Goal: Task Accomplishment & Management: Use online tool/utility

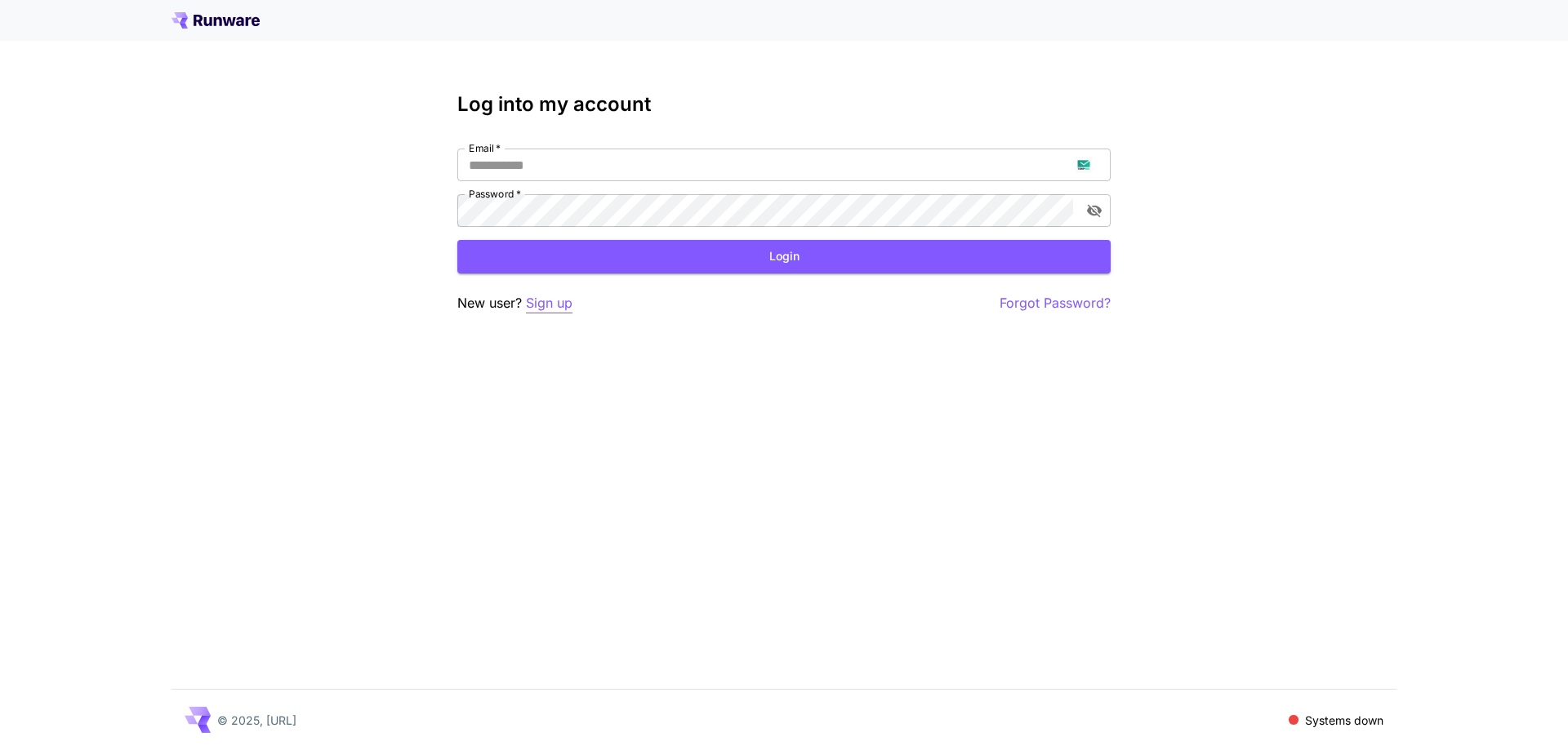
click at [545, 299] on p "Sign up" at bounding box center [549, 303] width 47 height 20
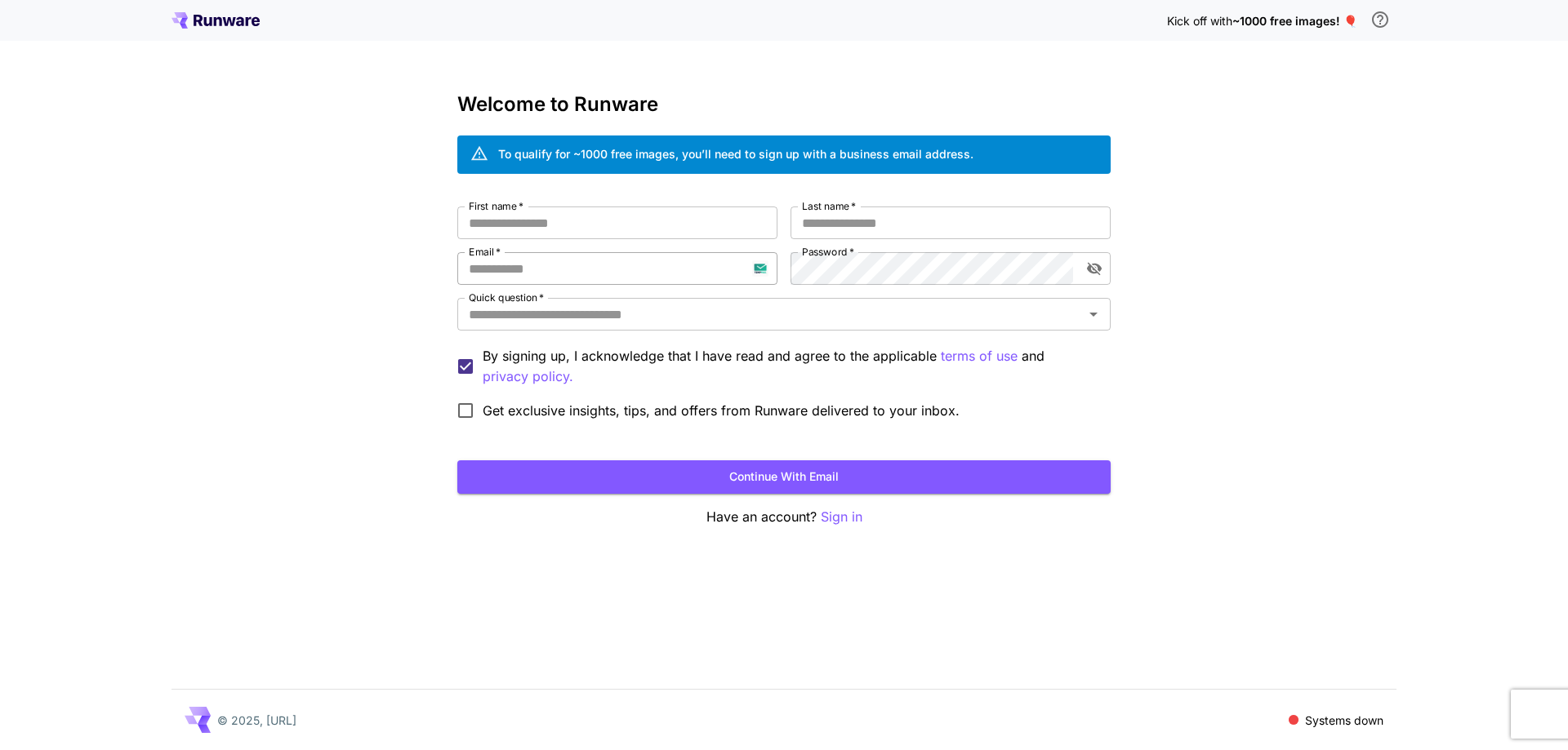
click at [607, 273] on input "Email   *" at bounding box center [617, 268] width 320 height 32
paste input "**********"
type input "**********"
click at [773, 257] on div "**********" at bounding box center [784, 316] width 654 height 221
click at [700, 227] on input "First name   *" at bounding box center [617, 222] width 320 height 32
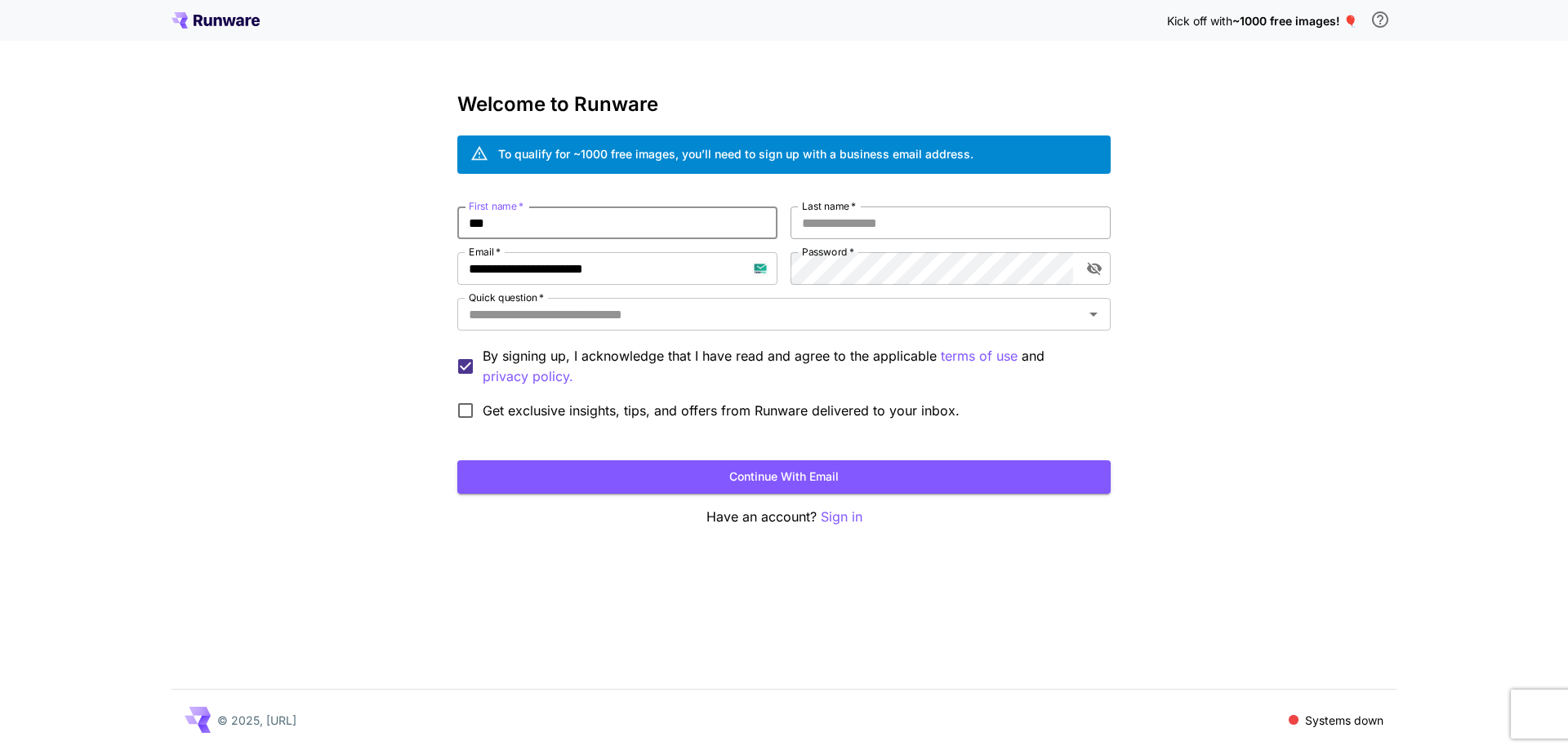
type input "***"
click at [843, 220] on input "**" at bounding box center [950, 222] width 320 height 32
type input "****"
click at [823, 311] on input "Quick question   *" at bounding box center [771, 314] width 616 height 23
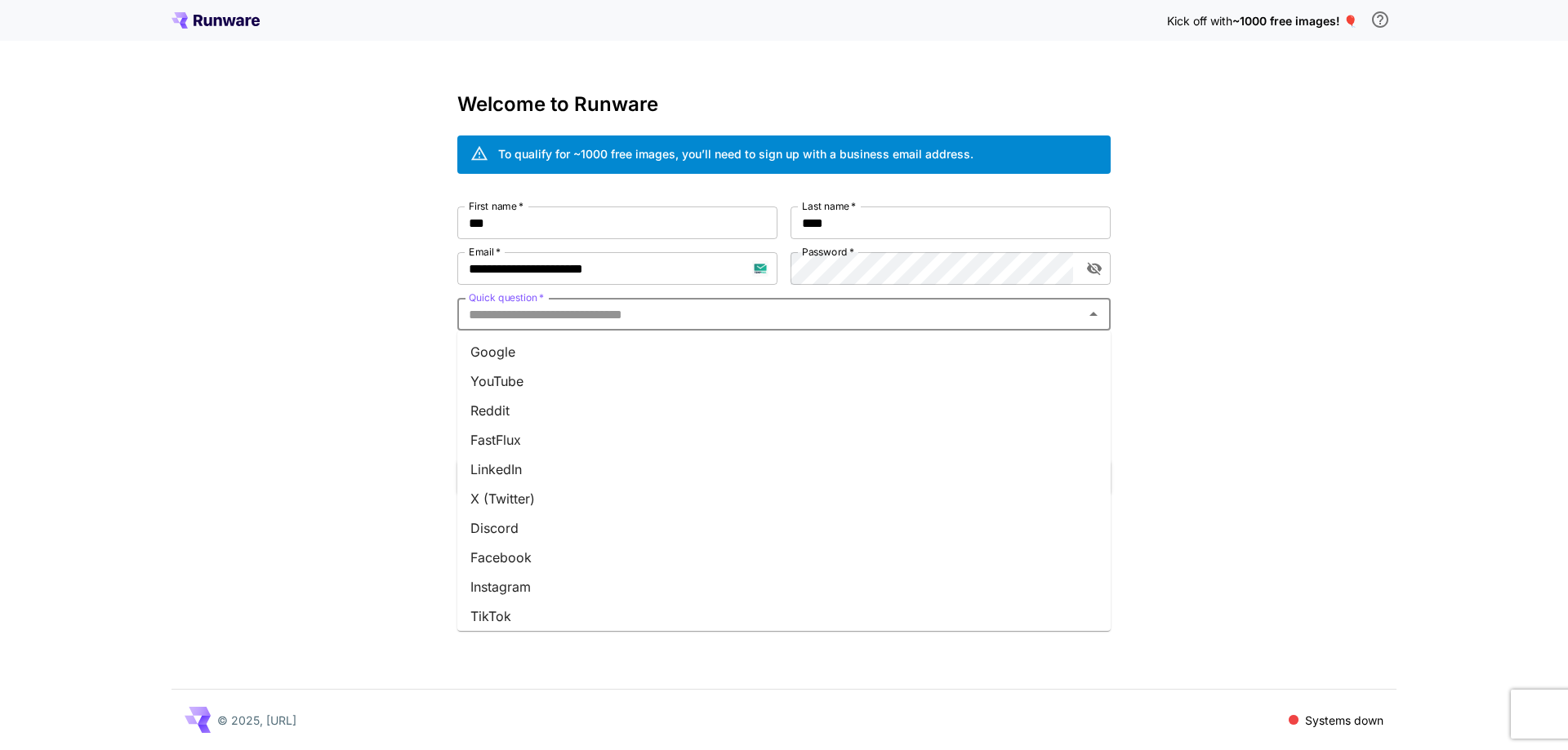
click at [807, 350] on li "Google" at bounding box center [784, 351] width 654 height 30
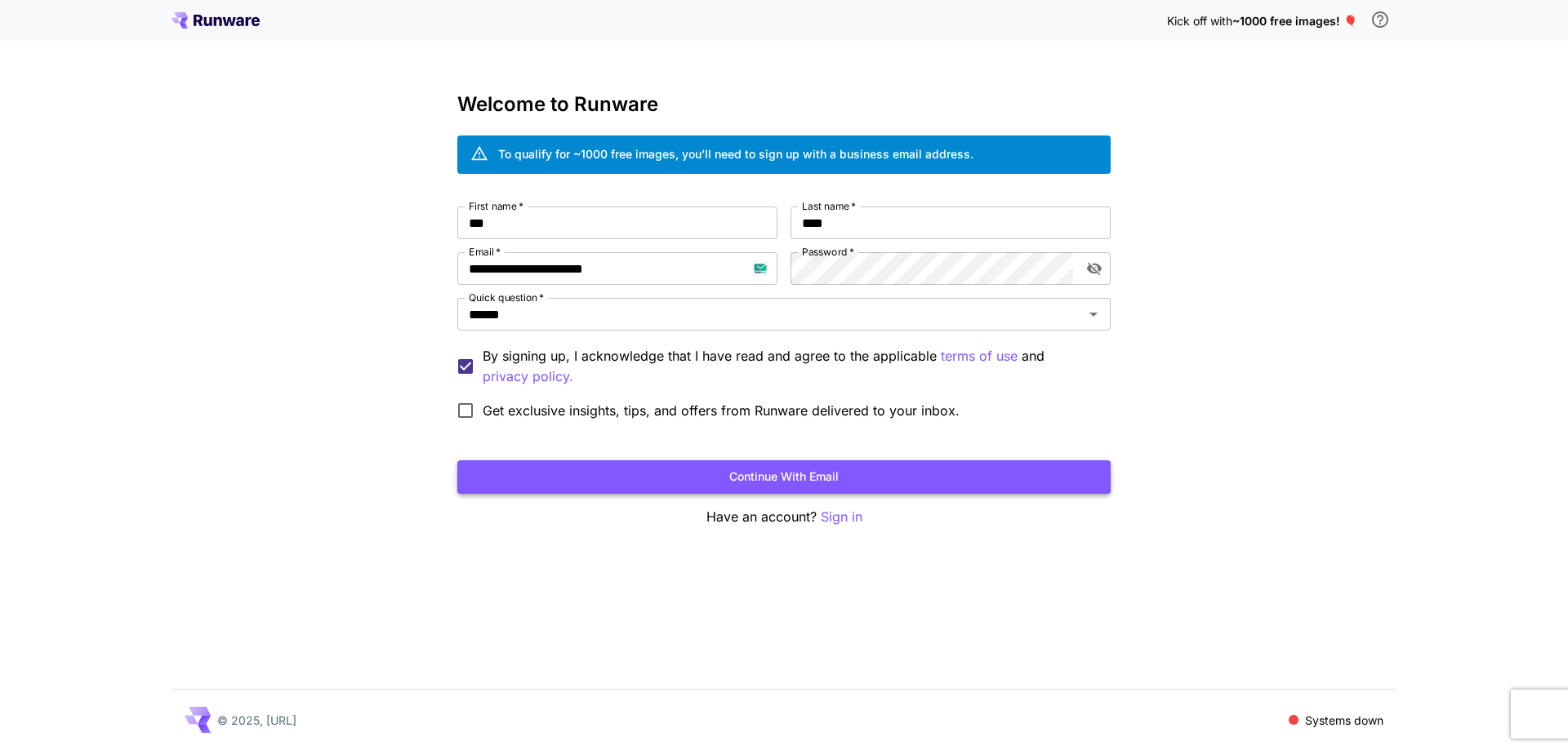
click at [862, 472] on button "Continue with email" at bounding box center [784, 477] width 654 height 33
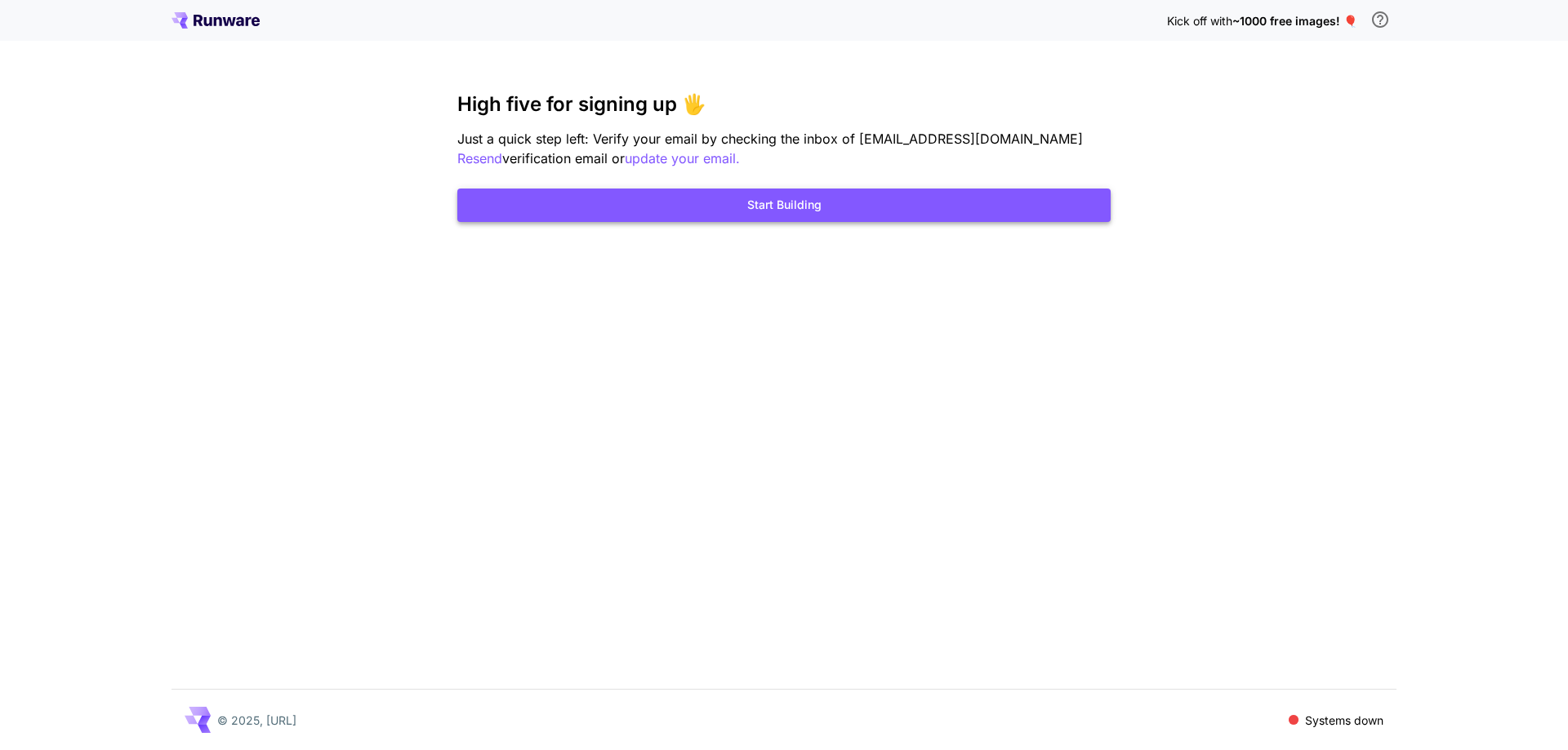
click at [815, 221] on button "Start Building" at bounding box center [784, 204] width 654 height 33
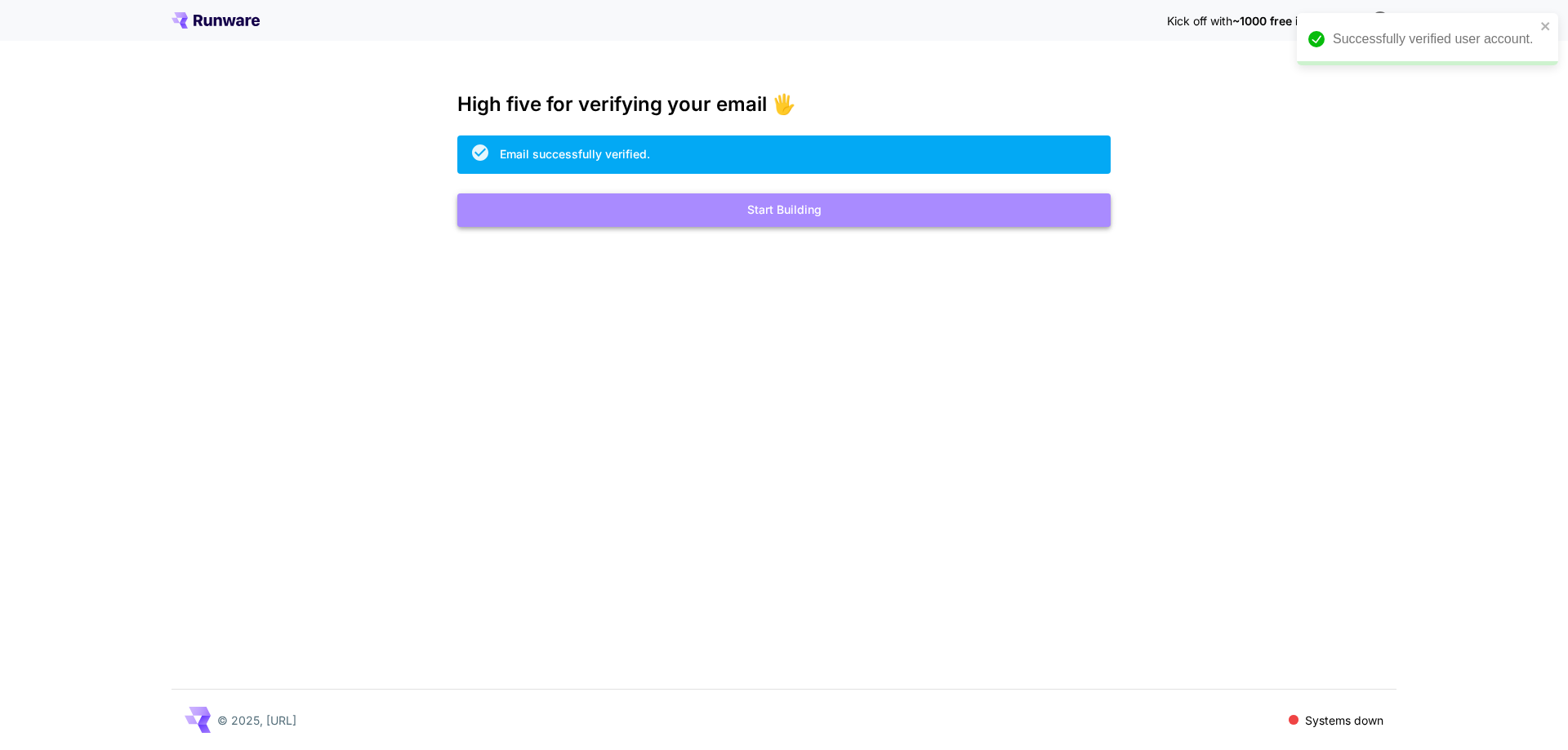
click at [636, 201] on button "Start Building" at bounding box center [784, 210] width 654 height 33
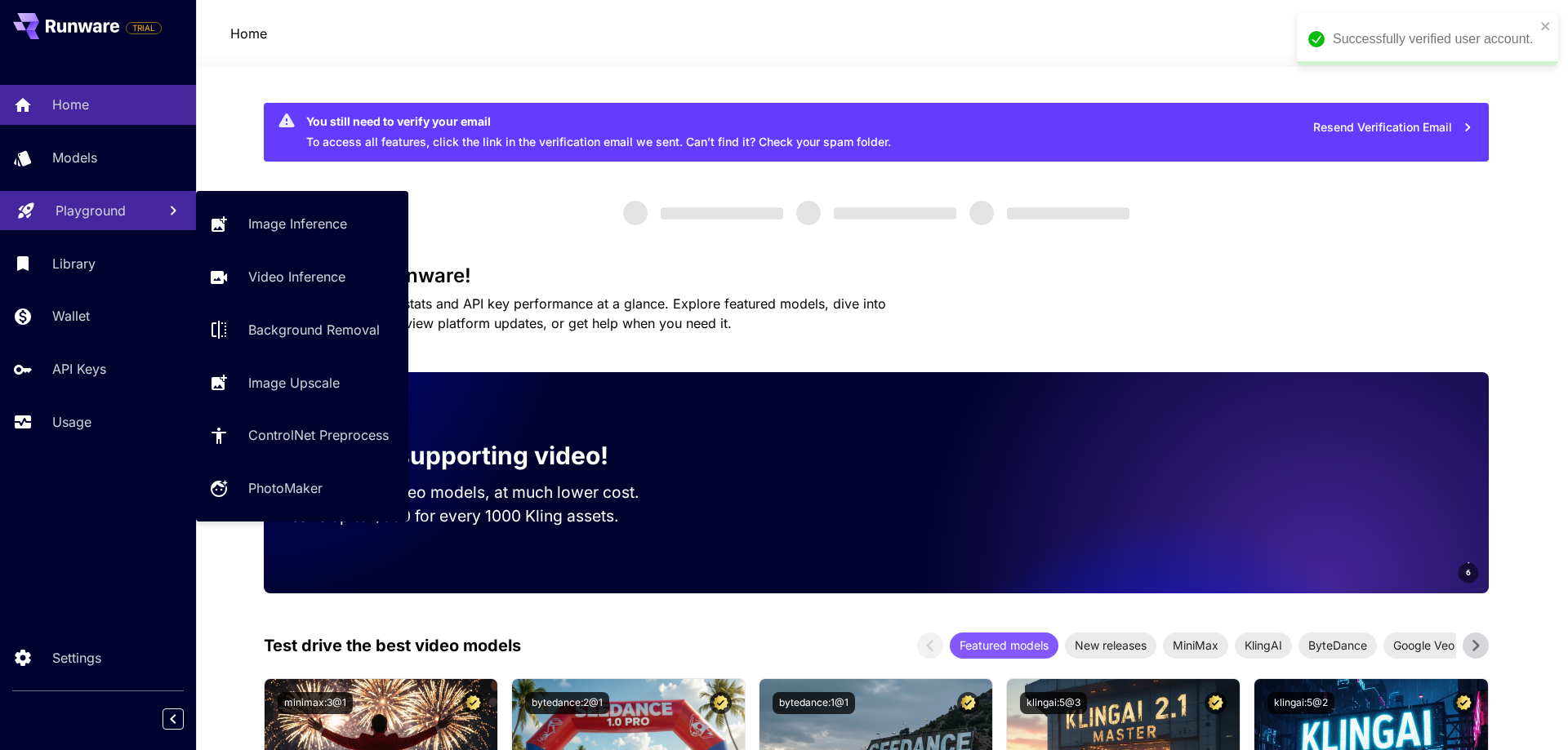
click at [101, 208] on p "Playground" at bounding box center [90, 210] width 70 height 20
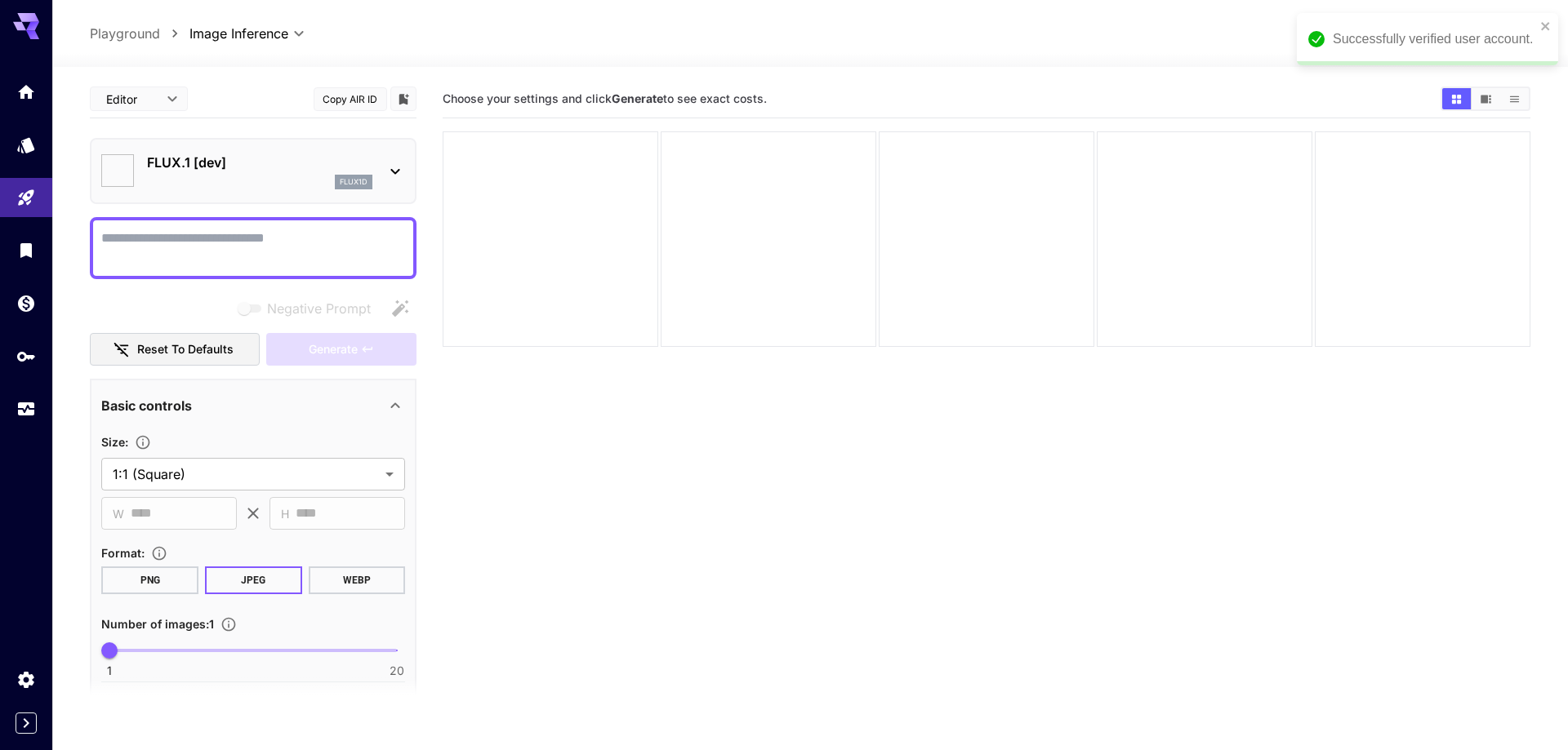
type input "**********"
click at [1531, 24] on icon "close" at bounding box center [1533, 26] width 8 height 8
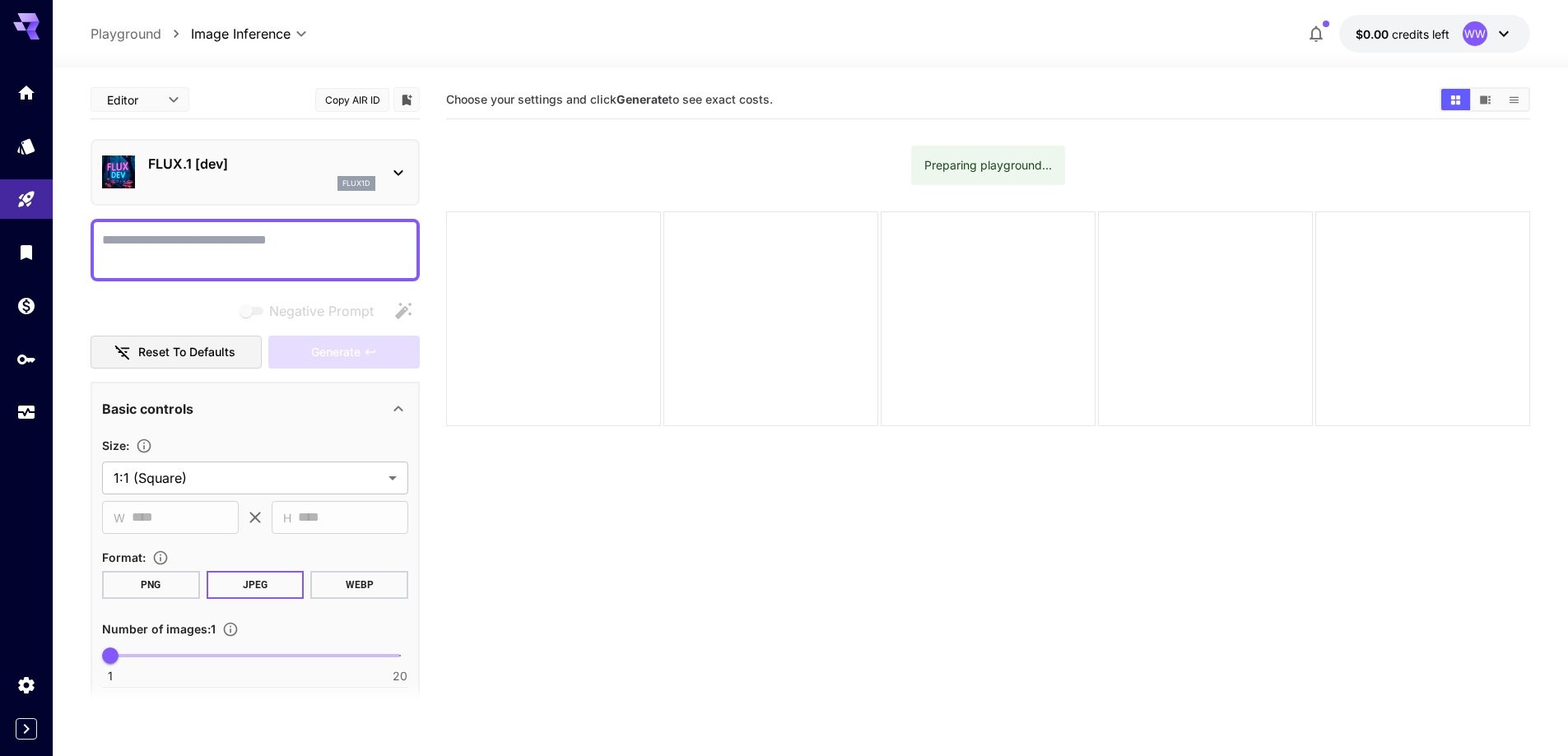
click at [1504, 38] on icon at bounding box center [1503, 33] width 20 height 20
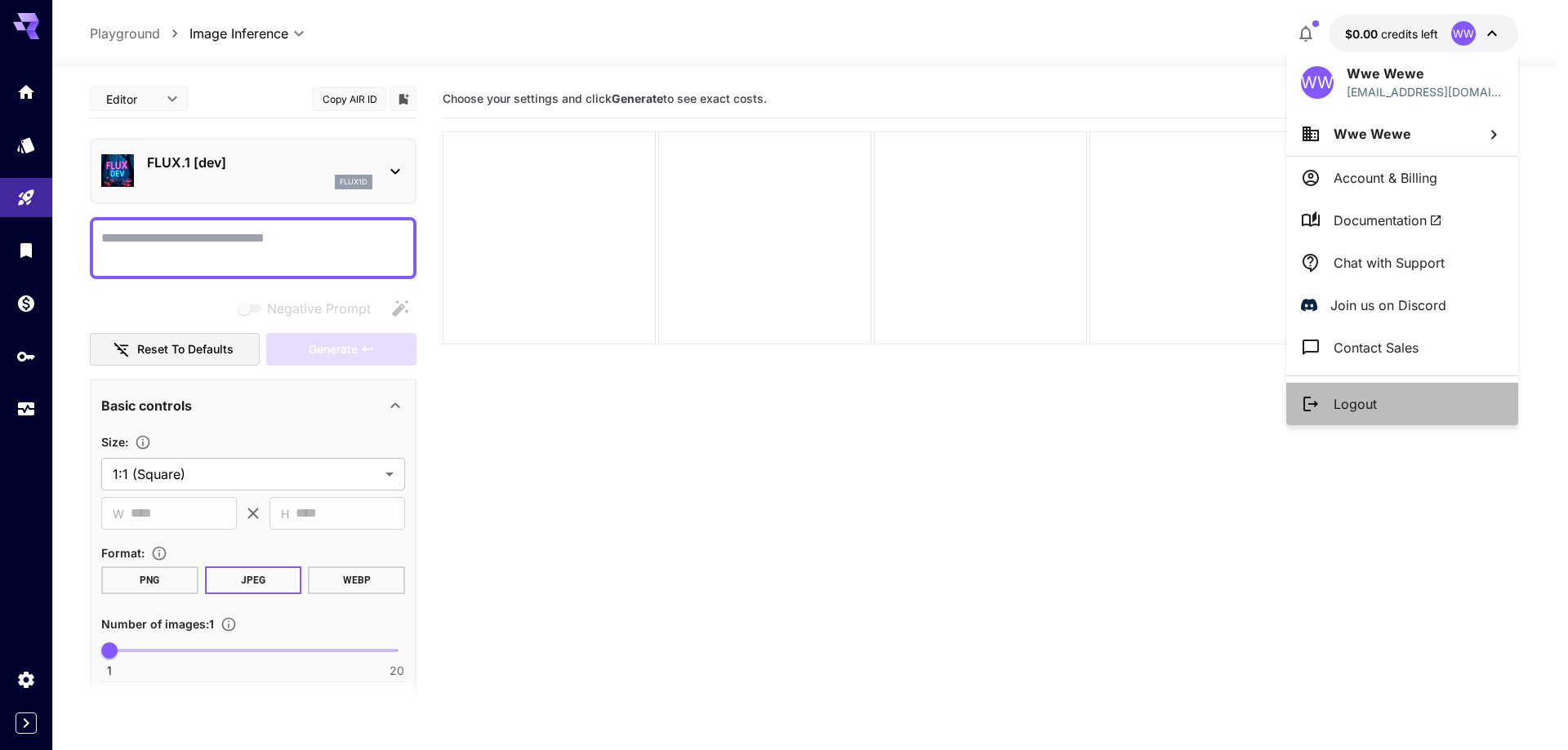
click at [1376, 403] on p "Logout" at bounding box center [1355, 404] width 43 height 20
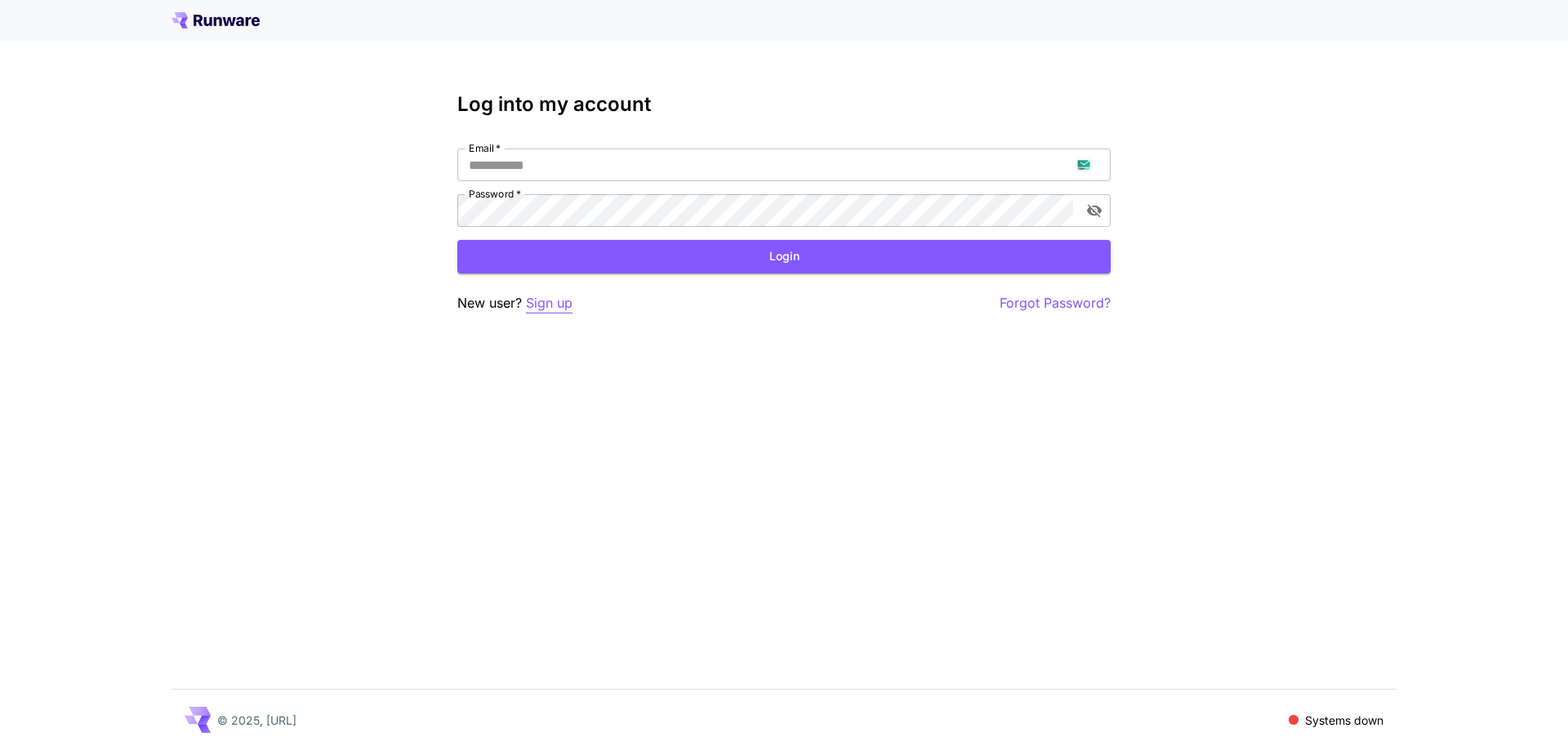
click at [568, 305] on p "Sign up" at bounding box center [549, 303] width 47 height 20
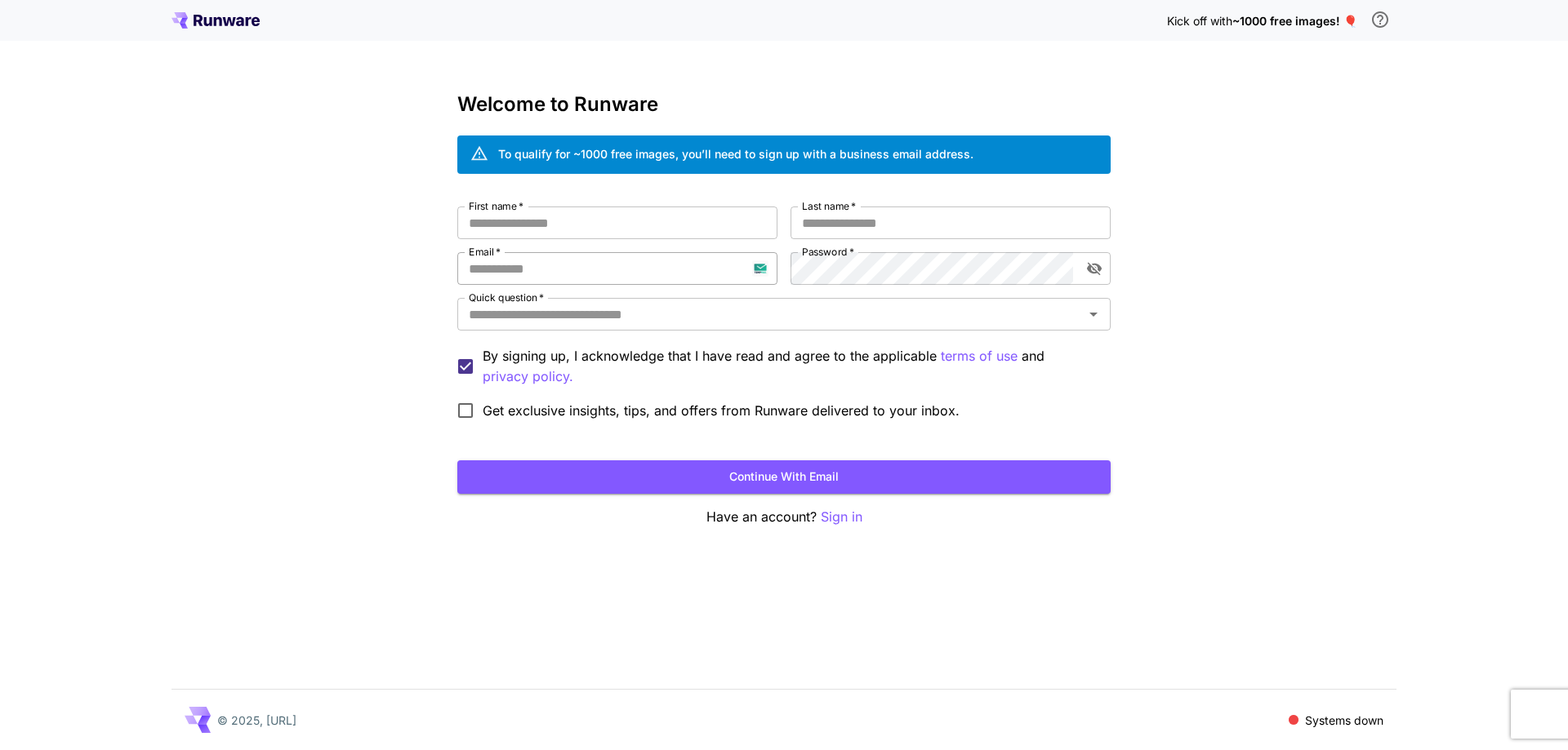
click at [581, 272] on input "Email   *" at bounding box center [617, 268] width 320 height 32
paste input "**********"
type input "**********"
click at [712, 224] on input "First name   *" at bounding box center [617, 222] width 320 height 32
type input "**"
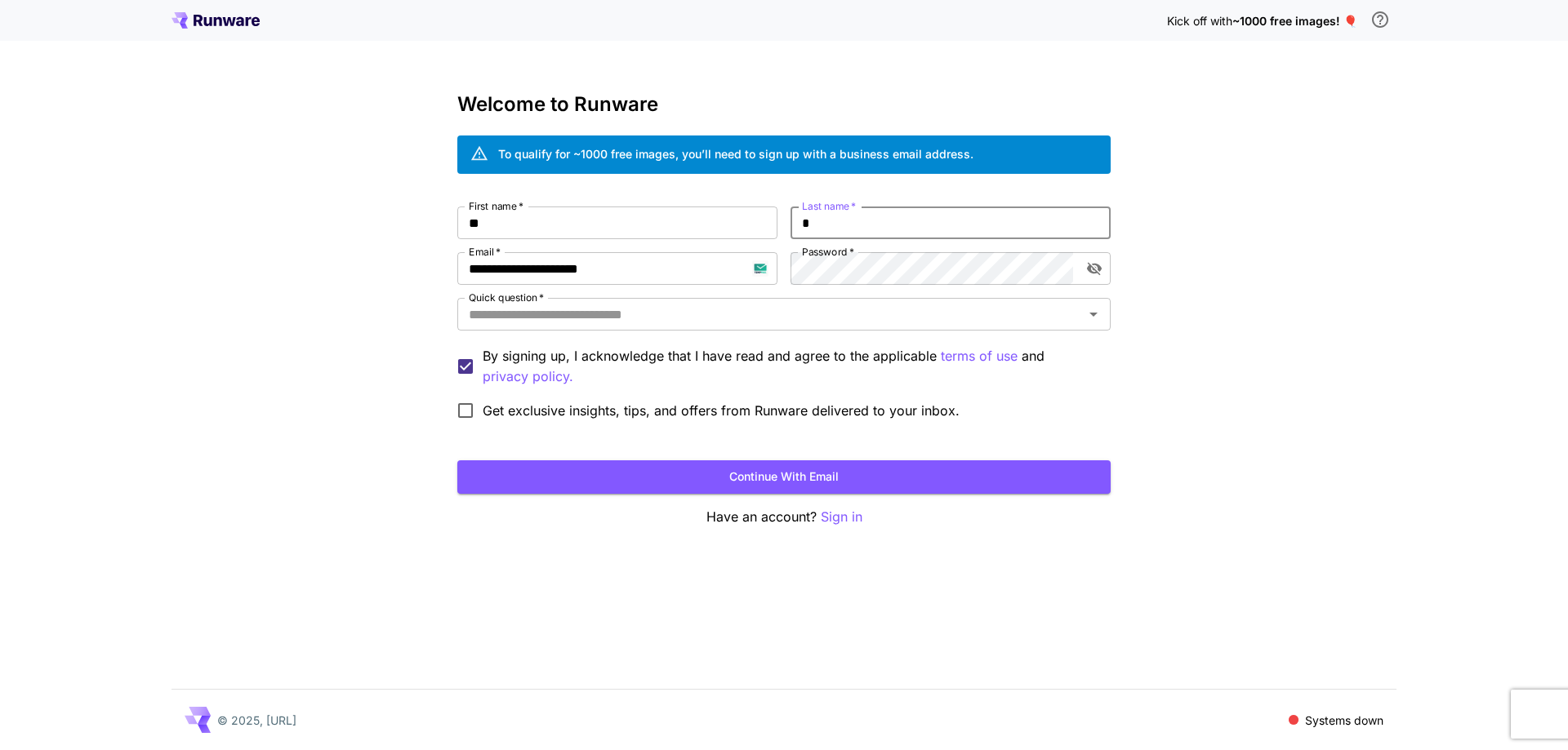
click at [867, 207] on input "*" at bounding box center [950, 222] width 320 height 32
type input "****"
click at [797, 325] on input "Quick question   *" at bounding box center [771, 314] width 616 height 23
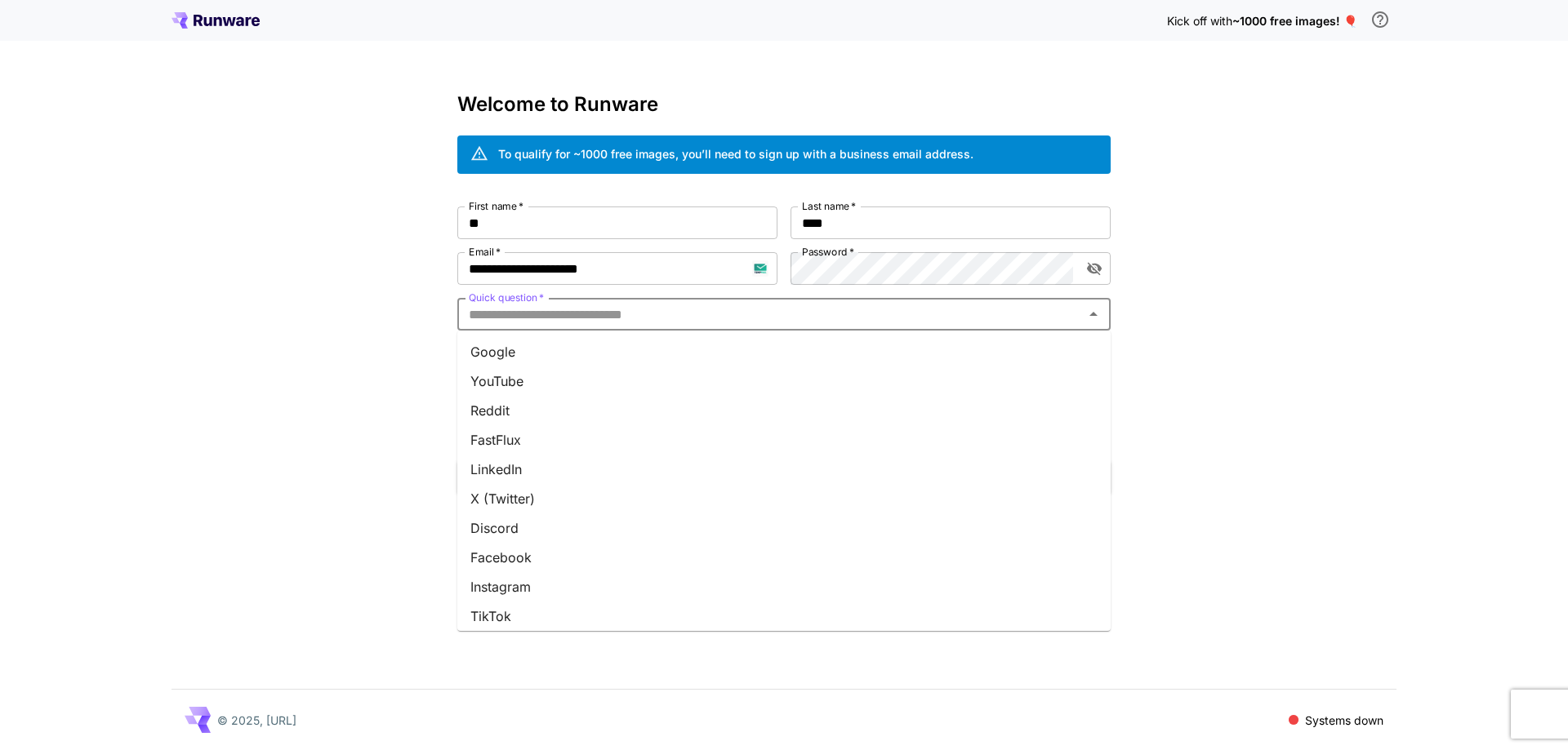
click at [784, 350] on li "Google" at bounding box center [784, 351] width 654 height 30
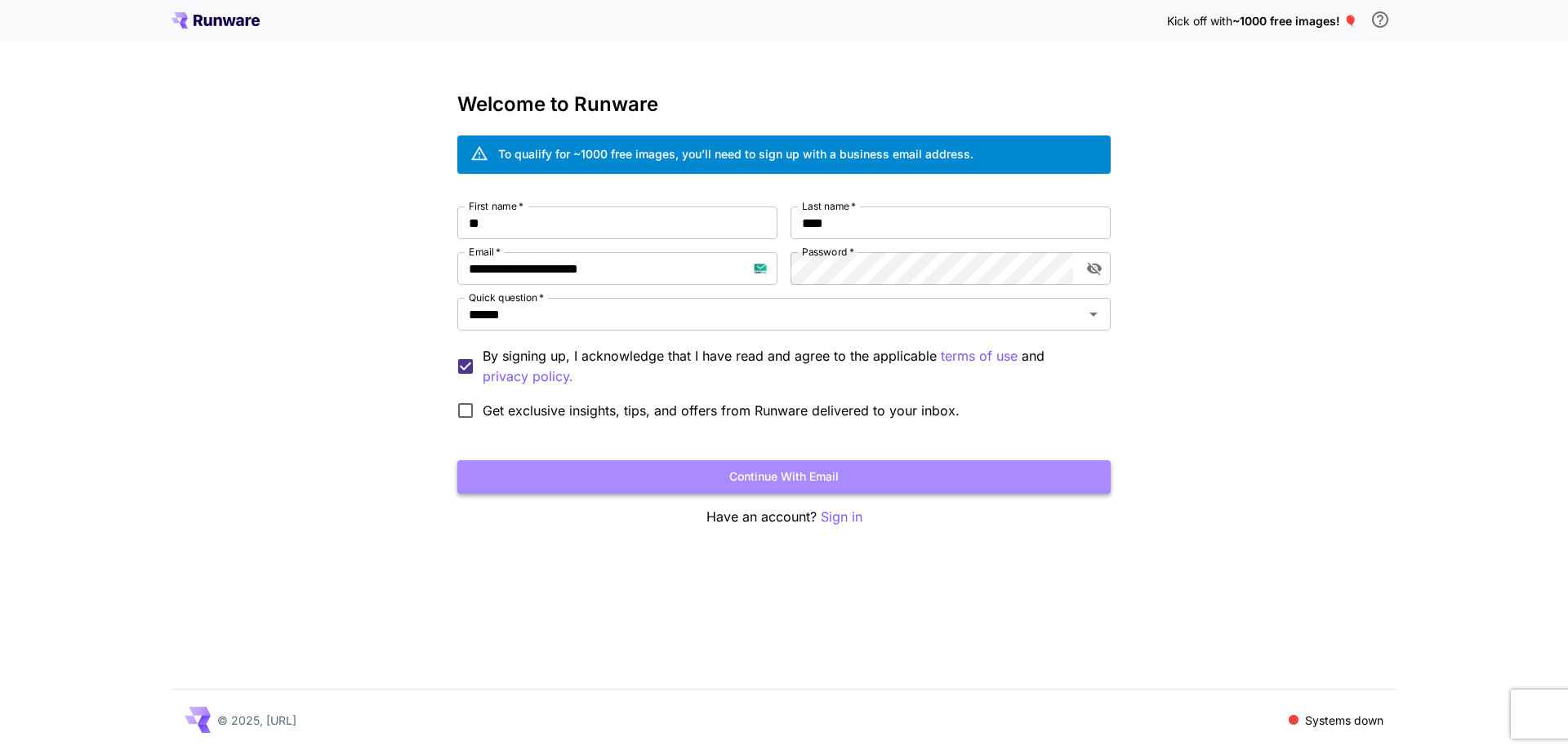
click at [739, 471] on button "Continue with email" at bounding box center [784, 477] width 654 height 33
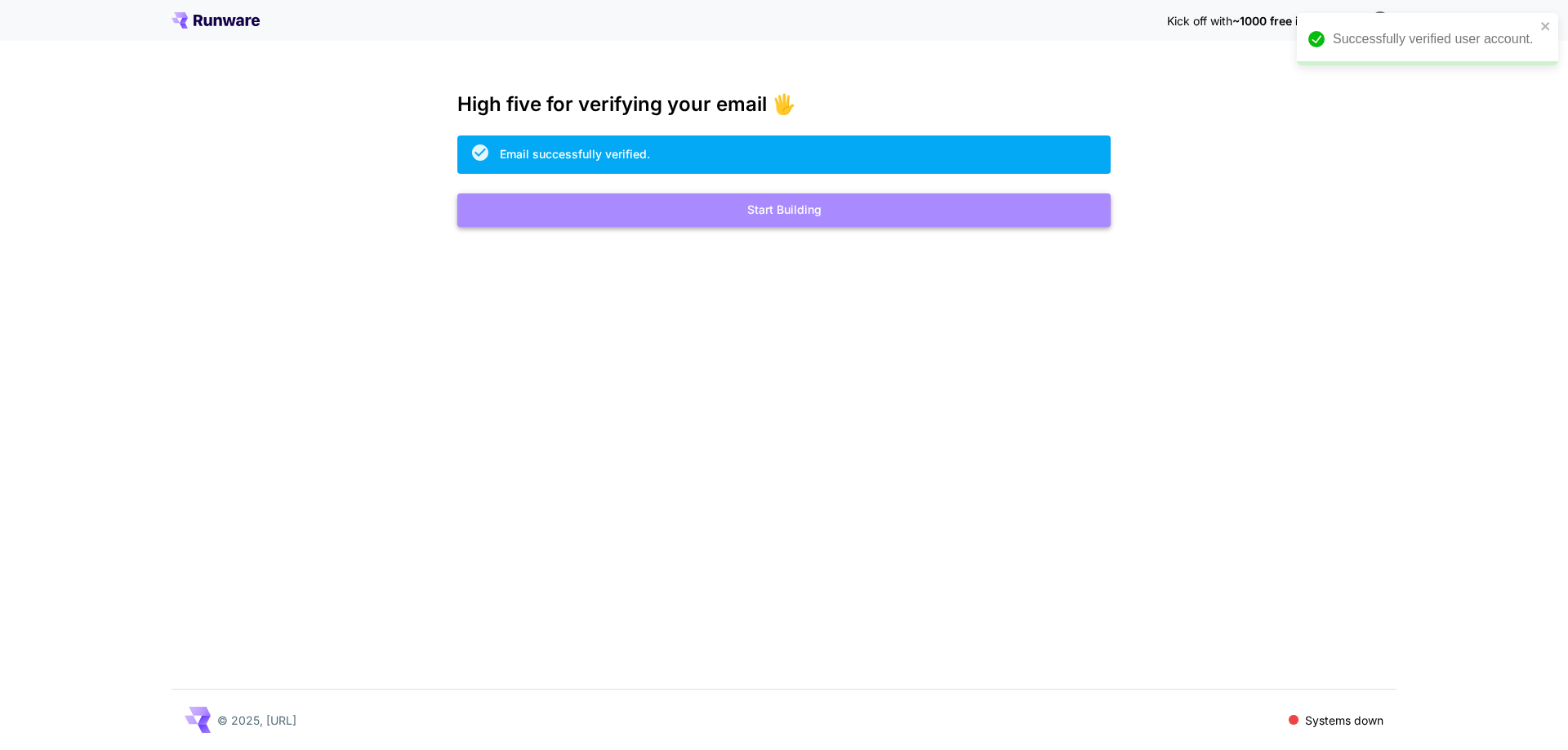
click at [878, 218] on button "Start Building" at bounding box center [784, 210] width 654 height 33
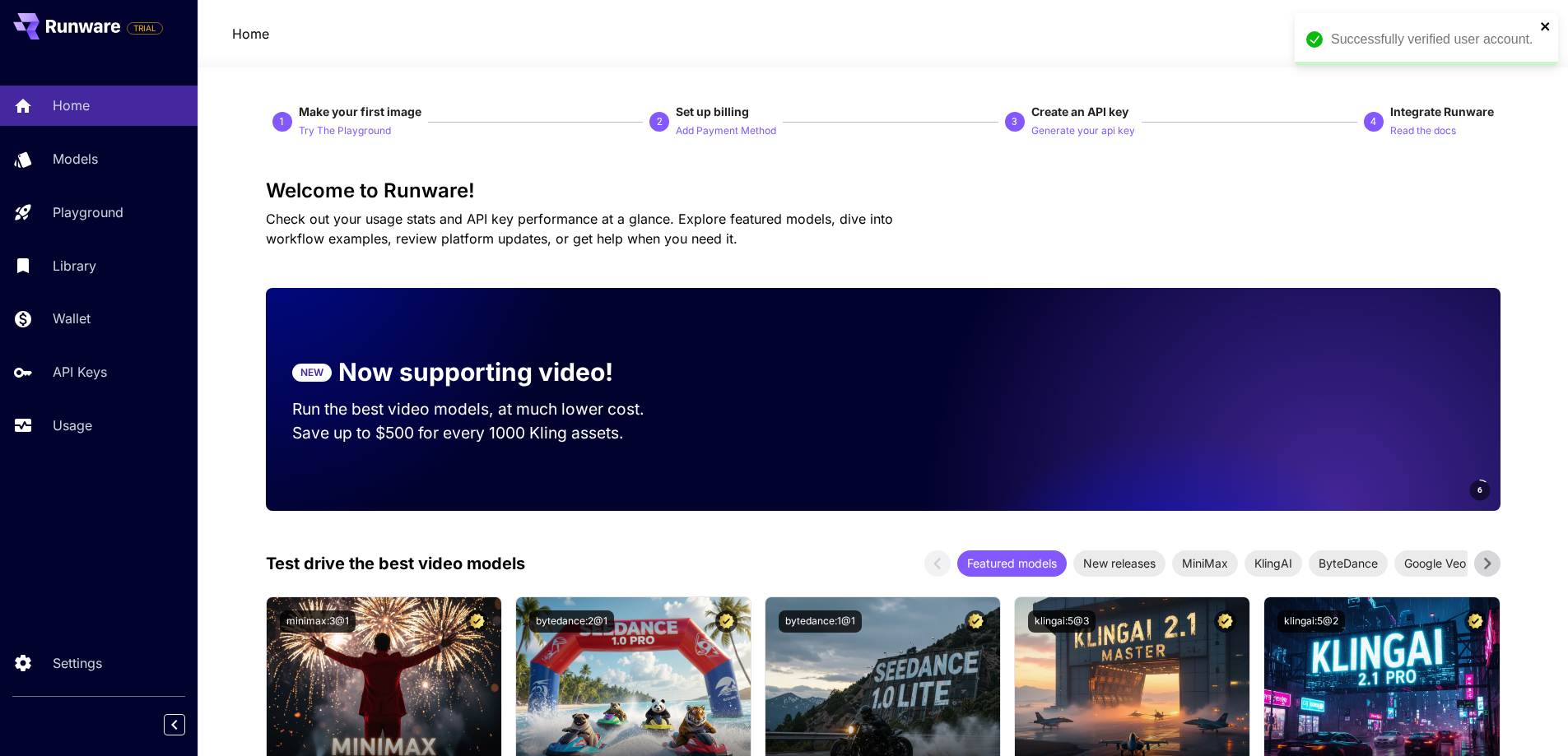
click at [1547, 29] on icon "close" at bounding box center [1545, 27] width 9 height 9
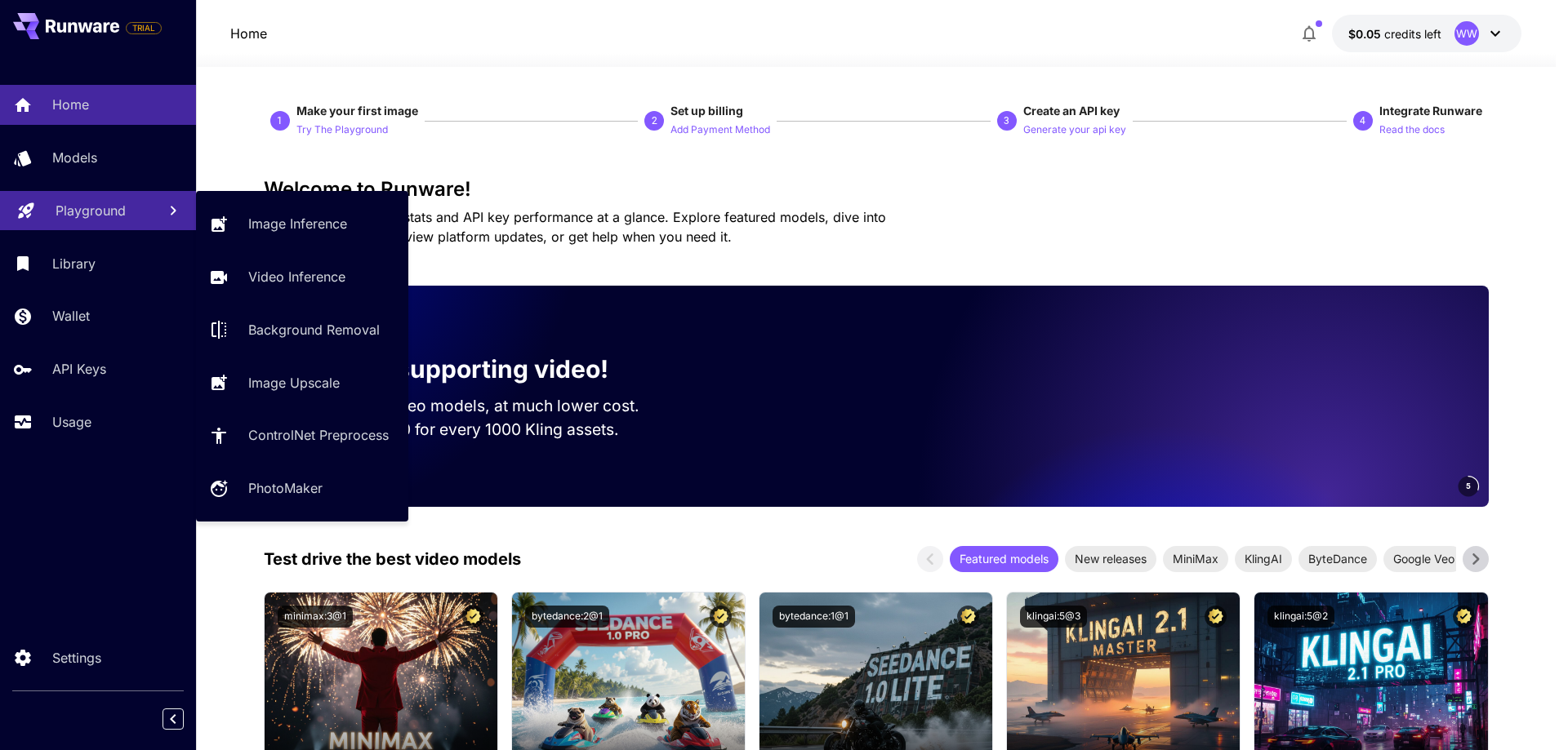
click at [91, 207] on p "Playground" at bounding box center [90, 210] width 70 height 20
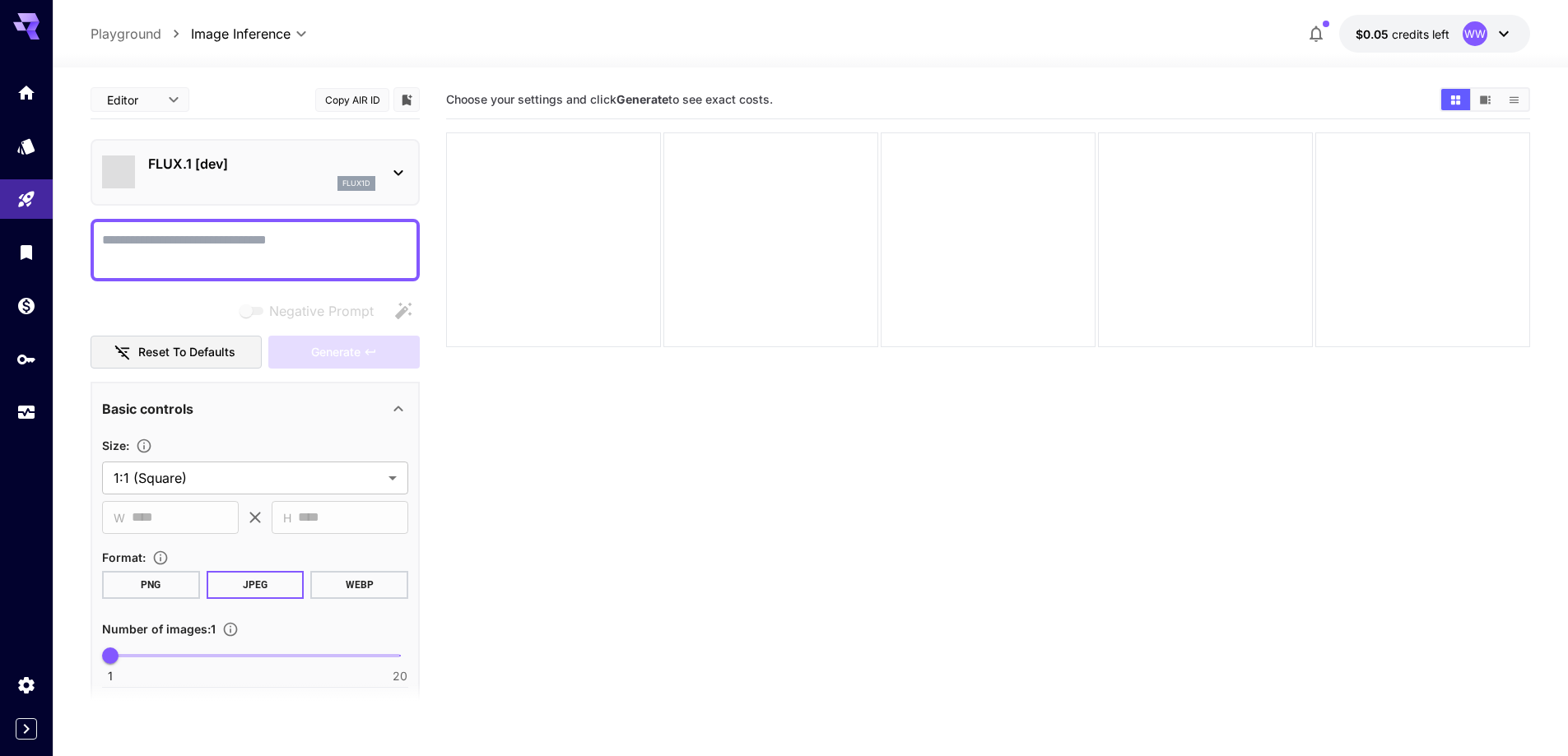
click at [232, 162] on p "FLUX.1 [dev]" at bounding box center [262, 163] width 228 height 20
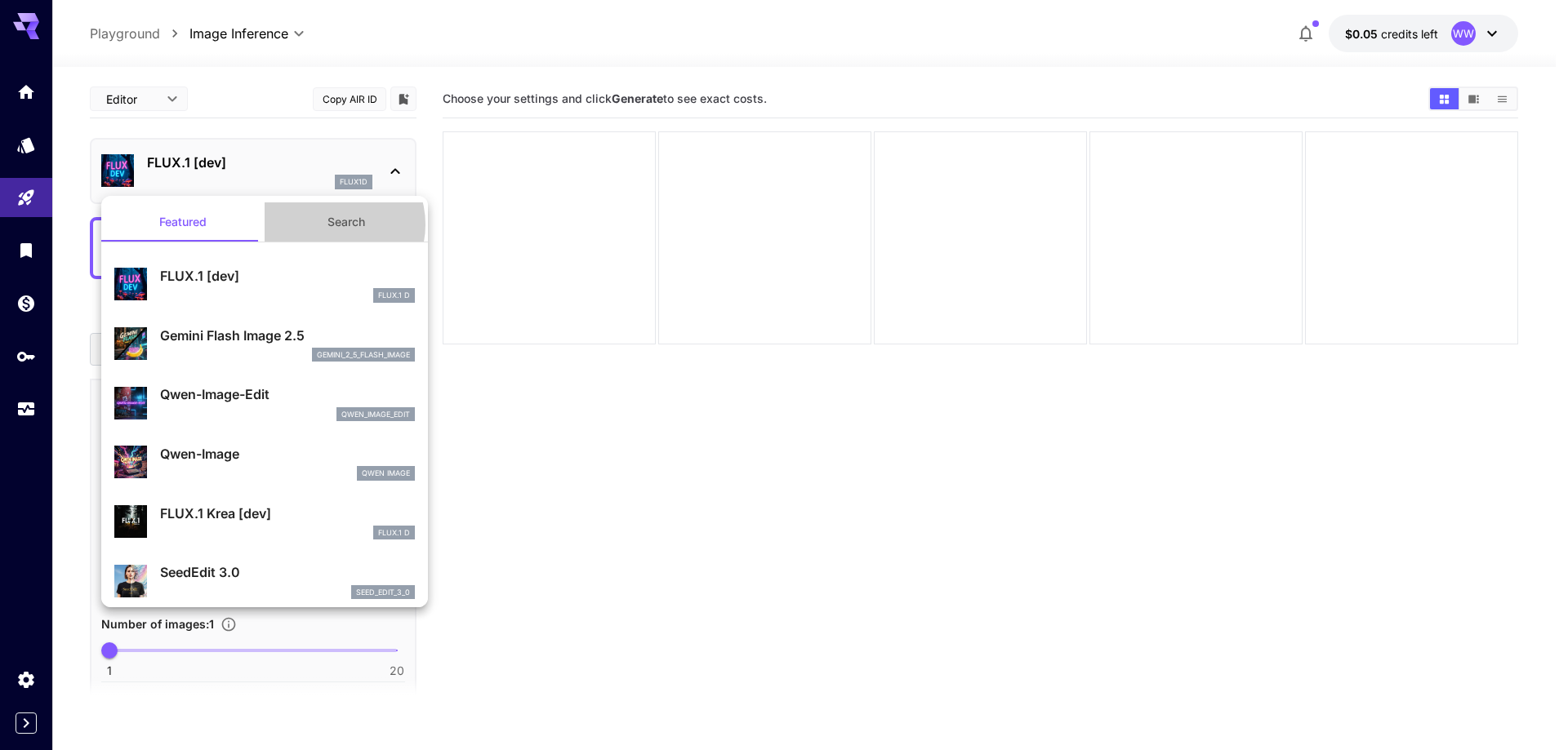
click at [325, 225] on button "Search" at bounding box center [346, 222] width 163 height 39
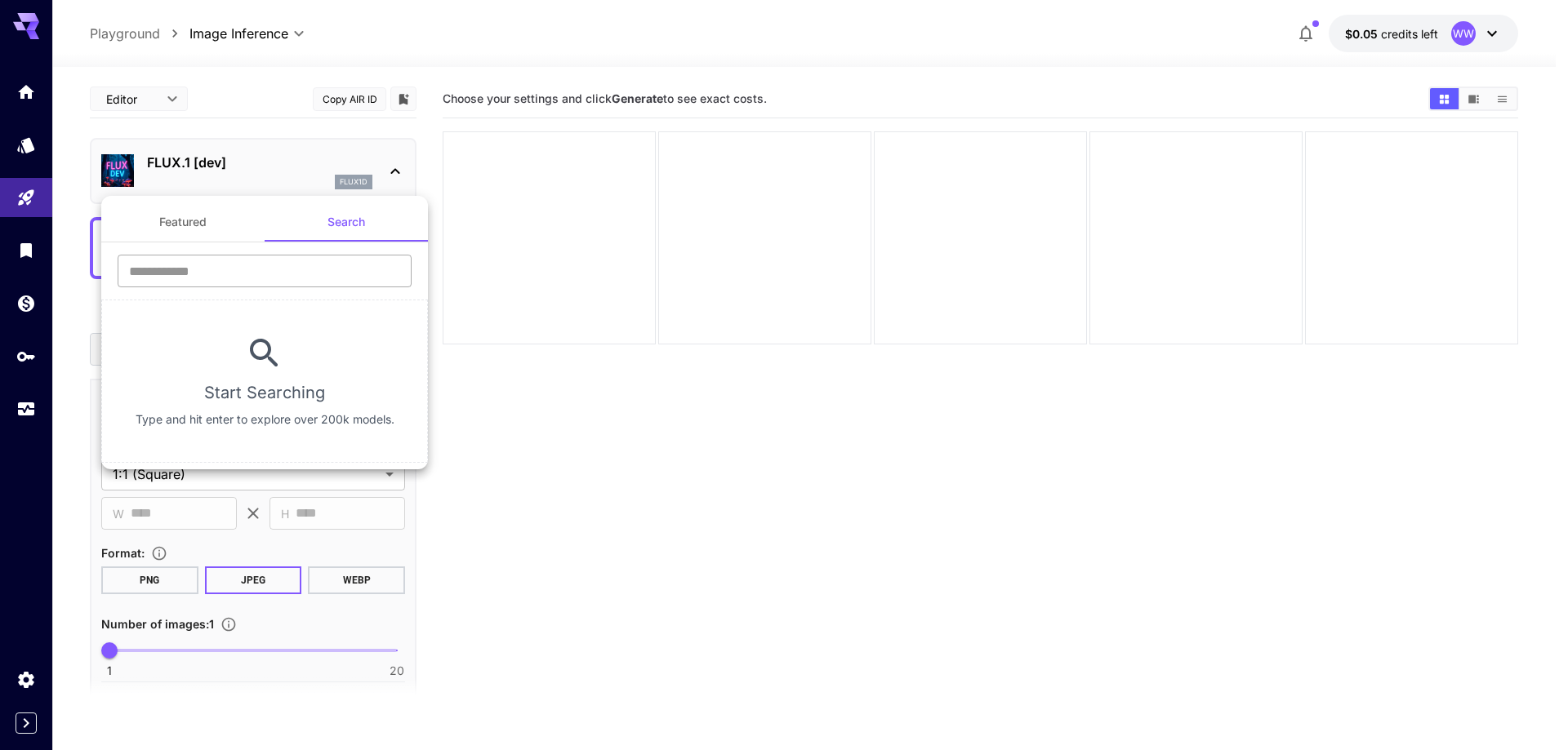
click at [278, 269] on input "text" at bounding box center [265, 271] width 294 height 32
type input "****"
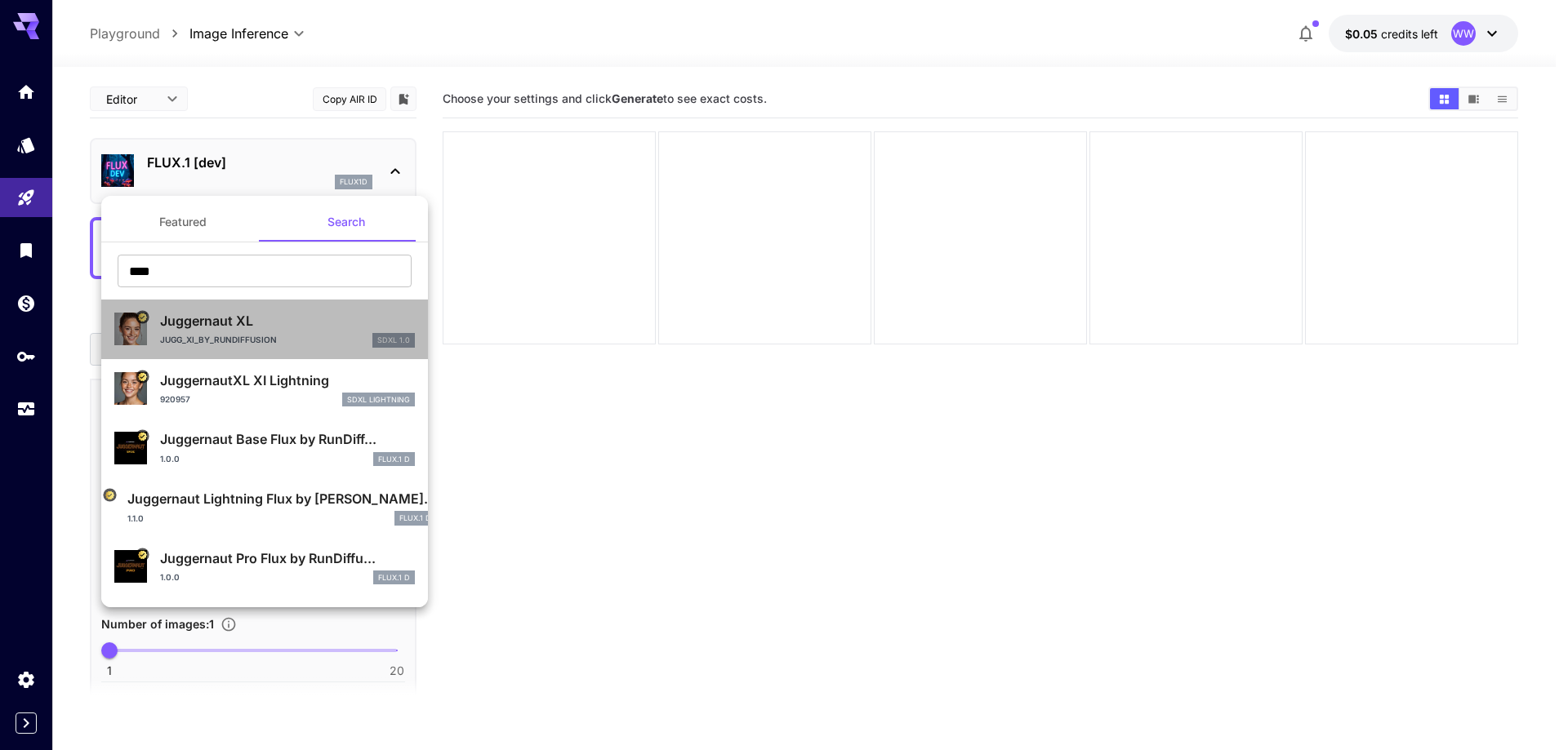
click at [277, 333] on div "Juggernaut XL Jugg_XI_by_RunDiffusion SDXL 1.0" at bounding box center [288, 329] width 255 height 36
type input "**"
type input "***"
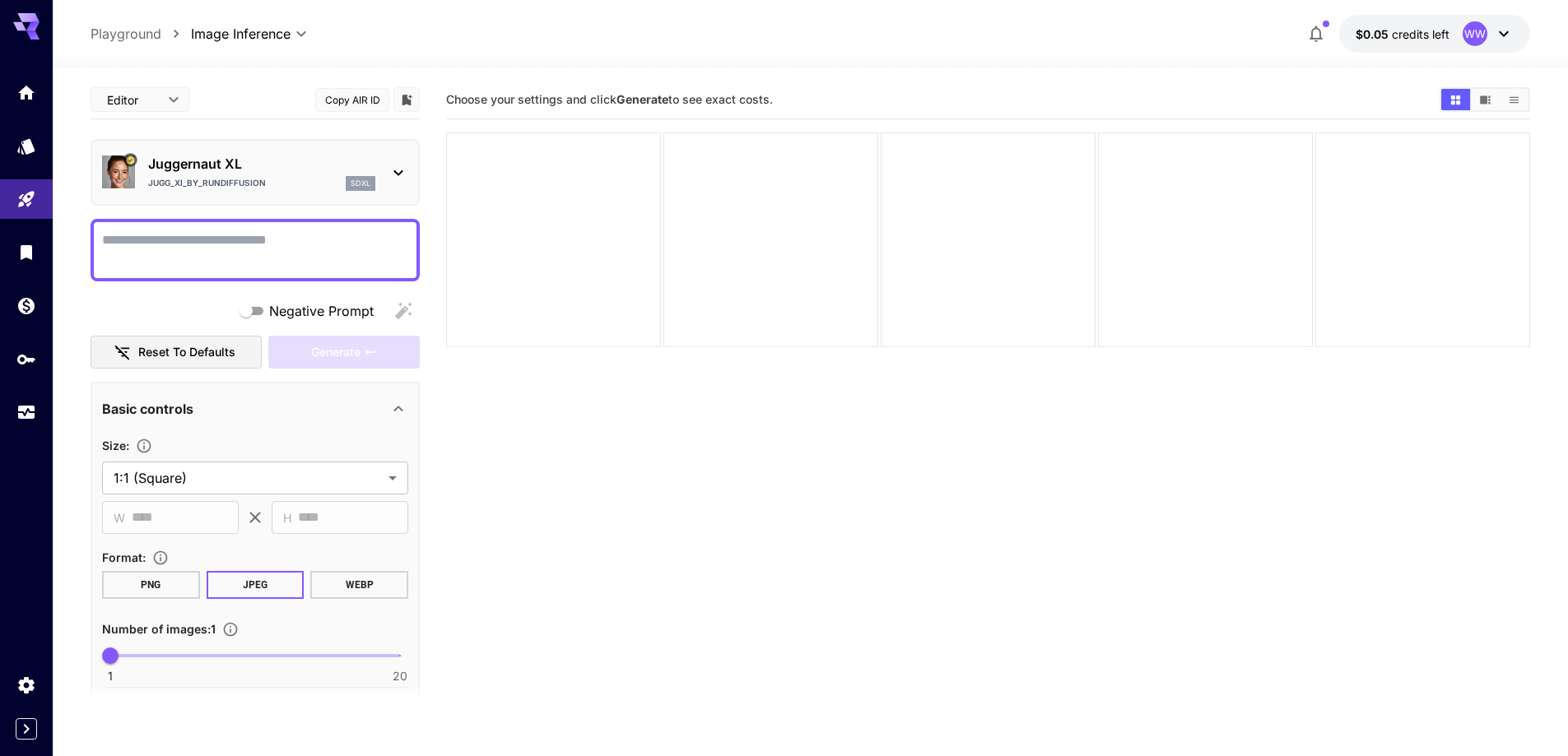
click at [367, 247] on textarea "Negative Prompt" at bounding box center [255, 250] width 306 height 39
paste textarea "**********"
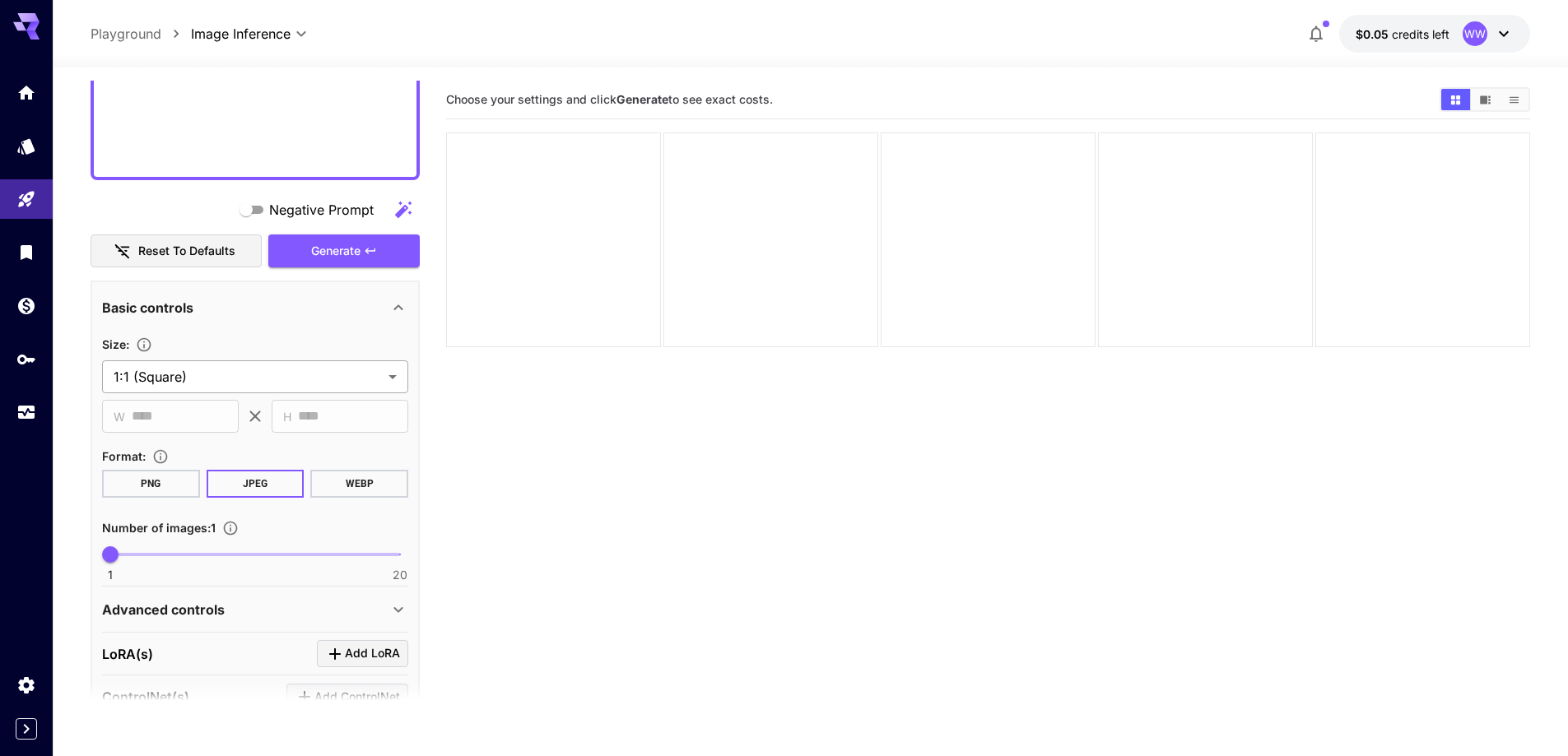
scroll to position [1305, 0]
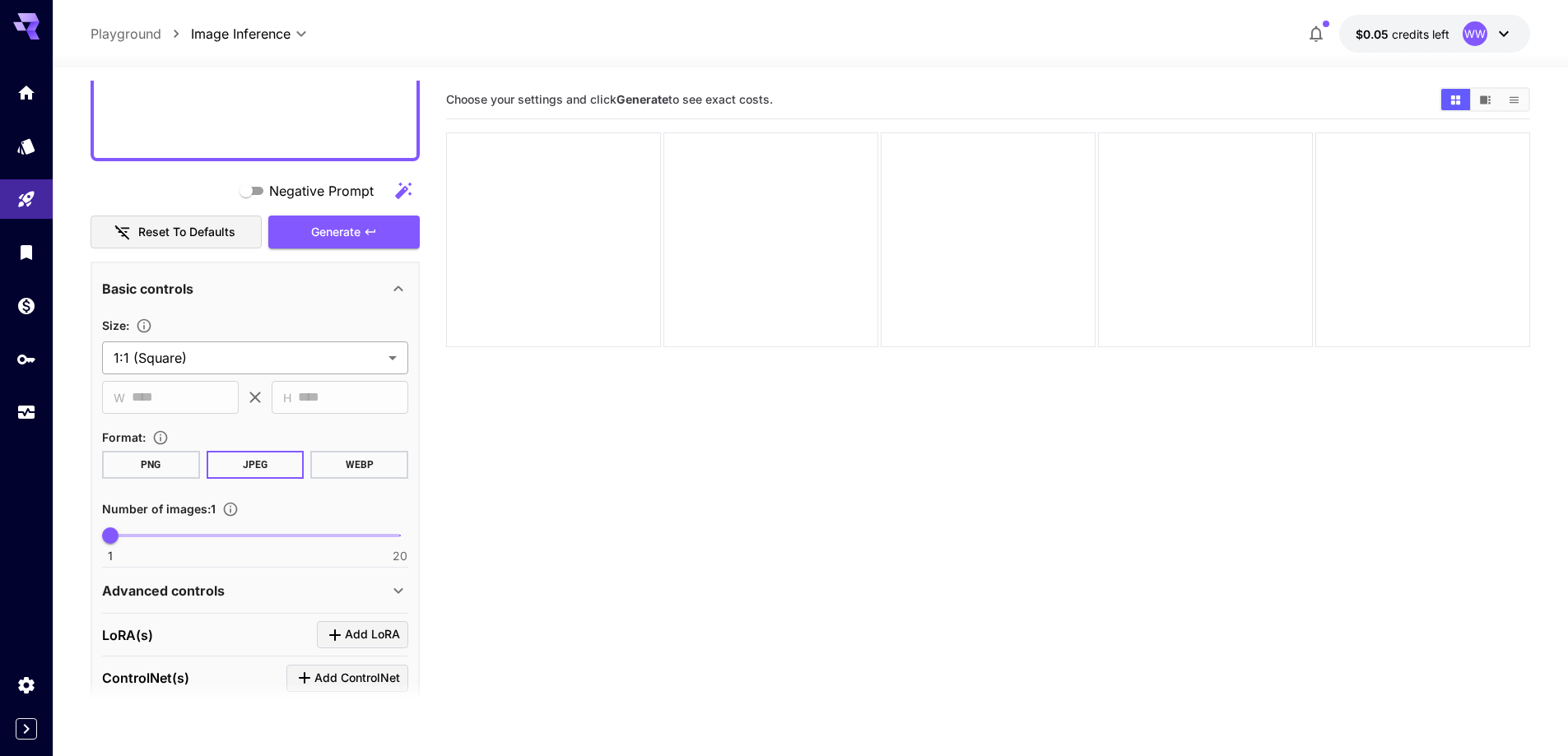
type textarea "**********"
click at [295, 366] on body "**********" at bounding box center [784, 443] width 1568 height 886
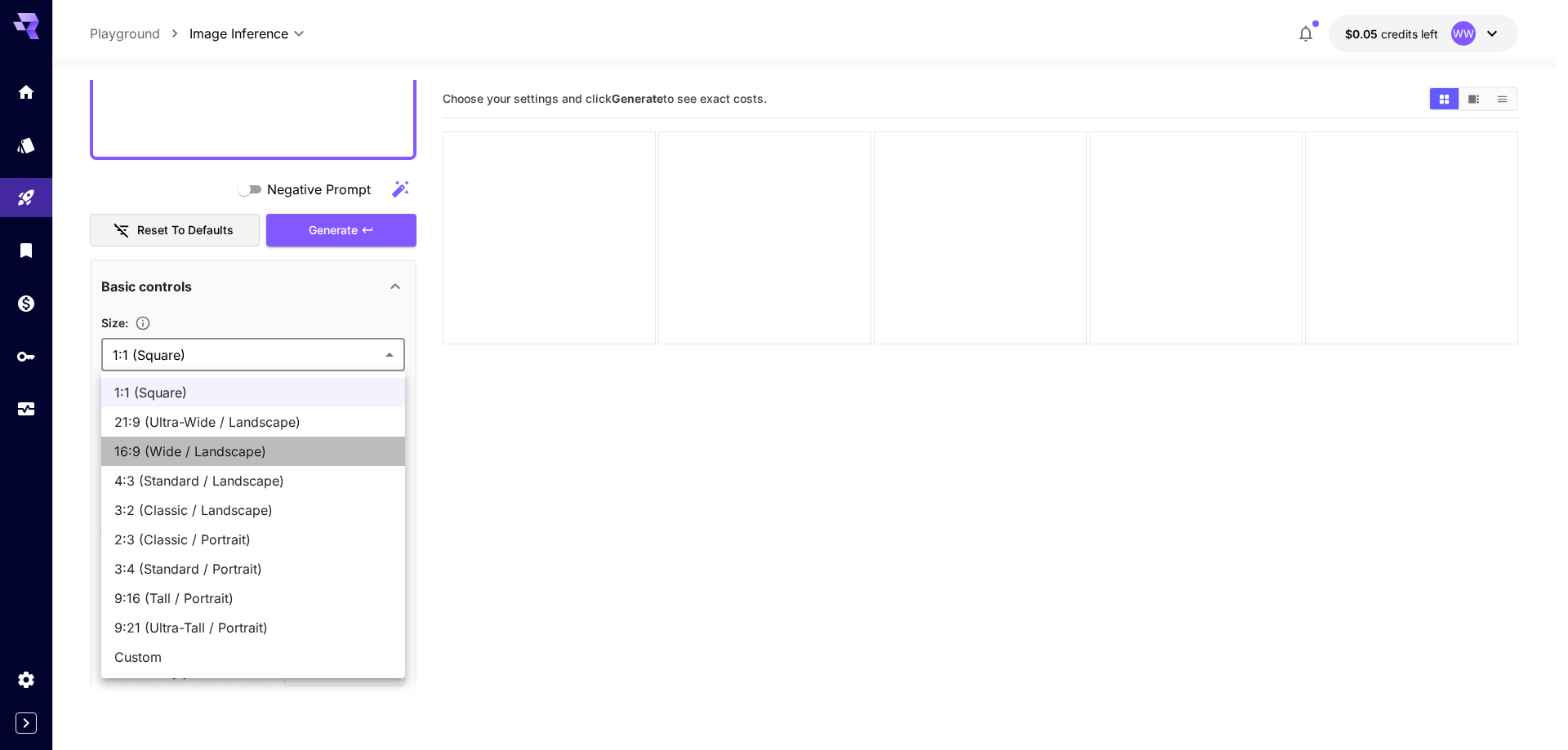
click at [254, 465] on li "16:9 (Wide / Landscape)" at bounding box center [253, 451] width 304 height 30
type input "**********"
type input "****"
type input "***"
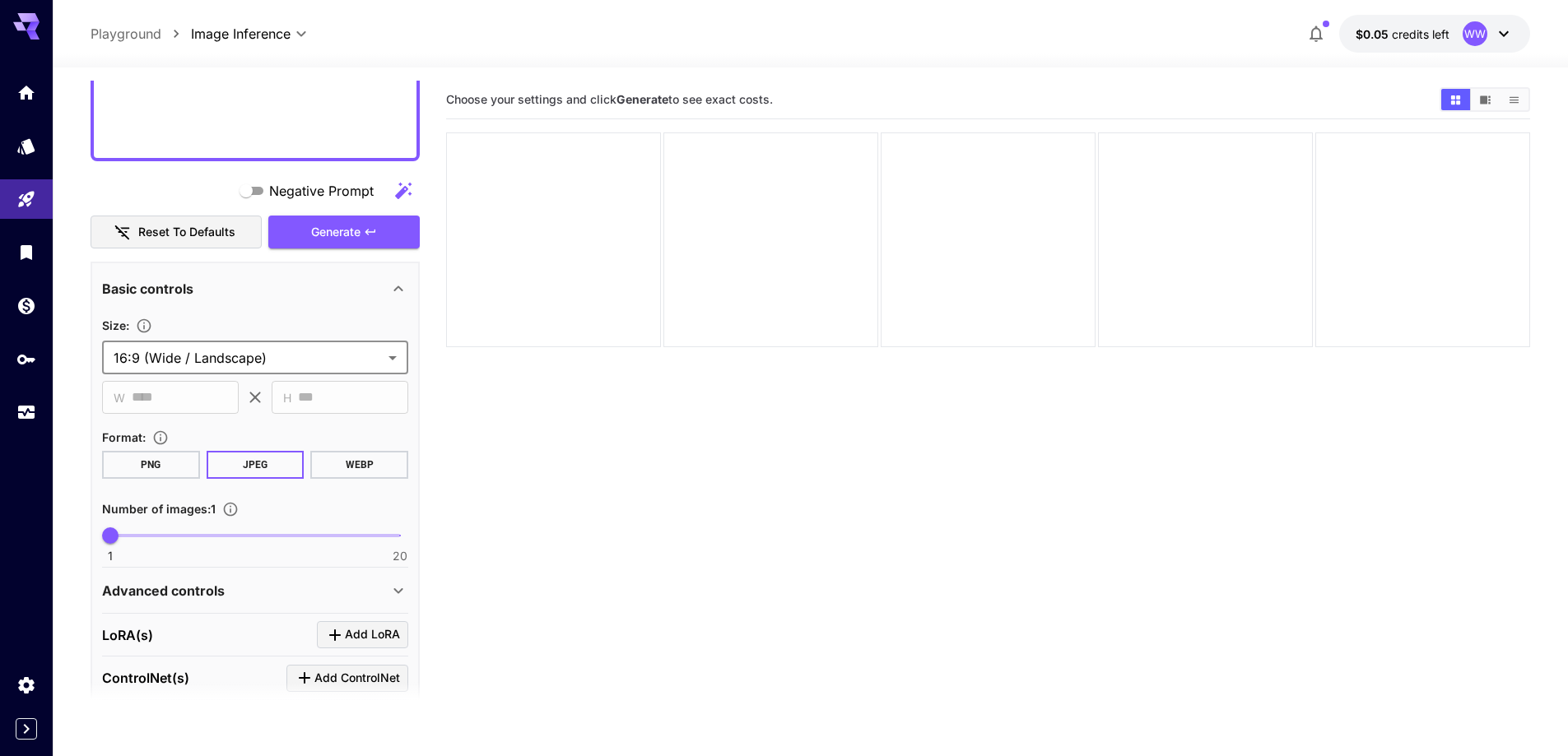
scroll to position [1387, 0]
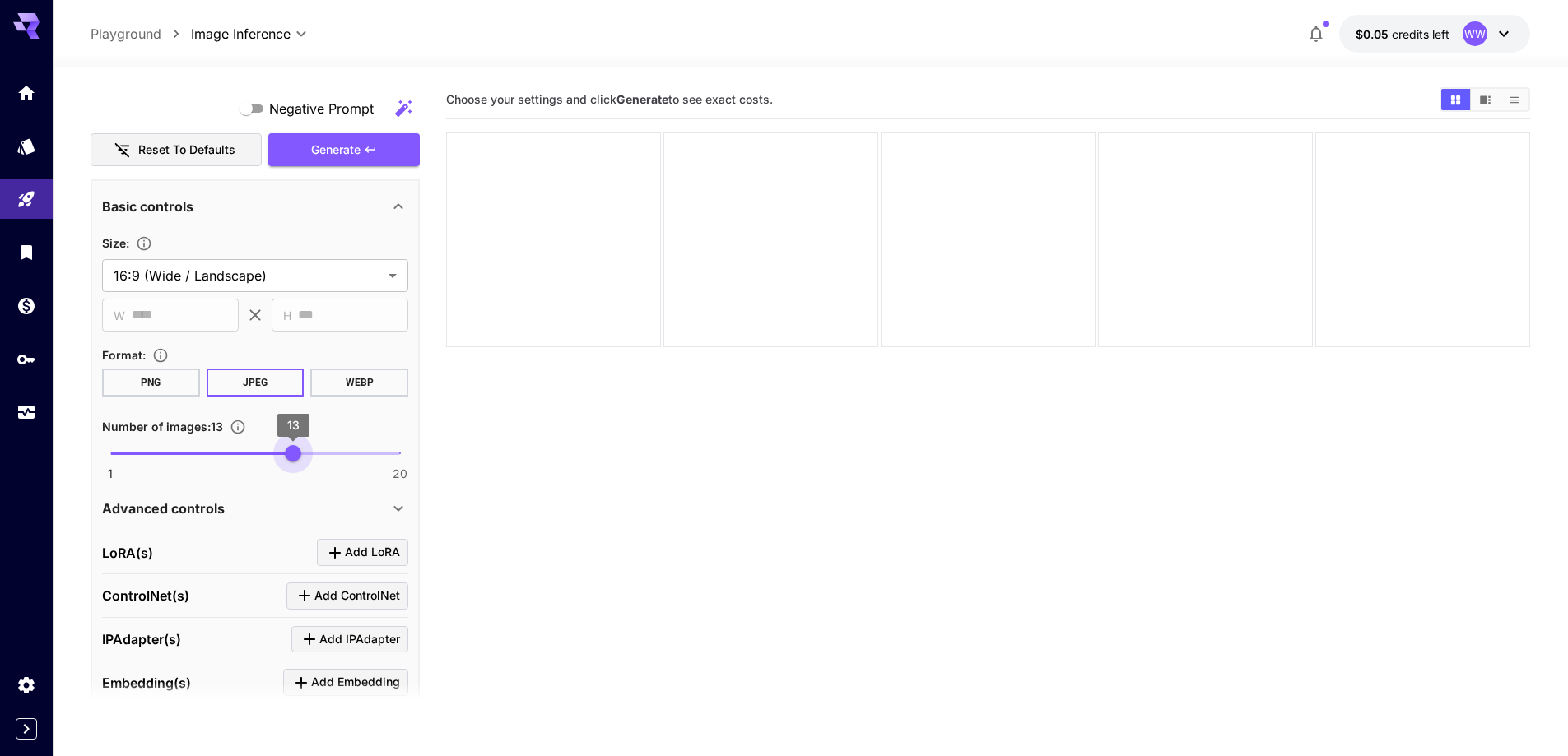
type input "**"
drag, startPoint x: 242, startPoint y: 451, endPoint x: 271, endPoint y: 505, distance: 61.3
click at [306, 459] on span "1 20 14" at bounding box center [255, 453] width 290 height 25
click at [268, 520] on div "Advanced controls" at bounding box center [255, 508] width 306 height 39
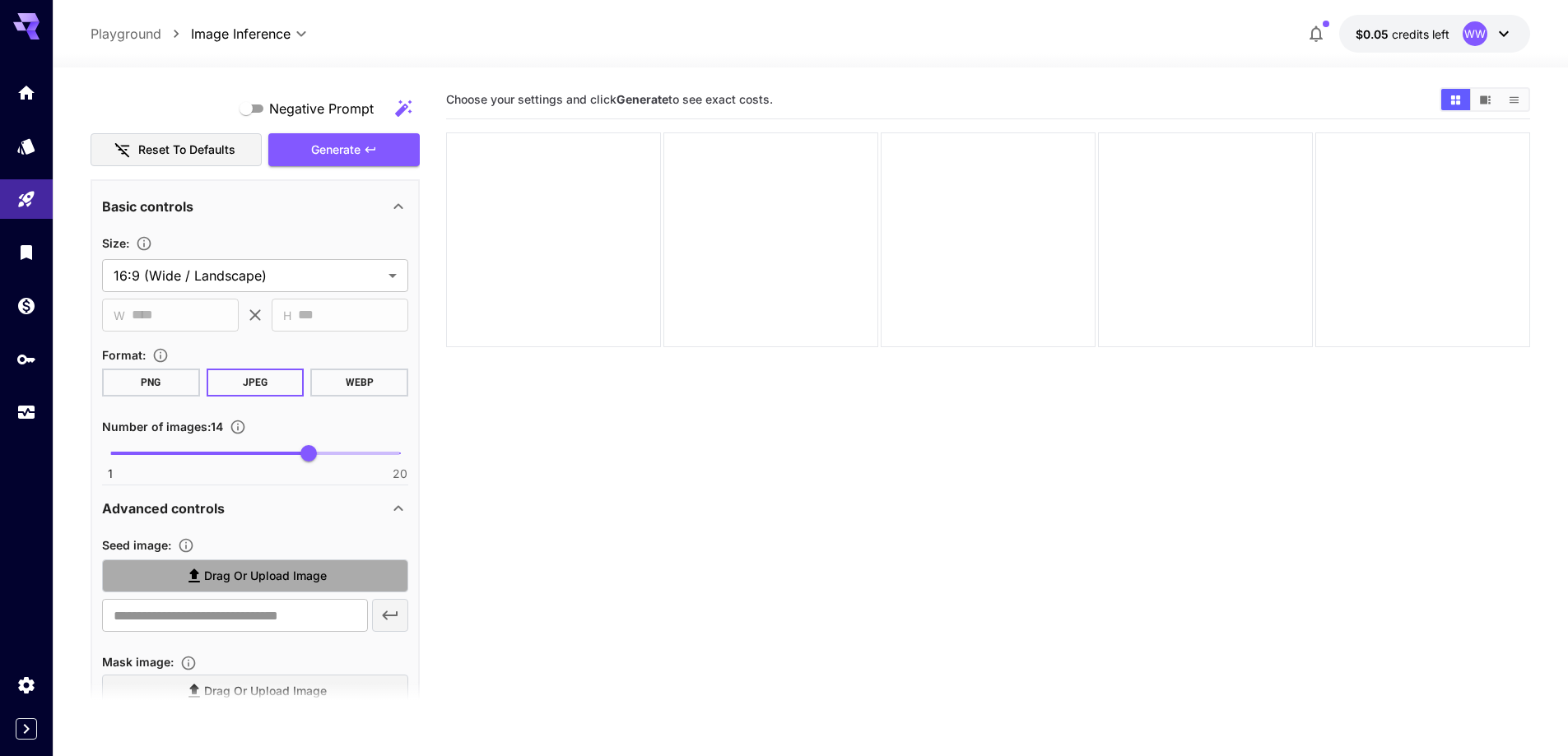
click at [259, 575] on span "Drag or upload image" at bounding box center [265, 576] width 122 height 21
click at [0, 0] on input "Drag or upload image" at bounding box center [0, 0] width 0 height 0
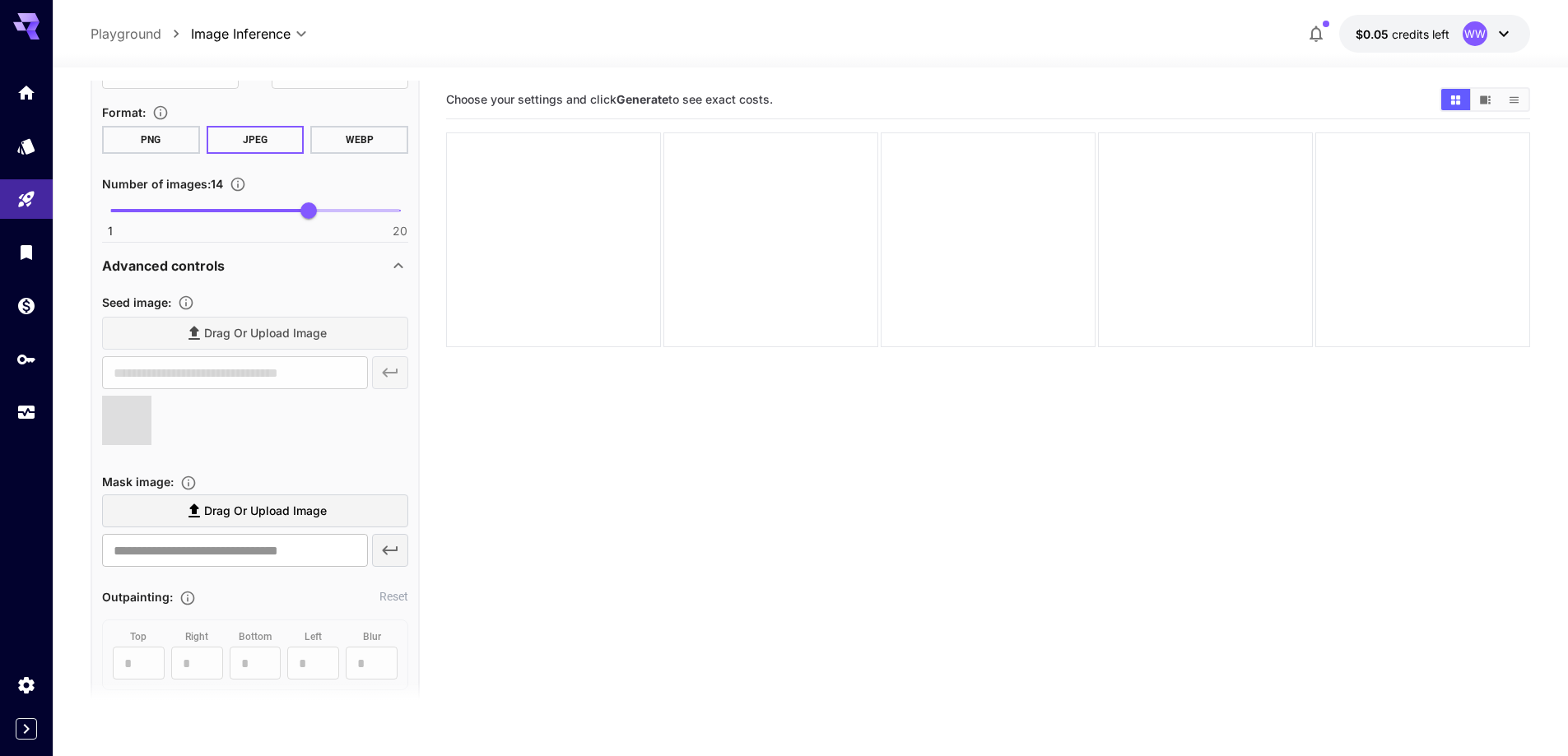
scroll to position [1634, 0]
type input "**********"
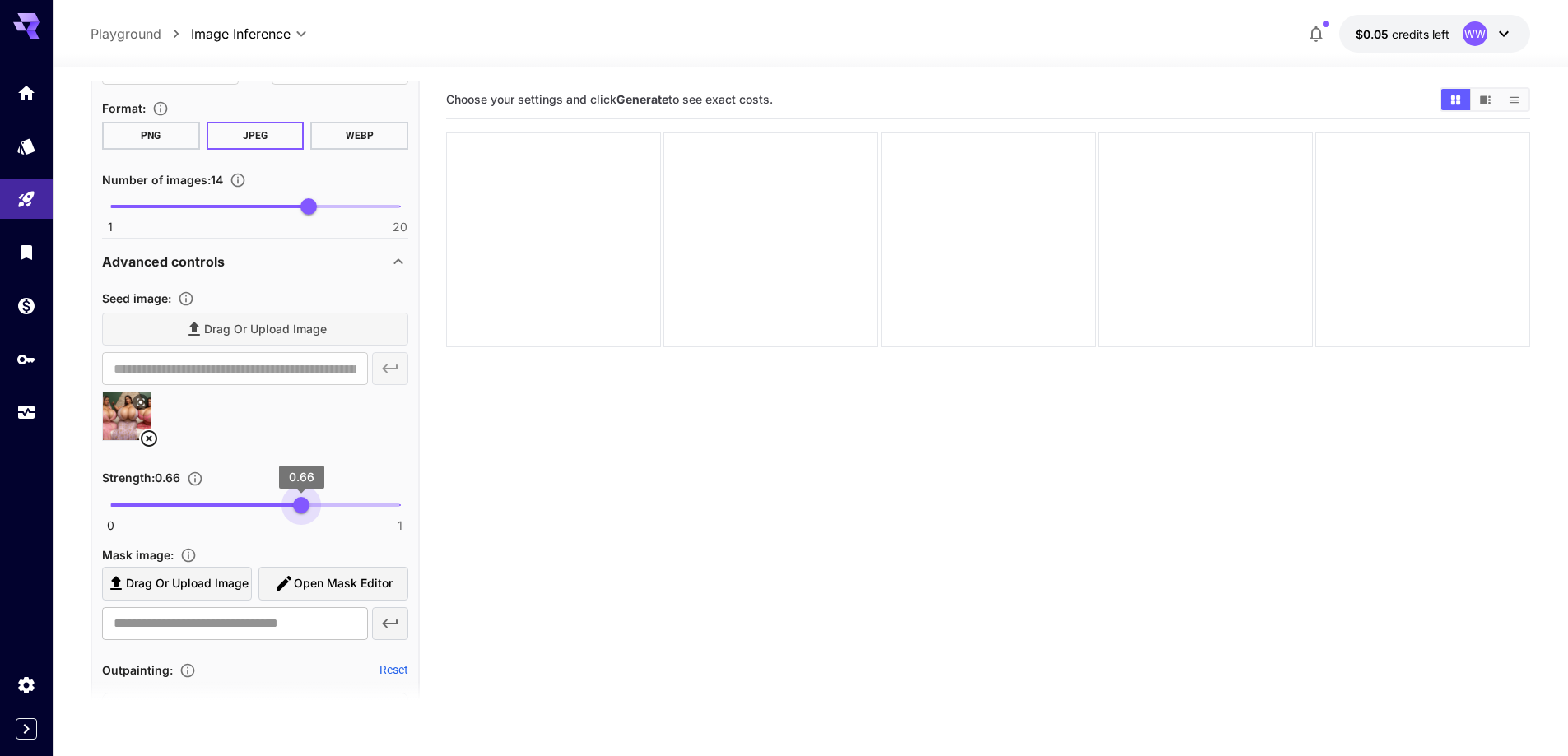
type input "****"
drag, startPoint x: 317, startPoint y: 503, endPoint x: 307, endPoint y: 517, distance: 17.2
click at [307, 517] on span "0 1 0.68" at bounding box center [255, 505] width 290 height 25
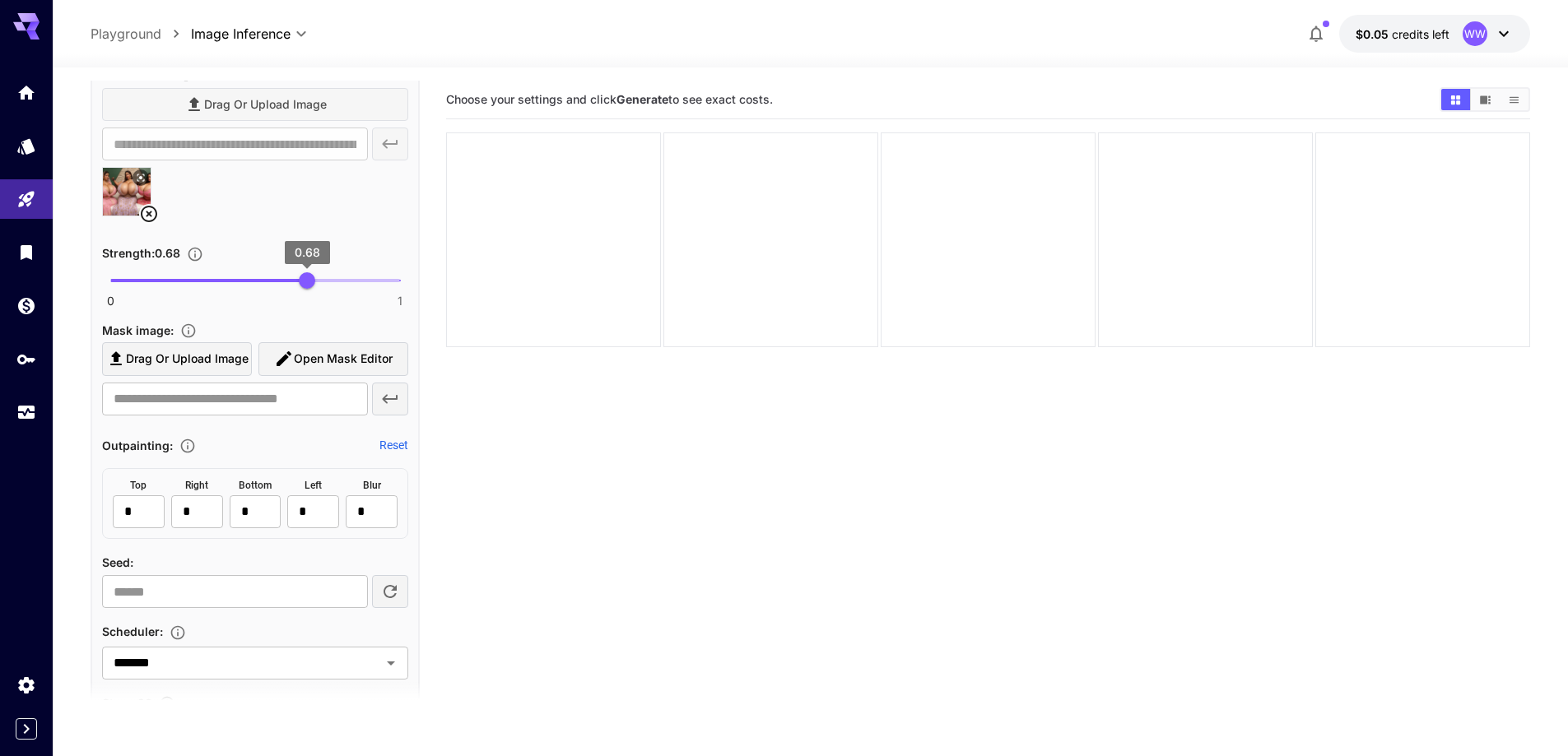
scroll to position [1963, 0]
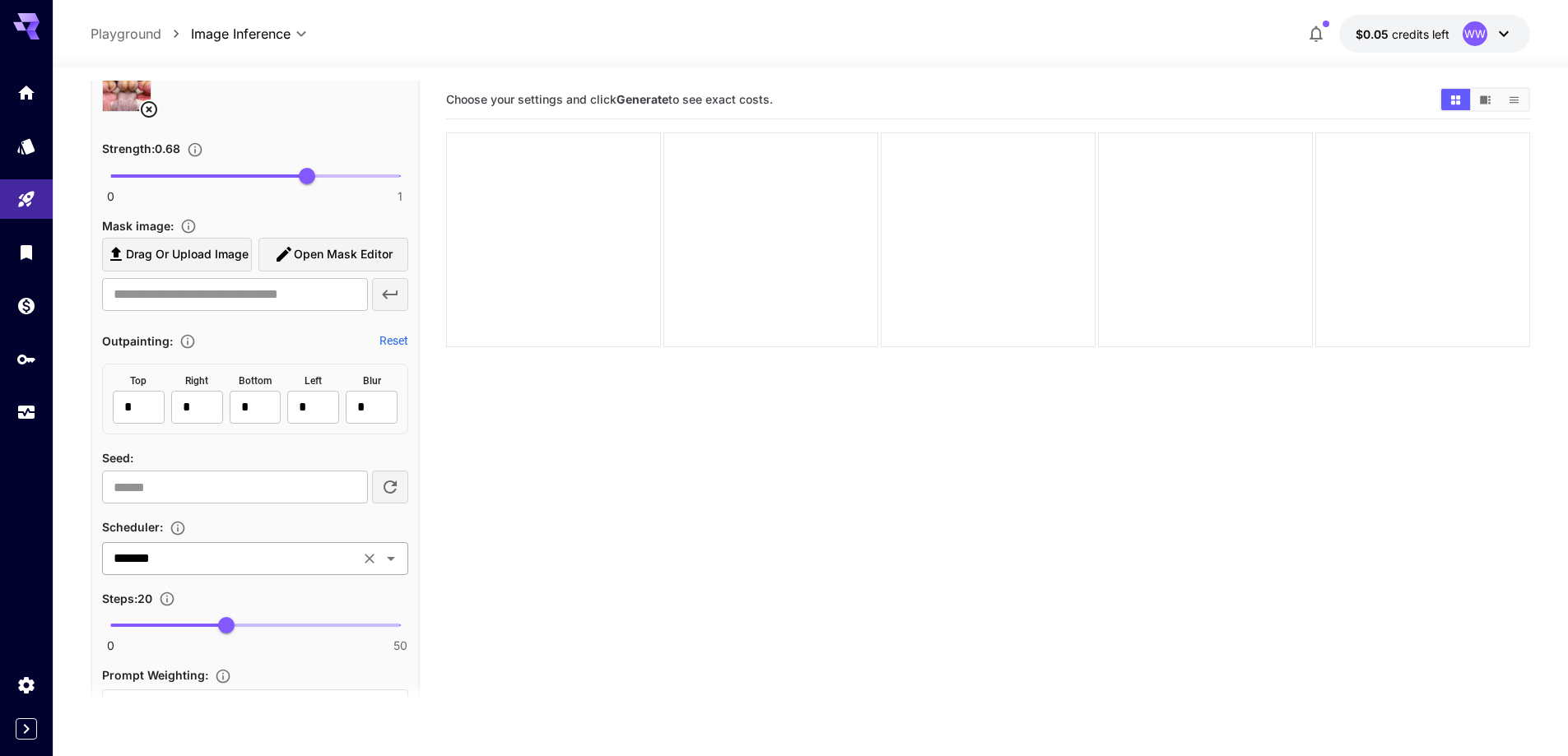
click at [301, 572] on div "******* ​" at bounding box center [255, 558] width 306 height 32
click at [697, 577] on section "Choose your settings and click Generate to see exact costs." at bounding box center [987, 458] width 1084 height 756
drag, startPoint x: 328, startPoint y: 623, endPoint x: 300, endPoint y: 629, distance: 28.6
click at [300, 629] on span "0 50 33" at bounding box center [255, 625] width 290 height 25
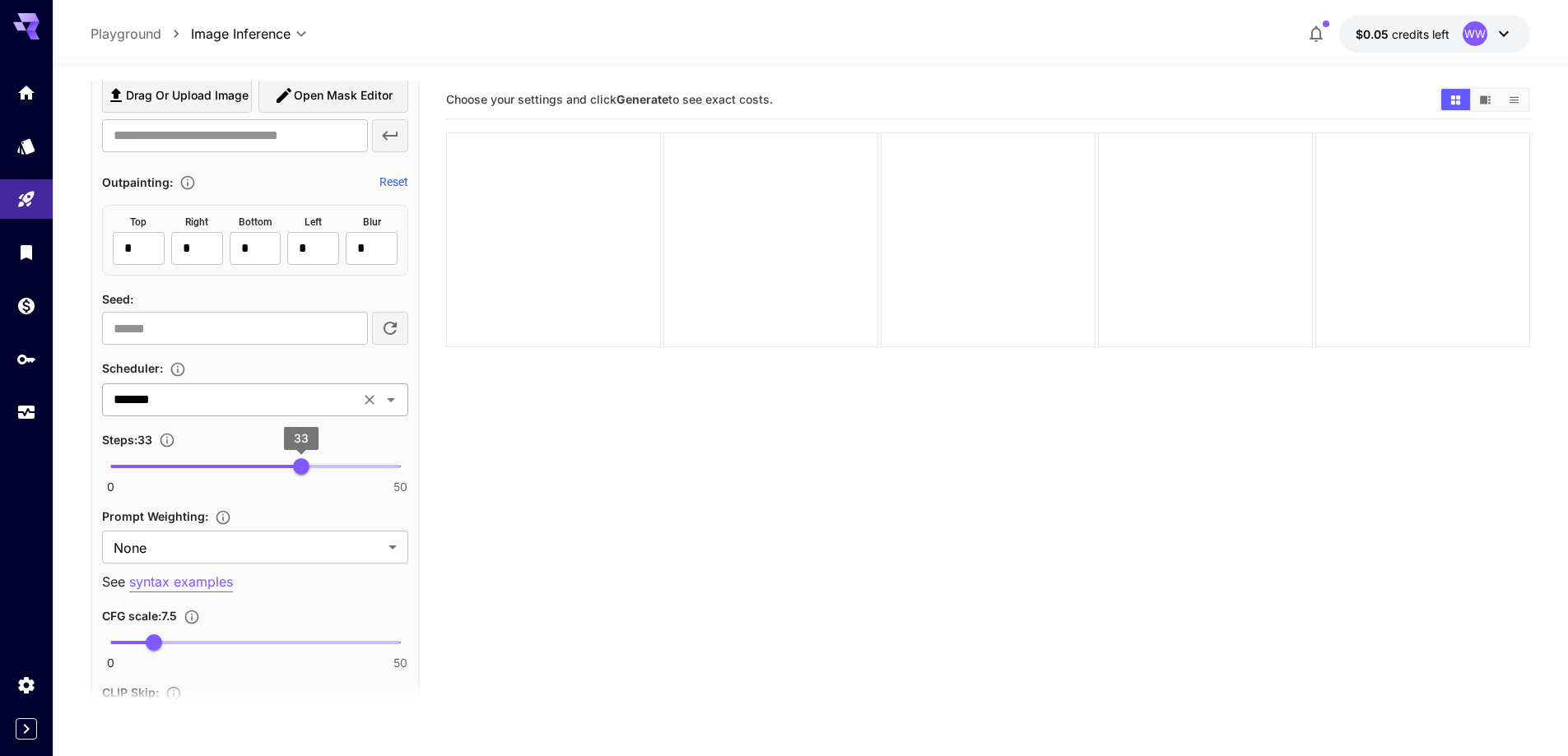
scroll to position [2128, 0]
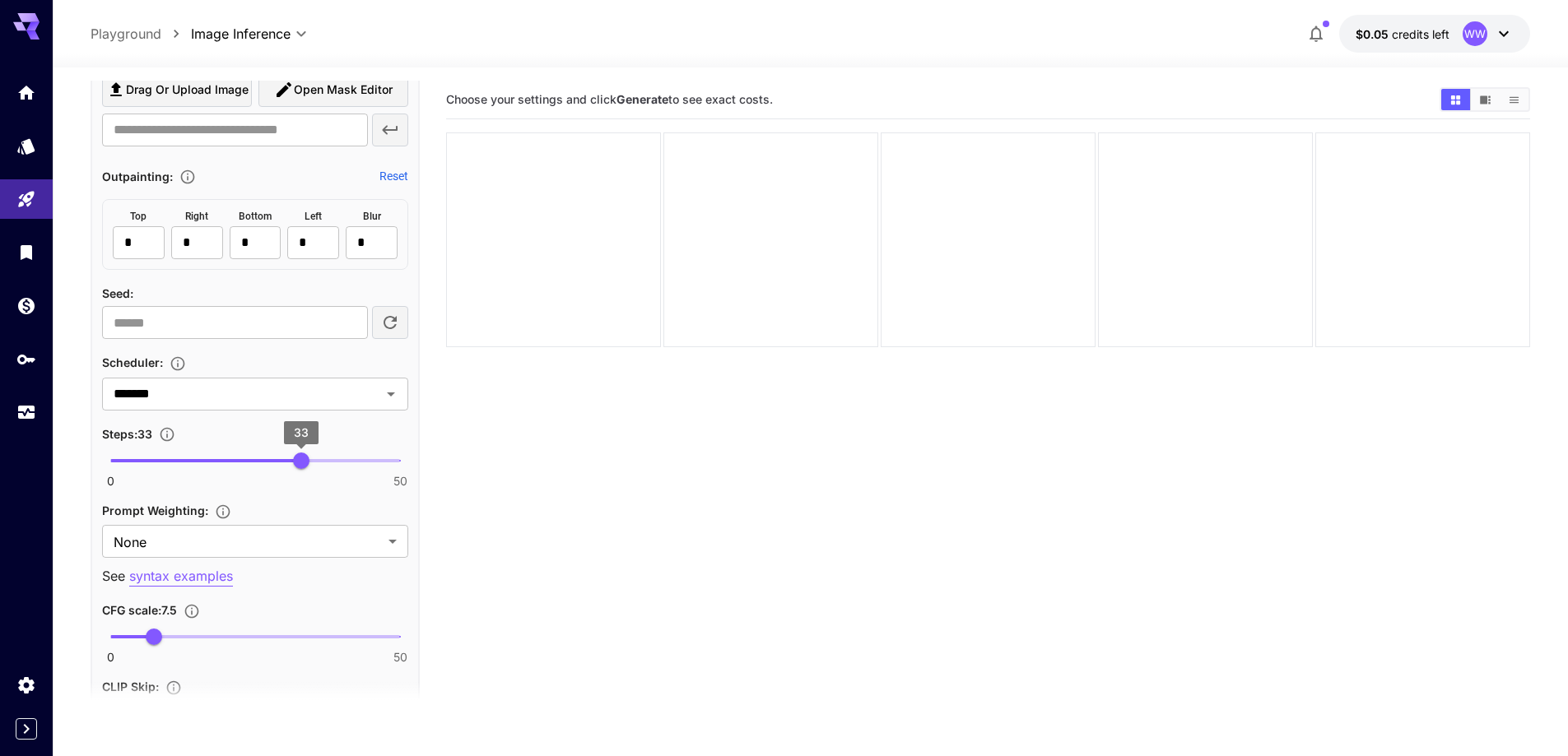
type input "**"
click at [285, 459] on span "30" at bounding box center [283, 460] width 16 height 16
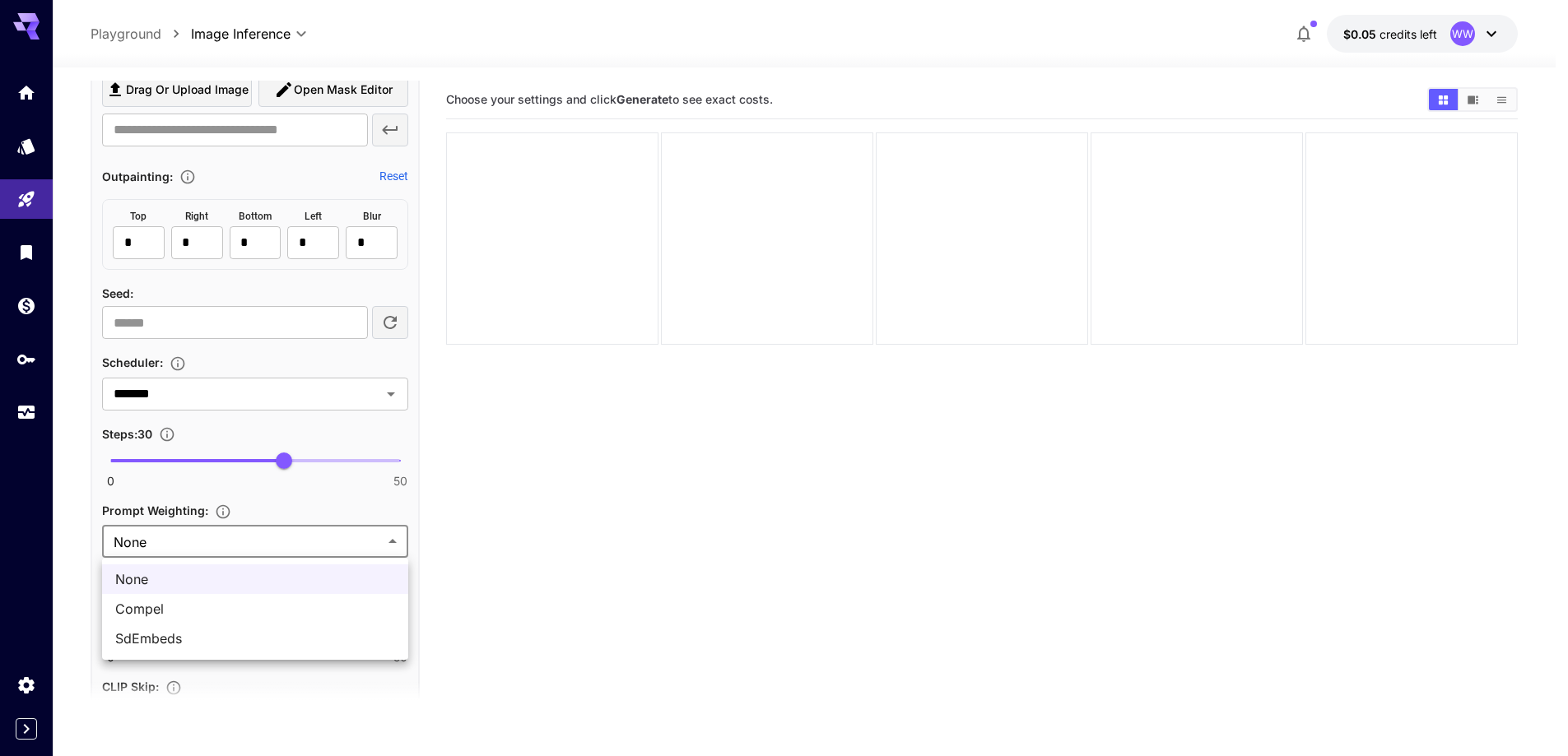
click at [271, 542] on body "**********" at bounding box center [784, 443] width 1568 height 886
click at [231, 641] on span "SdEmbeds" at bounding box center [255, 638] width 280 height 20
type input "********"
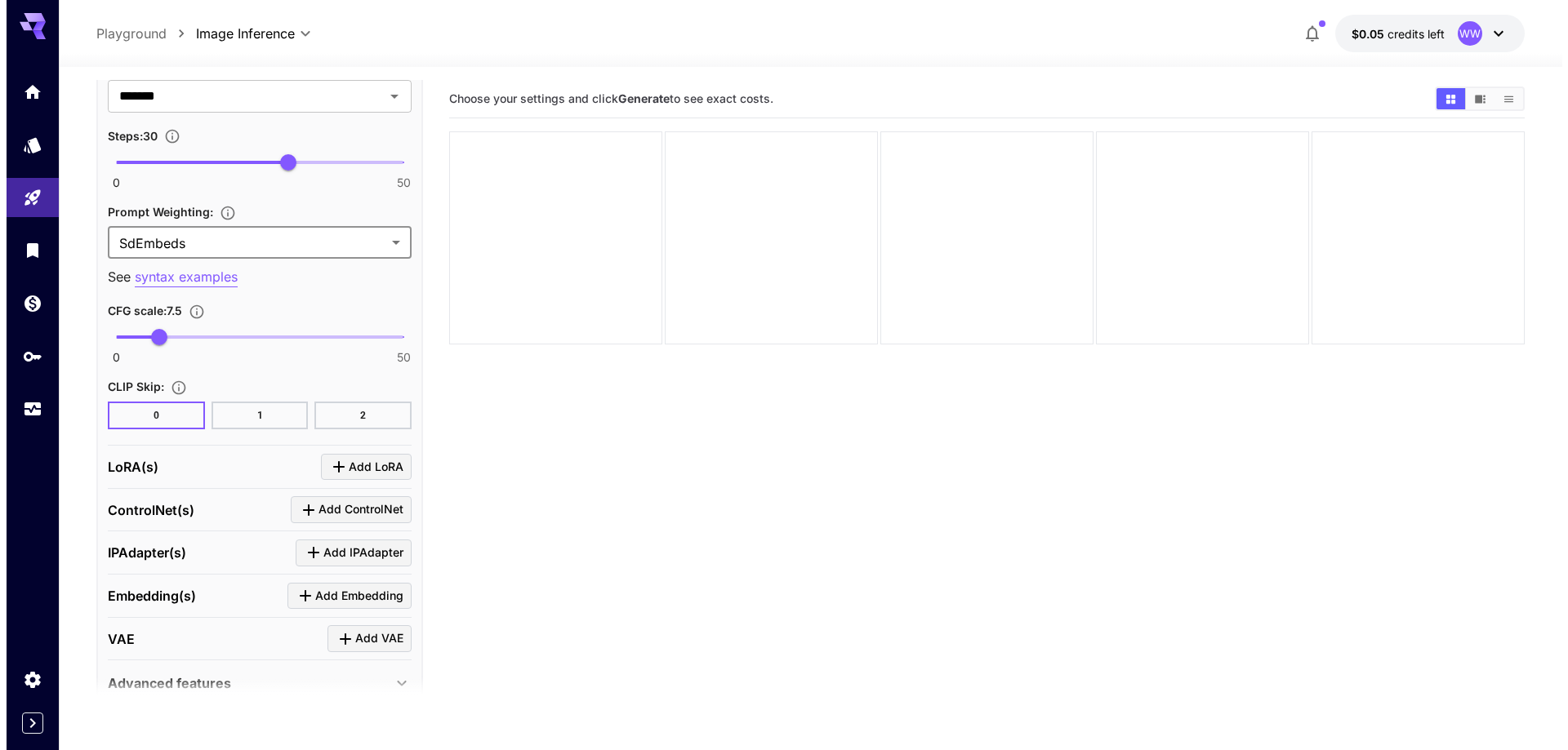
scroll to position [2438, 0]
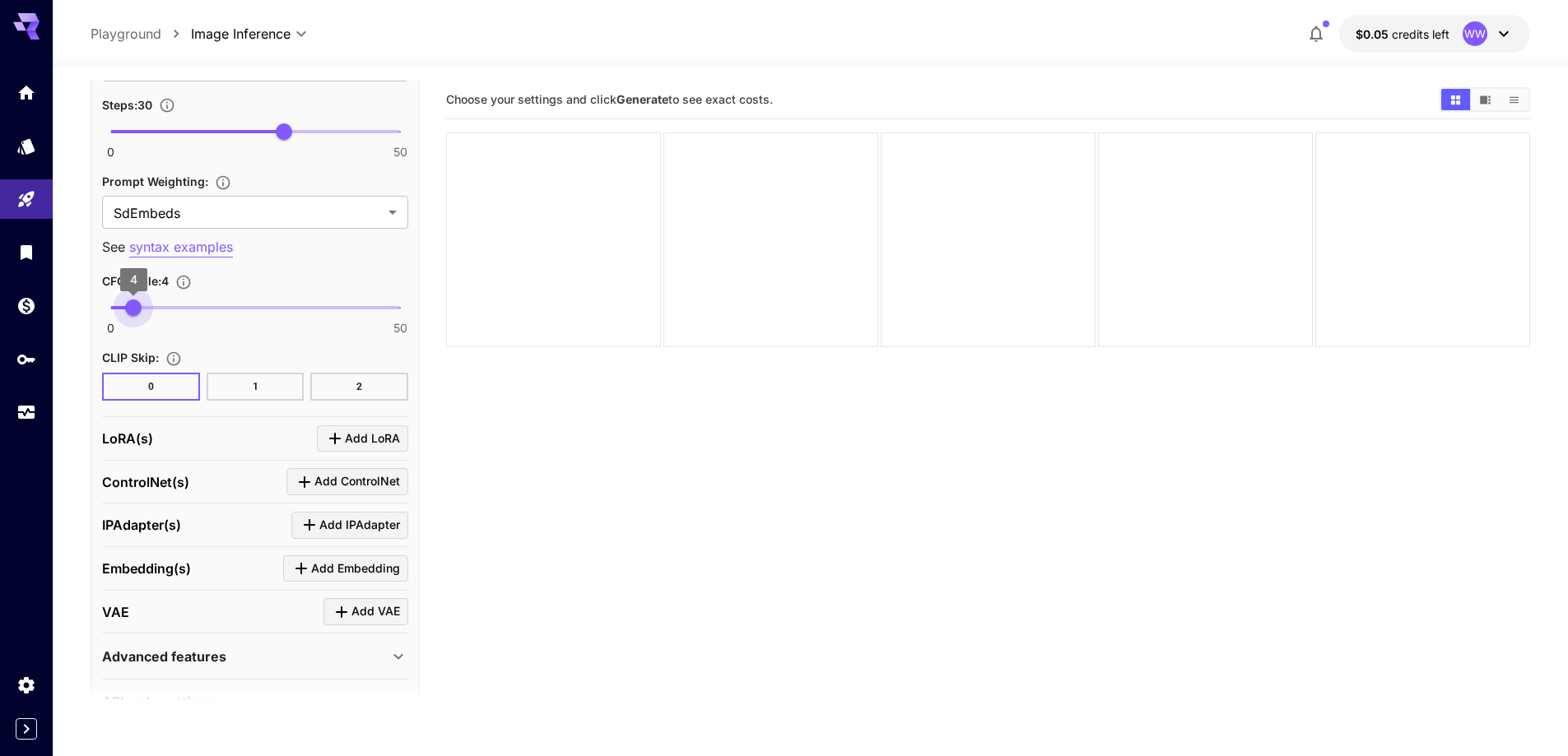
type input "***"
drag, startPoint x: 141, startPoint y: 308, endPoint x: 133, endPoint y: 307, distance: 8.1
click at [133, 307] on span "3.8" at bounding box center [132, 307] width 16 height 16
click at [351, 444] on span "Add LoRA" at bounding box center [372, 439] width 55 height 21
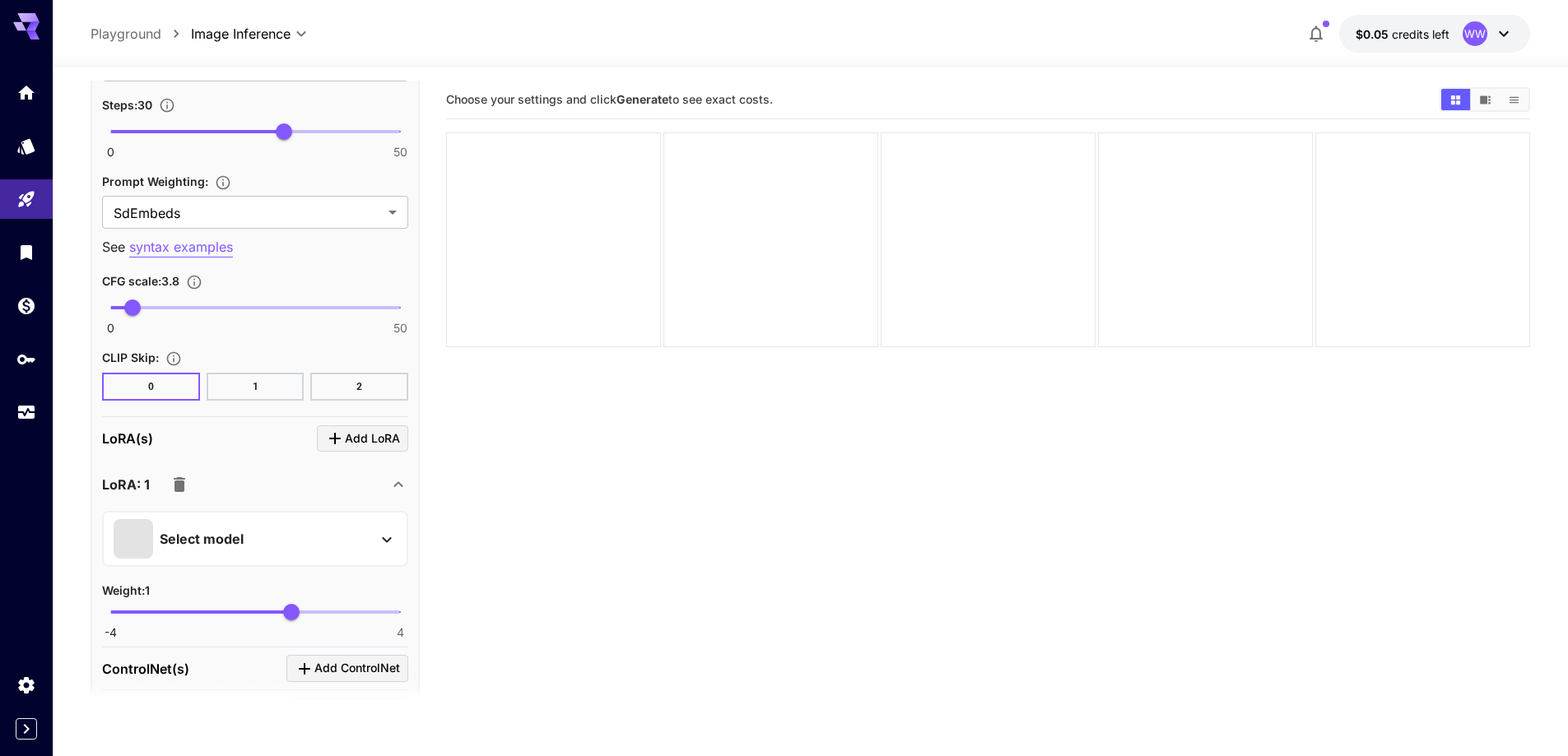
click at [337, 540] on div "Select model" at bounding box center [242, 539] width 257 height 39
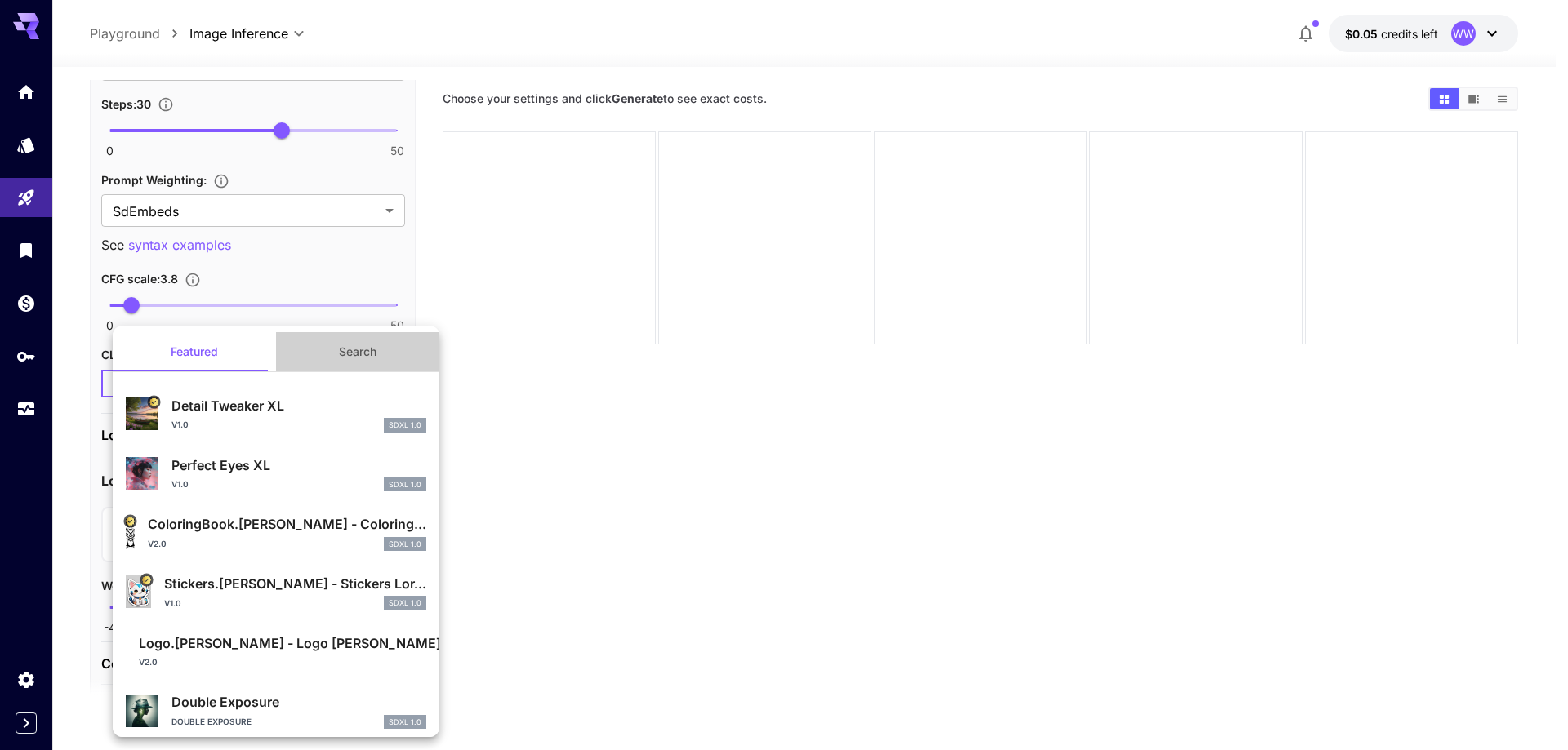
click at [382, 347] on button "Search" at bounding box center [357, 352] width 163 height 39
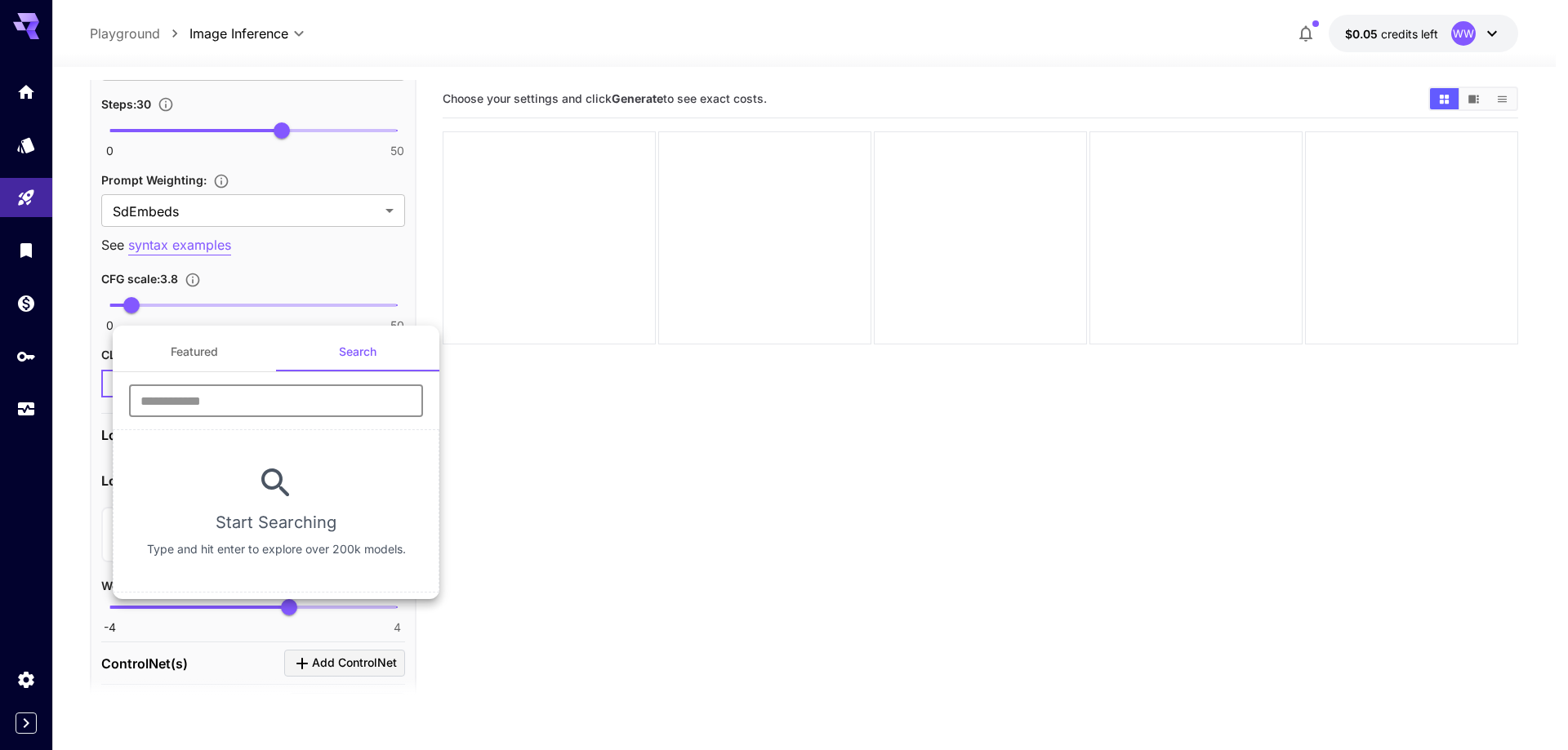
click at [319, 398] on input "text" at bounding box center [276, 400] width 294 height 32
type input "****"
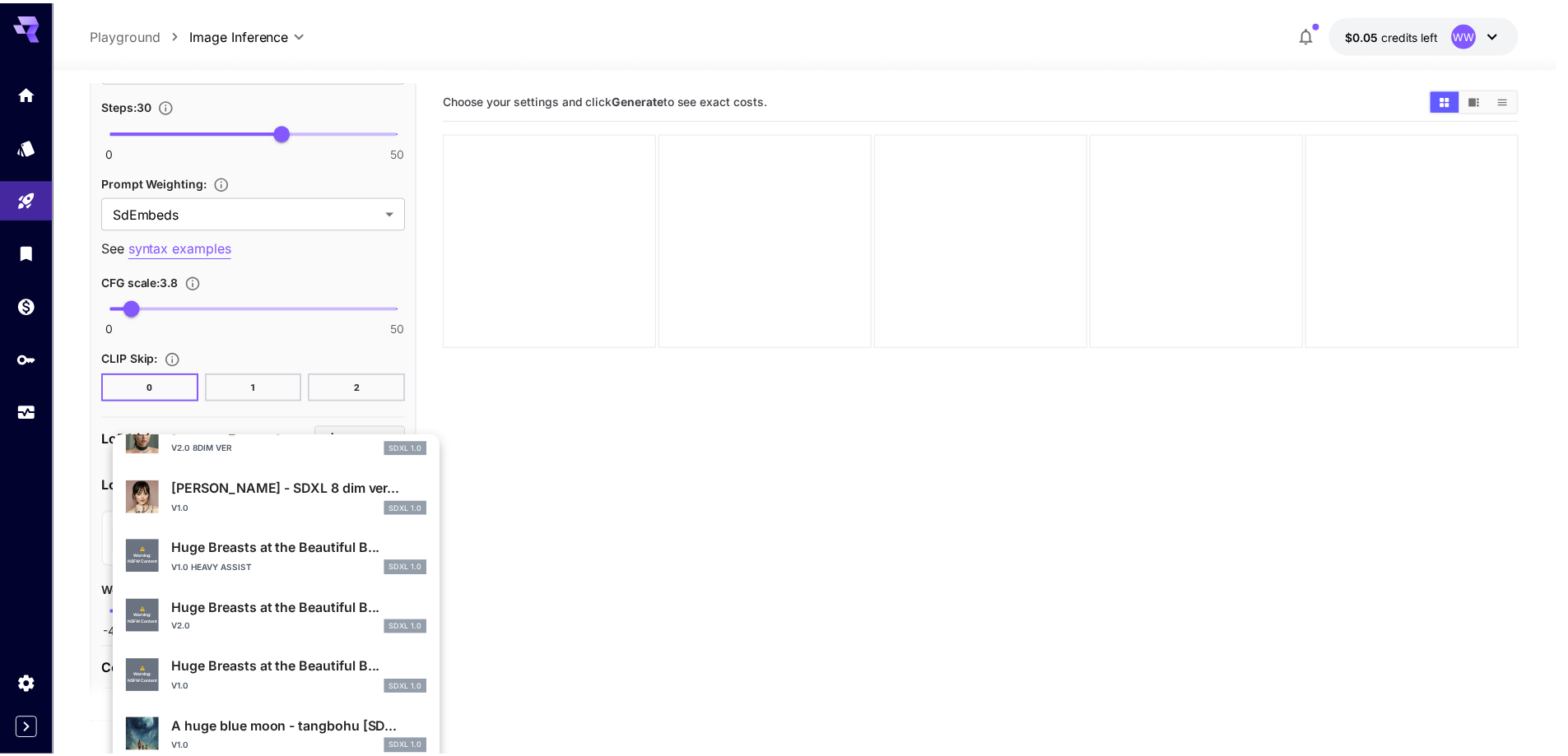
scroll to position [493, 0]
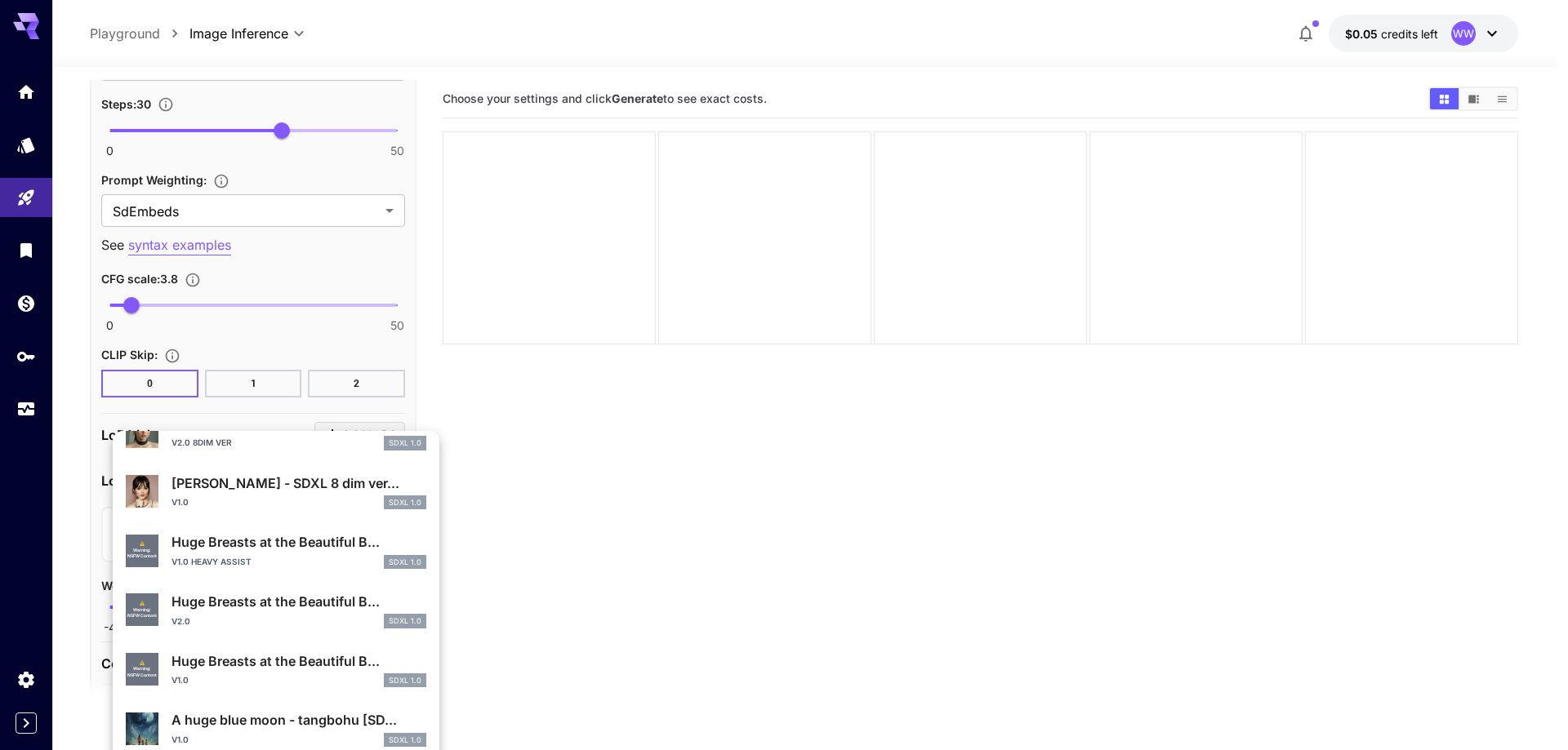
click at [279, 666] on p "Huge Breasts at the Beautiful B..." at bounding box center [299, 661] width 255 height 20
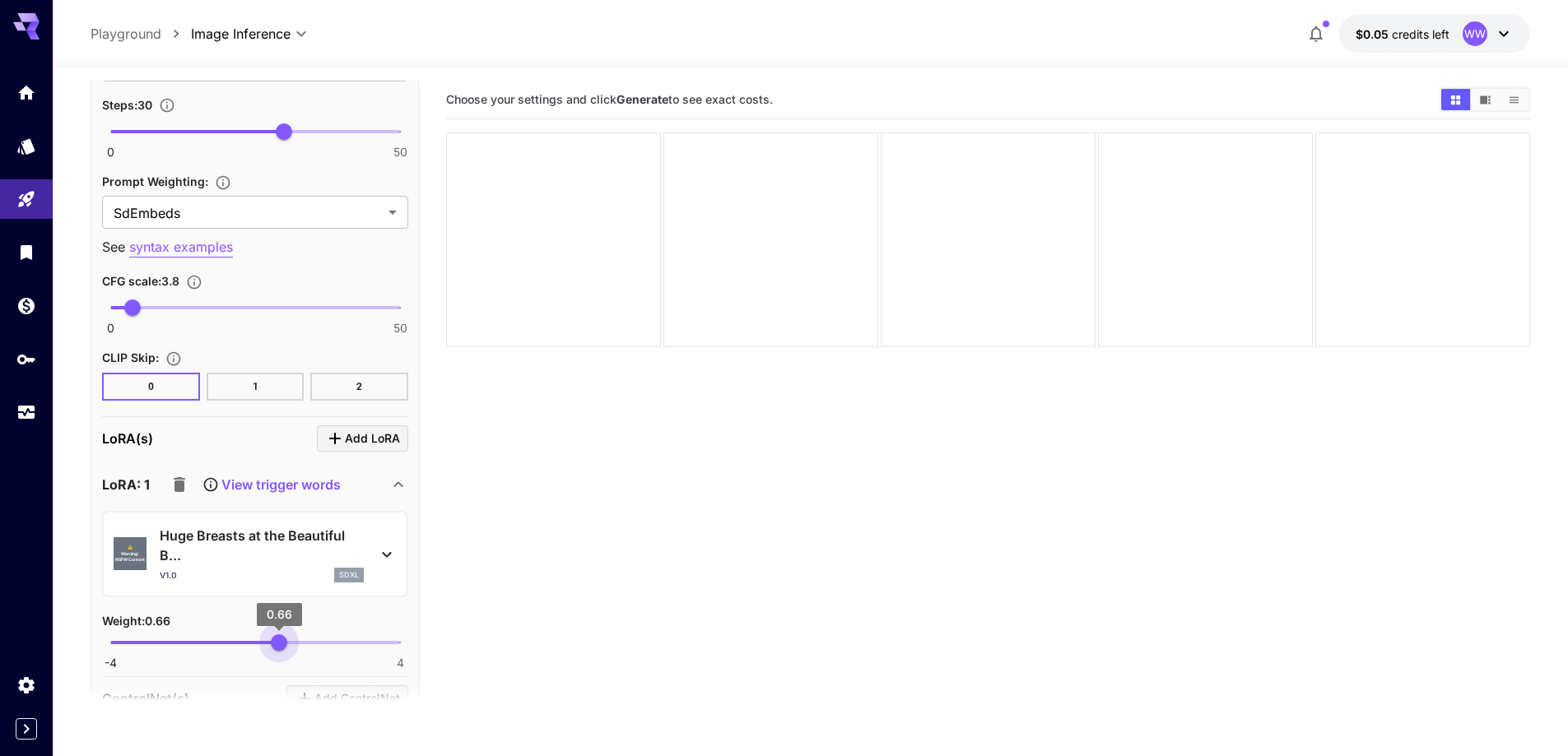
type input "****"
drag, startPoint x: 287, startPoint y: 645, endPoint x: 278, endPoint y: 644, distance: 9.1
click at [278, 644] on span "0.64" at bounding box center [278, 642] width 16 height 16
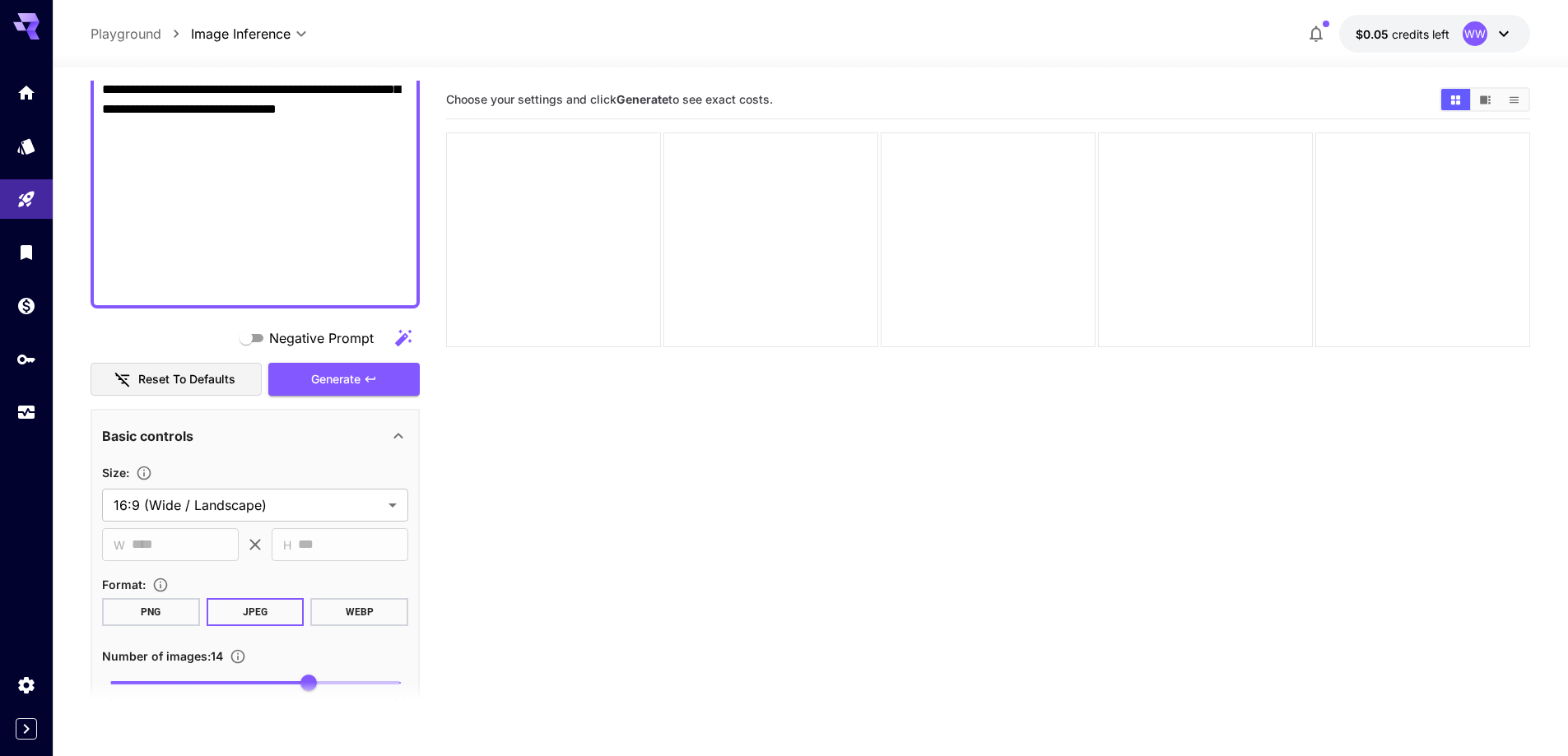
scroll to position [1058, 0]
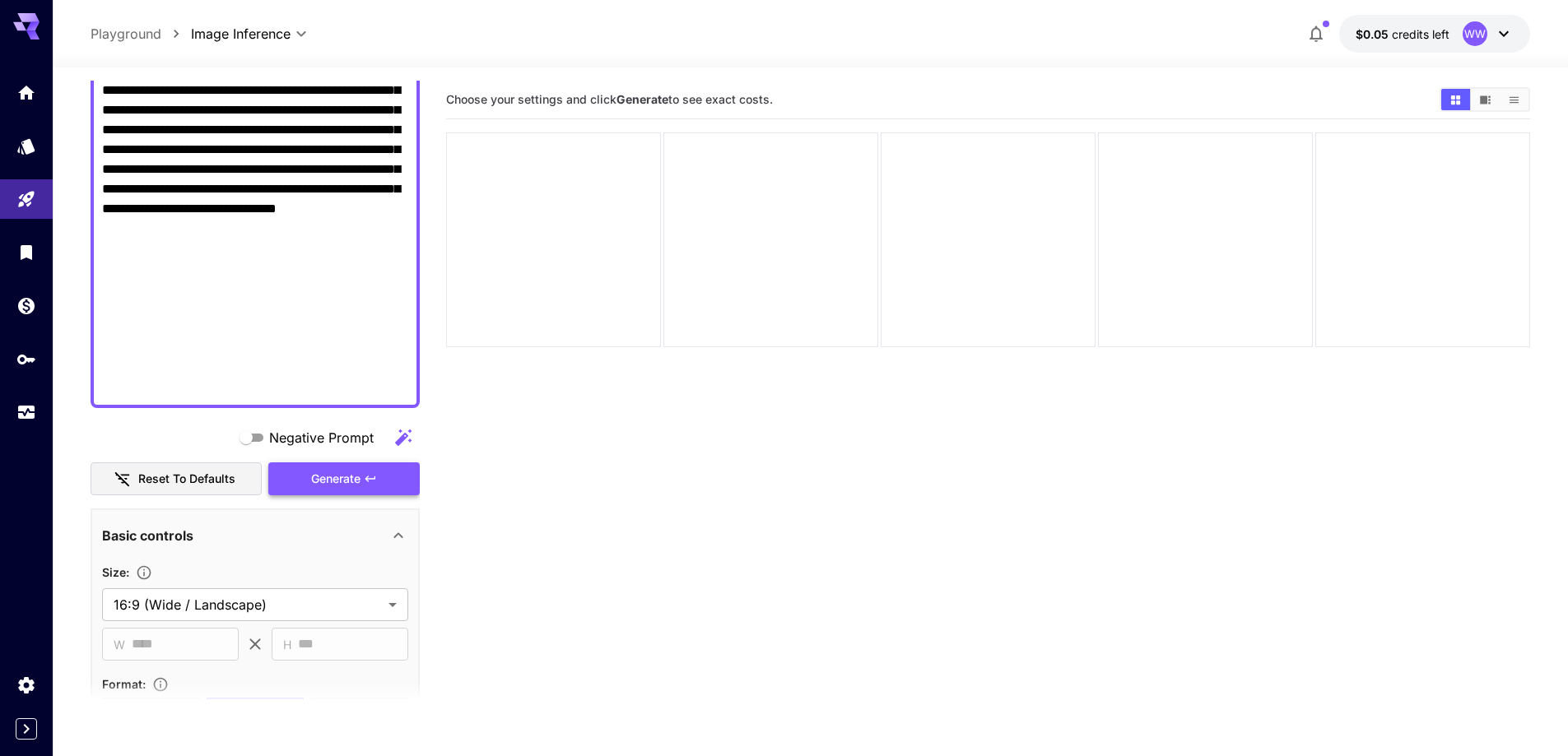
click at [332, 471] on span "Generate" at bounding box center [336, 479] width 50 height 21
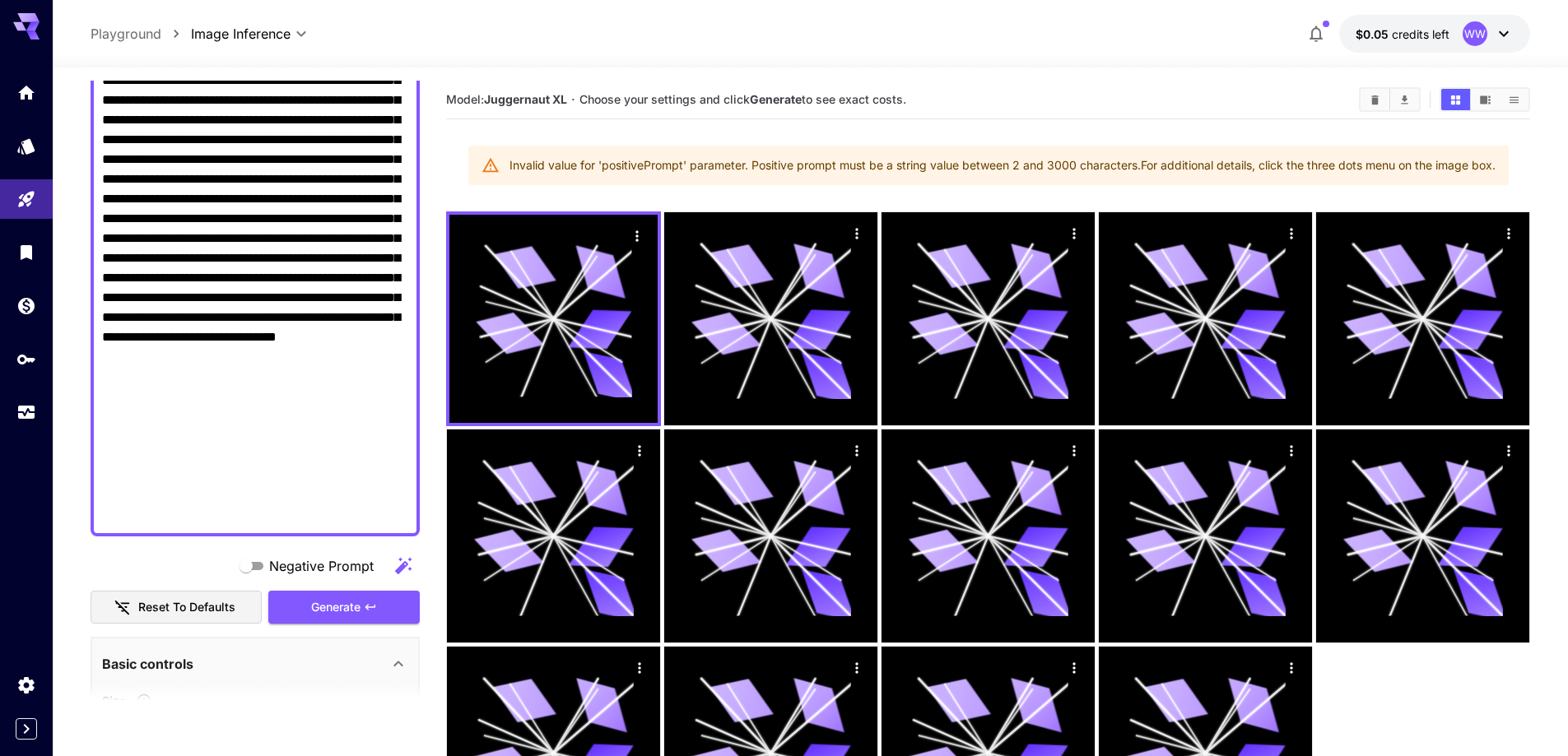
scroll to position [894, 0]
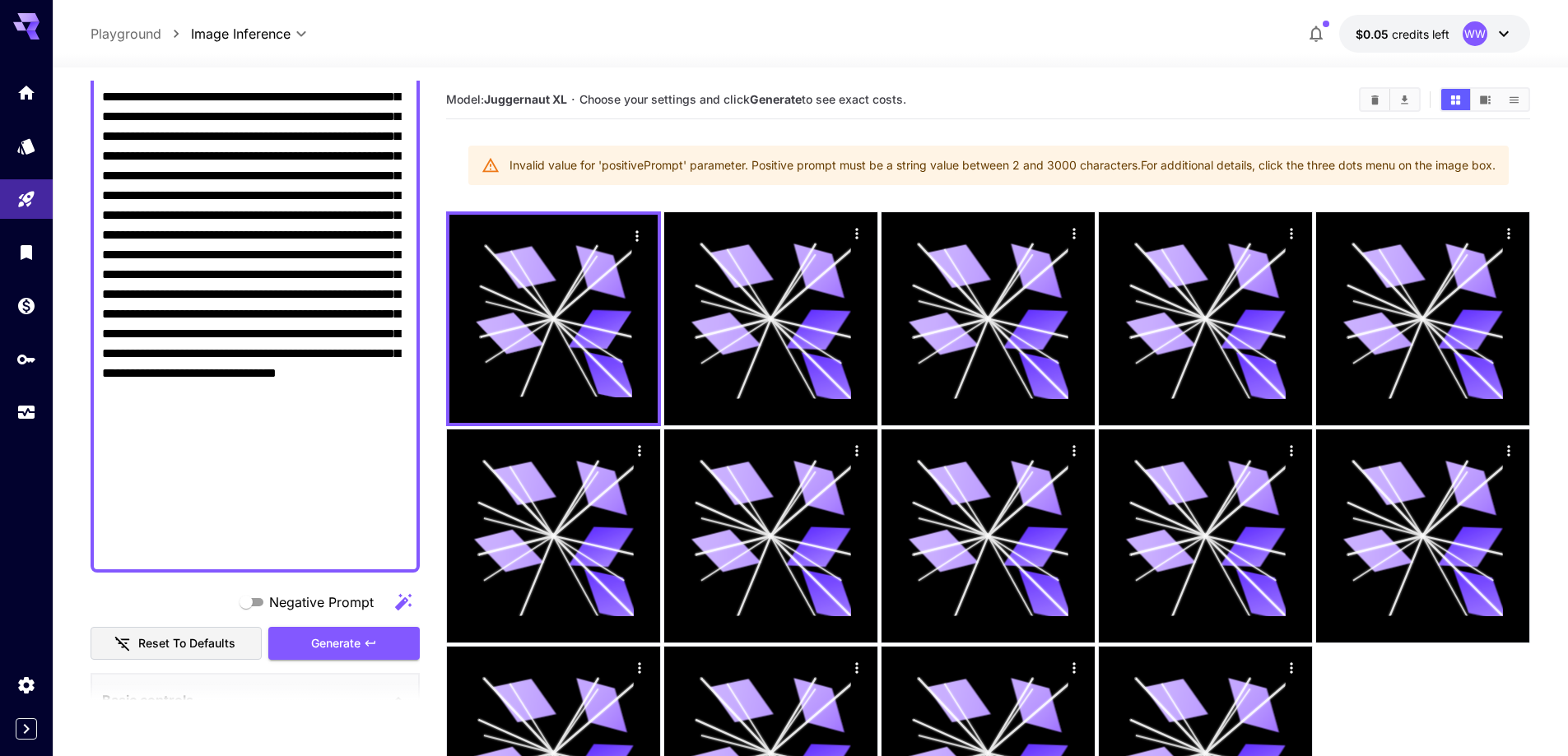
drag, startPoint x: 289, startPoint y: 220, endPoint x: 414, endPoint y: 549, distance: 351.9
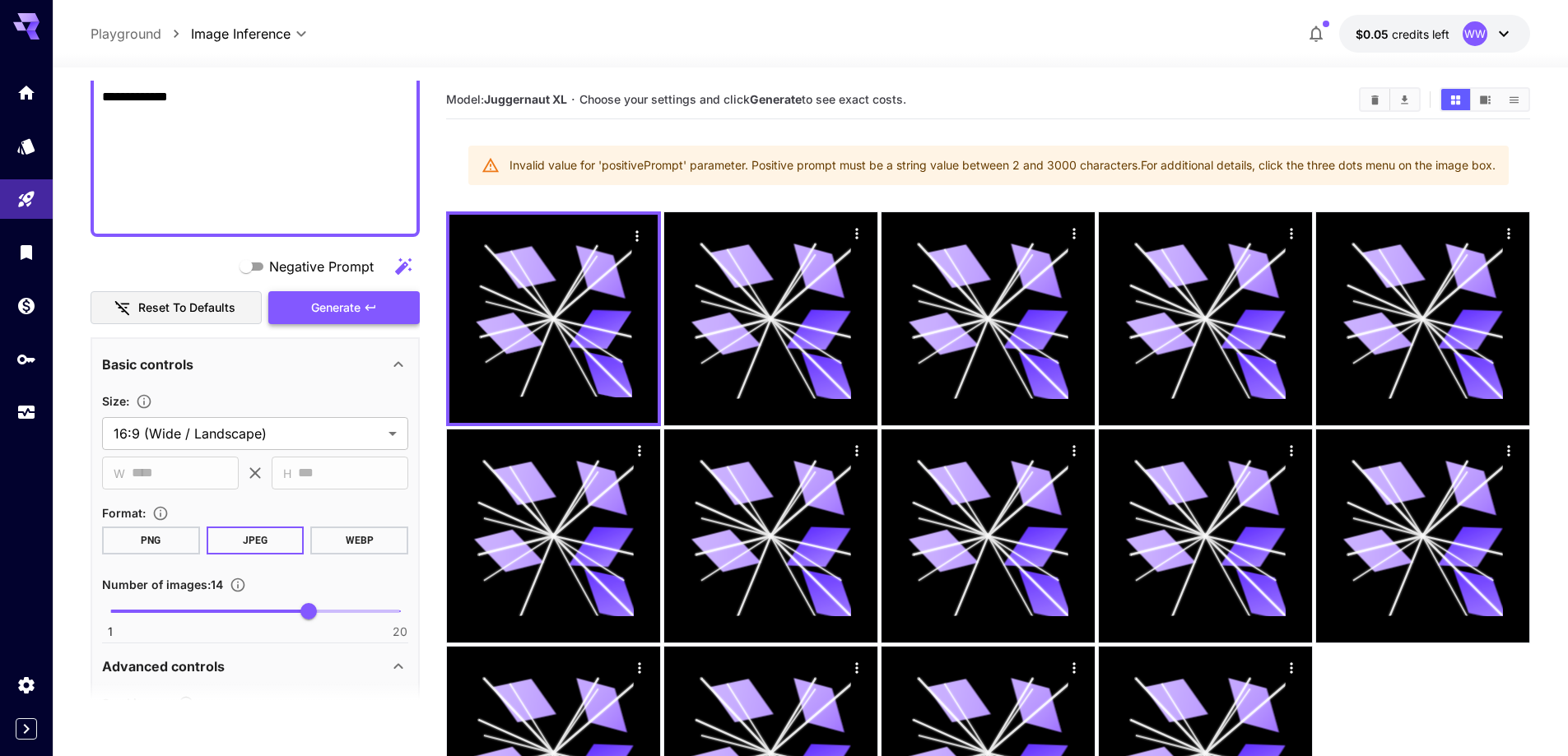
type textarea "**********"
click at [376, 322] on button "Generate" at bounding box center [344, 308] width 151 height 33
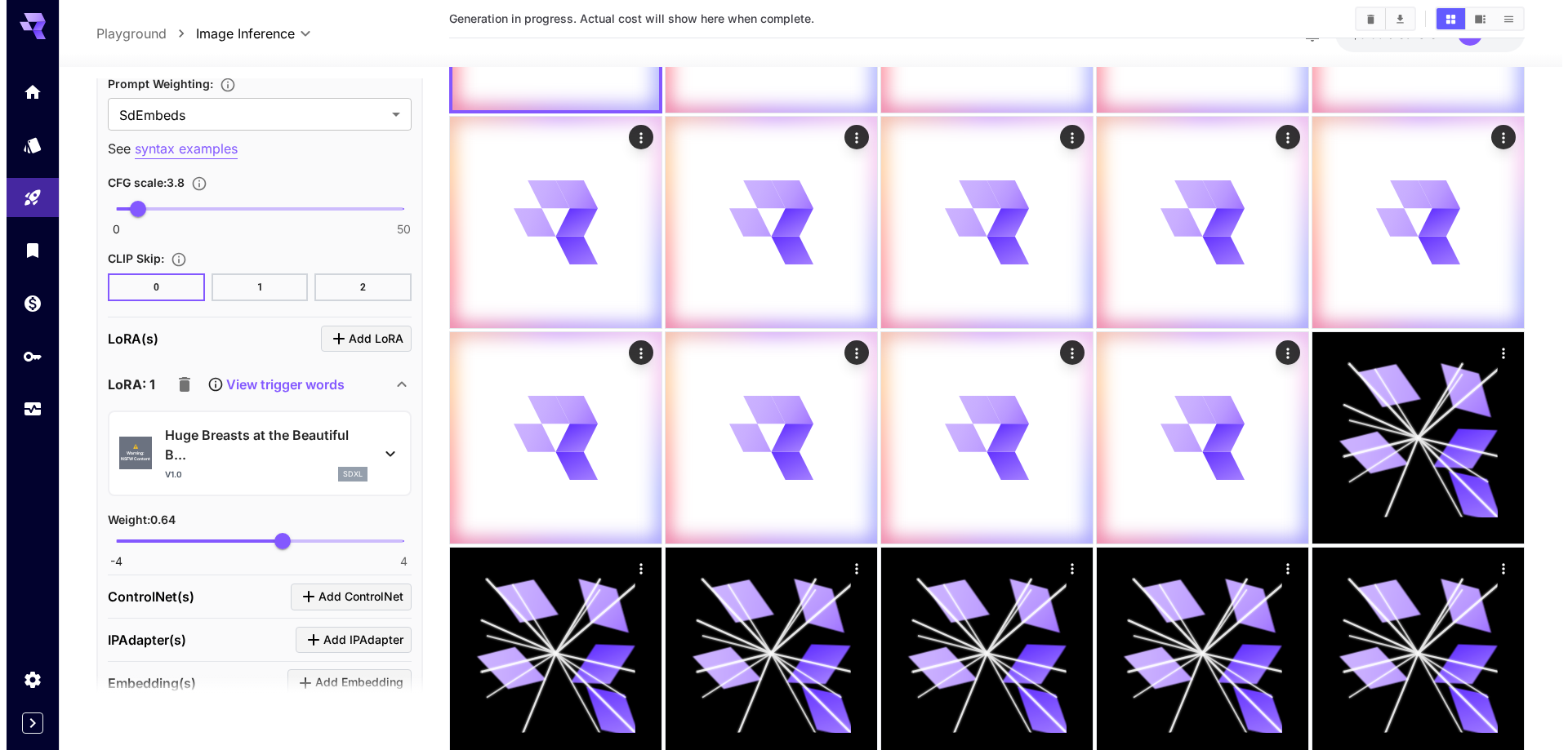
scroll to position [2203, 0]
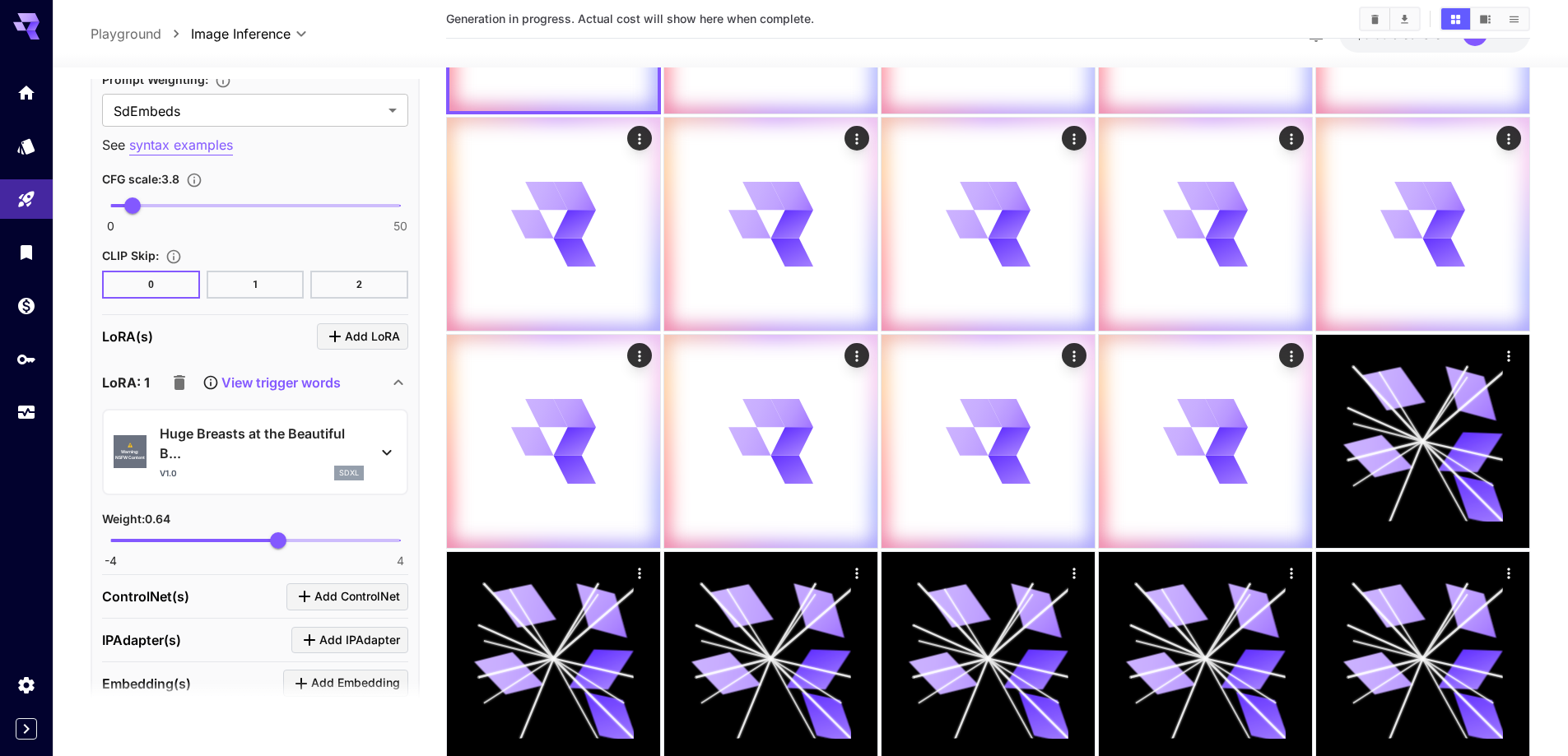
click at [281, 466] on div "v1.0 sdxl" at bounding box center [262, 473] width 204 height 15
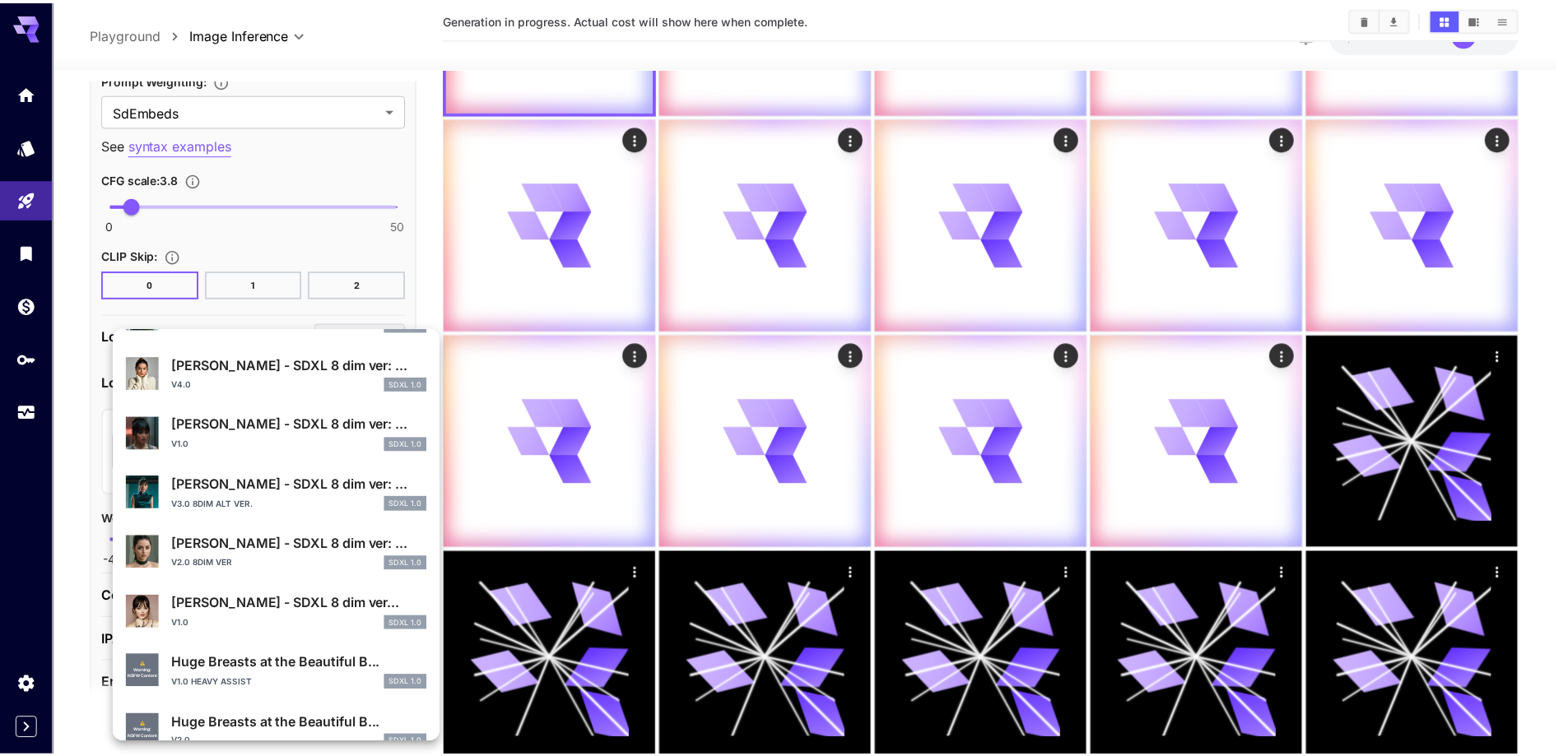
scroll to position [329, 0]
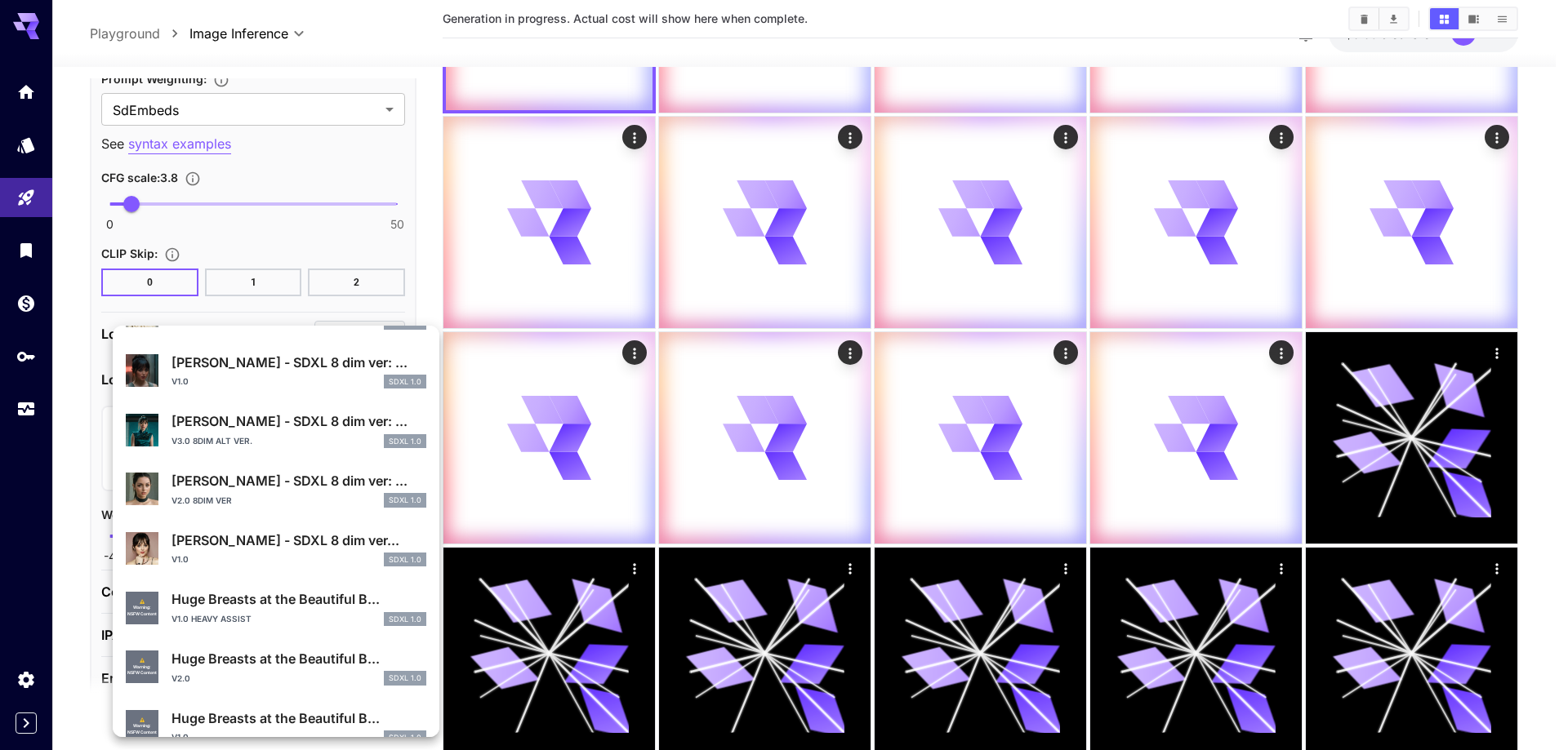
click at [261, 674] on div "v2.0 SDXL 1.0" at bounding box center [299, 678] width 255 height 14
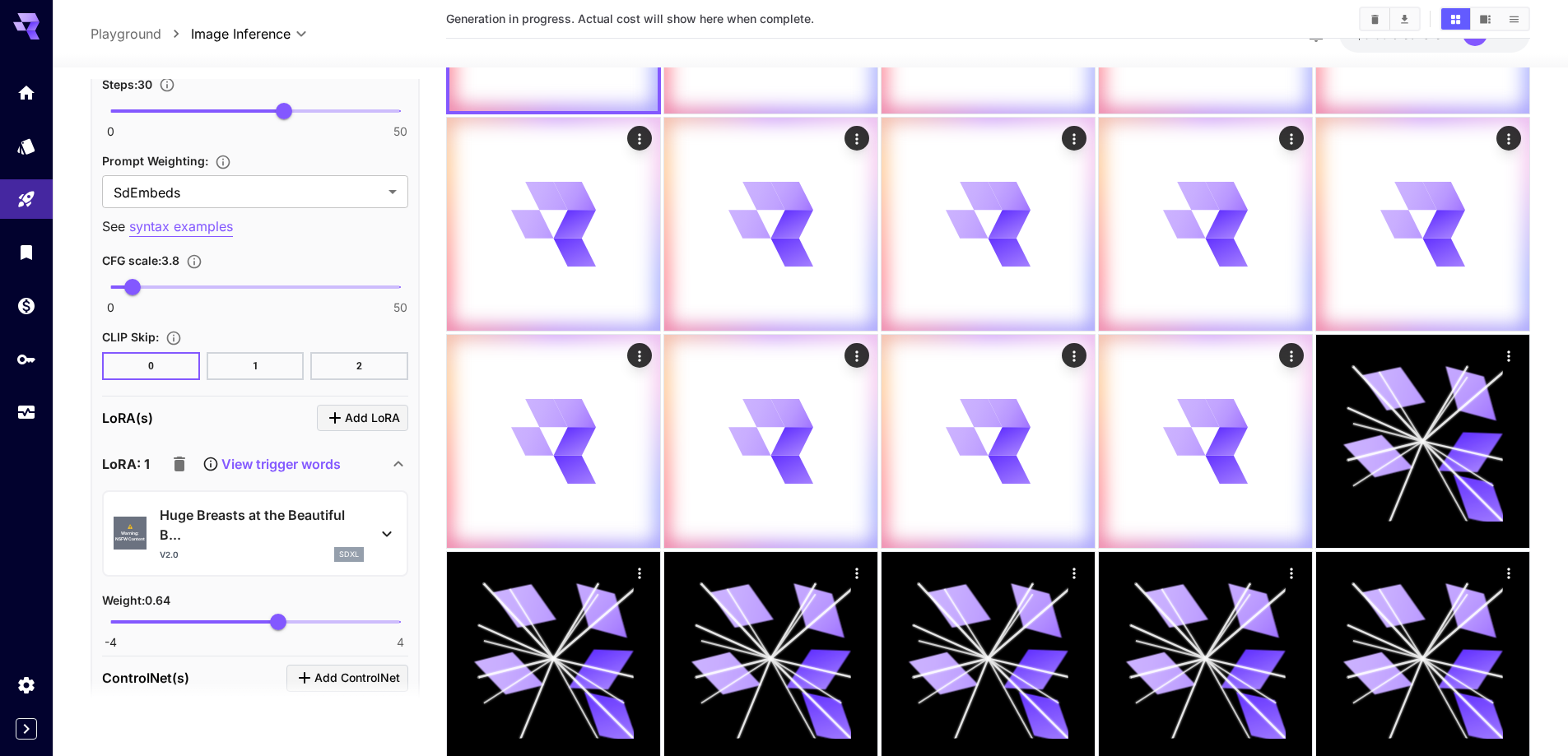
scroll to position [2139, 0]
type input "****"
click at [275, 623] on span "0.57" at bounding box center [275, 623] width 16 height 16
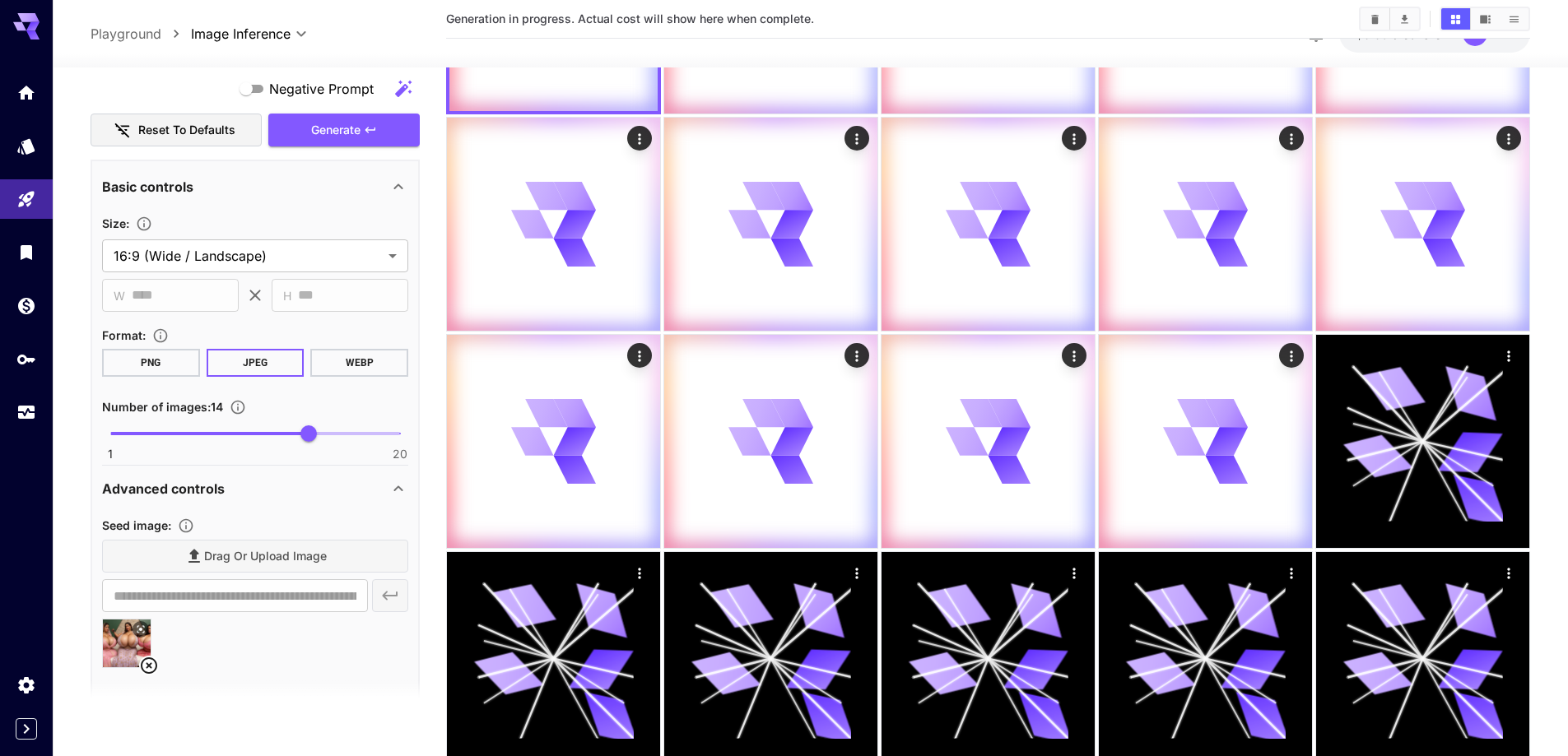
scroll to position [823, 0]
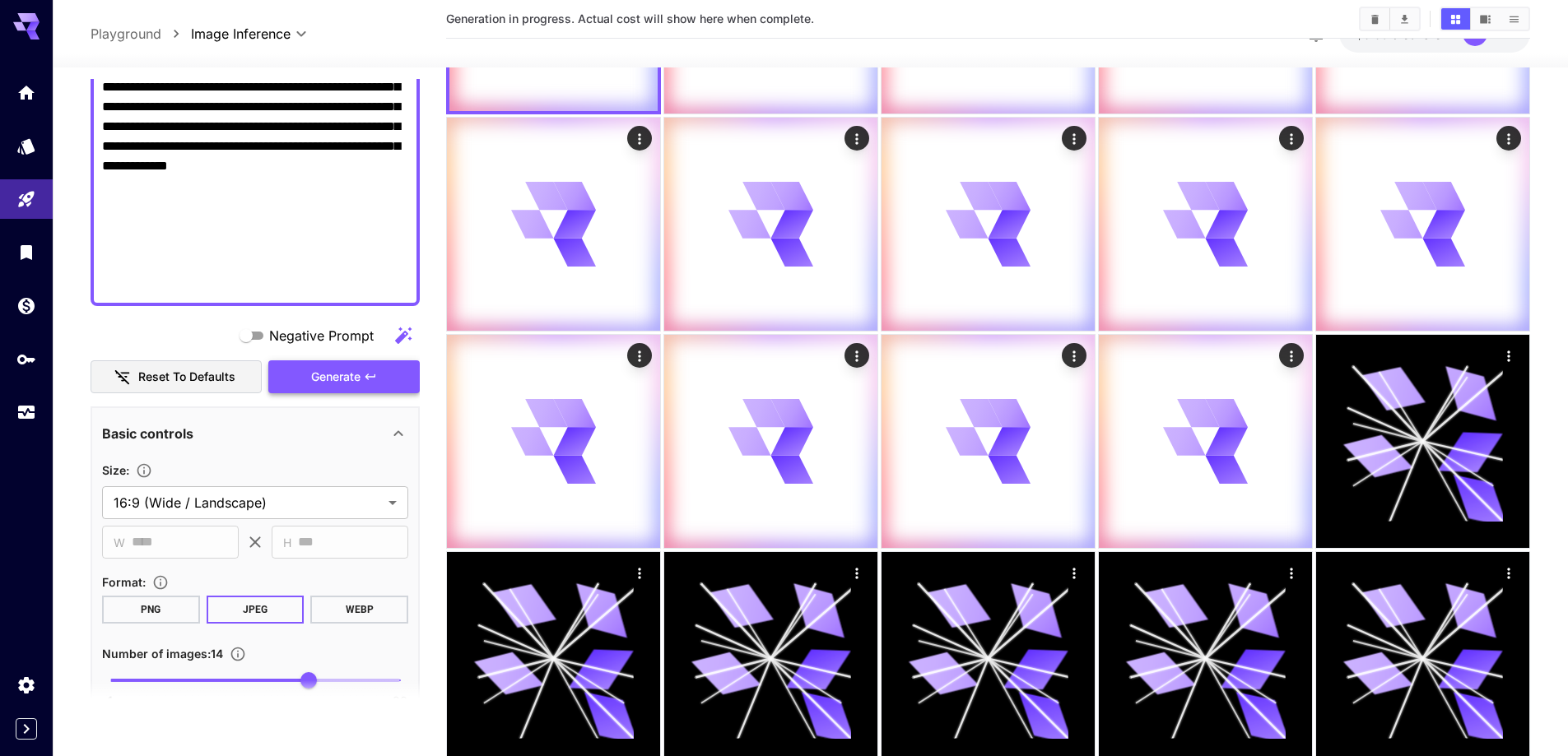
click at [360, 390] on button "Generate" at bounding box center [344, 376] width 151 height 33
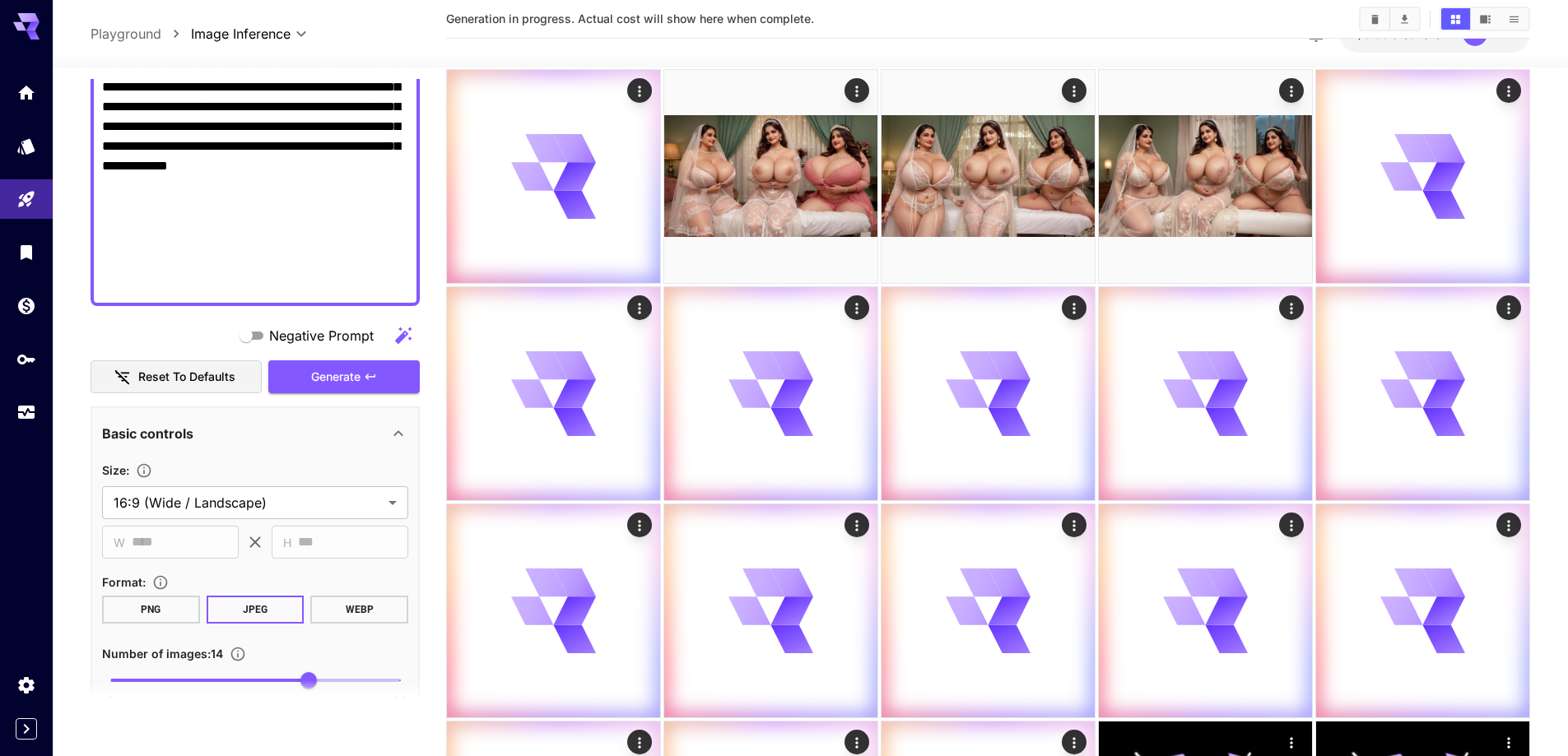
scroll to position [247, 0]
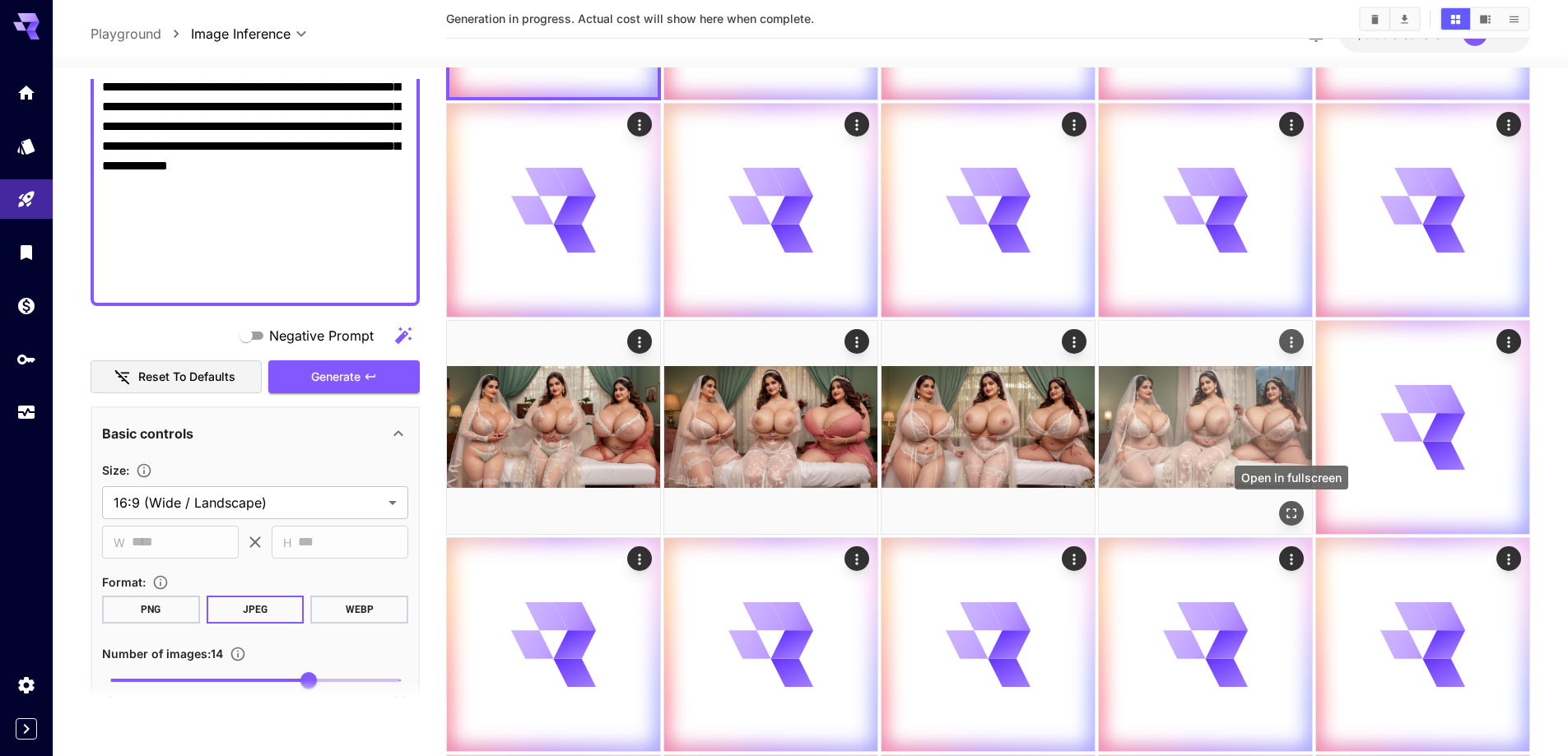
click at [1284, 507] on icon "Open in fullscreen" at bounding box center [1291, 513] width 16 height 16
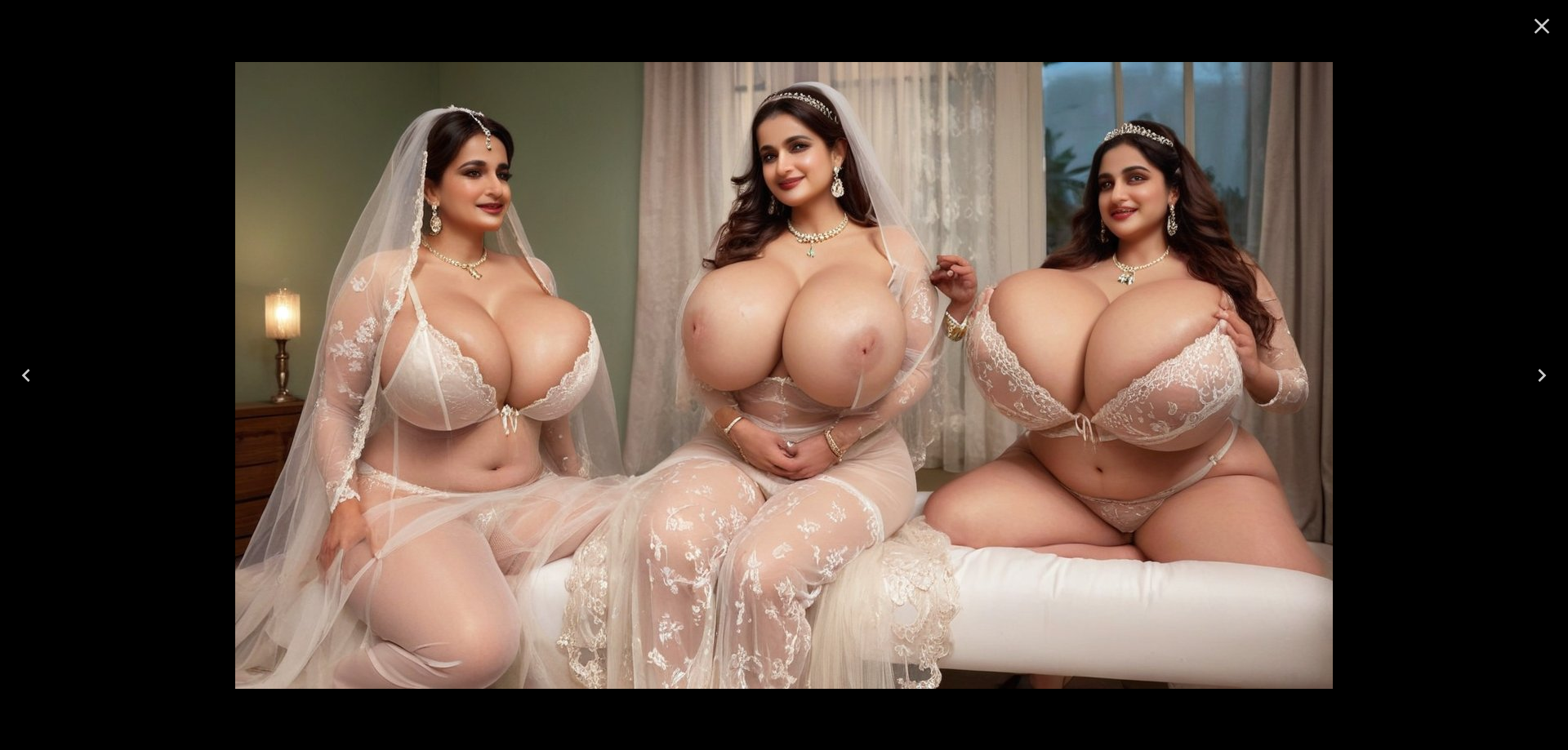
click at [1543, 22] on icon "Close" at bounding box center [1542, 25] width 26 height 26
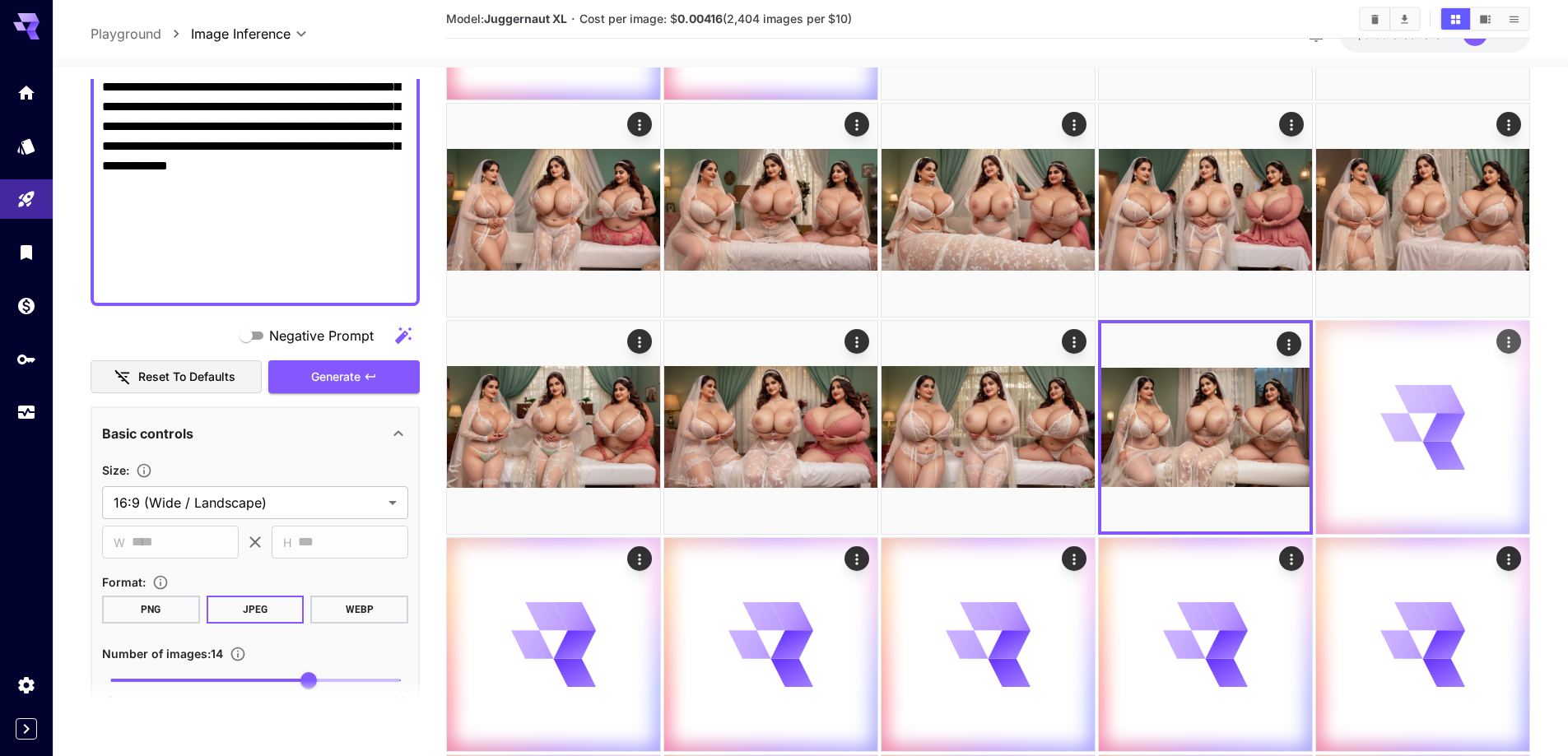
scroll to position [0, 0]
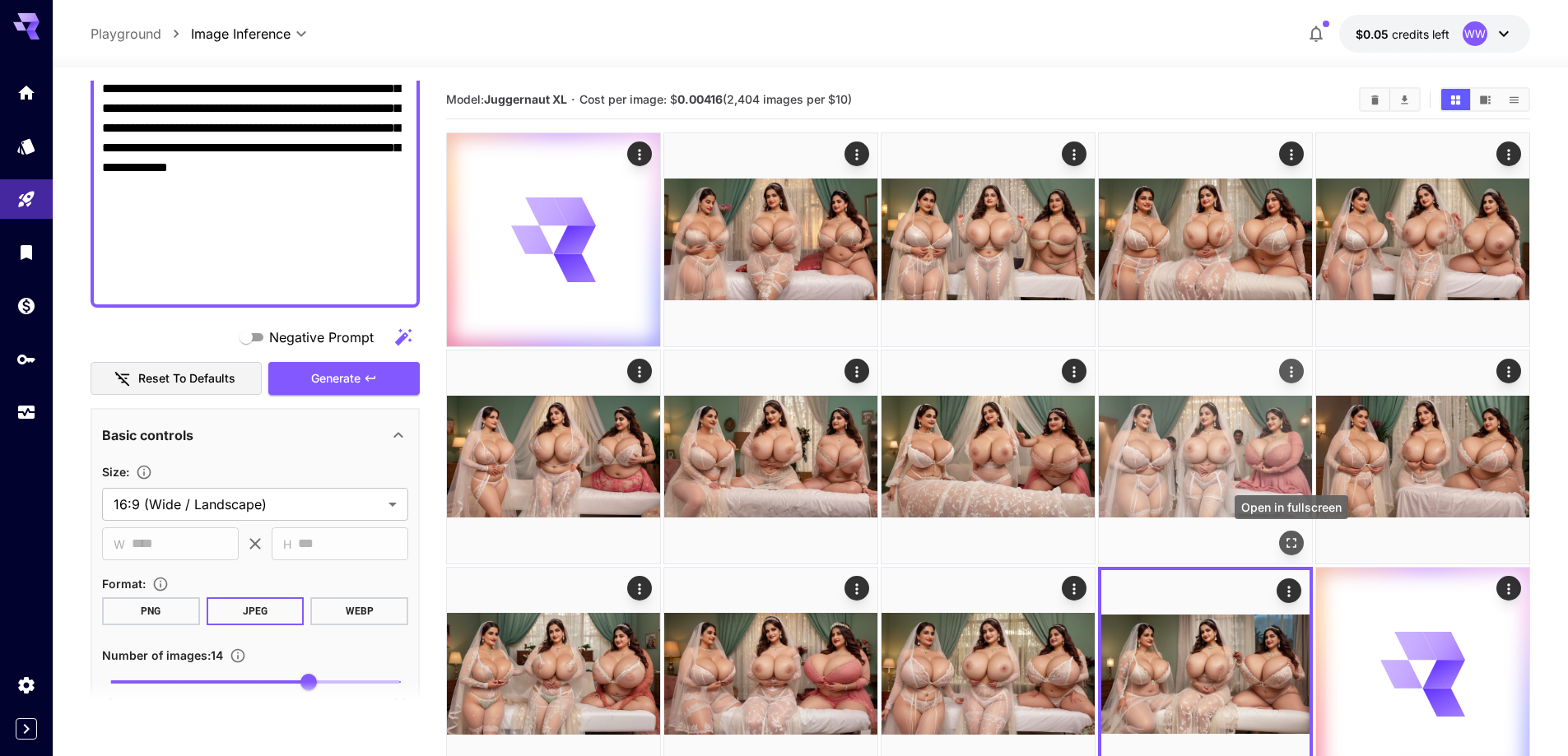
click at [1287, 542] on icon "Open in fullscreen" at bounding box center [1291, 542] width 16 height 16
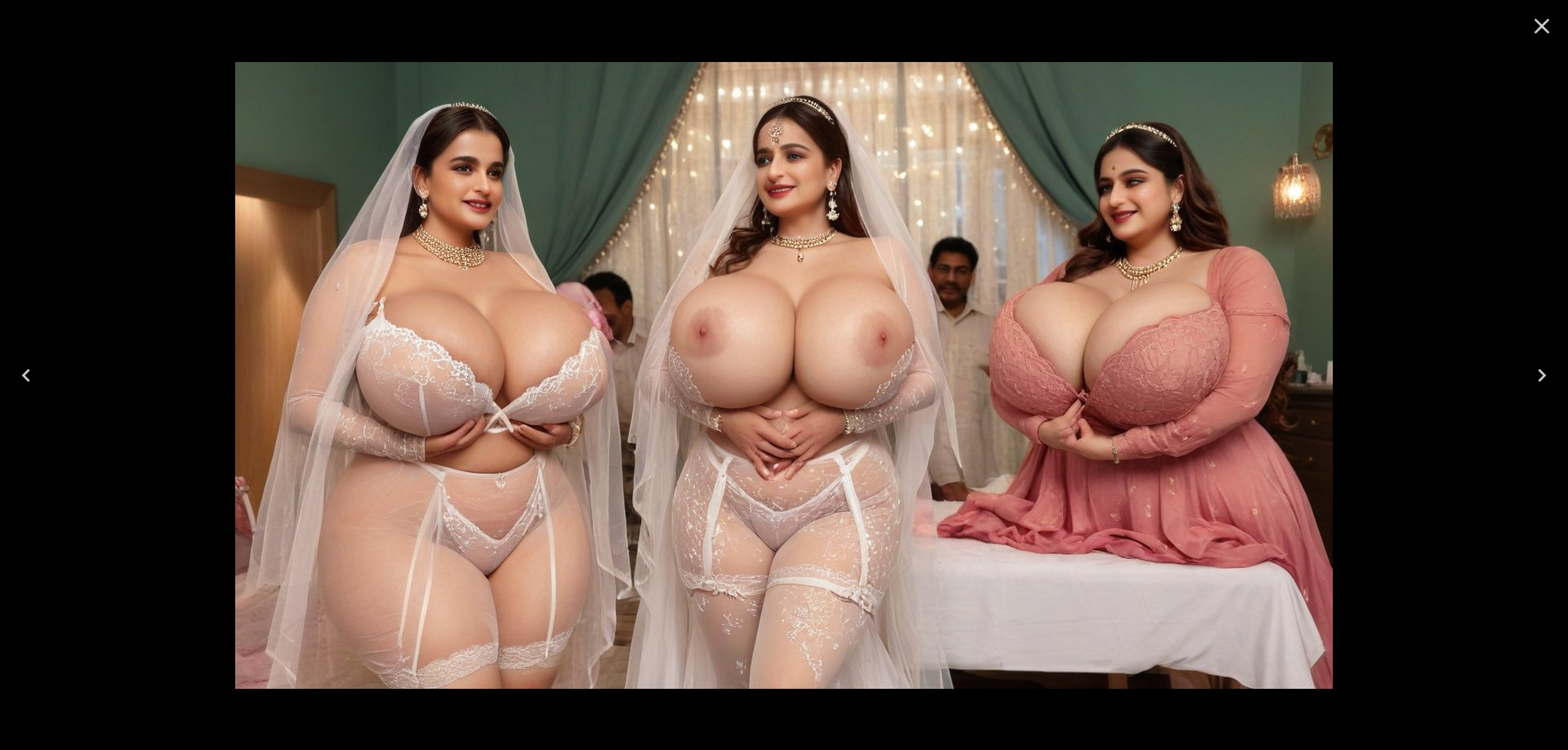
click at [1541, 33] on icon "Close" at bounding box center [1542, 25] width 26 height 26
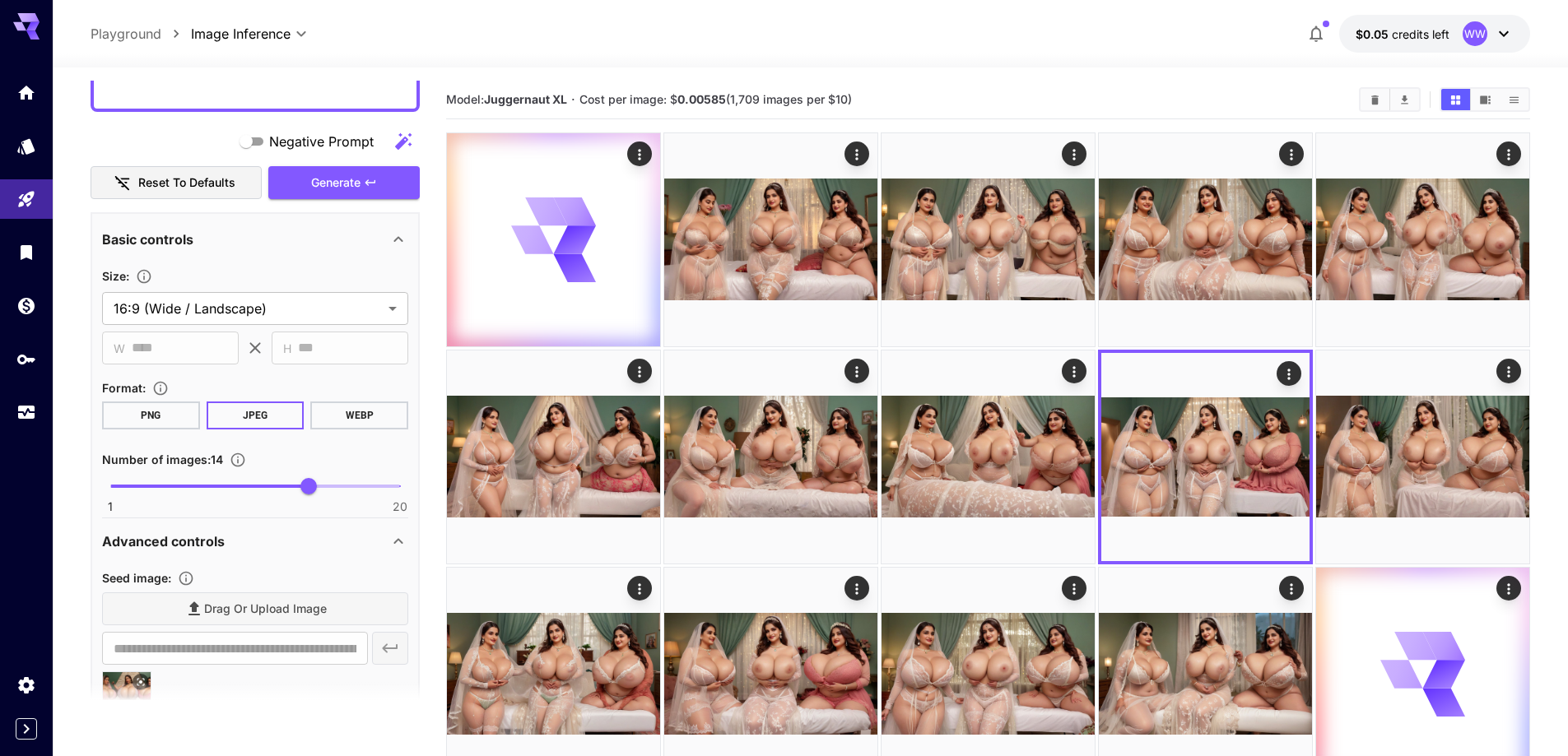
scroll to position [1152, 0]
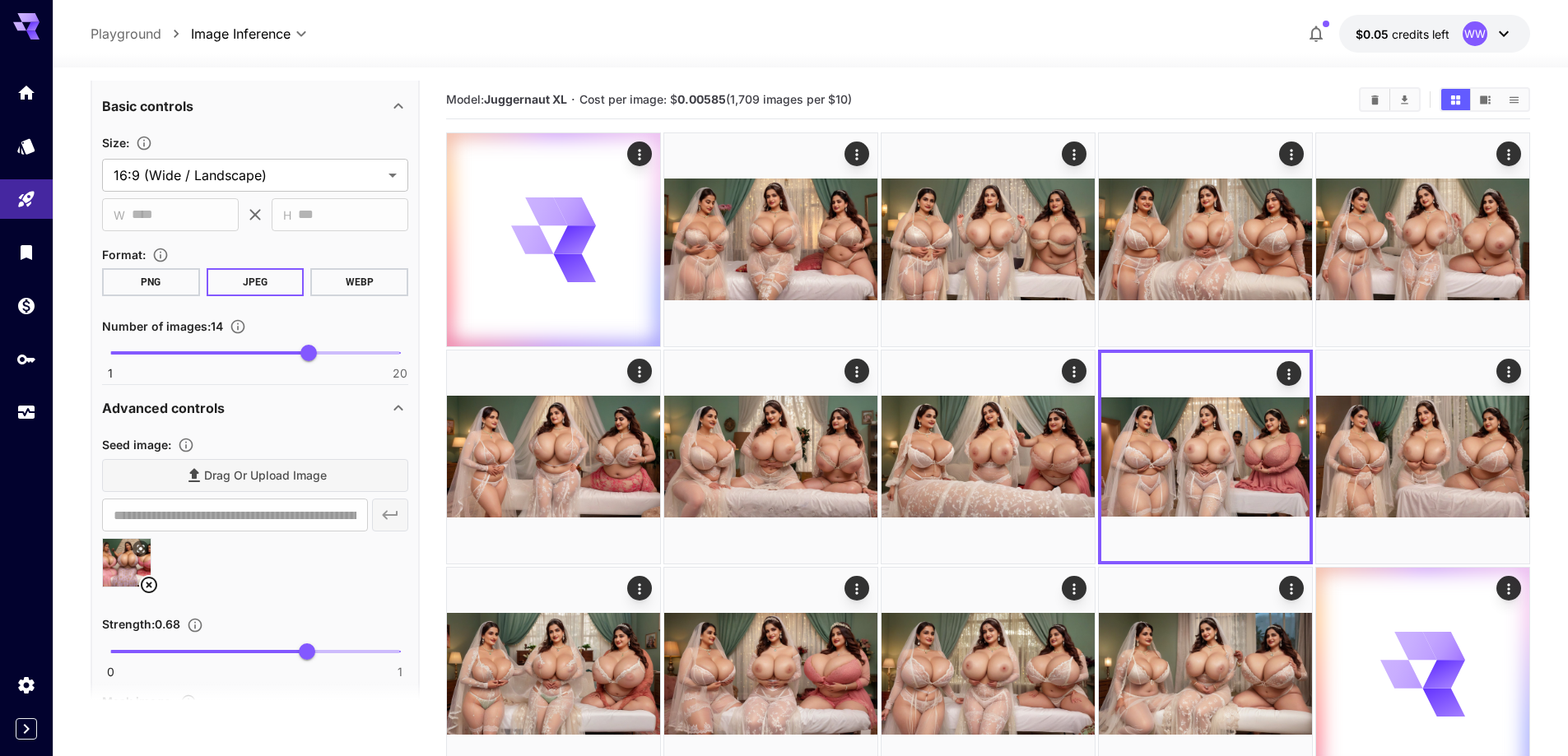
click at [151, 584] on icon at bounding box center [149, 584] width 16 height 16
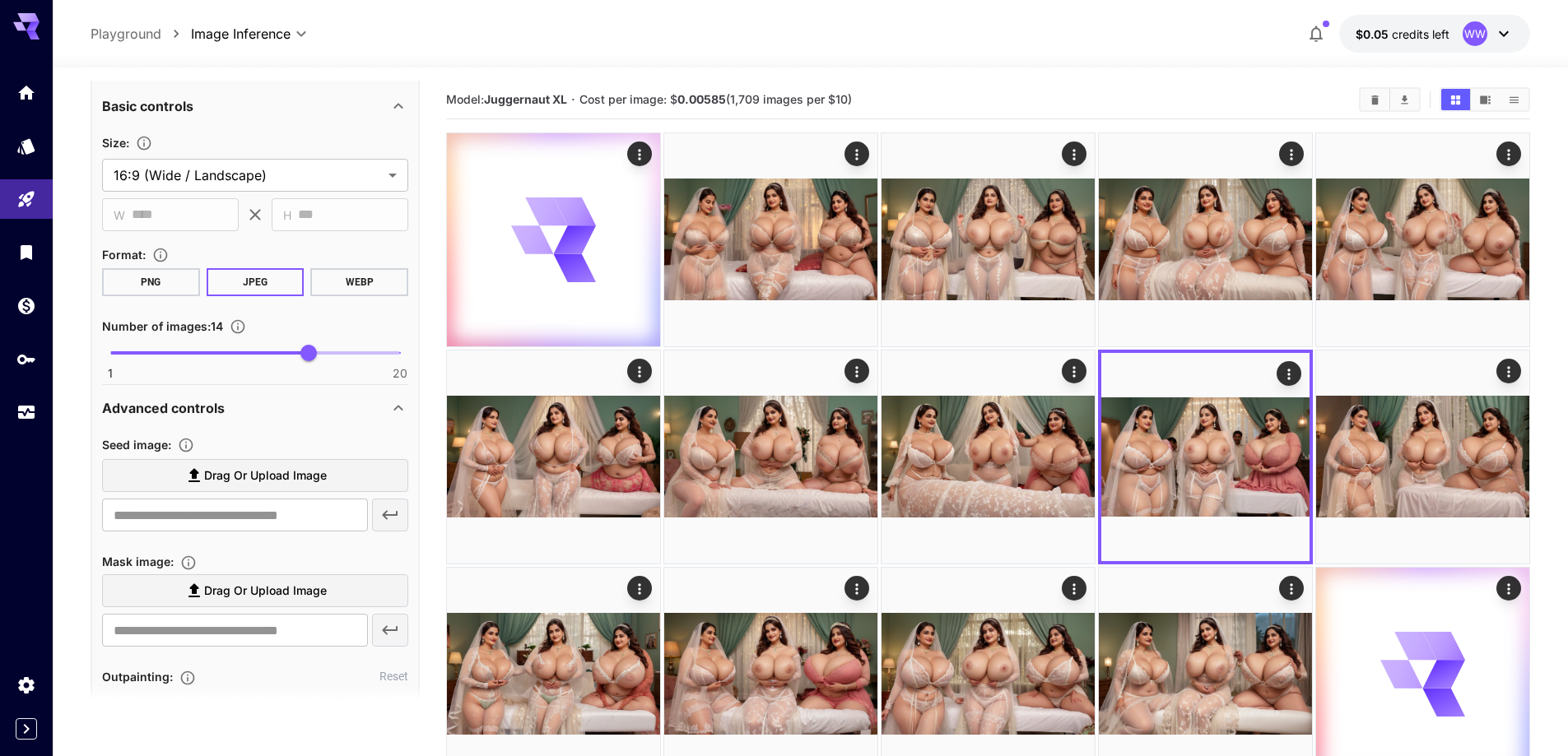
click at [257, 470] on span "Drag or upload image" at bounding box center [265, 476] width 122 height 21
click at [0, 0] on input "Drag or upload image" at bounding box center [0, 0] width 0 height 0
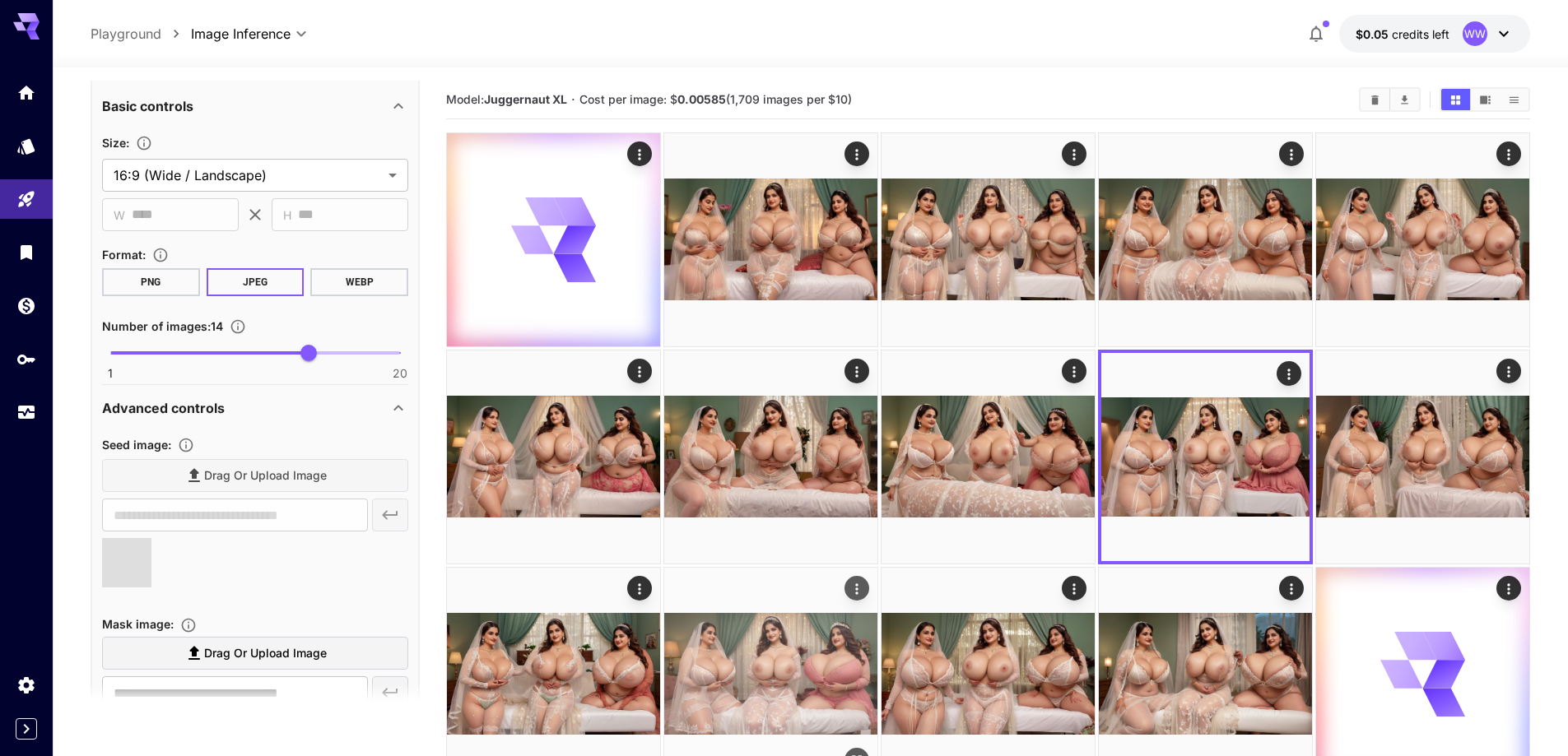
type input "**********"
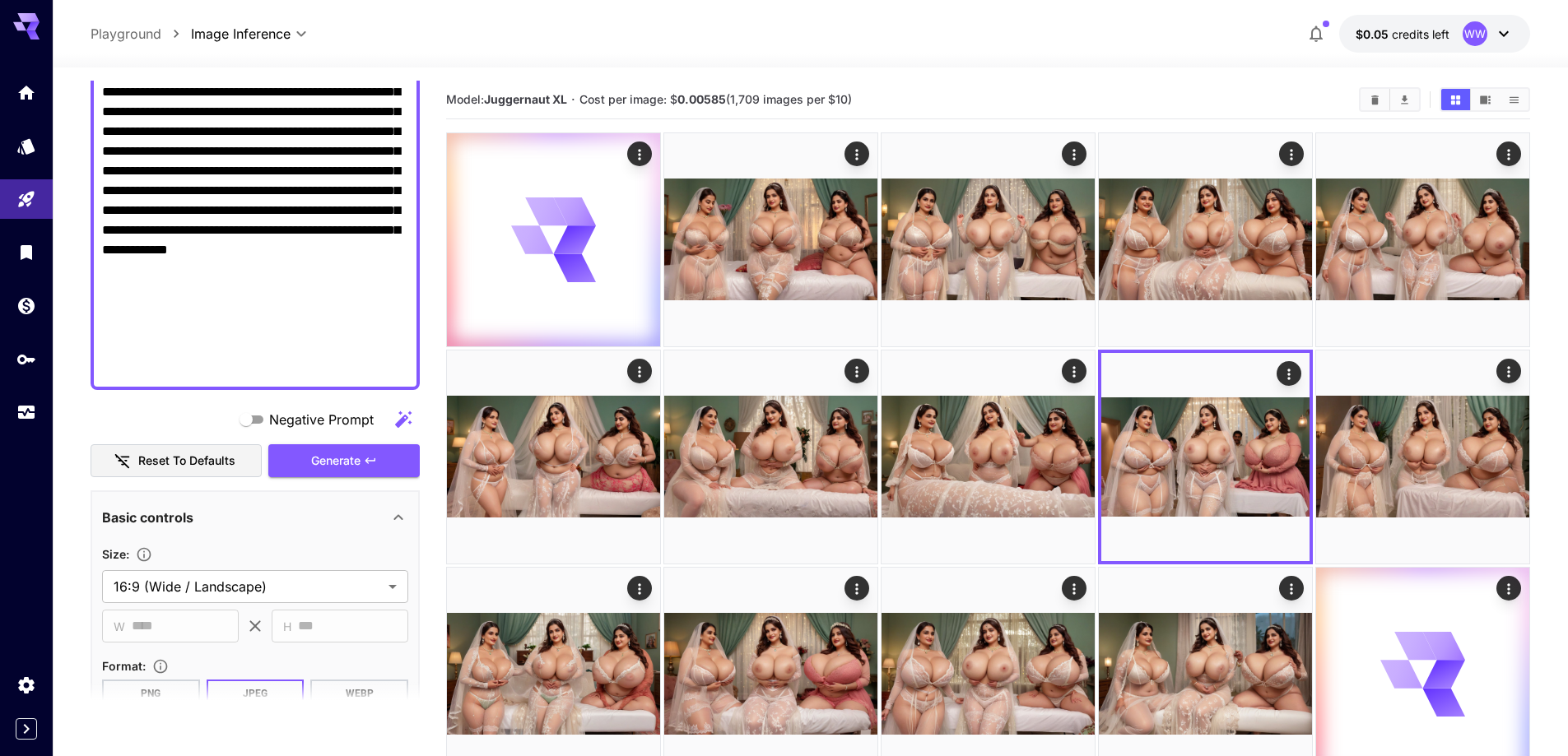
scroll to position [576, 0]
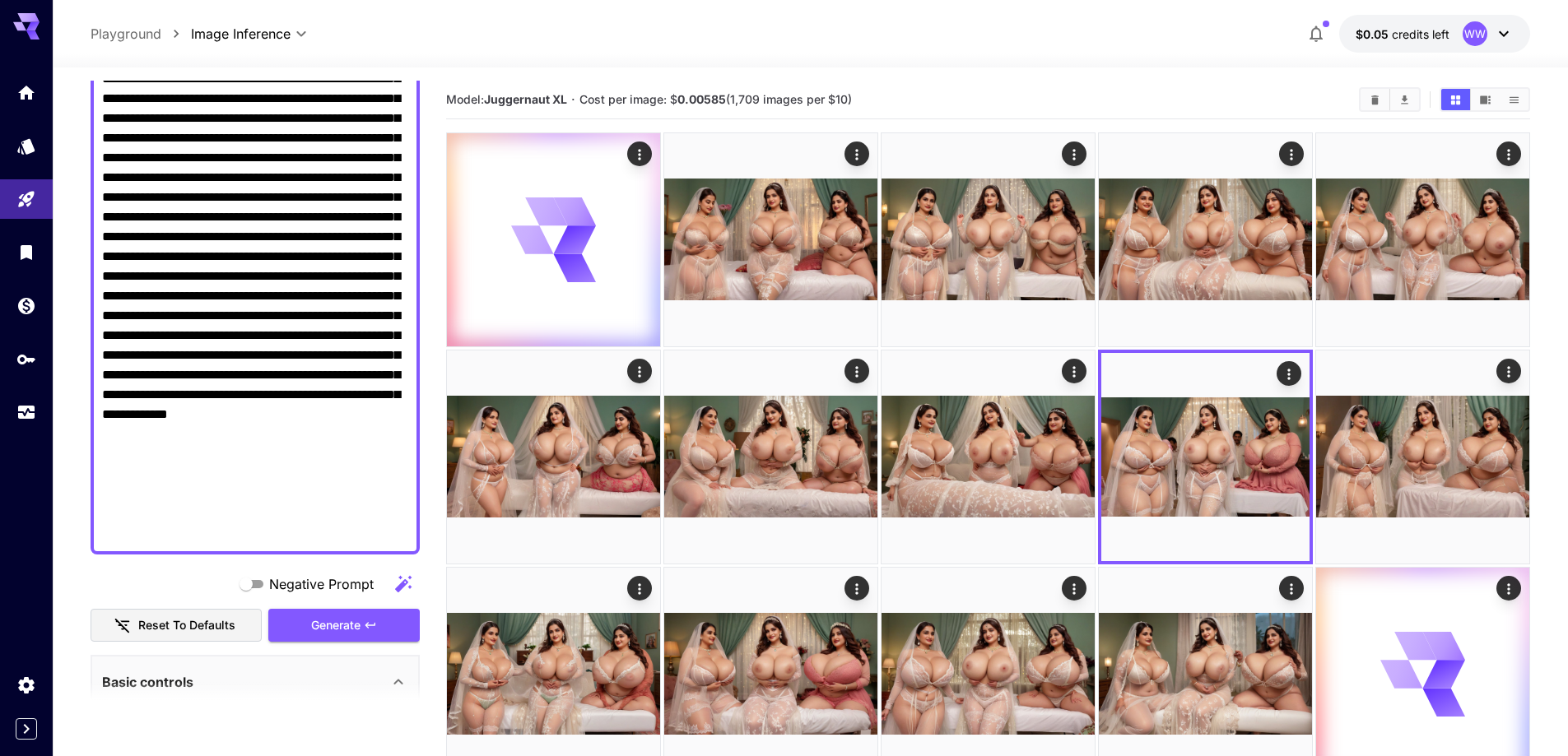
click at [233, 313] on textarea "Negative Prompt" at bounding box center [255, 98] width 306 height 889
paste textarea
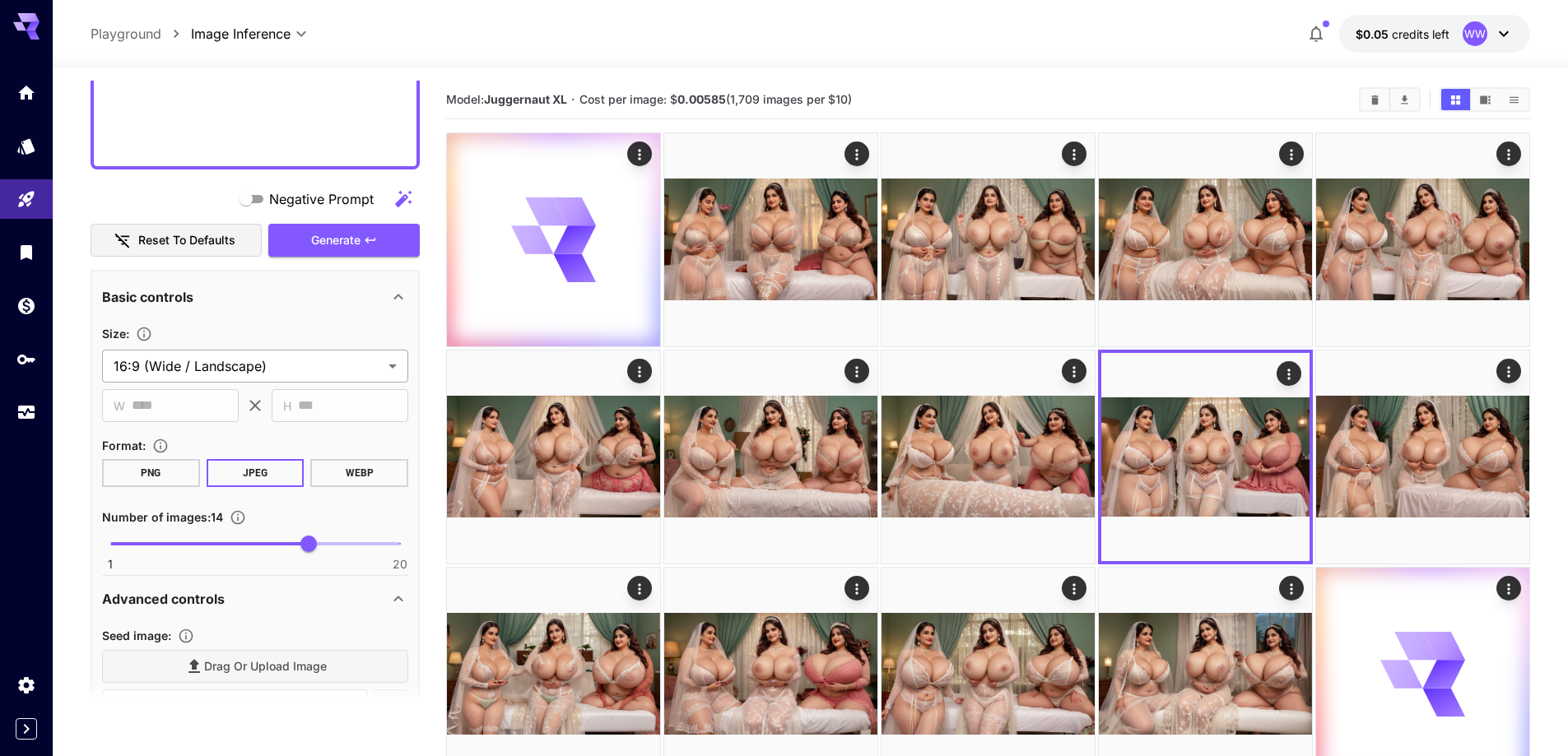
scroll to position [483, 0]
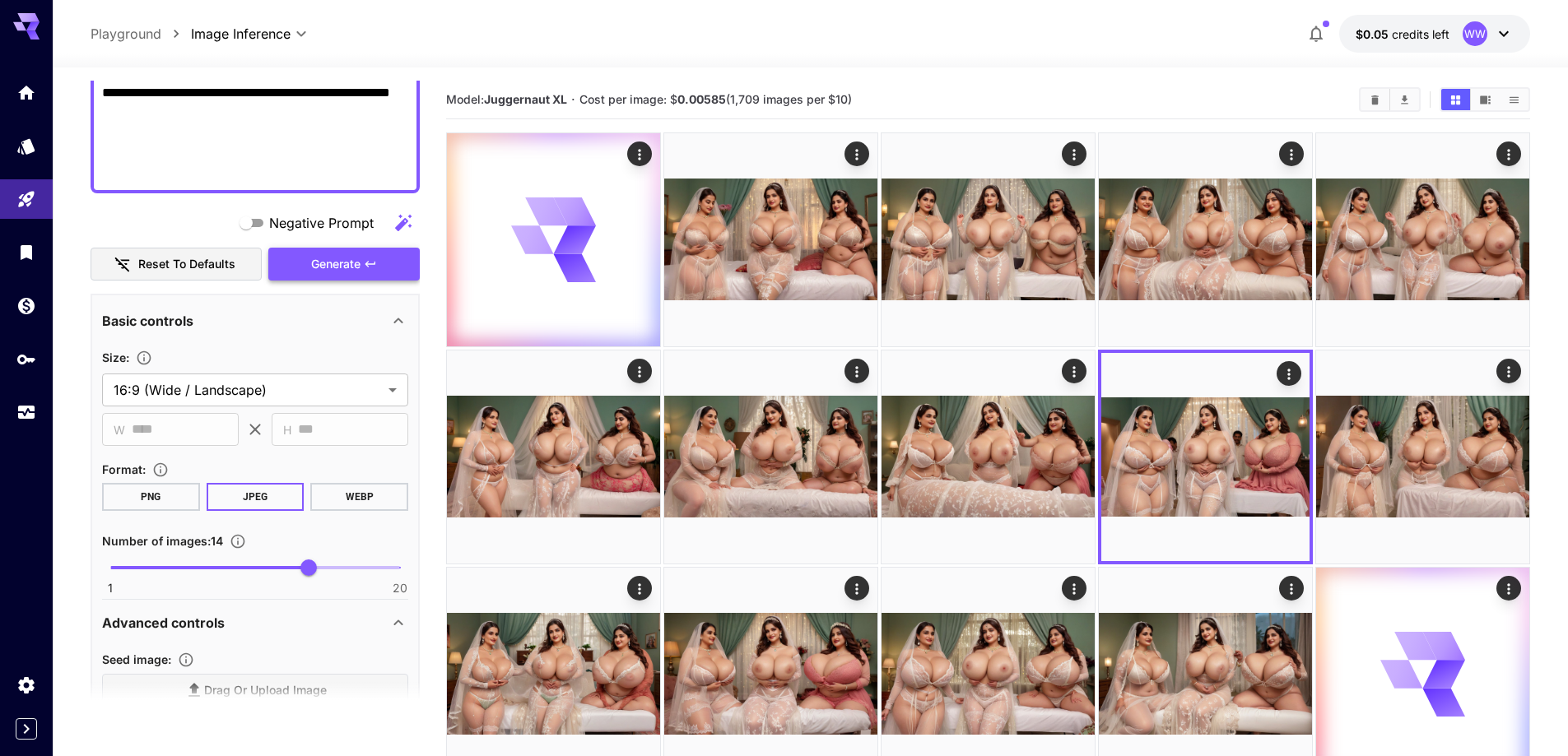
click at [334, 275] on button "Generate" at bounding box center [344, 264] width 151 height 33
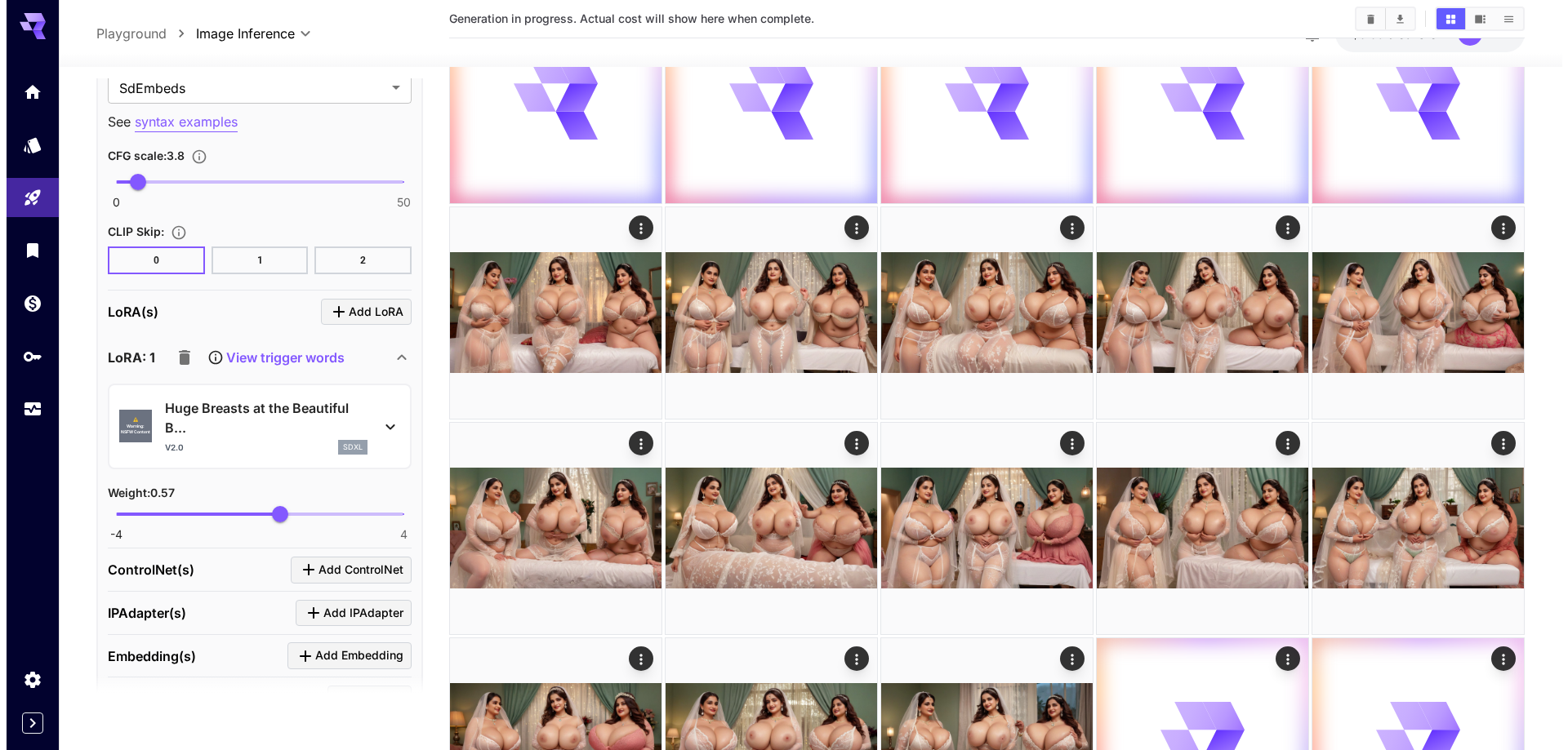
scroll to position [1785, 0]
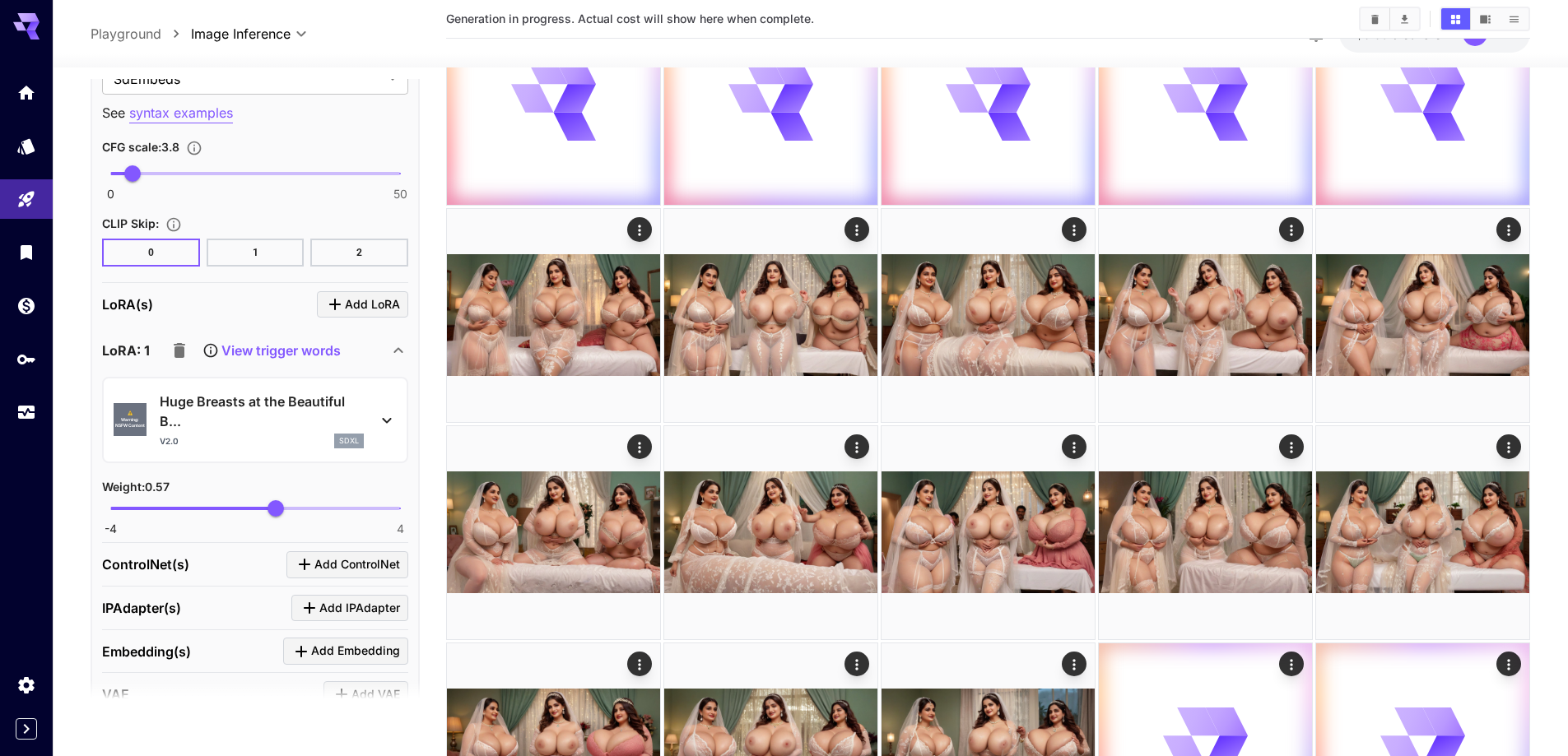
click at [281, 422] on p "Huge Breasts at the Beautiful B..." at bounding box center [262, 411] width 204 height 39
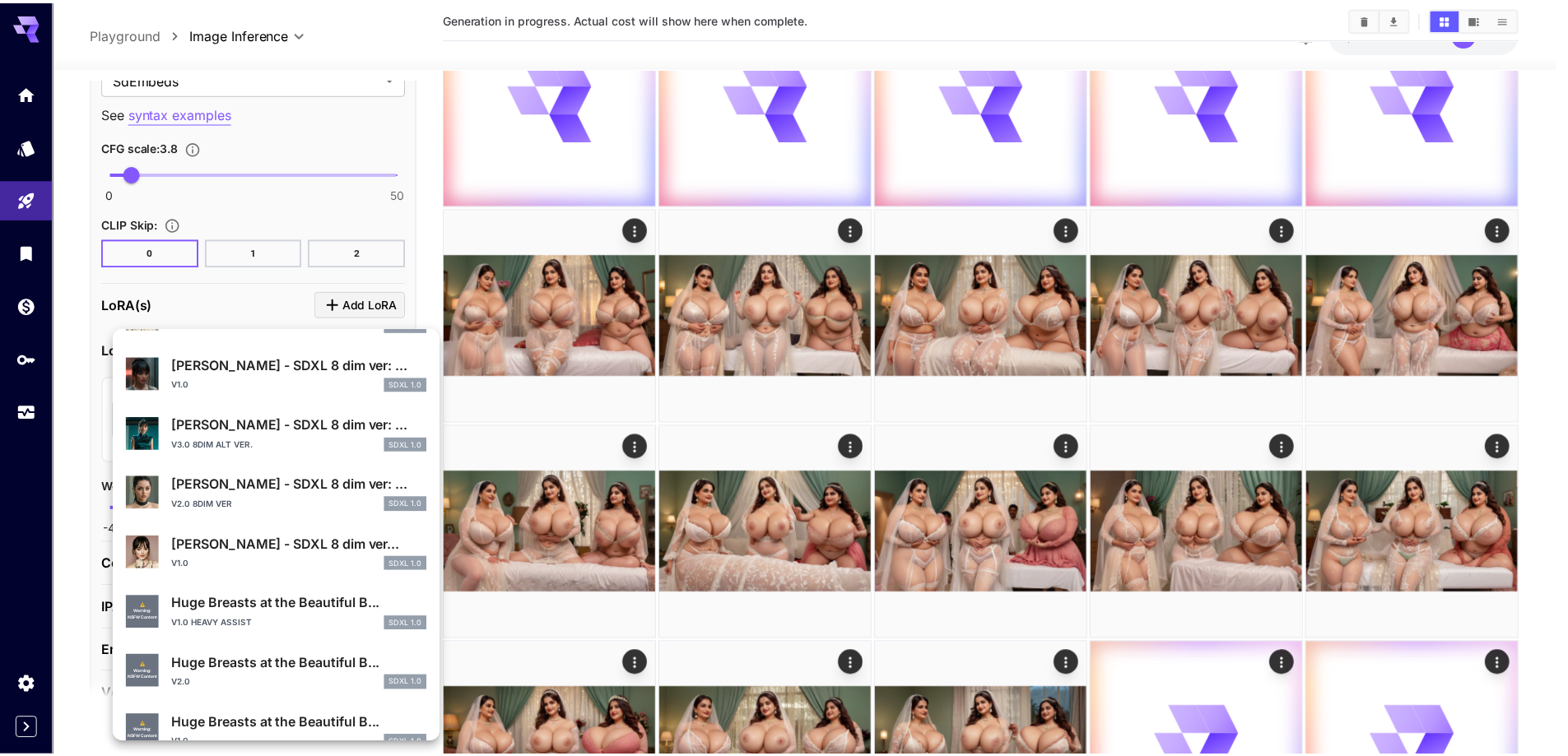
scroll to position [411, 0]
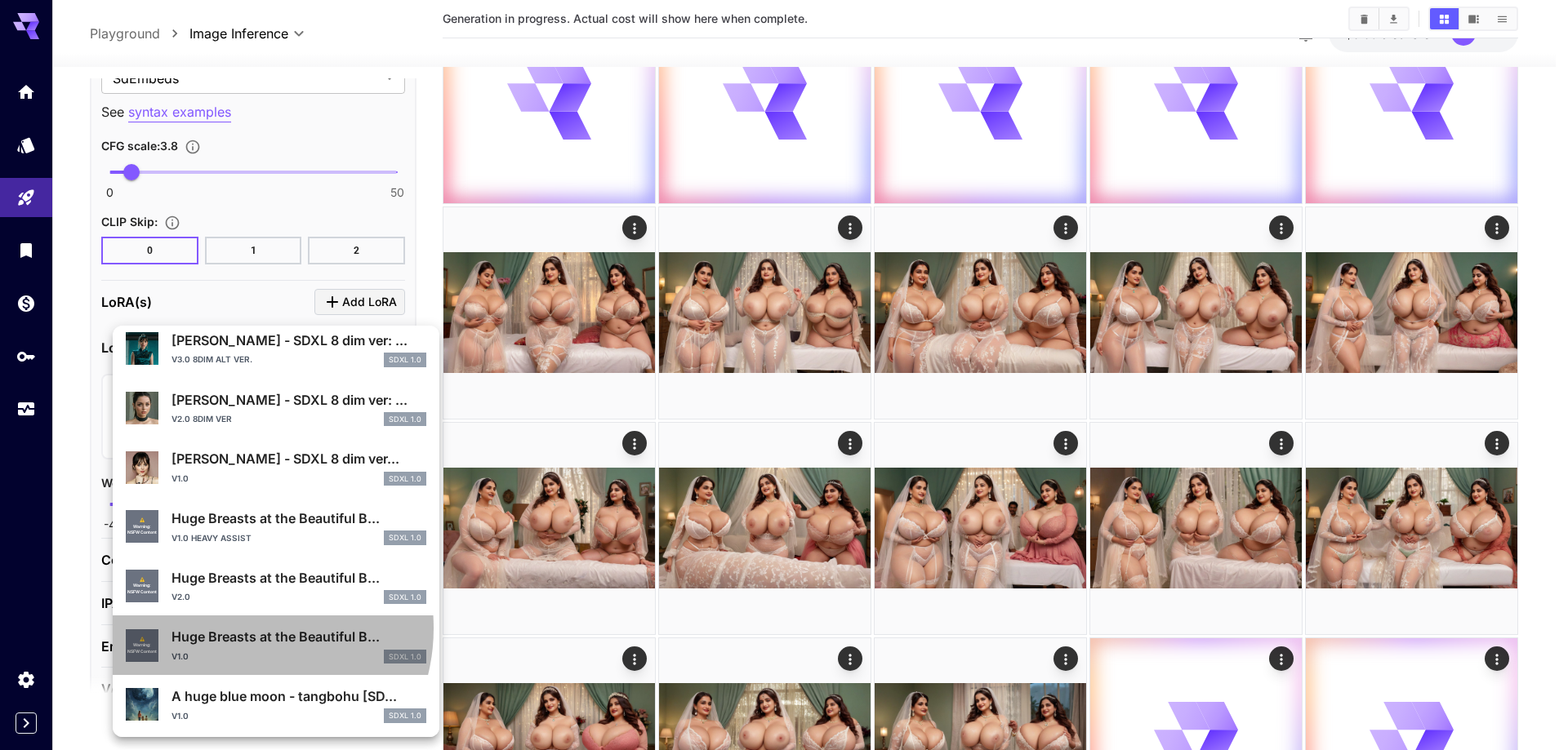
click at [238, 628] on p "Huge Breasts at the Beautiful B..." at bounding box center [299, 636] width 255 height 20
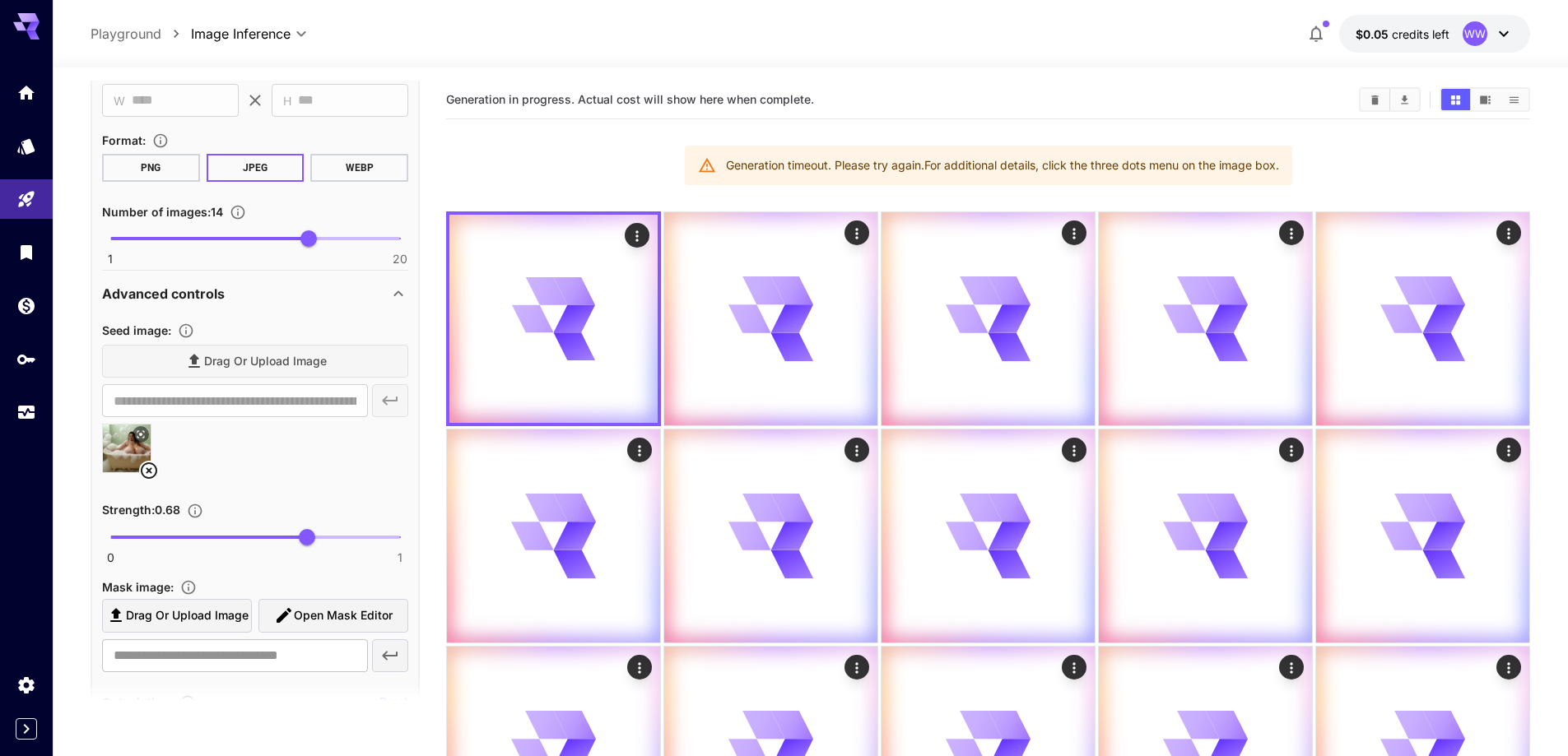
scroll to position [565, 0]
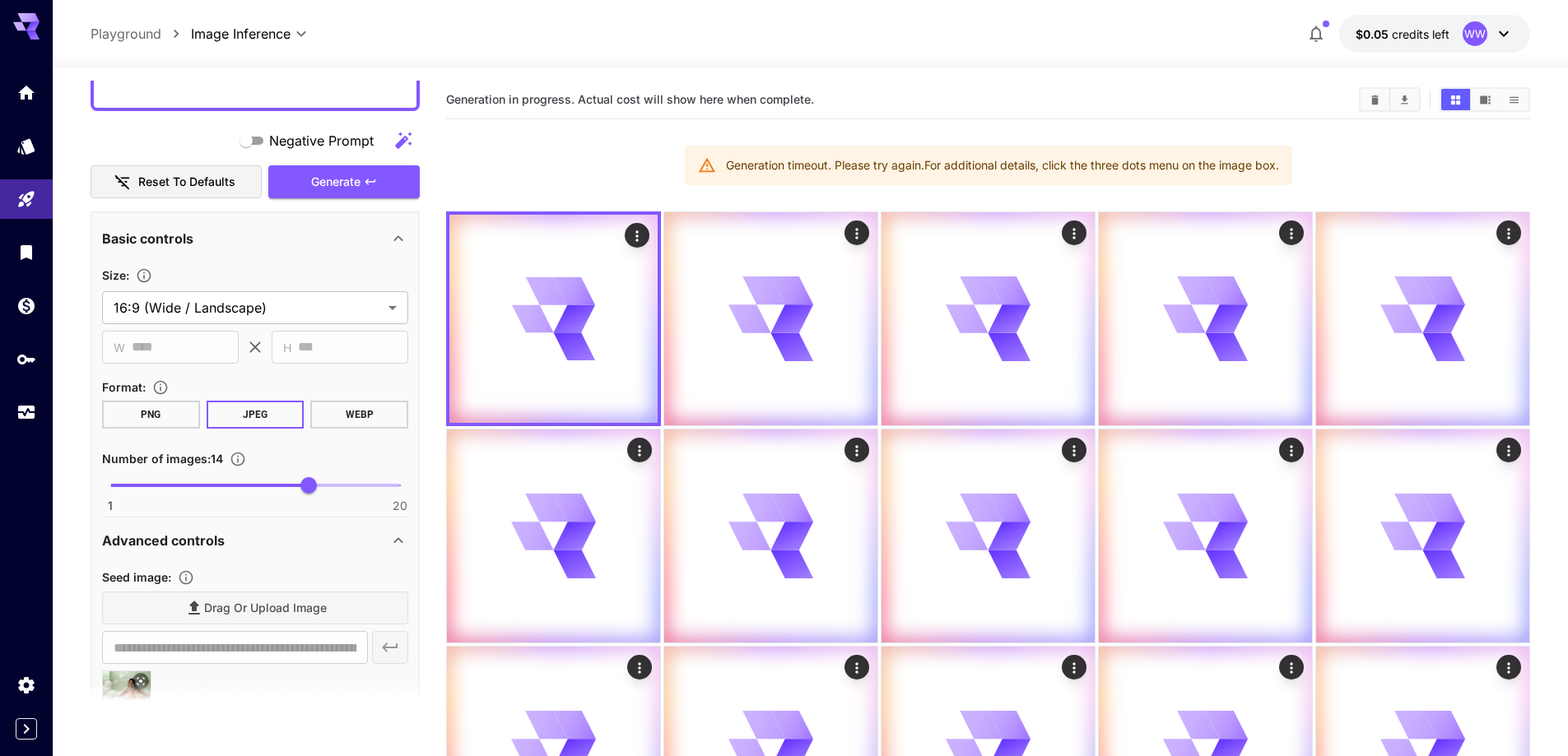
click at [342, 162] on div "Negative Prompt Reset to defaults Generate" at bounding box center [255, 162] width 329 height 75
click at [345, 183] on span "Generate" at bounding box center [336, 182] width 50 height 21
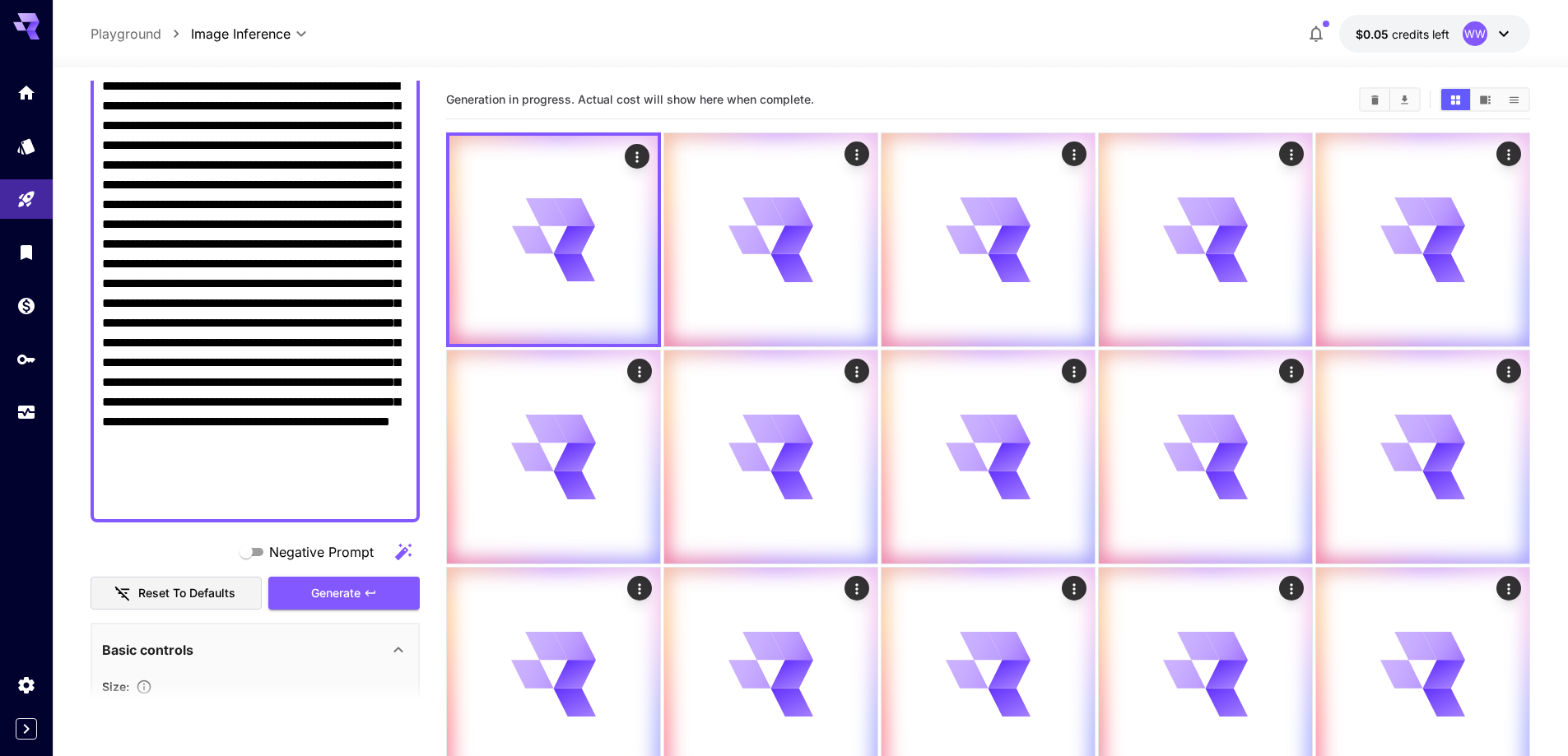
scroll to position [0, 0]
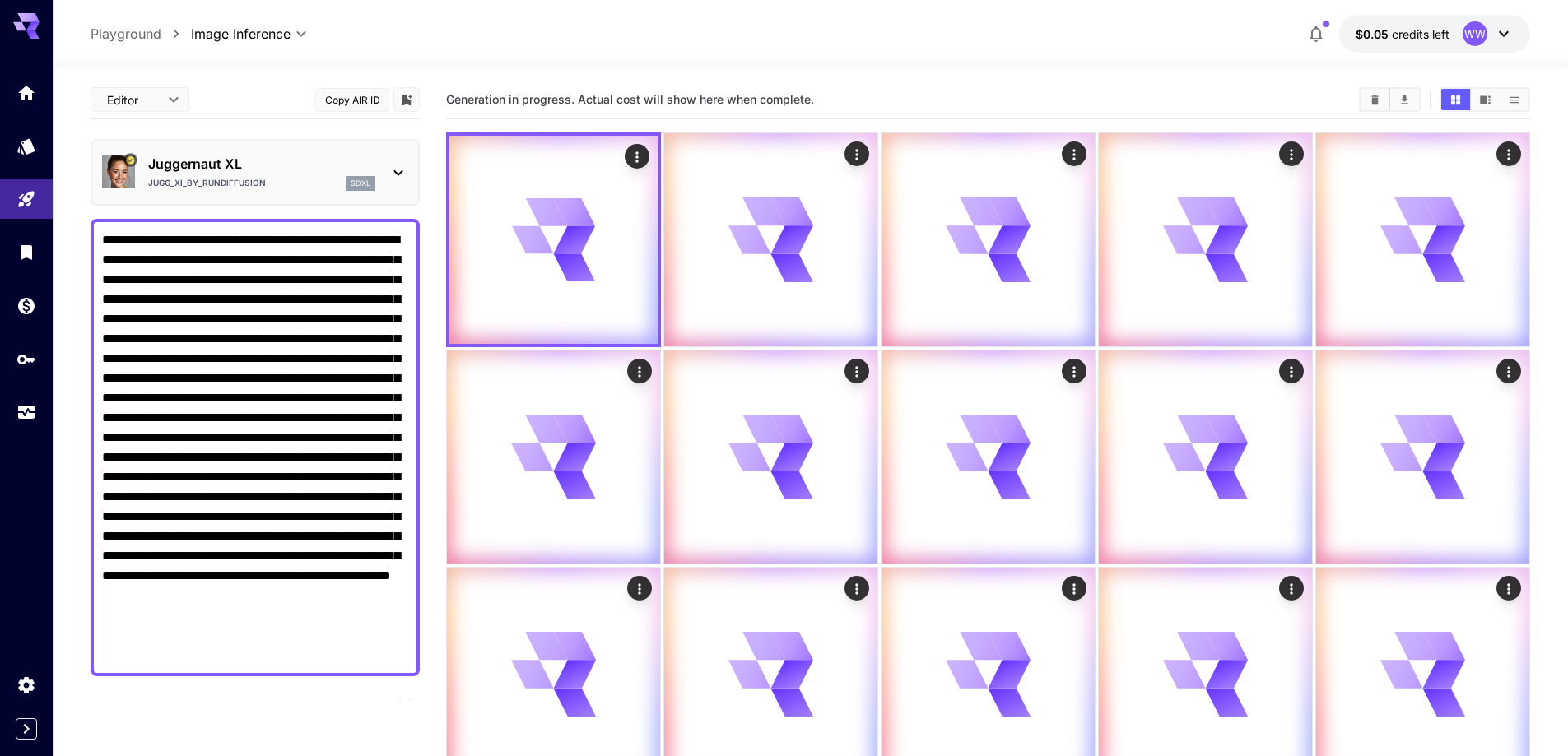
click at [235, 374] on textarea "Negative Prompt" at bounding box center [255, 447] width 306 height 434
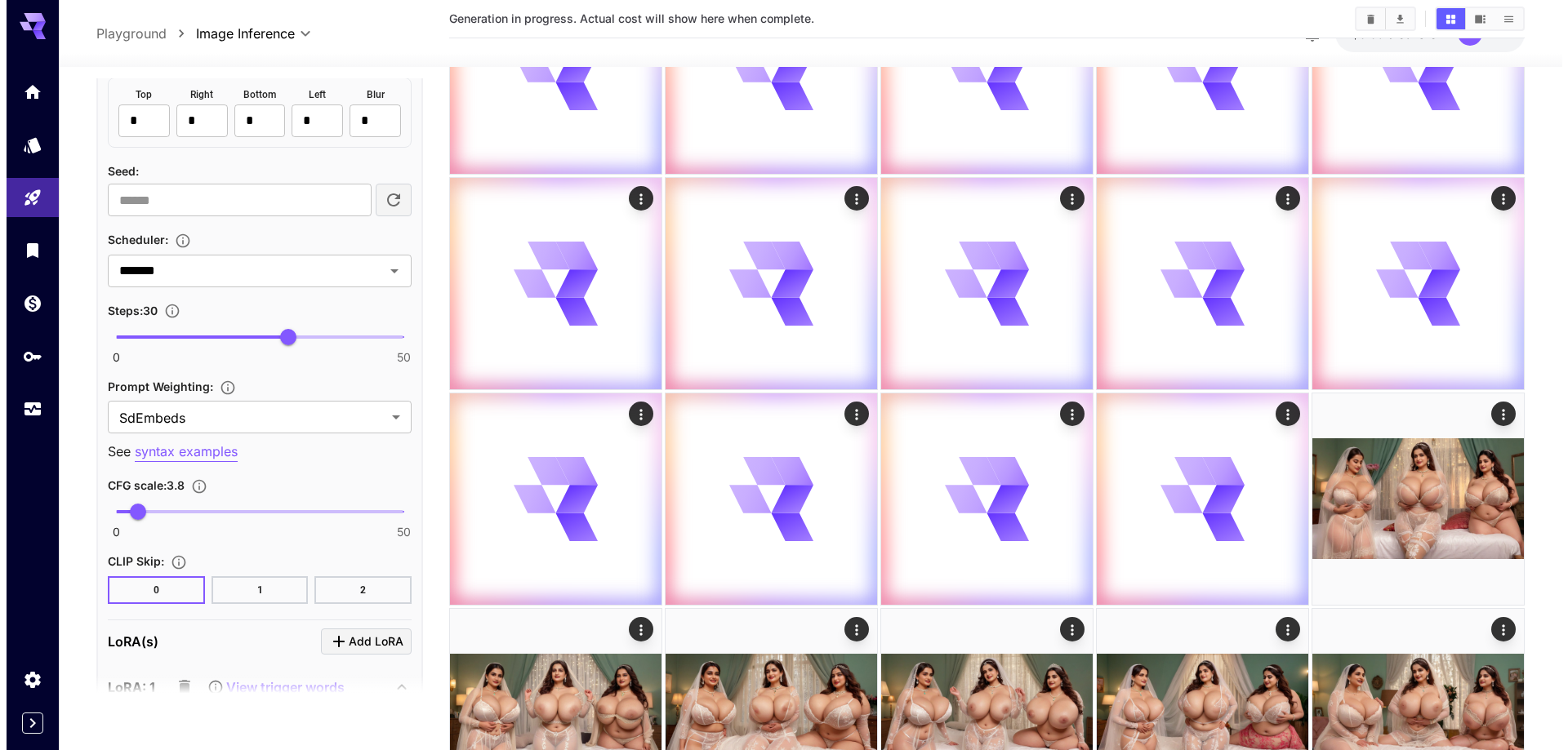
scroll to position [1632, 0]
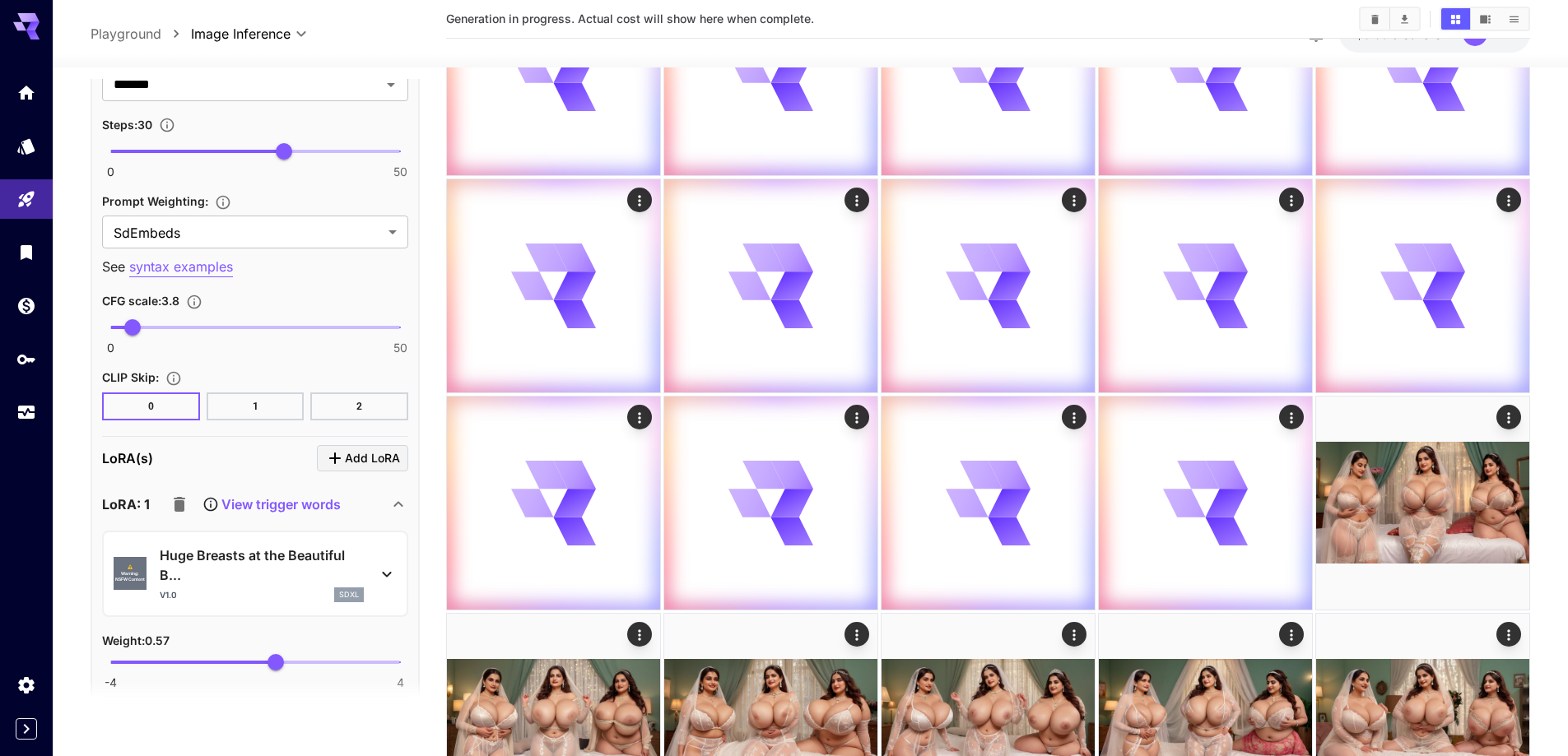
click at [245, 547] on p "Huge Breasts at the Beautiful B..." at bounding box center [262, 565] width 204 height 39
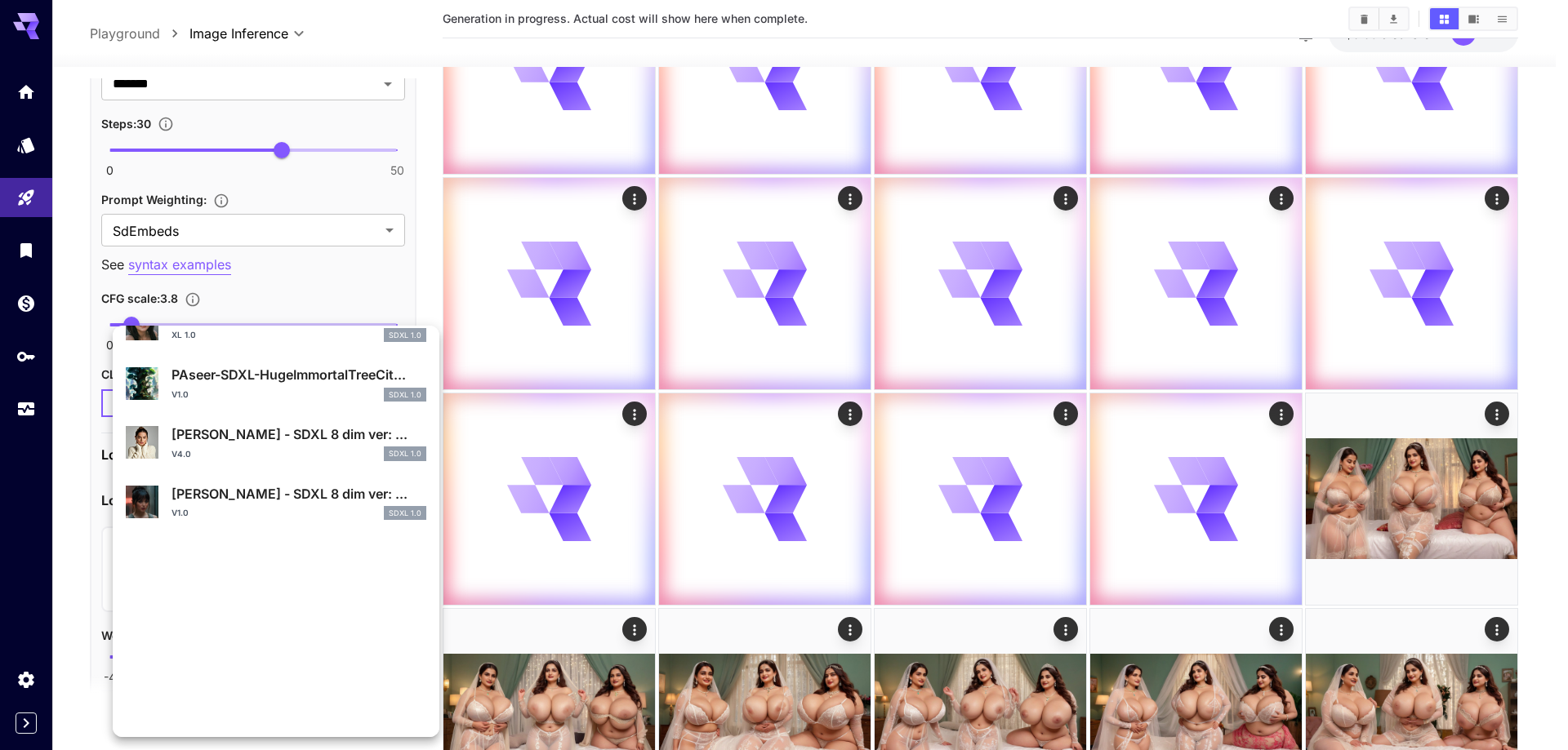
scroll to position [245, 0]
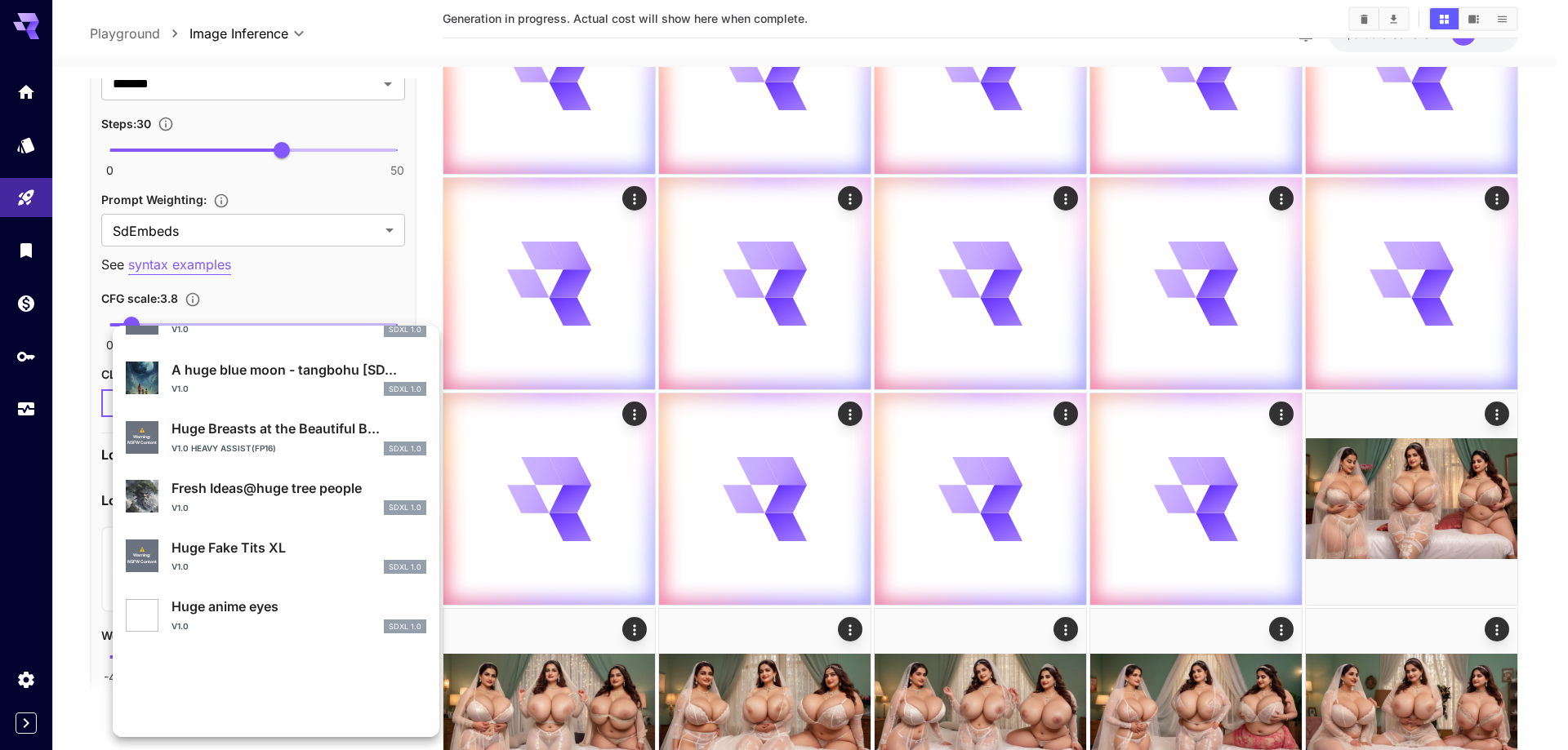
click at [244, 425] on section "**** ​ ⚠️ Warning: NSFW Content Huge Breasts at the Beautiful B... v1.0 SDXL 1.…" at bounding box center [276, 221] width 327 height 1172
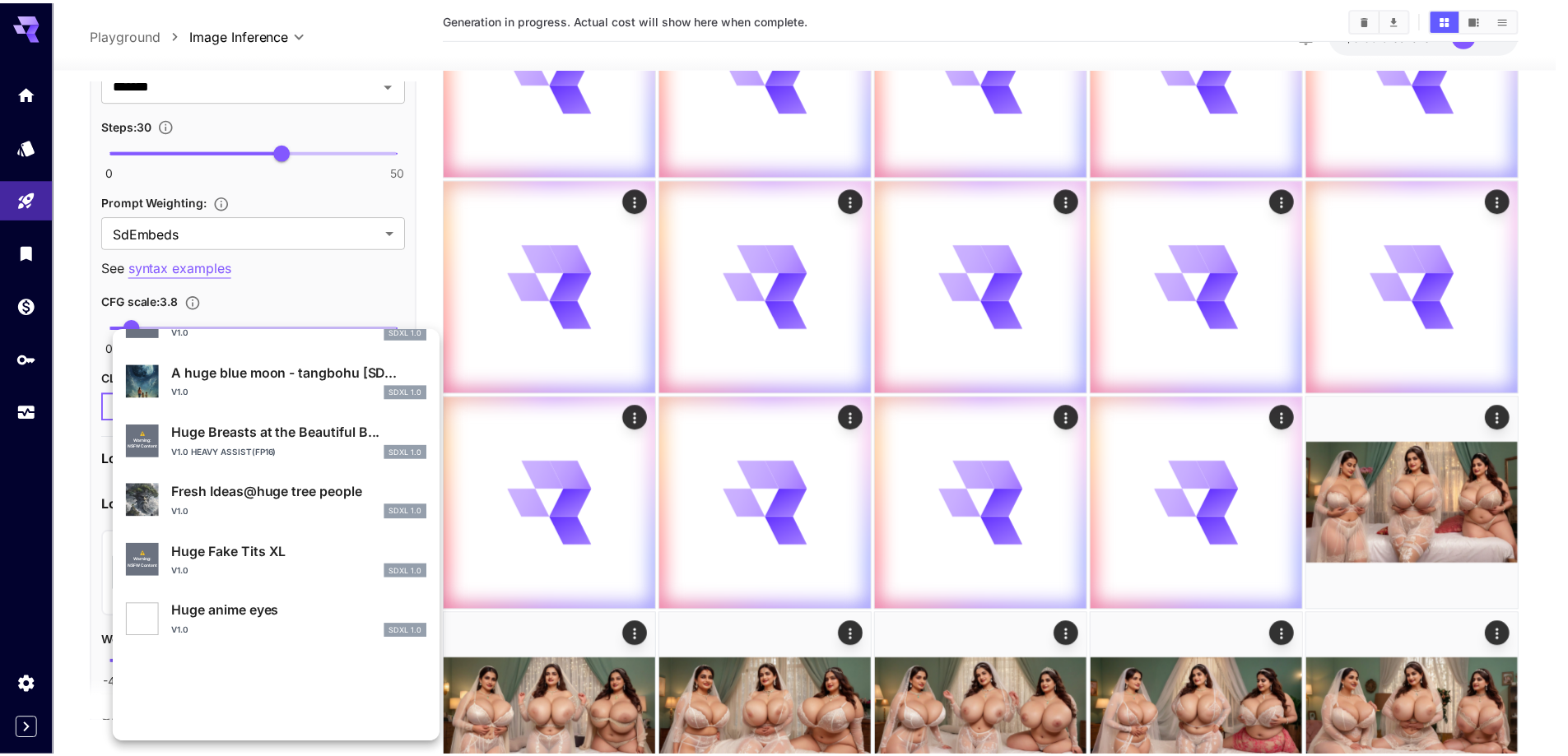
scroll to position [716, 0]
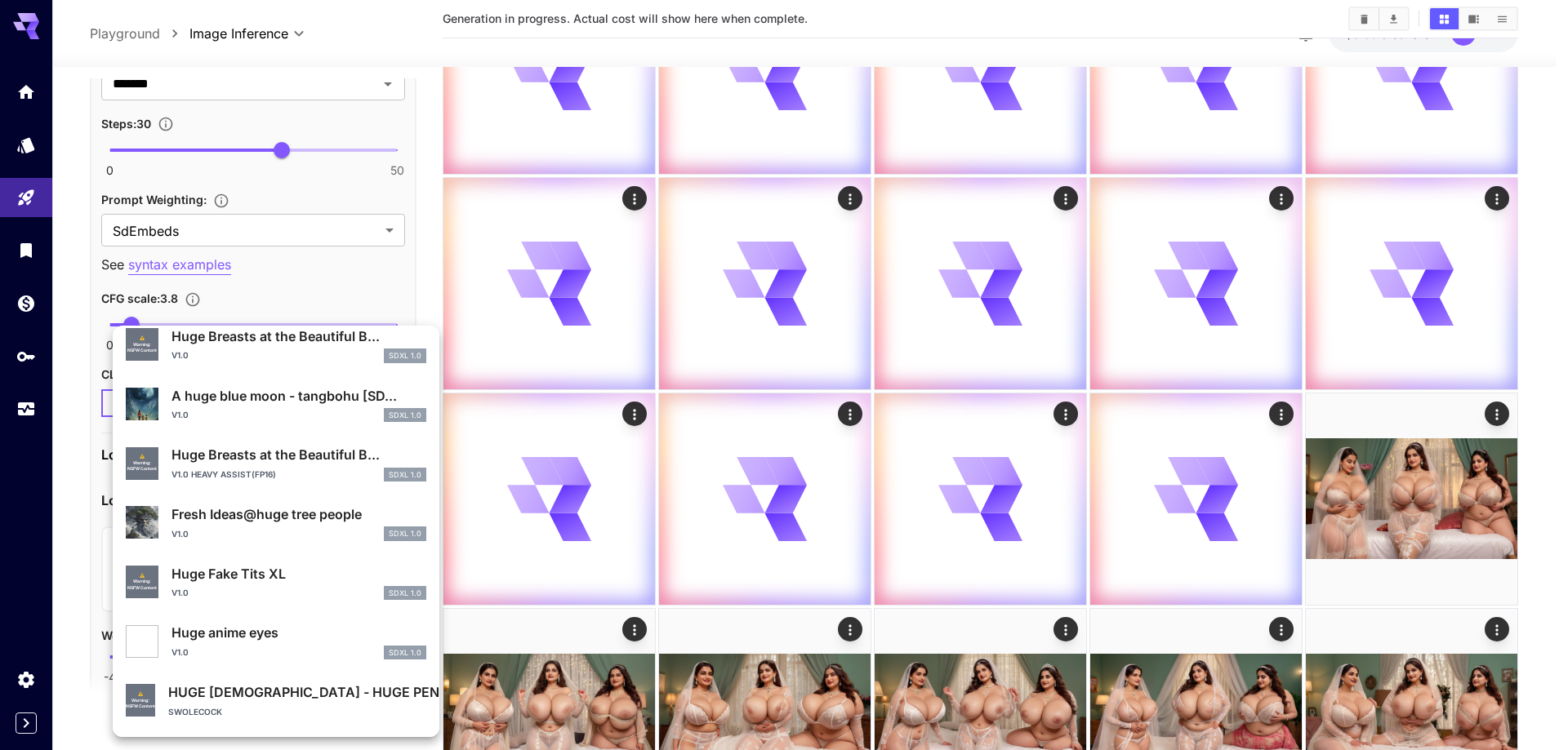
click at [306, 462] on p "Huge Breasts at the Beautiful B..." at bounding box center [299, 454] width 255 height 20
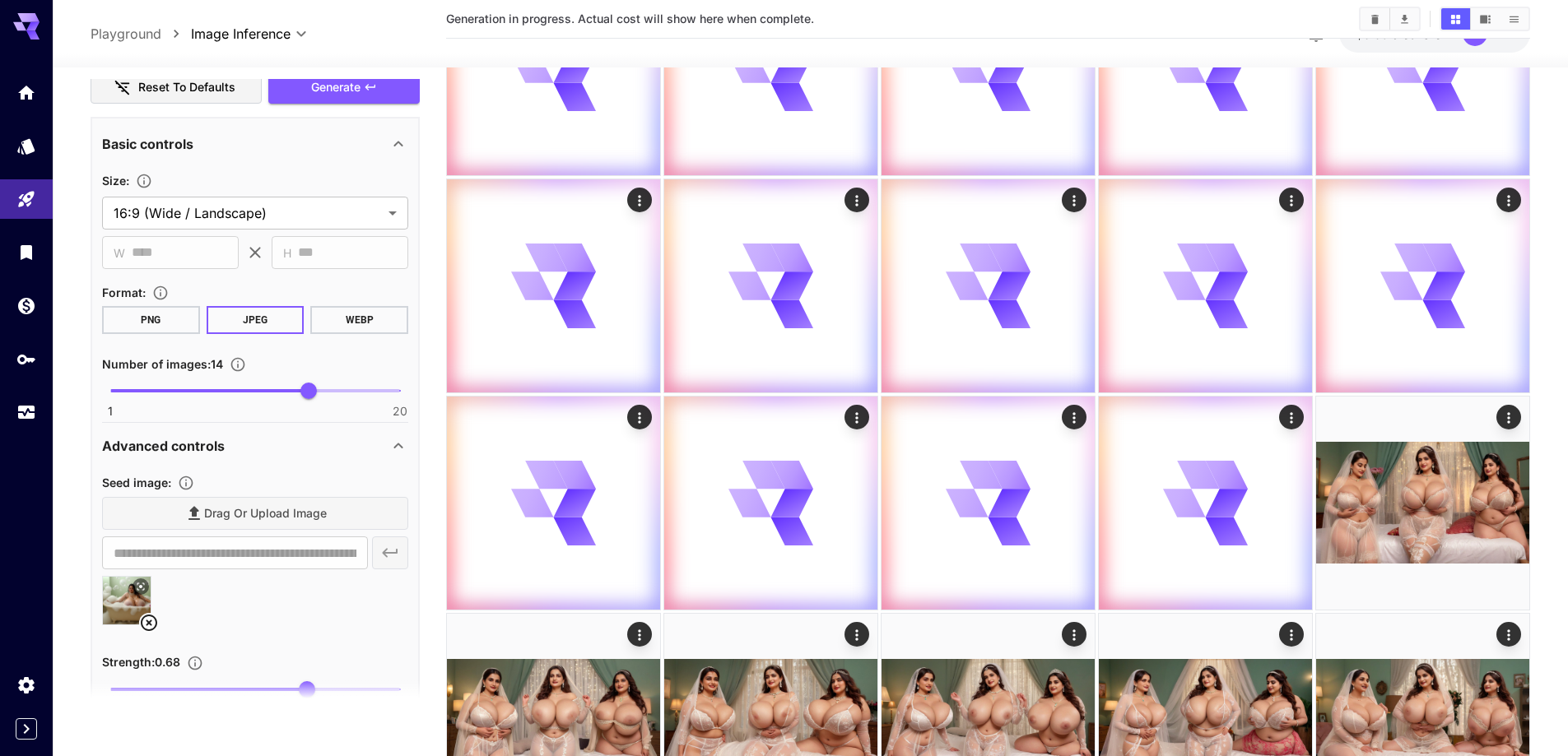
scroll to position [164, 0]
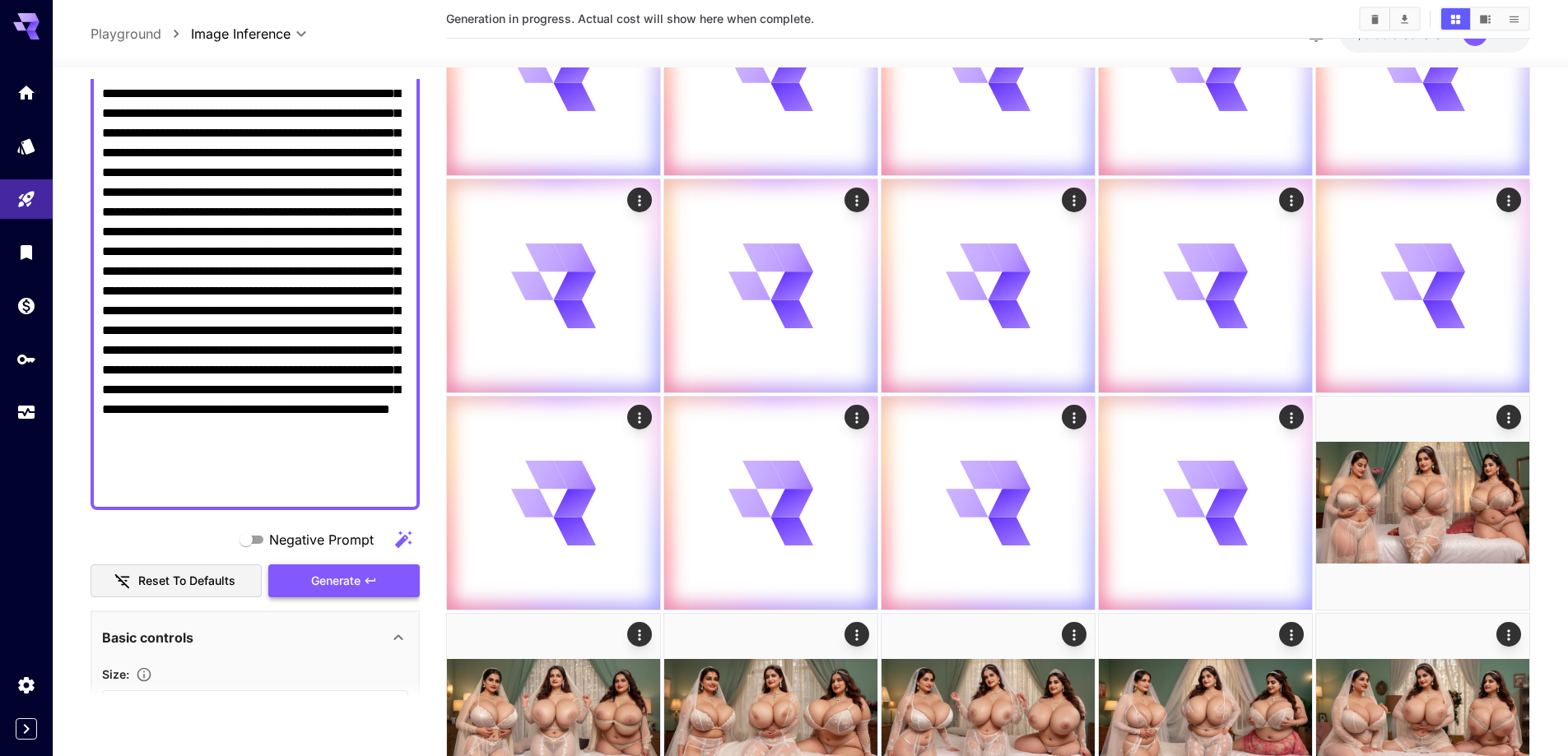
click at [328, 586] on span "Generate" at bounding box center [336, 582] width 50 height 21
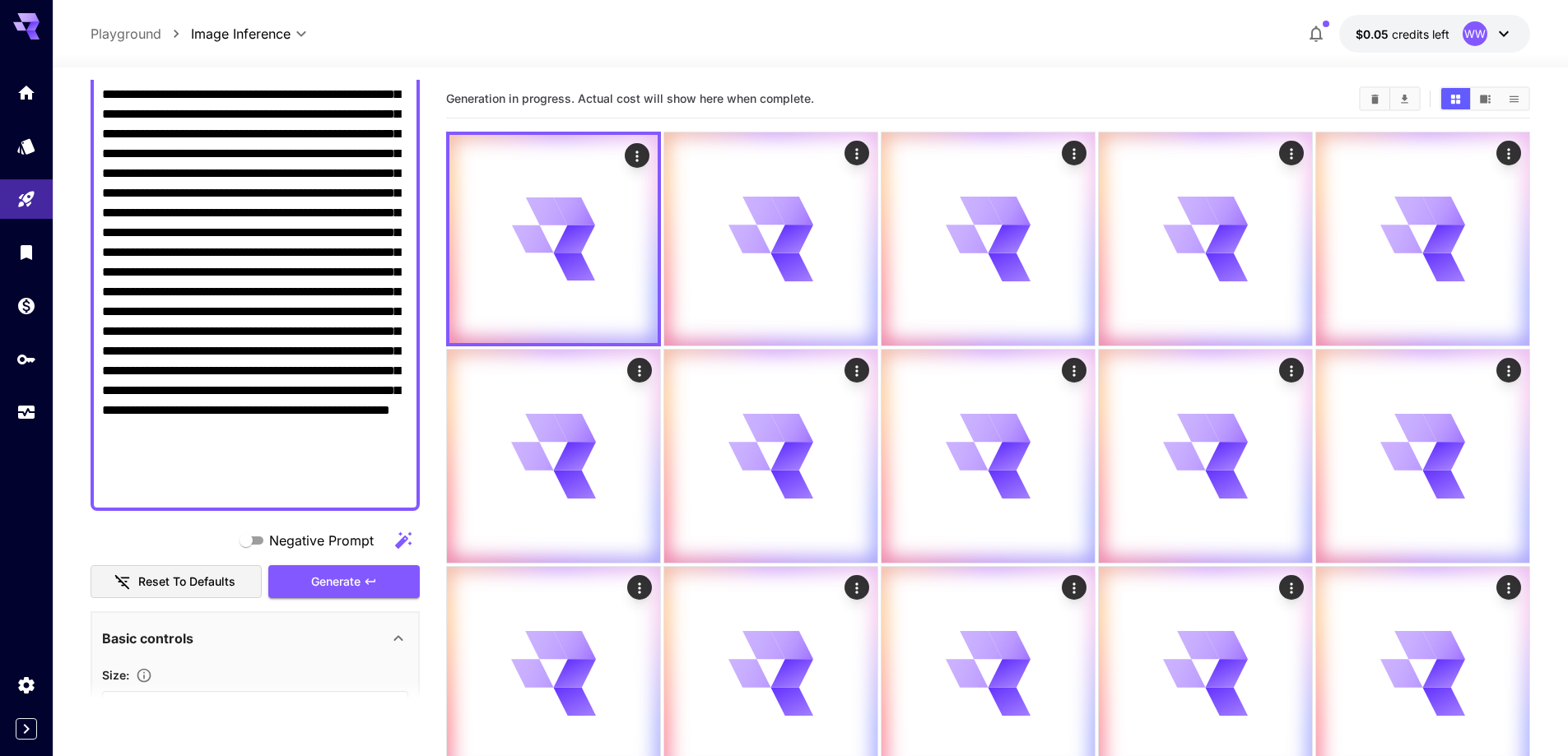
scroll to position [0, 0]
click at [363, 263] on textarea "Negative Prompt" at bounding box center [255, 283] width 306 height 434
paste textarea "**********"
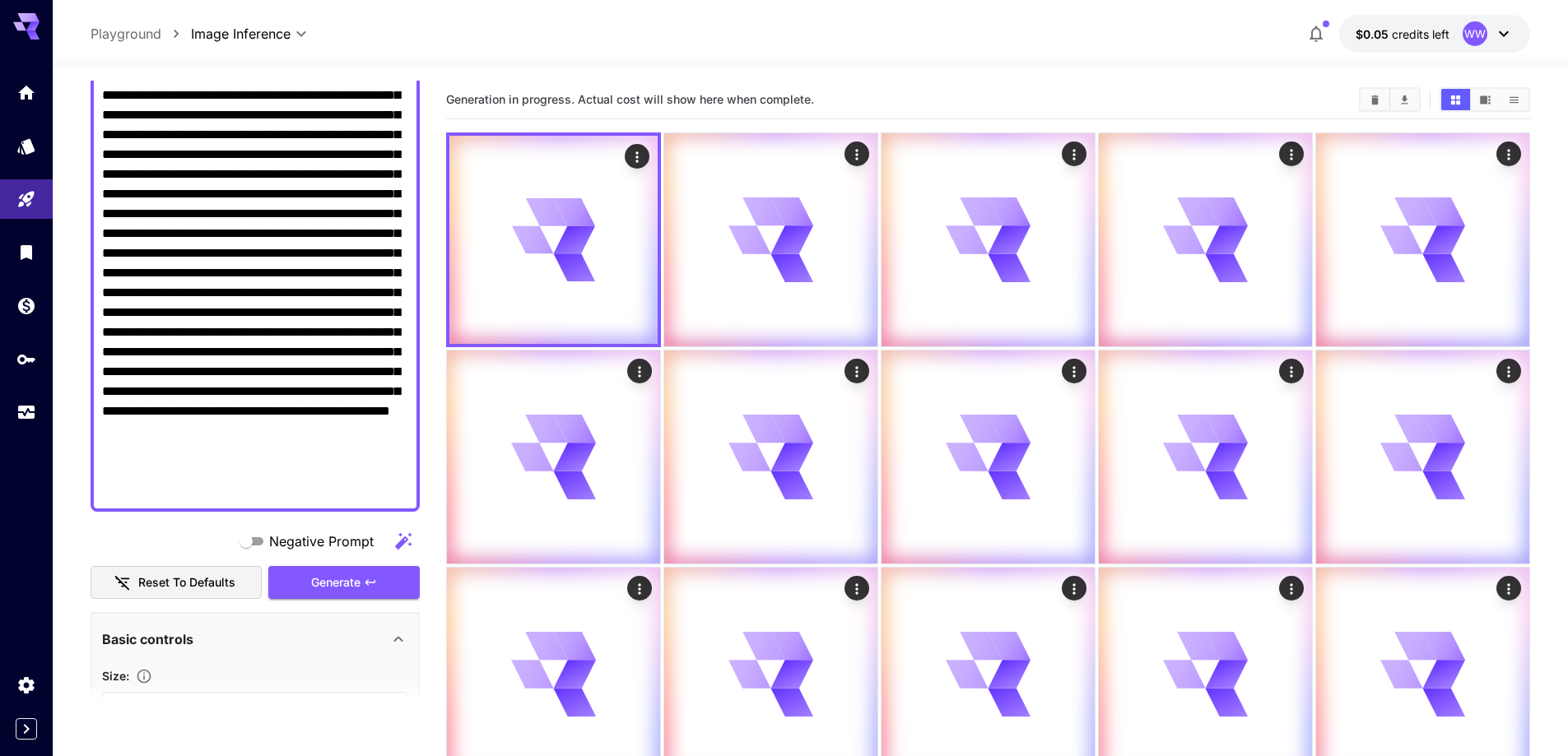
type textarea "**********"
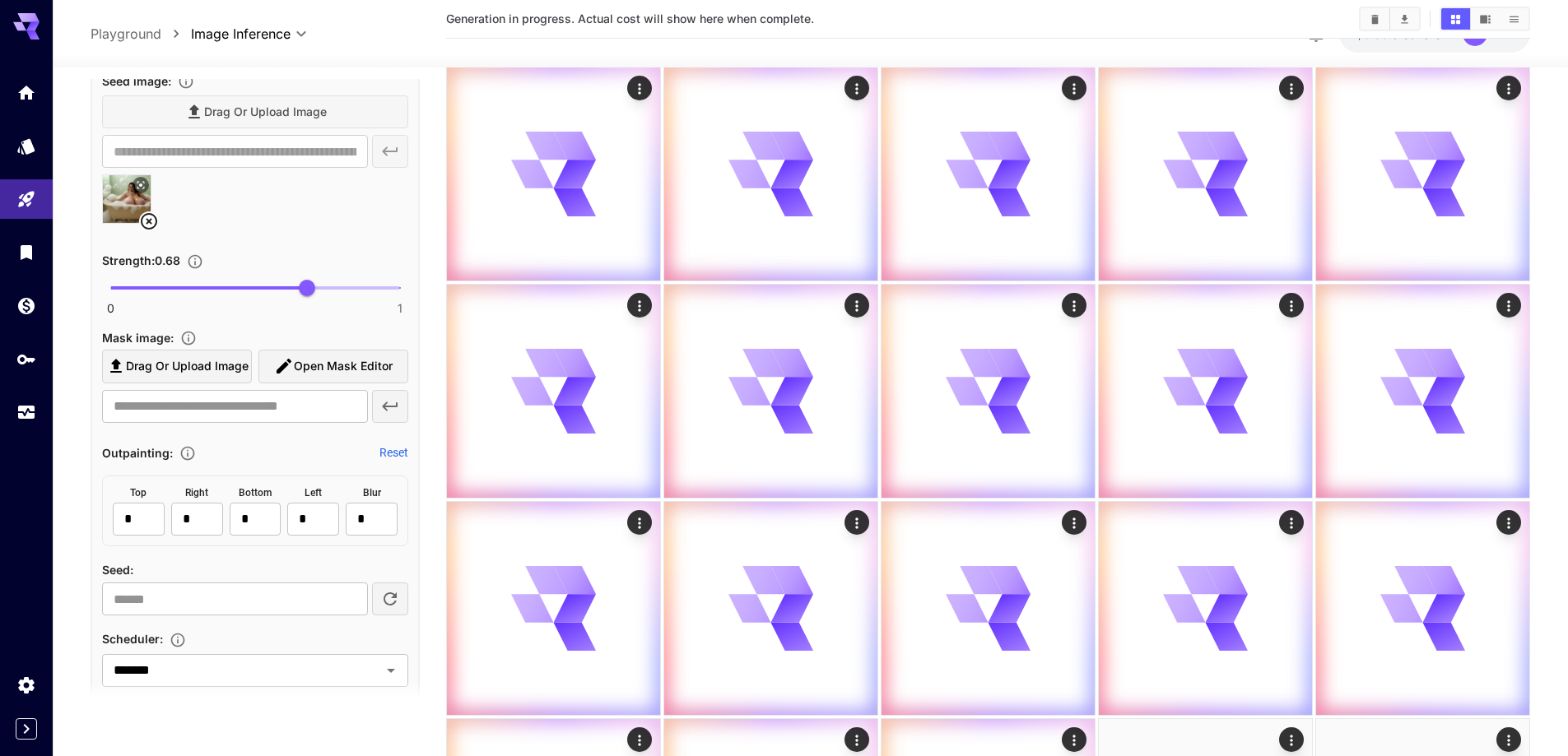
scroll to position [1394, 0]
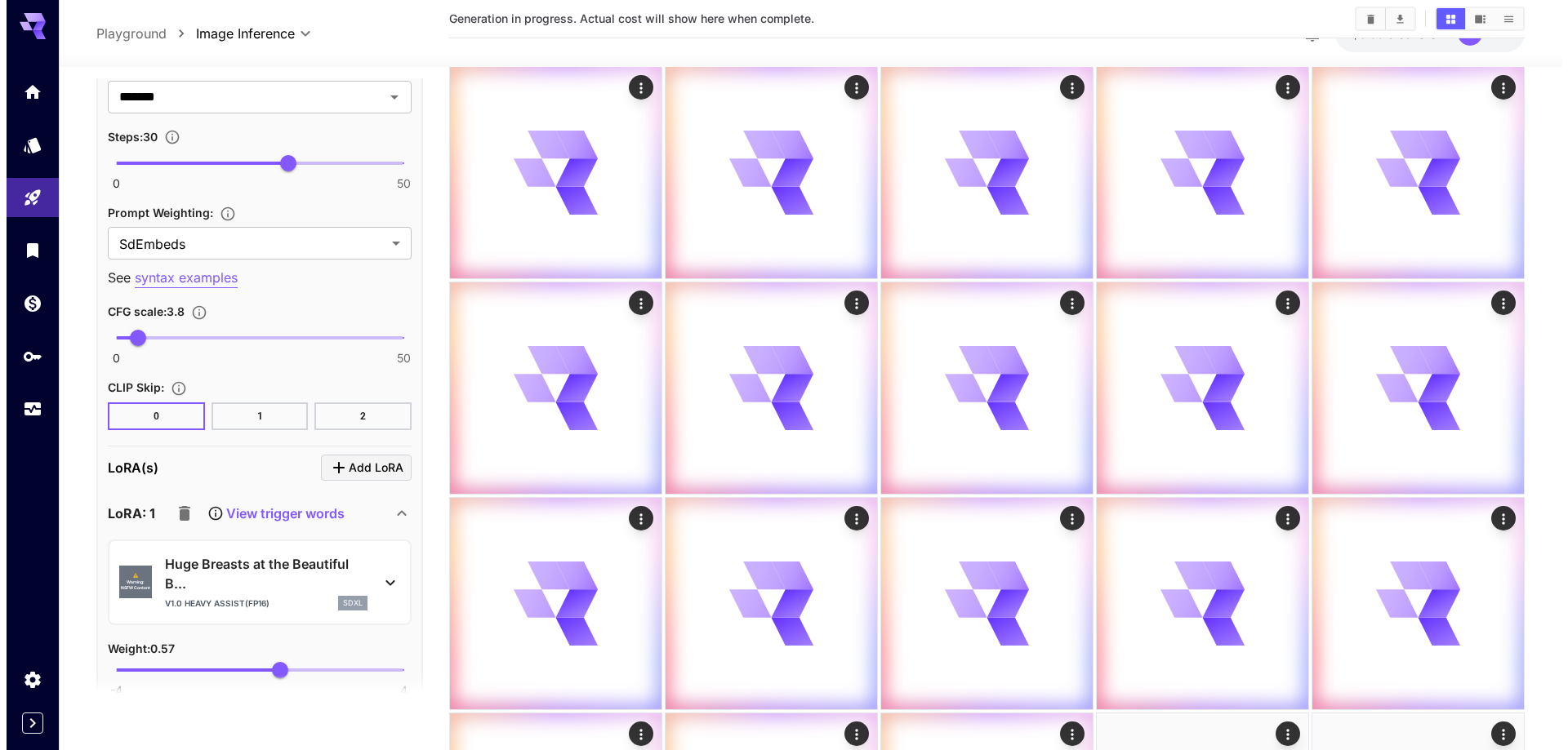
scroll to position [1878, 0]
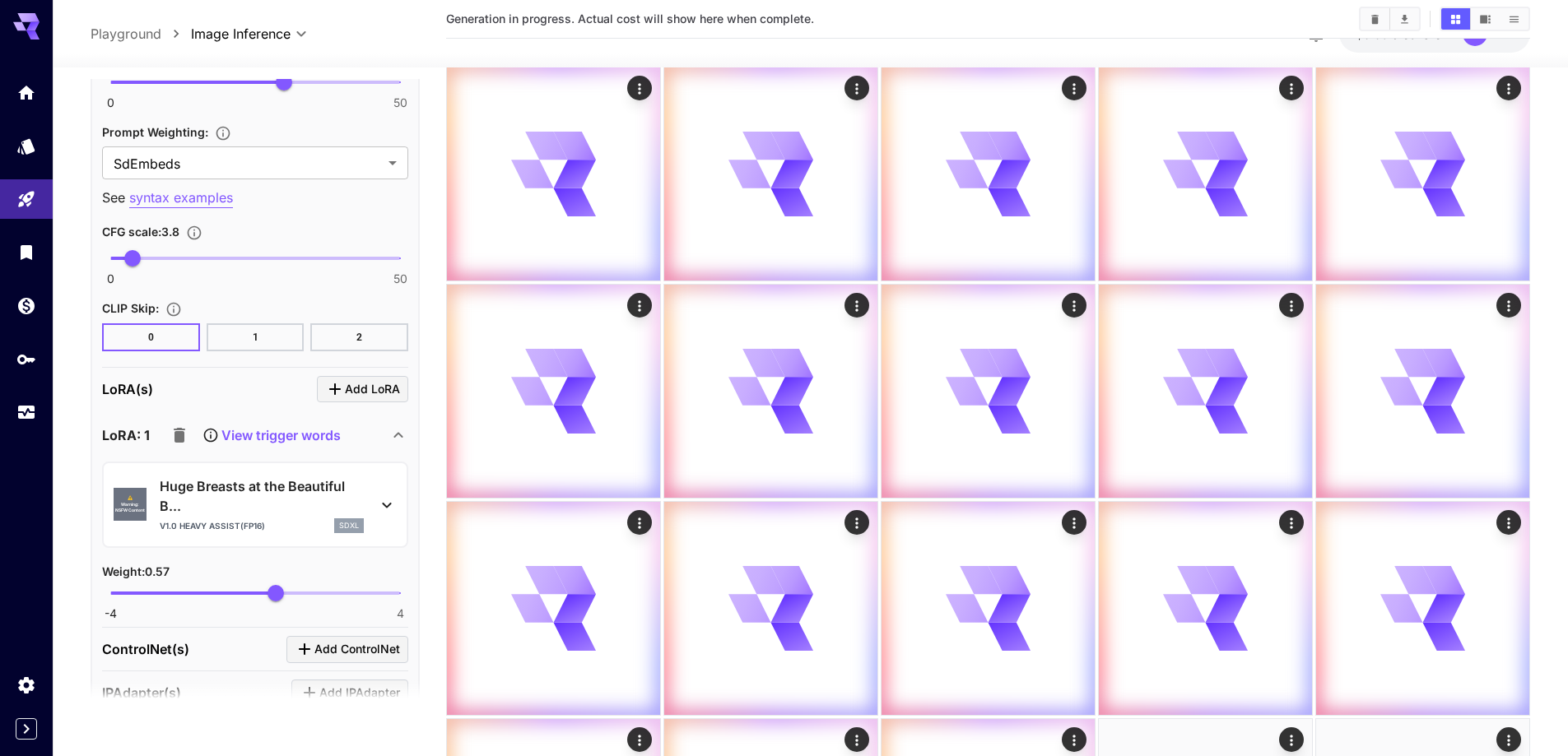
type textarea "**********"
click at [290, 515] on p "Huge Breasts at the Beautiful B..." at bounding box center [262, 496] width 204 height 39
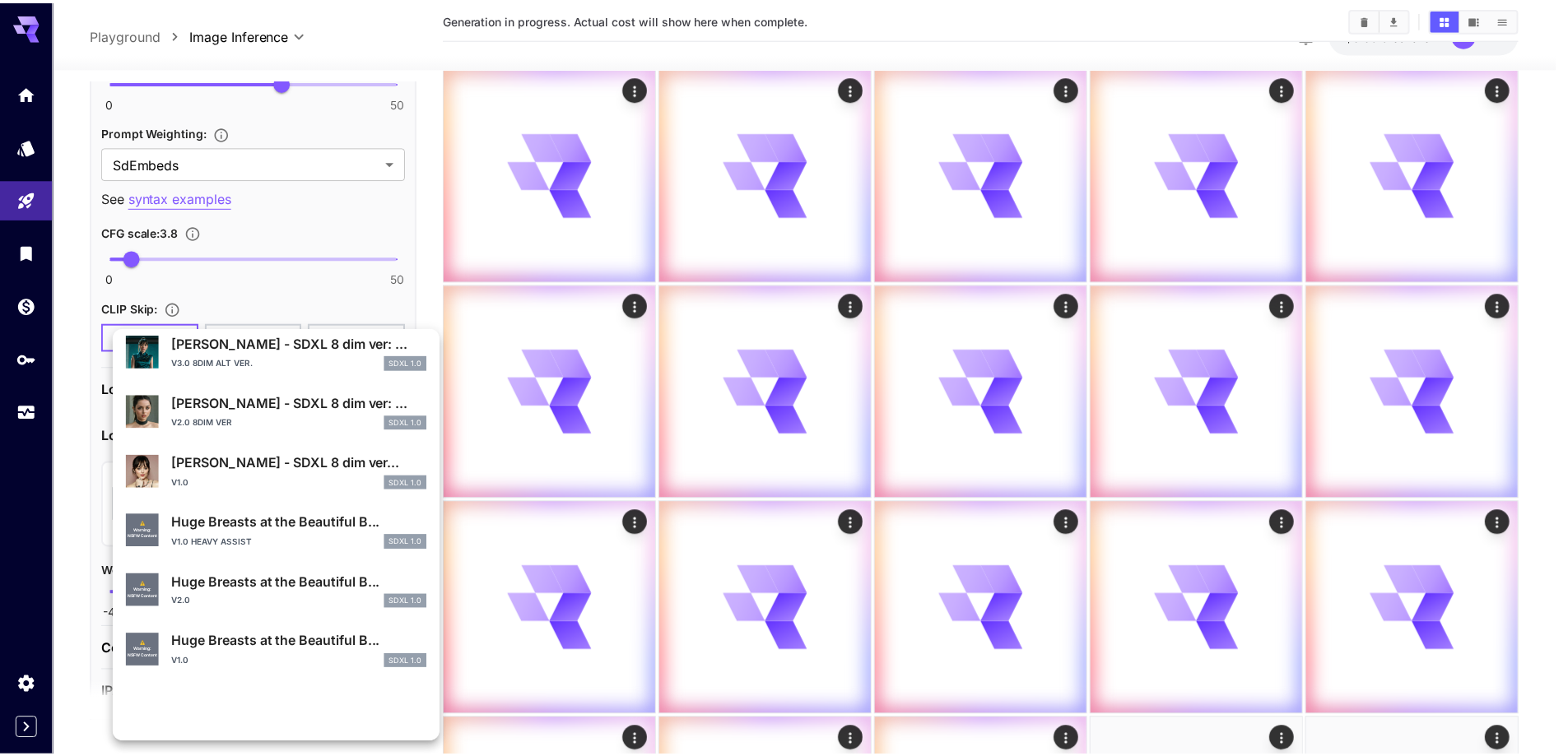
scroll to position [493, 0]
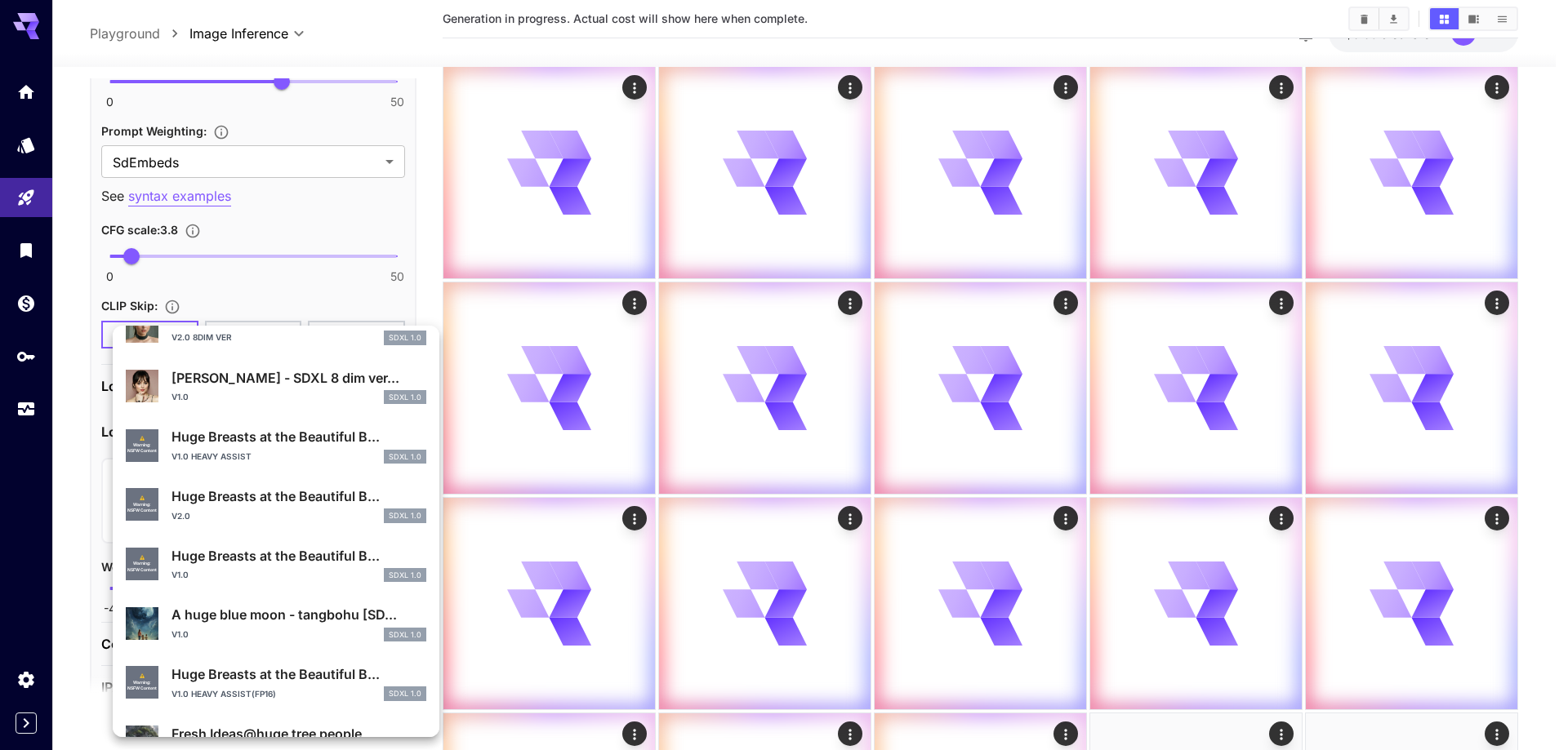
click at [288, 511] on div "v2.0 SDXL 1.0" at bounding box center [299, 515] width 255 height 14
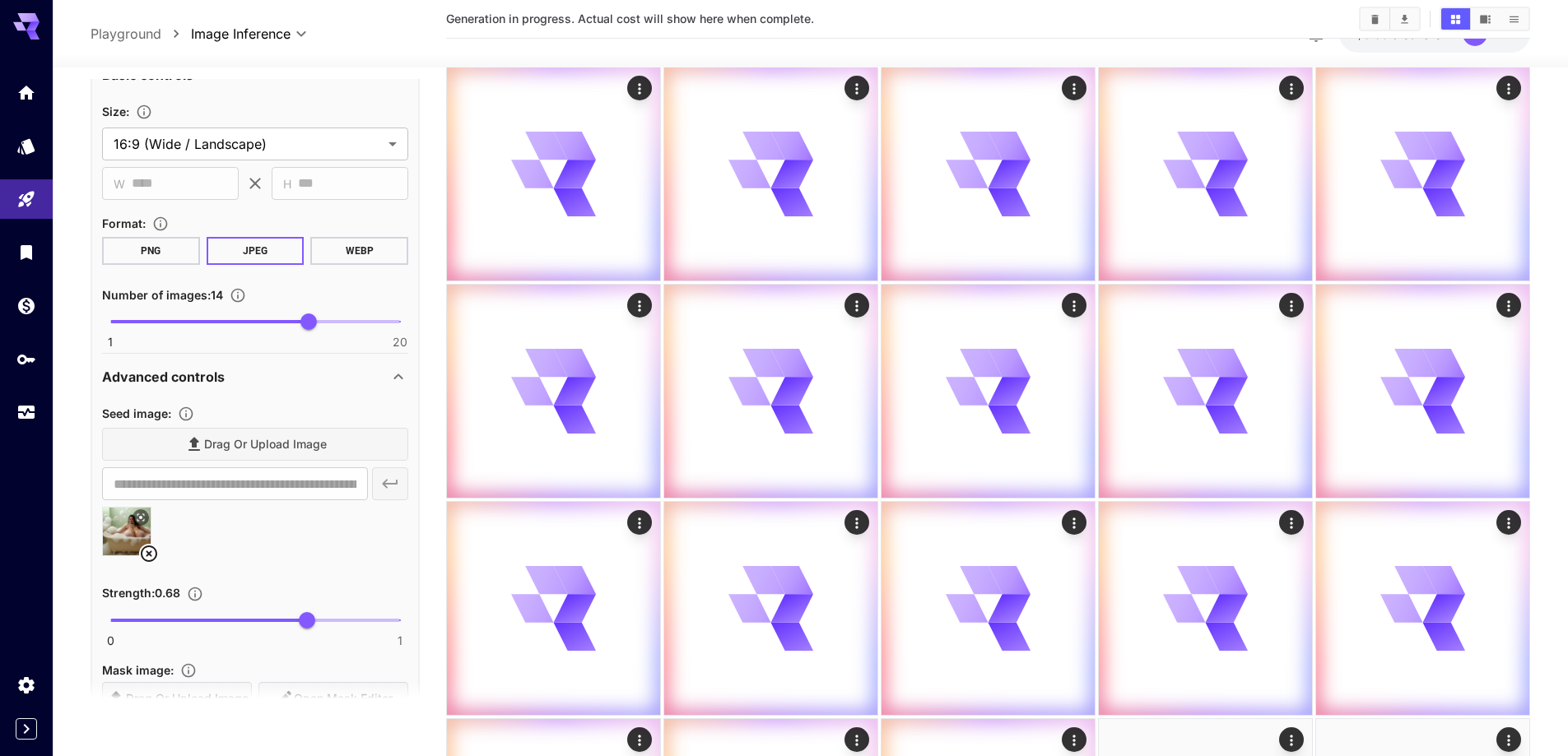
scroll to position [576, 0]
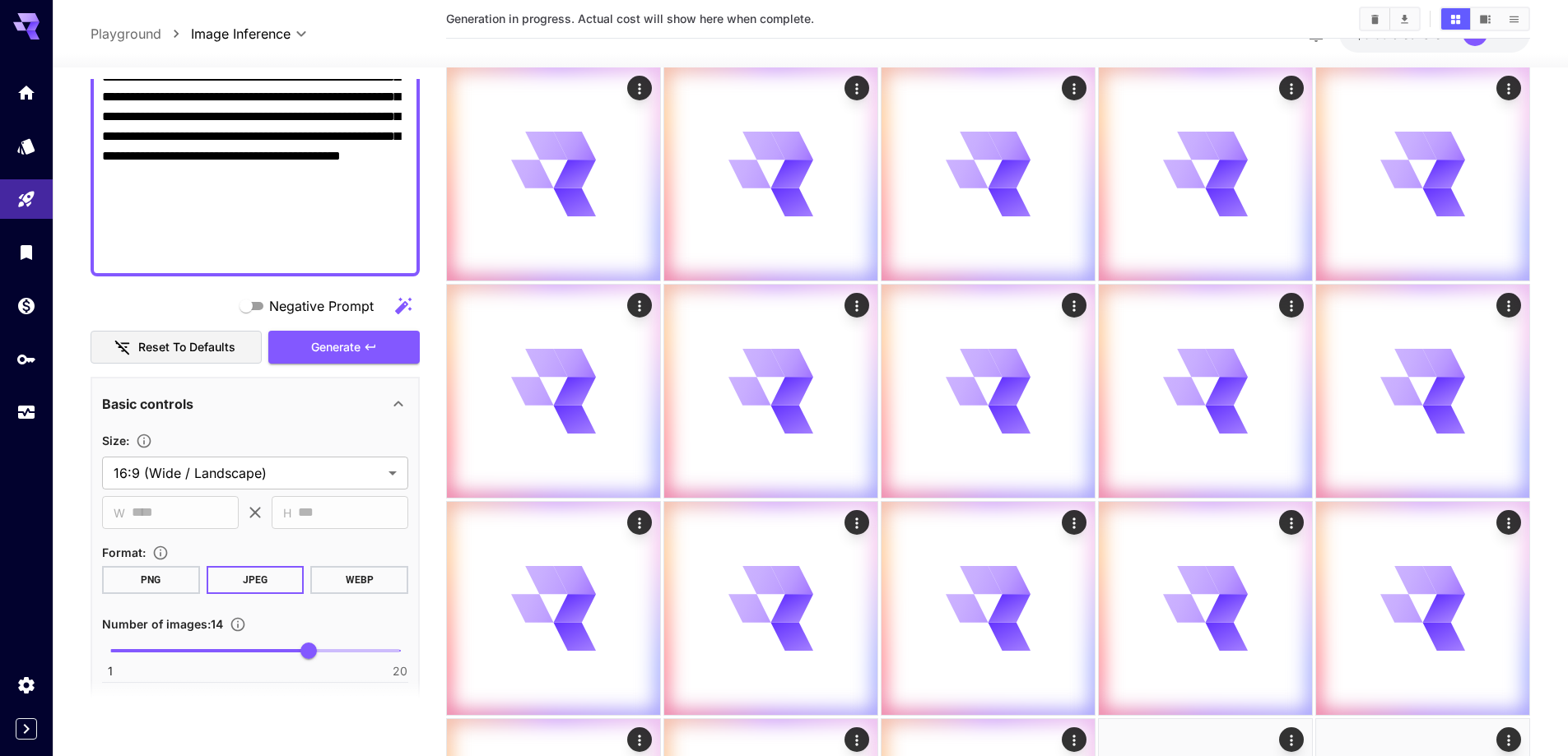
click at [298, 348] on button "Generate" at bounding box center [344, 347] width 151 height 33
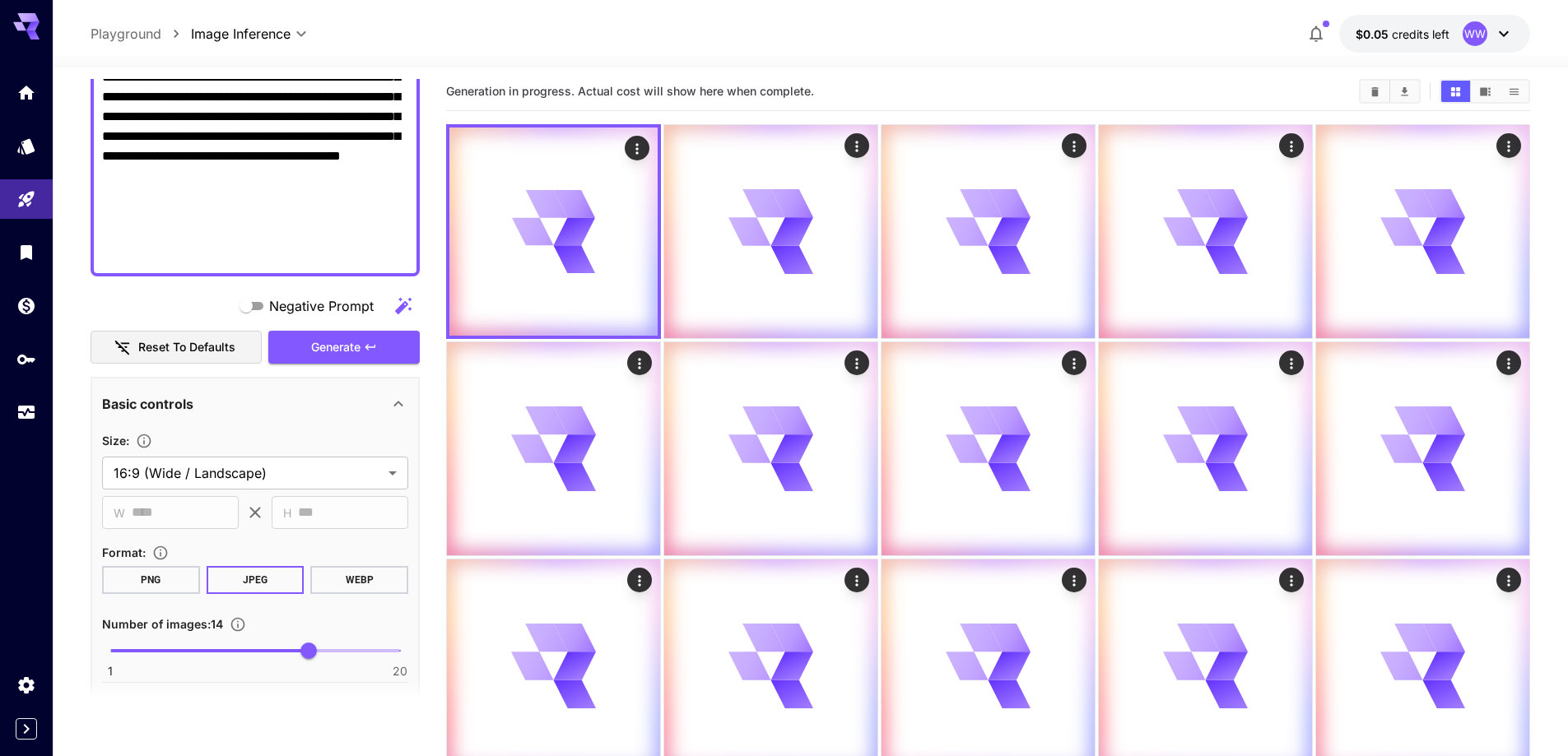
scroll to position [0, 0]
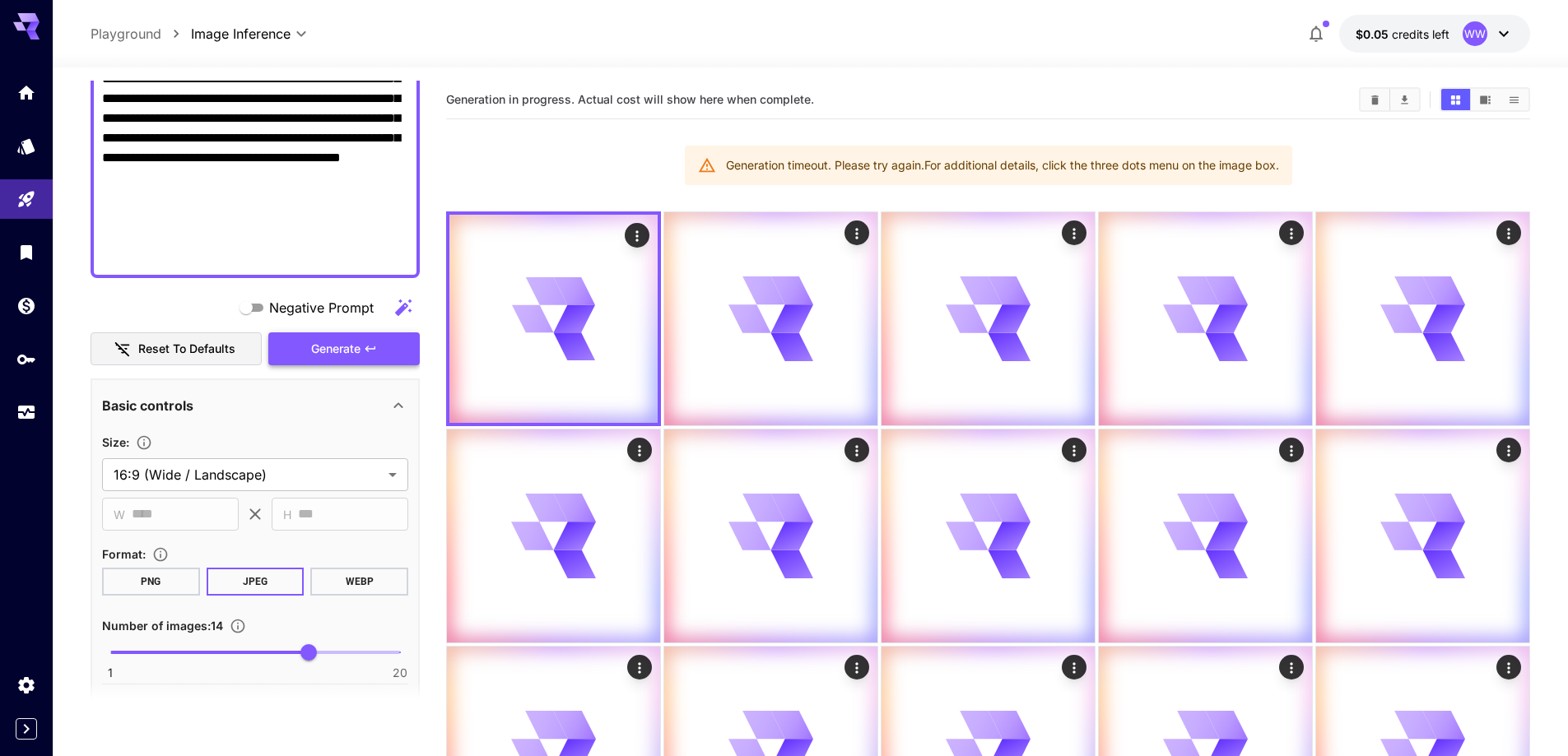
click at [334, 343] on span "Generate" at bounding box center [336, 349] width 50 height 21
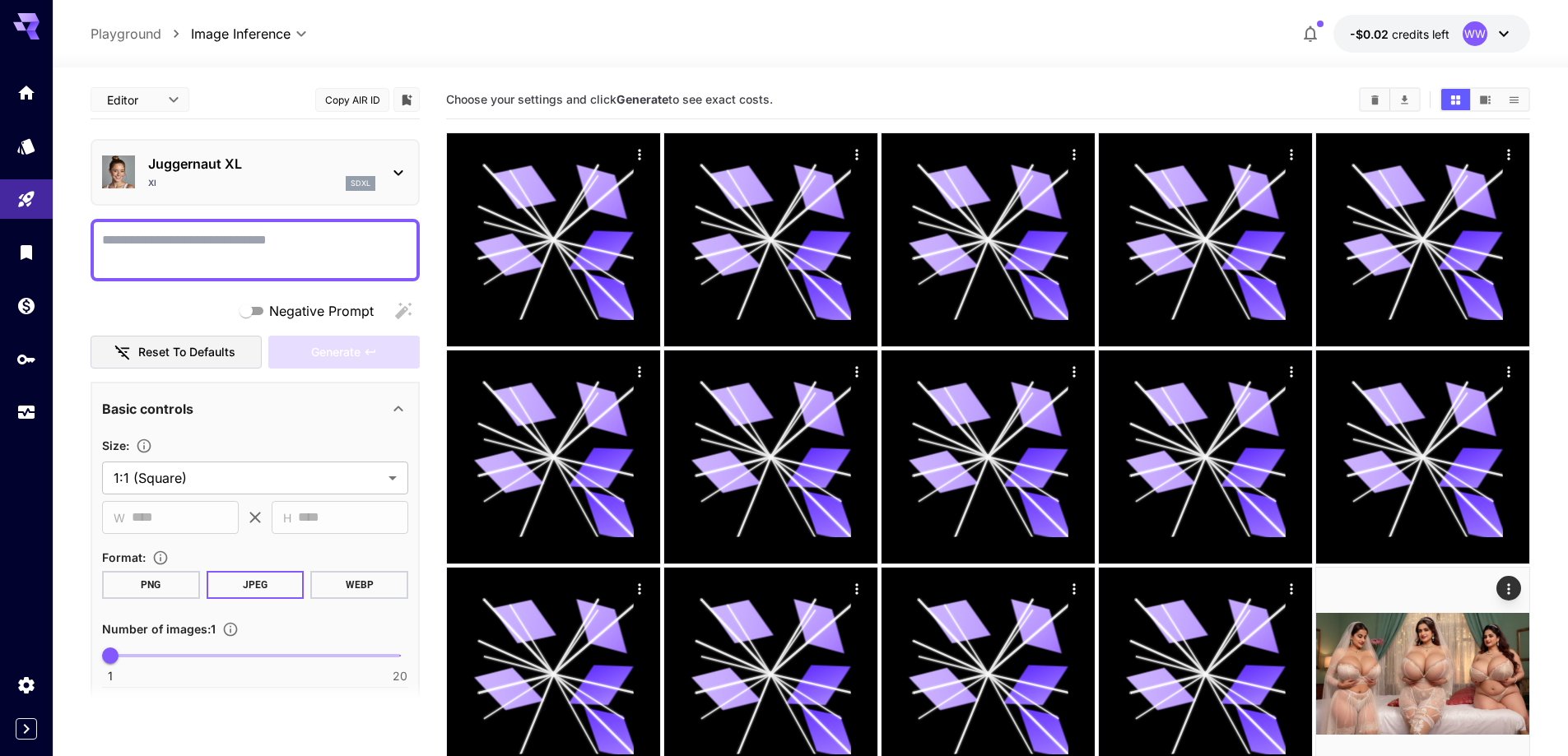
click at [251, 252] on textarea "Negative Prompt" at bounding box center [255, 250] width 306 height 39
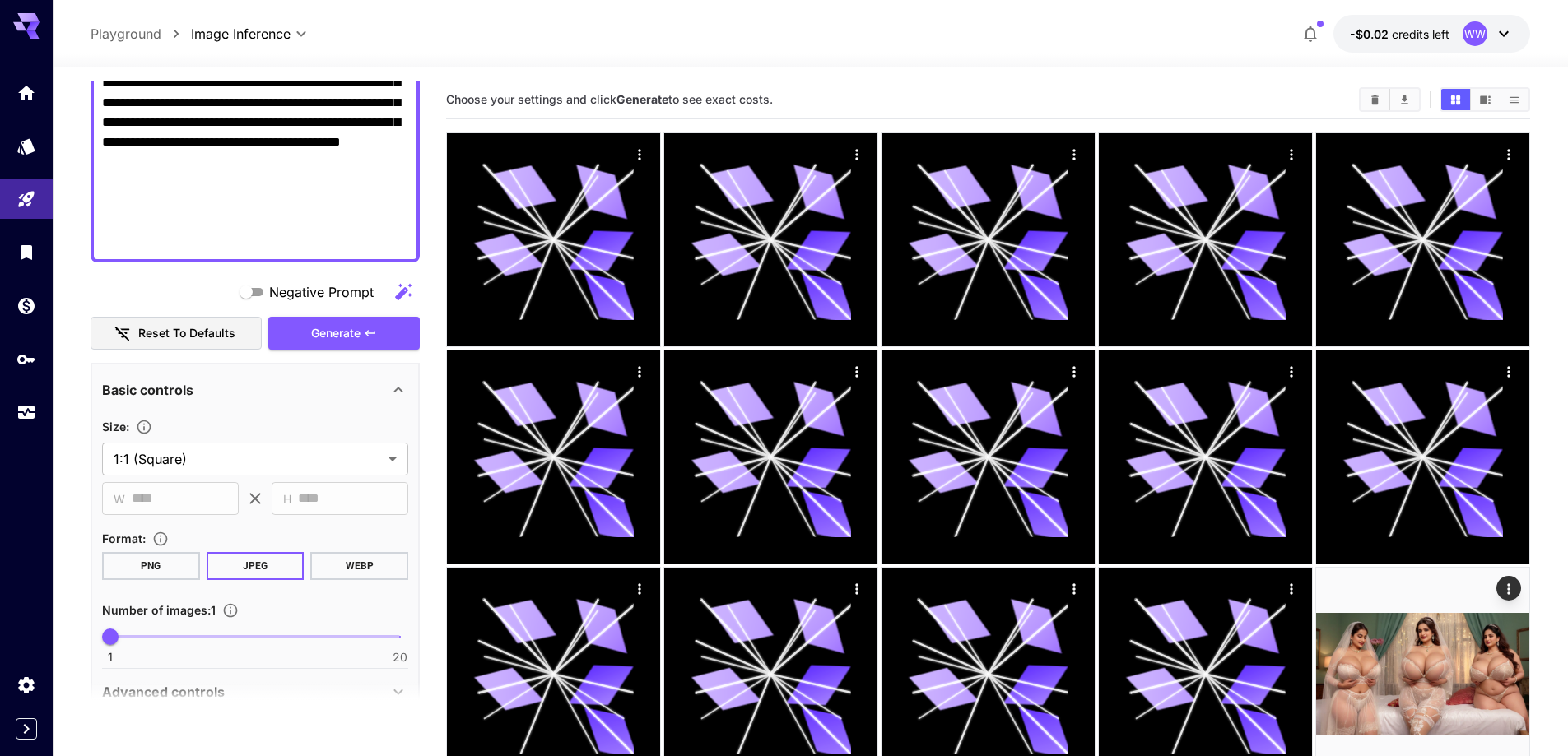
scroll to position [611, 0]
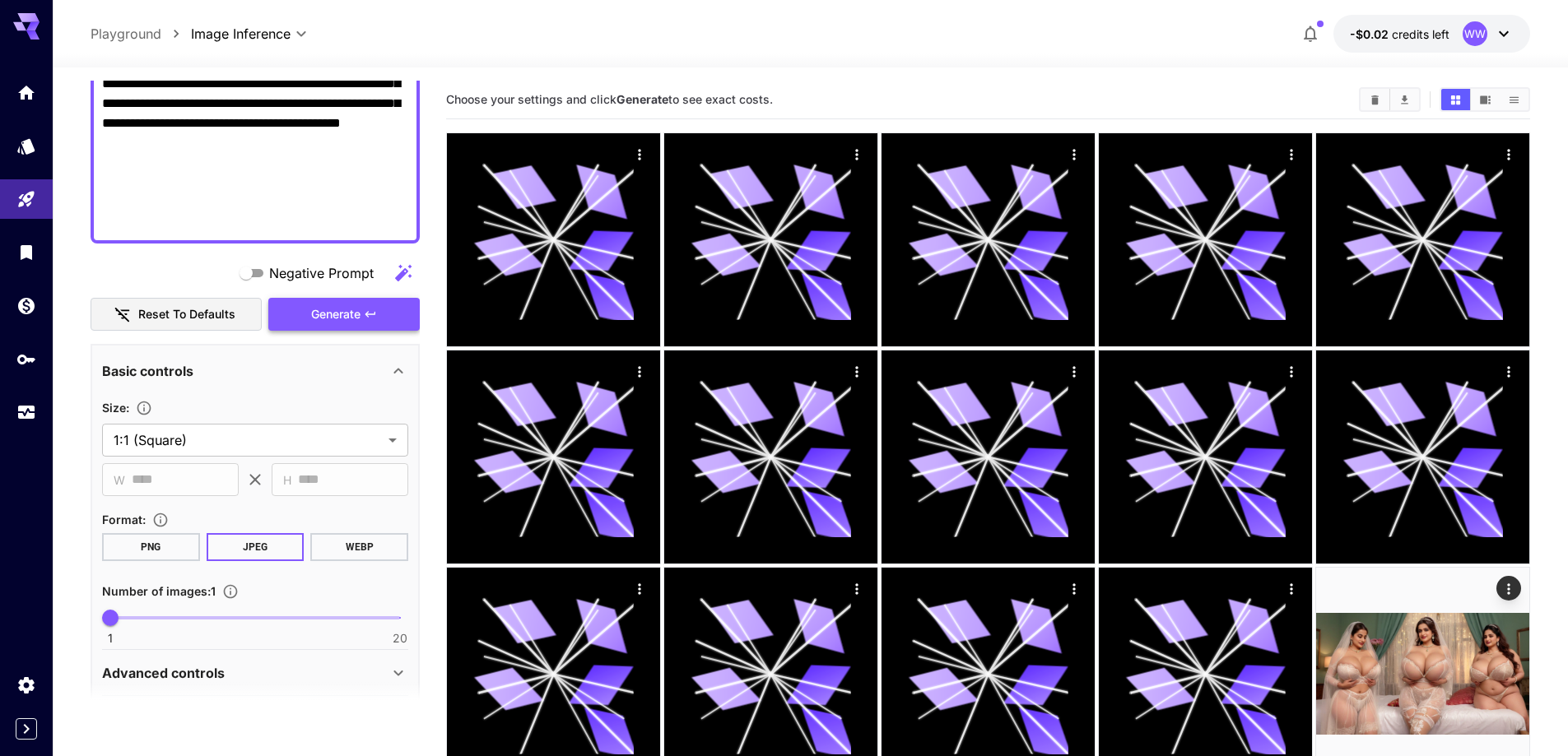
type textarea "**********"
click at [337, 316] on span "Generate" at bounding box center [336, 315] width 50 height 21
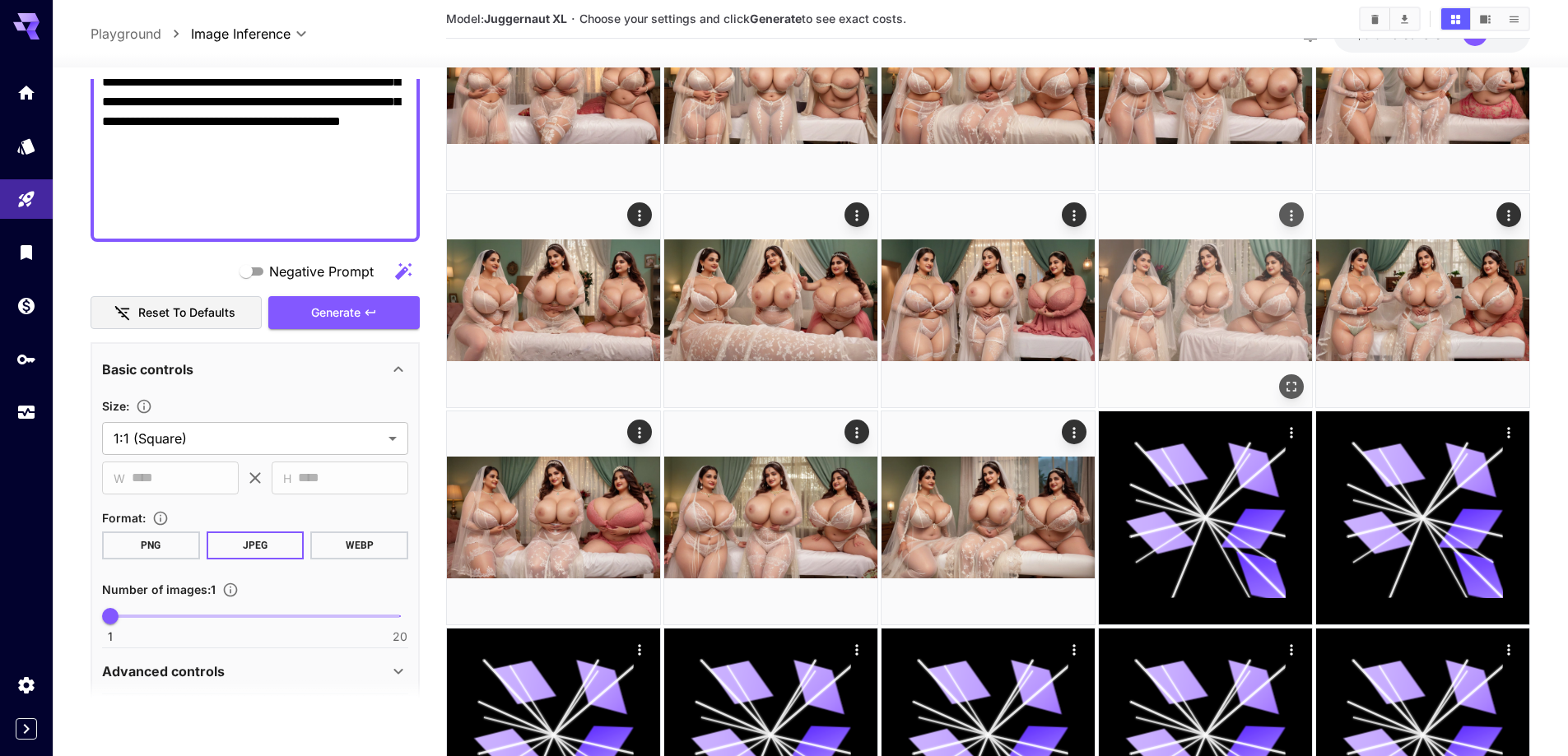
scroll to position [905, 0]
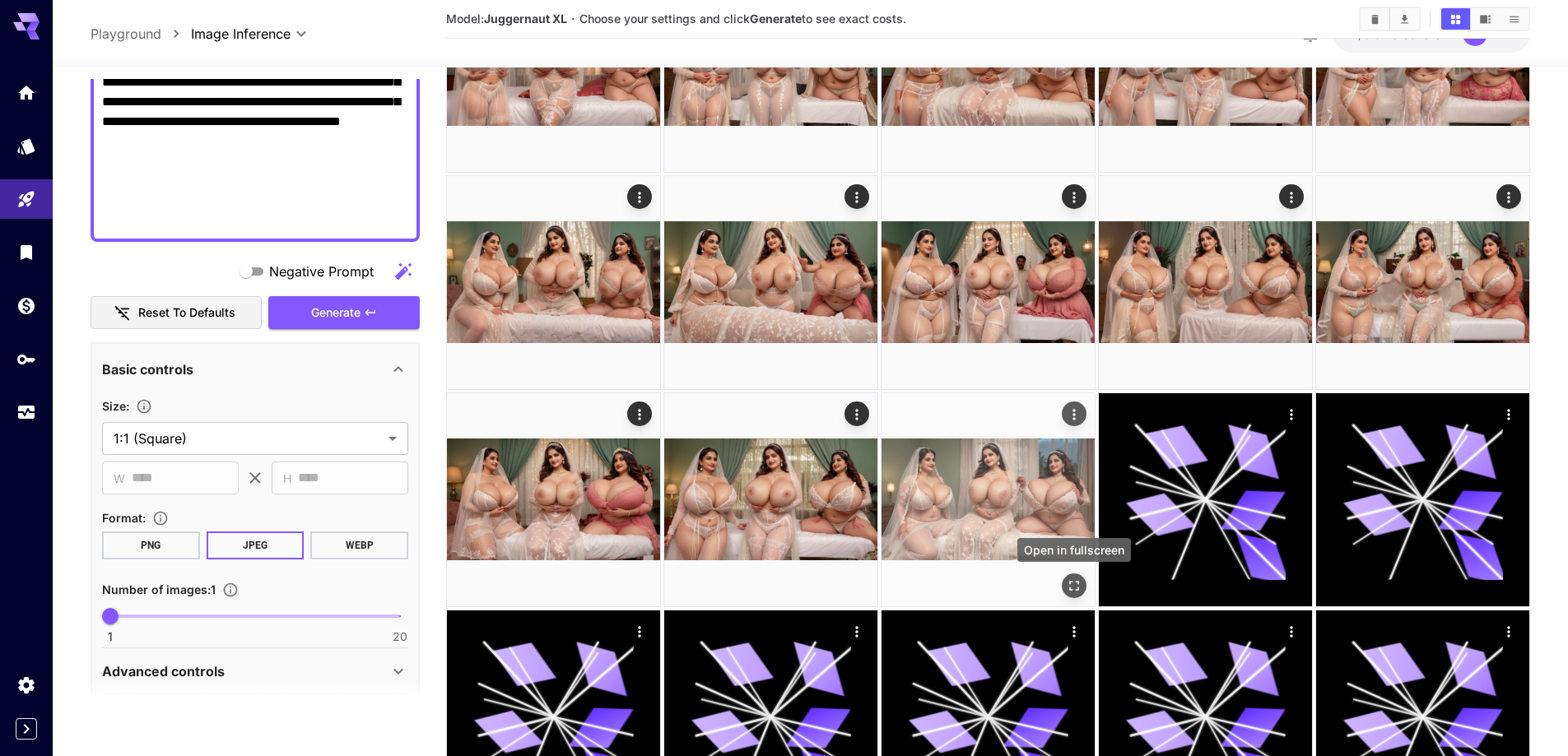
click at [1071, 583] on icon "Open in fullscreen" at bounding box center [1074, 585] width 16 height 16
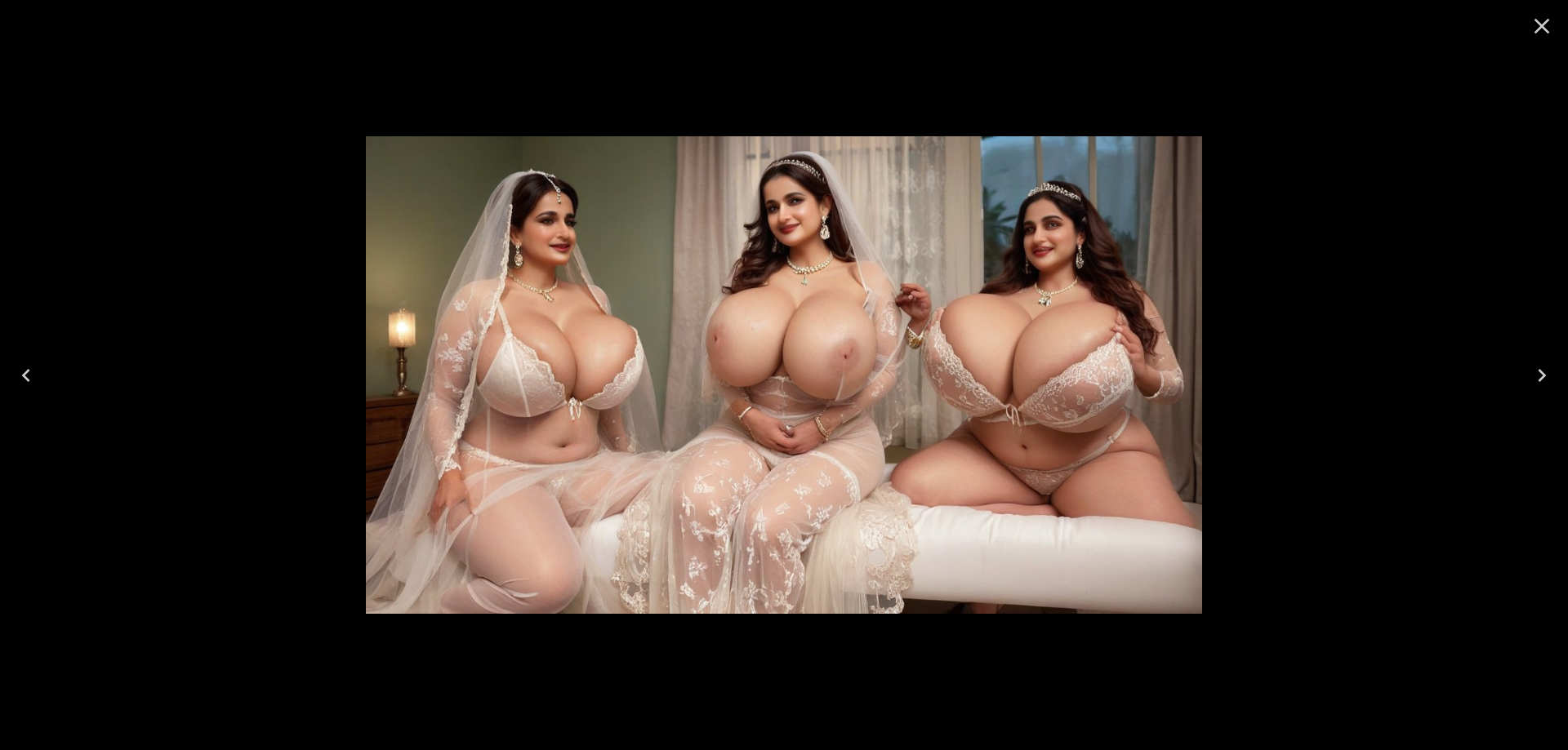
click at [42, 373] on button "Previous" at bounding box center [26, 375] width 53 height 65
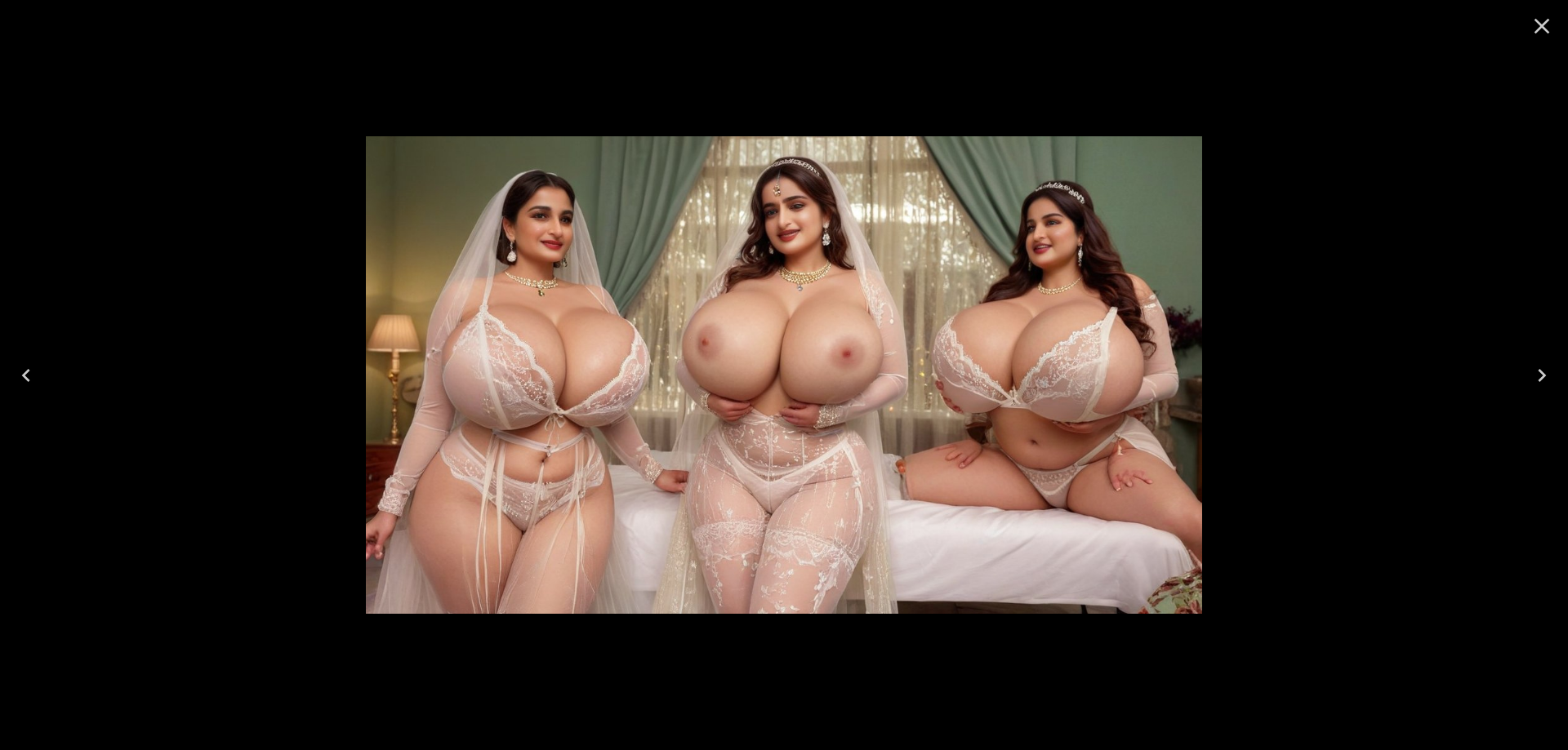
click at [42, 373] on button "Previous" at bounding box center [26, 375] width 53 height 65
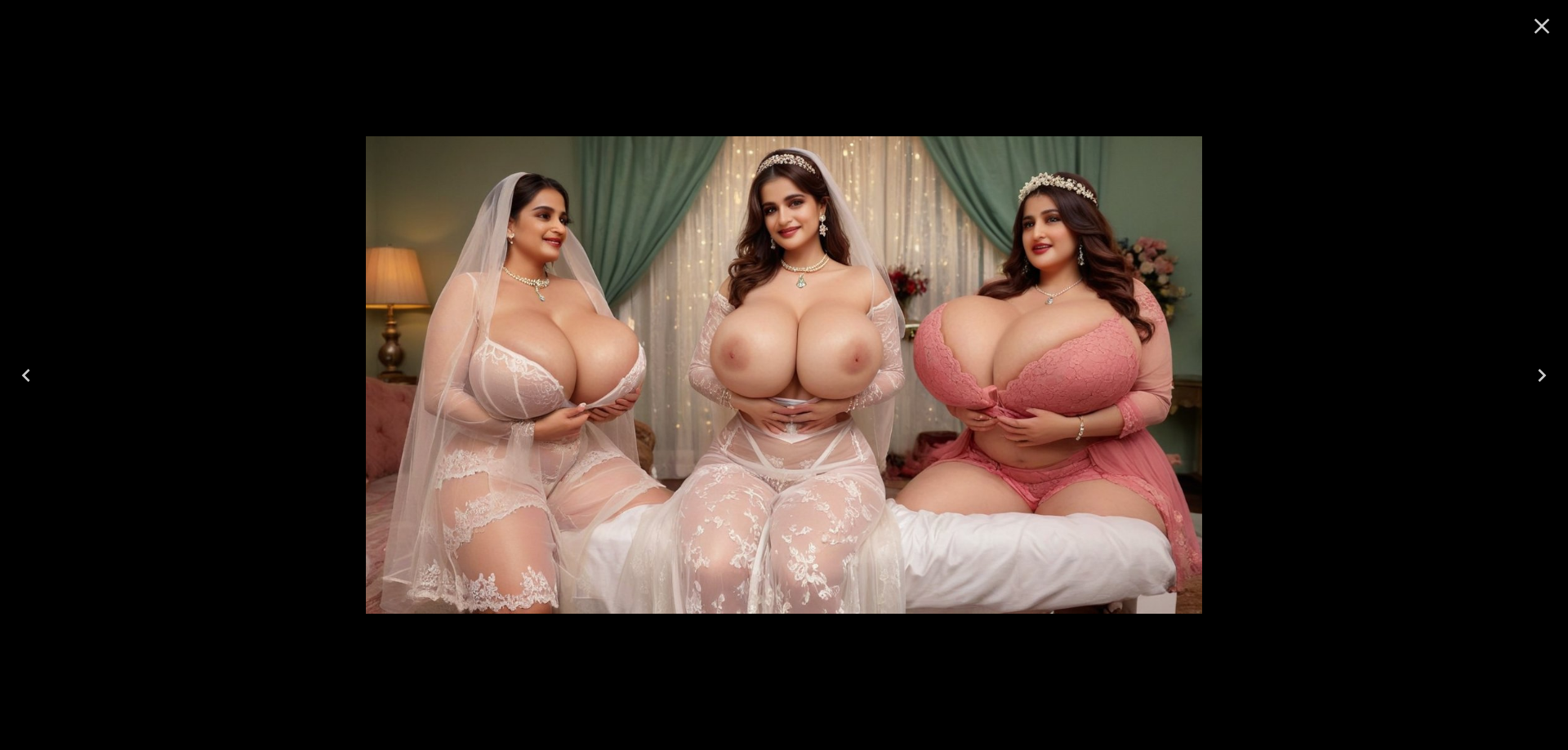
click at [42, 373] on button "Previous" at bounding box center [26, 375] width 53 height 65
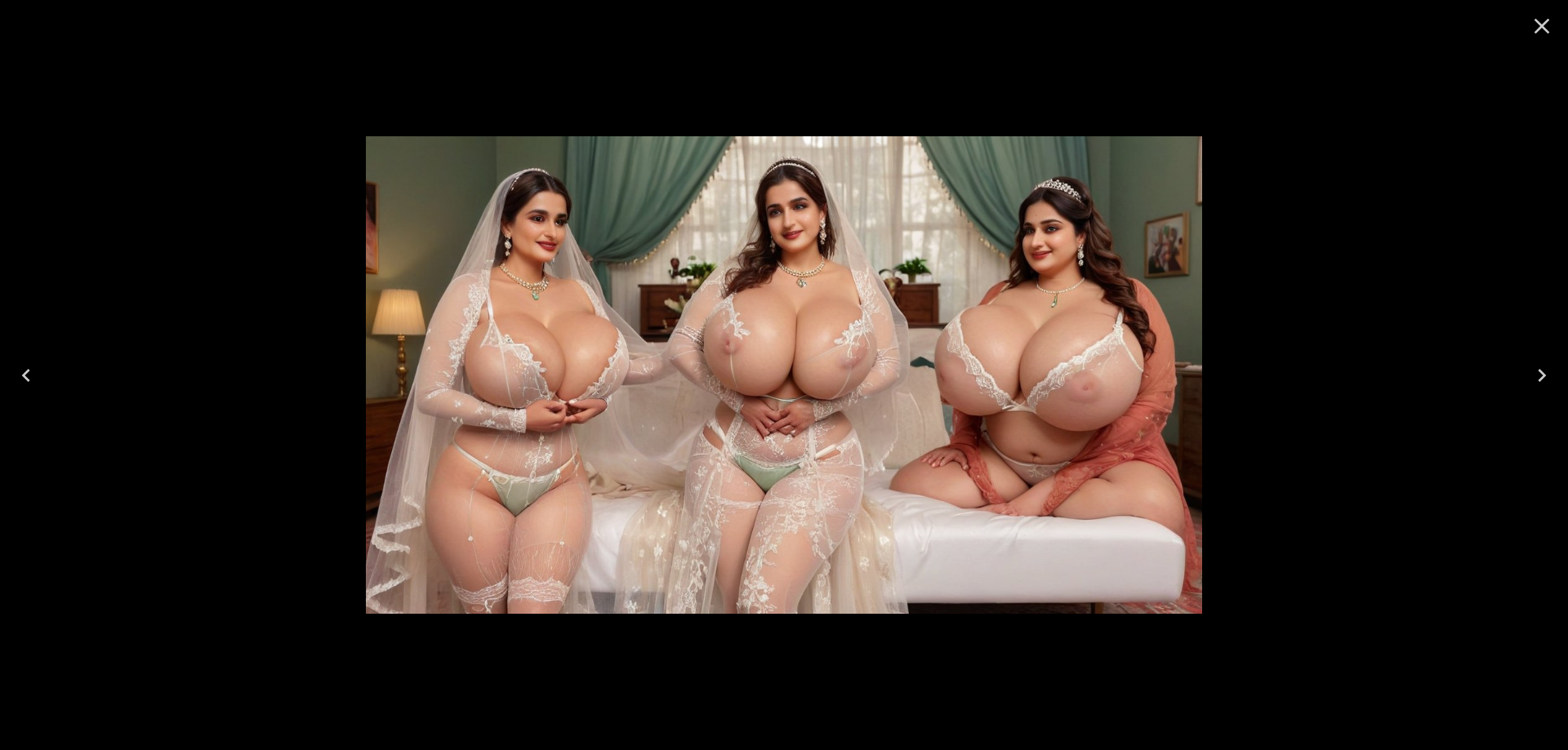
click at [42, 373] on button "Previous" at bounding box center [26, 375] width 53 height 65
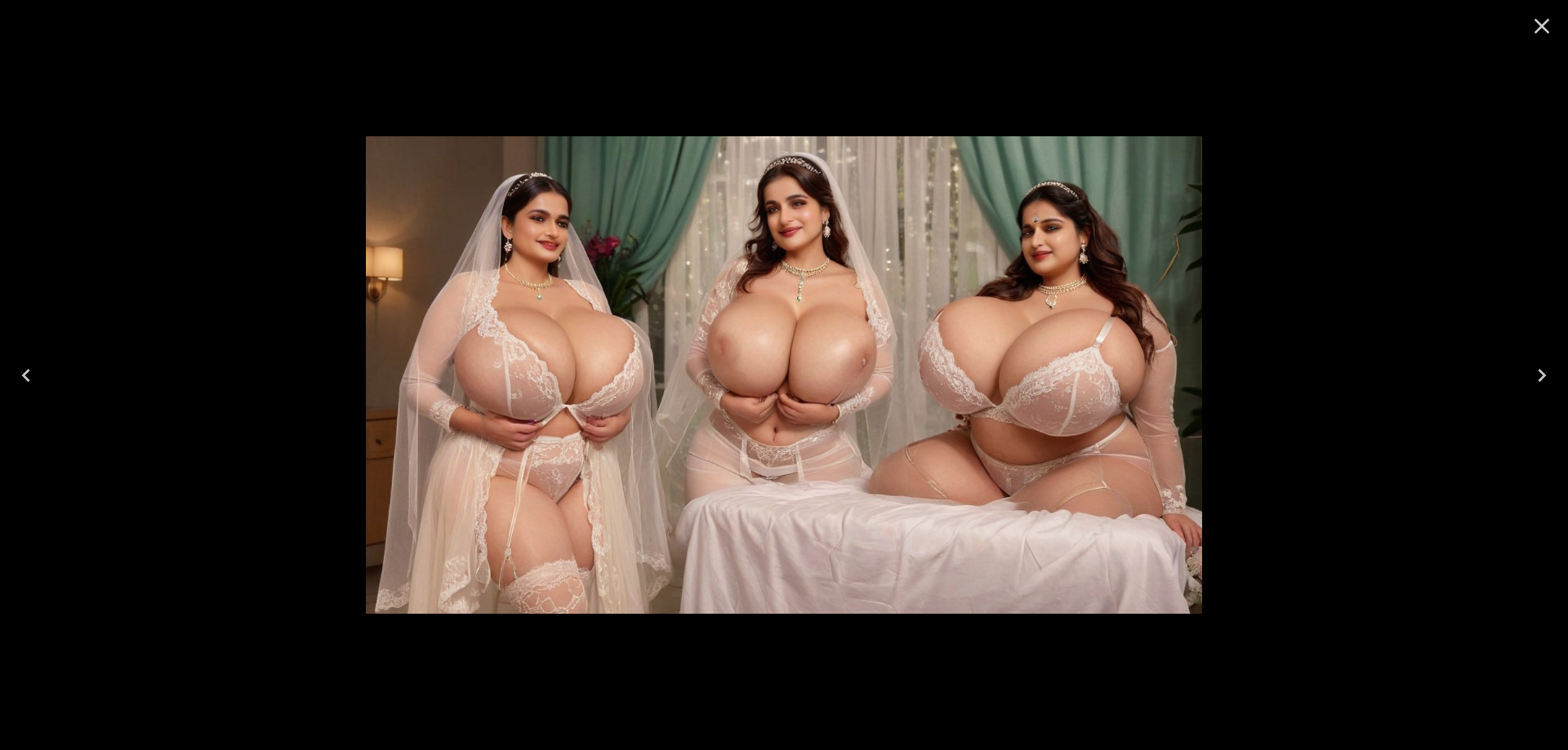
click at [42, 373] on button "Previous" at bounding box center [26, 375] width 53 height 65
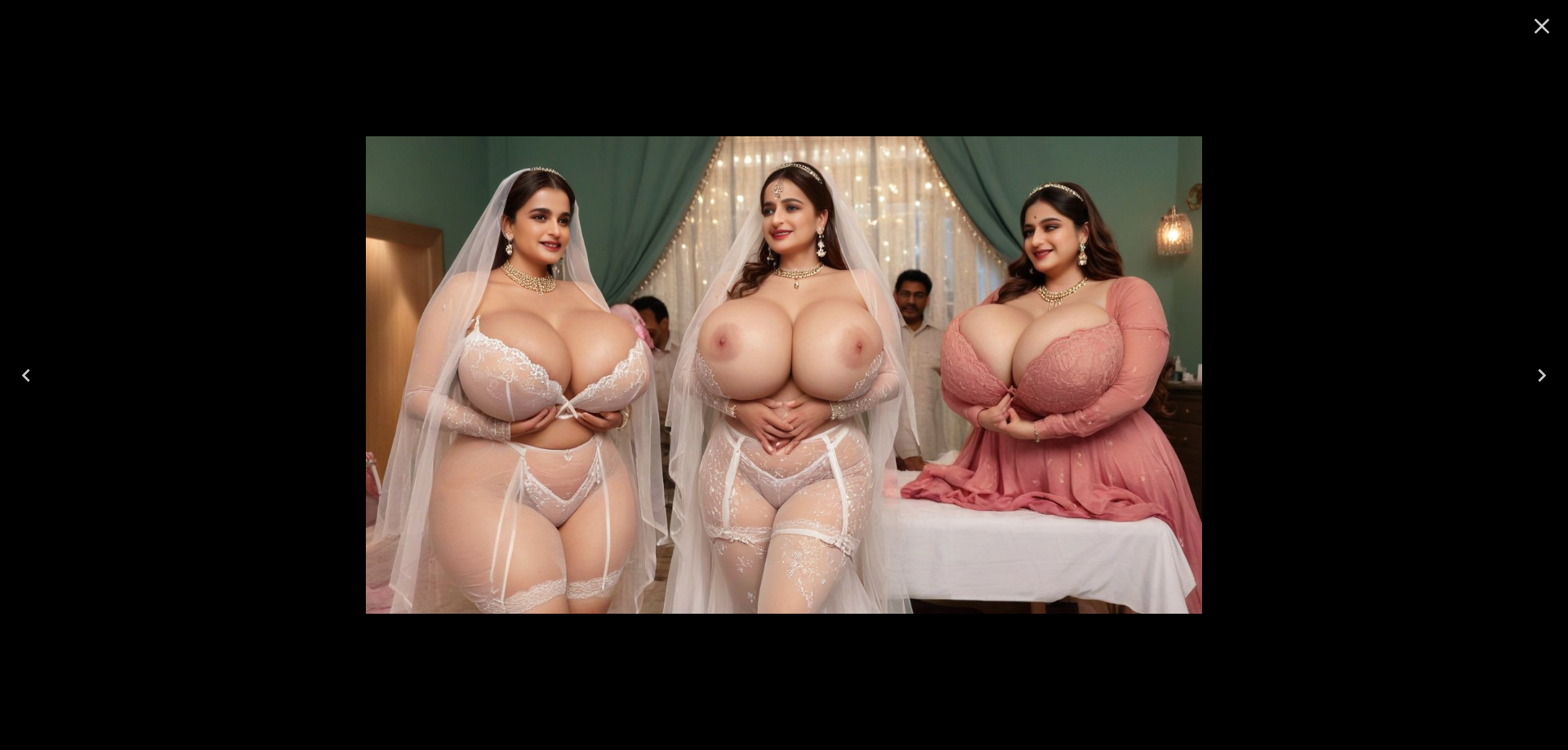
click at [42, 373] on button "Previous" at bounding box center [26, 375] width 53 height 65
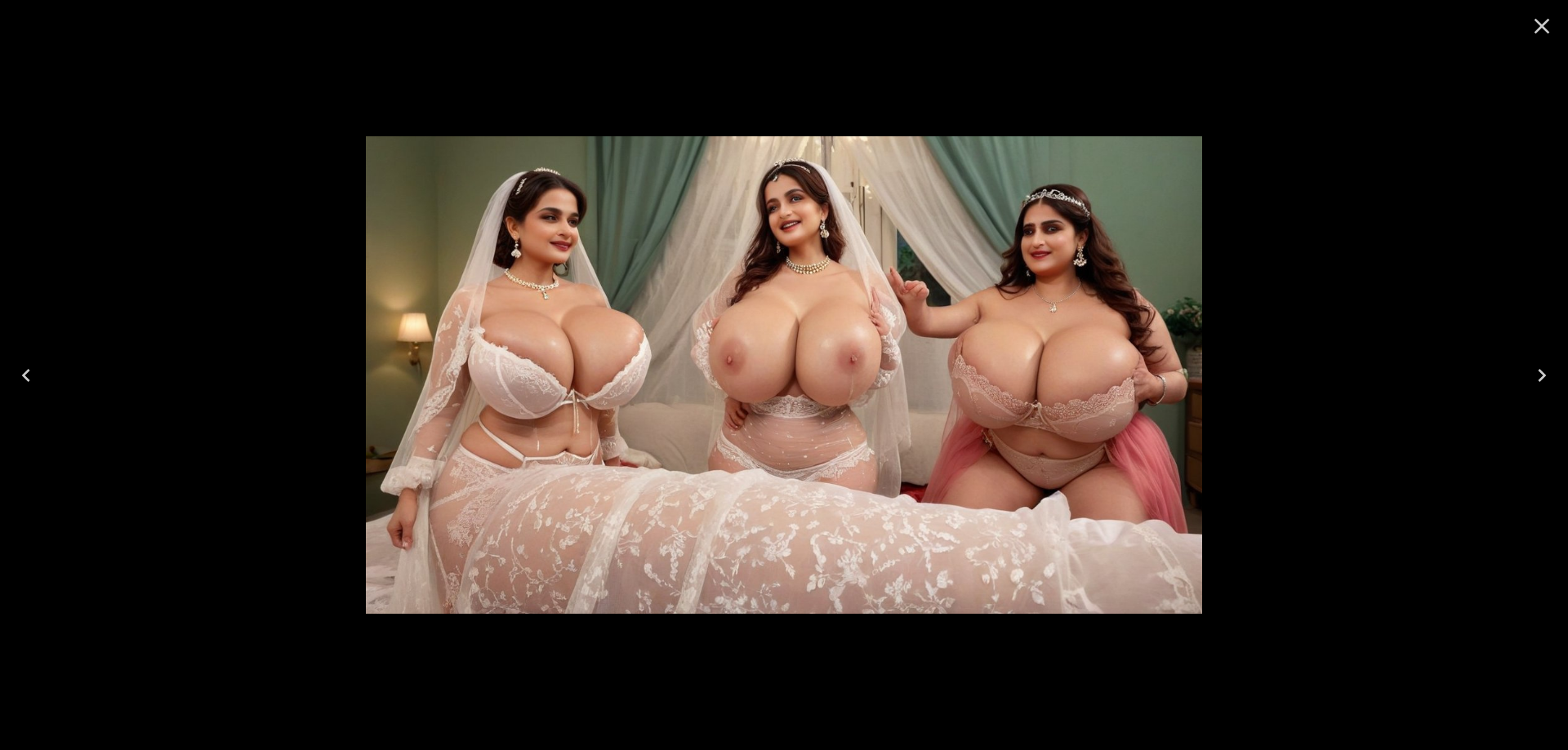
click at [42, 373] on button "Previous" at bounding box center [26, 375] width 53 height 65
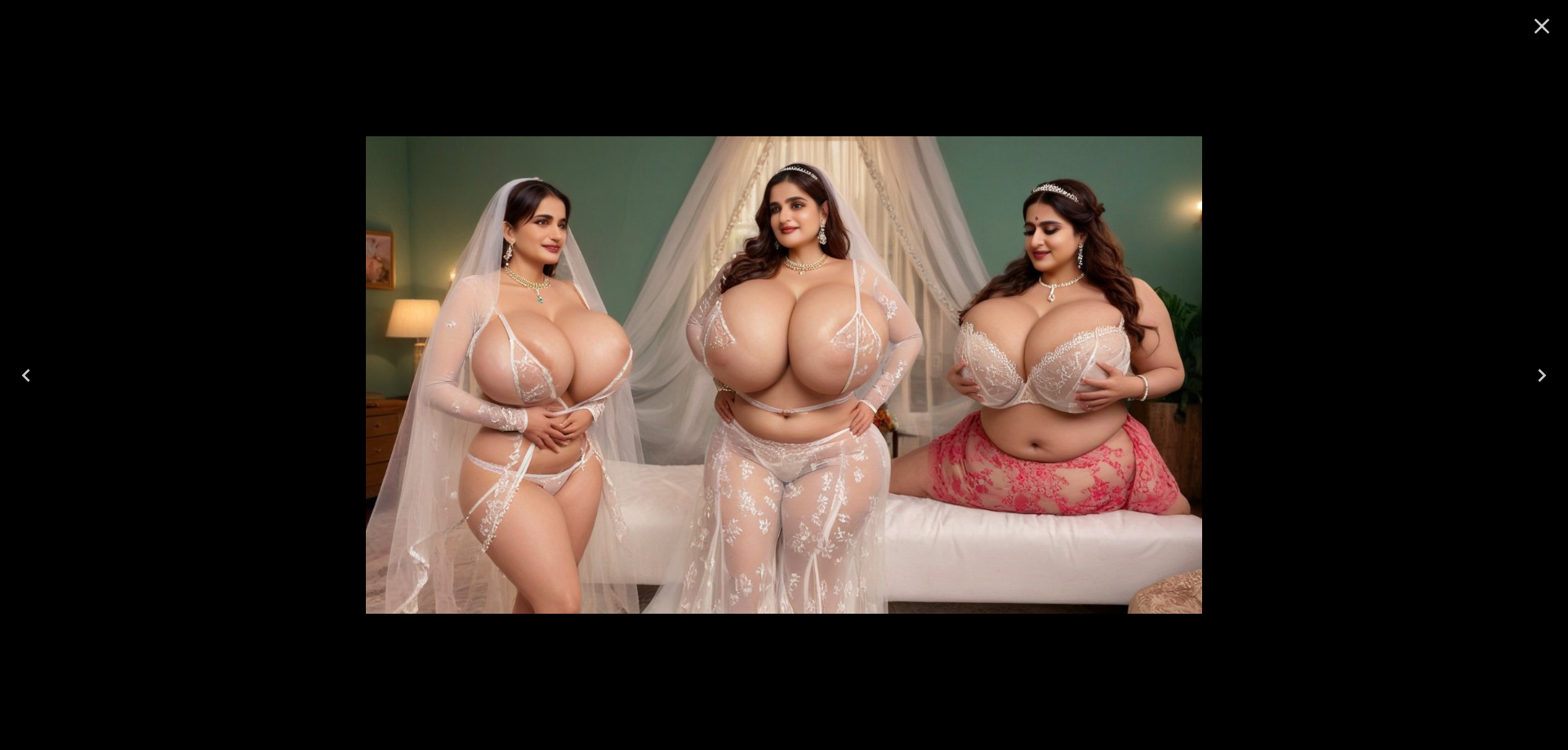
click at [42, 373] on button "Previous" at bounding box center [26, 375] width 53 height 65
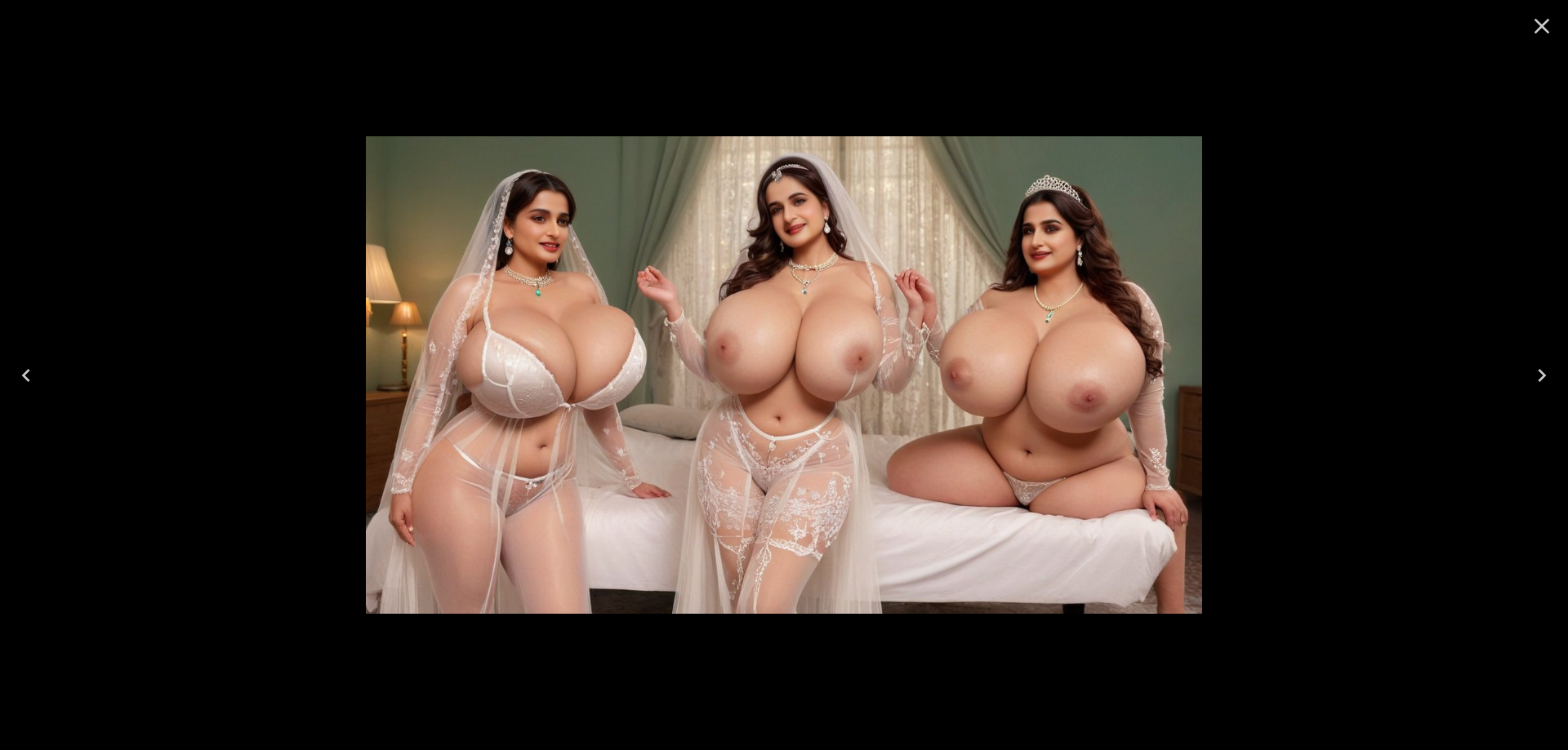
click at [42, 373] on button "Previous" at bounding box center [26, 375] width 53 height 65
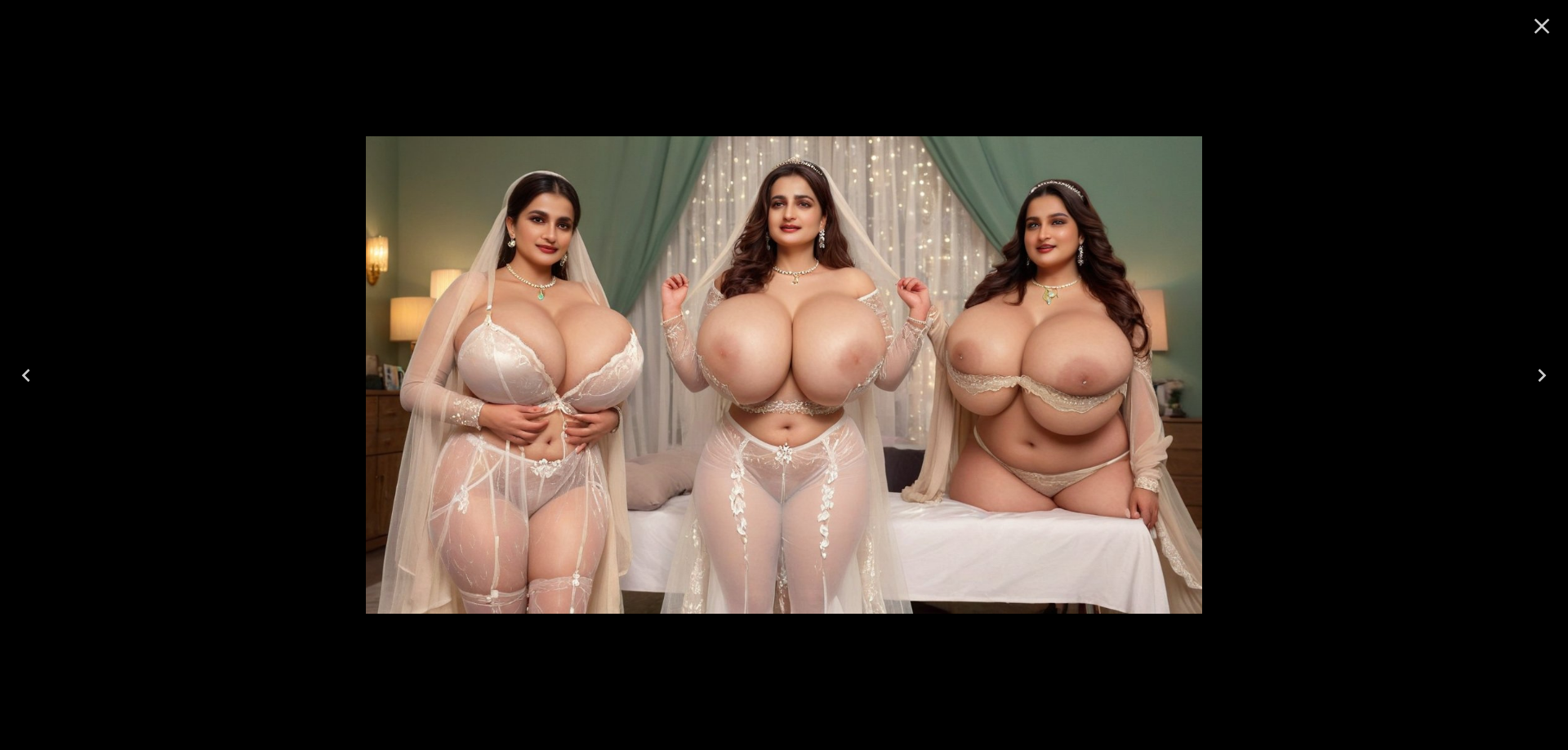
click at [42, 373] on button "Previous" at bounding box center [26, 375] width 53 height 65
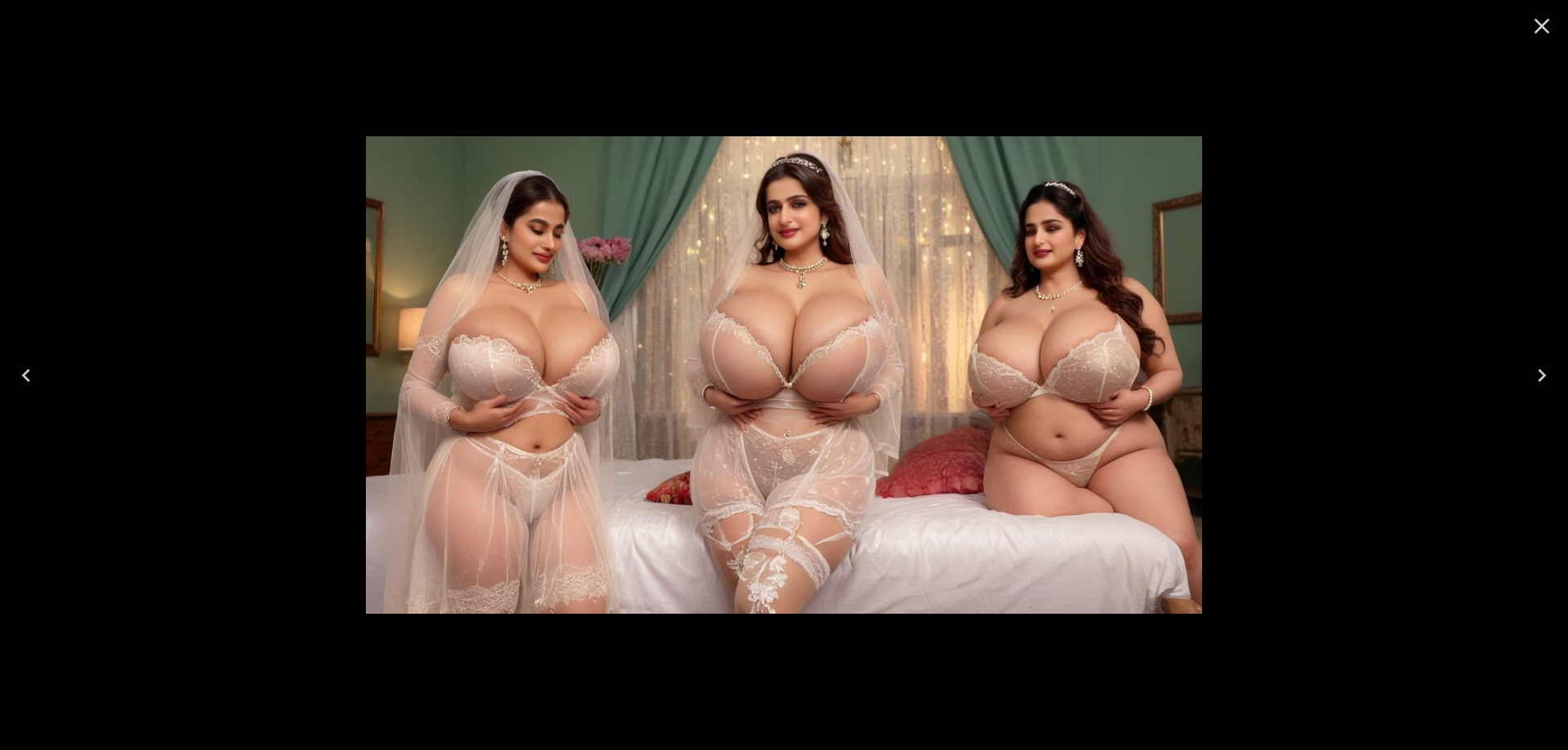
click at [42, 373] on button "Previous" at bounding box center [26, 375] width 53 height 65
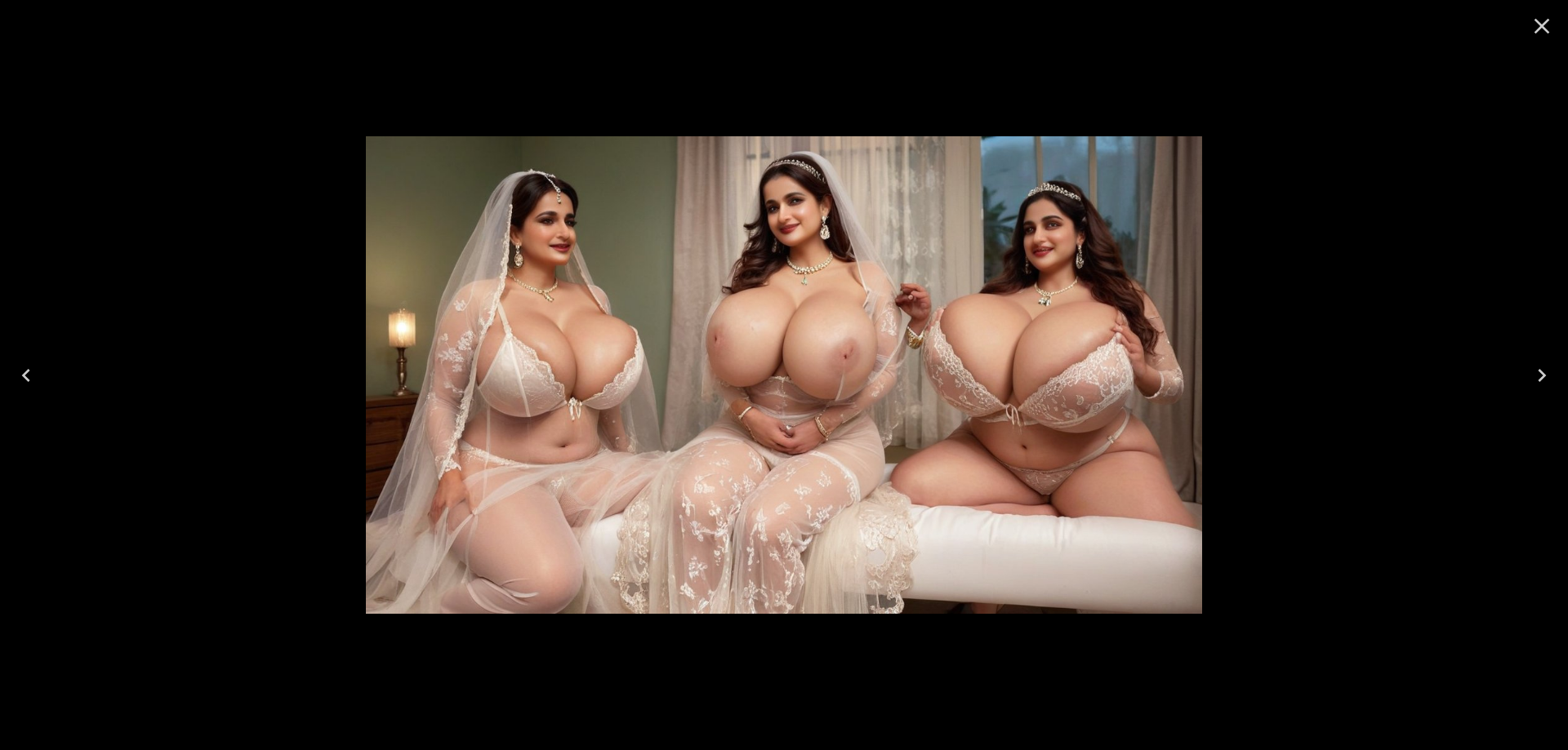
click at [42, 373] on button "Previous" at bounding box center [26, 375] width 53 height 65
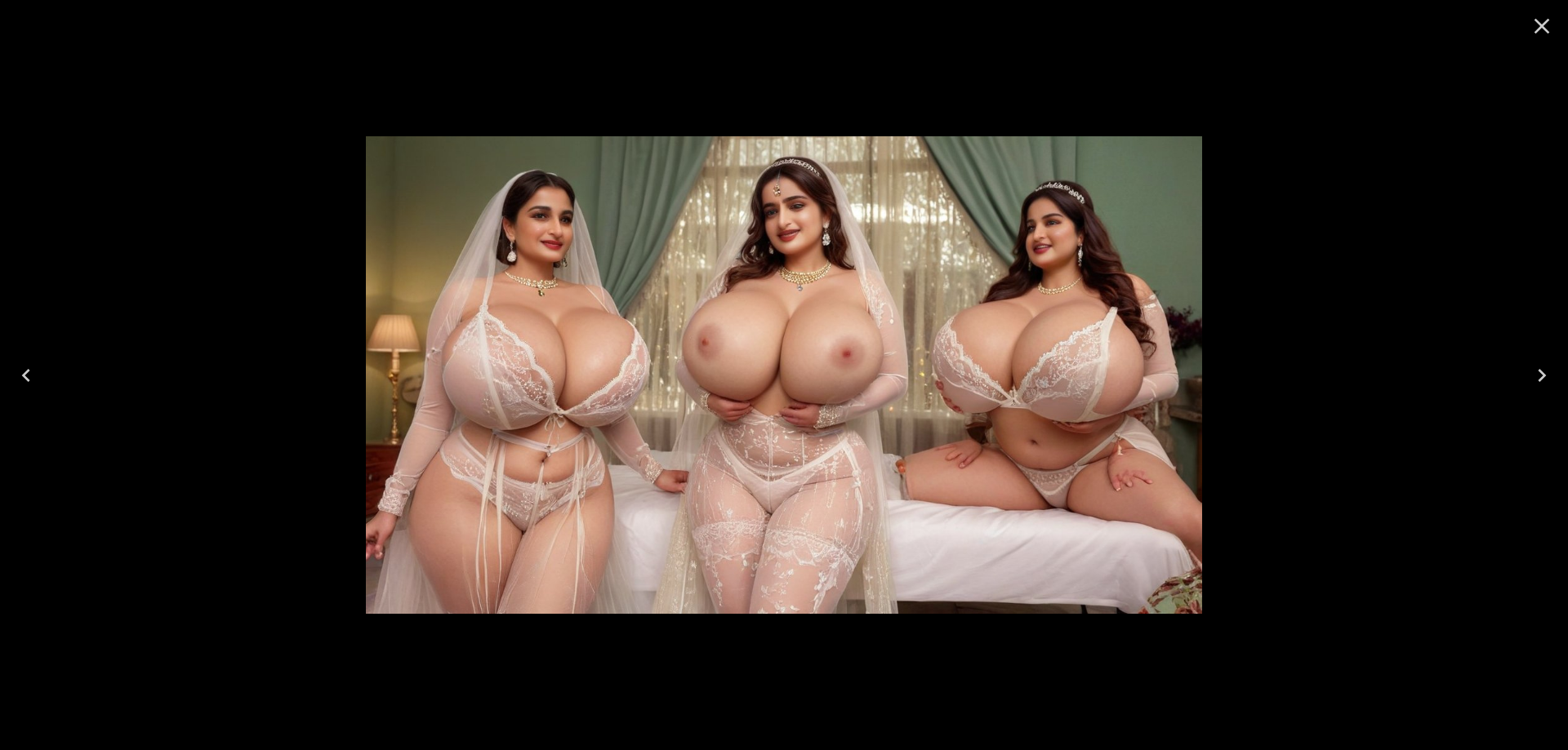
click at [42, 373] on button "Previous" at bounding box center [26, 375] width 53 height 65
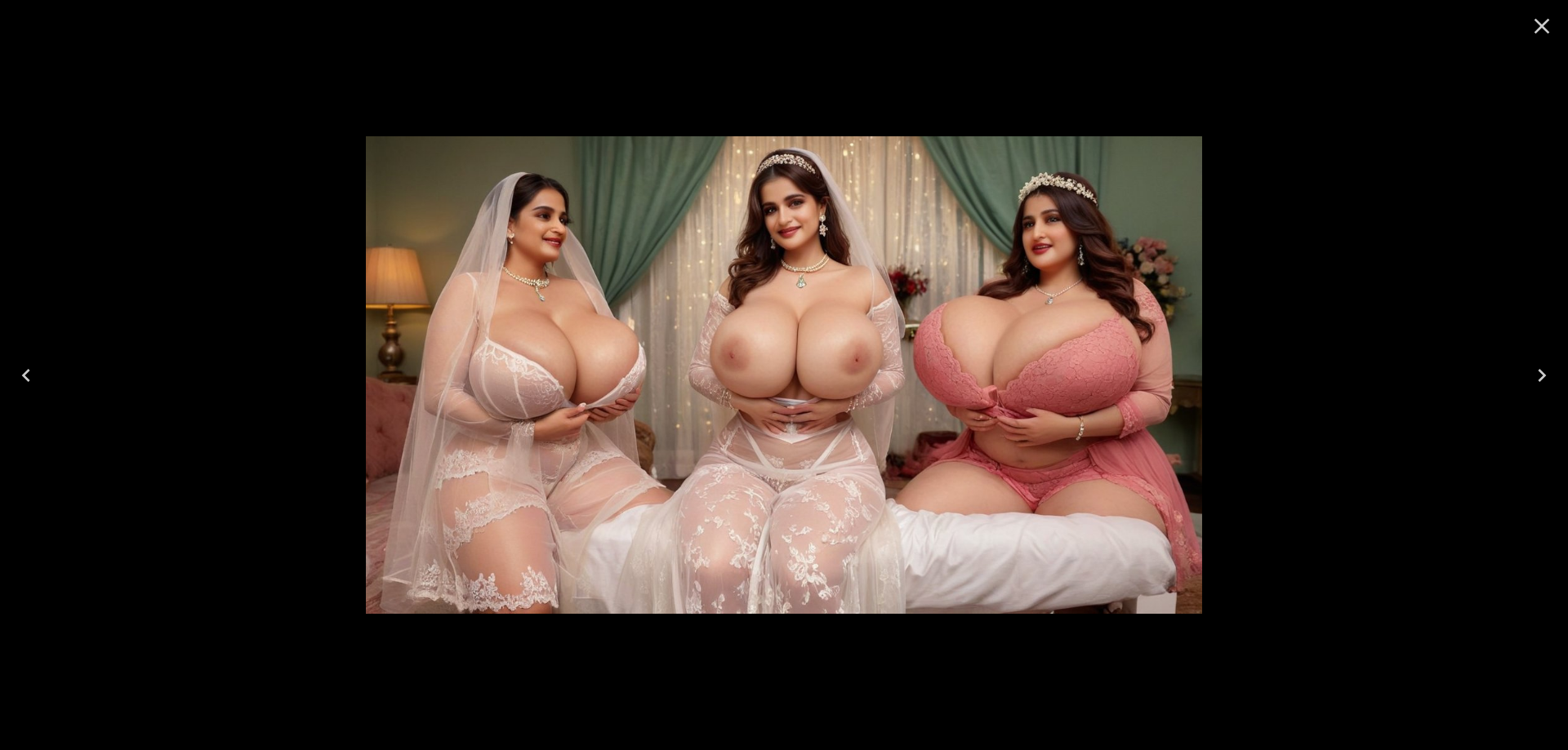
click at [1539, 32] on icon "Close" at bounding box center [1542, 25] width 26 height 26
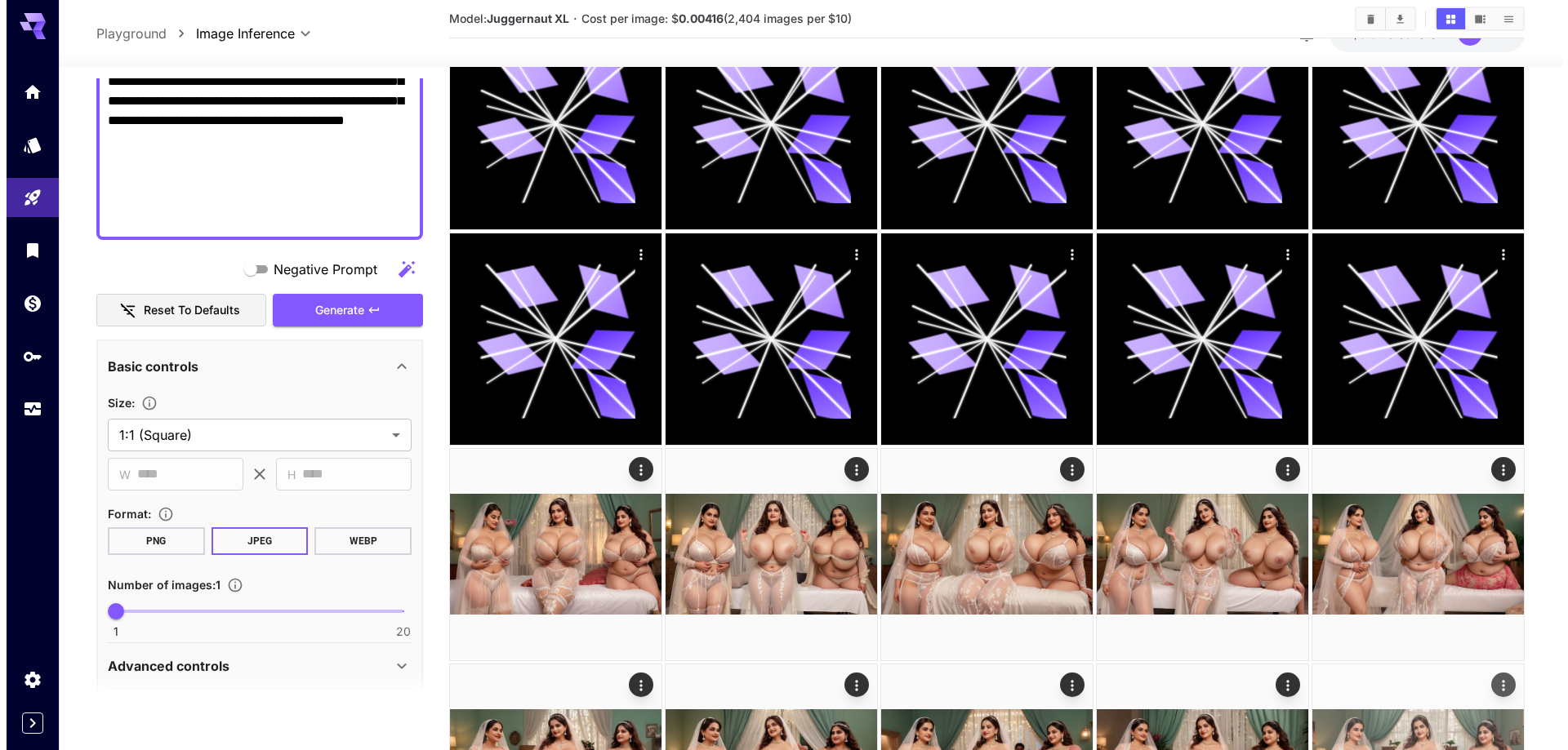
scroll to position [0, 0]
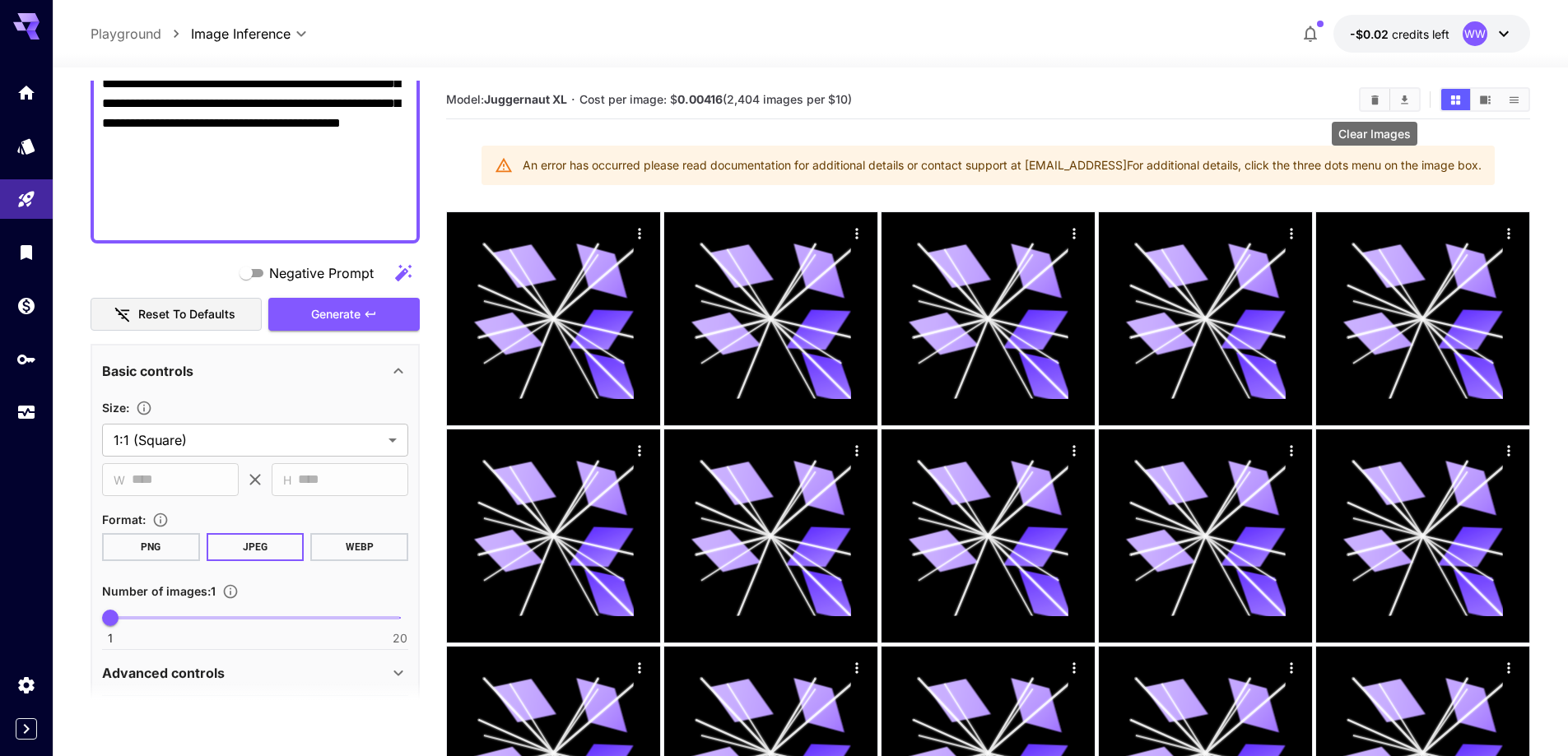
click at [1375, 101] on icon "Clear Images" at bounding box center [1375, 99] width 8 height 9
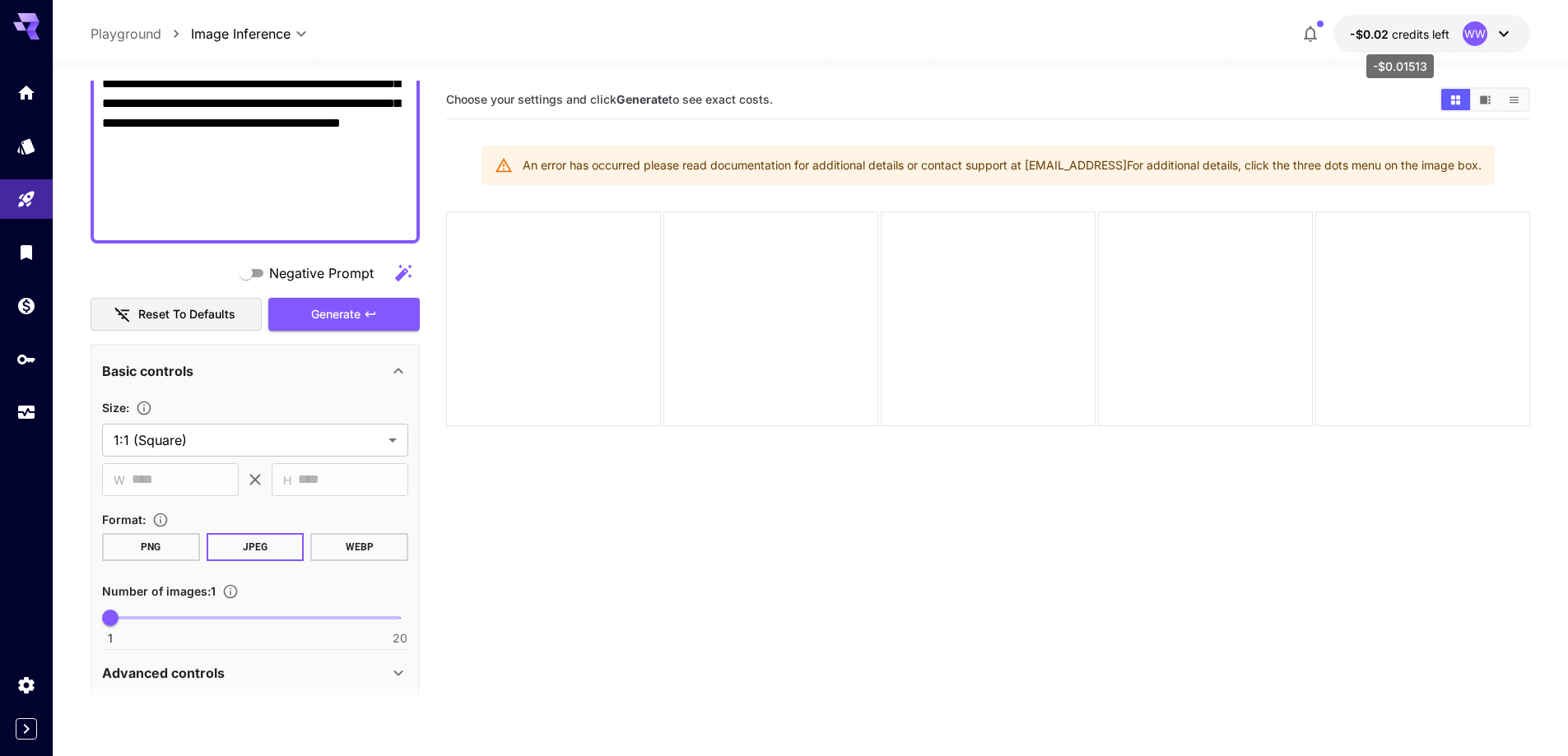
click at [1394, 41] on p "-$0.02 credits left" at bounding box center [1399, 34] width 99 height 17
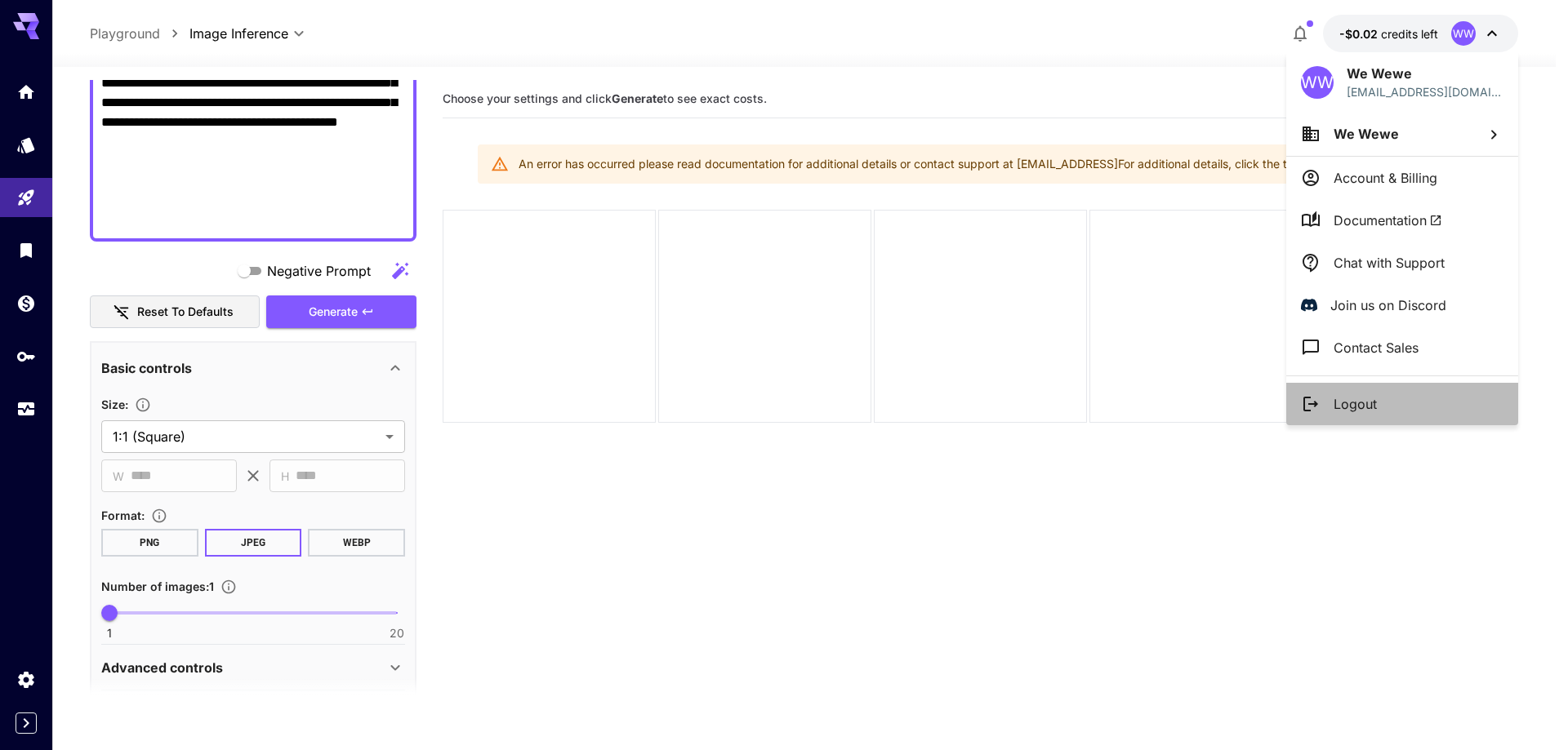
click at [1397, 395] on li "Logout" at bounding box center [1402, 404] width 232 height 42
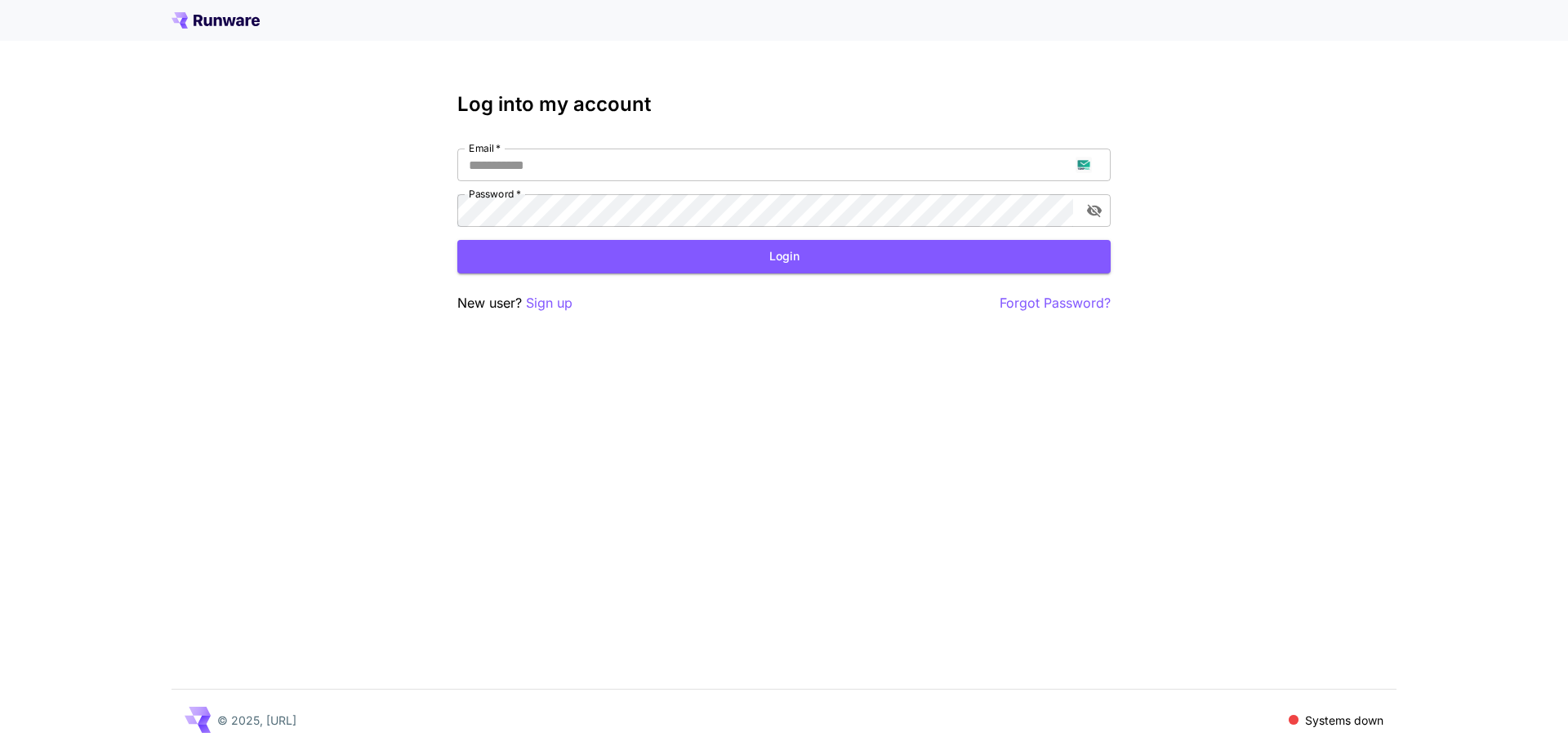
click at [983, 77] on div "Log into my account Email   * Email   * Password   * Password   * Login New use…" at bounding box center [784, 375] width 1568 height 750
click at [537, 298] on p "Sign up" at bounding box center [549, 303] width 47 height 20
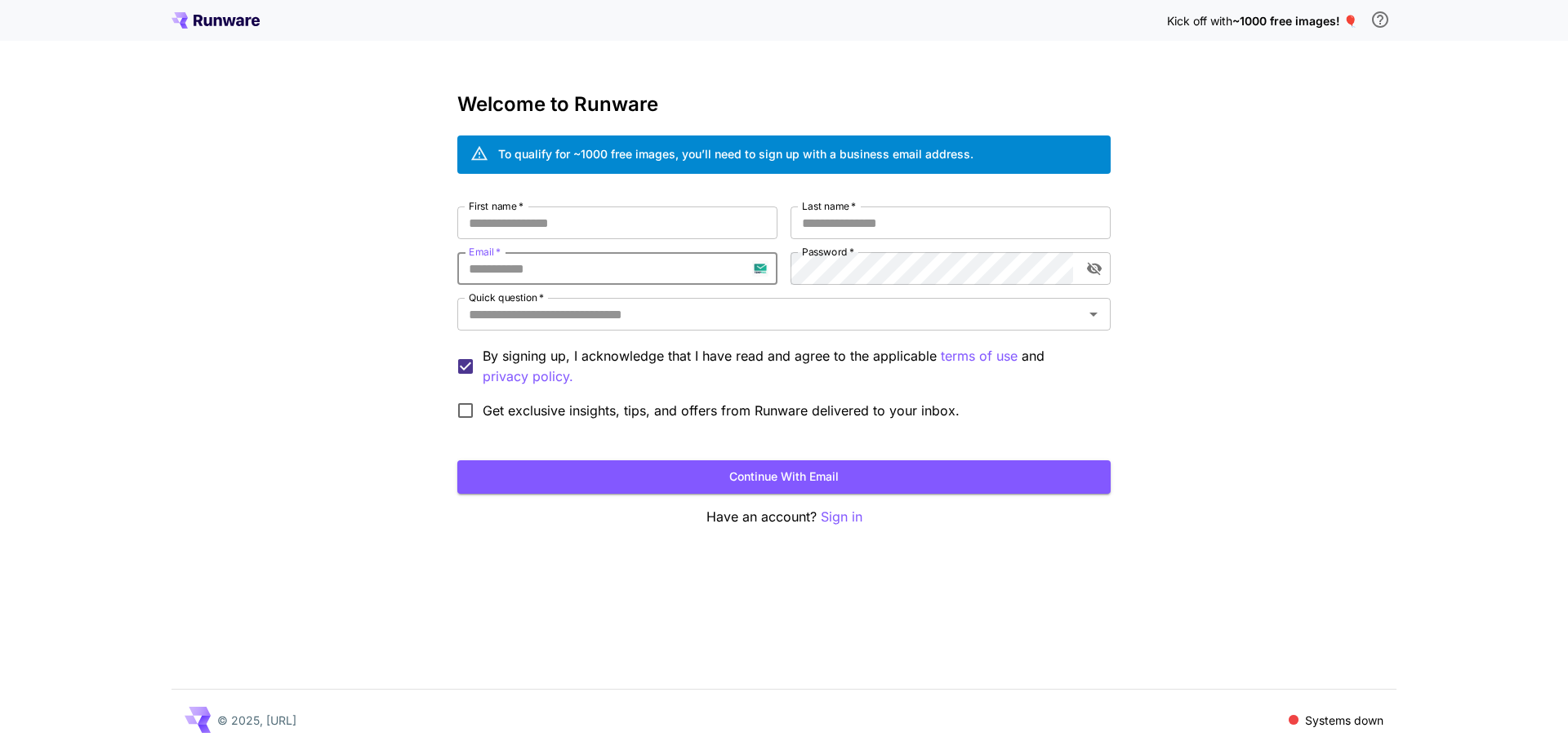
click at [563, 255] on input "Email   *" at bounding box center [617, 268] width 320 height 32
paste input "**********"
type input "**********"
click at [723, 227] on input "First name   *" at bounding box center [617, 222] width 320 height 32
type input "***"
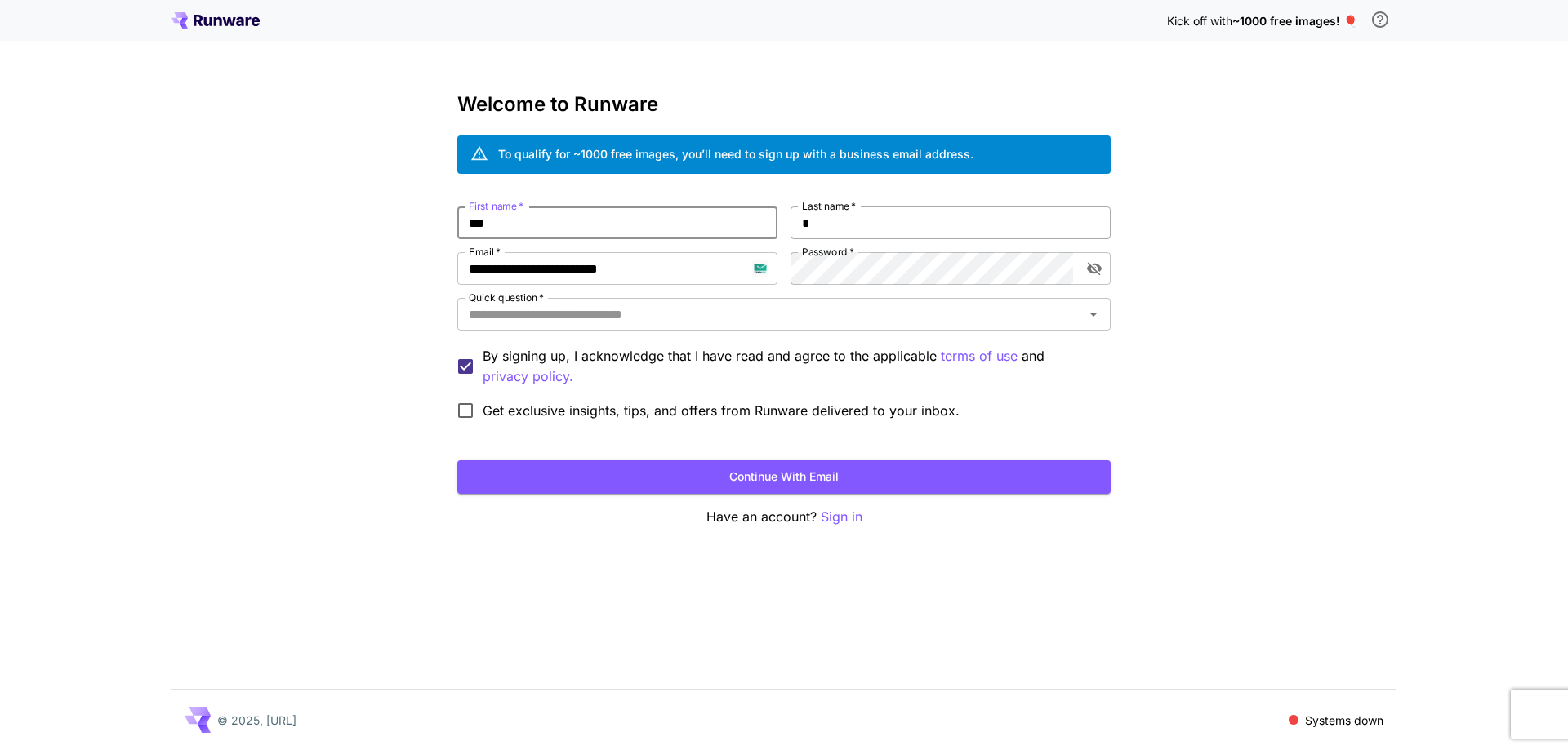
click at [879, 225] on input "*" at bounding box center [950, 222] width 320 height 32
click at [855, 329] on div "Quick question   *" at bounding box center [784, 314] width 654 height 32
type input "***"
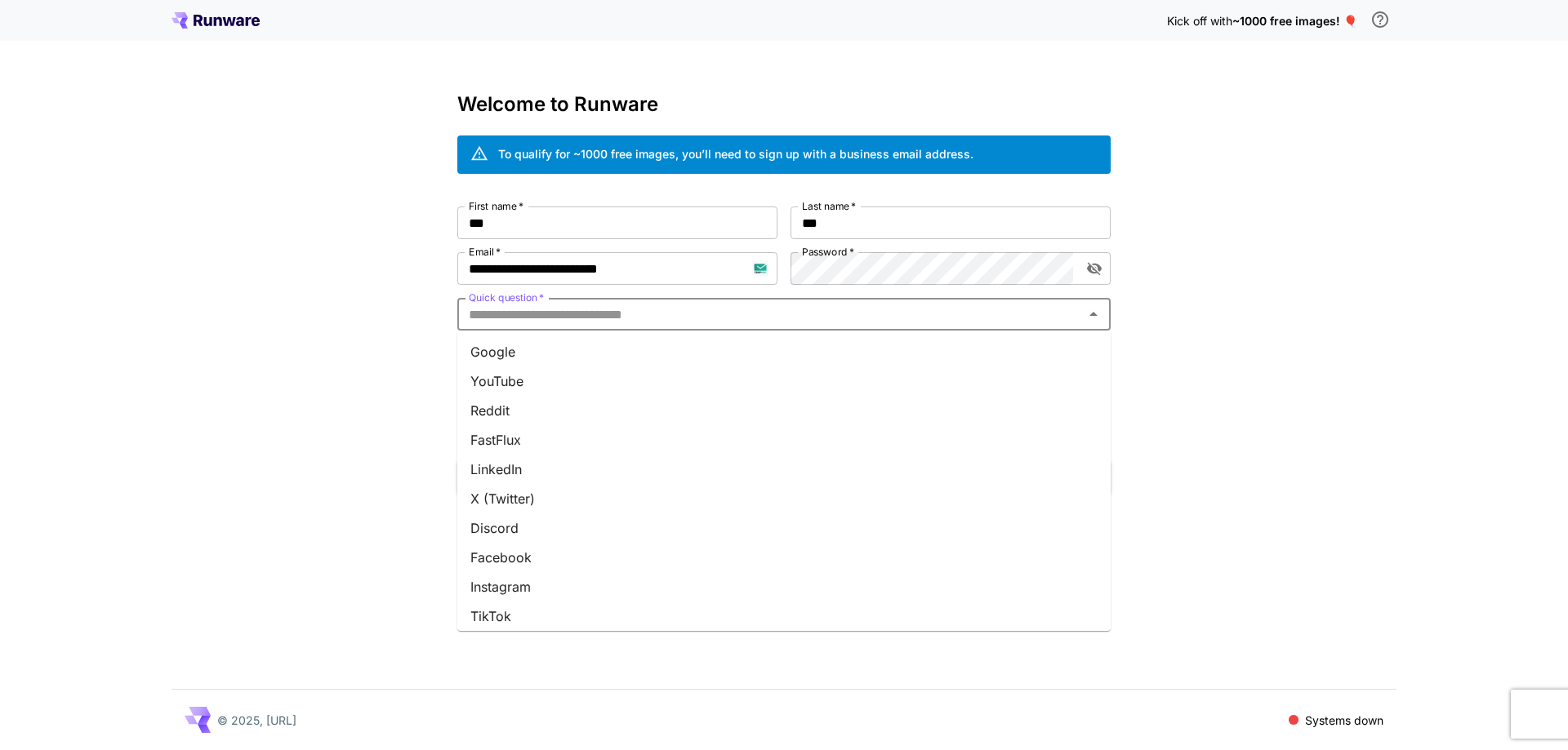
click at [855, 343] on li "Google" at bounding box center [784, 351] width 654 height 30
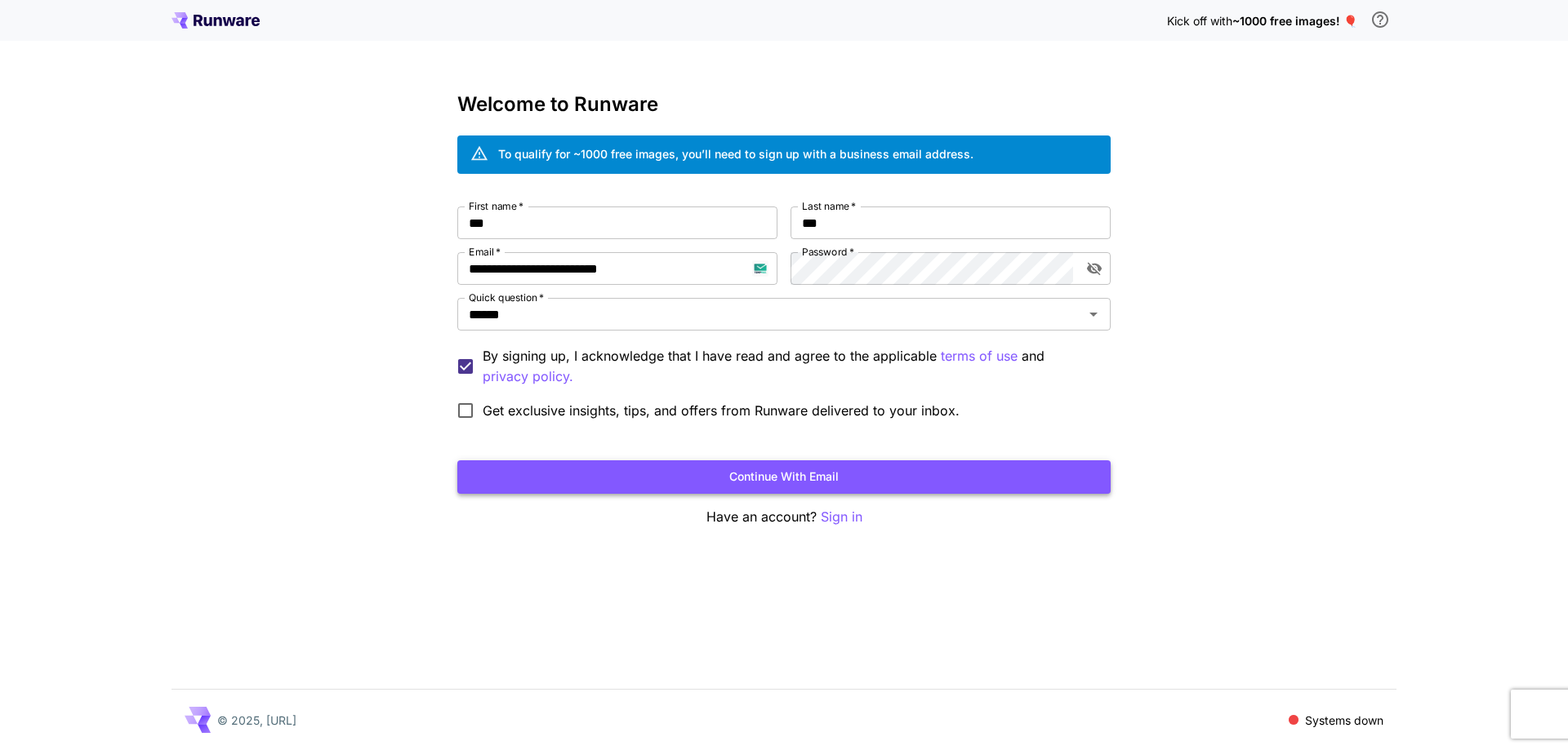
click at [828, 470] on button "Continue with email" at bounding box center [784, 477] width 654 height 33
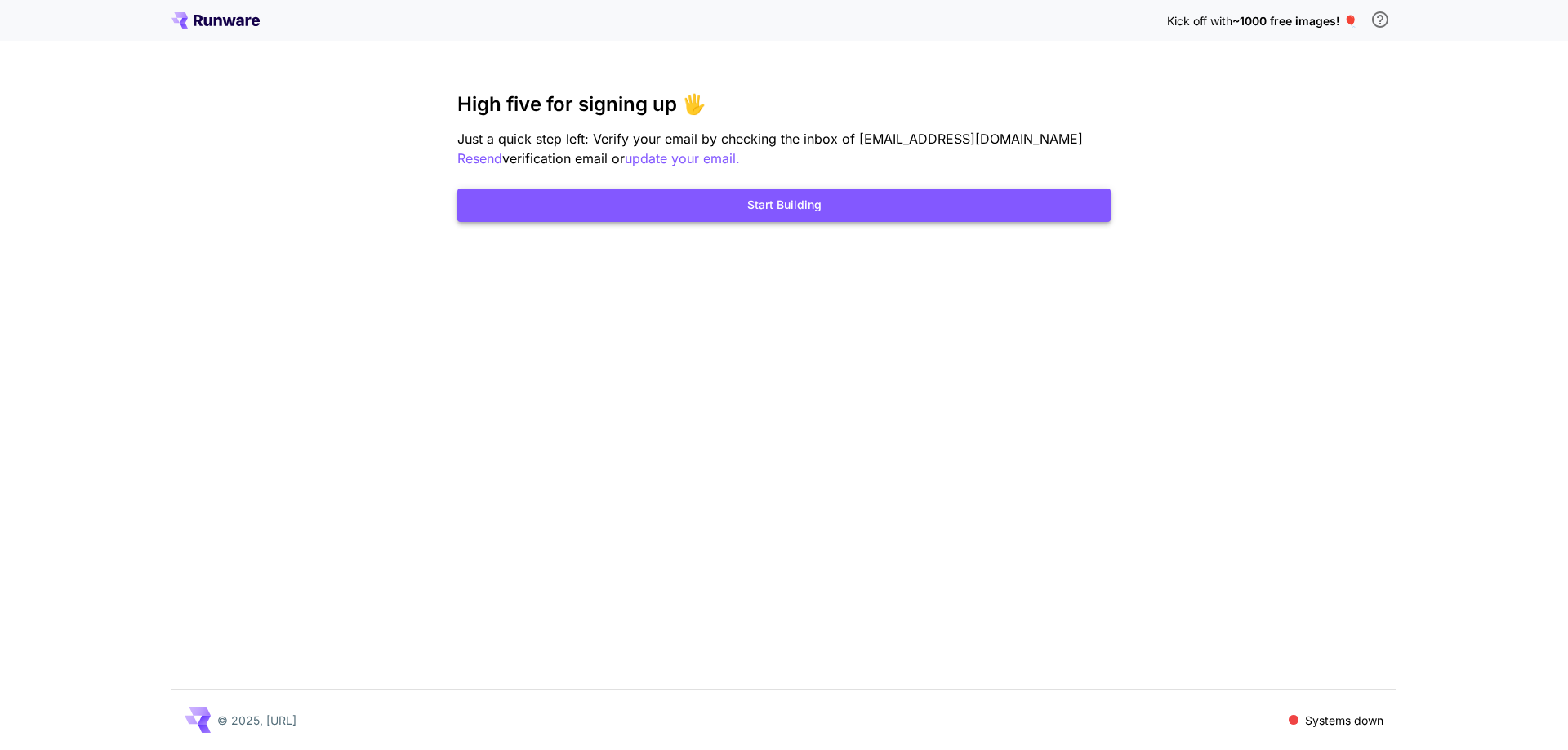
click at [615, 189] on button "Start Building" at bounding box center [784, 204] width 654 height 33
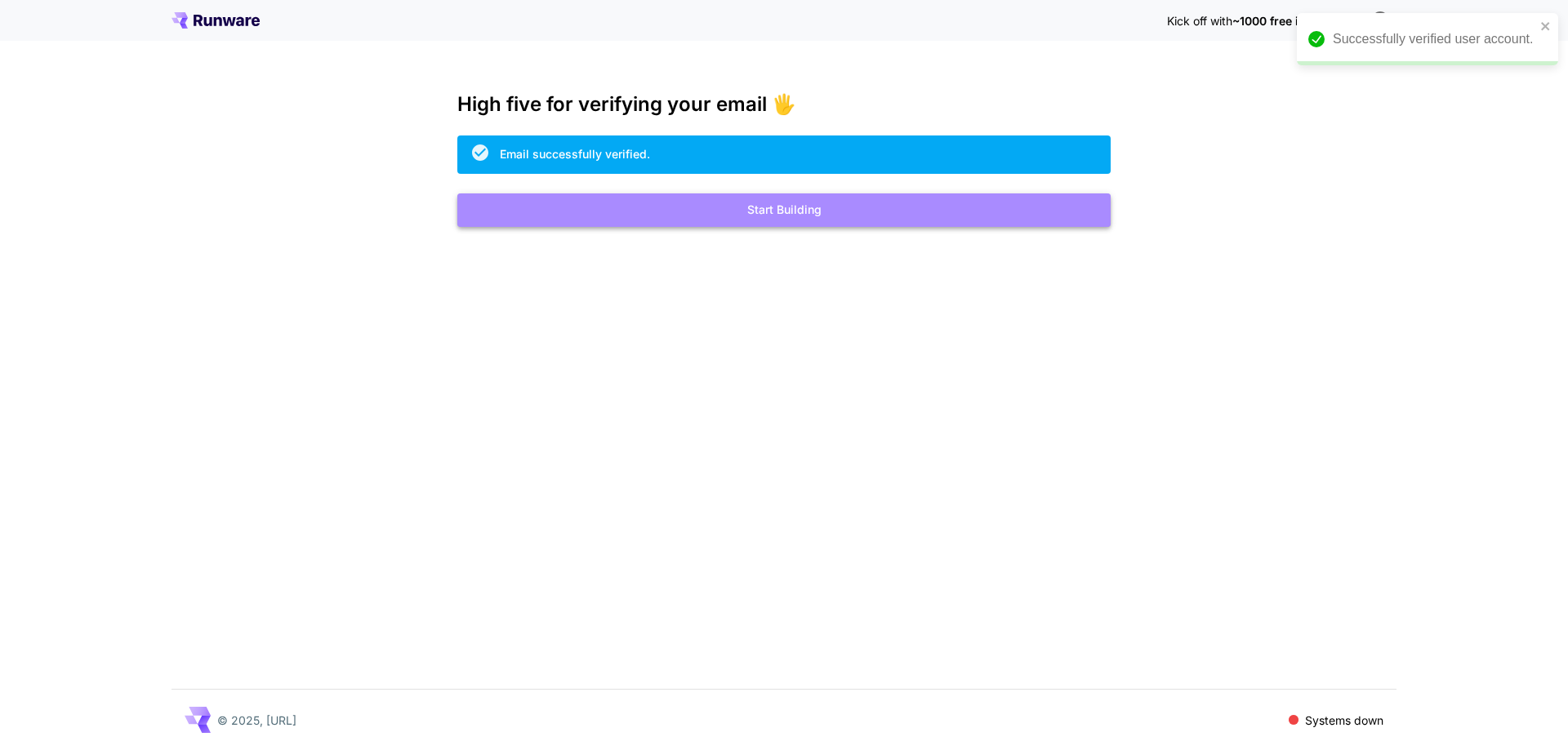
click at [632, 201] on button "Start Building" at bounding box center [784, 210] width 654 height 33
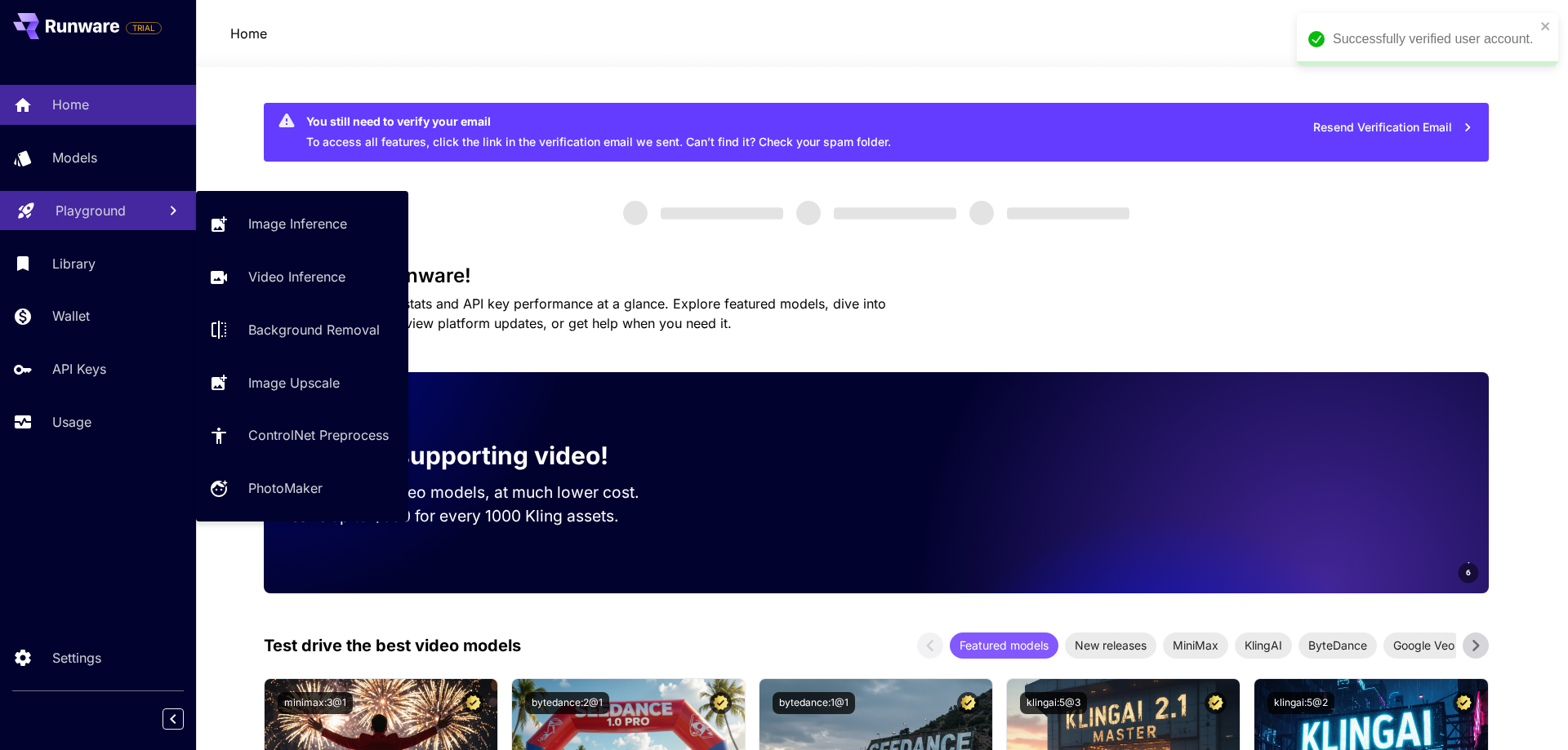
click at [91, 209] on p "Playground" at bounding box center [90, 210] width 70 height 20
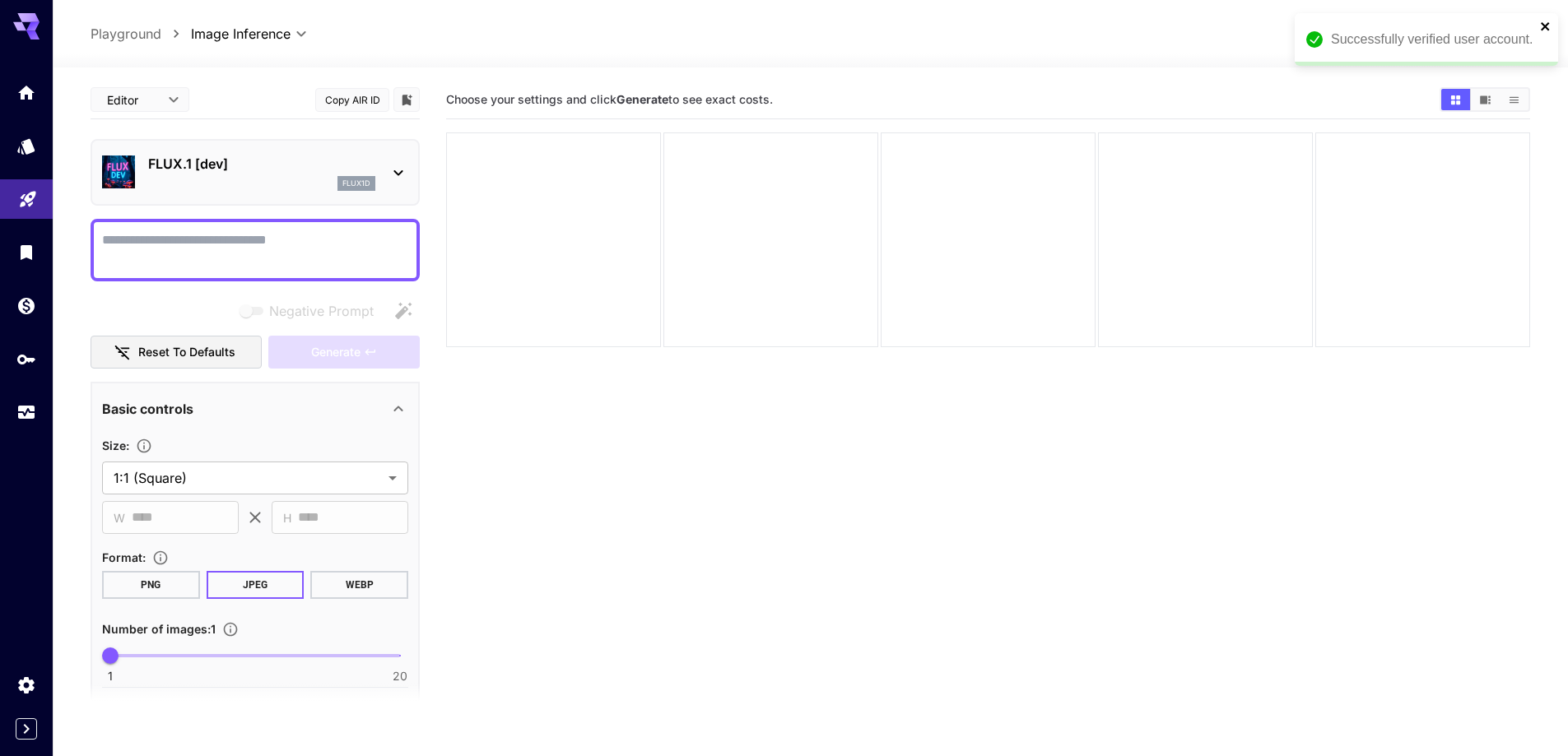
click at [1544, 27] on icon "close" at bounding box center [1545, 27] width 9 height 9
click at [311, 193] on div "FLUX.1 [dev] flux1d" at bounding box center [255, 172] width 306 height 50
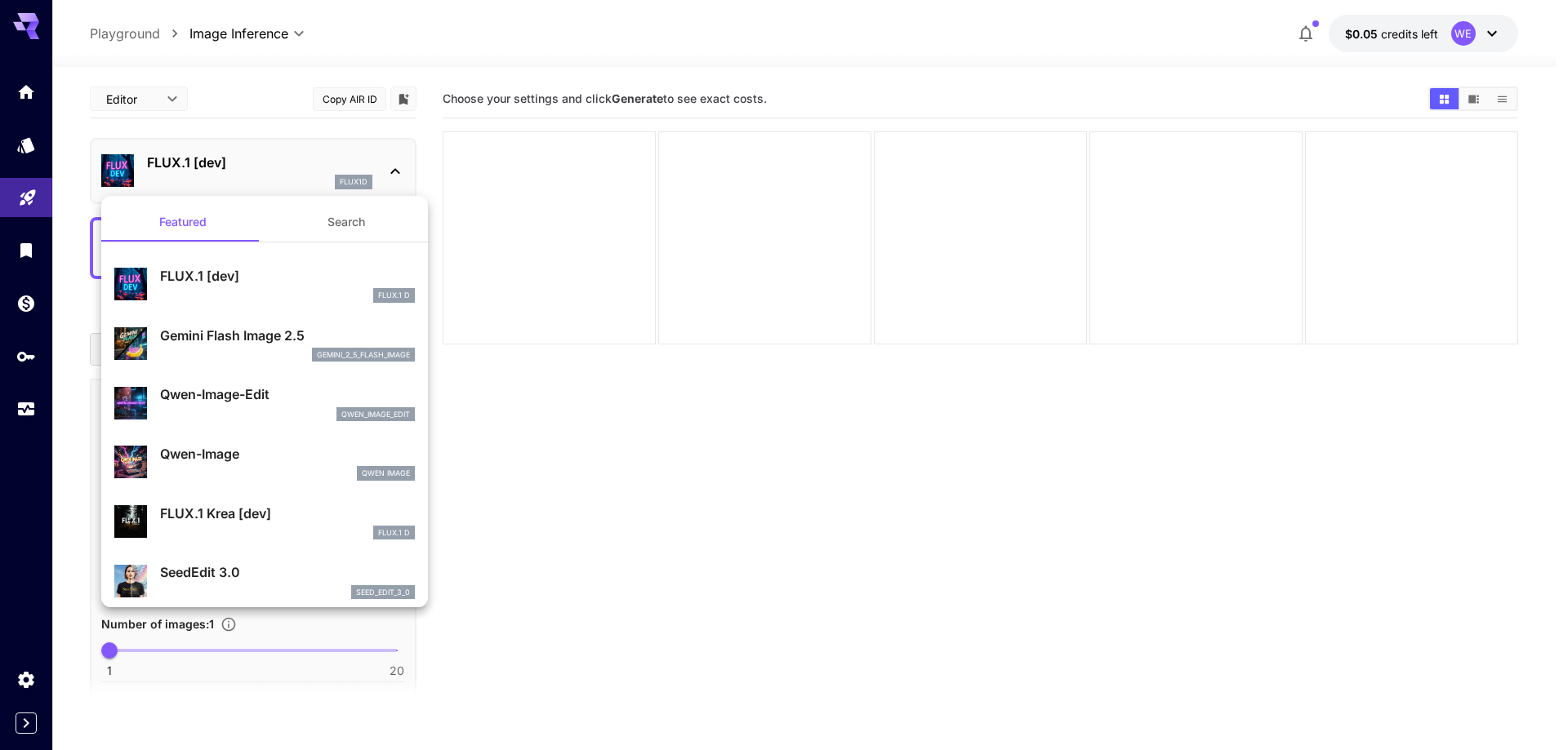
click at [335, 222] on button "Search" at bounding box center [346, 222] width 163 height 39
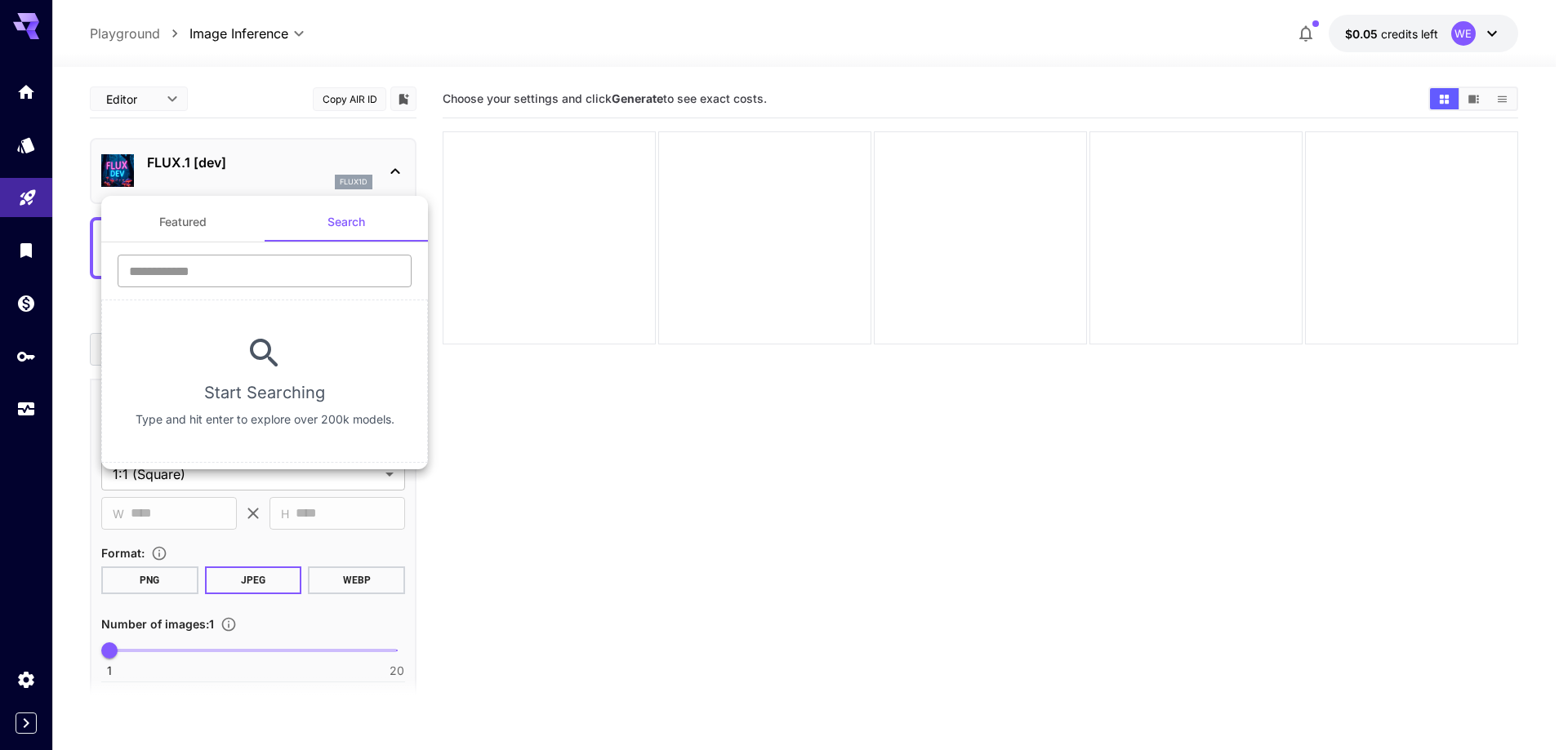
click at [311, 270] on input "text" at bounding box center [265, 271] width 294 height 32
type input "****"
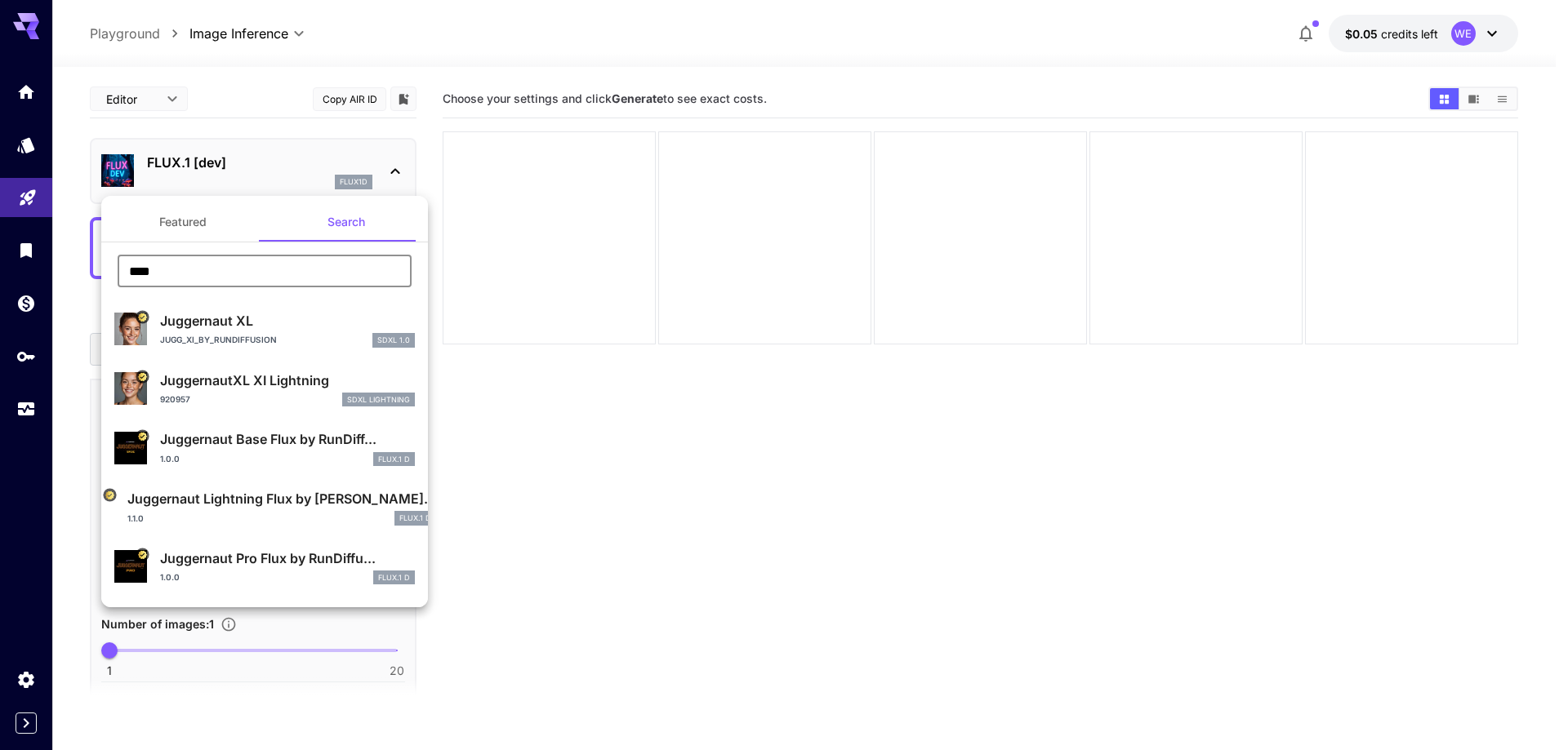
click at [269, 323] on p "Juggernaut XL" at bounding box center [288, 321] width 255 height 20
type input "**"
type input "***"
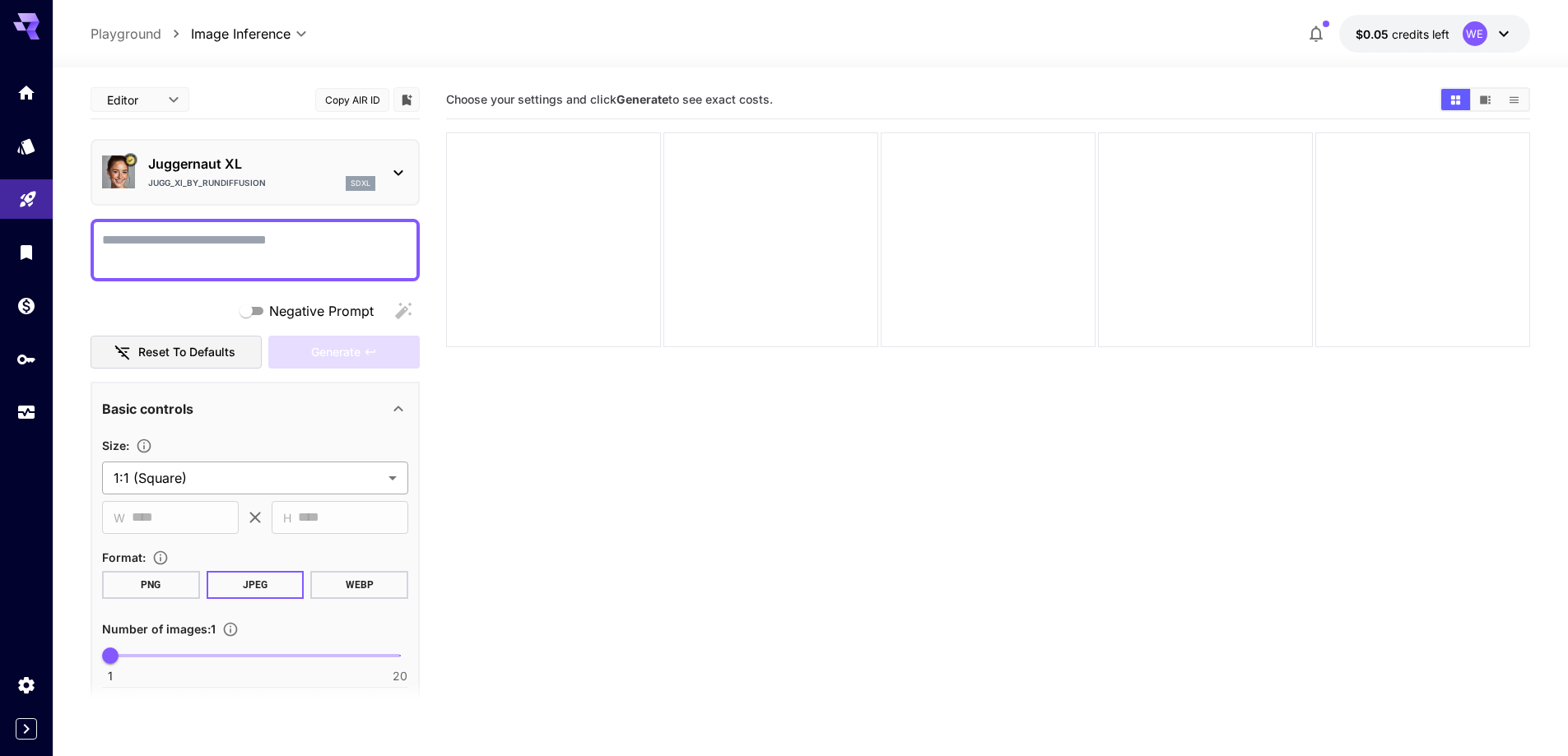
click at [236, 475] on body "**********" at bounding box center [784, 443] width 1568 height 886
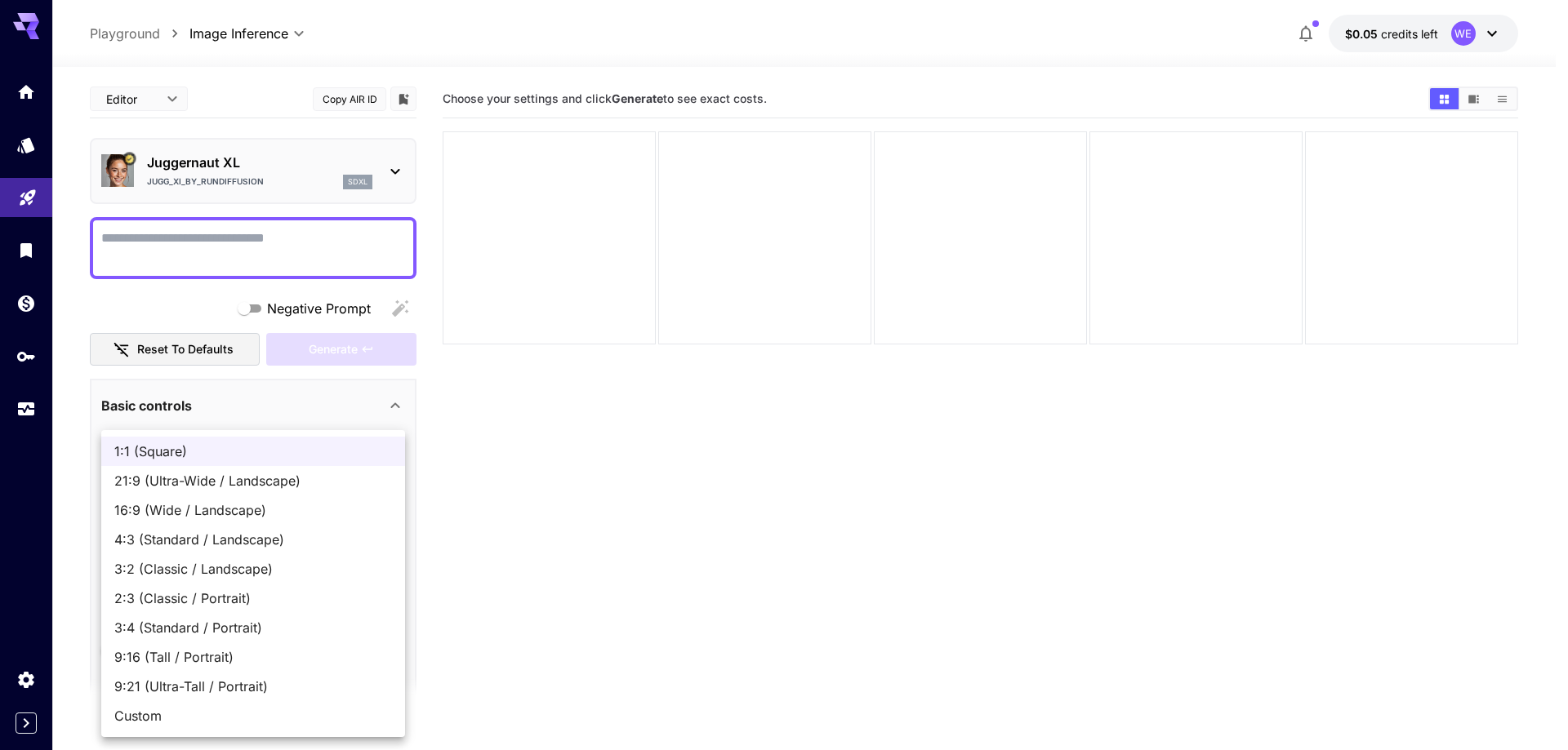
click at [246, 522] on li "16:9 (Wide / Landscape)" at bounding box center [253, 510] width 304 height 30
type input "**********"
type input "****"
type input "***"
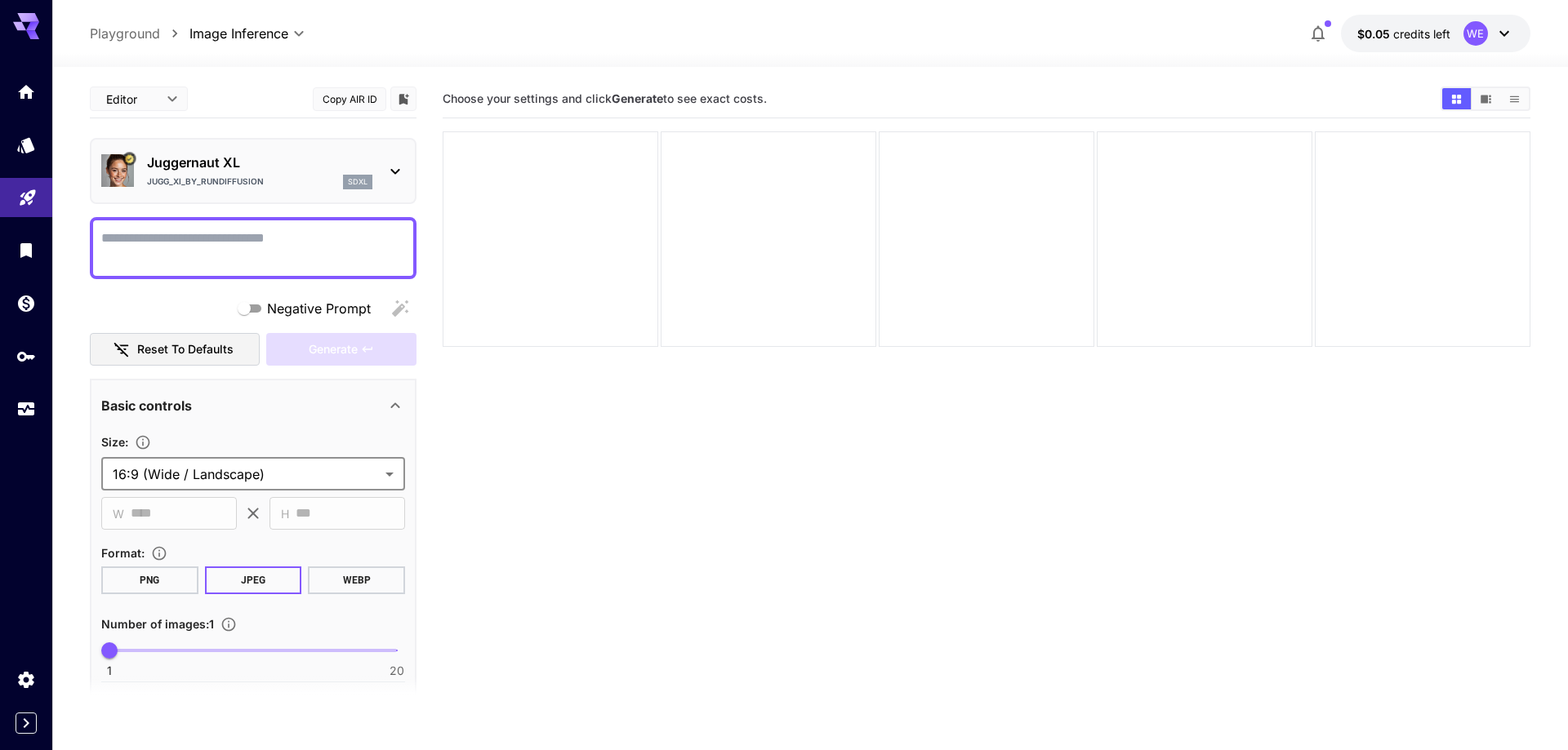
click at [295, 459] on body "**********" at bounding box center [784, 439] width 1568 height 879
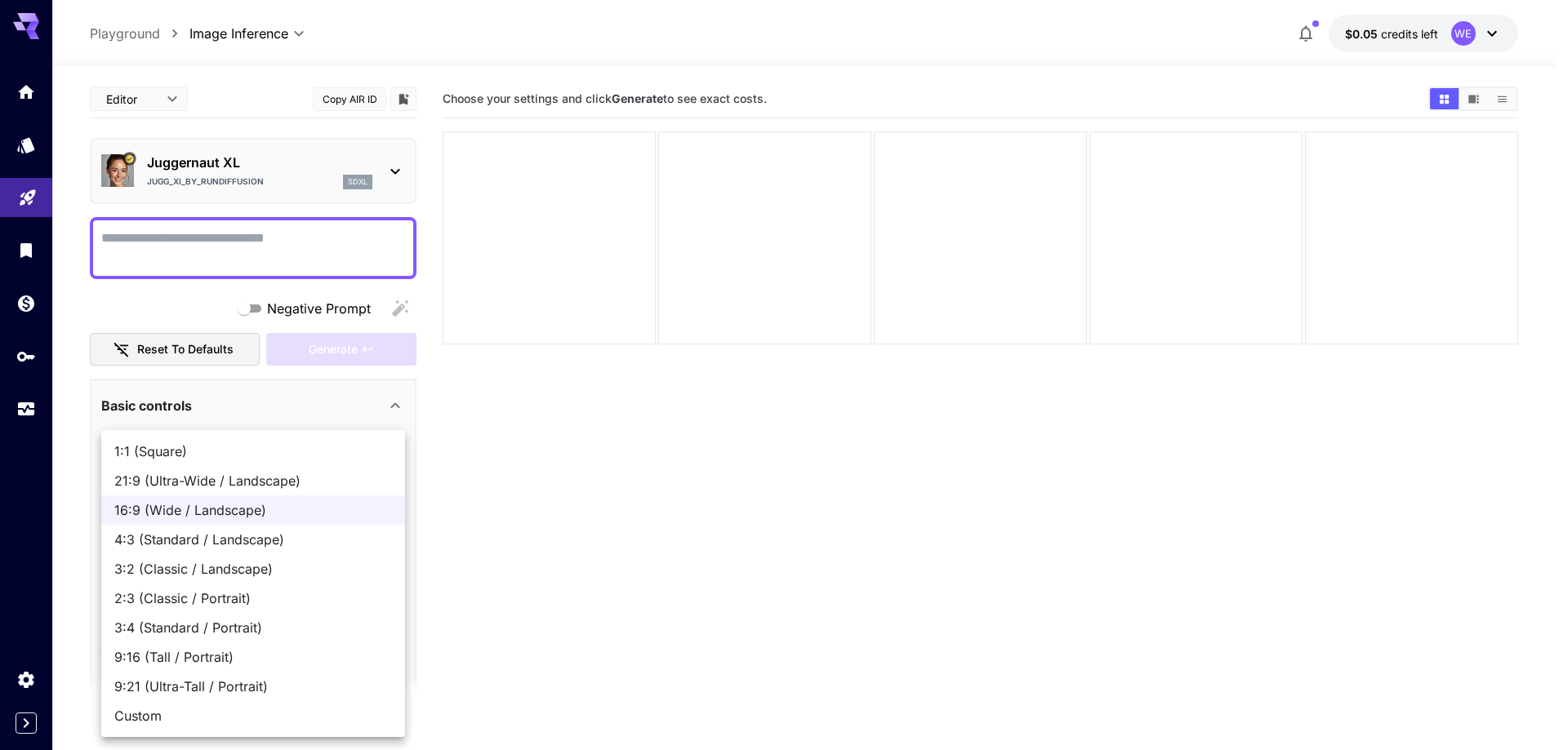
click at [300, 258] on div at bounding box center [784, 375] width 1568 height 750
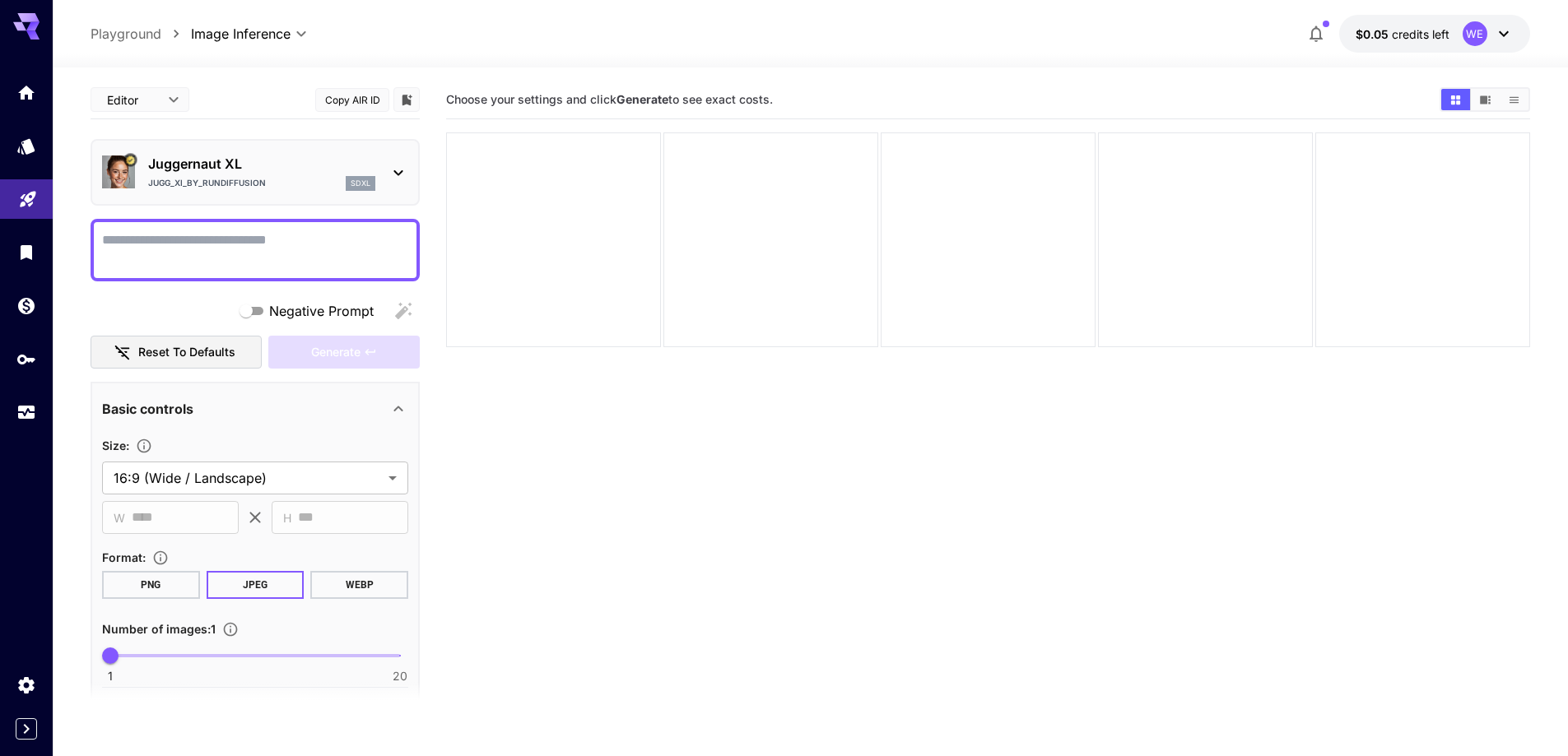
click at [314, 245] on textarea "Negative Prompt" at bounding box center [255, 250] width 306 height 39
paste textarea "**********"
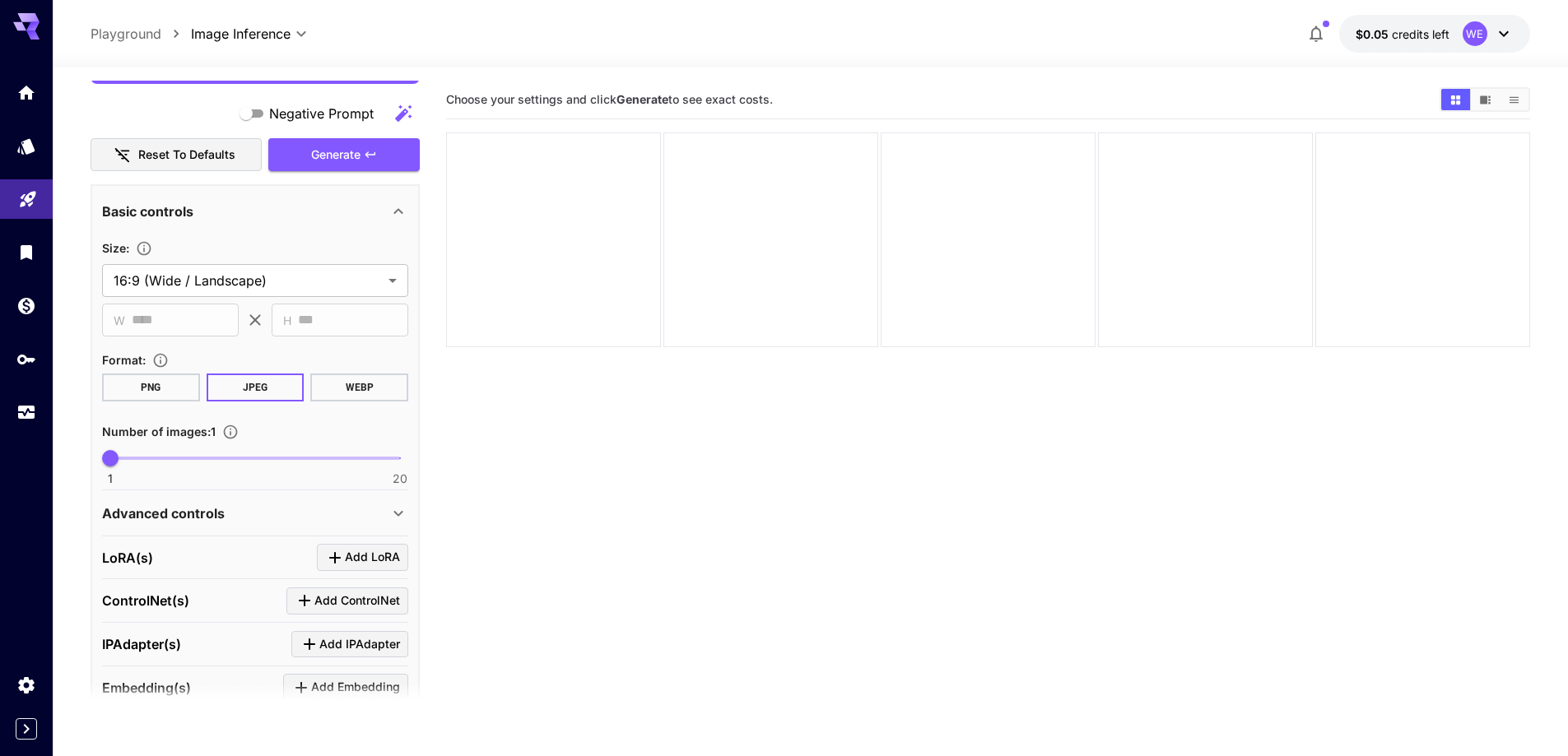
scroll to position [775, 0]
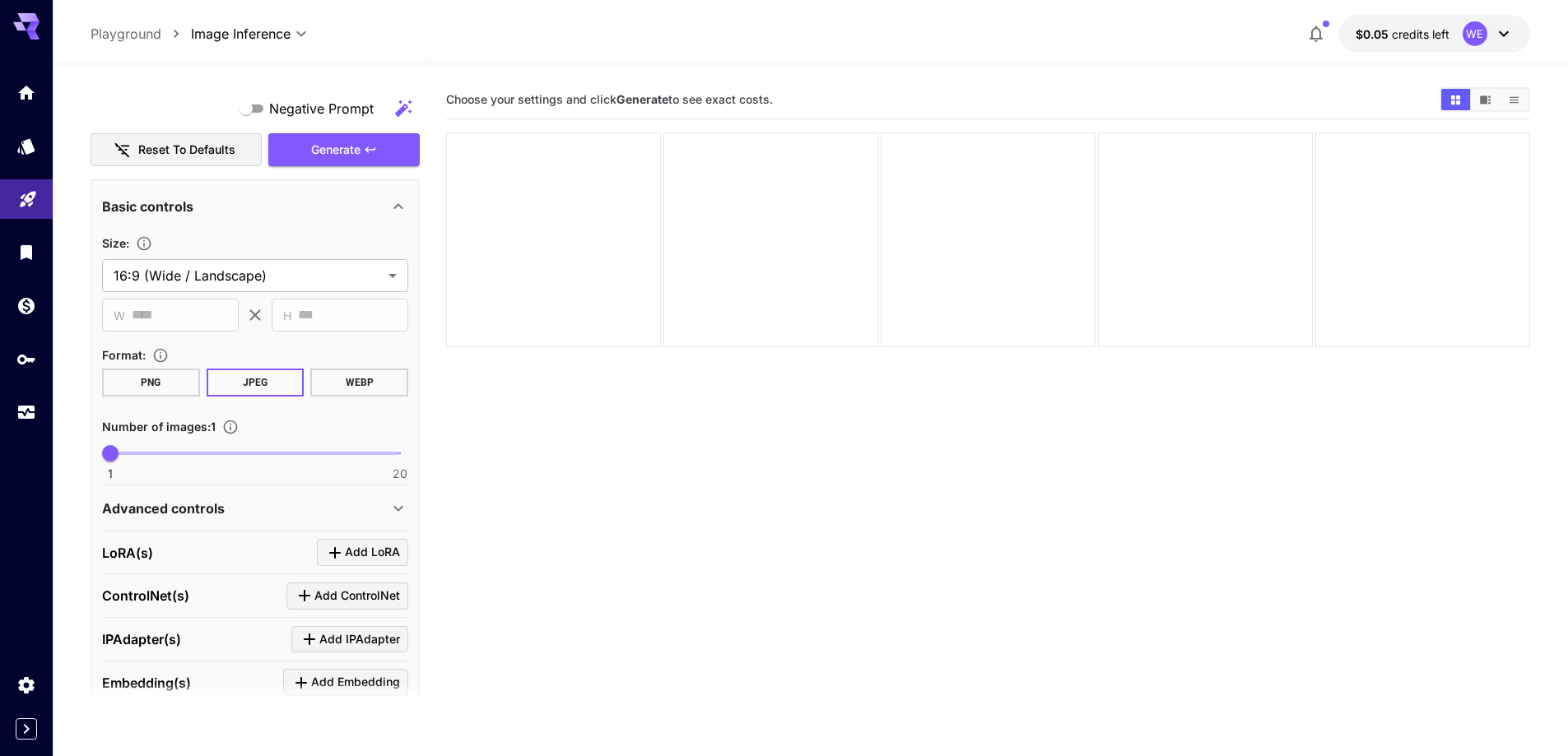
type textarea "**********"
type input "**"
drag, startPoint x: 296, startPoint y: 452, endPoint x: 311, endPoint y: 456, distance: 15.5
click at [311, 456] on span "1 20 14" at bounding box center [255, 453] width 290 height 25
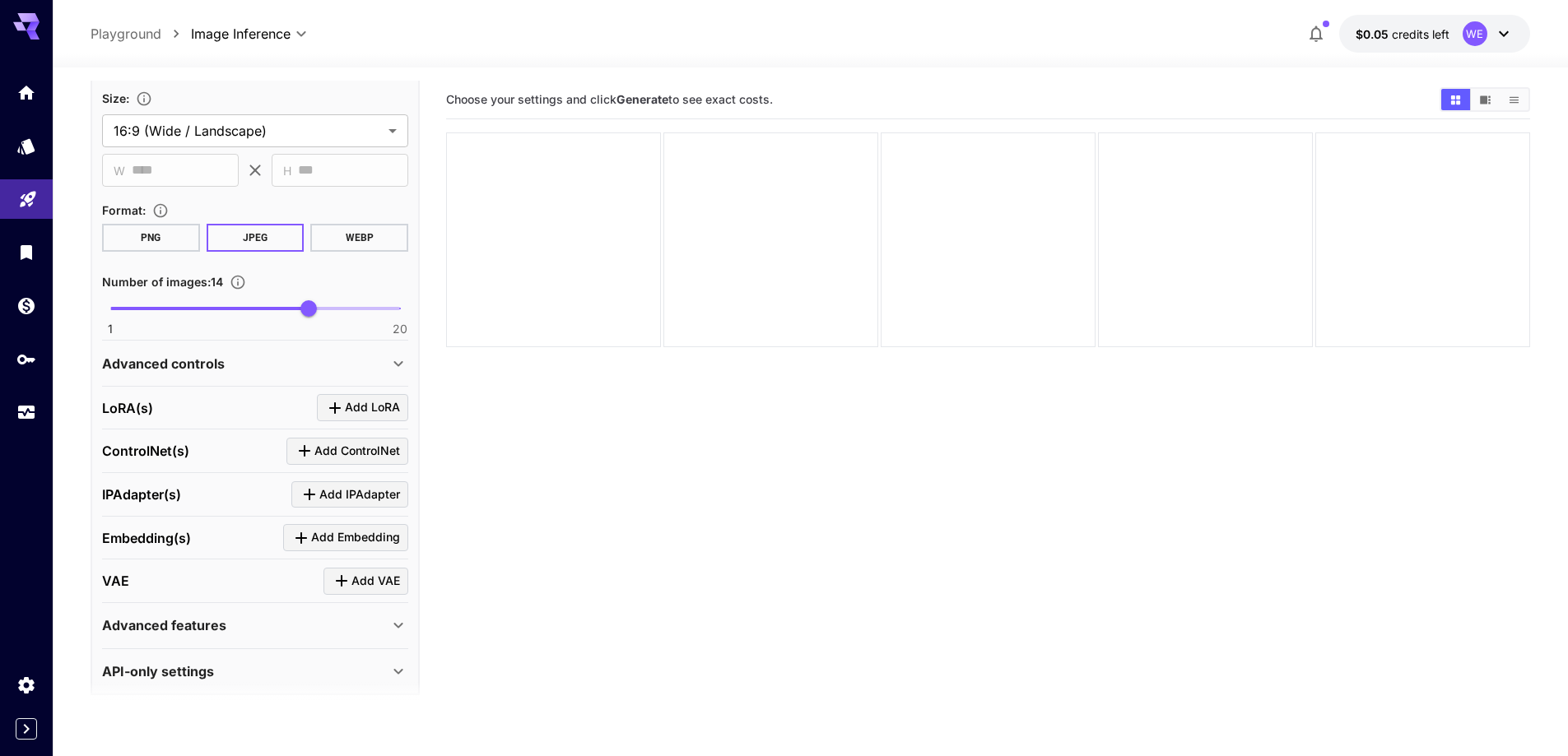
scroll to position [933, 0]
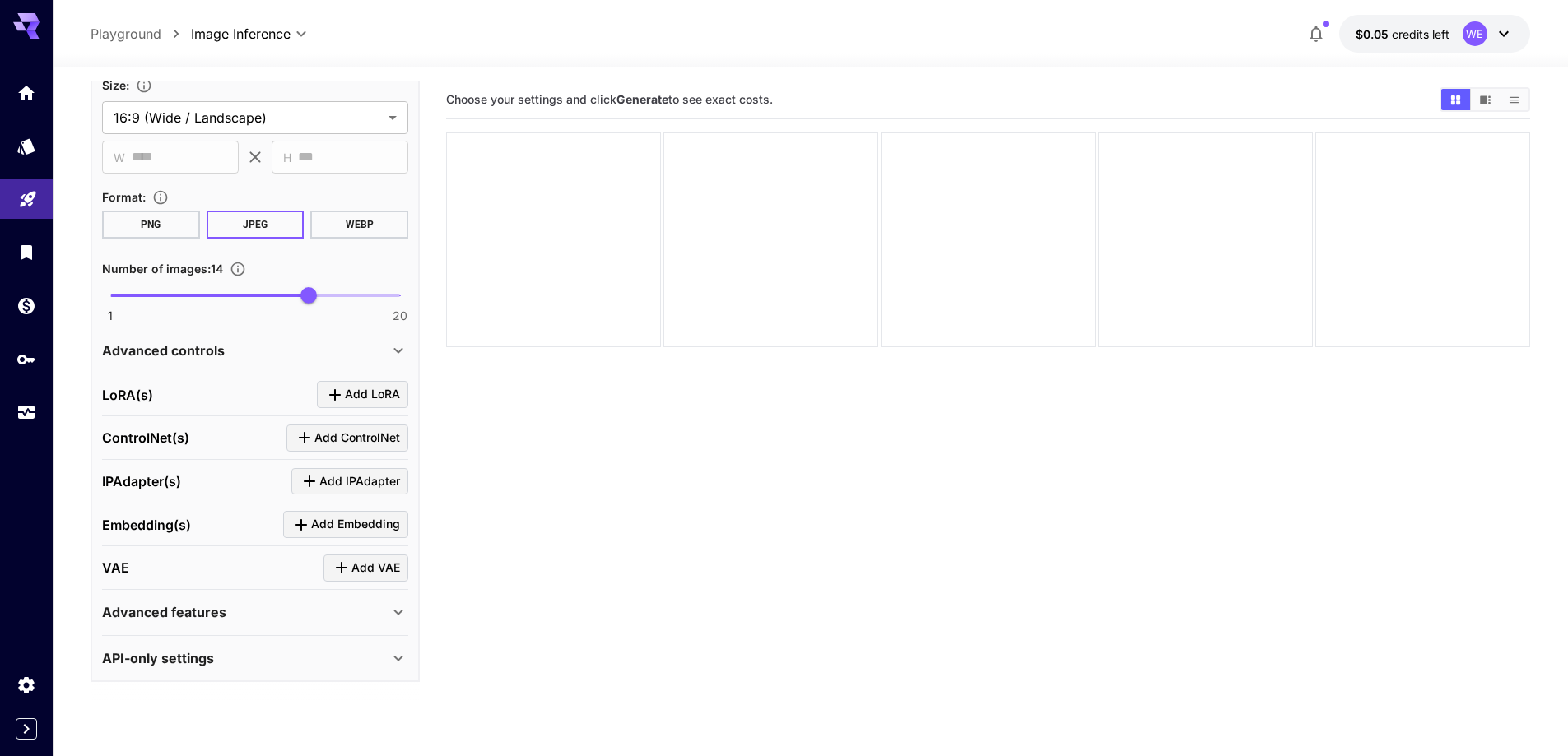
click at [307, 346] on div "Advanced controls" at bounding box center [245, 350] width 287 height 20
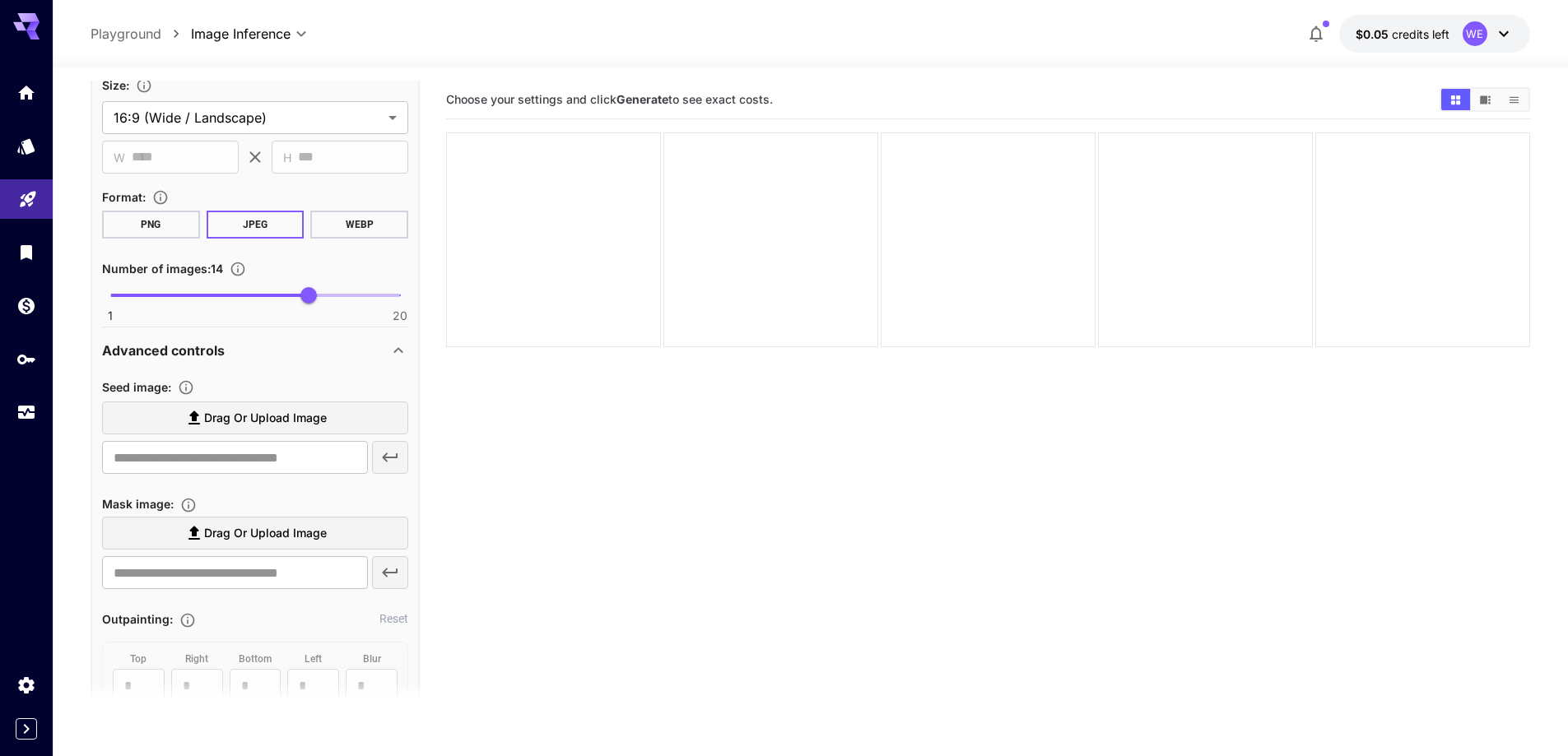
click at [336, 429] on label "Drag or upload image" at bounding box center [255, 417] width 306 height 33
click at [0, 0] on input "Drag or upload image" at bounding box center [0, 0] width 0 height 0
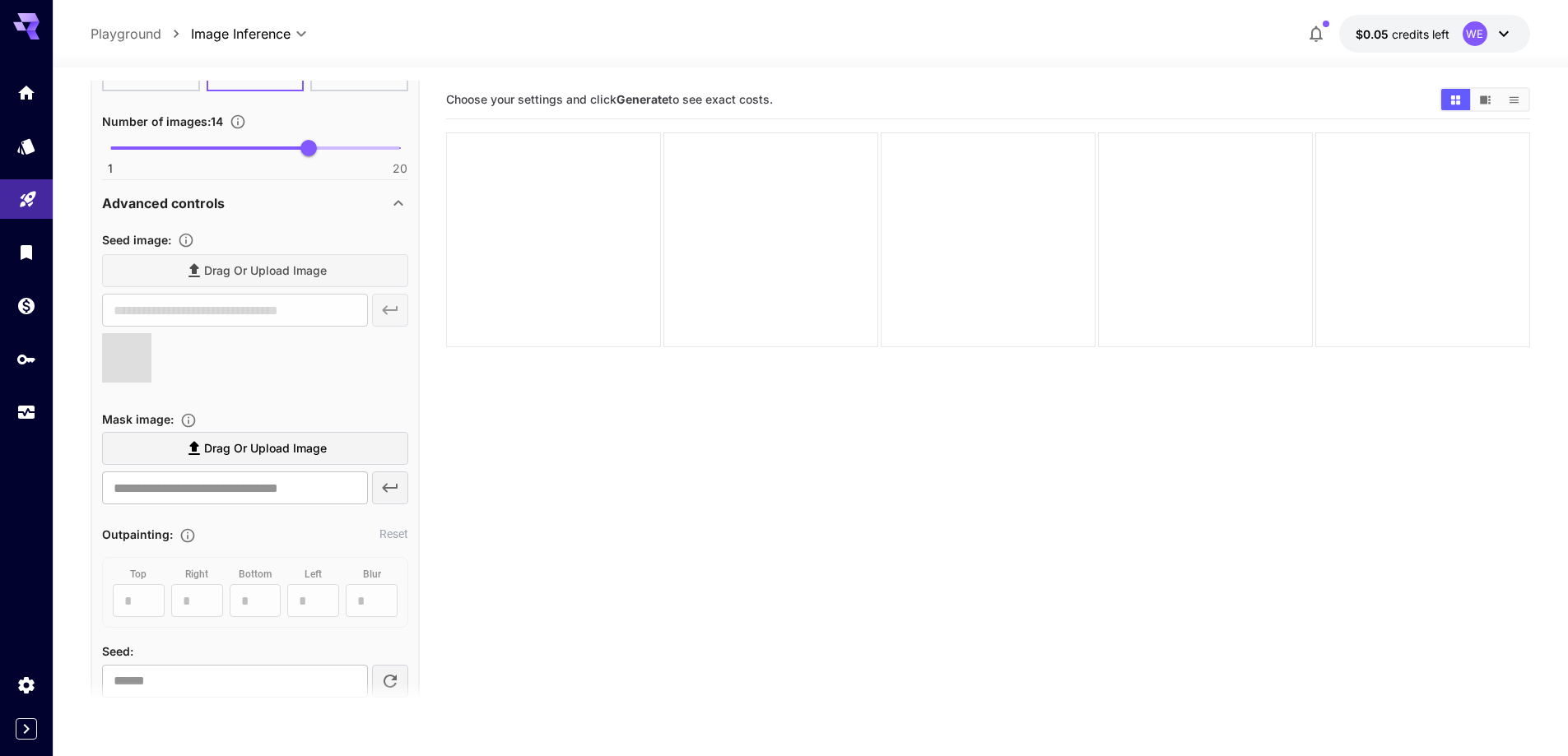
scroll to position [1097, 0]
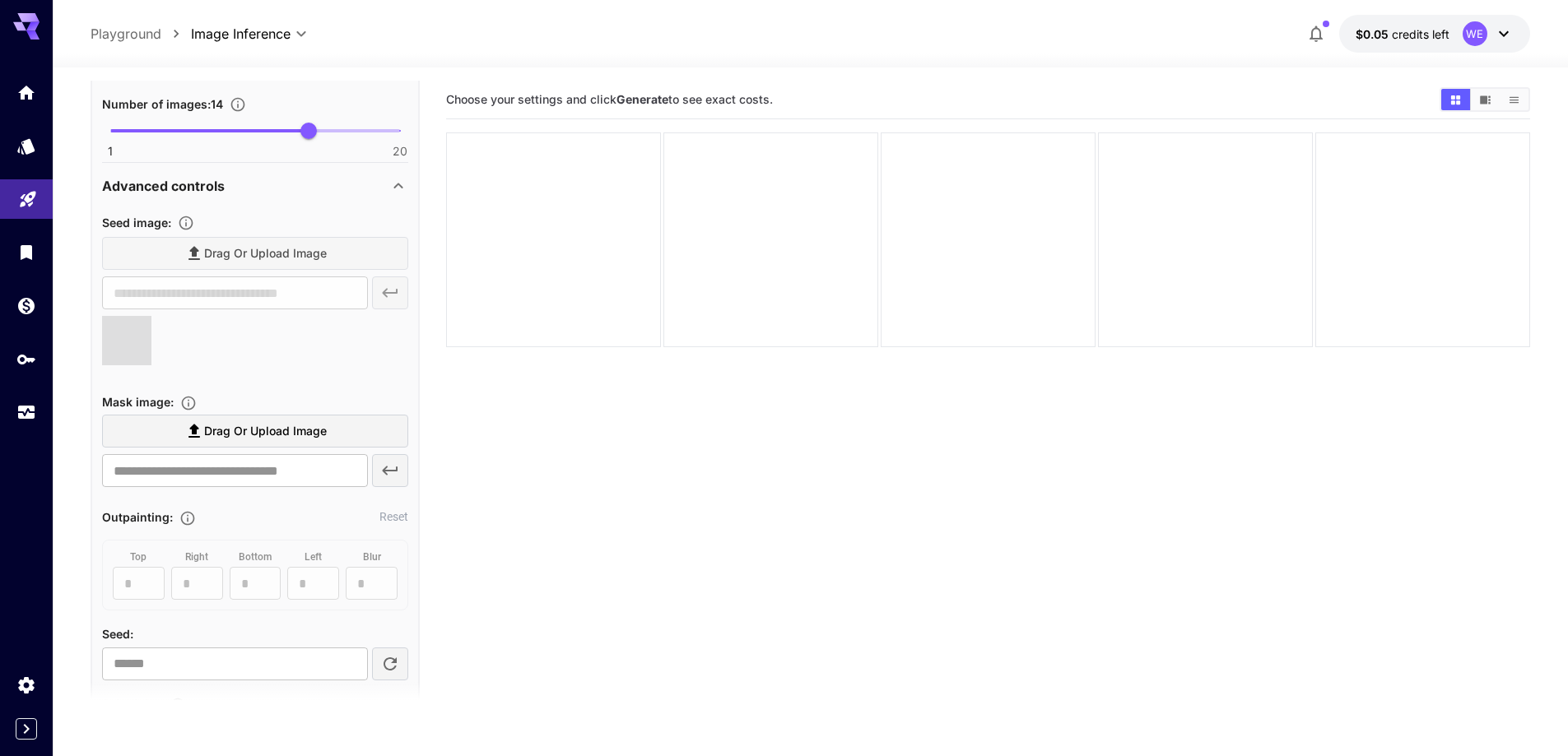
type input "**********"
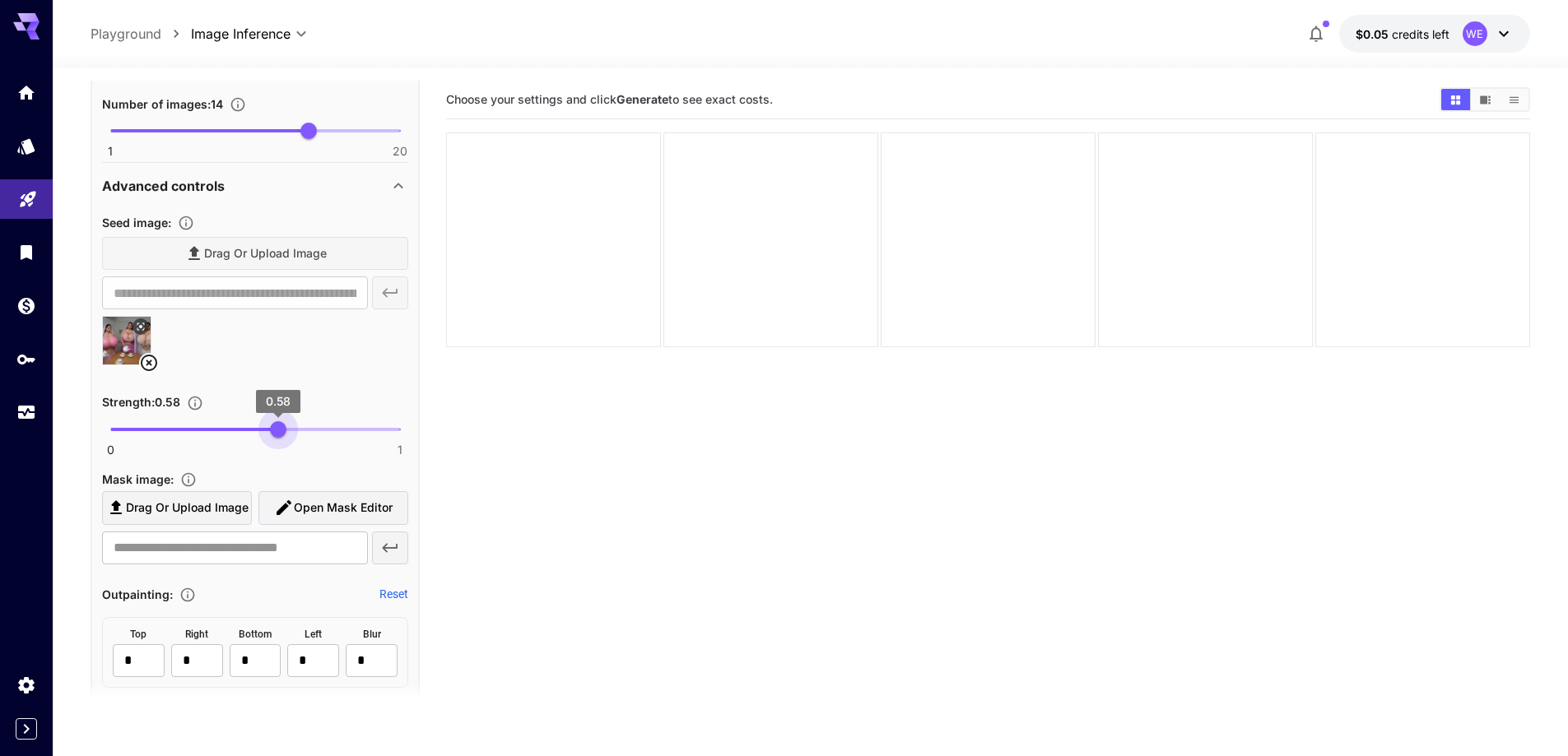
type input "****"
drag, startPoint x: 311, startPoint y: 435, endPoint x: 276, endPoint y: 441, distance: 35.5
click at [276, 441] on span "0 1 0.57" at bounding box center [255, 429] width 290 height 25
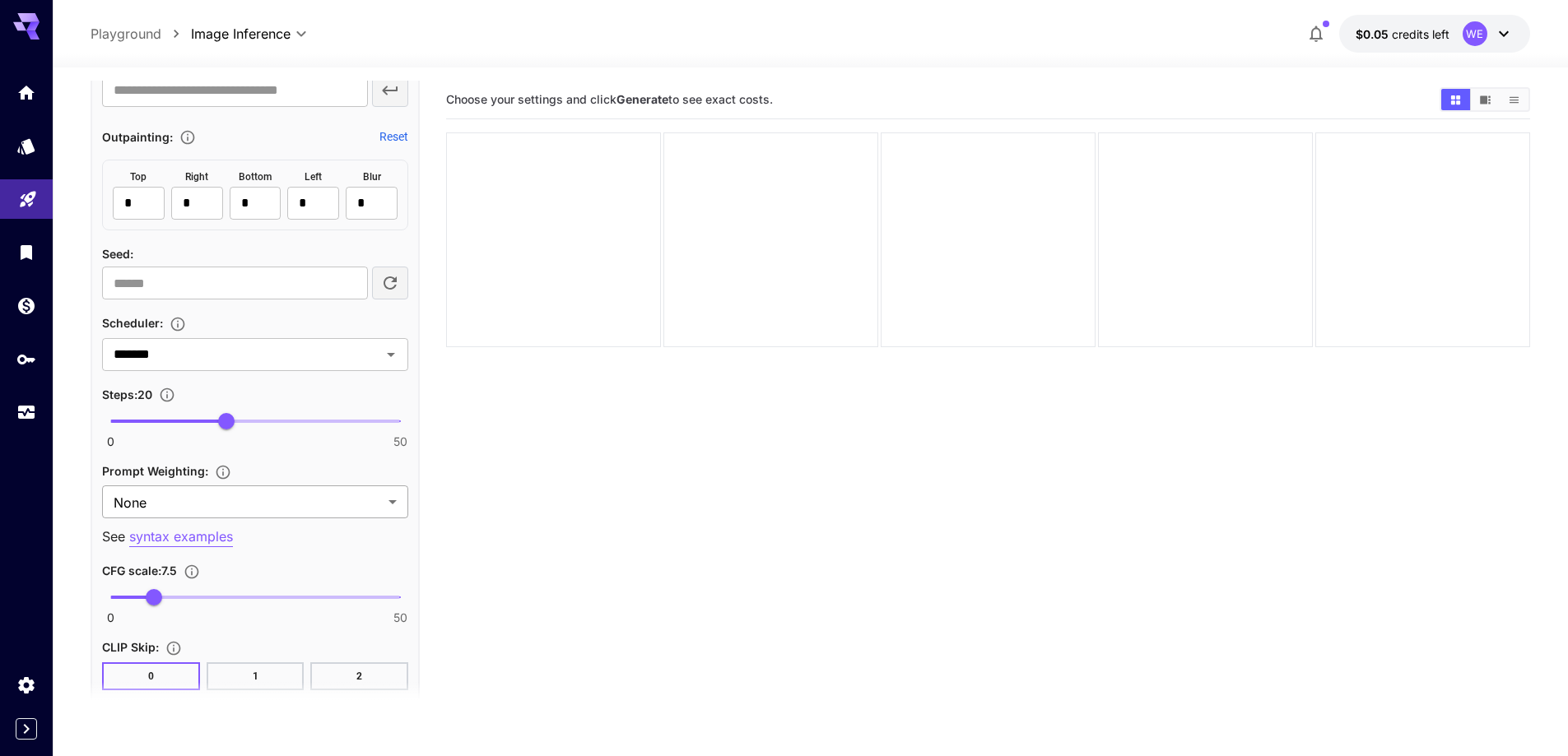
scroll to position [1592, 0]
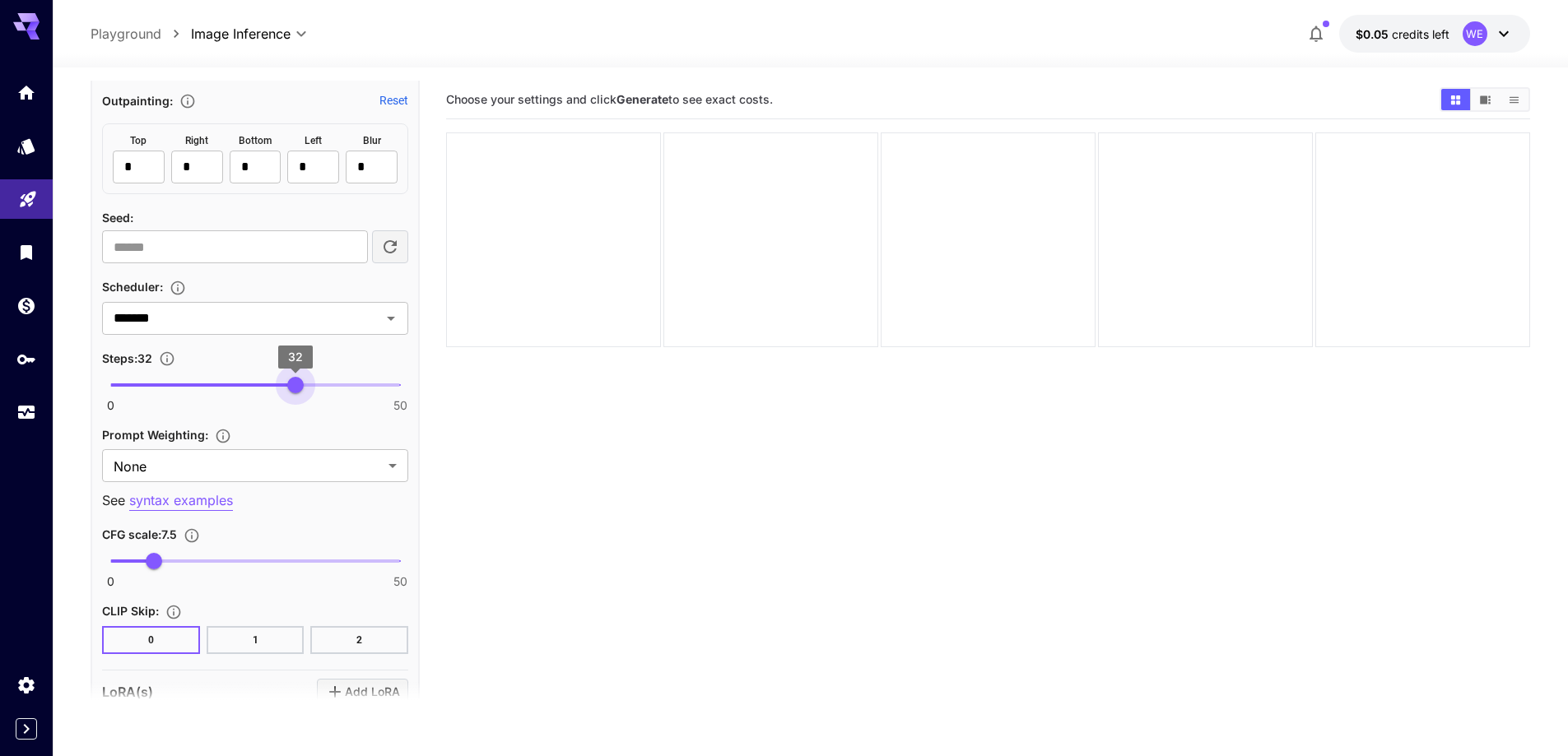
click at [295, 397] on span "0 50 32" at bounding box center [255, 385] width 290 height 25
type input "**"
drag, startPoint x: 295, startPoint y: 397, endPoint x: 283, endPoint y: 403, distance: 13.4
click at [283, 403] on div "0 50 30" at bounding box center [255, 392] width 306 height 38
click at [263, 476] on body "**********" at bounding box center [784, 443] width 1568 height 886
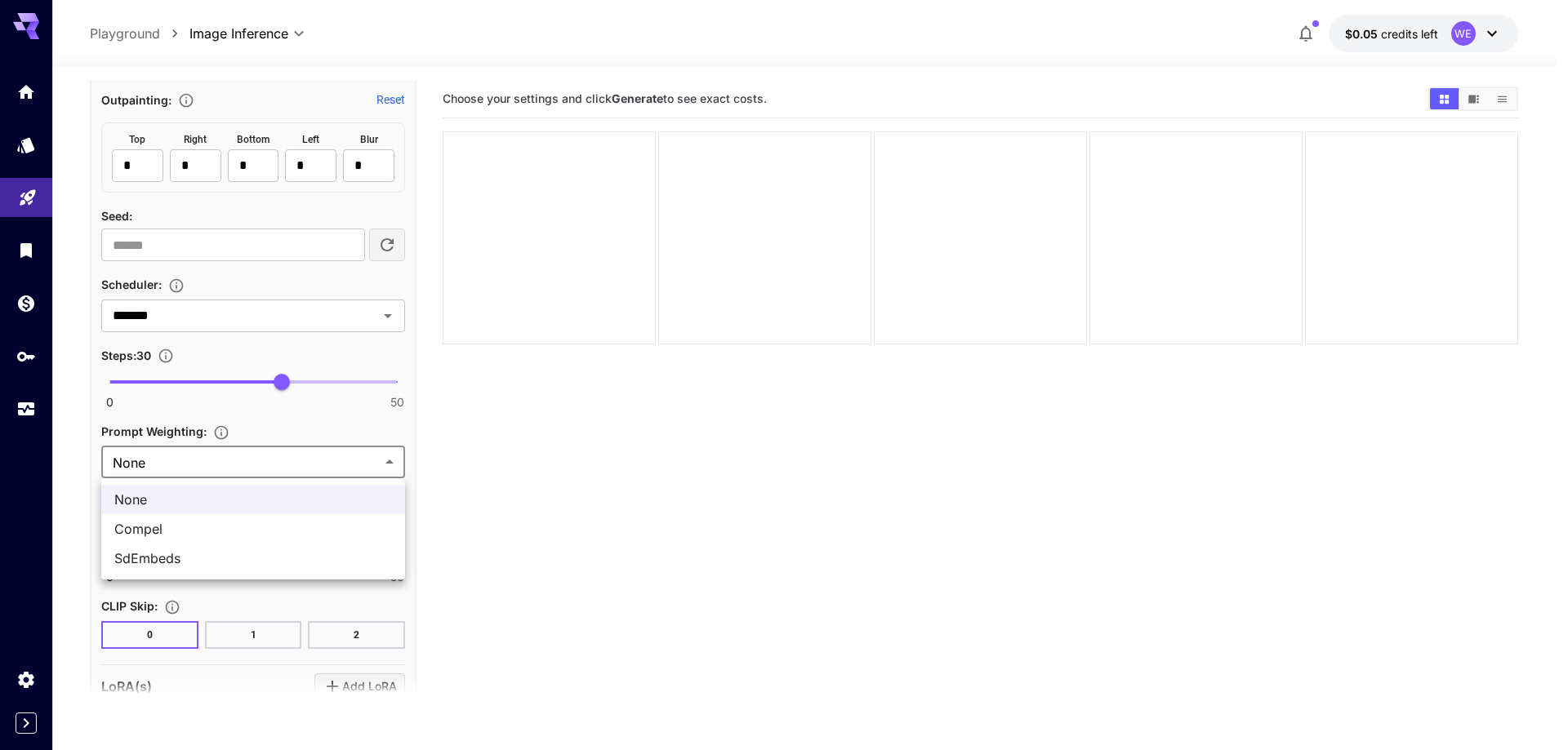
click at [238, 566] on span "SdEmbeds" at bounding box center [253, 557] width 278 height 20
type input "********"
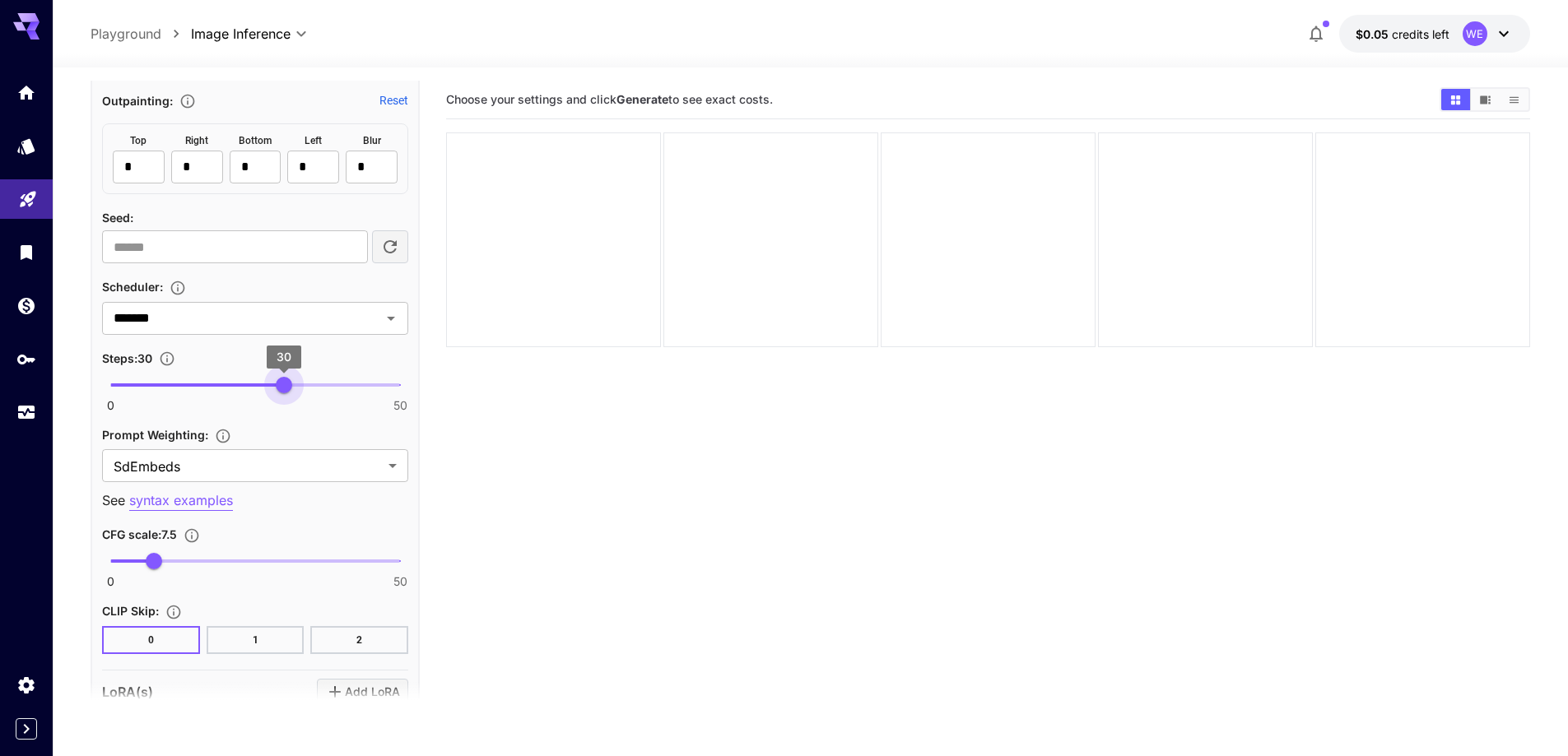
type input "**"
click at [275, 384] on span "29" at bounding box center [278, 385] width 16 height 16
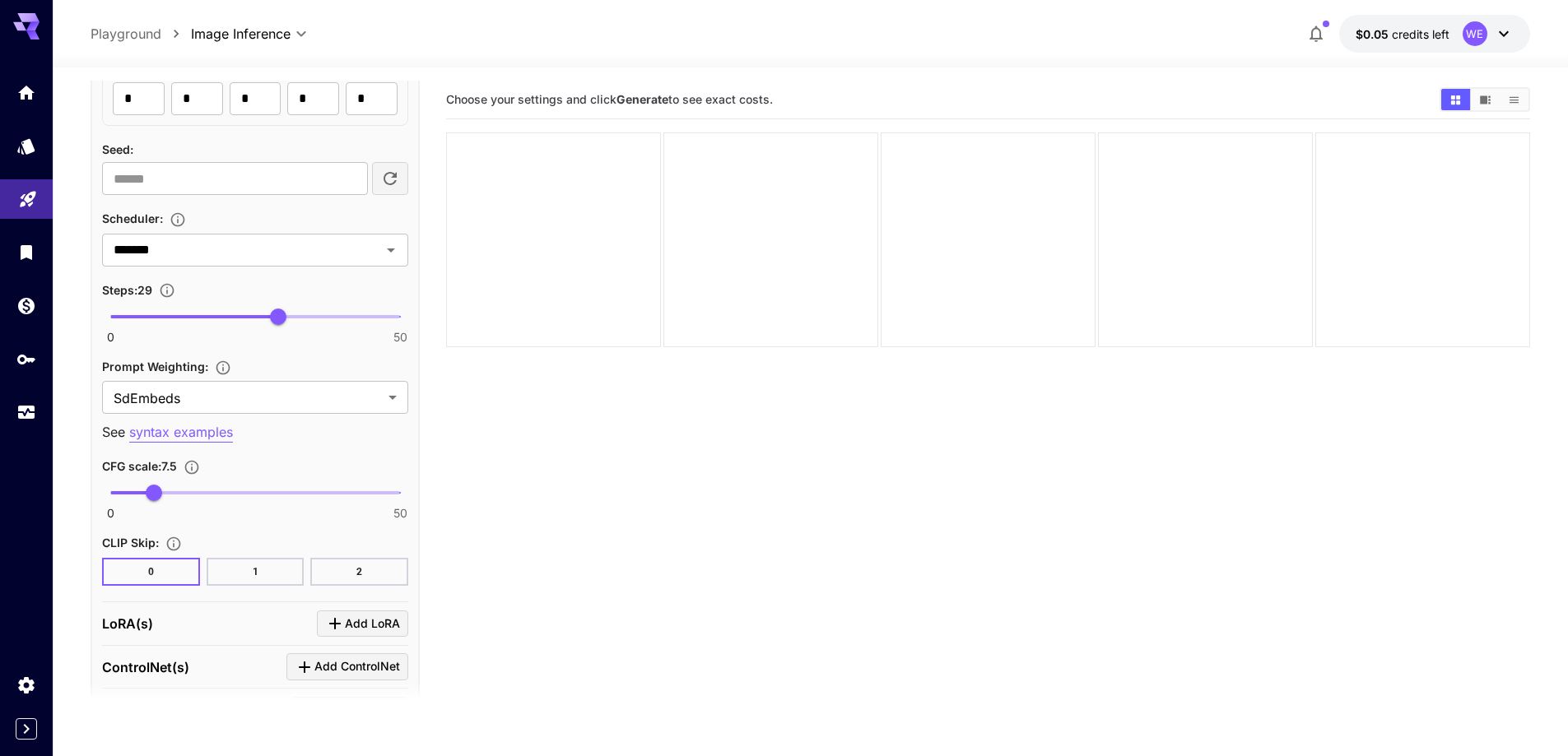
scroll to position [1888, 0]
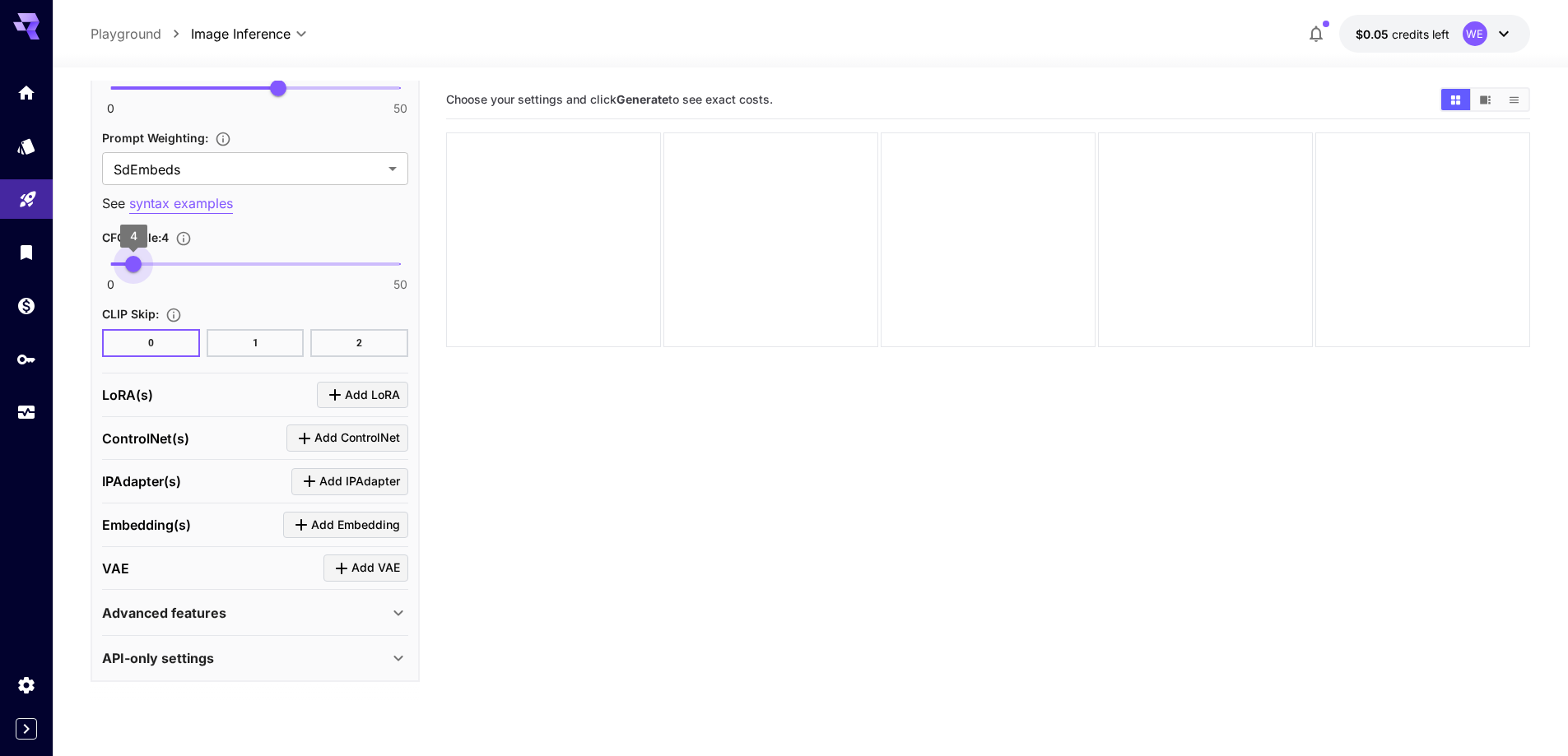
type input "***"
click at [132, 265] on span "3.7" at bounding box center [131, 263] width 16 height 16
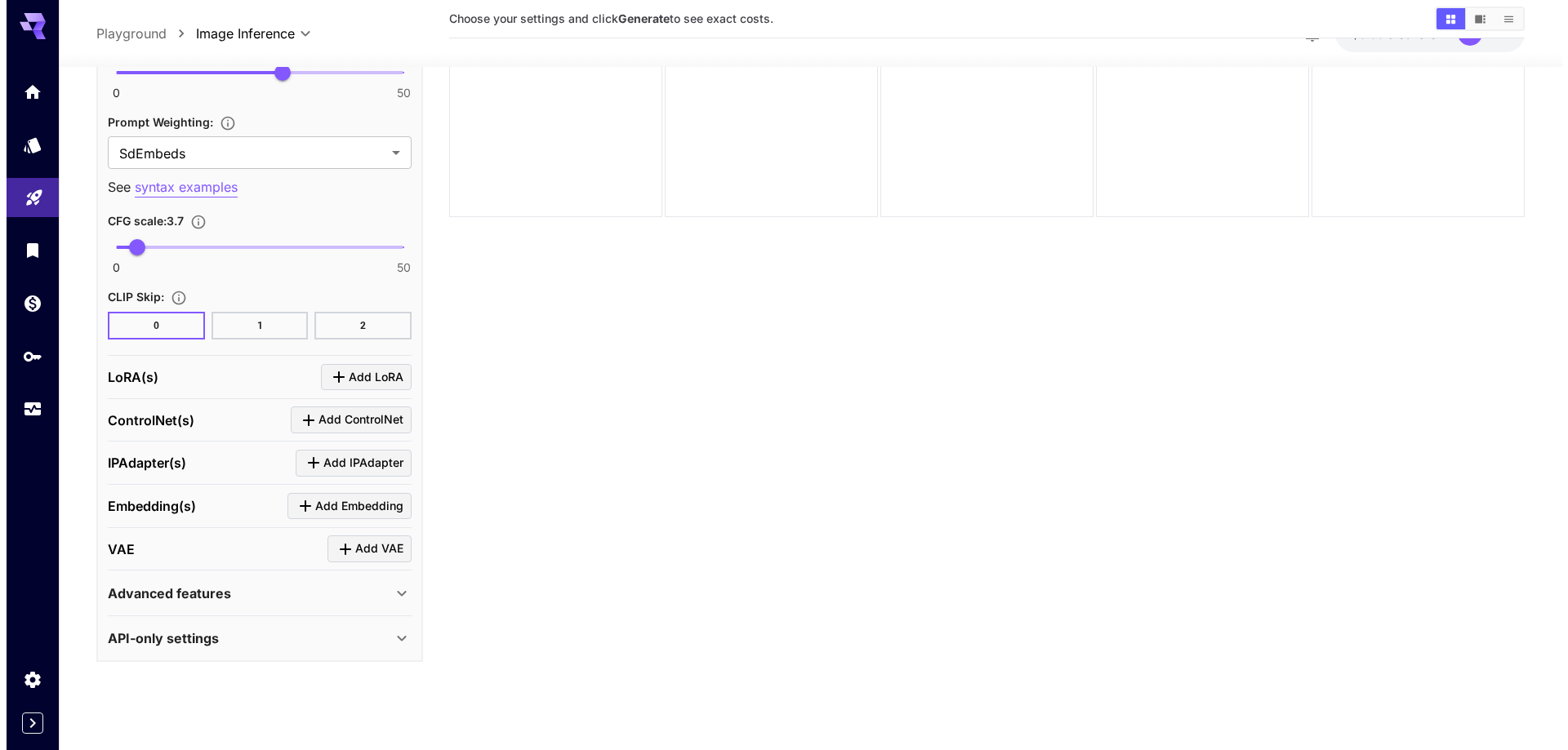
scroll to position [129, 0]
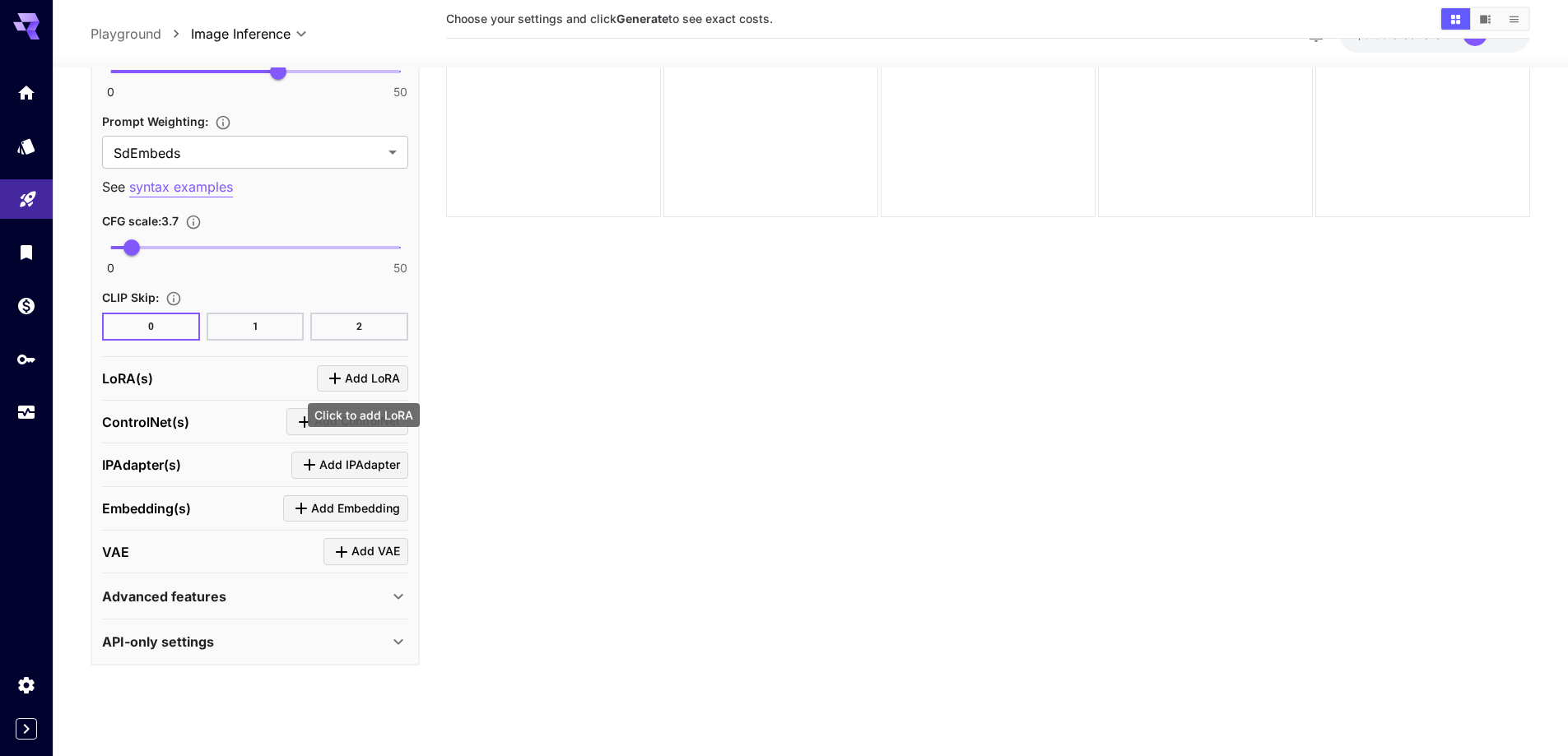
click at [346, 377] on span "Add LoRA" at bounding box center [372, 379] width 55 height 21
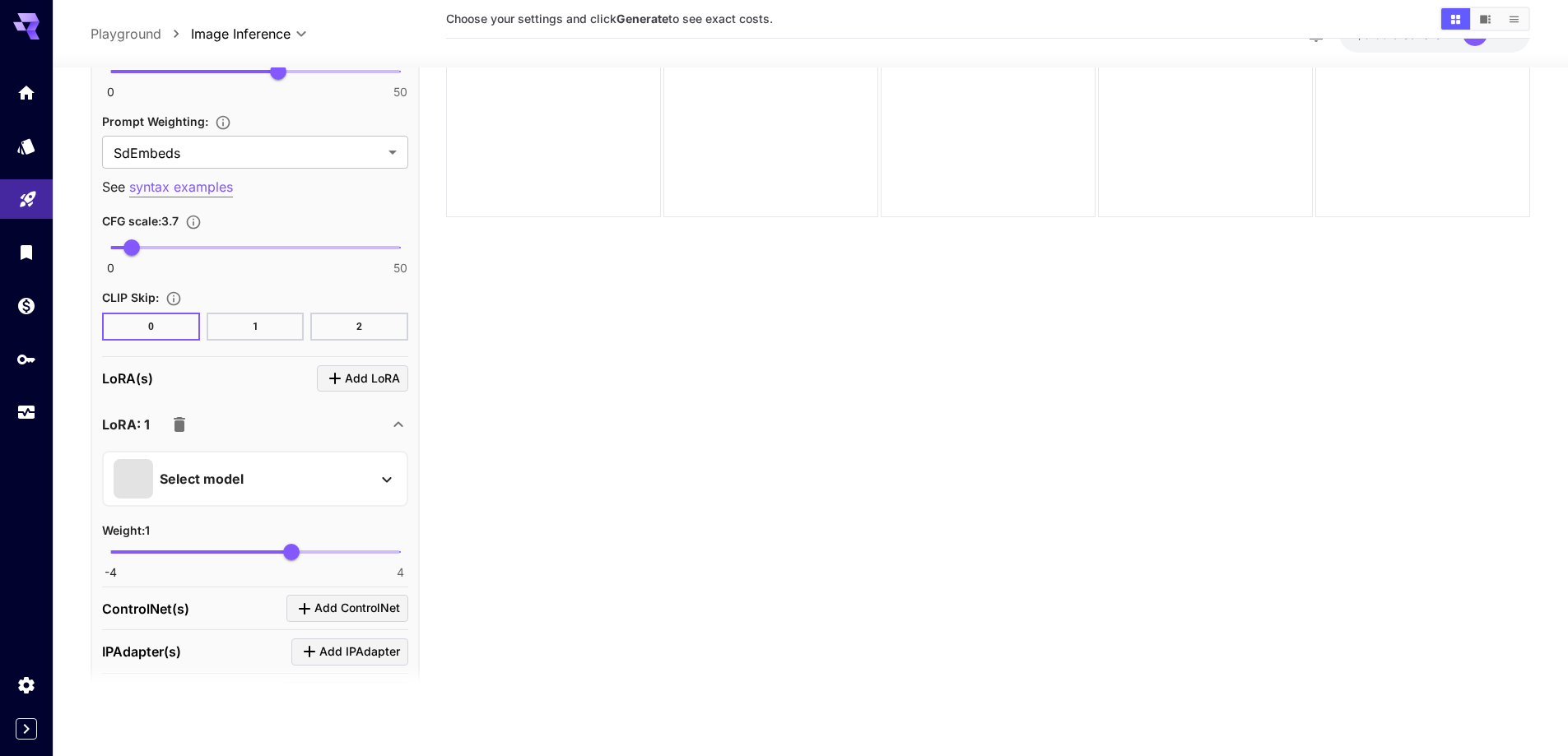
click at [288, 487] on div "Select model" at bounding box center [242, 479] width 257 height 39
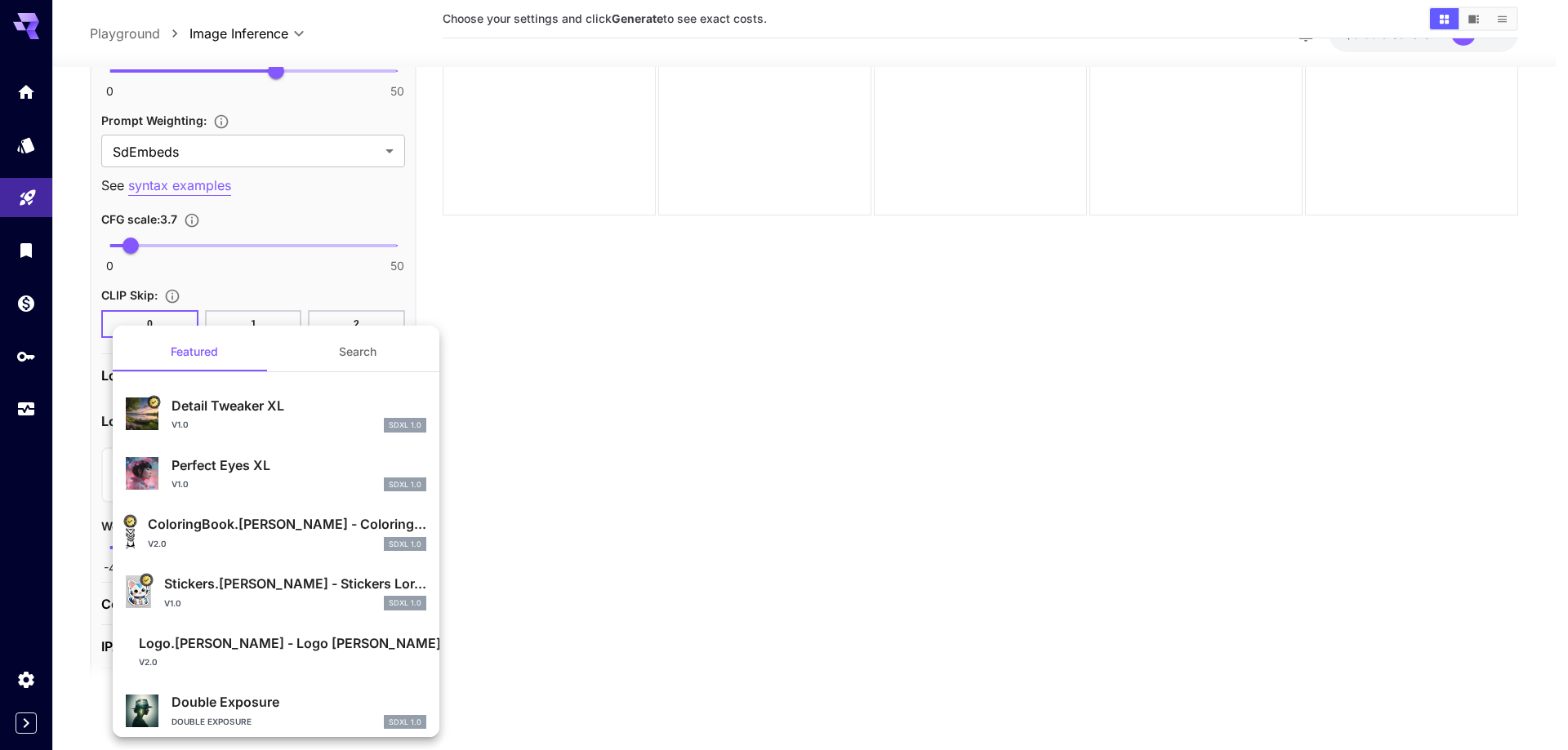
click at [350, 365] on button "Search" at bounding box center [357, 352] width 163 height 39
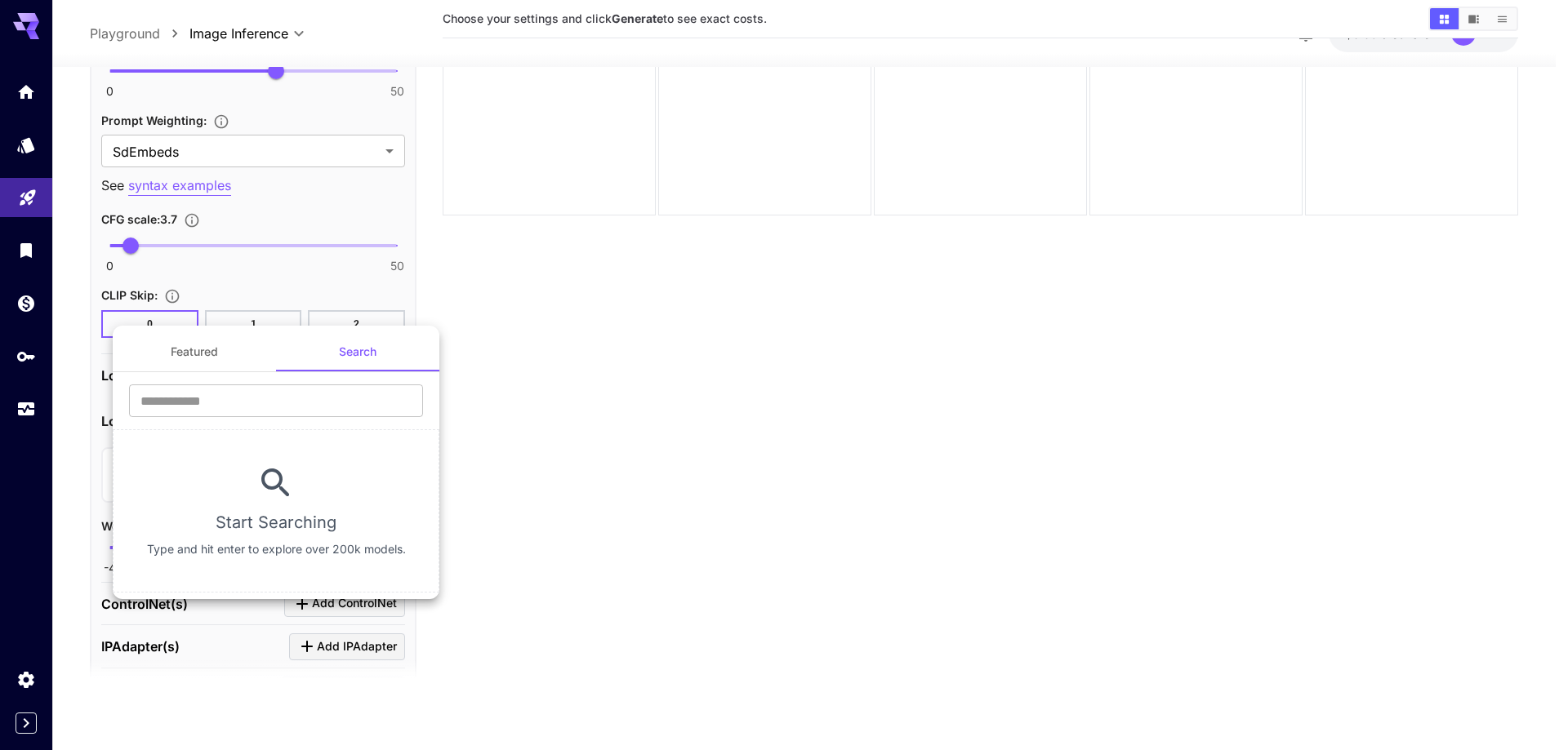
click at [308, 420] on div "​" at bounding box center [276, 406] width 327 height 45
click at [327, 405] on input "text" at bounding box center [276, 400] width 294 height 32
type input "****"
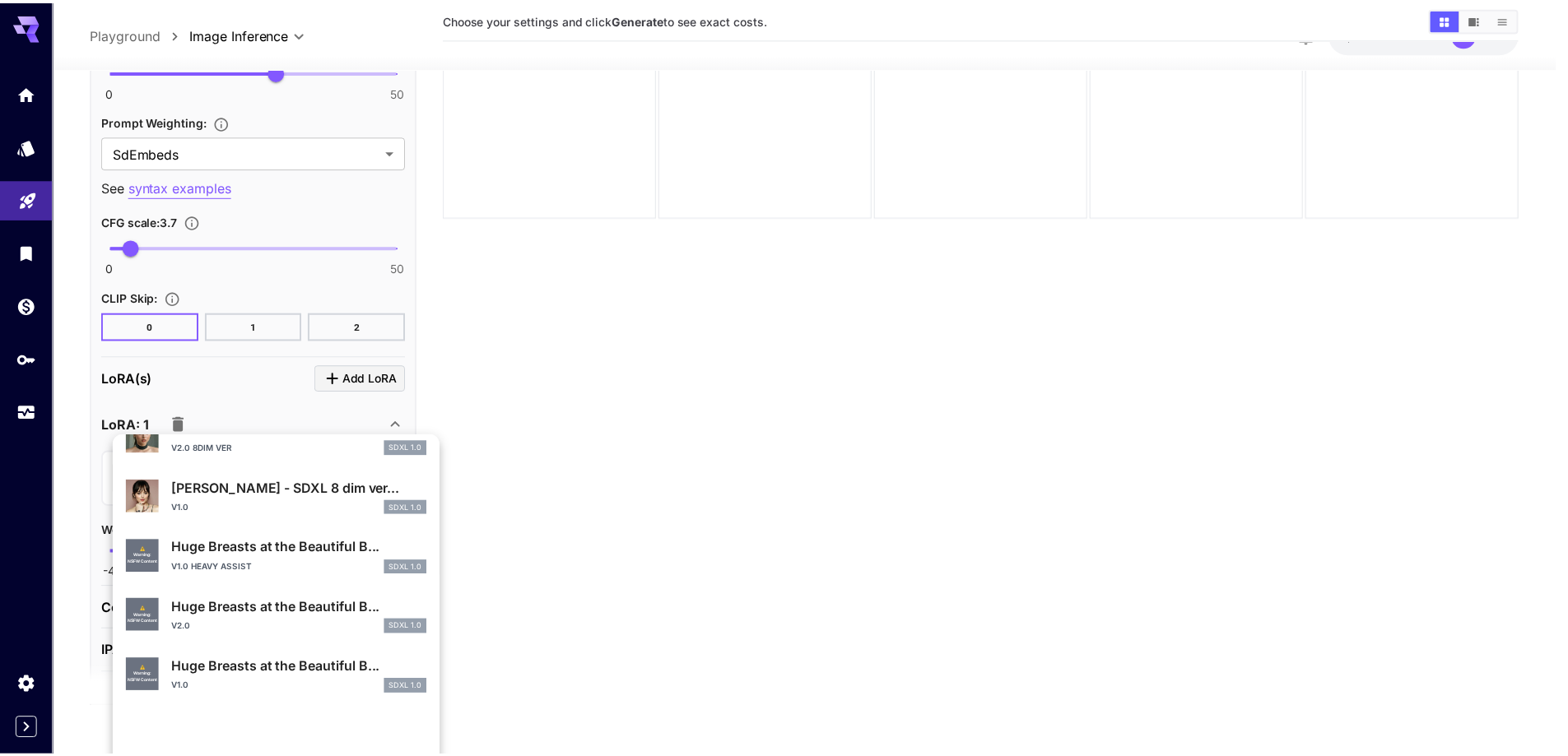
scroll to position [493, 0]
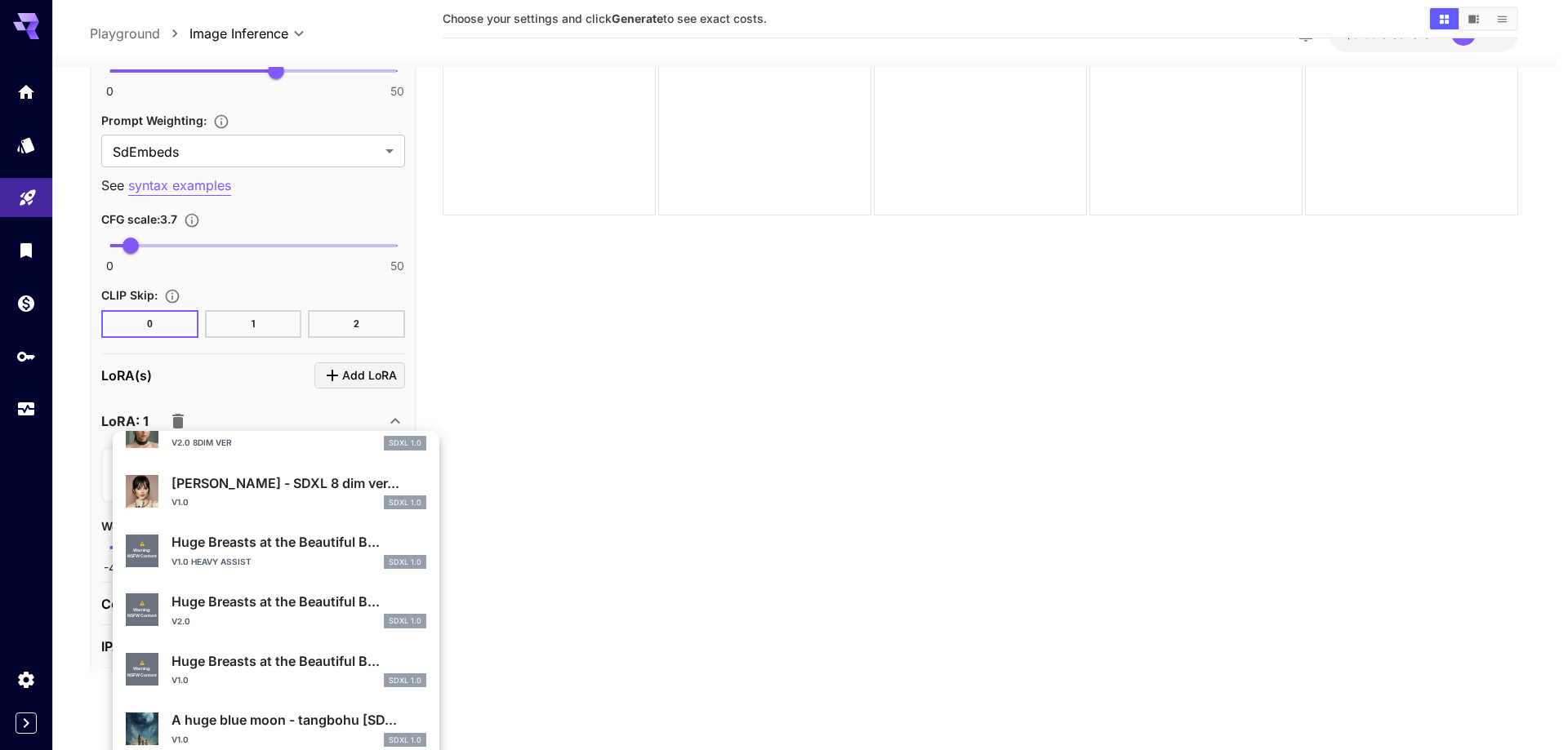
click at [304, 652] on p "Huge Breasts at the Beautiful B..." at bounding box center [299, 661] width 255 height 20
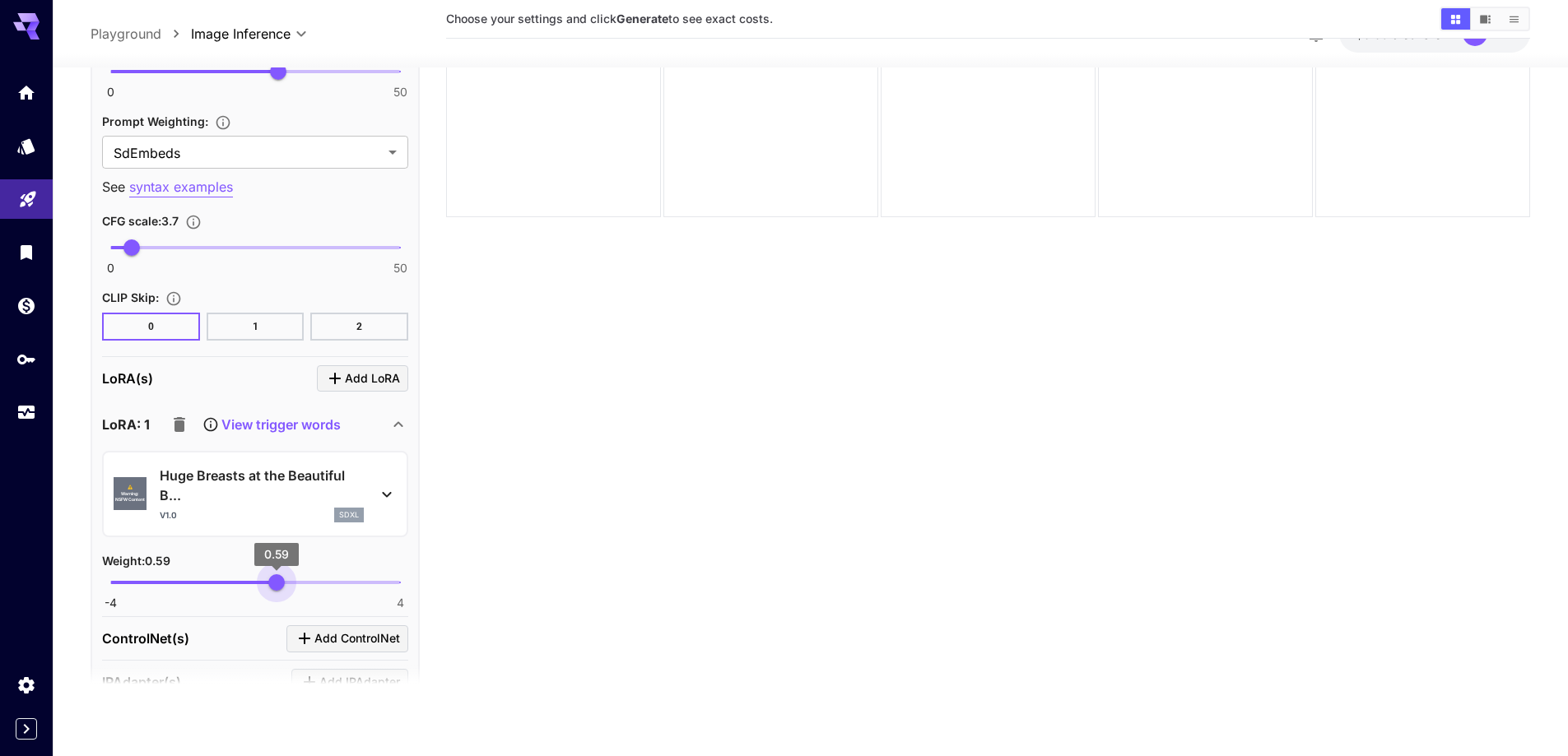
type input "****"
click at [275, 586] on span "0.57" at bounding box center [275, 582] width 16 height 16
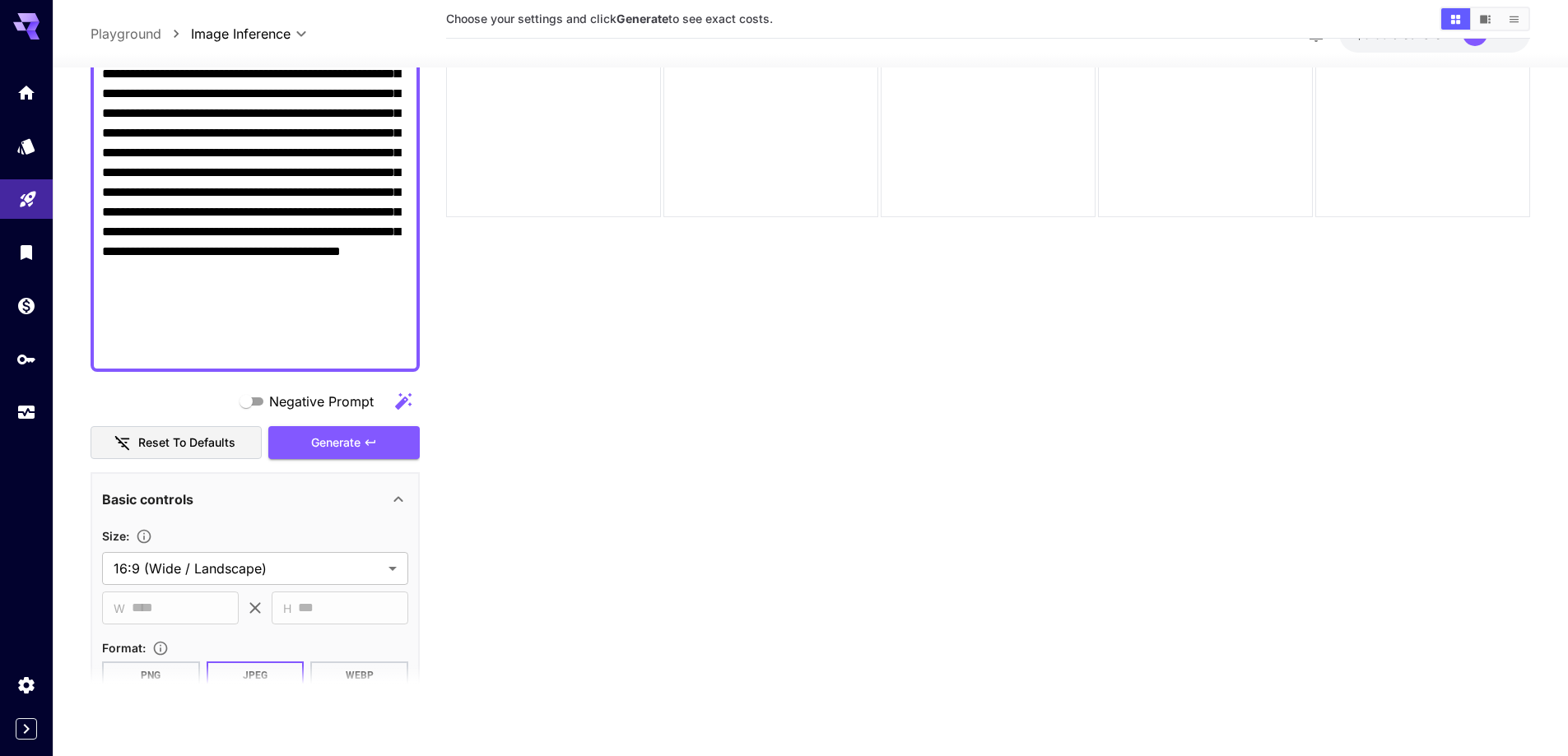
scroll to position [460, 0]
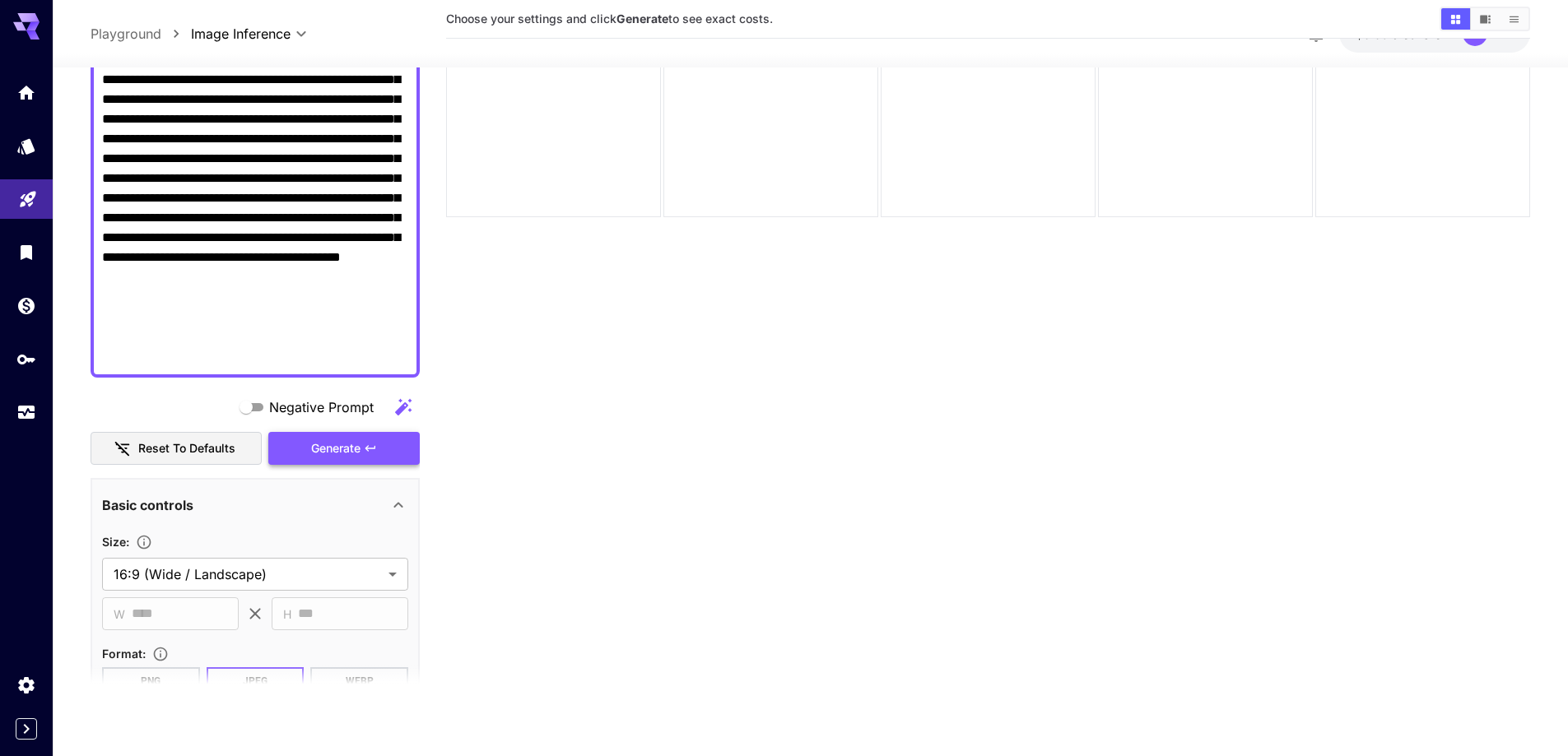
click at [333, 440] on button "Generate" at bounding box center [344, 448] width 151 height 33
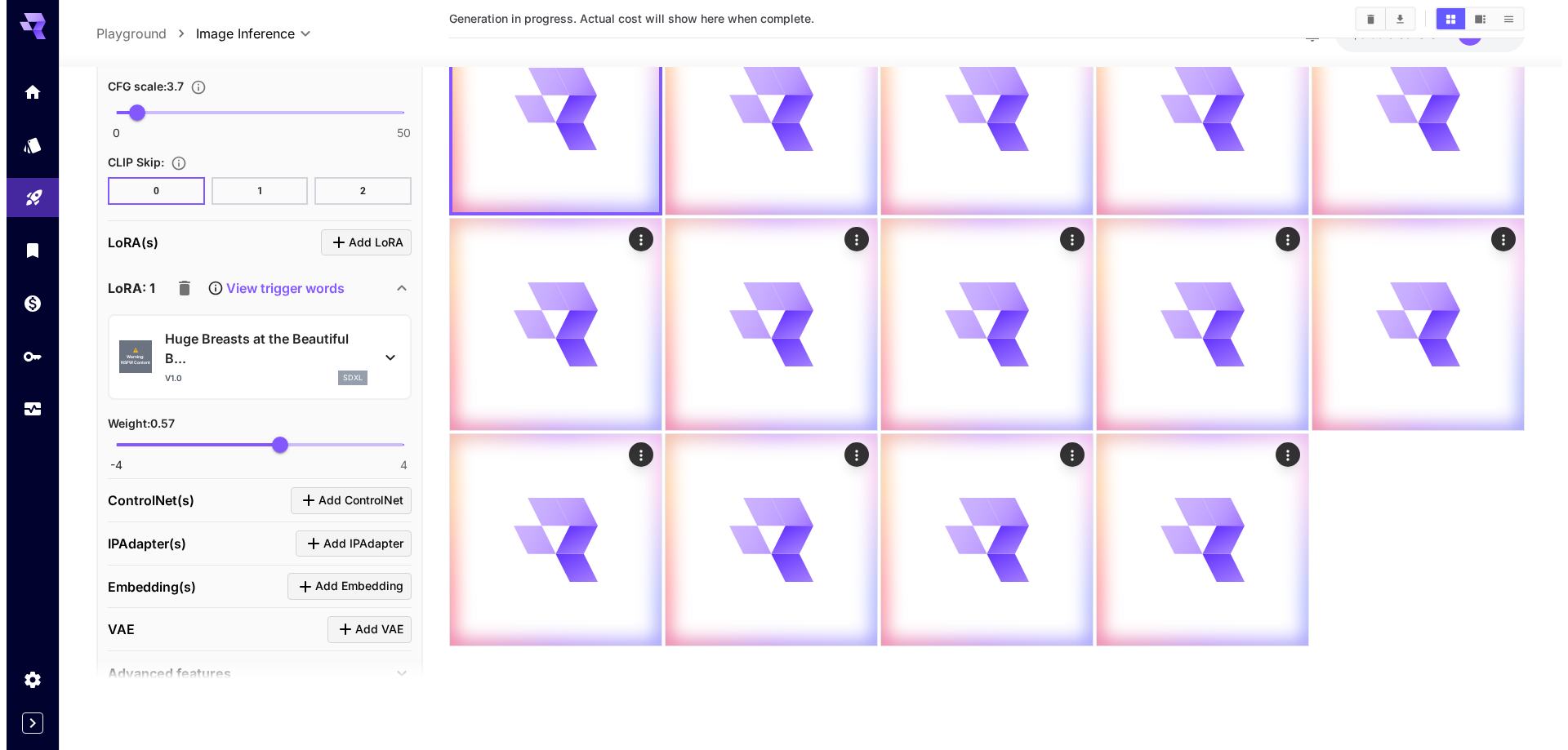
scroll to position [2007, 0]
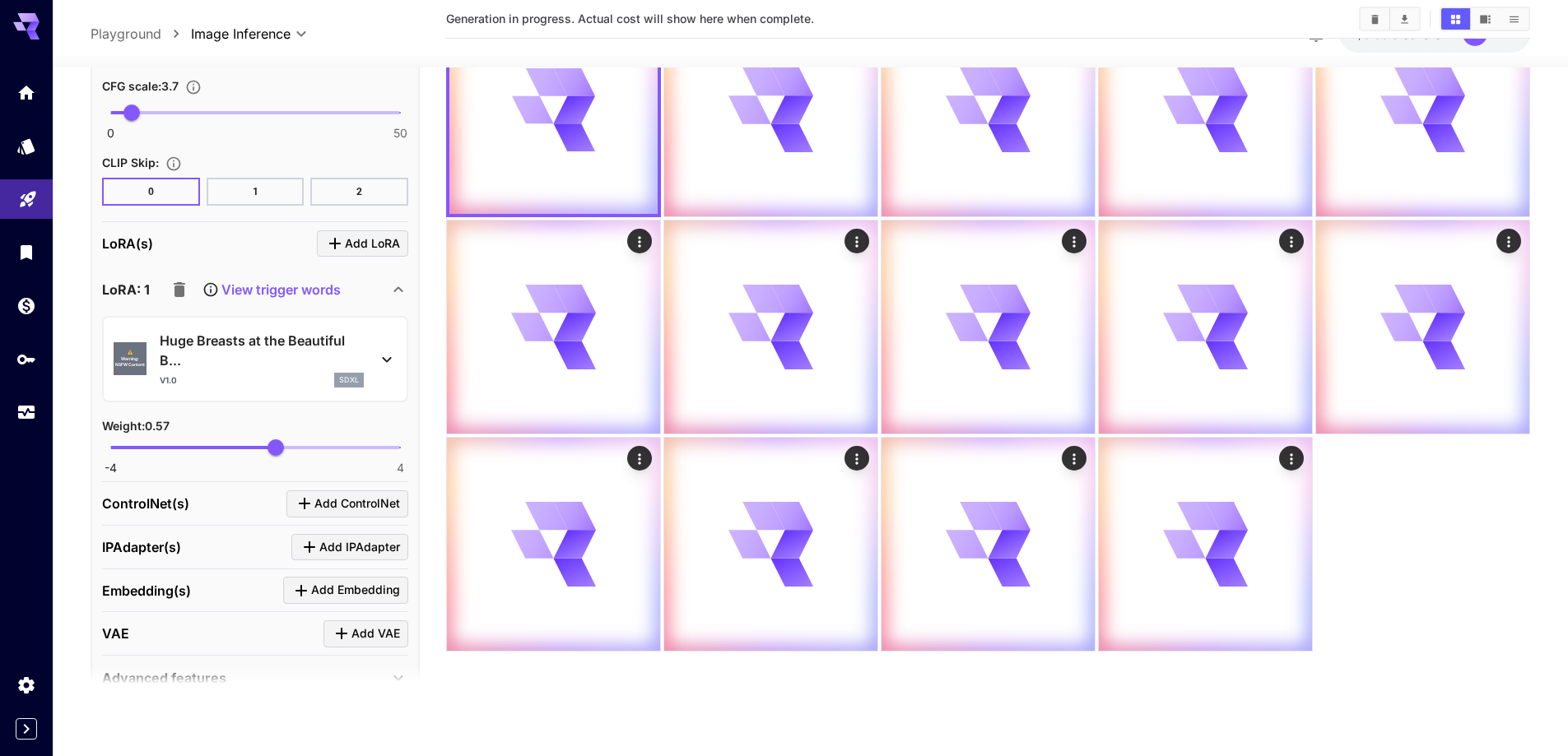
click at [249, 359] on p "Huge Breasts at the Beautiful B..." at bounding box center [262, 351] width 204 height 39
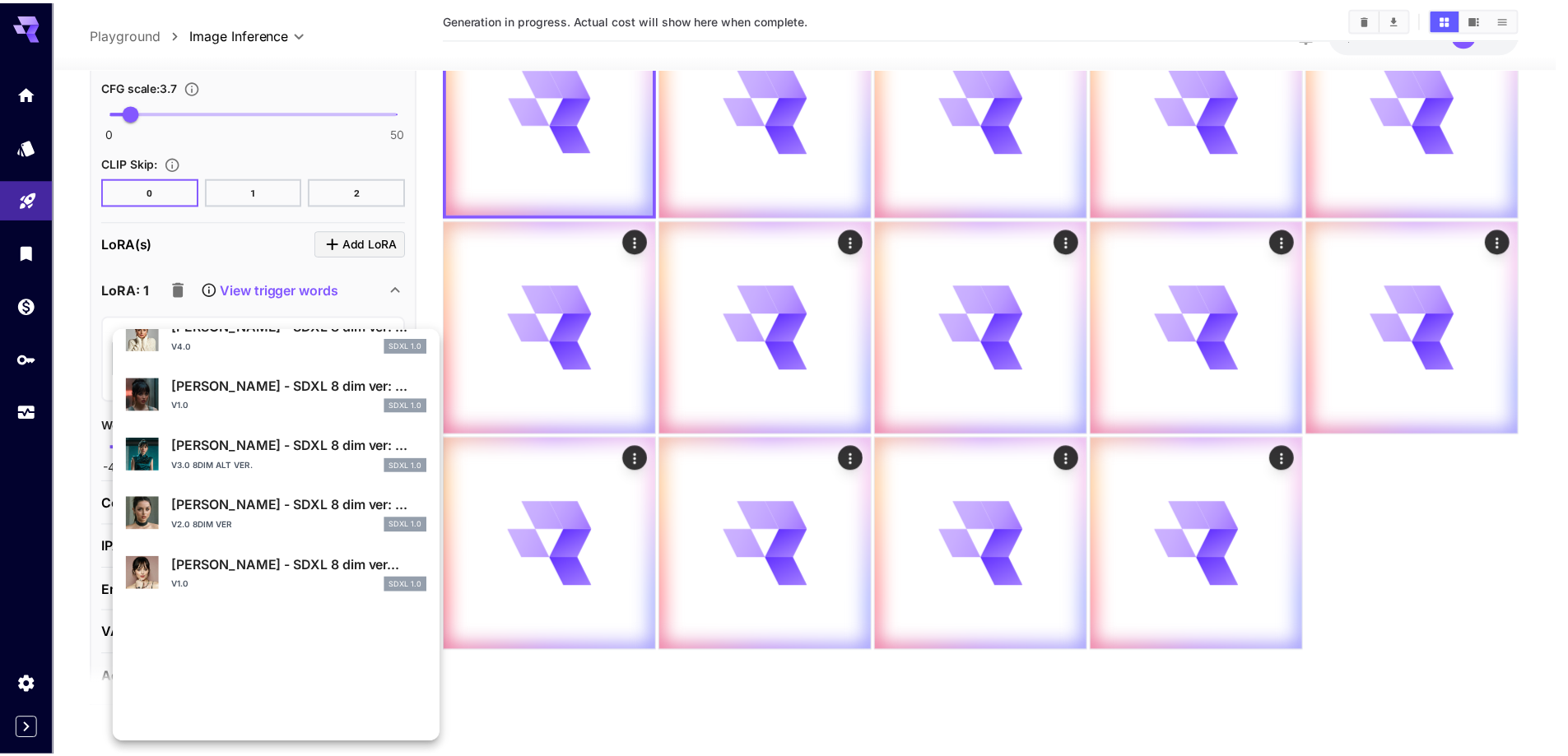
scroll to position [330, 0]
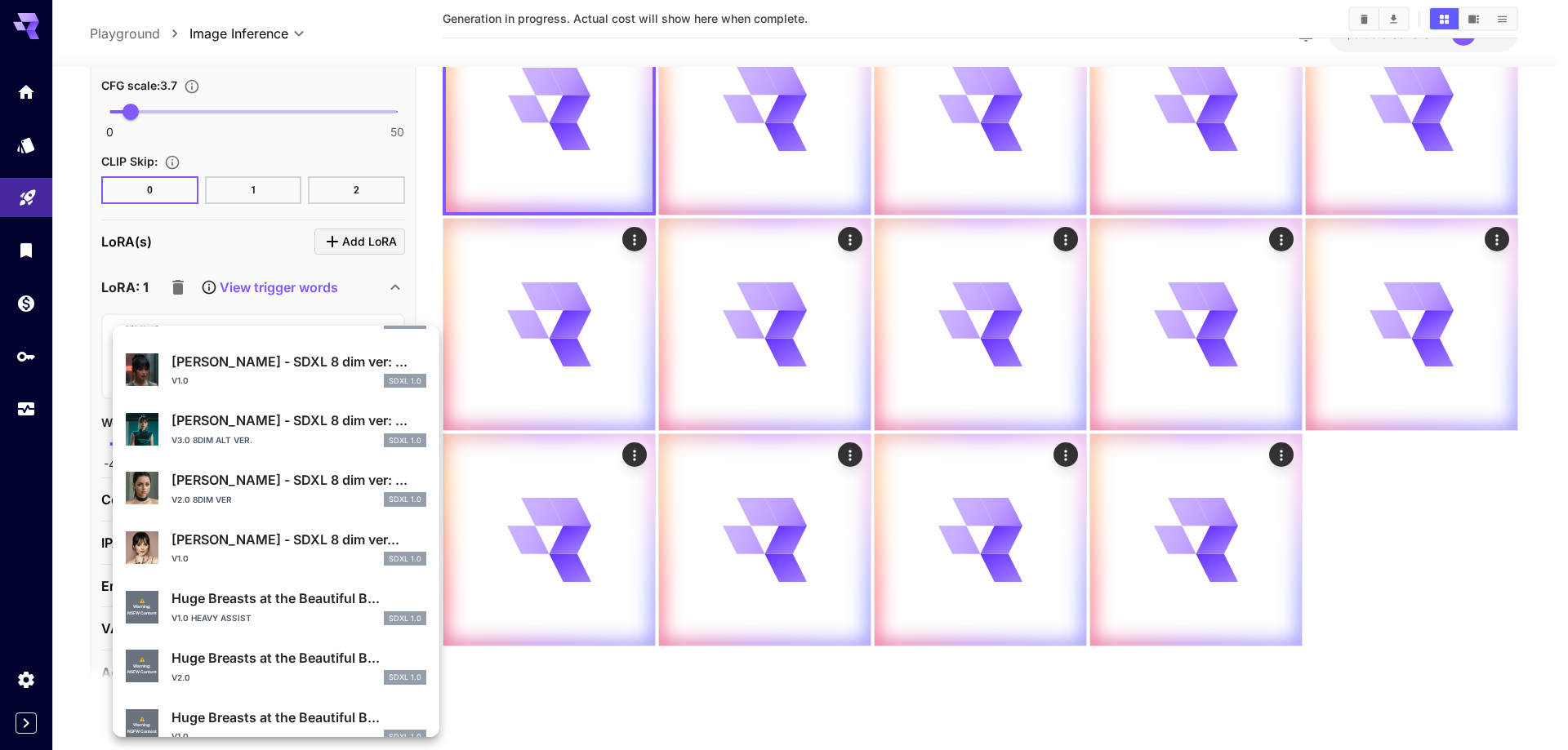
click at [288, 656] on p "Huge Breasts at the Beautiful B..." at bounding box center [299, 658] width 255 height 20
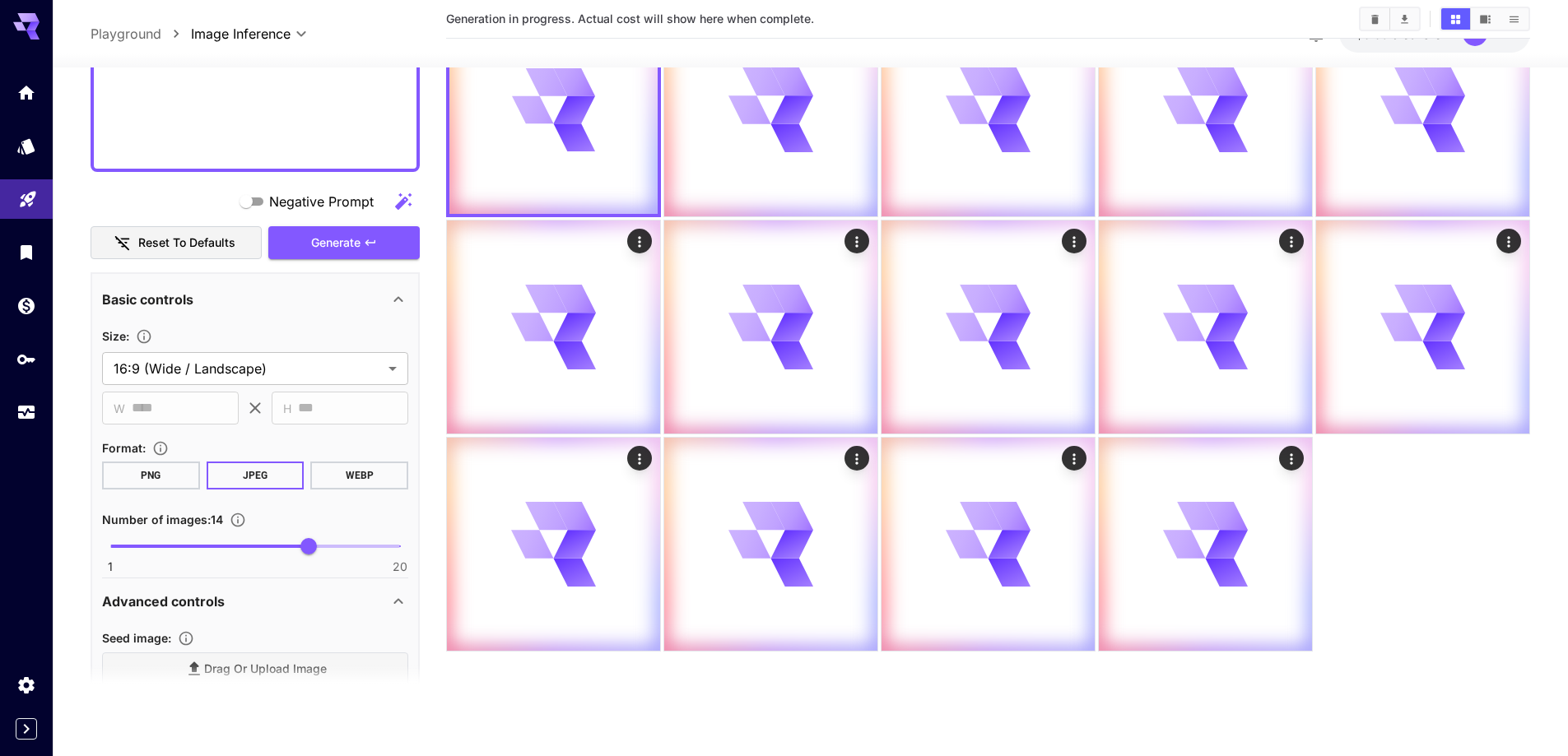
scroll to position [624, 0]
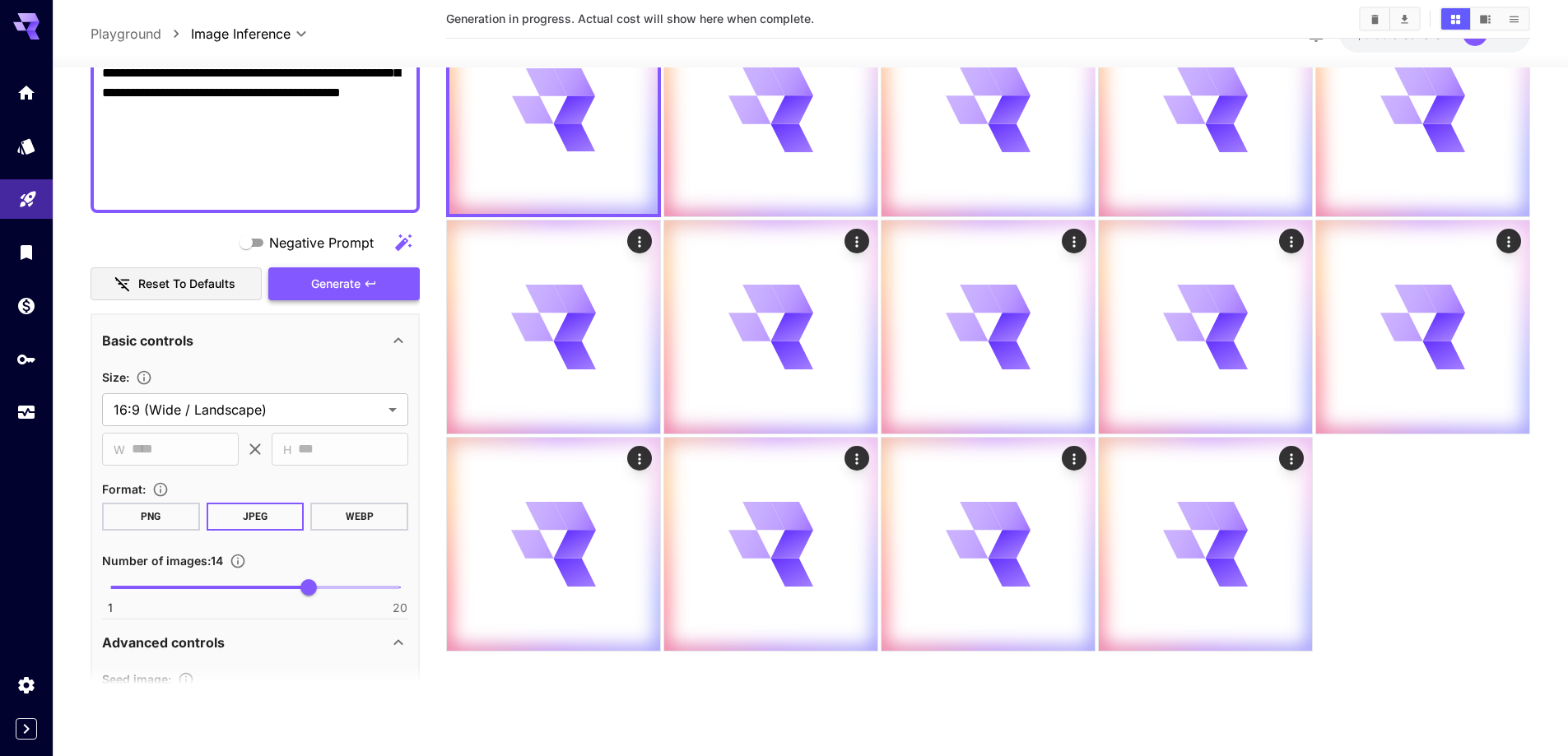
click at [346, 298] on button "Generate" at bounding box center [344, 284] width 151 height 33
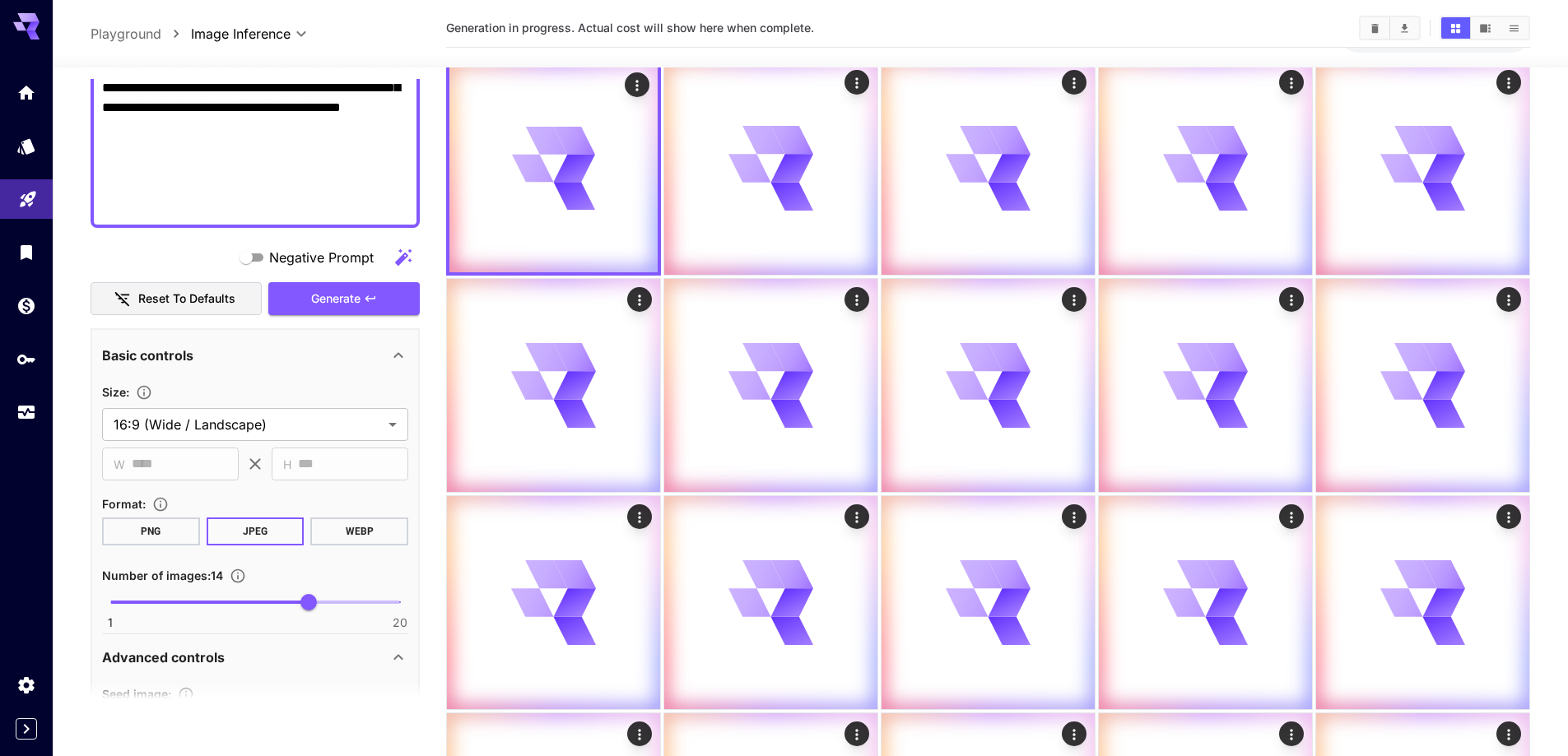
scroll to position [0, 0]
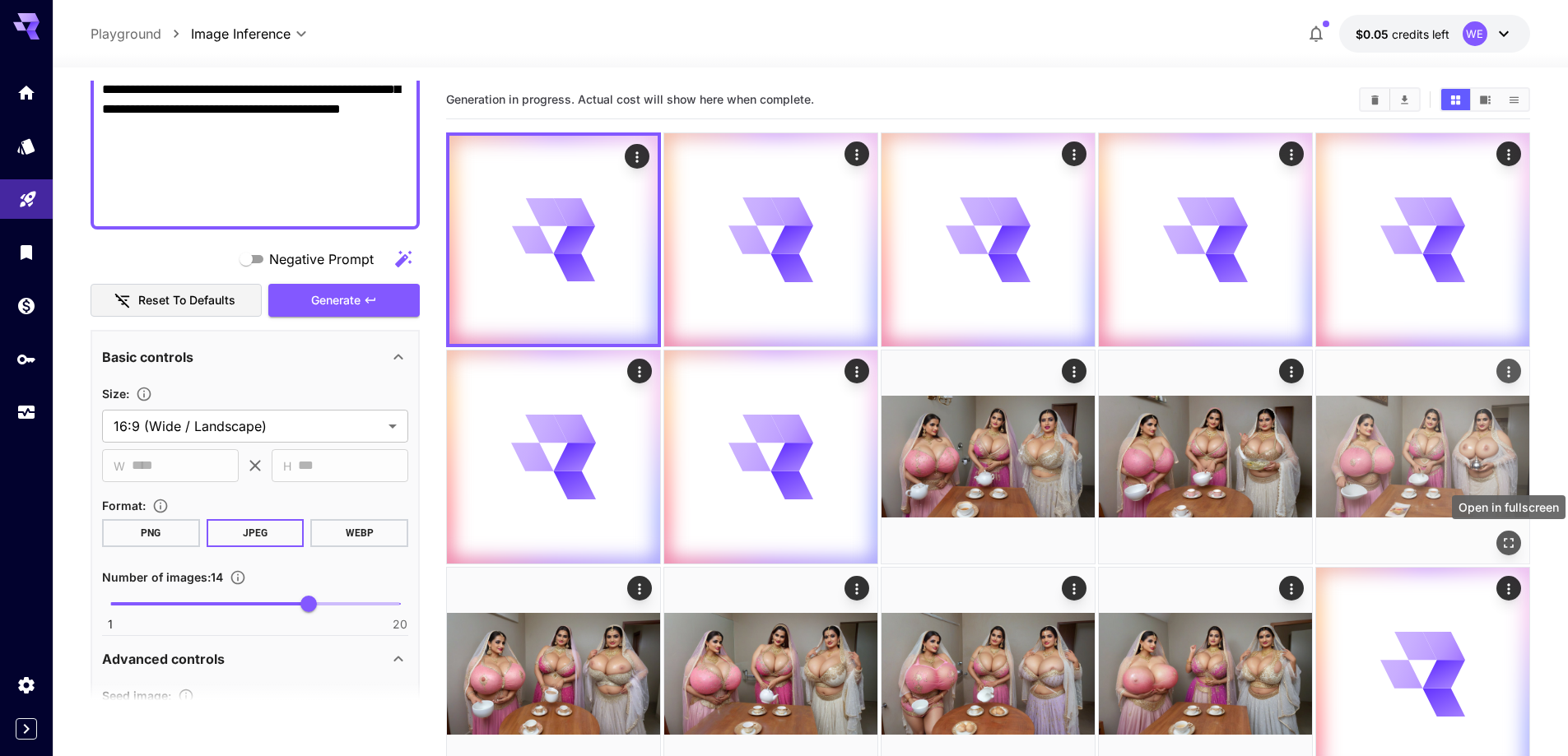
click at [1503, 539] on icon "Open in fullscreen" at bounding box center [1508, 542] width 16 height 16
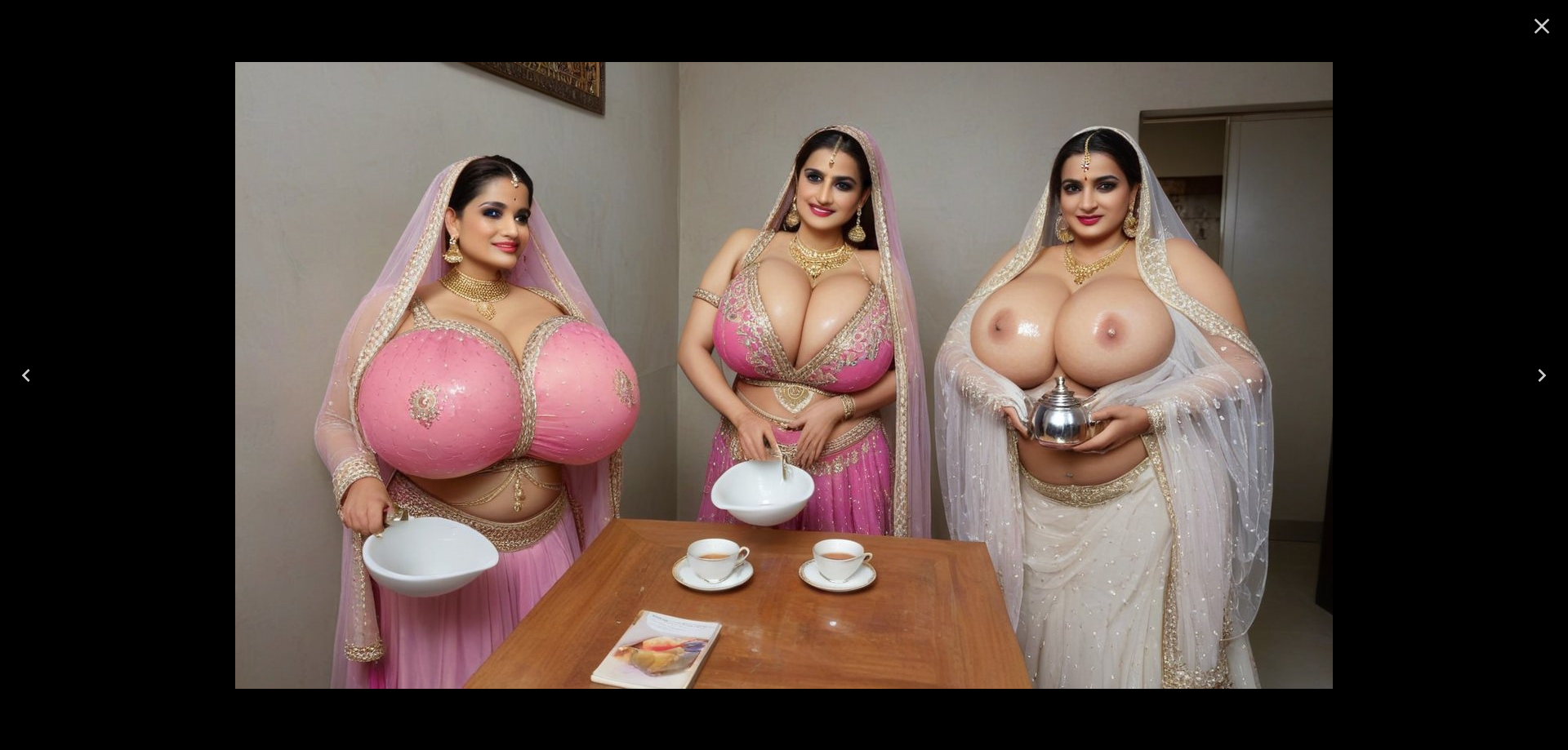
click at [1537, 31] on icon "Close" at bounding box center [1542, 25] width 26 height 26
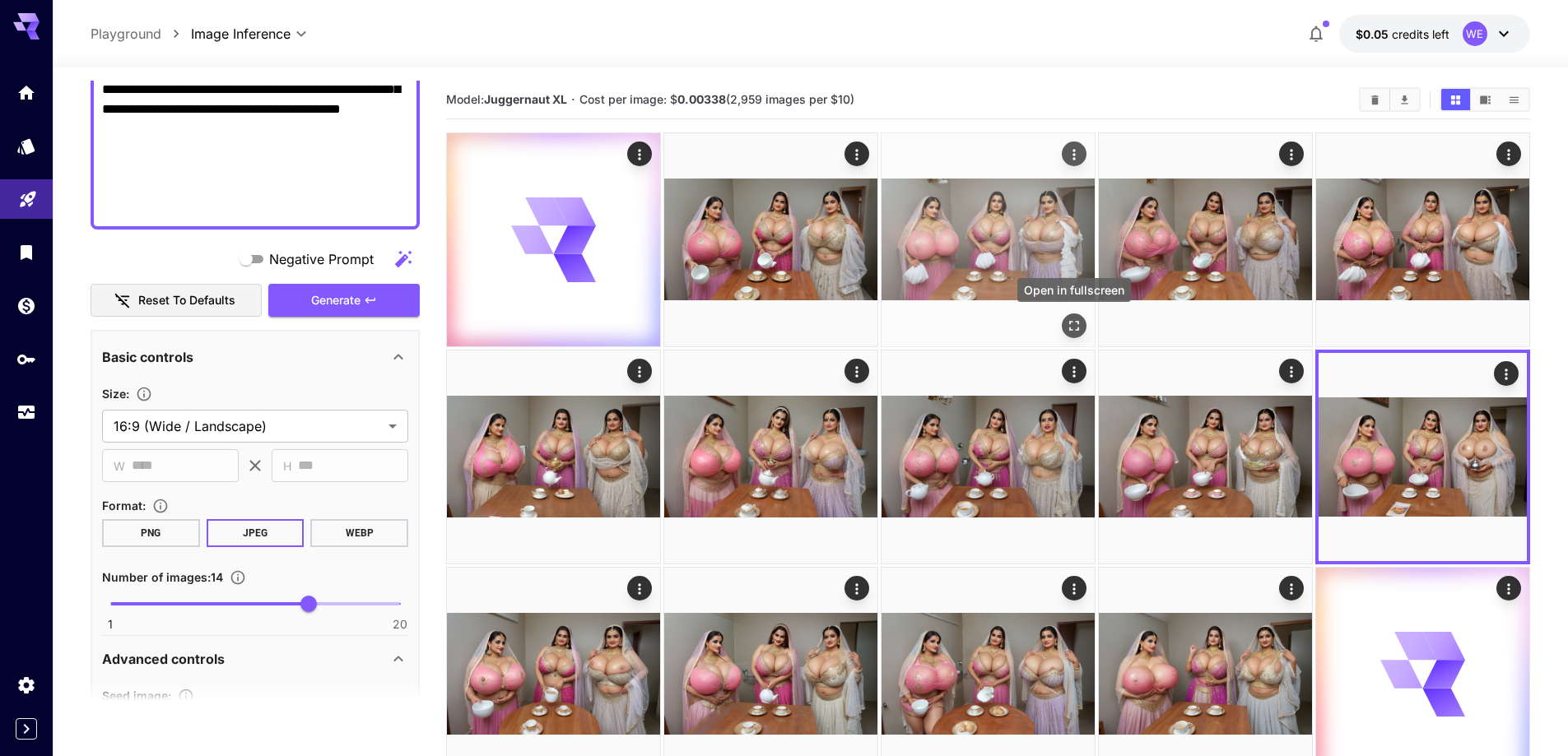
click at [1073, 322] on icon "Open in fullscreen" at bounding box center [1074, 326] width 10 height 10
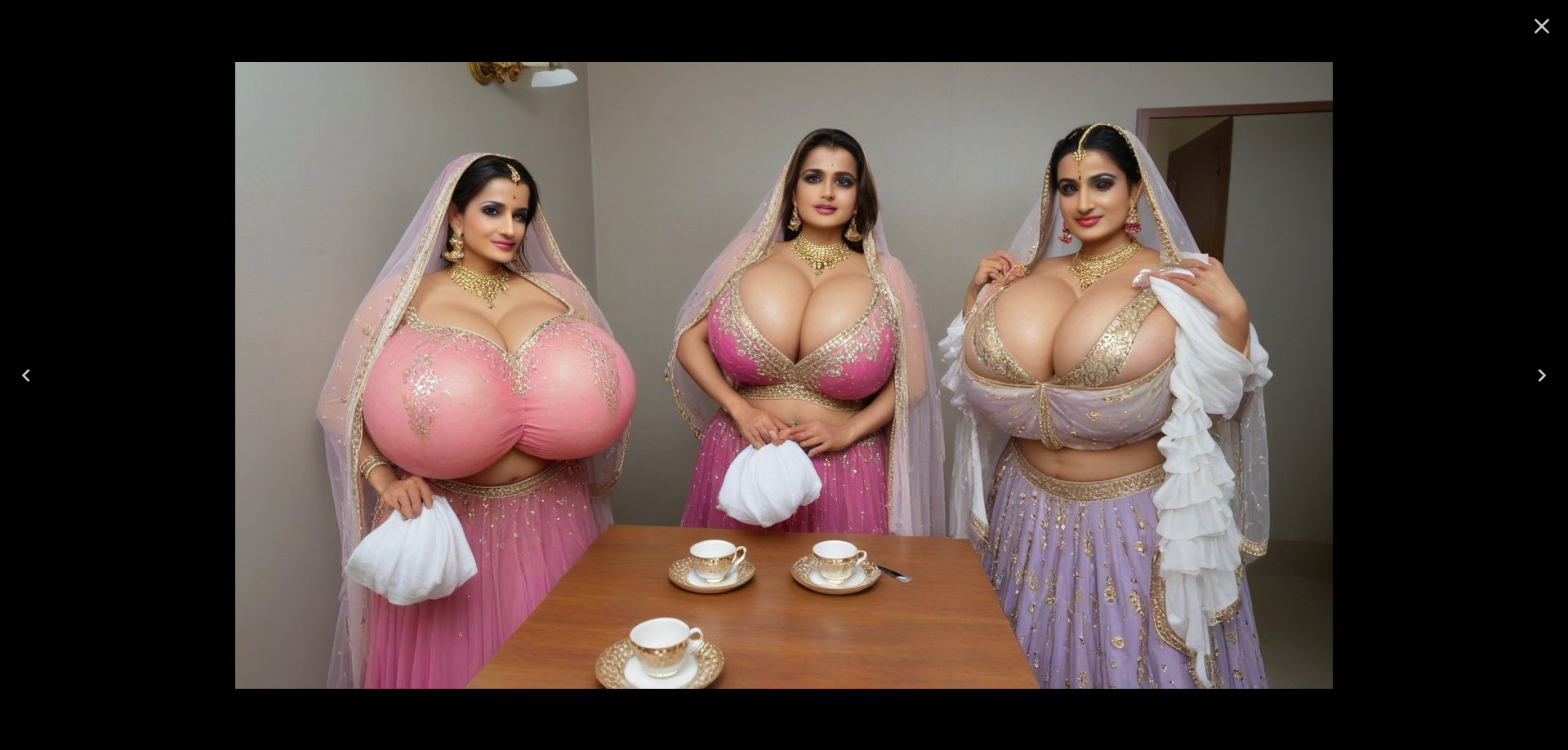
click at [1550, 27] on icon "Close" at bounding box center [1542, 25] width 26 height 26
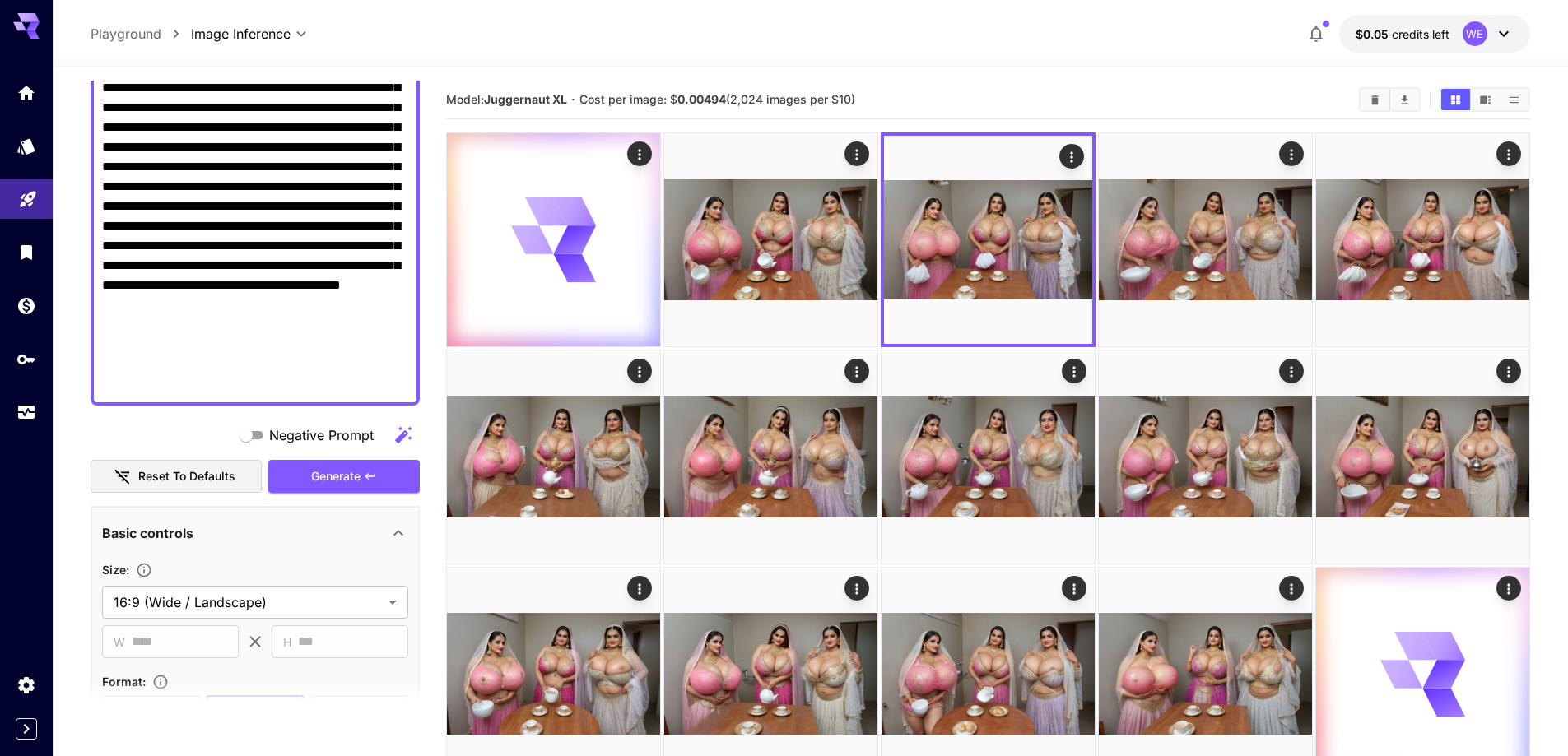
scroll to position [295, 0]
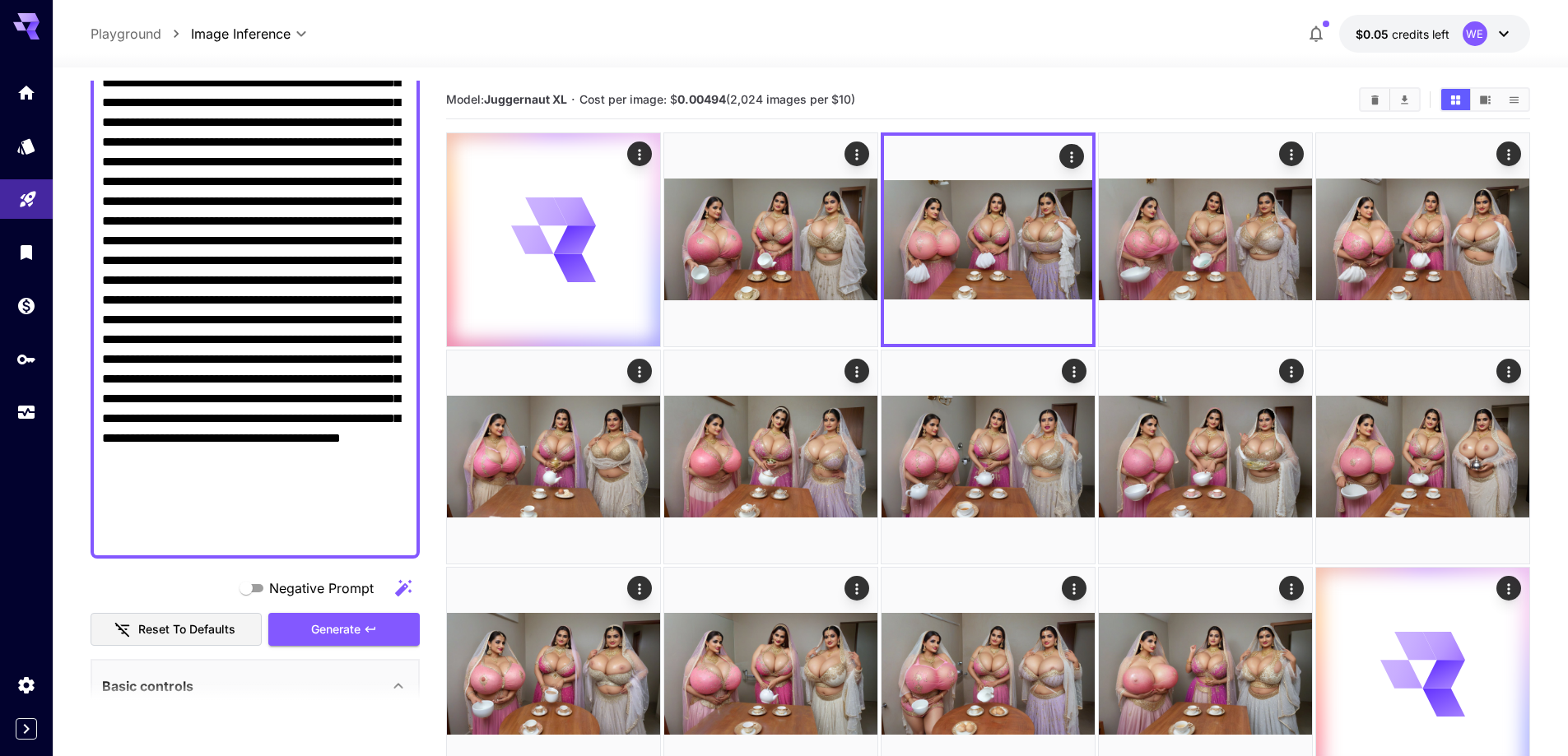
click at [333, 273] on textarea "Negative Prompt" at bounding box center [255, 241] width 306 height 612
paste textarea
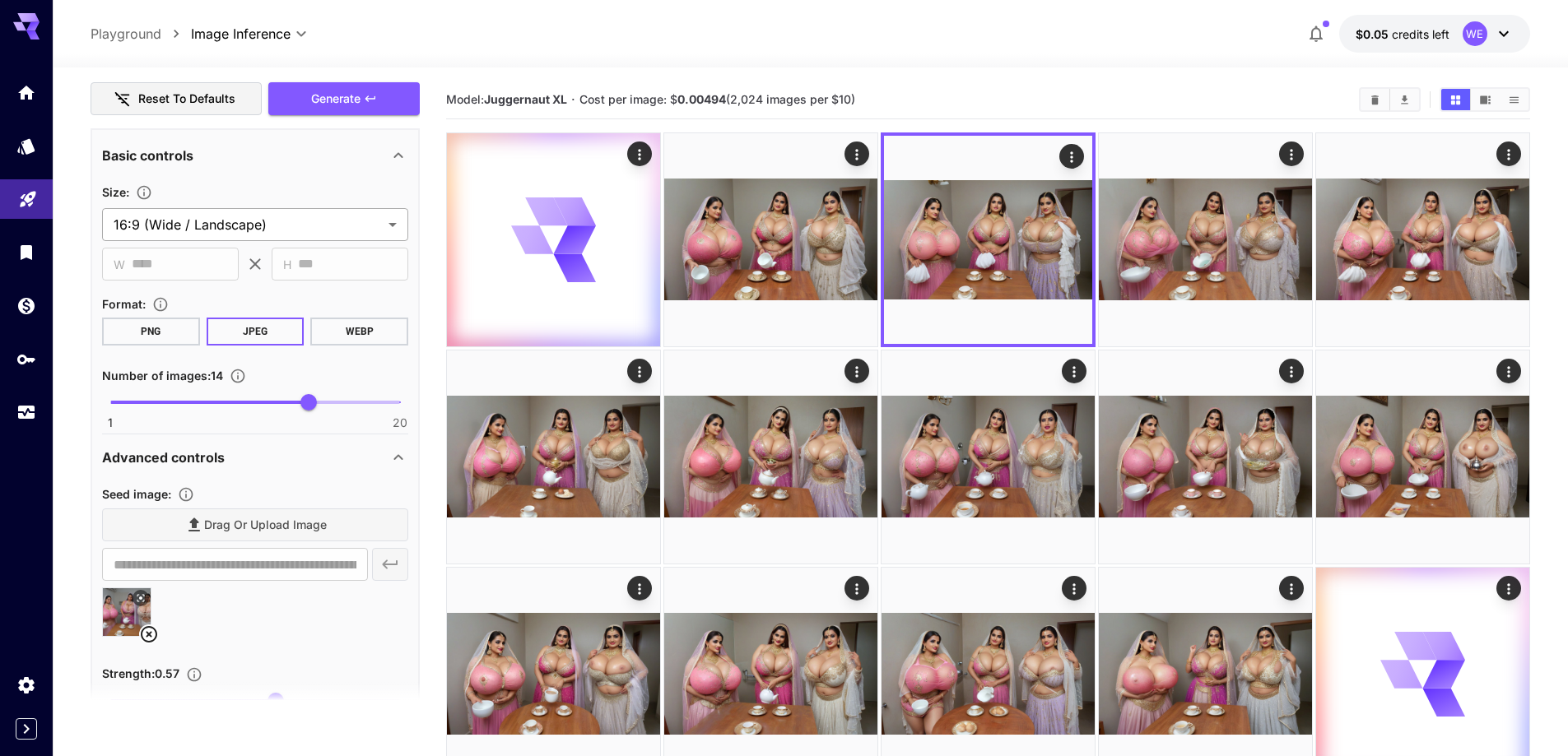
scroll to position [789, 0]
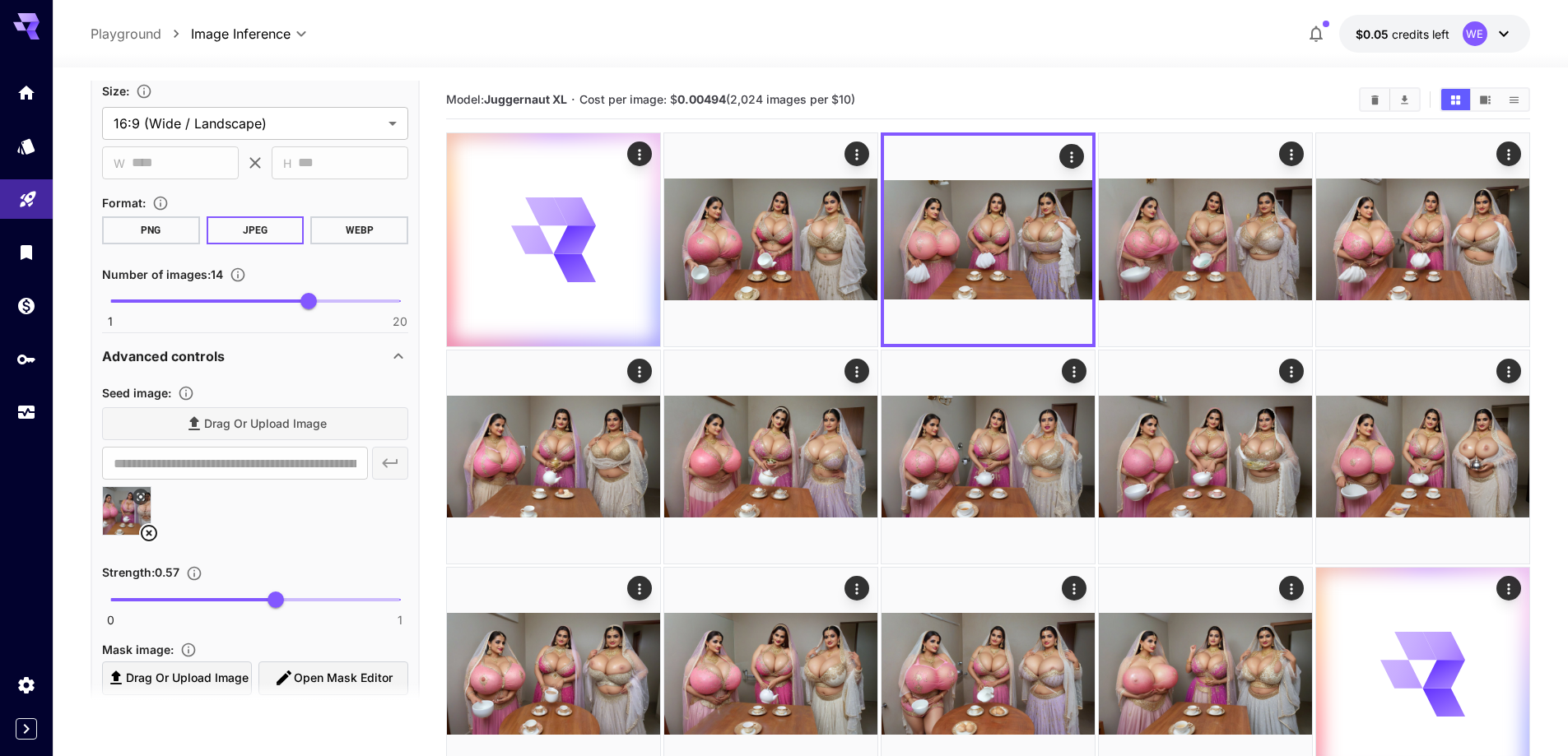
type textarea "**********"
click at [152, 538] on icon at bounding box center [149, 533] width 20 height 20
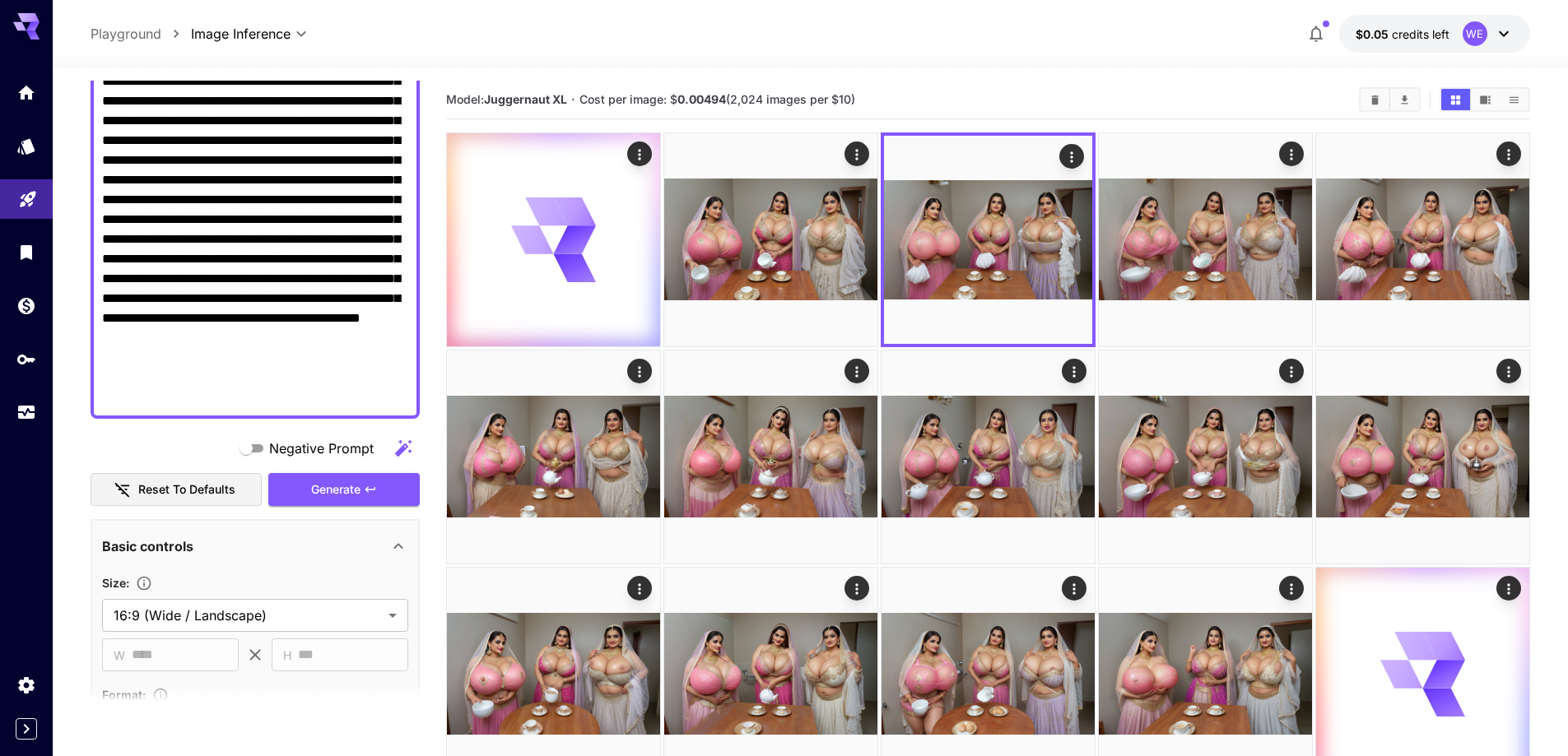
scroll to position [295, 0]
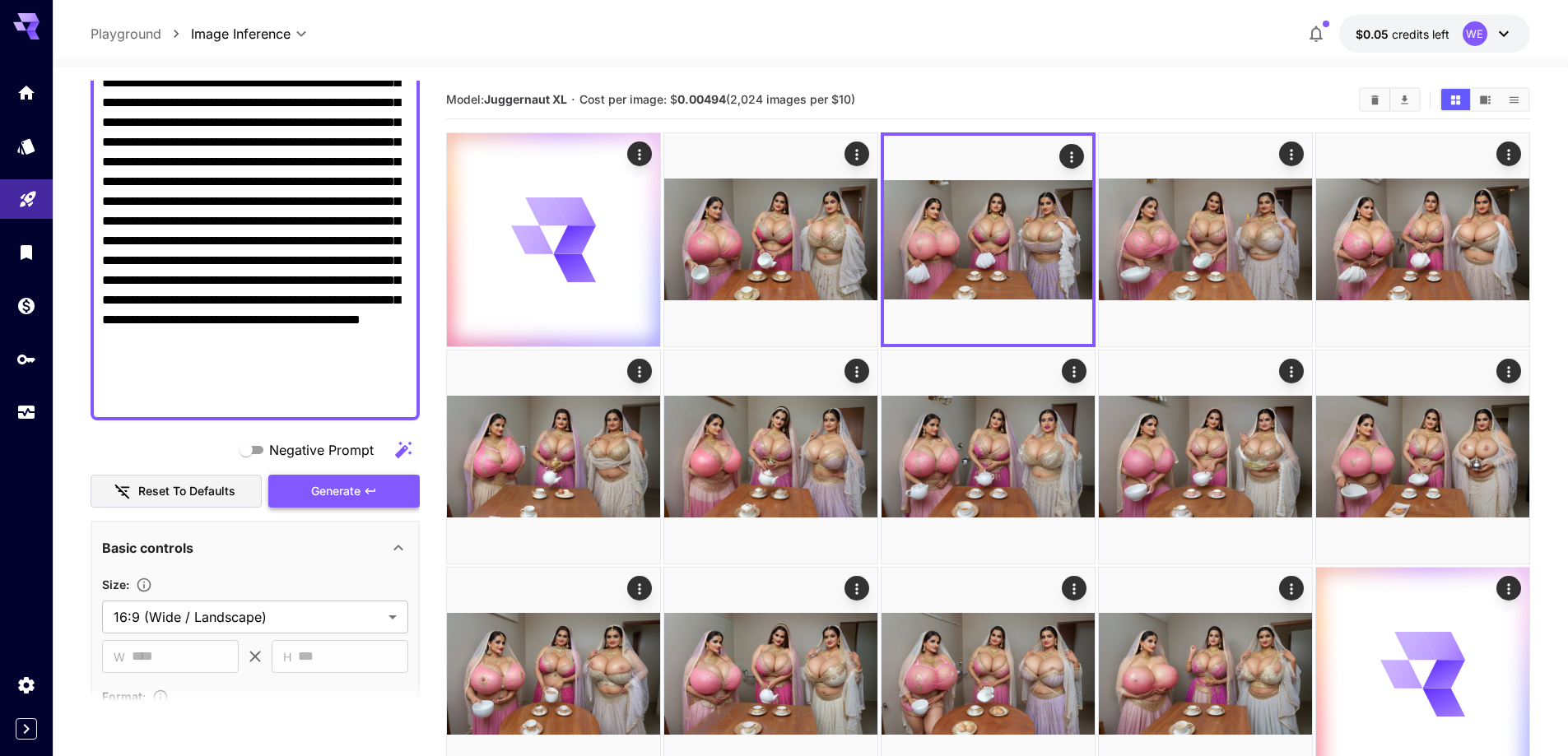
click at [323, 493] on span "Generate" at bounding box center [336, 492] width 50 height 21
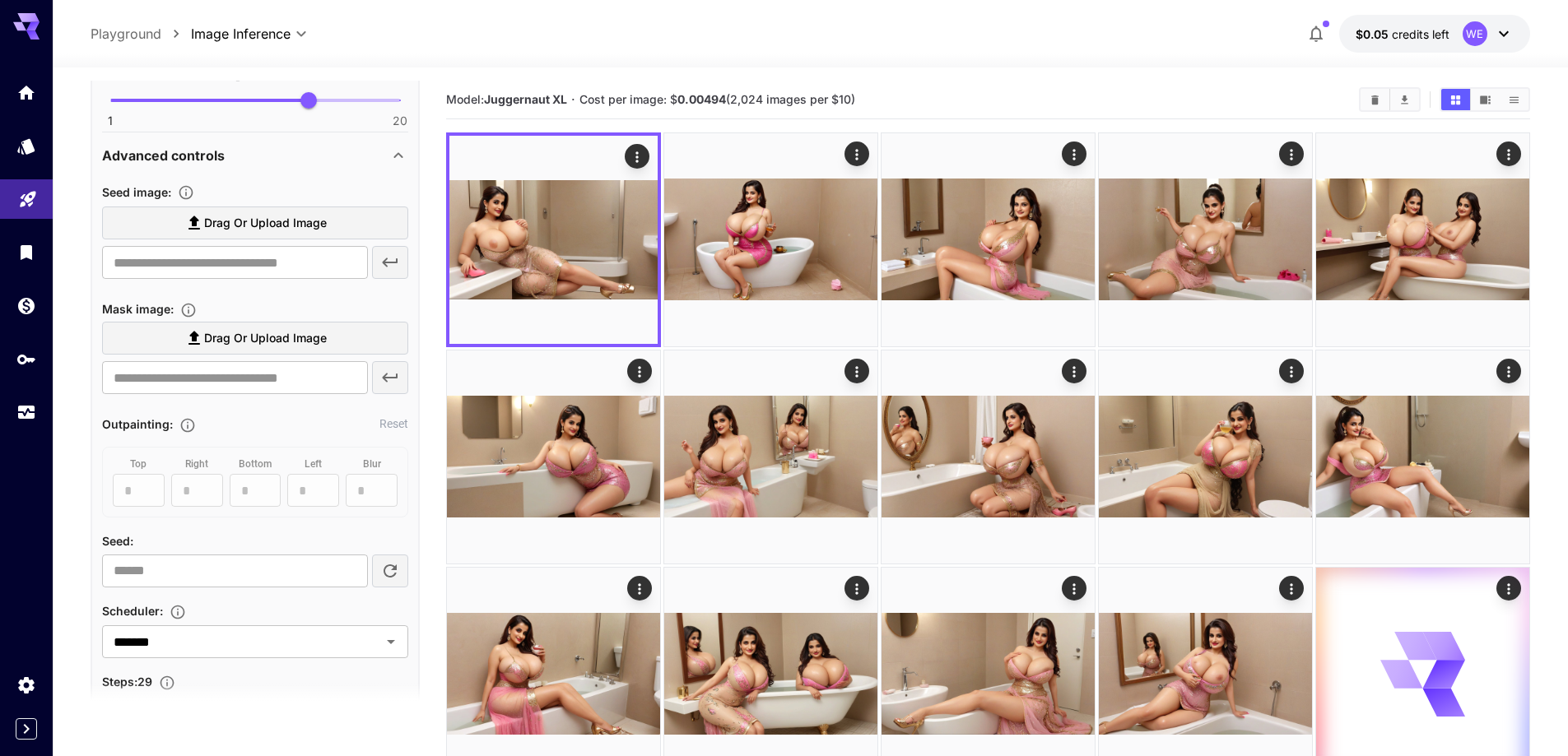
scroll to position [954, 0]
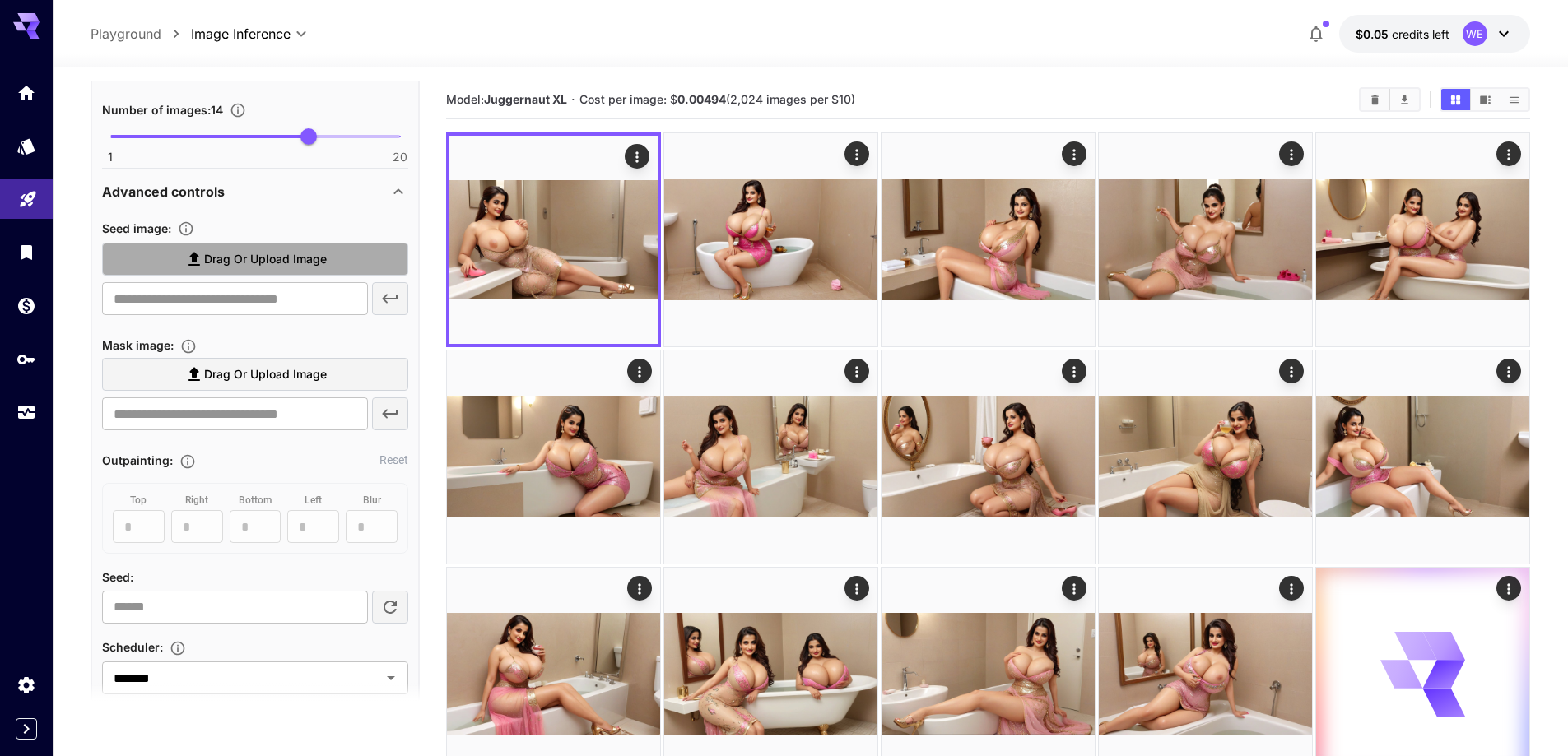
click at [268, 257] on span "Drag or upload image" at bounding box center [265, 259] width 122 height 21
click at [0, 0] on input "Drag or upload image" at bounding box center [0, 0] width 0 height 0
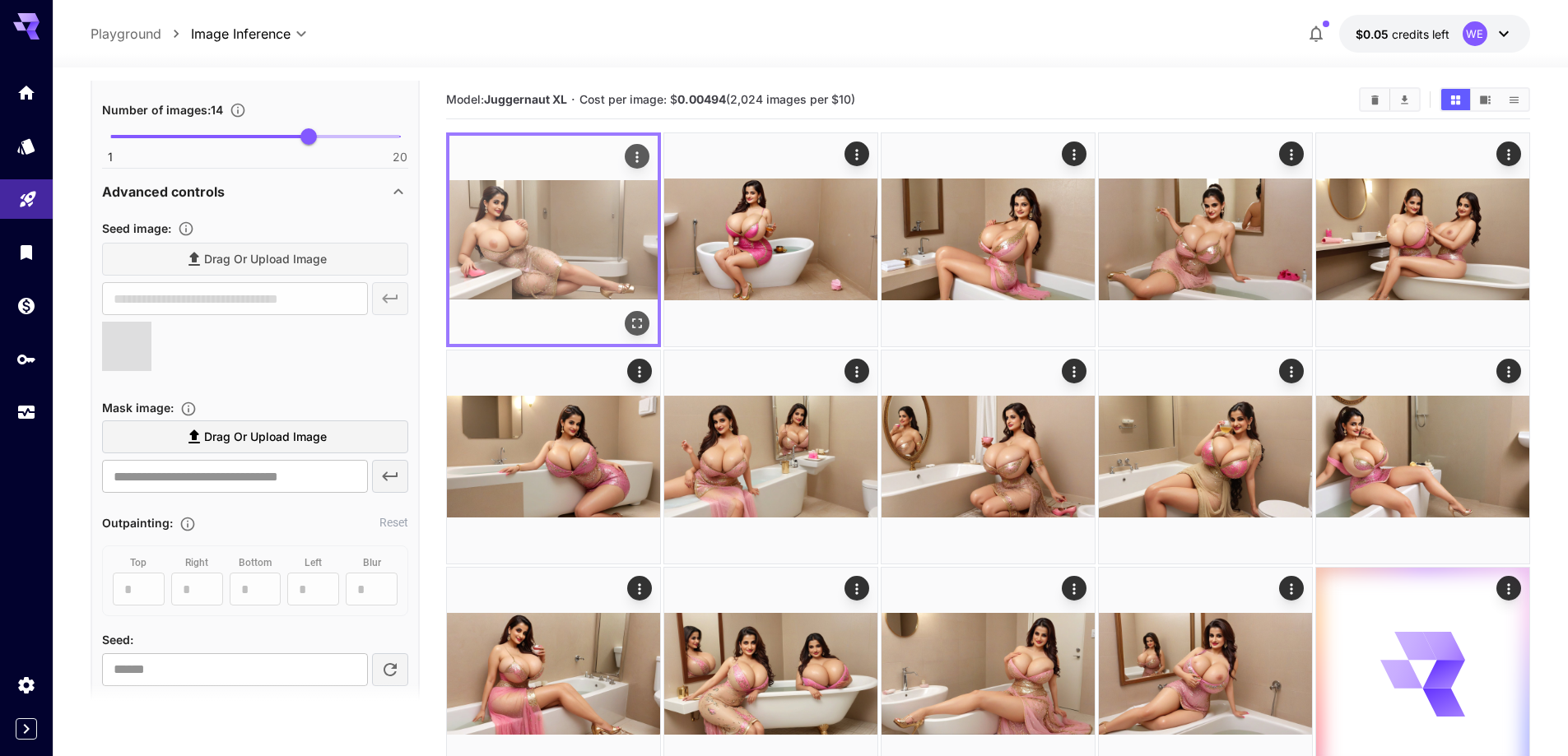
type input "**********"
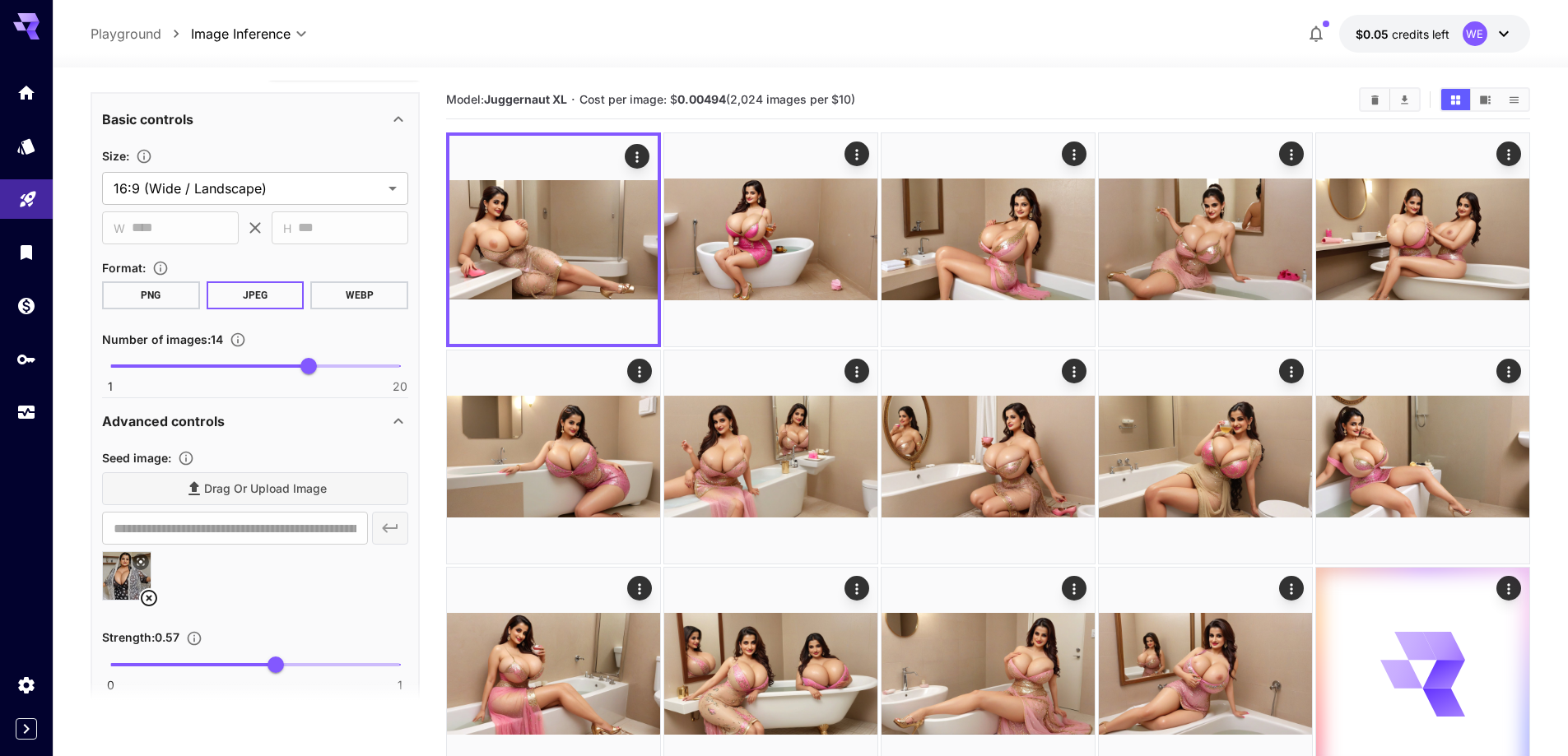
scroll to position [706, 0]
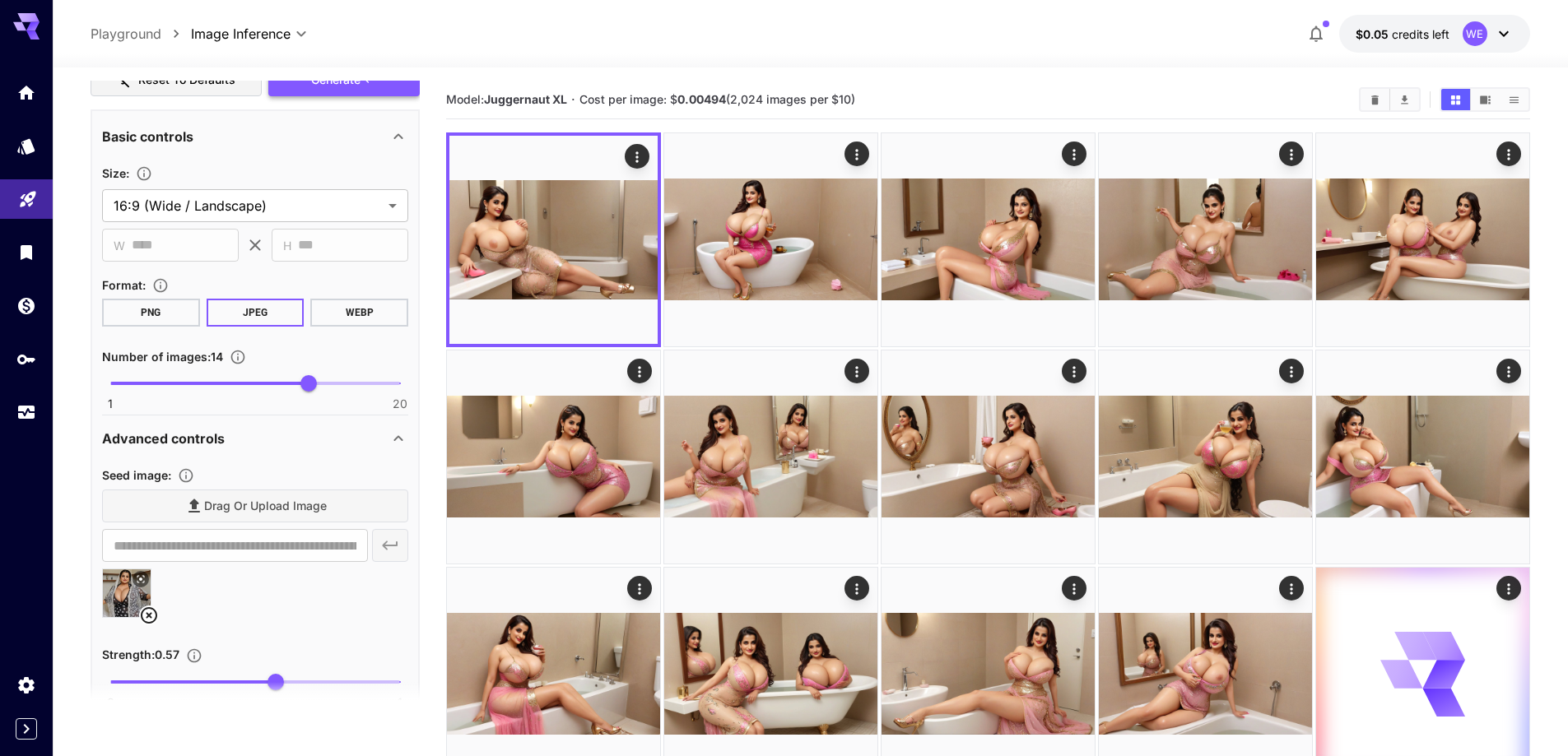
click at [368, 92] on button "Generate" at bounding box center [344, 80] width 151 height 33
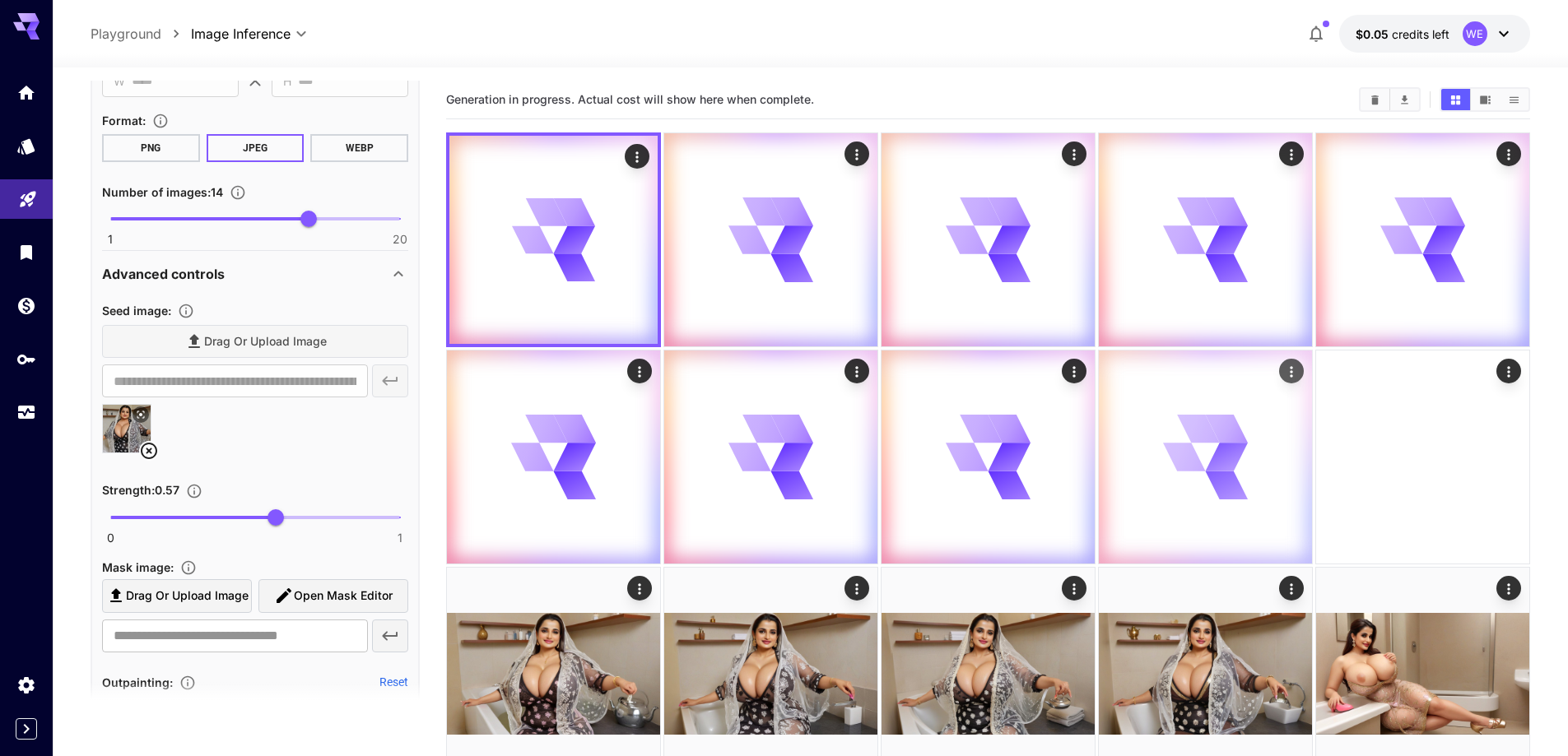
scroll to position [164, 0]
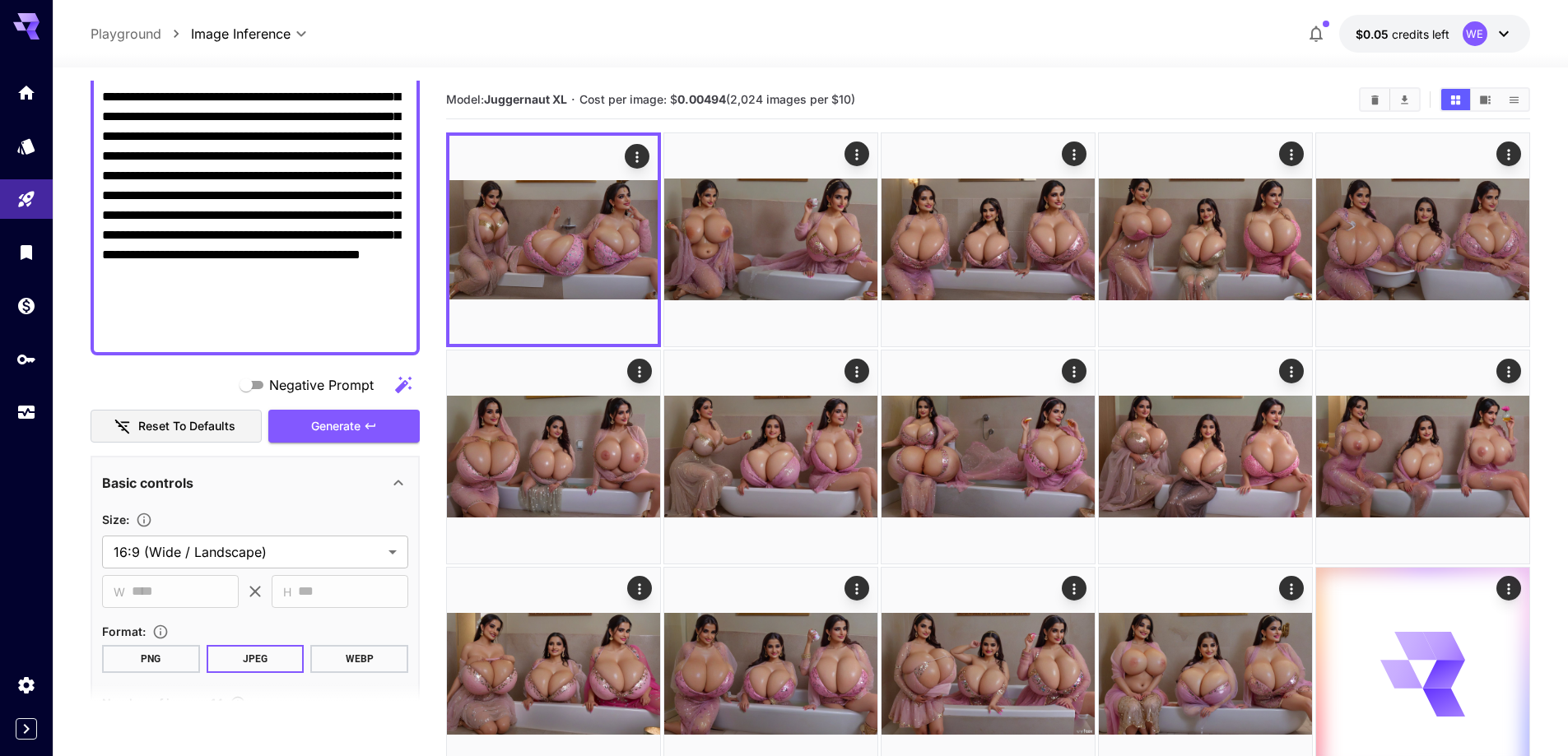
scroll to position [322, 0]
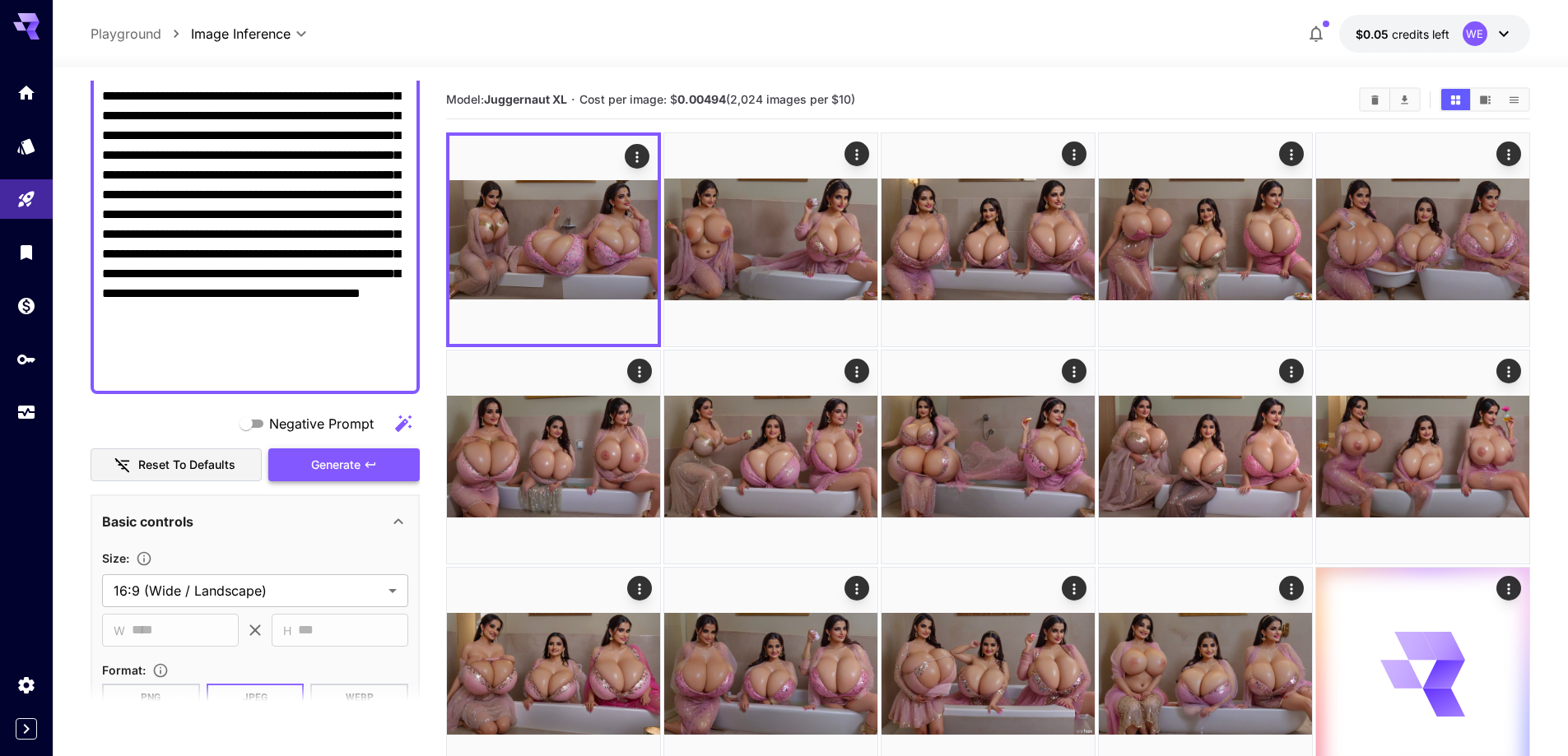
type input "**********"
click at [345, 463] on span "Generate" at bounding box center [336, 465] width 50 height 21
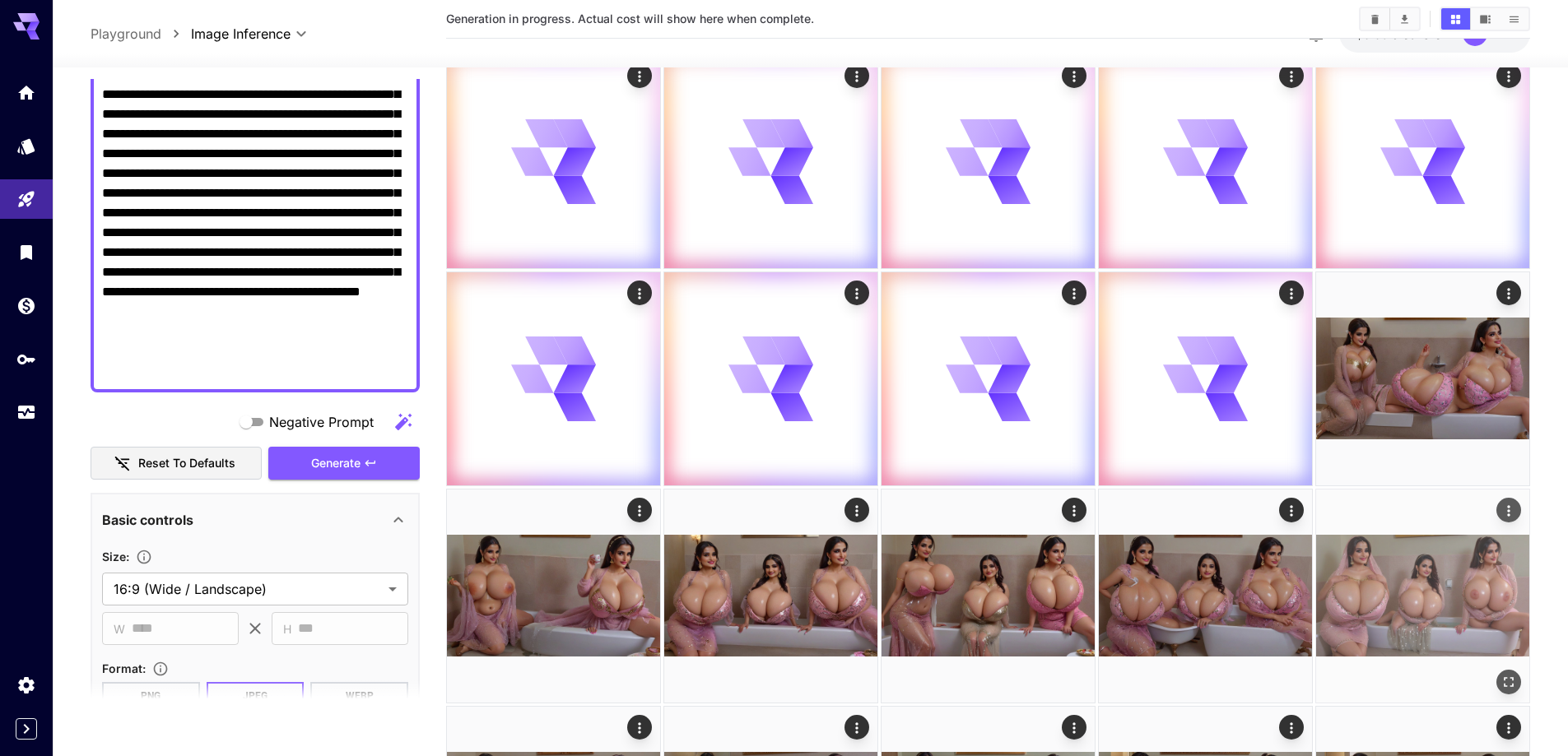
scroll to position [411, 0]
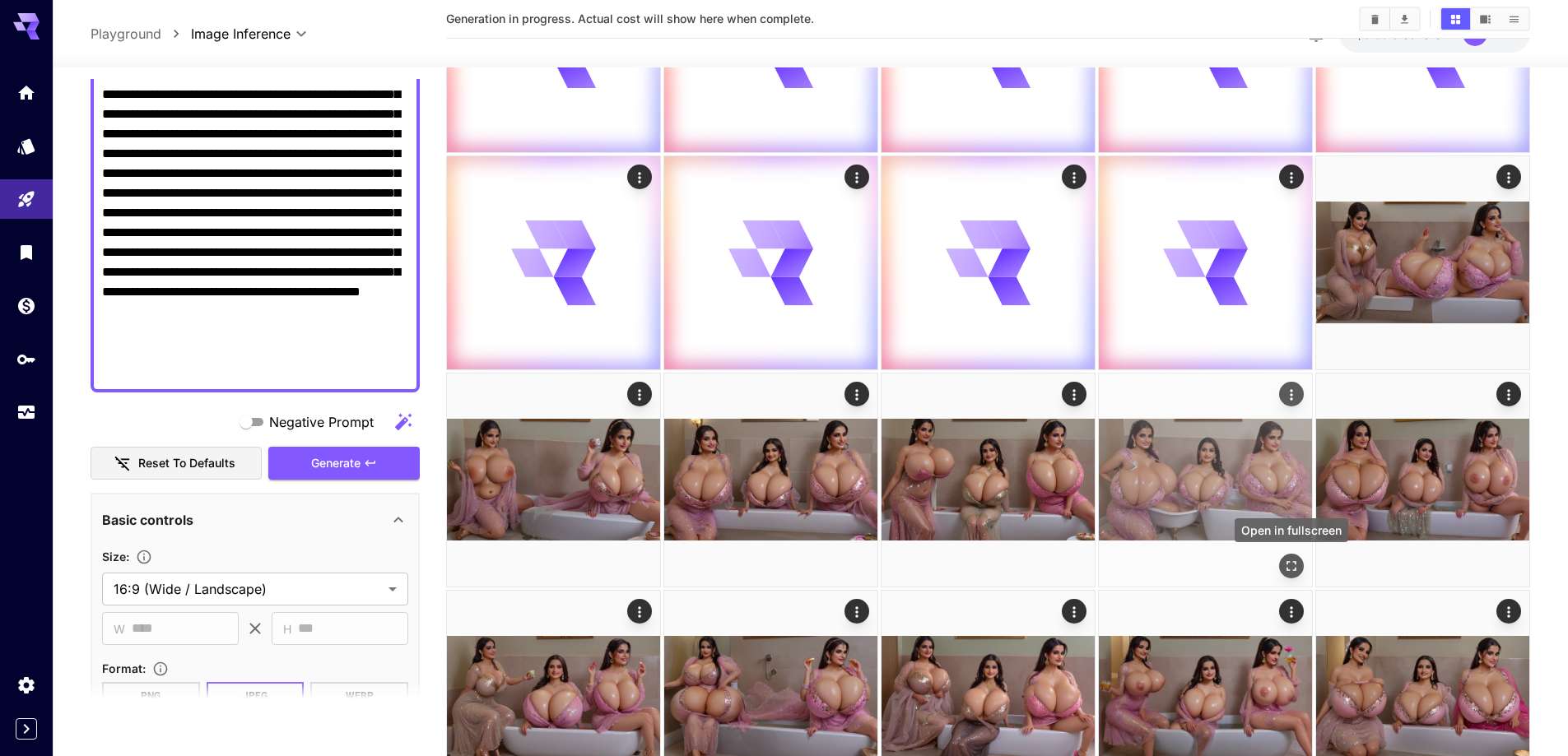
click icon "Open in fullscreen"
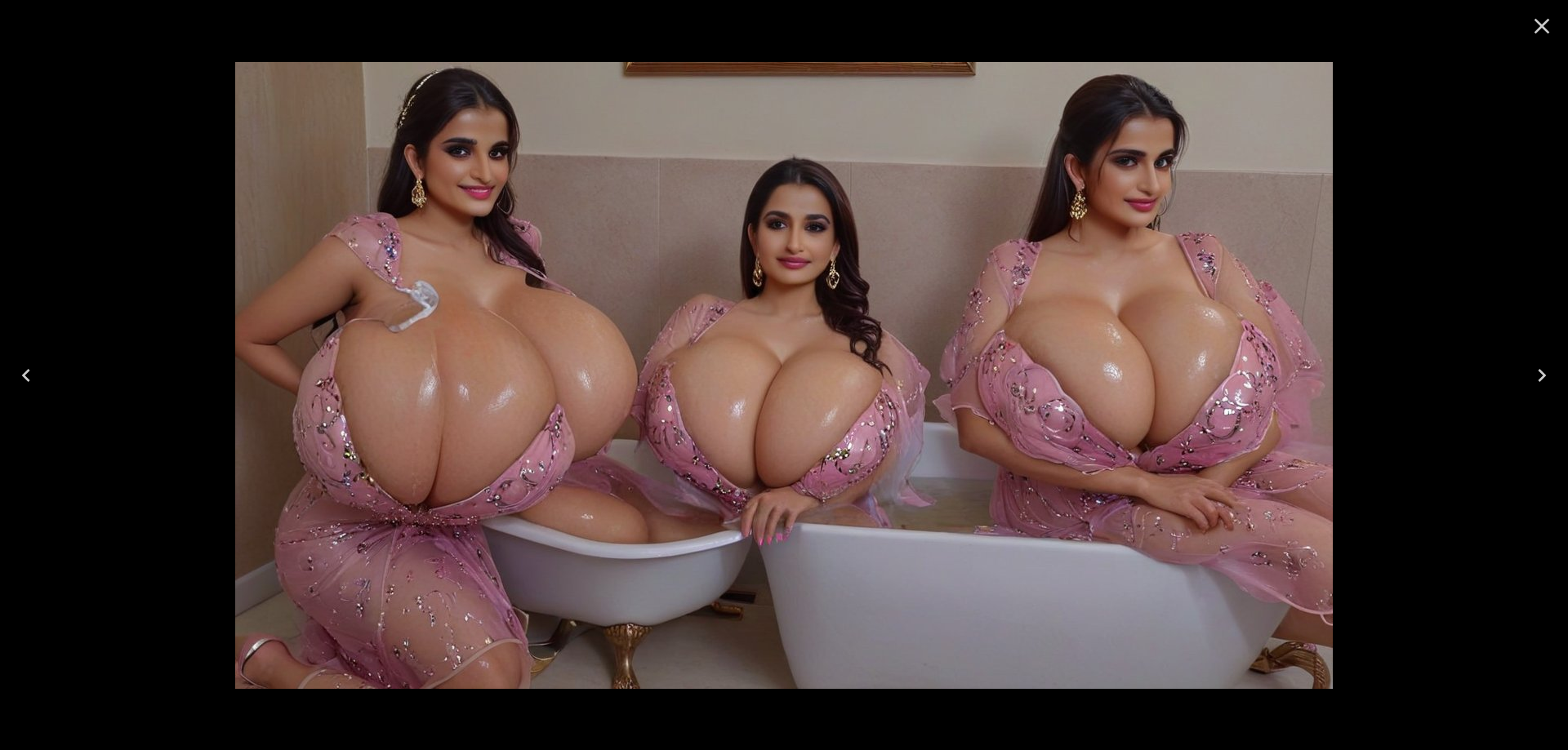
click icon "Close"
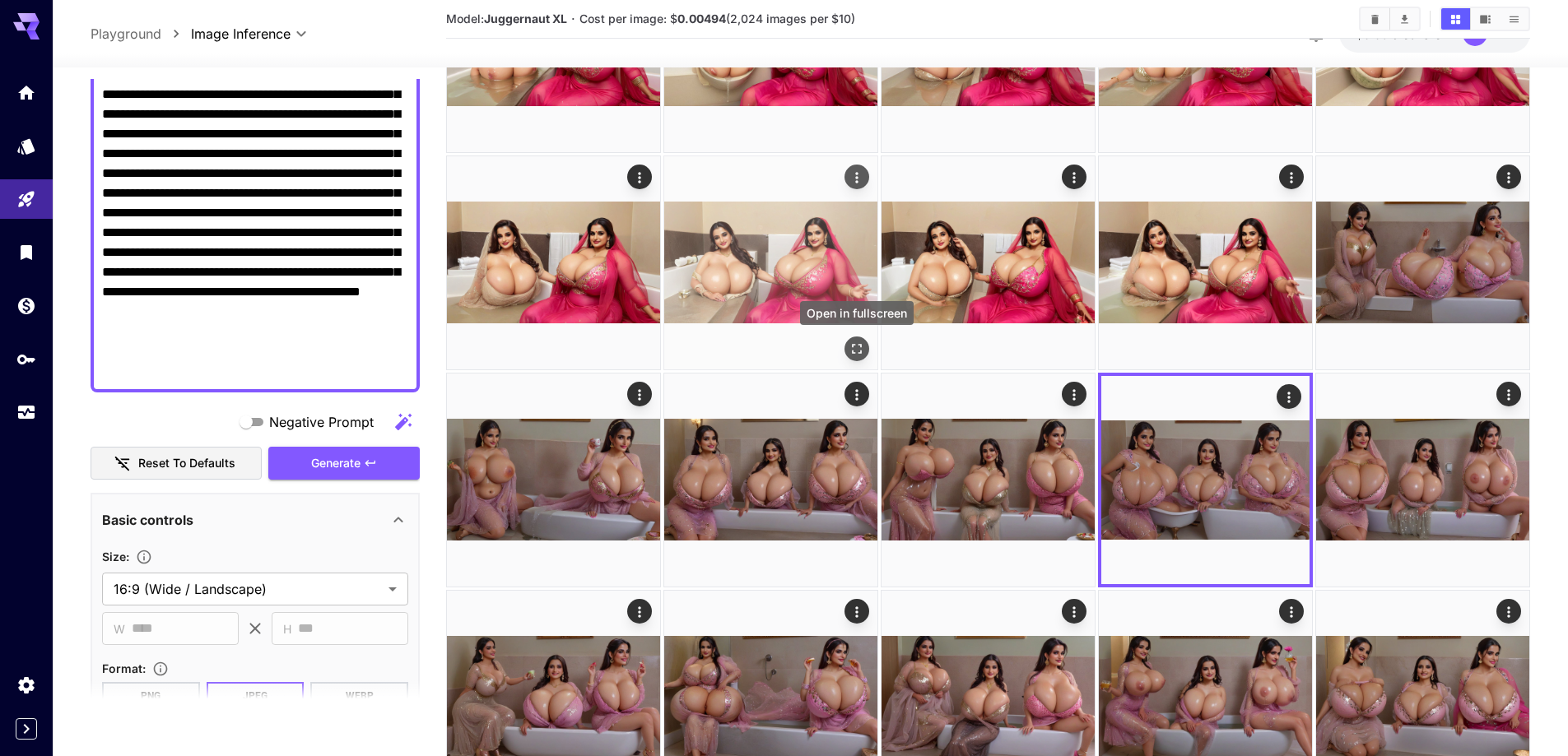
click icon "Open in fullscreen"
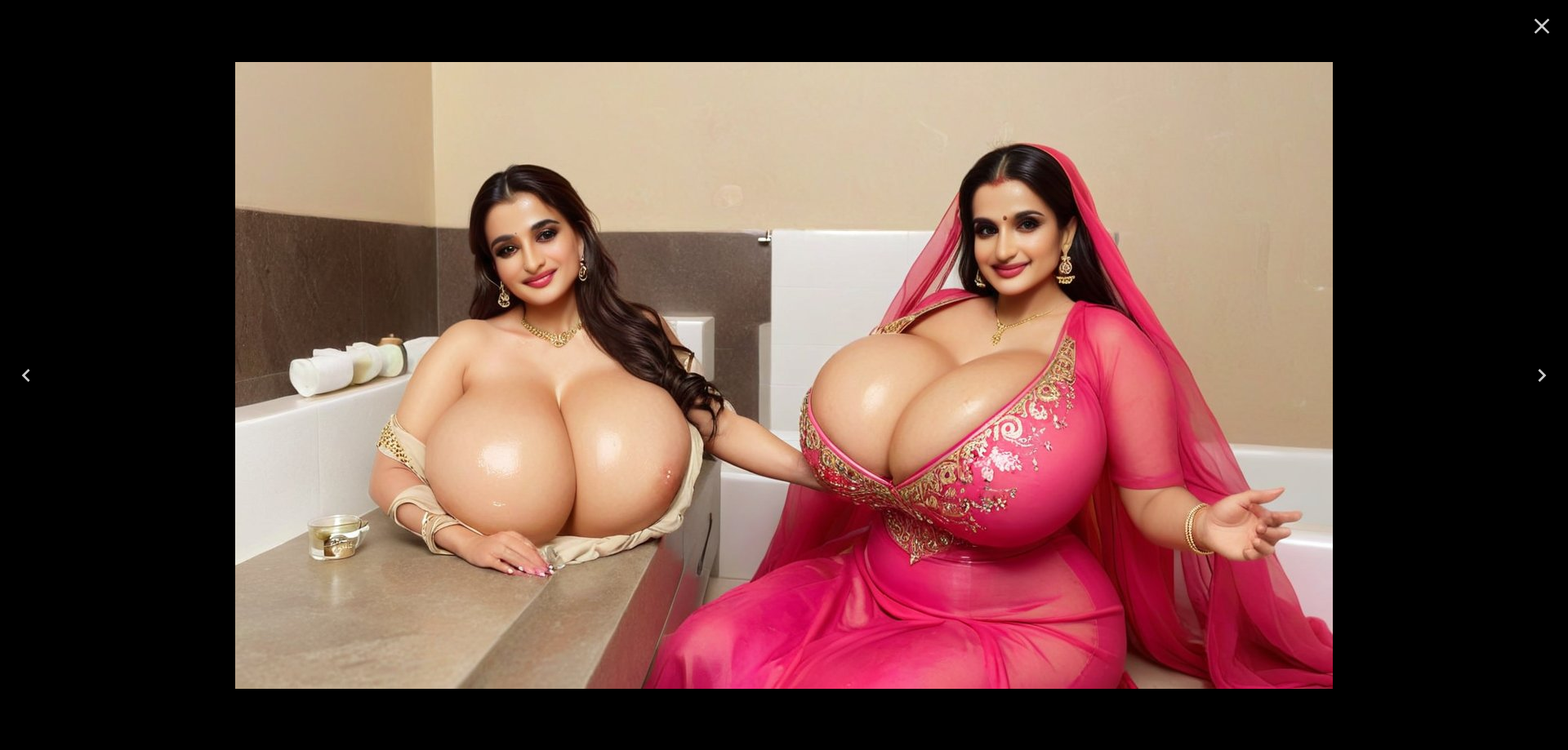
click icon "Close"
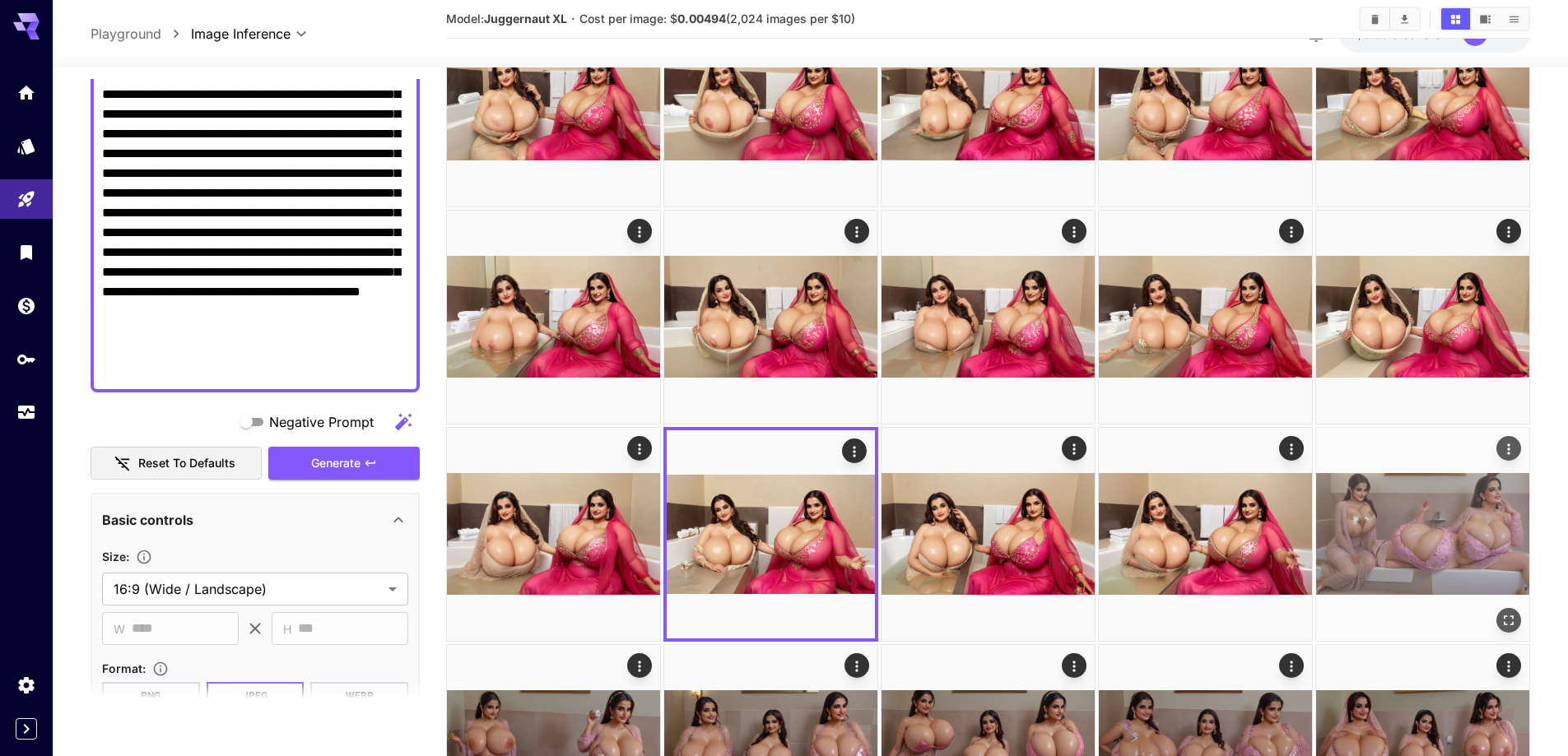
scroll to position [82, 0]
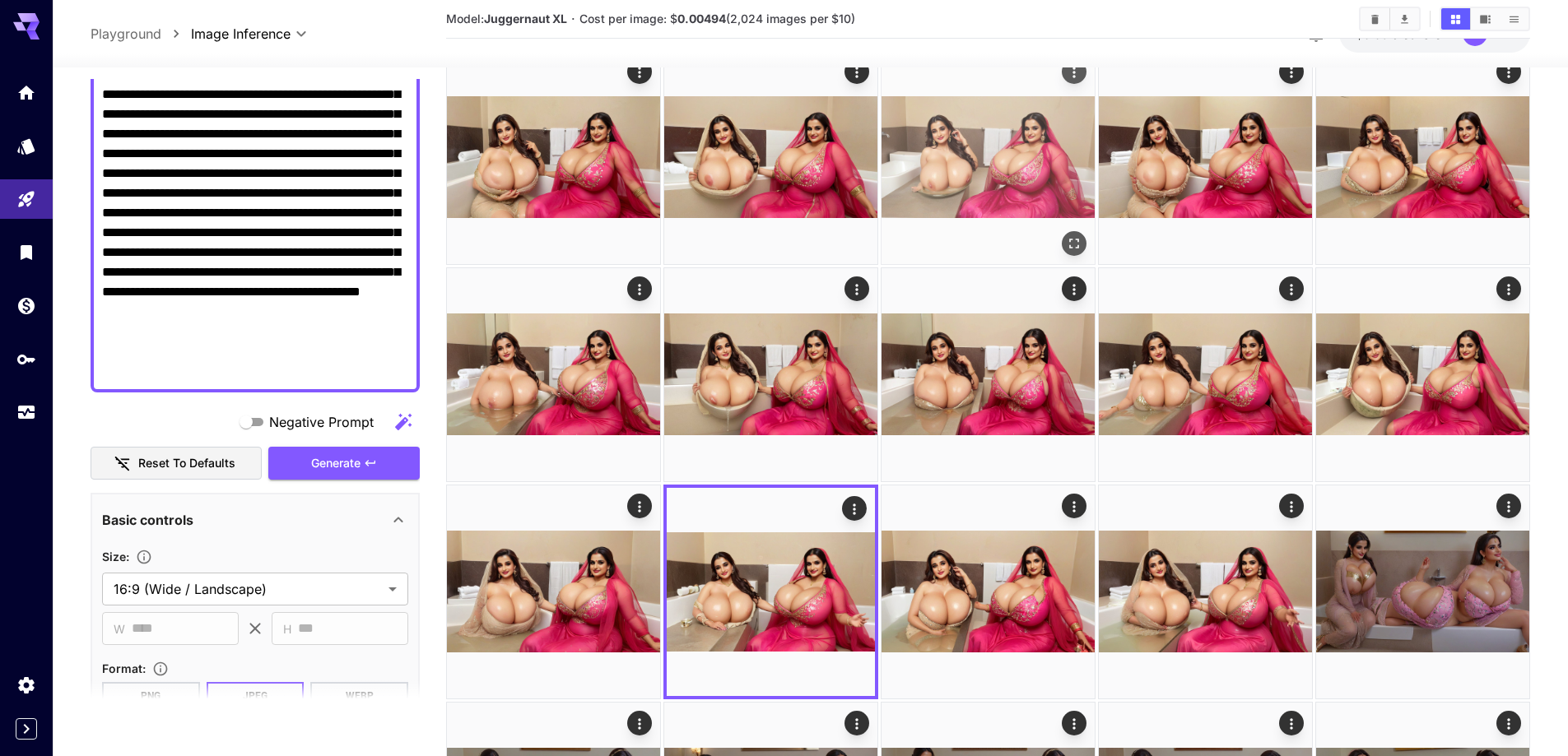
click icon "Open in fullscreen"
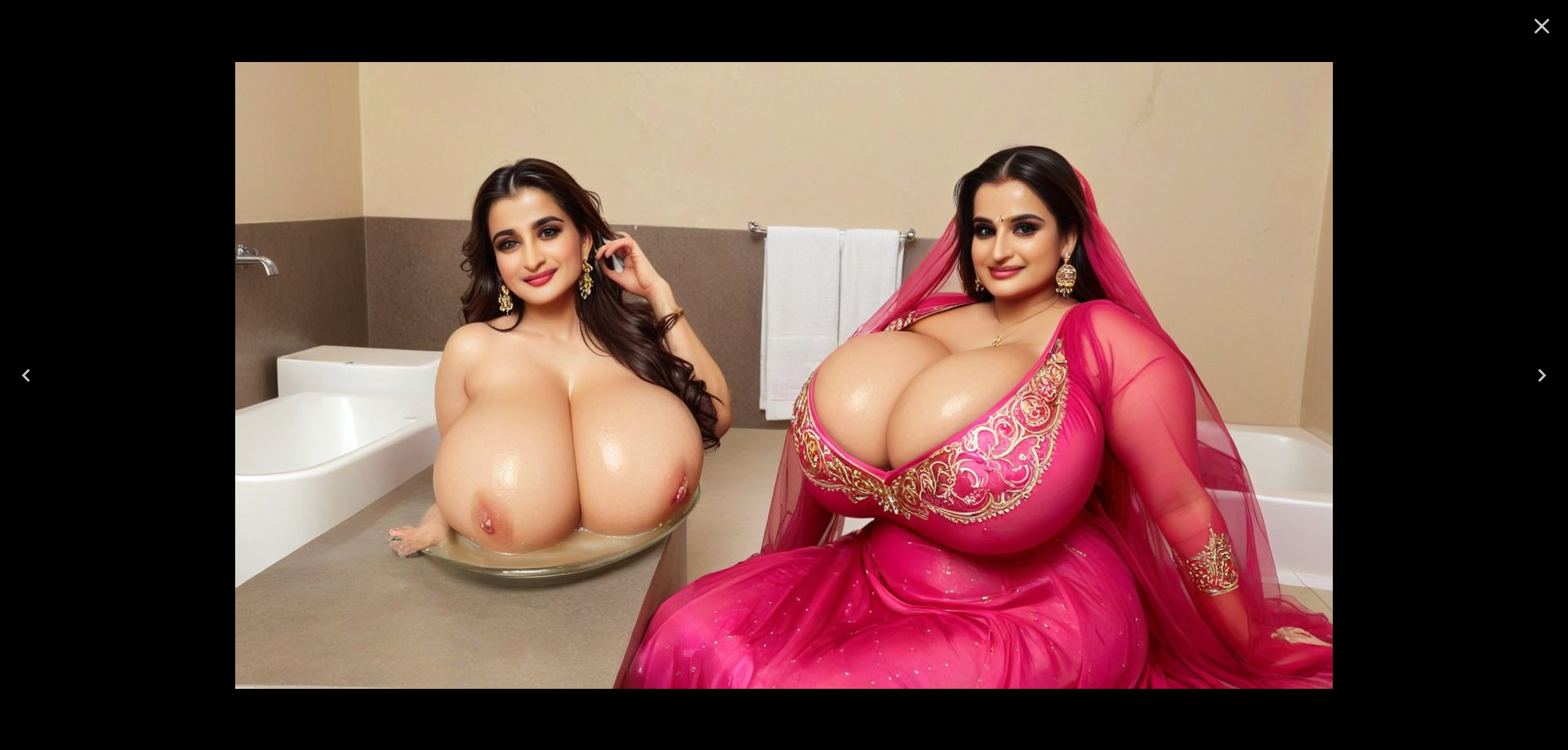
click icon "Close"
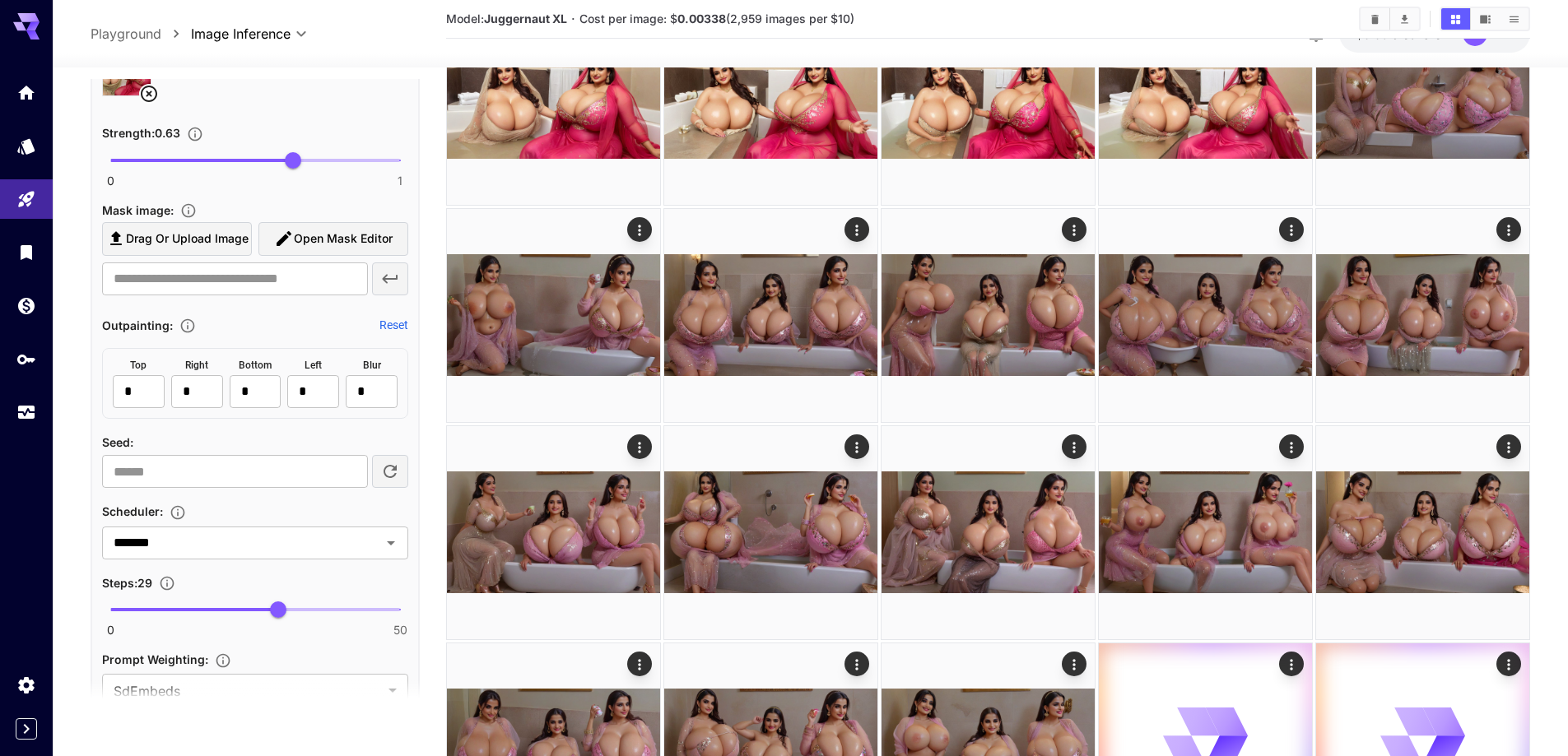
scroll to position [1474, 0]
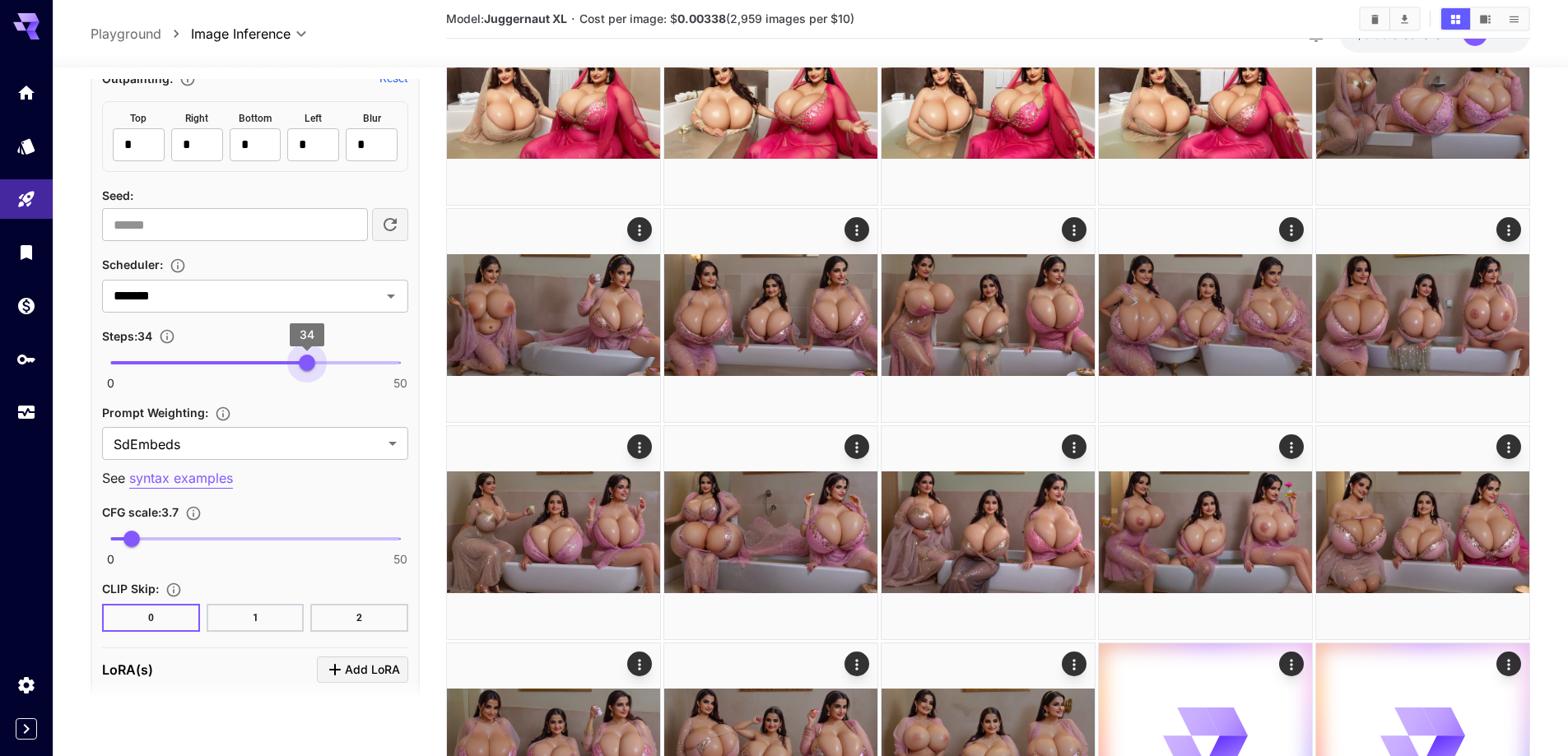
drag, startPoint x: 284, startPoint y: 368, endPoint x: 320, endPoint y: 372, distance: 36.2
click span "34"
type input "**"
click input "*******"
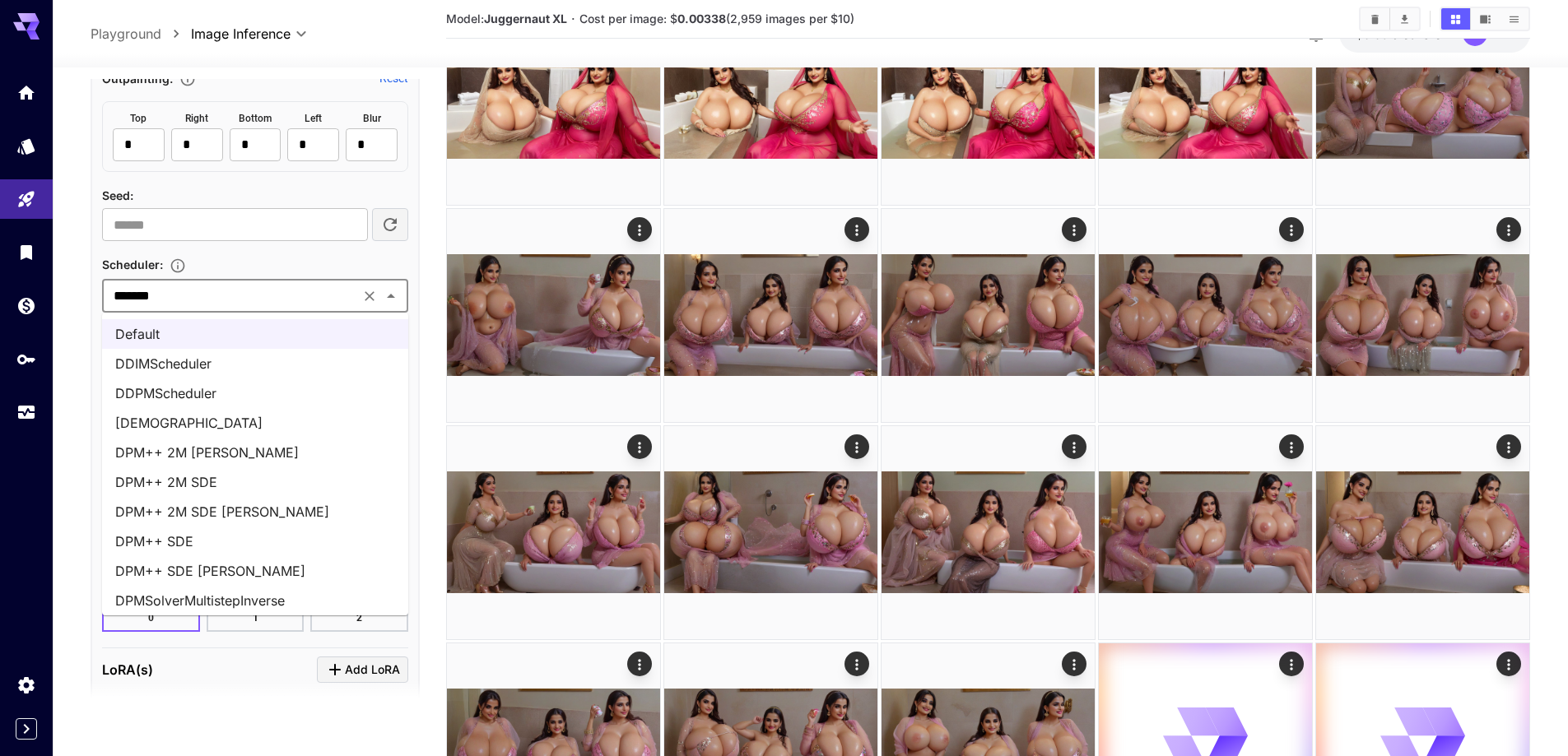
click li "DEISMultistepScheduler"
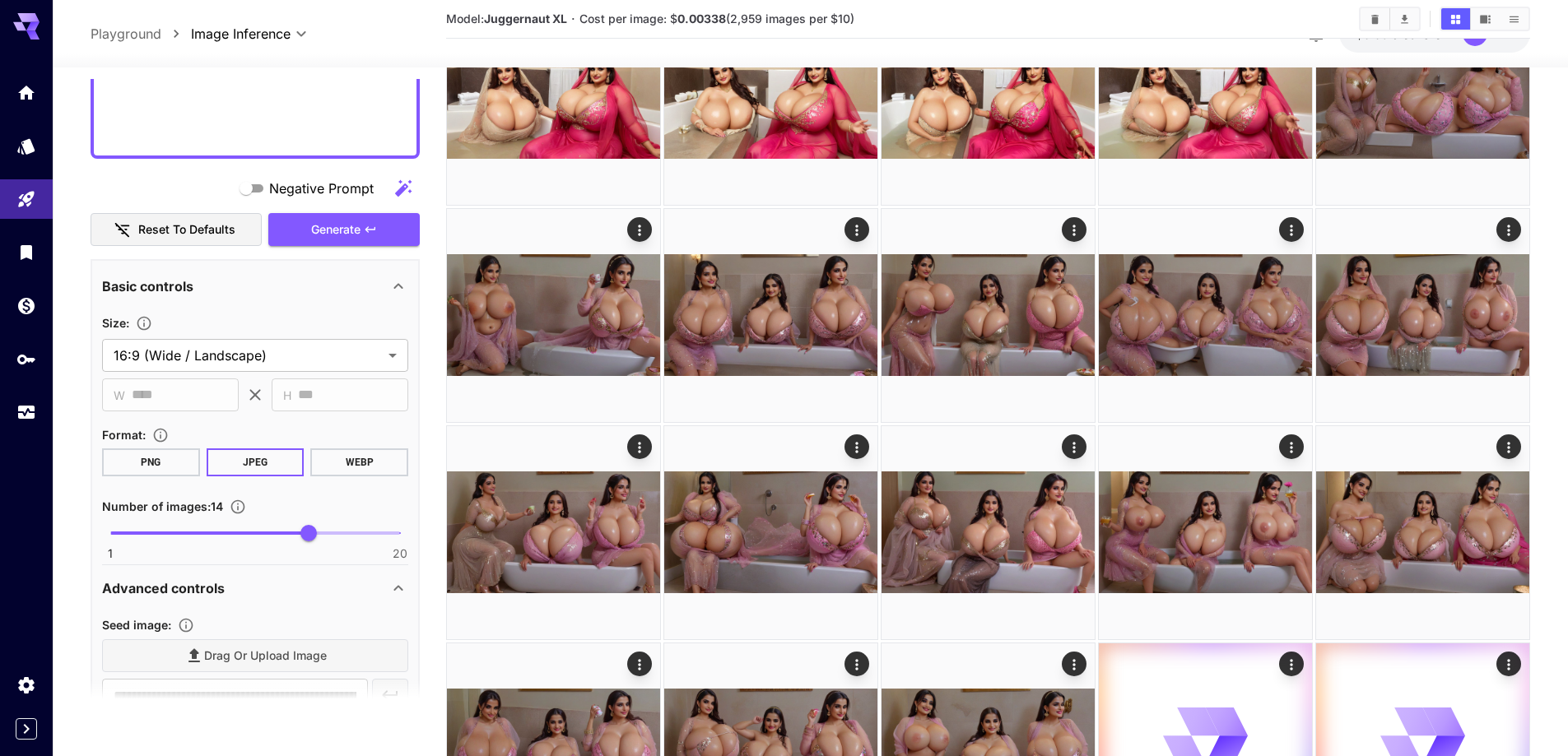
scroll to position [487, 0]
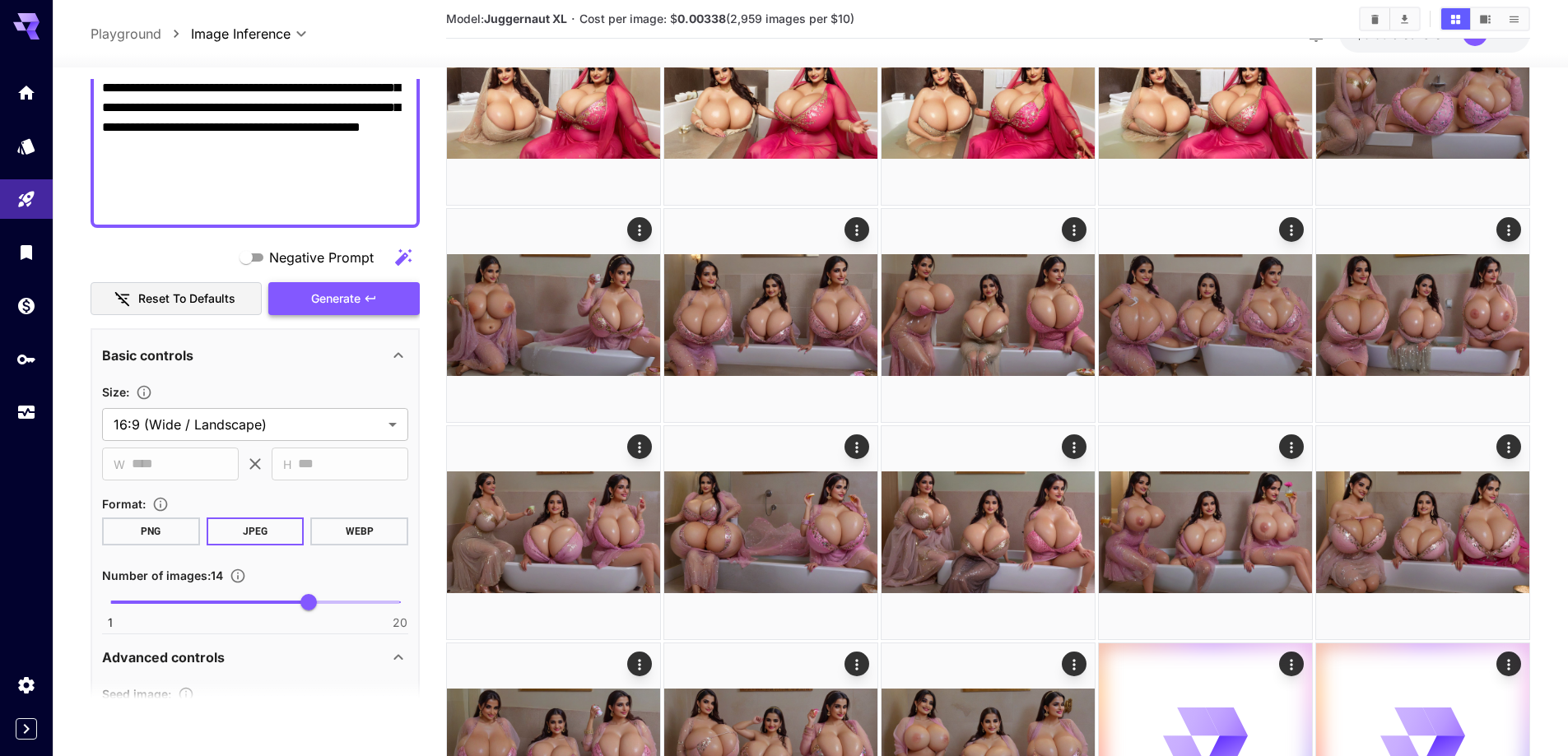
click button "Generate"
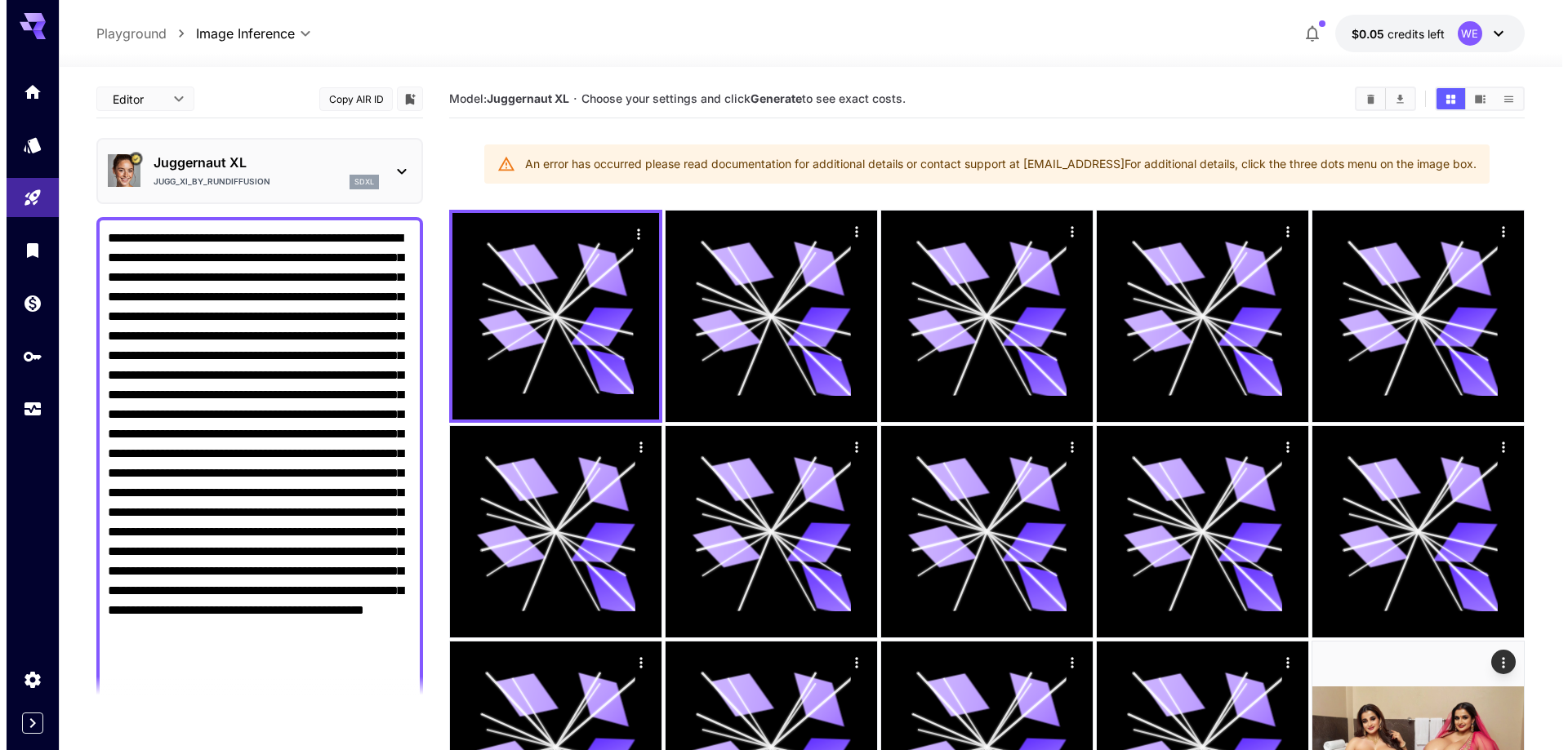
scroll to position [408, 0]
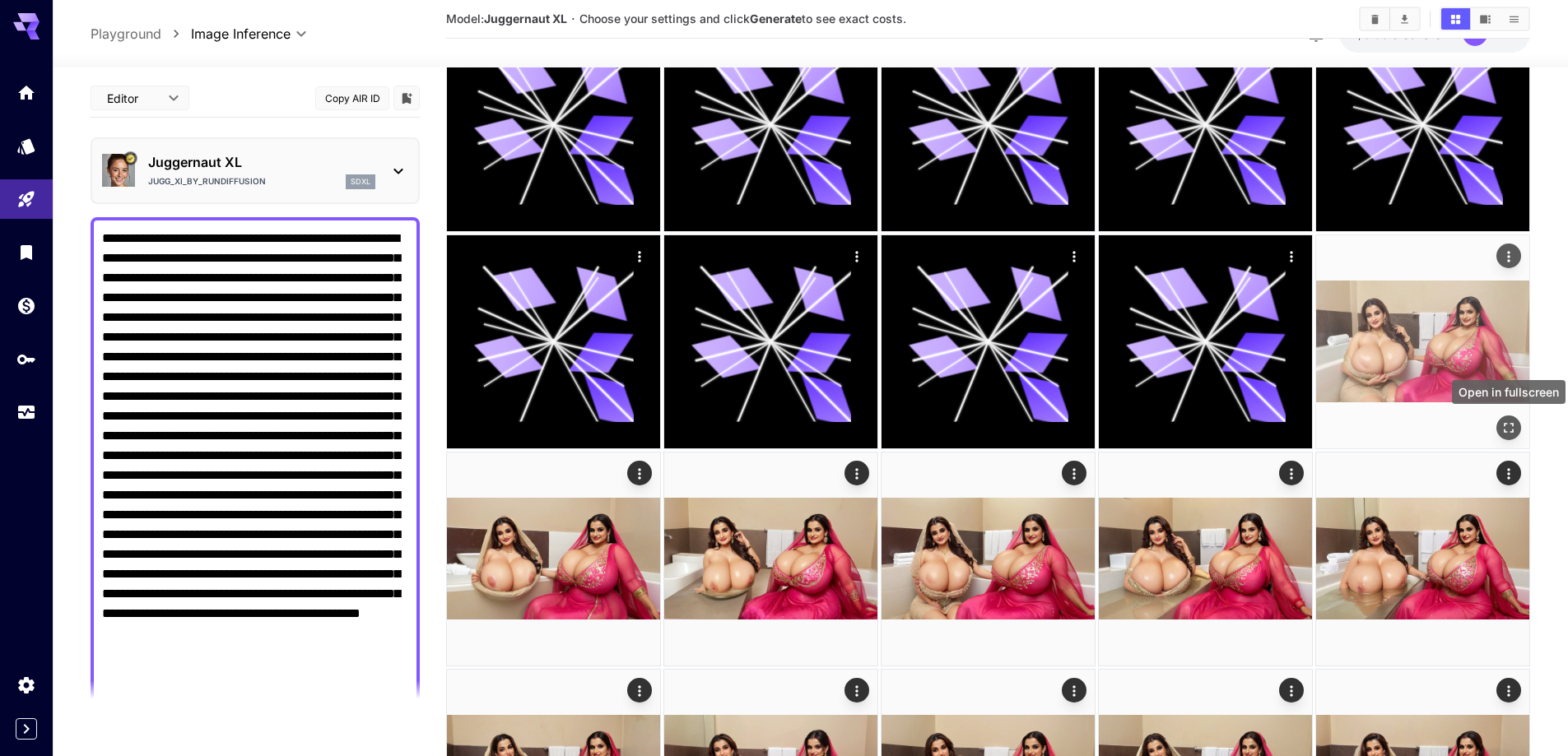
click icon "Open in fullscreen"
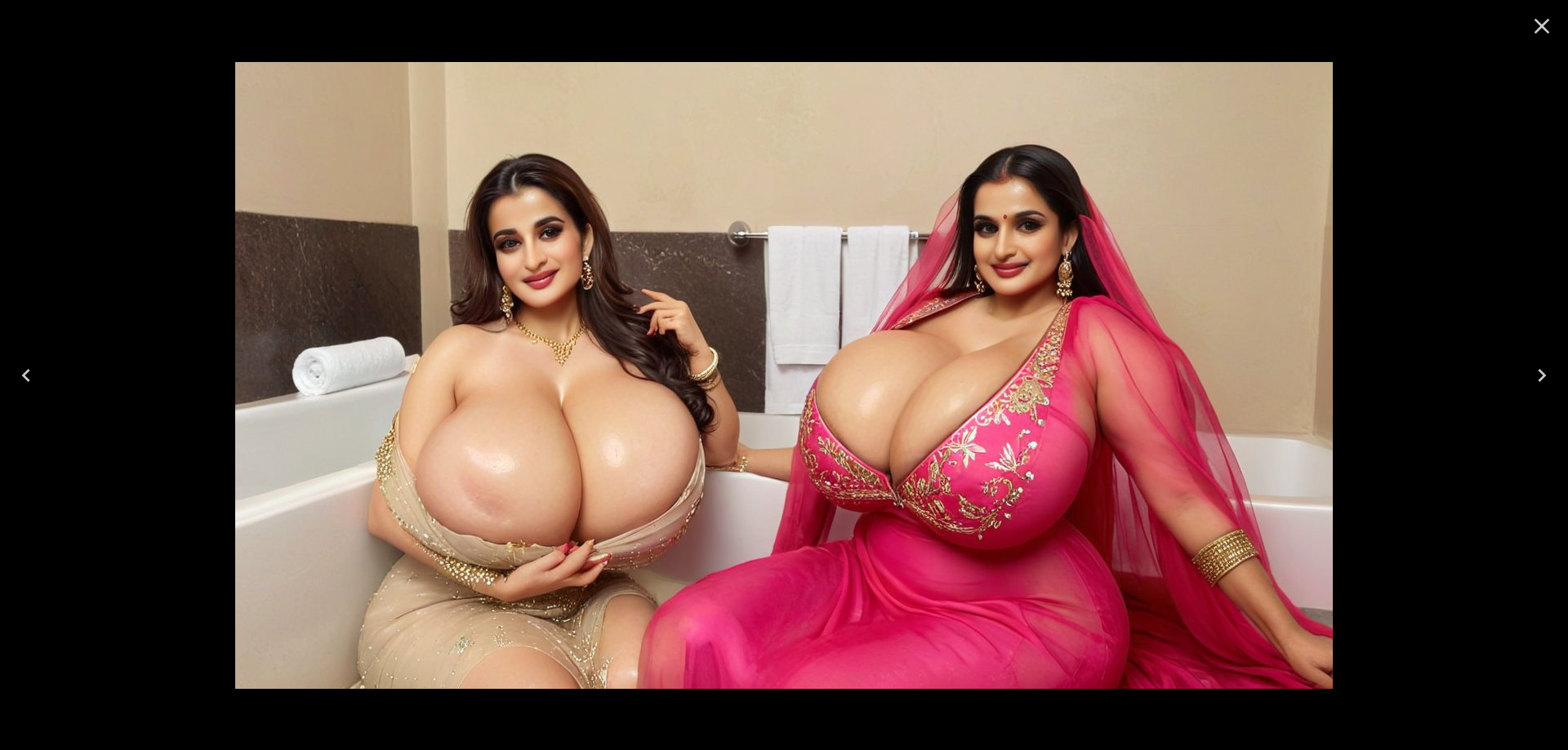
click button "Next"
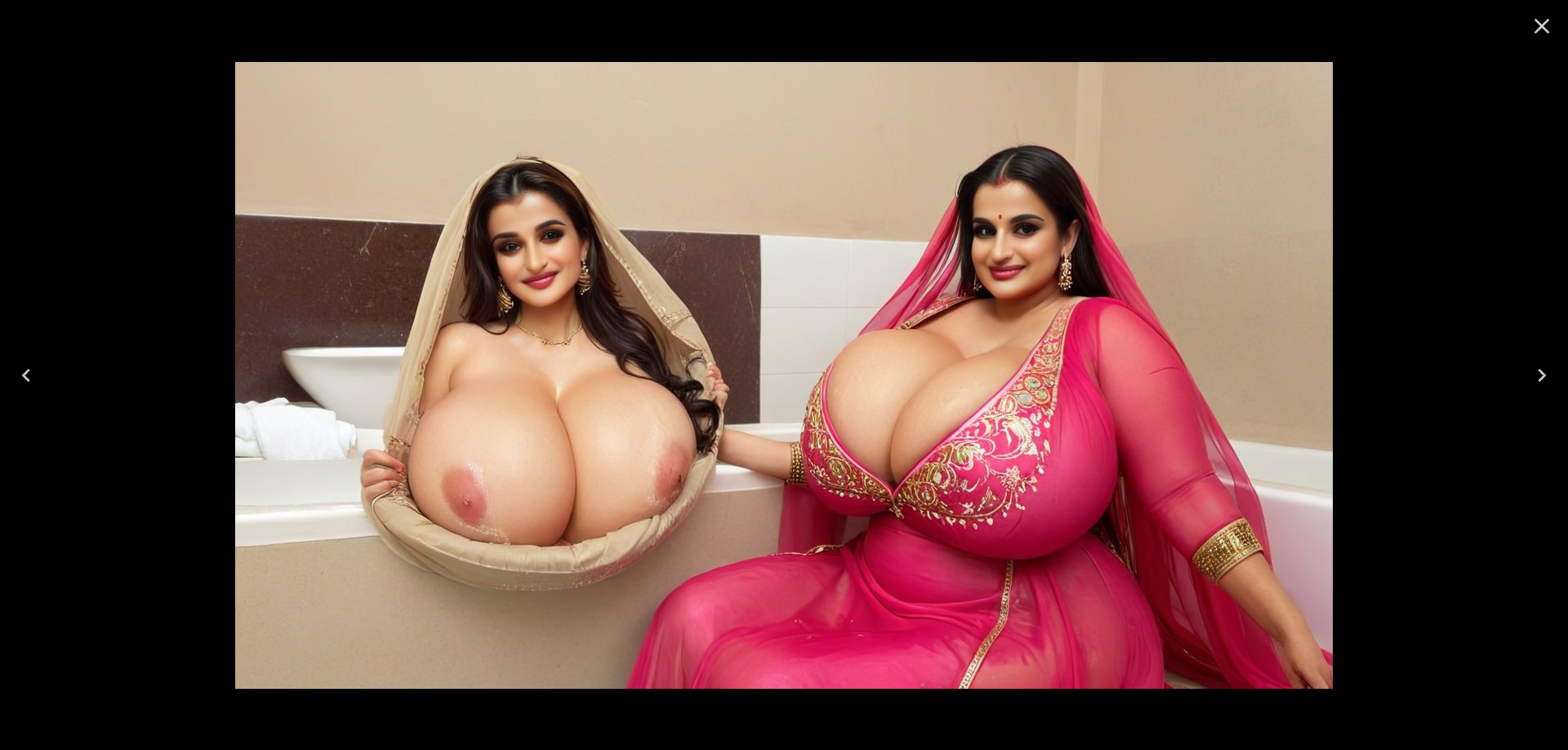
click button "Next"
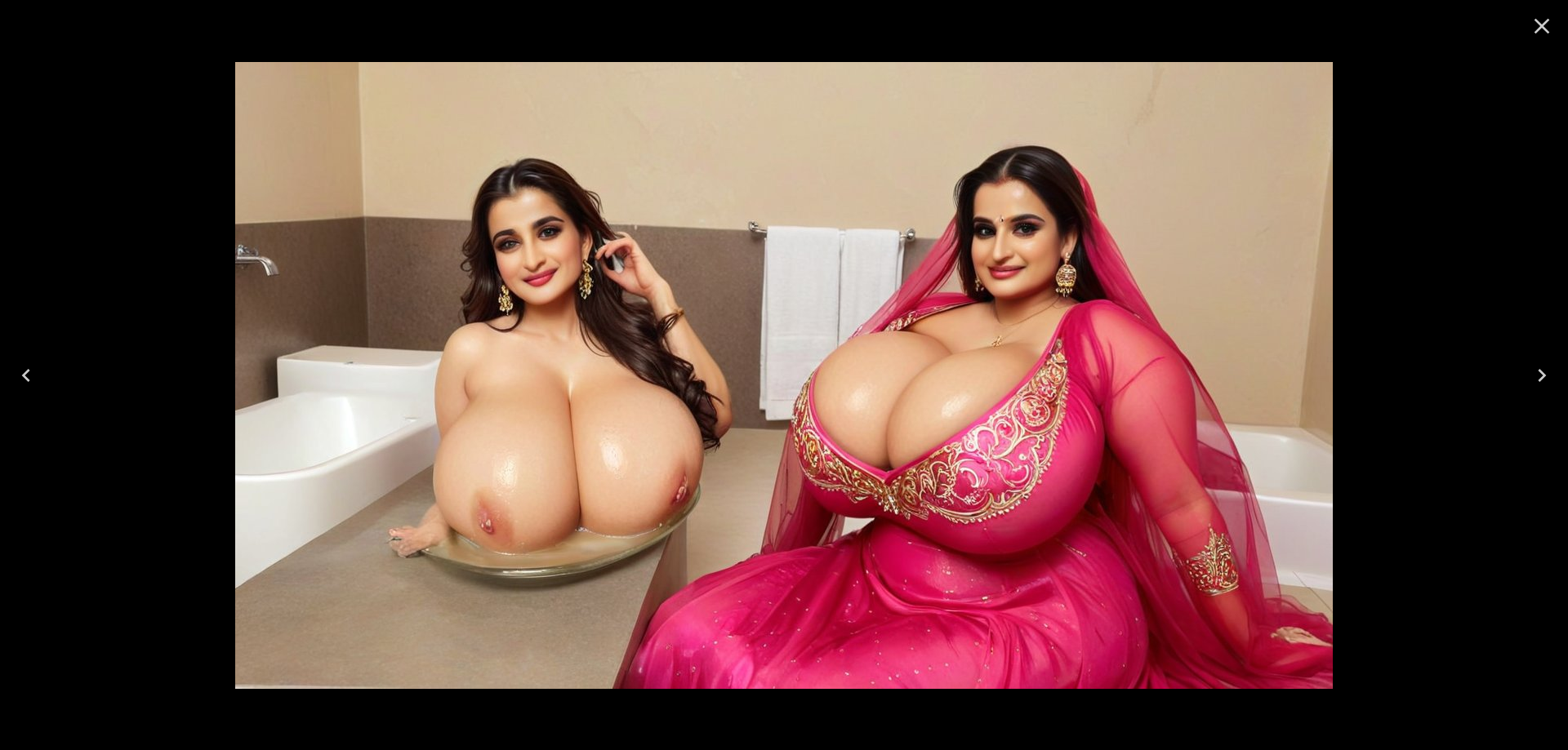
click button "Next"
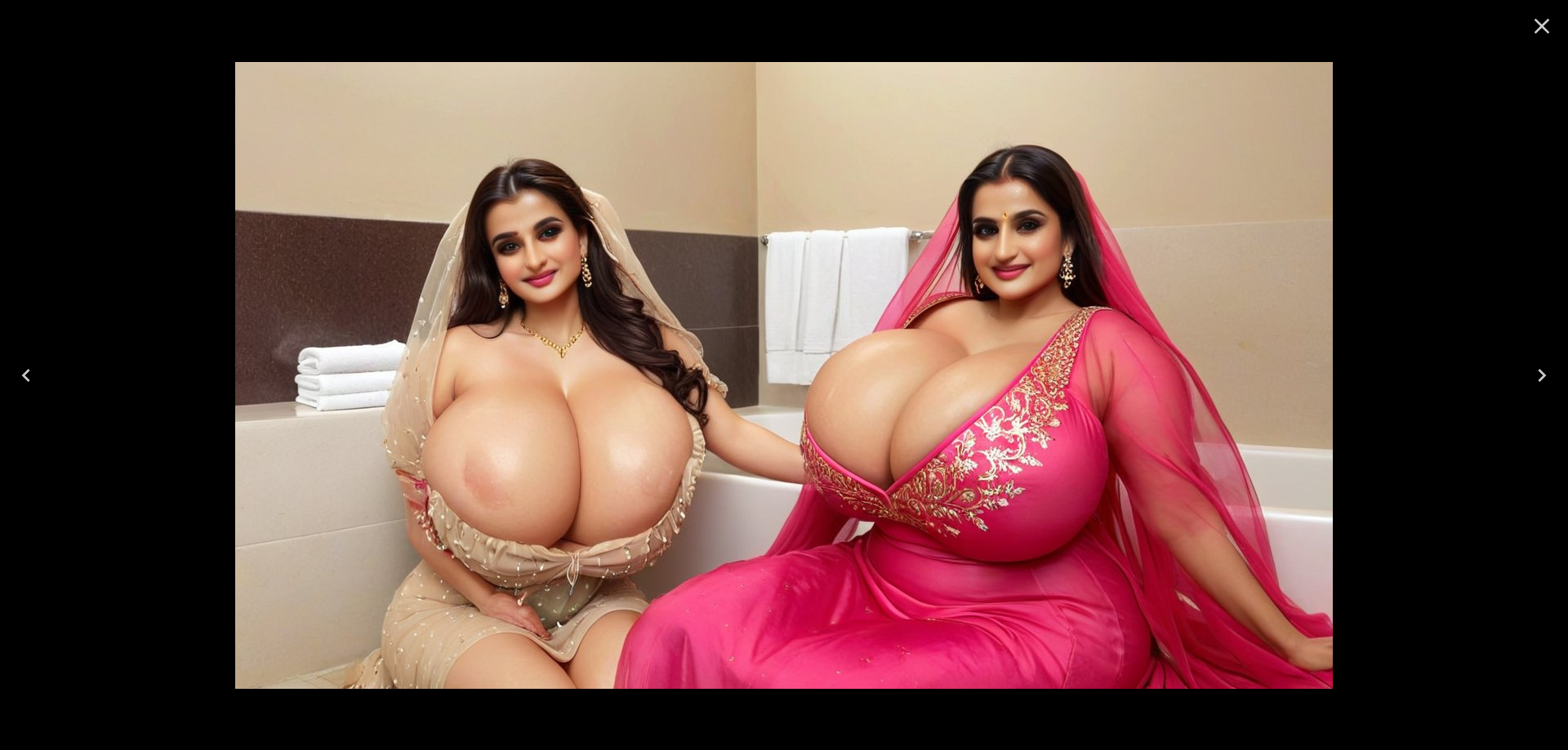
click button "Next"
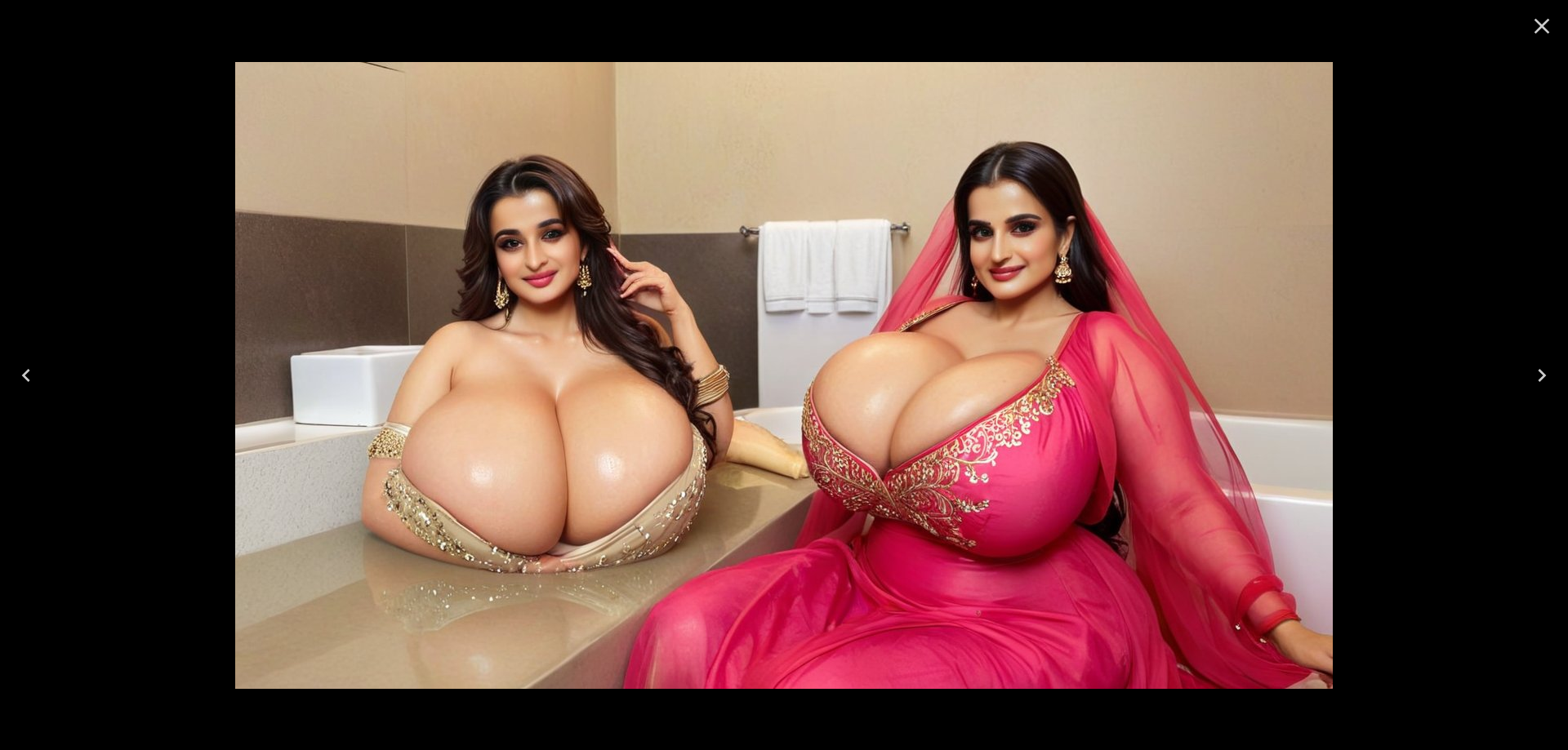
click button "Previous"
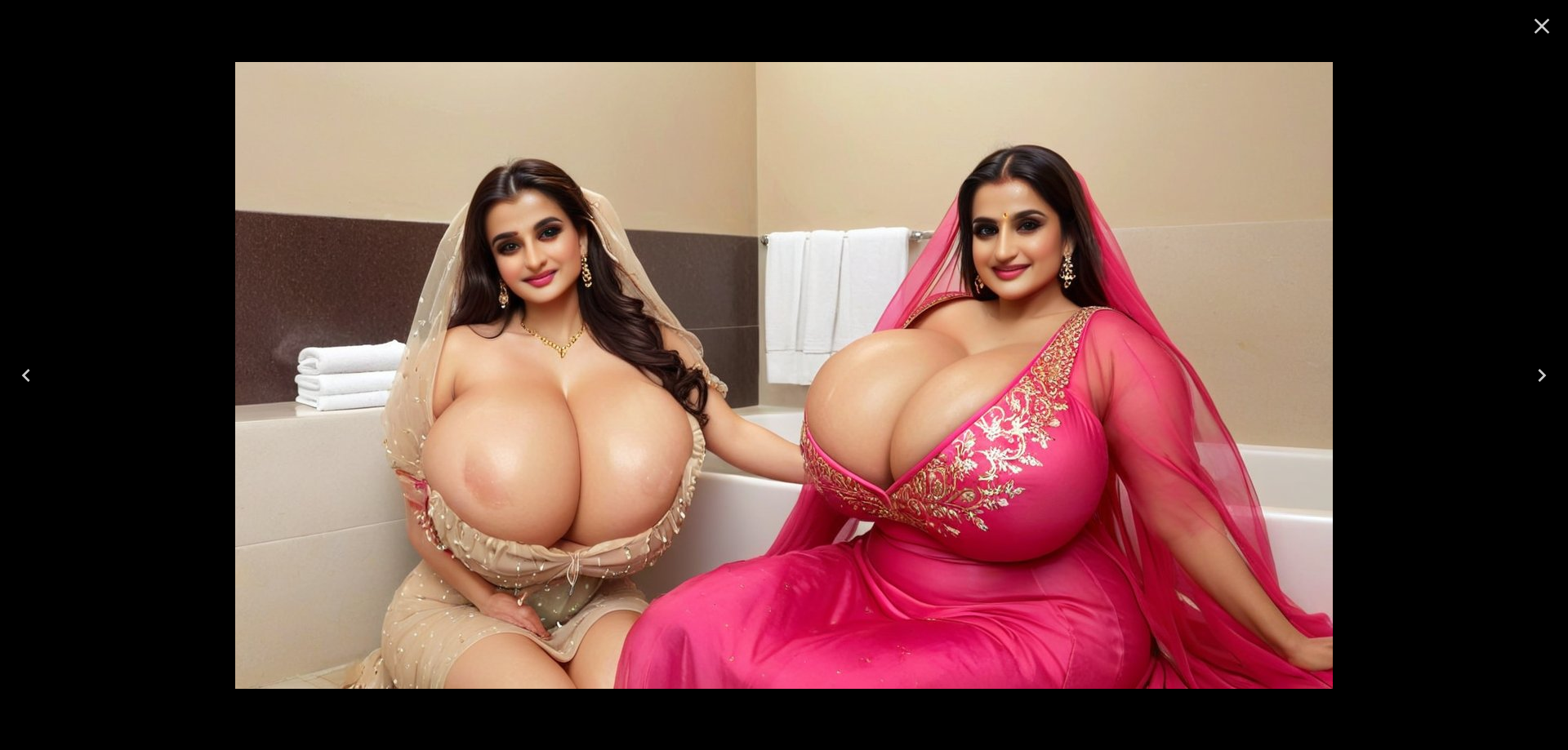
click icon "Next"
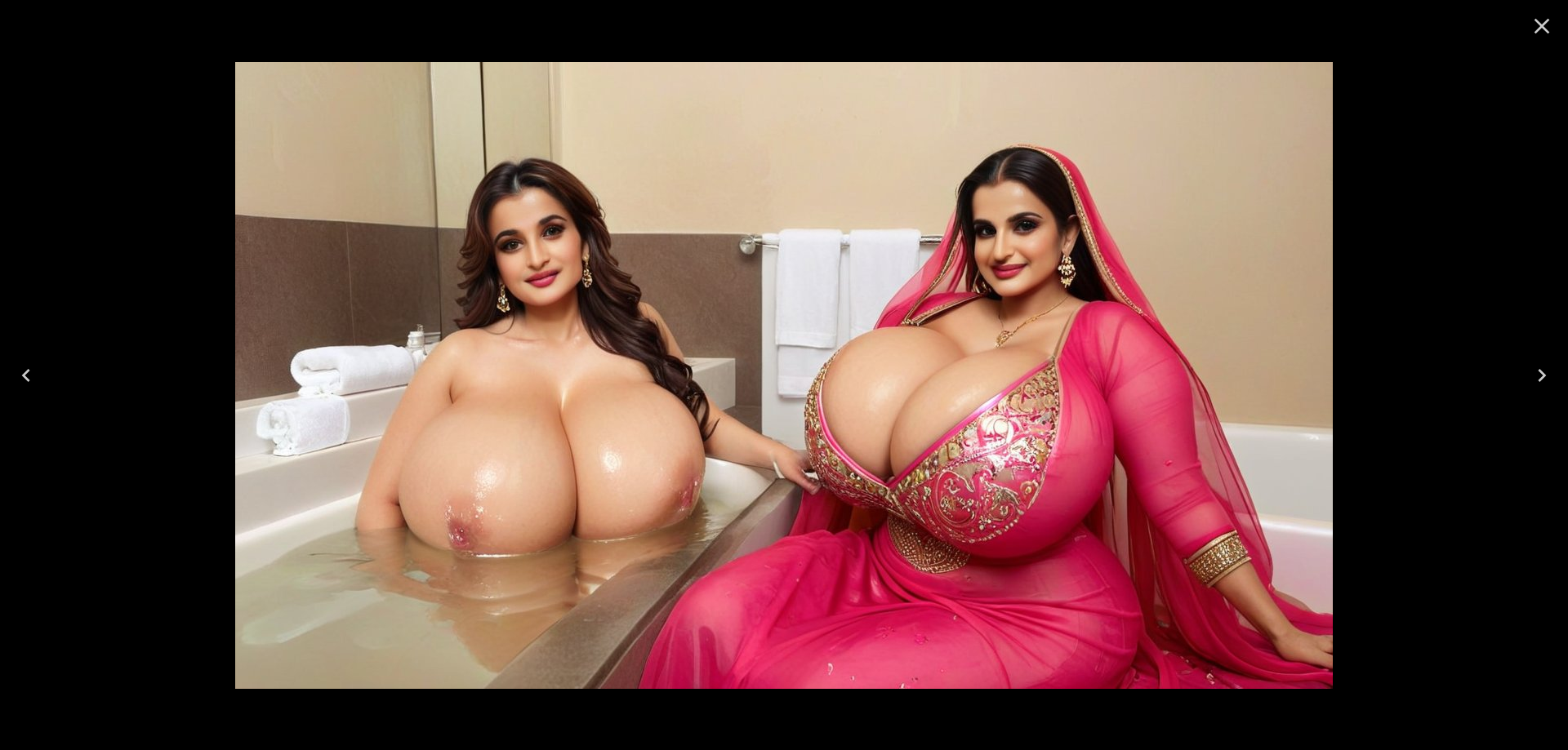
click icon "Next"
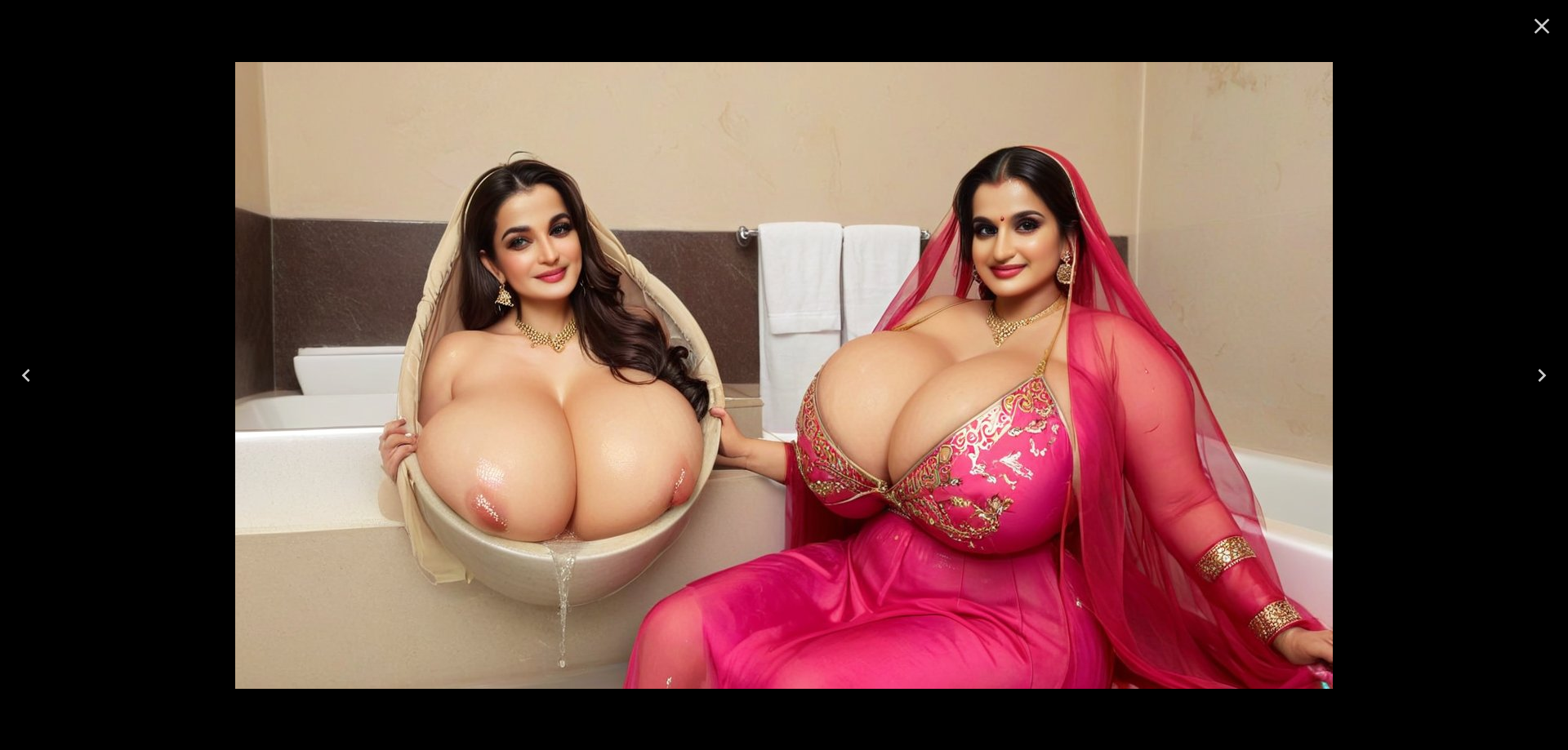
click icon "Next"
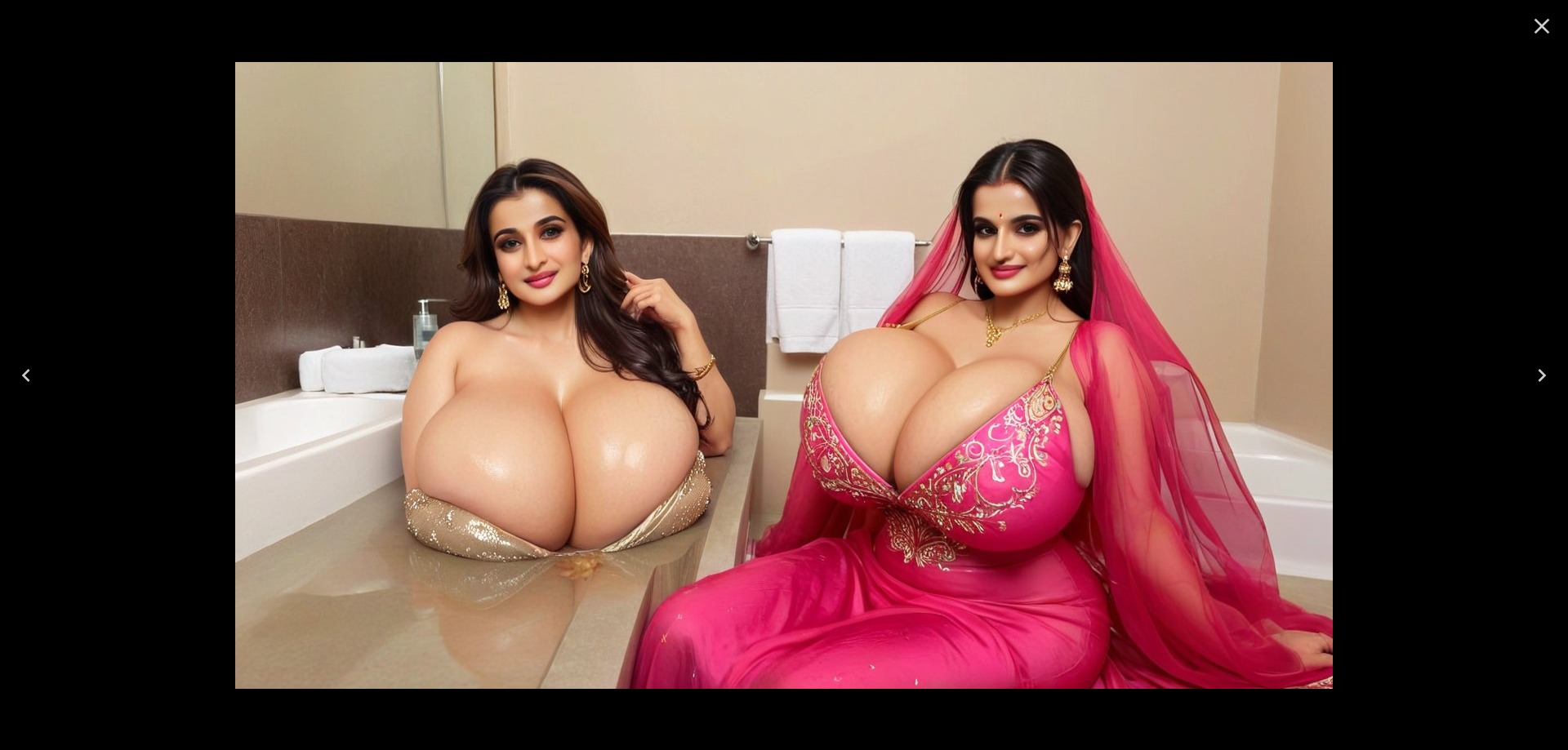
click icon "Next"
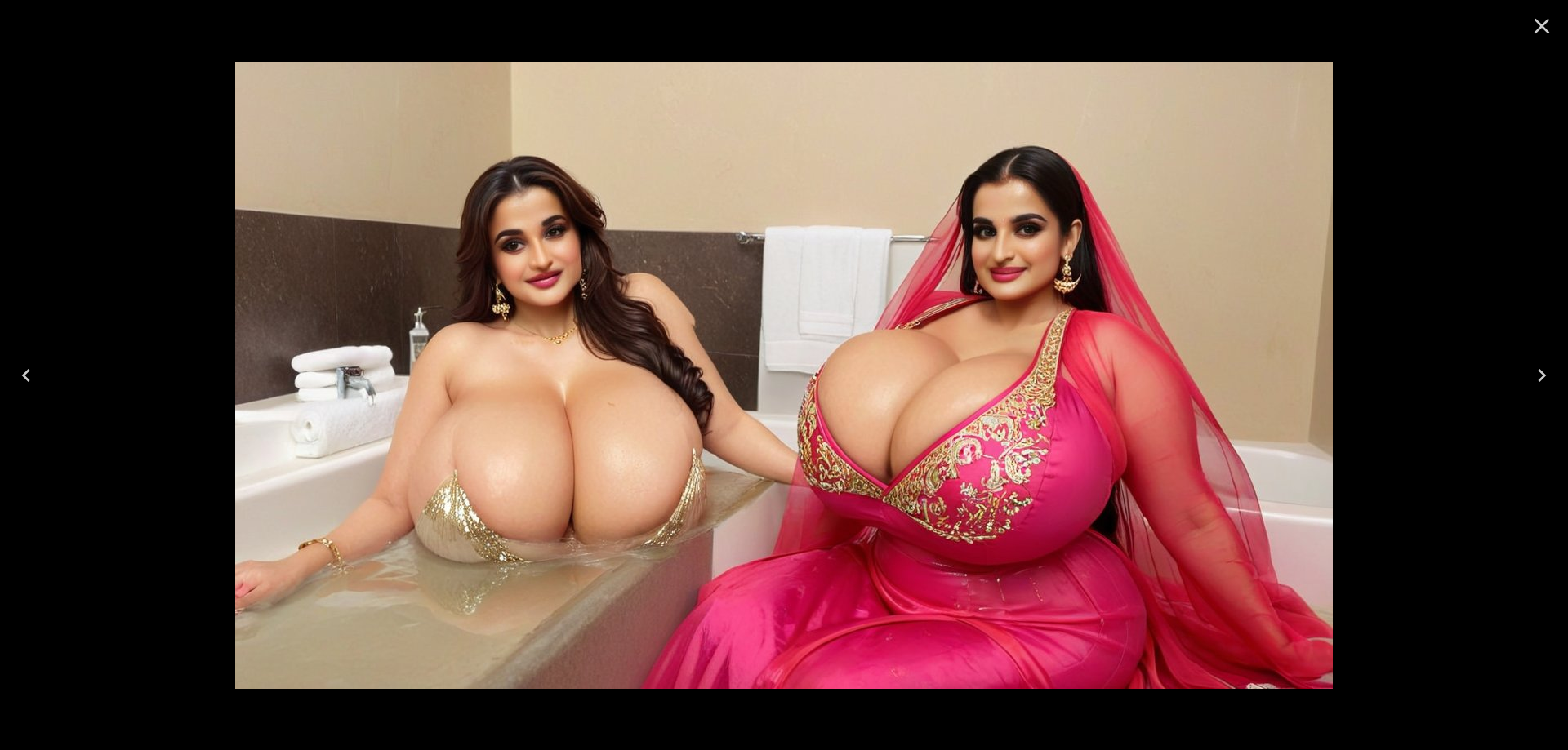
click icon "Next"
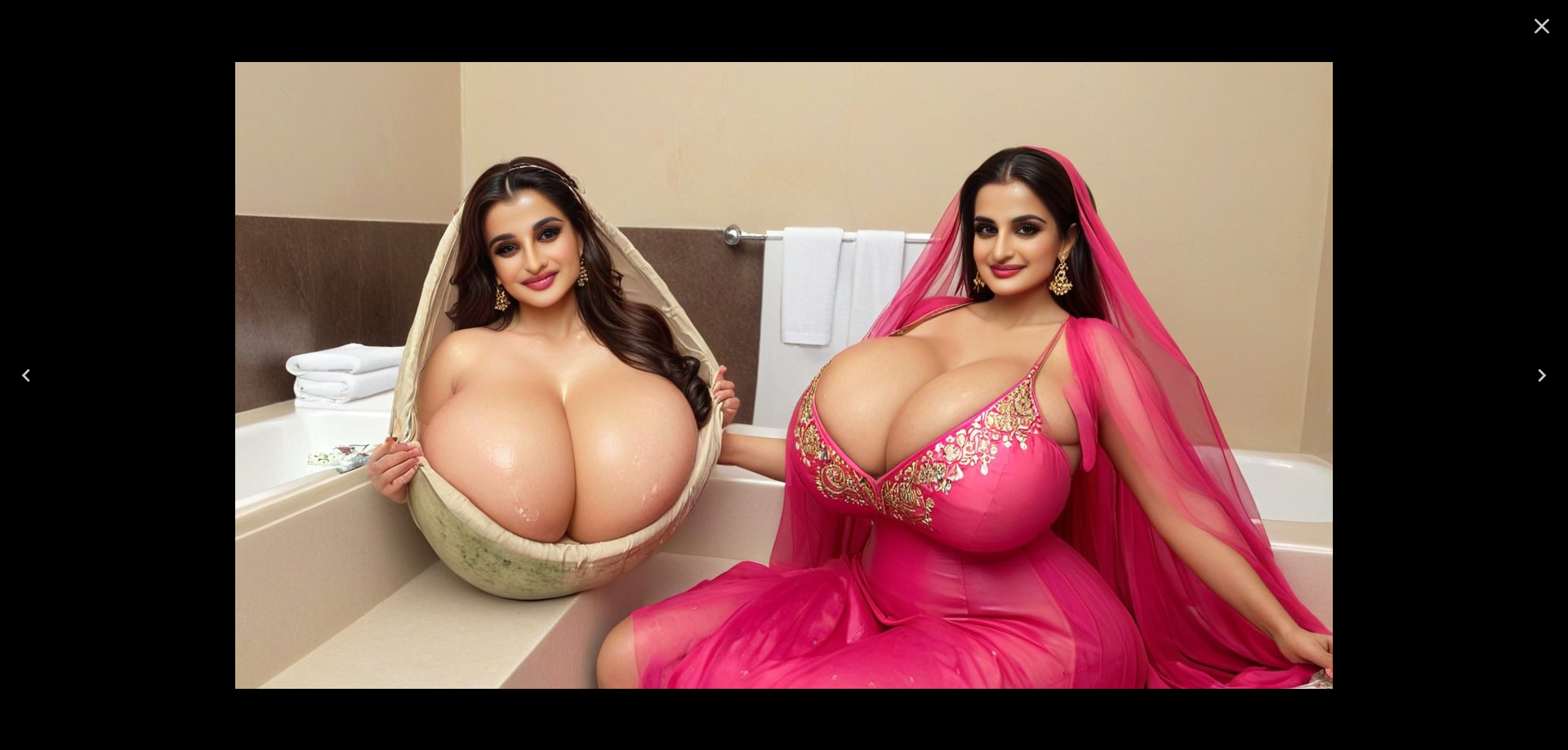
click icon "Next"
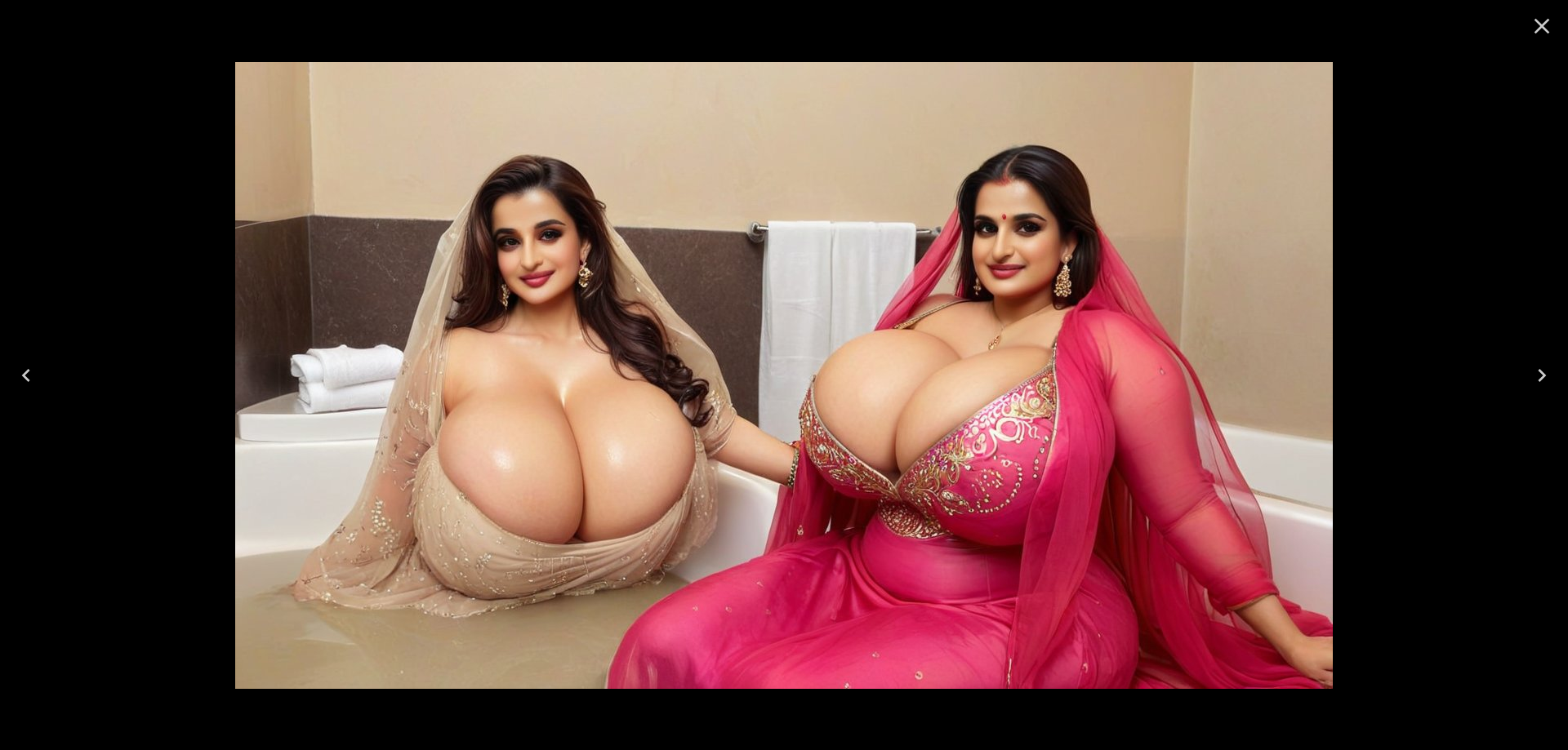
click icon "Next"
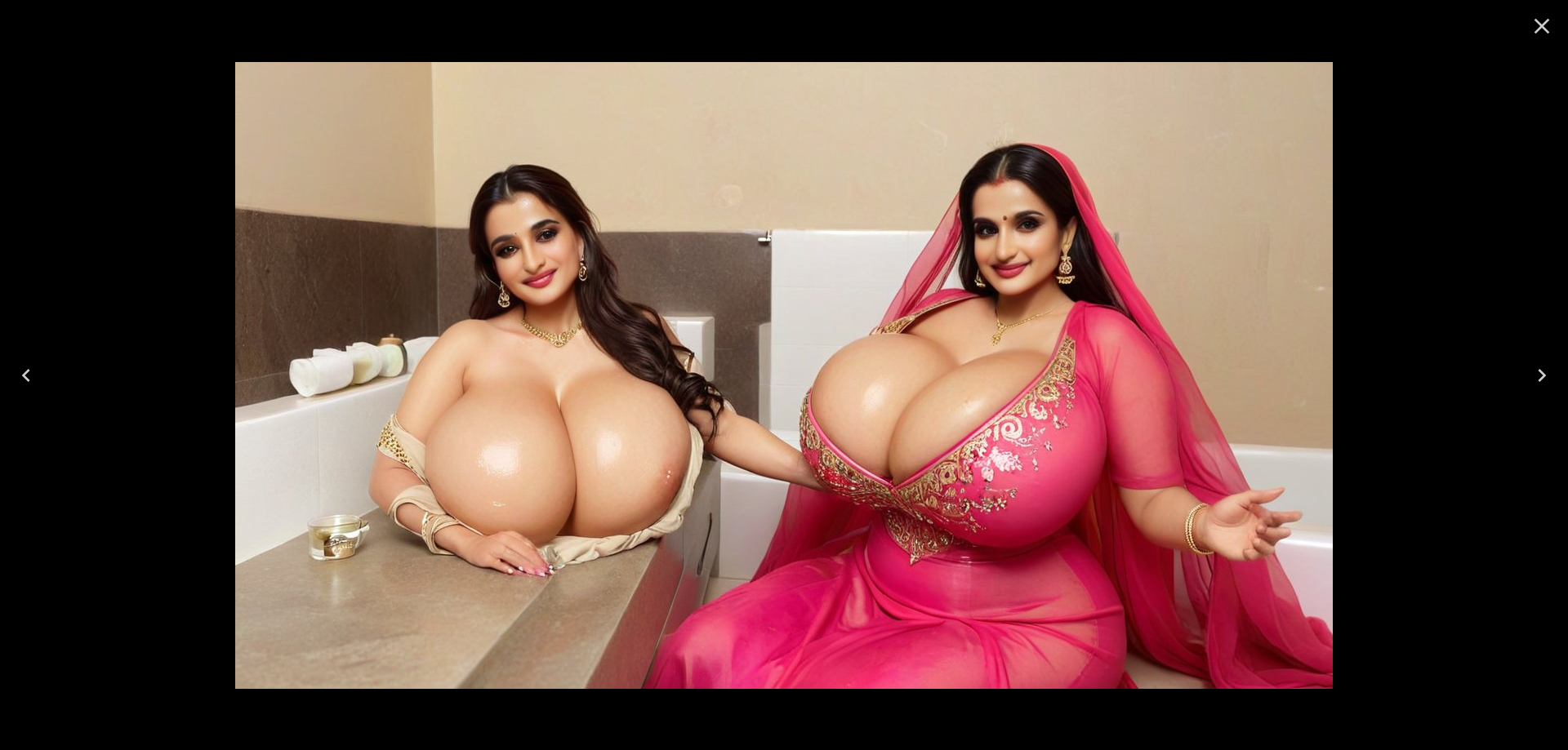
click icon "Next"
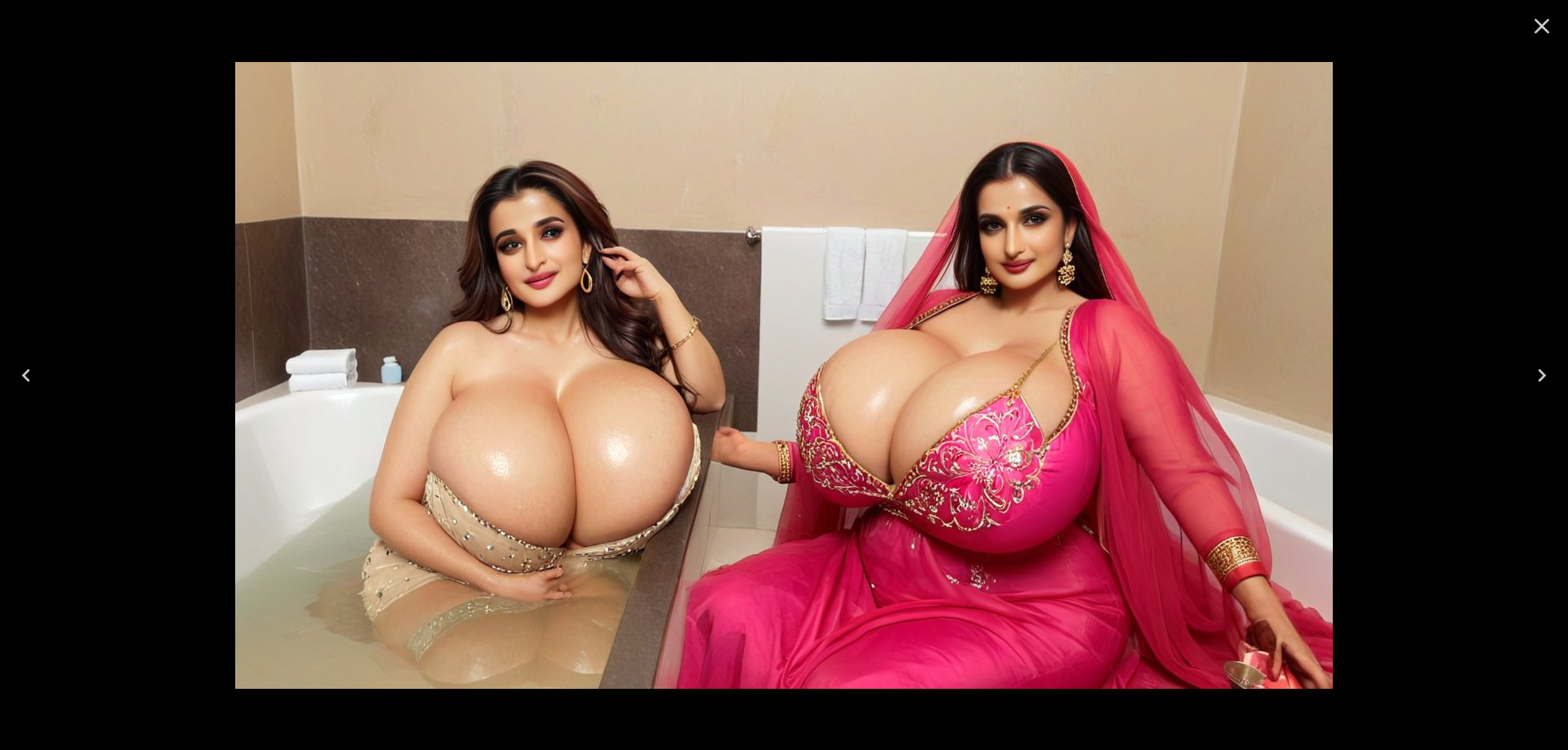
click icon "Next"
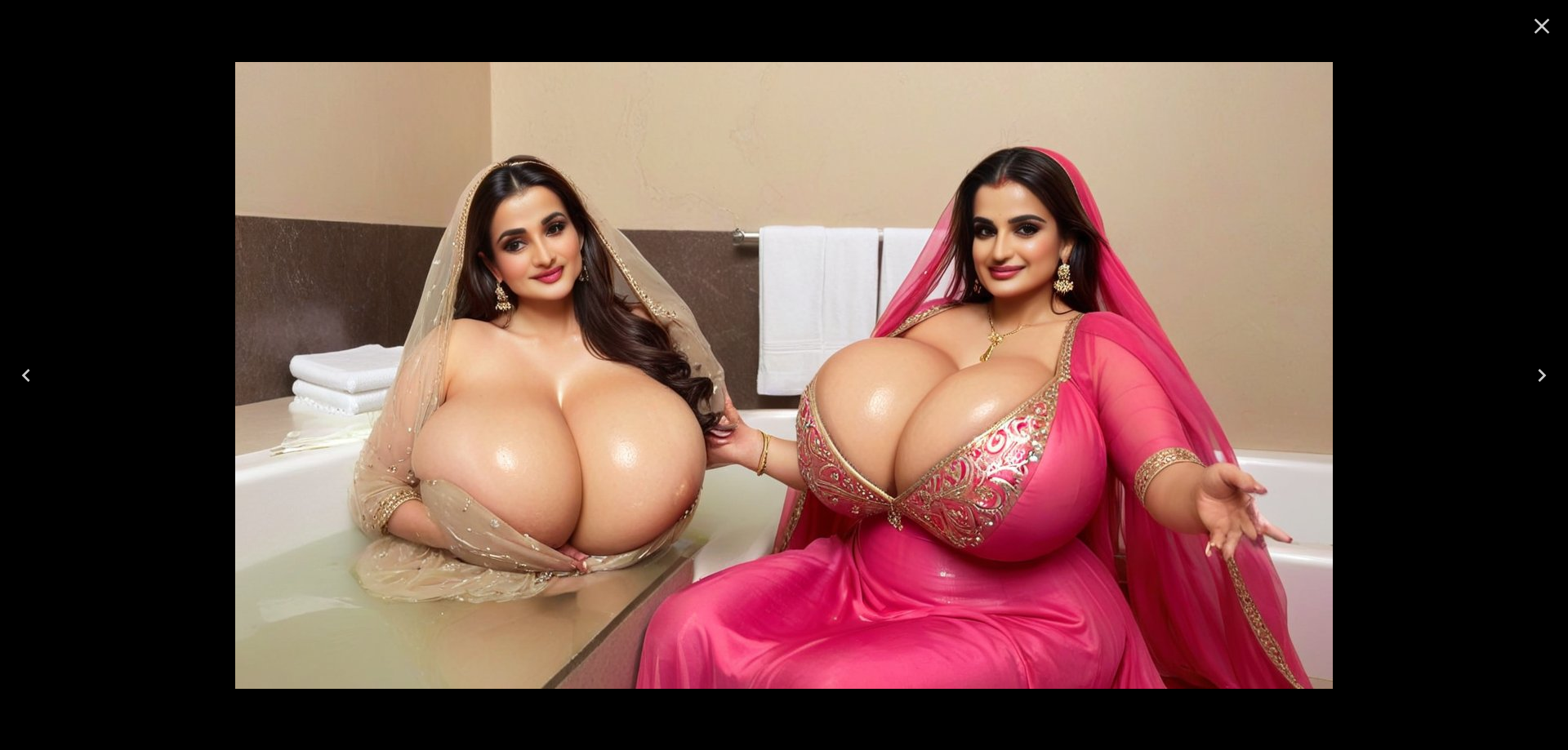
click icon "Next"
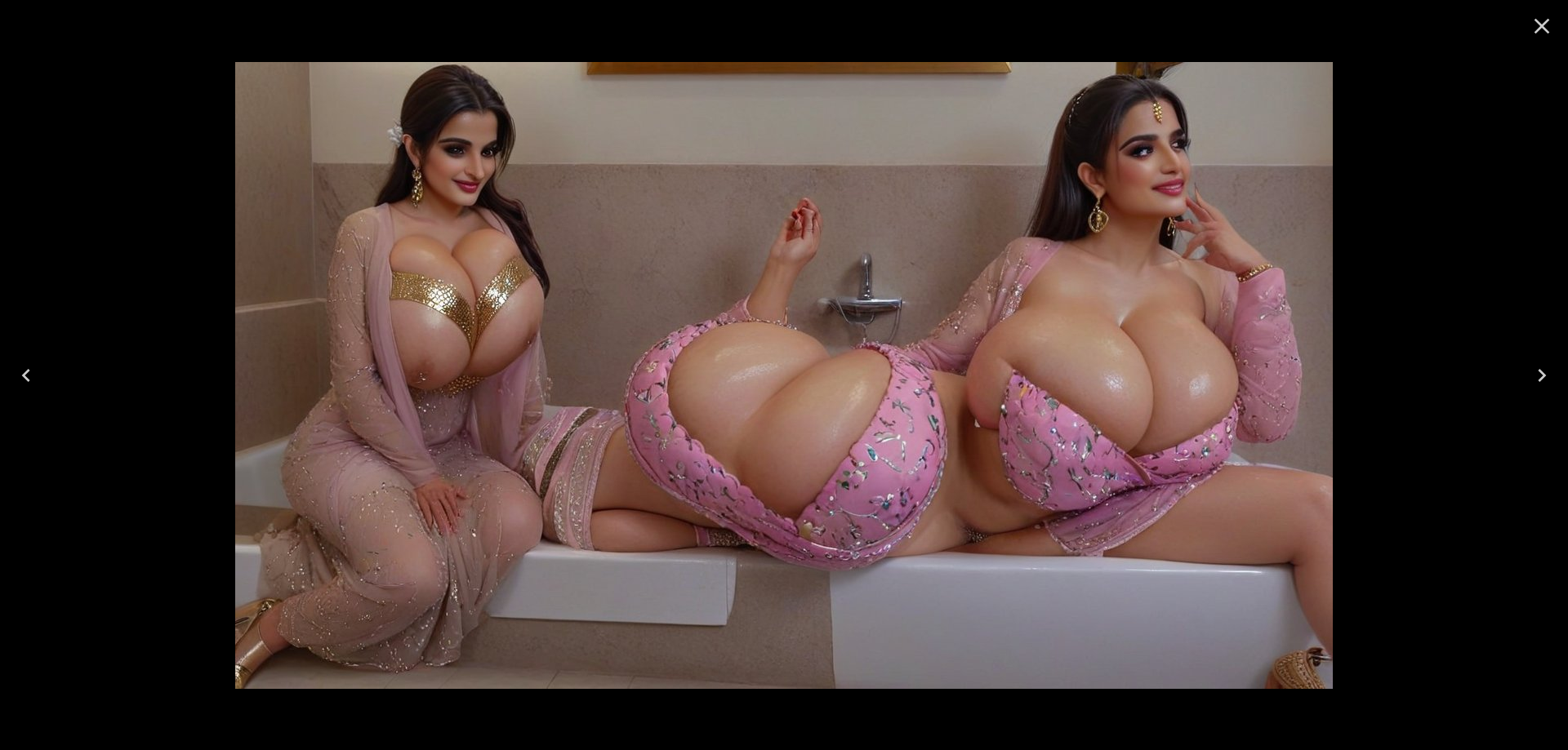
click icon "Next"
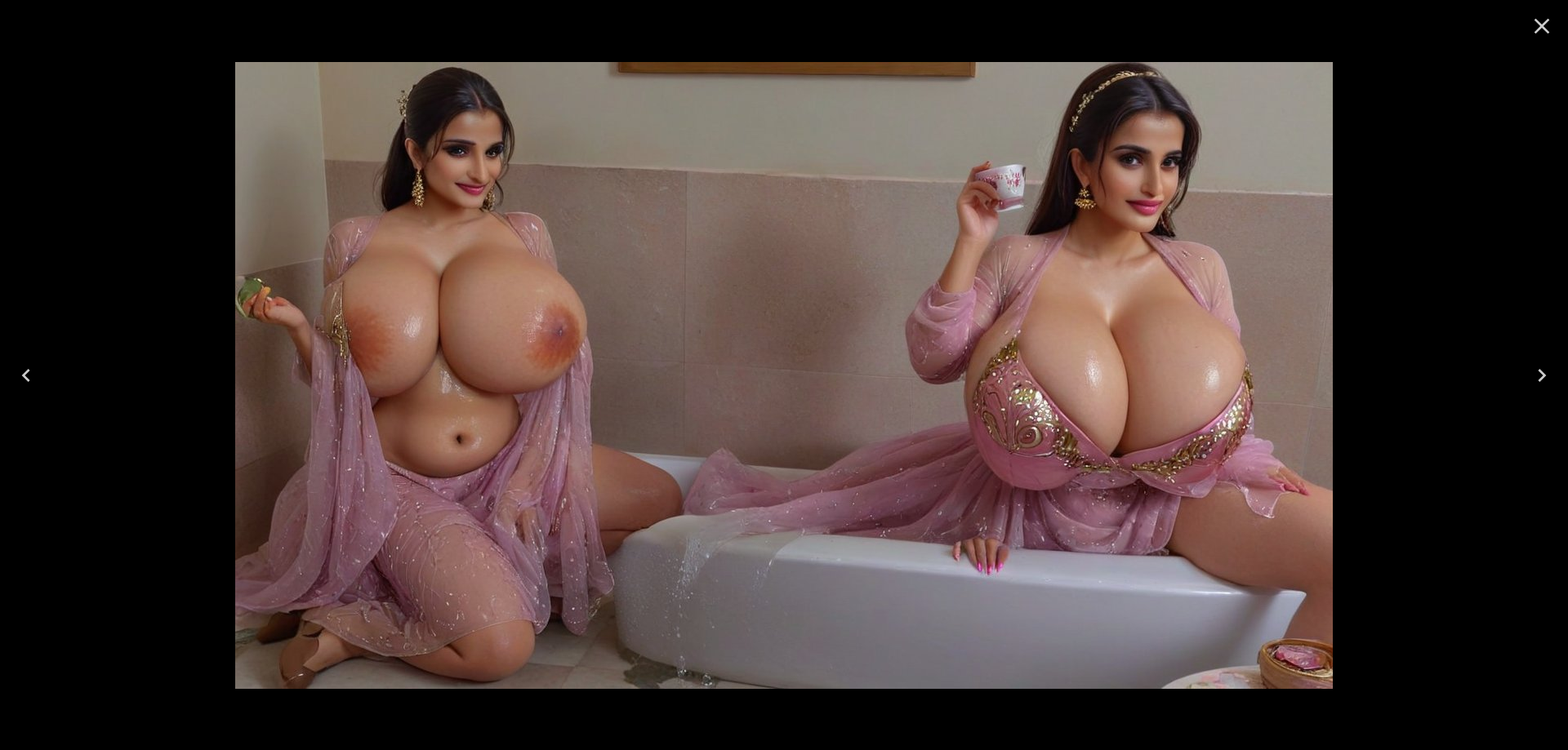
click icon "Next"
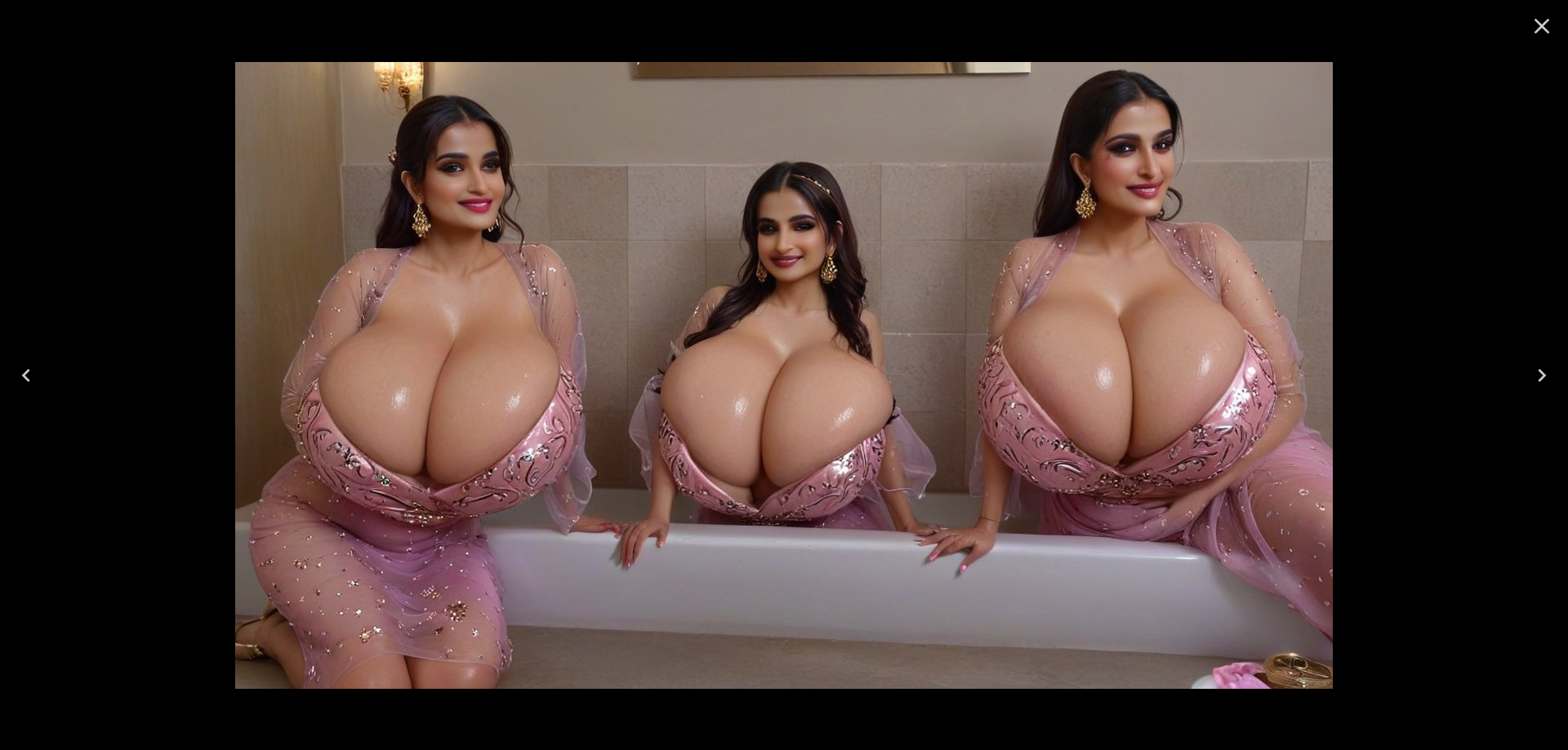
click button "Next"
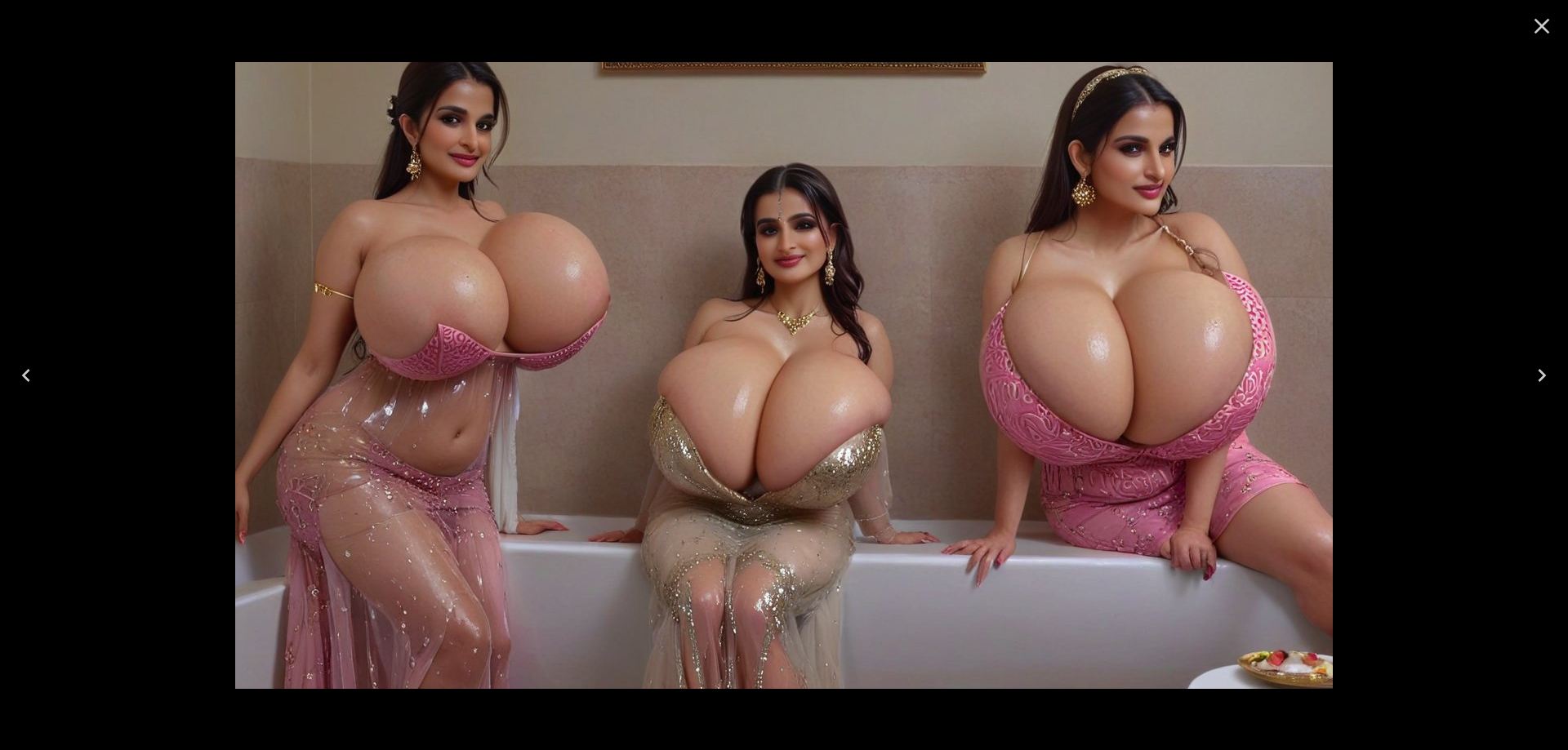
click button "Next"
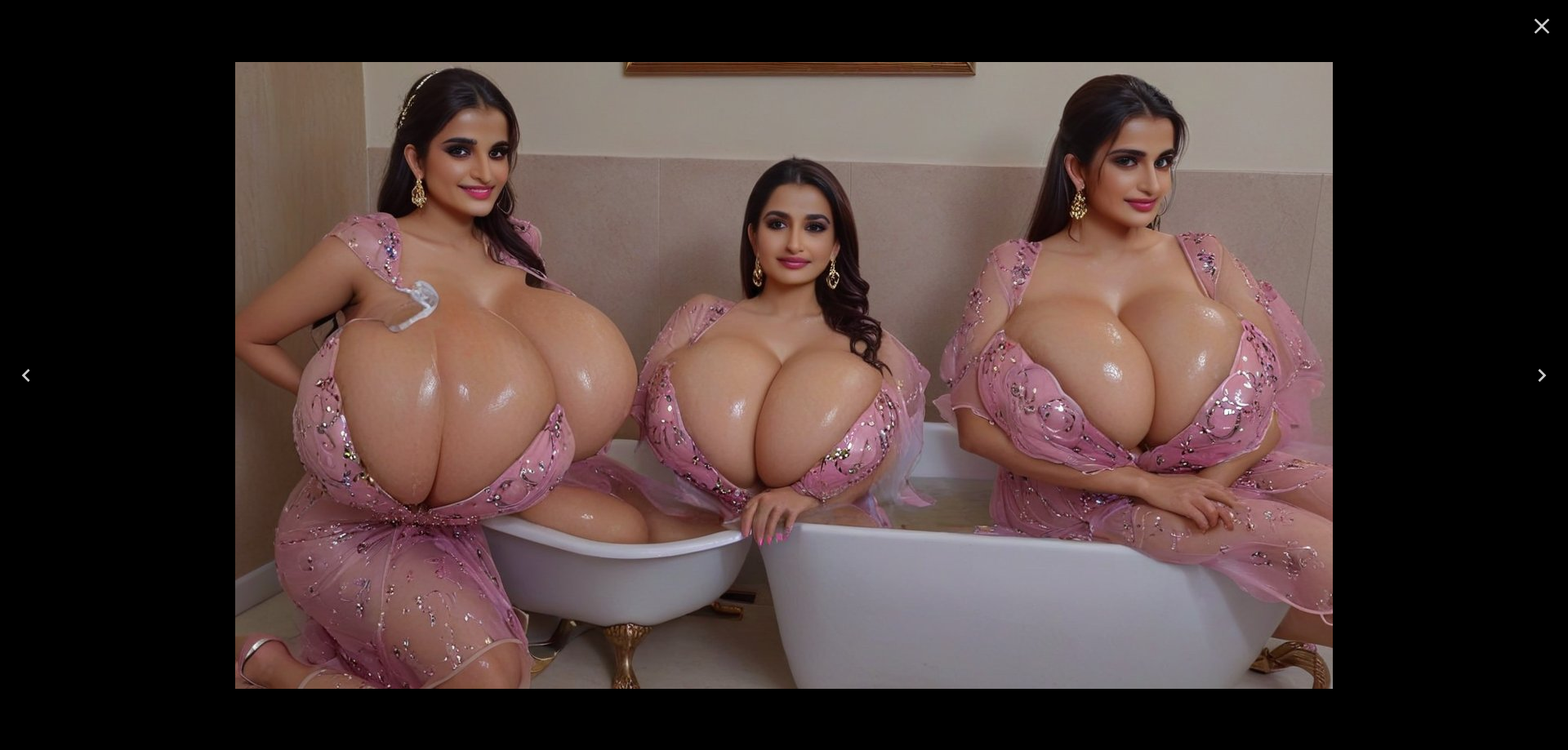
click button "Next"
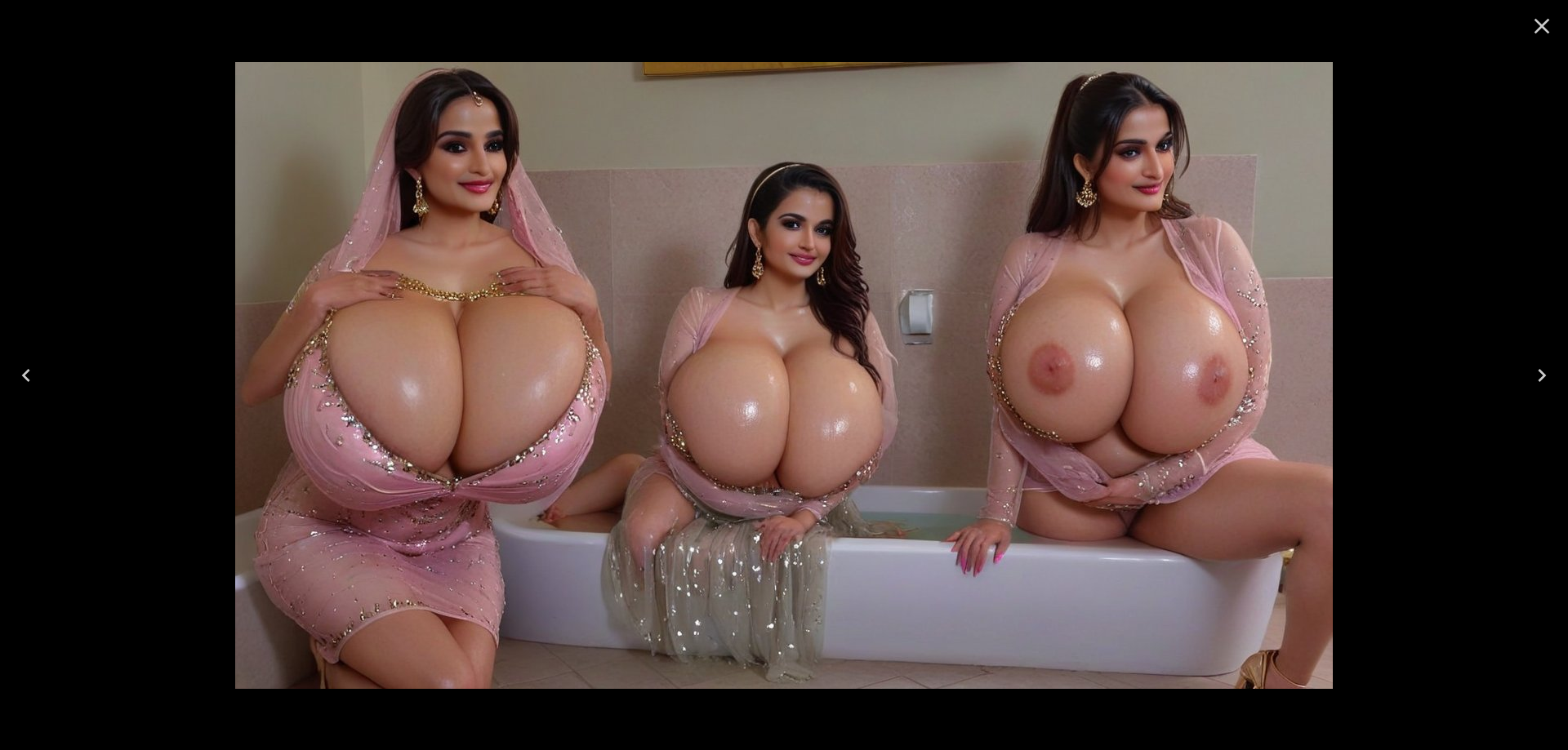
click button "Next"
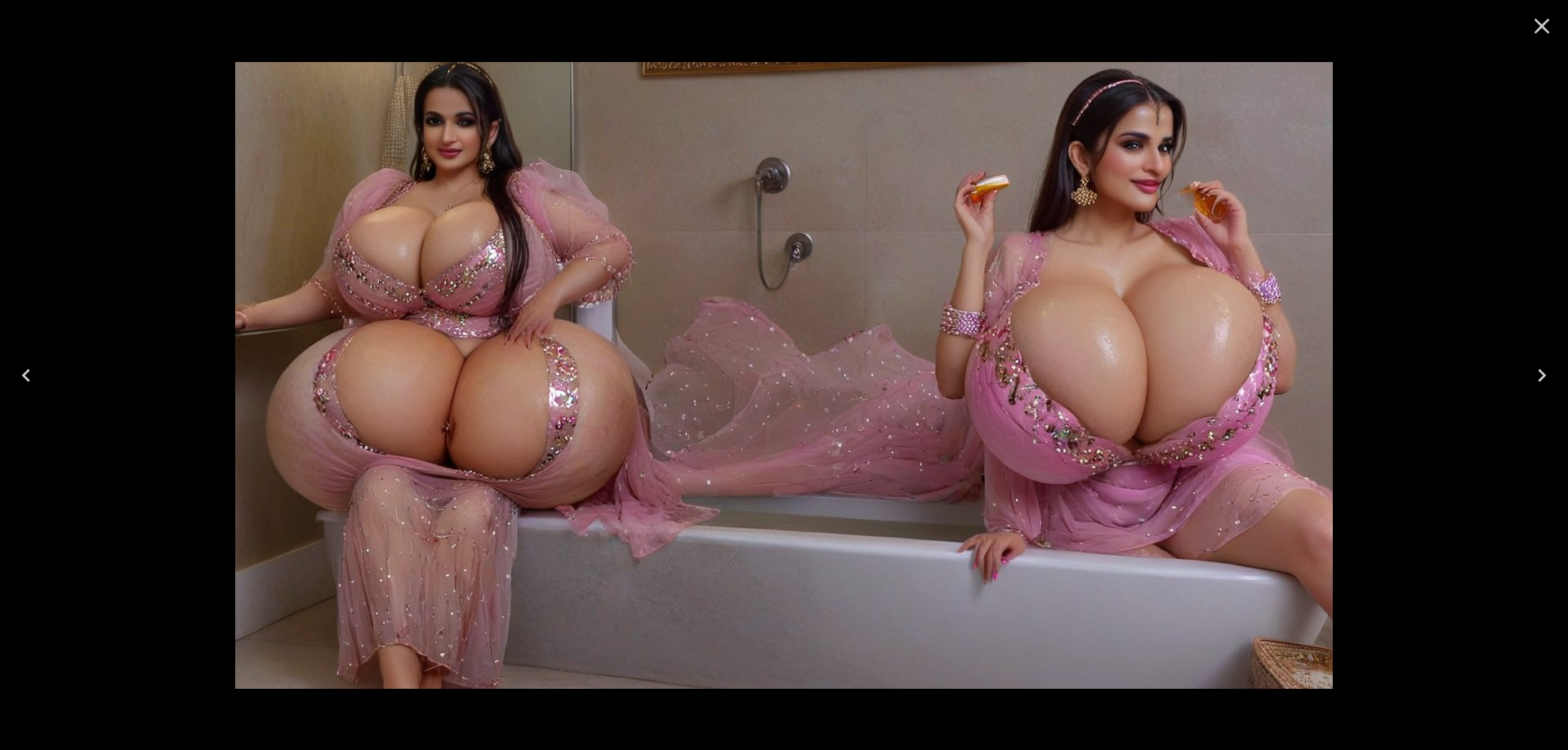
click button "Next"
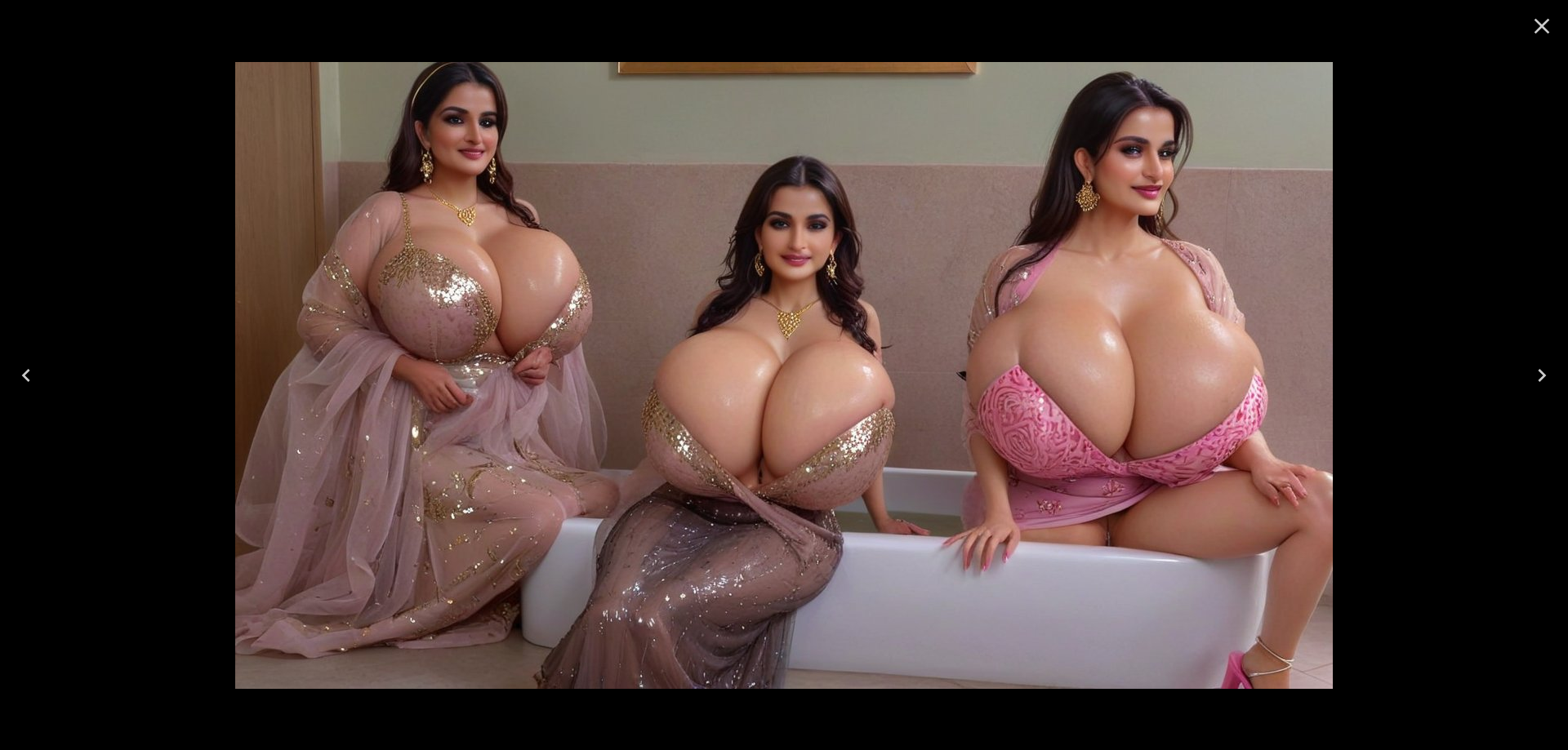
click button "Next"
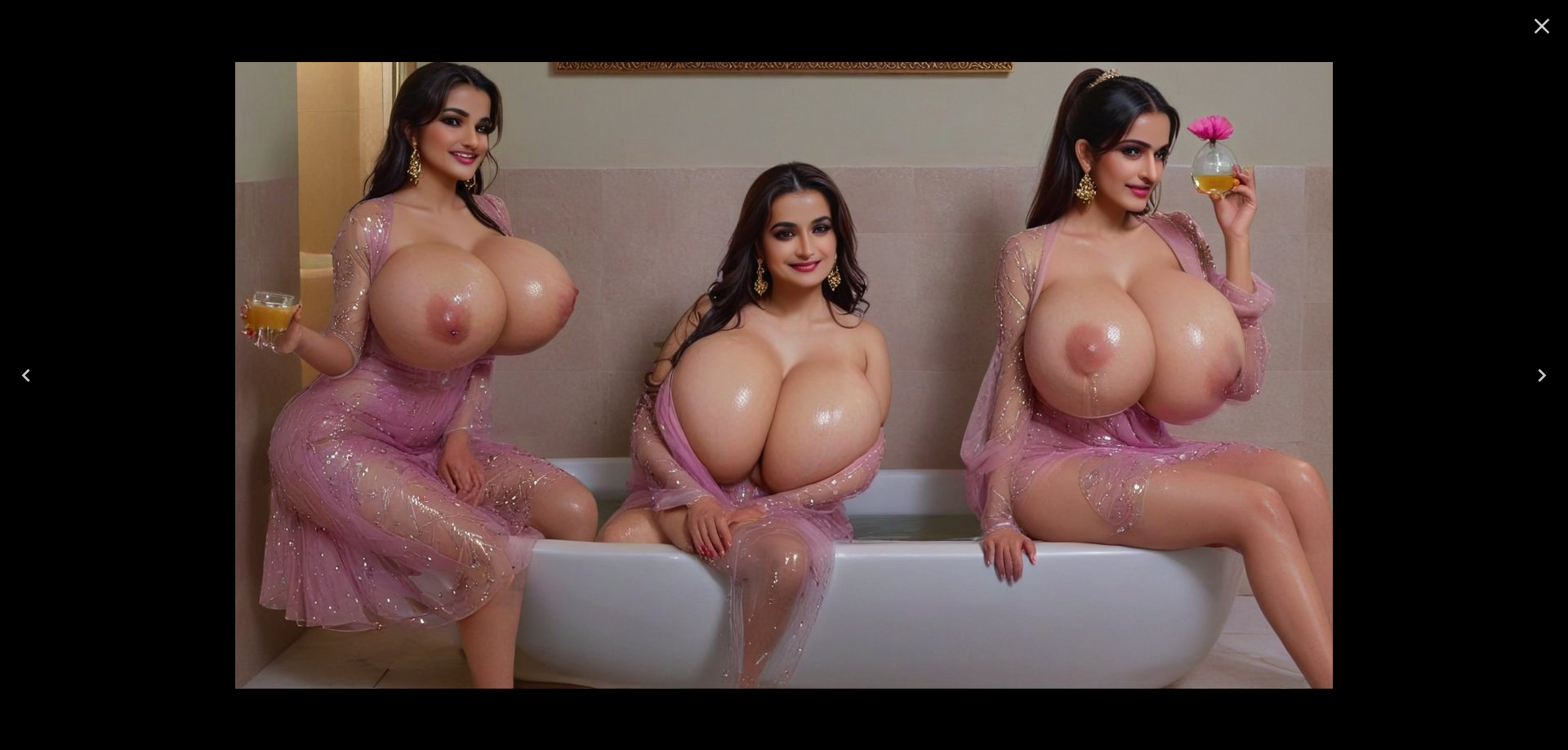
click button "Next"
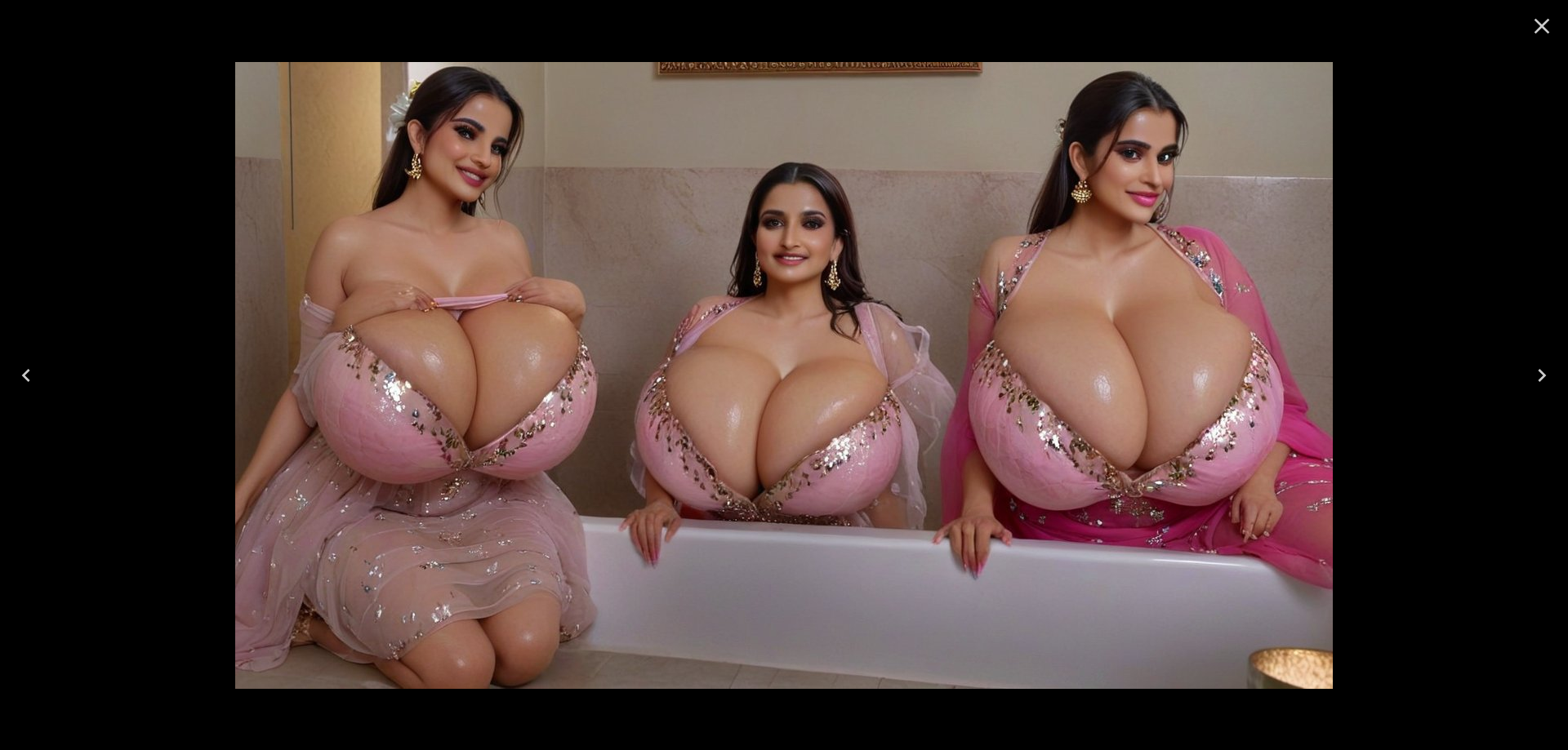
click button "Next"
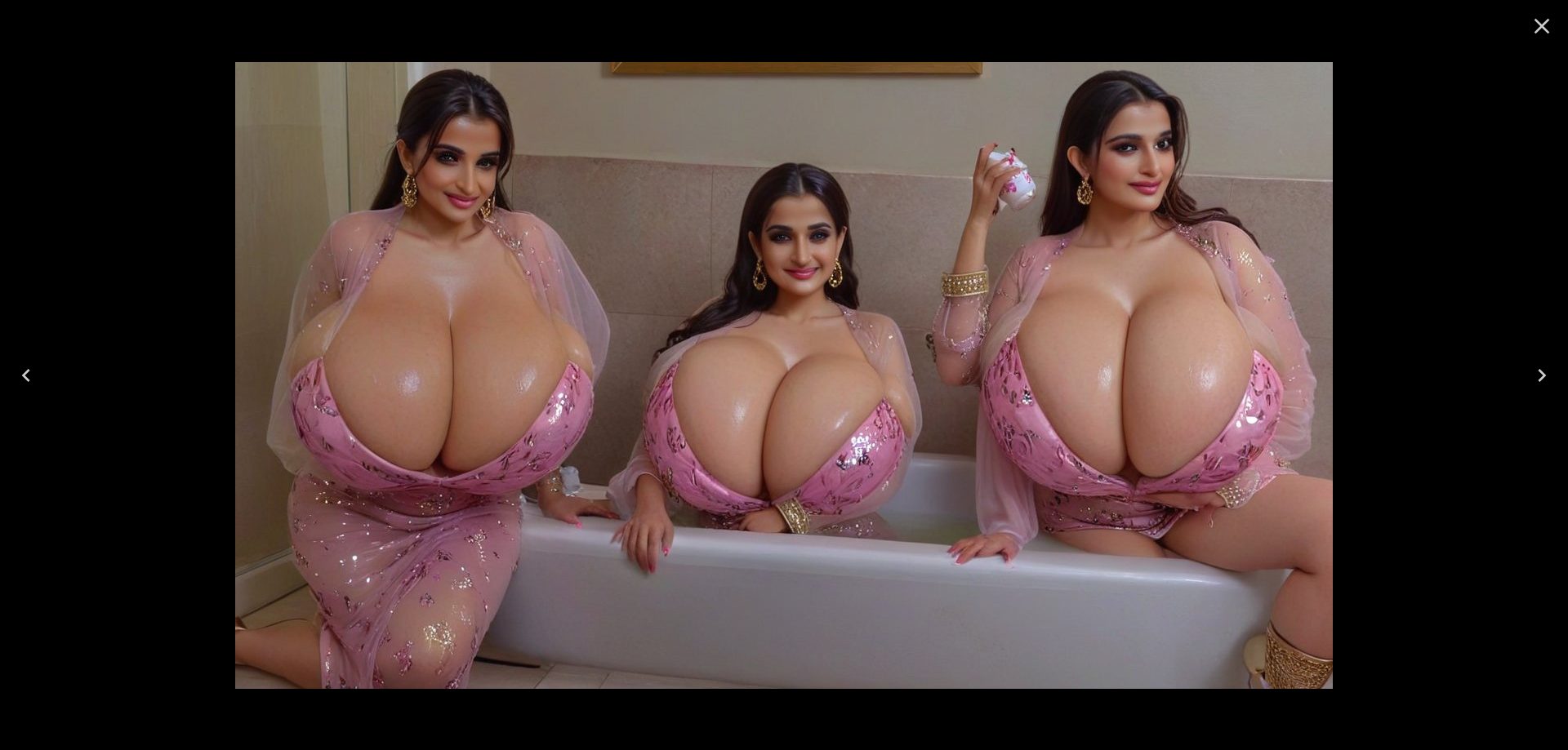
click button "Next"
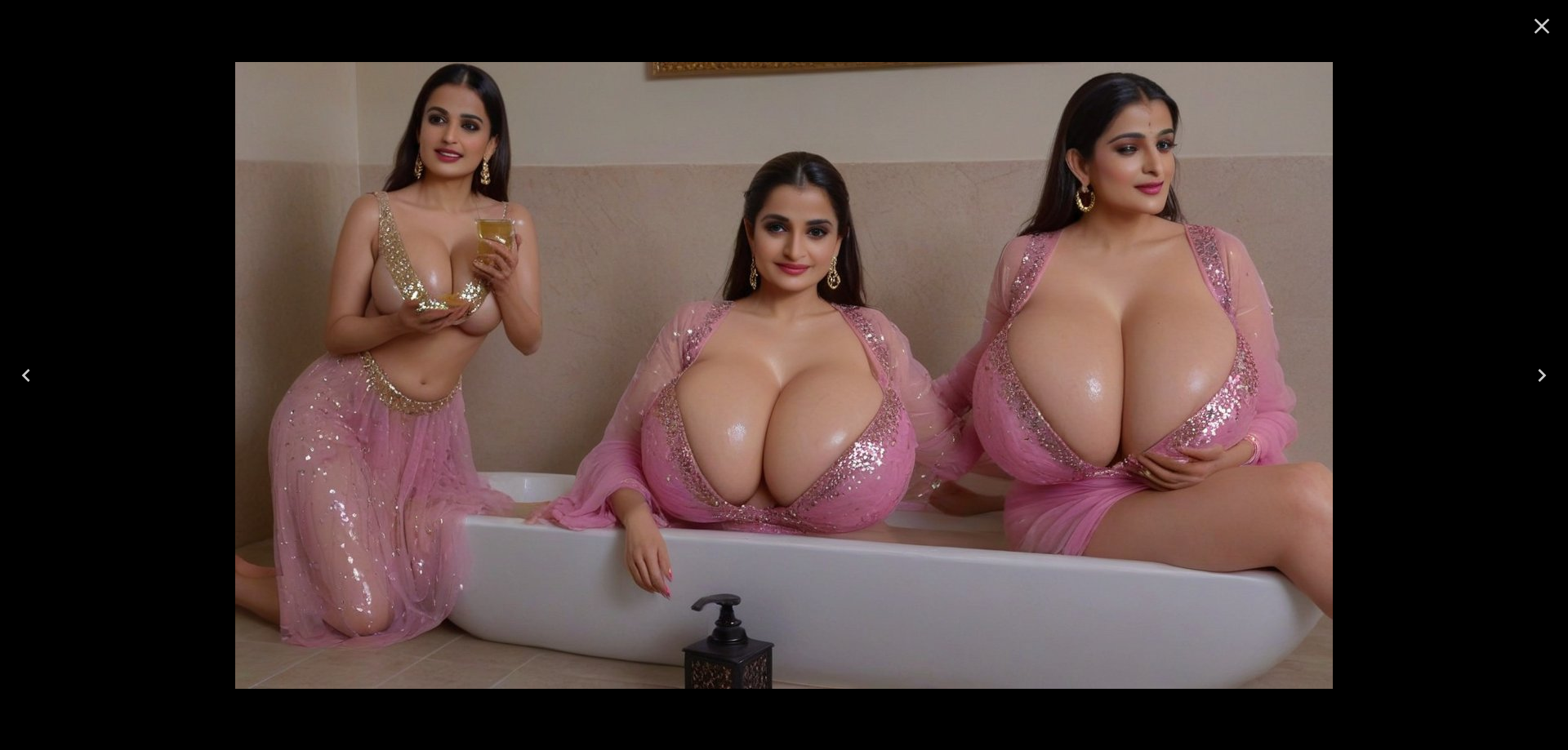
click at [1536, 37] on icon "Close" at bounding box center [1542, 25] width 26 height 26
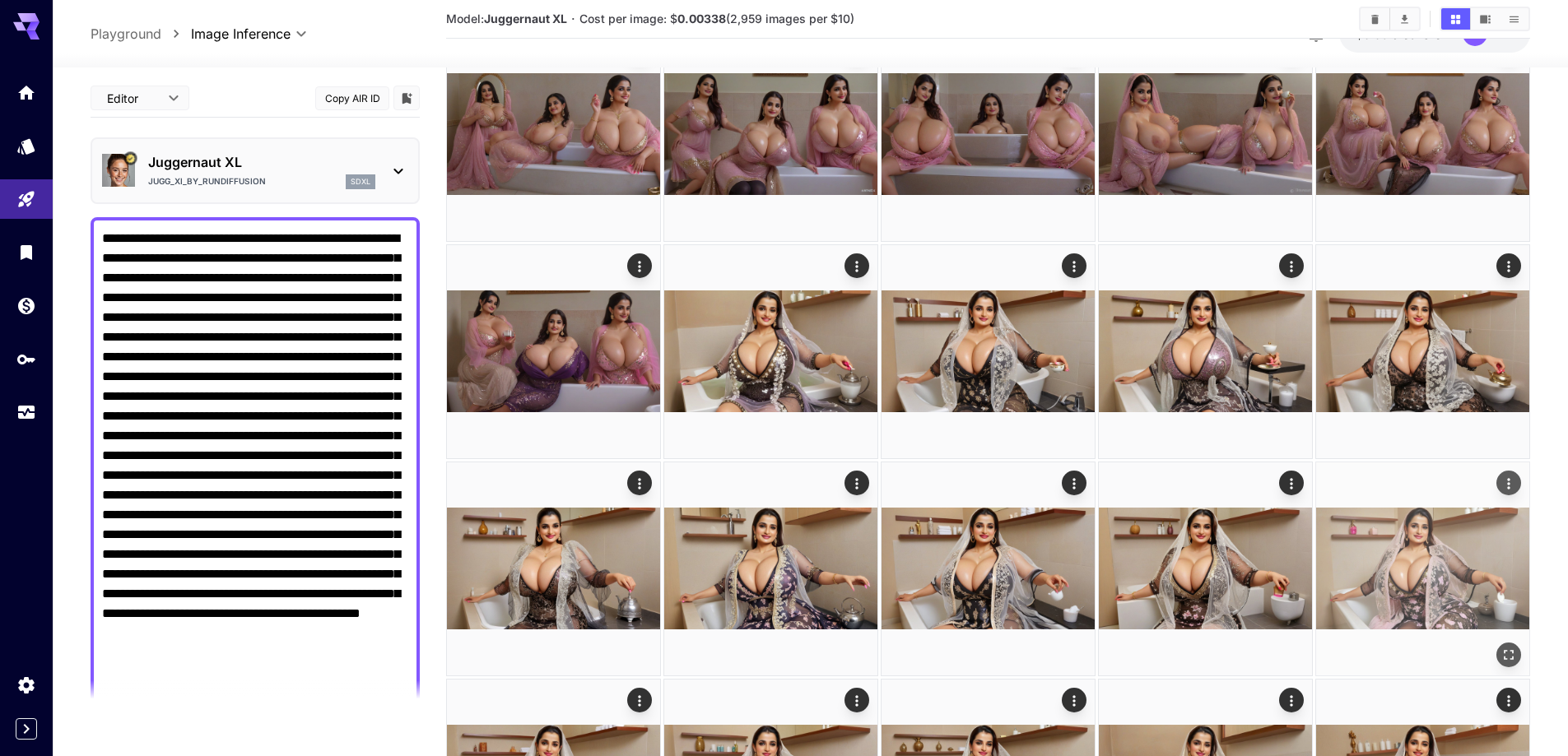
scroll to position [2468, 0]
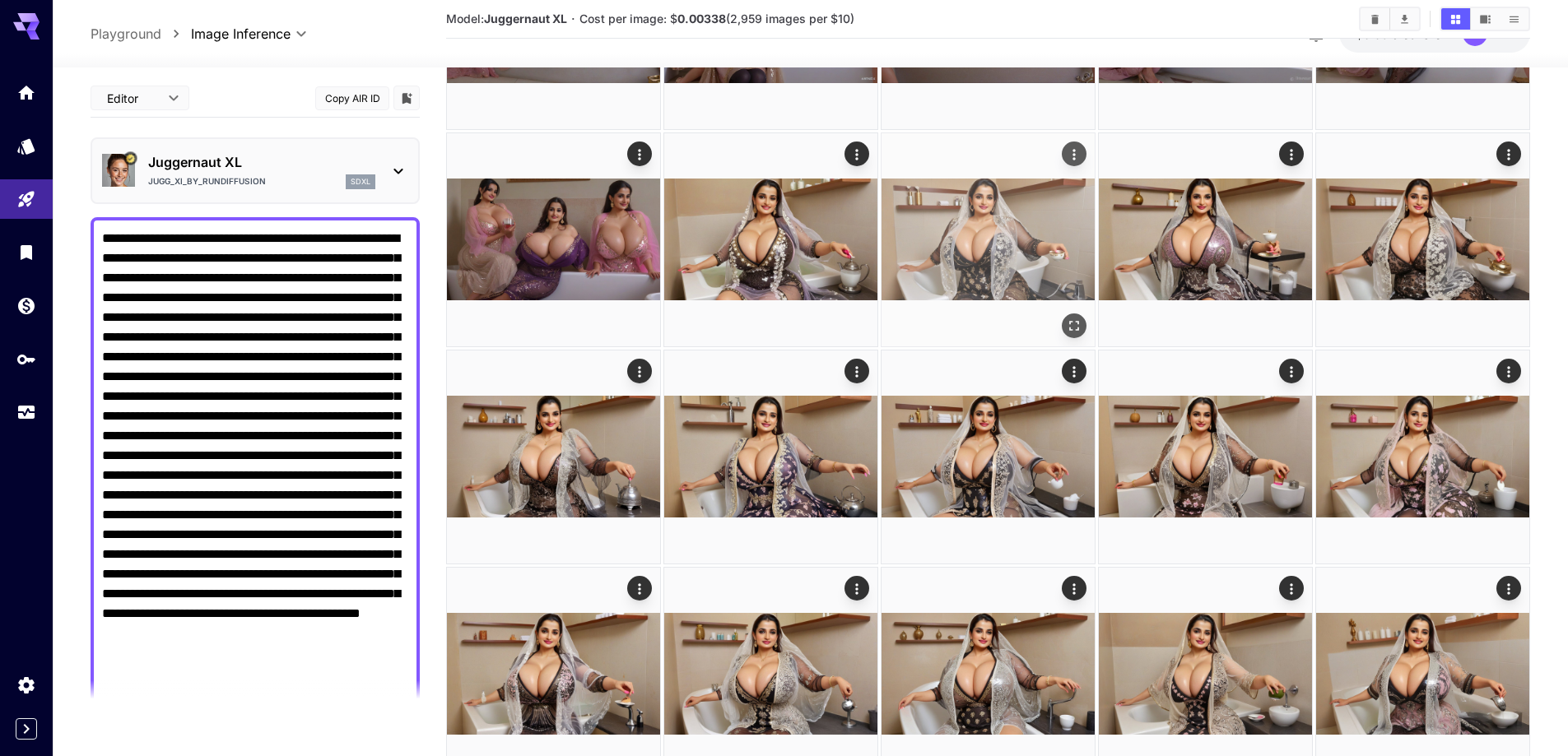
click at [1073, 324] on icon "Open in fullscreen" at bounding box center [1074, 325] width 16 height 16
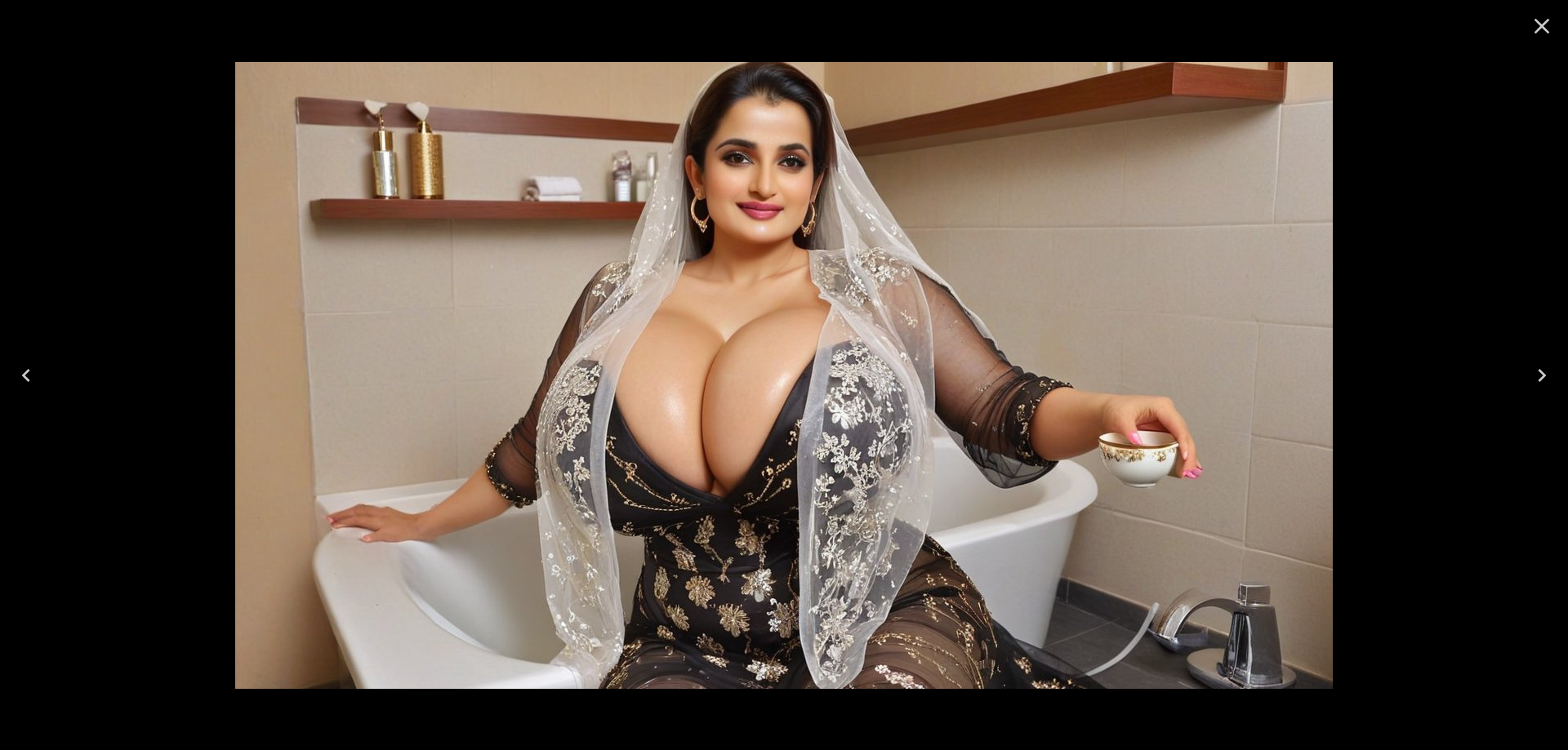
click at [1567, 389] on button "Next" at bounding box center [1543, 375] width 53 height 65
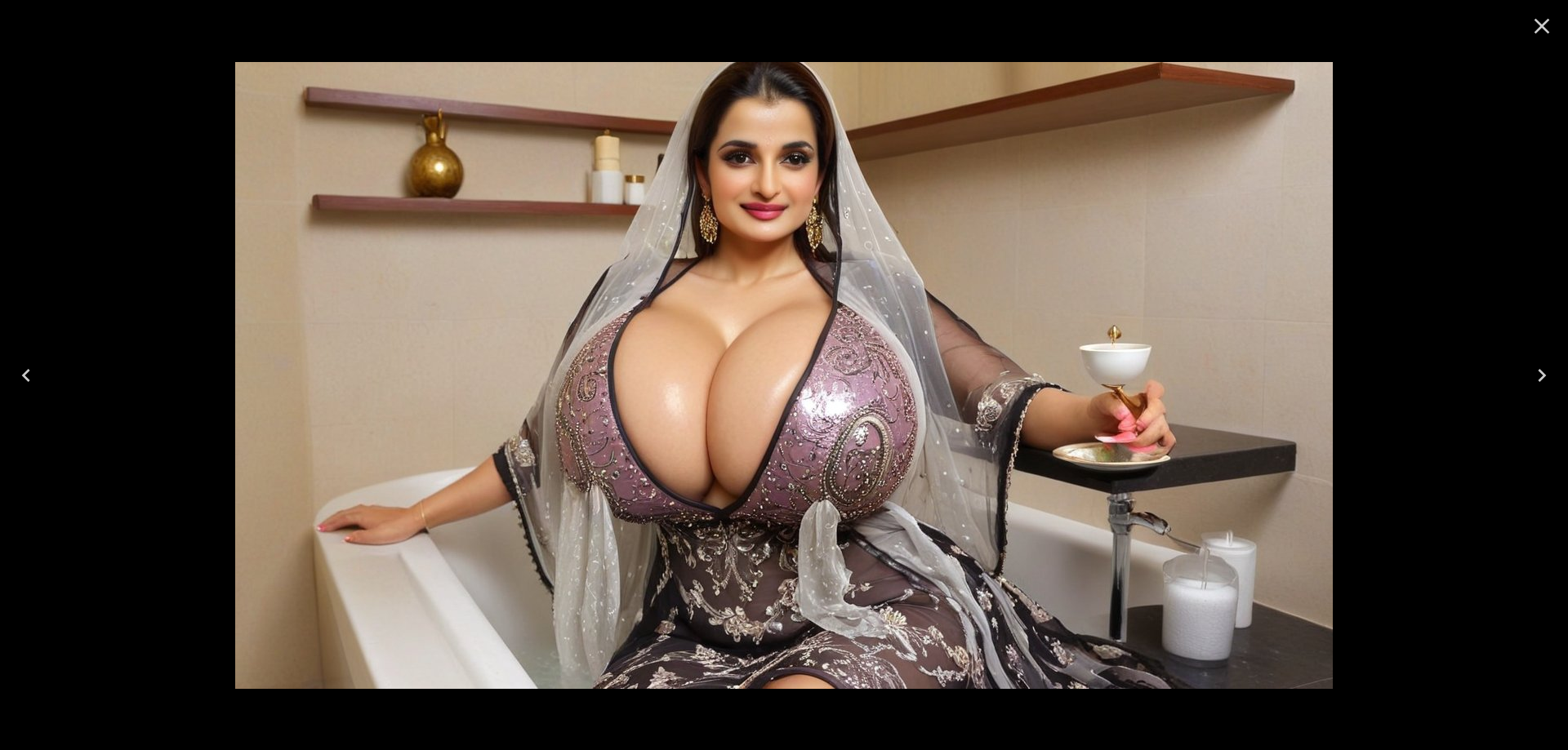
click at [1555, 381] on button "Next" at bounding box center [1543, 375] width 53 height 65
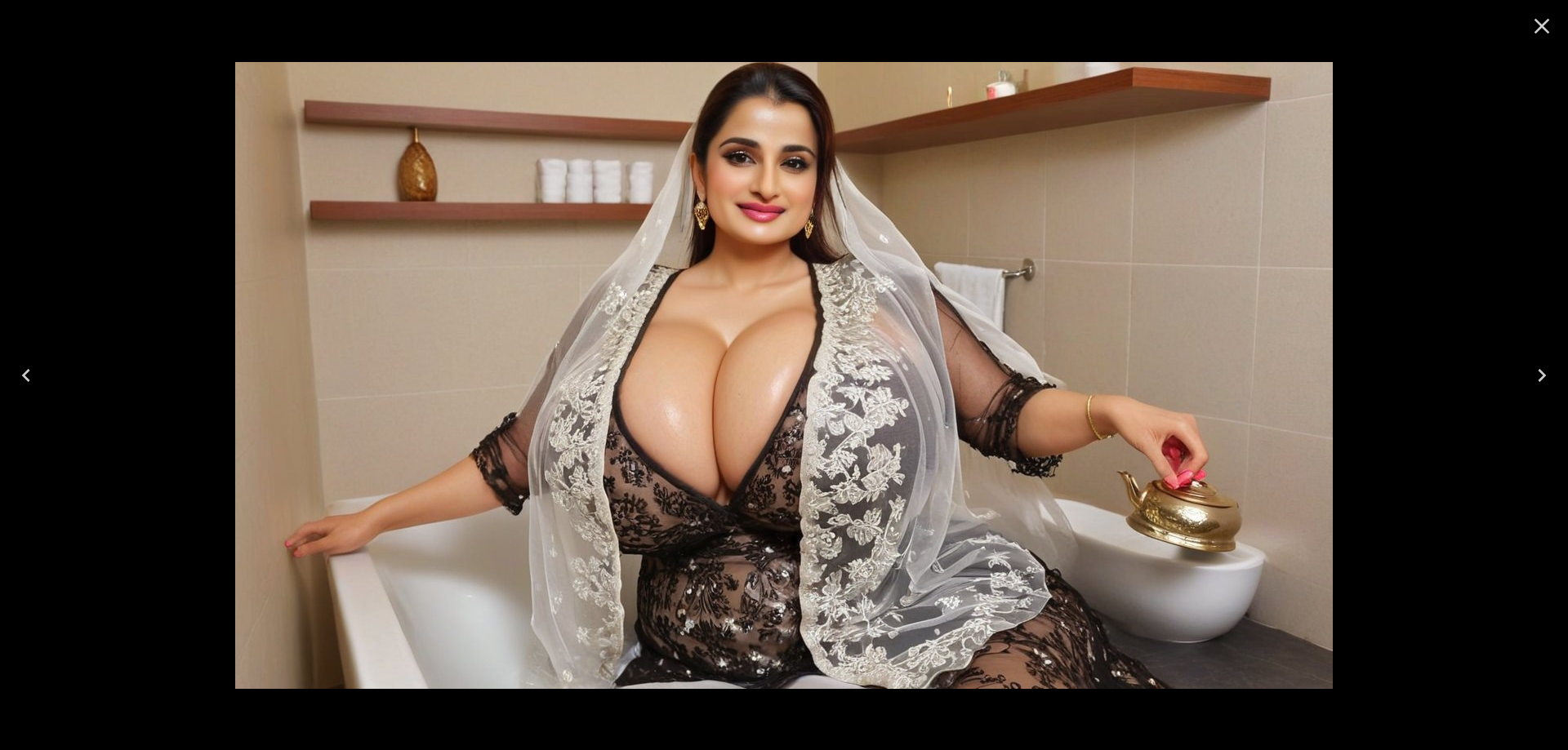
click at [1555, 381] on button "Next" at bounding box center [1543, 375] width 53 height 65
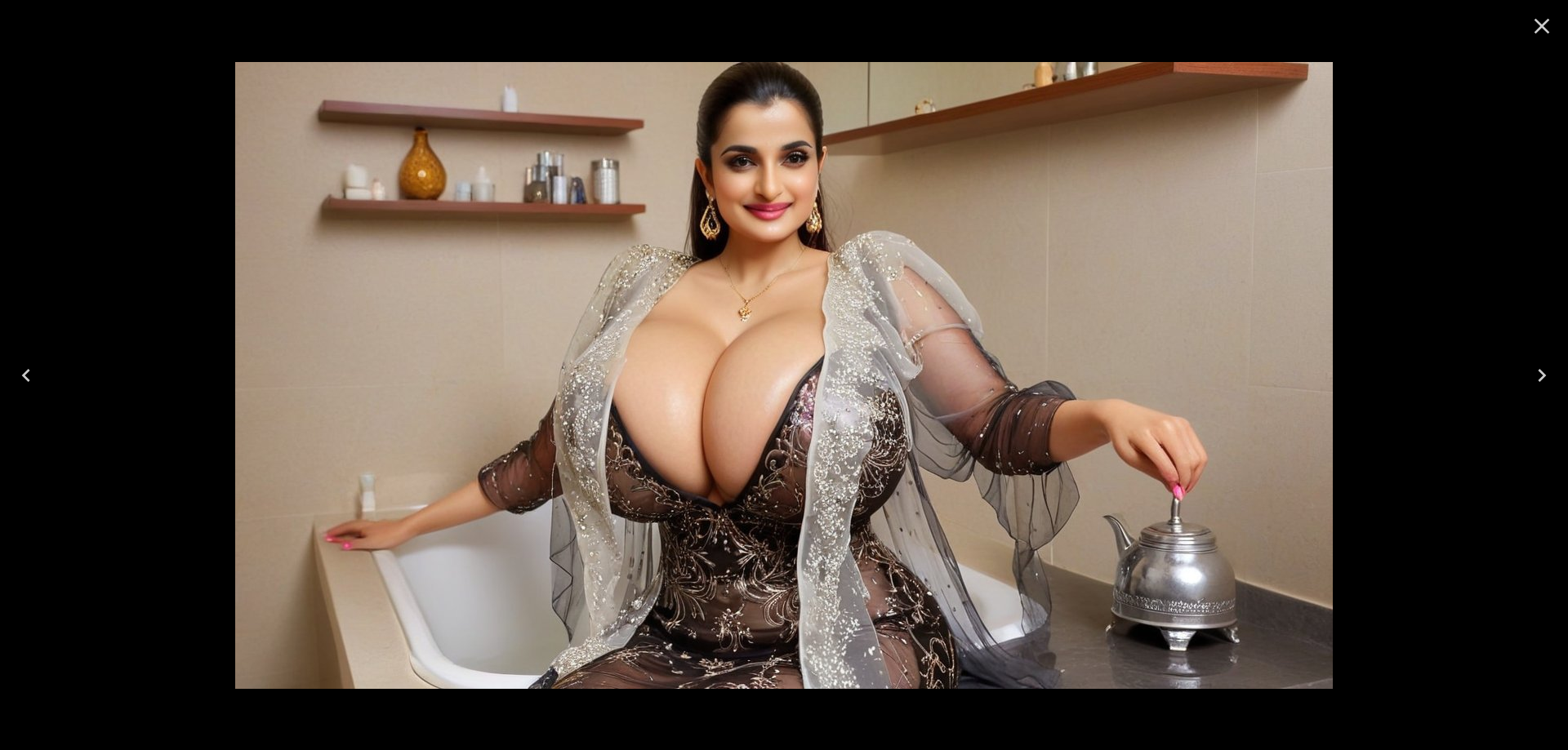
click at [1555, 381] on button "Next" at bounding box center [1543, 375] width 53 height 65
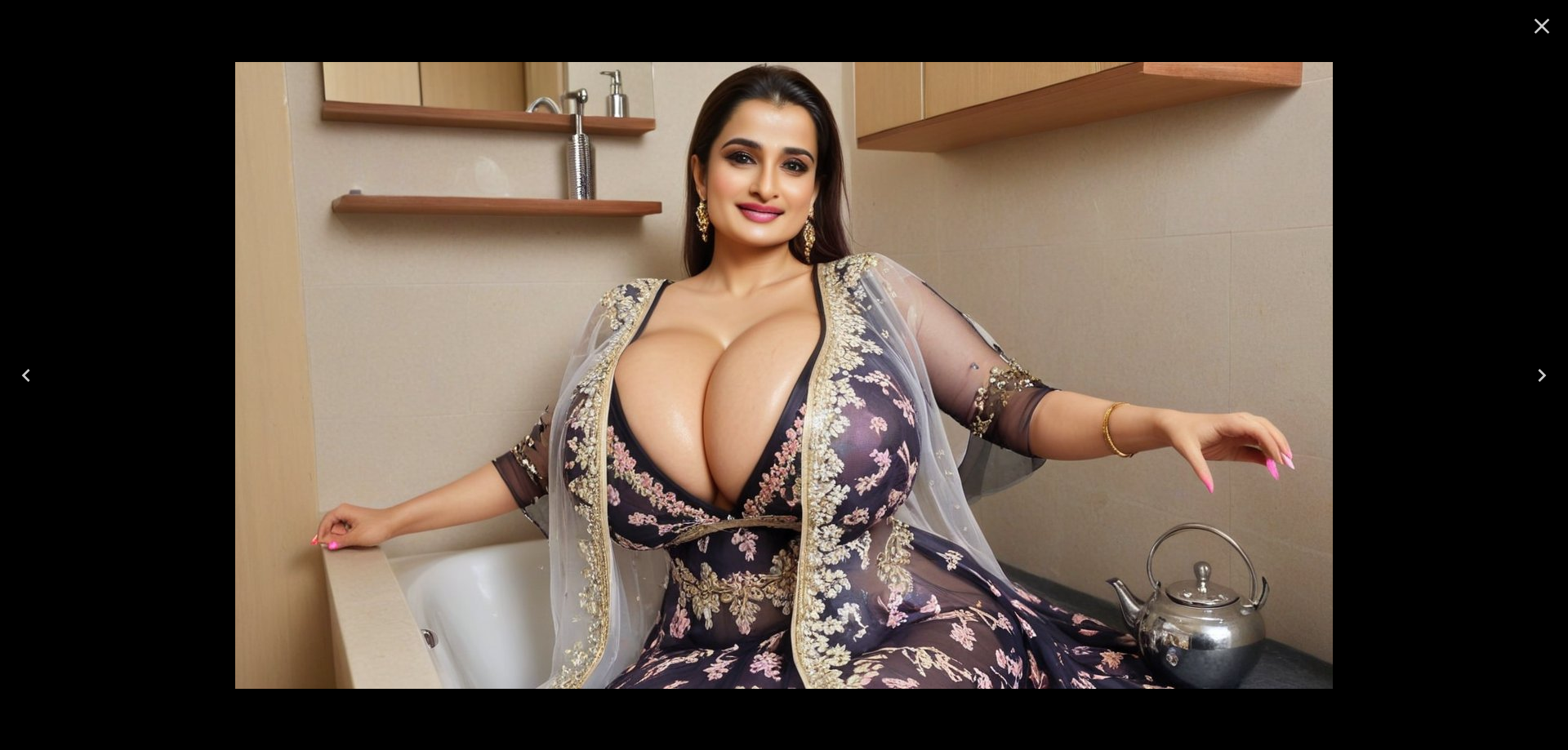
click at [1546, 379] on icon "Next" at bounding box center [1542, 375] width 26 height 26
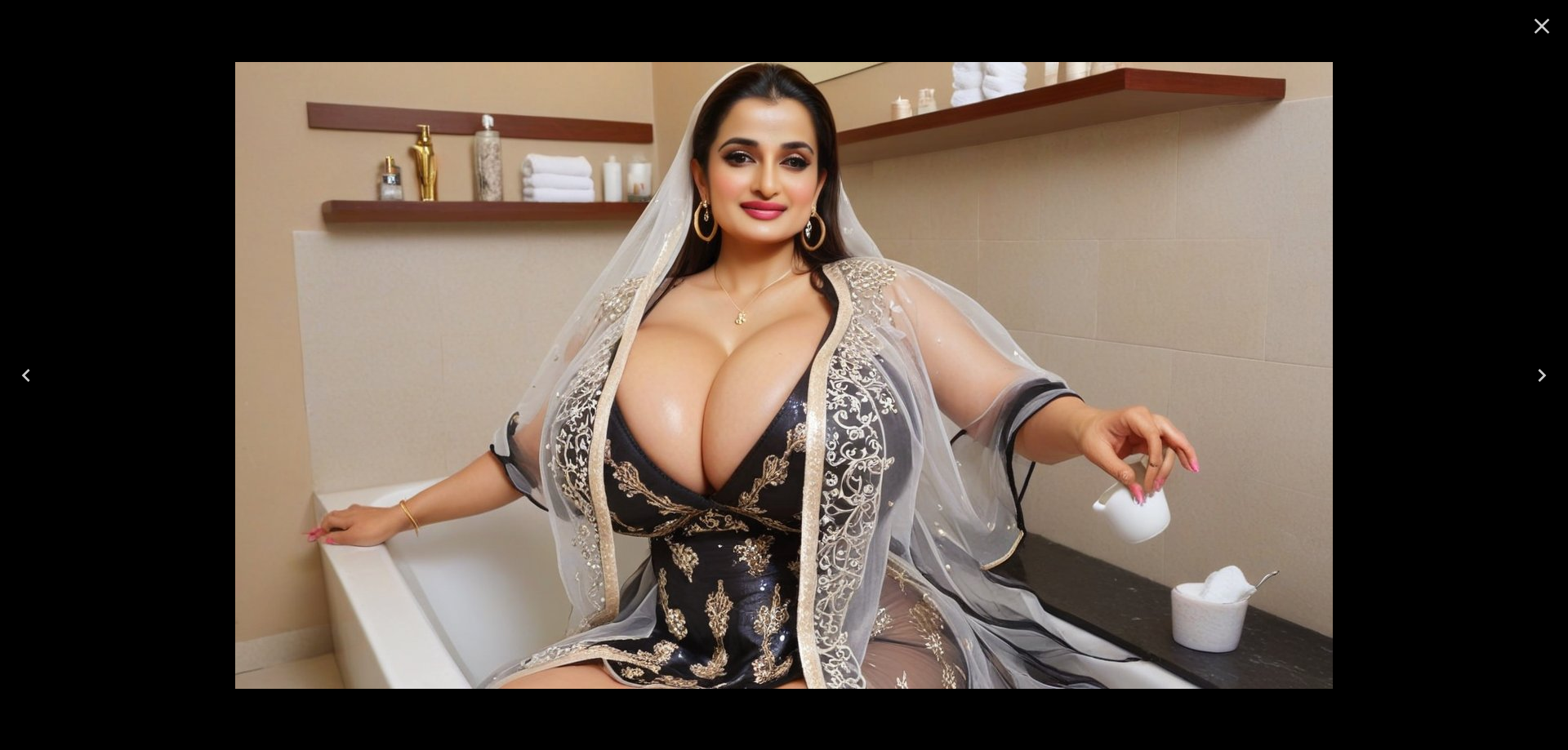
click at [1546, 379] on icon "Next" at bounding box center [1542, 375] width 26 height 26
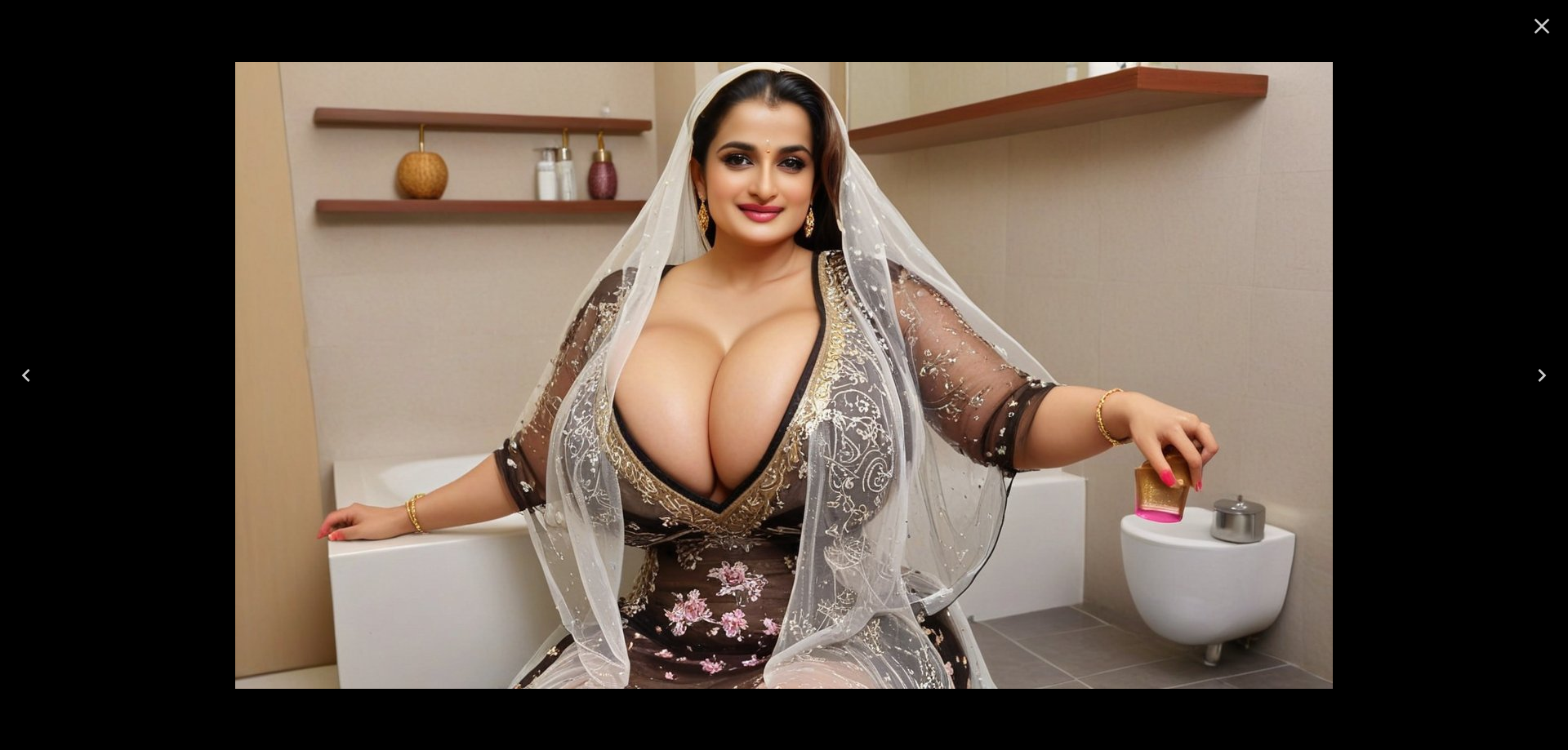
click at [1546, 379] on icon "Next" at bounding box center [1542, 375] width 26 height 26
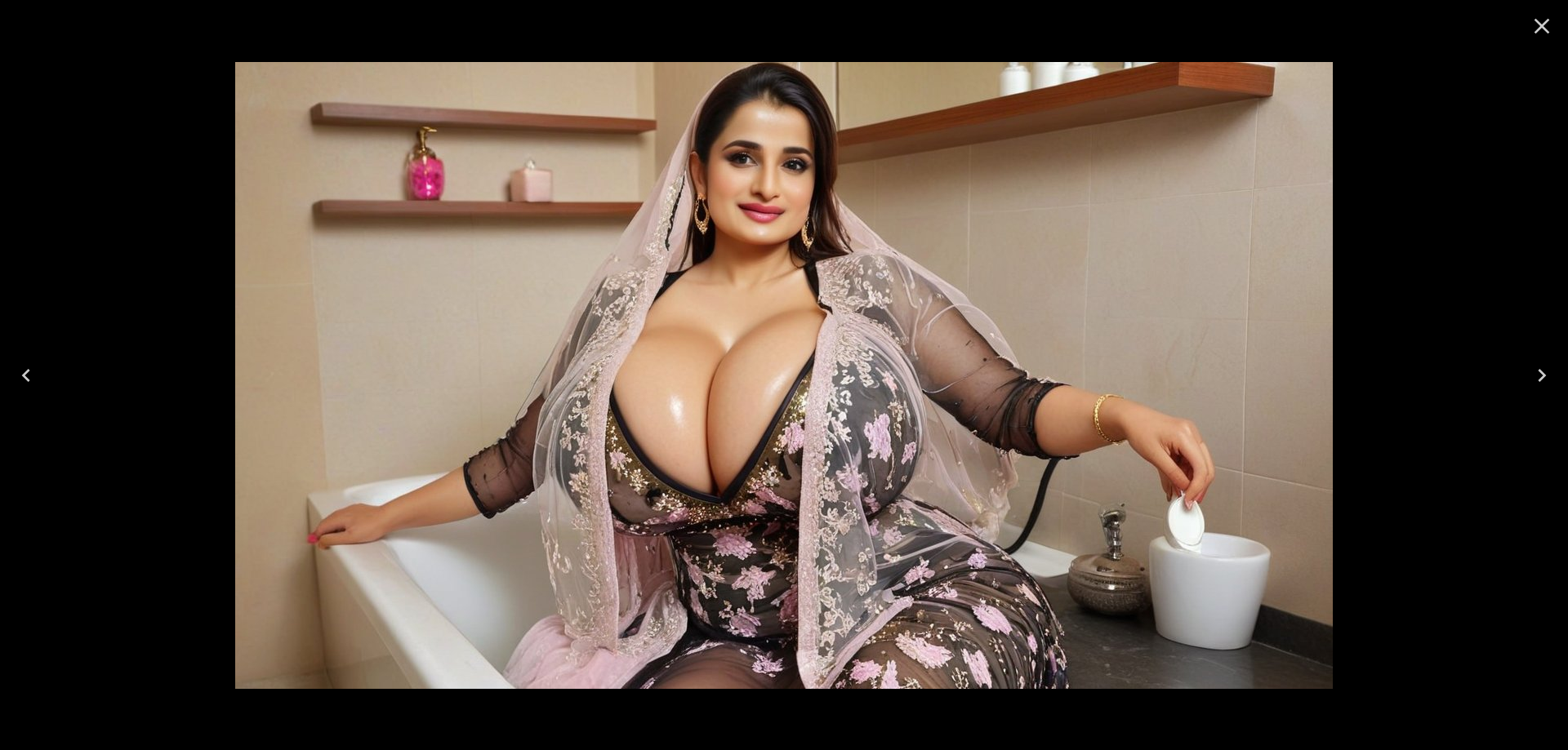
click at [1546, 379] on icon "Next" at bounding box center [1542, 375] width 26 height 26
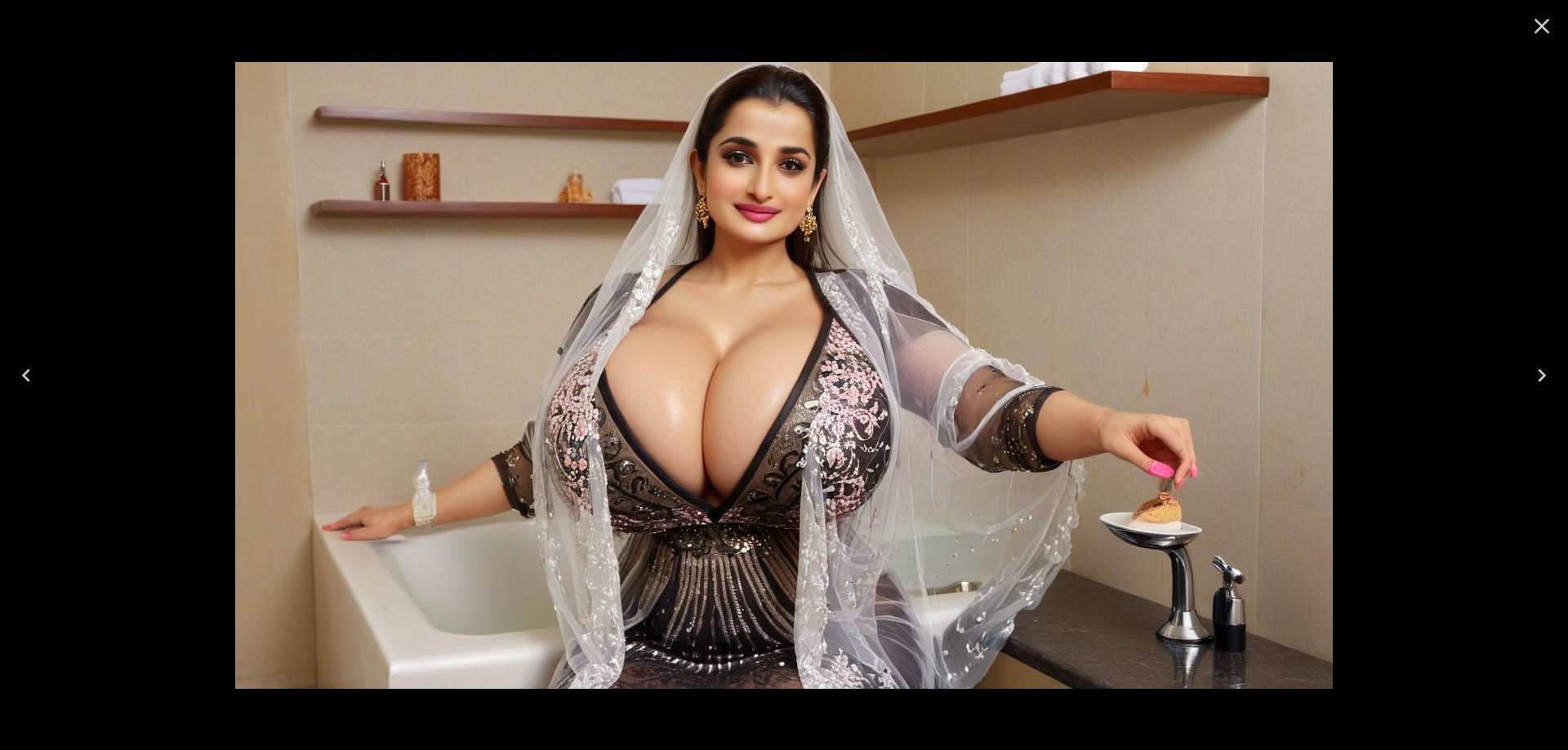
click at [1546, 379] on icon "Next" at bounding box center [1542, 375] width 26 height 26
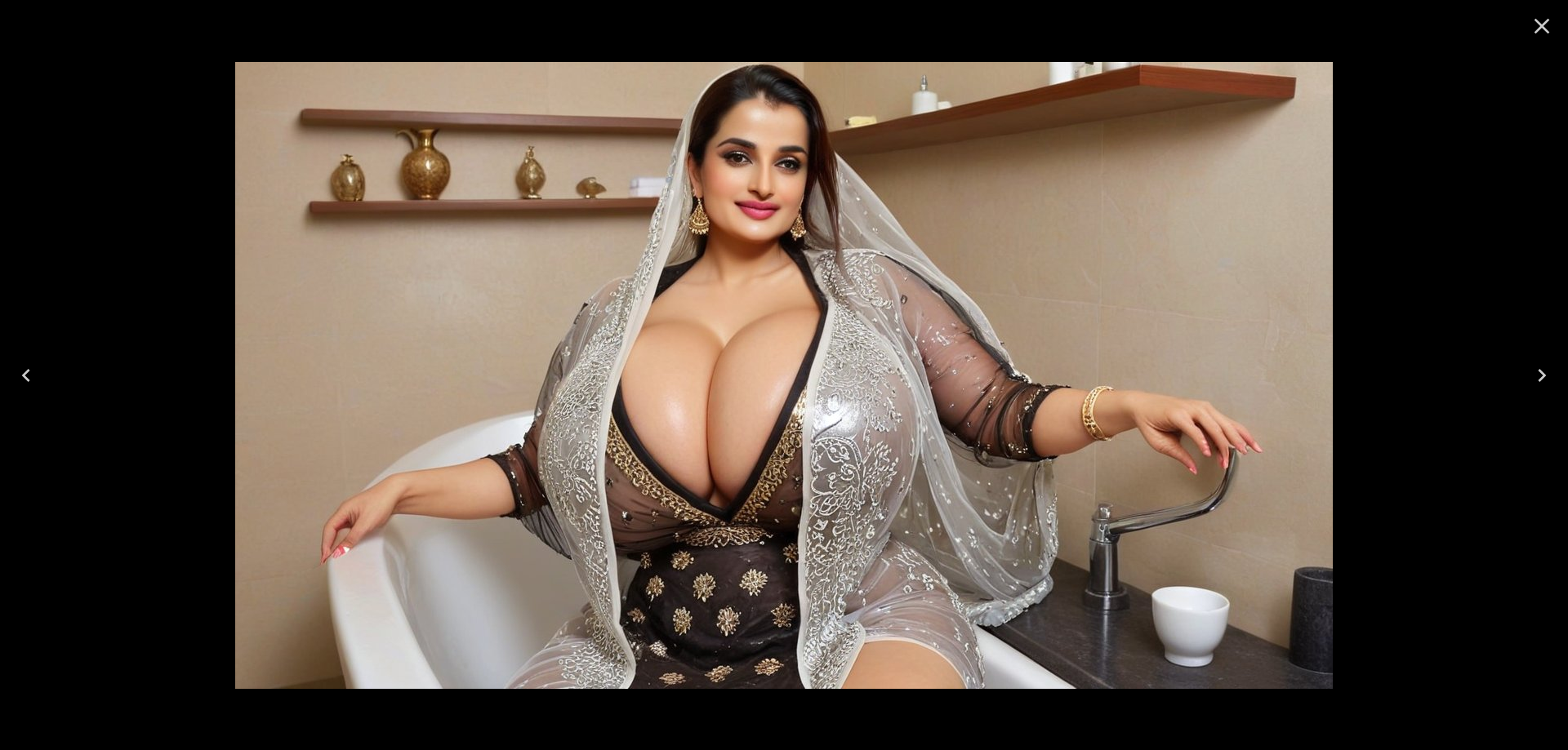
click at [1546, 379] on icon "Next" at bounding box center [1542, 375] width 26 height 26
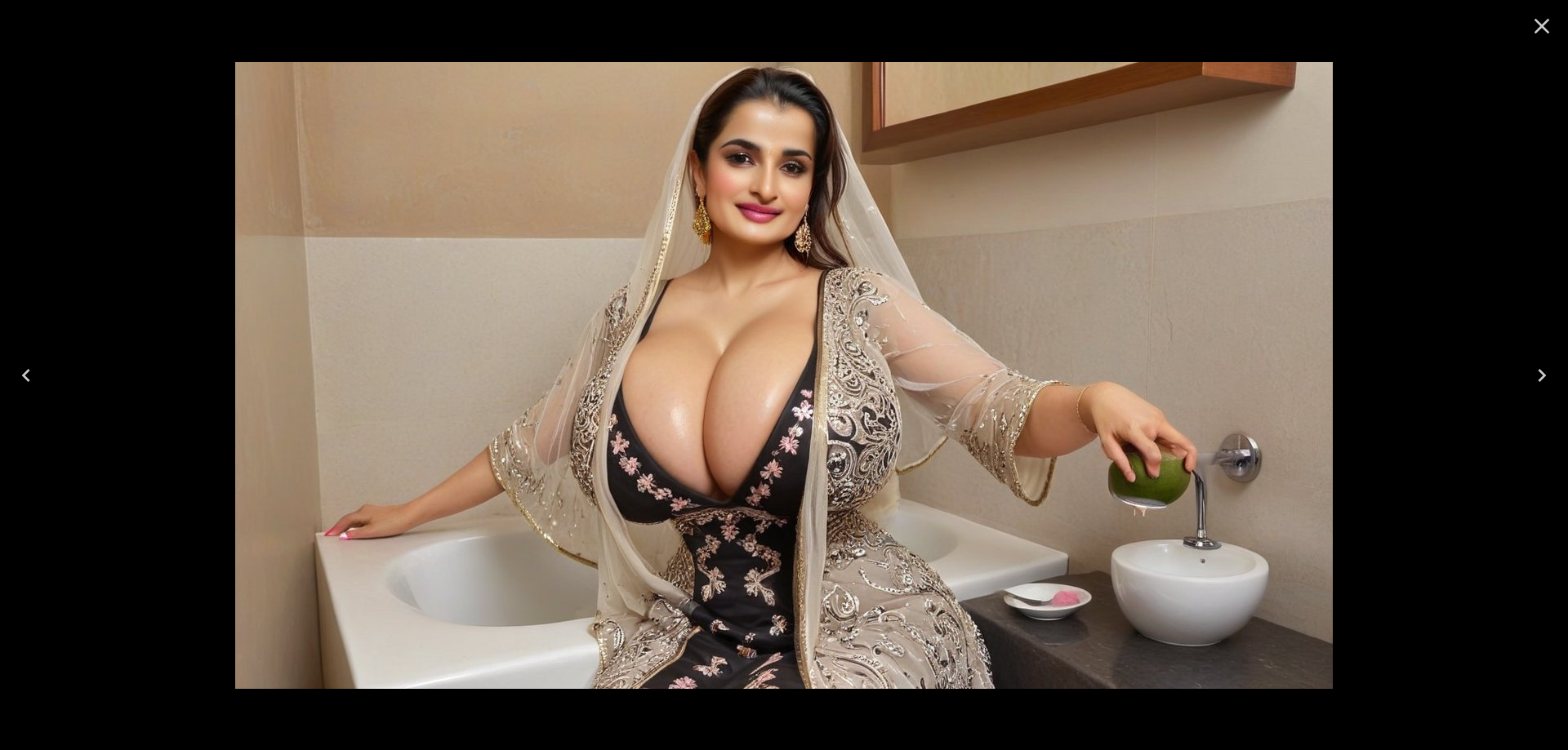
click at [1546, 379] on icon "Next" at bounding box center [1542, 375] width 26 height 26
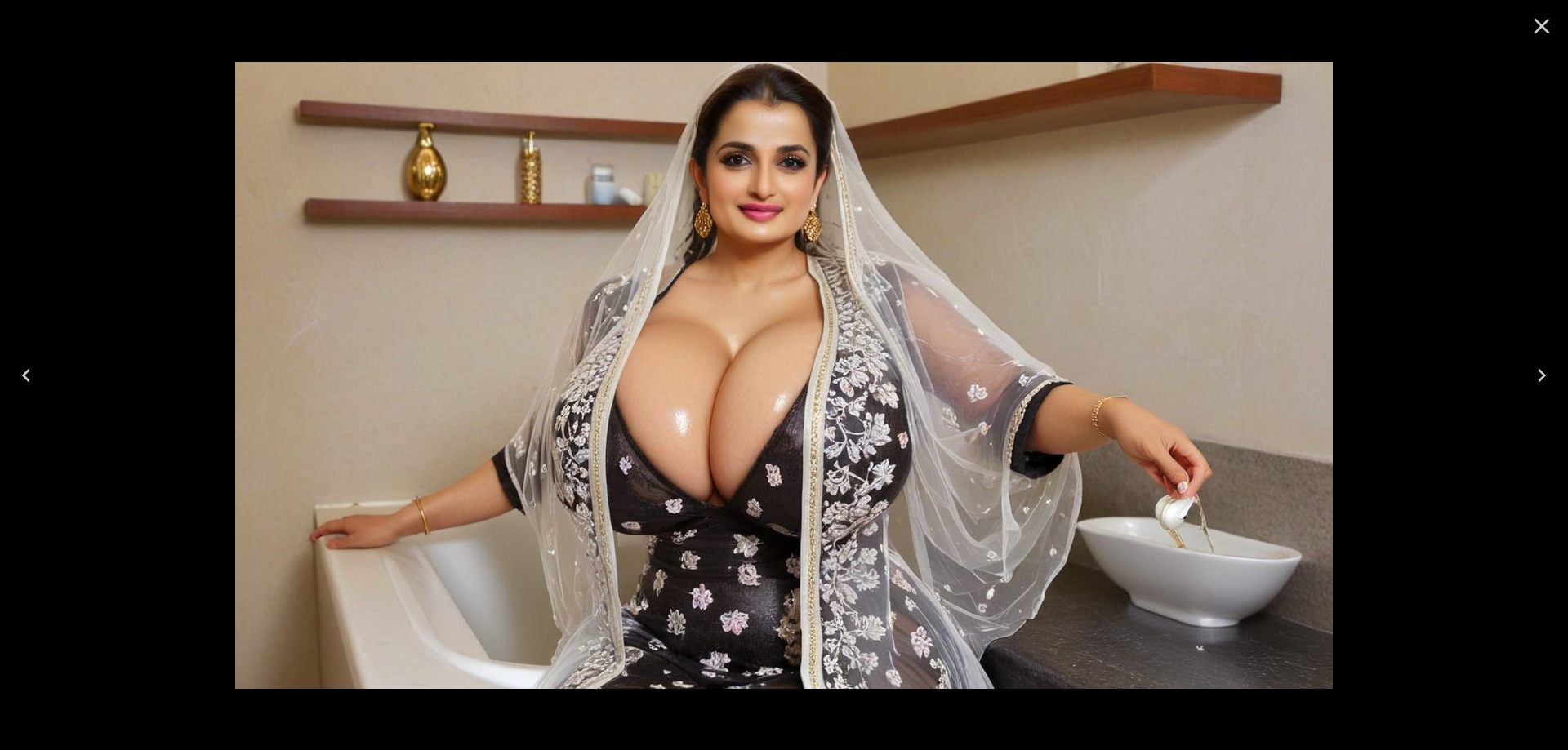
click at [1546, 379] on icon "Next" at bounding box center [1542, 375] width 26 height 26
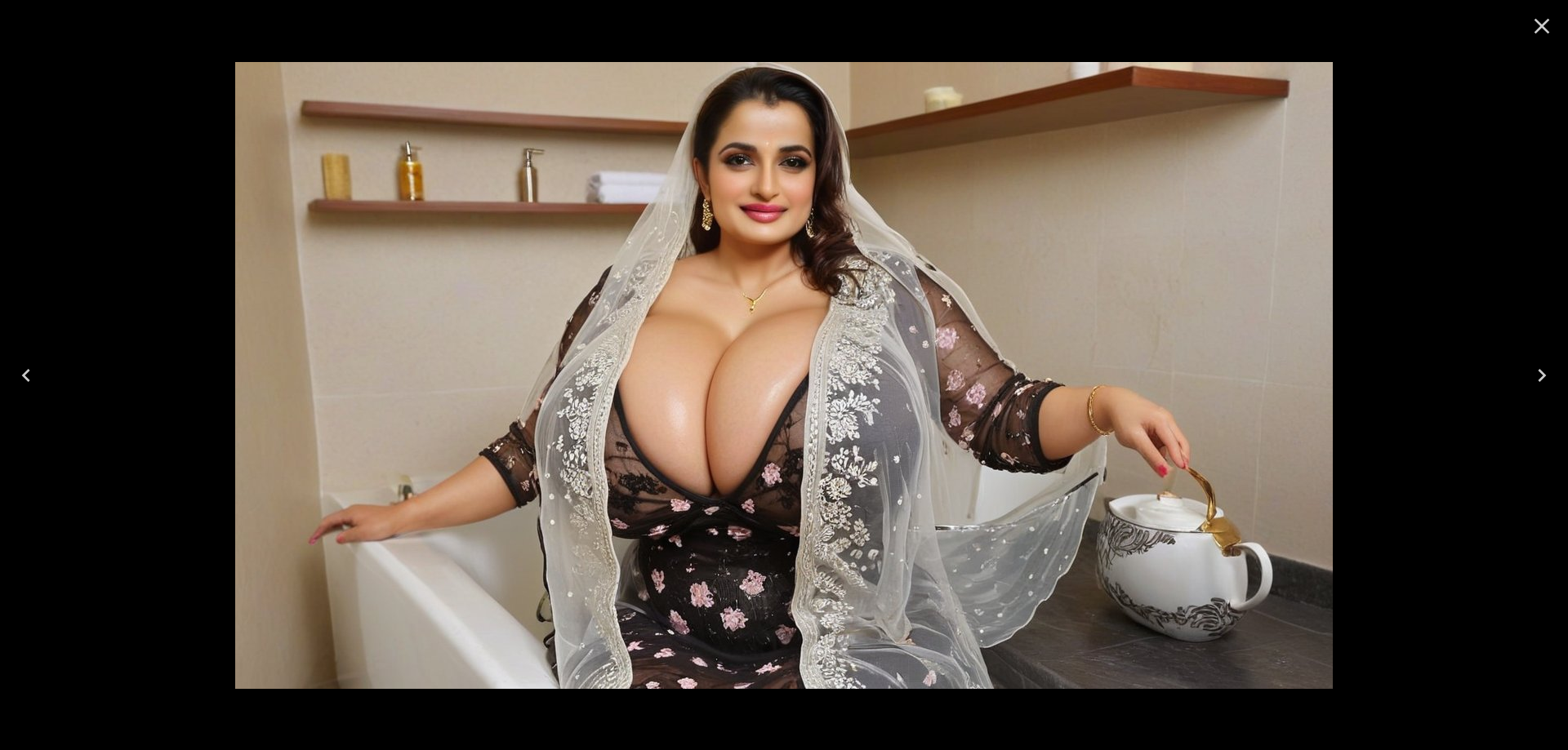
click at [1546, 379] on icon "Next" at bounding box center [1542, 375] width 26 height 26
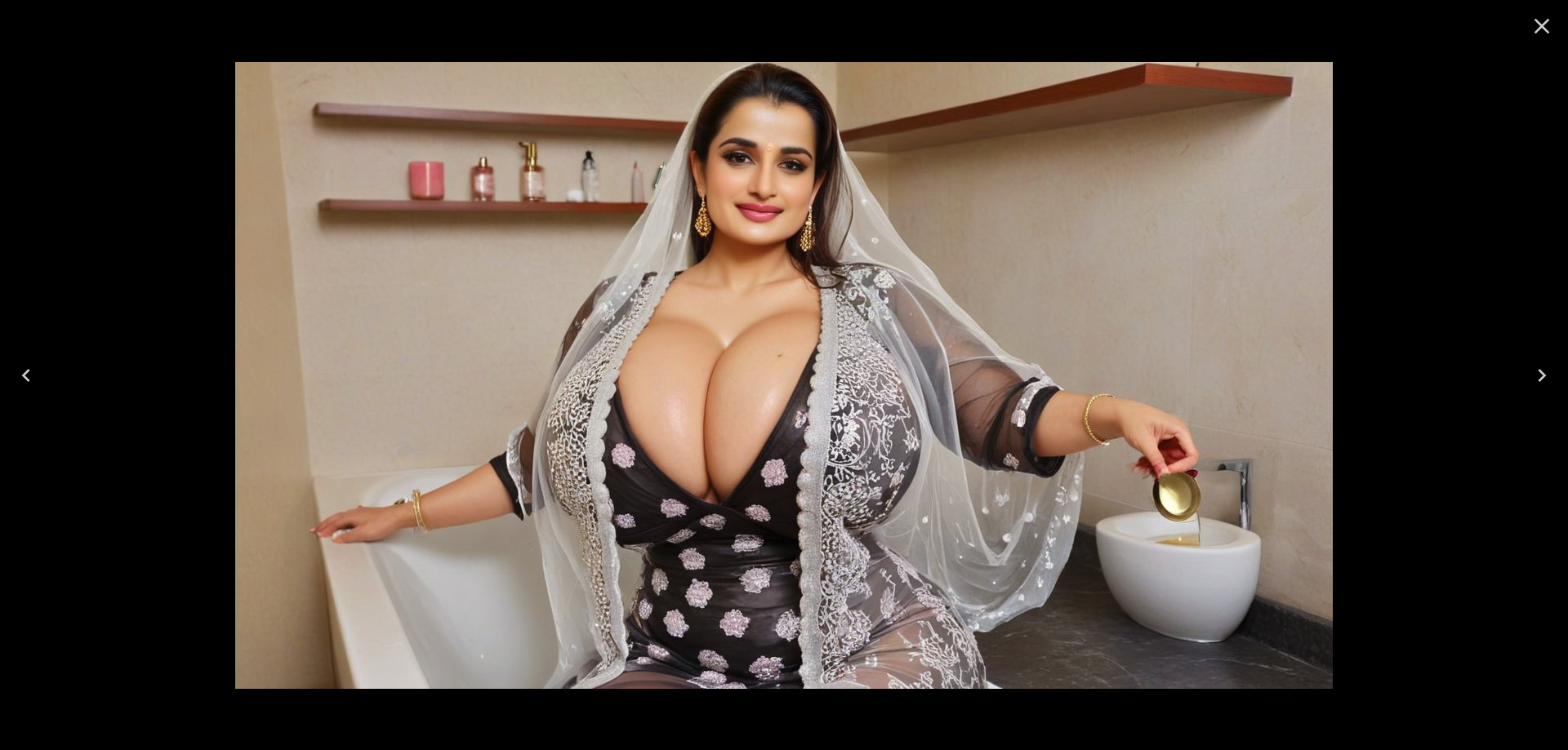
click at [1546, 379] on icon "Next" at bounding box center [1542, 375] width 26 height 26
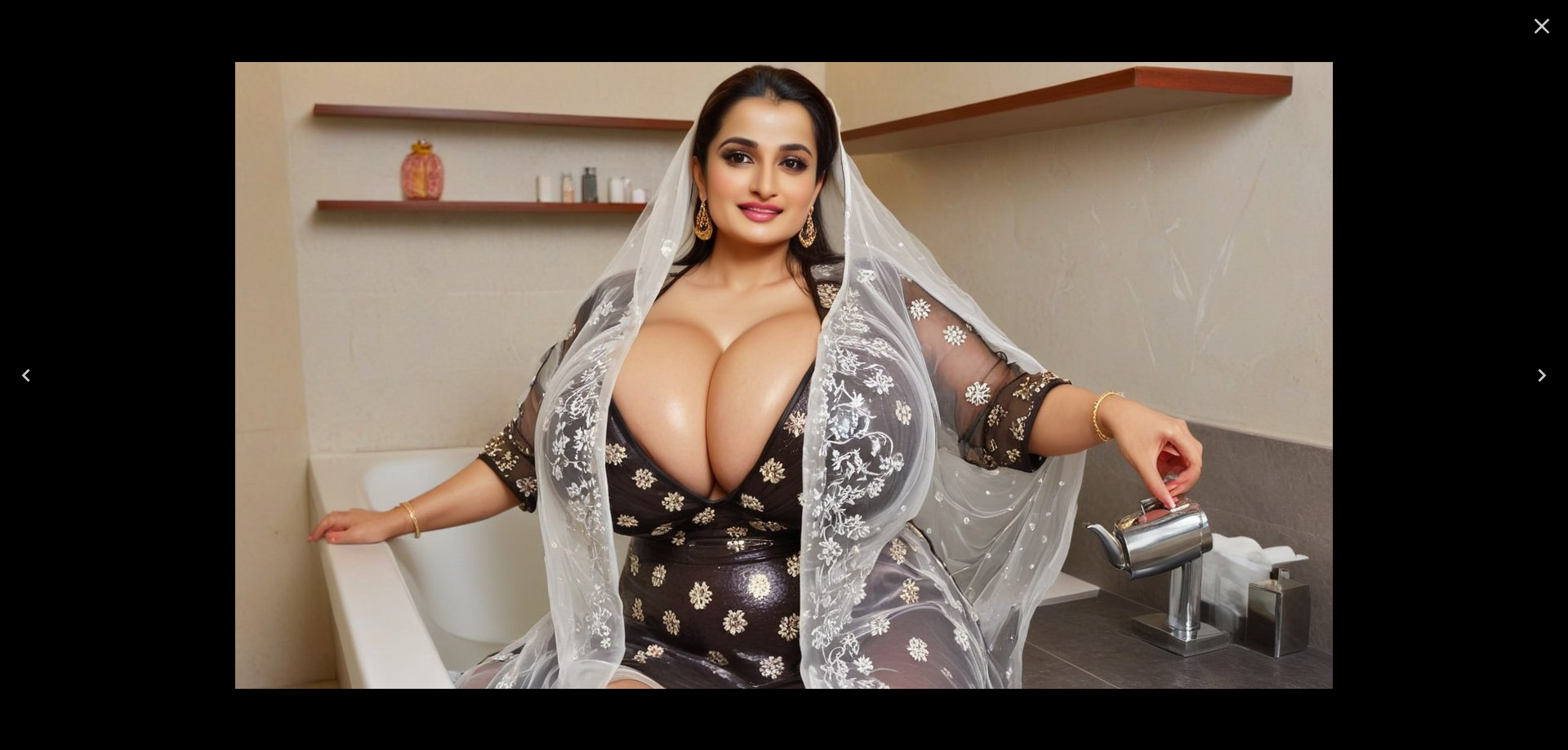
click at [1546, 379] on icon "Next" at bounding box center [1542, 375] width 26 height 26
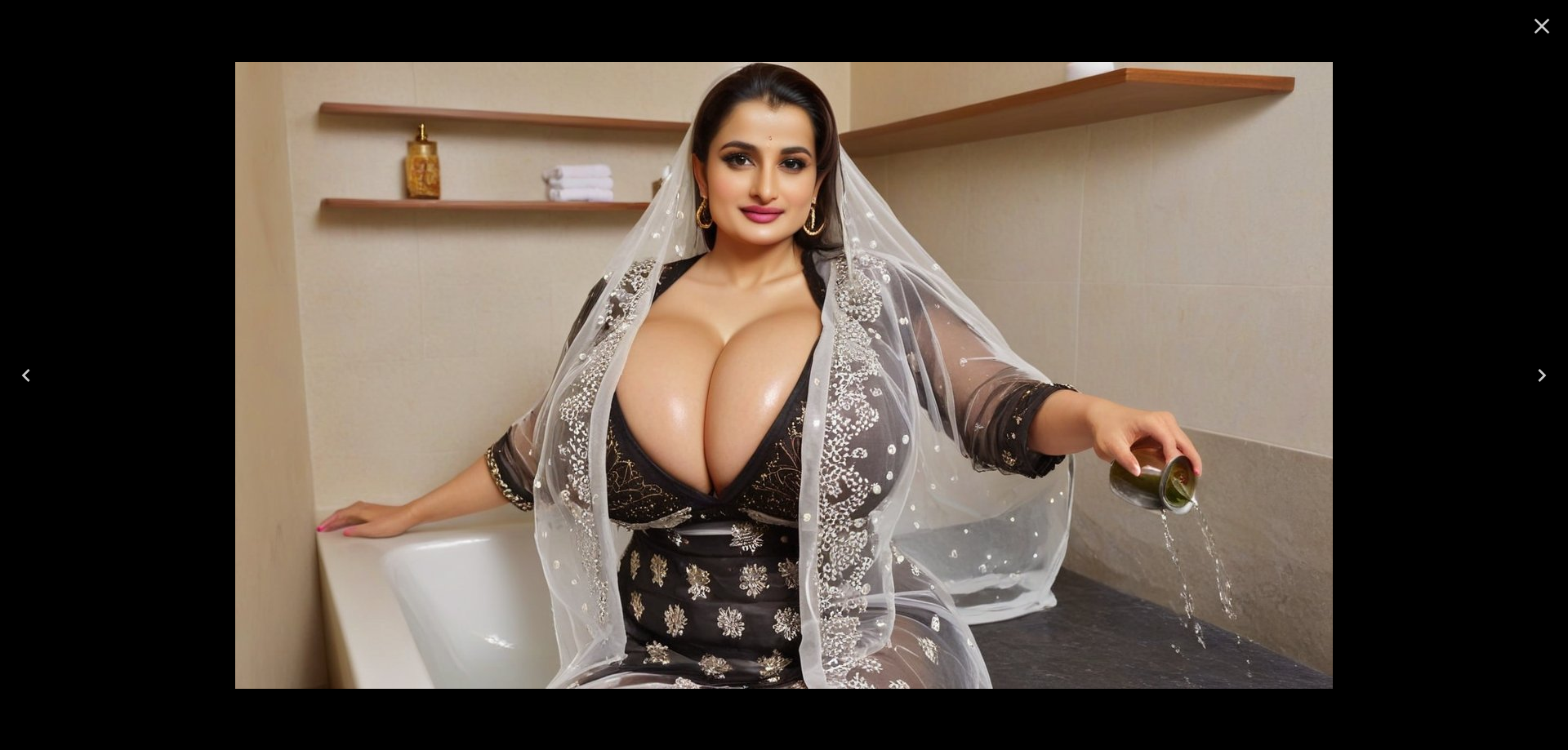
click at [1546, 379] on icon "Next" at bounding box center [1542, 375] width 26 height 26
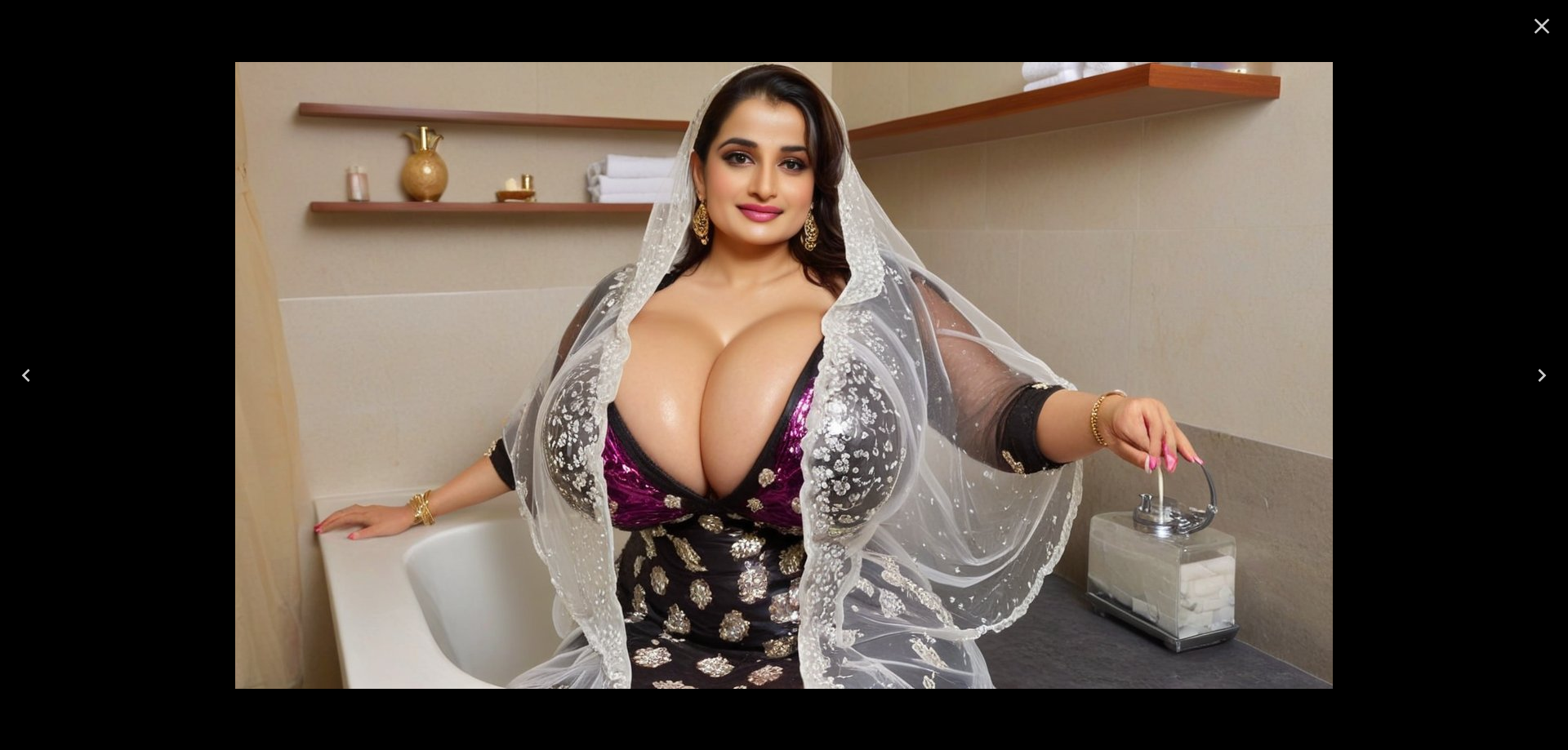
click at [1546, 379] on icon "Next" at bounding box center [1542, 375] width 26 height 26
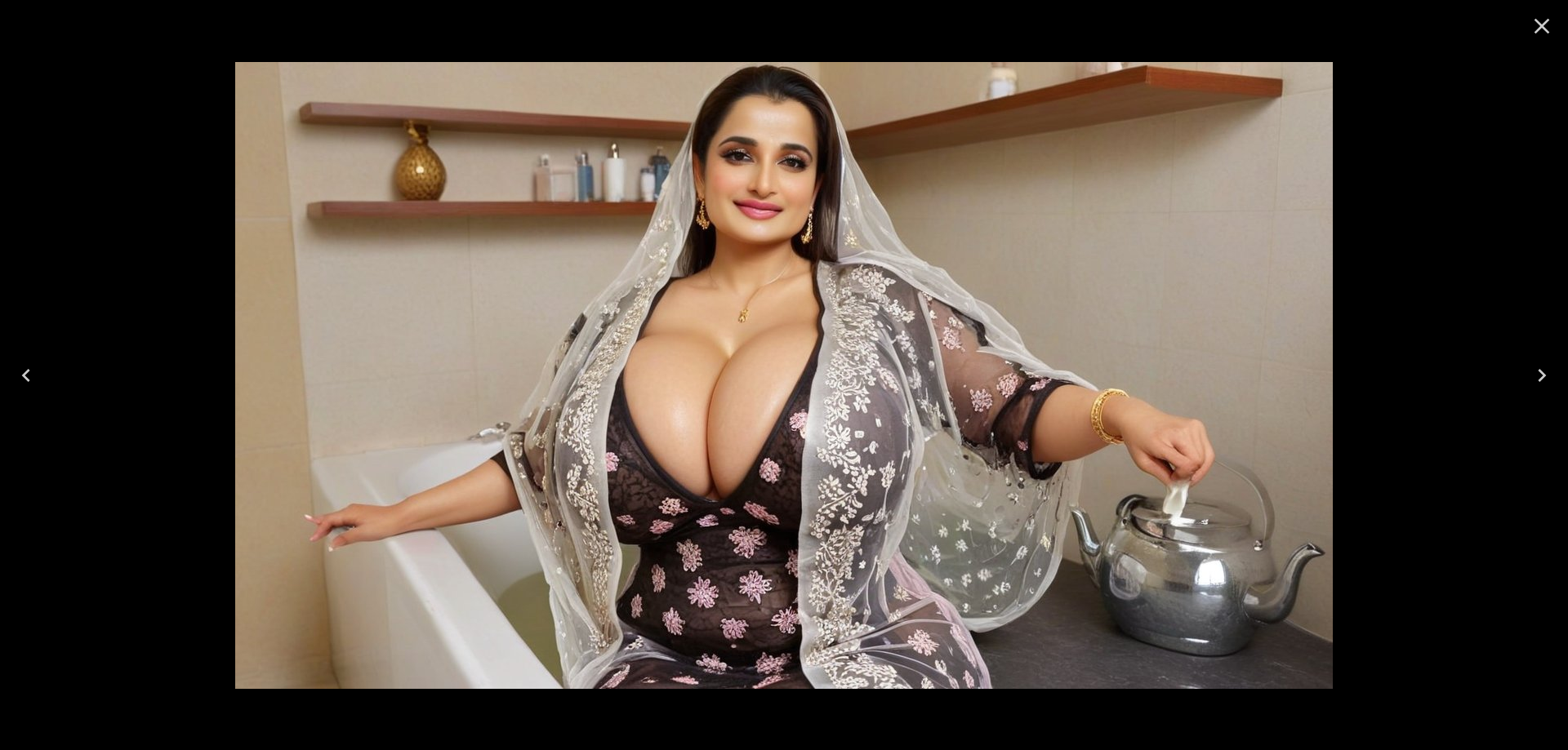
click at [1546, 379] on icon "Next" at bounding box center [1542, 375] width 26 height 26
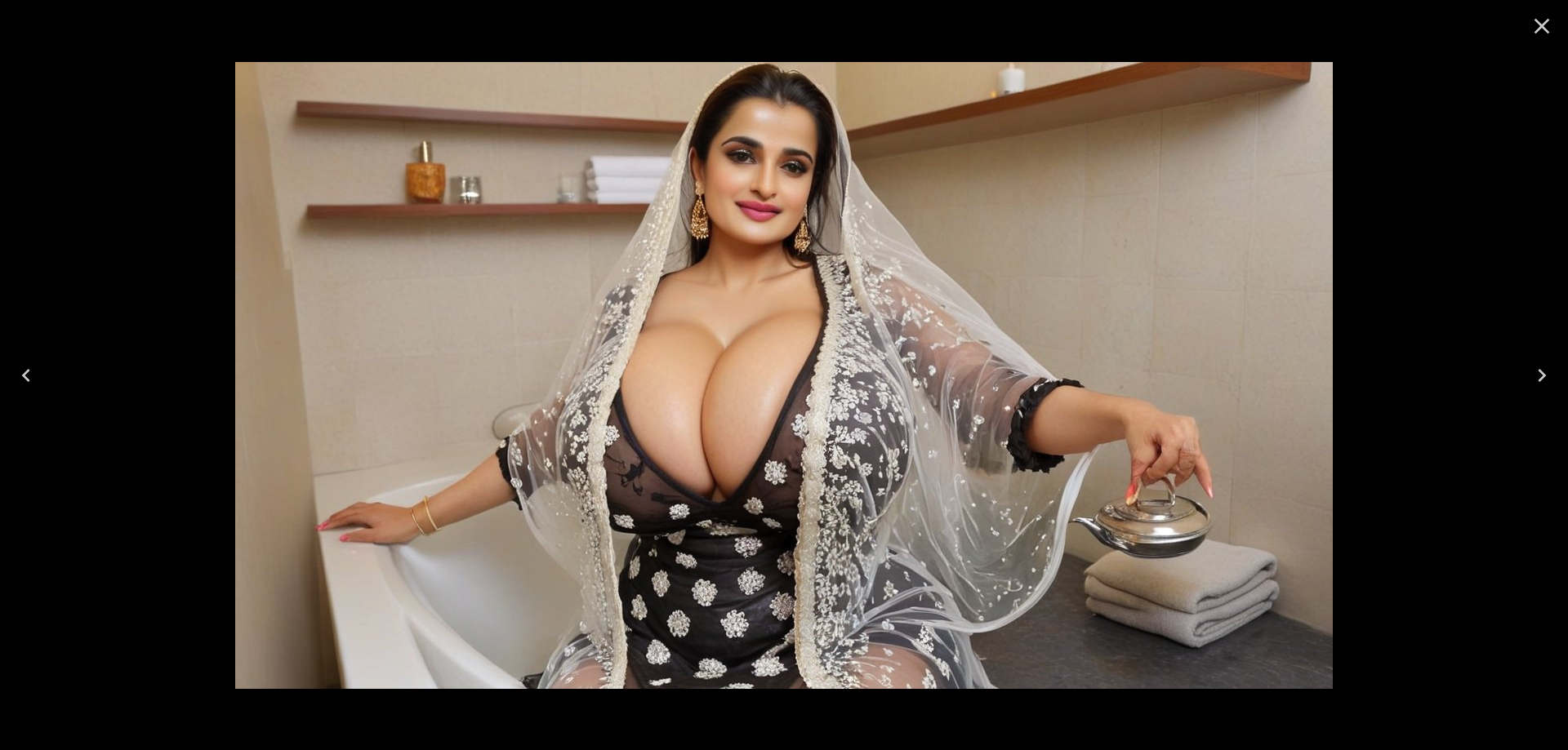
click at [1546, 379] on icon "Next" at bounding box center [1542, 375] width 26 height 26
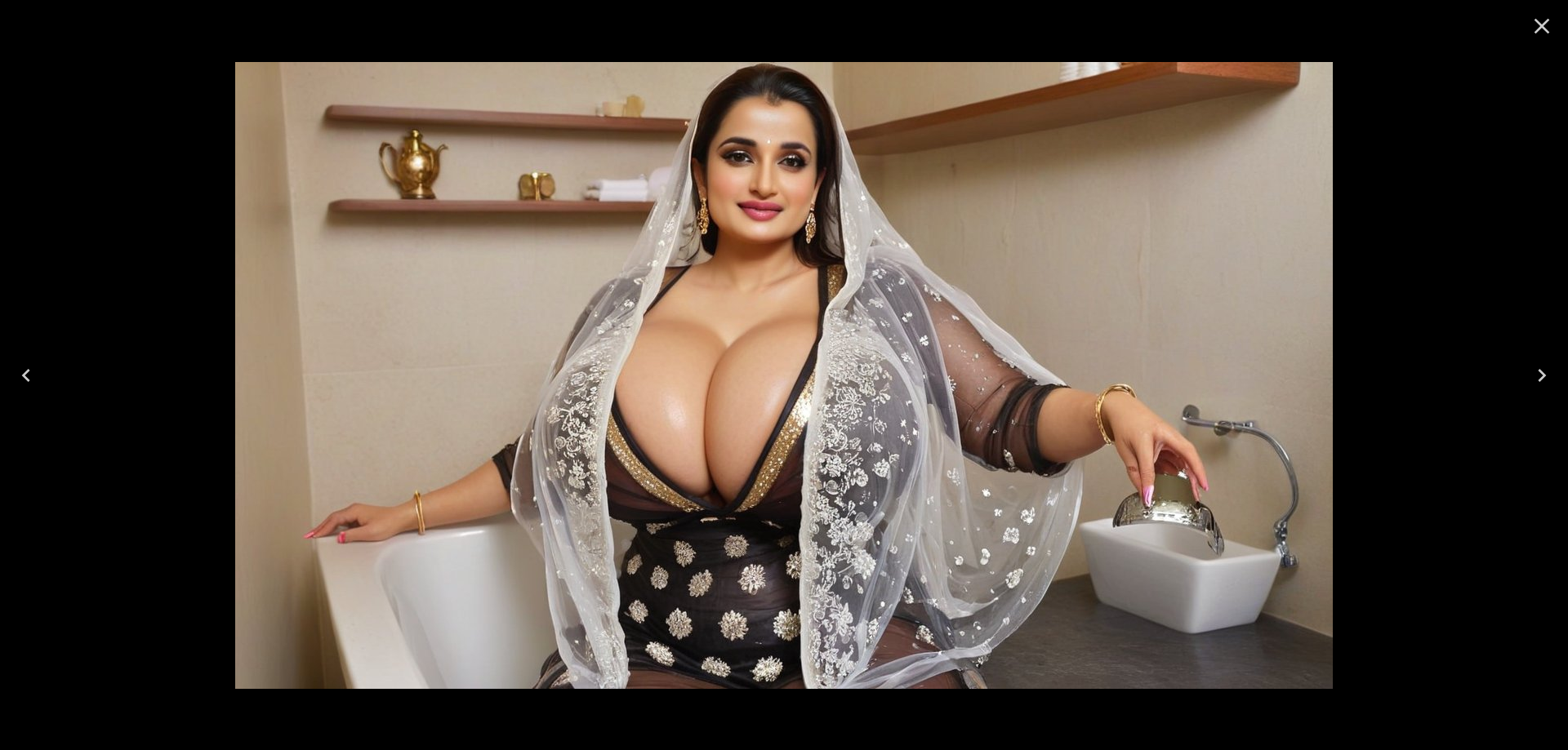
click at [1546, 379] on icon "Next" at bounding box center [1542, 375] width 26 height 26
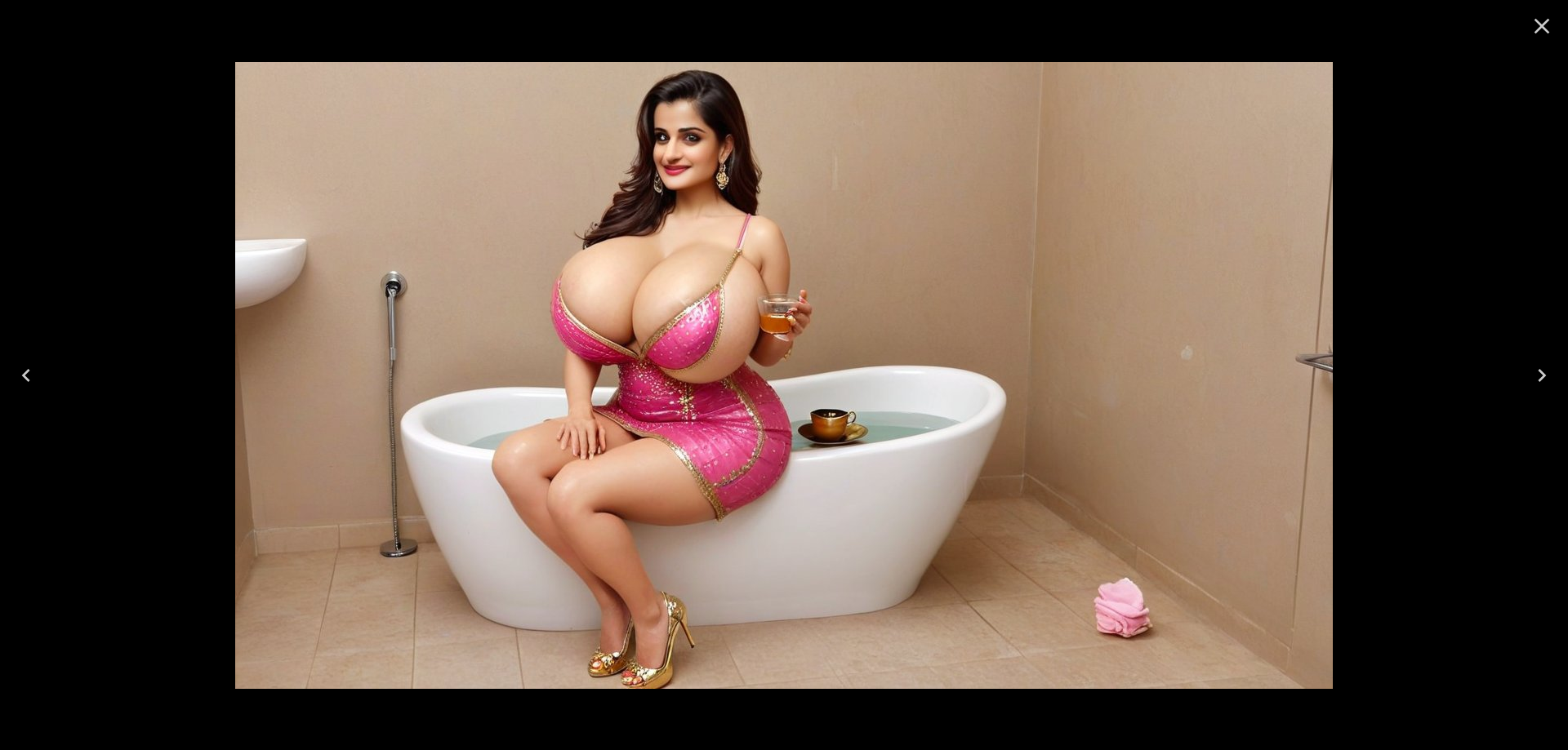
click at [1546, 379] on icon "Next" at bounding box center [1542, 375] width 26 height 26
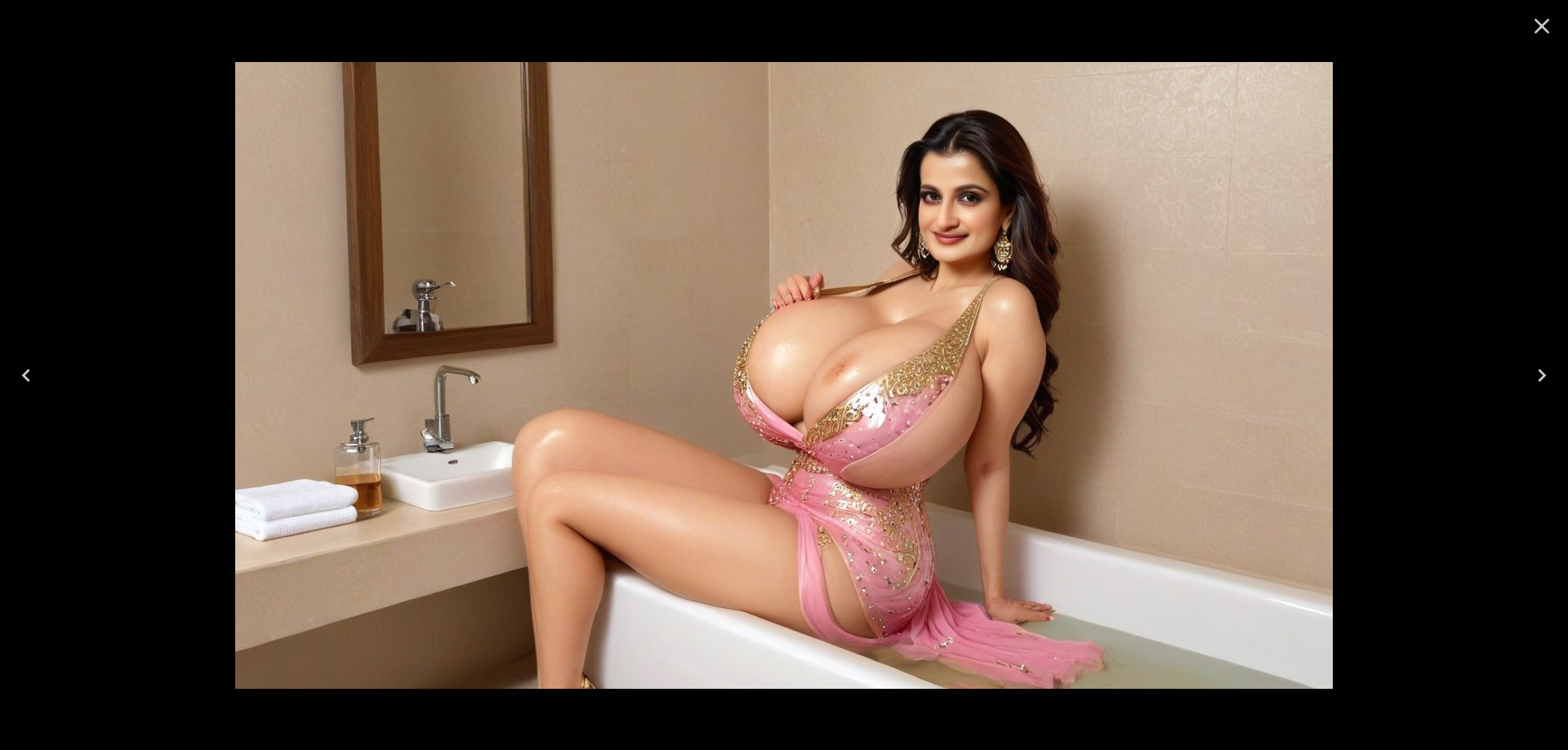
click at [1546, 379] on icon "Next" at bounding box center [1542, 375] width 26 height 26
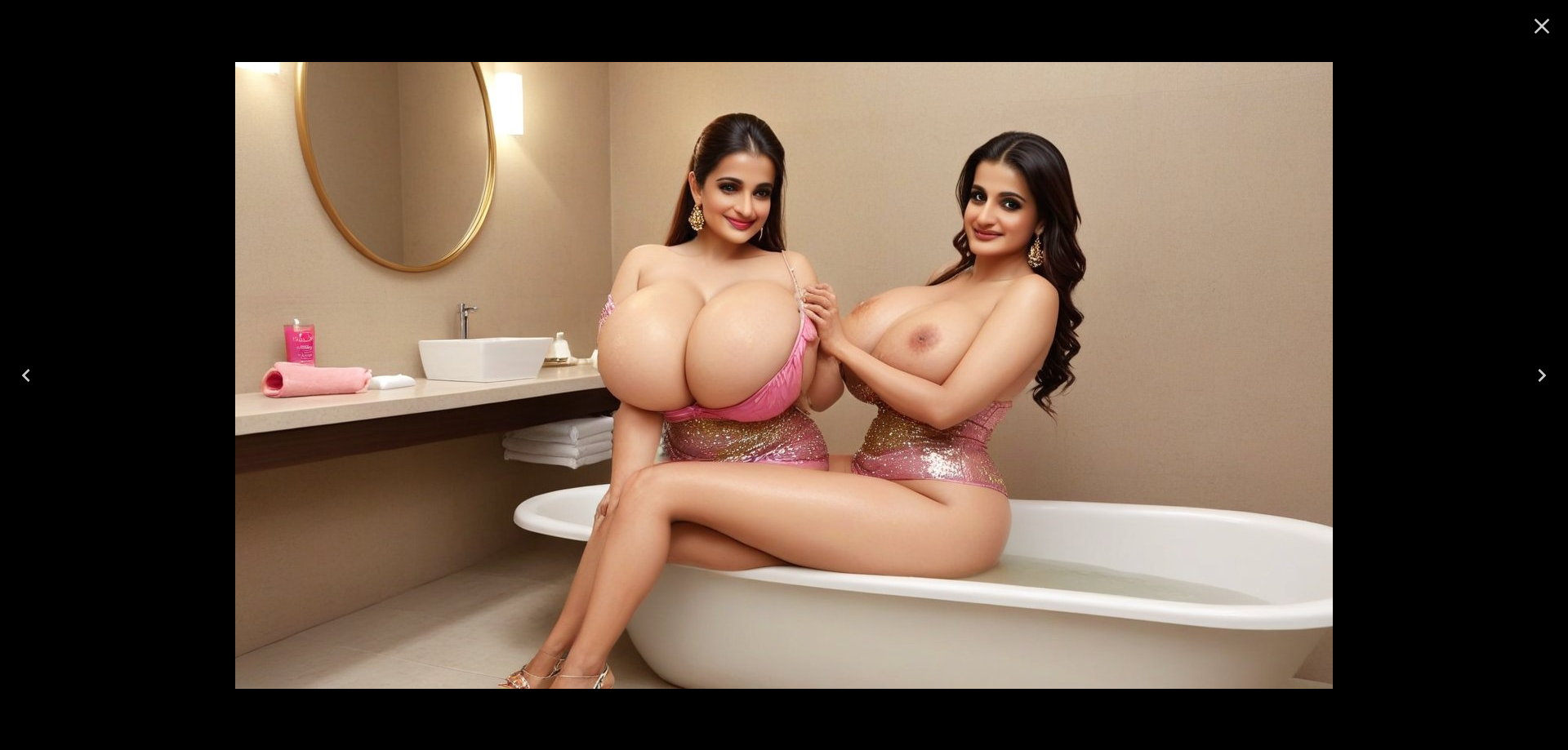
click at [1546, 379] on icon "Next" at bounding box center [1542, 375] width 26 height 26
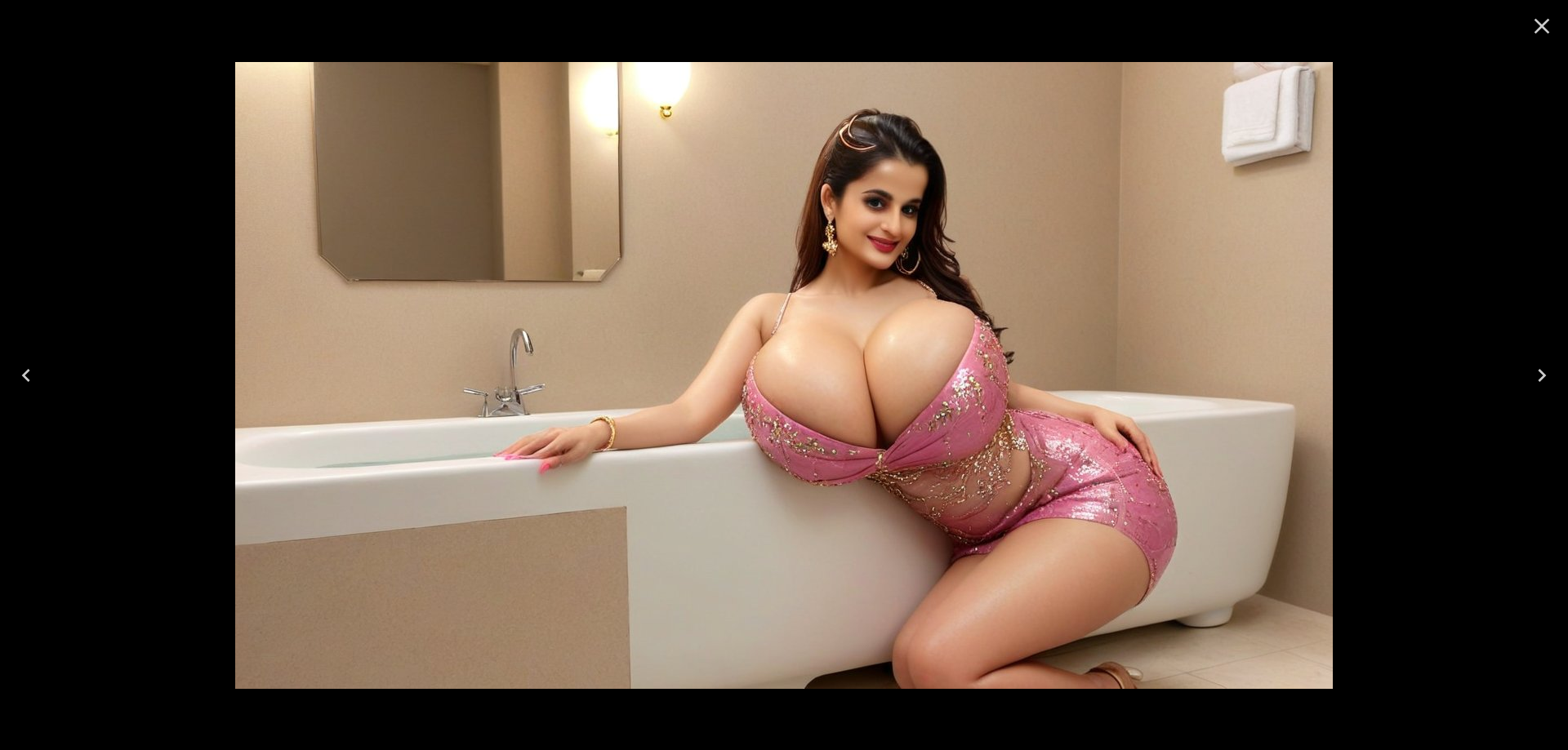
click at [1546, 379] on icon "Next" at bounding box center [1542, 375] width 26 height 26
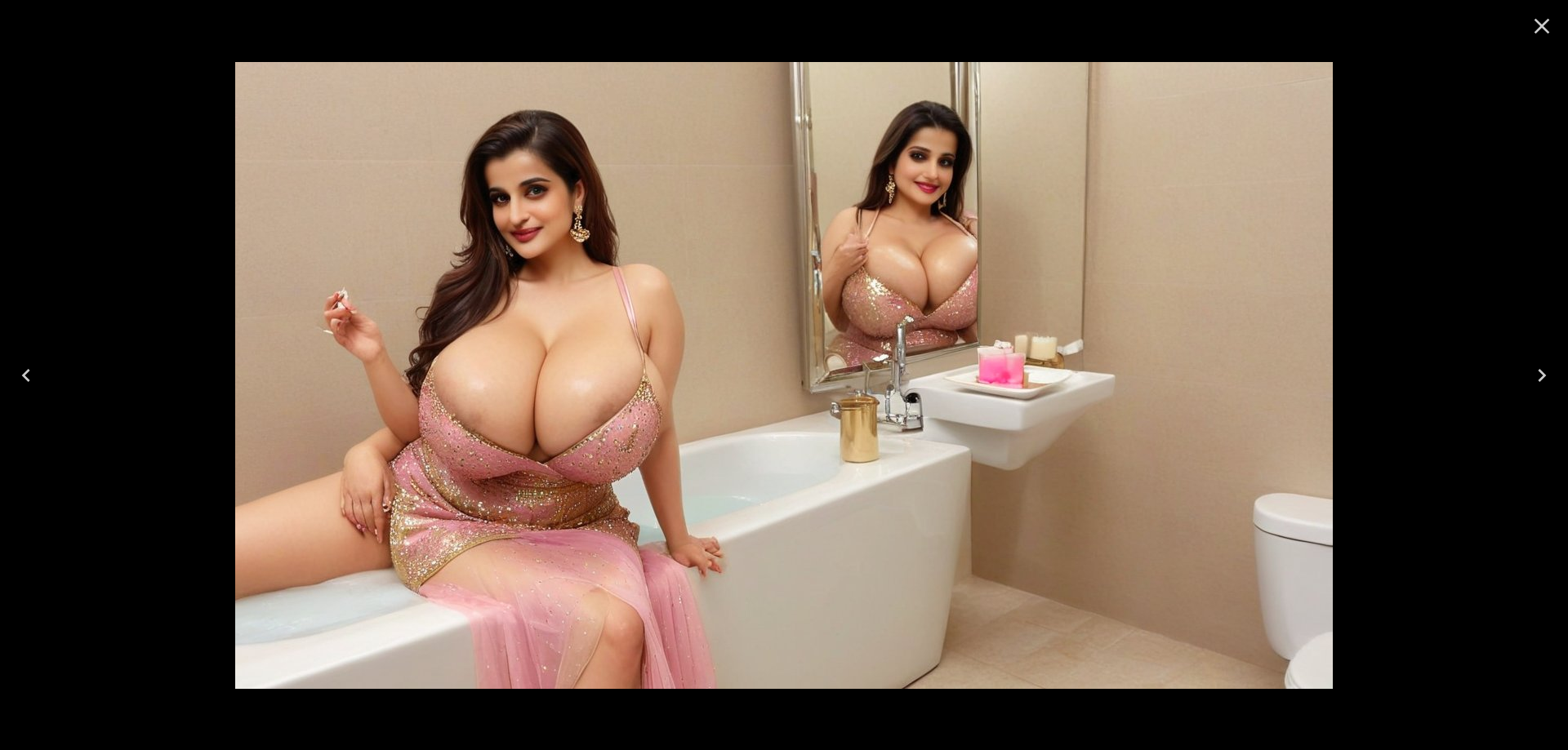
click at [1546, 379] on icon "Next" at bounding box center [1542, 375] width 26 height 26
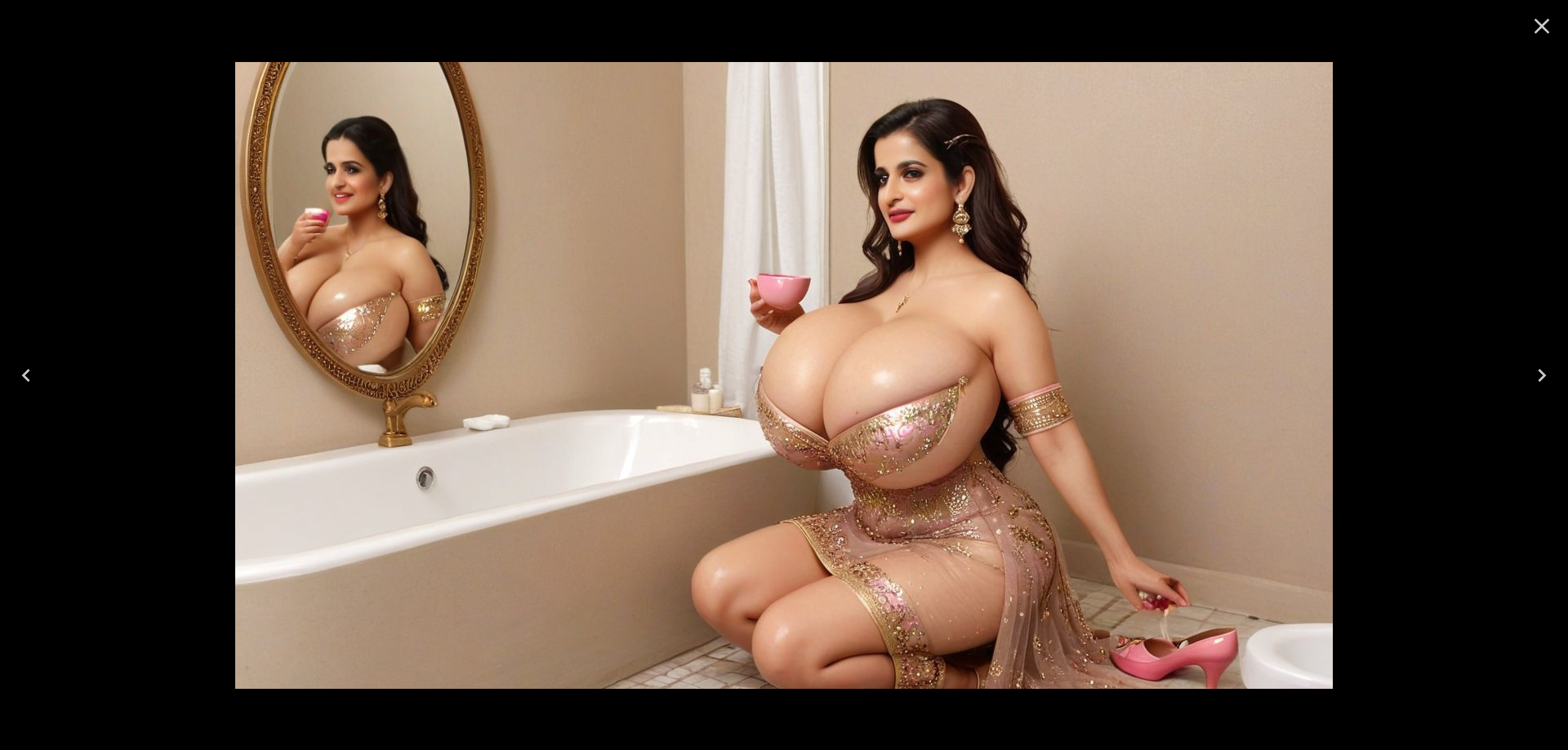
click at [1546, 379] on icon "Next" at bounding box center [1542, 375] width 26 height 26
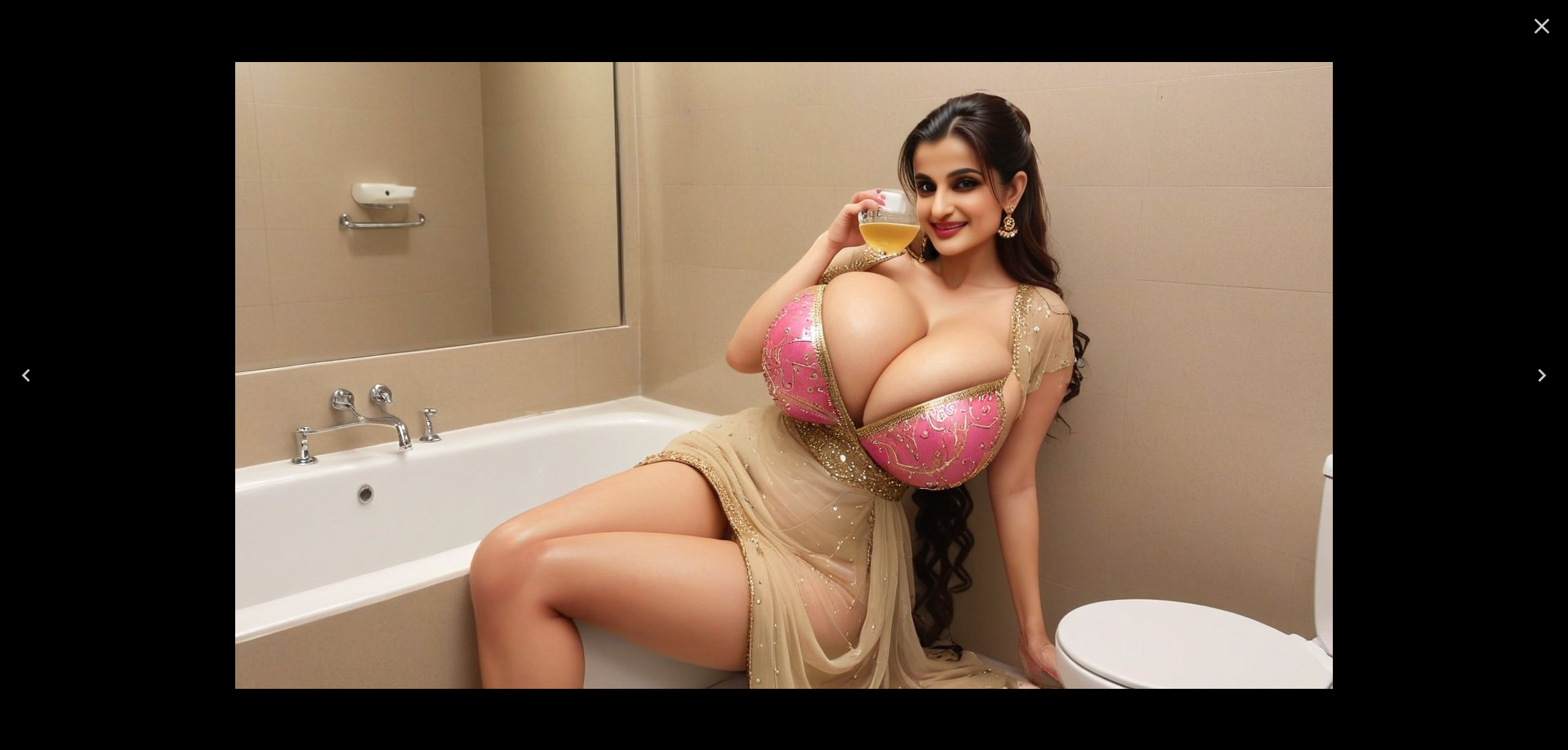
click at [1546, 379] on icon "Next" at bounding box center [1542, 375] width 26 height 26
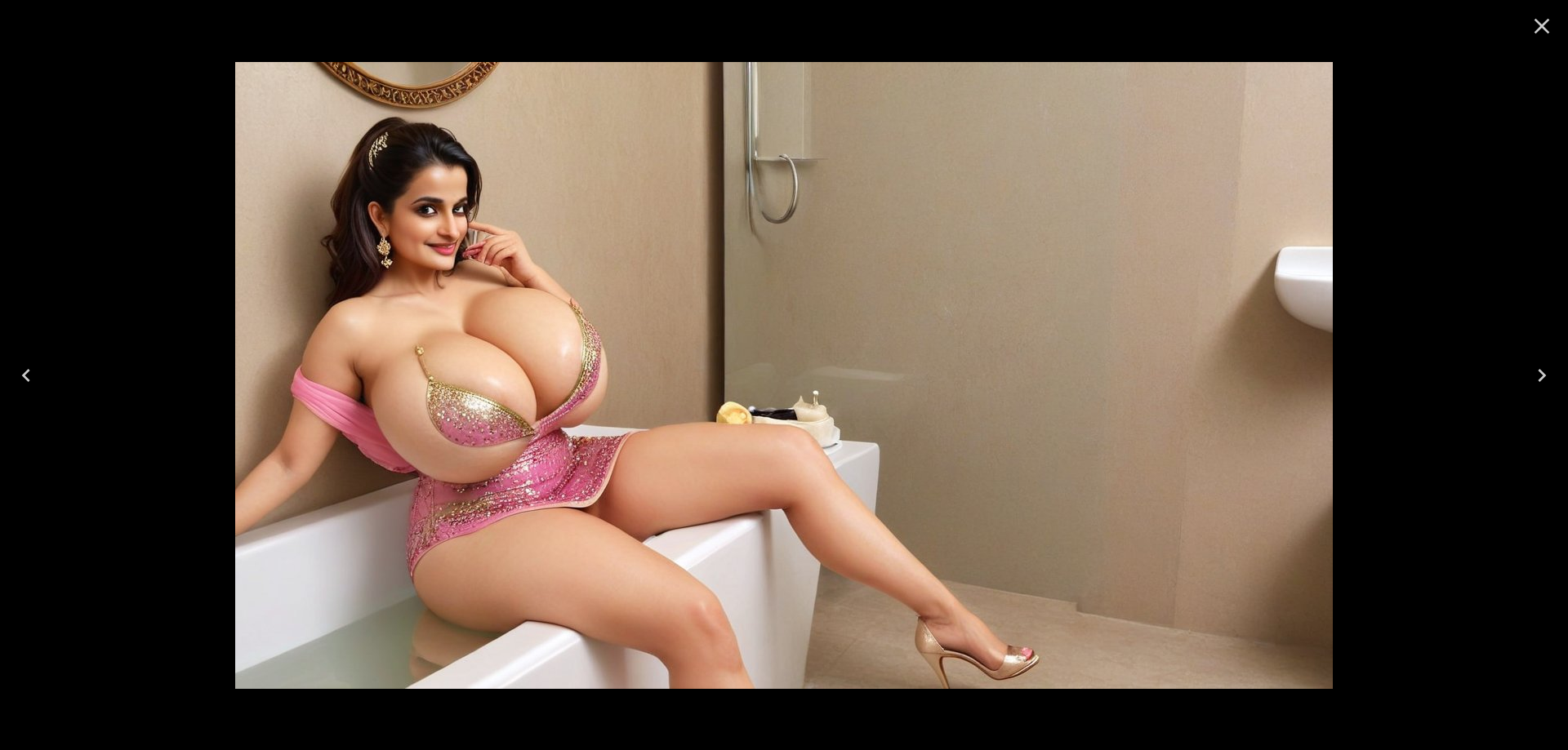
click at [1546, 379] on icon "Next" at bounding box center [1542, 375] width 26 height 26
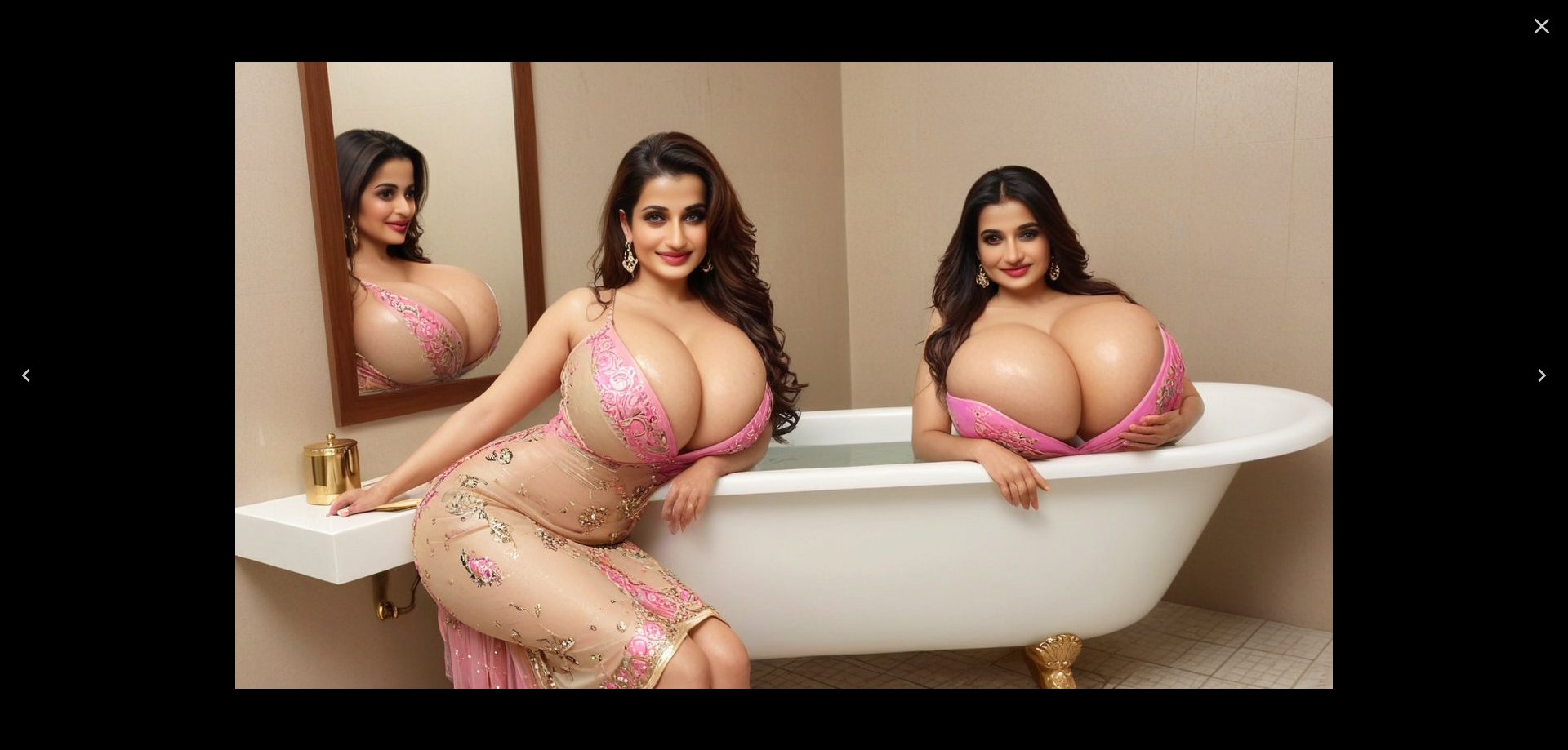
click at [1546, 379] on icon "Next" at bounding box center [1542, 375] width 26 height 26
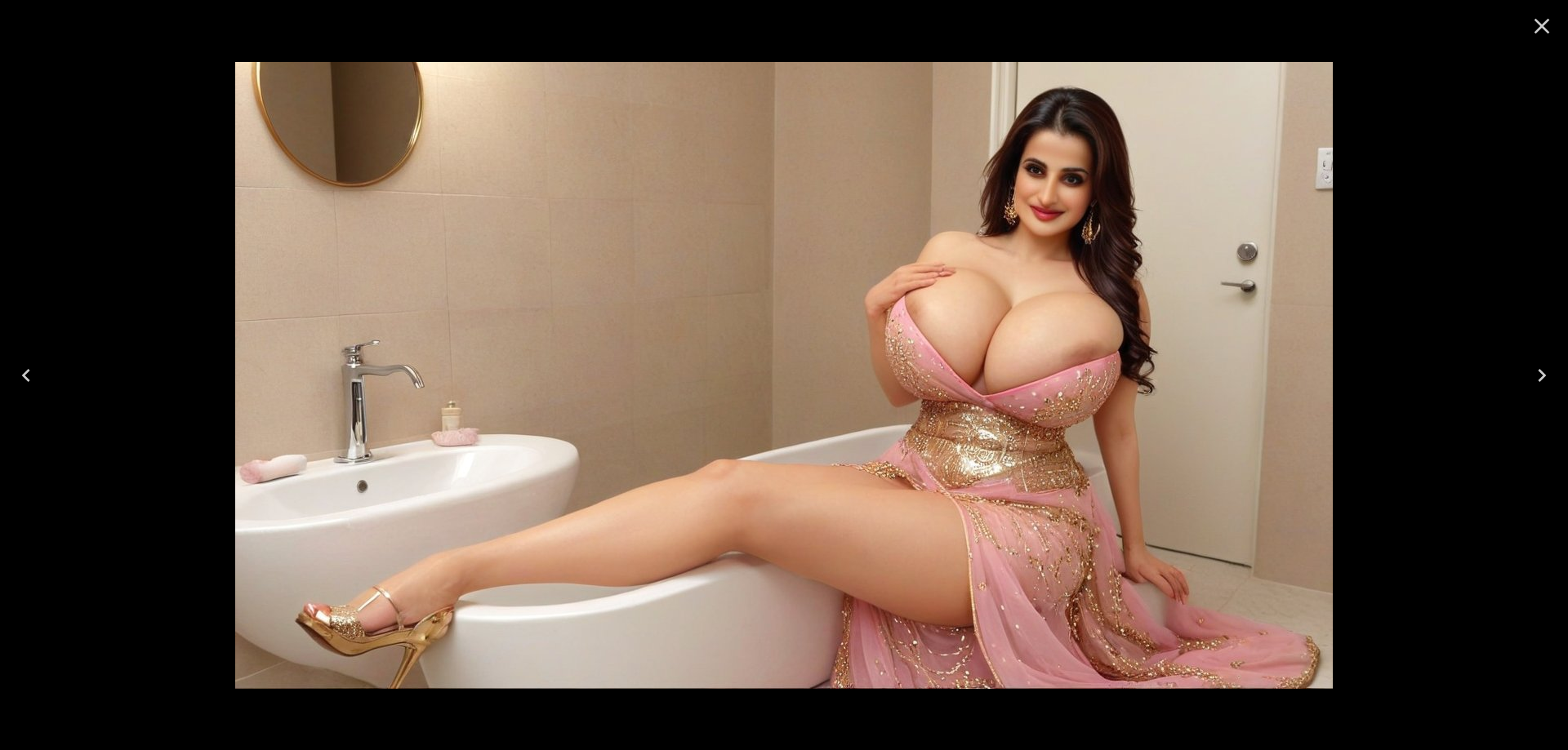
click at [1546, 379] on icon "Next" at bounding box center [1542, 375] width 26 height 26
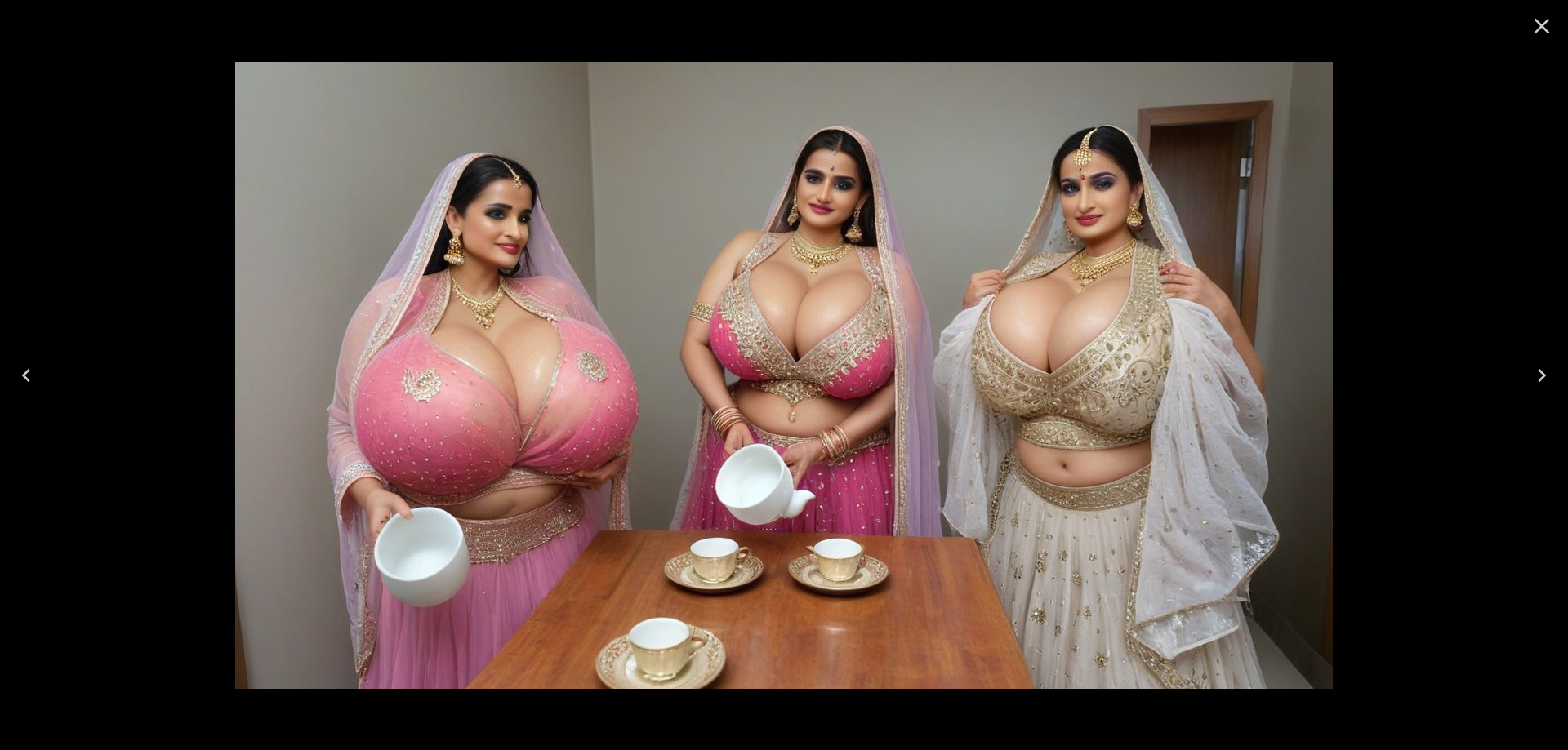
click at [1546, 379] on icon "Next" at bounding box center [1542, 375] width 26 height 26
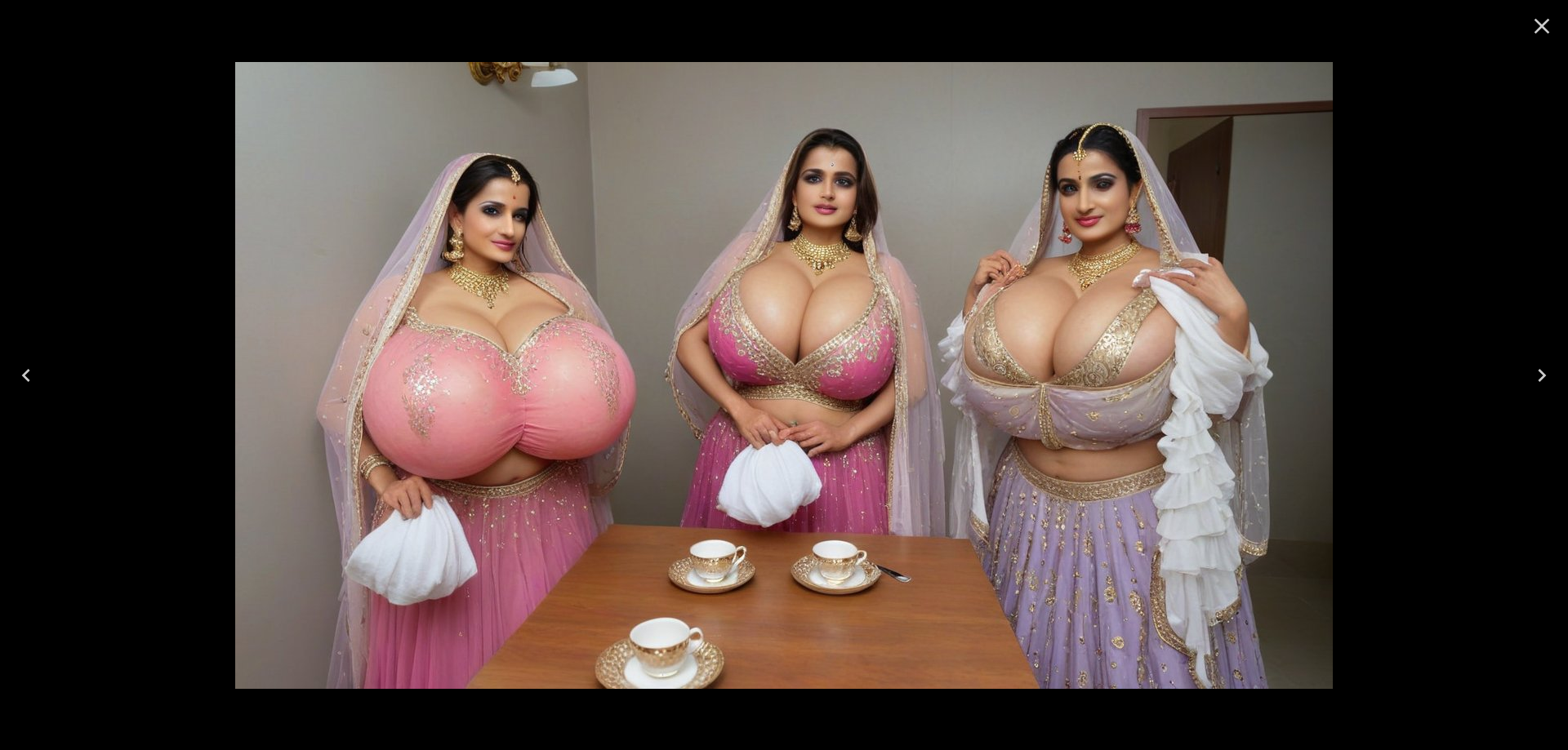
click at [1546, 379] on icon "Next" at bounding box center [1542, 375] width 26 height 26
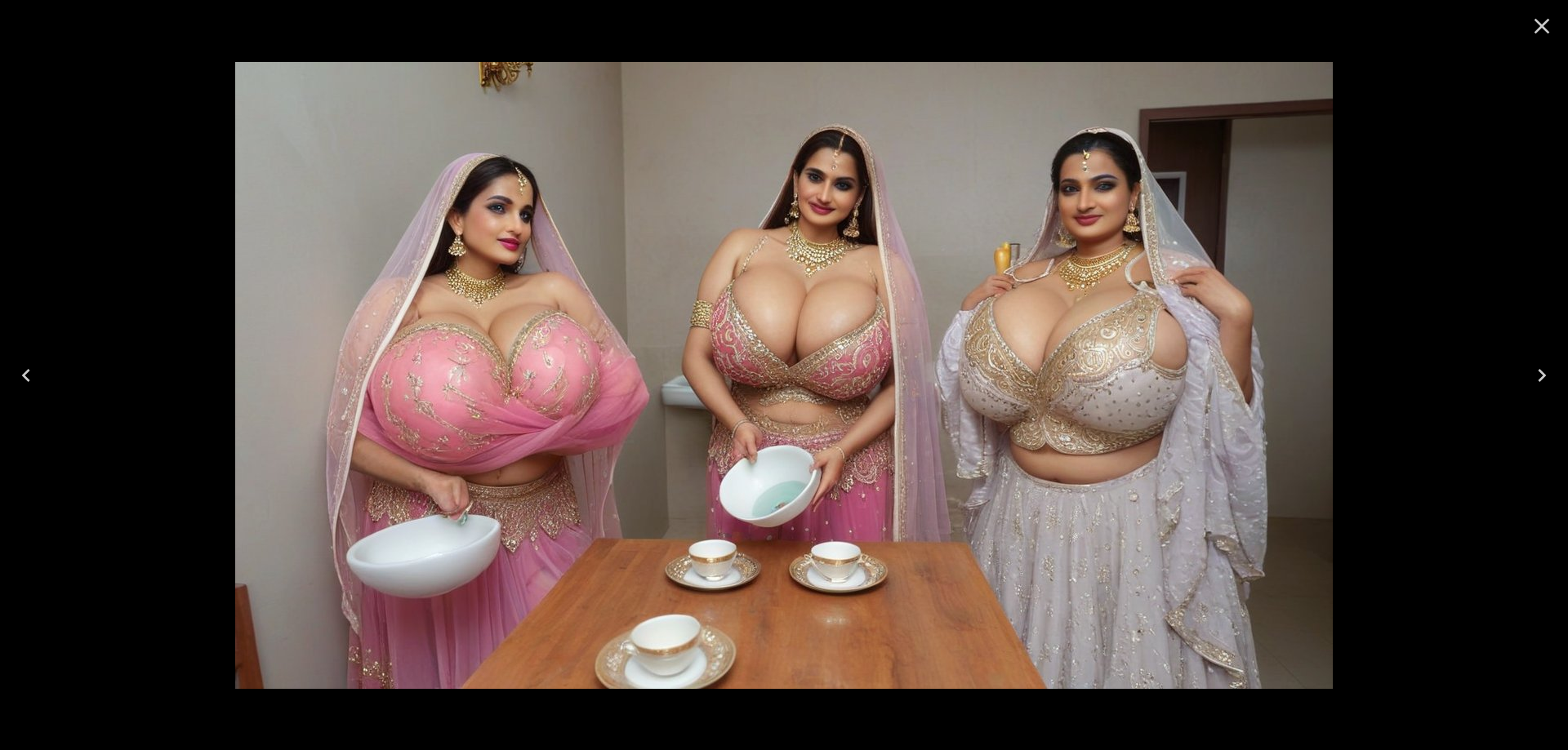
click at [1546, 379] on icon "Next" at bounding box center [1542, 375] width 26 height 26
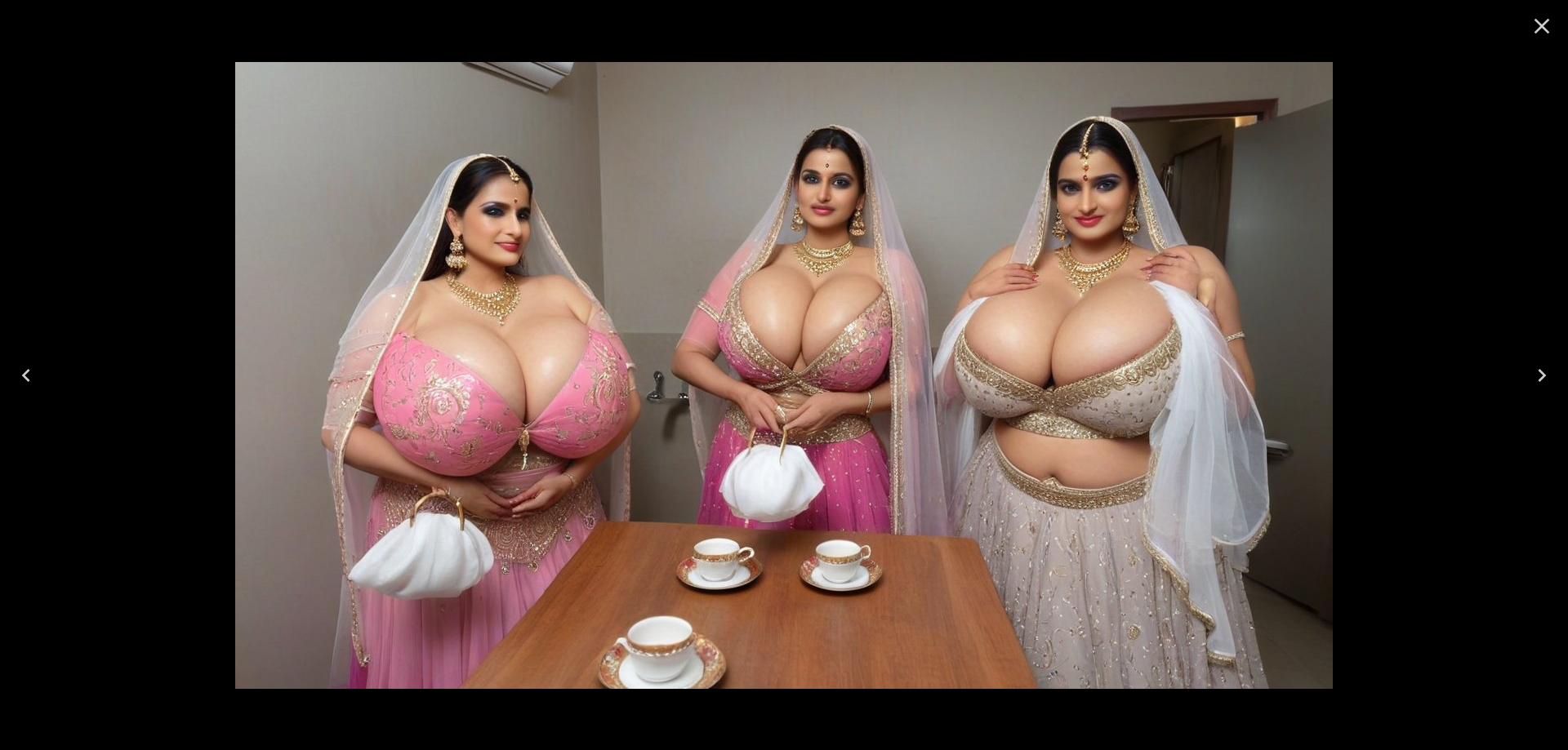
click at [1535, 41] on button "Close" at bounding box center [1542, 26] width 39 height 39
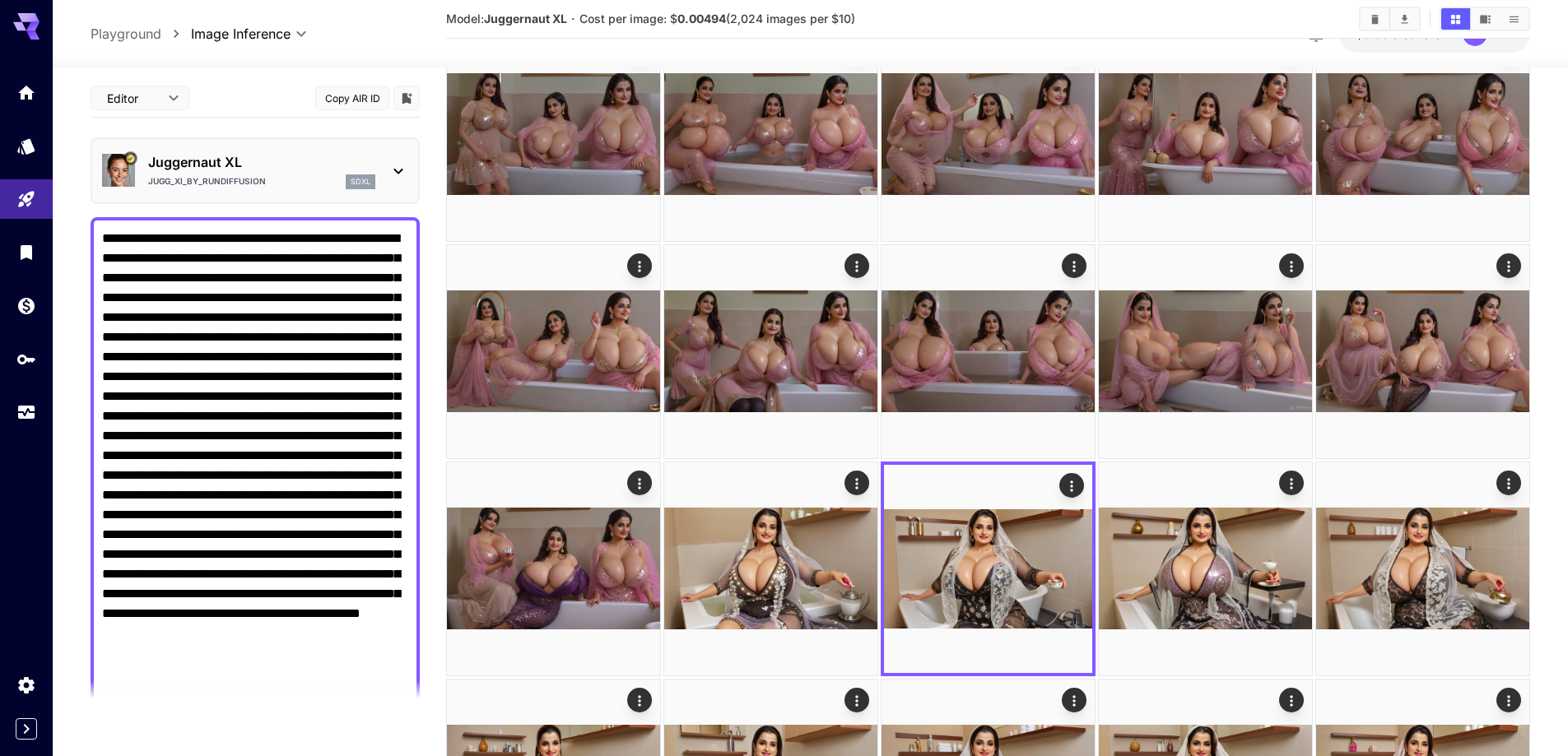
click at [1370, 11] on button "Clear Images" at bounding box center [1375, 19] width 29 height 21
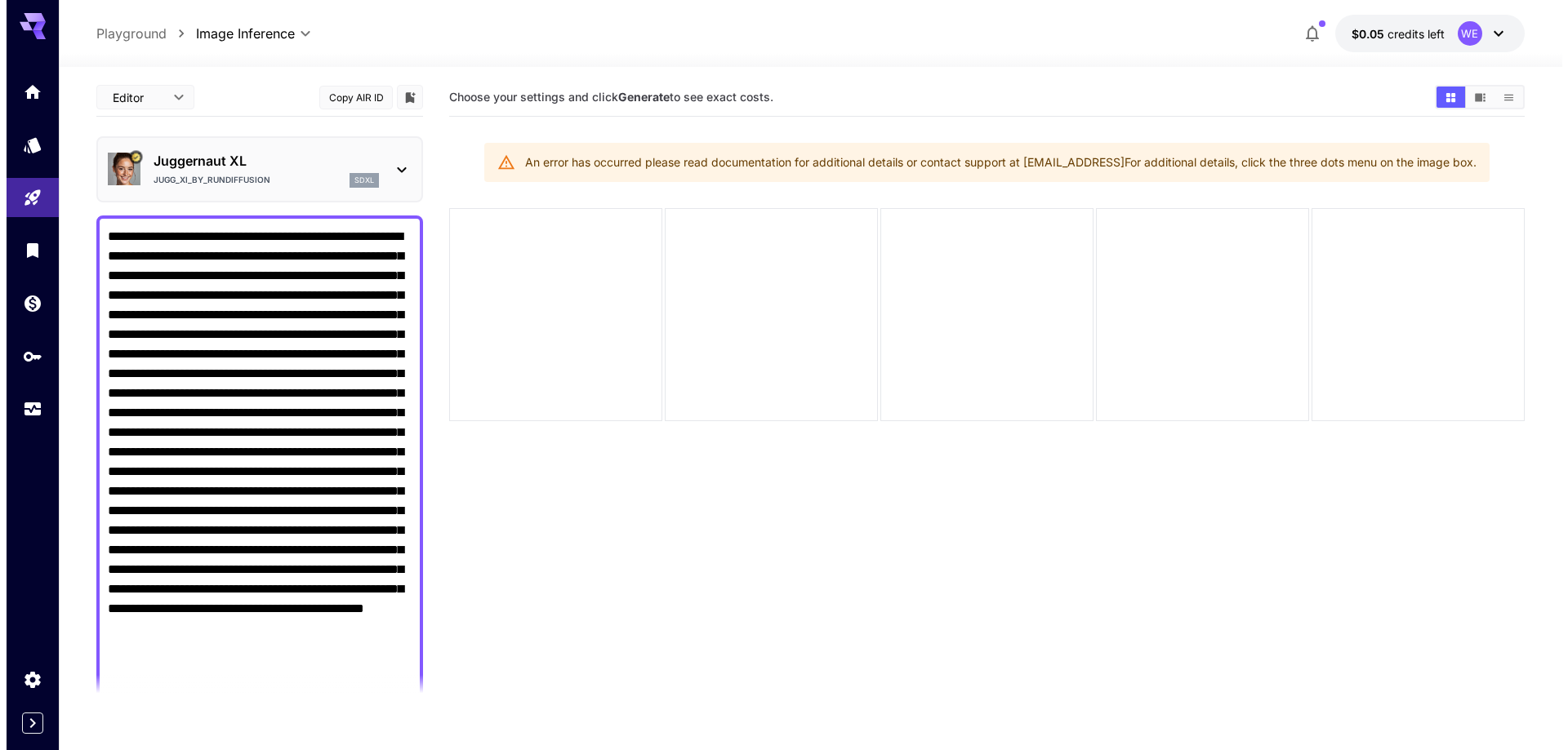
scroll to position [0, 0]
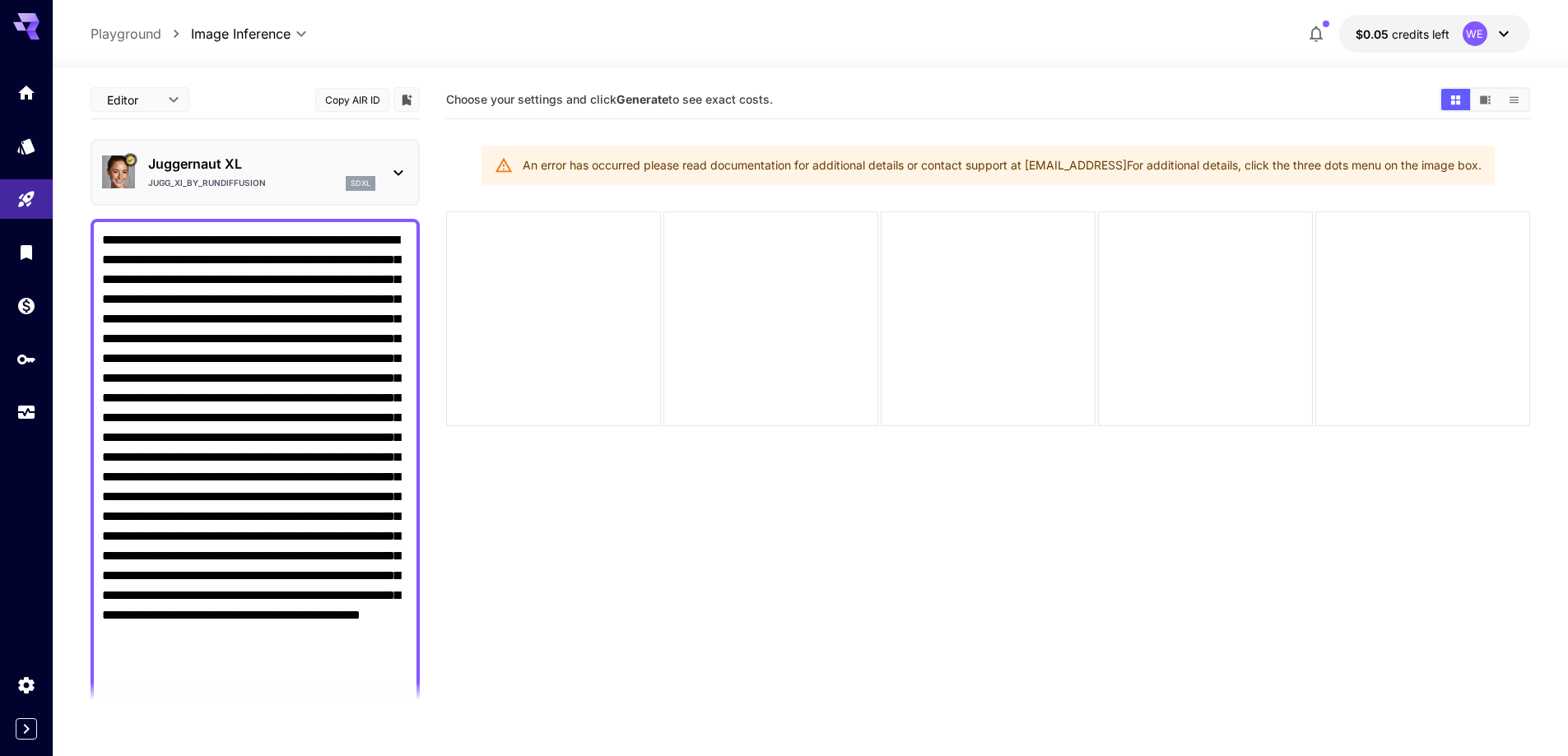
click at [1436, 44] on button "$0.05 credits left WE" at bounding box center [1434, 33] width 191 height 38
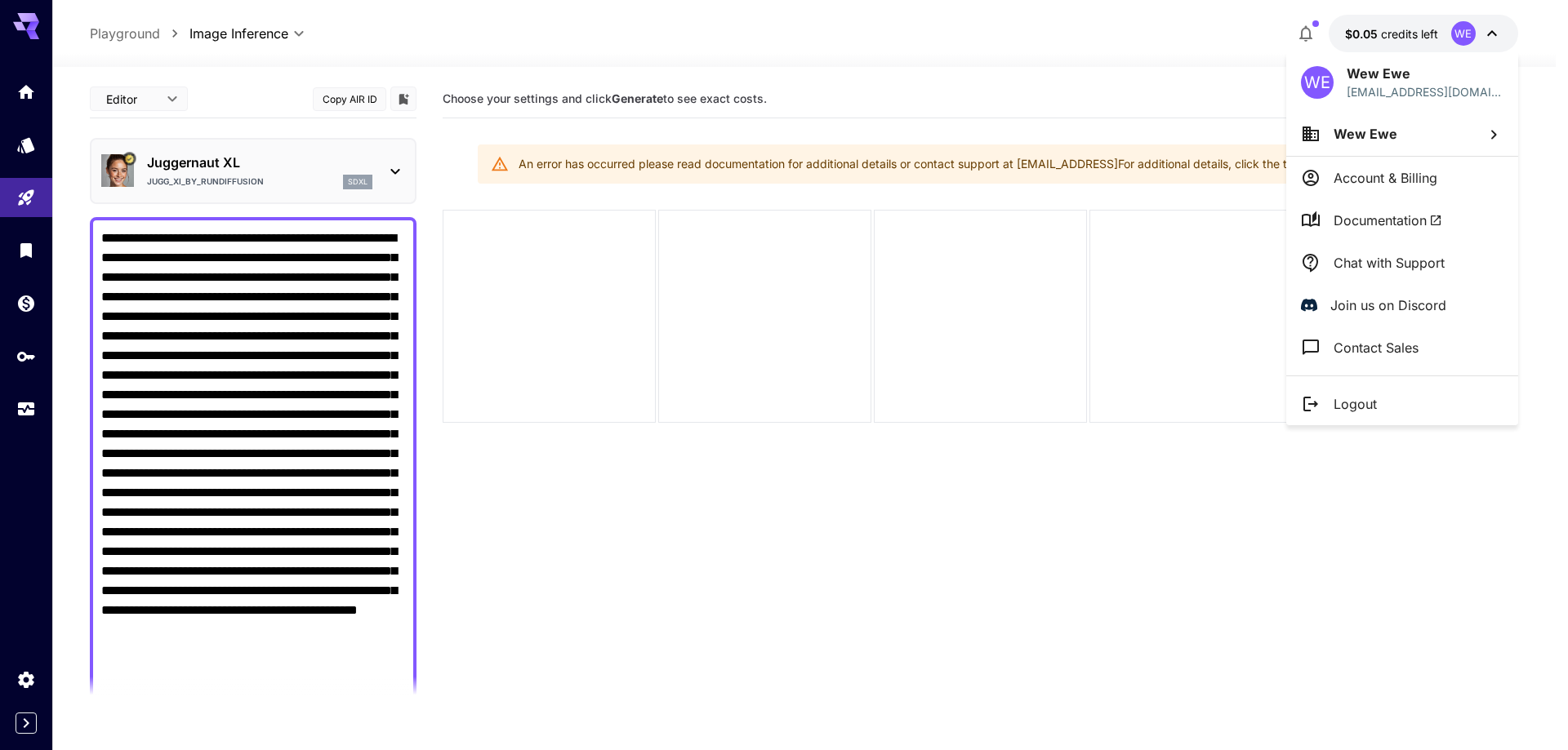
click at [1363, 404] on p "Logout" at bounding box center [1355, 404] width 43 height 20
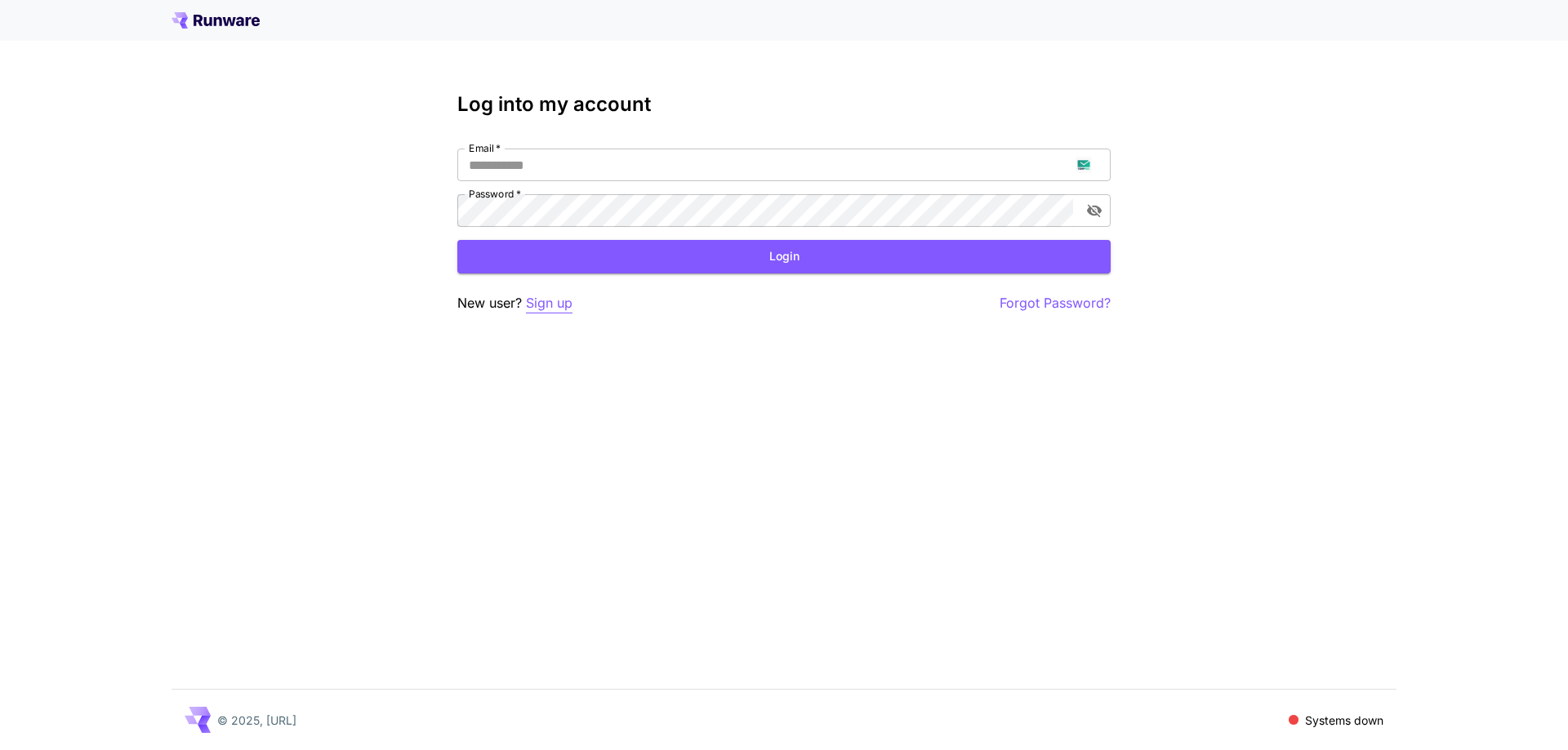
click at [565, 301] on p "Sign up" at bounding box center [549, 303] width 47 height 20
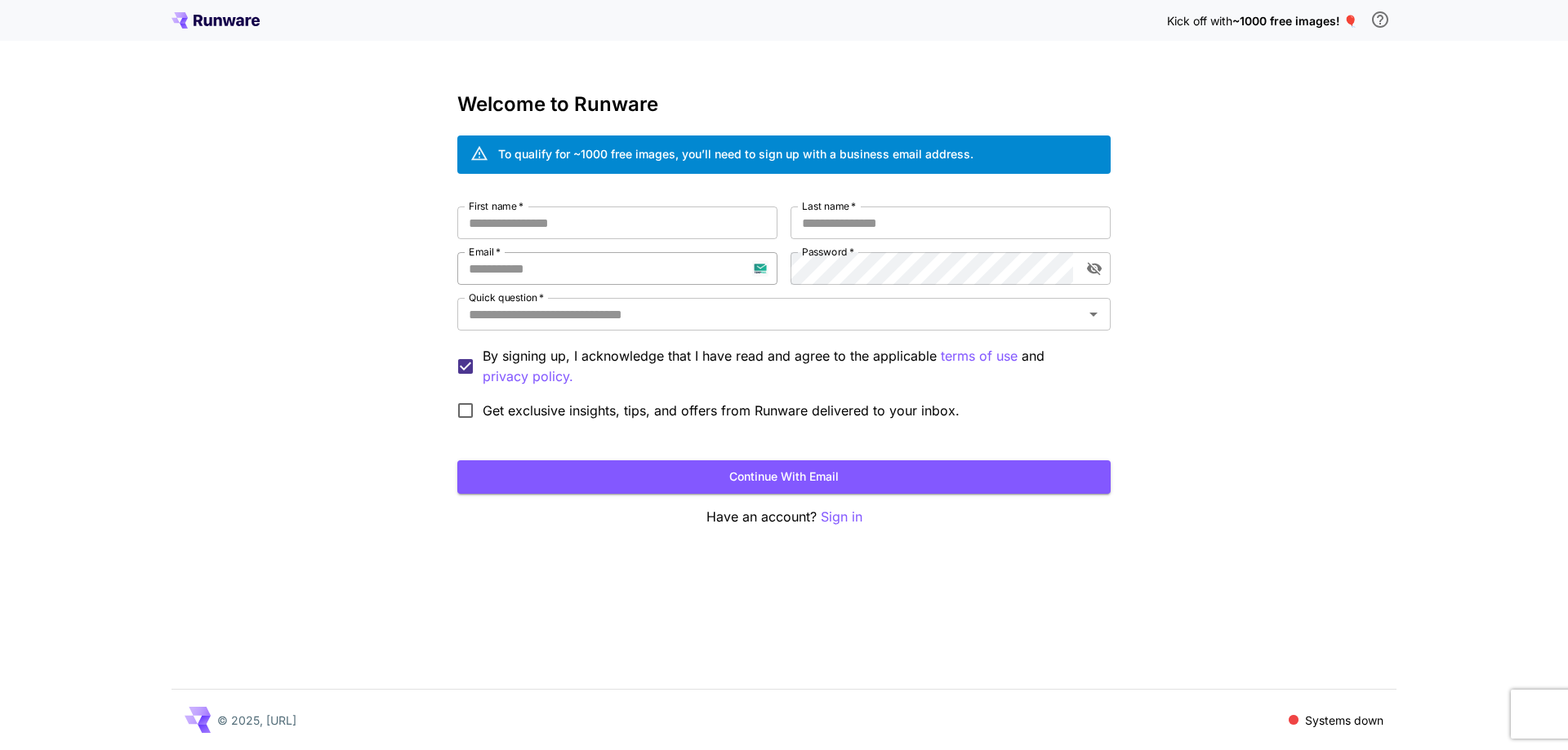
click at [587, 260] on input "Email   *" at bounding box center [617, 268] width 320 height 32
paste input "**********"
type input "**********"
click at [638, 220] on input "First name   *" at bounding box center [617, 222] width 320 height 32
type input "***"
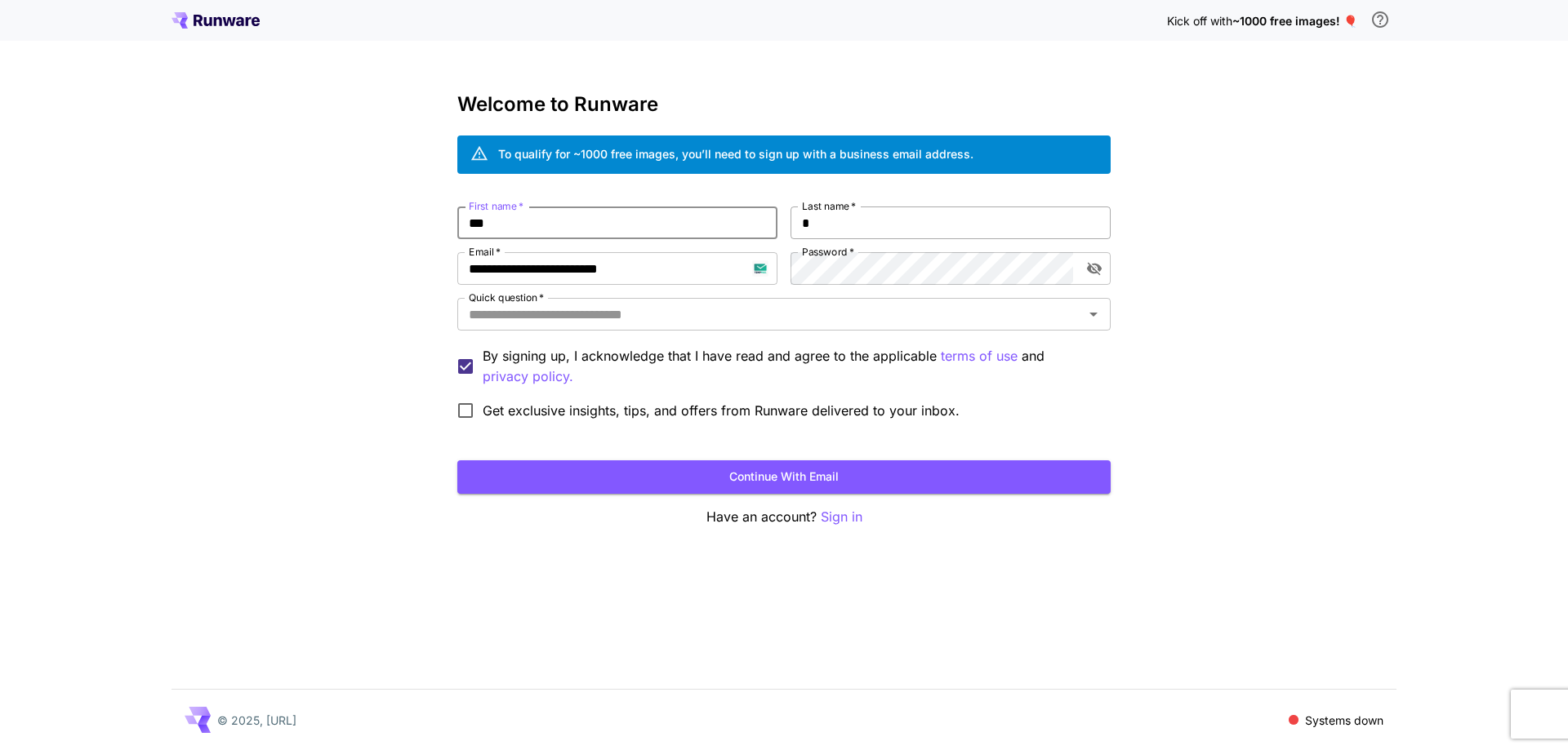
click at [869, 233] on input "*" at bounding box center [950, 222] width 320 height 32
type input "****"
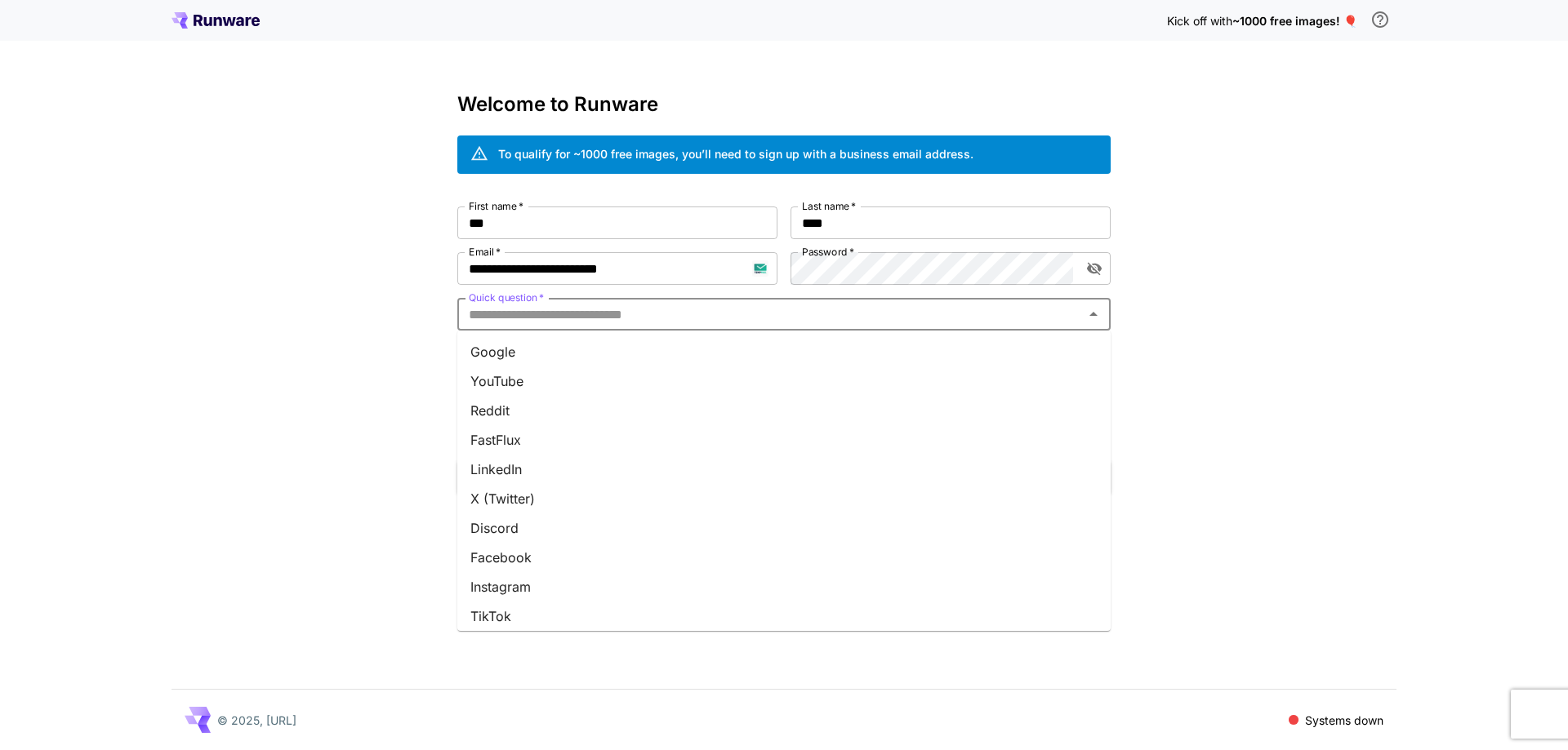
click at [812, 321] on input "Quick question   *" at bounding box center [771, 314] width 616 height 23
click at [800, 355] on li "Google" at bounding box center [784, 351] width 654 height 30
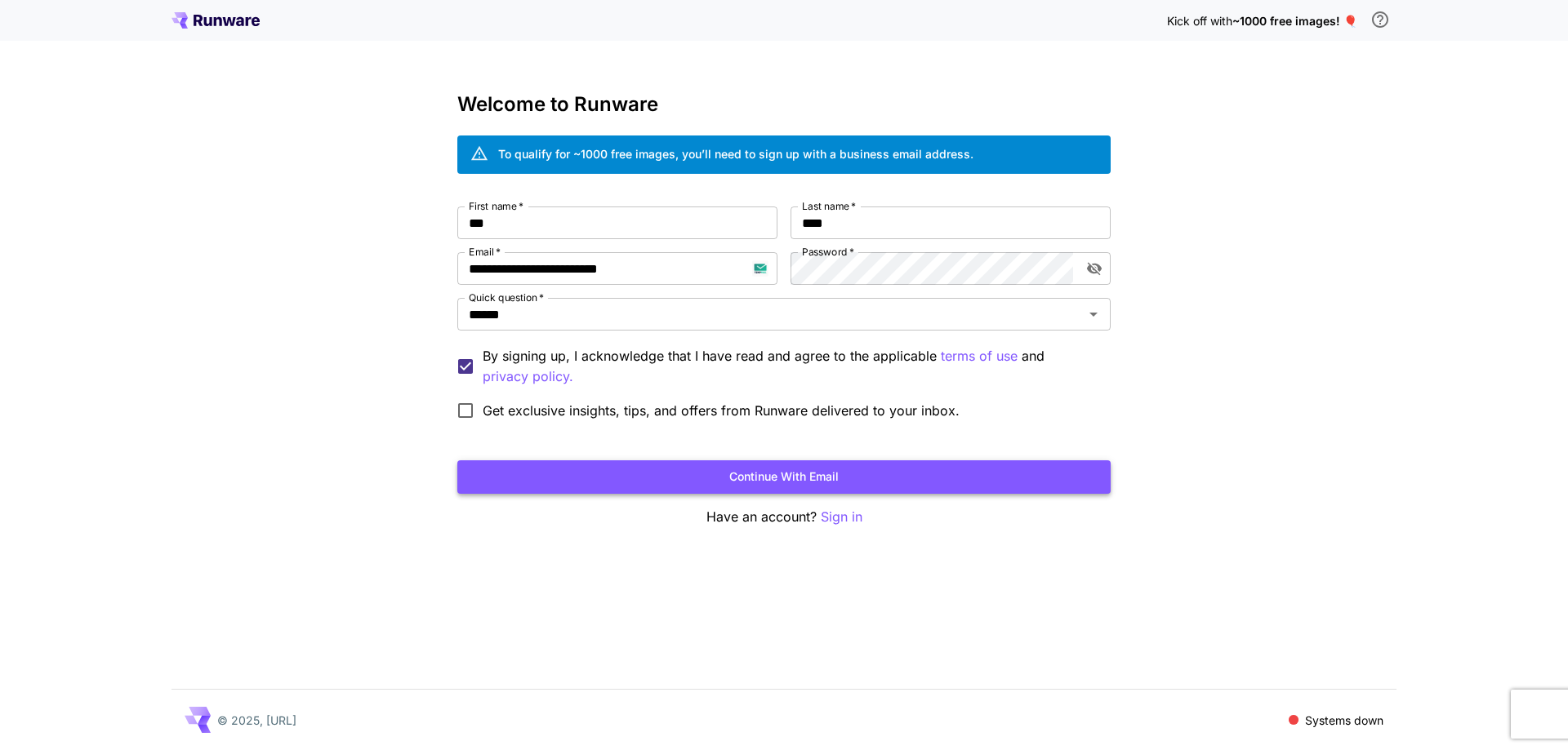
click at [762, 475] on button "Continue with email" at bounding box center [784, 477] width 654 height 33
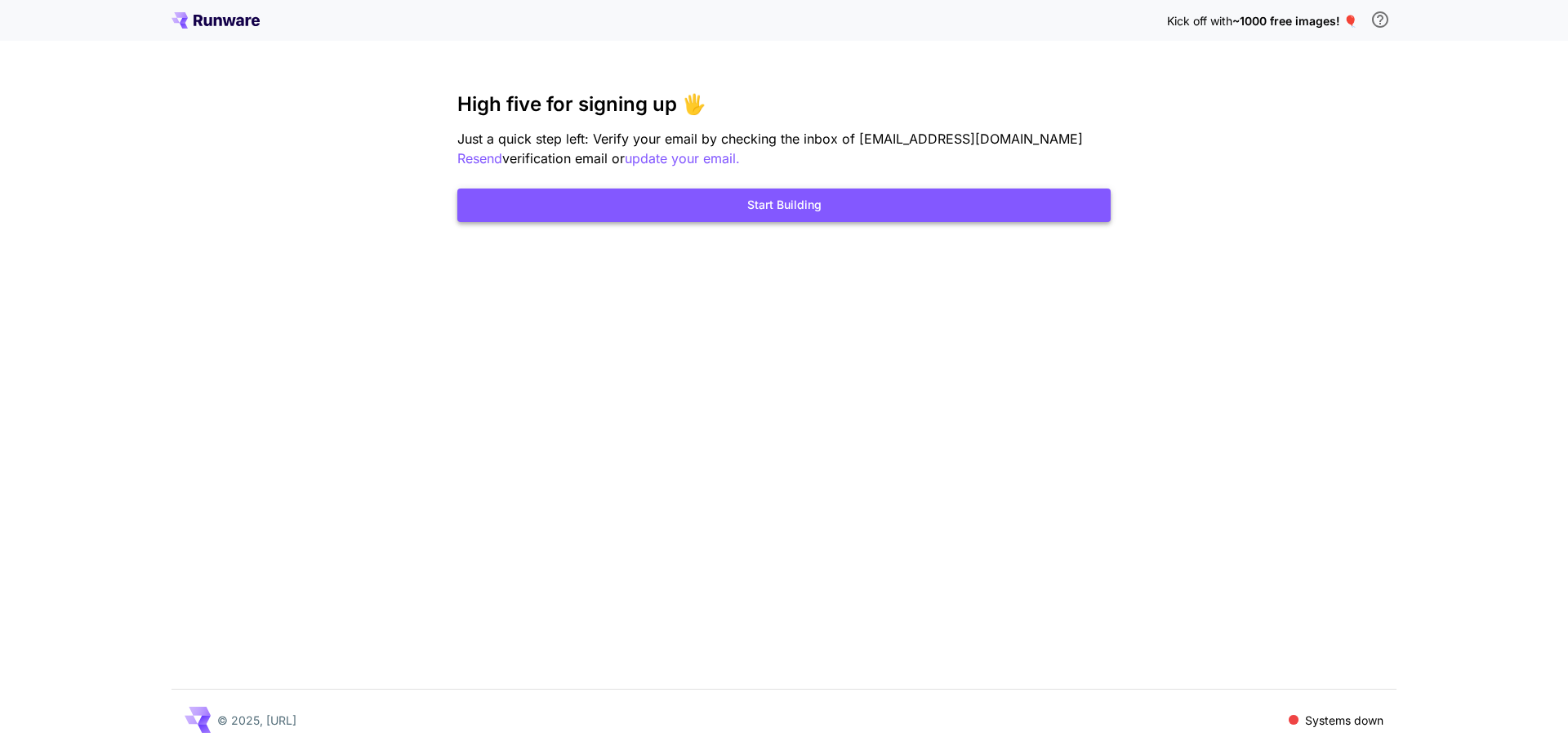
click at [641, 191] on button "Start Building" at bounding box center [784, 204] width 654 height 33
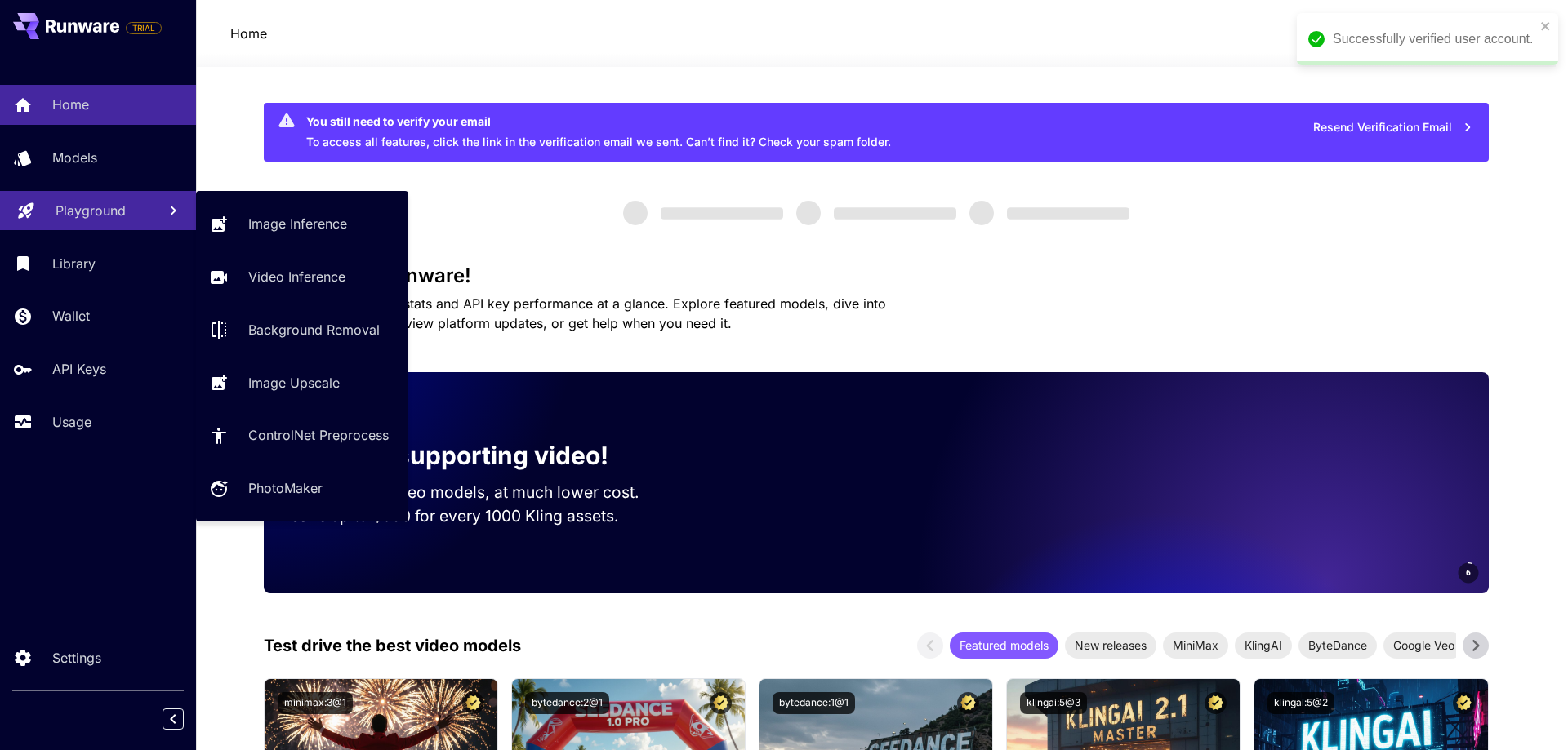
click at [109, 208] on p "Playground" at bounding box center [90, 210] width 70 height 20
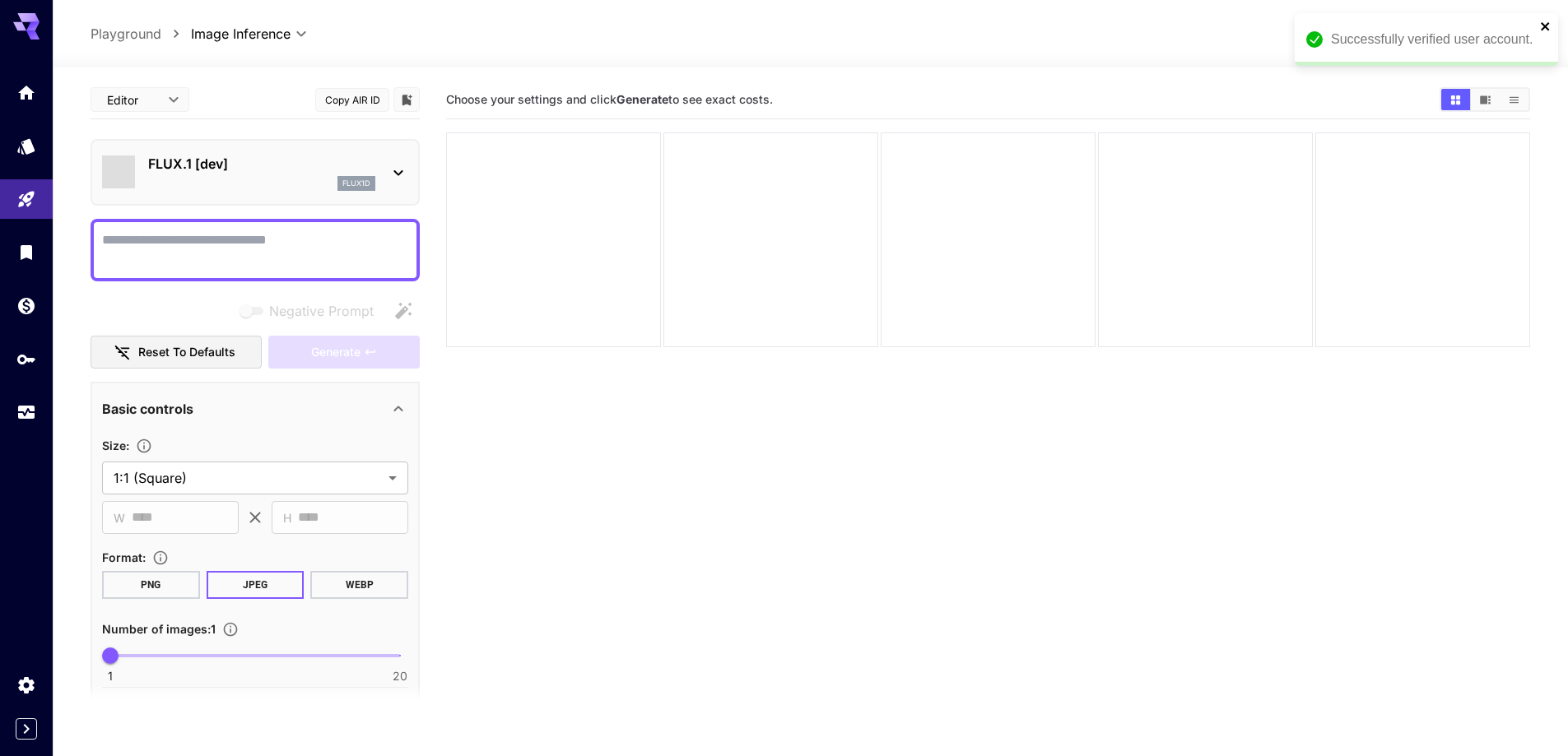
click at [1541, 21] on icon "close" at bounding box center [1545, 26] width 11 height 13
click at [251, 162] on p "FLUX.1 [dev]" at bounding box center [262, 163] width 228 height 20
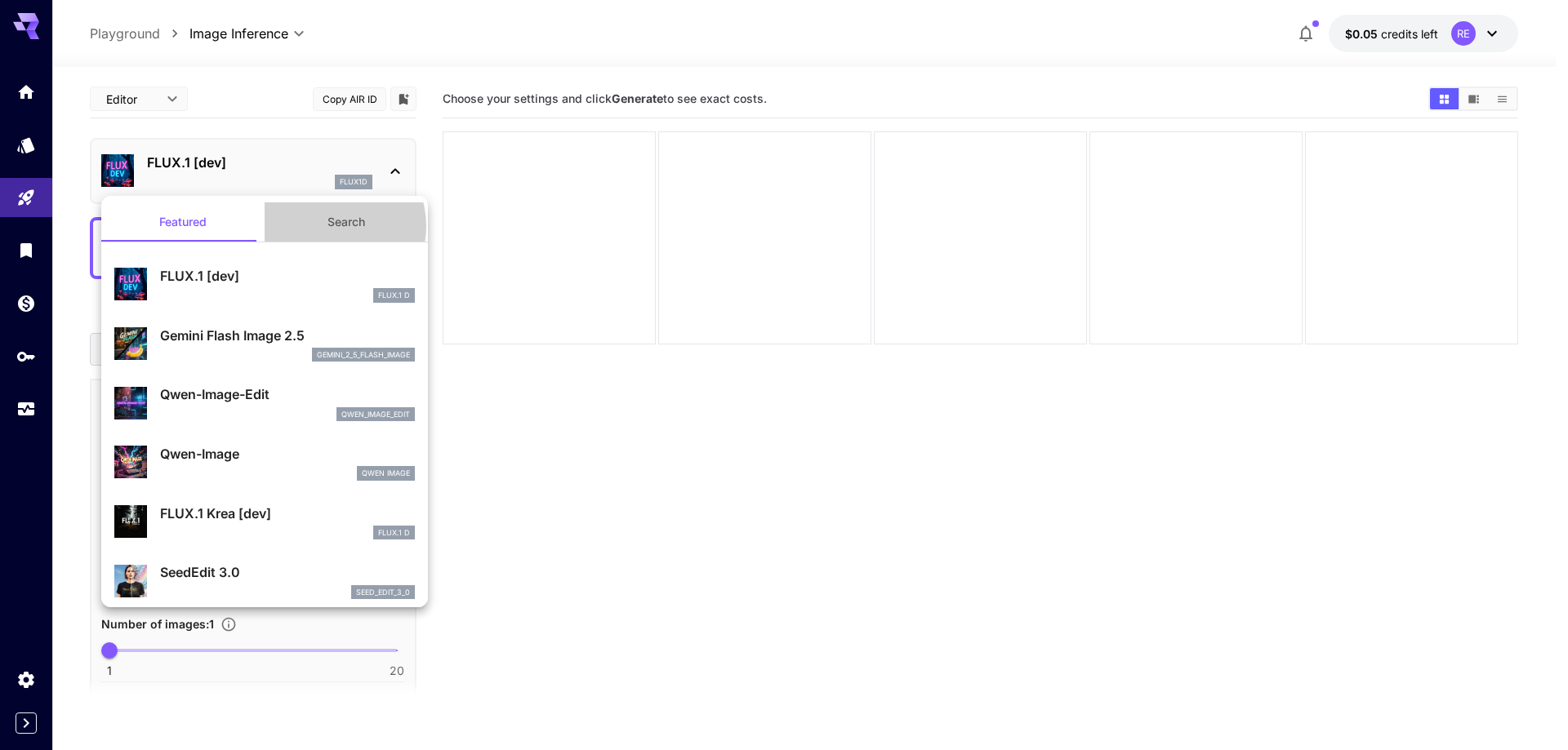
click at [325, 226] on button "Search" at bounding box center [346, 222] width 163 height 39
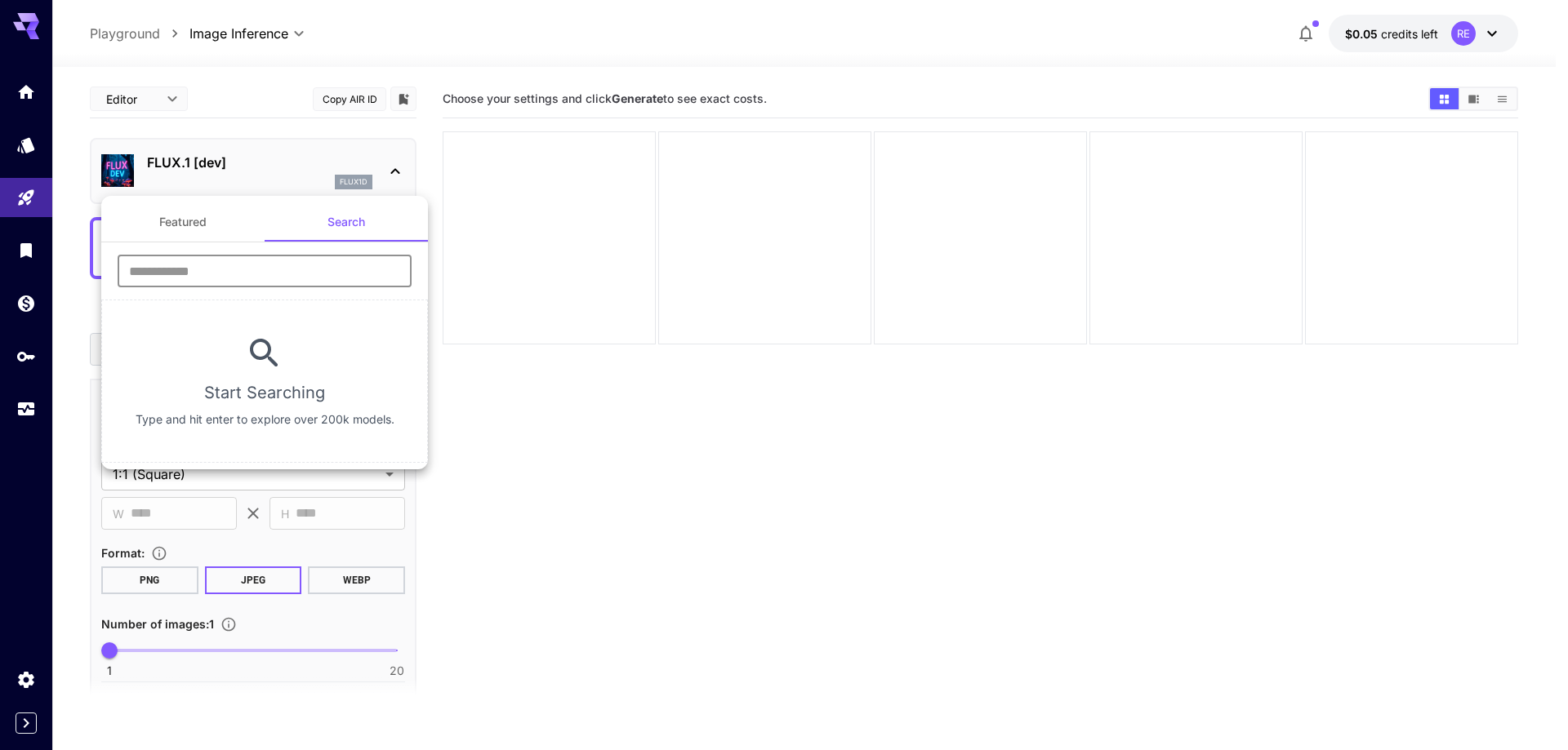
click at [284, 271] on input "text" at bounding box center [265, 271] width 294 height 32
type input "****"
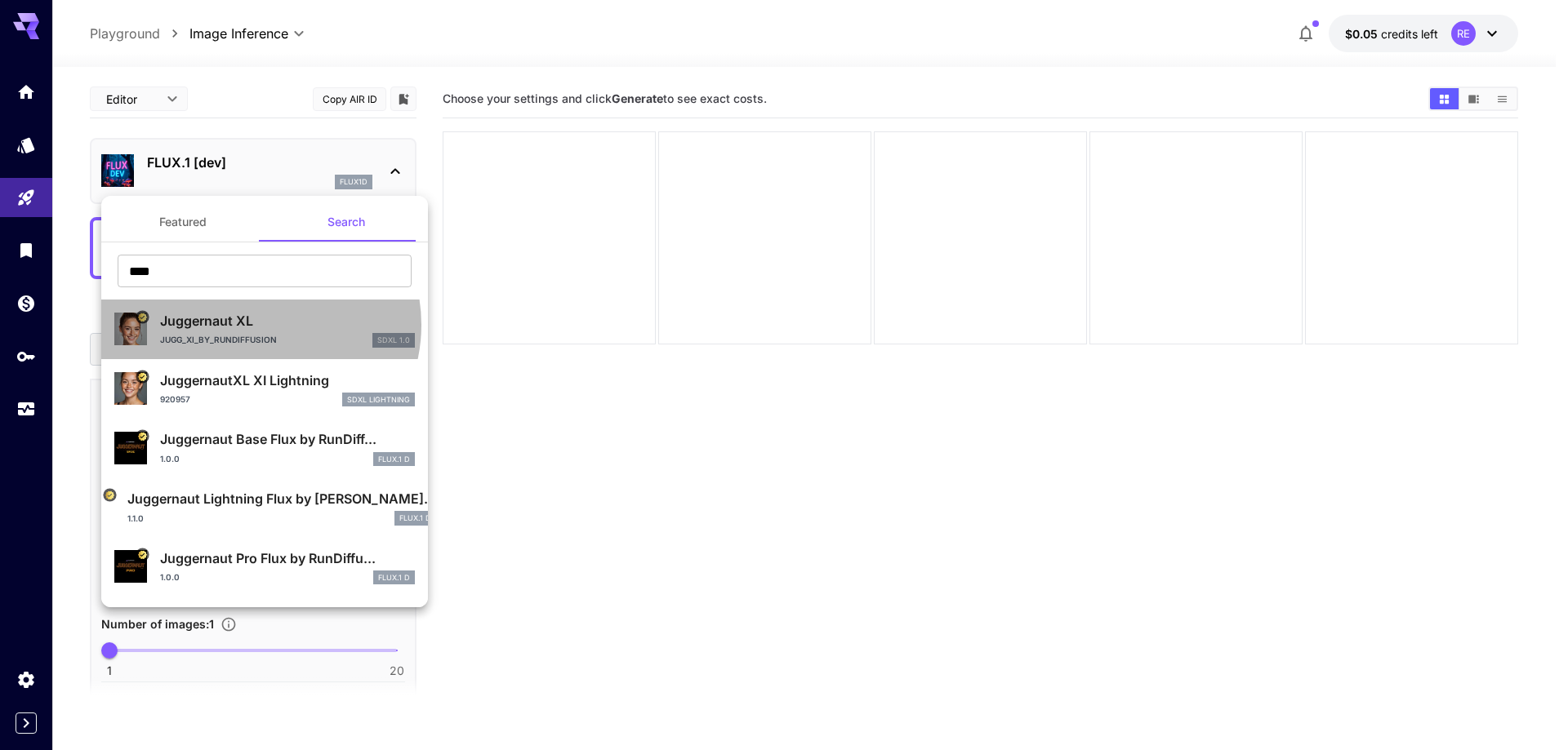
drag, startPoint x: 260, startPoint y: 325, endPoint x: 339, endPoint y: 332, distance: 79.3
click at [263, 327] on p "Juggernaut XL" at bounding box center [288, 321] width 255 height 20
type input "**"
type input "***"
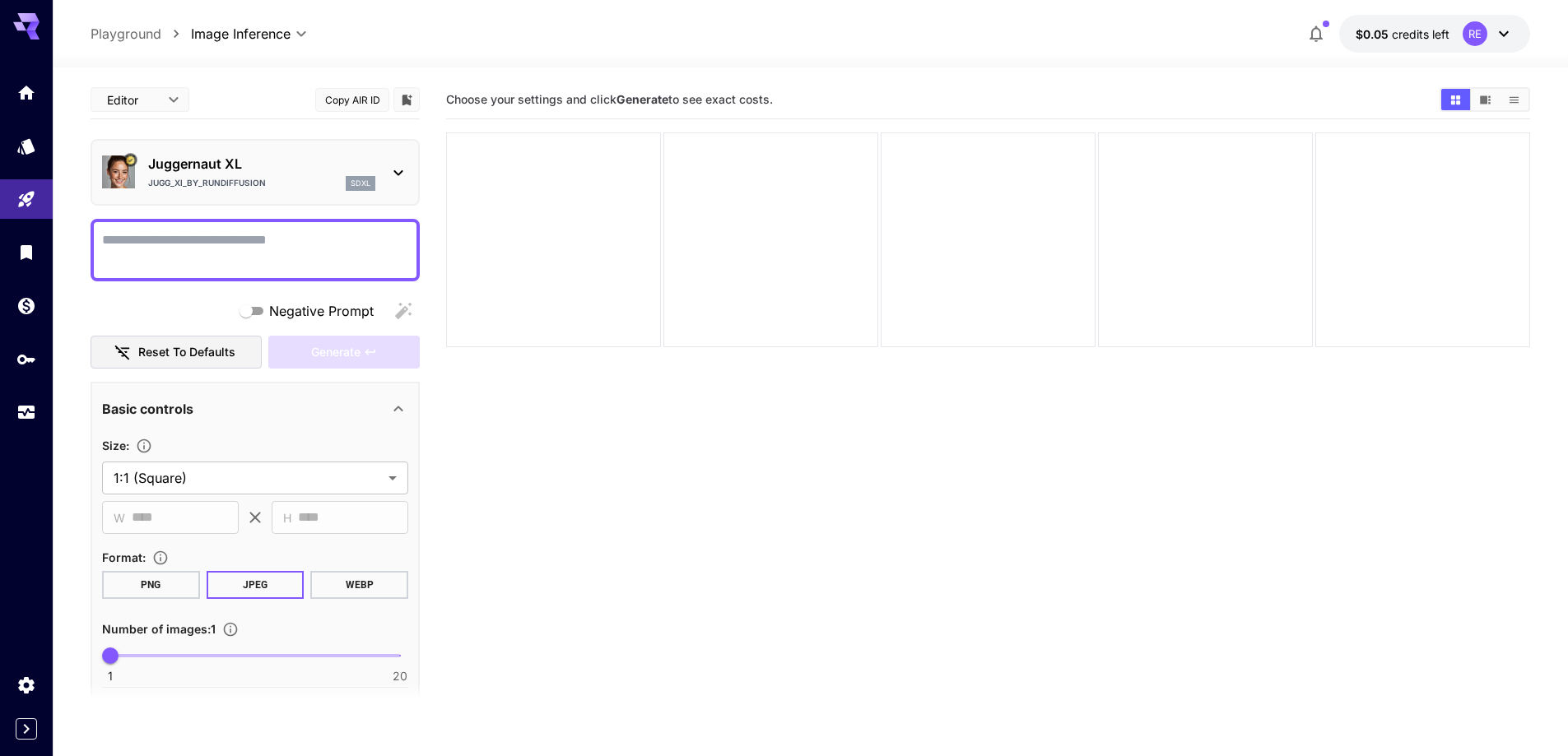
click at [302, 235] on textarea "Negative Prompt" at bounding box center [255, 250] width 306 height 39
paste textarea "**********"
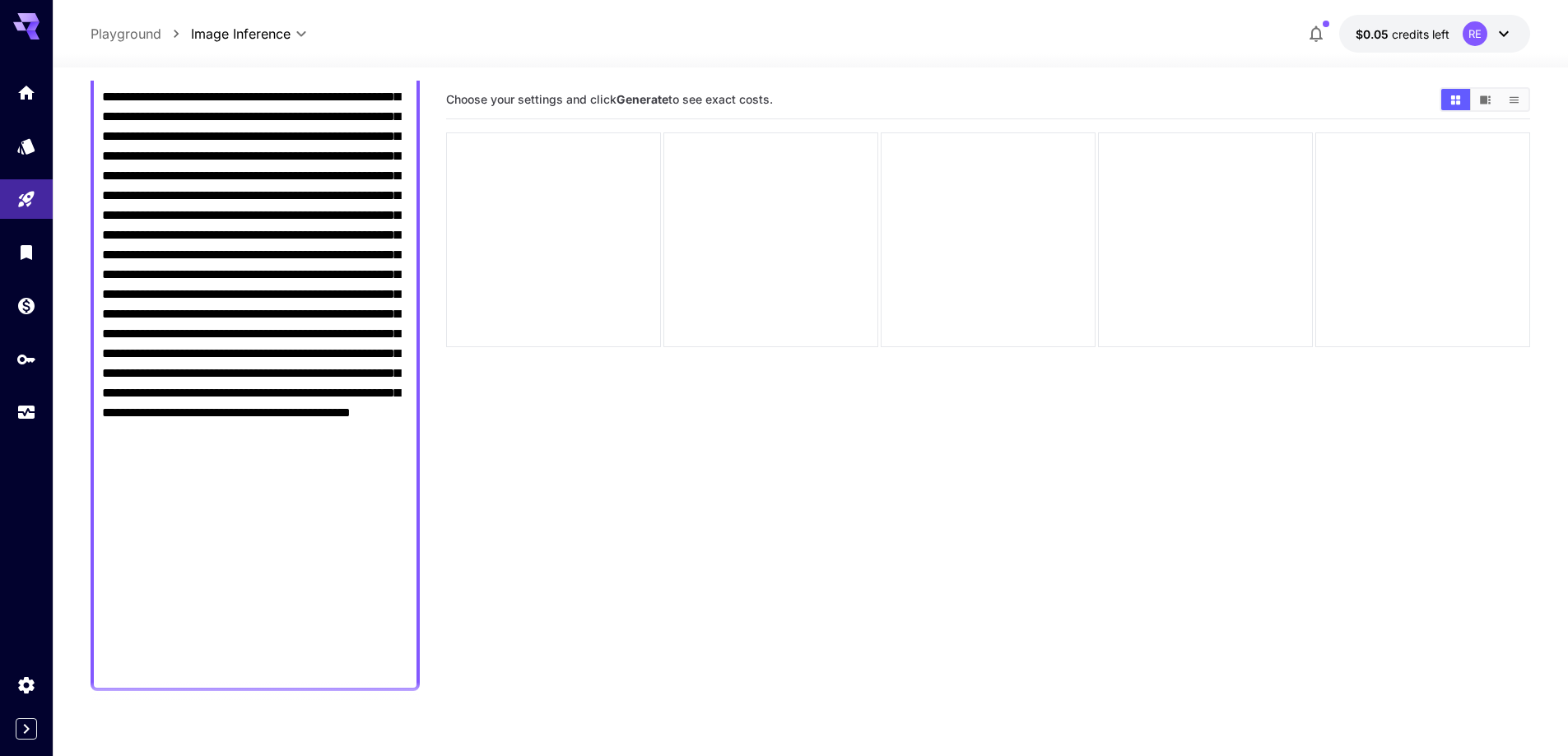
scroll to position [986, 0]
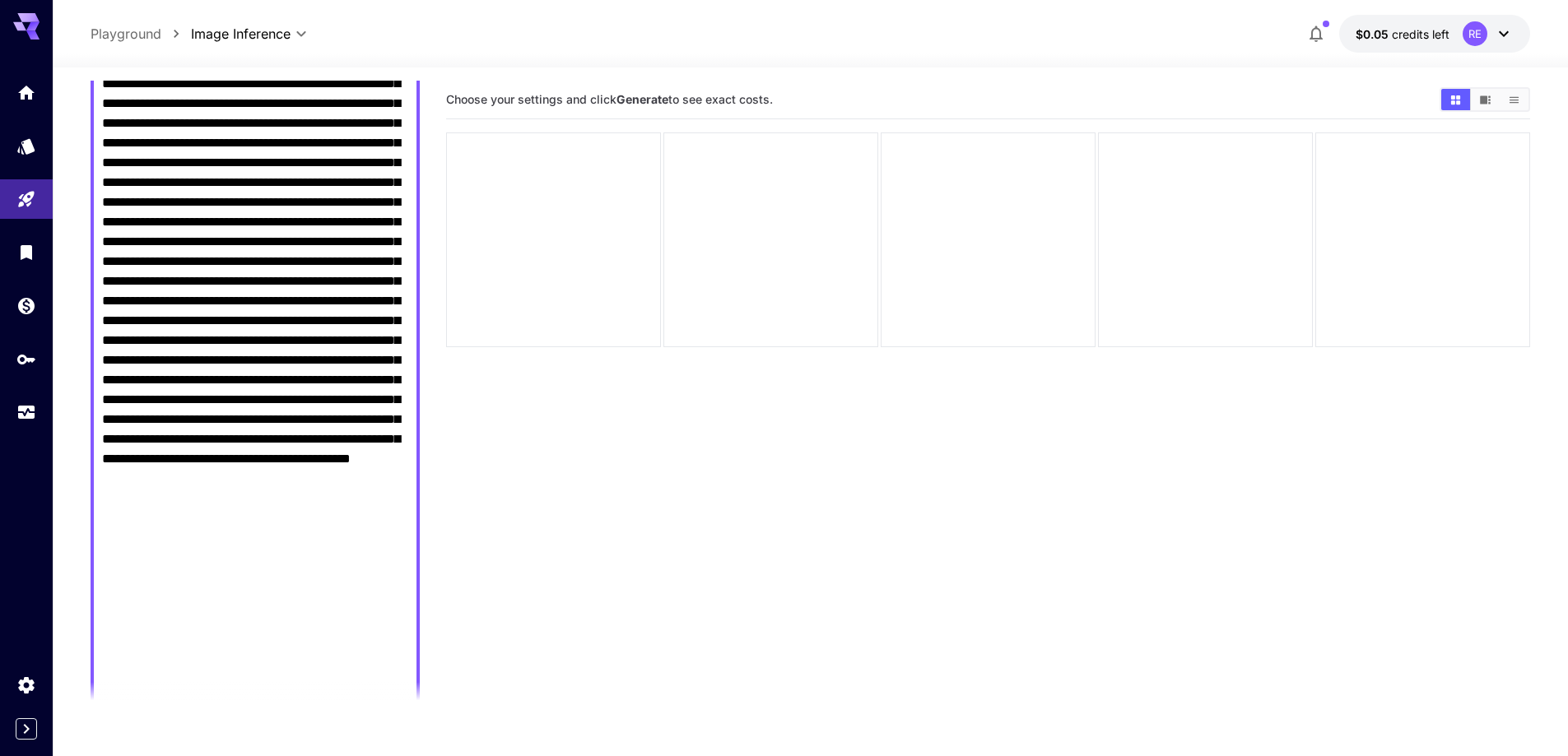
drag, startPoint x: 199, startPoint y: 422, endPoint x: 353, endPoint y: 682, distance: 302.2
click at [353, 682] on section "**********" at bounding box center [255, 401] width 329 height 642
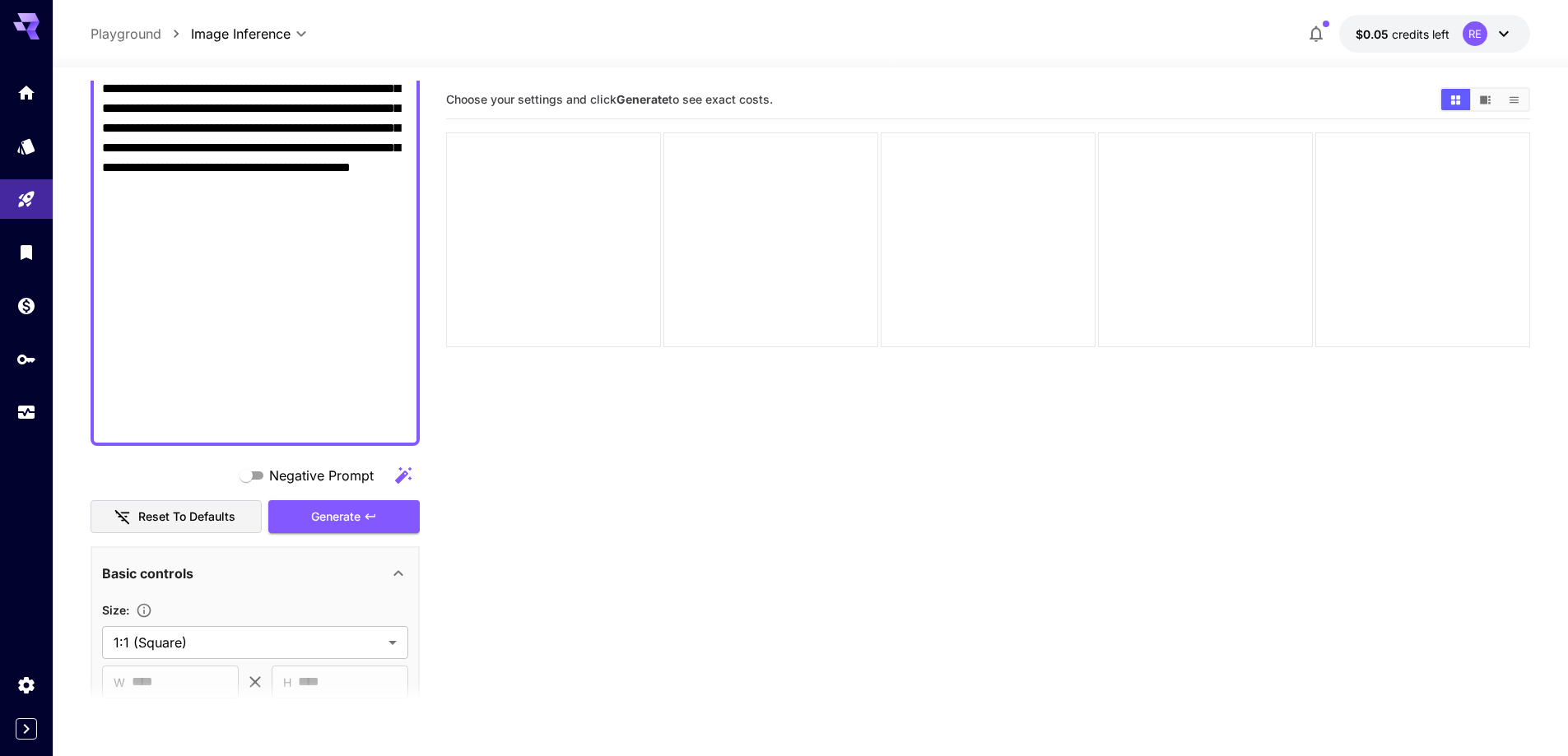
scroll to position [1314, 0]
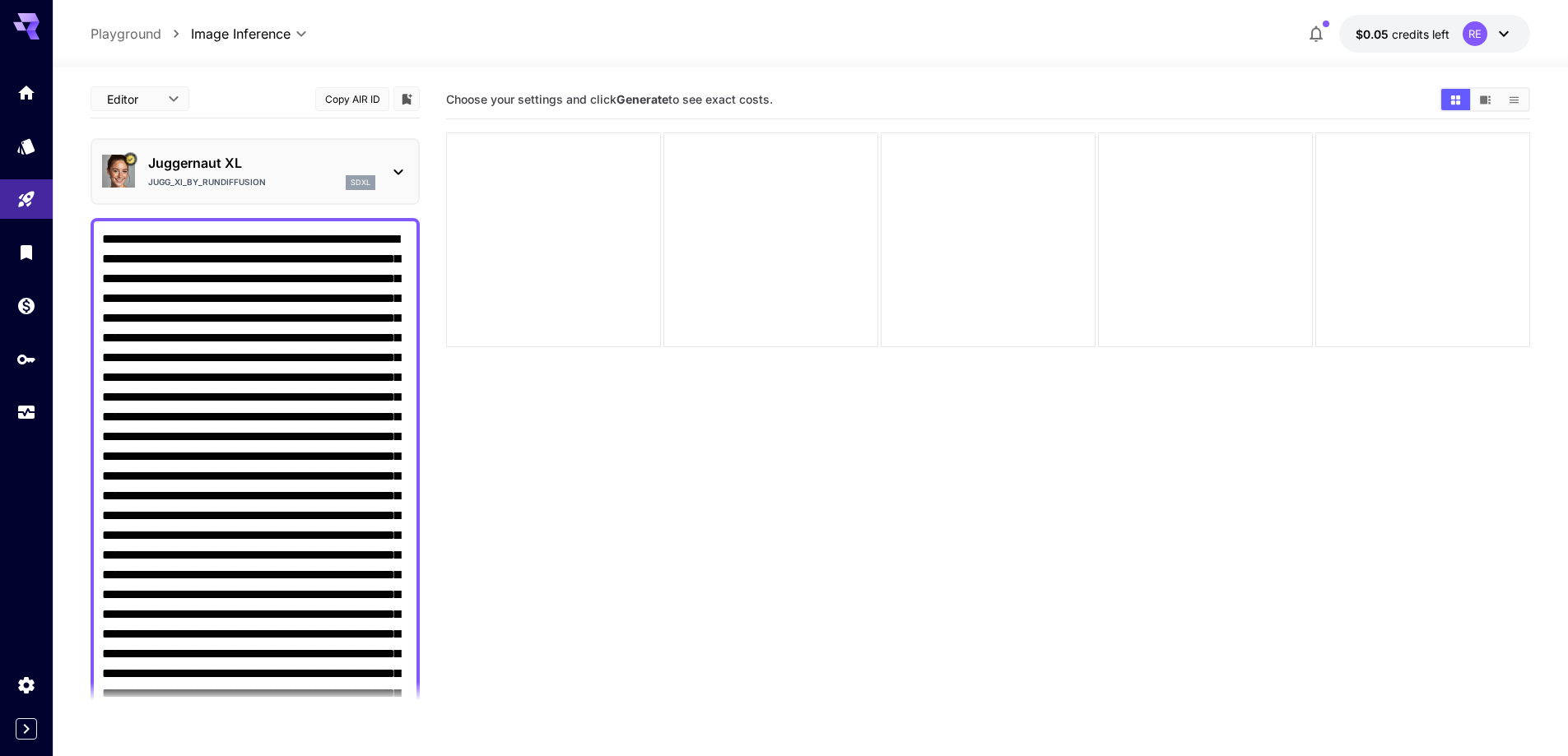
scroll to position [0, 0]
paste textarea "**********"
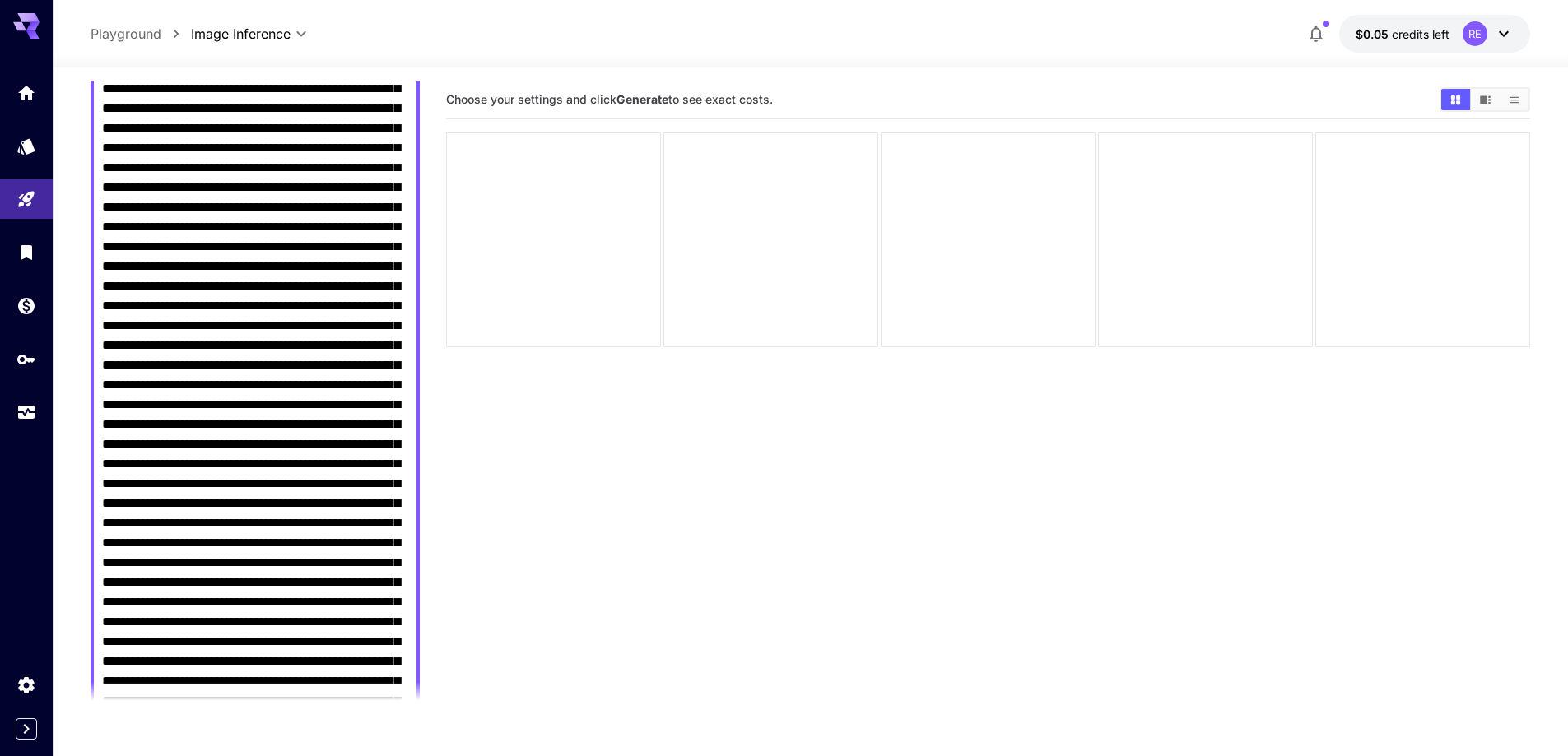
scroll to position [329, 0]
click at [169, 325] on textarea "Negative Prompt" at bounding box center [255, 523] width 306 height 1244
paste textarea "**********"
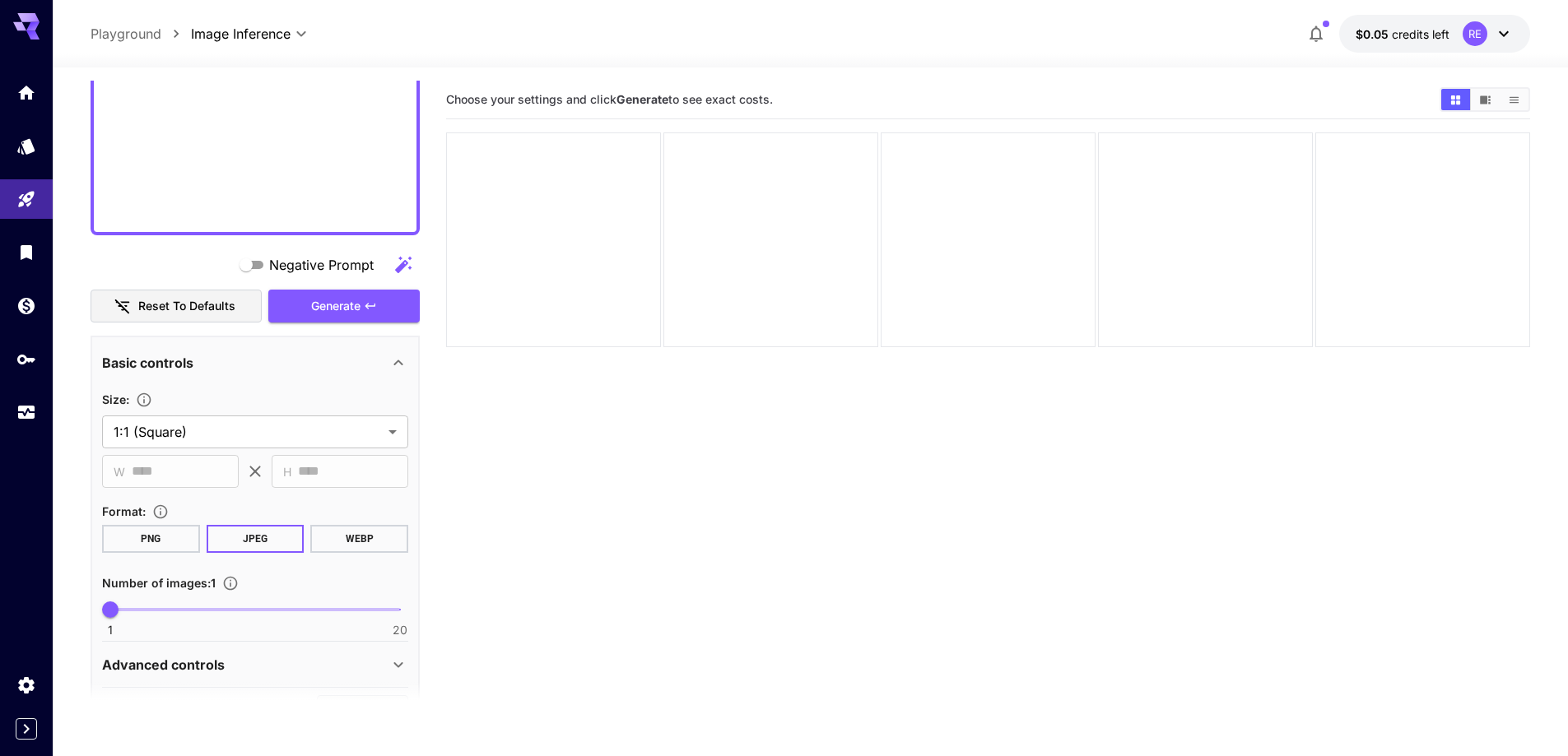
scroll to position [1316, 0]
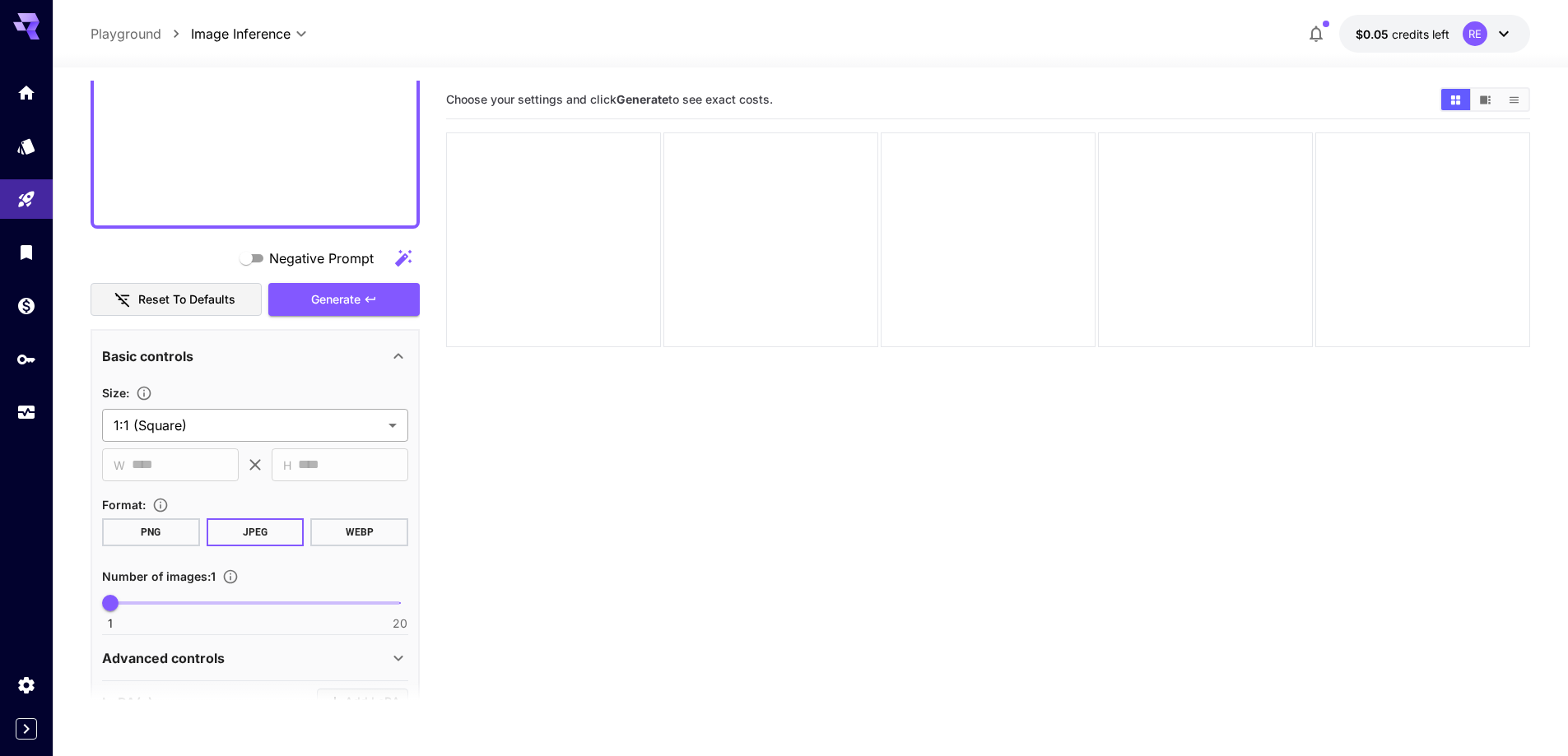
type textarea "**********"
click at [232, 434] on body "**********" at bounding box center [784, 443] width 1568 height 886
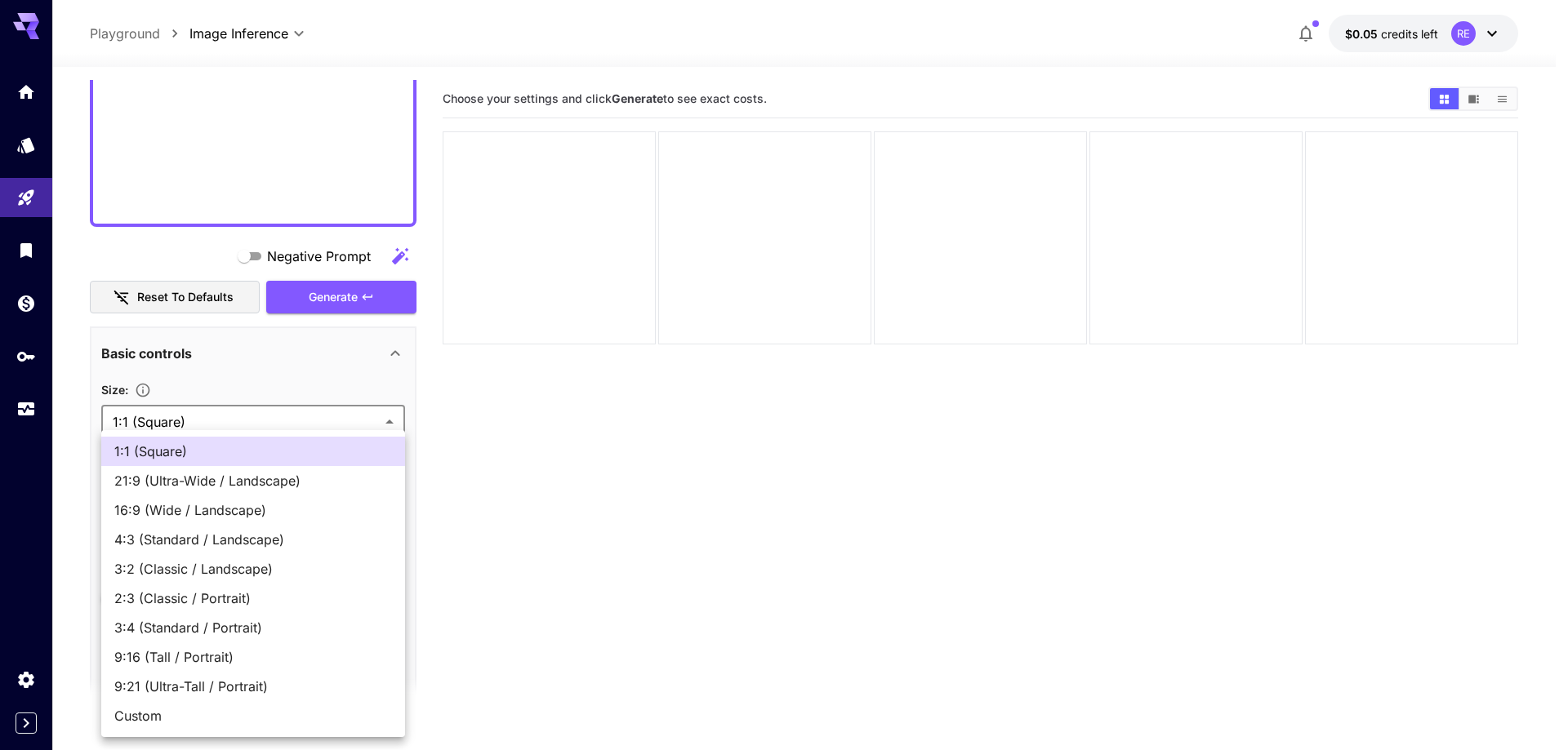
click at [217, 507] on span "16:9 (Wide / Landscape)" at bounding box center [253, 510] width 278 height 20
type input "**********"
type input "****"
type input "***"
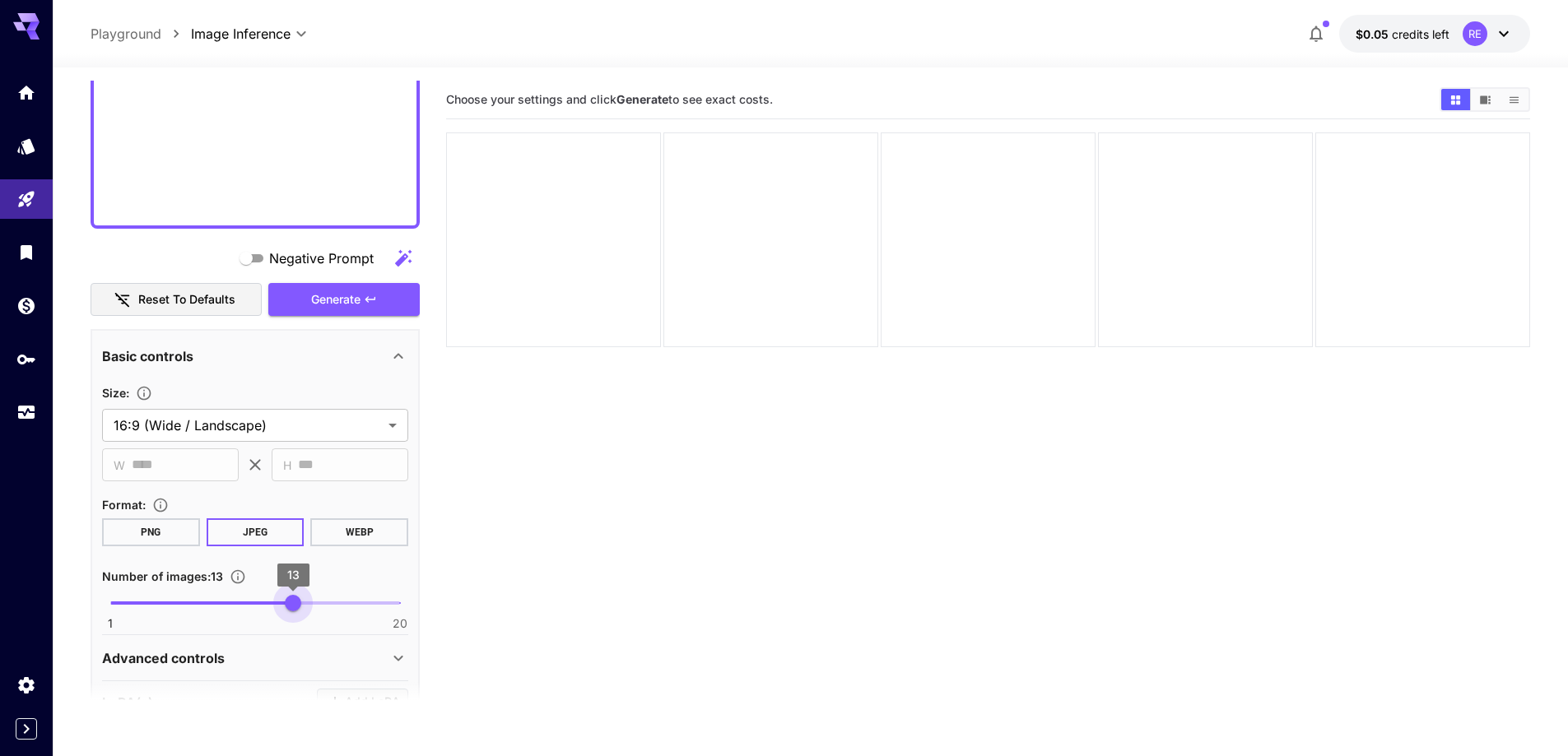
type input "**"
drag, startPoint x: 240, startPoint y: 598, endPoint x: 306, endPoint y: 605, distance: 66.4
click at [306, 605] on span "1 20 14" at bounding box center [255, 603] width 290 height 25
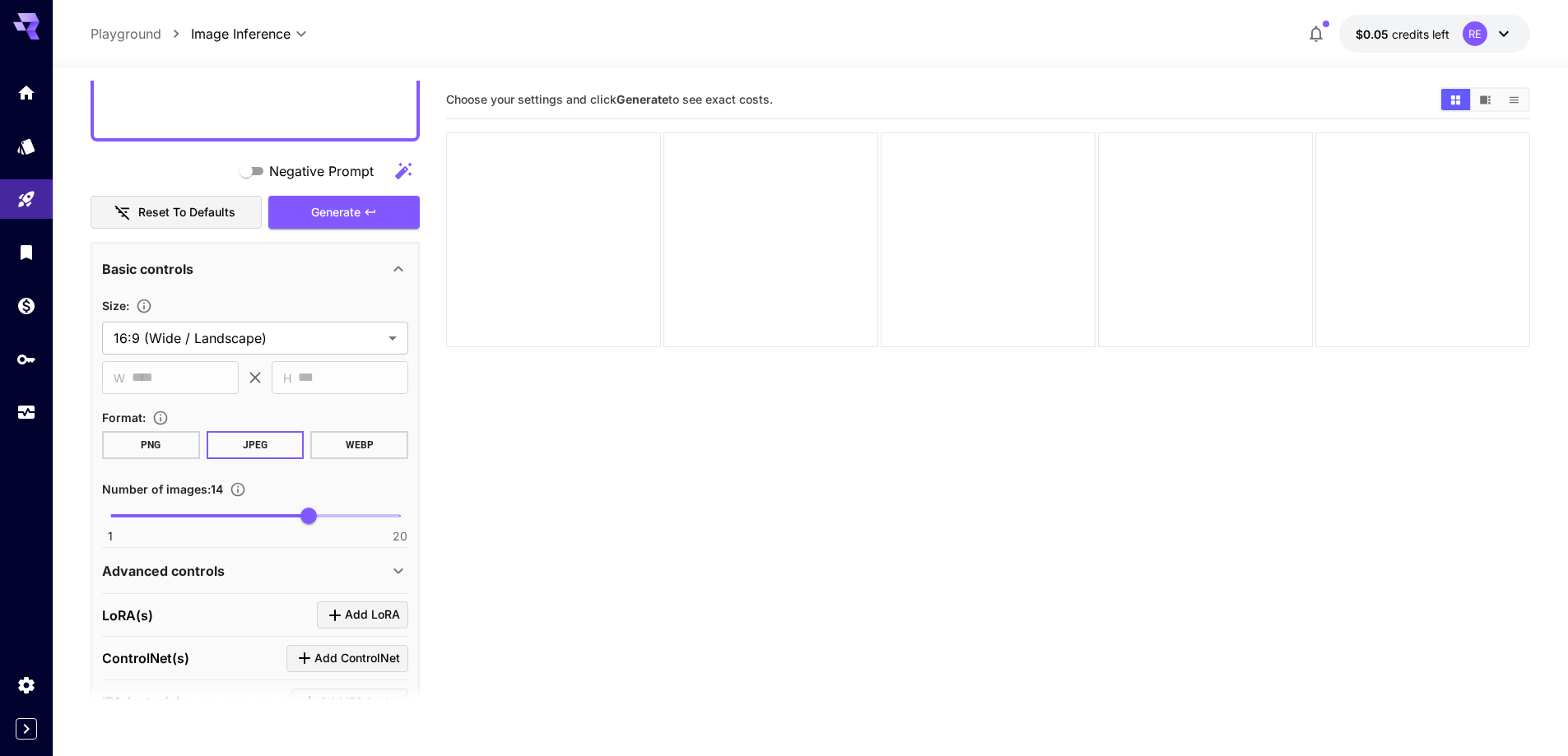
scroll to position [1624, 0]
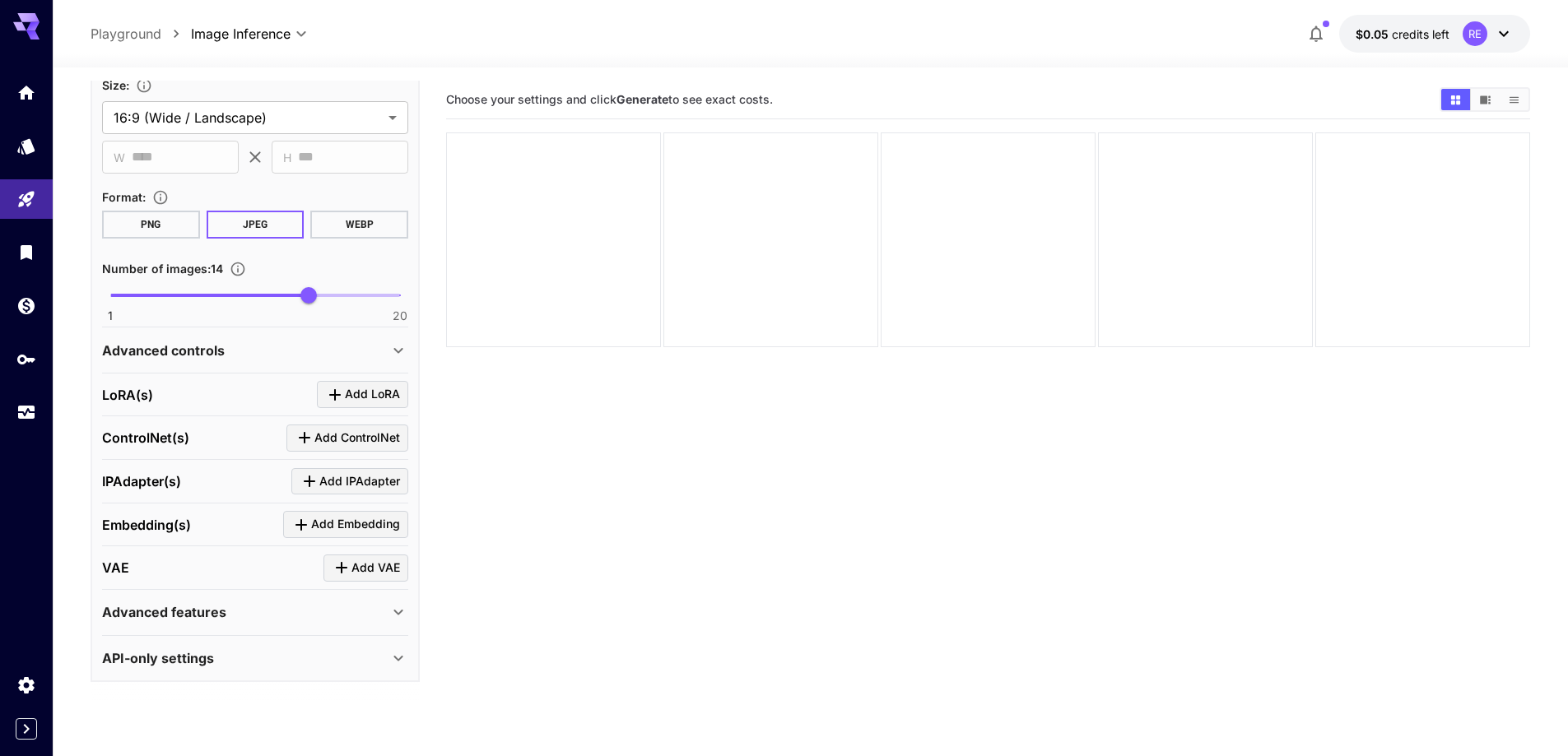
click at [293, 370] on div "Advanced controls Seed image : Drag or upload image ​ Mask image : Drag or uplo…" at bounding box center [255, 350] width 306 height 45
click at [313, 351] on div "Advanced controls" at bounding box center [245, 350] width 287 height 20
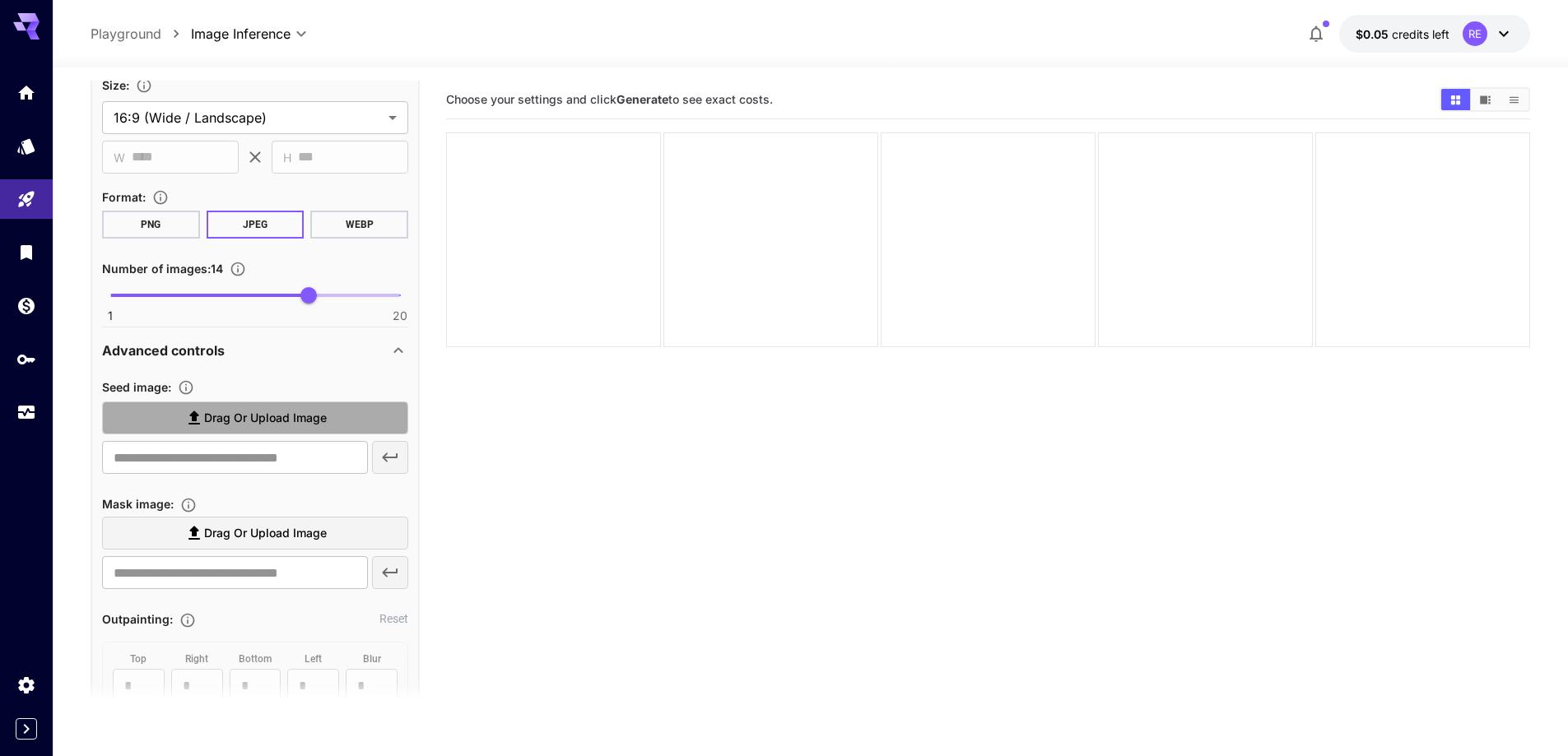
click at [281, 418] on span "Drag or upload image" at bounding box center [265, 418] width 122 height 21
click at [0, 0] on input "Drag or upload image" at bounding box center [0, 0] width 0 height 0
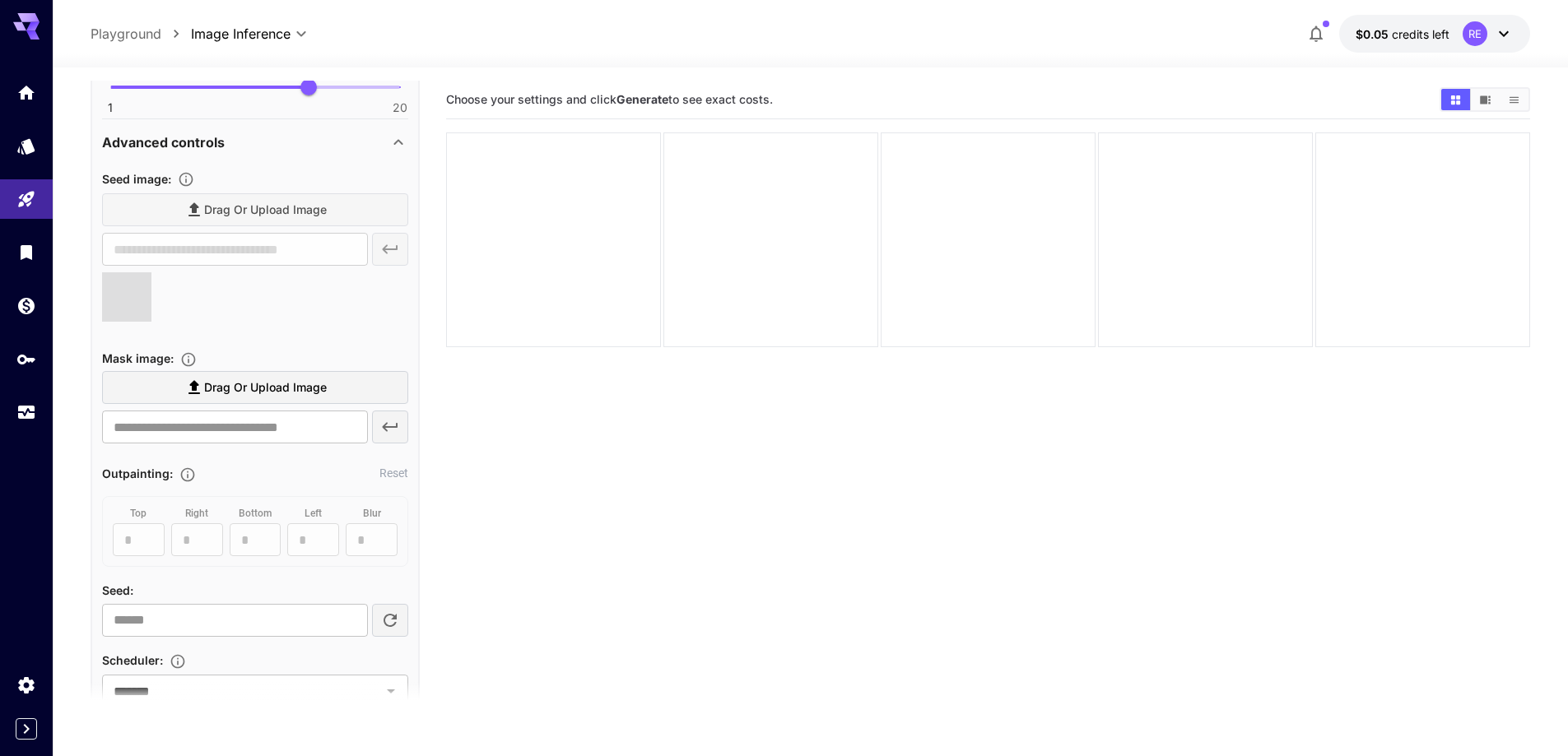
scroll to position [1871, 0]
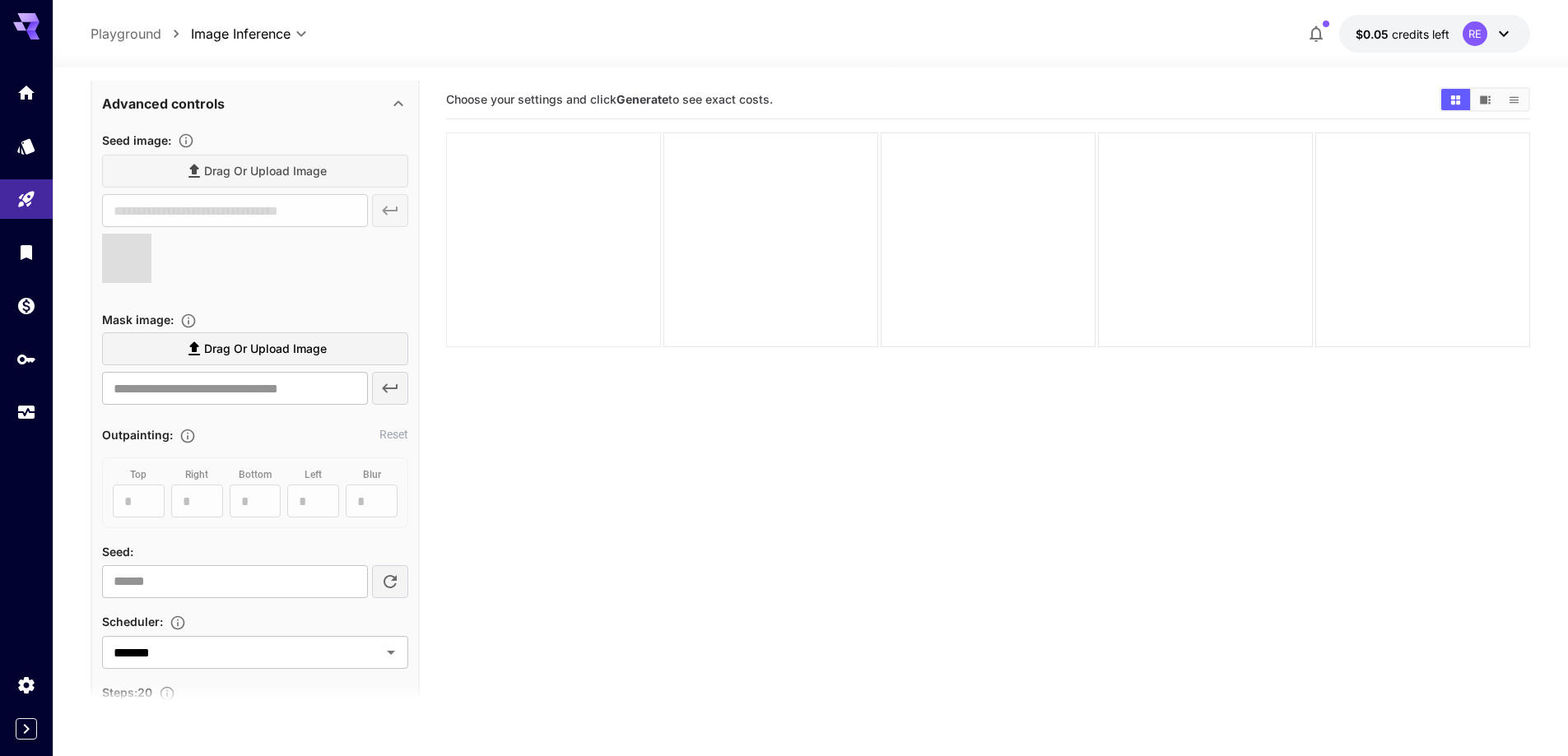
type input "**********"
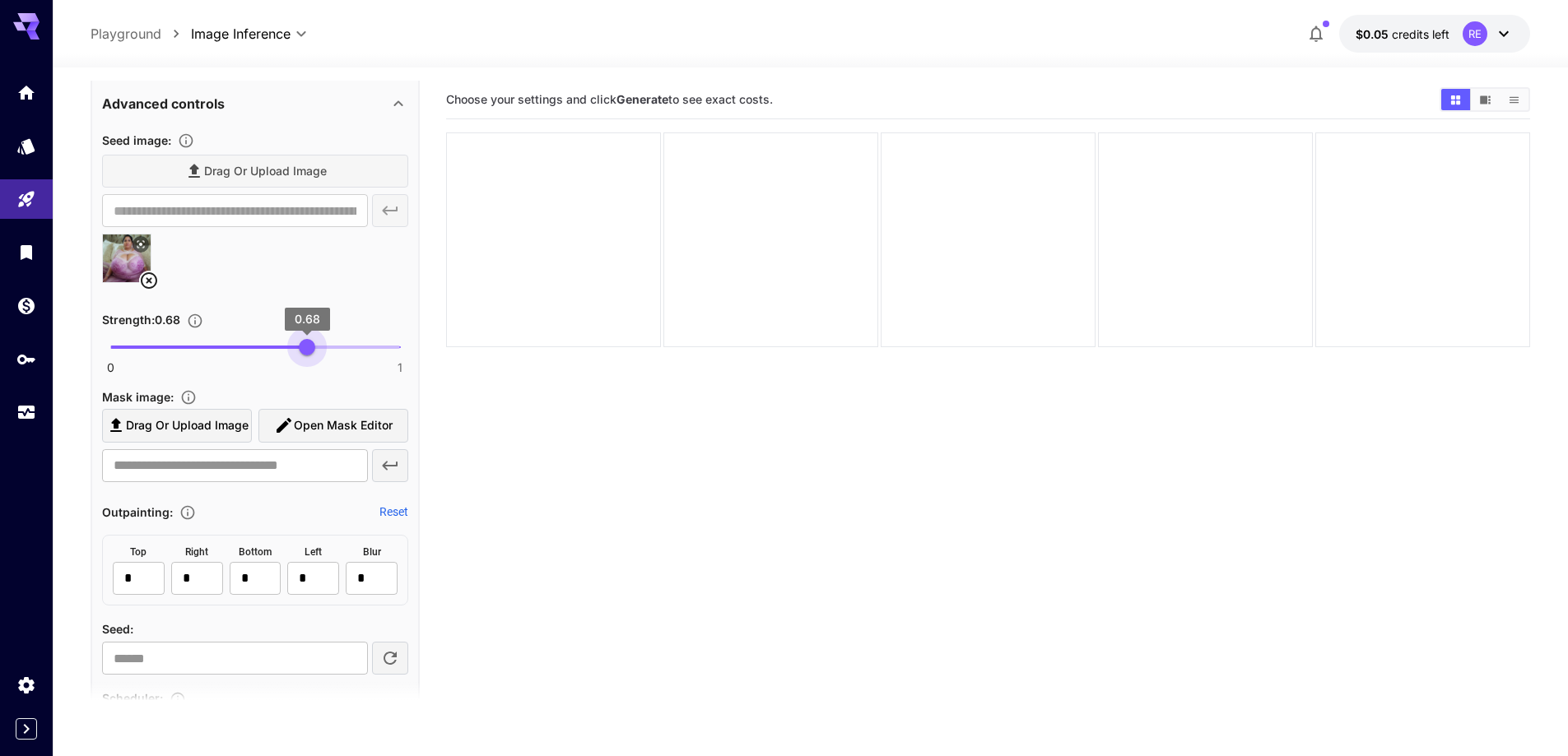
type input "****"
drag, startPoint x: 314, startPoint y: 351, endPoint x: 305, endPoint y: 351, distance: 9.0
click at [305, 351] on span "0 1 0.67" at bounding box center [255, 347] width 290 height 25
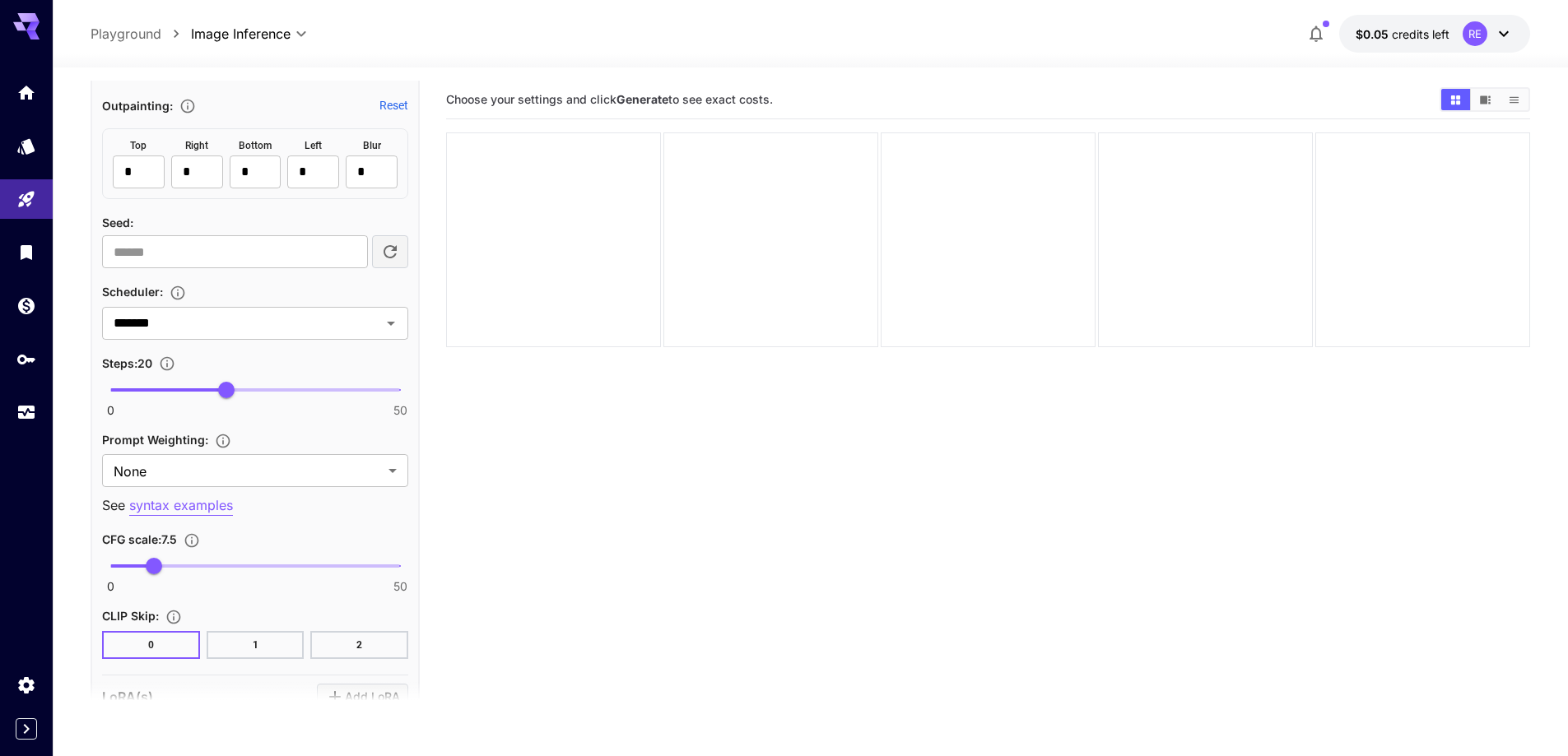
scroll to position [2447, 0]
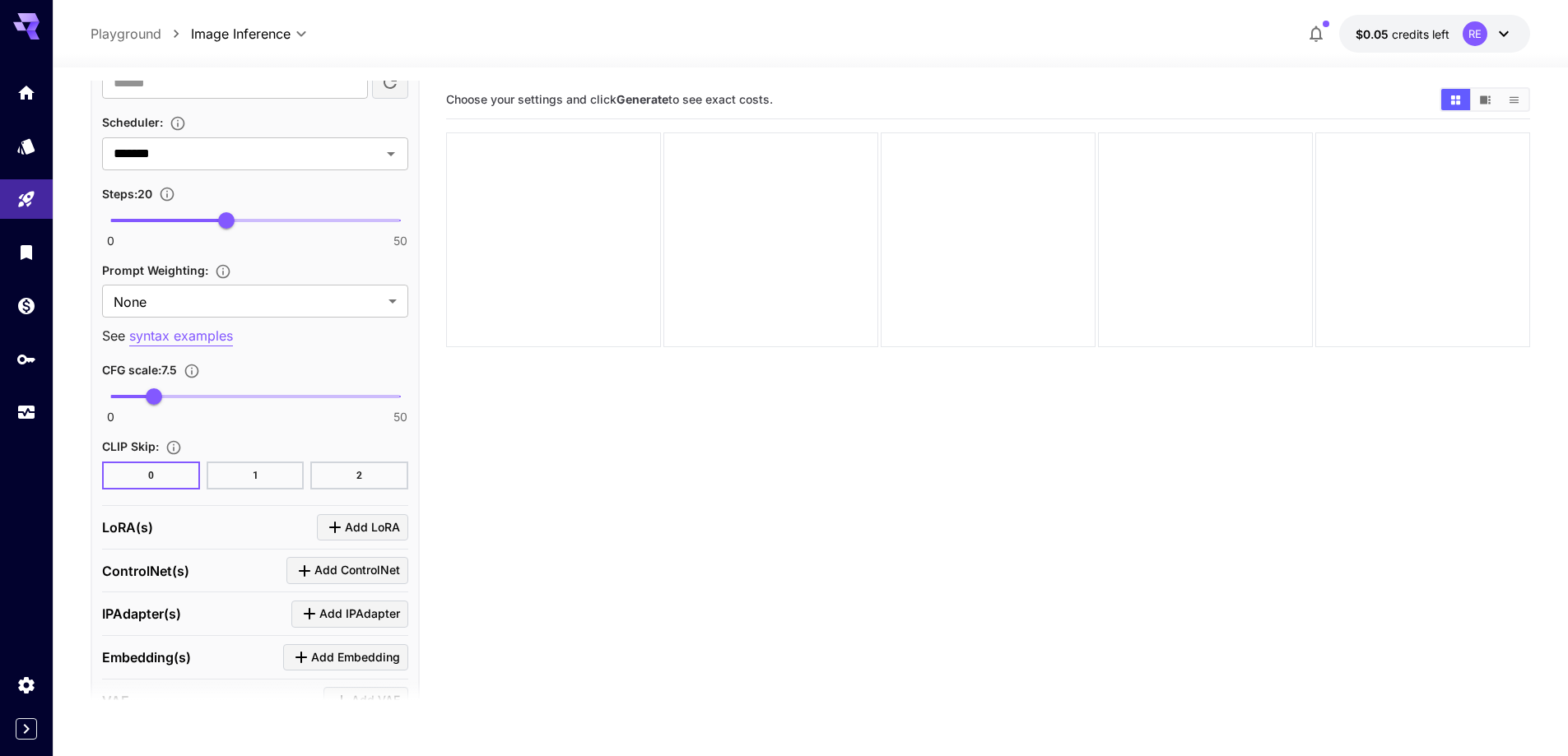
type input "**"
click at [293, 220] on span "0 50 32" at bounding box center [255, 220] width 290 height 25
click at [233, 298] on body "**********" at bounding box center [790, 443] width 1580 height 886
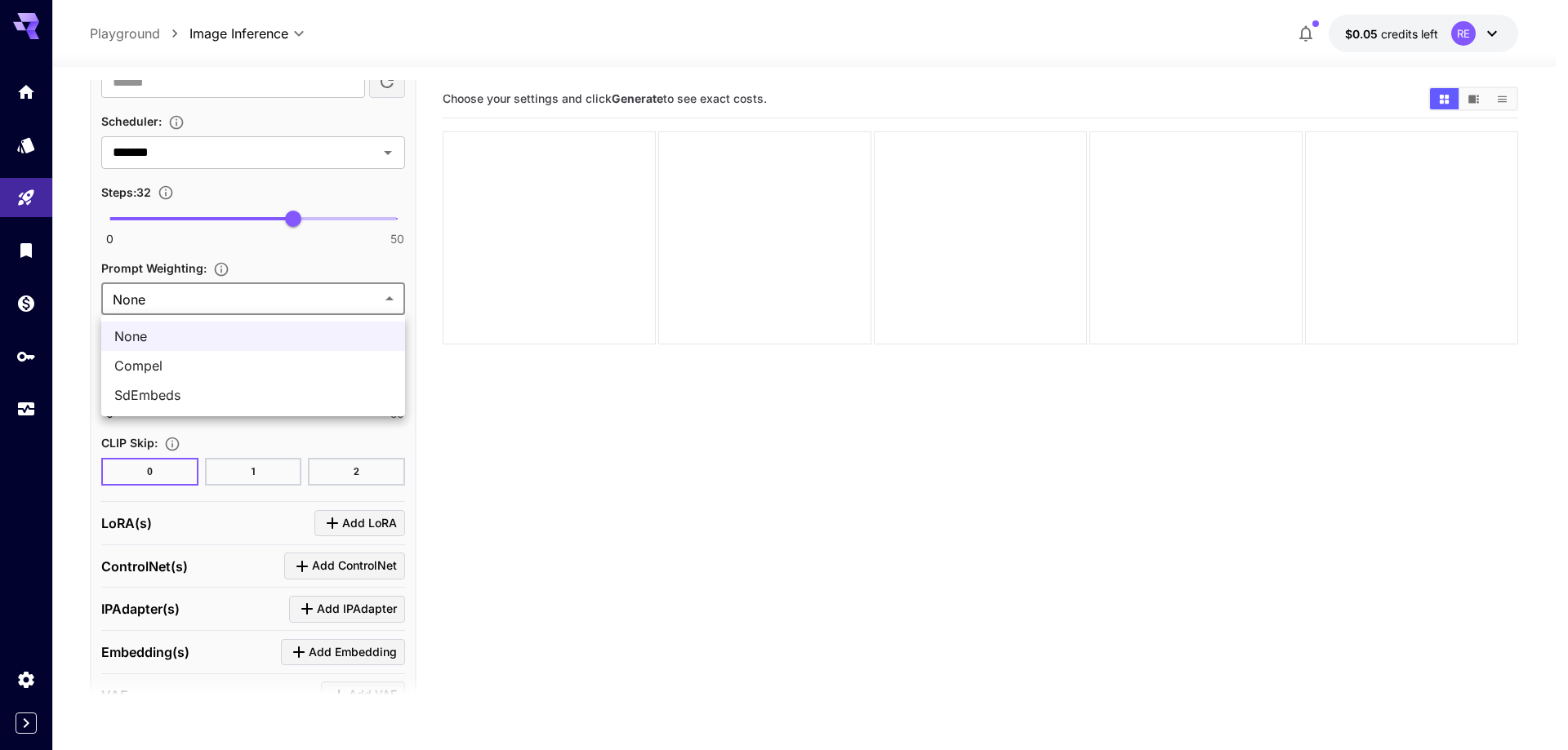
click at [215, 393] on span "SdEmbeds" at bounding box center [253, 395] width 278 height 20
type input "********"
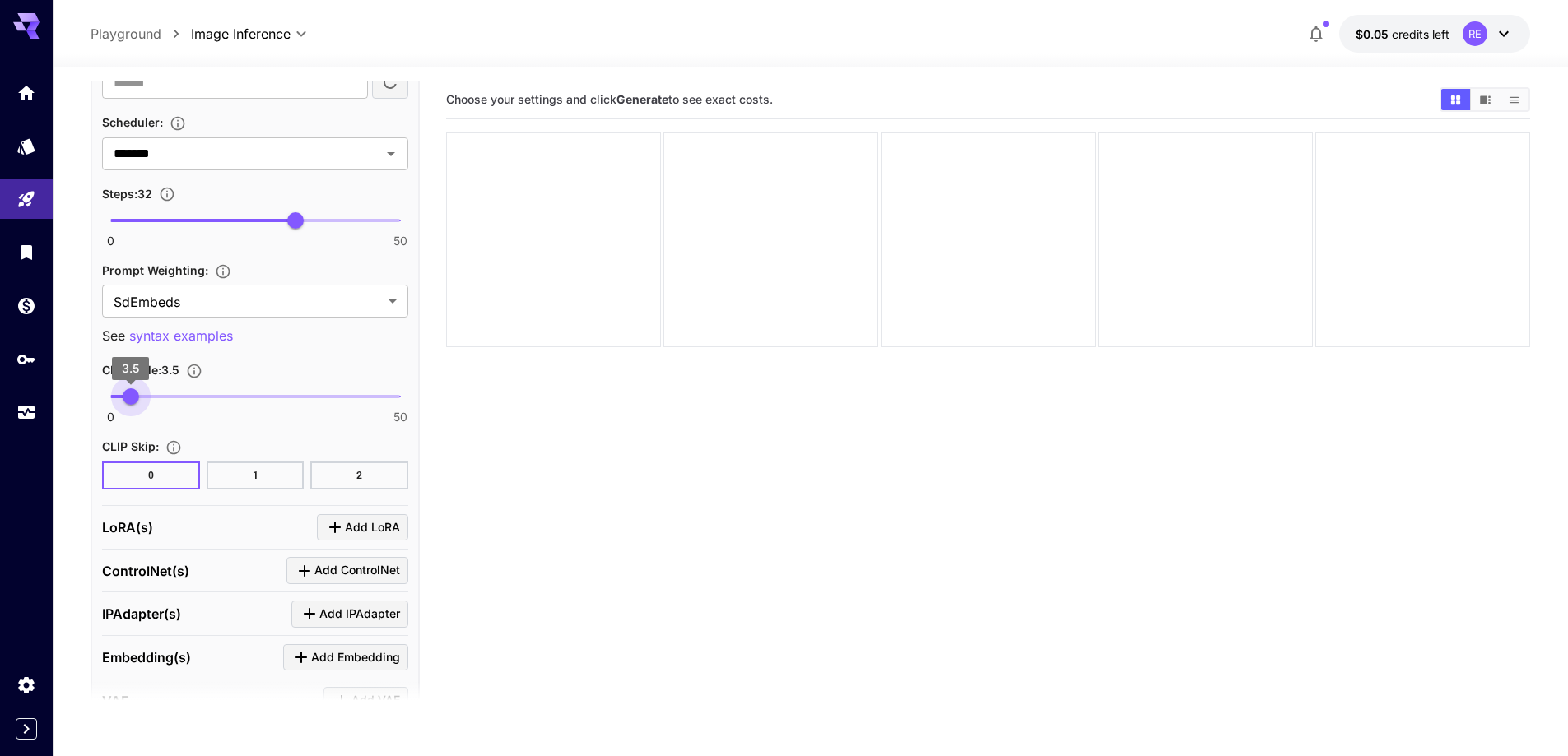
type input "***"
drag, startPoint x: 143, startPoint y: 393, endPoint x: 133, endPoint y: 397, distance: 10.8
click at [133, 397] on span "3.8" at bounding box center [132, 396] width 16 height 16
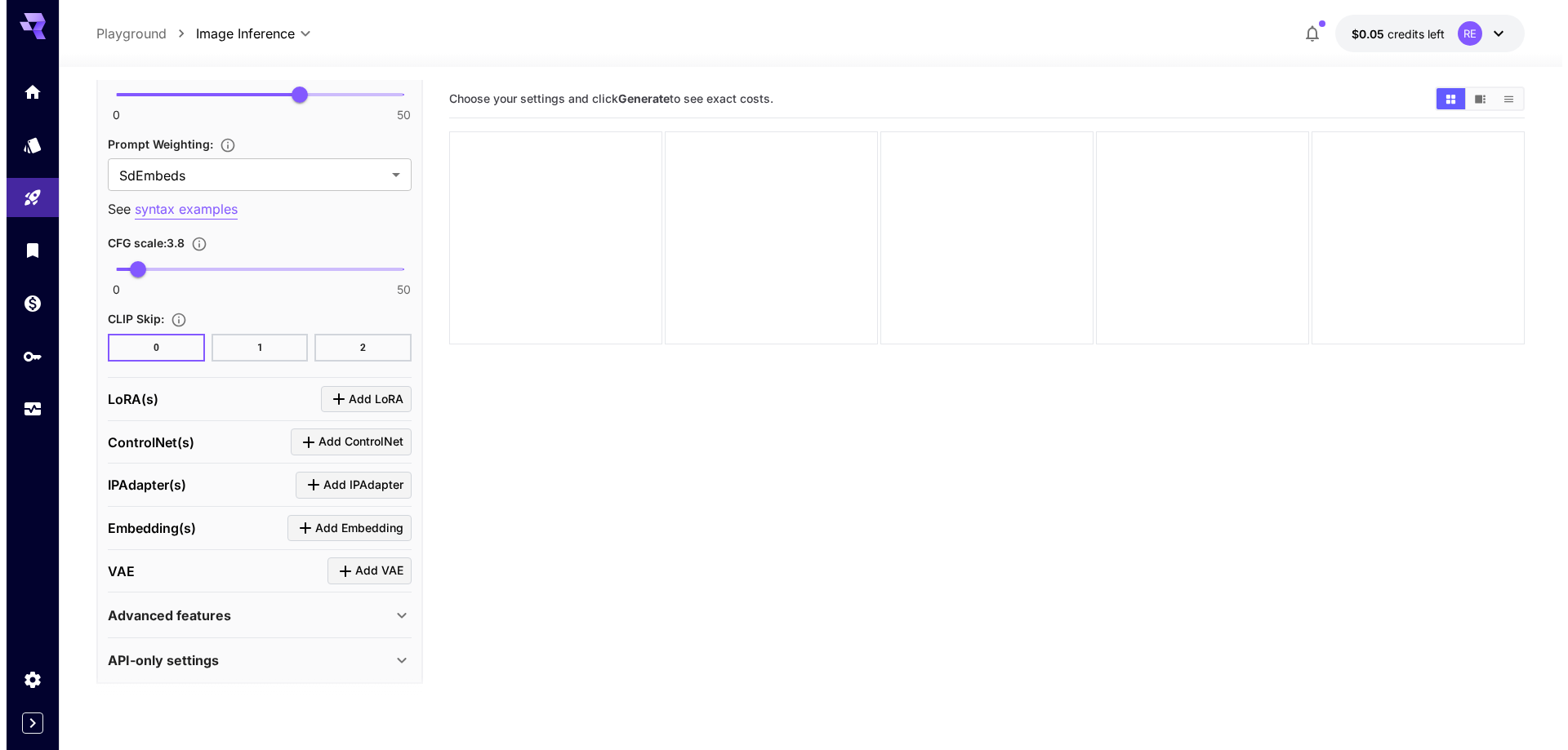
scroll to position [2559, 0]
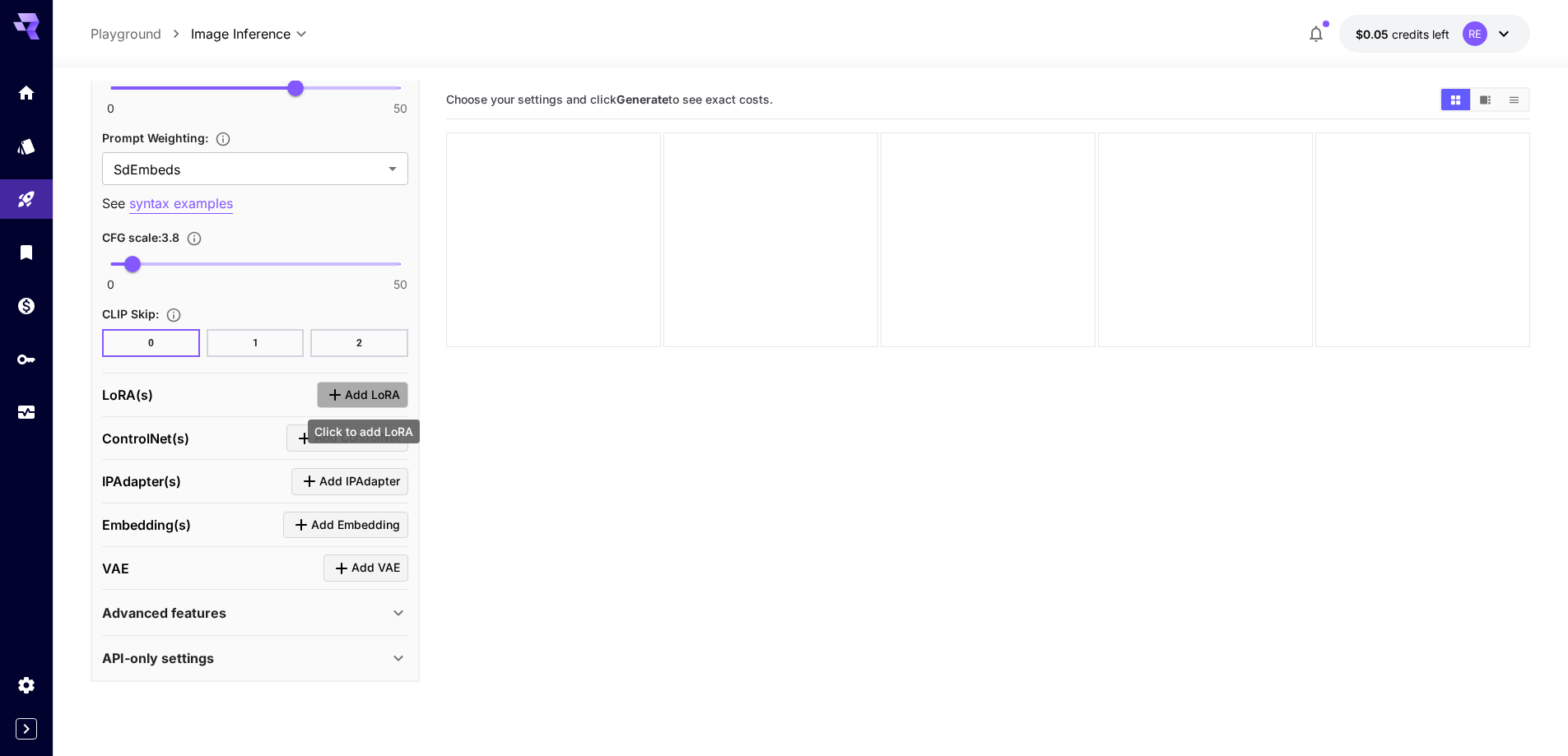
click at [342, 396] on icon "Click to add LoRA" at bounding box center [334, 394] width 20 height 20
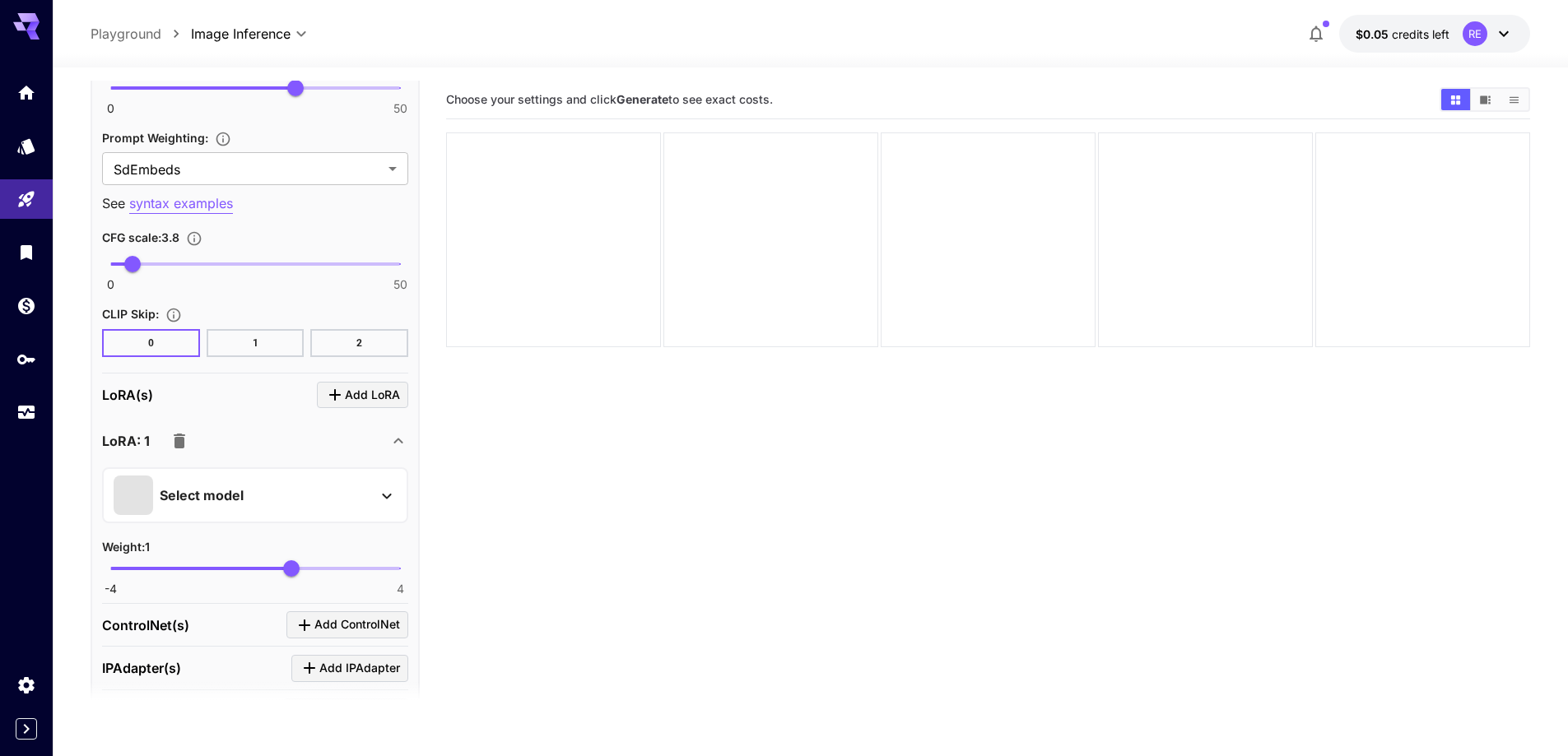
click at [293, 480] on div "Select model" at bounding box center [242, 495] width 257 height 39
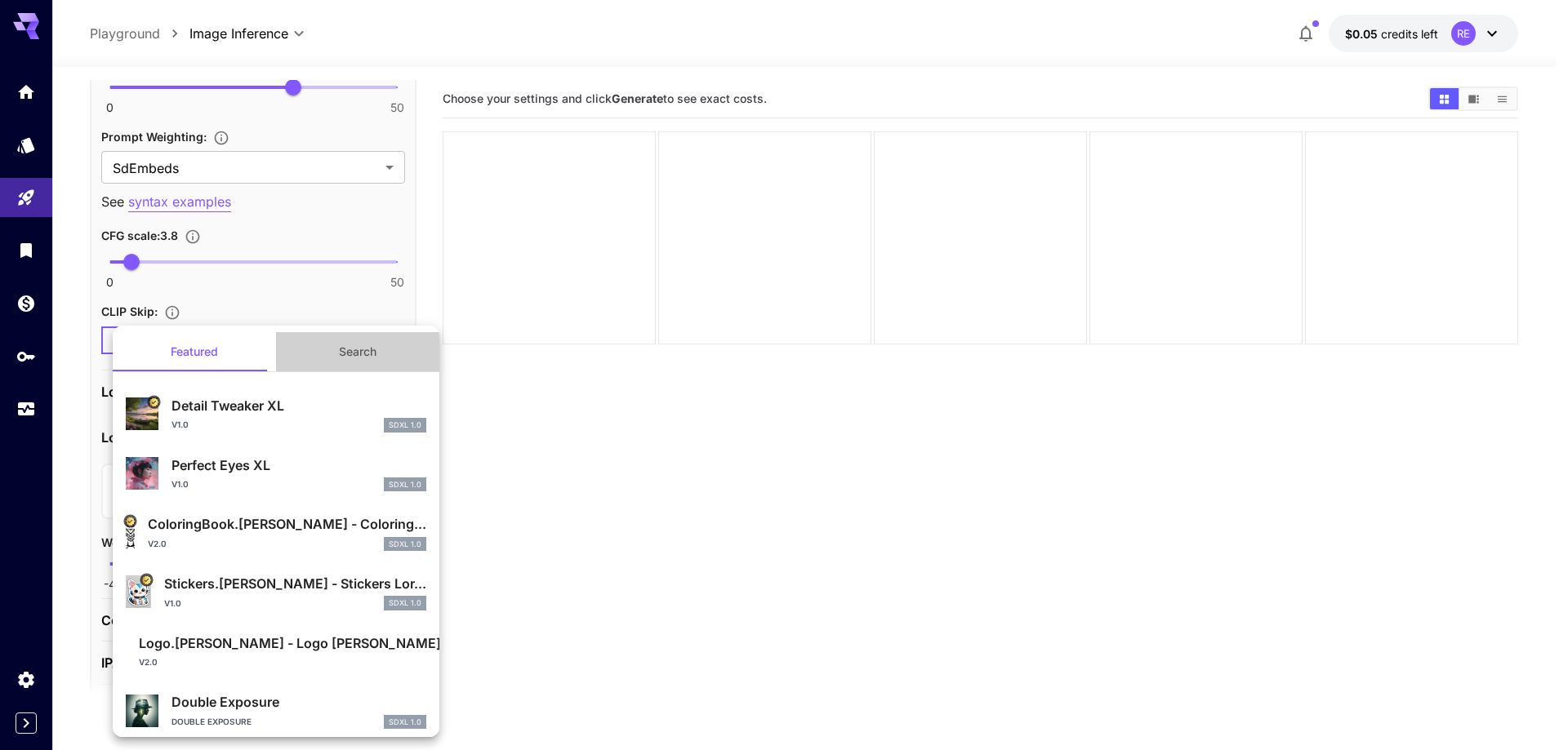
click at [362, 364] on button "Search" at bounding box center [357, 352] width 163 height 39
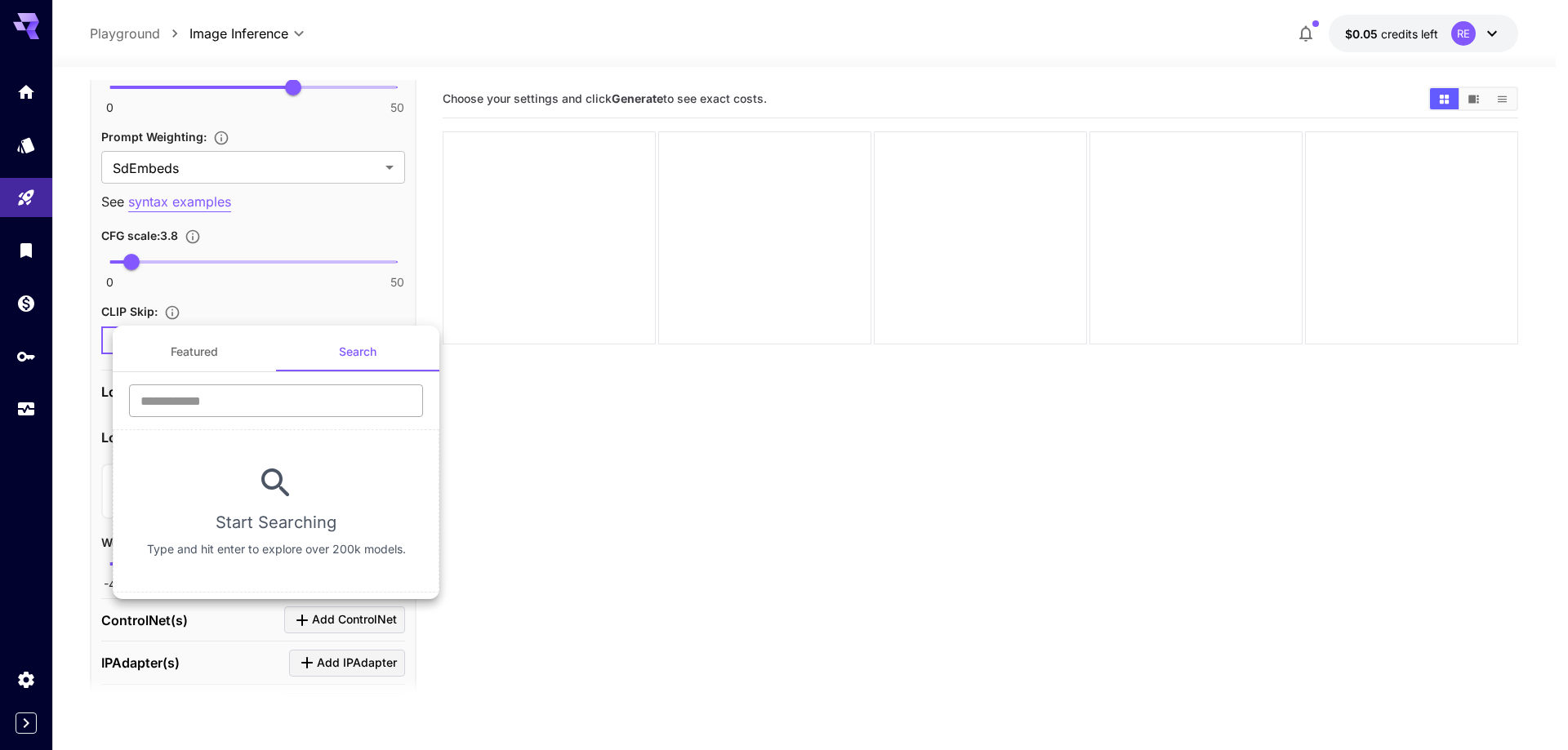
click at [321, 401] on input "text" at bounding box center [276, 400] width 294 height 32
type input "****"
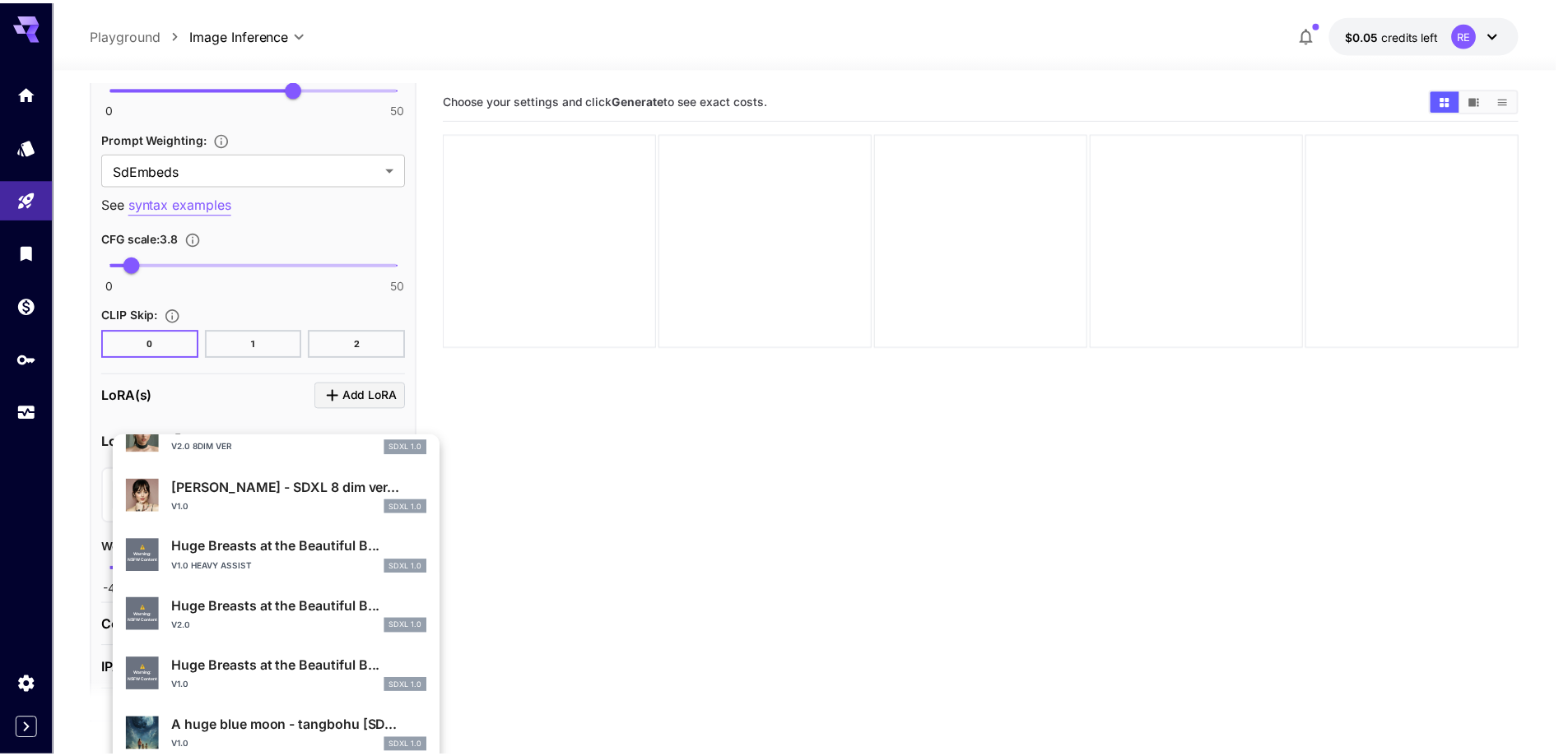
scroll to position [576, 0]
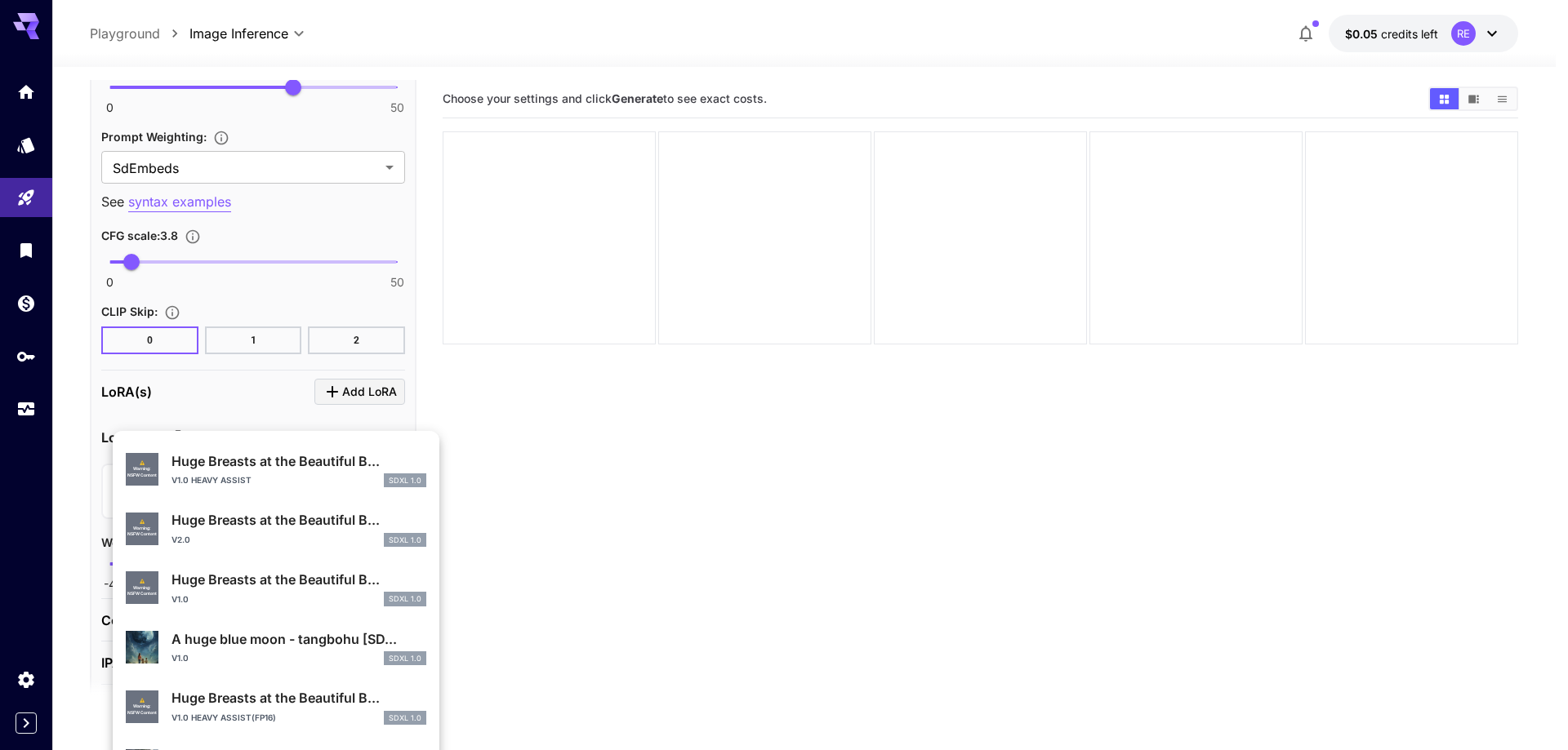
click at [297, 601] on div "v1.0 SDXL 1.0" at bounding box center [299, 598] width 255 height 14
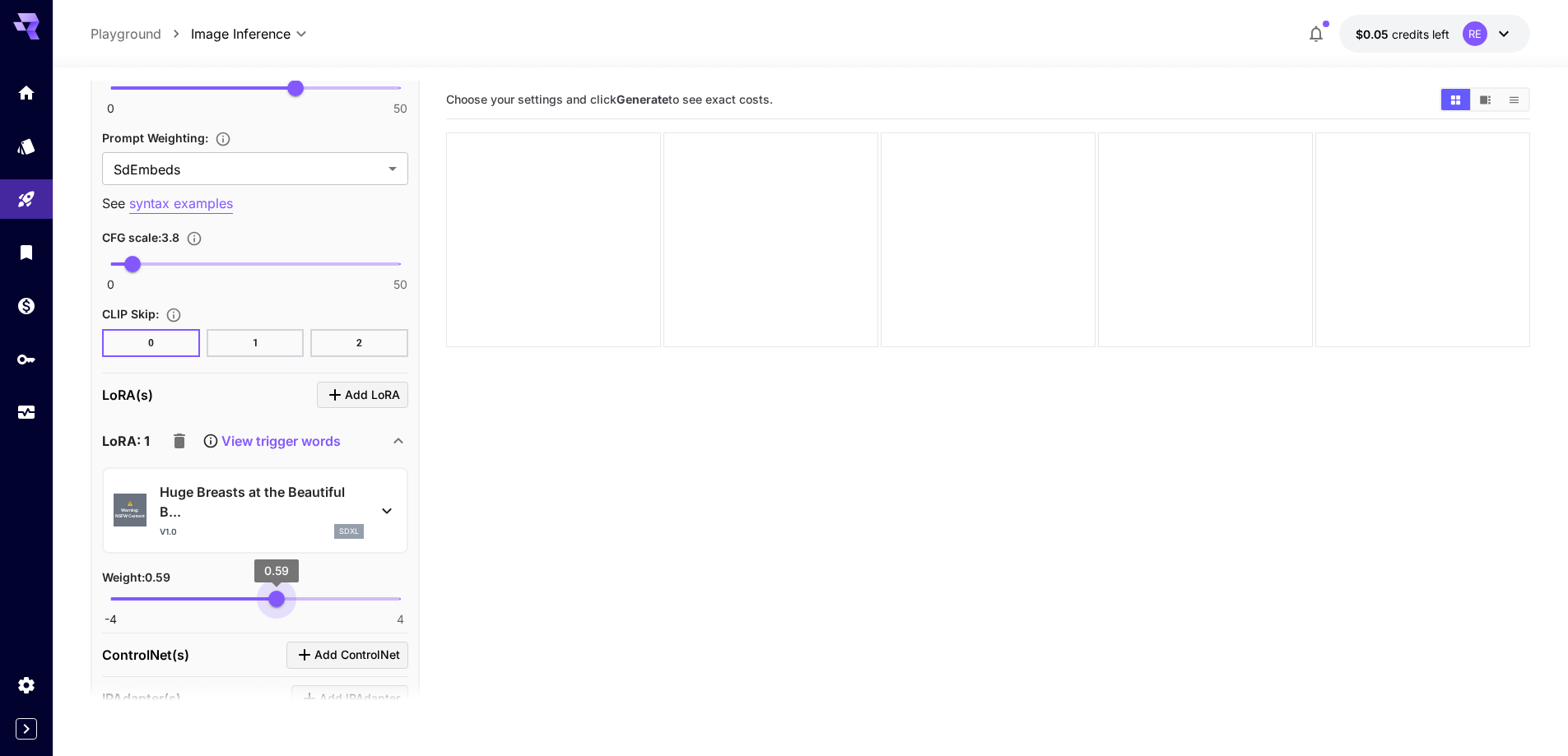
click at [276, 597] on span "0.59" at bounding box center [276, 599] width 16 height 16
type input "****"
click at [280, 599] on span "0.68" at bounding box center [279, 599] width 16 height 16
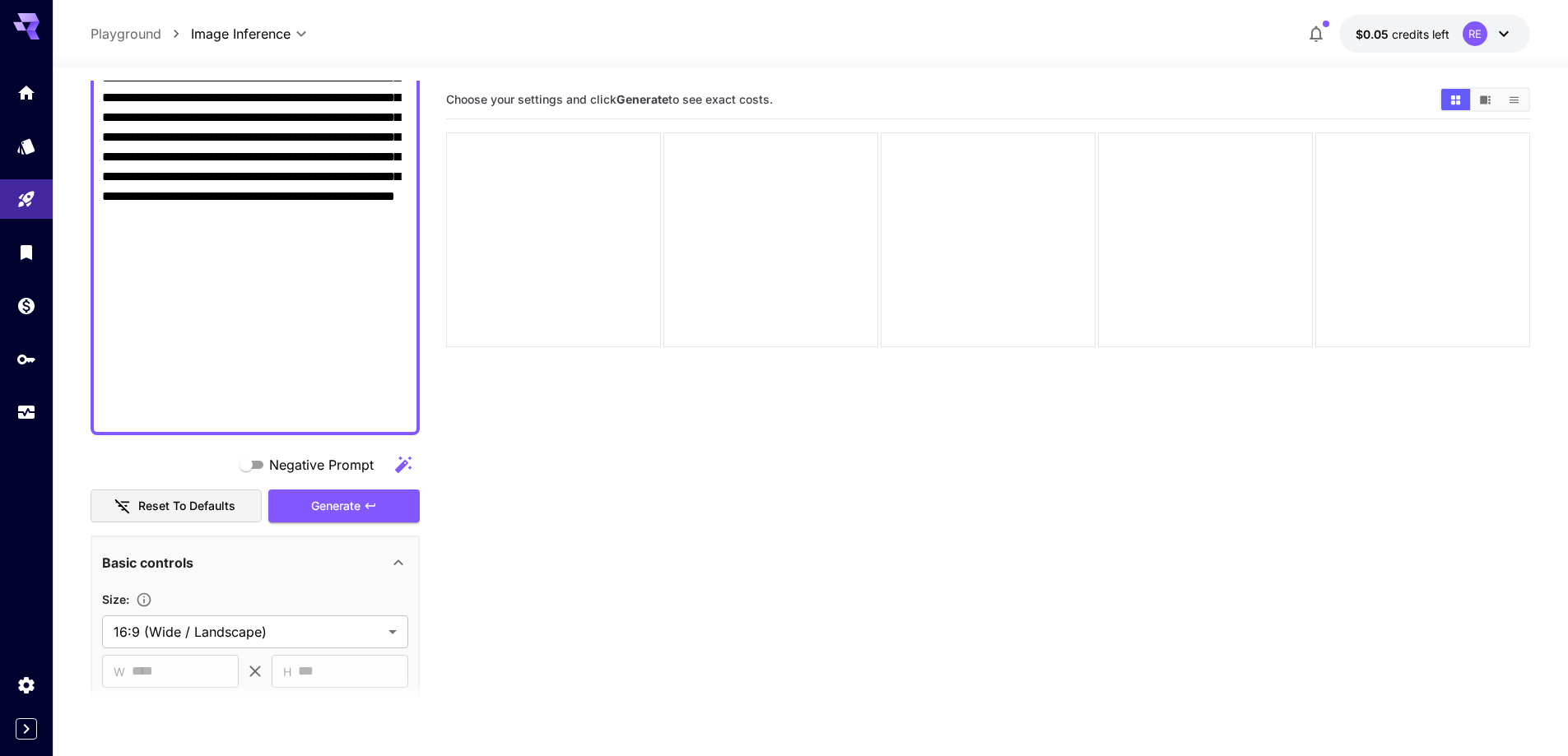
scroll to position [1098, 0]
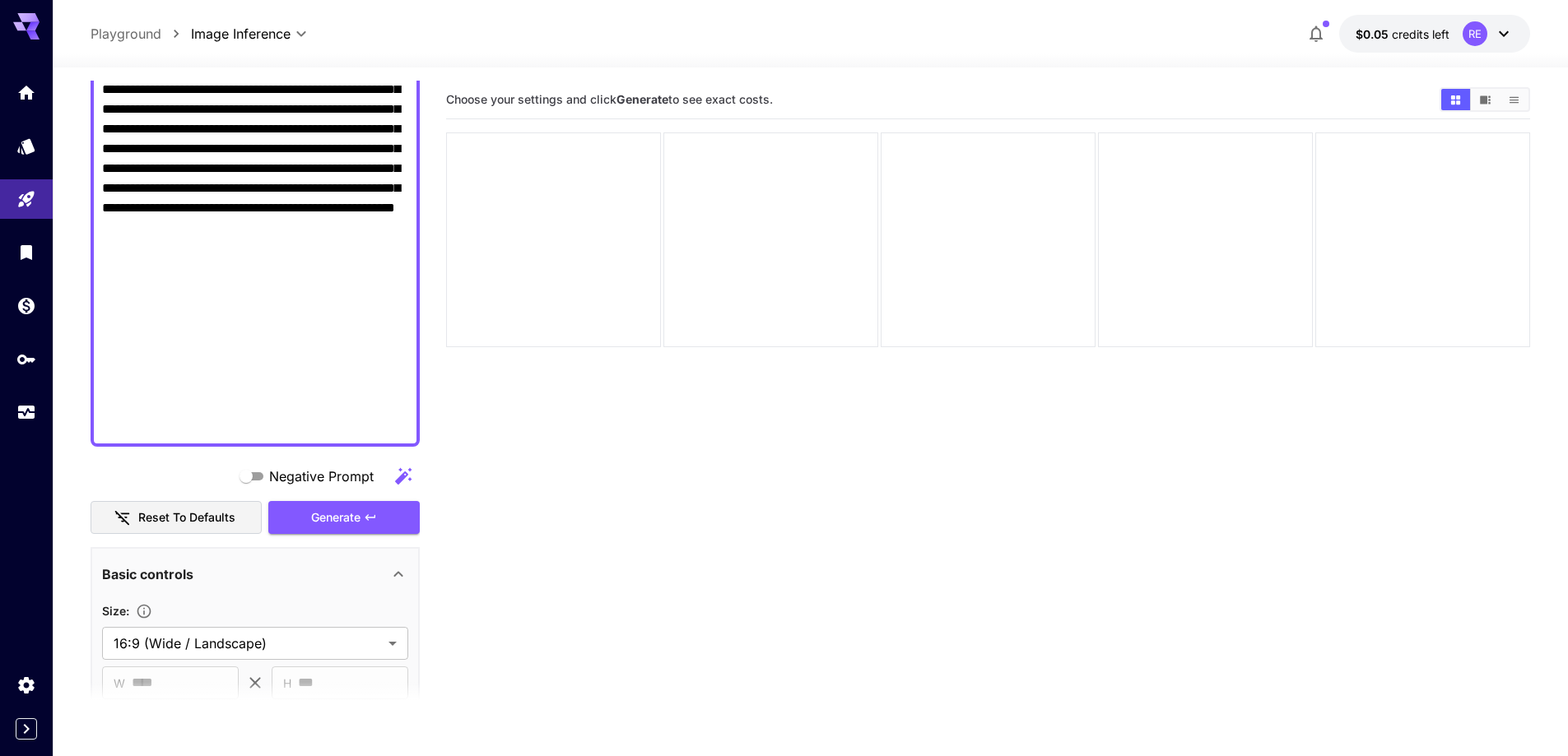
click at [344, 535] on div "**********" at bounding box center [255, 681] width 329 height 3398
click at [352, 524] on span "Generate" at bounding box center [336, 518] width 50 height 21
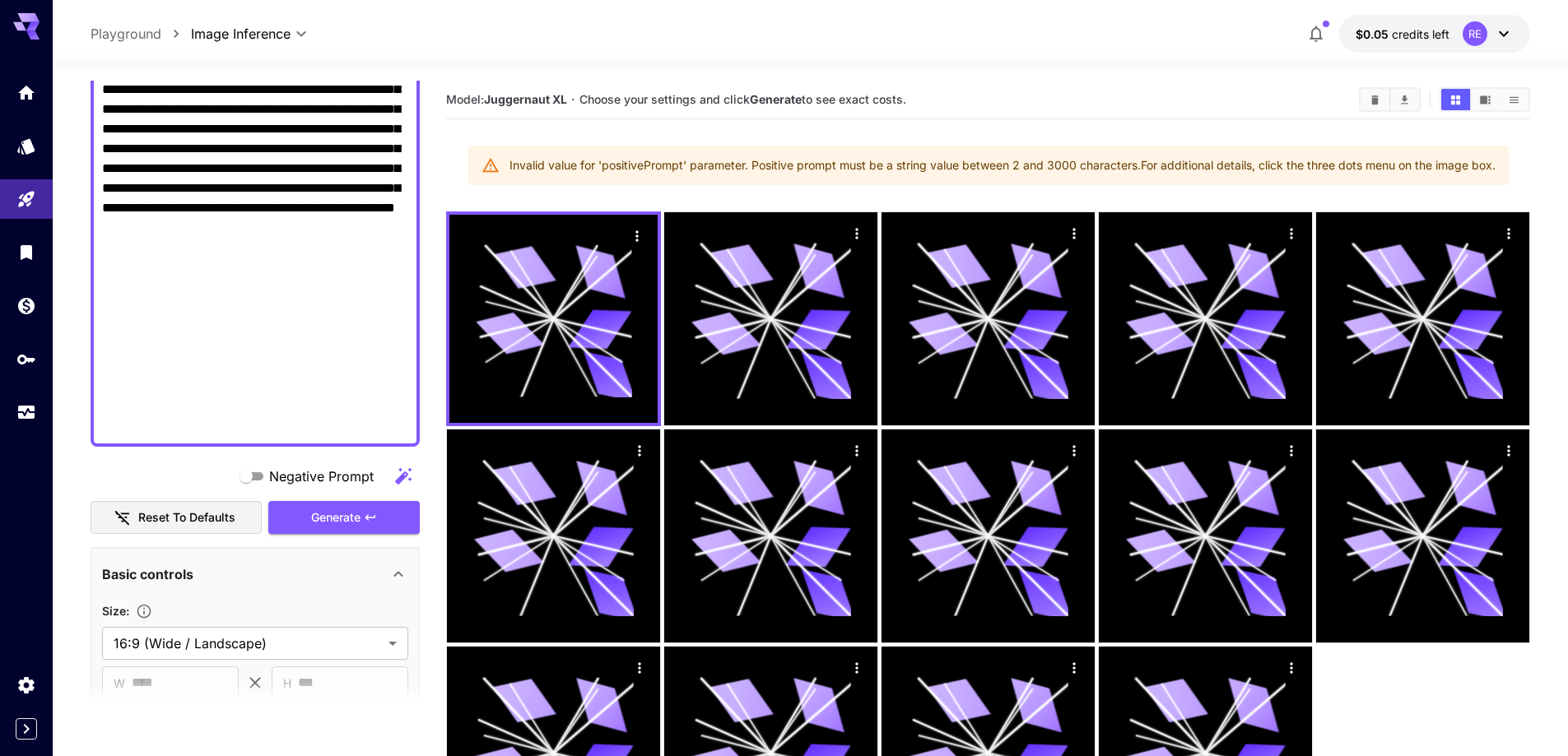
drag, startPoint x: 296, startPoint y: 194, endPoint x: 344, endPoint y: 409, distance: 220.3
drag, startPoint x: 292, startPoint y: 186, endPoint x: 344, endPoint y: 403, distance: 223.1
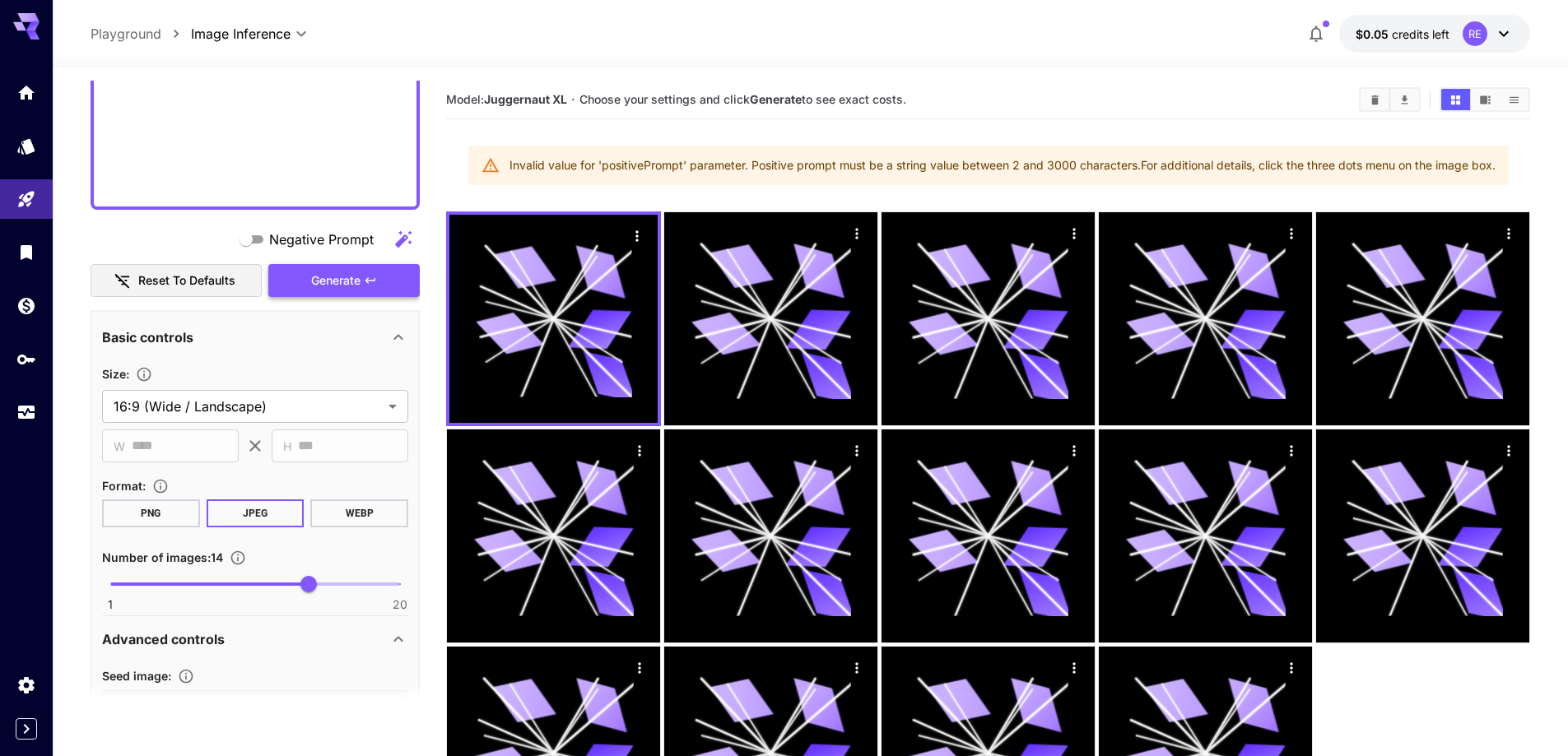
type textarea "**********"
click at [386, 289] on button "Generate" at bounding box center [344, 281] width 151 height 33
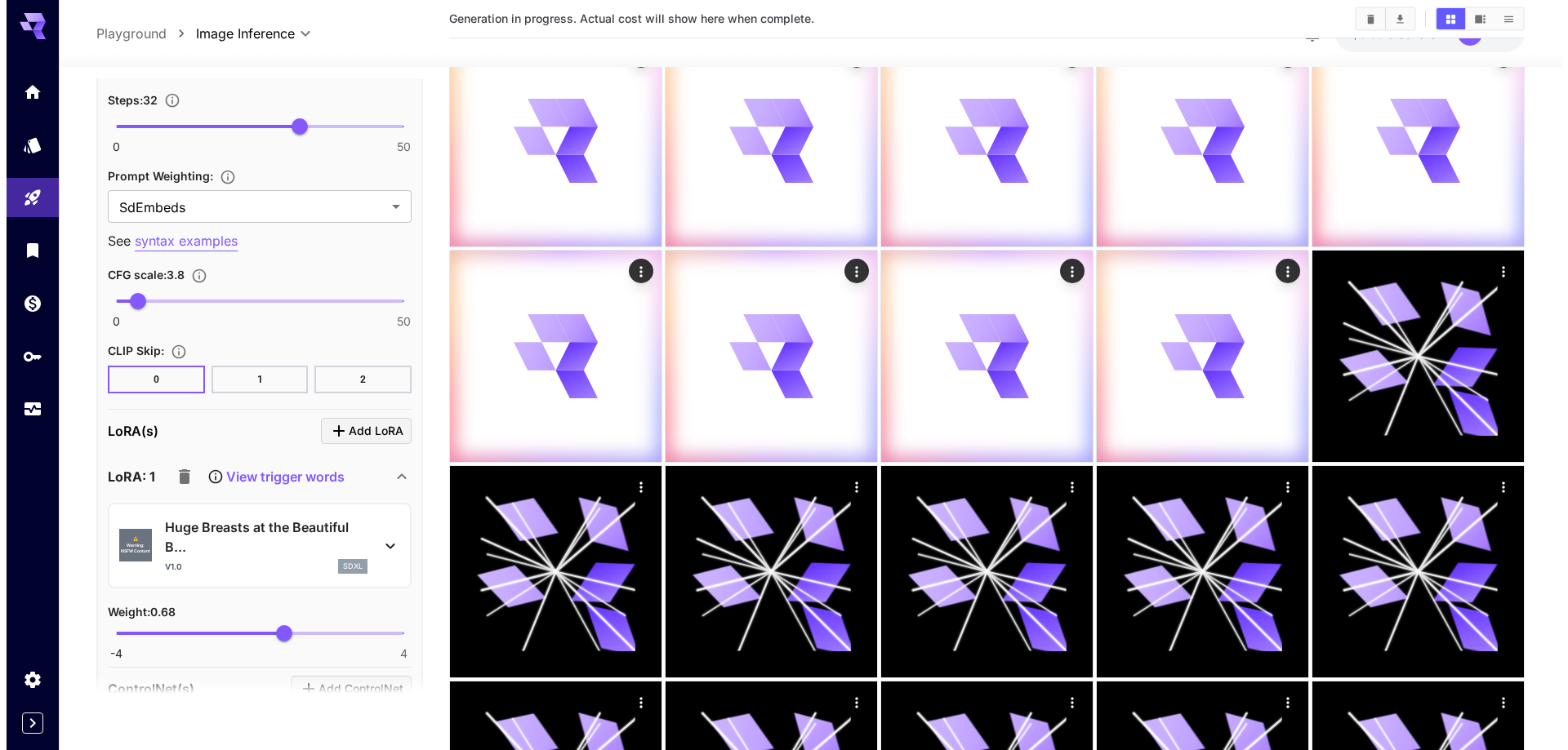
scroll to position [2286, 0]
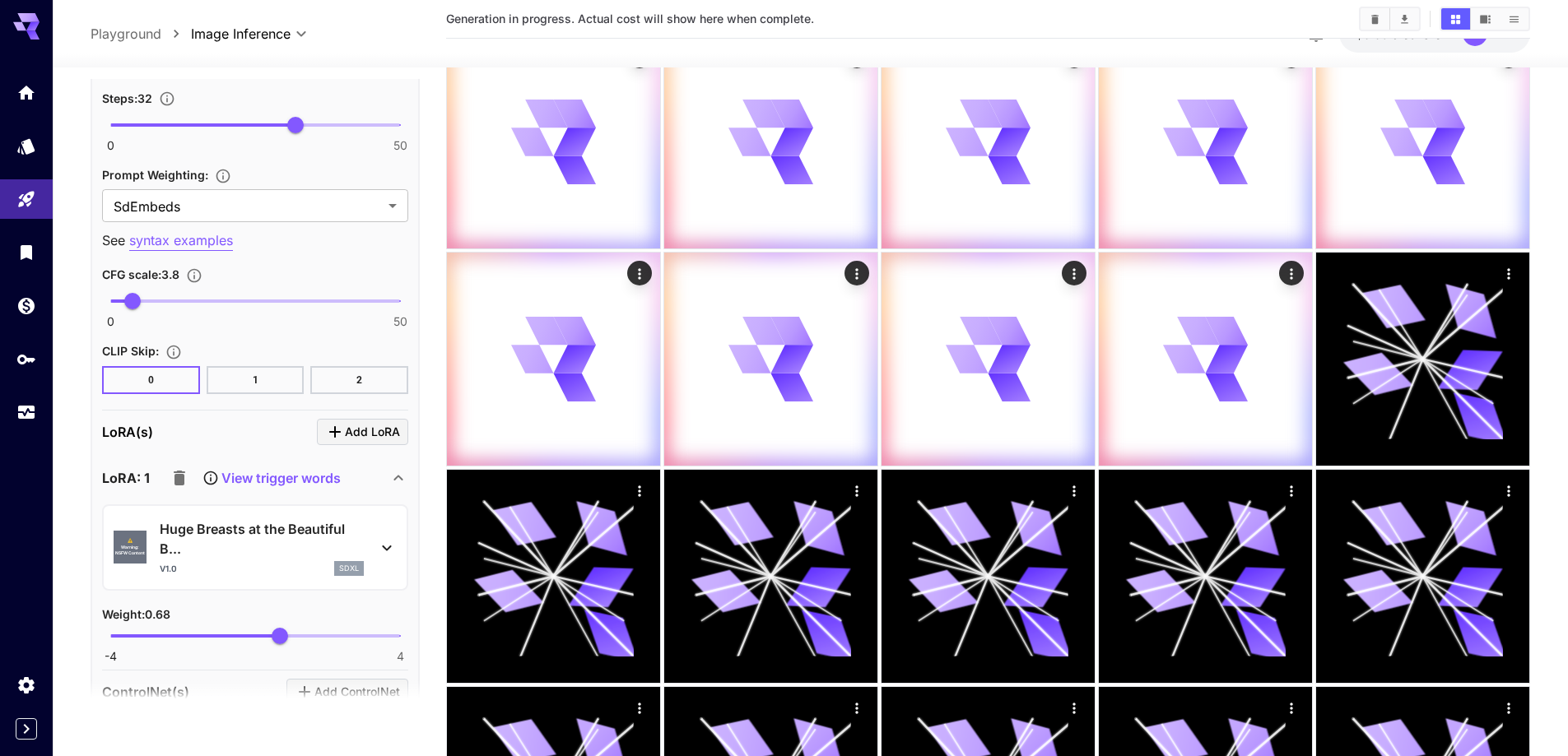
click at [264, 541] on p "Huge Breasts at the Beautiful B..." at bounding box center [262, 539] width 204 height 39
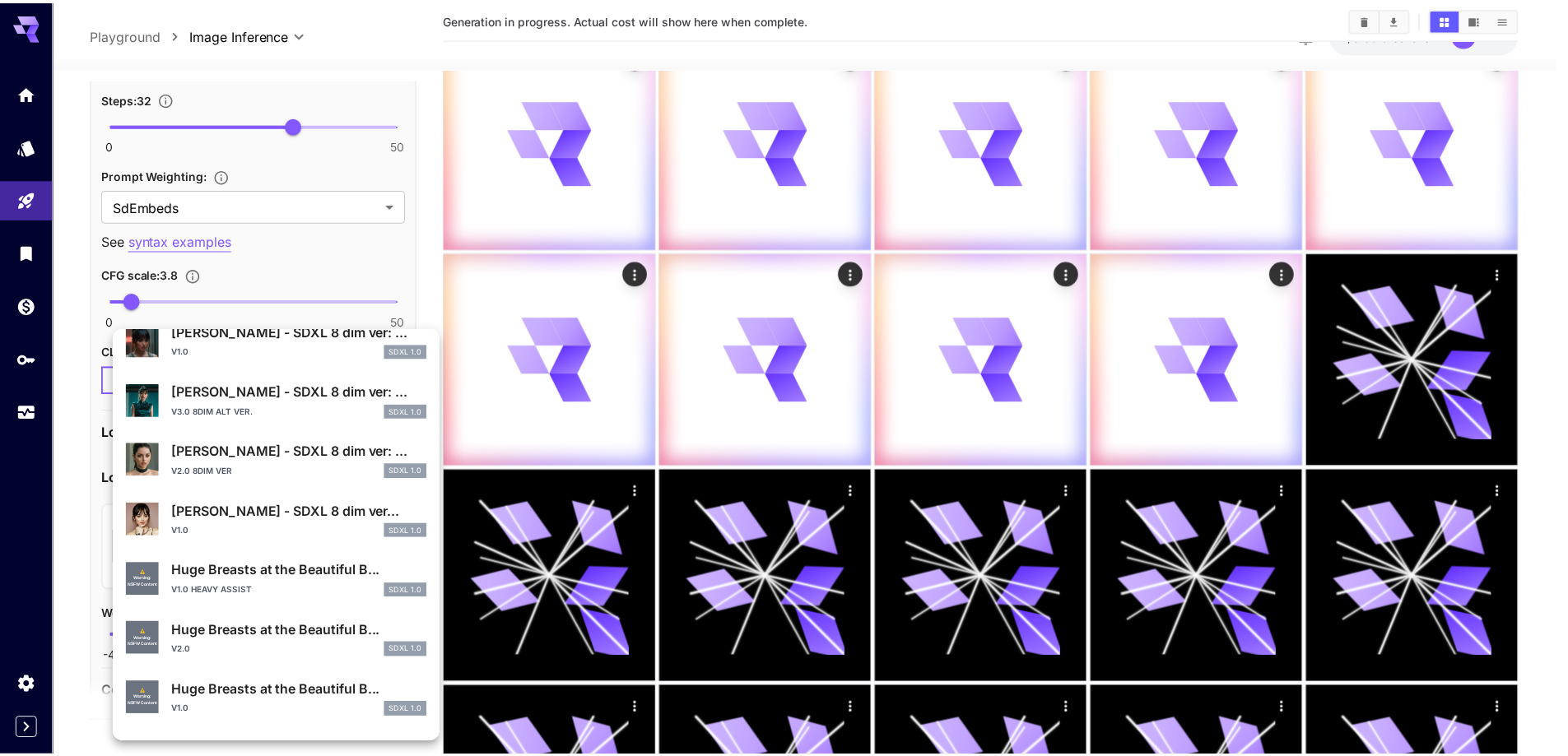
scroll to position [411, 0]
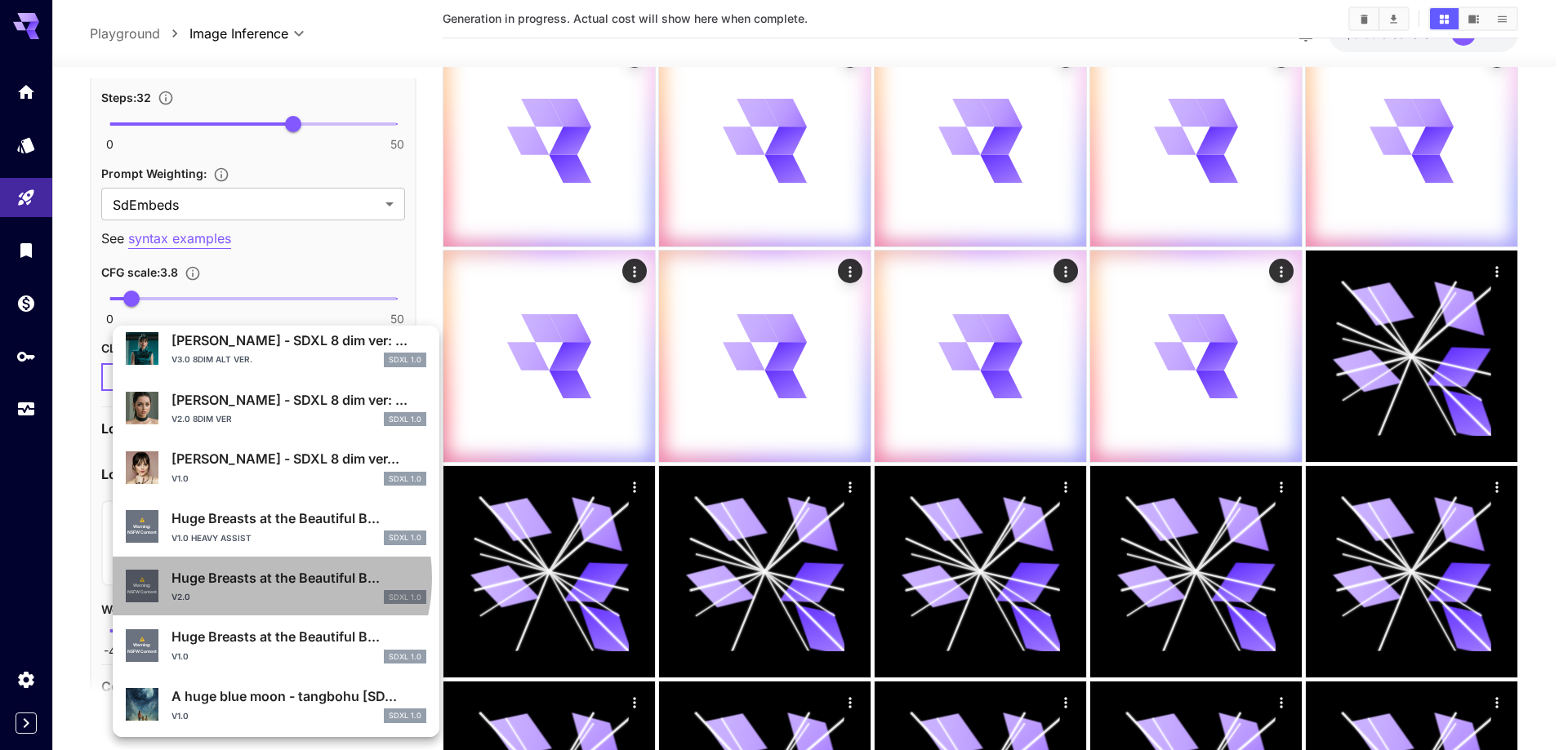
click at [250, 578] on p "Huge Breasts at the Beautiful B..." at bounding box center [299, 578] width 255 height 20
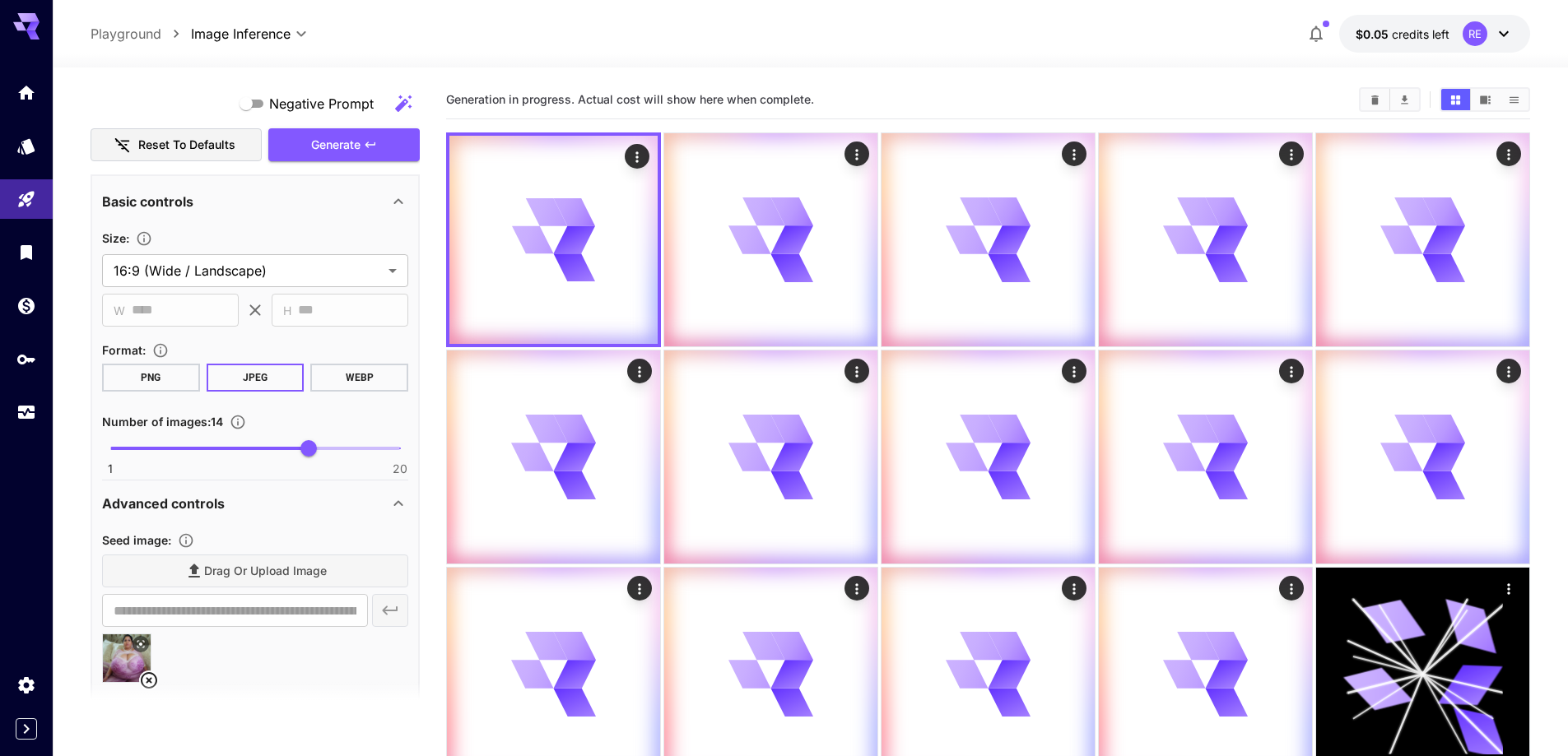
scroll to position [1070, 0]
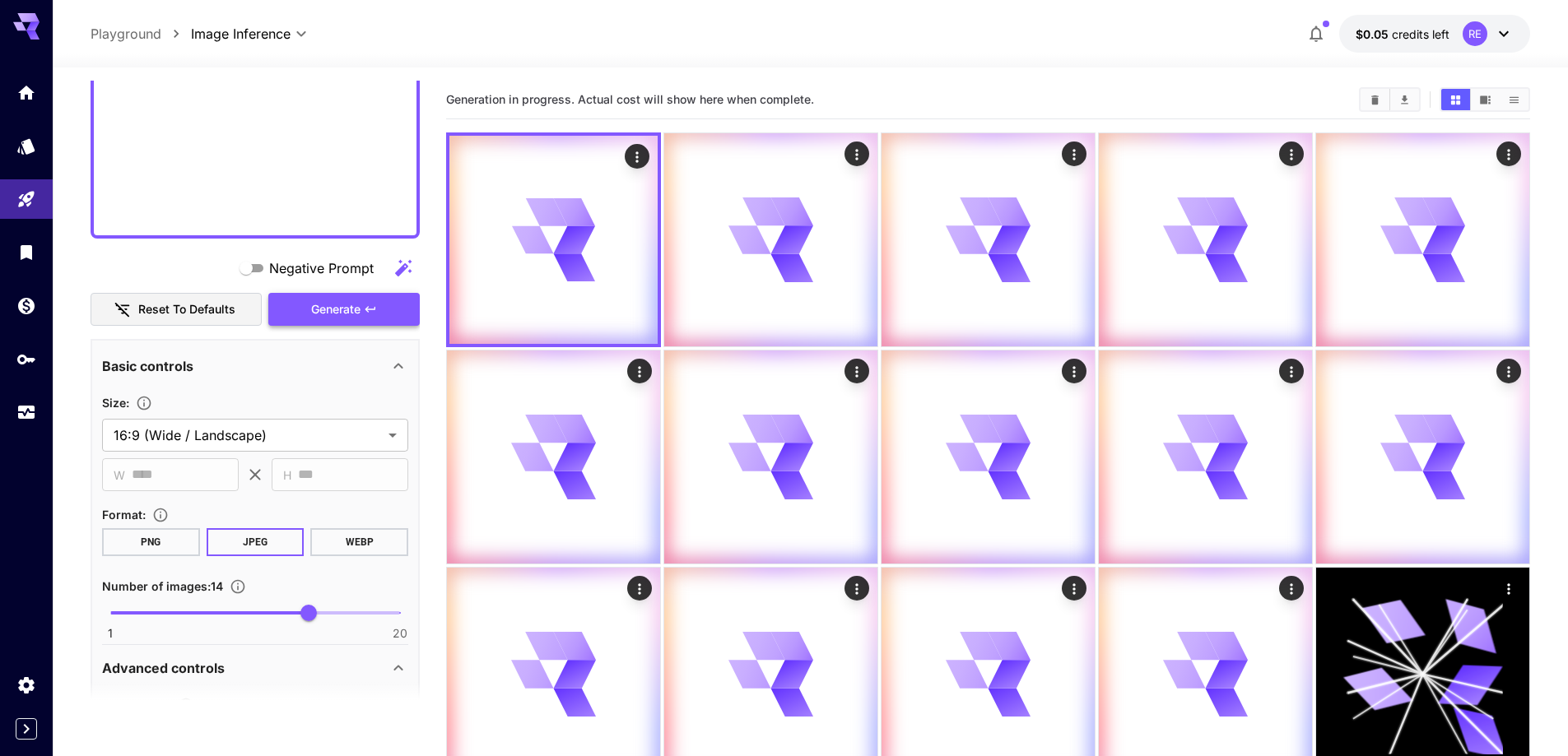
click at [287, 309] on button "Generate" at bounding box center [344, 309] width 151 height 33
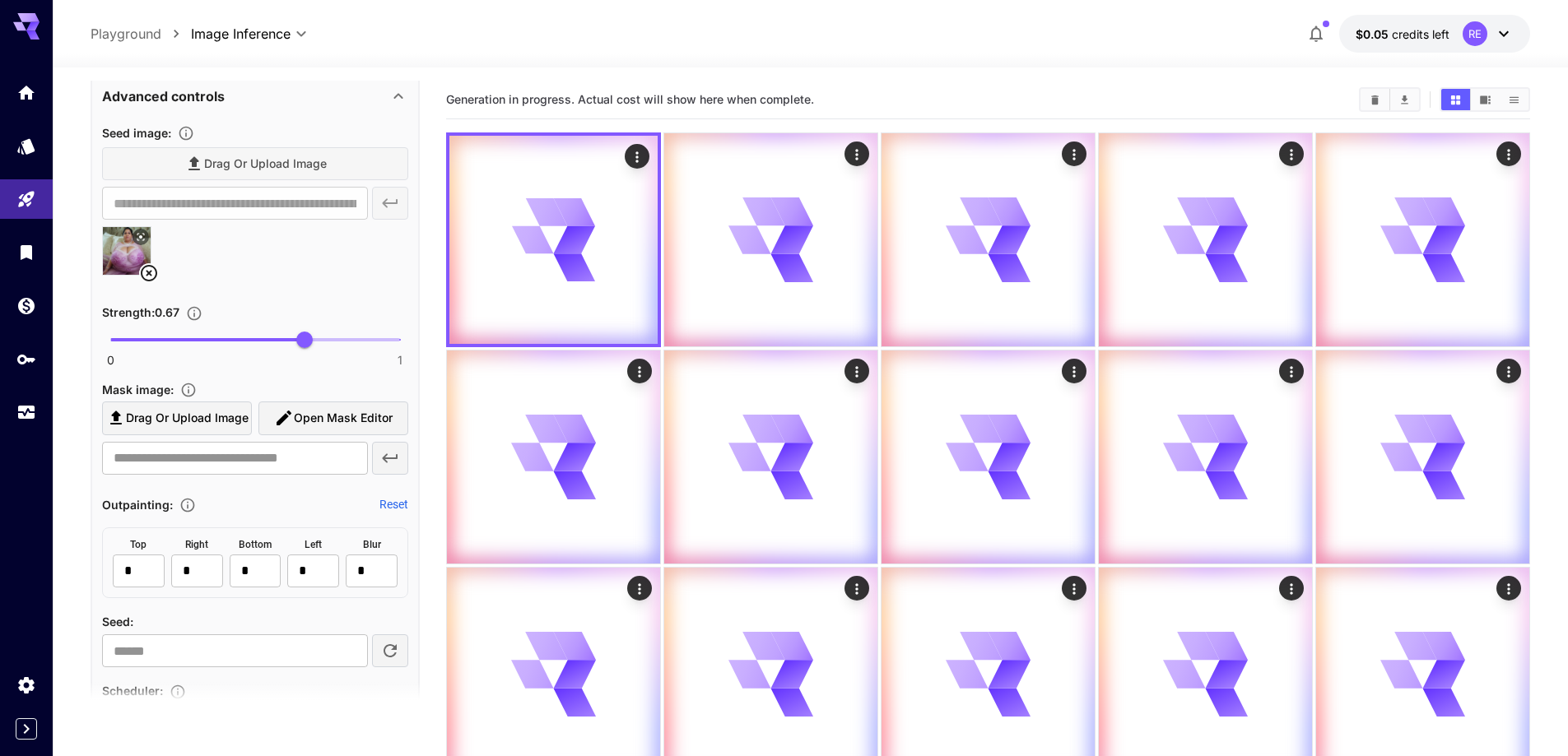
scroll to position [1645, 0]
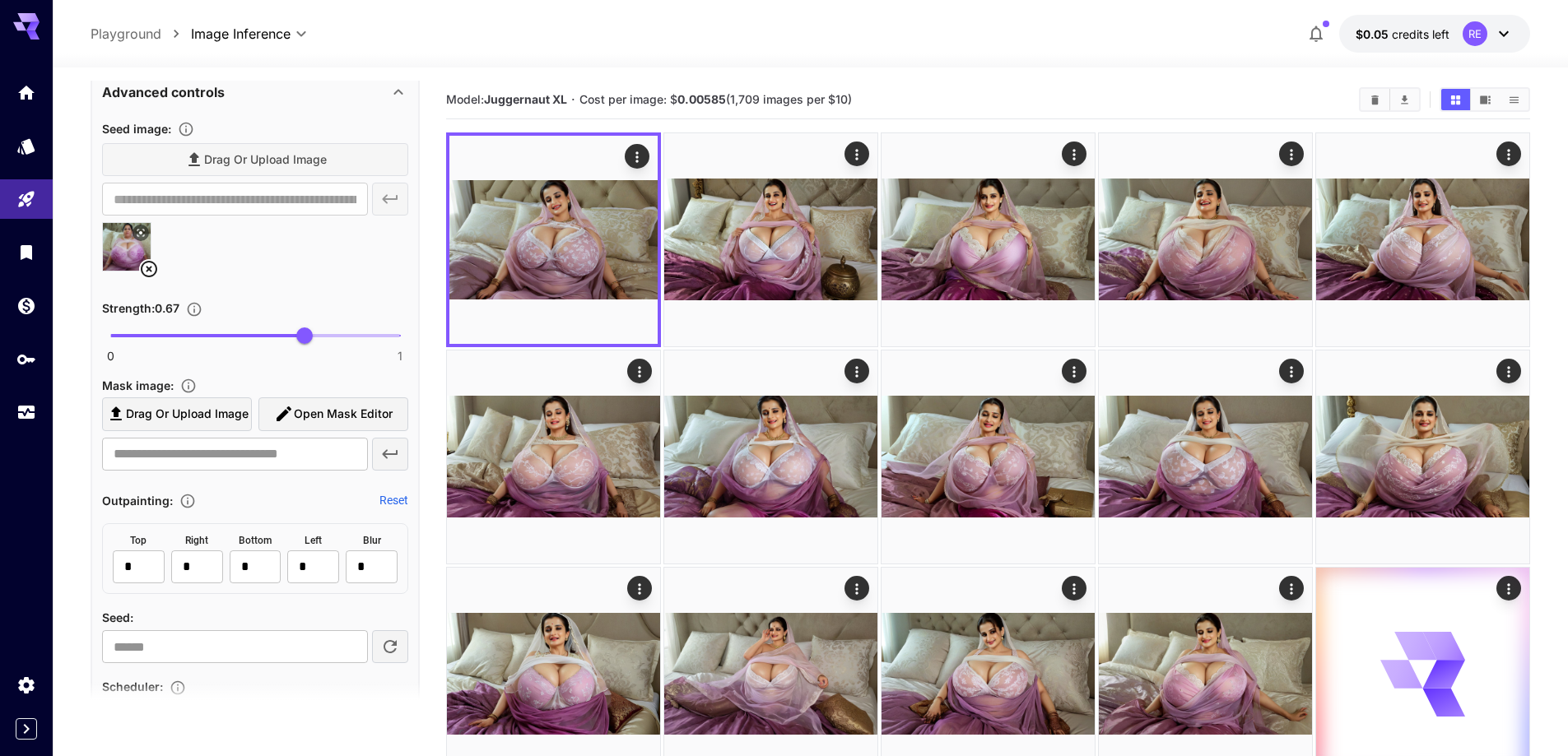
click at [143, 268] on icon at bounding box center [149, 269] width 20 height 20
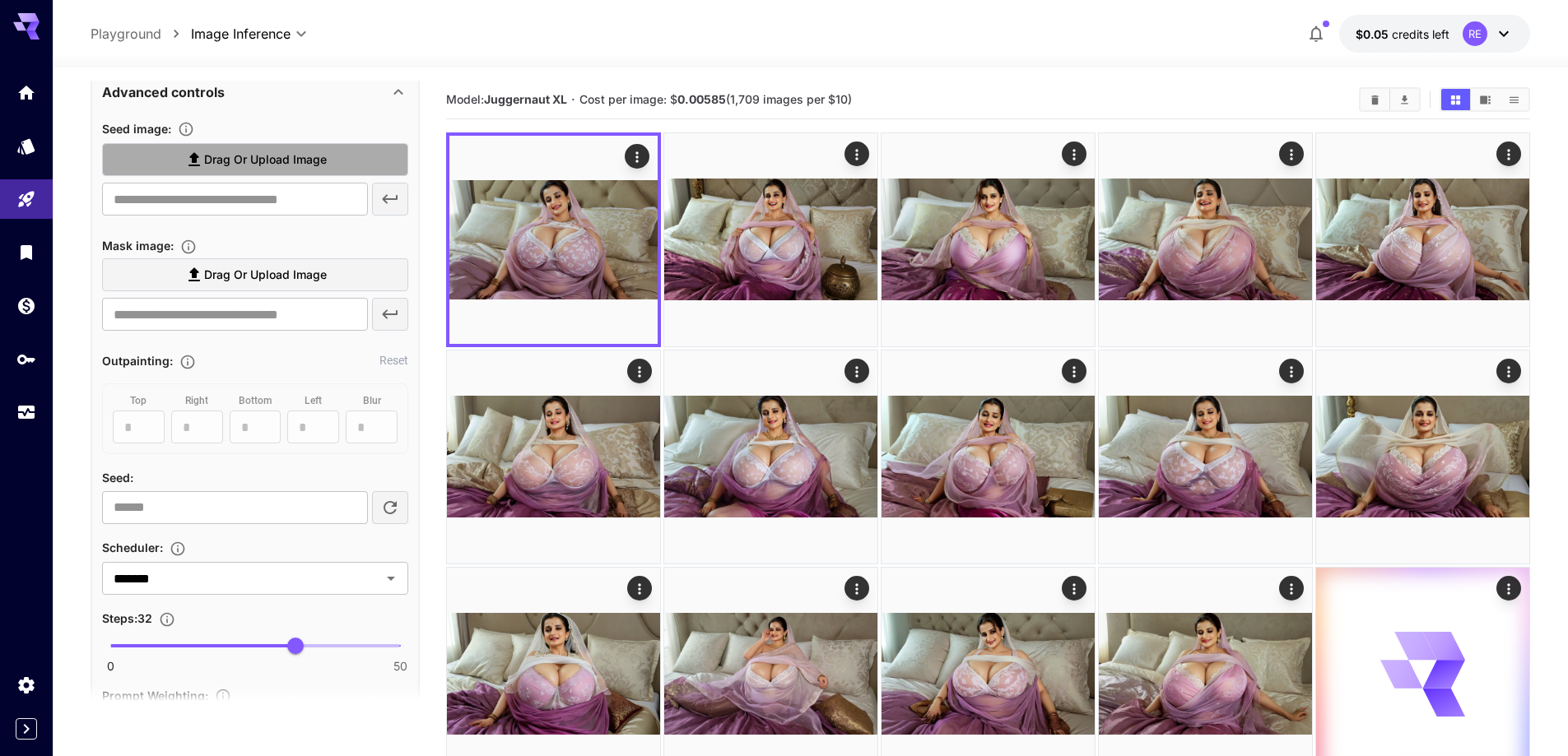
click at [306, 153] on span "Drag or upload image" at bounding box center [265, 160] width 122 height 21
click at [0, 0] on input "Drag or upload image" at bounding box center [0, 0] width 0 height 0
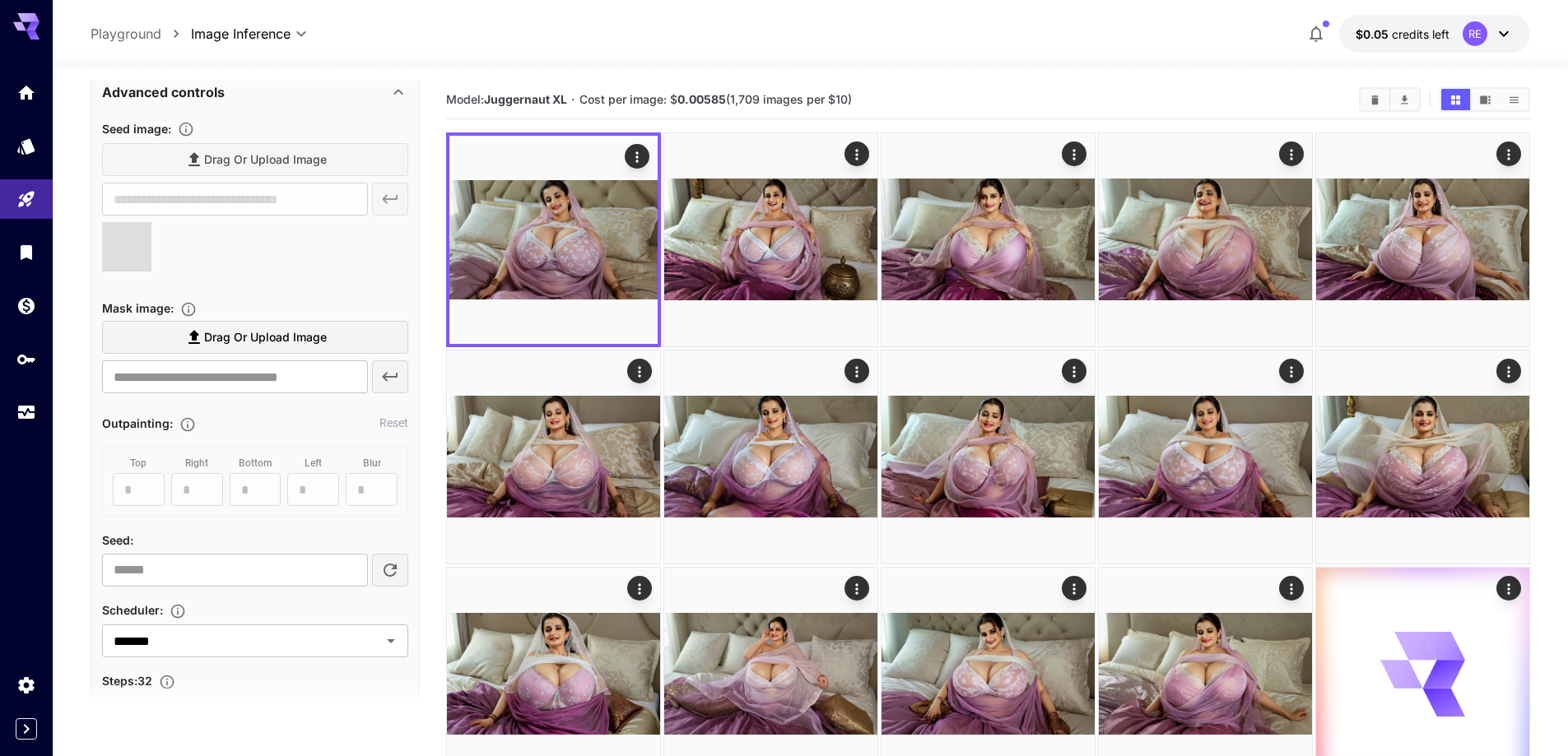
type input "**********"
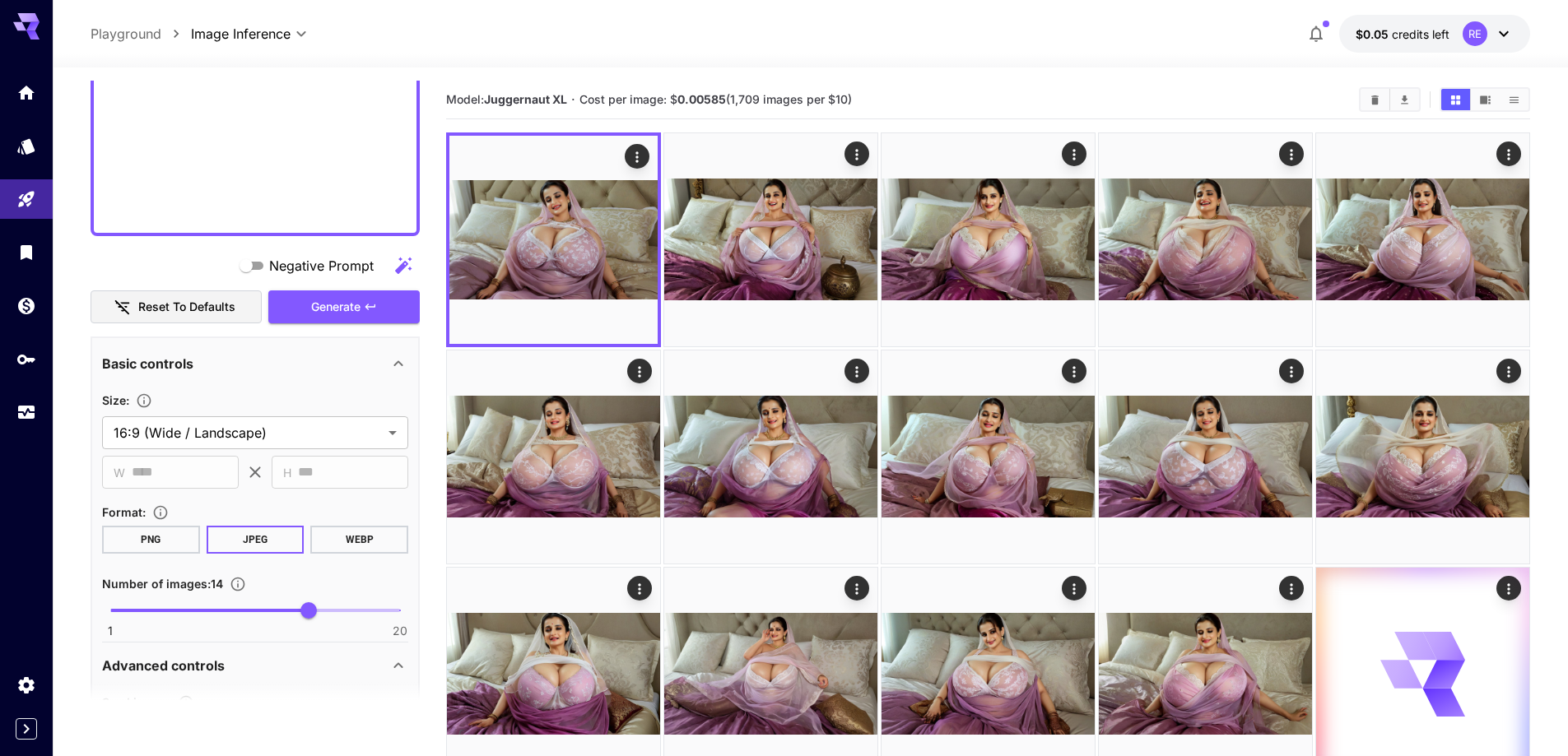
scroll to position [1070, 0]
click at [332, 302] on span "Generate" at bounding box center [336, 310] width 50 height 21
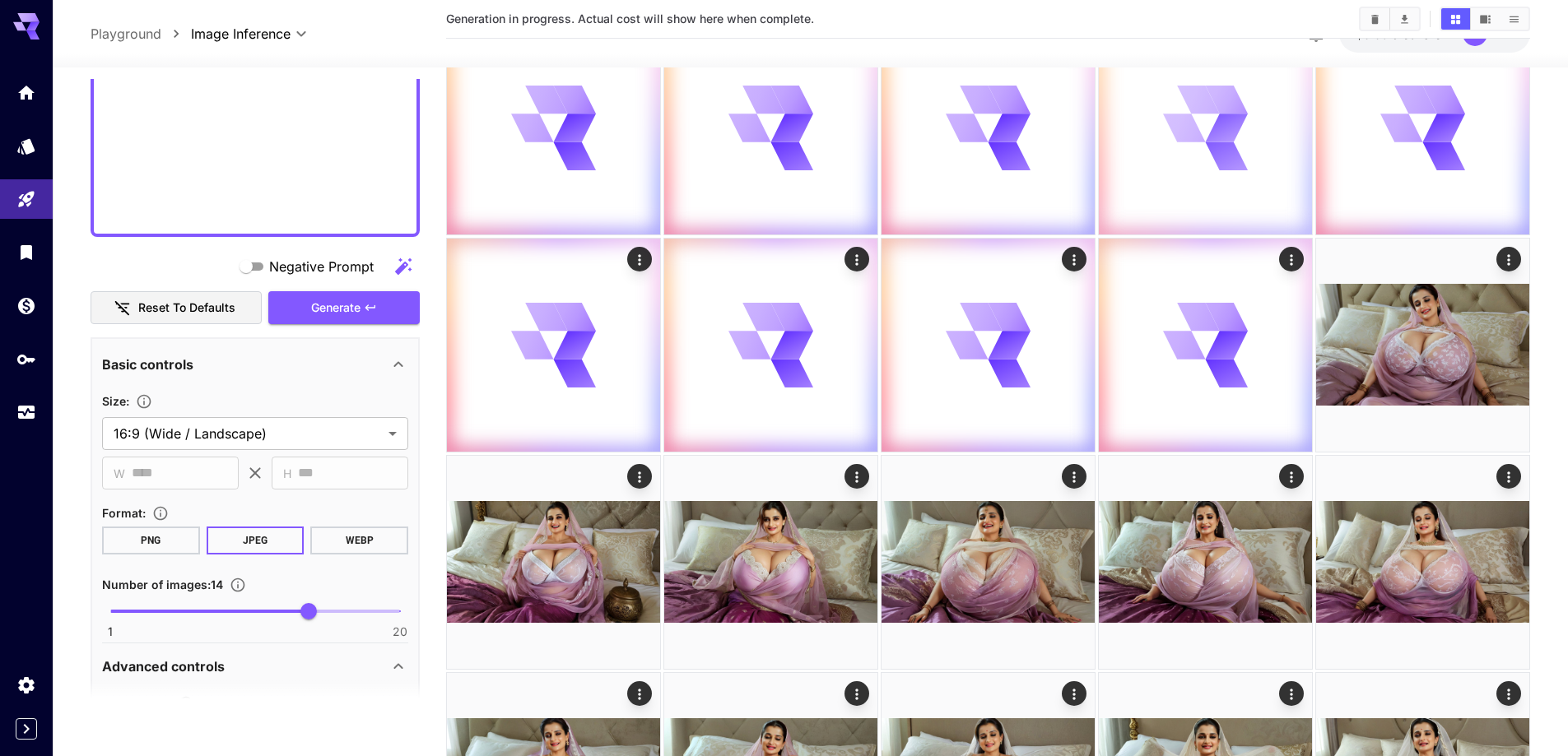
scroll to position [411, 0]
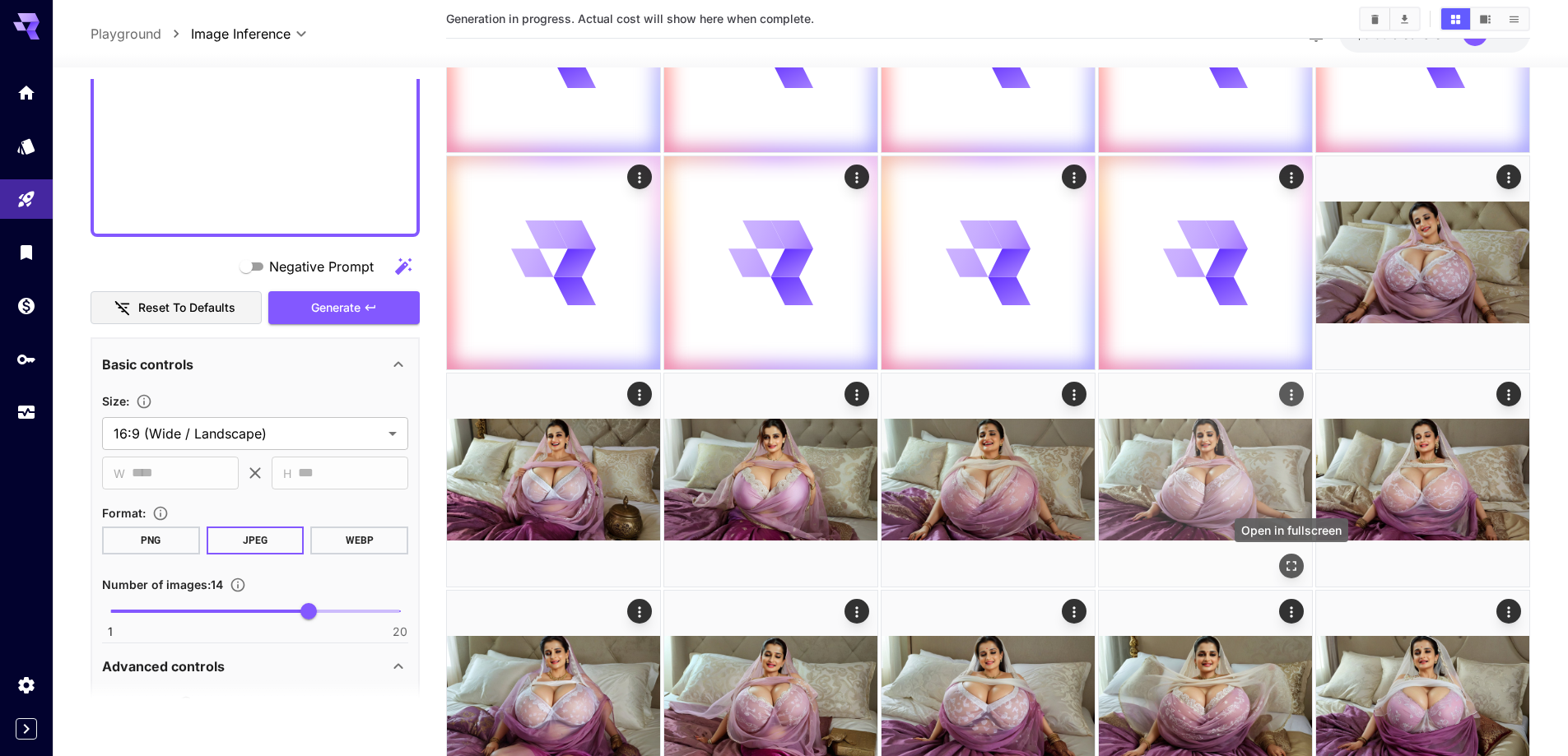
click at [1286, 564] on icon "Open in fullscreen" at bounding box center [1291, 565] width 16 height 16
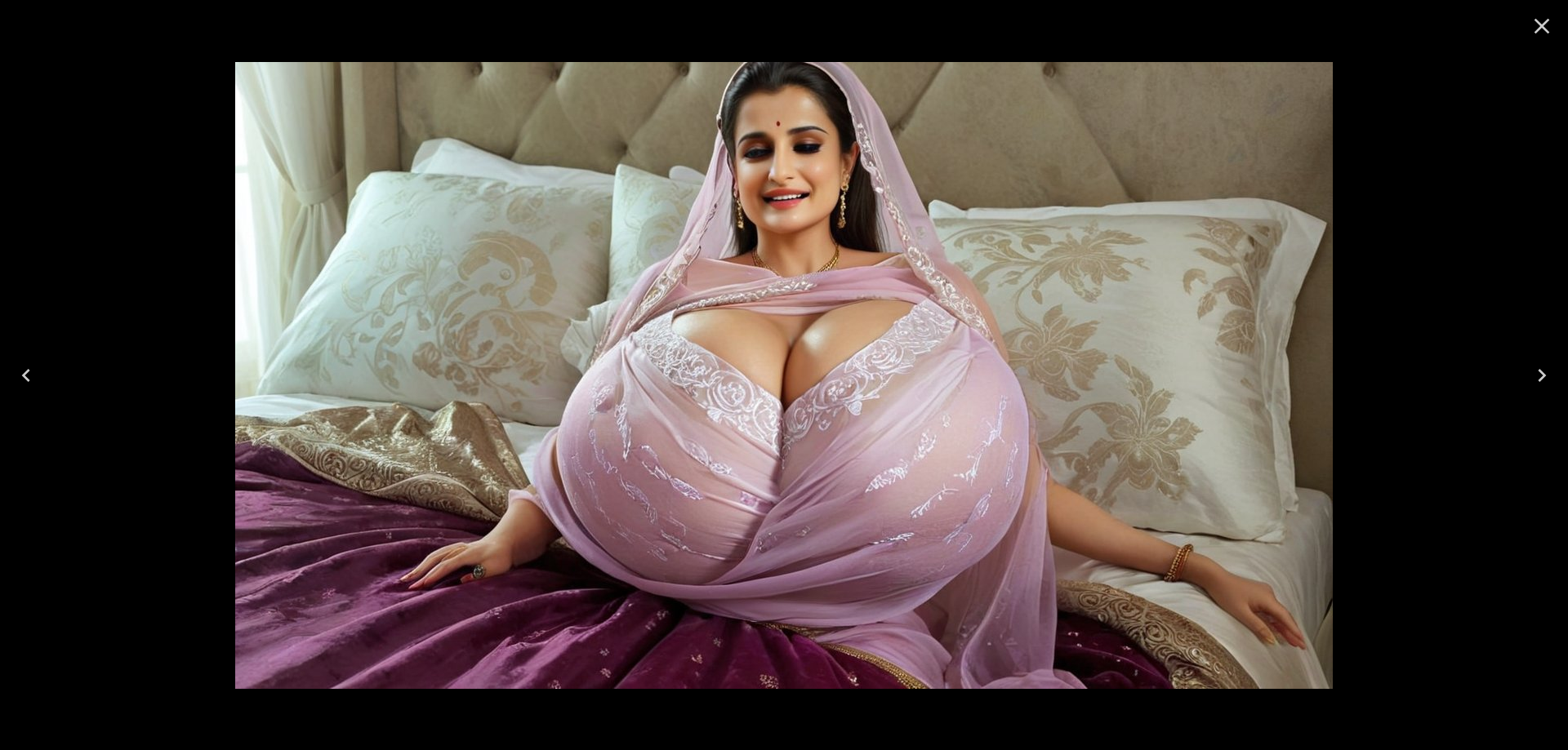
click at [1537, 377] on icon "Next" at bounding box center [1542, 375] width 26 height 26
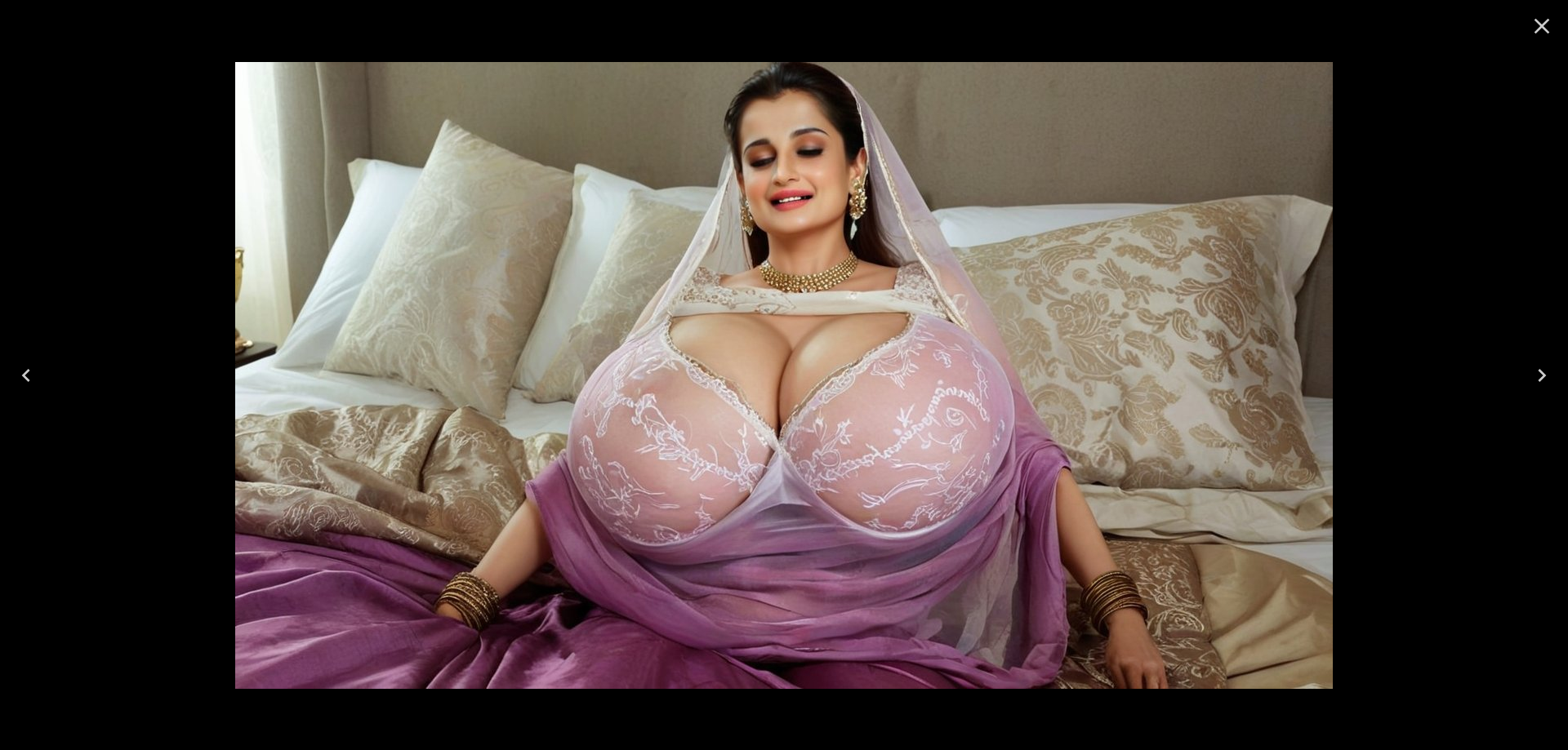
click at [1537, 377] on icon "Next" at bounding box center [1542, 375] width 26 height 26
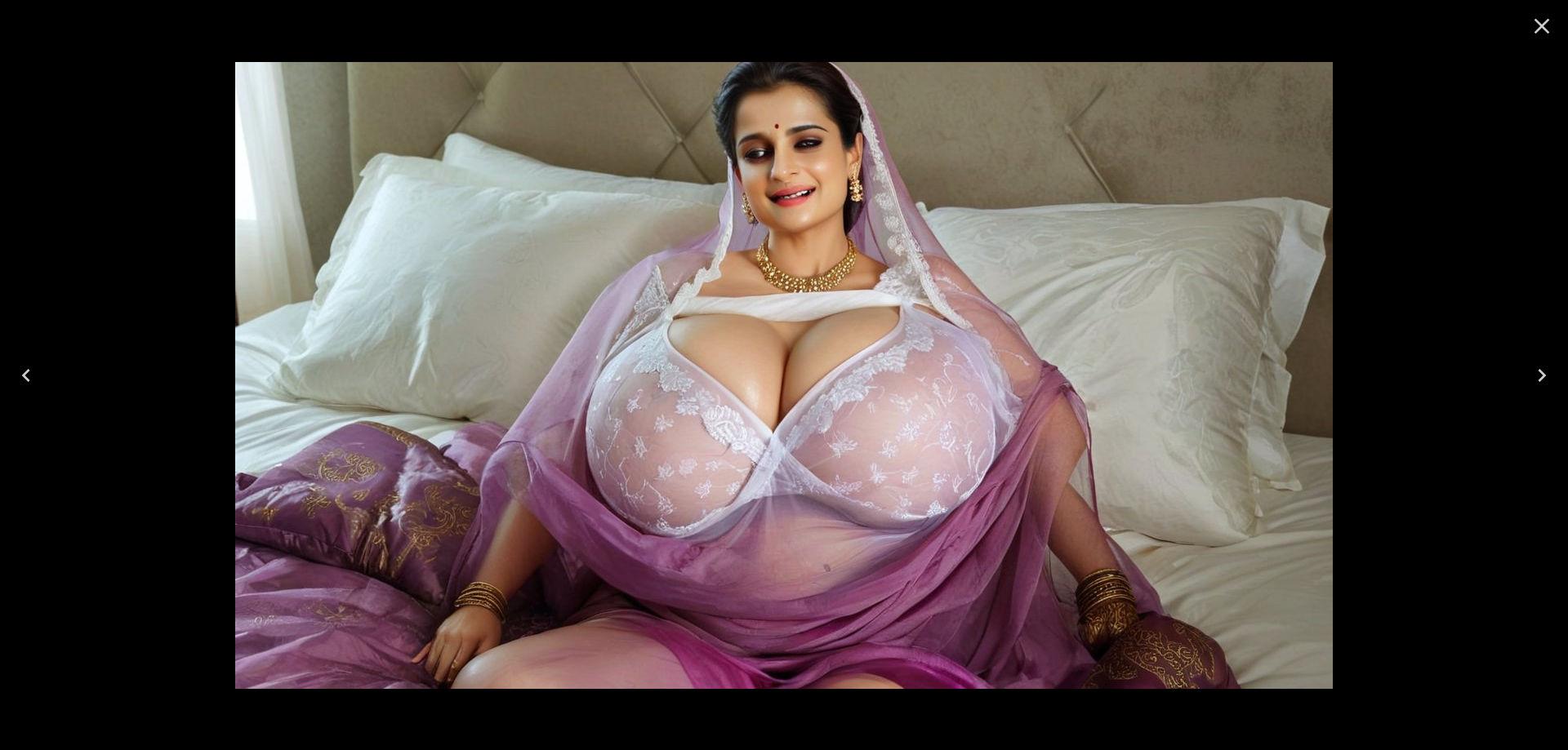
click at [1537, 377] on icon "Next" at bounding box center [1542, 375] width 26 height 26
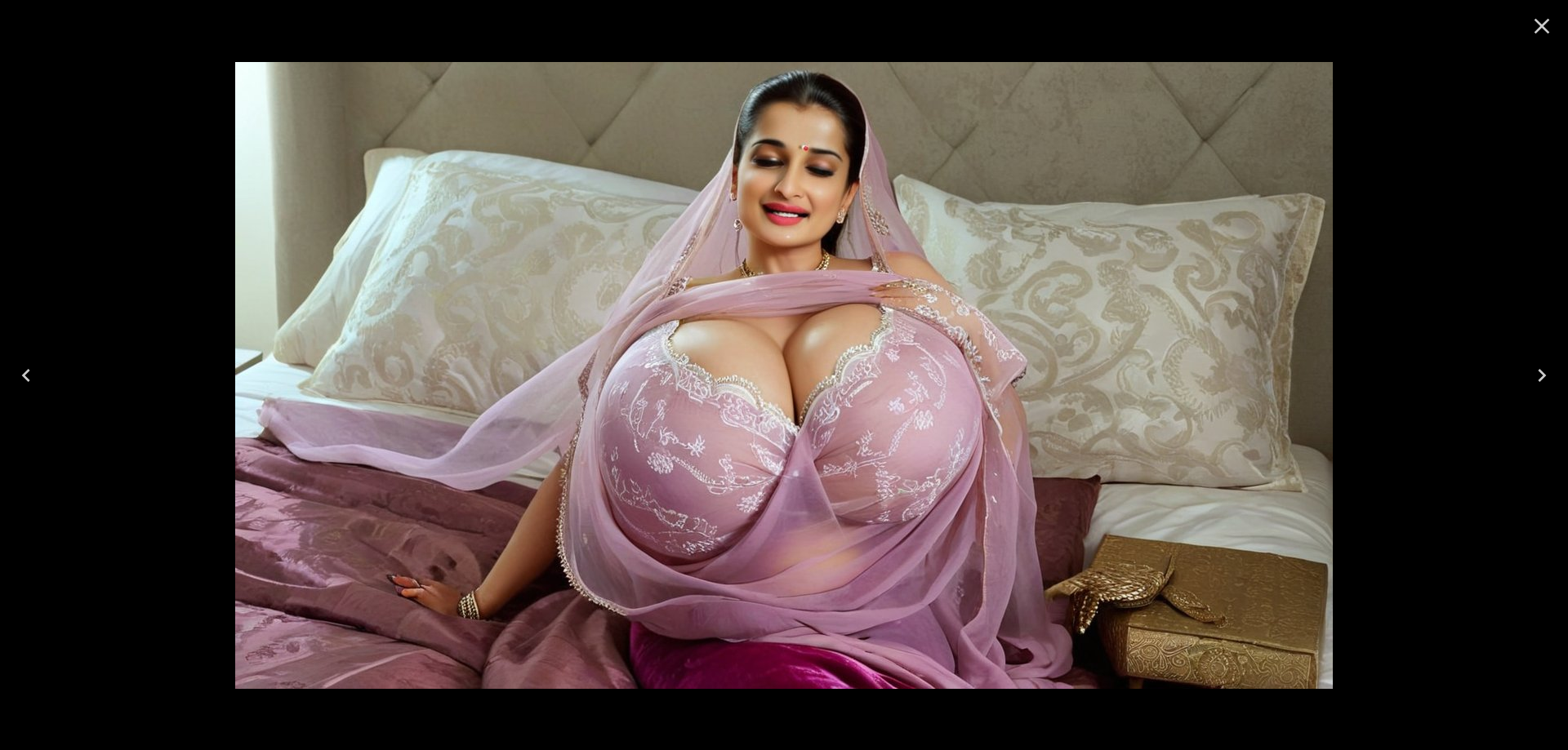
click at [1537, 377] on icon "Next" at bounding box center [1542, 375] width 26 height 26
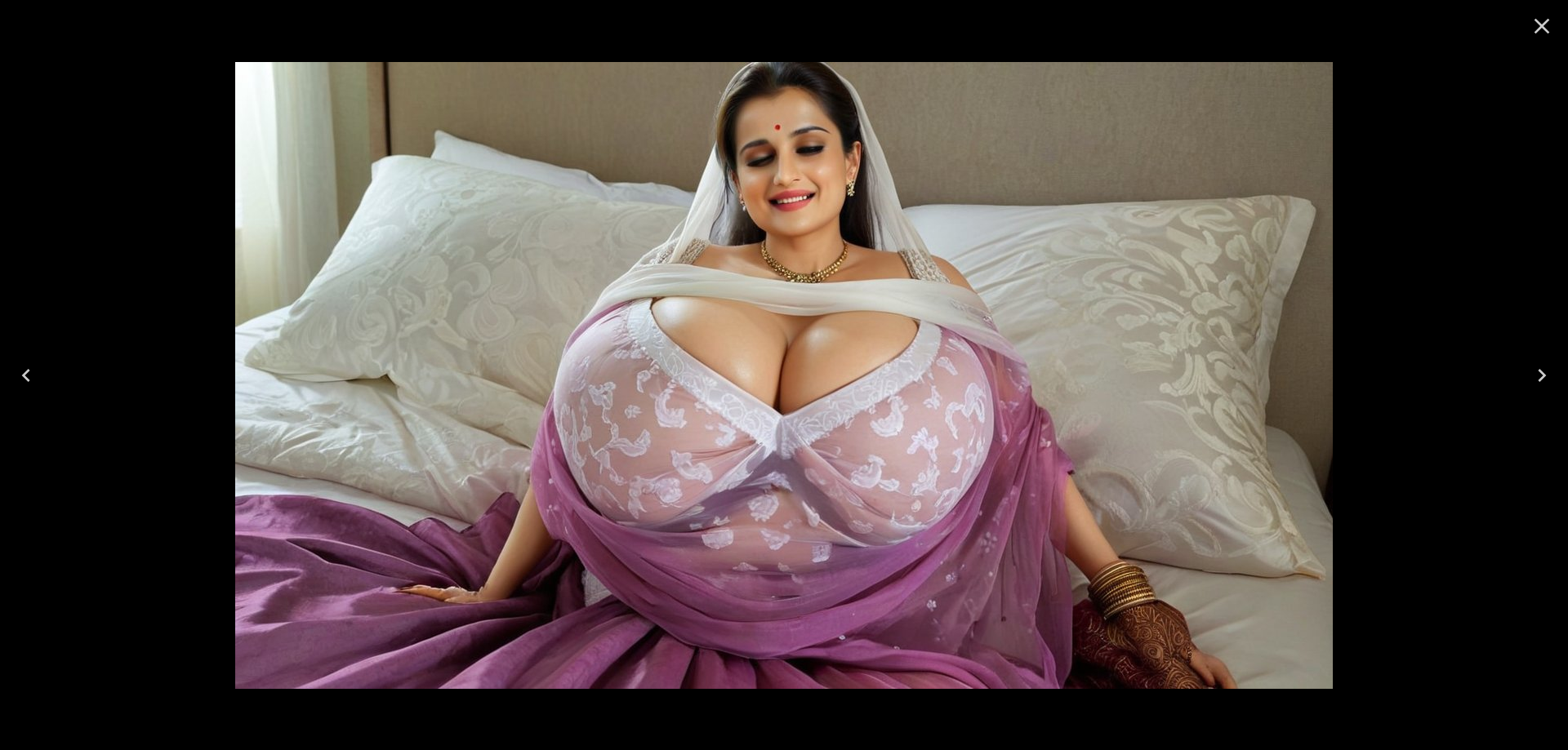
click at [1537, 377] on icon "Next" at bounding box center [1542, 375] width 26 height 26
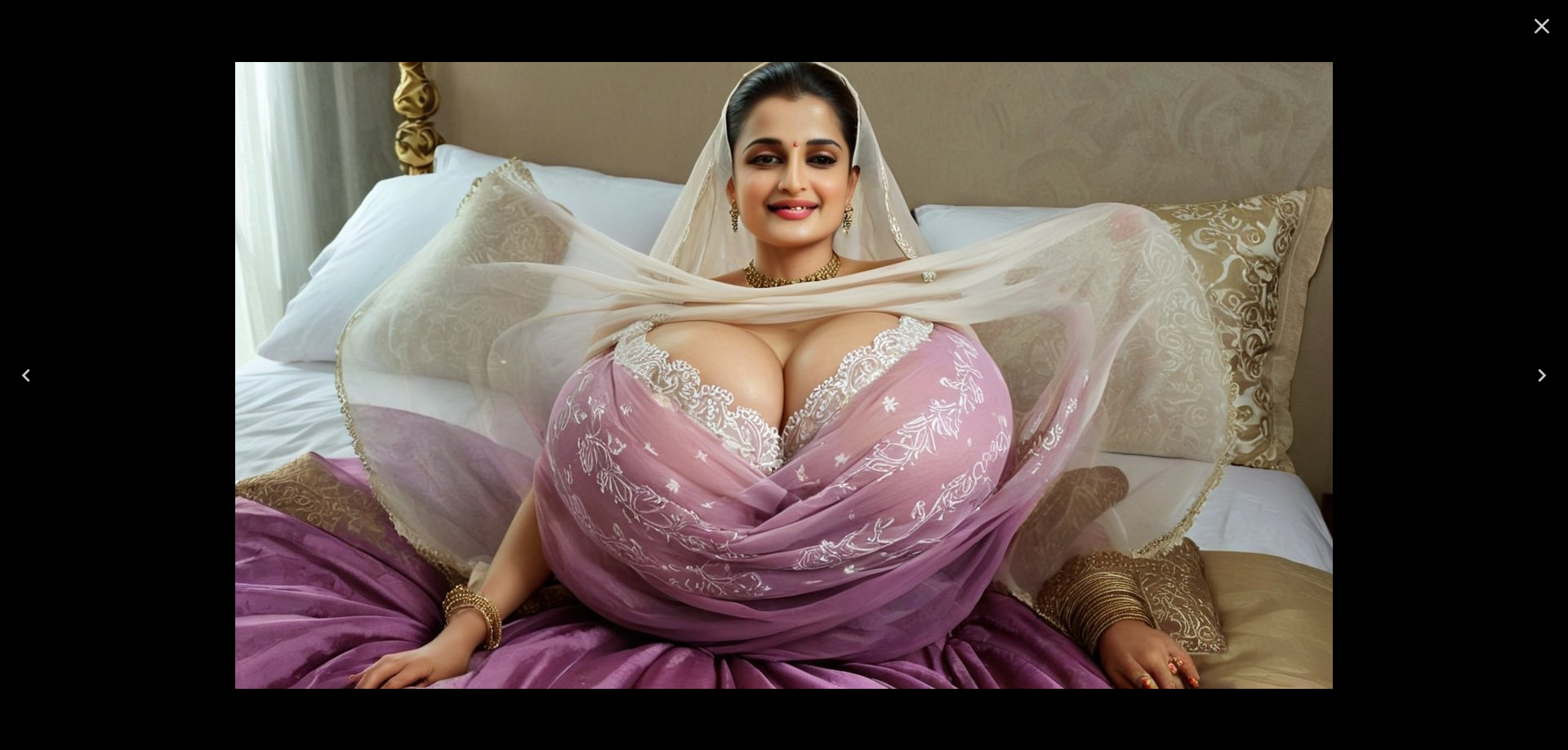
click at [1546, 7] on button "Close" at bounding box center [1542, 26] width 39 height 39
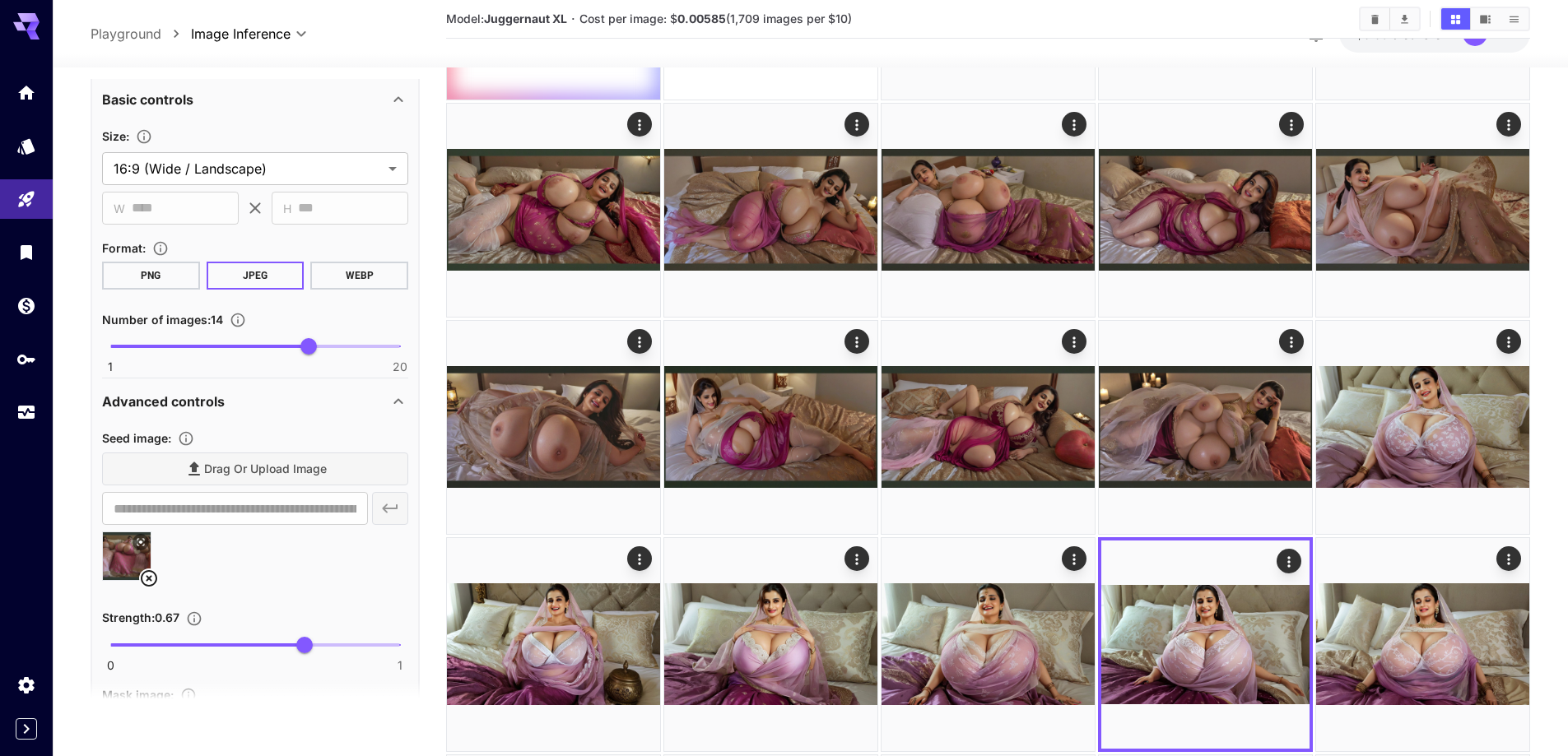
scroll to position [1398, 0]
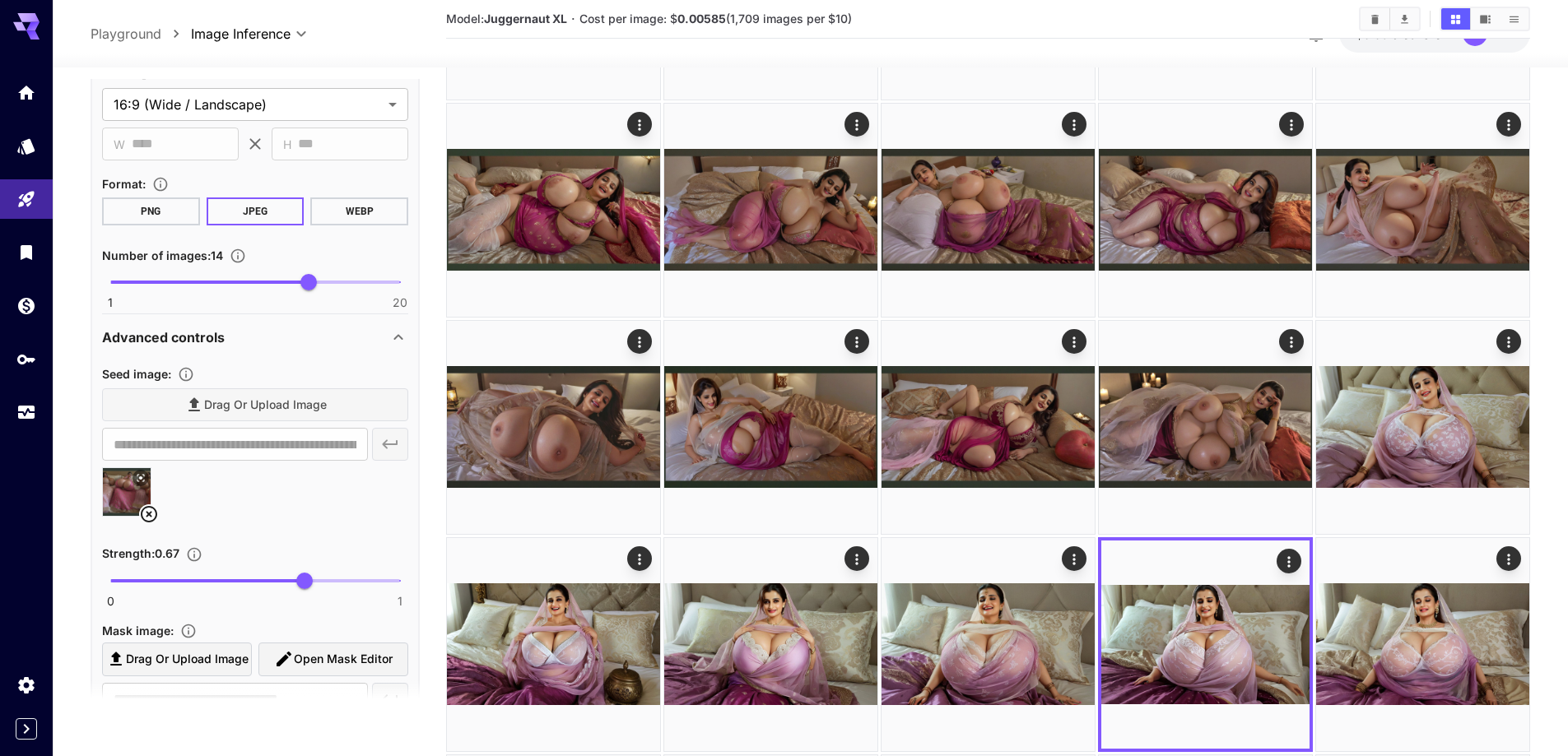
click at [138, 478] on icon at bounding box center [141, 478] width 10 height 10
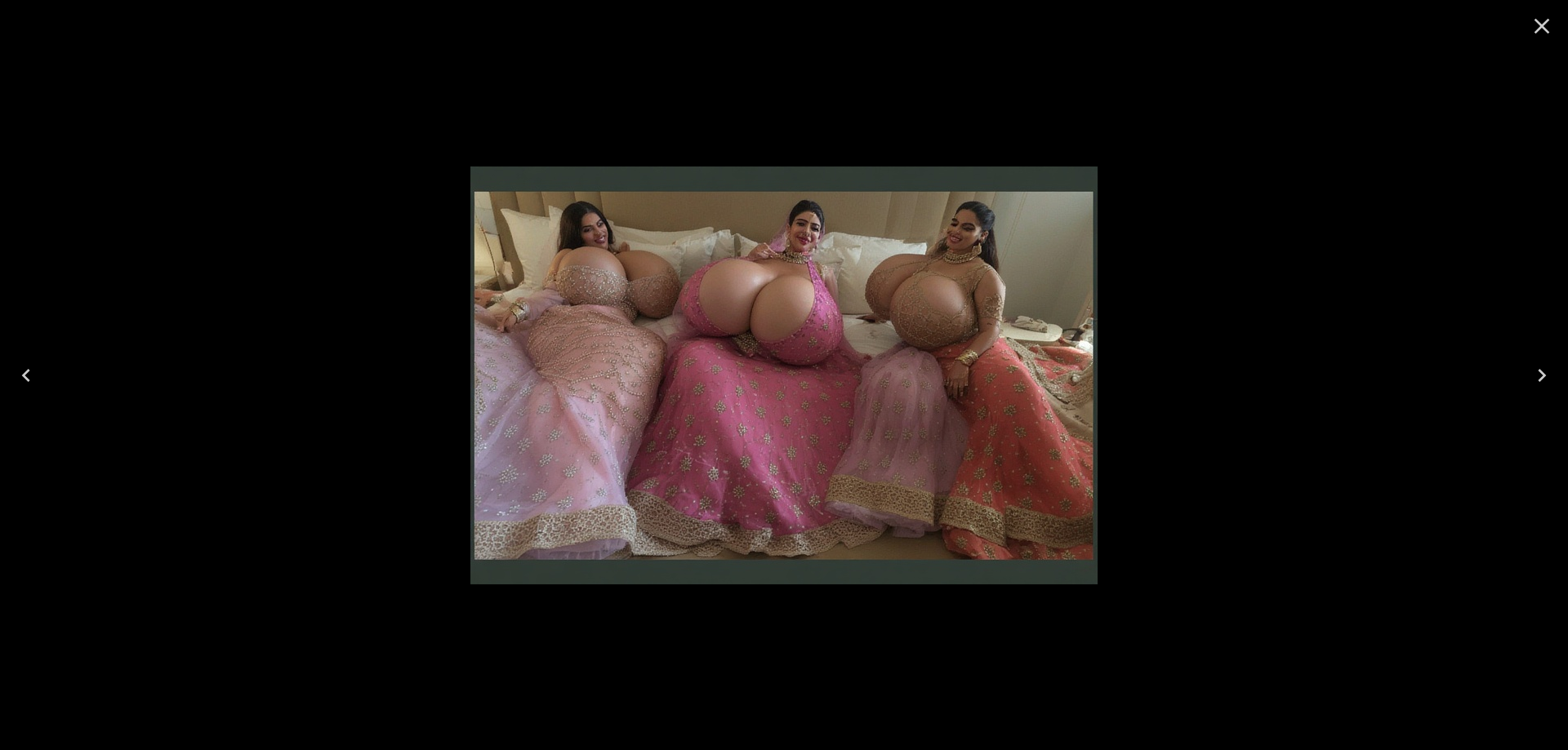
click at [1548, 21] on icon "Close" at bounding box center [1542, 25] width 26 height 26
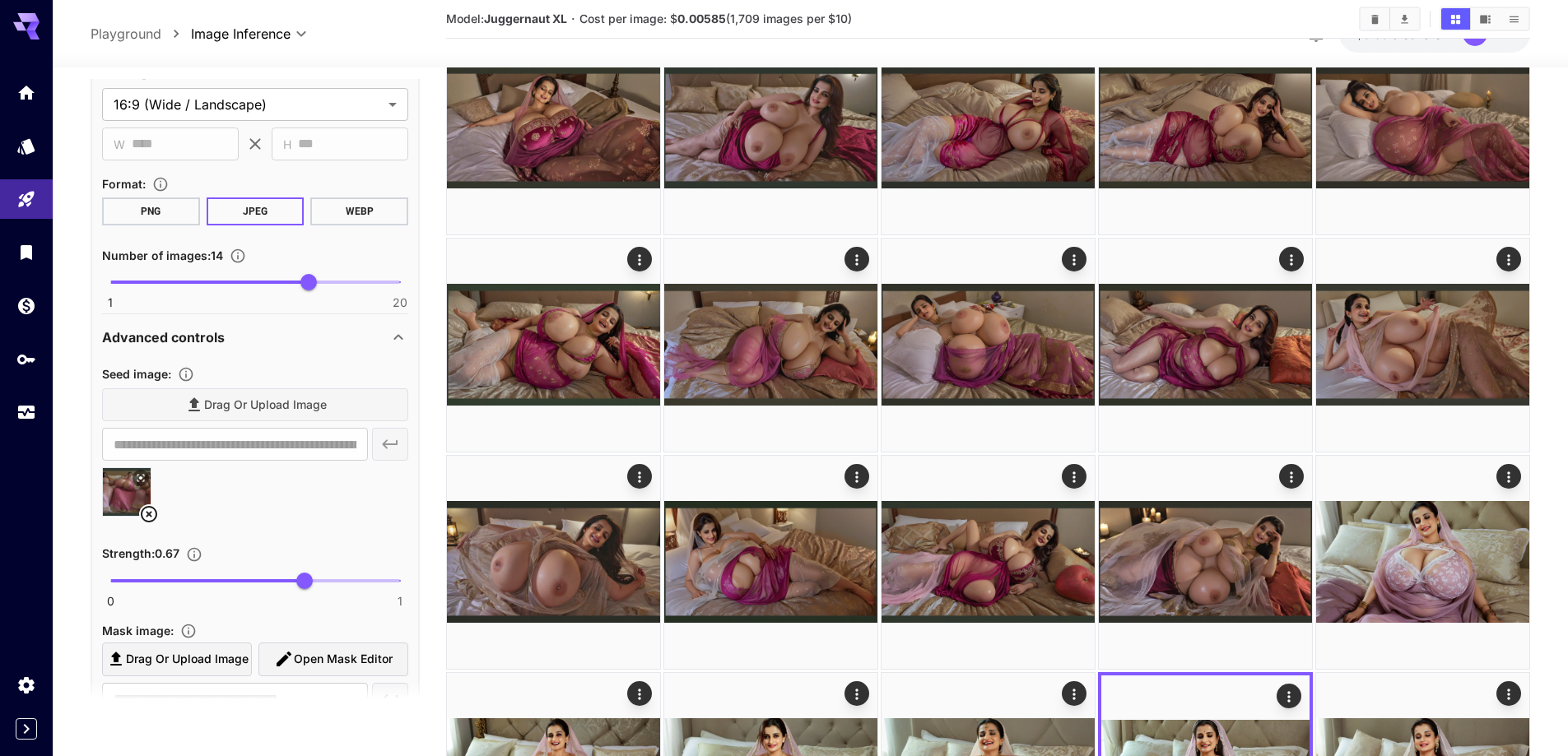
scroll to position [0, 0]
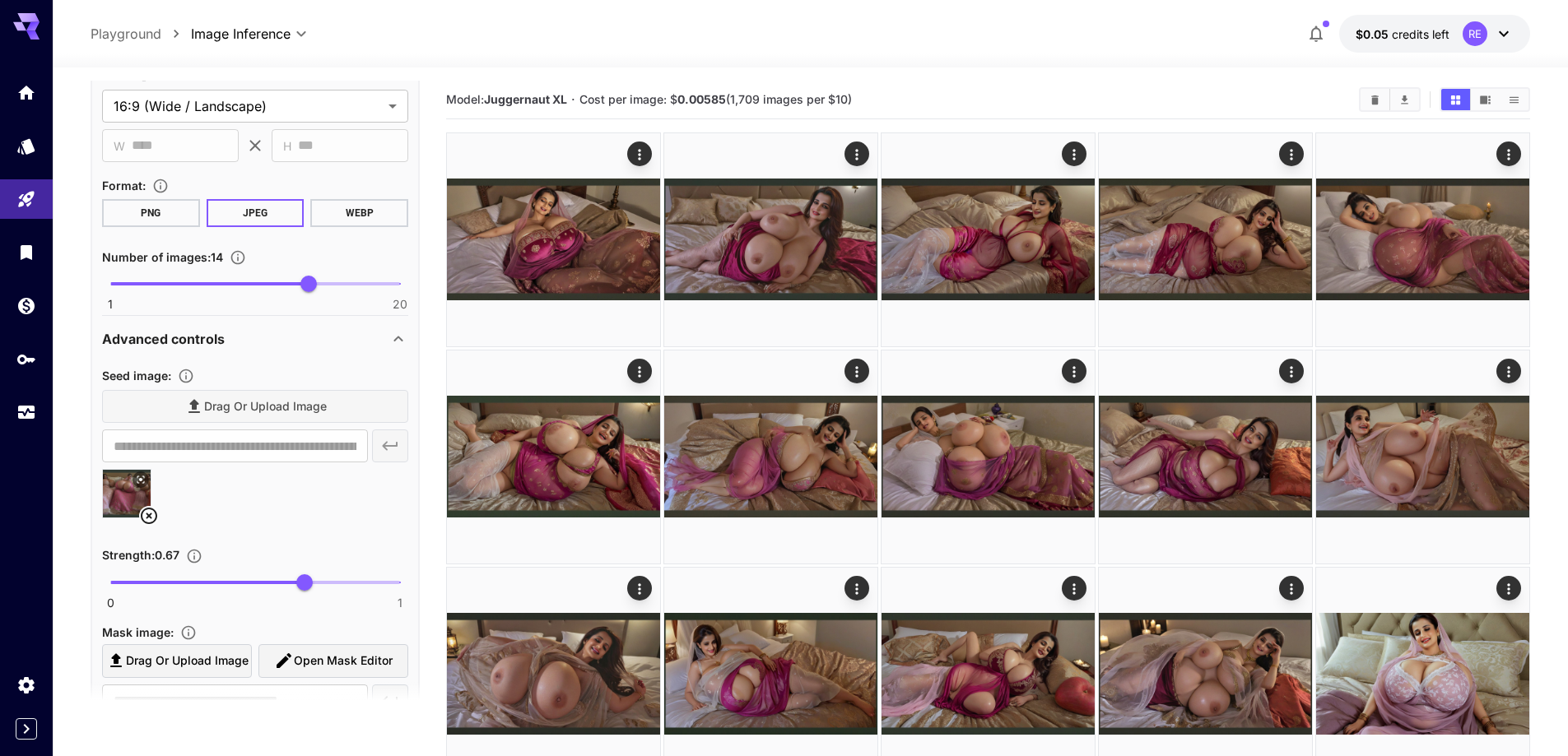
click at [150, 516] on icon at bounding box center [149, 516] width 16 height 16
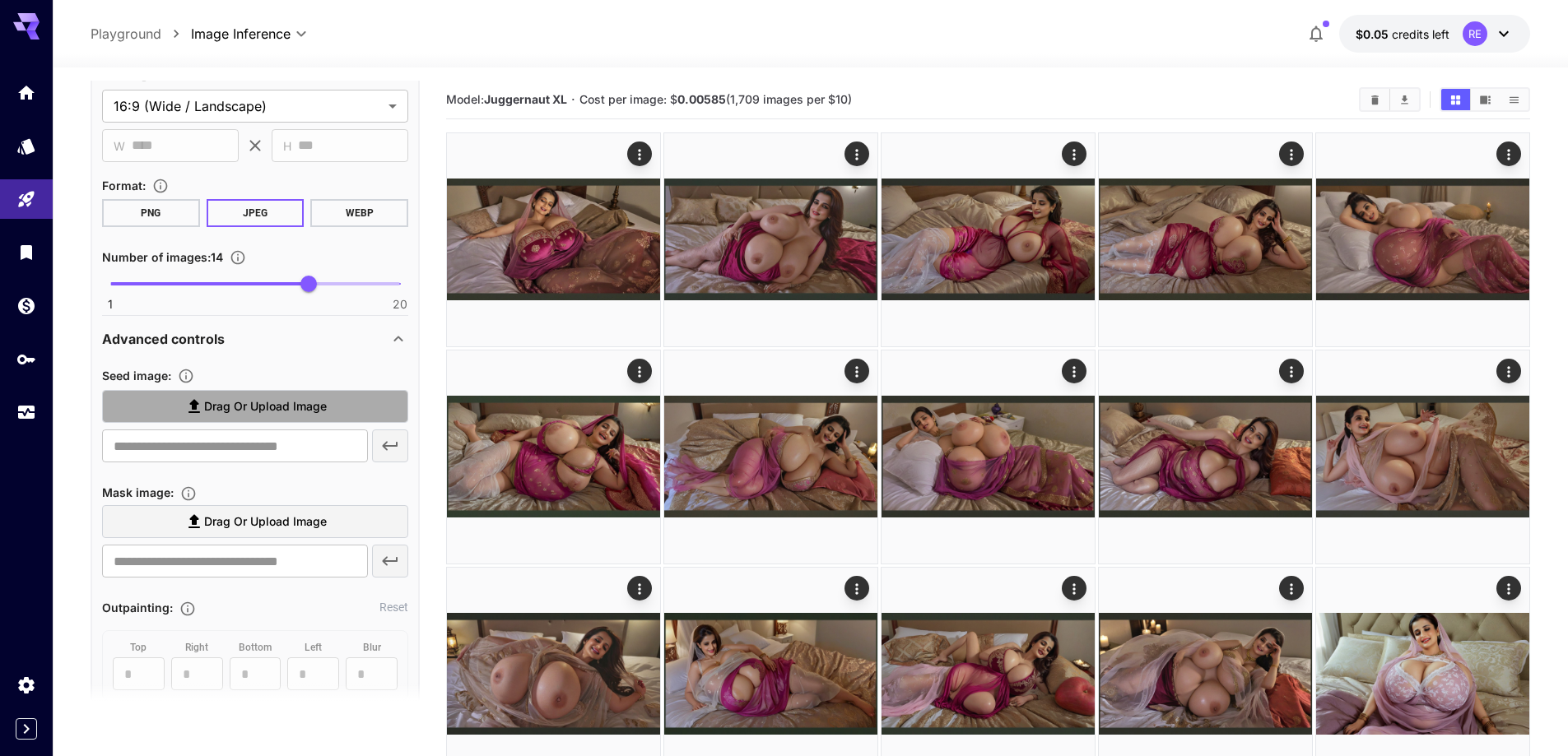
click at [296, 416] on span "Drag or upload image" at bounding box center [265, 407] width 122 height 21
click at [0, 0] on input "Drag or upload image" at bounding box center [0, 0] width 0 height 0
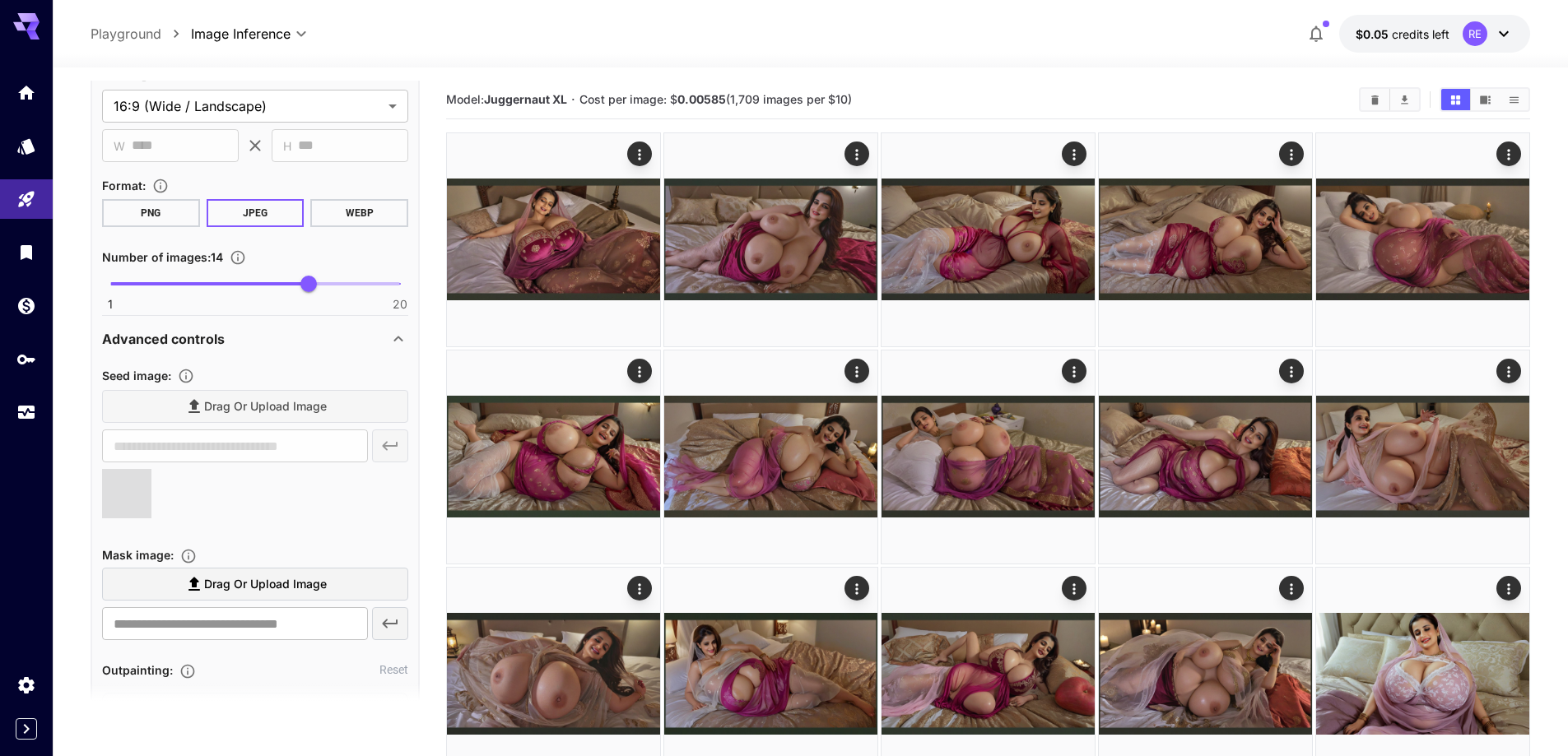
type input "**********"
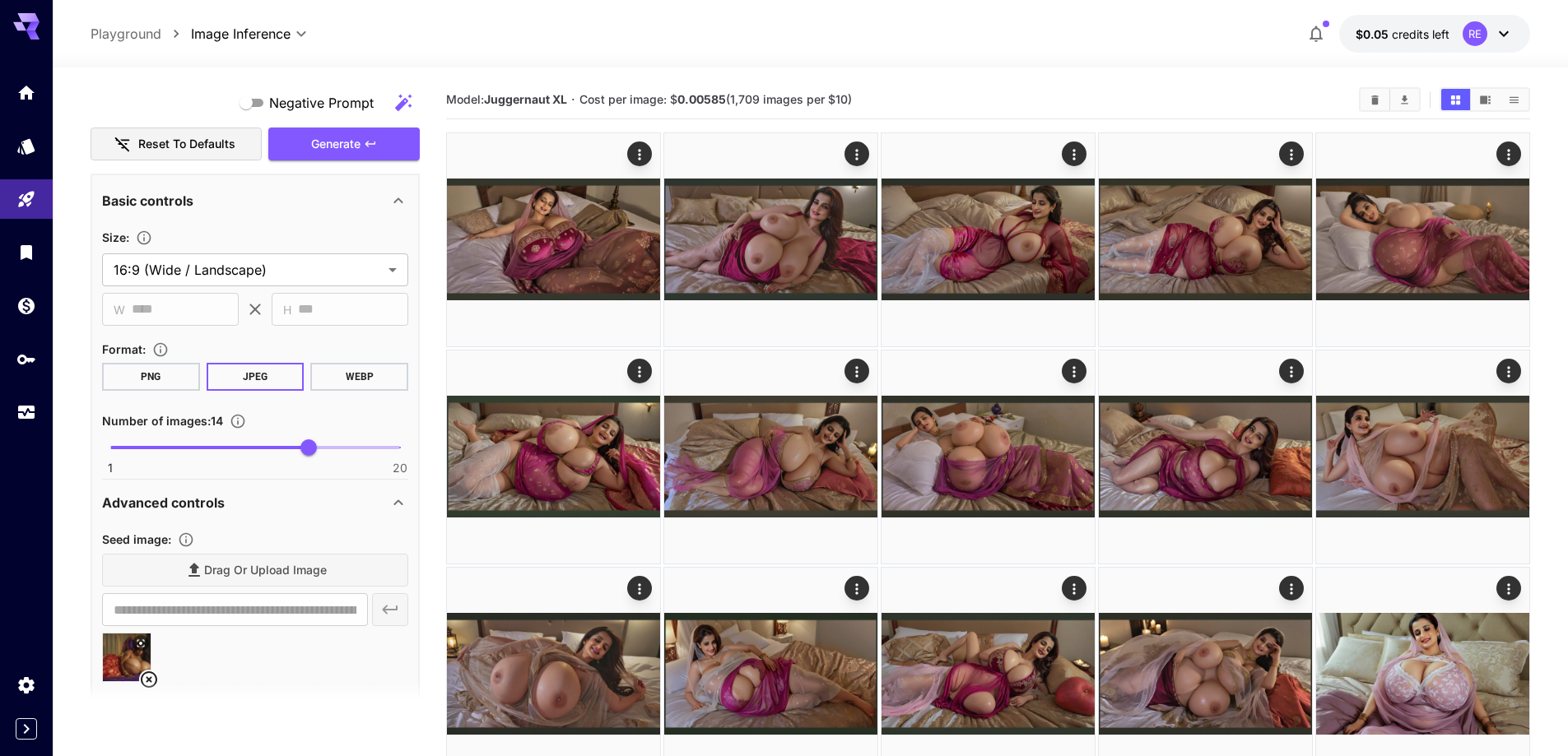
scroll to position [1234, 0]
click at [374, 146] on icon "button" at bounding box center [370, 145] width 13 height 13
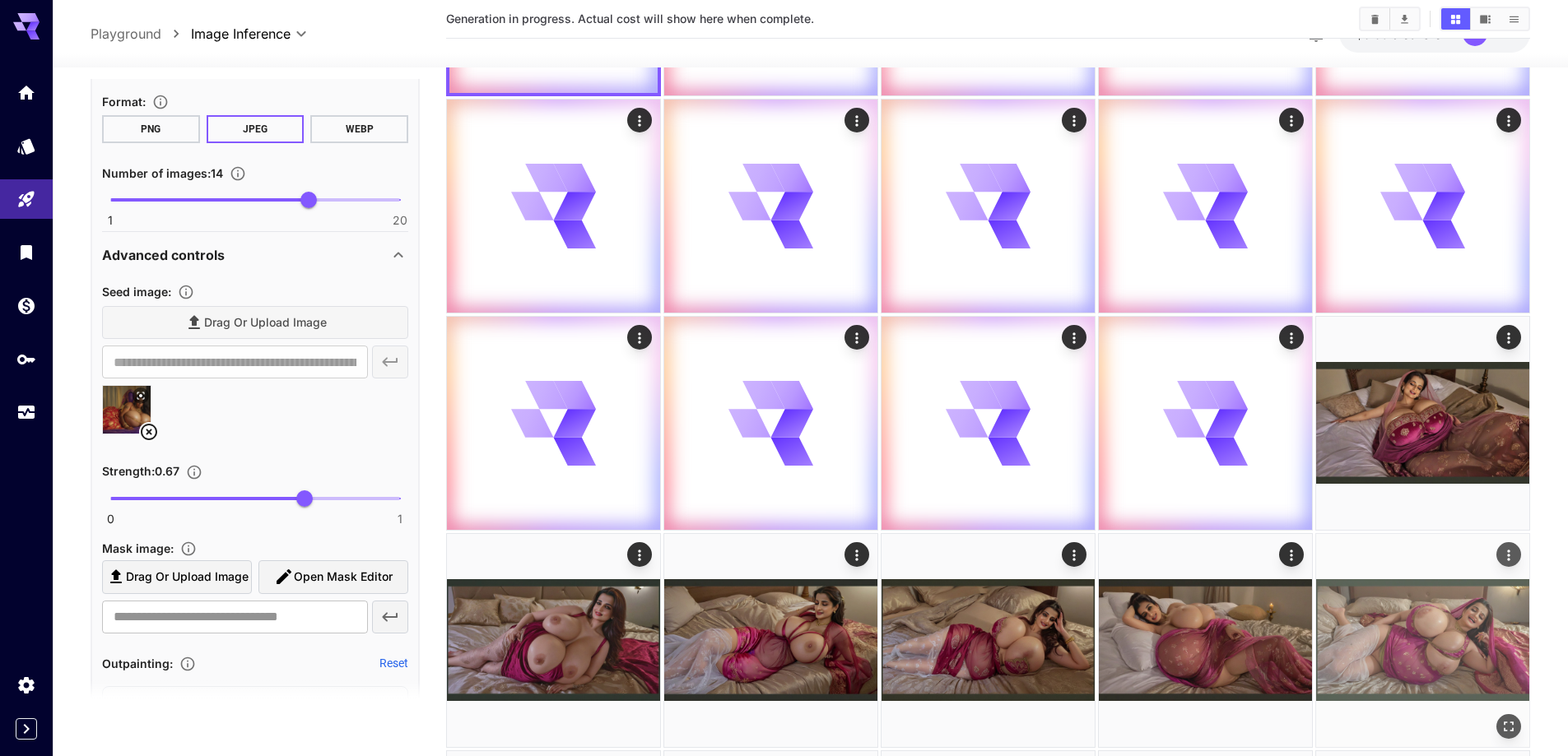
scroll to position [411, 0]
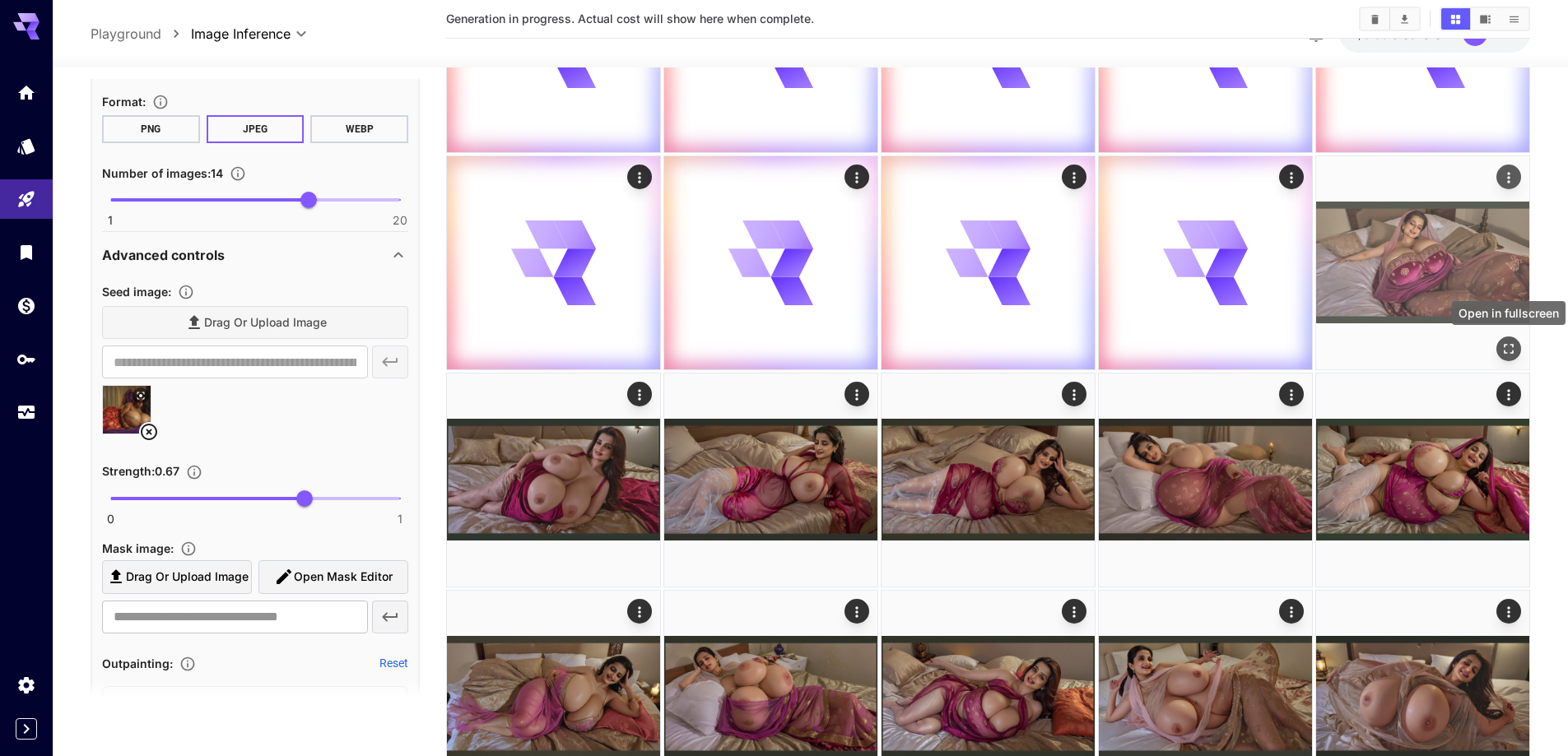
click at [1498, 346] on button "Open in fullscreen" at bounding box center [1508, 348] width 25 height 25
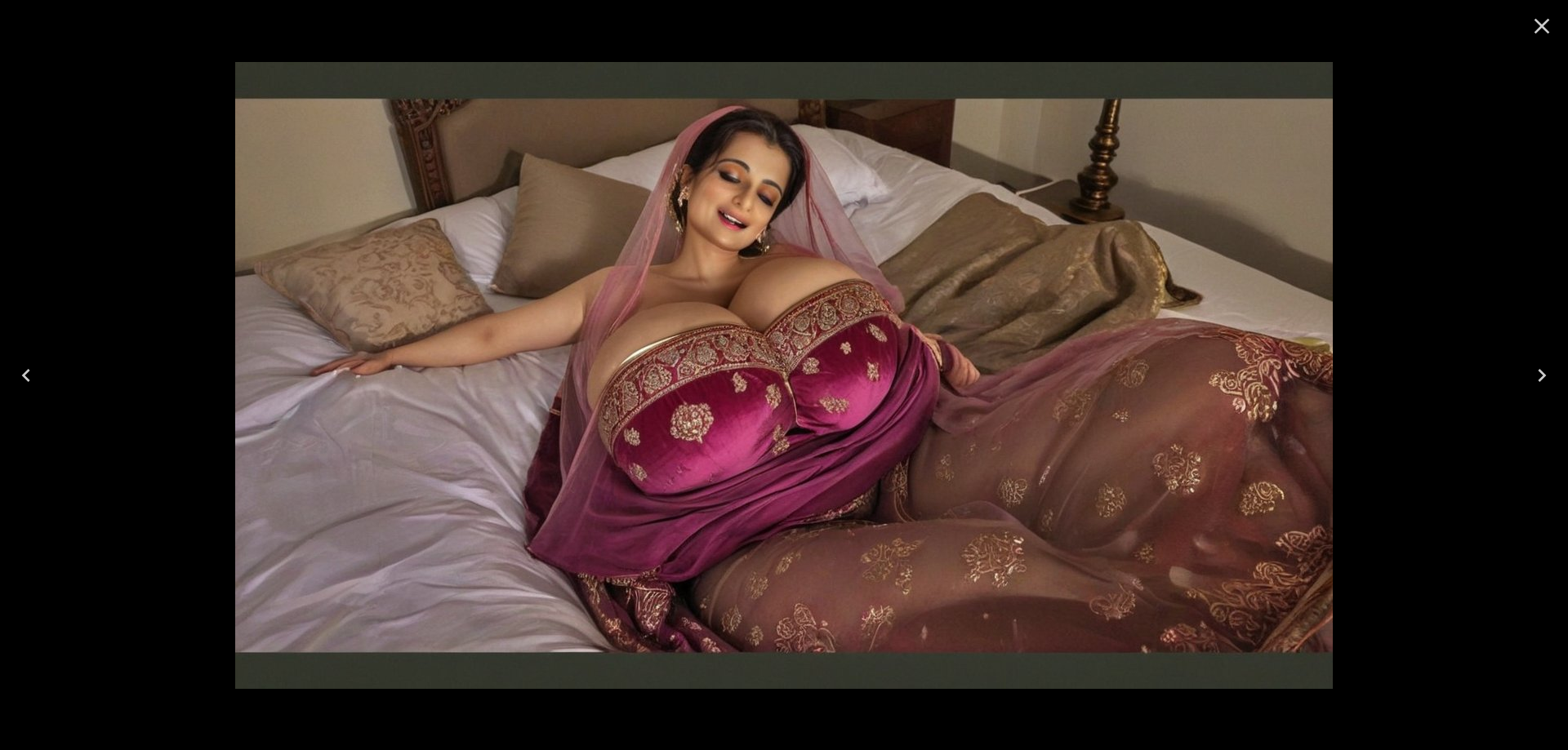
click at [1547, 379] on icon "Next" at bounding box center [1542, 375] width 26 height 26
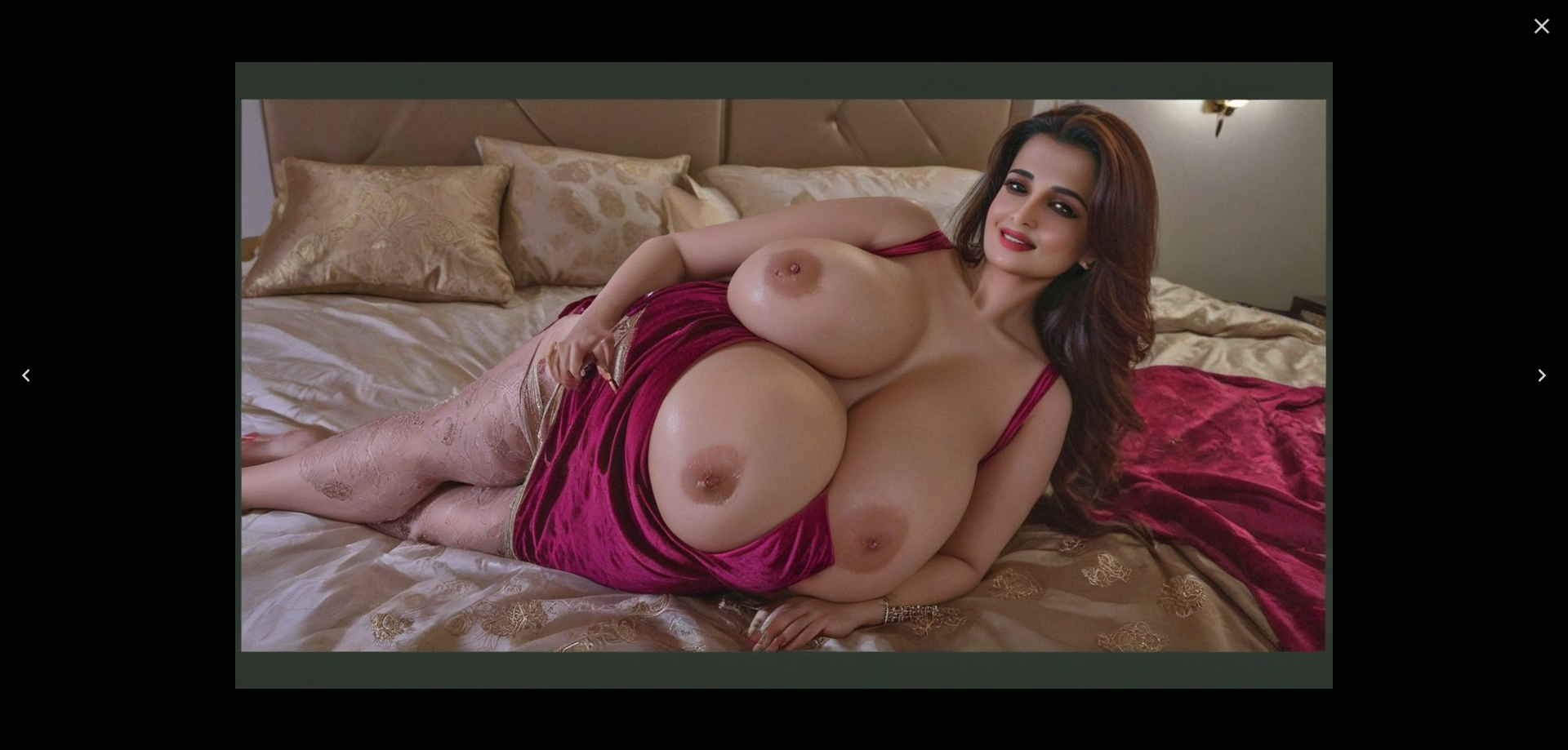
click at [1547, 379] on icon "Next" at bounding box center [1542, 375] width 26 height 26
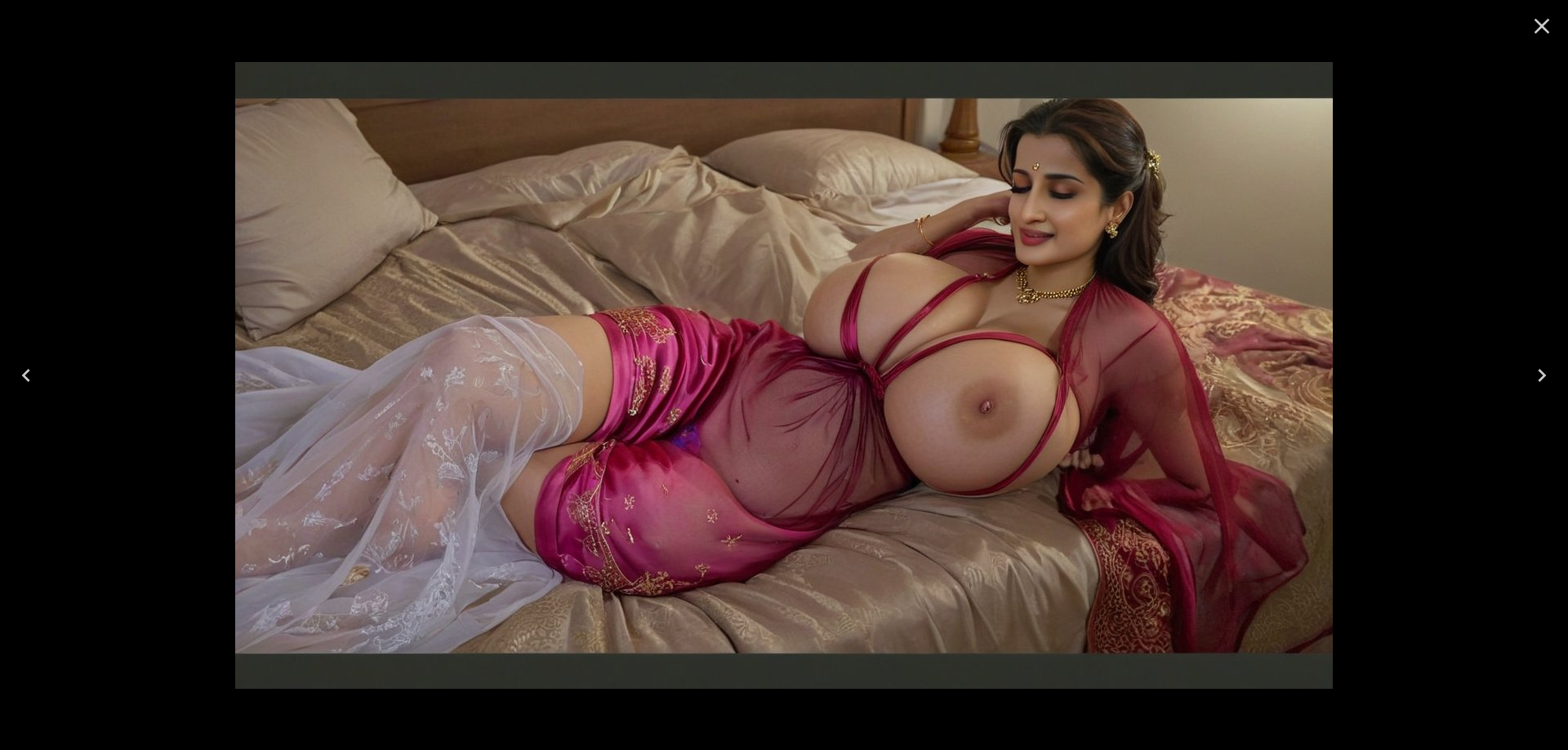
click at [1547, 379] on icon "Next" at bounding box center [1542, 375] width 26 height 26
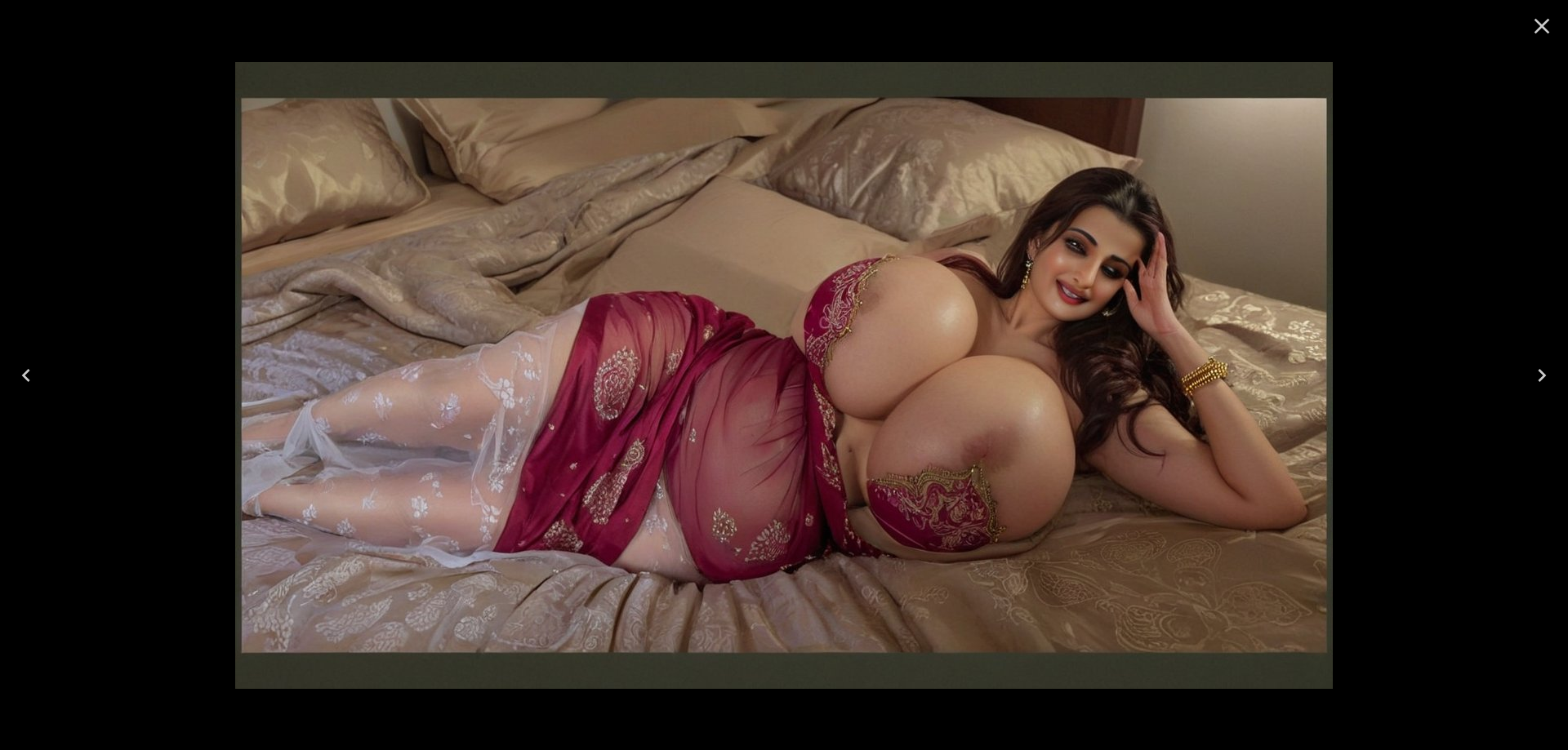
click at [1543, 42] on button "Close" at bounding box center [1542, 26] width 39 height 39
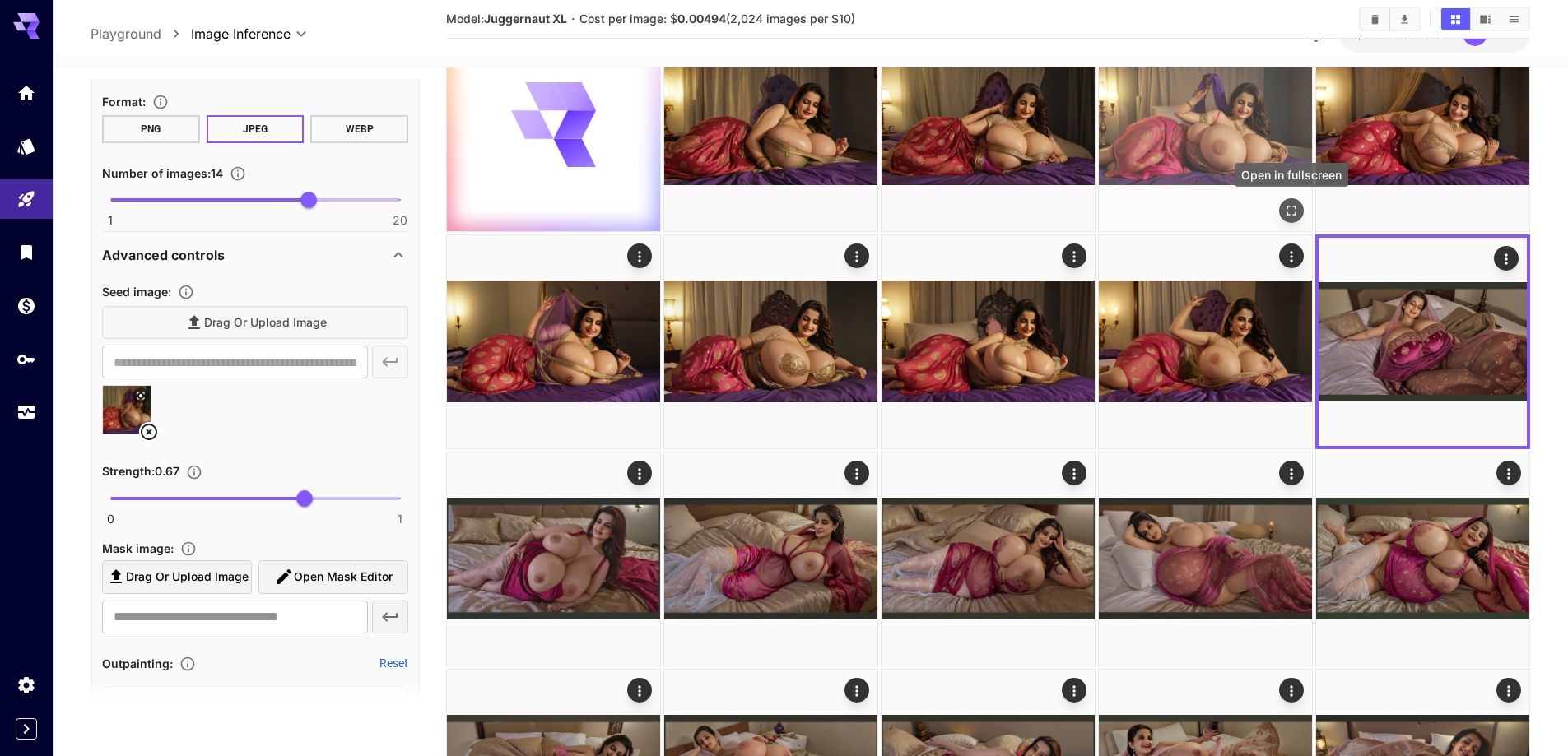
click at [1288, 210] on icon "Open in fullscreen" at bounding box center [1291, 210] width 16 height 16
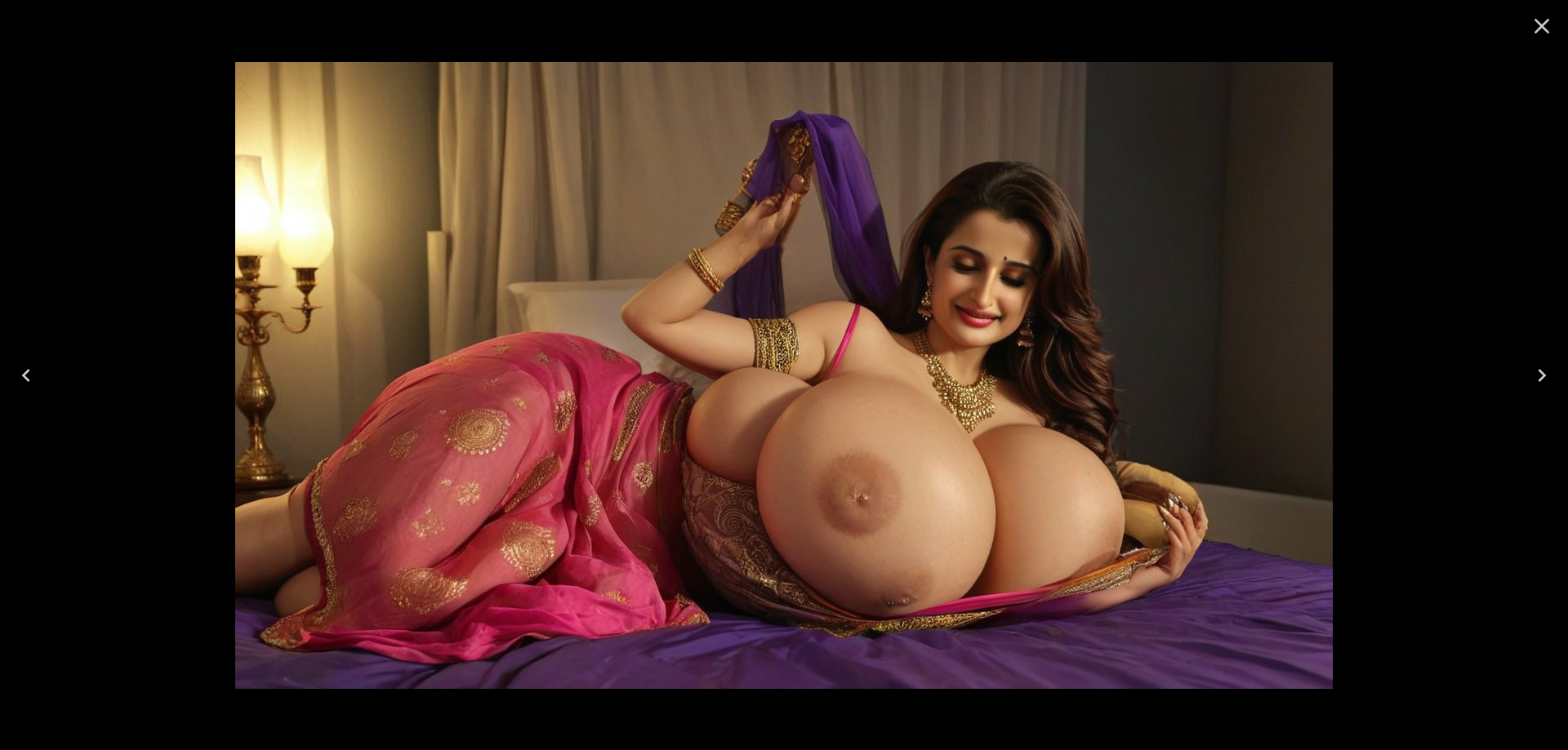
click at [1537, 21] on icon "Close" at bounding box center [1543, 26] width 15 height 15
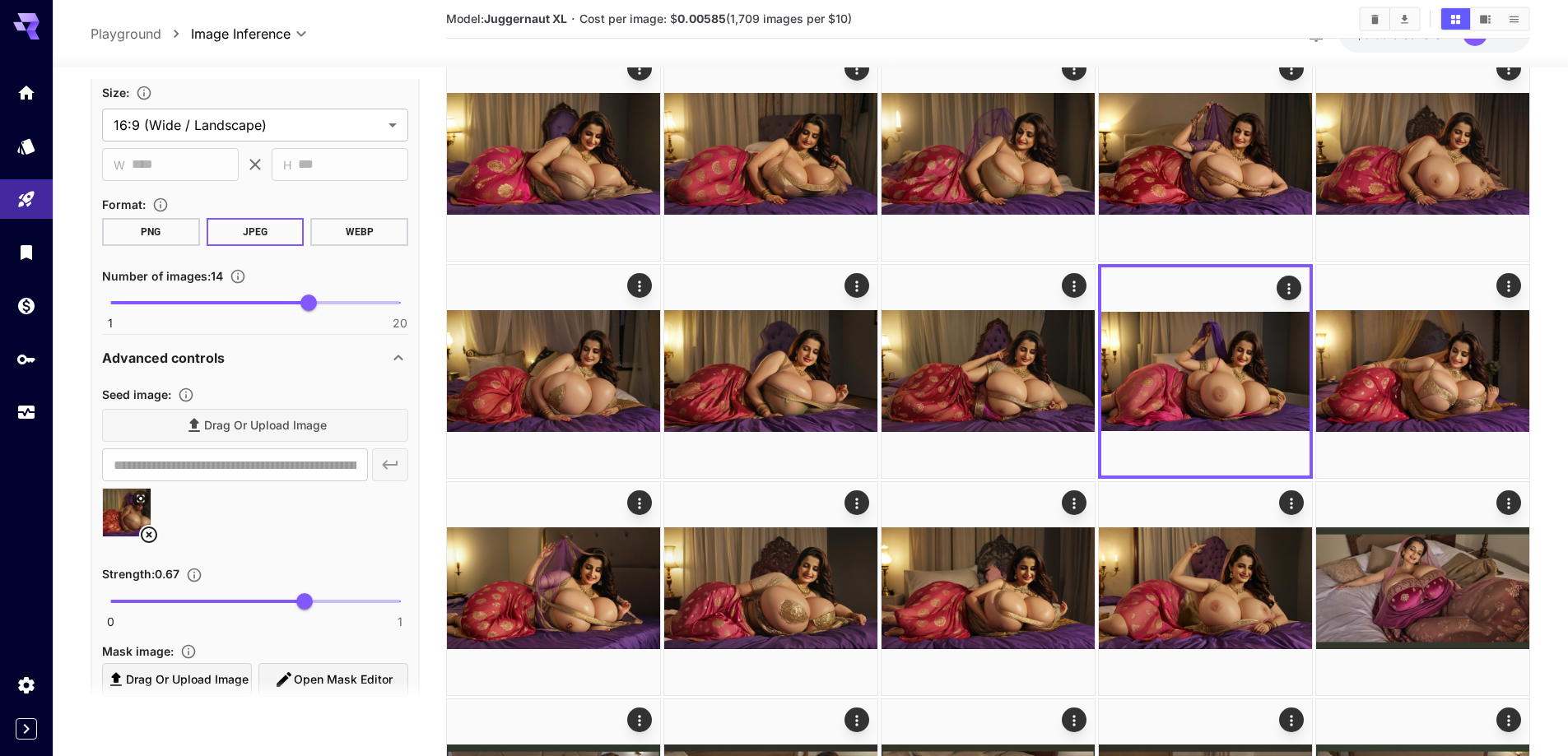
scroll to position [1563, 0]
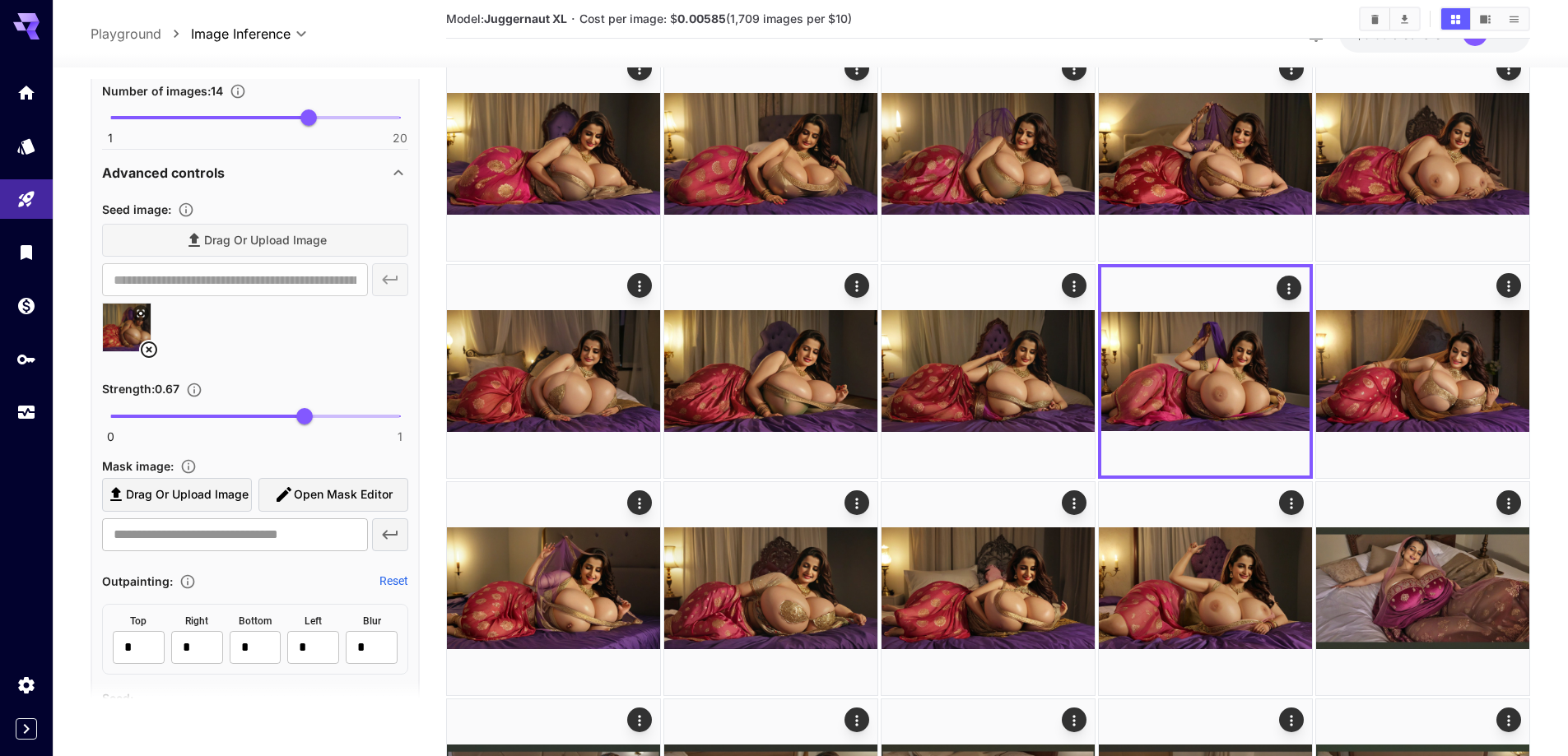
click at [143, 343] on icon at bounding box center [149, 349] width 20 height 20
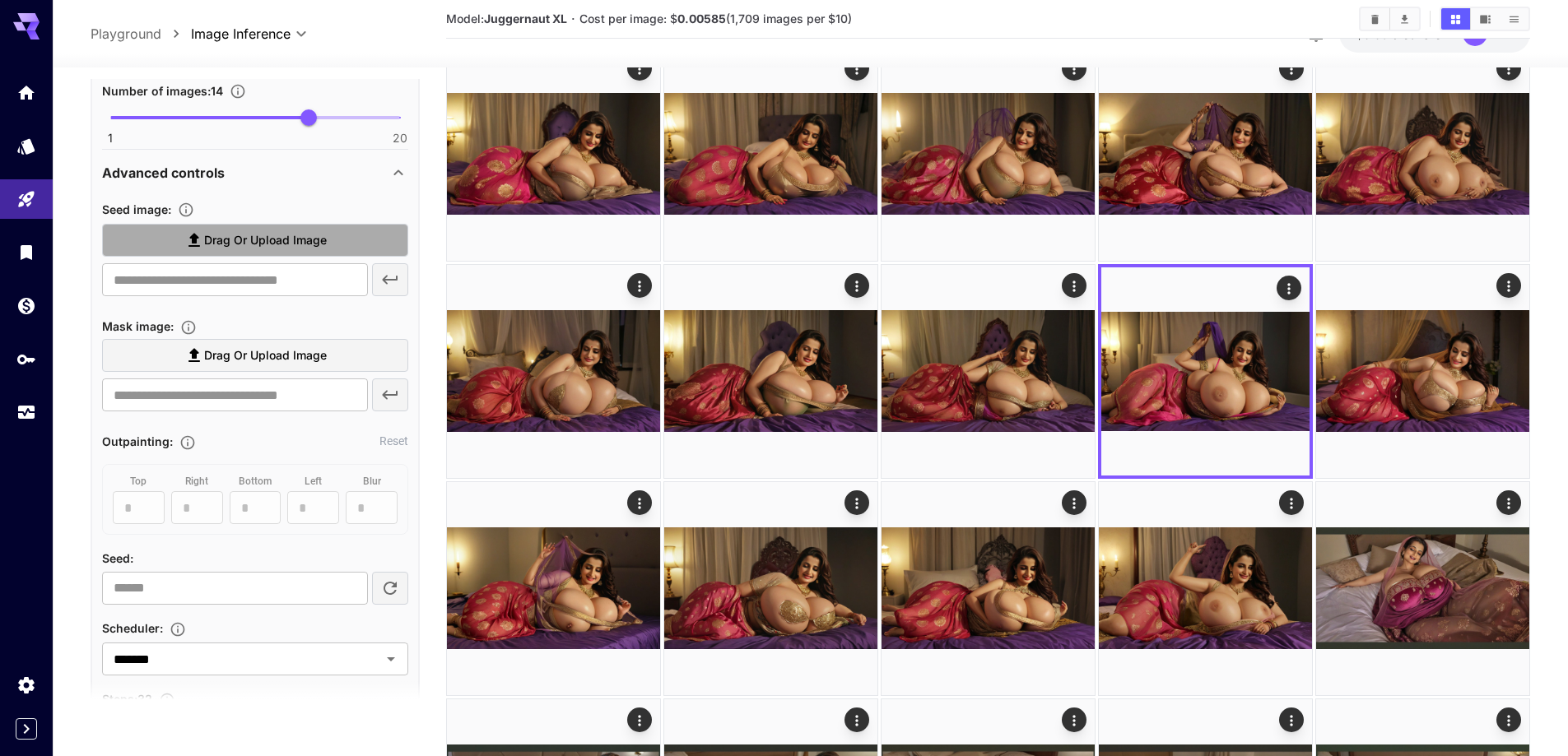
click at [264, 244] on span "Drag or upload image" at bounding box center [265, 240] width 122 height 21
click at [0, 0] on input "Drag or upload image" at bounding box center [0, 0] width 0 height 0
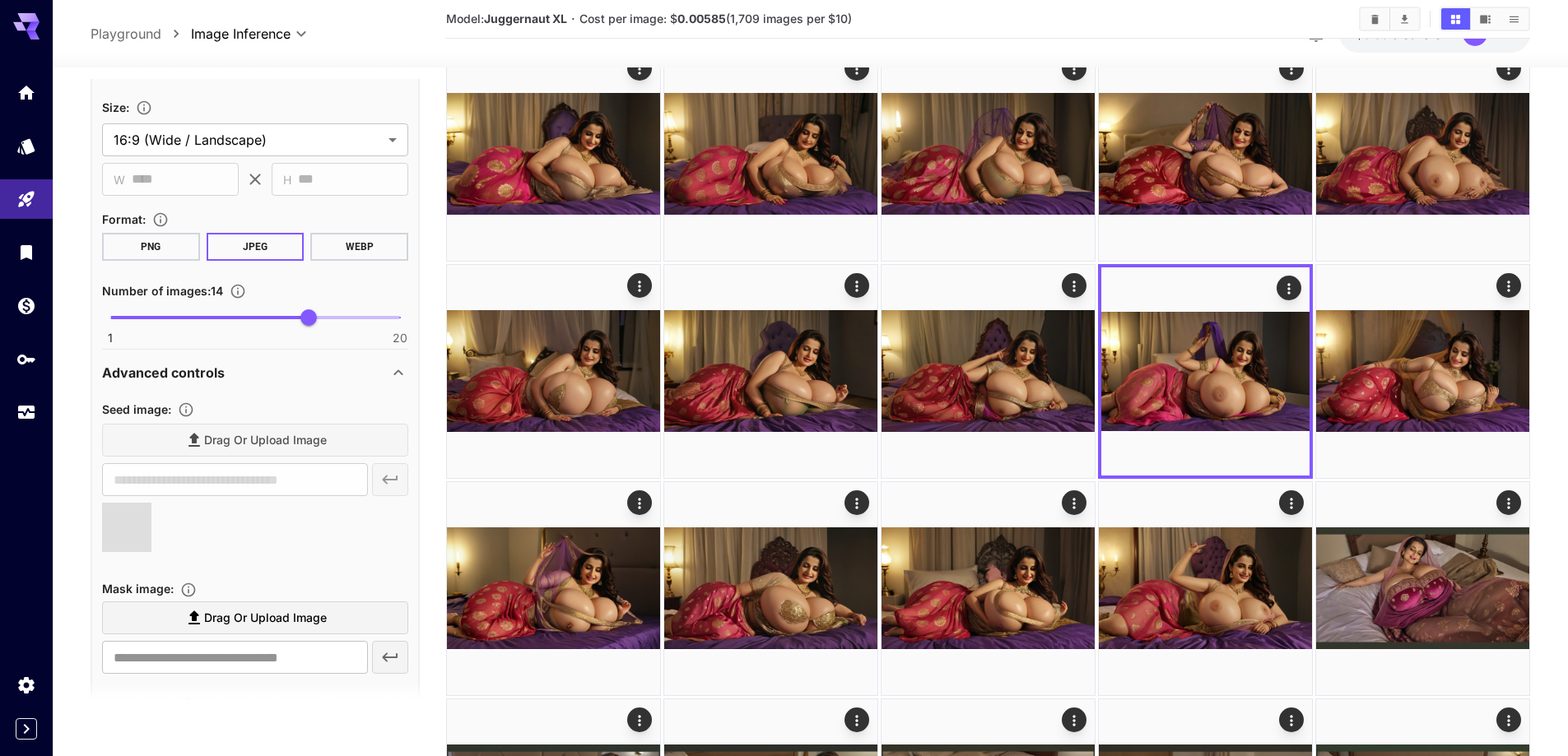
type input "**********"
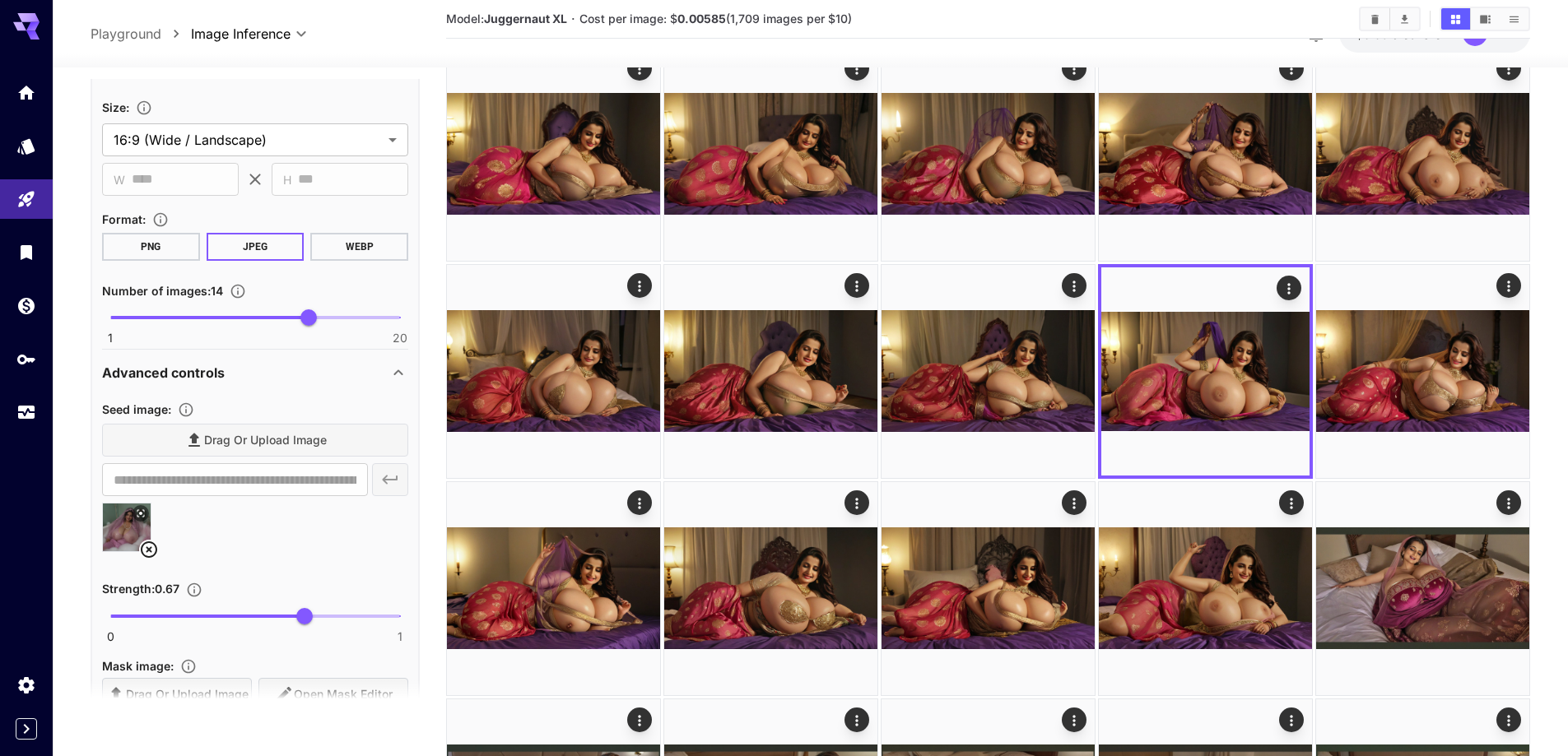
scroll to position [1152, 0]
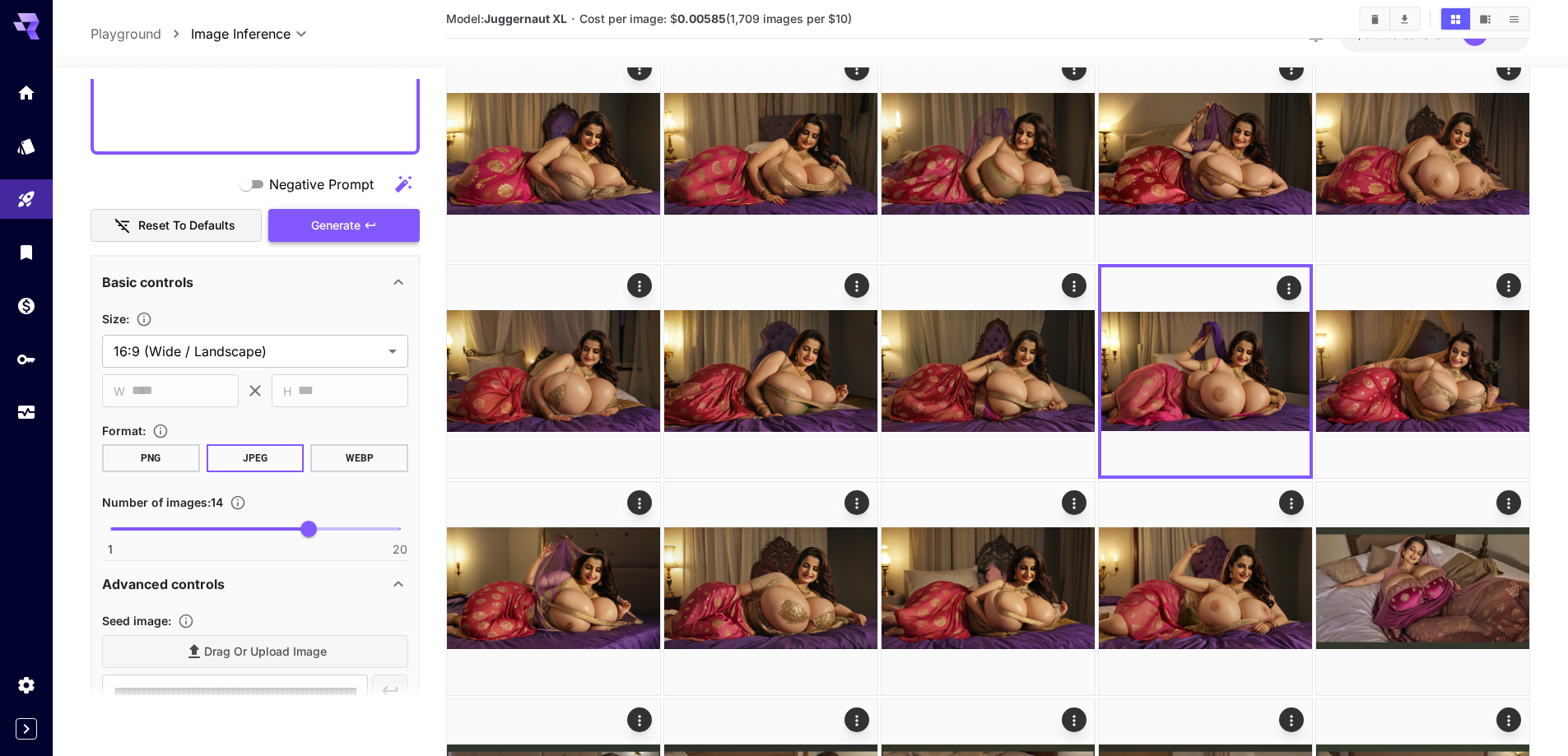
click at [311, 227] on span "Generate" at bounding box center [336, 226] width 50 height 21
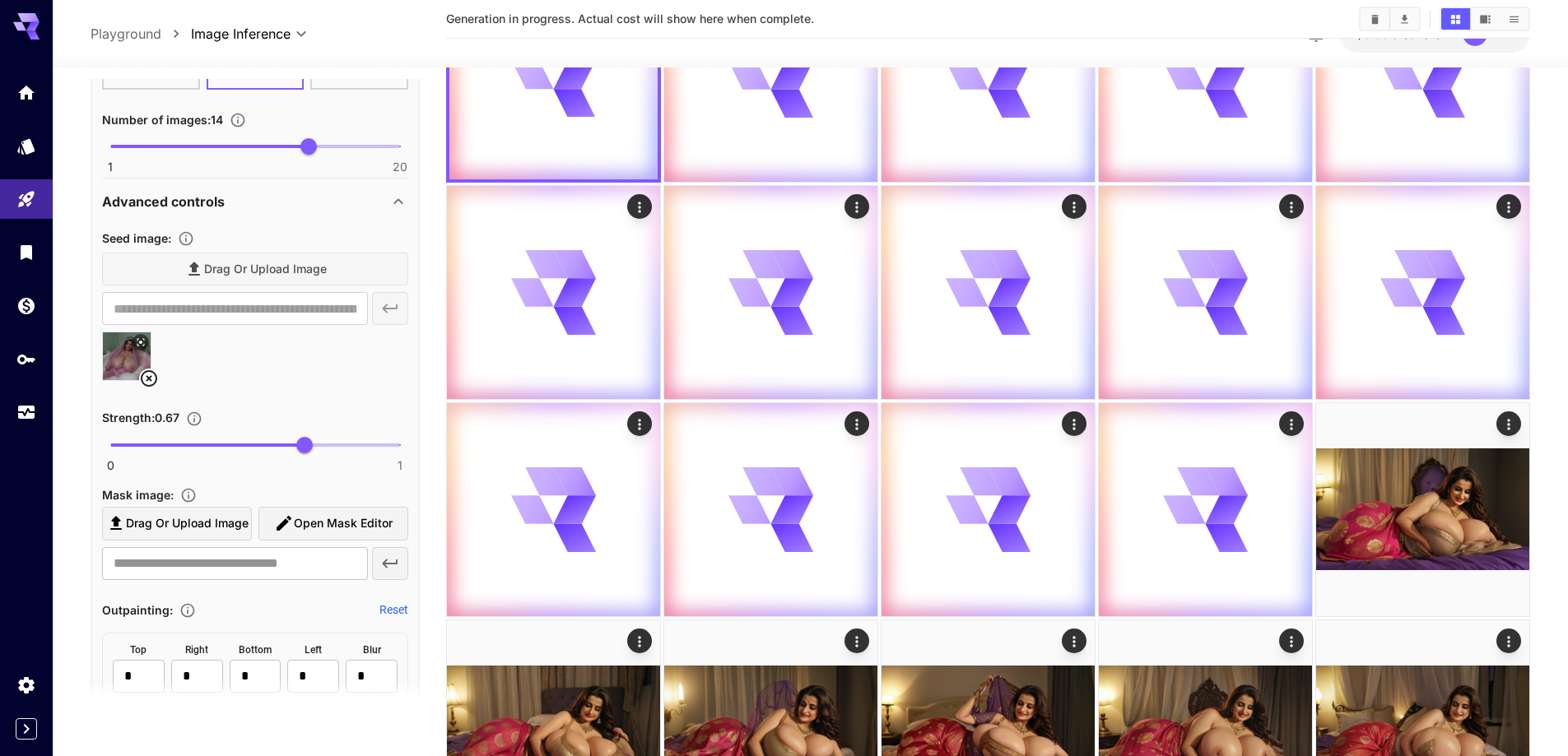
scroll to position [1563, 0]
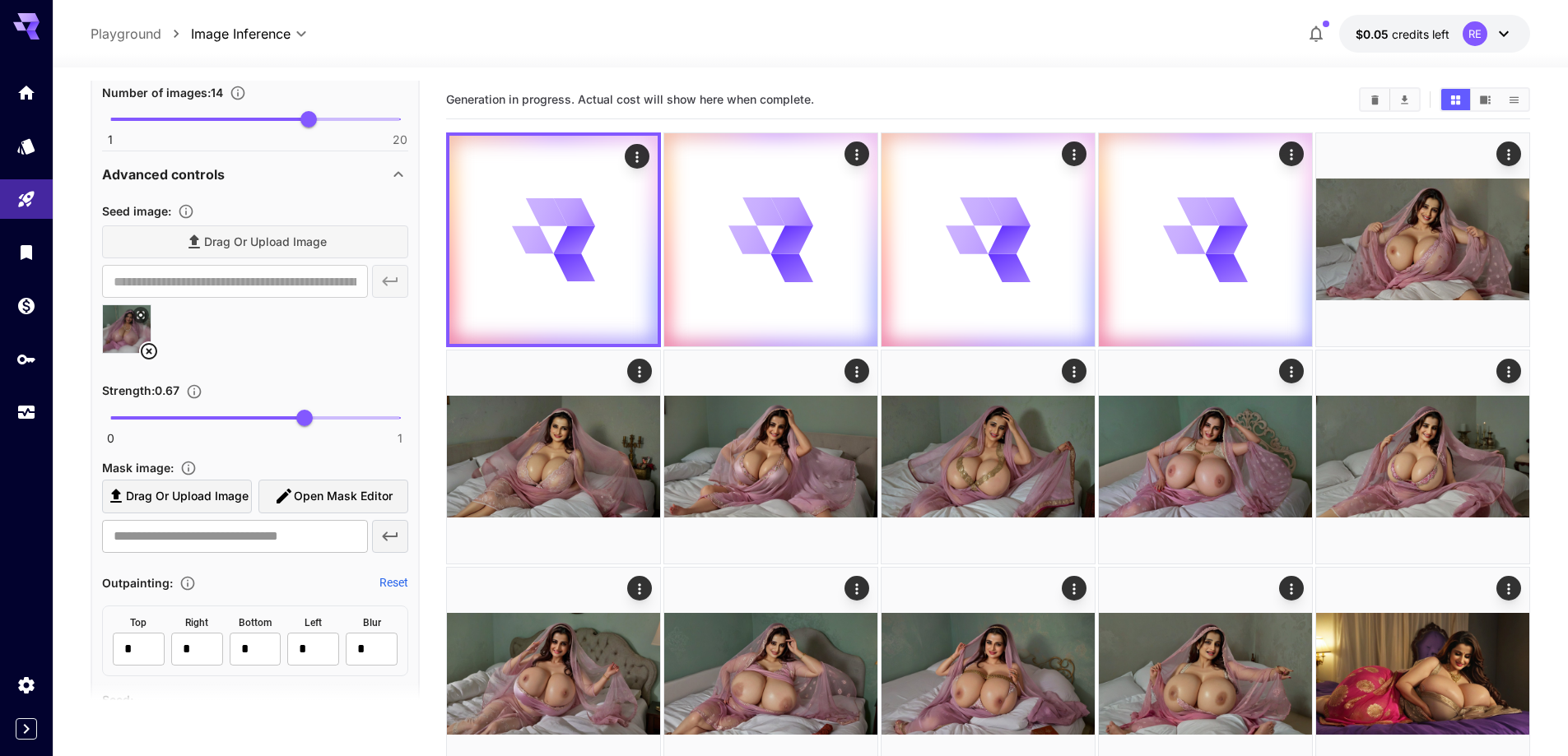
click at [151, 346] on icon at bounding box center [149, 351] width 20 height 20
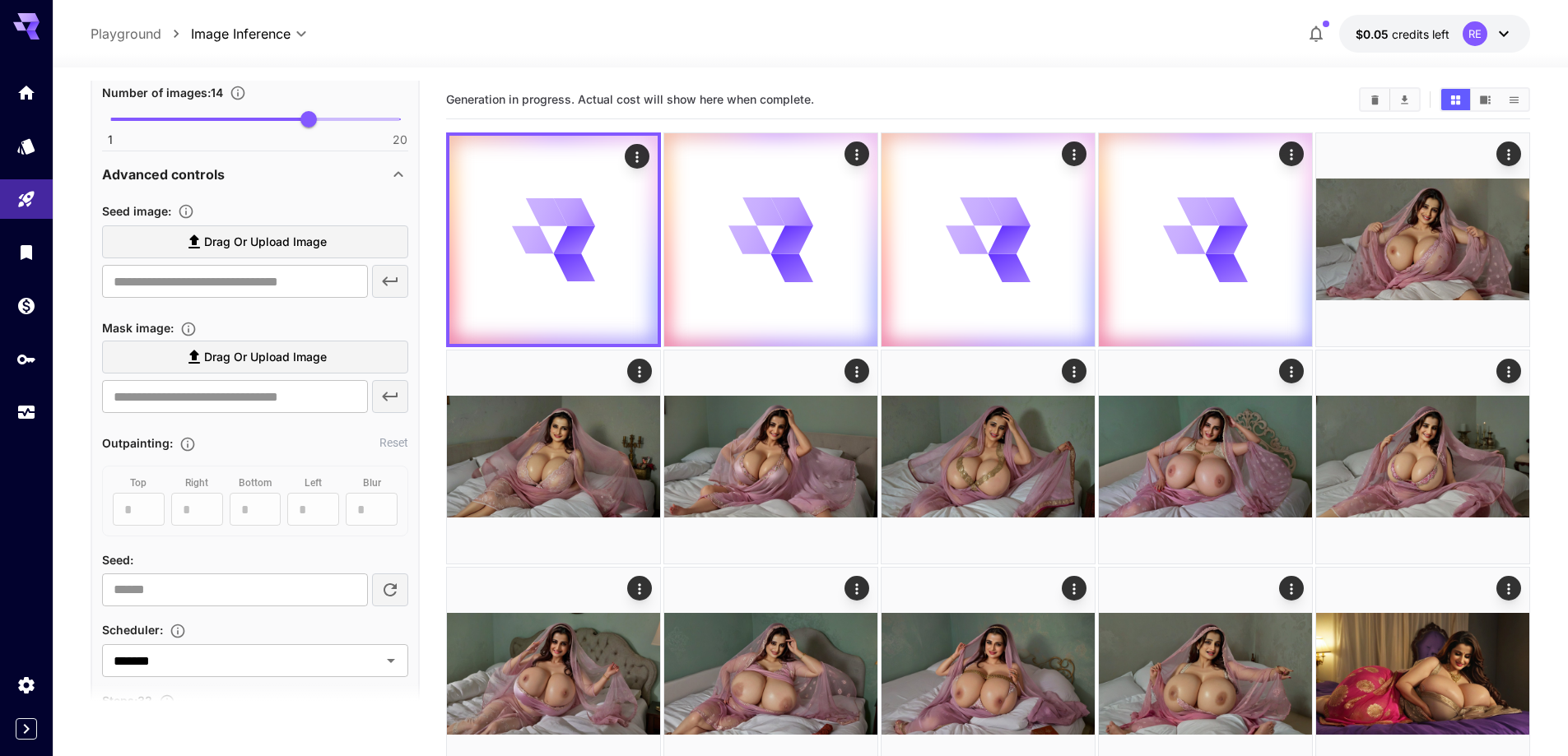
click at [291, 242] on span "Drag or upload image" at bounding box center [265, 242] width 122 height 21
click at [0, 0] on input "Drag or upload image" at bounding box center [0, 0] width 0 height 0
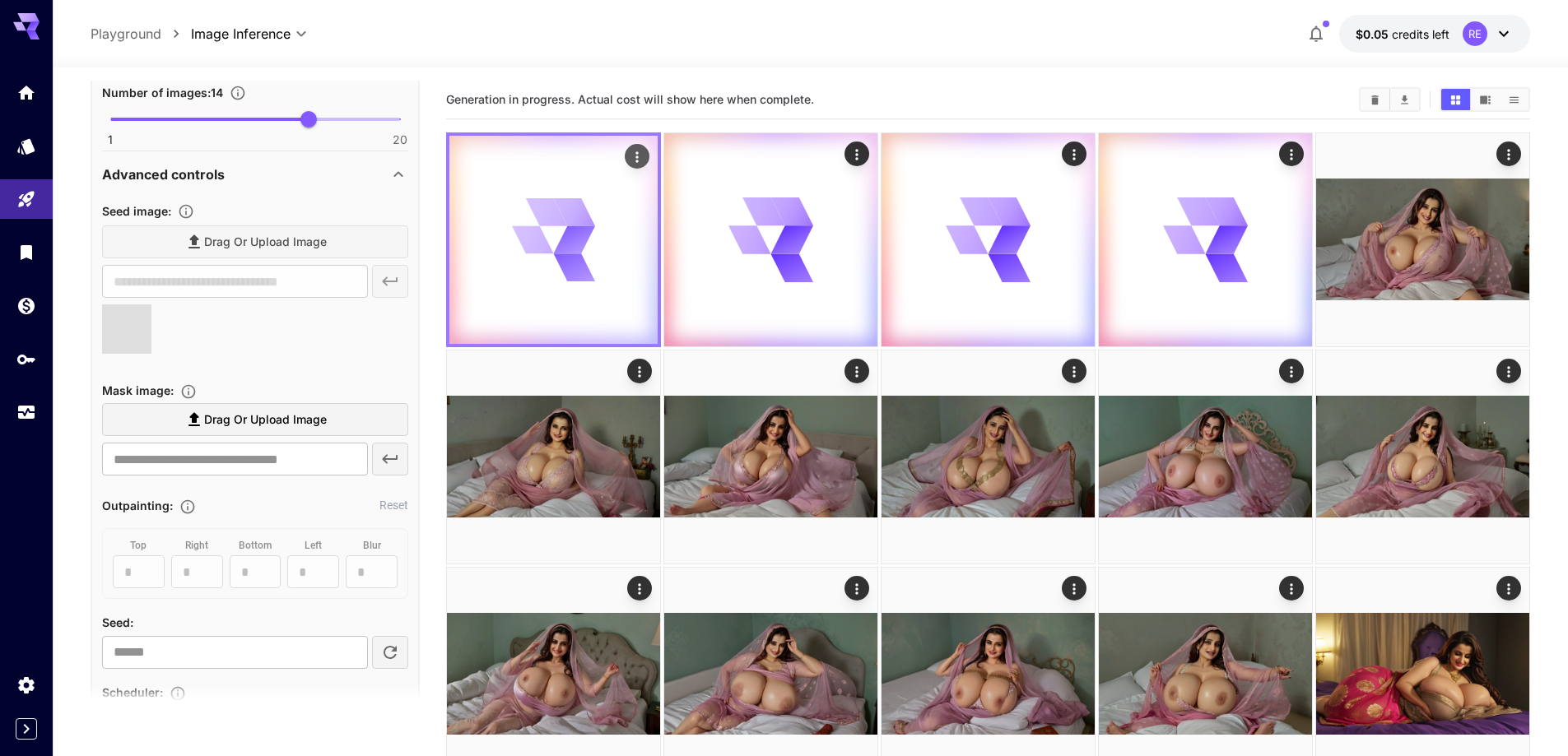
type input "**********"
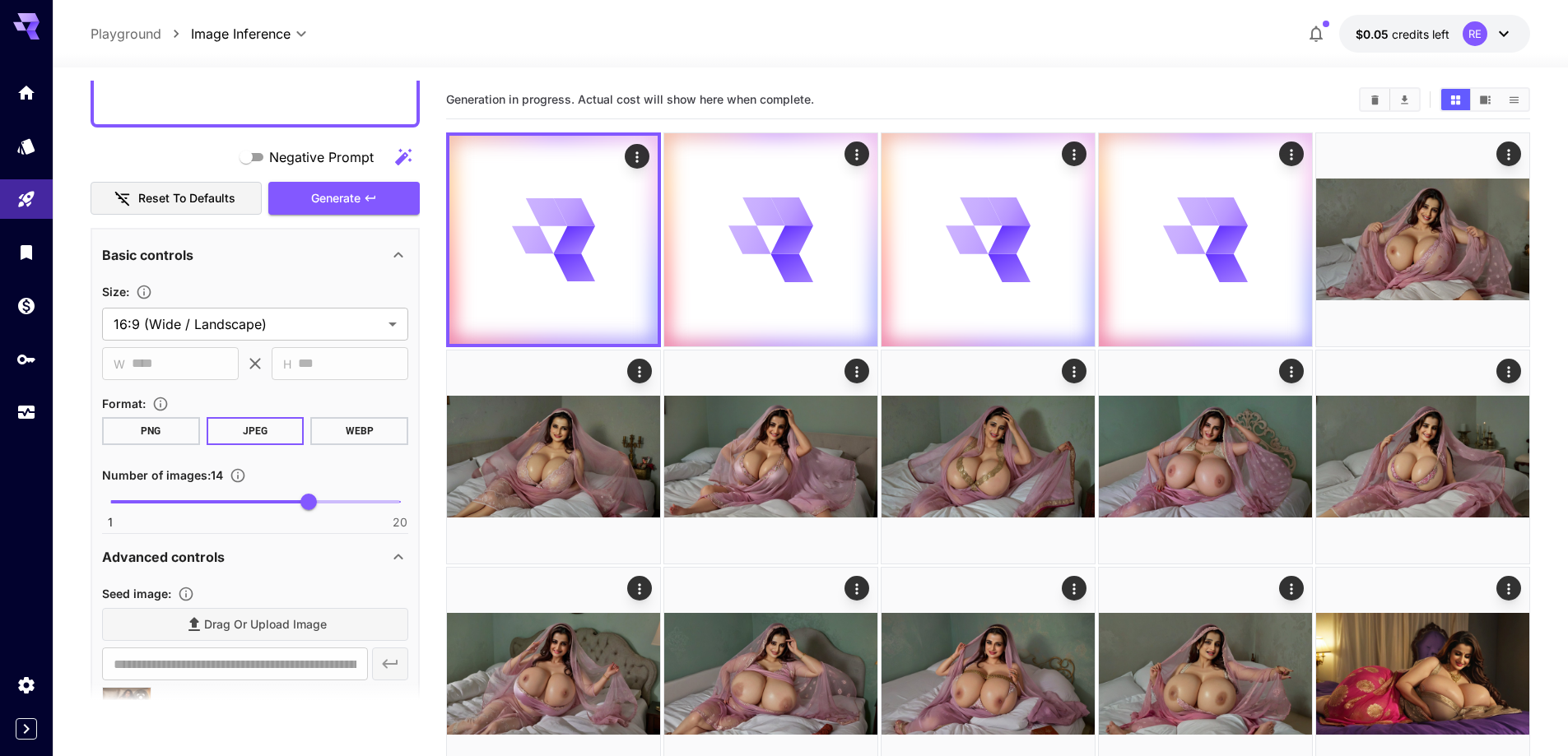
scroll to position [1152, 0]
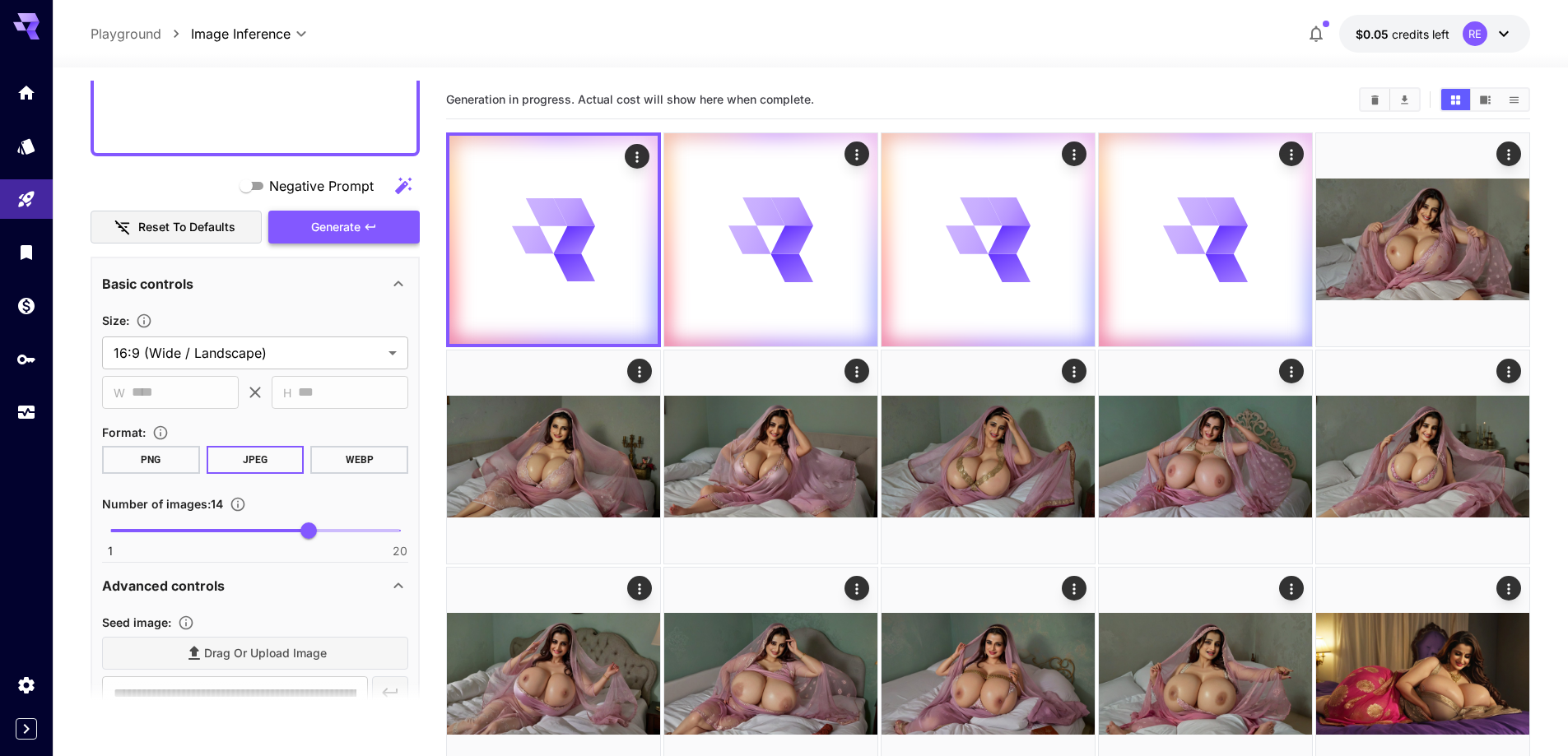
click at [366, 230] on icon "button" at bounding box center [370, 227] width 13 height 13
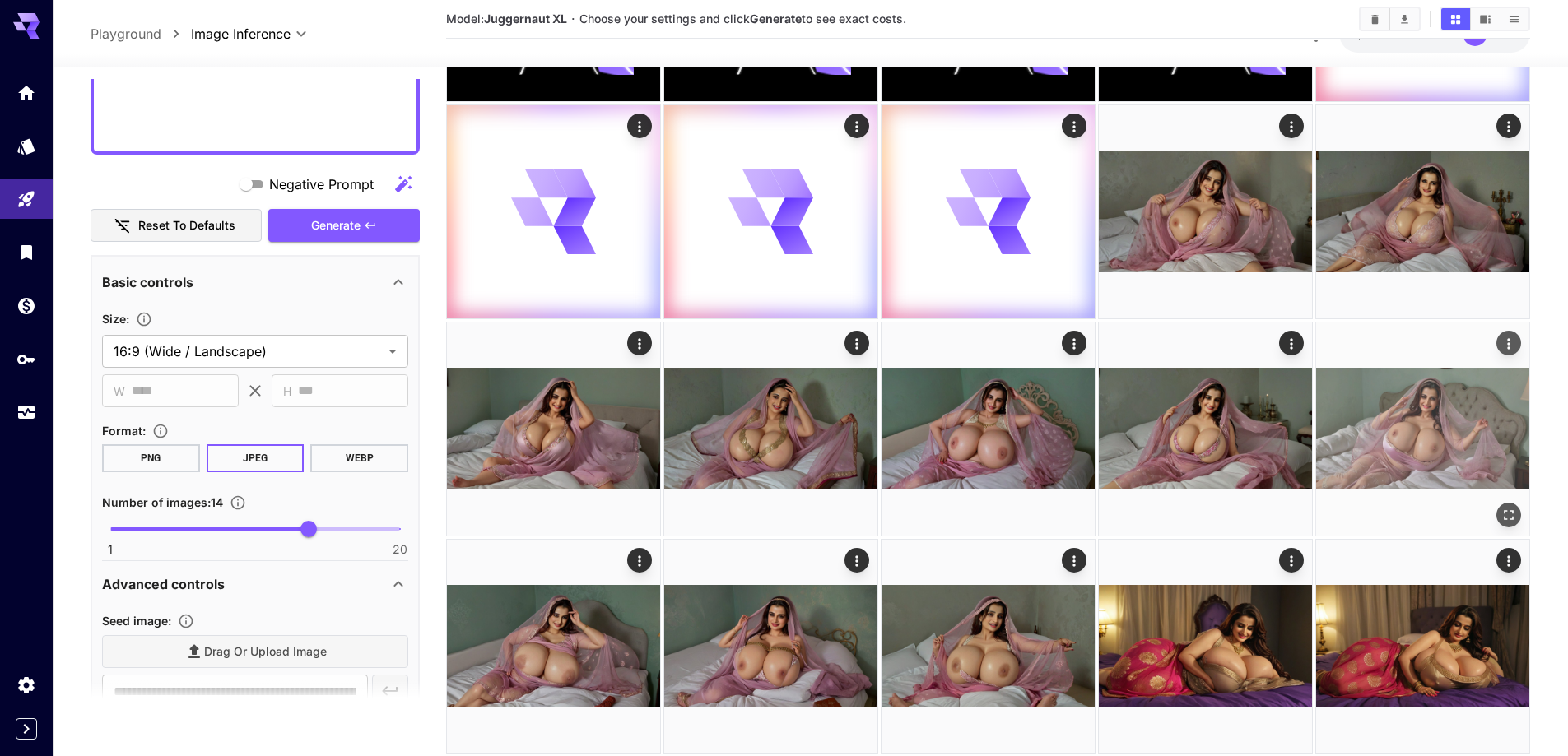
scroll to position [659, 0]
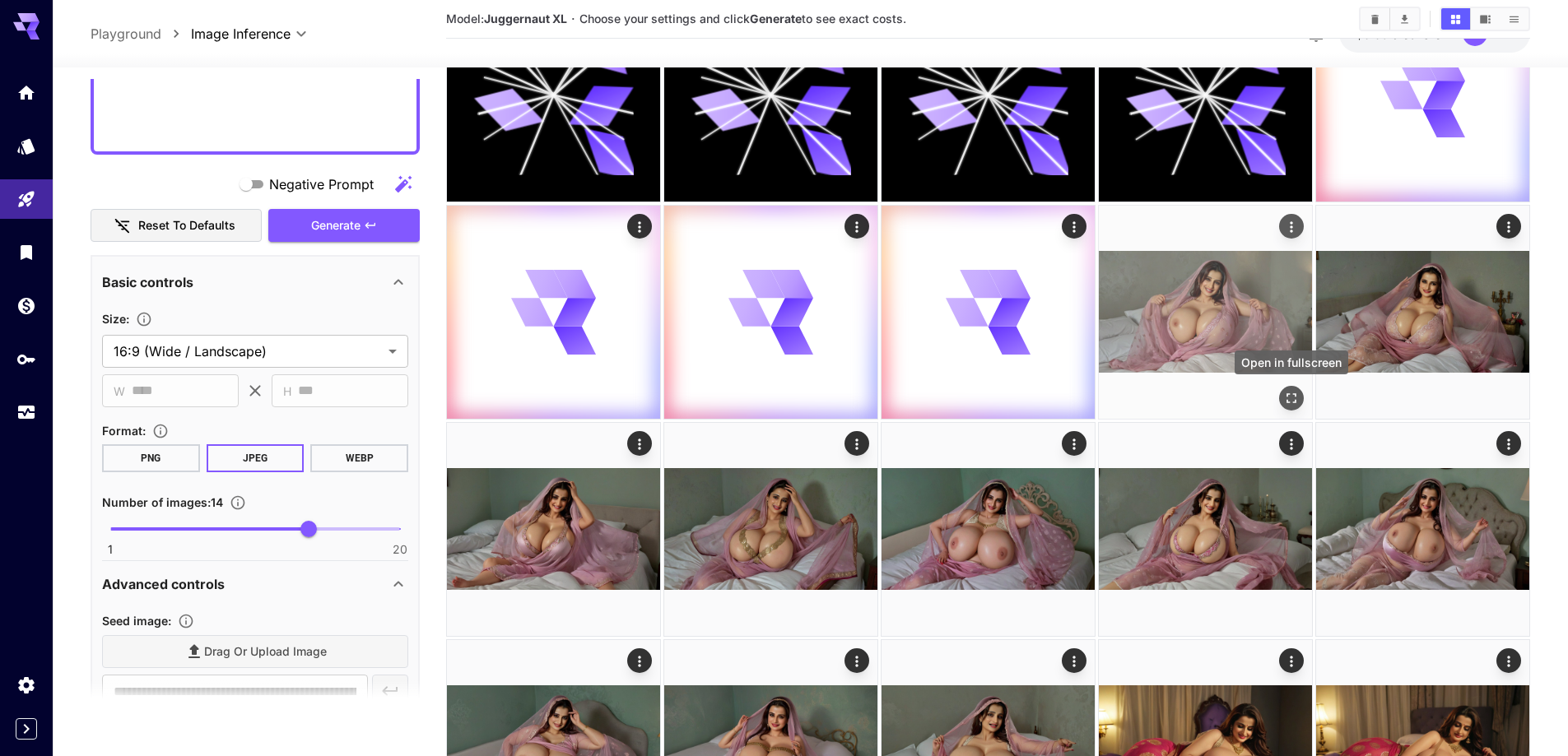
click at [1293, 401] on icon "Open in fullscreen" at bounding box center [1291, 398] width 16 height 16
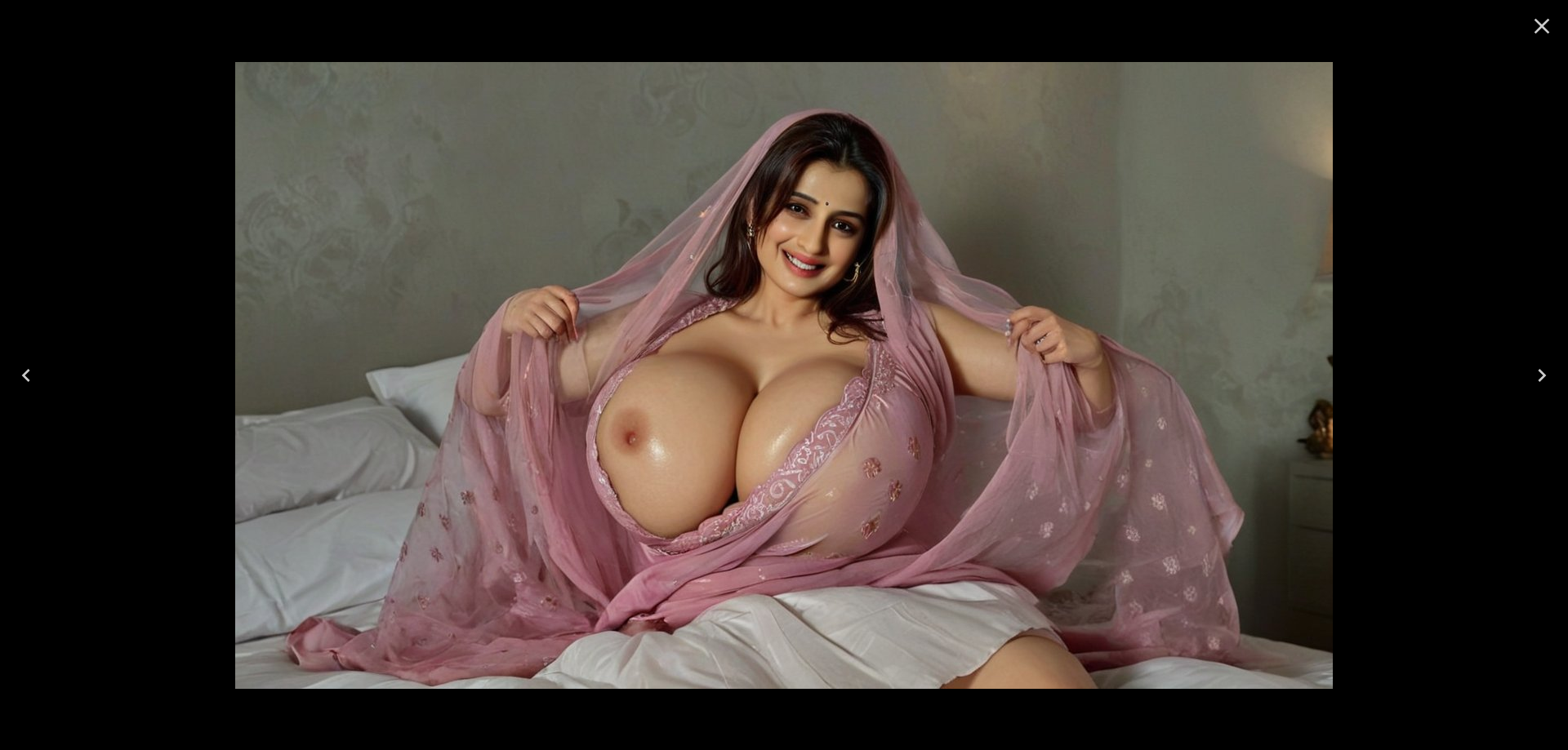
click at [1548, 372] on icon "Next" at bounding box center [1542, 375] width 26 height 26
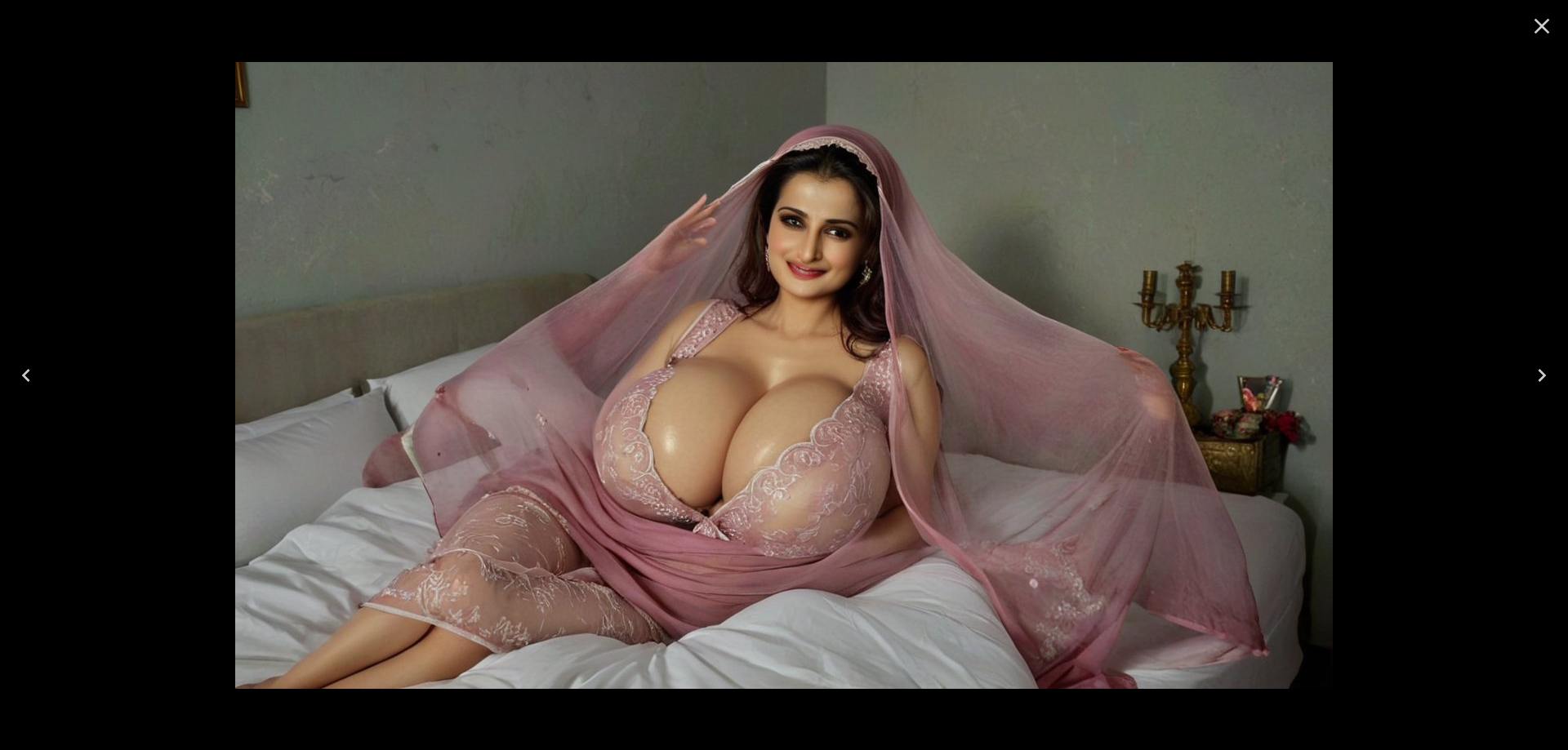
click at [1555, 372] on button "Next" at bounding box center [1543, 375] width 53 height 65
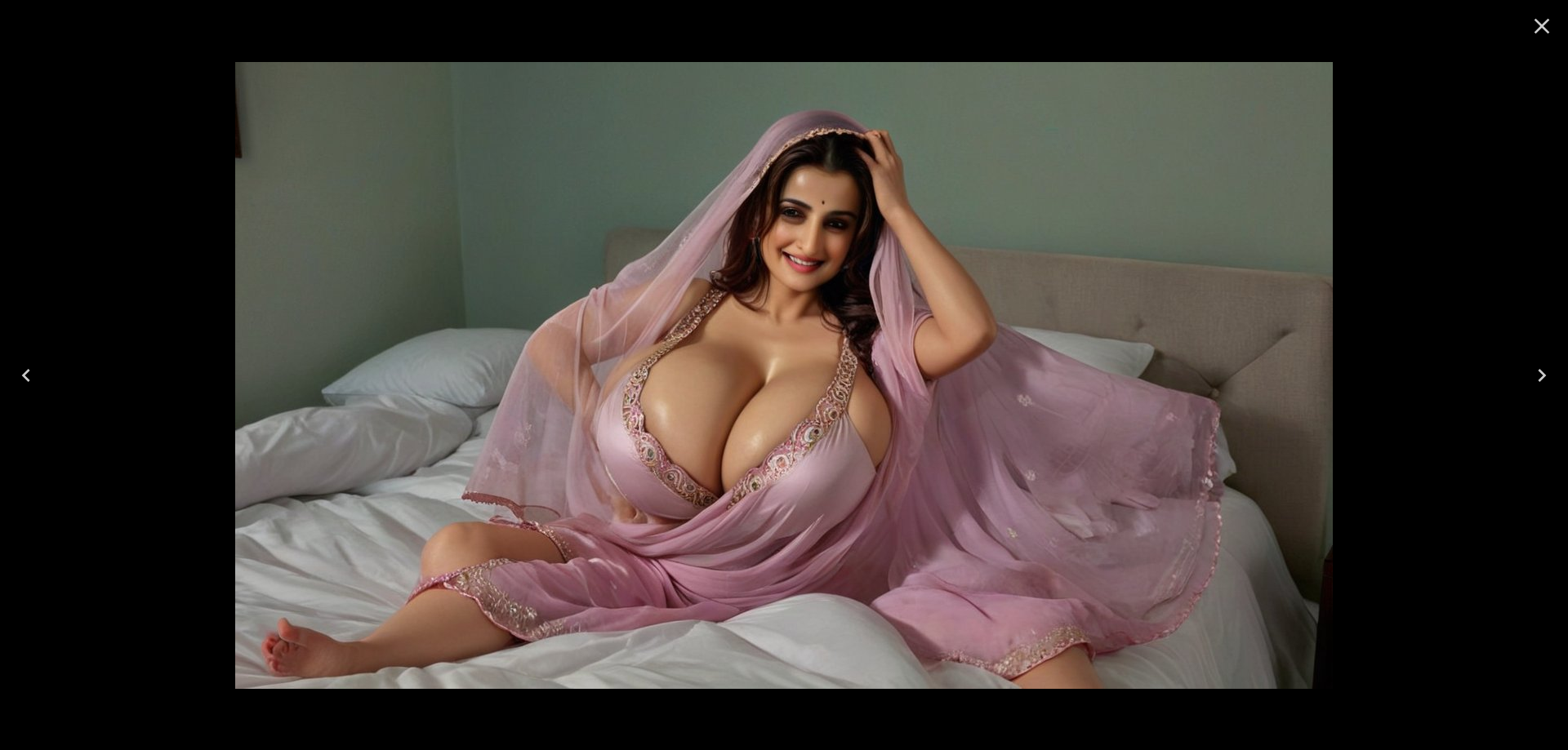
click at [1555, 372] on button "Next" at bounding box center [1543, 375] width 53 height 65
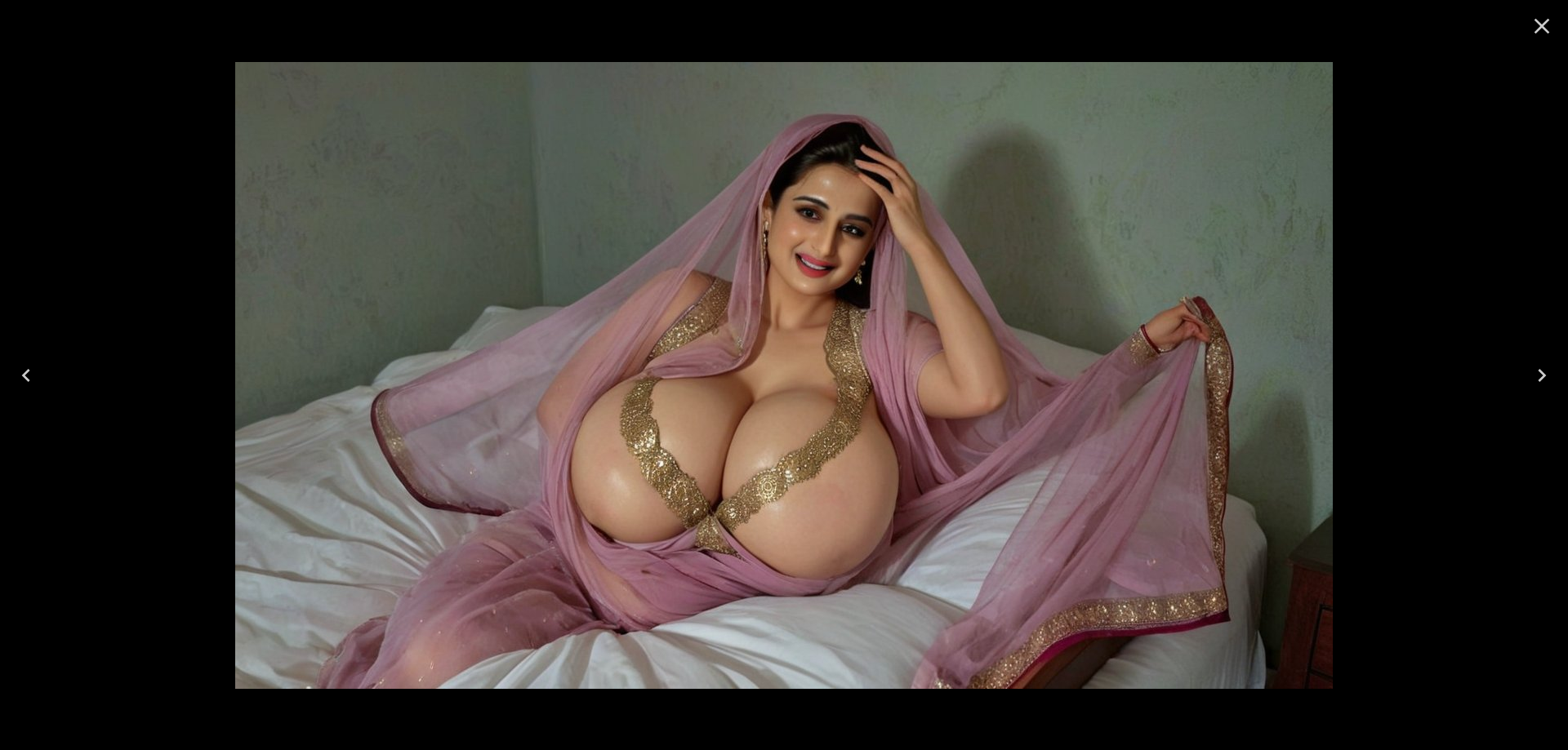
click at [1555, 371] on button "Next" at bounding box center [1543, 375] width 53 height 65
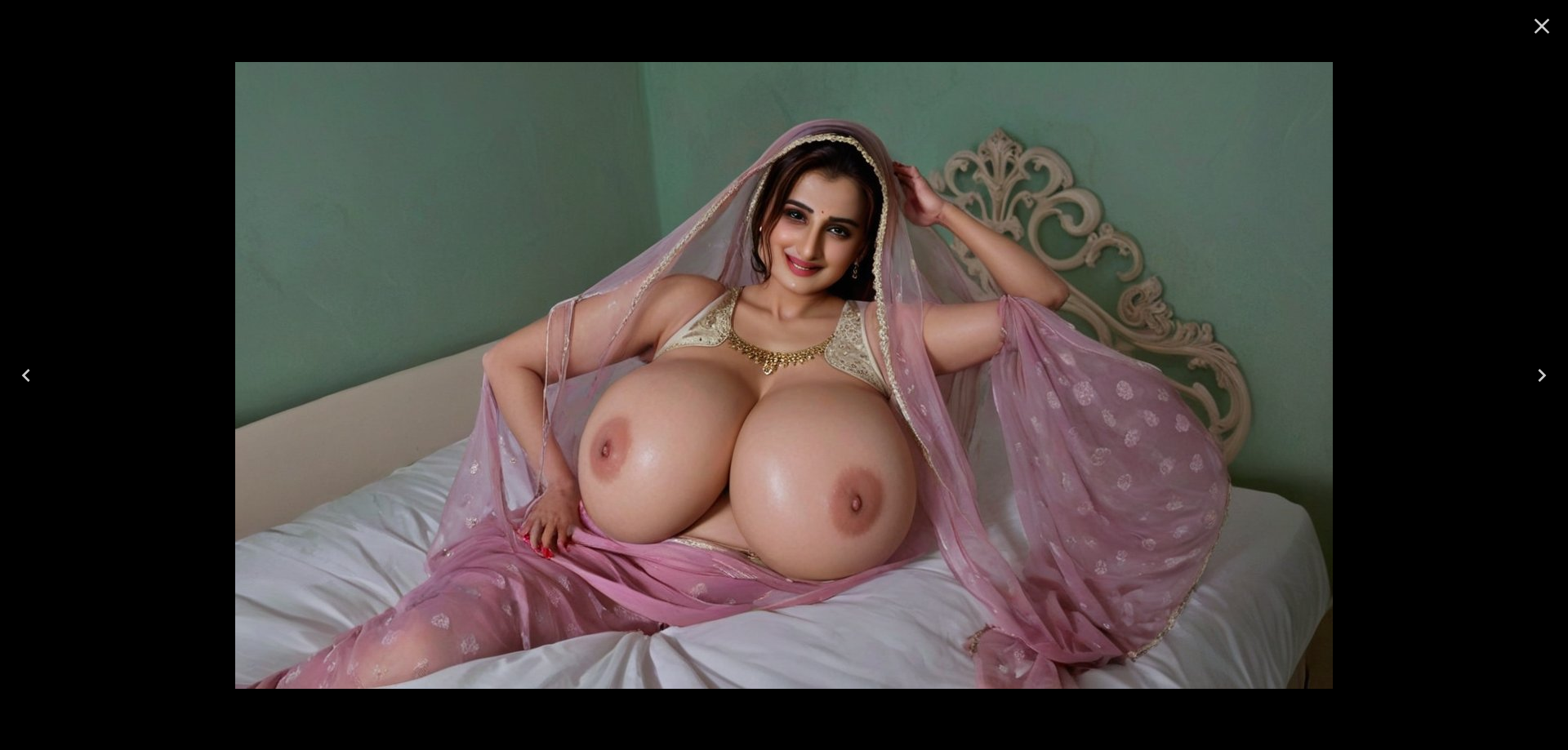
click at [1524, 381] on button "Next" at bounding box center [1543, 375] width 53 height 65
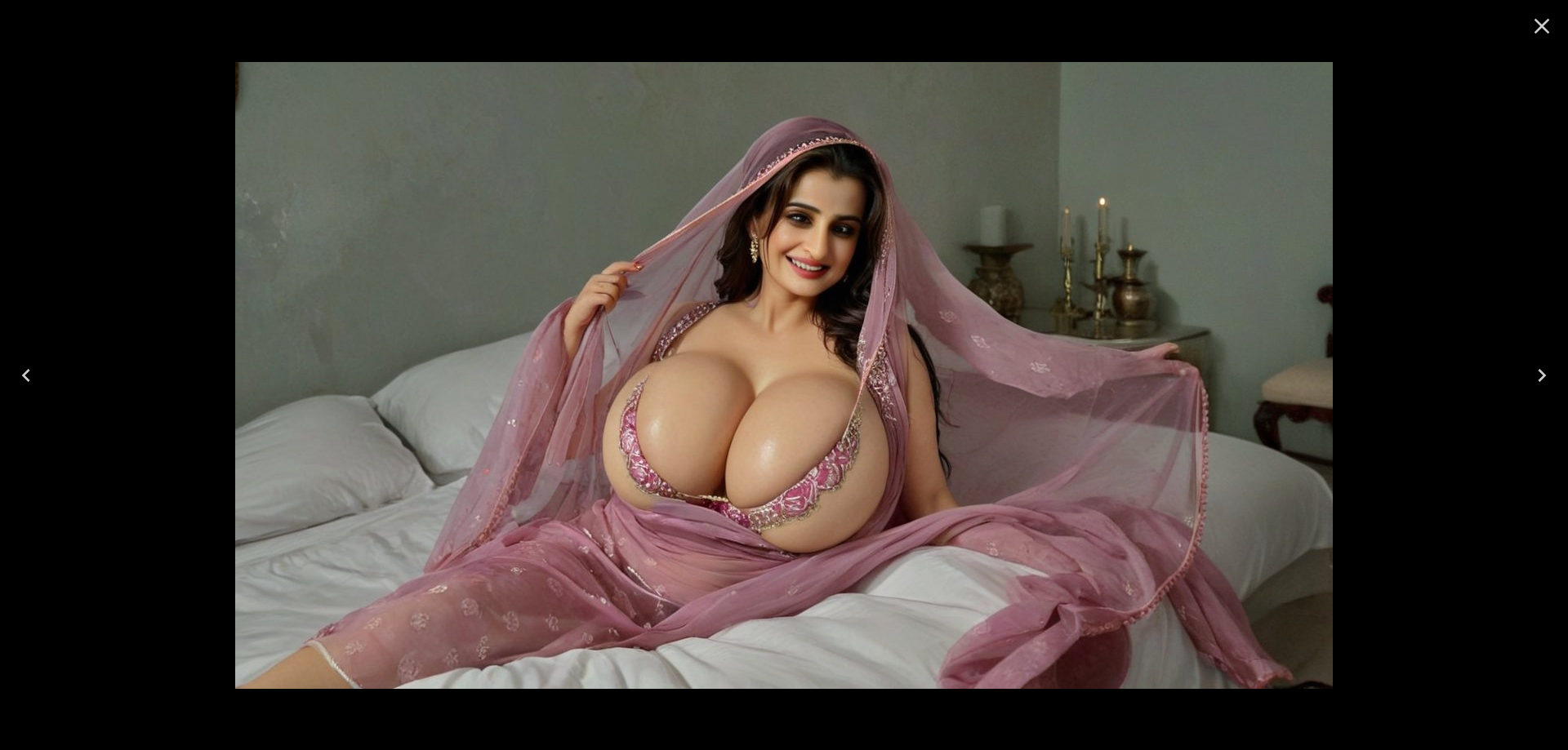
click at [1524, 381] on button "Next" at bounding box center [1543, 375] width 53 height 65
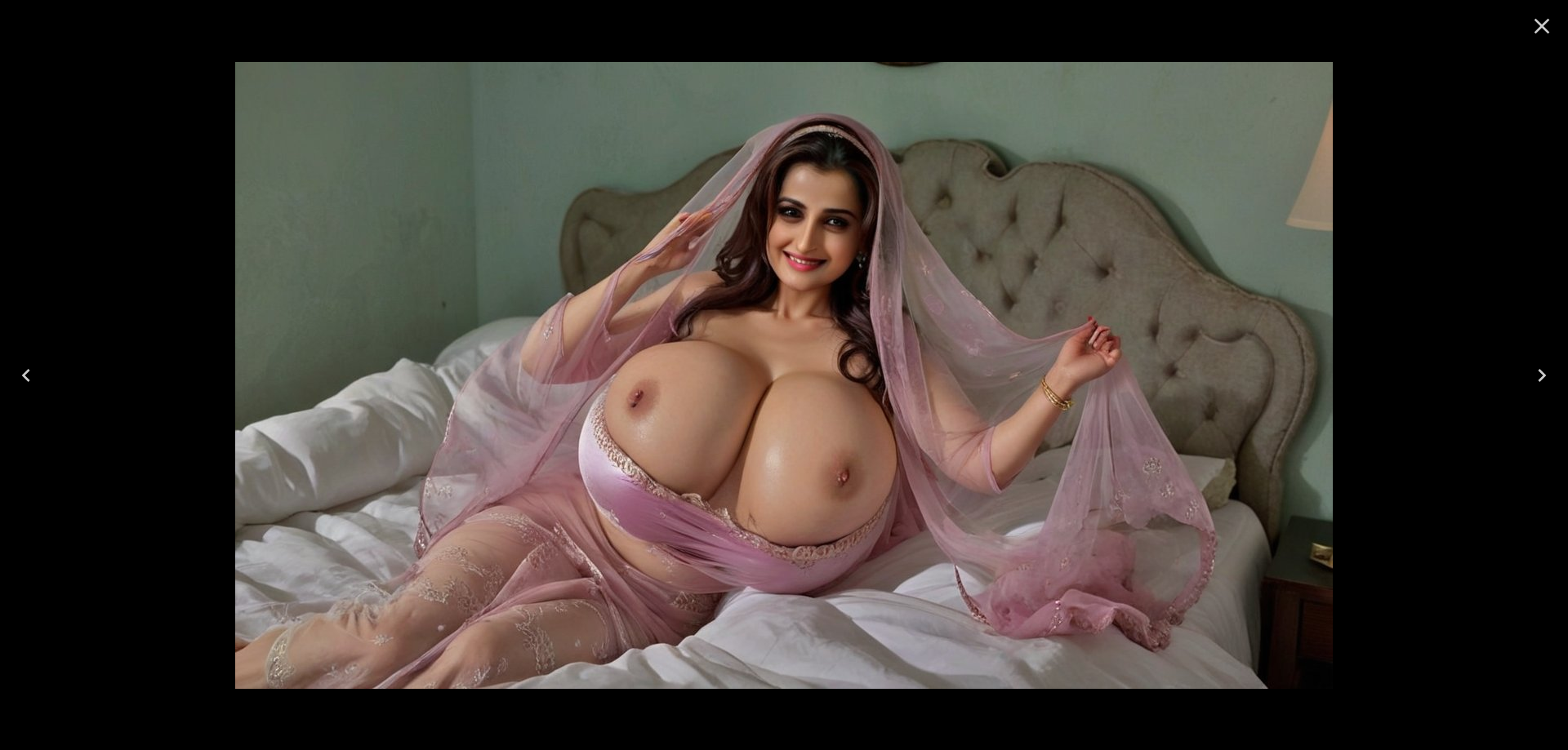
click at [1524, 381] on button "Next" at bounding box center [1543, 375] width 53 height 65
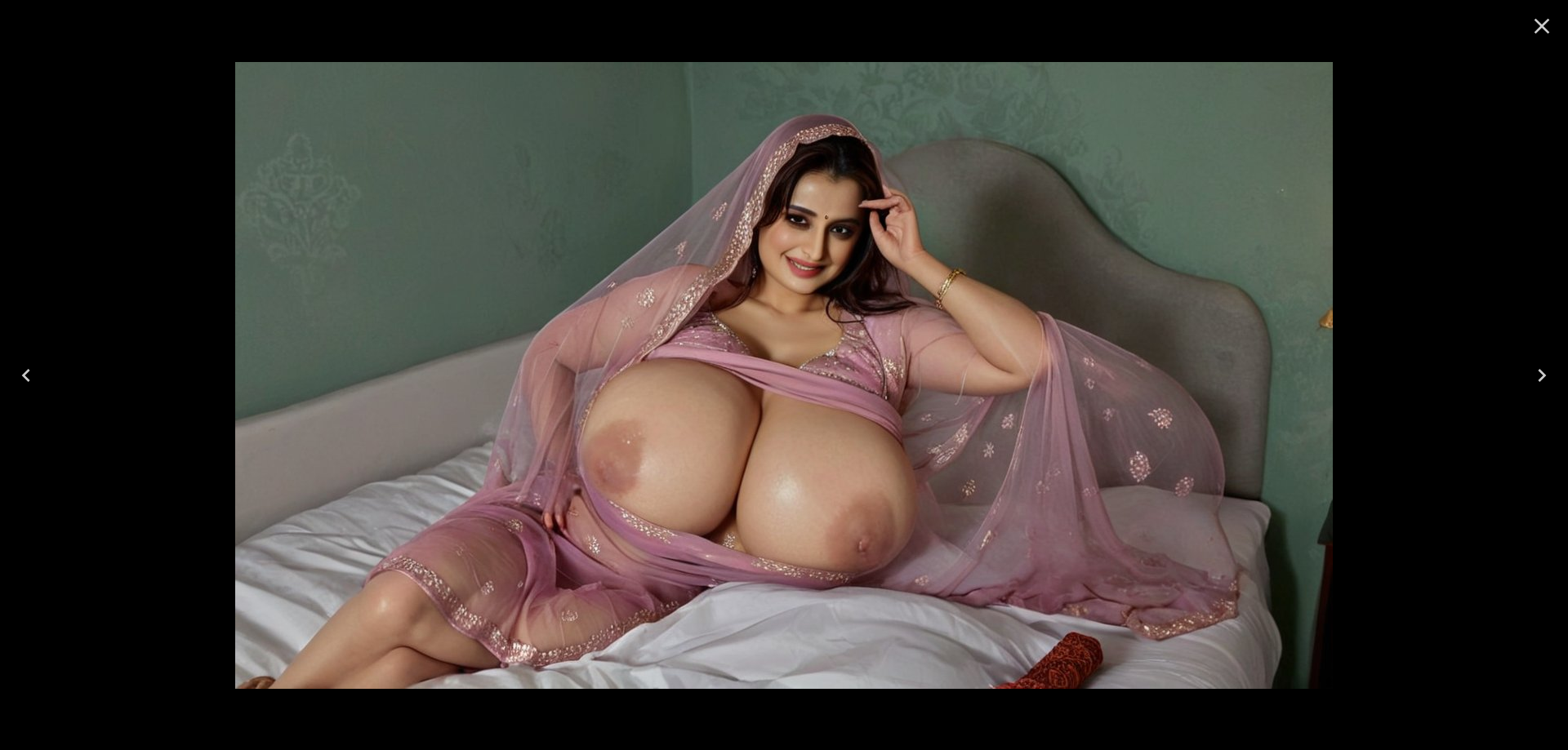
click at [1524, 381] on button "Next" at bounding box center [1543, 375] width 53 height 65
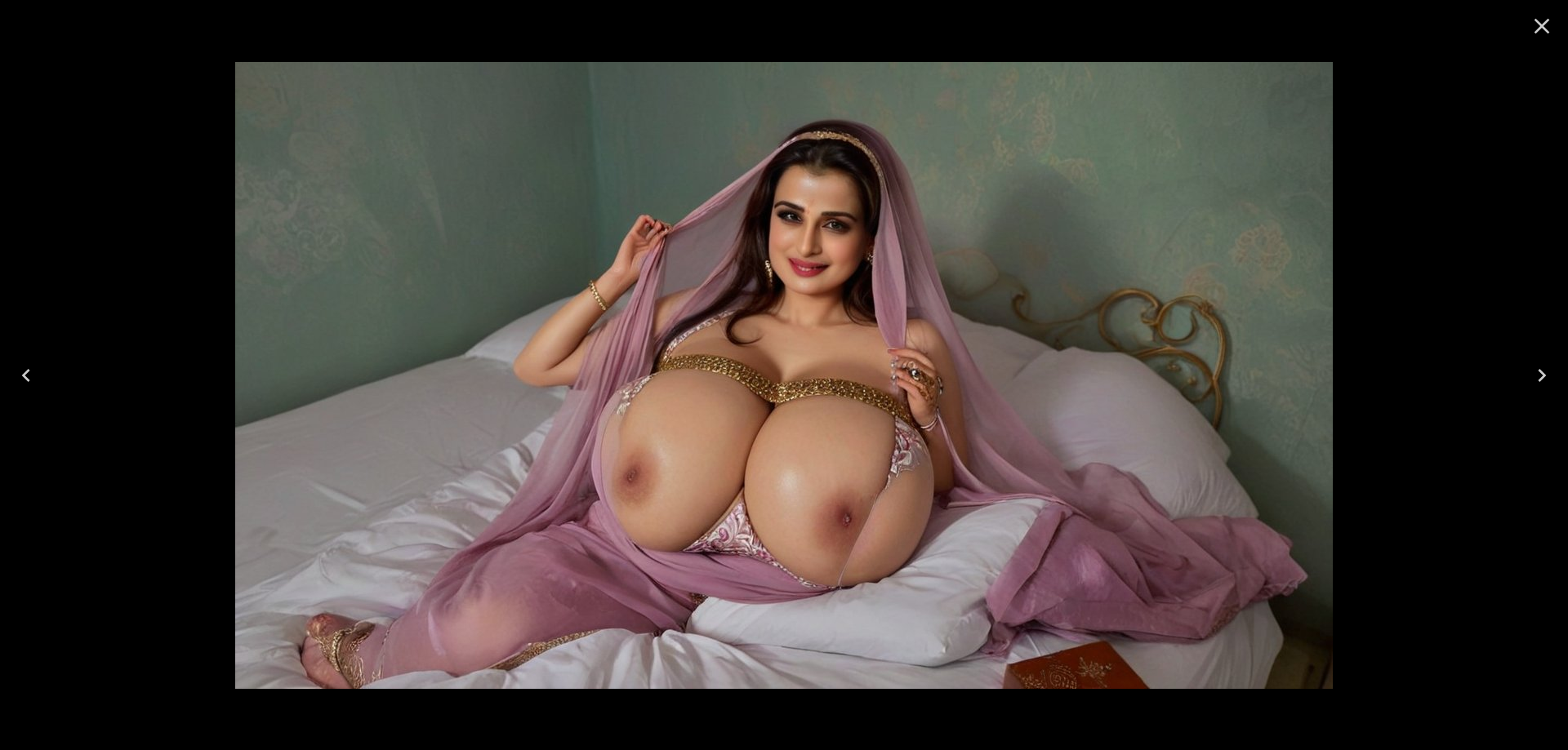
click at [1524, 381] on button "Next" at bounding box center [1543, 375] width 53 height 65
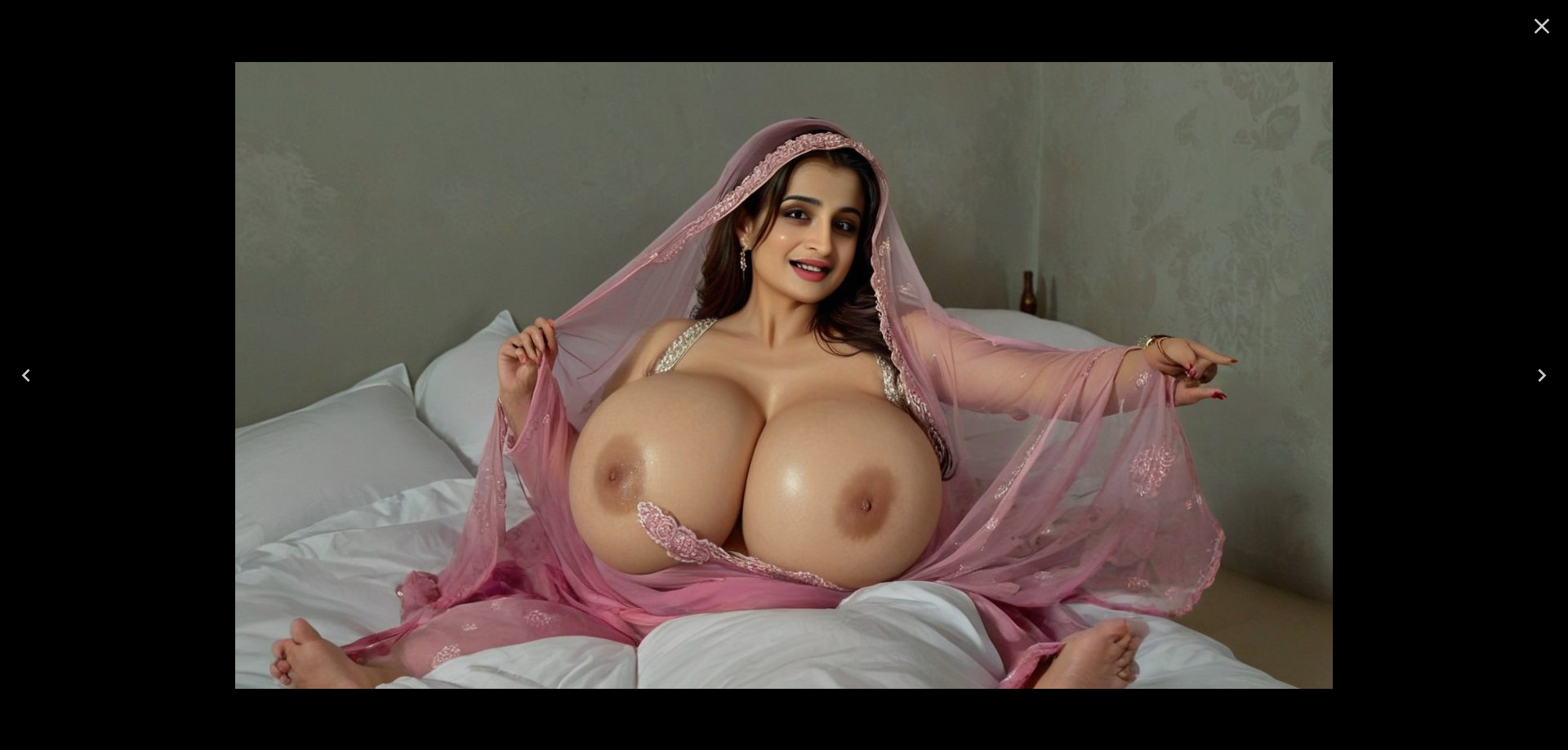
click at [1524, 381] on button "Next" at bounding box center [1543, 375] width 53 height 65
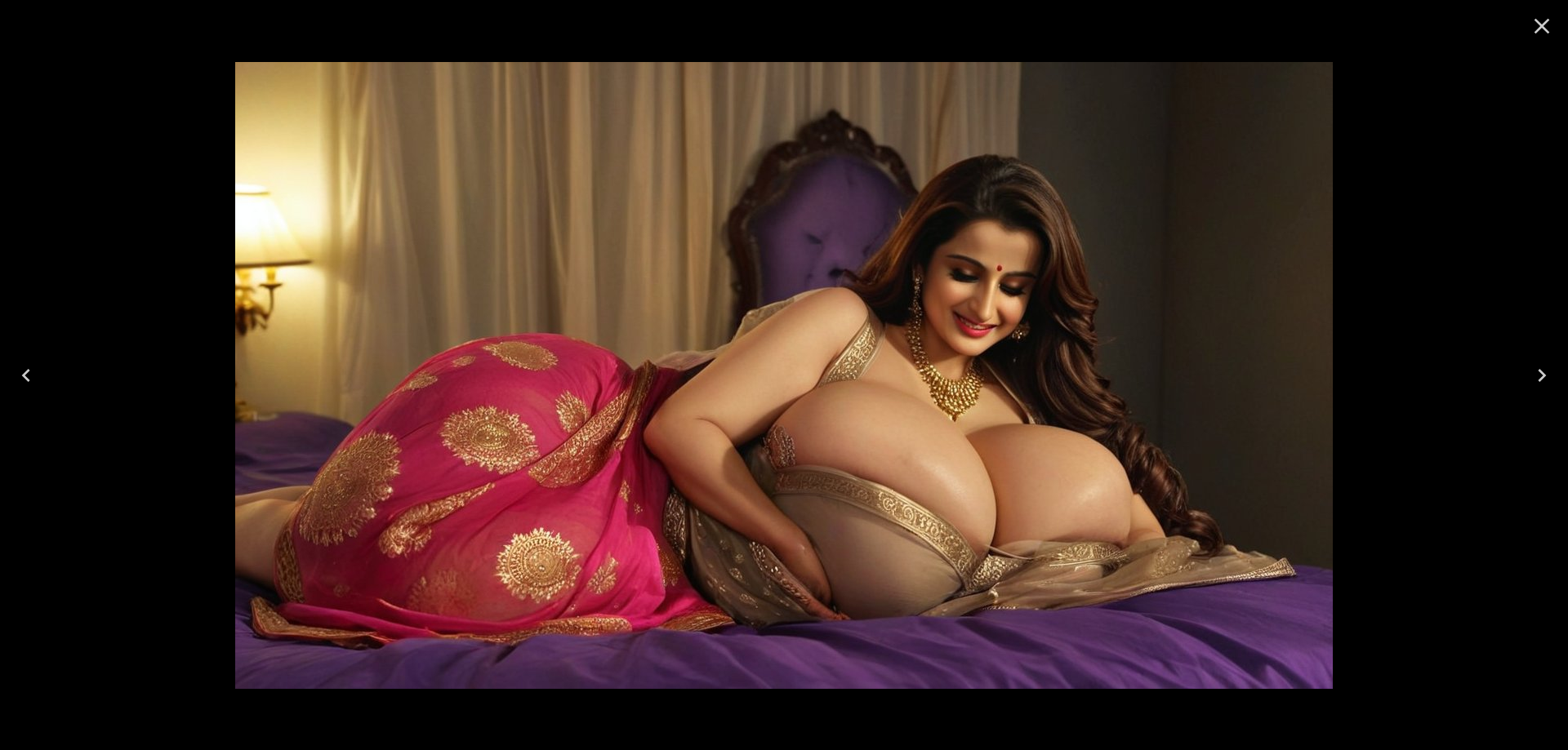
click at [1524, 381] on button "Next" at bounding box center [1543, 375] width 53 height 65
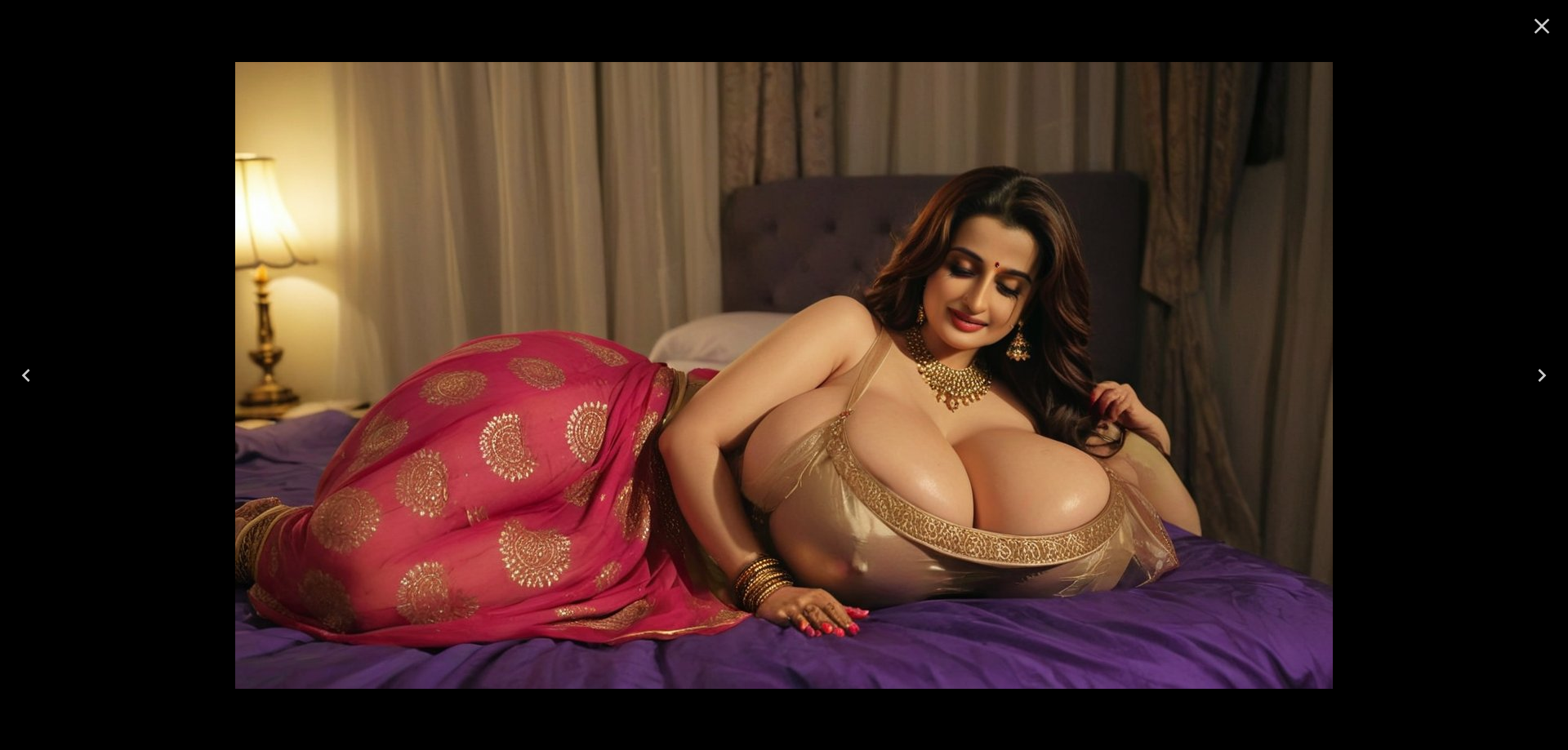
click at [1524, 381] on button "Next" at bounding box center [1543, 375] width 53 height 65
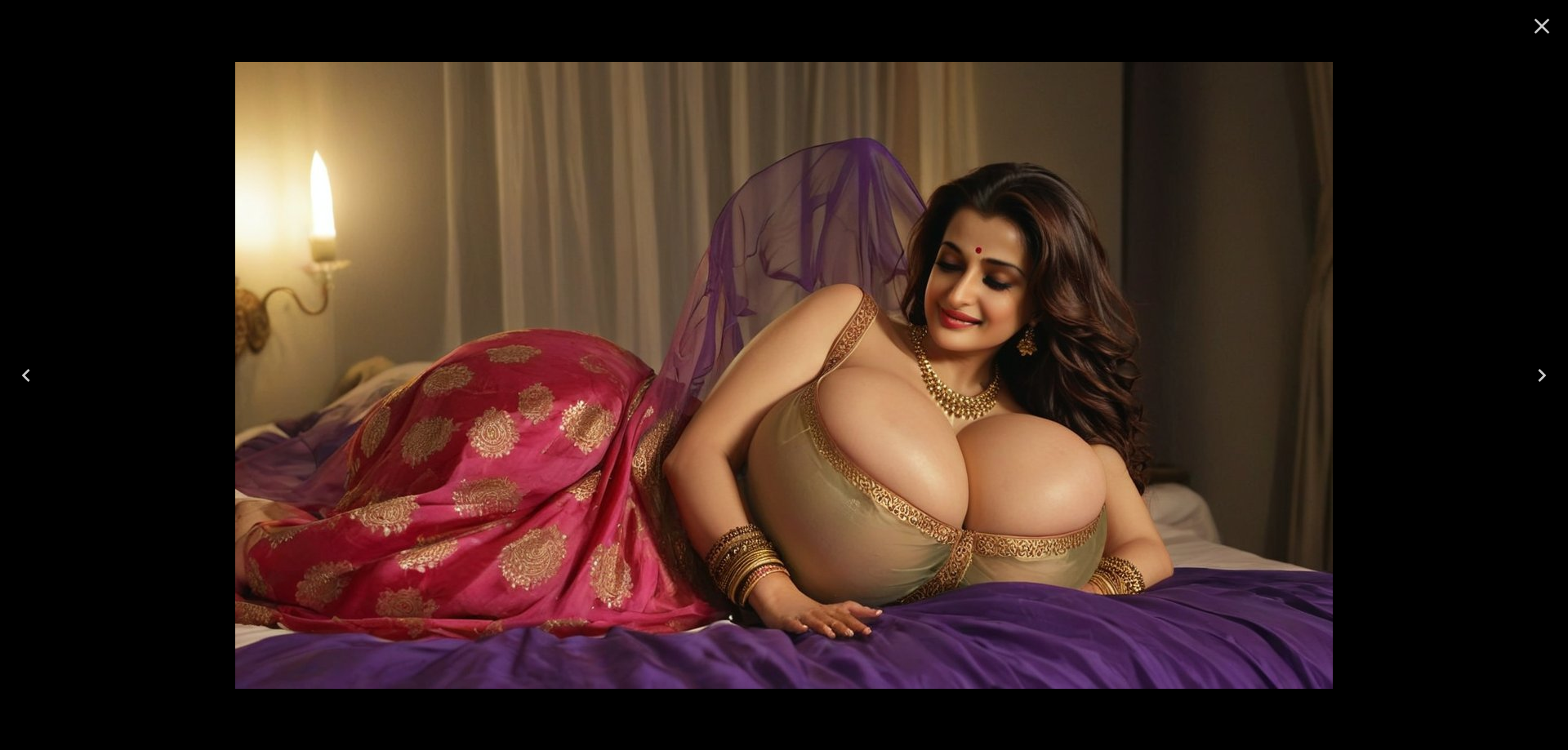
click at [1524, 381] on button "Next" at bounding box center [1543, 375] width 53 height 65
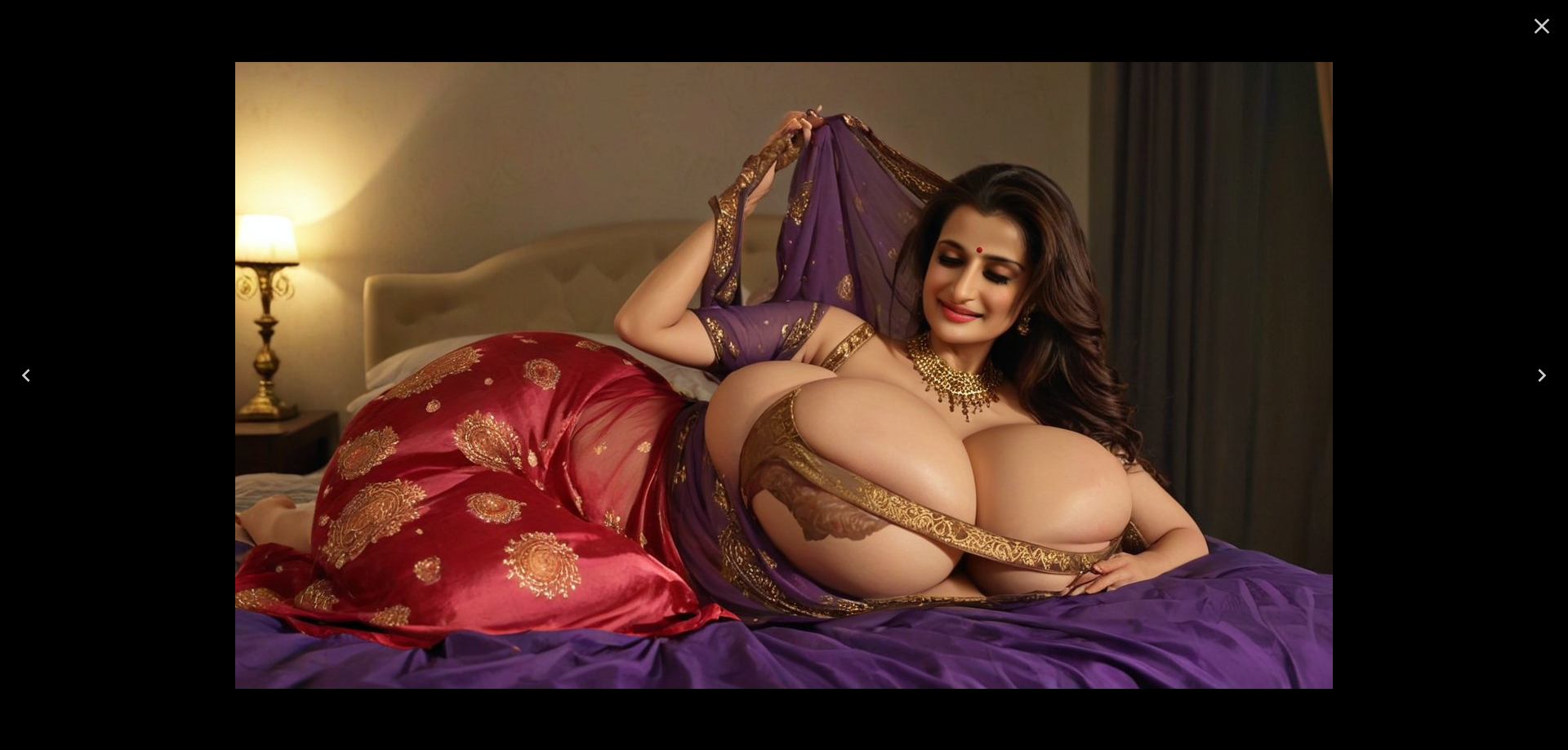
click at [1524, 381] on button "Next" at bounding box center [1543, 375] width 53 height 65
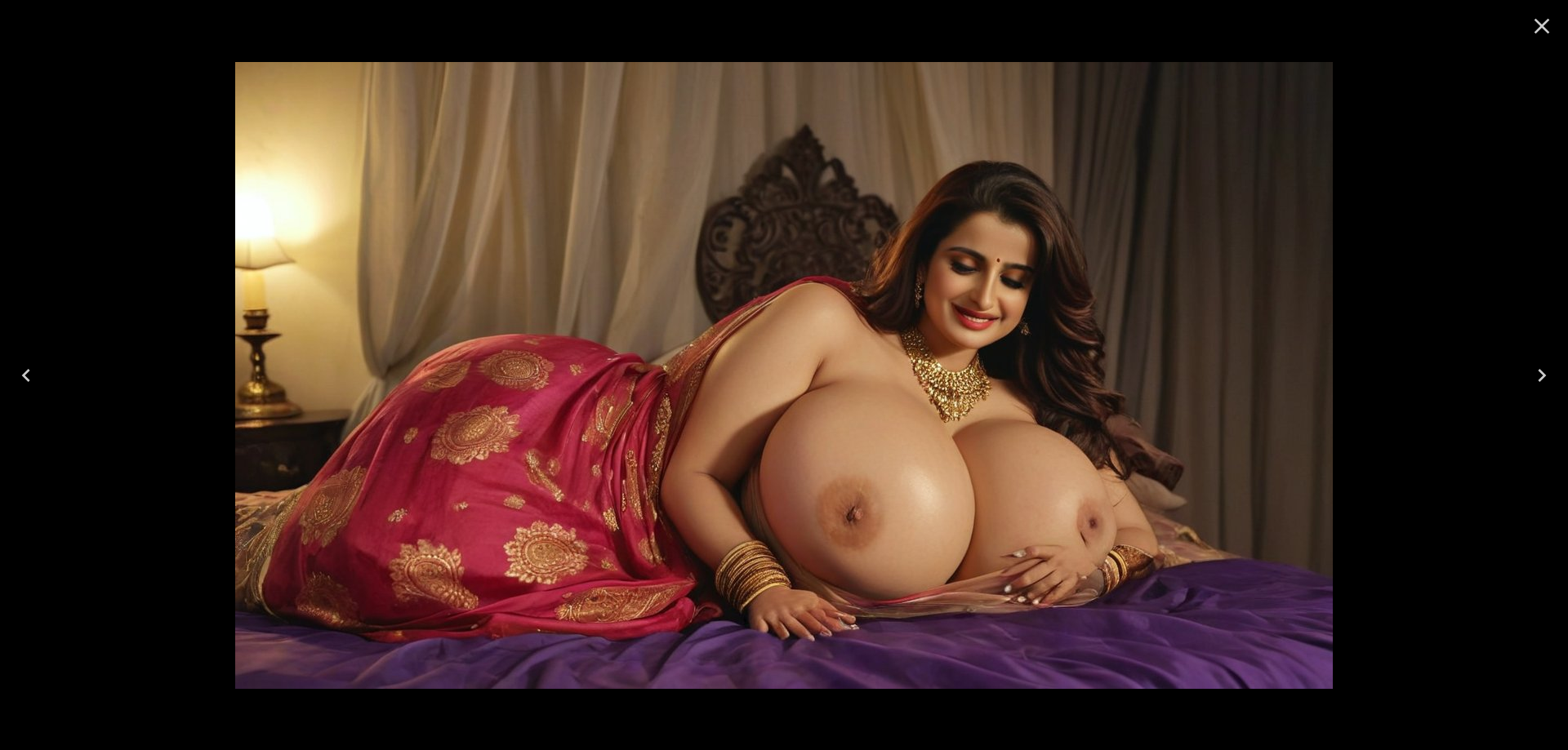
click at [1524, 381] on button "Next" at bounding box center [1543, 375] width 53 height 65
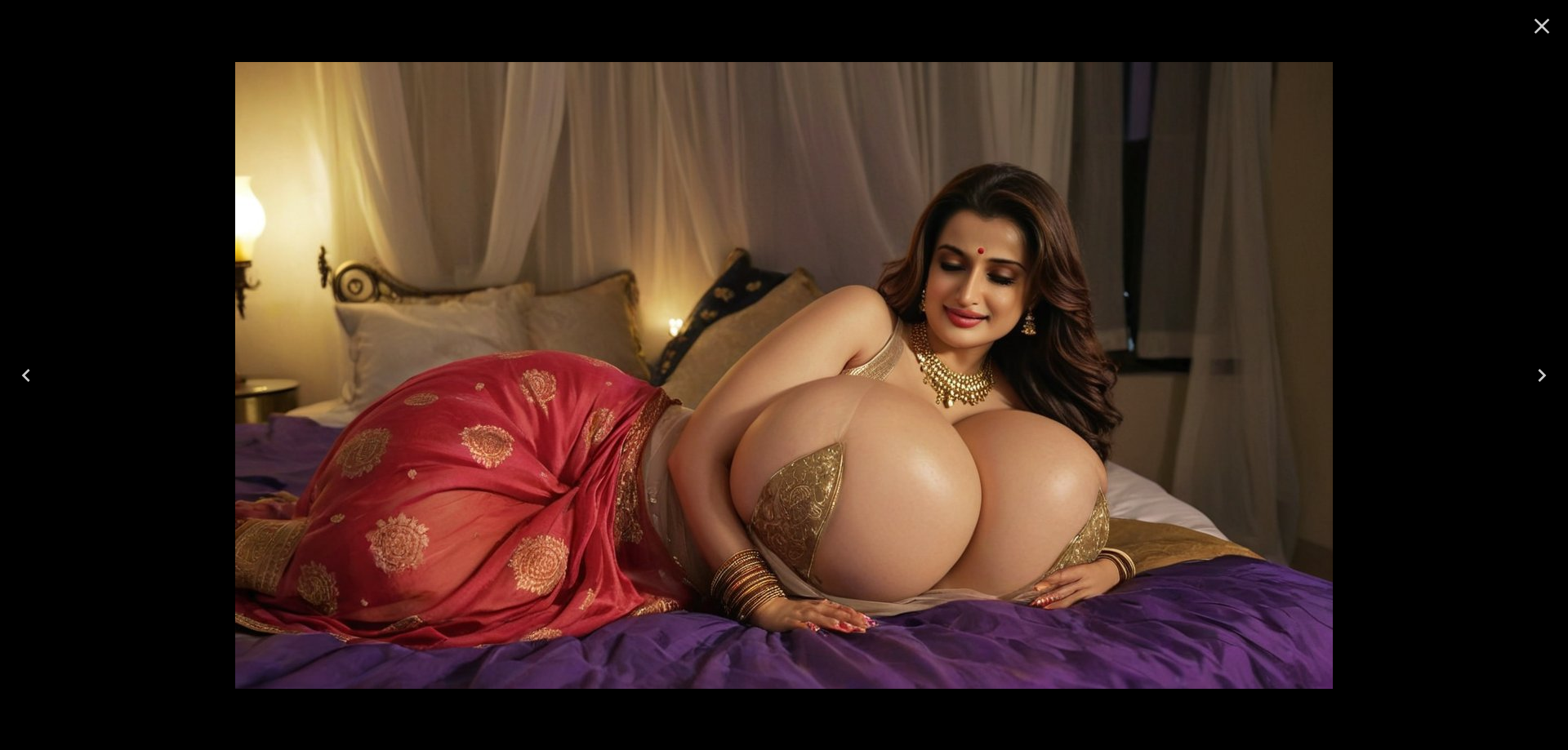
click at [1529, 368] on icon "Next" at bounding box center [1542, 375] width 26 height 26
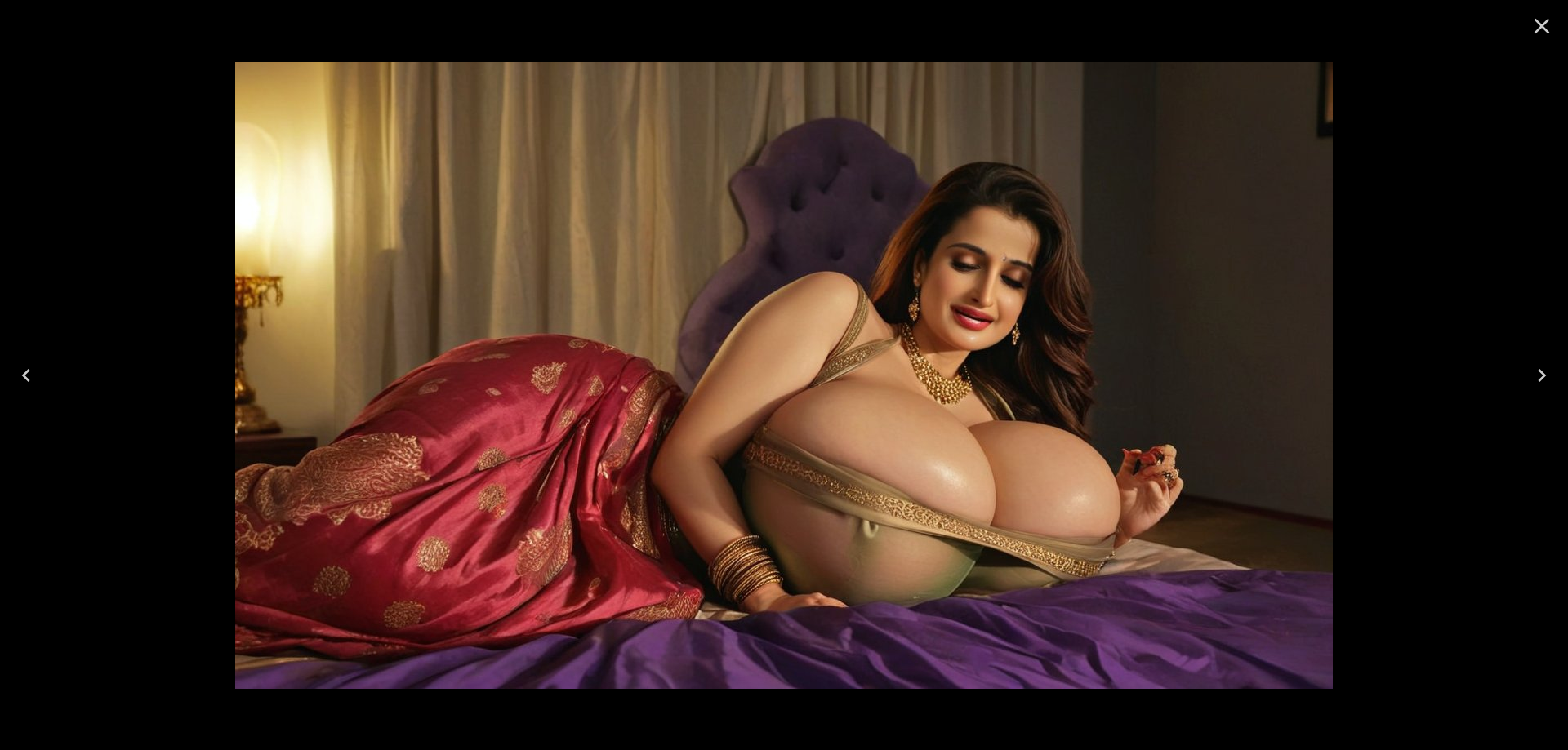
click at [1529, 368] on icon "Next" at bounding box center [1542, 375] width 26 height 26
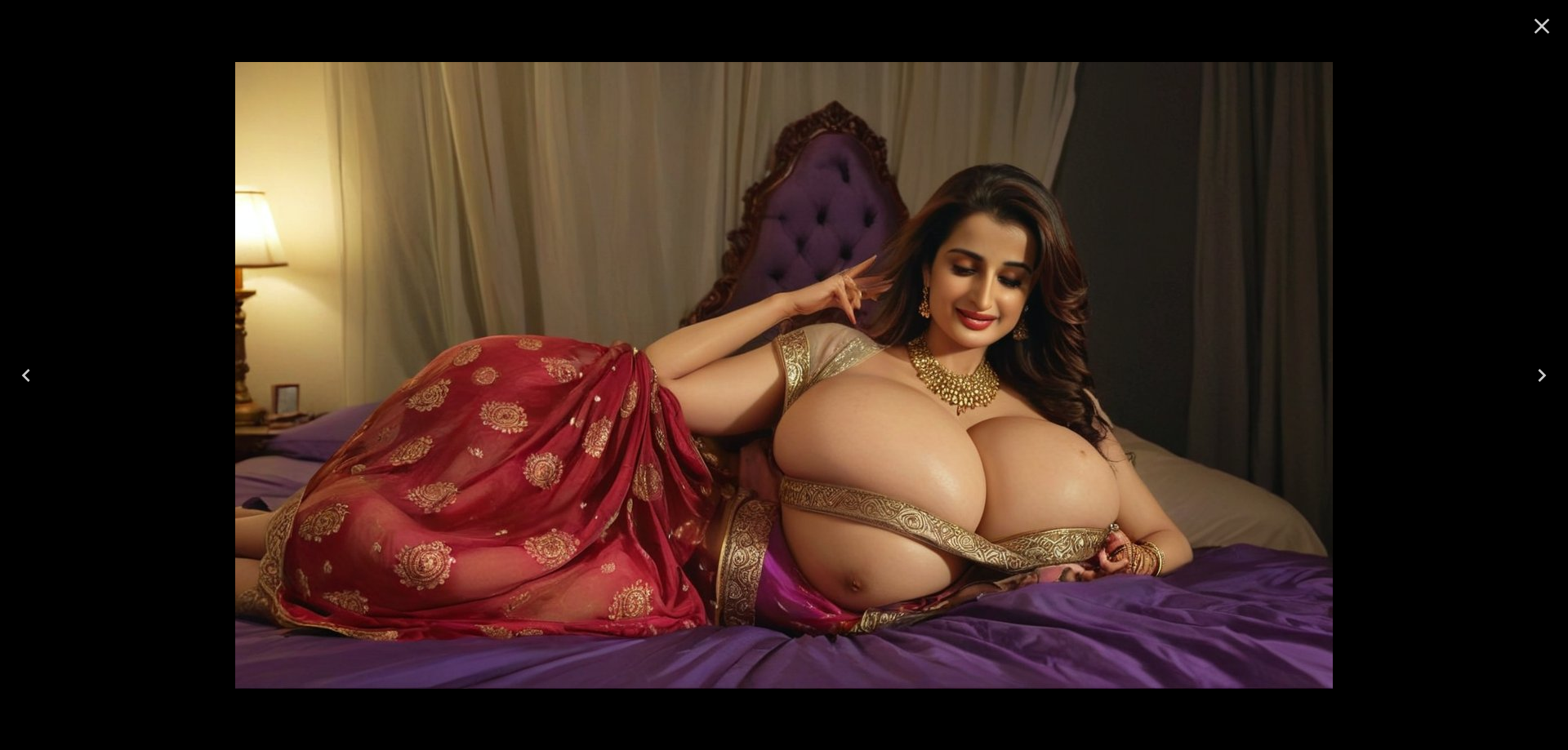
click at [1529, 368] on icon "Next" at bounding box center [1542, 375] width 26 height 26
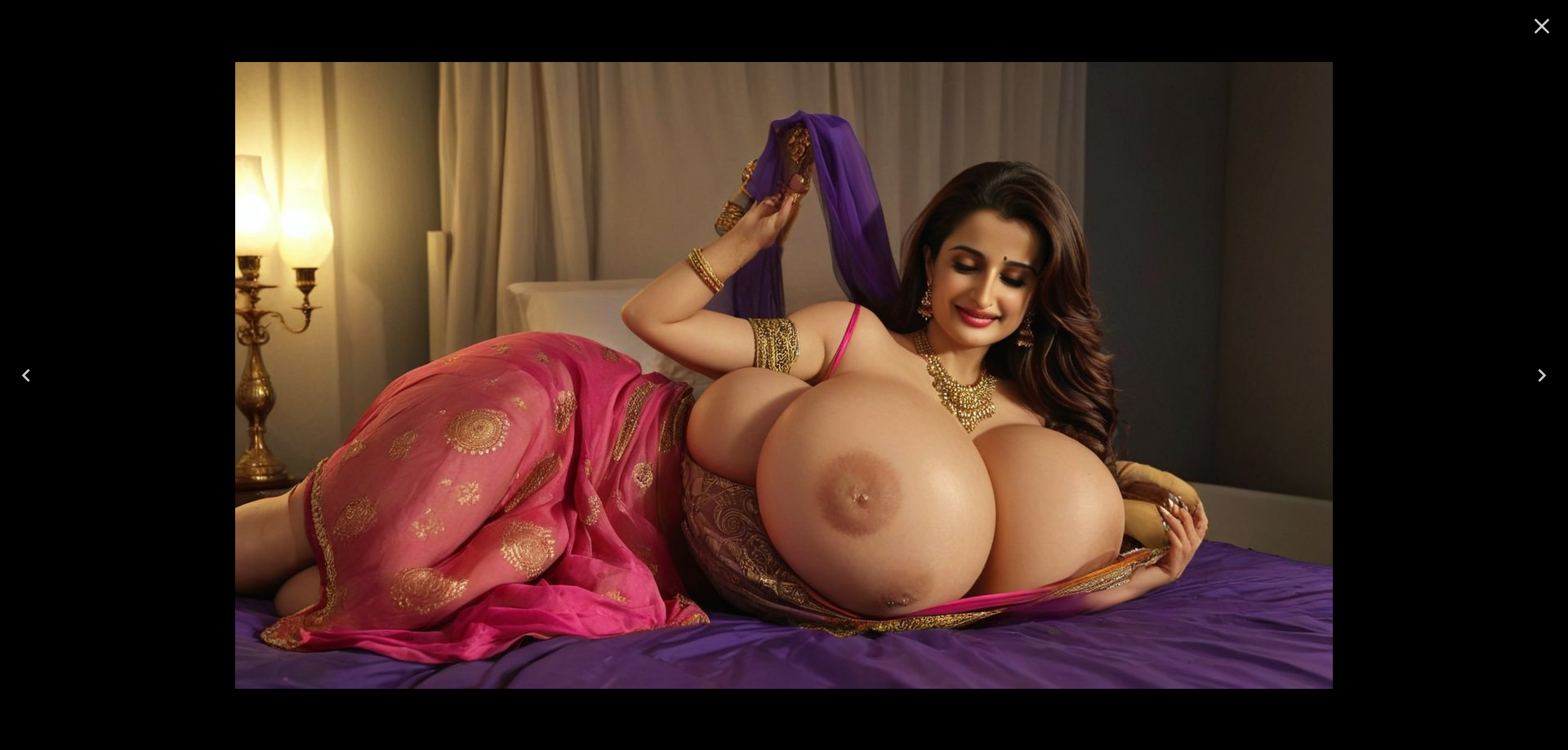
click at [1529, 368] on icon "Next" at bounding box center [1542, 375] width 26 height 26
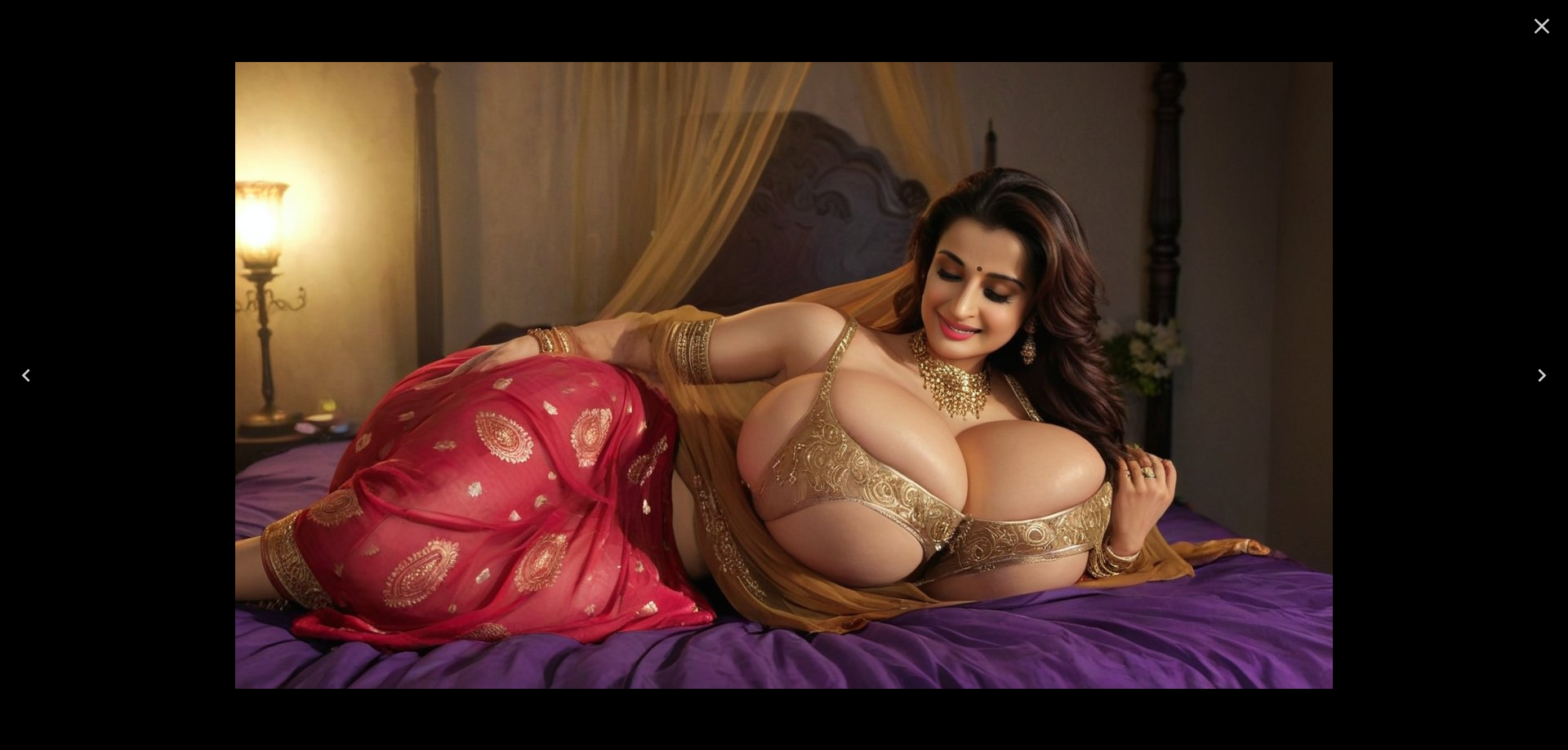
click at [1529, 368] on icon "Next" at bounding box center [1542, 375] width 26 height 26
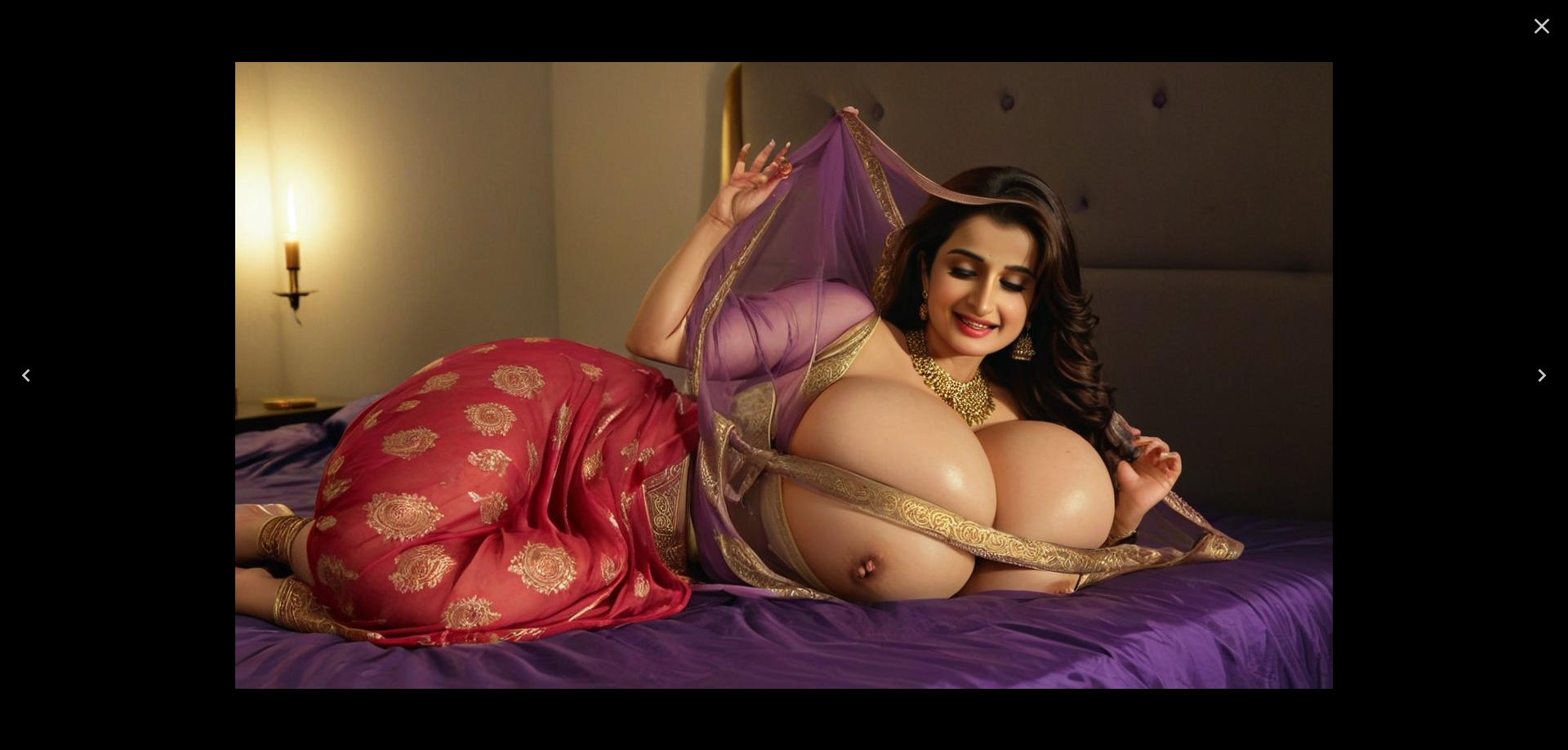
click at [1529, 368] on icon "Next" at bounding box center [1542, 375] width 26 height 26
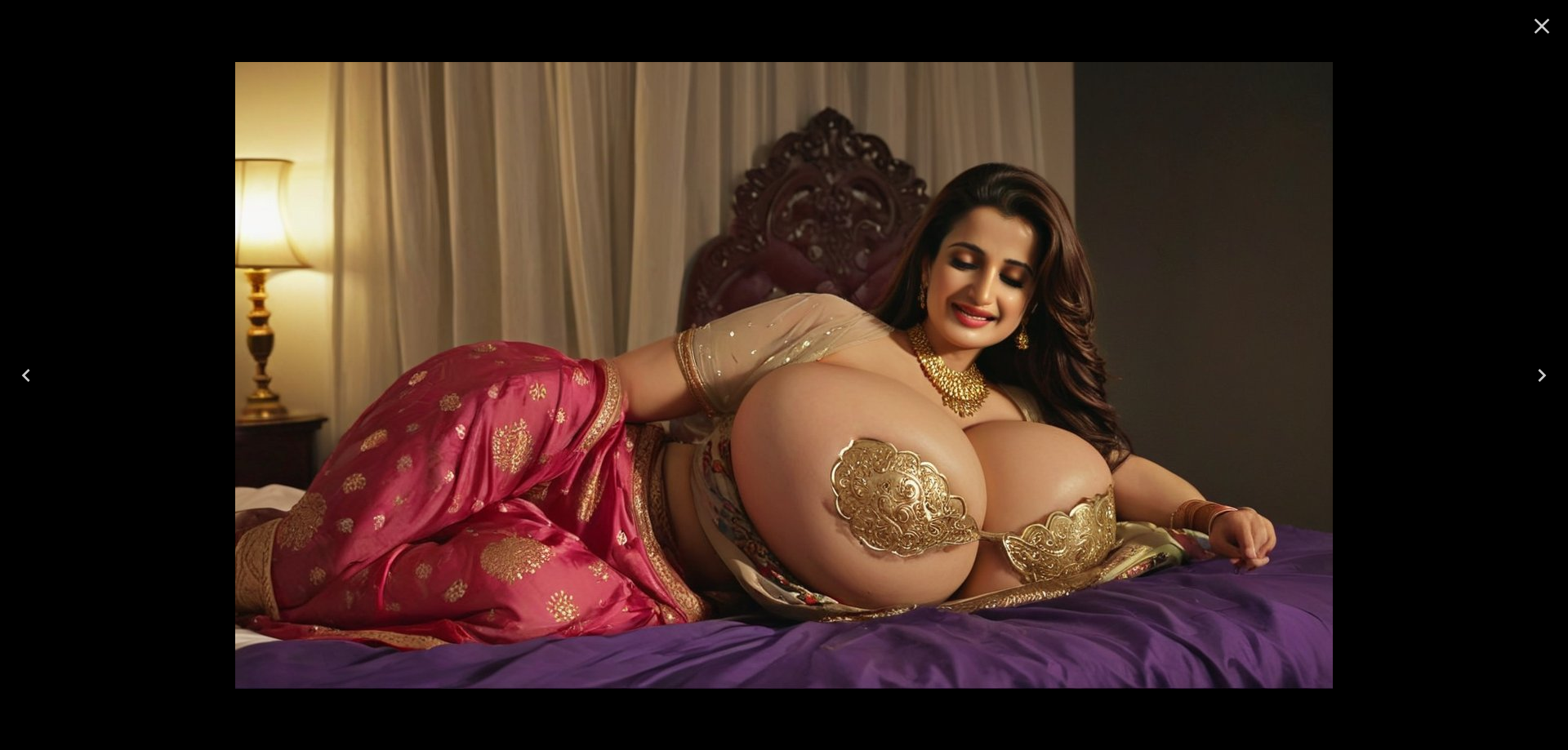
click at [1529, 368] on icon "Next" at bounding box center [1542, 375] width 26 height 26
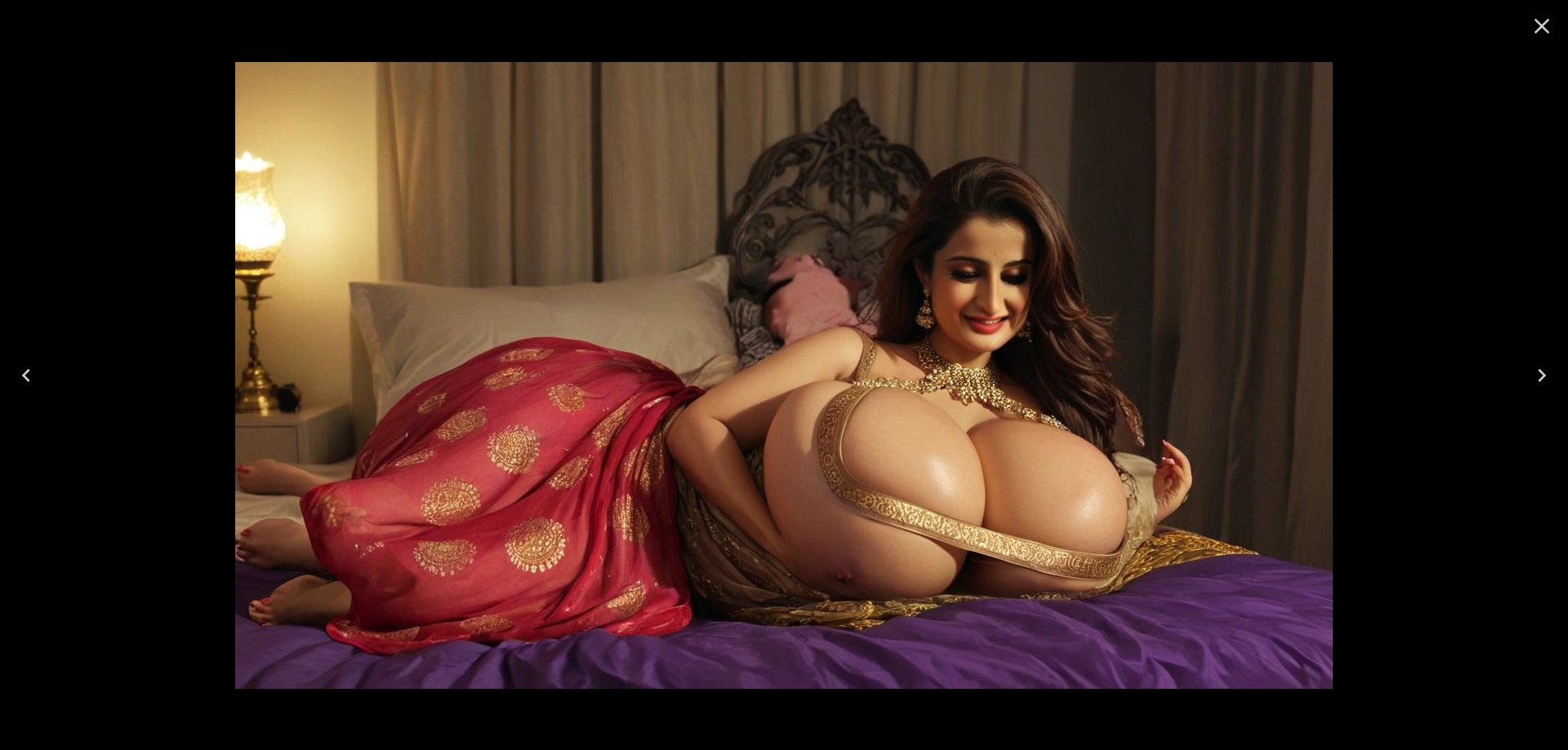
click at [1529, 368] on icon "Next" at bounding box center [1542, 375] width 26 height 26
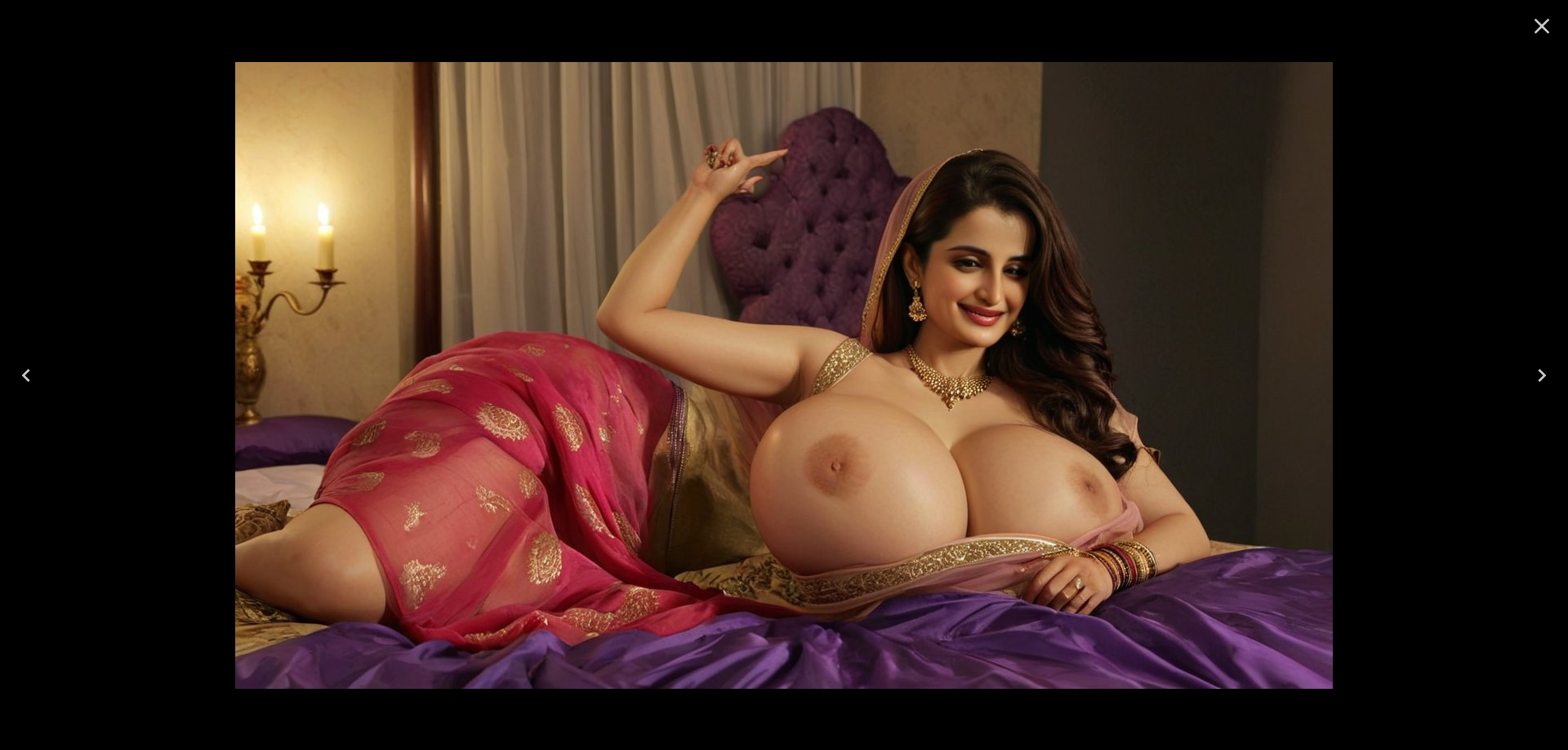
click at [1529, 368] on icon "Next" at bounding box center [1542, 375] width 26 height 26
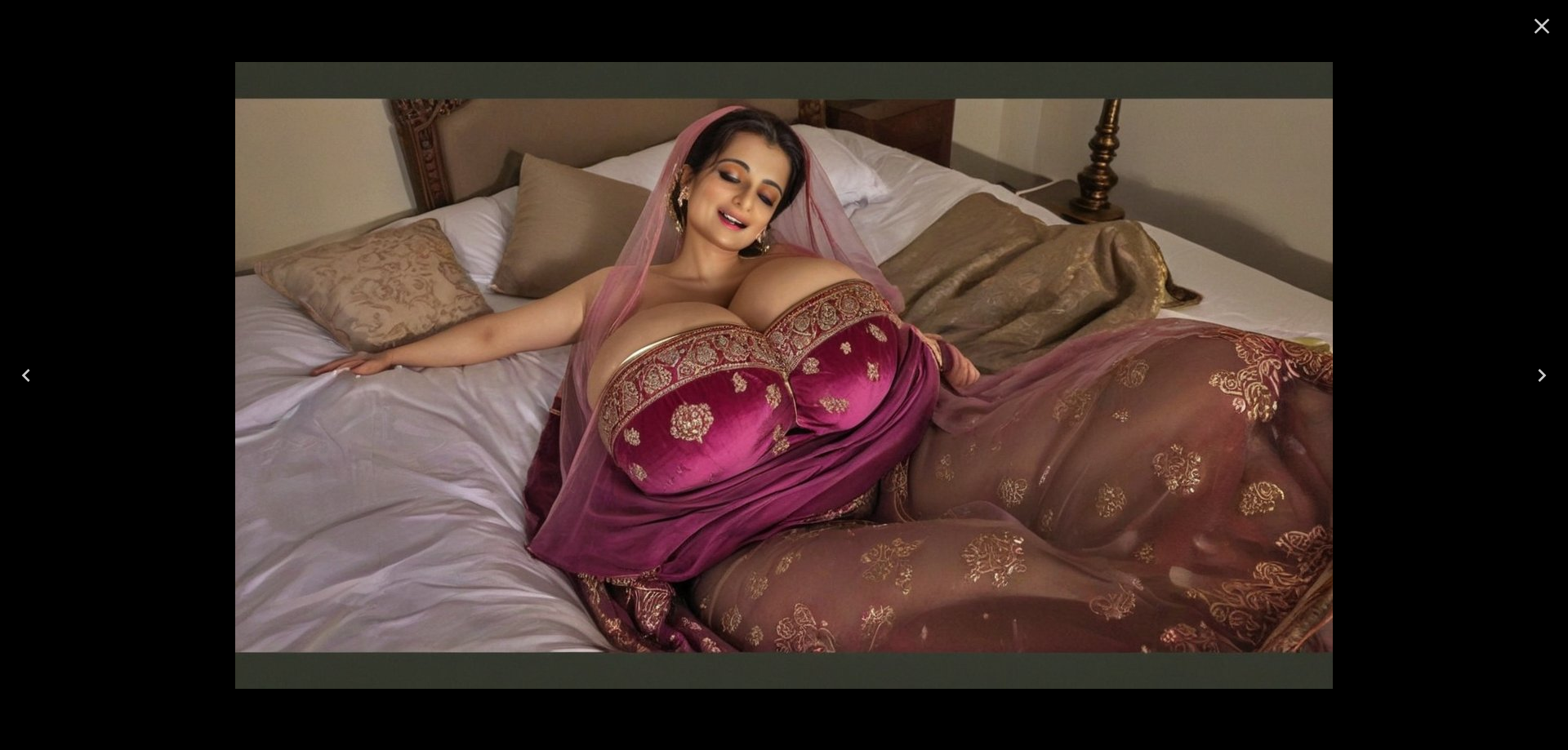
click at [1549, 371] on icon "Next" at bounding box center [1542, 375] width 26 height 26
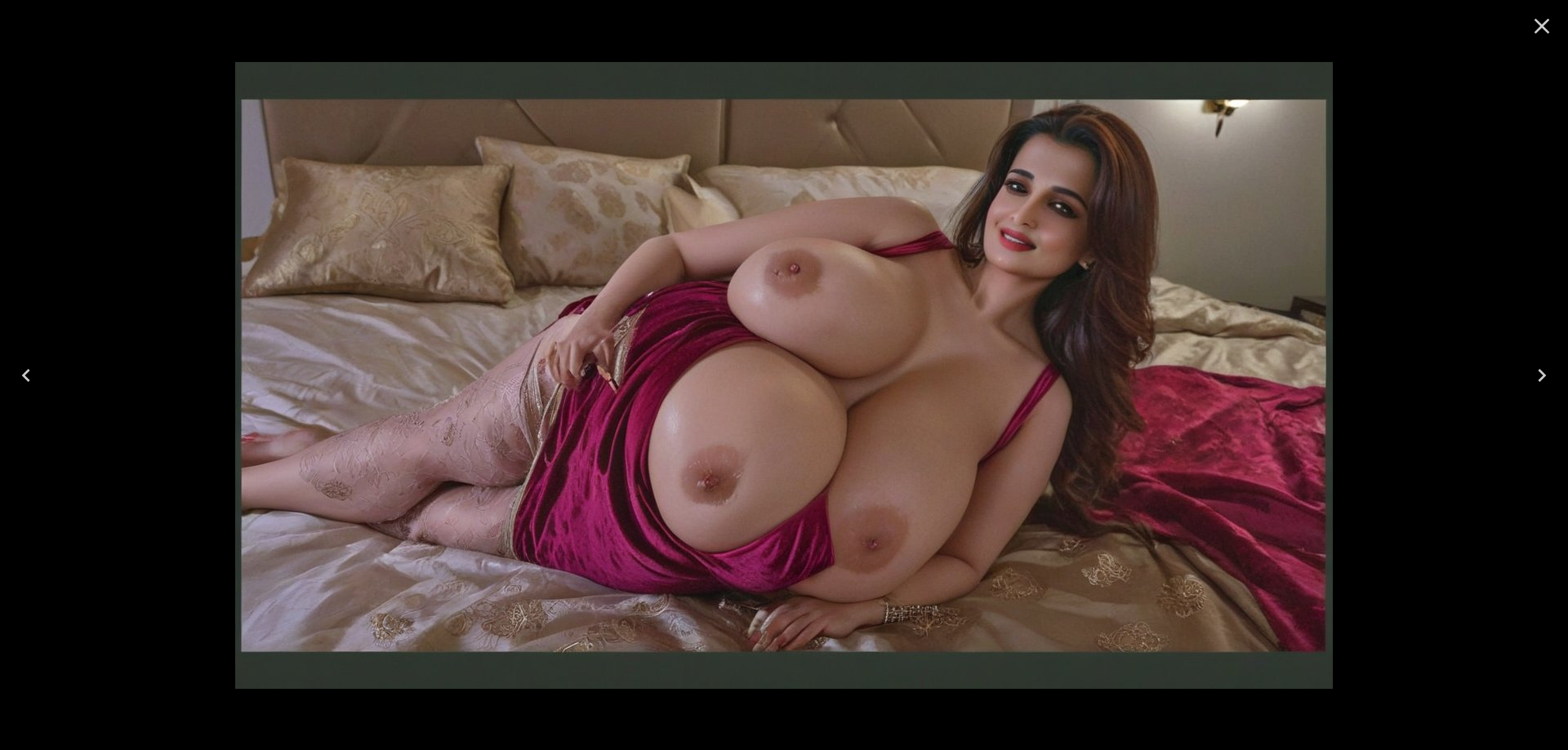
click at [1549, 371] on icon "Next" at bounding box center [1542, 375] width 26 height 26
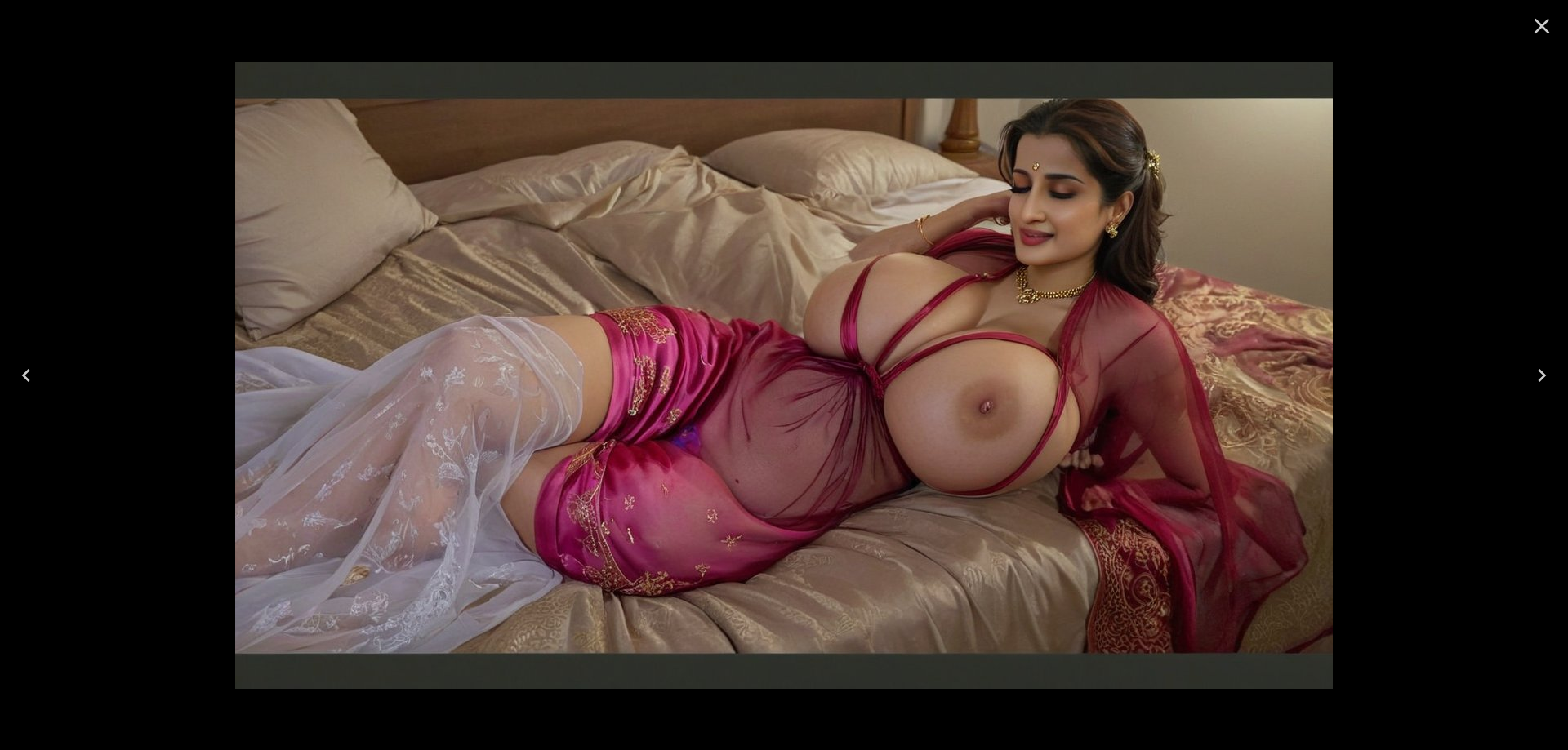
click at [1549, 371] on icon "Next" at bounding box center [1542, 375] width 26 height 26
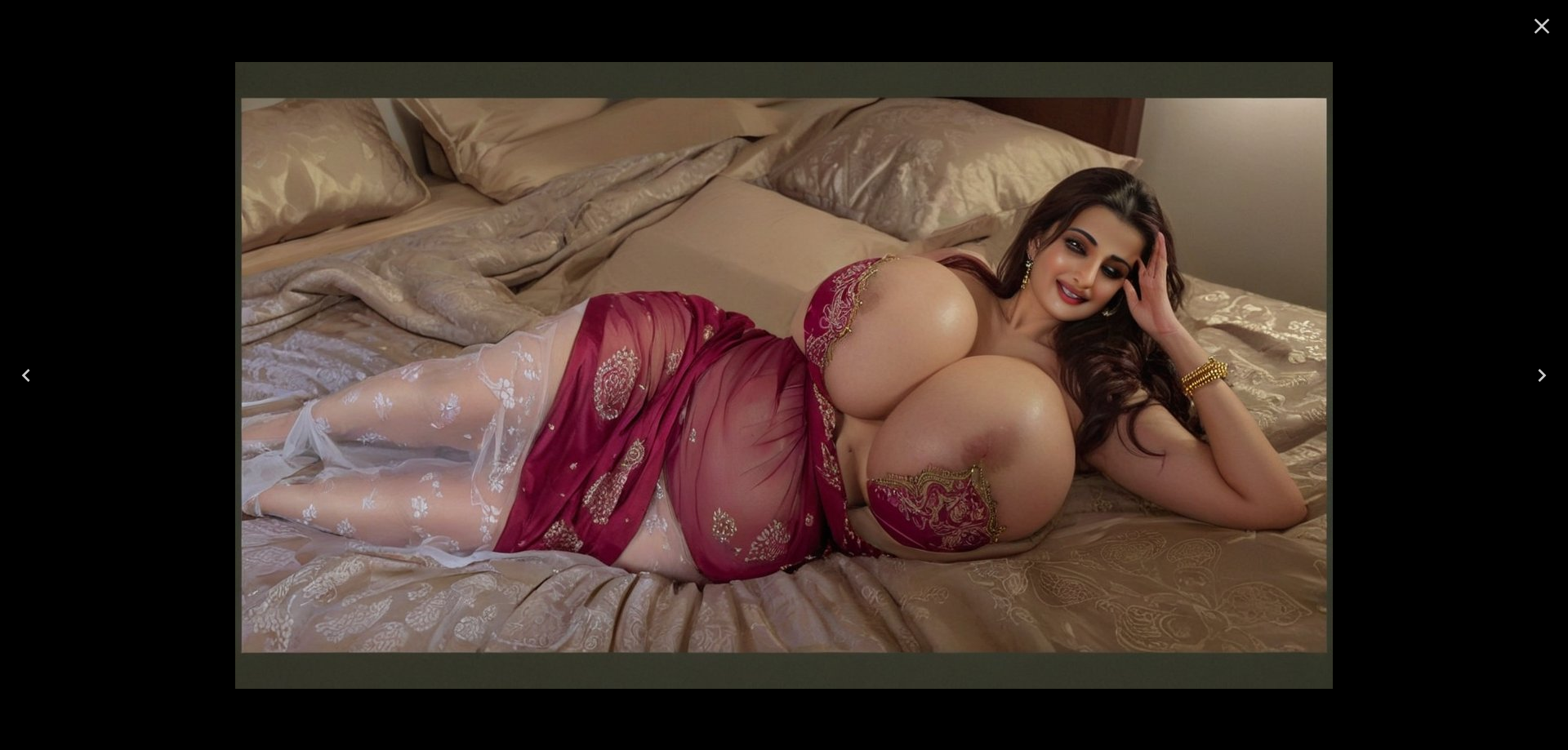
click at [1549, 371] on icon "Next" at bounding box center [1542, 375] width 26 height 26
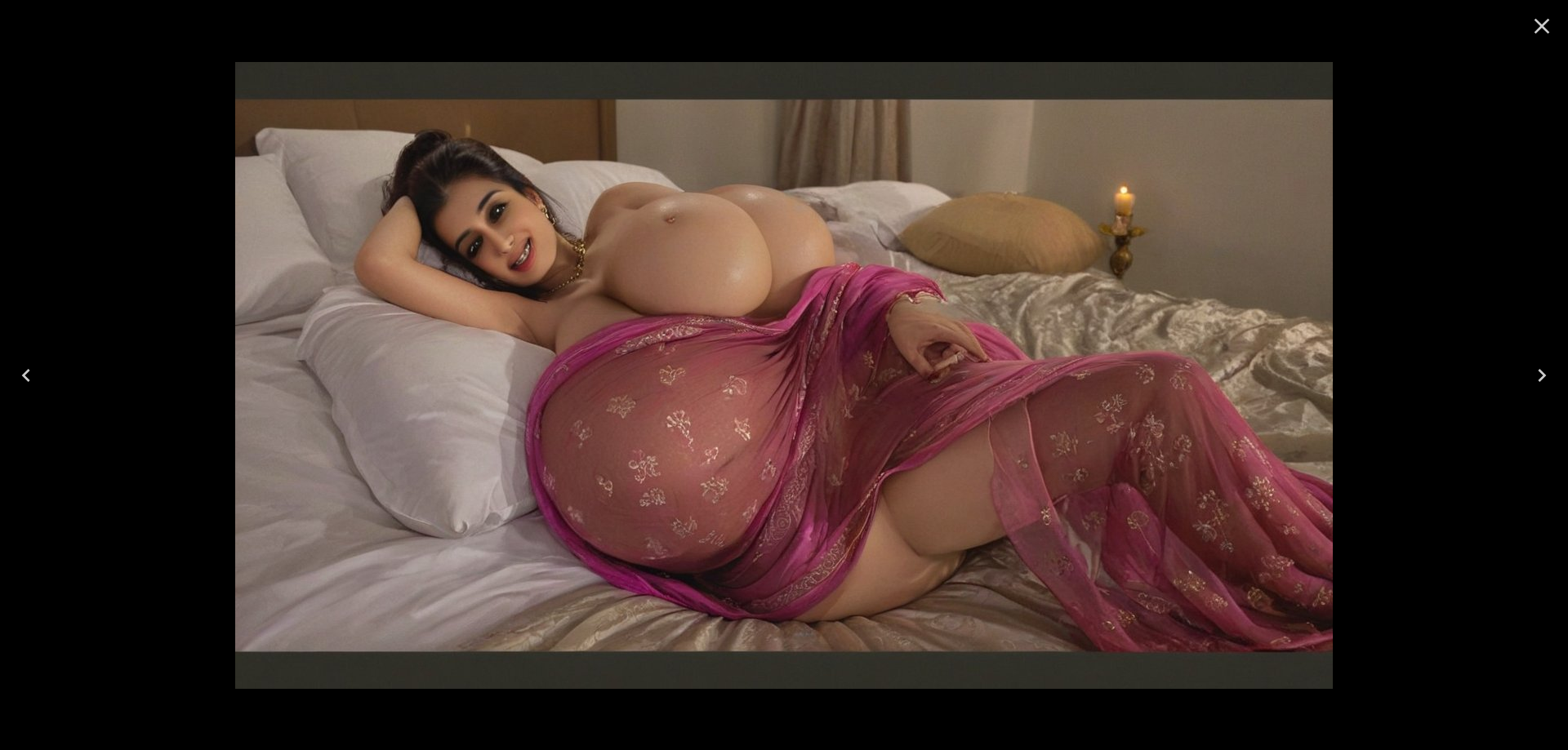
click at [1549, 371] on icon "Next" at bounding box center [1542, 375] width 26 height 26
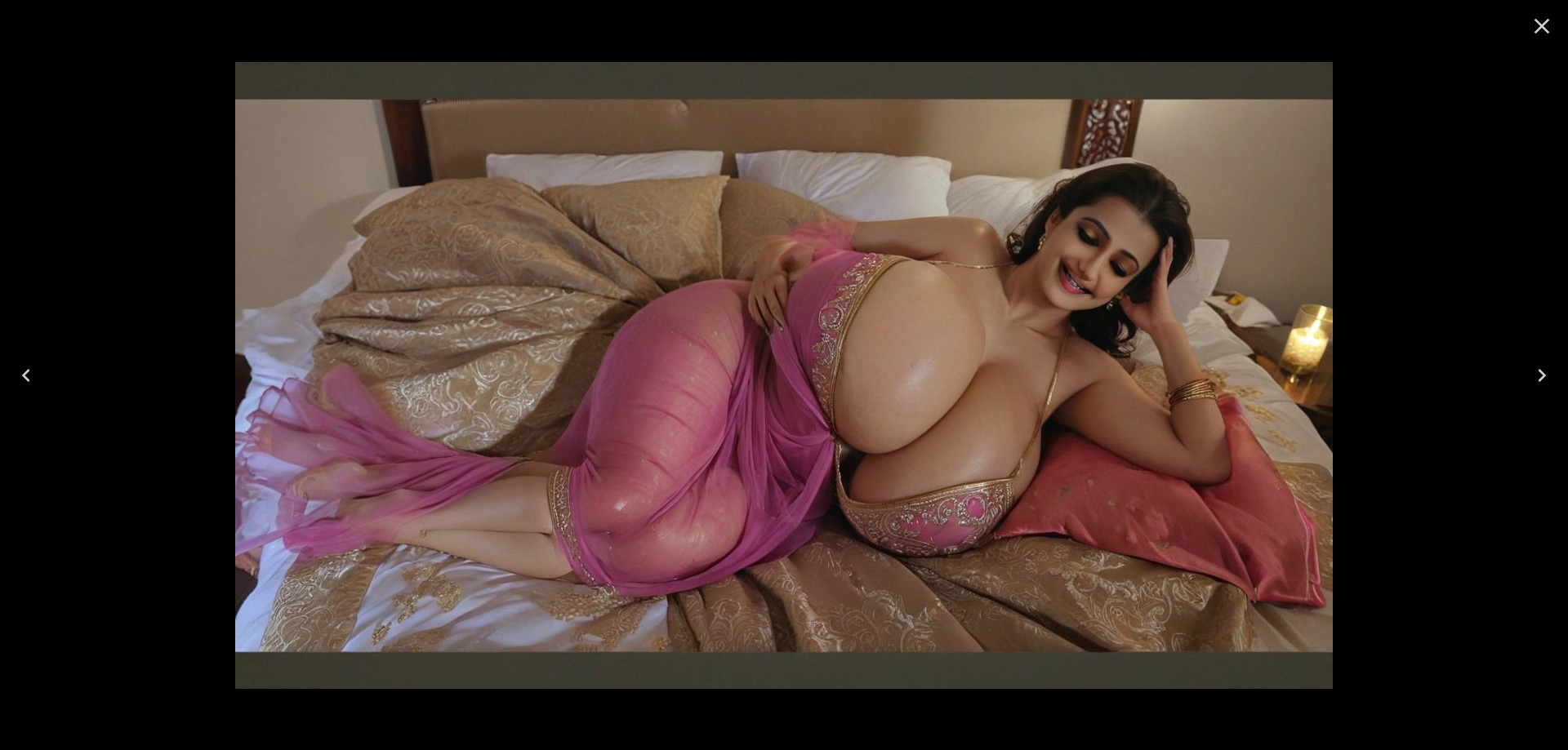
click at [1549, 371] on icon "Next" at bounding box center [1542, 375] width 26 height 26
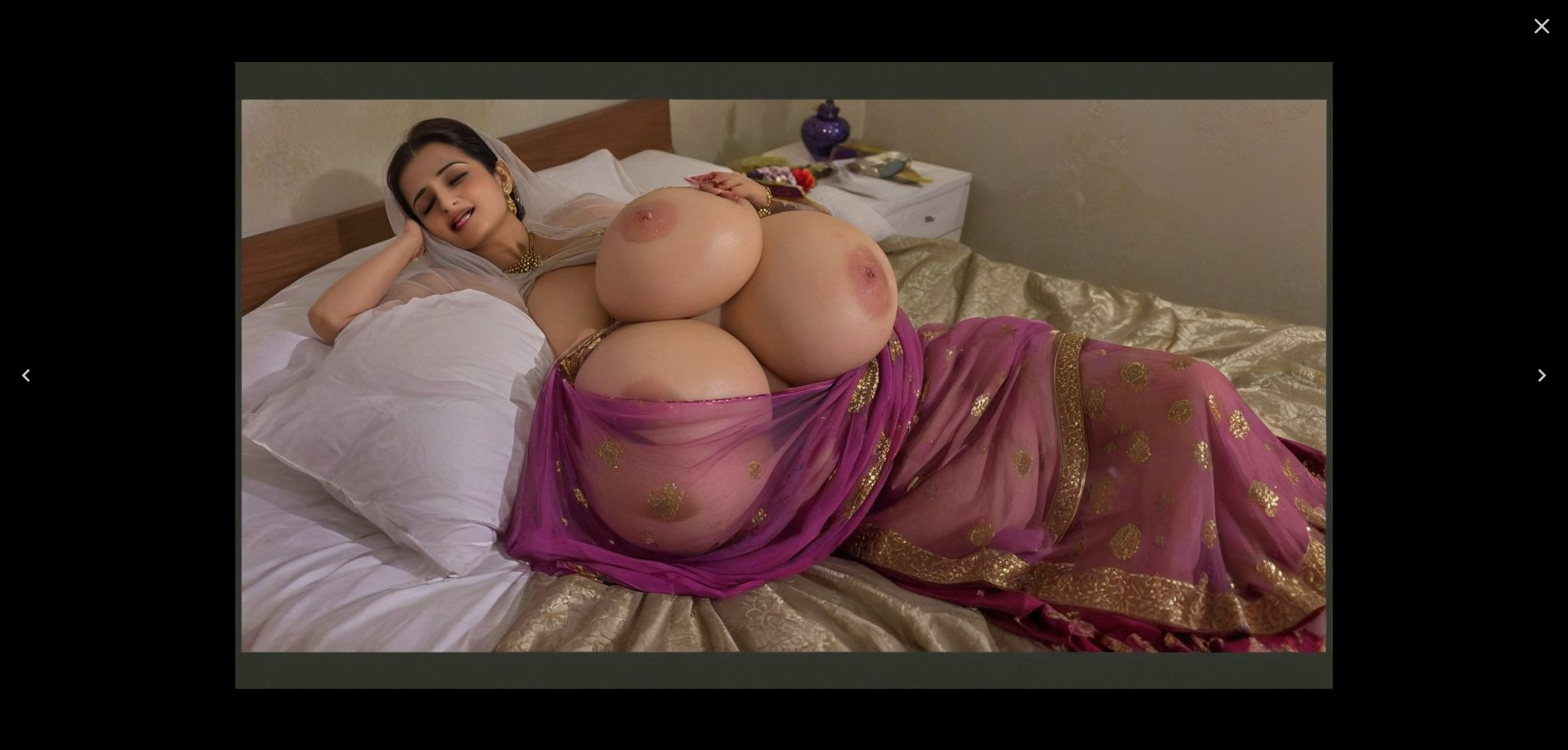
click at [22, 378] on icon "Previous" at bounding box center [25, 375] width 26 height 26
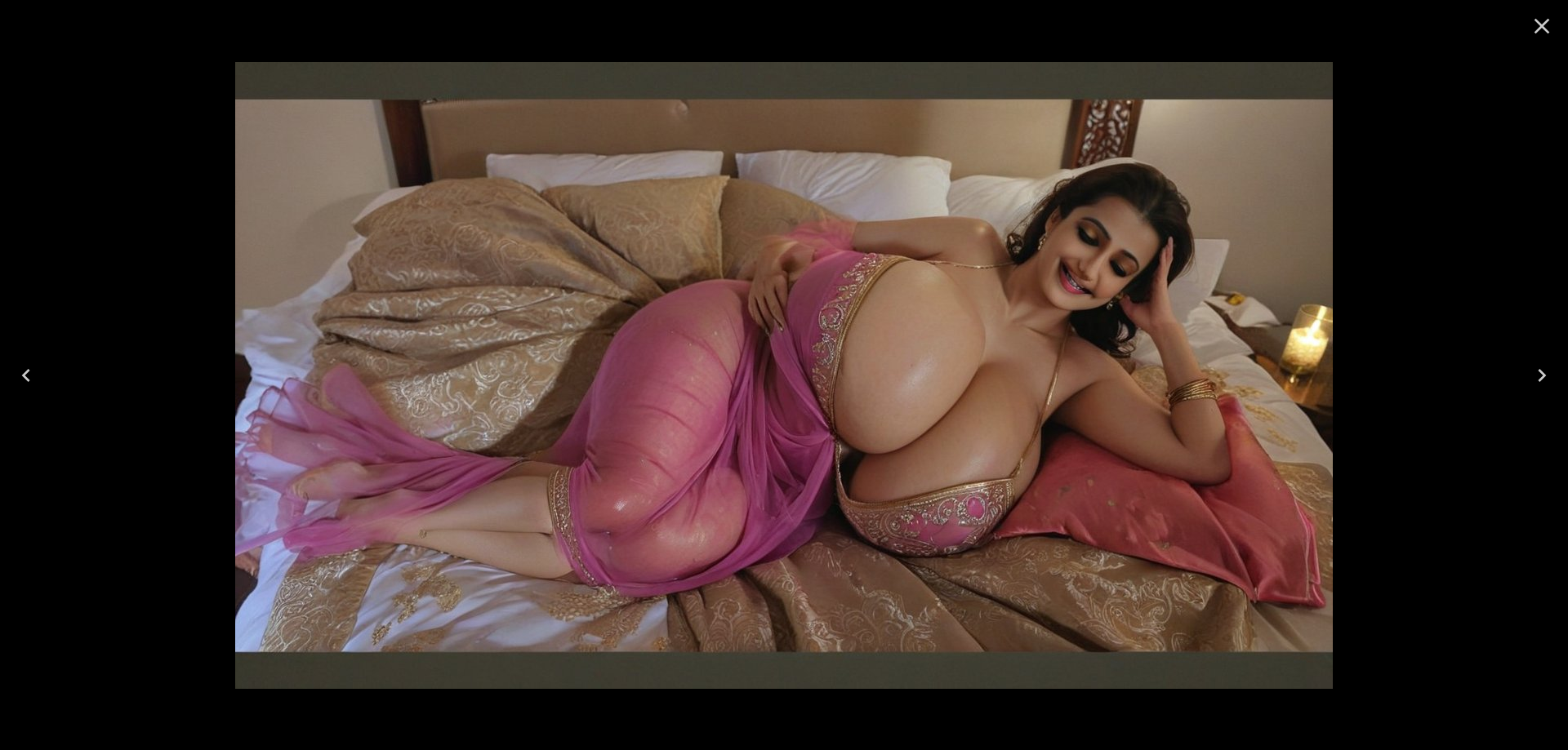
click at [1526, 373] on button "Next" at bounding box center [1543, 375] width 53 height 65
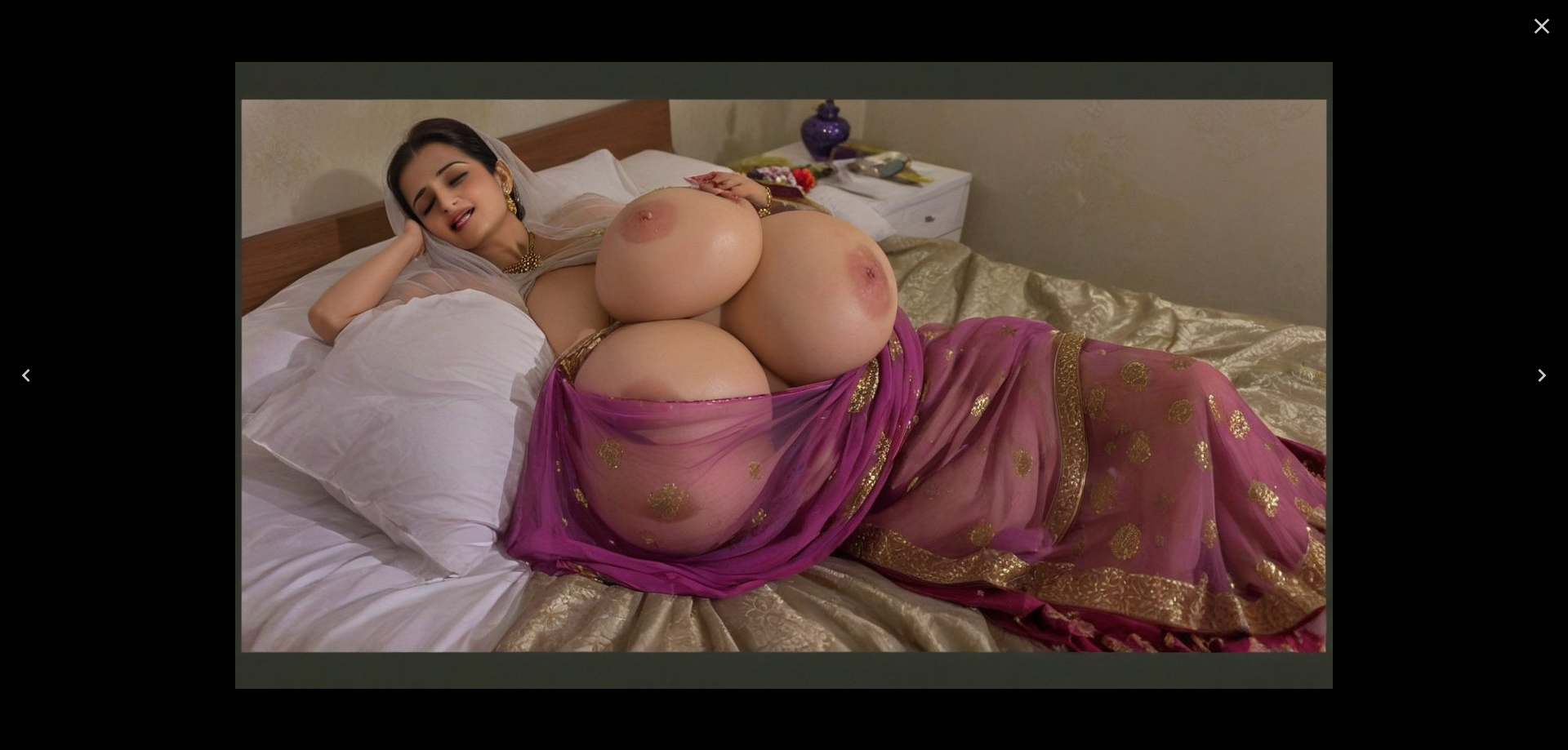
click at [1526, 373] on button "Next" at bounding box center [1543, 375] width 53 height 65
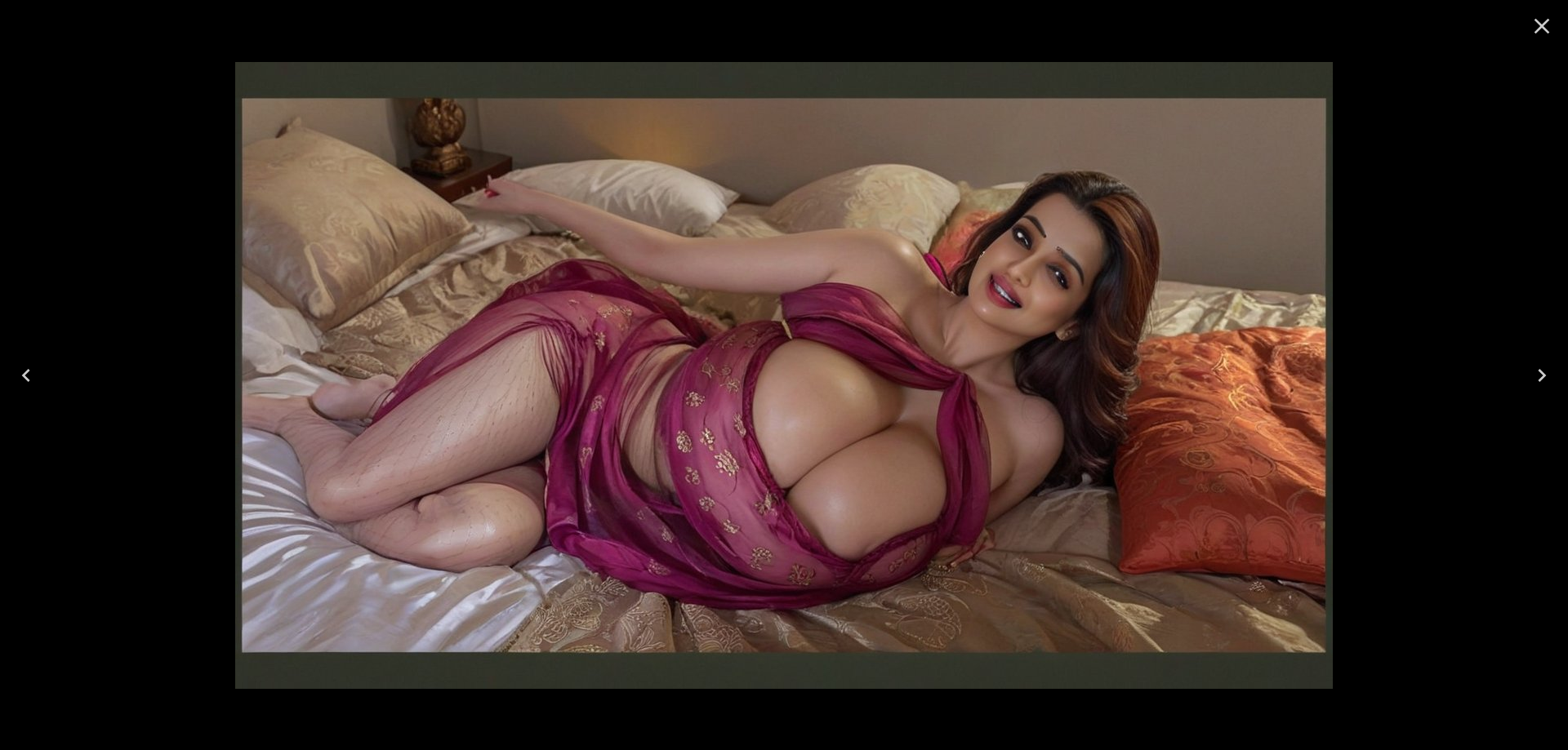
click at [1526, 373] on button "Next" at bounding box center [1543, 375] width 53 height 65
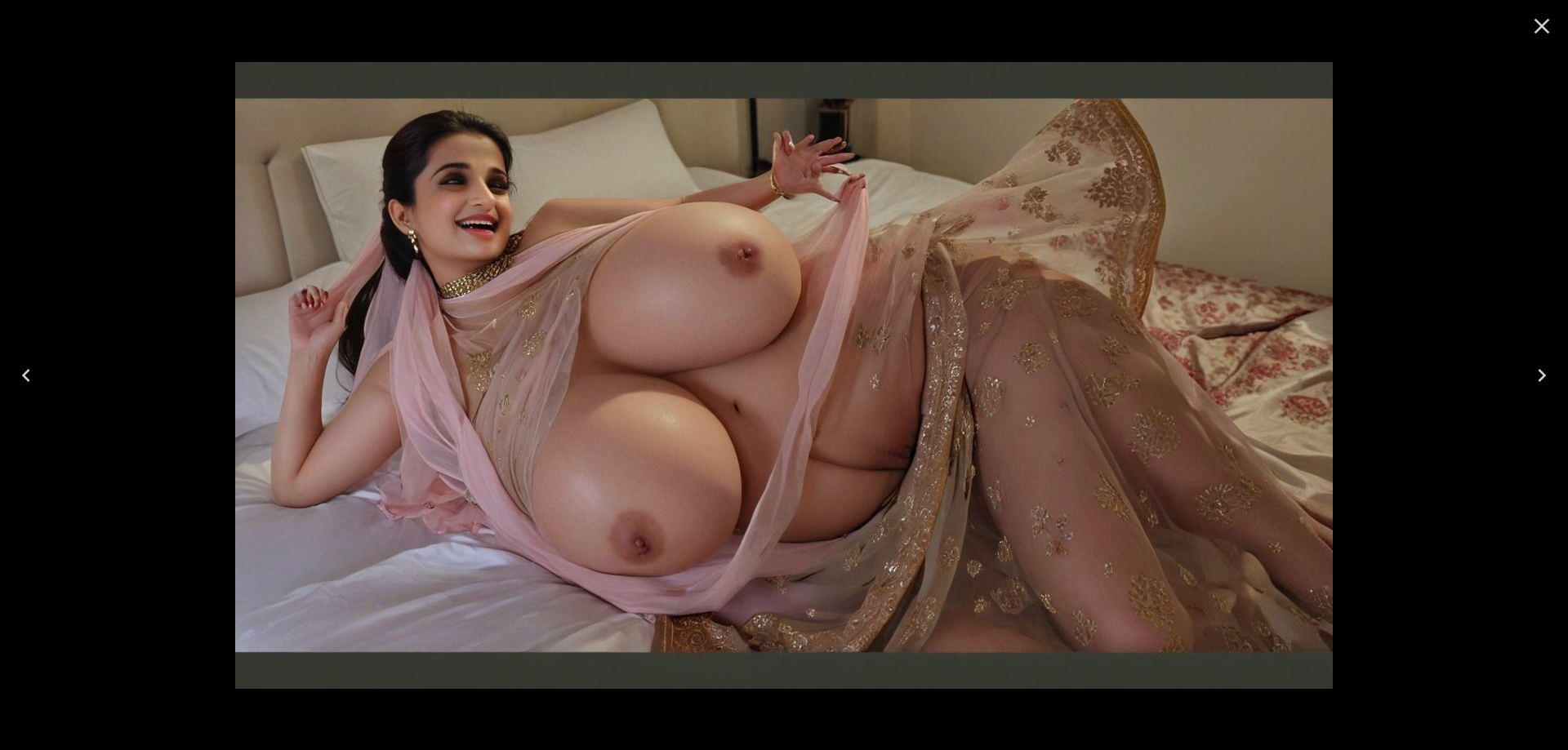
click at [1526, 373] on button "Next" at bounding box center [1543, 375] width 53 height 65
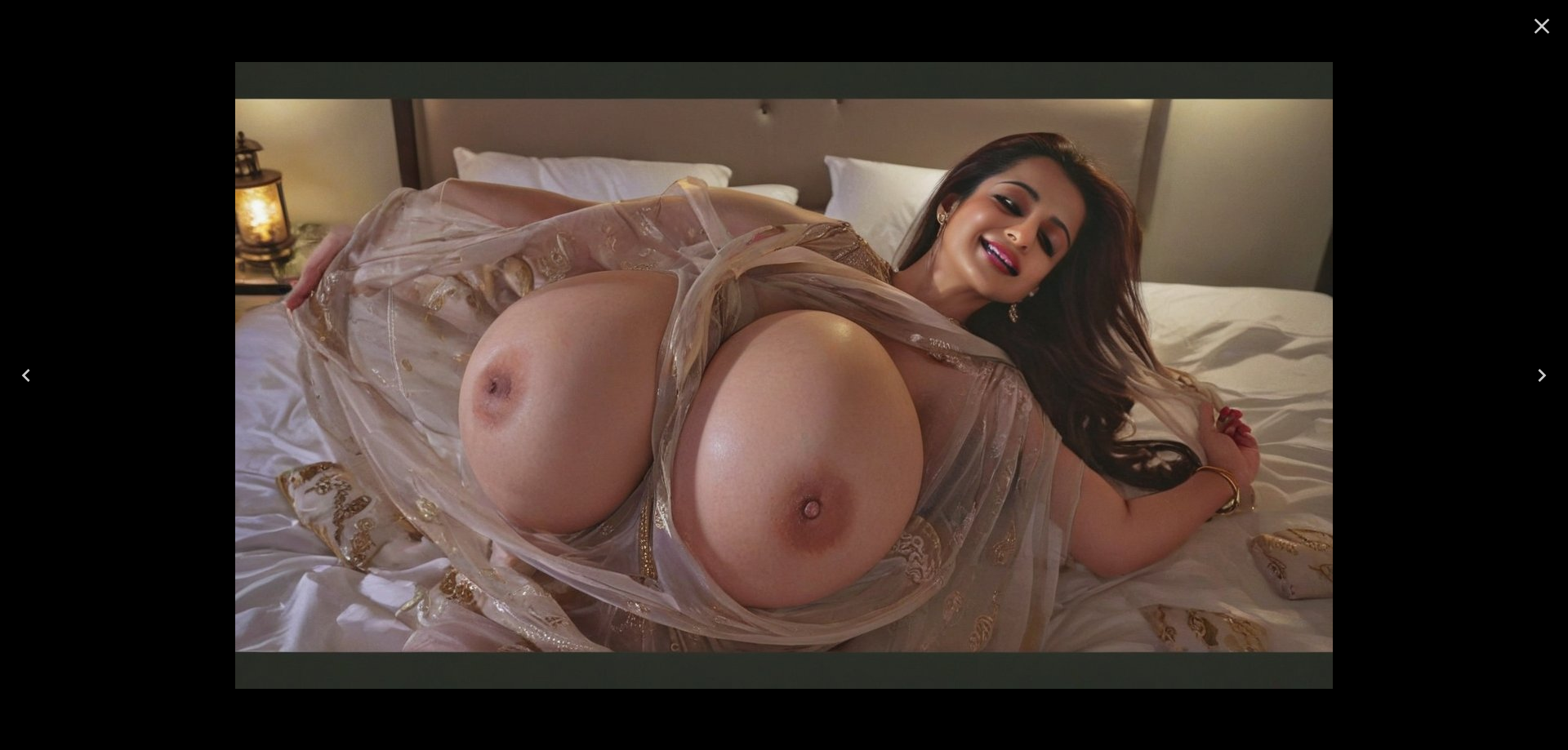
click at [1533, 371] on icon "Next" at bounding box center [1542, 375] width 26 height 26
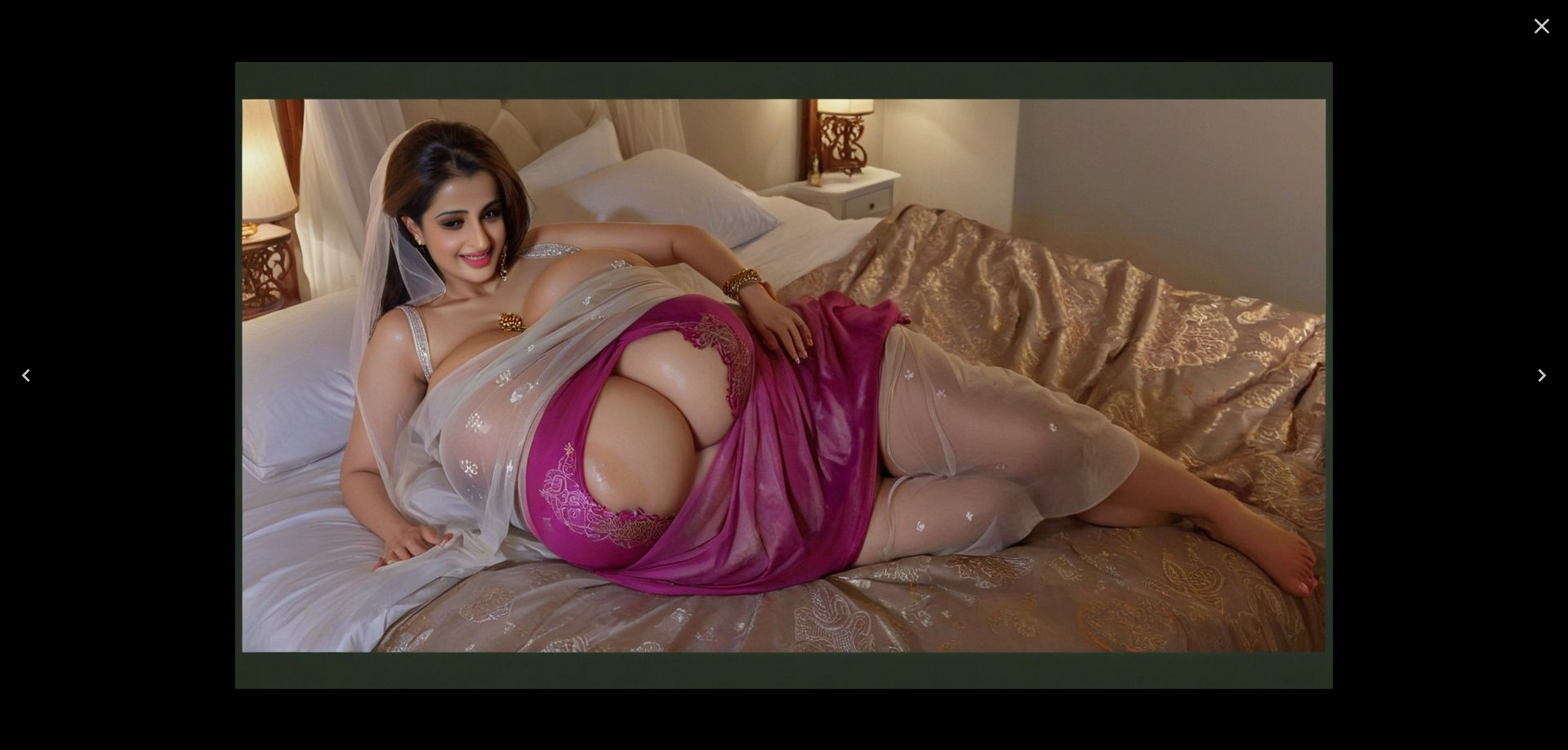
click at [1533, 371] on icon "Next" at bounding box center [1542, 375] width 26 height 26
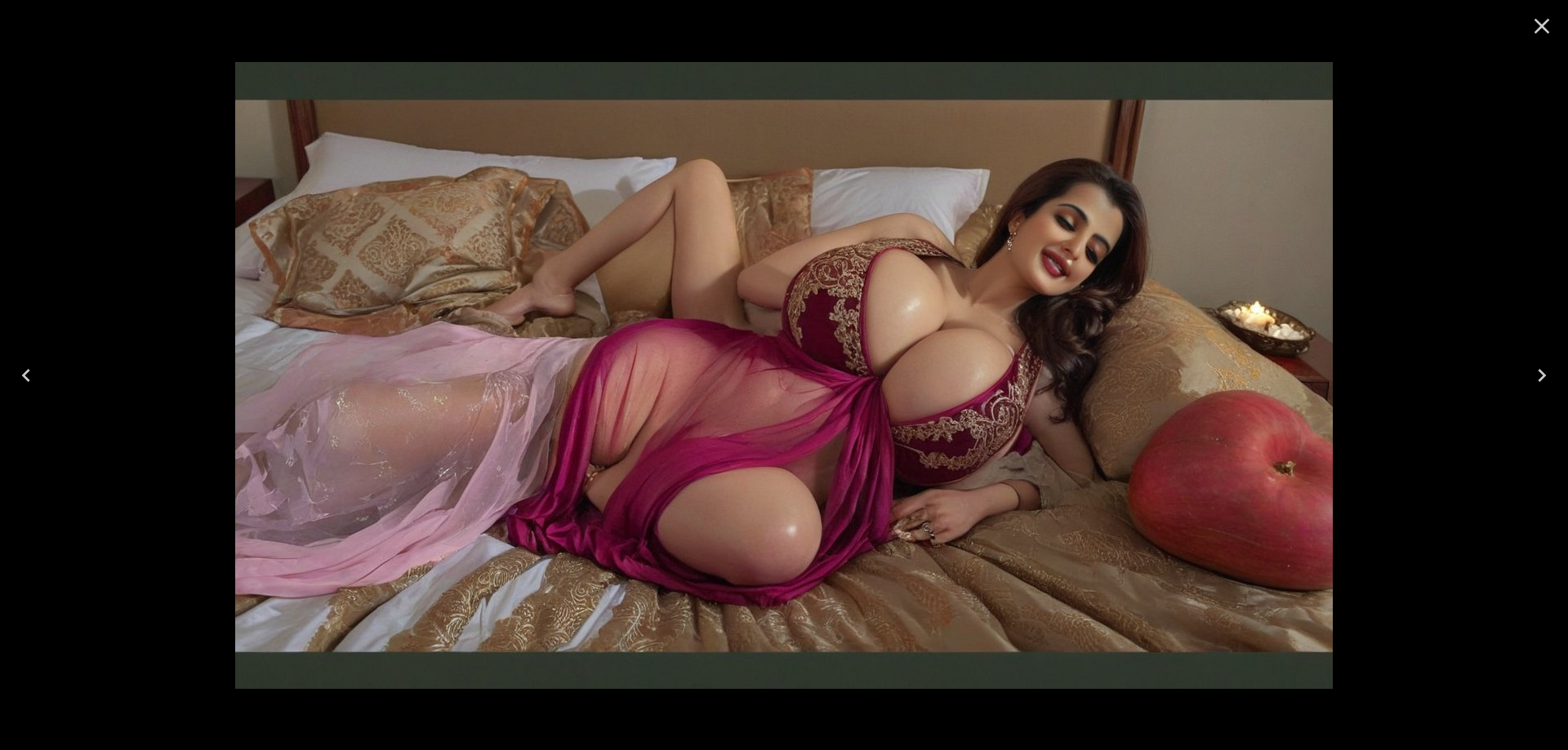
click at [1533, 371] on icon "Next" at bounding box center [1542, 375] width 26 height 26
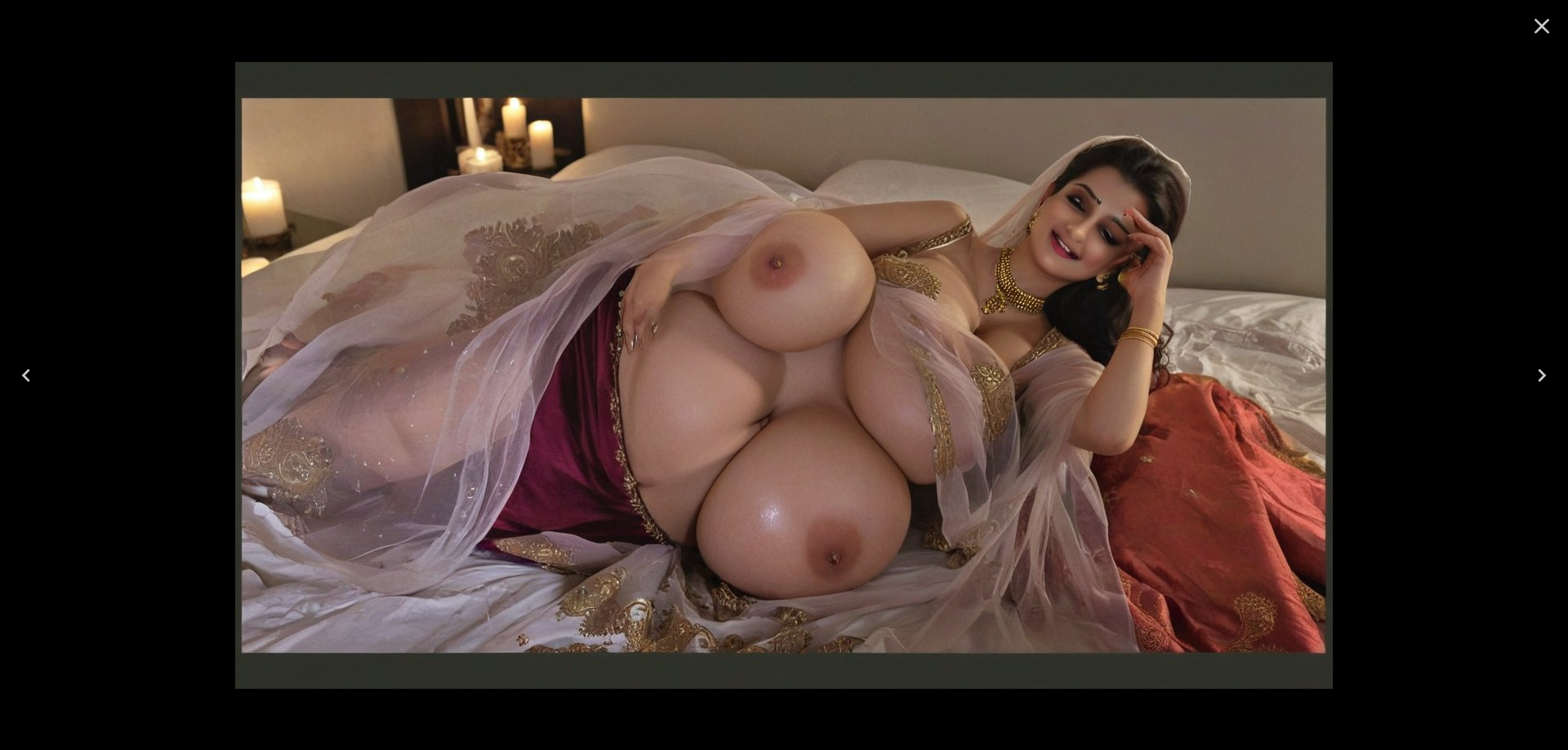
click at [1533, 371] on icon "Next" at bounding box center [1542, 375] width 26 height 26
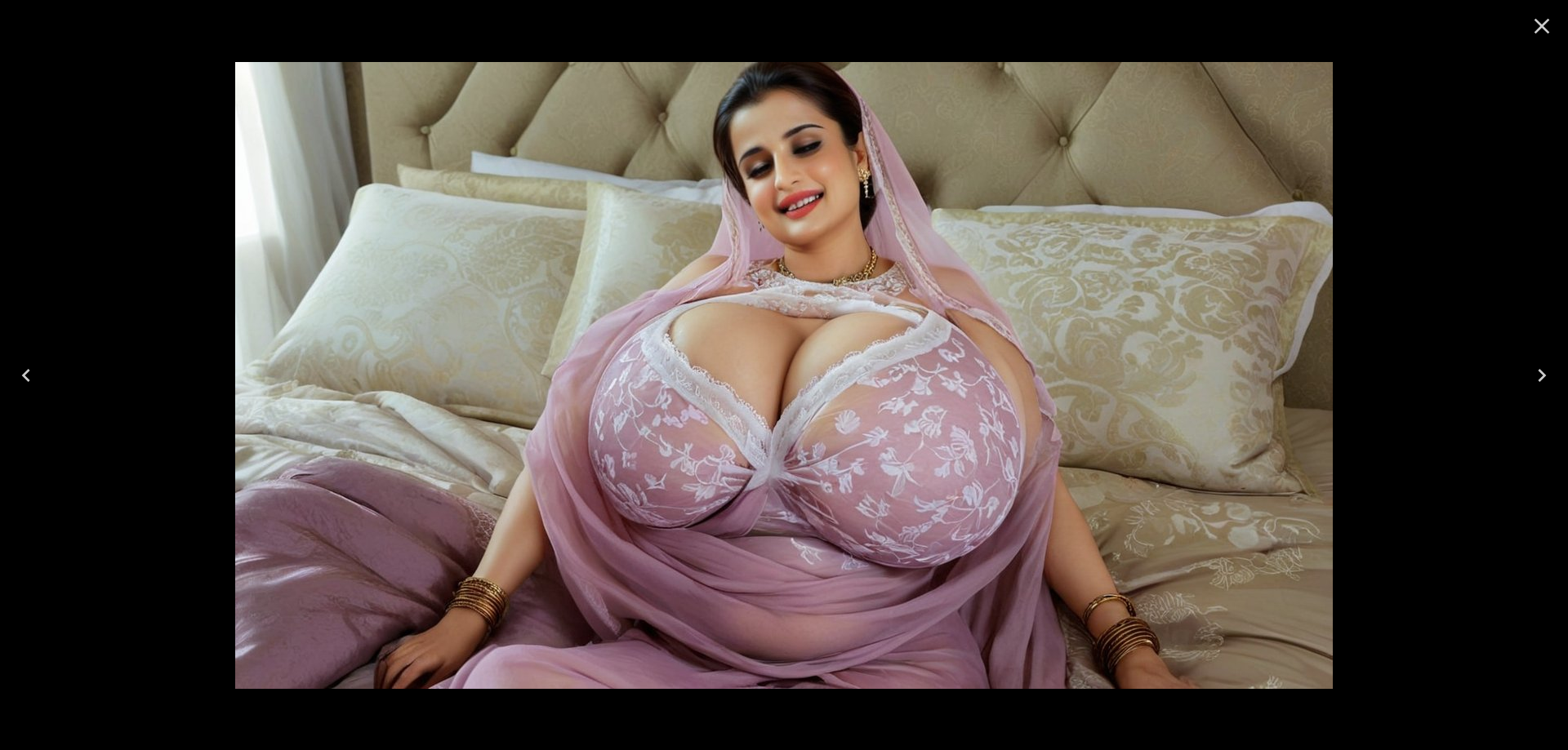
click at [1548, 398] on button "Next" at bounding box center [1543, 375] width 53 height 65
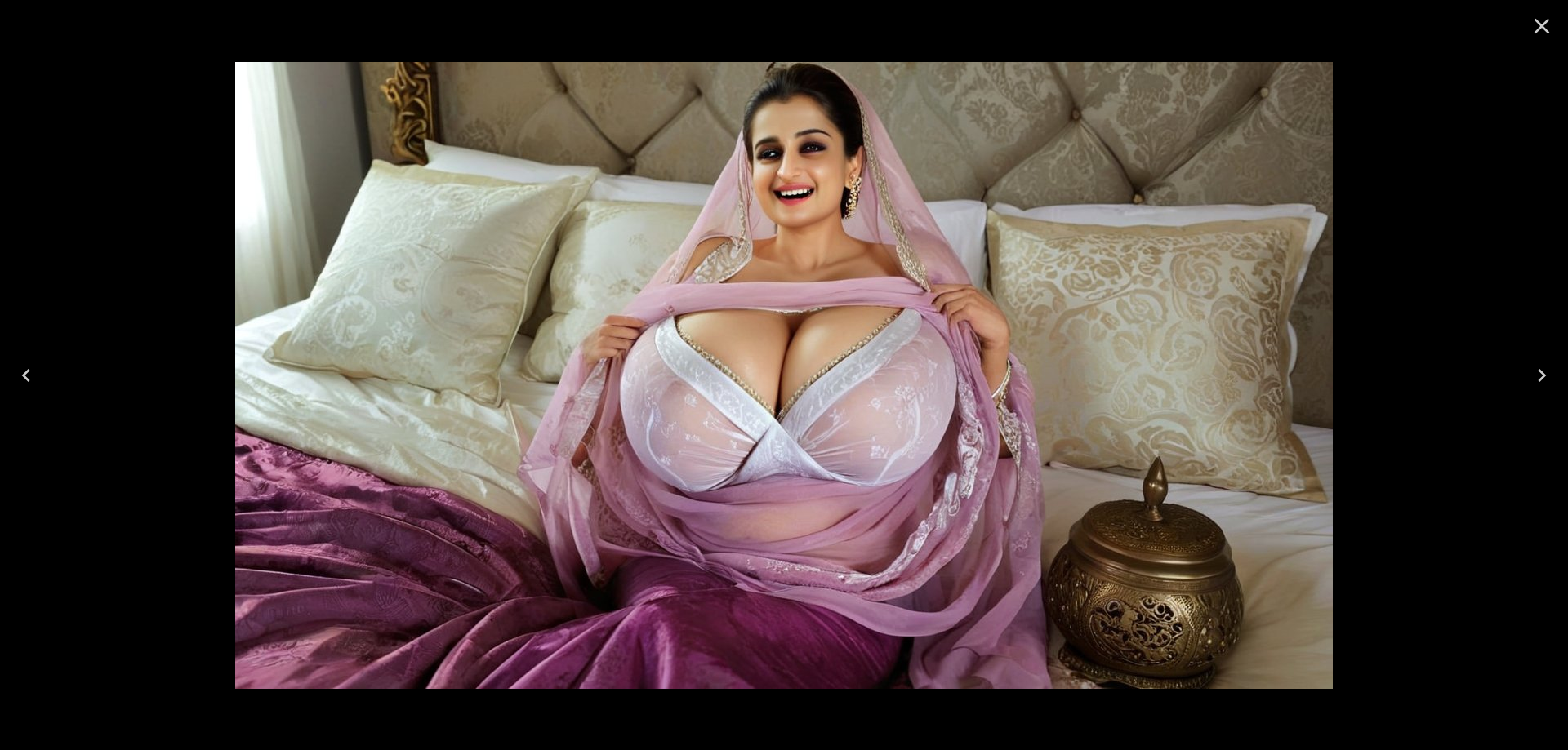
click at [1555, 379] on button "Next" at bounding box center [1543, 375] width 53 height 65
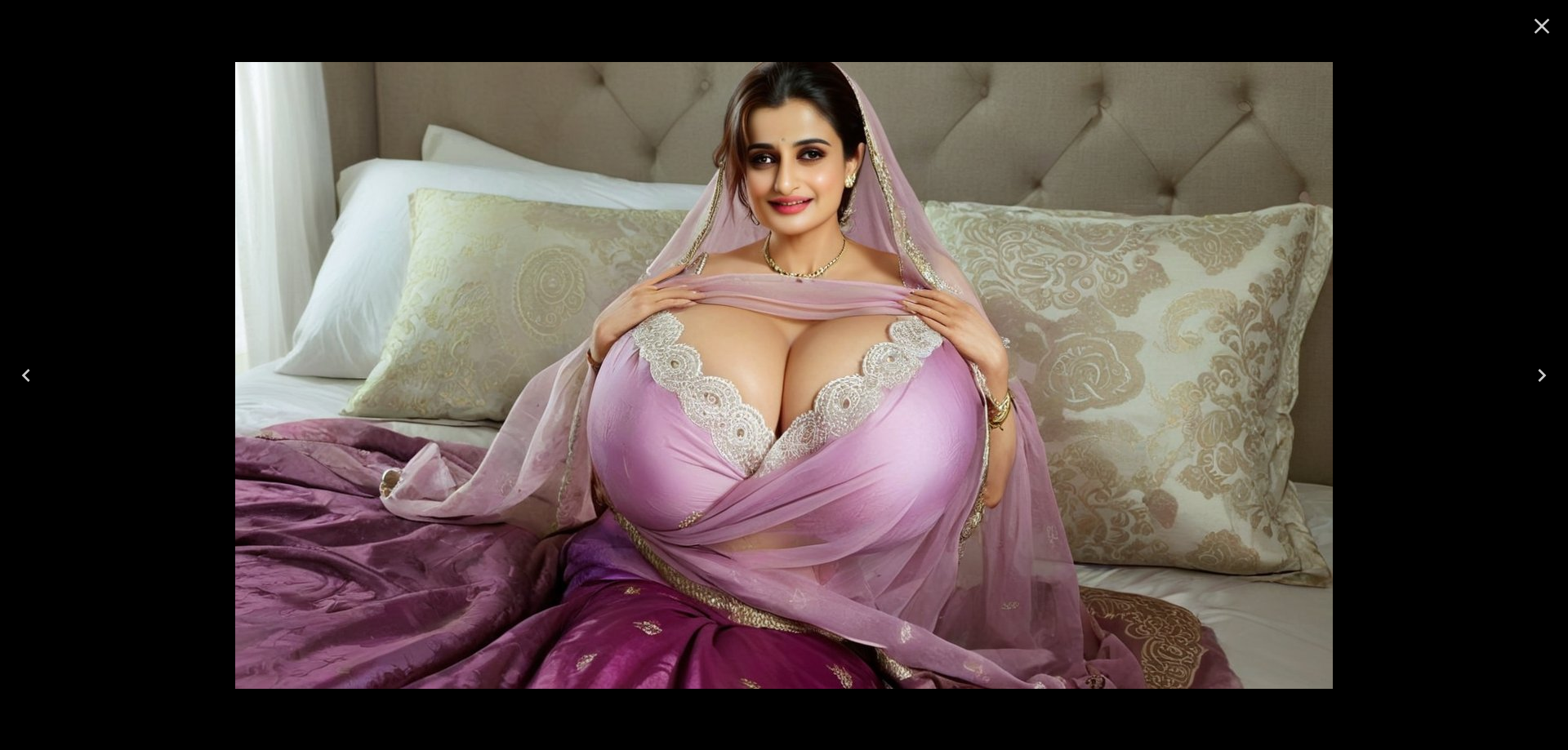
click at [1523, 387] on button "Next" at bounding box center [1543, 375] width 53 height 65
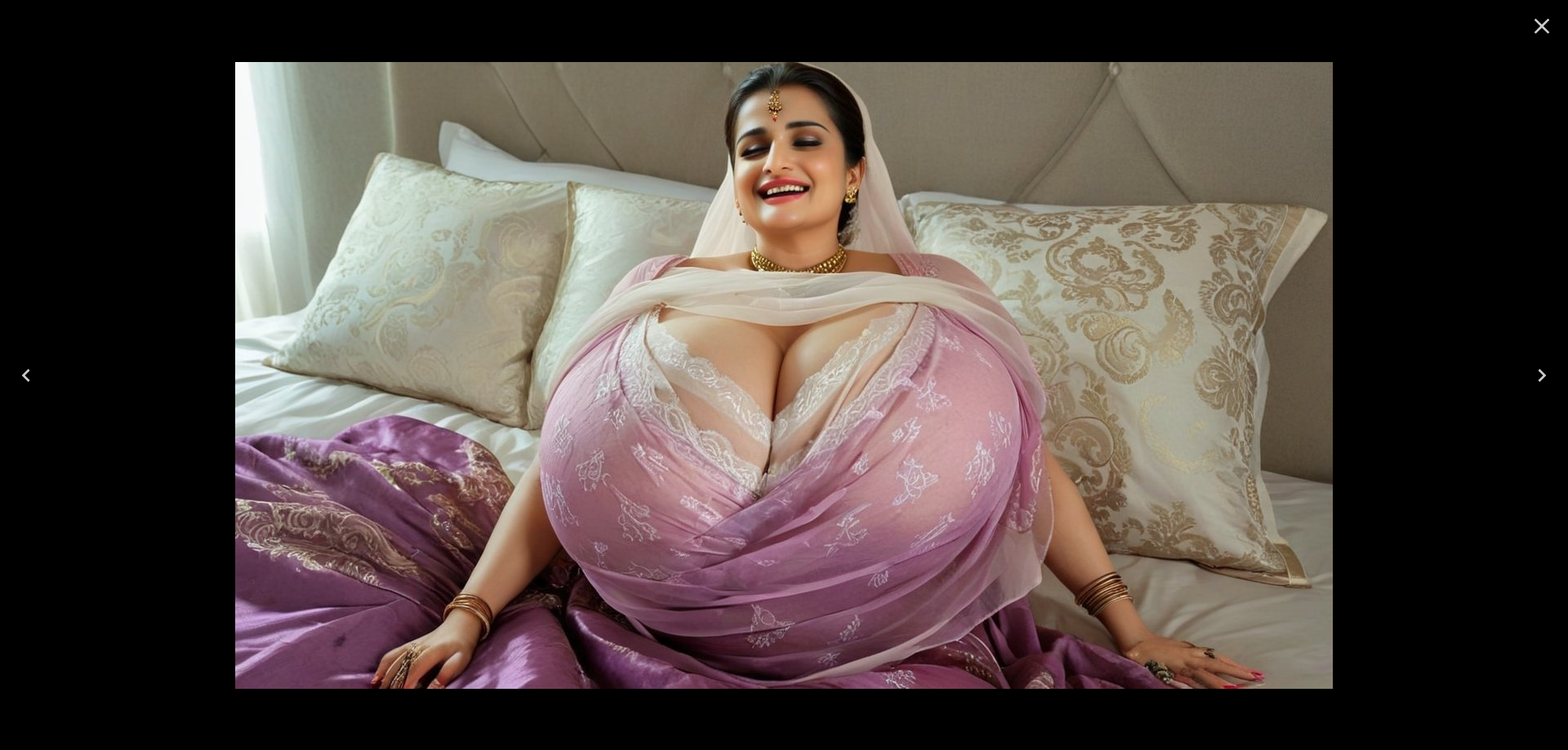
click at [1524, 370] on button "Next" at bounding box center [1543, 375] width 53 height 65
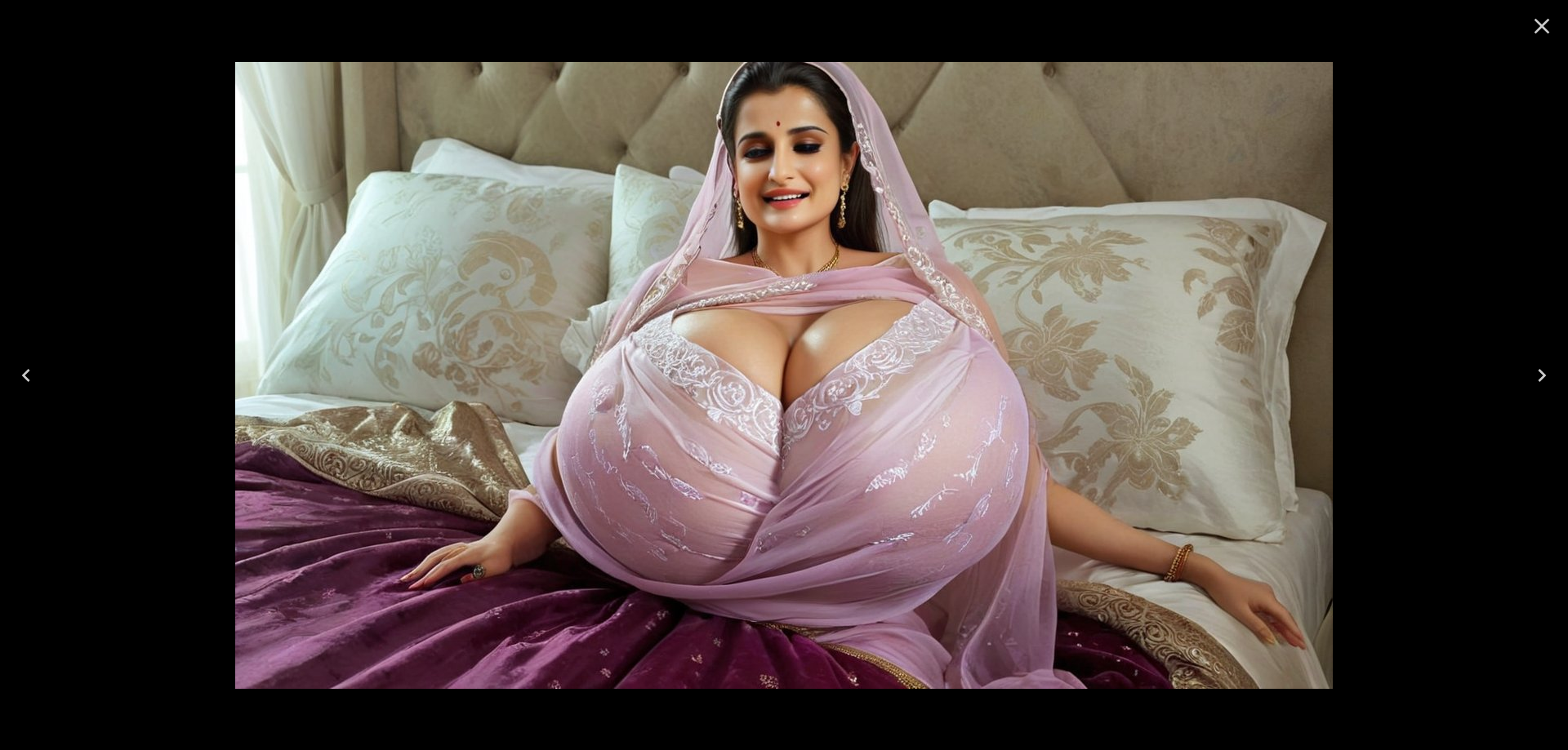
click at [1524, 371] on button "Next" at bounding box center [1543, 375] width 53 height 65
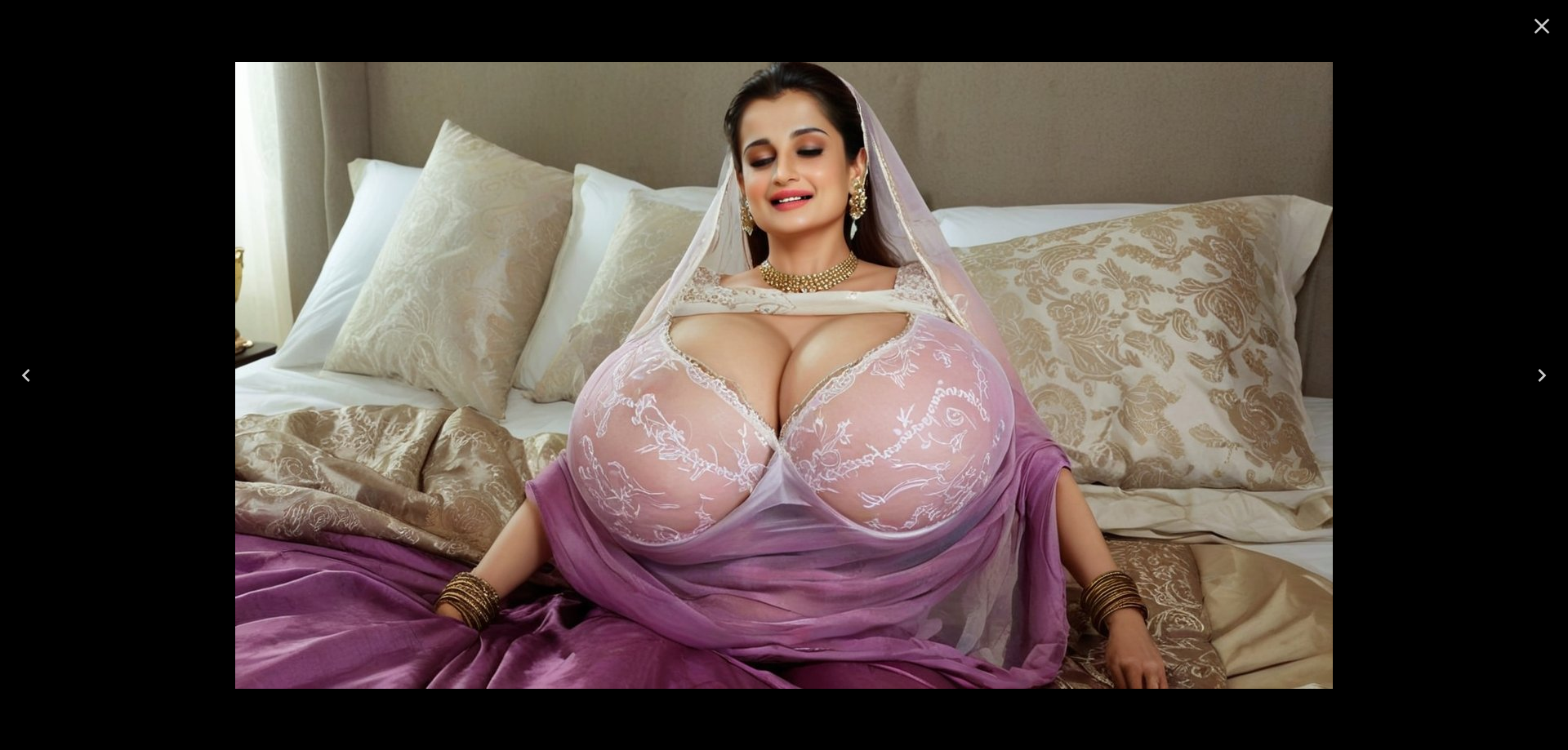
click at [1524, 371] on button "Next" at bounding box center [1543, 375] width 53 height 65
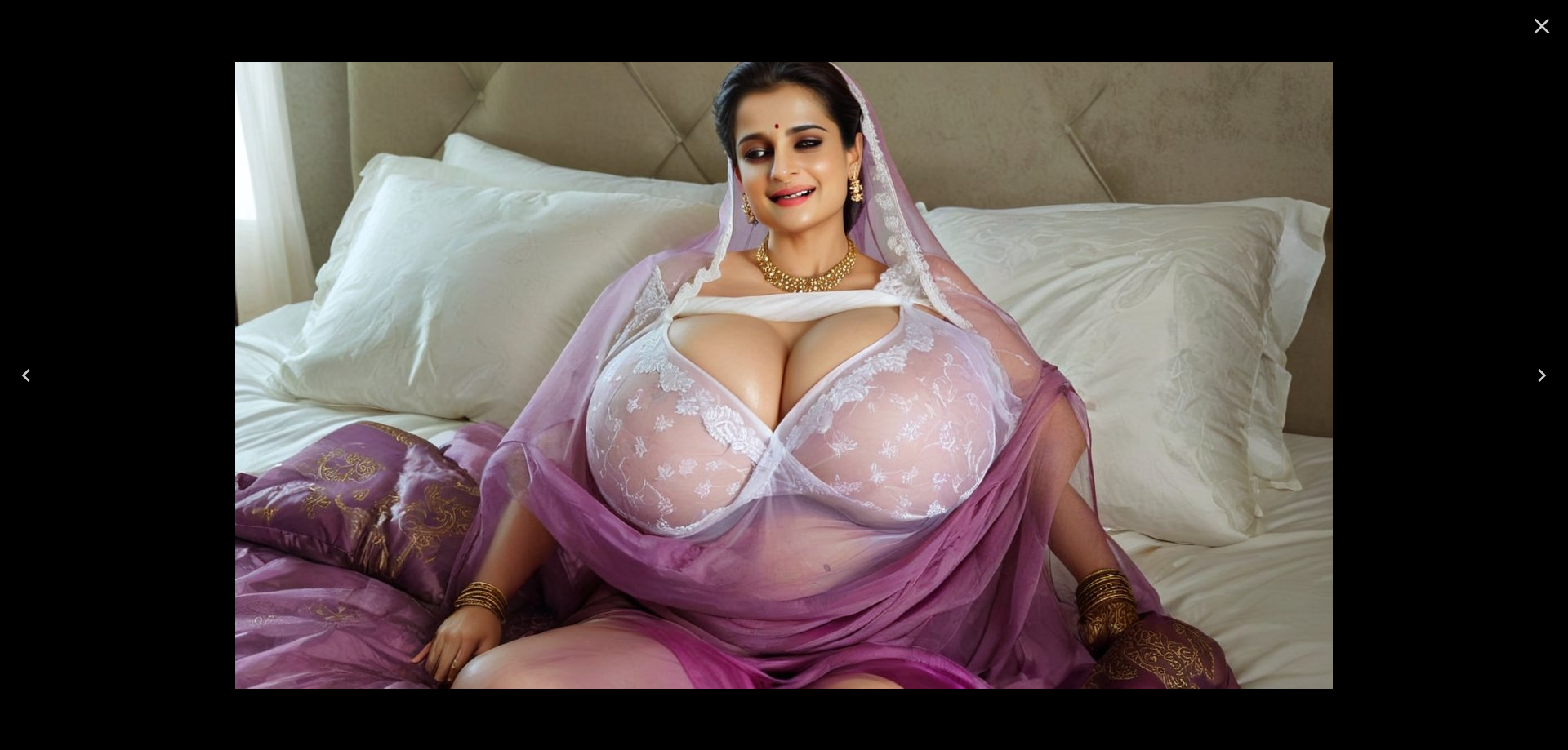
click at [1524, 371] on button "Next" at bounding box center [1543, 375] width 53 height 65
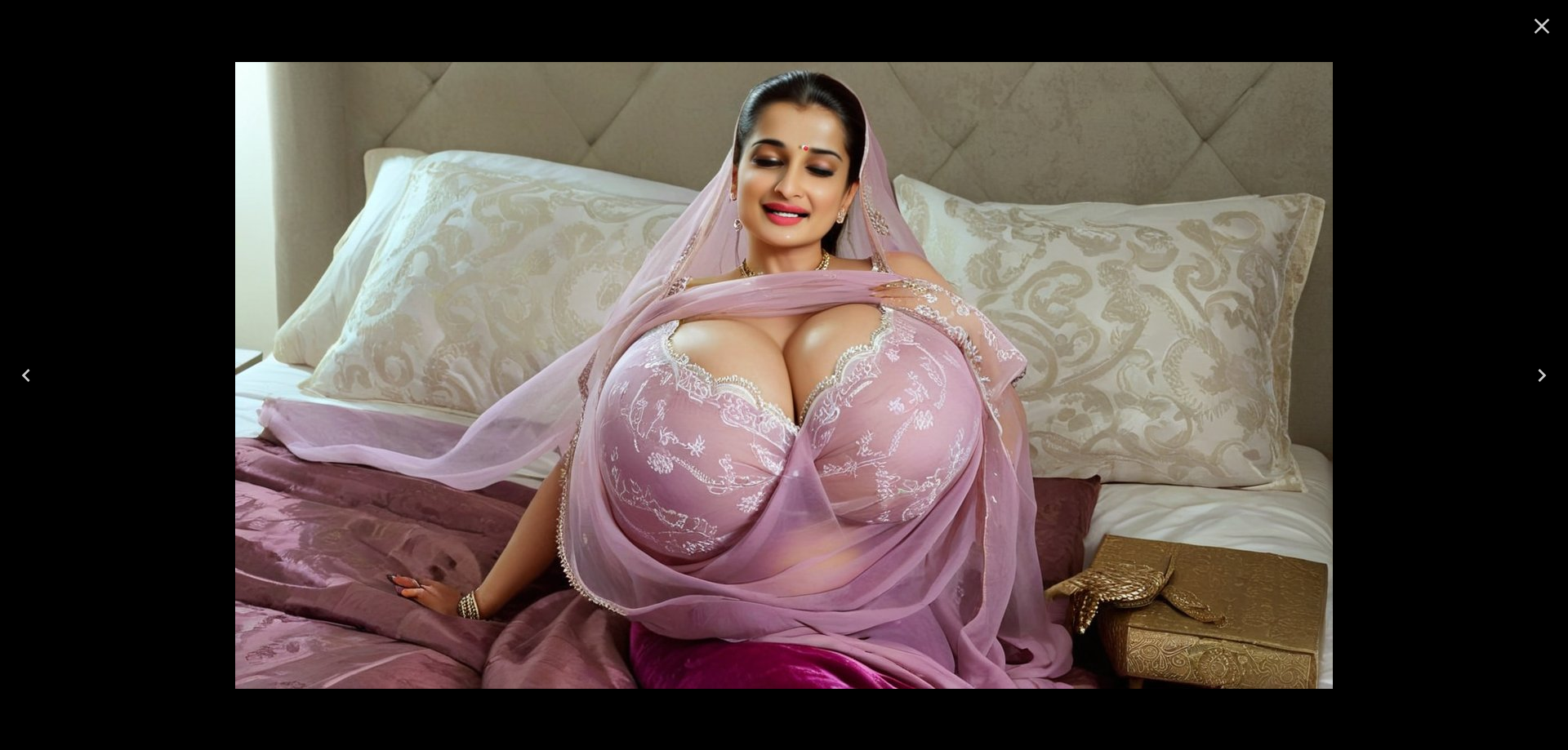
click at [1524, 371] on button "Next" at bounding box center [1543, 375] width 53 height 65
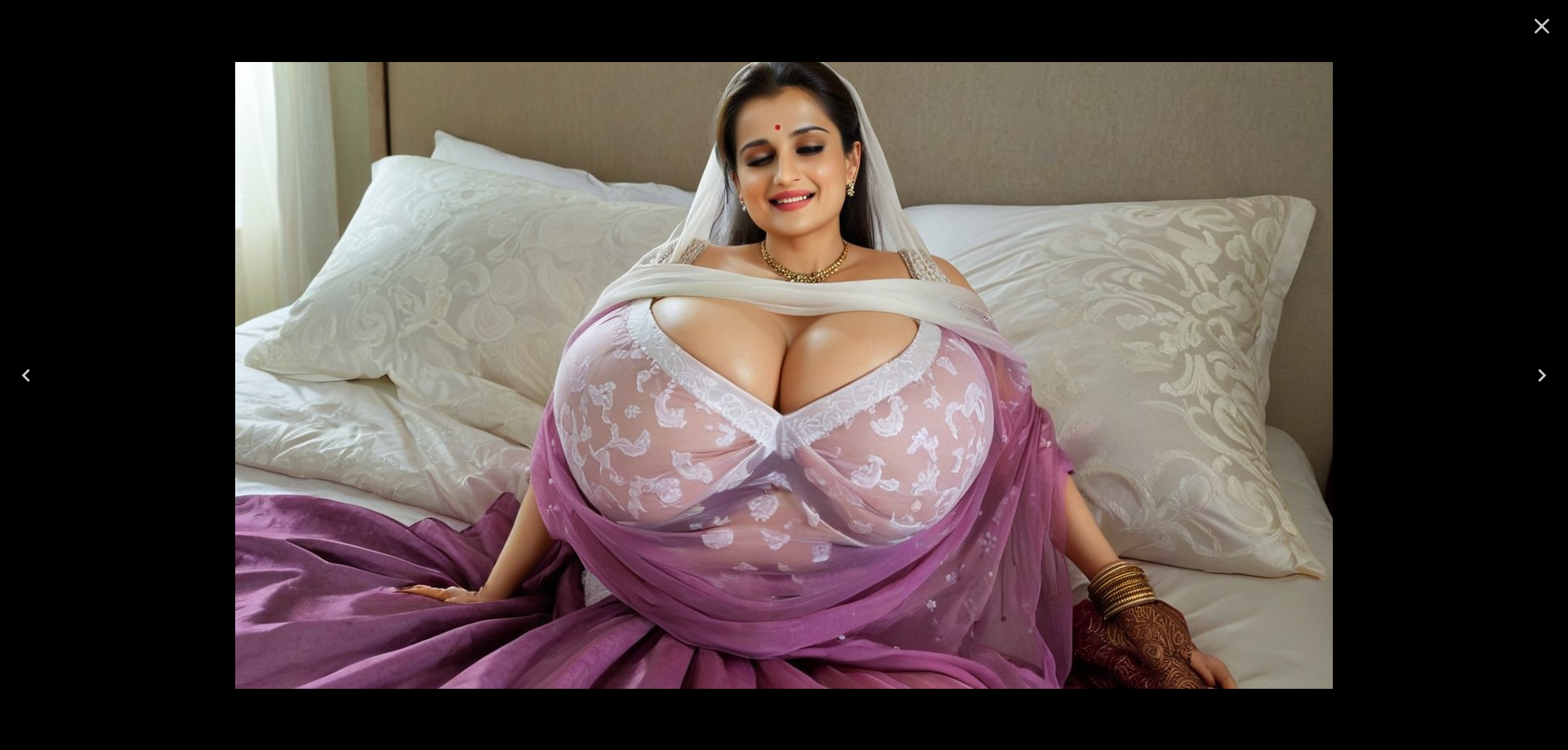
click at [1524, 371] on button "Next" at bounding box center [1543, 375] width 53 height 65
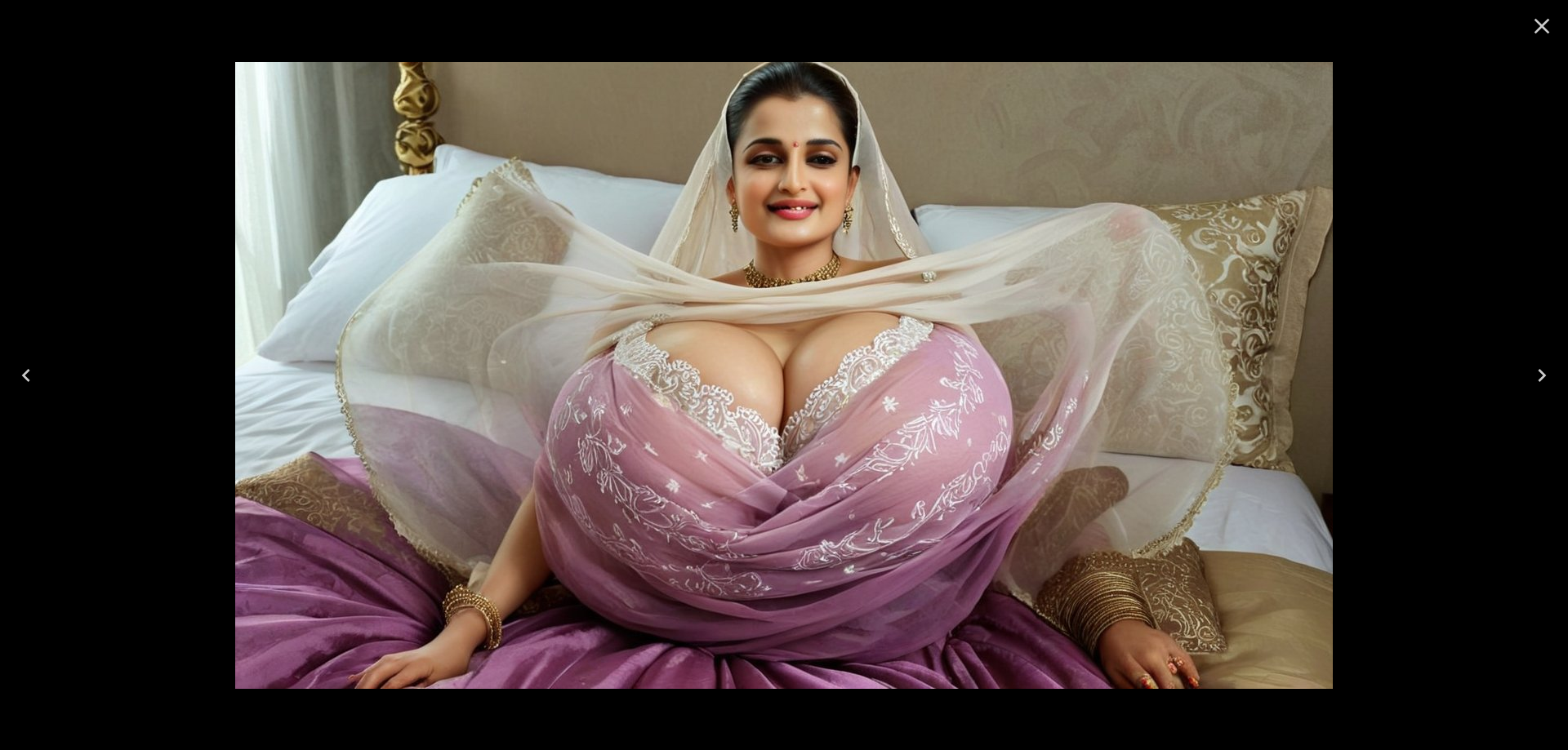
click at [1524, 371] on button "Next" at bounding box center [1543, 375] width 53 height 65
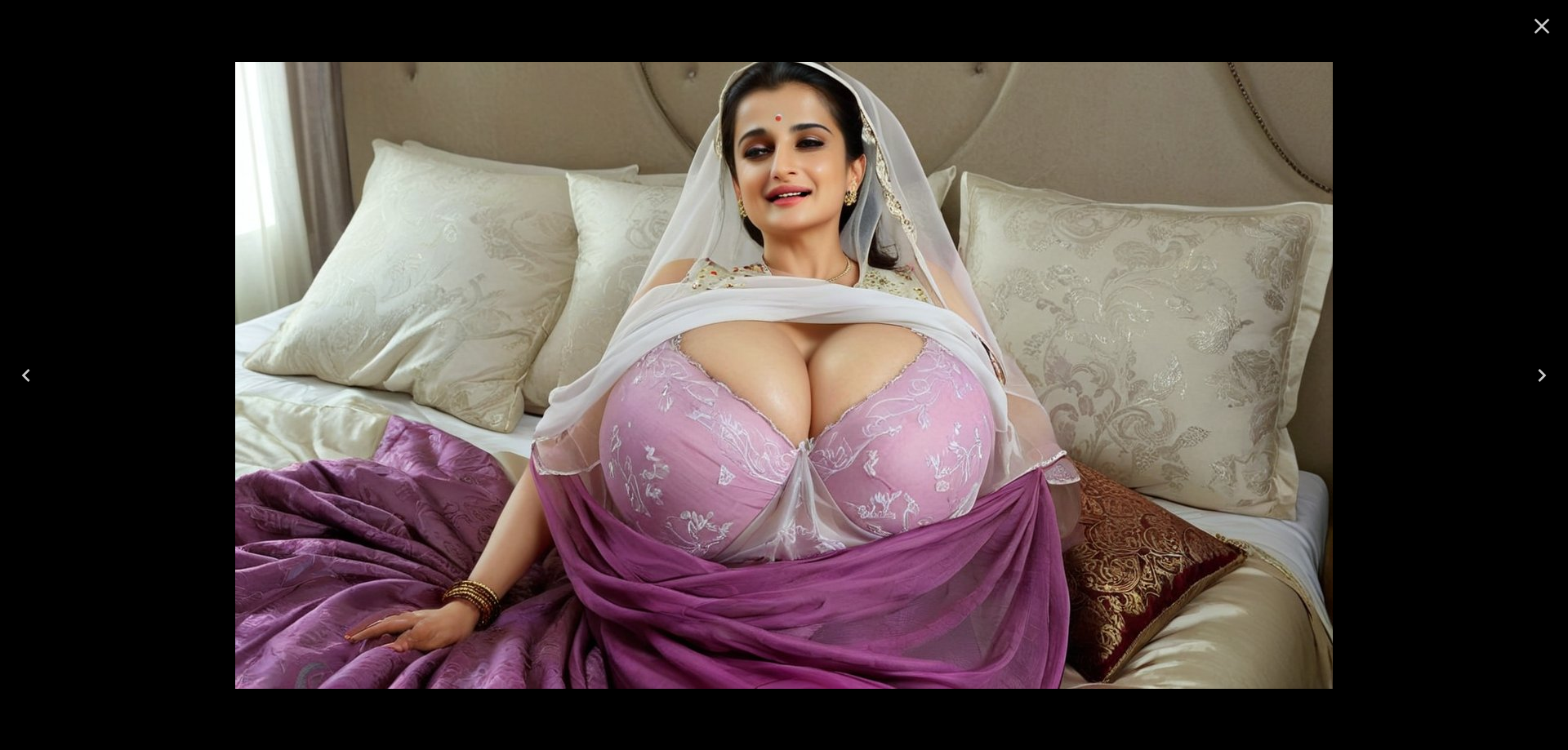
click at [1524, 371] on button "Next" at bounding box center [1543, 375] width 53 height 65
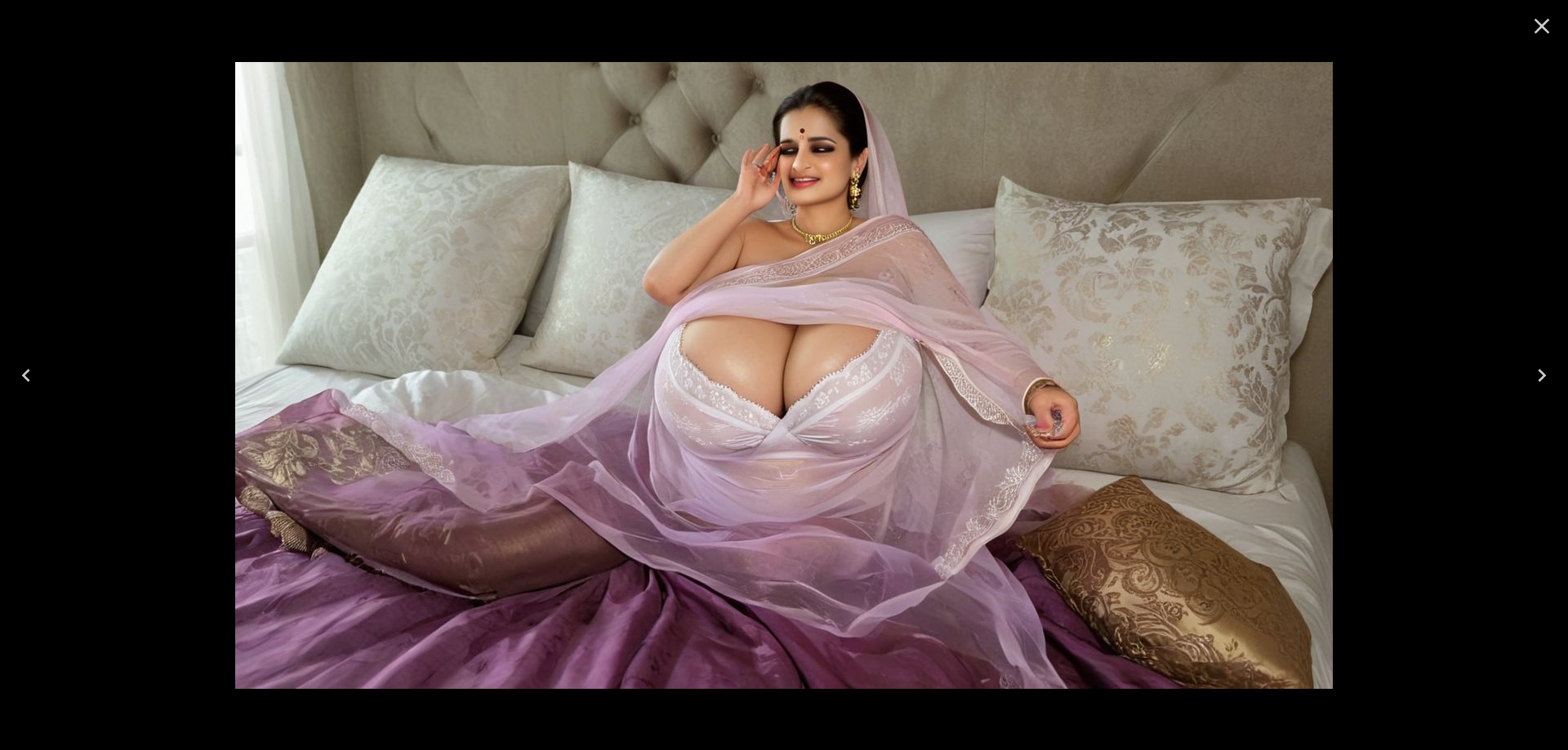
click at [1555, 354] on button "Next" at bounding box center [1543, 375] width 53 height 65
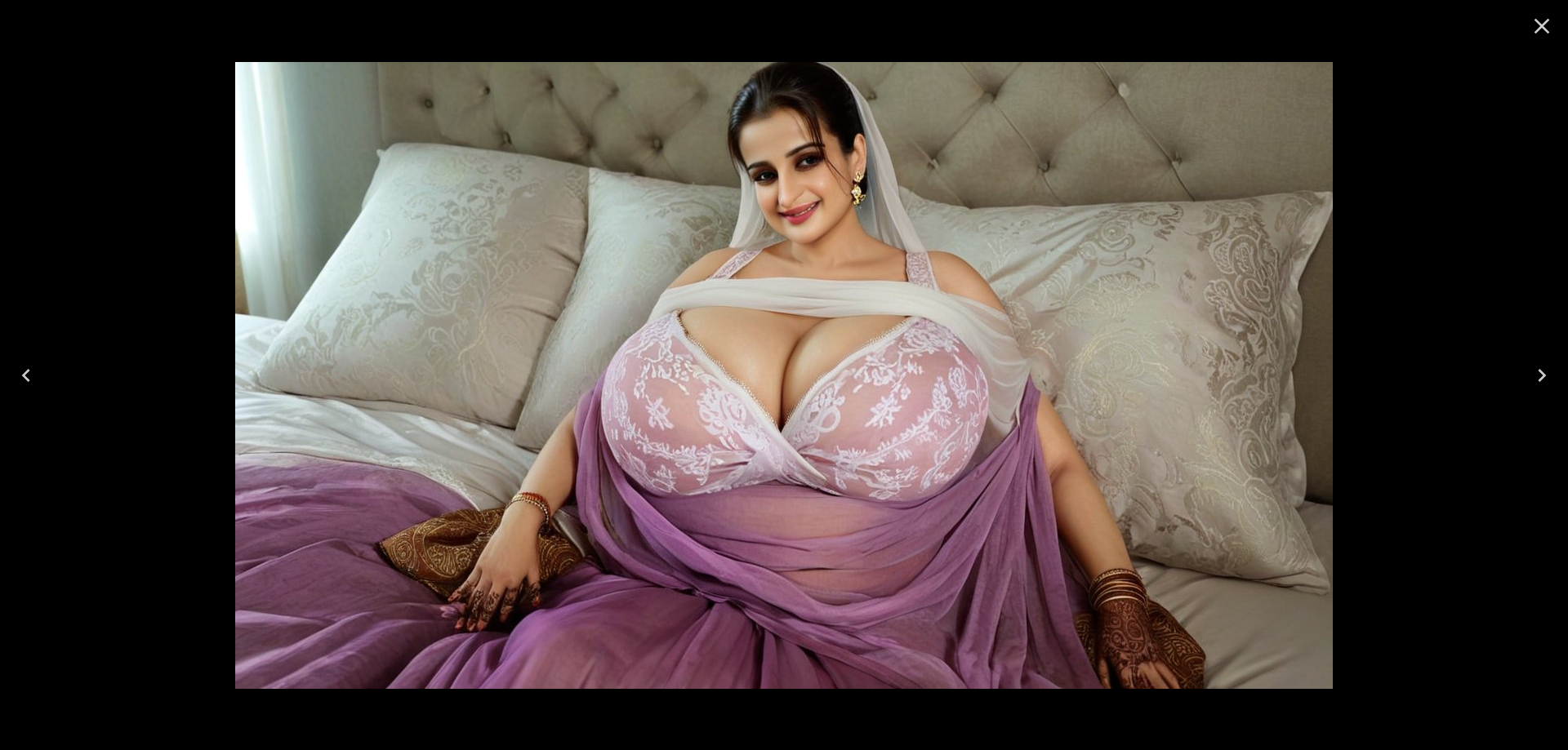
click at [1555, 370] on button "Next" at bounding box center [1543, 375] width 53 height 65
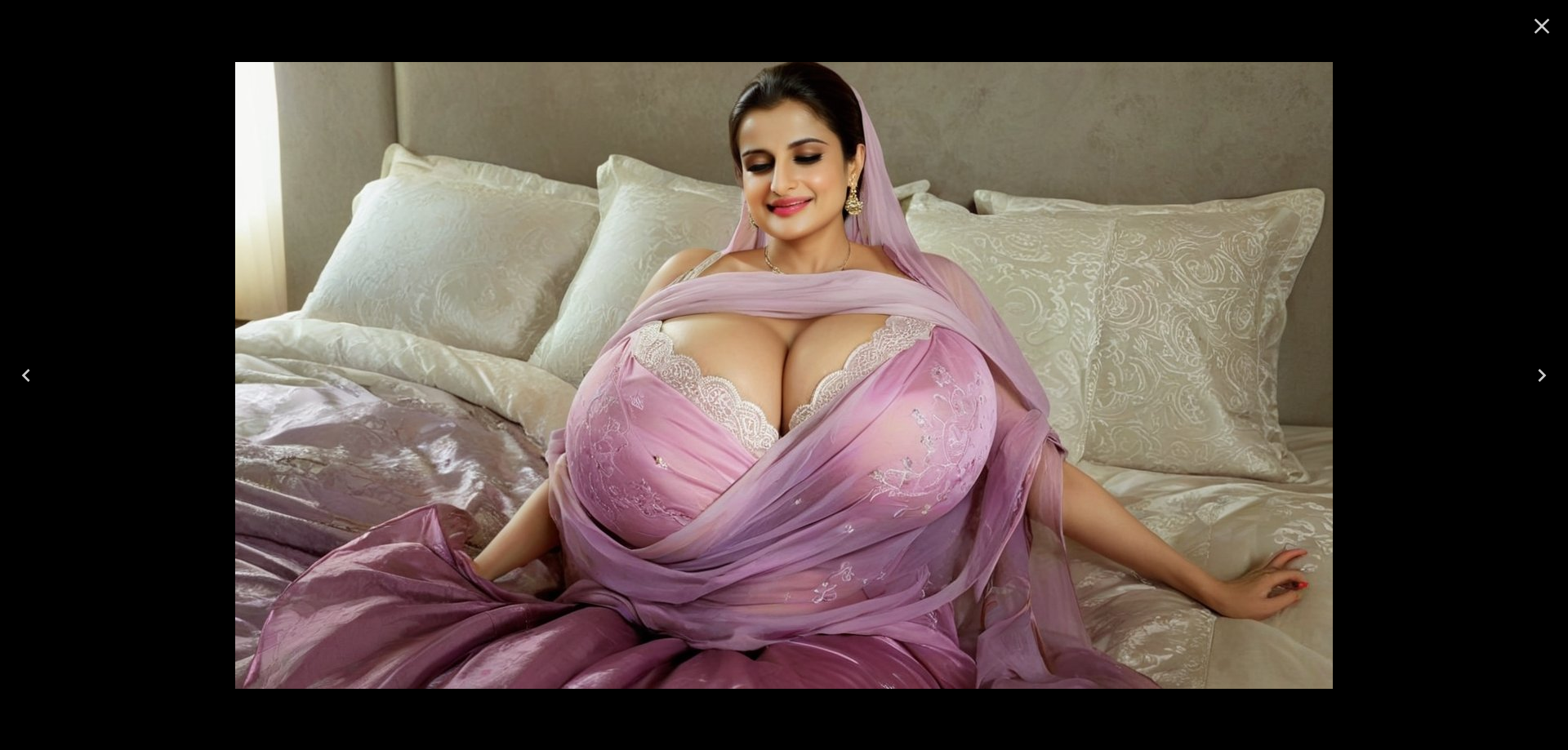
click at [1555, 372] on button "Next" at bounding box center [1543, 375] width 53 height 65
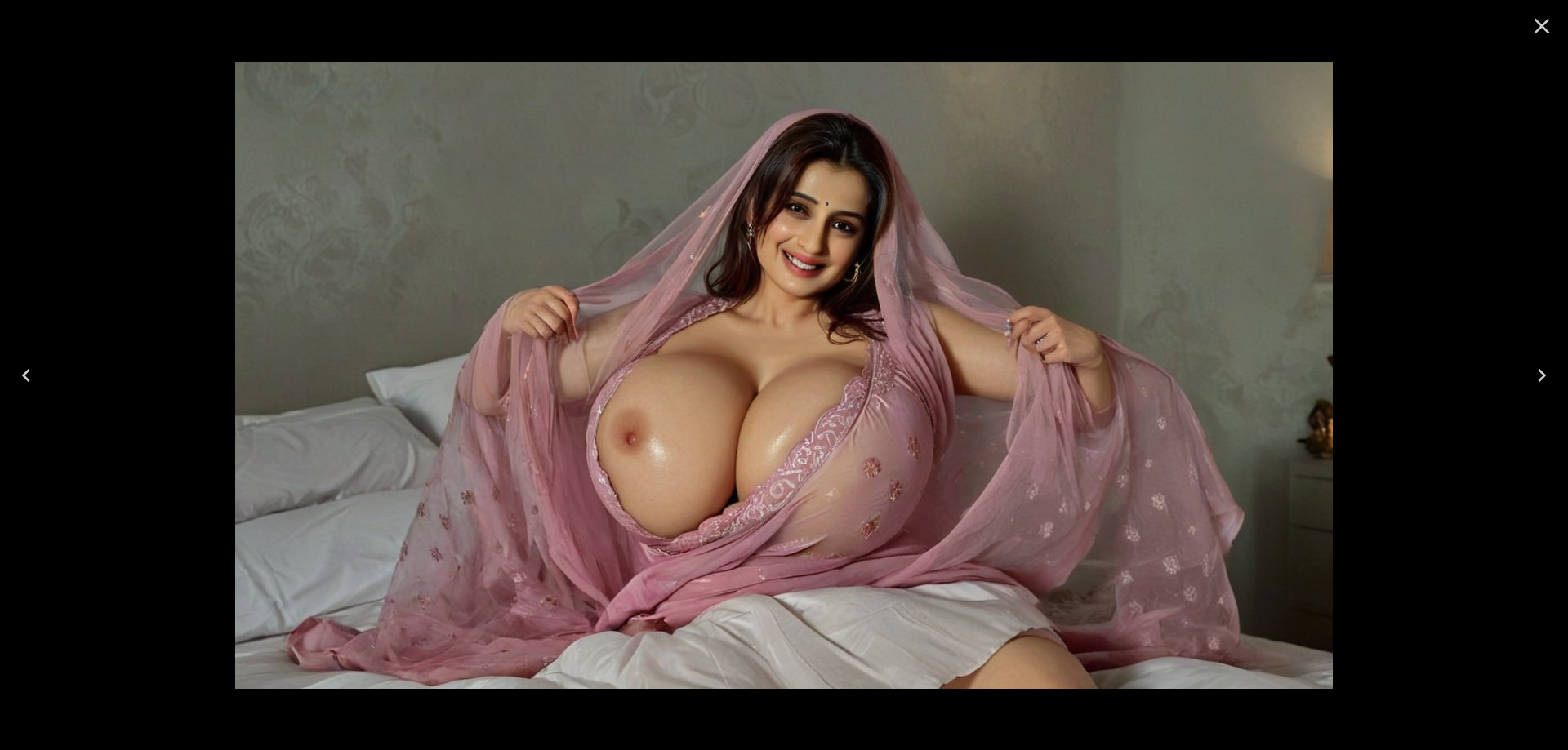
click at [1553, 373] on icon "Next" at bounding box center [1542, 375] width 26 height 26
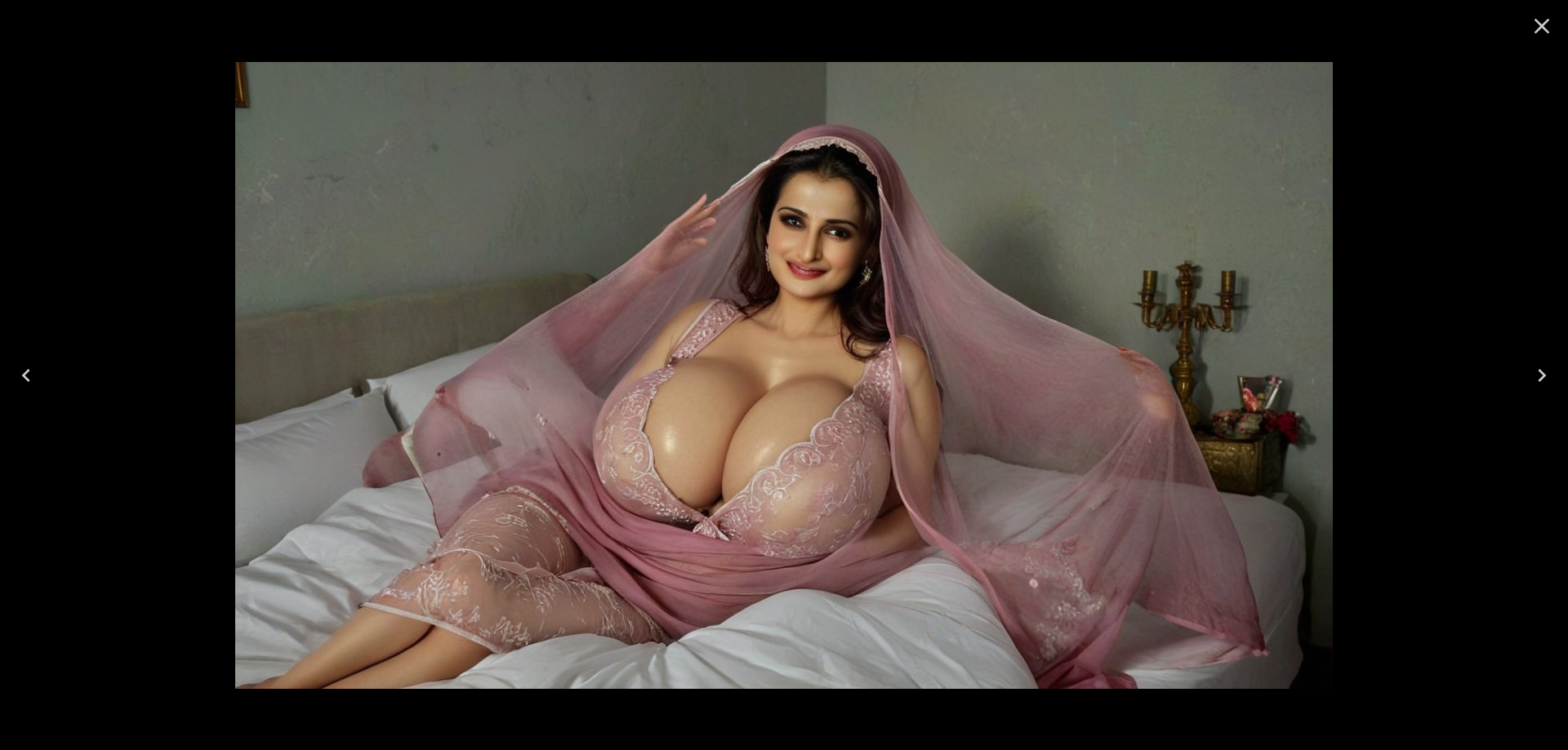
click at [1531, 373] on icon "Next" at bounding box center [1542, 375] width 26 height 26
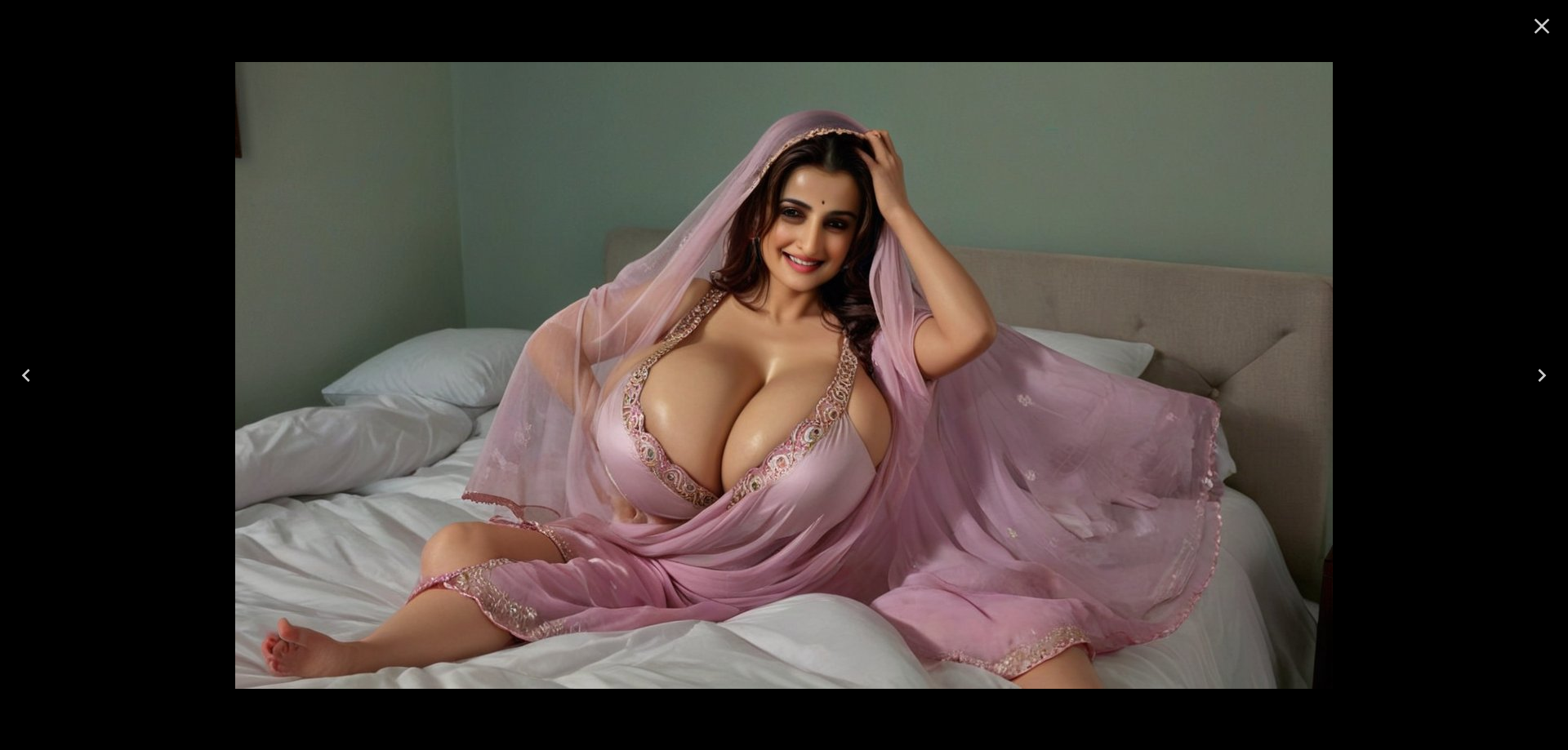
click at [1531, 373] on icon "Next" at bounding box center [1542, 375] width 26 height 26
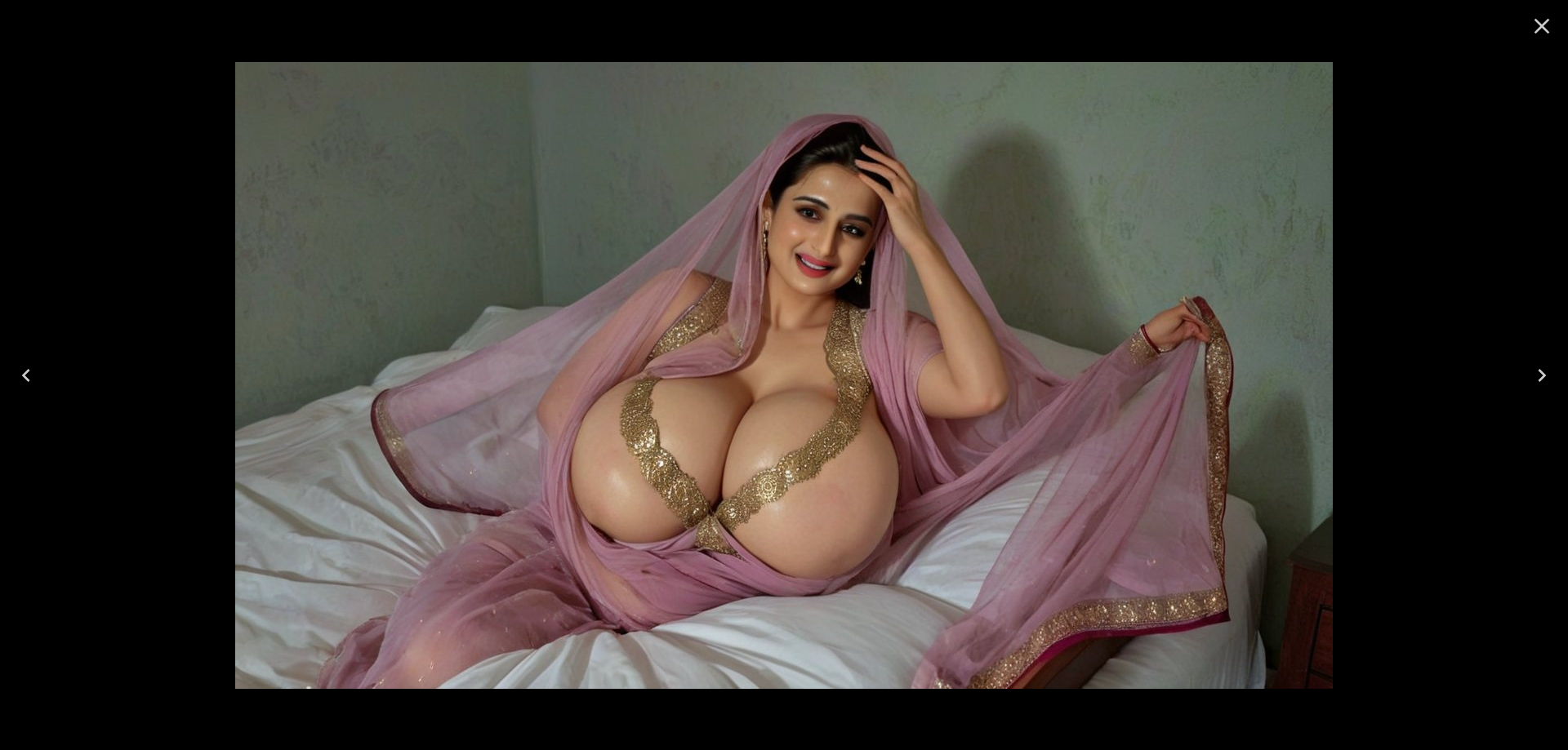
click at [1531, 373] on icon "Next" at bounding box center [1542, 375] width 26 height 26
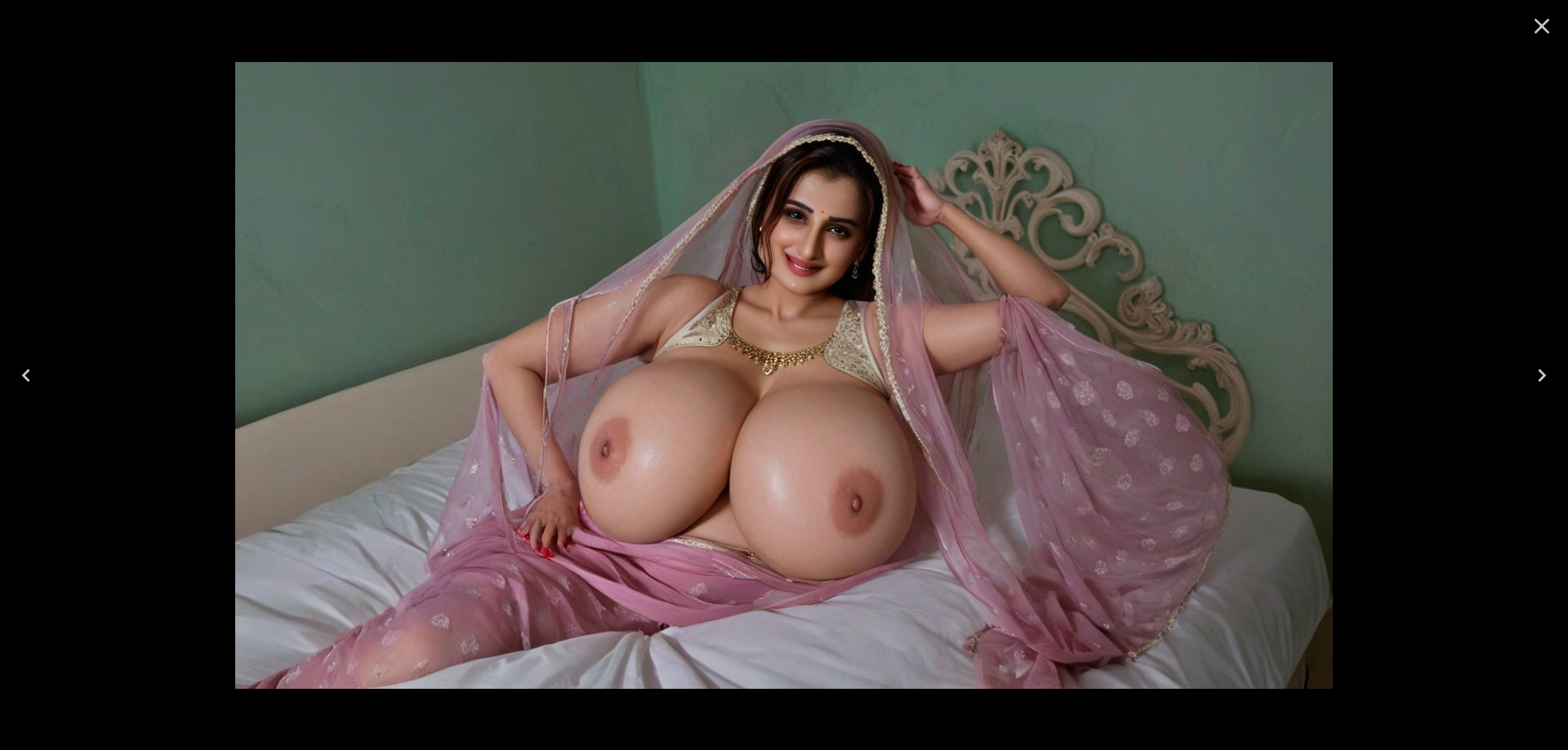
click at [1531, 373] on icon "Next" at bounding box center [1542, 375] width 26 height 26
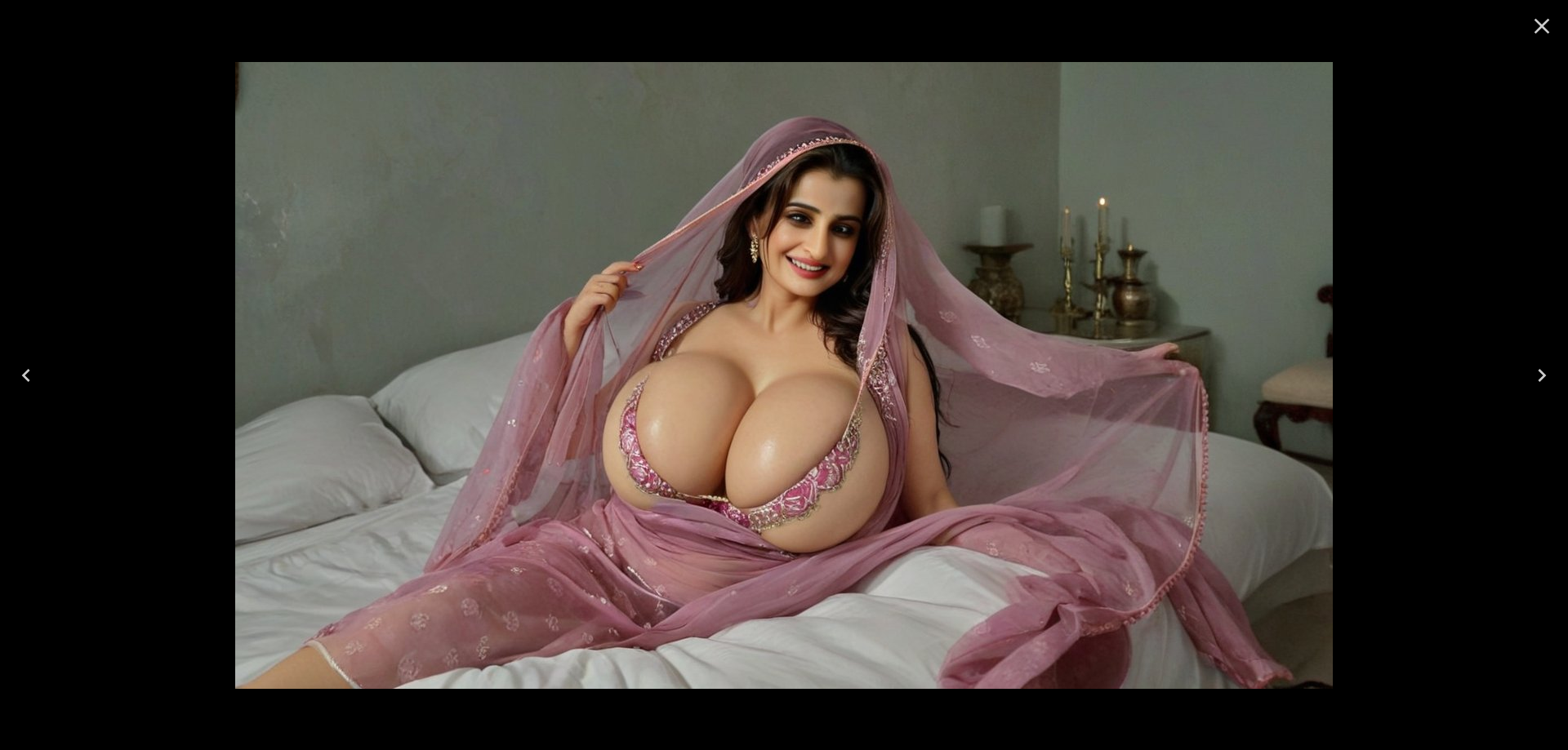
click at [1531, 373] on icon "Next" at bounding box center [1542, 375] width 26 height 26
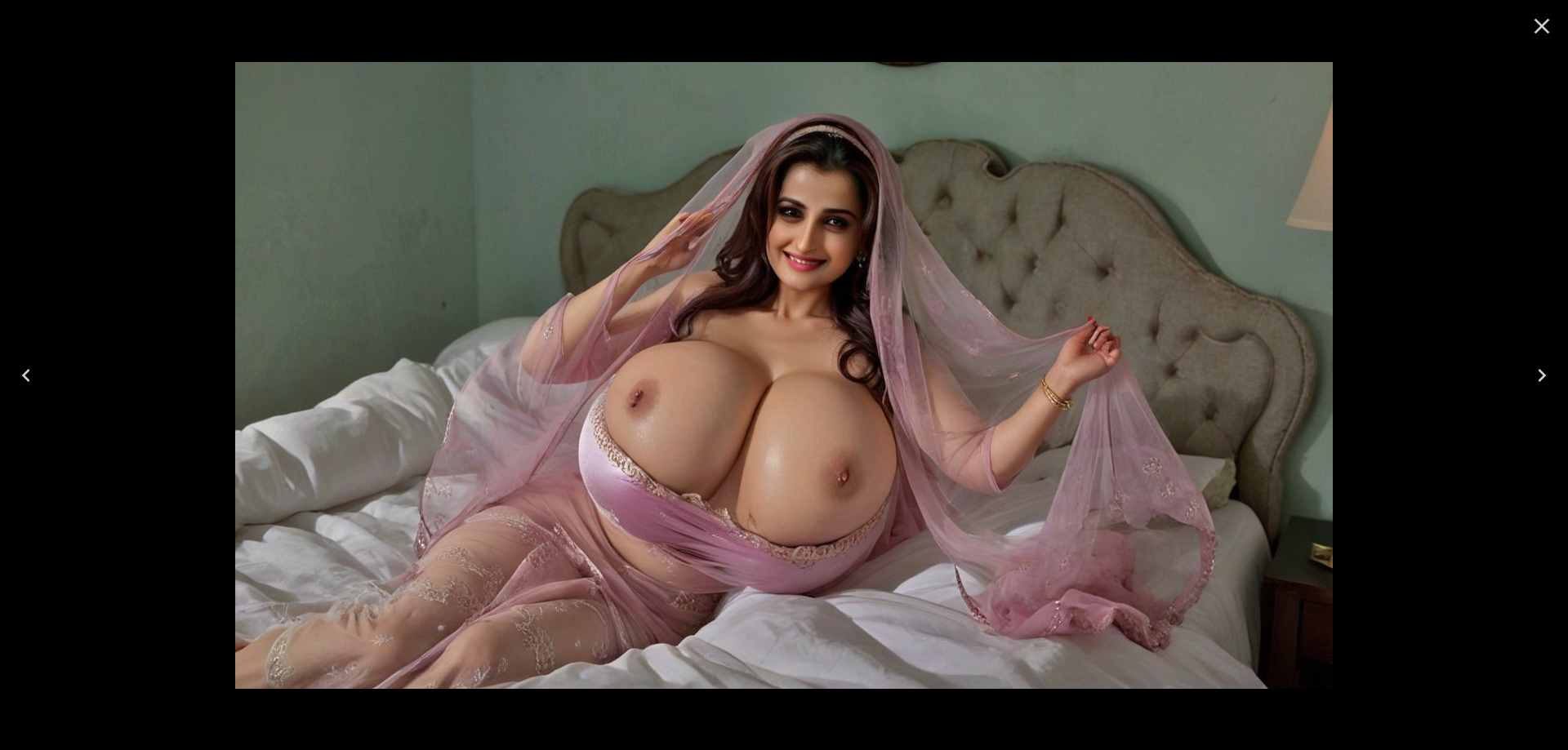
click at [1531, 373] on icon "Next" at bounding box center [1542, 375] width 26 height 26
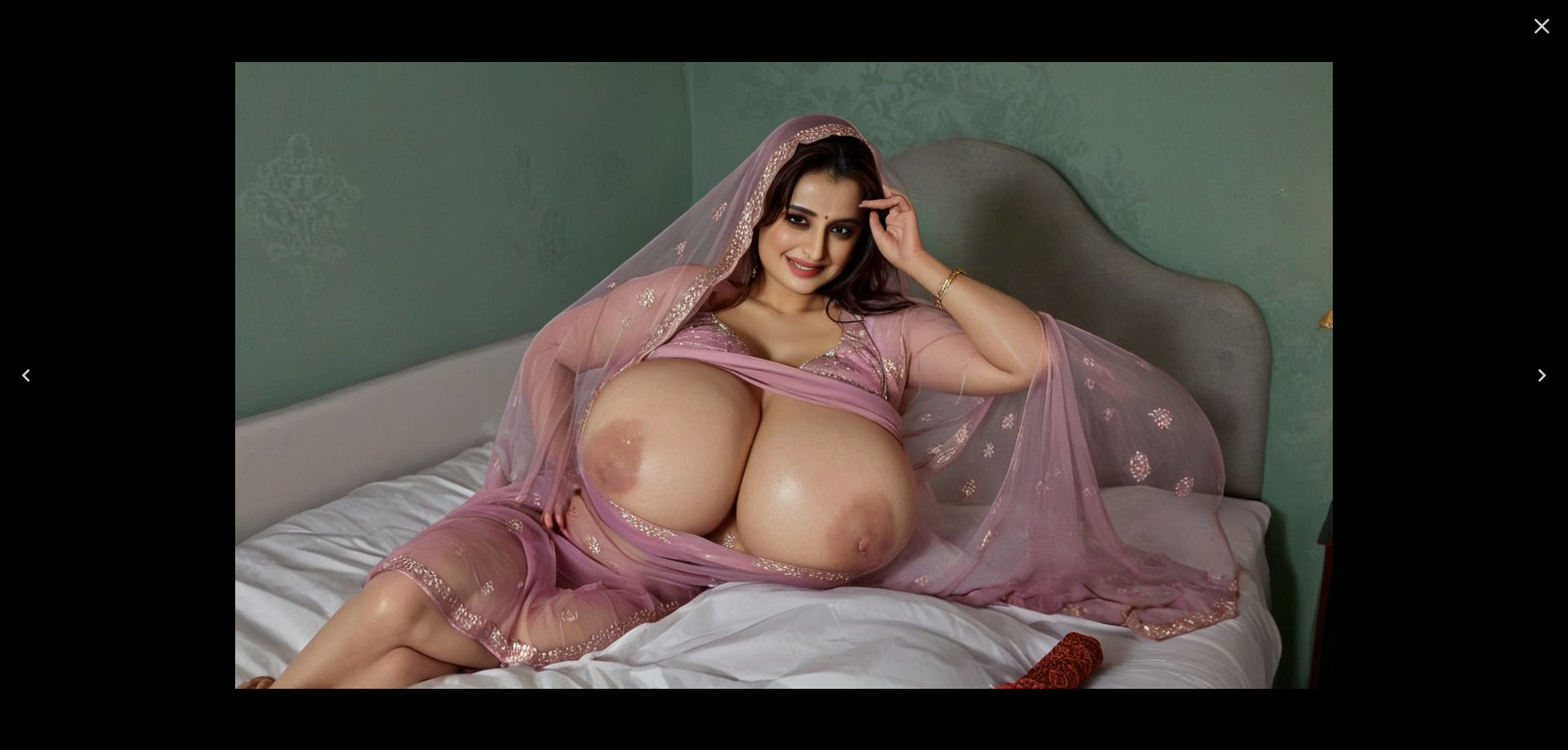
click at [1555, 379] on button "Next" at bounding box center [1543, 375] width 53 height 65
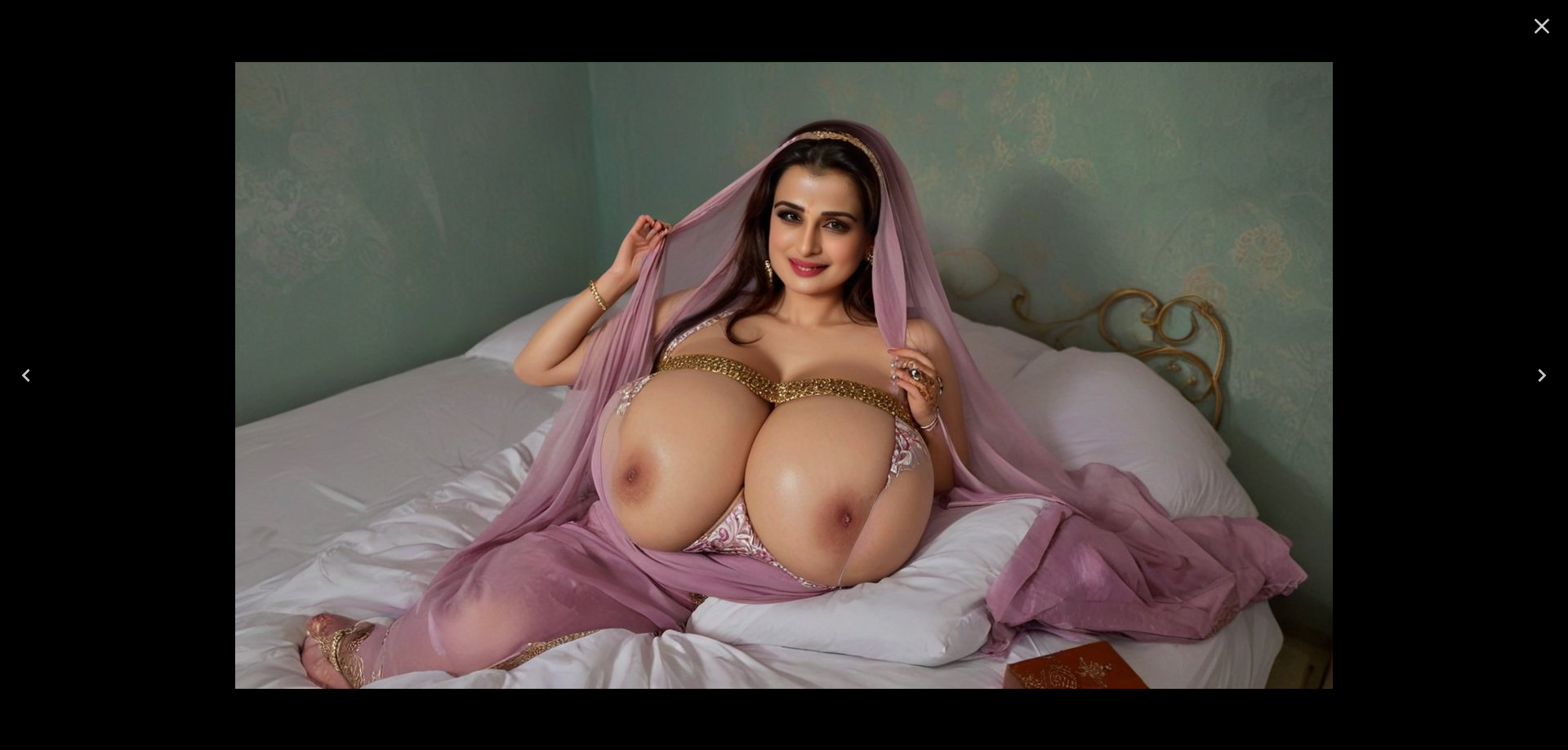
click at [1537, 368] on icon "Next" at bounding box center [1542, 375] width 26 height 26
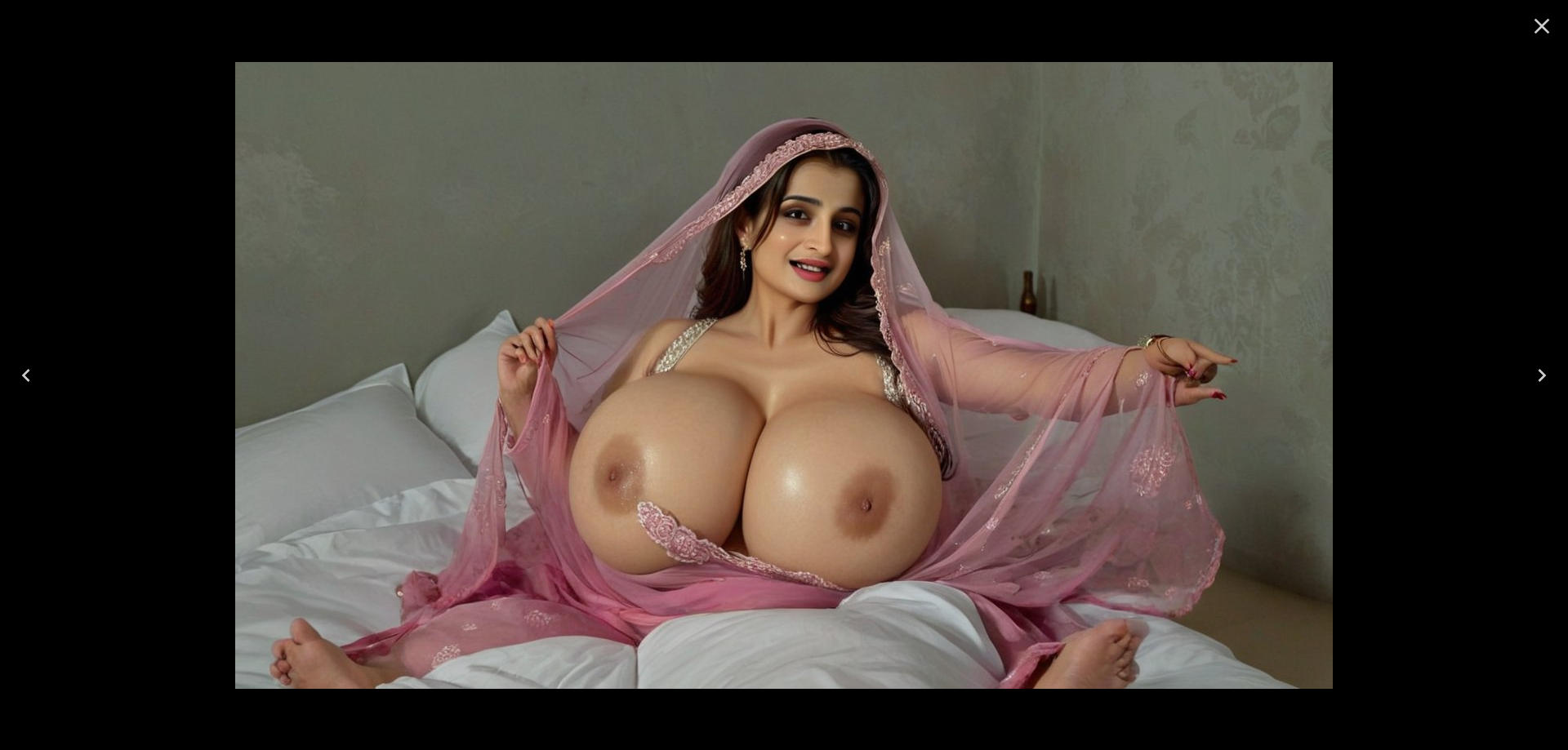
click at [1538, 370] on icon "Next" at bounding box center [1542, 375] width 8 height 13
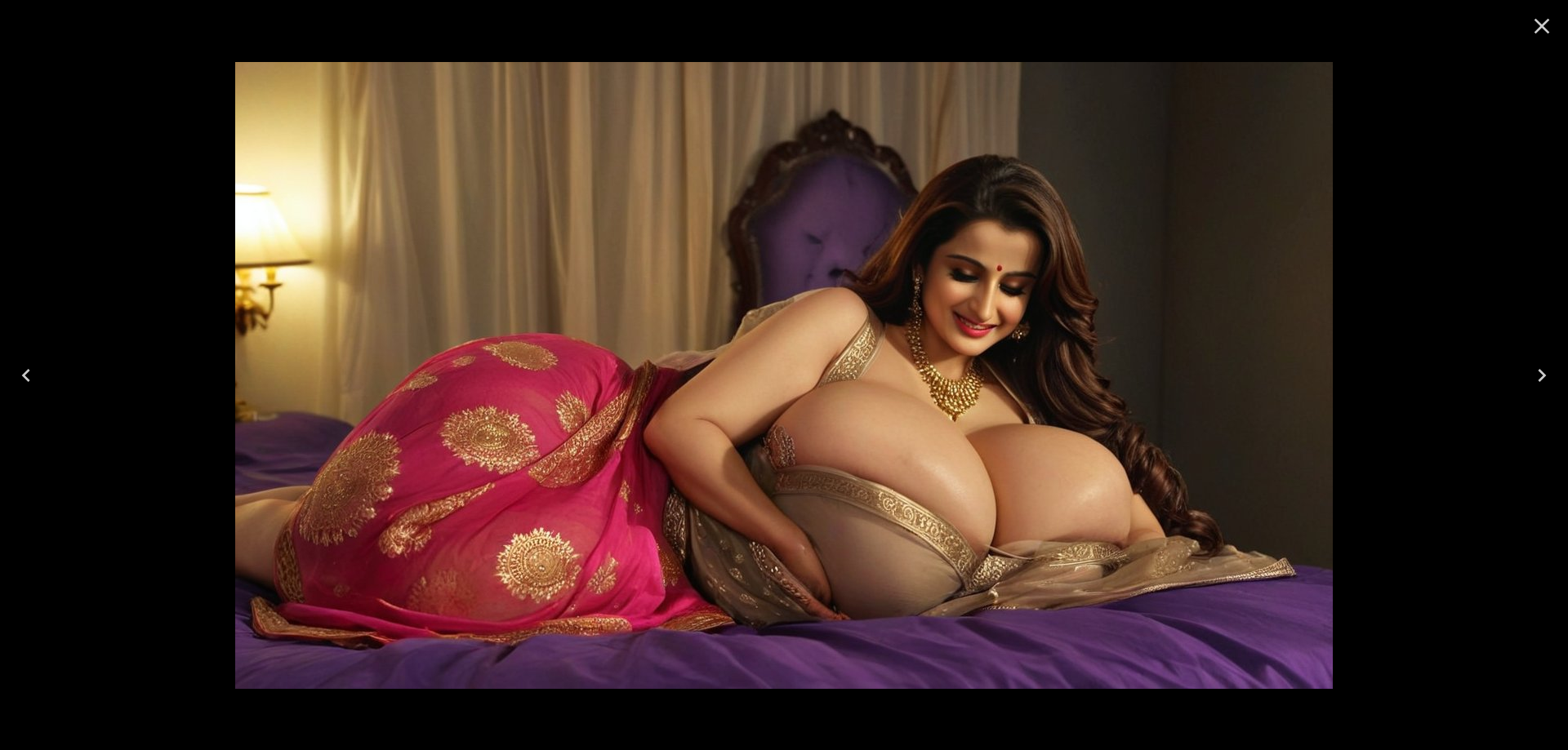
click at [1539, 26] on icon "Close" at bounding box center [1542, 25] width 26 height 26
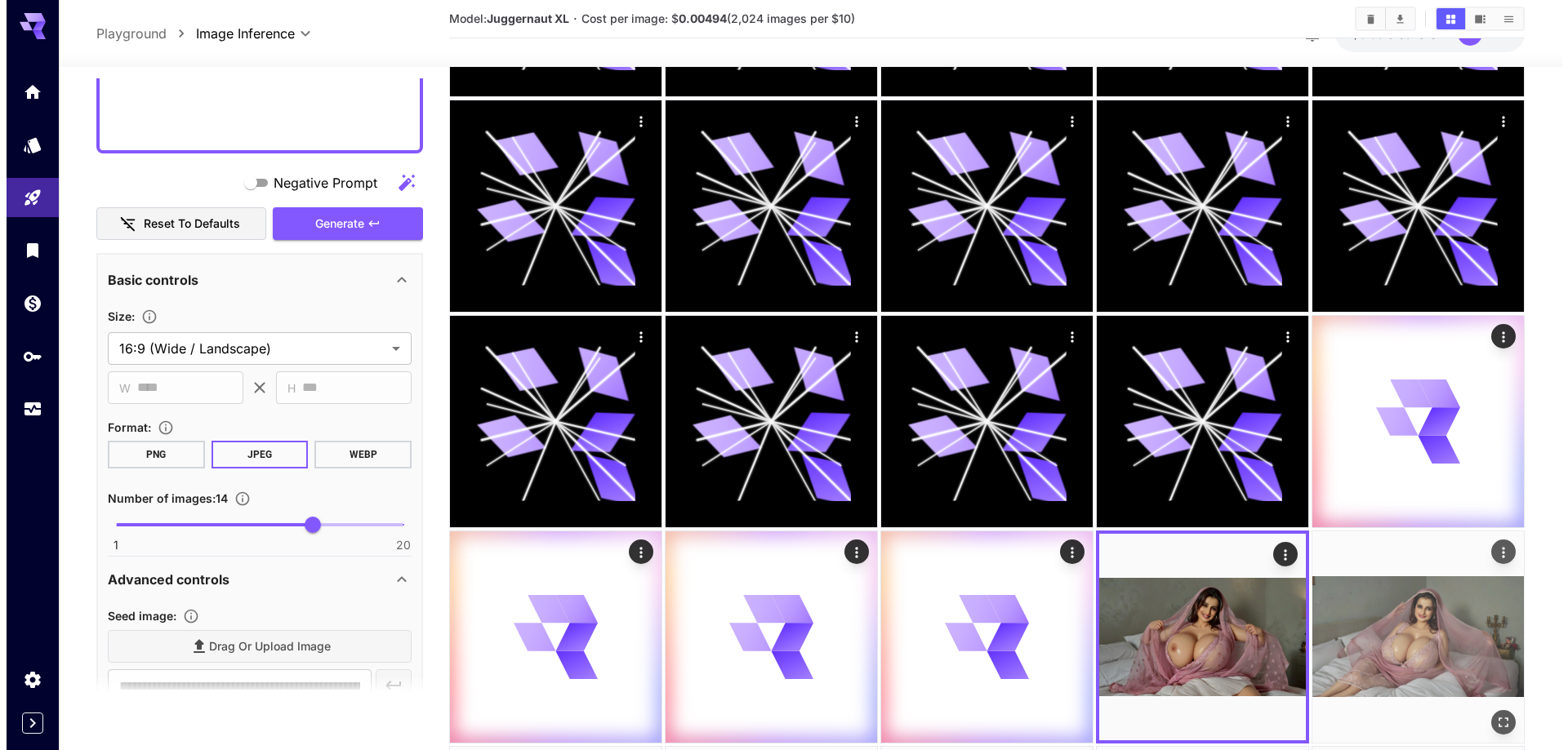
scroll to position [0, 0]
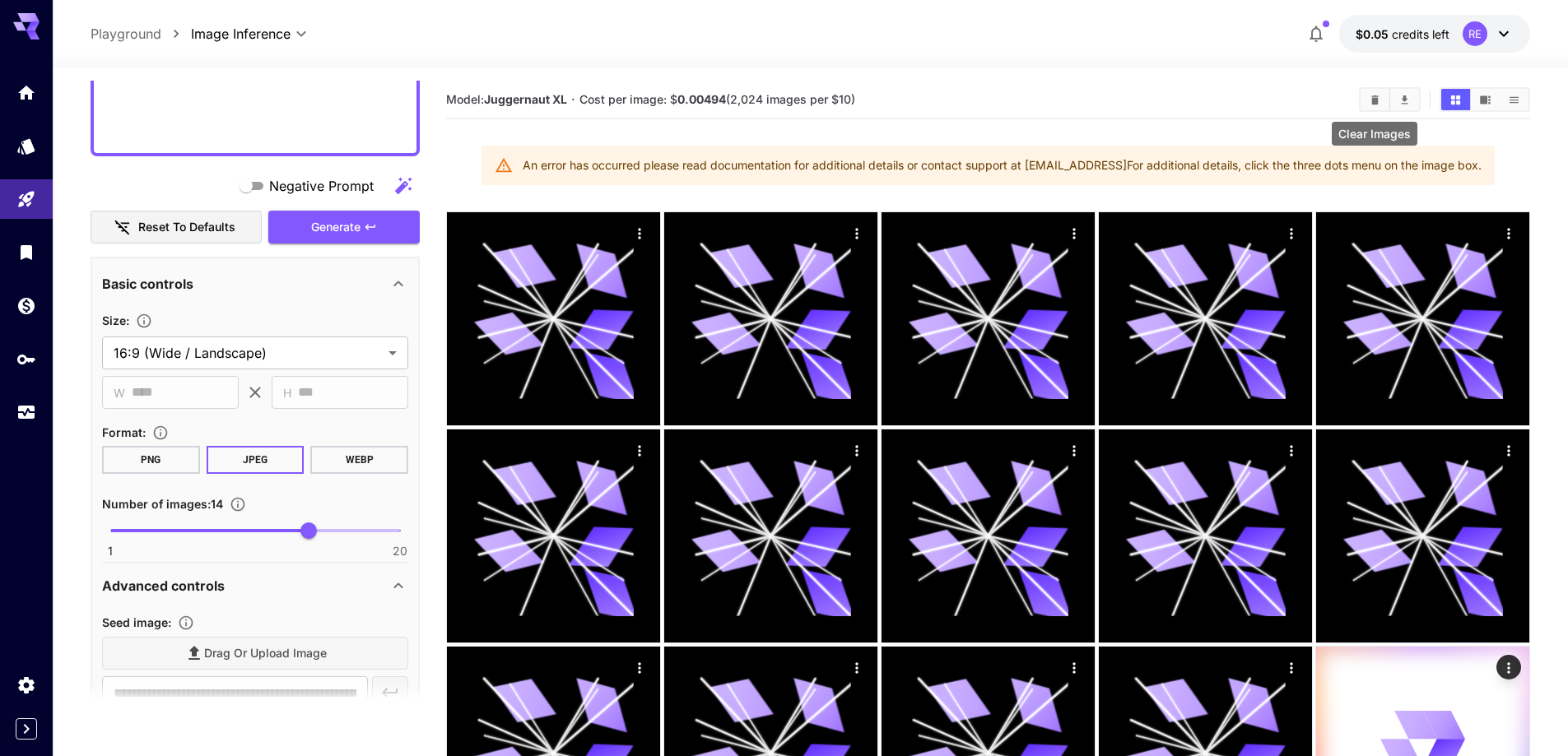
click at [1364, 106] on button "Clear Images" at bounding box center [1375, 99] width 29 height 21
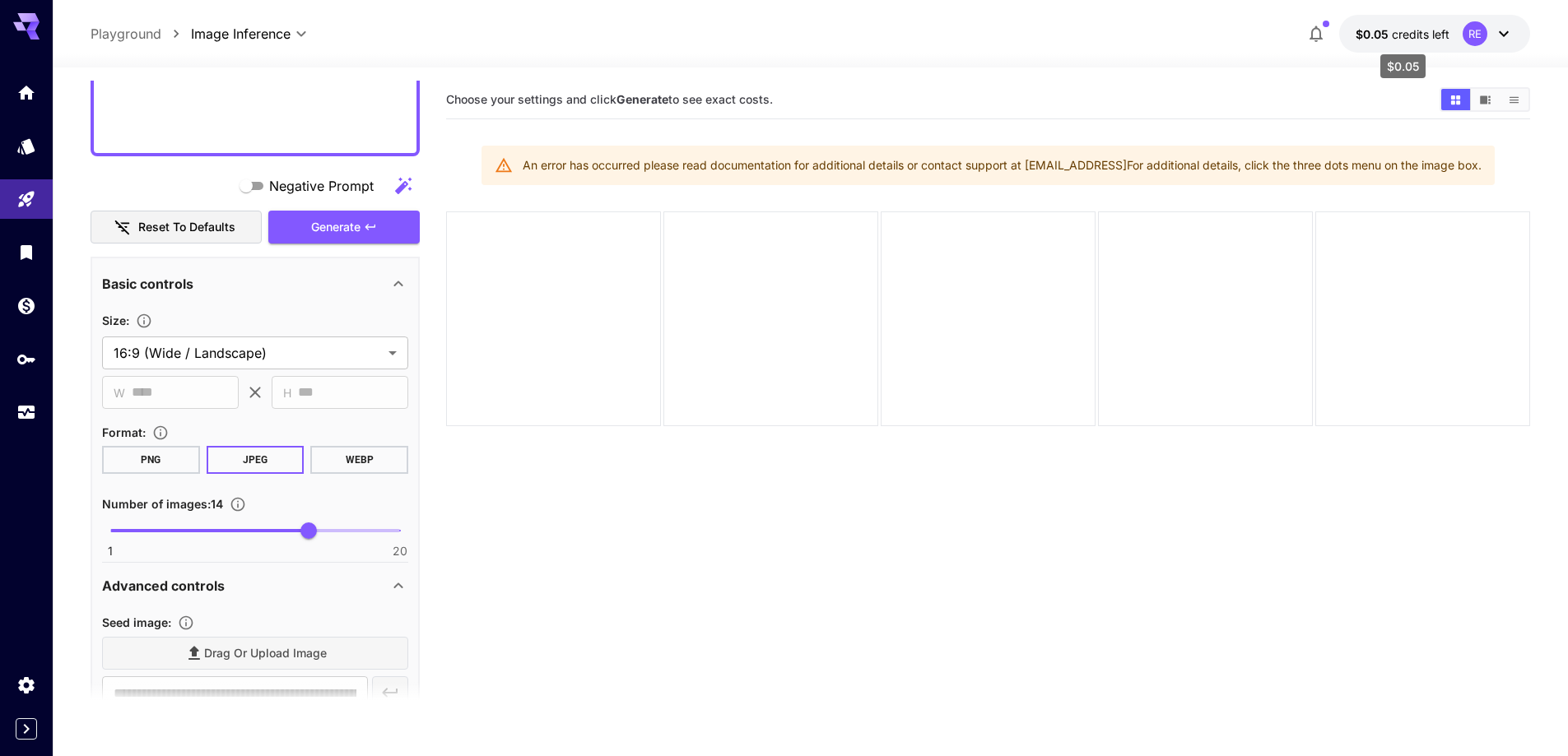
click at [1375, 33] on span "$0.05" at bounding box center [1373, 34] width 36 height 14
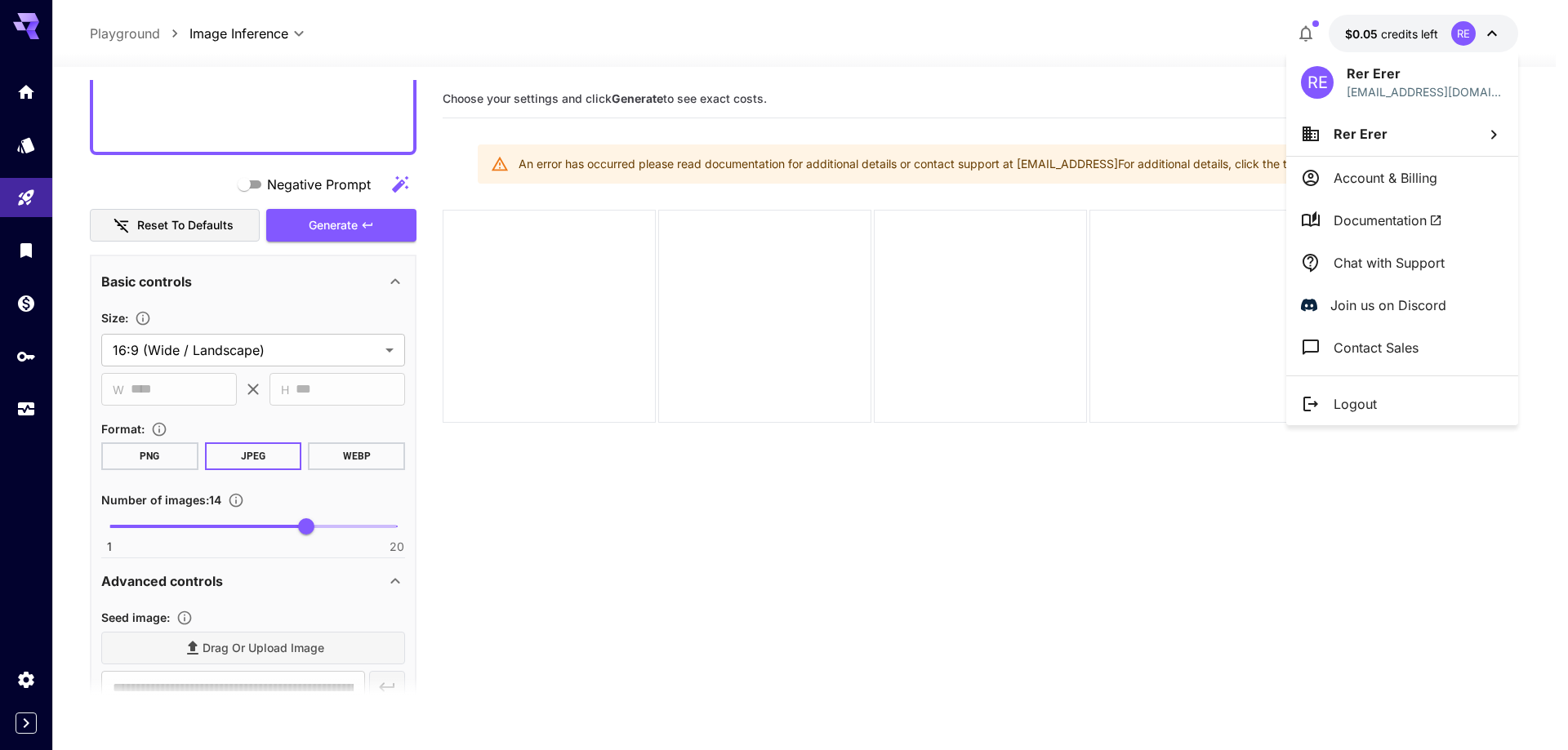
click at [289, 110] on div at bounding box center [784, 375] width 1568 height 750
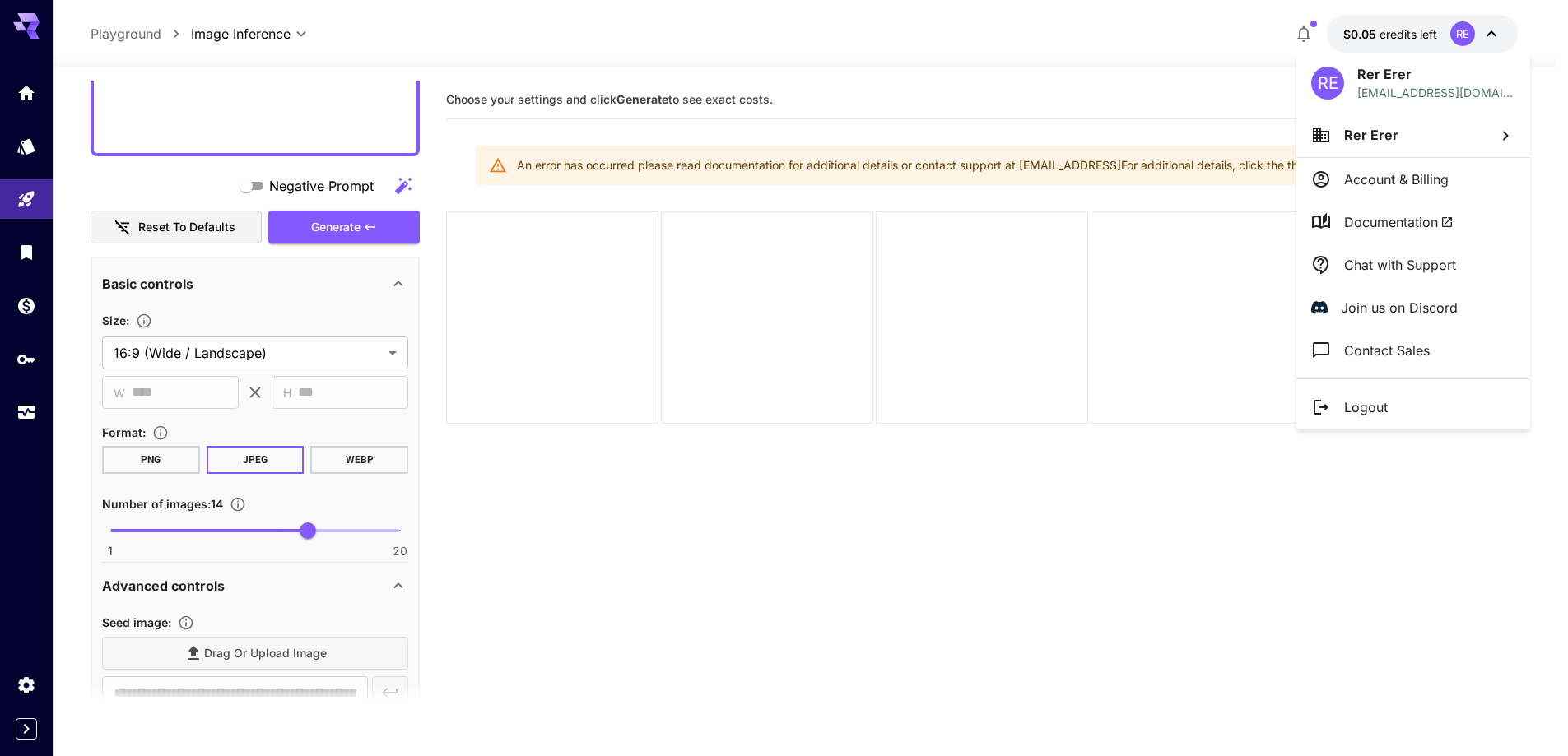
click at [291, 111] on div at bounding box center [784, 378] width 1568 height 756
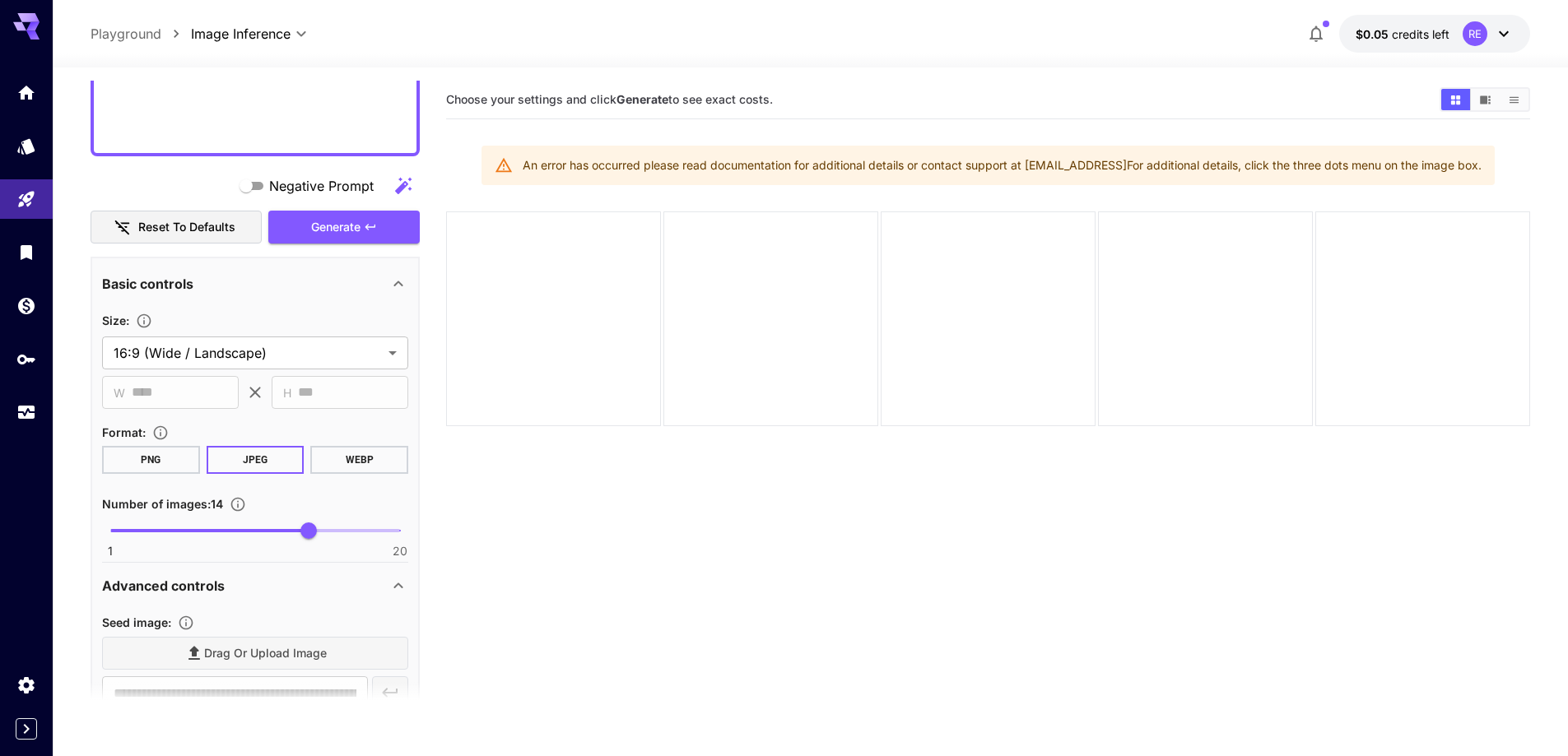
click at [1367, 32] on span "$0.05" at bounding box center [1373, 34] width 36 height 14
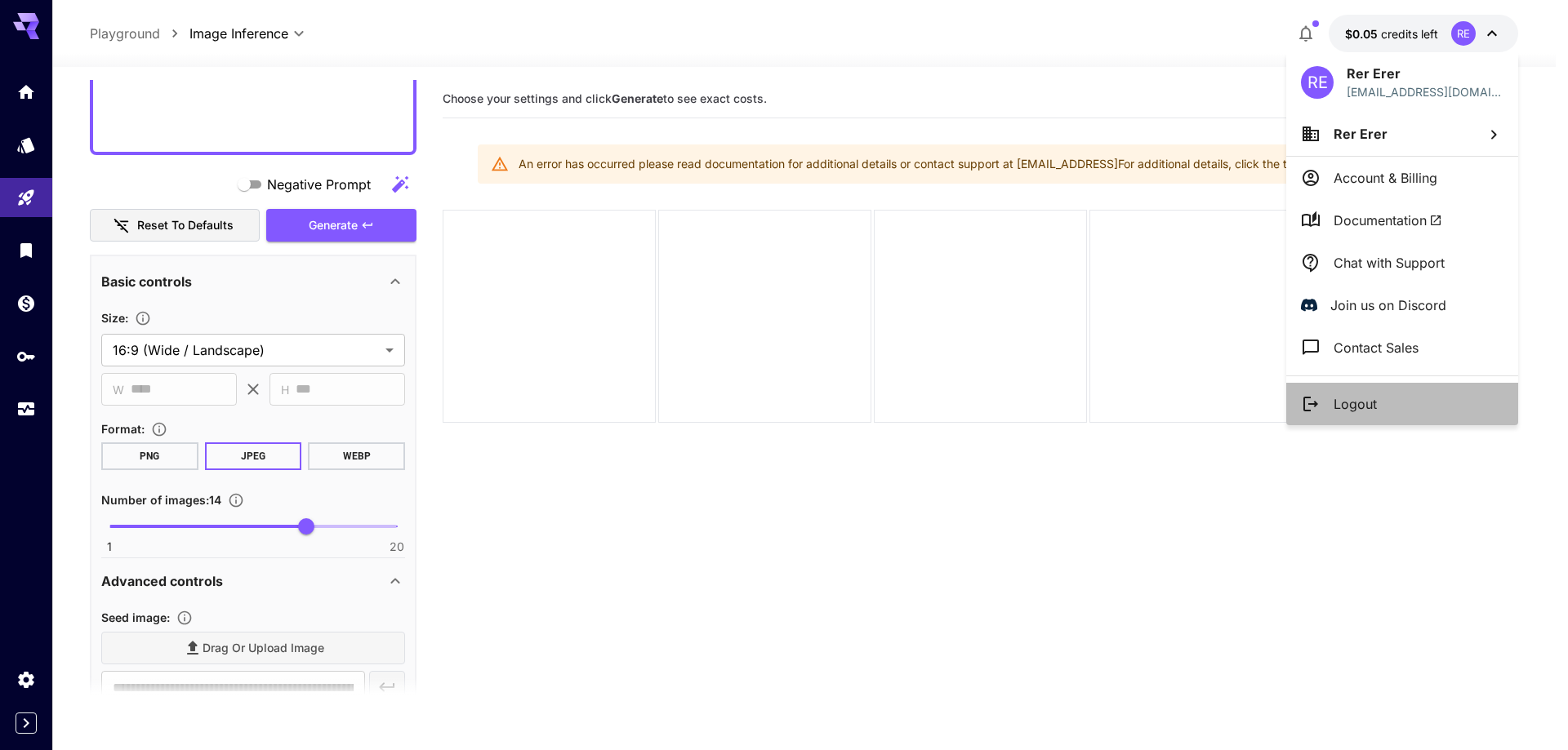
click at [1358, 398] on p "Logout" at bounding box center [1355, 404] width 43 height 20
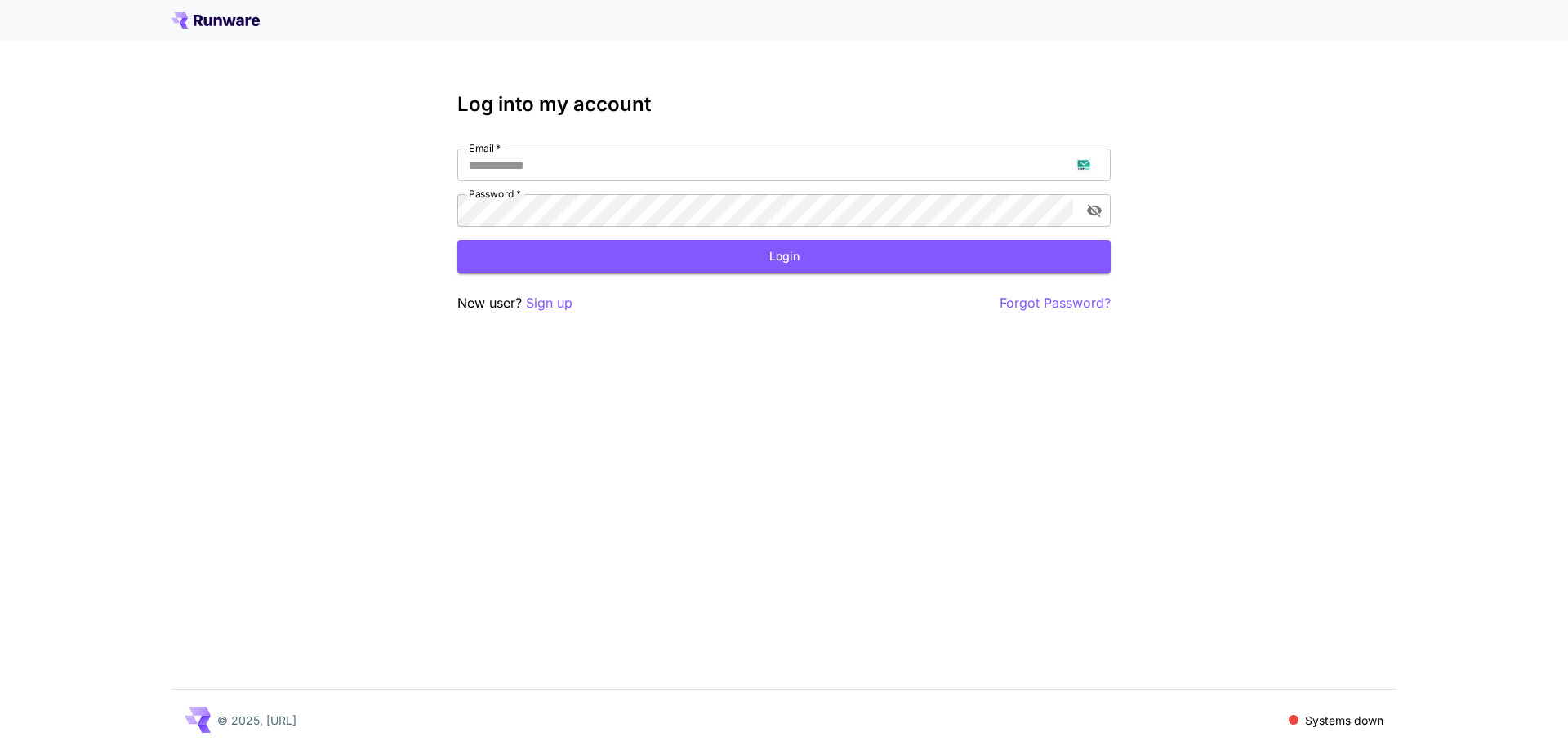
click at [569, 302] on p "Sign up" at bounding box center [549, 303] width 47 height 20
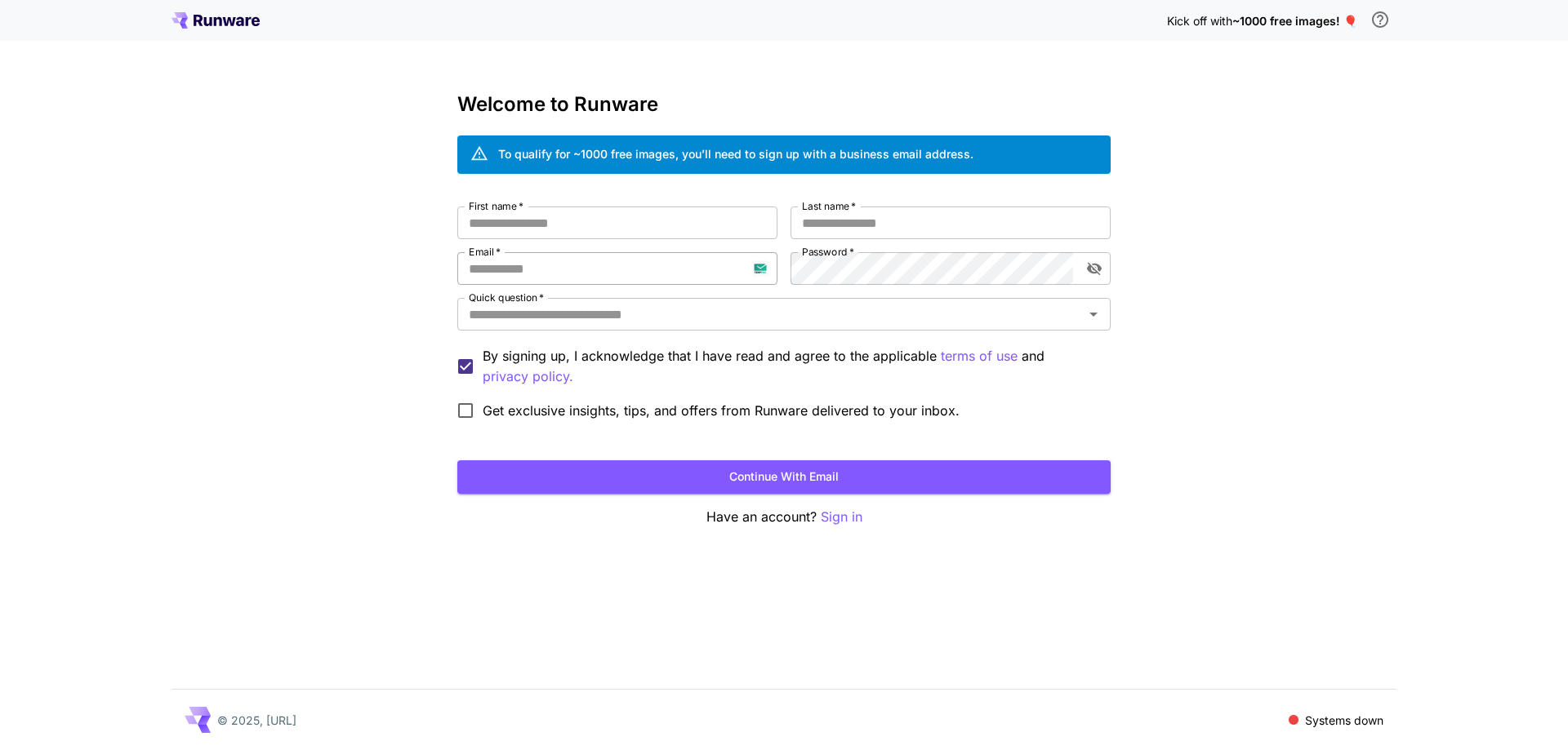
click at [588, 274] on input "Email   *" at bounding box center [617, 268] width 320 height 32
paste input "**********"
type input "**********"
click at [657, 228] on input "First name   *" at bounding box center [617, 222] width 320 height 32
type input "*****"
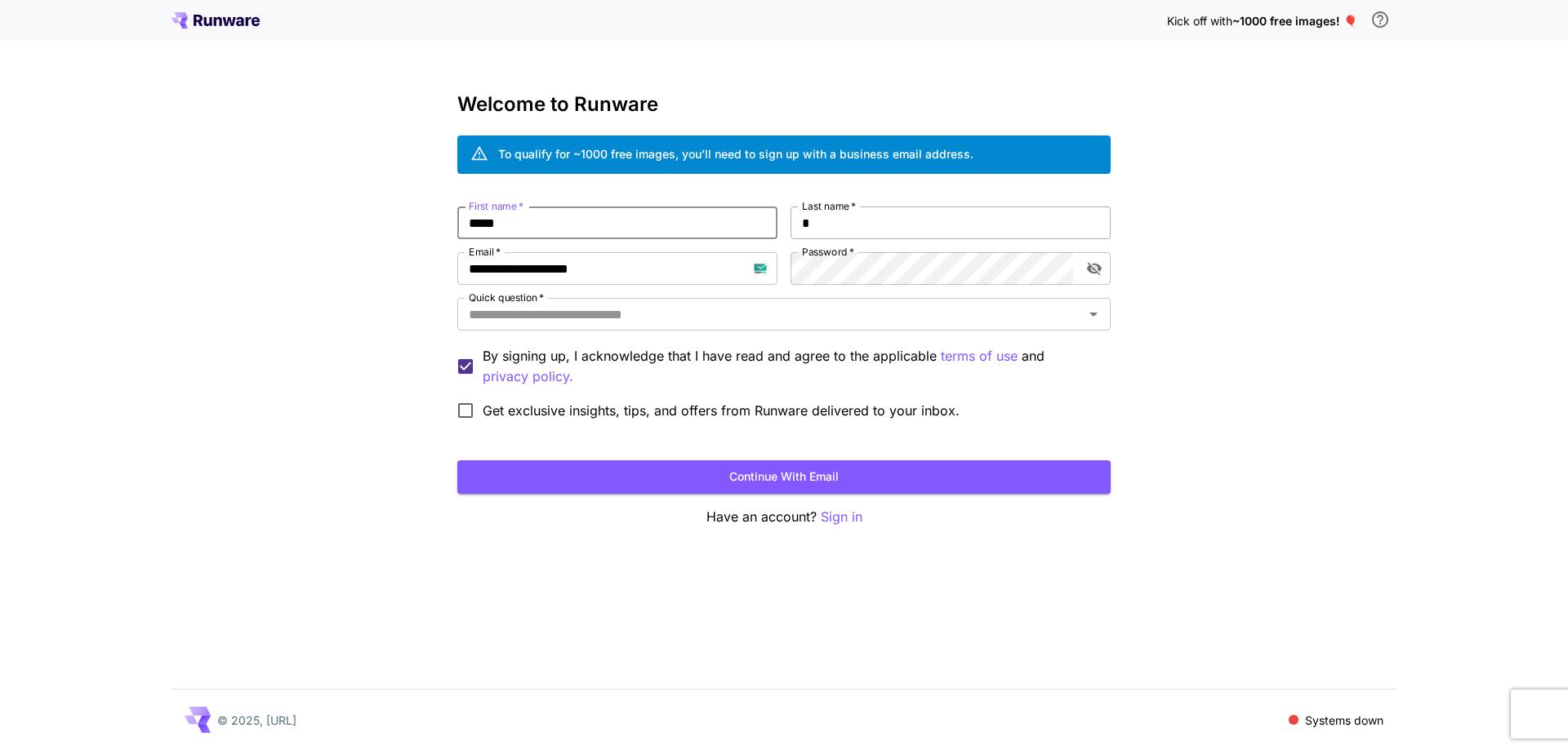
click input "*"
type input "****"
click input "Quick question   *"
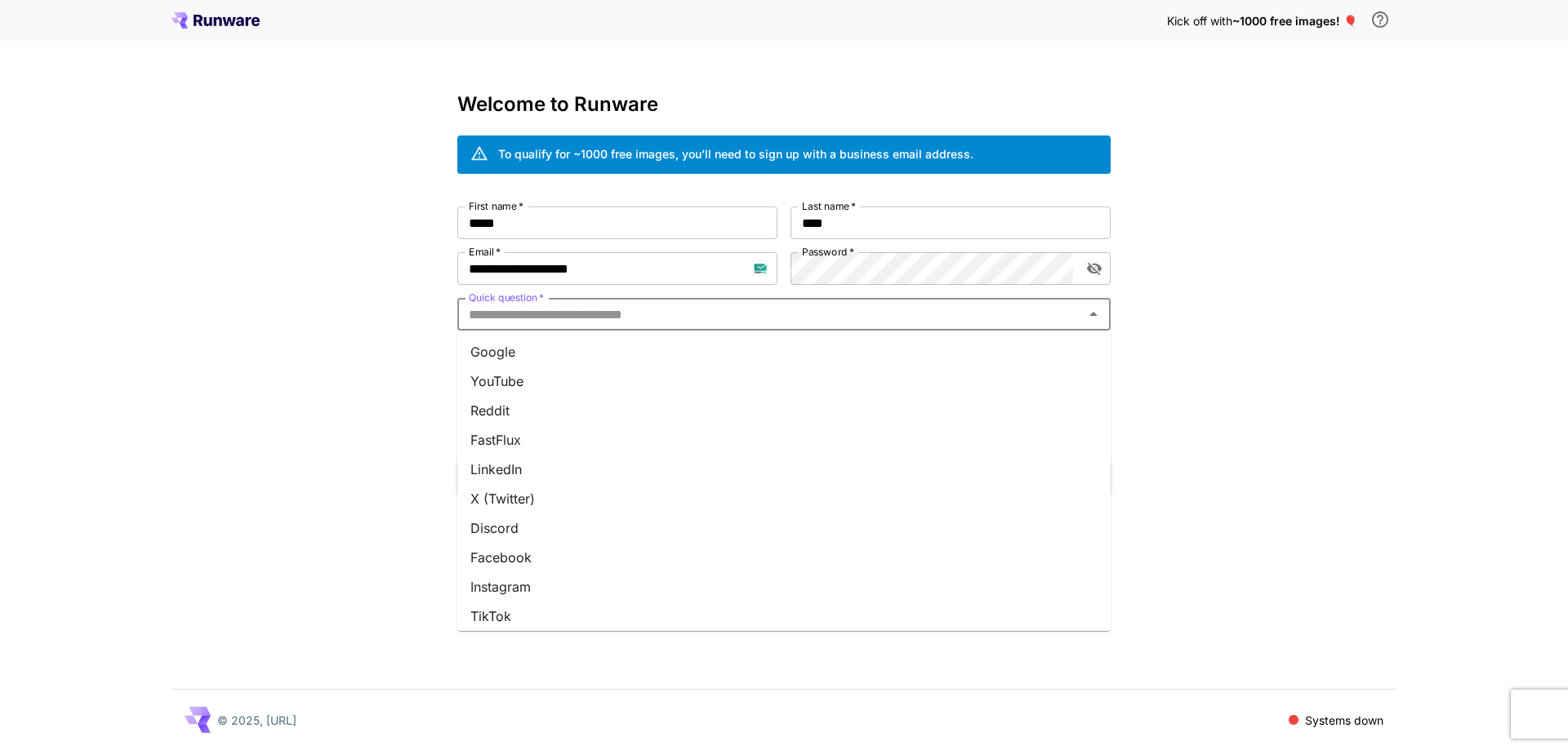
click li "Google"
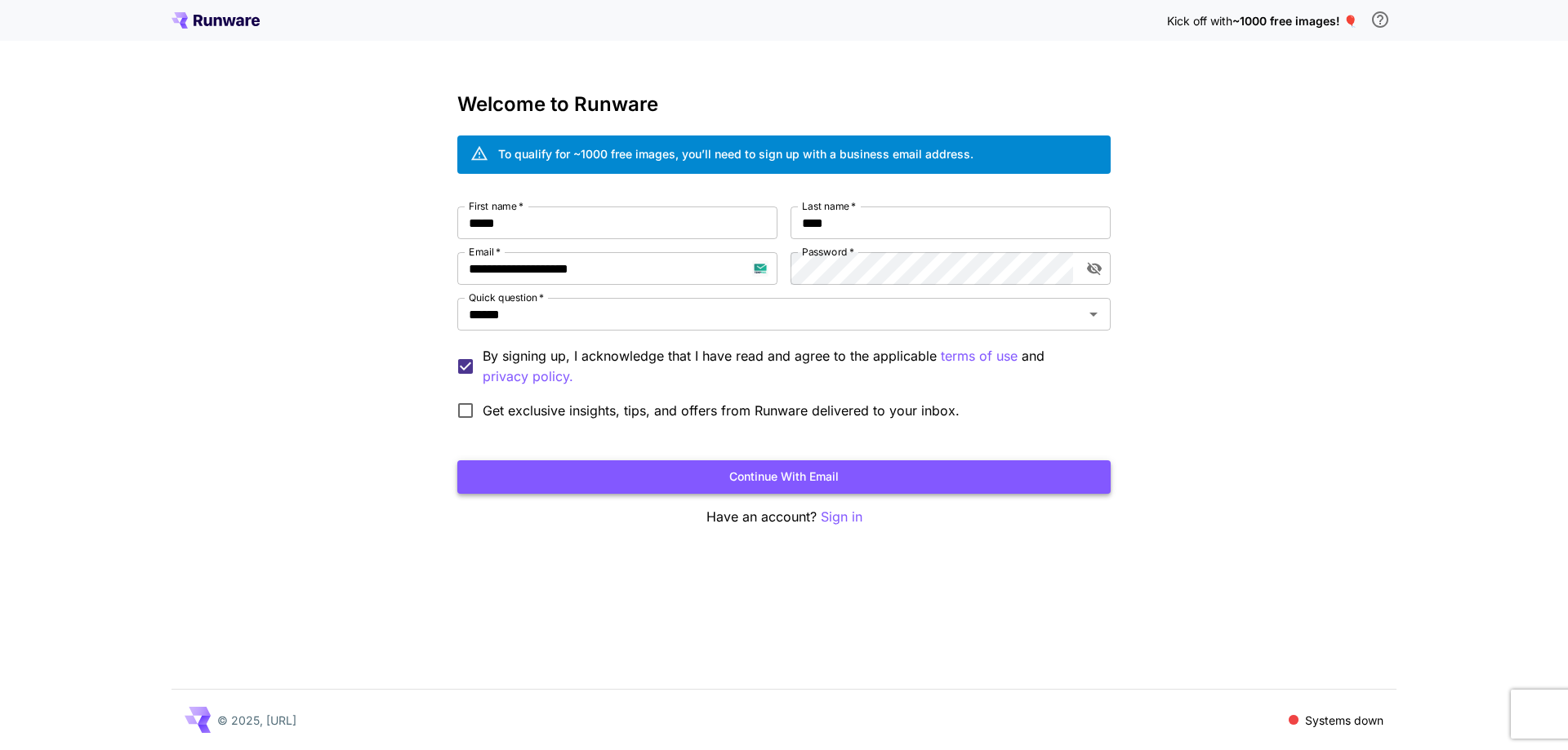
click button "Continue with email"
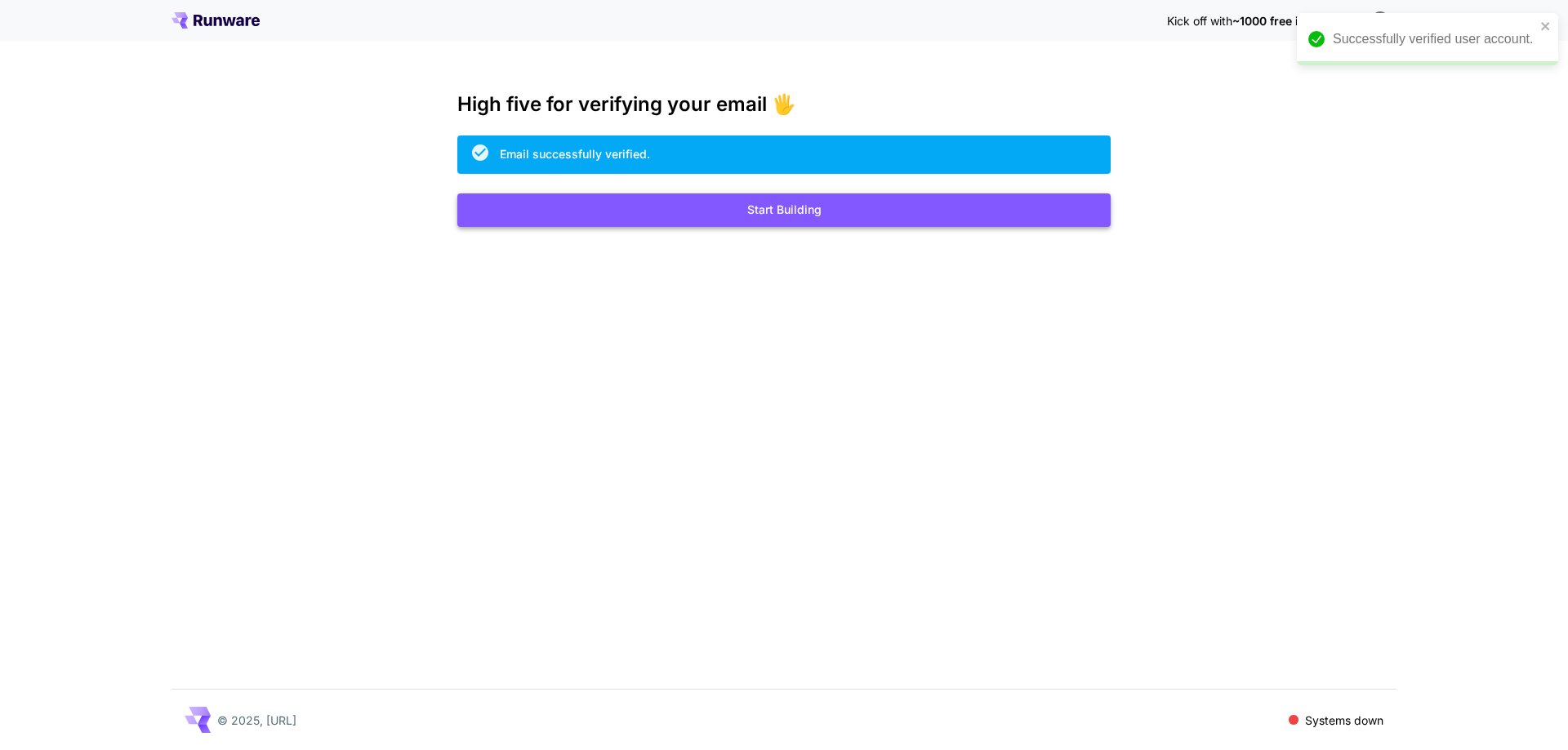
click at [815, 208] on button "Start Building" at bounding box center [784, 210] width 654 height 33
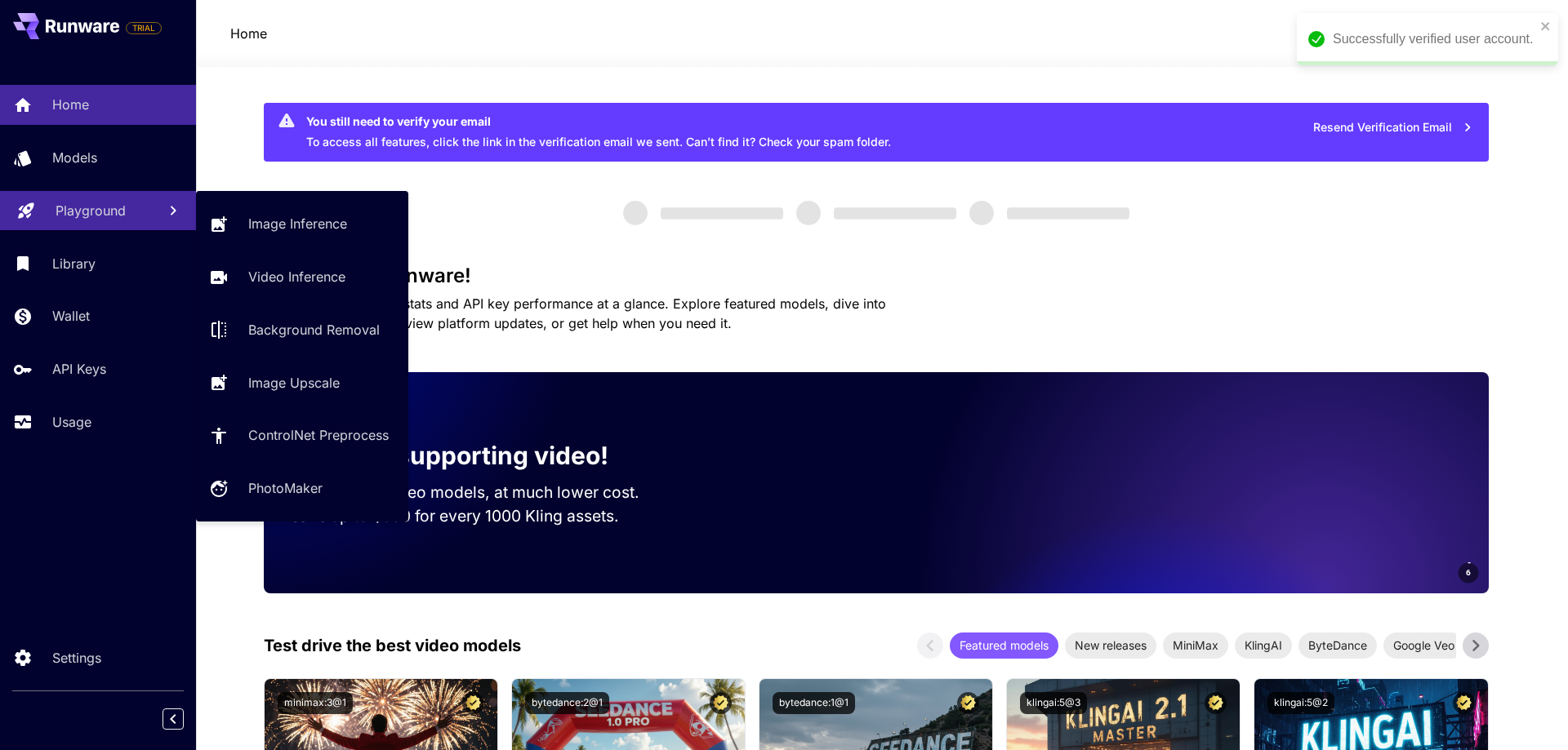
click at [78, 208] on p "Playground" at bounding box center [90, 210] width 70 height 20
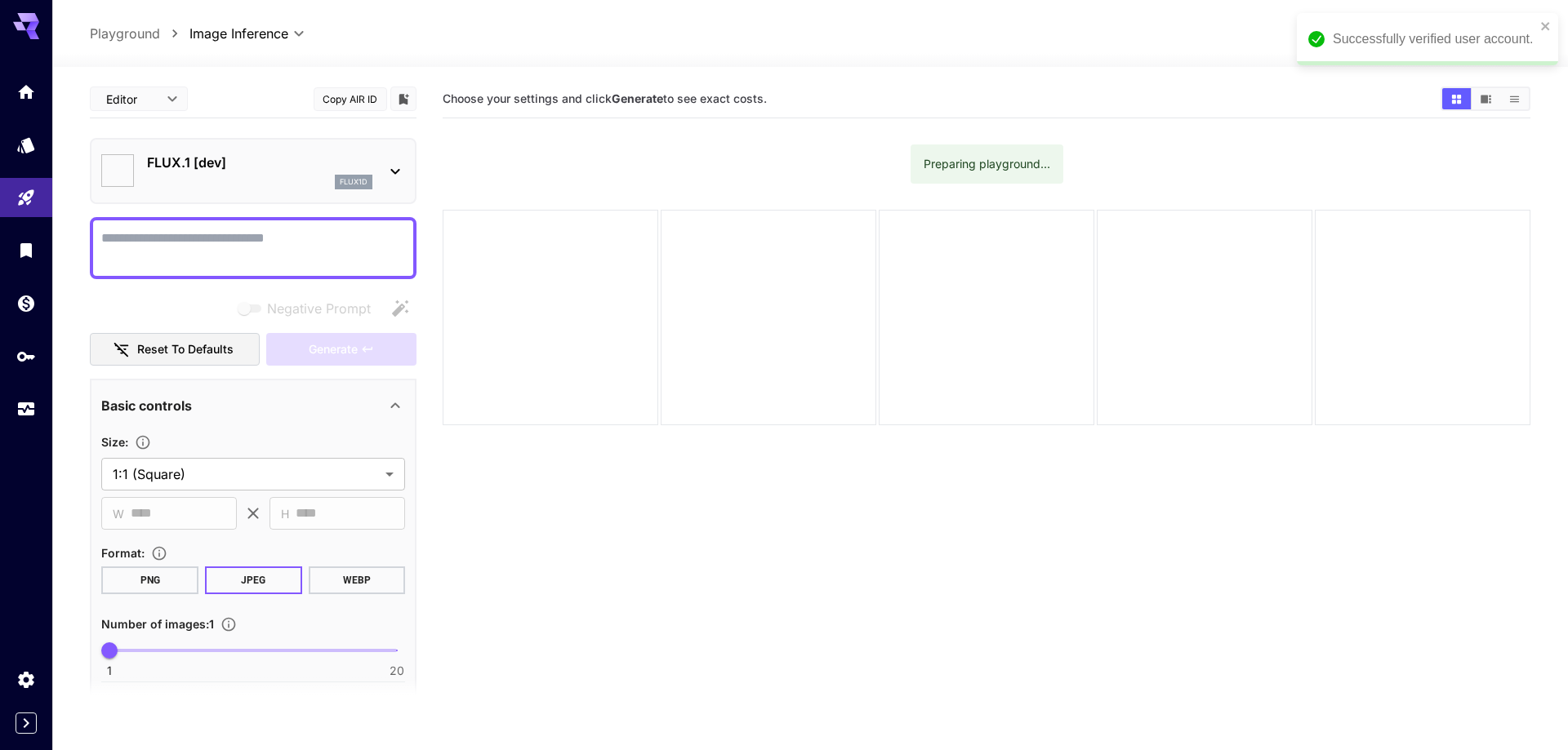
type input "**********"
click at [1526, 29] on div "Successfully verified user account." at bounding box center [1409, 39] width 237 height 30
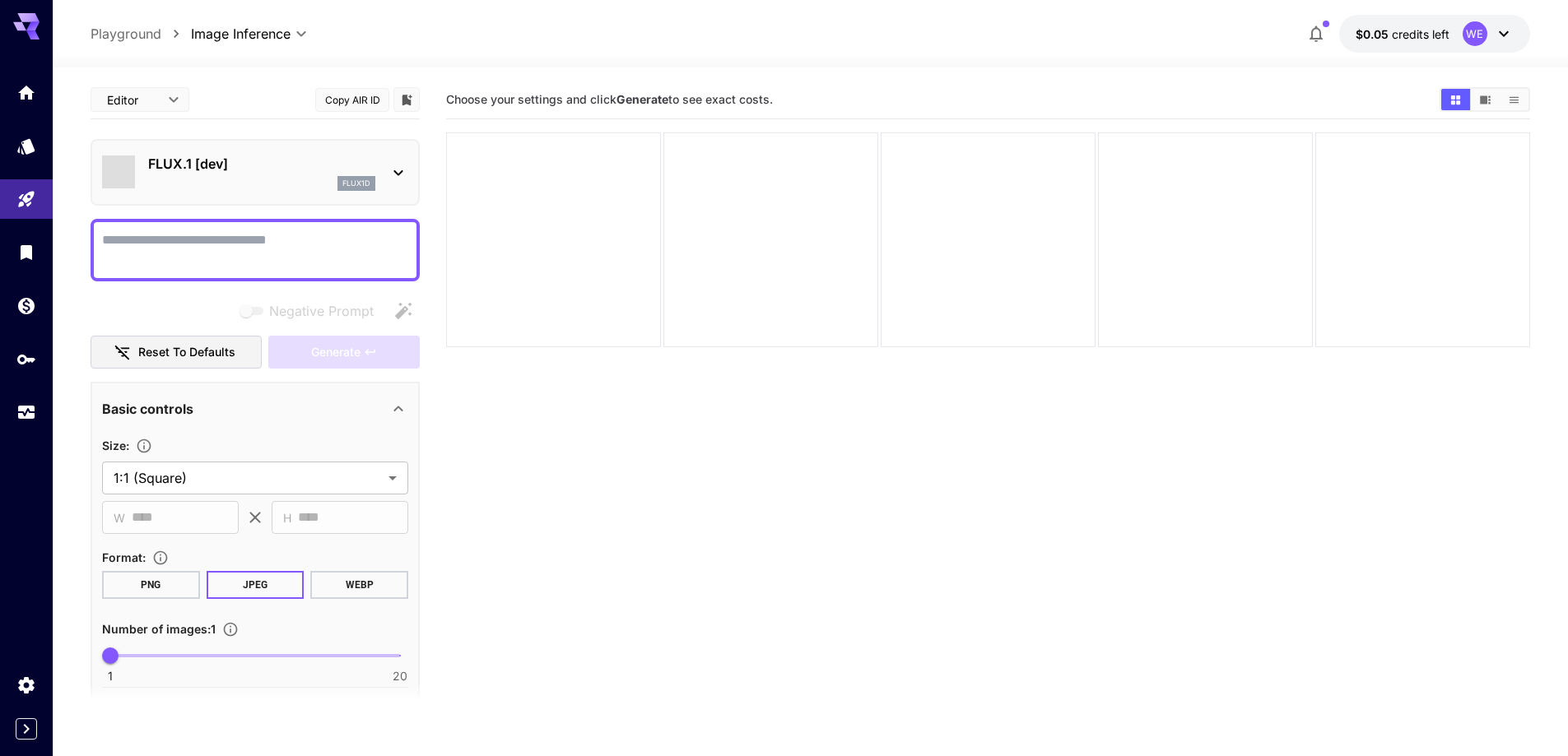
click at [274, 180] on div "flux1d" at bounding box center [262, 183] width 228 height 15
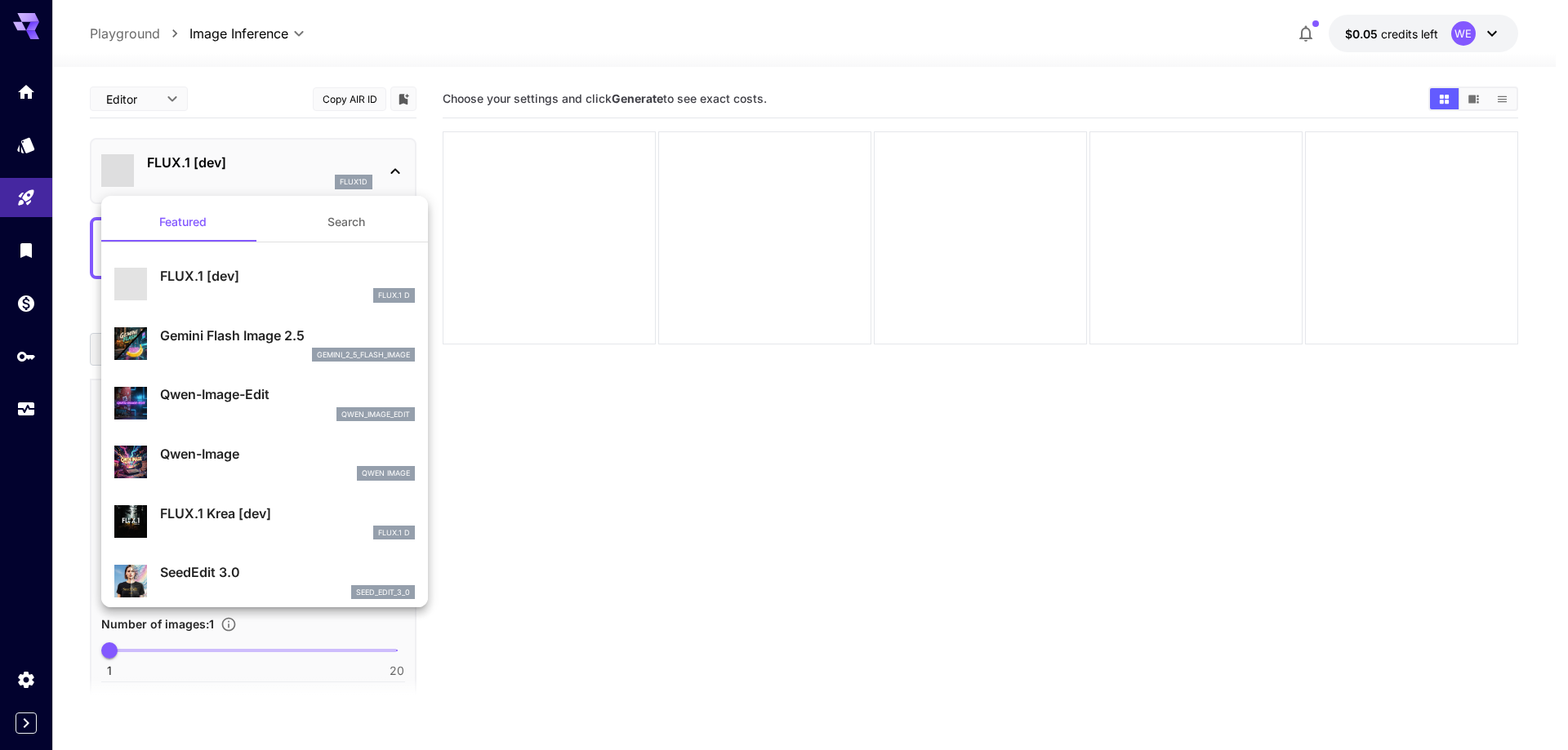
click at [327, 211] on button "Search" at bounding box center [346, 222] width 163 height 39
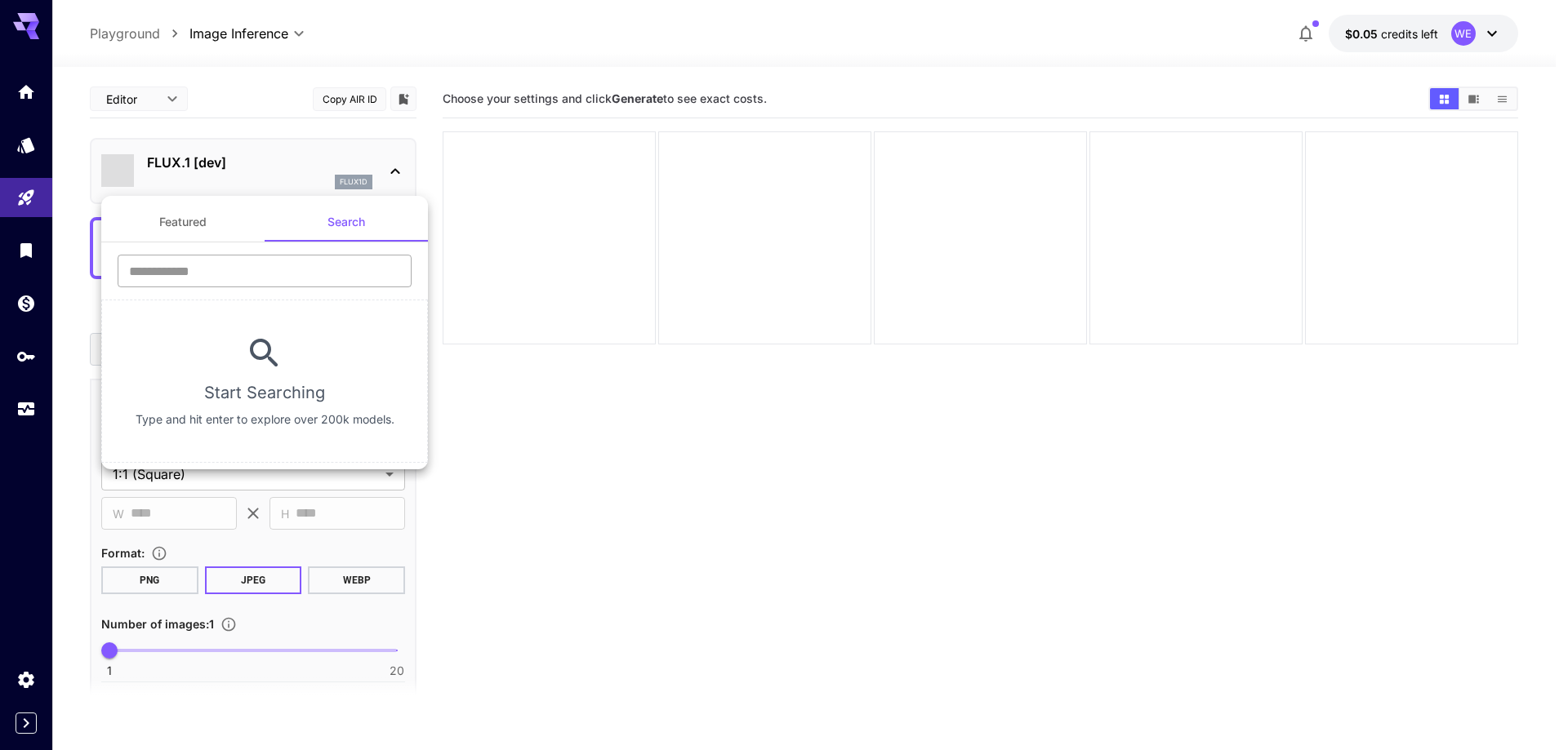
click at [302, 277] on input "text" at bounding box center [265, 271] width 294 height 32
type input "****"
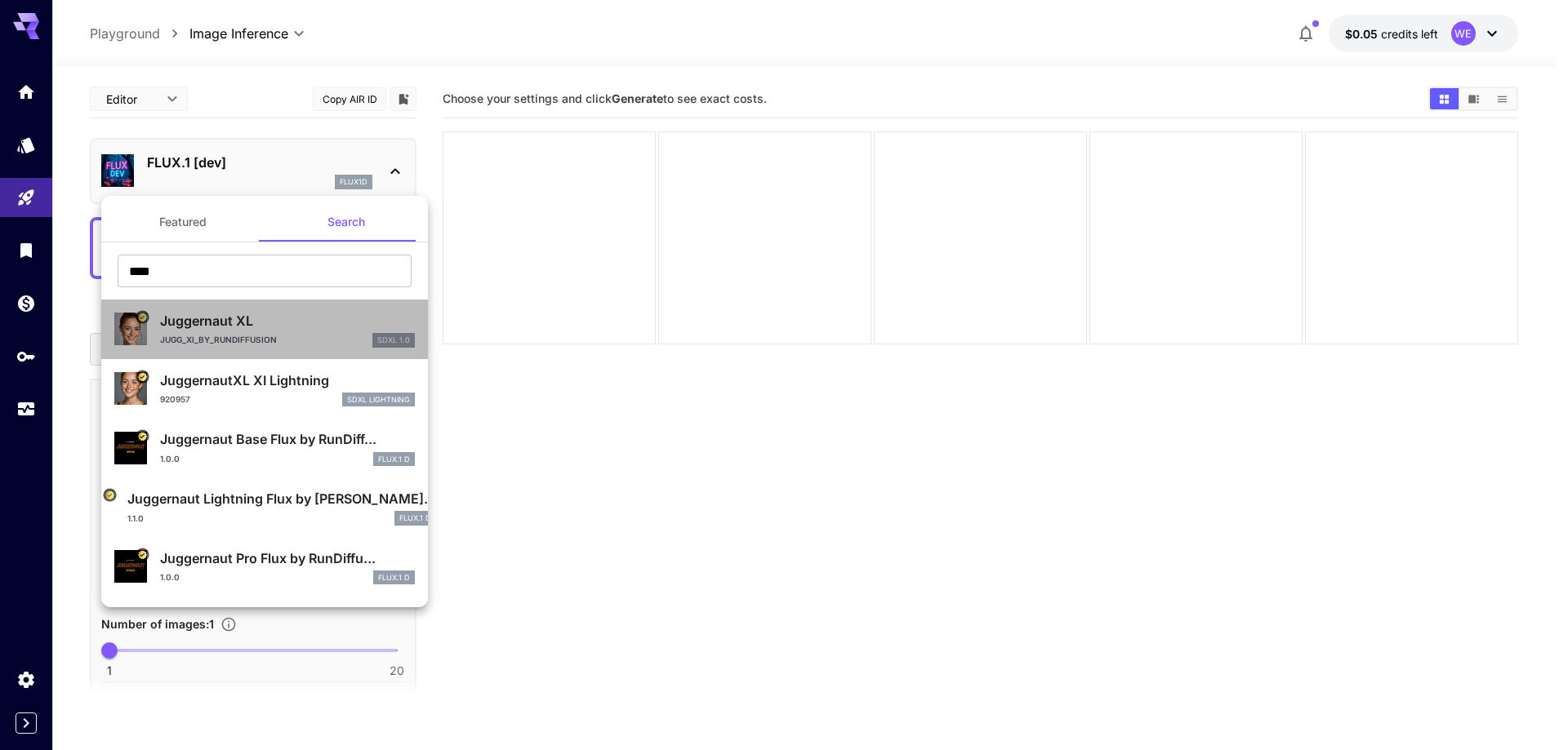
click at [282, 332] on div "Juggernaut XL Jugg_XI_by_RunDiffusion SDXL 1.0" at bounding box center [288, 329] width 255 height 36
type input "**"
type input "***"
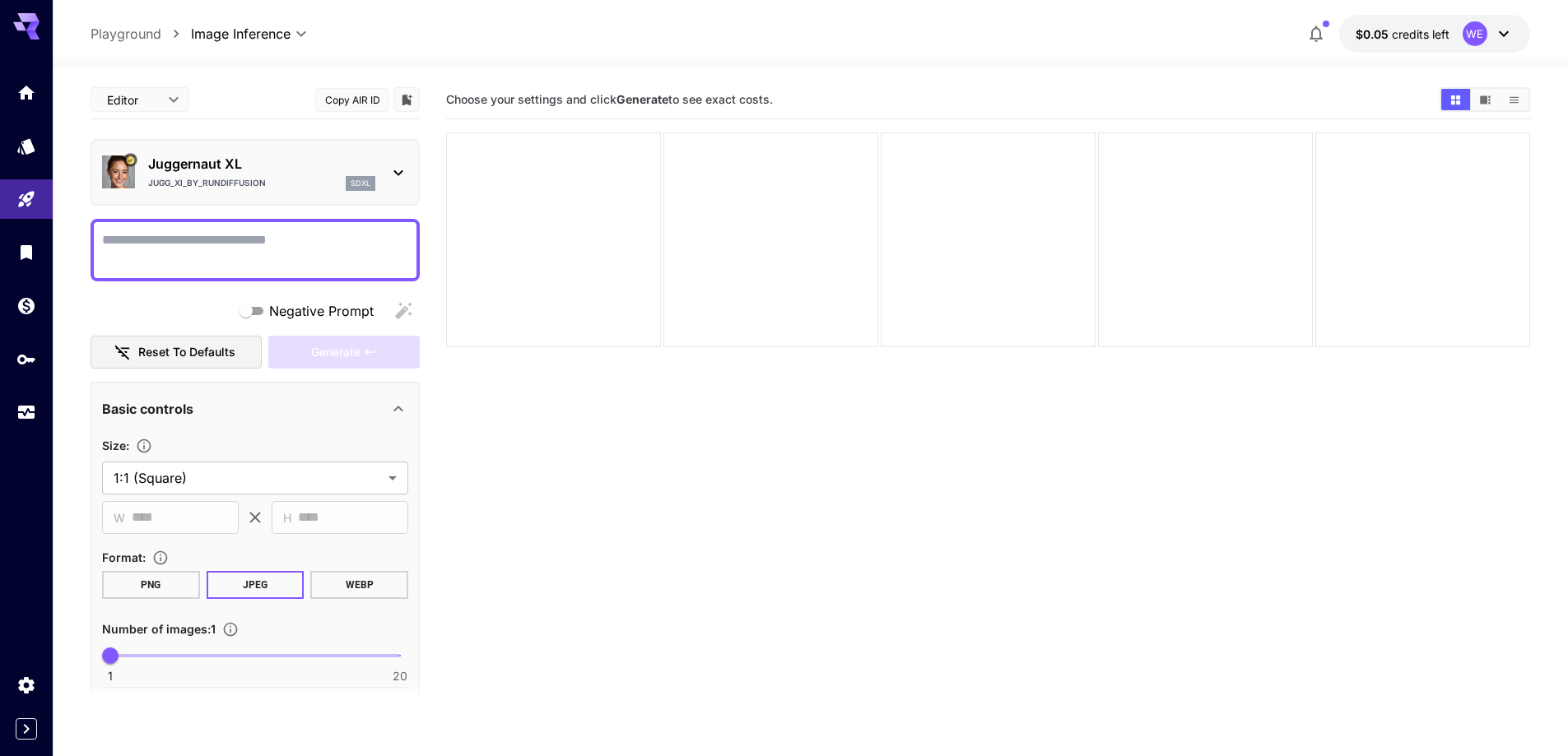
scroll to position [164, 0]
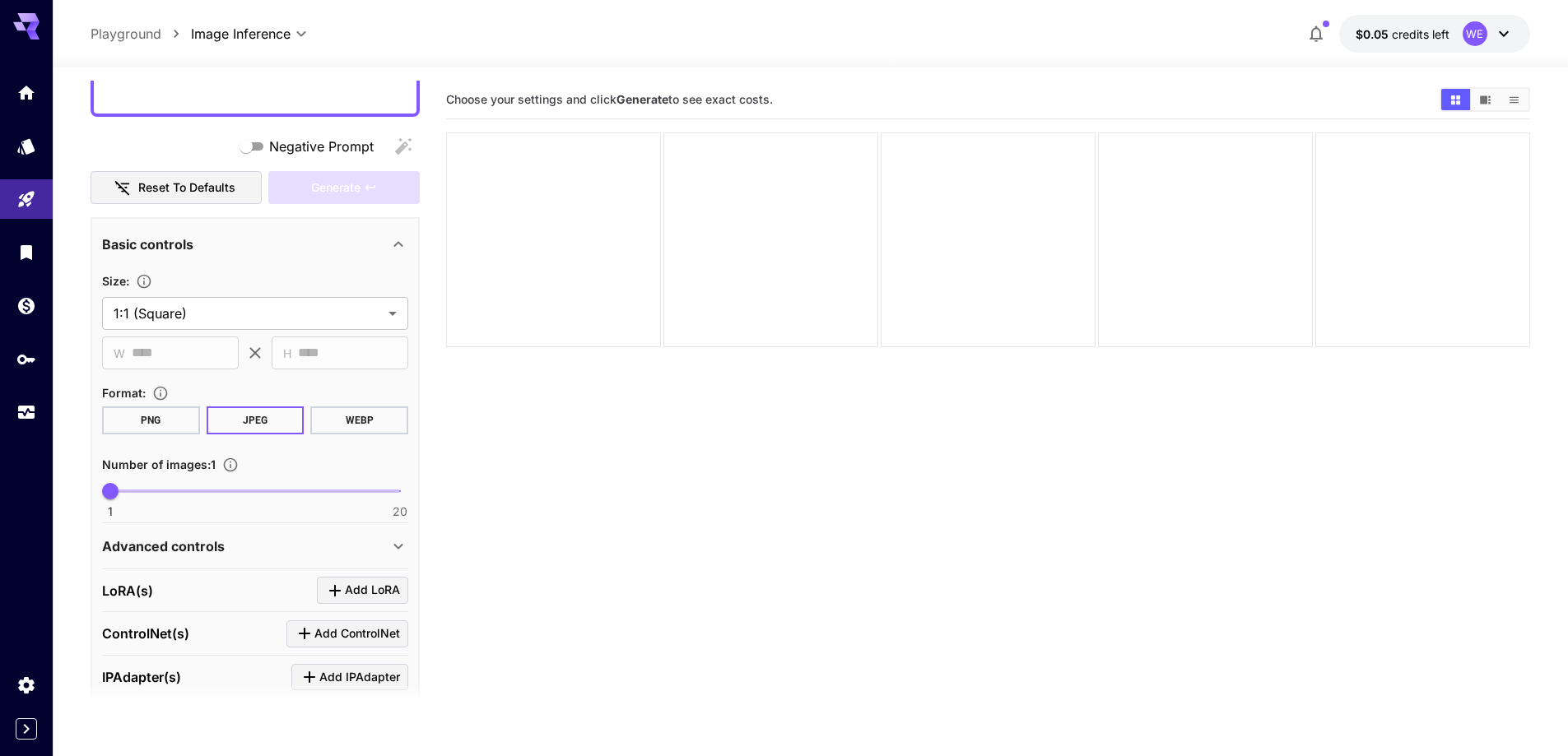
click at [303, 333] on section "**********" at bounding box center [255, 320] width 306 height 98
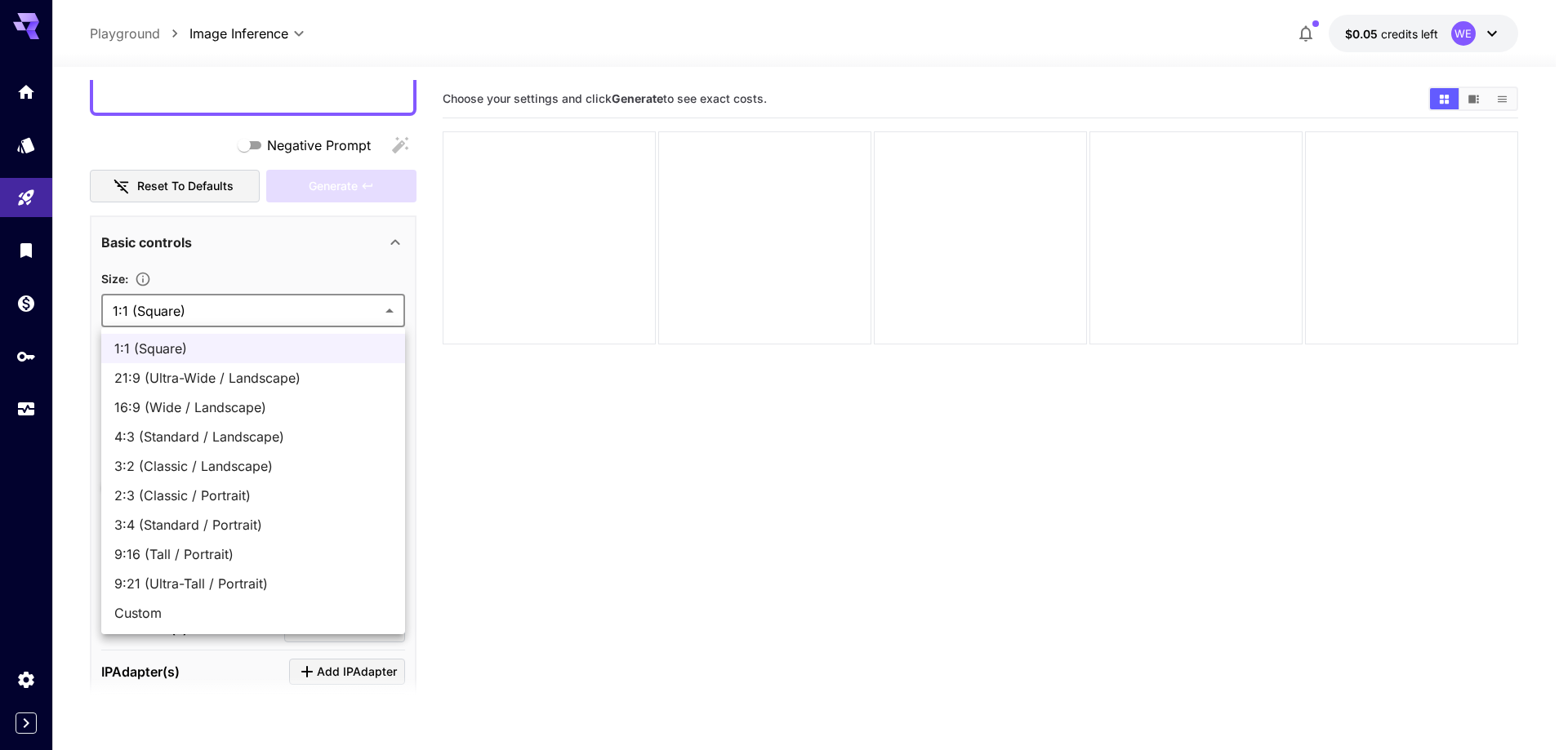
click at [308, 318] on body "**********" at bounding box center [784, 439] width 1568 height 879
click at [270, 413] on span "16:9 (Wide / Landscape)" at bounding box center [253, 407] width 278 height 20
type input "**********"
type input "****"
type input "***"
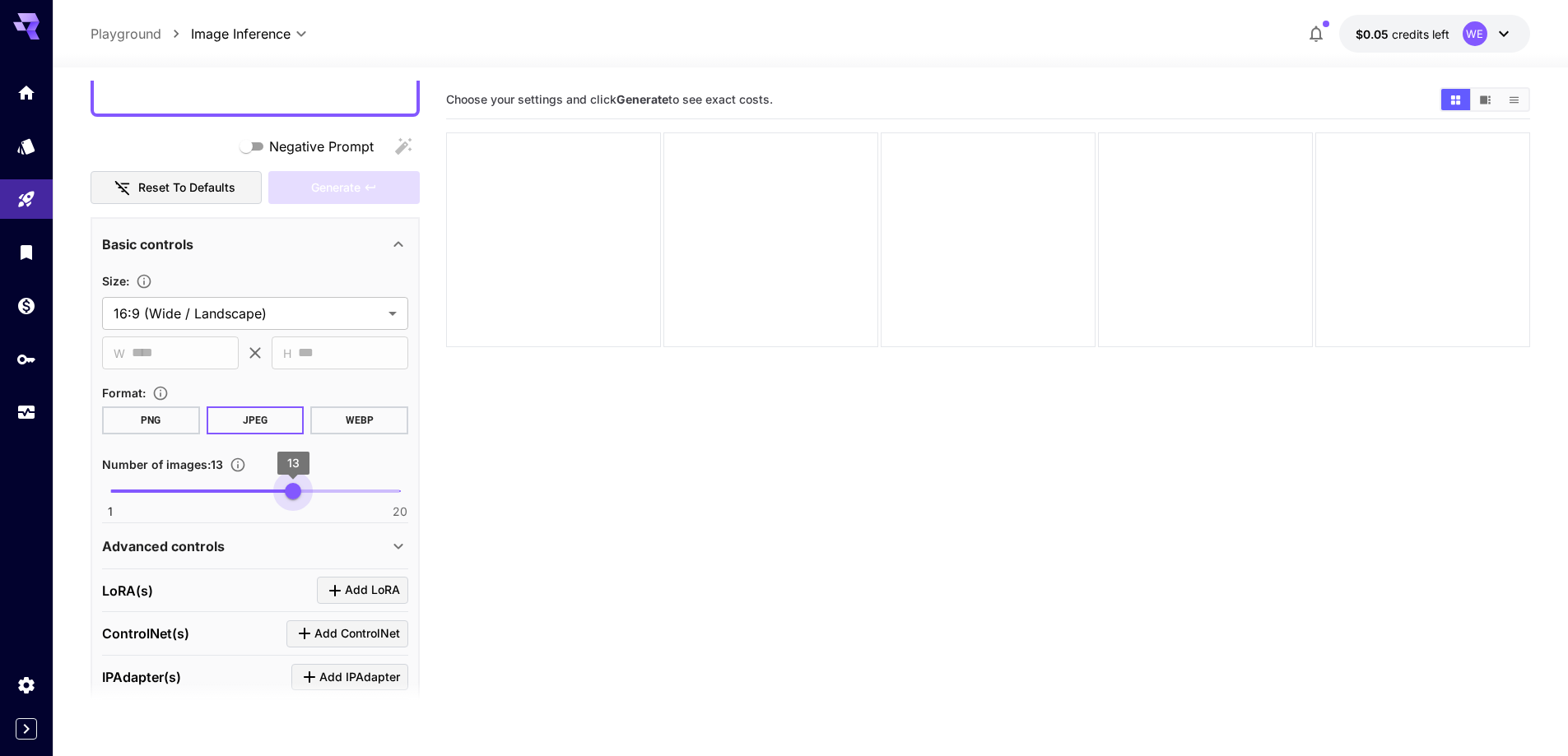
type input "**"
drag, startPoint x: 227, startPoint y: 492, endPoint x: 316, endPoint y: 491, distance: 89.0
click at [316, 491] on span "1 20 14" at bounding box center [255, 491] width 290 height 25
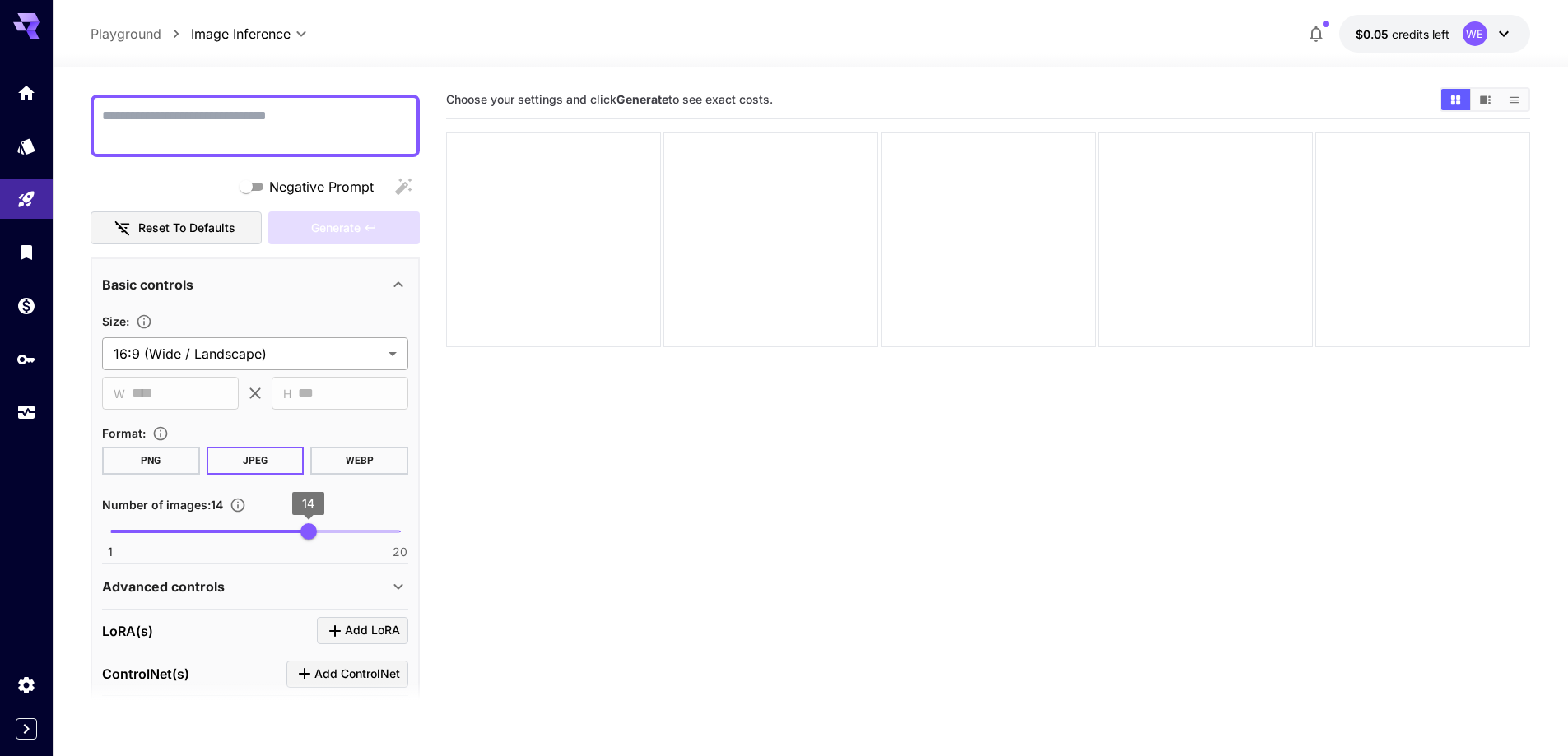
scroll to position [0, 0]
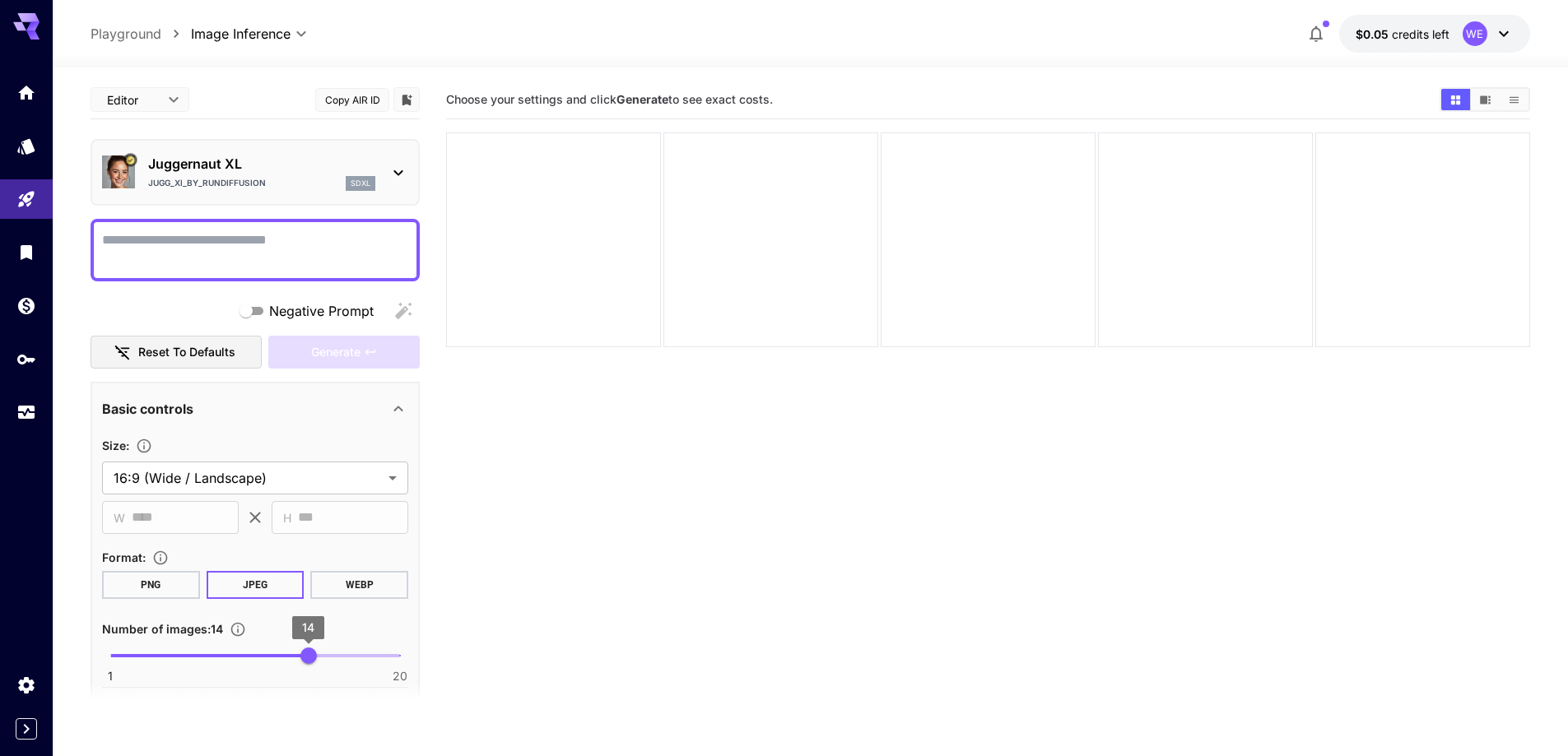
click at [294, 221] on div at bounding box center [255, 250] width 329 height 62
click at [297, 257] on textarea "Negative Prompt" at bounding box center [255, 250] width 306 height 39
paste textarea "**********"
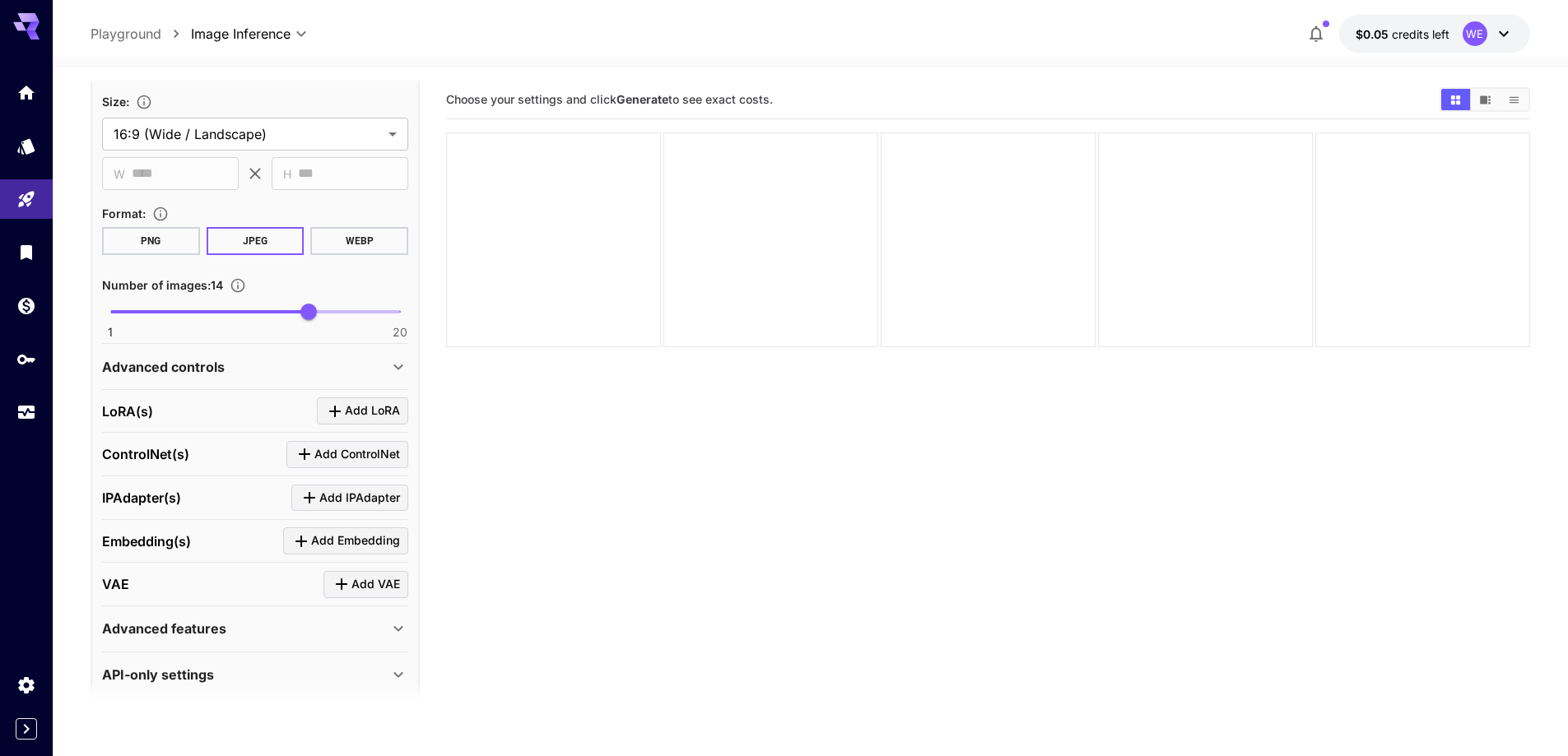
scroll to position [1387, 0]
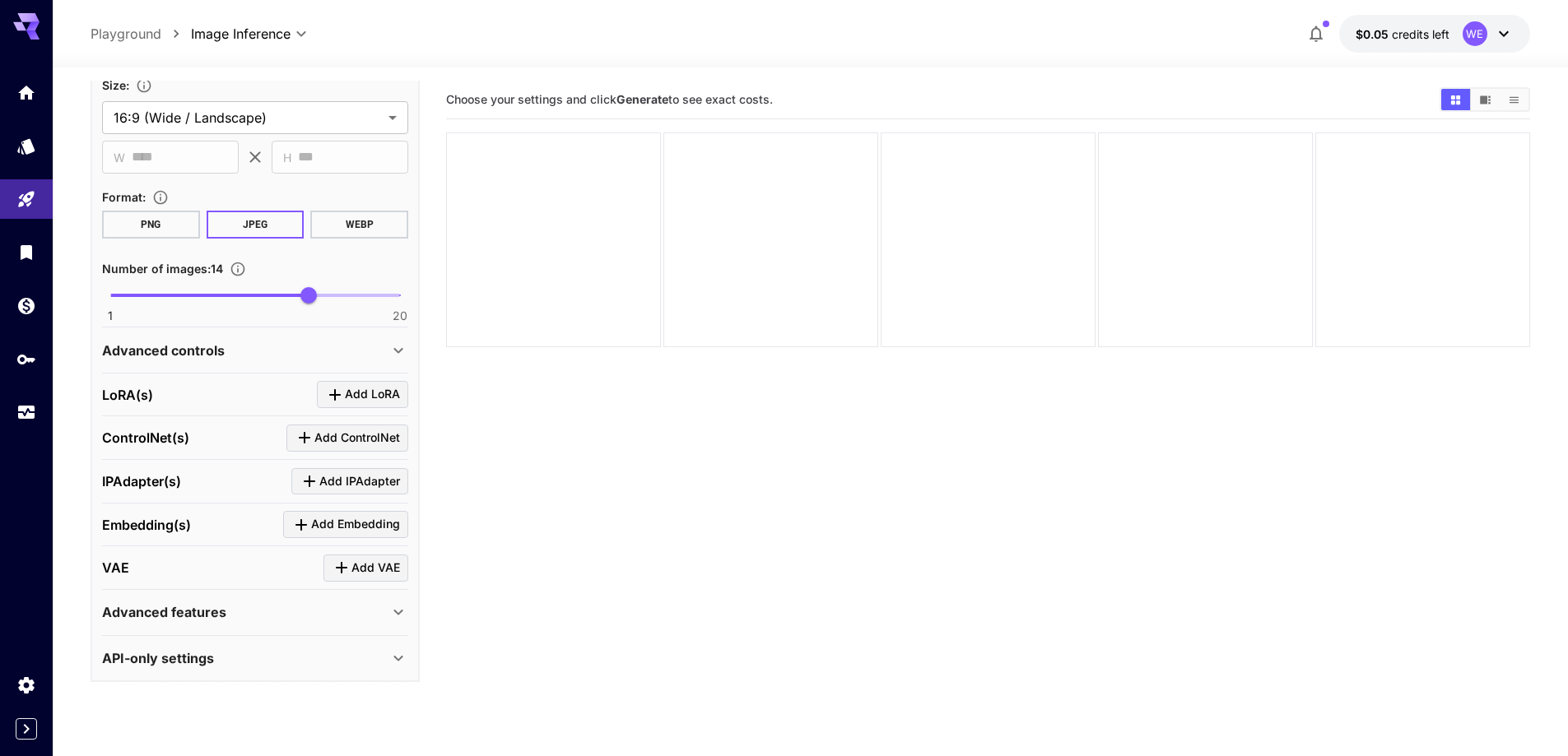
type textarea "**********"
click at [311, 346] on div "Advanced controls" at bounding box center [245, 350] width 287 height 20
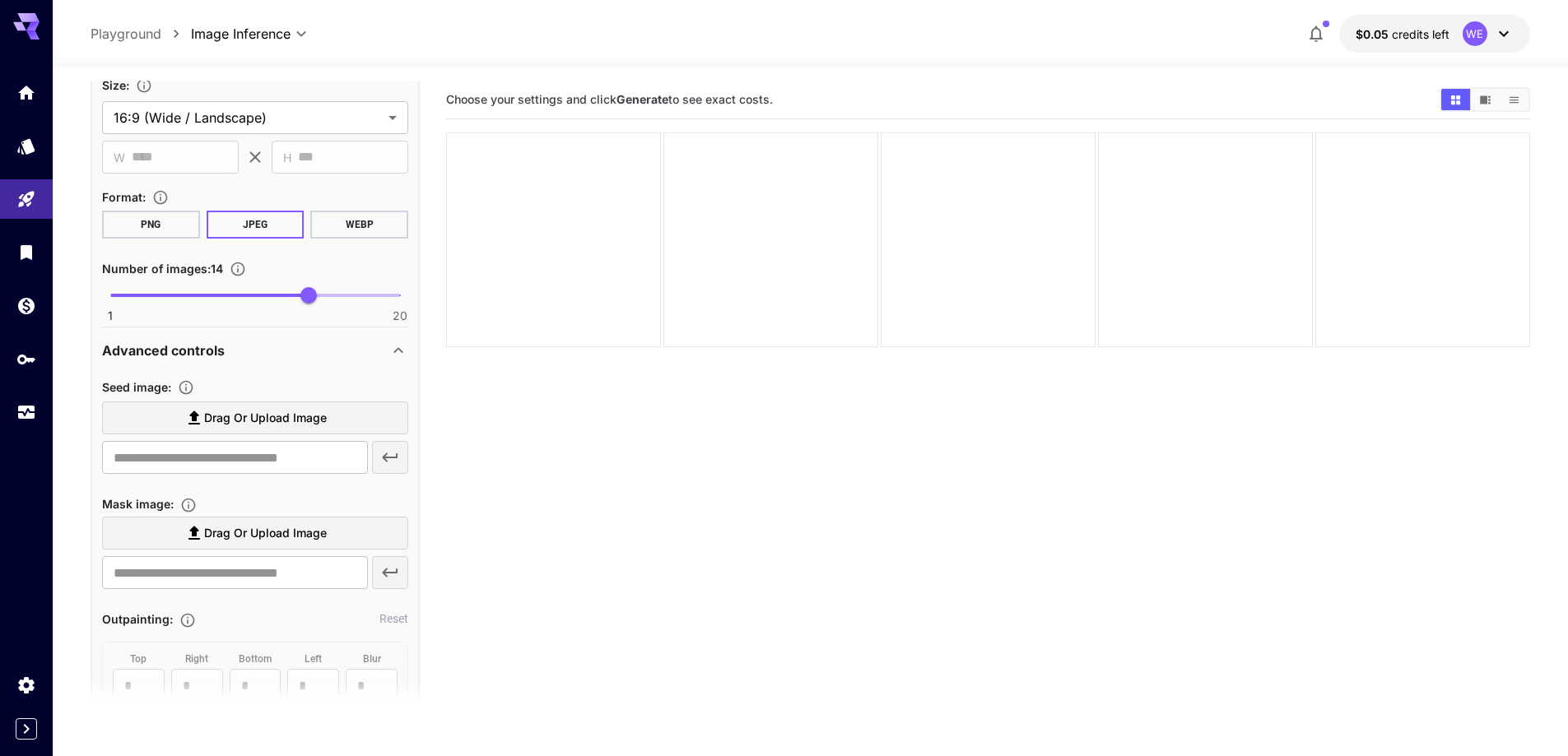
click at [299, 423] on span "Drag or upload image" at bounding box center [265, 418] width 122 height 21
click at [0, 0] on input "Drag or upload image" at bounding box center [0, 0] width 0 height 0
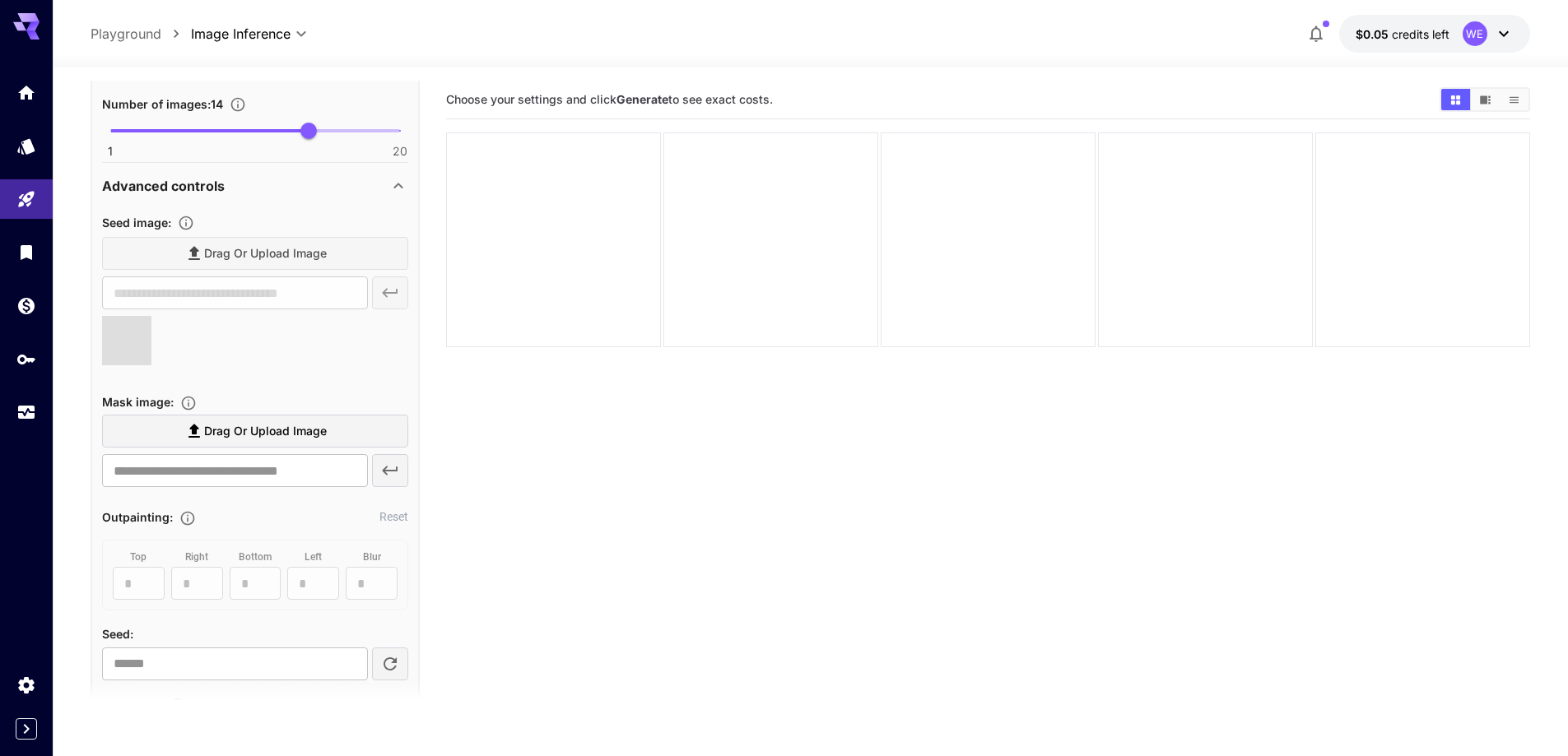
type input "**********"
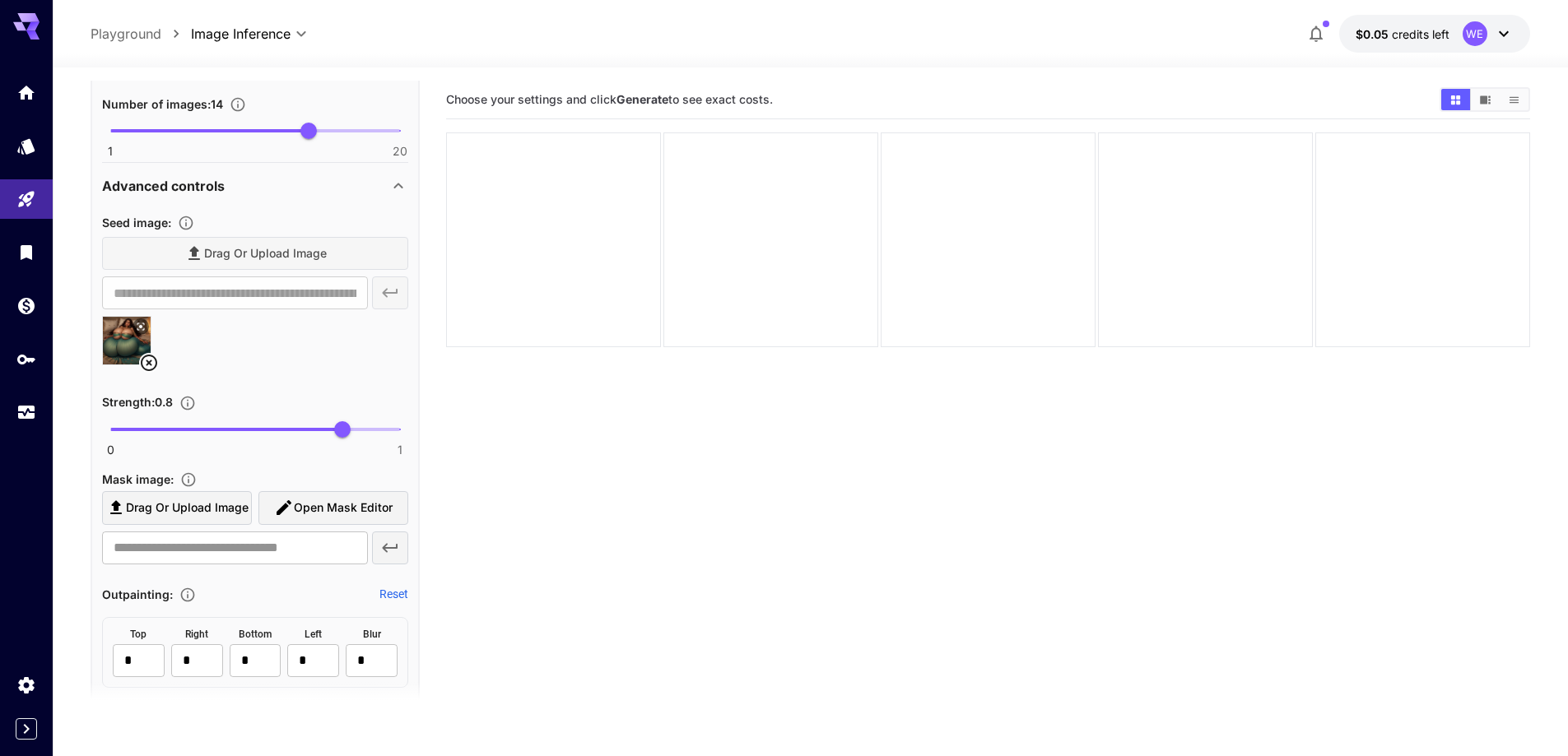
scroll to position [1716, 0]
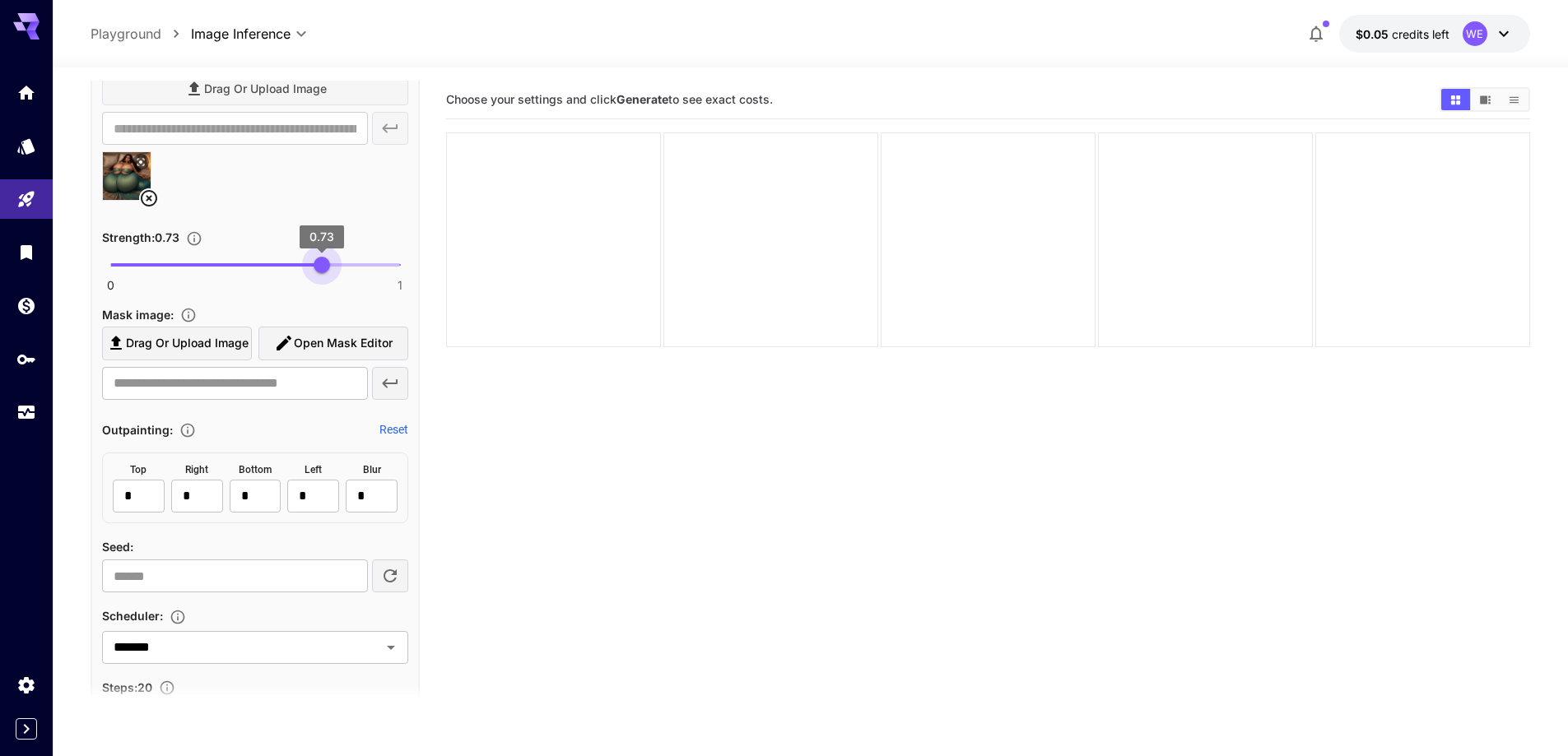
type input "****"
drag, startPoint x: 334, startPoint y: 267, endPoint x: 318, endPoint y: 270, distance: 16.3
click at [318, 270] on span "0.72" at bounding box center [318, 264] width 16 height 16
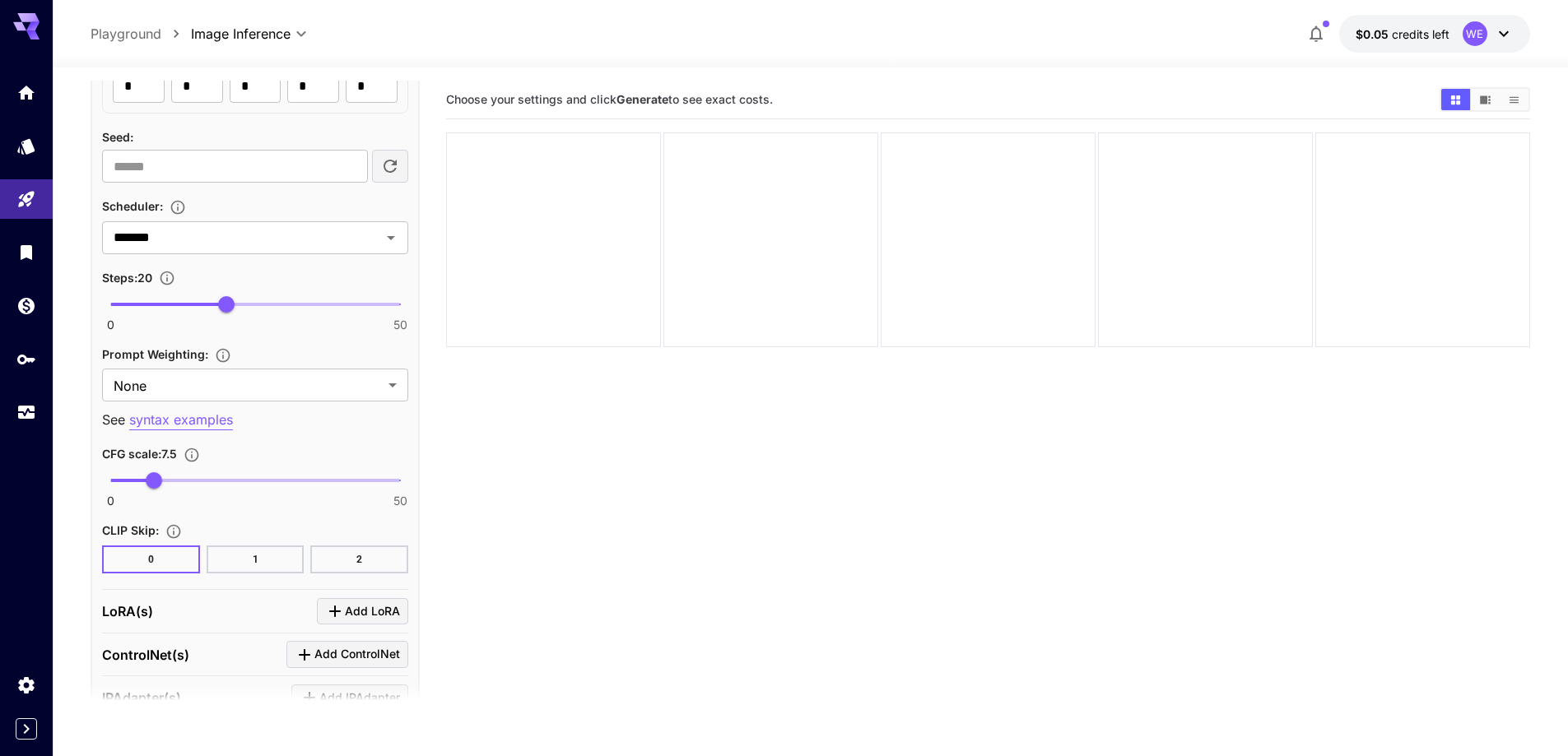
scroll to position [2128, 0]
type input "**"
click at [272, 309] on span "0 50 28" at bounding box center [255, 303] width 290 height 25
click at [270, 399] on body "**********" at bounding box center [784, 443] width 1568 height 886
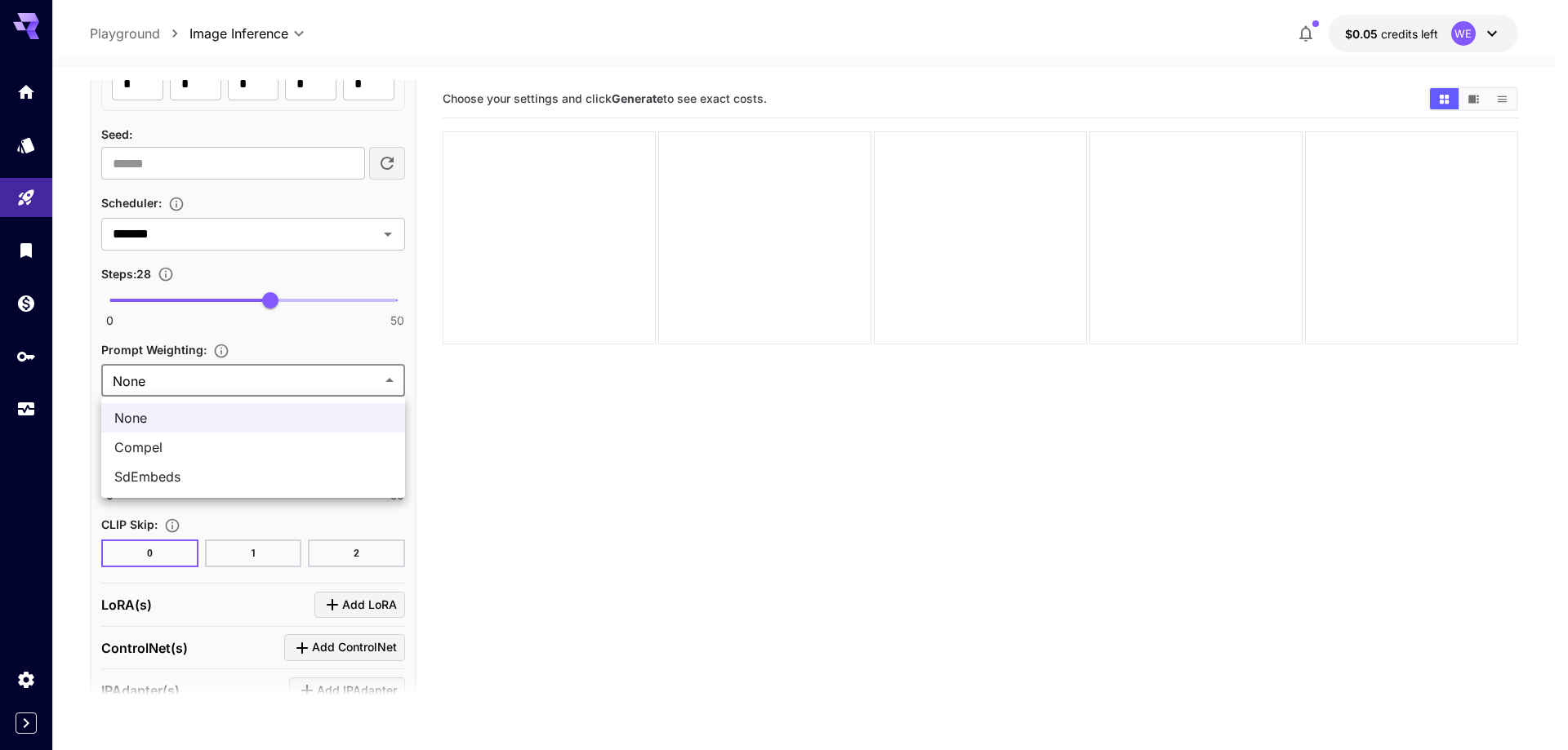
click at [234, 463] on li "SdEmbeds" at bounding box center [253, 477] width 304 height 30
type input "********"
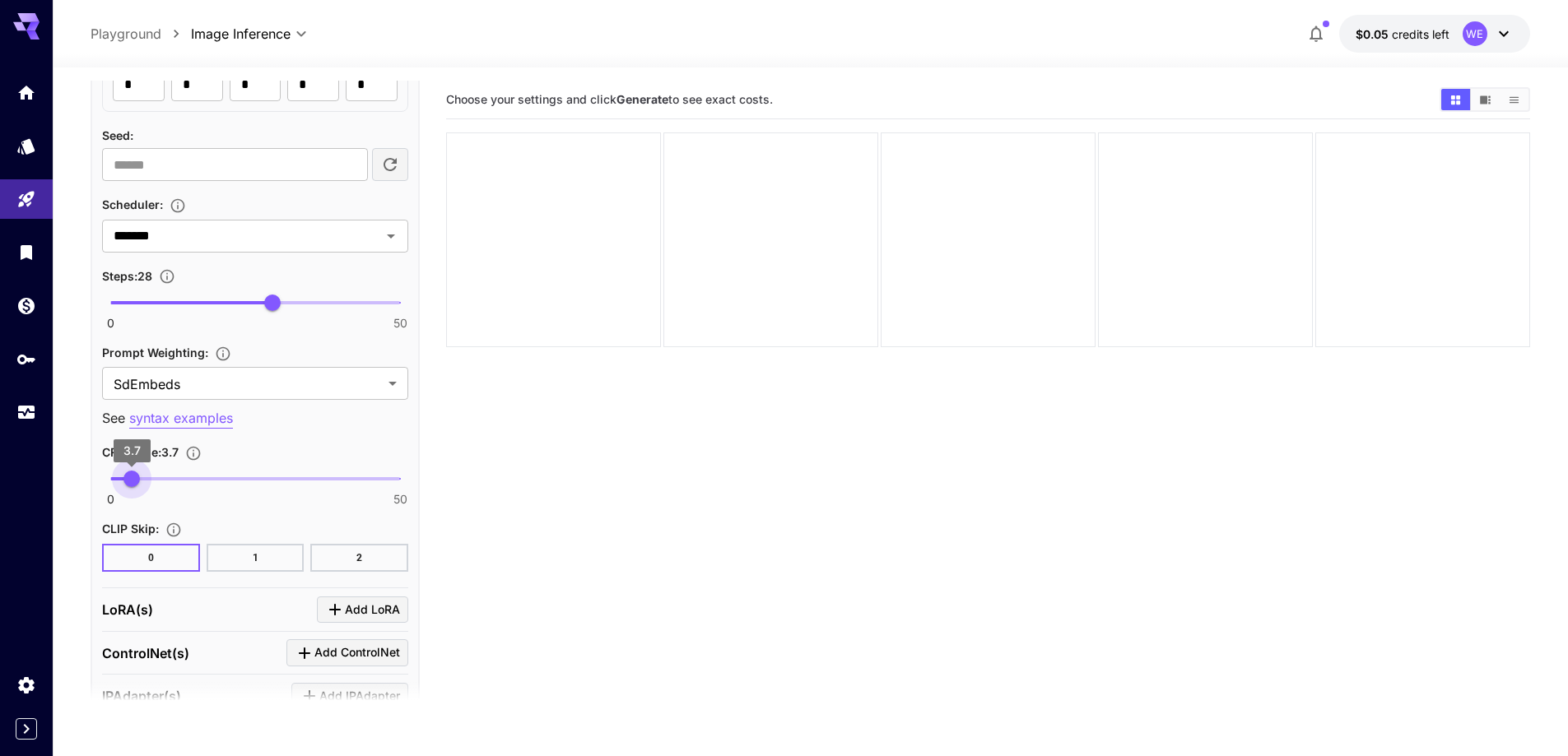
type input "***"
click at [132, 487] on span "0 50 3.7" at bounding box center [255, 478] width 290 height 25
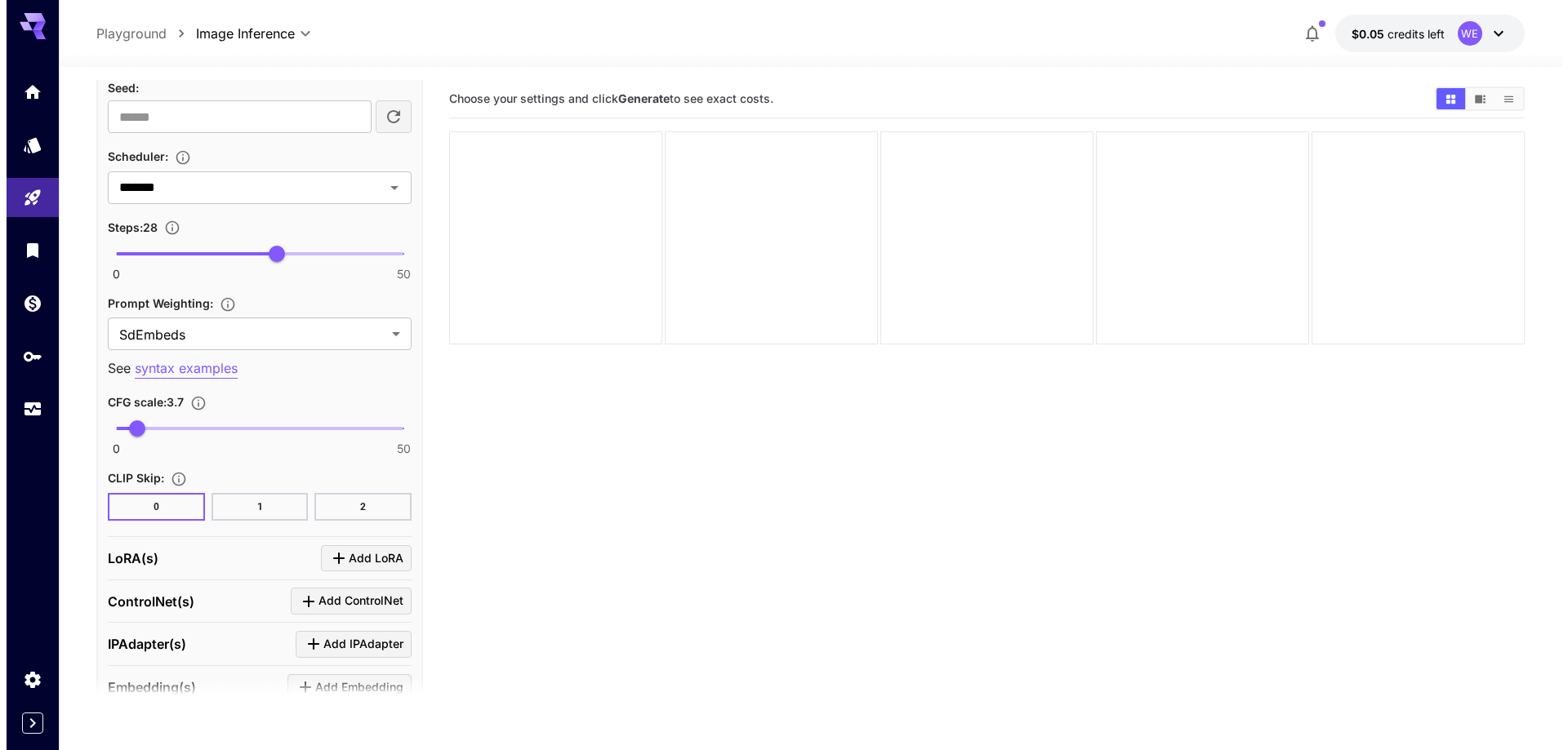
scroll to position [2324, 0]
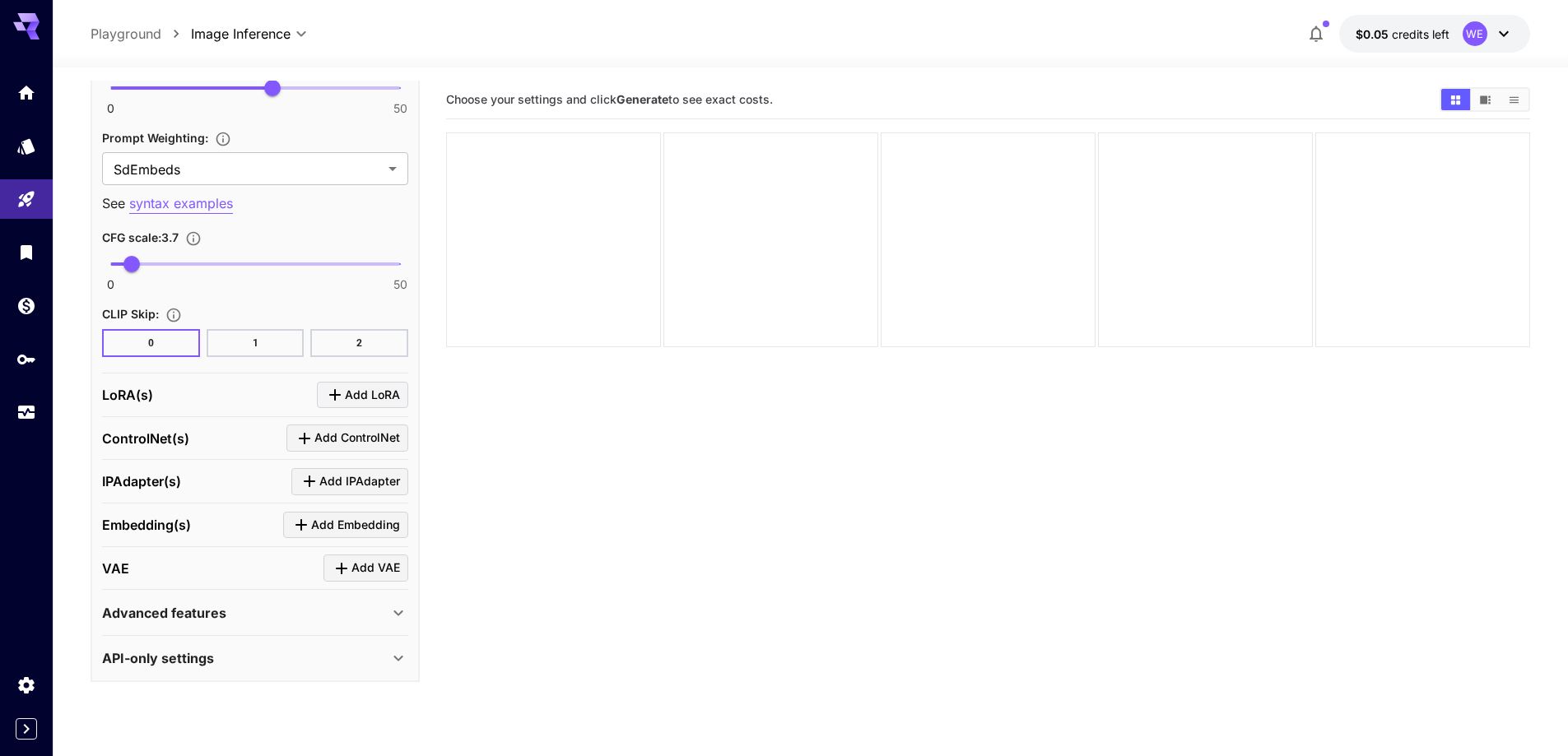
click at [373, 393] on span "Add LoRA" at bounding box center [372, 395] width 55 height 21
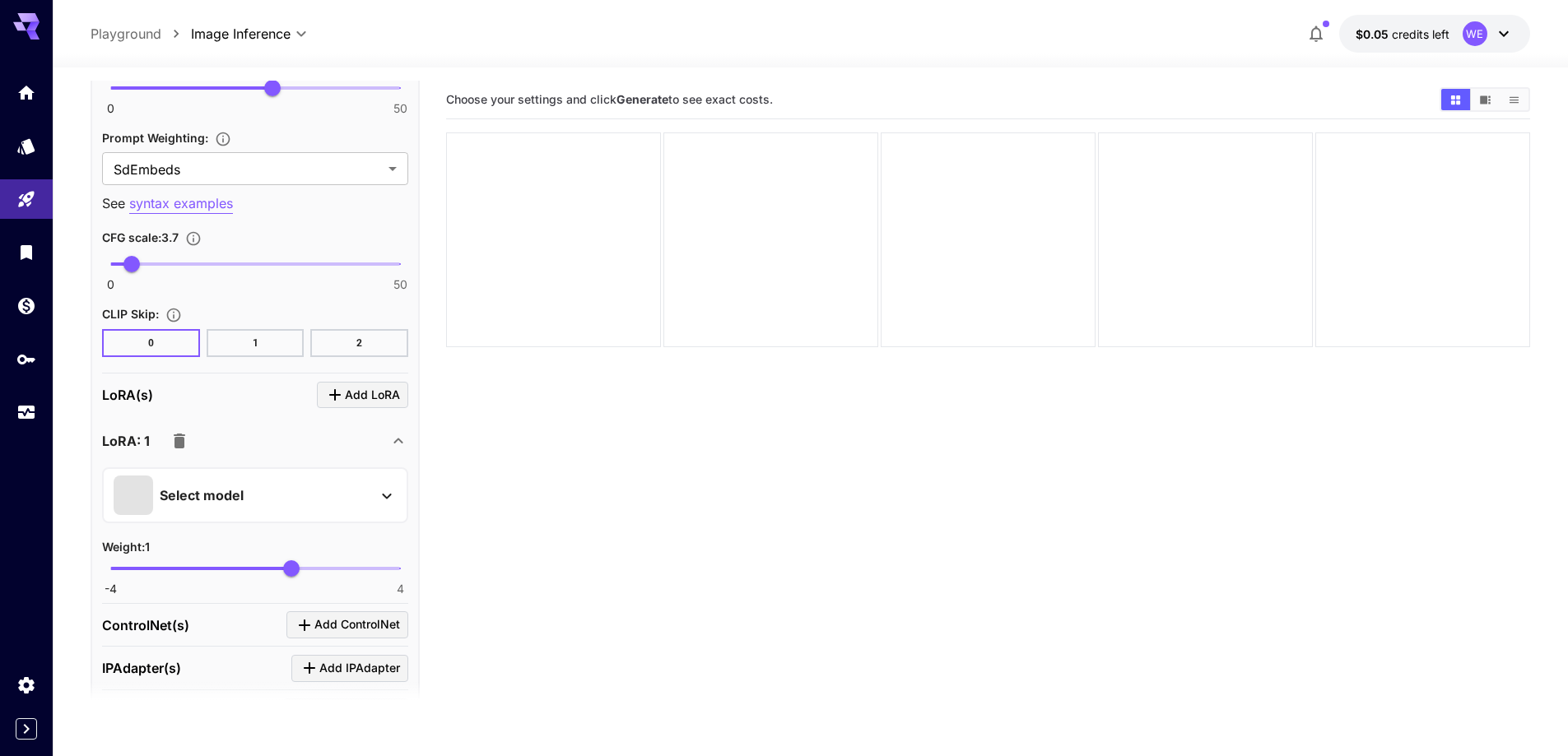
click at [298, 505] on div "Select model" at bounding box center [242, 495] width 257 height 39
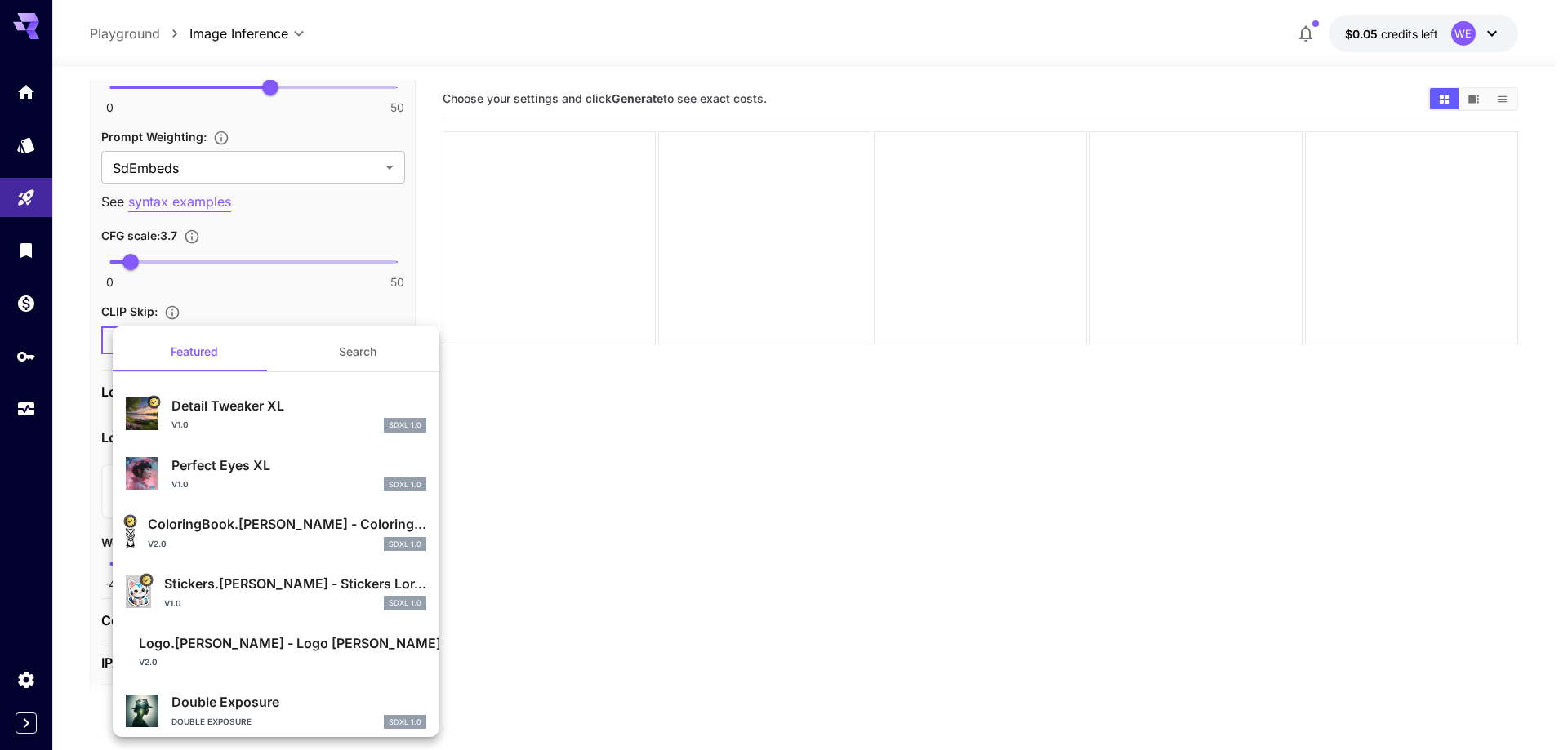
click at [369, 350] on button "Search" at bounding box center [357, 352] width 163 height 39
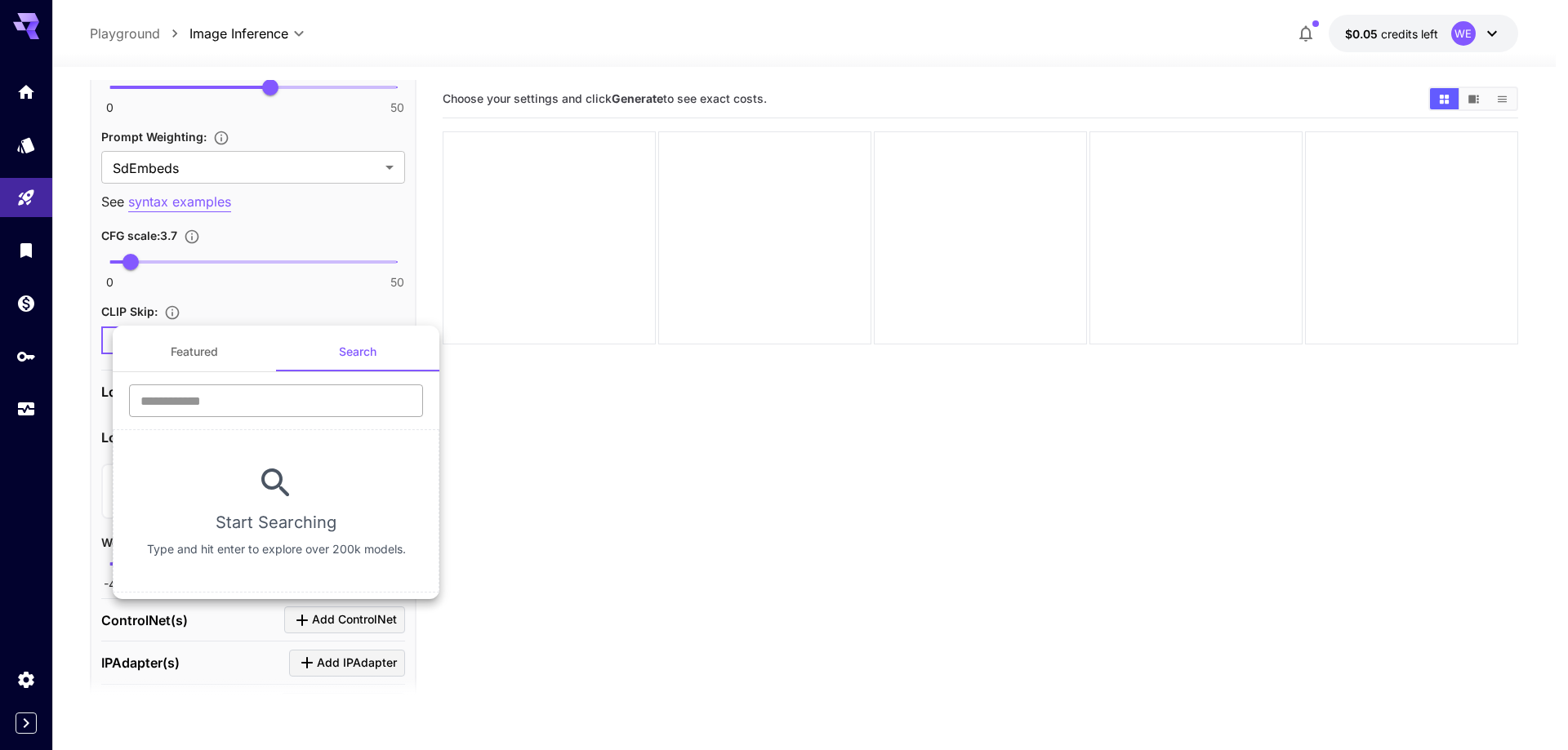
click at [356, 411] on input "text" at bounding box center [276, 400] width 294 height 32
type input "****"
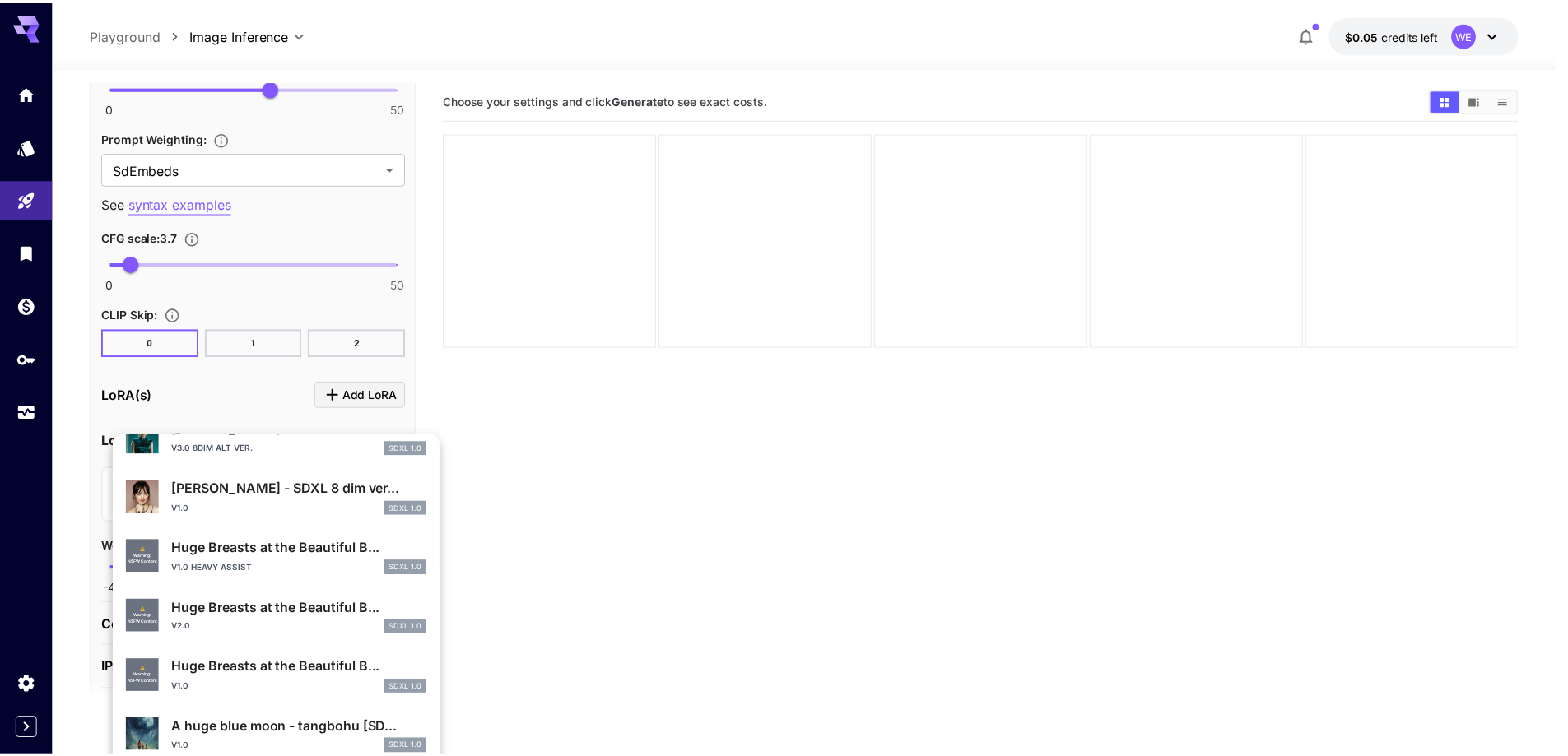
scroll to position [493, 0]
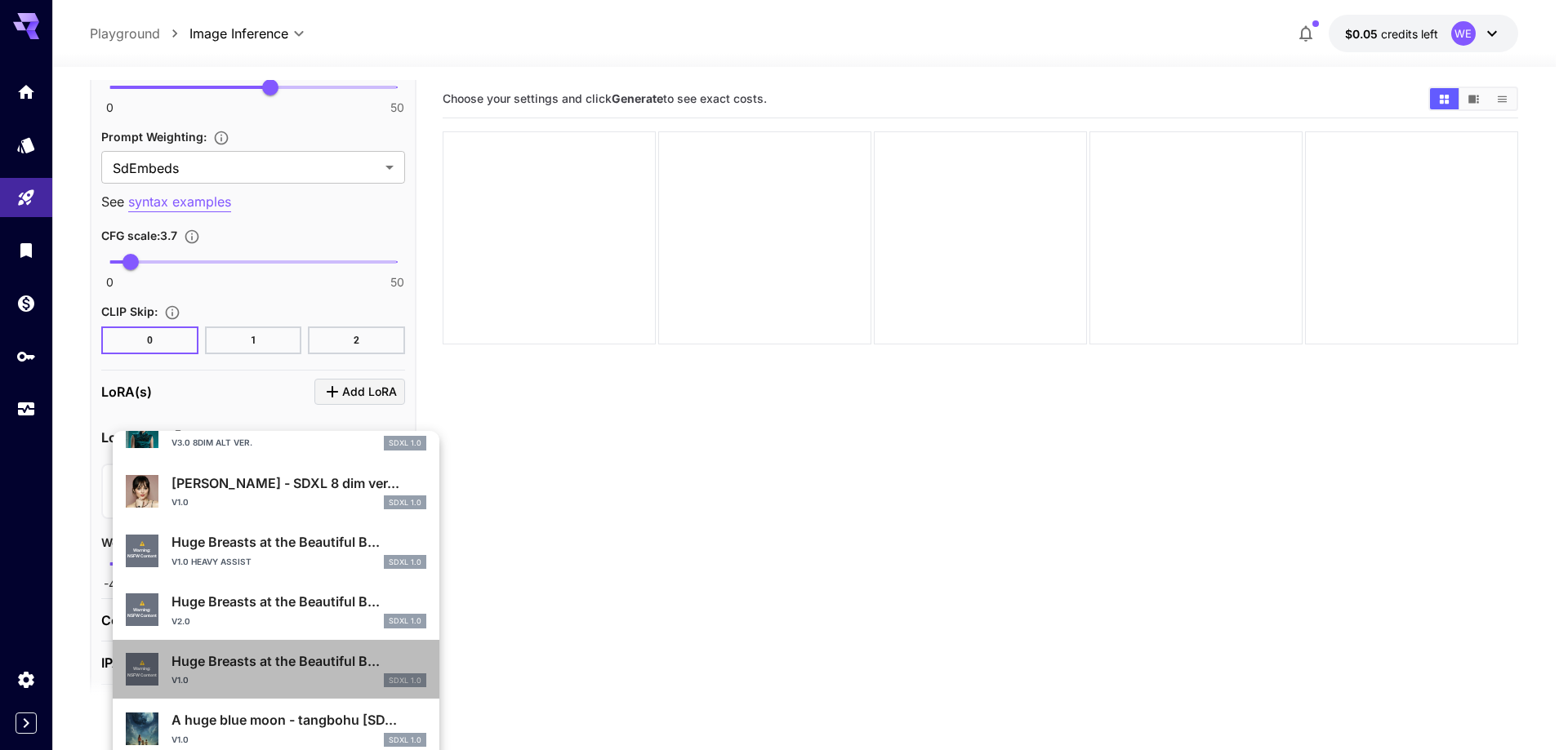
click at [298, 652] on p "Huge Breasts at the Beautiful B..." at bounding box center [299, 661] width 255 height 20
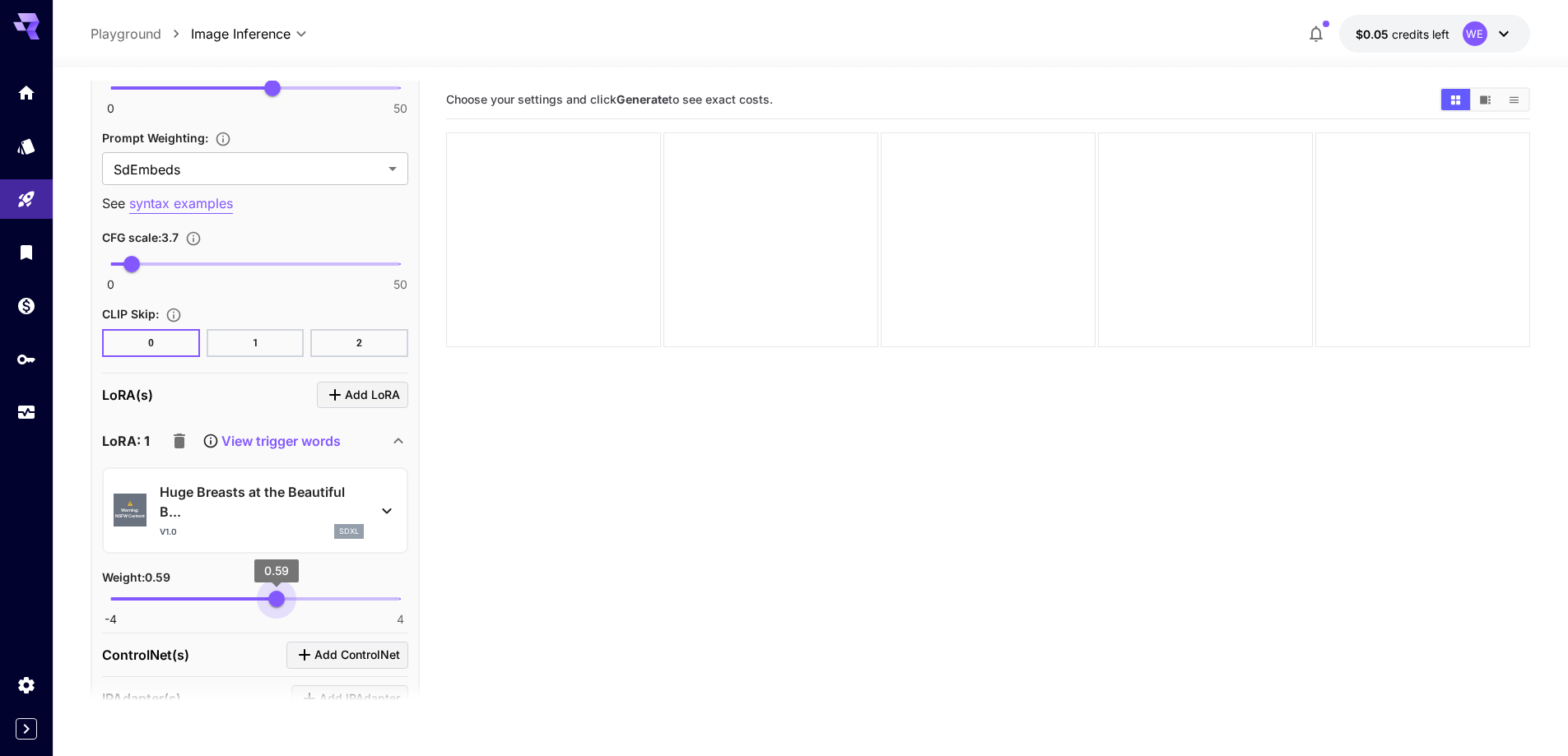
type input "****"
drag, startPoint x: 287, startPoint y: 593, endPoint x: 277, endPoint y: 596, distance: 10.4
click at [277, 596] on span "0.61" at bounding box center [277, 599] width 16 height 16
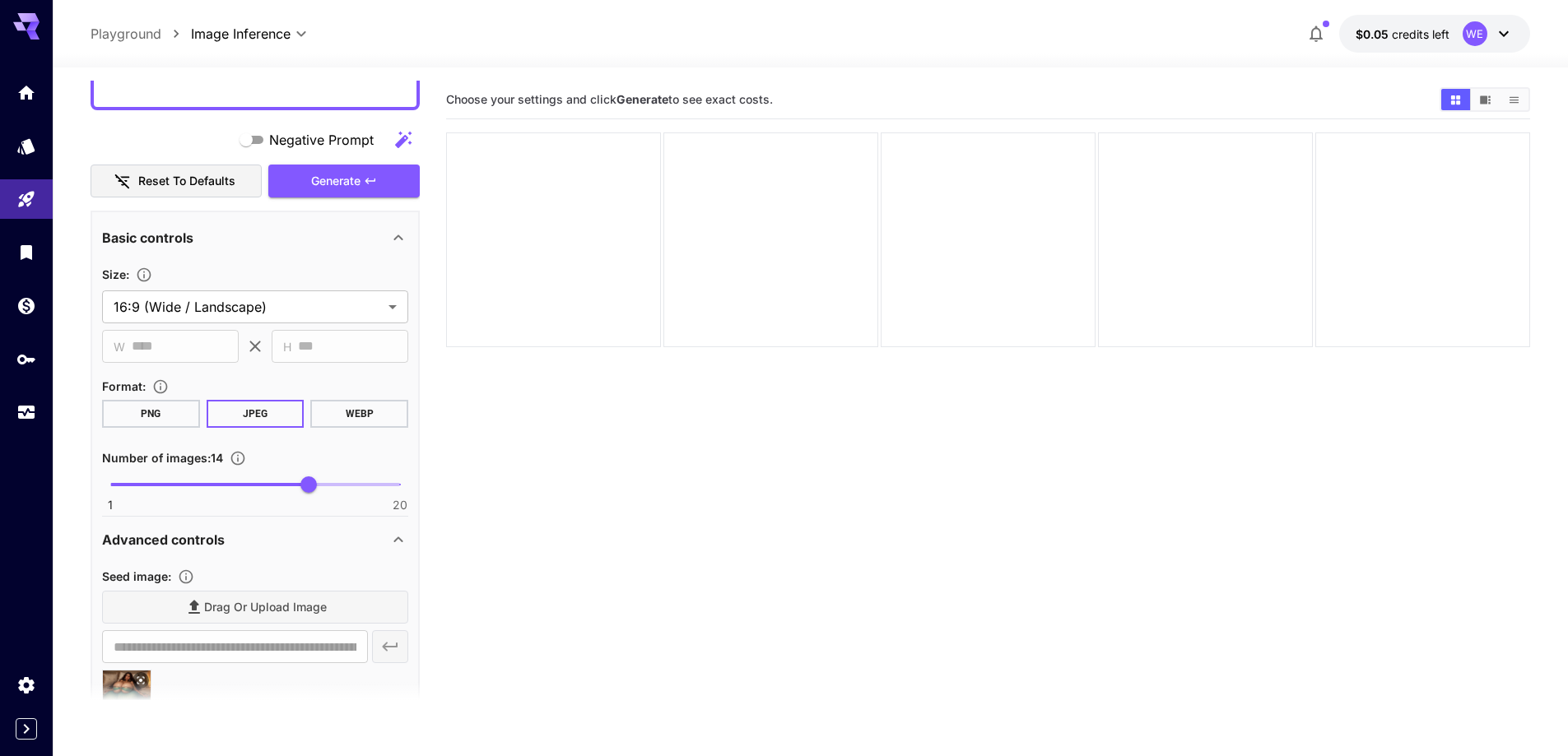
scroll to position [1190, 0]
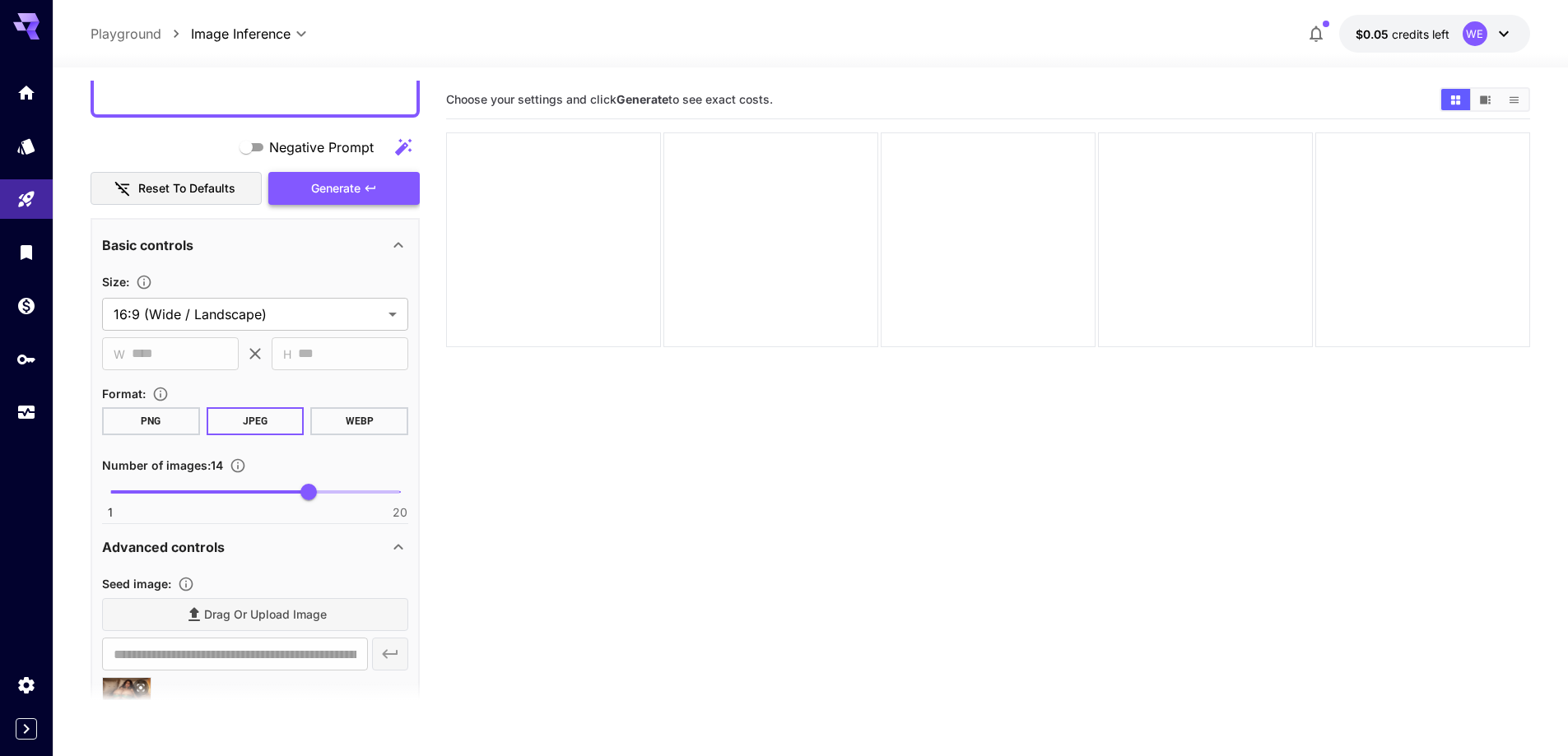
click at [331, 183] on span "Generate" at bounding box center [336, 189] width 50 height 21
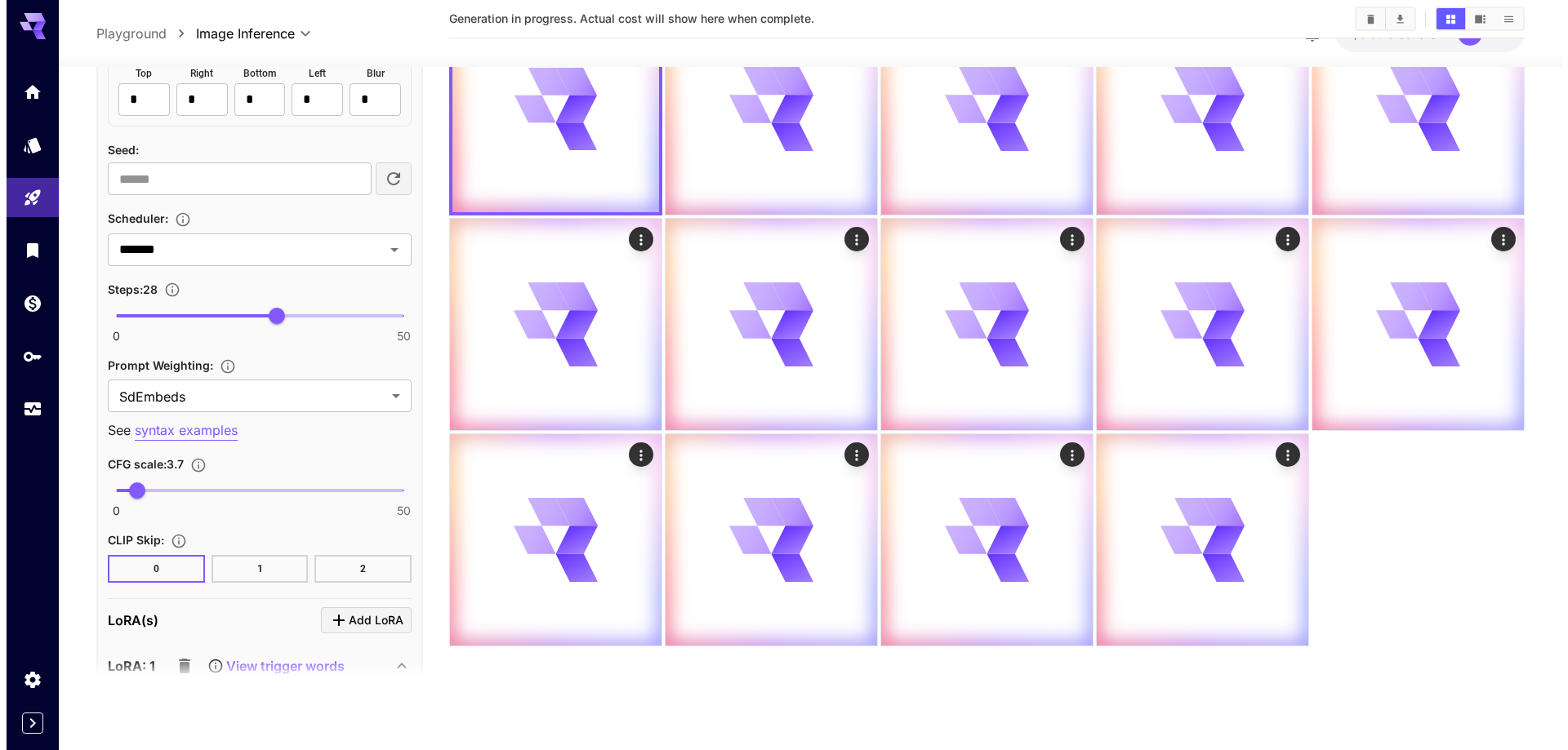
scroll to position [2242, 0]
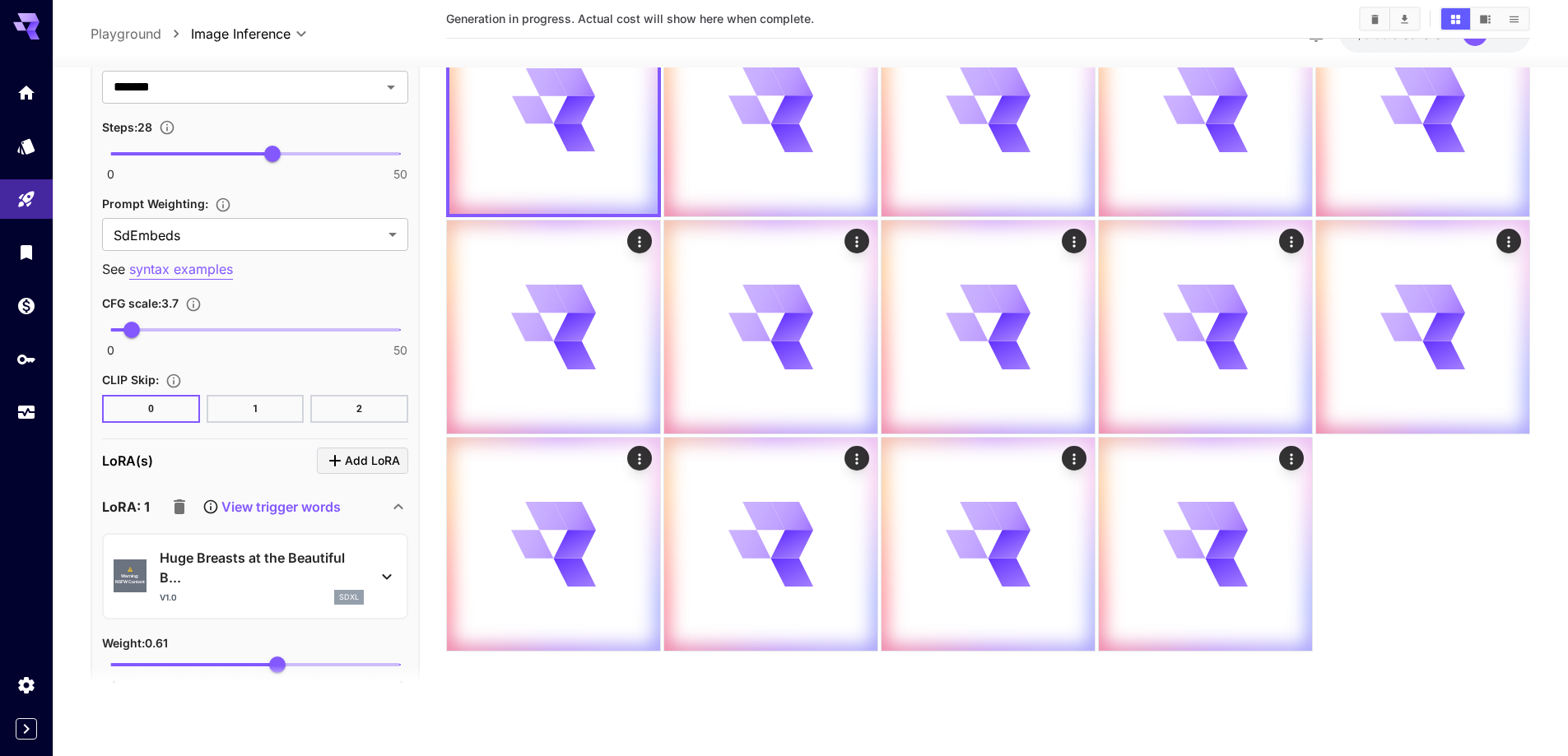
click at [278, 558] on p "Huge Breasts at the Beautiful B..." at bounding box center [262, 568] width 204 height 39
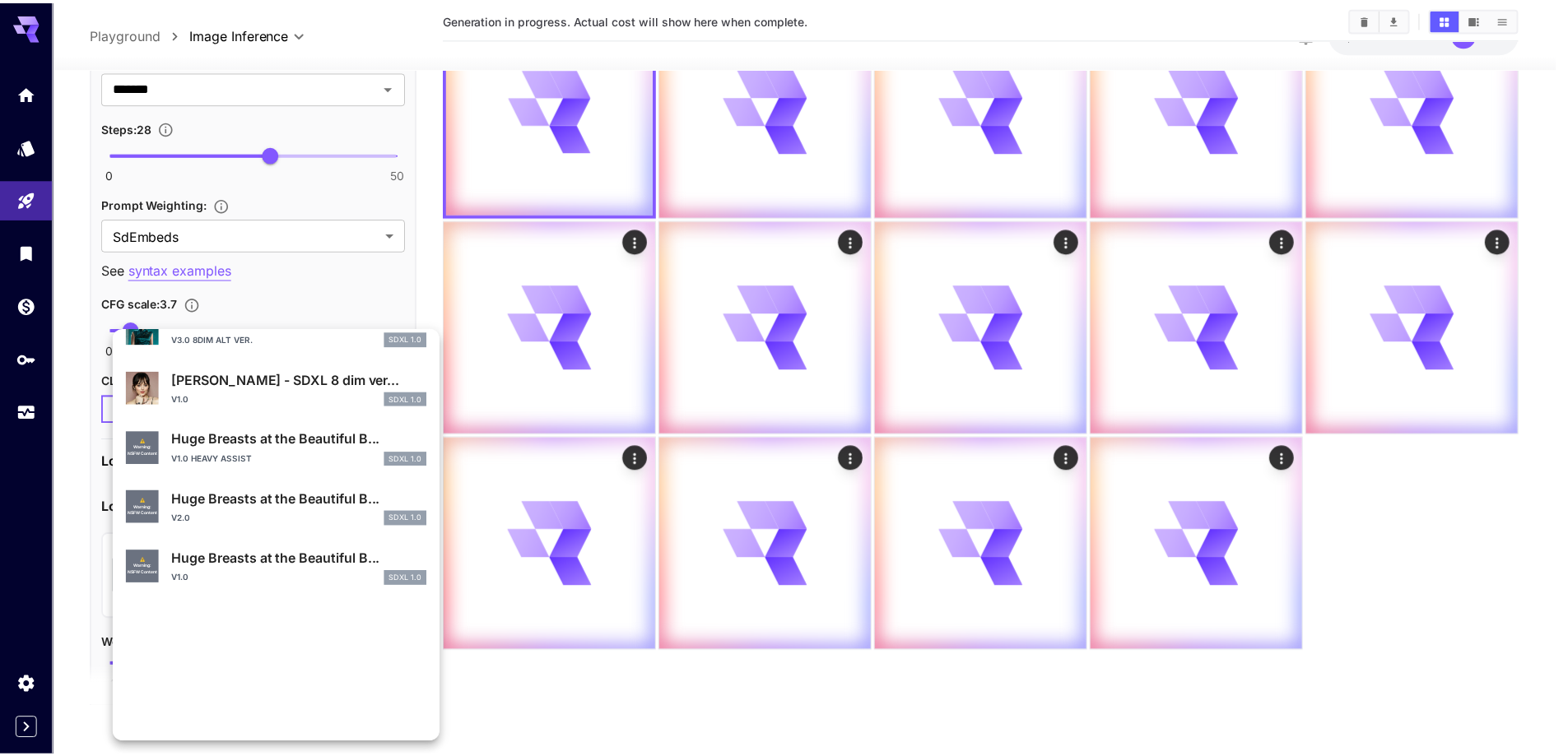
scroll to position [495, 0]
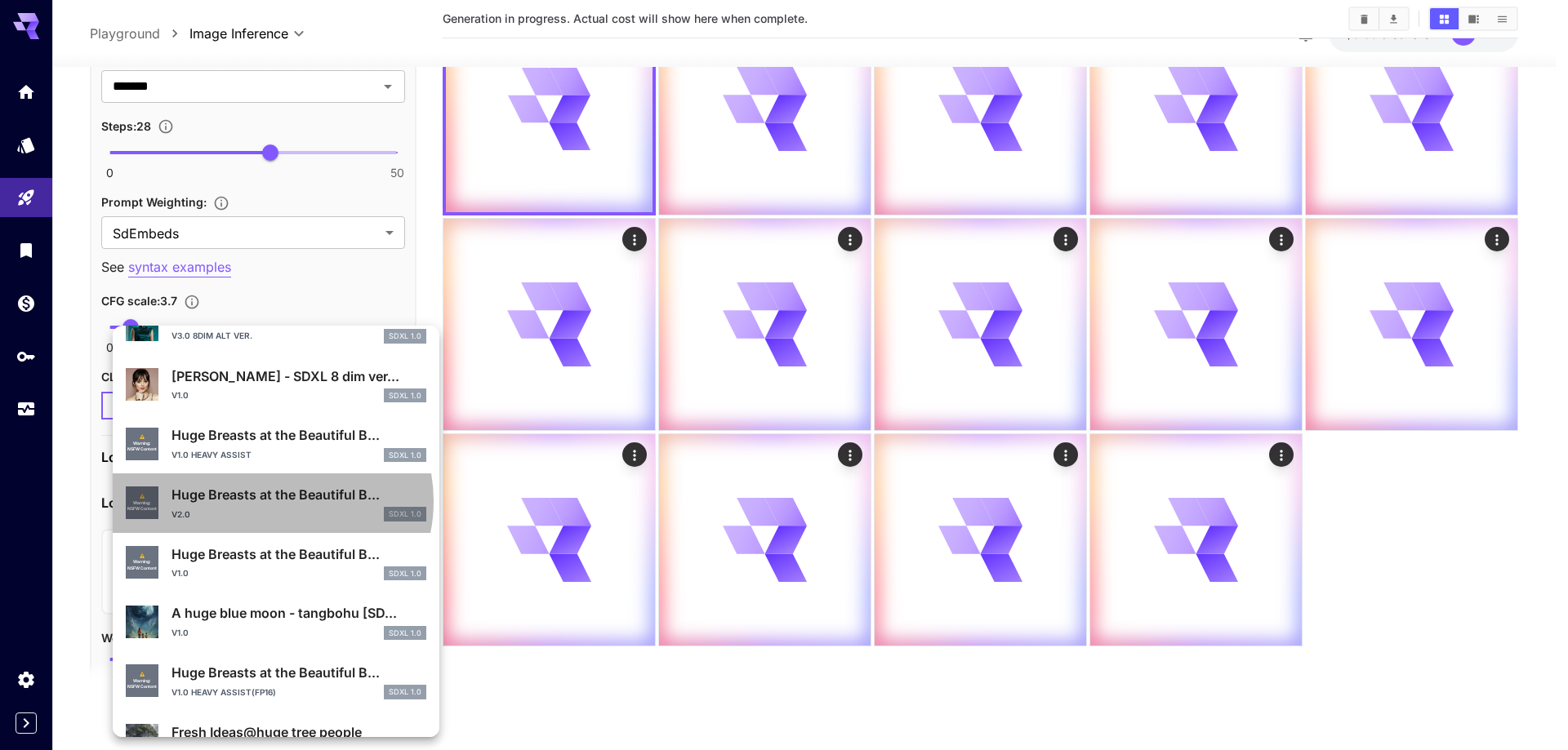
click at [271, 500] on p "Huge Breasts at the Beautiful B..." at bounding box center [299, 494] width 255 height 20
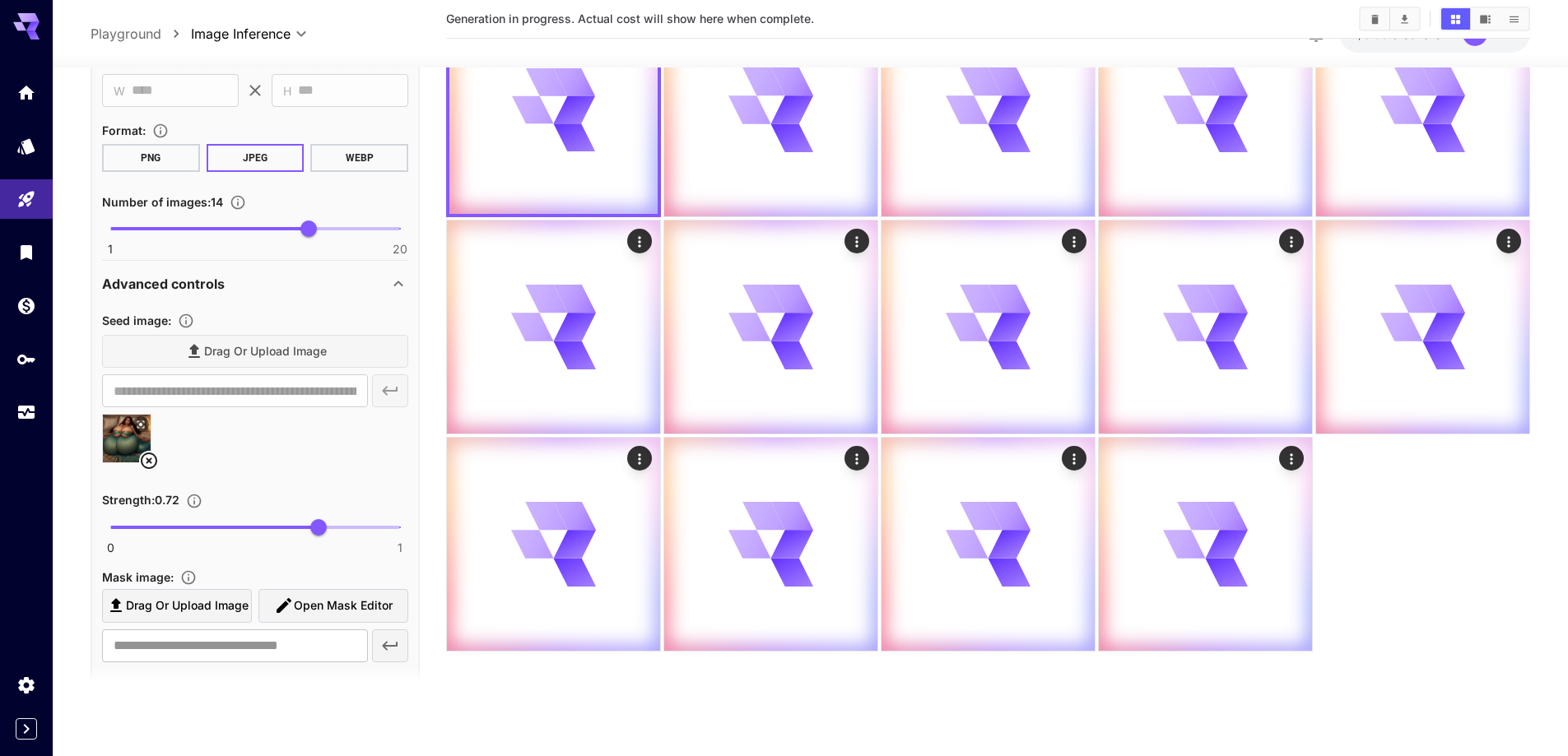
scroll to position [1108, 0]
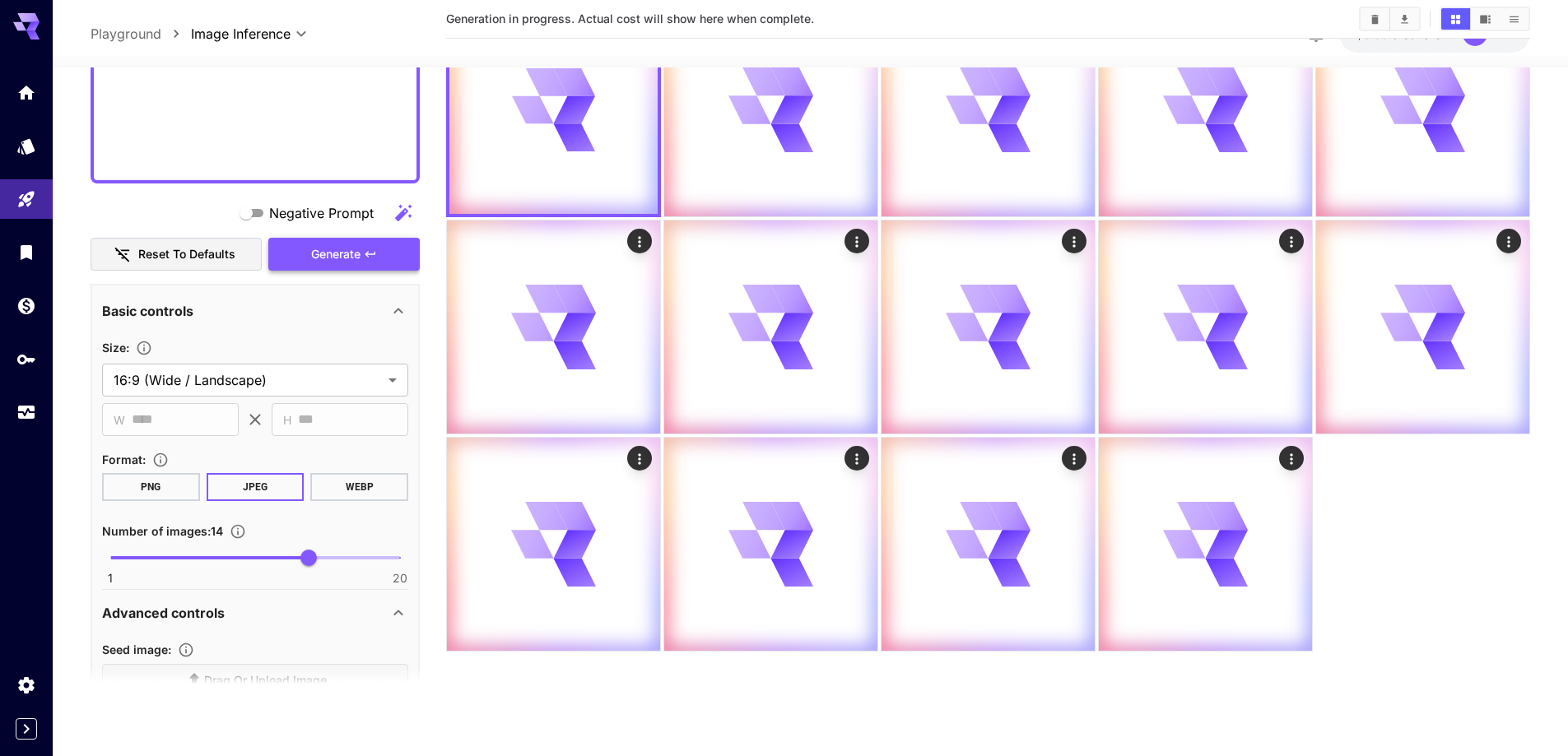
click at [344, 249] on div "Negative Prompt Reset to defaults Generate" at bounding box center [255, 234] width 329 height 75
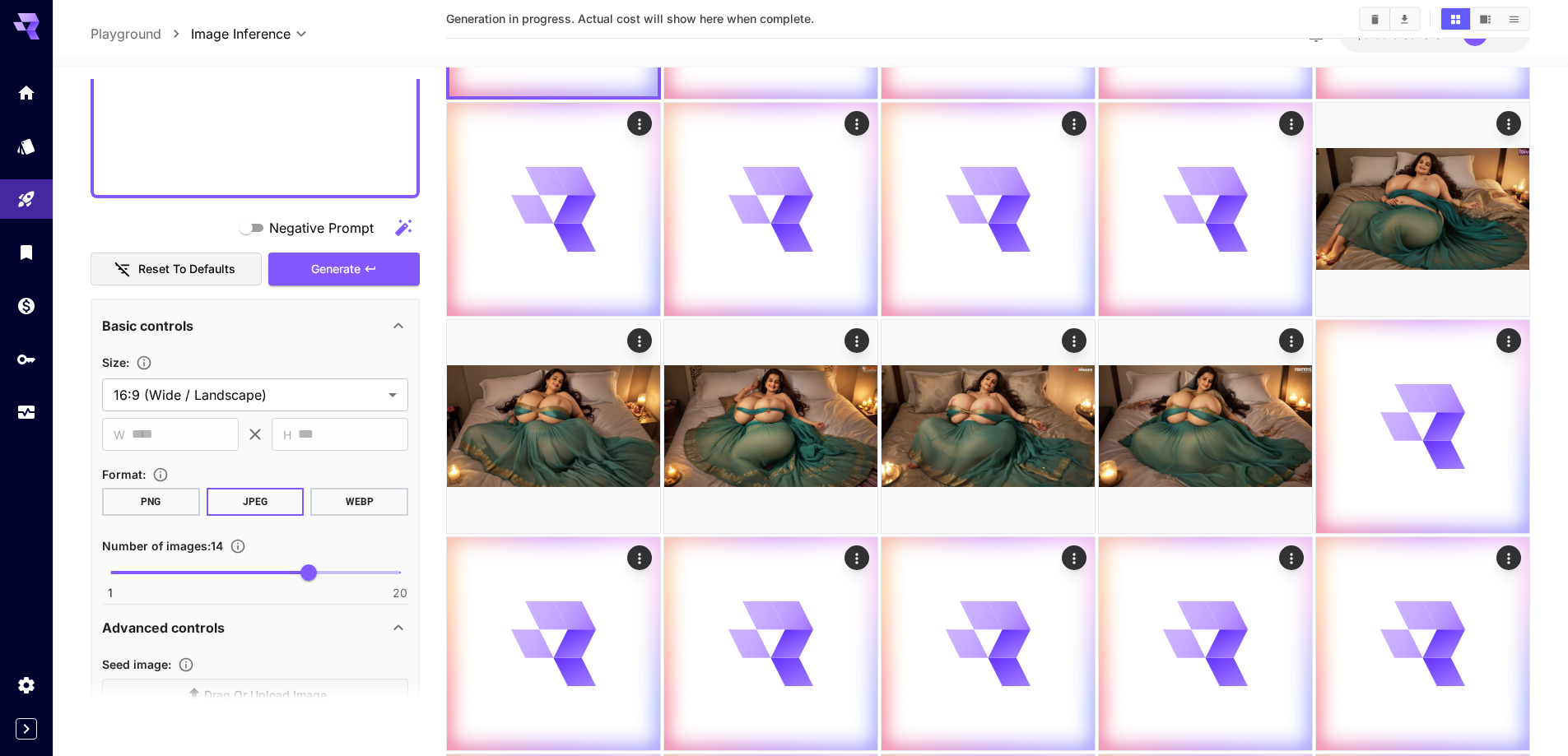
scroll to position [247, 0]
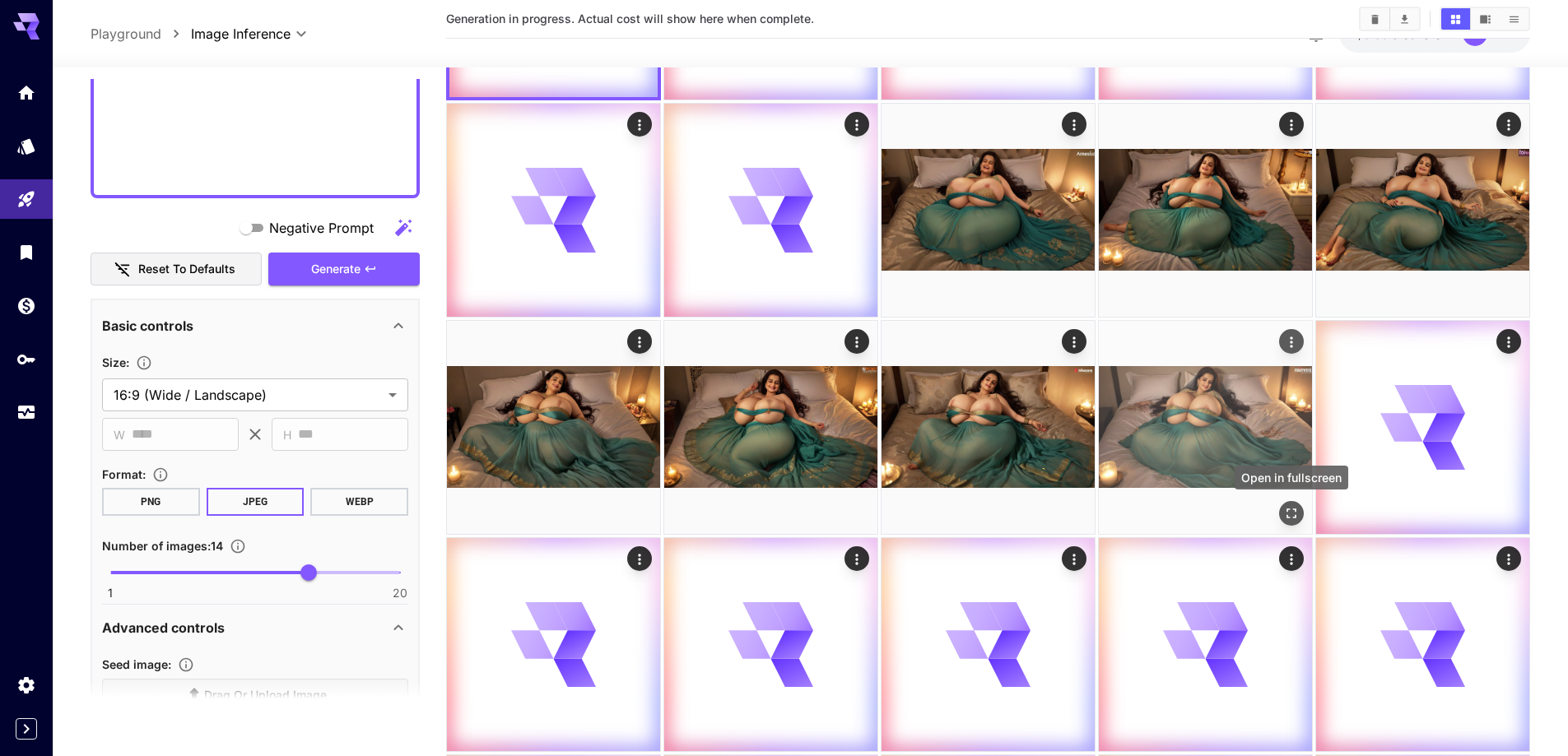
click at [1292, 508] on icon "Open in fullscreen" at bounding box center [1291, 513] width 16 height 16
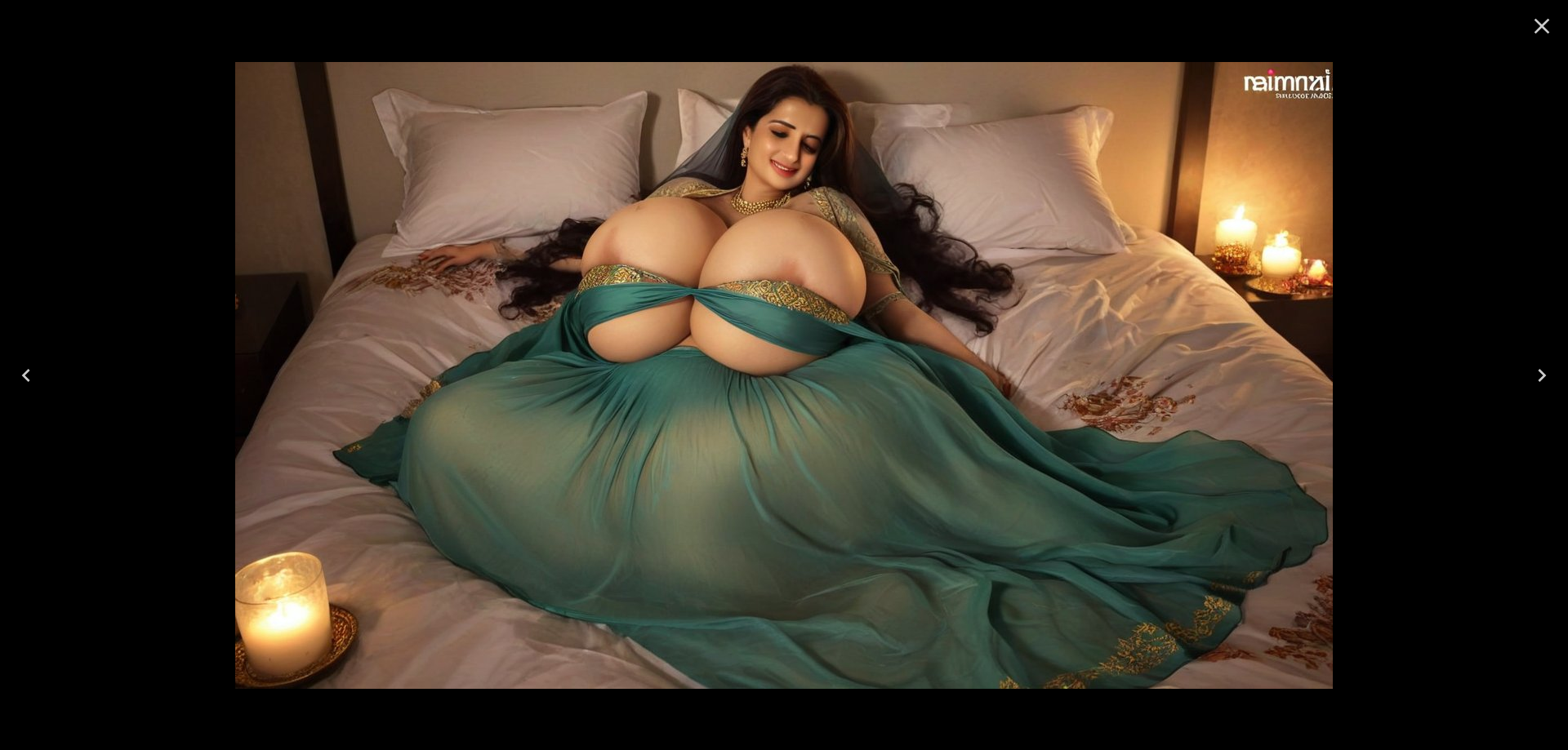
click at [1527, 378] on button "Next" at bounding box center [1543, 375] width 53 height 65
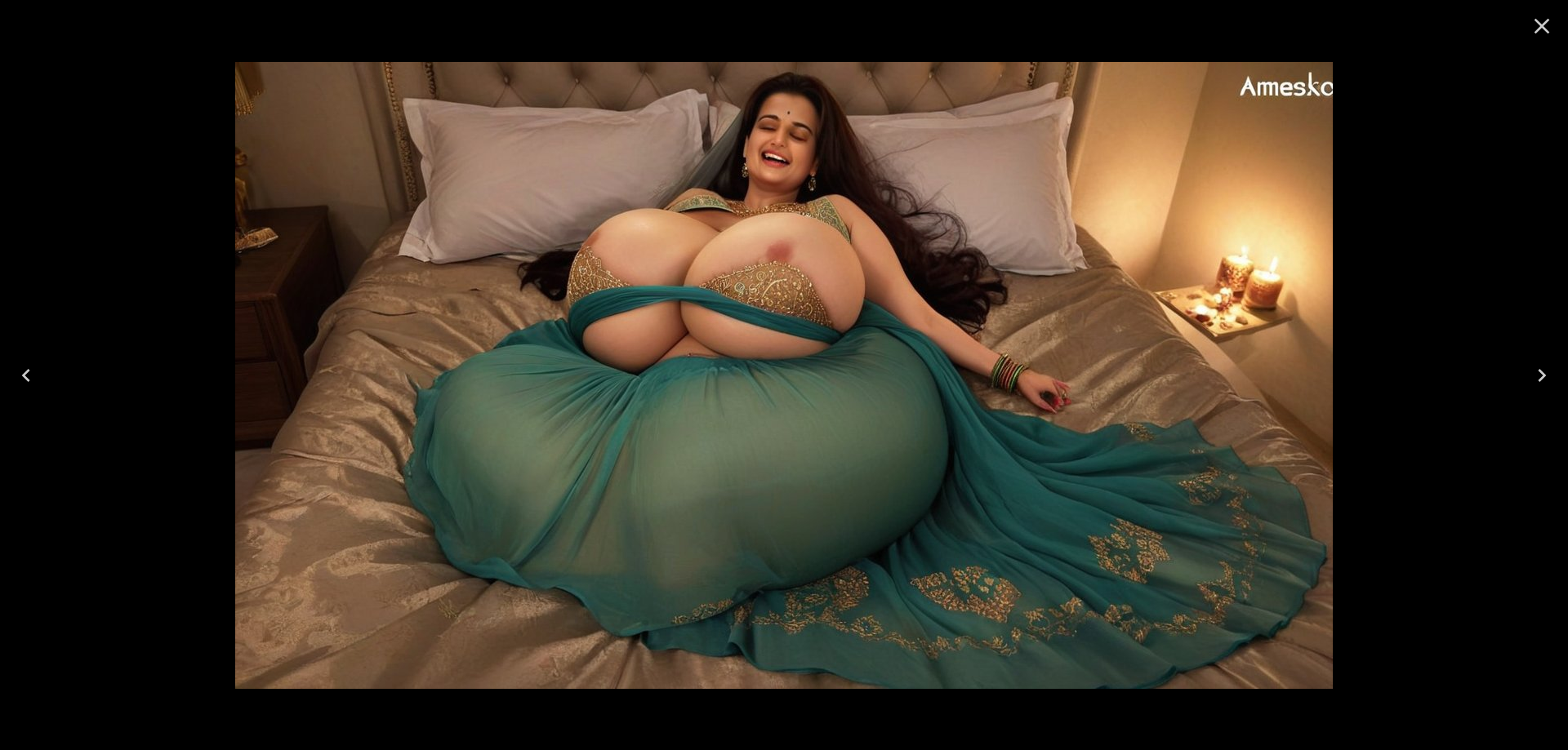
click at [42, 382] on button "Previous" at bounding box center [26, 375] width 53 height 65
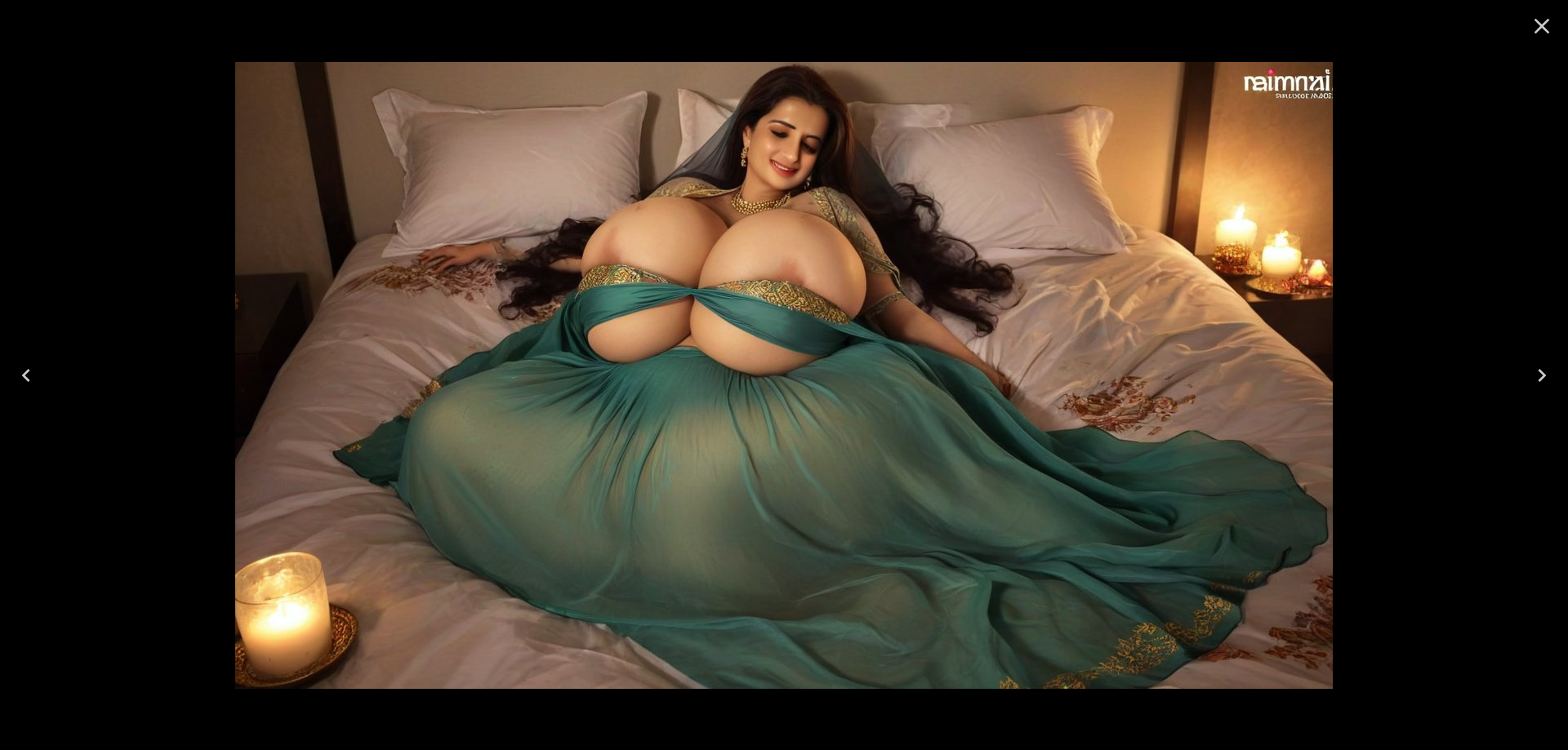
click at [42, 382] on button "Previous" at bounding box center [26, 375] width 53 height 65
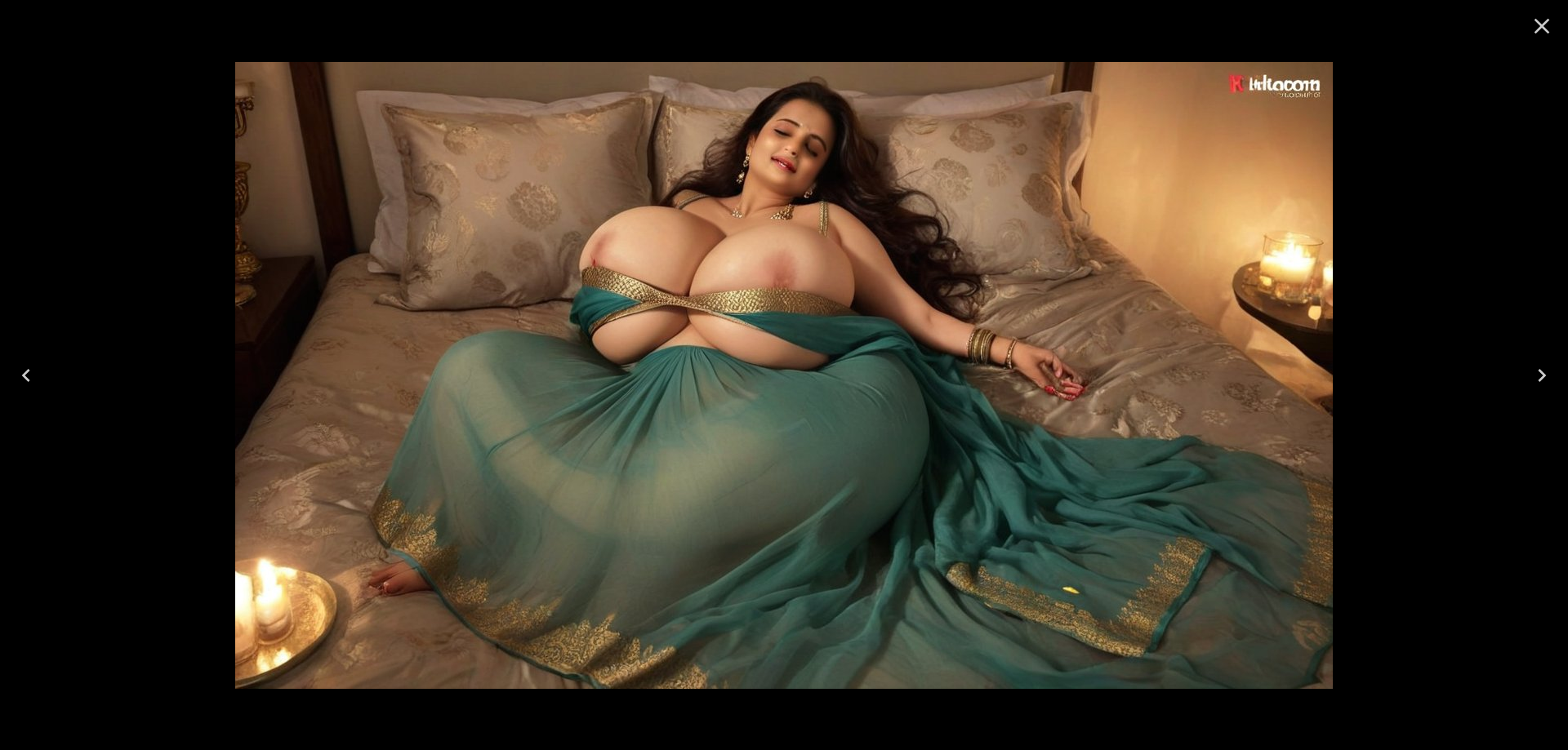
click at [42, 382] on button "Previous" at bounding box center [26, 375] width 53 height 65
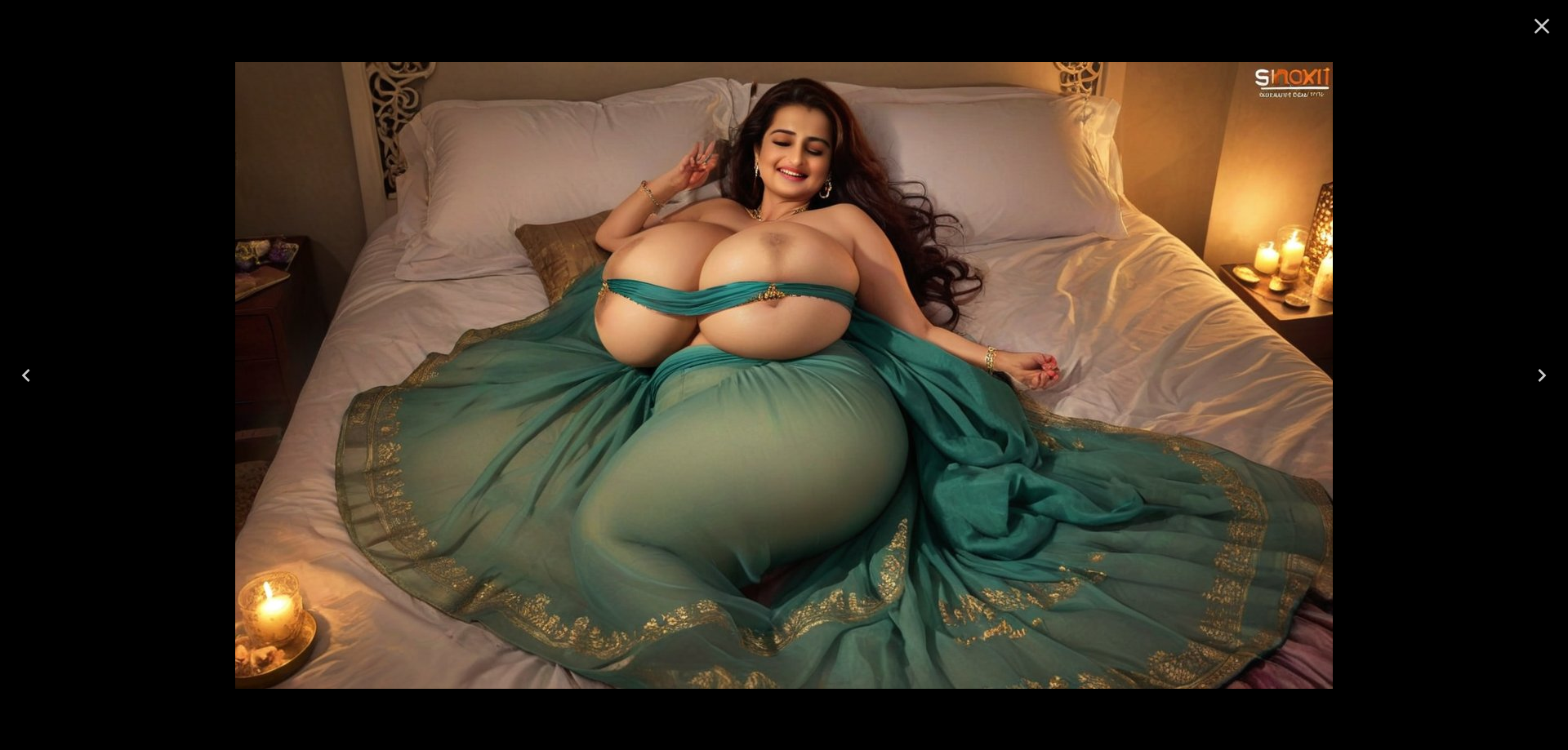
click at [1540, 25] on icon "Close" at bounding box center [1542, 25] width 26 height 26
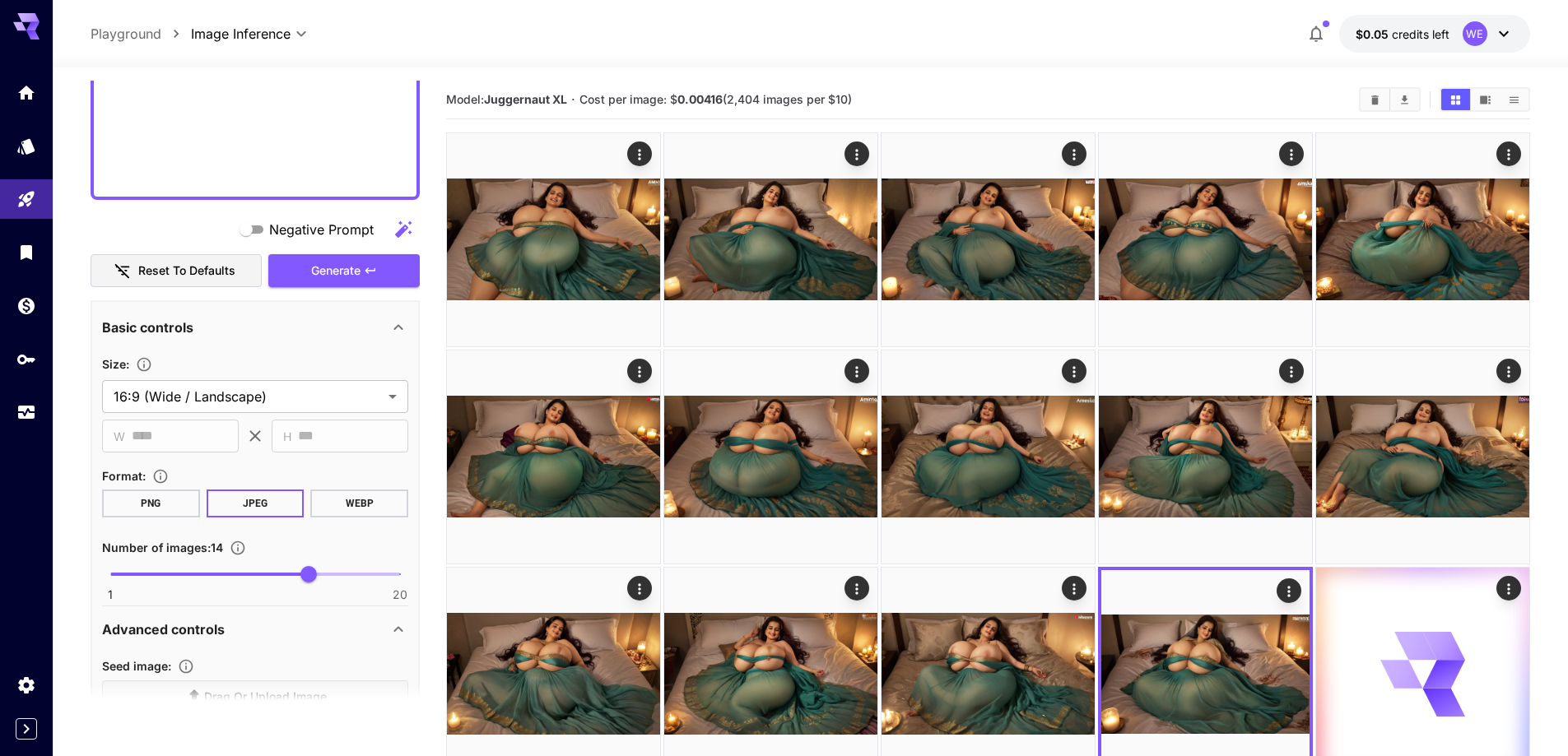
scroll to position [1438, 0]
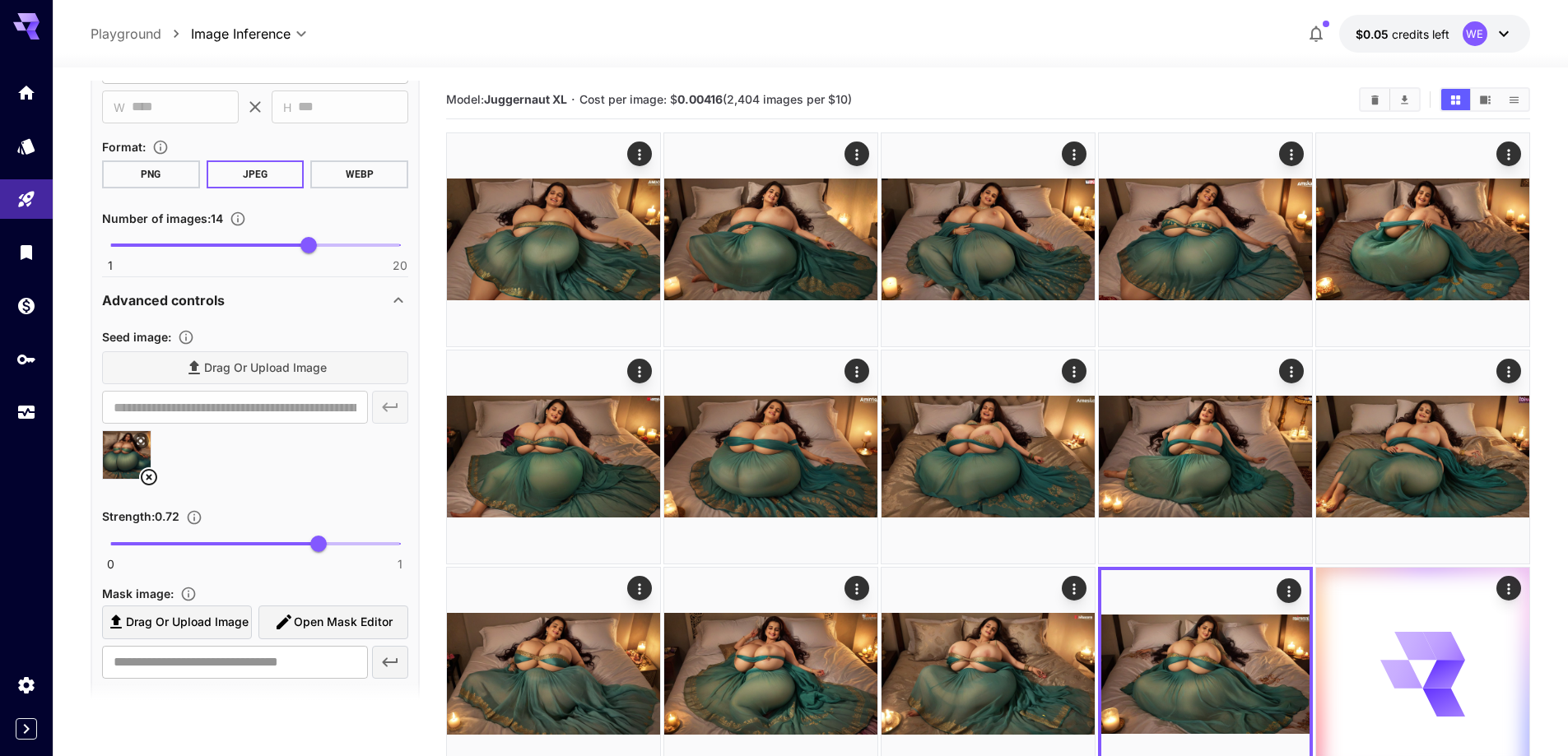
click at [149, 479] on icon at bounding box center [149, 476] width 20 height 20
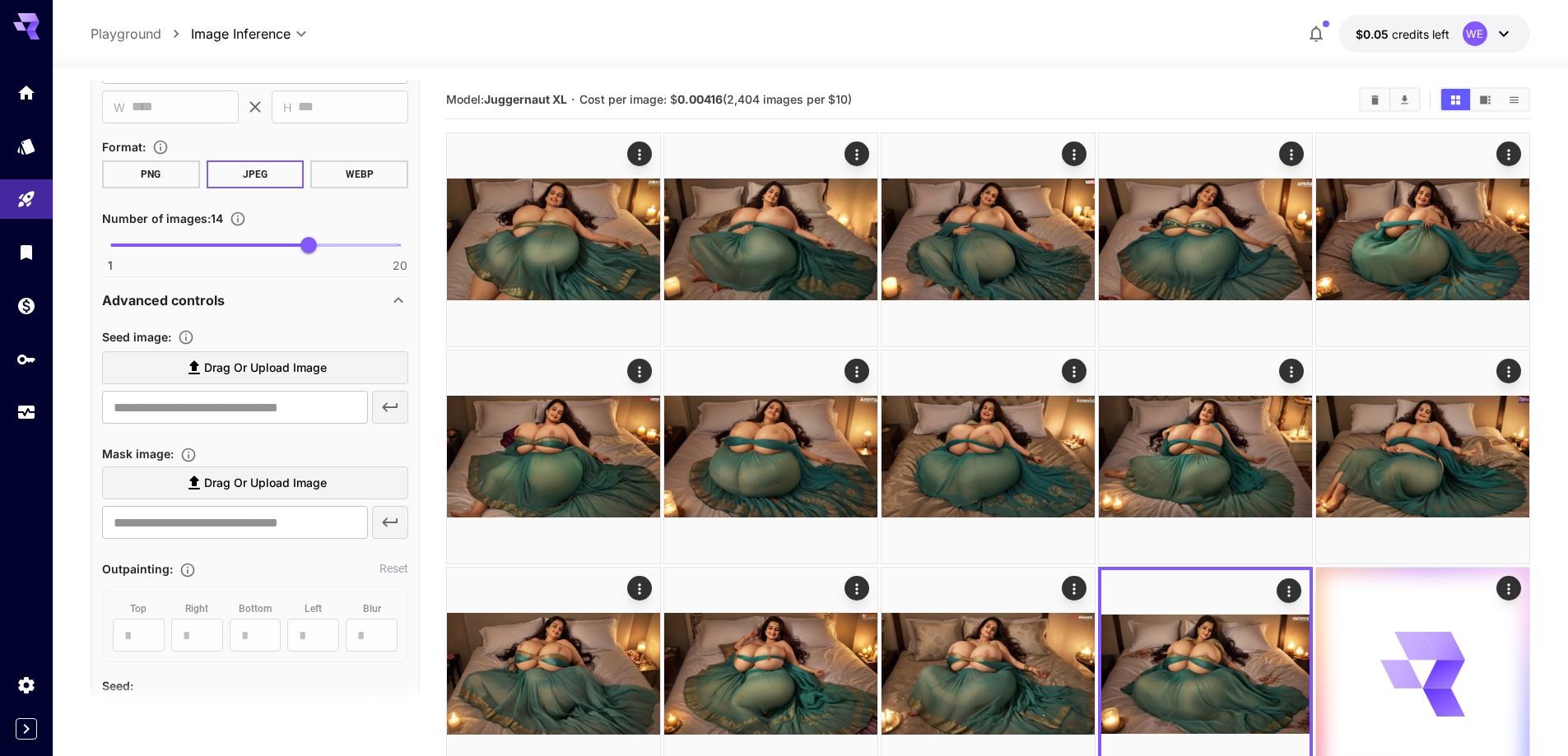
click at [326, 352] on label "Drag or upload image" at bounding box center [255, 368] width 306 height 33
click at [0, 0] on input "Drag or upload image" at bounding box center [0, 0] width 0 height 0
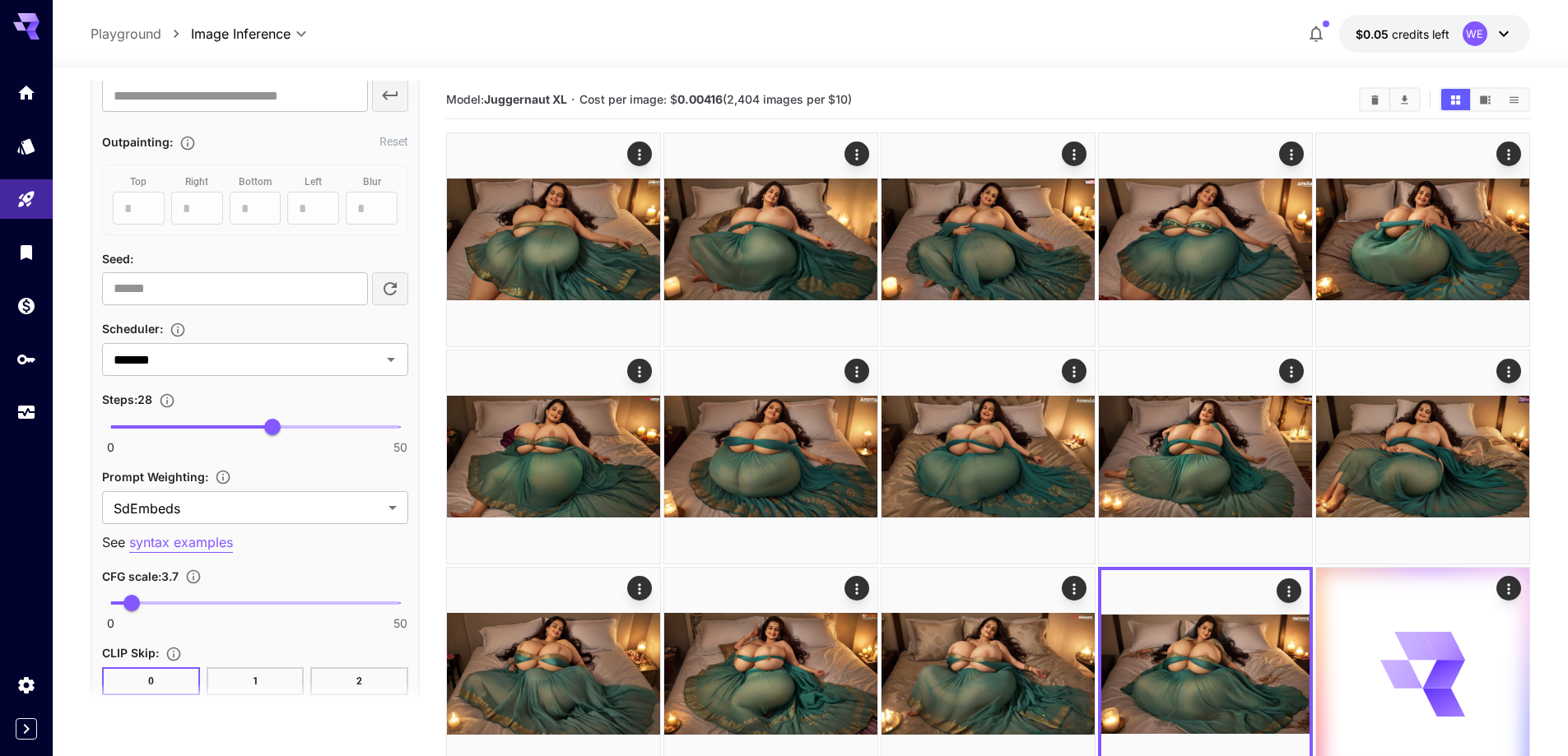
type input "**********"
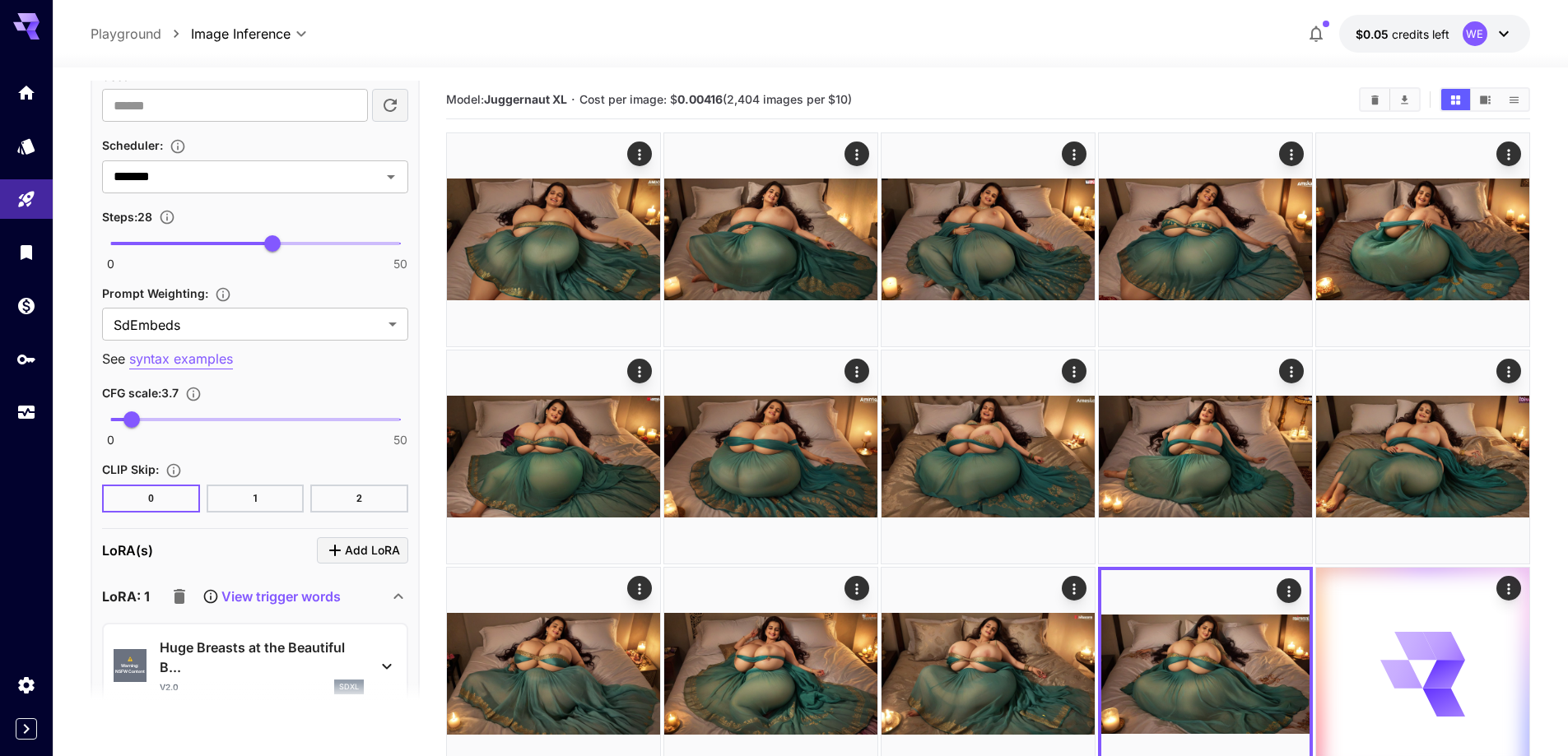
scroll to position [2342, 0]
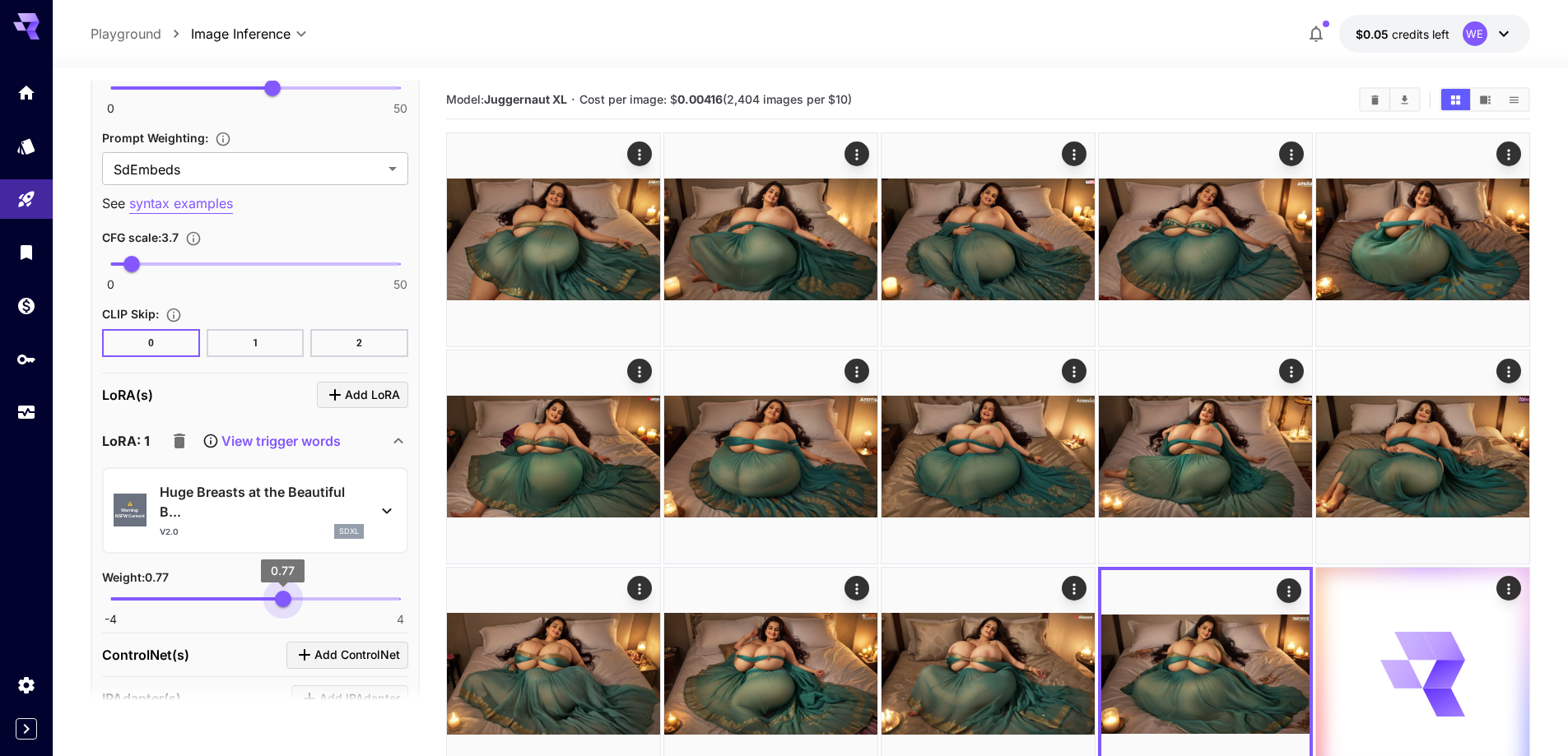
click at [283, 597] on span "0.77" at bounding box center [282, 599] width 16 height 16
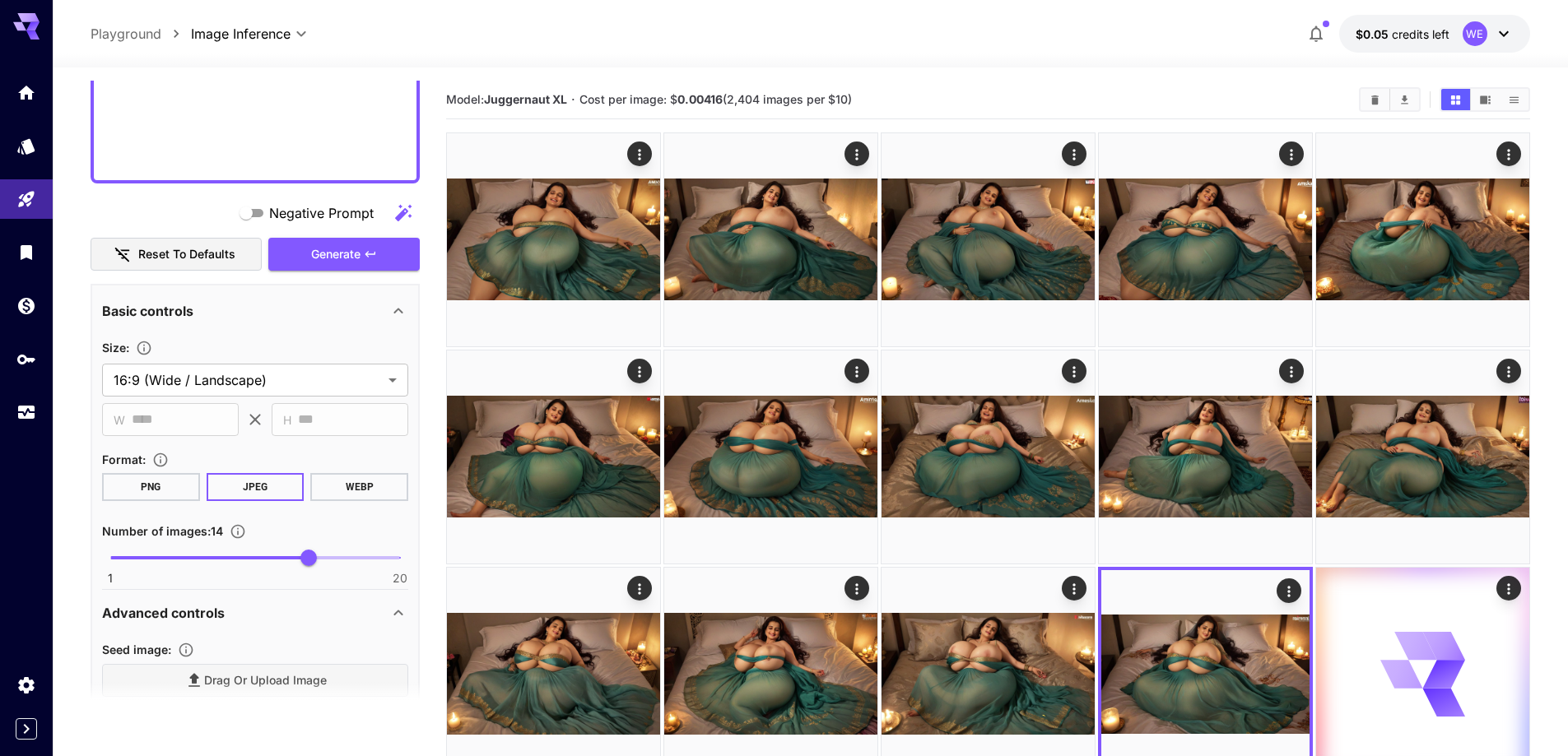
scroll to position [1108, 0]
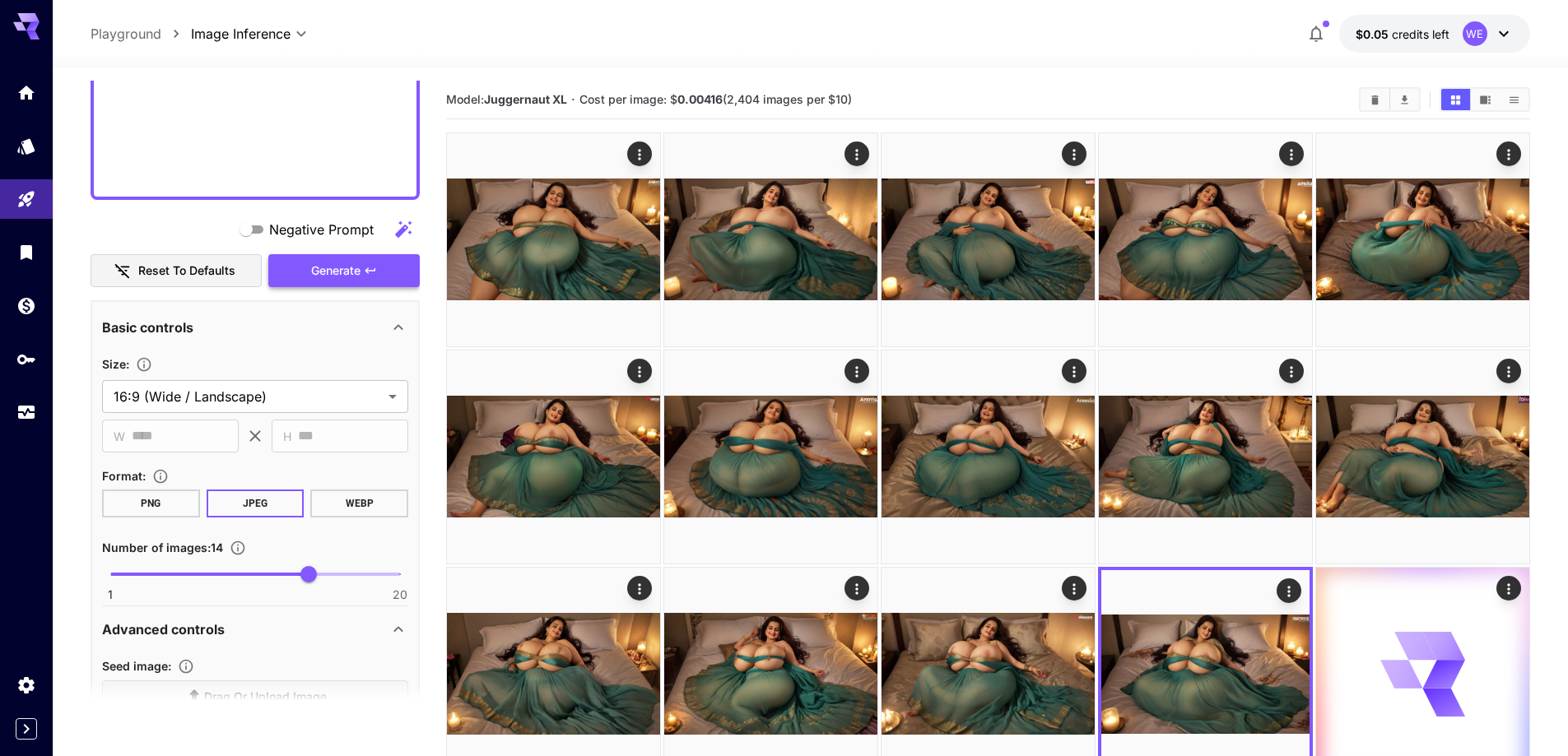
click at [322, 285] on button "Generate" at bounding box center [344, 270] width 151 height 33
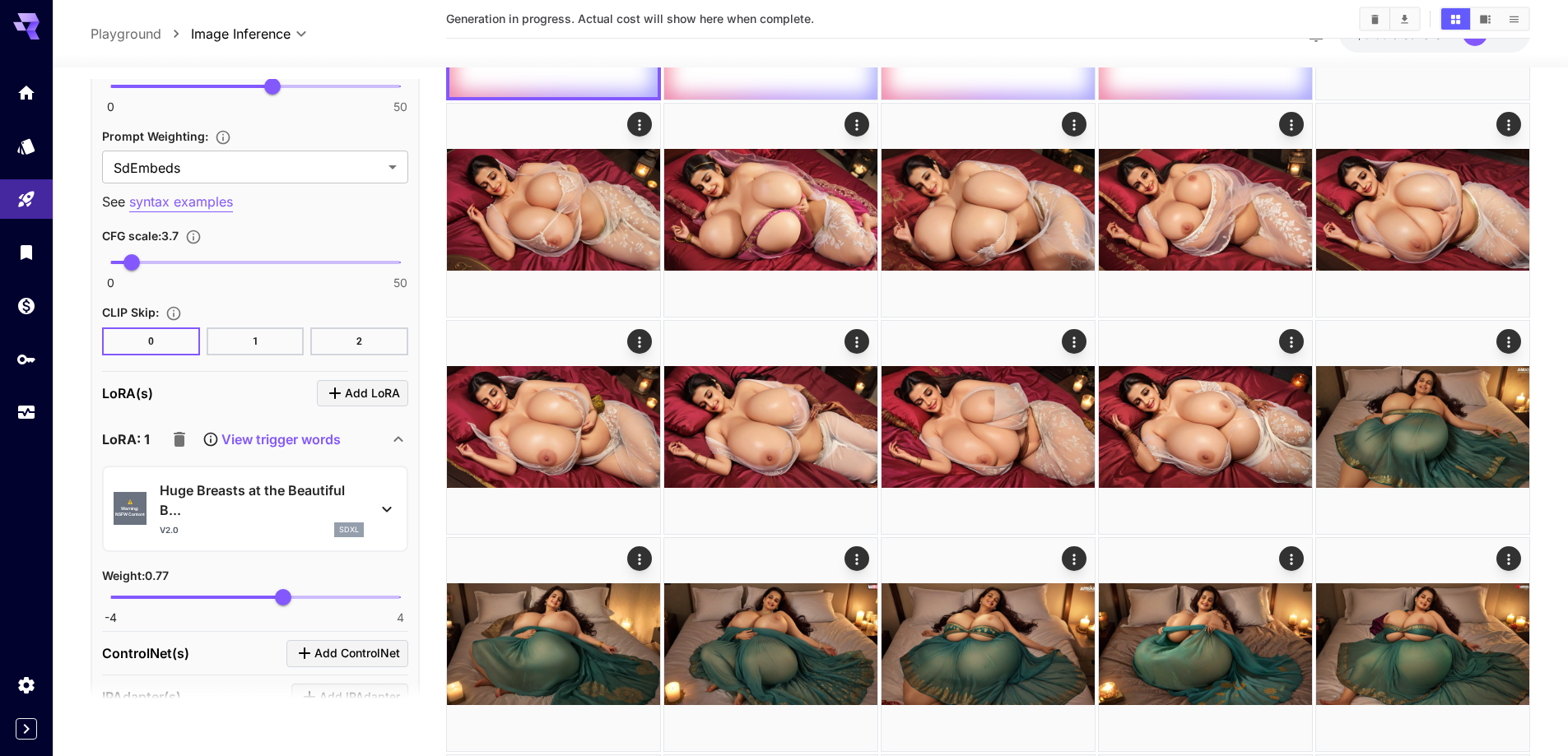
scroll to position [2507, 0]
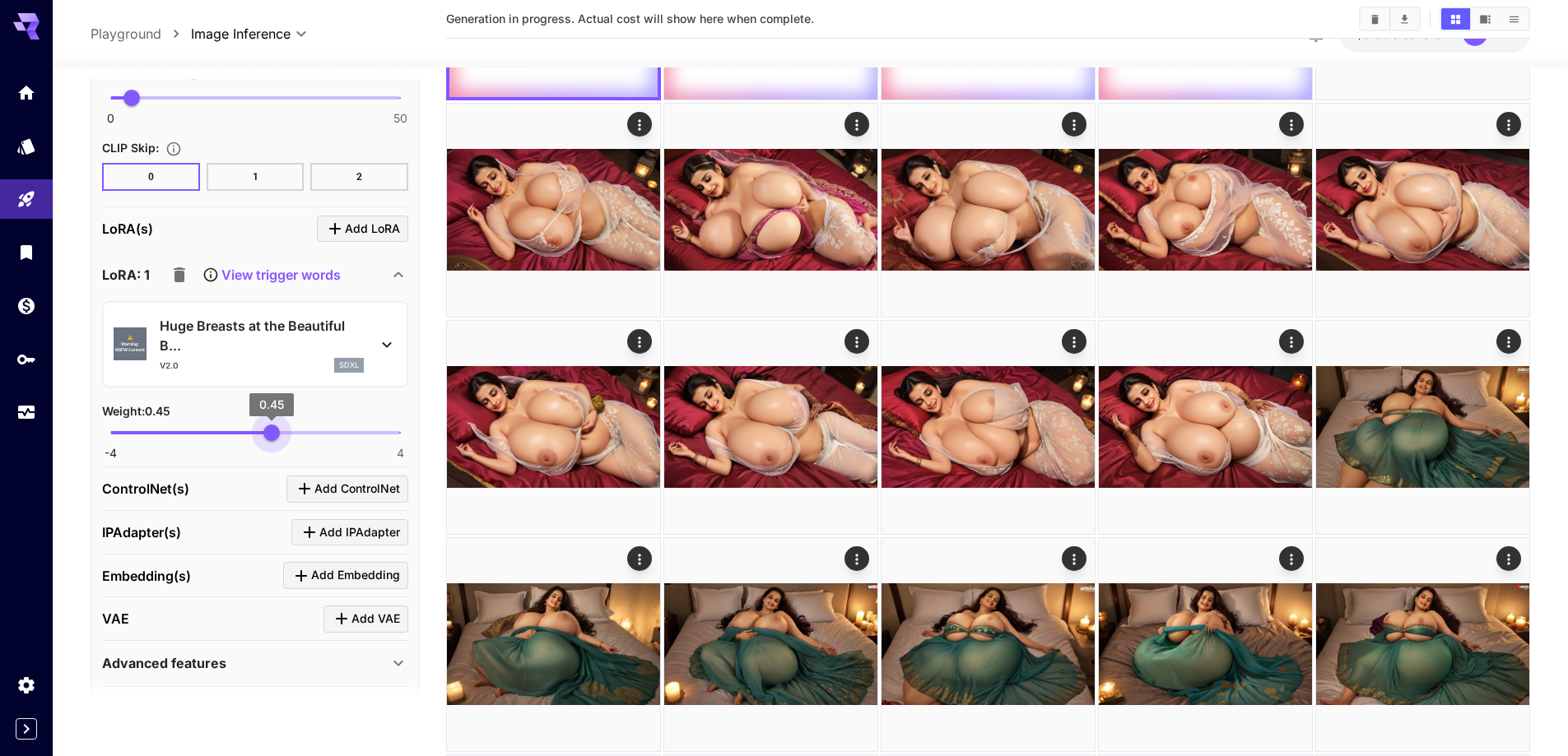
type input "****"
click at [275, 432] on span "0.57" at bounding box center [275, 432] width 16 height 16
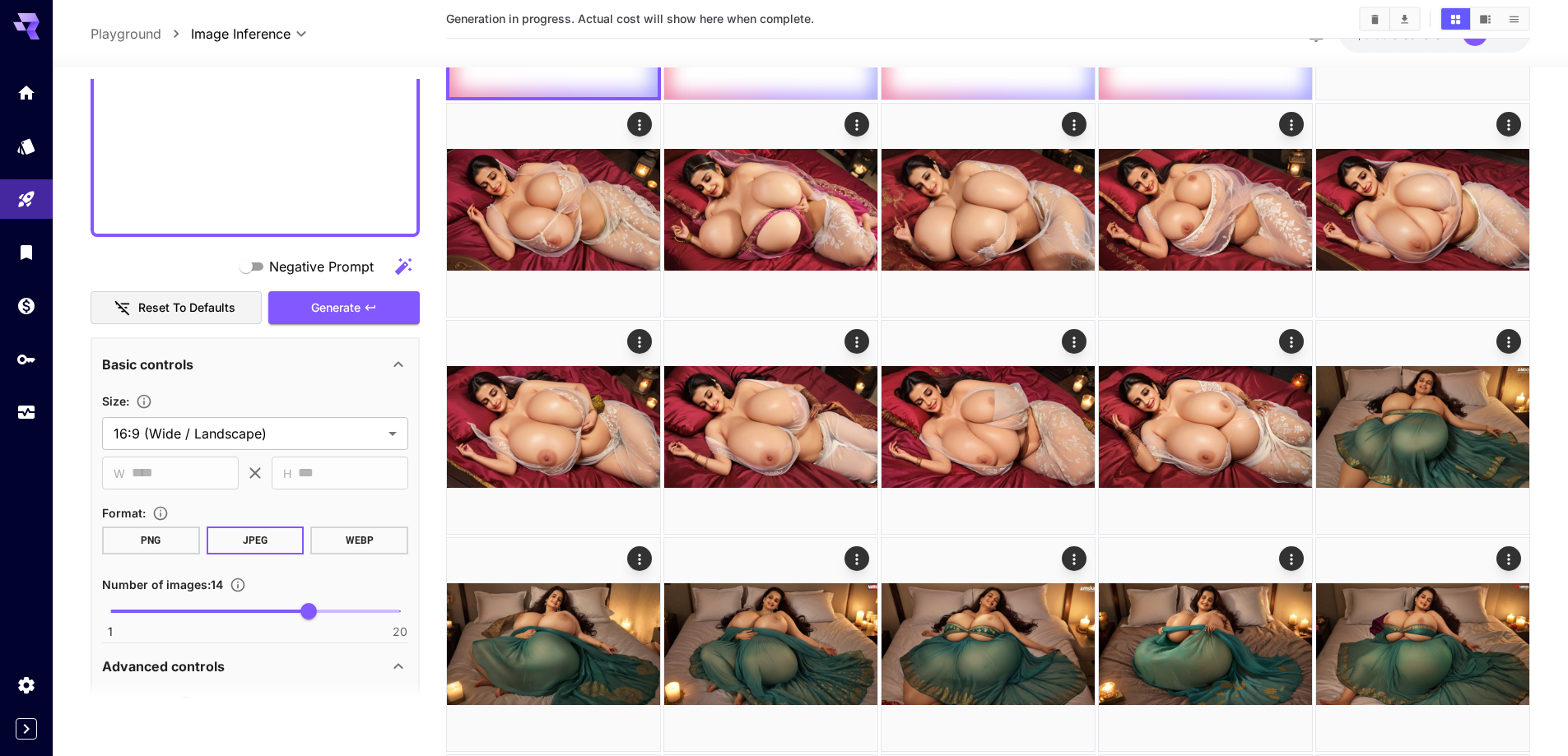
scroll to position [1026, 0]
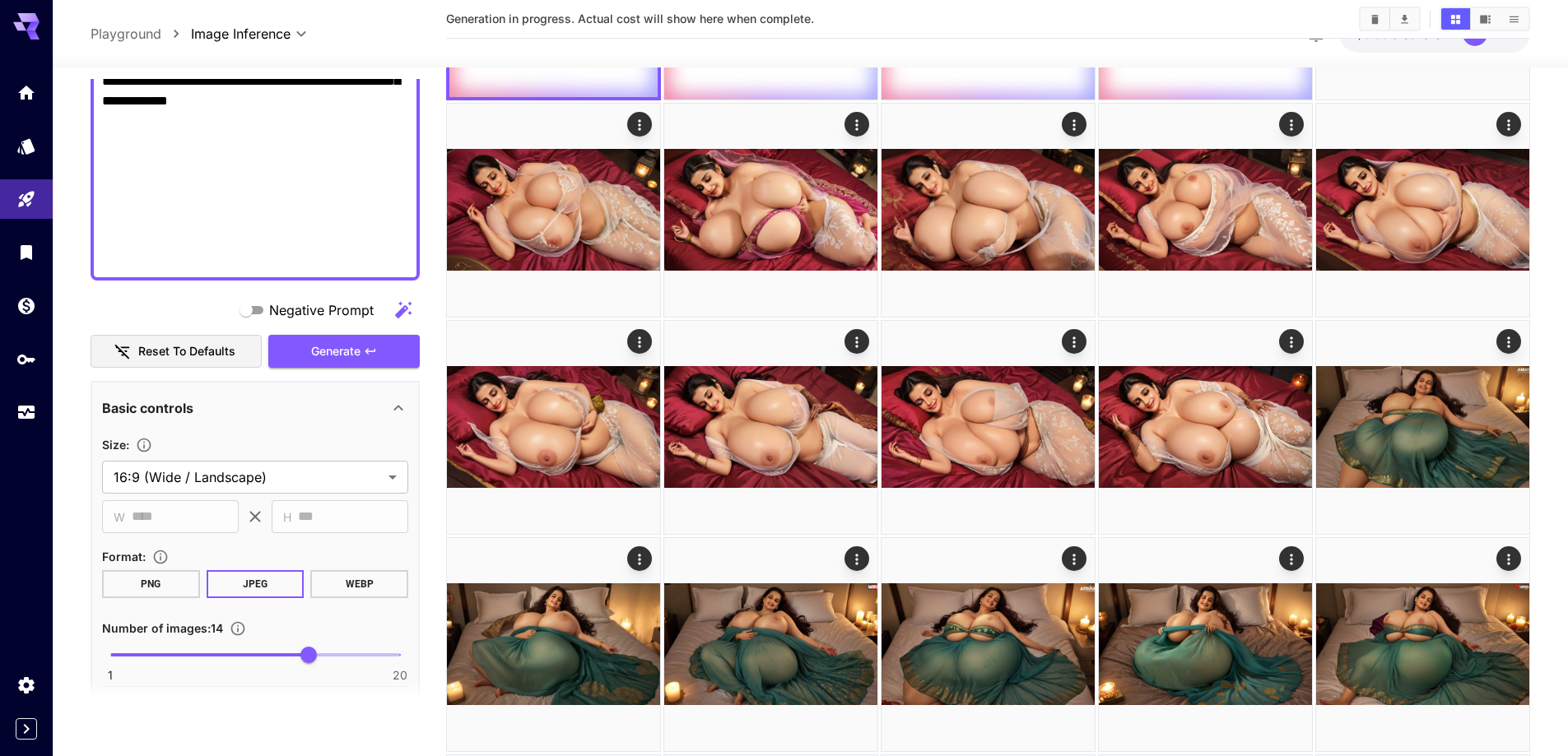
click at [376, 347] on icon "button" at bounding box center [370, 351] width 13 height 13
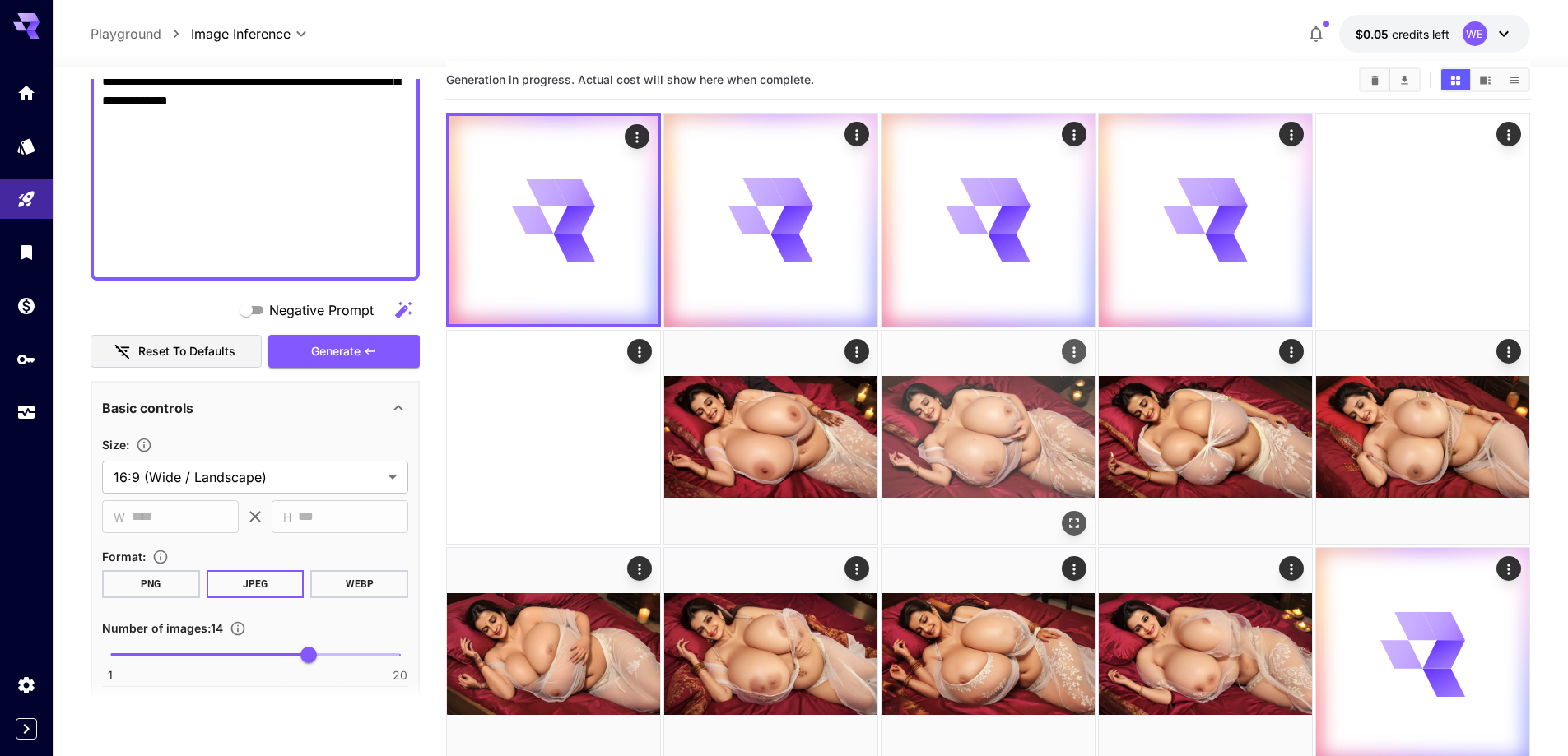
scroll to position [0, 0]
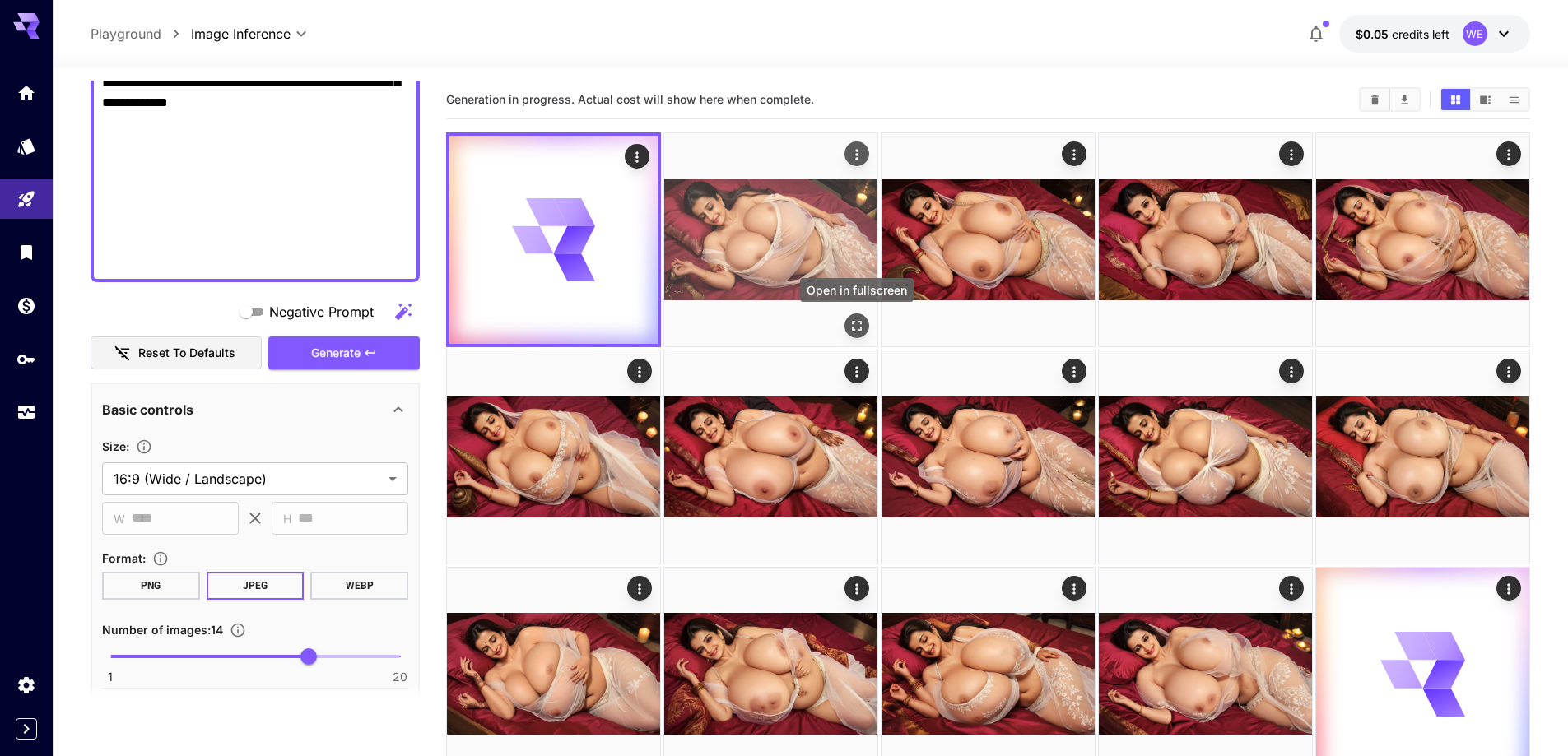
click at [860, 332] on icon "Open in fullscreen" at bounding box center [856, 325] width 16 height 16
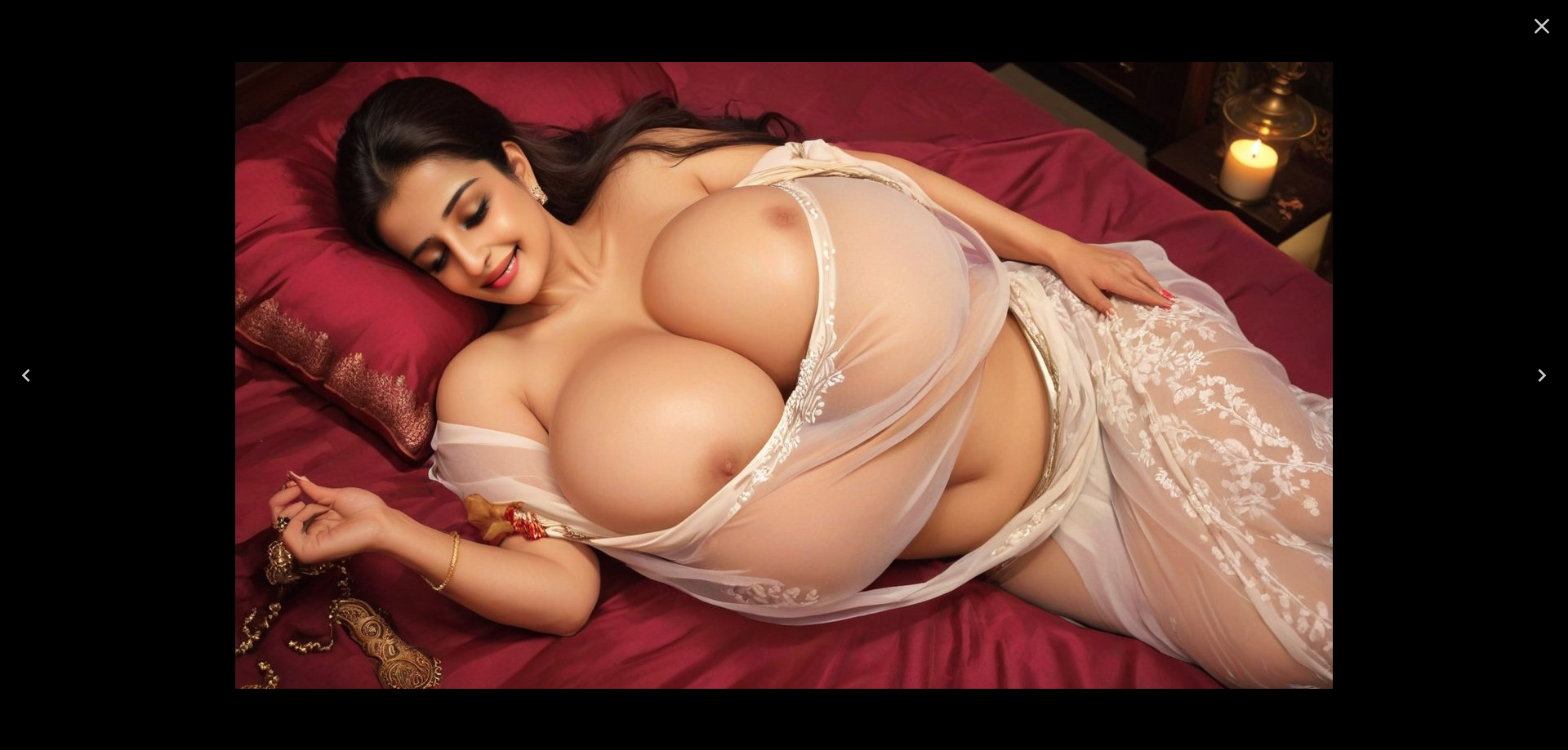
click at [1549, 30] on icon "Close" at bounding box center [1542, 25] width 26 height 26
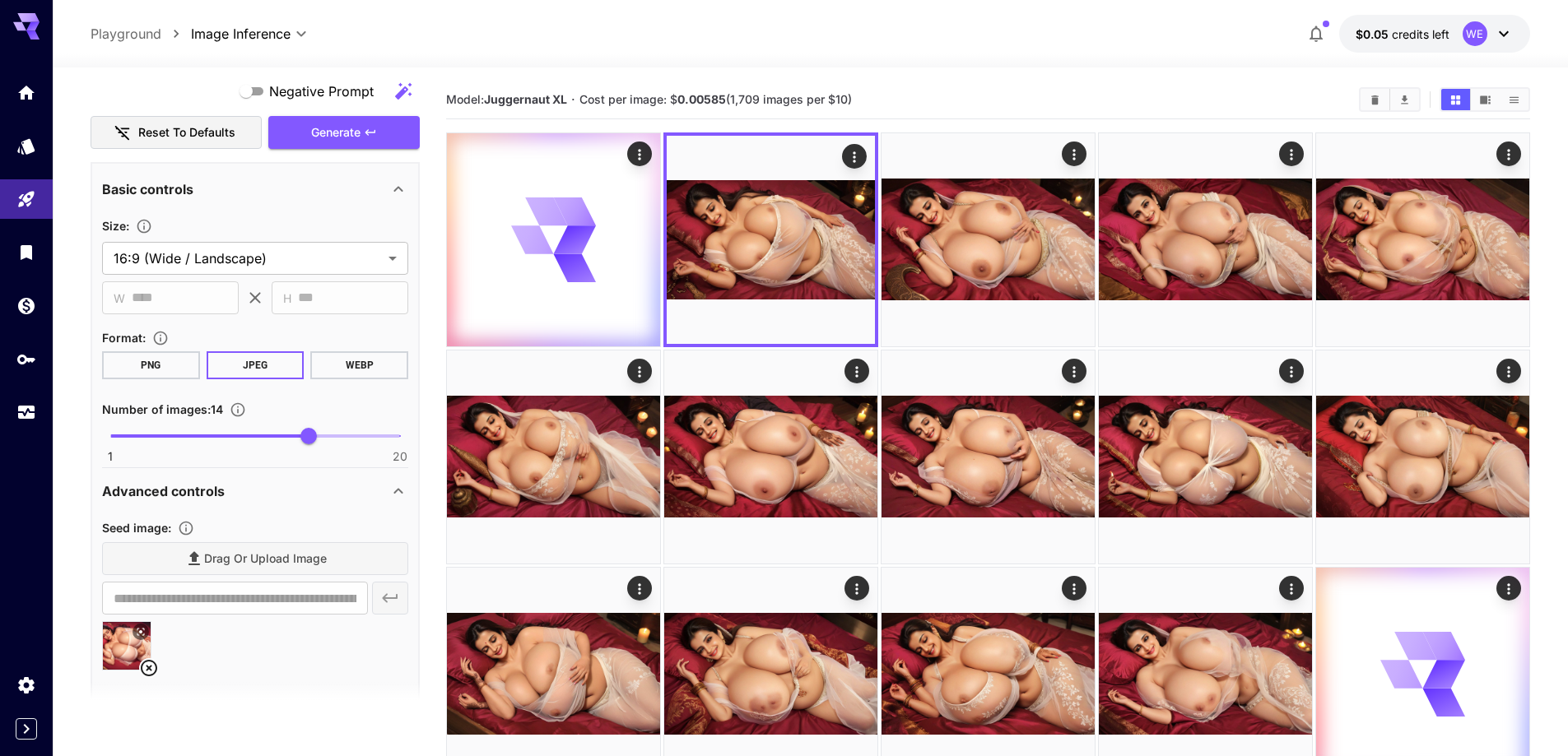
scroll to position [1520, 0]
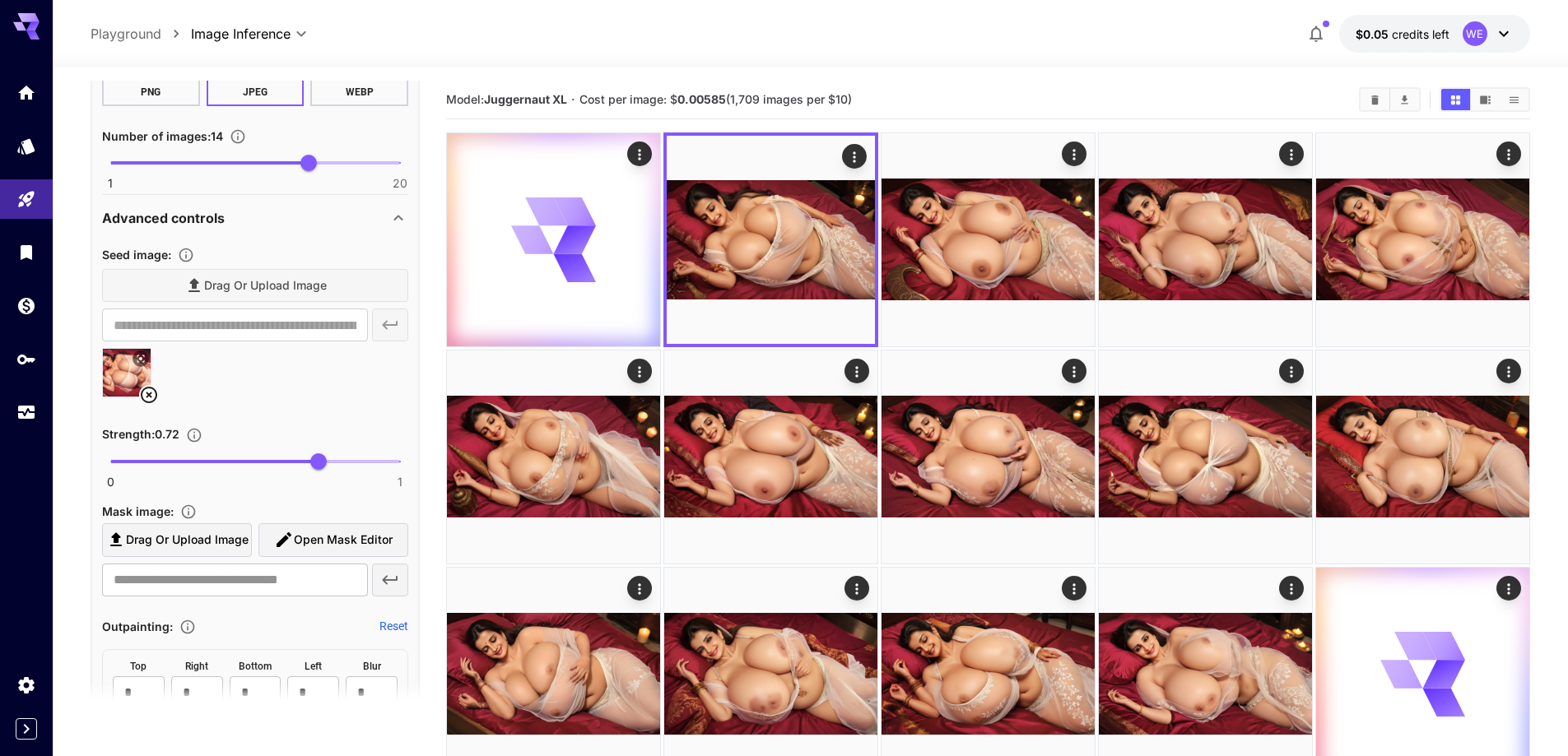
click at [142, 384] on img at bounding box center [127, 373] width 48 height 48
click at [149, 384] on img at bounding box center [127, 373] width 48 height 48
click at [144, 390] on icon at bounding box center [149, 394] width 16 height 16
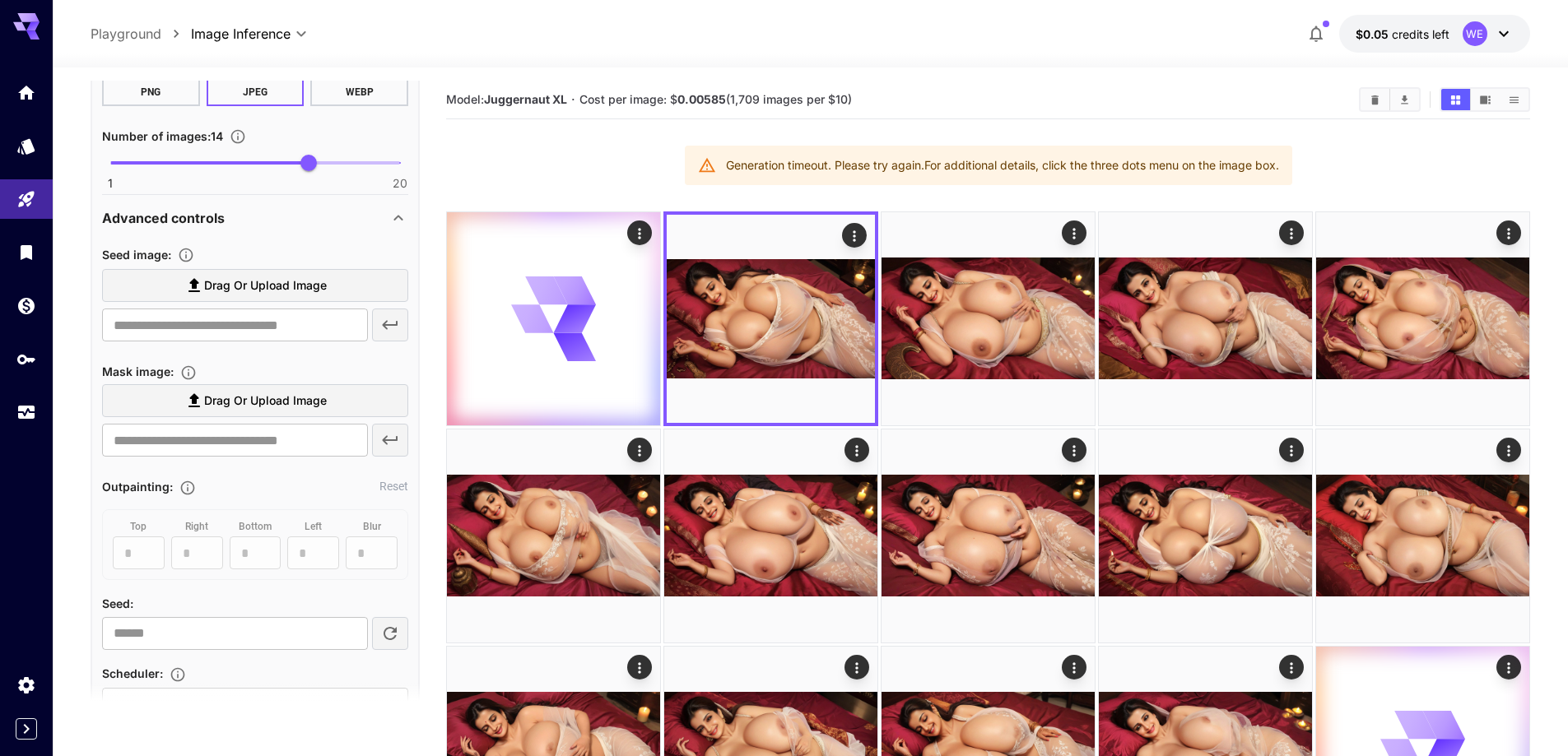
click at [239, 292] on span "Drag or upload image" at bounding box center [265, 286] width 122 height 21
click at [0, 0] on input "Drag or upload image" at bounding box center [0, 0] width 0 height 0
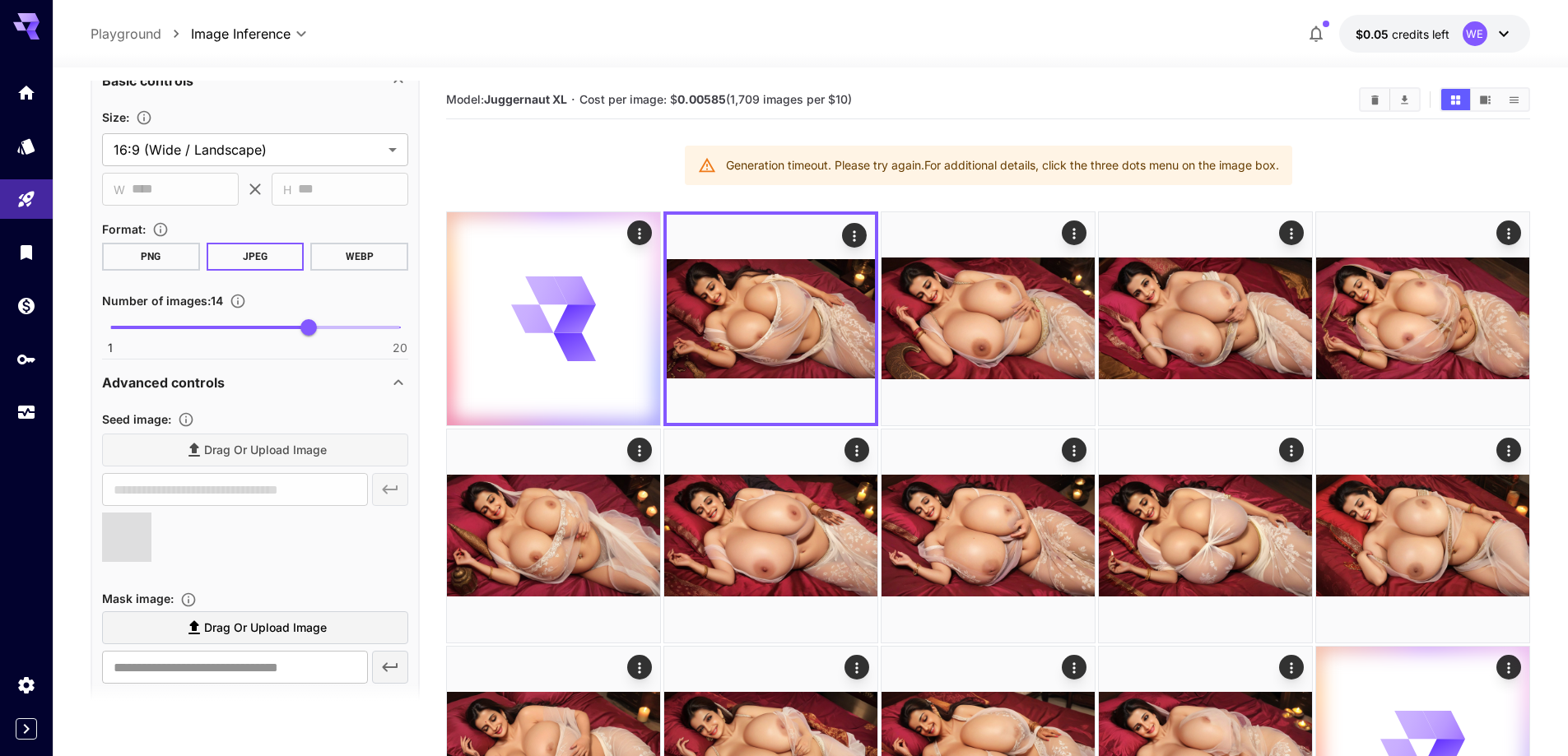
scroll to position [1190, 0]
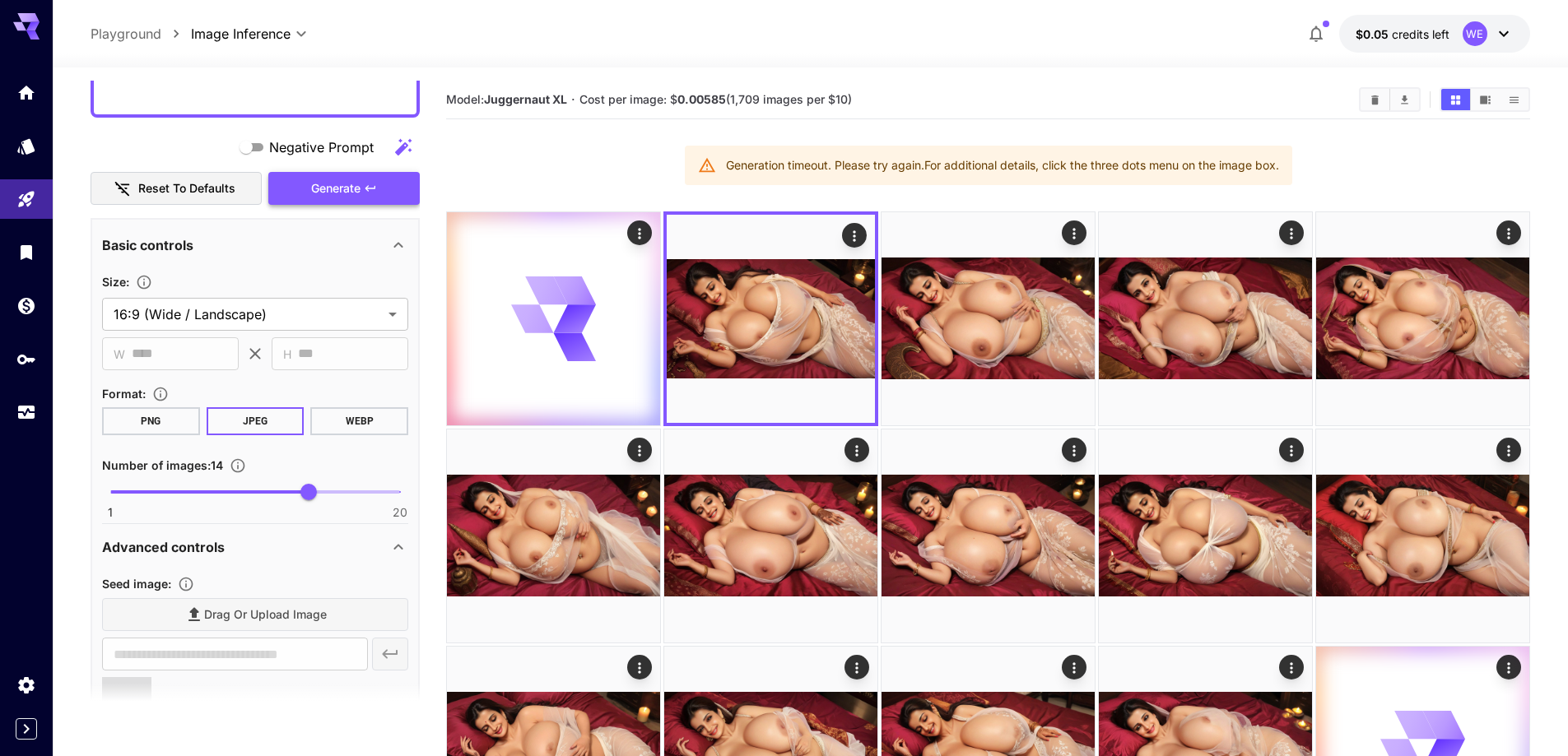
type input "**********"
click at [375, 192] on icon "button" at bounding box center [370, 188] width 13 height 13
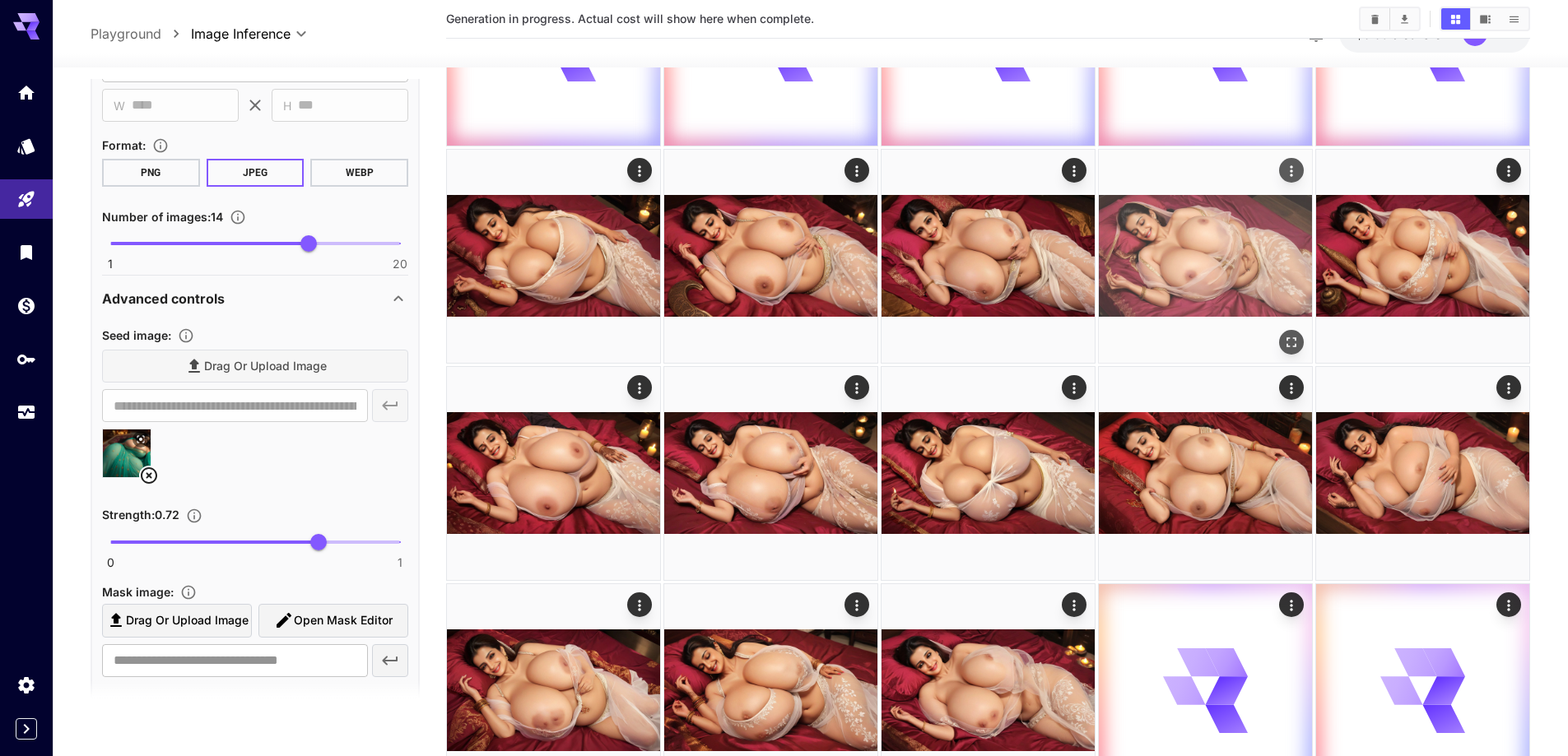
scroll to position [576, 0]
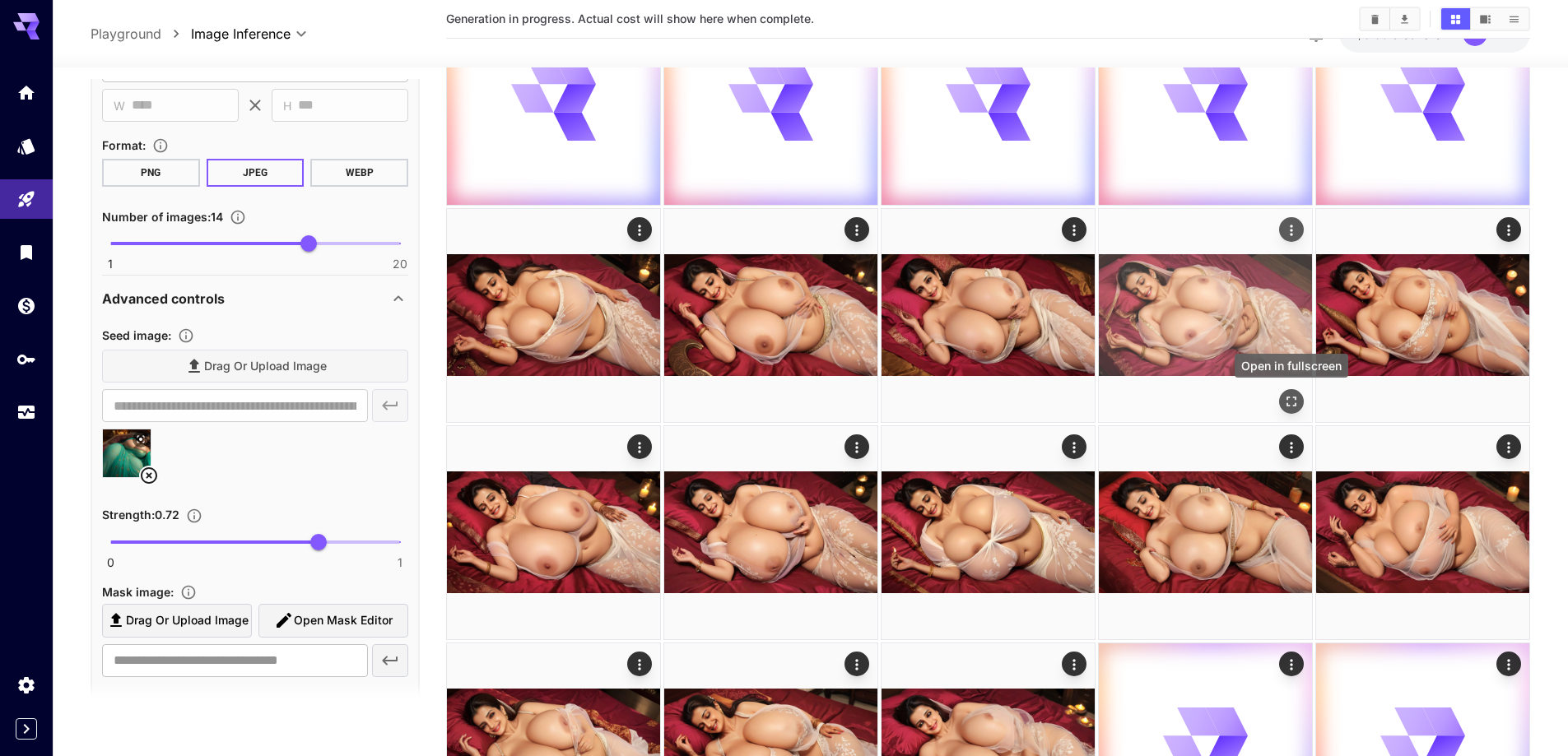
click at [1290, 399] on icon "Open in fullscreen" at bounding box center [1291, 401] width 16 height 16
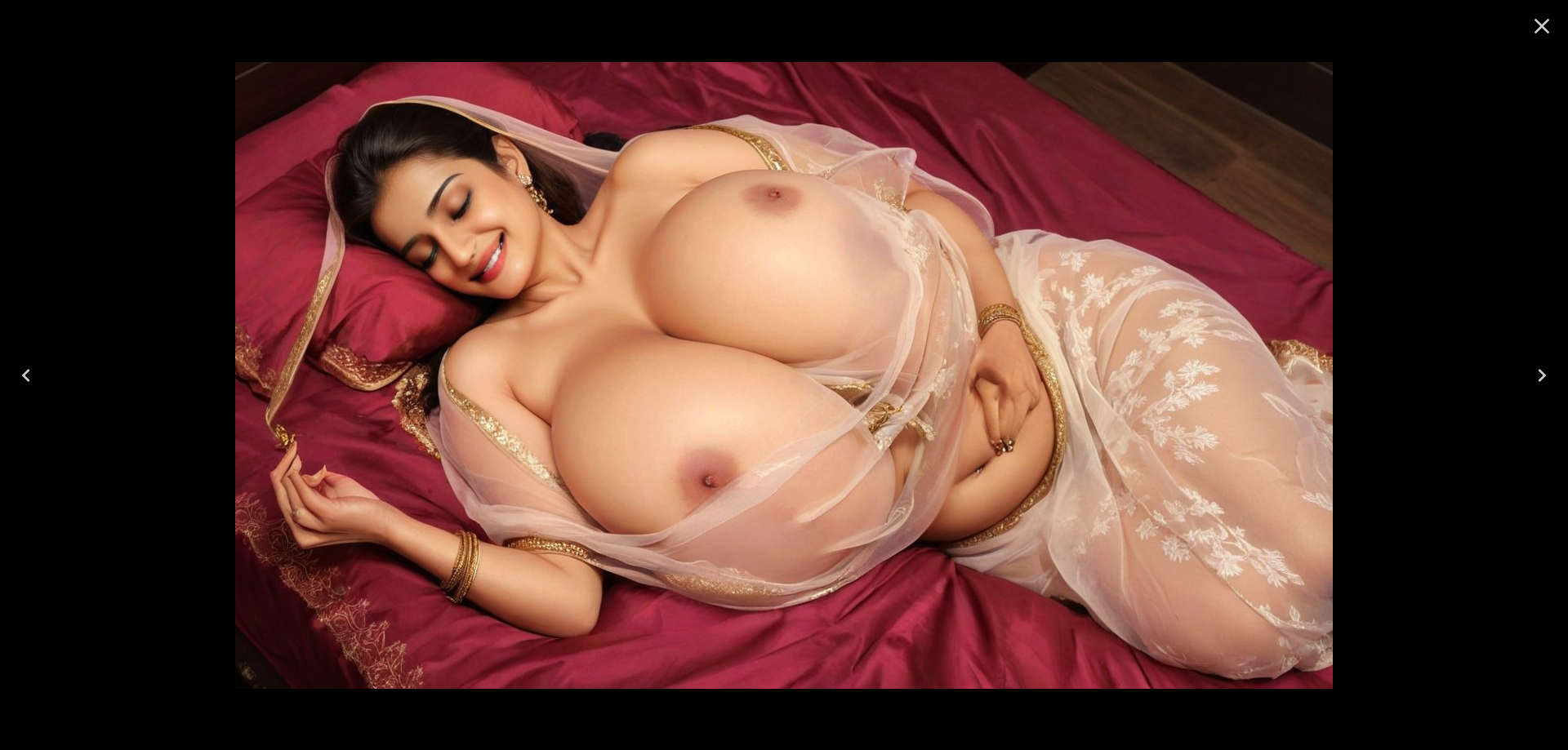
click at [1531, 32] on icon "Close" at bounding box center [1542, 25] width 26 height 26
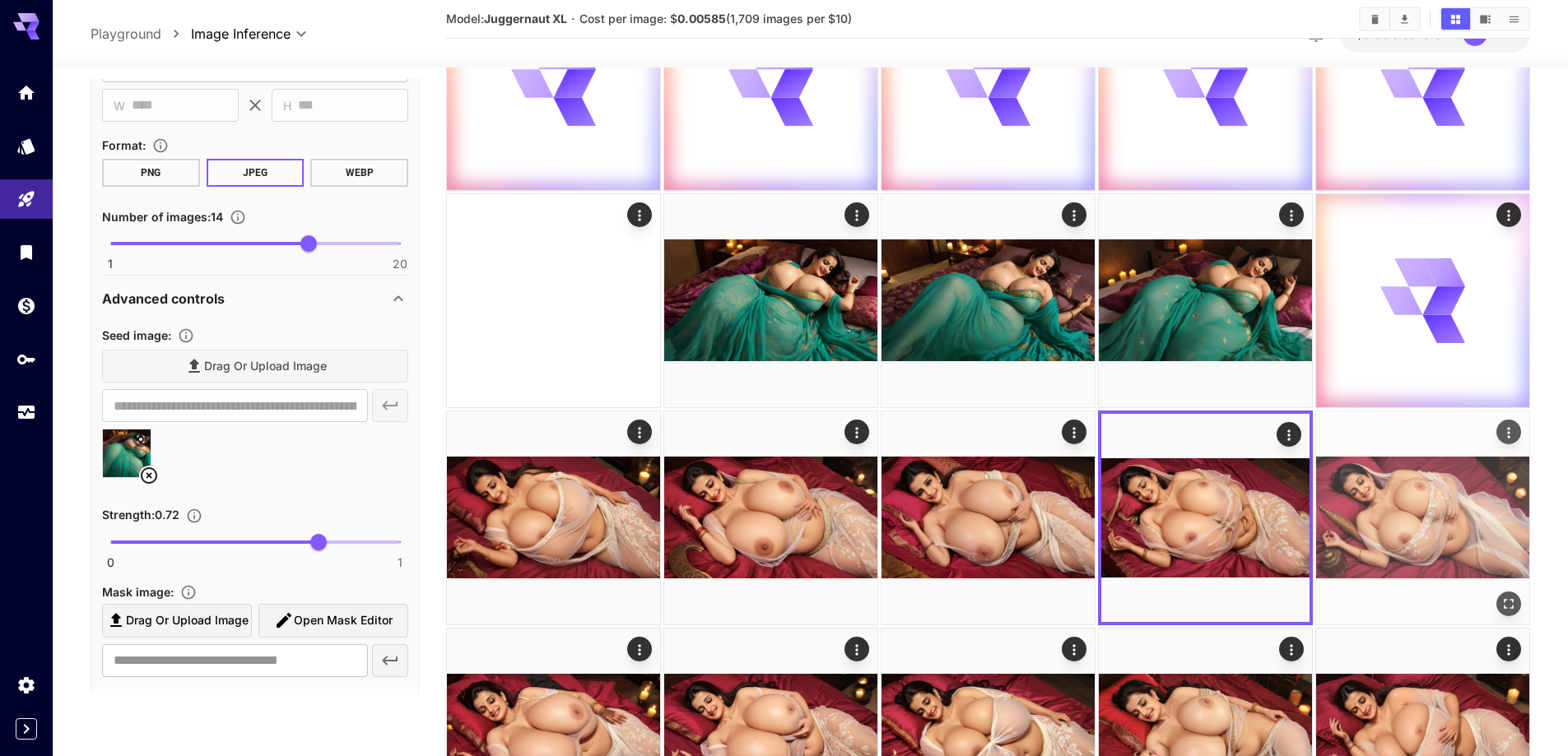
scroll to position [329, 0]
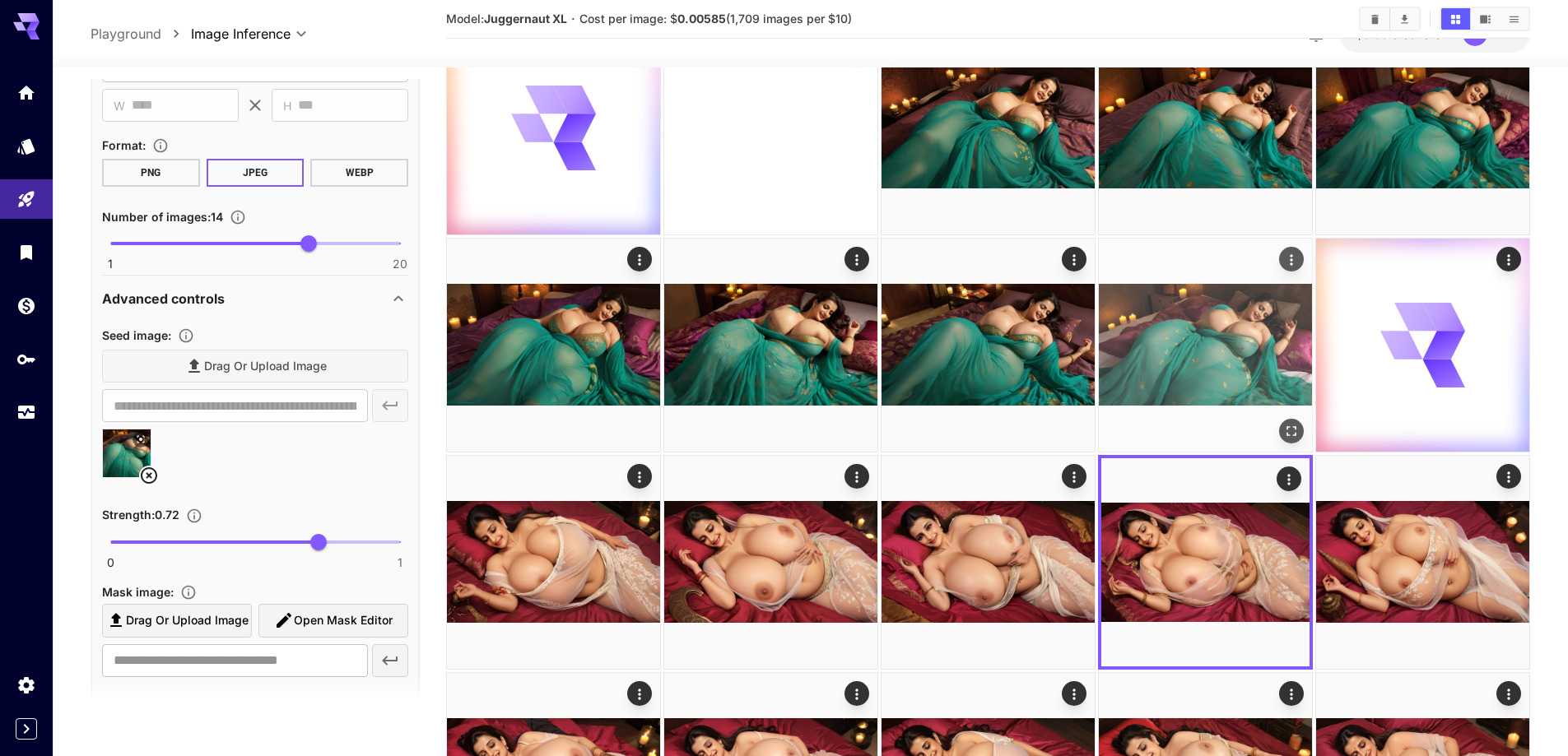
click at [1291, 422] on icon "Open in fullscreen" at bounding box center [1291, 430] width 16 height 16
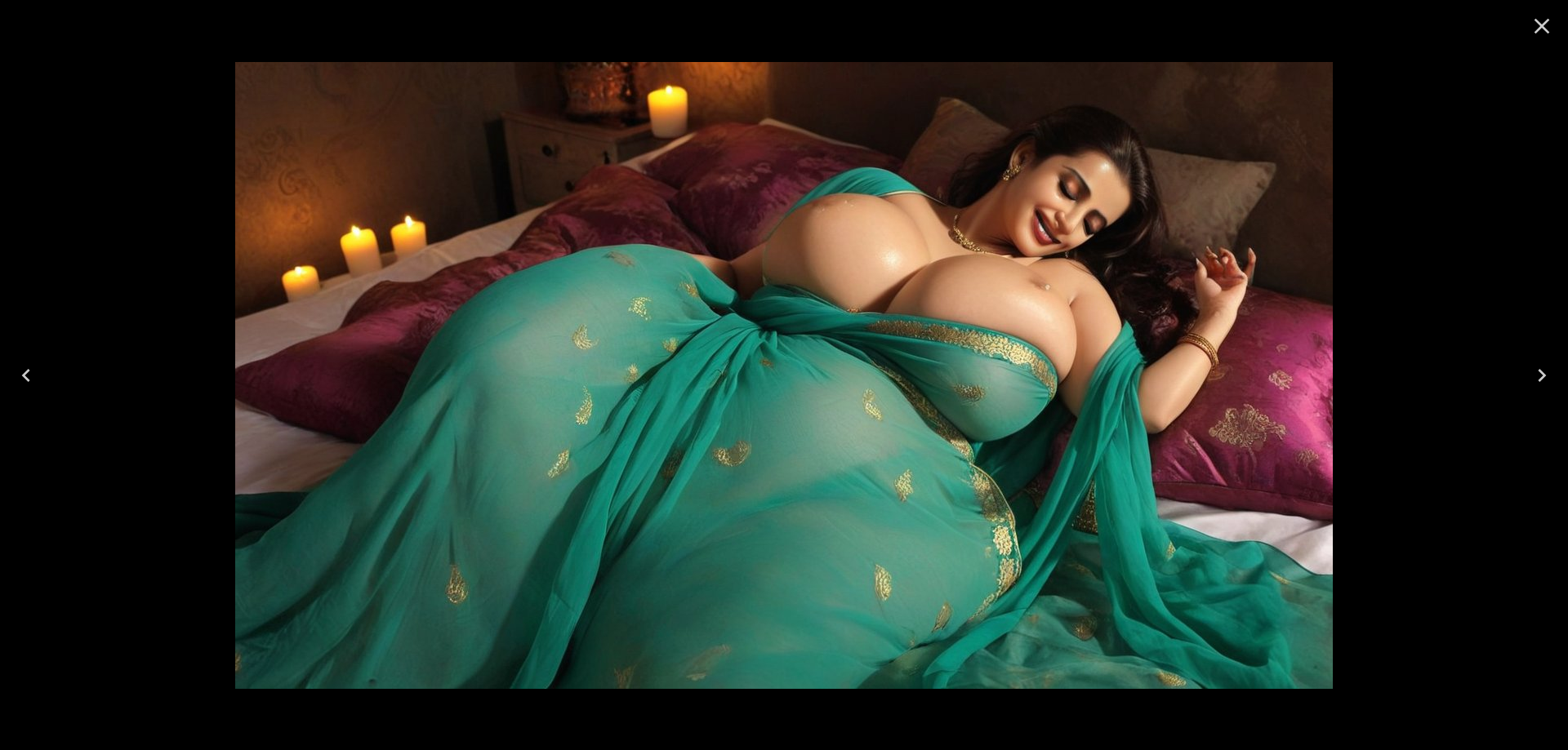
click at [1542, 36] on icon "Close" at bounding box center [1542, 25] width 26 height 26
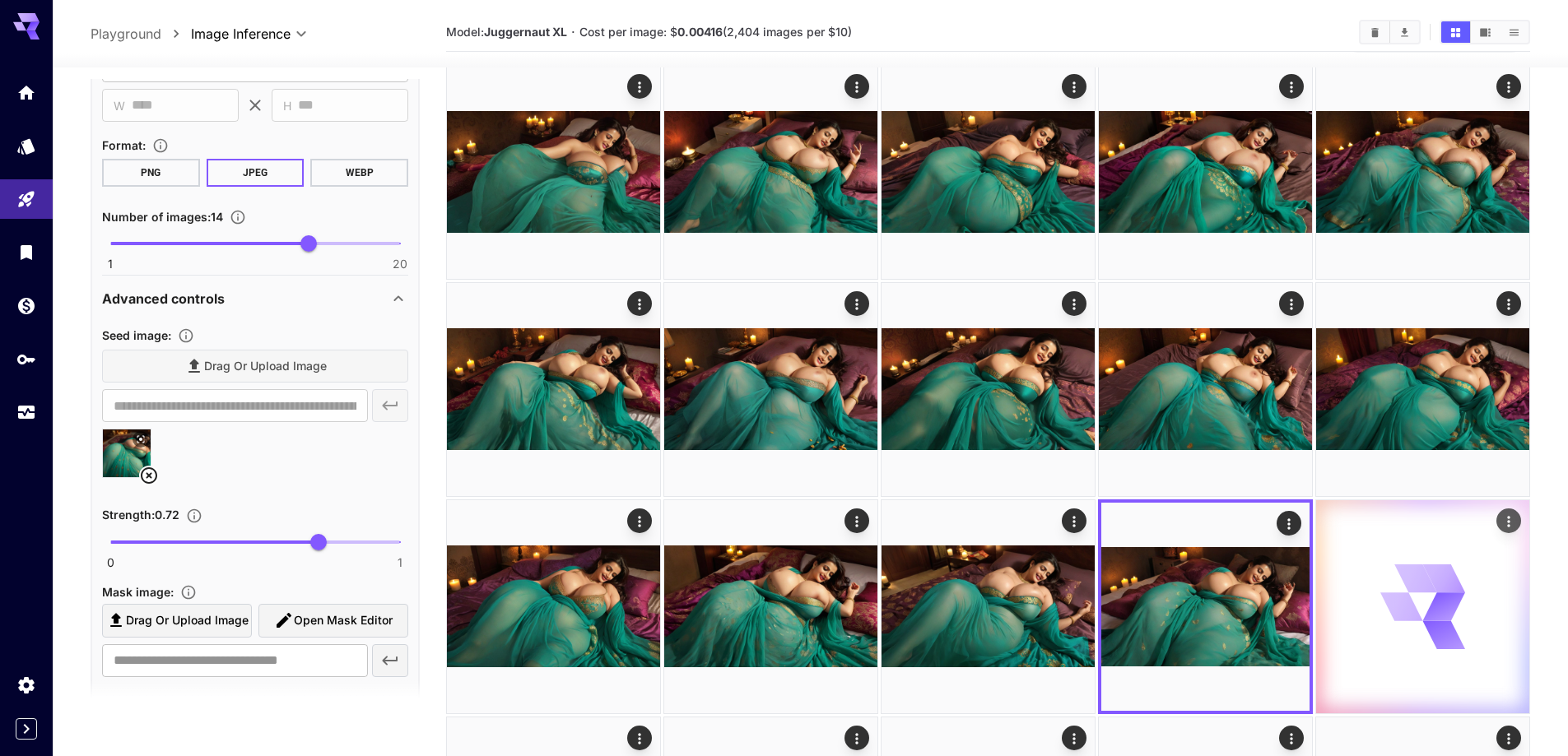
scroll to position [0, 0]
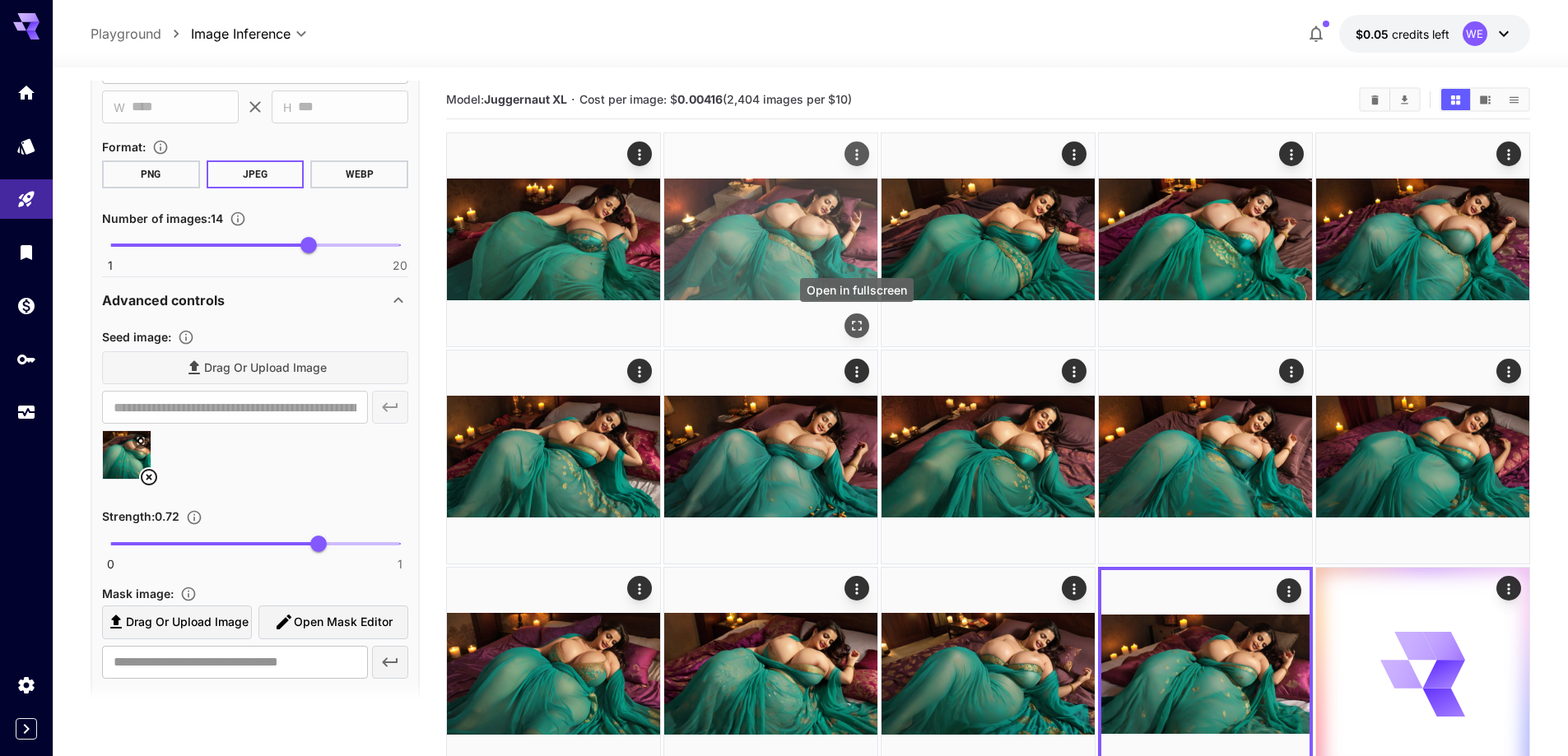
click at [856, 320] on icon "Open in fullscreen" at bounding box center [856, 325] width 16 height 16
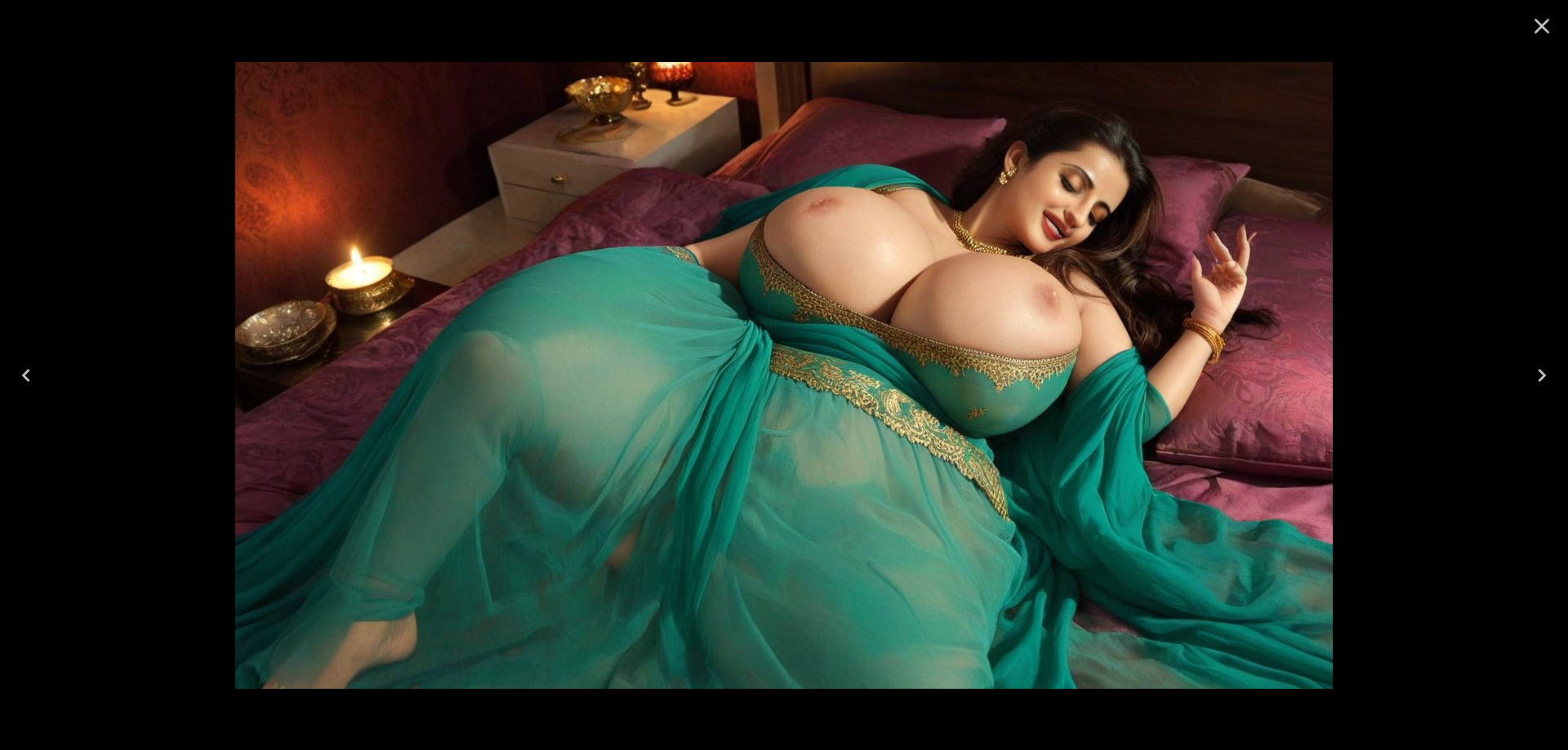
click at [1537, 24] on icon "Close" at bounding box center [1542, 25] width 26 height 26
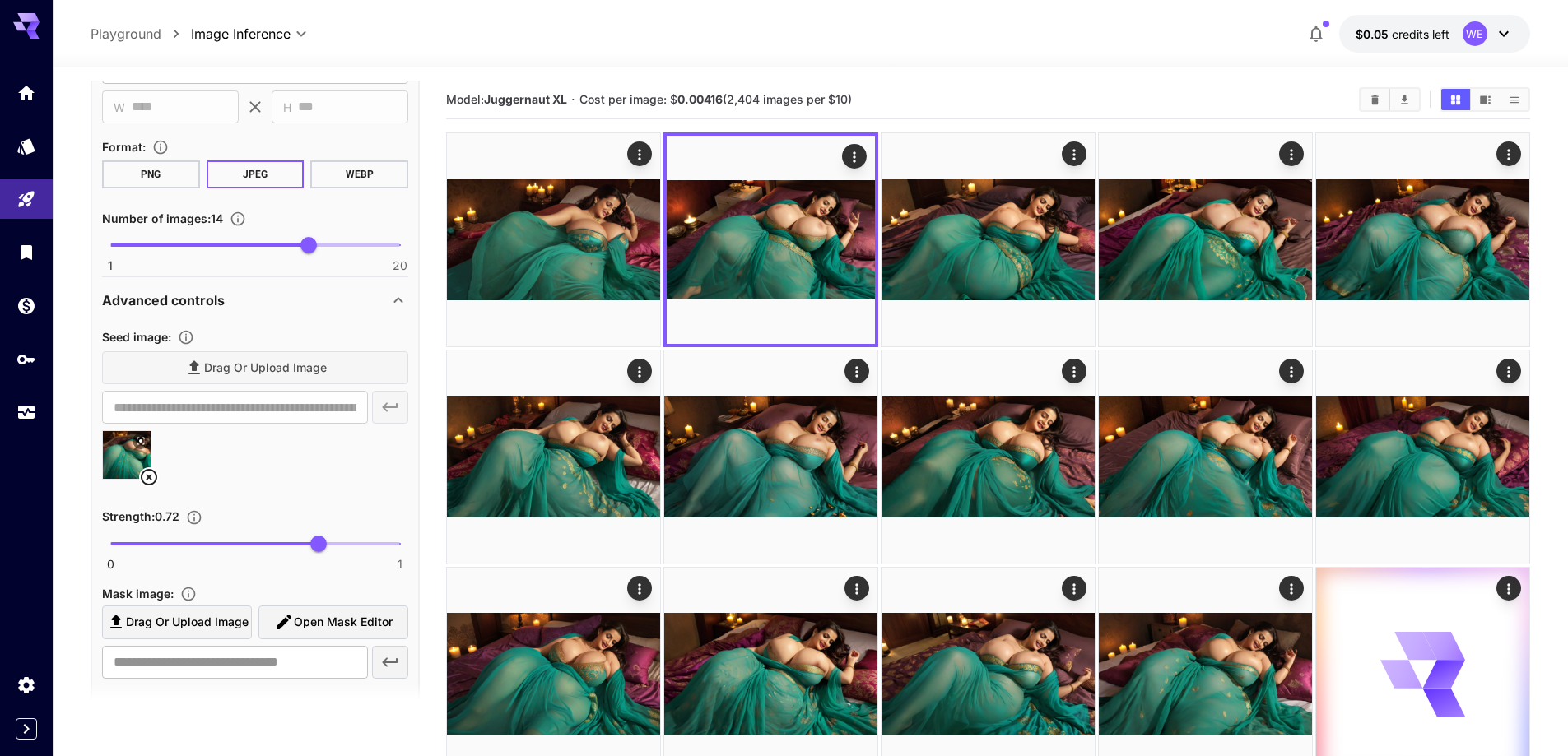
click at [146, 476] on icon at bounding box center [149, 476] width 20 height 20
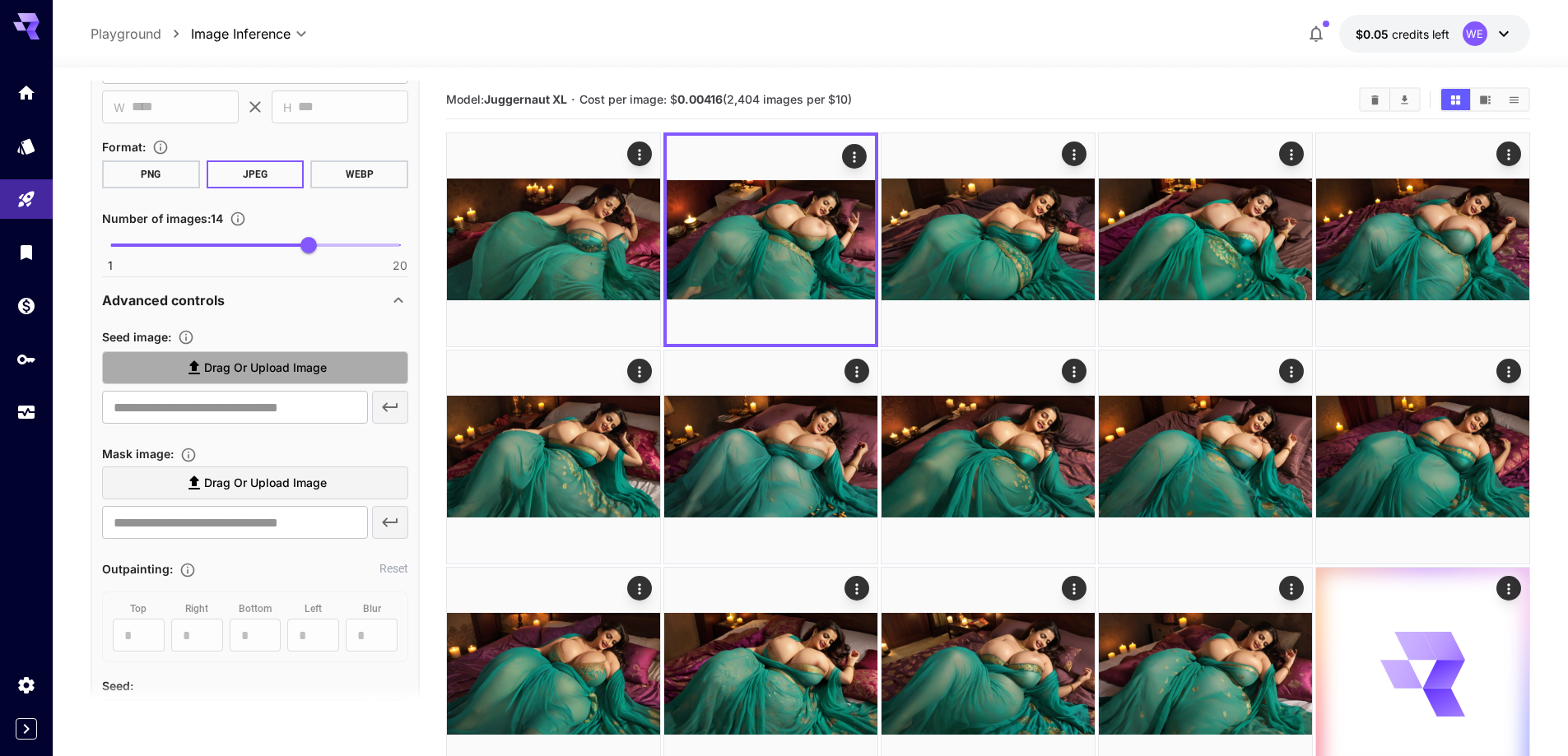
click at [288, 371] on span "Drag or upload image" at bounding box center [265, 368] width 122 height 21
click at [0, 0] on input "Drag or upload image" at bounding box center [0, 0] width 0 height 0
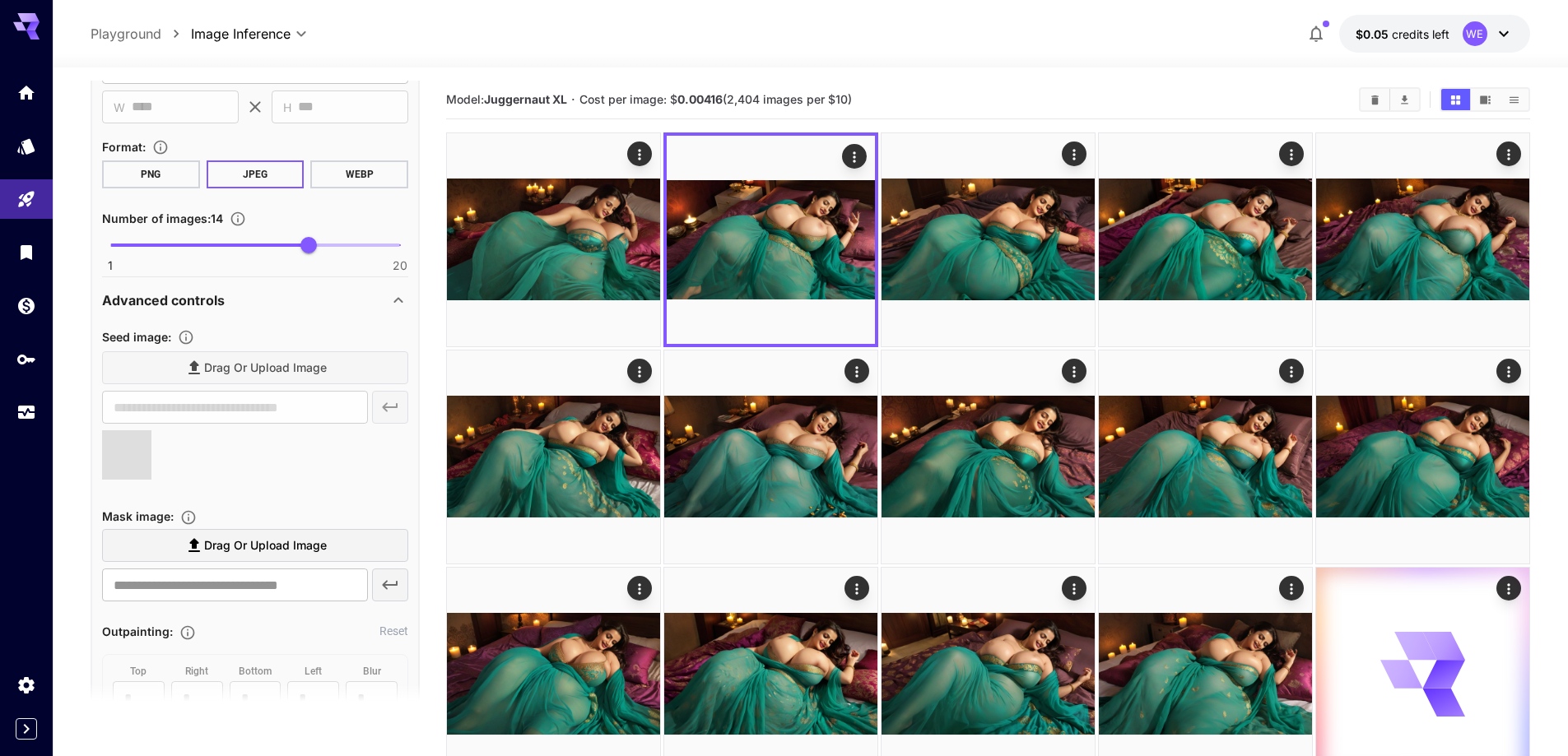
type input "**********"
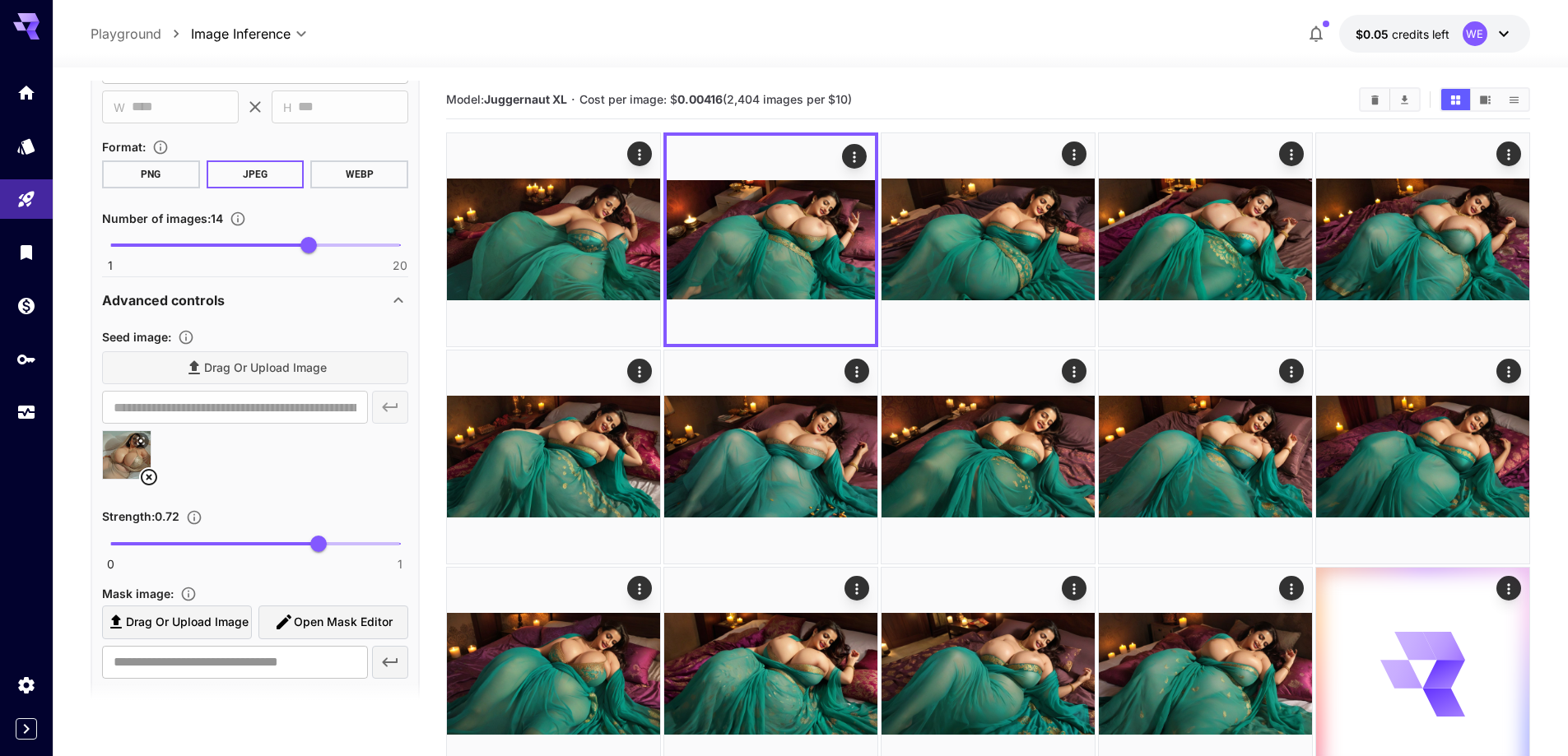
scroll to position [1190, 0]
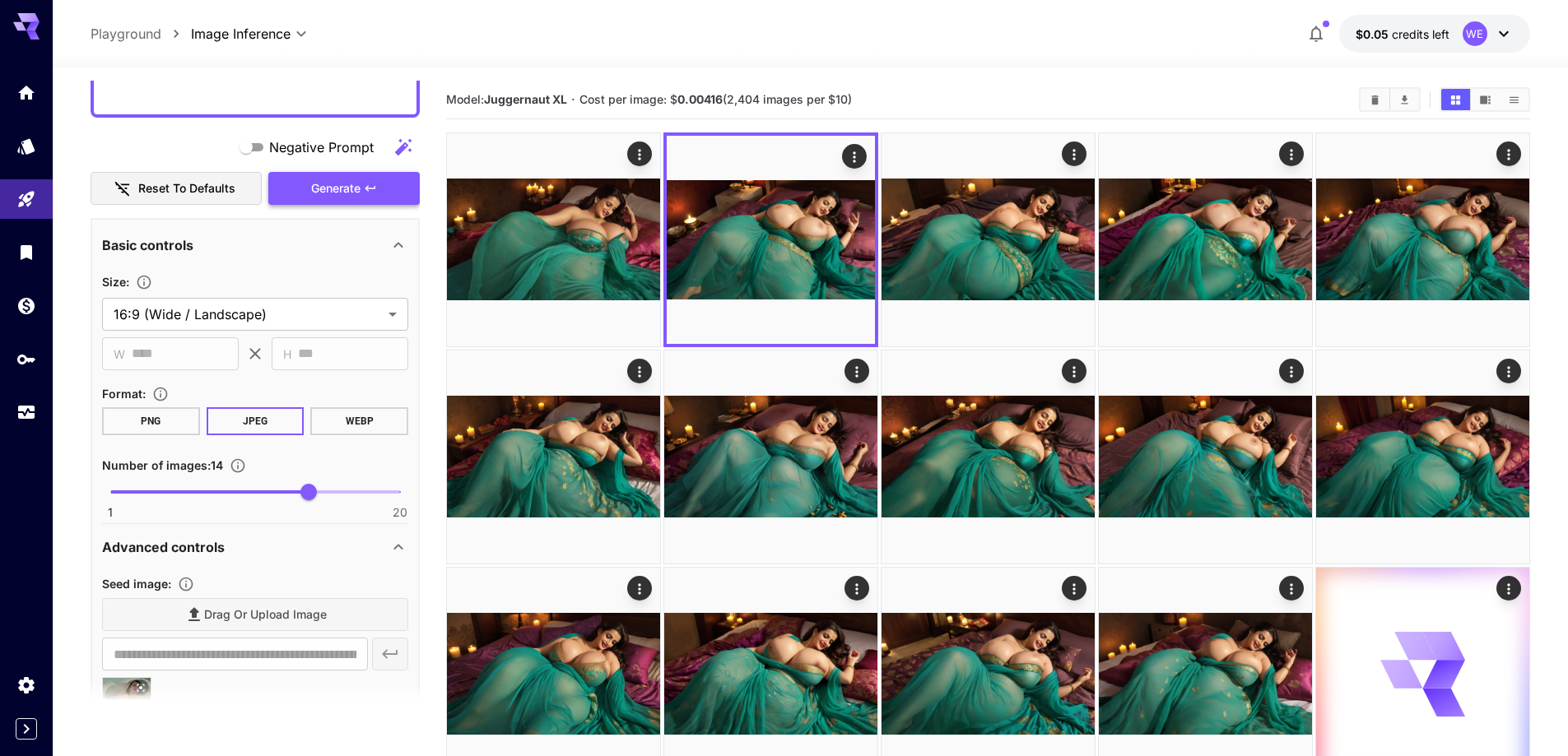
click at [356, 194] on span "Generate" at bounding box center [336, 189] width 50 height 21
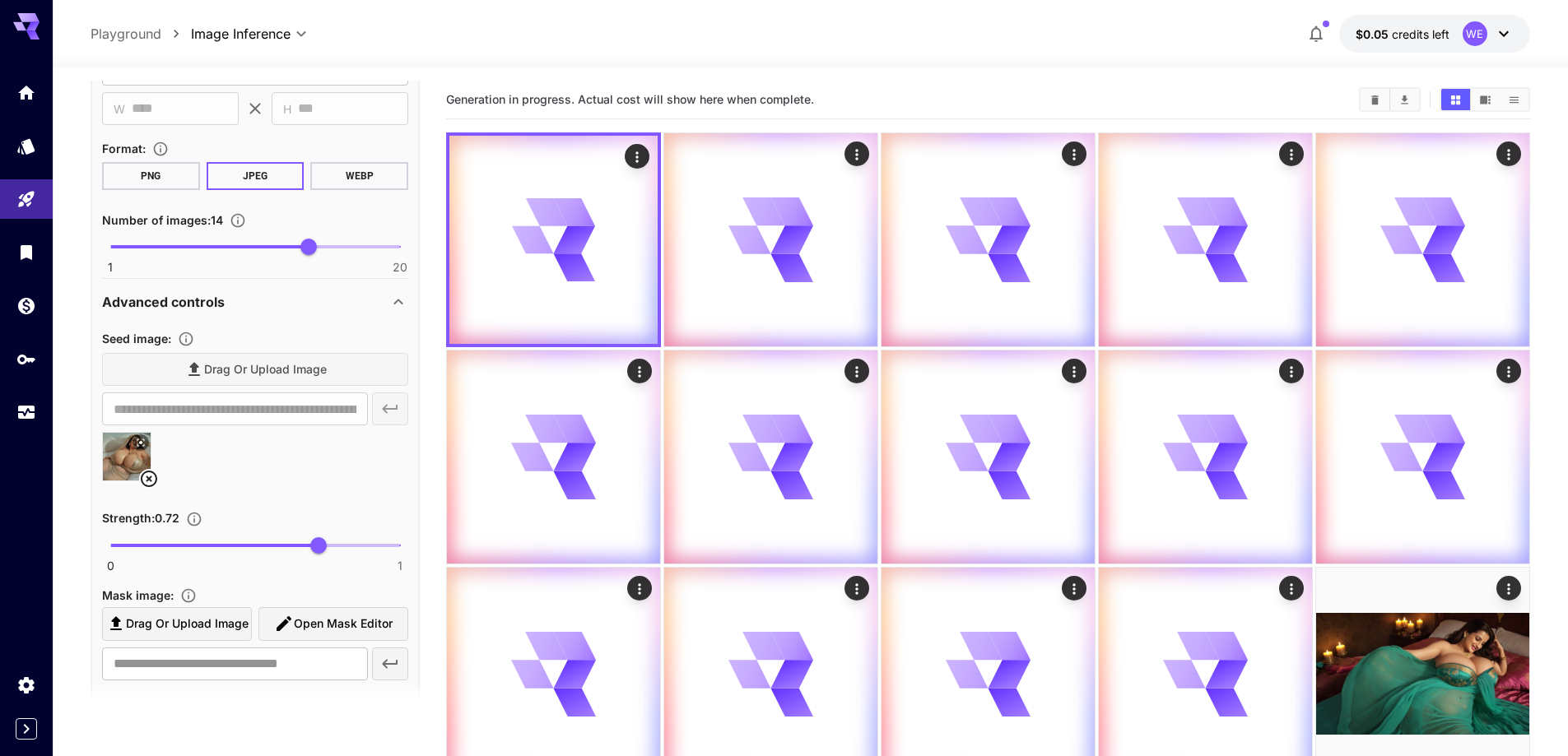
scroll to position [1438, 0]
click at [153, 475] on icon at bounding box center [149, 476] width 20 height 20
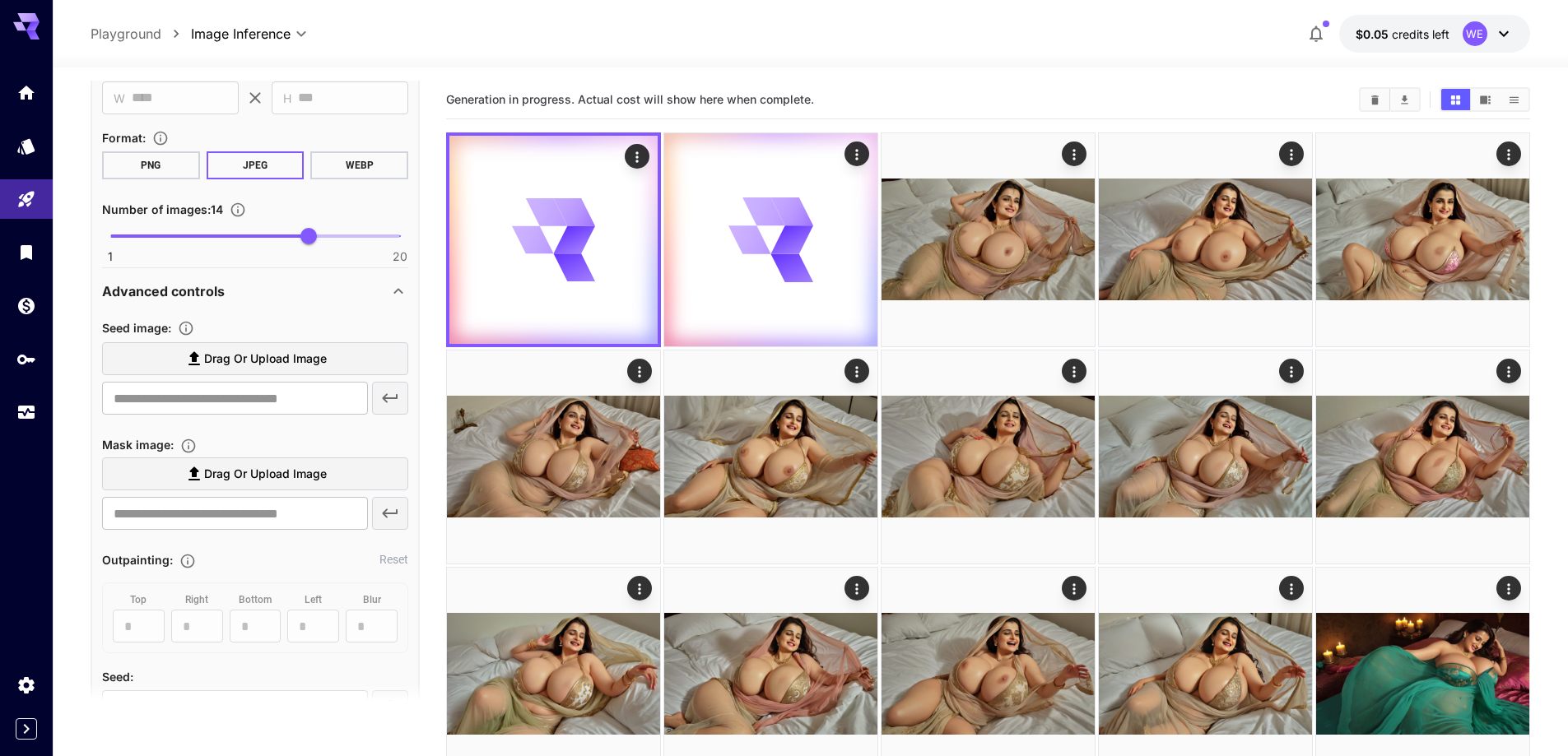
scroll to position [1520, 0]
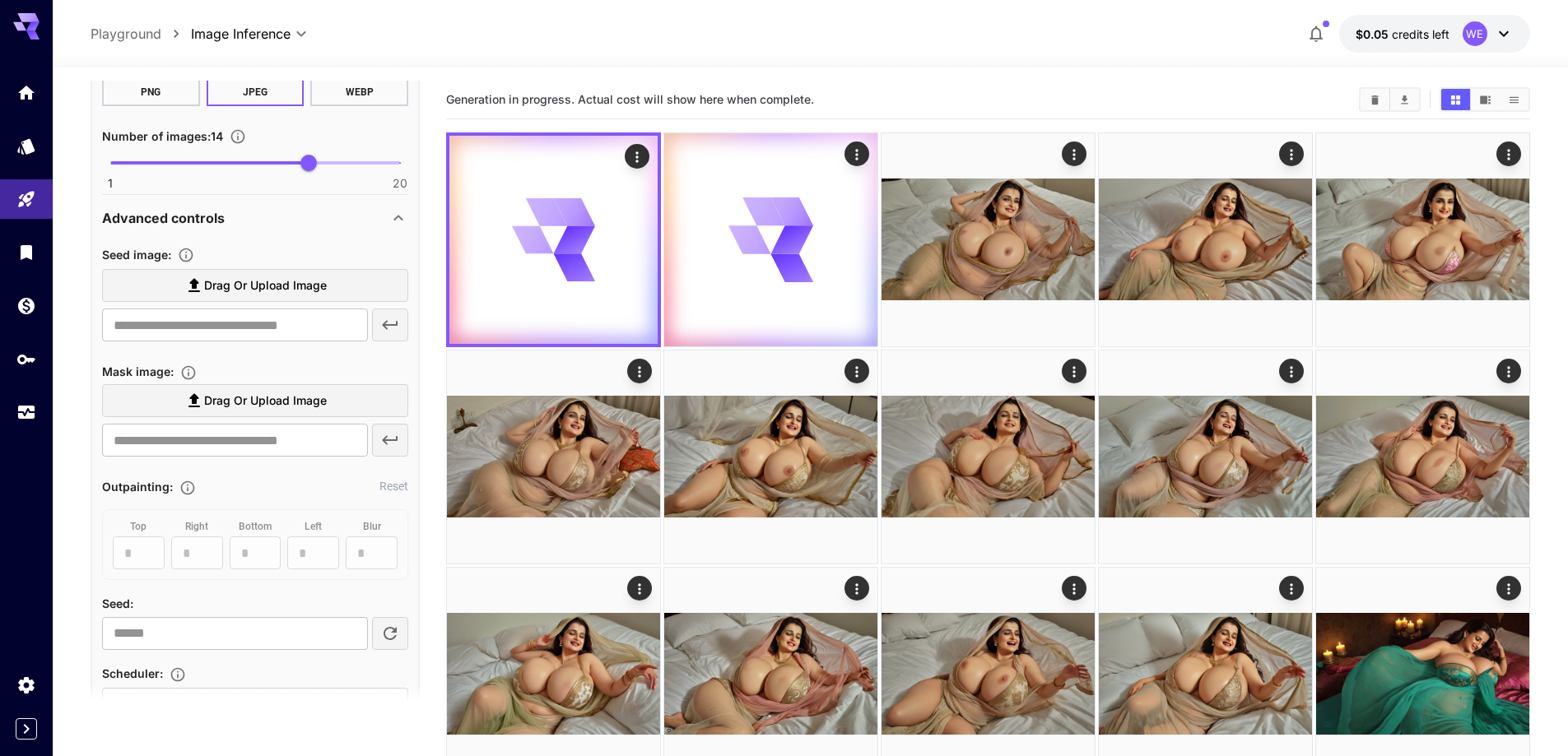
click at [275, 290] on span "Drag or upload image" at bounding box center [265, 286] width 122 height 21
click at [0, 0] on input "Drag or upload image" at bounding box center [0, 0] width 0 height 0
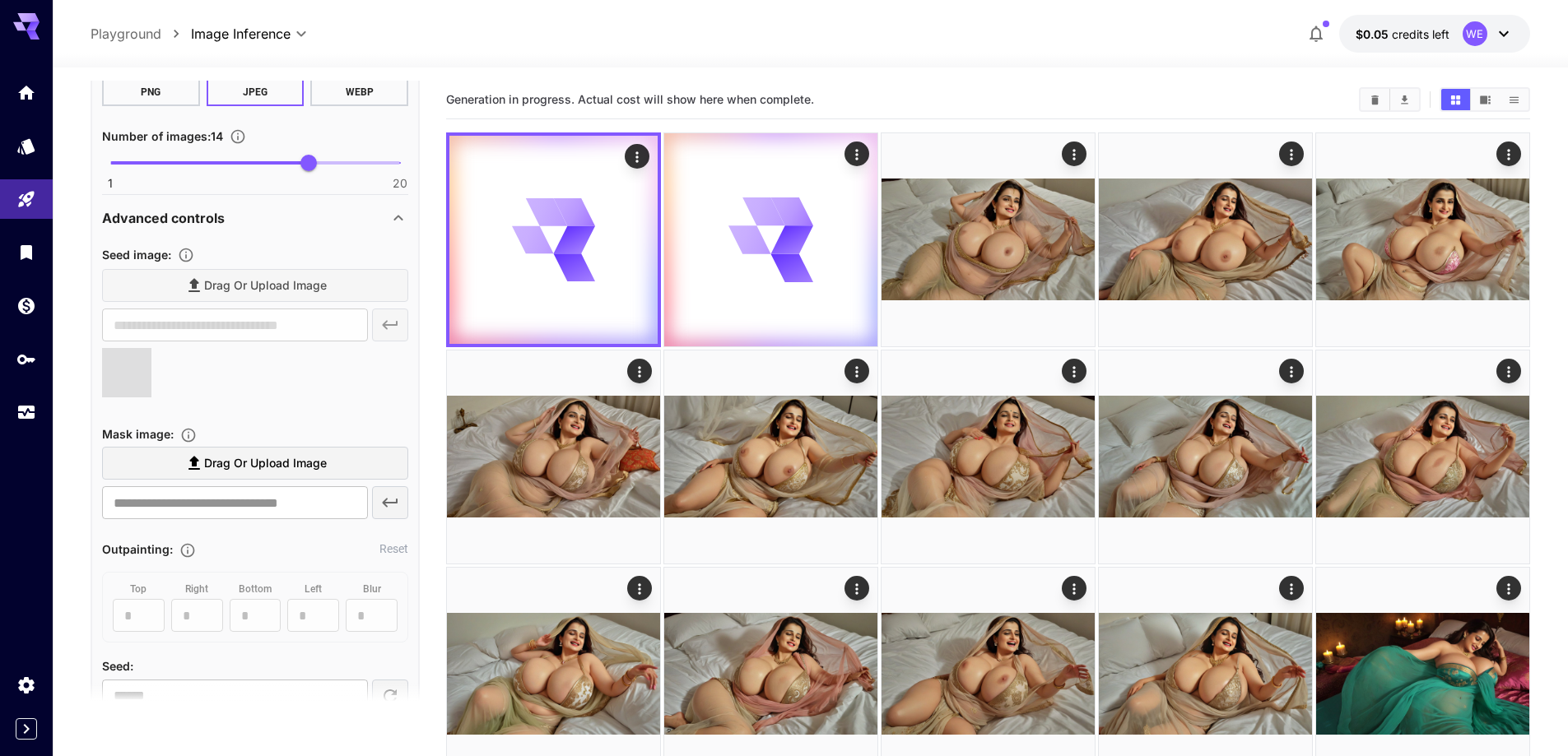
type input "**********"
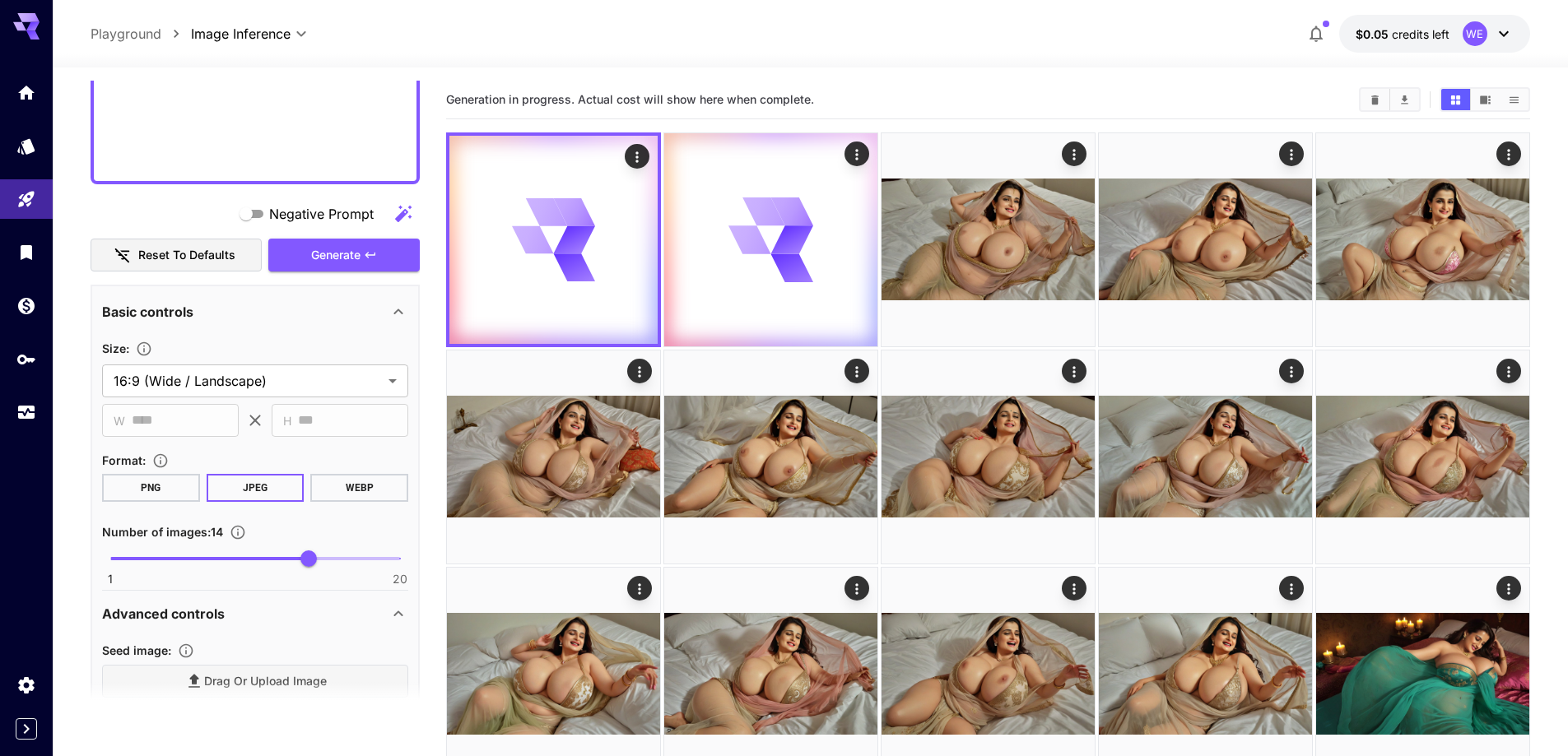
scroll to position [1108, 0]
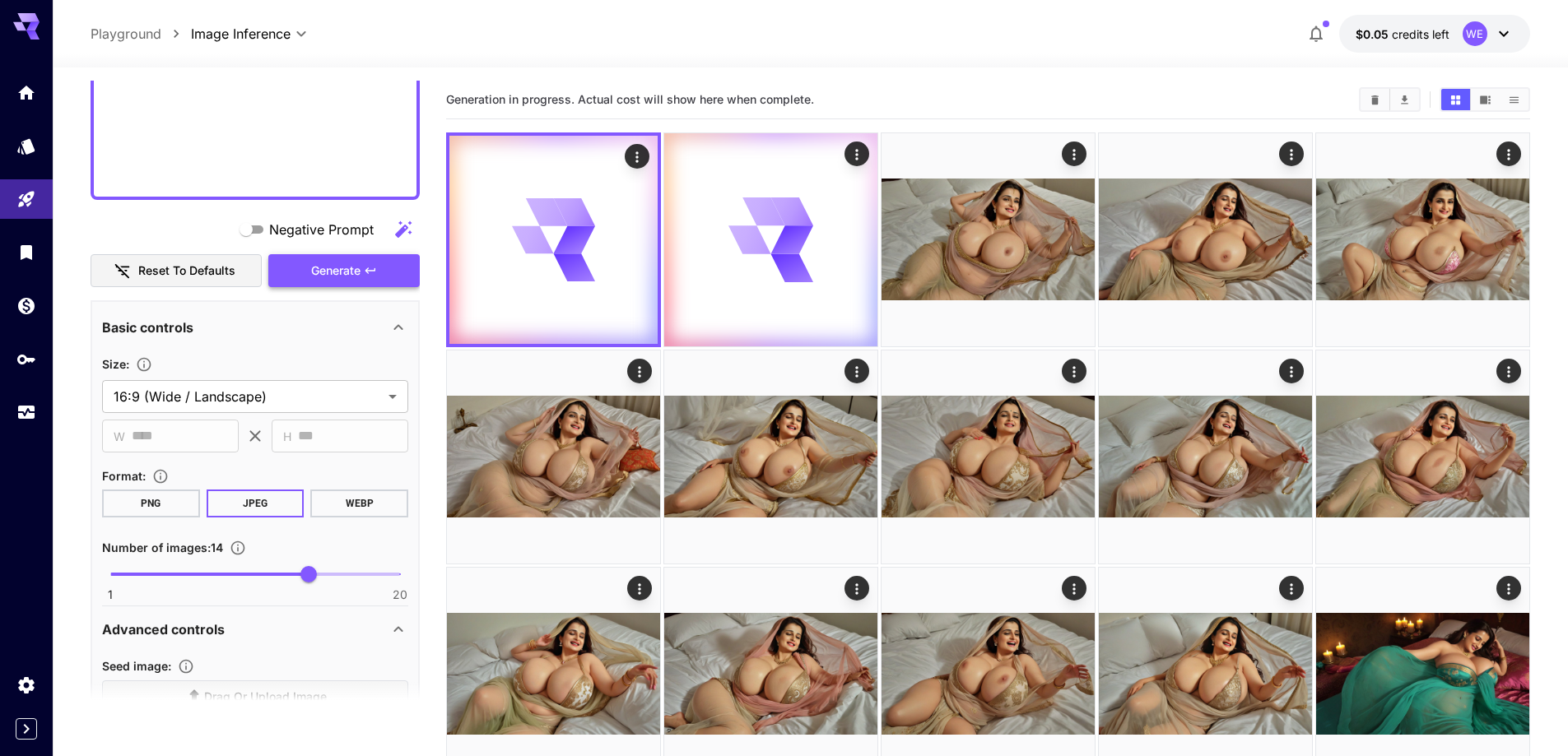
click at [365, 264] on icon "button" at bounding box center [370, 270] width 13 height 13
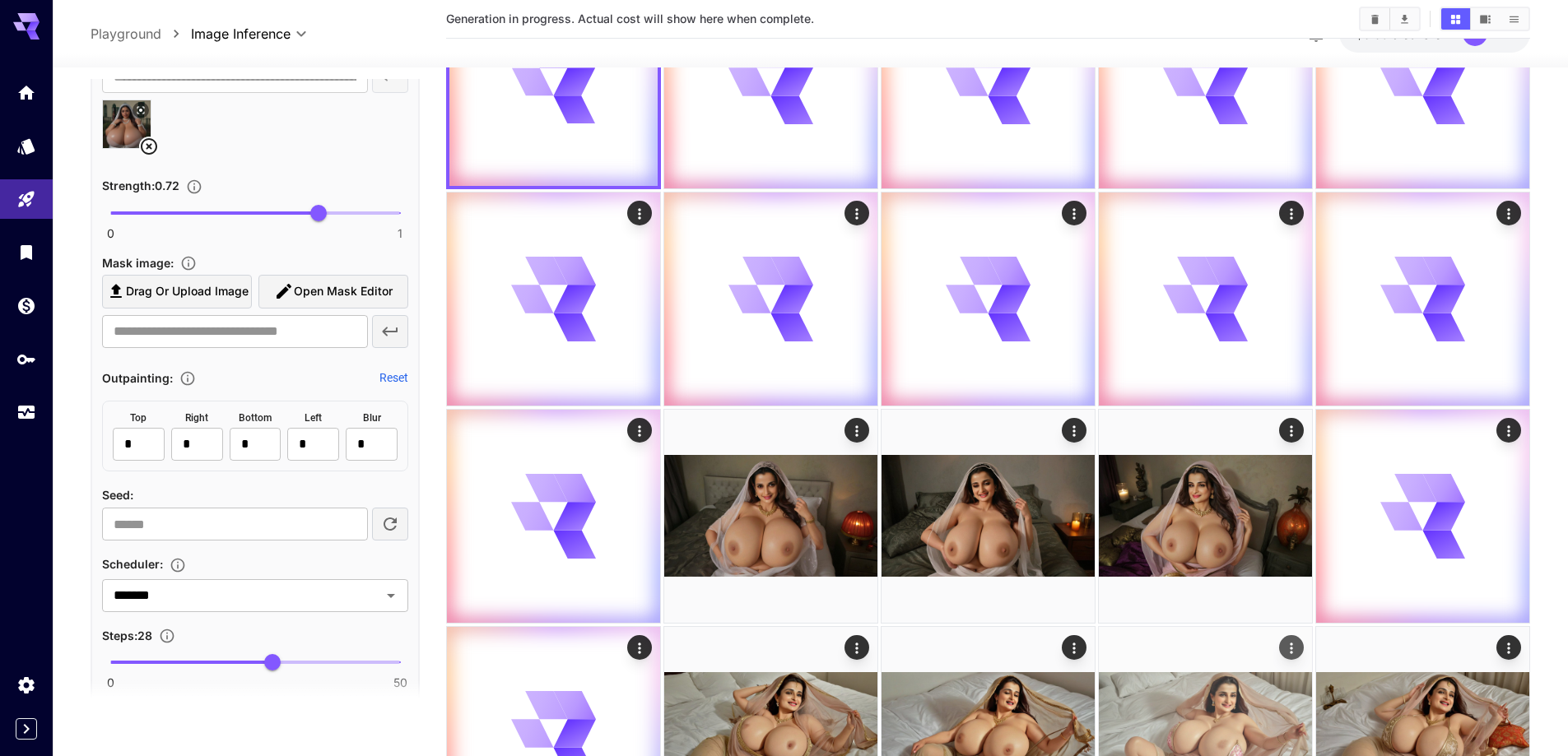
scroll to position [82, 0]
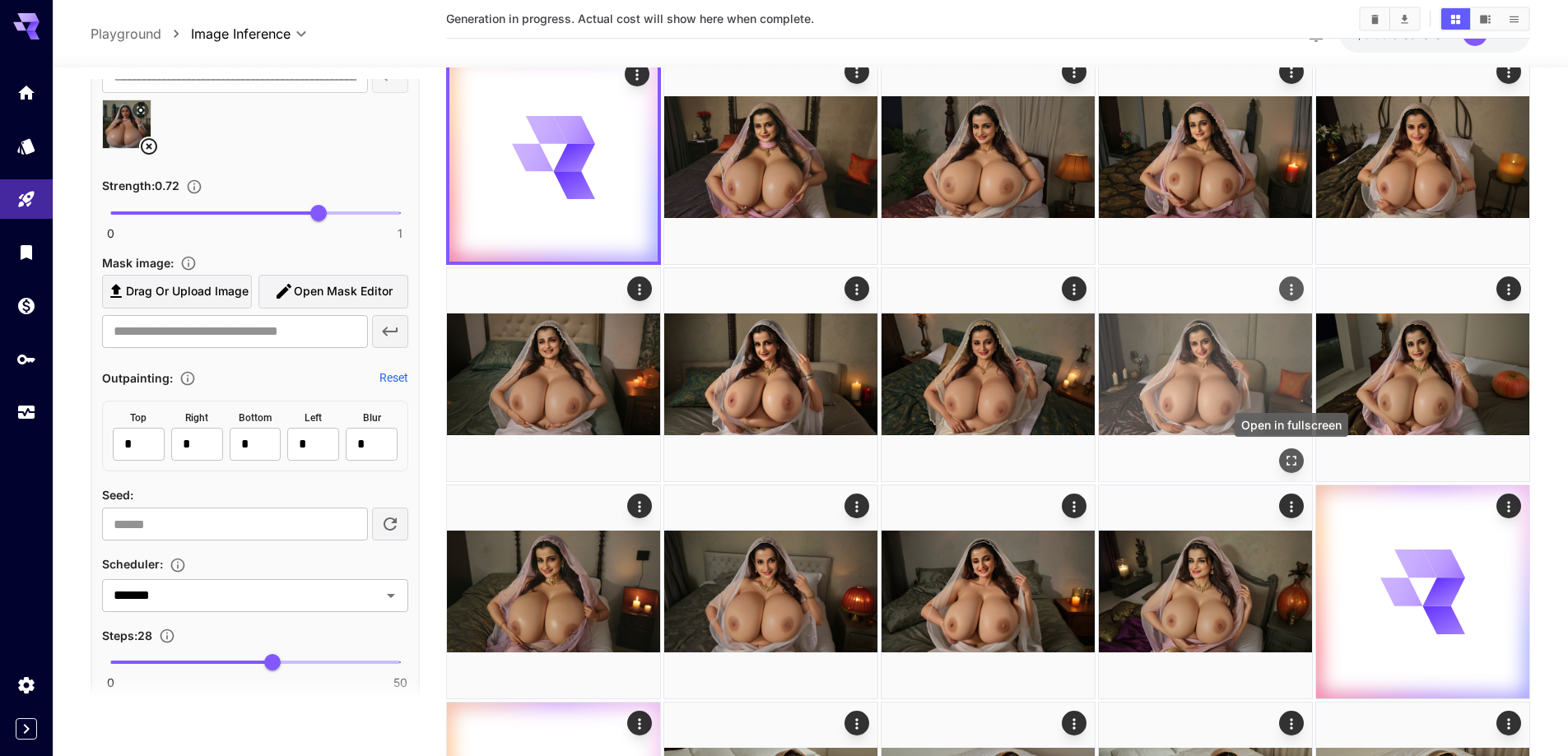
click at [1293, 466] on icon "Open in fullscreen" at bounding box center [1291, 460] width 16 height 16
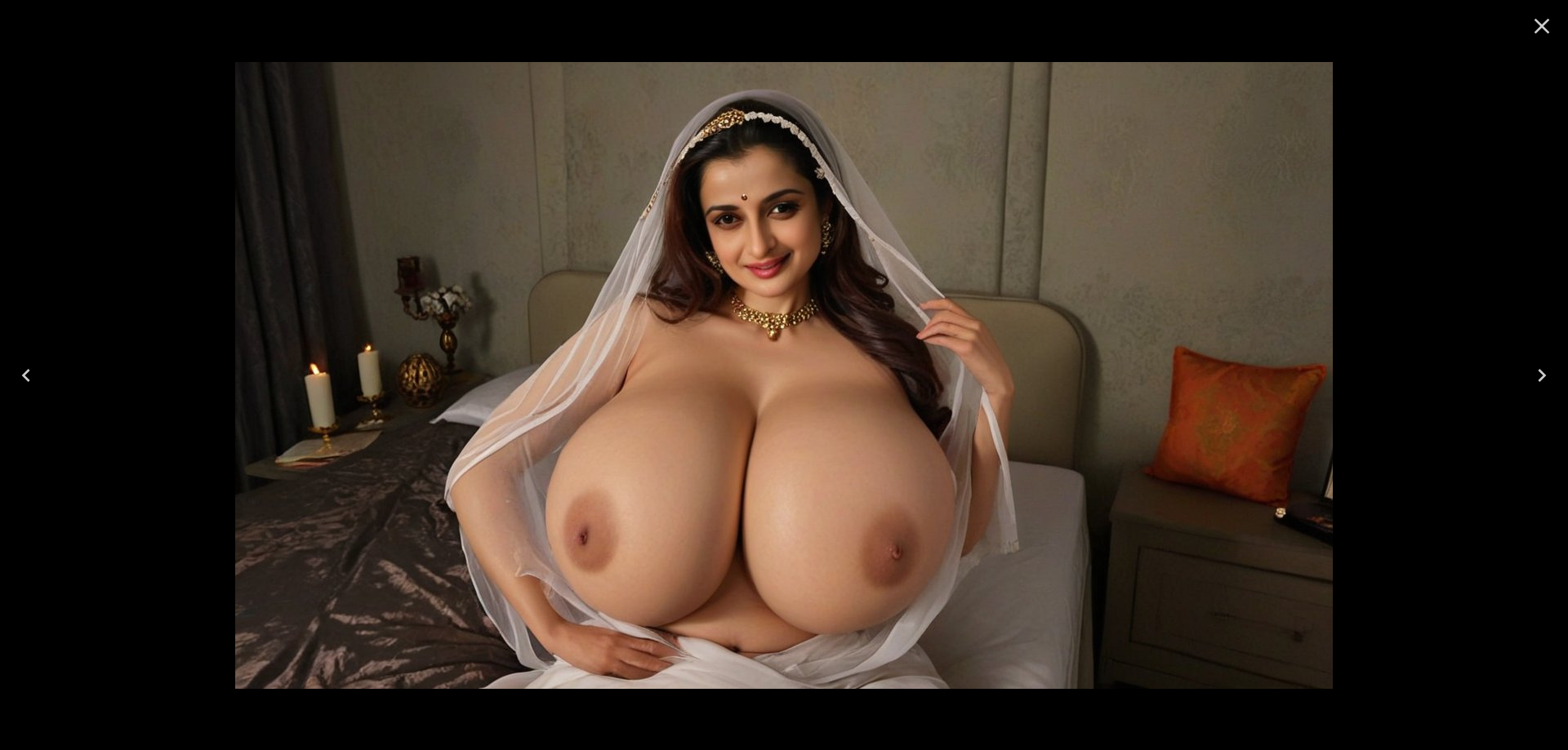
click at [1537, 369] on icon "Next" at bounding box center [1542, 375] width 26 height 26
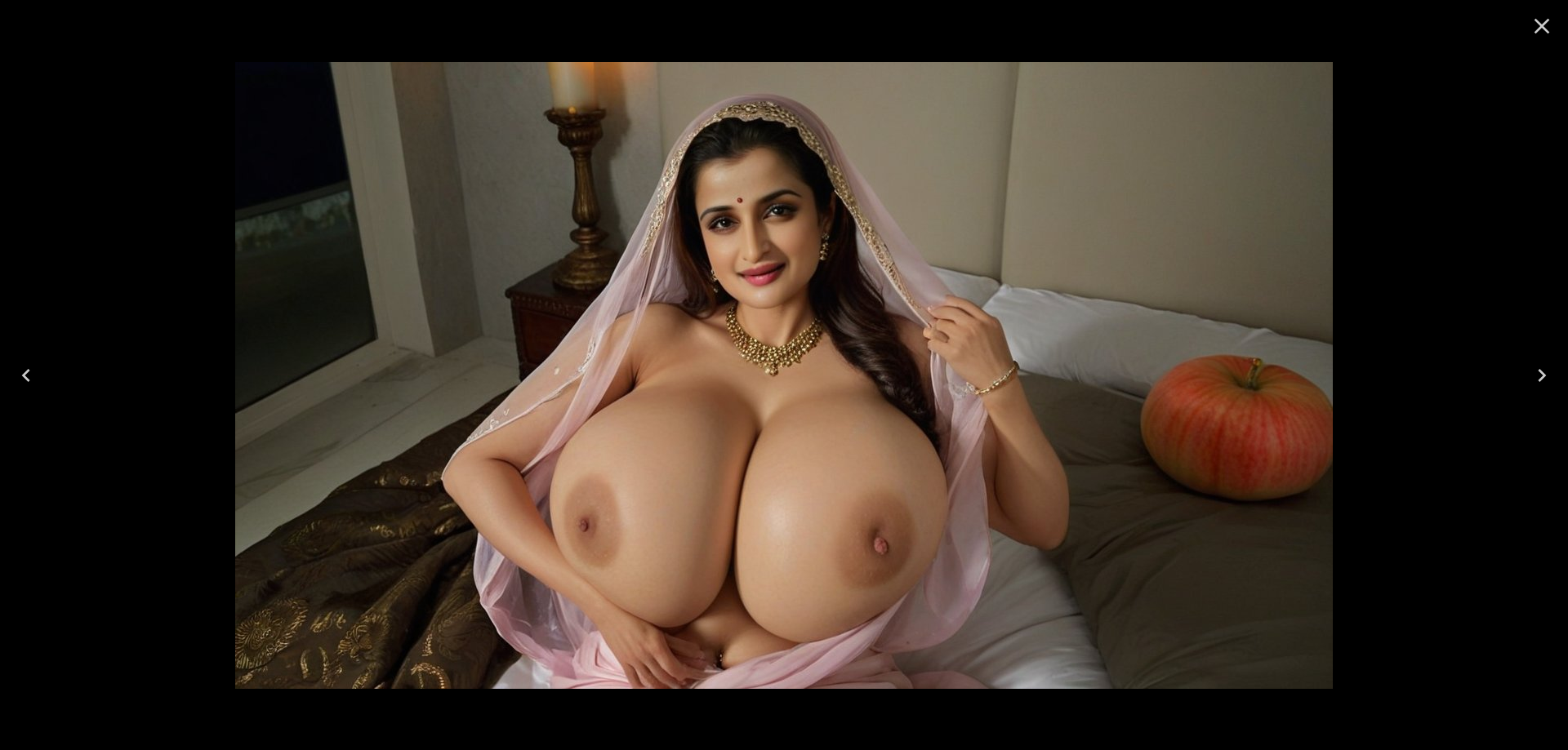
click at [1537, 369] on icon "Next" at bounding box center [1542, 375] width 26 height 26
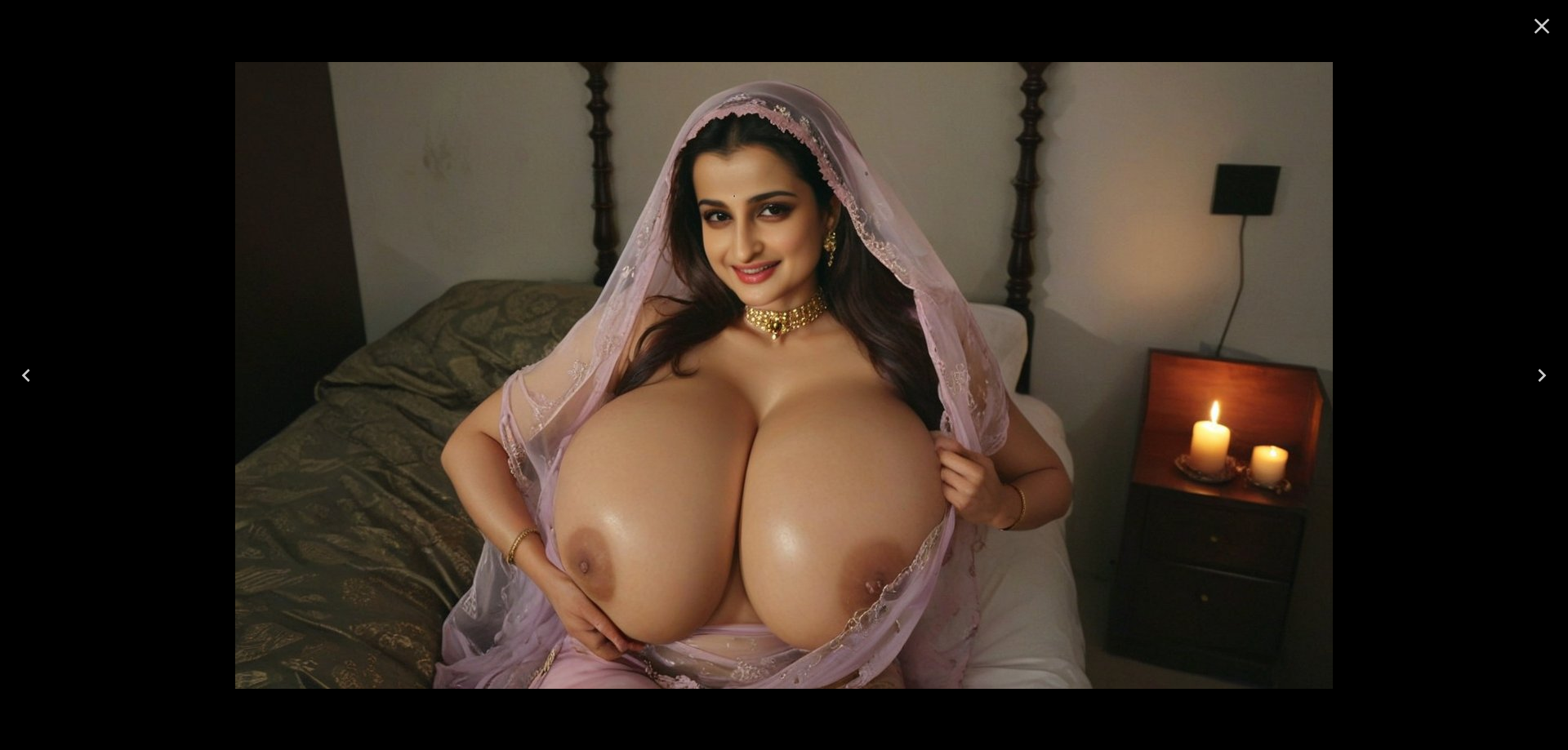
click at [1537, 369] on icon "Next" at bounding box center [1542, 375] width 26 height 26
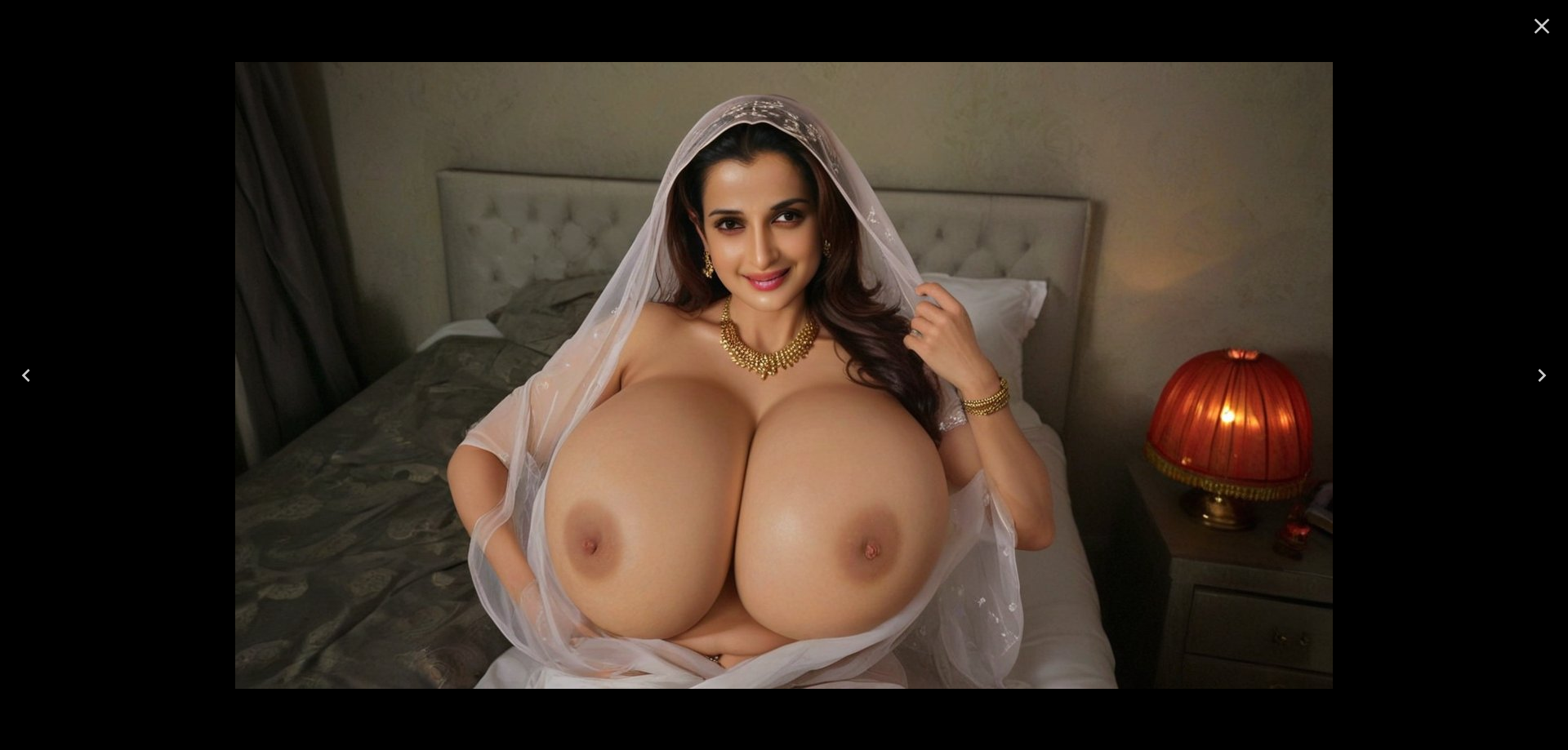
click at [1537, 369] on icon "Next" at bounding box center [1542, 375] width 26 height 26
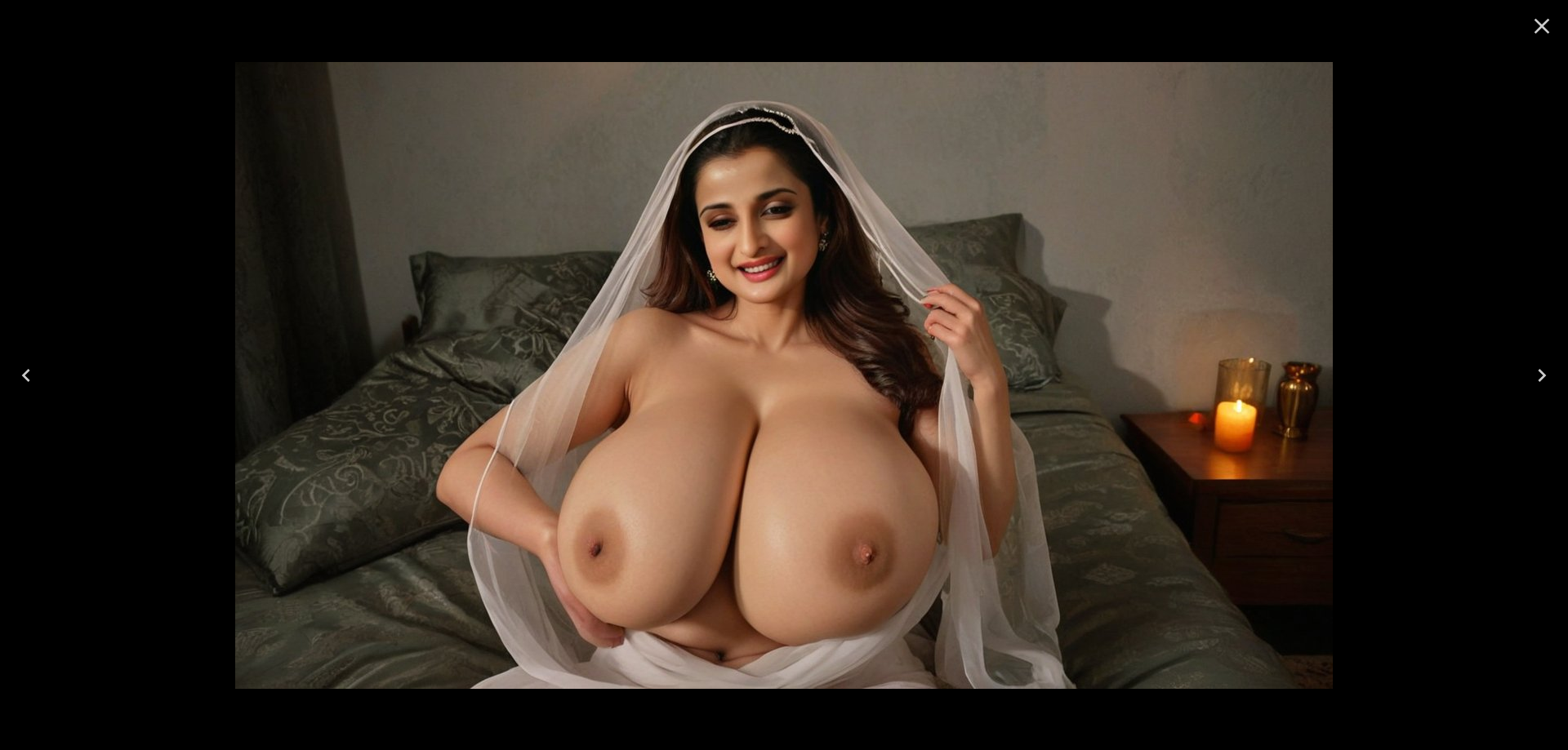
click at [1537, 369] on icon "Next" at bounding box center [1542, 375] width 26 height 26
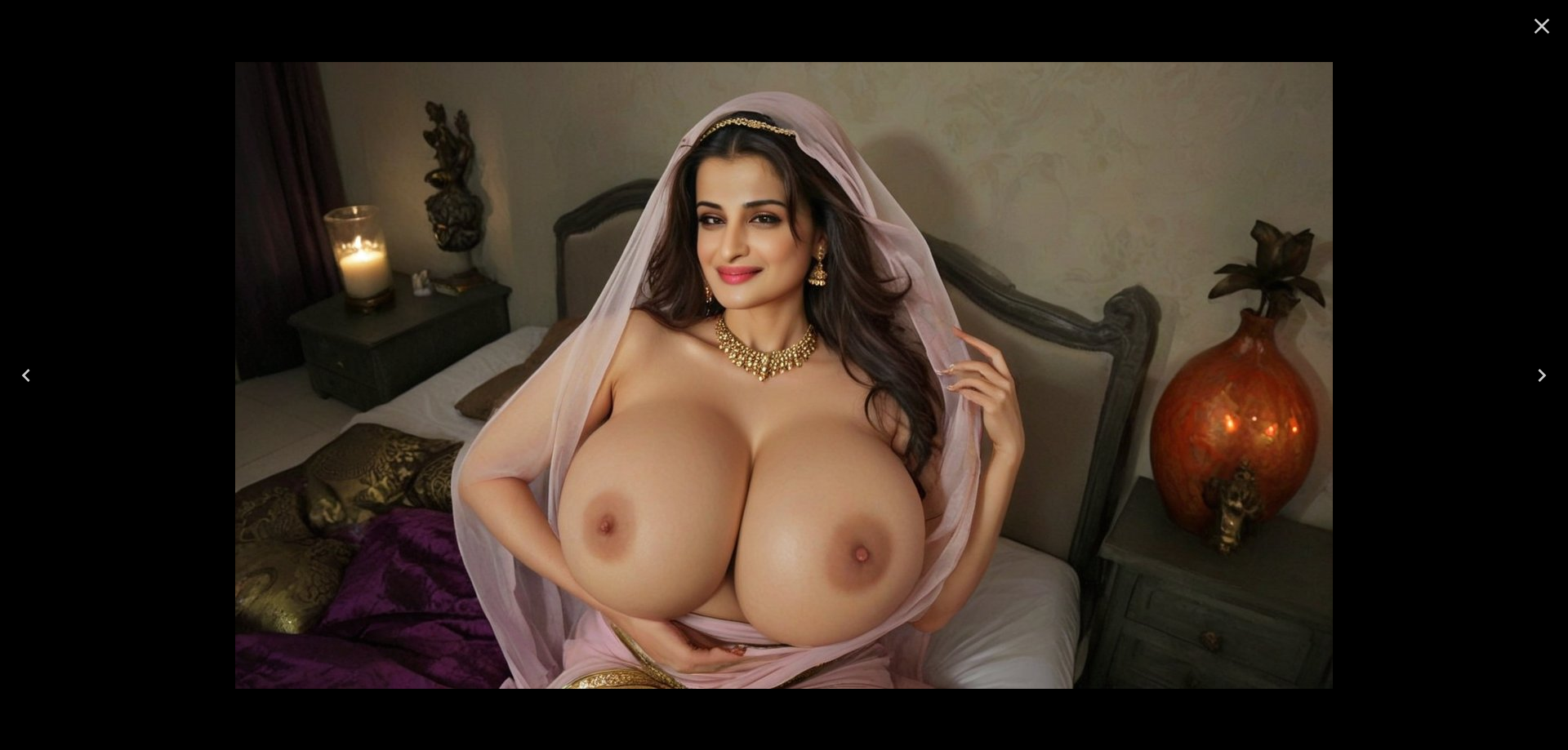
click at [1537, 369] on icon "Next" at bounding box center [1542, 375] width 26 height 26
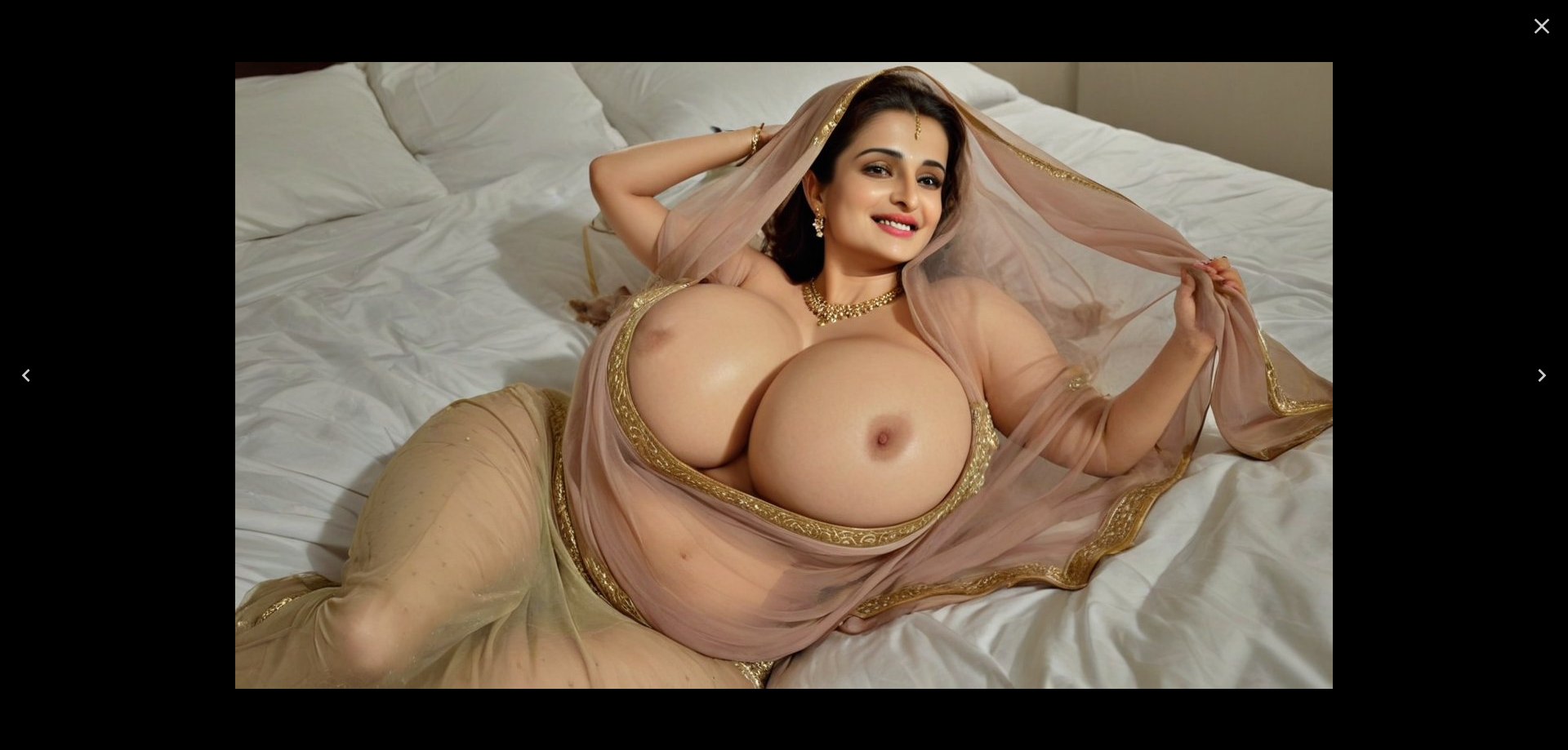
click at [1533, 23] on icon "Close" at bounding box center [1542, 25] width 26 height 26
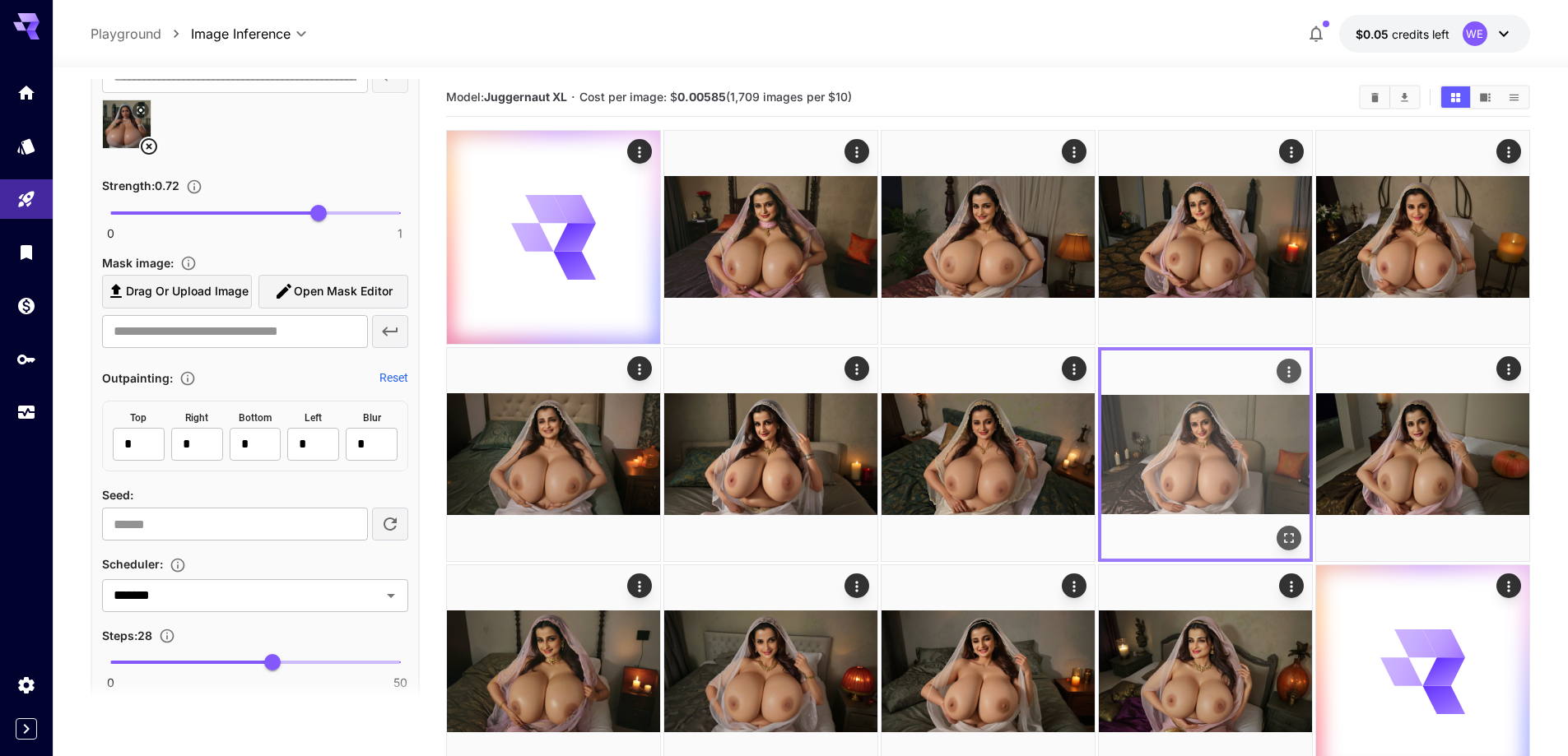
scroll to position [0, 0]
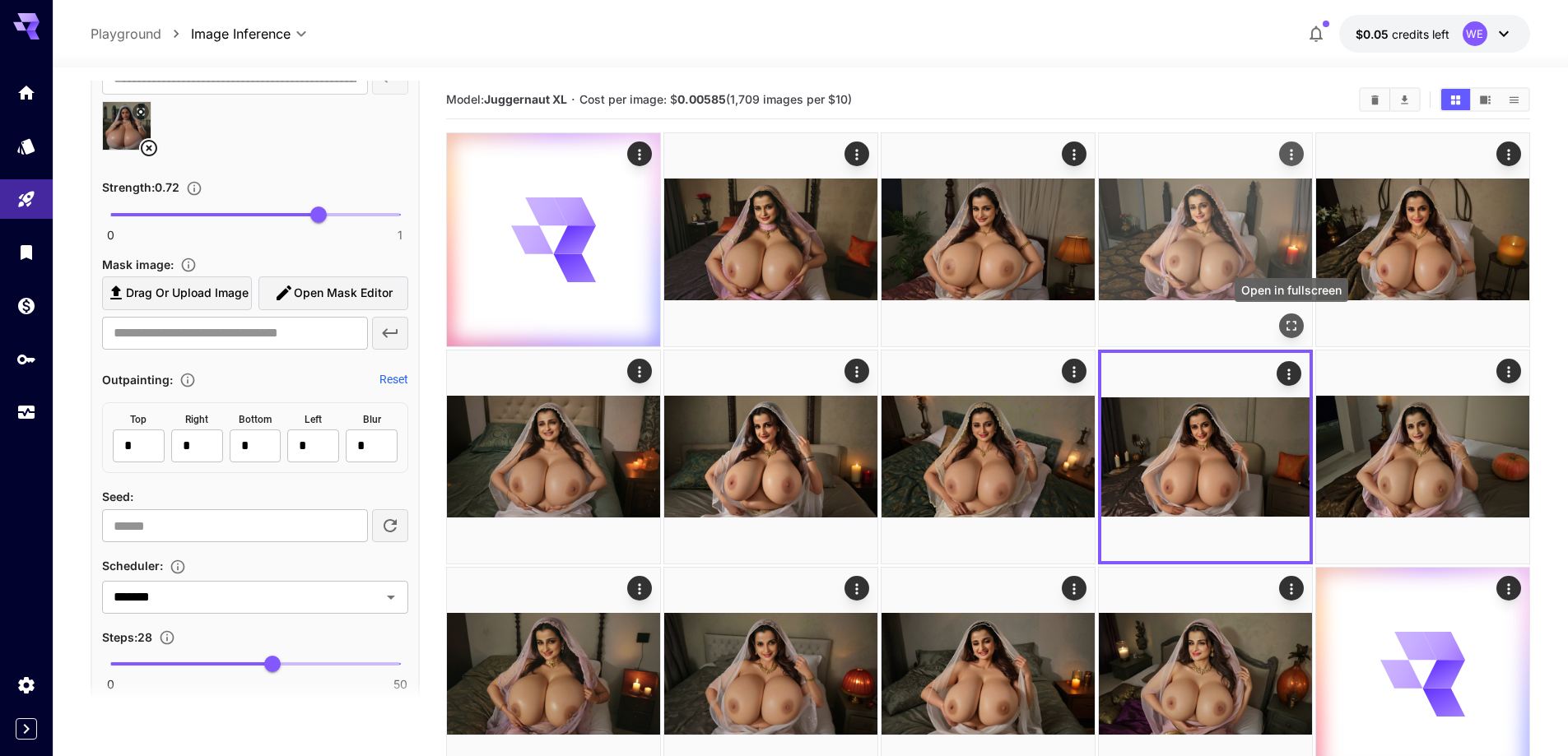
click at [1289, 328] on icon "Open in fullscreen" at bounding box center [1291, 325] width 16 height 16
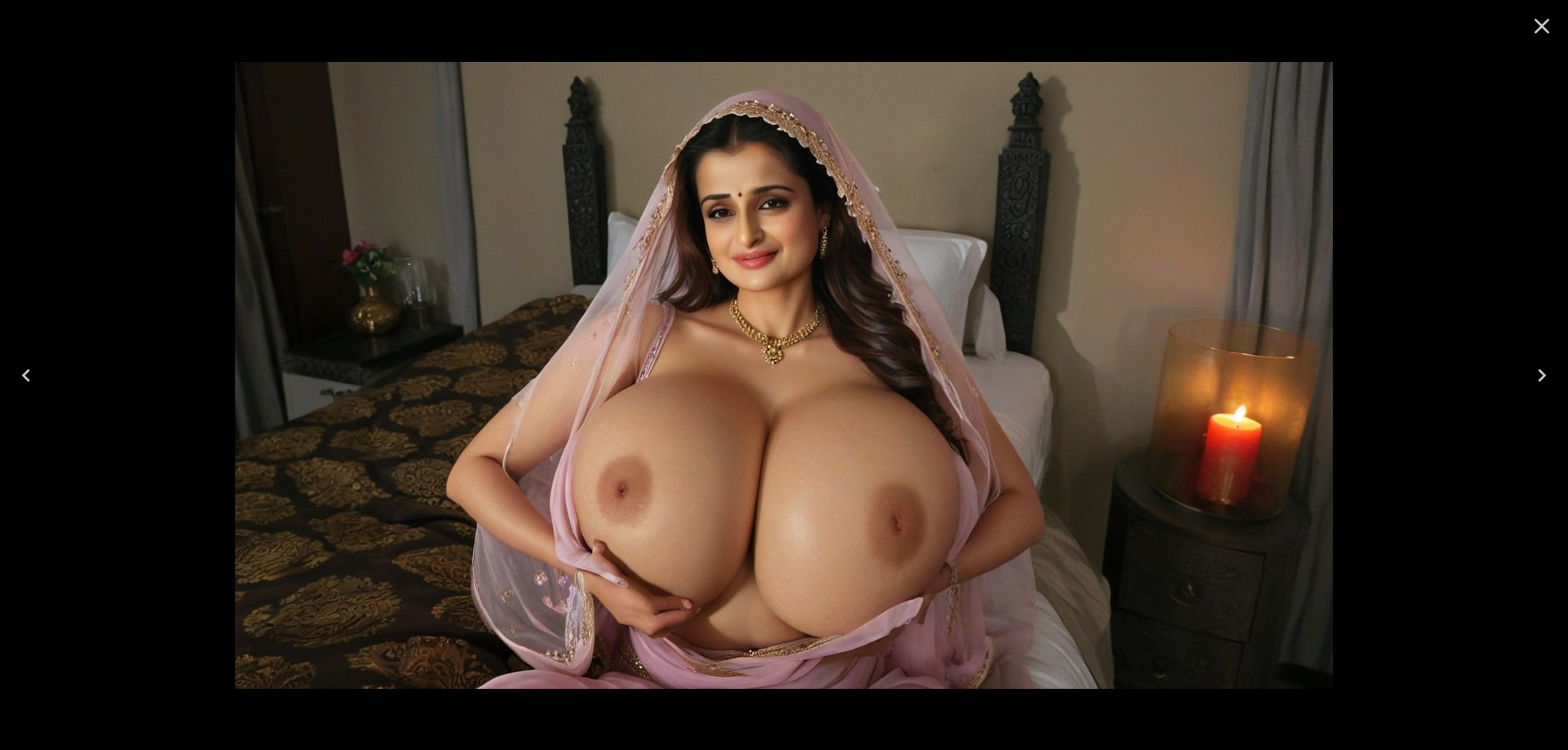
click at [1555, 31] on button "Close" at bounding box center [1542, 26] width 39 height 39
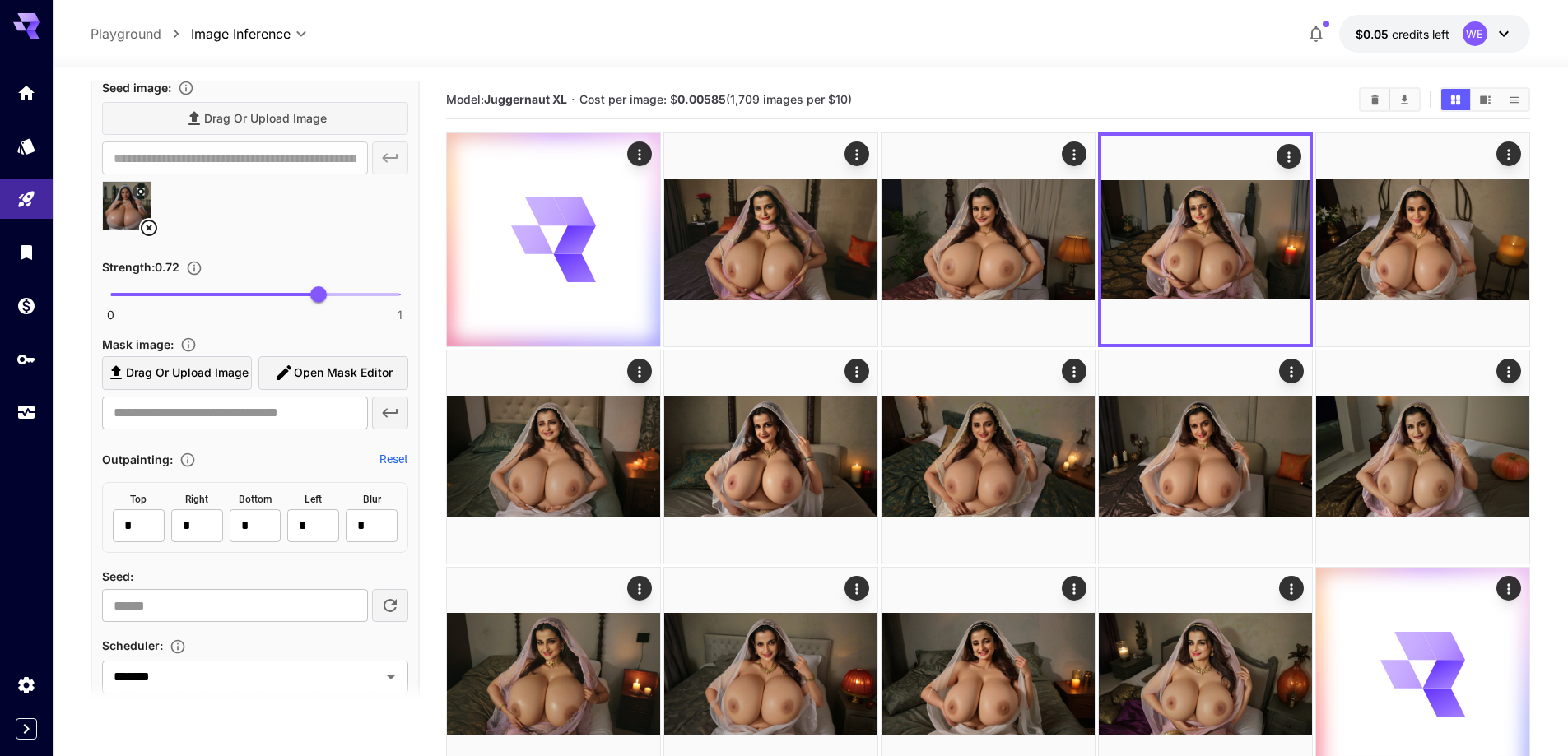
scroll to position [1684, 0]
click at [161, 237] on div at bounding box center [255, 215] width 306 height 62
click at [156, 233] on icon at bounding box center [149, 230] width 16 height 16
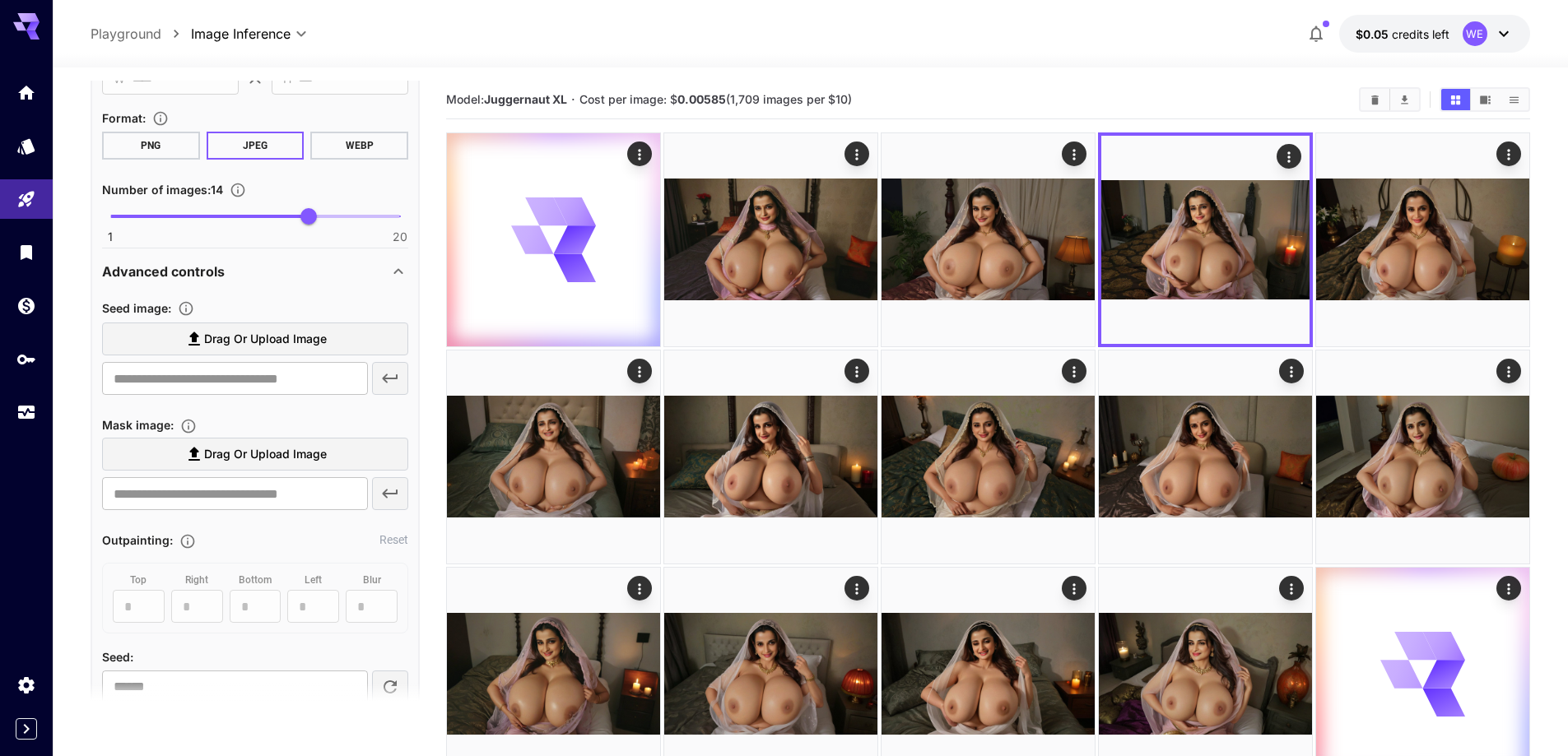
scroll to position [1438, 0]
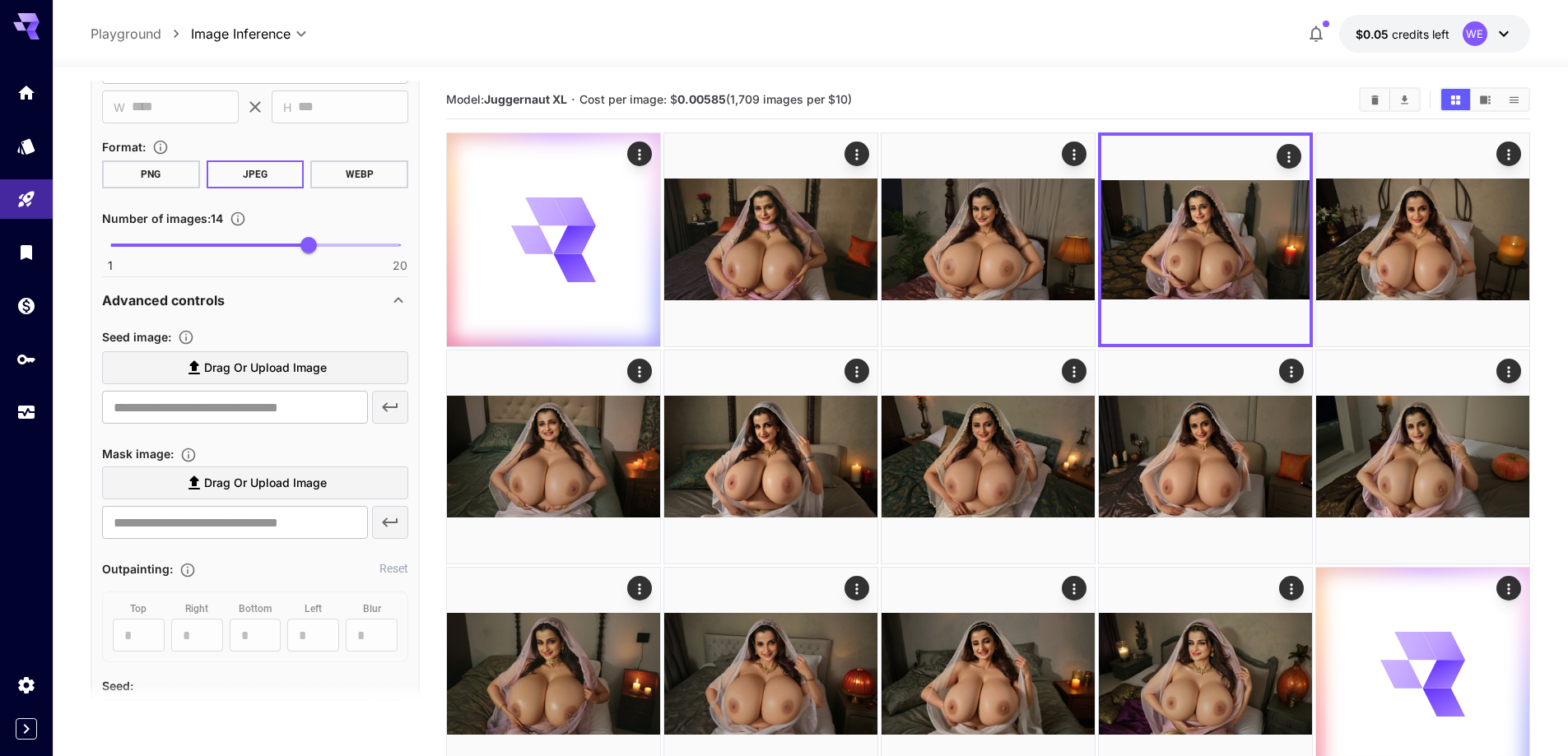
click at [256, 357] on span "Drag or upload image" at bounding box center [265, 368] width 122 height 21
click at [0, 0] on input "Drag or upload image" at bounding box center [0, 0] width 0 height 0
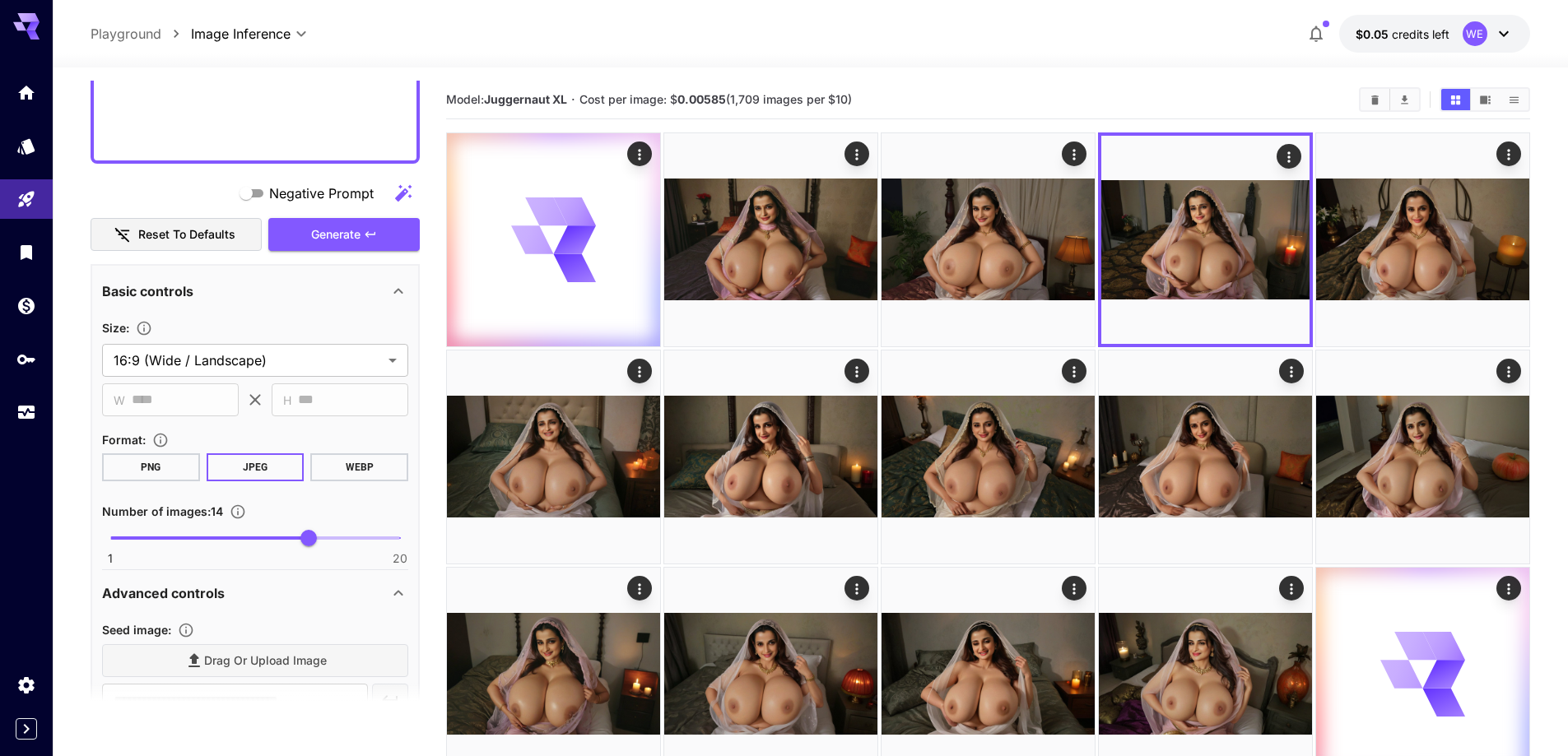
scroll to position [1108, 0]
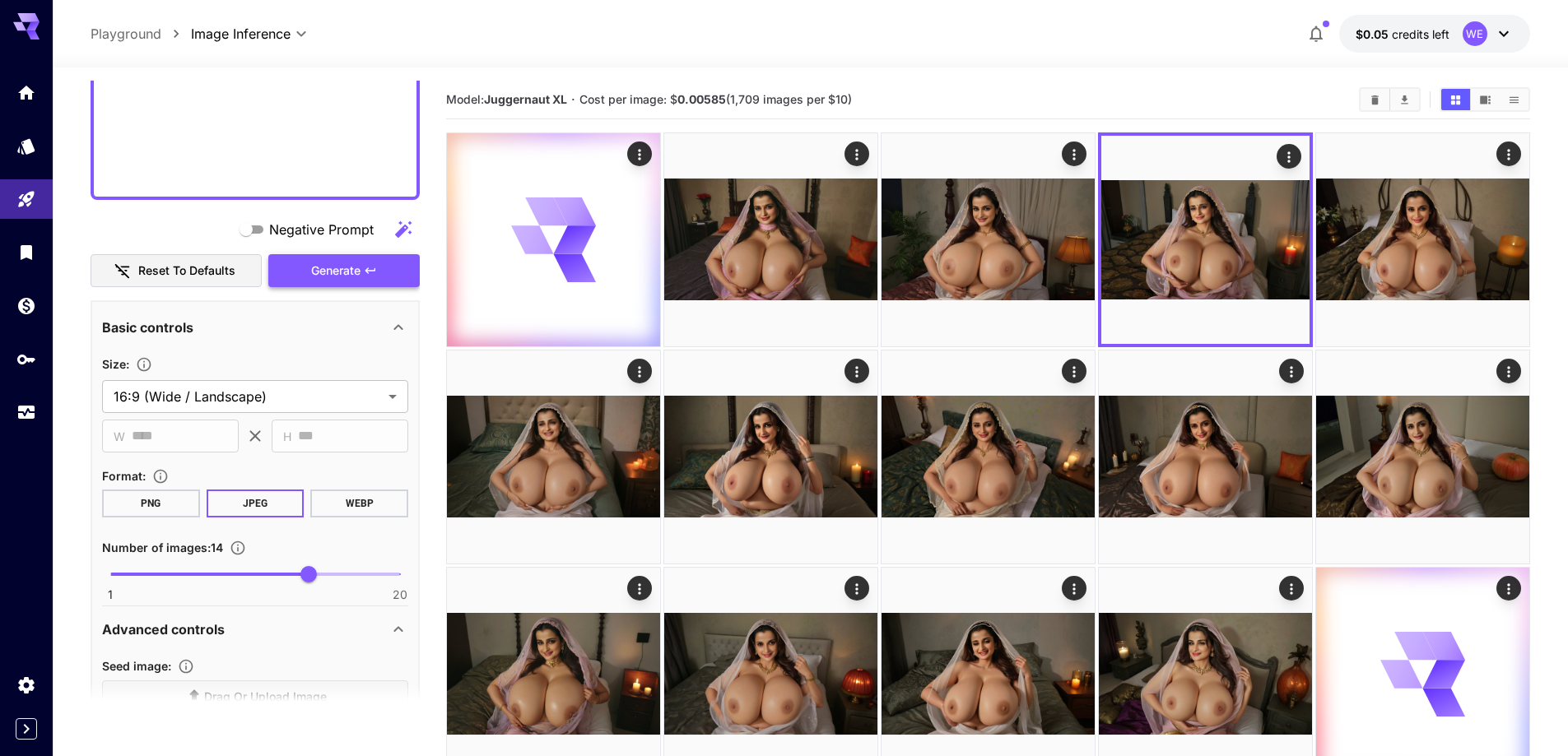
click at [310, 269] on button "Generate" at bounding box center [344, 270] width 151 height 33
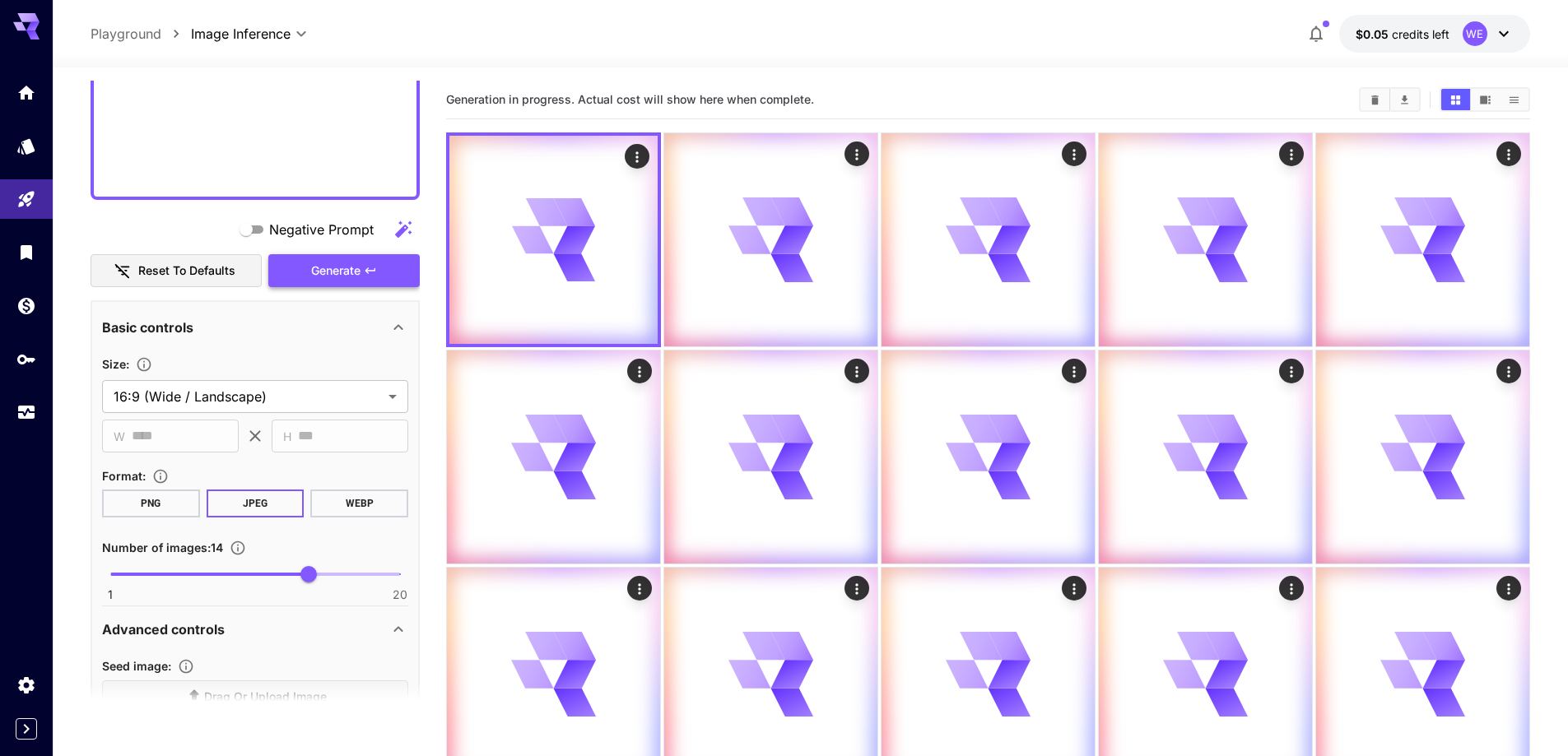
type input "**********"
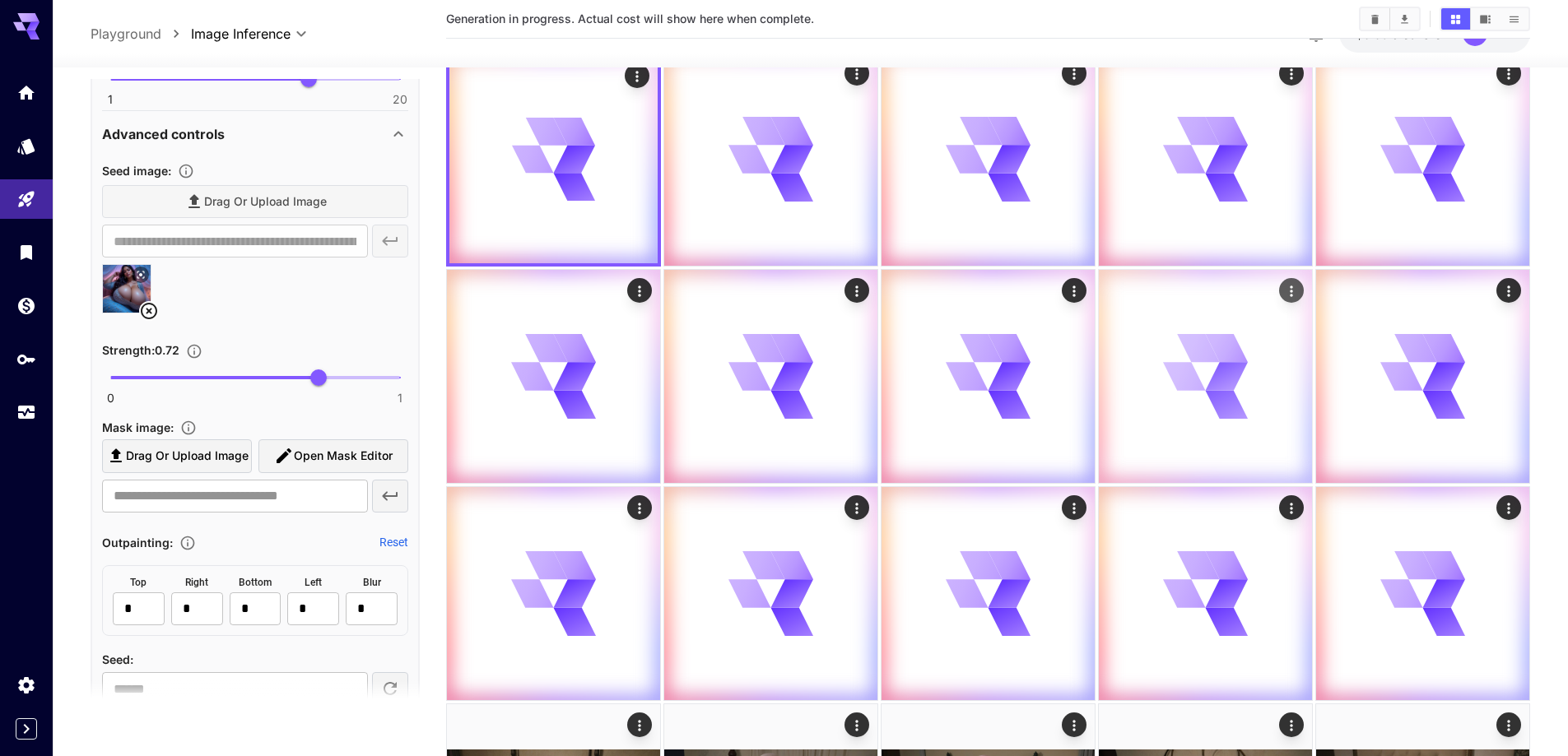
scroll to position [329, 0]
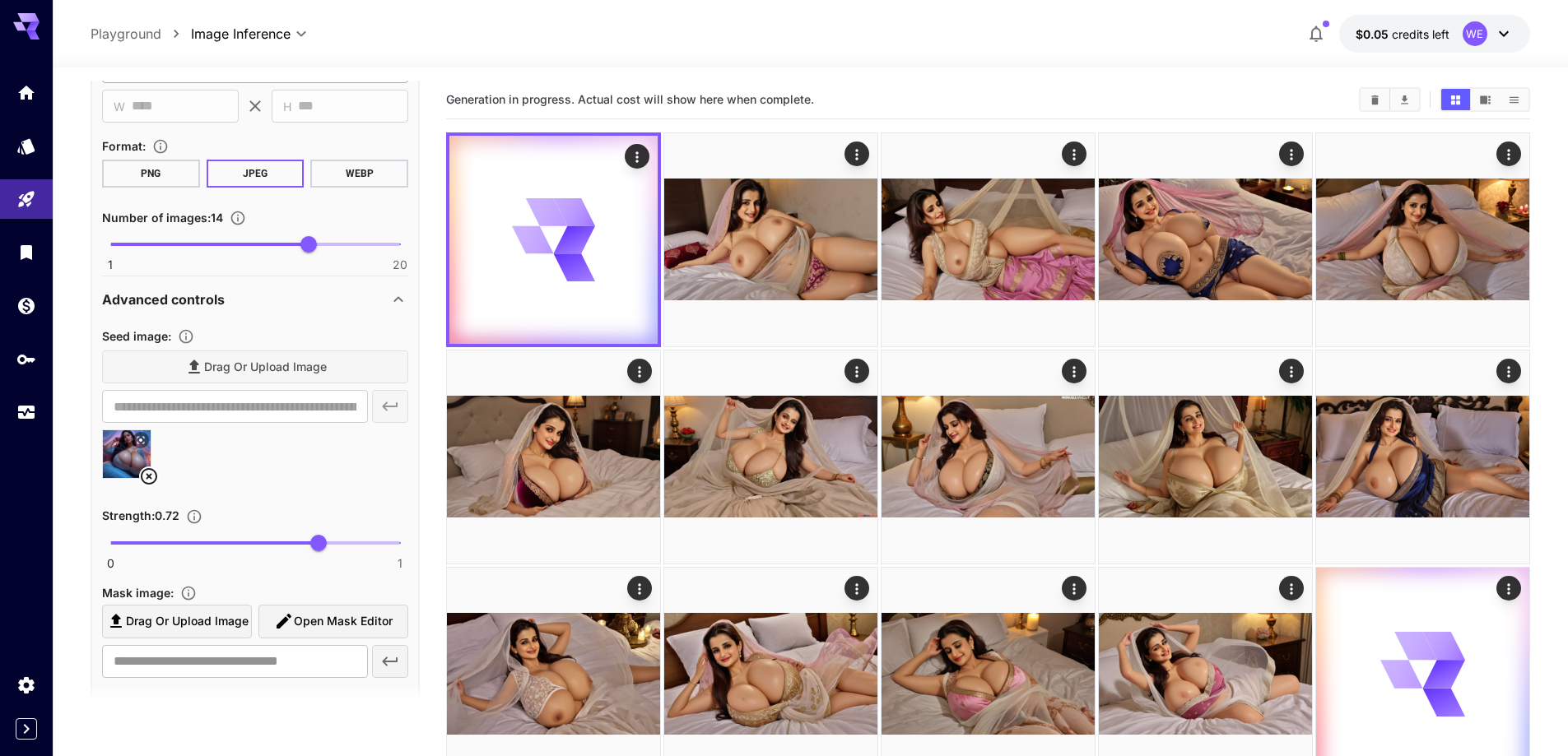
scroll to position [1520, 0]
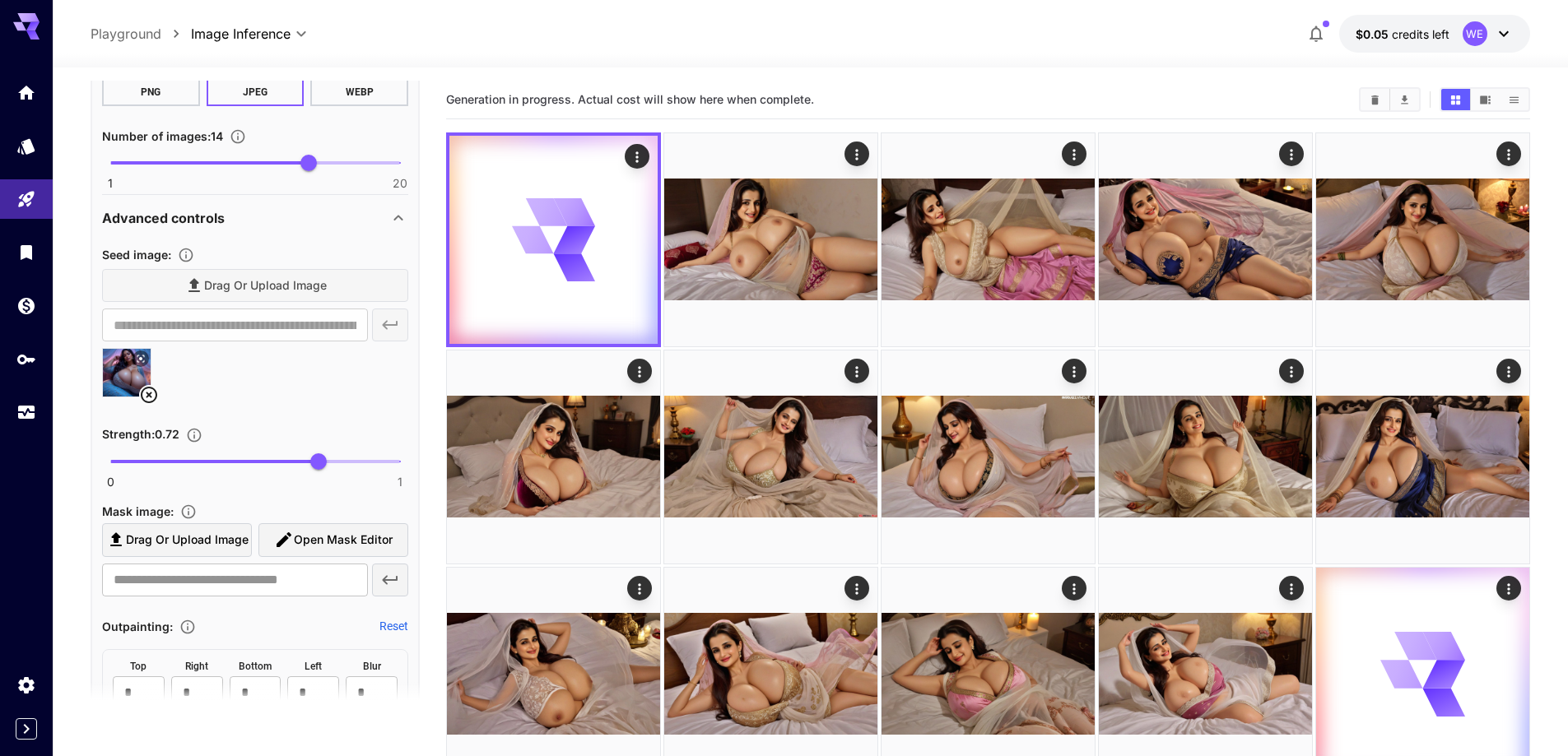
type input "****"
click at [291, 466] on span "0 1 0.62" at bounding box center [255, 461] width 290 height 25
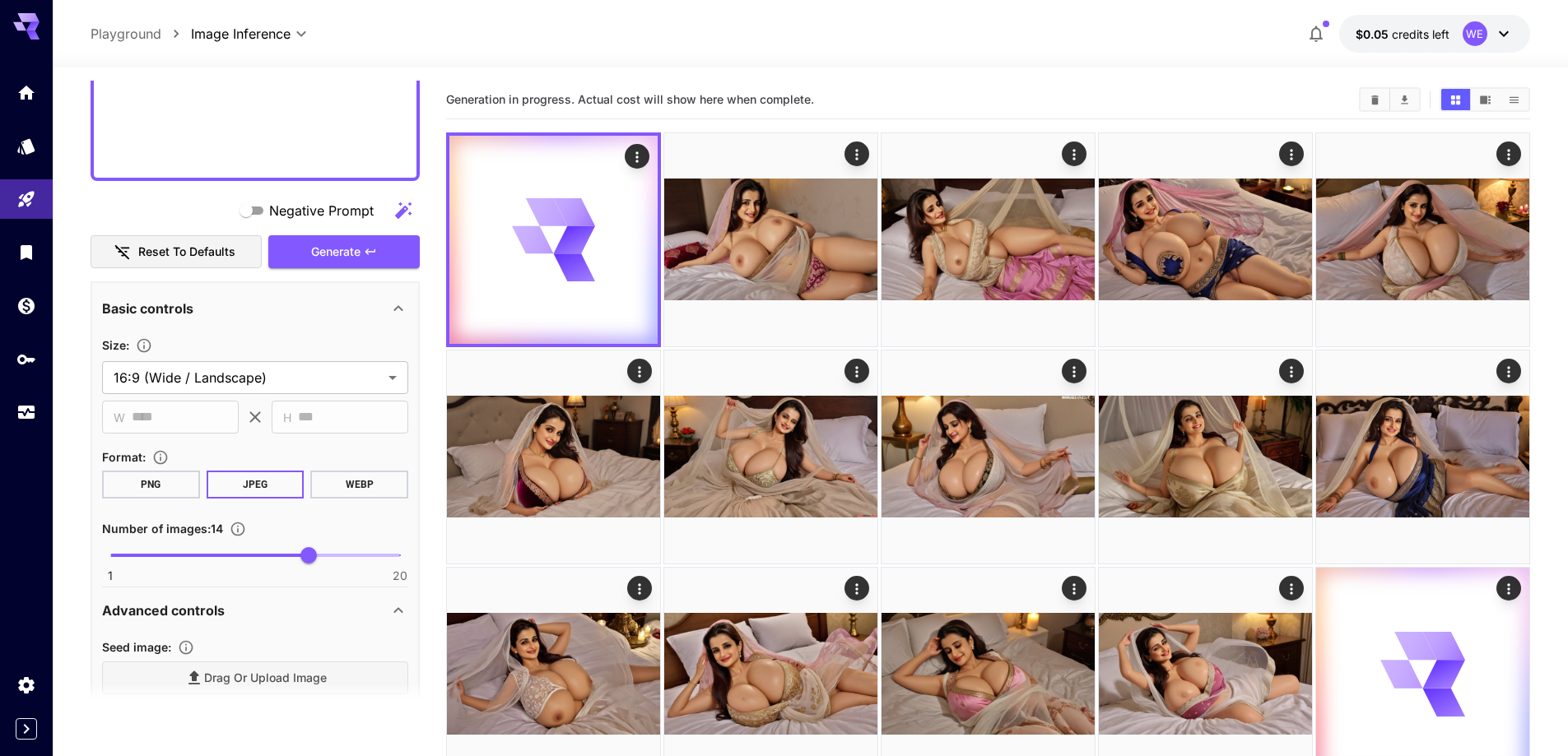
scroll to position [1108, 0]
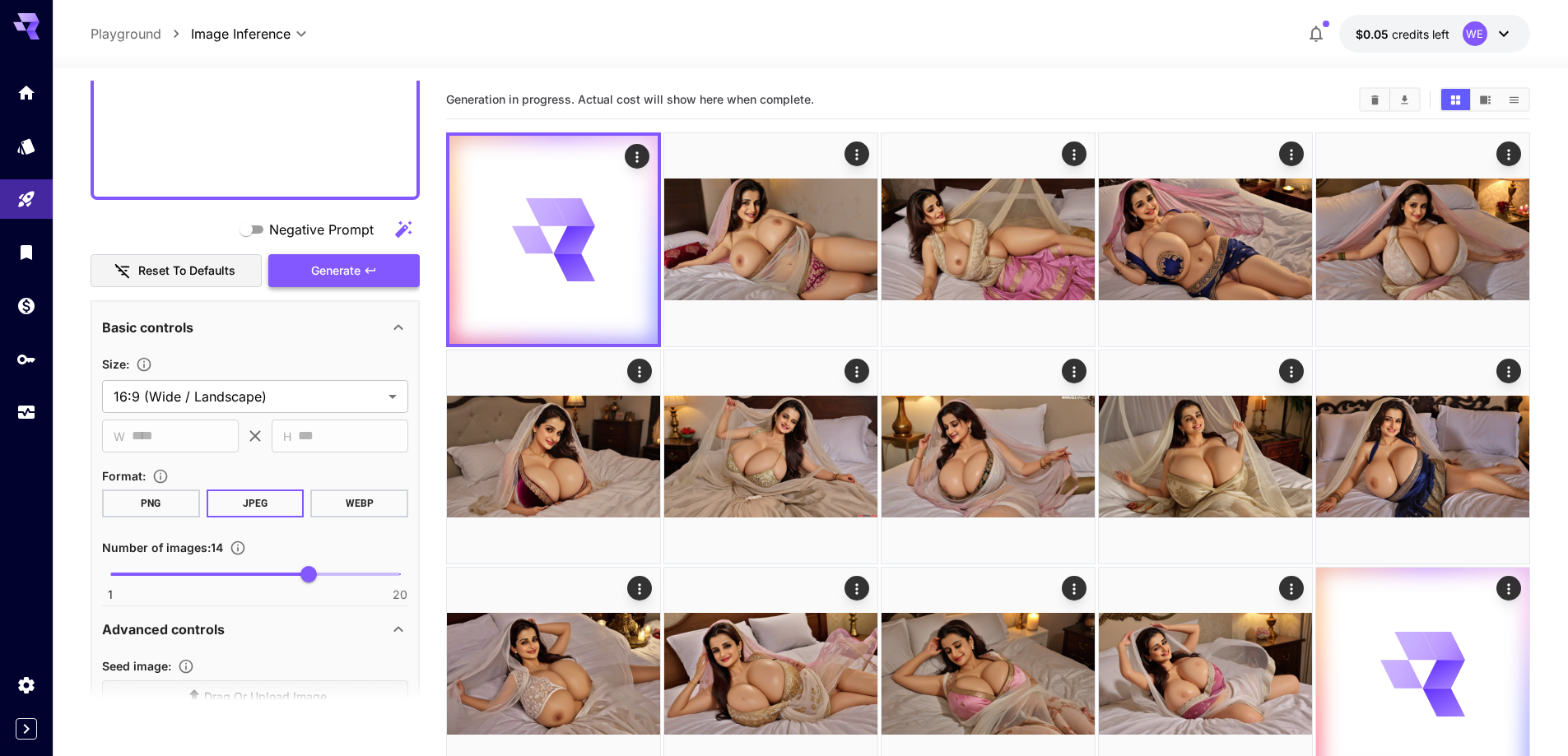
click at [366, 263] on button "Generate" at bounding box center [344, 270] width 151 height 33
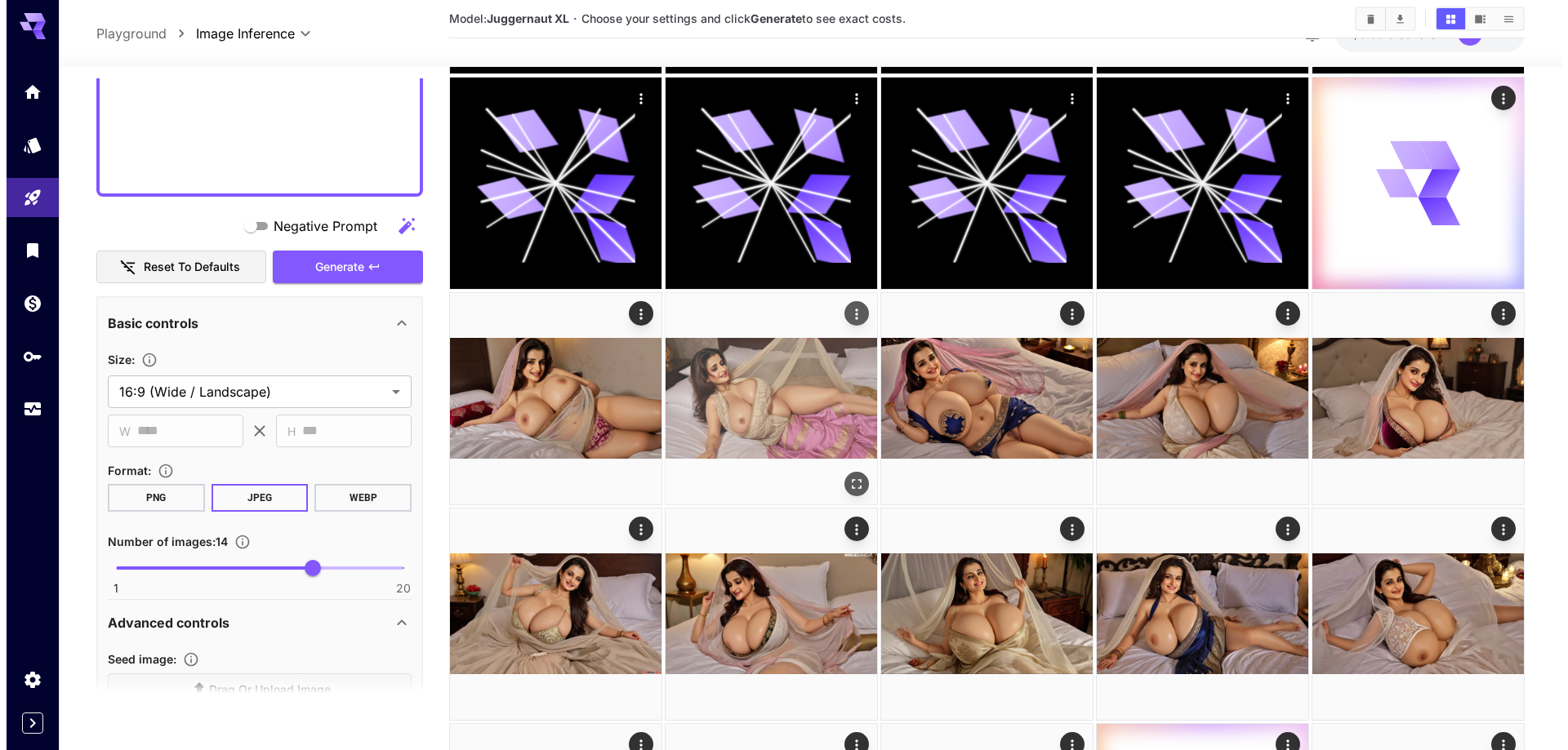
scroll to position [571, 0]
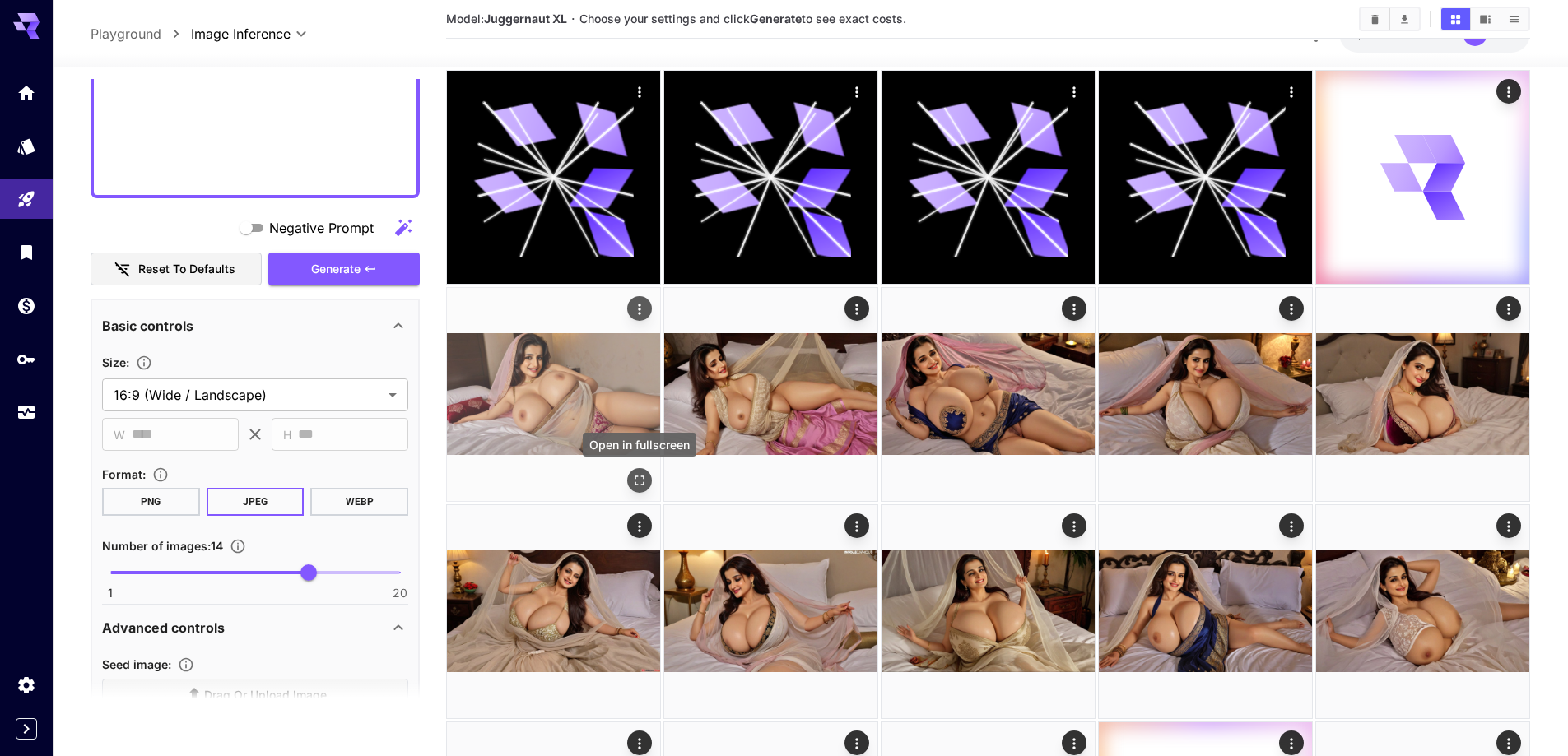
click at [639, 472] on icon "Open in fullscreen" at bounding box center [639, 480] width 16 height 16
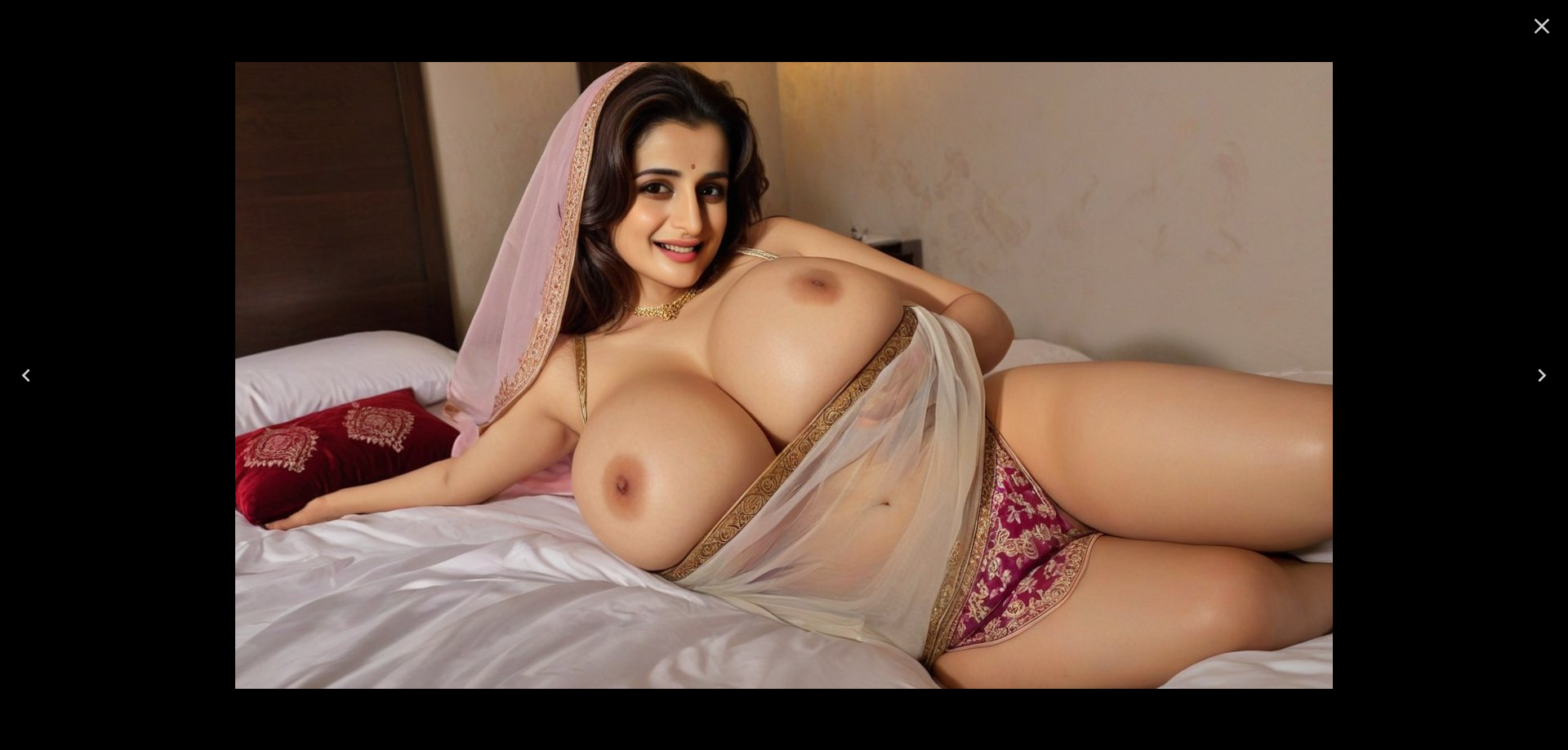
click at [1543, 371] on icon "Next" at bounding box center [1542, 375] width 26 height 26
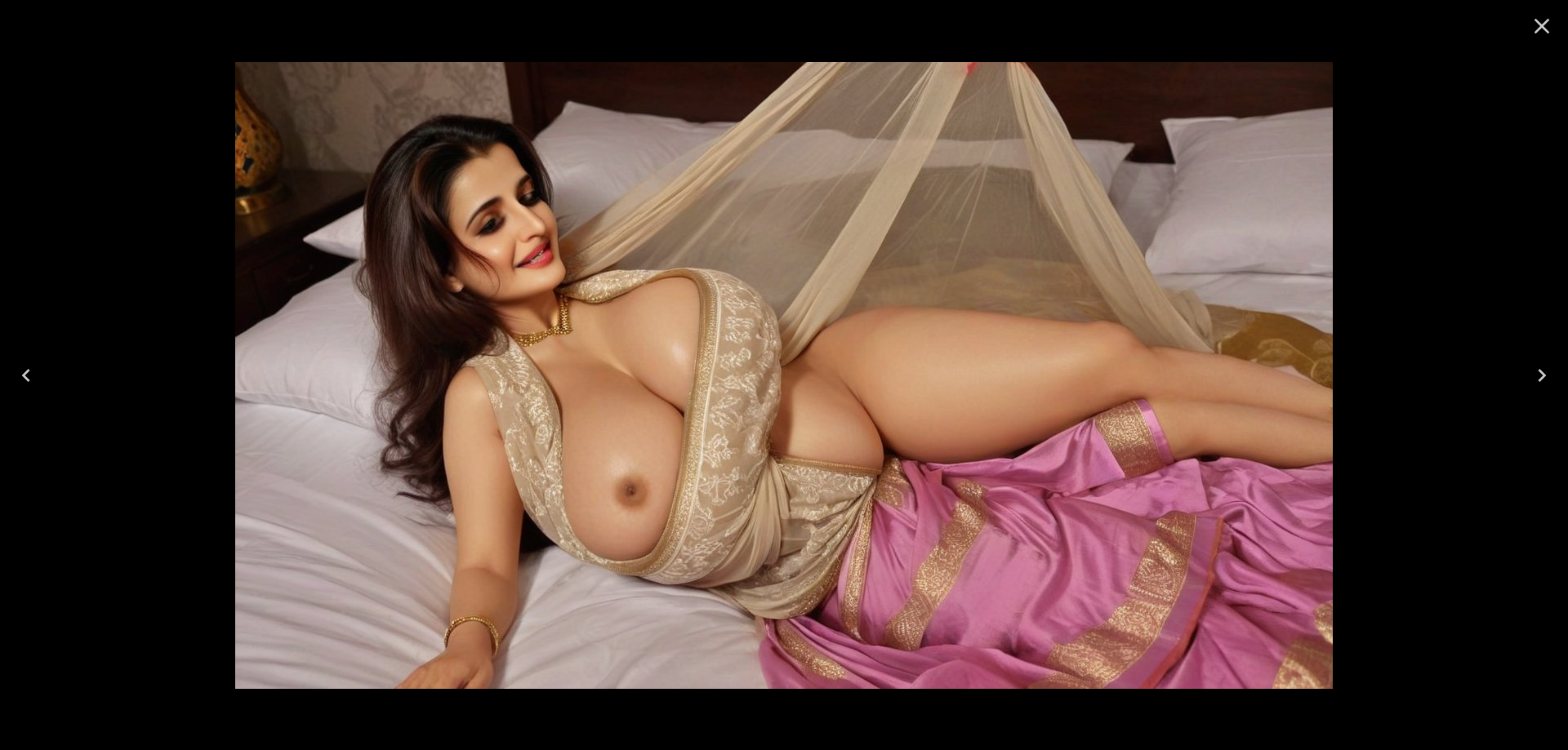
click at [1543, 372] on icon "Next" at bounding box center [1542, 375] width 26 height 26
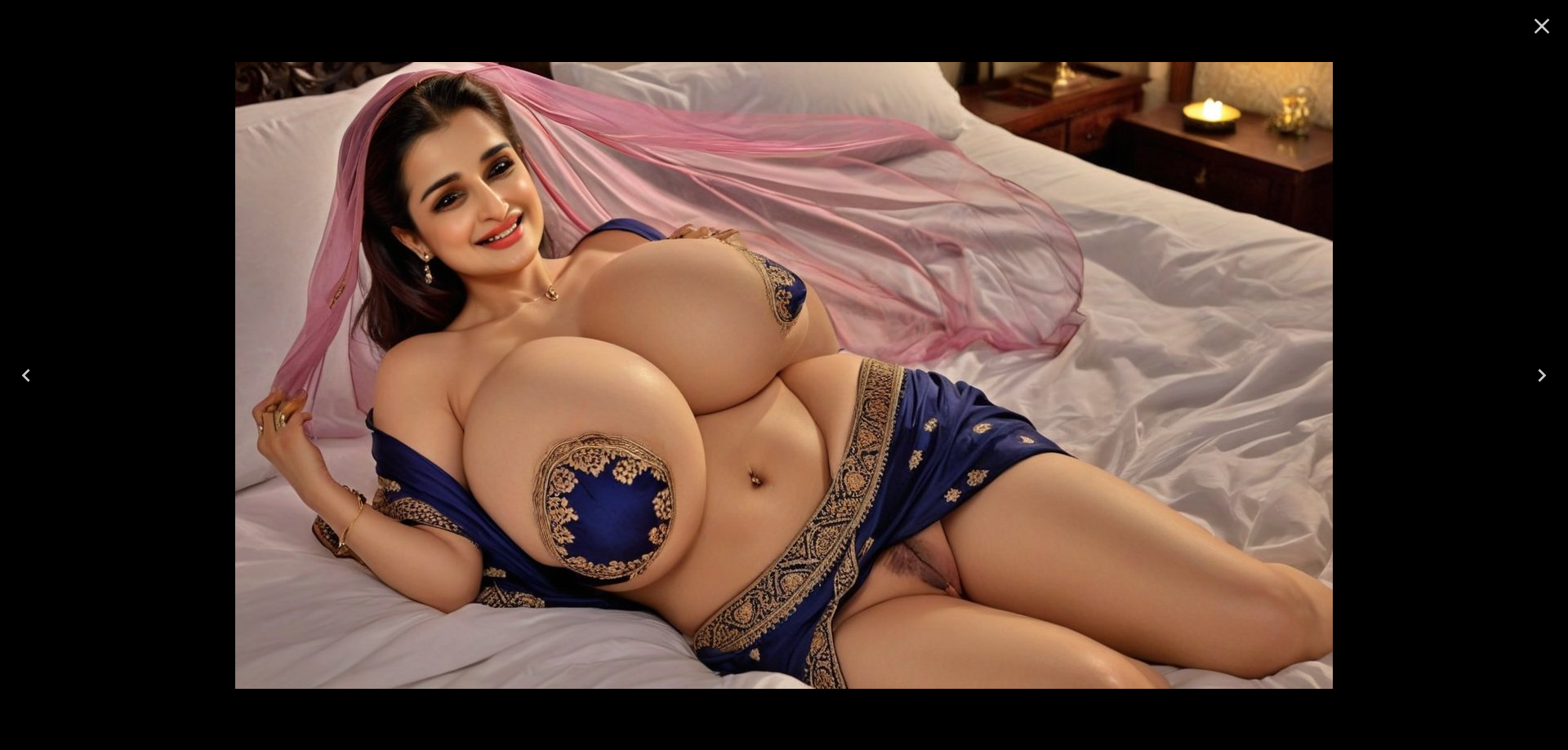
click at [1543, 372] on icon "Next" at bounding box center [1542, 375] width 26 height 26
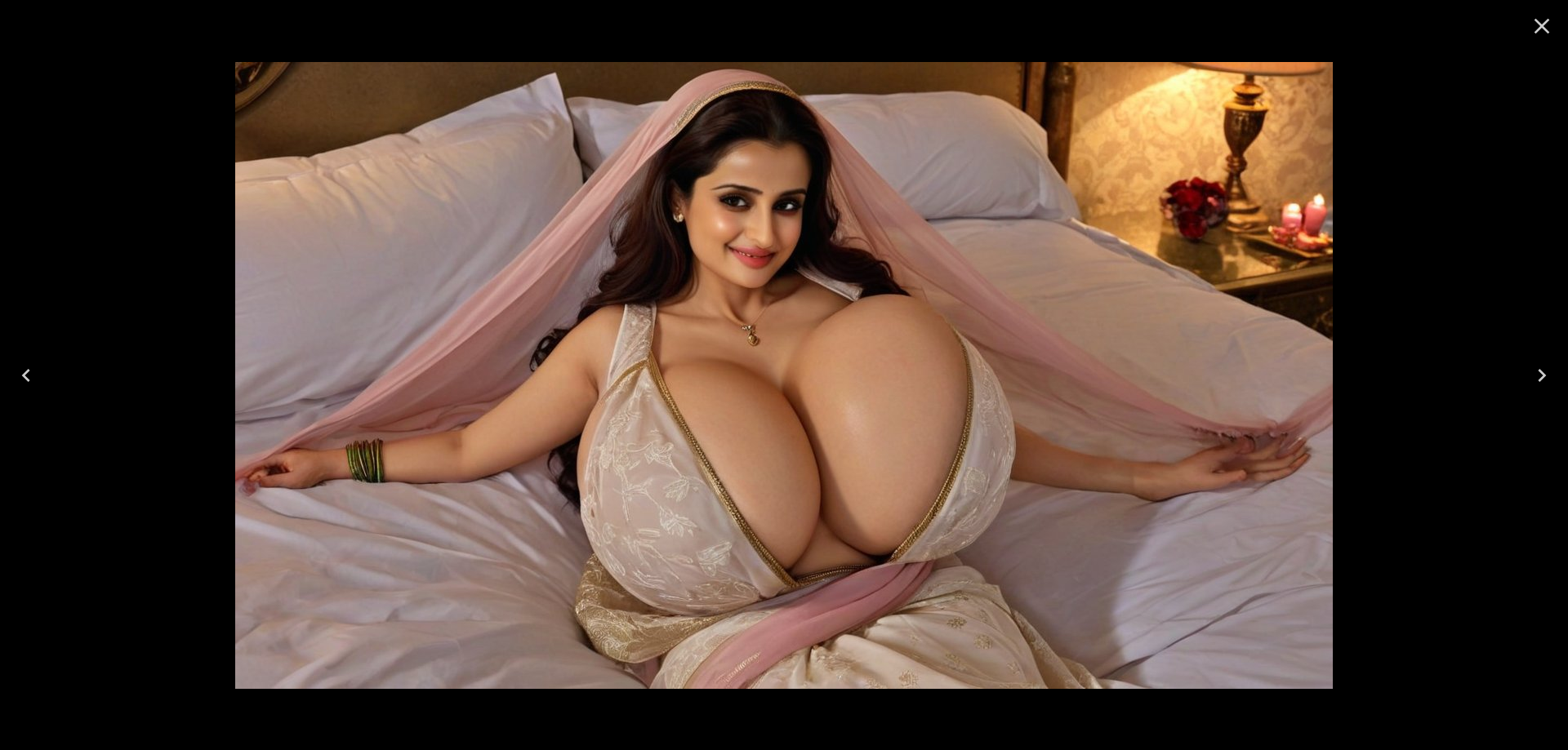
click at [1543, 372] on icon "Next" at bounding box center [1542, 375] width 26 height 26
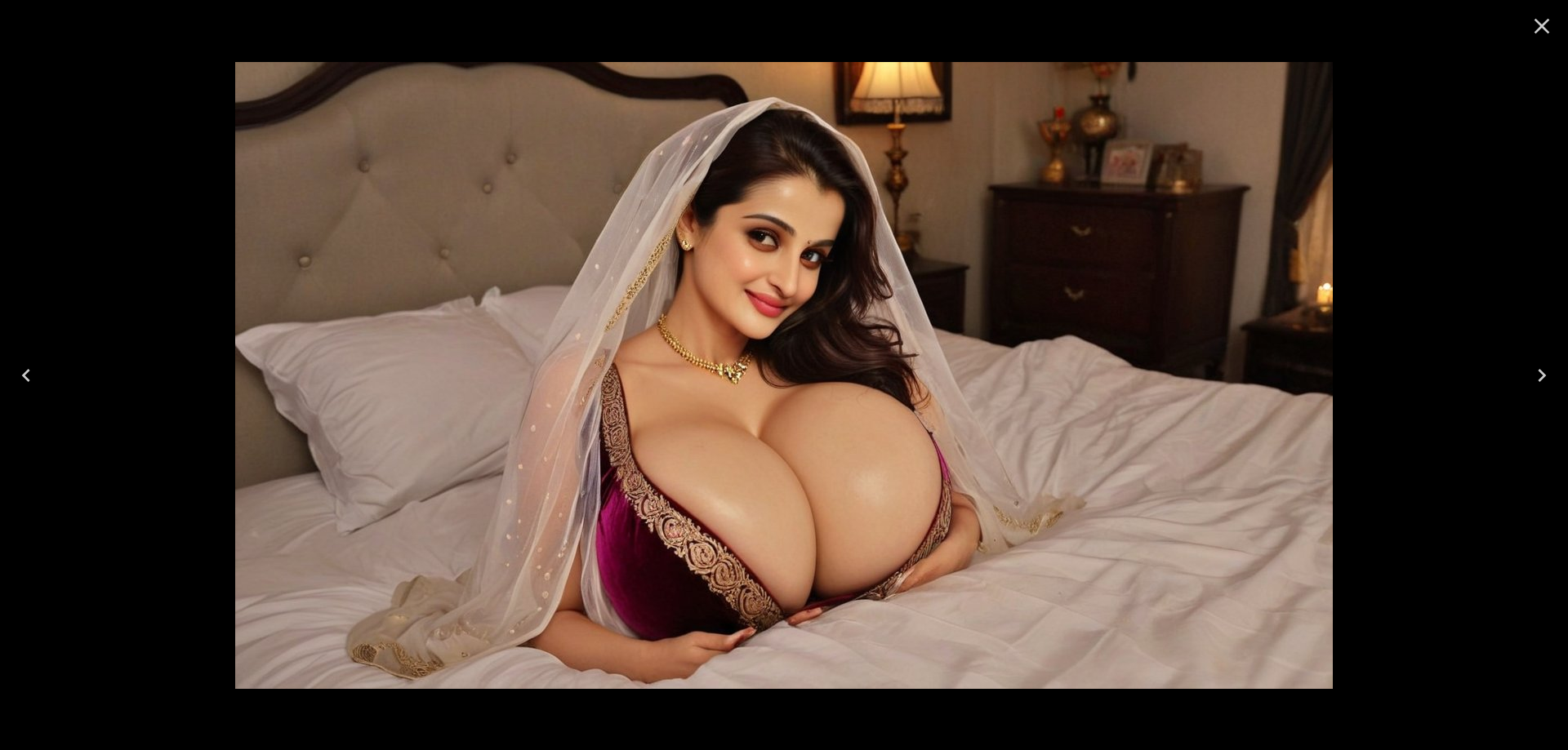
click at [1543, 372] on icon "Next" at bounding box center [1542, 375] width 26 height 26
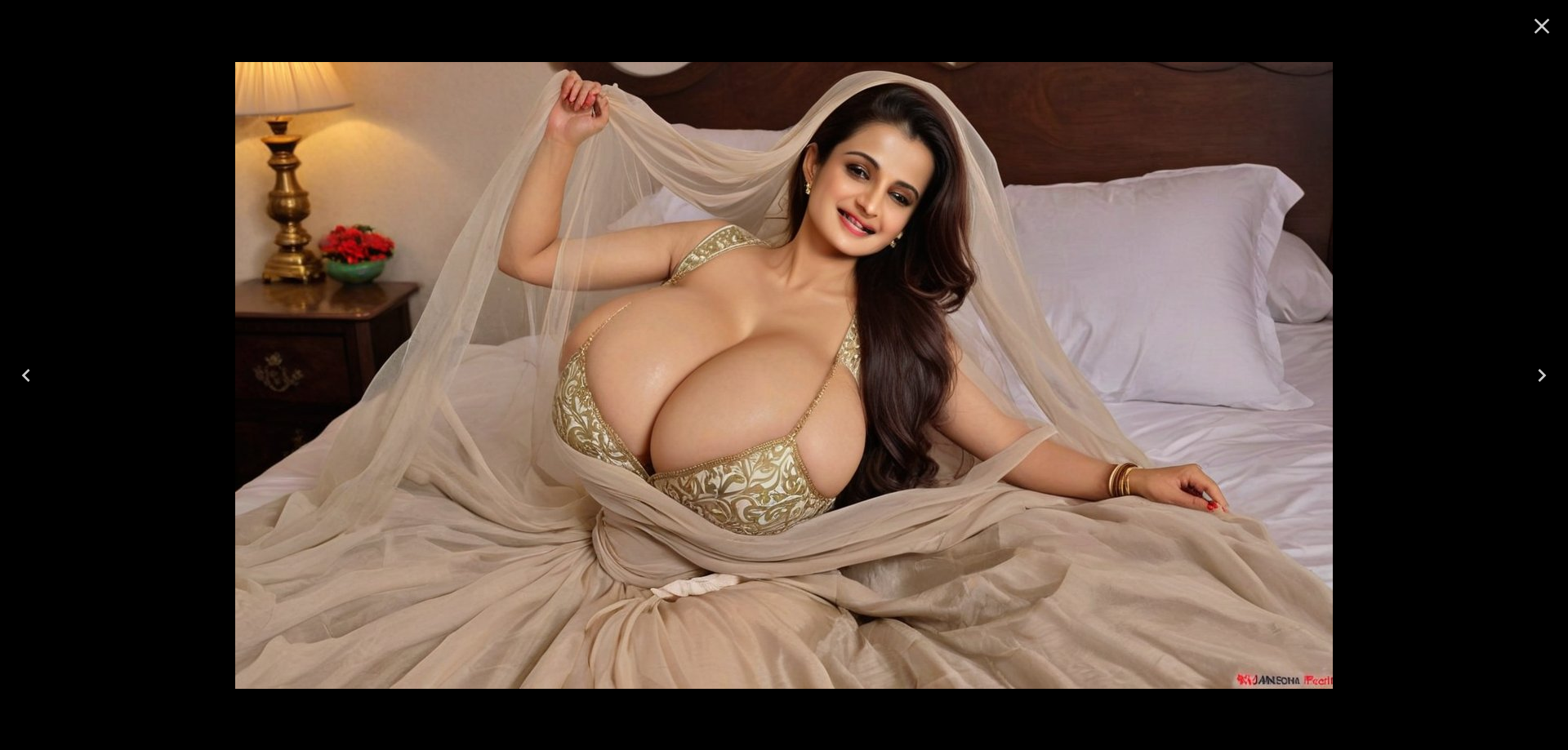
click at [1543, 372] on icon "Next" at bounding box center [1542, 375] width 26 height 26
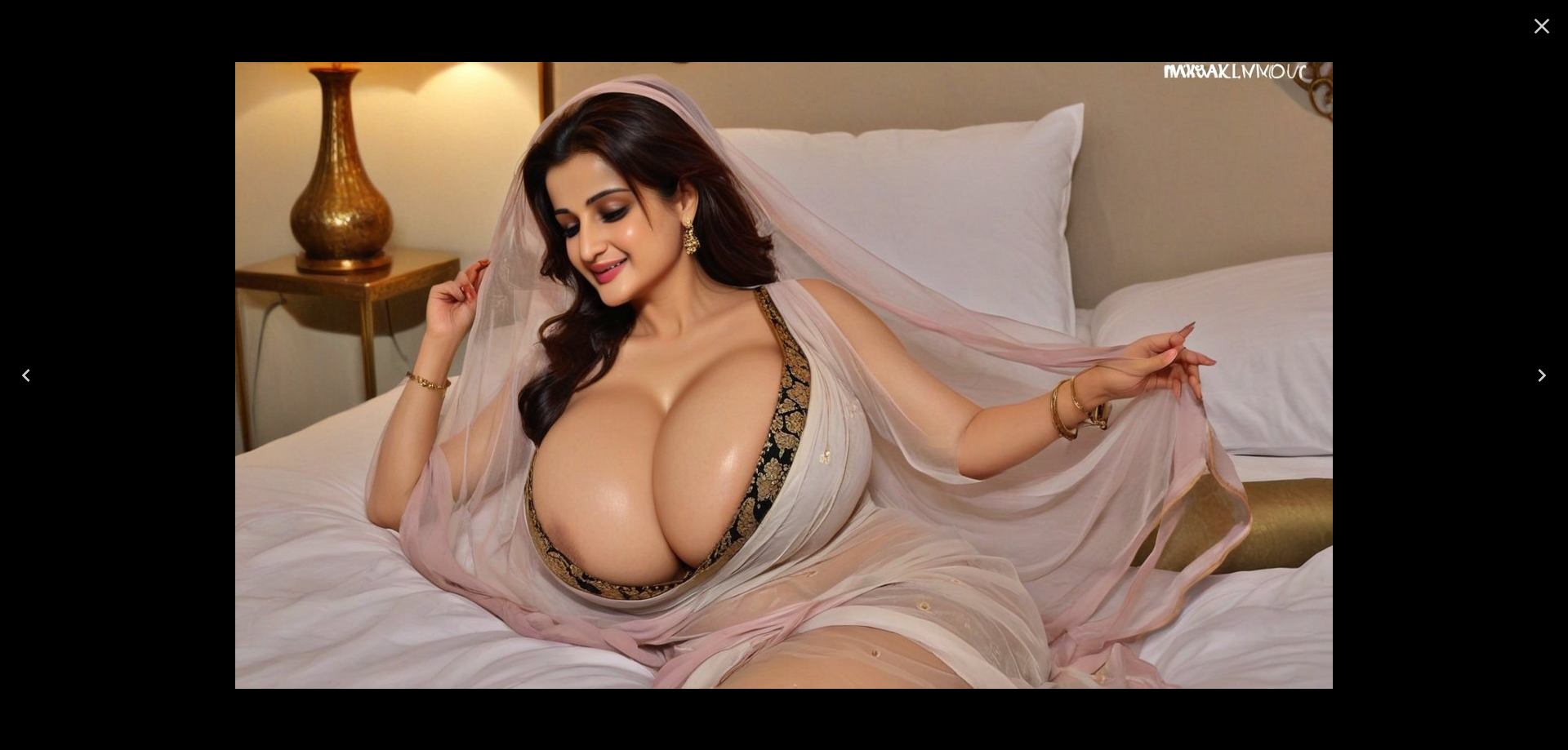
click at [1543, 372] on icon "Next" at bounding box center [1542, 375] width 26 height 26
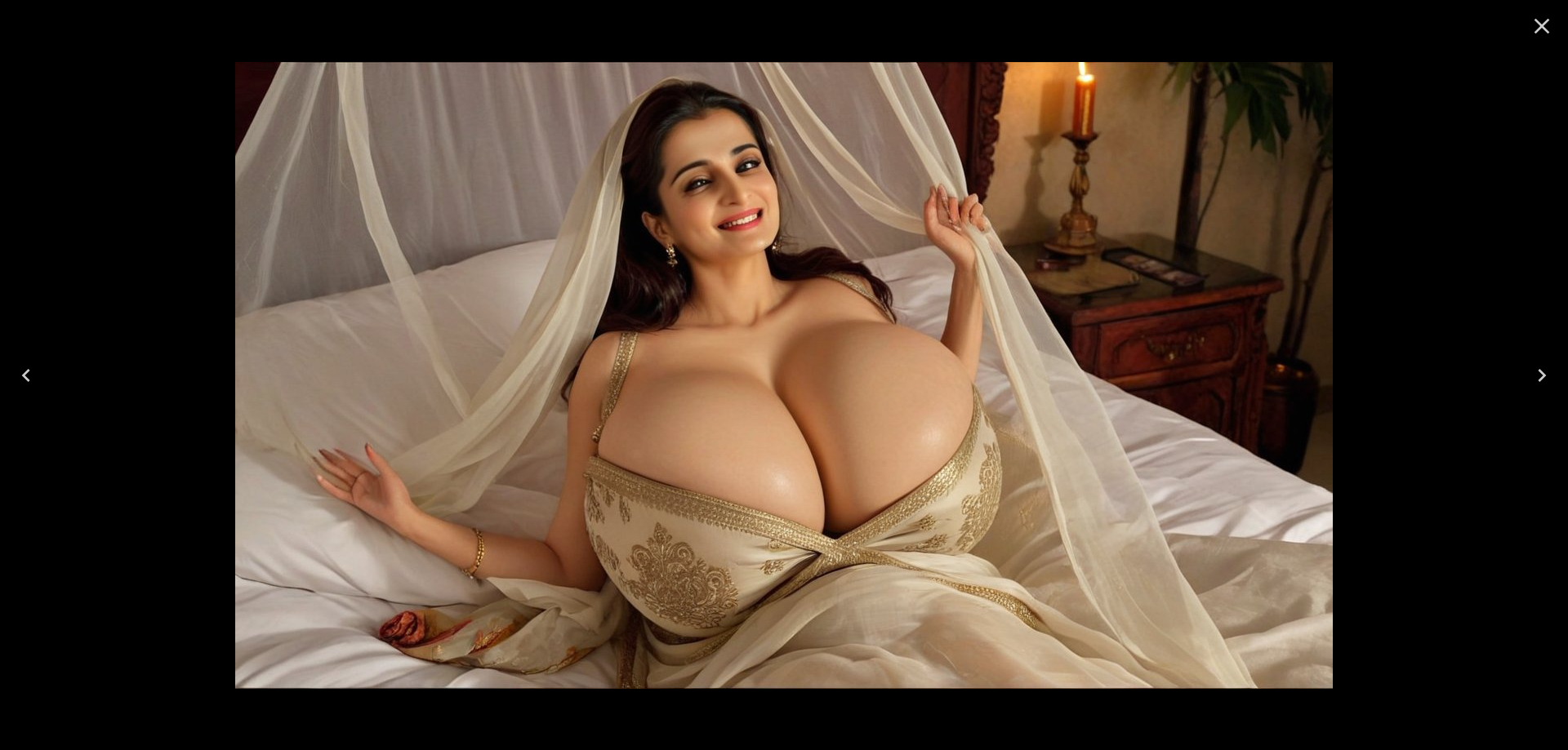
click at [1554, 378] on icon "Next" at bounding box center [1542, 375] width 26 height 26
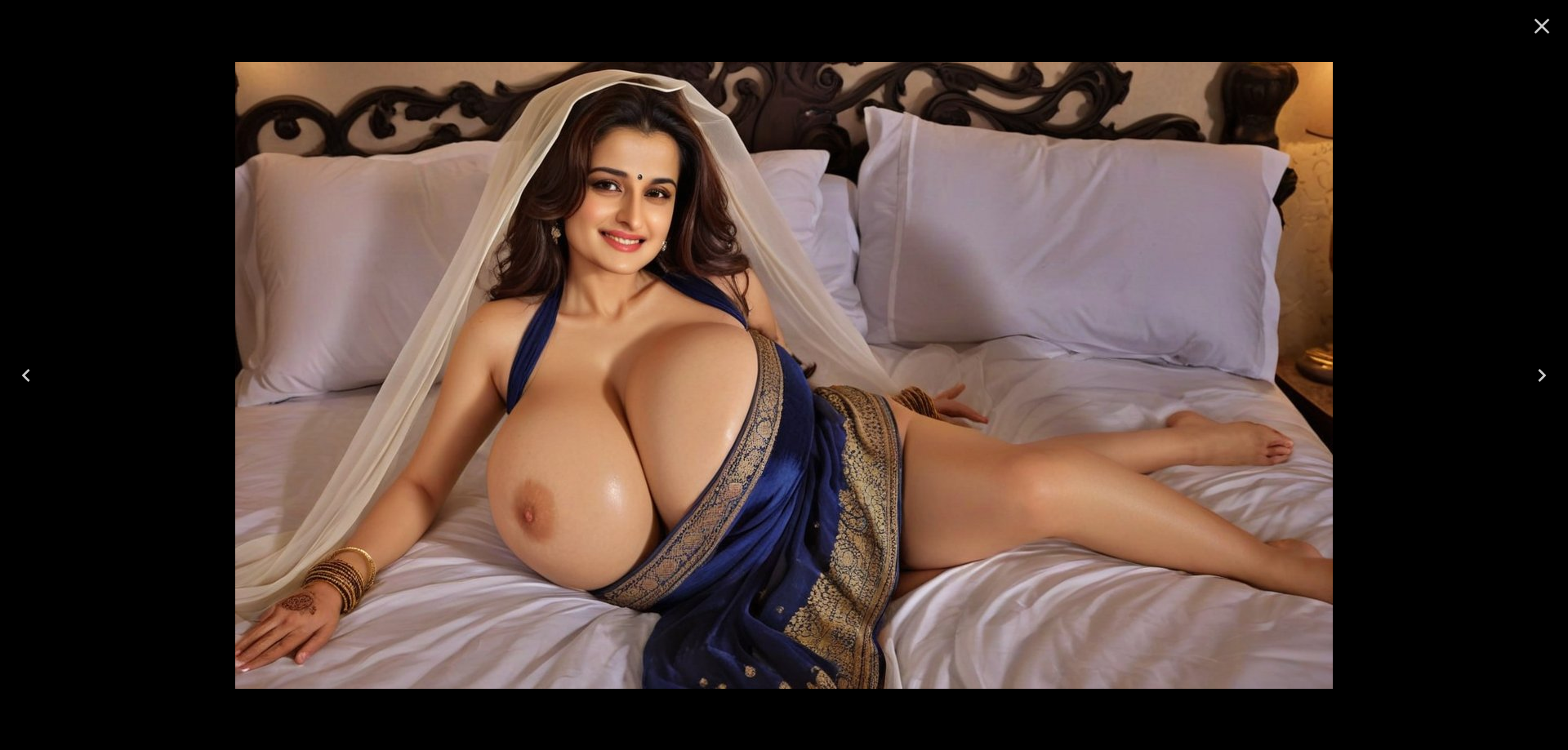
click at [1554, 378] on icon "Next" at bounding box center [1542, 375] width 26 height 26
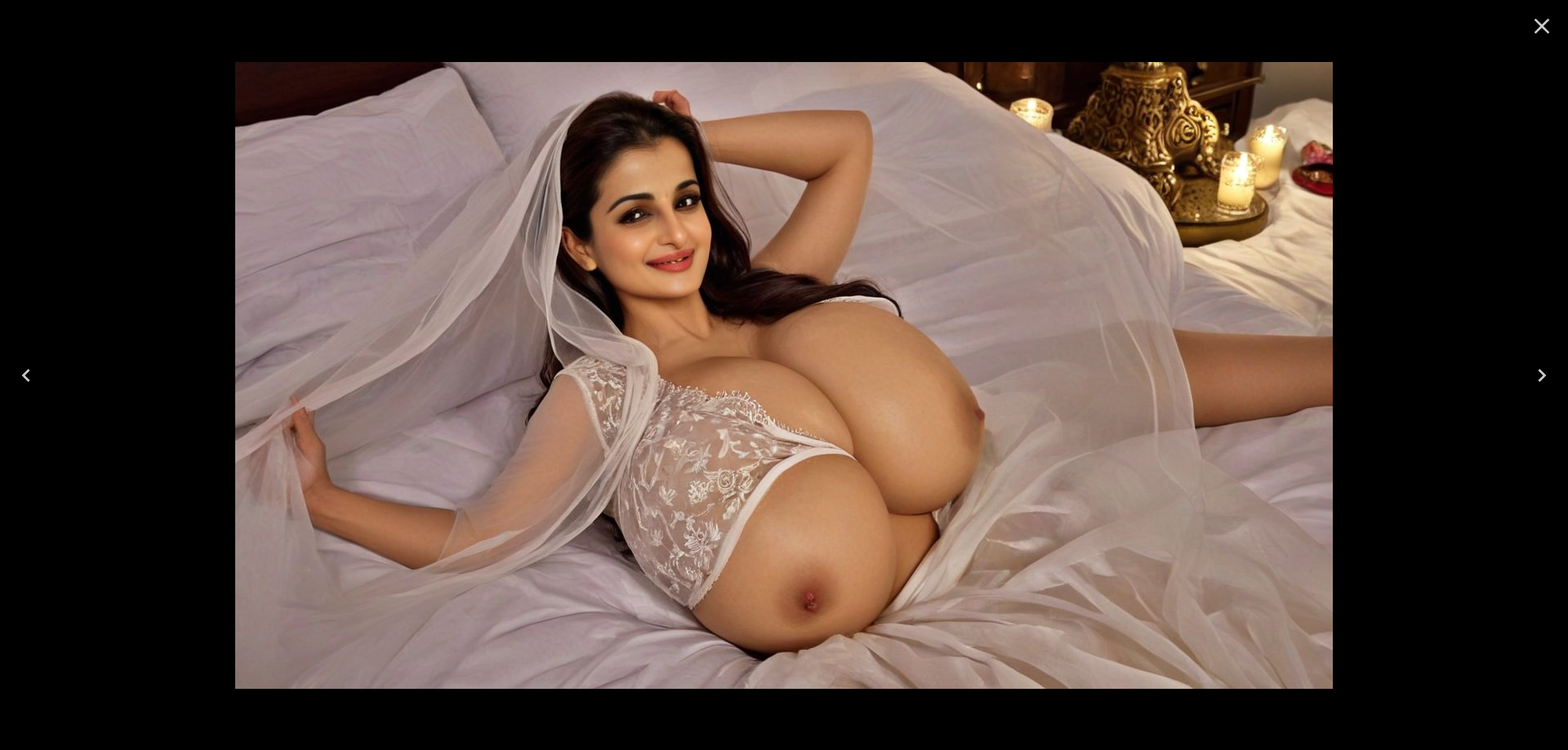
click at [1554, 378] on icon "Next" at bounding box center [1542, 375] width 26 height 26
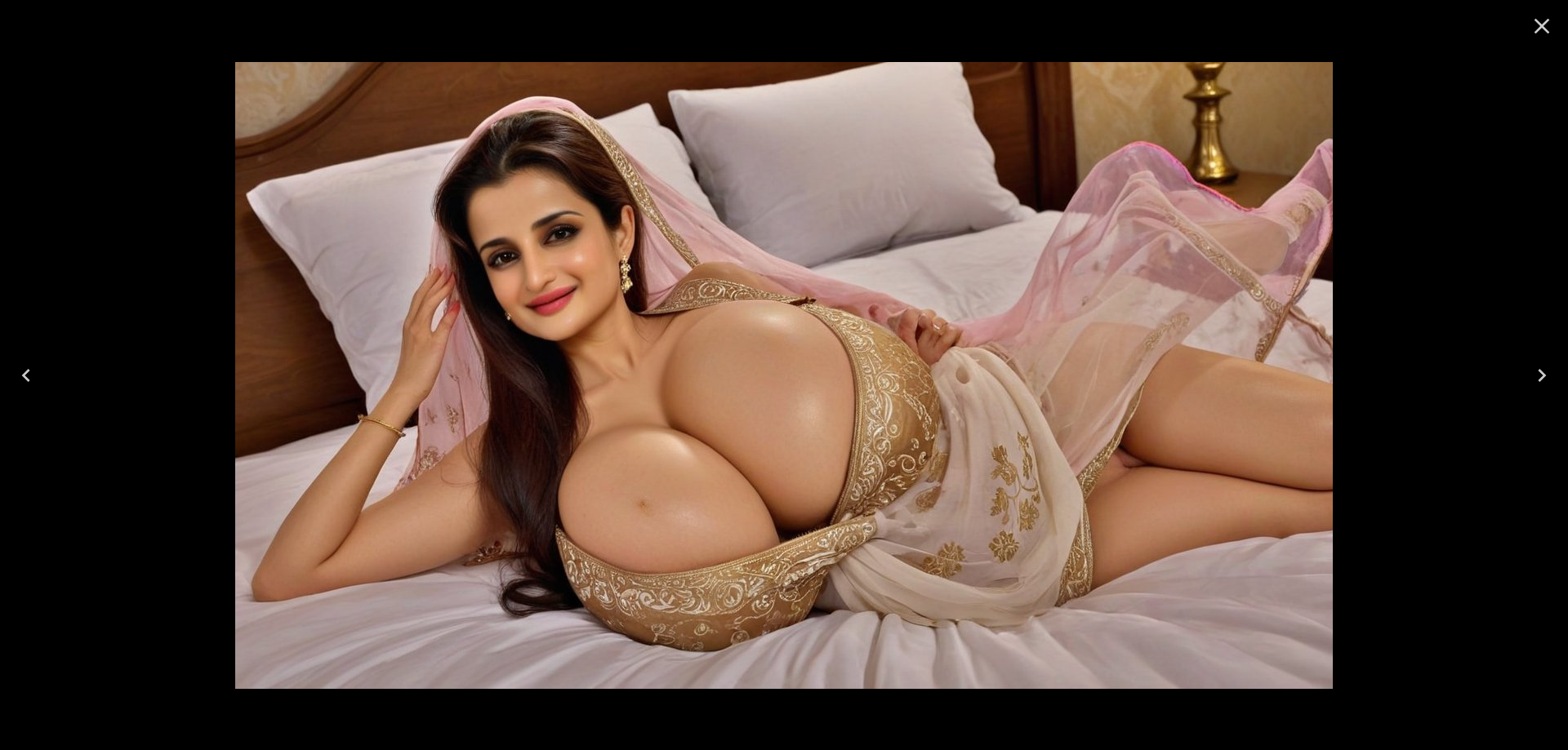
click at [1554, 378] on icon "Next" at bounding box center [1542, 375] width 26 height 26
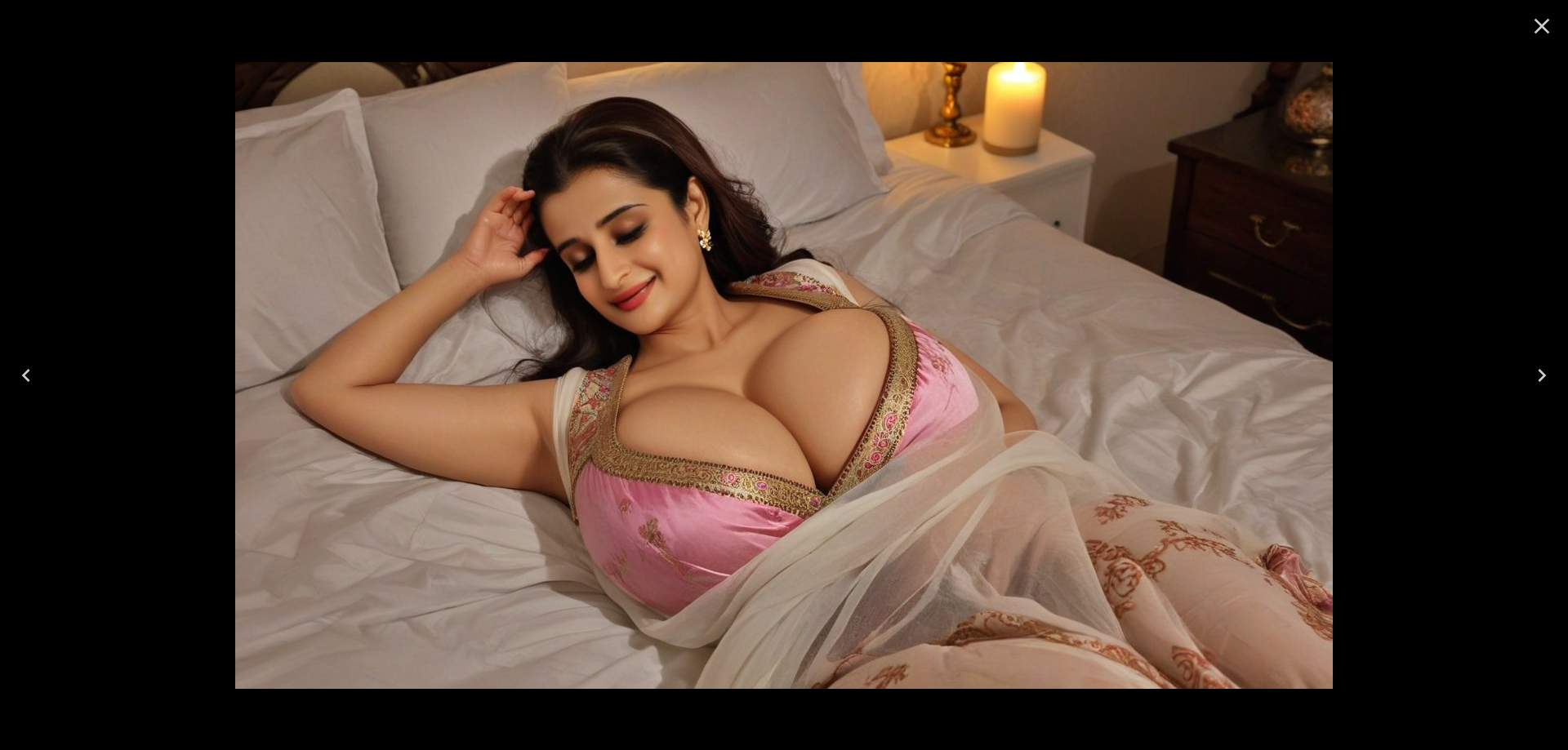
click at [1554, 378] on icon "Next" at bounding box center [1542, 375] width 26 height 26
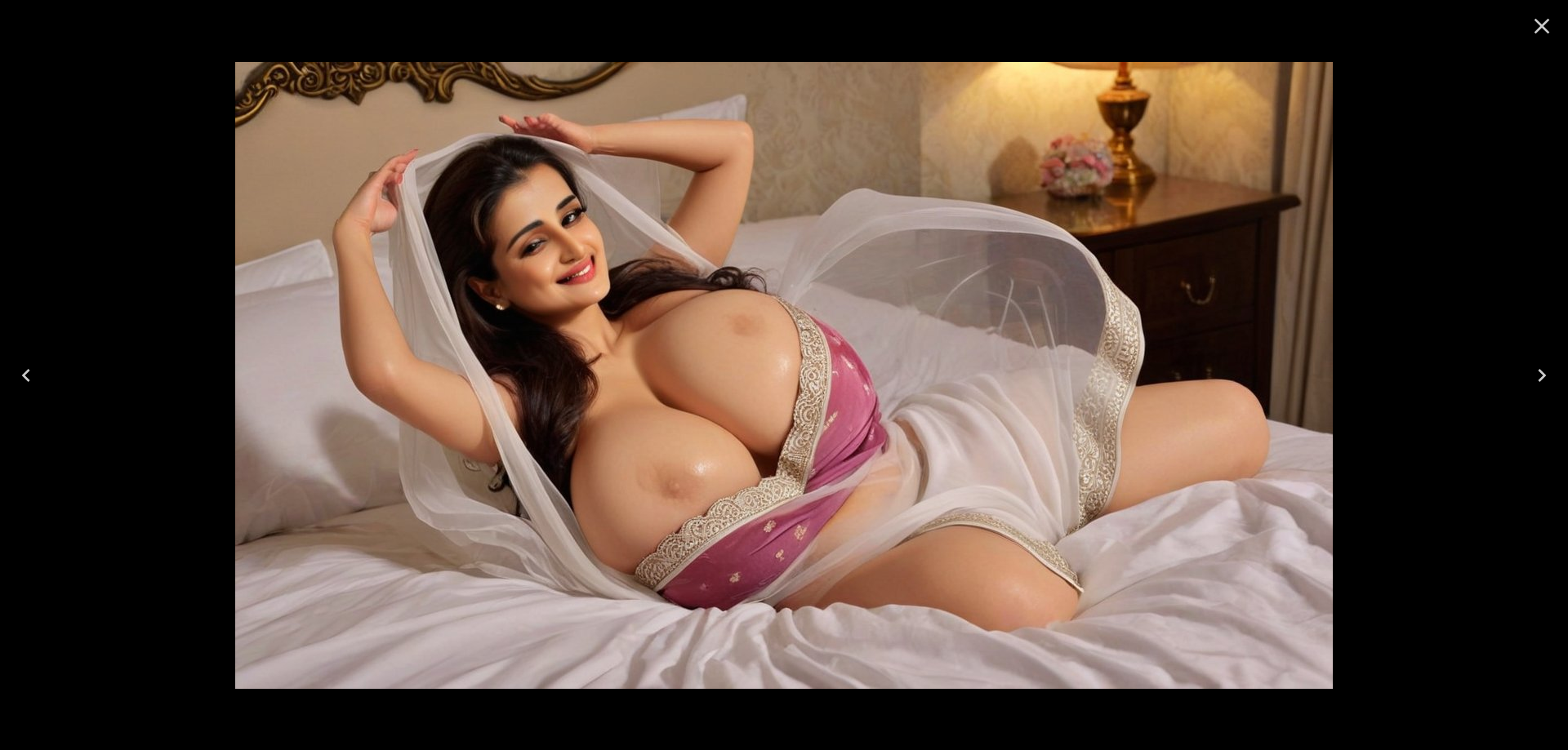
click at [1554, 378] on icon "Next" at bounding box center [1542, 375] width 26 height 26
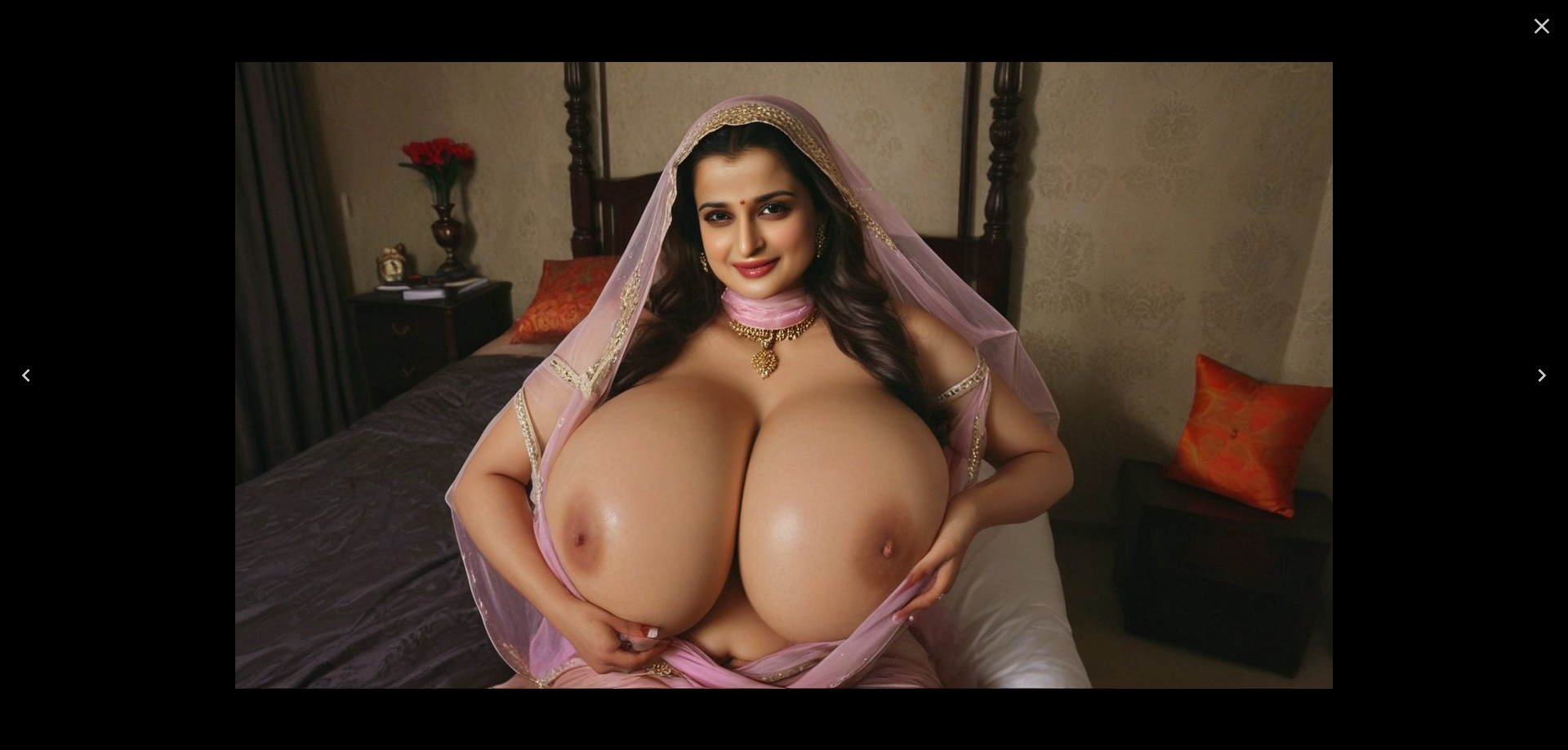
click at [1537, 380] on icon "Next" at bounding box center [1542, 375] width 26 height 26
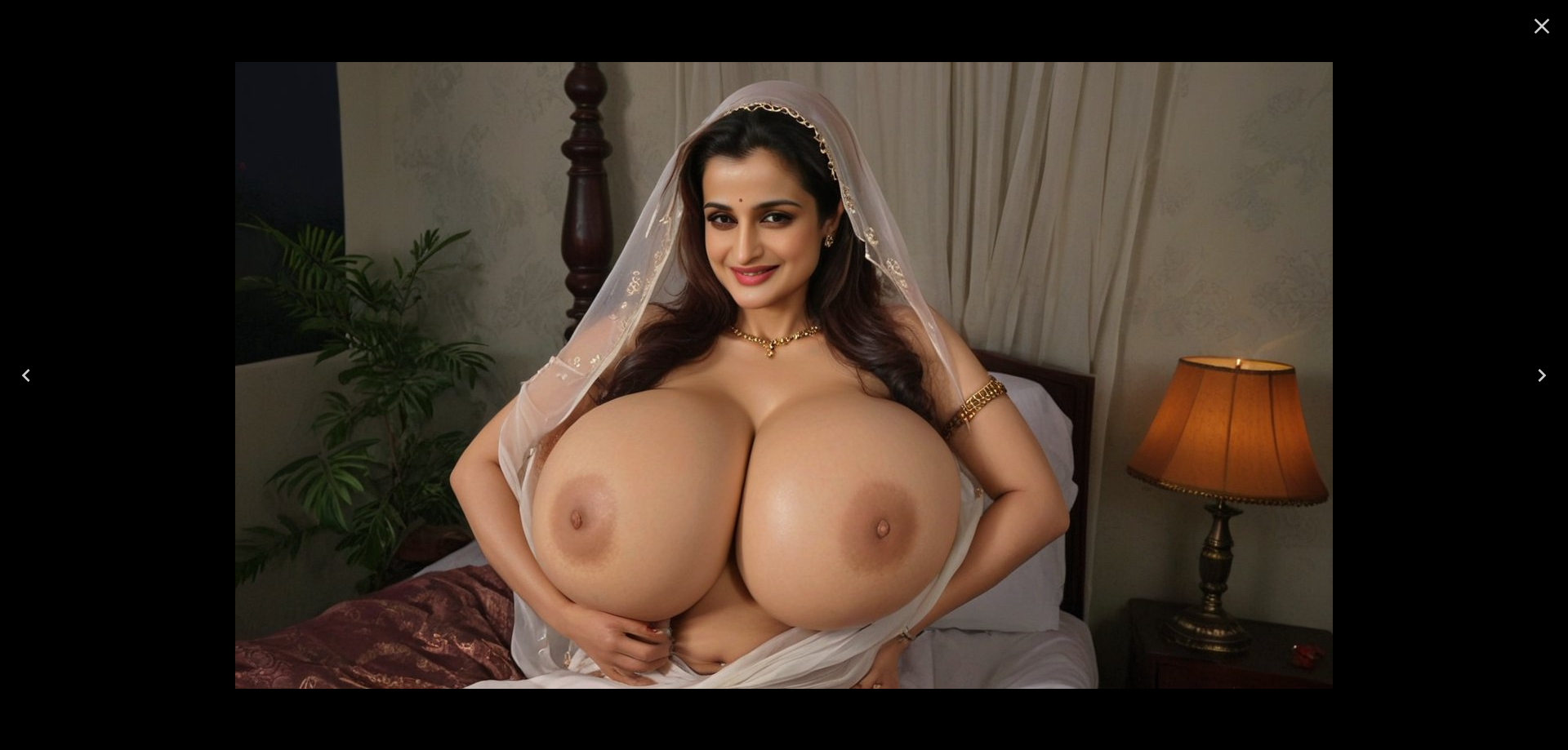
click at [1541, 377] on icon "Next" at bounding box center [1542, 375] width 26 height 26
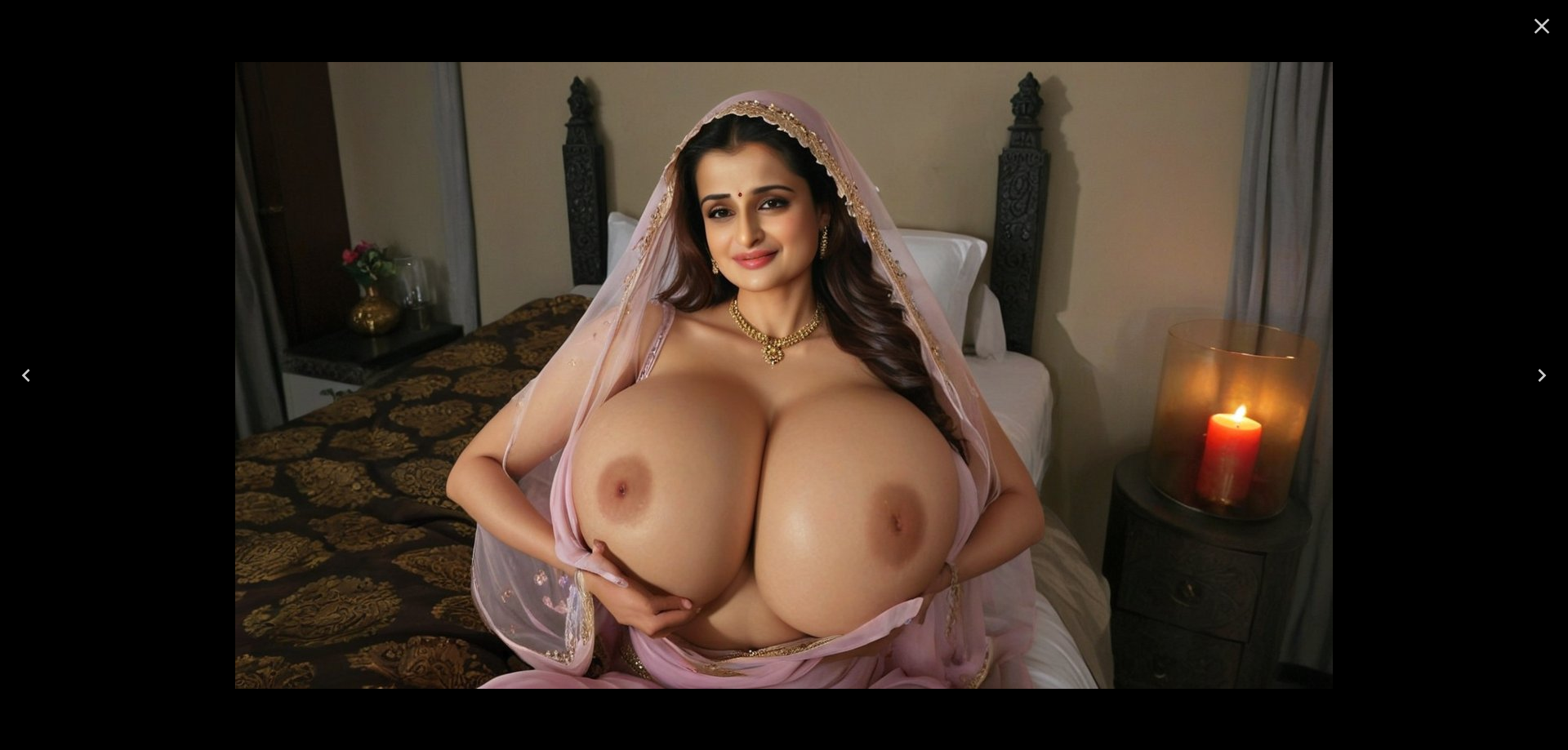
click at [1548, 373] on icon "Next" at bounding box center [1542, 375] width 26 height 26
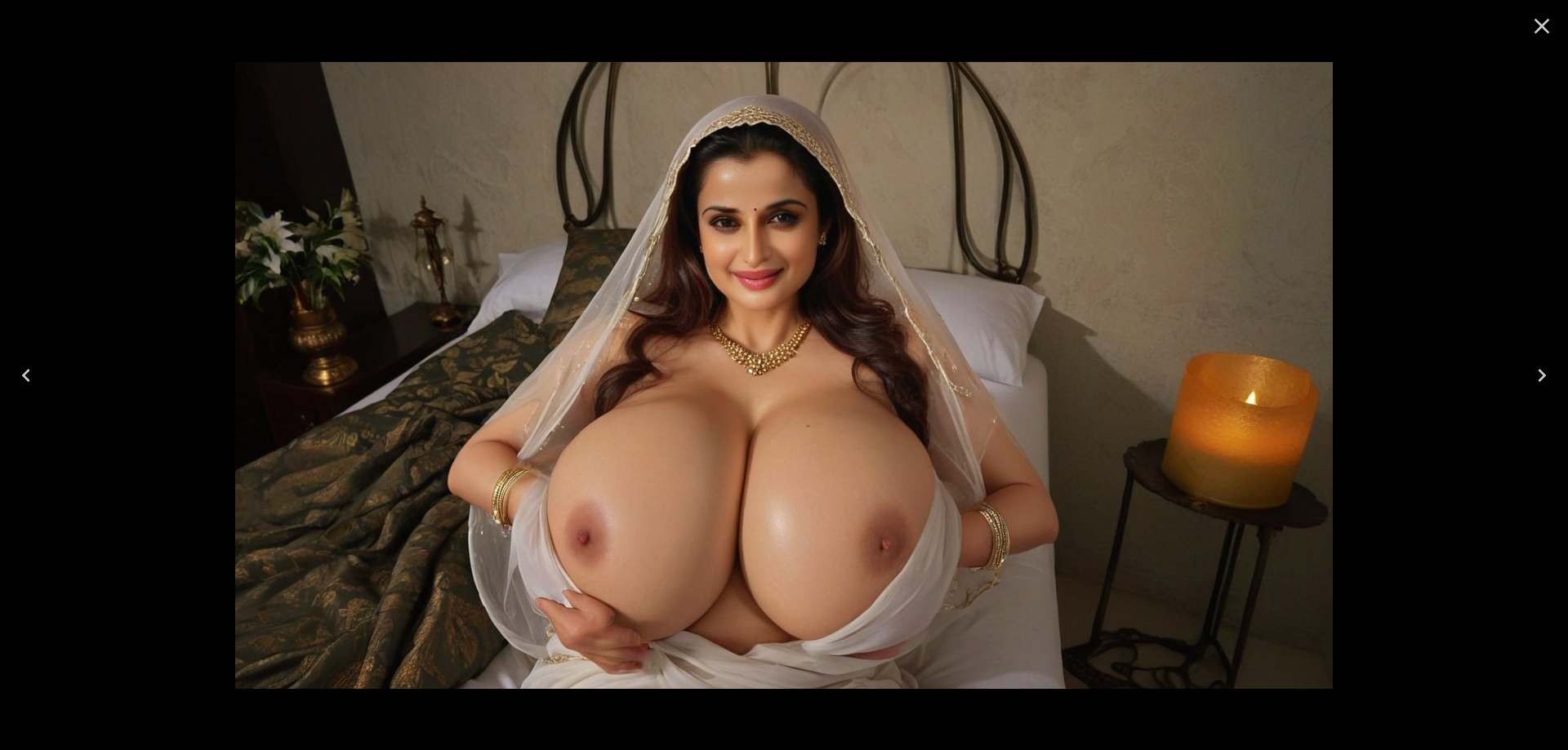
click at [1548, 373] on icon "Next" at bounding box center [1542, 375] width 26 height 26
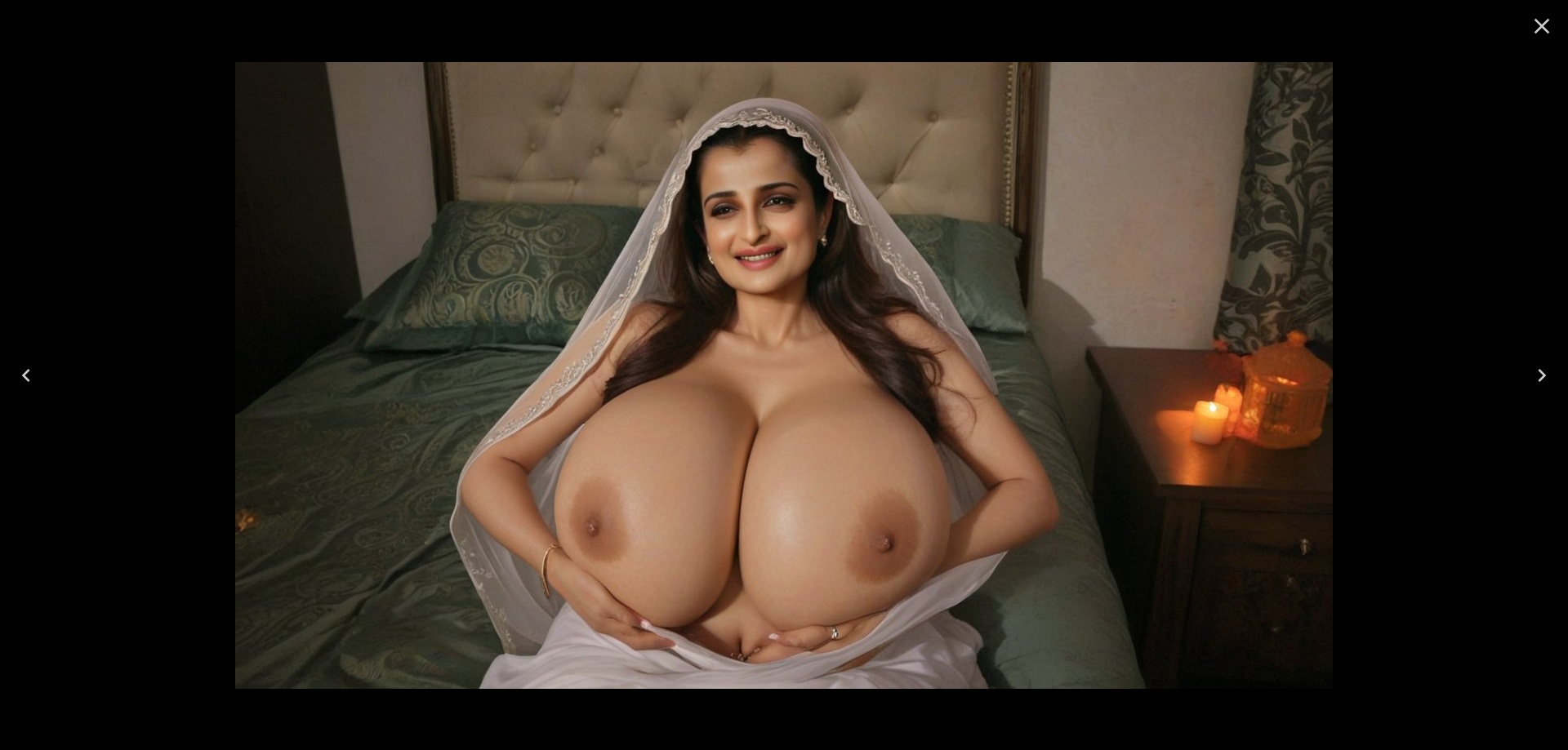
click at [1551, 378] on icon "Next" at bounding box center [1542, 375] width 26 height 26
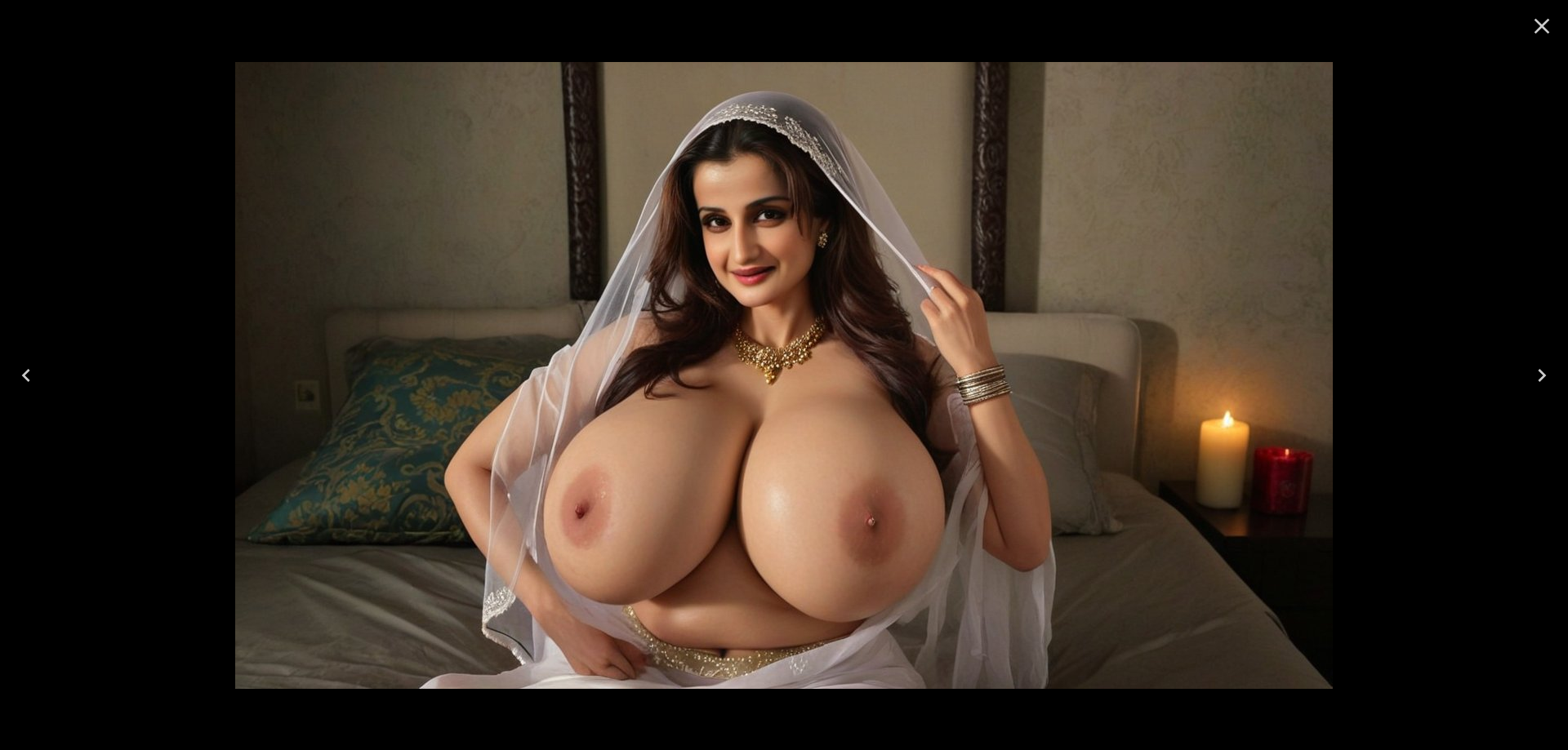
click at [1555, 370] on button "Next" at bounding box center [1543, 375] width 53 height 65
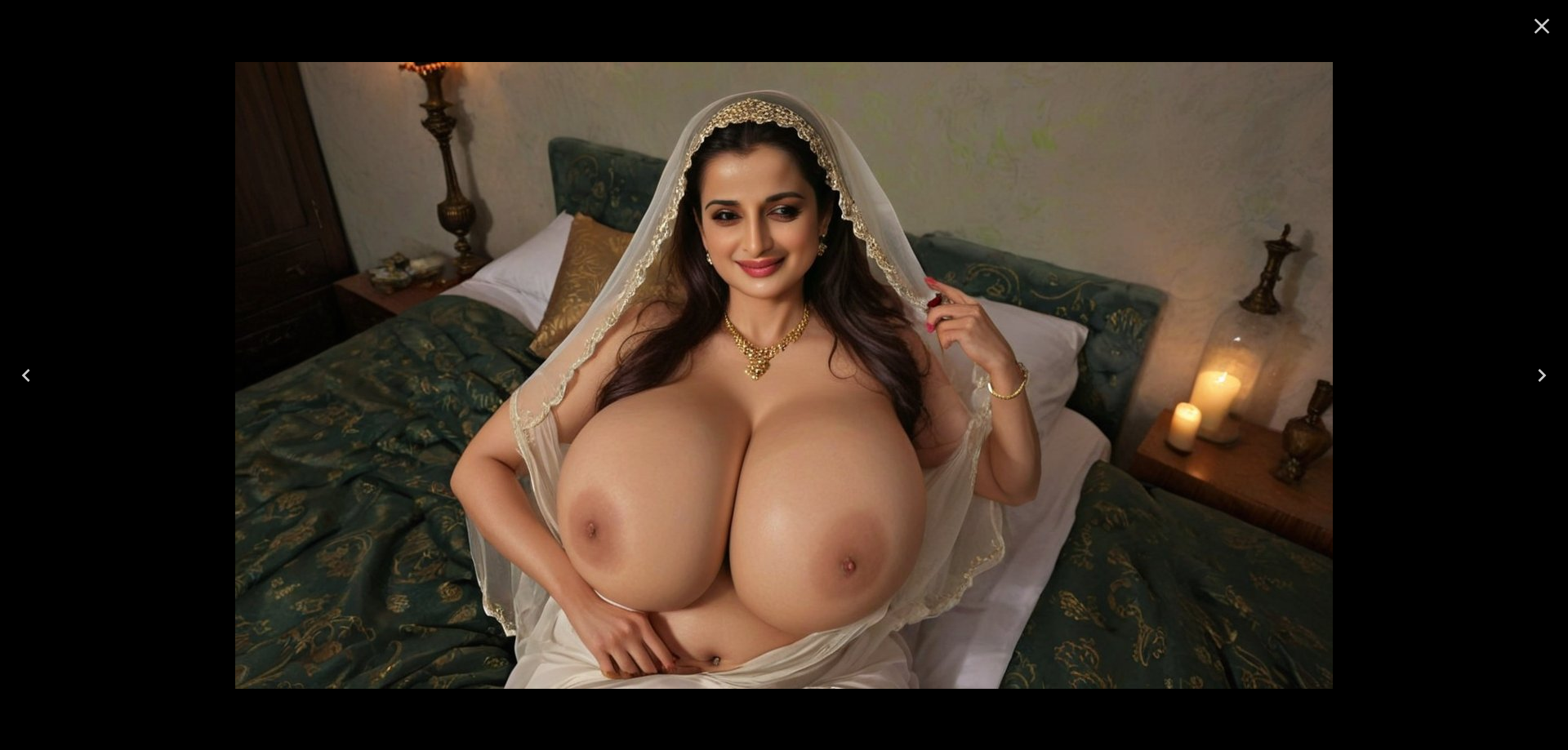
click at [1546, 375] on icon "Next" at bounding box center [1542, 375] width 26 height 26
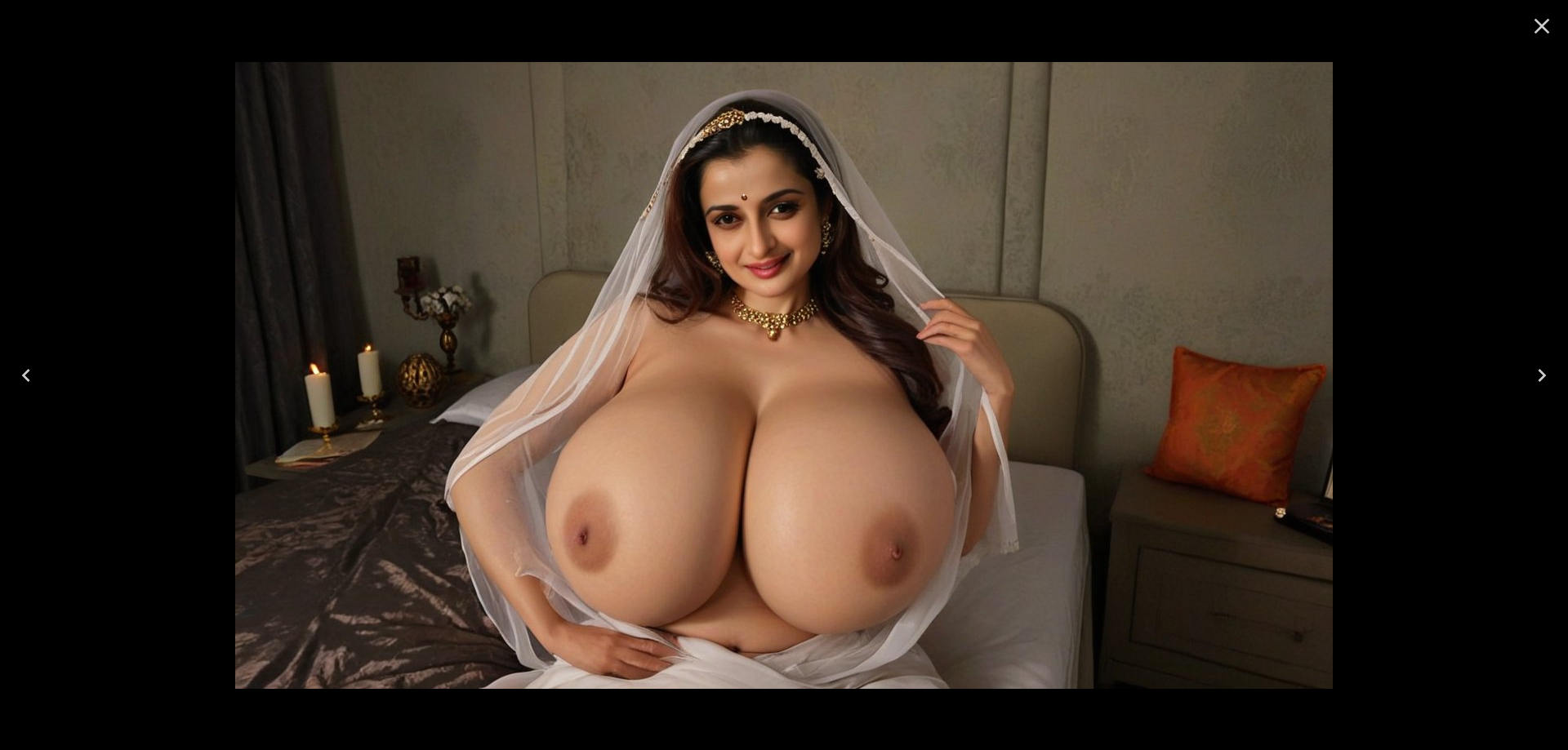
click at [1546, 375] on icon "Next" at bounding box center [1542, 375] width 26 height 26
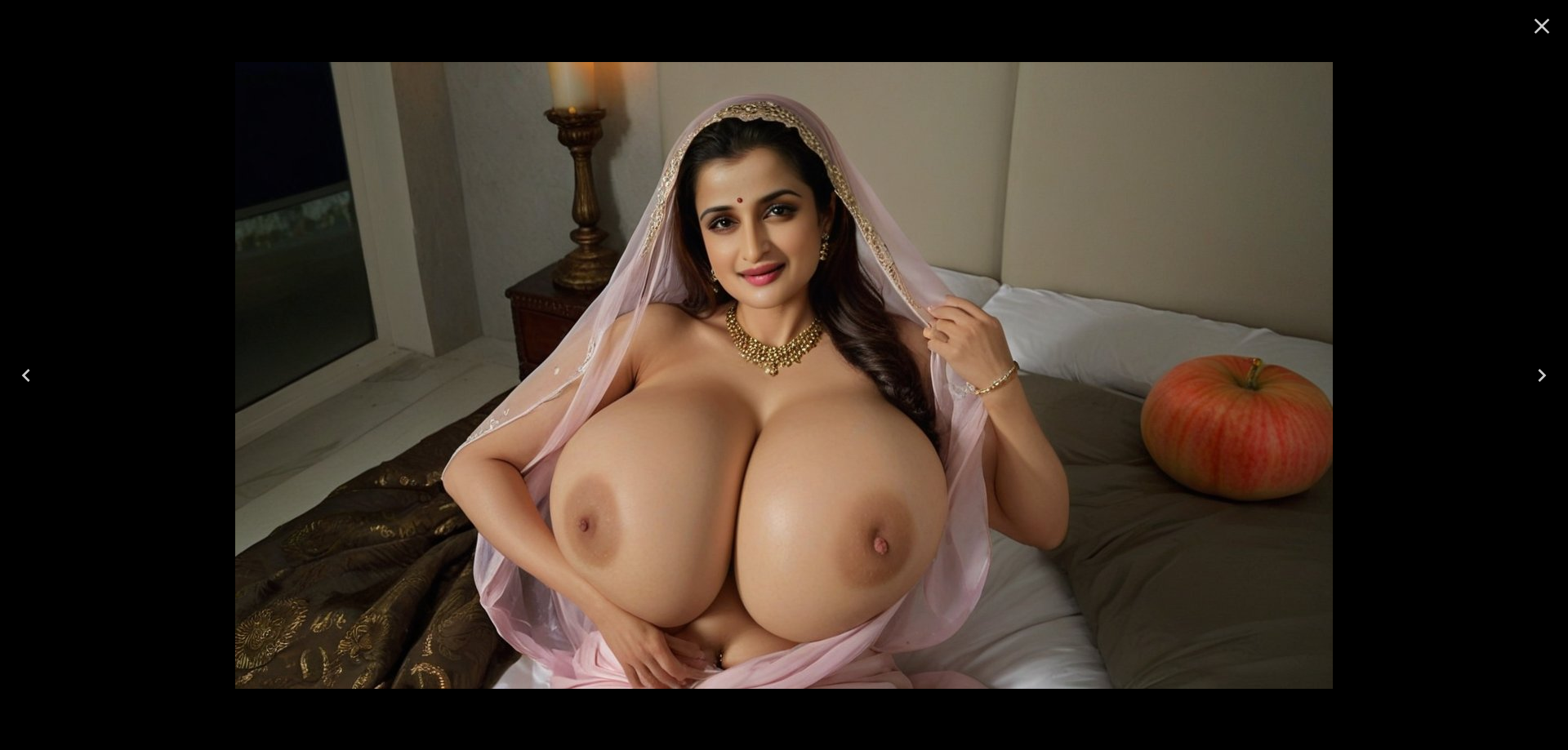
click at [1526, 383] on button "Next" at bounding box center [1543, 375] width 53 height 65
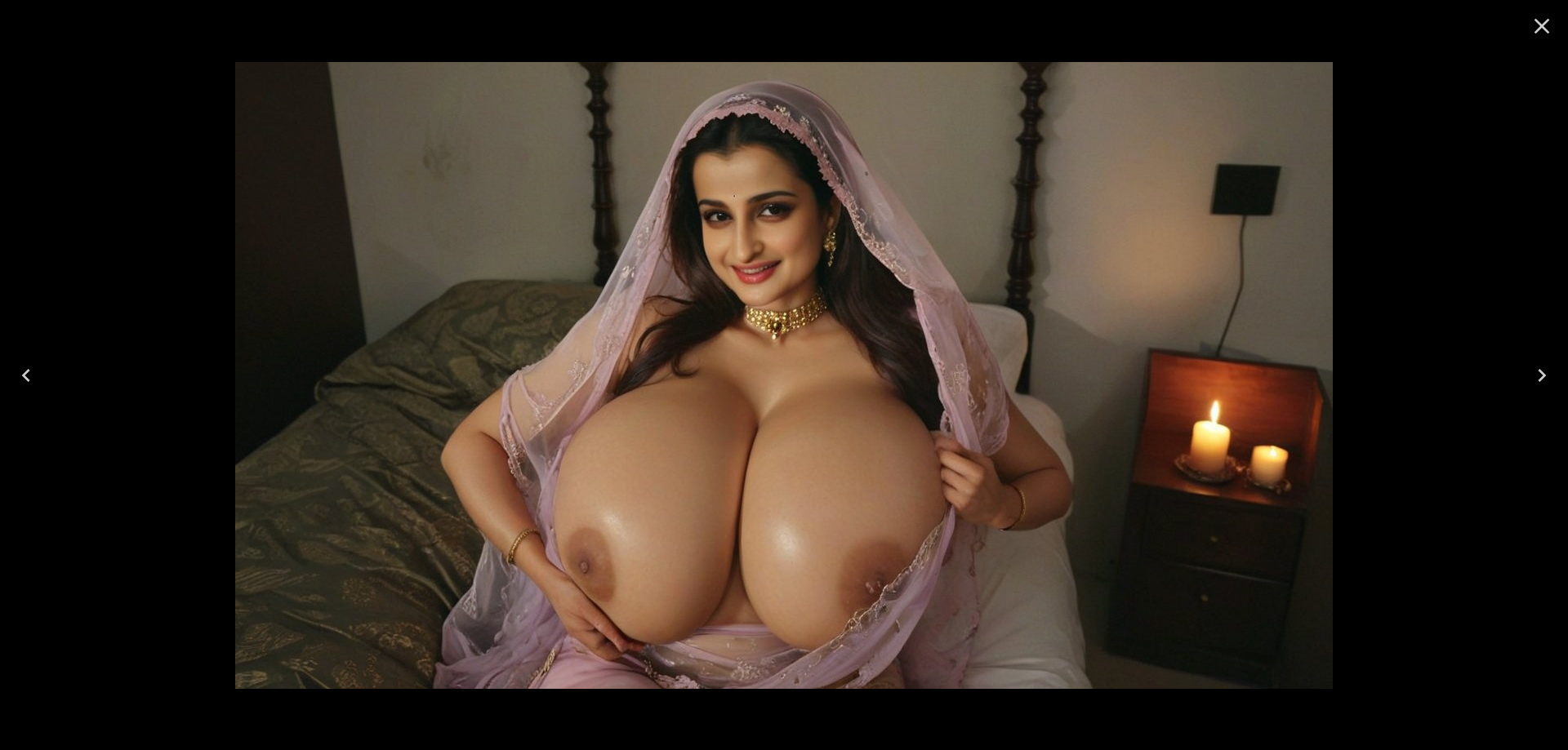
click at [1543, 368] on icon "Next" at bounding box center [1542, 375] width 26 height 26
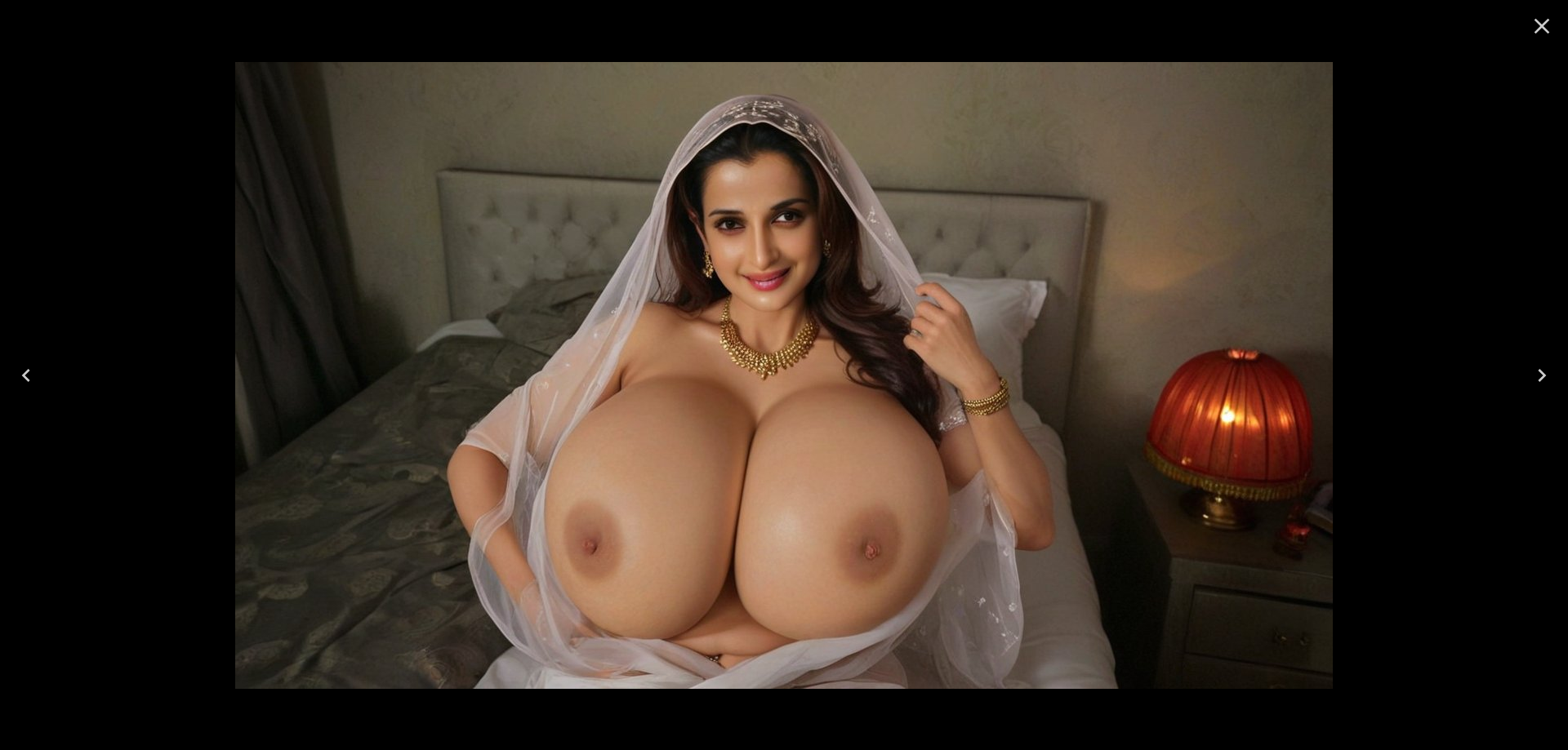
click at [1543, 368] on icon "Next" at bounding box center [1542, 375] width 26 height 26
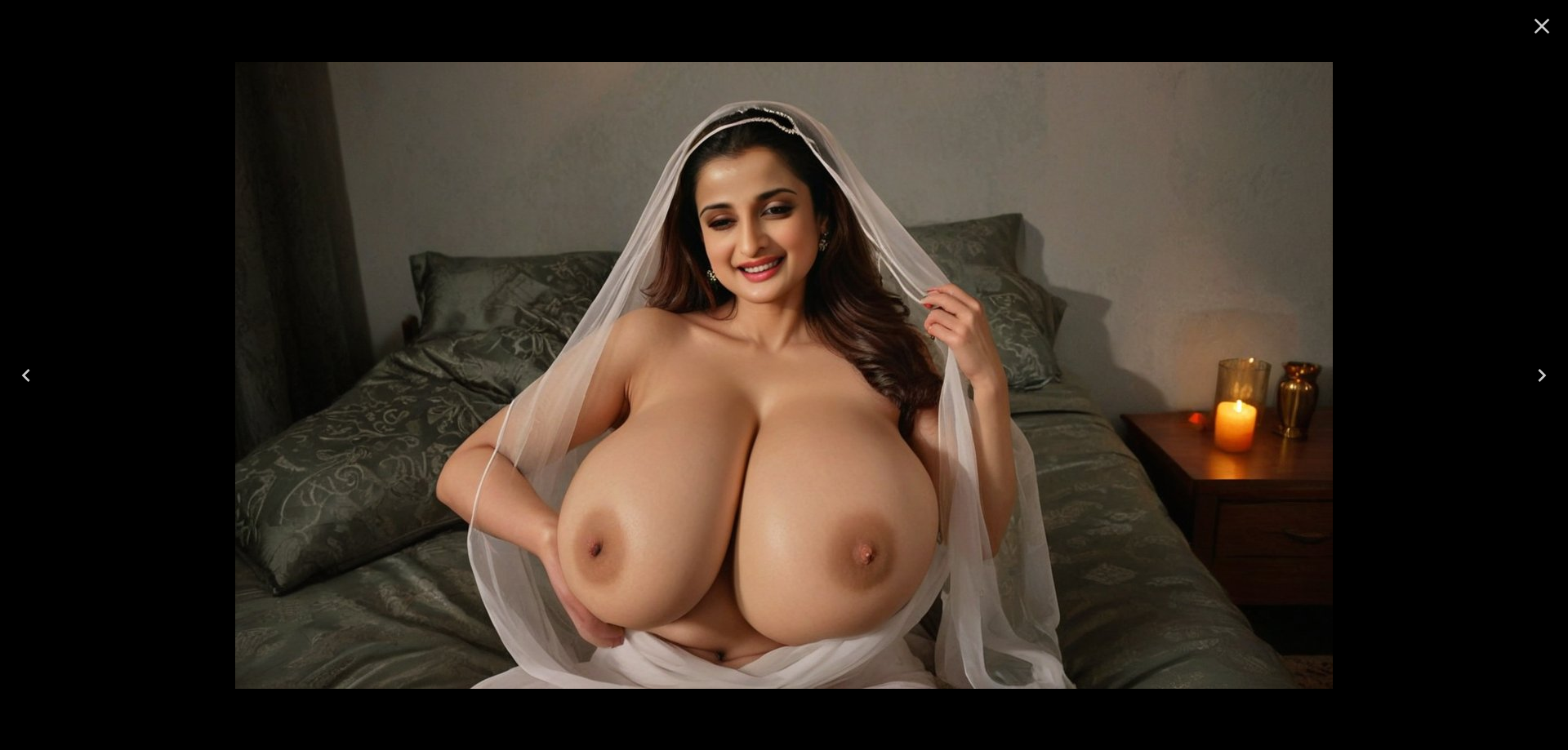
click at [1543, 368] on icon "Next" at bounding box center [1542, 375] width 26 height 26
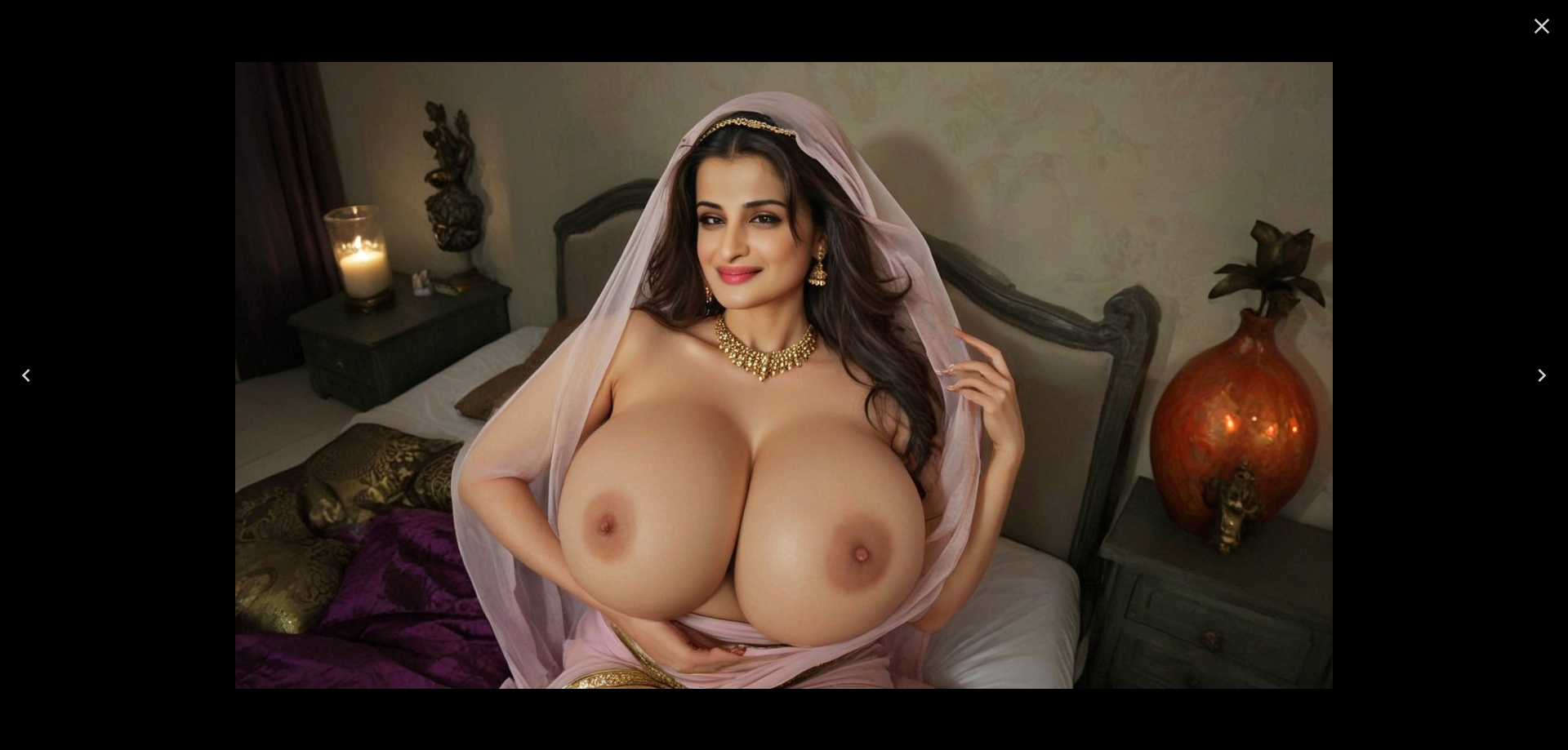
click at [1543, 368] on icon "Next" at bounding box center [1542, 375] width 26 height 26
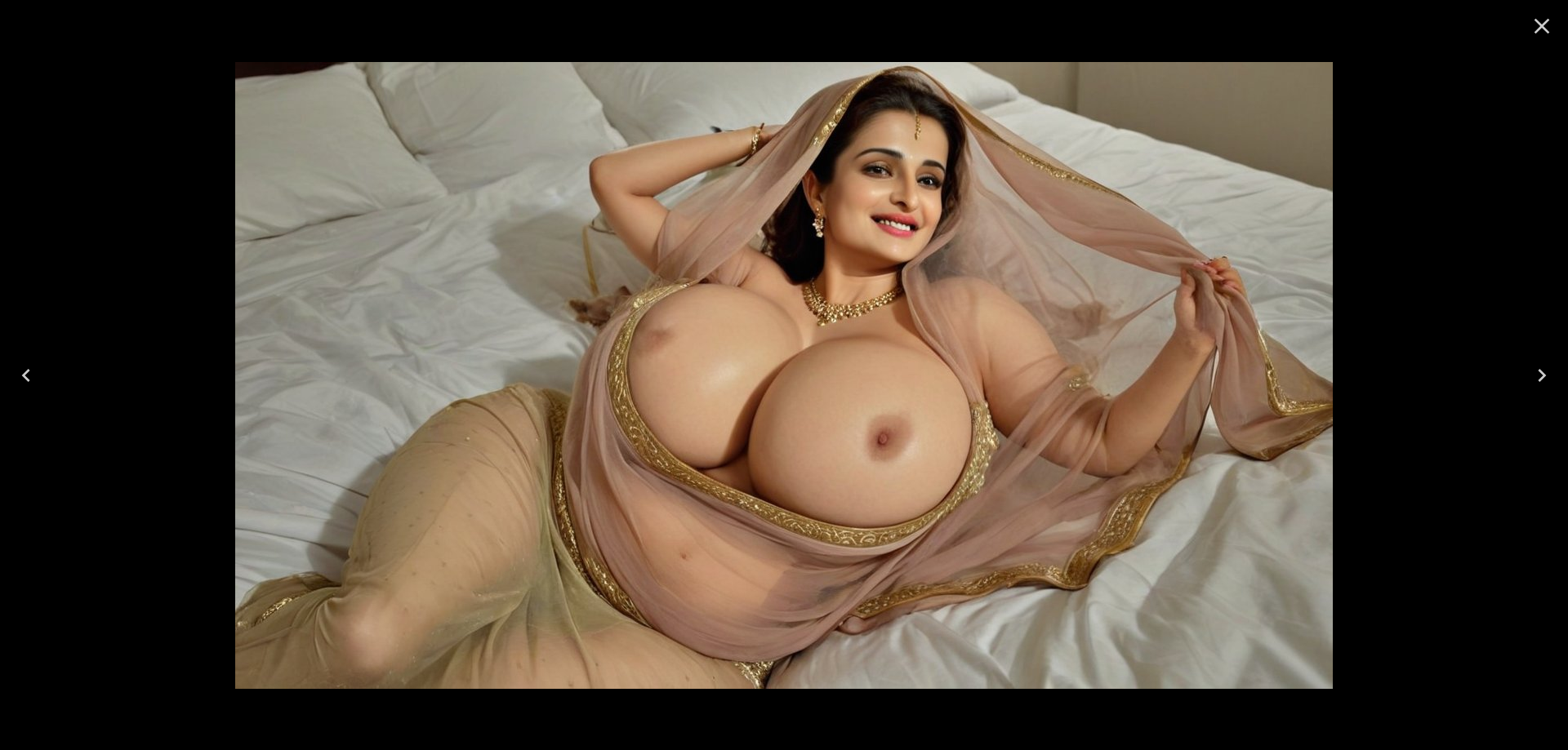
click at [1542, 377] on icon "Next" at bounding box center [1542, 375] width 8 height 13
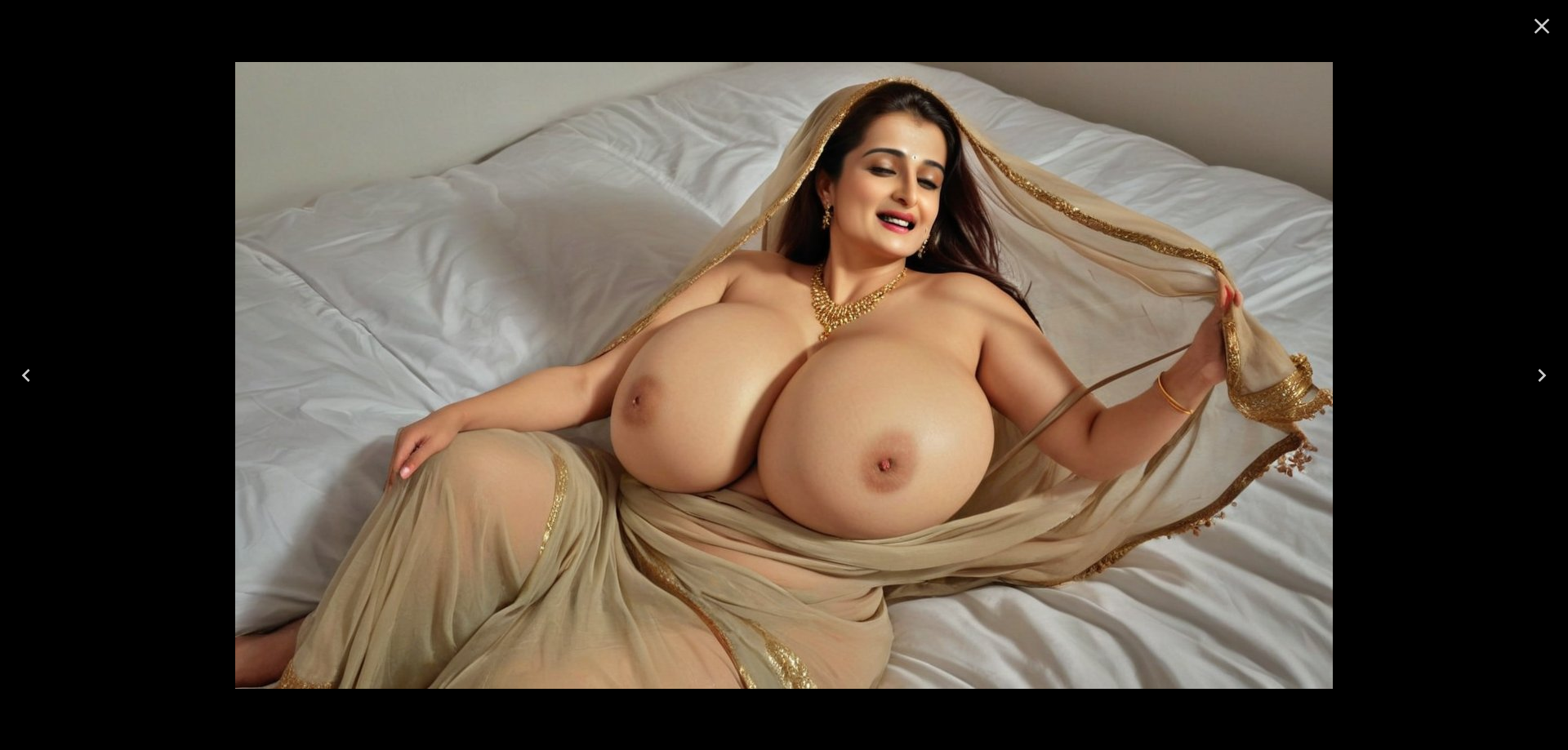
click at [1529, 376] on icon "Next" at bounding box center [1542, 375] width 26 height 26
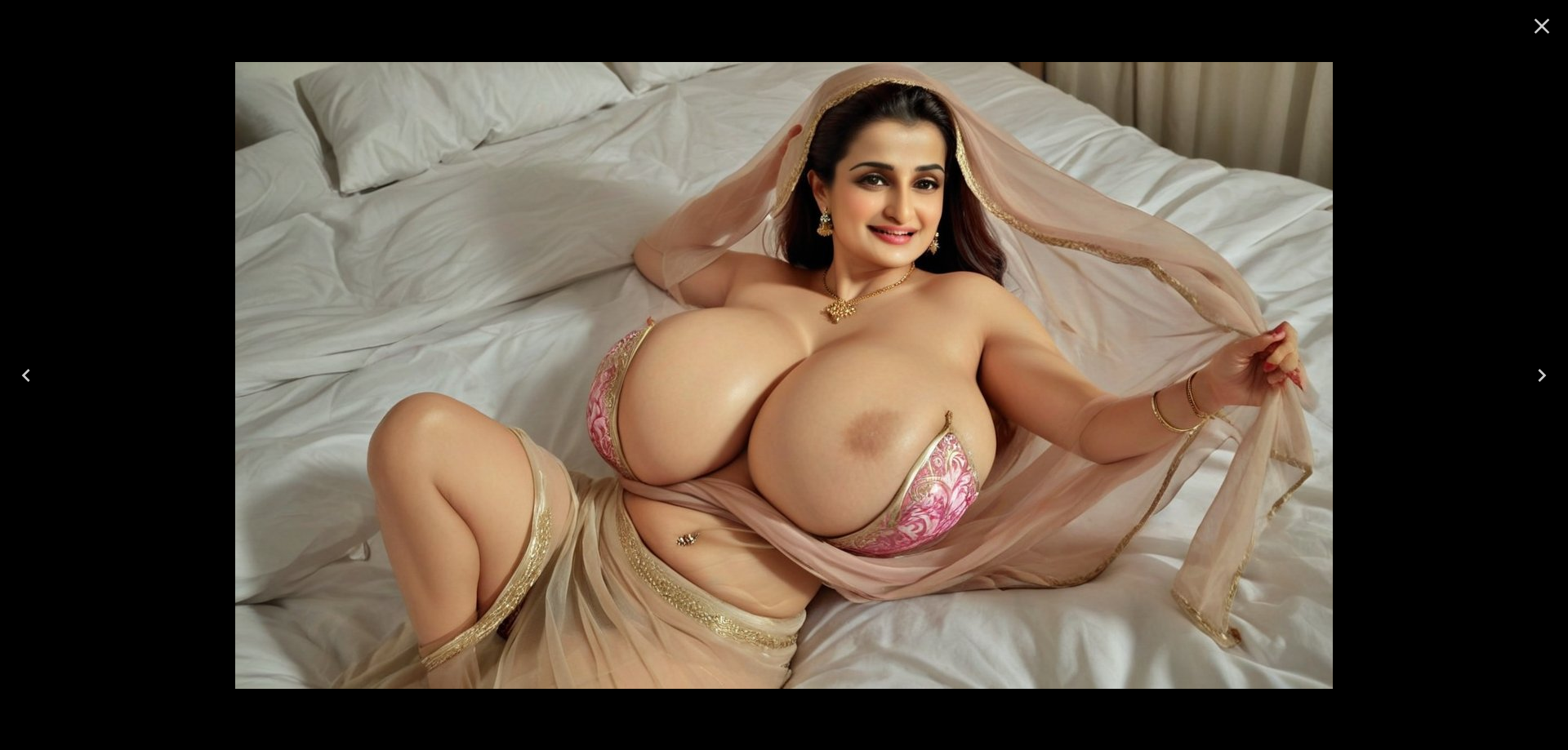
click at [1529, 376] on icon "Next" at bounding box center [1542, 375] width 26 height 26
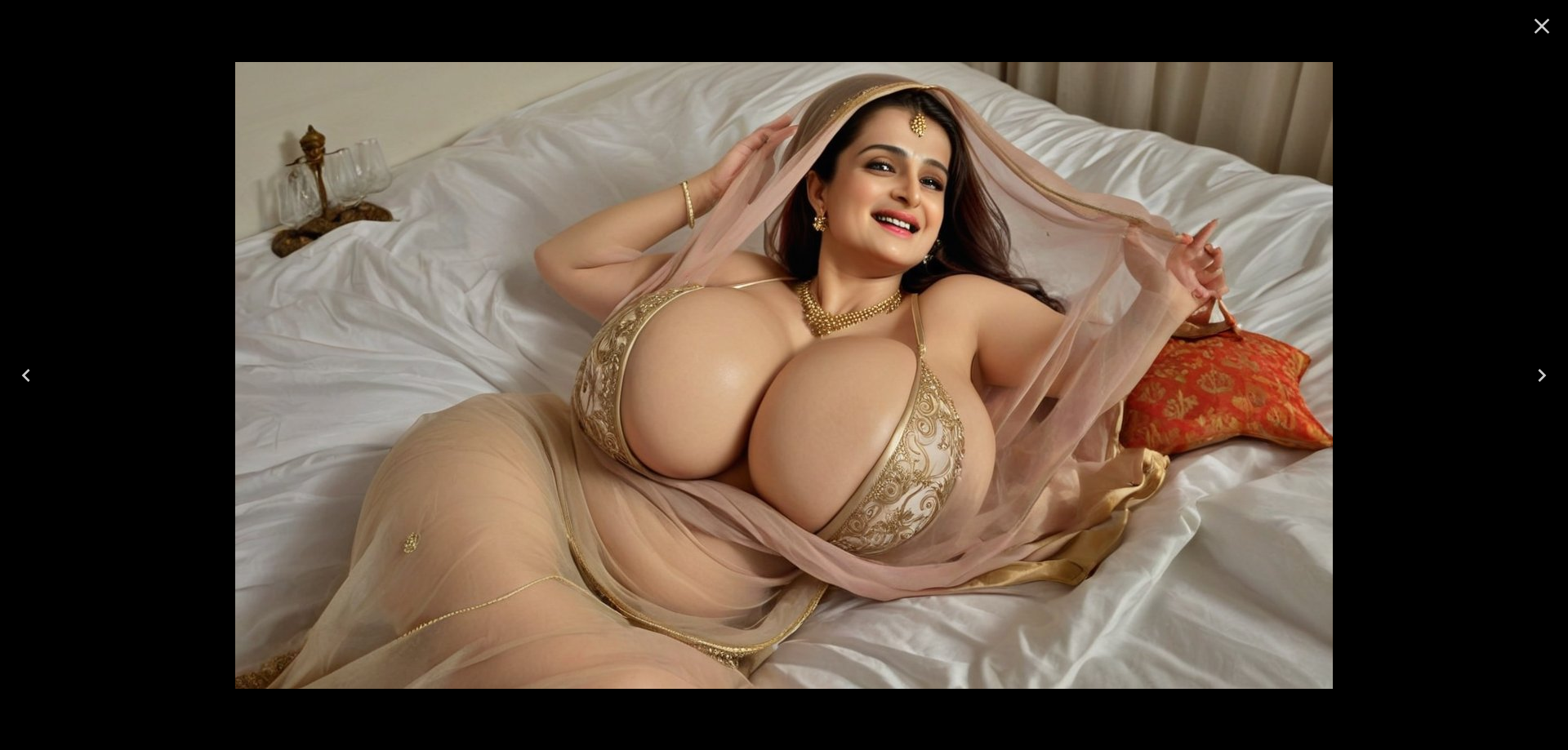
click at [1529, 376] on icon "Next" at bounding box center [1542, 375] width 26 height 26
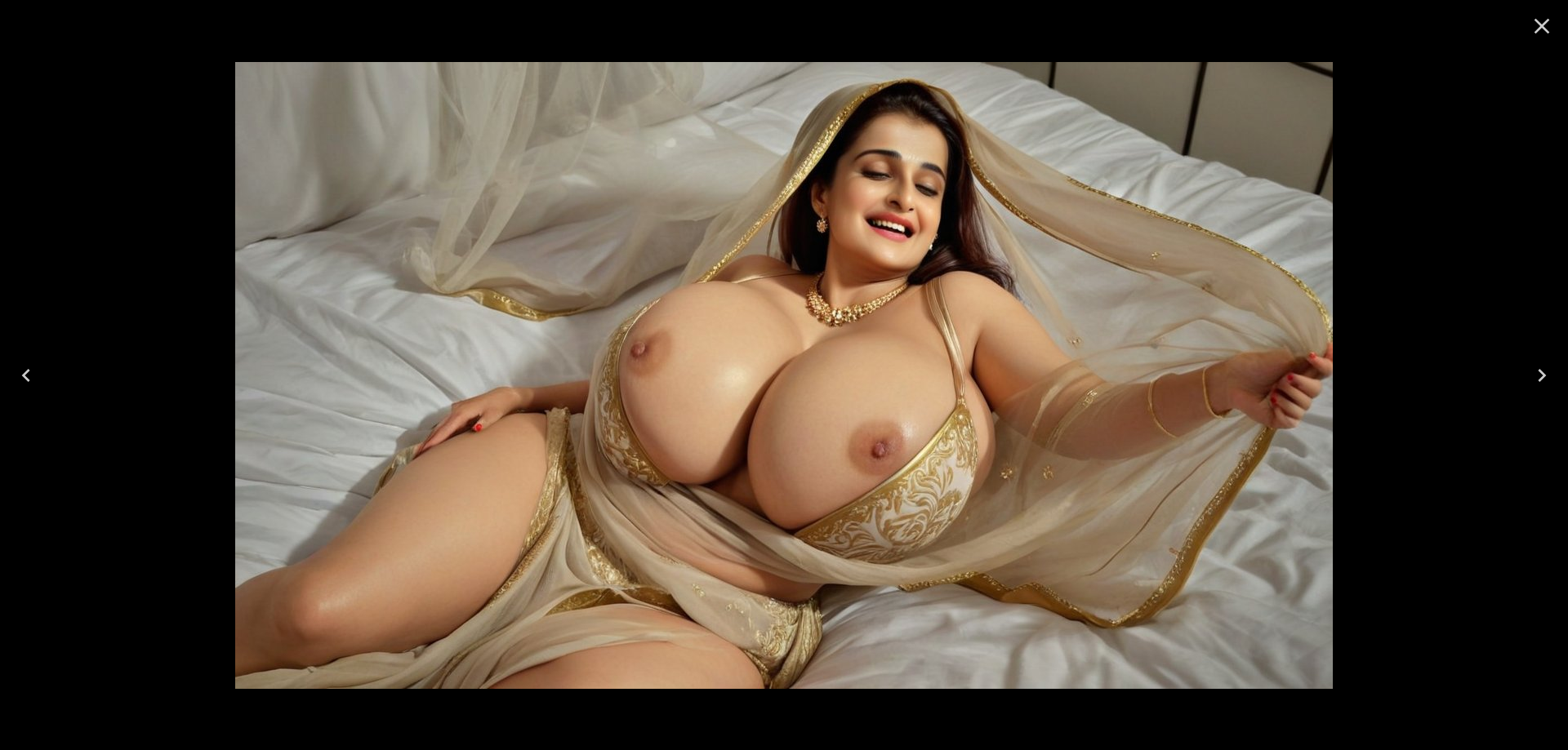
click at [1529, 376] on icon "Next" at bounding box center [1542, 375] width 26 height 26
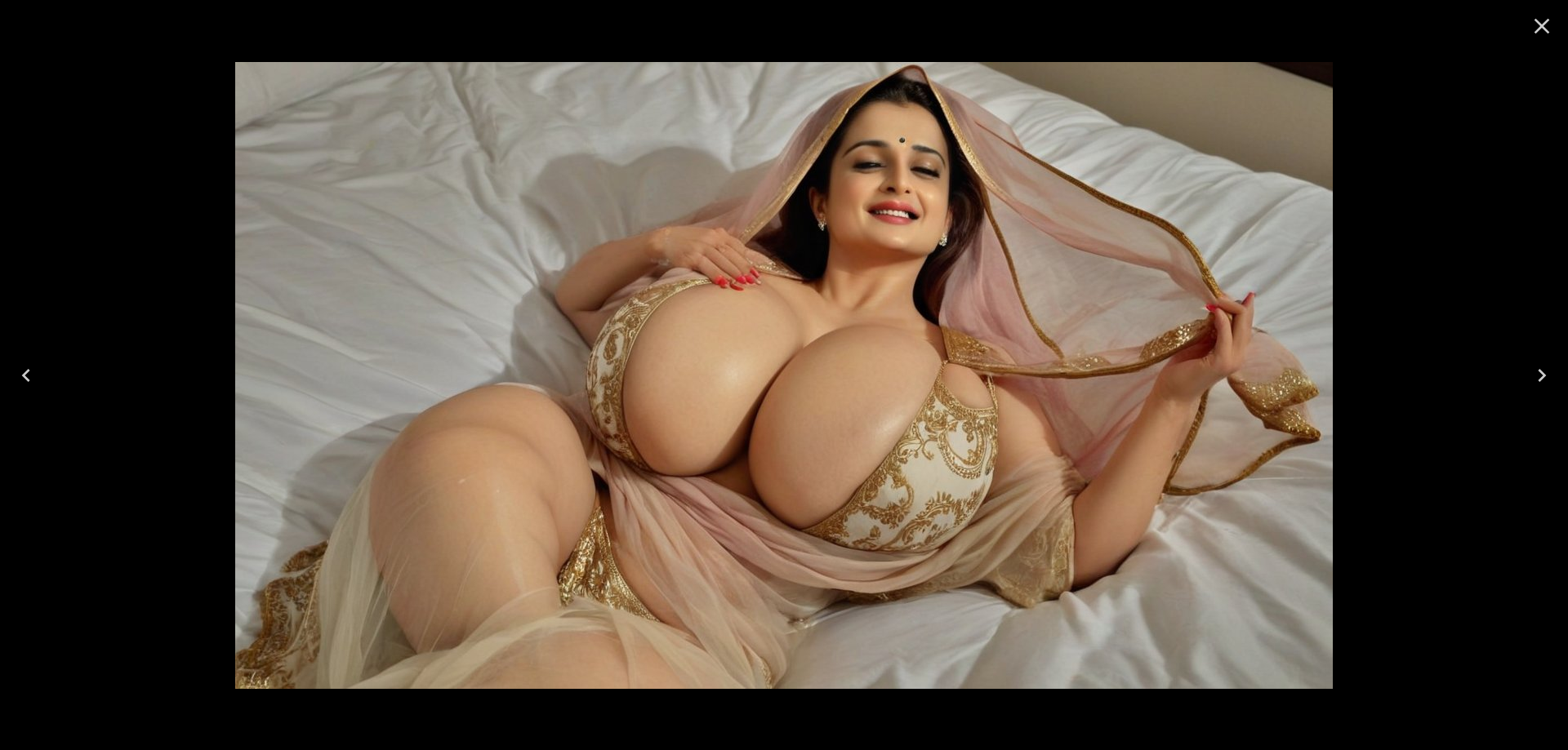
click at [1529, 376] on icon "Next" at bounding box center [1542, 375] width 26 height 26
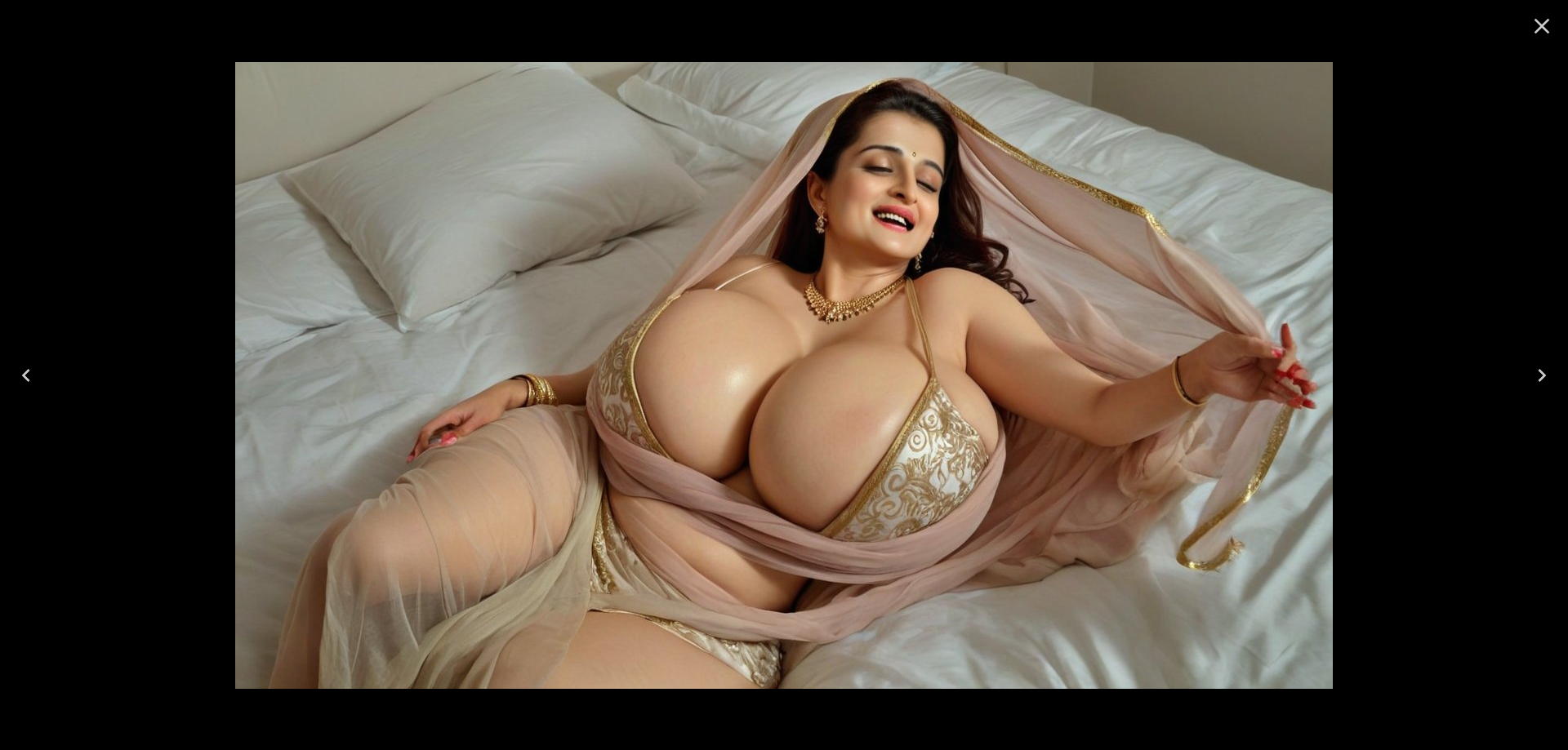
click at [1529, 376] on icon "Next" at bounding box center [1542, 375] width 26 height 26
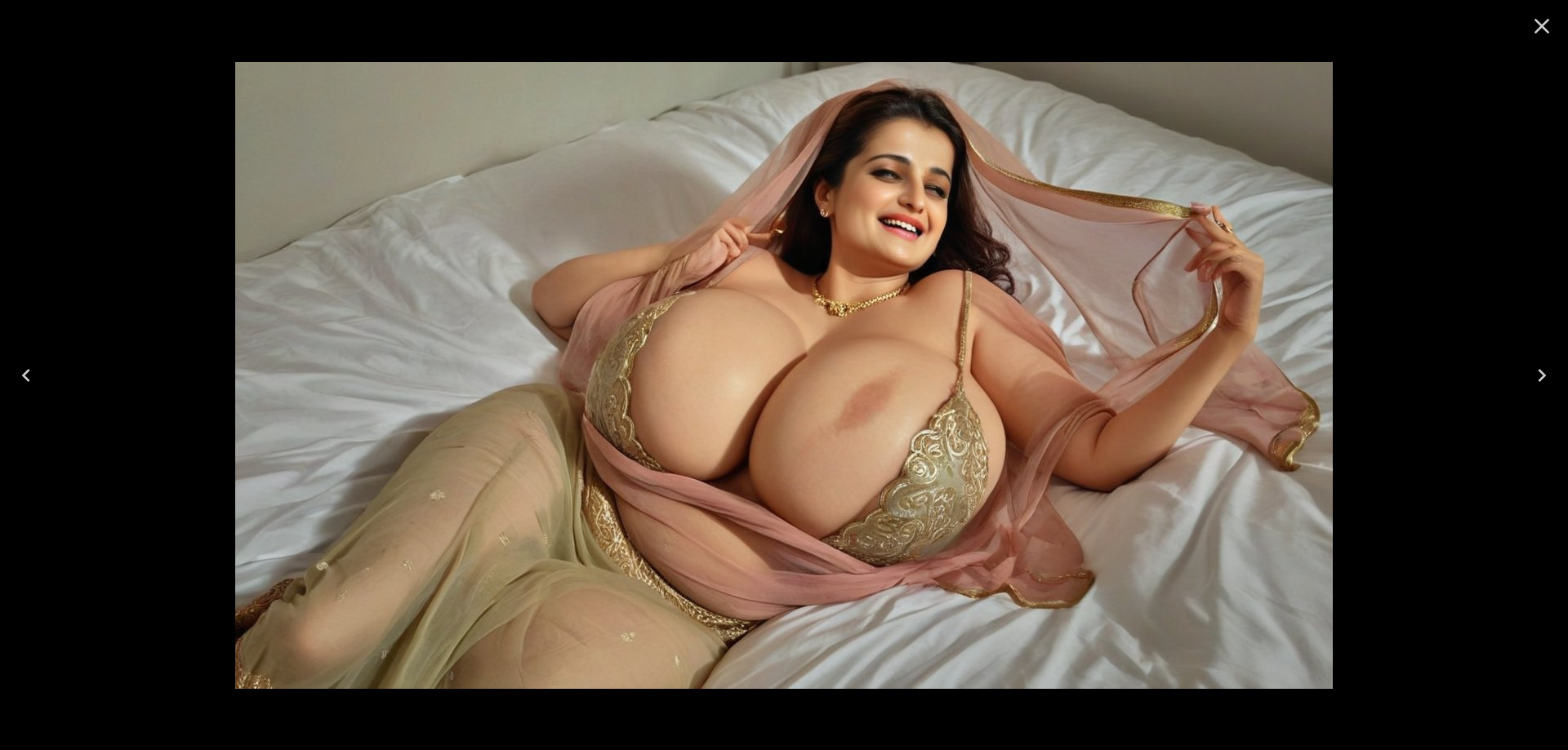
click at [1529, 376] on icon "Next" at bounding box center [1542, 375] width 26 height 26
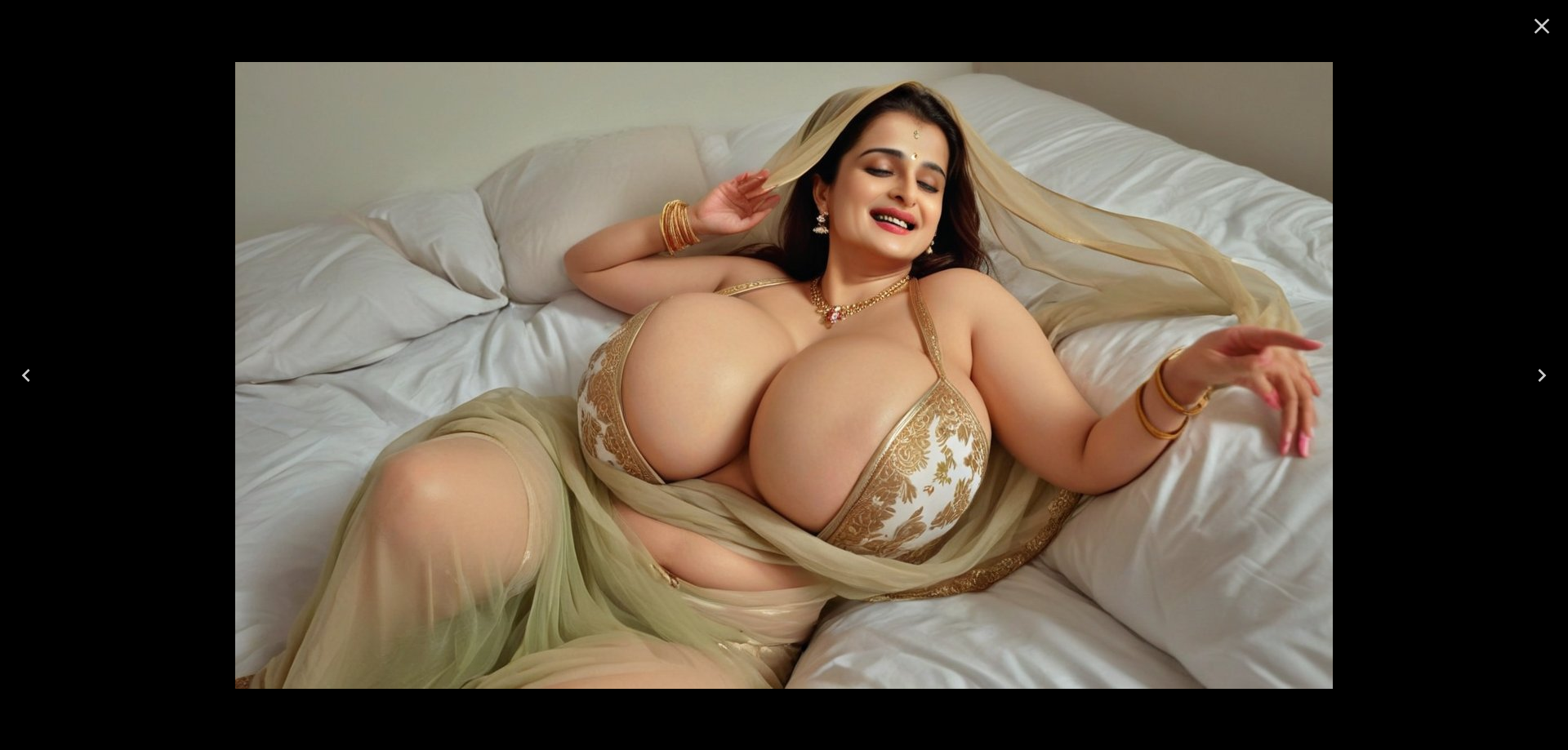
click at [1529, 376] on icon "Next" at bounding box center [1542, 375] width 26 height 26
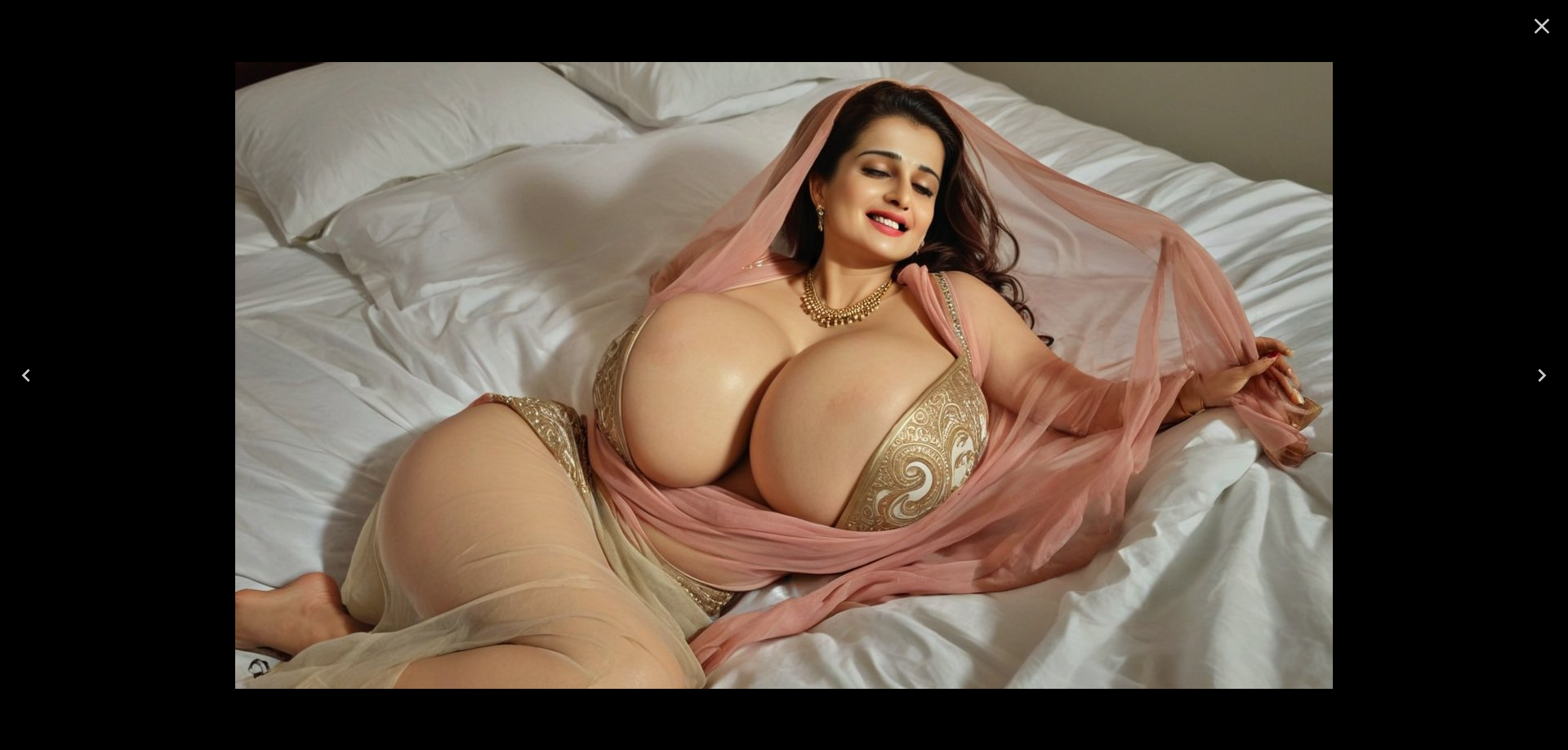
click at [1529, 376] on icon "Next" at bounding box center [1542, 375] width 26 height 26
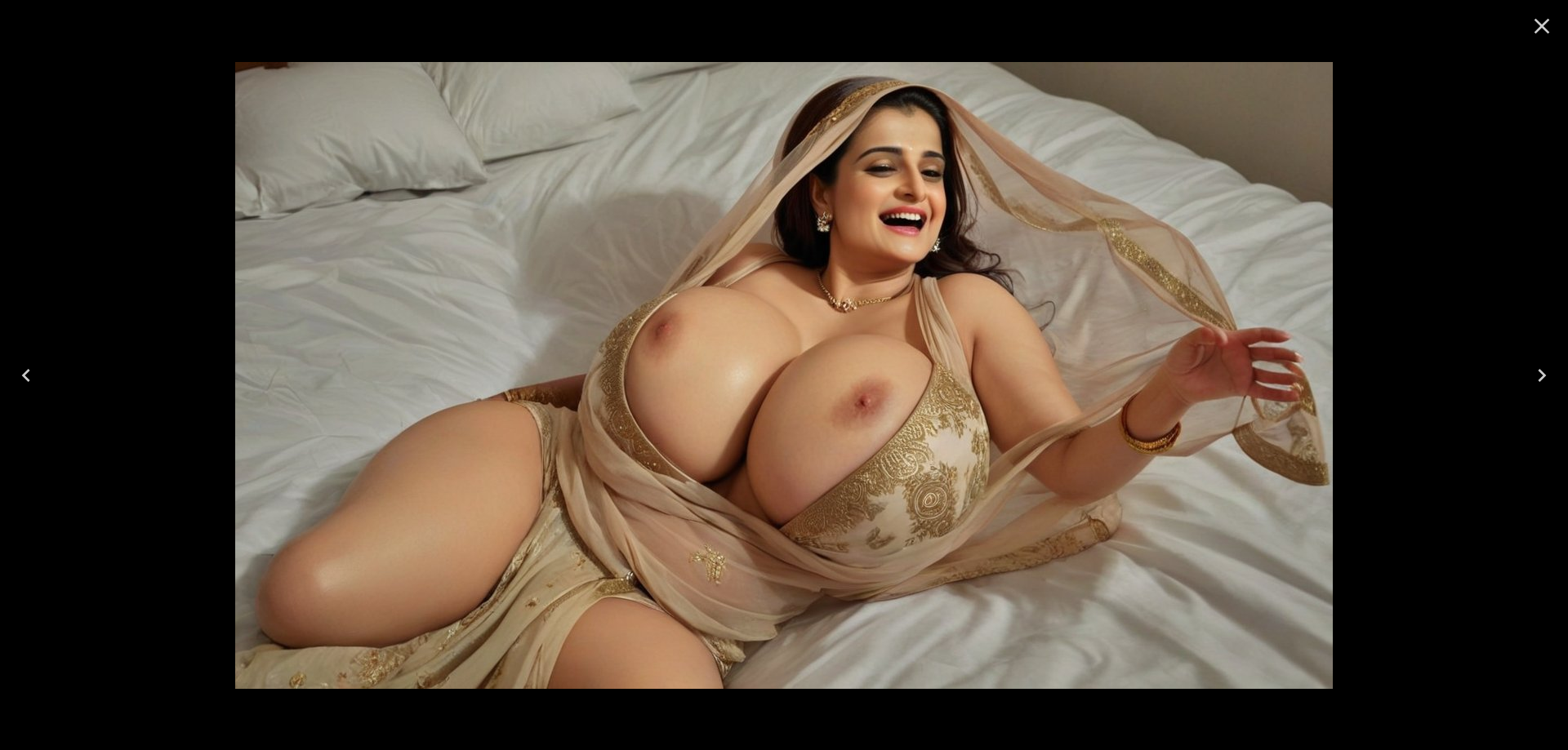
click at [1529, 376] on icon "Next" at bounding box center [1542, 375] width 26 height 26
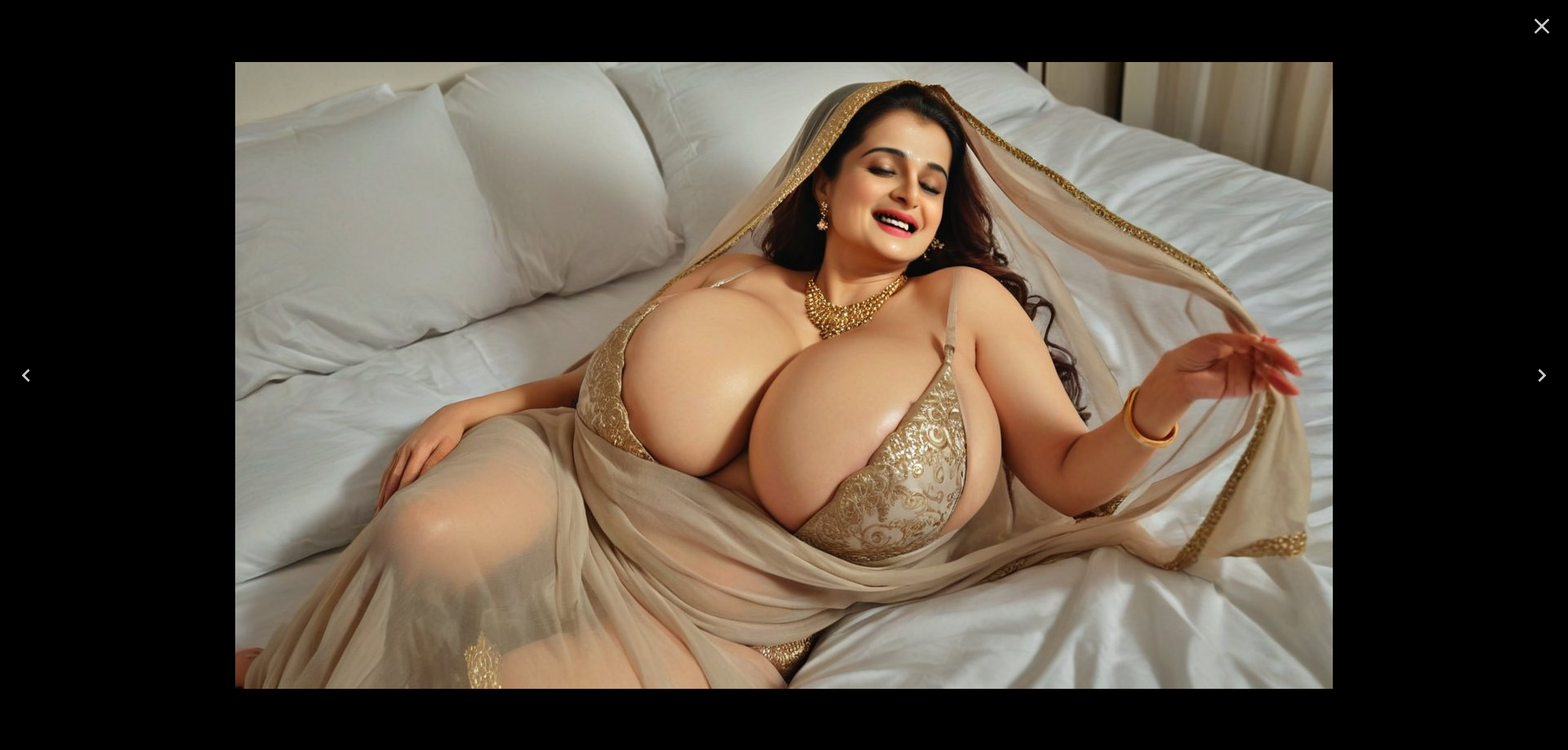
click at [1529, 376] on icon "Next" at bounding box center [1542, 375] width 26 height 26
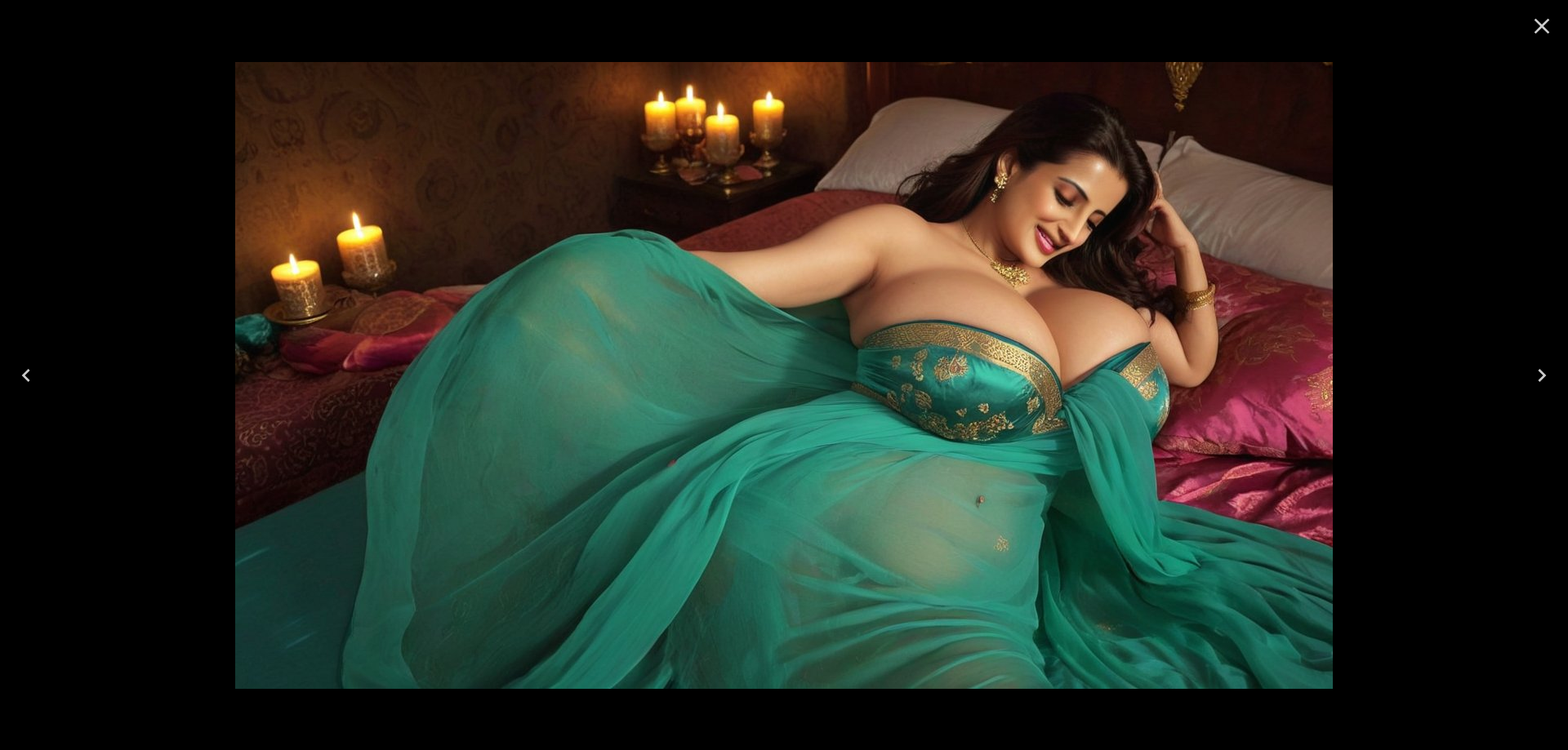
click at [1539, 368] on icon "Next" at bounding box center [1542, 375] width 26 height 26
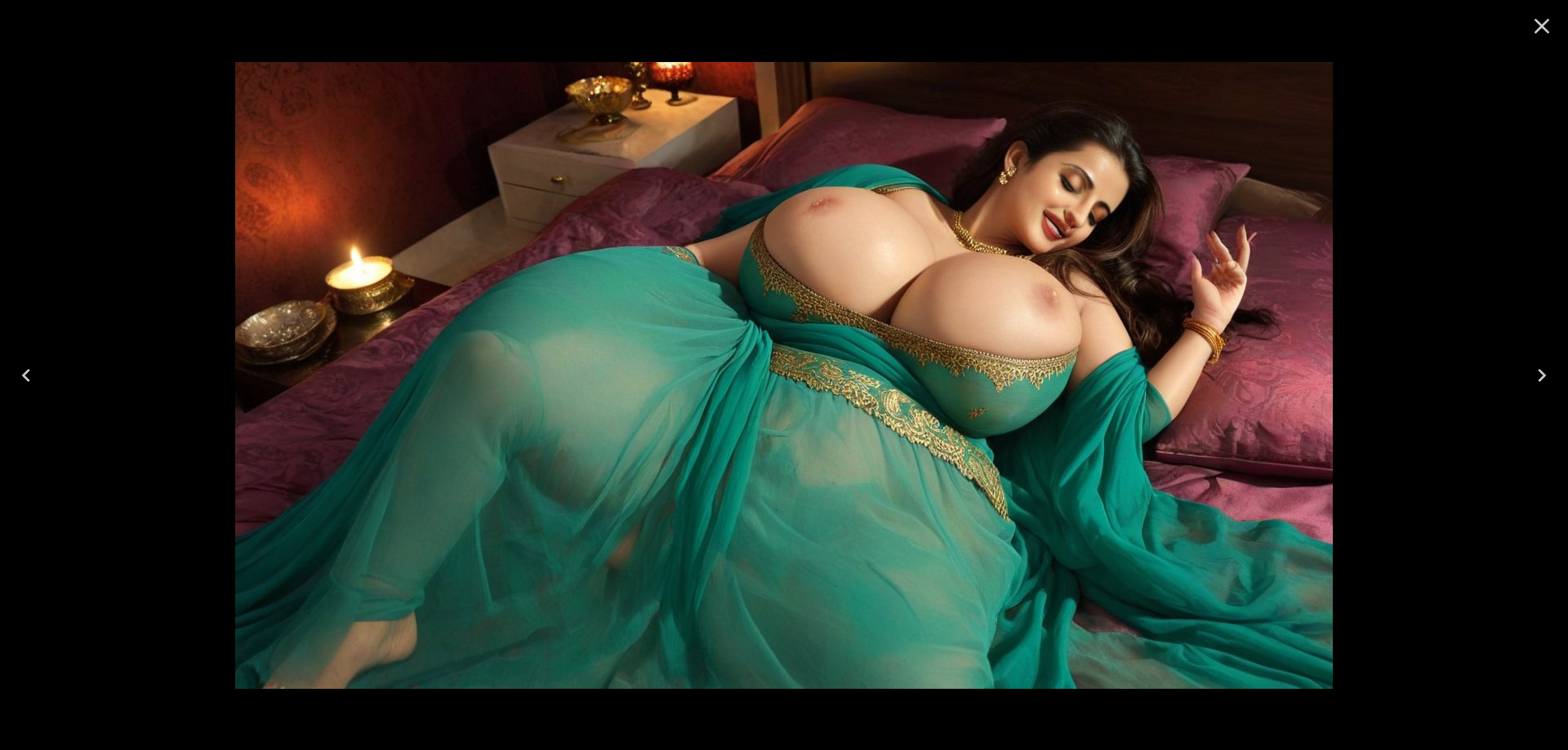
click at [1523, 375] on button "Next" at bounding box center [1543, 375] width 53 height 65
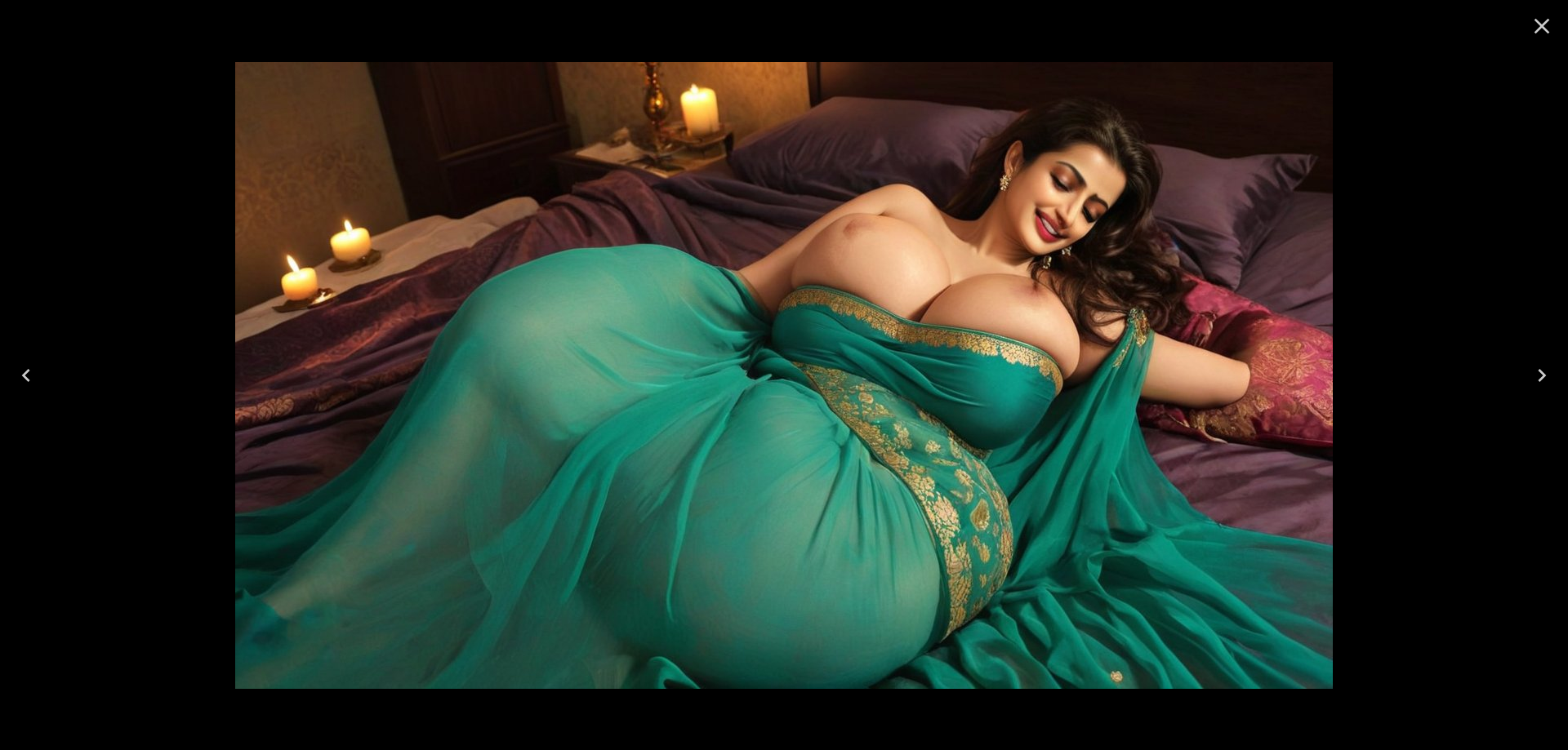
click at [1523, 375] on button "Next" at bounding box center [1543, 375] width 53 height 65
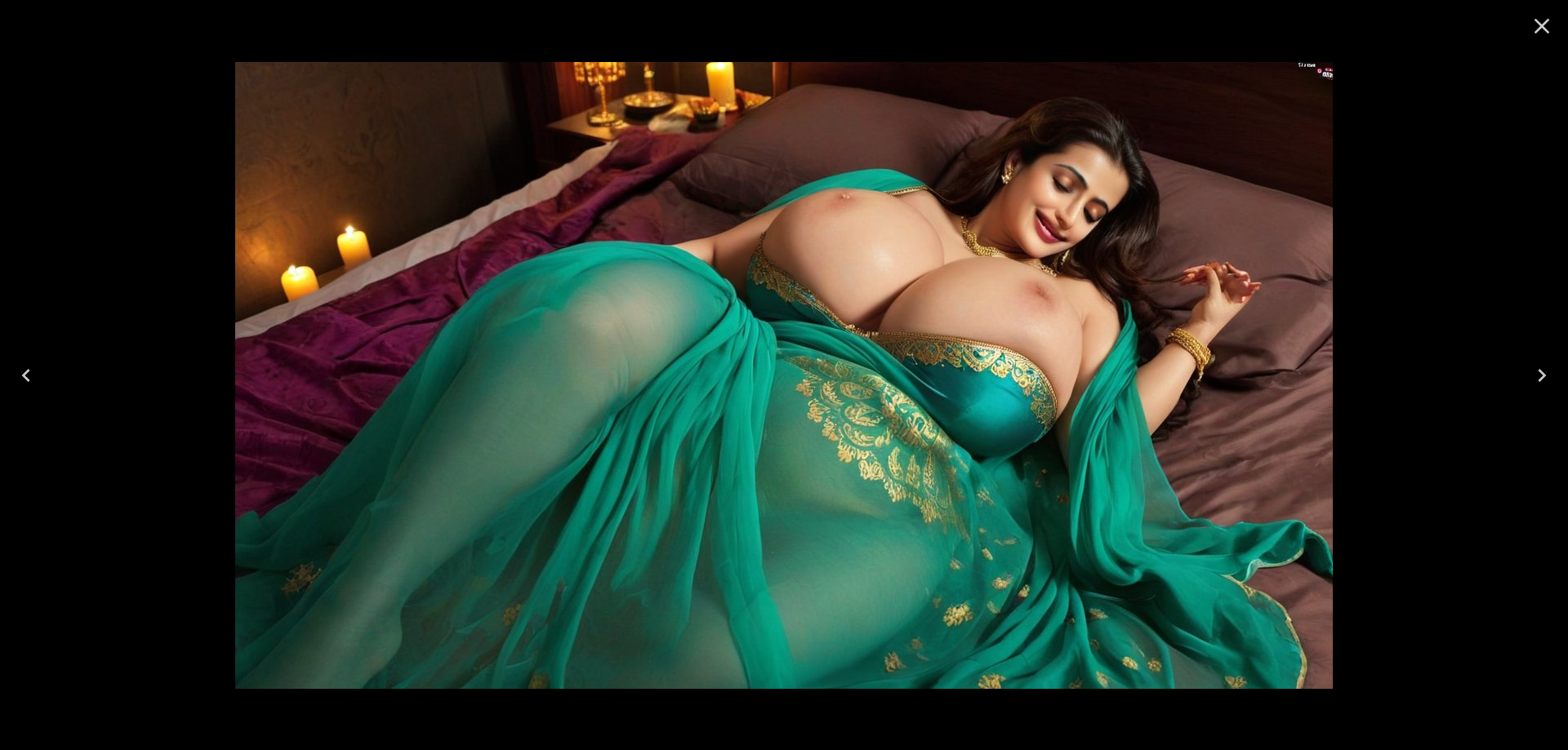
click at [1523, 375] on button "Next" at bounding box center [1543, 375] width 53 height 65
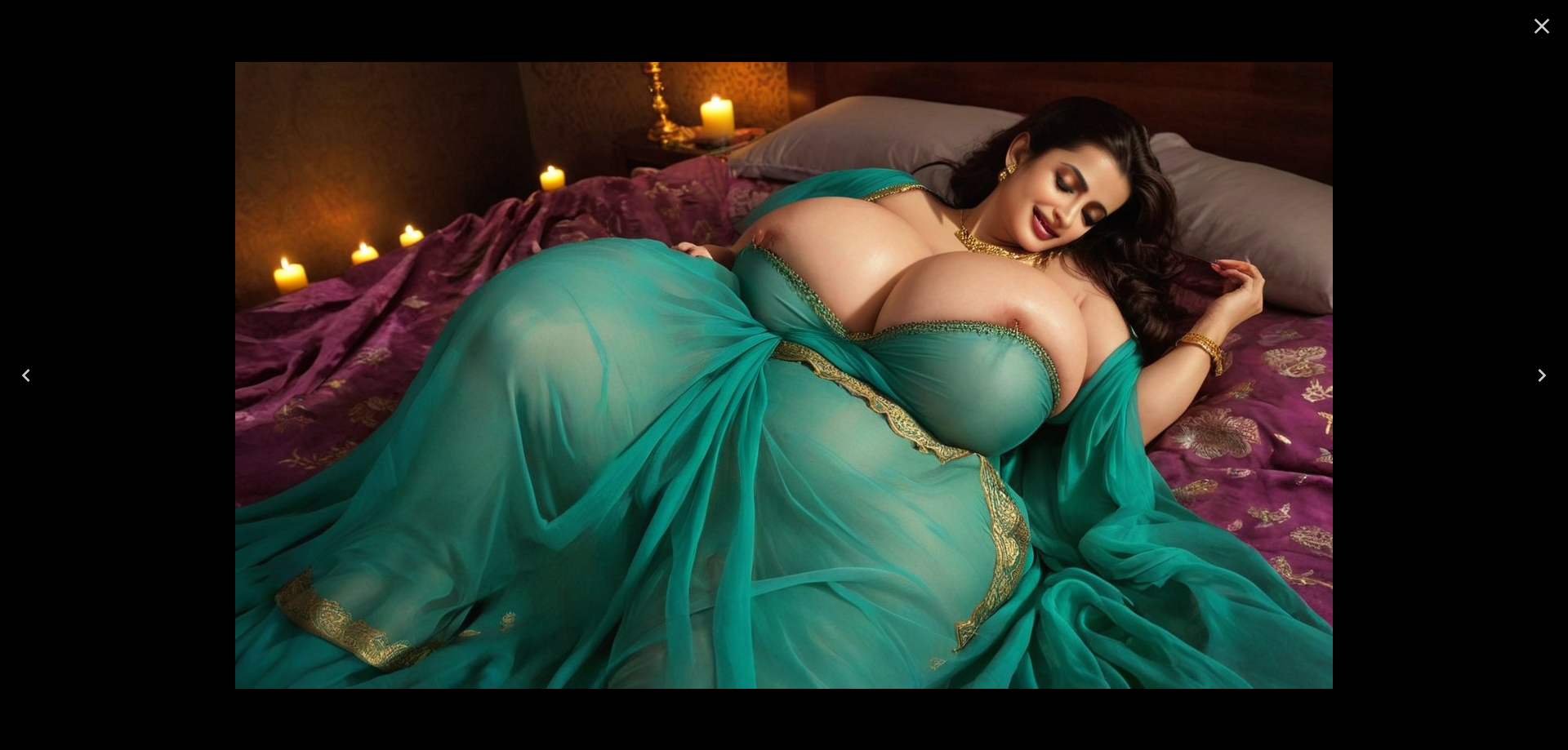
click at [1523, 375] on button "Next" at bounding box center [1543, 375] width 53 height 65
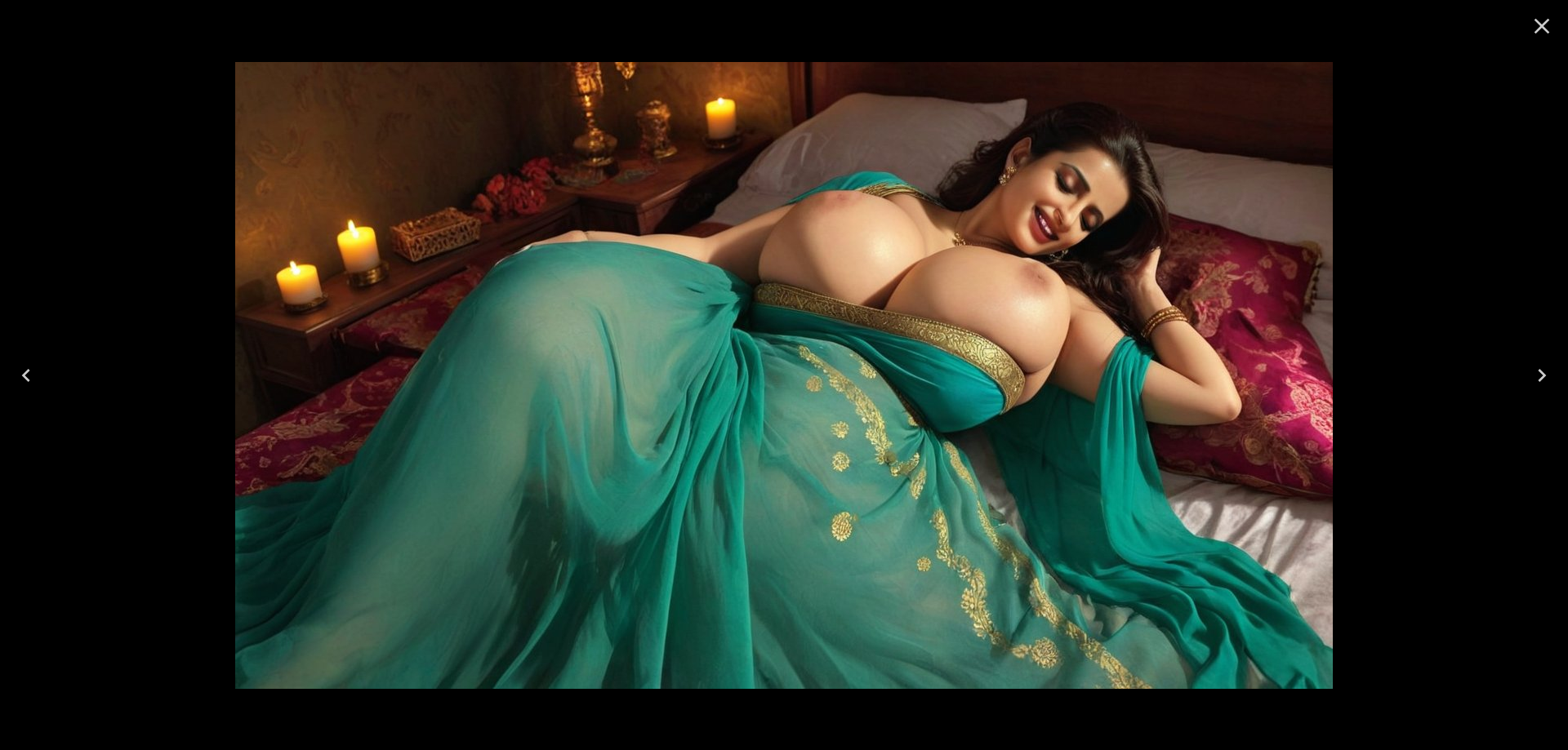
click at [1523, 375] on button "Next" at bounding box center [1543, 375] width 53 height 65
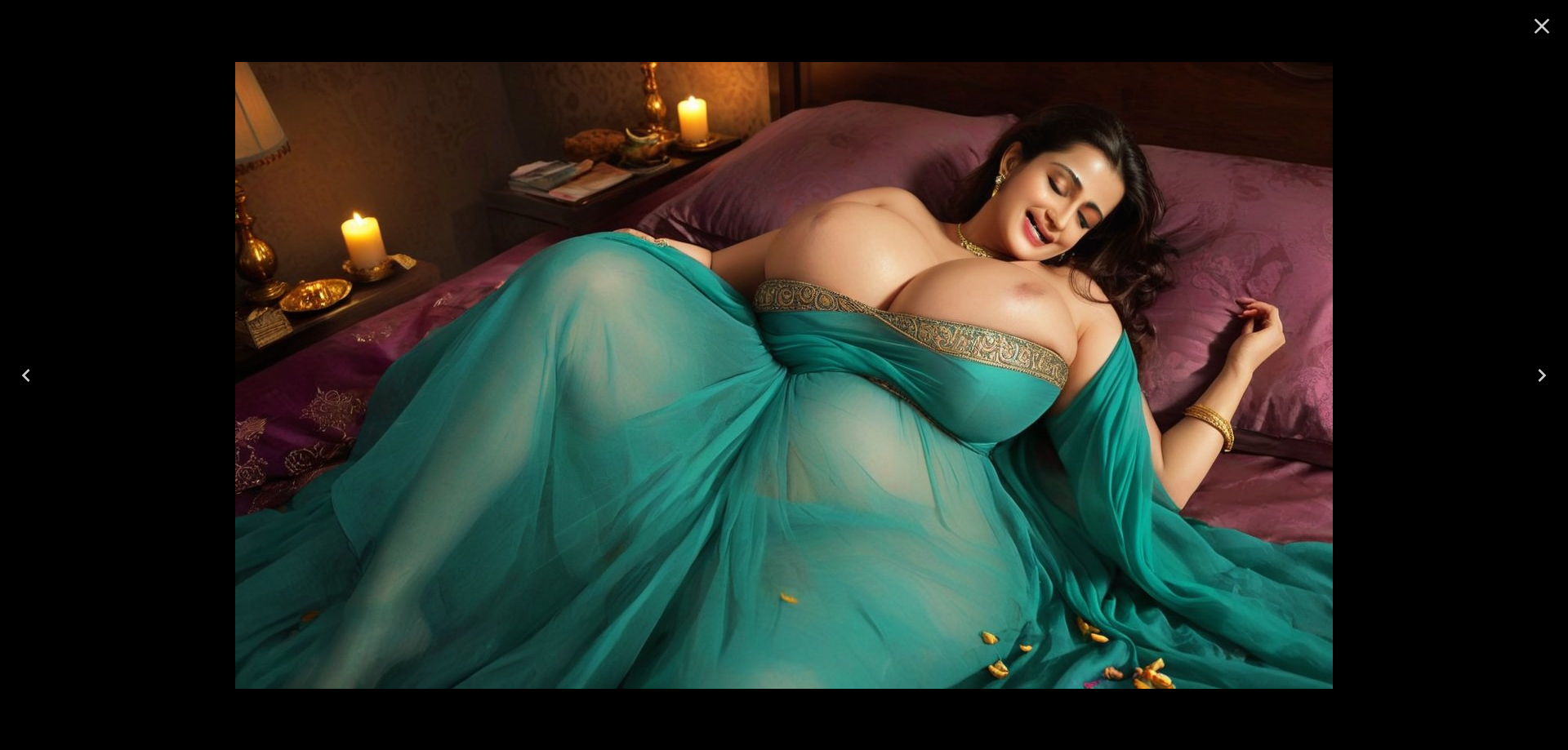
click at [1523, 375] on button "Next" at bounding box center [1543, 375] width 53 height 65
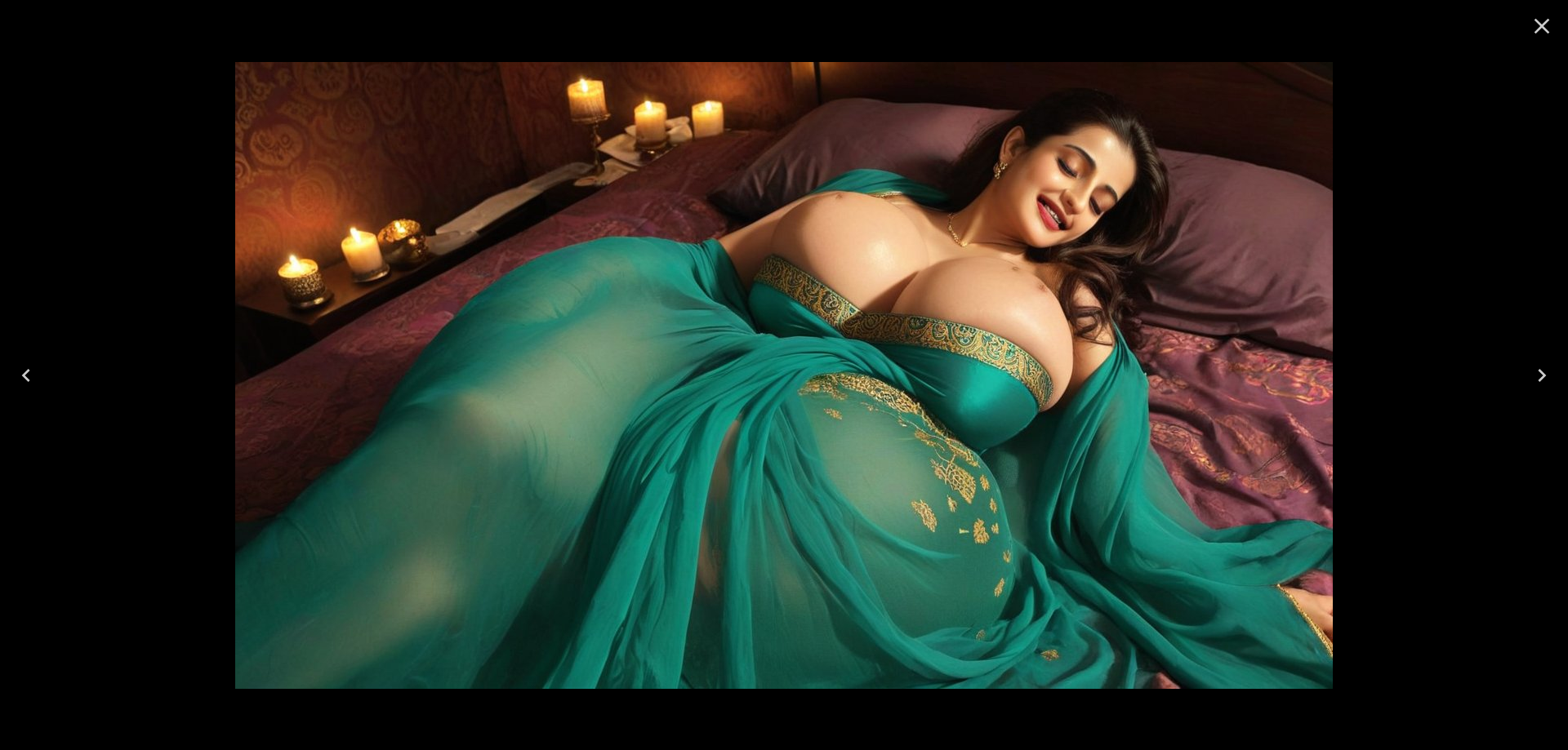
click at [1523, 375] on button "Next" at bounding box center [1543, 375] width 53 height 65
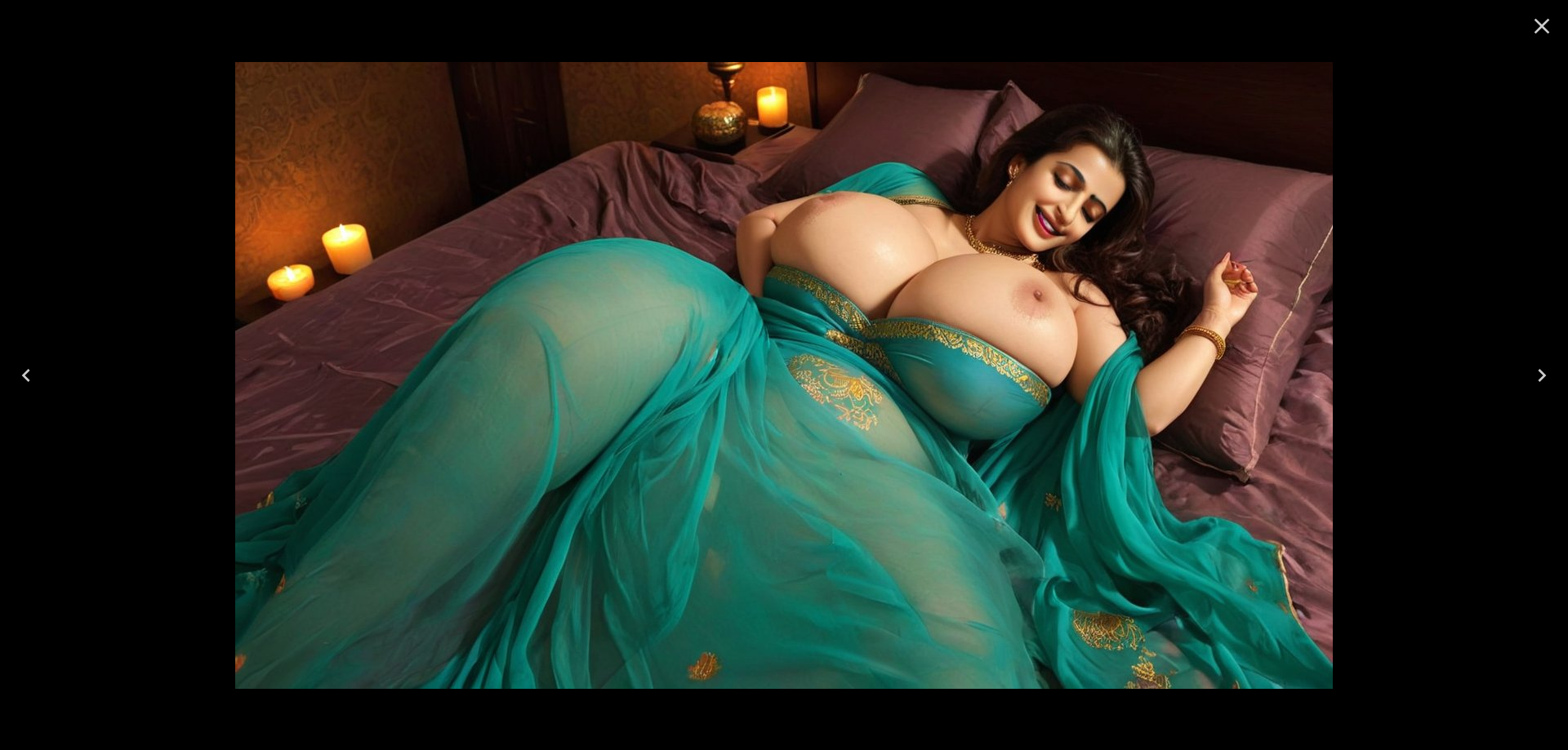
click at [1523, 375] on button "Next" at bounding box center [1543, 375] width 53 height 65
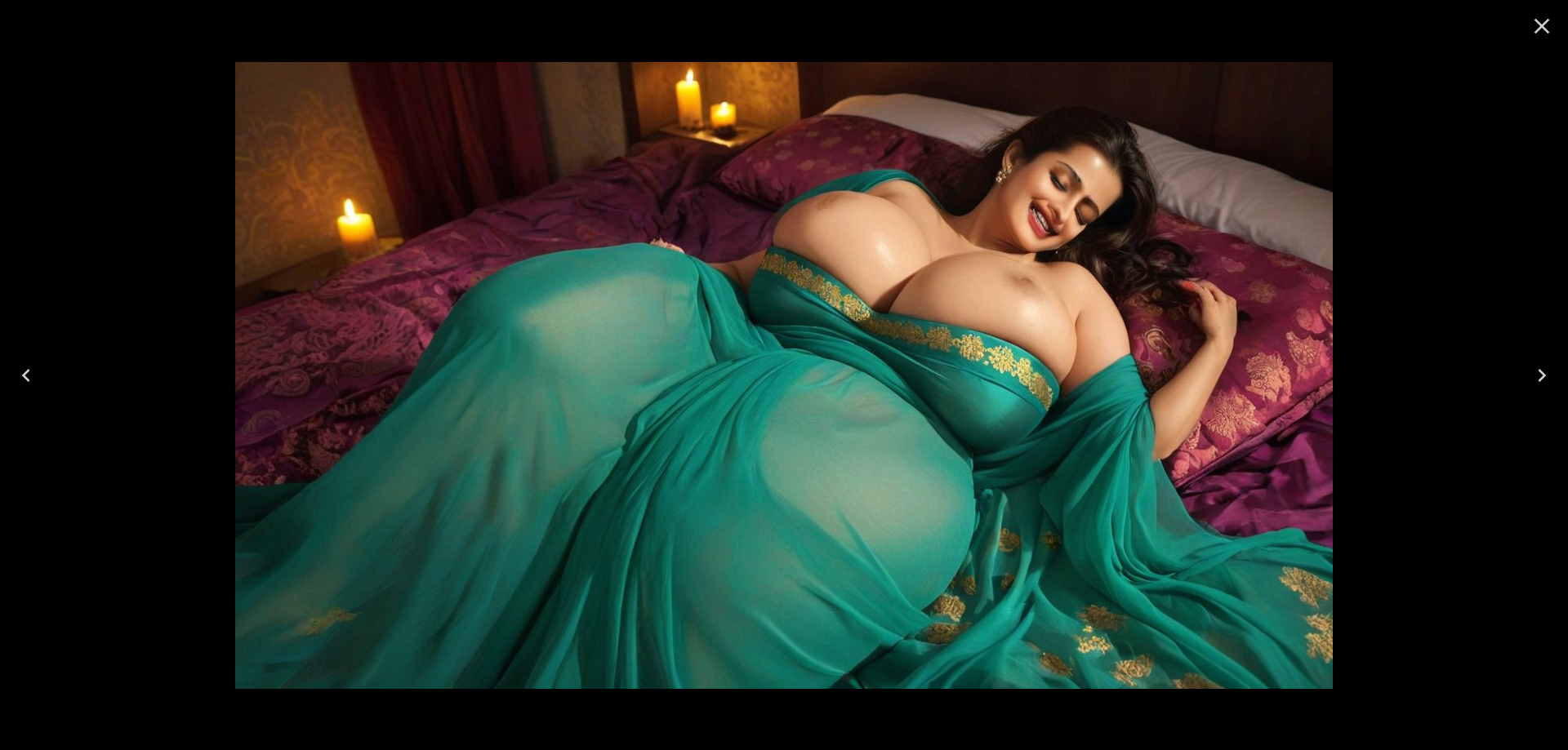
click at [1523, 375] on button "Next" at bounding box center [1543, 375] width 53 height 65
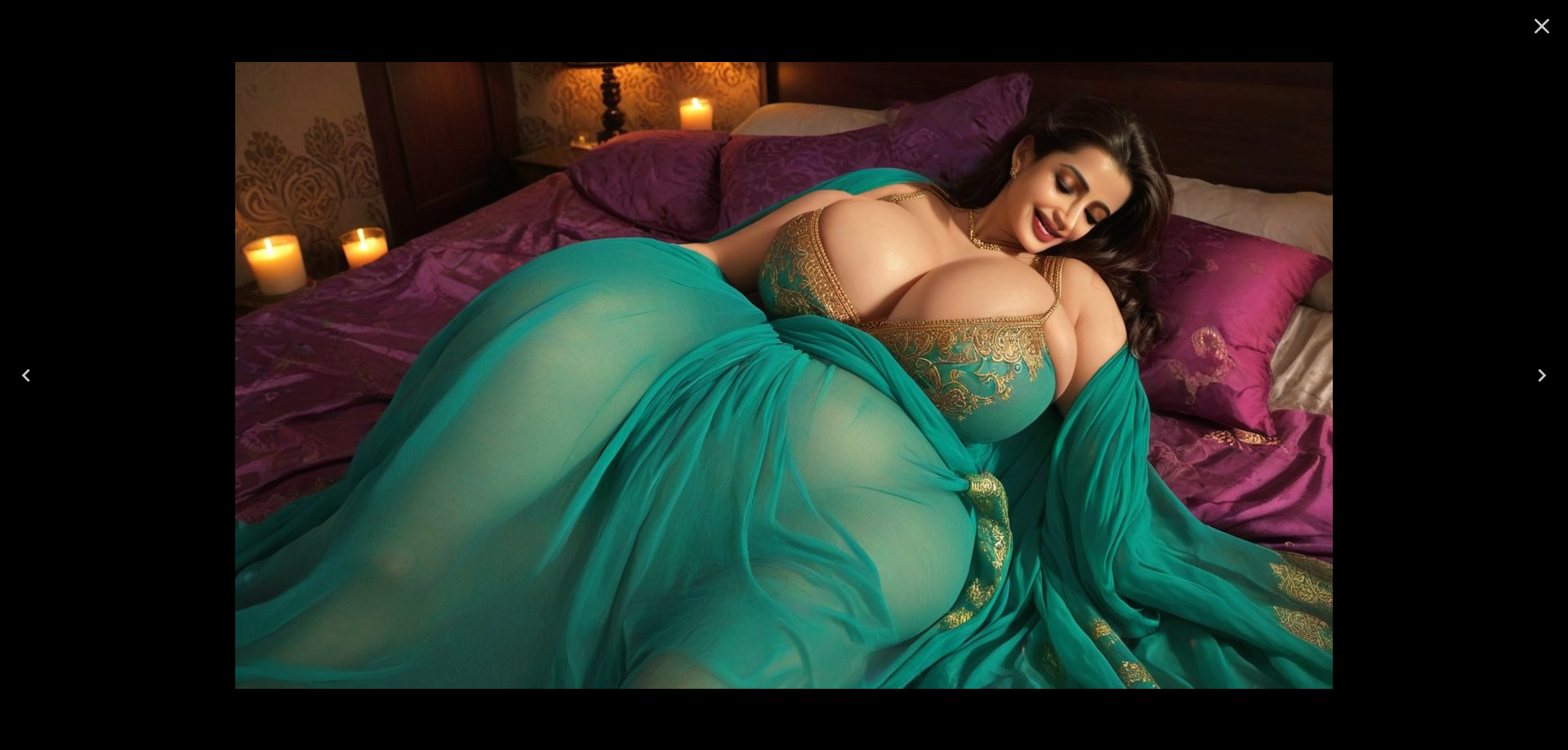
click at [1523, 375] on button "Next" at bounding box center [1543, 375] width 53 height 65
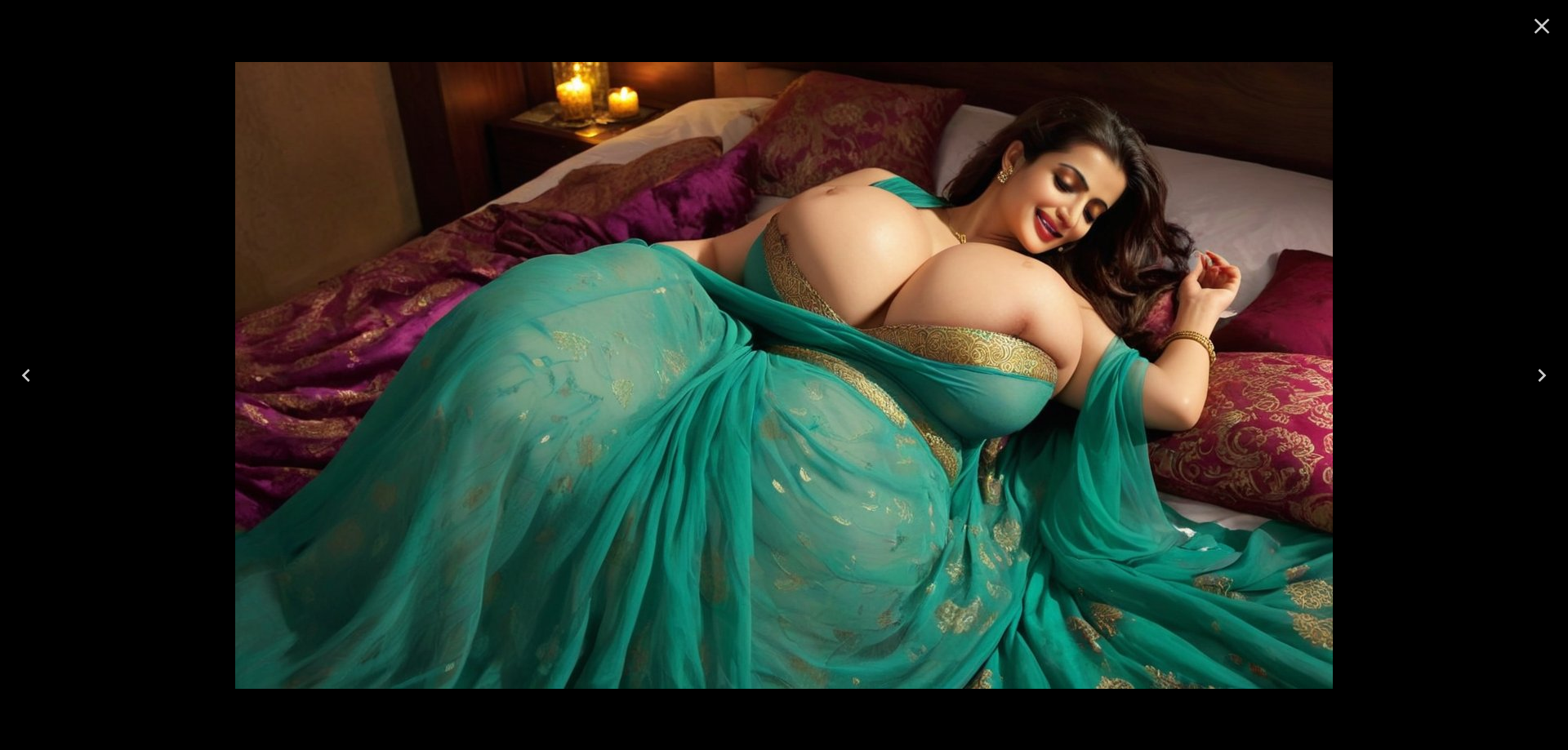
click at [1535, 365] on icon "Next" at bounding box center [1542, 375] width 26 height 26
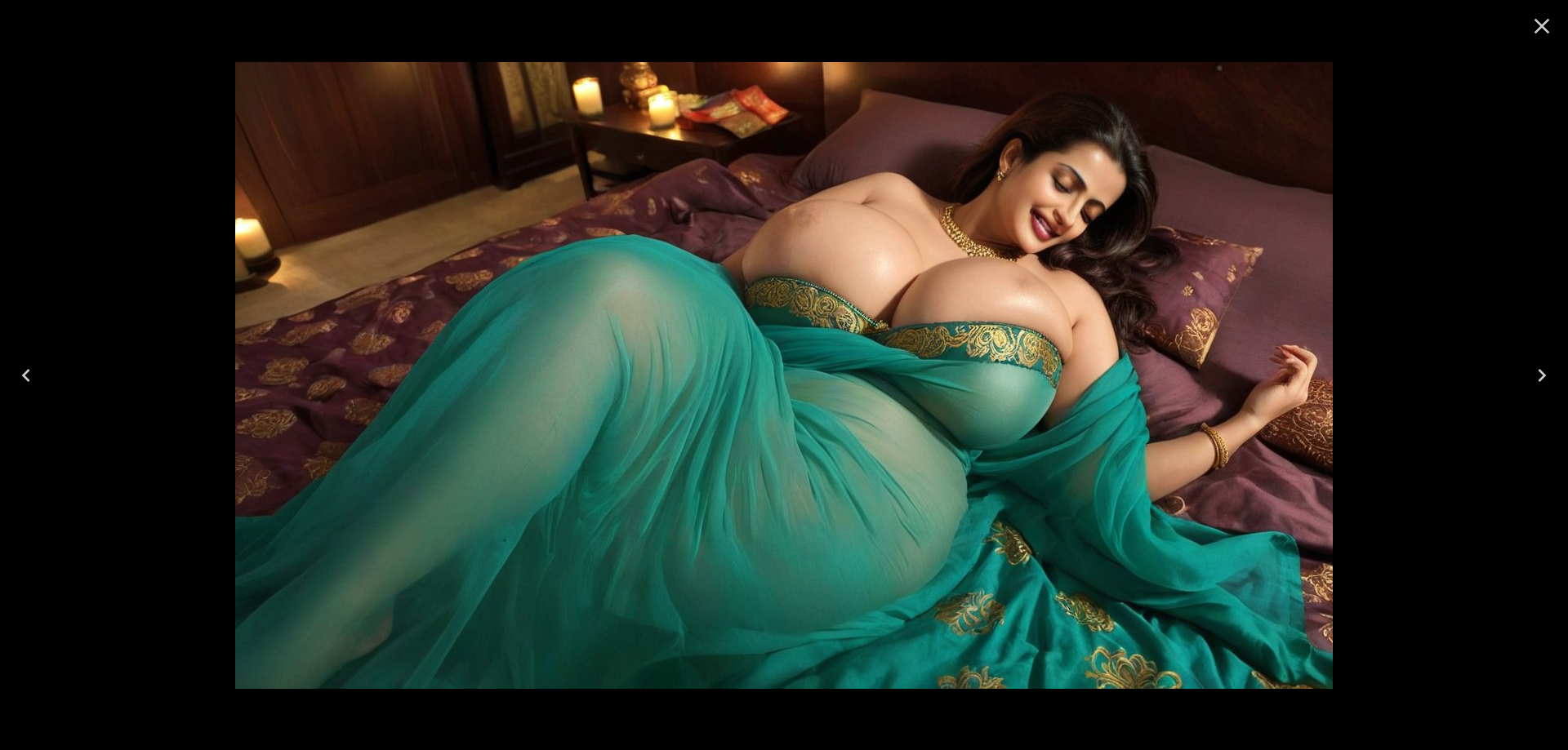
click at [1535, 365] on icon "Next" at bounding box center [1542, 375] width 26 height 26
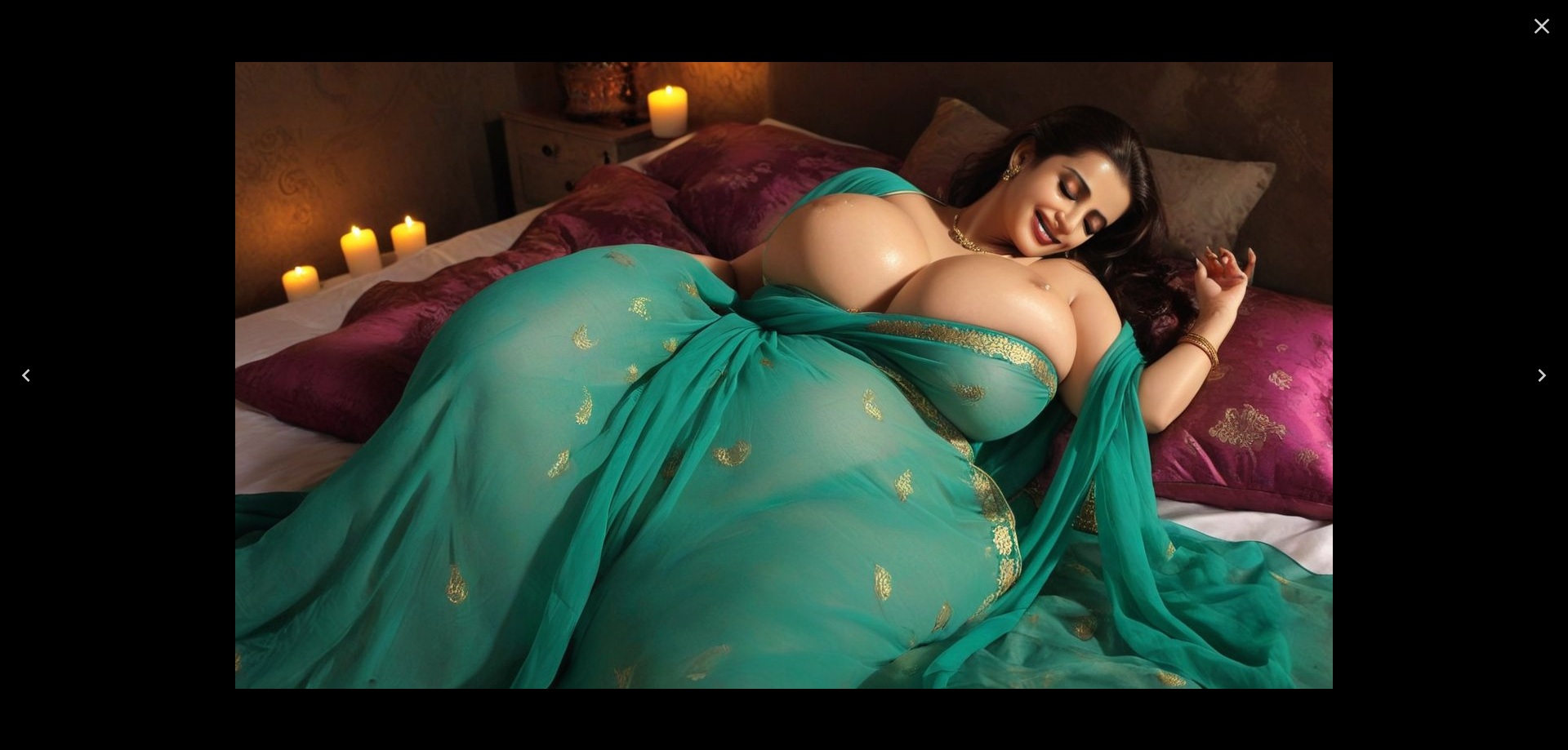
click at [1535, 365] on icon "Next" at bounding box center [1542, 375] width 26 height 26
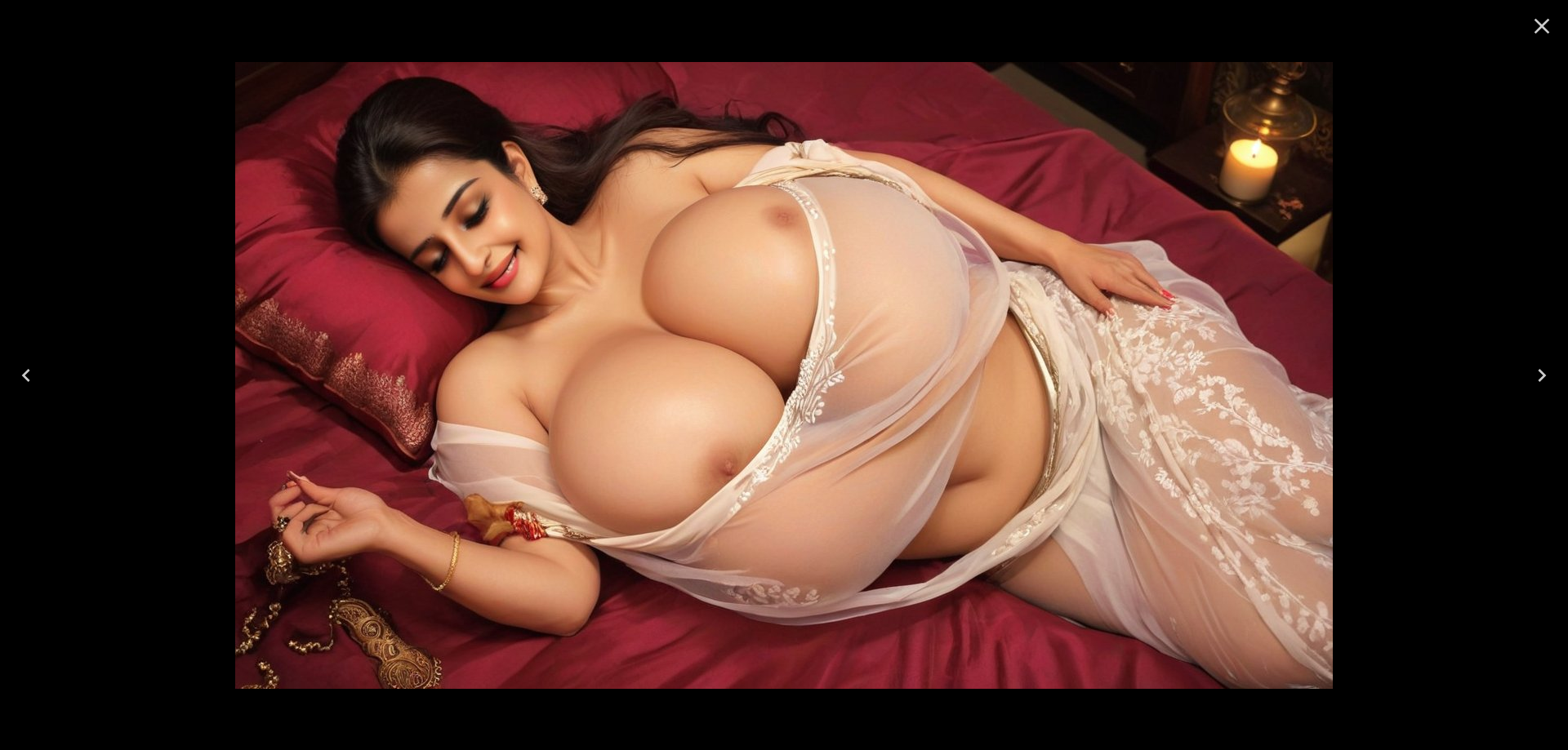
click at [1543, 377] on icon "Next" at bounding box center [1542, 375] width 8 height 13
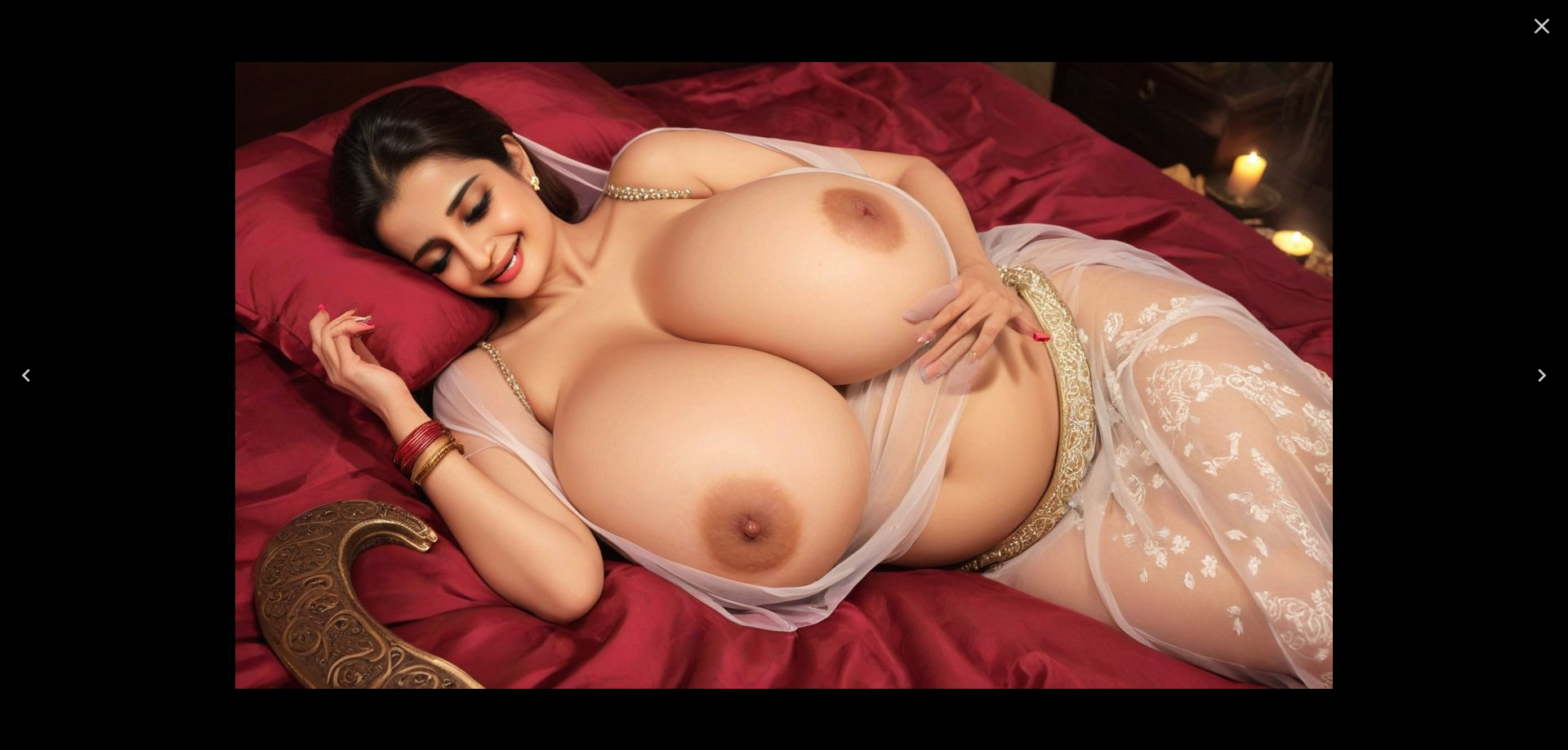
click at [1554, 368] on icon "Next" at bounding box center [1542, 375] width 26 height 26
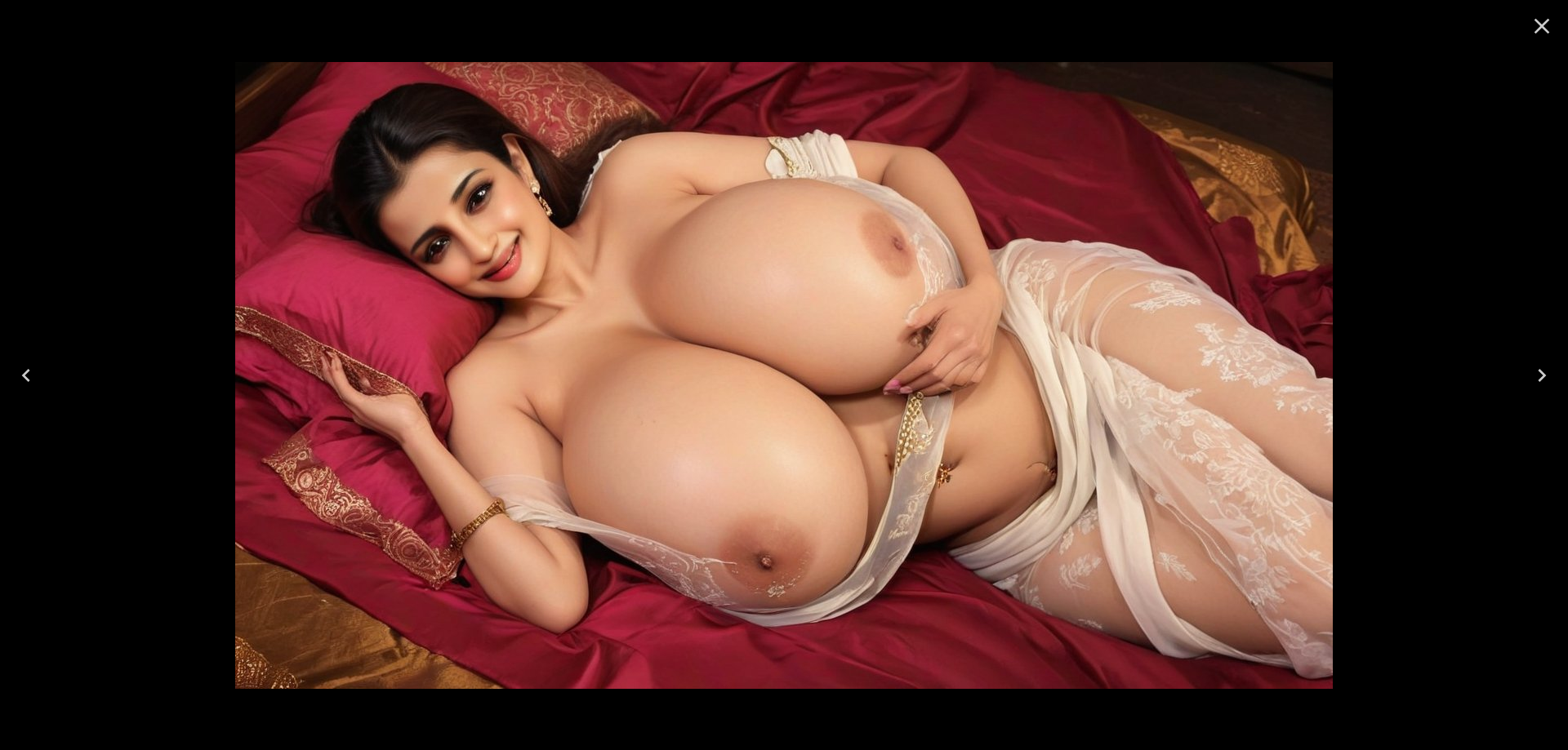
click at [1530, 383] on icon "Next" at bounding box center [1542, 375] width 26 height 26
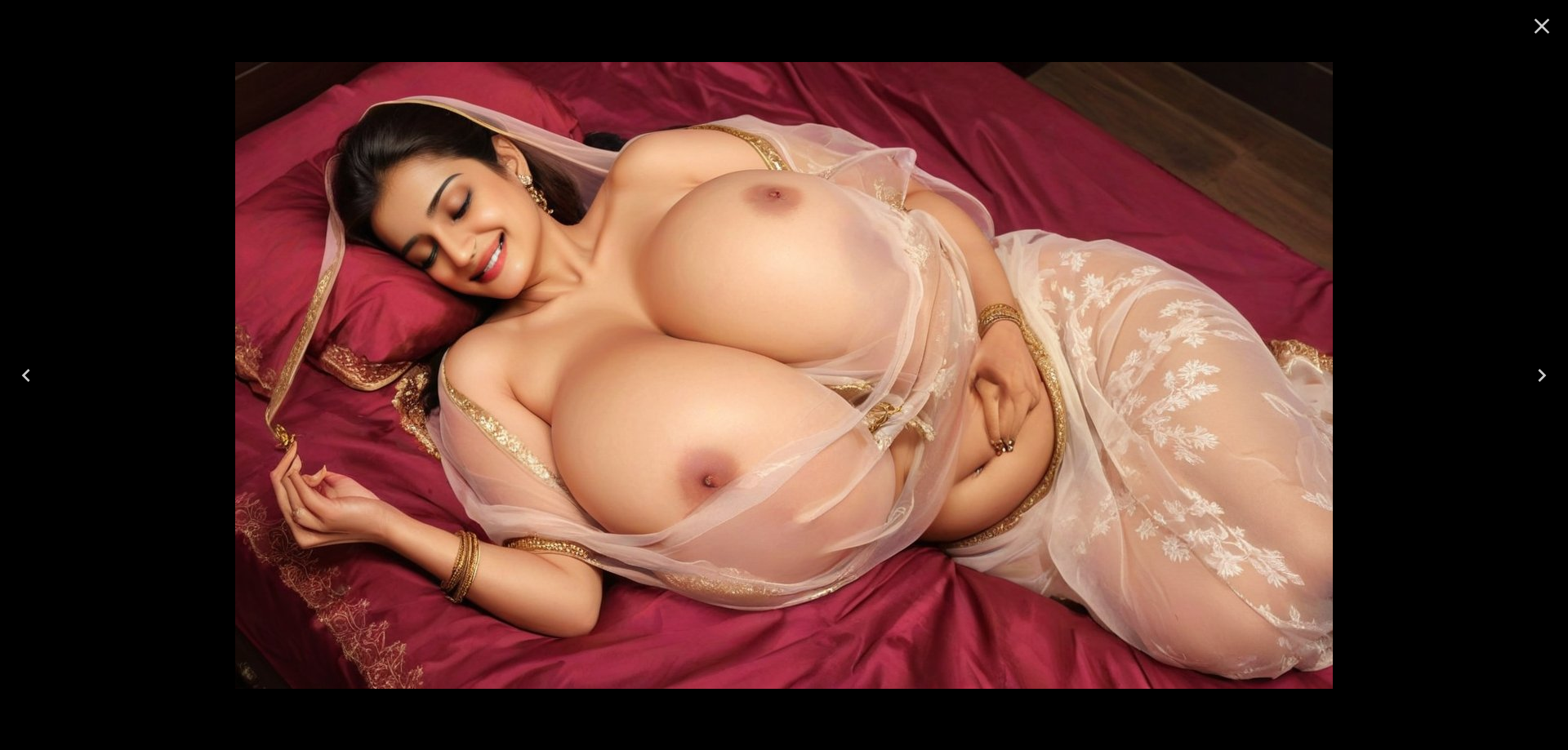
click at [1530, 383] on icon "Next" at bounding box center [1542, 375] width 26 height 26
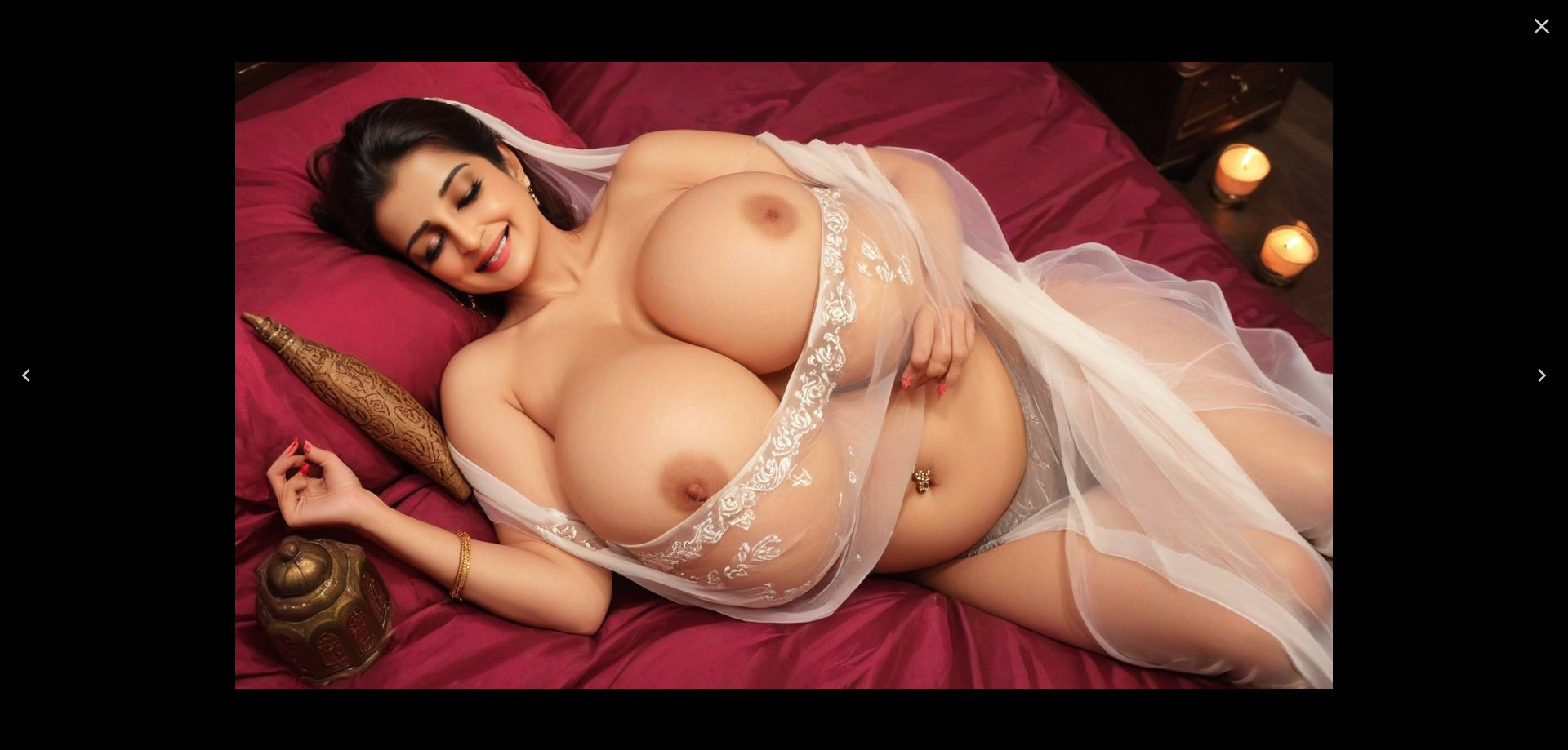
click at [1530, 383] on icon "Next" at bounding box center [1542, 375] width 26 height 26
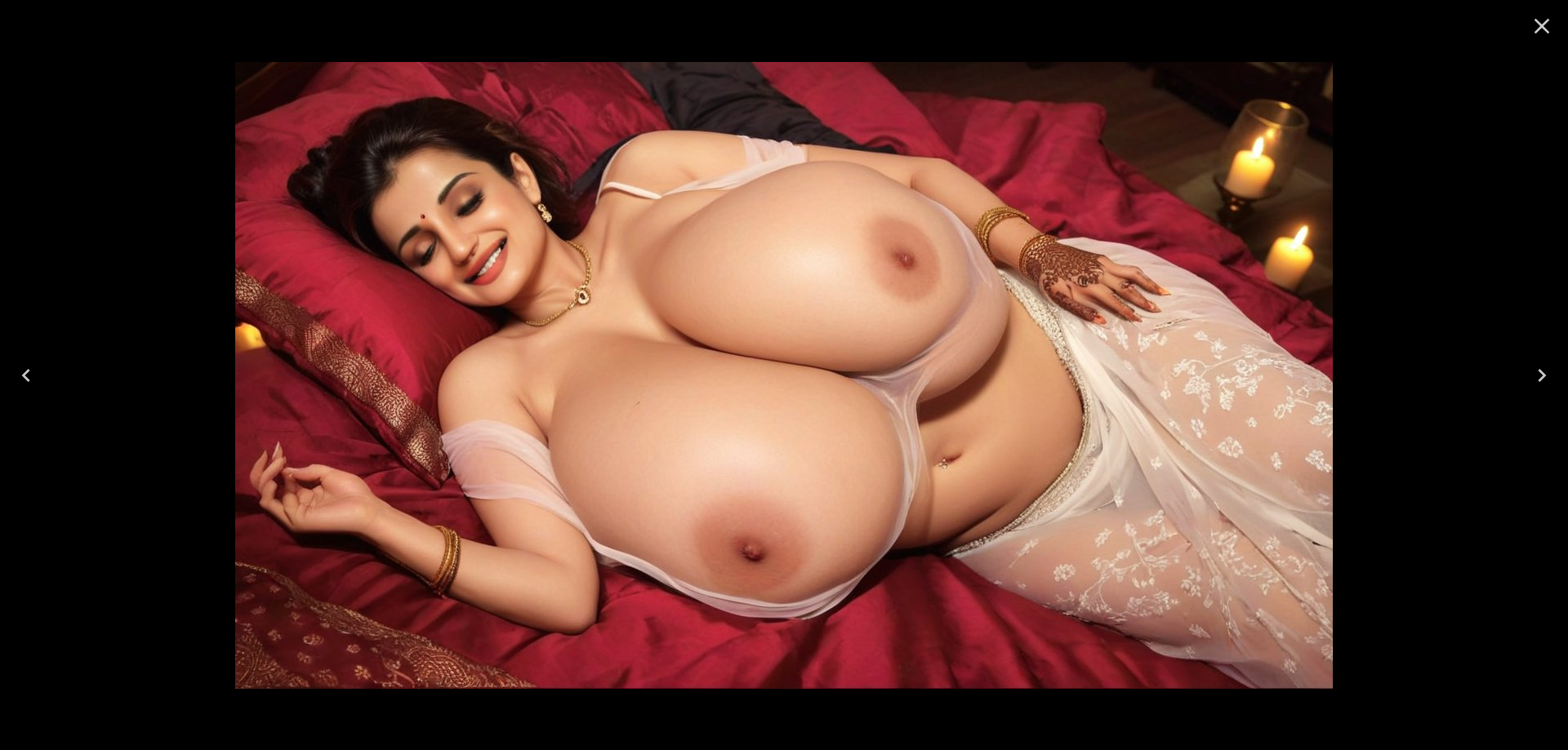
click at [1543, 371] on icon "Next" at bounding box center [1542, 375] width 26 height 26
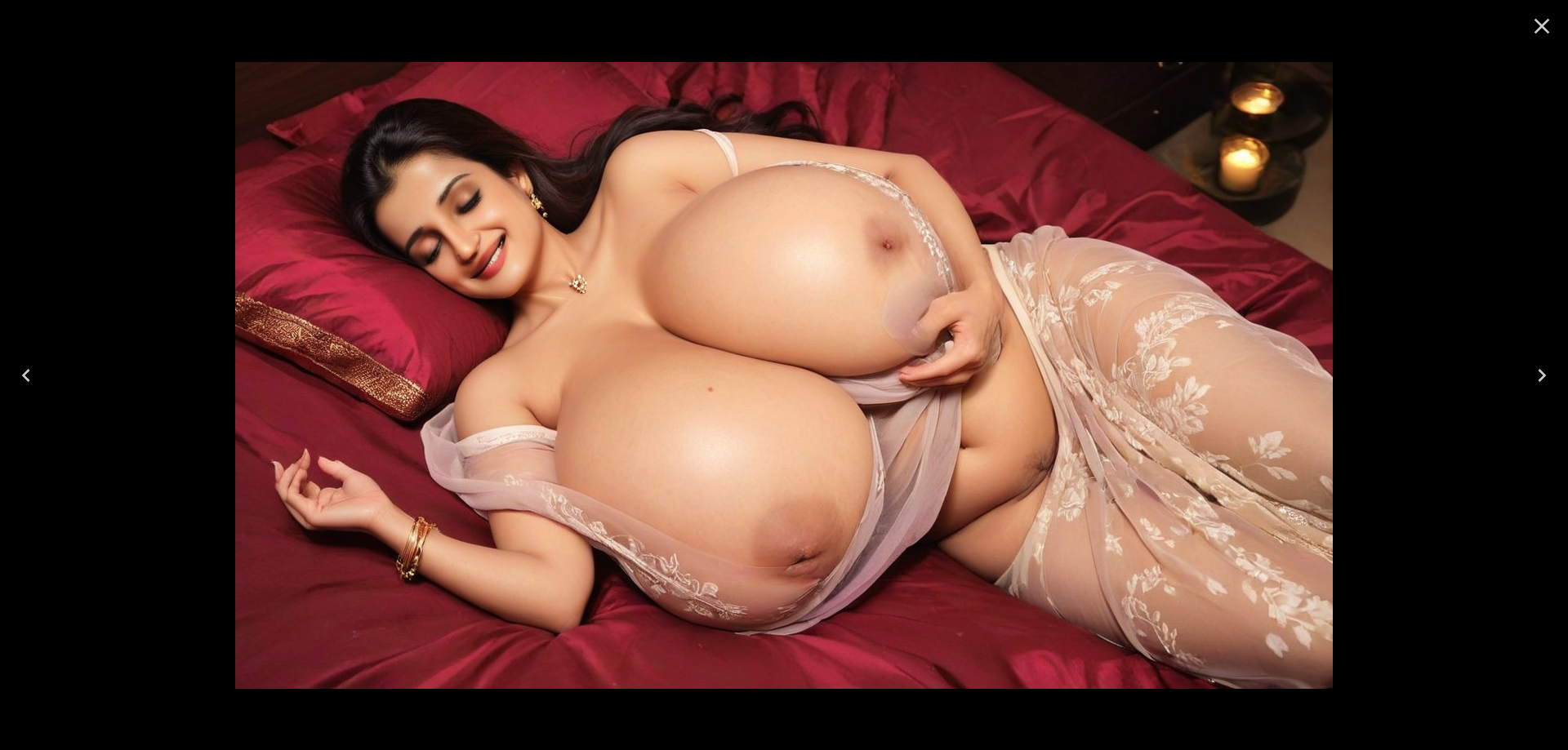
click at [1509, 379] on div at bounding box center [784, 375] width 1568 height 750
click at [1538, 372] on icon "Next" at bounding box center [1542, 375] width 26 height 26
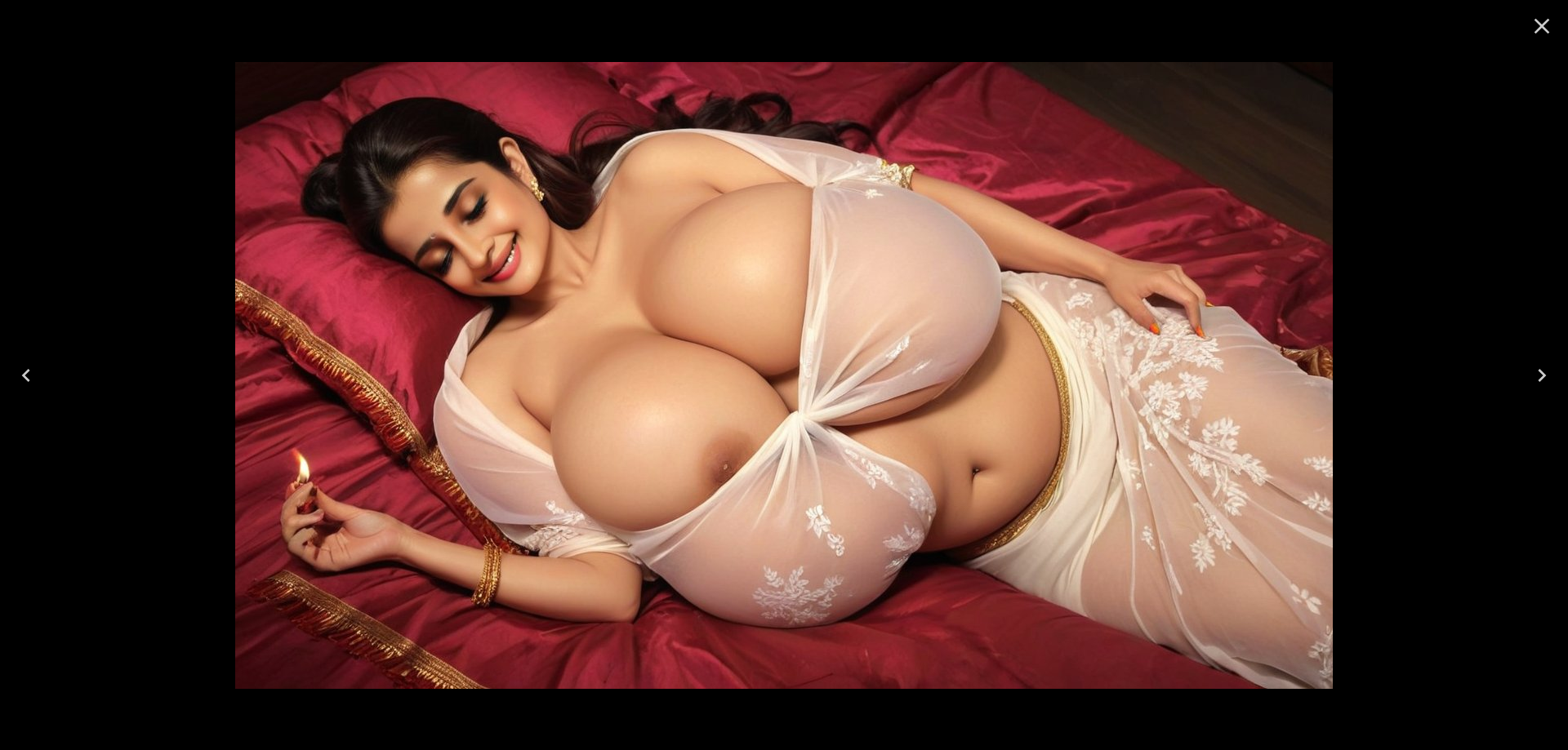
click at [1538, 372] on icon "Next" at bounding box center [1542, 375] width 26 height 26
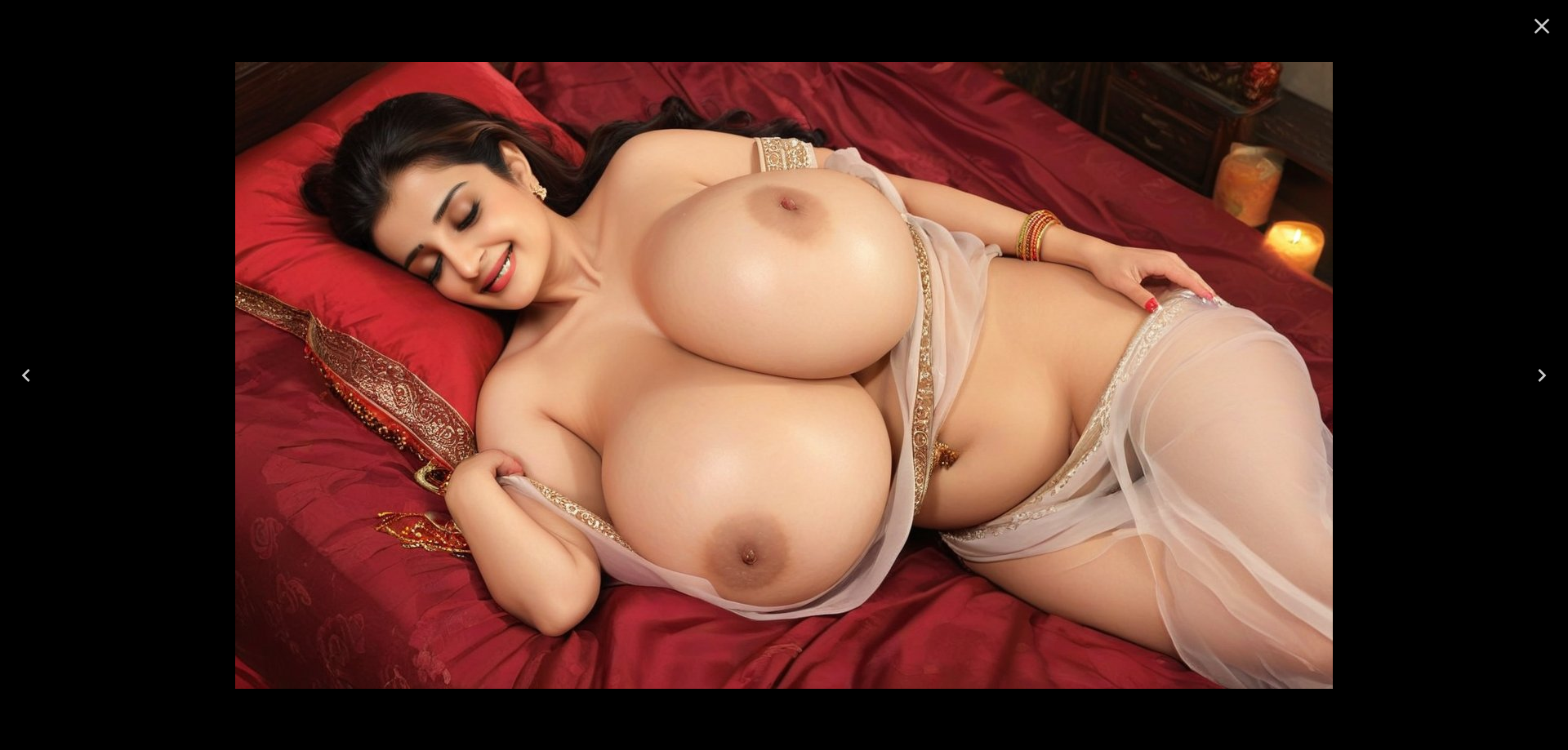
click at [1538, 372] on icon "Next" at bounding box center [1542, 375] width 26 height 26
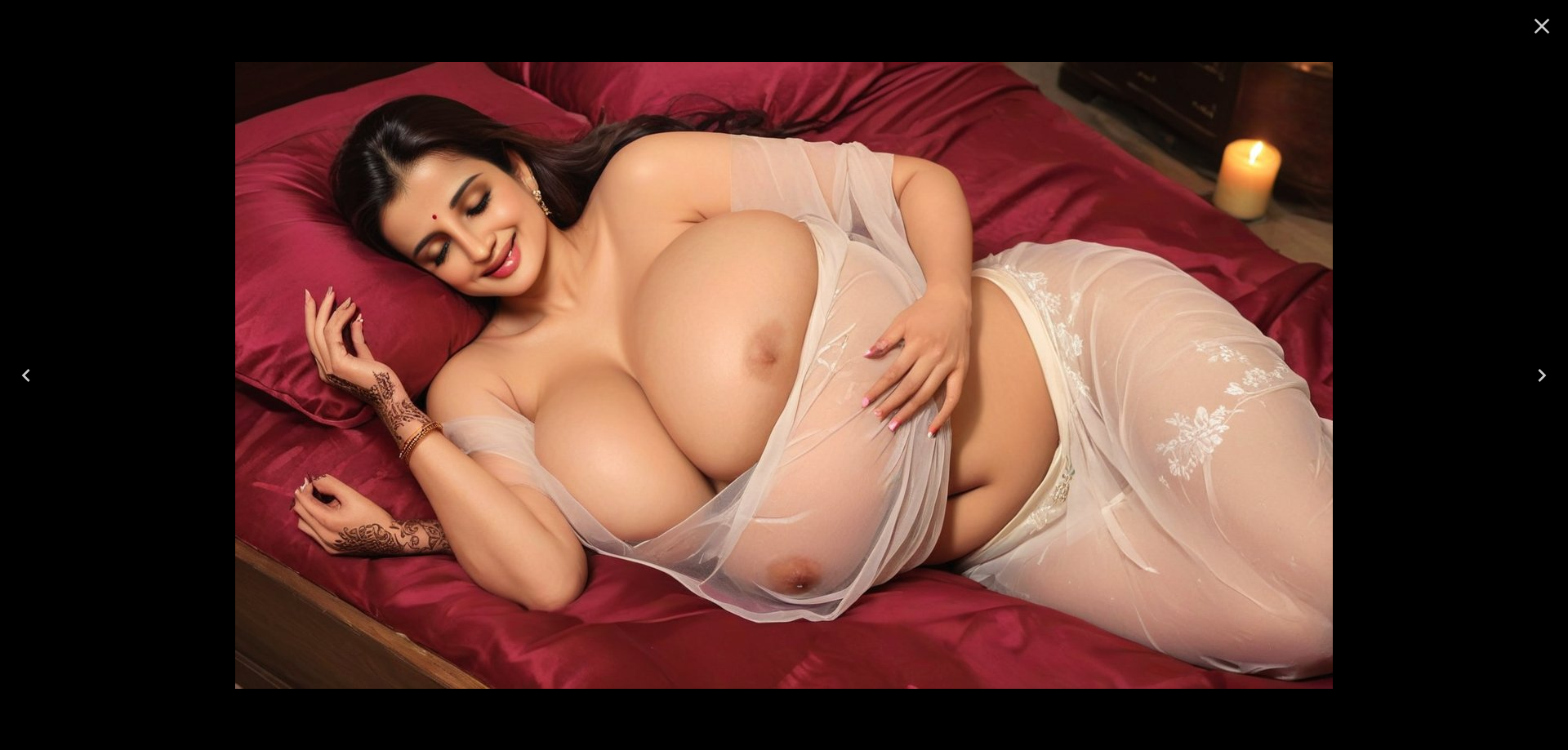
click at [1538, 372] on icon "Next" at bounding box center [1542, 375] width 26 height 26
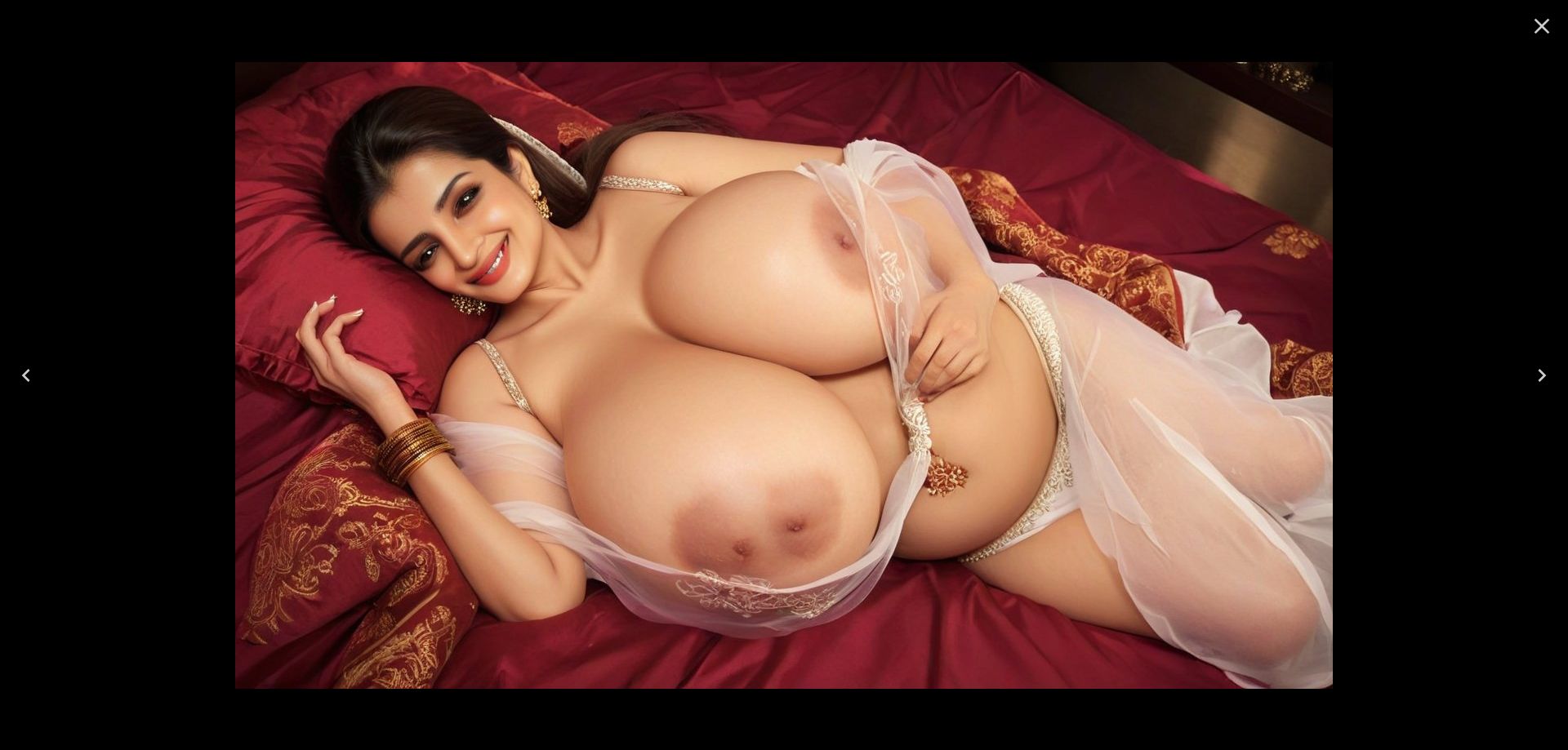
click at [1538, 372] on icon "Next" at bounding box center [1542, 375] width 26 height 26
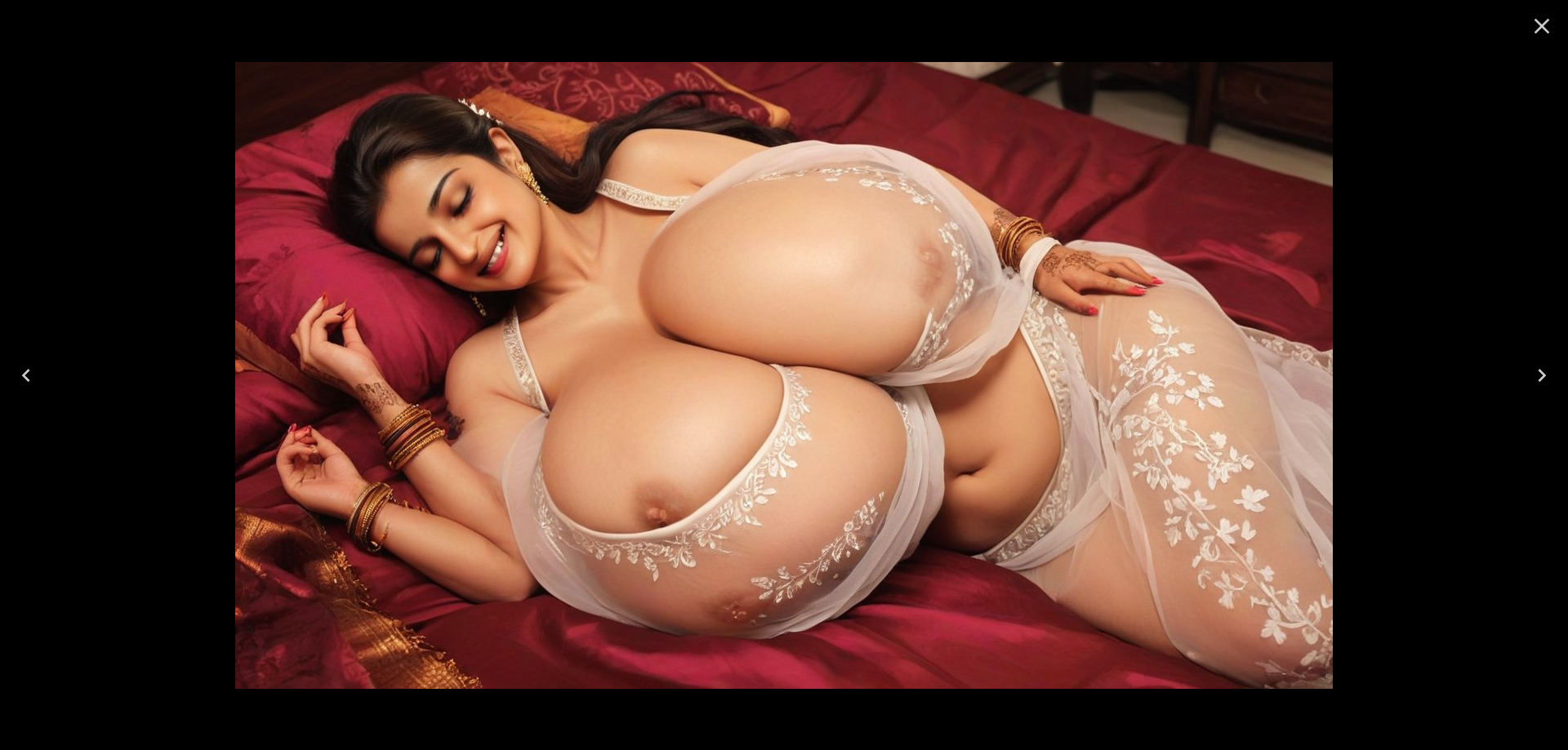
click at [1538, 372] on icon "Next" at bounding box center [1542, 375] width 26 height 26
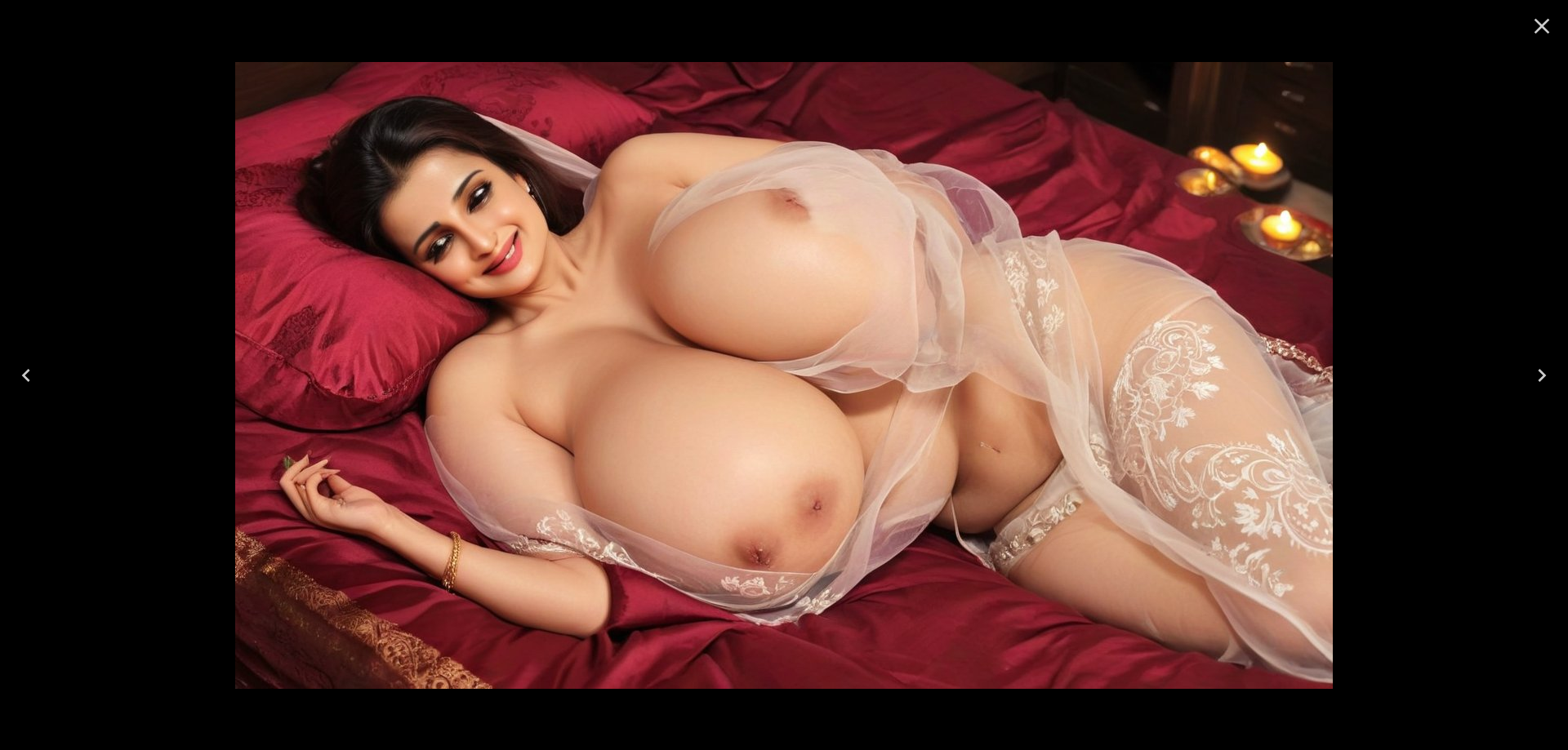
click at [1538, 372] on icon "Next" at bounding box center [1542, 375] width 26 height 26
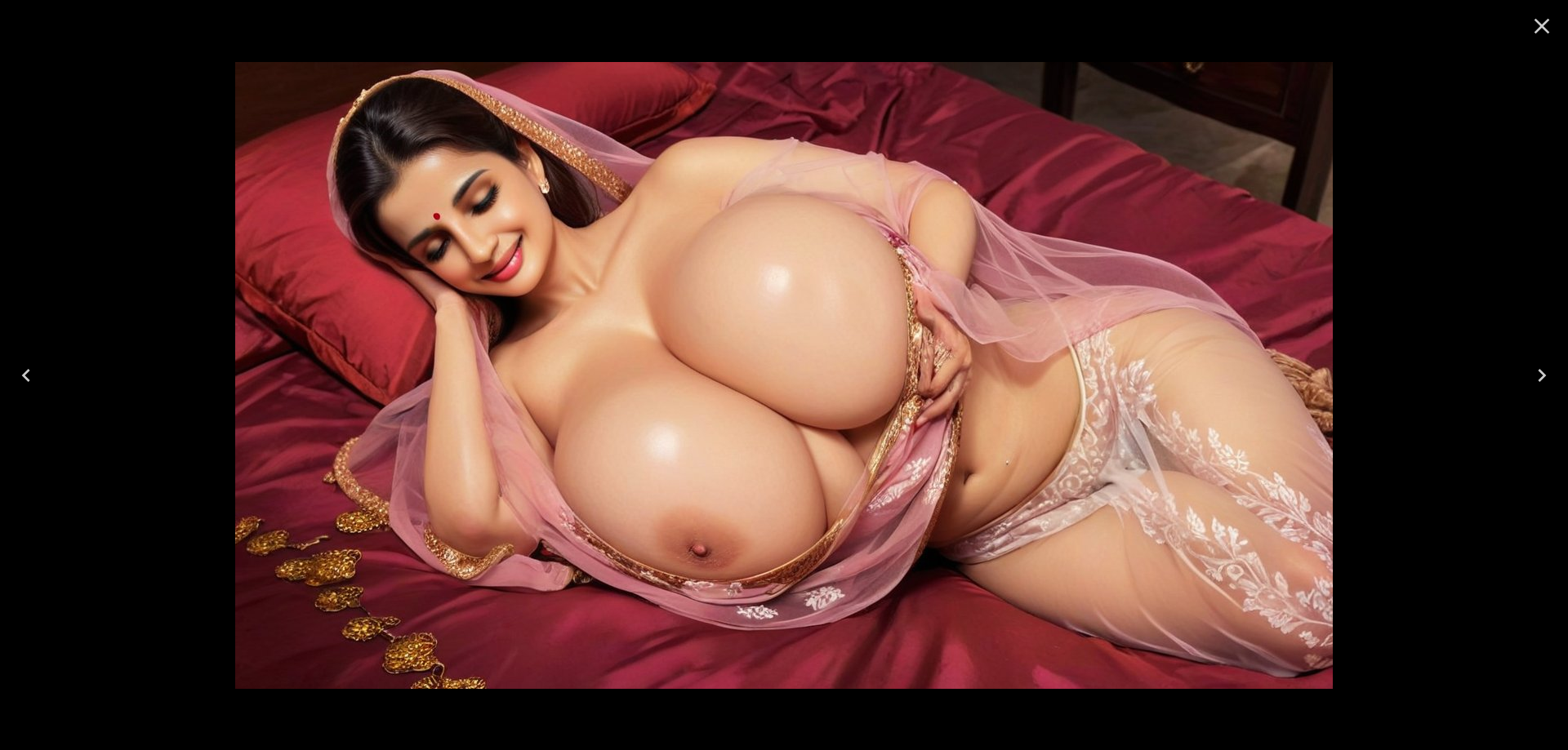
click at [1538, 372] on icon "Next" at bounding box center [1542, 375] width 26 height 26
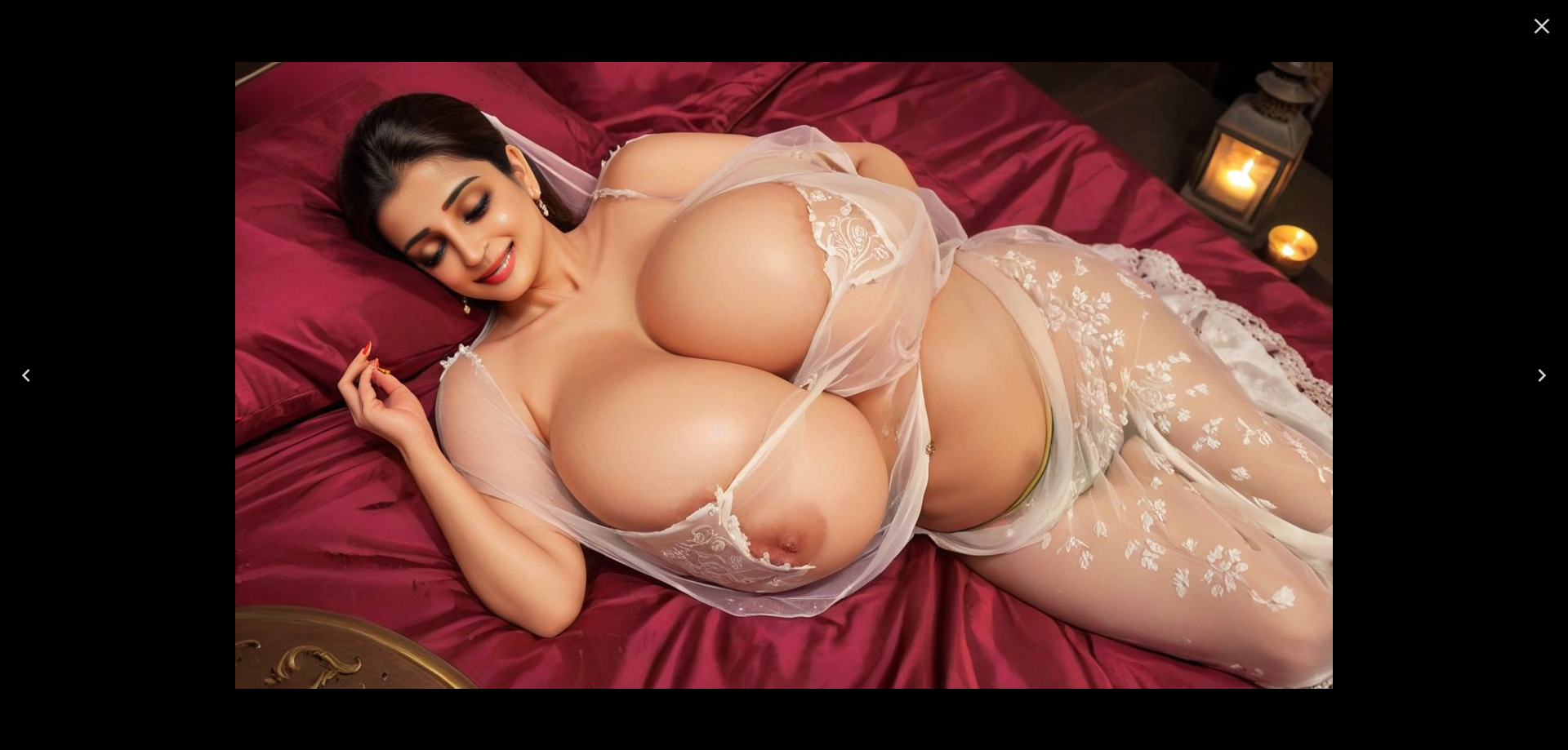
click at [1538, 372] on icon "Next" at bounding box center [1542, 375] width 26 height 26
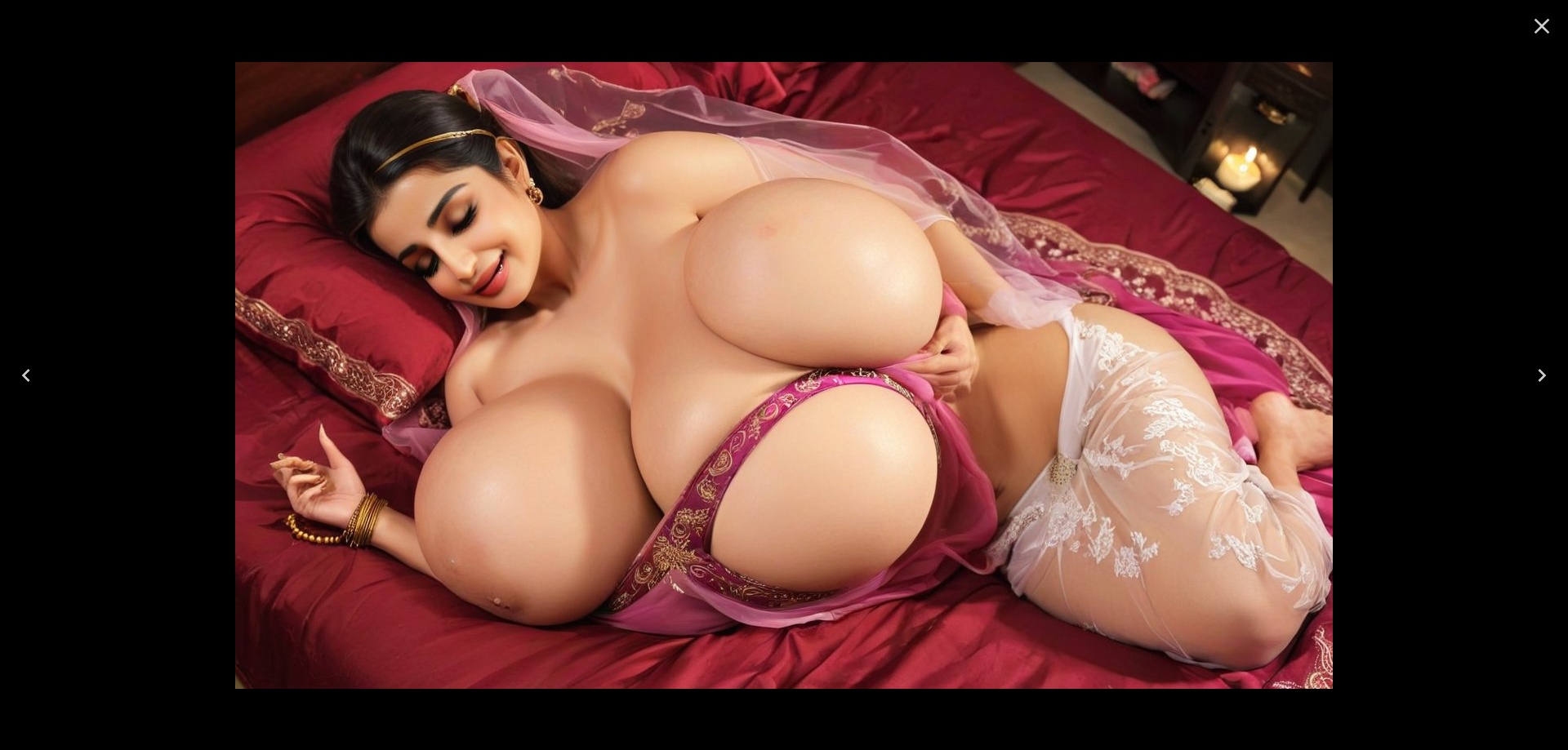
click at [1538, 372] on icon "Next" at bounding box center [1542, 375] width 26 height 26
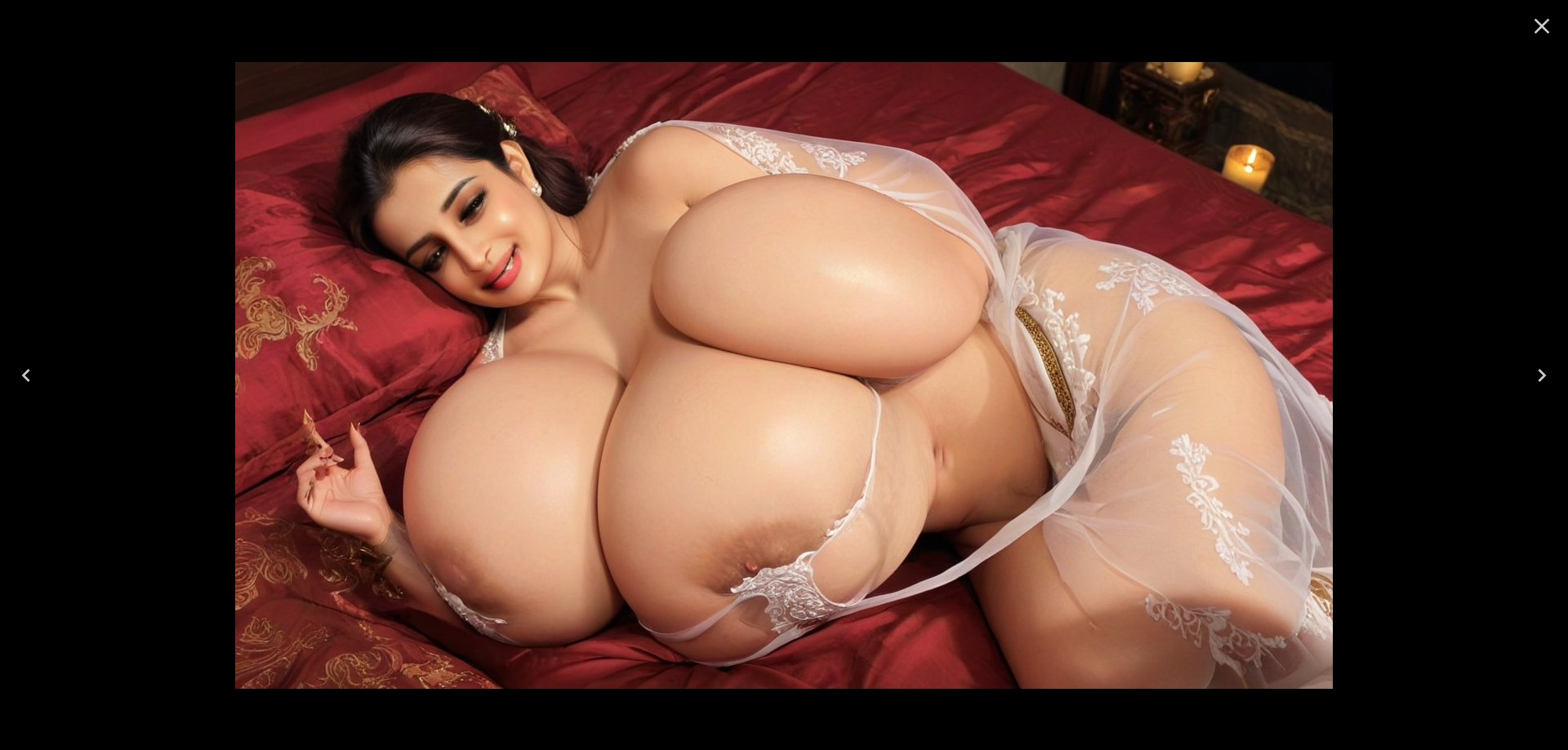
click at [1538, 372] on icon "Next" at bounding box center [1542, 375] width 26 height 26
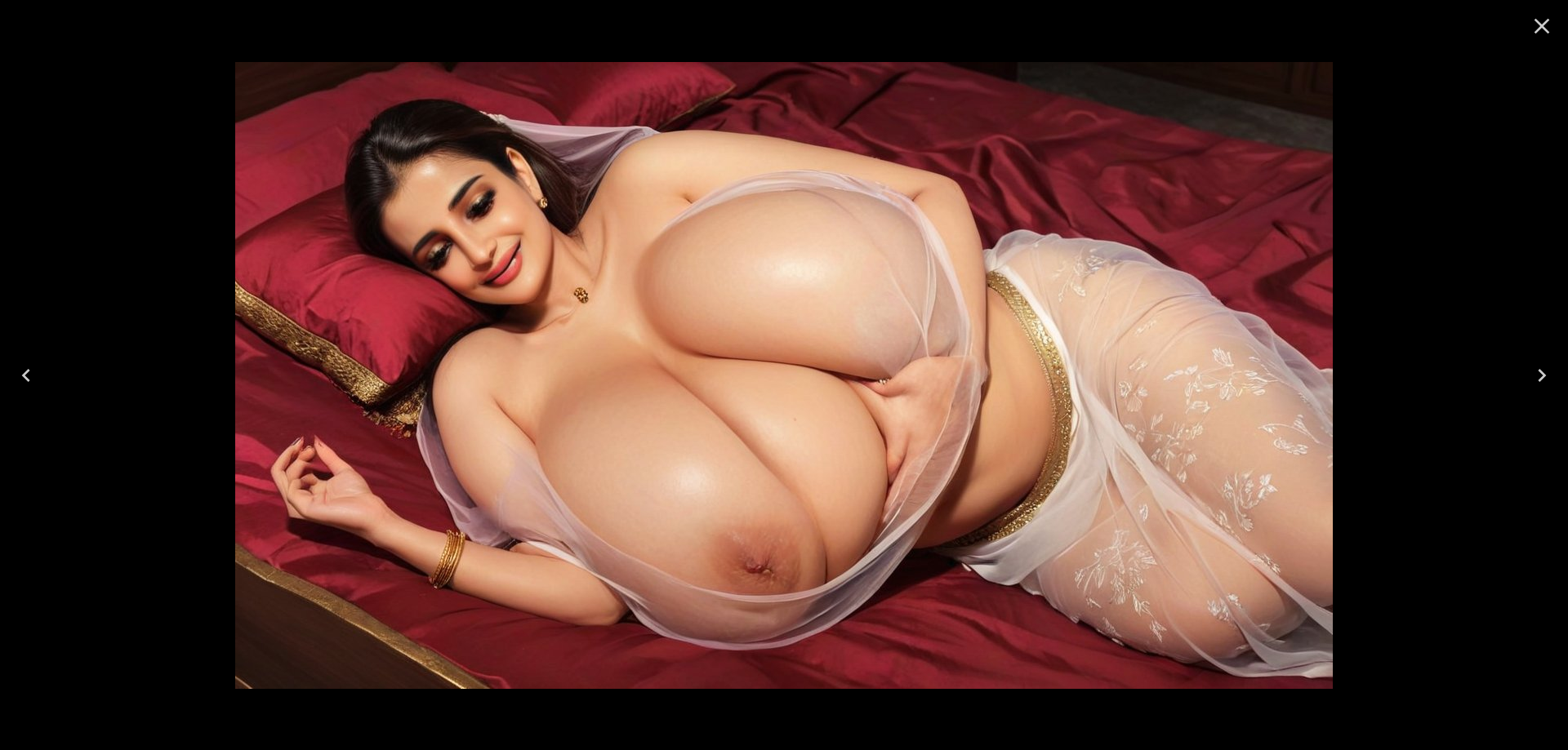
click at [1538, 372] on icon "Next" at bounding box center [1542, 375] width 26 height 26
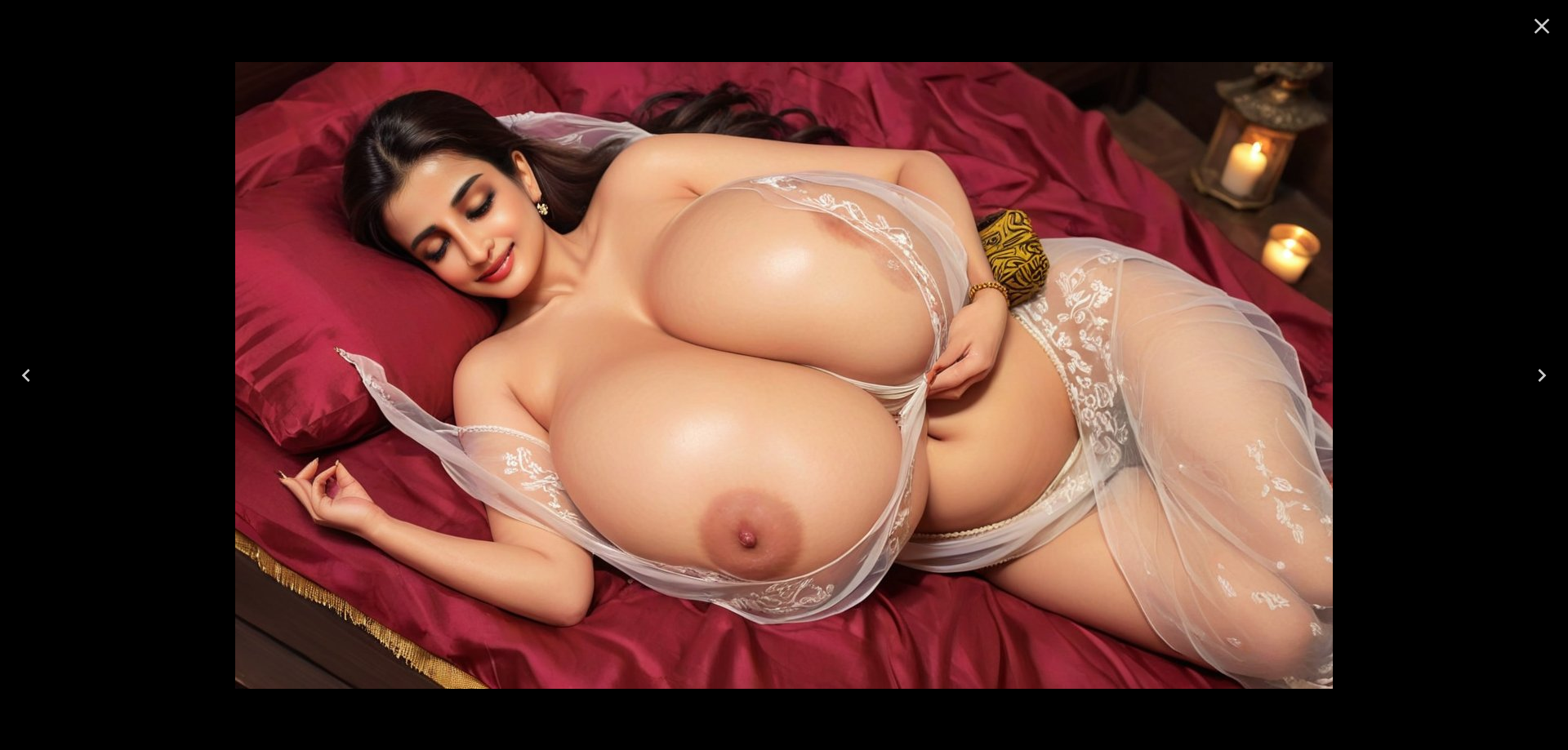
click at [1538, 372] on icon "Next" at bounding box center [1542, 375] width 26 height 26
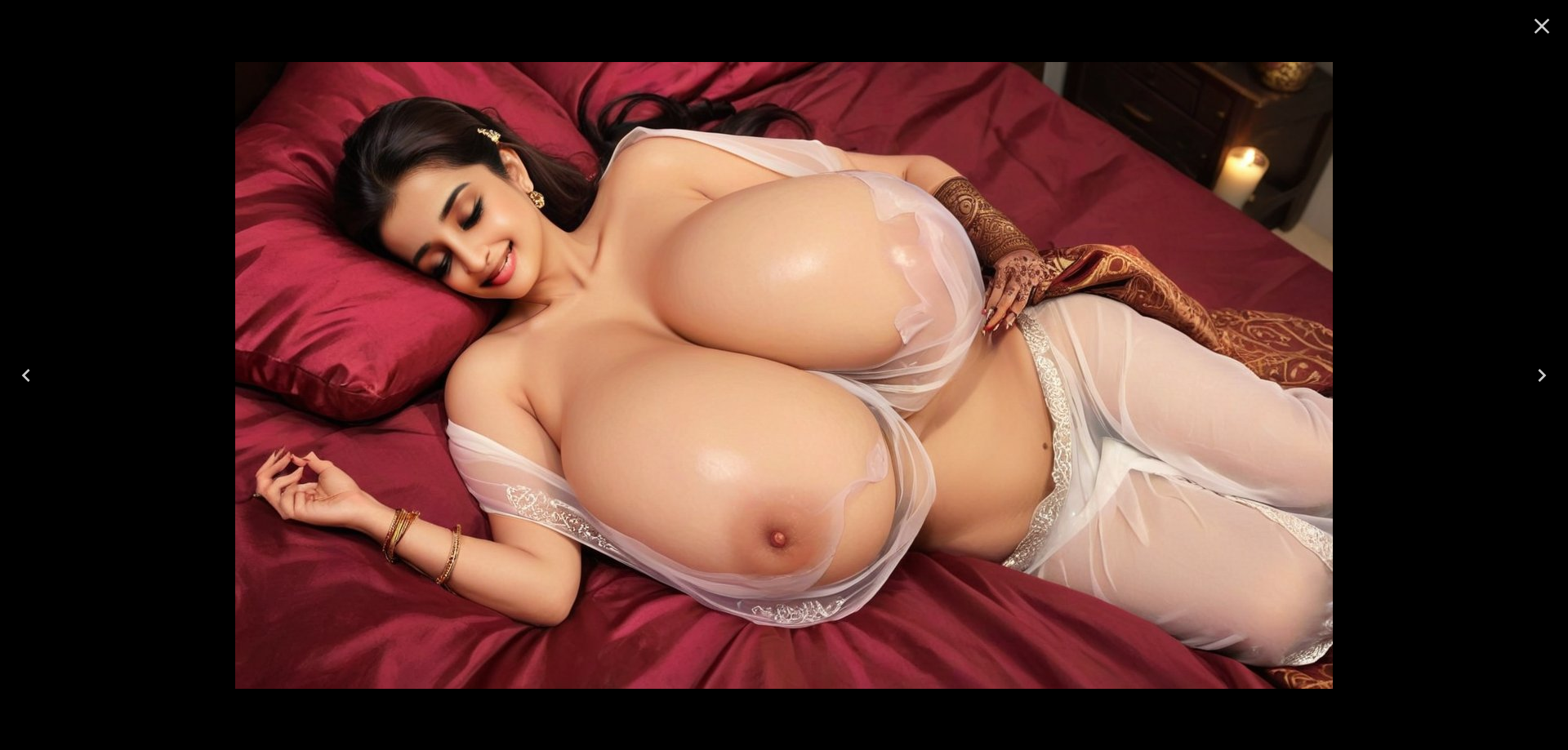
click at [1538, 372] on icon "Next" at bounding box center [1542, 375] width 26 height 26
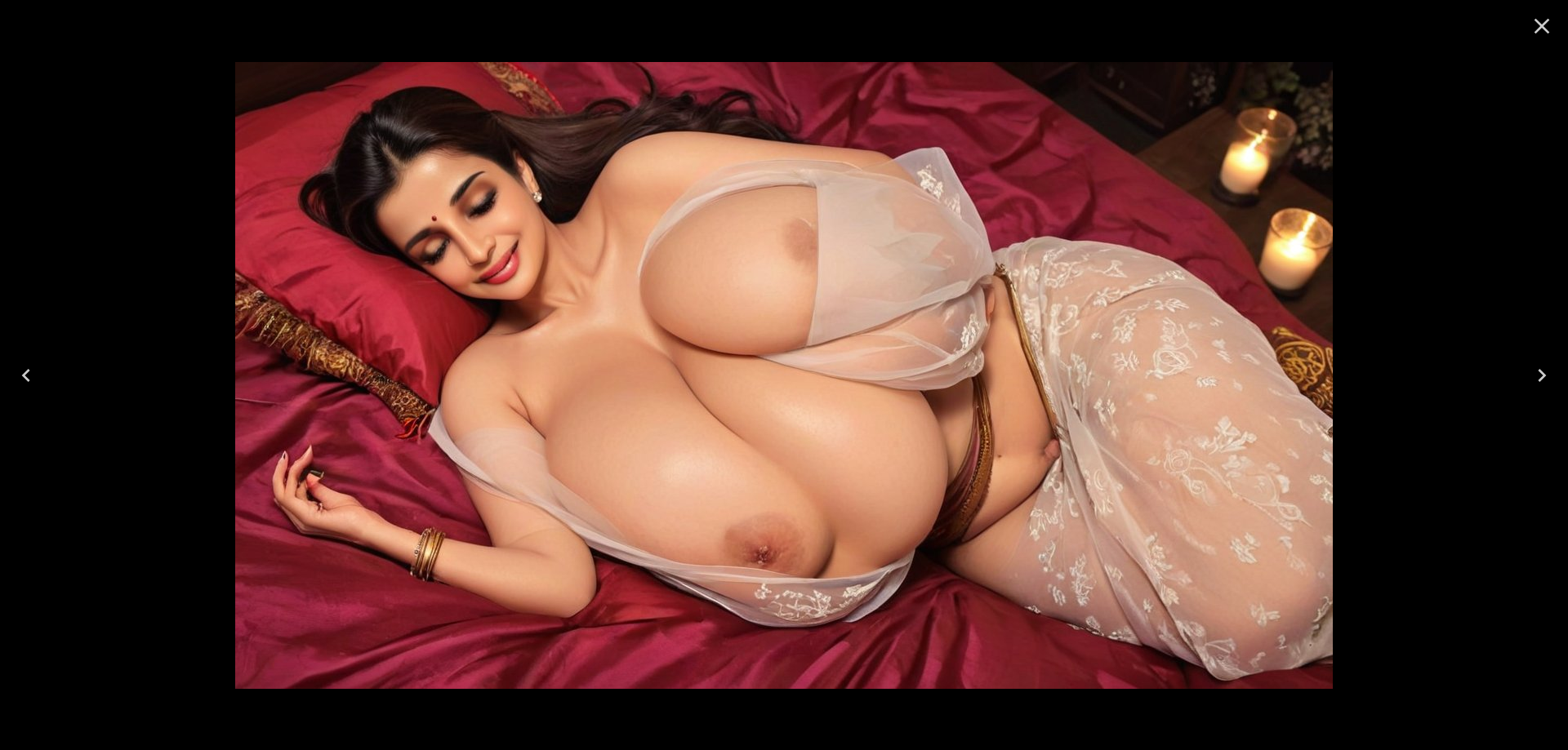
click at [20, 378] on icon "Previous" at bounding box center [25, 375] width 26 height 26
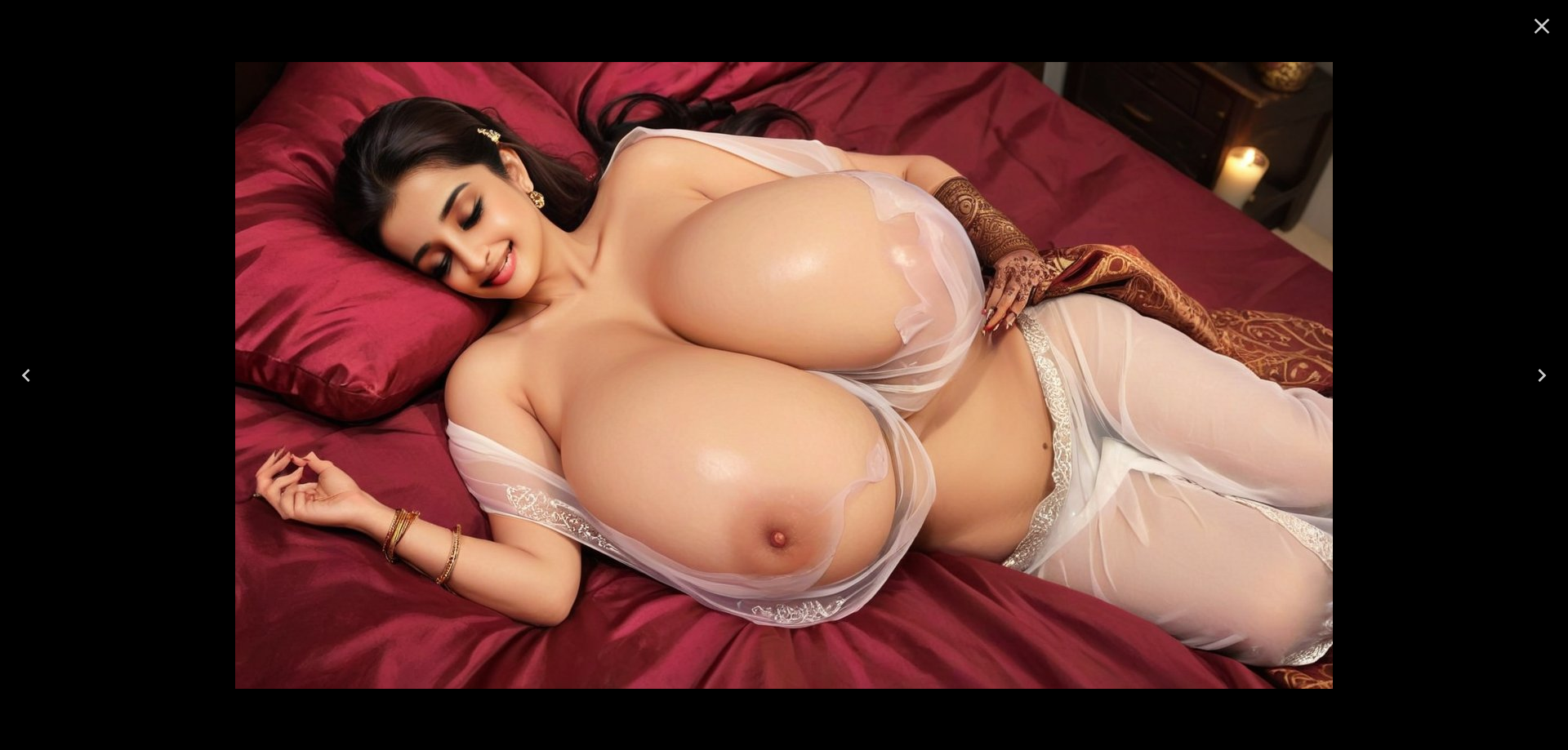
click at [20, 378] on icon "Previous" at bounding box center [25, 375] width 26 height 26
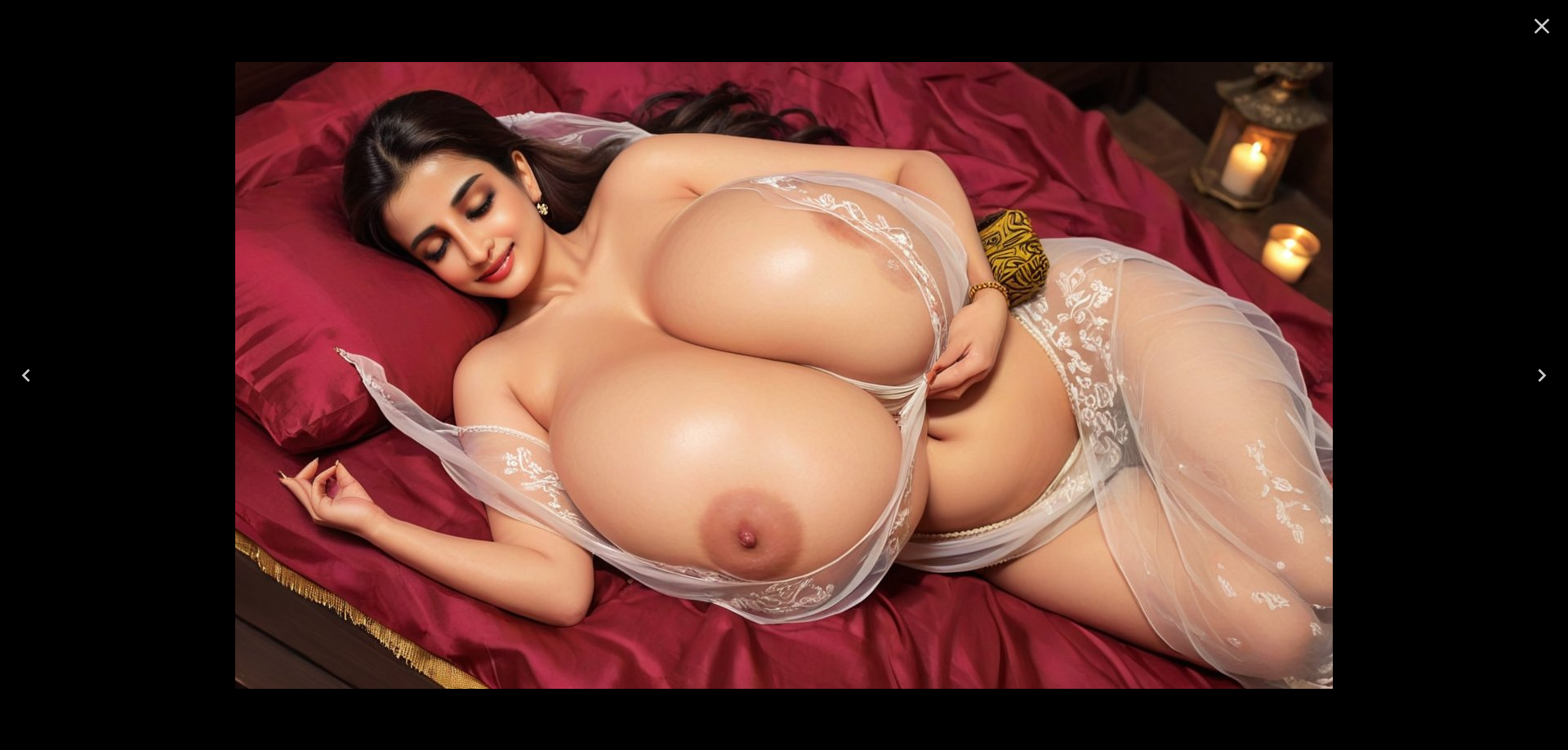
click at [1531, 379] on icon "Next" at bounding box center [1542, 375] width 26 height 26
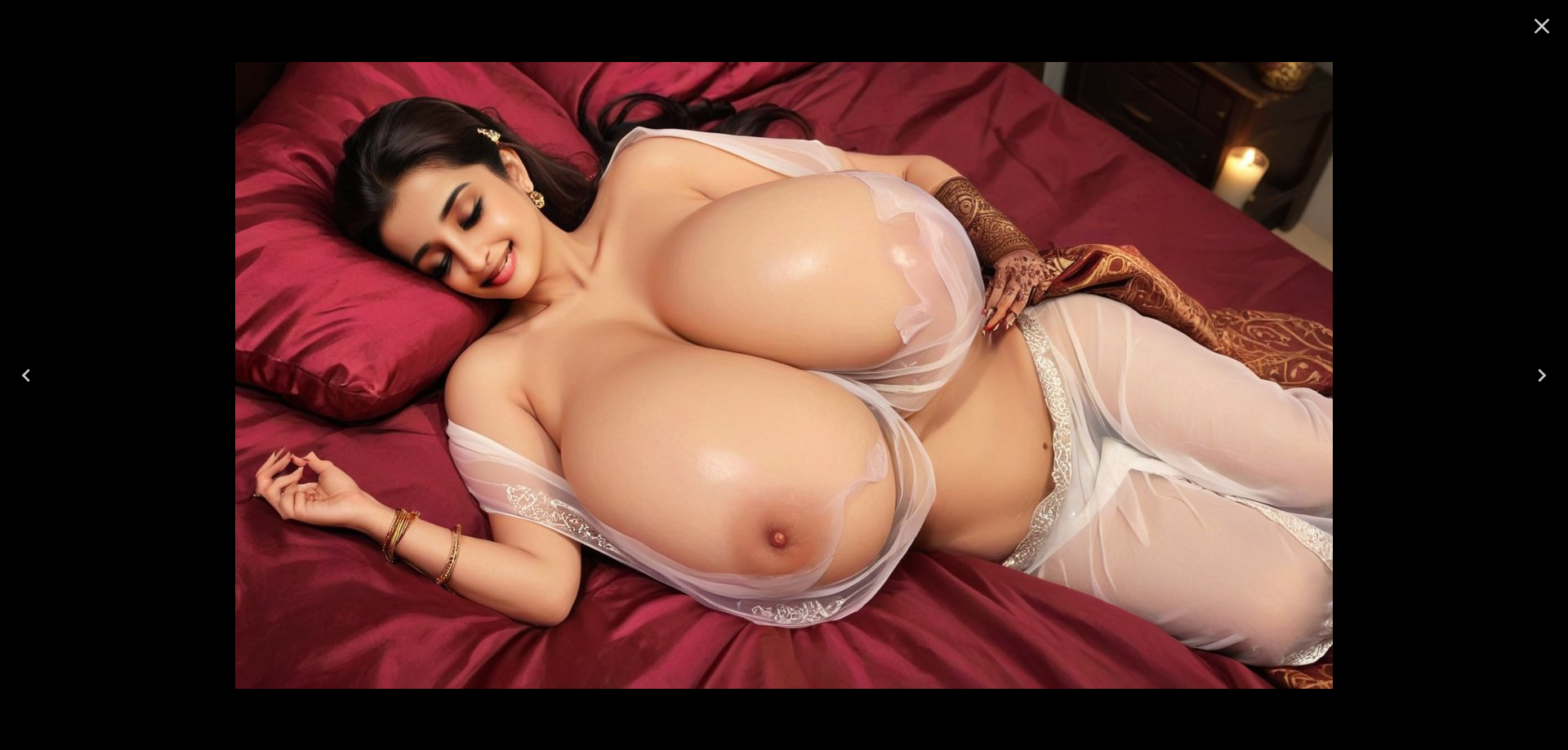
click at [1531, 379] on icon "Next" at bounding box center [1542, 375] width 26 height 26
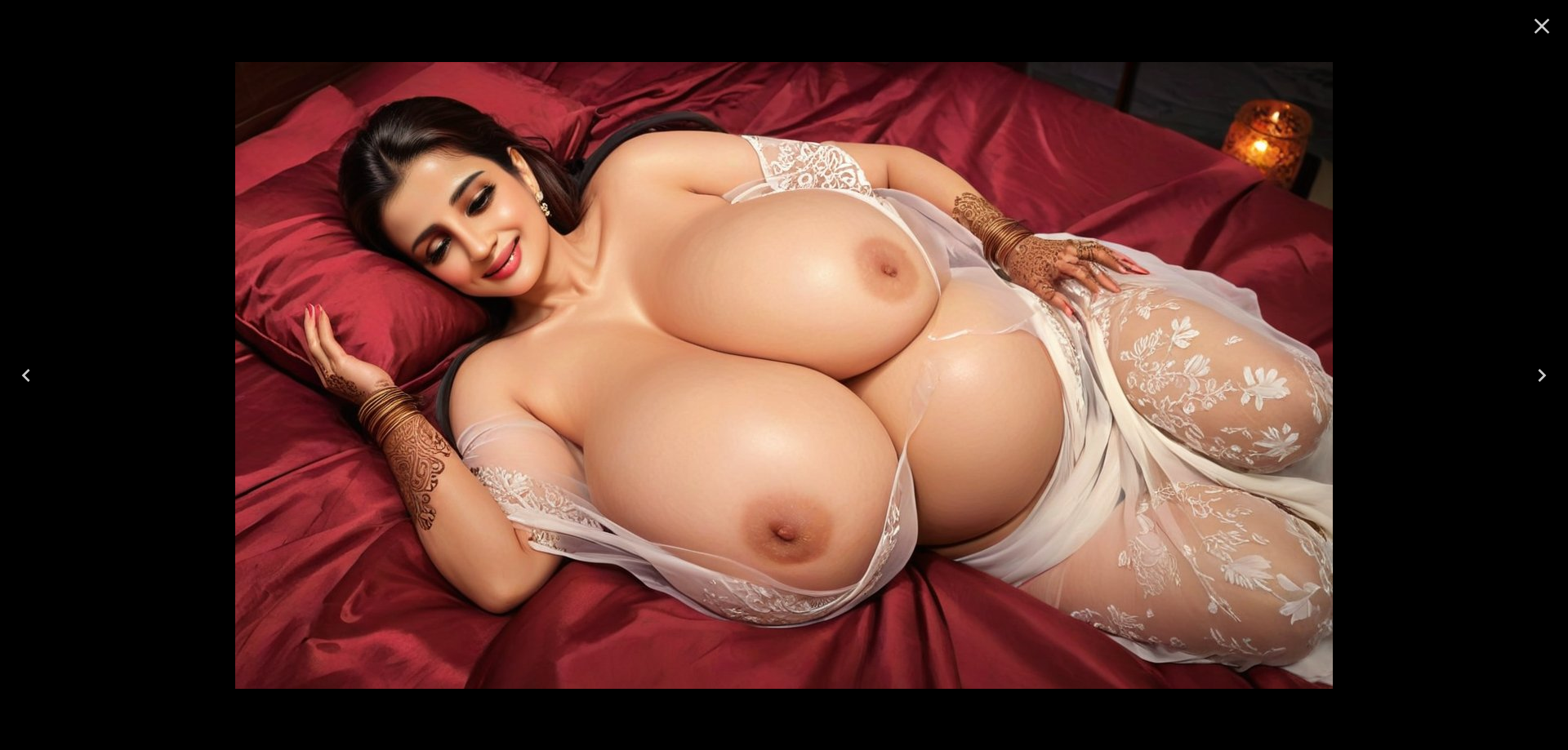
click at [1531, 379] on icon "Next" at bounding box center [1542, 375] width 26 height 26
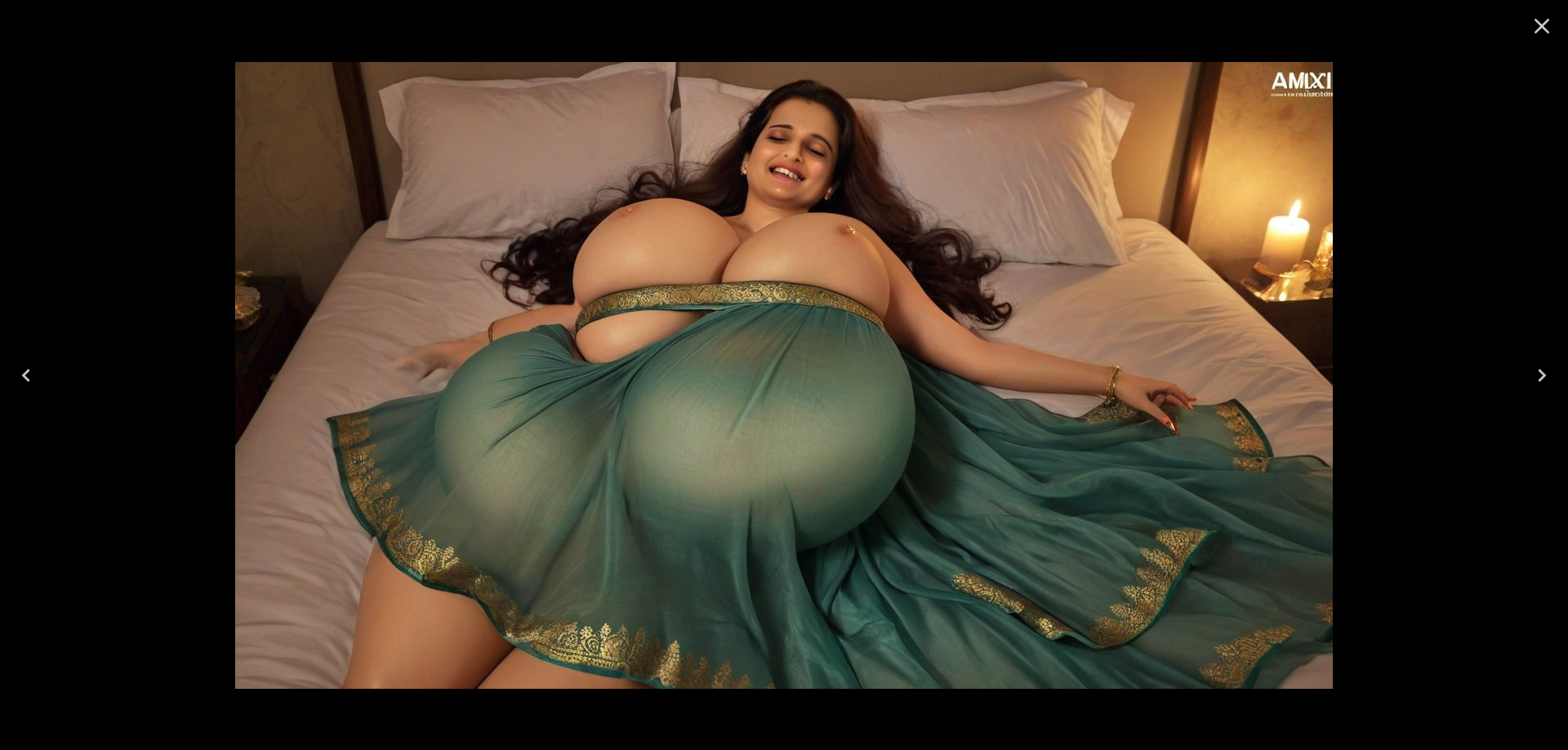
drag, startPoint x: 1194, startPoint y: 283, endPoint x: 1526, endPoint y: 379, distance: 345.6
click at [1526, 379] on button "Next" at bounding box center [1543, 375] width 53 height 65
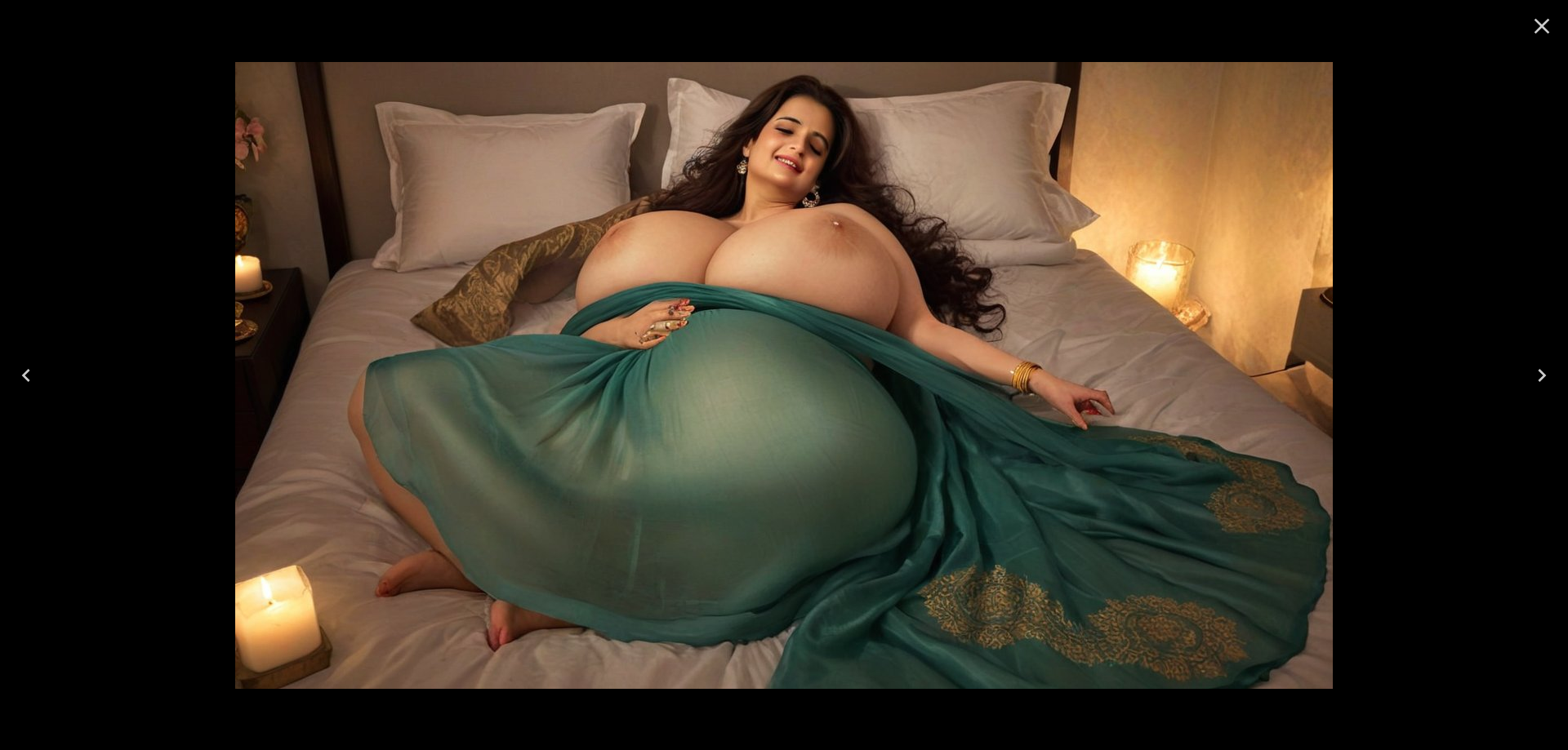
click at [1526, 379] on button "Next" at bounding box center [1543, 375] width 53 height 65
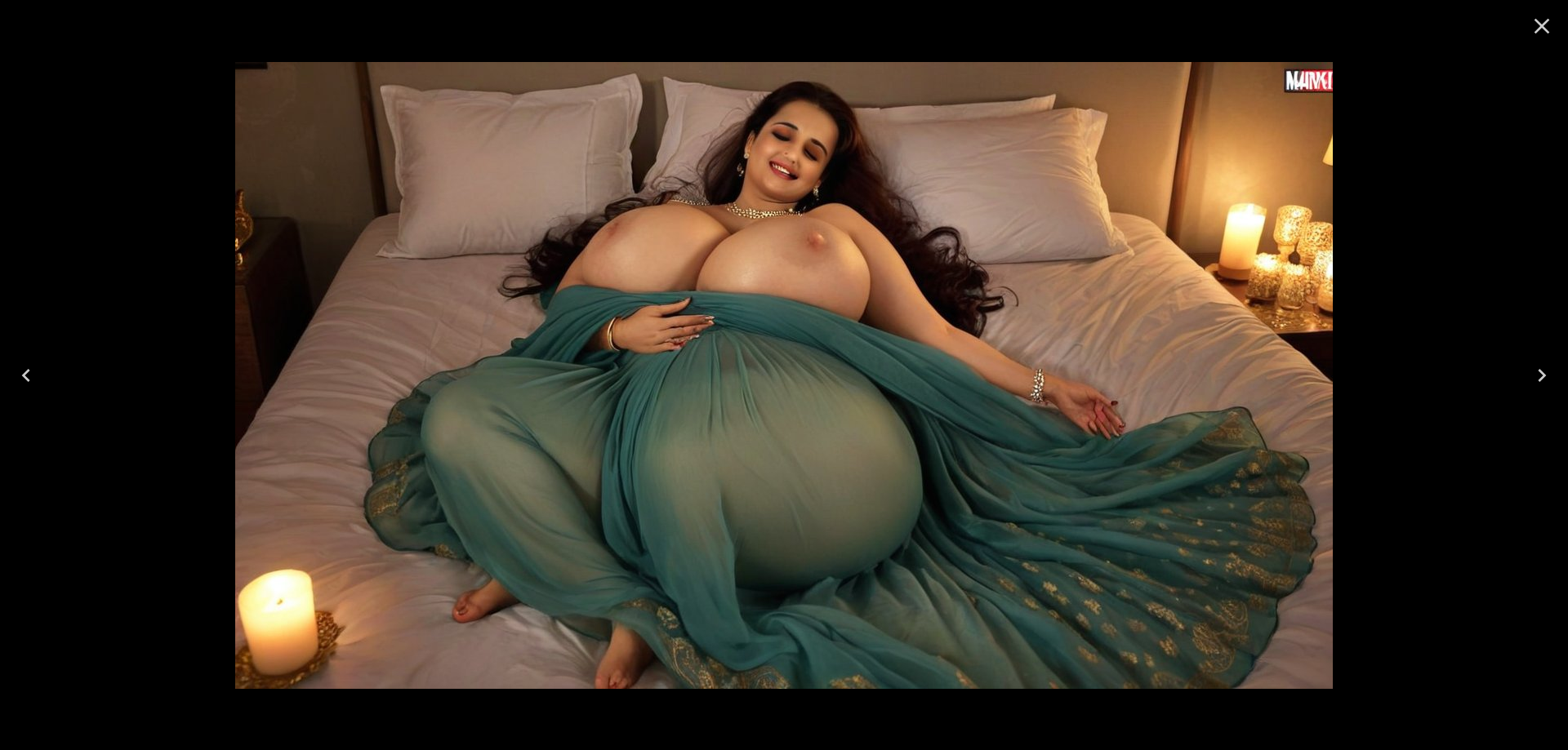
click at [1526, 379] on button "Next" at bounding box center [1543, 375] width 53 height 65
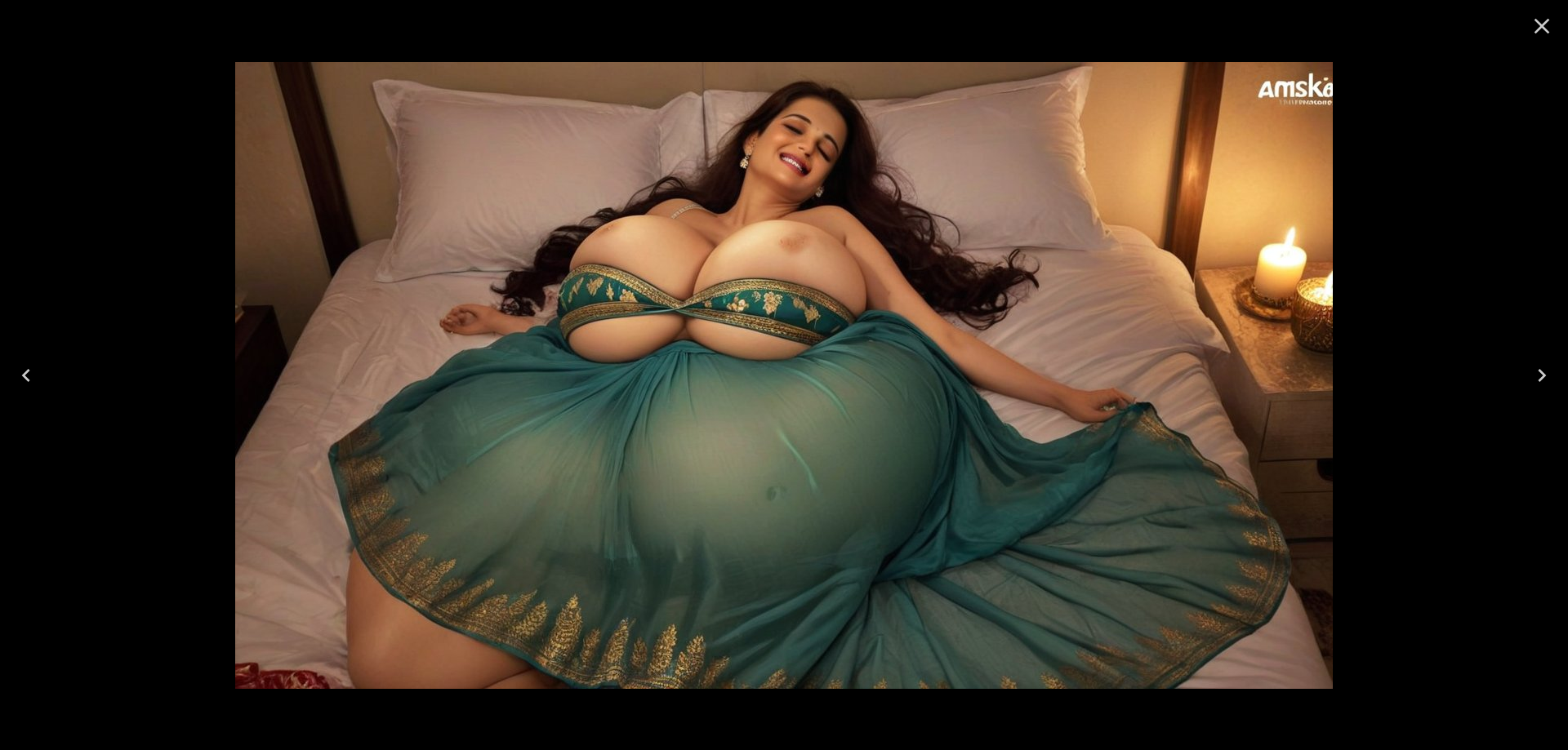
click at [1531, 382] on icon "Next" at bounding box center [1542, 375] width 26 height 26
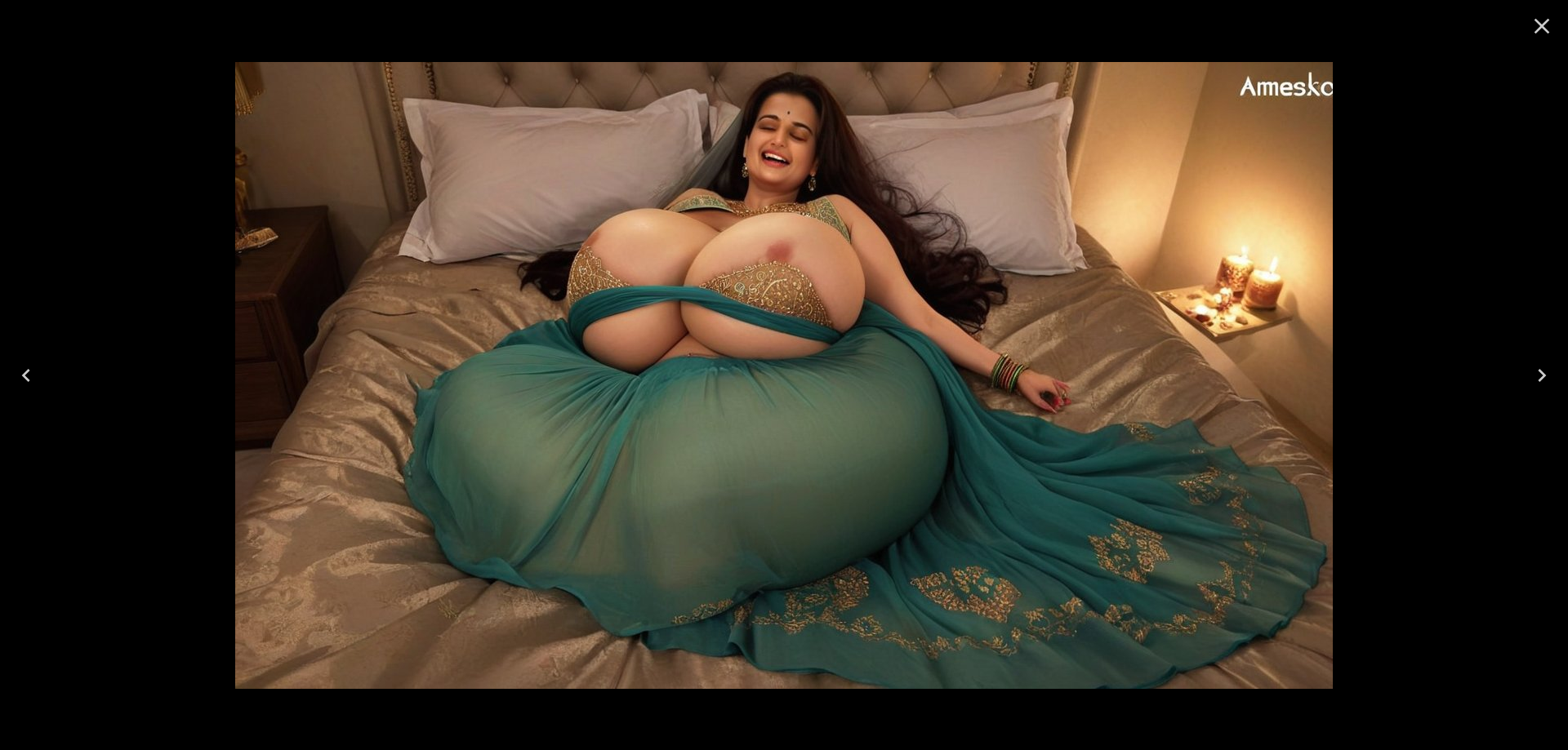
click at [1531, 382] on icon "Next" at bounding box center [1542, 375] width 26 height 26
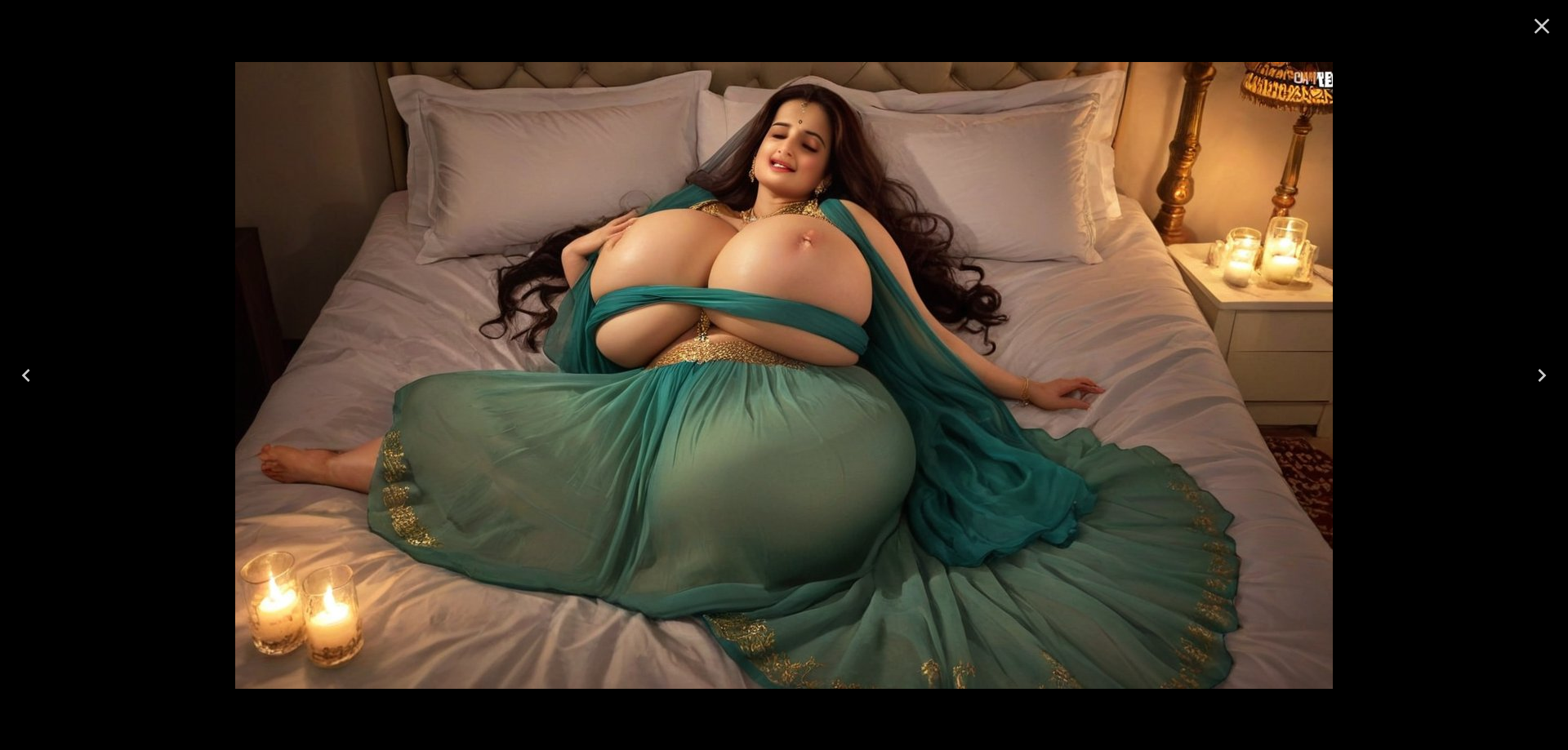
click at [1531, 382] on icon "Next" at bounding box center [1542, 375] width 26 height 26
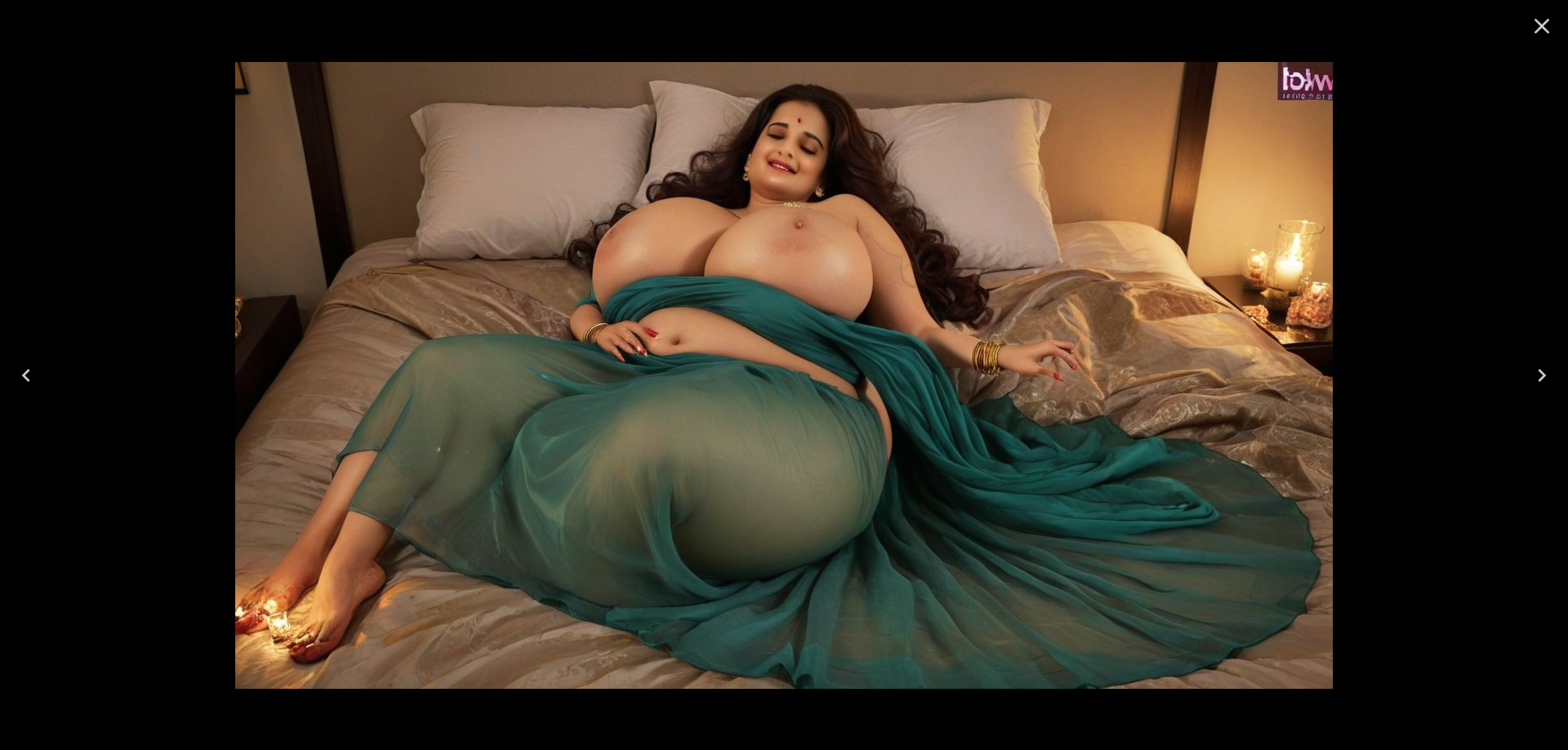
click at [1531, 382] on icon "Next" at bounding box center [1542, 375] width 26 height 26
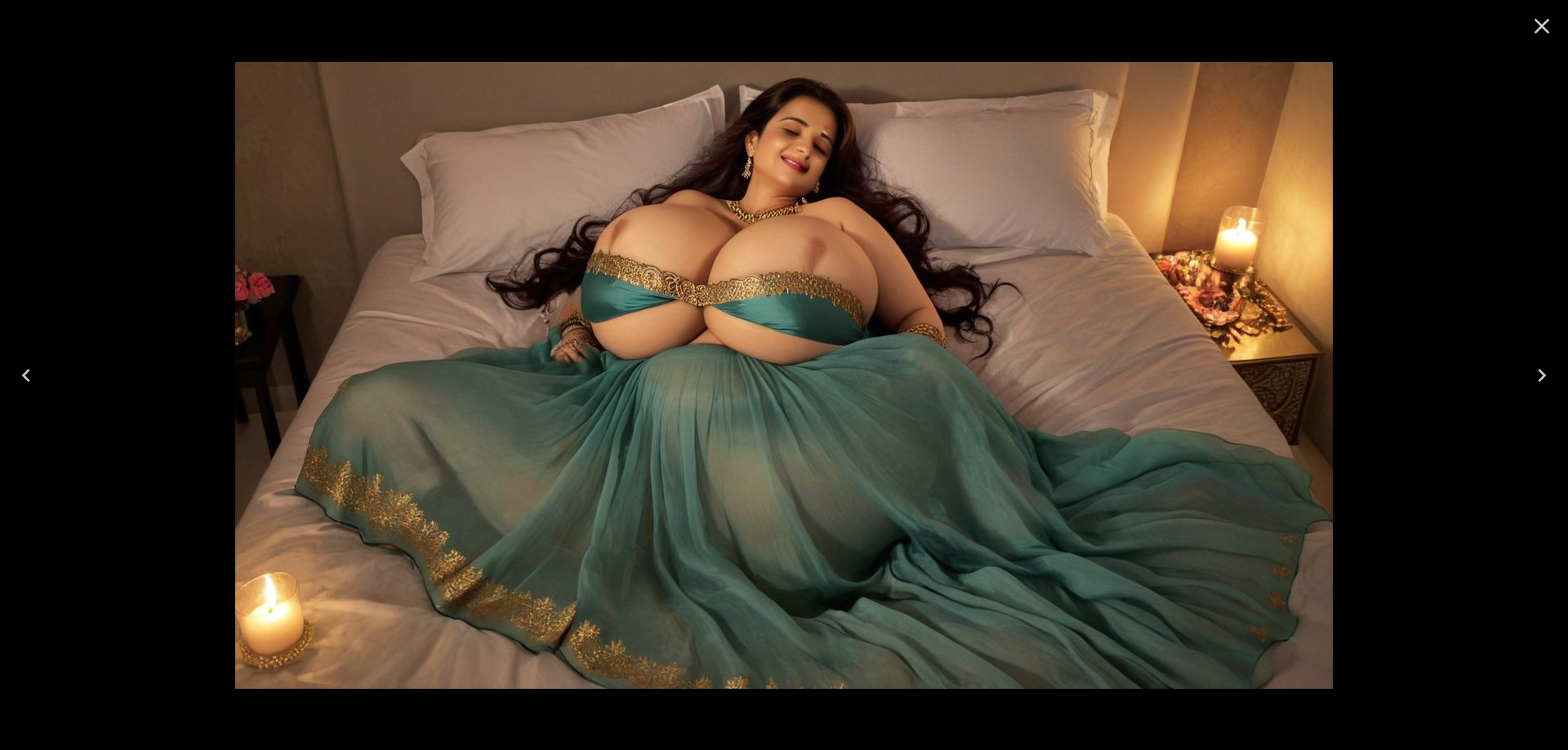
click at [1531, 382] on icon "Next" at bounding box center [1542, 375] width 26 height 26
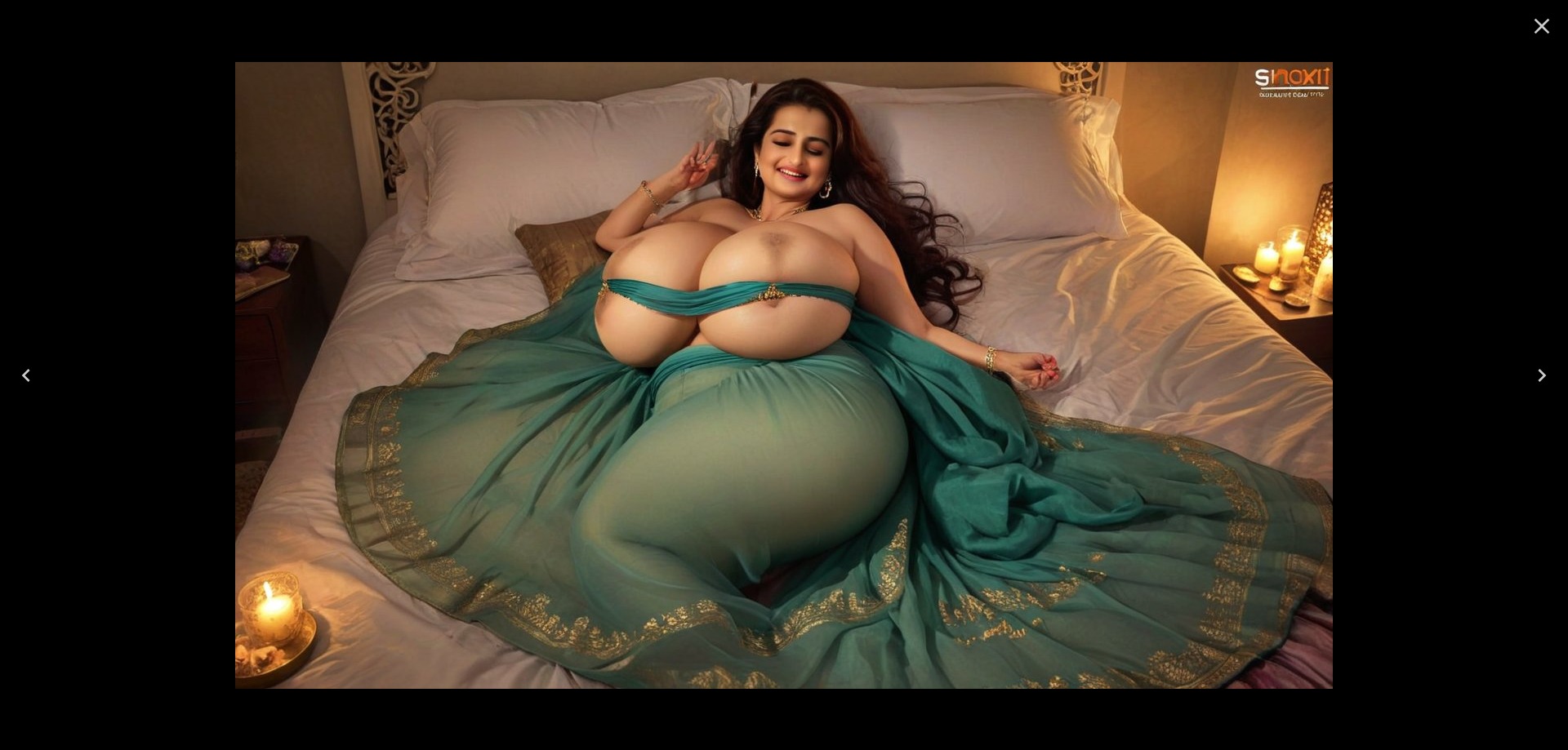
click at [1529, 362] on icon "Next" at bounding box center [1542, 375] width 26 height 26
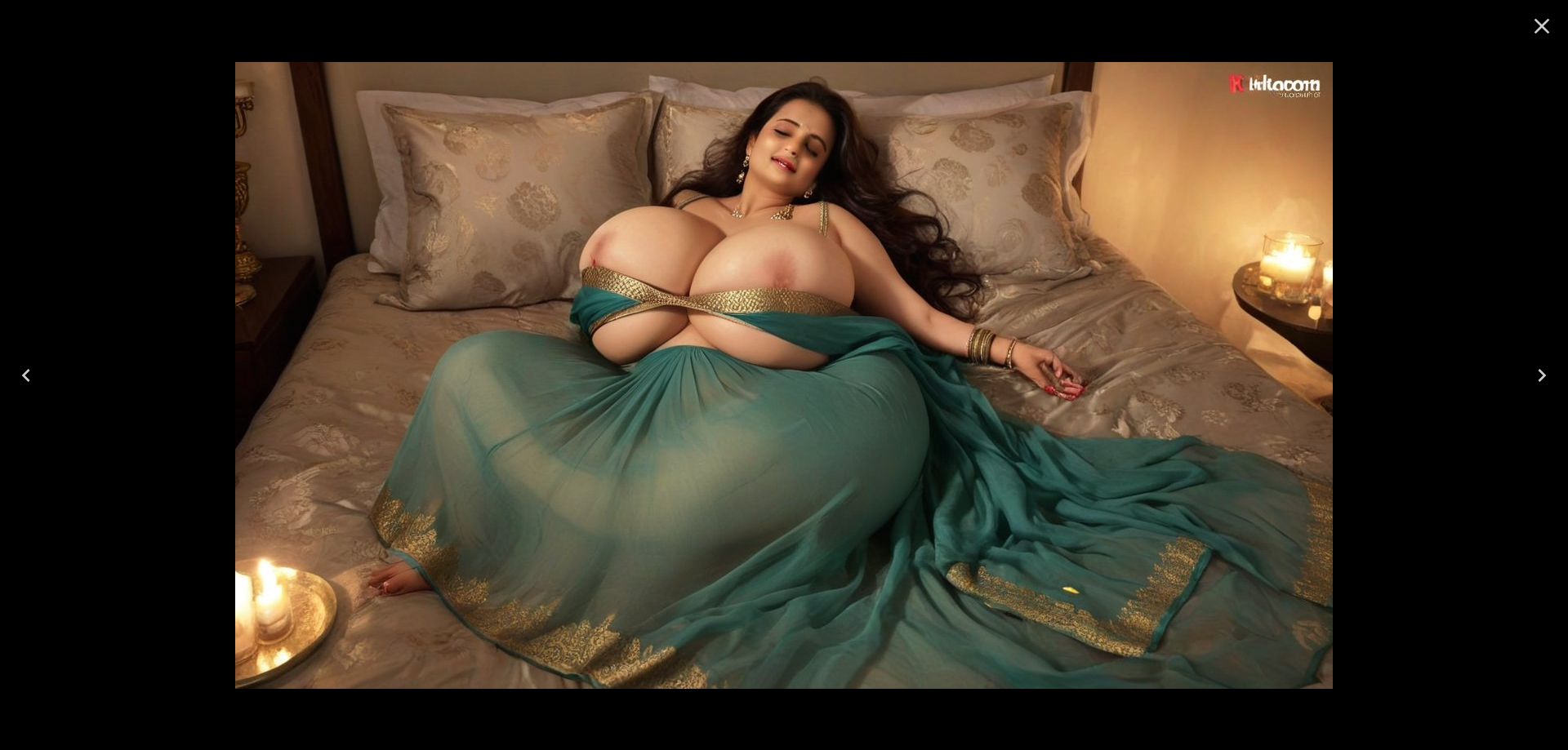
click at [1529, 362] on icon "Next" at bounding box center [1542, 375] width 26 height 26
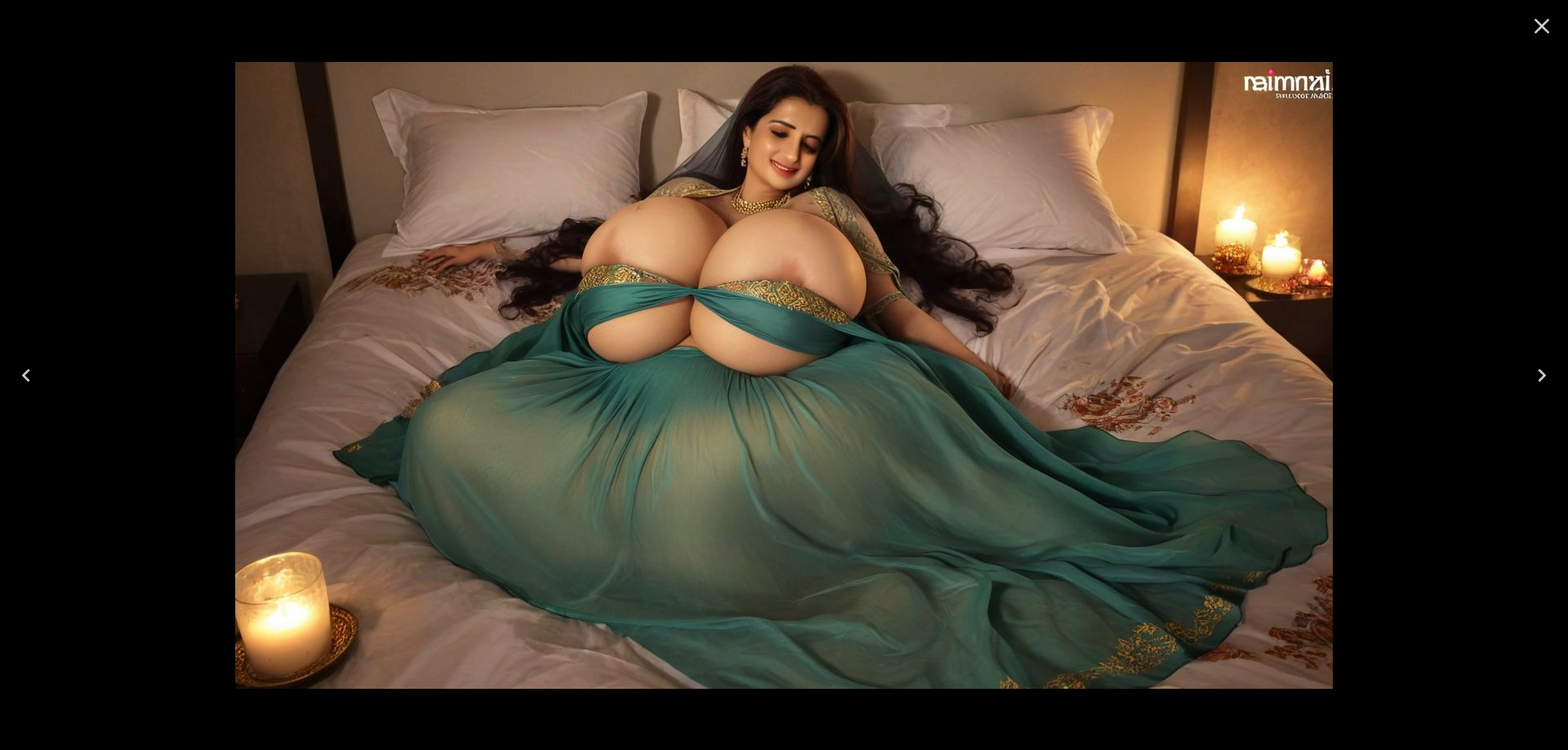
click at [1516, 376] on button "Next" at bounding box center [1543, 375] width 53 height 65
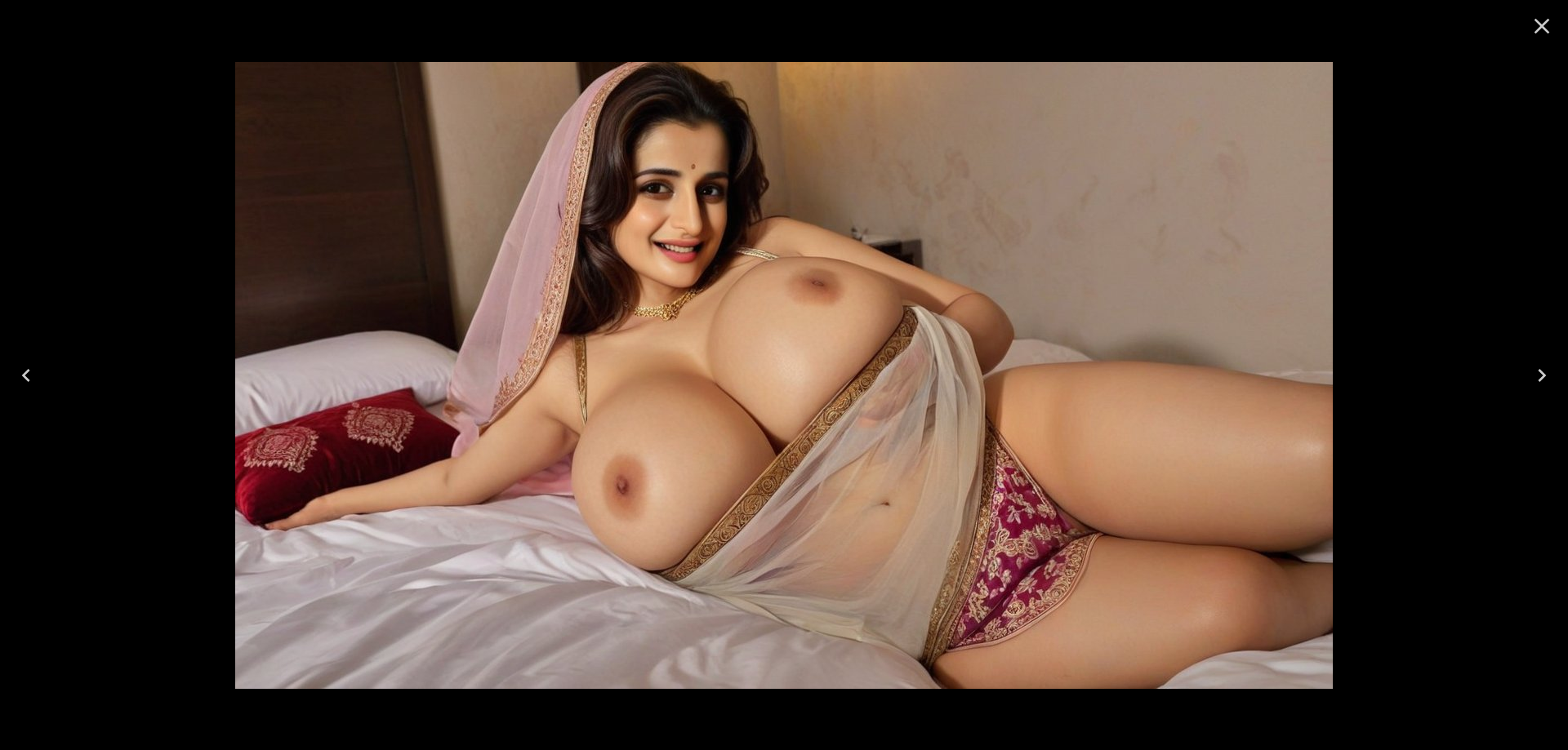
click at [1516, 376] on button "Next" at bounding box center [1543, 375] width 53 height 65
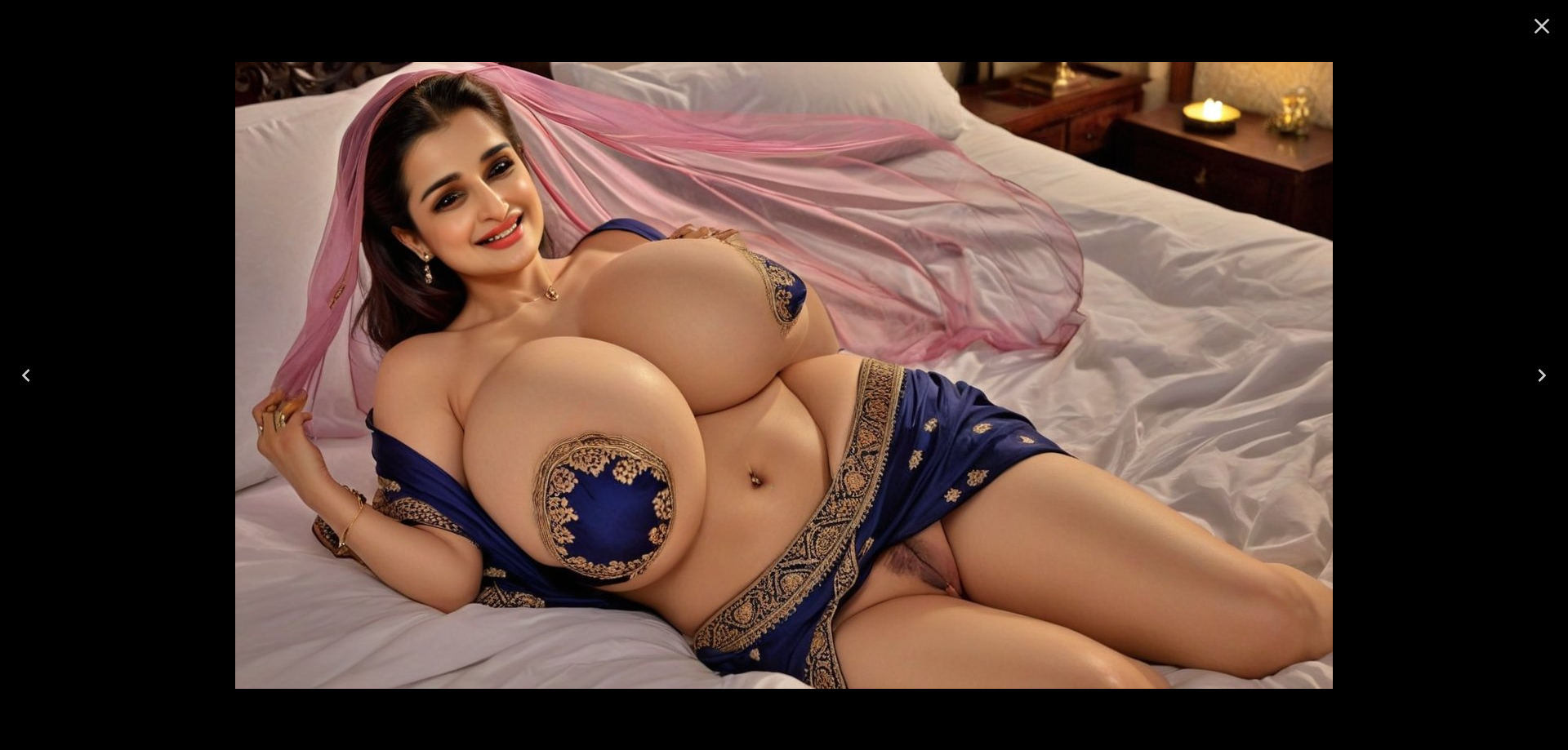
click at [1516, 376] on button "Next" at bounding box center [1543, 375] width 53 height 65
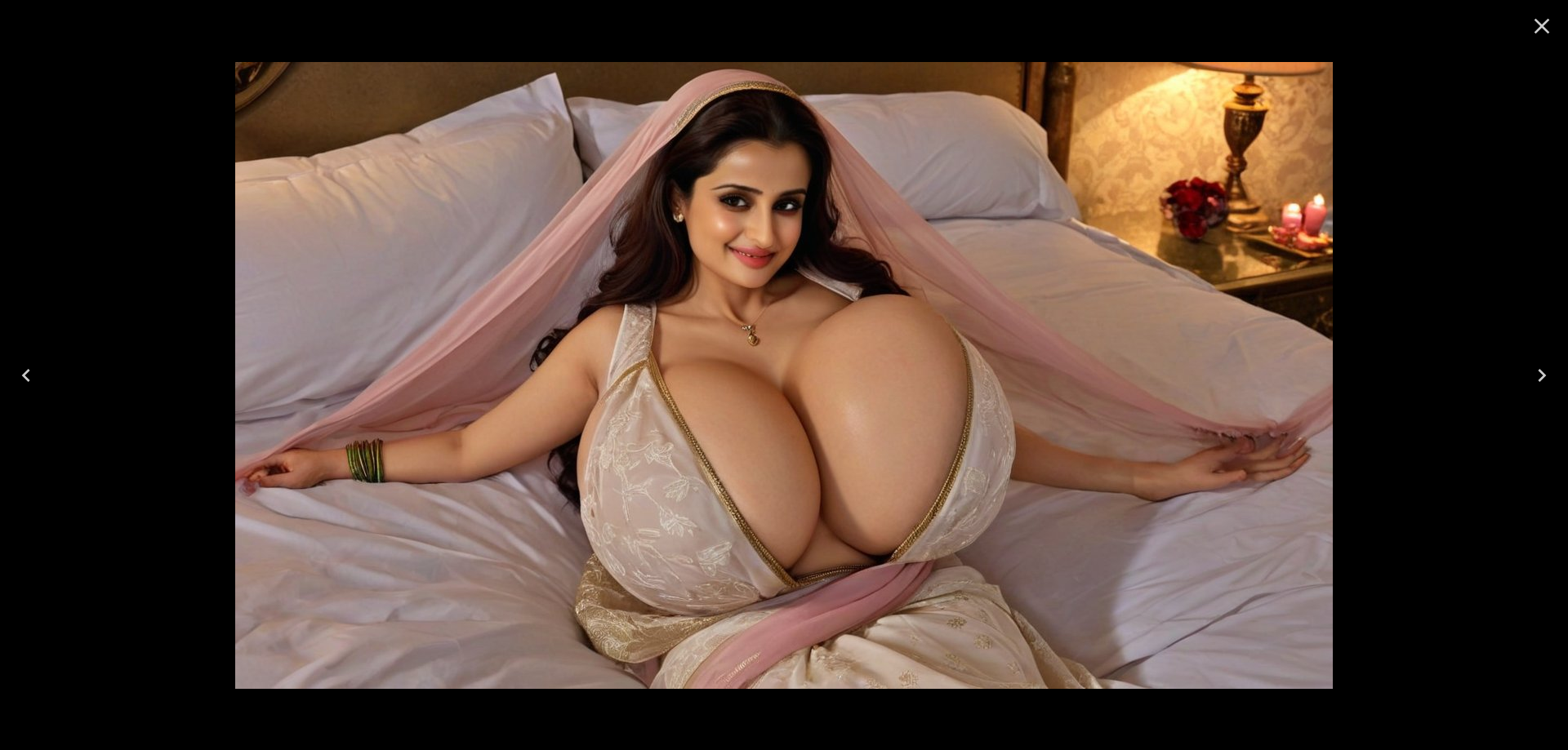
click at [1540, 27] on icon "Close" at bounding box center [1543, 26] width 15 height 15
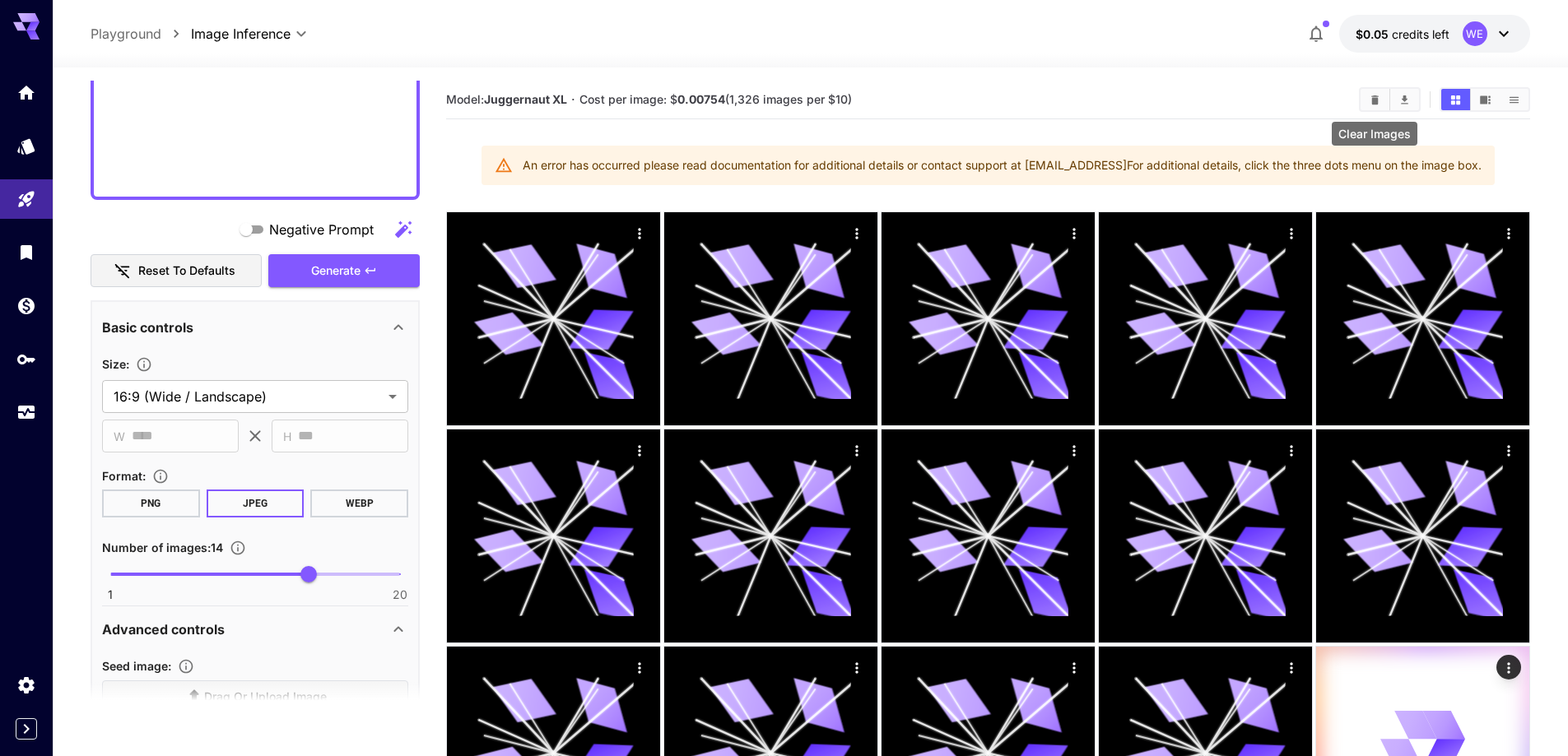
click at [1372, 94] on icon "Clear Images" at bounding box center [1375, 100] width 12 height 12
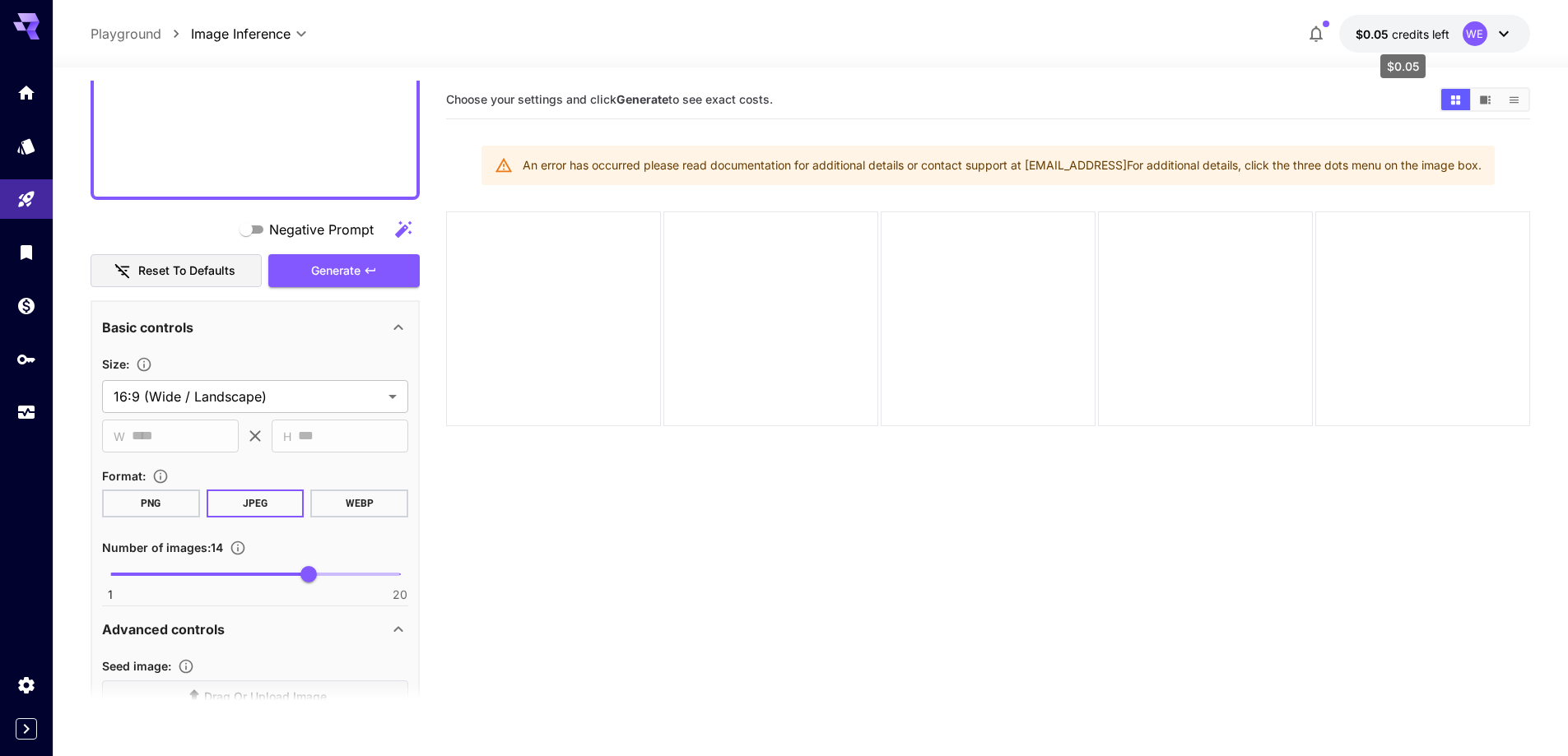
click at [1379, 33] on span "$0.05" at bounding box center [1373, 34] width 36 height 14
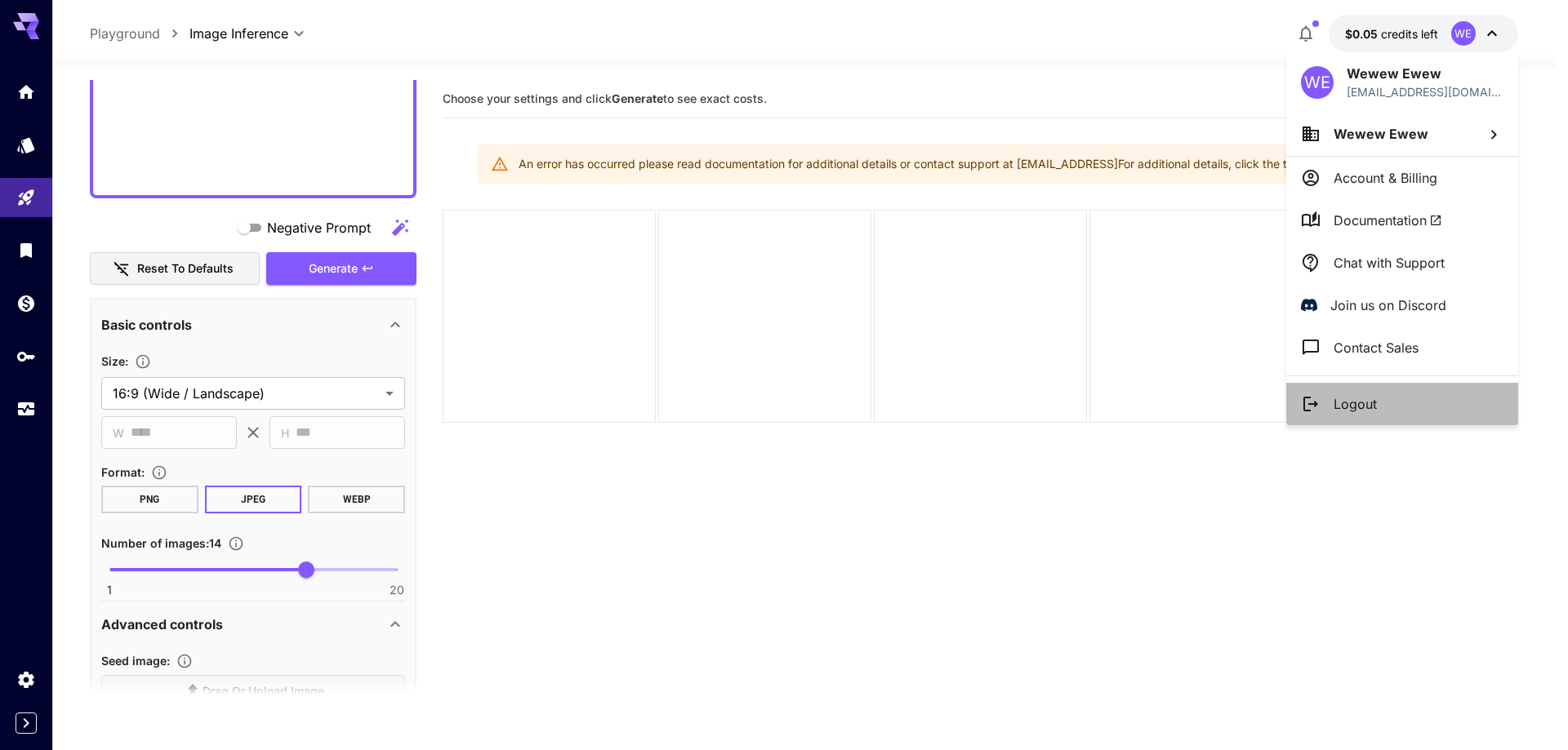
click at [1355, 406] on p "Logout" at bounding box center [1355, 404] width 43 height 20
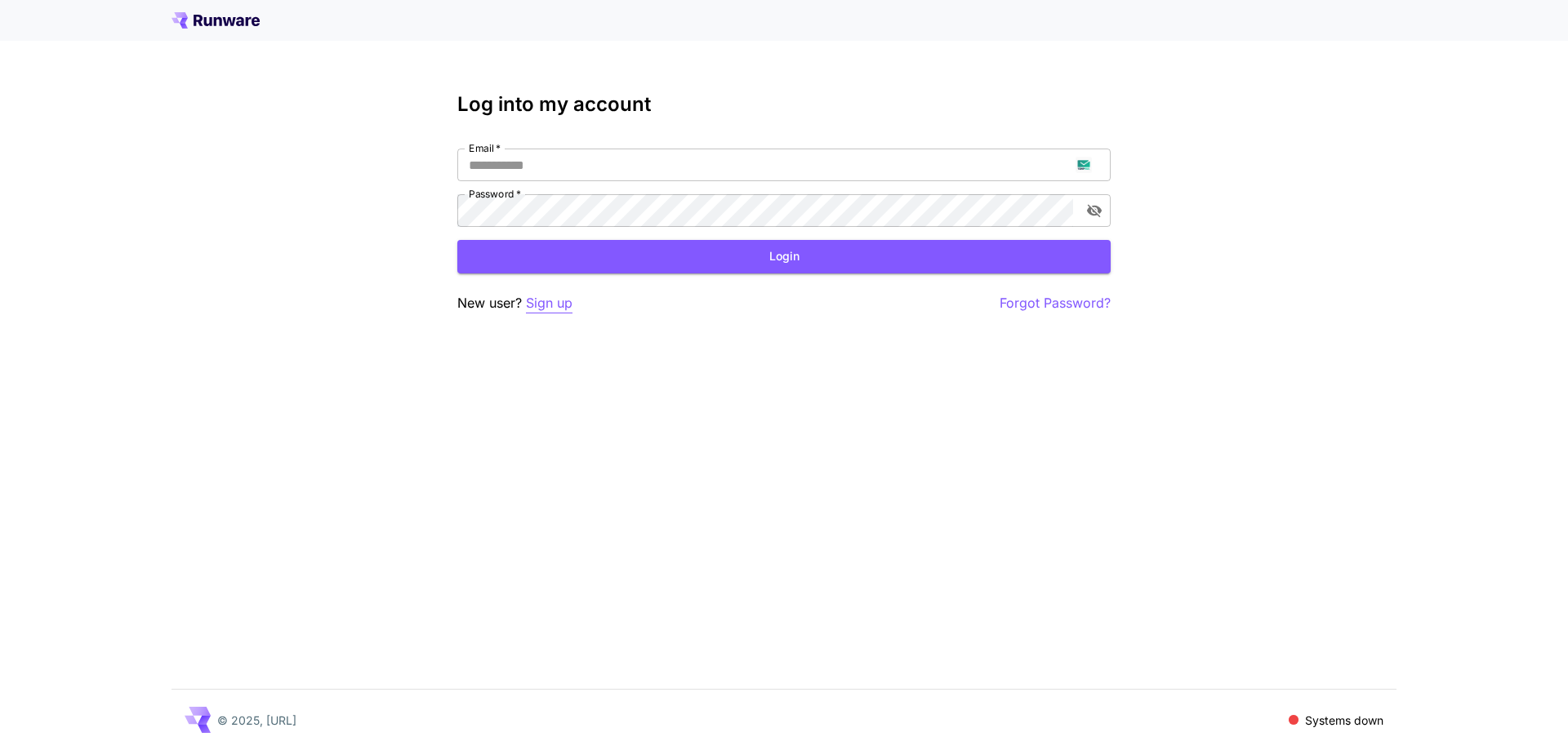
click at [572, 298] on p "Sign up" at bounding box center [549, 303] width 47 height 20
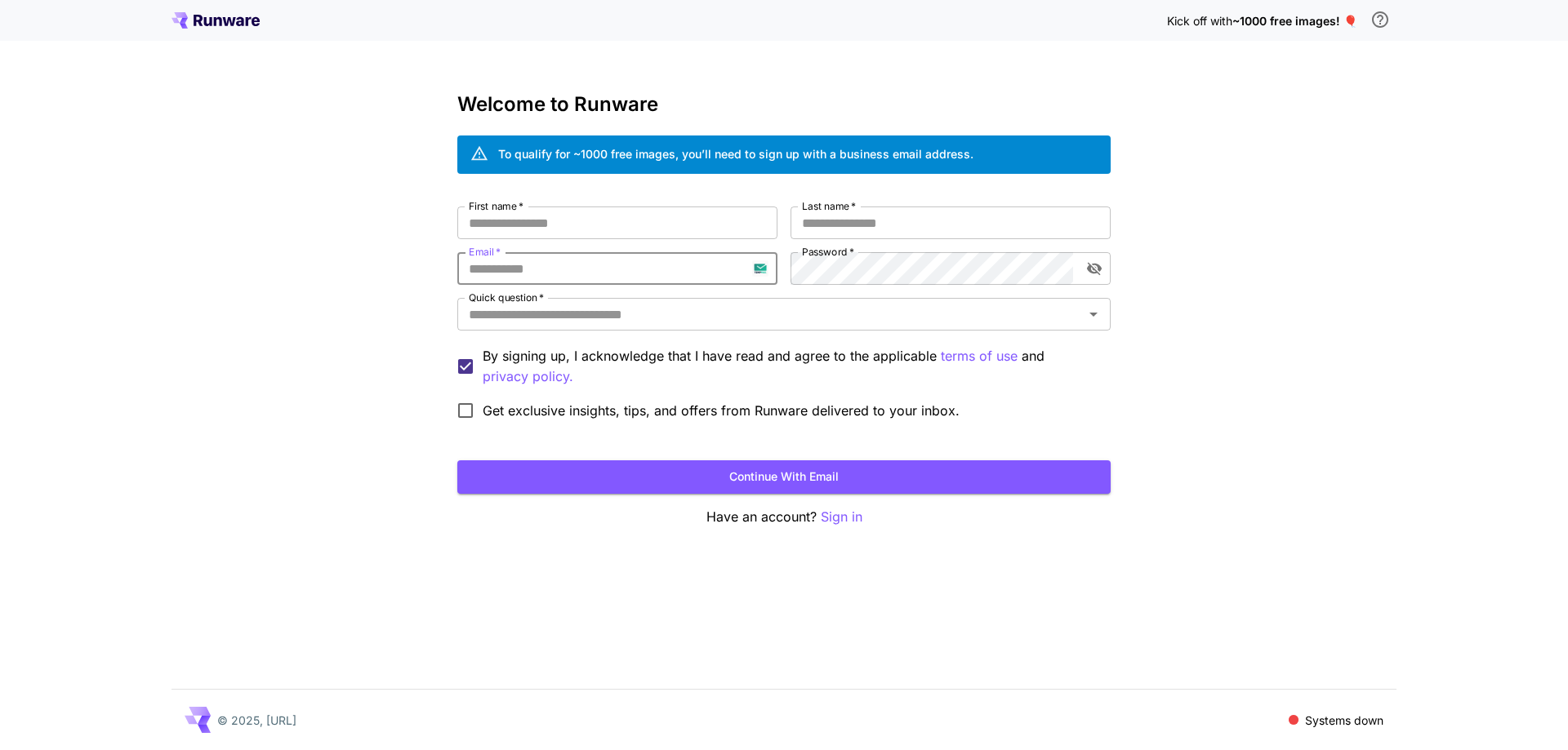
click at [596, 266] on input "Email   *" at bounding box center [617, 268] width 320 height 32
paste input "**********"
type input "**********"
click at [727, 234] on input "First name   *" at bounding box center [617, 222] width 320 height 32
type input "***"
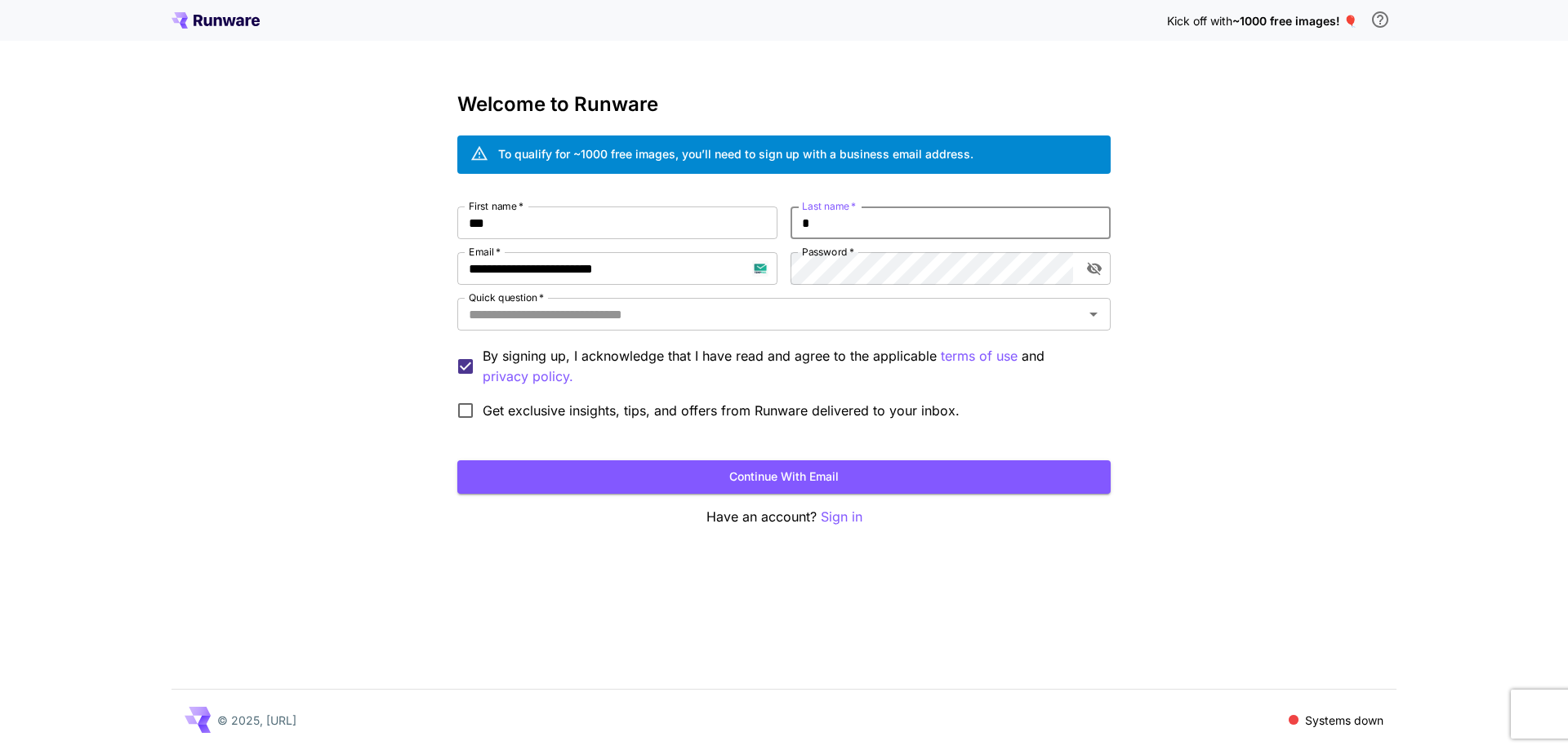
click at [877, 223] on input "*" at bounding box center [950, 222] width 320 height 32
type input "***"
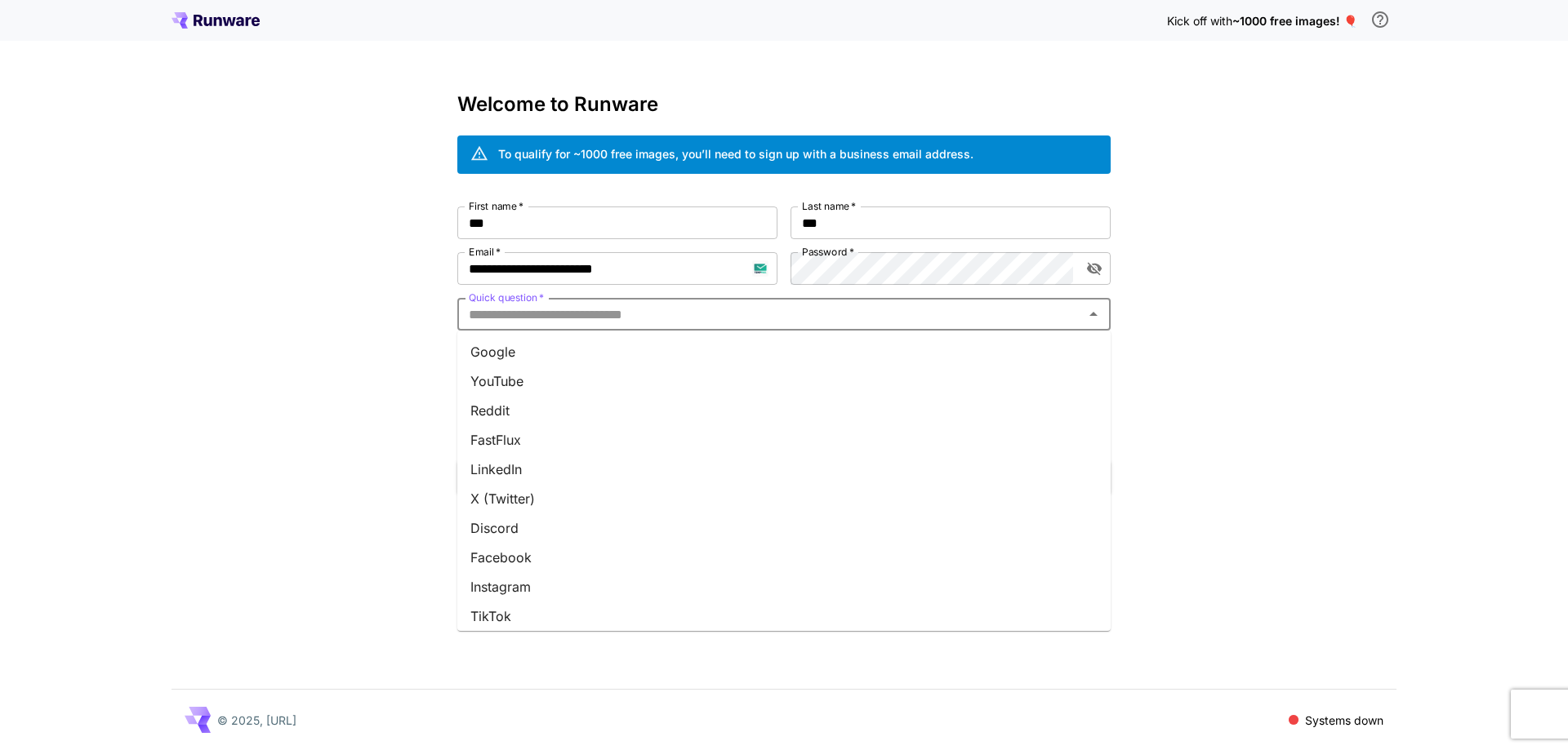
click at [850, 311] on input "Quick question   *" at bounding box center [771, 314] width 616 height 23
drag, startPoint x: 838, startPoint y: 344, endPoint x: 824, endPoint y: 375, distance: 34.0
click at [832, 344] on li "Google" at bounding box center [784, 351] width 654 height 30
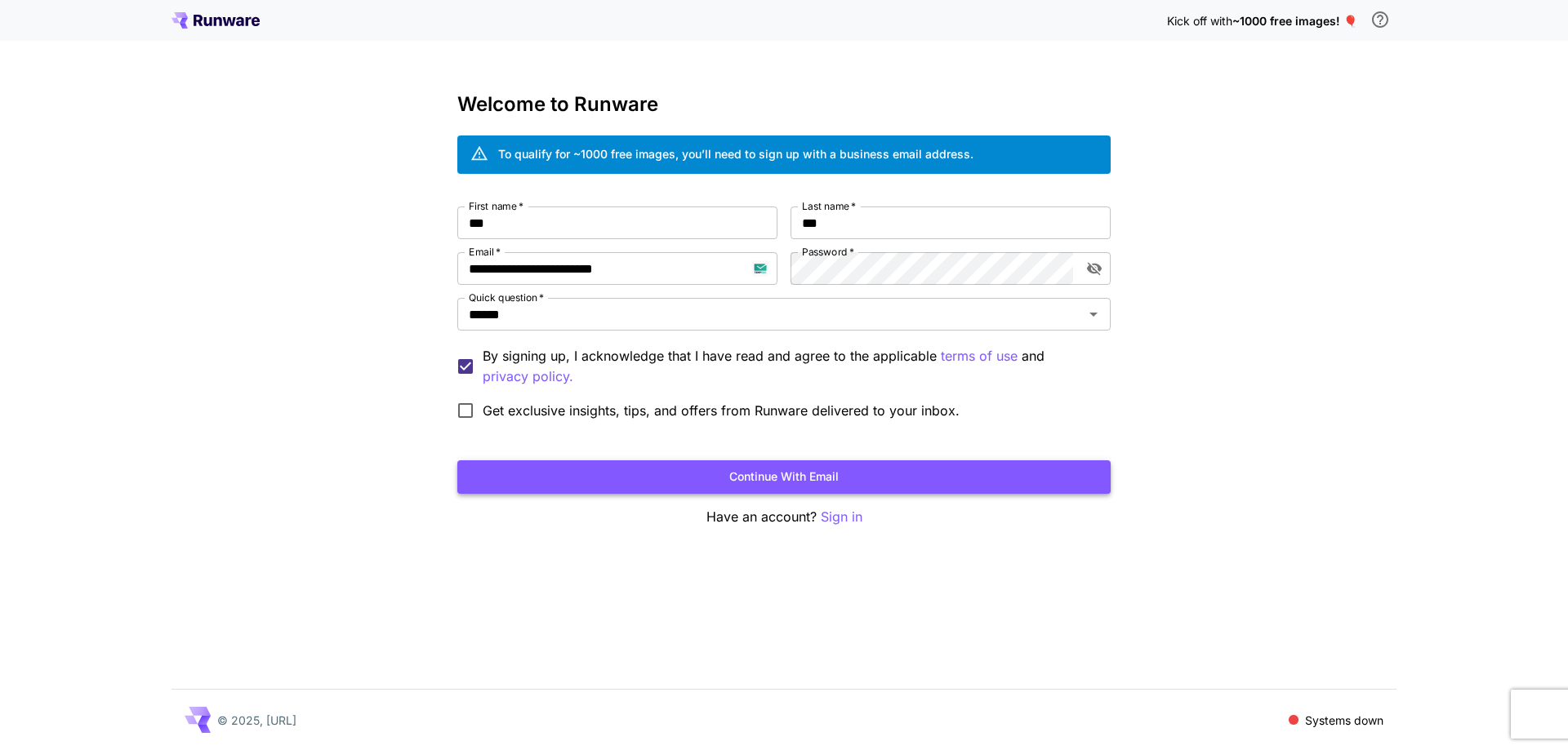
click at [782, 475] on button "Continue with email" at bounding box center [784, 477] width 654 height 33
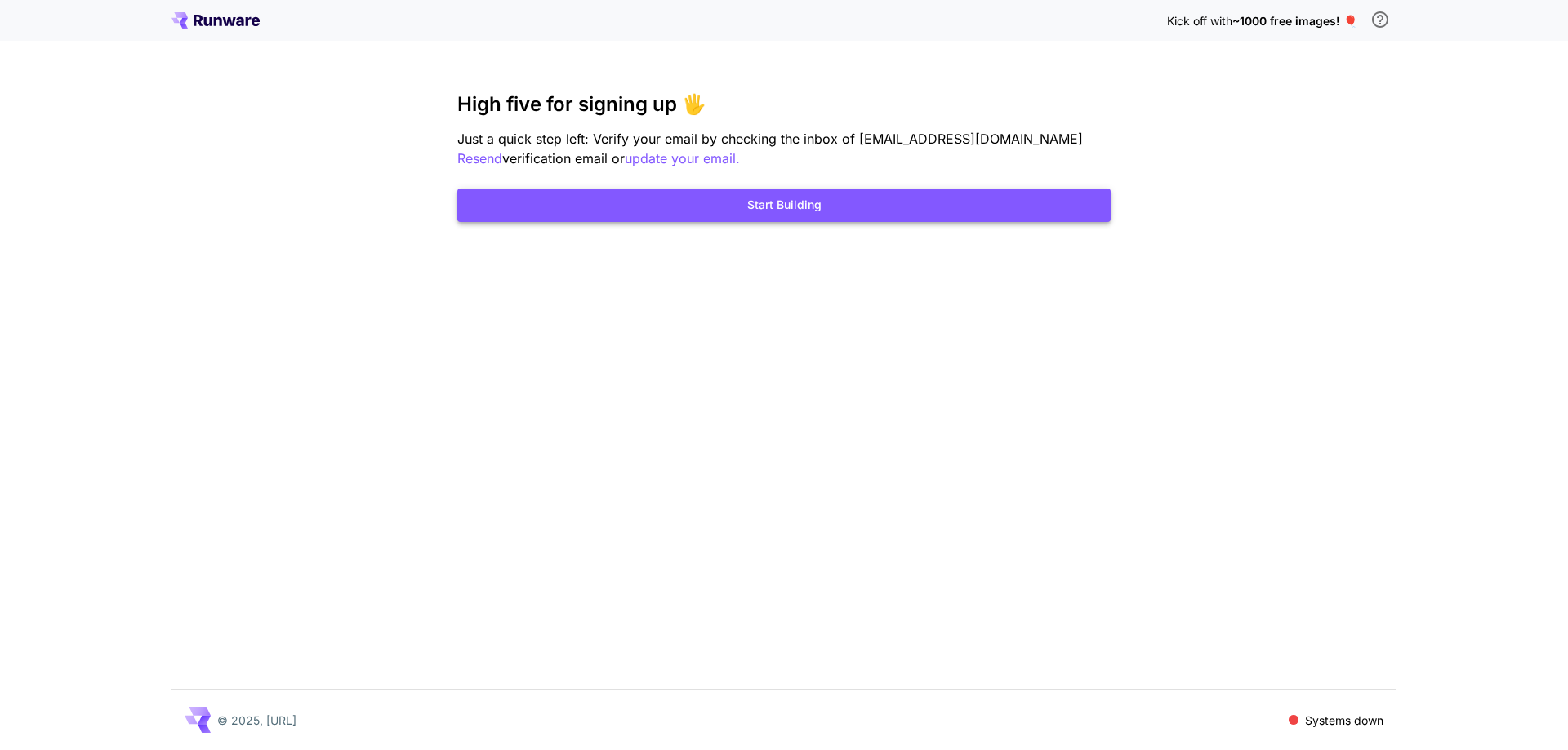
click at [729, 204] on button "Start Building" at bounding box center [784, 204] width 654 height 33
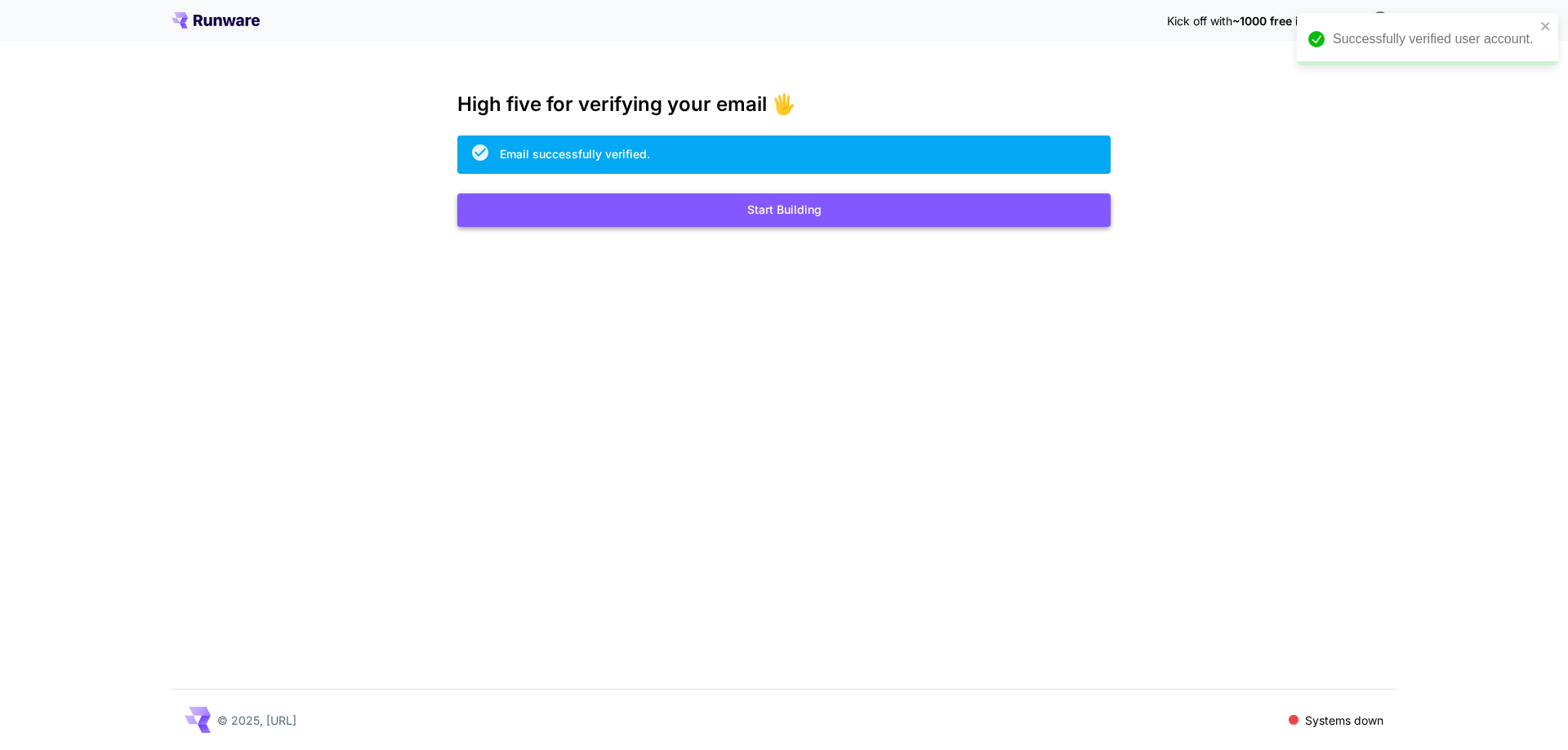
click at [599, 216] on button "Start Building" at bounding box center [784, 210] width 654 height 33
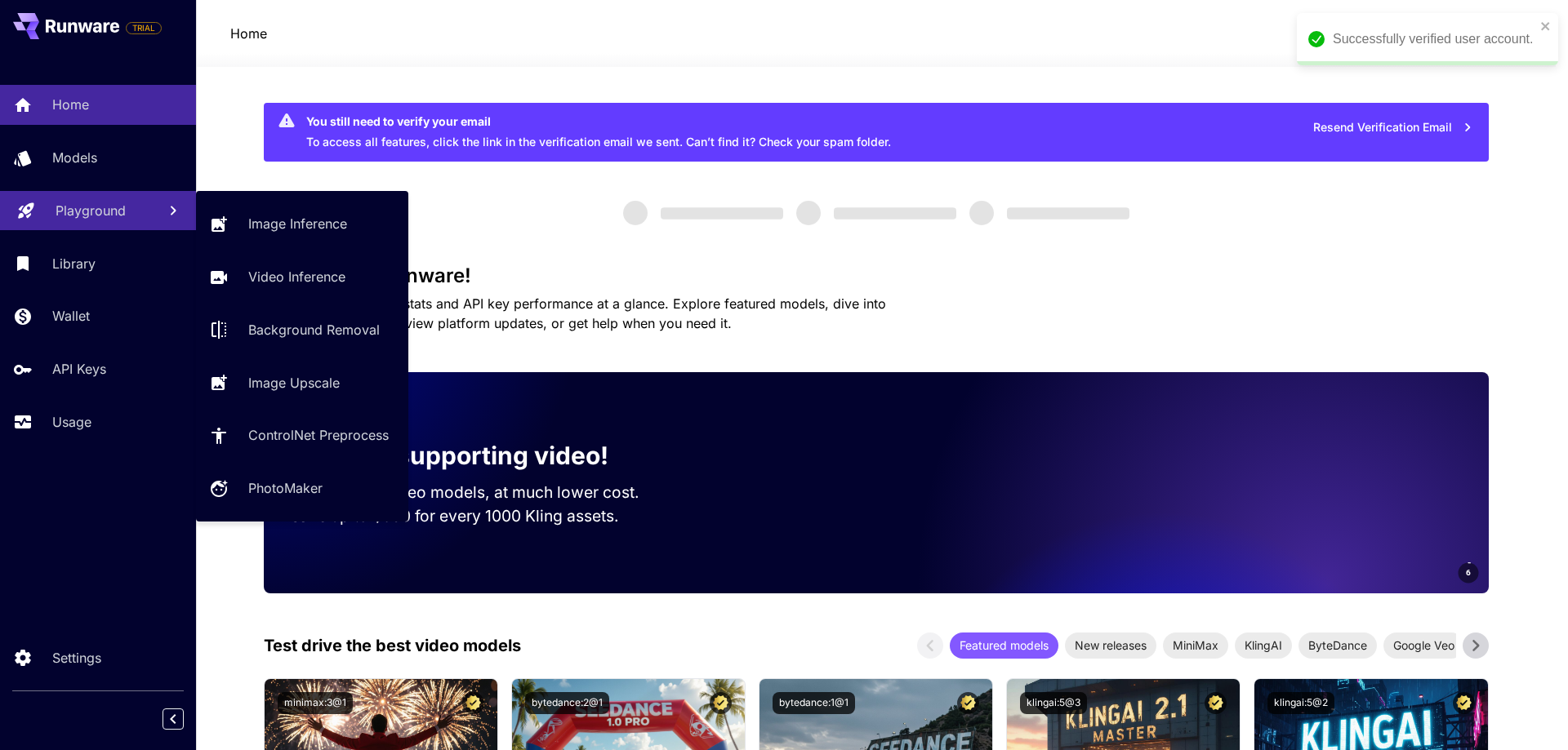
click at [76, 203] on p "Playground" at bounding box center [90, 210] width 70 height 20
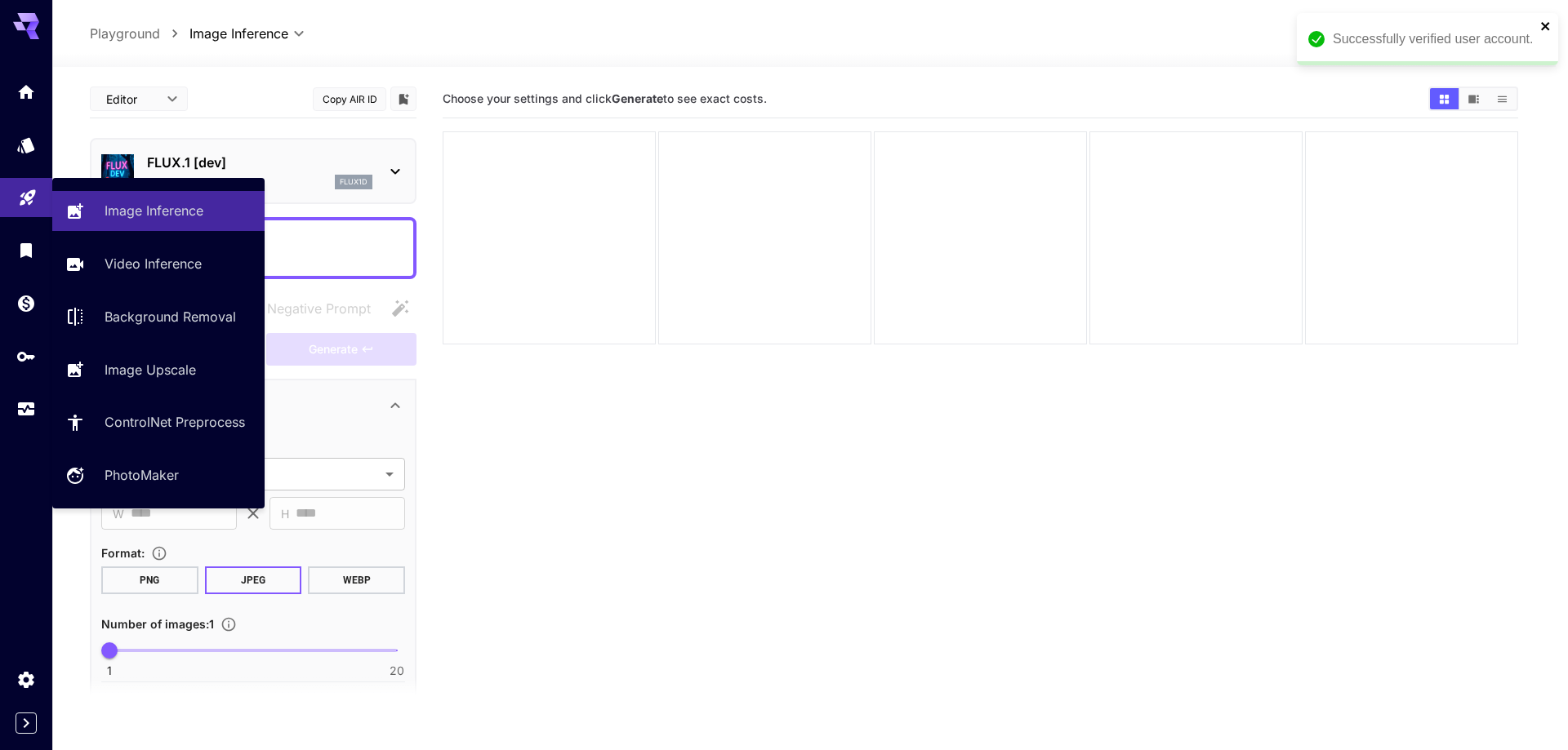
click at [1551, 21] on icon "close" at bounding box center [1545, 25] width 11 height 13
click at [302, 163] on p "FLUX.1 [dev]" at bounding box center [260, 162] width 226 height 20
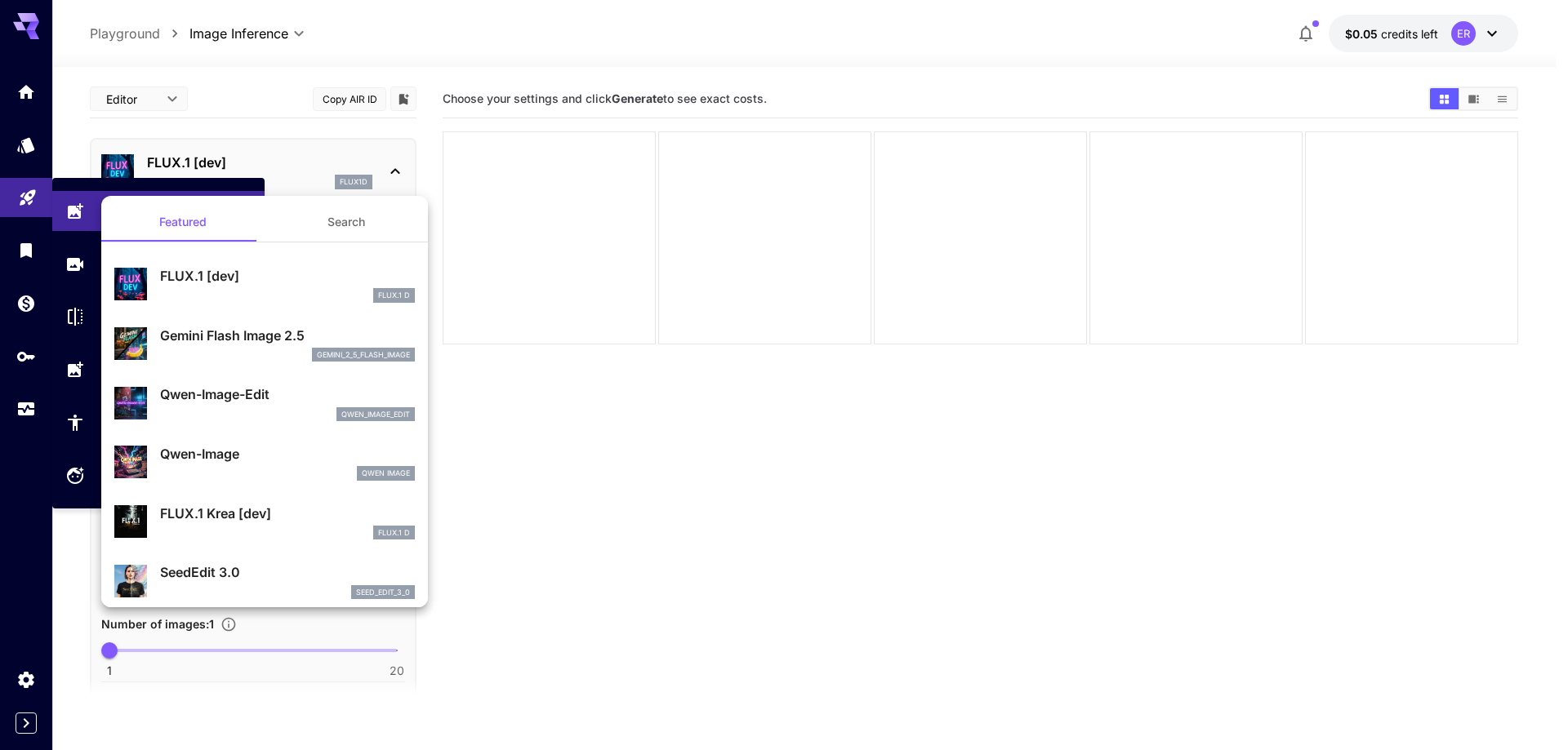
click at [346, 208] on button "Search" at bounding box center [346, 222] width 163 height 39
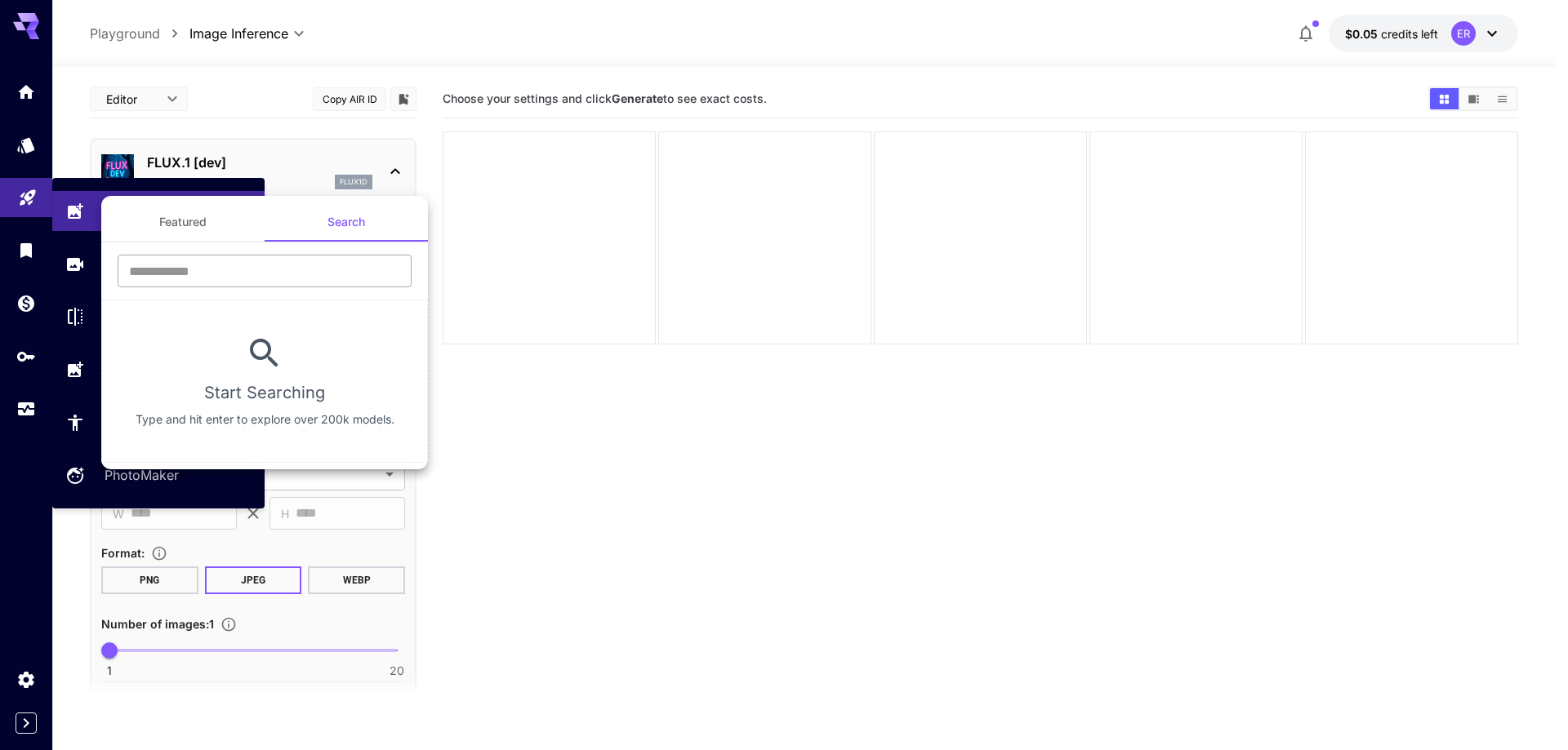
click at [312, 268] on input "text" at bounding box center [265, 271] width 294 height 32
type input "****"
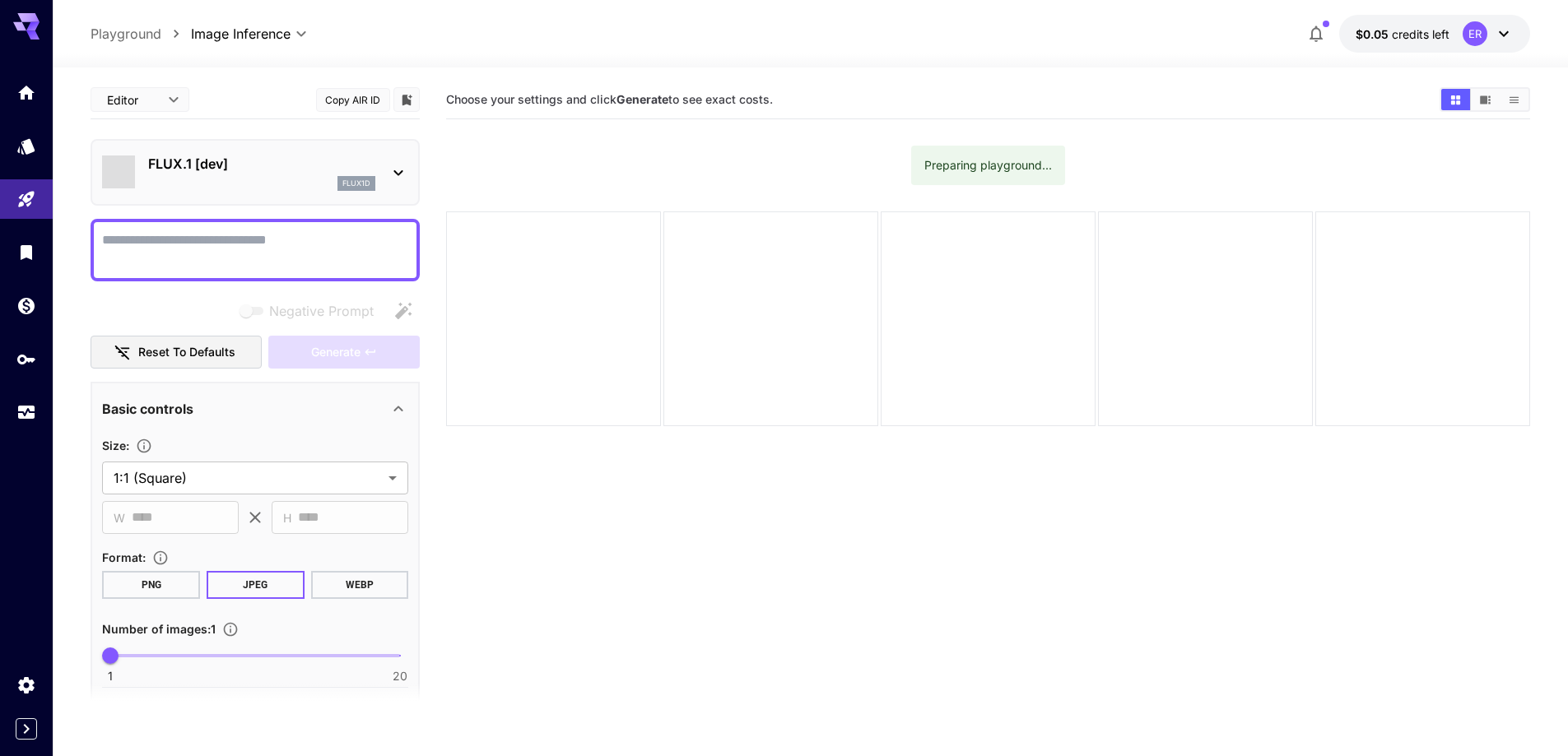
click at [262, 165] on p "FLUX.1 [dev]" at bounding box center [262, 163] width 228 height 20
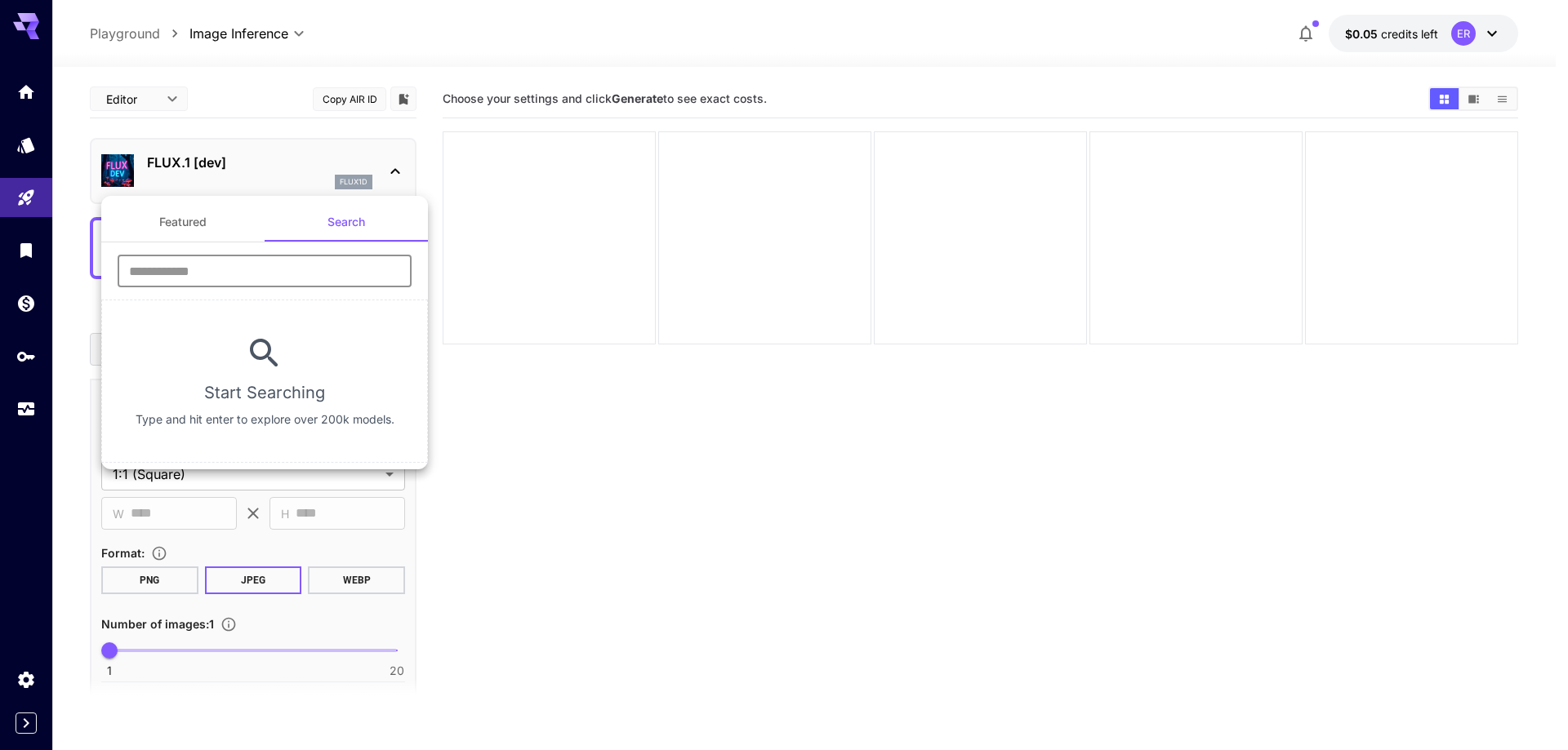
click at [299, 277] on input "text" at bounding box center [265, 271] width 294 height 32
click at [247, 456] on section "Start Searching Type and hit enter to explore over 200k models." at bounding box center [264, 381] width 327 height 163
click at [373, 266] on input "text" at bounding box center [265, 271] width 294 height 32
type input "****"
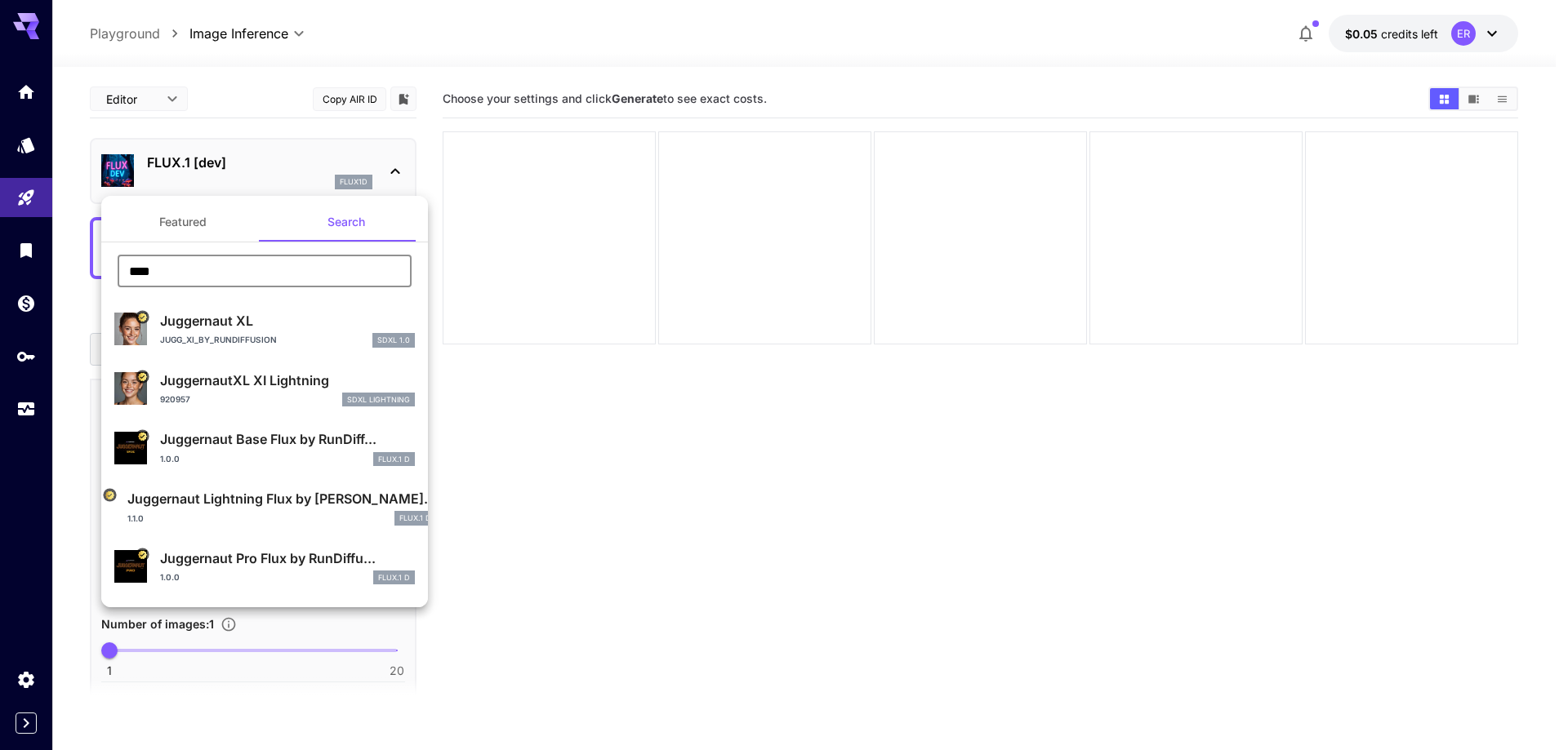
click at [269, 335] on p "Jugg_XI_by_RunDiffusion" at bounding box center [219, 339] width 117 height 12
type input "**"
type input "***"
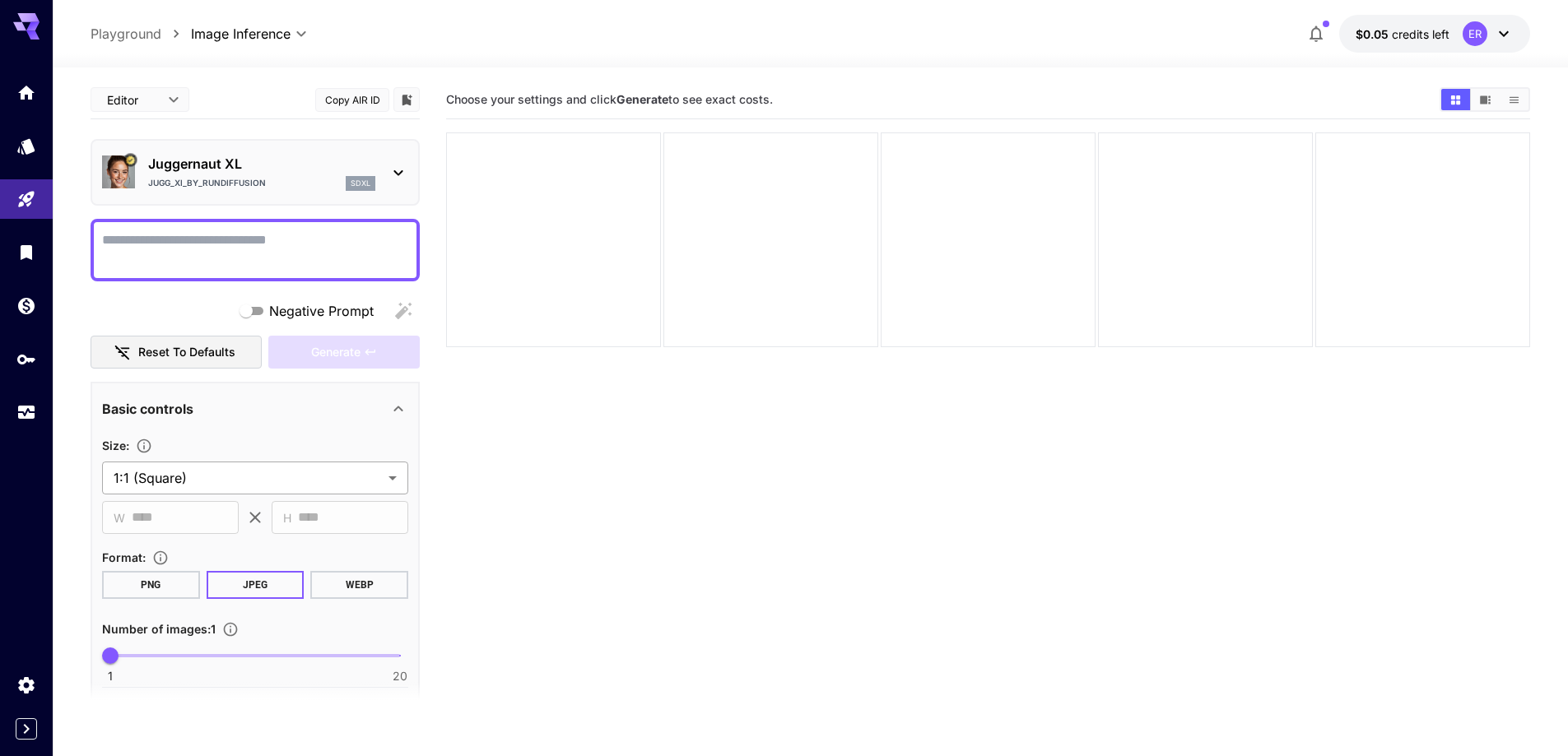
click at [208, 487] on body "**********" at bounding box center [784, 443] width 1568 height 886
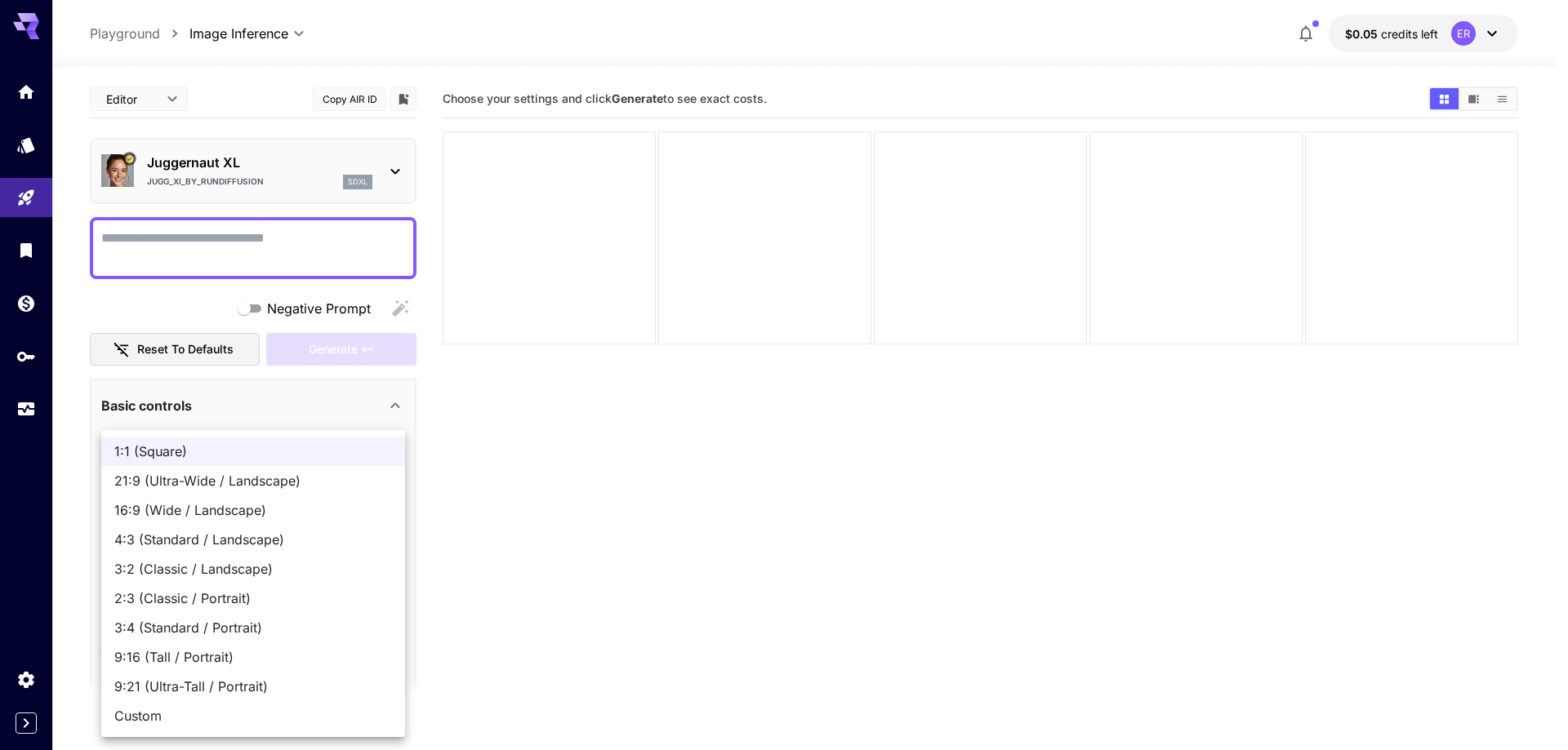
click at [218, 516] on span "16:9 (Wide / Landscape)" at bounding box center [253, 510] width 278 height 20
type input "**********"
type input "****"
type input "***"
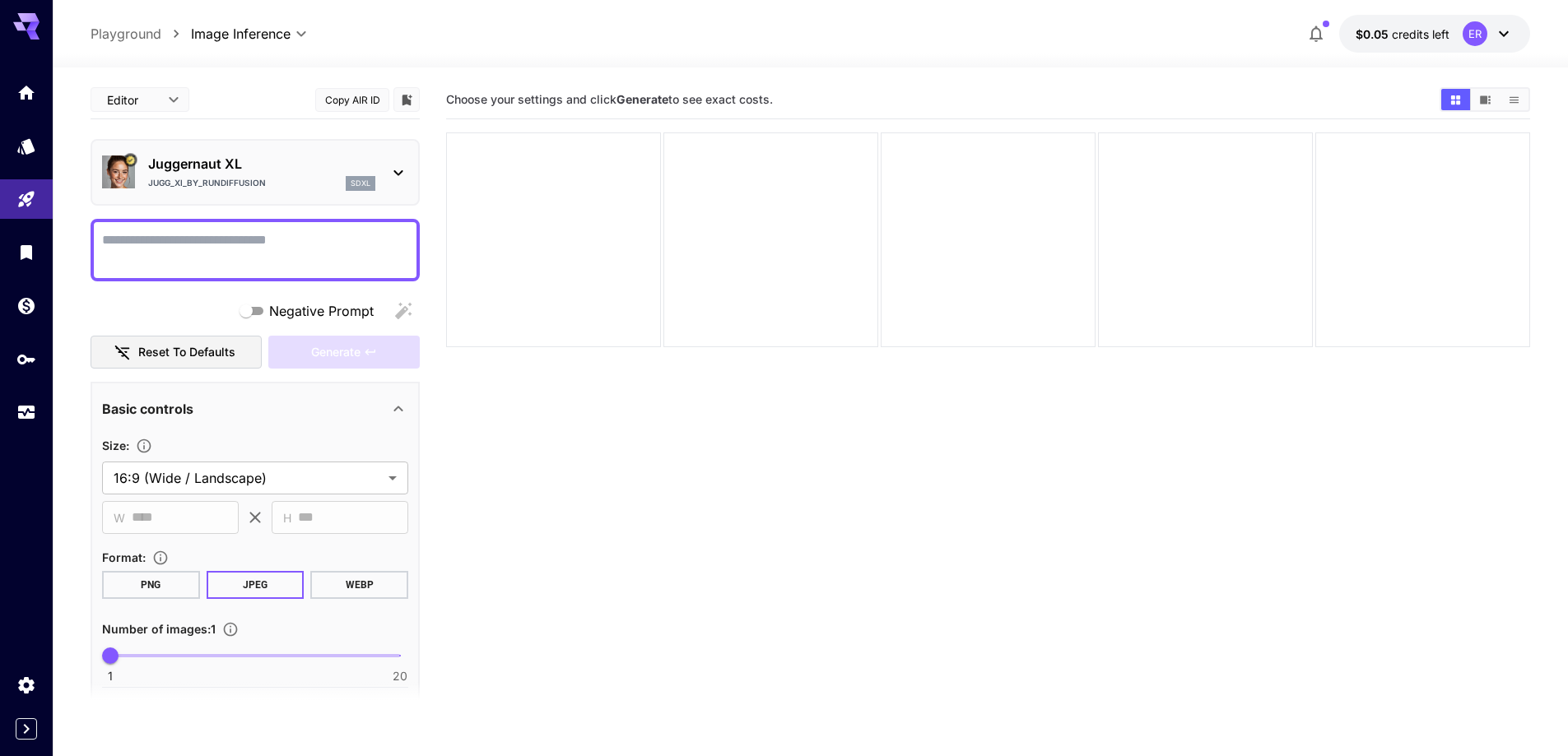
click at [347, 250] on textarea "Negative Prompt" at bounding box center [255, 250] width 306 height 39
paste textarea "**********"
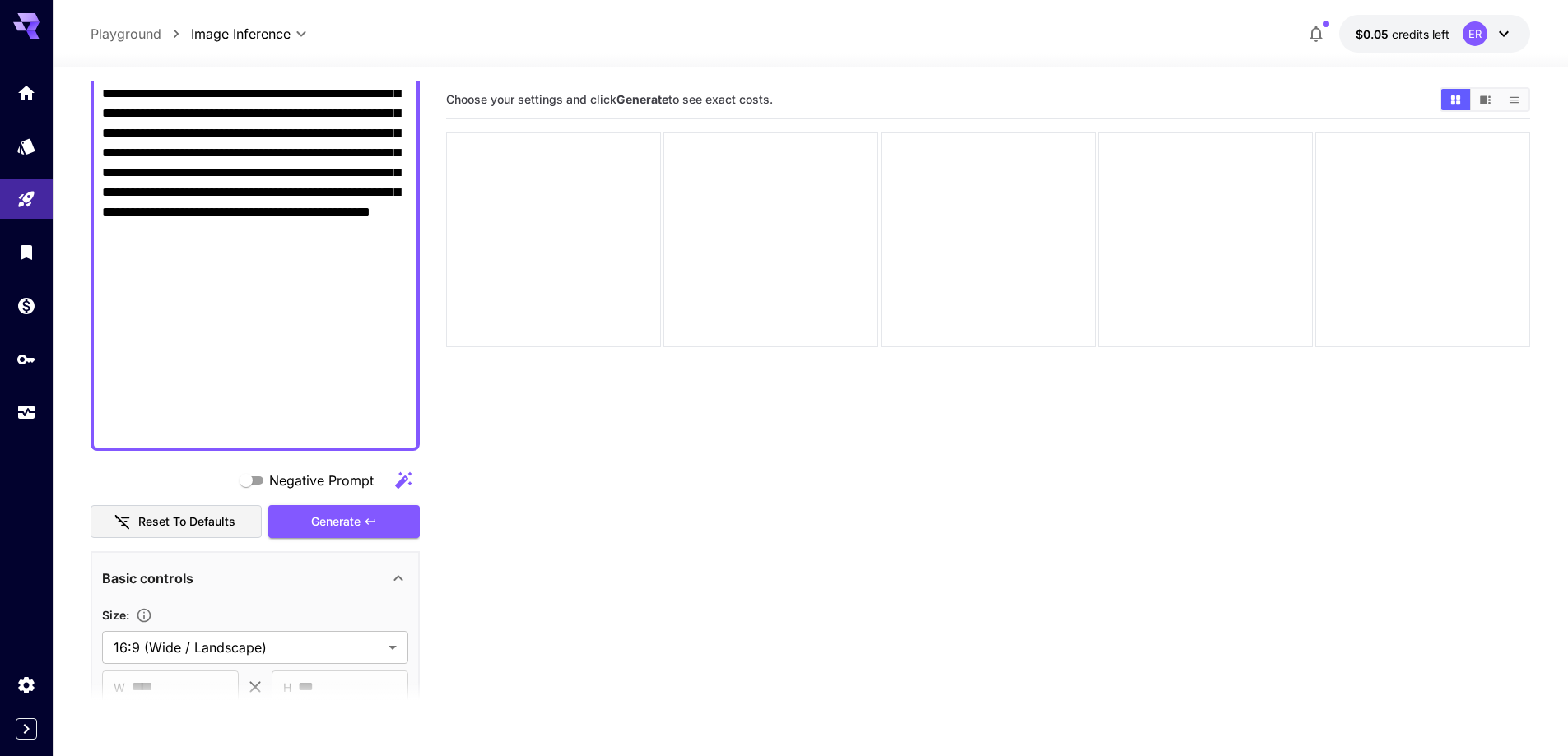
scroll to position [1117, 0]
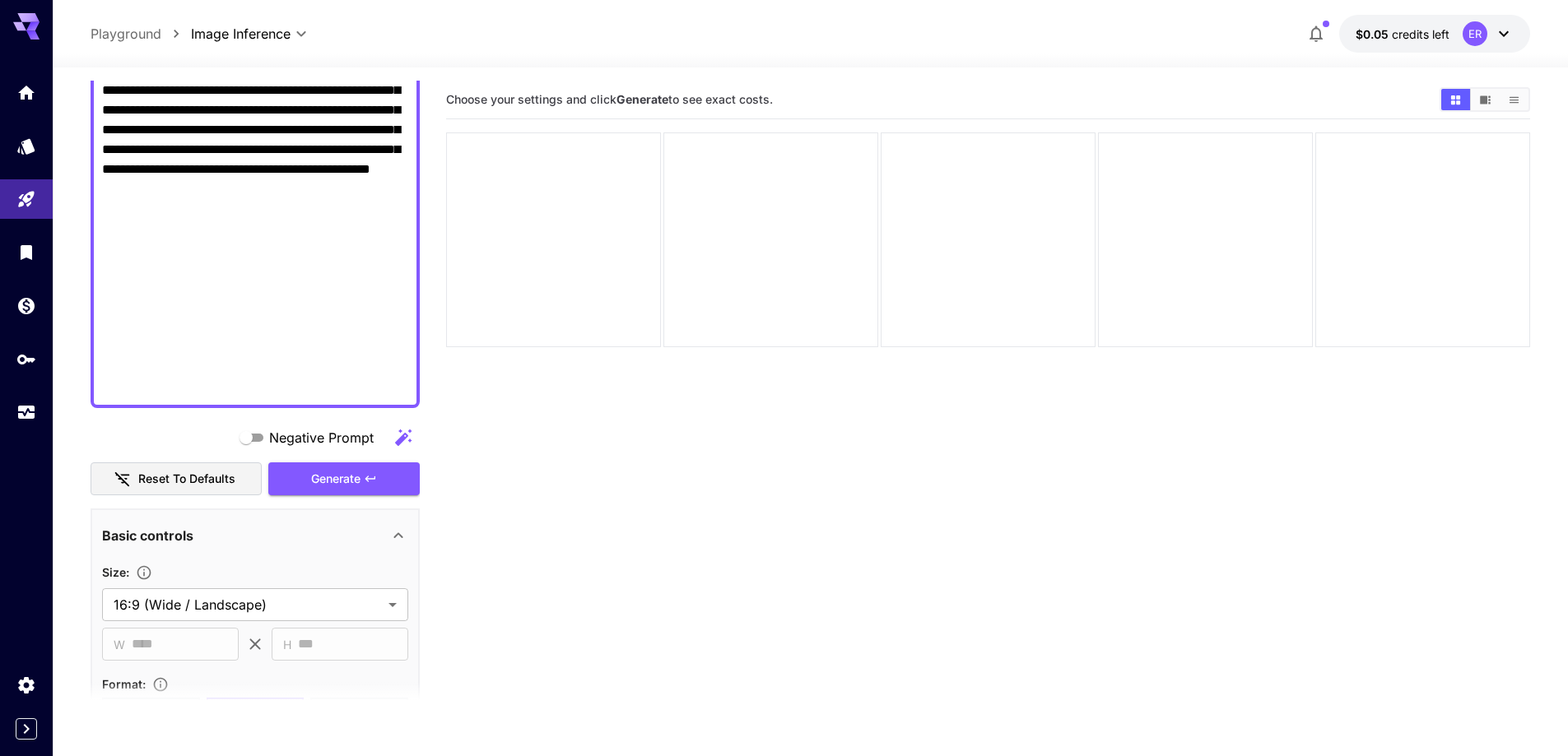
drag, startPoint x: 151, startPoint y: 230, endPoint x: 340, endPoint y: 378, distance: 240.1
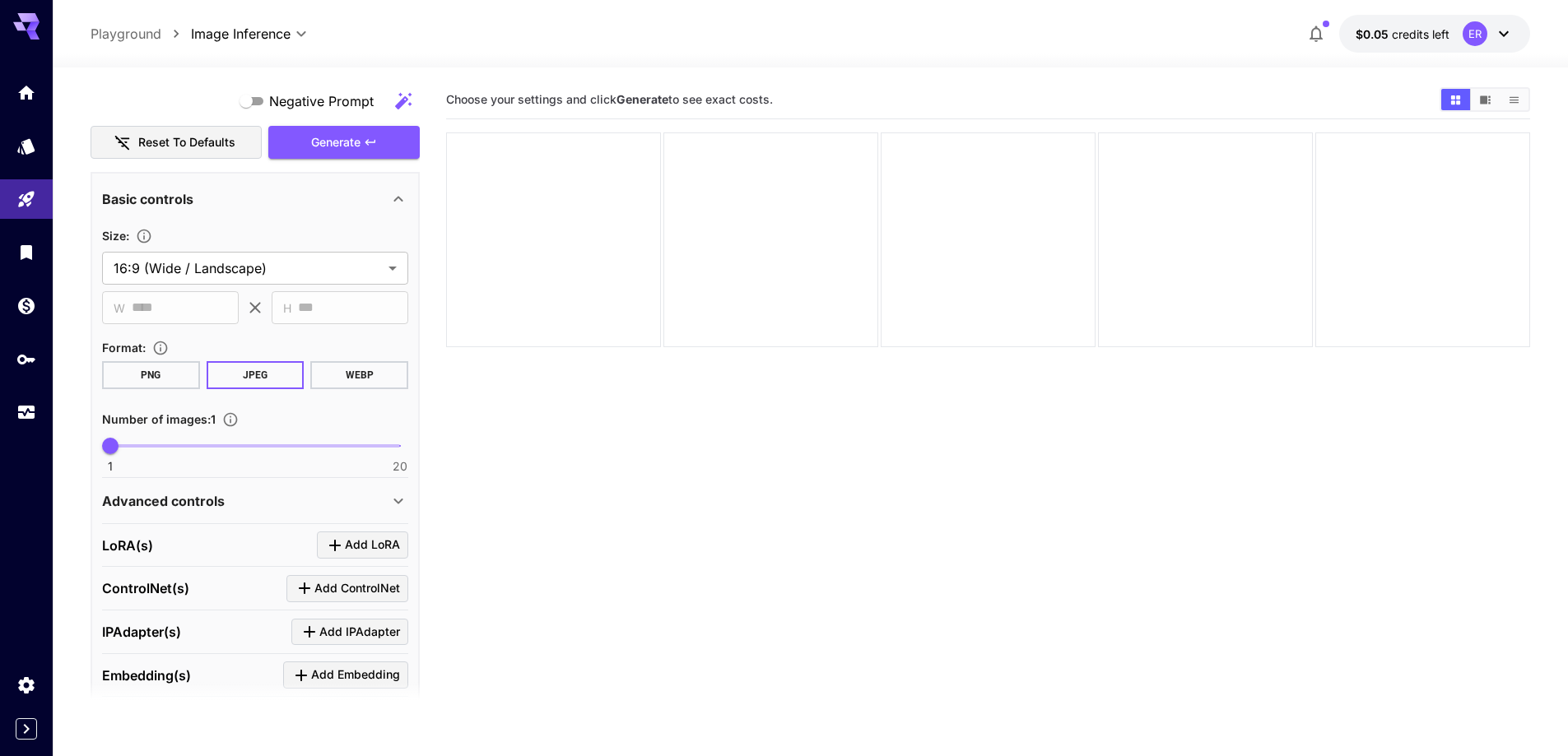
scroll to position [1282, 0]
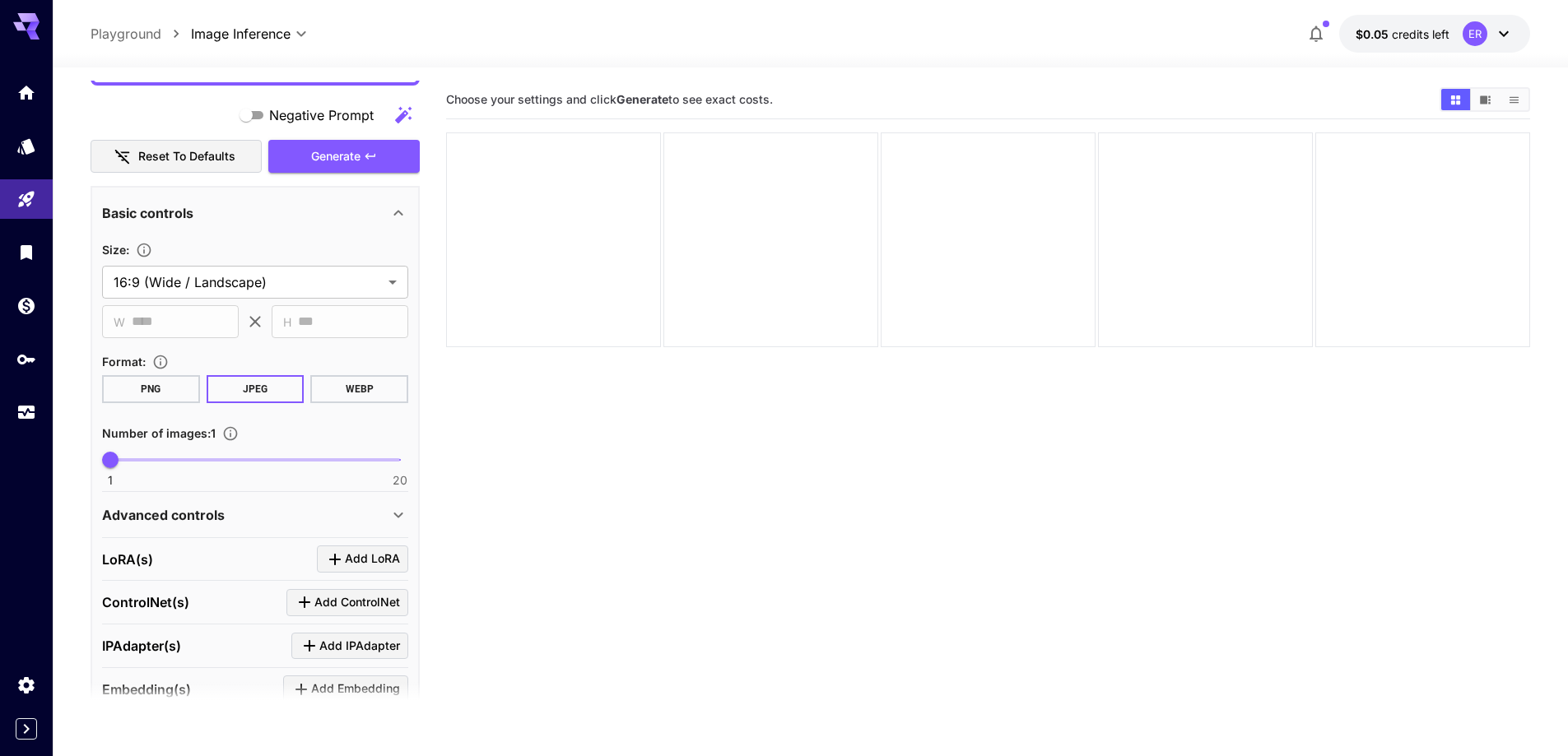
type textarea "**********"
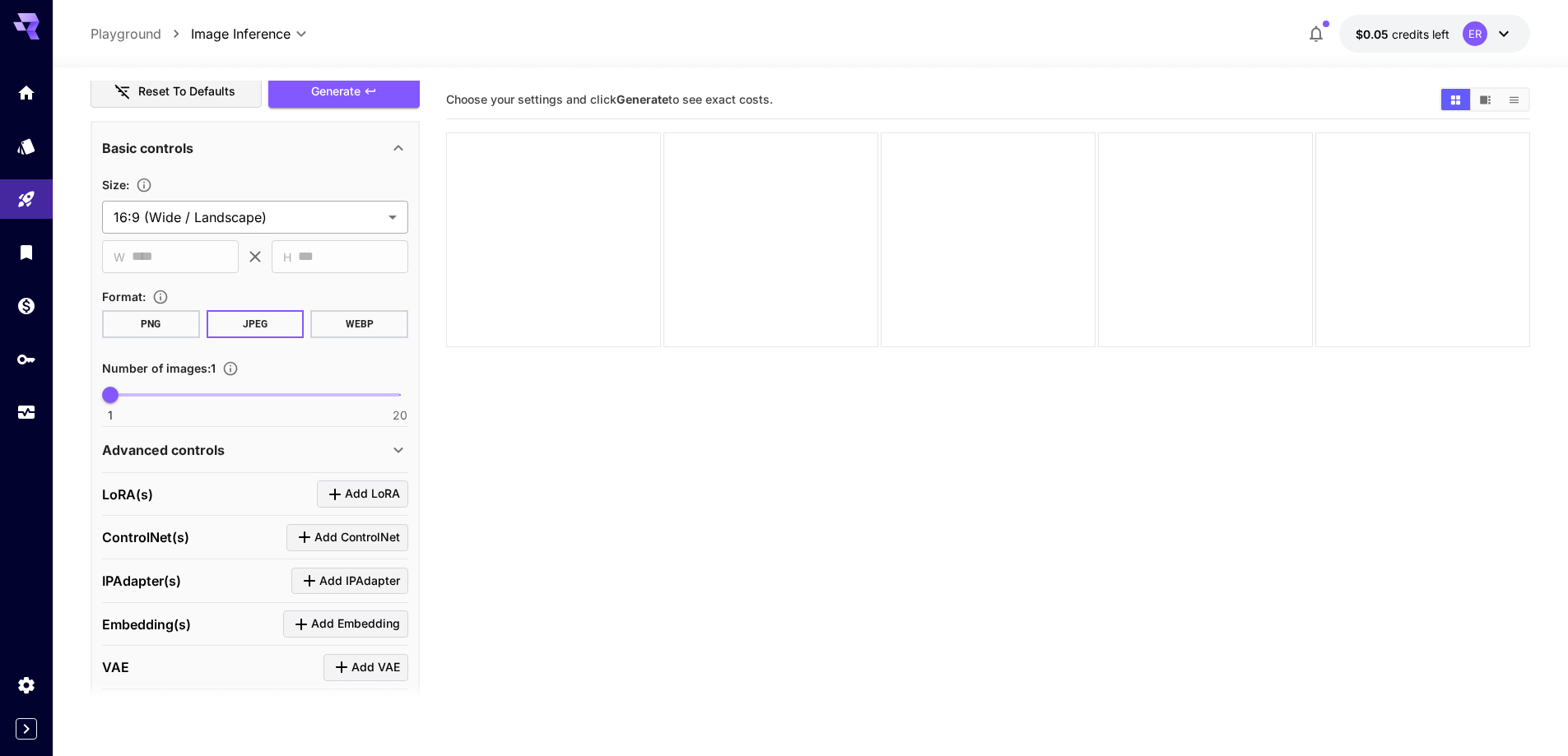
scroll to position [1364, 0]
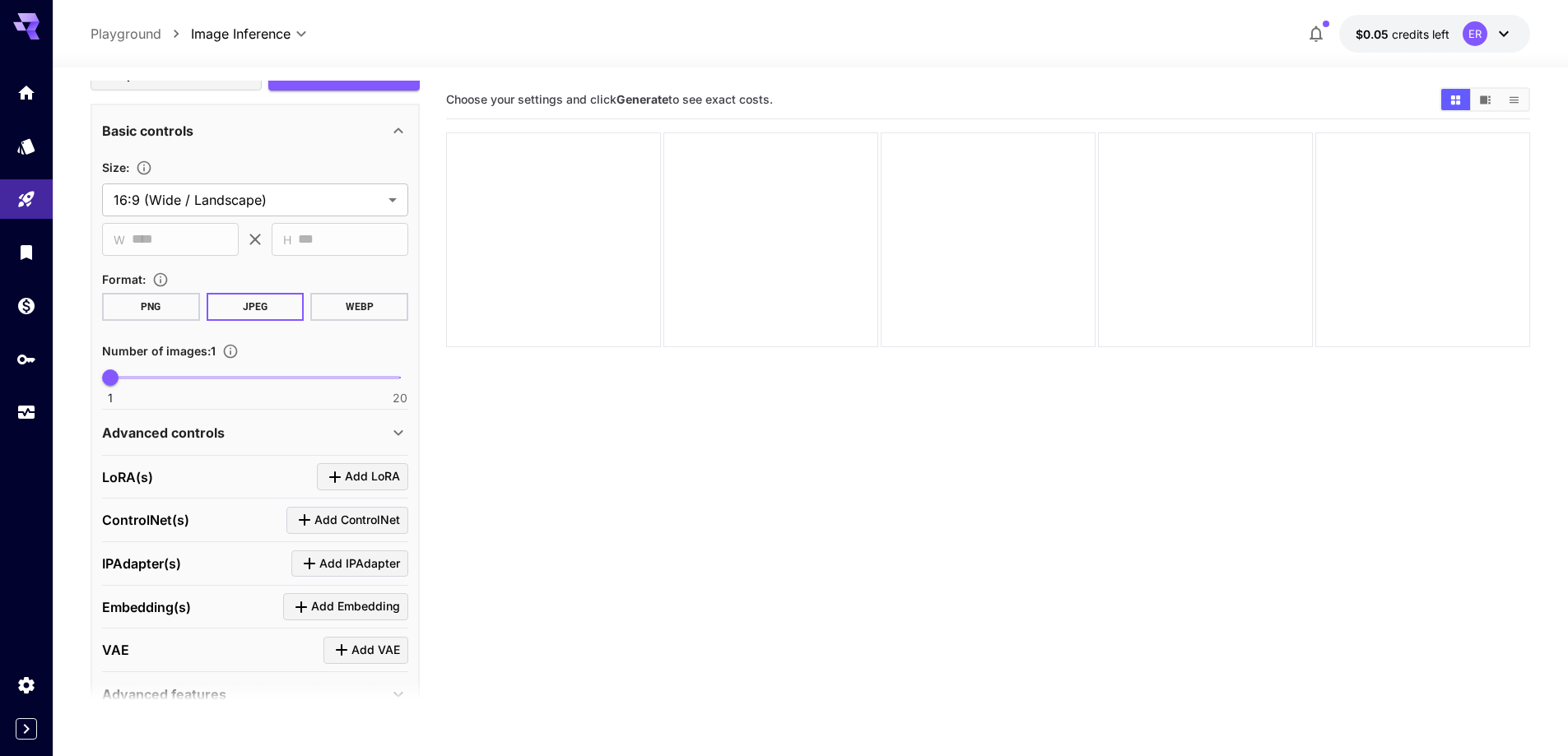
type input "**"
click at [316, 385] on span "1 20 14" at bounding box center [255, 377] width 290 height 25
click at [272, 443] on div "Advanced controls" at bounding box center [255, 433] width 306 height 39
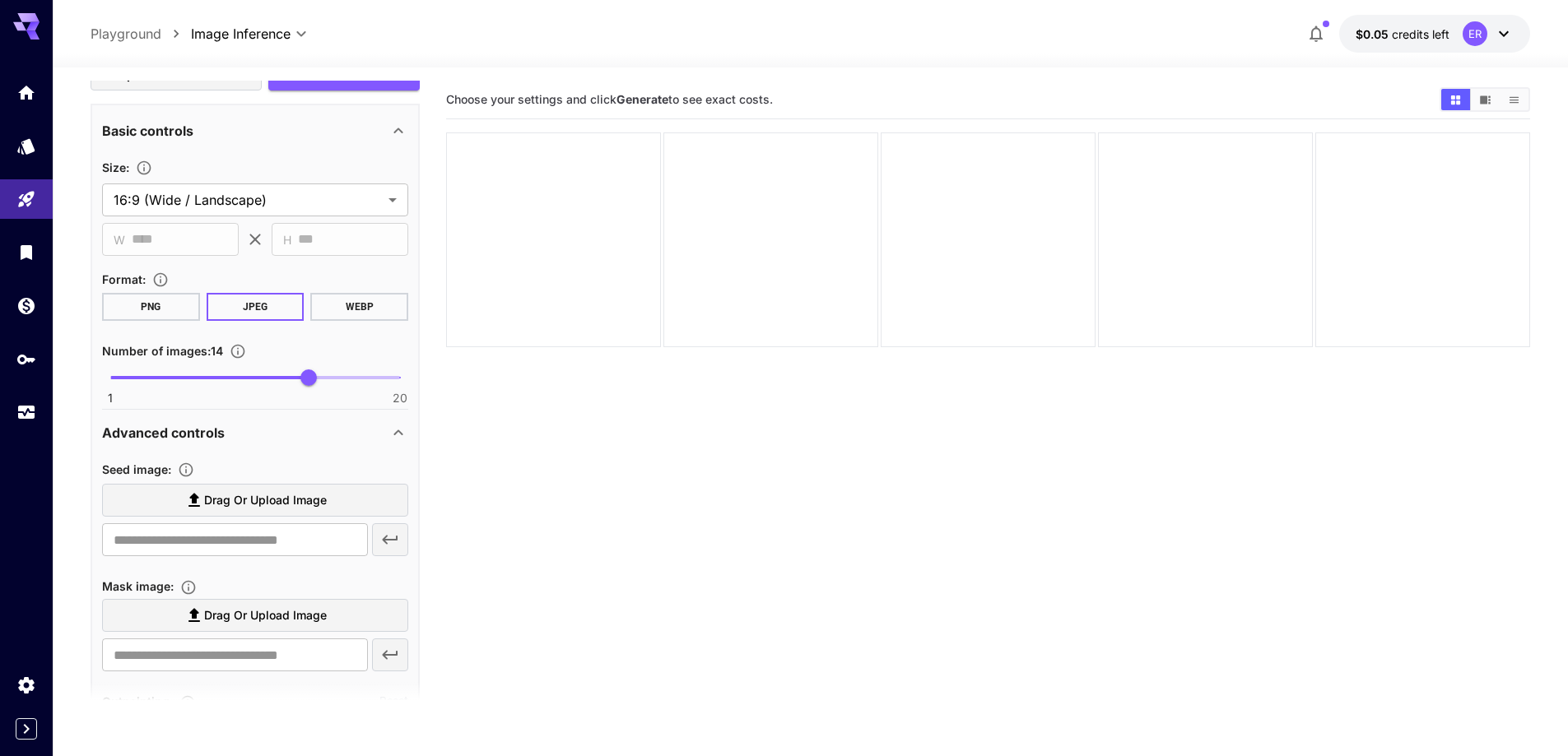
click at [249, 504] on span "Drag or upload image" at bounding box center [265, 500] width 122 height 21
click at [0, 0] on input "Drag or upload image" at bounding box center [0, 0] width 0 height 0
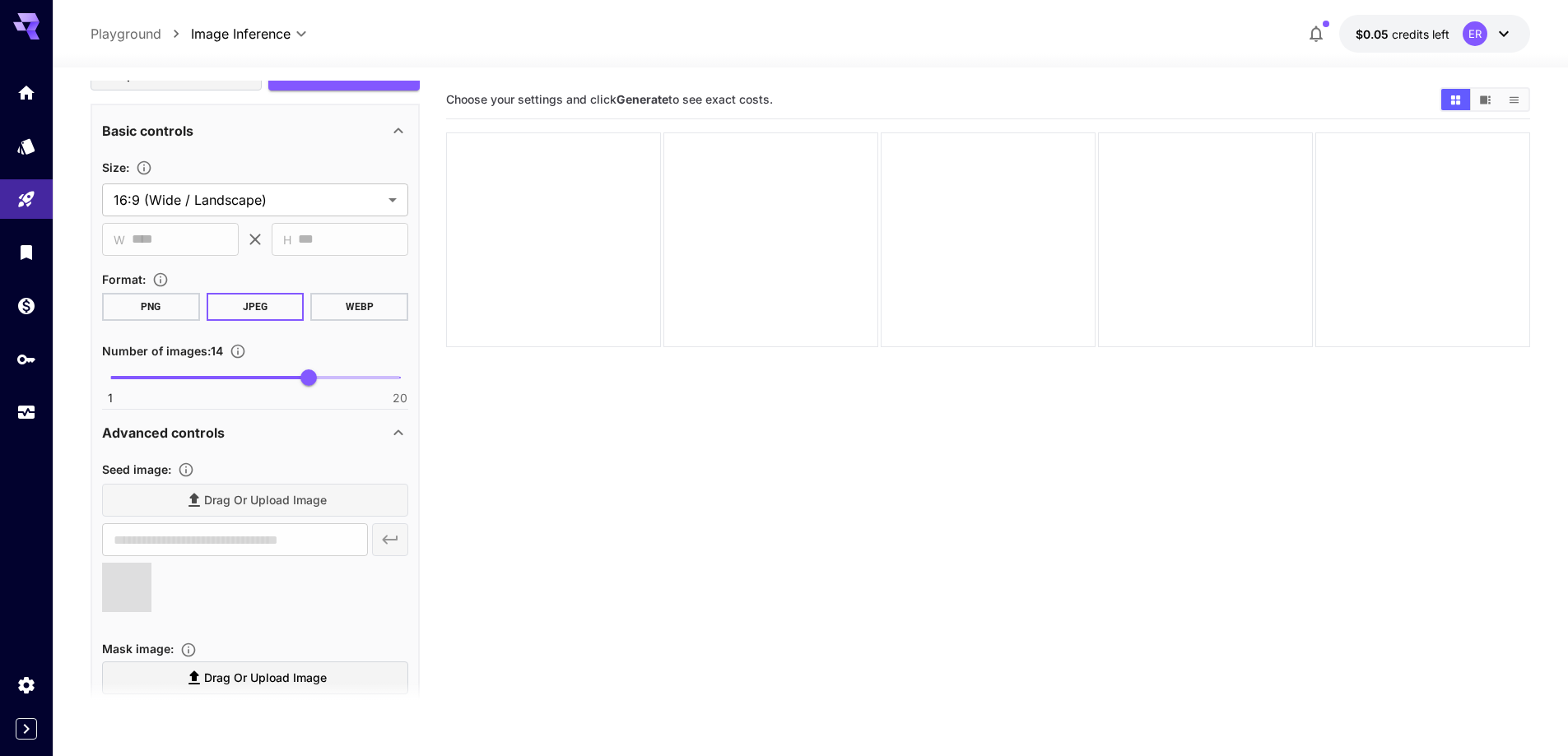
type input "**********"
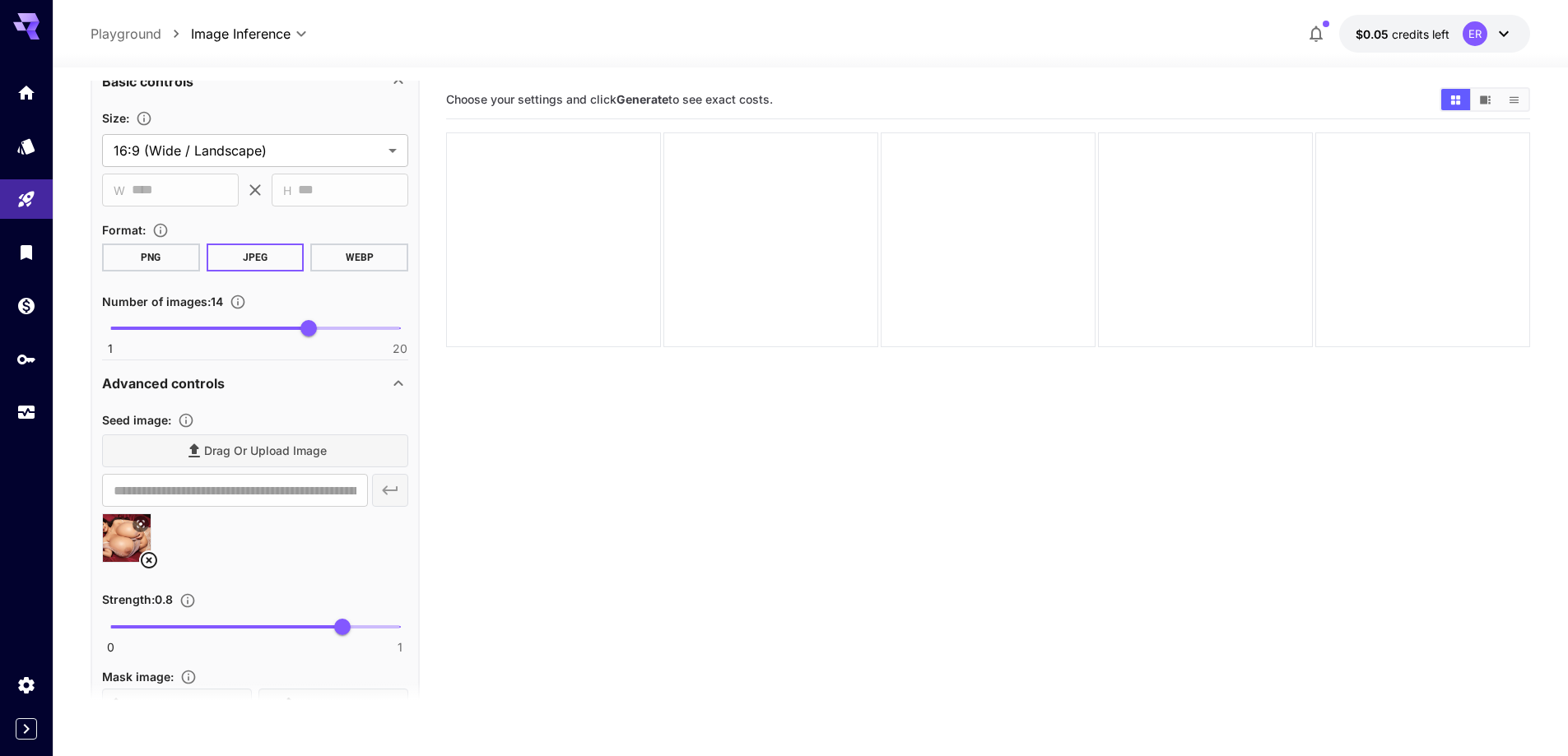
scroll to position [1446, 0]
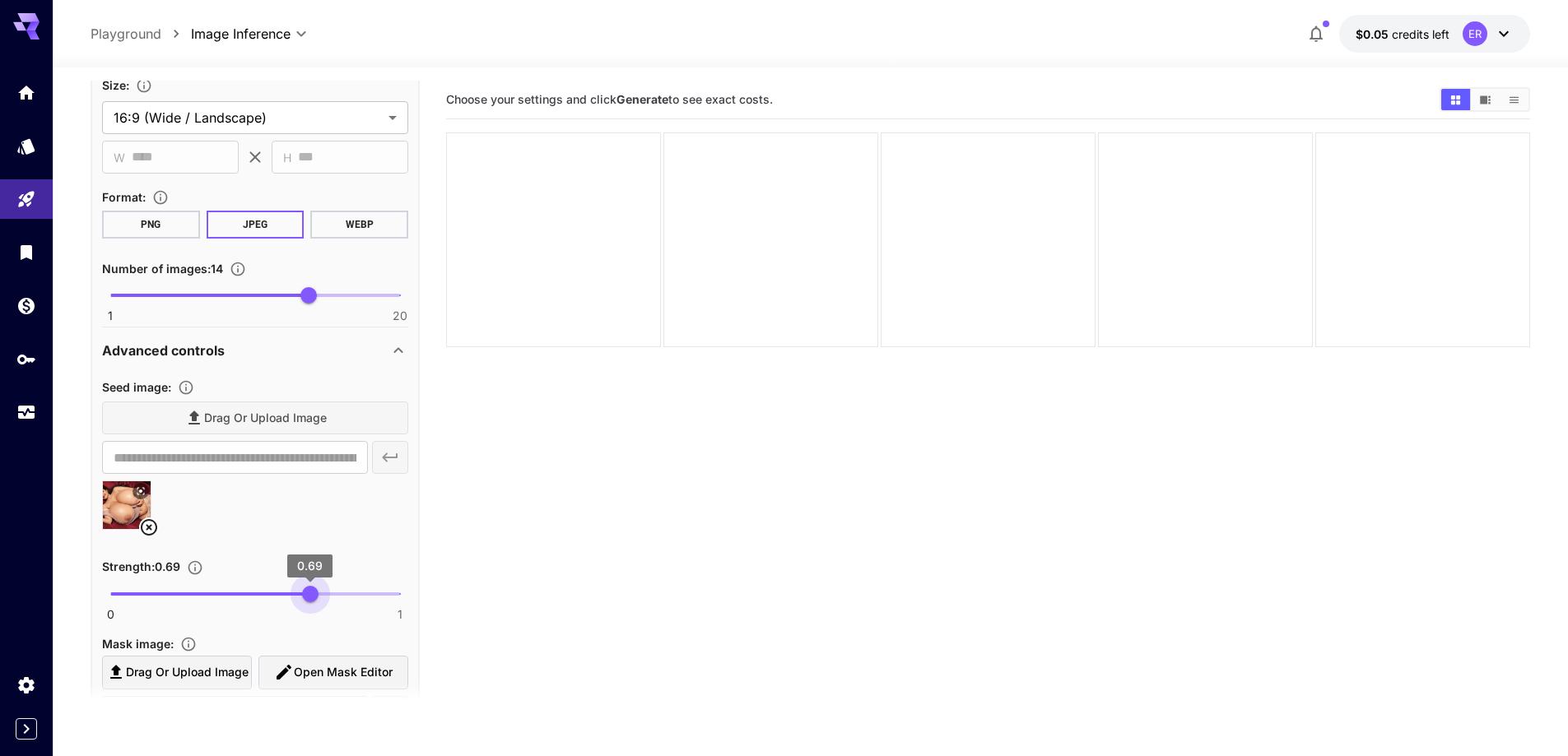
type input "****"
drag, startPoint x: 329, startPoint y: 596, endPoint x: 306, endPoint y: 596, distance: 23.0
click at [306, 596] on span "0.68" at bounding box center [306, 594] width 16 height 16
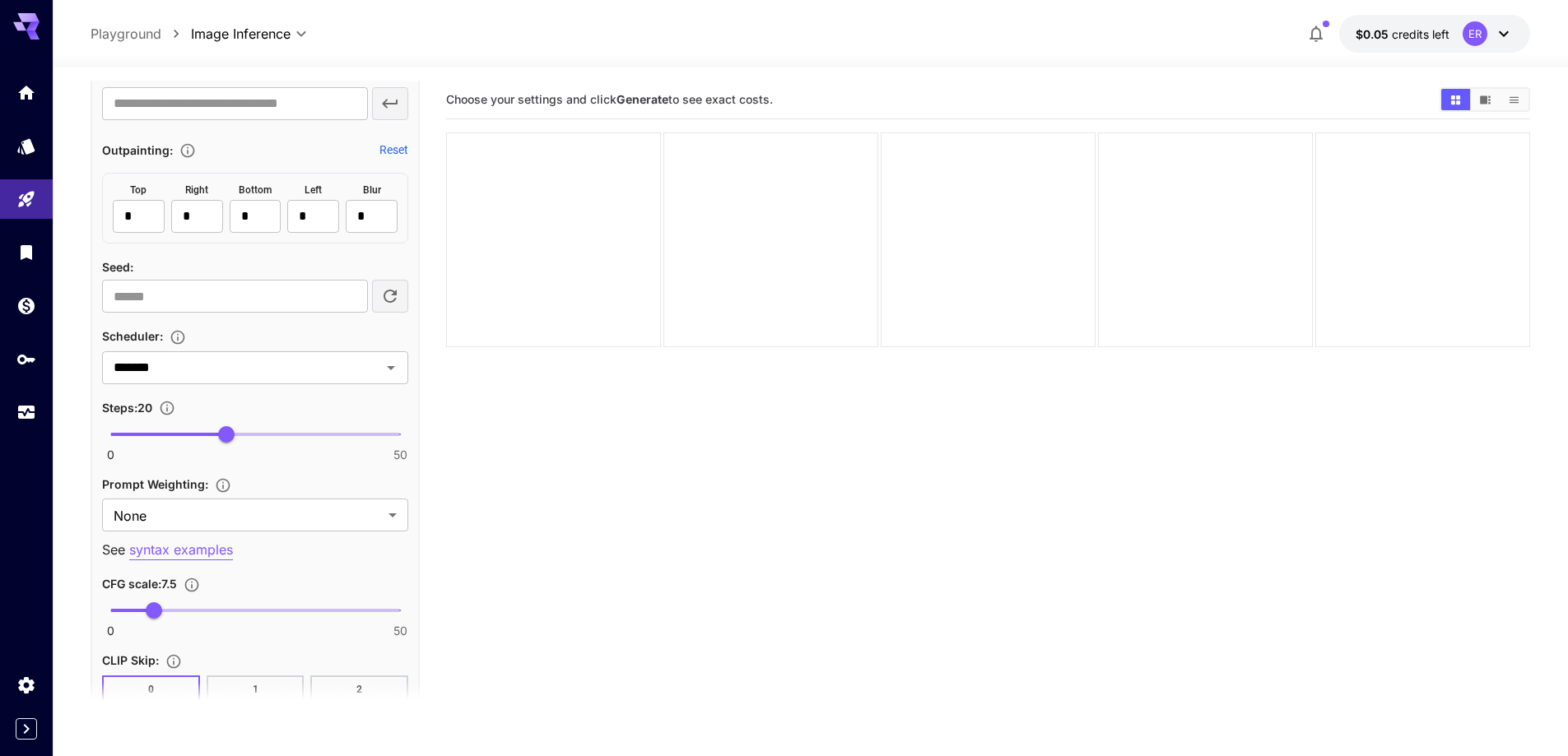
scroll to position [2105, 0]
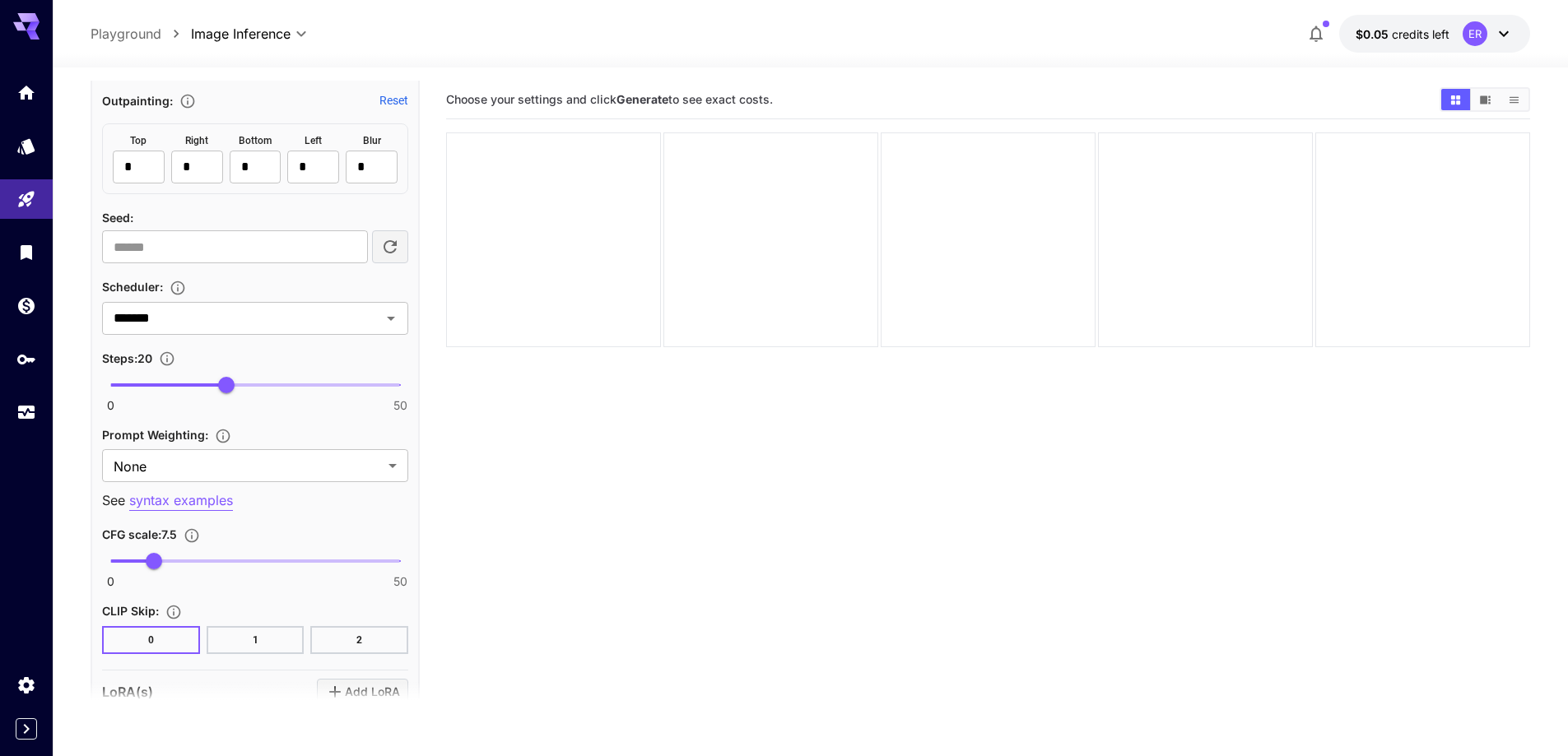
type input "**"
click at [261, 385] on span "0 50 26" at bounding box center [255, 385] width 290 height 25
click at [261, 385] on span "26" at bounding box center [260, 385] width 16 height 16
click at [244, 460] on body "**********" at bounding box center [784, 443] width 1568 height 886
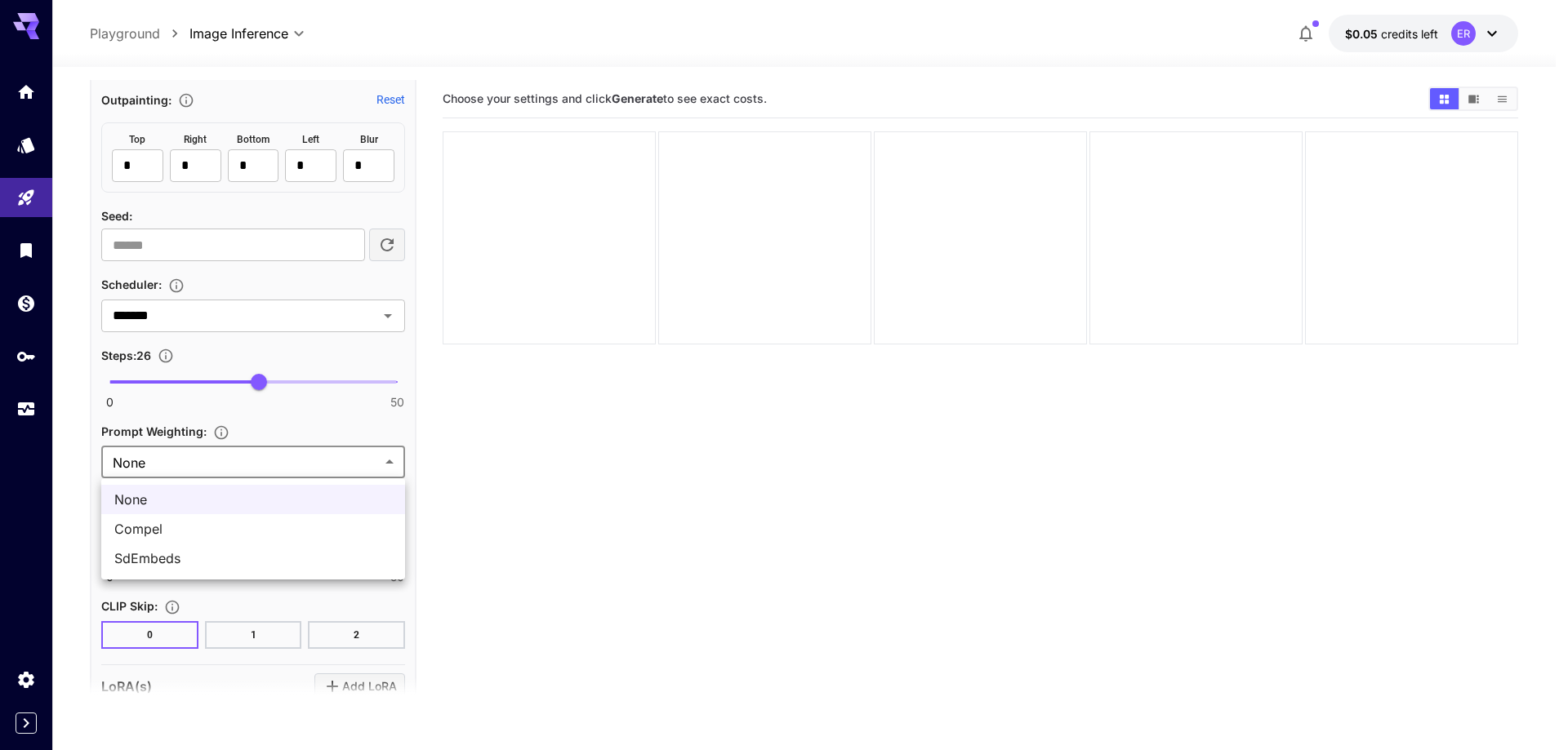
click at [200, 557] on span "SdEmbeds" at bounding box center [253, 557] width 278 height 20
type input "********"
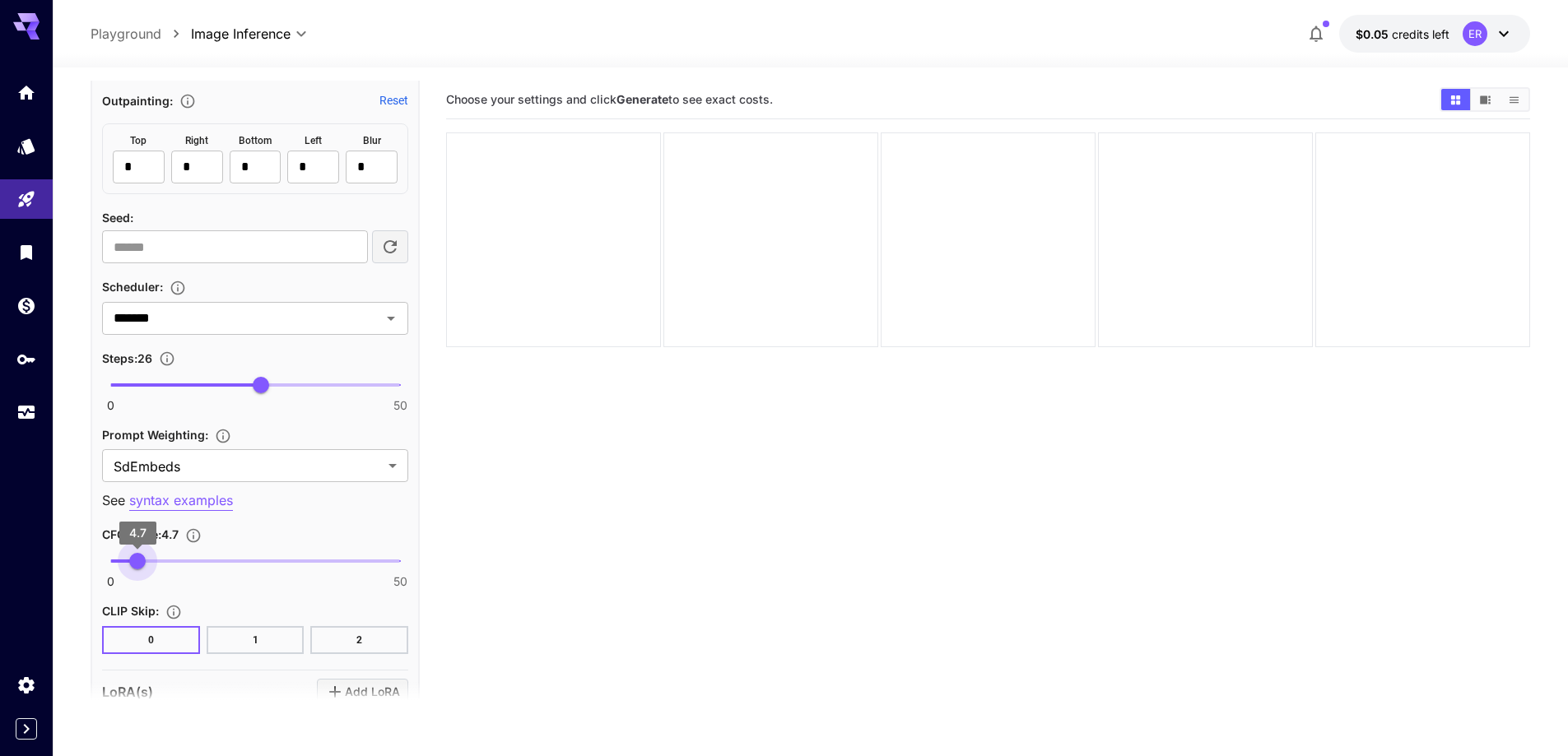
click at [138, 567] on span "4.7" at bounding box center [137, 560] width 16 height 16
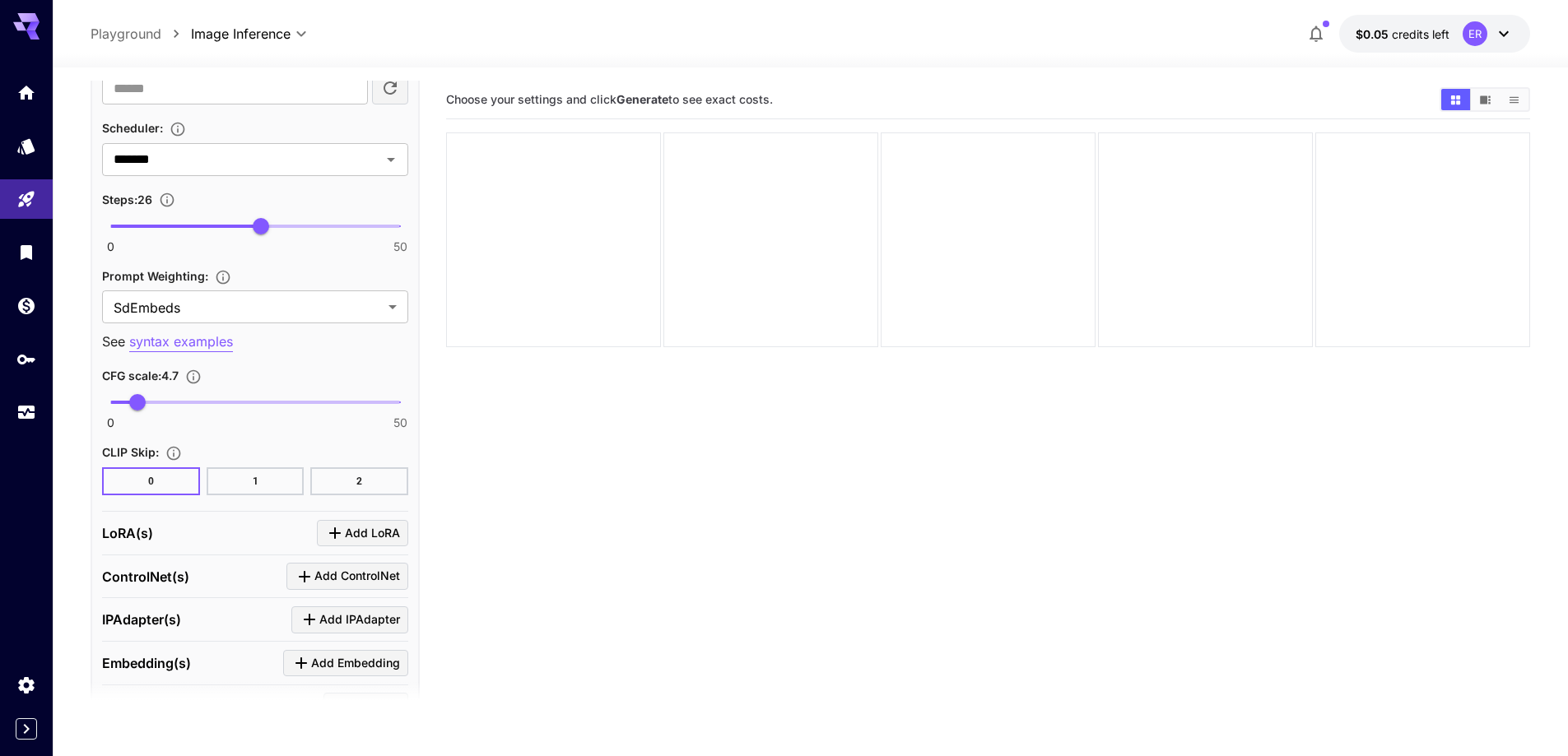
scroll to position [2269, 0]
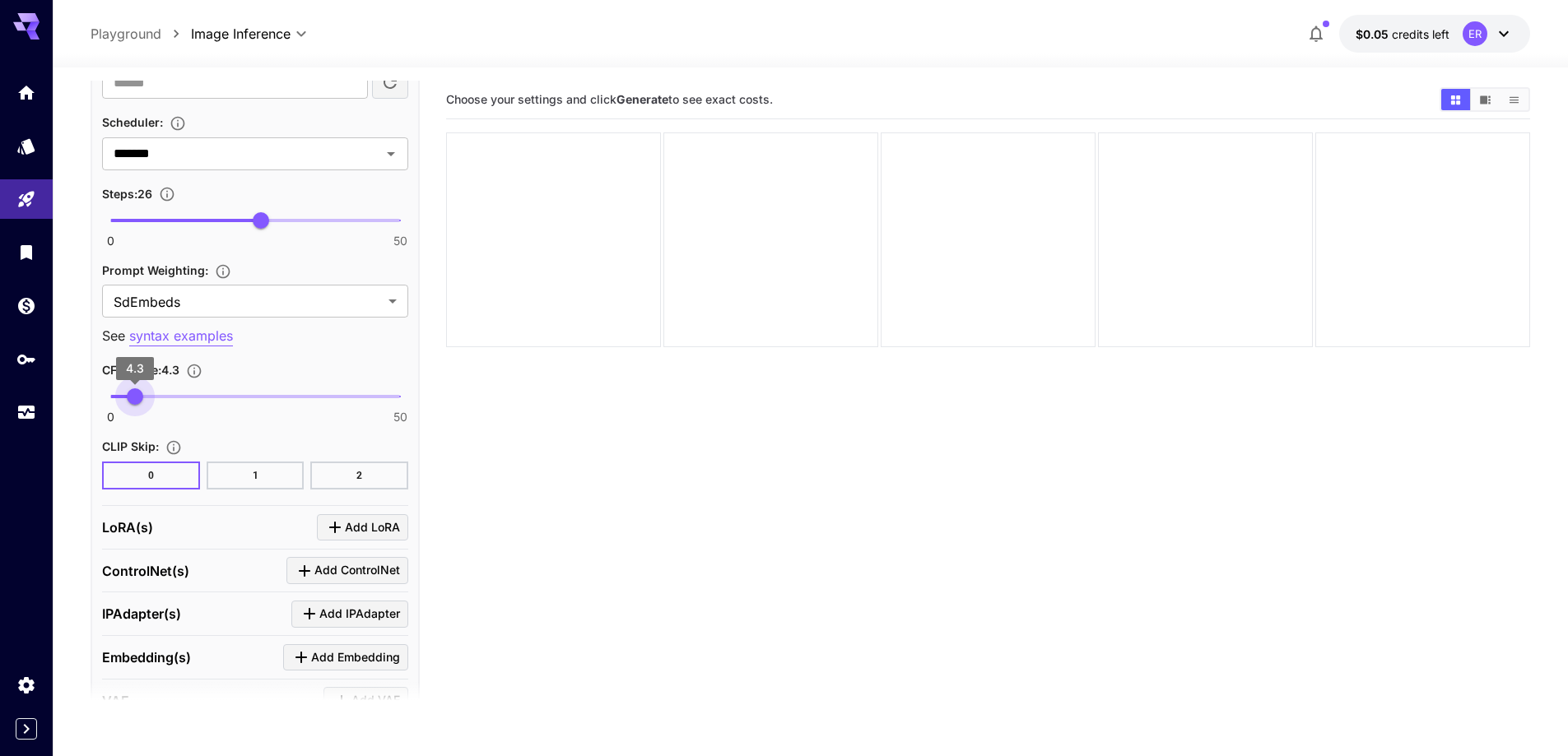
type input "***"
click at [132, 403] on span "3.7" at bounding box center [131, 396] width 16 height 16
click at [336, 520] on icon "Click to add LoRA" at bounding box center [334, 527] width 20 height 20
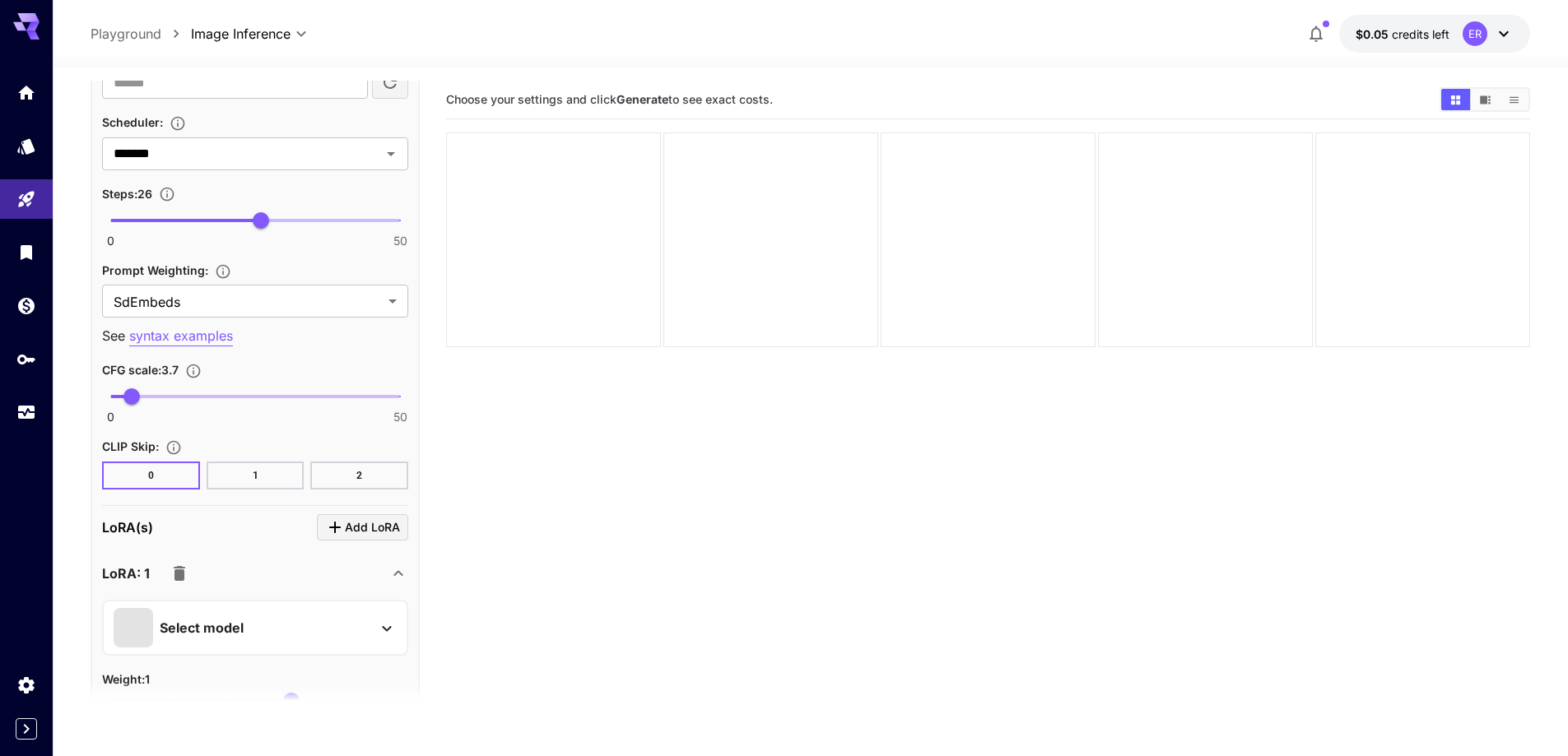
click at [269, 564] on div "LoRA: 1" at bounding box center [245, 573] width 287 height 32
click at [266, 576] on div "LoRA: 1" at bounding box center [245, 573] width 287 height 32
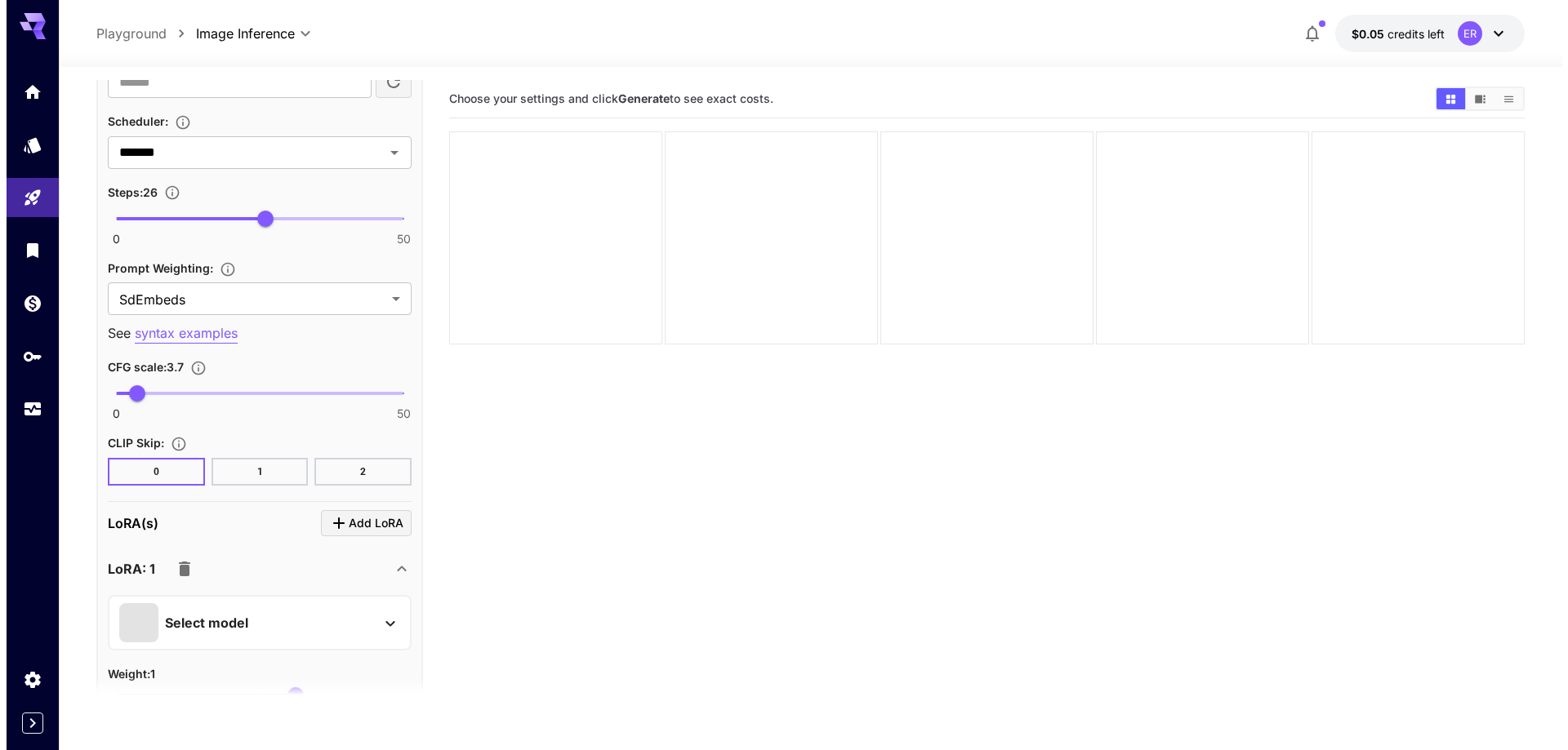
scroll to position [2568, 0]
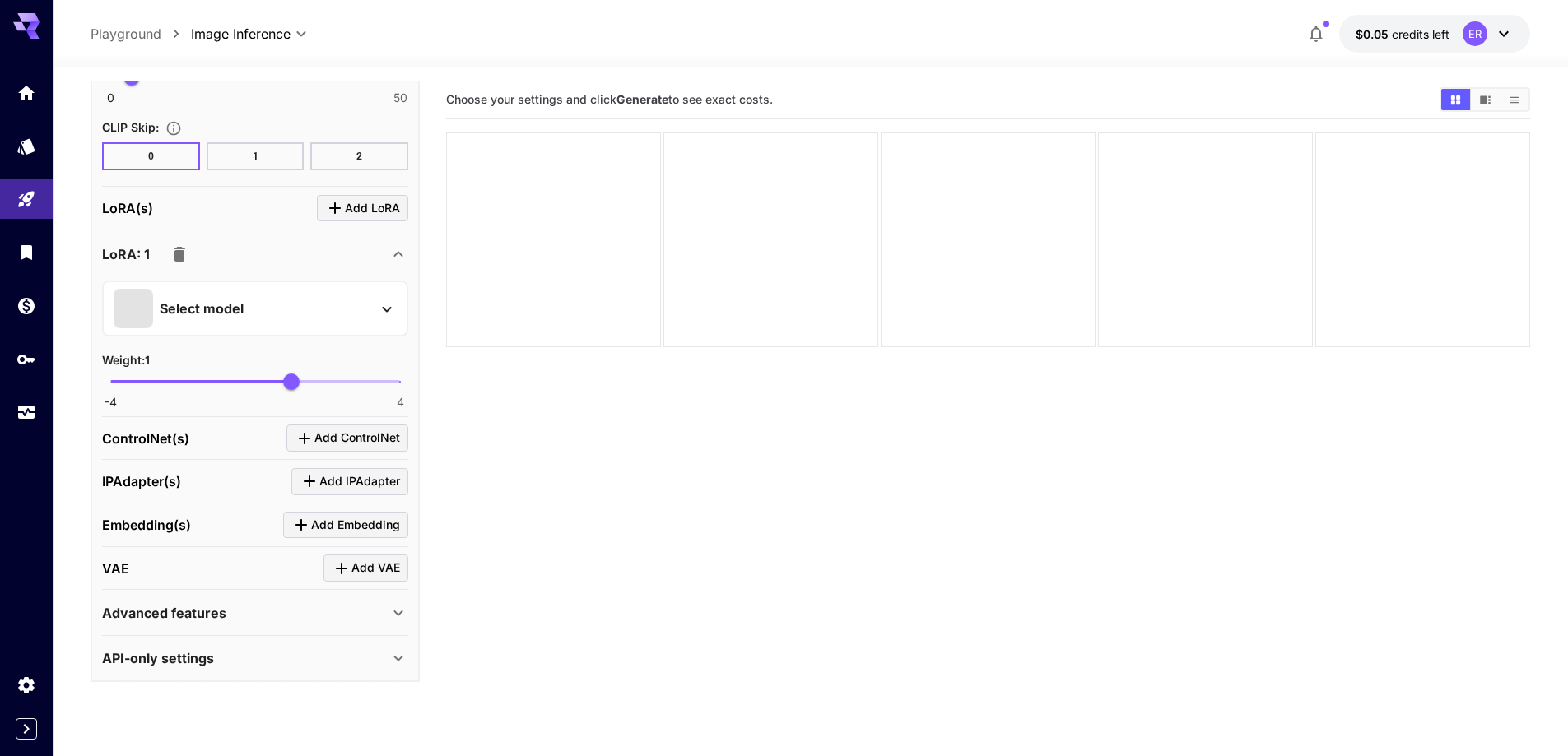
click at [330, 316] on div "Select model" at bounding box center [242, 309] width 257 height 39
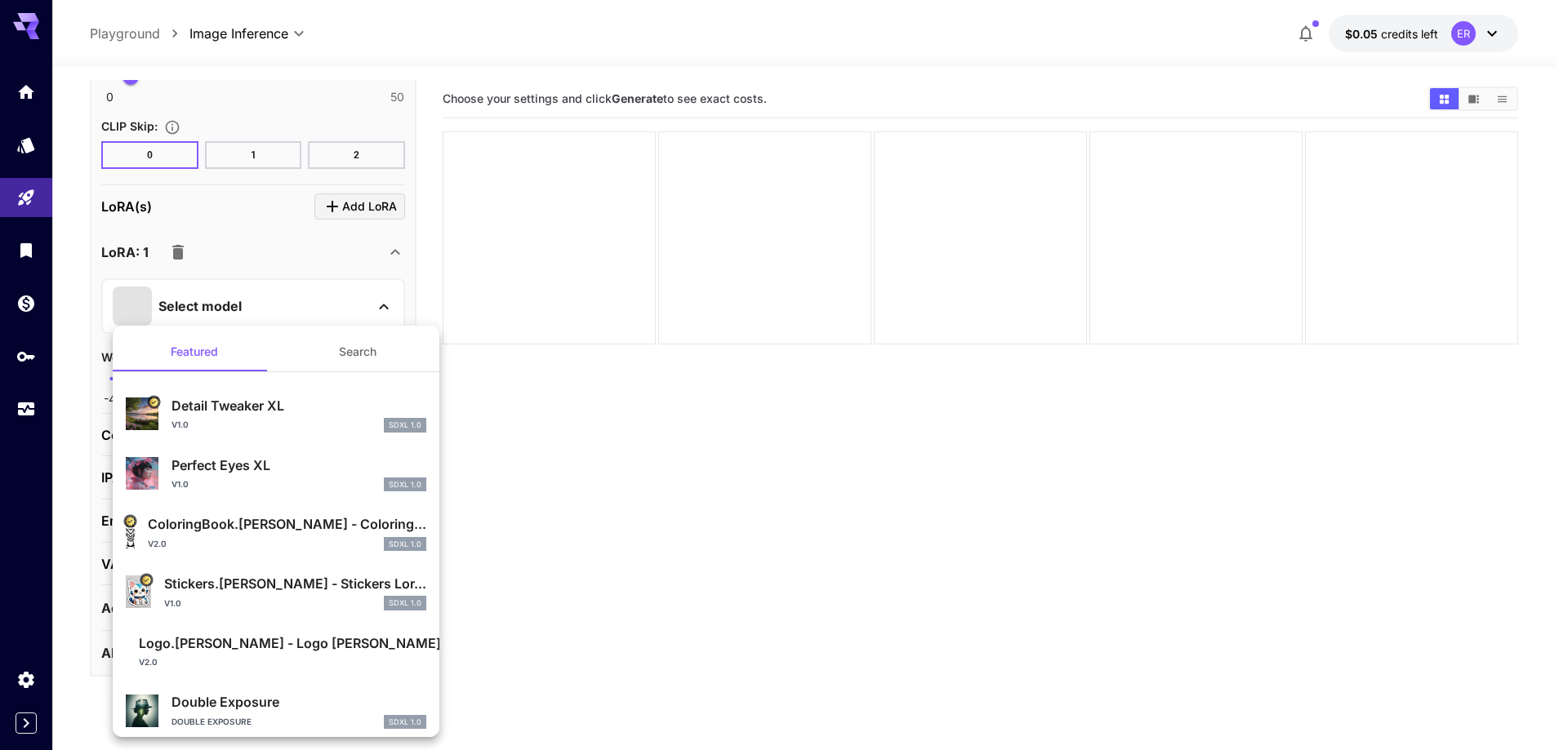
click at [350, 348] on button "Search" at bounding box center [357, 352] width 163 height 39
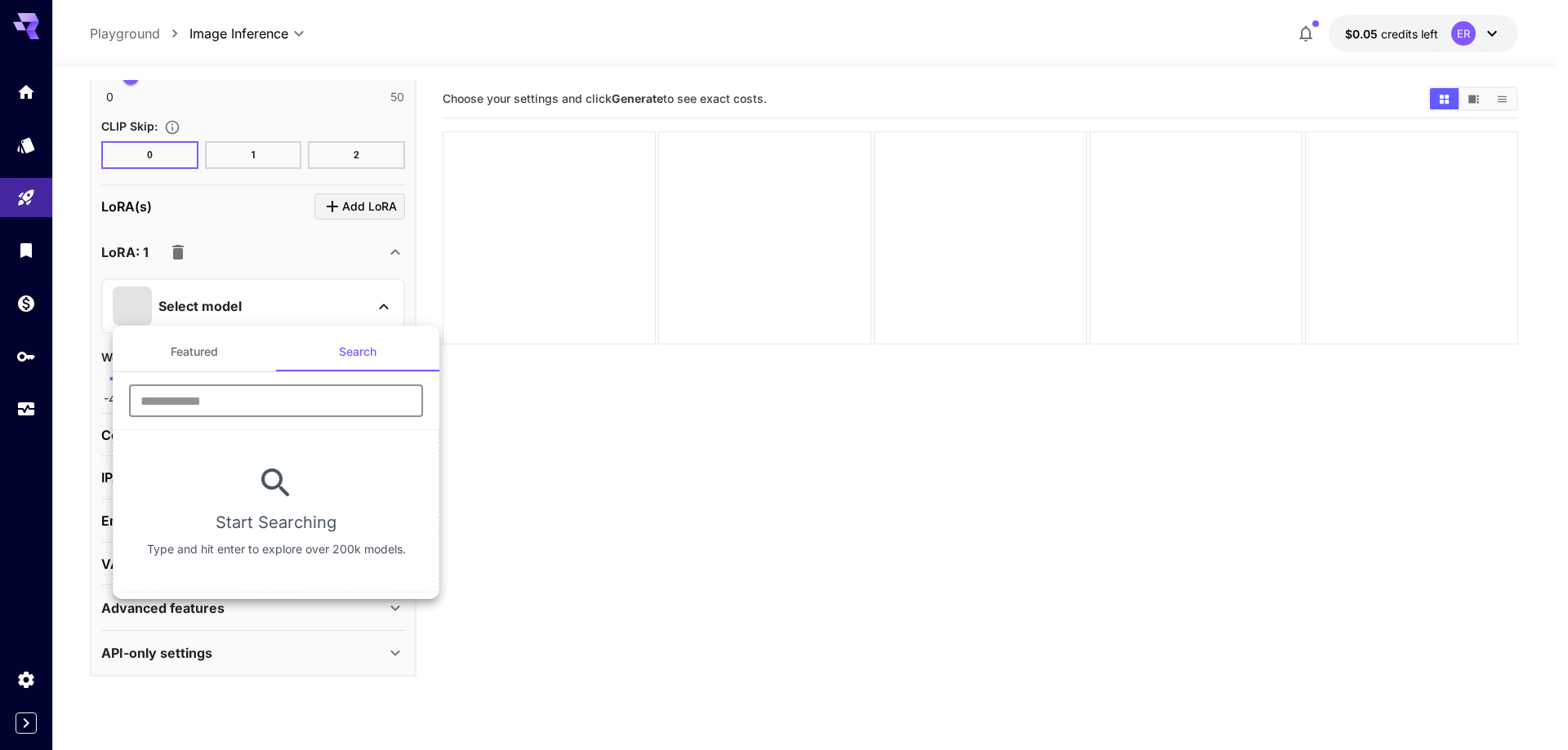
click at [323, 398] on input "text" at bounding box center [276, 400] width 294 height 32
type input "****"
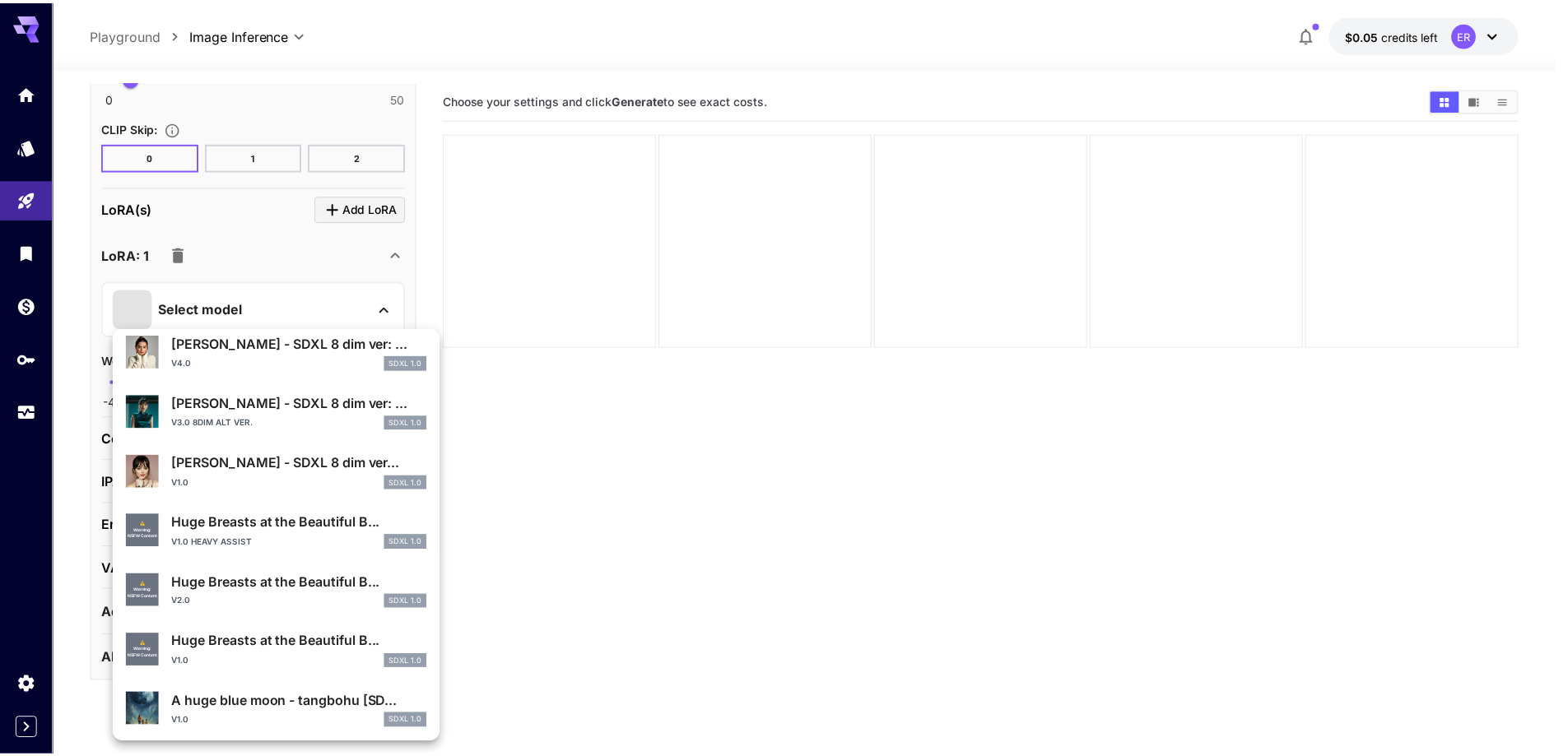
scroll to position [493, 0]
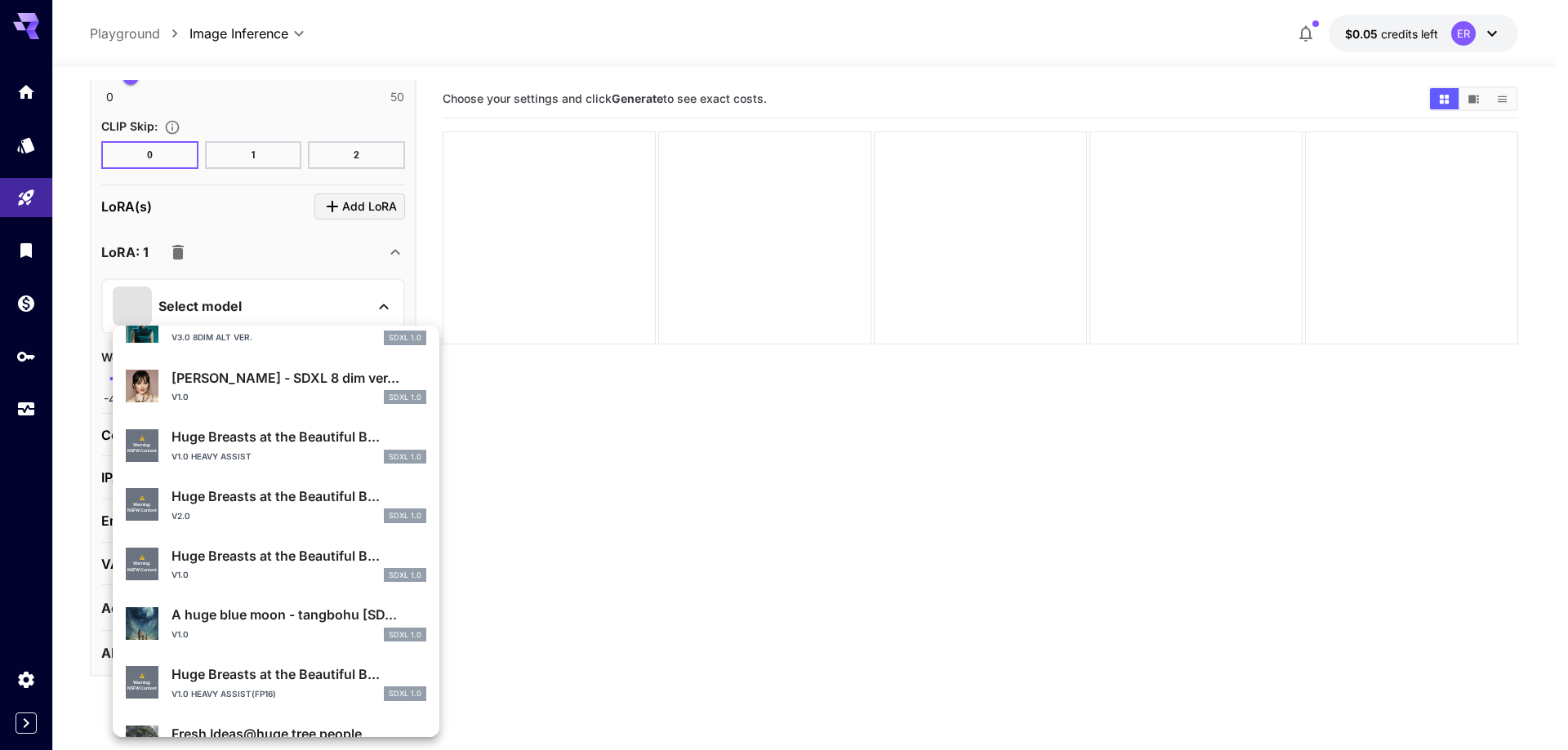
click at [254, 555] on p "Huge Breasts at the Beautiful B..." at bounding box center [299, 556] width 255 height 20
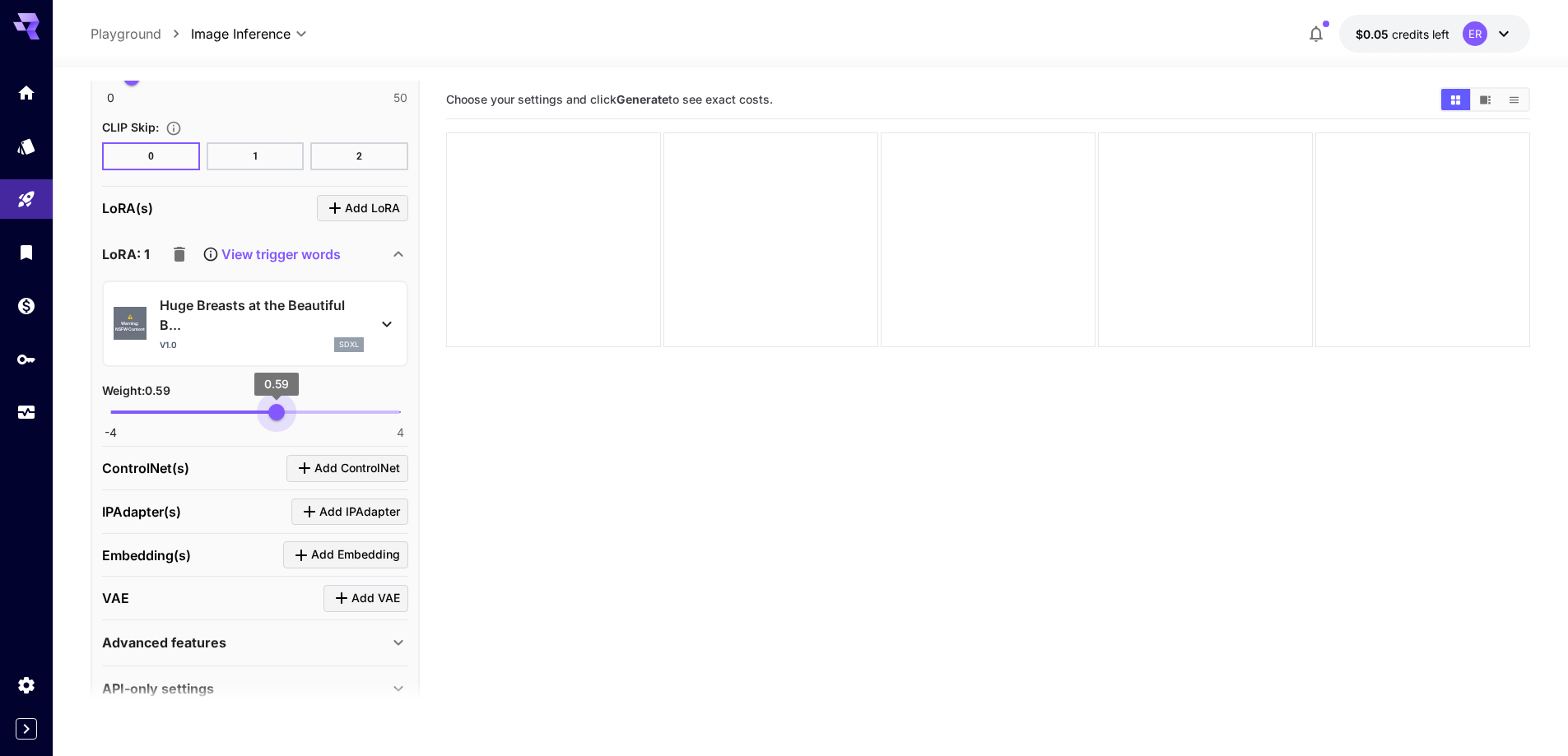
type input "****"
click at [278, 419] on span "0.64" at bounding box center [278, 411] width 16 height 16
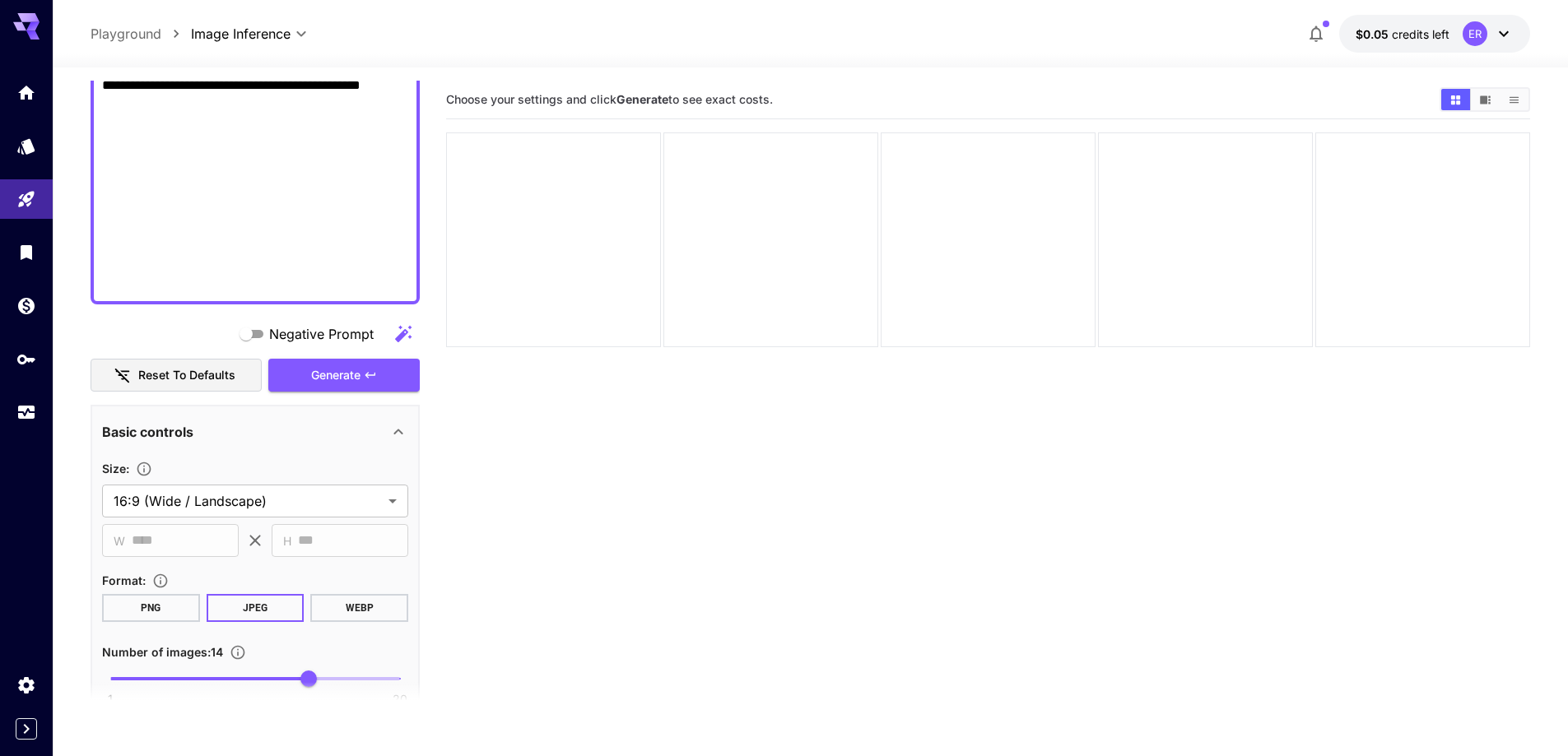
scroll to position [1025, 0]
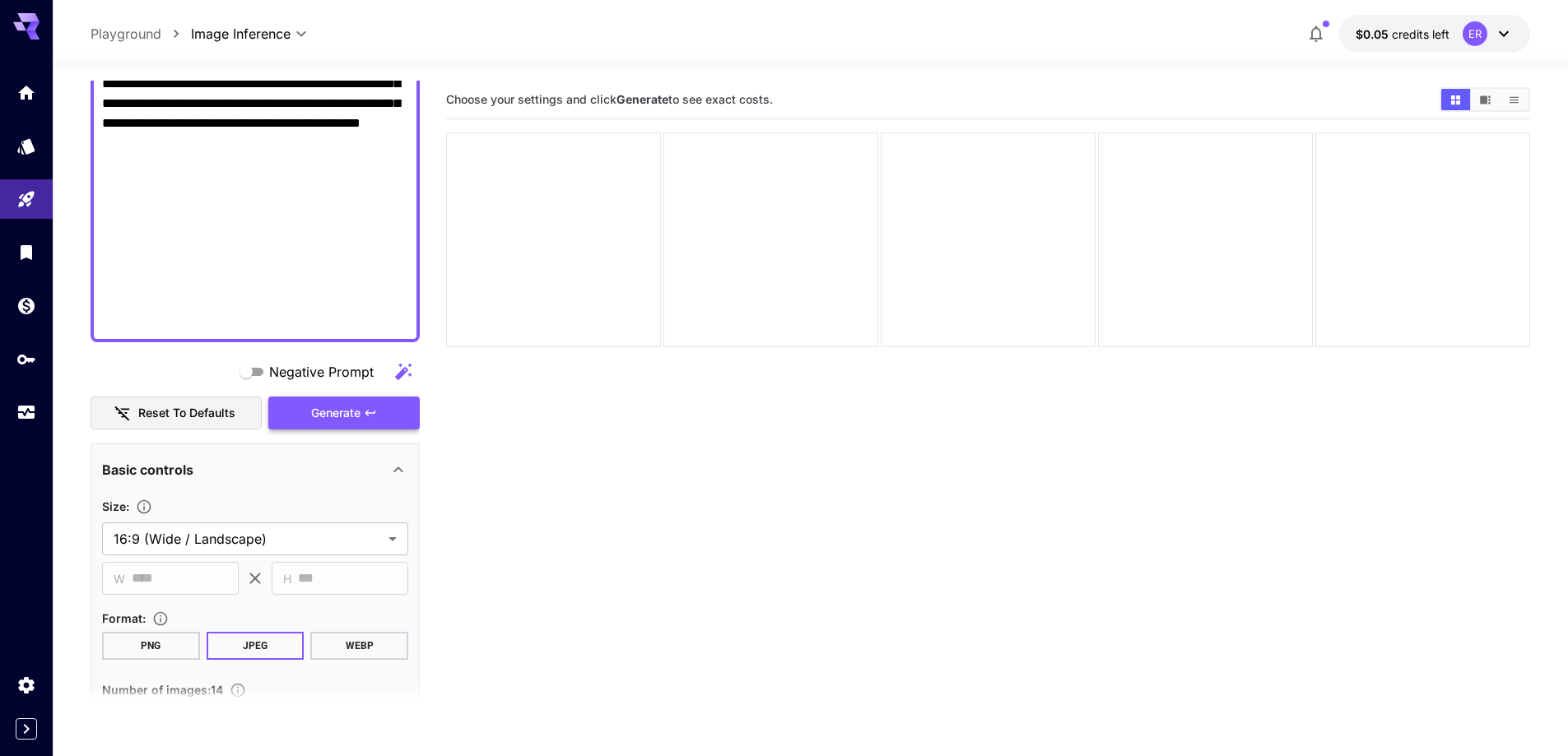
click at [336, 423] on button "Generate" at bounding box center [344, 413] width 151 height 33
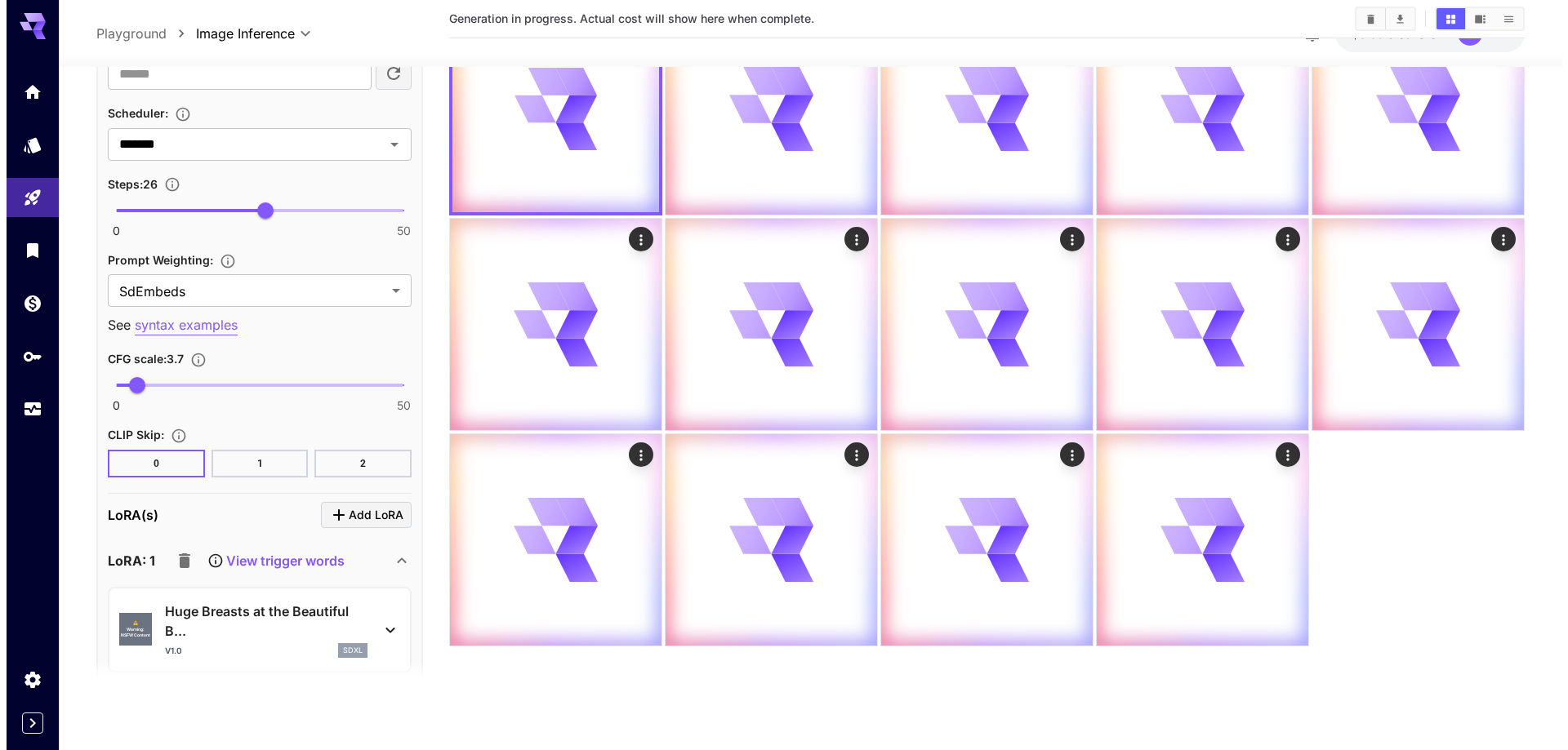
scroll to position [2404, 0]
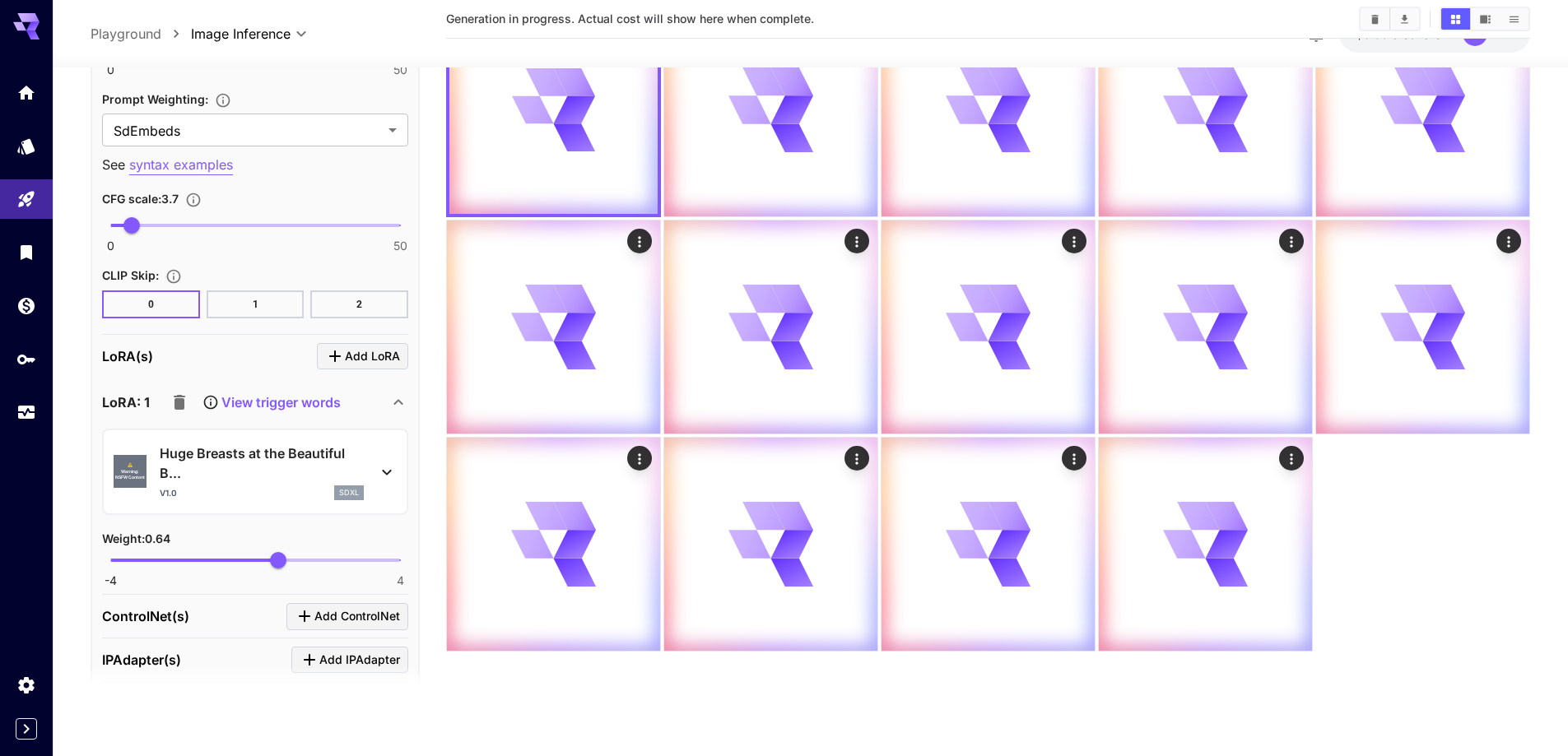
click at [256, 482] on p "Huge Breasts at the Beautiful B..." at bounding box center [262, 464] width 204 height 39
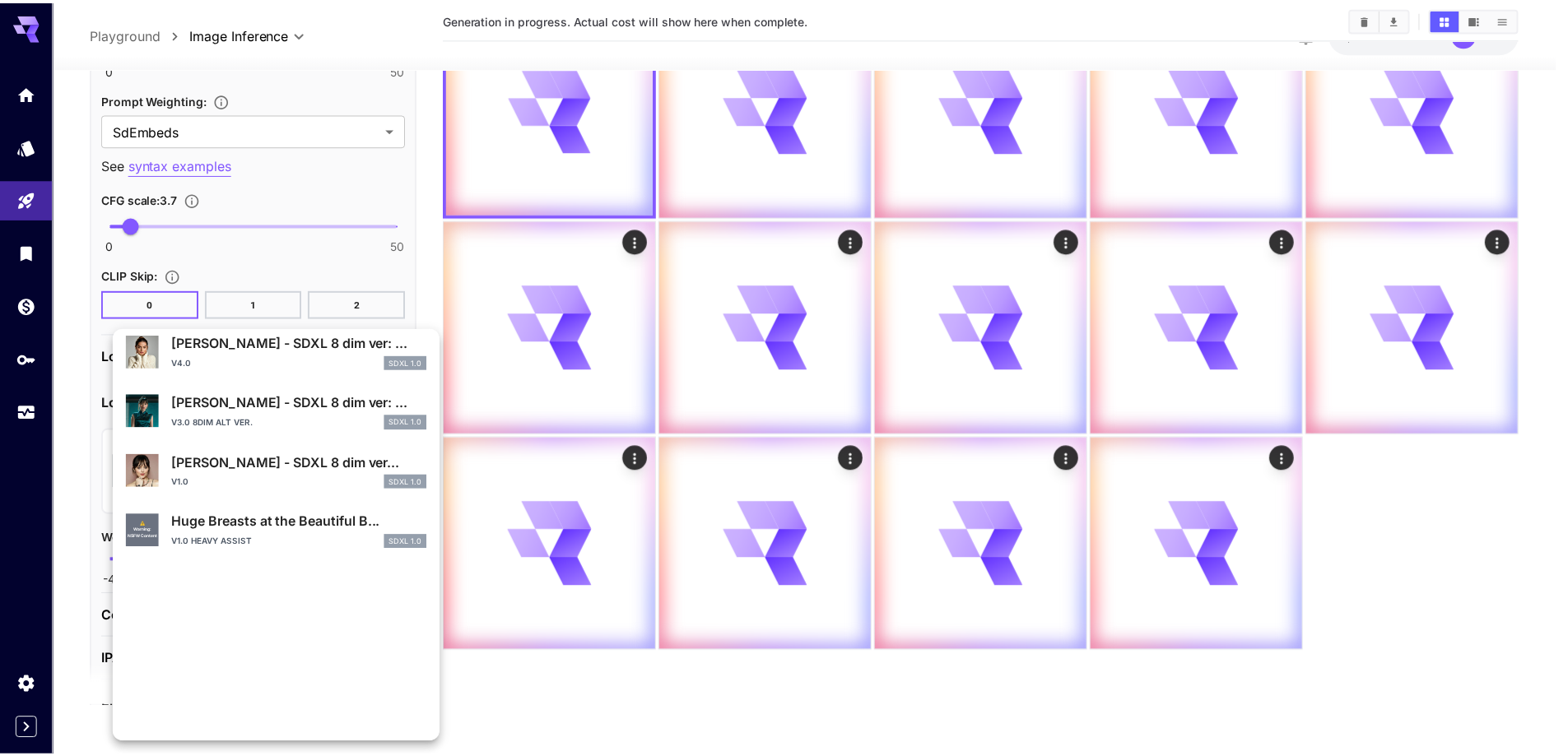
scroll to position [412, 0]
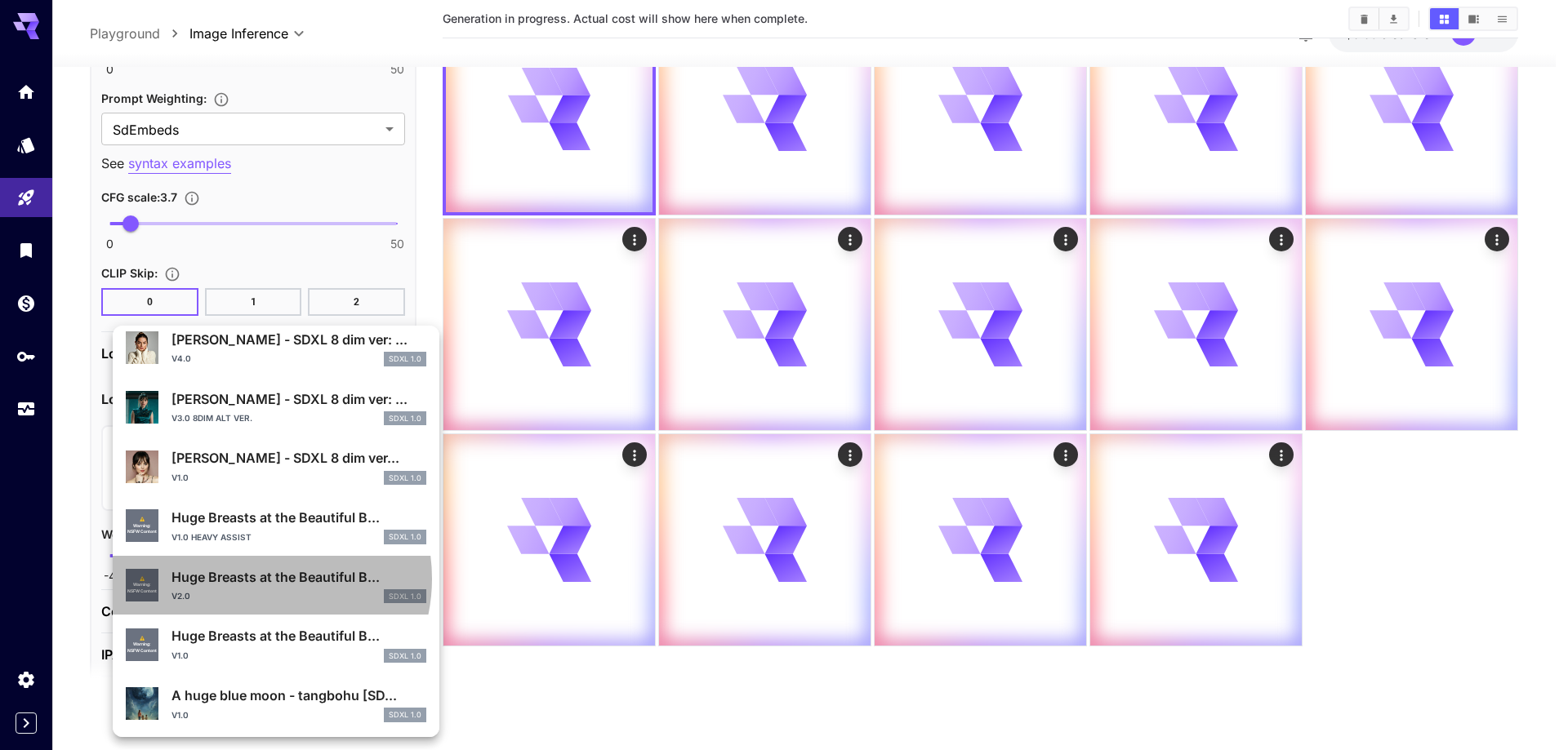
click at [254, 579] on p "Huge Breasts at the Beautiful B..." at bounding box center [299, 577] width 255 height 20
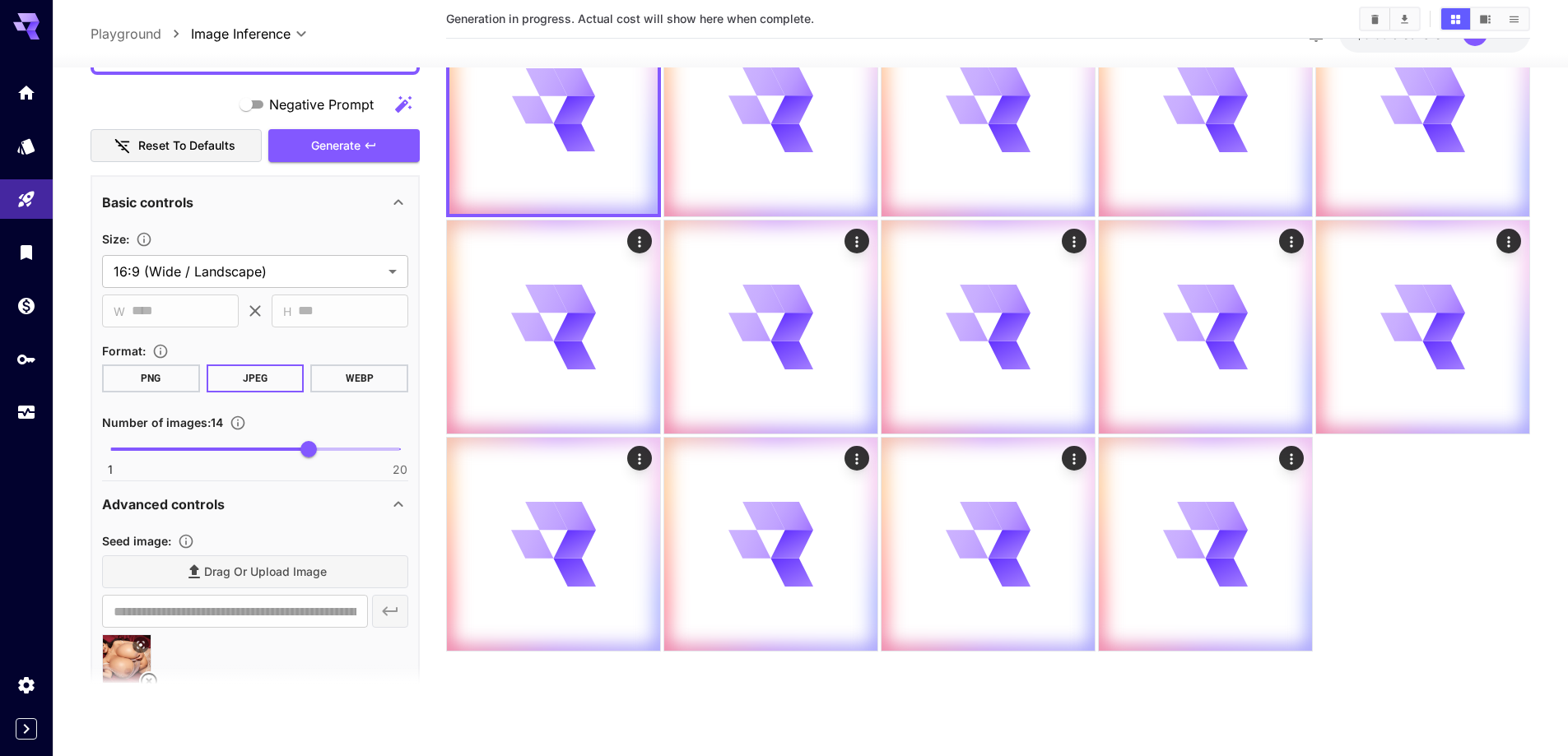
scroll to position [1190, 0]
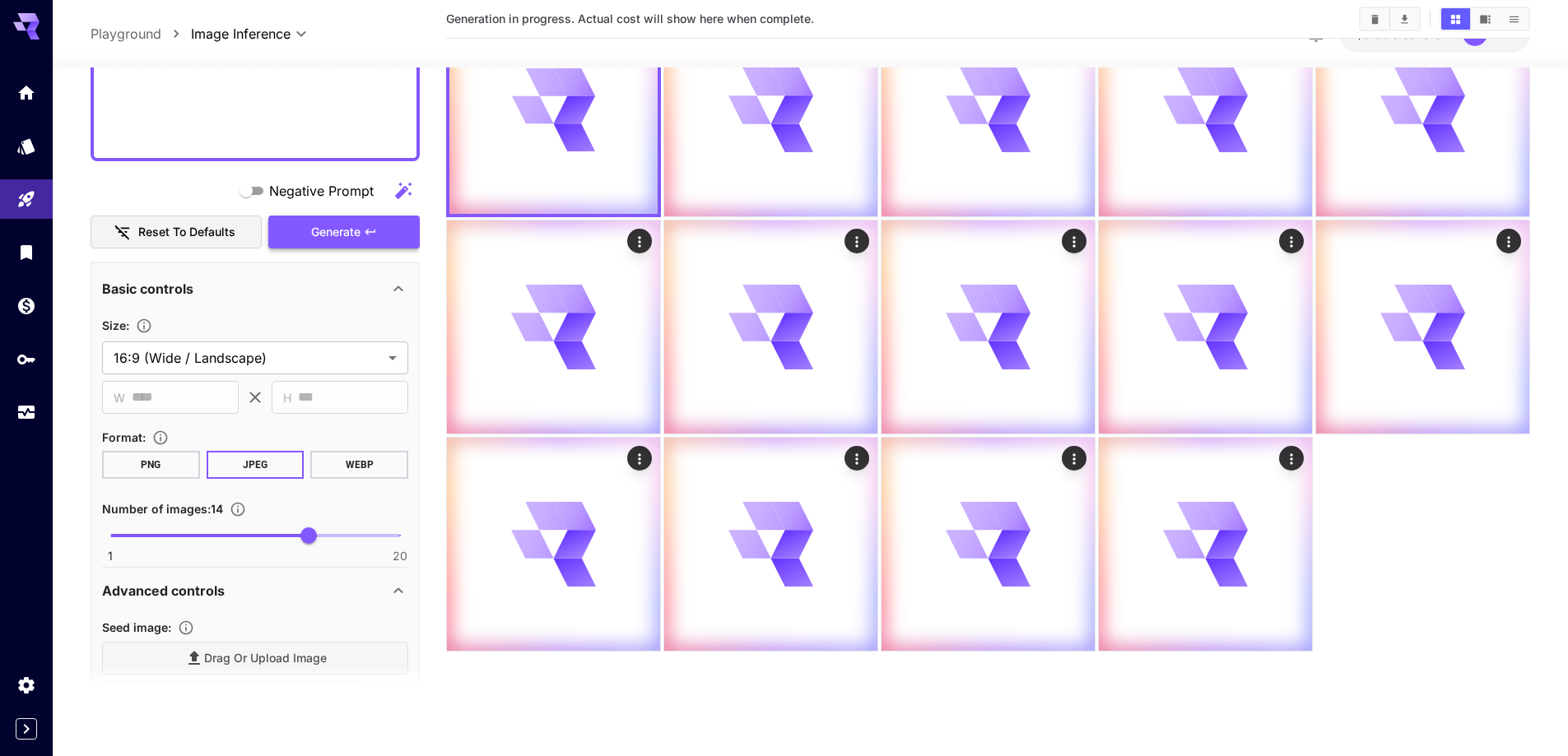
click at [383, 233] on button "Generate" at bounding box center [344, 232] width 151 height 33
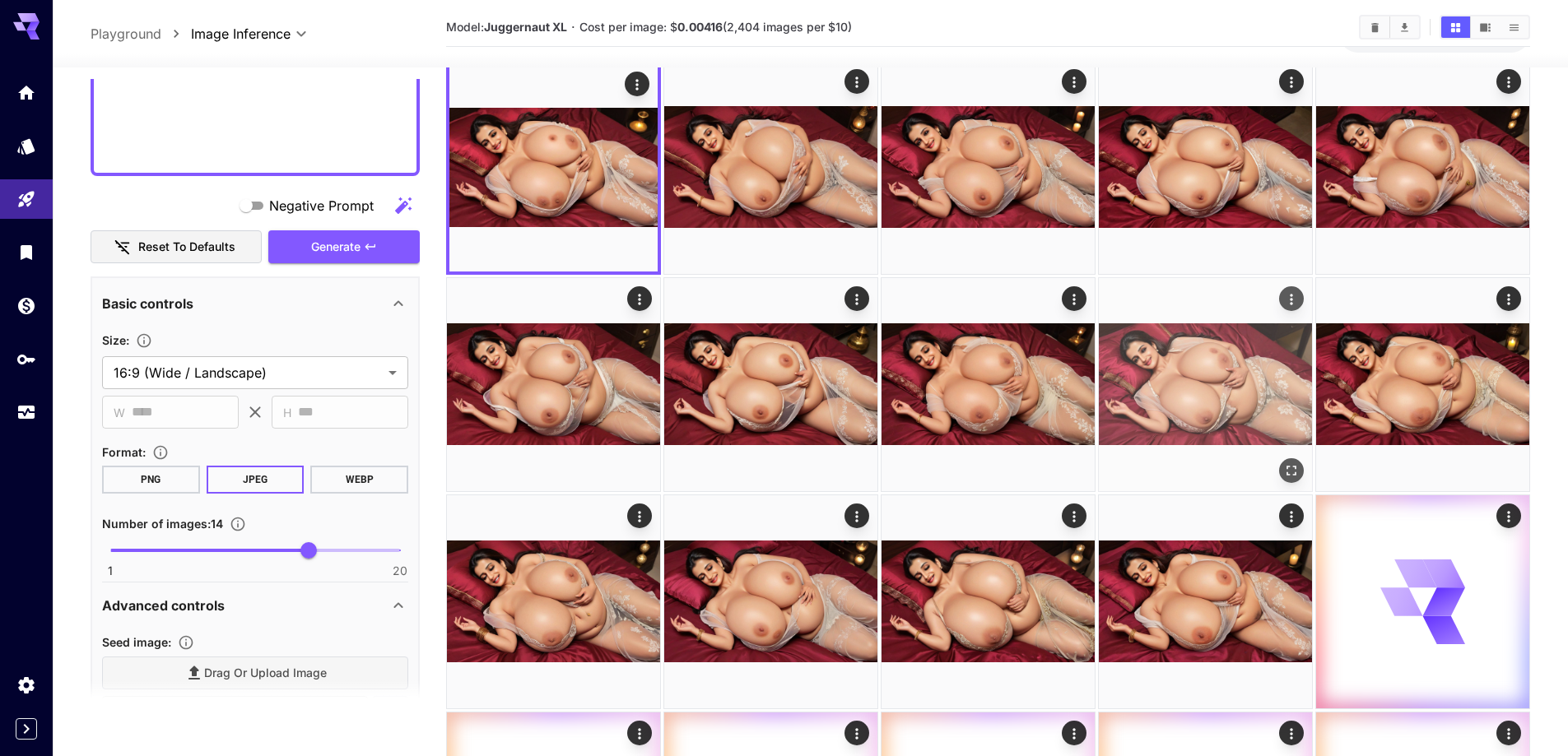
scroll to position [0, 0]
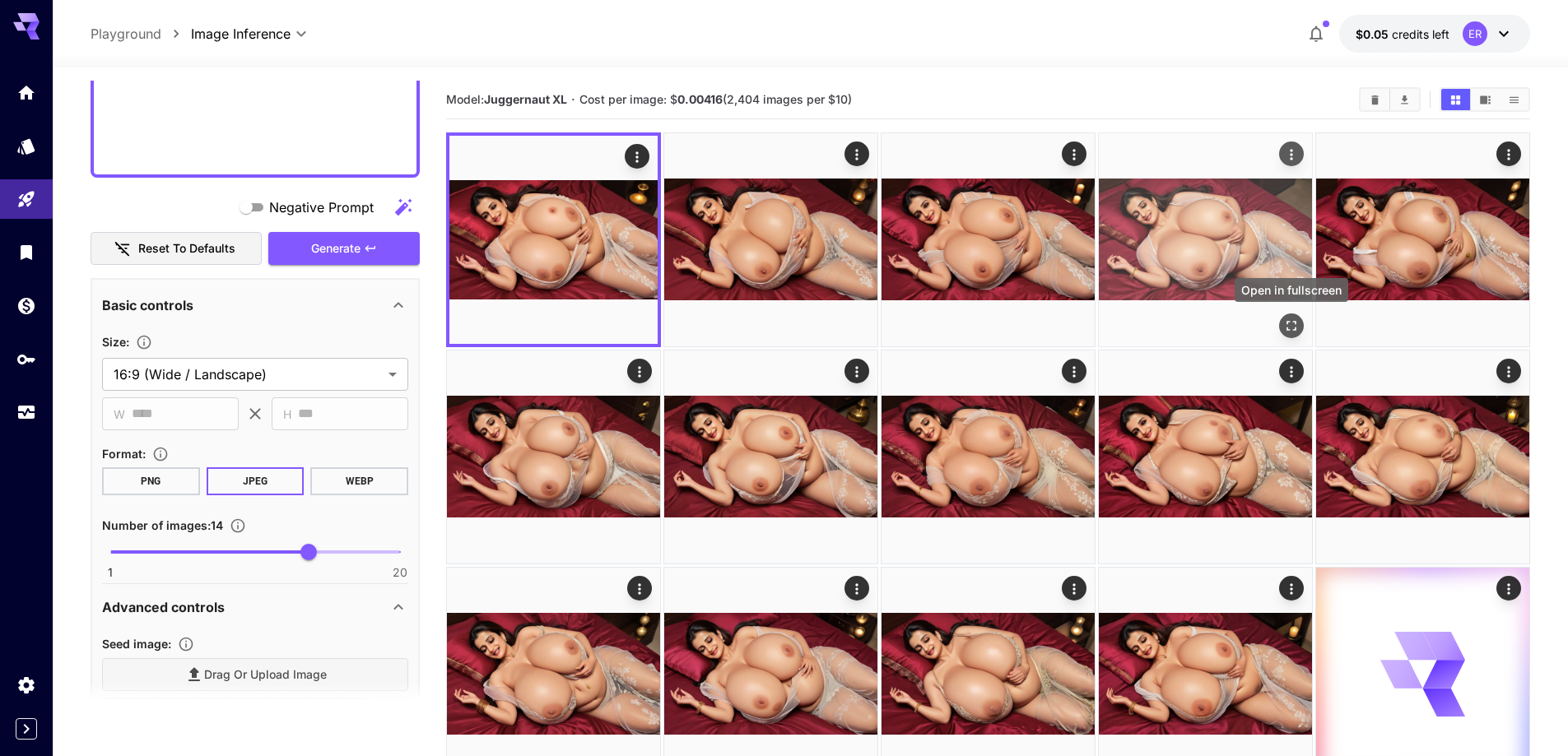
click at [1294, 327] on icon "Open in fullscreen" at bounding box center [1291, 325] width 16 height 16
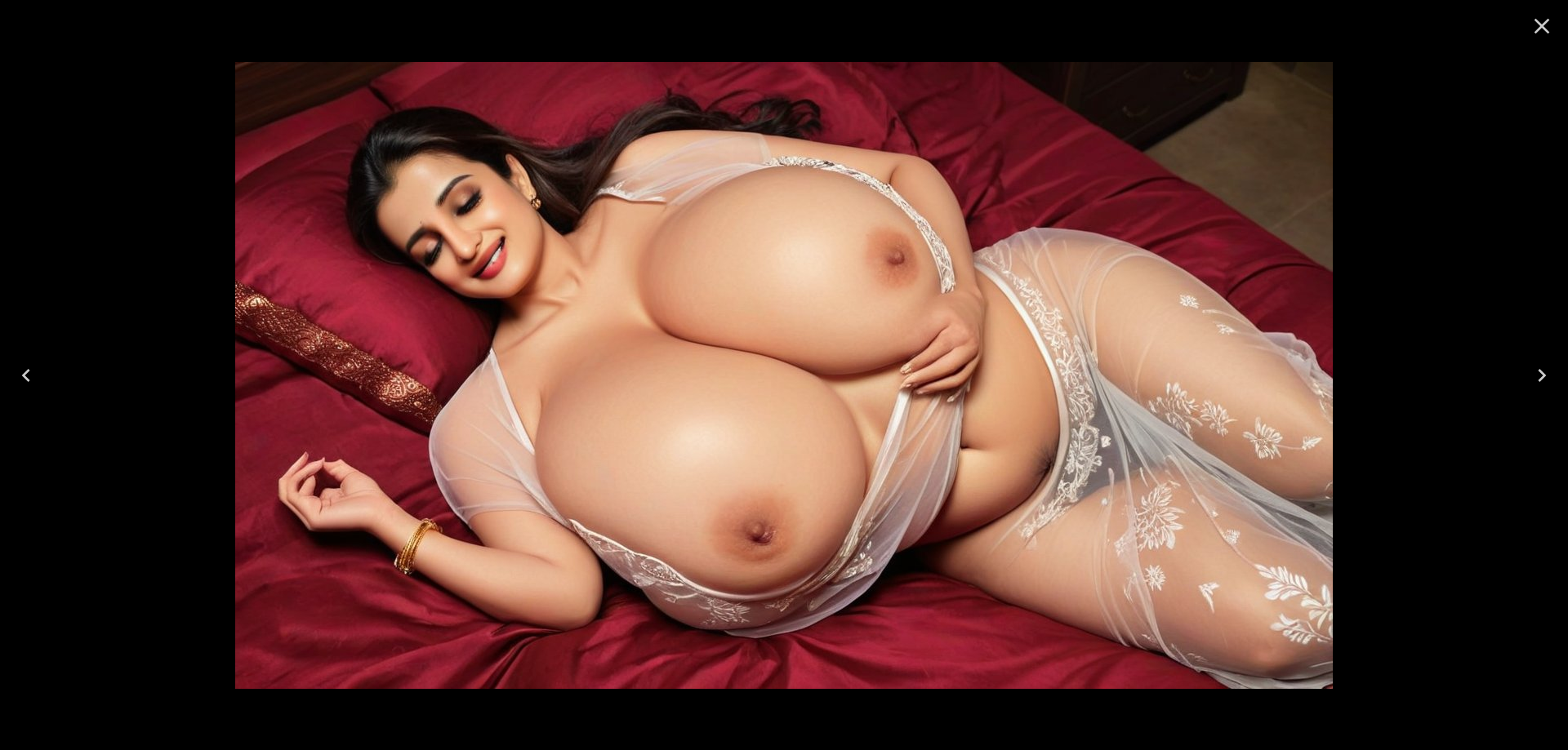
click at [1536, 27] on icon "Close" at bounding box center [1542, 25] width 26 height 26
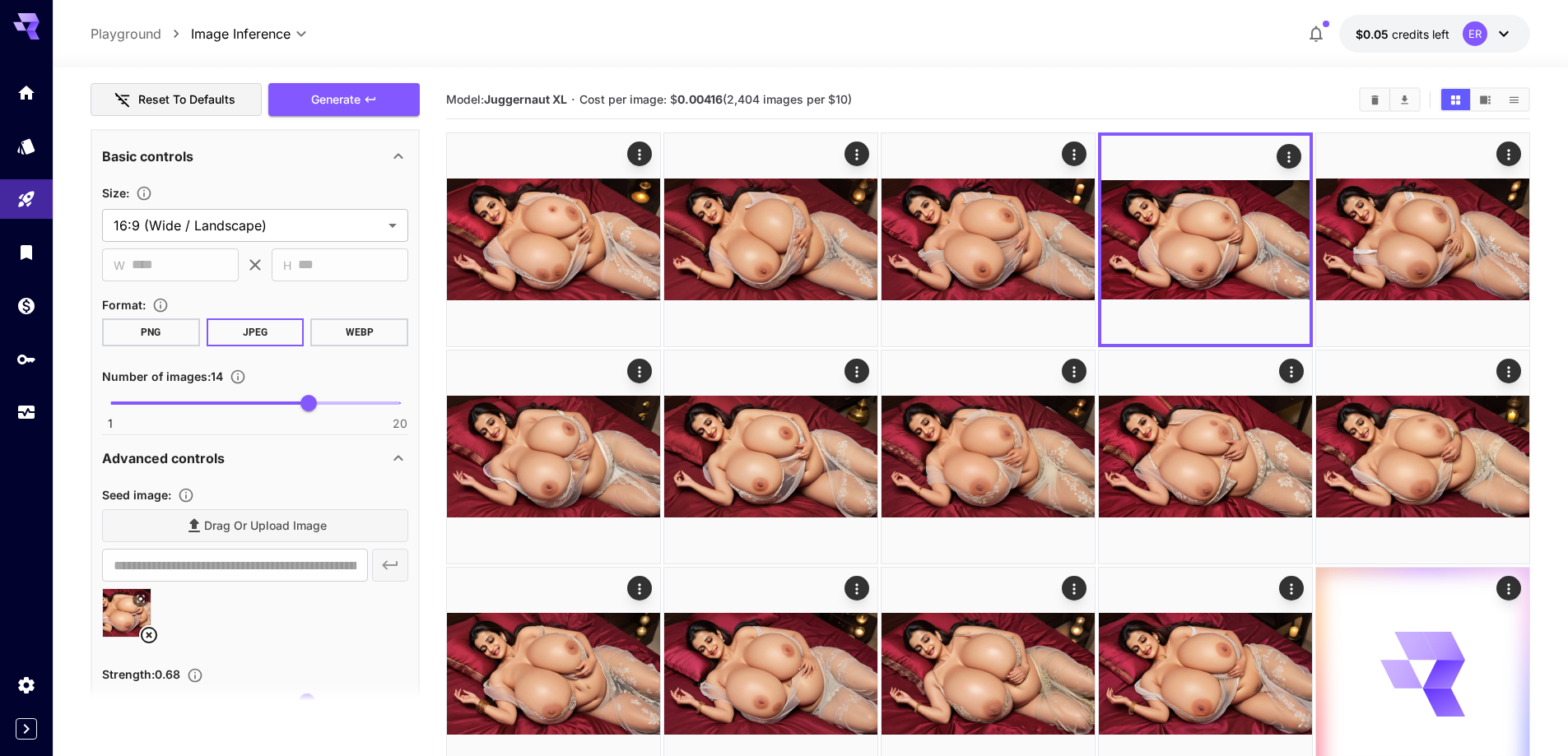
scroll to position [1519, 0]
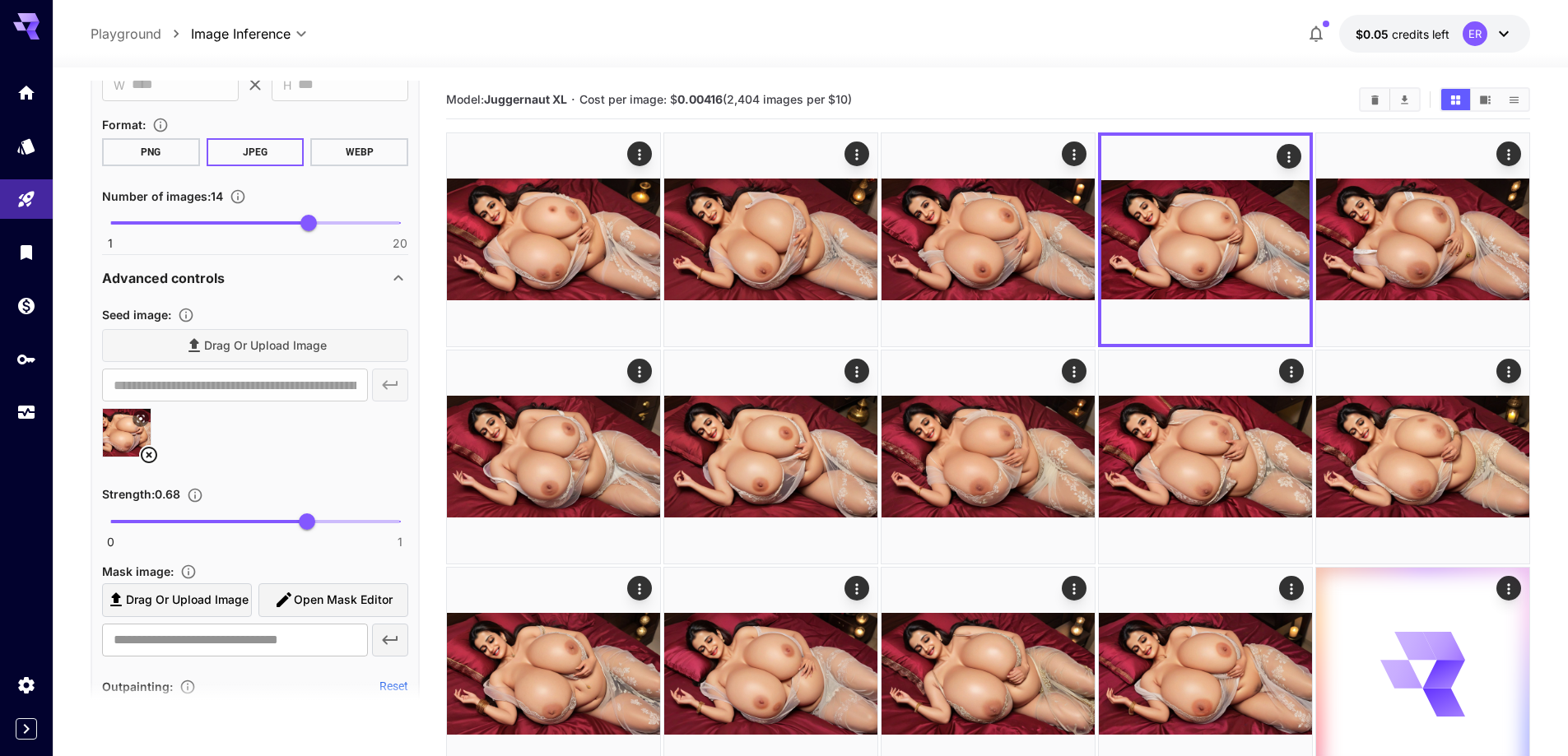
click at [158, 456] on icon at bounding box center [149, 454] width 20 height 20
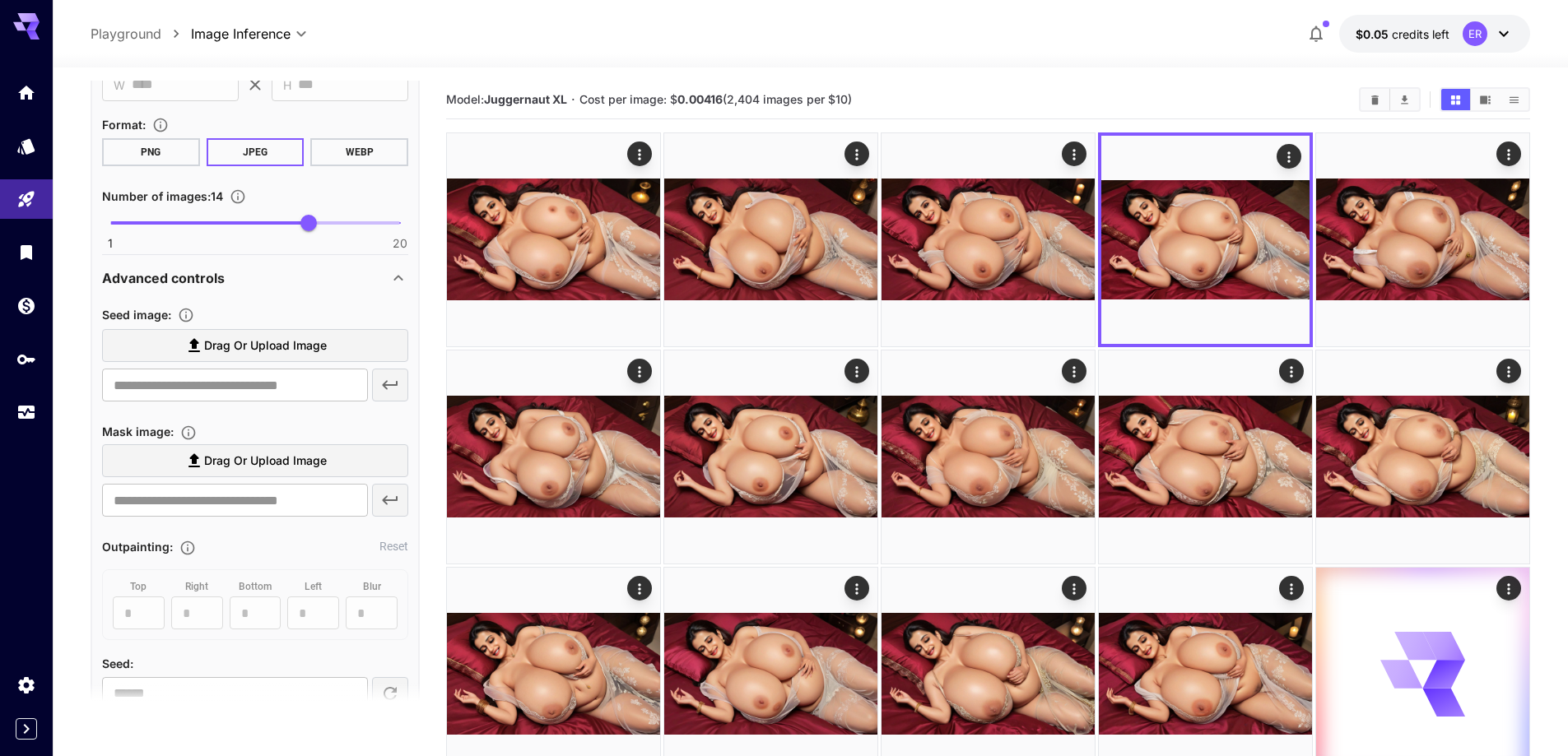
click at [244, 360] on label "Drag or upload image" at bounding box center [255, 346] width 306 height 33
click at [0, 0] on input "Drag or upload image" at bounding box center [0, 0] width 0 height 0
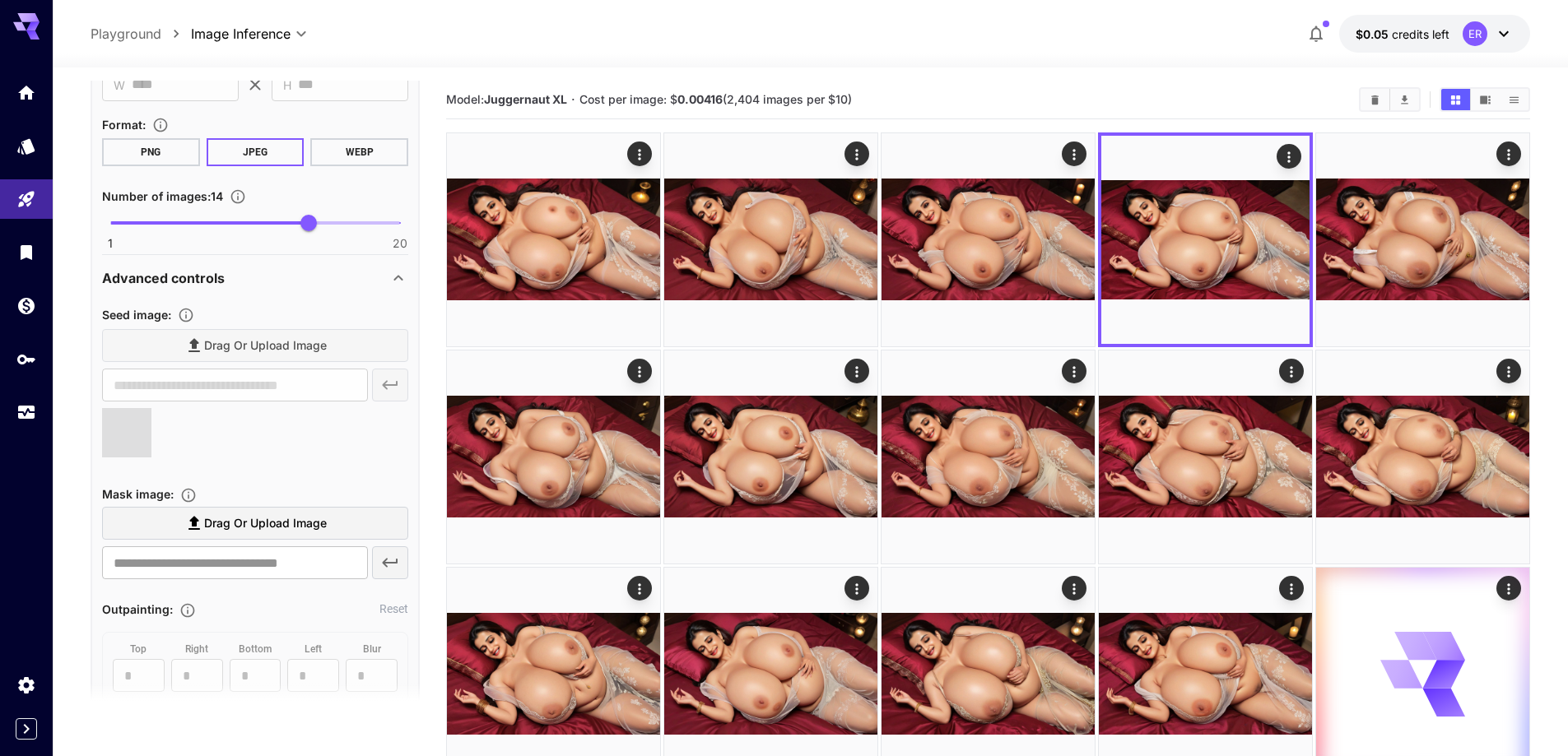
type input "**********"
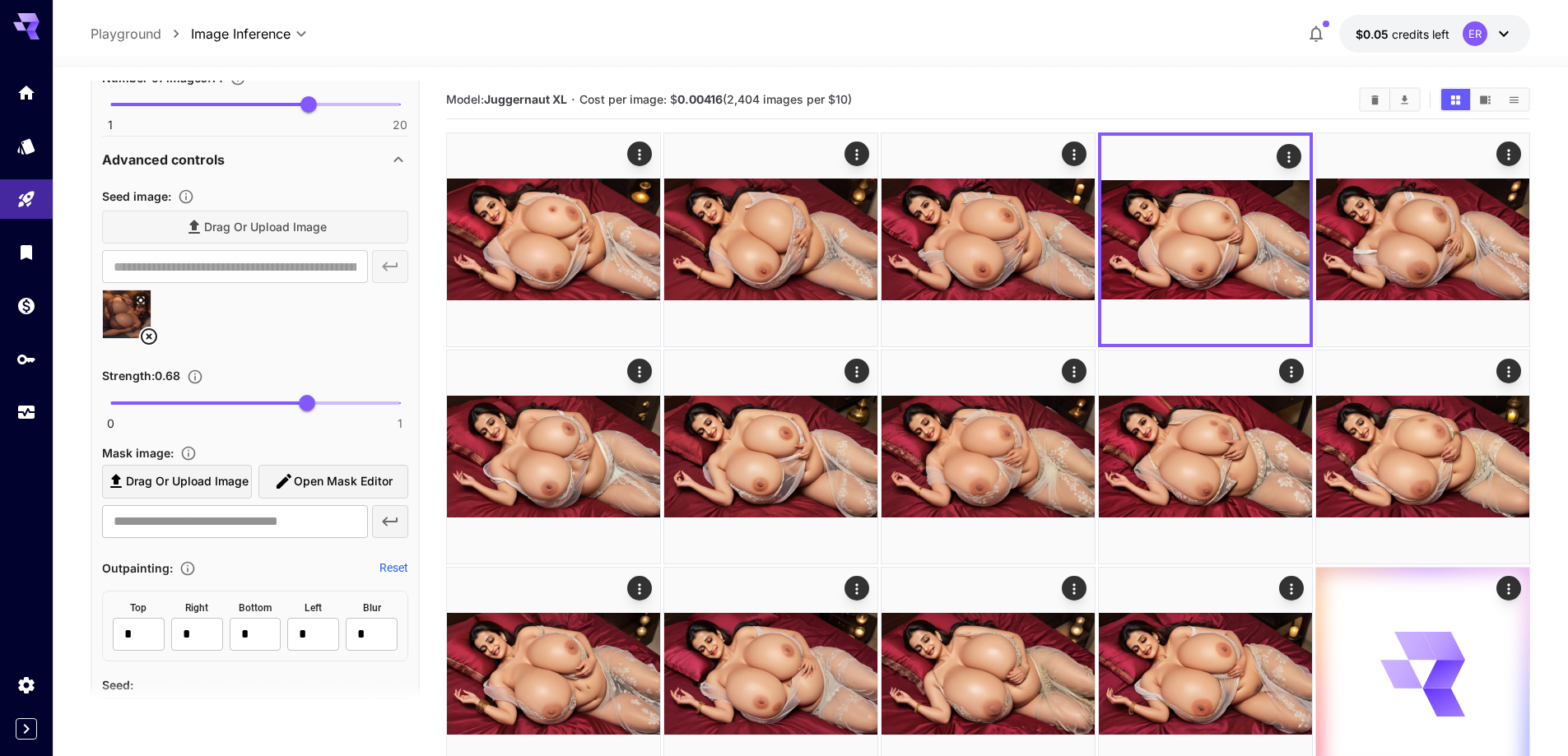
scroll to position [1683, 0]
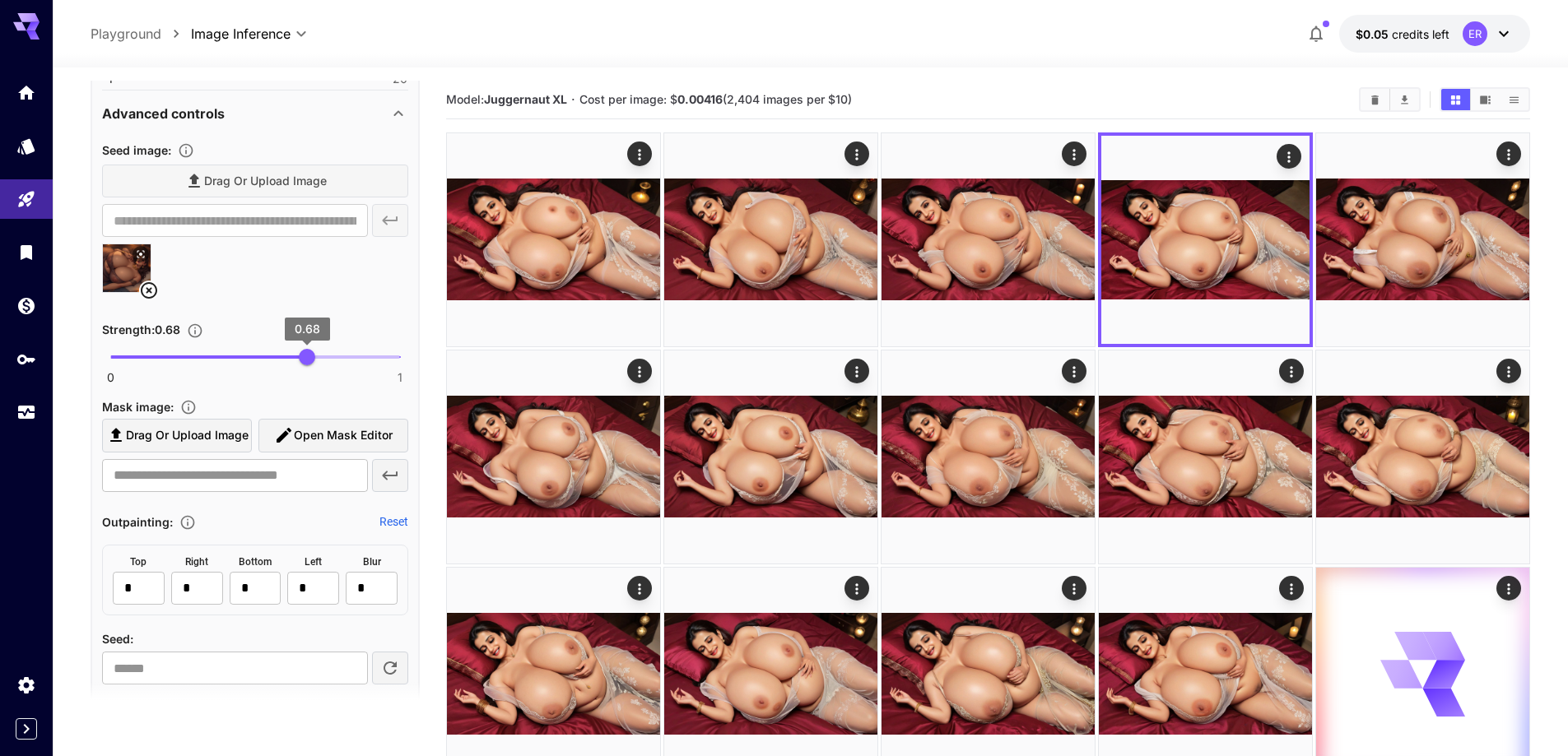
type input "****"
click at [292, 361] on span "0.62" at bounding box center [289, 357] width 16 height 16
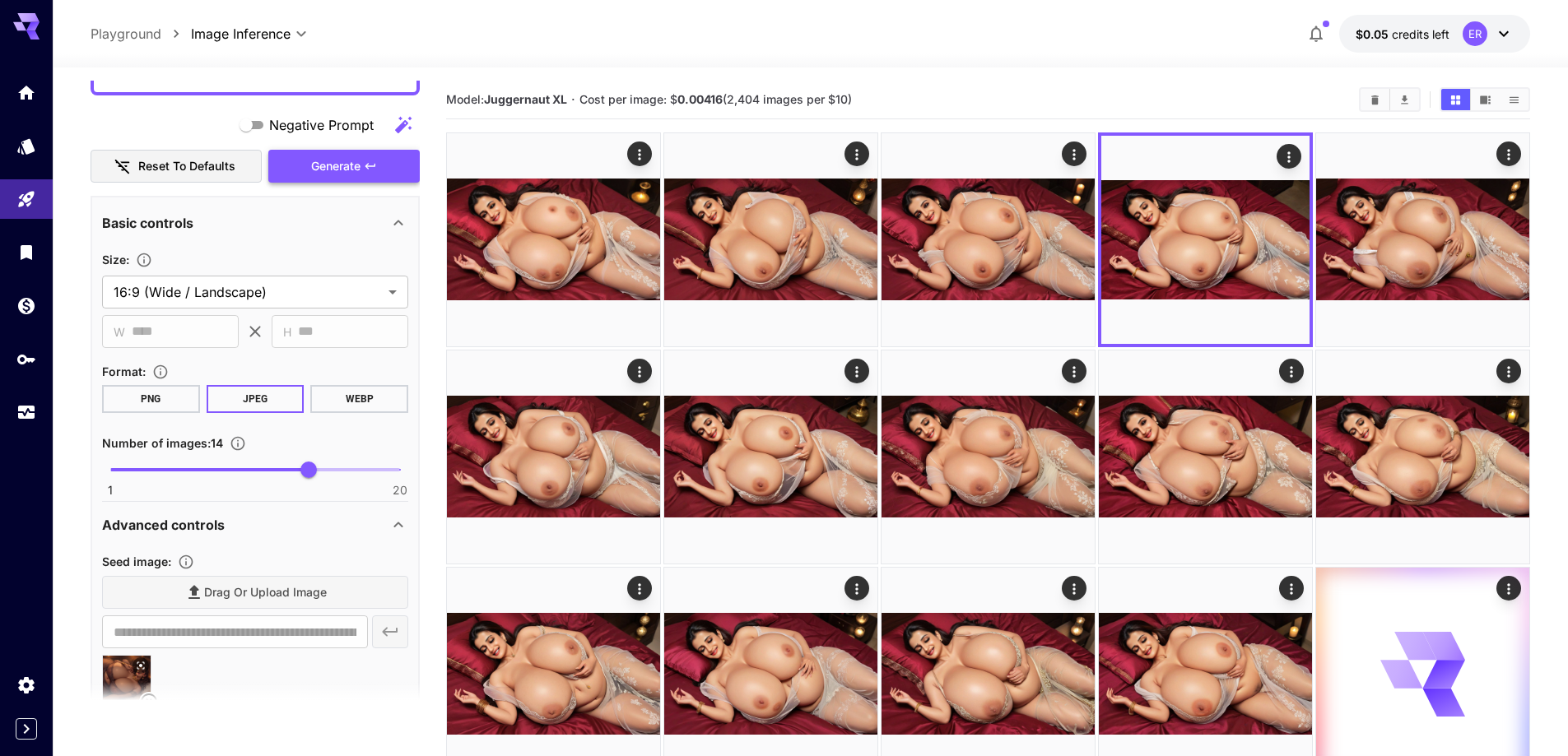
click at [370, 171] on button "Generate" at bounding box center [344, 166] width 151 height 33
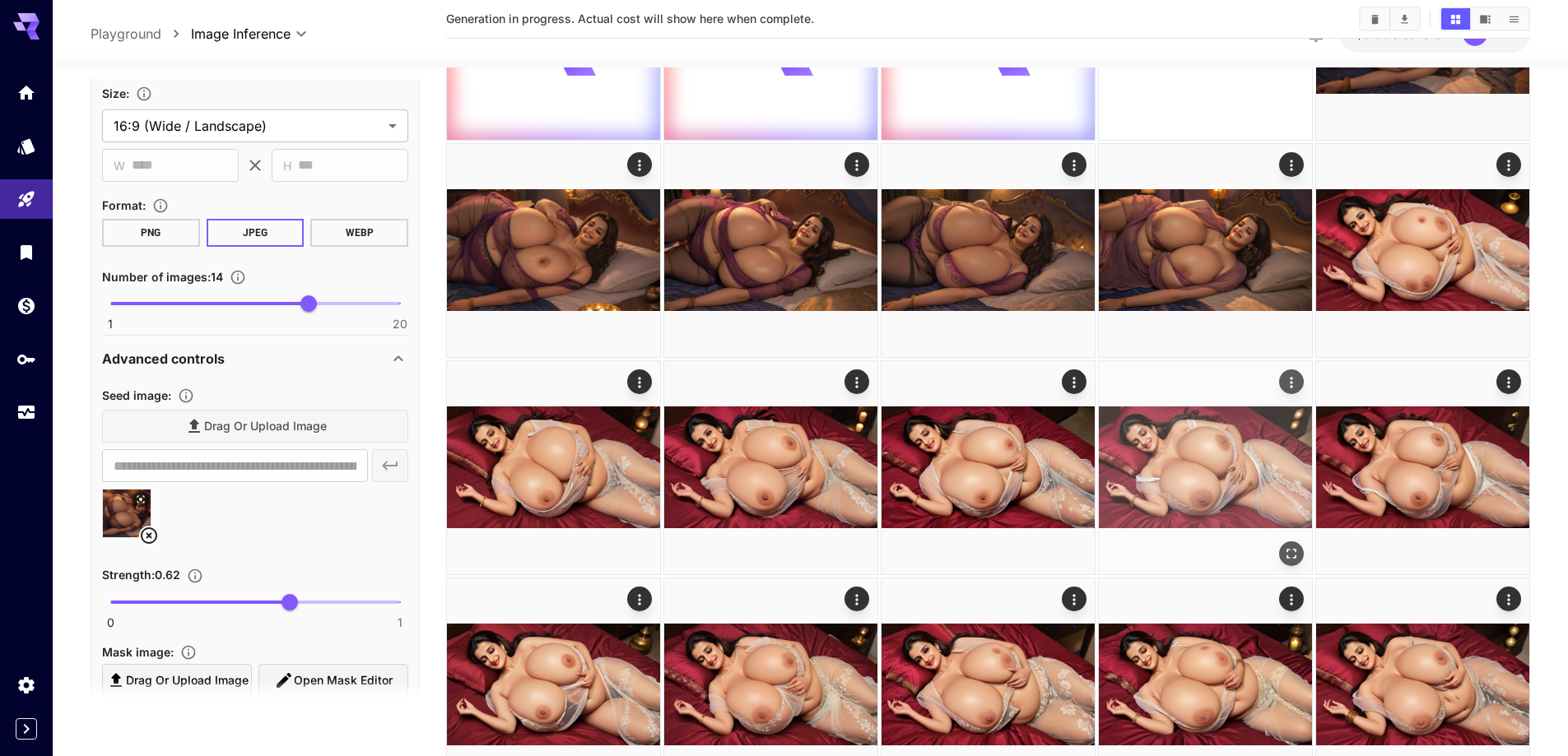
scroll to position [411, 0]
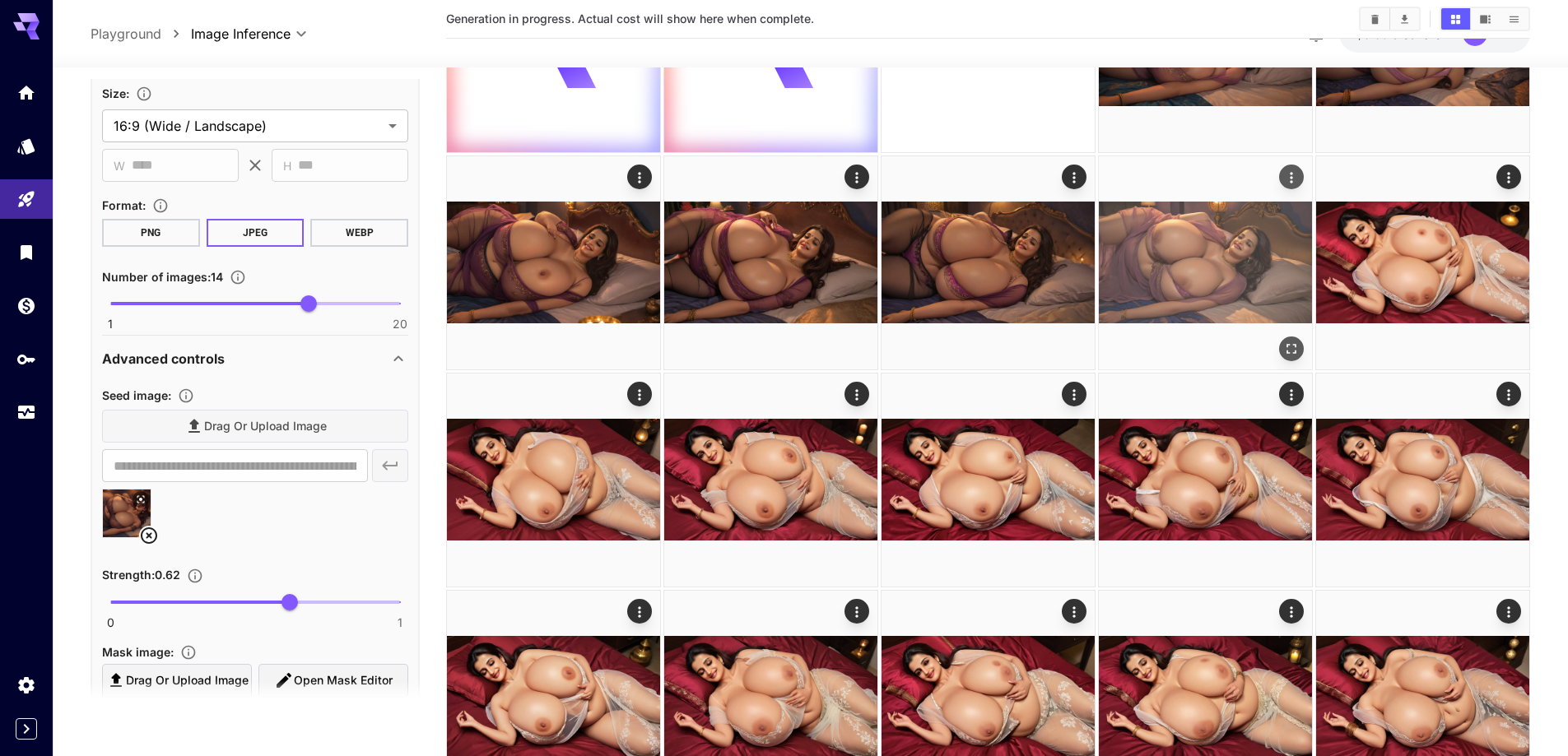
click at [1291, 349] on icon "Open in fullscreen" at bounding box center [1291, 348] width 16 height 16
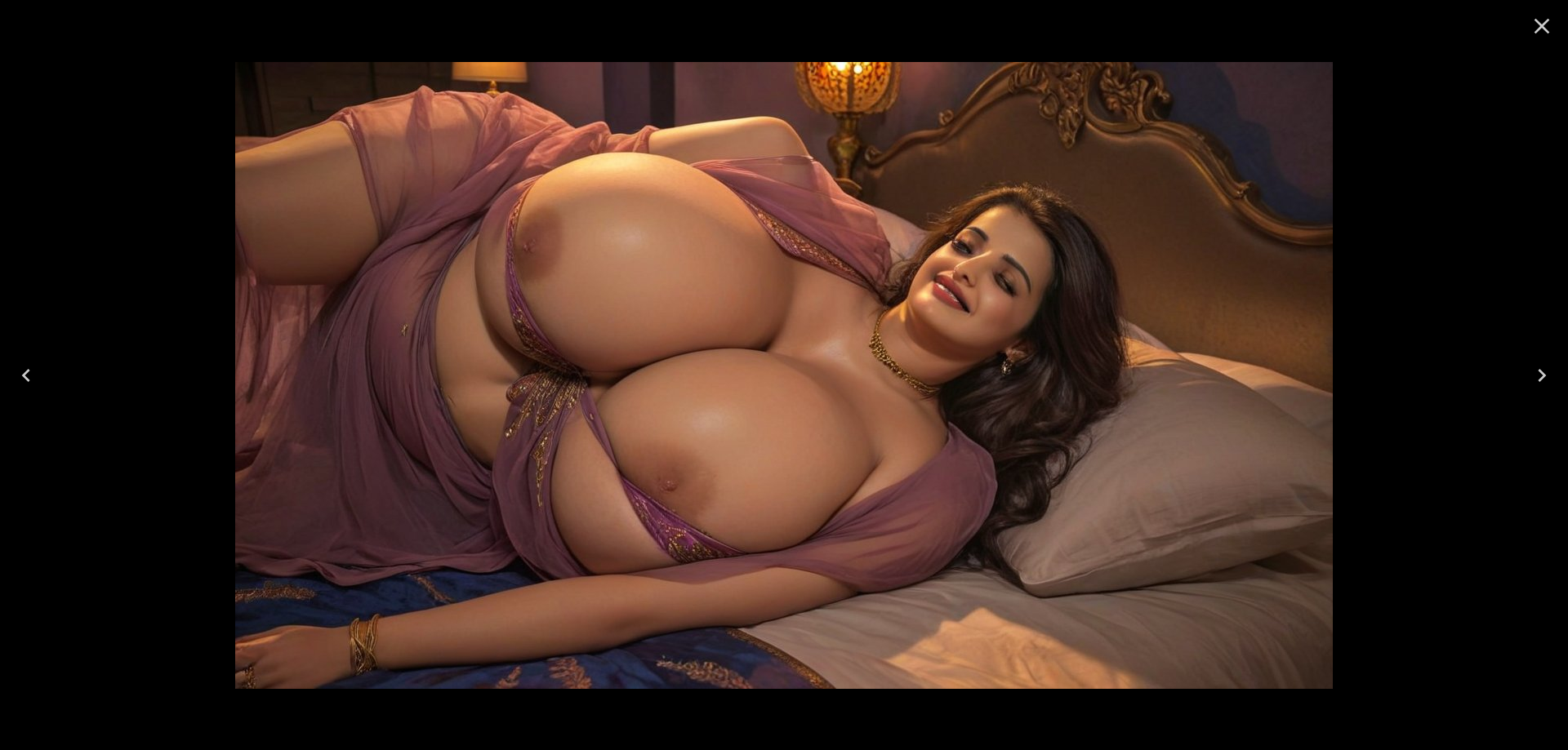
click at [34, 380] on icon "Previous" at bounding box center [25, 375] width 26 height 26
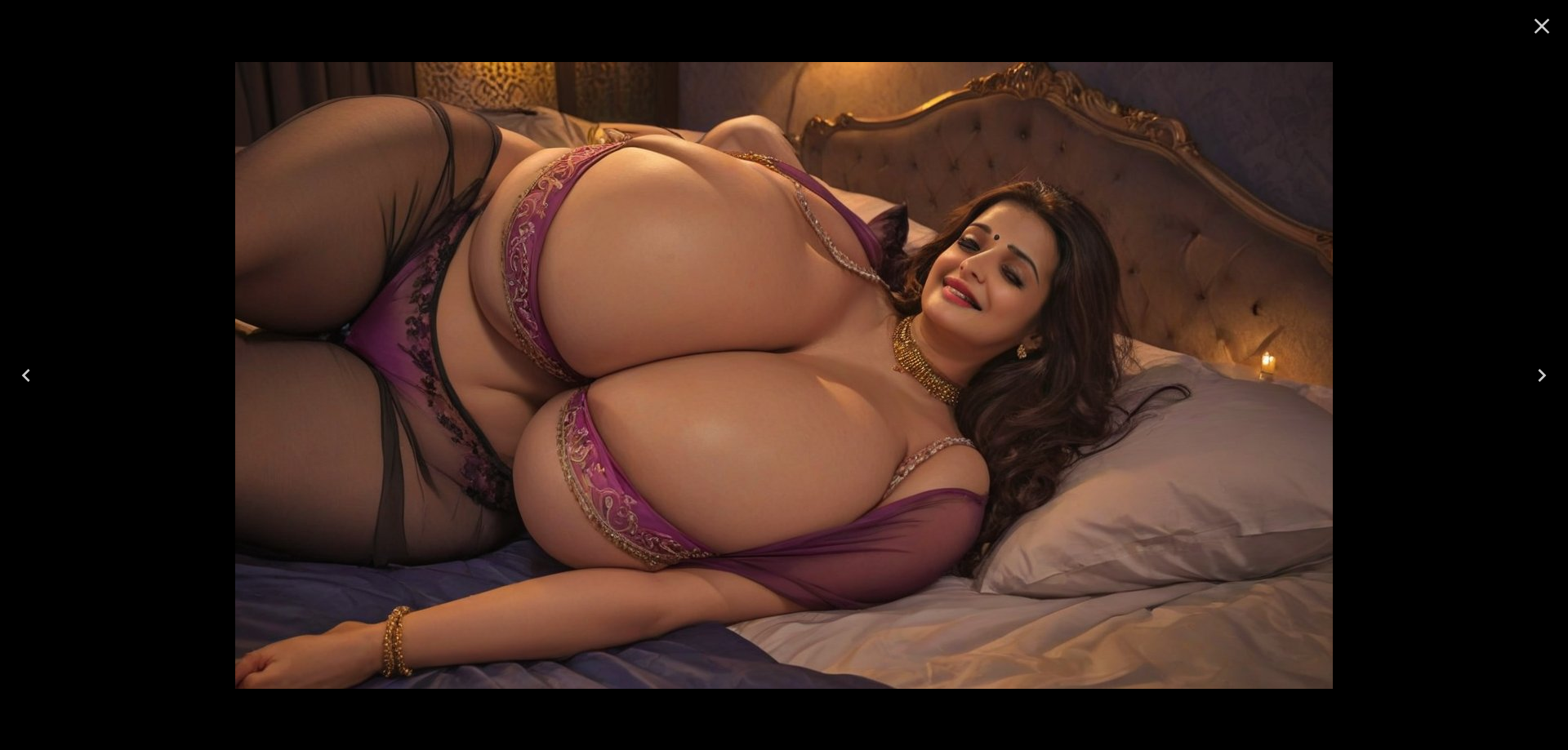
click at [34, 380] on icon "Previous" at bounding box center [25, 375] width 26 height 26
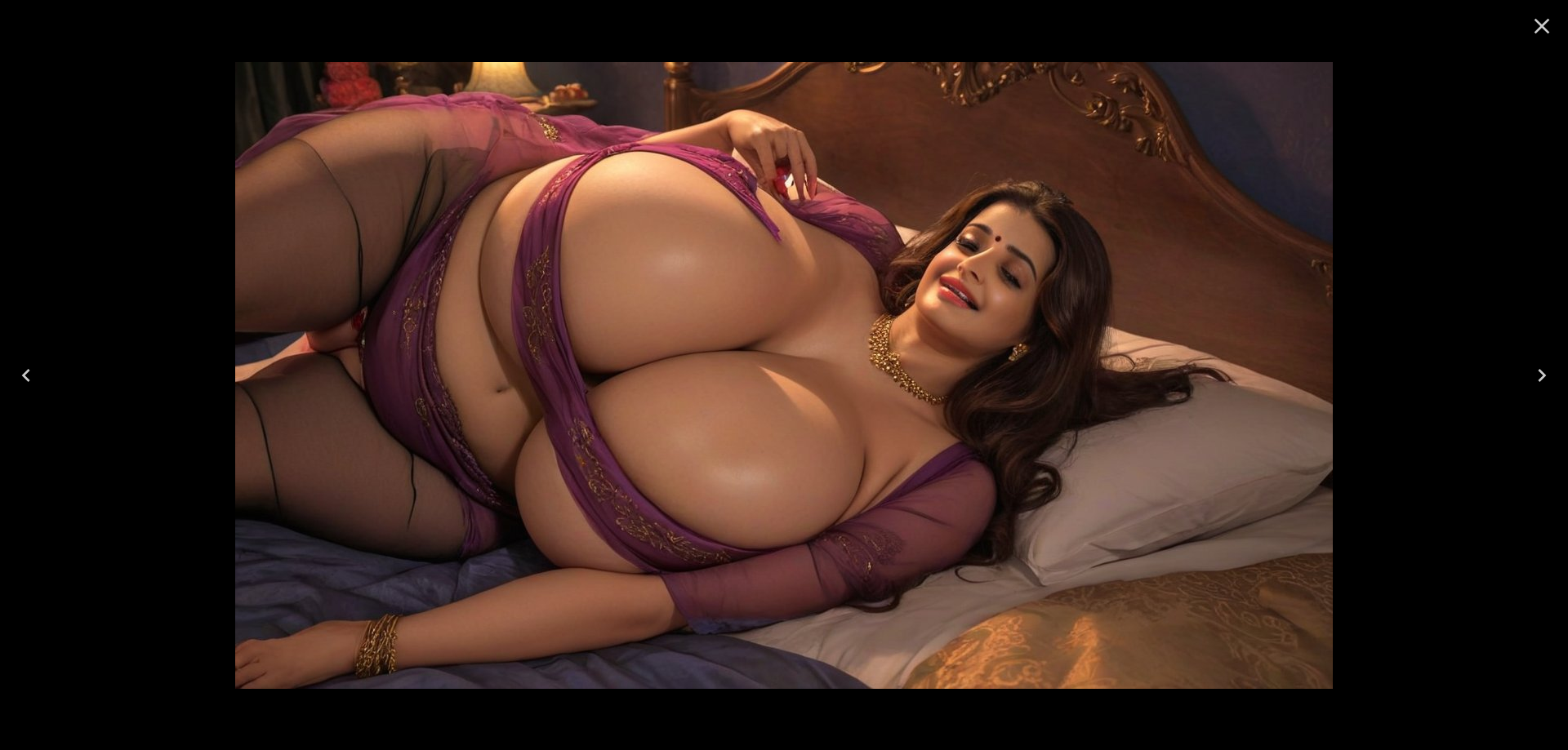
click at [34, 380] on icon "Previous" at bounding box center [25, 375] width 26 height 26
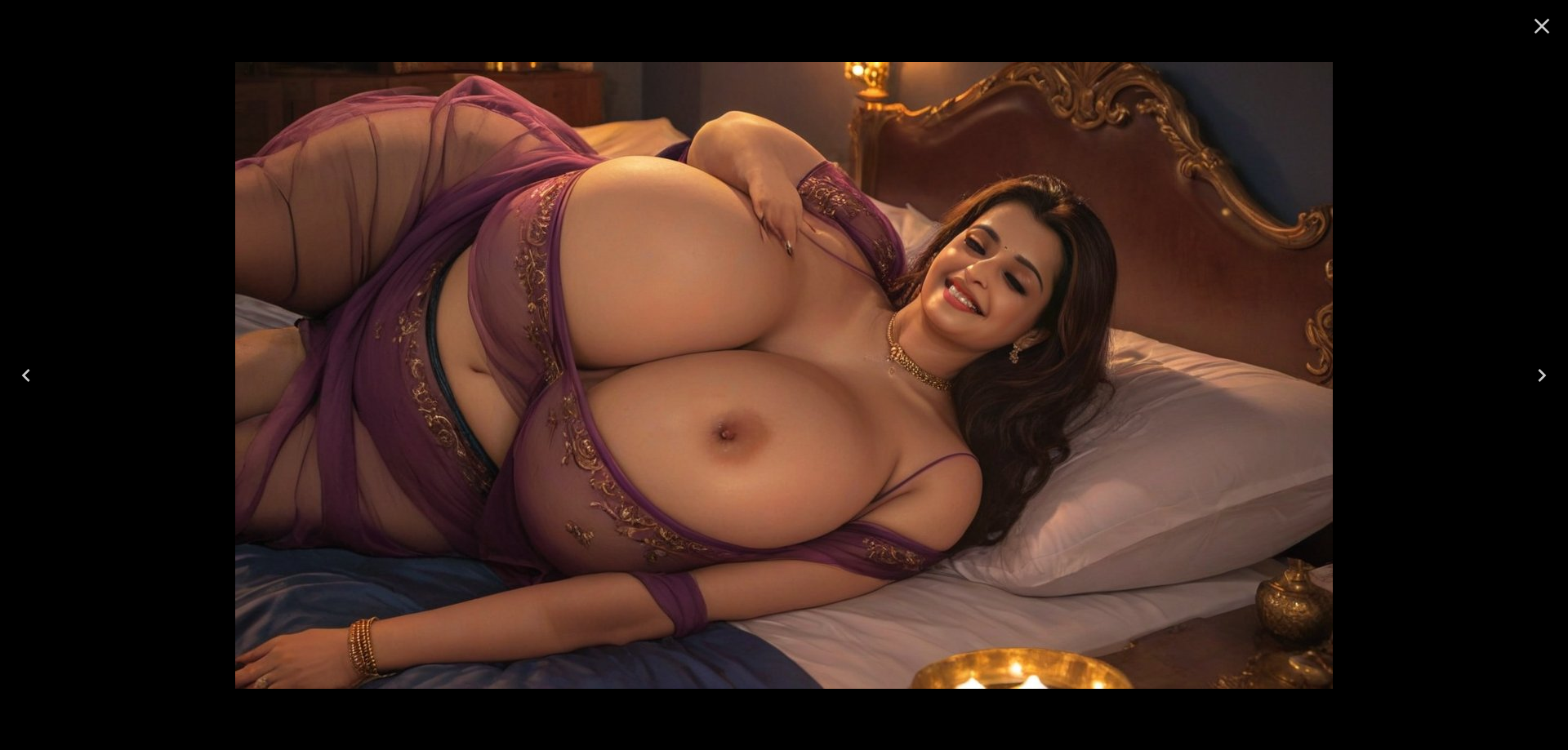
click at [34, 380] on icon "Previous" at bounding box center [25, 375] width 26 height 26
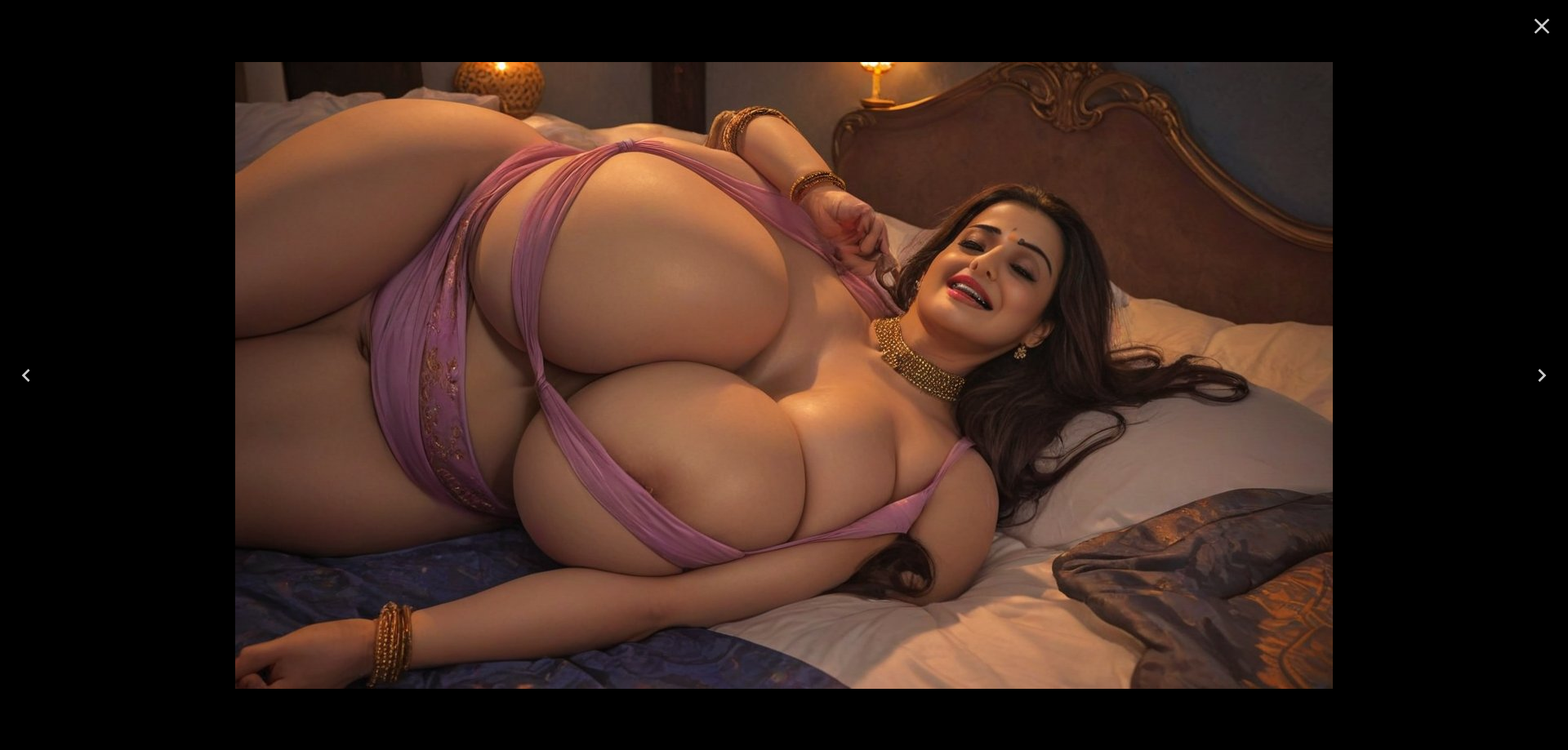
click at [34, 380] on icon "Previous" at bounding box center [25, 375] width 26 height 26
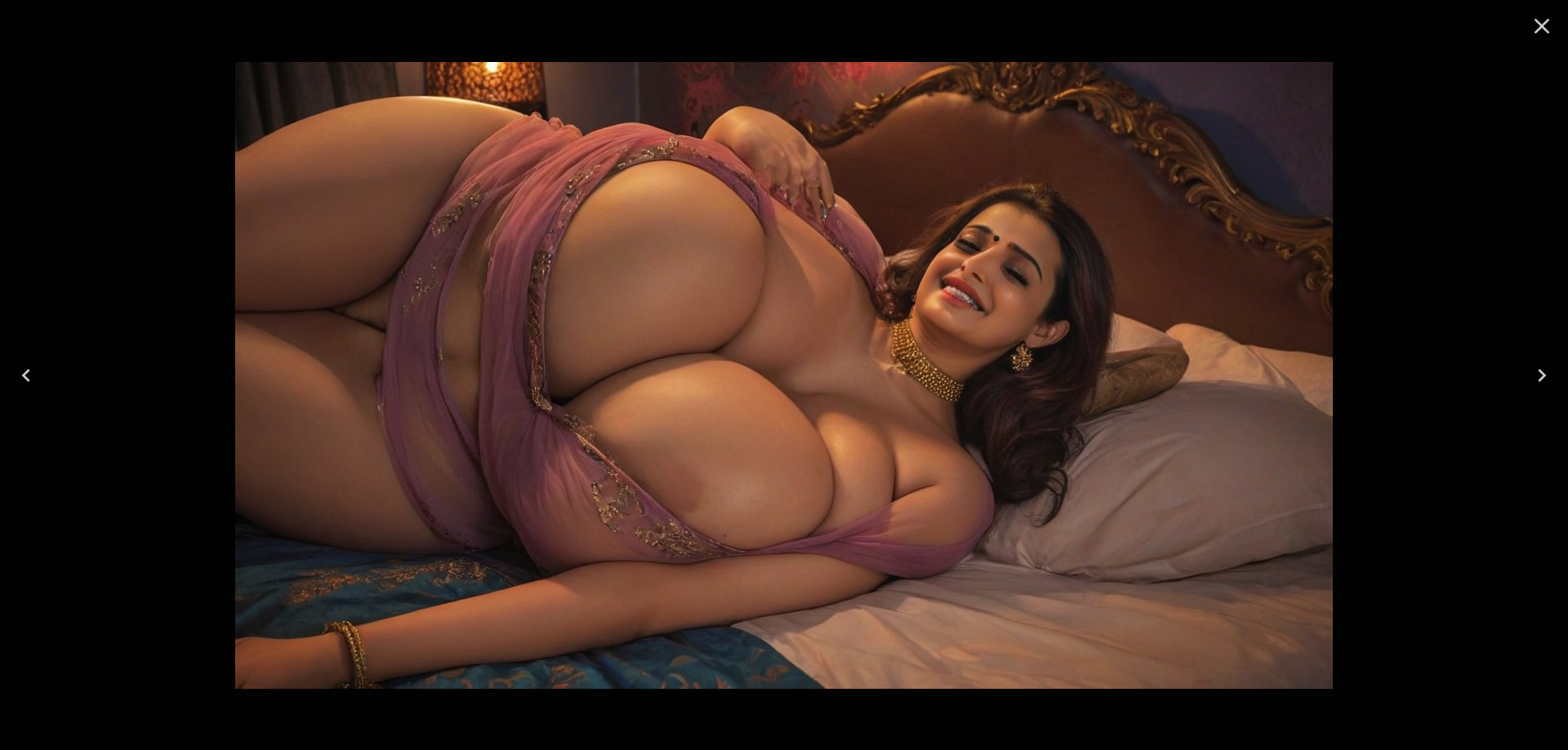
click at [34, 380] on icon "Previous" at bounding box center [25, 375] width 26 height 26
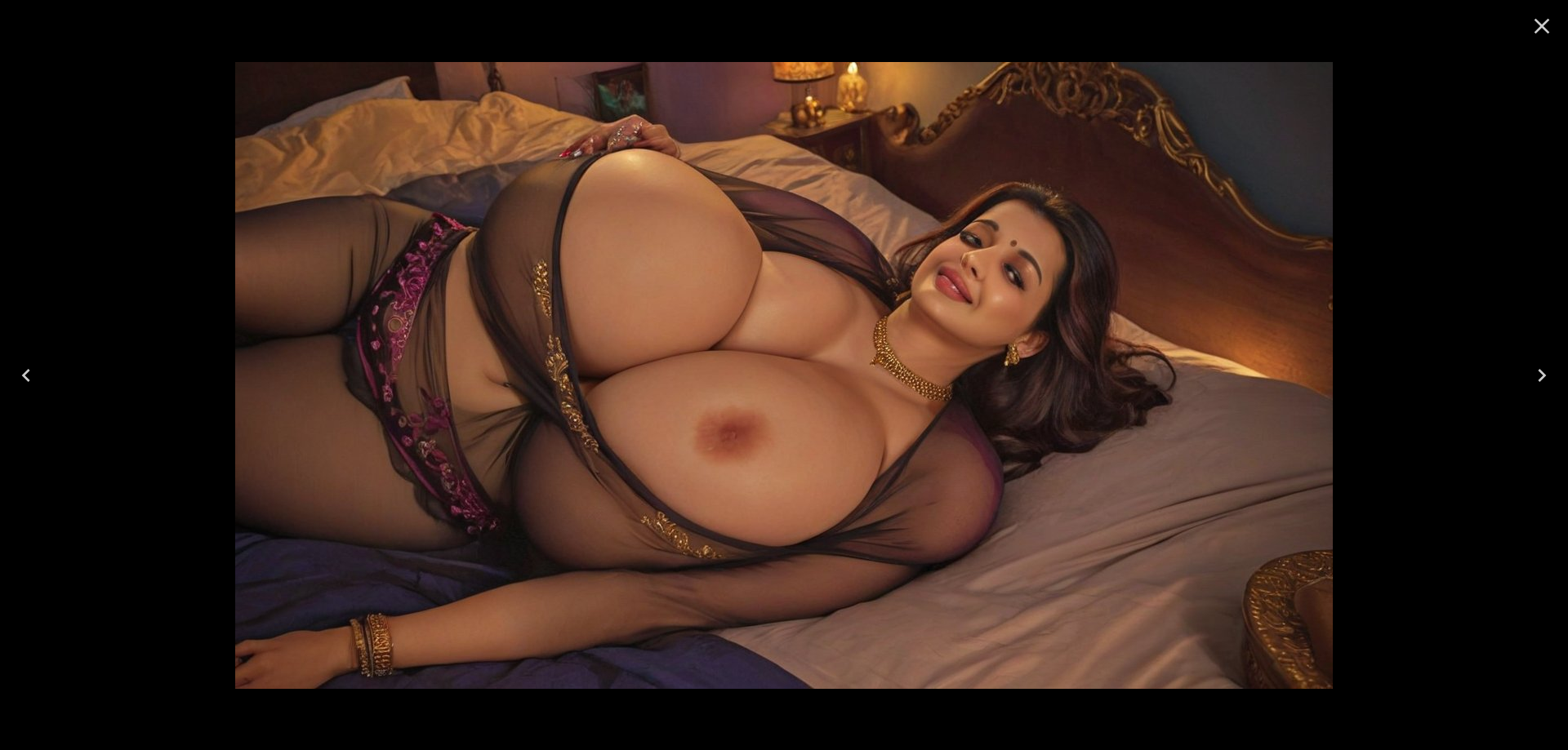
click at [34, 380] on icon "Previous" at bounding box center [25, 375] width 26 height 26
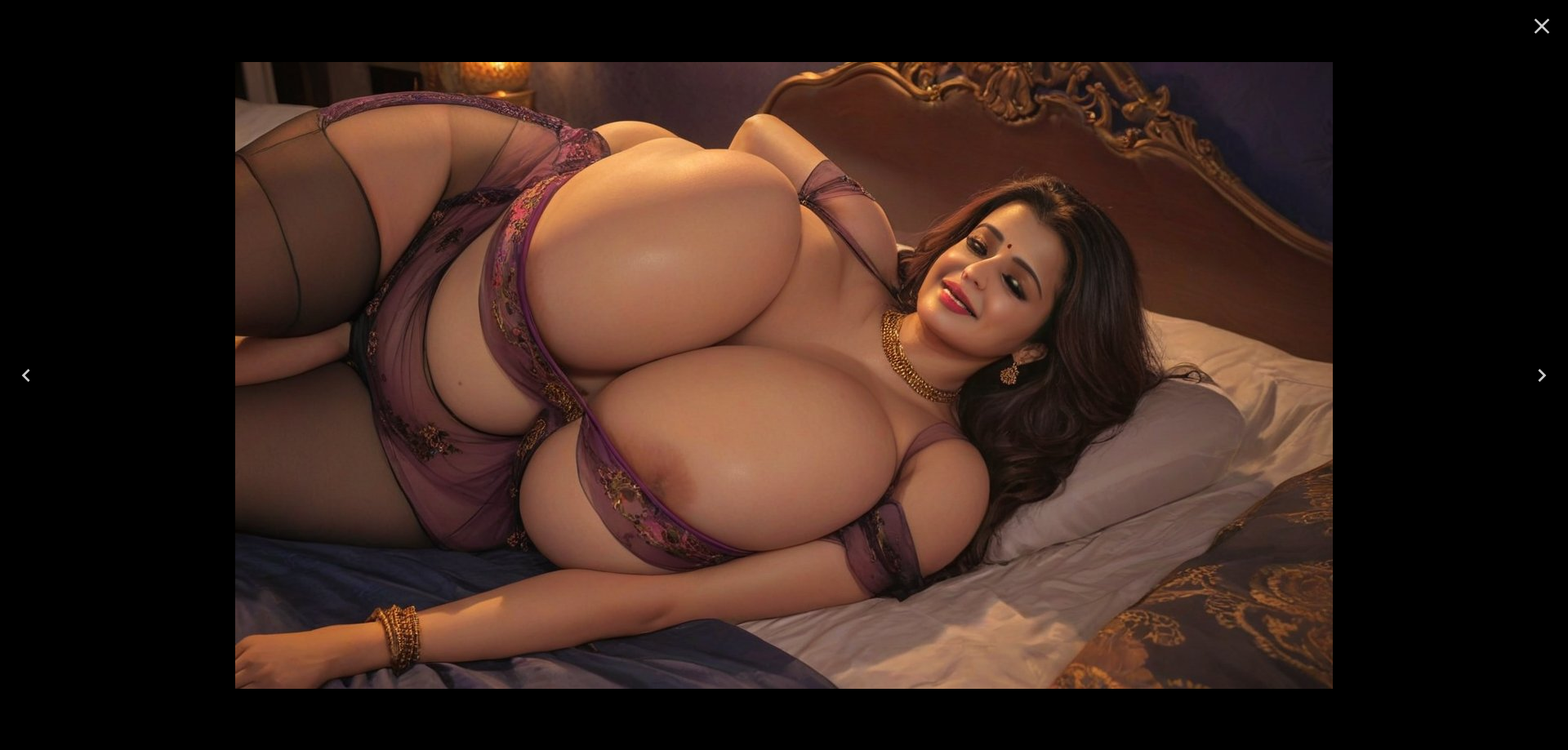
click at [34, 380] on icon "Previous" at bounding box center [25, 375] width 26 height 26
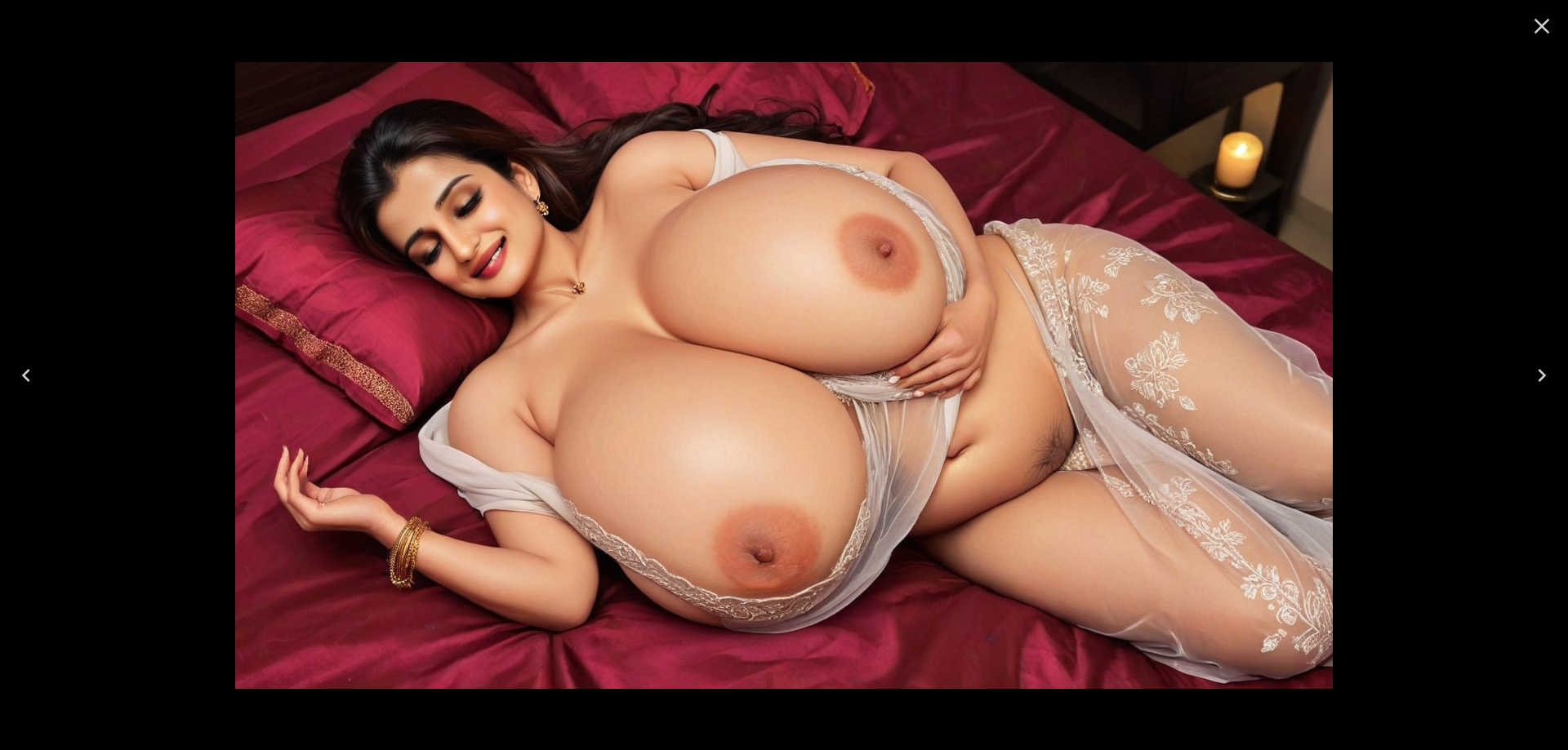
click at [1541, 23] on icon "Close" at bounding box center [1542, 25] width 26 height 26
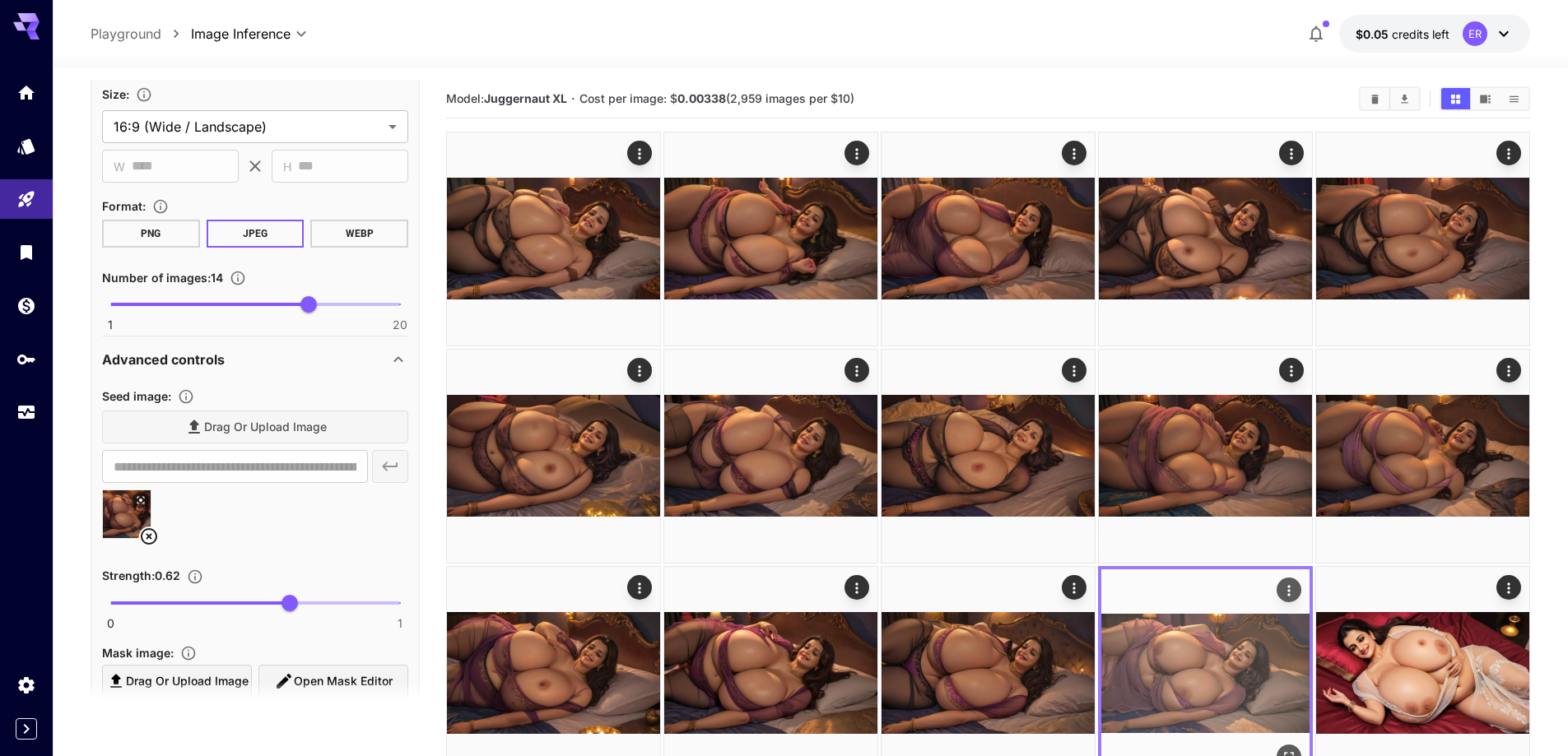
scroll to position [0, 0]
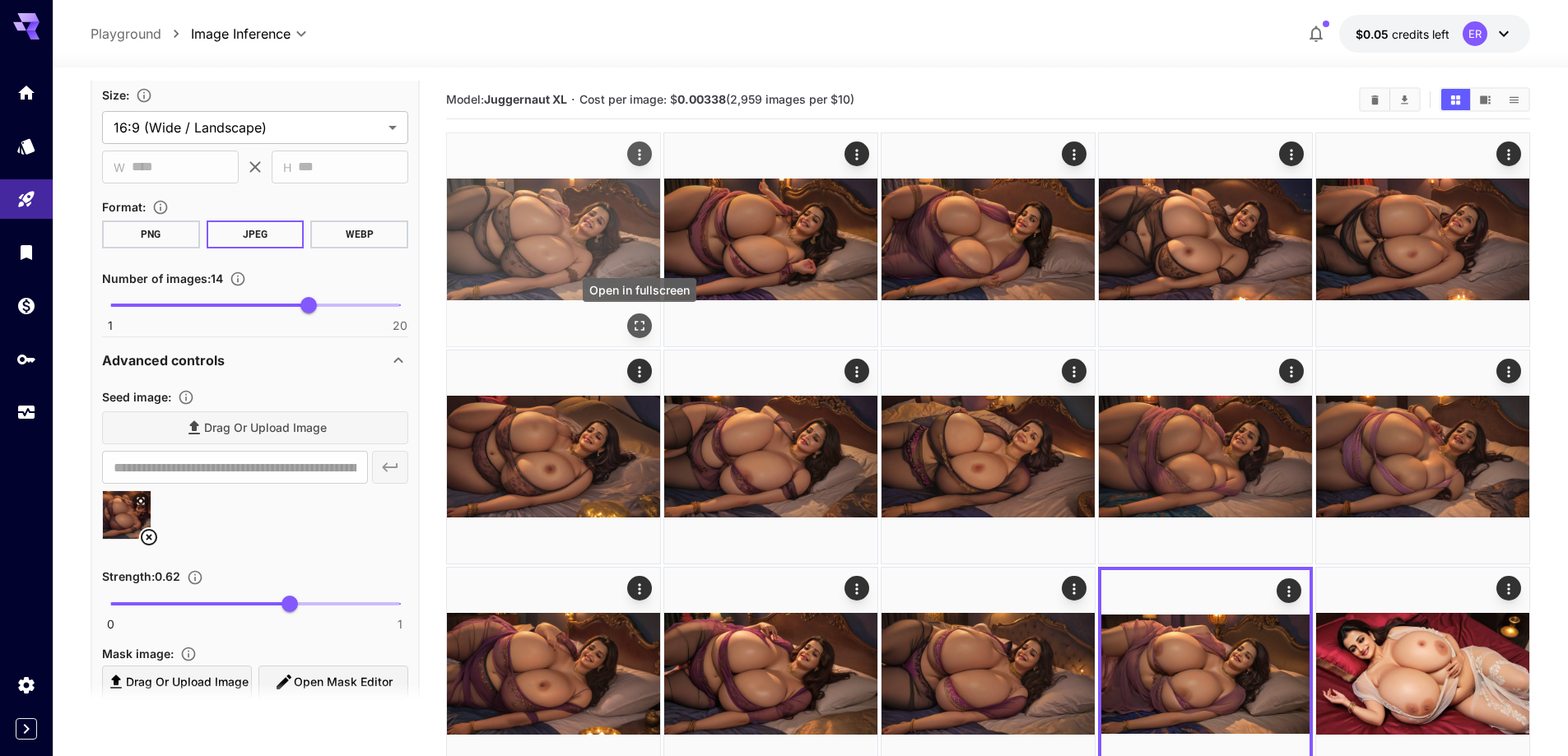
click at [638, 328] on icon "Open in fullscreen" at bounding box center [639, 325] width 16 height 16
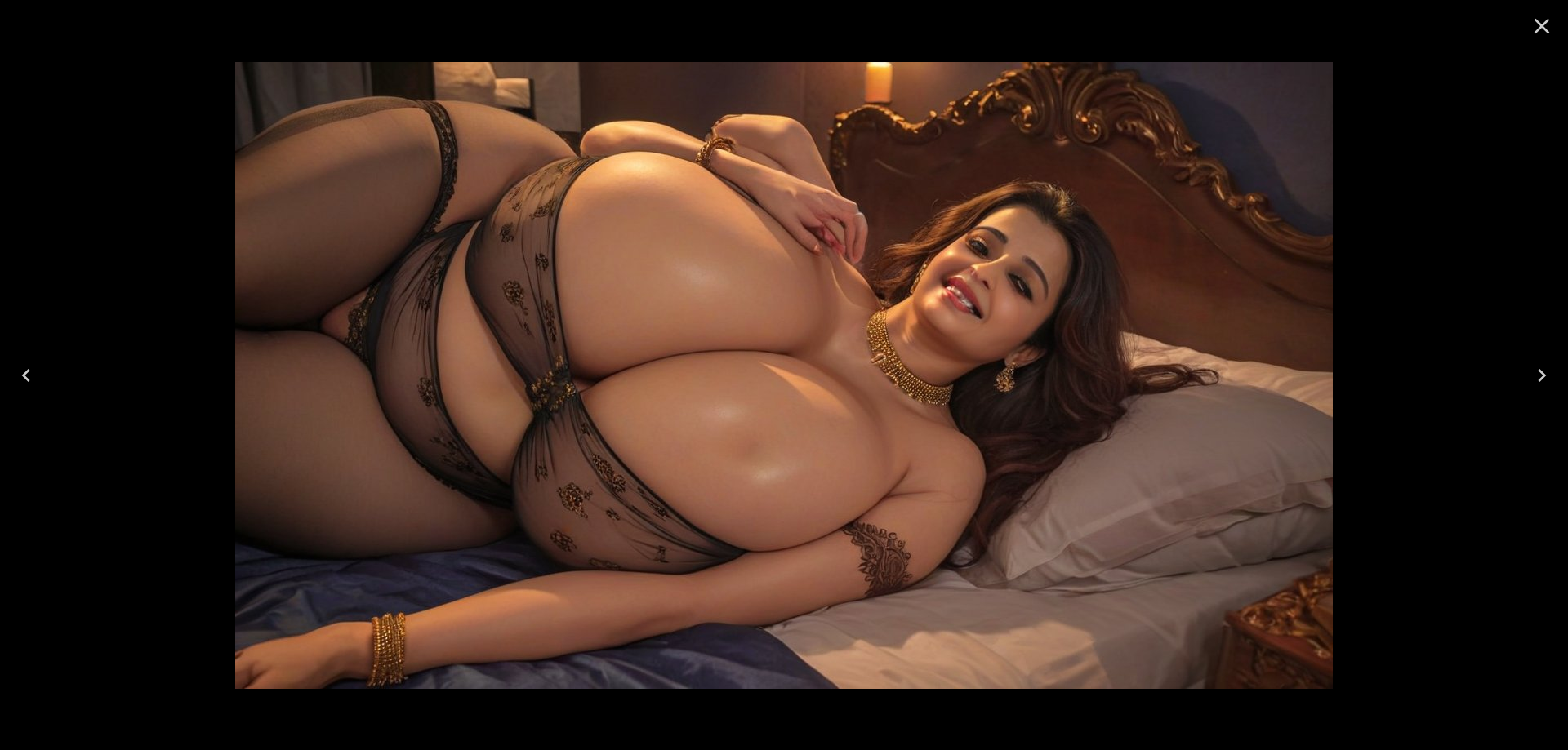
click at [1545, 36] on icon "Close" at bounding box center [1542, 25] width 26 height 26
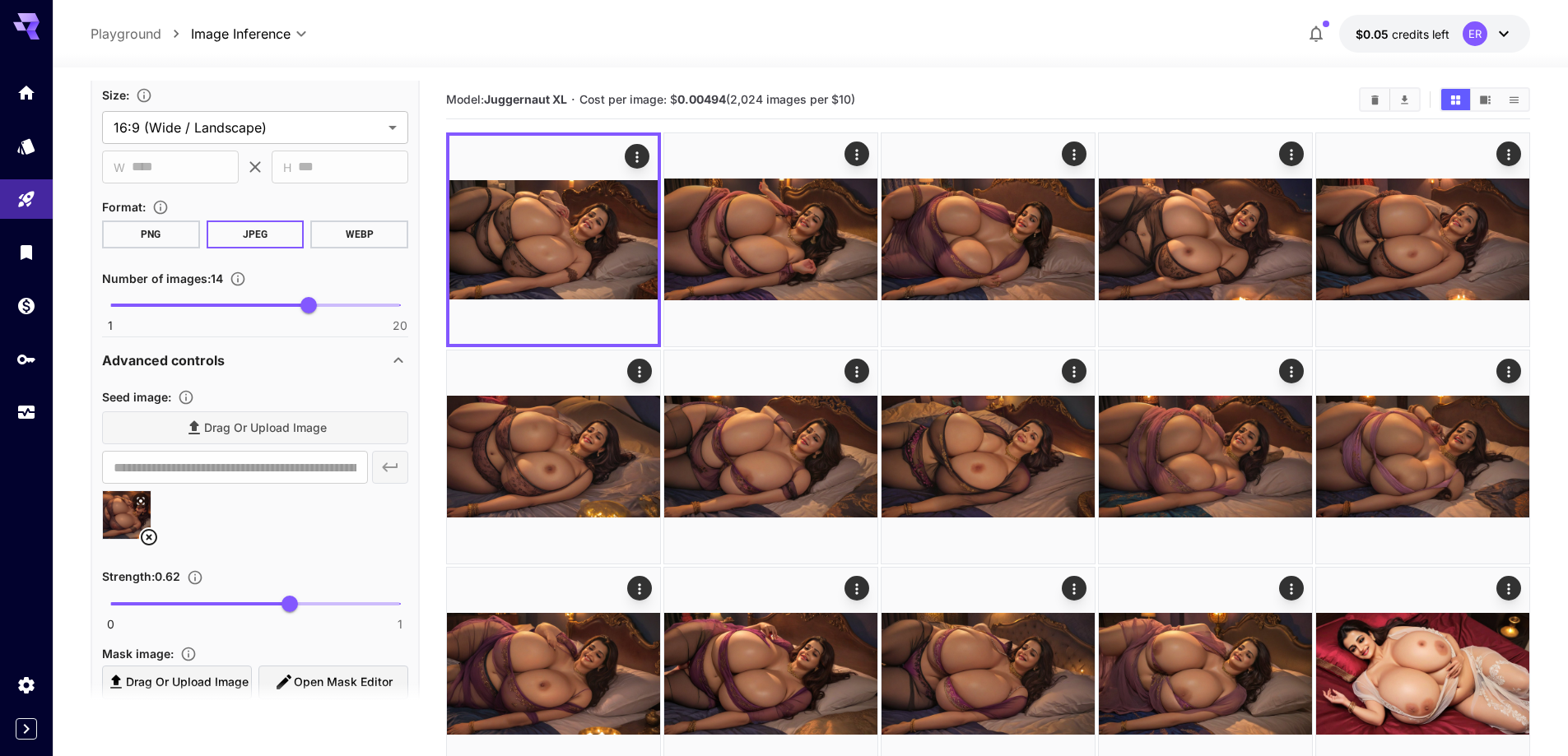
click at [151, 542] on icon at bounding box center [149, 537] width 20 height 20
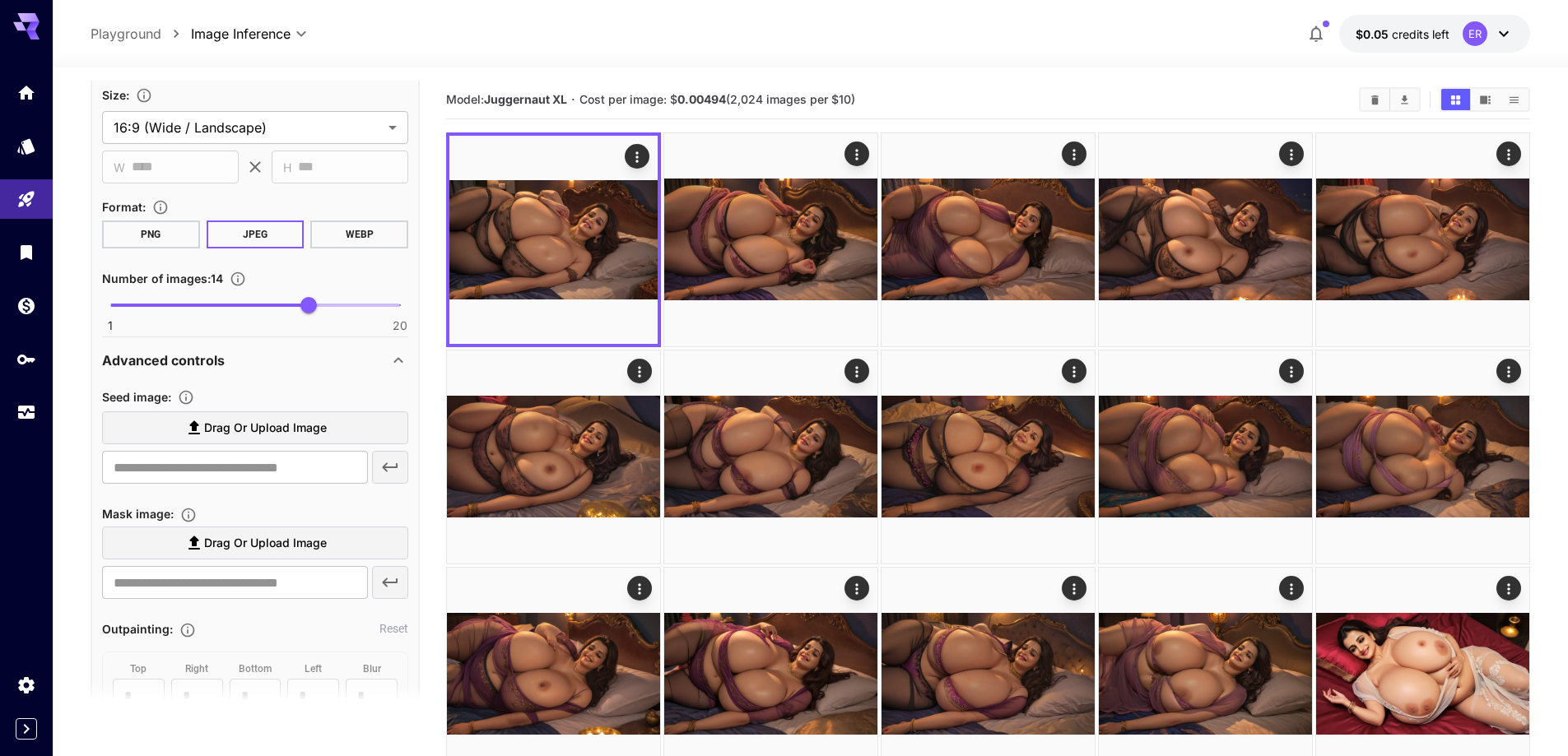
click at [299, 414] on label "Drag or upload image" at bounding box center [255, 428] width 306 height 33
click at [0, 0] on input "Drag or upload image" at bounding box center [0, 0] width 0 height 0
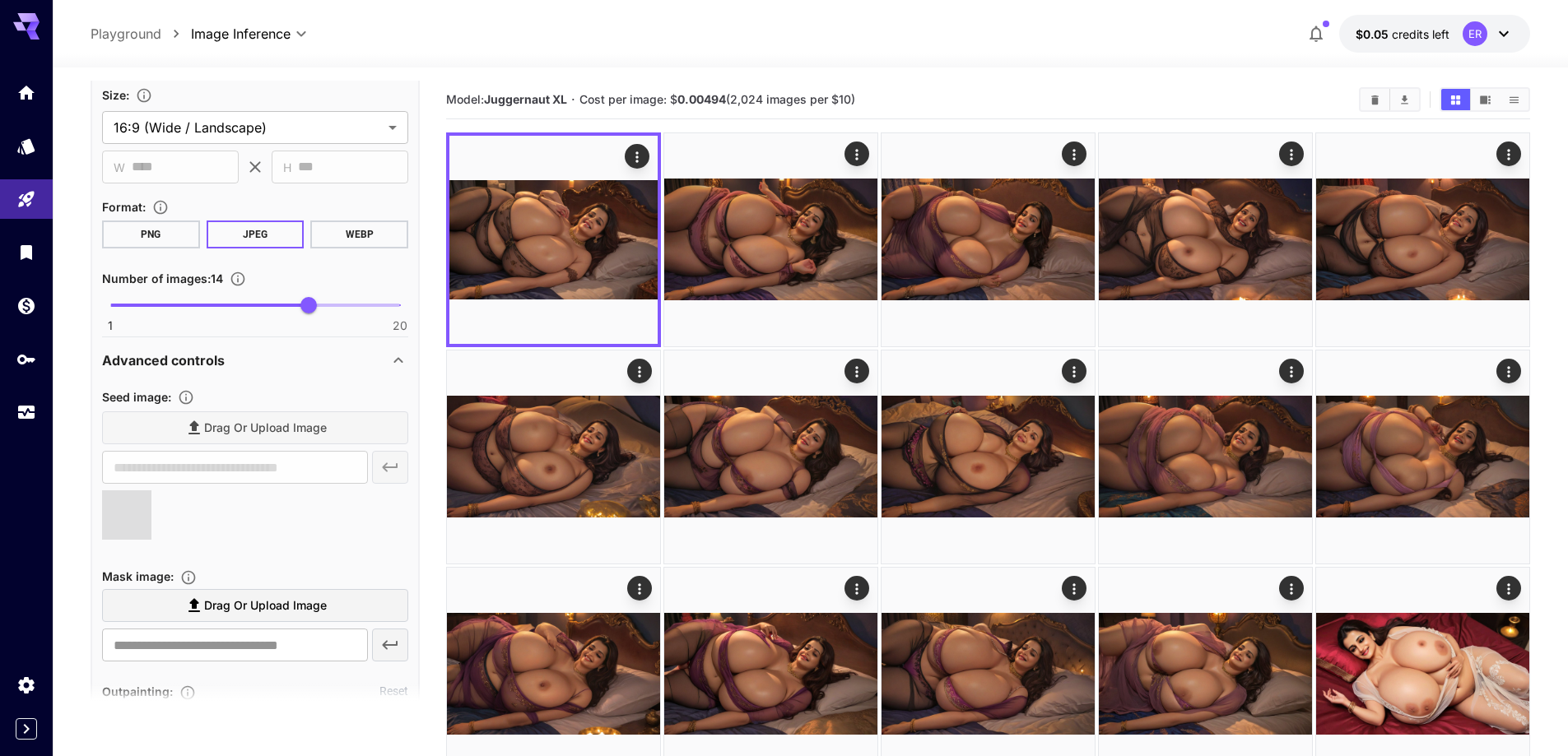
type input "**********"
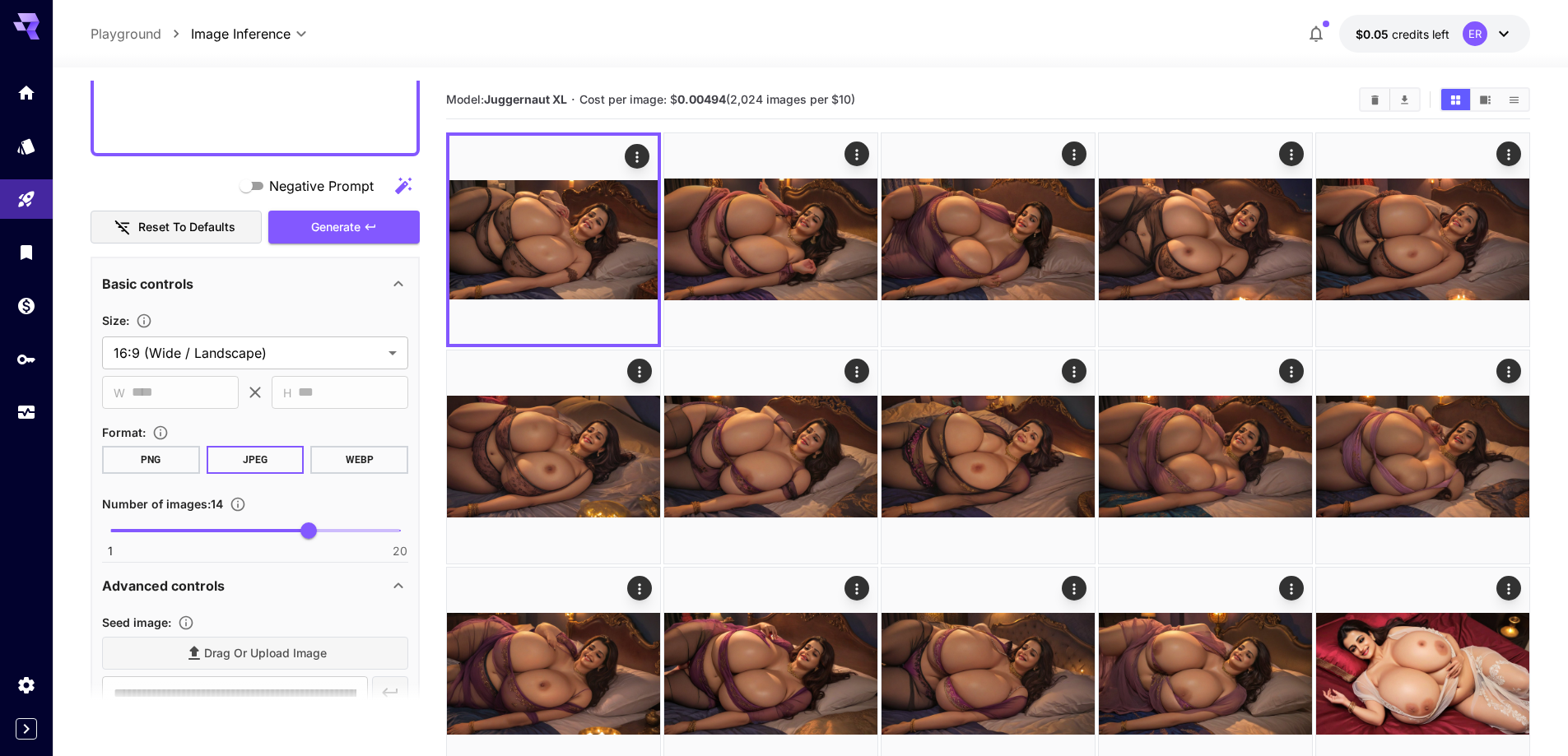
scroll to position [1190, 0]
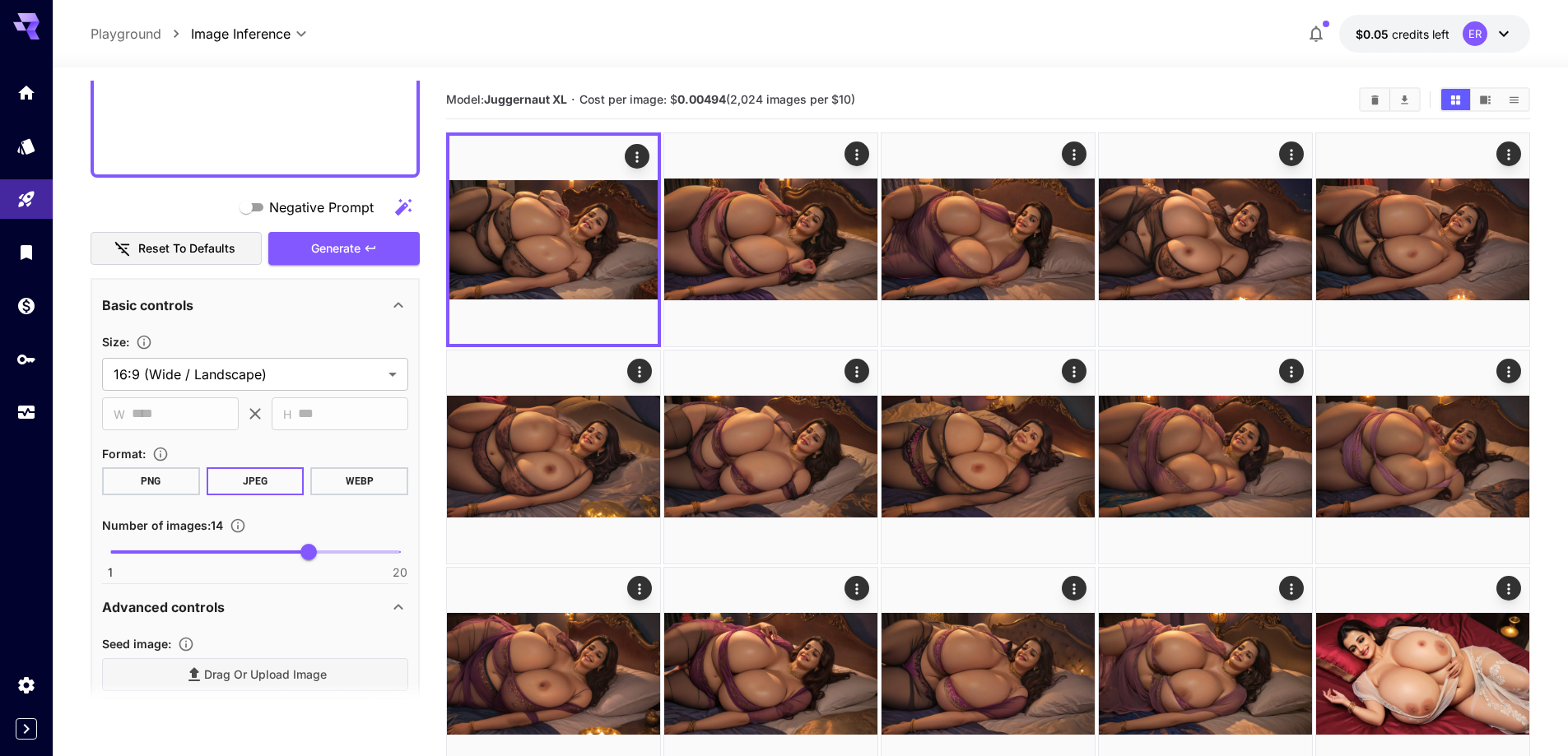
click at [315, 253] on span "Generate" at bounding box center [336, 249] width 50 height 21
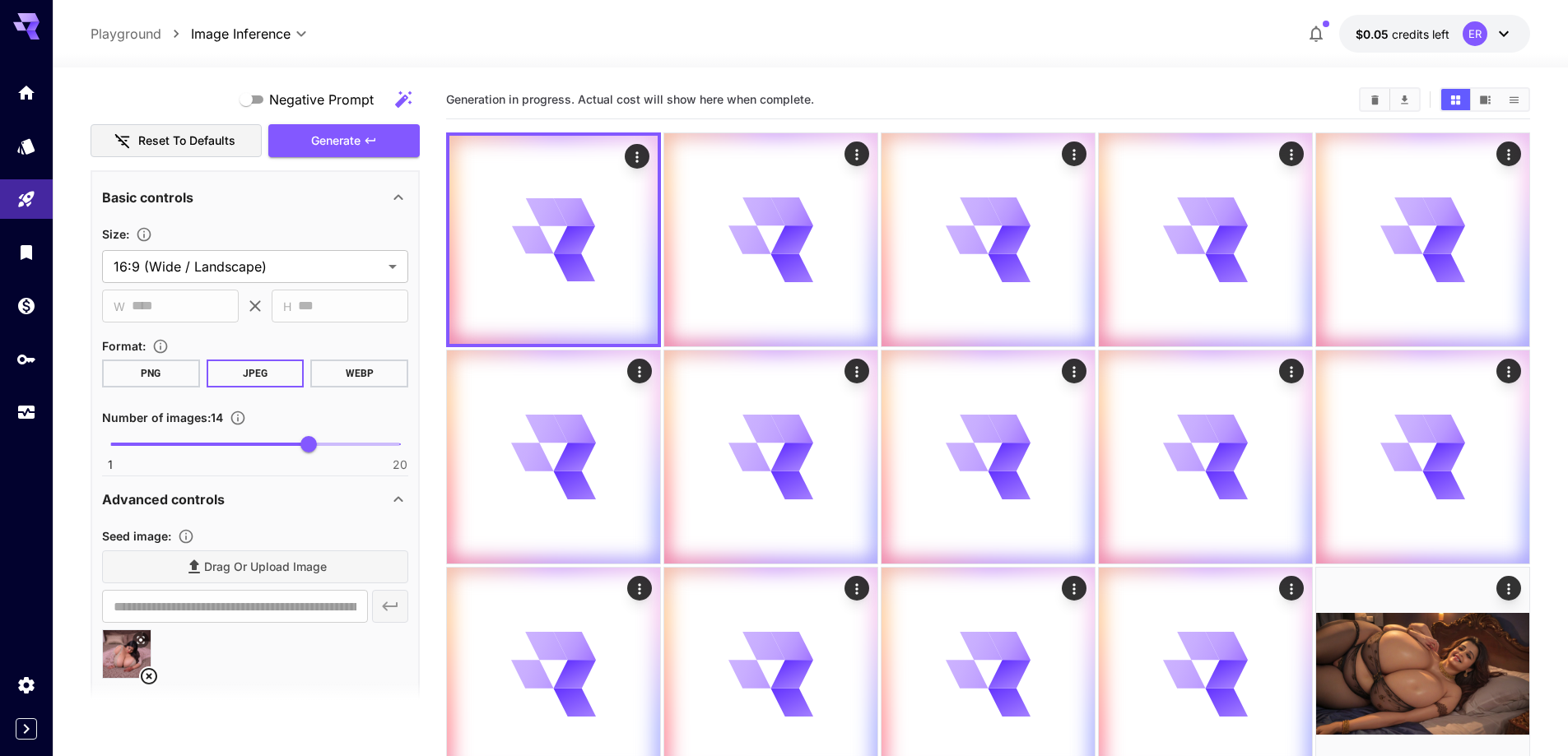
scroll to position [1519, 0]
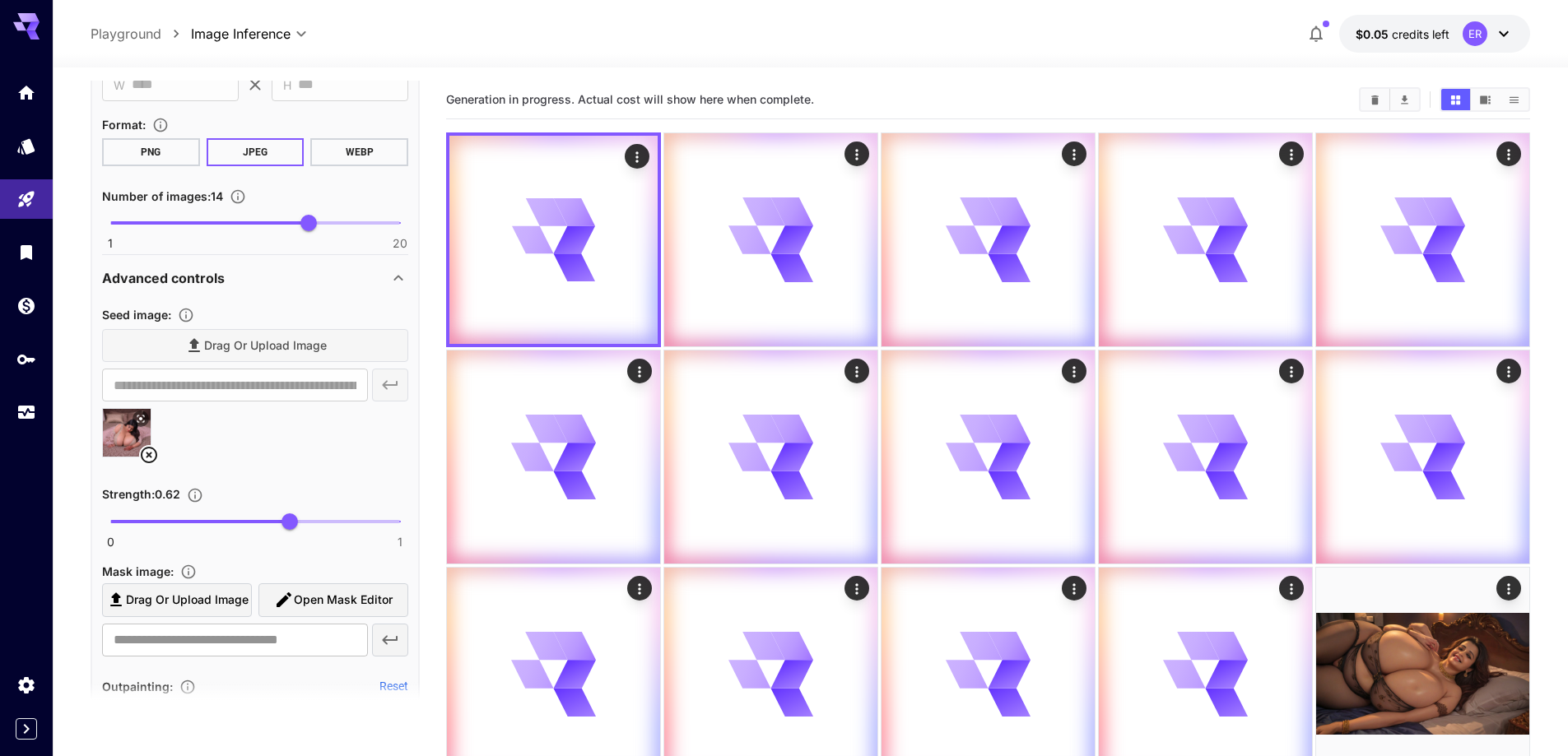
click at [145, 453] on icon at bounding box center [149, 454] width 20 height 20
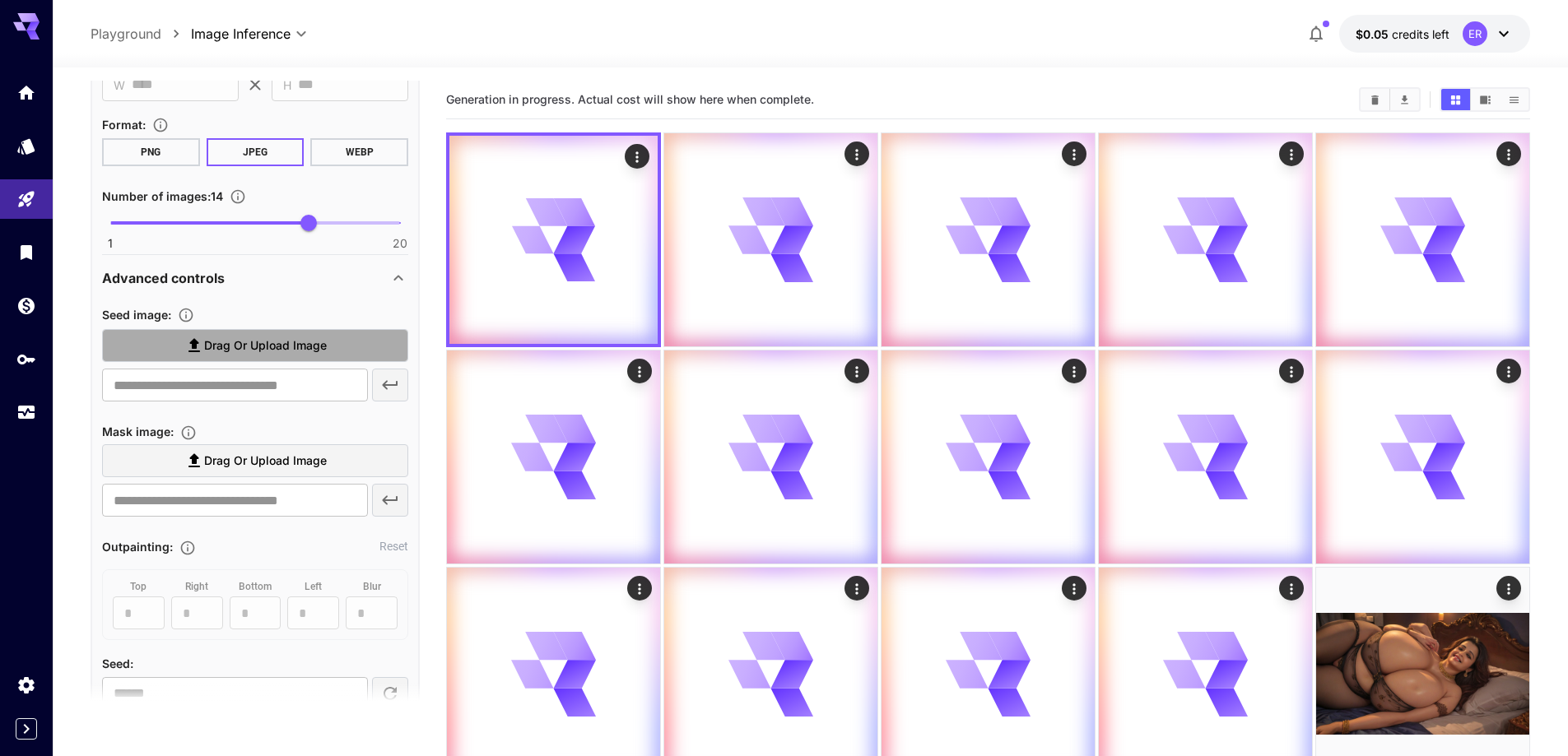
click at [278, 357] on label "Drag or upload image" at bounding box center [255, 346] width 306 height 33
click at [0, 0] on input "Drag or upload image" at bounding box center [0, 0] width 0 height 0
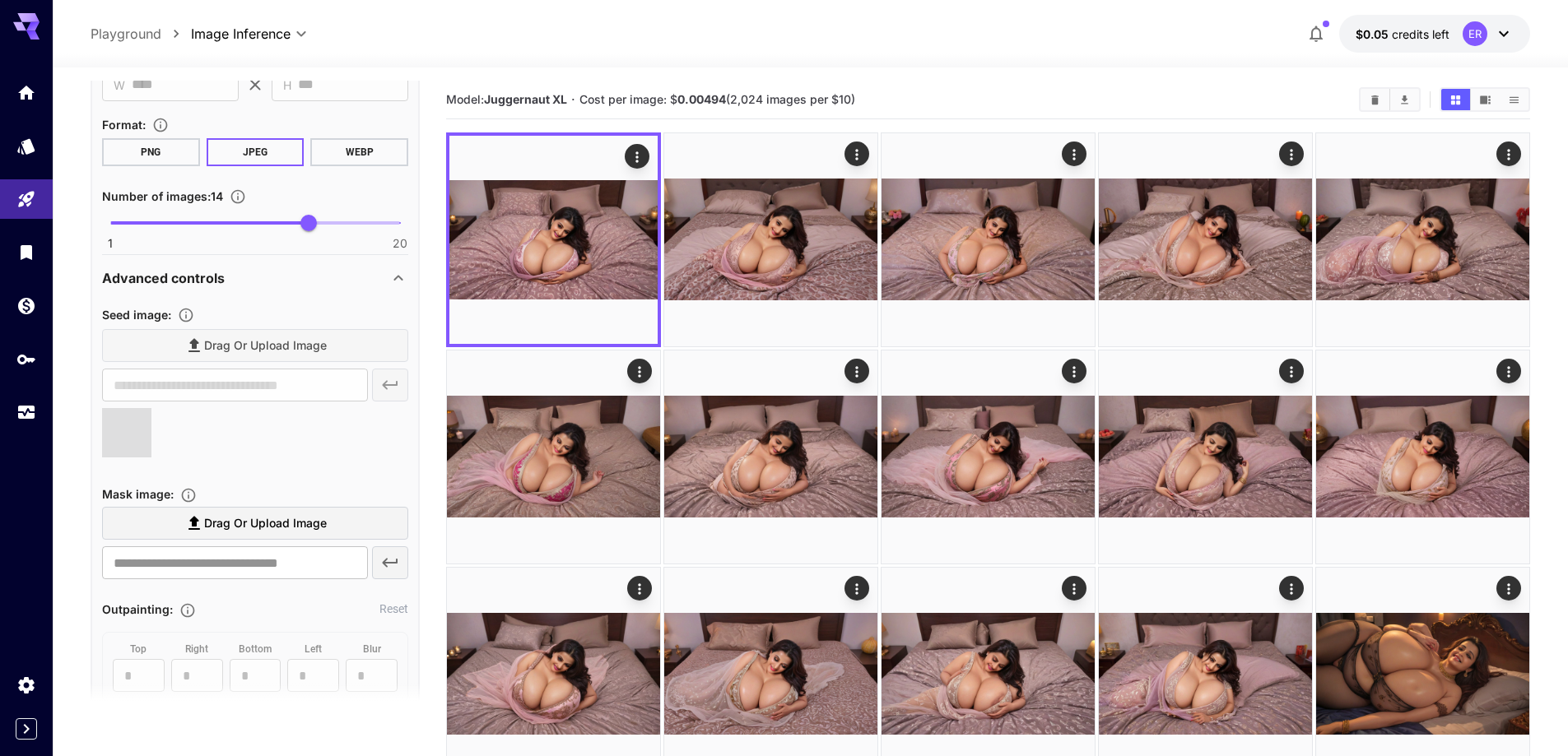
type input "**********"
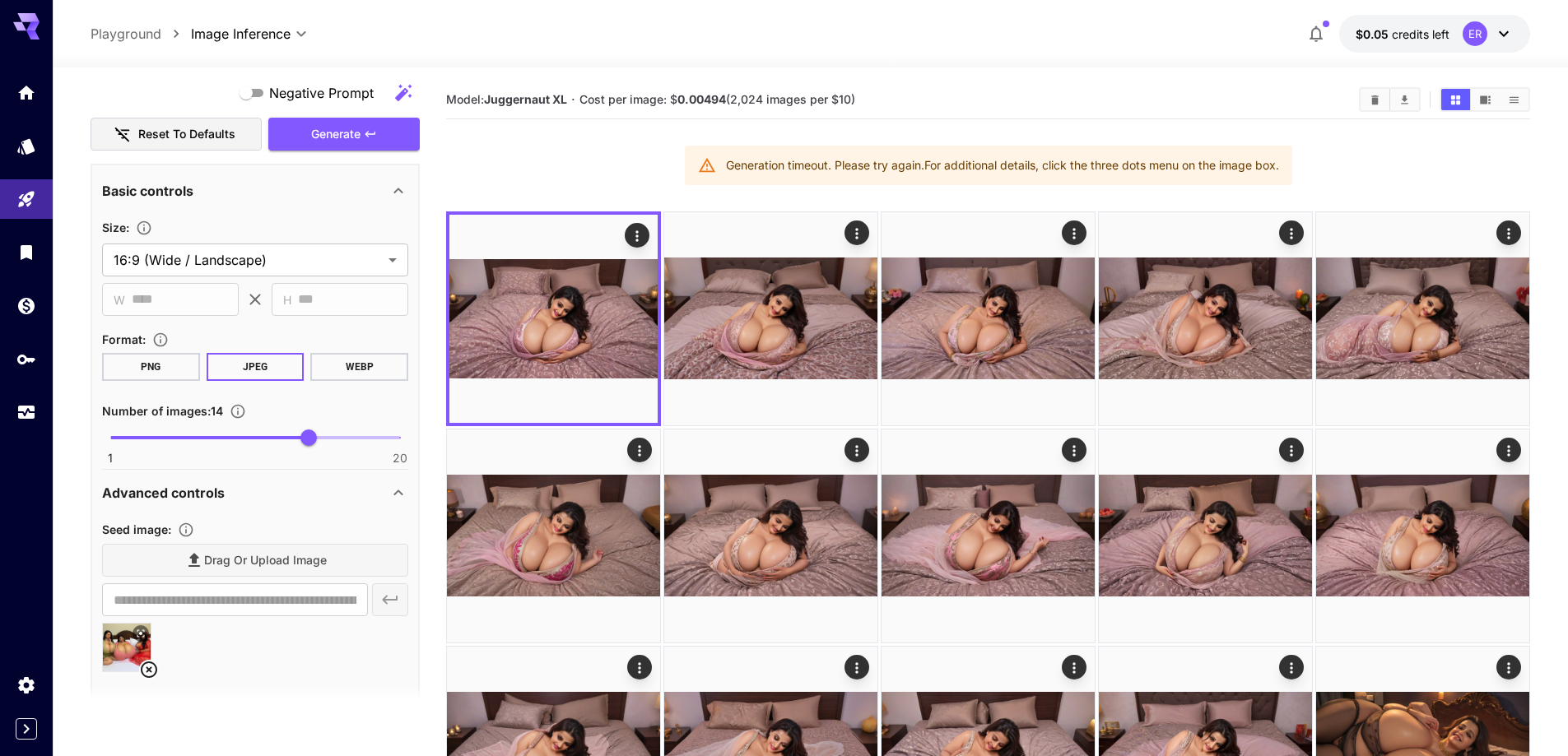
scroll to position [1272, 0]
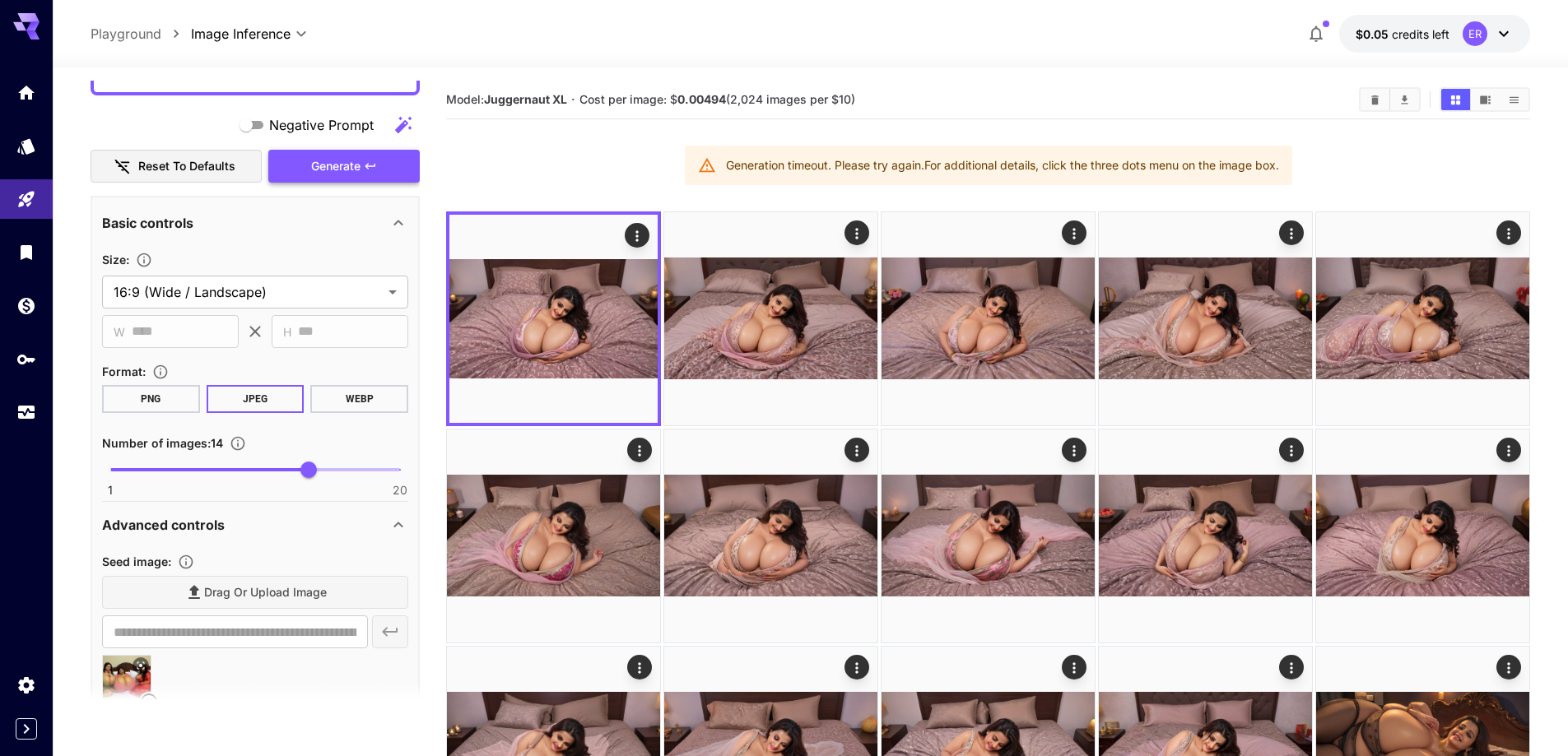
click at [321, 162] on span "Generate" at bounding box center [336, 167] width 50 height 21
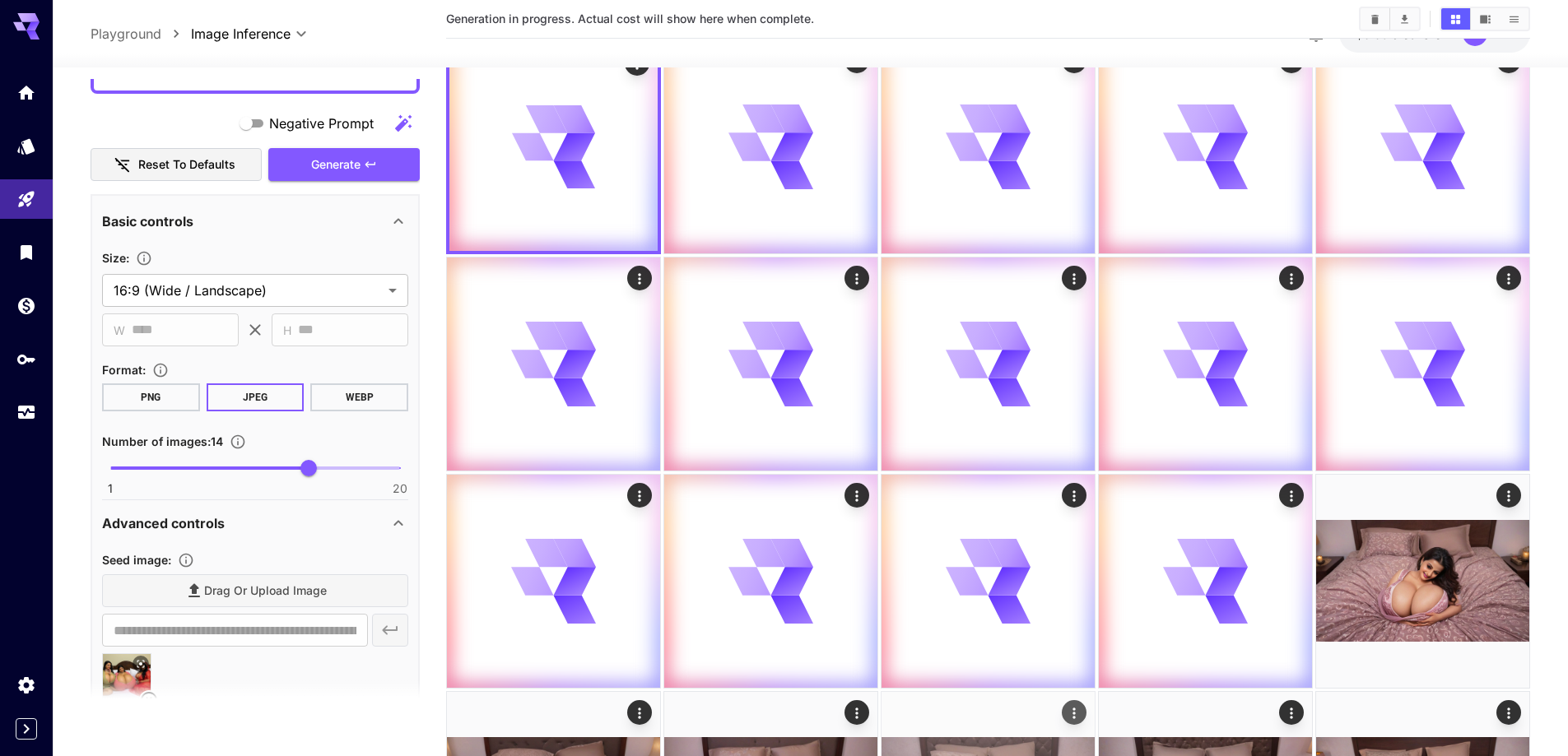
scroll to position [329, 0]
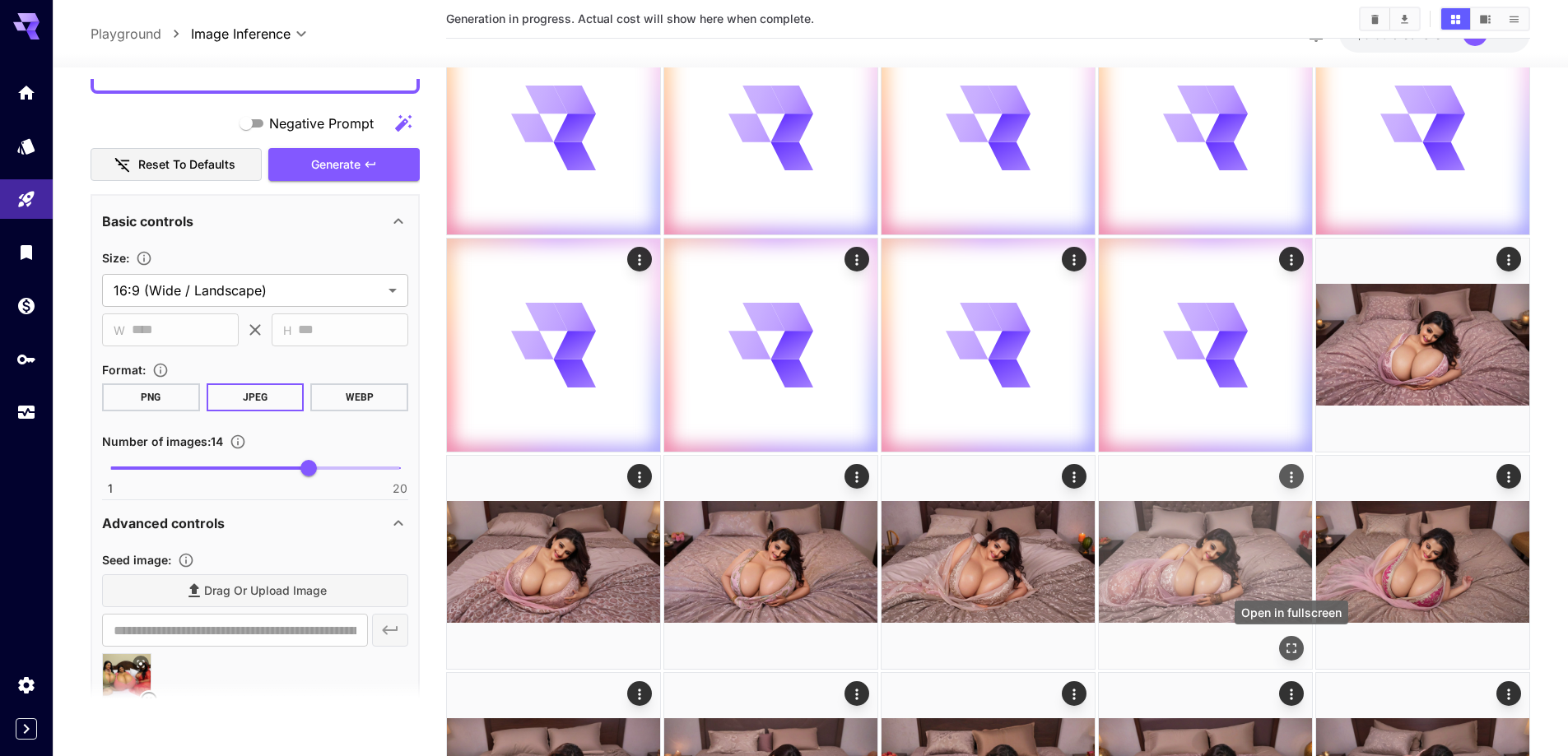
click at [1283, 652] on icon "Open in fullscreen" at bounding box center [1291, 647] width 16 height 16
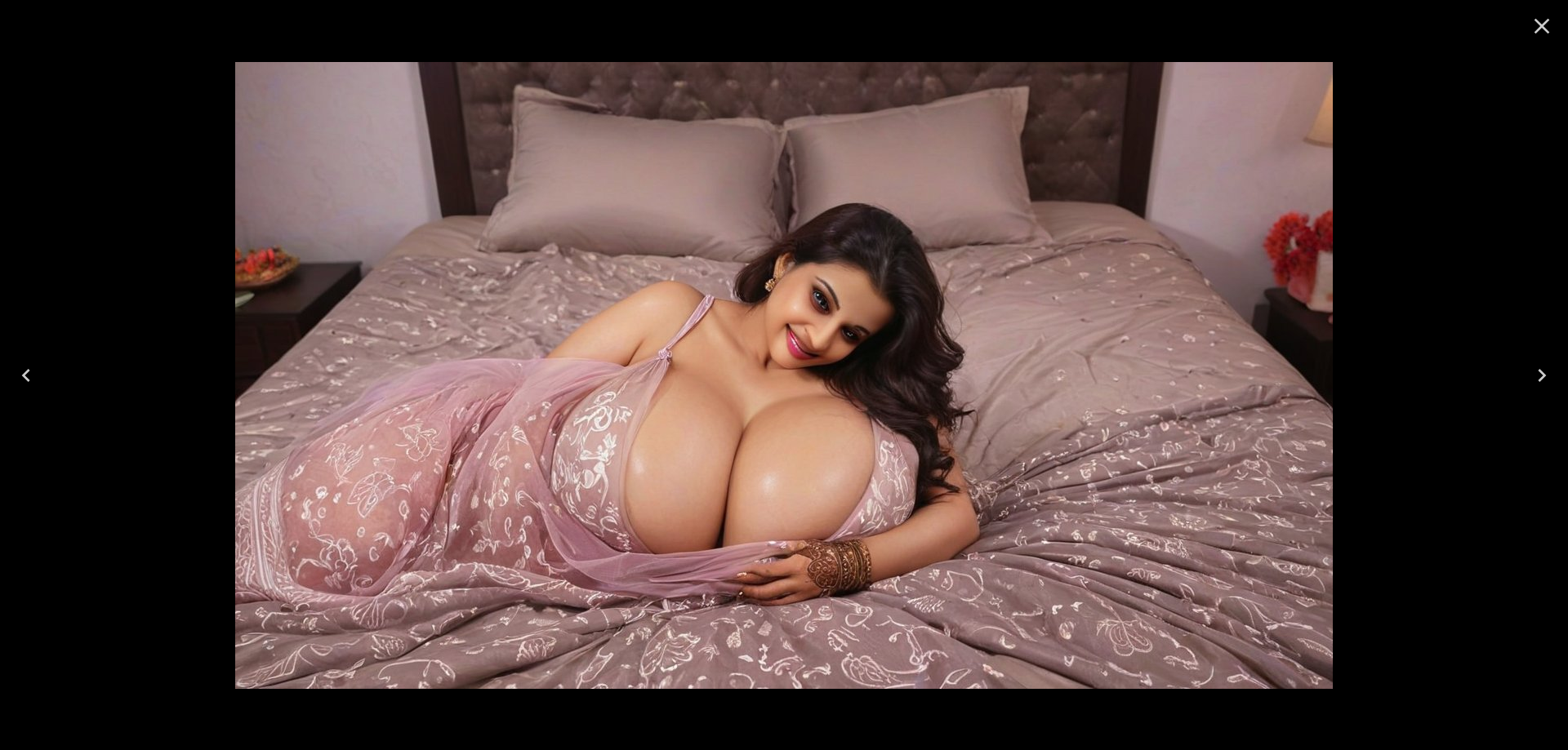
click at [1521, 371] on button "Next" at bounding box center [1543, 375] width 53 height 65
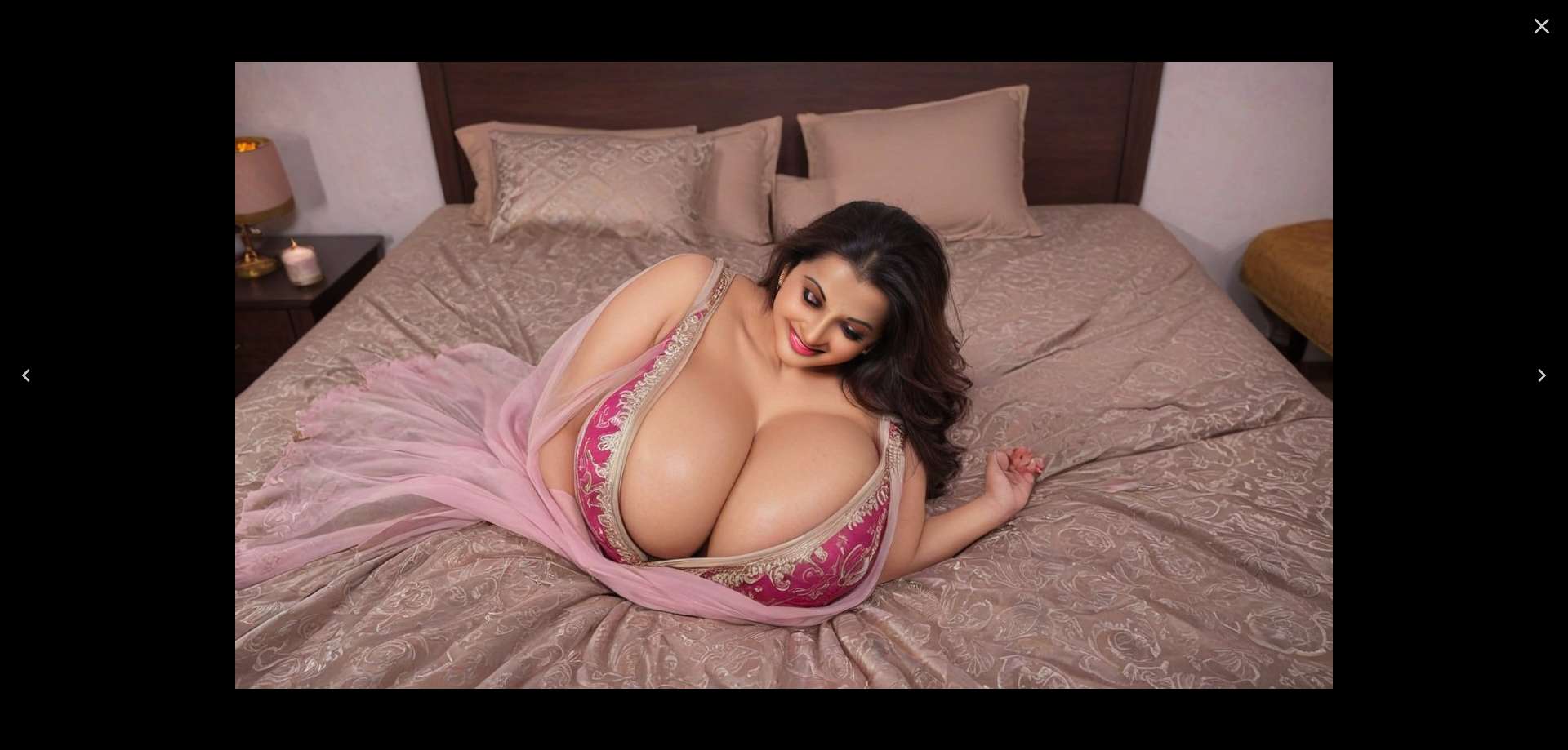
click at [1534, 378] on icon "Next" at bounding box center [1542, 375] width 26 height 26
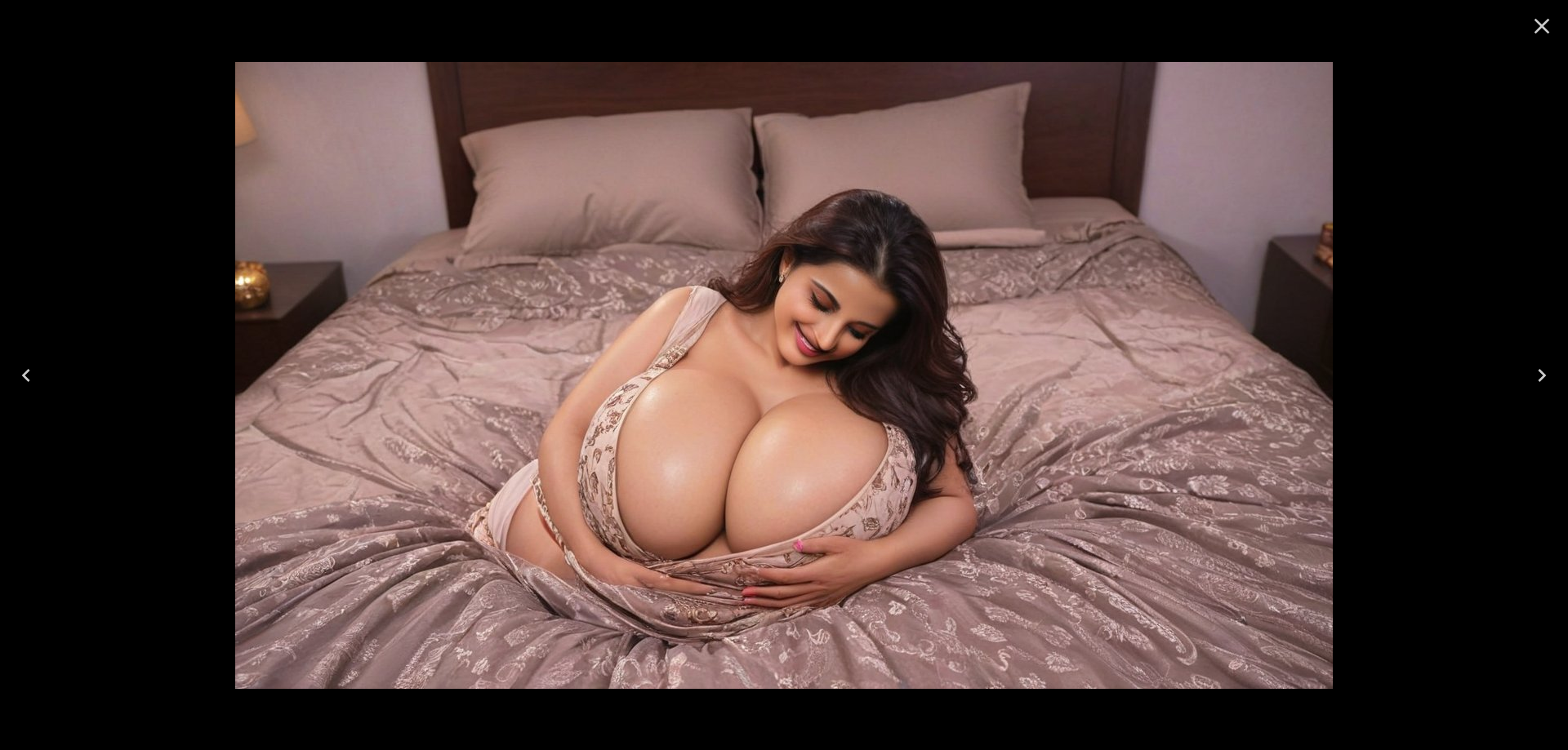
click at [1534, 378] on icon "Next" at bounding box center [1542, 375] width 26 height 26
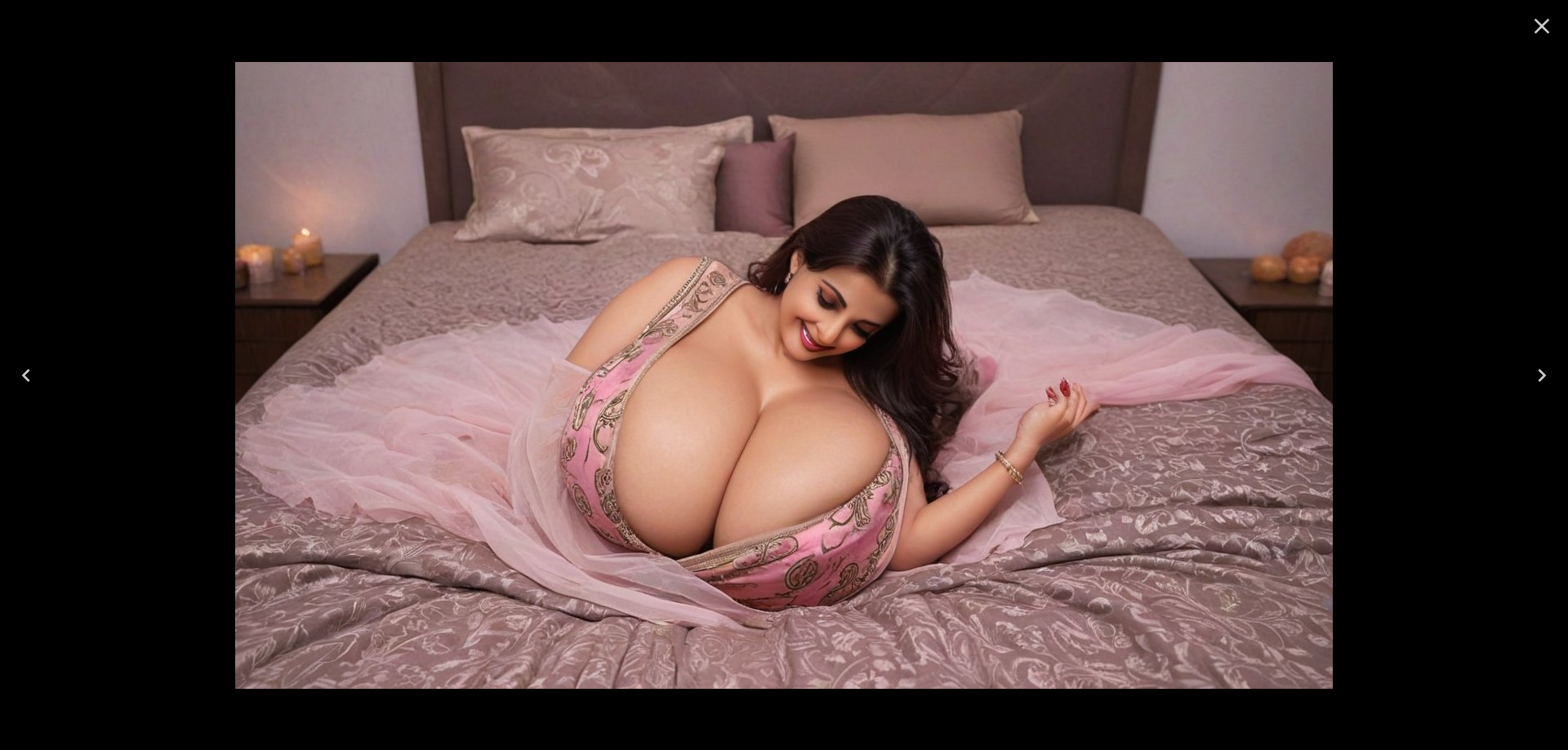
click at [1534, 378] on icon "Next" at bounding box center [1542, 375] width 26 height 26
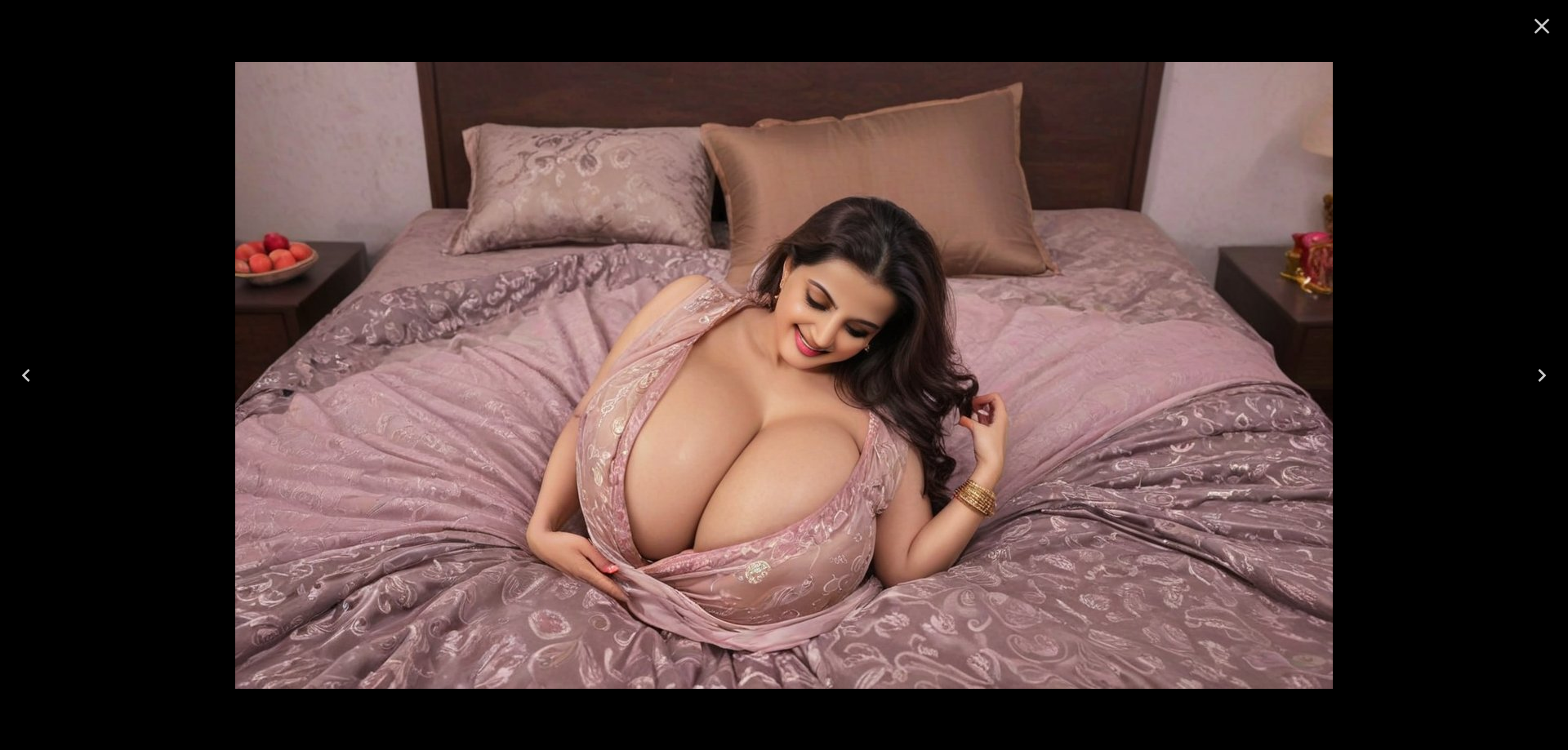
click at [1534, 378] on icon "Next" at bounding box center [1542, 375] width 26 height 26
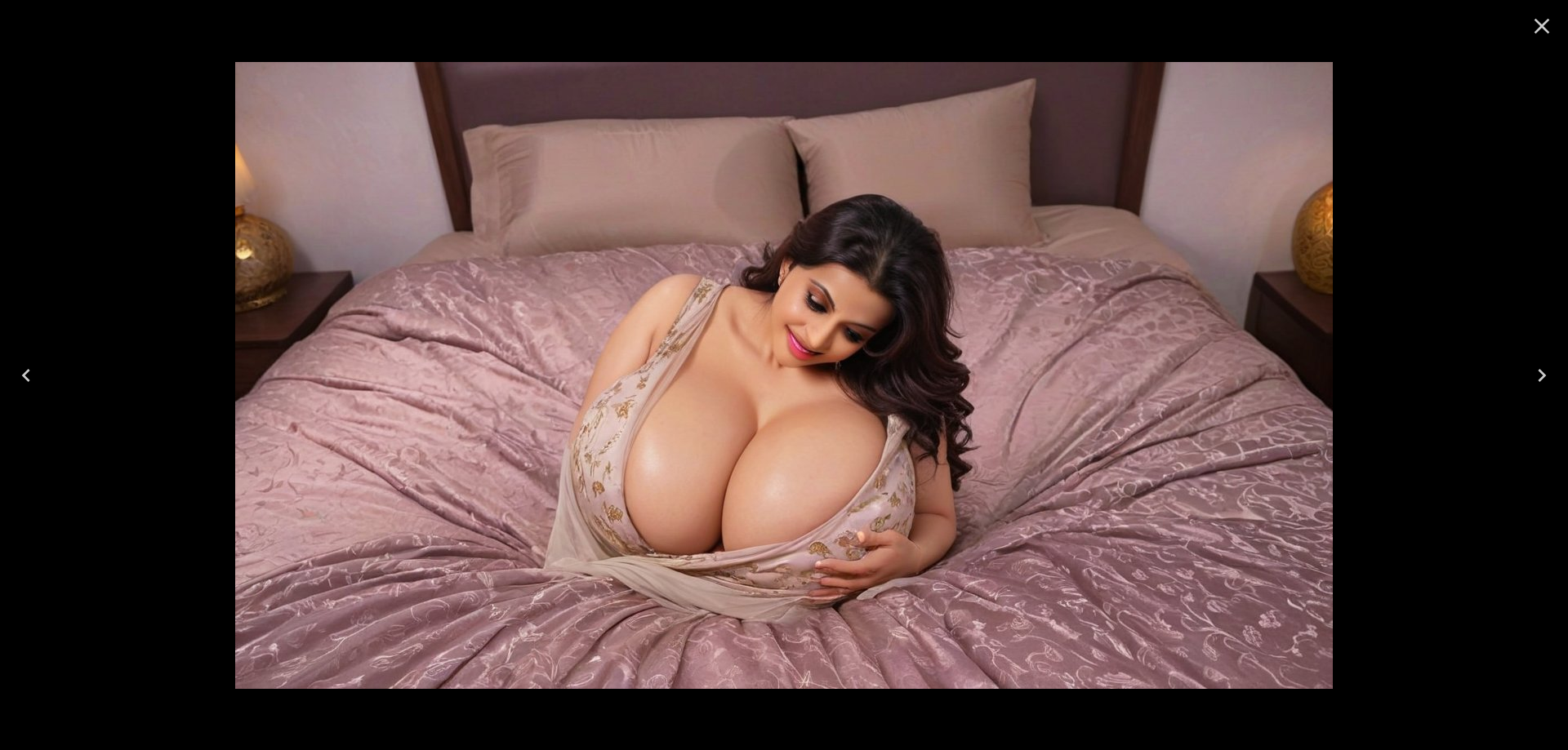
click at [1540, 36] on icon "Close" at bounding box center [1542, 25] width 26 height 26
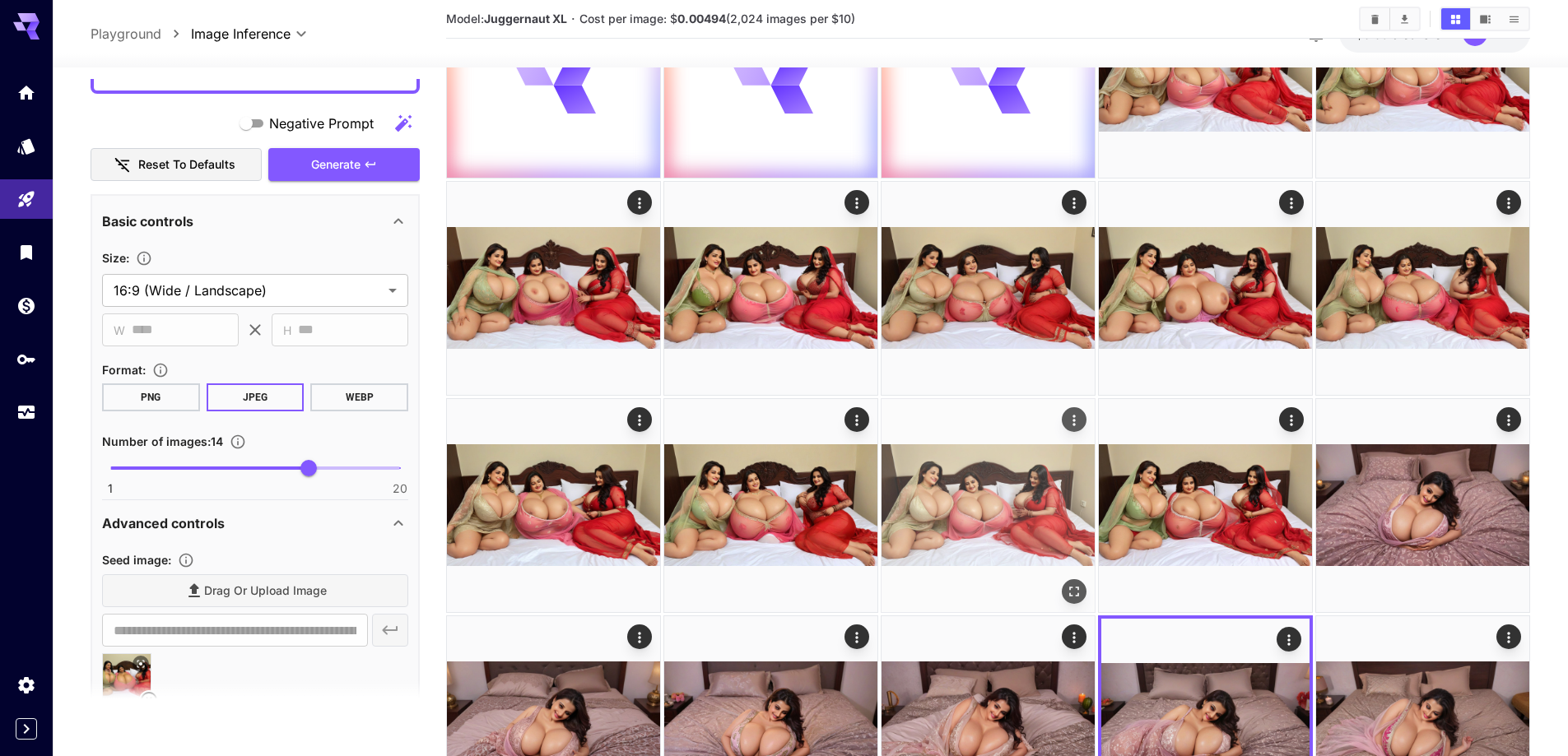
scroll to position [164, 0]
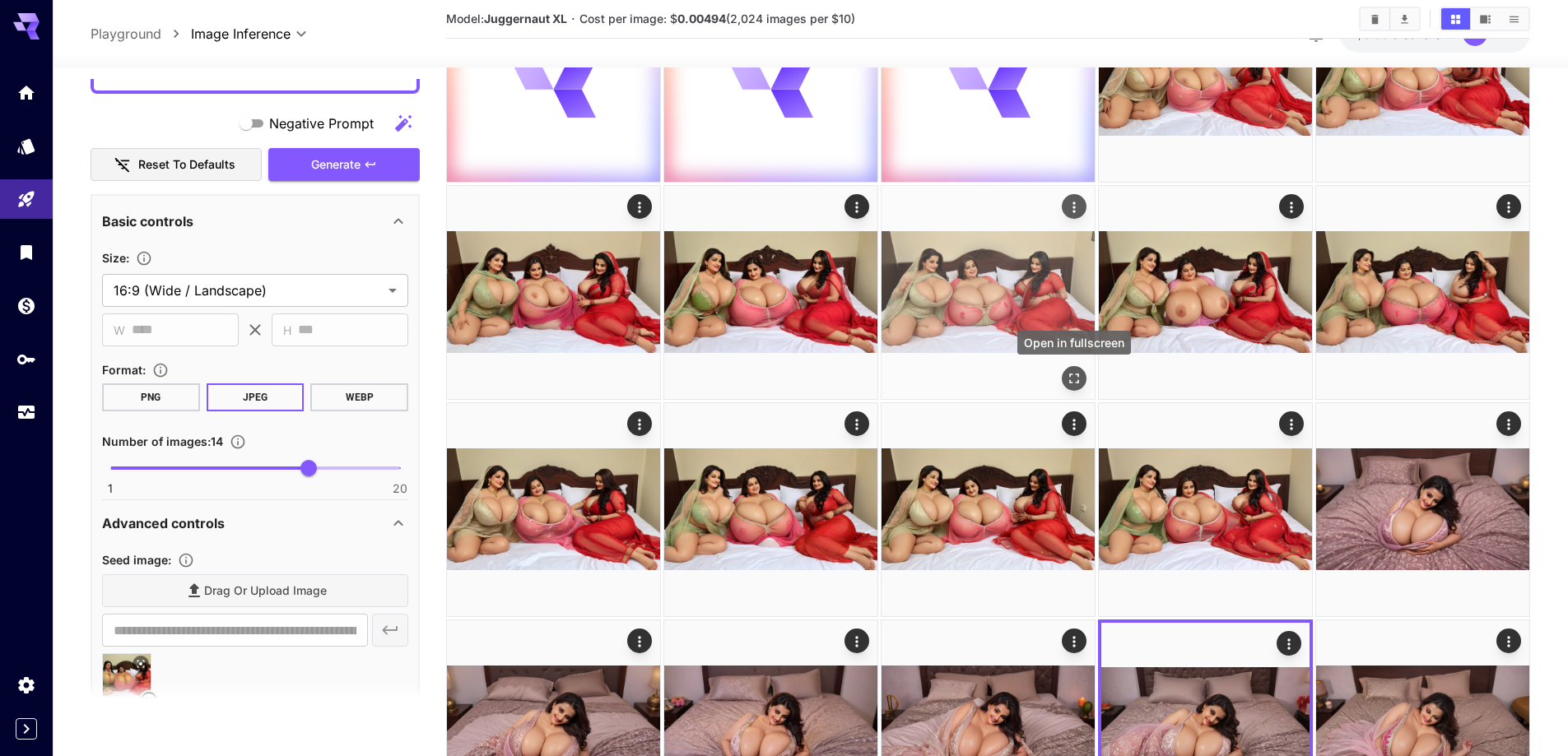
click at [1071, 375] on icon "Open in fullscreen" at bounding box center [1074, 379] width 10 height 10
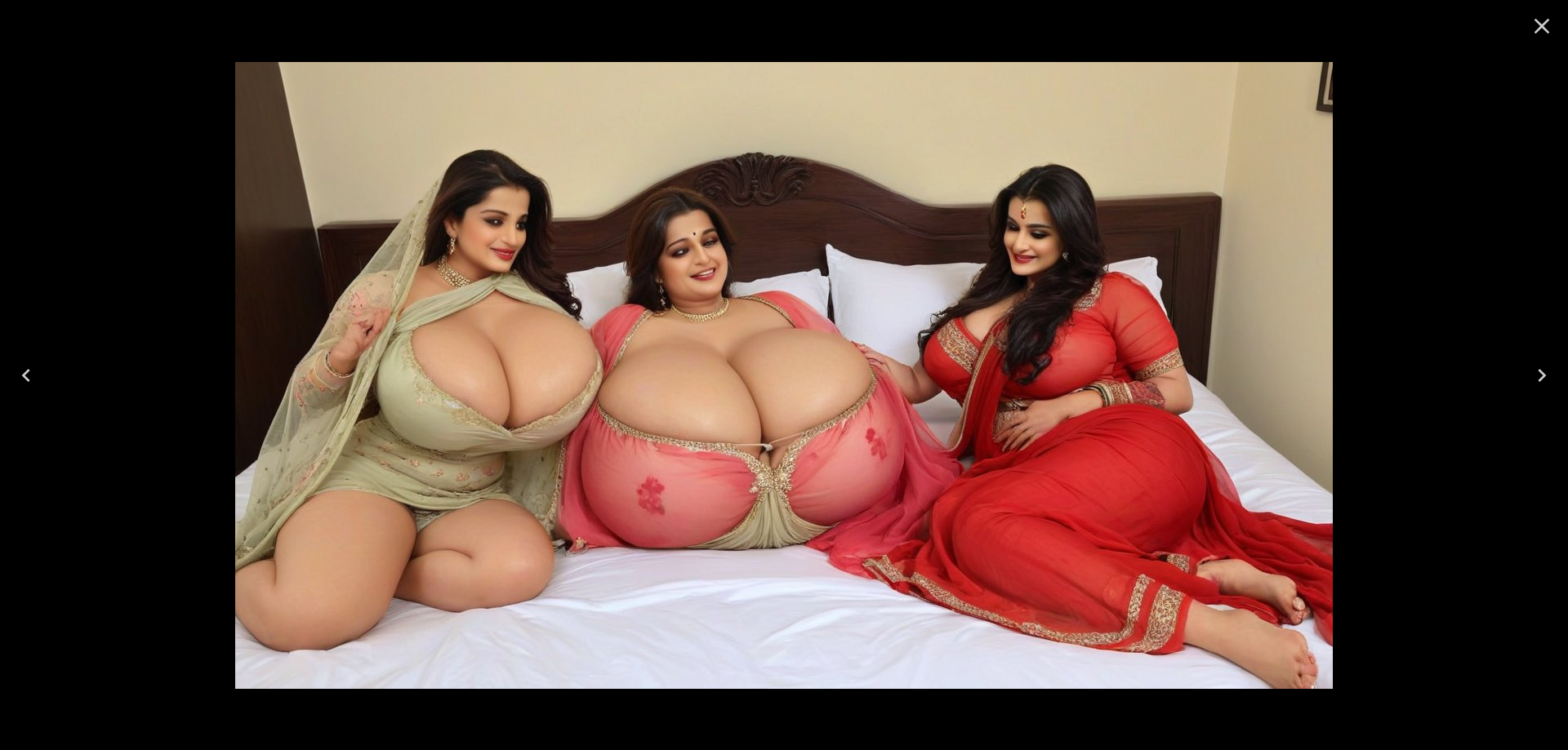
click at [1543, 23] on icon "Close" at bounding box center [1542, 25] width 26 height 26
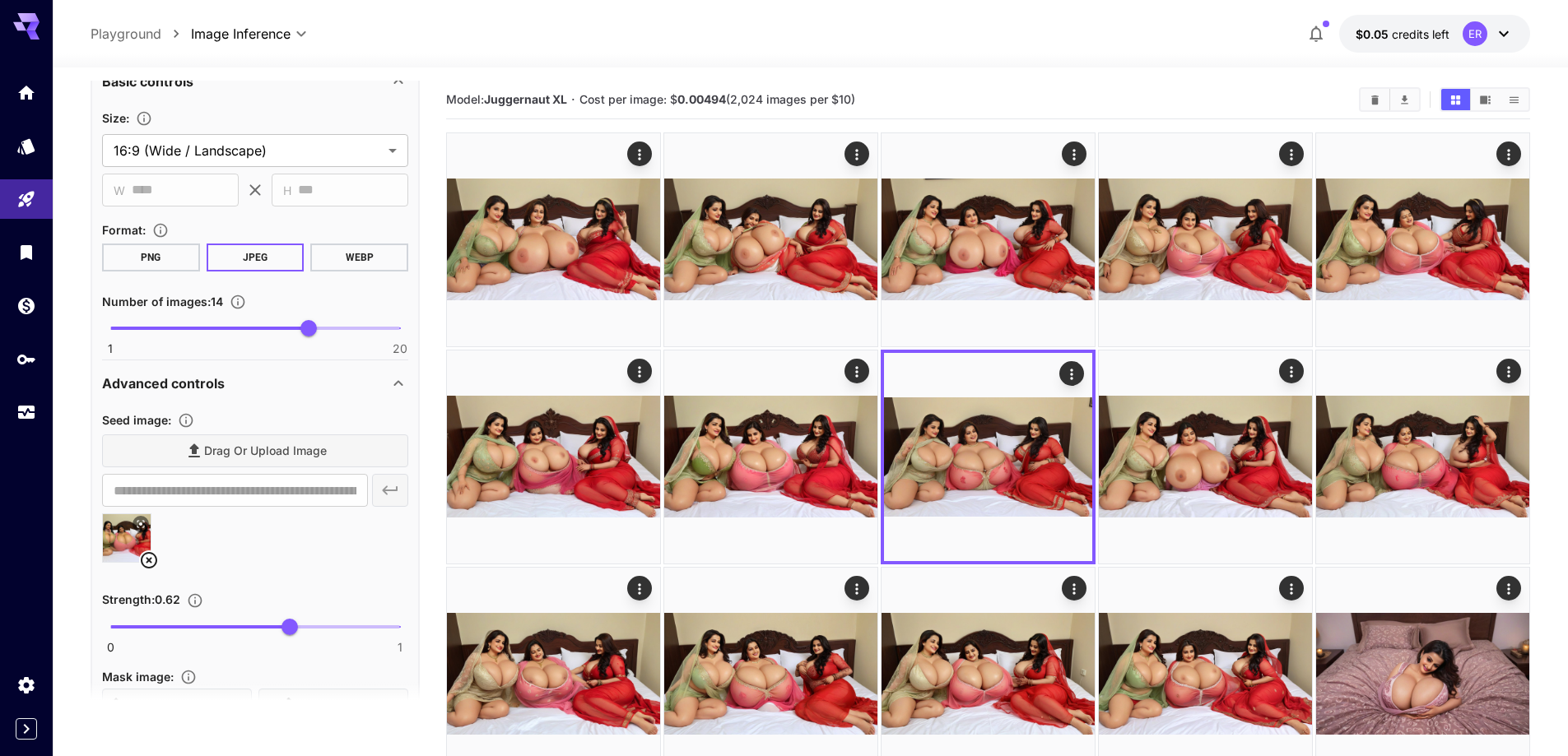
scroll to position [1437, 0]
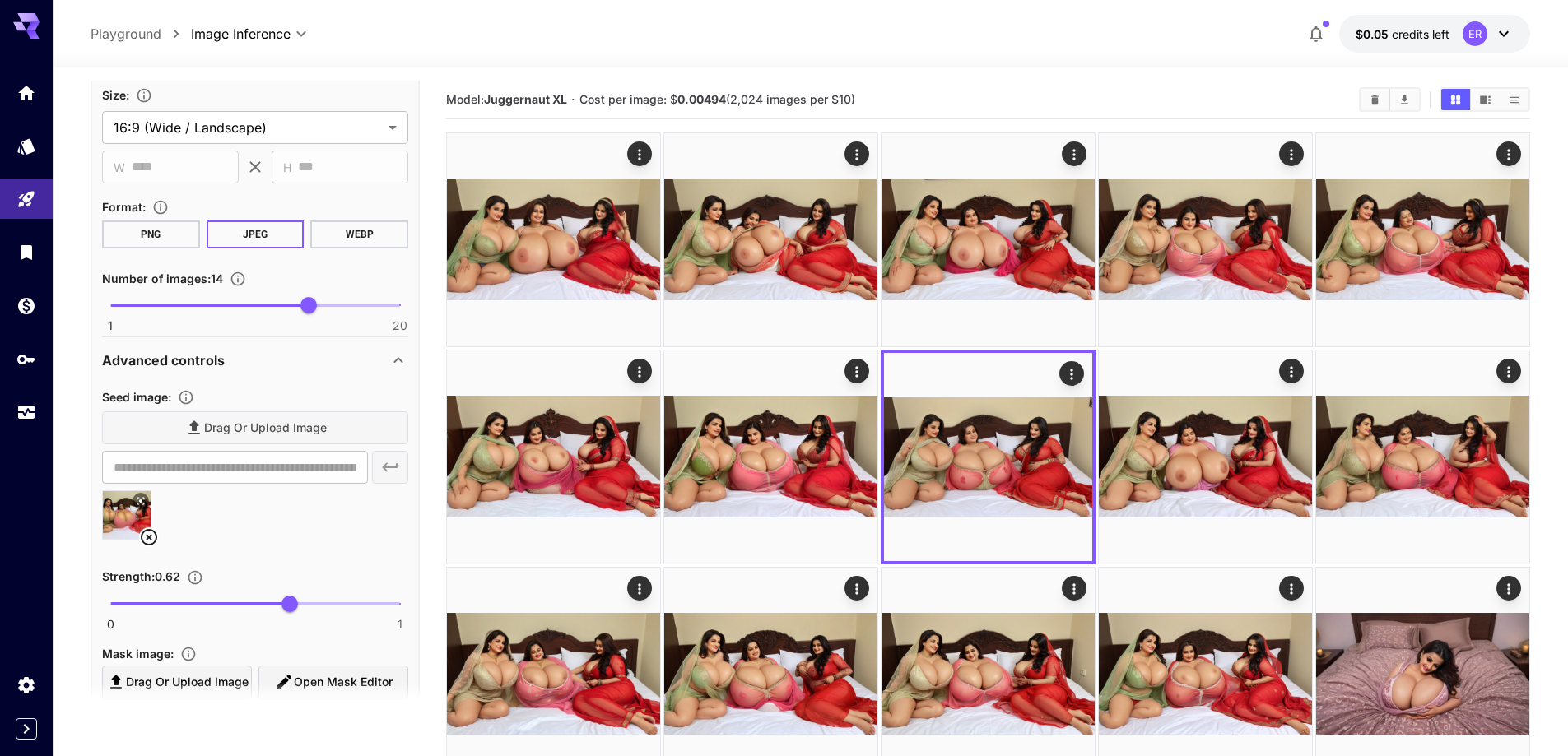
drag, startPoint x: 143, startPoint y: 538, endPoint x: 253, endPoint y: 466, distance: 131.5
click at [144, 538] on icon at bounding box center [149, 537] width 20 height 20
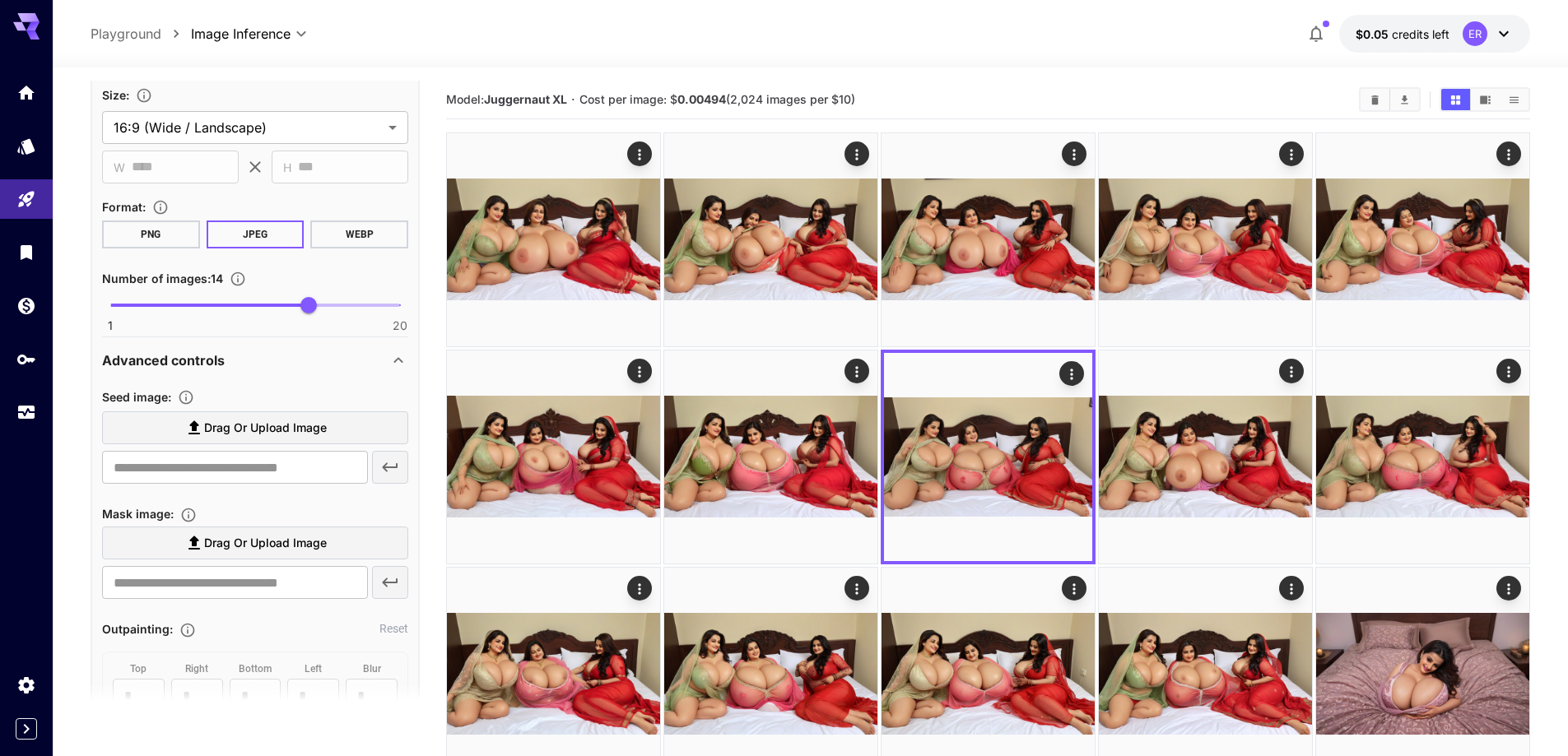
click at [282, 436] on span "Drag or upload image" at bounding box center [265, 428] width 122 height 21
click at [0, 0] on input "Drag or upload image" at bounding box center [0, 0] width 0 height 0
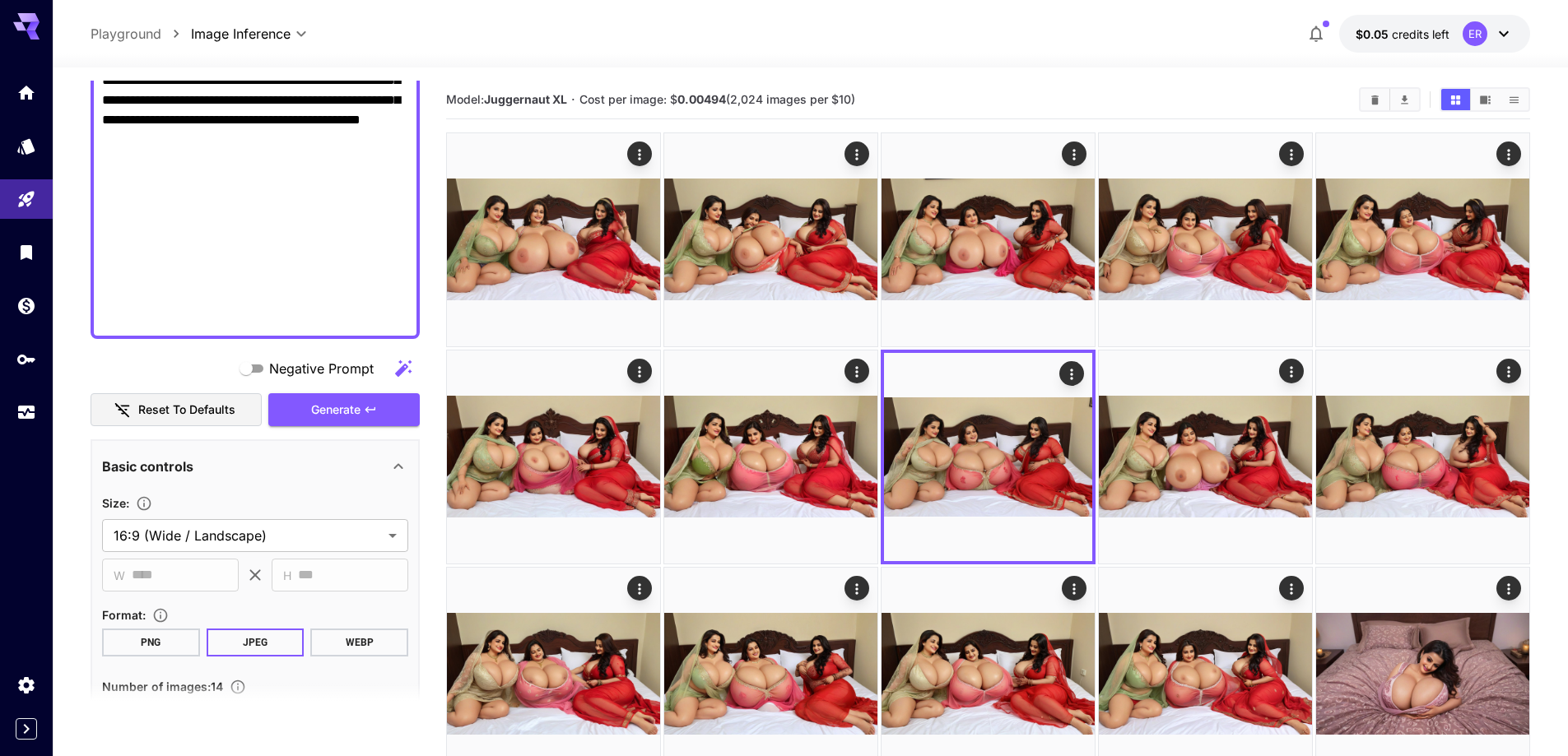
scroll to position [1025, 0]
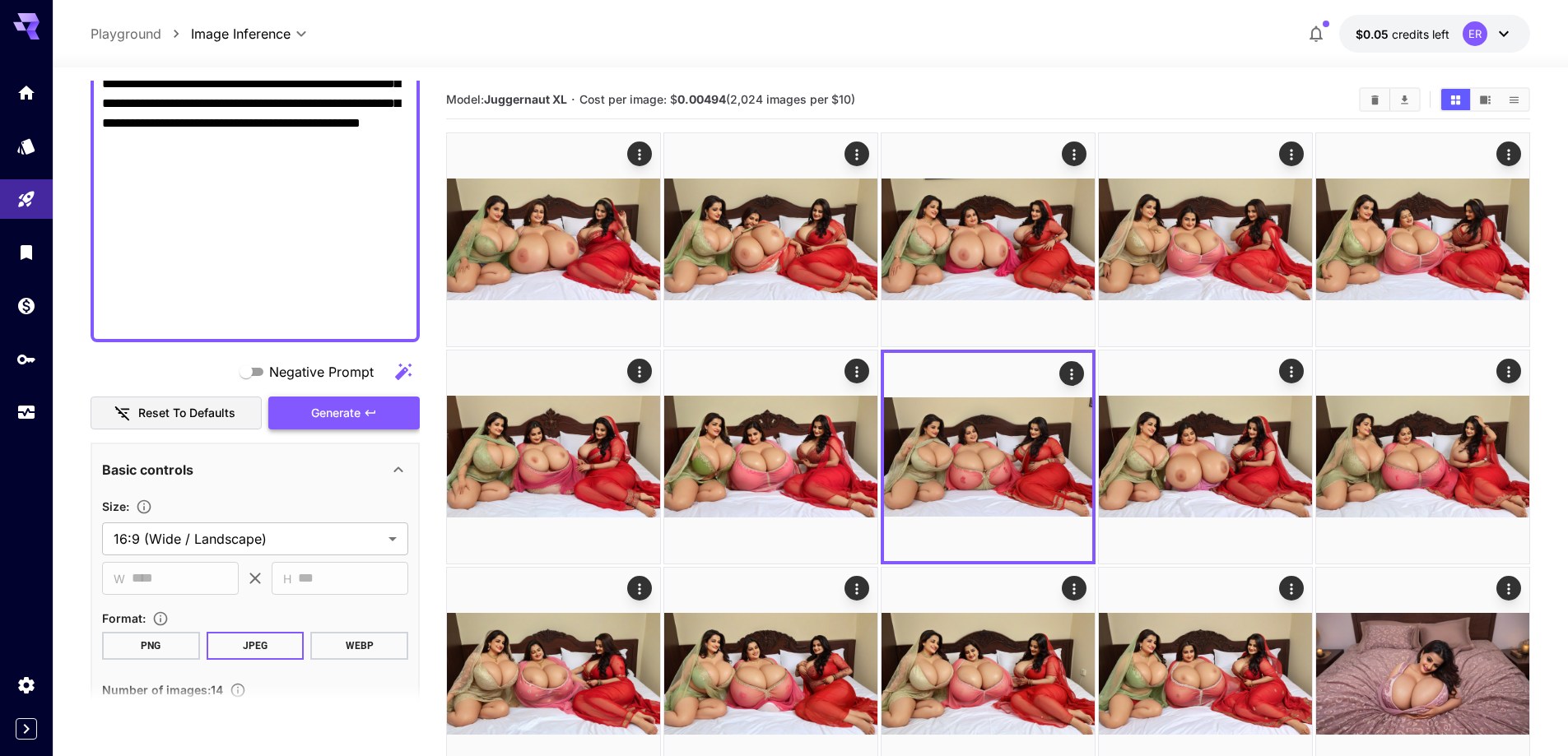
type input "**********"
click at [336, 411] on span "Generate" at bounding box center [336, 413] width 50 height 21
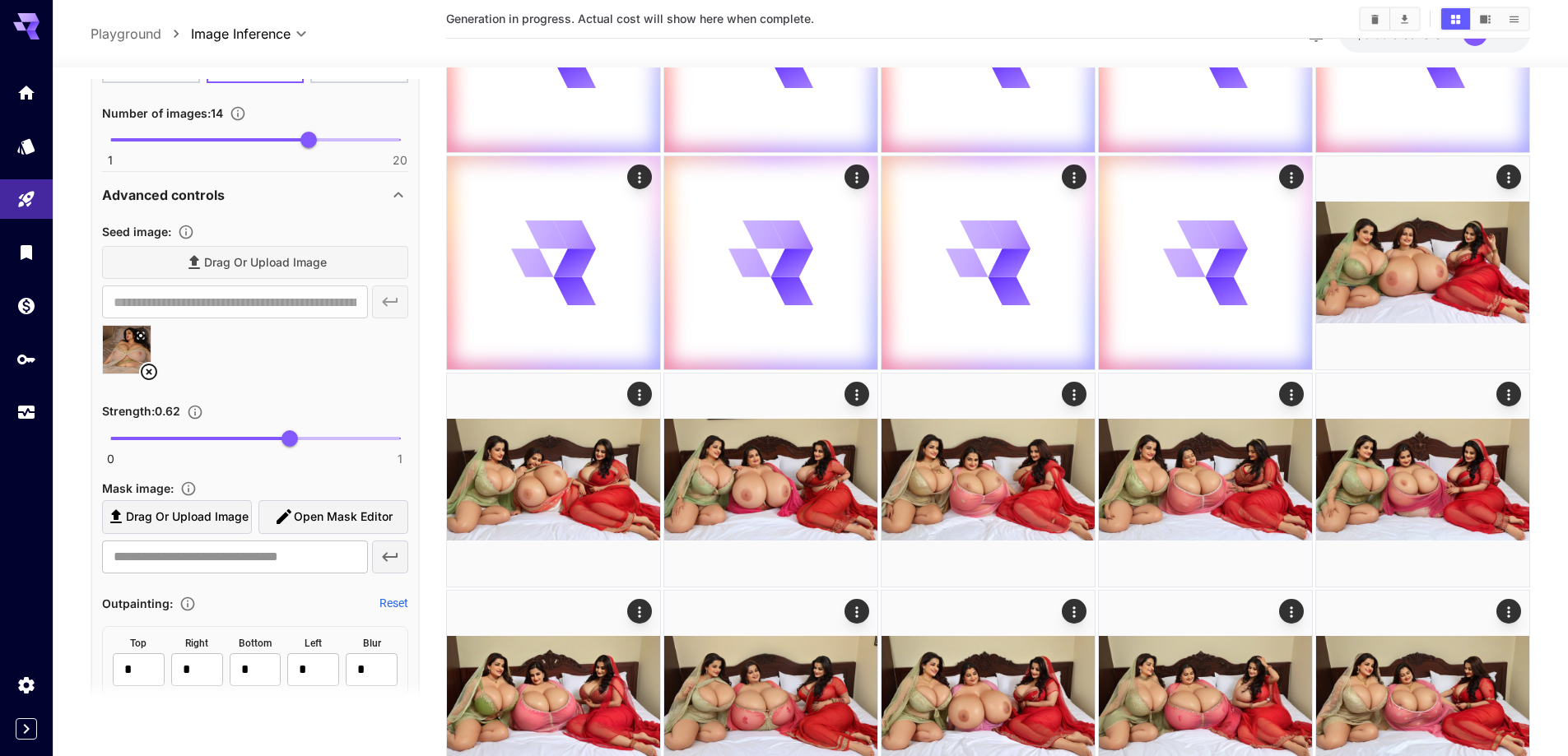
scroll to position [1601, 0]
drag, startPoint x: 145, startPoint y: 368, endPoint x: 202, endPoint y: 340, distance: 63.5
click at [146, 368] on icon at bounding box center [149, 370] width 20 height 20
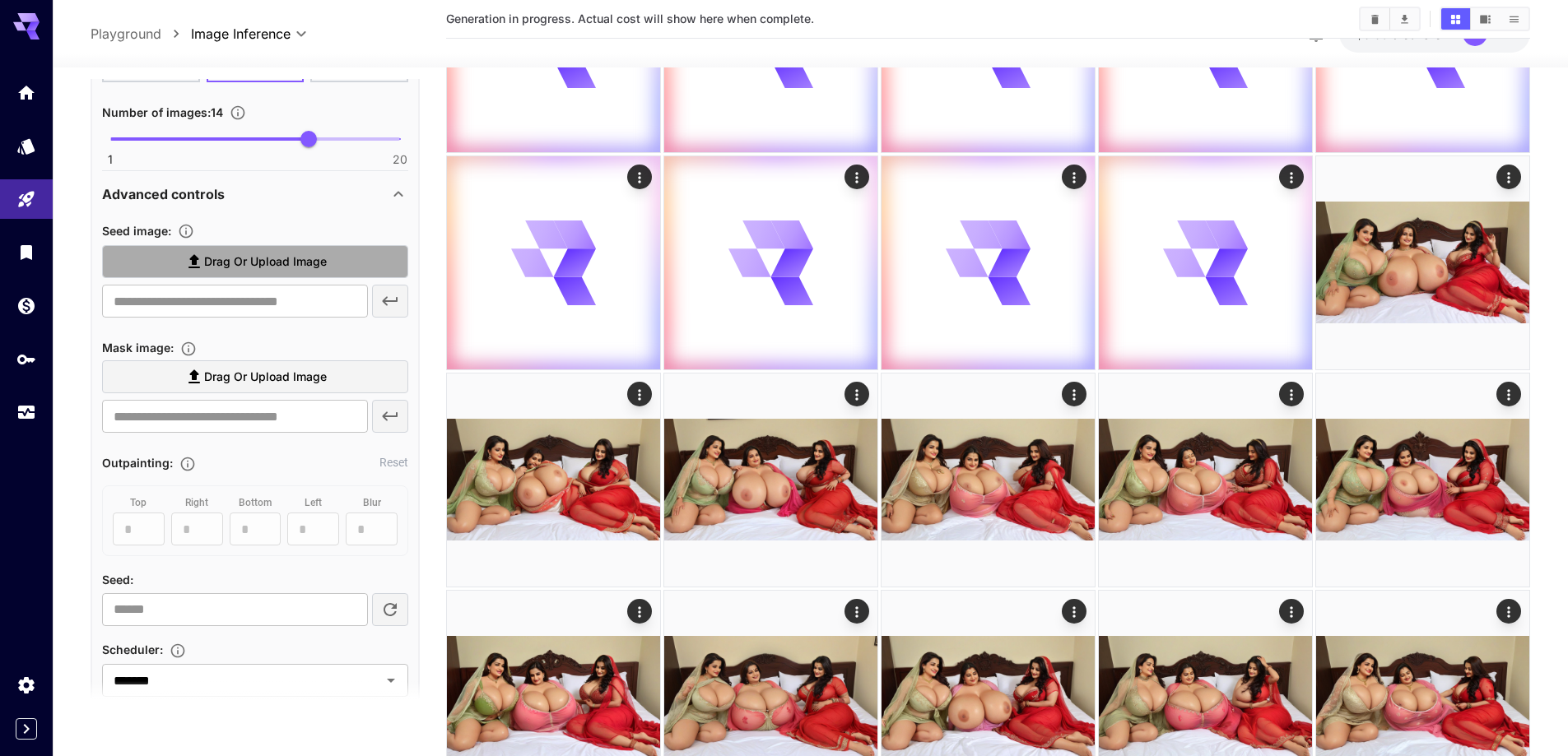
click at [269, 262] on span "Drag or upload image" at bounding box center [265, 262] width 122 height 21
click at [0, 0] on input "Drag or upload image" at bounding box center [0, 0] width 0 height 0
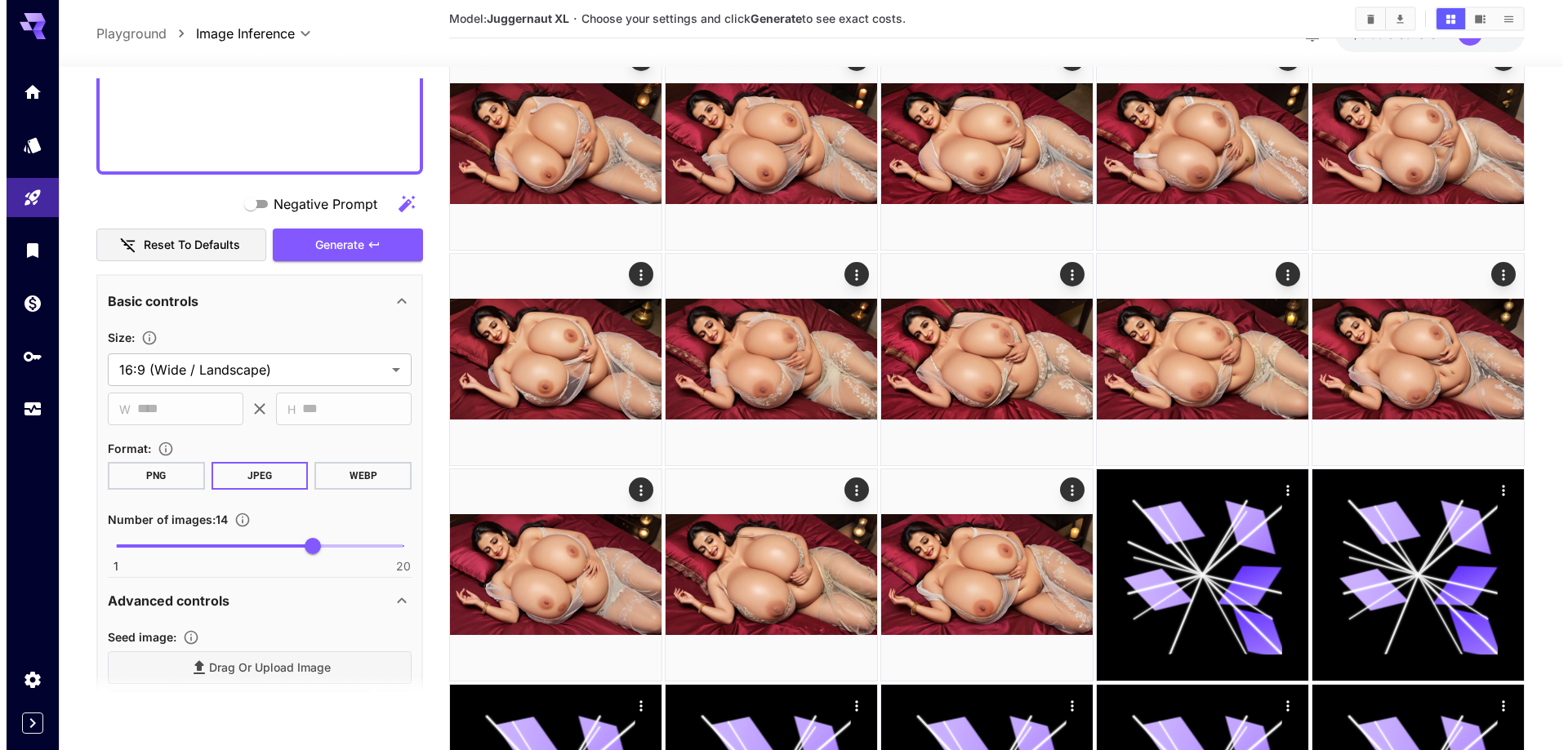
scroll to position [4162, 0]
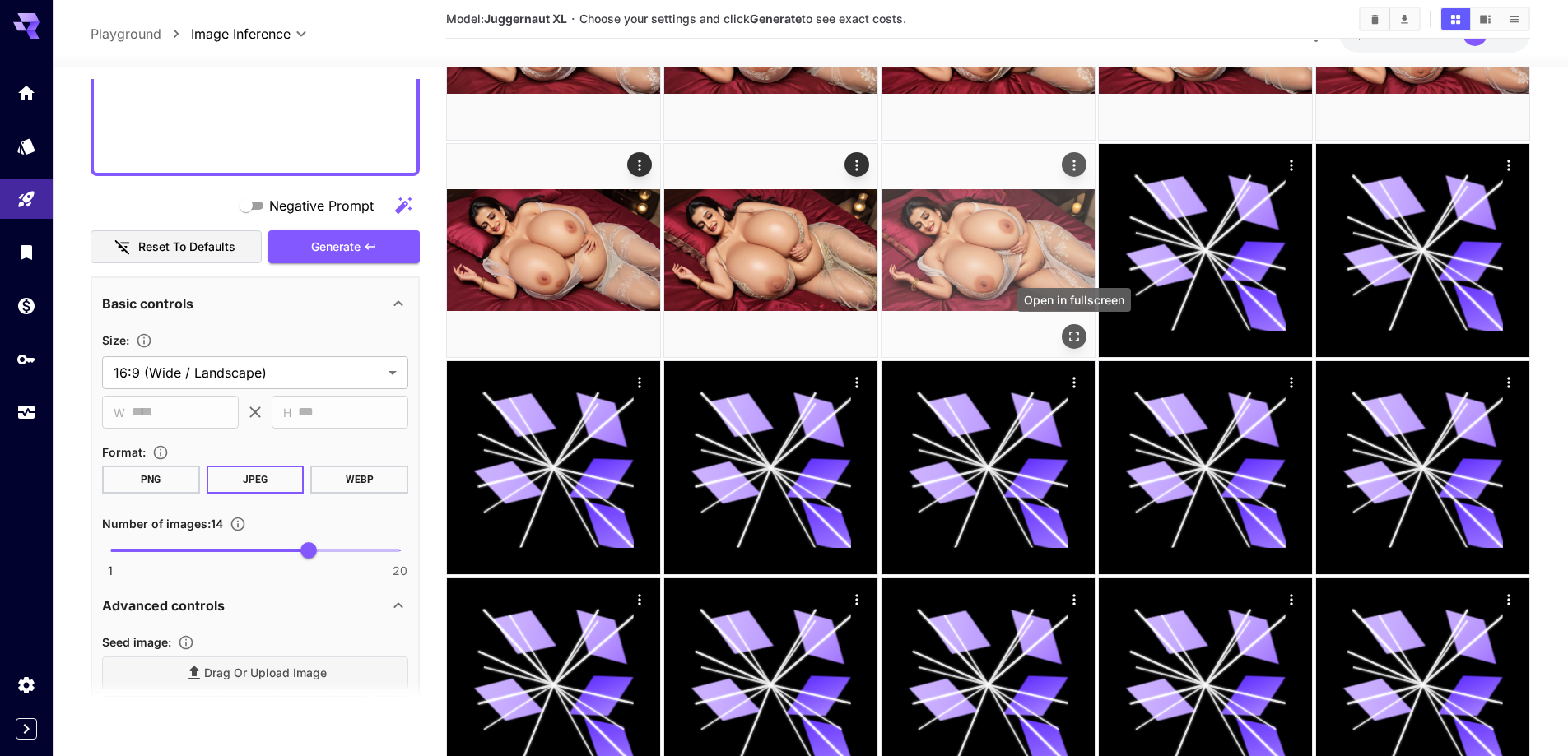
click at [1073, 332] on icon "Open in fullscreen" at bounding box center [1074, 335] width 16 height 16
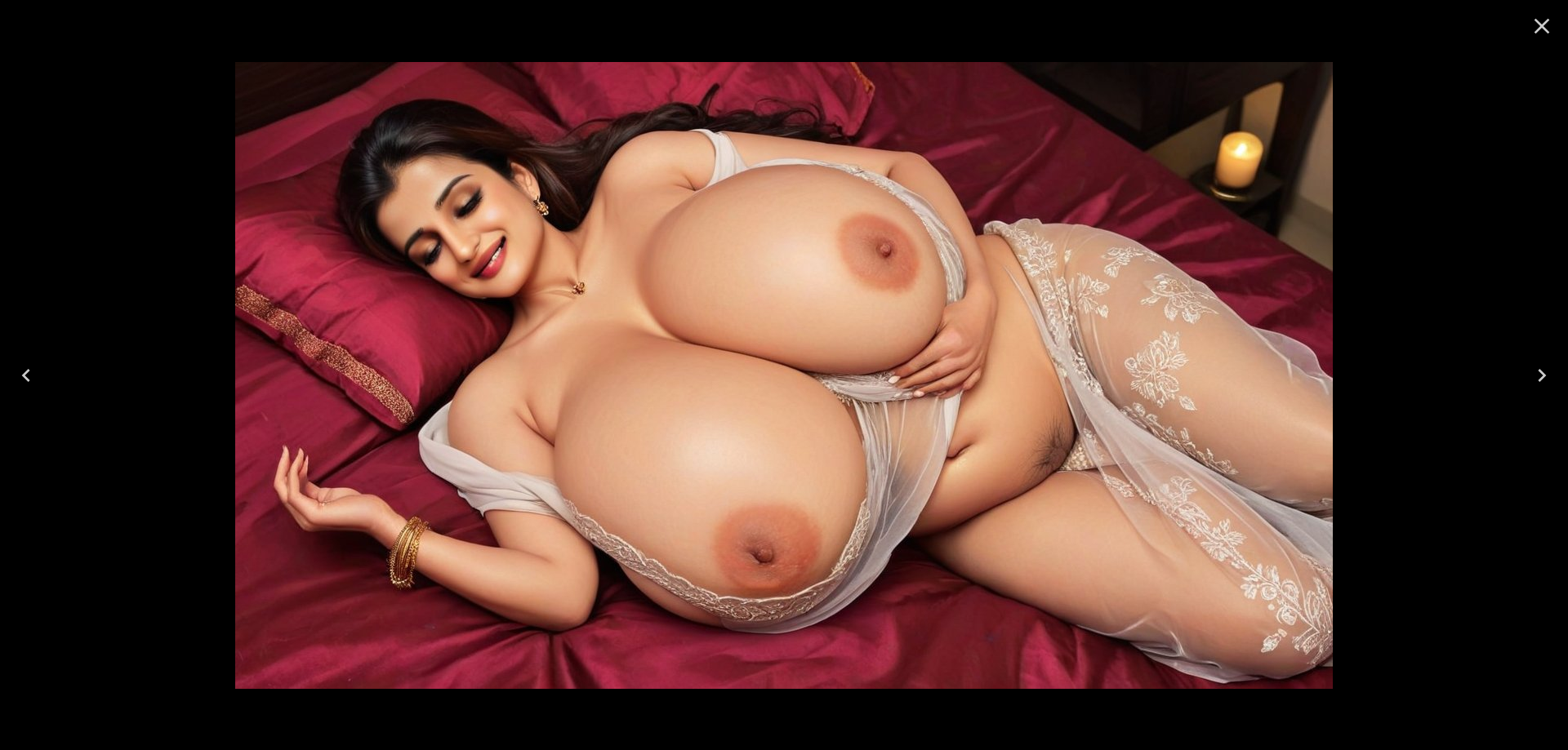
click at [25, 366] on icon "Previous" at bounding box center [25, 375] width 26 height 26
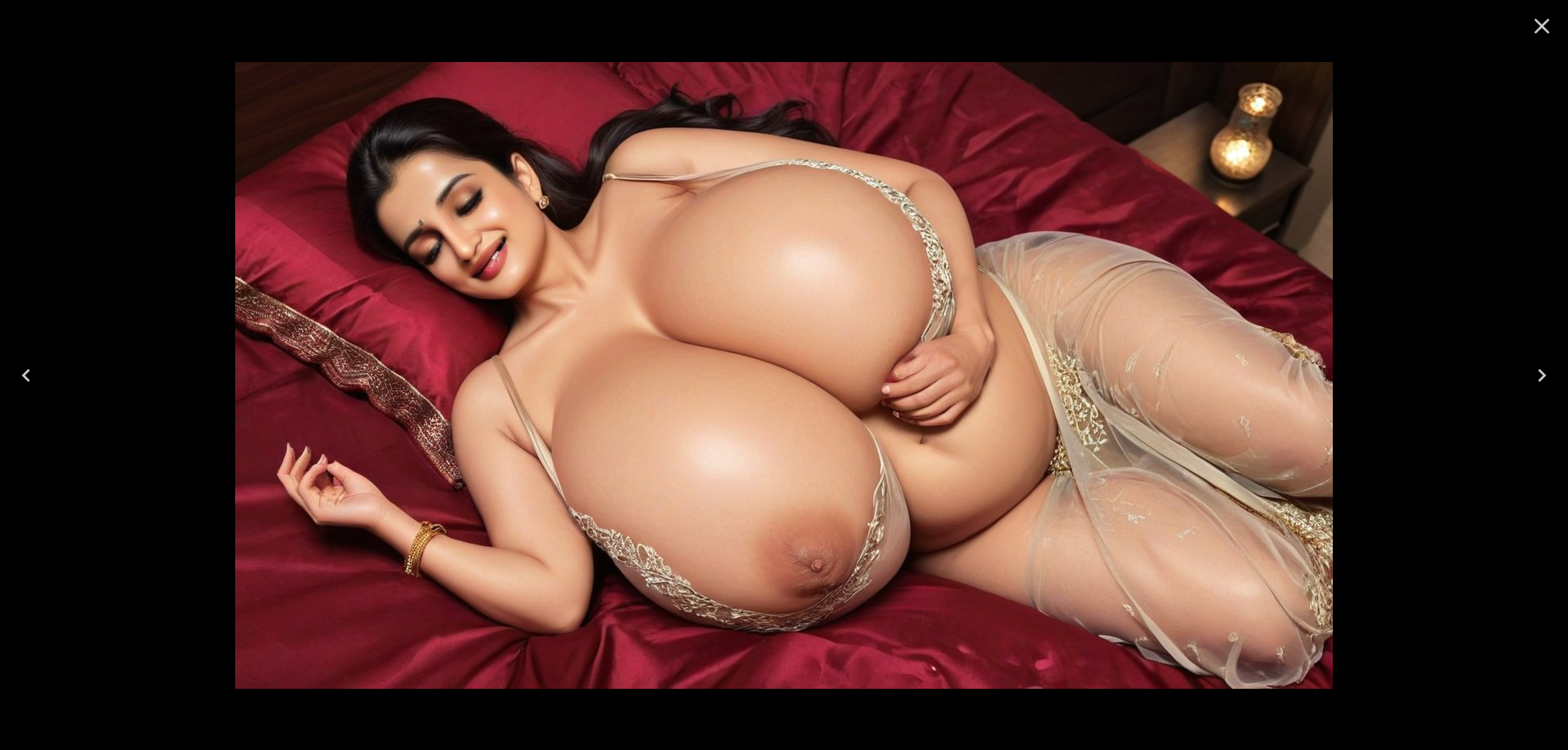
click at [47, 380] on button "Previous" at bounding box center [26, 375] width 53 height 65
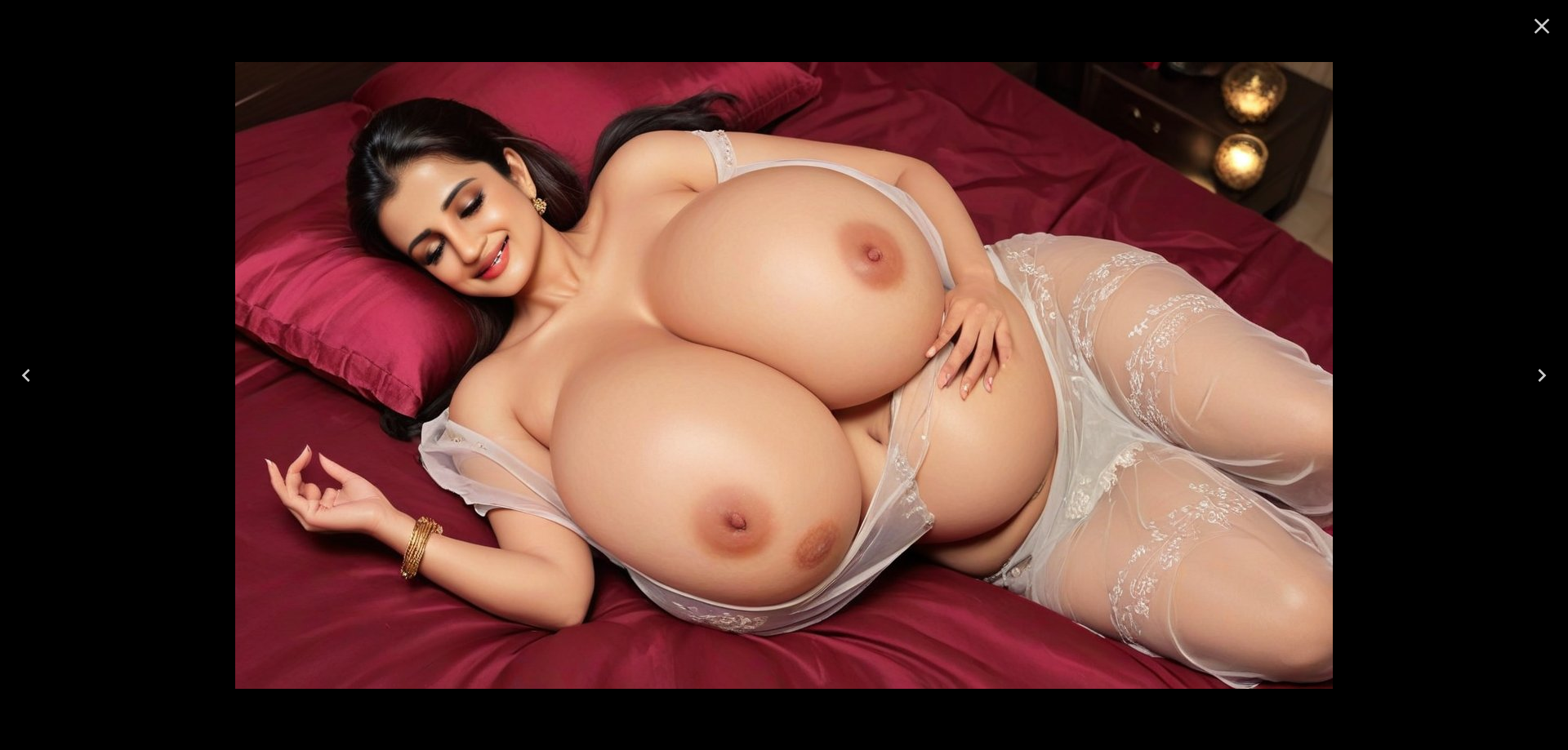
click at [47, 380] on button "Previous" at bounding box center [26, 375] width 53 height 65
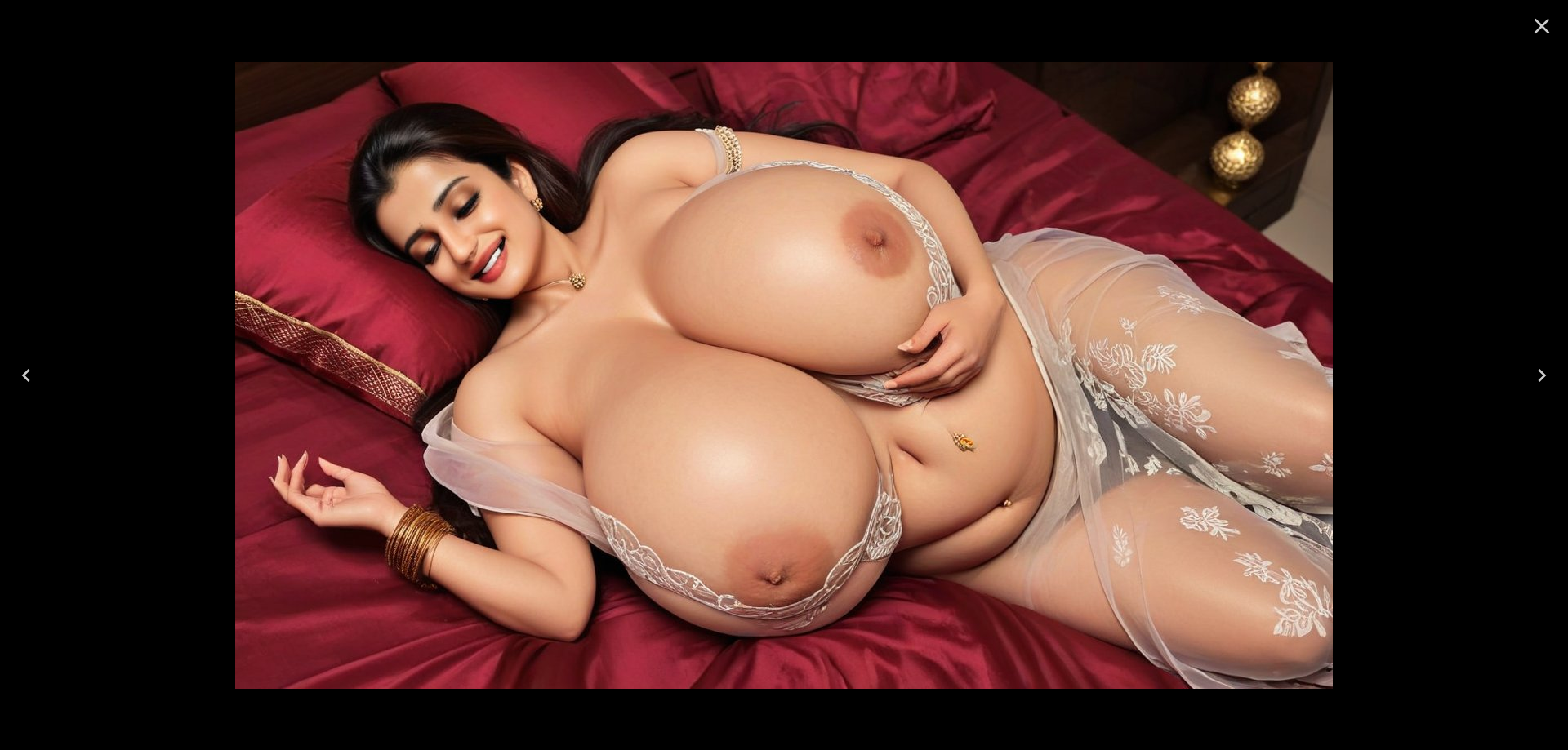
click at [32, 376] on icon "Previous" at bounding box center [25, 375] width 26 height 26
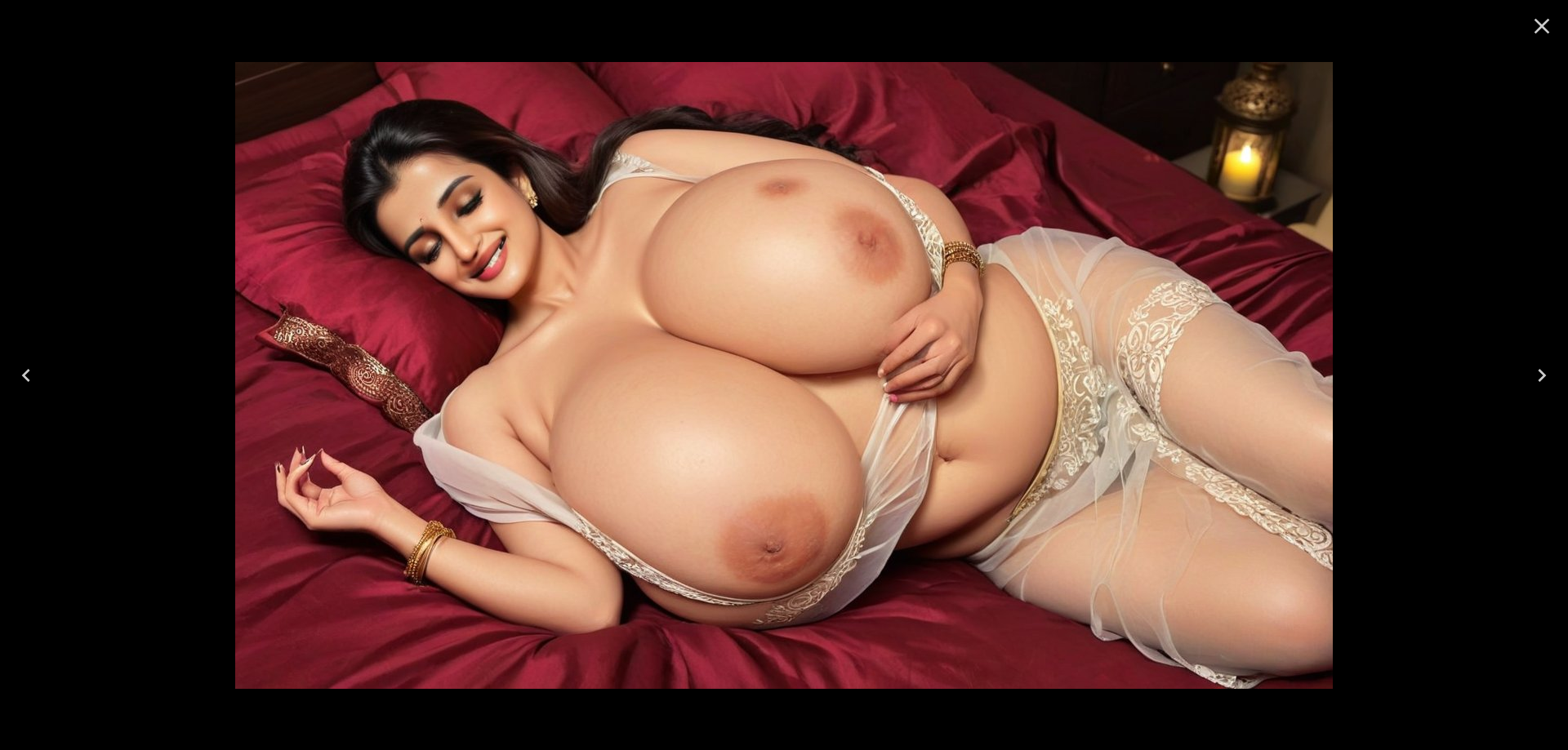
click at [32, 376] on icon "Previous" at bounding box center [25, 375] width 26 height 26
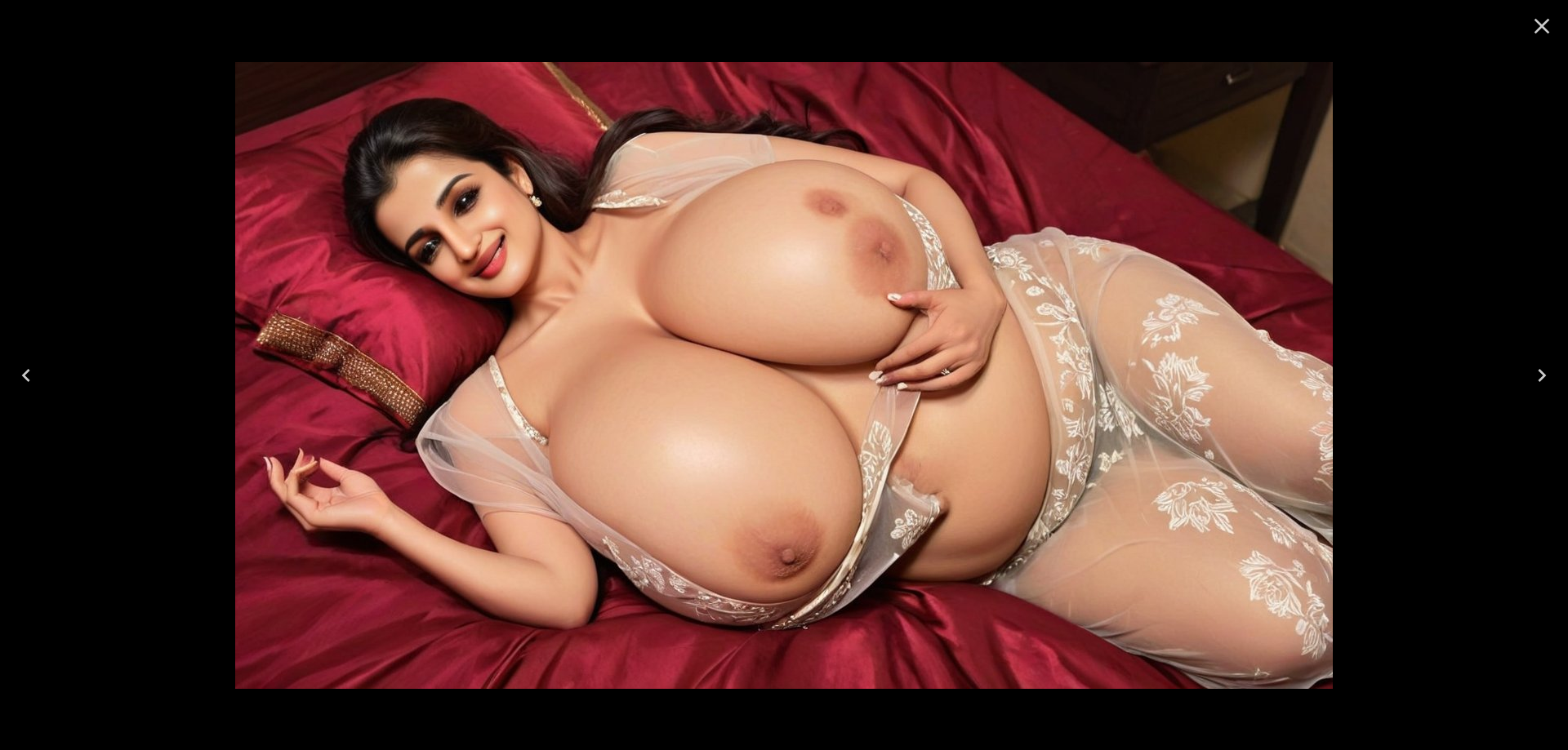
click at [32, 376] on icon "Previous" at bounding box center [25, 375] width 26 height 26
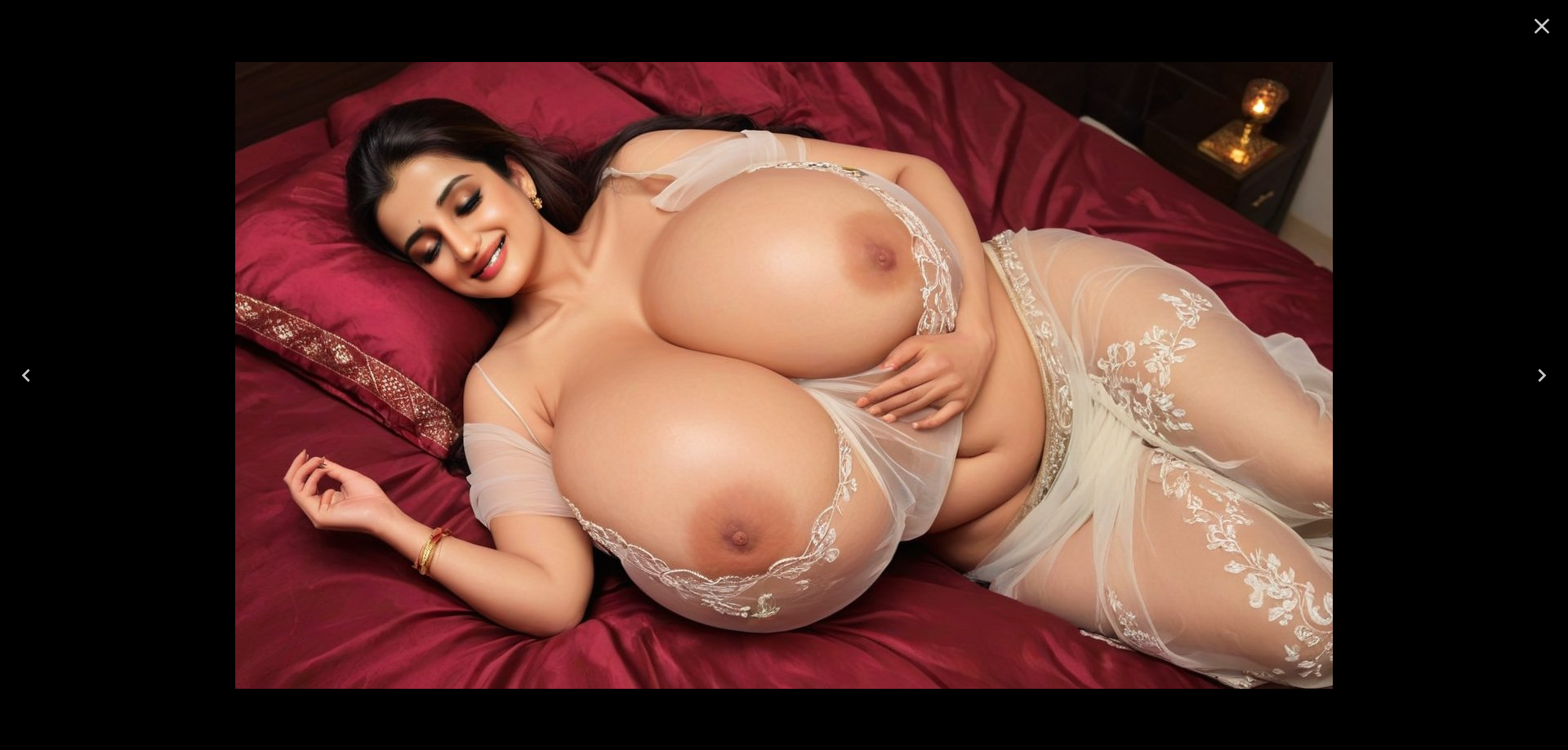
click at [32, 376] on icon "Previous" at bounding box center [25, 375] width 26 height 26
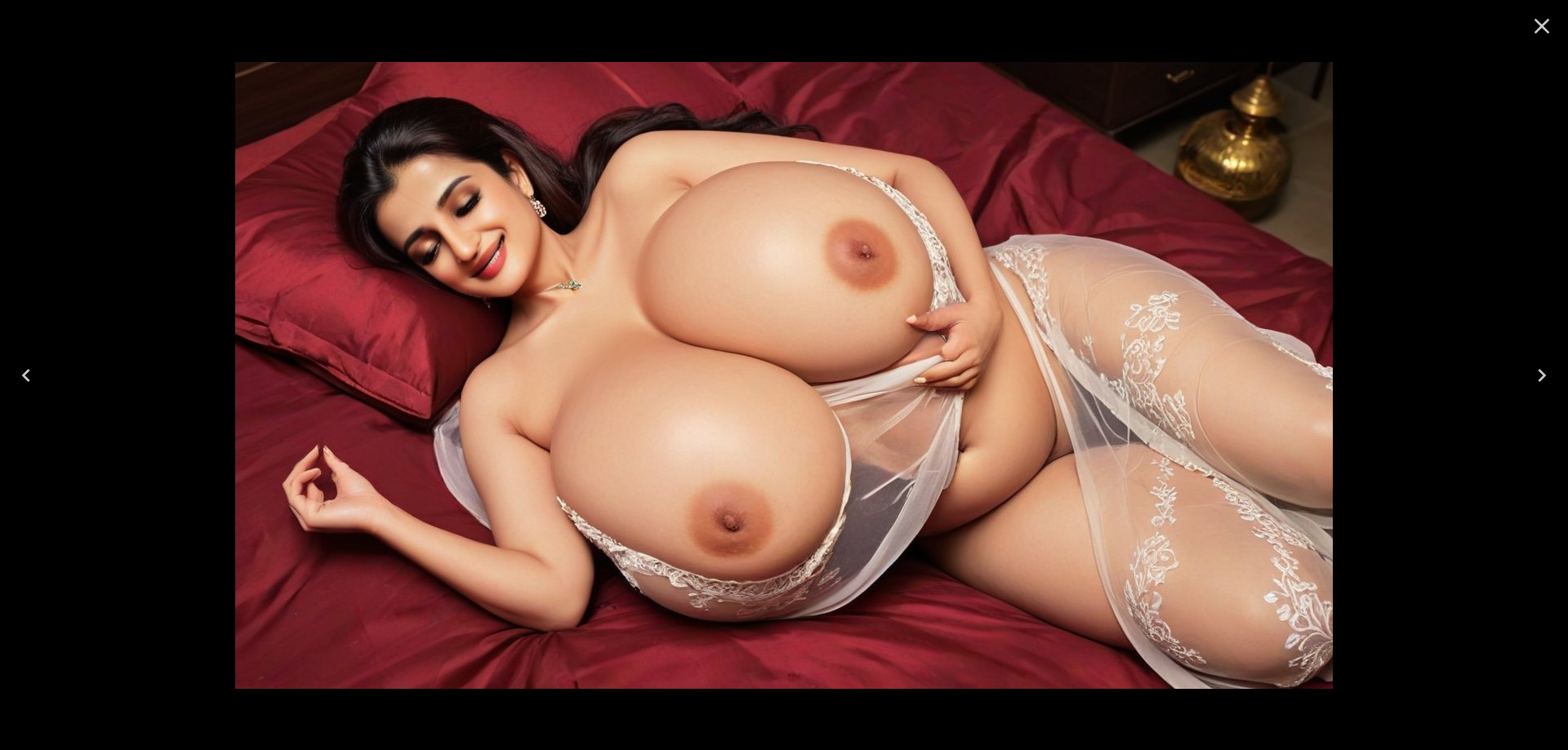
click at [3, 366] on button "Previous" at bounding box center [26, 375] width 53 height 65
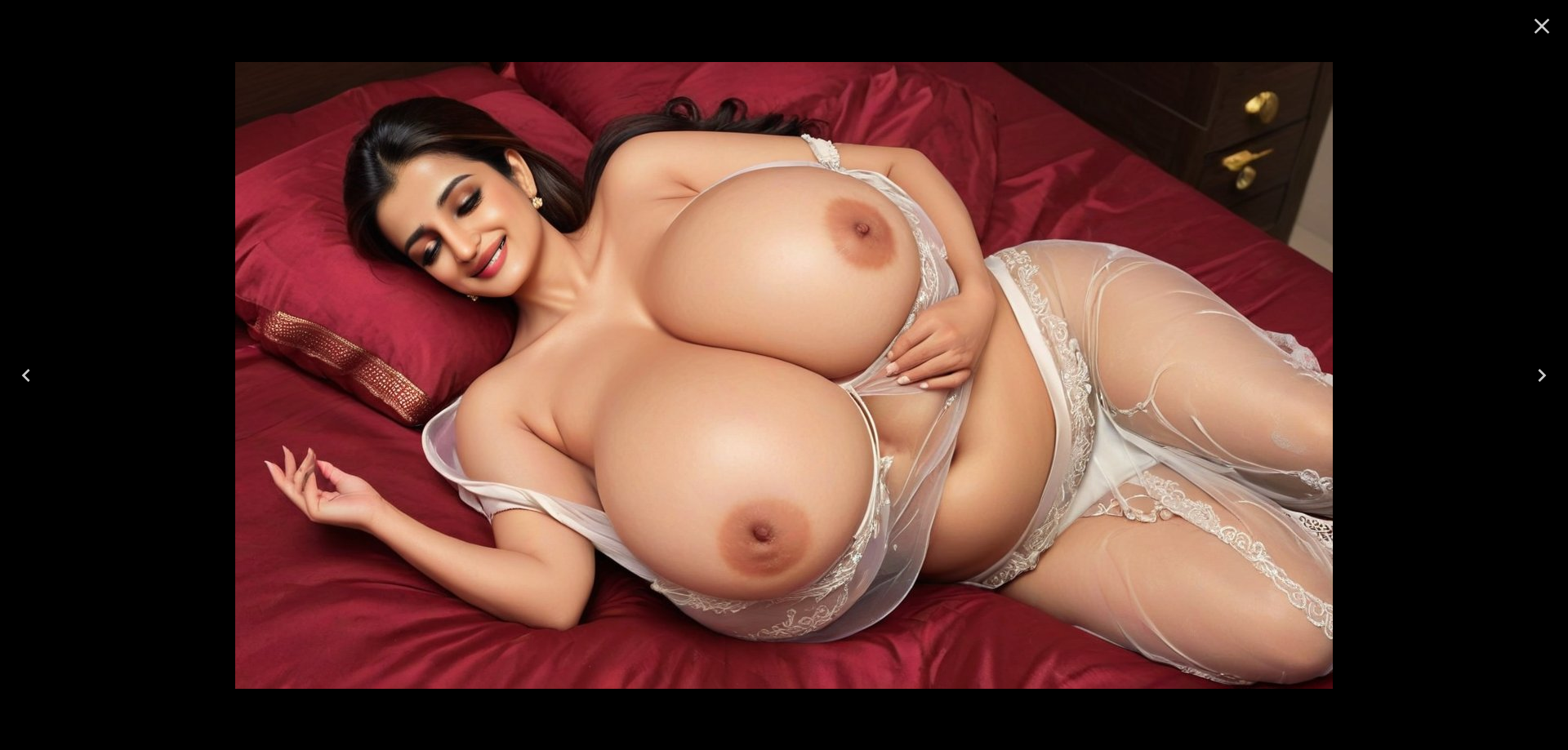
click at [22, 370] on icon "Previous" at bounding box center [25, 375] width 26 height 26
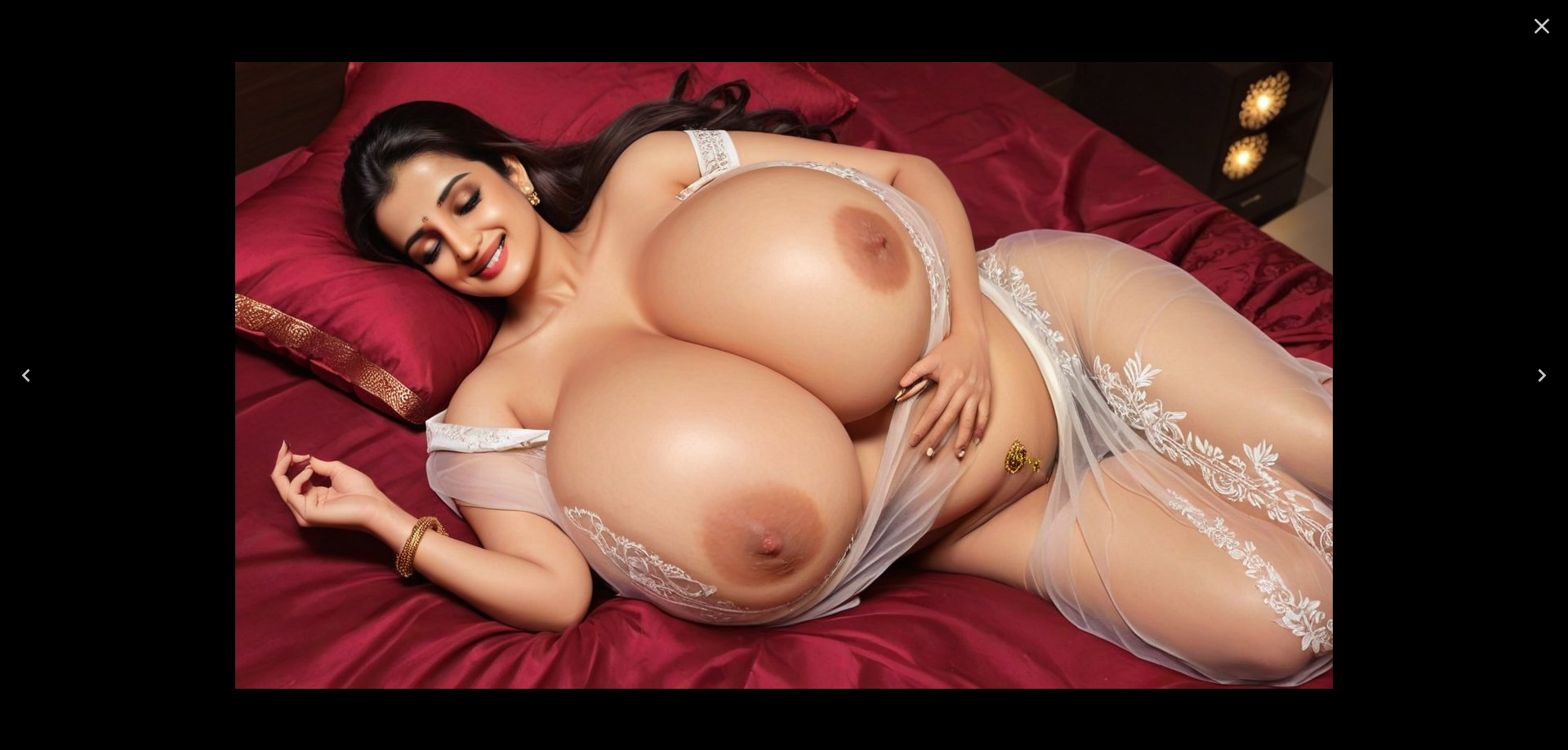
click at [22, 370] on icon "Previous" at bounding box center [25, 375] width 26 height 26
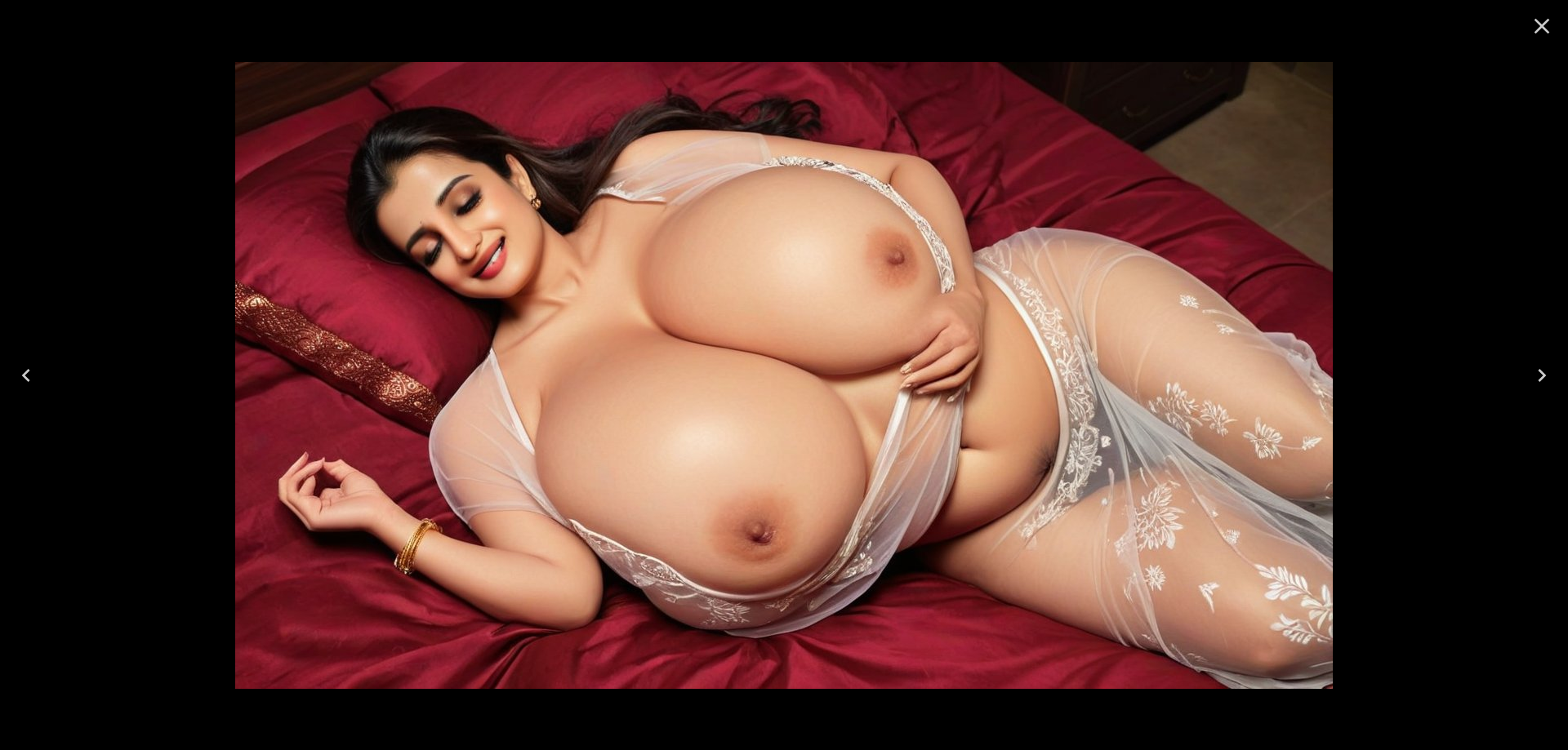
click at [29, 378] on icon "Previous" at bounding box center [25, 375] width 26 height 26
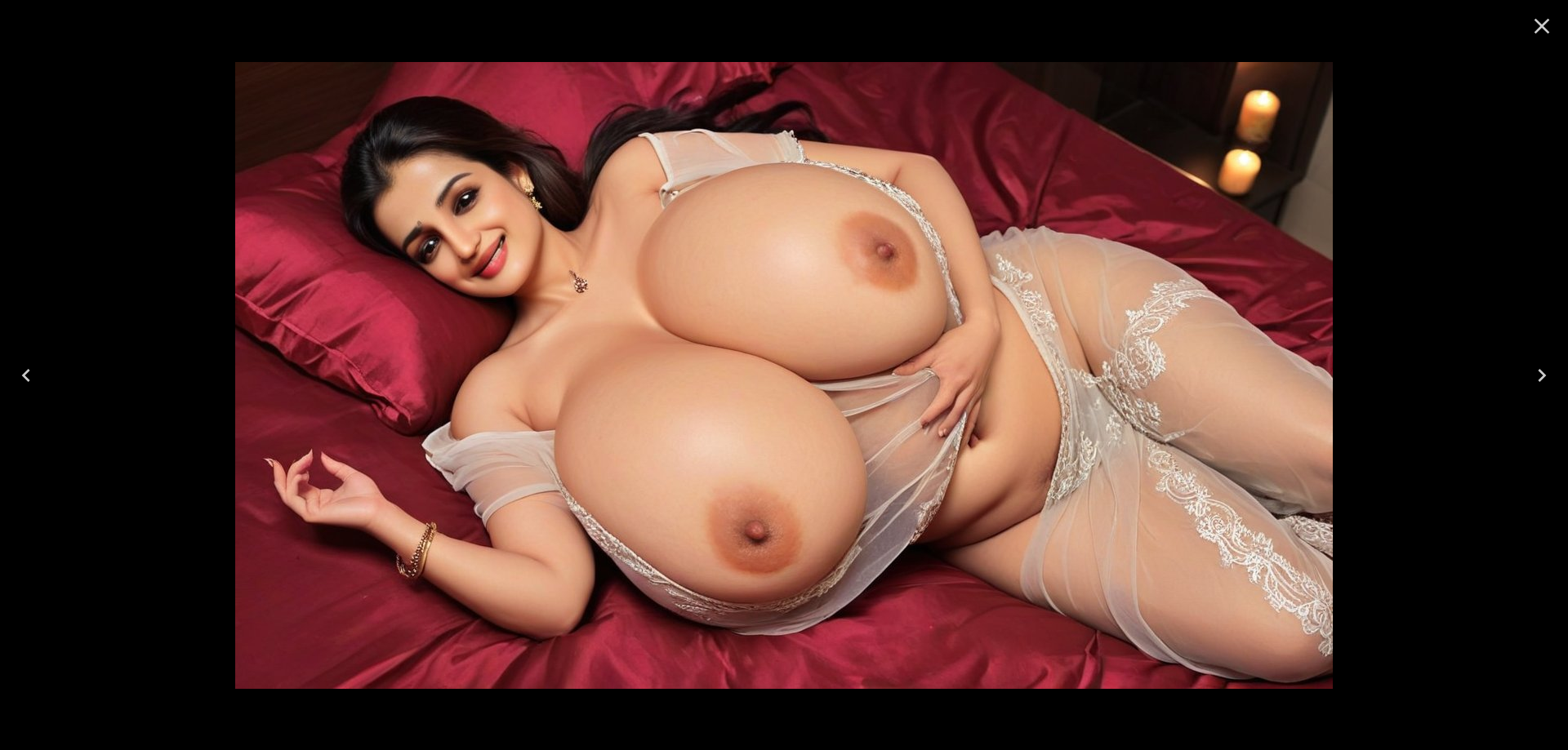
click at [29, 378] on icon "Previous" at bounding box center [25, 375] width 26 height 26
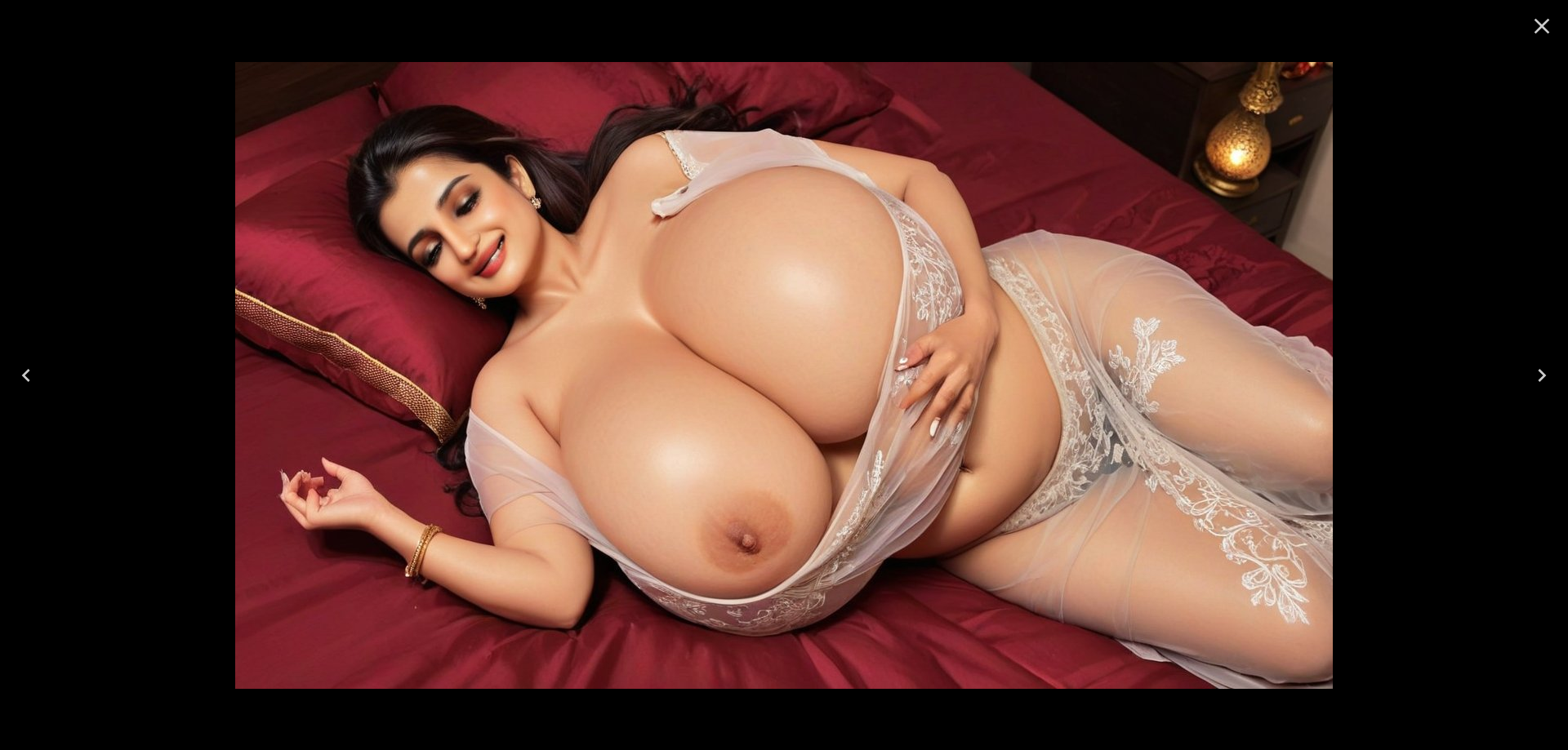
click at [31, 382] on icon "Previous" at bounding box center [25, 375] width 26 height 26
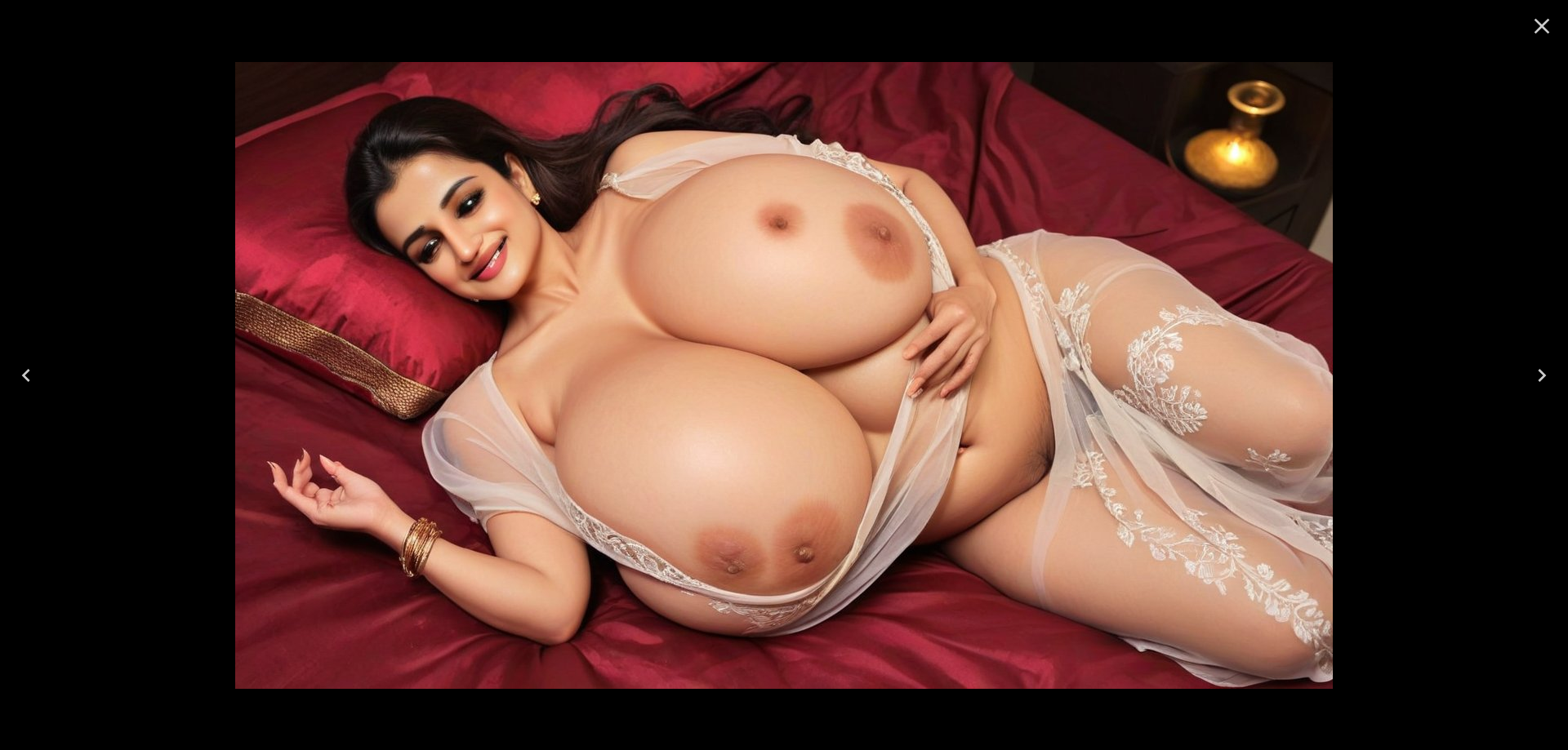
click at [31, 382] on icon "Previous" at bounding box center [25, 375] width 26 height 26
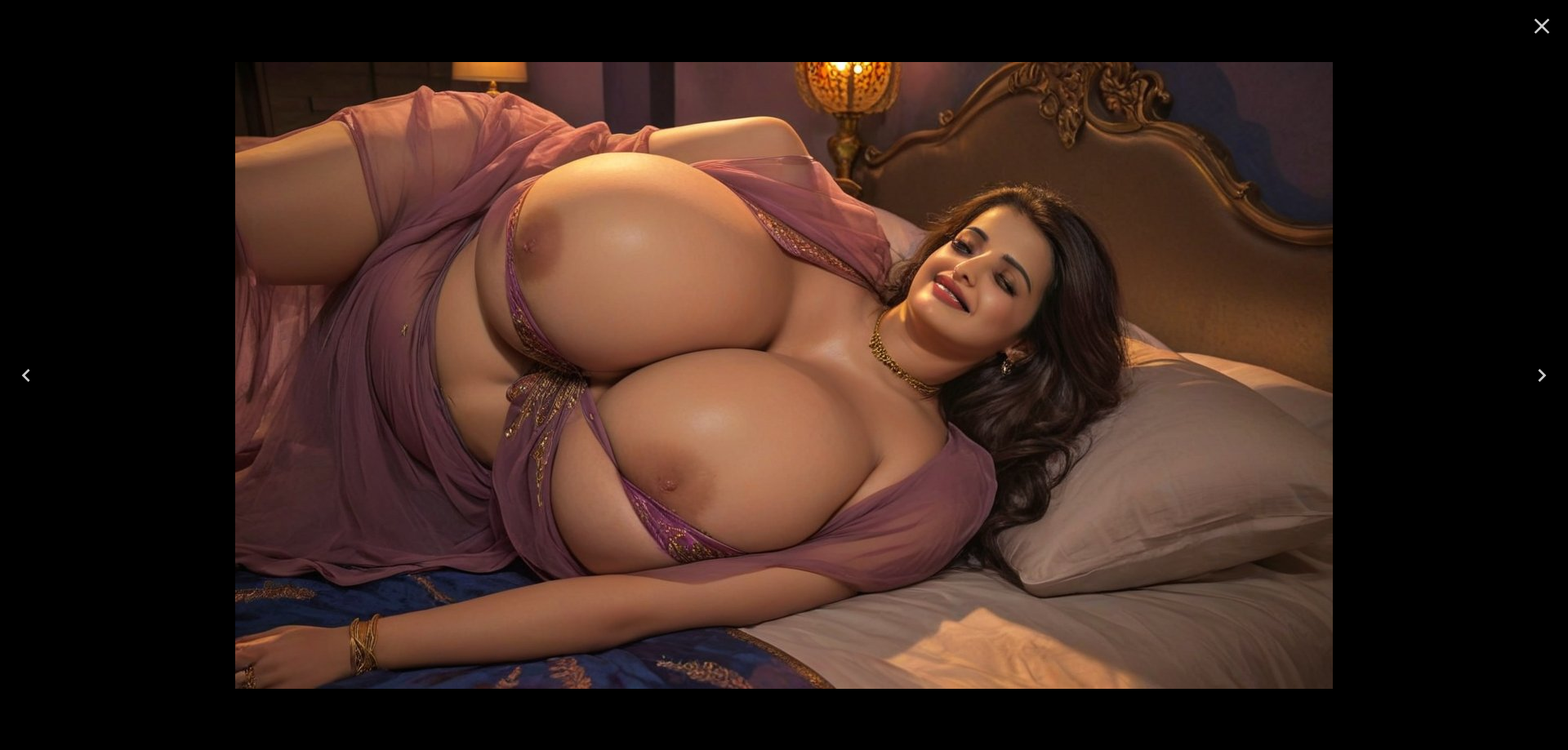
click at [26, 375] on icon "Previous" at bounding box center [25, 375] width 26 height 26
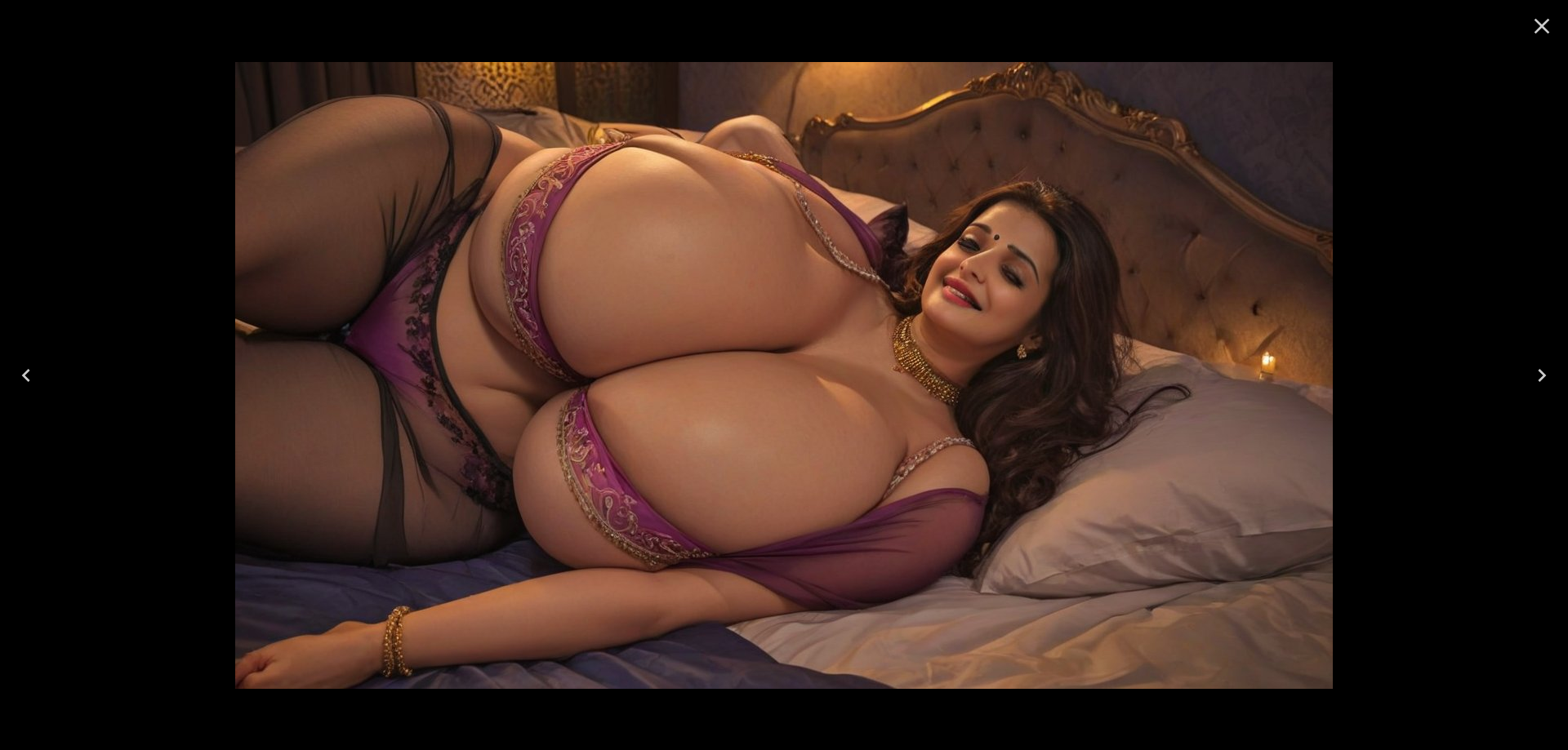
click at [26, 375] on icon "Previous" at bounding box center [25, 375] width 26 height 26
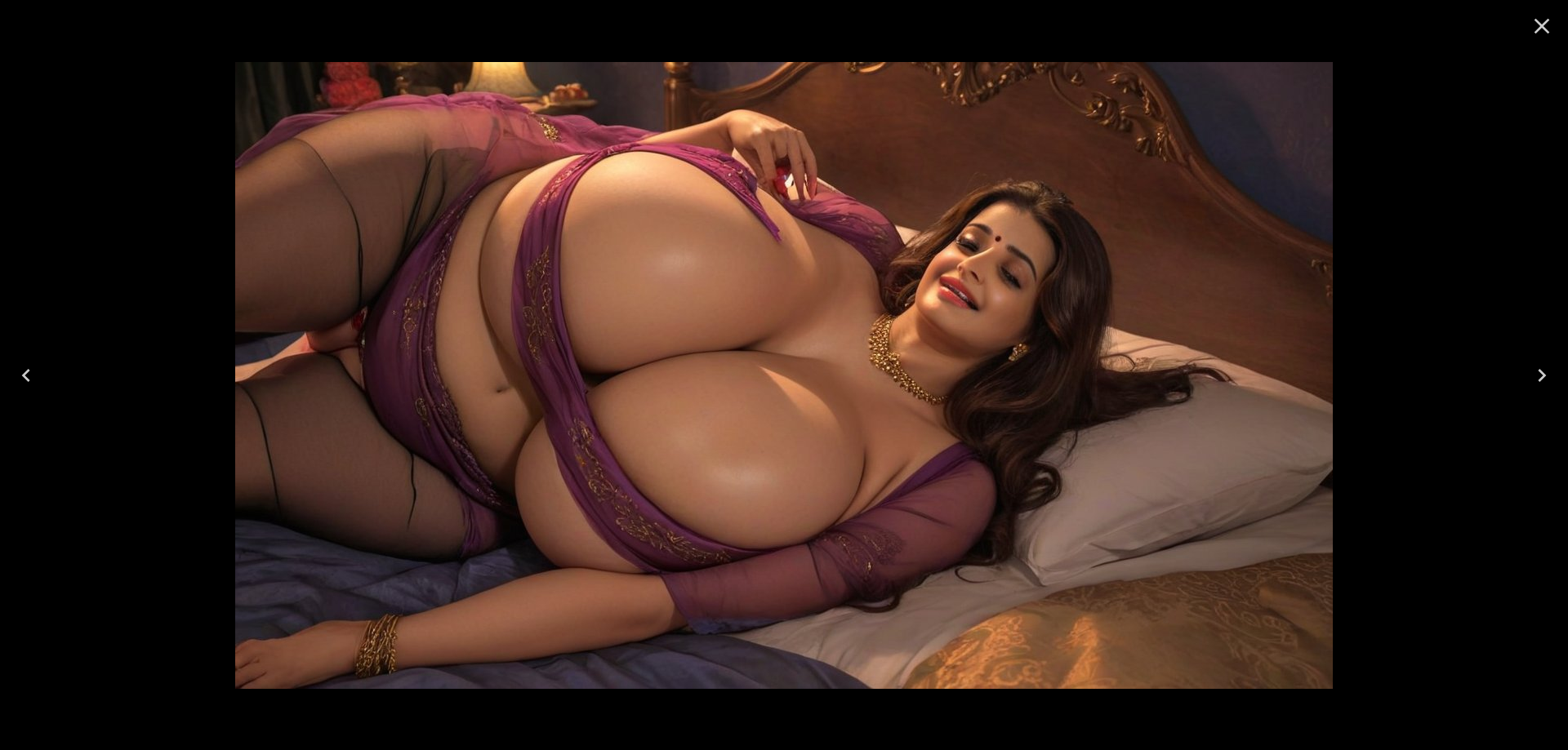
click at [37, 369] on icon "Previous" at bounding box center [25, 375] width 26 height 26
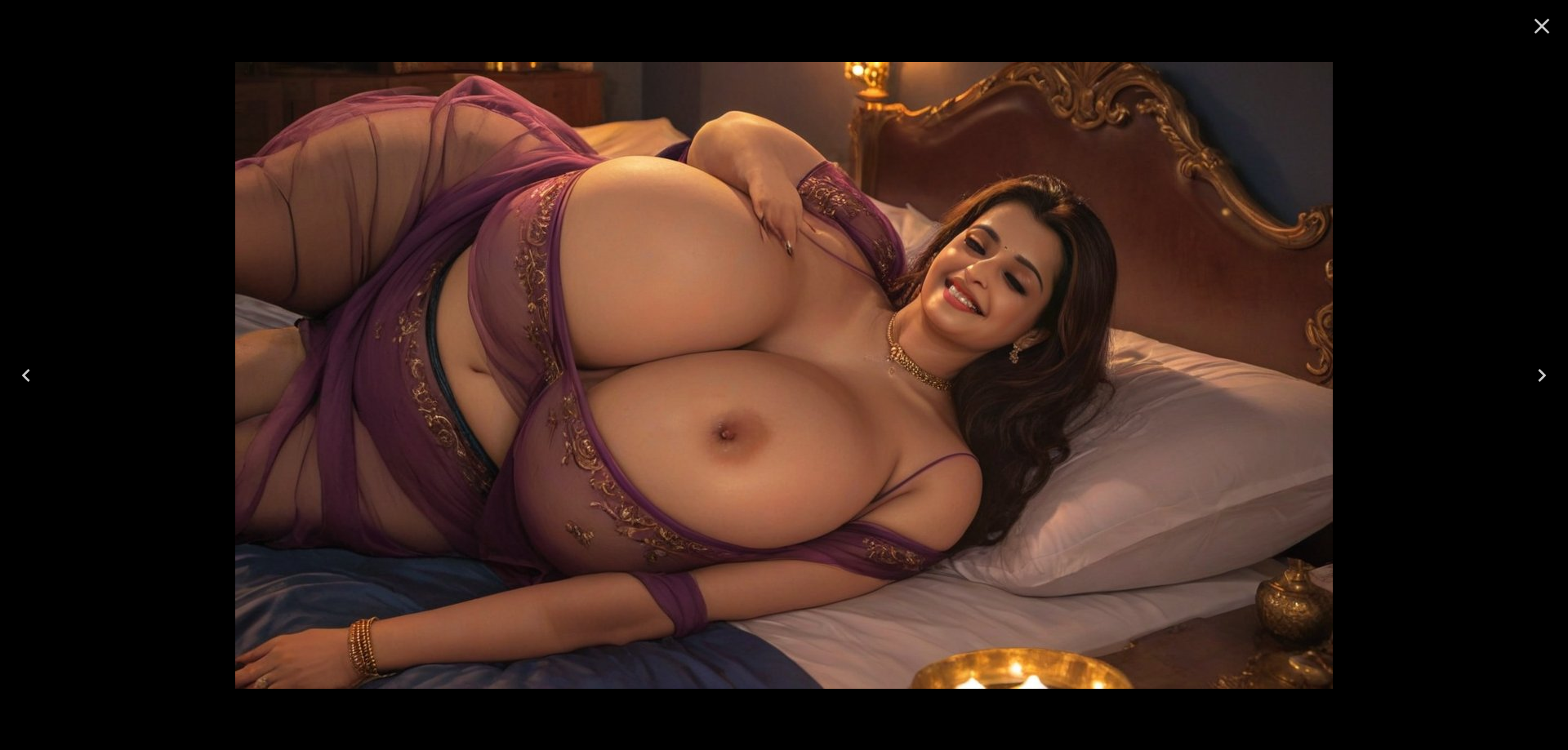
click at [37, 369] on icon "Previous" at bounding box center [25, 375] width 26 height 26
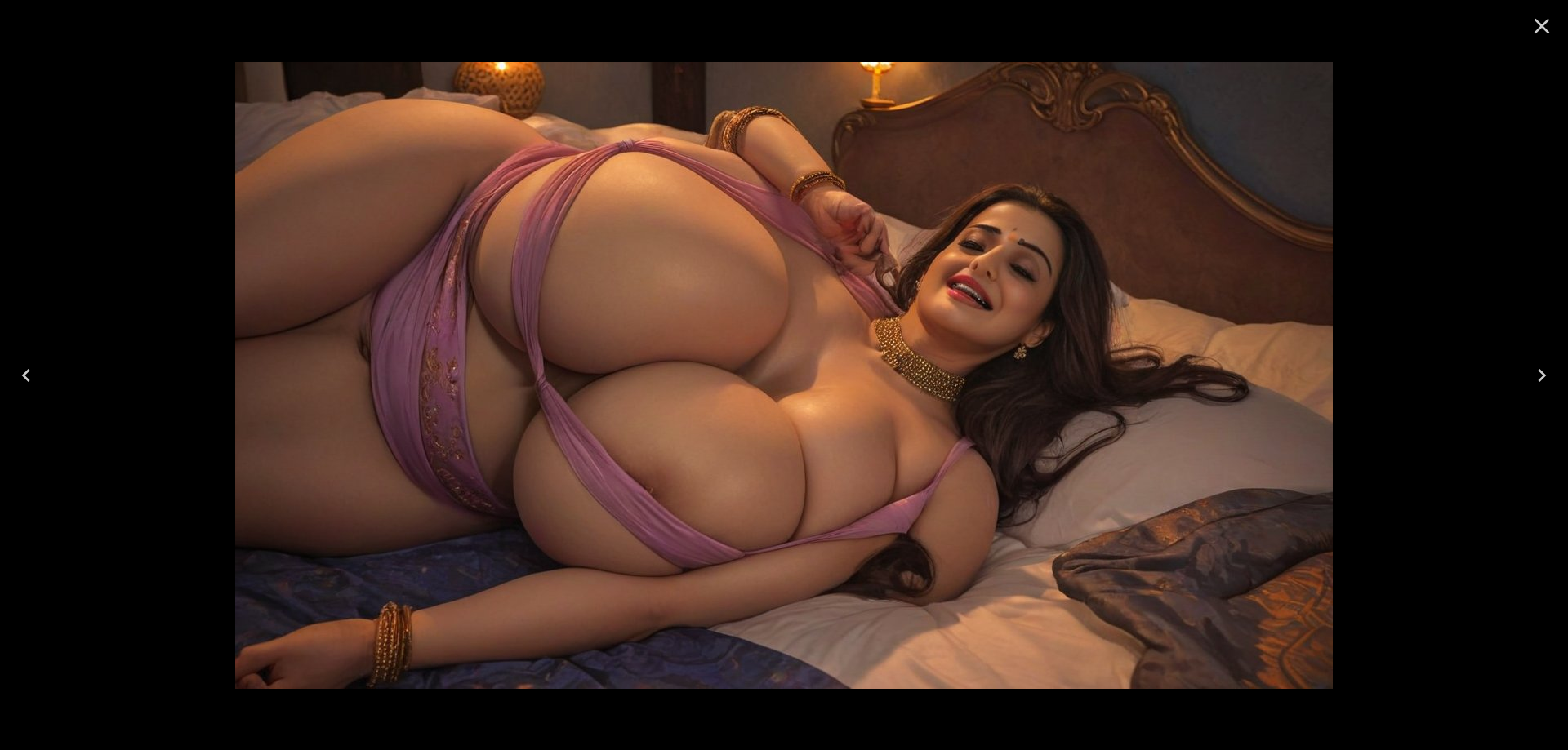
click at [36, 380] on icon "Previous" at bounding box center [25, 375] width 26 height 26
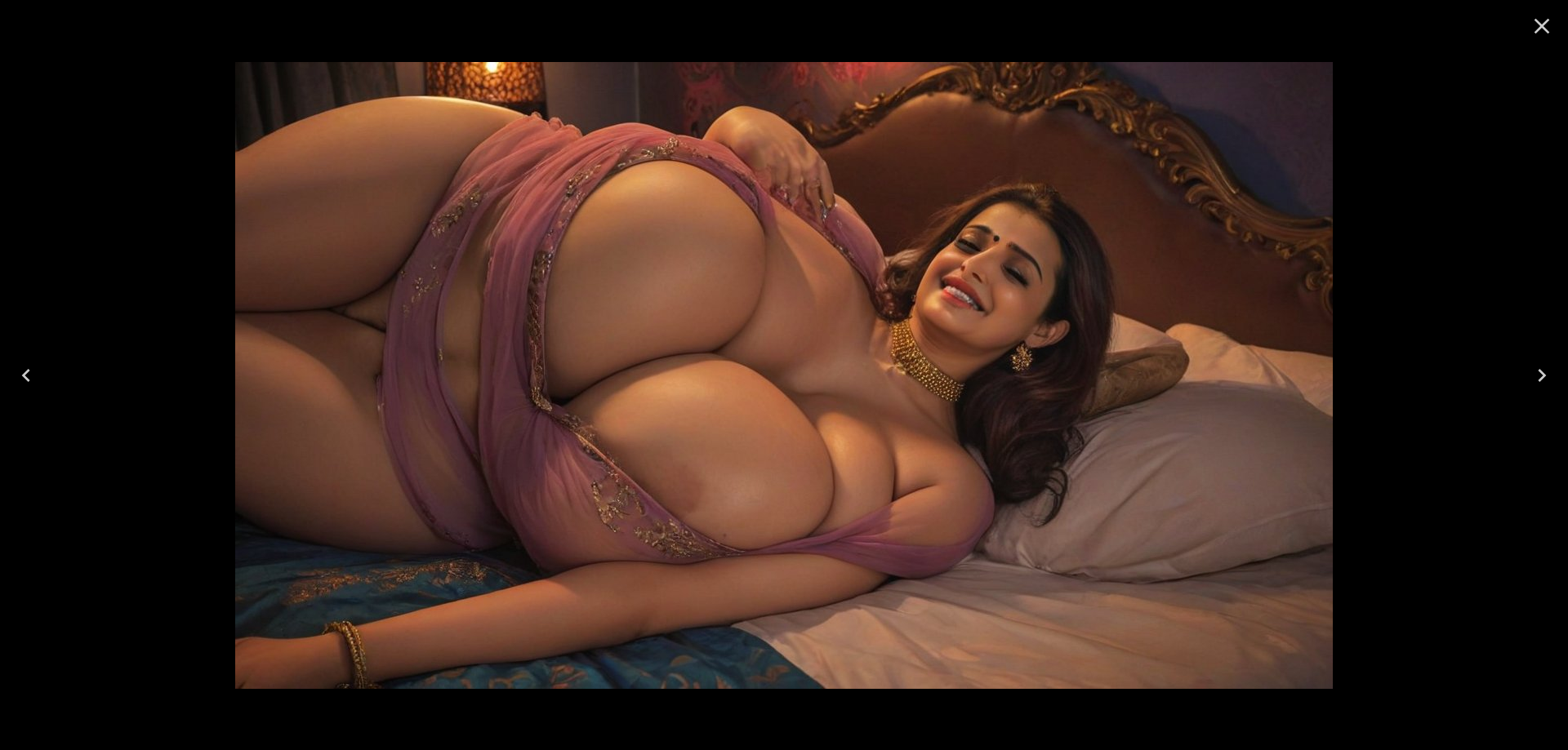
click at [36, 380] on icon "Previous" at bounding box center [25, 375] width 26 height 26
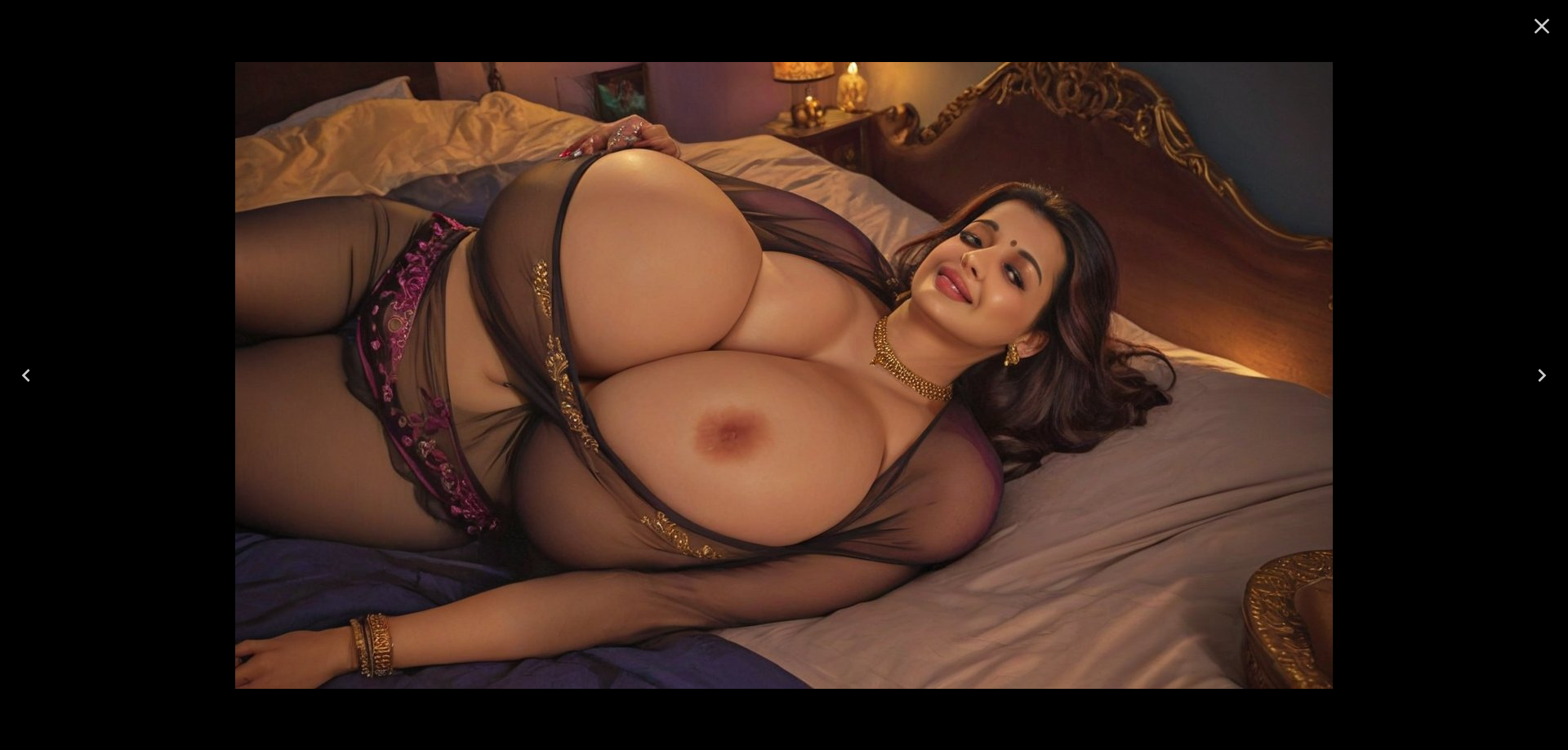
click at [36, 380] on icon "Previous" at bounding box center [25, 375] width 26 height 26
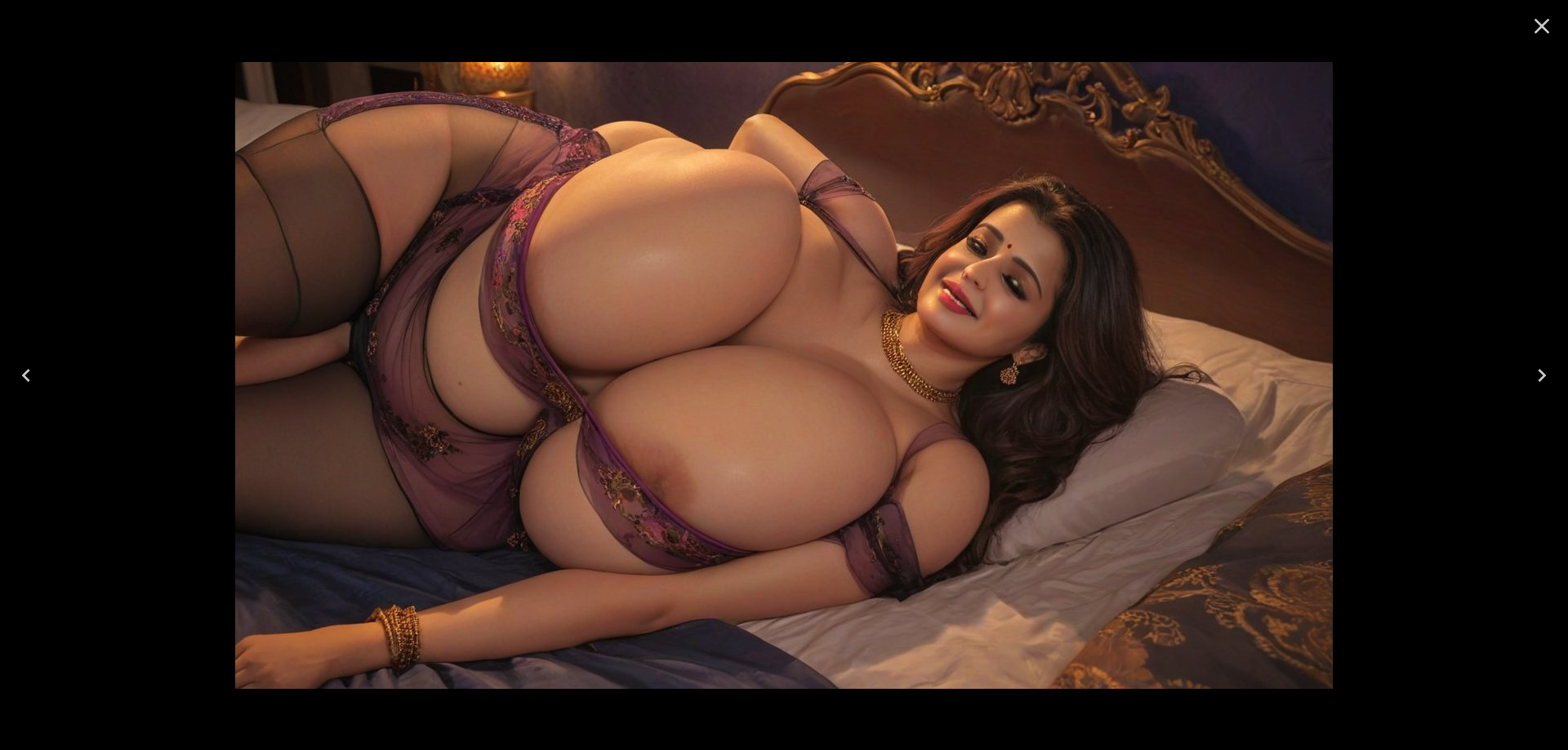
click at [36, 380] on icon "Previous" at bounding box center [25, 375] width 26 height 26
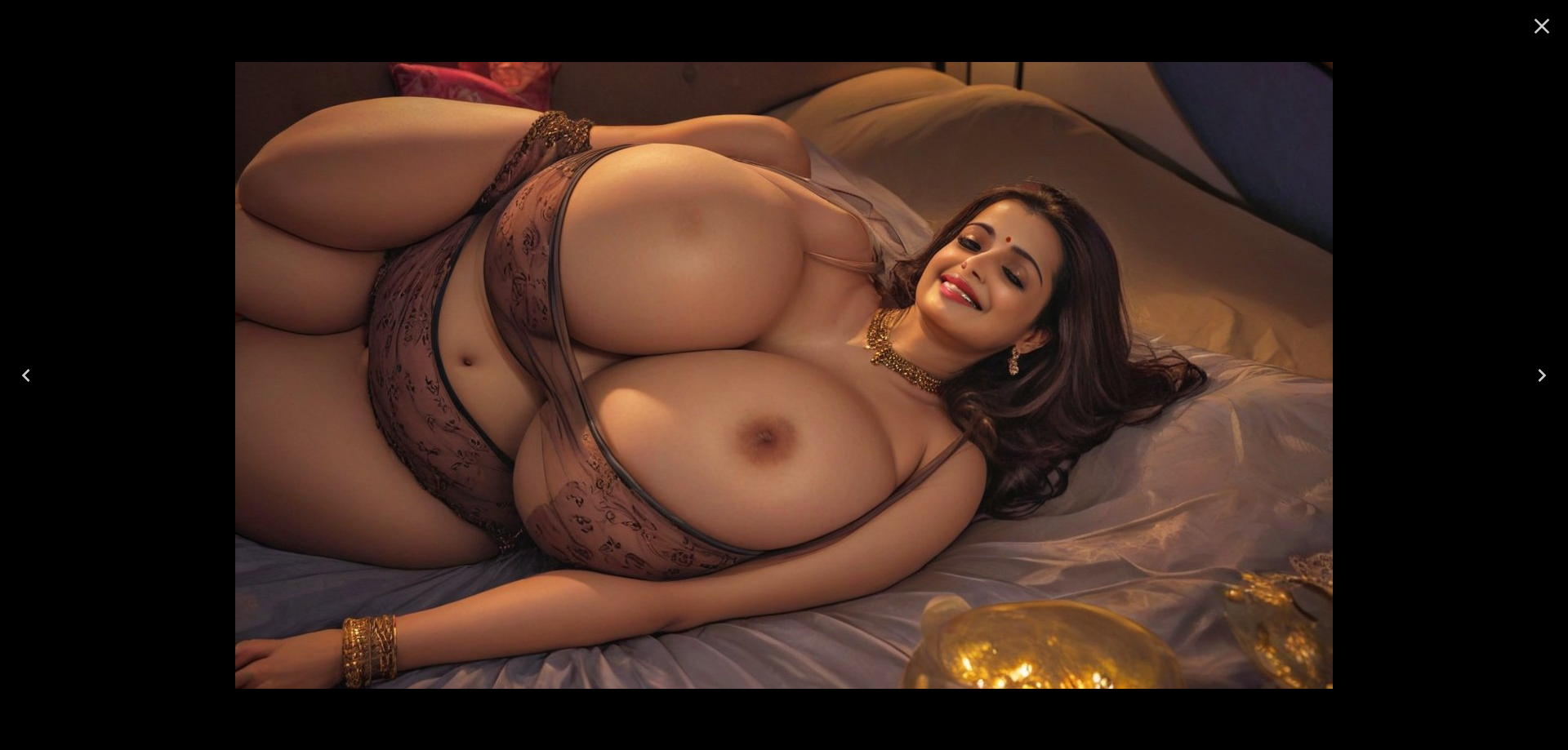
click at [36, 380] on icon "Previous" at bounding box center [25, 375] width 26 height 26
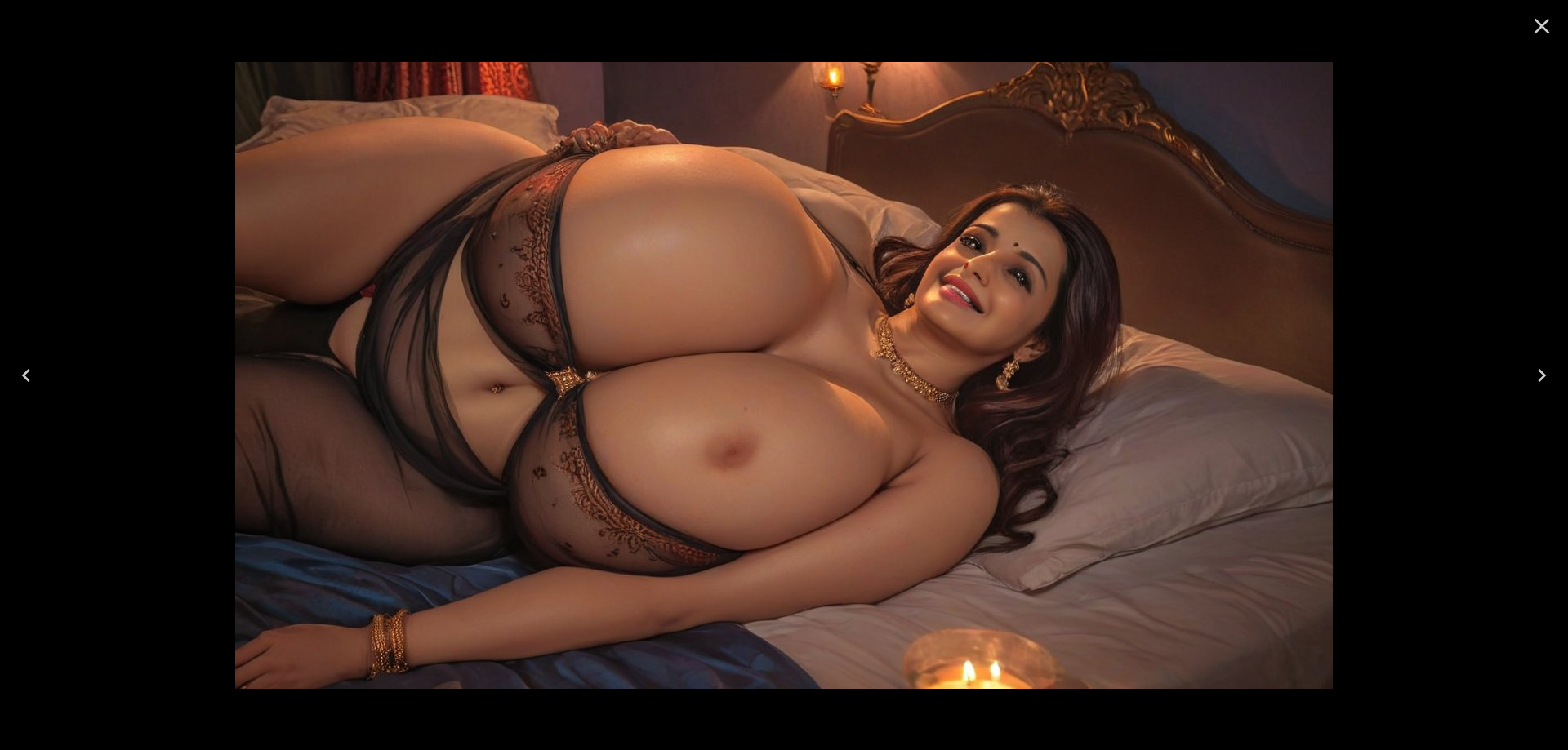
click at [36, 380] on icon "Previous" at bounding box center [25, 375] width 26 height 26
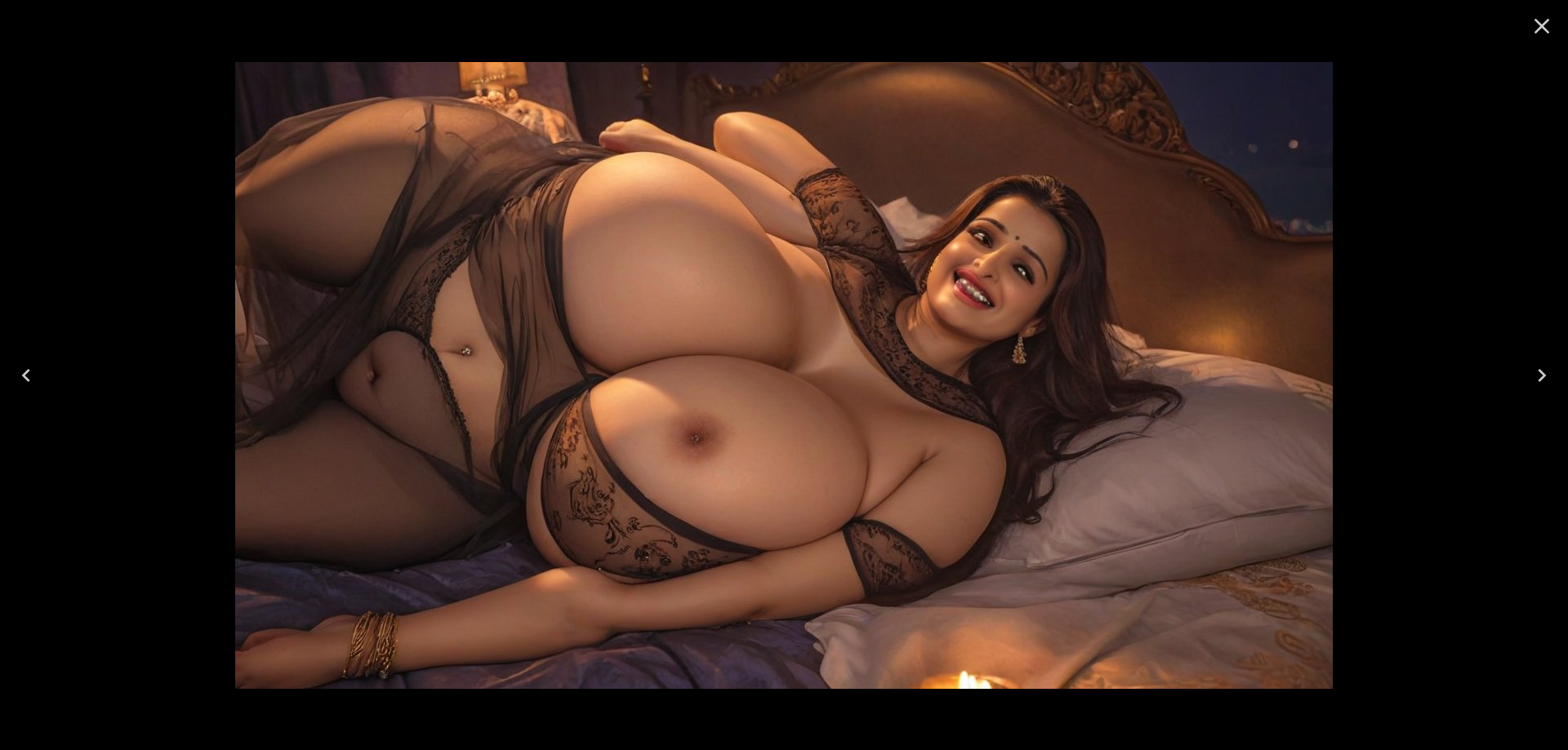
click at [36, 380] on icon "Previous" at bounding box center [25, 375] width 26 height 26
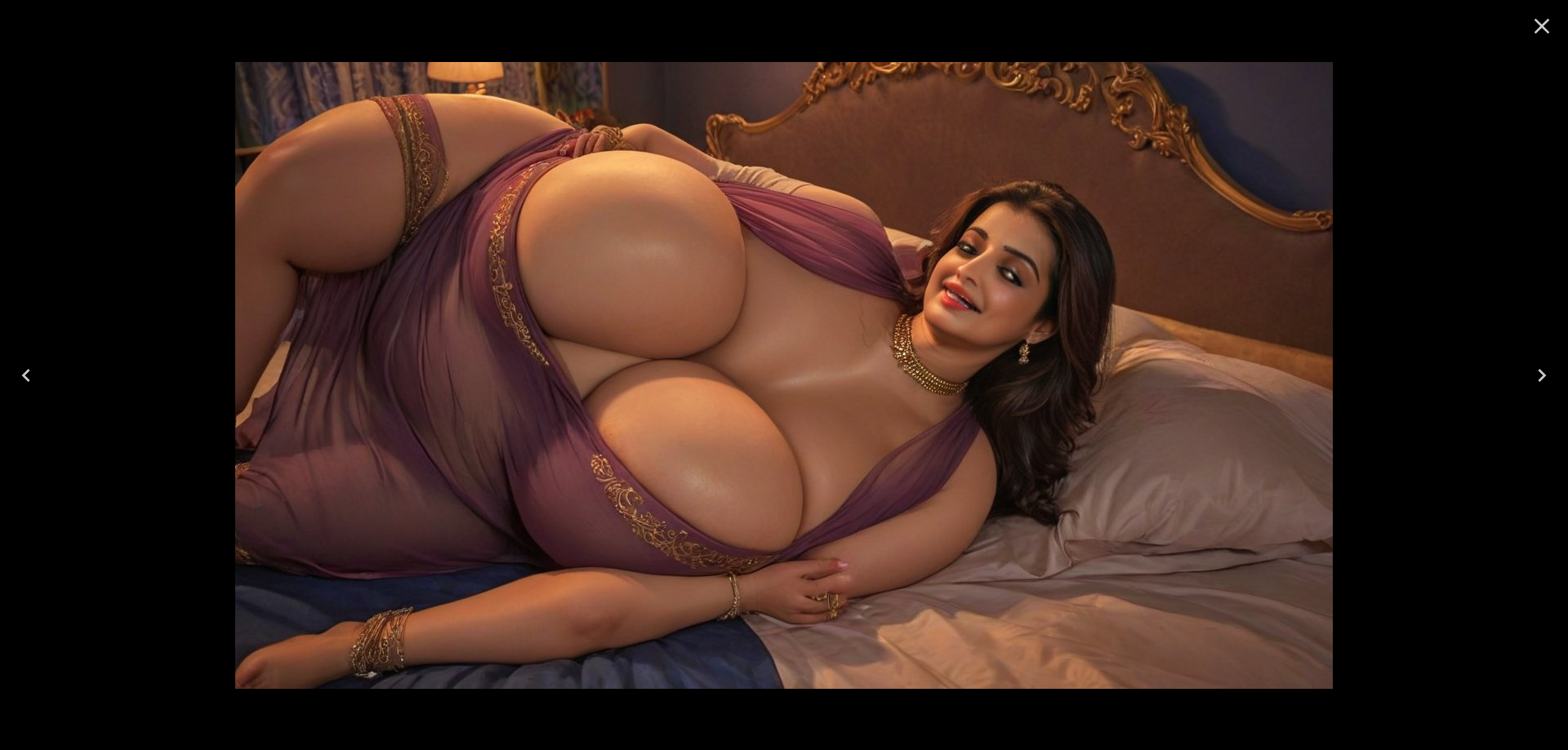
click at [36, 380] on icon "Previous" at bounding box center [25, 375] width 26 height 26
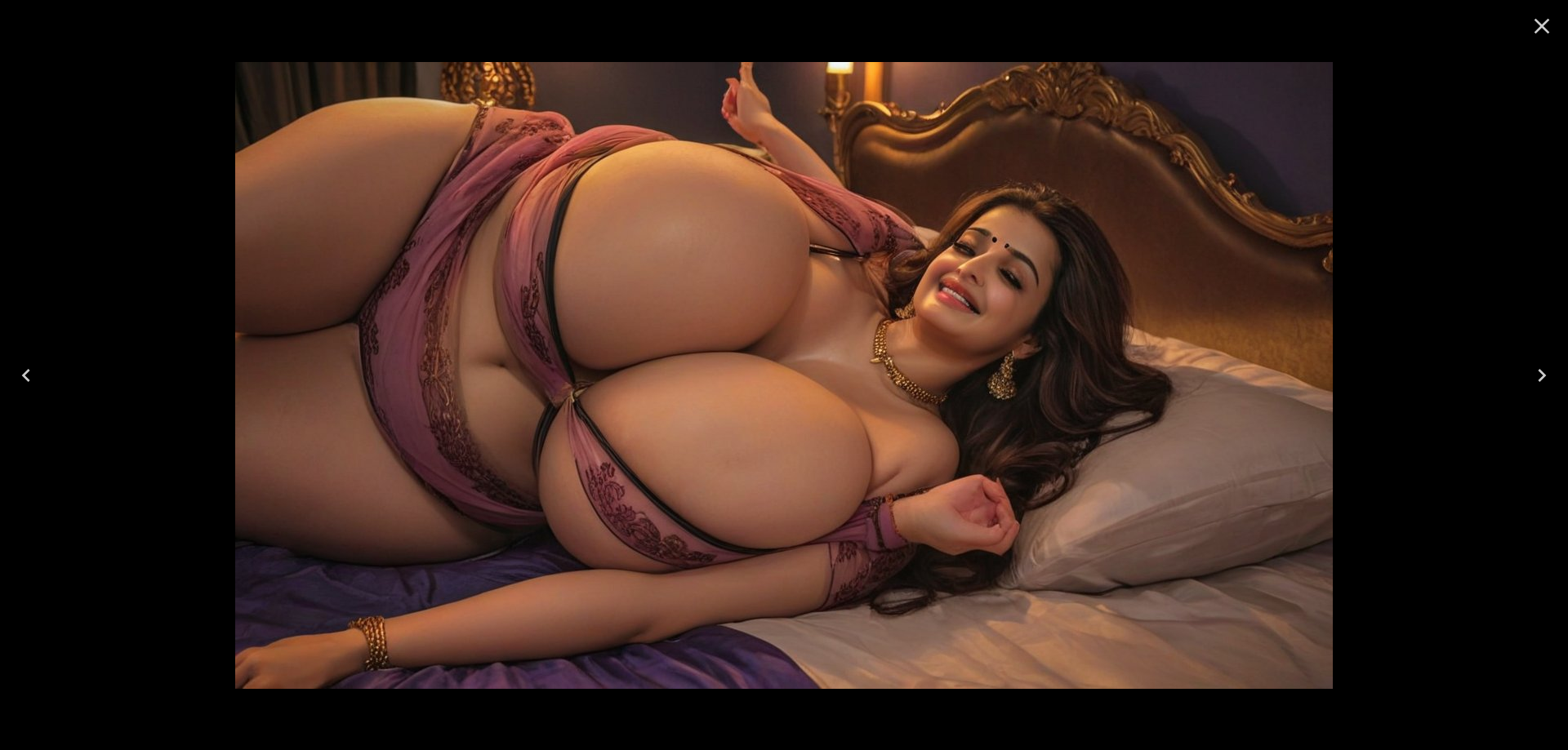
click at [36, 380] on icon "Previous" at bounding box center [25, 375] width 26 height 26
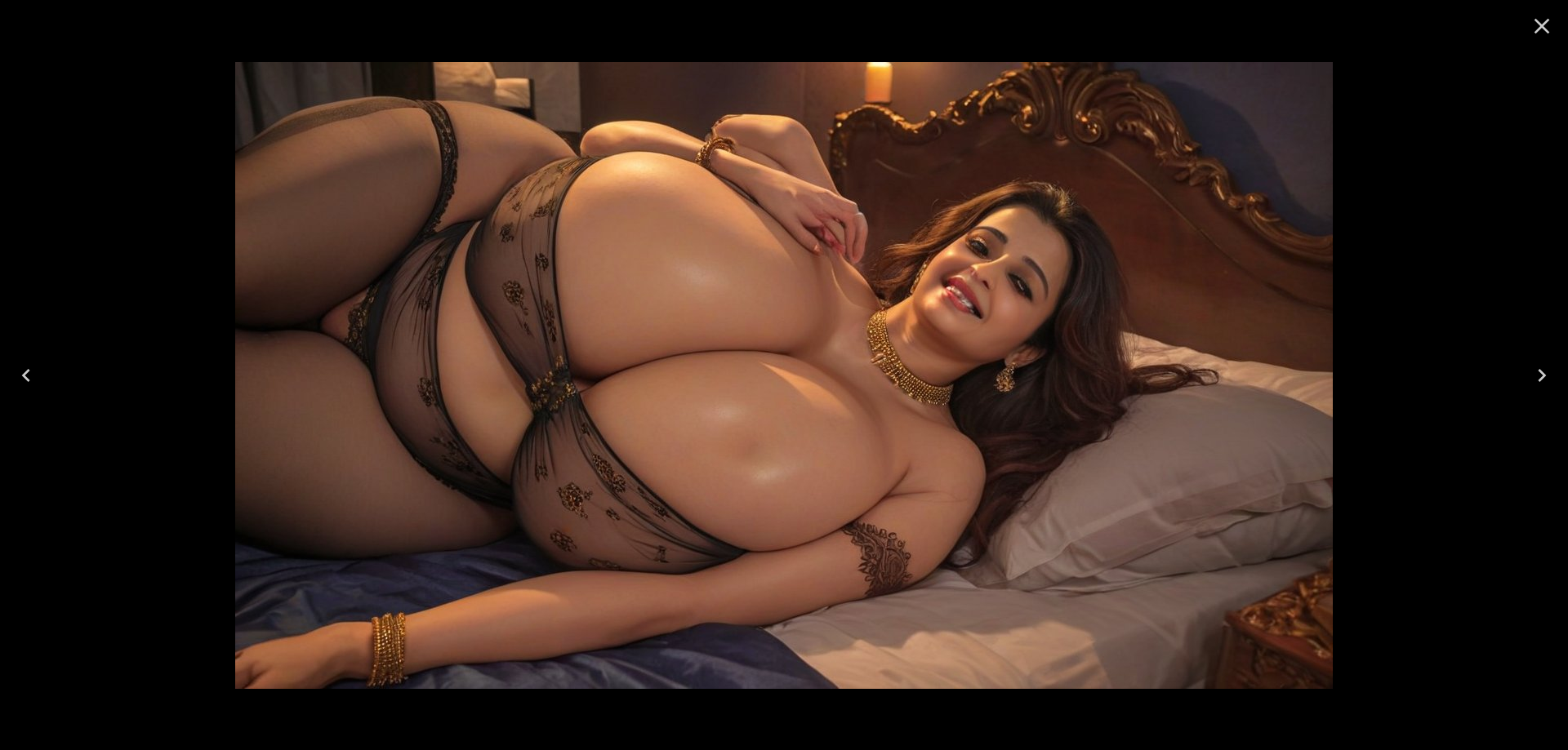
click at [36, 380] on icon "Previous" at bounding box center [25, 375] width 26 height 26
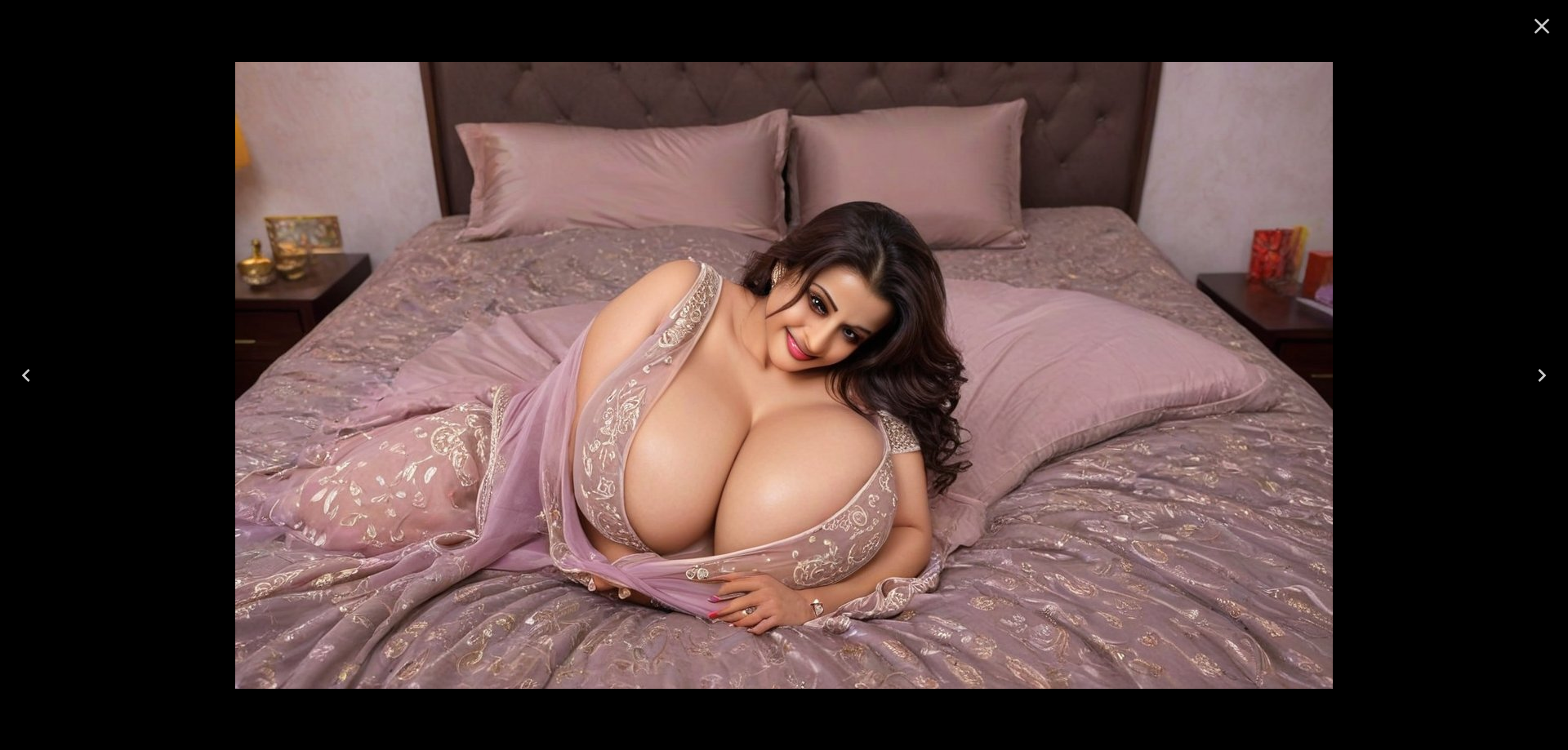
click at [36, 380] on icon "Previous" at bounding box center [25, 375] width 26 height 26
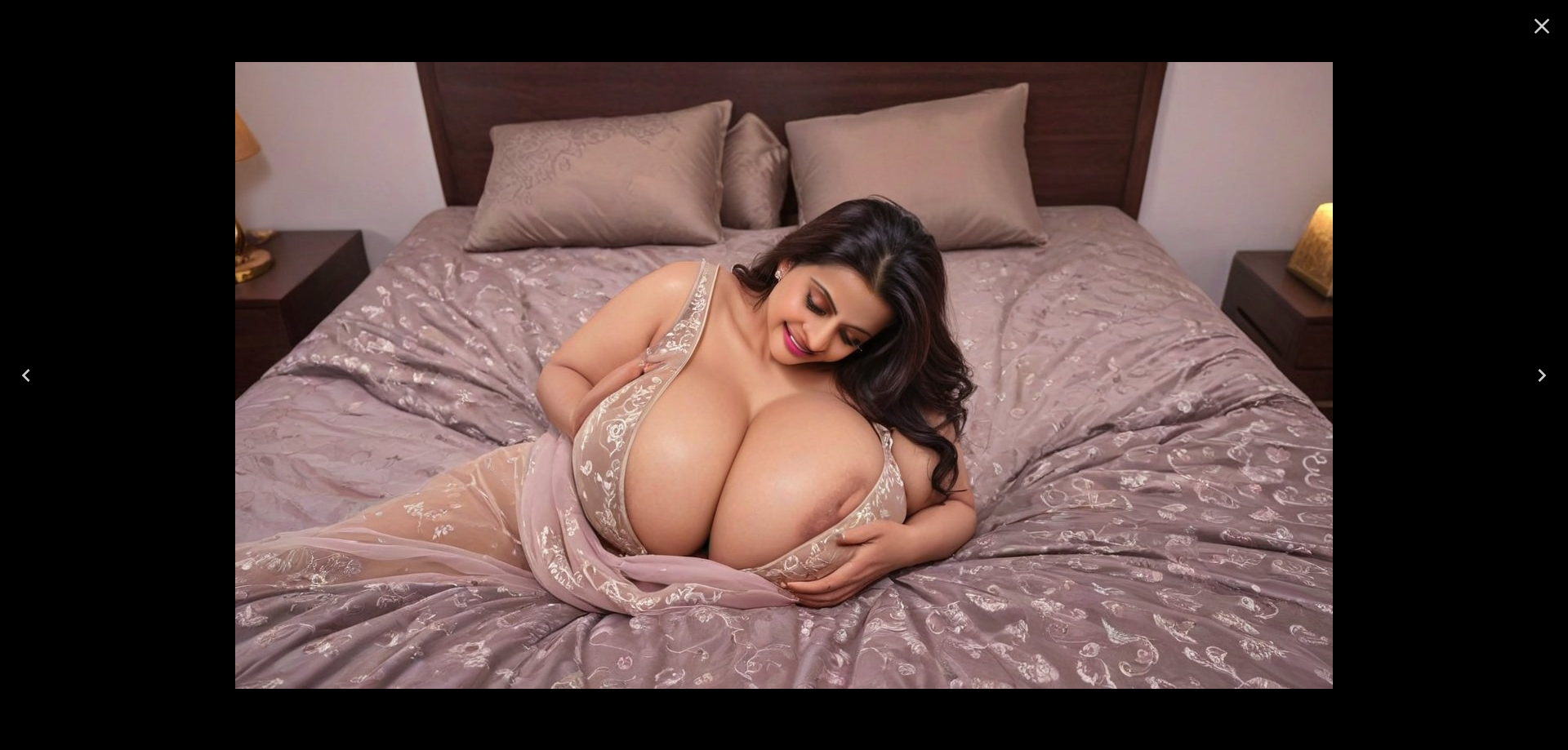
click at [1552, 370] on icon "Next" at bounding box center [1542, 375] width 26 height 26
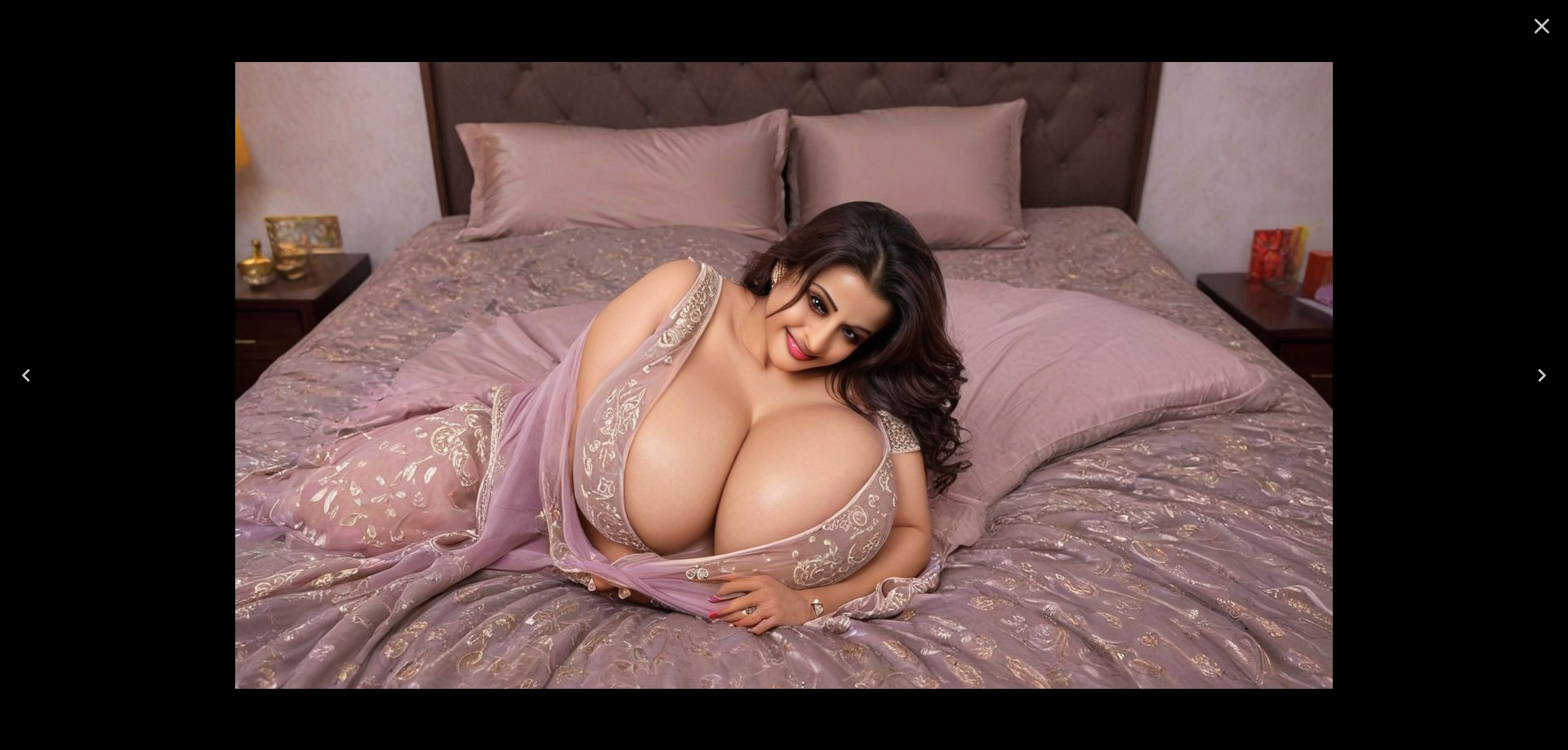
click at [15, 356] on button "Previous" at bounding box center [26, 375] width 53 height 65
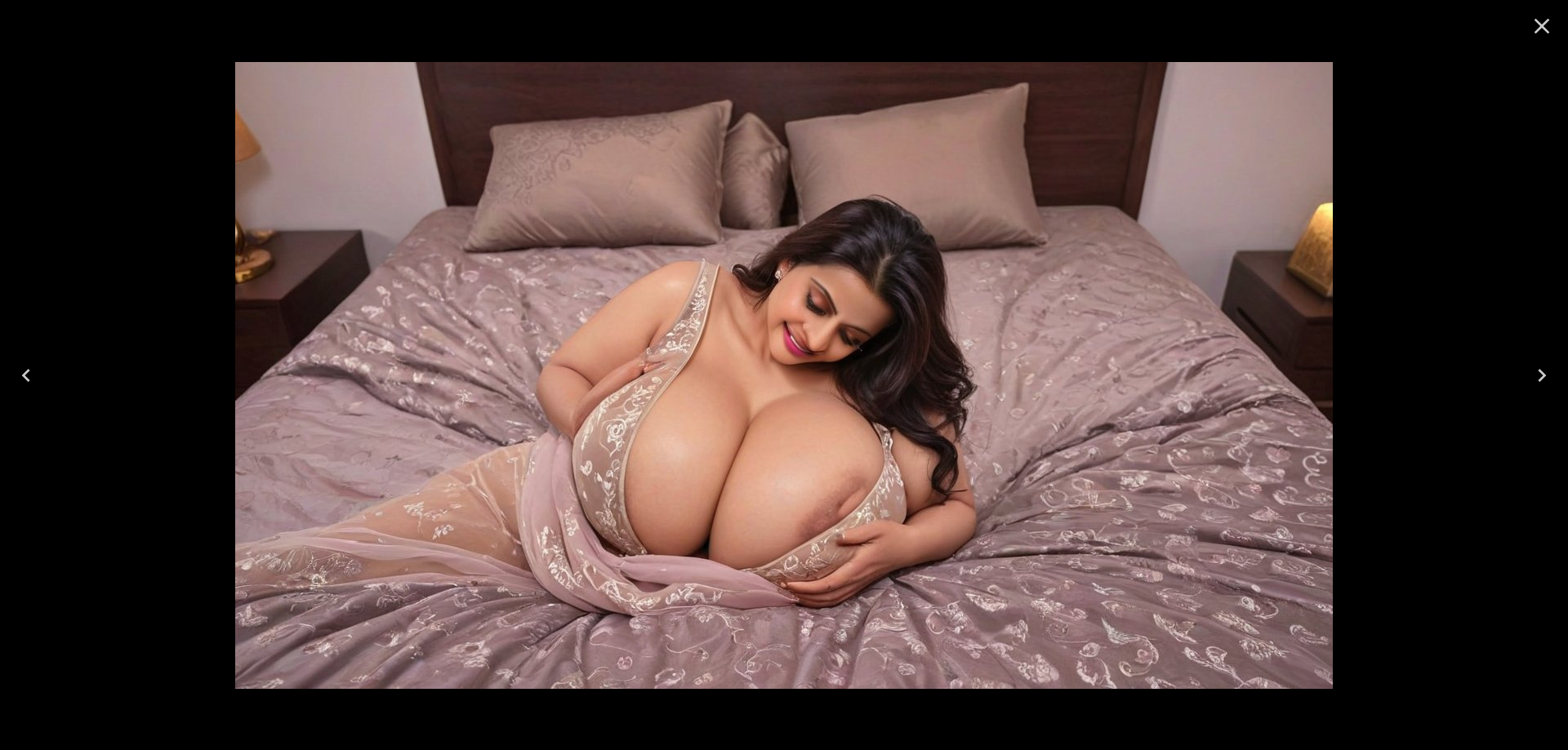
drag, startPoint x: 455, startPoint y: 266, endPoint x: 4, endPoint y: 378, distance: 464.7
click at [4, 378] on button "Previous" at bounding box center [26, 375] width 53 height 65
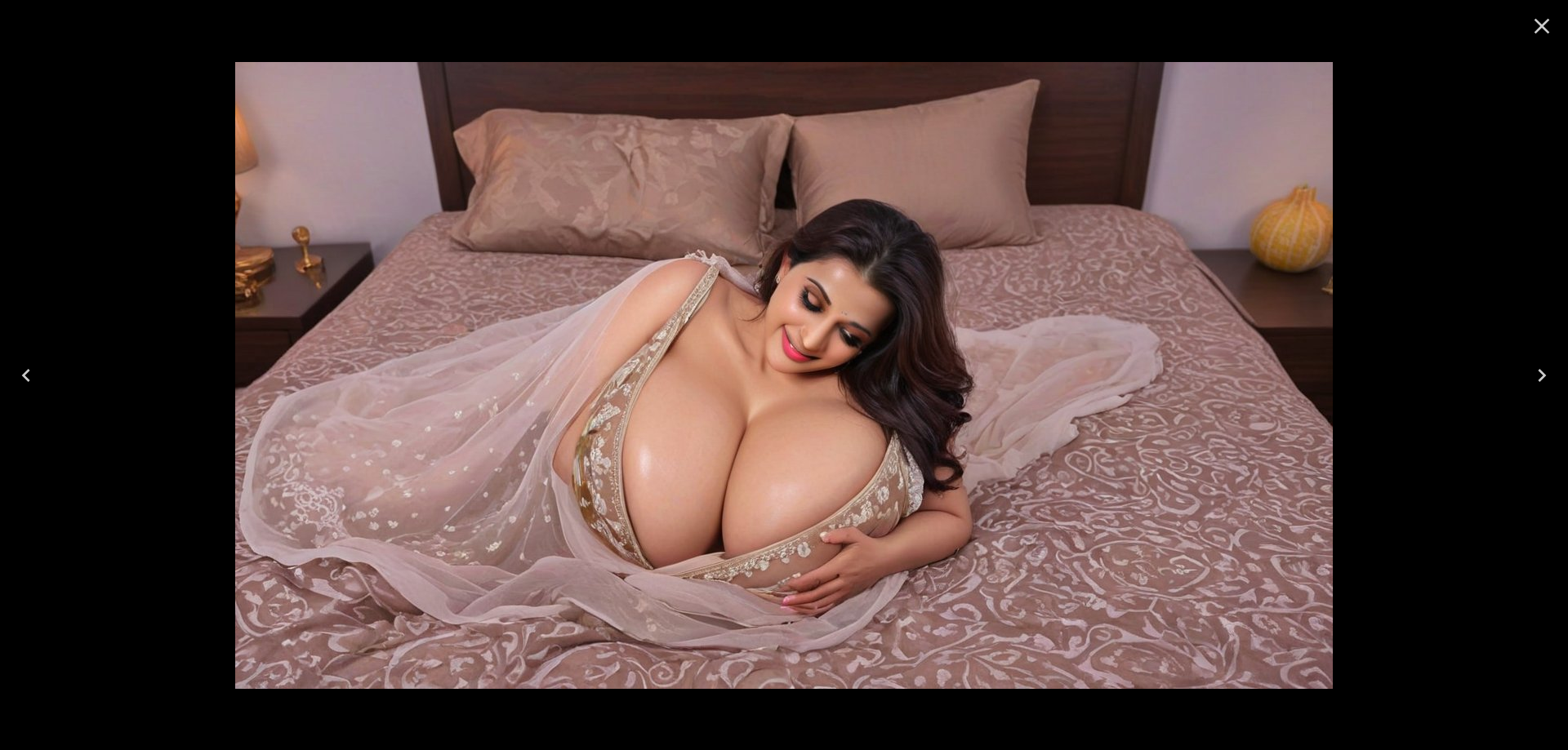
click at [4, 378] on button "Previous" at bounding box center [26, 375] width 53 height 65
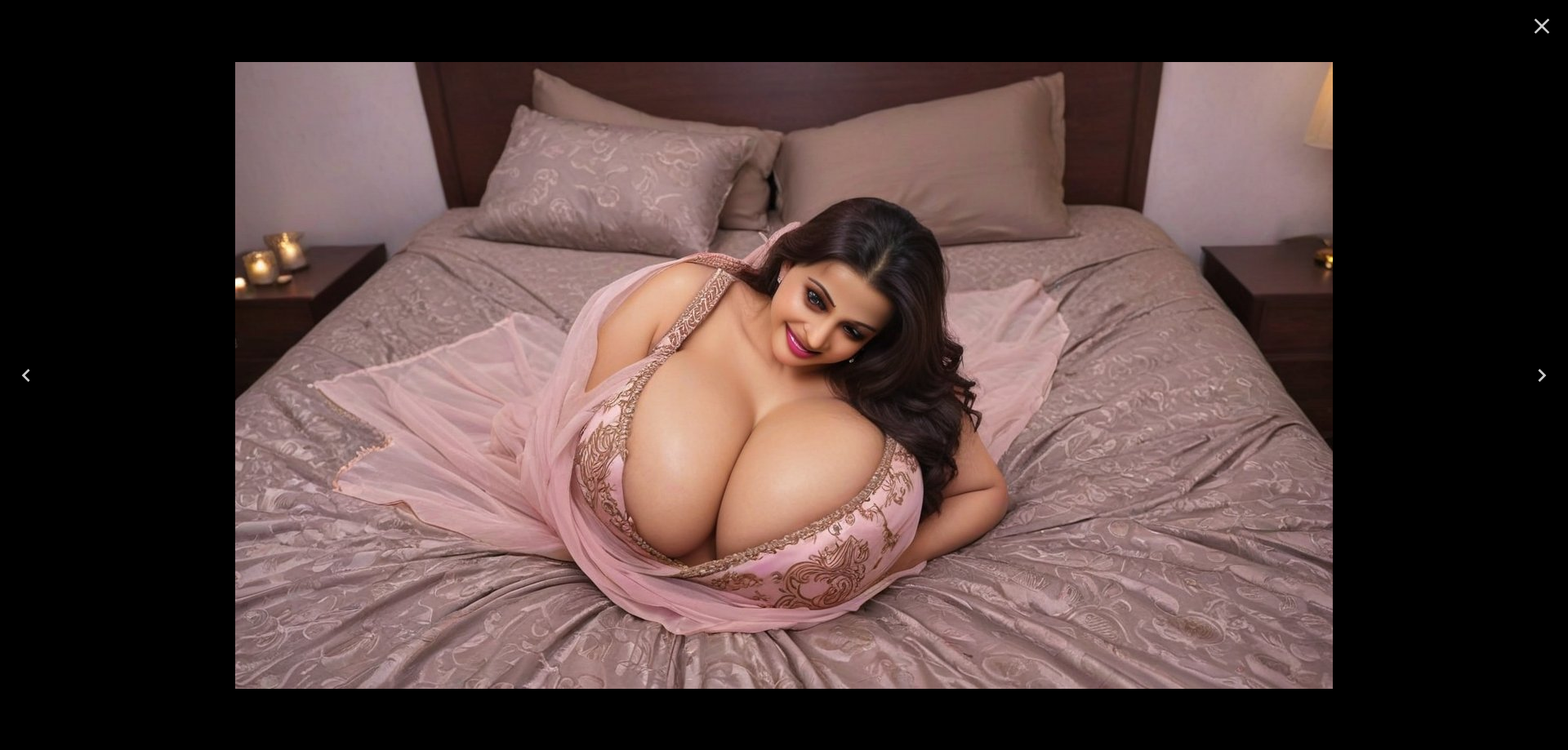
click at [4, 378] on button "Previous" at bounding box center [26, 375] width 53 height 65
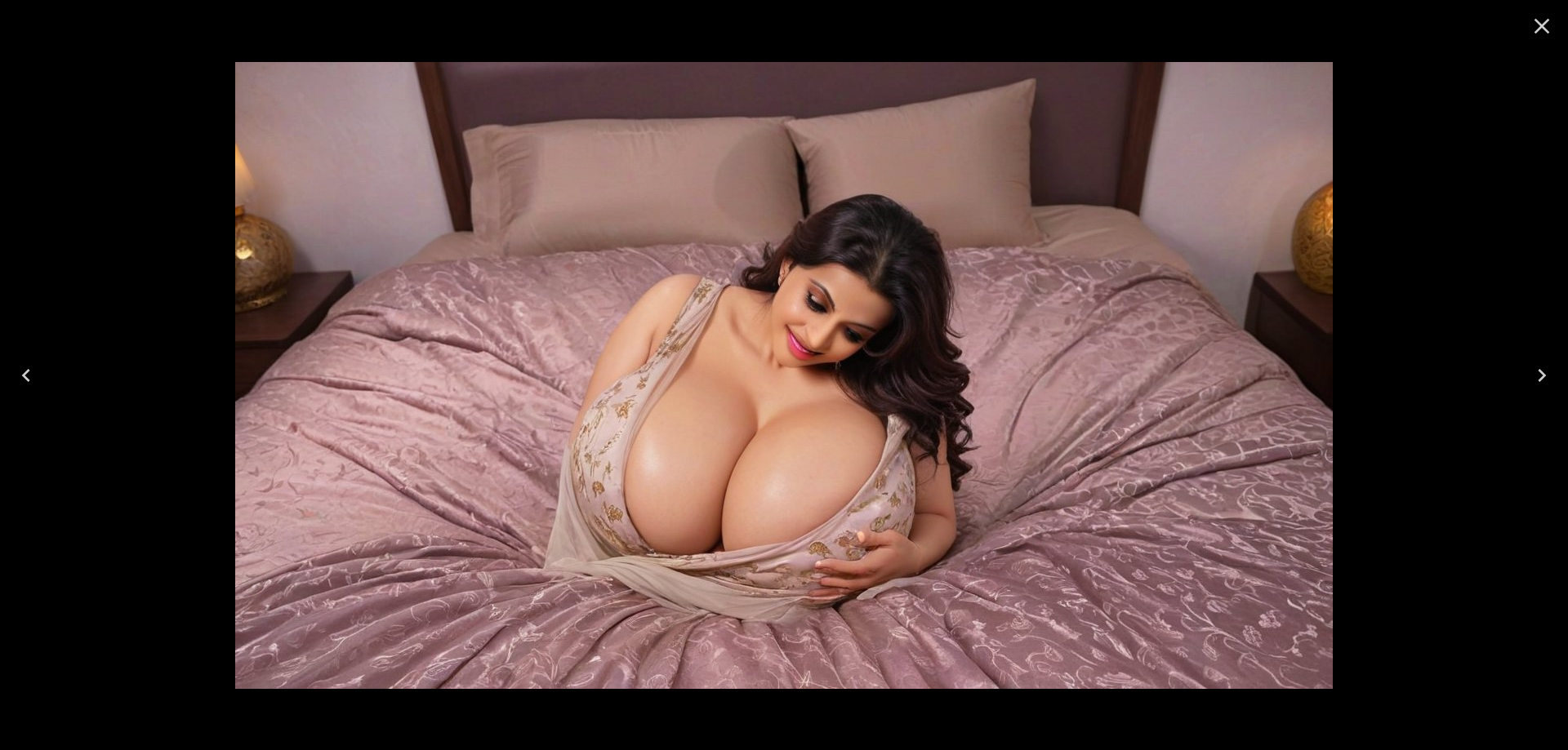
click at [4, 378] on button "Previous" at bounding box center [26, 375] width 53 height 65
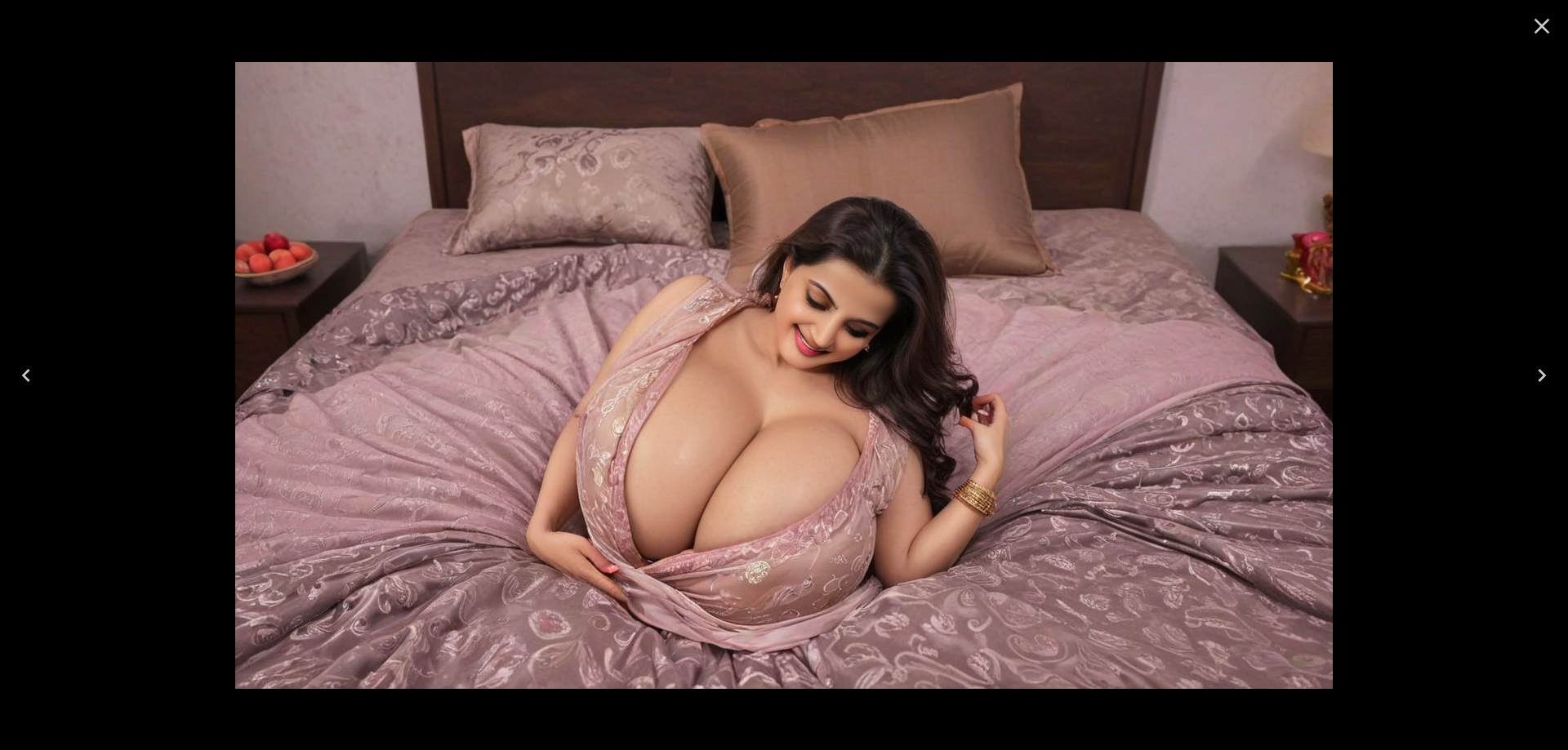
click at [4, 378] on button "Previous" at bounding box center [26, 375] width 53 height 65
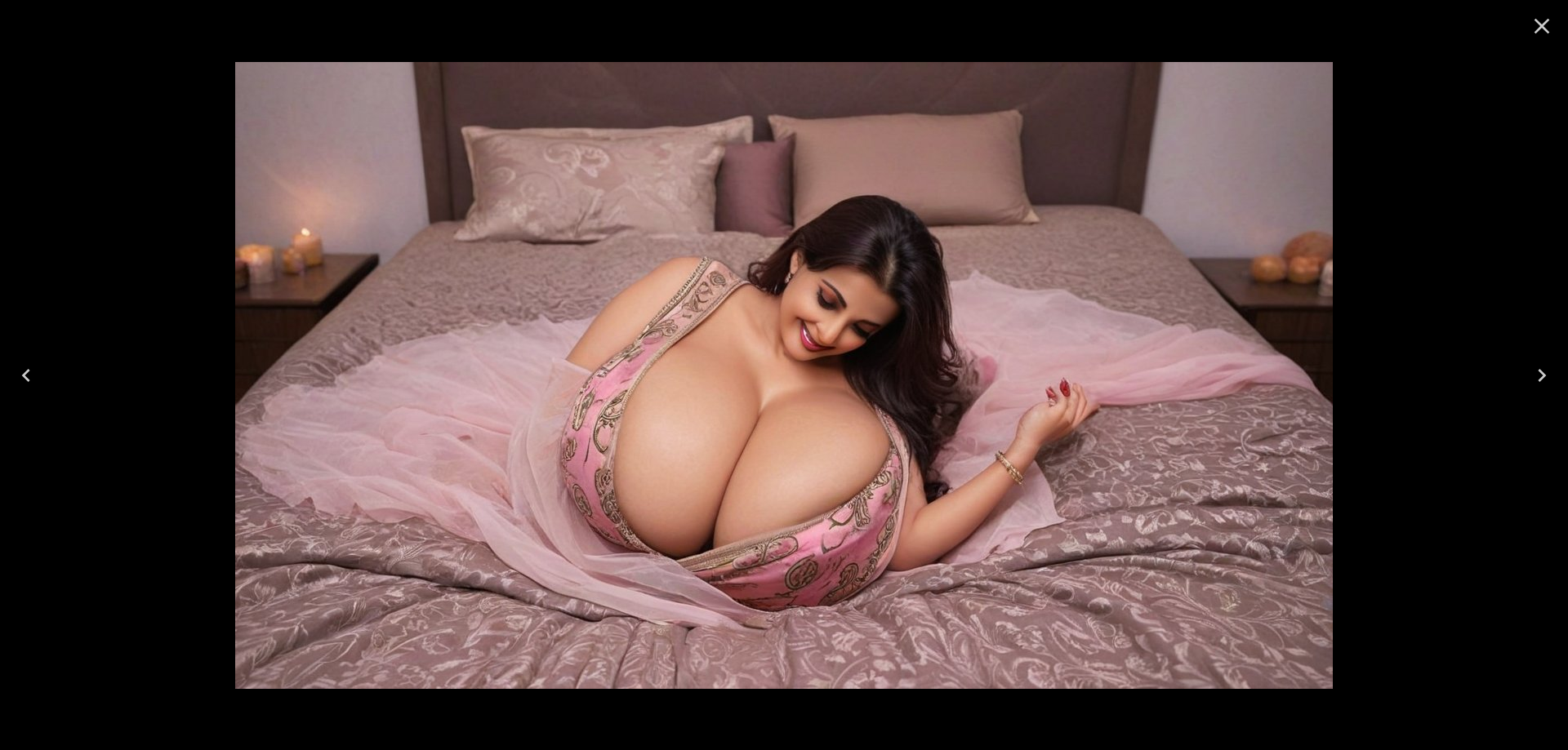
click at [4, 378] on button "Previous" at bounding box center [26, 375] width 53 height 65
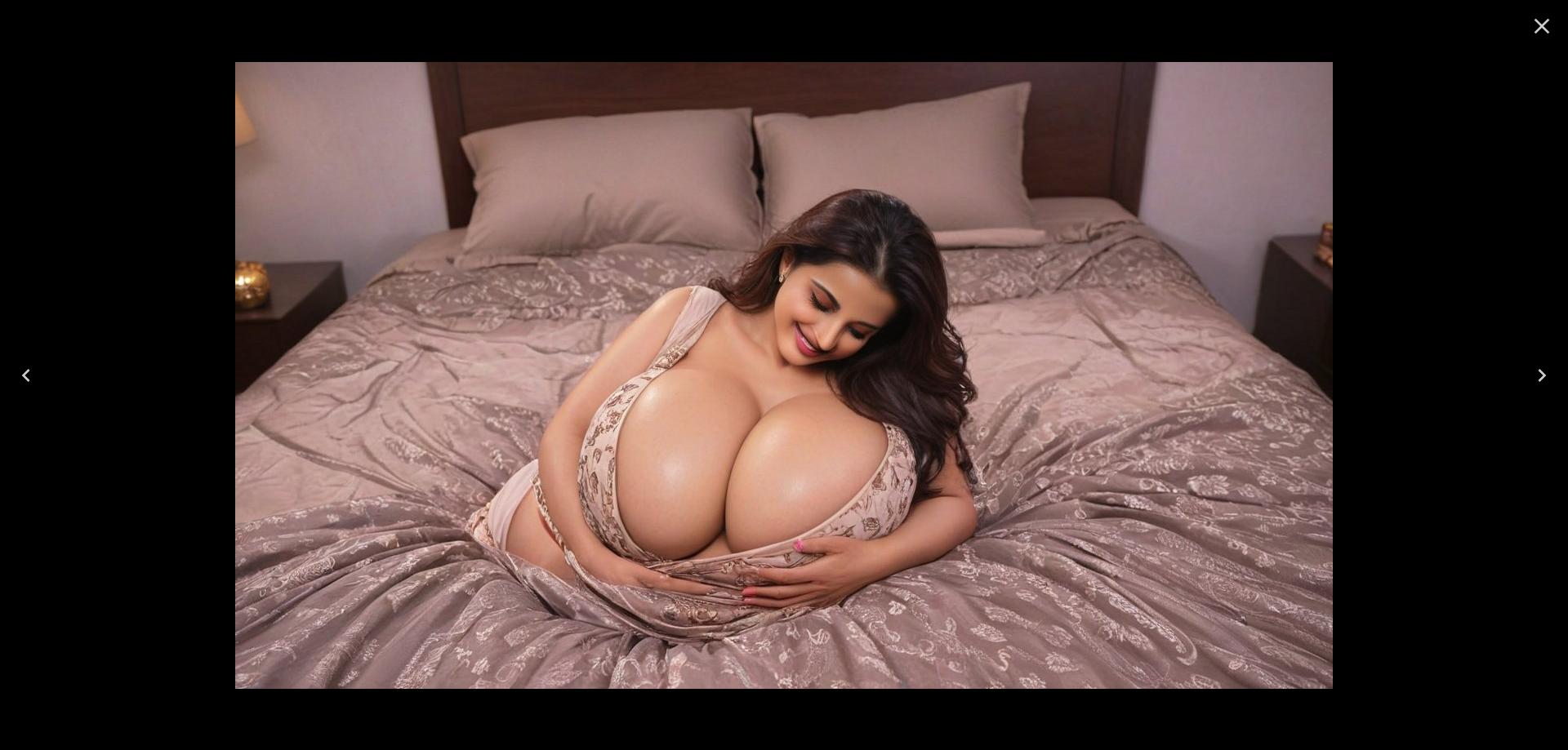
click at [4, 378] on button "Previous" at bounding box center [26, 375] width 53 height 65
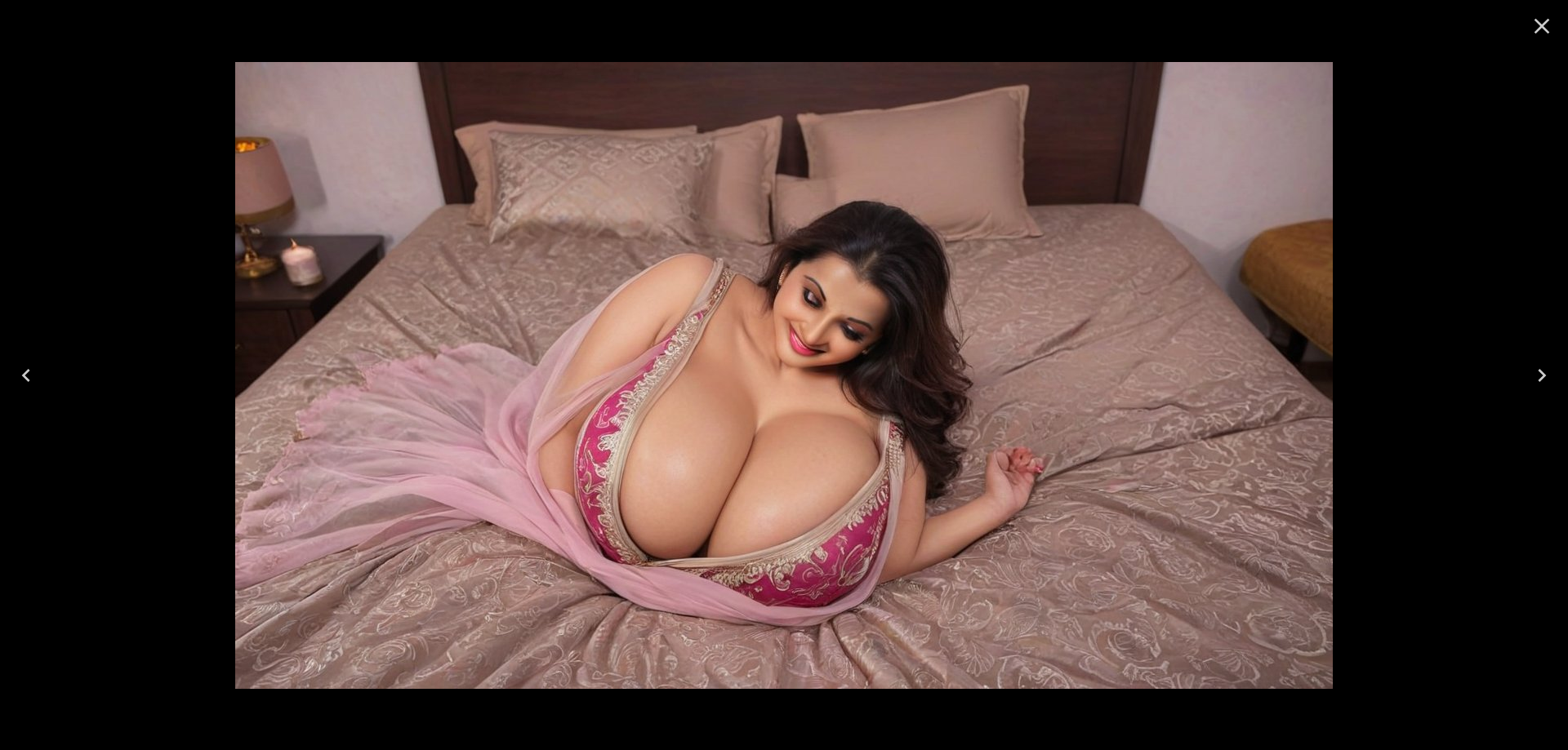
click at [4, 378] on button "Previous" at bounding box center [26, 375] width 53 height 65
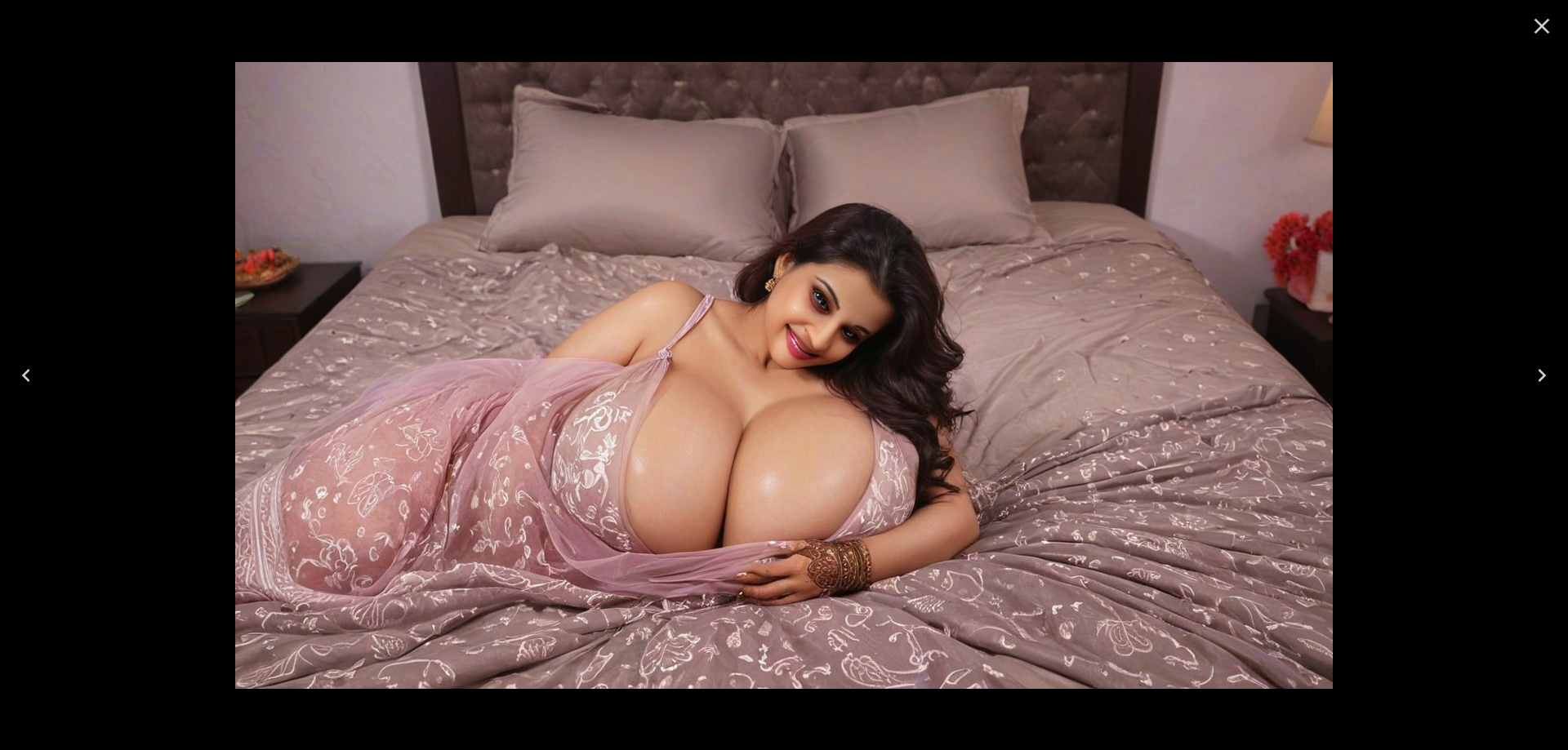
click at [4, 378] on button "Previous" at bounding box center [26, 375] width 53 height 65
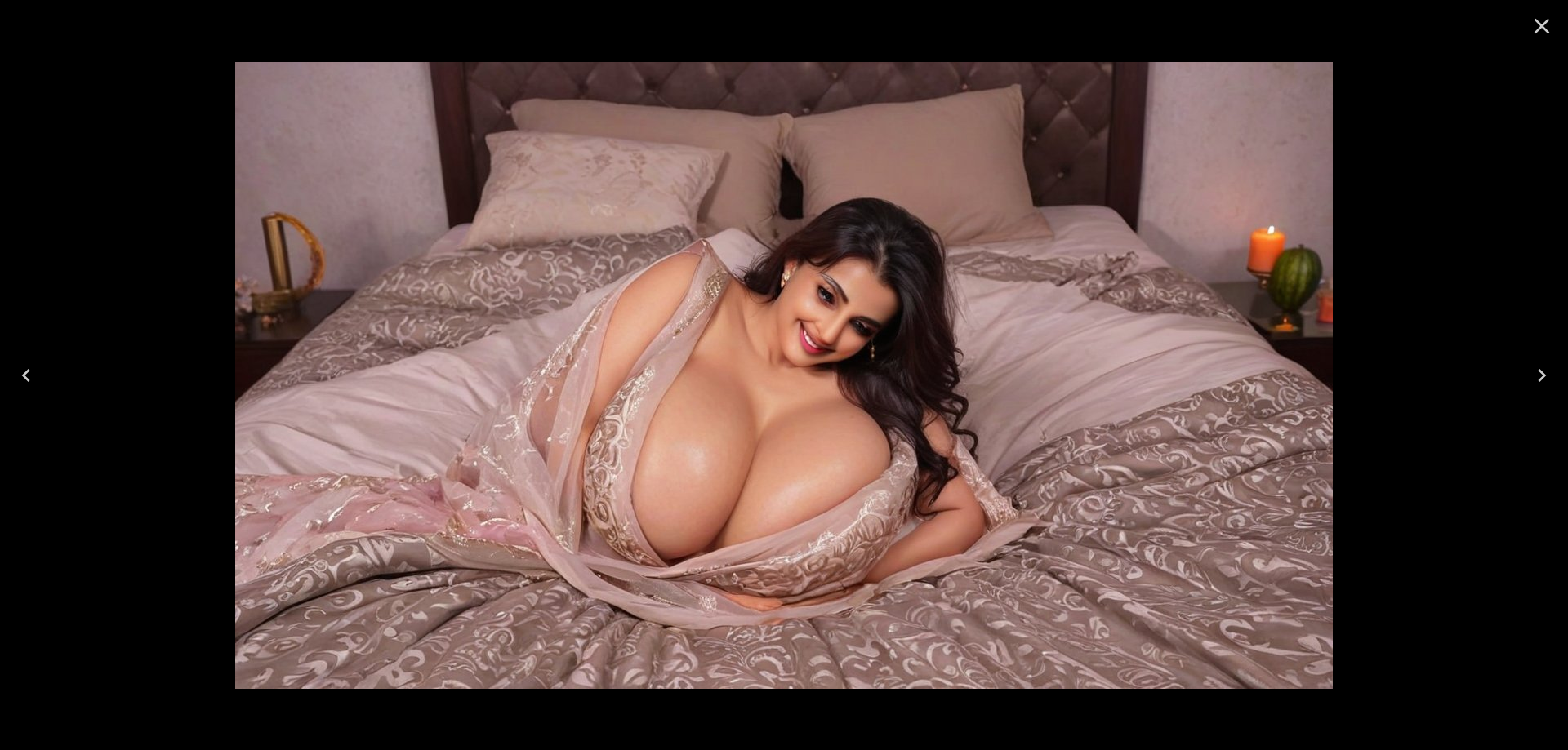
click at [4, 378] on button "Previous" at bounding box center [26, 375] width 53 height 65
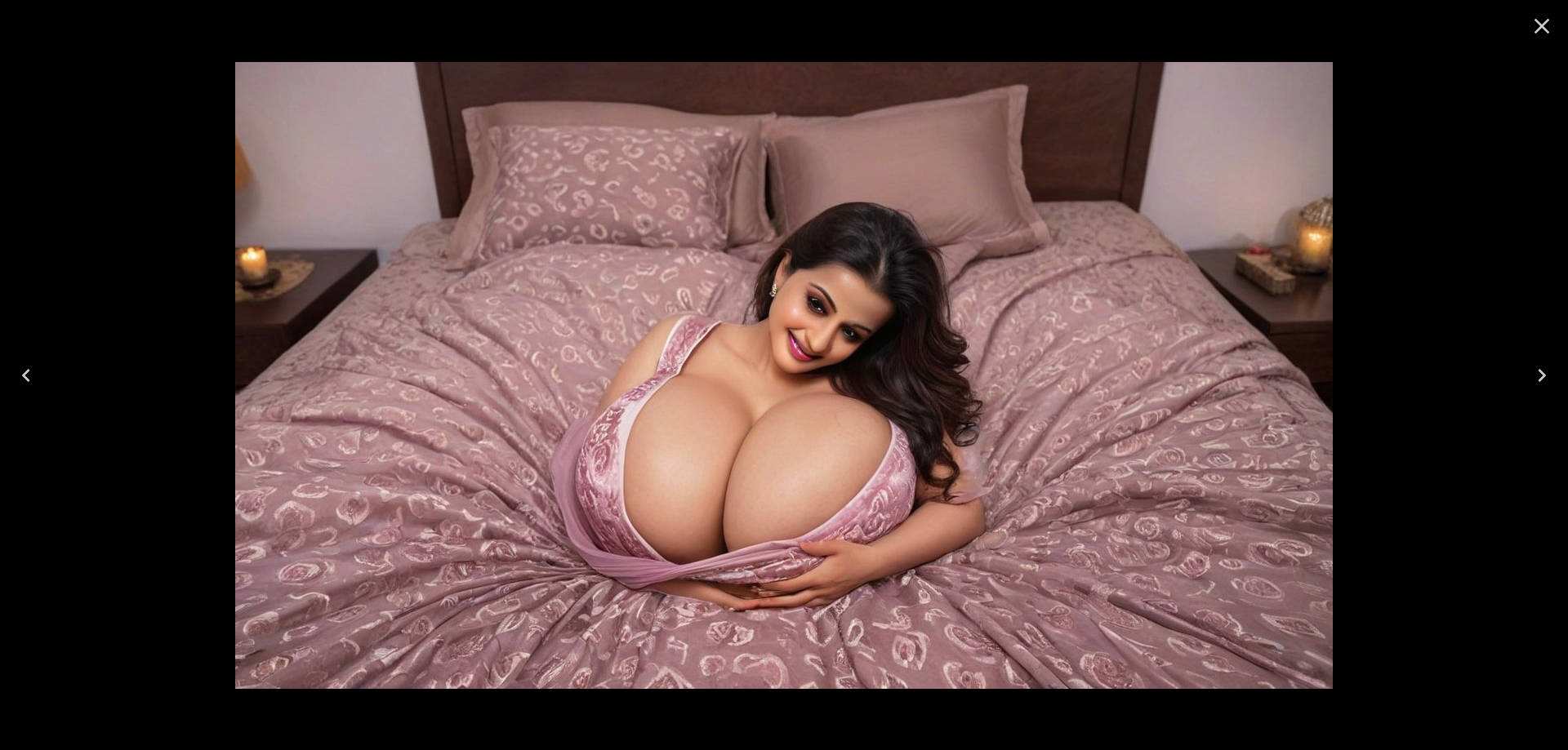
click at [4, 378] on button "Previous" at bounding box center [26, 375] width 53 height 65
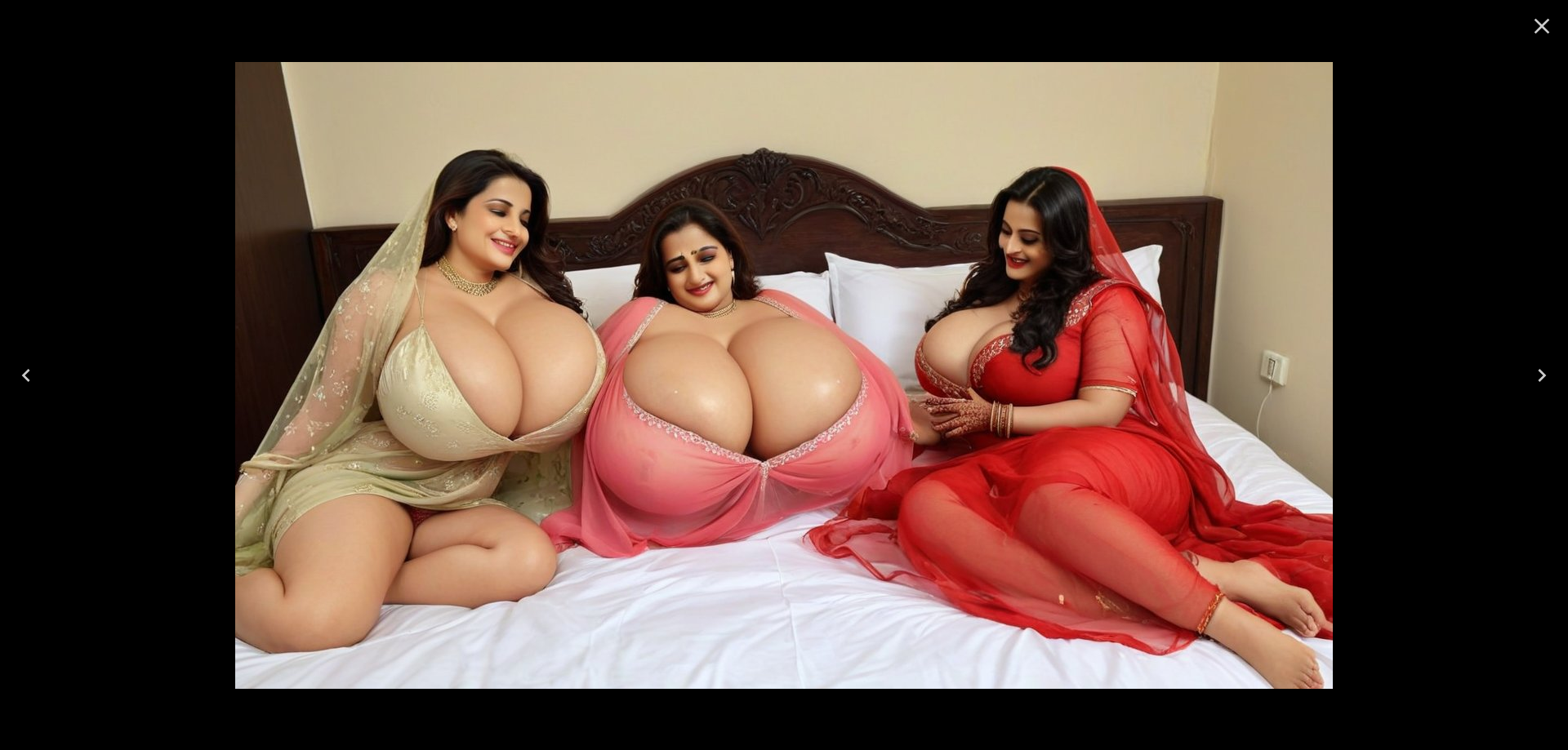
click at [32, 378] on icon "Previous" at bounding box center [25, 375] width 26 height 26
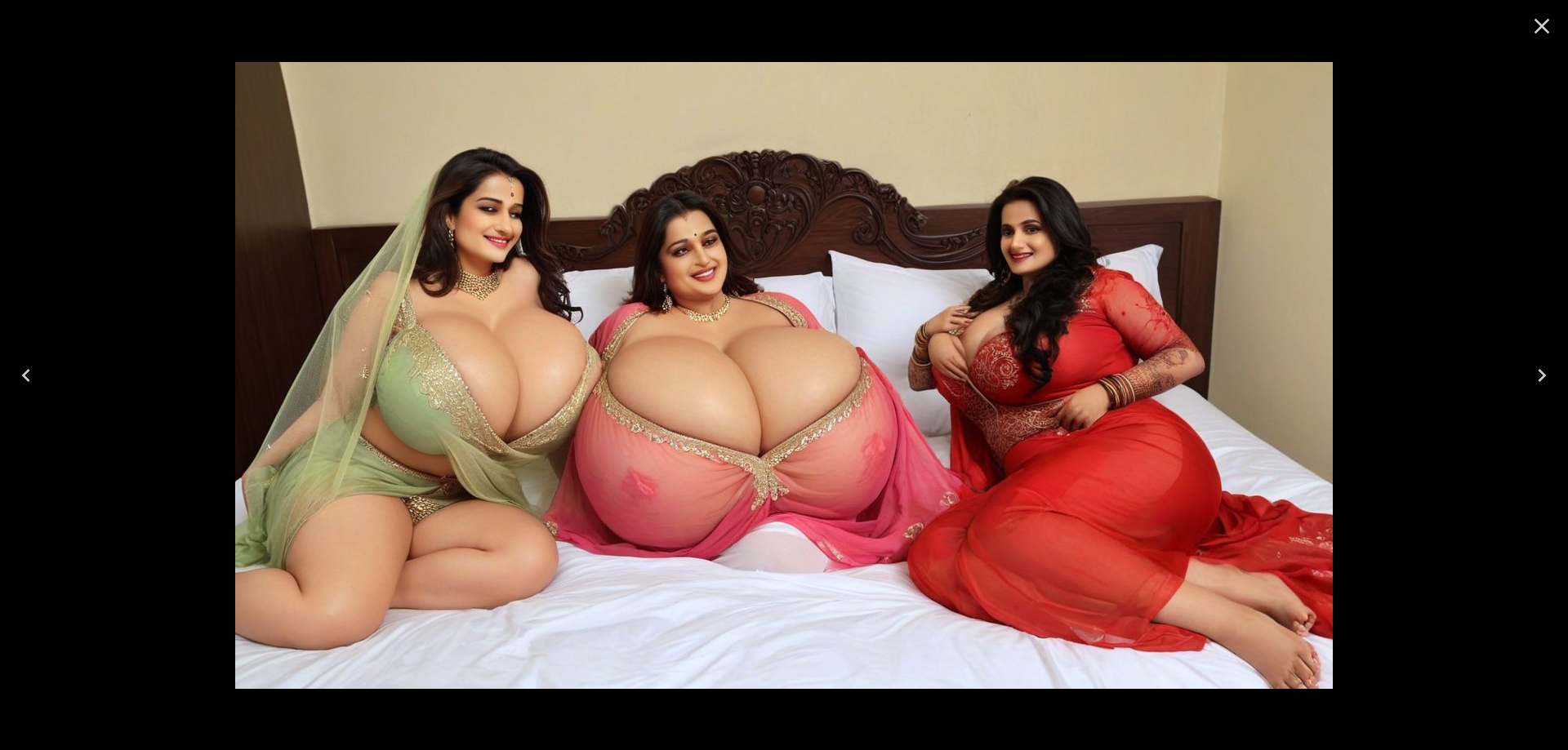
click at [49, 378] on button "Previous" at bounding box center [26, 375] width 53 height 65
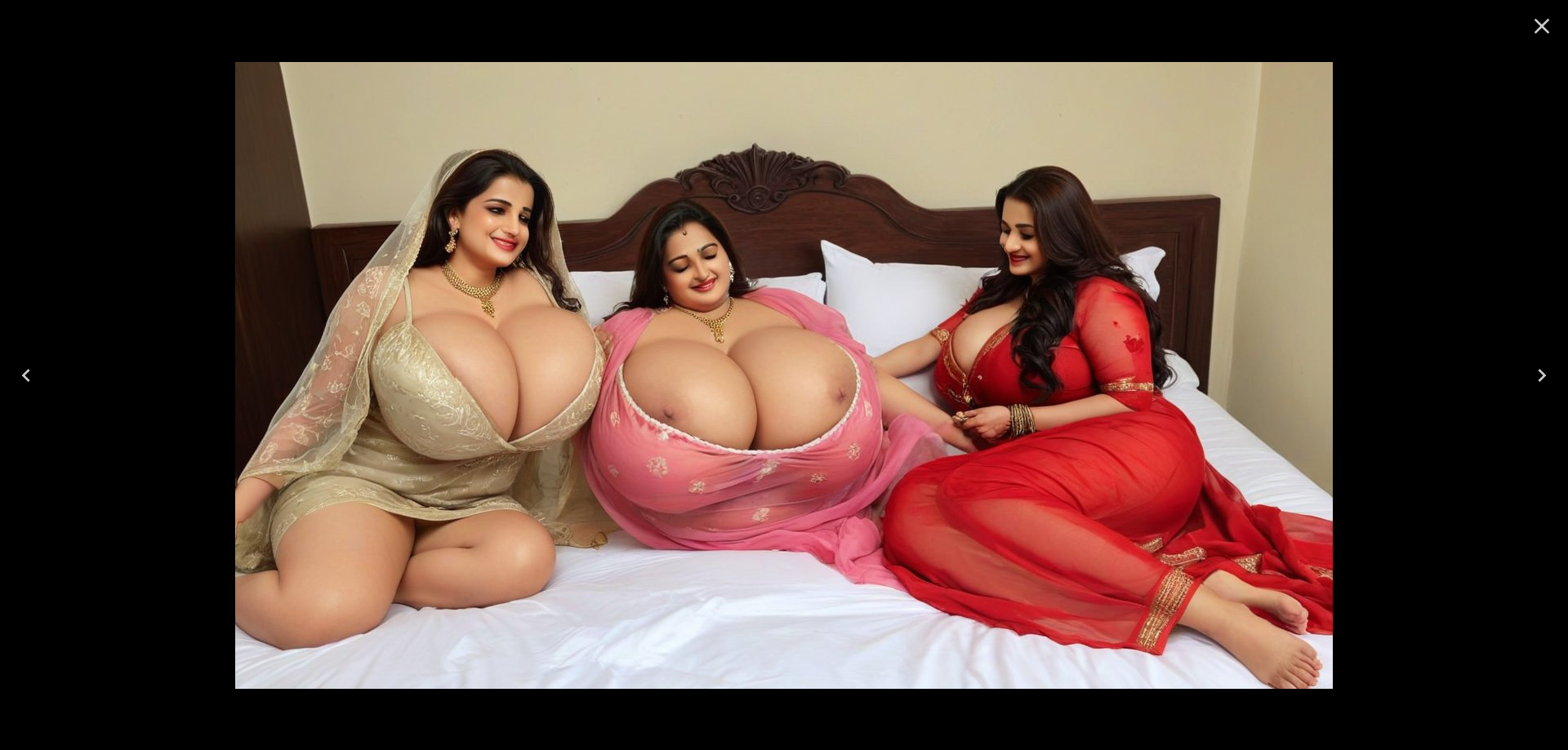
click at [49, 378] on button "Previous" at bounding box center [26, 375] width 53 height 65
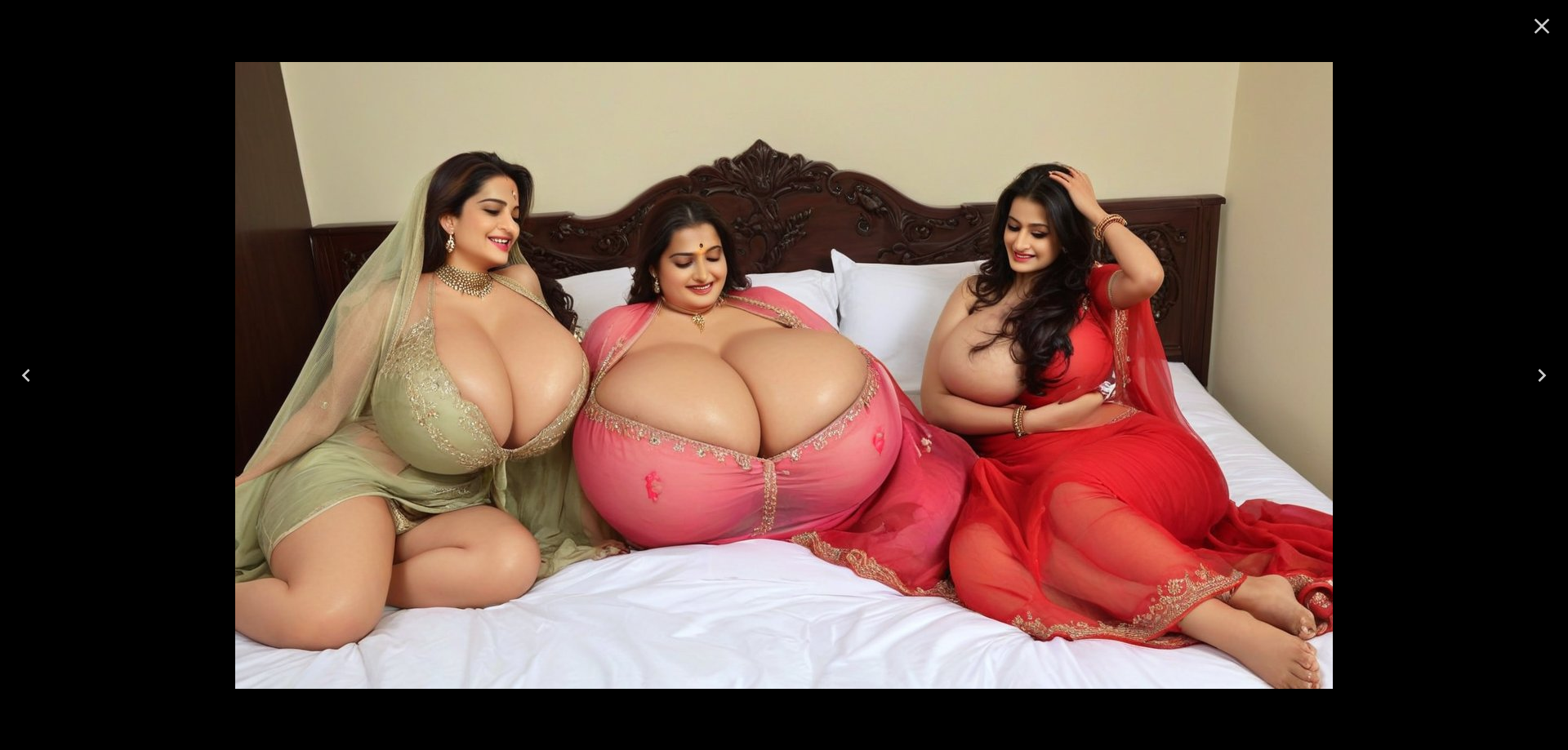
click at [33, 367] on icon "Previous" at bounding box center [25, 375] width 26 height 26
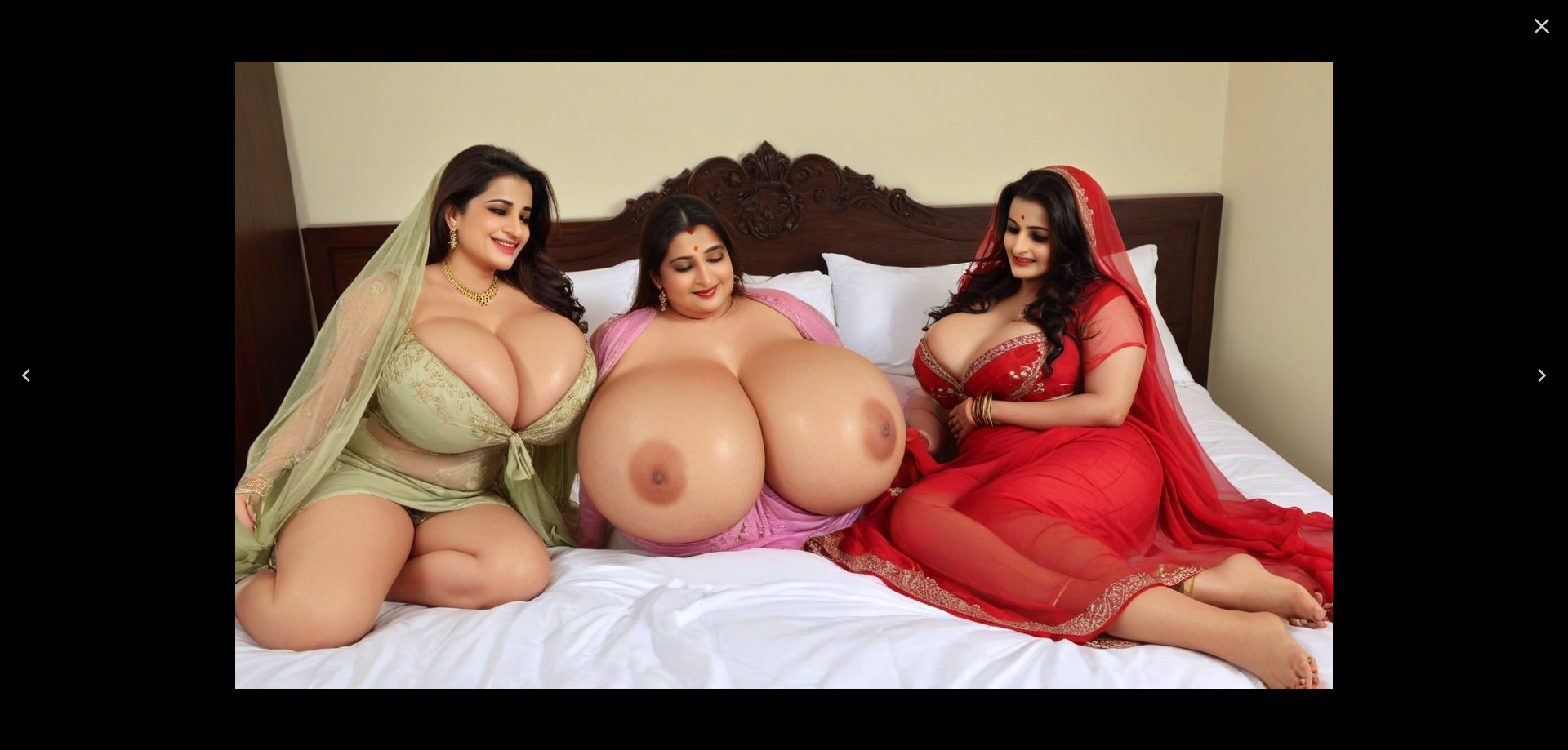
click at [33, 367] on icon "Previous" at bounding box center [25, 375] width 26 height 26
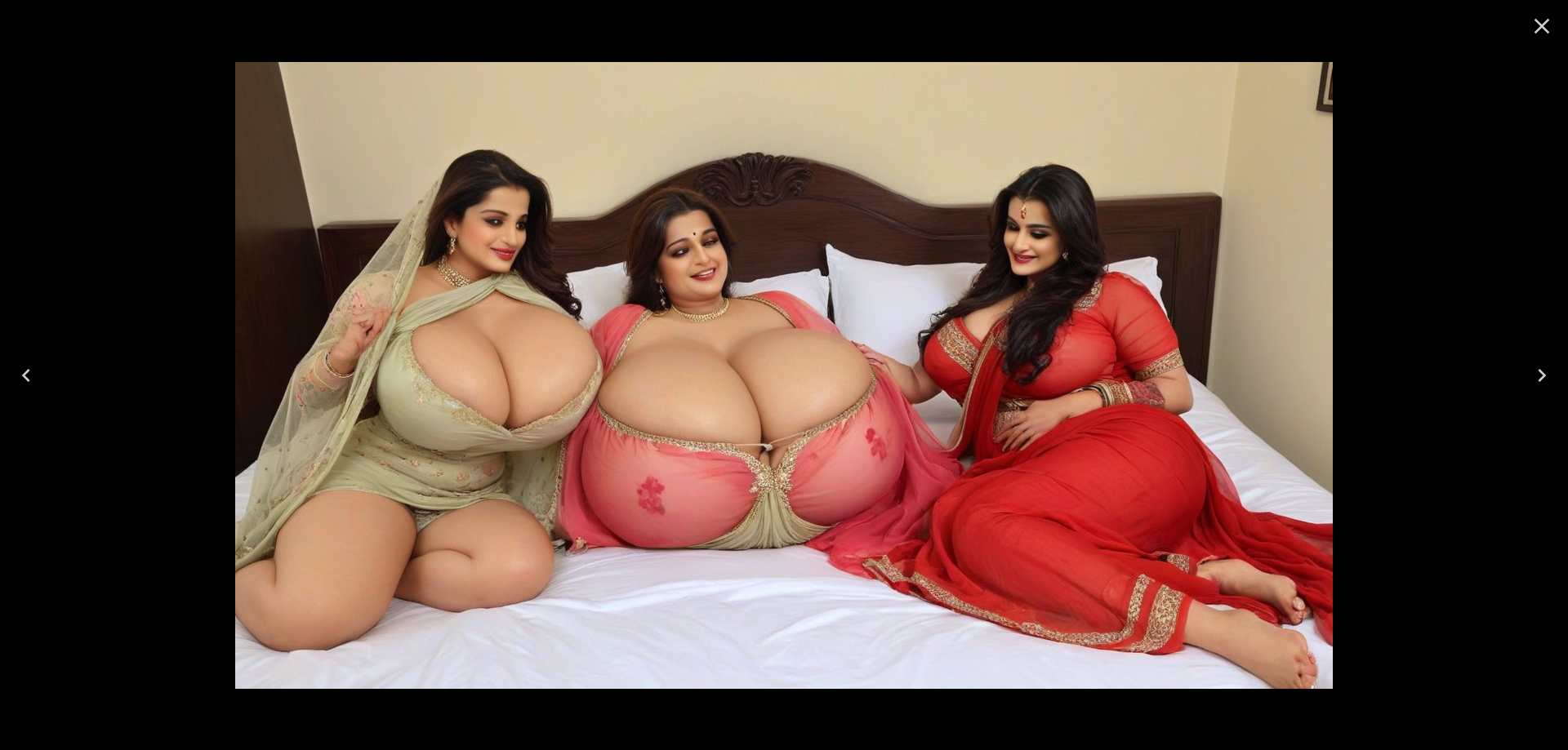
click at [15, 371] on icon "Previous" at bounding box center [25, 375] width 26 height 26
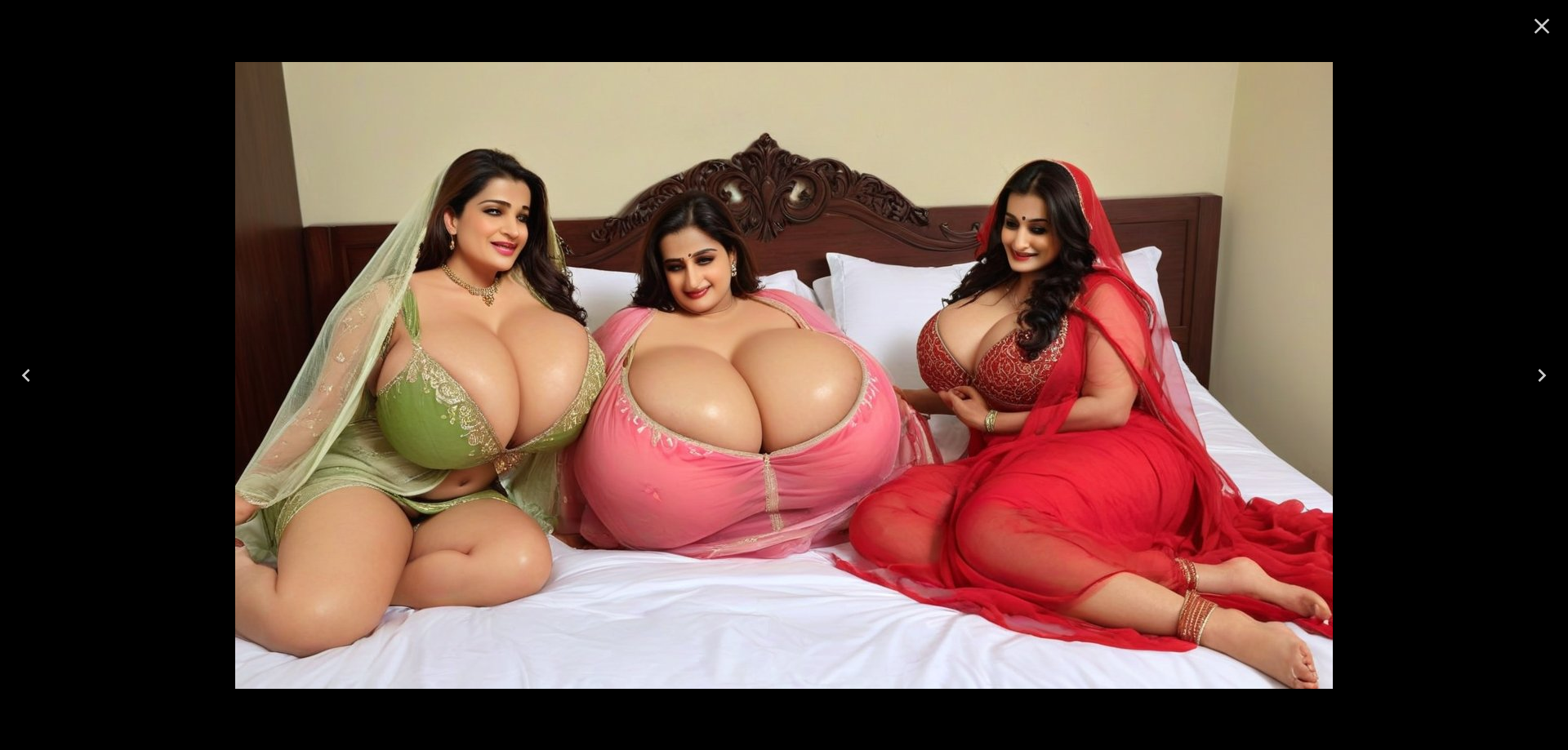
click at [15, 371] on icon "Previous" at bounding box center [25, 375] width 26 height 26
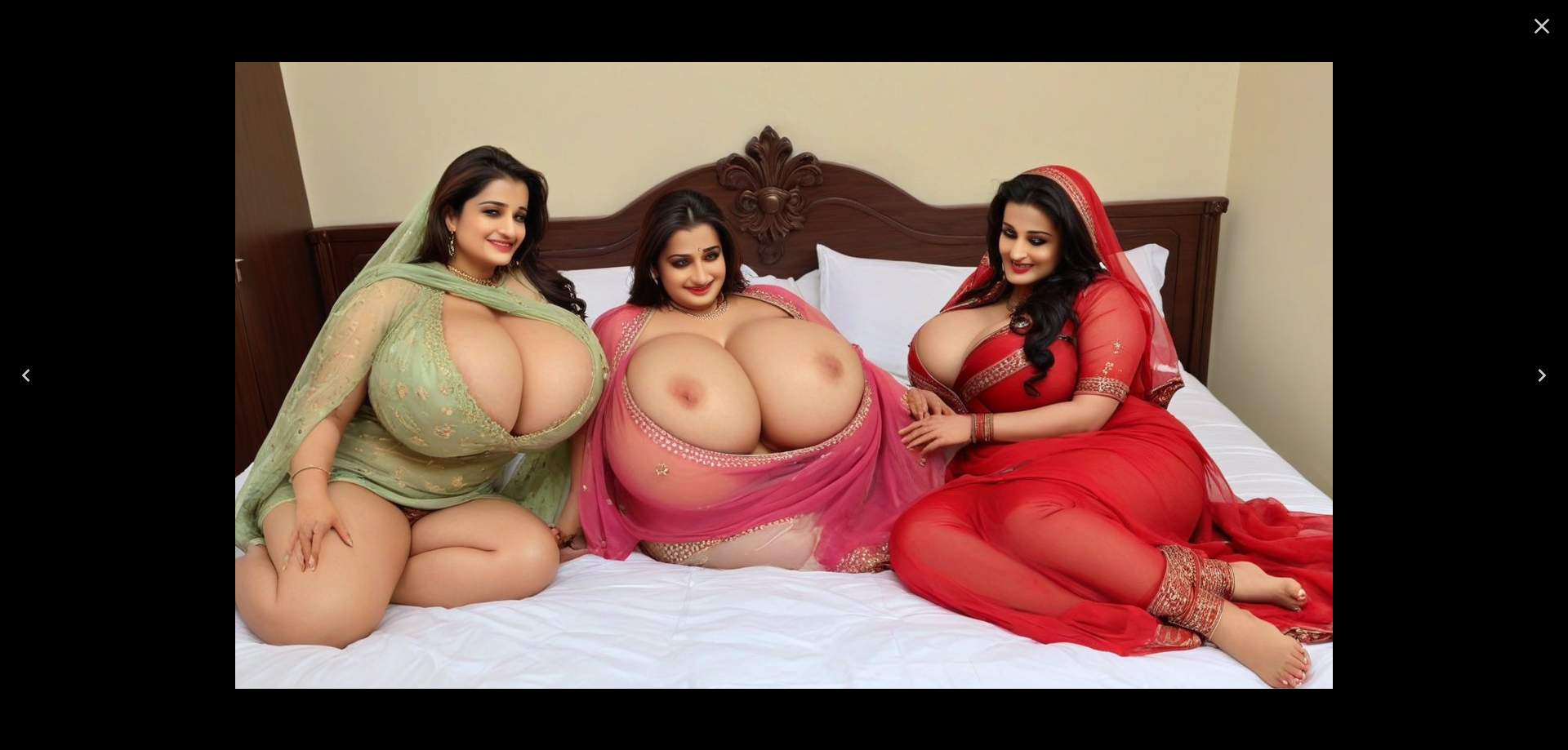
click at [15, 371] on icon "Previous" at bounding box center [25, 375] width 26 height 26
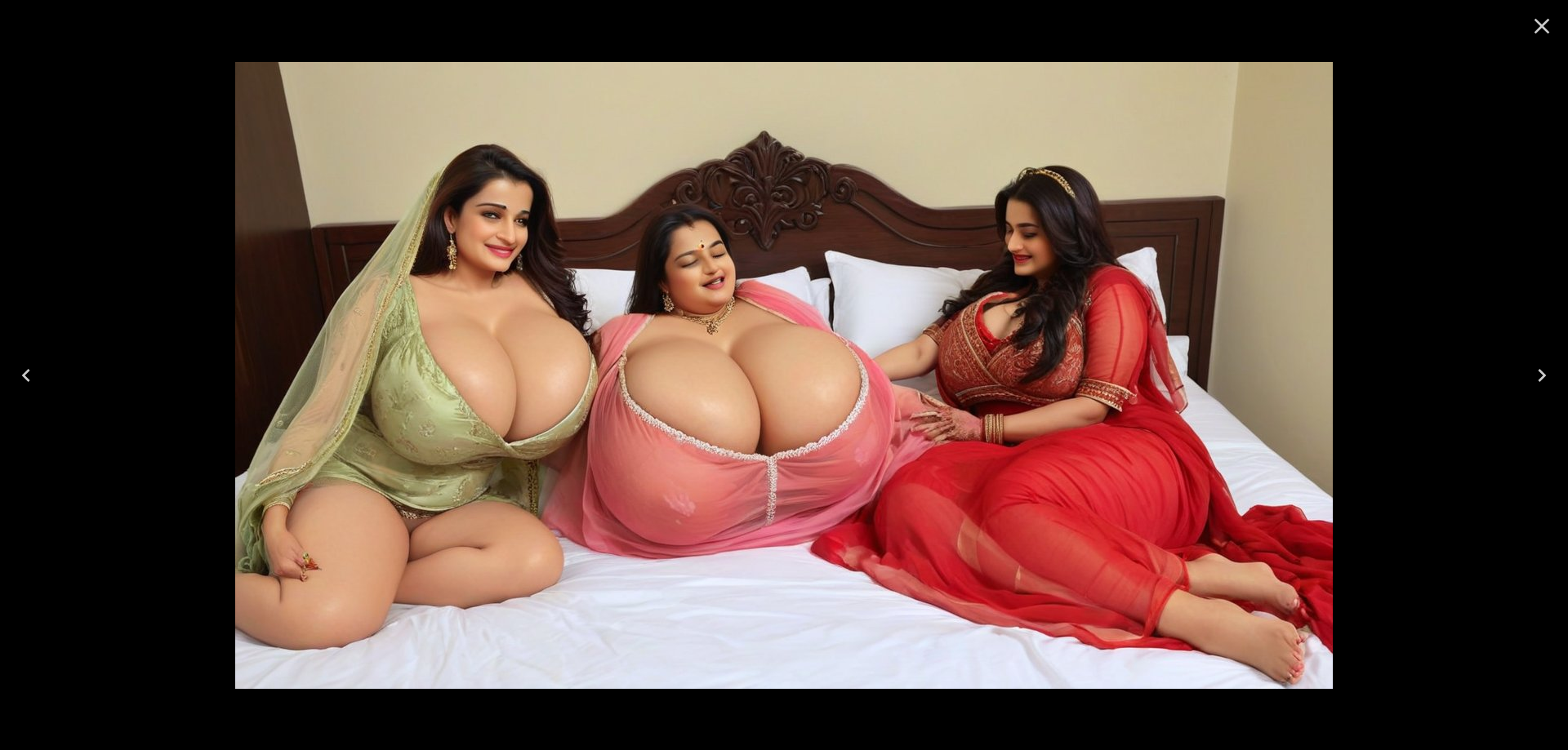
click at [44, 377] on button "Previous" at bounding box center [26, 375] width 53 height 65
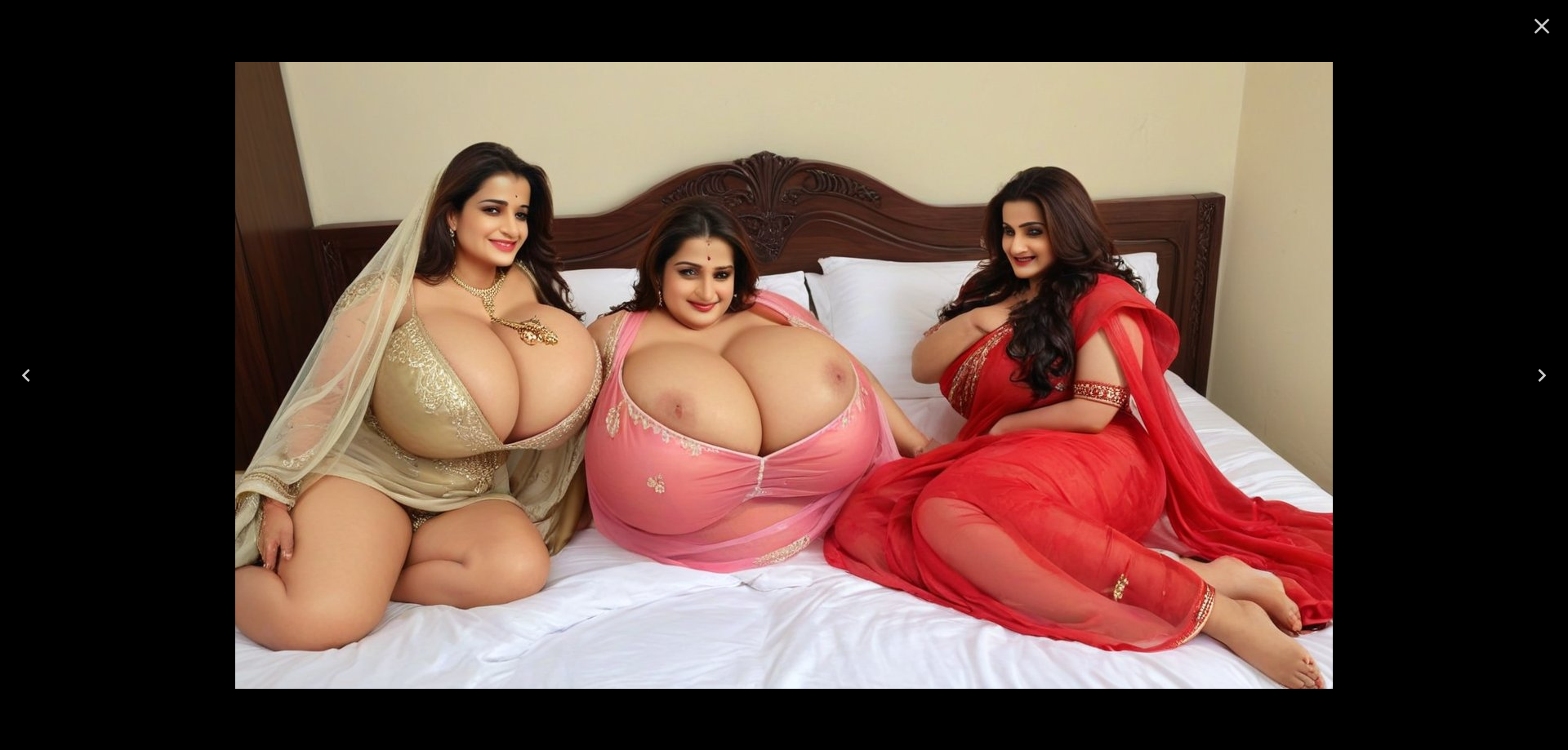
click at [44, 377] on button "Previous" at bounding box center [26, 375] width 53 height 65
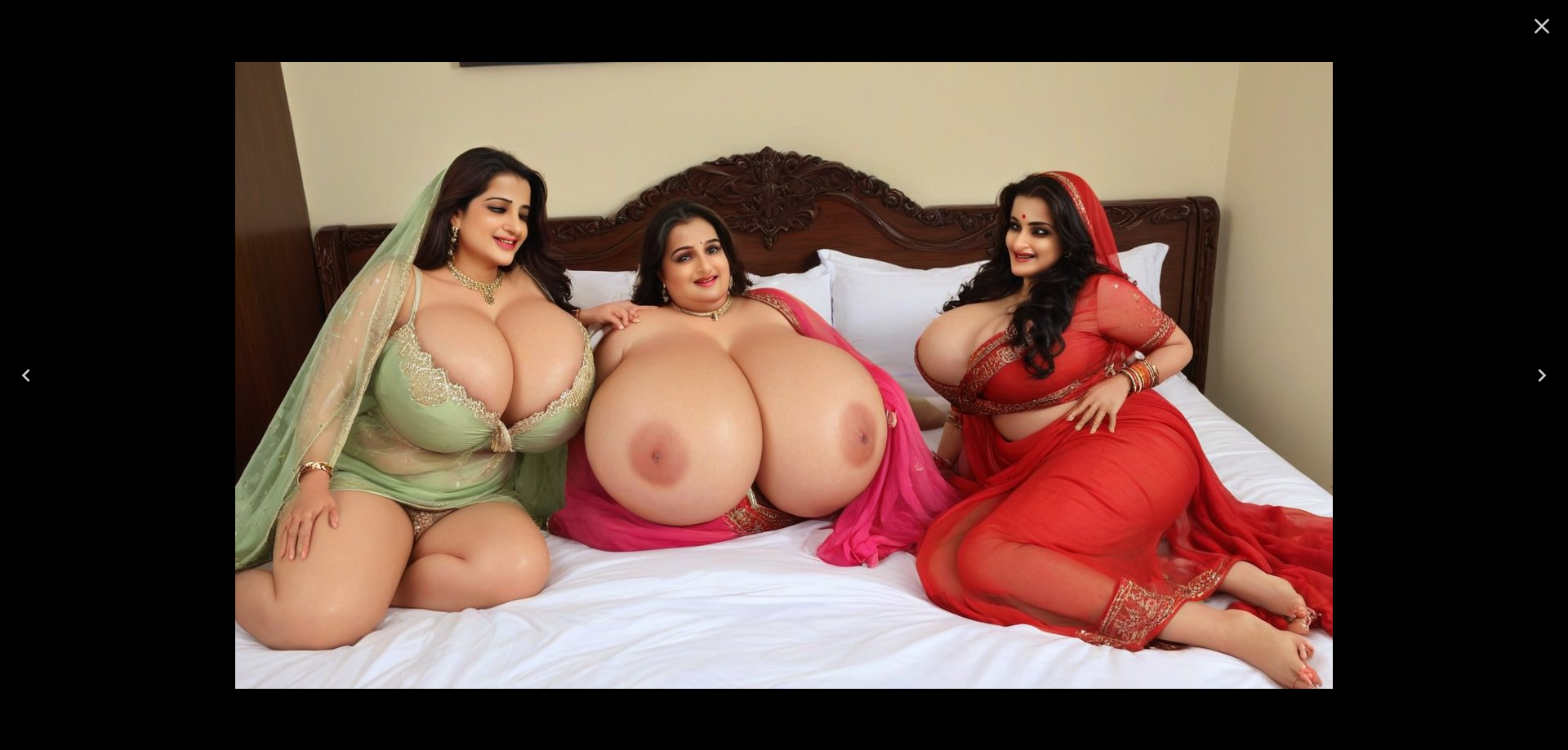
click at [44, 377] on button "Previous" at bounding box center [26, 375] width 53 height 65
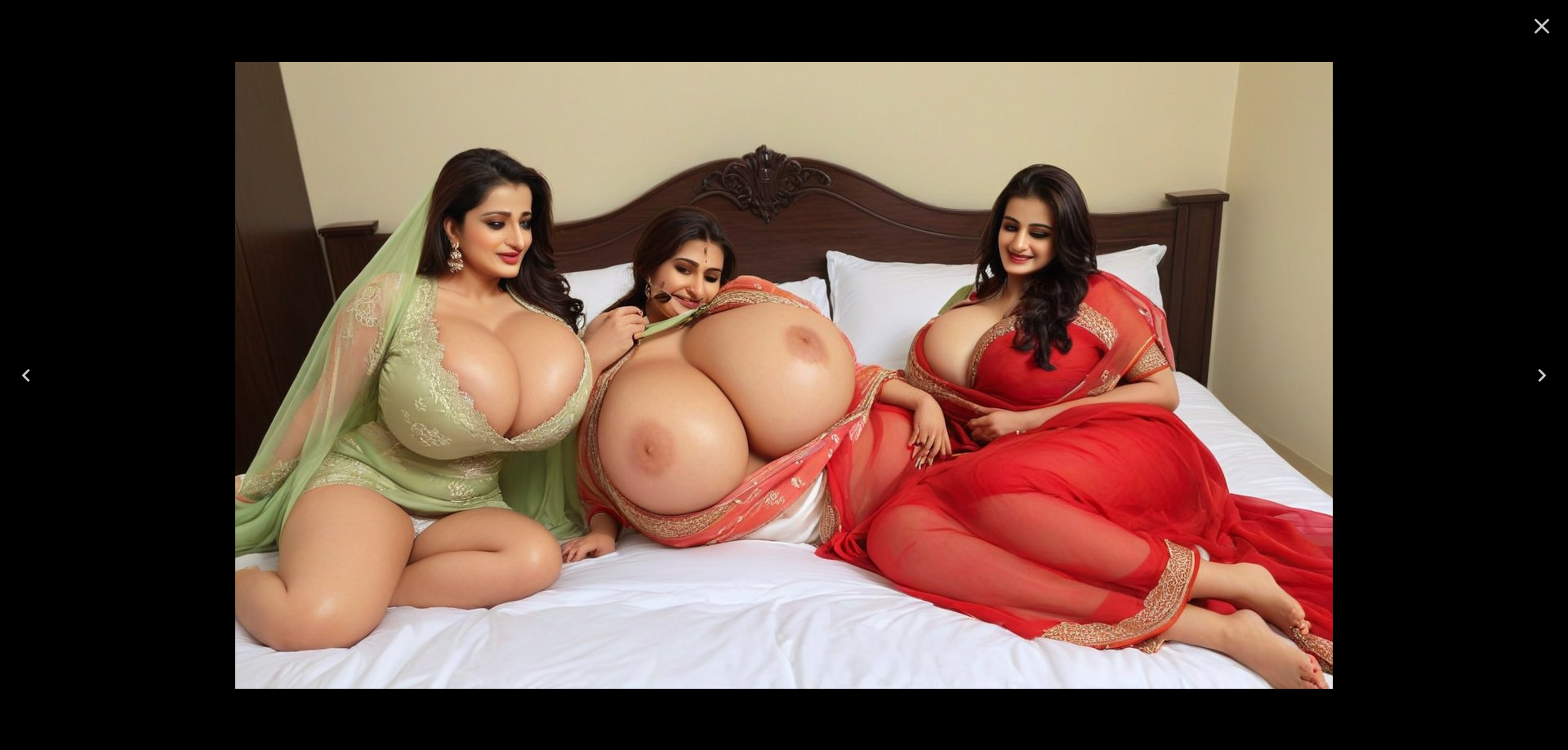
click at [44, 377] on button "Previous" at bounding box center [26, 375] width 53 height 65
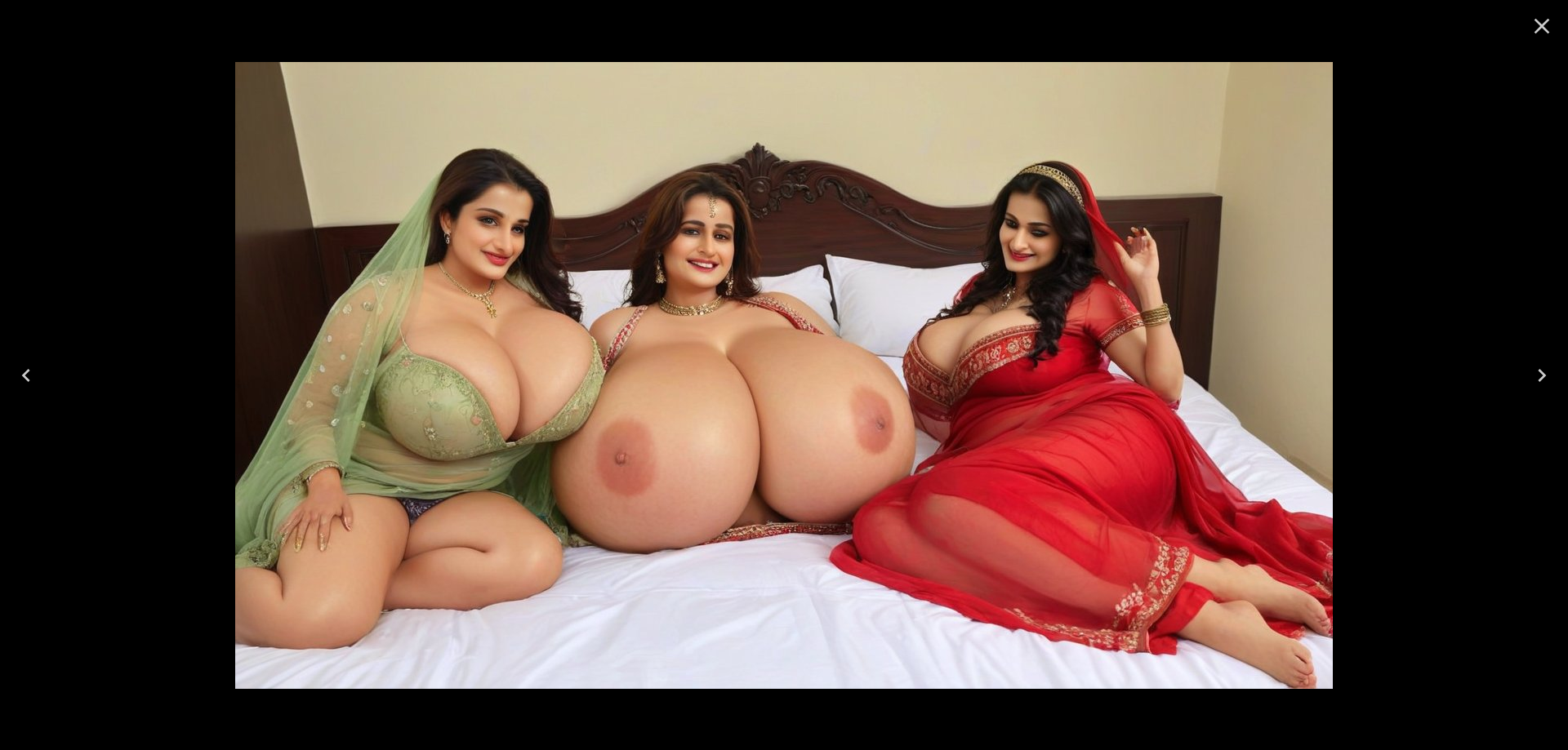
click at [44, 377] on button "Previous" at bounding box center [26, 375] width 53 height 65
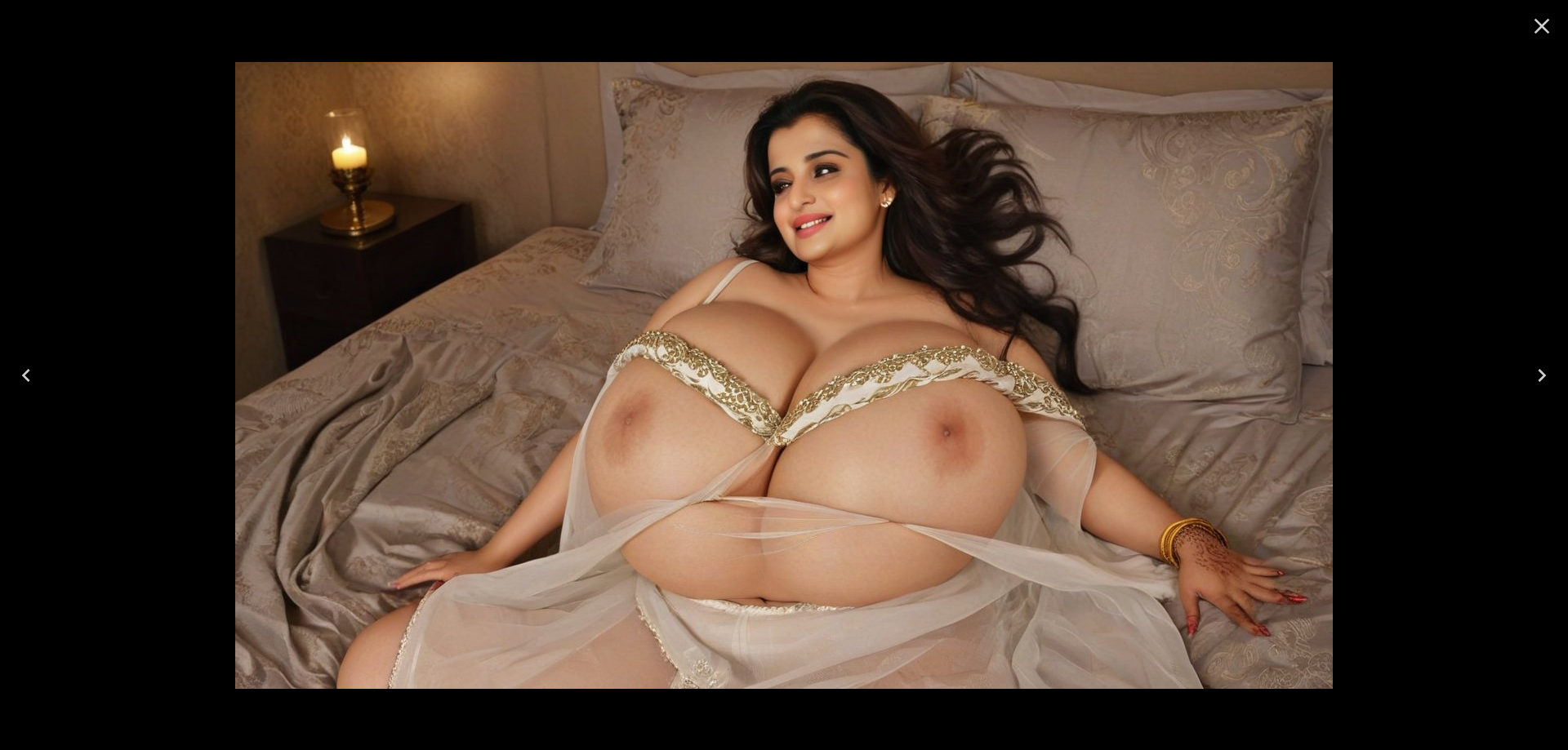
click at [44, 377] on button "Previous" at bounding box center [26, 375] width 53 height 65
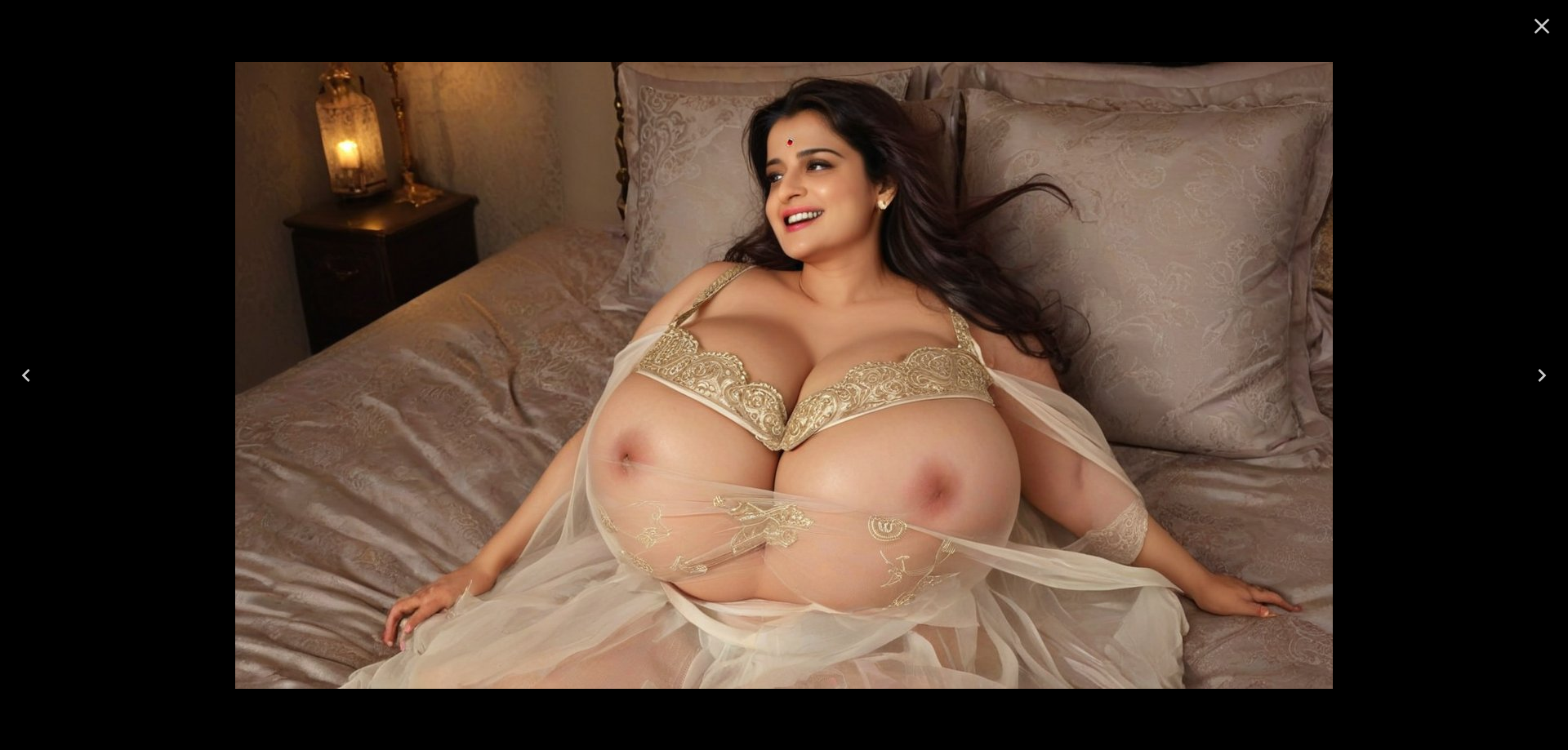
click at [1559, 363] on button "Next" at bounding box center [1543, 375] width 53 height 65
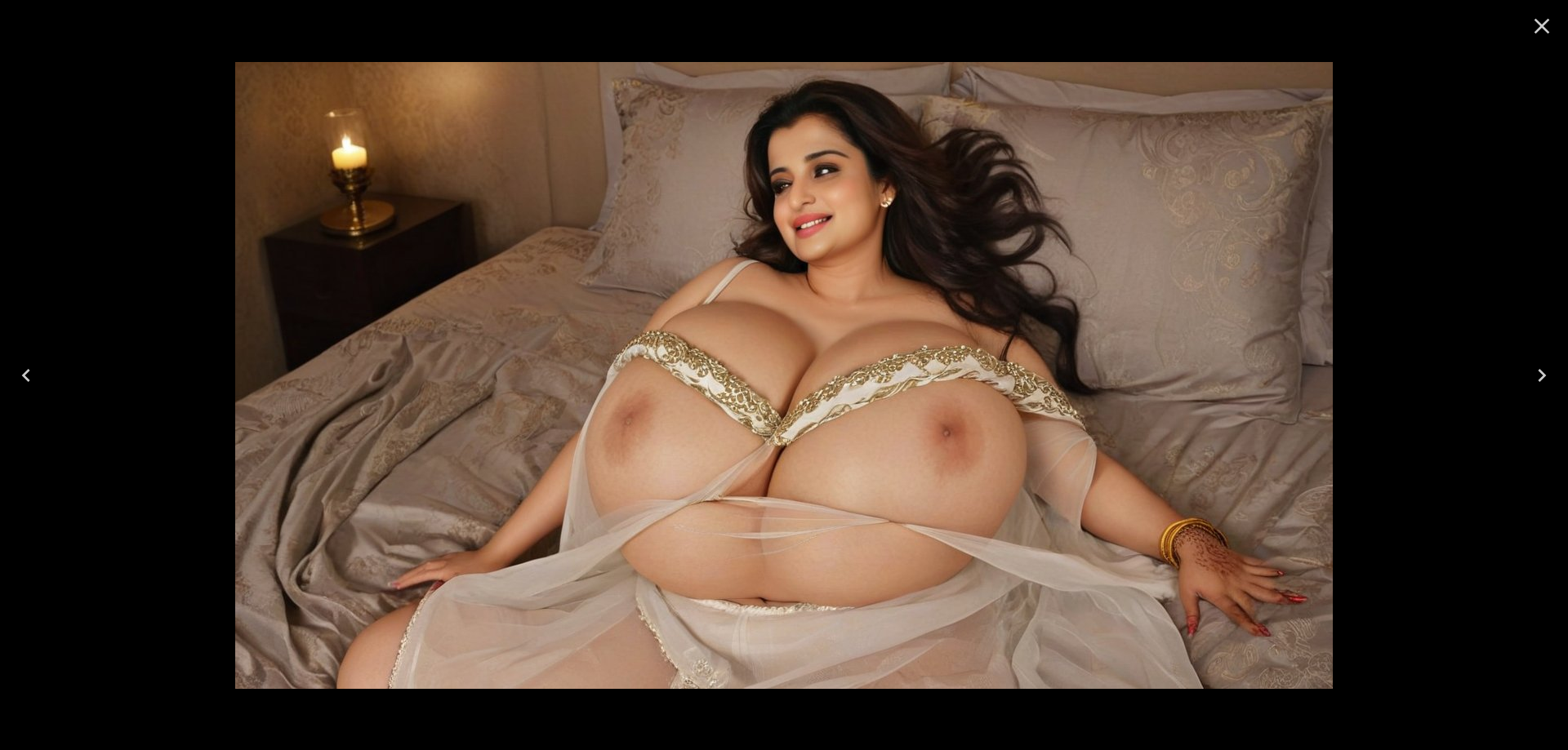
click at [48, 372] on button "Previous" at bounding box center [26, 375] width 53 height 65
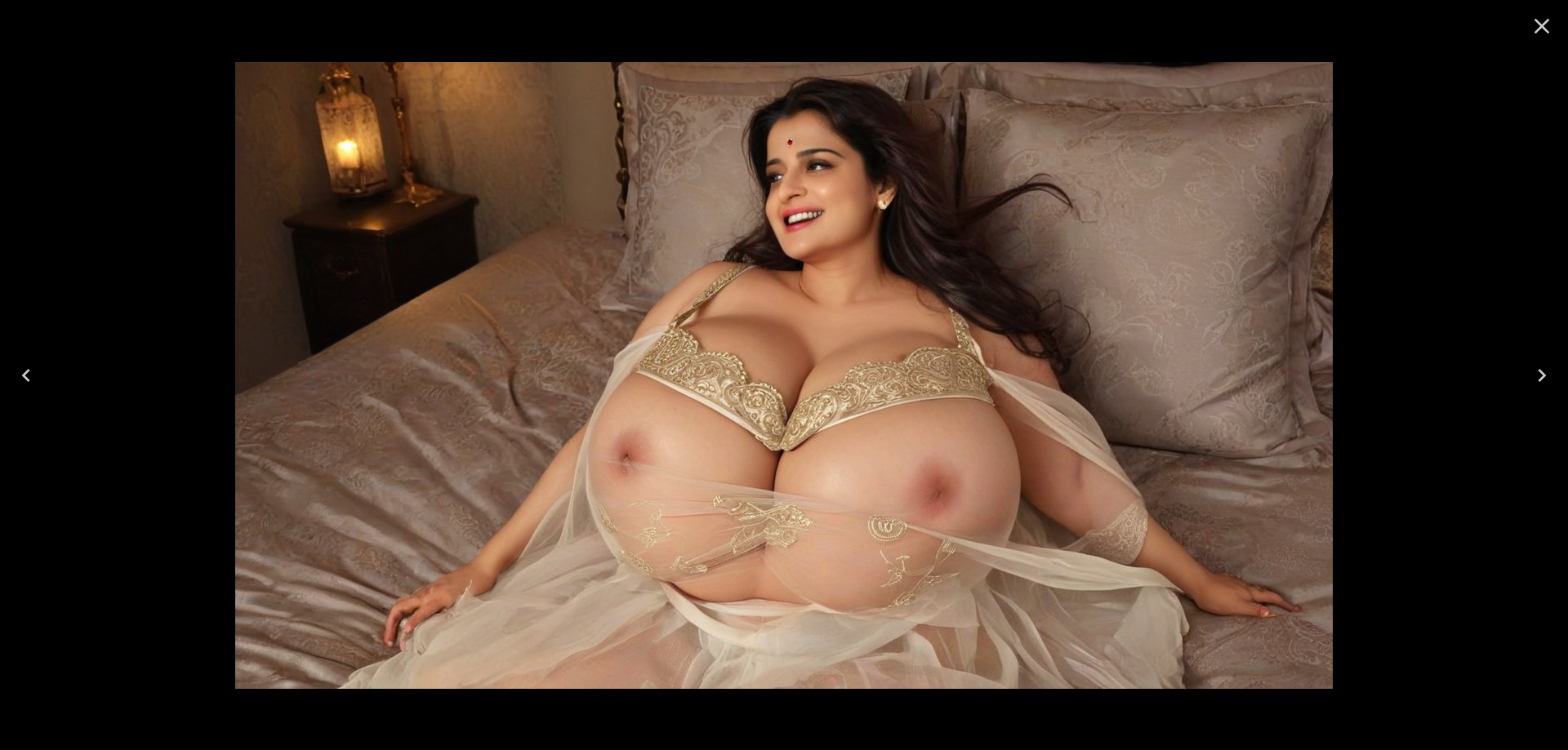
click at [31, 394] on button "Previous" at bounding box center [26, 375] width 53 height 65
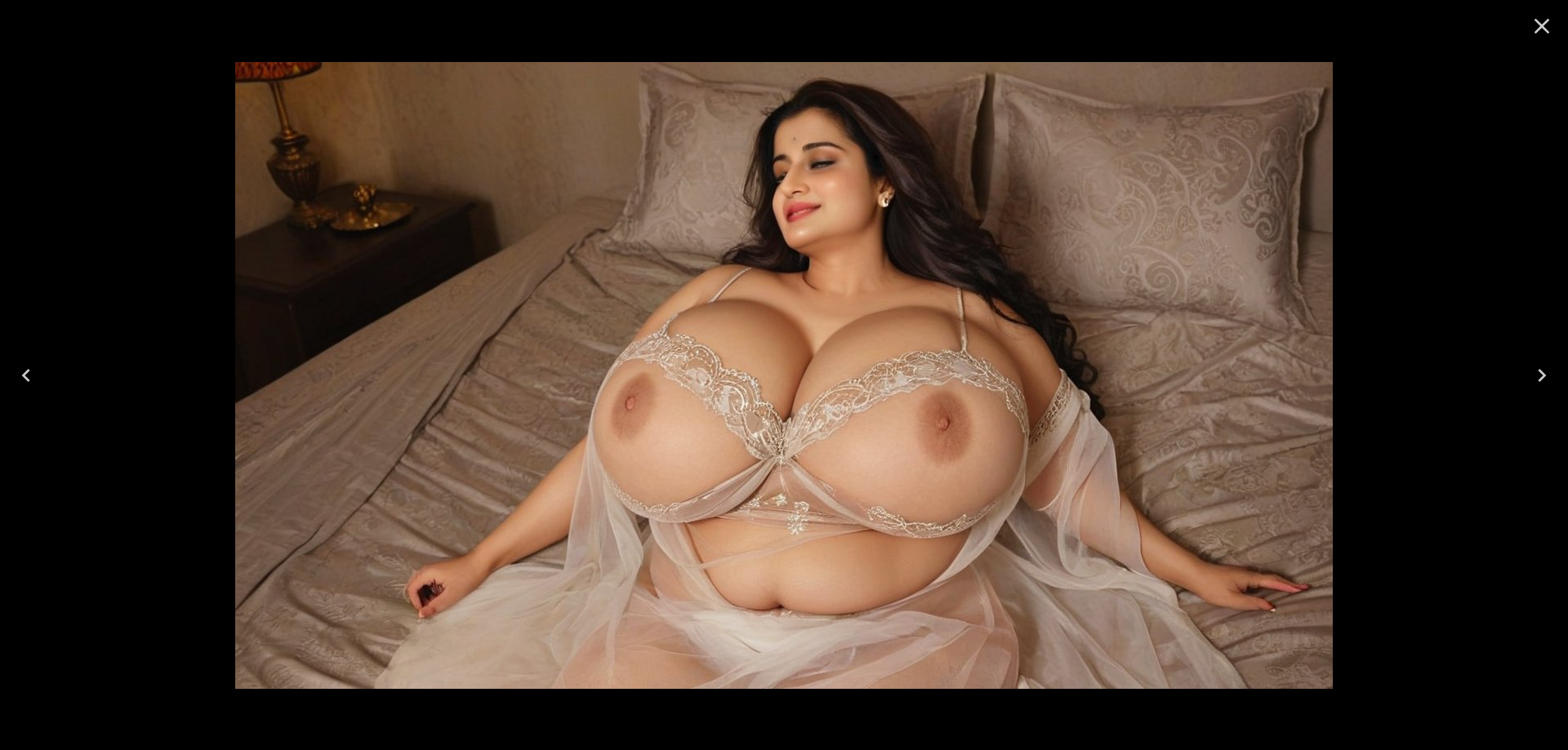
click at [0, 367] on button "Previous" at bounding box center [26, 375] width 53 height 65
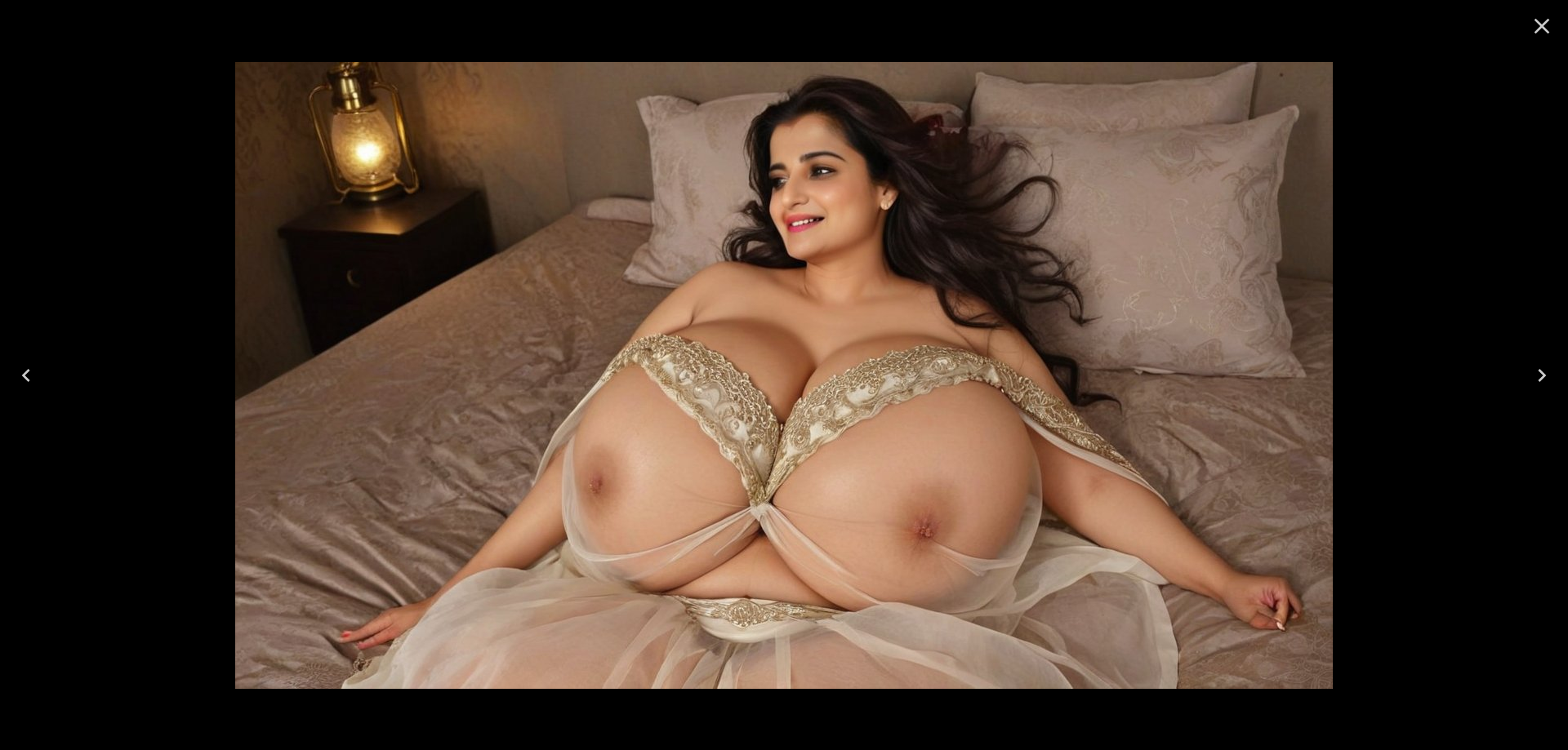
click at [43, 387] on button "Previous" at bounding box center [26, 375] width 53 height 65
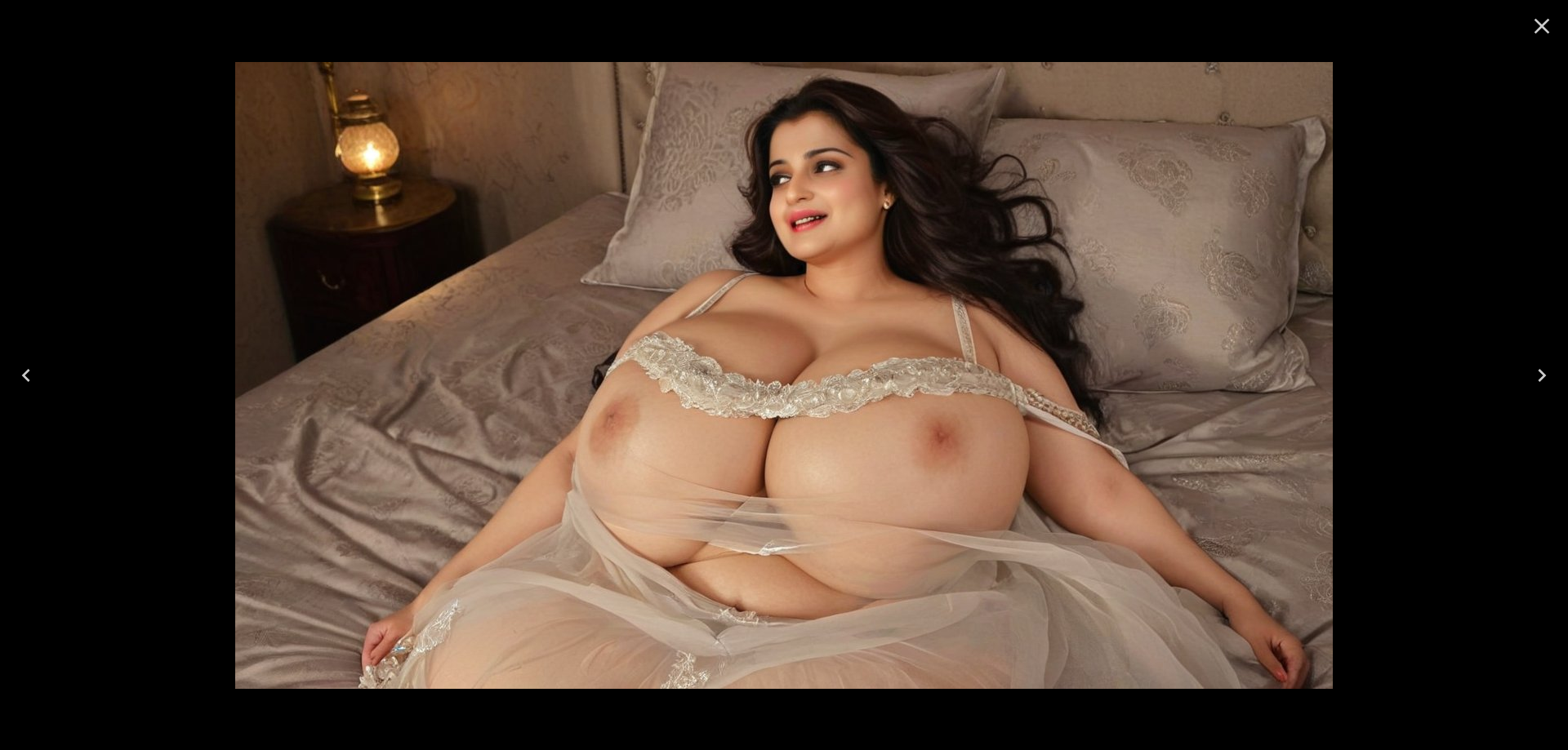
click at [43, 387] on button "Previous" at bounding box center [26, 375] width 53 height 65
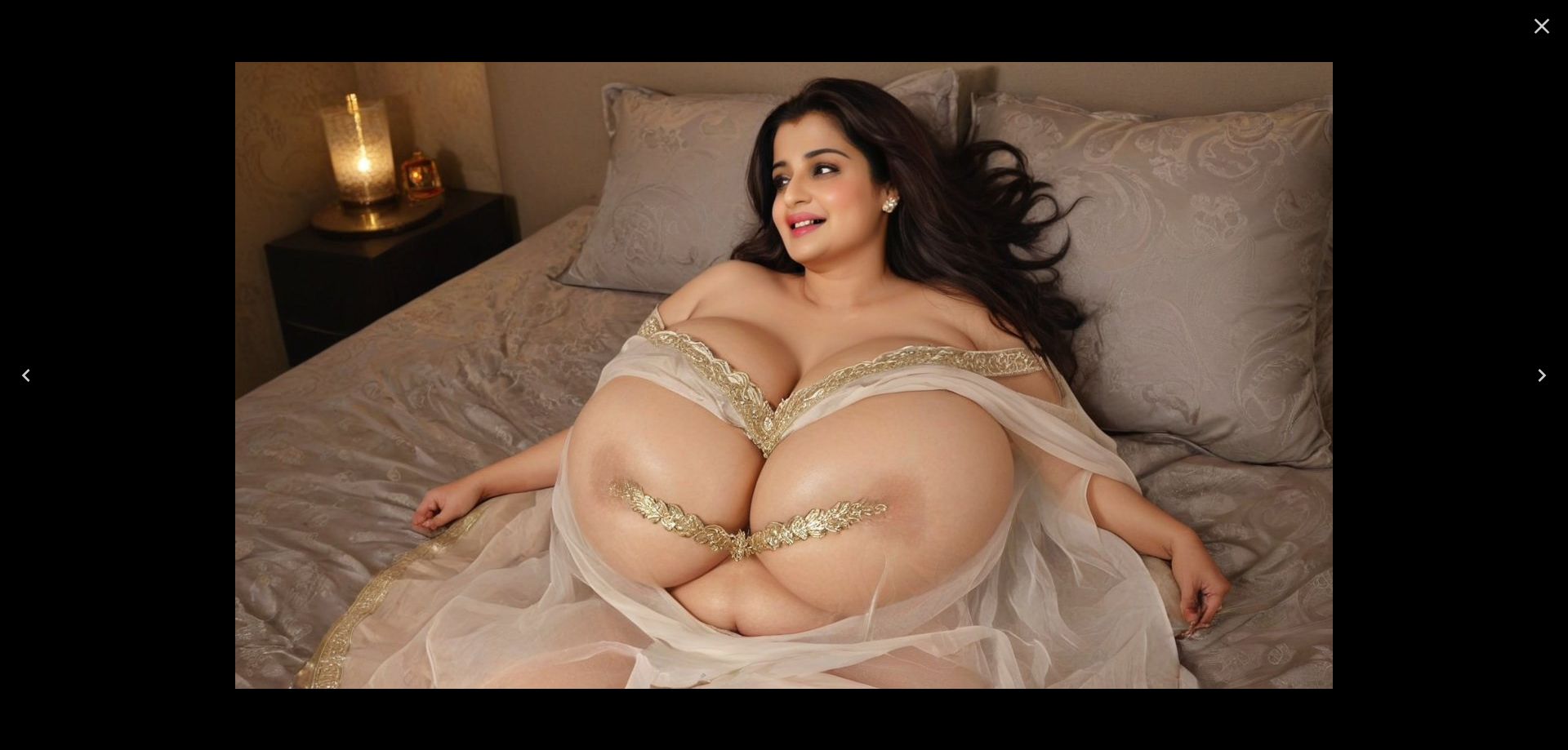
click at [54, 373] on div at bounding box center [784, 375] width 1568 height 750
click at [28, 376] on icon "Previous" at bounding box center [25, 375] width 26 height 26
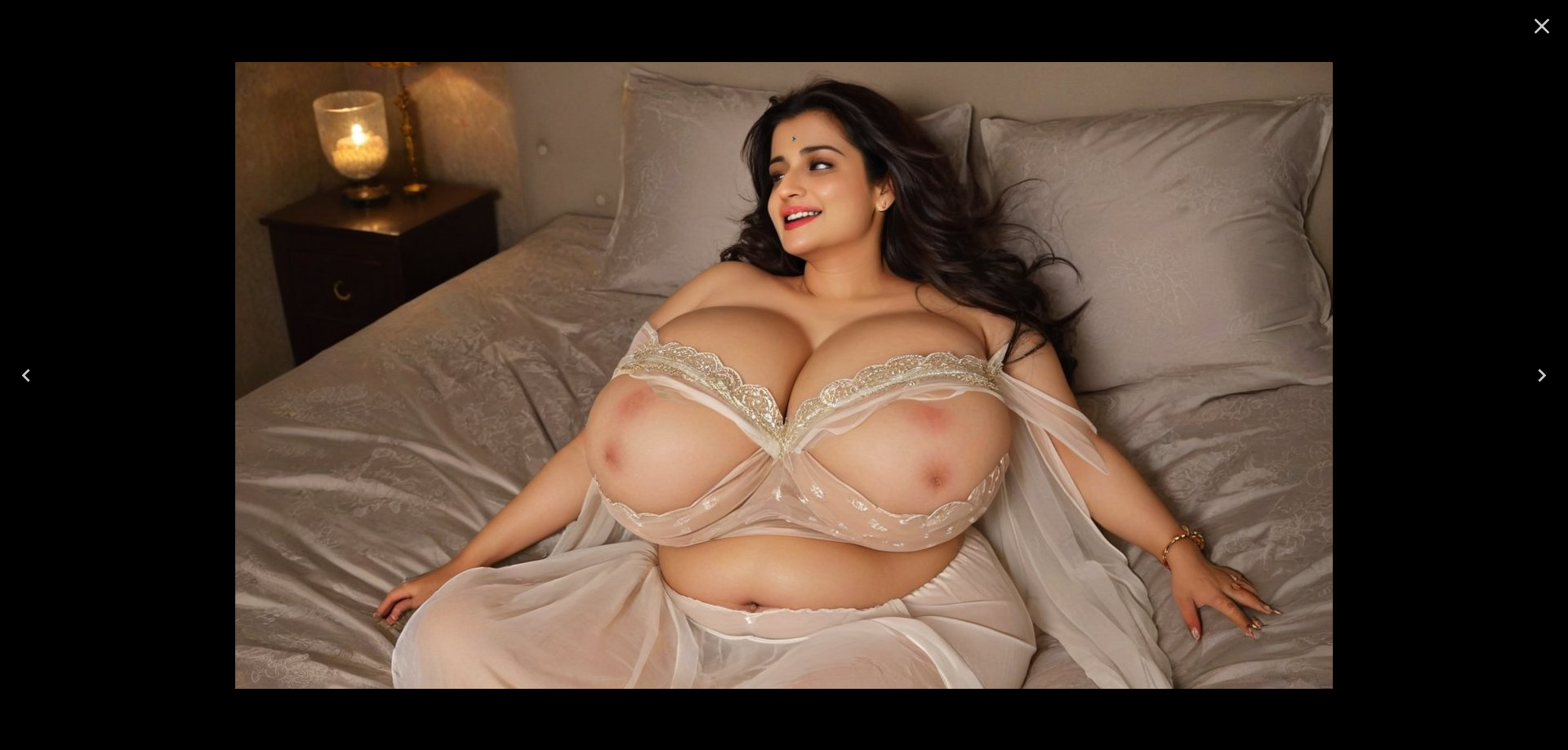
click at [32, 389] on button "Previous" at bounding box center [26, 375] width 53 height 65
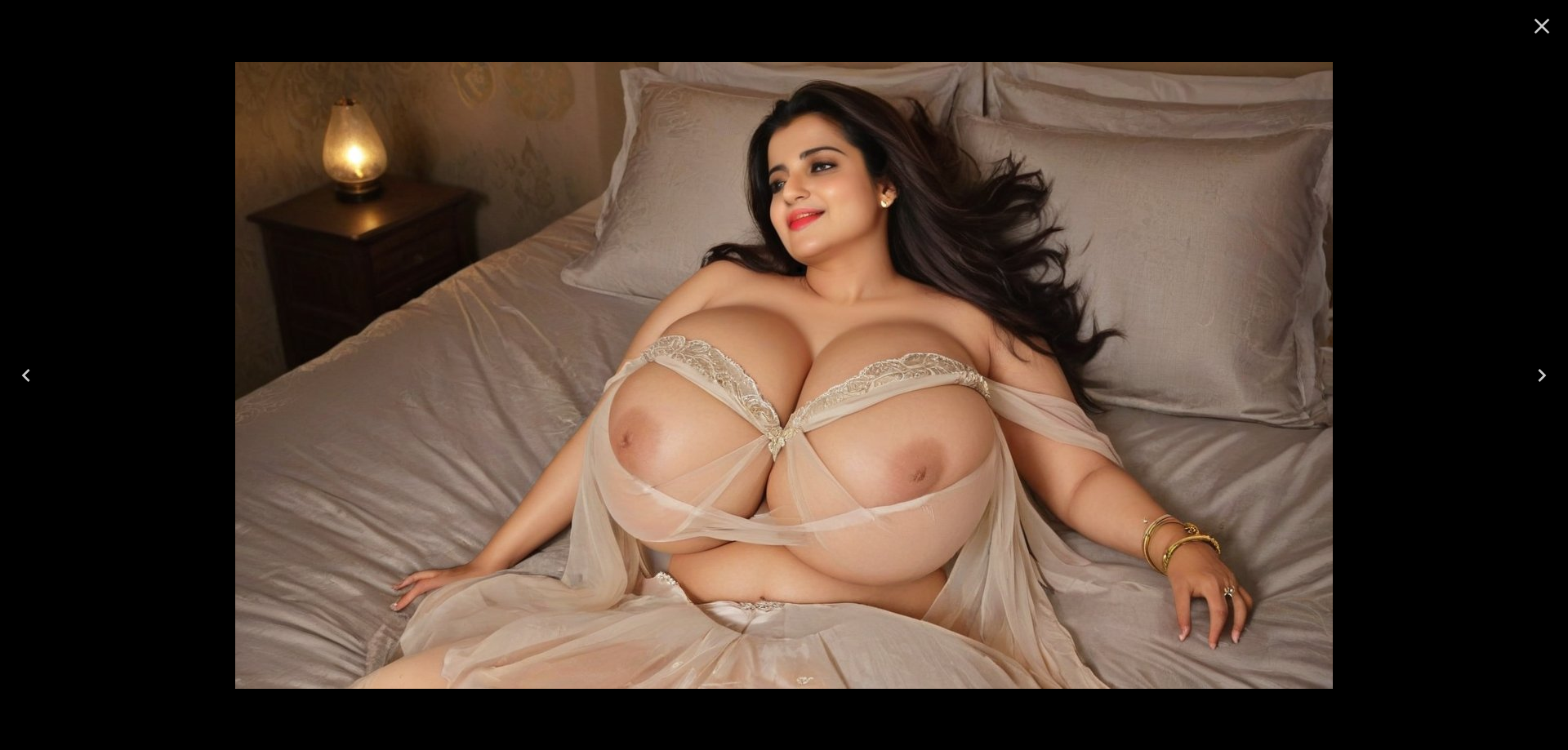
click at [32, 389] on button "Previous" at bounding box center [26, 375] width 53 height 65
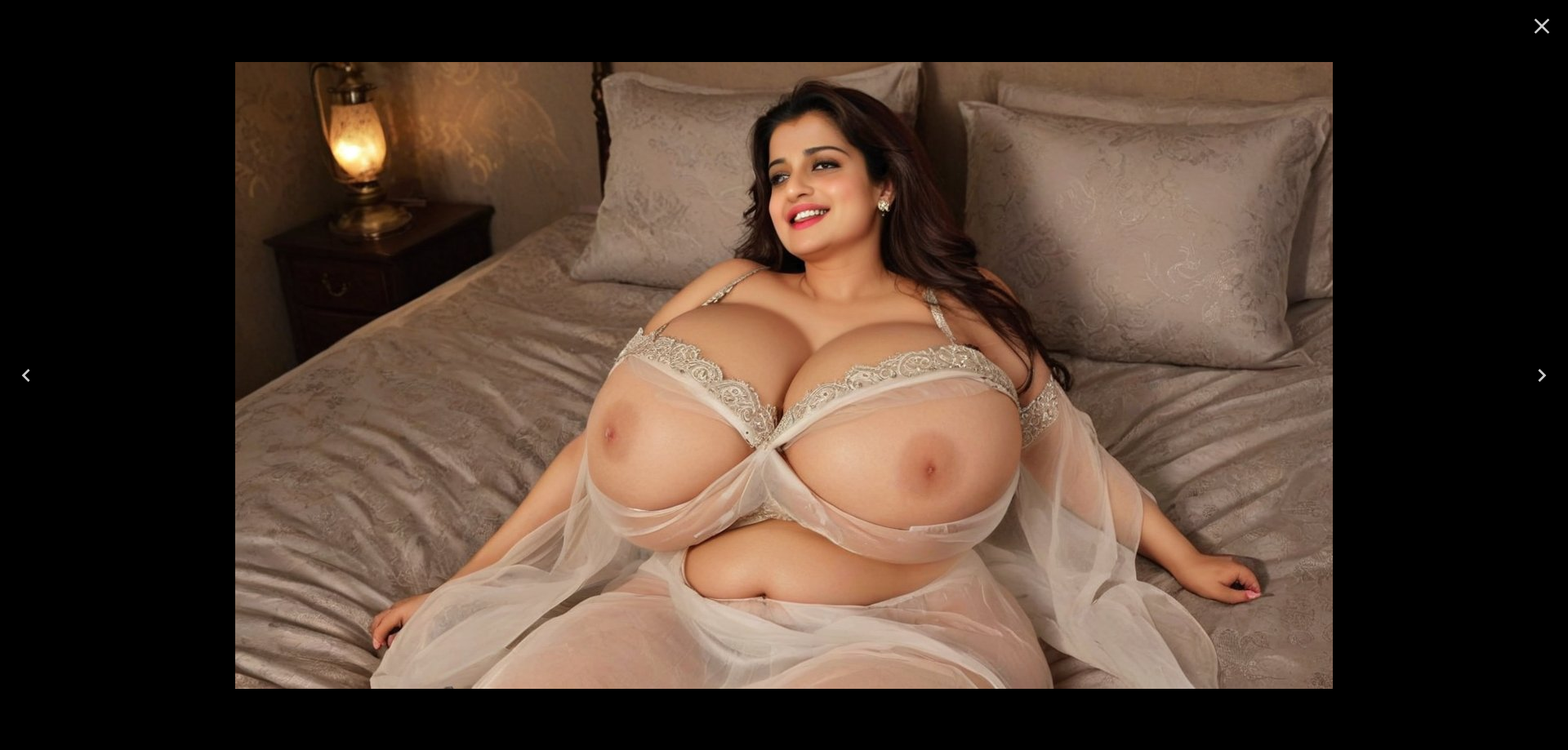
click at [32, 386] on icon "Previous" at bounding box center [25, 375] width 26 height 26
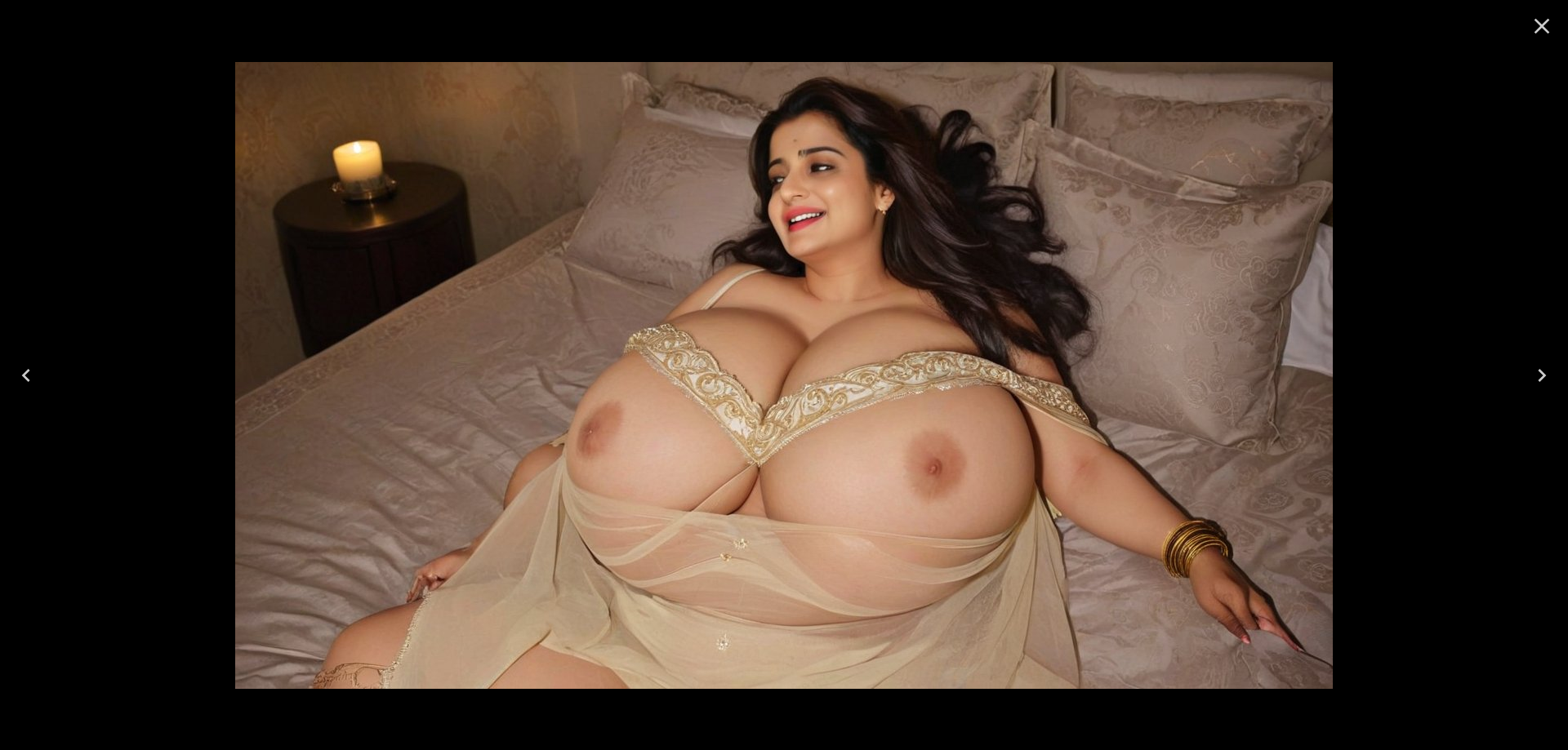
click at [32, 386] on icon "Previous" at bounding box center [25, 375] width 26 height 26
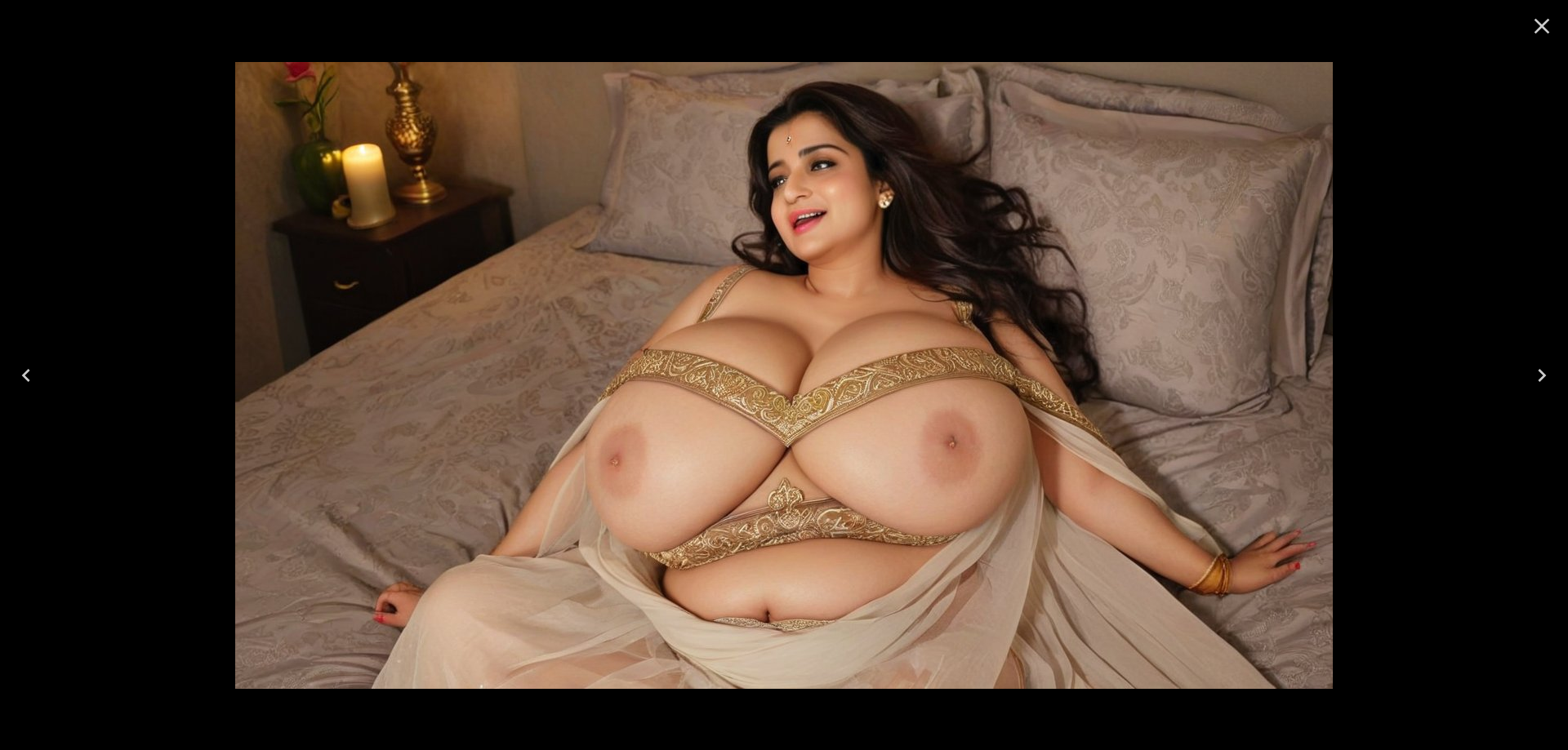
click at [44, 381] on button "Previous" at bounding box center [26, 375] width 53 height 65
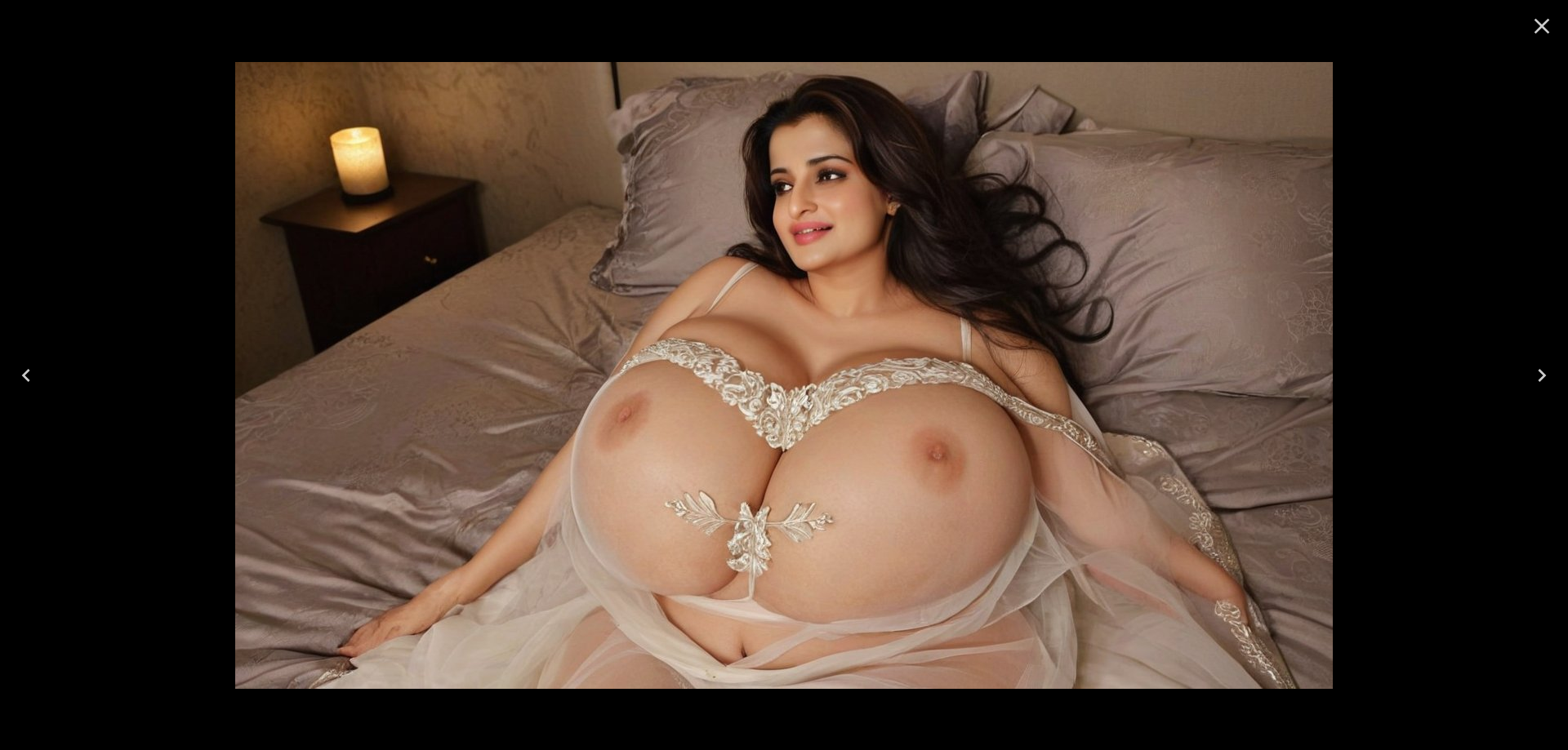
click at [44, 381] on button "Previous" at bounding box center [26, 375] width 53 height 65
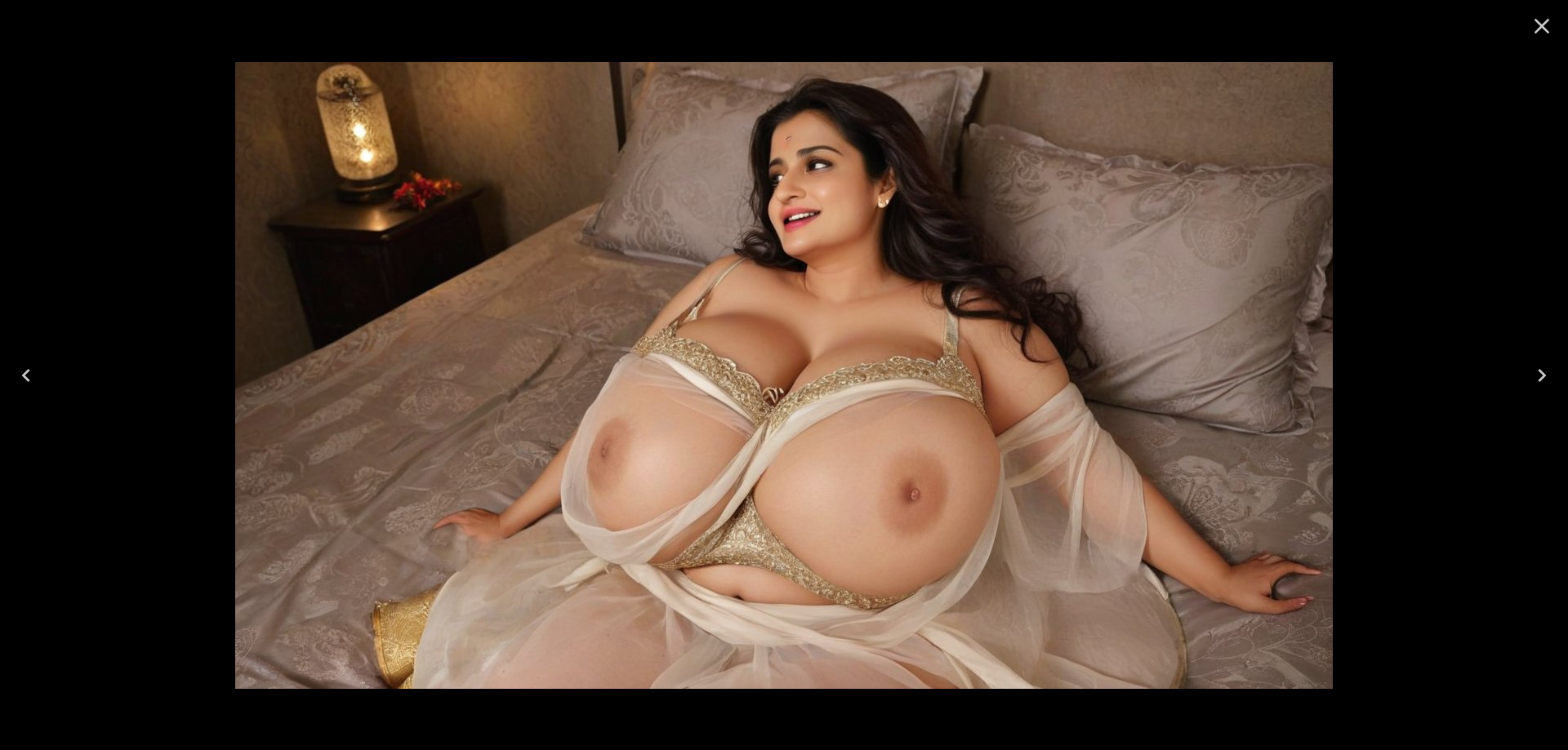
click at [44, 381] on button "Previous" at bounding box center [26, 375] width 53 height 65
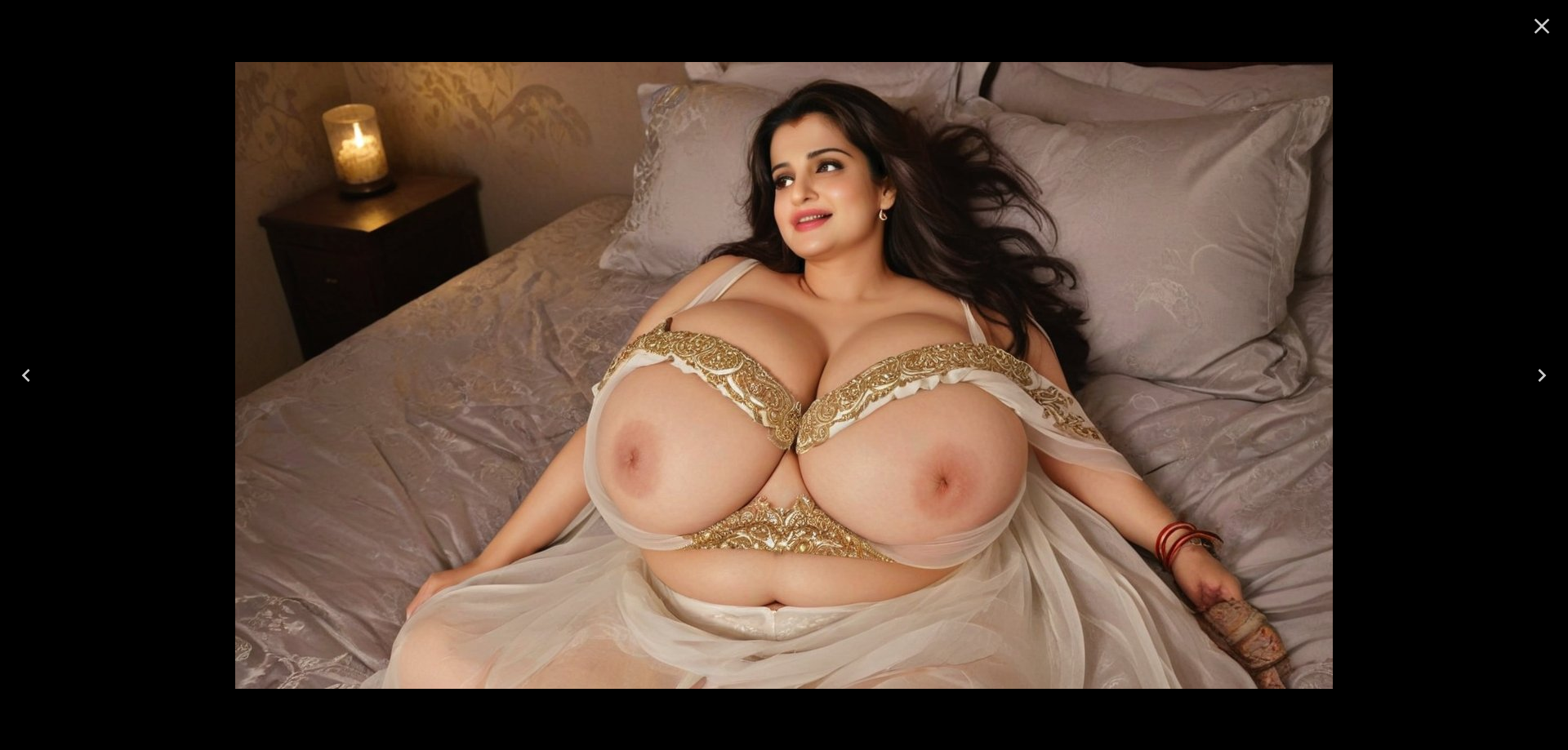
click at [52, 388] on button "Previous" at bounding box center [26, 375] width 53 height 65
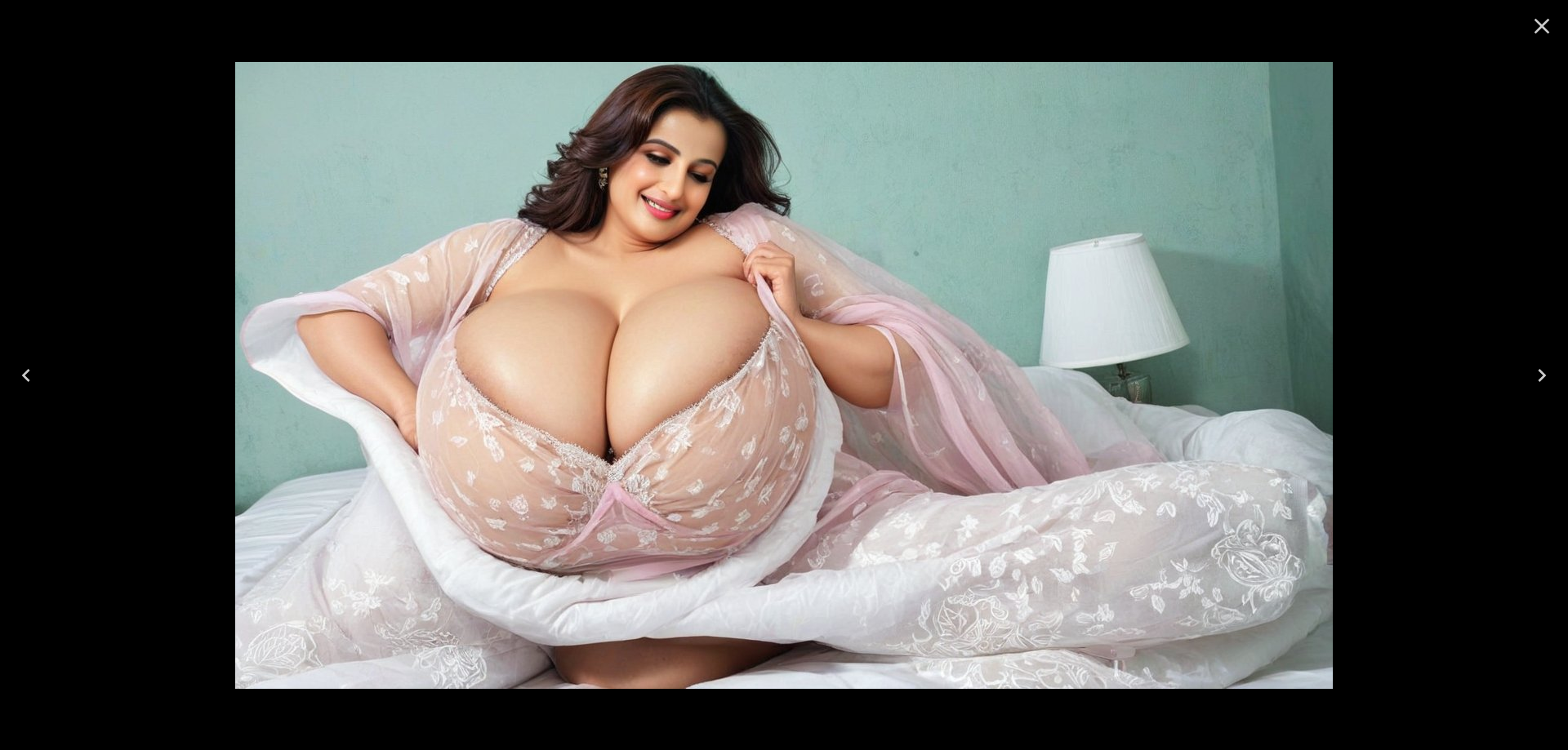
click at [26, 367] on icon "Previous" at bounding box center [25, 375] width 26 height 26
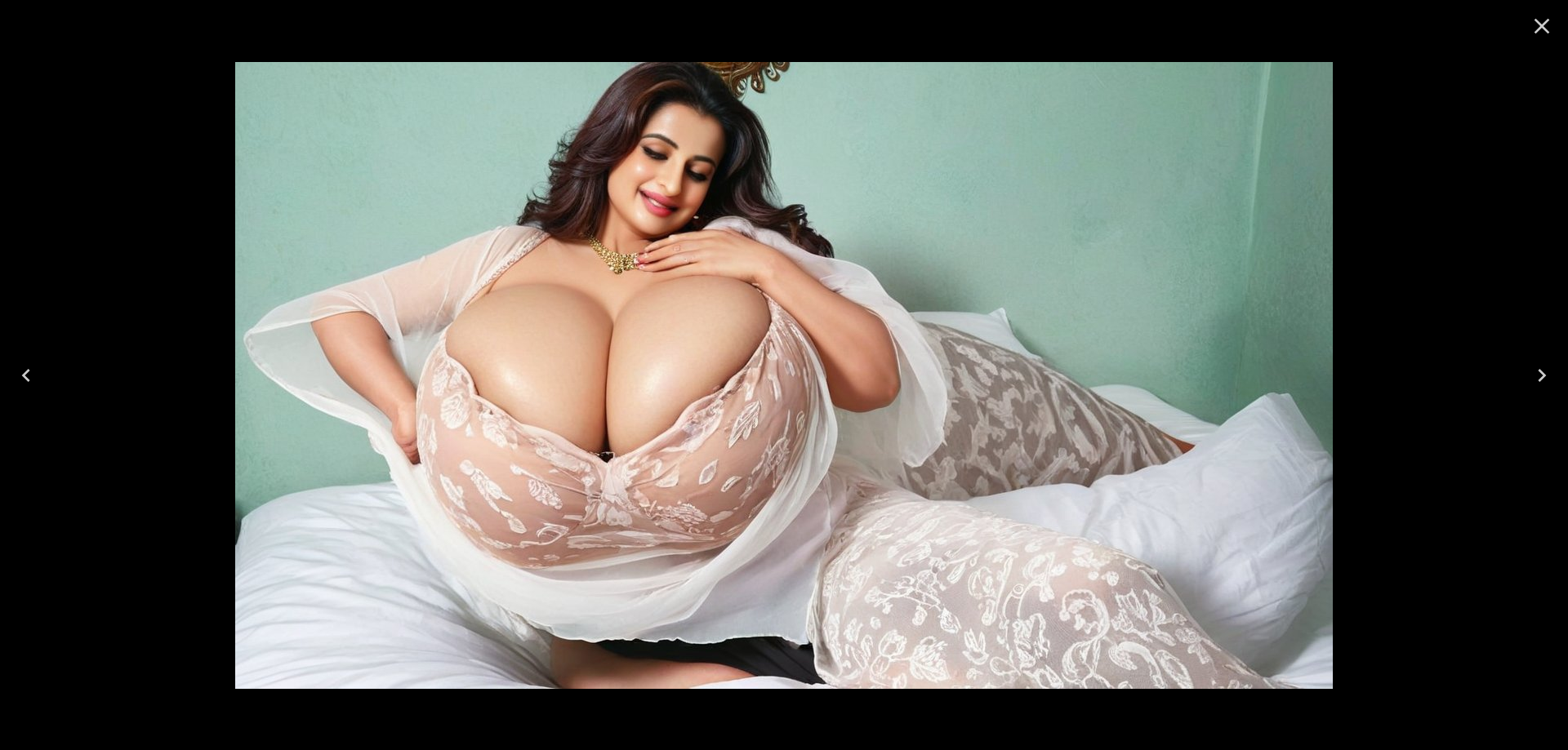
click at [26, 367] on icon "Previous" at bounding box center [25, 375] width 26 height 26
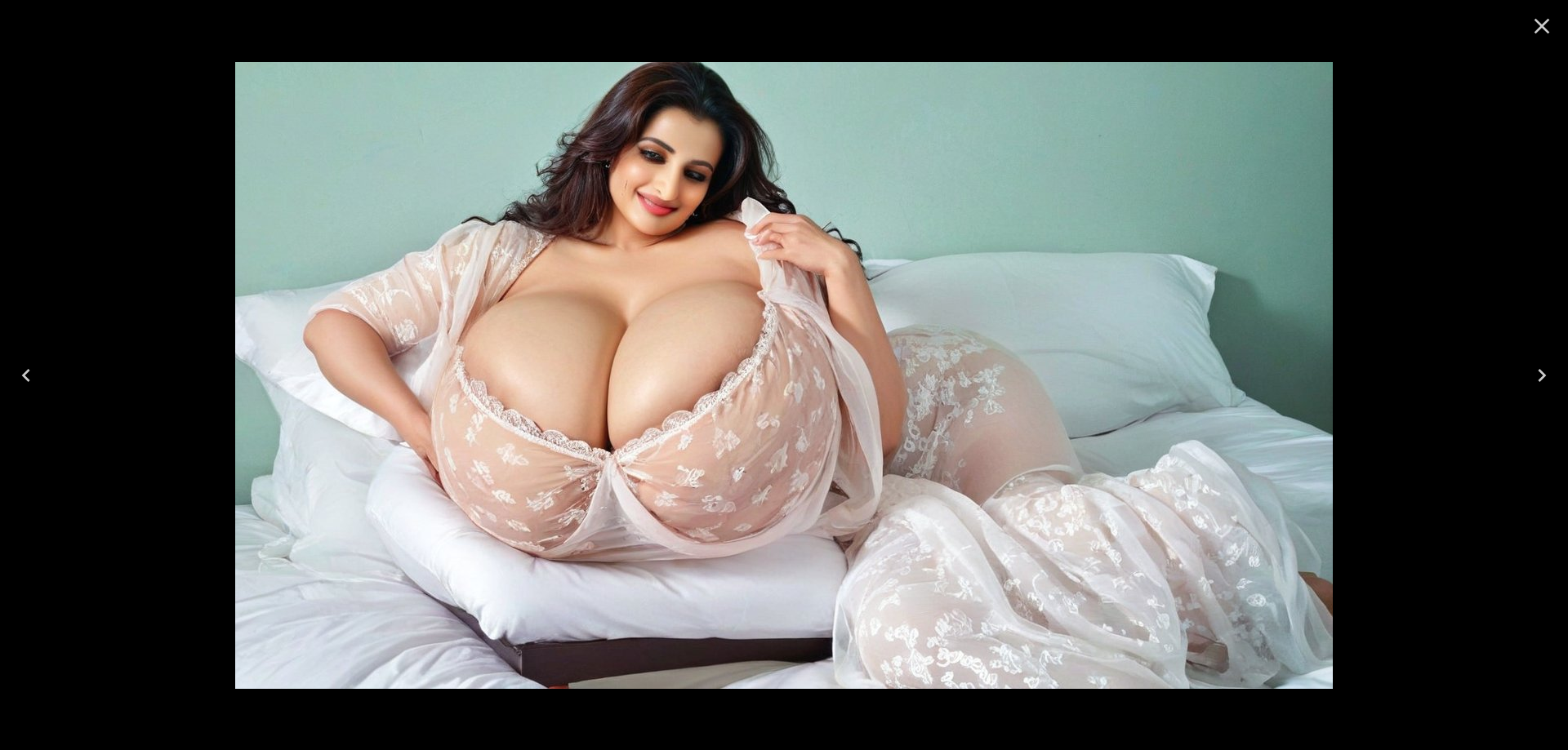
click at [26, 367] on icon "Previous" at bounding box center [25, 375] width 26 height 26
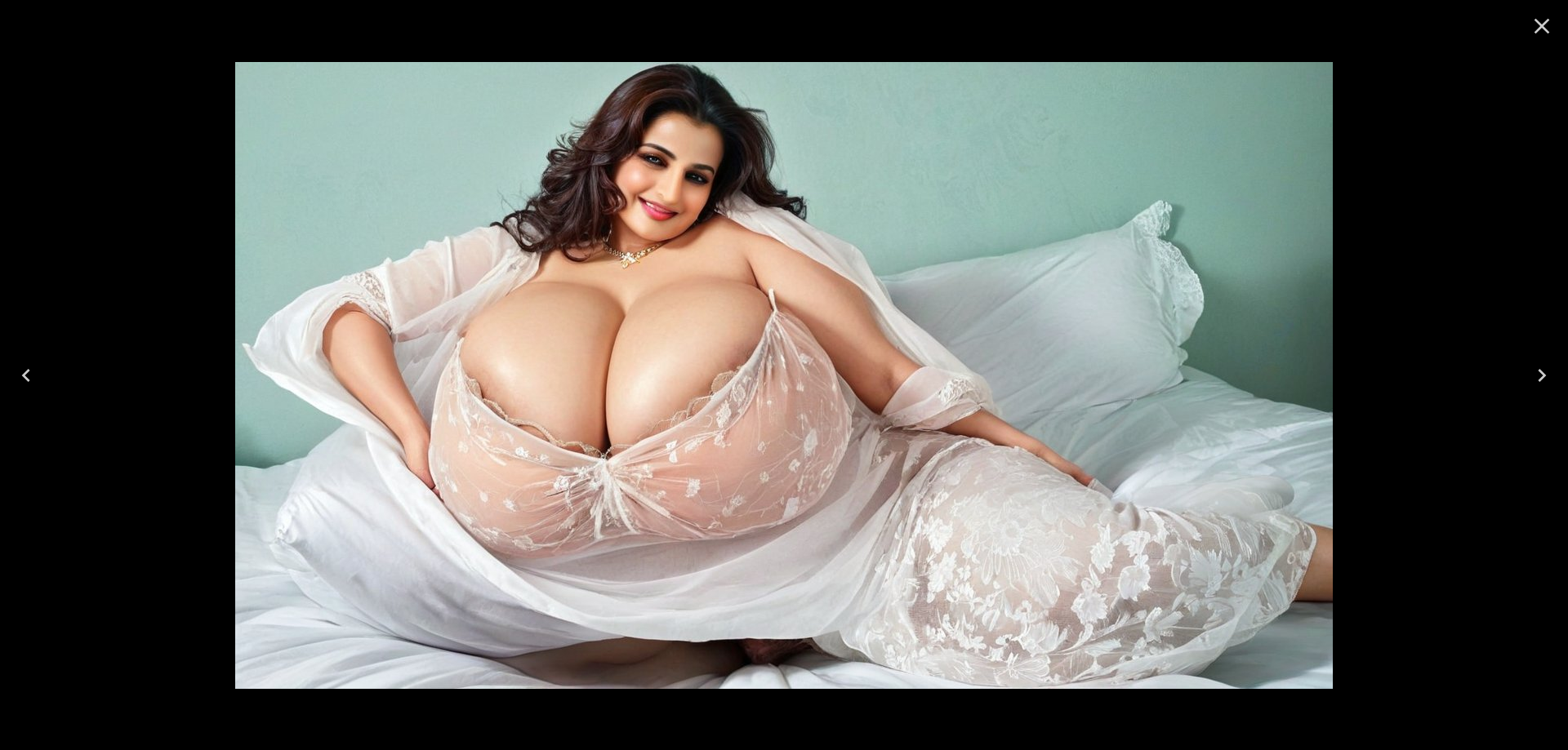
click at [541, 300] on img at bounding box center [784, 375] width 1098 height 627
click at [30, 368] on icon "Previous" at bounding box center [25, 375] width 26 height 26
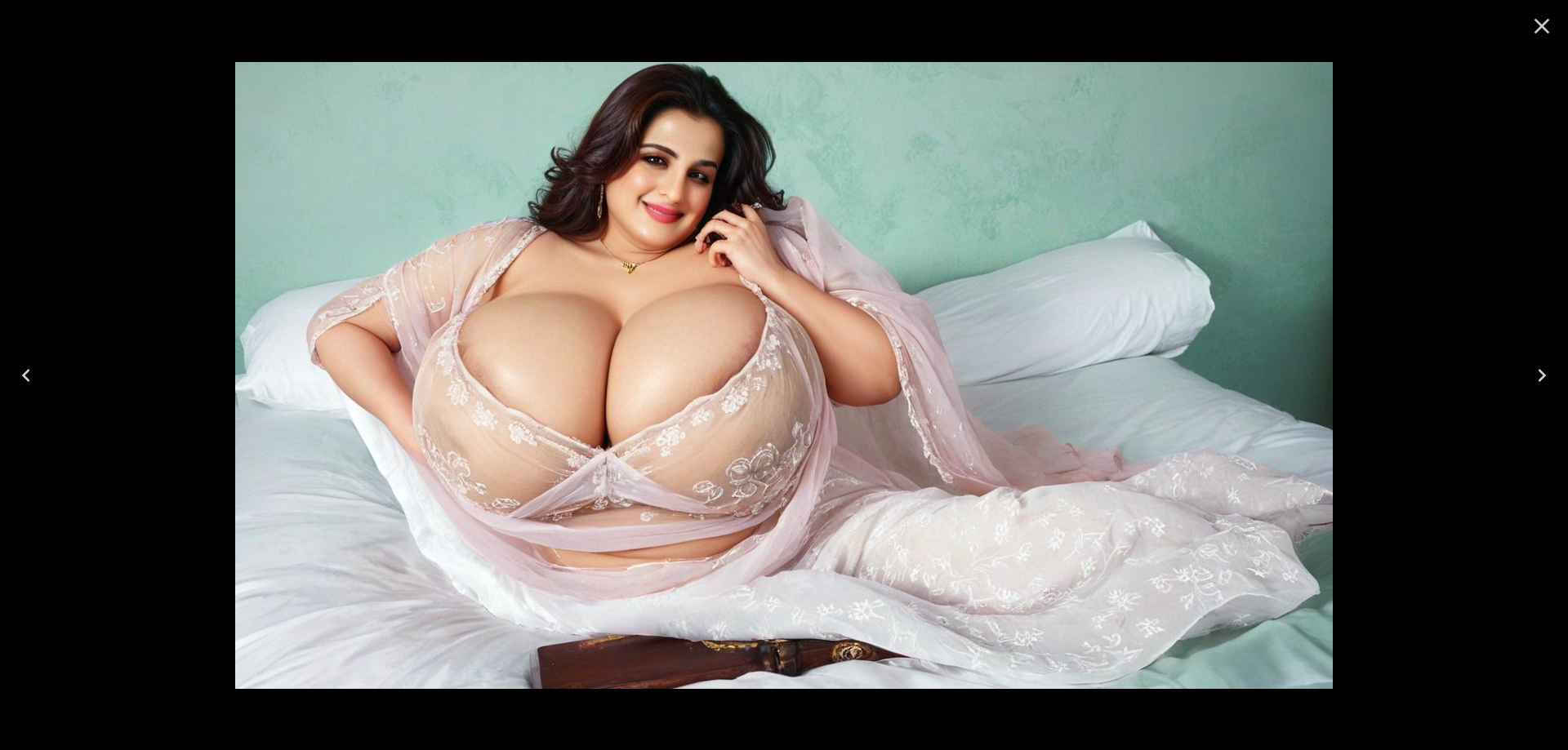
click at [30, 368] on icon "Previous" at bounding box center [25, 375] width 26 height 26
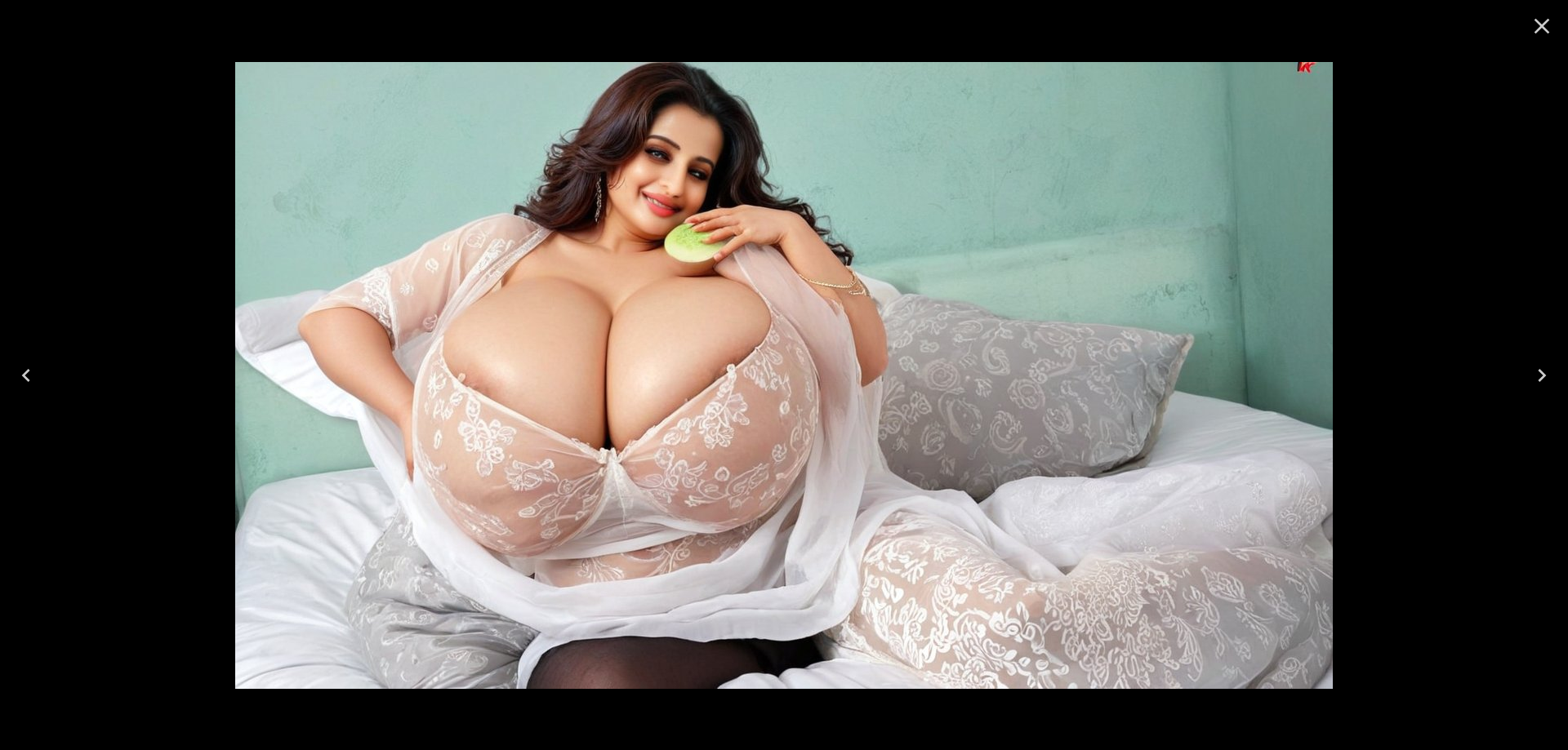
click at [30, 368] on icon "Previous" at bounding box center [25, 375] width 26 height 26
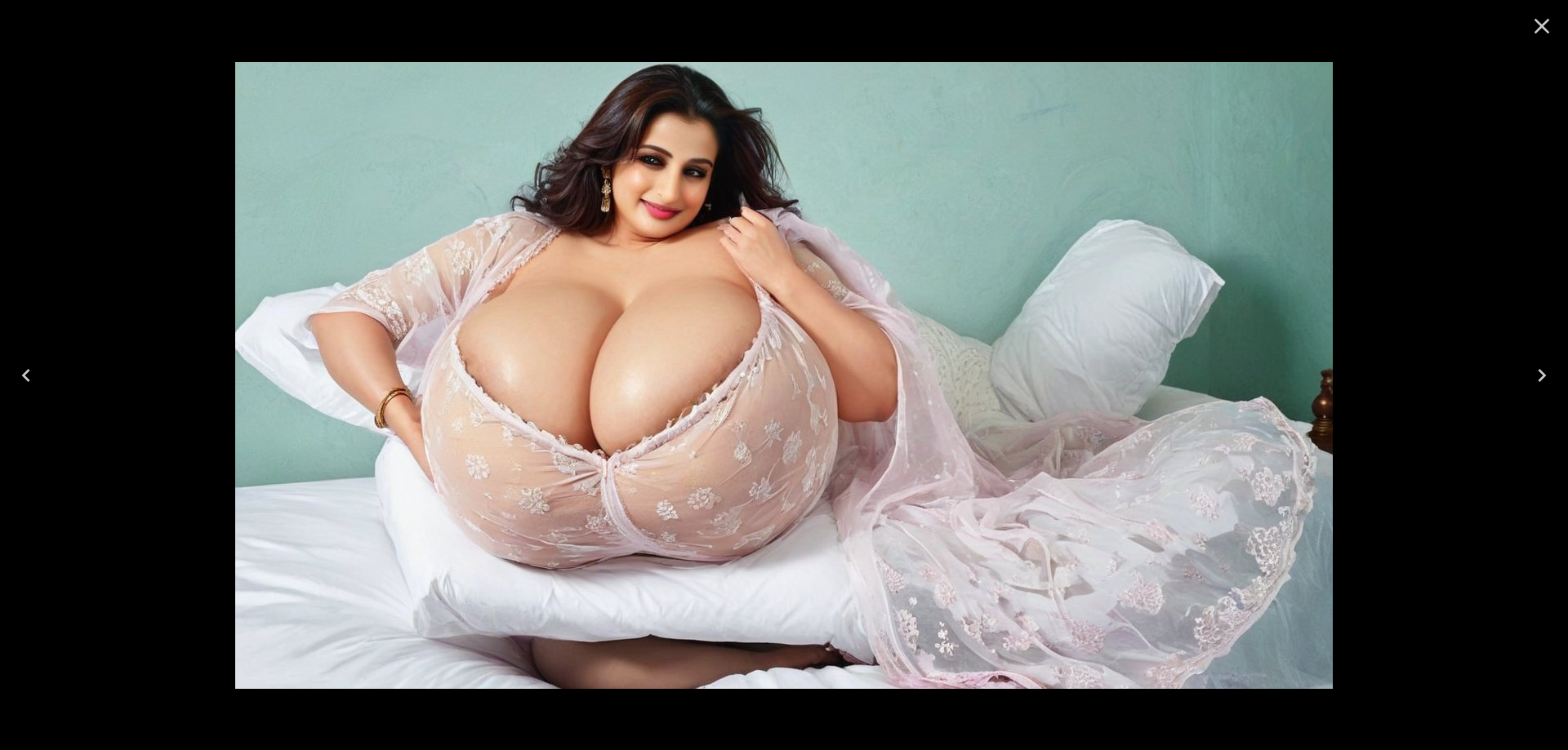
click at [53, 383] on div at bounding box center [784, 375] width 1568 height 750
click at [49, 375] on button "Previous" at bounding box center [26, 375] width 53 height 65
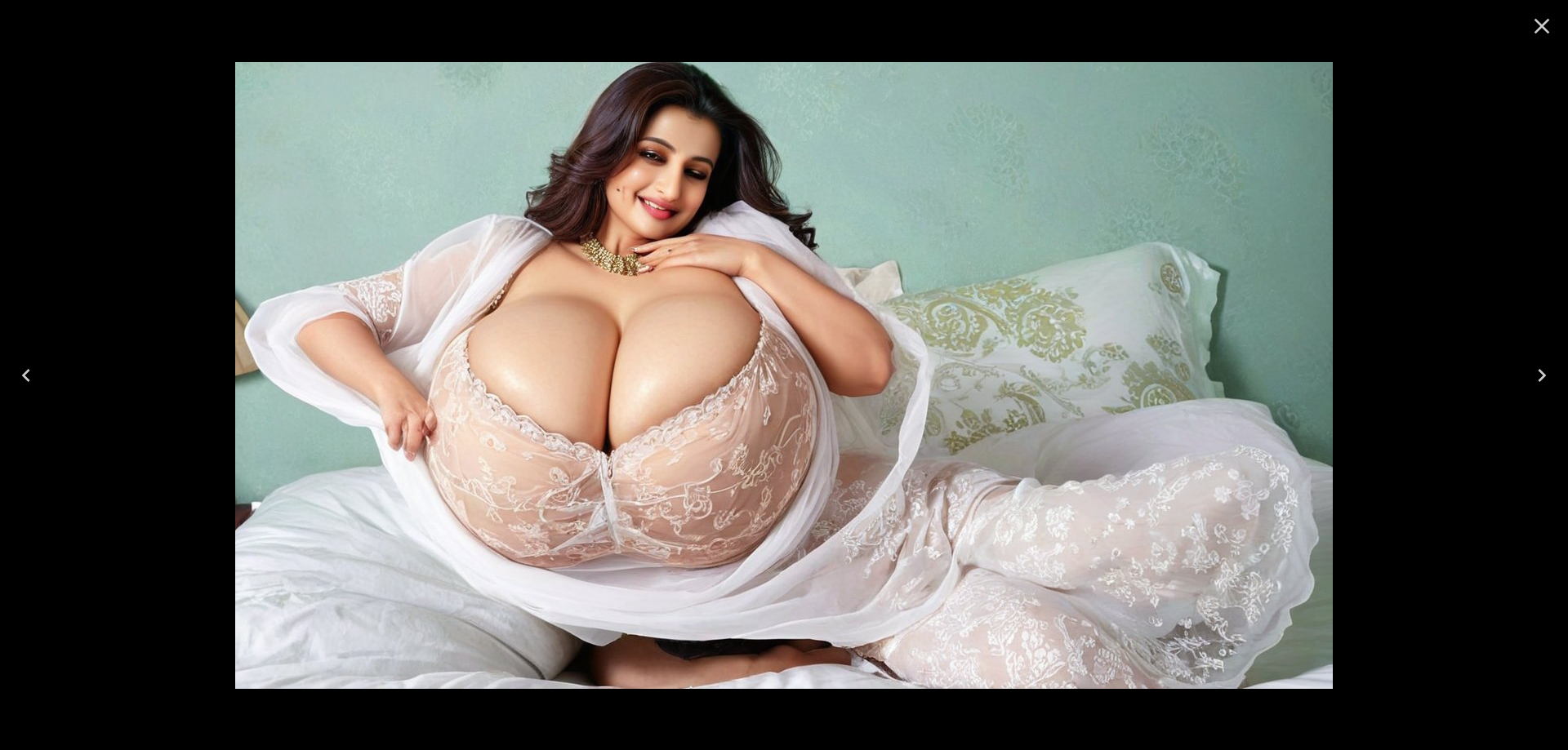
click at [49, 375] on button "Previous" at bounding box center [26, 375] width 53 height 65
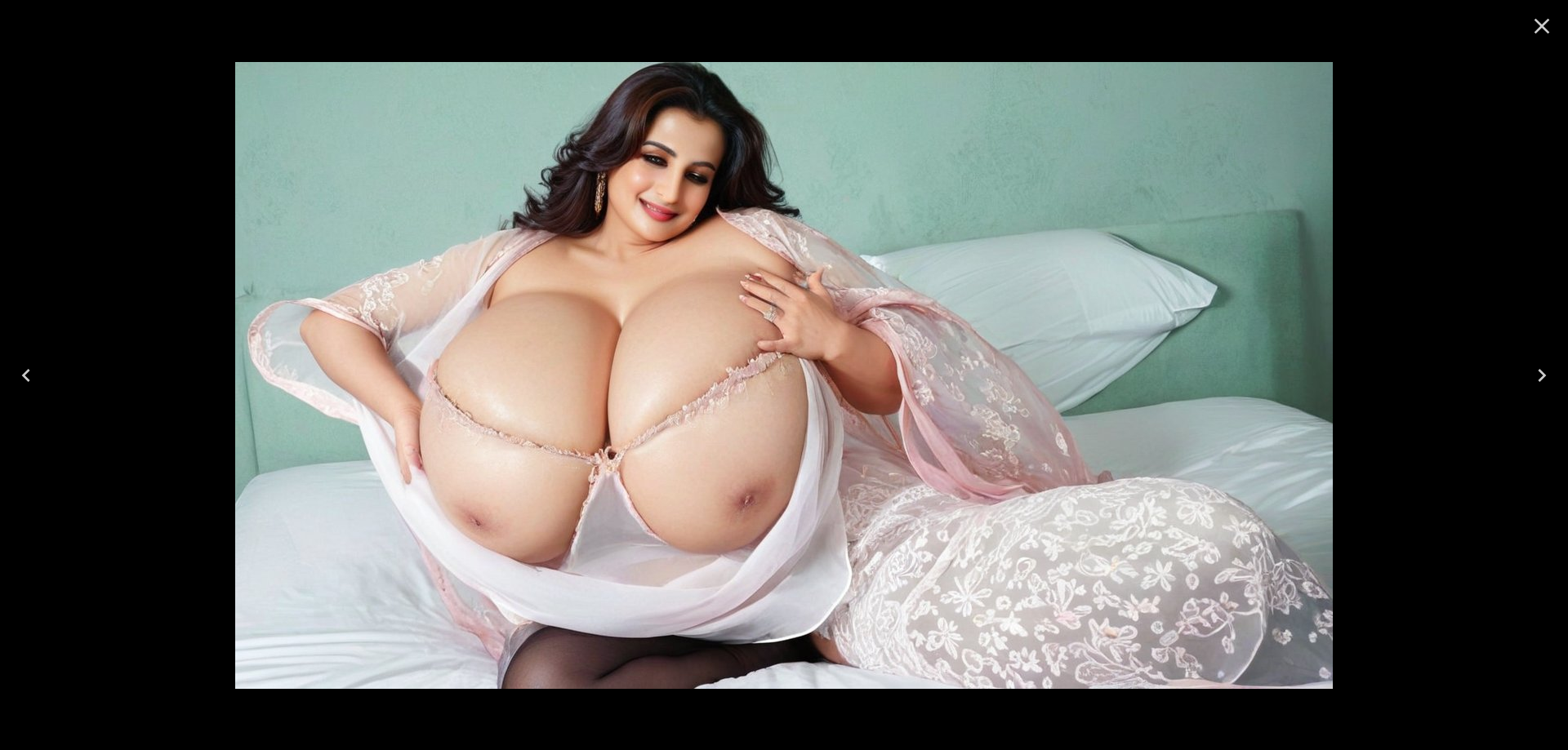
click at [35, 389] on button "Previous" at bounding box center [26, 375] width 53 height 65
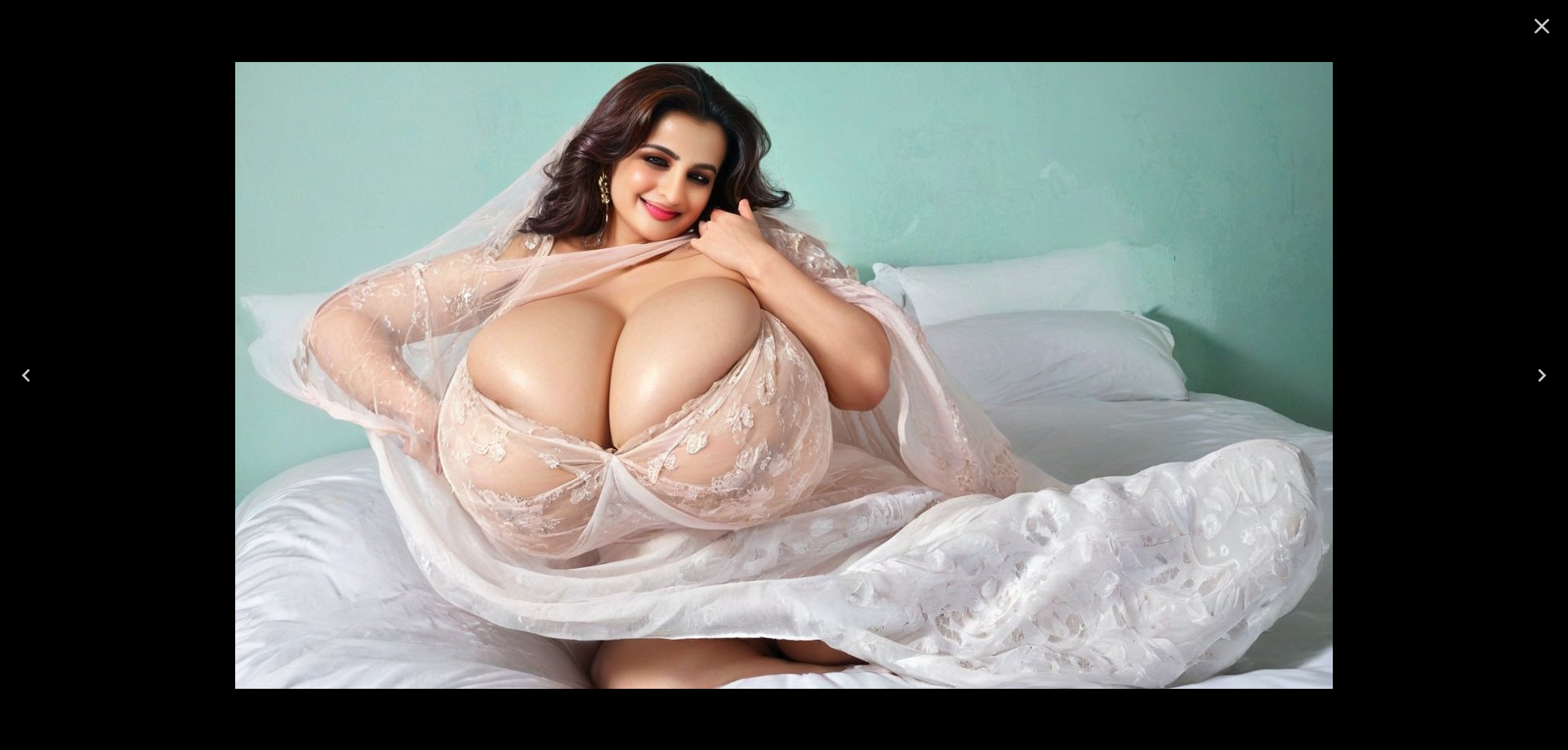
click at [35, 389] on button "Previous" at bounding box center [26, 375] width 53 height 65
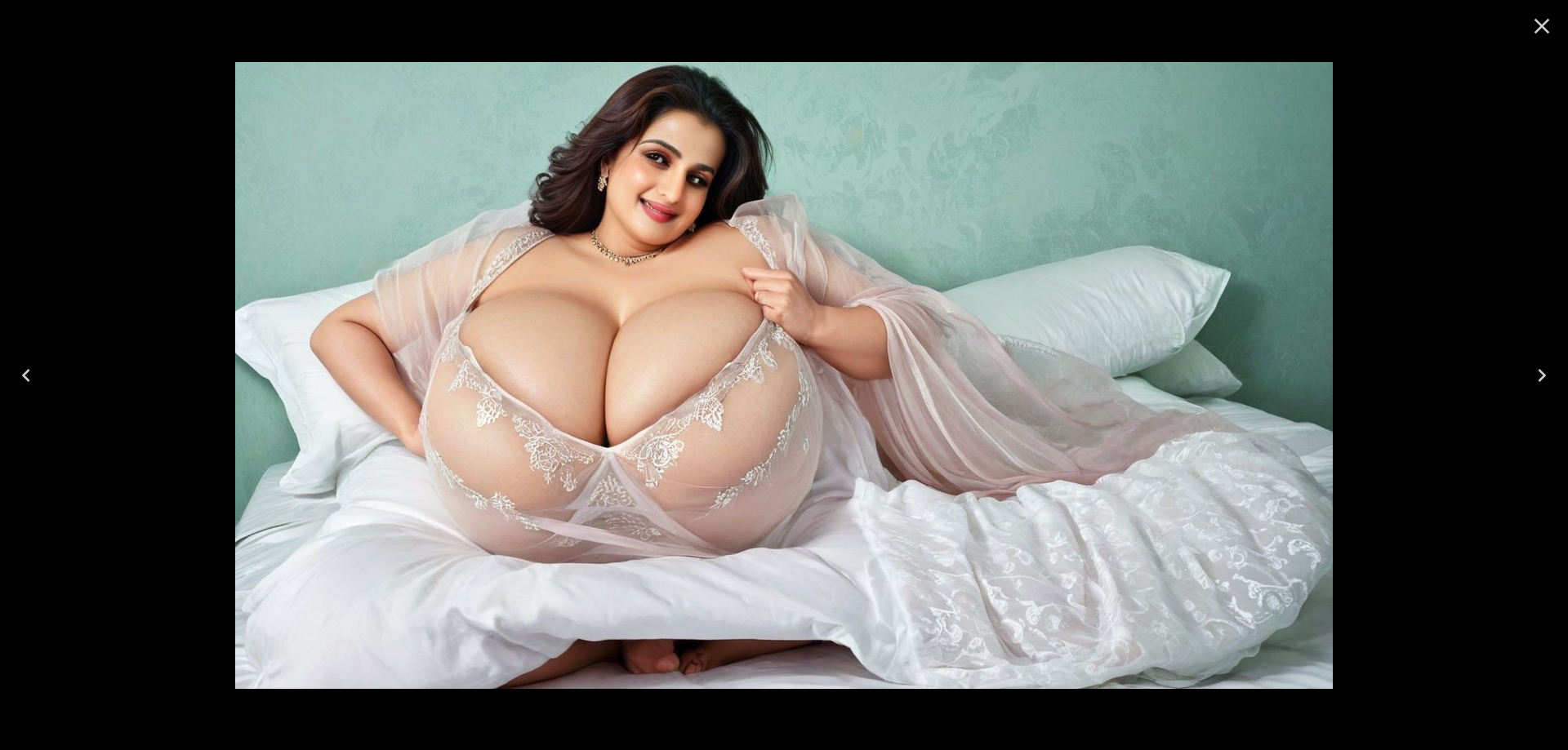
click at [48, 376] on button "Previous" at bounding box center [26, 375] width 53 height 65
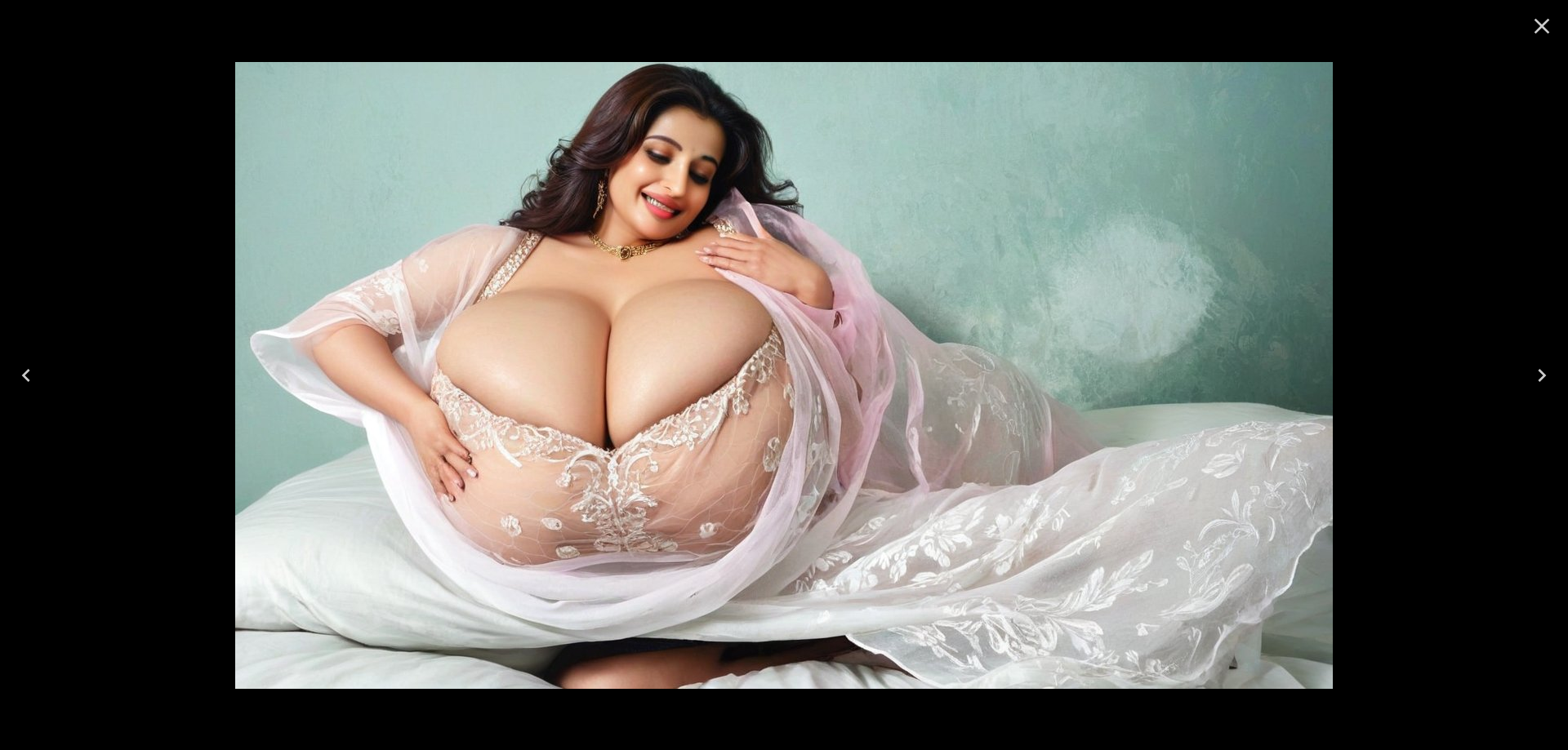
click at [48, 376] on button "Previous" at bounding box center [26, 375] width 53 height 65
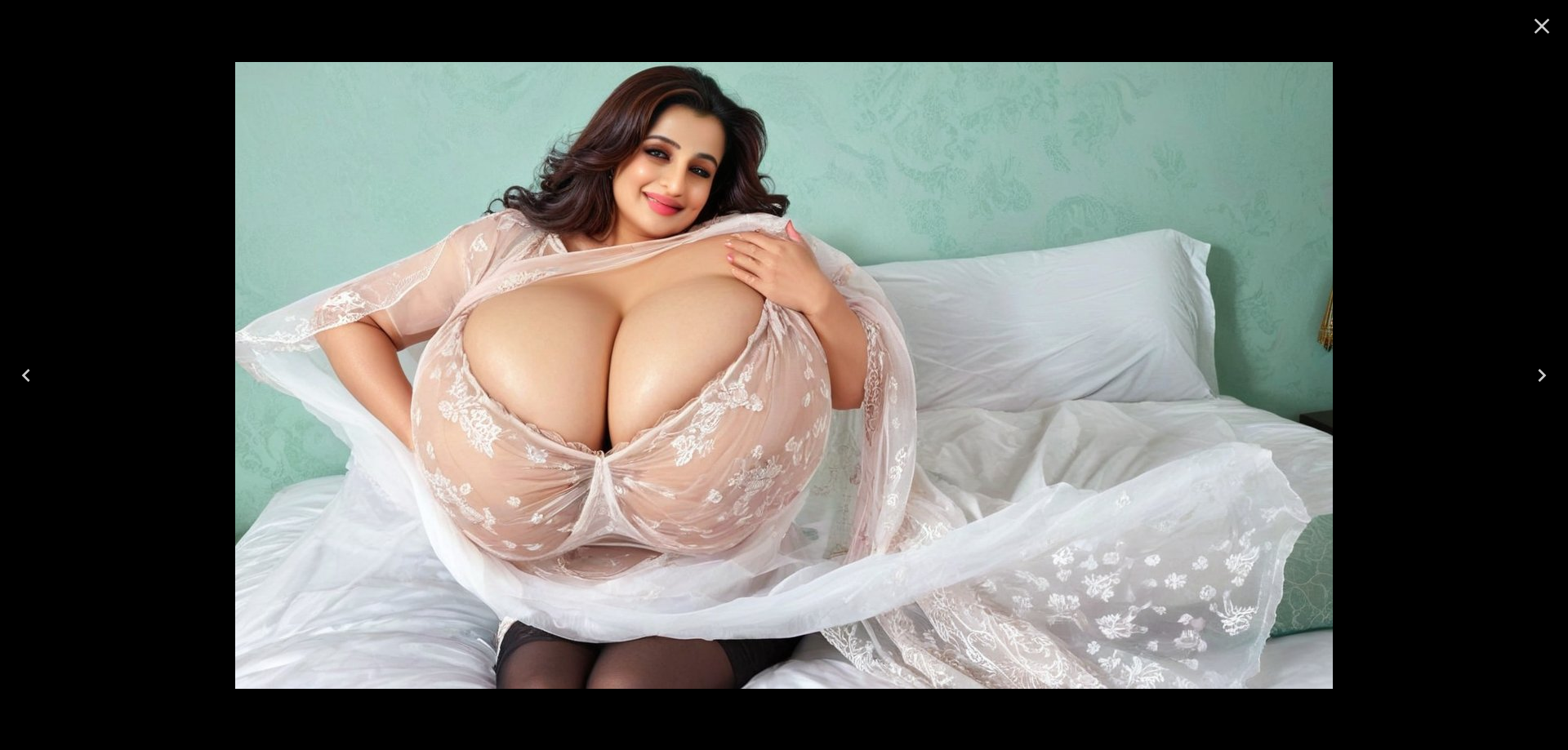
click at [14, 367] on icon "Previous" at bounding box center [25, 375] width 26 height 26
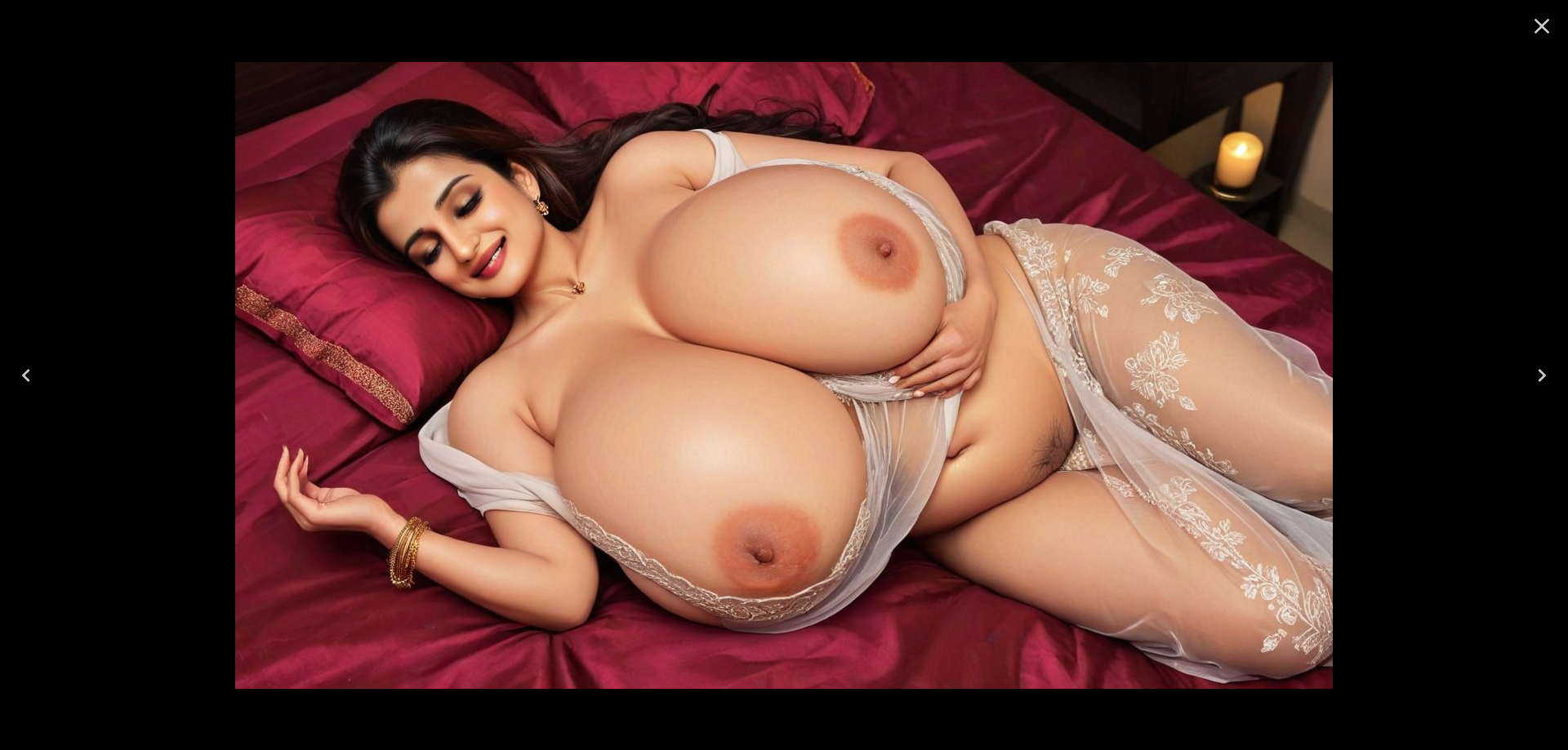
click at [14, 367] on icon "Previous" at bounding box center [25, 375] width 26 height 26
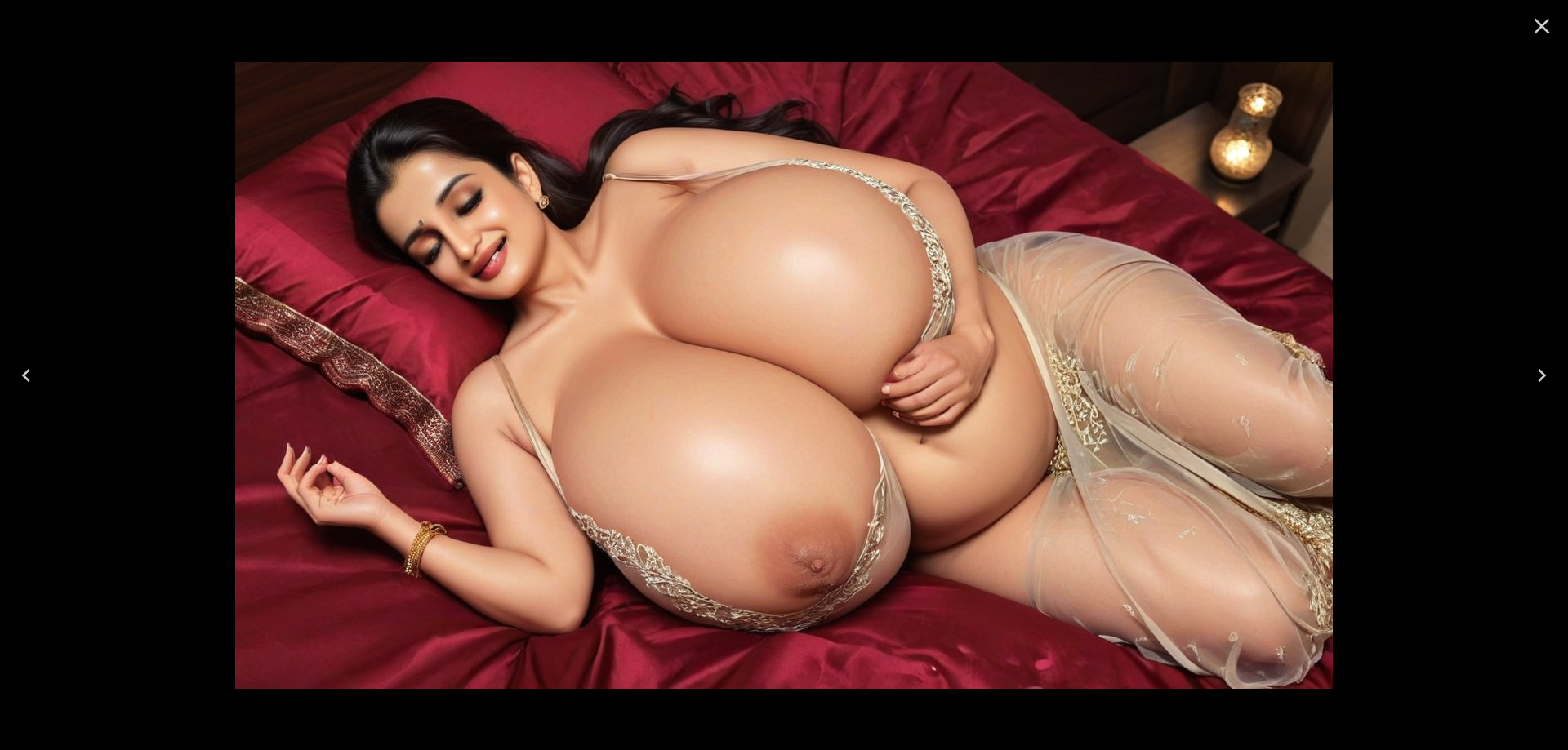
click at [1558, 31] on button "Close" at bounding box center [1542, 26] width 39 height 39
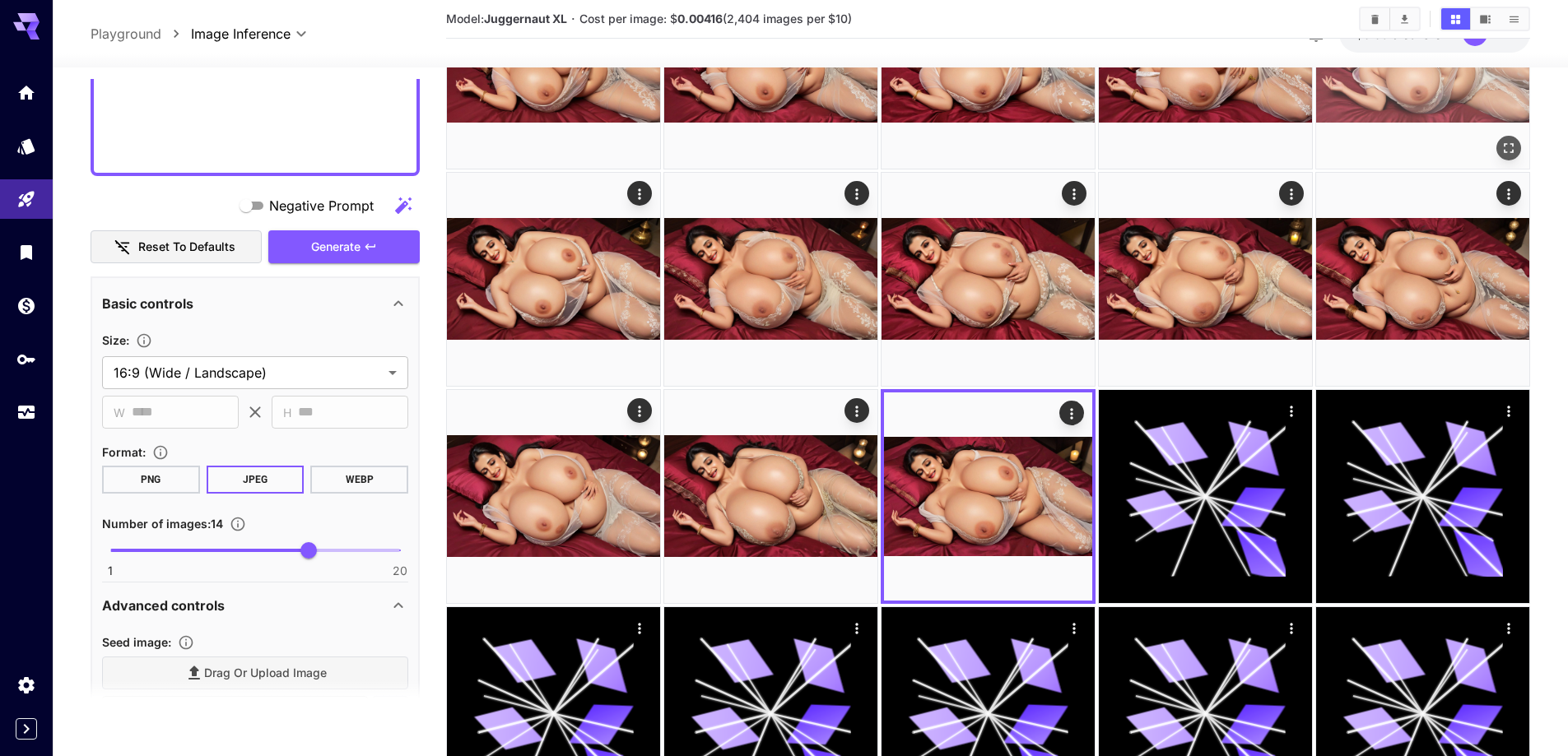
scroll to position [3866, 0]
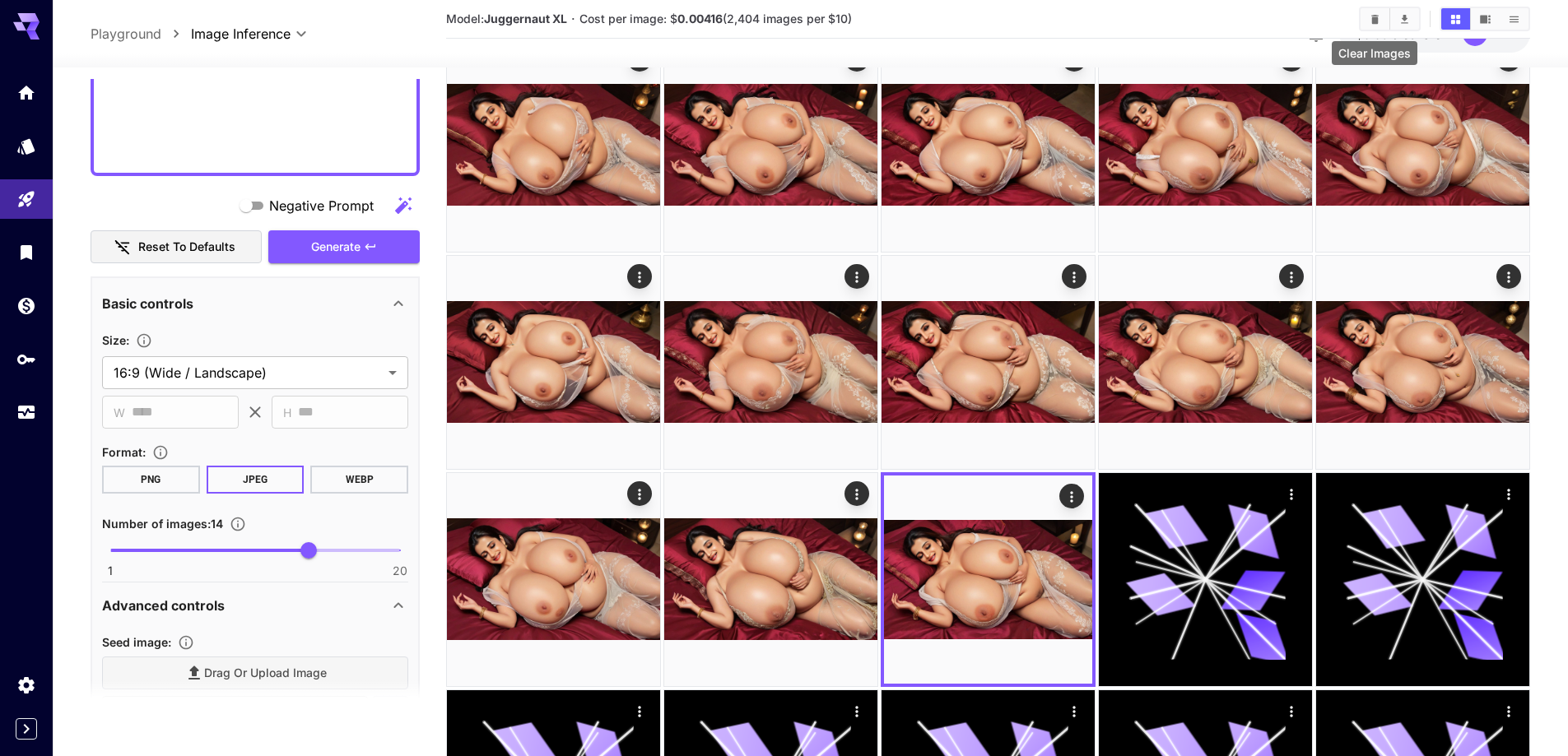
click at [1369, 18] on button "Clear Images" at bounding box center [1375, 19] width 29 height 21
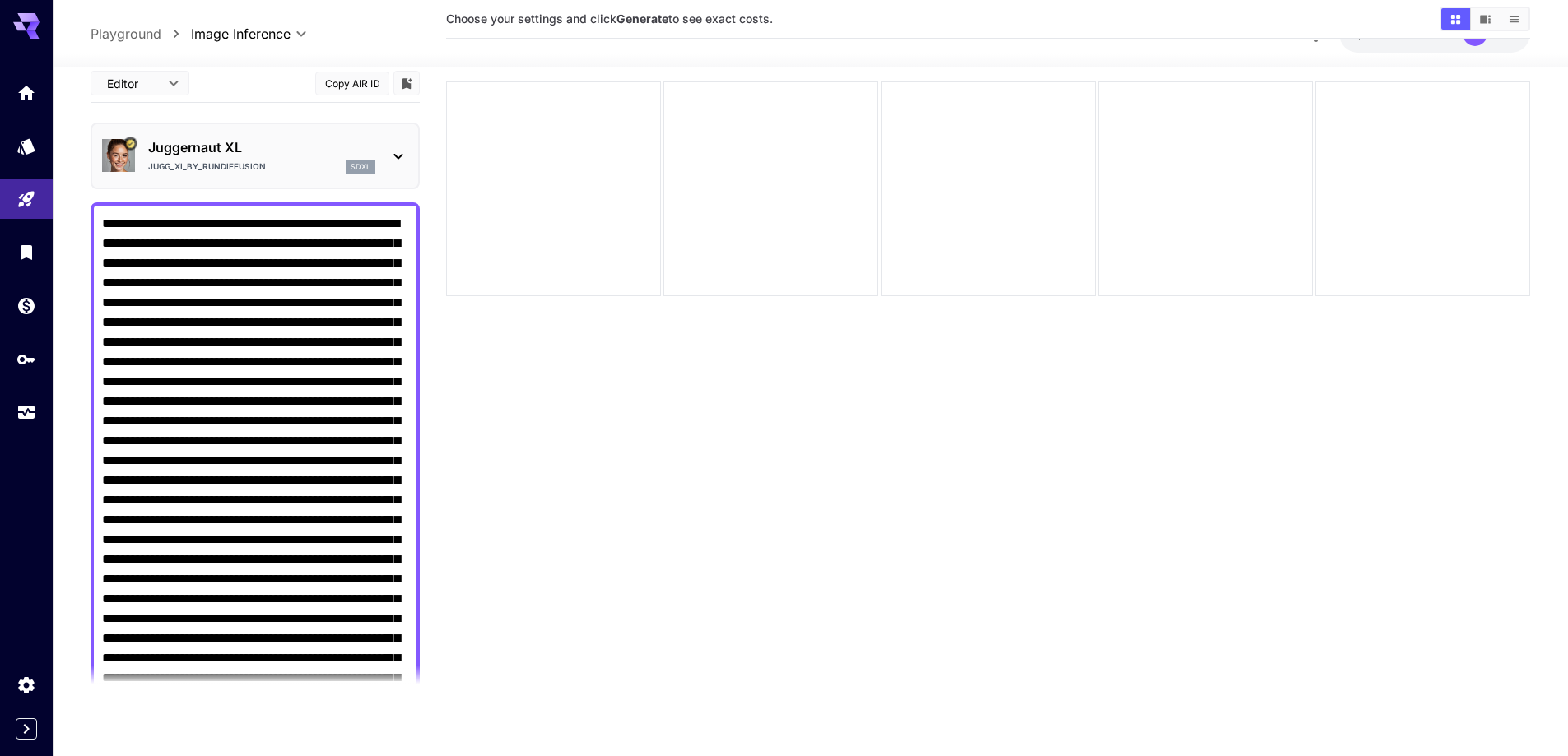
scroll to position [1190, 0]
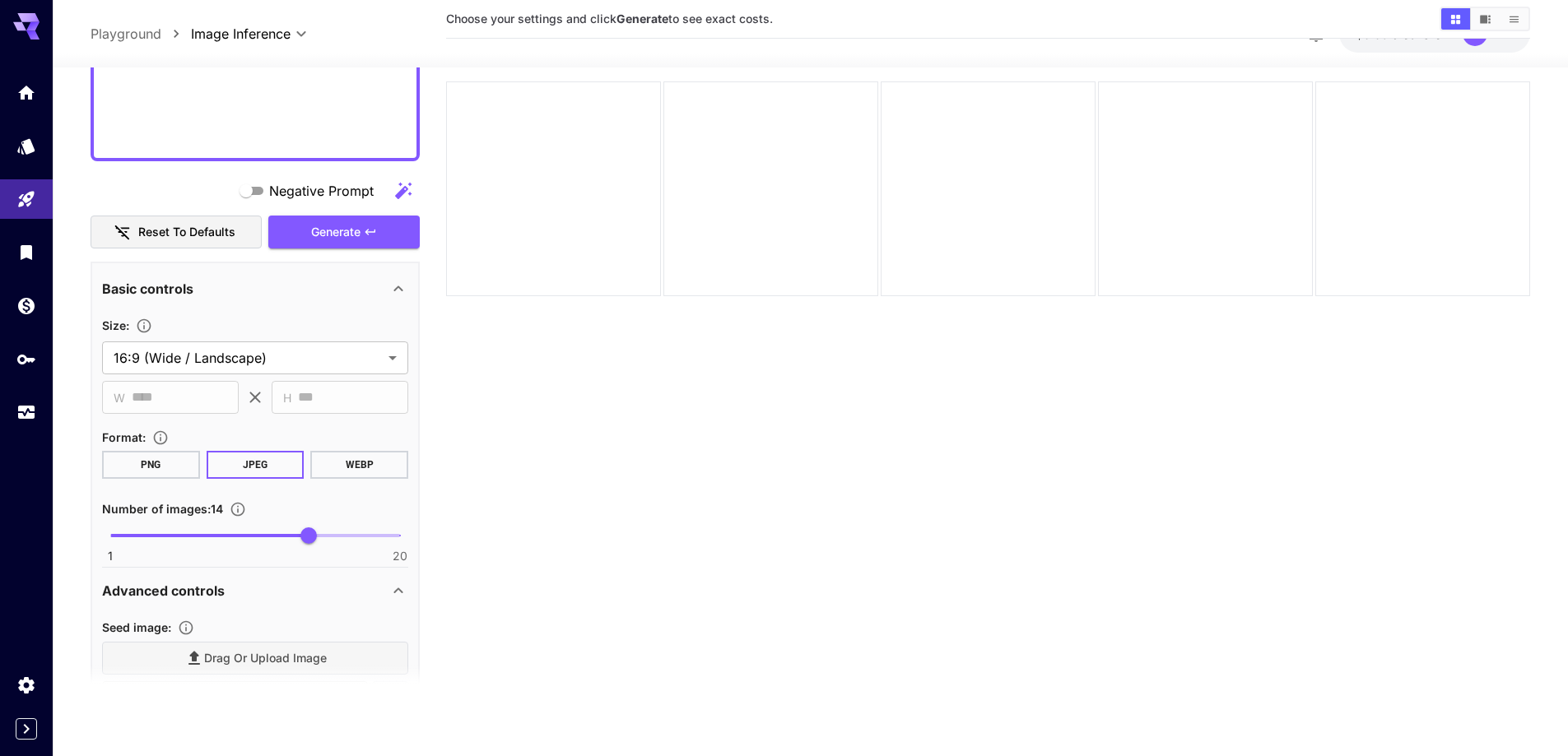
click at [851, 508] on section "Choose your settings and click Generate to see exact costs. An error has occurr…" at bounding box center [987, 328] width 1084 height 756
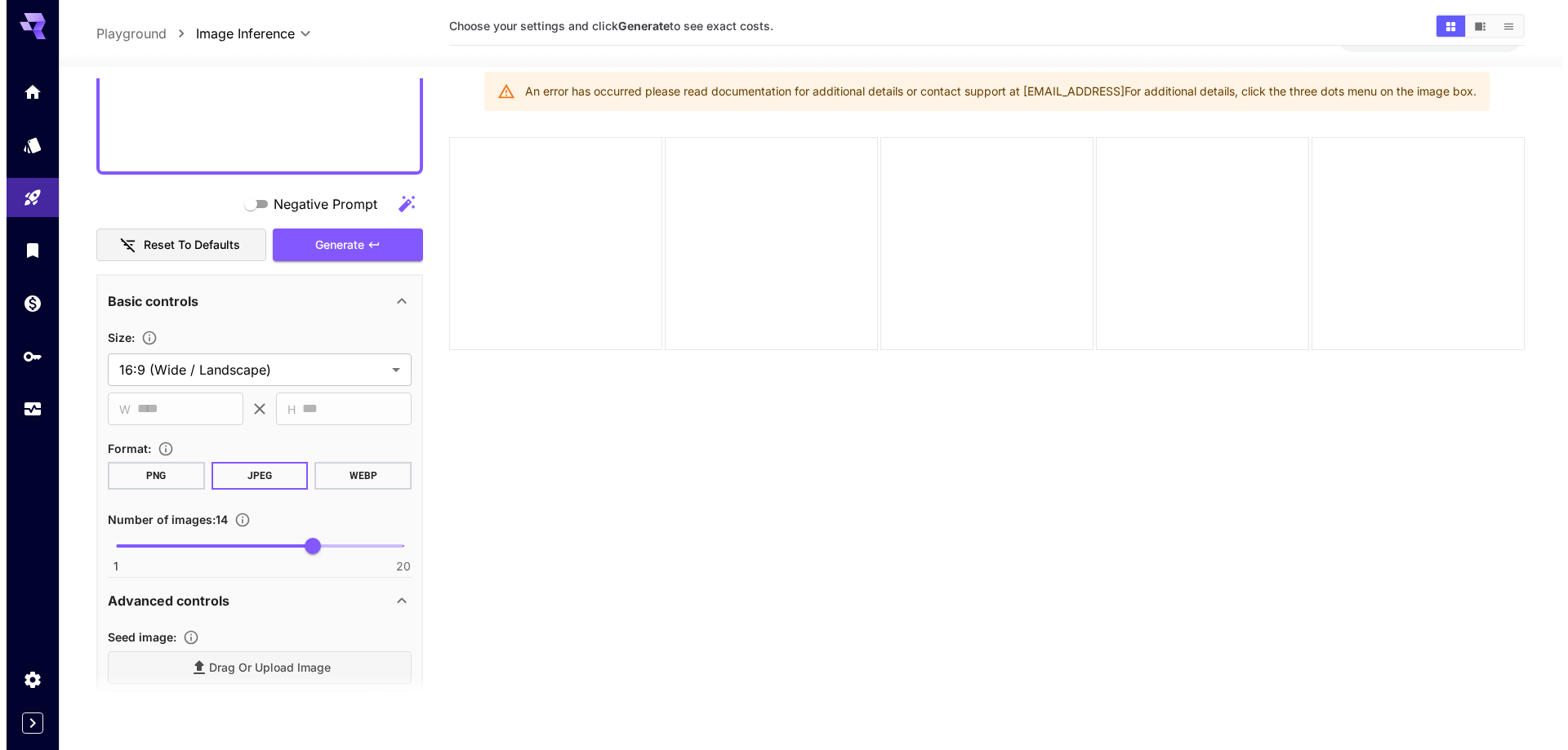
scroll to position [0, 0]
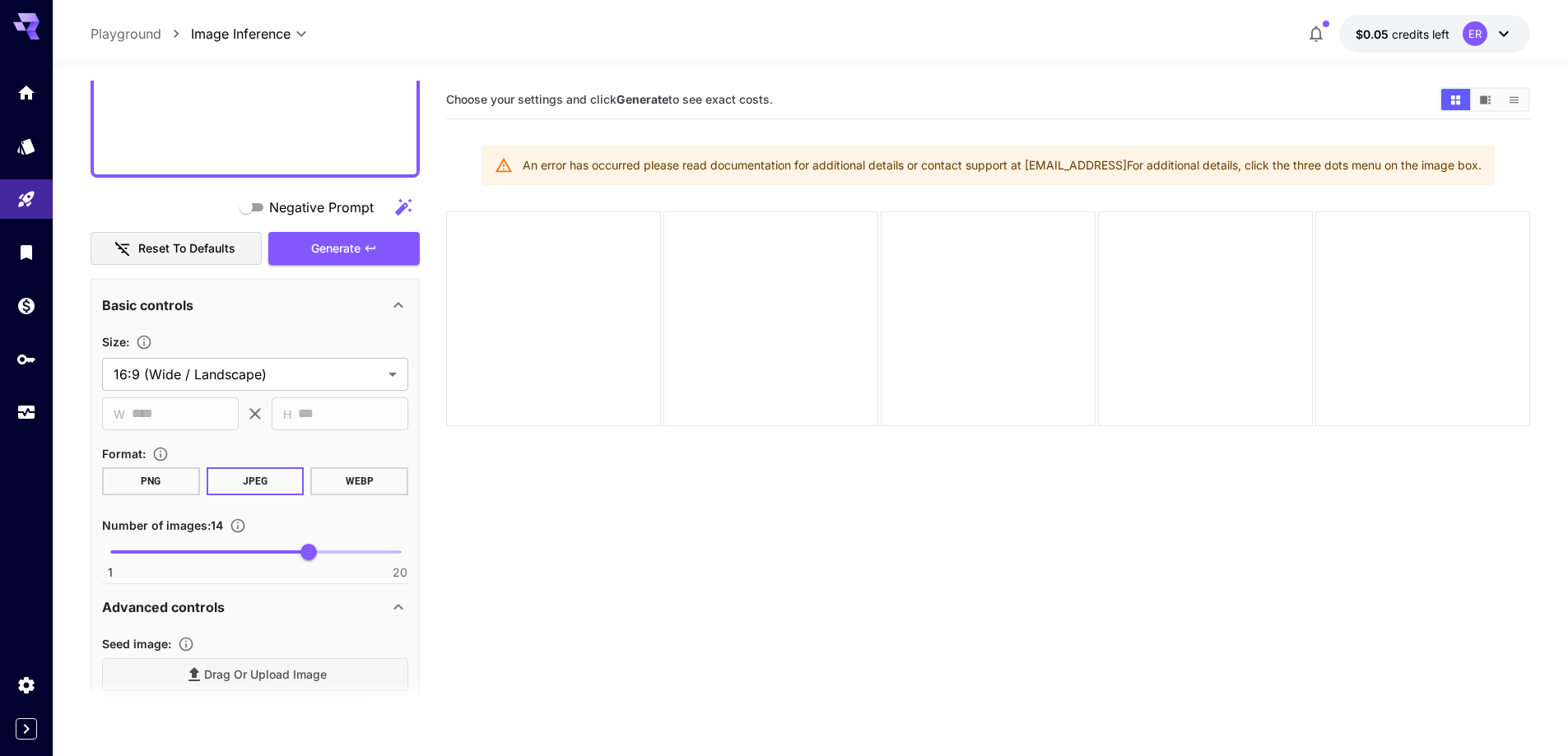
click at [1457, 32] on button "$0.05 credits left ER" at bounding box center [1434, 33] width 191 height 38
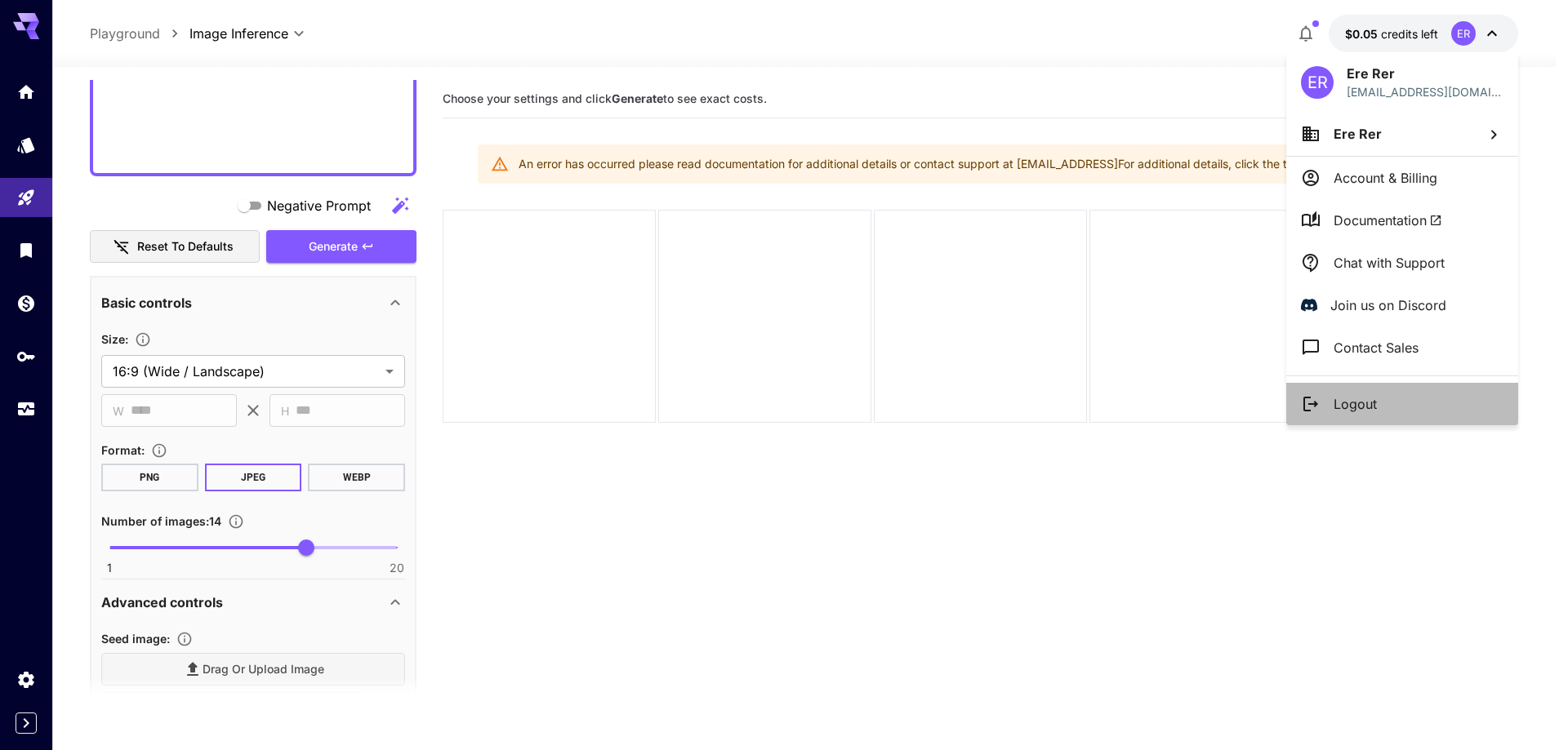
click at [1365, 395] on p "Logout" at bounding box center [1355, 404] width 43 height 20
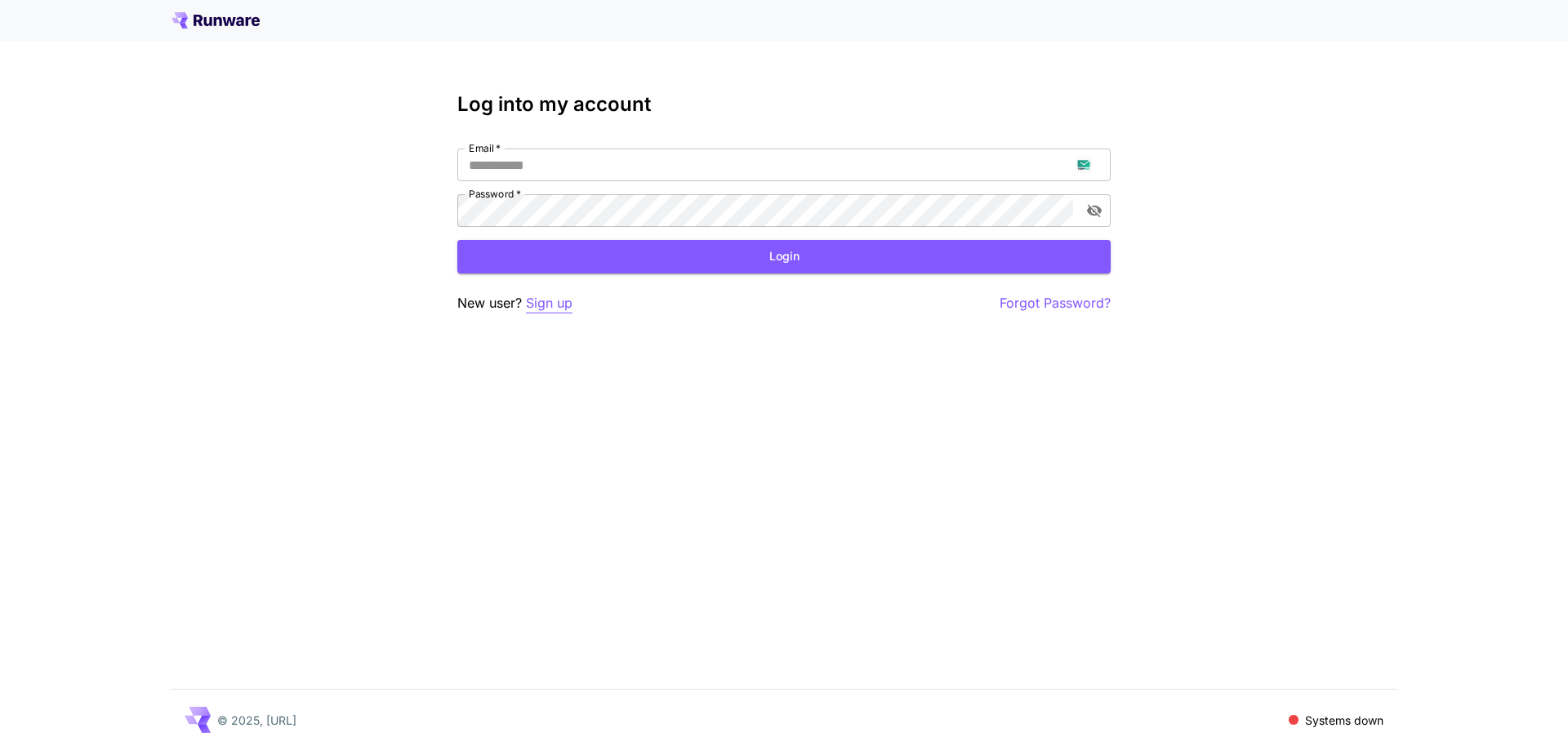
click at [559, 306] on p "Sign up" at bounding box center [549, 303] width 47 height 20
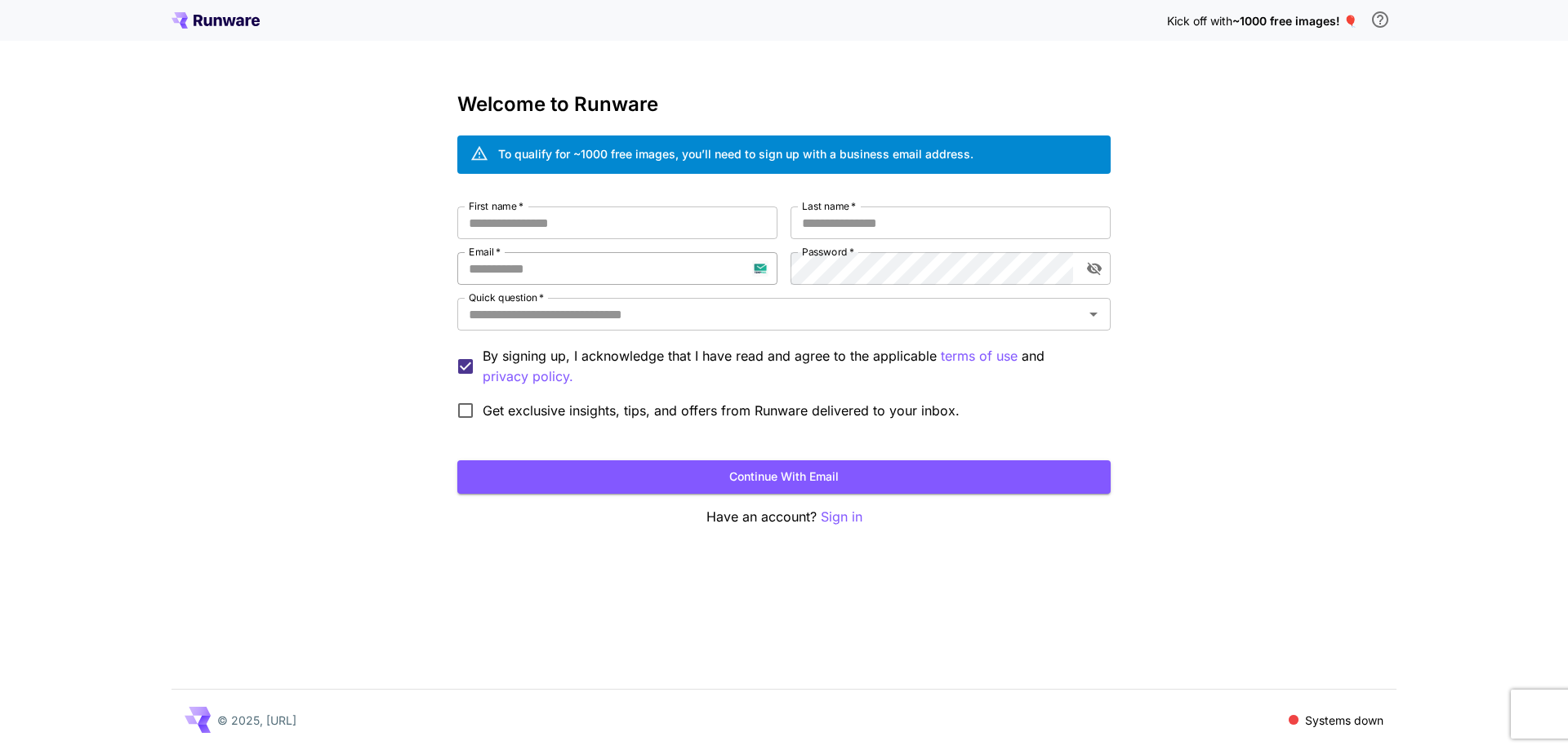
click at [586, 270] on input "Email   *" at bounding box center [617, 268] width 320 height 32
paste input "**********"
type input "**********"
click at [759, 277] on div "**********" at bounding box center [784, 316] width 654 height 221
click at [677, 220] on input "First name   *" at bounding box center [617, 222] width 320 height 32
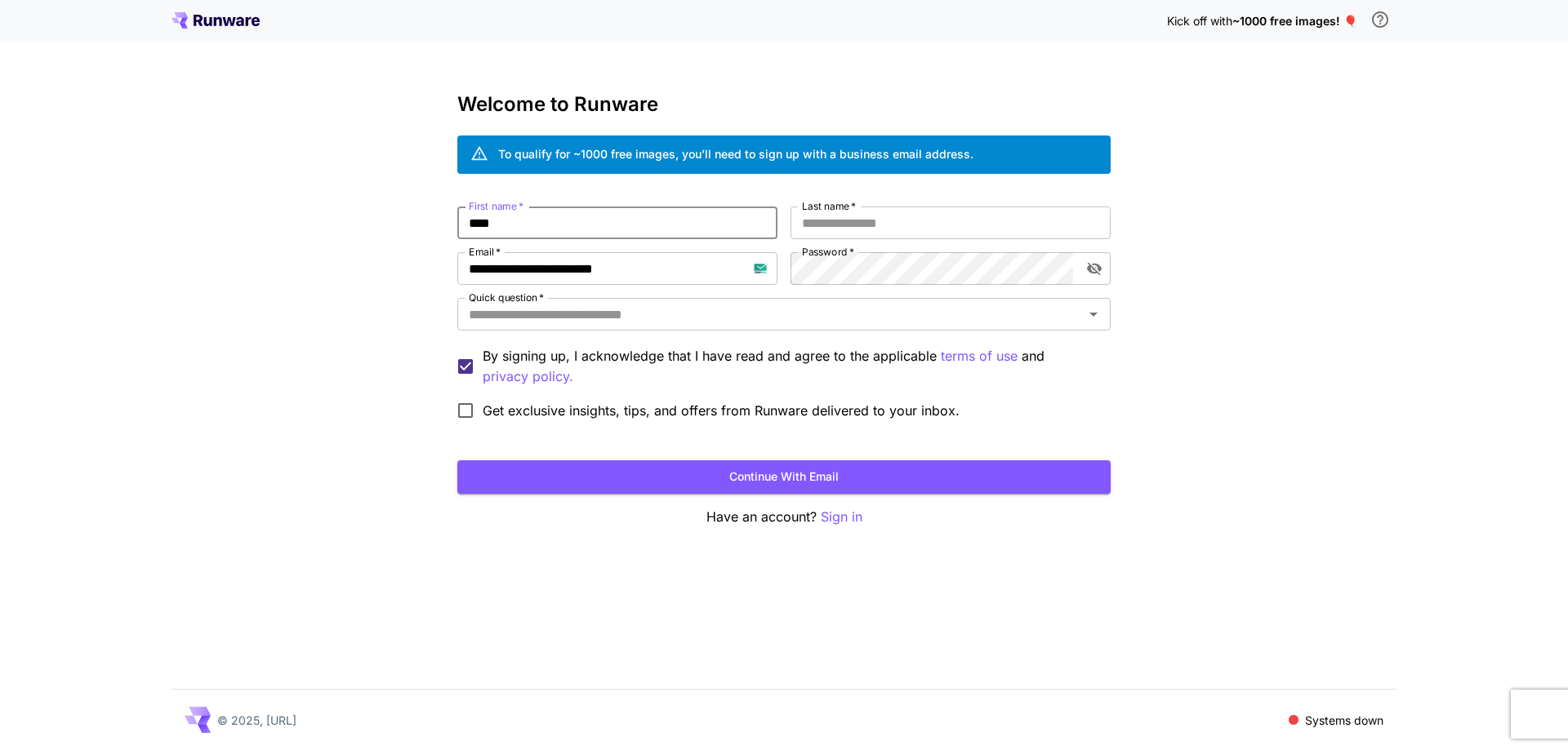
click at [775, 221] on input "****" at bounding box center [617, 222] width 320 height 32
type input "******"
click at [871, 232] on input "*" at bounding box center [950, 222] width 320 height 32
type input "****"
click at [801, 305] on input "Quick question   *" at bounding box center [771, 314] width 616 height 23
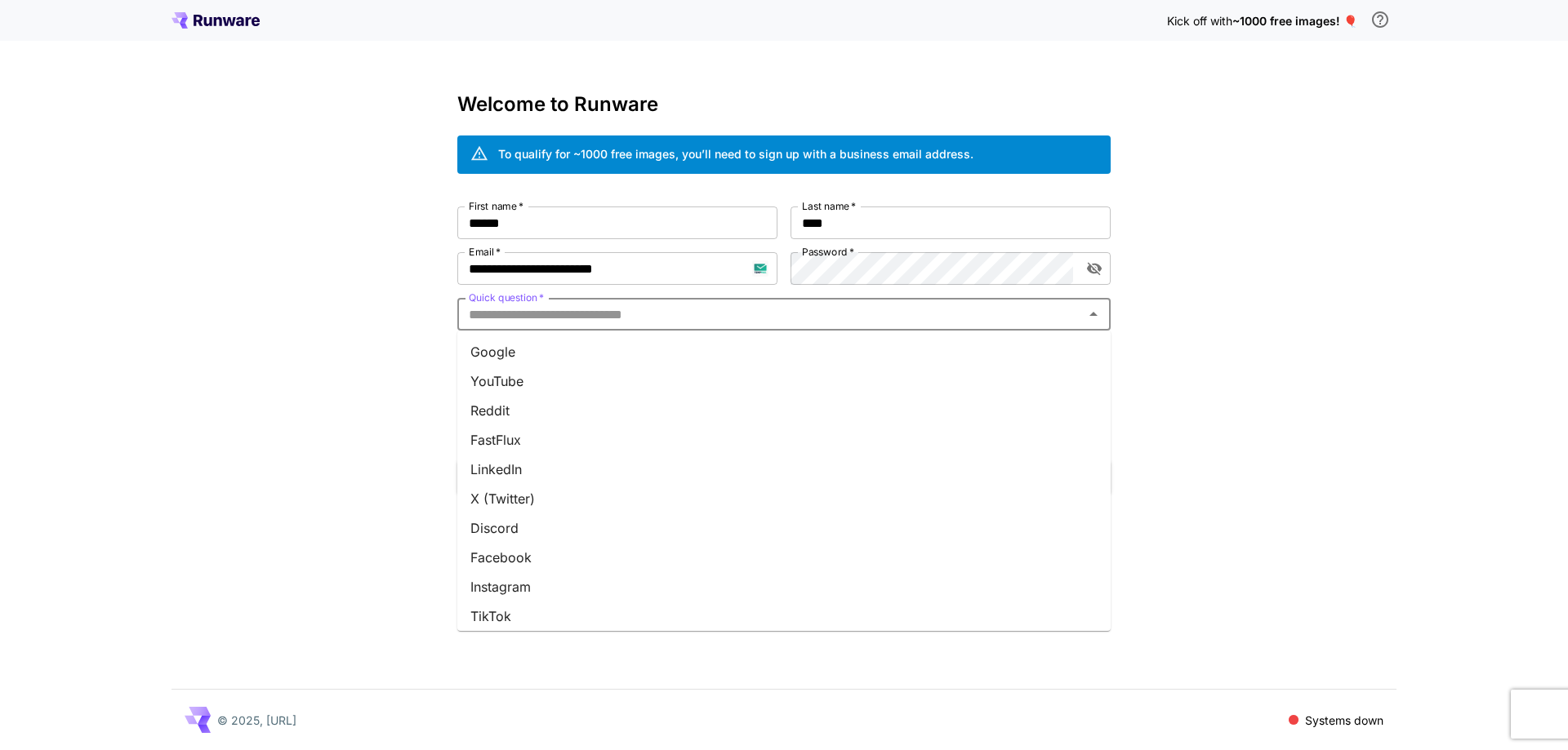
click at [796, 351] on li "Google" at bounding box center [784, 351] width 654 height 30
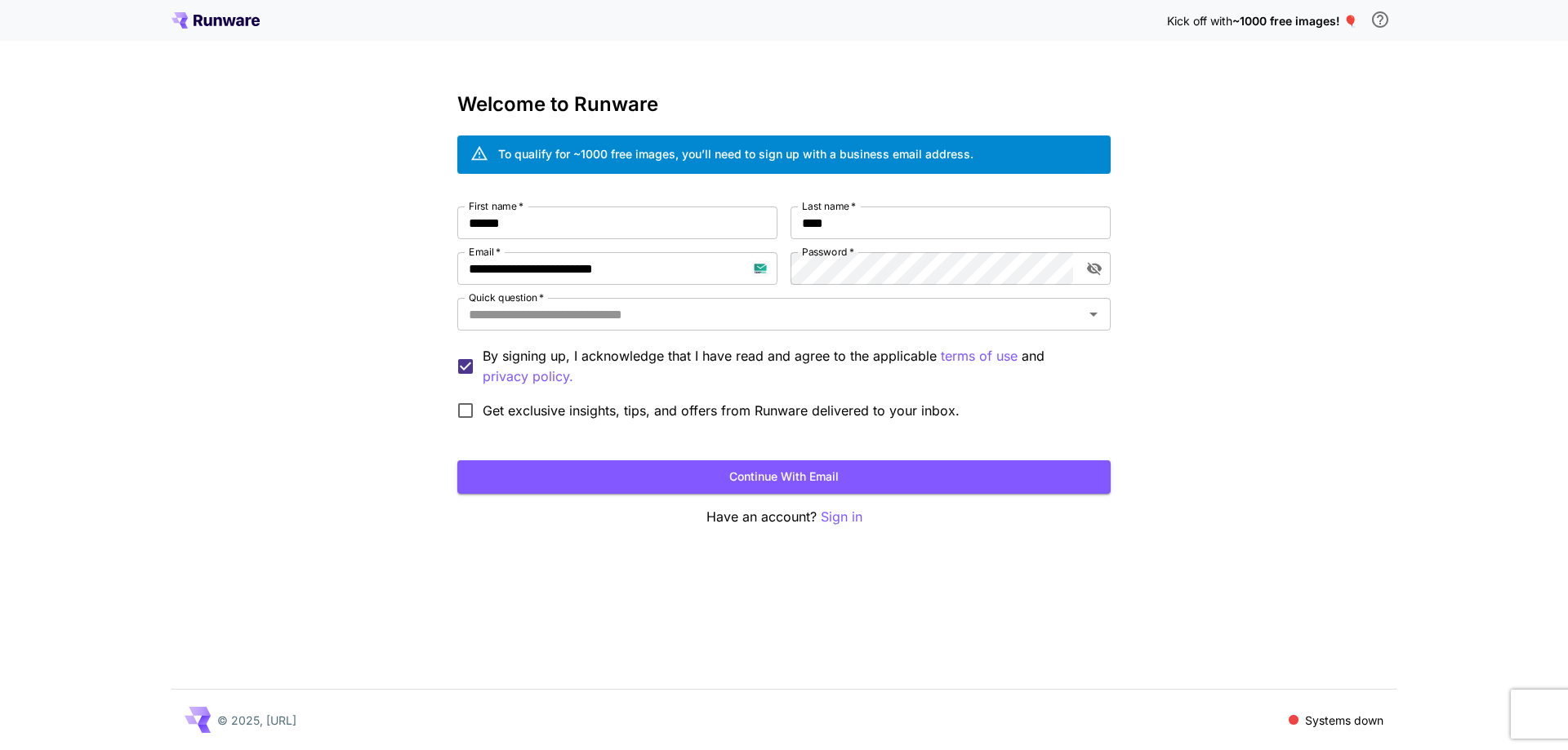
type input "******"
click at [739, 479] on button "Continue with email" at bounding box center [784, 477] width 654 height 33
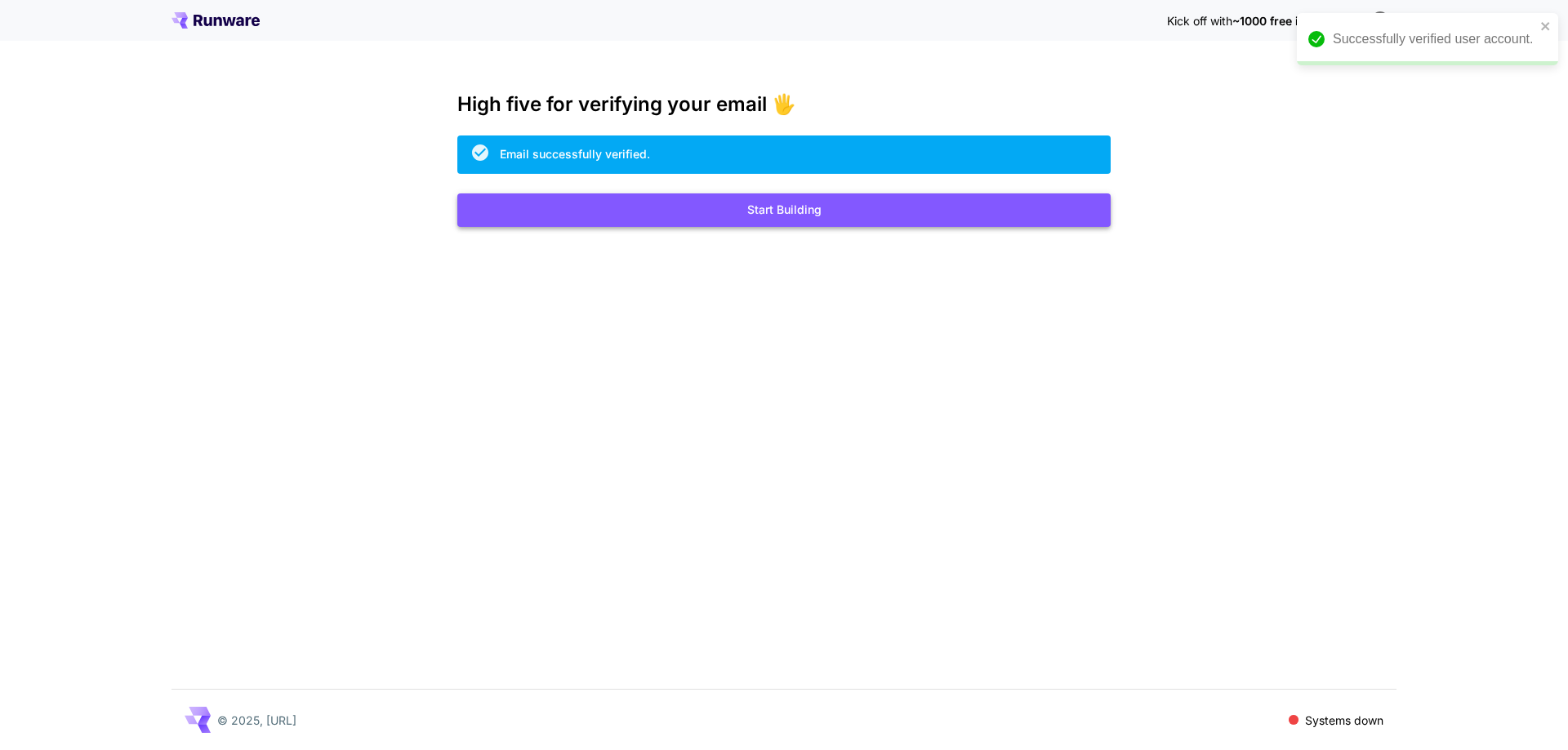
click at [599, 216] on button "Start Building" at bounding box center [784, 210] width 654 height 33
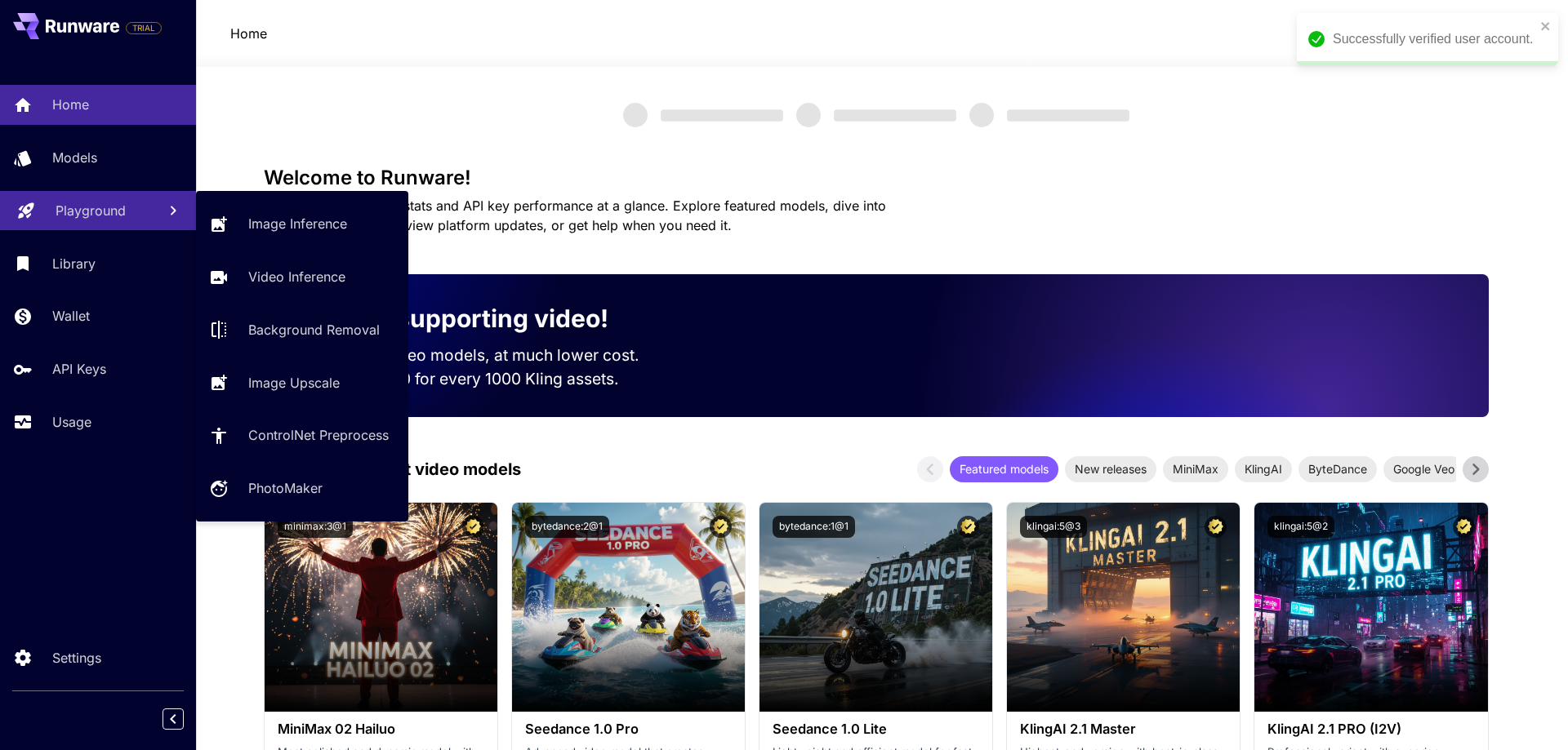
click at [95, 218] on p "Playground" at bounding box center [90, 210] width 70 height 20
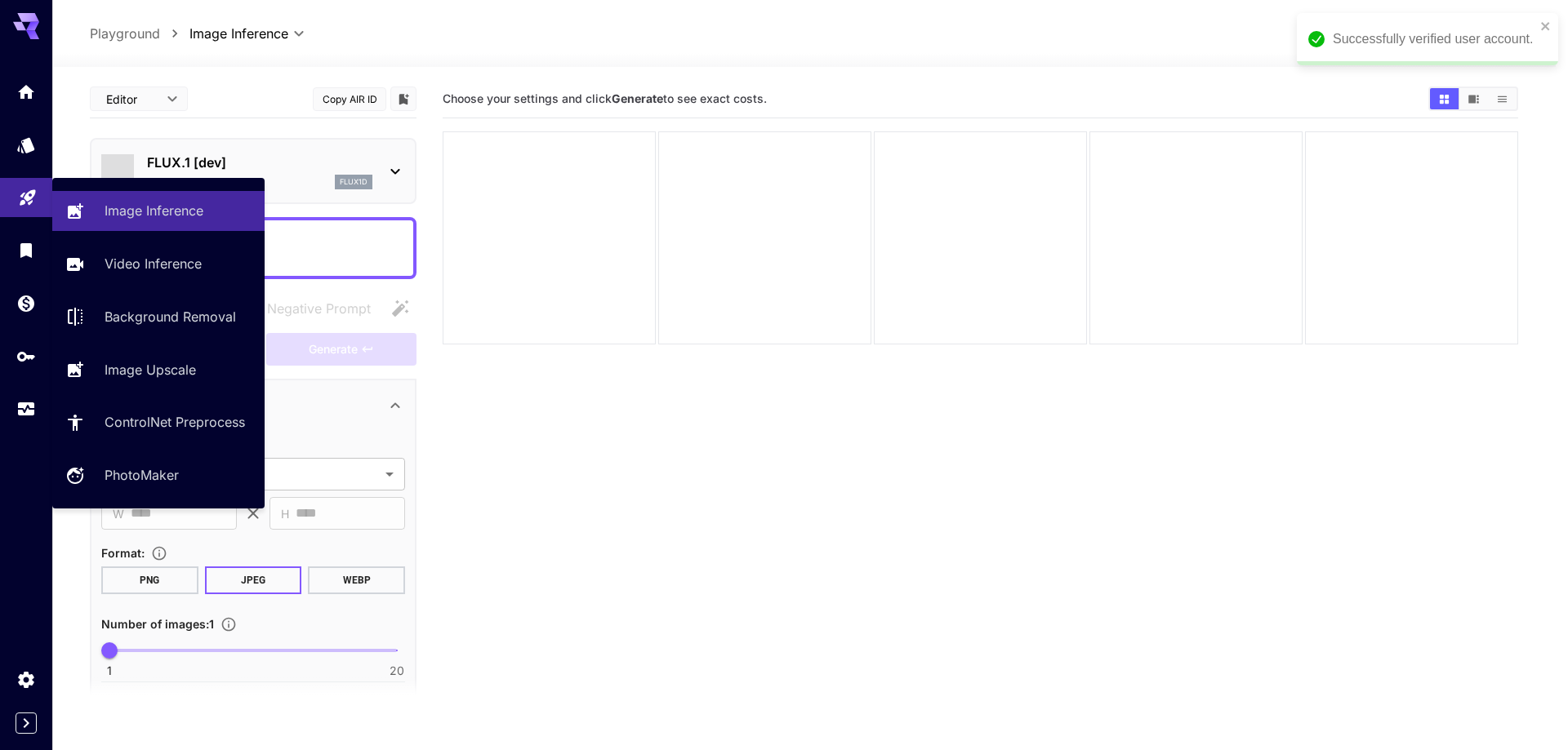
click at [1556, 22] on div "Successfully verified user account." at bounding box center [1428, 39] width 261 height 53
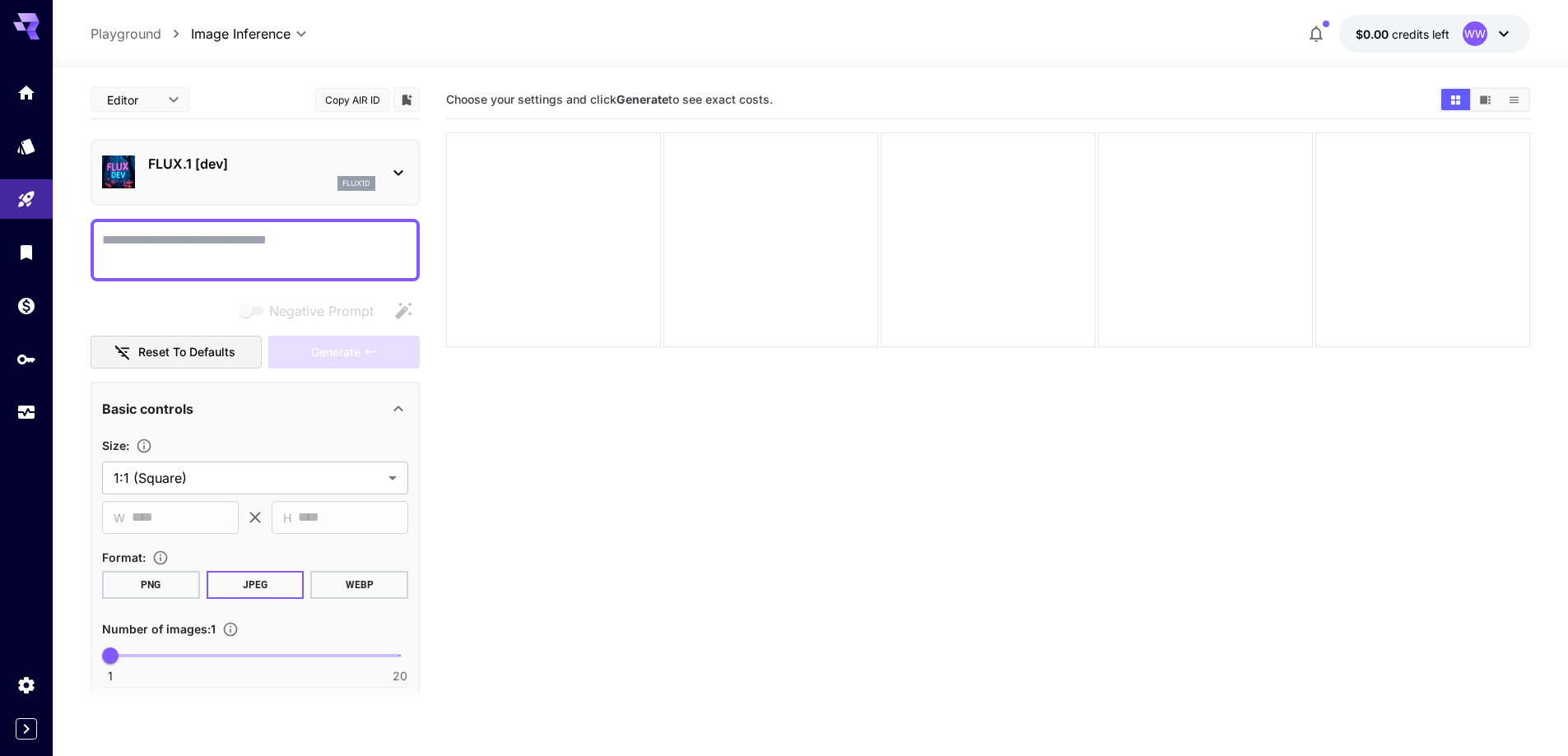
click at [1494, 35] on icon at bounding box center [1503, 33] width 20 height 20
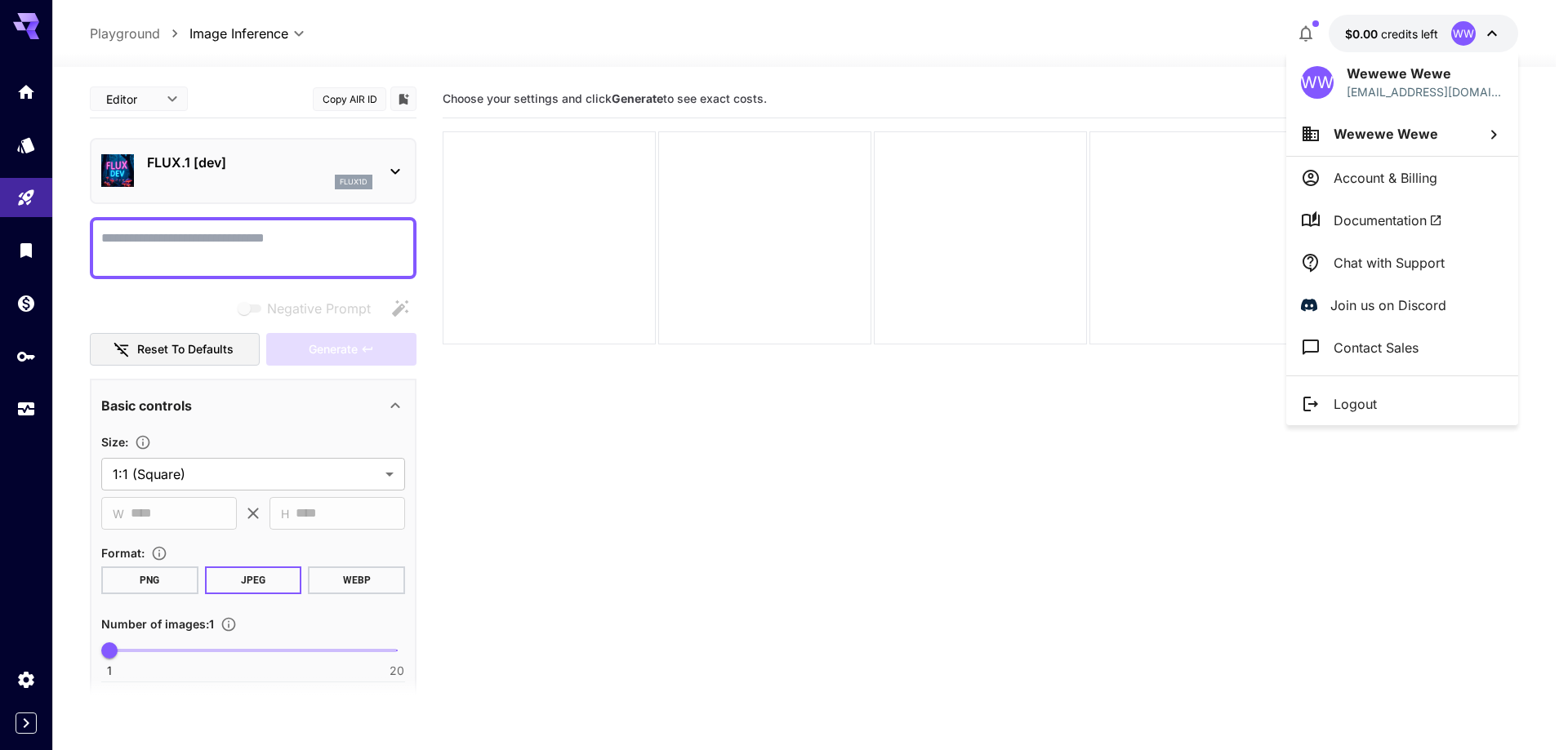
click at [1353, 403] on p "Logout" at bounding box center [1355, 404] width 43 height 20
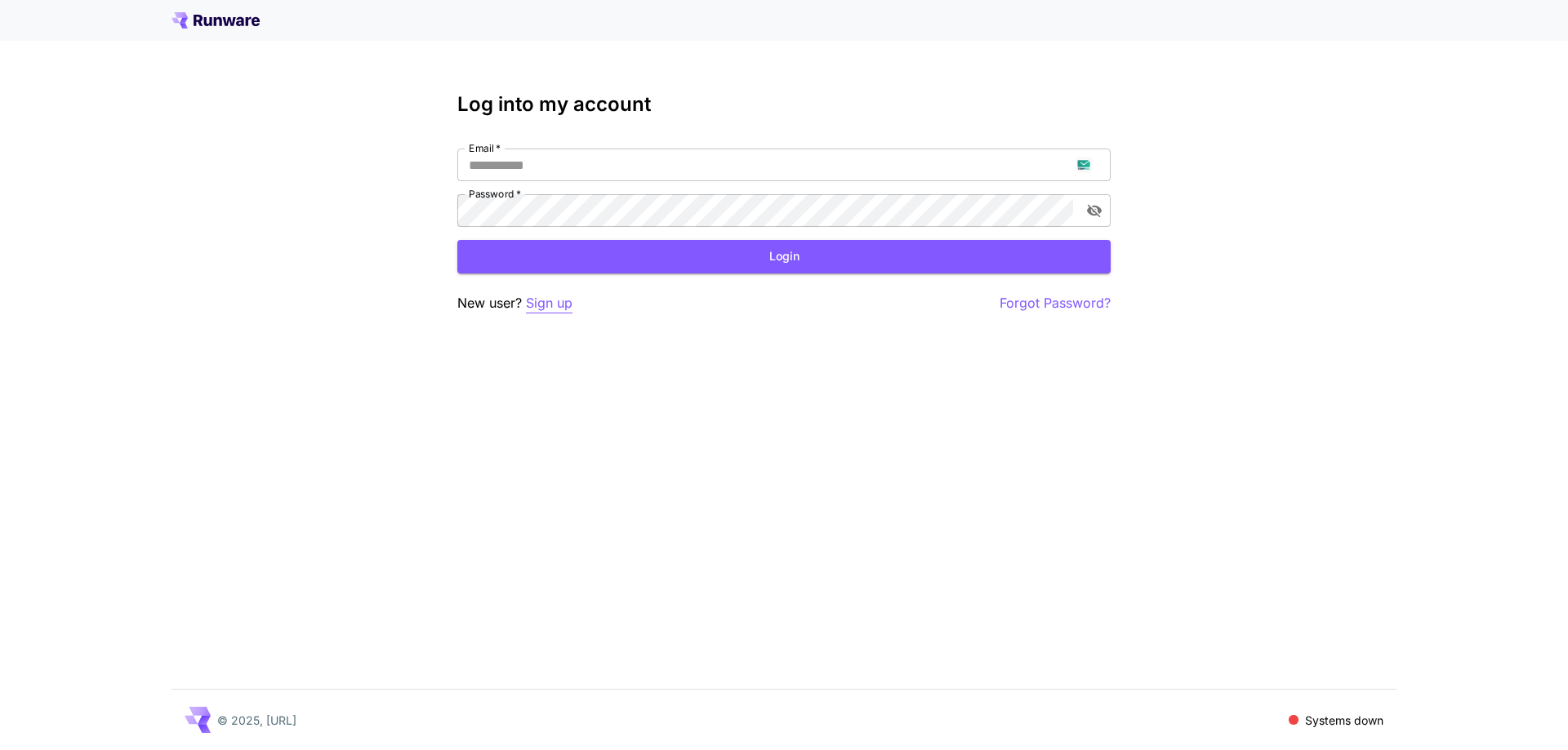
click at [547, 305] on p "Sign up" at bounding box center [549, 303] width 47 height 20
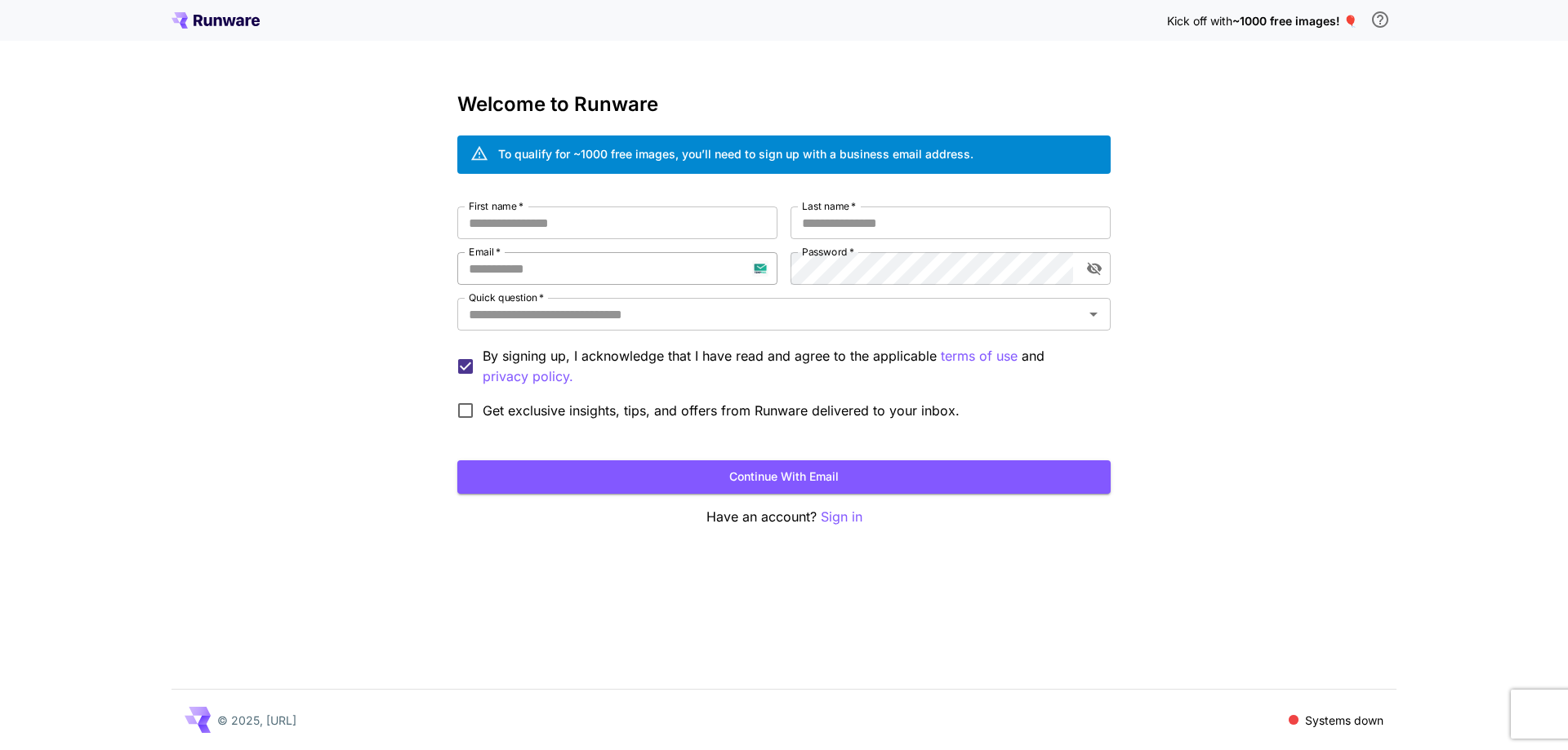
click at [561, 271] on input "Email   *" at bounding box center [617, 268] width 320 height 32
paste input "**********"
type input "**********"
click at [717, 229] on input "First name   *" at bounding box center [617, 222] width 320 height 32
type input "*****"
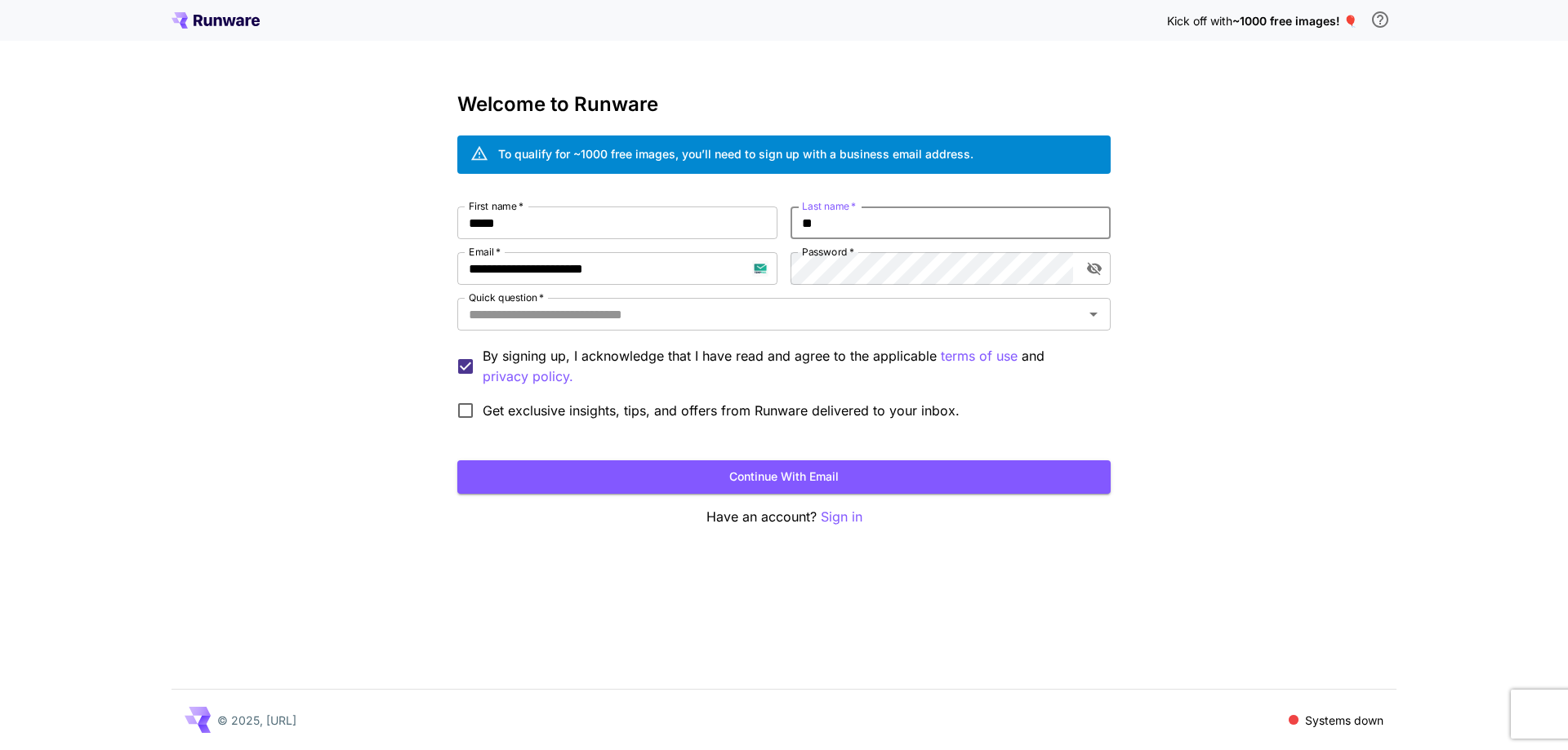
click at [881, 228] on input "**" at bounding box center [950, 222] width 320 height 32
type input "*****"
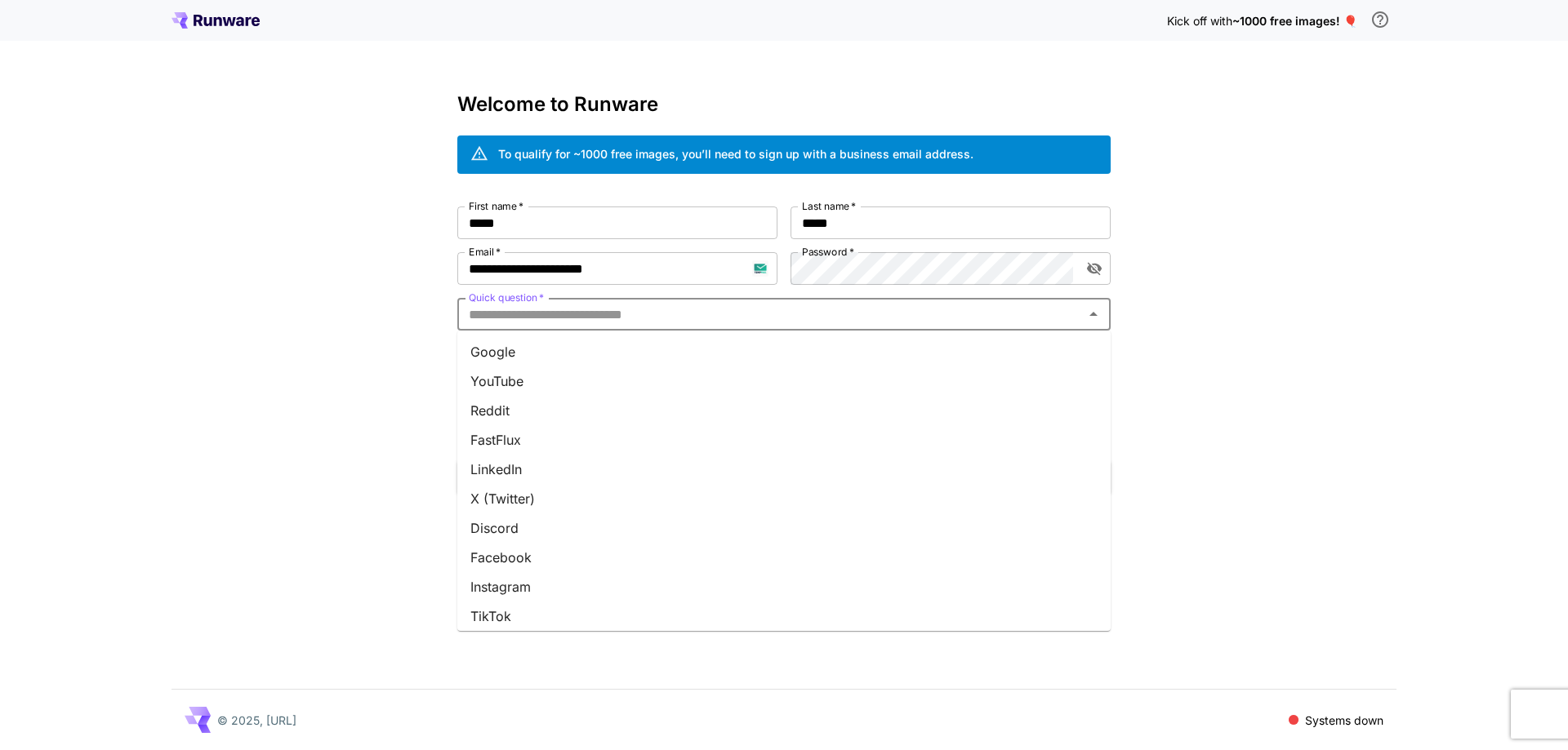
click at [863, 310] on input "Quick question   *" at bounding box center [771, 314] width 616 height 23
click at [851, 349] on li "Google" at bounding box center [784, 351] width 654 height 30
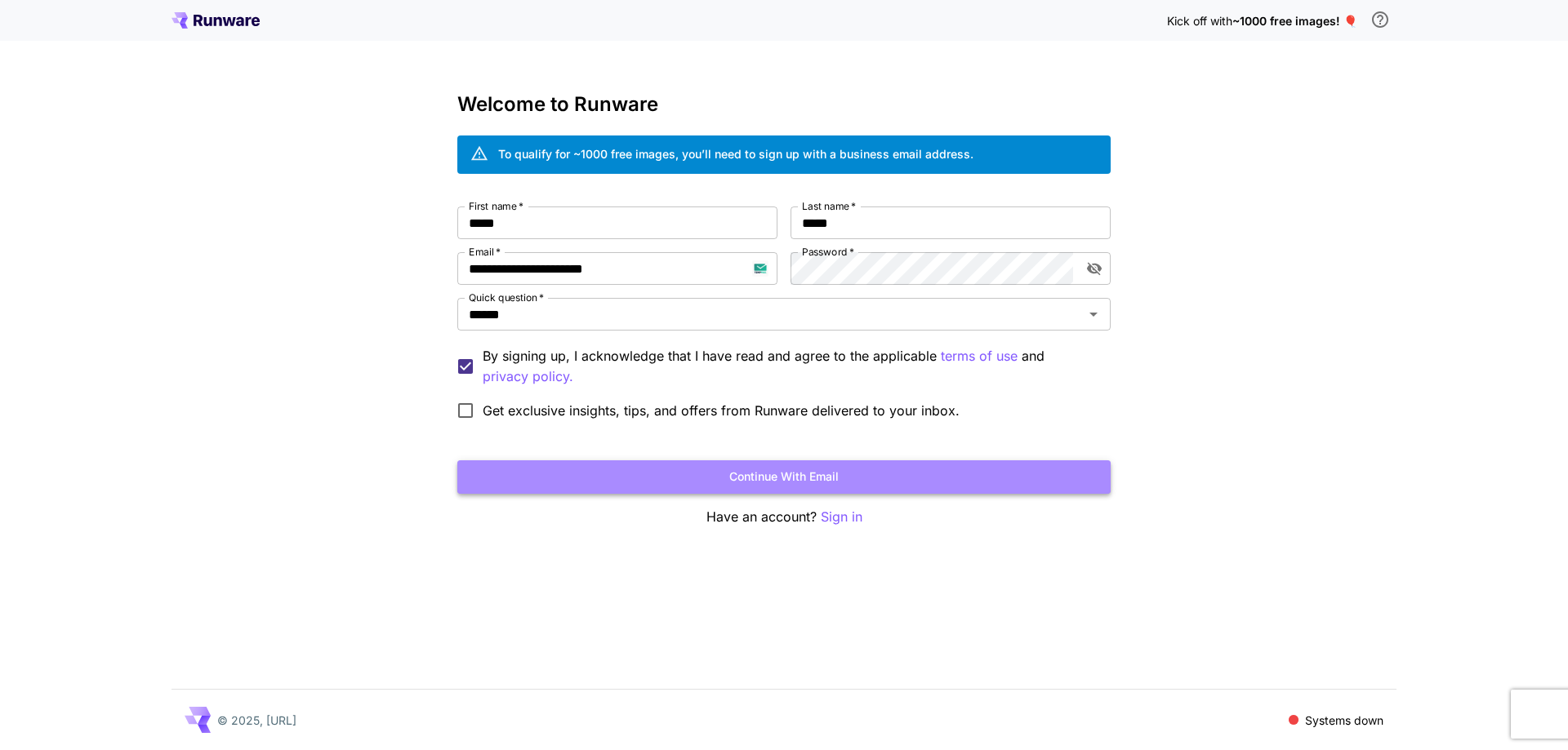
click at [792, 475] on button "Continue with email" at bounding box center [784, 477] width 654 height 33
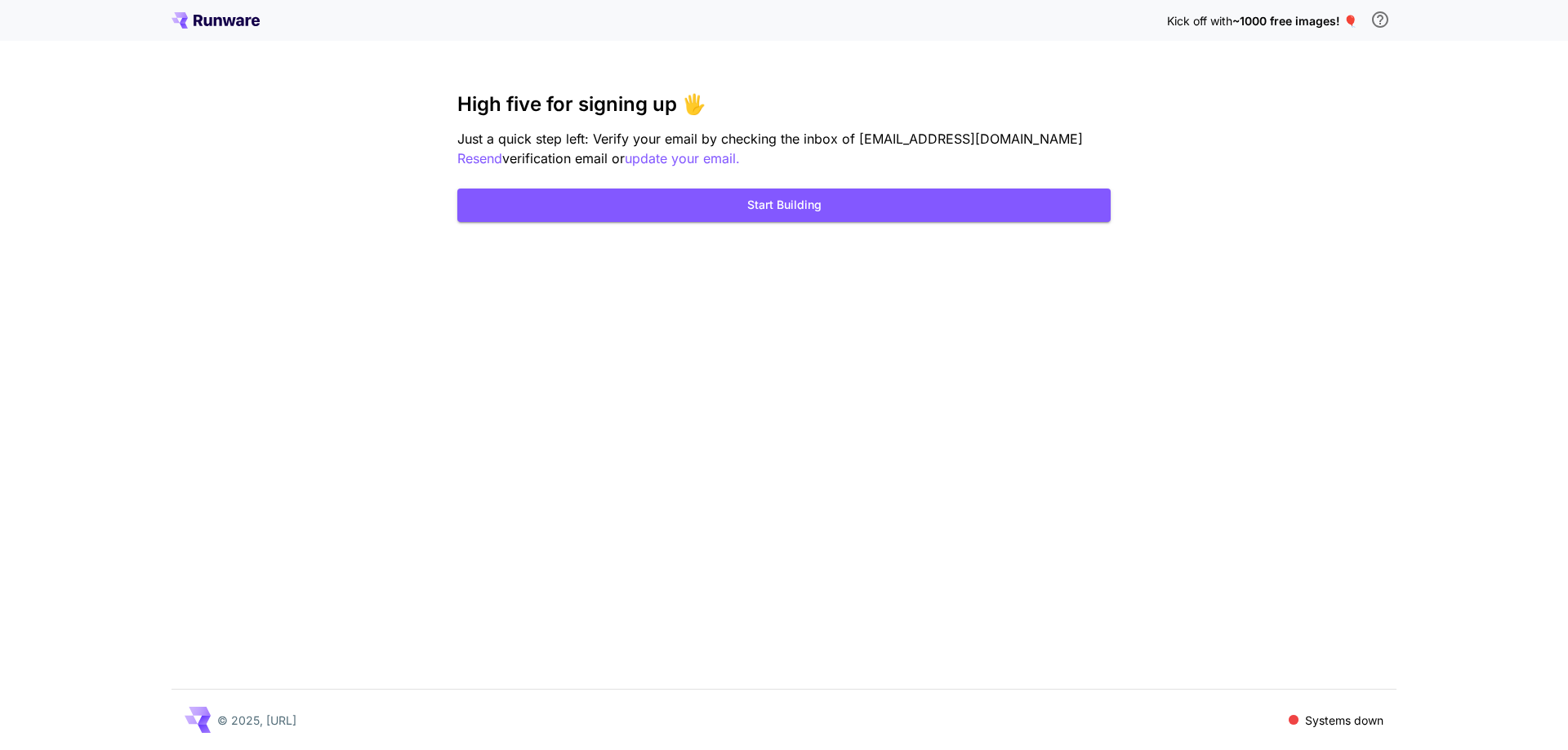
click at [1323, 194] on div "Kick off with ~1000 free images! 🎈 High five for signing up 🖐️ Just a quick ste…" at bounding box center [784, 375] width 1568 height 750
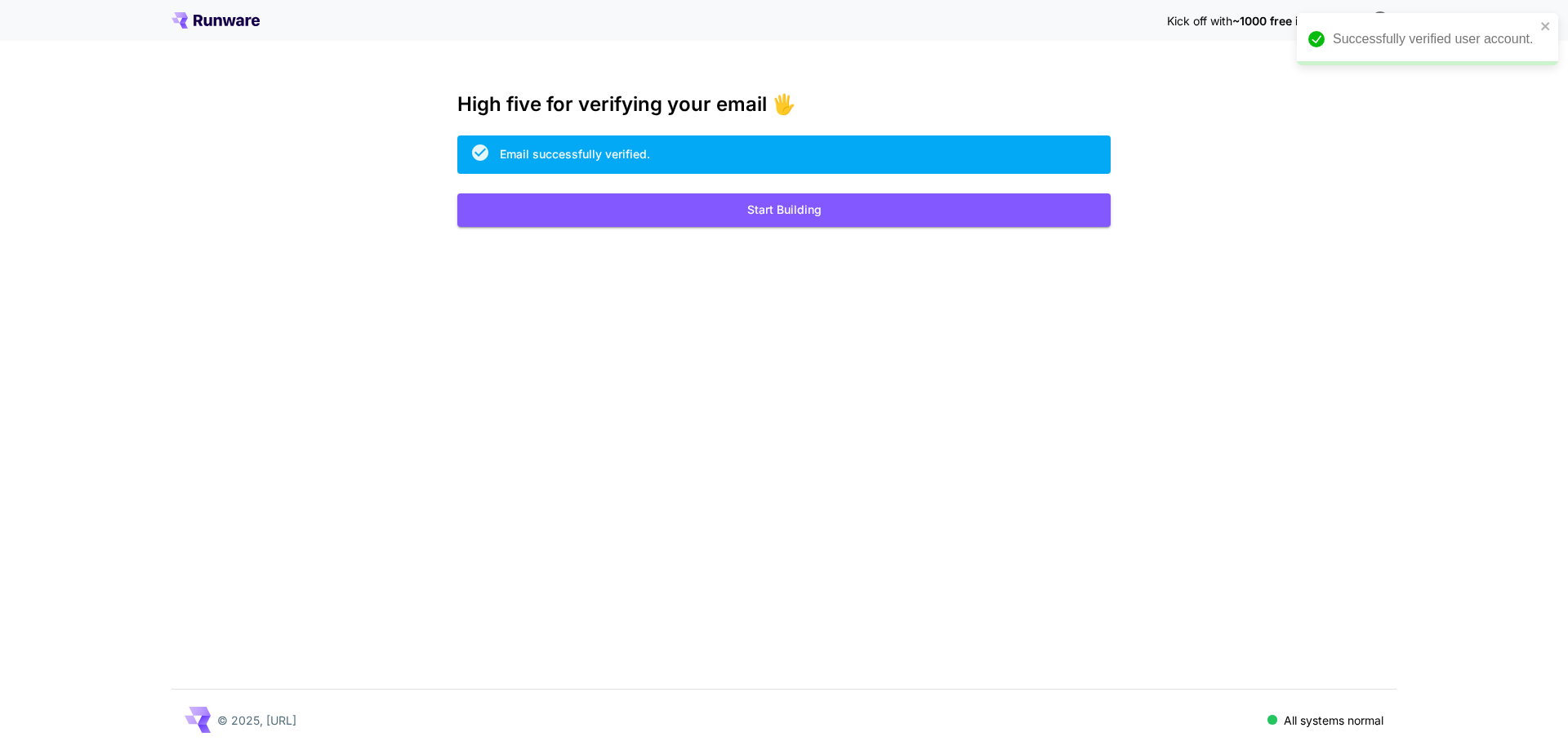
click at [627, 206] on button "Start Building" at bounding box center [784, 210] width 654 height 33
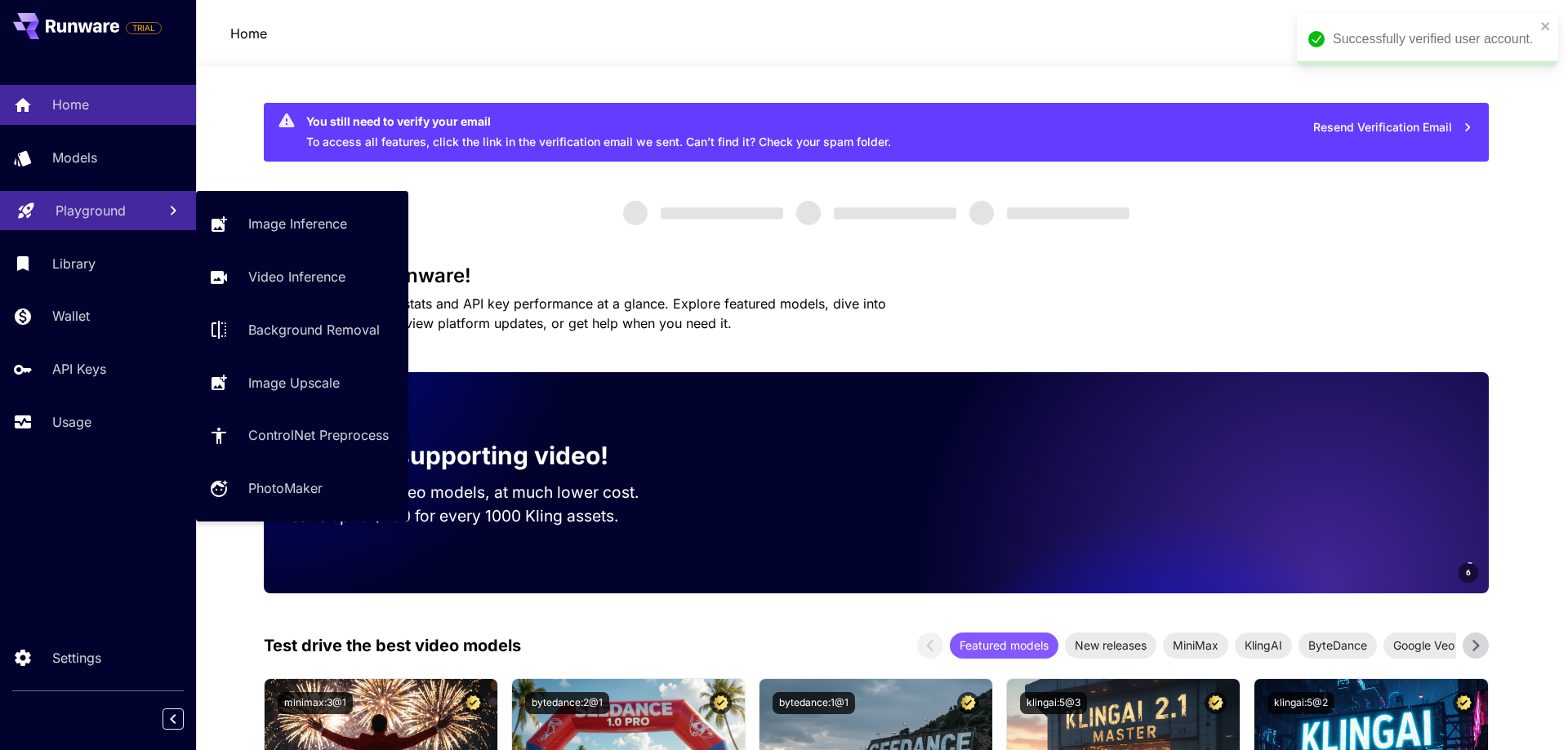
click at [76, 204] on p "Playground" at bounding box center [90, 210] width 70 height 20
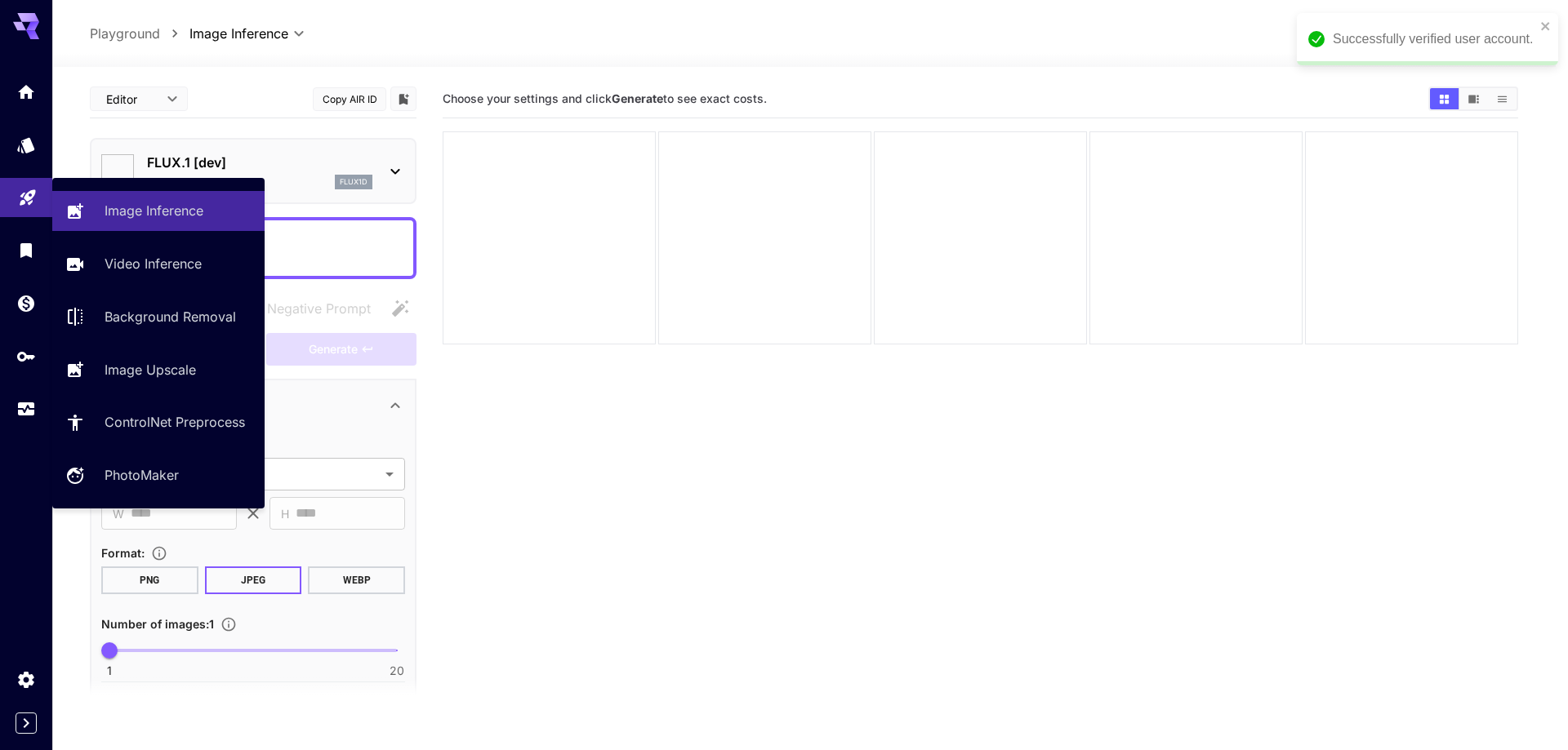
type input "**********"
click at [1542, 23] on icon "close" at bounding box center [1545, 26] width 8 height 8
click at [765, 459] on section "Choose your settings and click Generate to see exact costs." at bounding box center [980, 455] width 1076 height 750
click at [1350, 36] on span "$0.00" at bounding box center [1363, 34] width 36 height 14
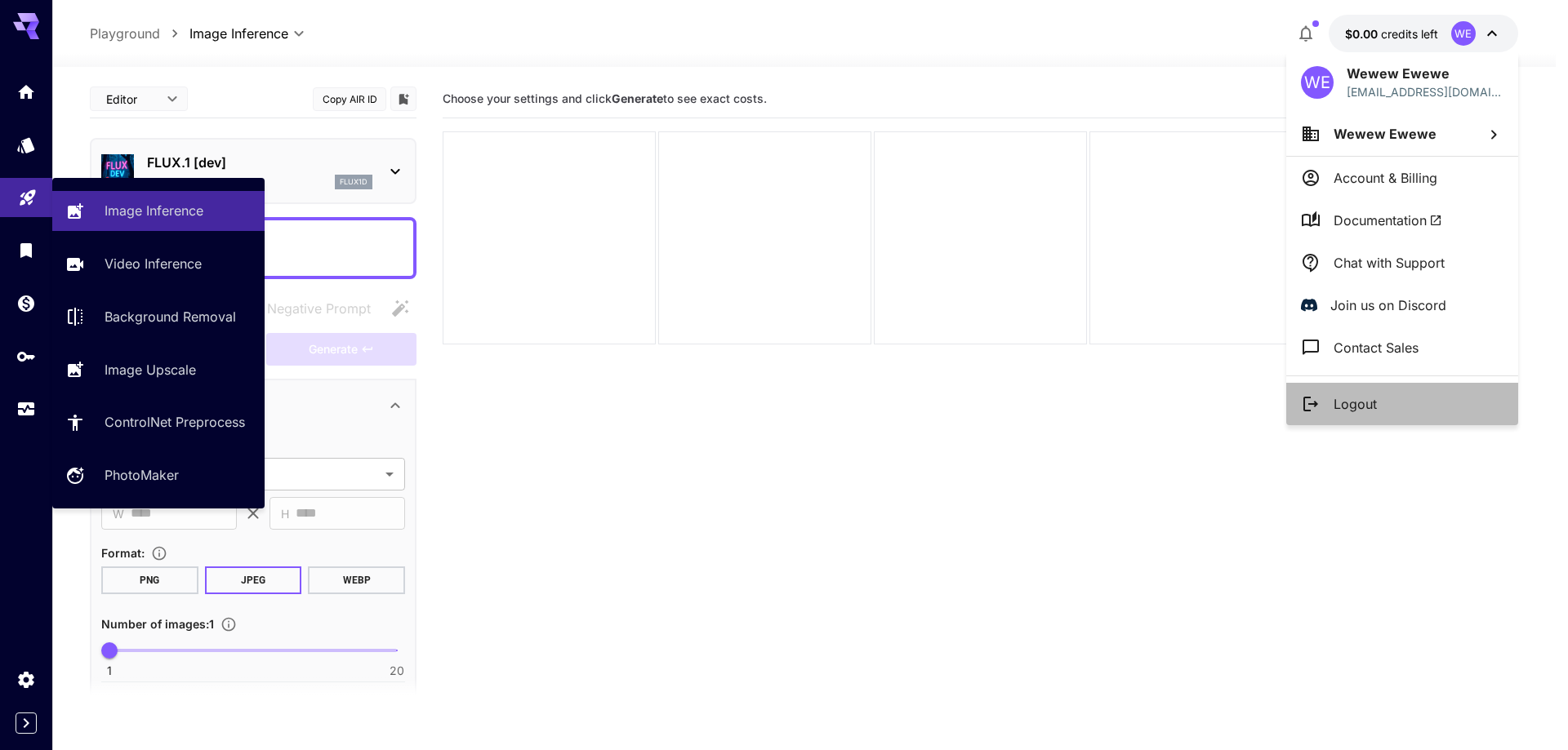
click at [1358, 399] on p "Logout" at bounding box center [1355, 404] width 43 height 20
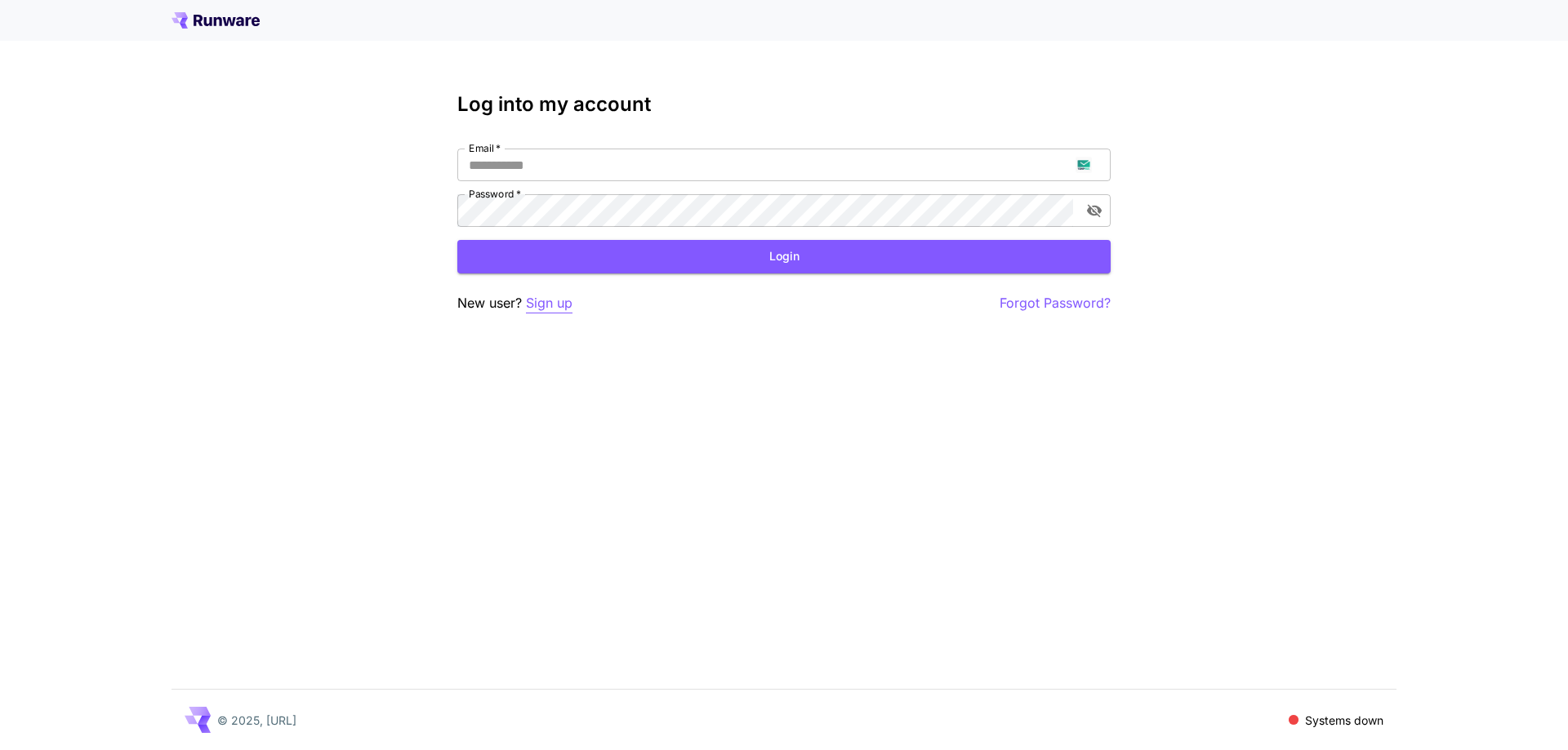
click at [570, 306] on p "Sign up" at bounding box center [549, 303] width 47 height 20
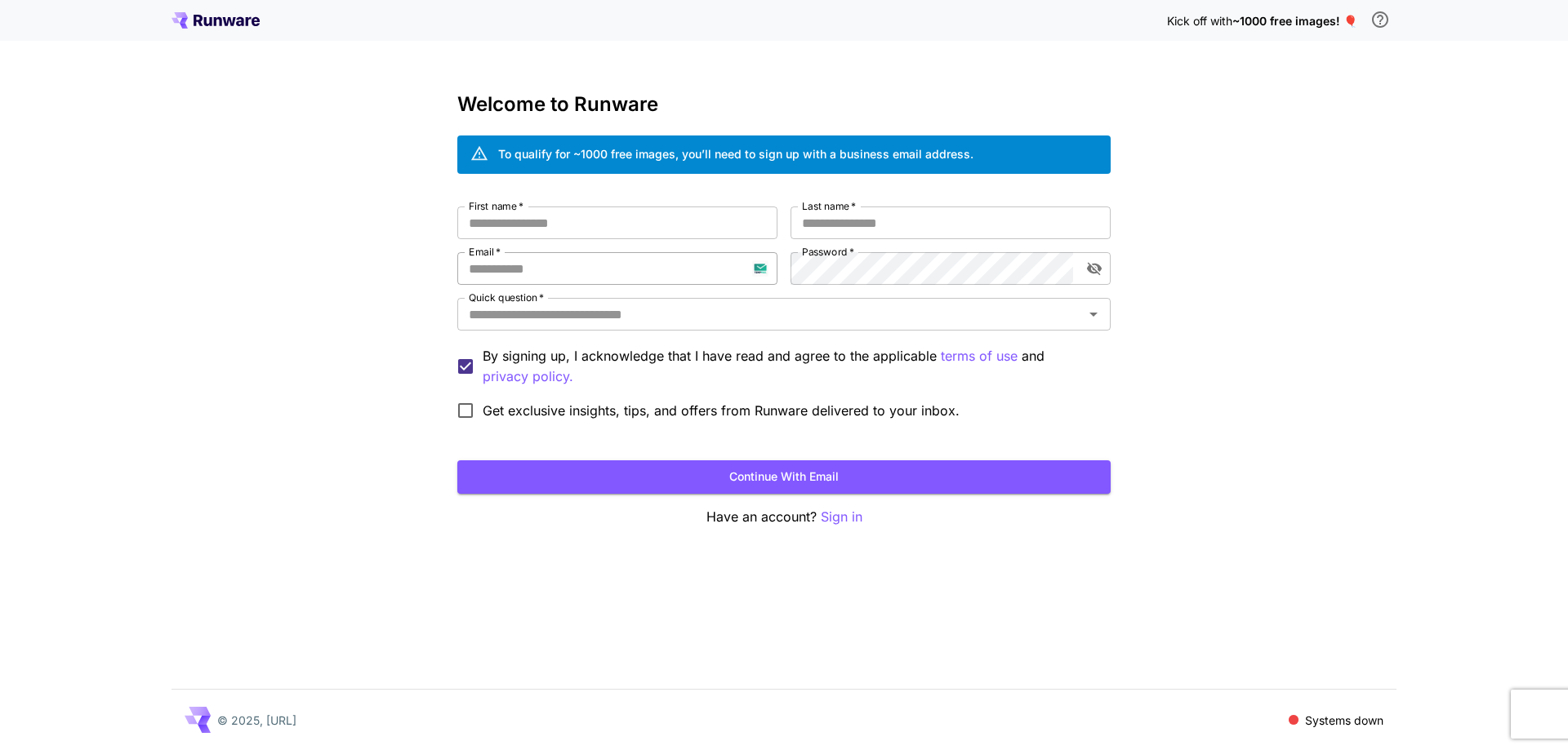
click at [603, 266] on input "Email   *" at bounding box center [617, 268] width 320 height 32
paste input "**********"
type input "**********"
click at [661, 227] on input "First name   *" at bounding box center [617, 222] width 320 height 32
type input "******"
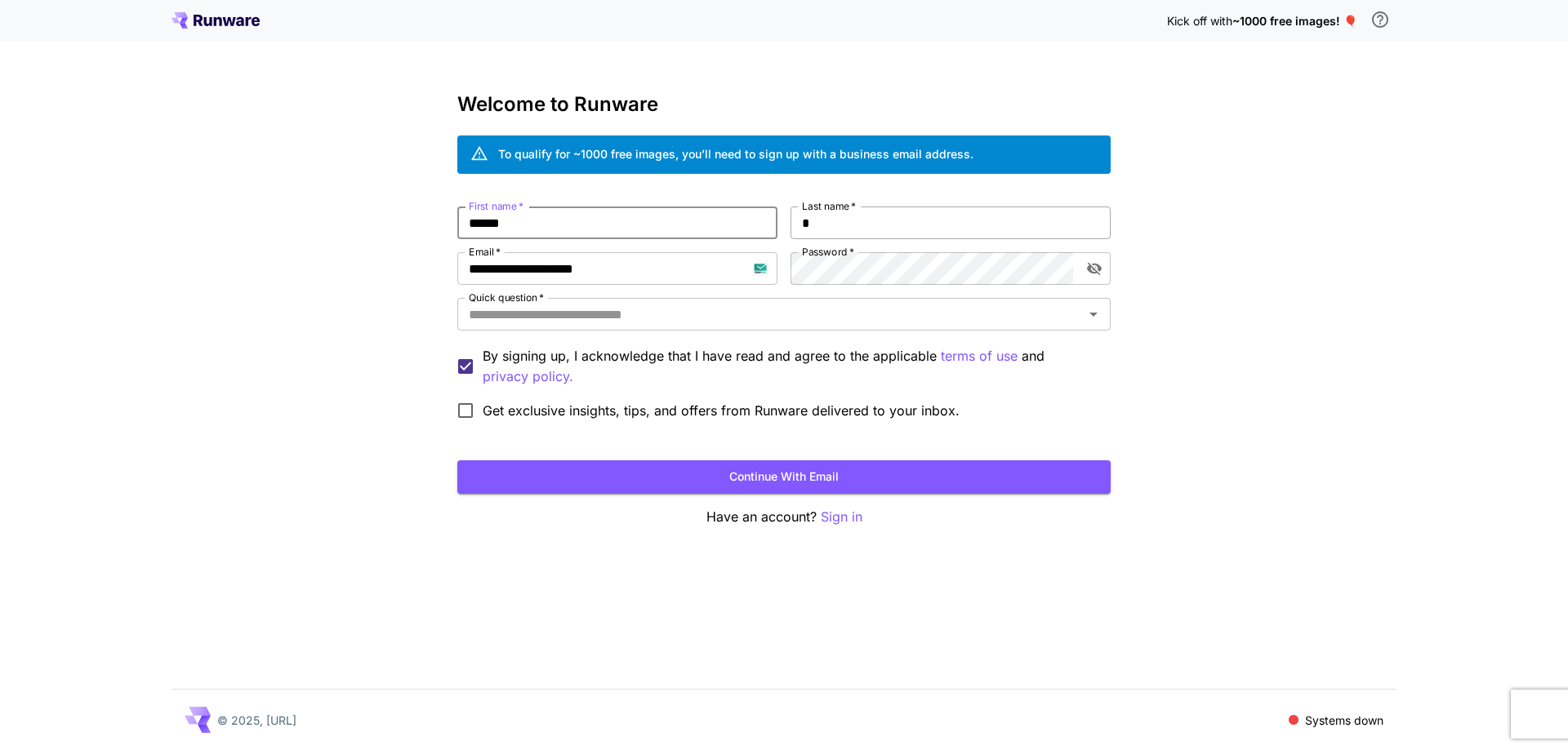
click at [837, 230] on input "*" at bounding box center [950, 222] width 320 height 32
click at [817, 328] on div "Quick question   *" at bounding box center [784, 314] width 654 height 32
type input "****"
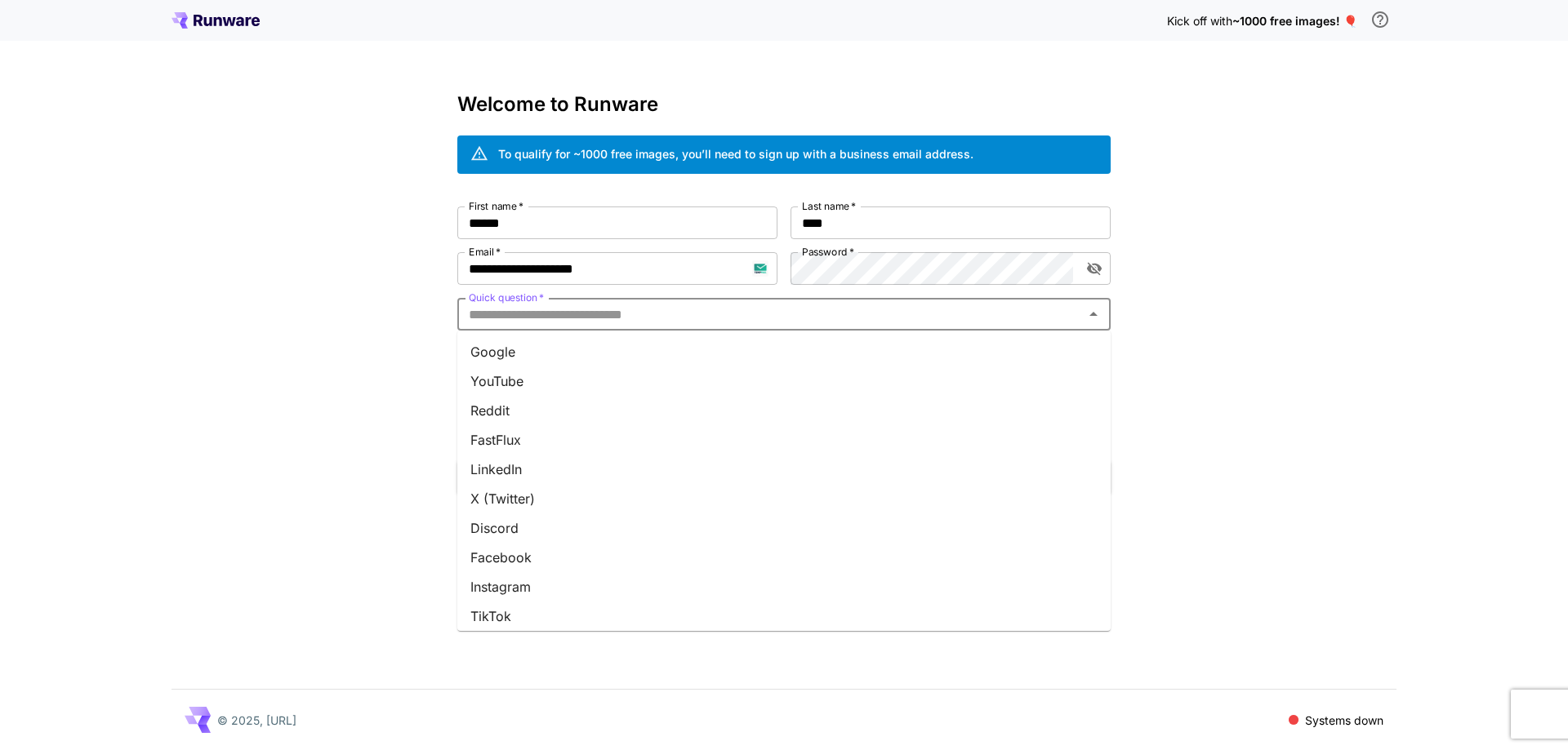
click at [792, 358] on li "Google" at bounding box center [784, 351] width 654 height 30
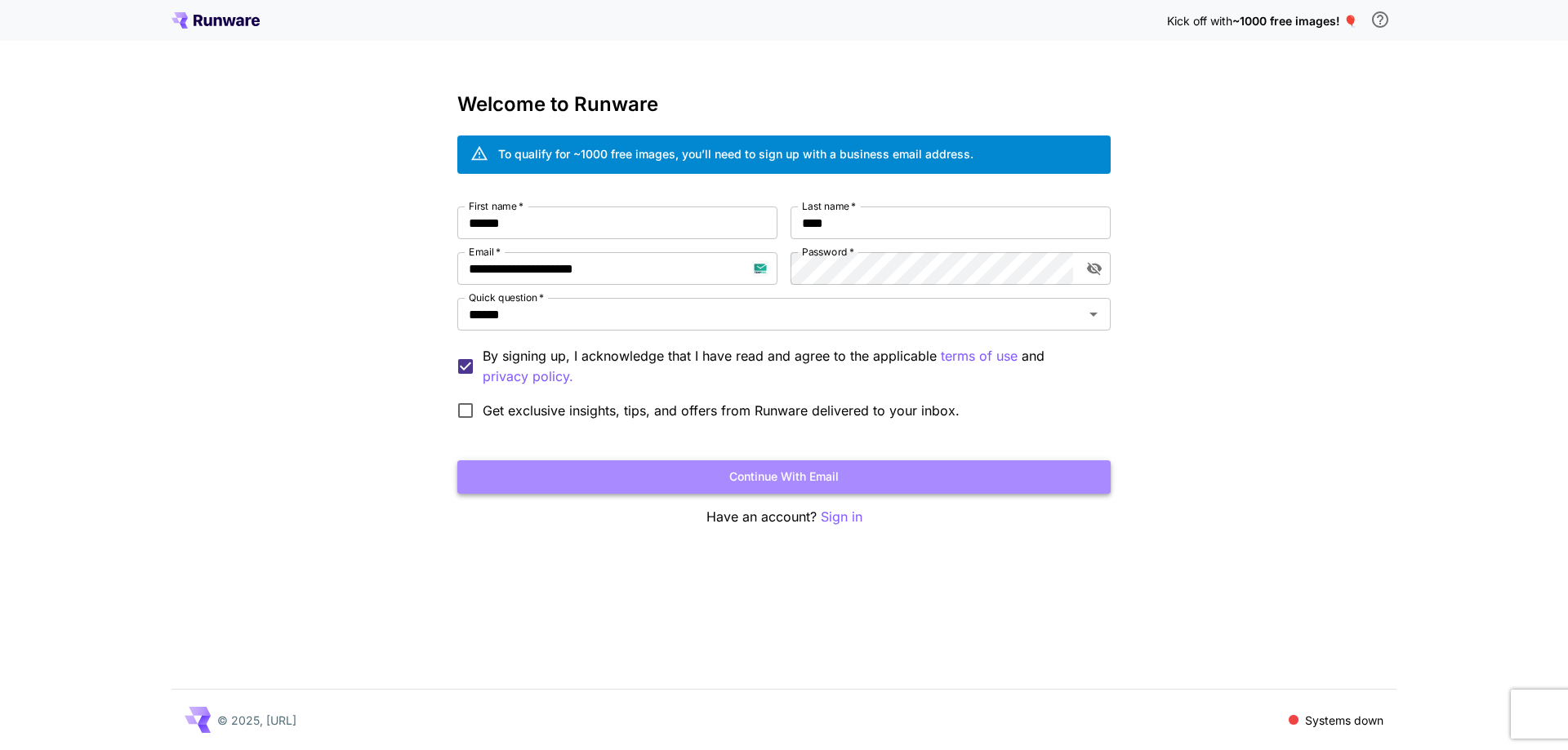
click at [722, 478] on button "Continue with email" at bounding box center [784, 477] width 654 height 33
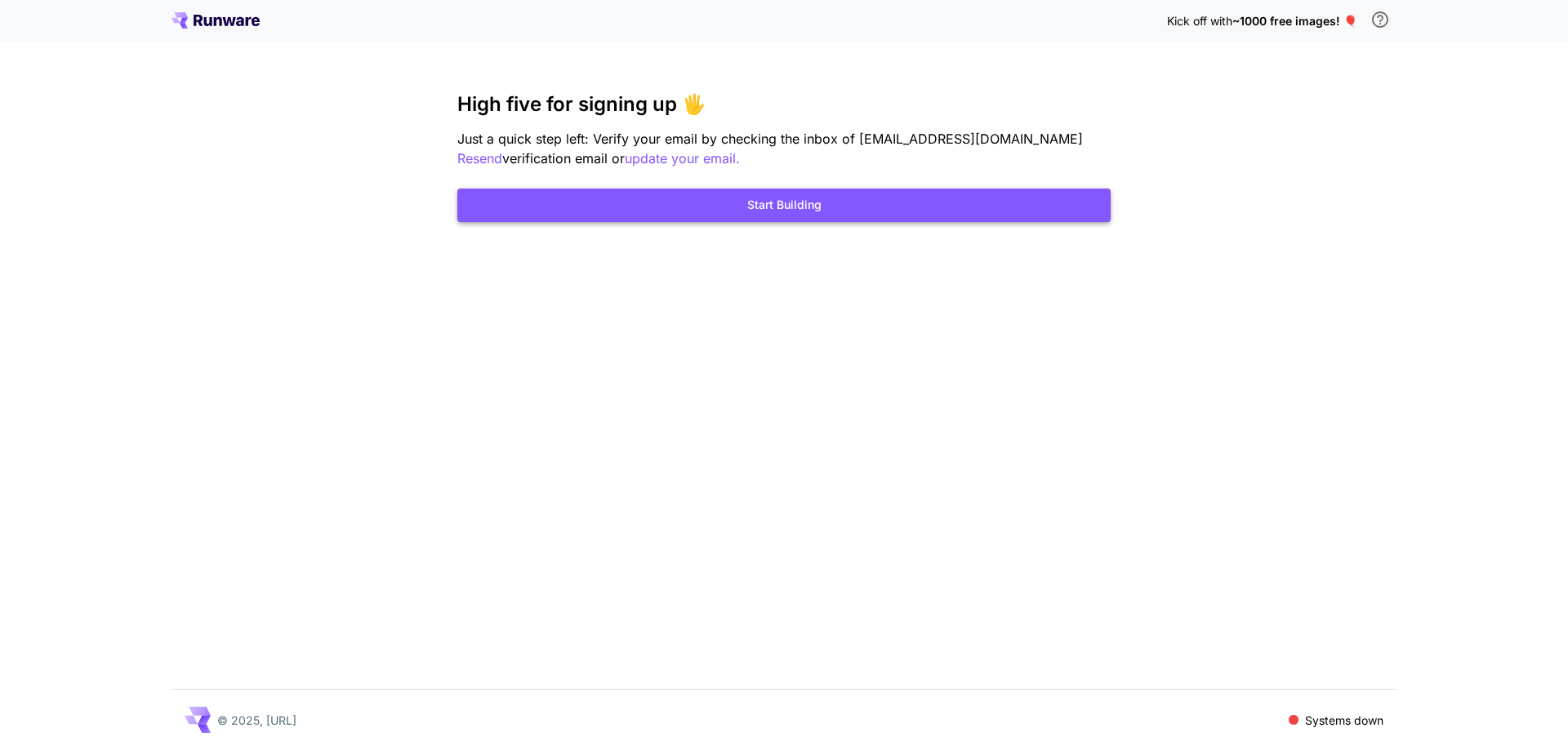
click at [850, 212] on button "Start Building" at bounding box center [784, 204] width 654 height 33
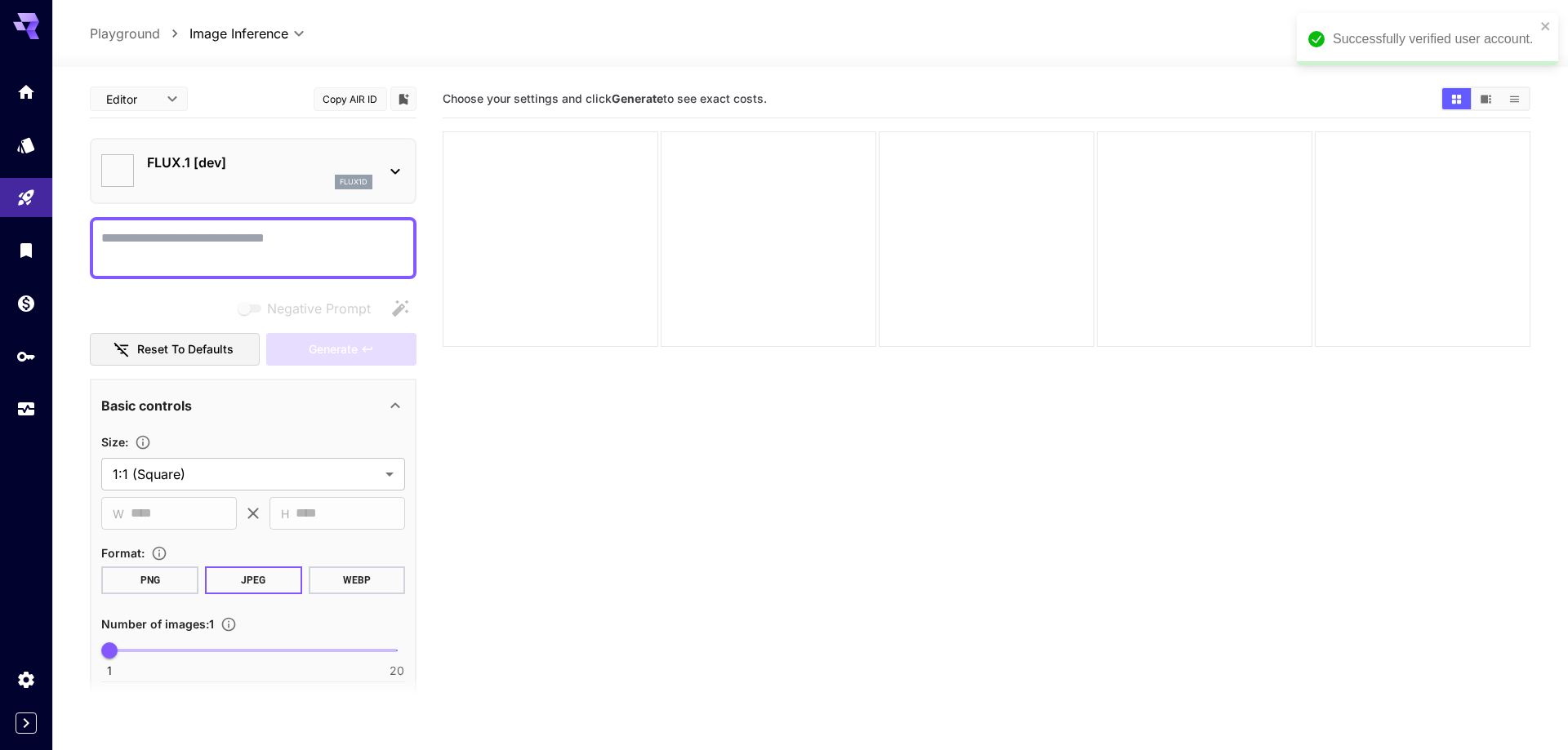
type input "**********"
click at [1543, 25] on div "Successfully verified user account." at bounding box center [1415, 39] width 261 height 53
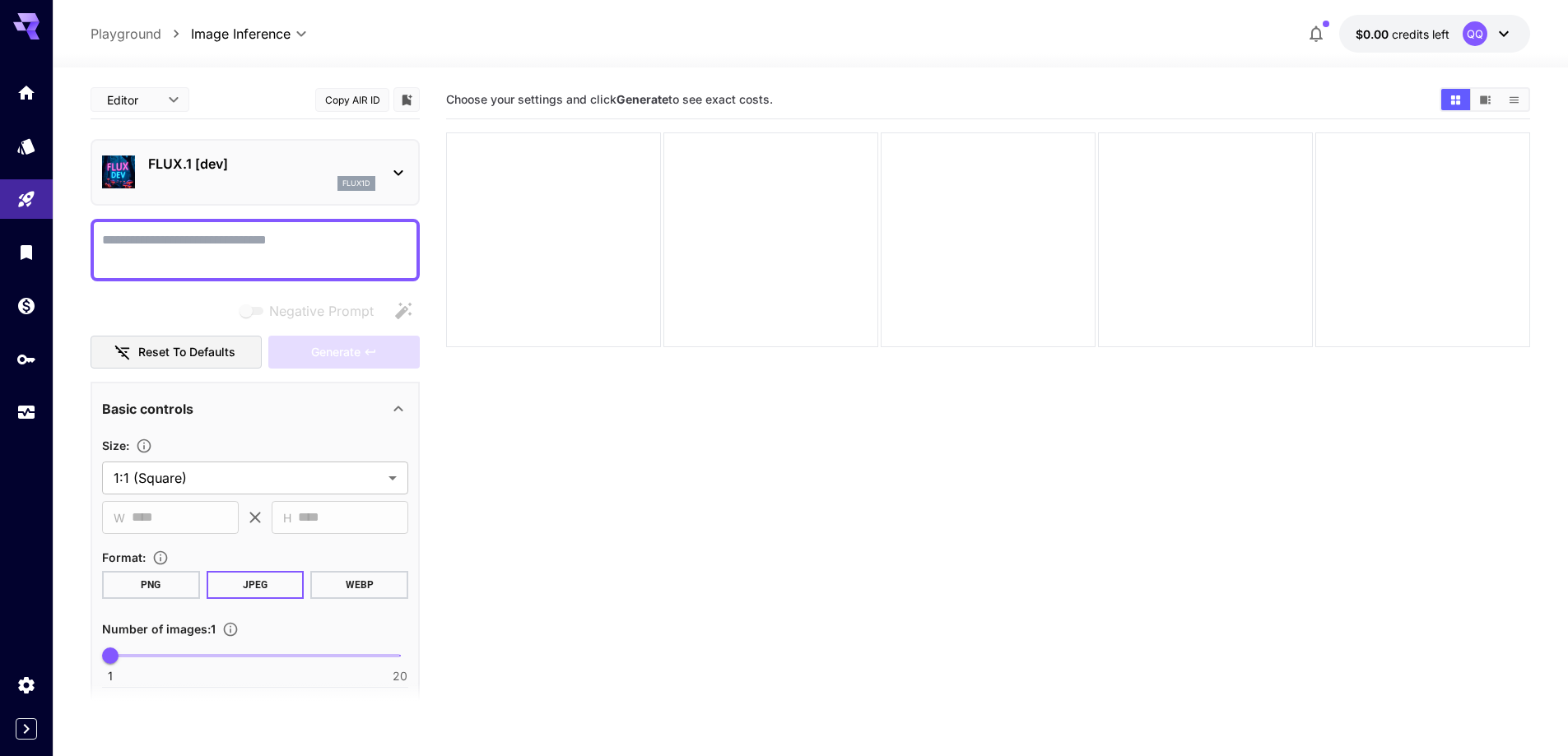
click at [1498, 40] on icon at bounding box center [1503, 33] width 20 height 20
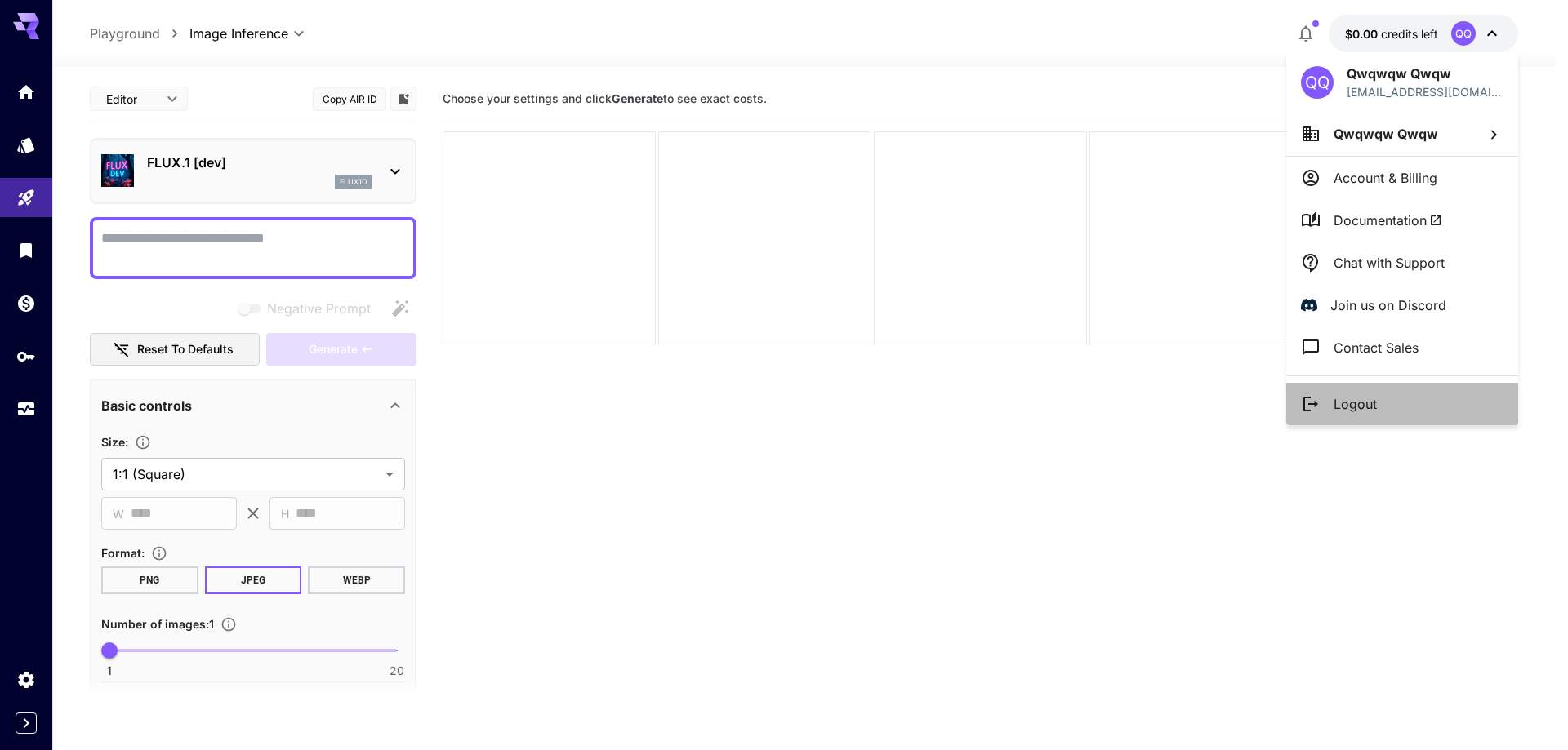
click at [1376, 395] on p "Logout" at bounding box center [1355, 404] width 43 height 20
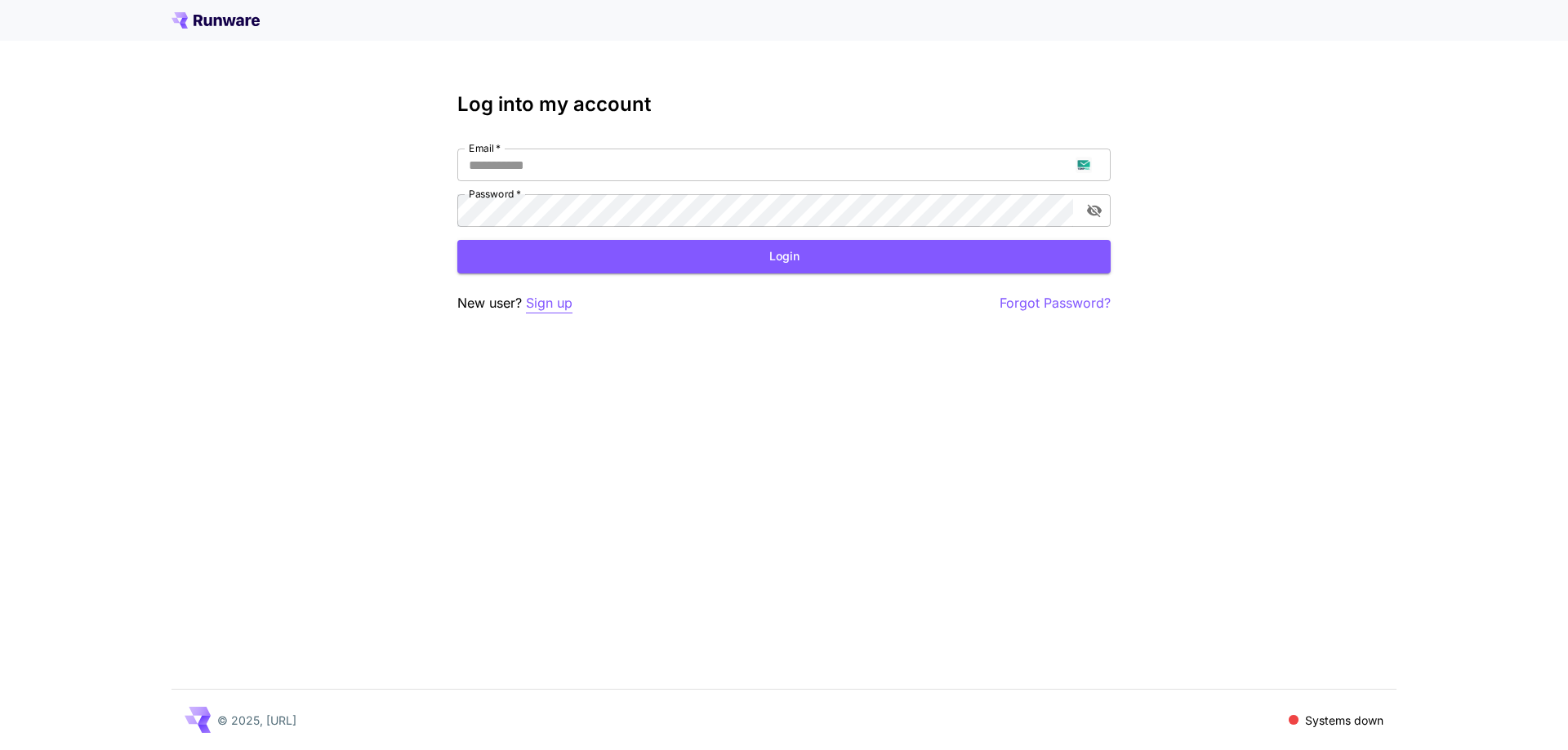
click at [566, 303] on p "Sign up" at bounding box center [549, 303] width 47 height 20
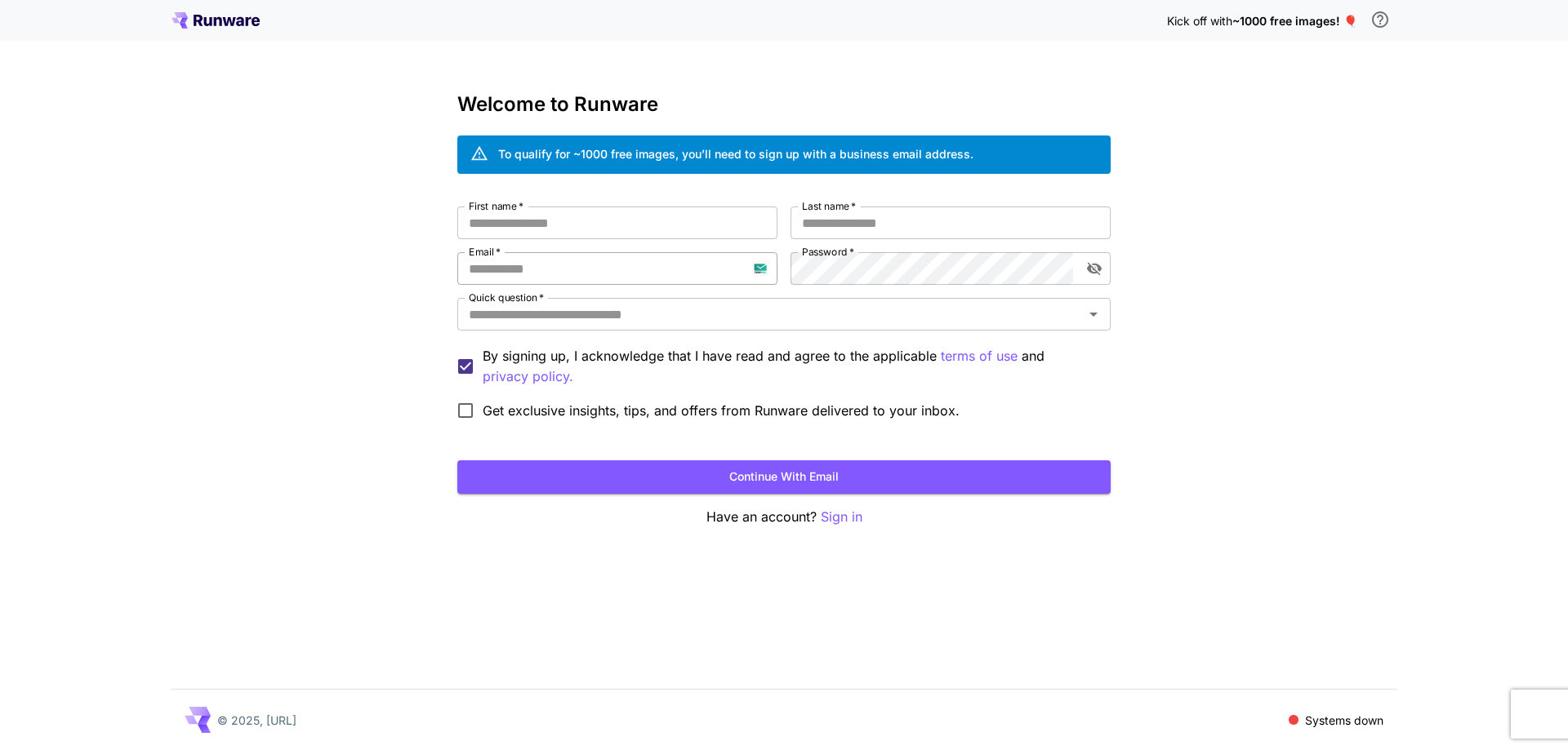
click at [599, 255] on input "Email   *" at bounding box center [617, 268] width 320 height 32
paste input "**********"
type input "**********"
click at [756, 224] on input "First name   *" at bounding box center [617, 222] width 320 height 32
type input "*****"
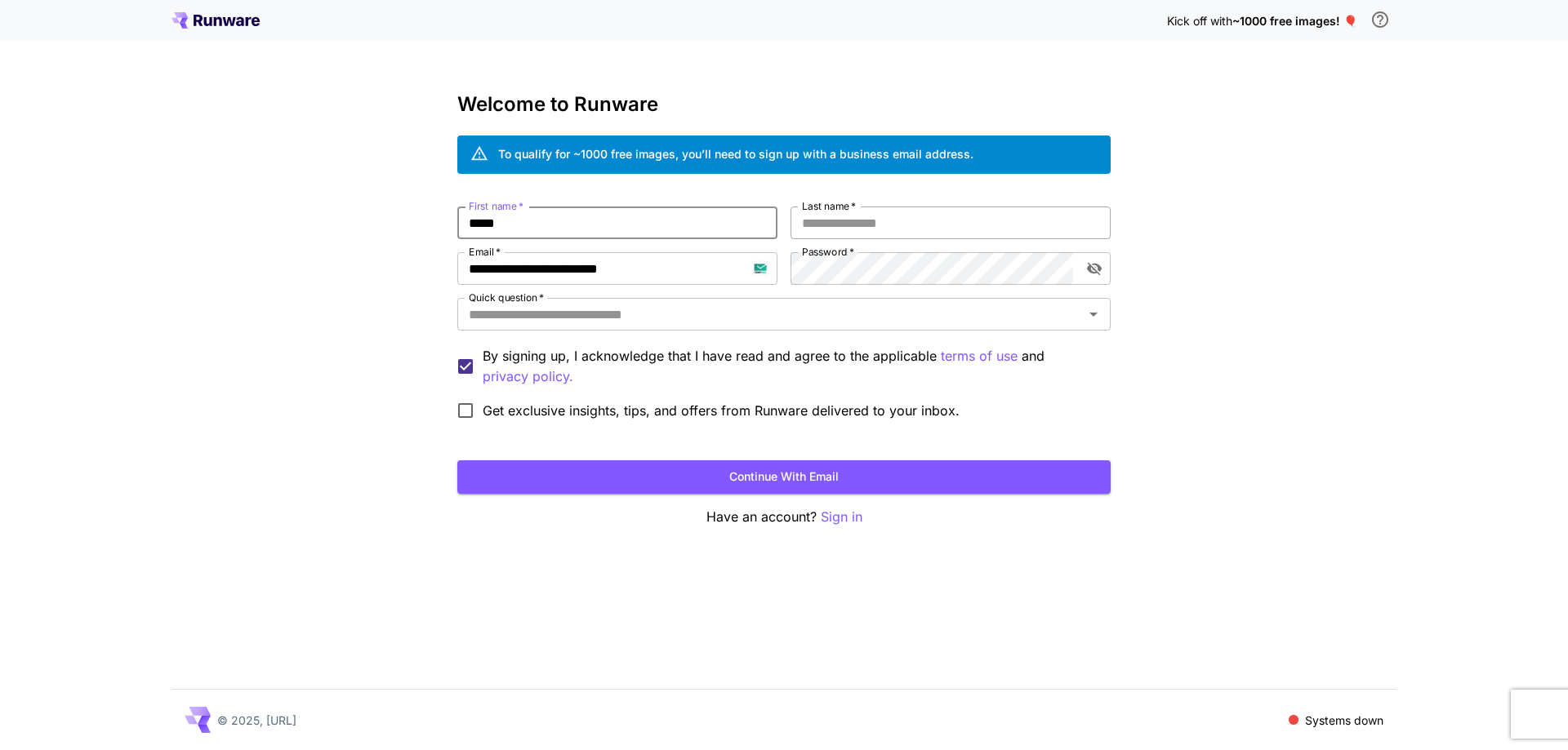
click at [846, 224] on input "Last name   *" at bounding box center [950, 222] width 320 height 32
type input "***"
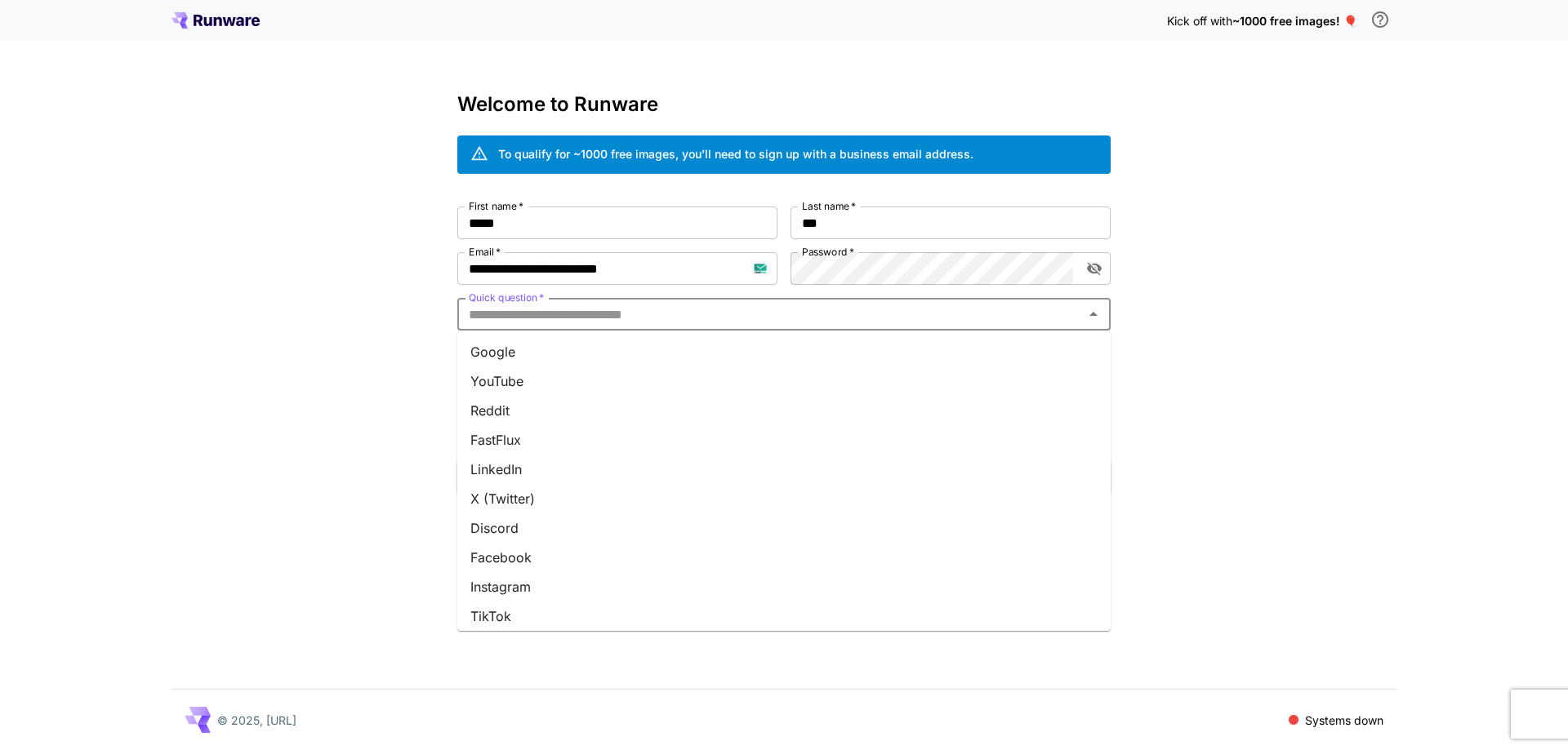
click at [812, 325] on input "Quick question   *" at bounding box center [771, 314] width 616 height 23
click at [801, 350] on li "Google" at bounding box center [784, 351] width 654 height 30
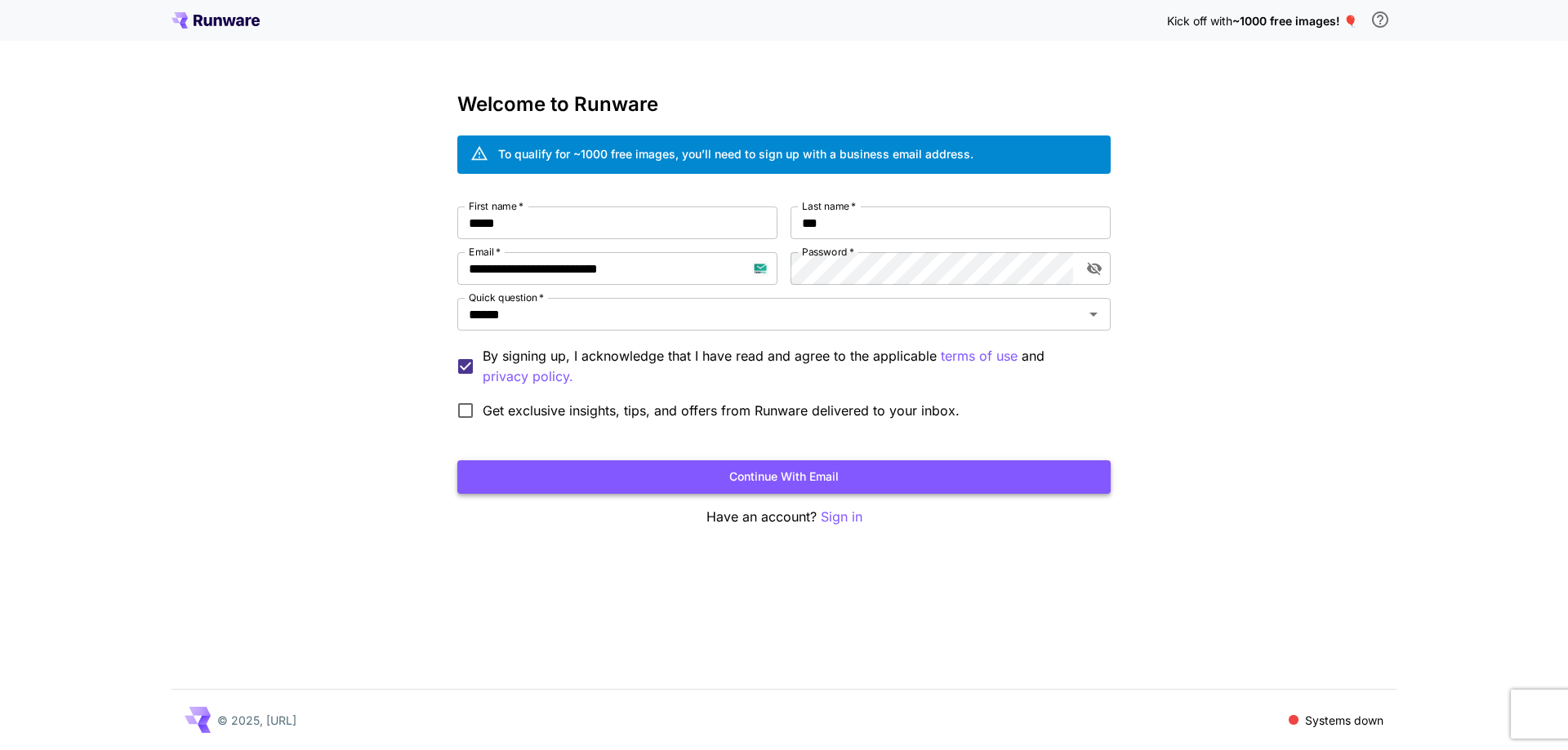
click at [740, 485] on button "Continue with email" at bounding box center [784, 477] width 654 height 33
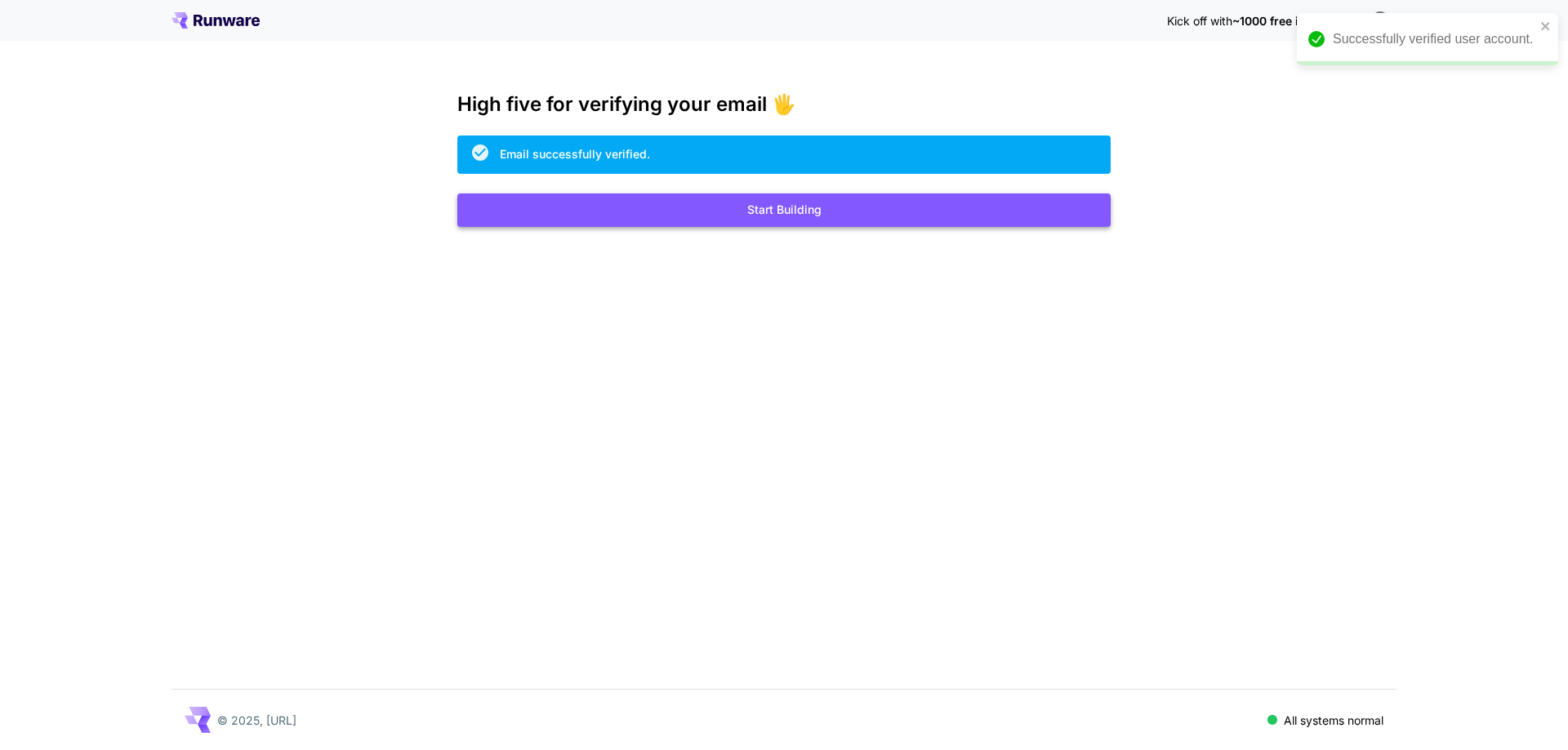
click at [565, 209] on button "Start Building" at bounding box center [784, 210] width 654 height 33
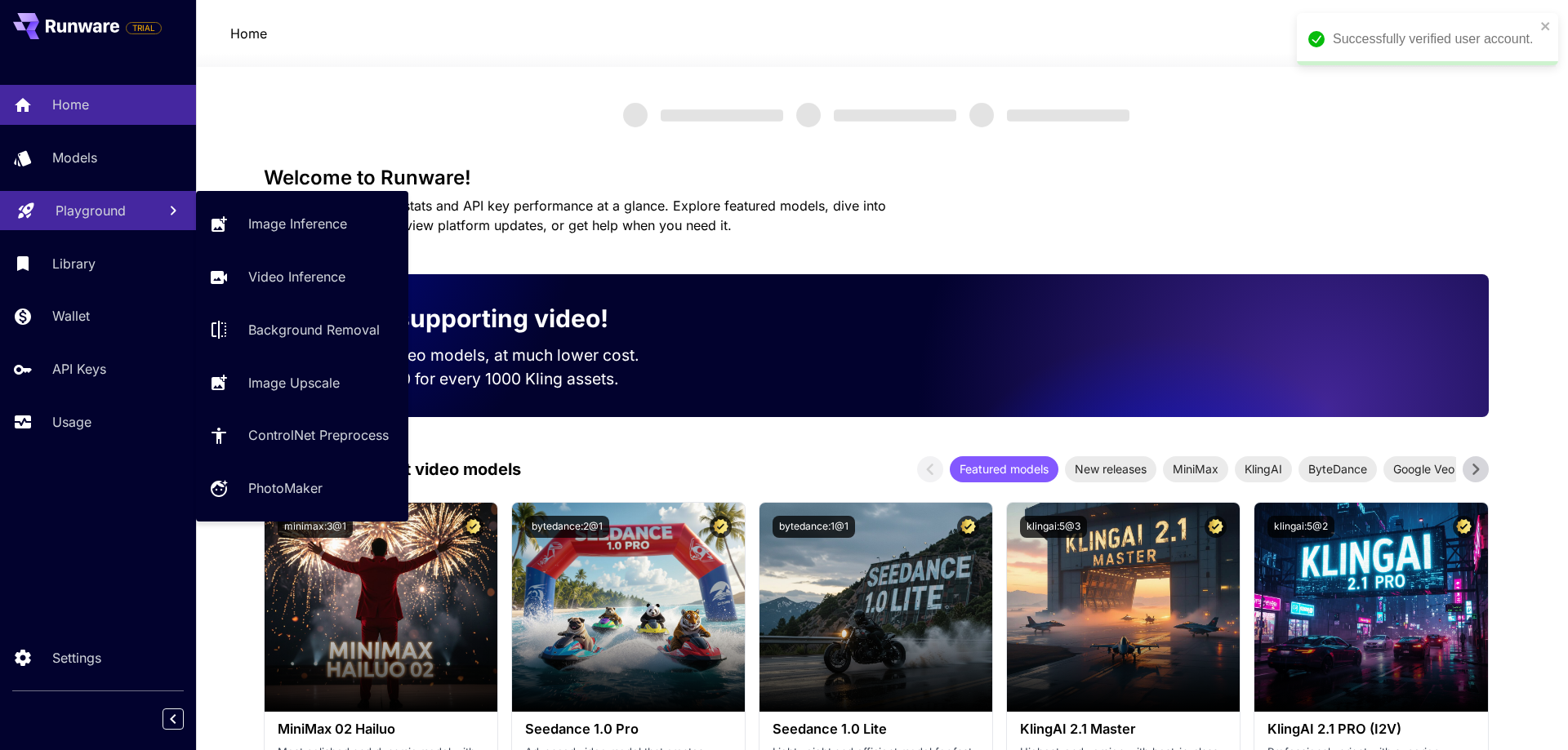
click at [101, 220] on p "Playground" at bounding box center [90, 210] width 70 height 20
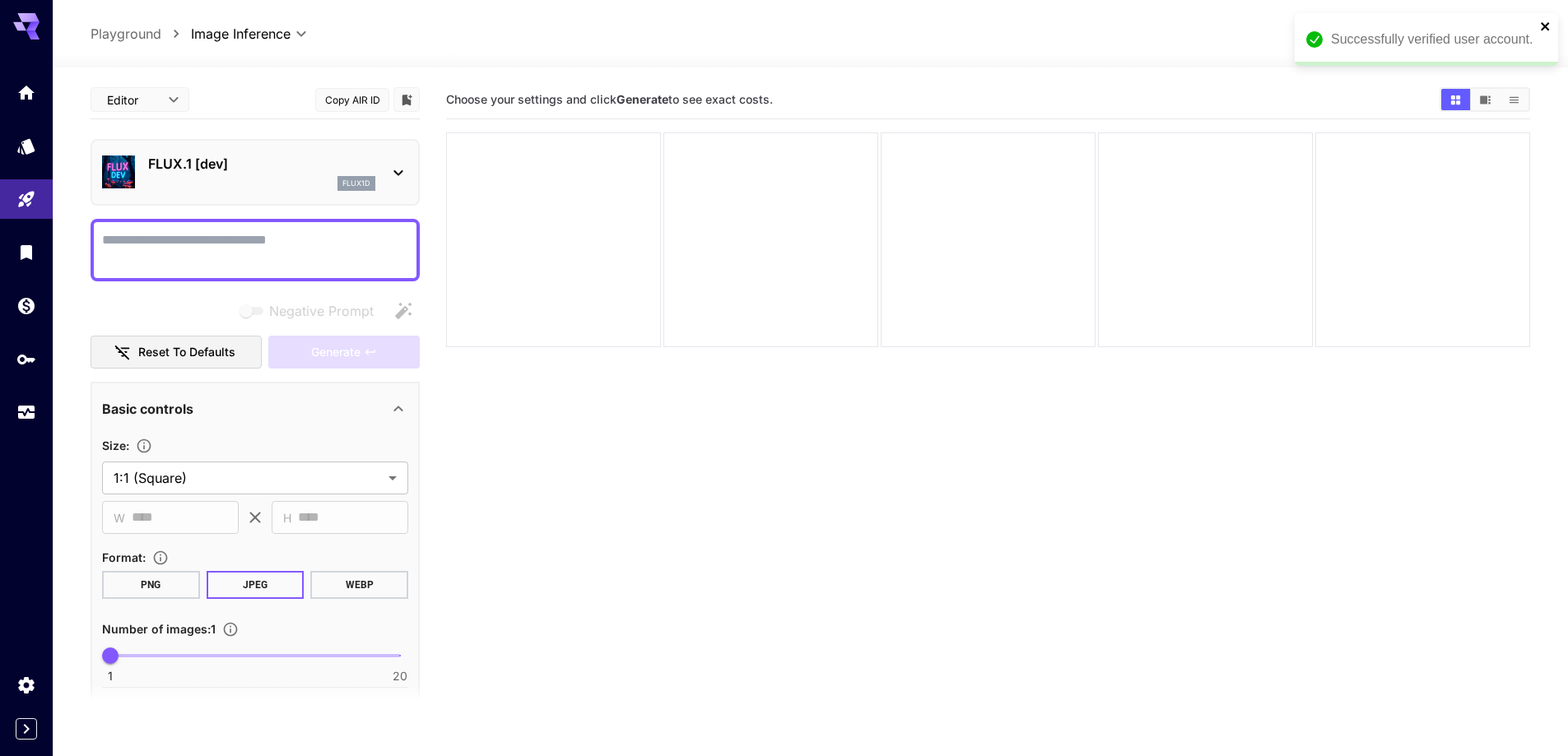
click at [1540, 26] on icon "close" at bounding box center [1545, 26] width 11 height 13
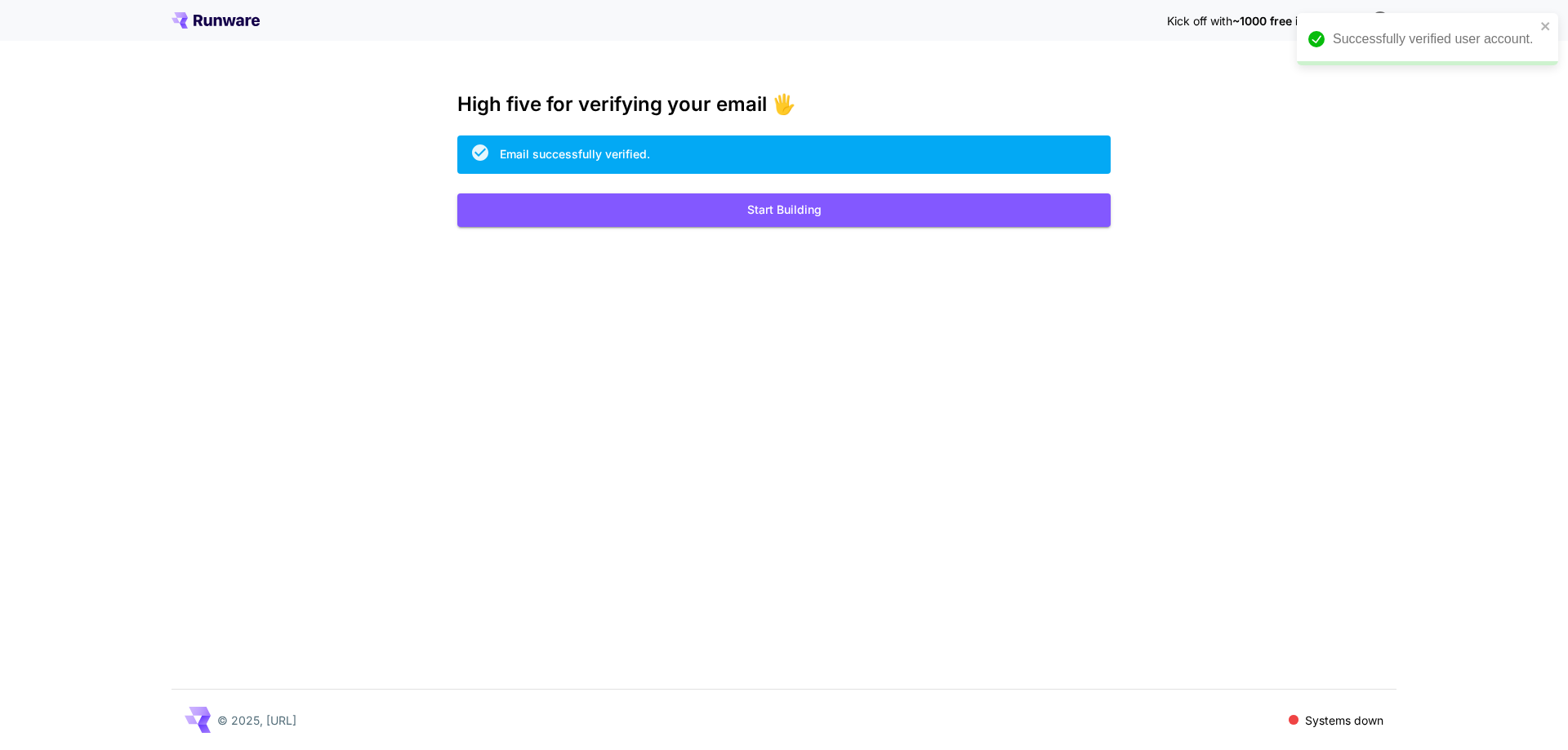
click at [588, 182] on div "High five for verifying your email 🖐️ Email successfully verified. Start Buildi…" at bounding box center [784, 160] width 654 height 134
click at [592, 211] on button "Start Building" at bounding box center [784, 210] width 654 height 33
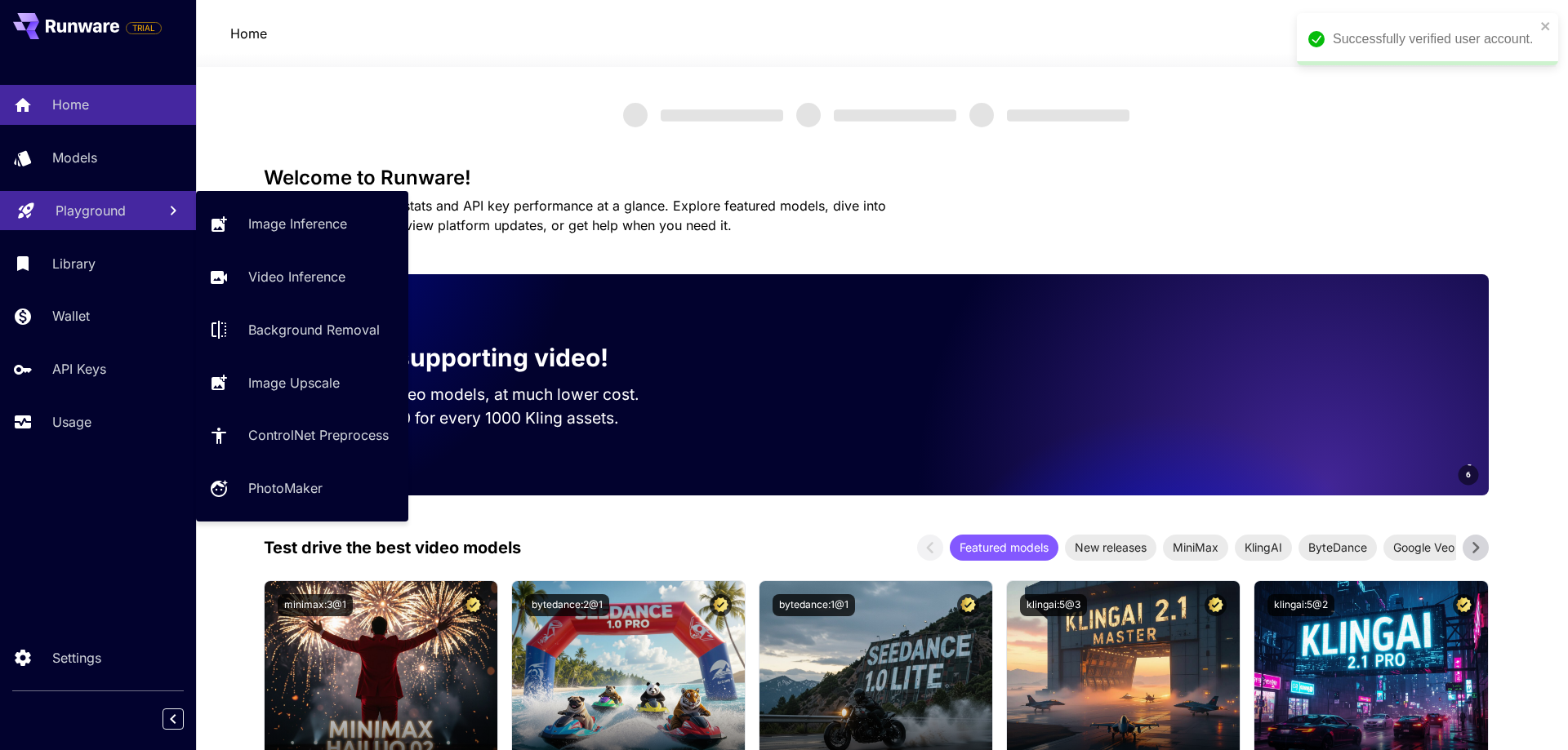
click at [100, 215] on p "Playground" at bounding box center [90, 210] width 70 height 20
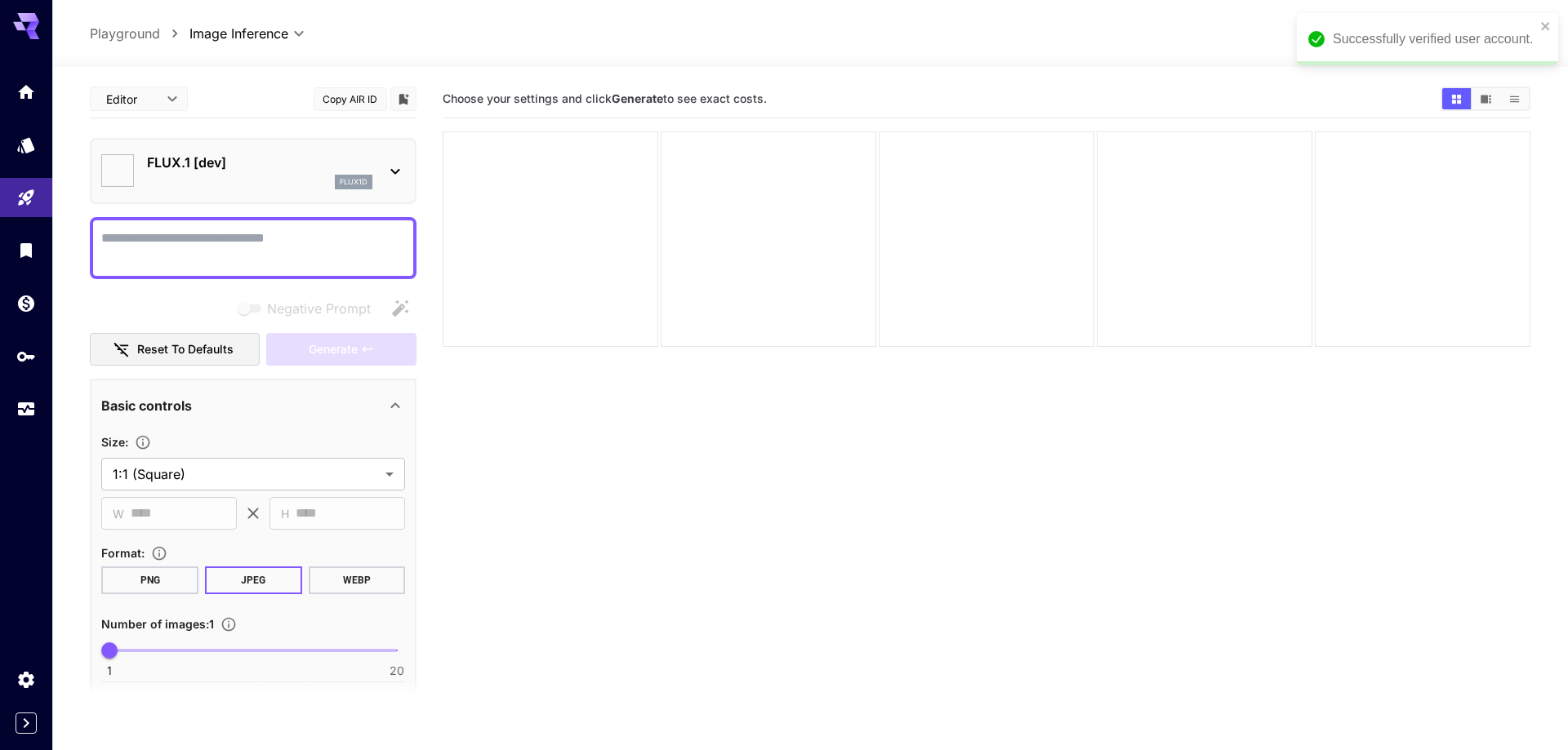
type input "**********"
click at [1543, 25] on div "Successfully verified user account." at bounding box center [1415, 39] width 261 height 53
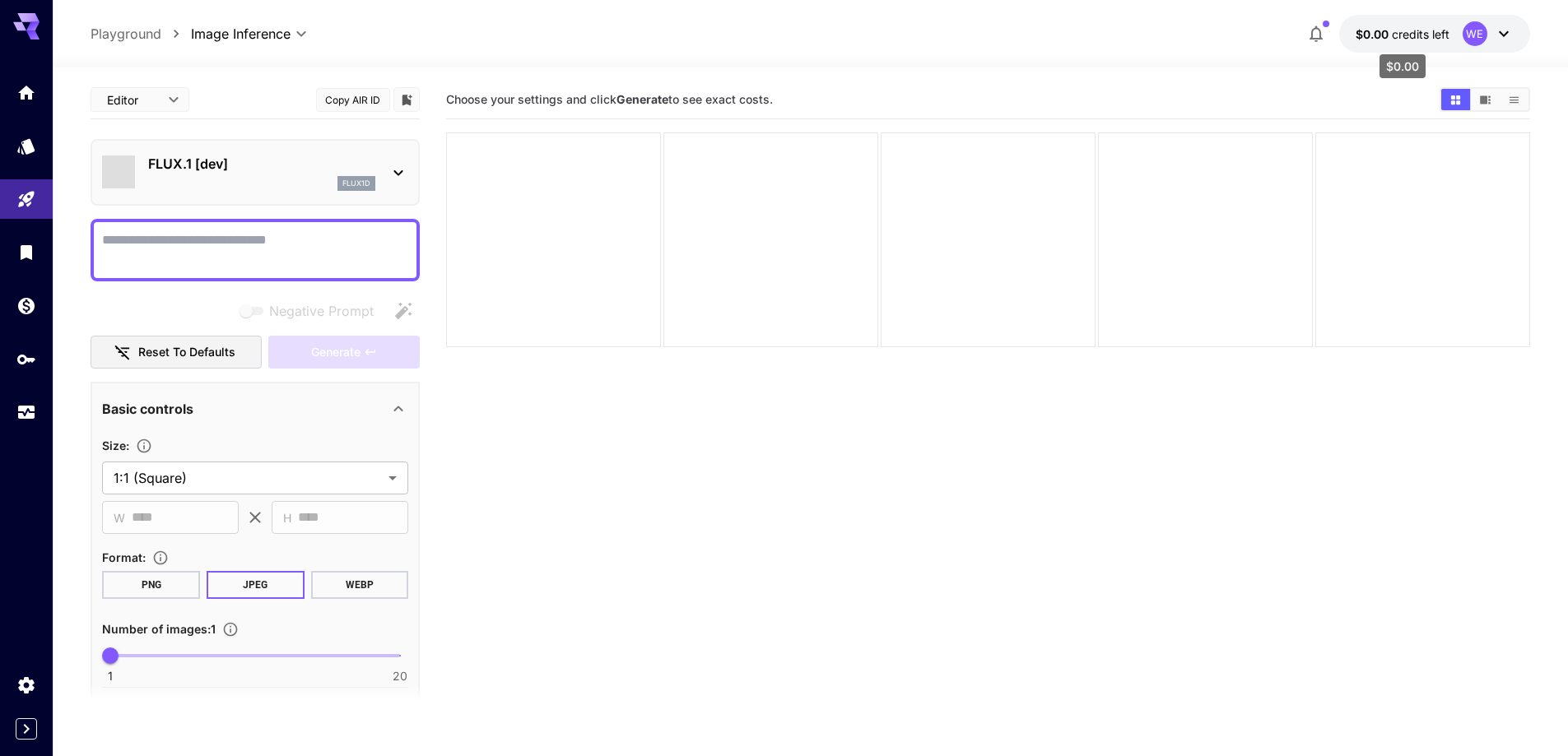
click at [1410, 33] on span "credits left" at bounding box center [1420, 34] width 57 height 14
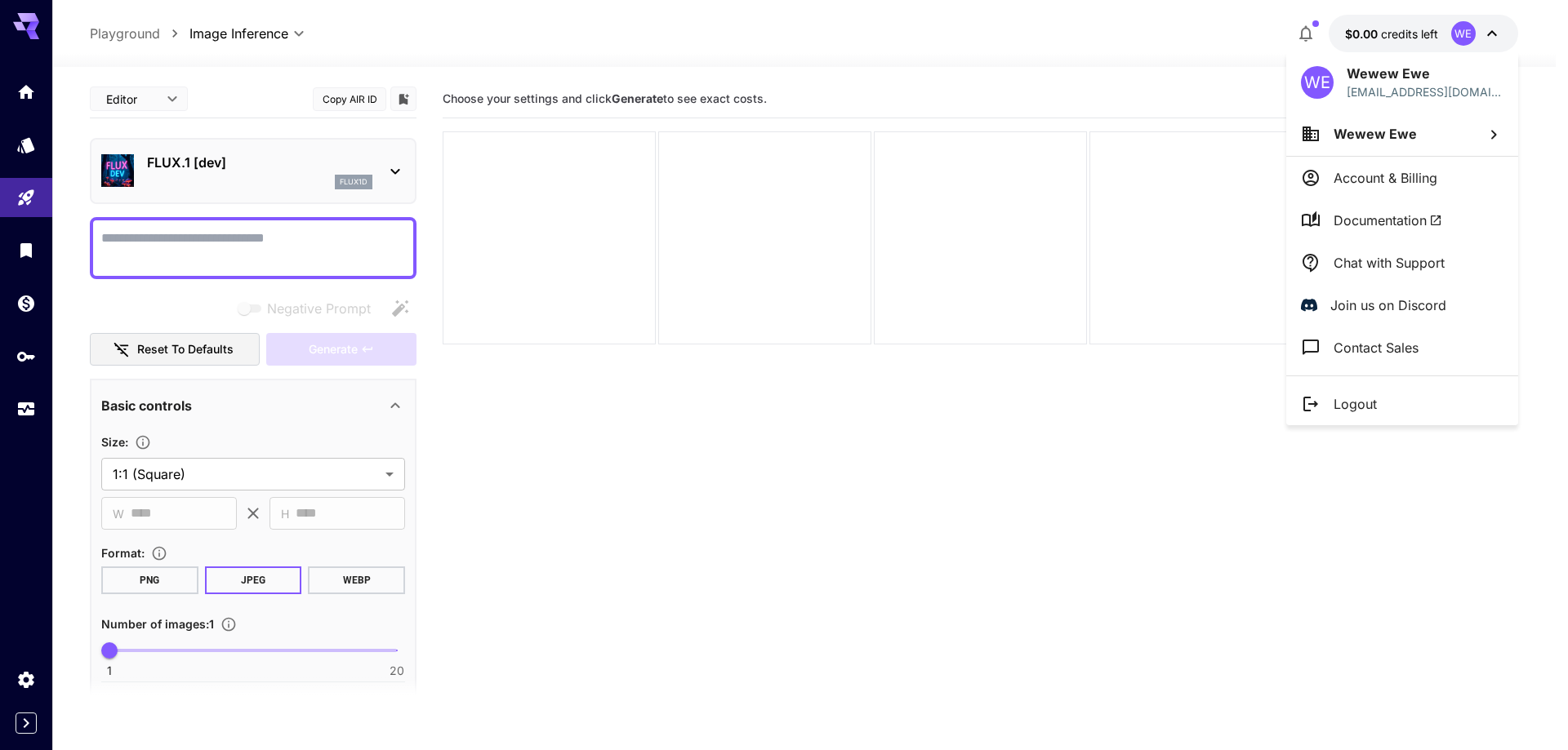
click at [1360, 398] on p "Logout" at bounding box center [1355, 404] width 43 height 20
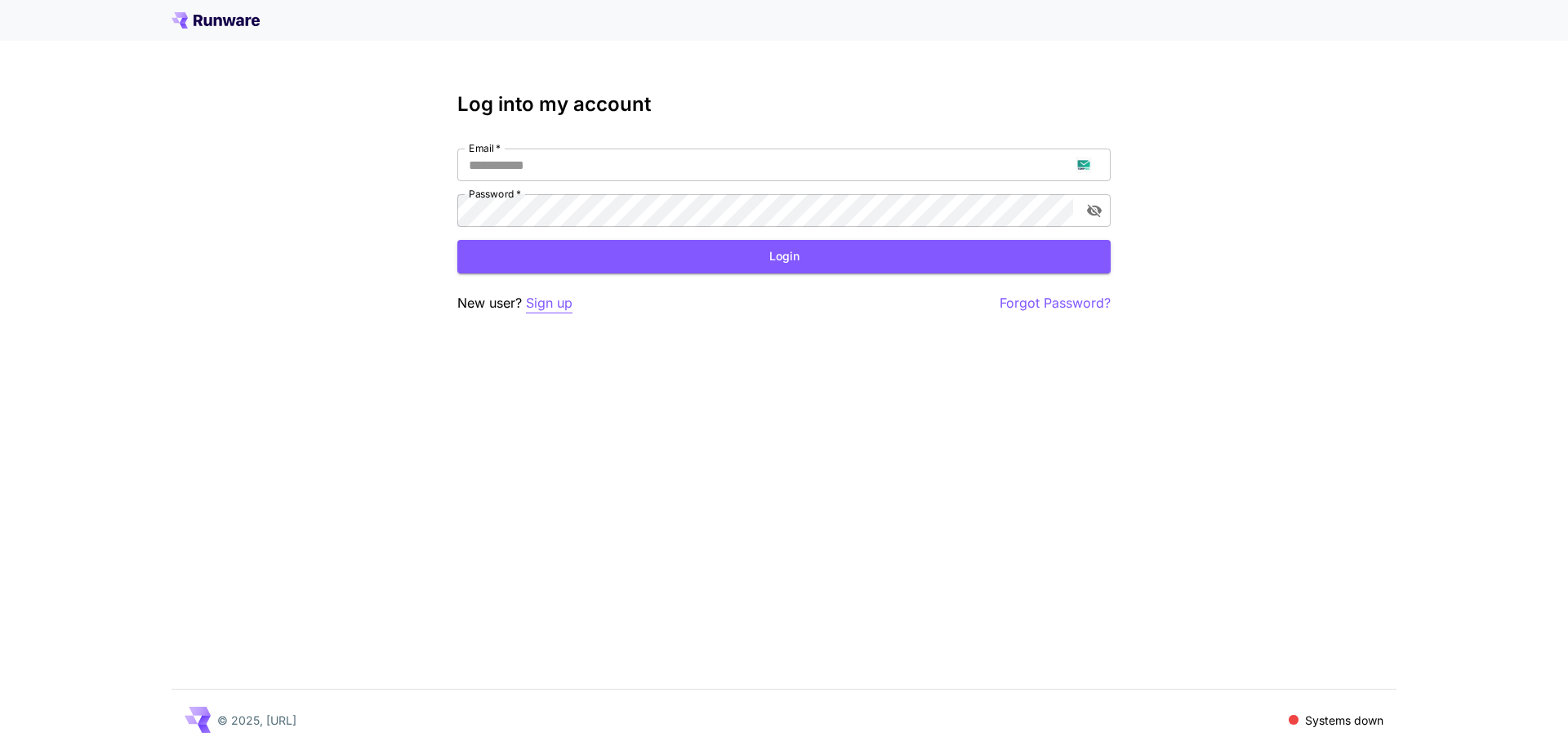
click at [562, 305] on p "Sign up" at bounding box center [549, 303] width 47 height 20
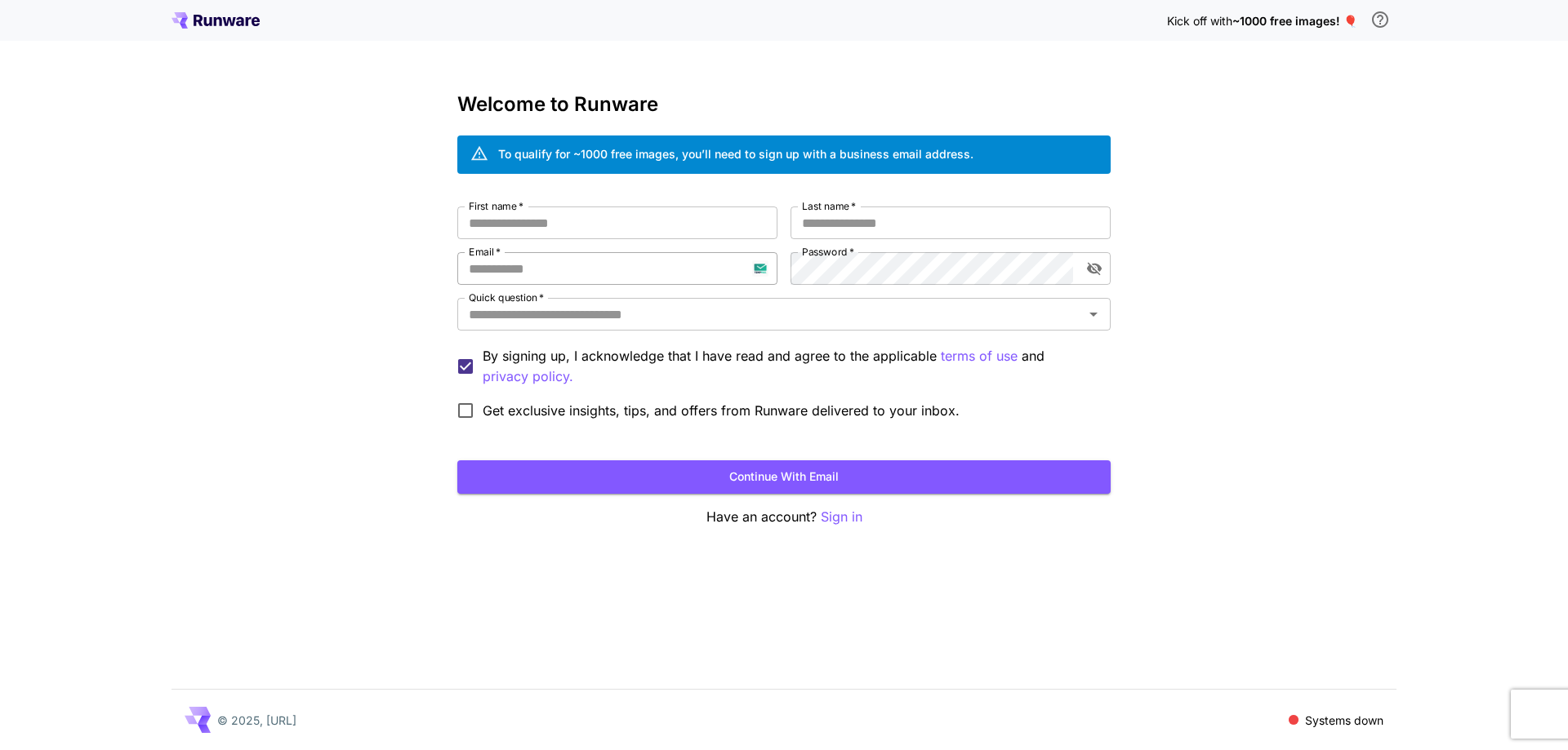
click at [579, 271] on input "Email   *" at bounding box center [617, 268] width 320 height 32
paste input "**********"
type input "**********"
click at [719, 221] on input "First name   *" at bounding box center [617, 222] width 320 height 32
type input "***"
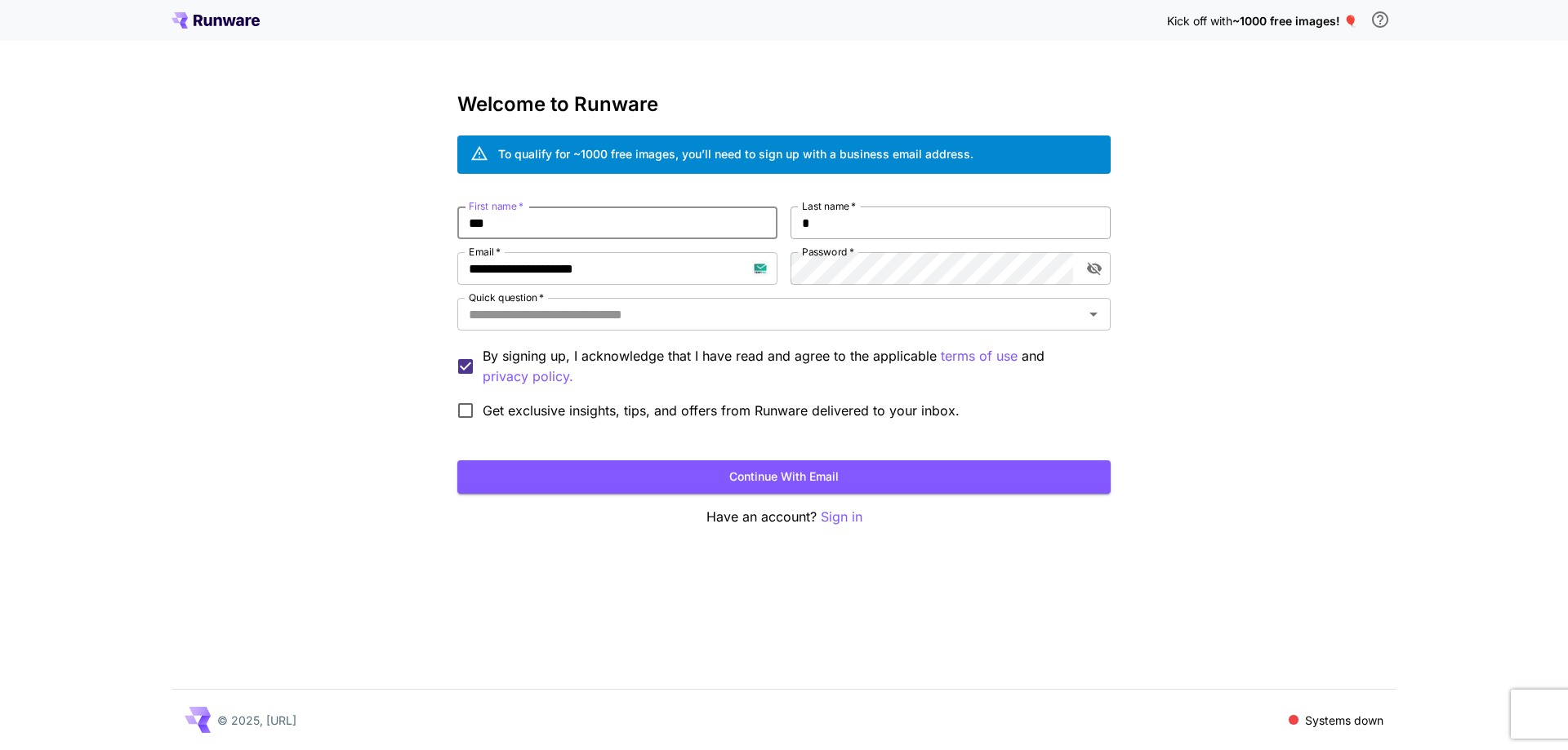
click at [900, 231] on input "*" at bounding box center [950, 222] width 320 height 32
type input "***"
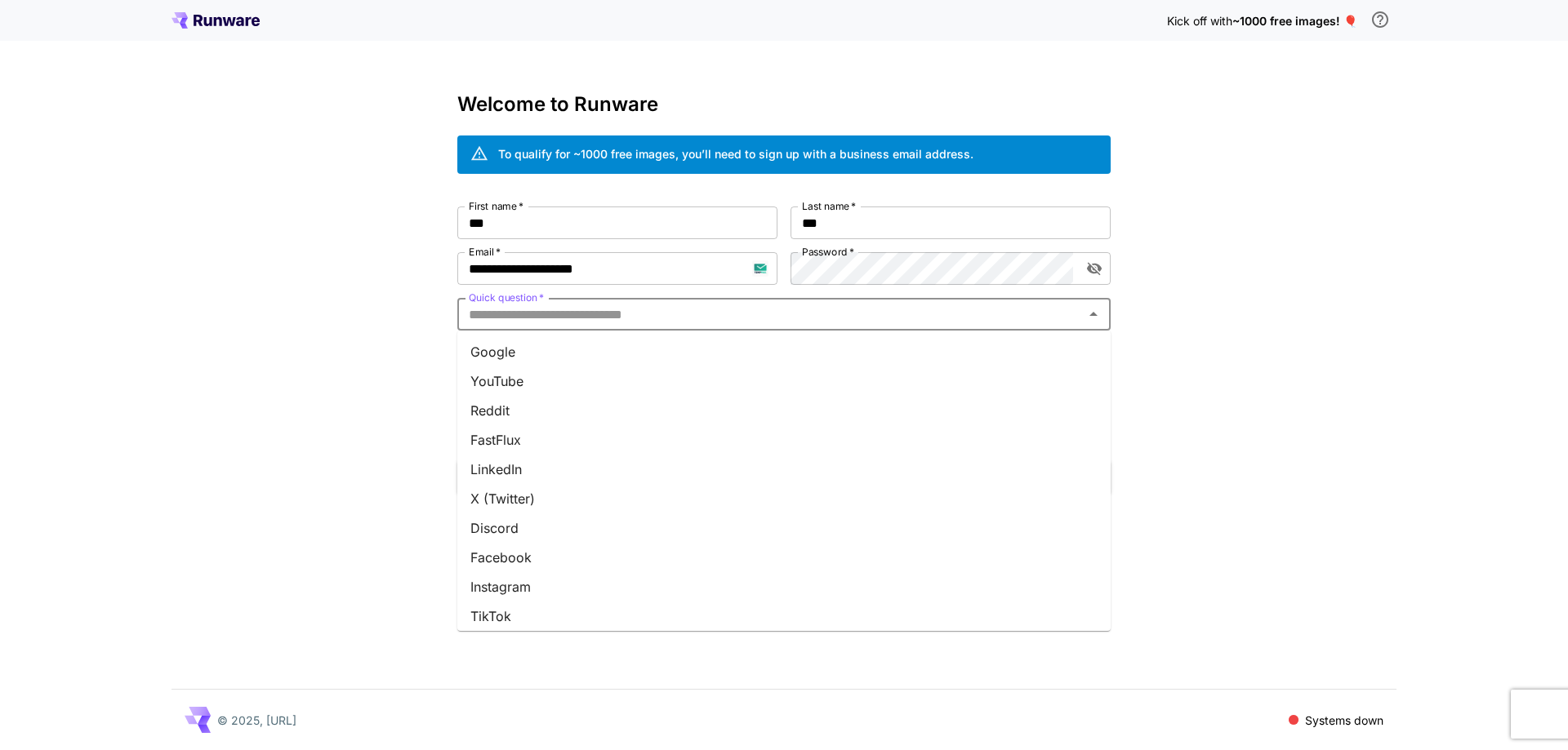
click at [861, 317] on input "Quick question   *" at bounding box center [771, 314] width 616 height 23
click at [839, 360] on li "Google" at bounding box center [784, 351] width 654 height 30
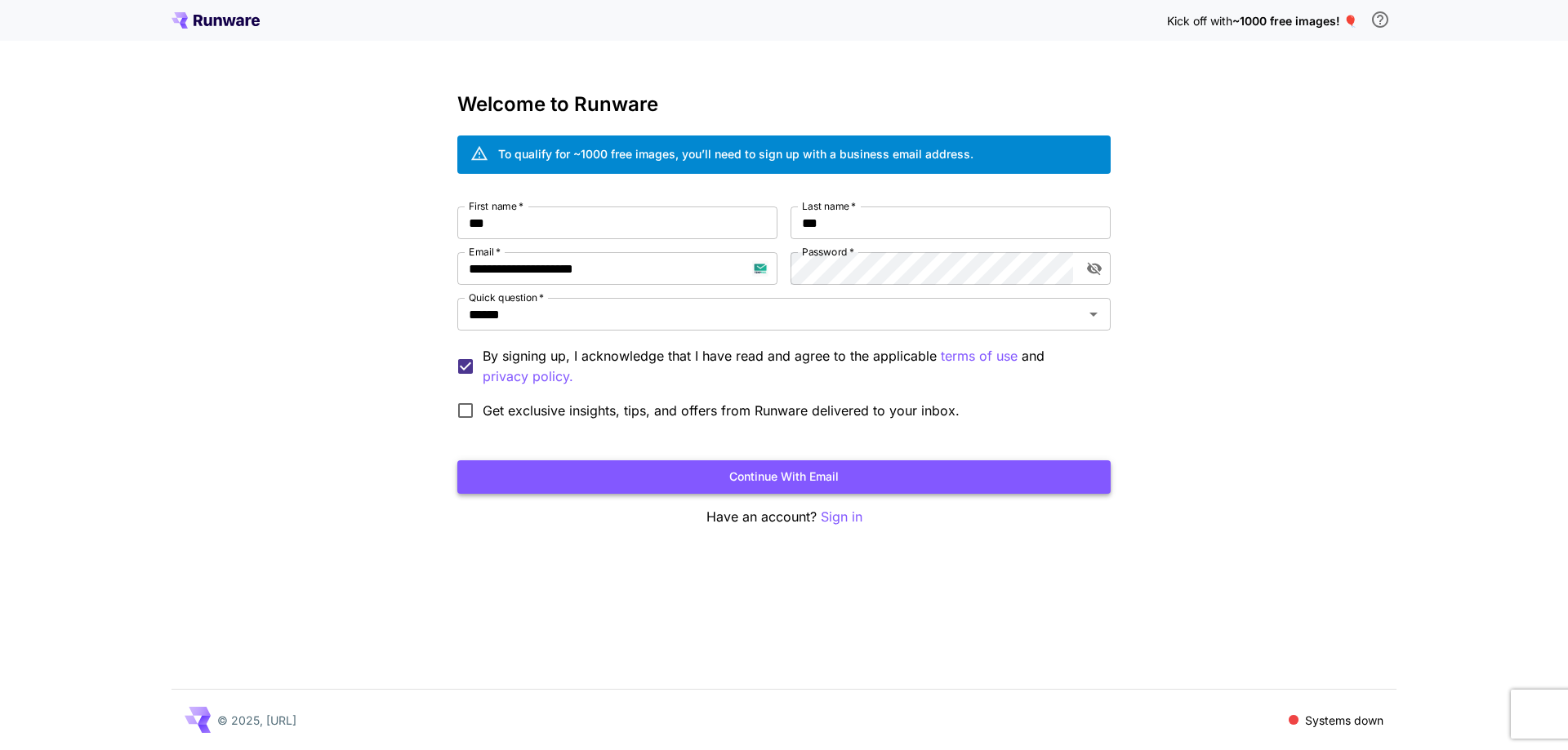
click at [828, 484] on button "Continue with email" at bounding box center [784, 477] width 654 height 33
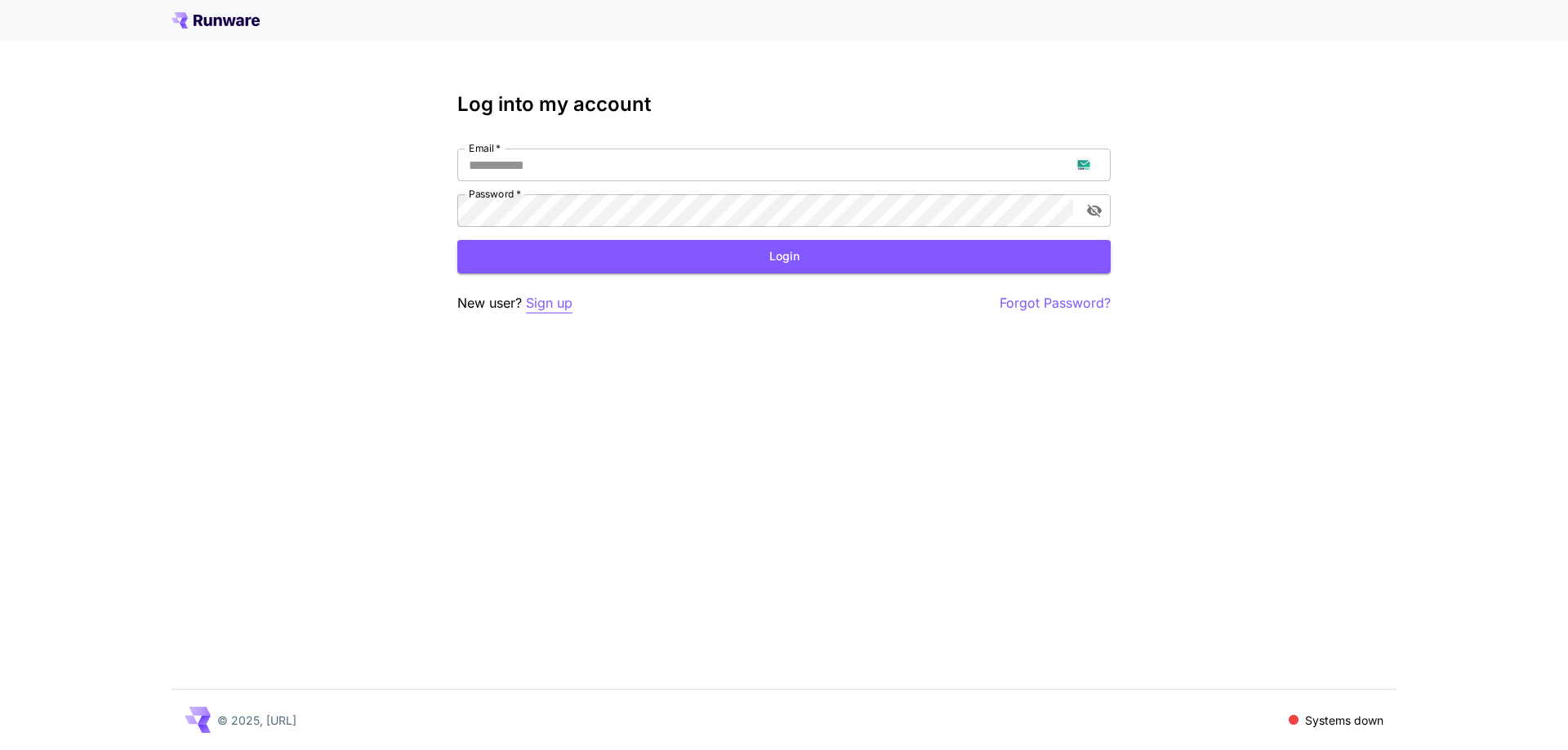
click at [542, 294] on p "Sign up" at bounding box center [549, 303] width 47 height 20
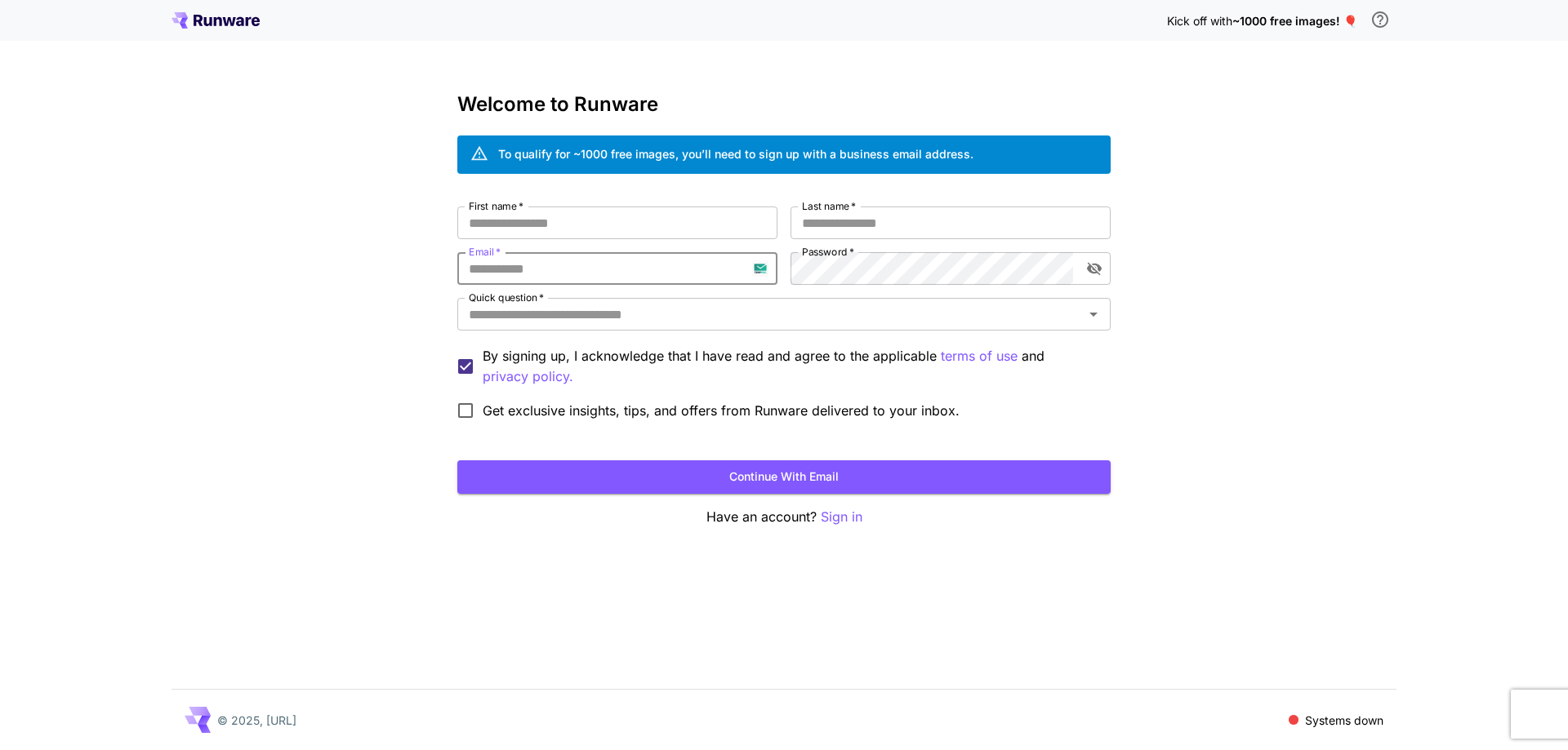
click at [554, 264] on input "Email   *" at bounding box center [617, 268] width 320 height 32
paste input "**********"
type input "**********"
click at [614, 219] on input "First name   *" at bounding box center [617, 222] width 320 height 32
type input "******"
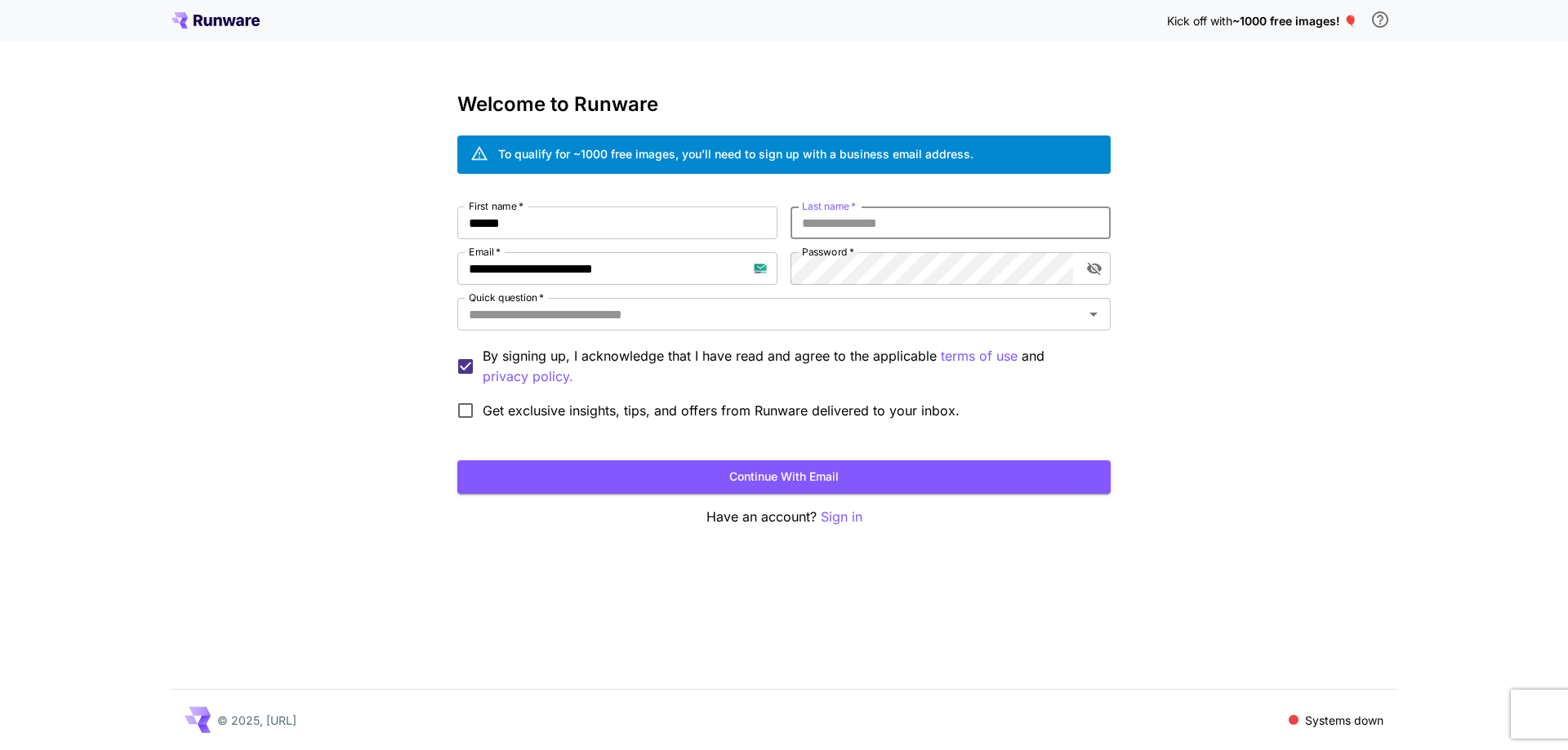
click at [850, 218] on input "Last name   *" at bounding box center [950, 222] width 320 height 32
type input "***"
click at [839, 311] on input "Quick question   *" at bounding box center [771, 314] width 616 height 23
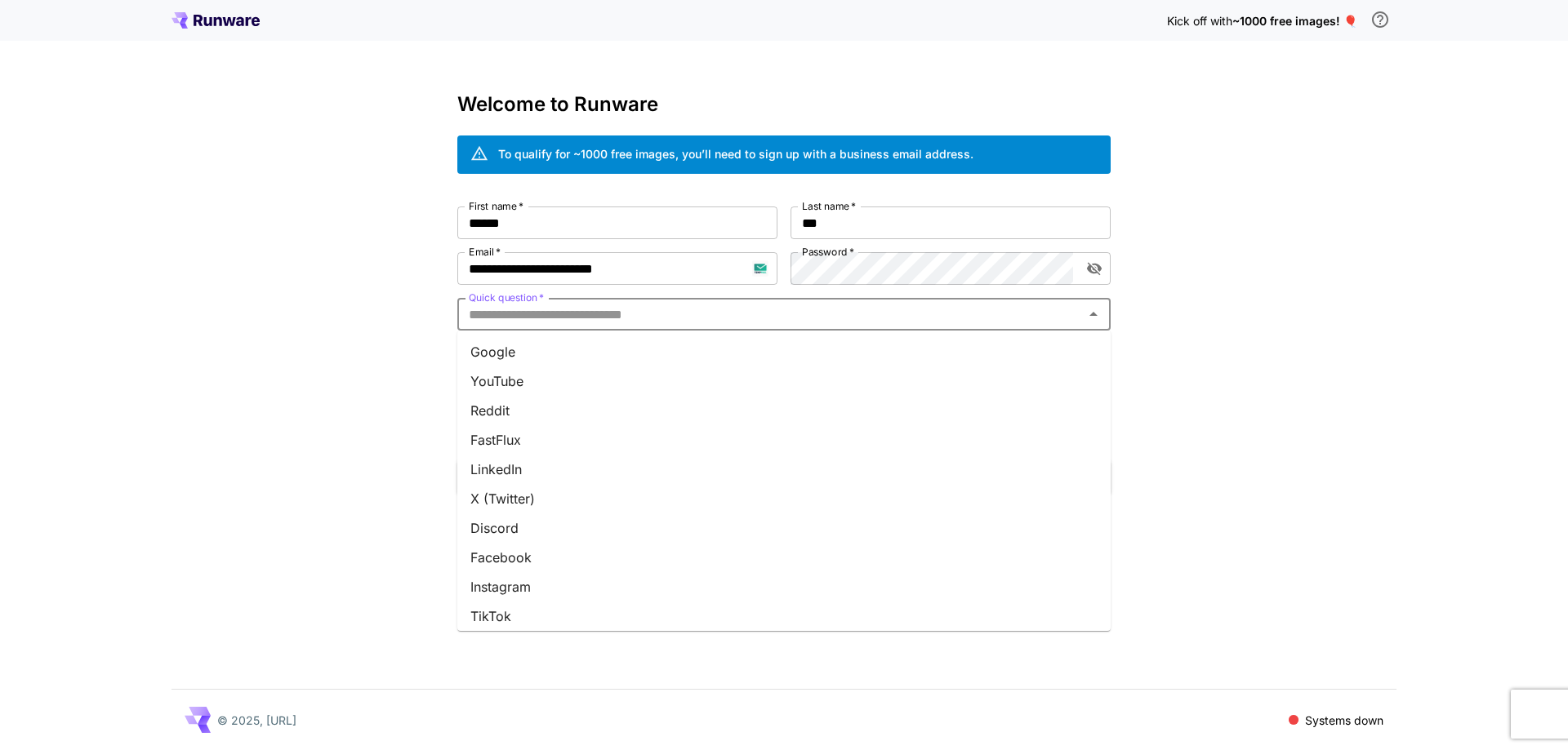
click at [827, 346] on li "Google" at bounding box center [784, 351] width 654 height 30
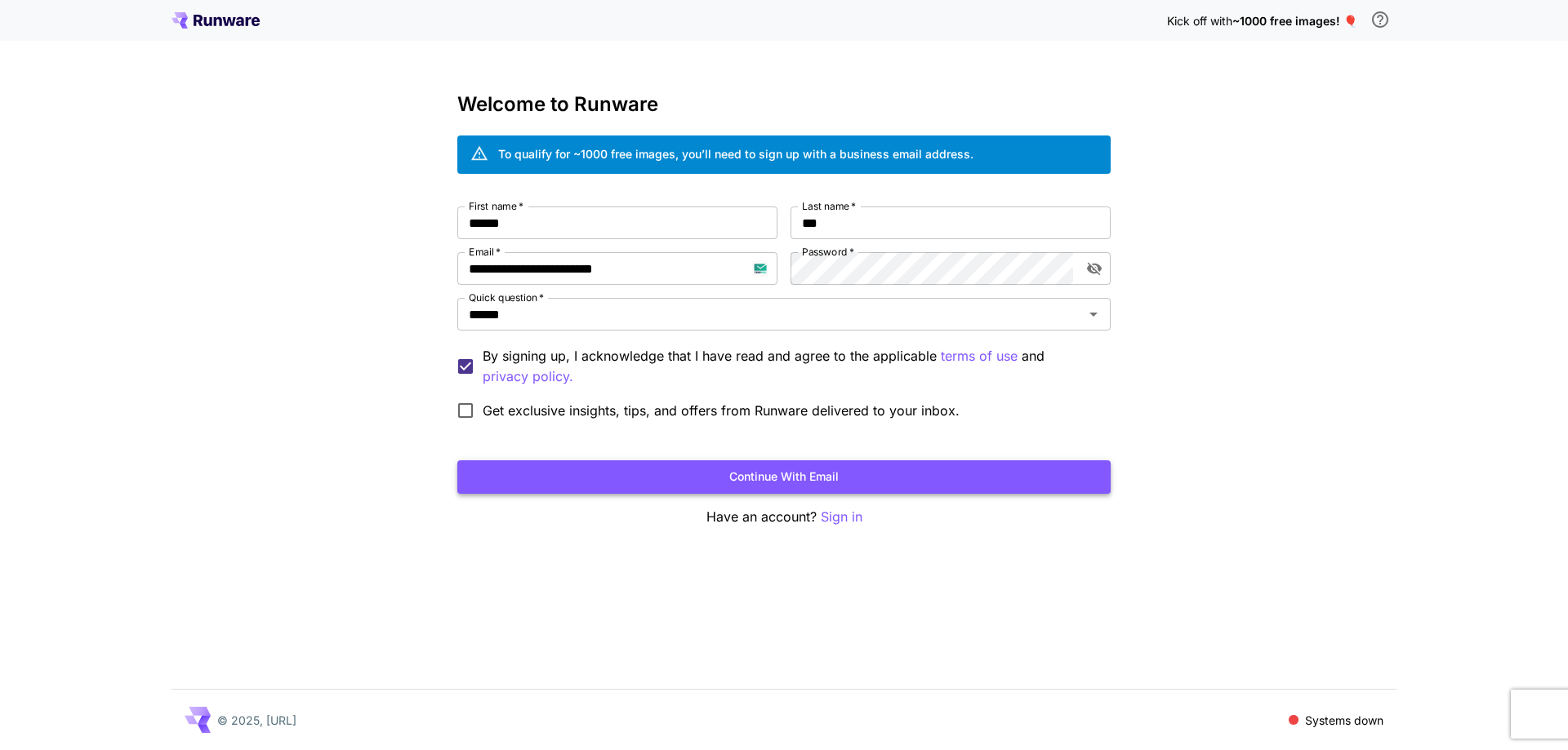
click at [773, 468] on button "Continue with email" at bounding box center [784, 477] width 654 height 33
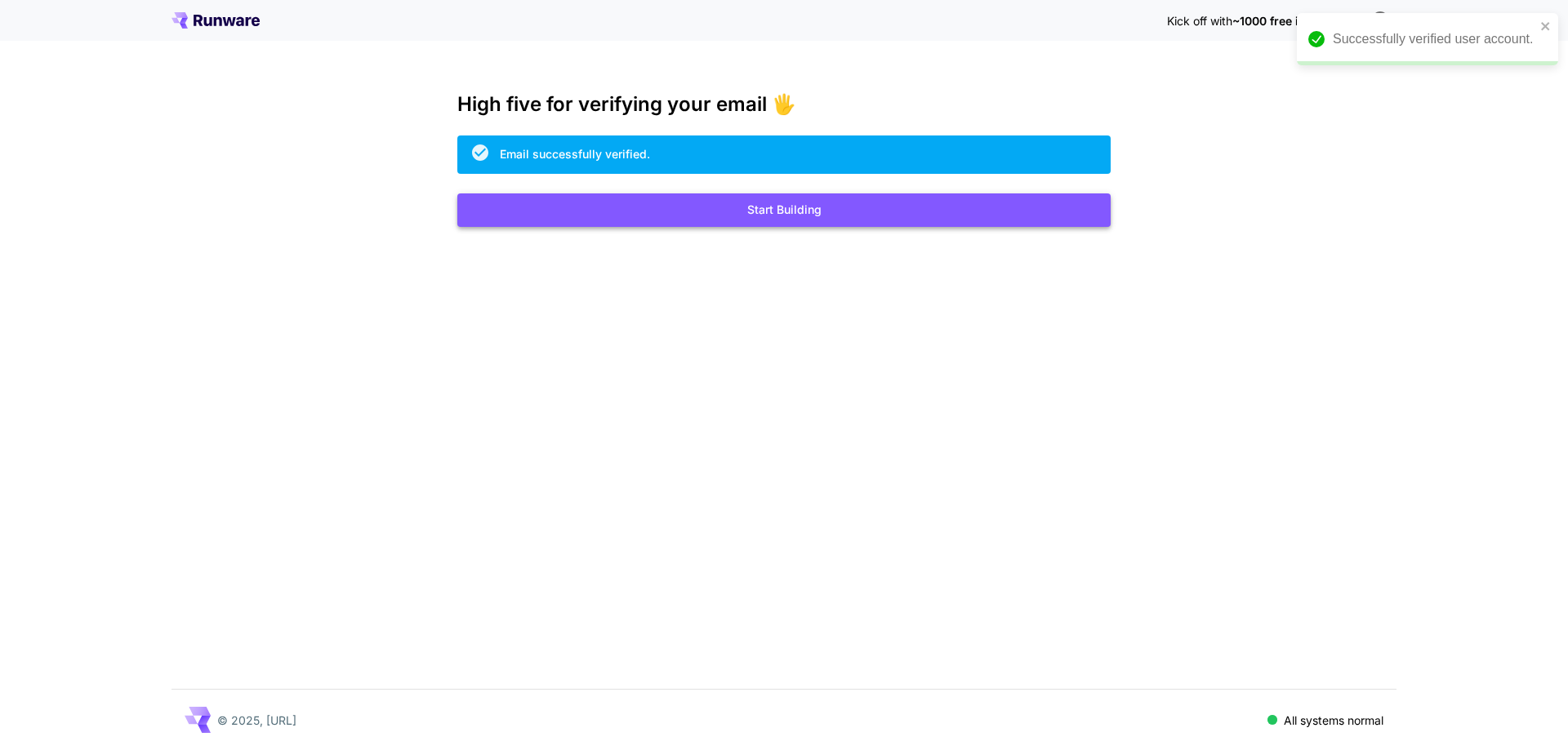
click at [789, 204] on button "Start Building" at bounding box center [784, 210] width 654 height 33
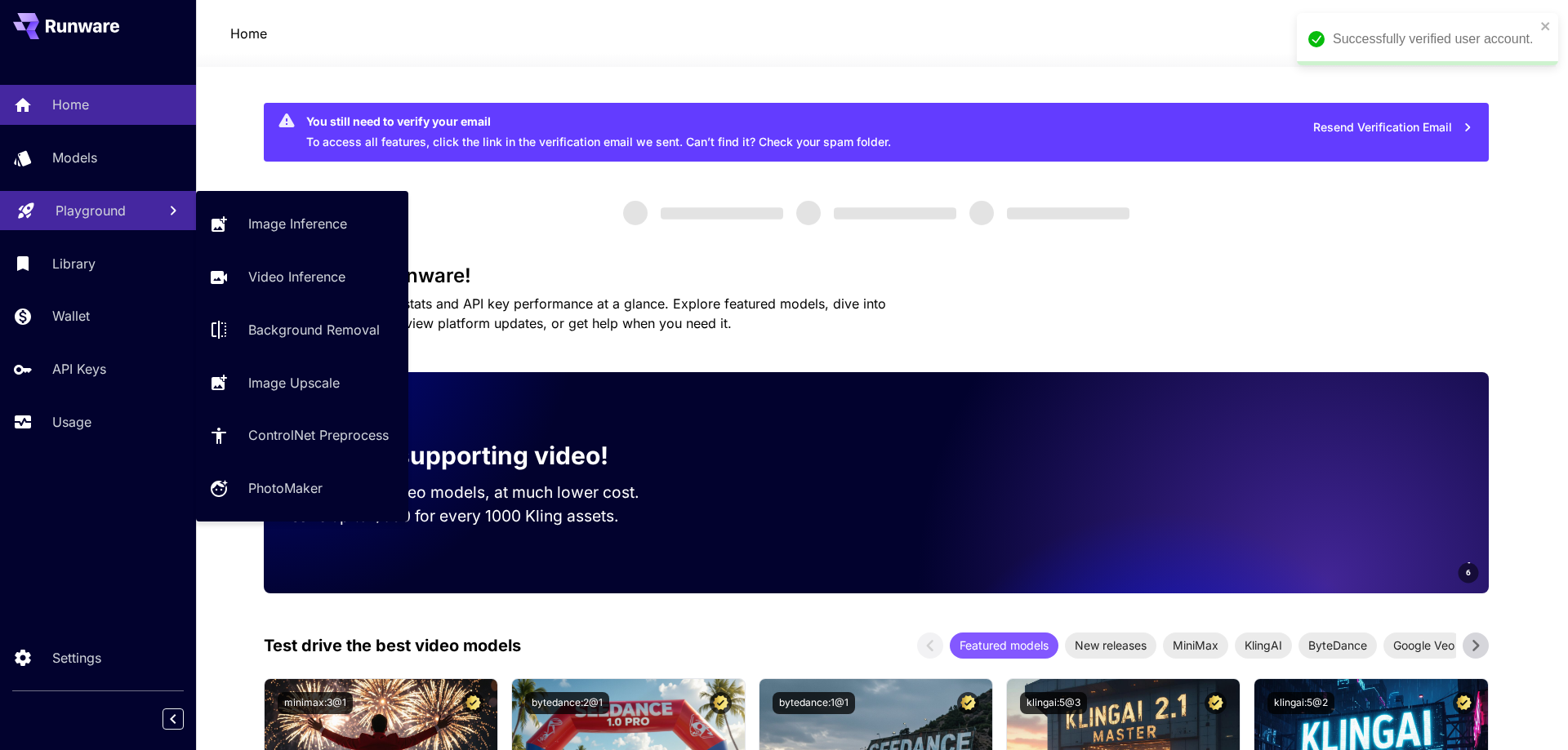
click at [133, 218] on div "Playground" at bounding box center [99, 210] width 88 height 20
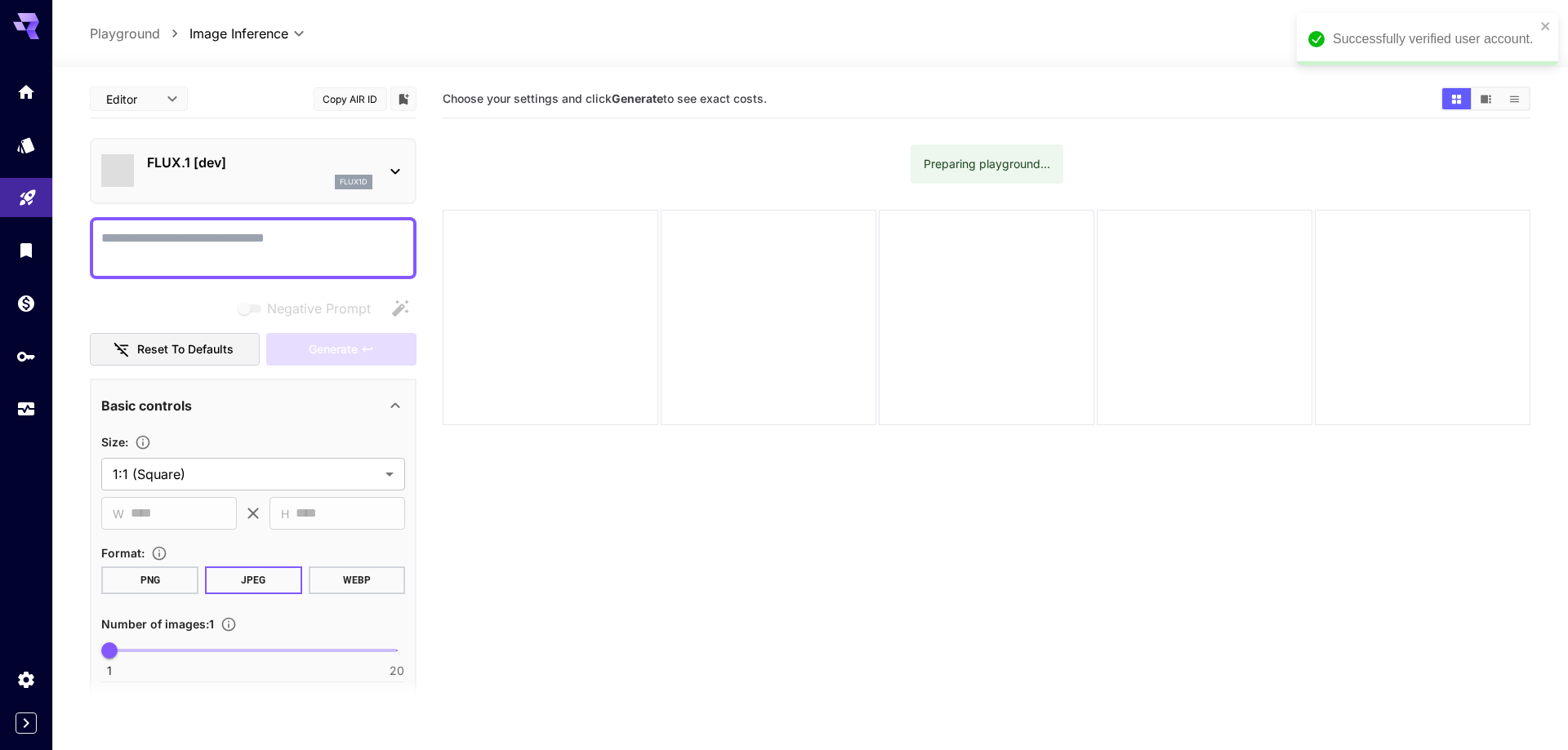
type input "**********"
click at [1539, 24] on div "Successfully verified user account." at bounding box center [1415, 39] width 261 height 53
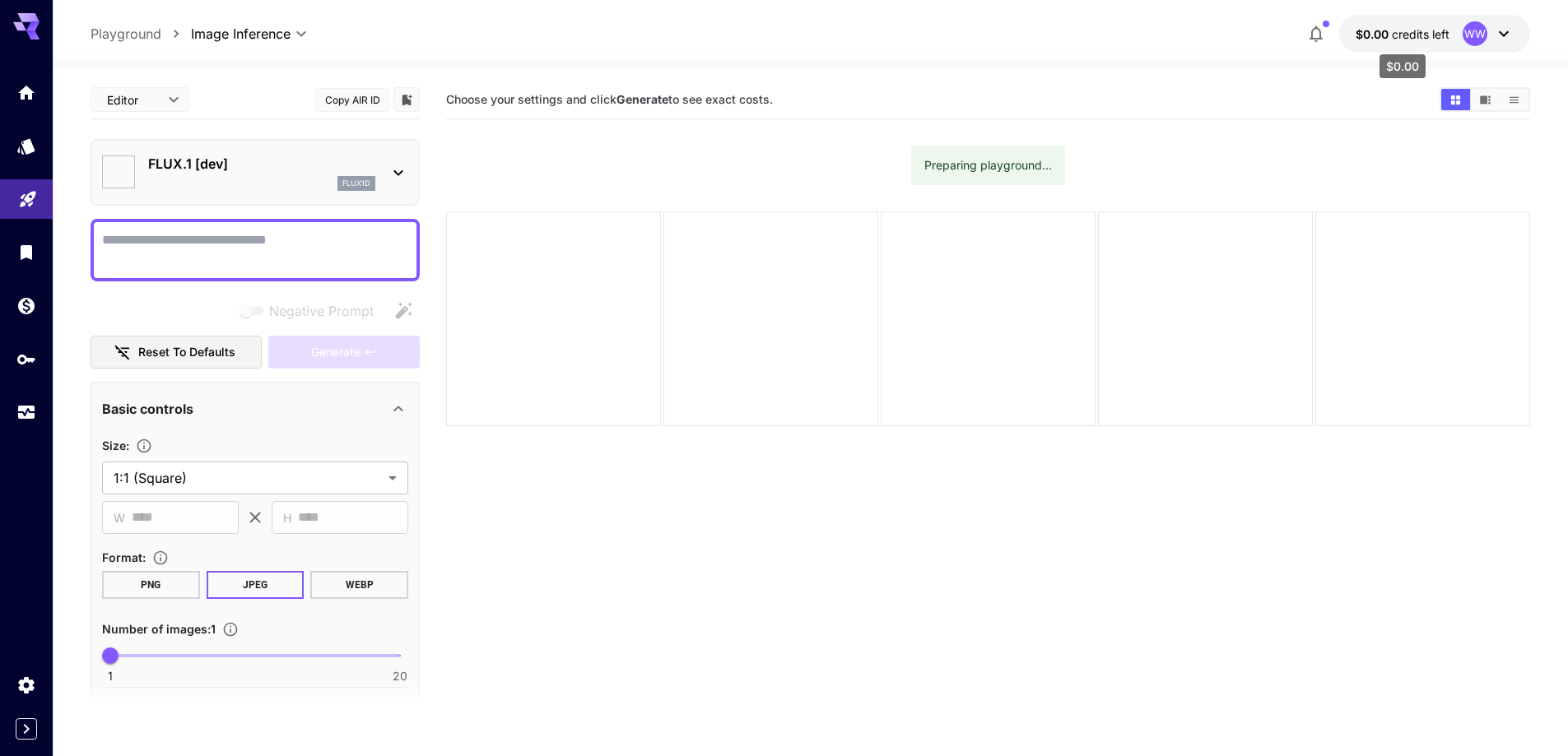
click at [1381, 32] on span "$0.00" at bounding box center [1373, 34] width 36 height 14
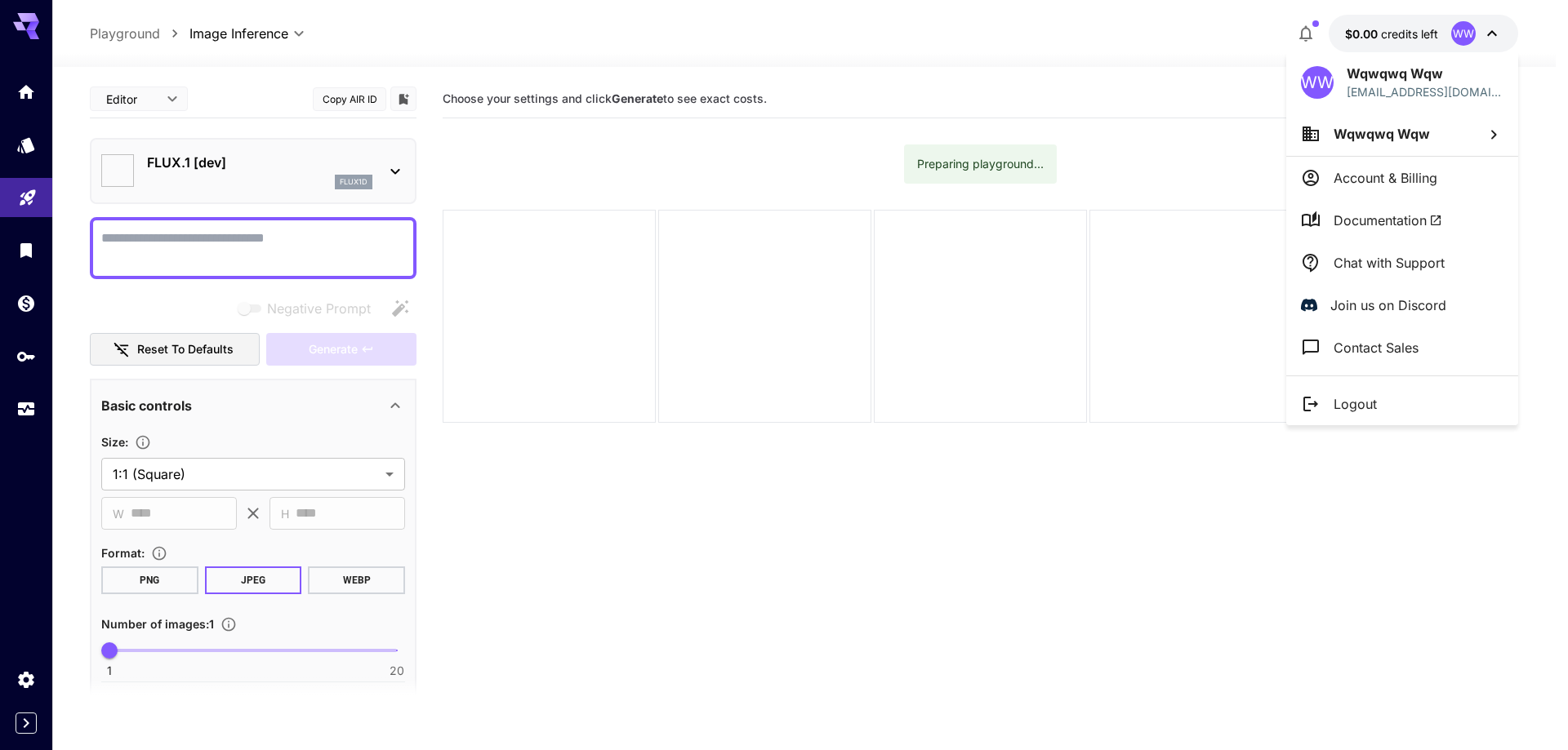
click at [1405, 394] on li "Logout" at bounding box center [1402, 404] width 232 height 42
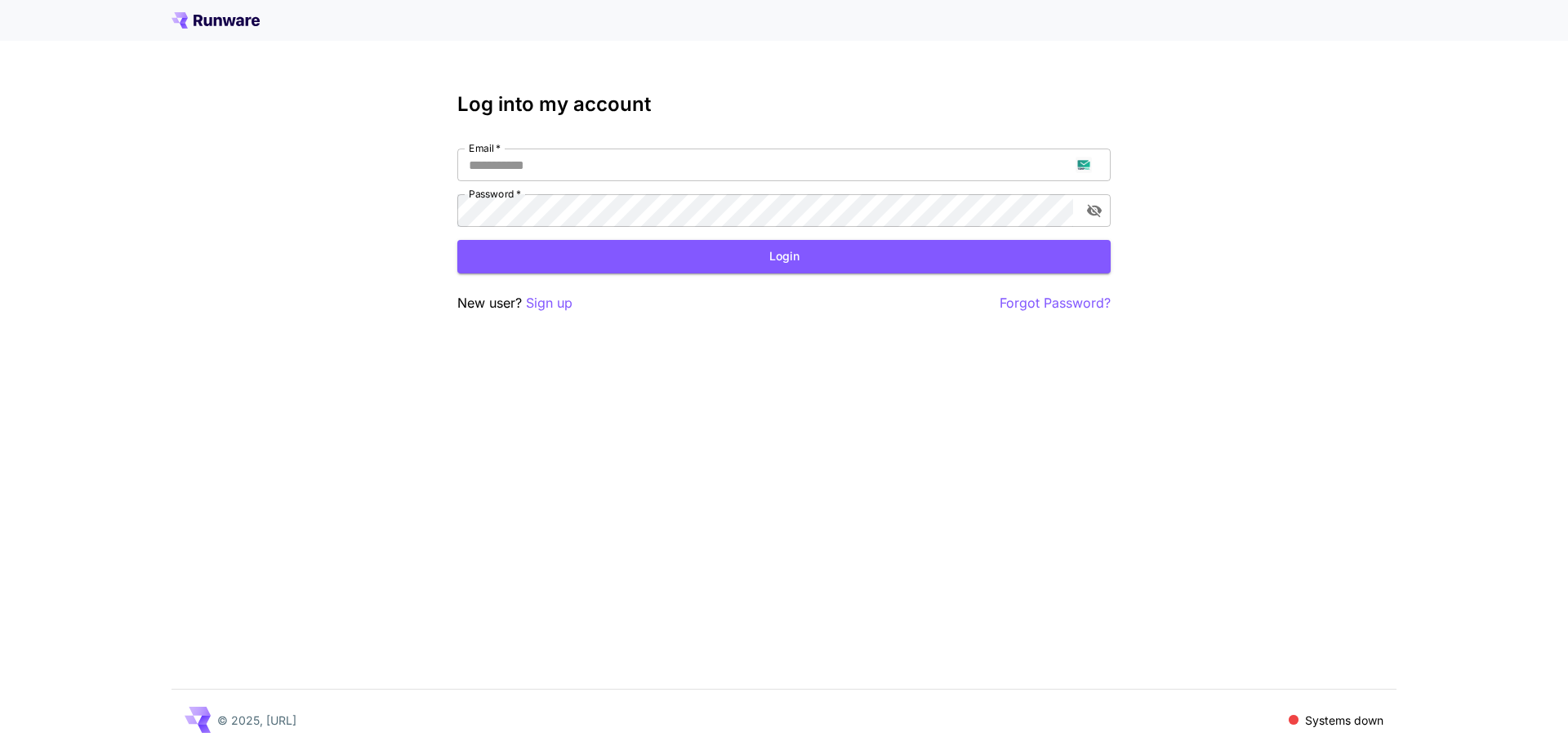
click at [554, 304] on p "Sign up" at bounding box center [549, 303] width 47 height 20
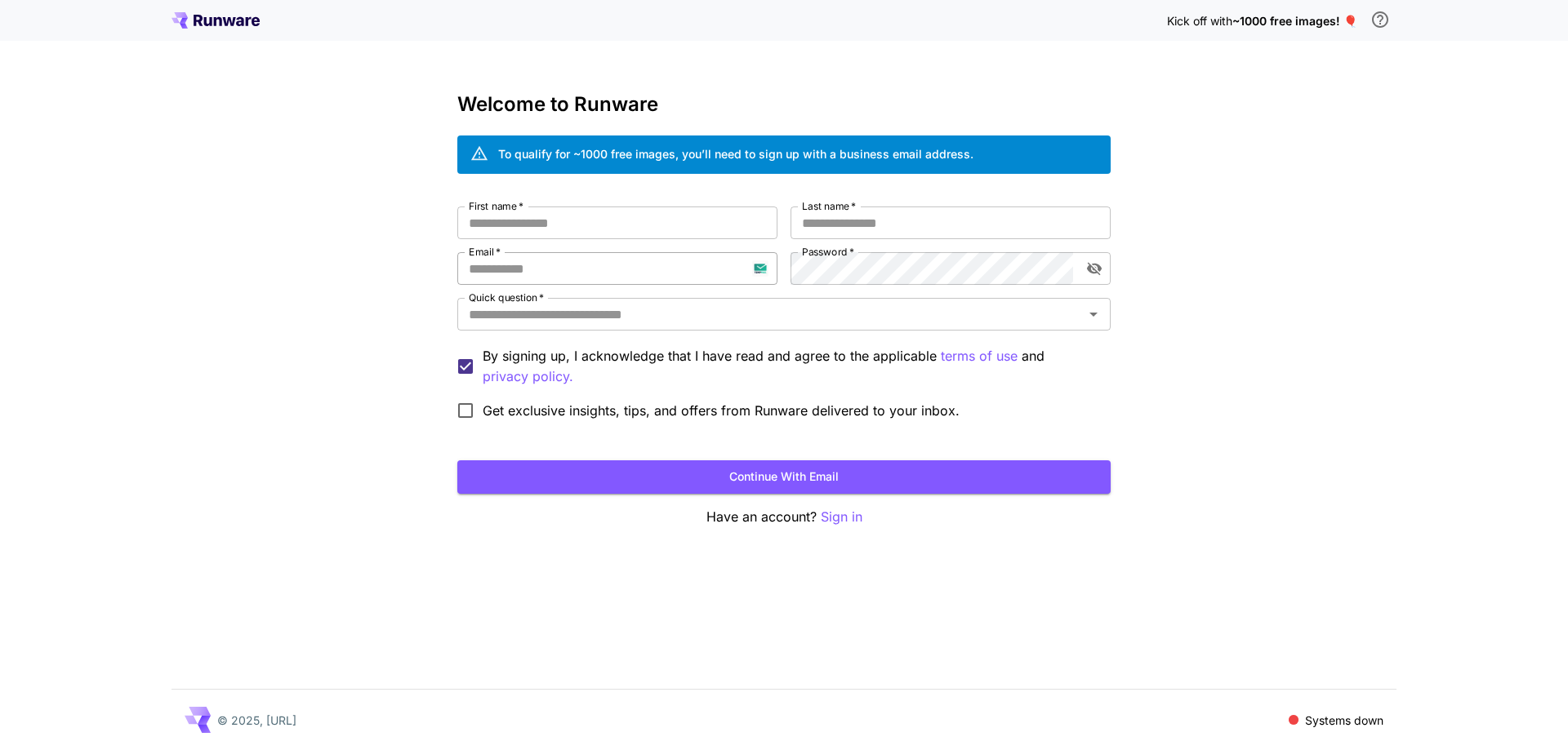
click at [571, 258] on input "Email   *" at bounding box center [617, 268] width 320 height 32
paste input "**********"
type input "**********"
click at [673, 232] on input "First name   *" at bounding box center [617, 222] width 320 height 32
type input "******"
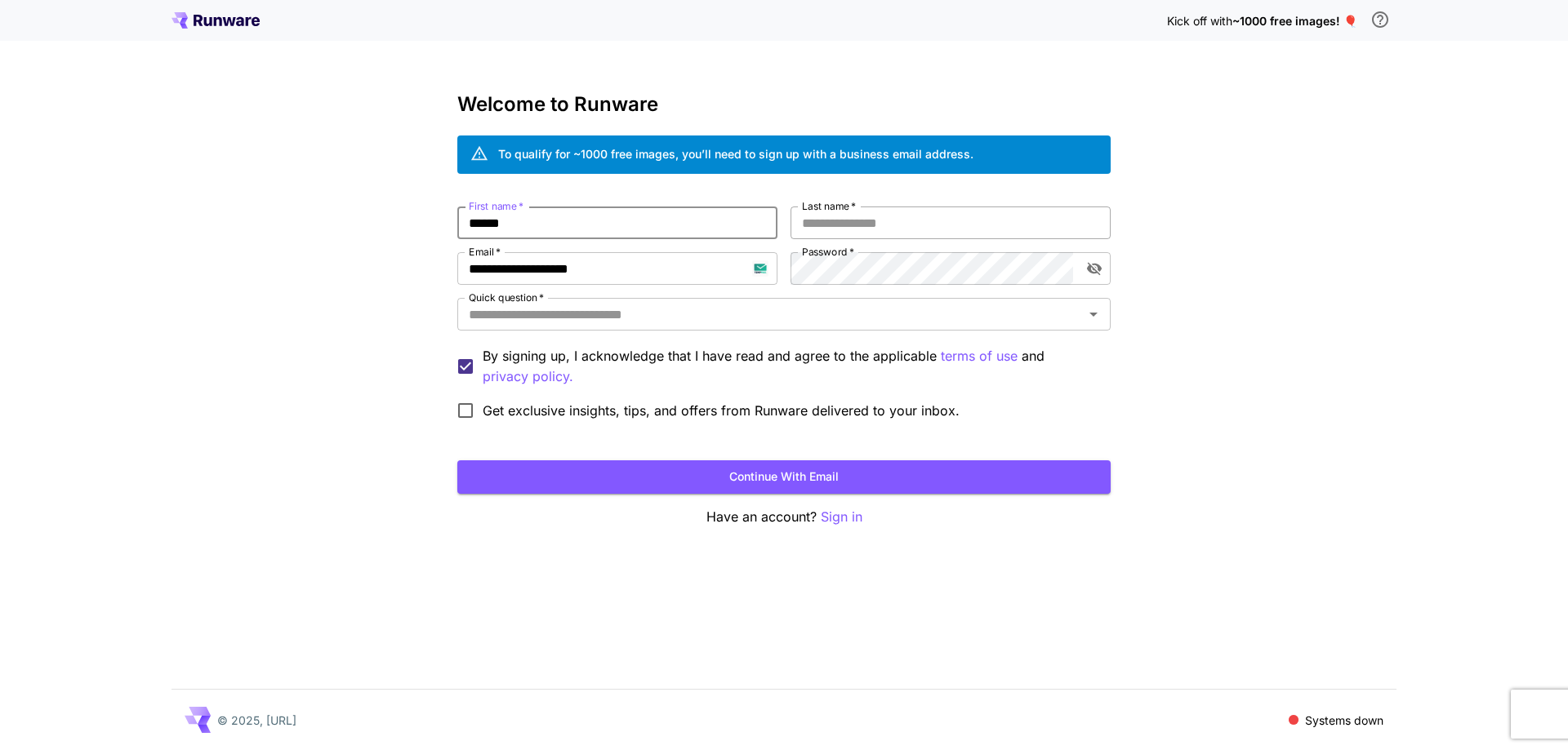
click at [866, 228] on input "Last name   *" at bounding box center [950, 222] width 320 height 32
type input "****"
click at [828, 333] on div "**********" at bounding box center [784, 316] width 654 height 221
click at [850, 314] on input "Quick question   *" at bounding box center [771, 314] width 616 height 23
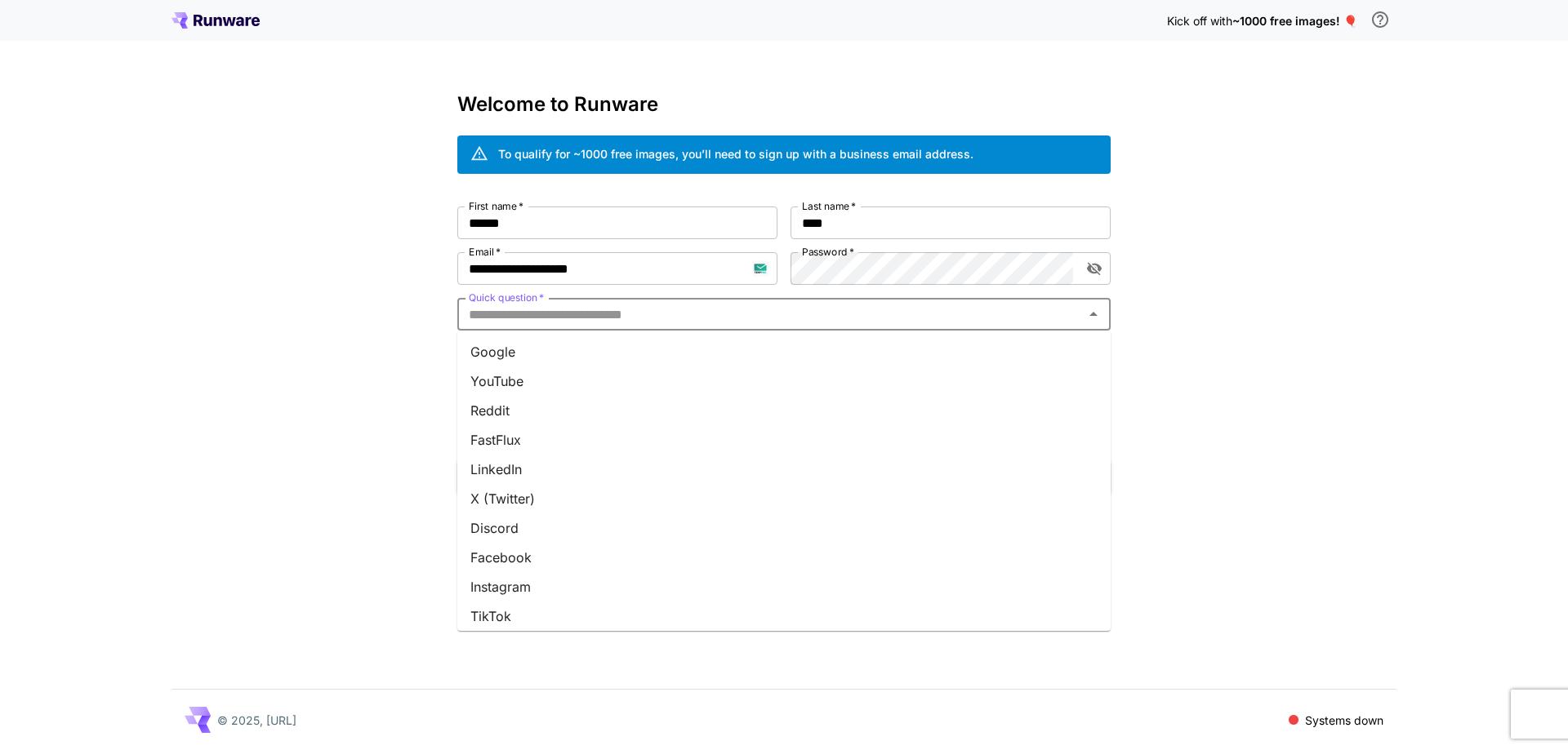
click at [828, 360] on li "Google" at bounding box center [784, 351] width 654 height 30
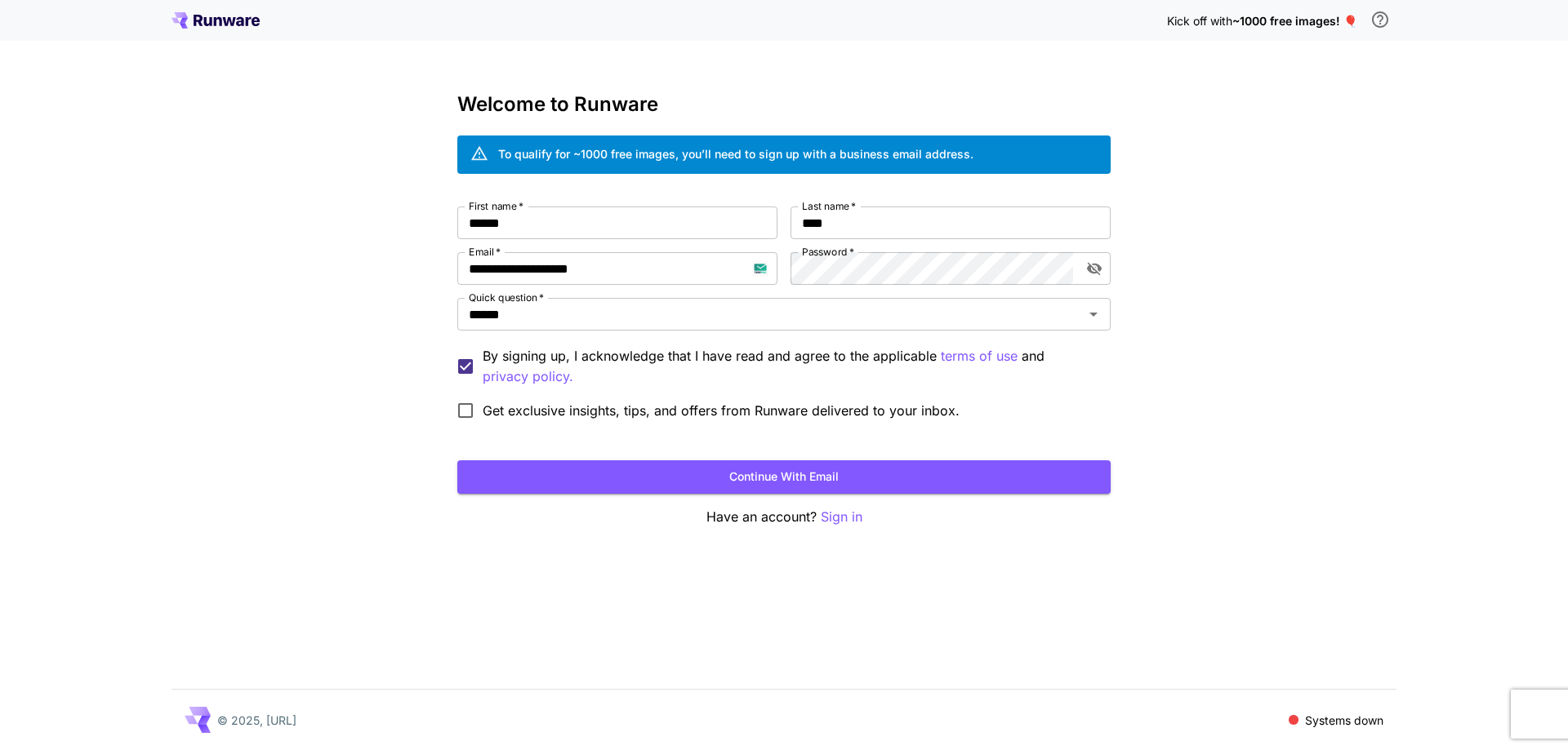
click at [810, 467] on button "Continue with email" at bounding box center [784, 477] width 654 height 33
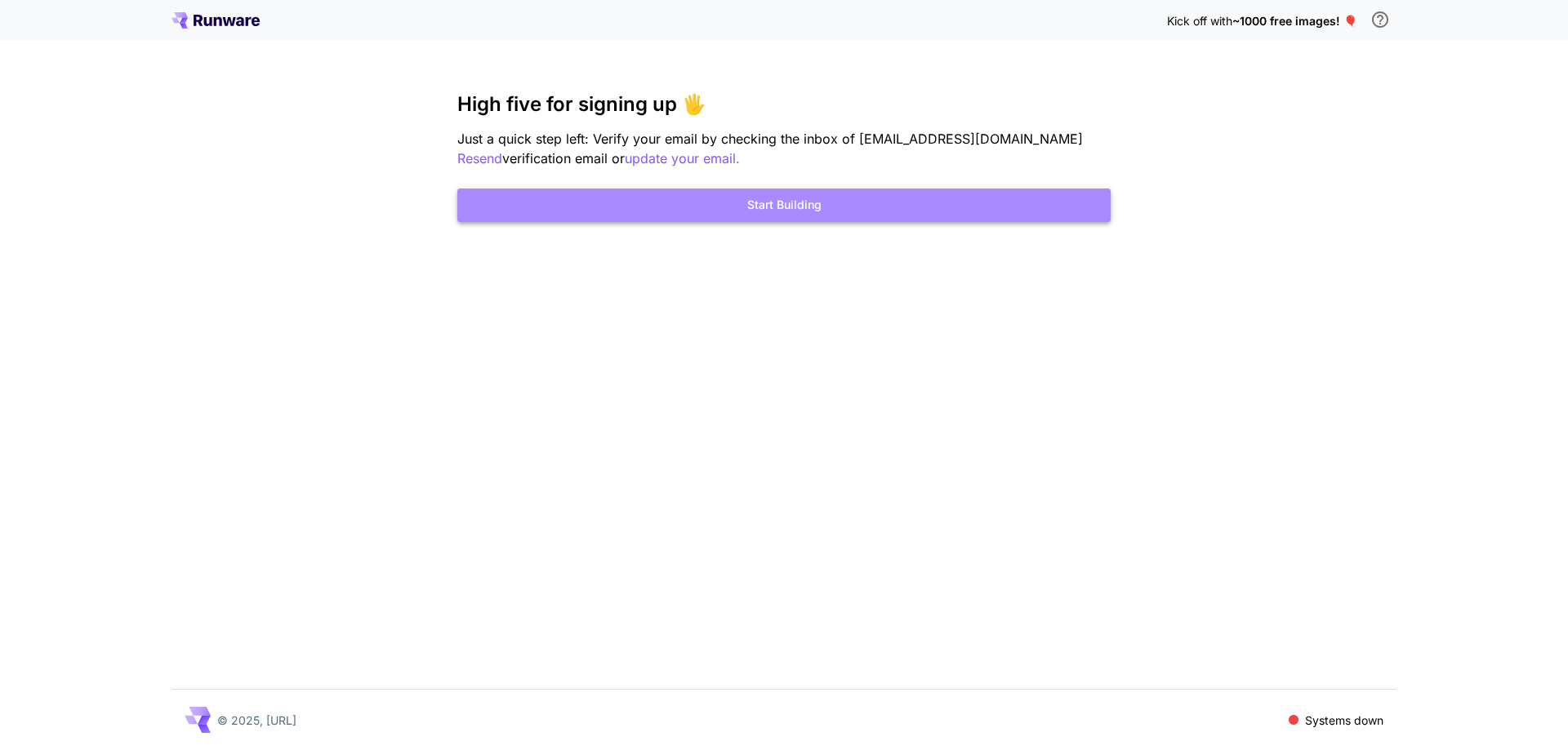
click at [688, 219] on button "Start Building" at bounding box center [784, 204] width 654 height 33
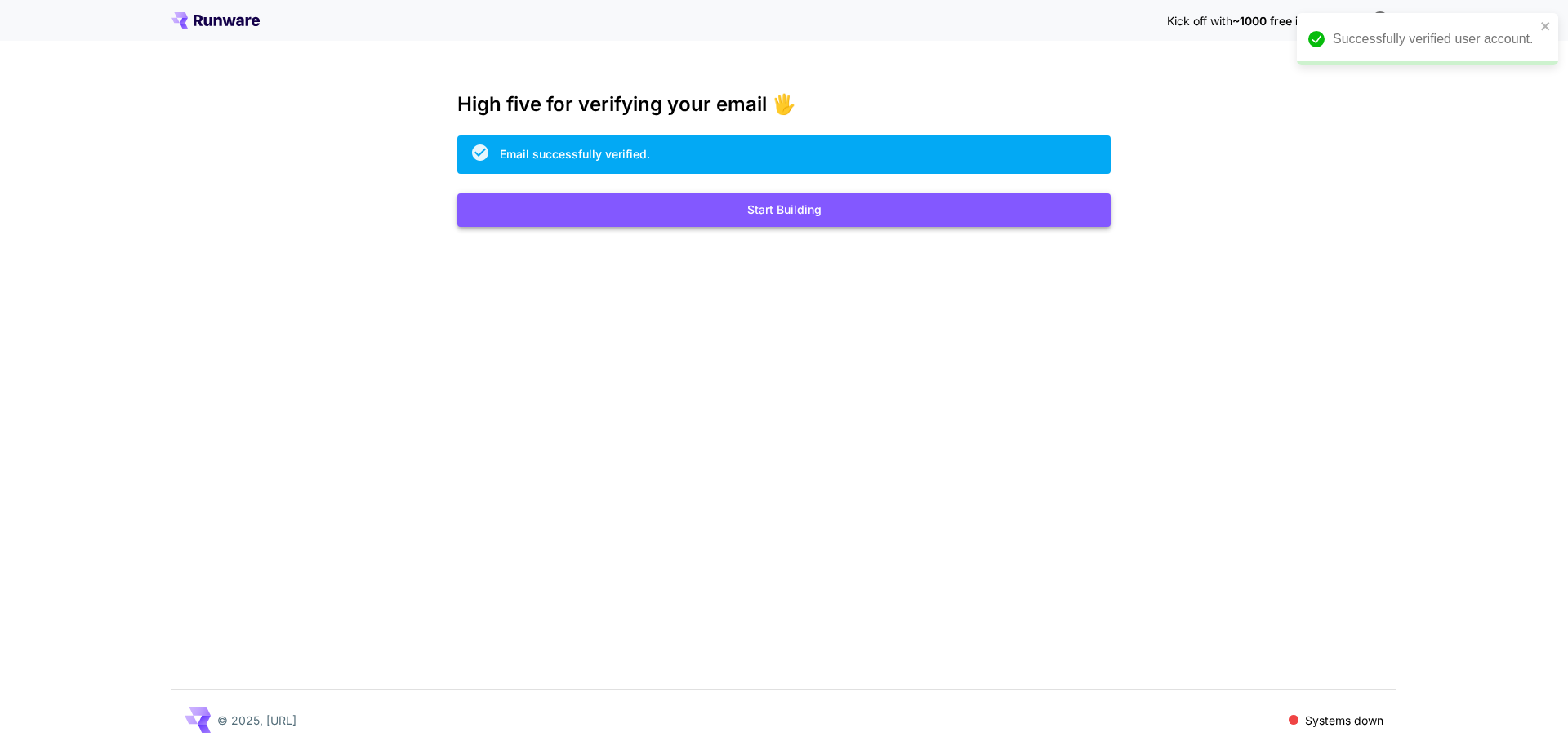
click at [812, 213] on button "Start Building" at bounding box center [784, 210] width 654 height 33
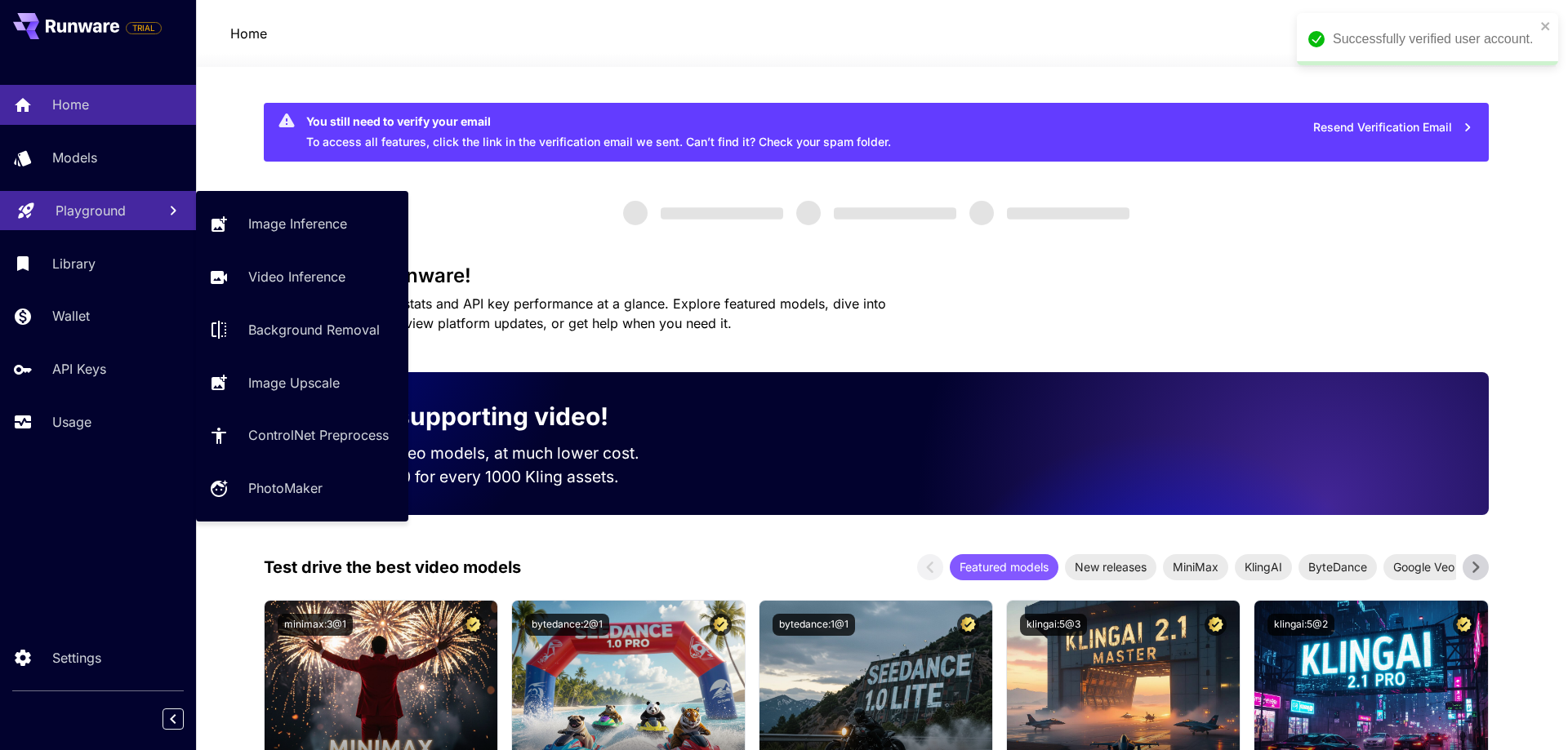
click at [63, 214] on p "Playground" at bounding box center [90, 210] width 70 height 20
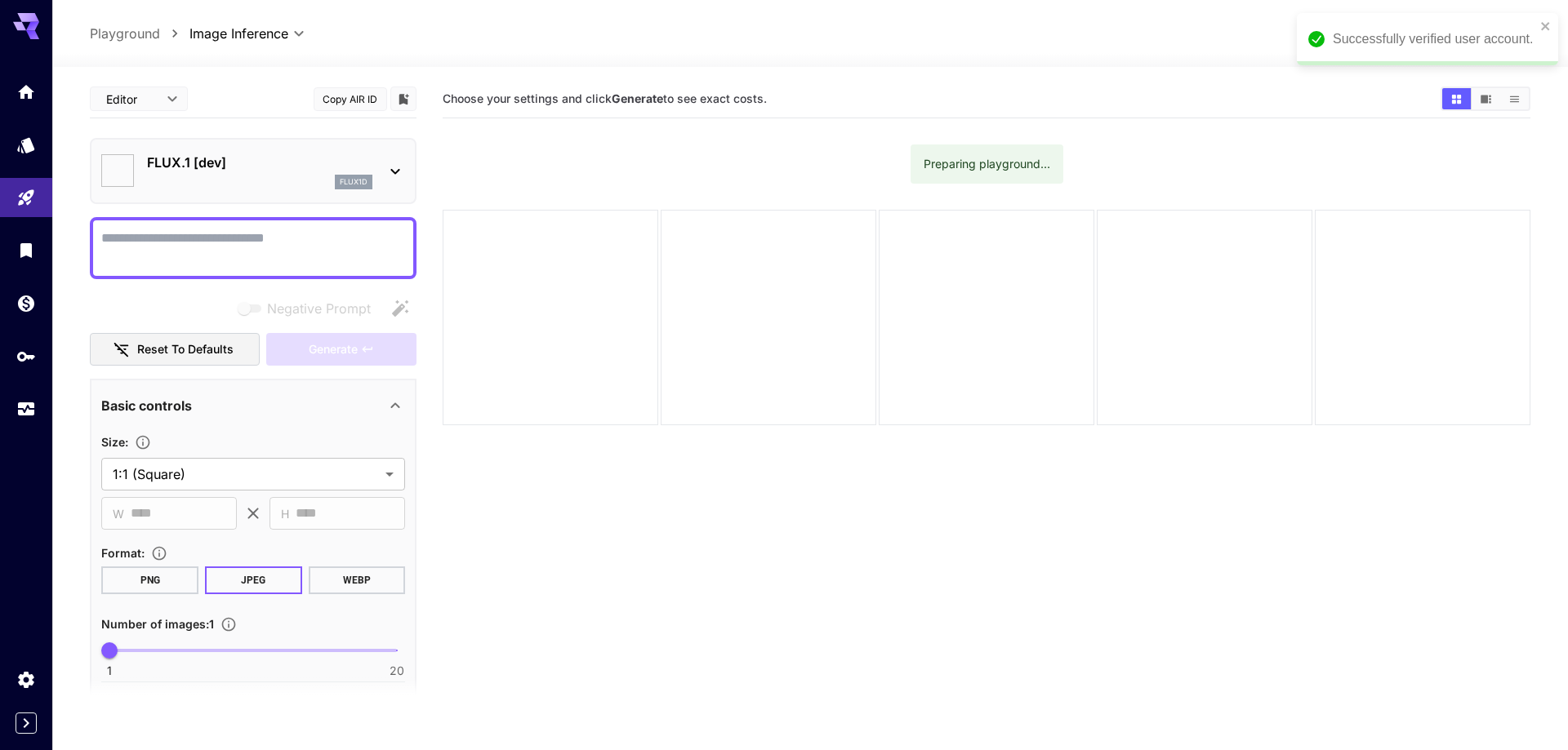
type input "**********"
click at [1535, 24] on icon "close" at bounding box center [1534, 25] width 11 height 13
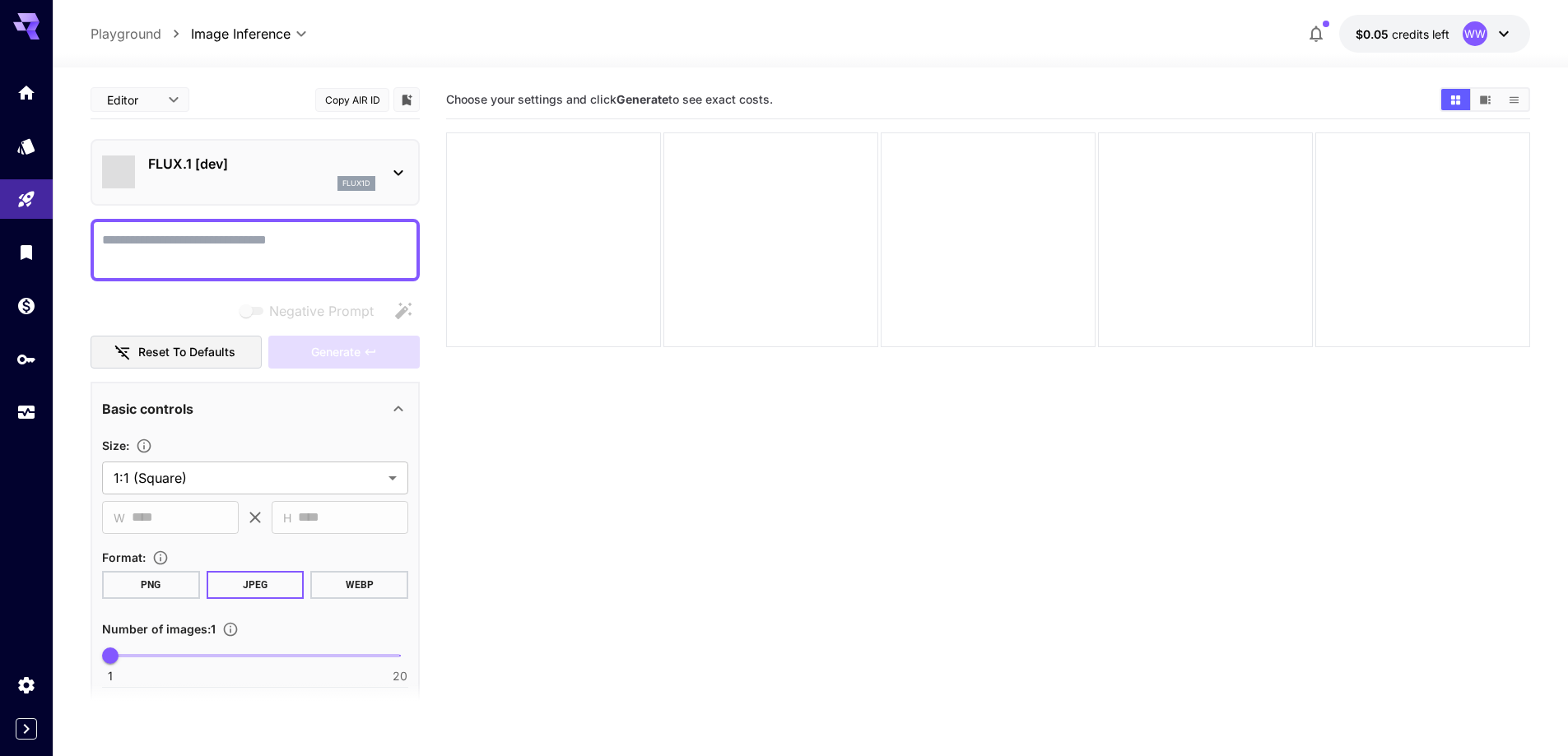
click at [271, 165] on p "FLUX.1 [dev]" at bounding box center [262, 163] width 228 height 20
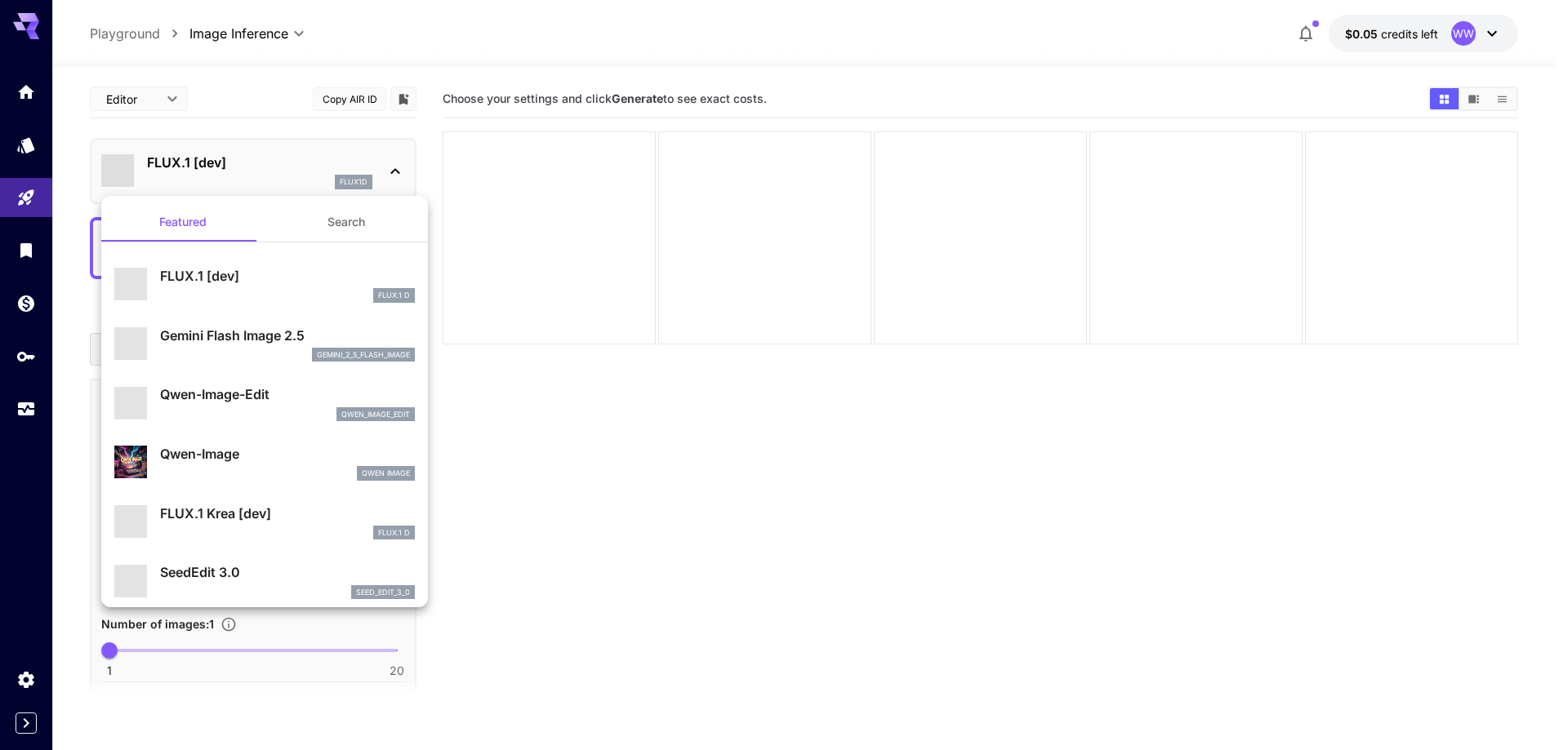
click at [336, 225] on button "Search" at bounding box center [346, 222] width 163 height 39
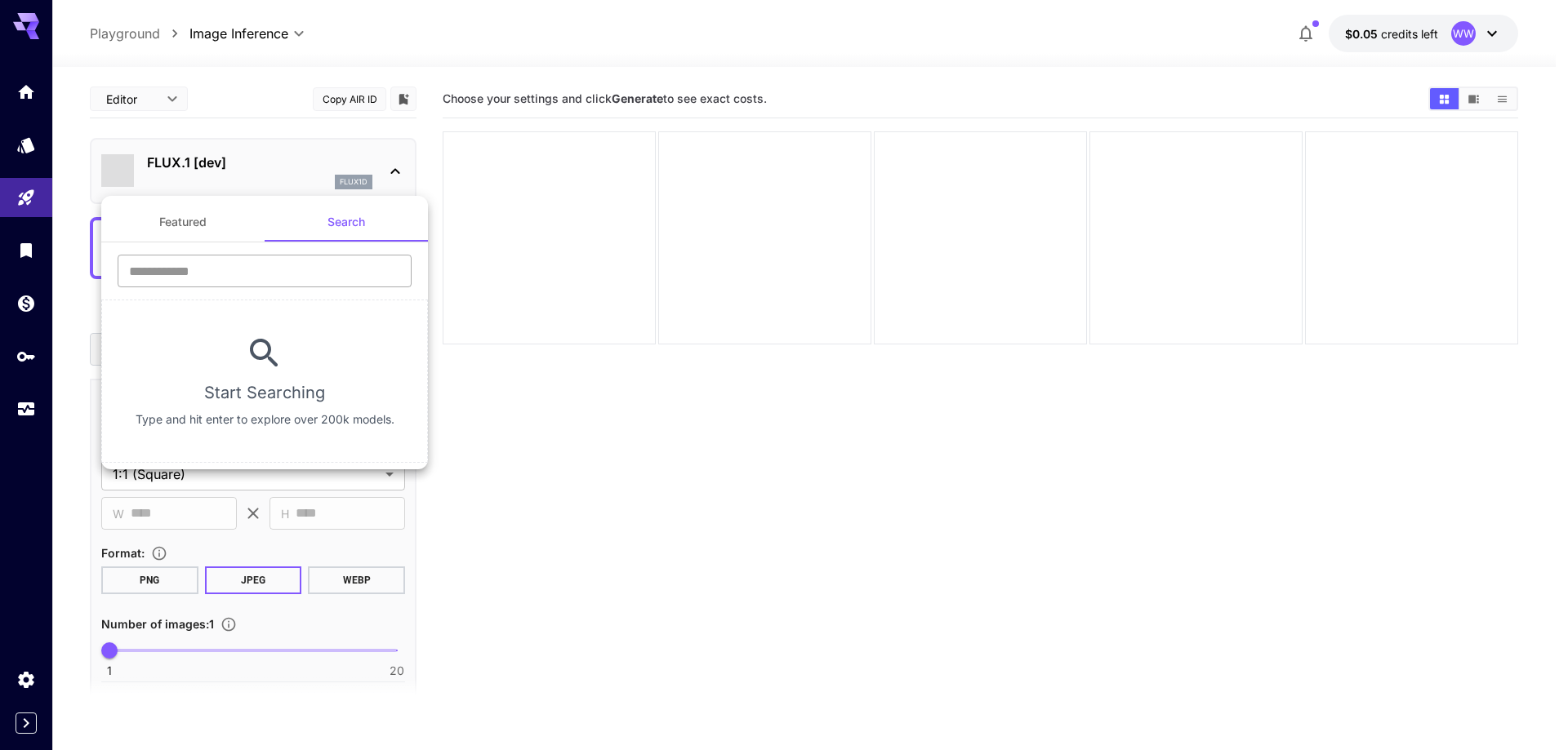
click at [318, 283] on input "text" at bounding box center [265, 271] width 294 height 32
type input "****"
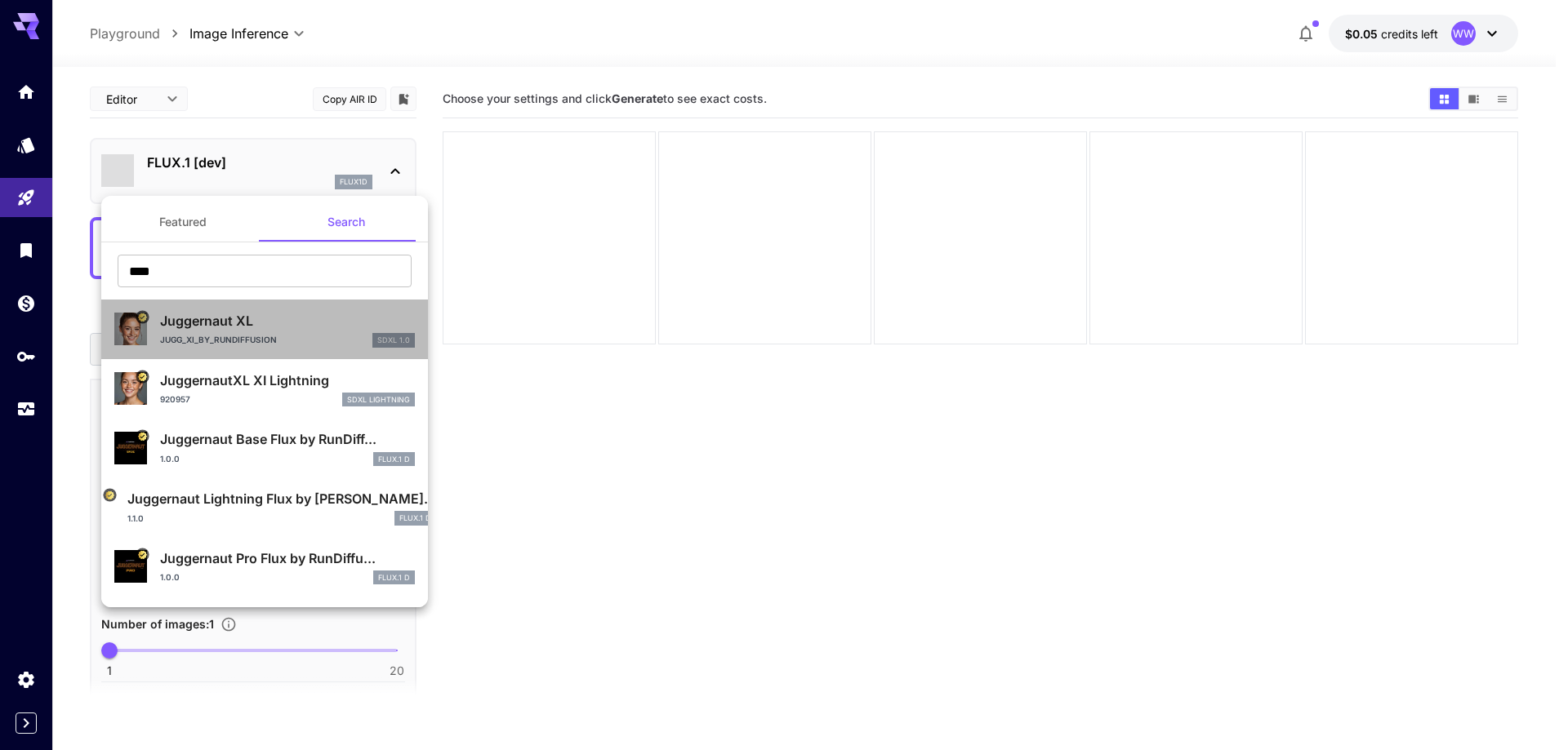
click at [303, 329] on p "Juggernaut XL" at bounding box center [288, 321] width 255 height 20
type input "**"
type input "***"
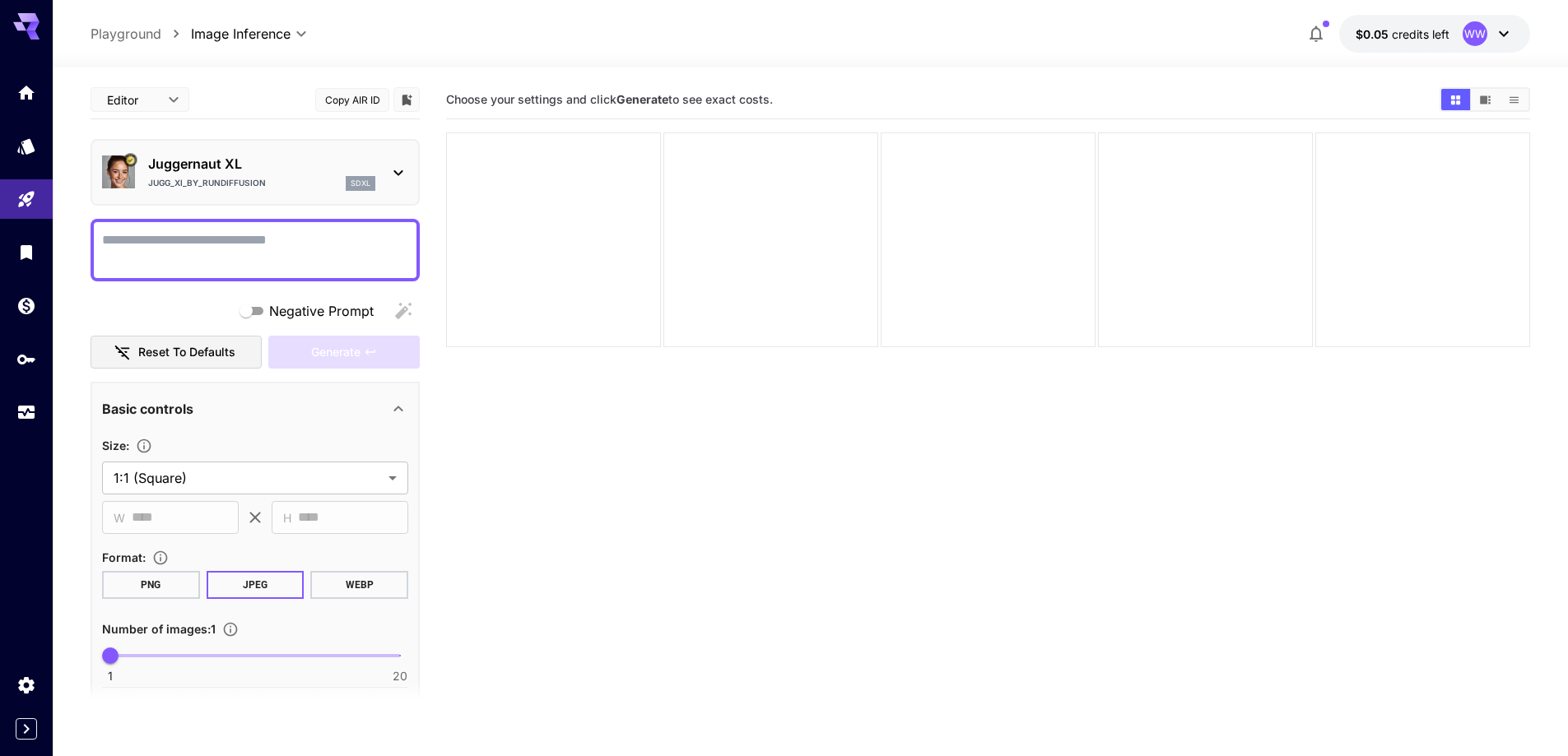
click at [333, 257] on textarea "Negative Prompt" at bounding box center [255, 250] width 306 height 39
paste textarea "**********"
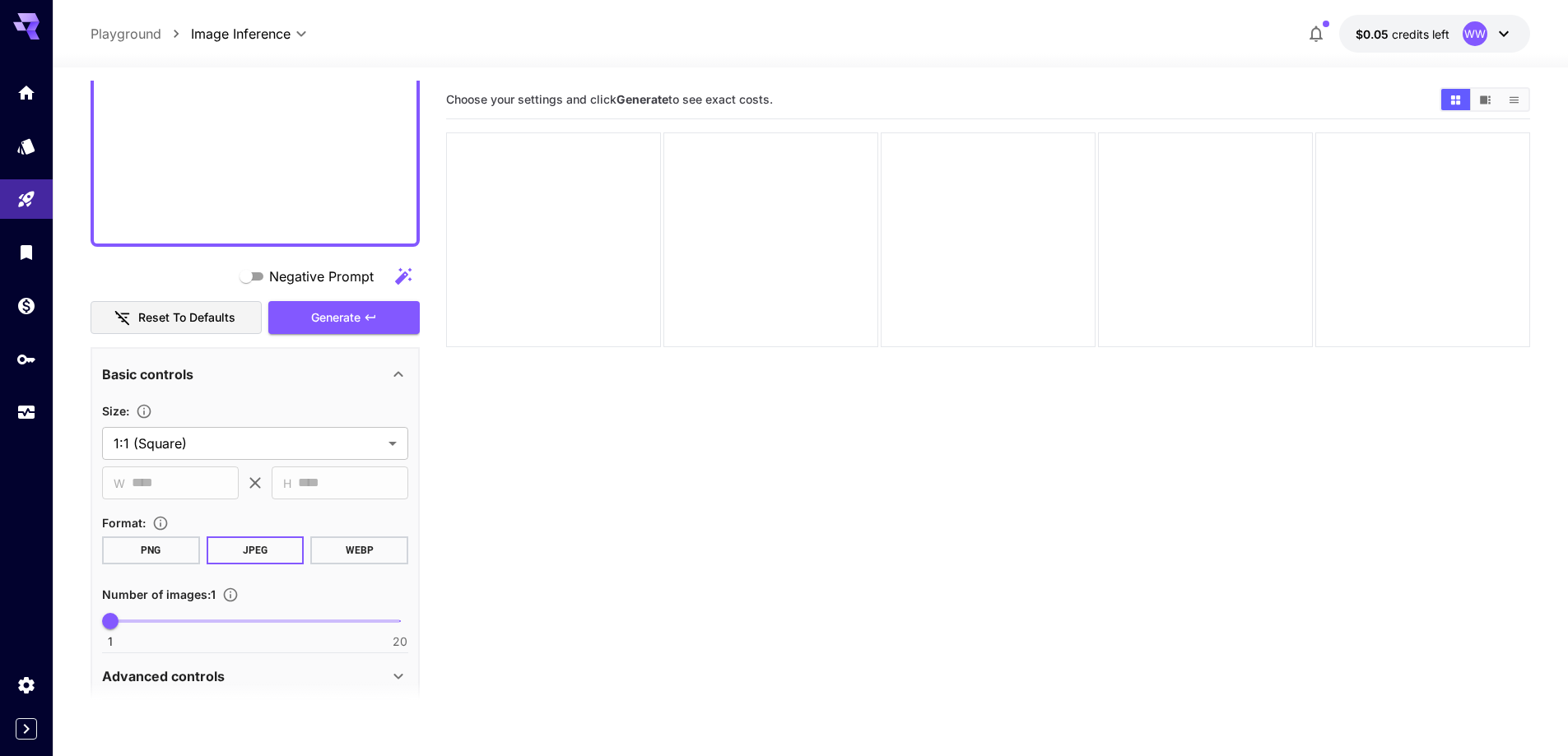
scroll to position [1677, 0]
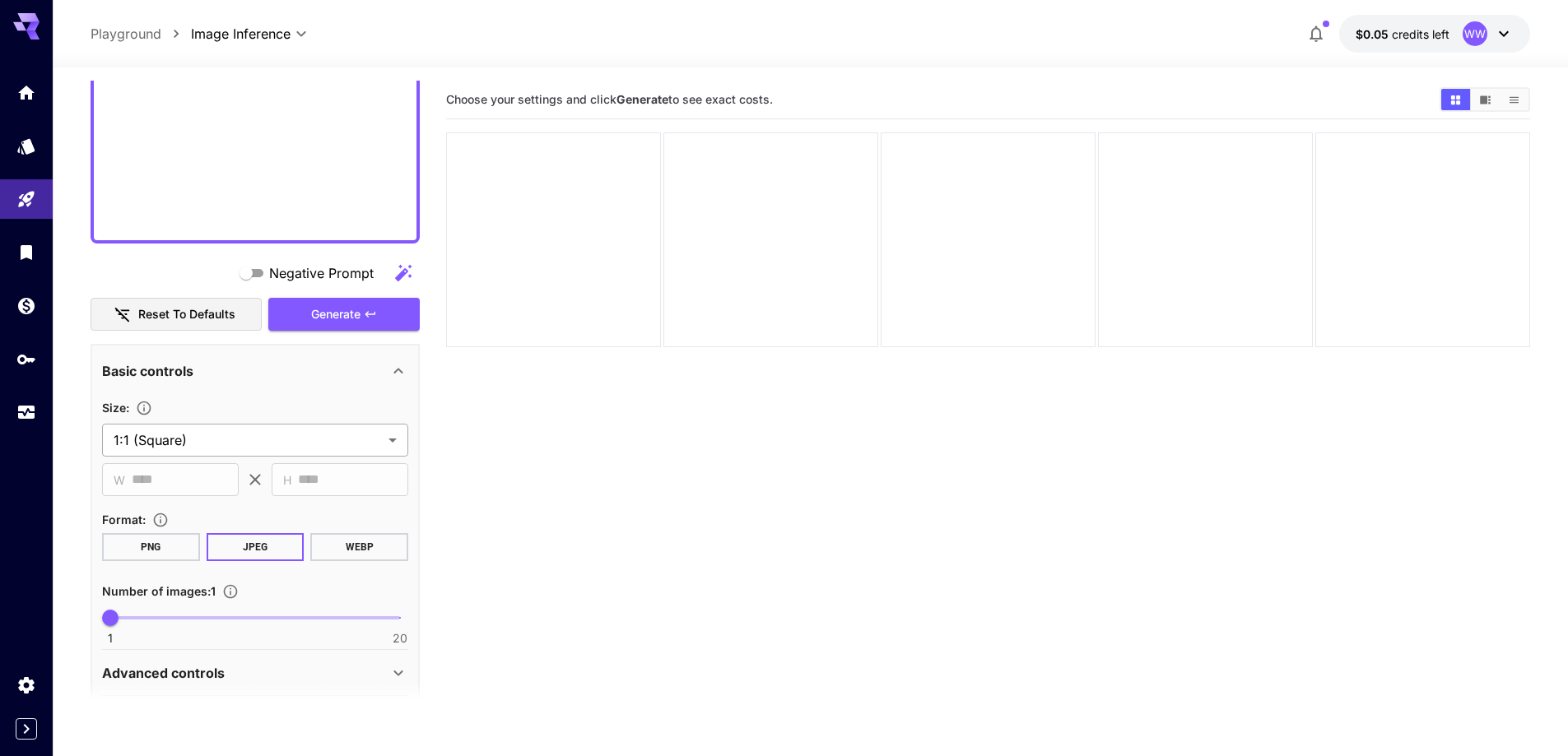
type textarea "**********"
click at [290, 454] on body "**********" at bounding box center [784, 443] width 1568 height 886
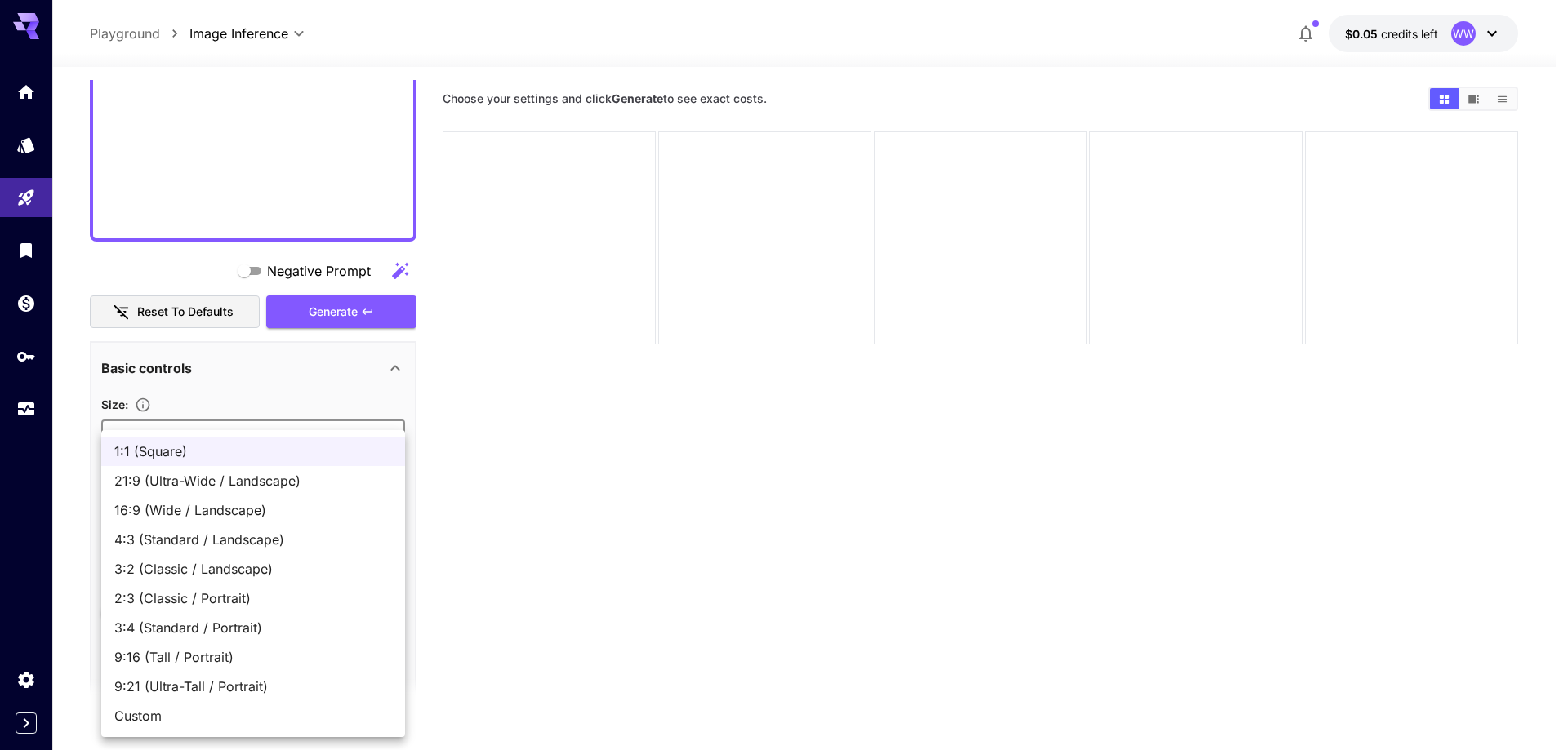
click at [256, 519] on span "16:9 (Wide / Landscape)" at bounding box center [253, 510] width 278 height 20
type input "**********"
type input "****"
type input "***"
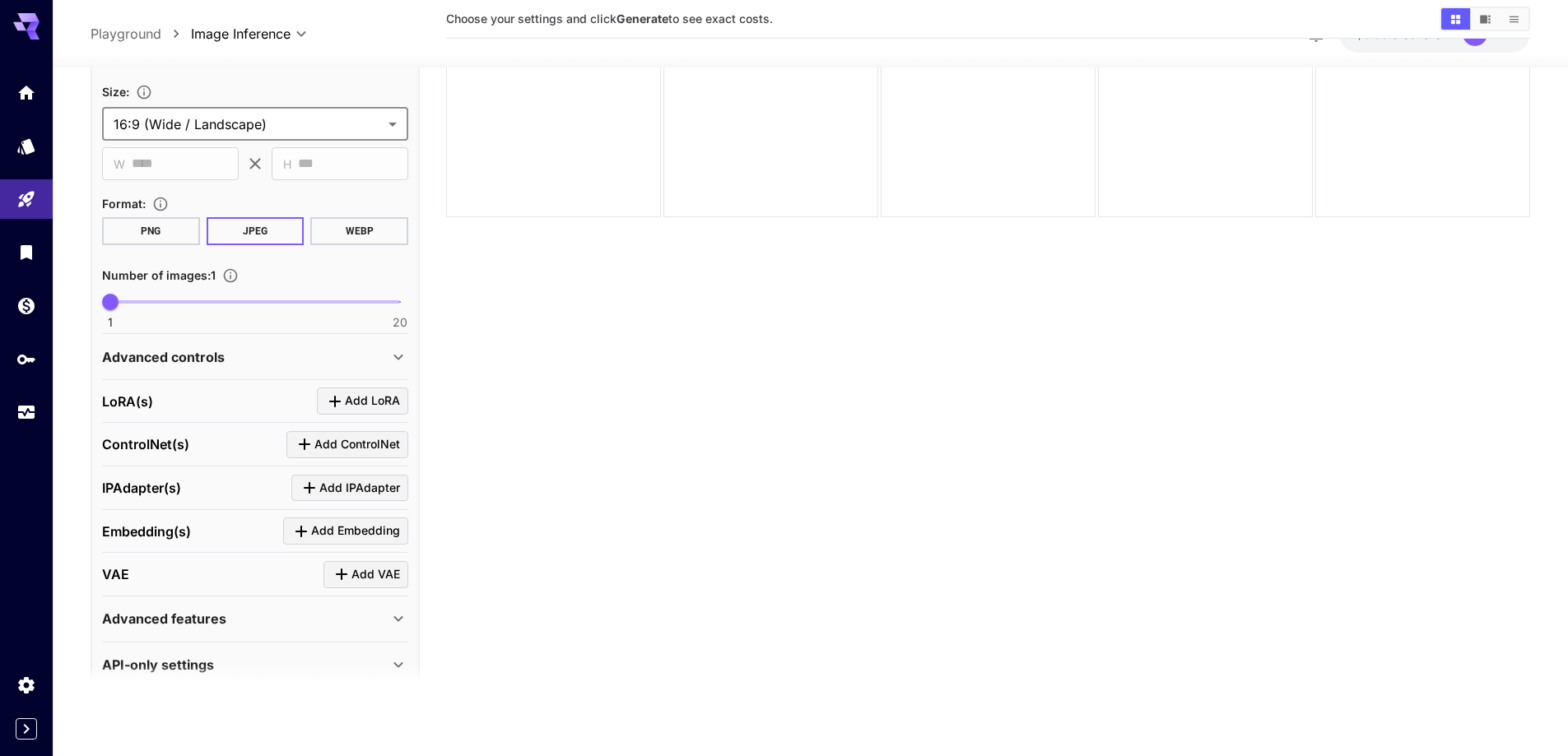
scroll to position [1999, 0]
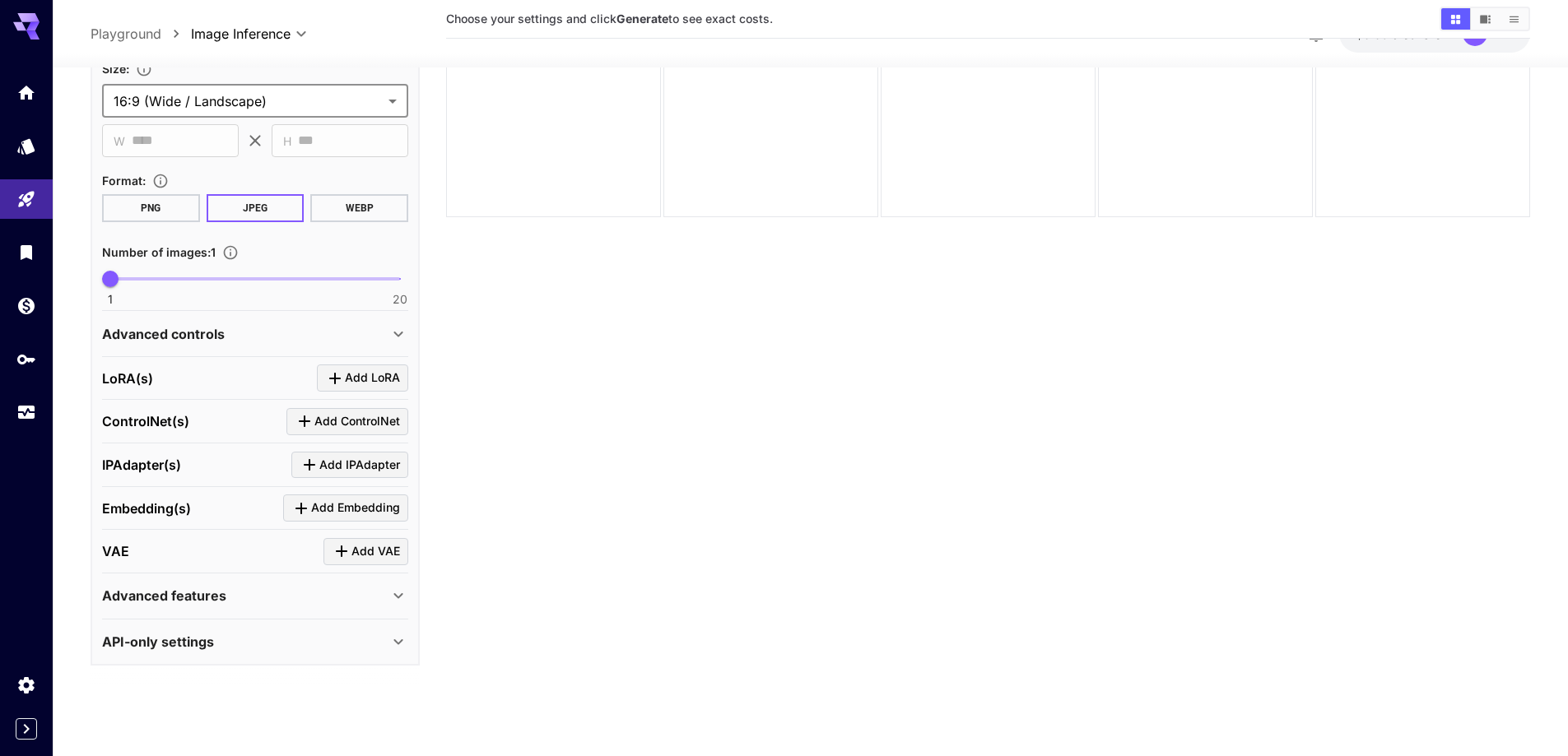
type input "**"
click at [308, 285] on span "1 20 14" at bounding box center [255, 279] width 290 height 25
click at [291, 345] on div "Advanced controls" at bounding box center [255, 334] width 306 height 39
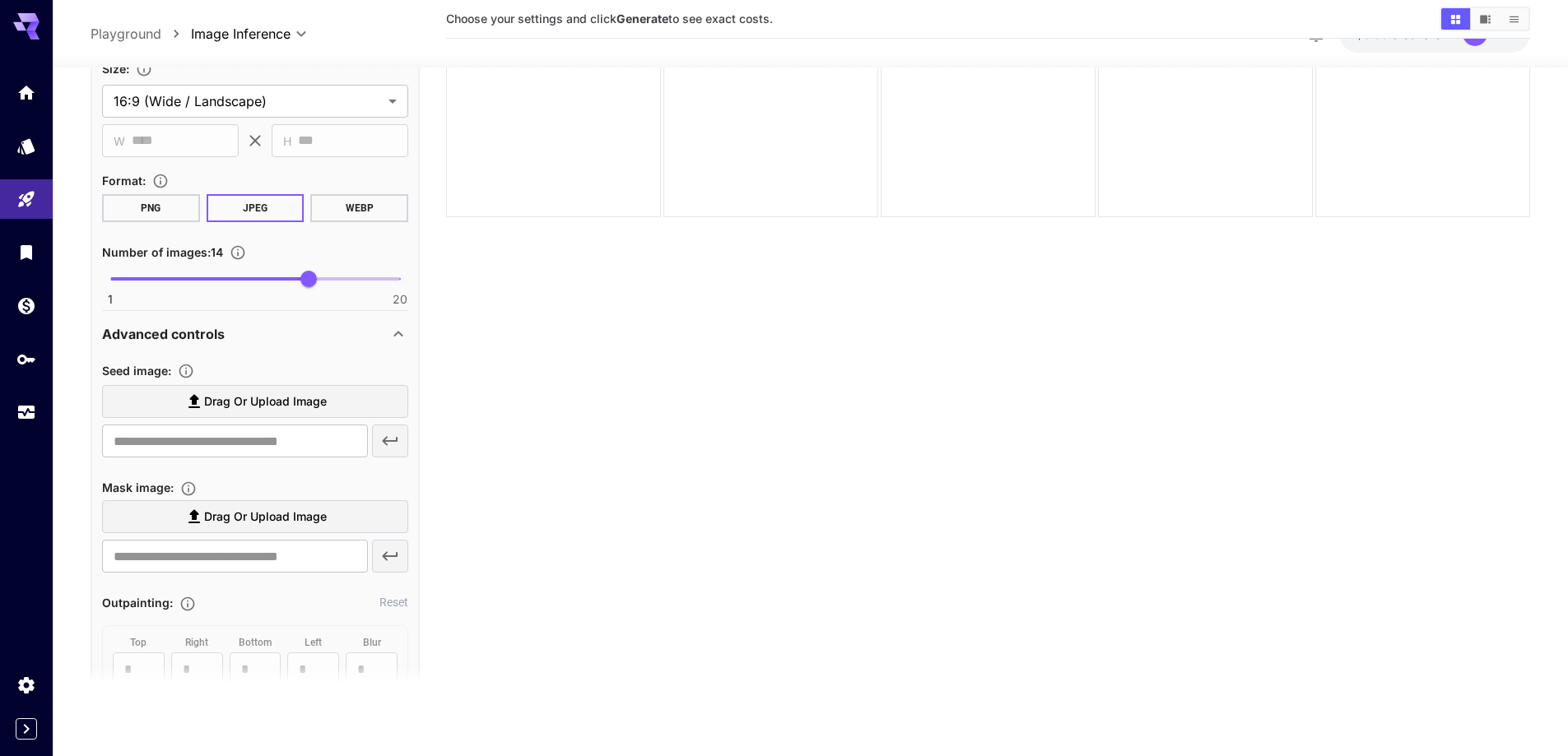
click at [292, 416] on label "Drag or upload image" at bounding box center [255, 401] width 306 height 33
click at [0, 0] on input "Drag or upload image" at bounding box center [0, 0] width 0 height 0
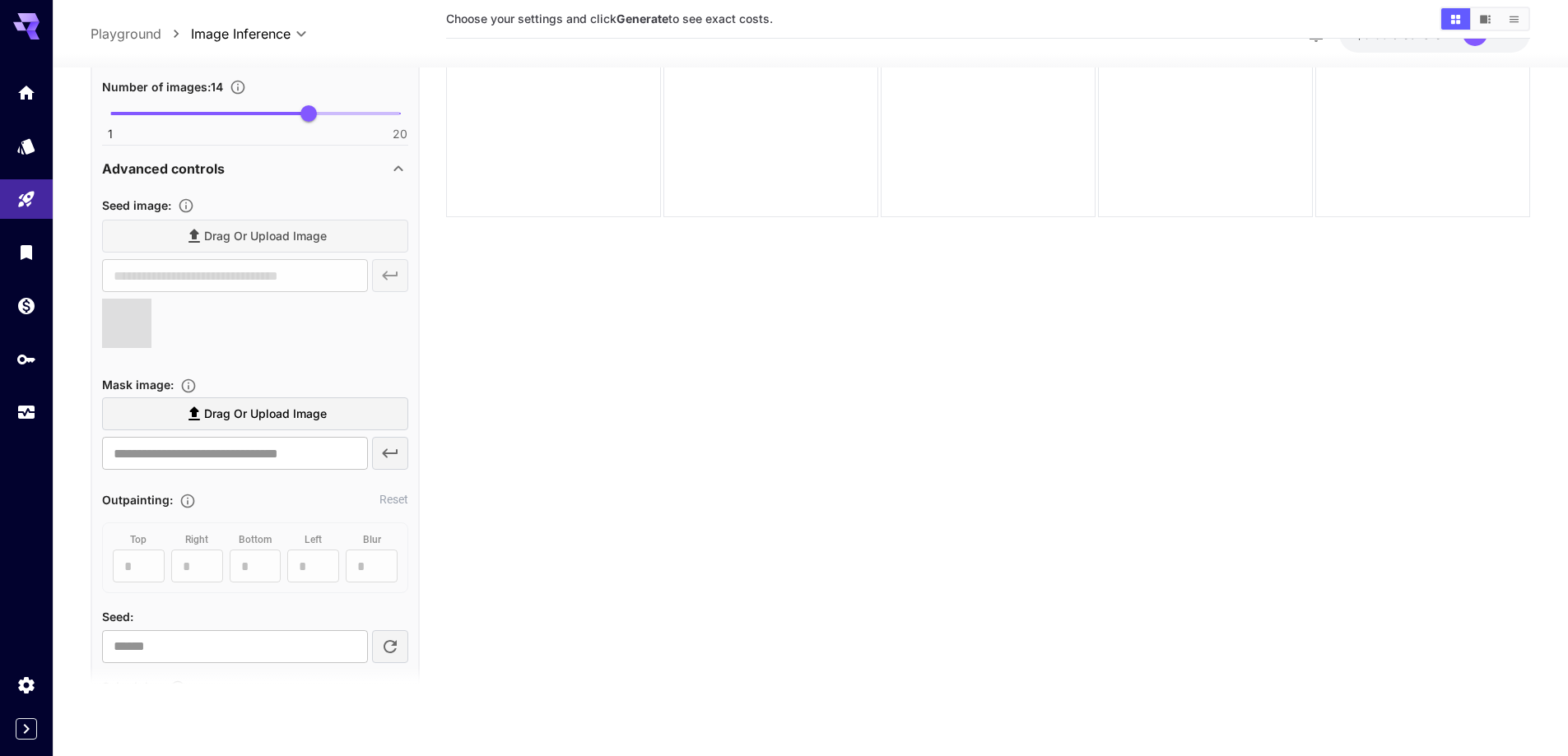
scroll to position [2164, 0]
type input "**********"
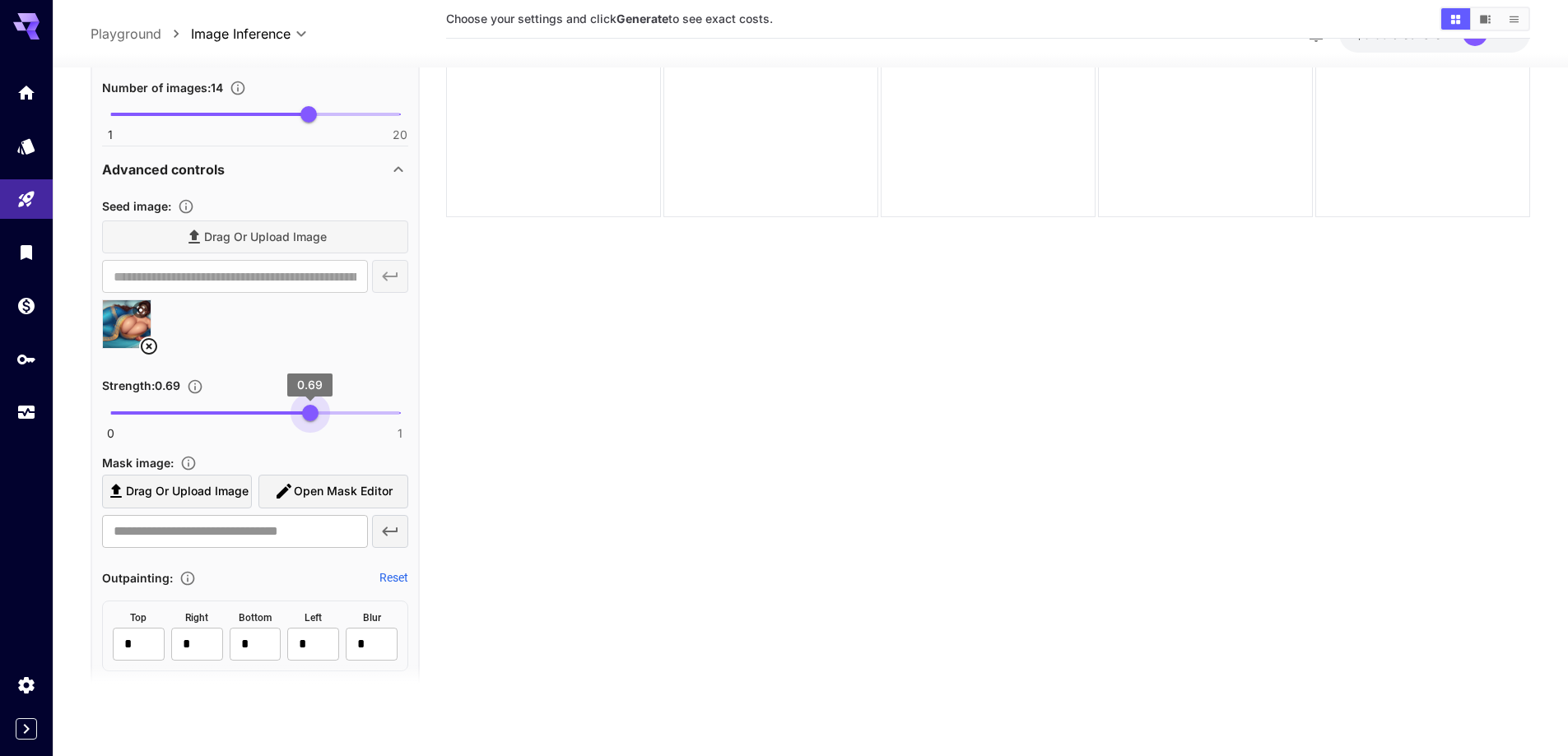
type input "****"
drag, startPoint x: 328, startPoint y: 408, endPoint x: 311, endPoint y: 416, distance: 18.8
click at [311, 416] on span "0.69" at bounding box center [310, 412] width 16 height 16
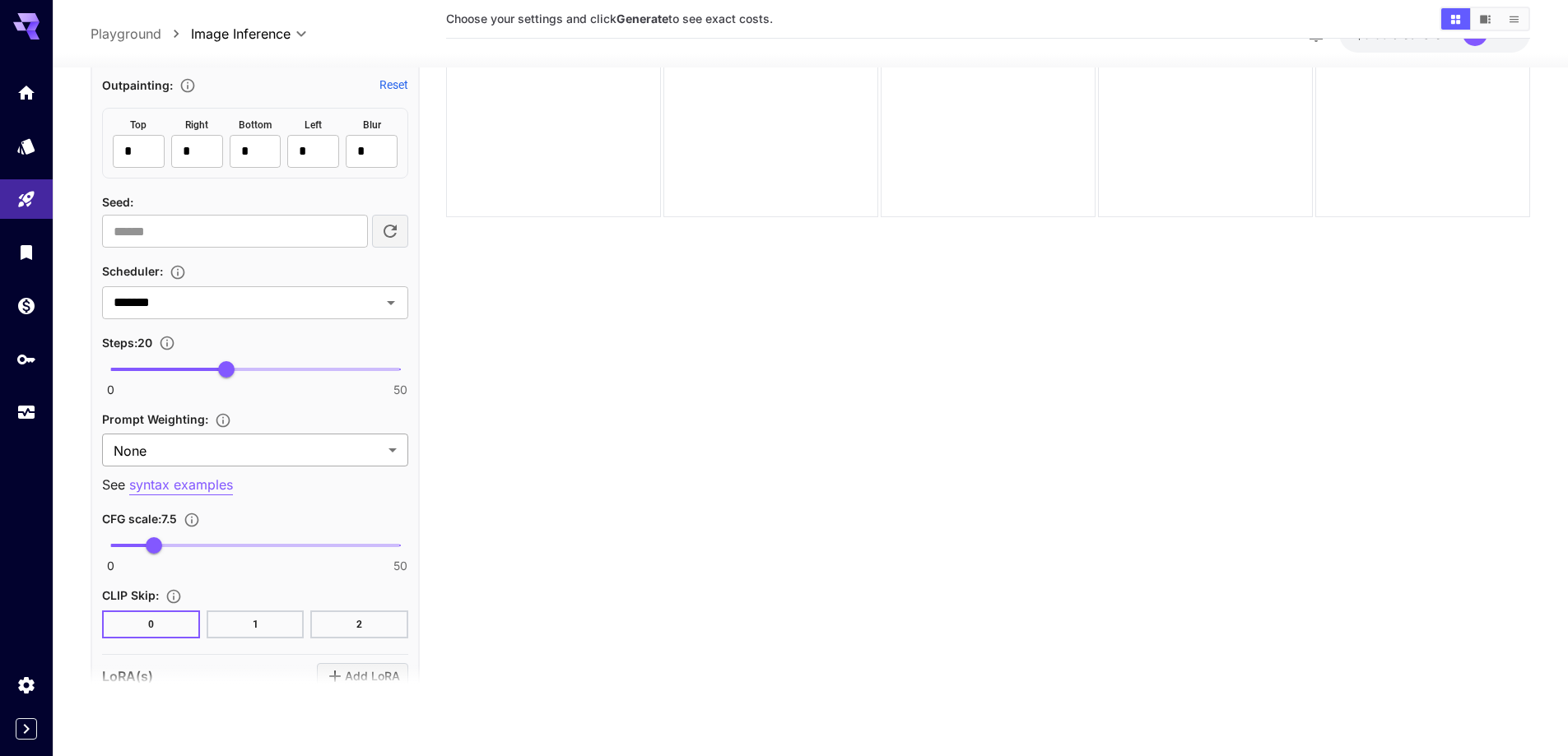
scroll to position [2657, 0]
type input "**"
click at [307, 365] on span "0 50 20" at bounding box center [255, 369] width 290 height 25
click at [257, 469] on div "Prompt Weighting : None **** ​ See syntax examples" at bounding box center [255, 451] width 306 height 86
click at [273, 452] on body "**********" at bounding box center [784, 313] width 1568 height 886
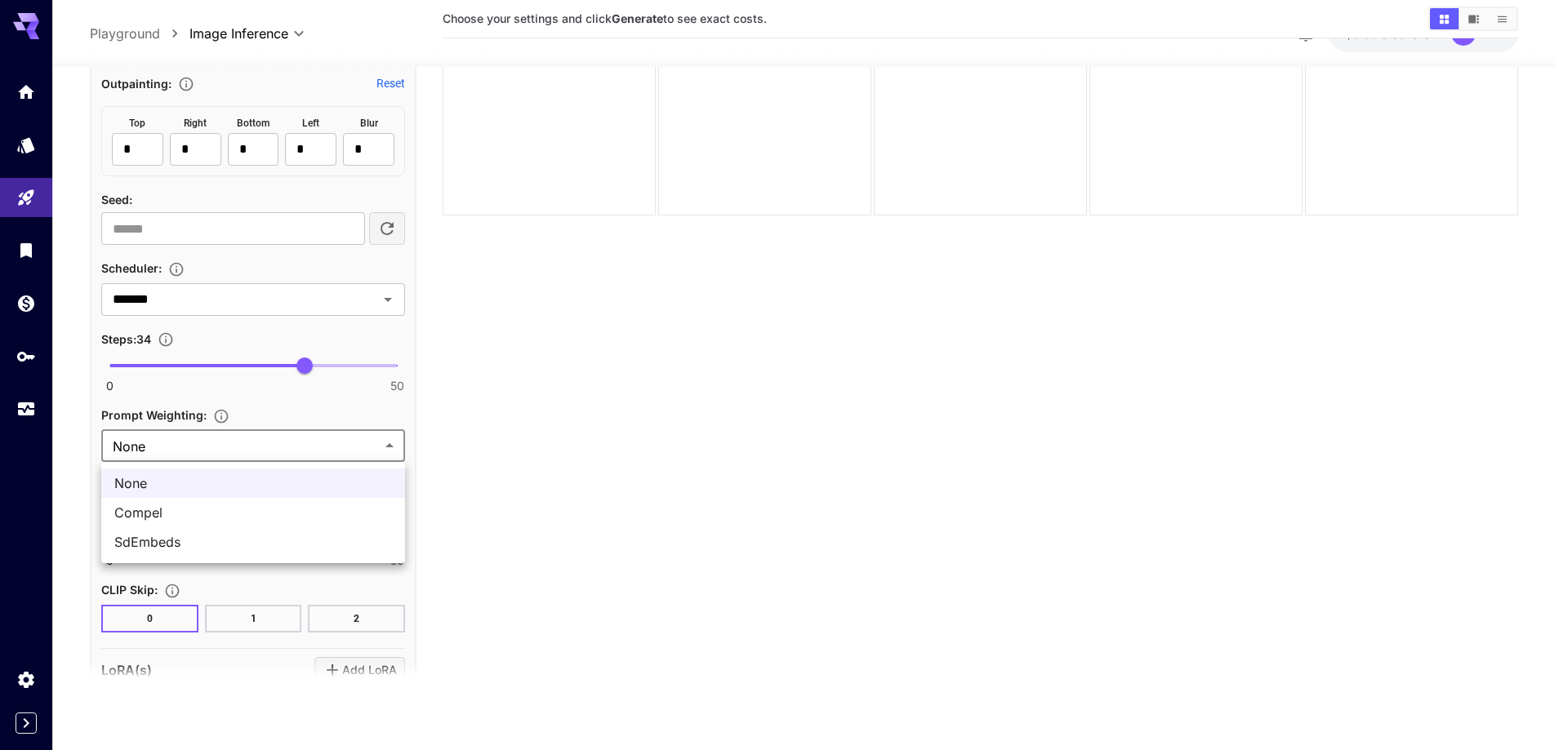
click at [246, 548] on span "SdEmbeds" at bounding box center [253, 541] width 278 height 20
type input "********"
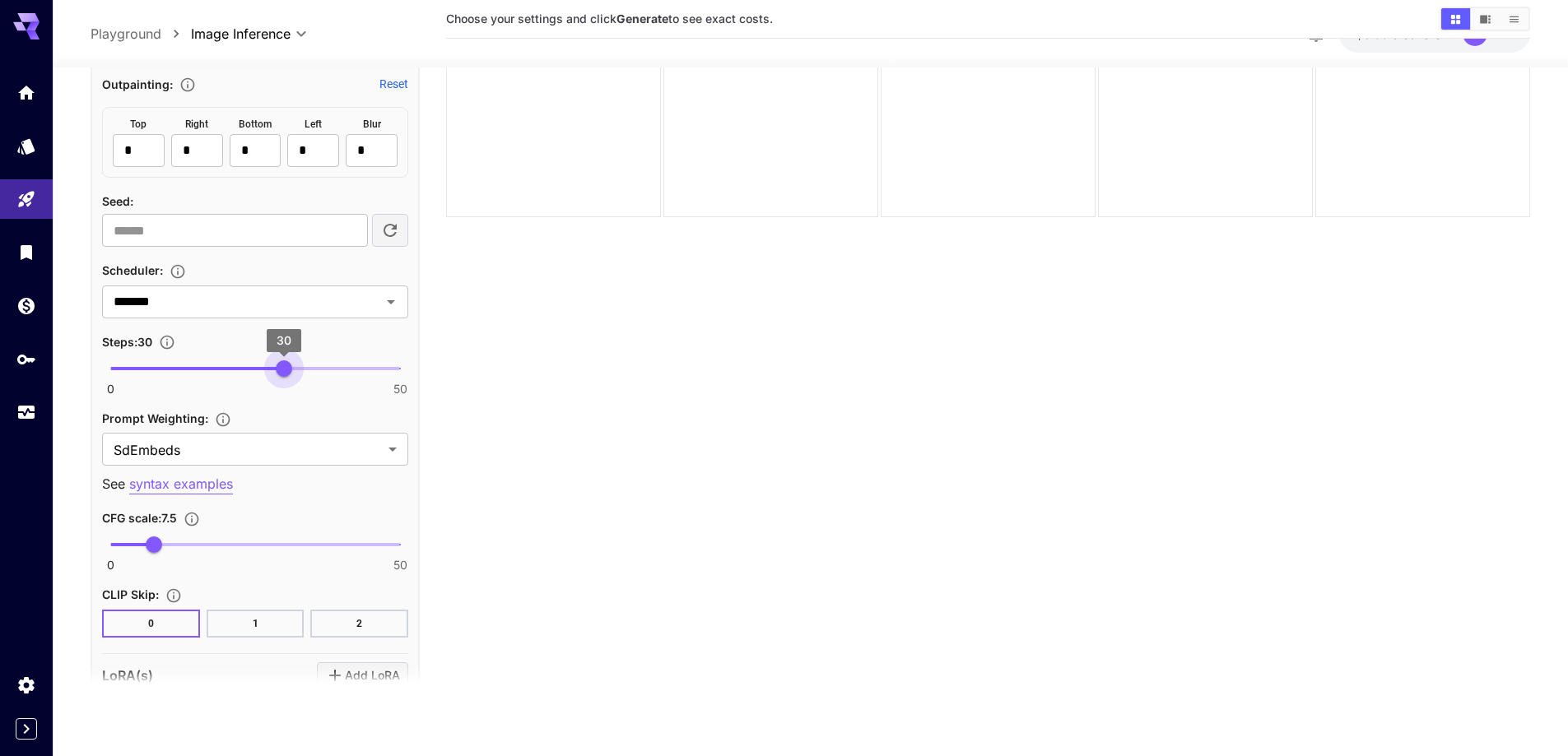
type input "**"
drag, startPoint x: 305, startPoint y: 356, endPoint x: 281, endPoint y: 369, distance: 27.3
click at [281, 369] on span "29" at bounding box center [278, 368] width 16 height 16
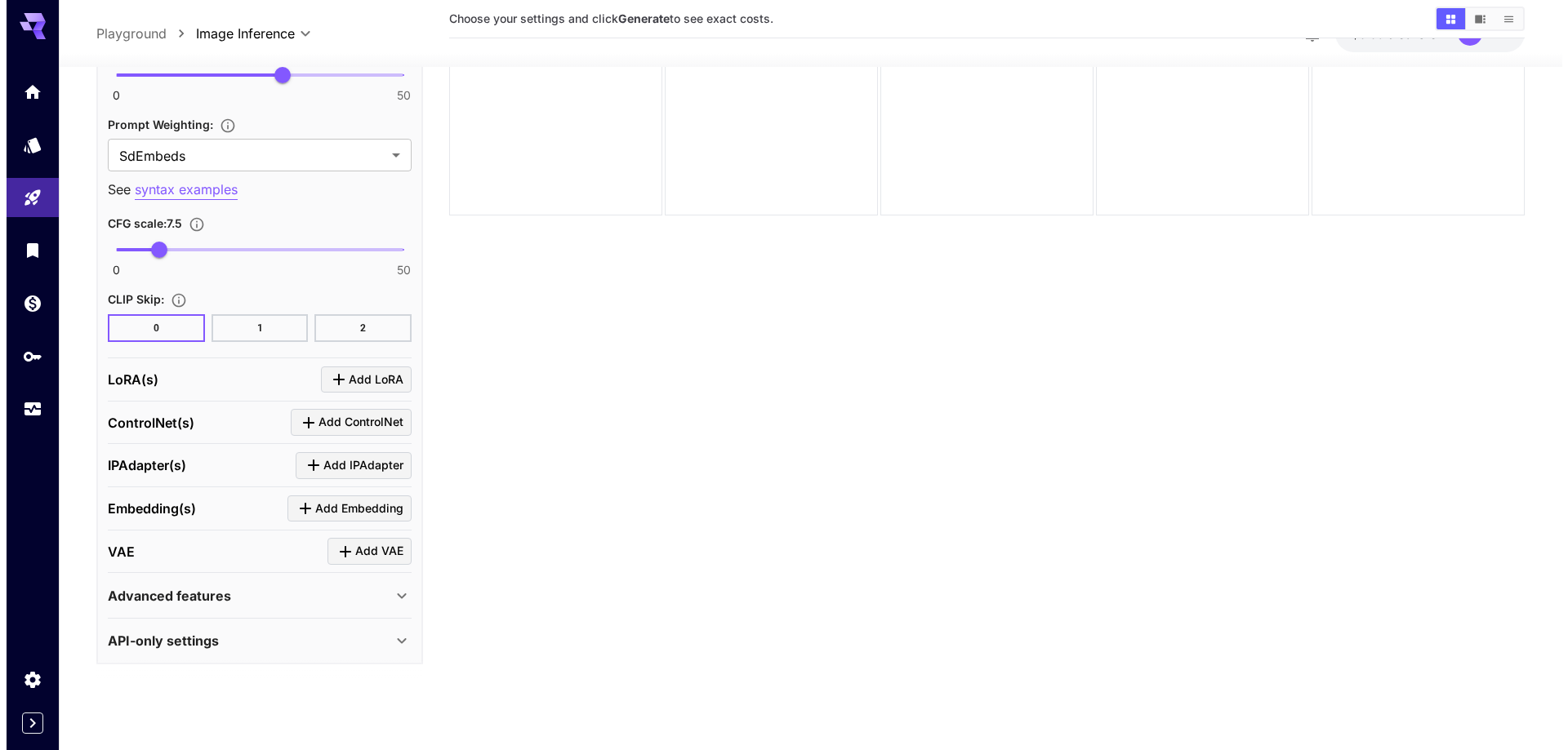
scroll to position [2931, 0]
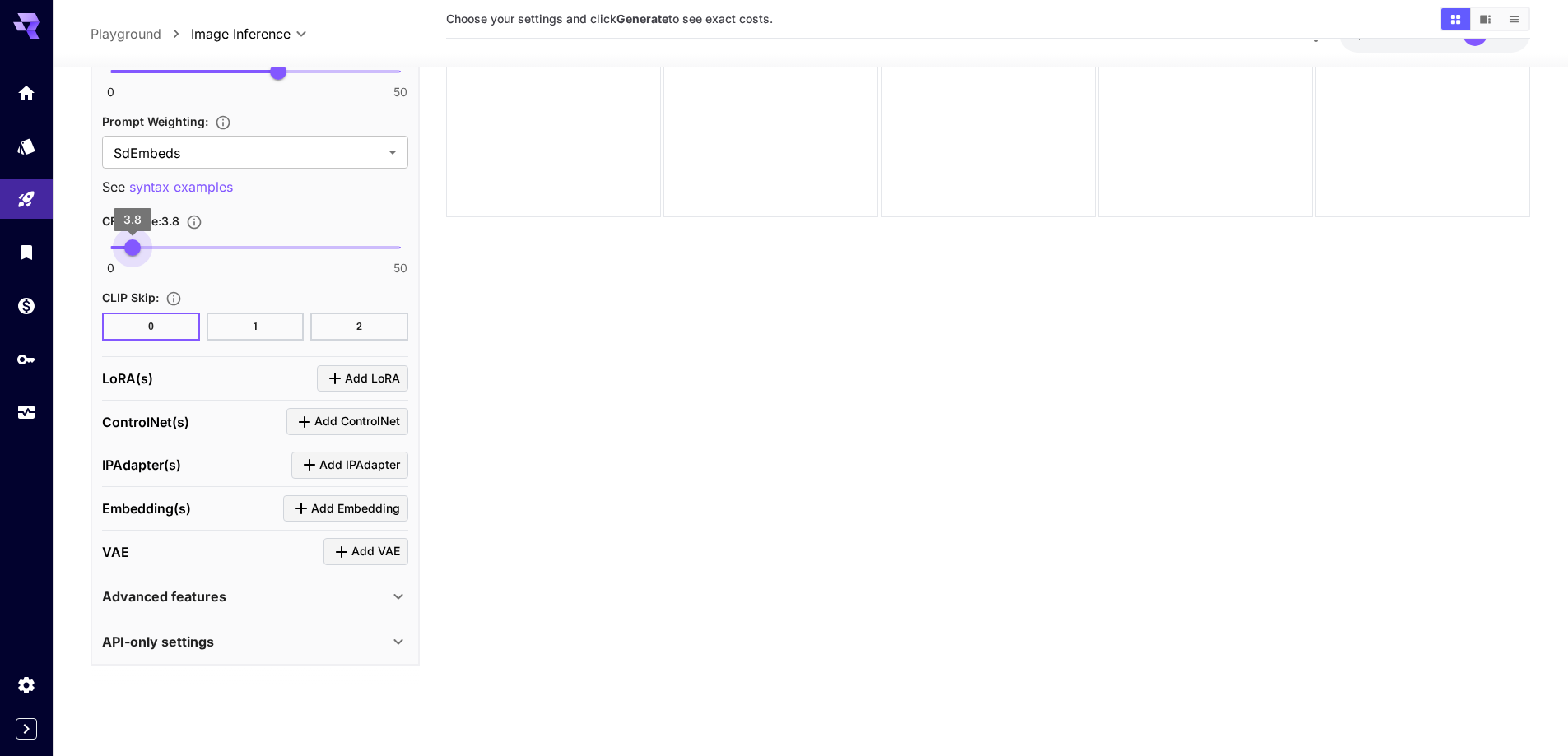
type input "***"
click at [133, 248] on span "3.8" at bounding box center [132, 247] width 16 height 16
click at [344, 379] on icon "Click to add LoRA" at bounding box center [334, 378] width 20 height 20
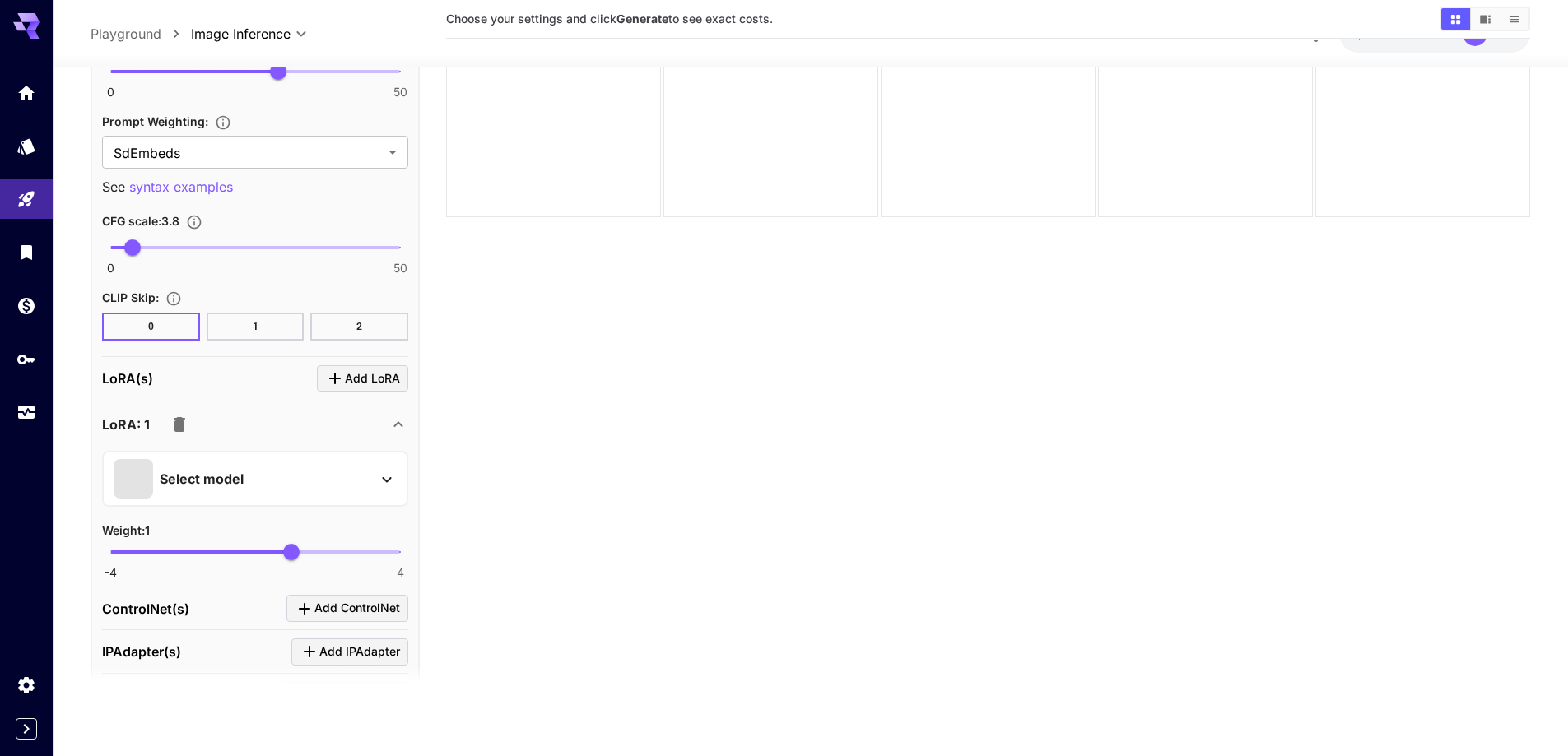
click at [291, 478] on div "Select model" at bounding box center [242, 479] width 257 height 39
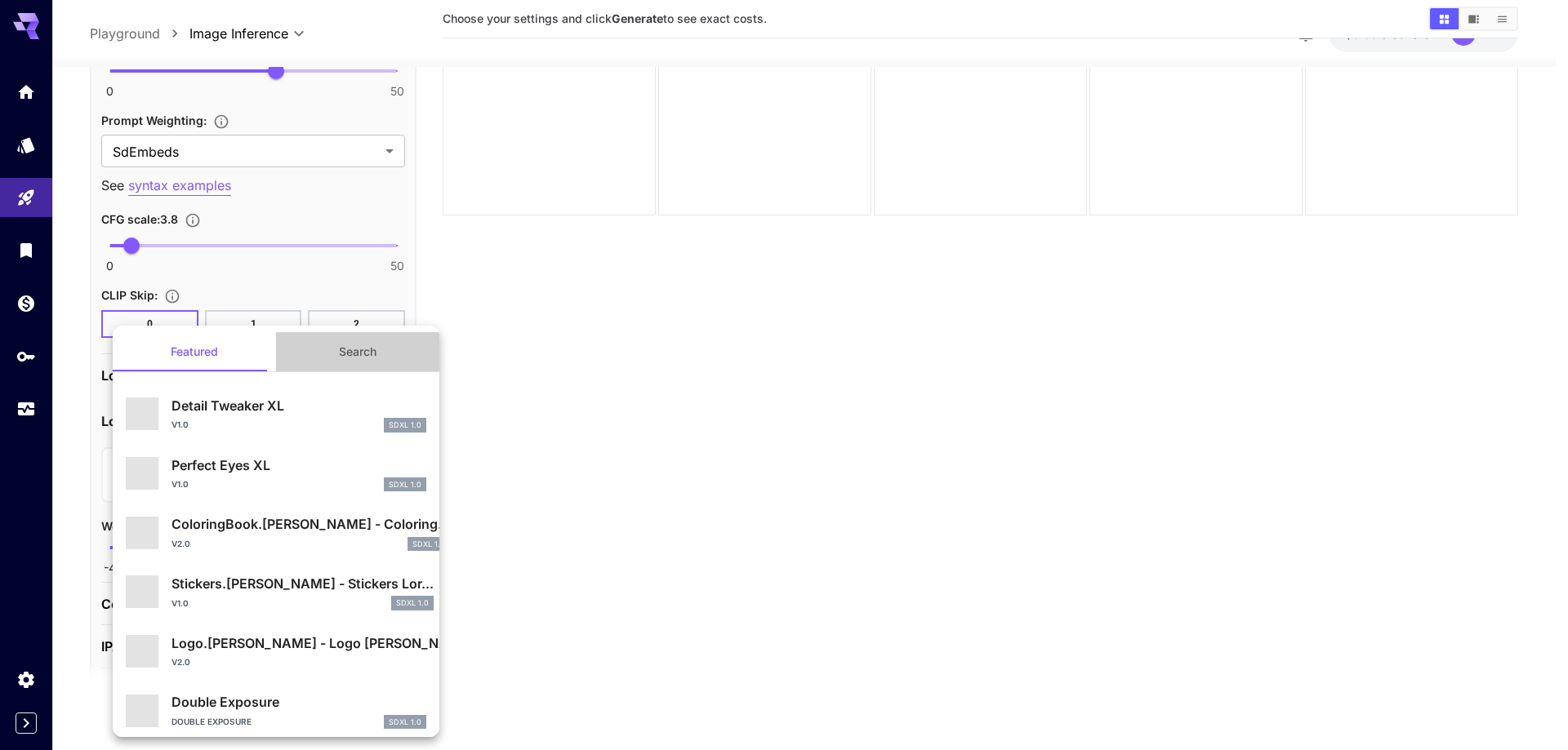
click at [361, 355] on button "Search" at bounding box center [357, 352] width 163 height 39
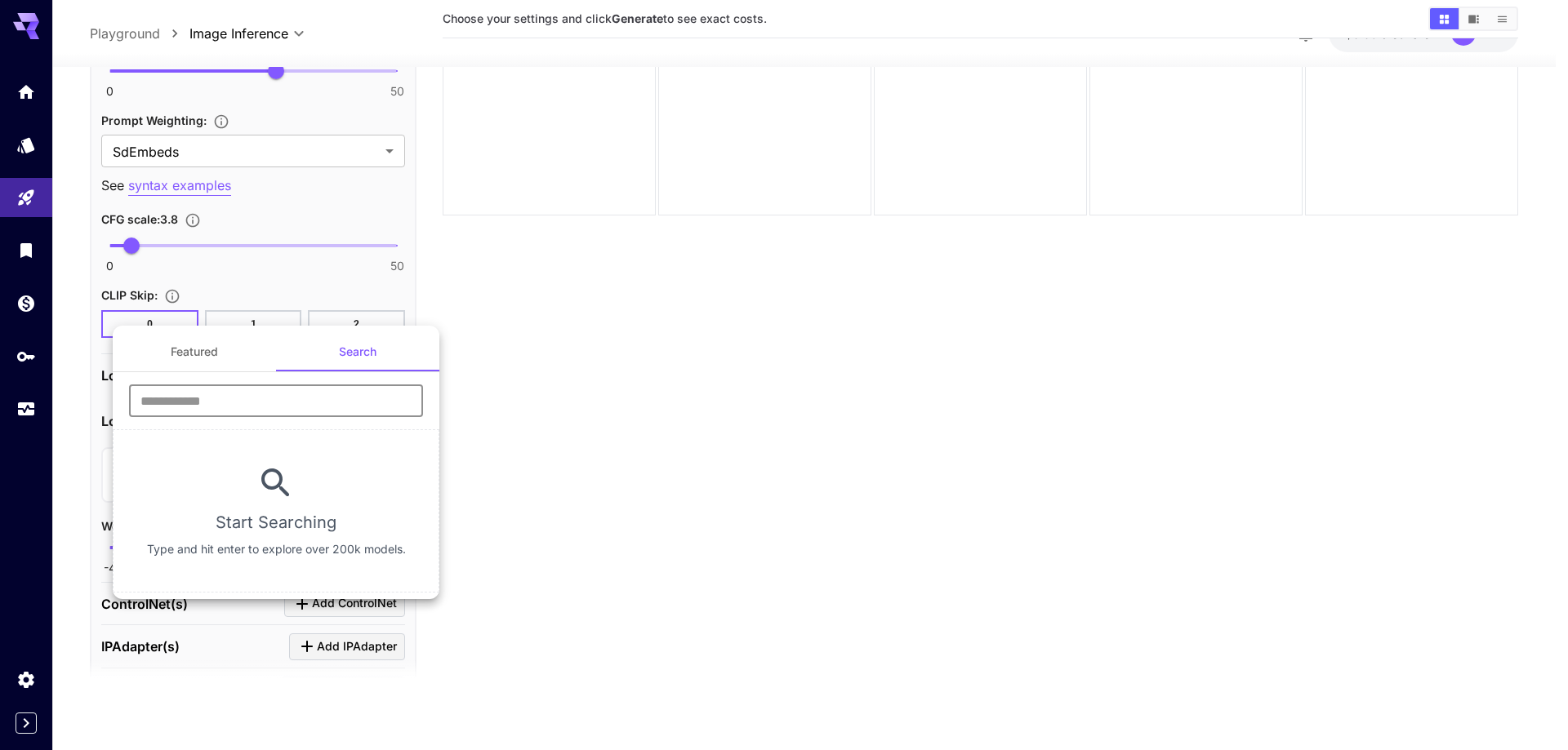
click at [314, 408] on input "text" at bounding box center [276, 400] width 294 height 32
type input "****"
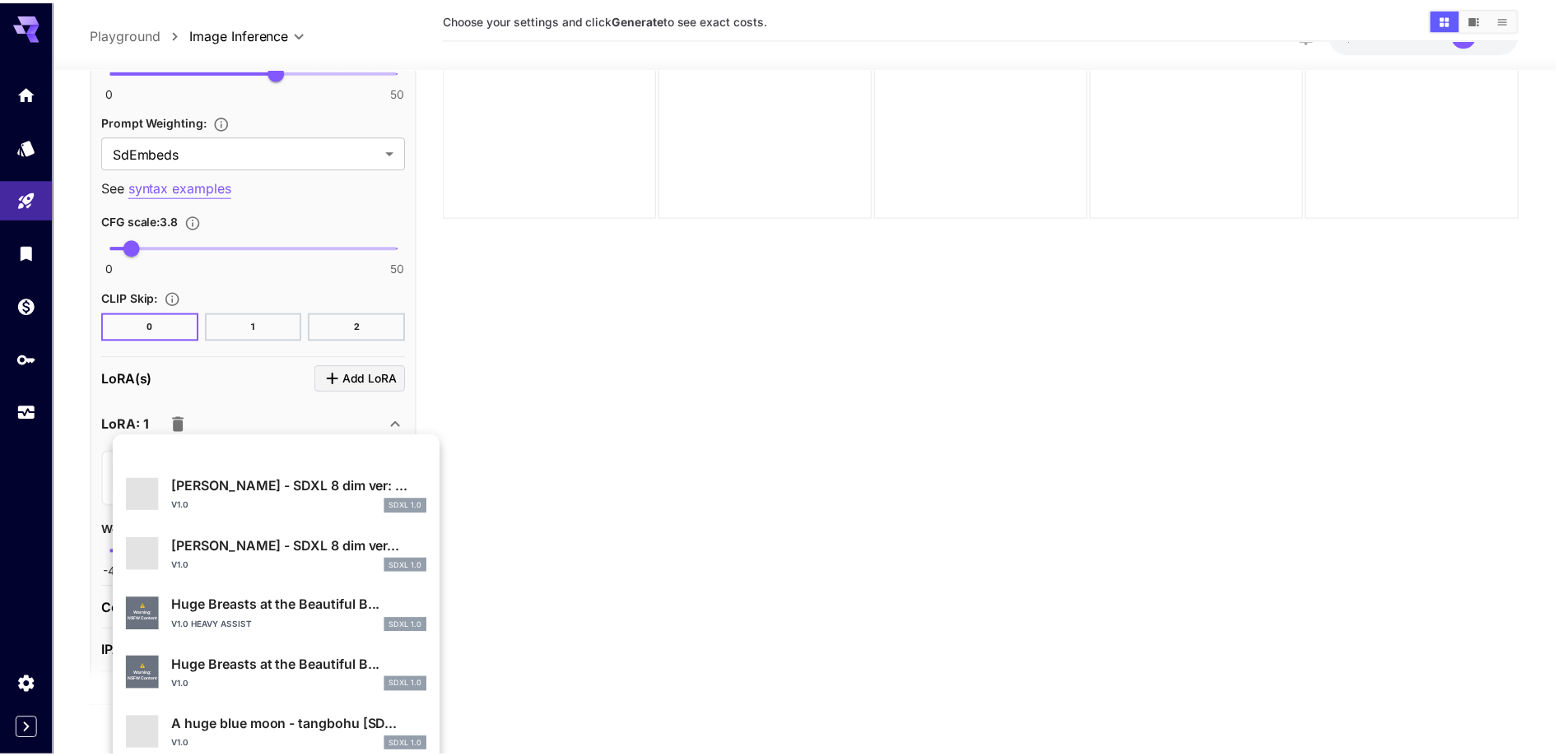
scroll to position [493, 0]
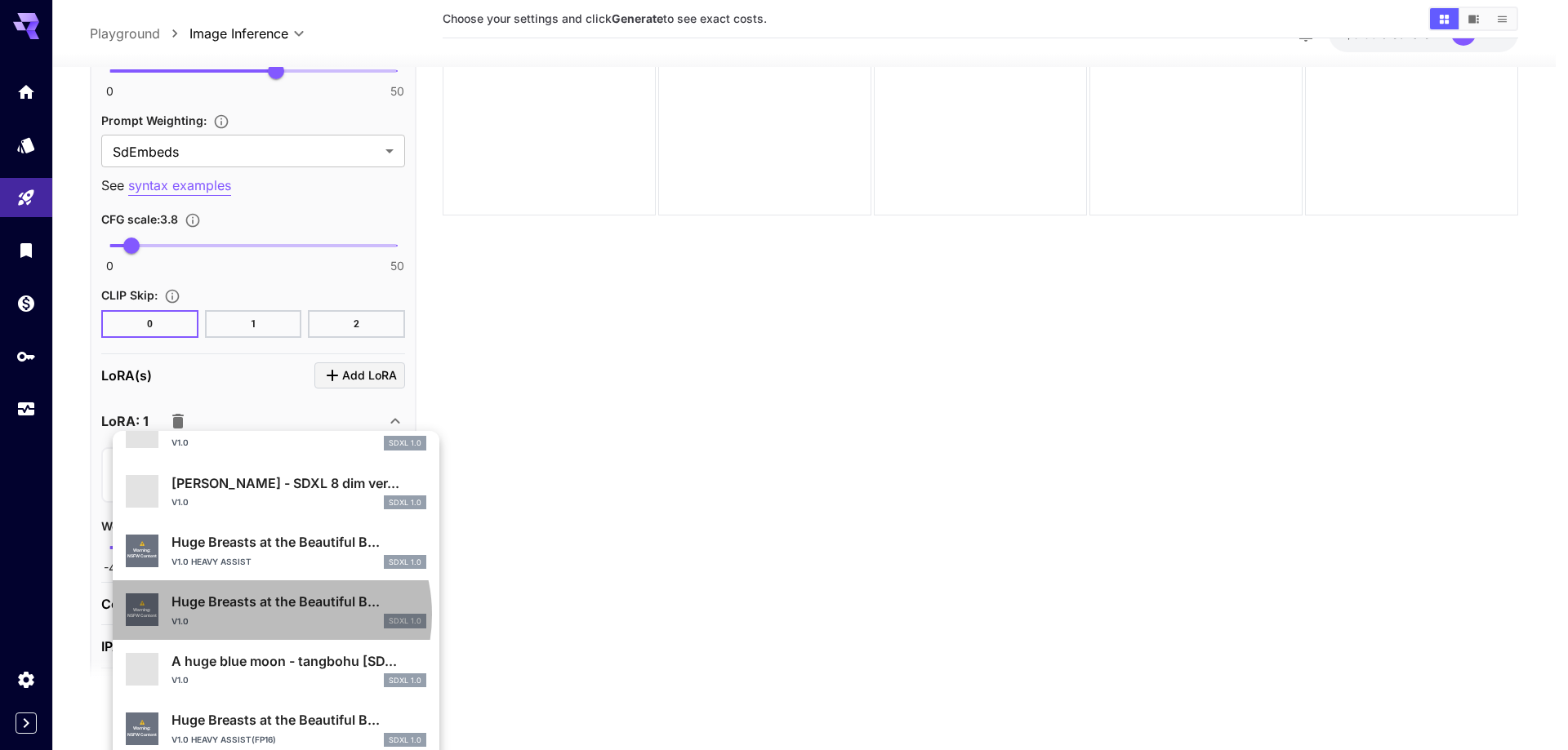
click at [268, 614] on div "v1.0 SDXL 1.0" at bounding box center [299, 620] width 255 height 14
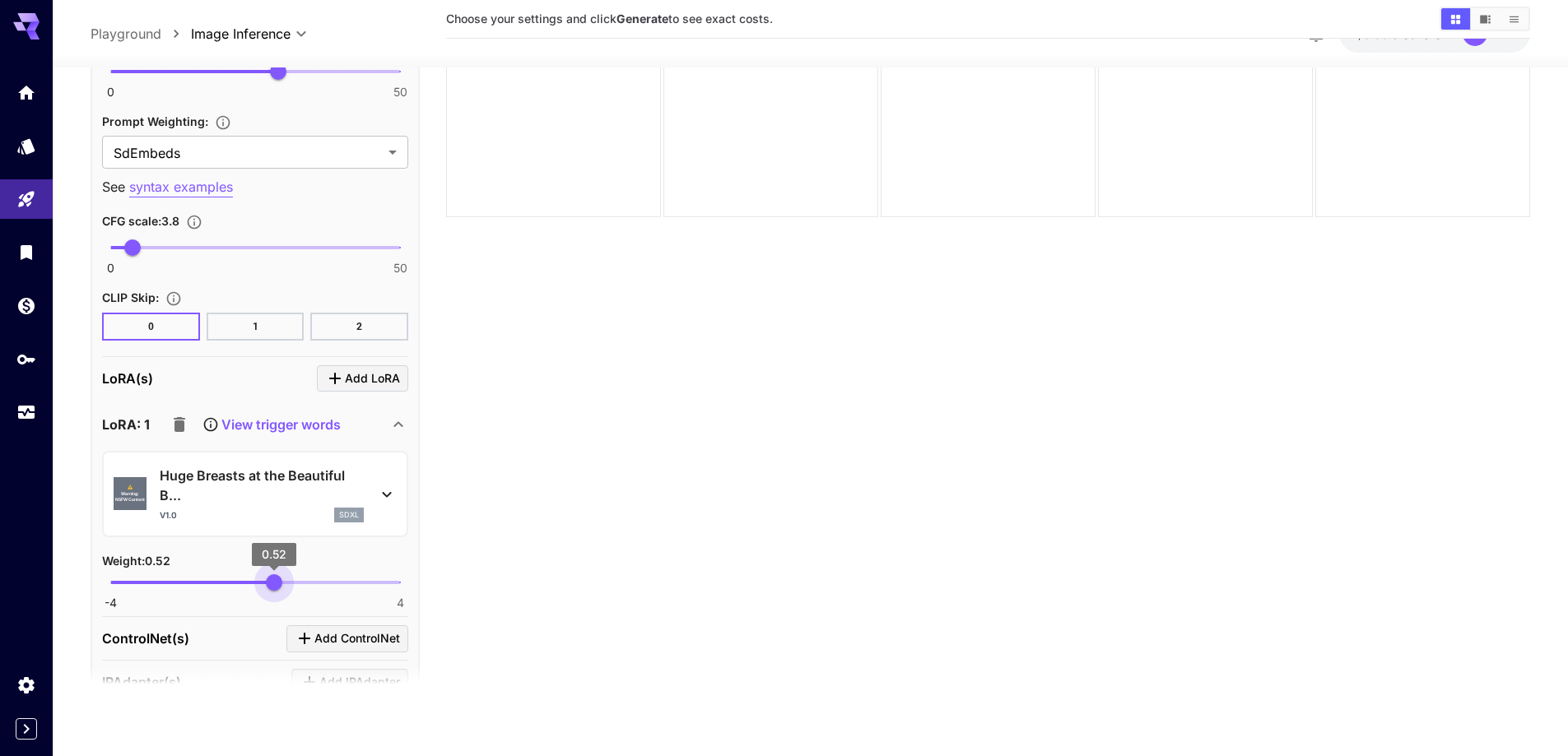
type input "****"
drag, startPoint x: 287, startPoint y: 582, endPoint x: 276, endPoint y: 585, distance: 11.4
click at [276, 585] on span "0.59" at bounding box center [276, 582] width 16 height 16
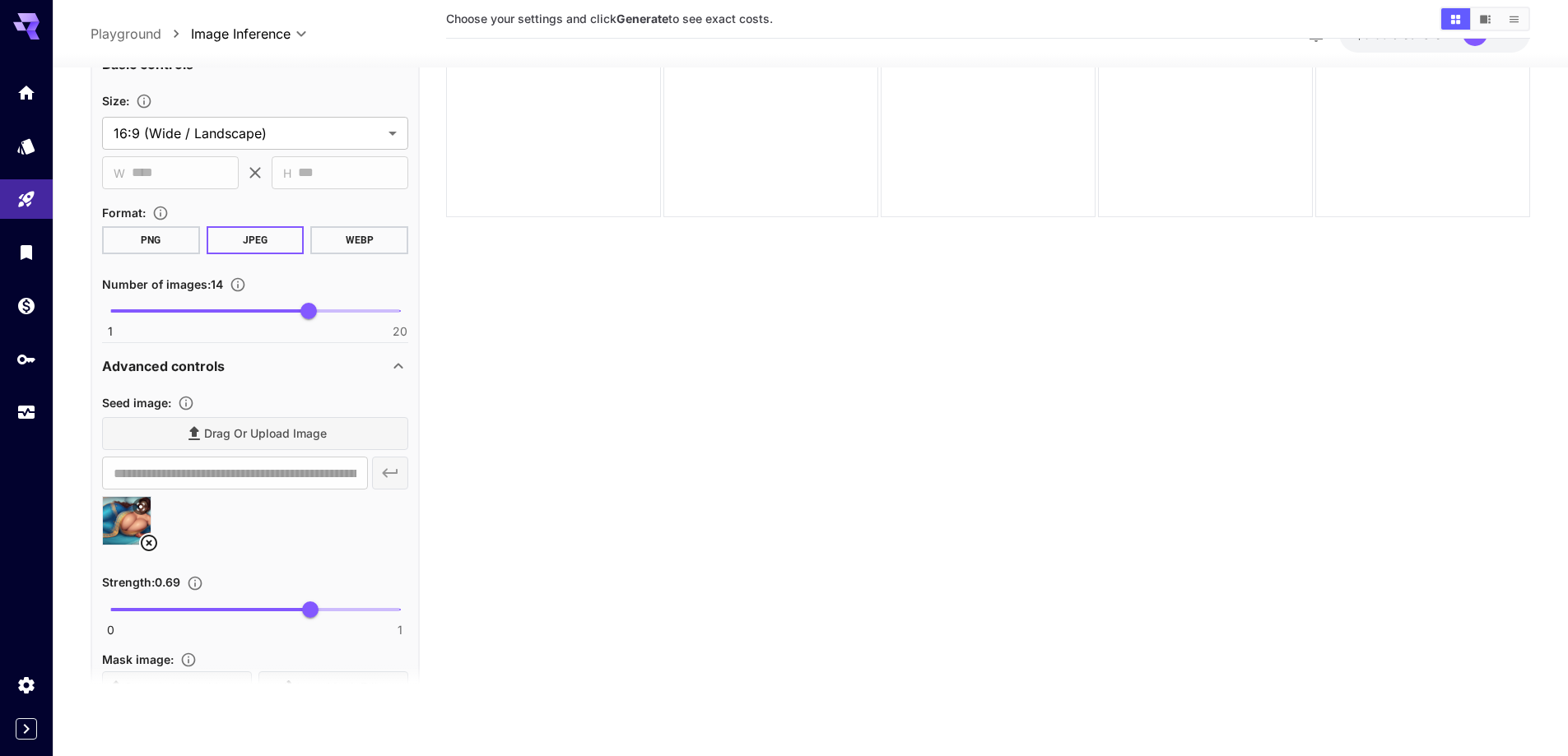
scroll to position [1638, 0]
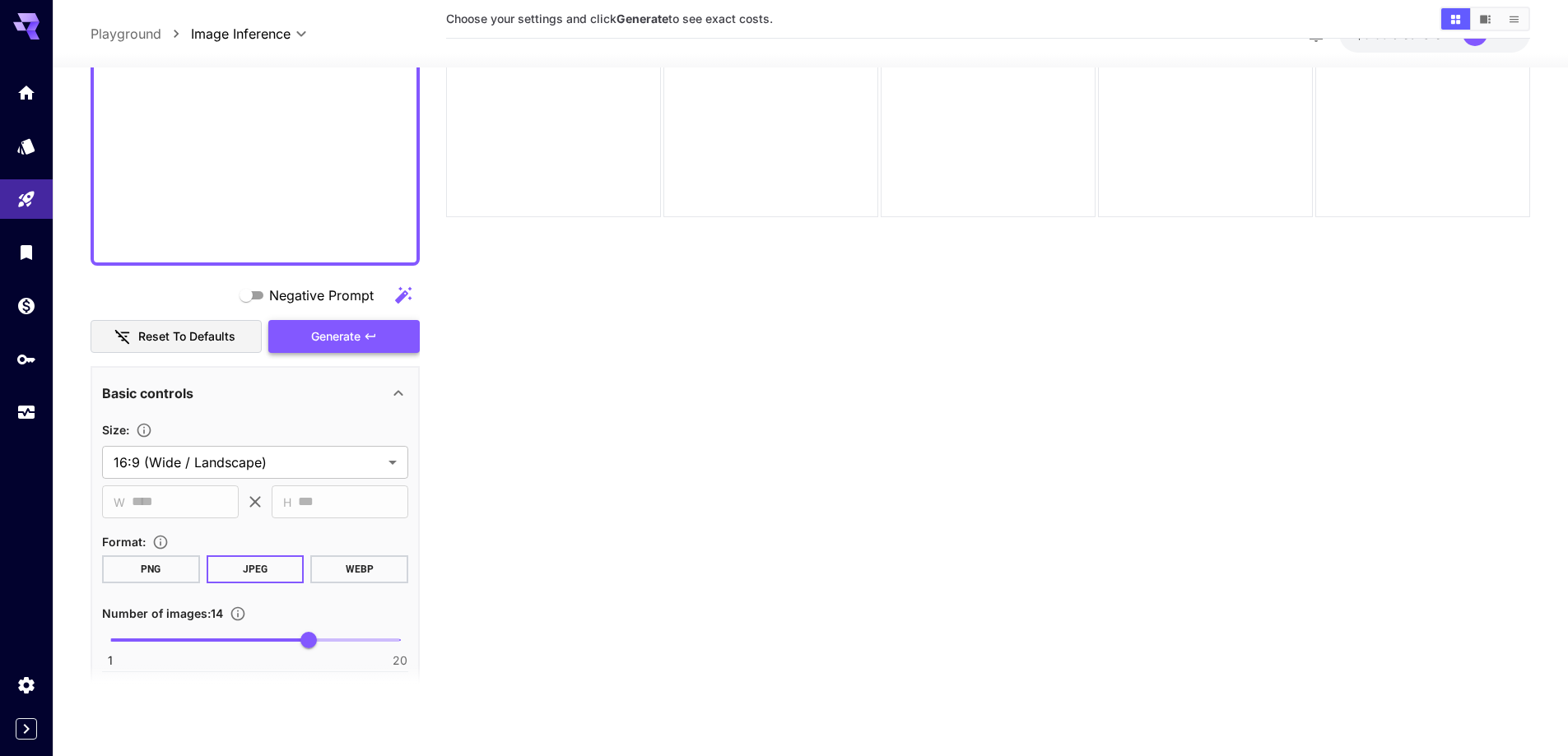
click at [323, 327] on span "Generate" at bounding box center [336, 337] width 50 height 21
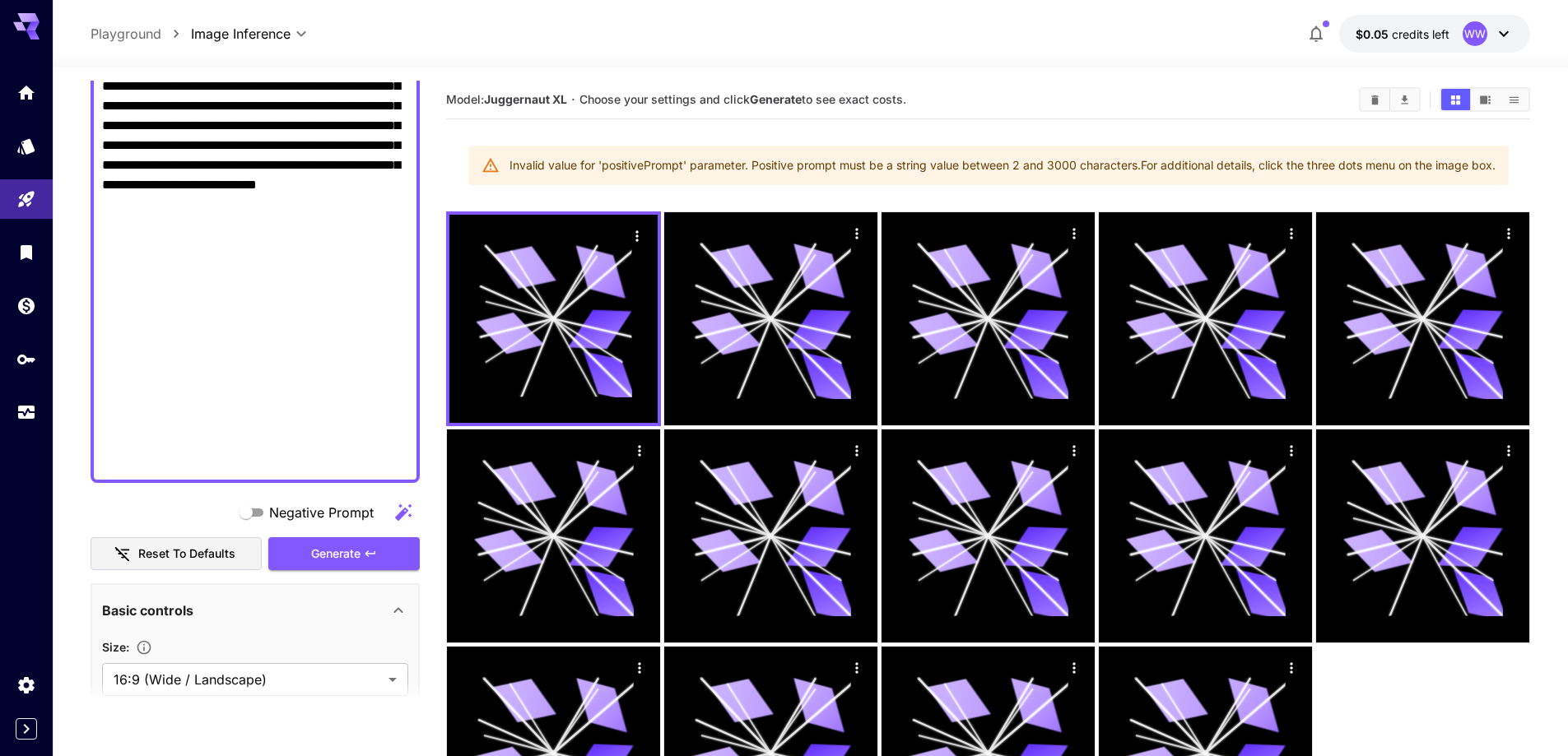
scroll to position [1391, 0]
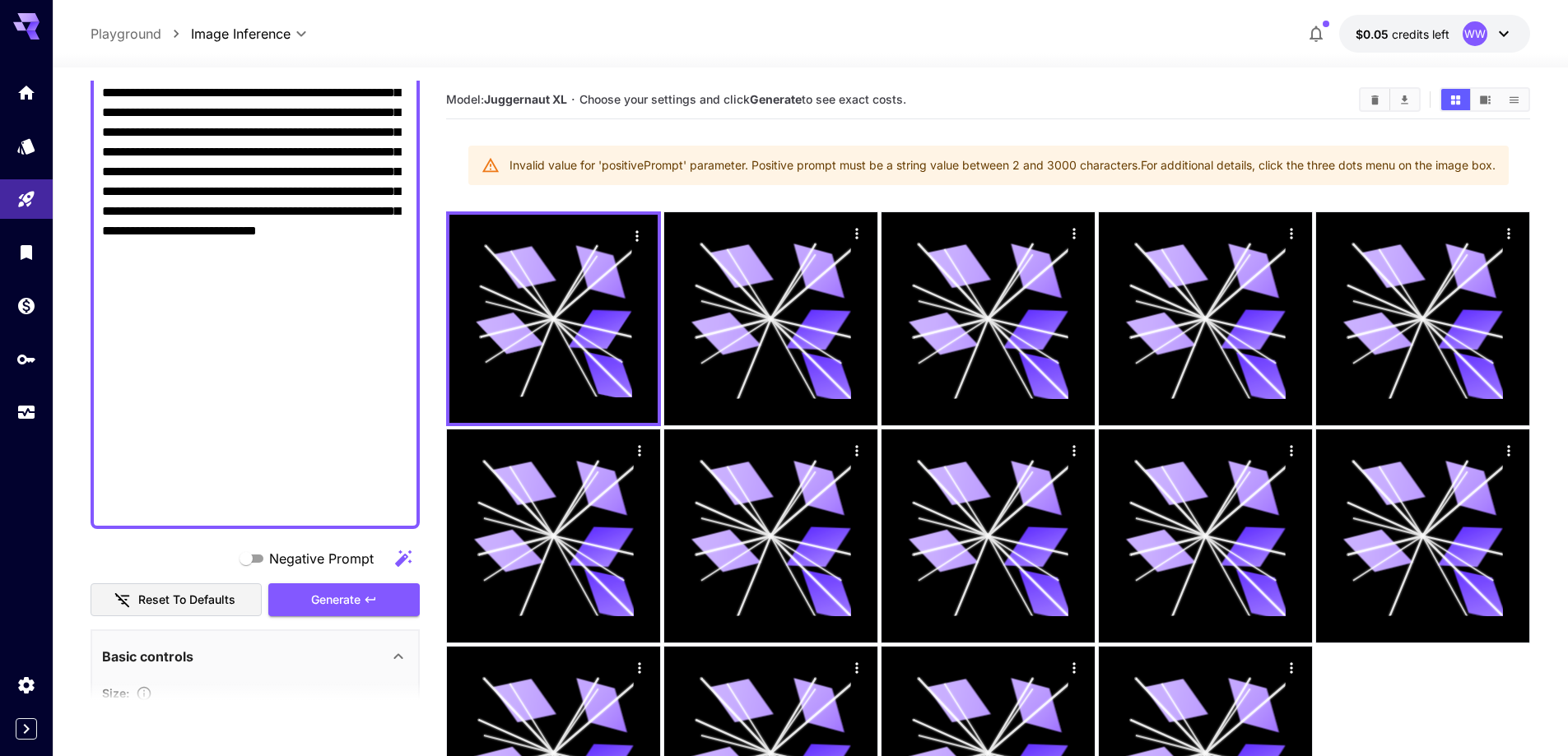
drag, startPoint x: 104, startPoint y: 271, endPoint x: 273, endPoint y: 507, distance: 290.3
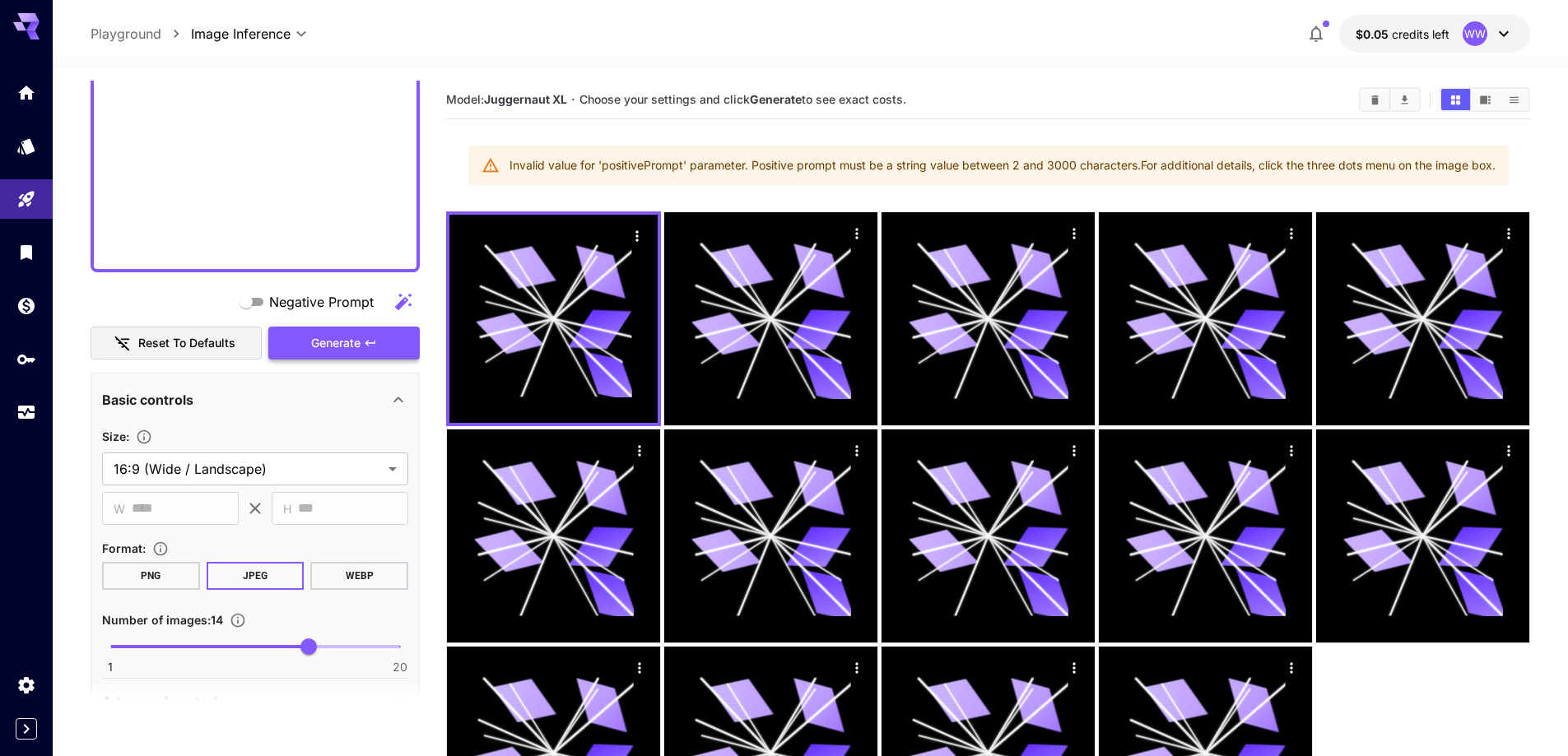
click at [376, 346] on icon "button" at bounding box center [370, 342] width 13 height 13
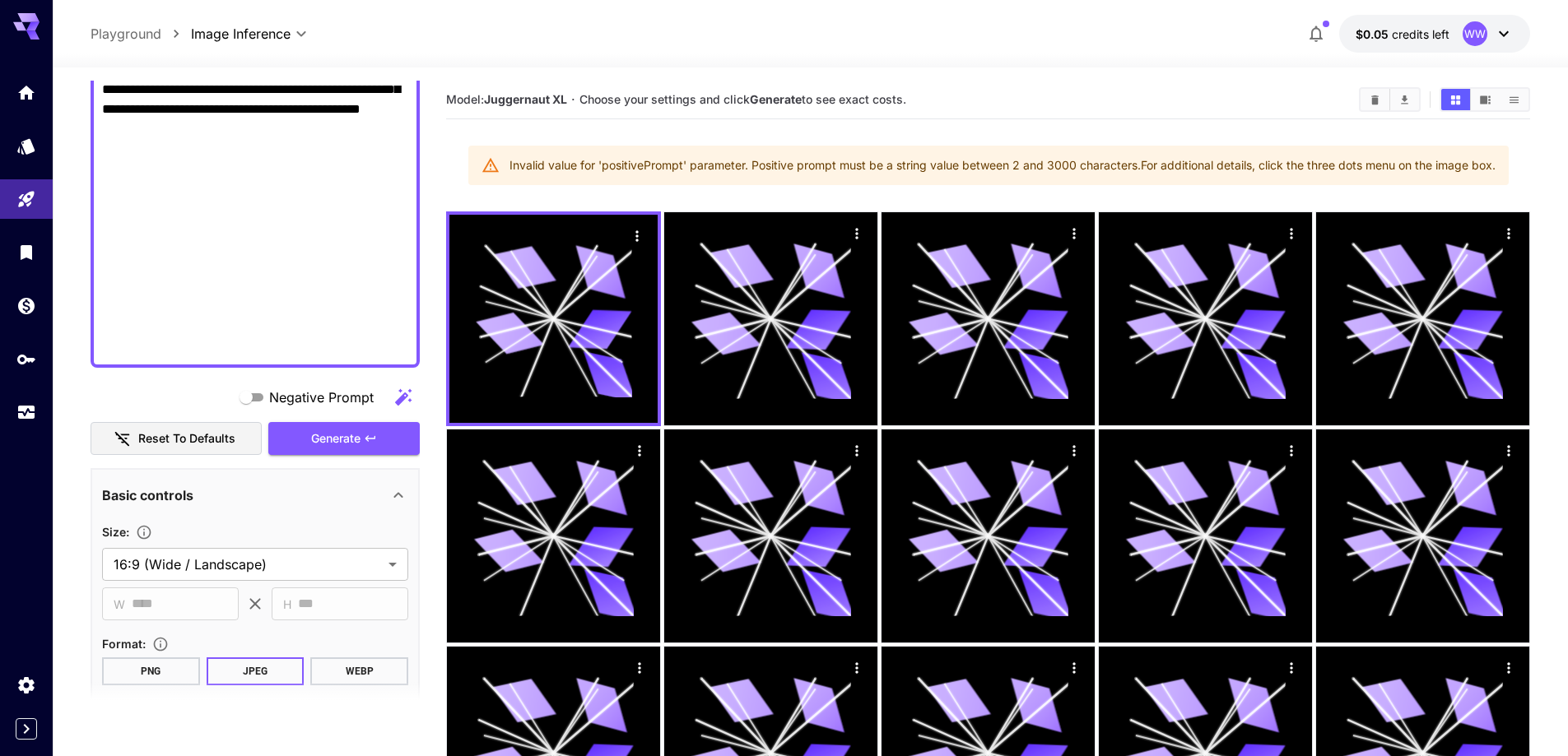
scroll to position [898, 0]
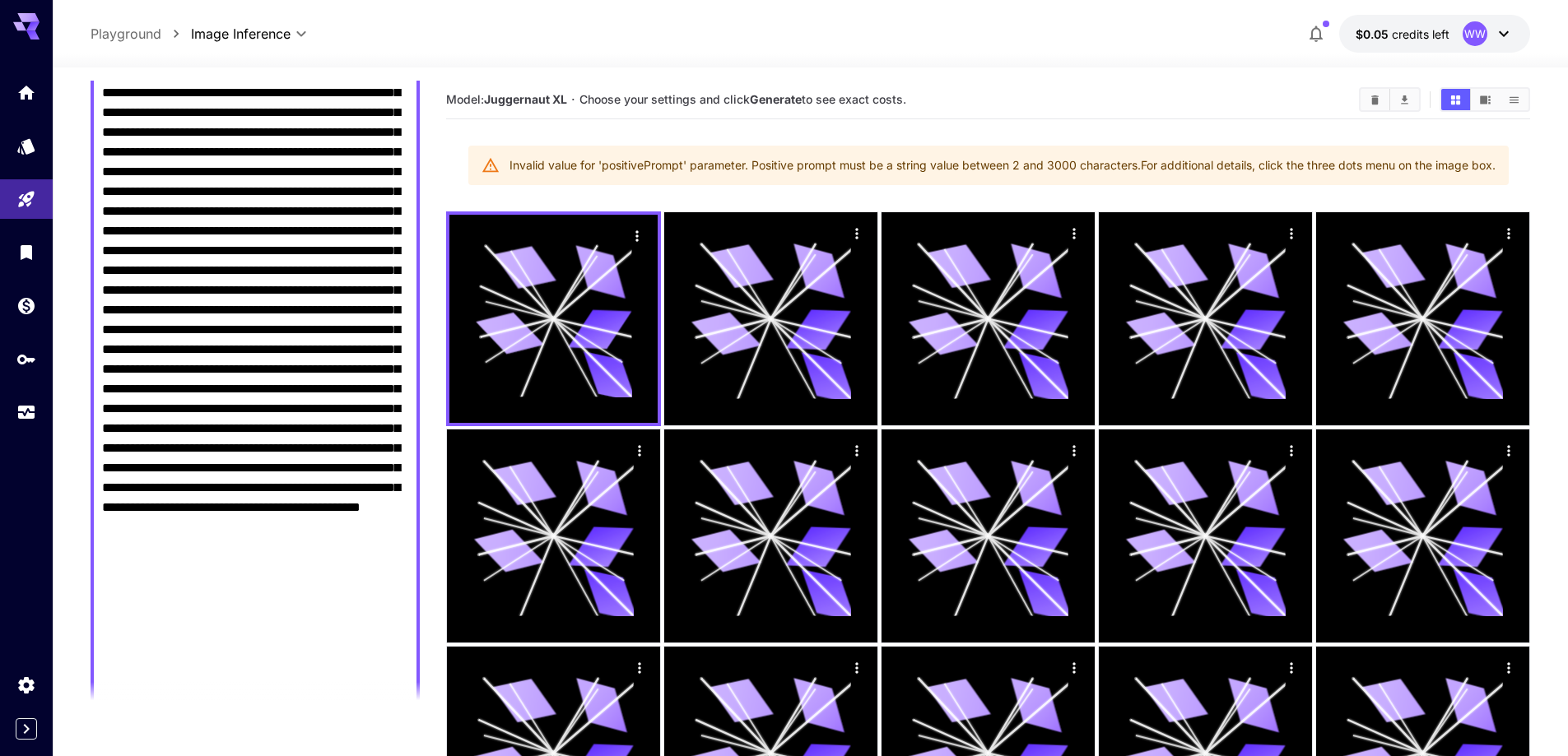
drag, startPoint x: 293, startPoint y: 488, endPoint x: 381, endPoint y: 706, distance: 235.1
click at [381, 706] on section "**********" at bounding box center [255, 401] width 329 height 642
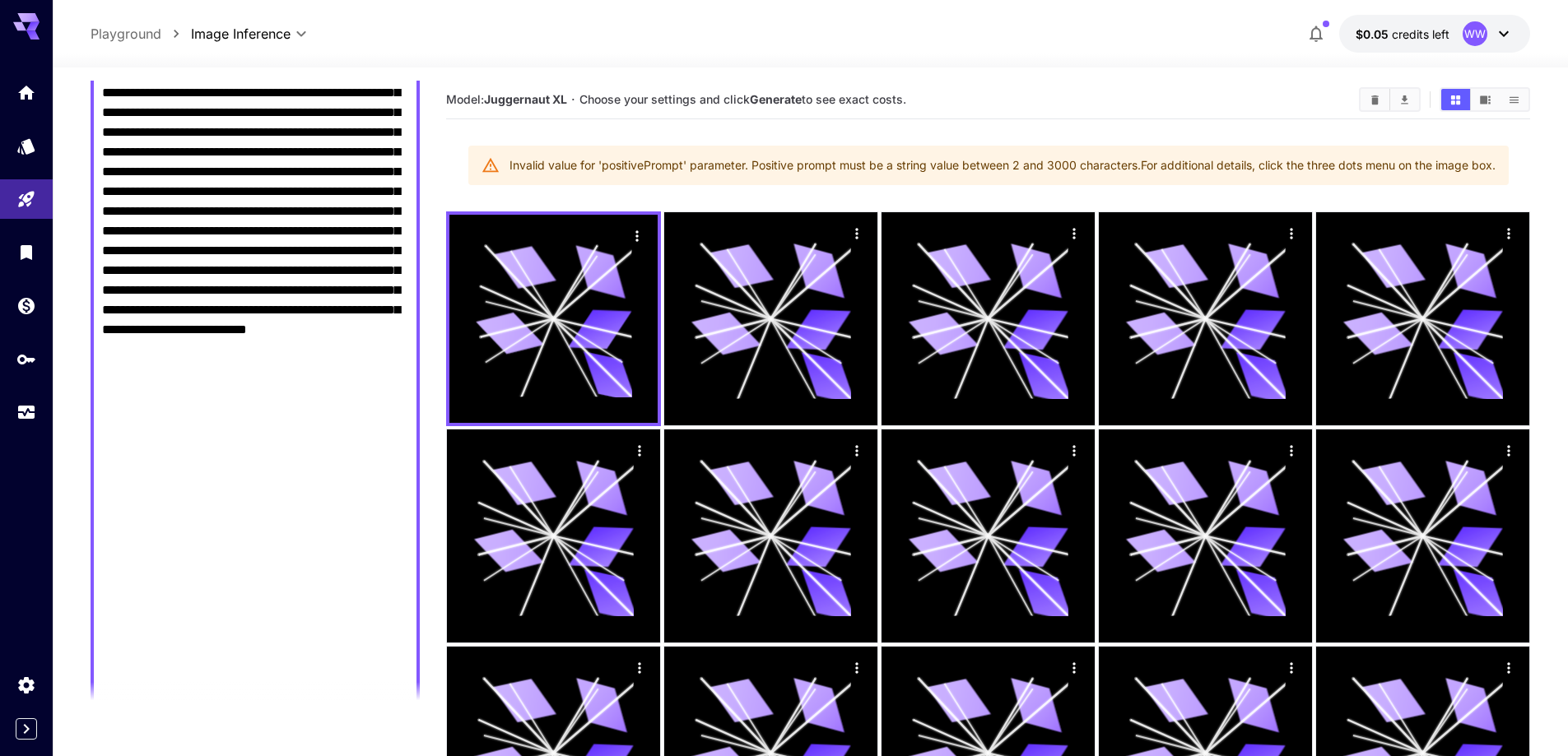
scroll to position [980, 0]
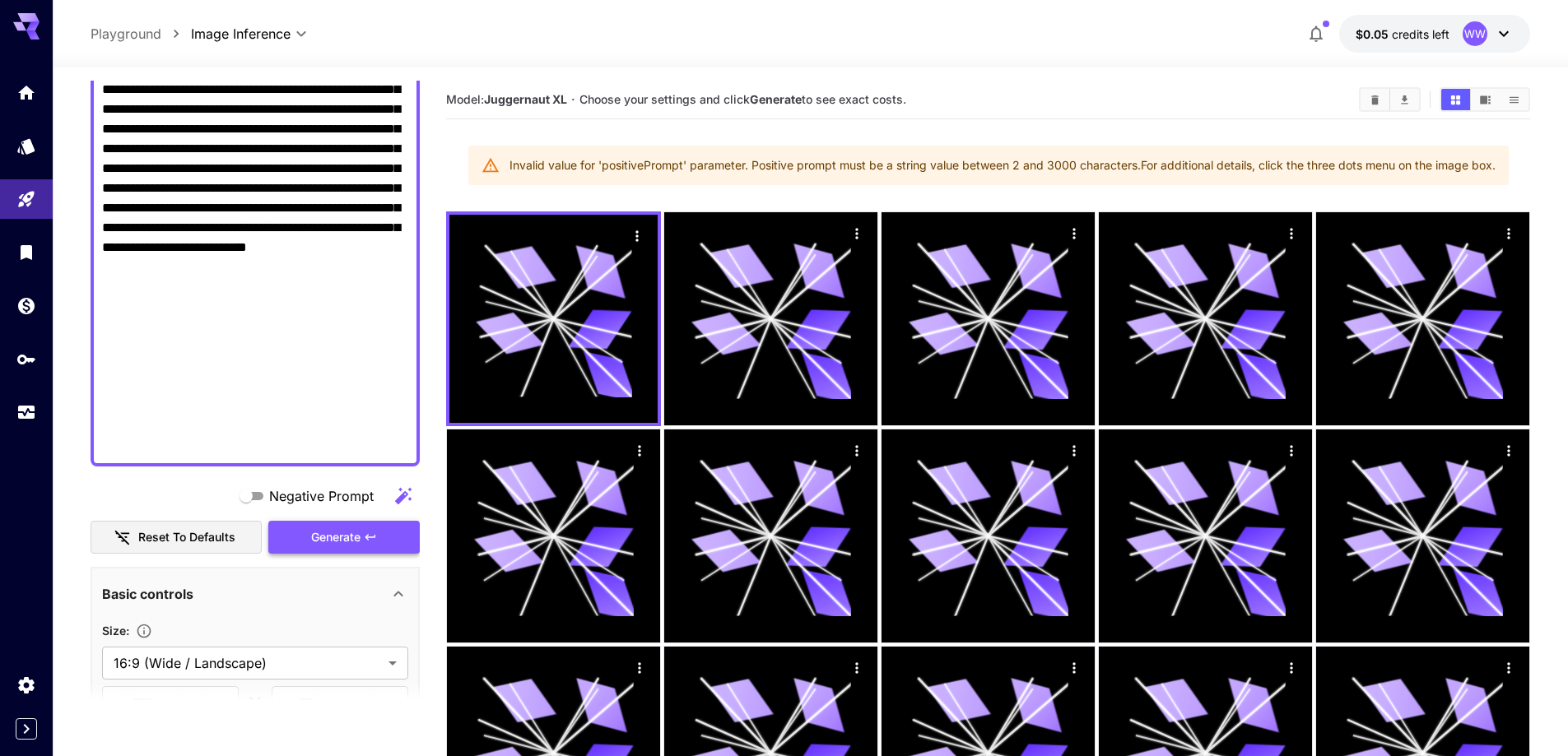
click at [324, 553] on button "Generate" at bounding box center [344, 537] width 151 height 33
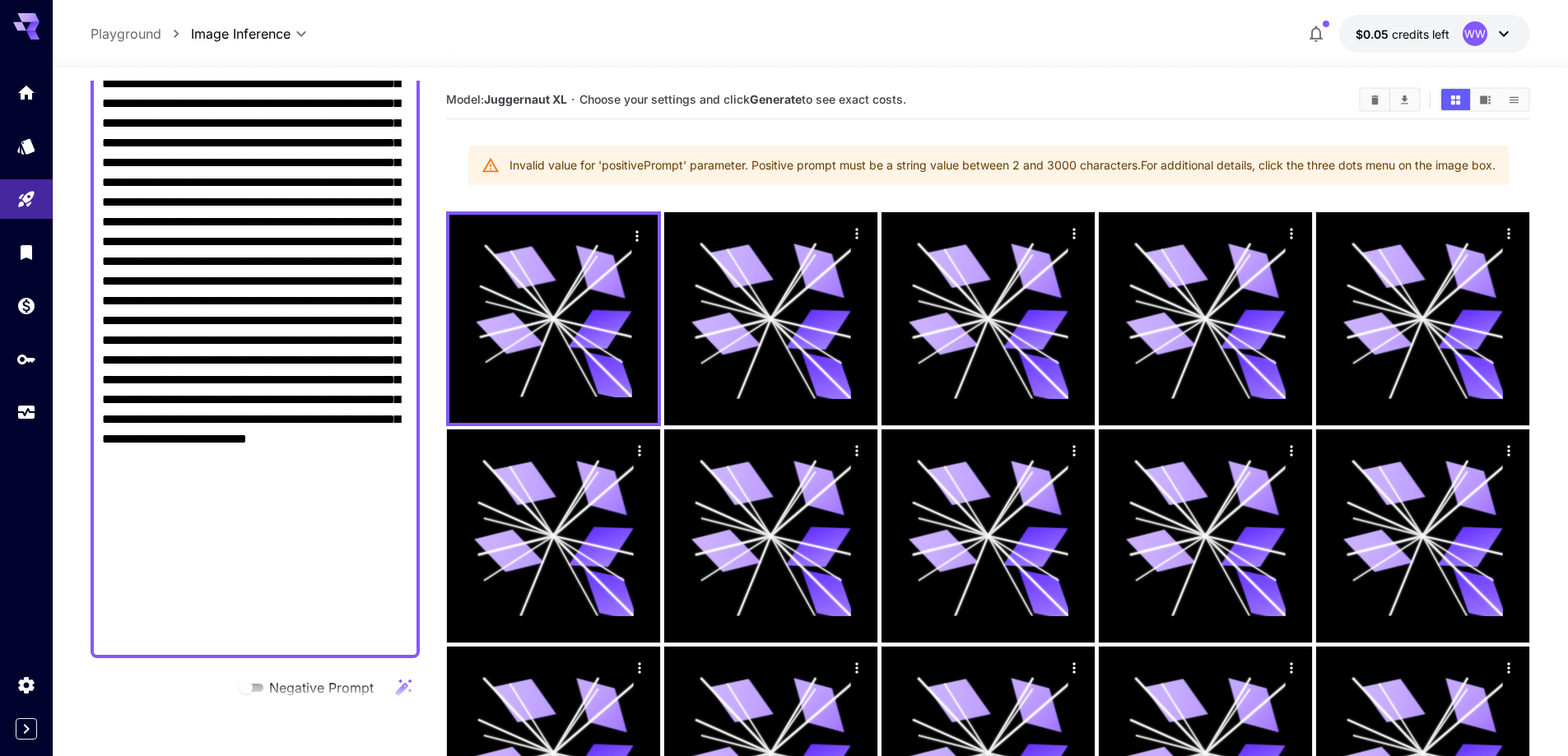
scroll to position [733, 0]
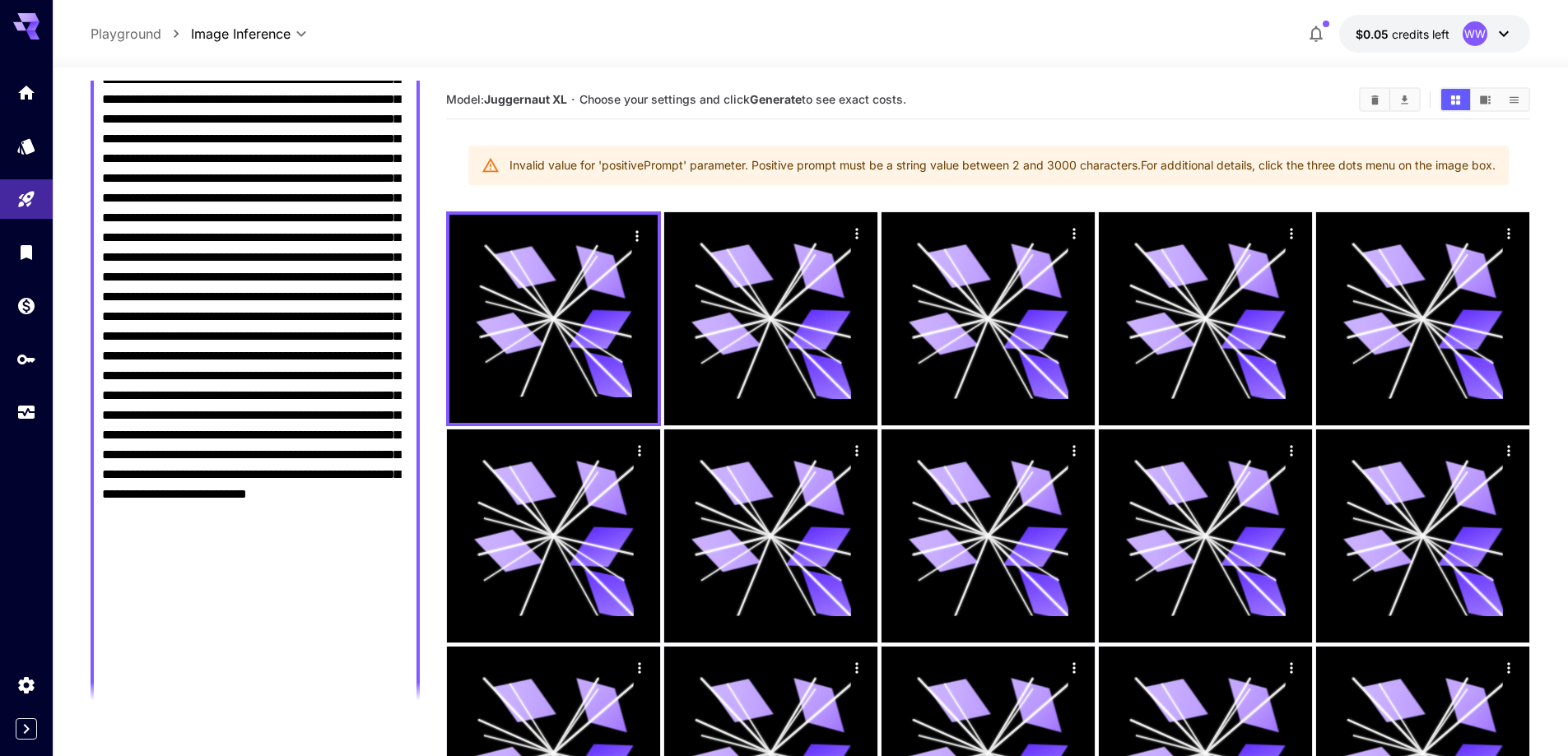
drag, startPoint x: 148, startPoint y: 481, endPoint x: 340, endPoint y: 699, distance: 290.5
click at [340, 699] on section "**********" at bounding box center [255, 401] width 329 height 642
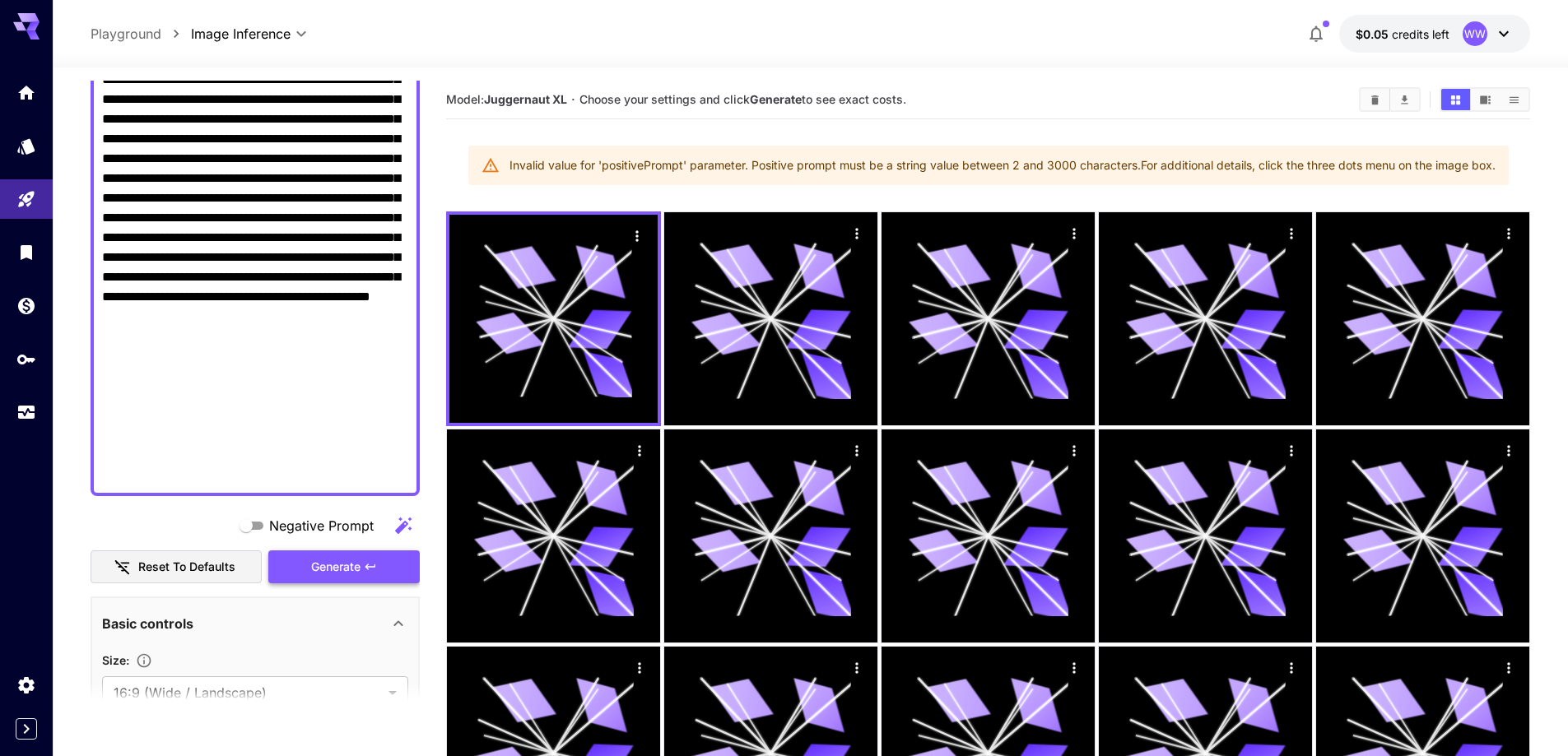
type textarea "**********"
click at [345, 573] on span "Generate" at bounding box center [336, 567] width 50 height 21
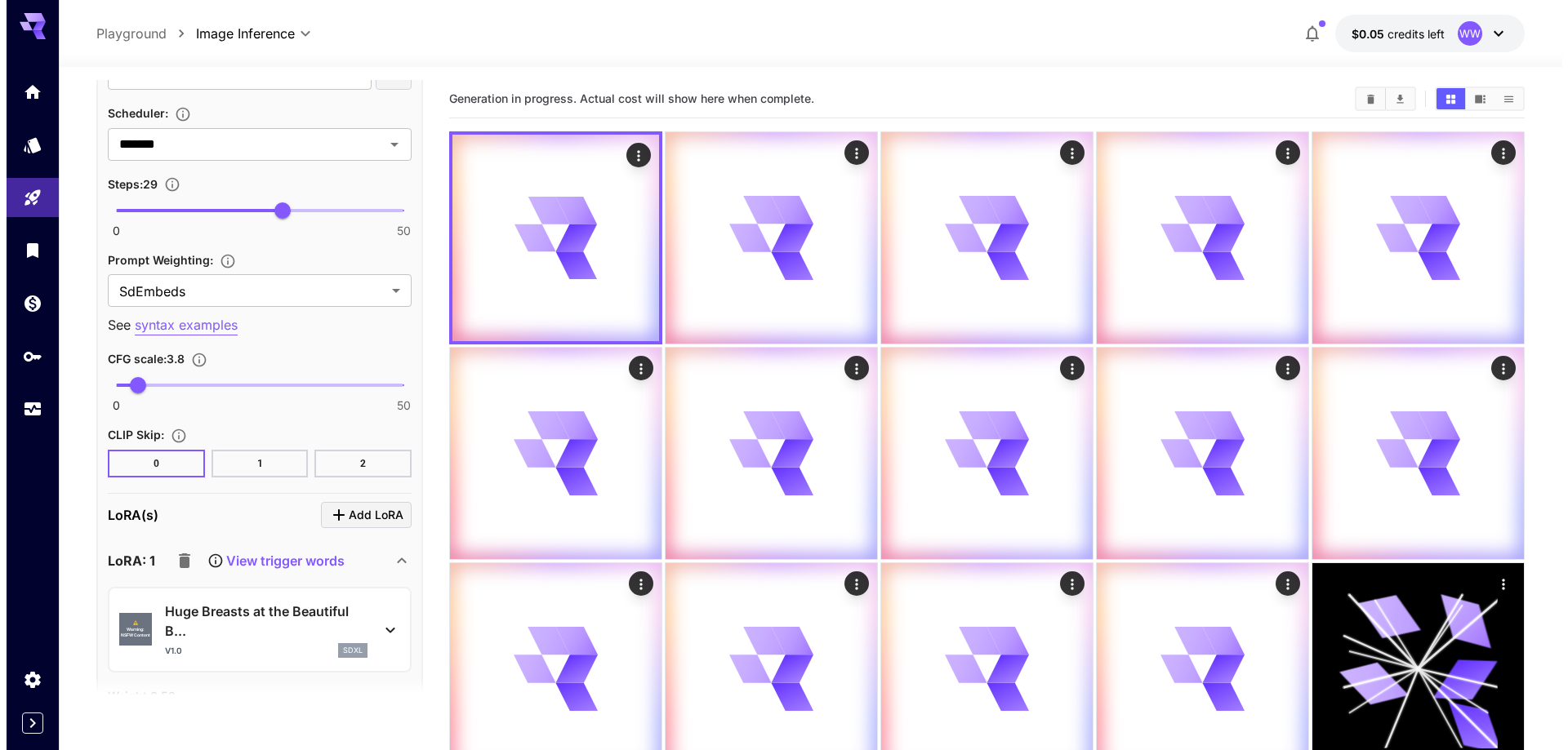
scroll to position [2286, 0]
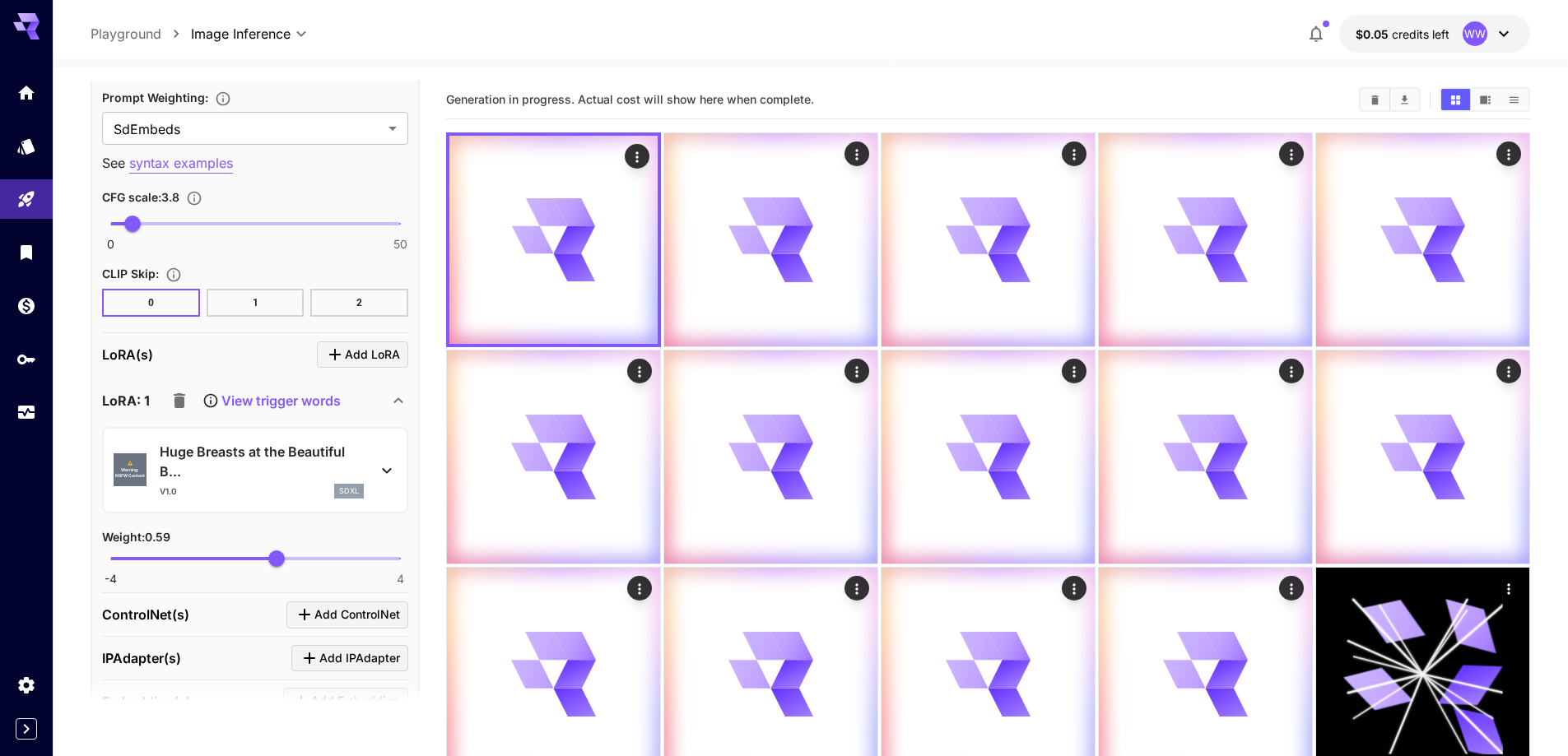
click at [247, 458] on p "Huge Breasts at the Beautiful B..." at bounding box center [262, 462] width 204 height 39
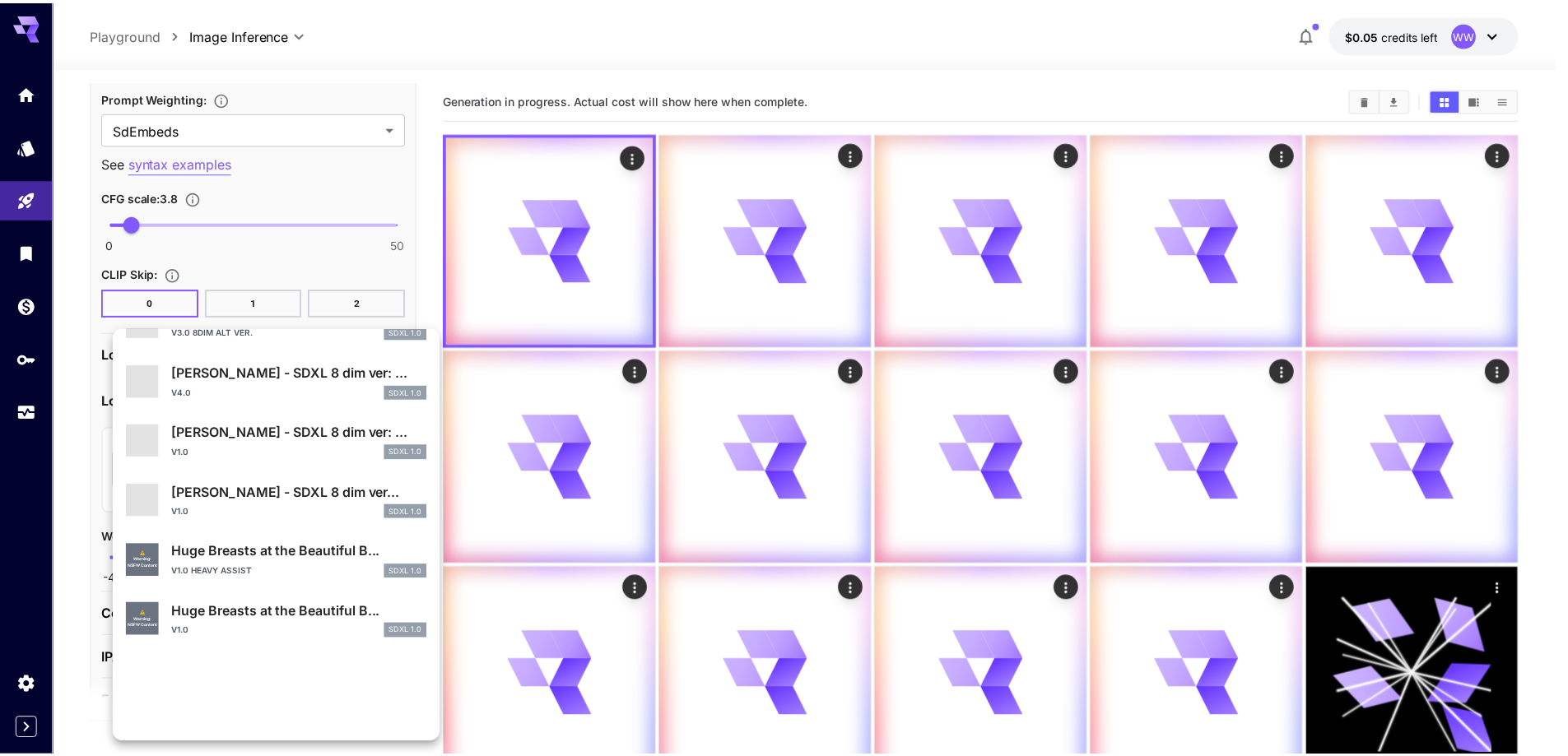
scroll to position [411, 0]
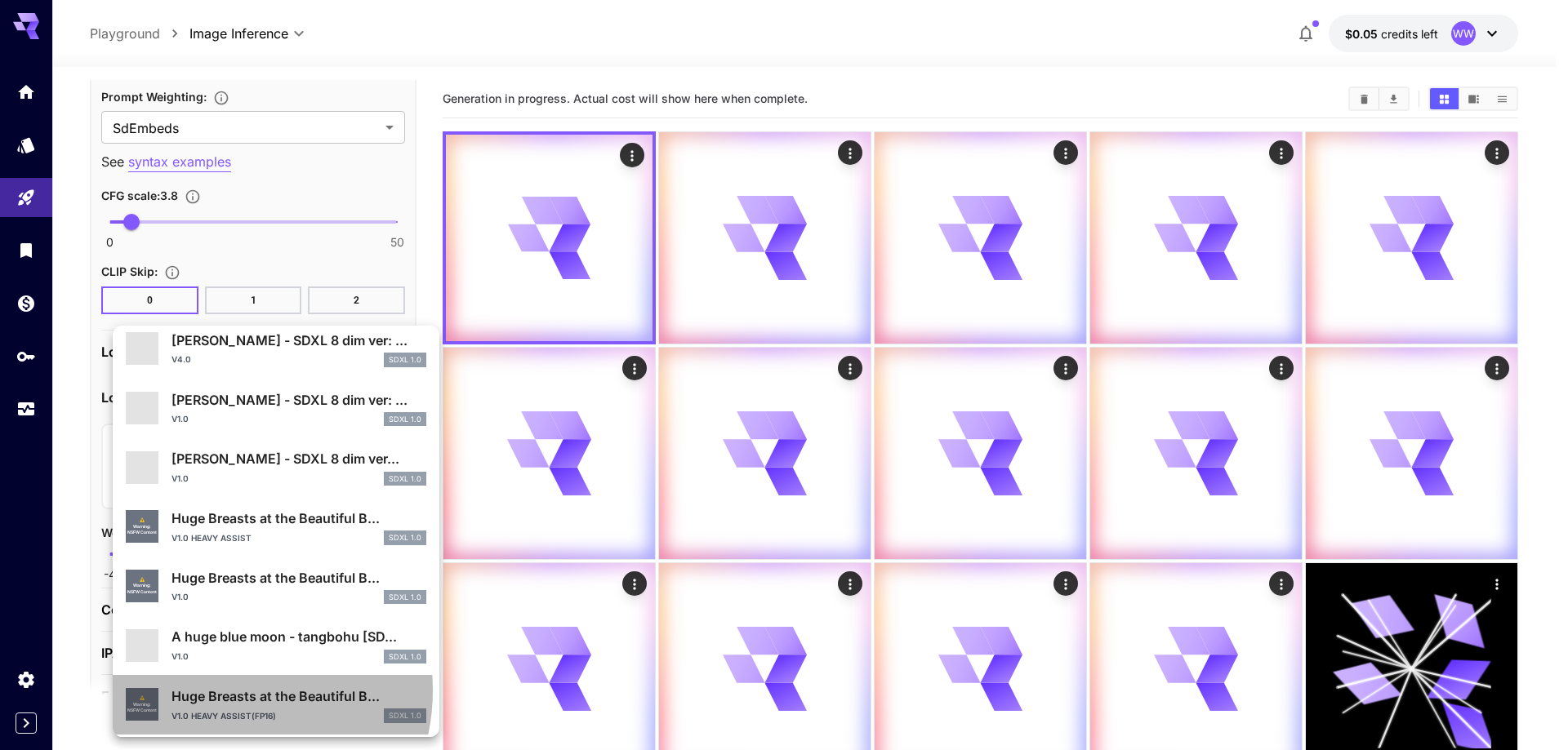
click at [221, 689] on p "Huge Breasts at the Beautiful B..." at bounding box center [299, 696] width 255 height 20
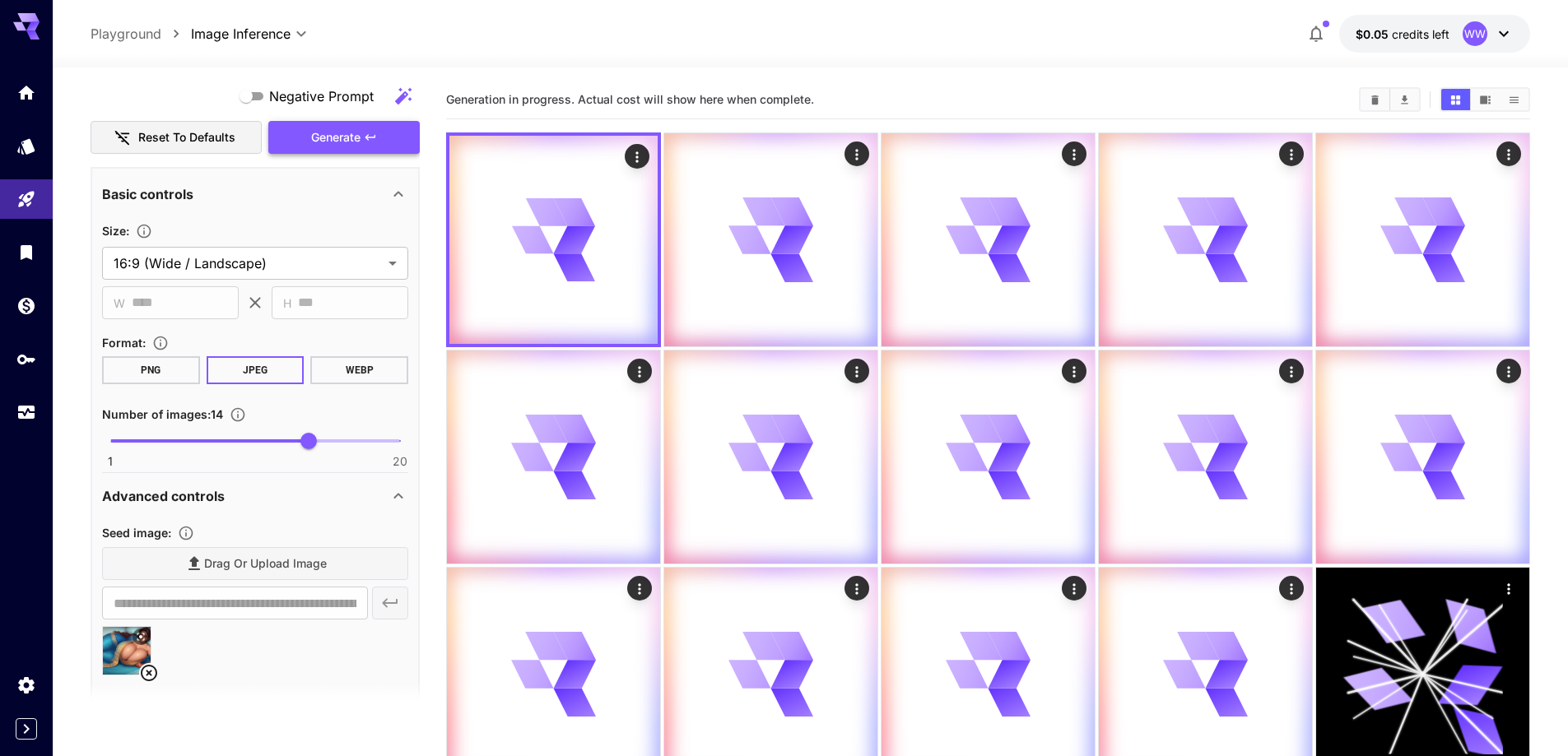
scroll to position [1070, 0]
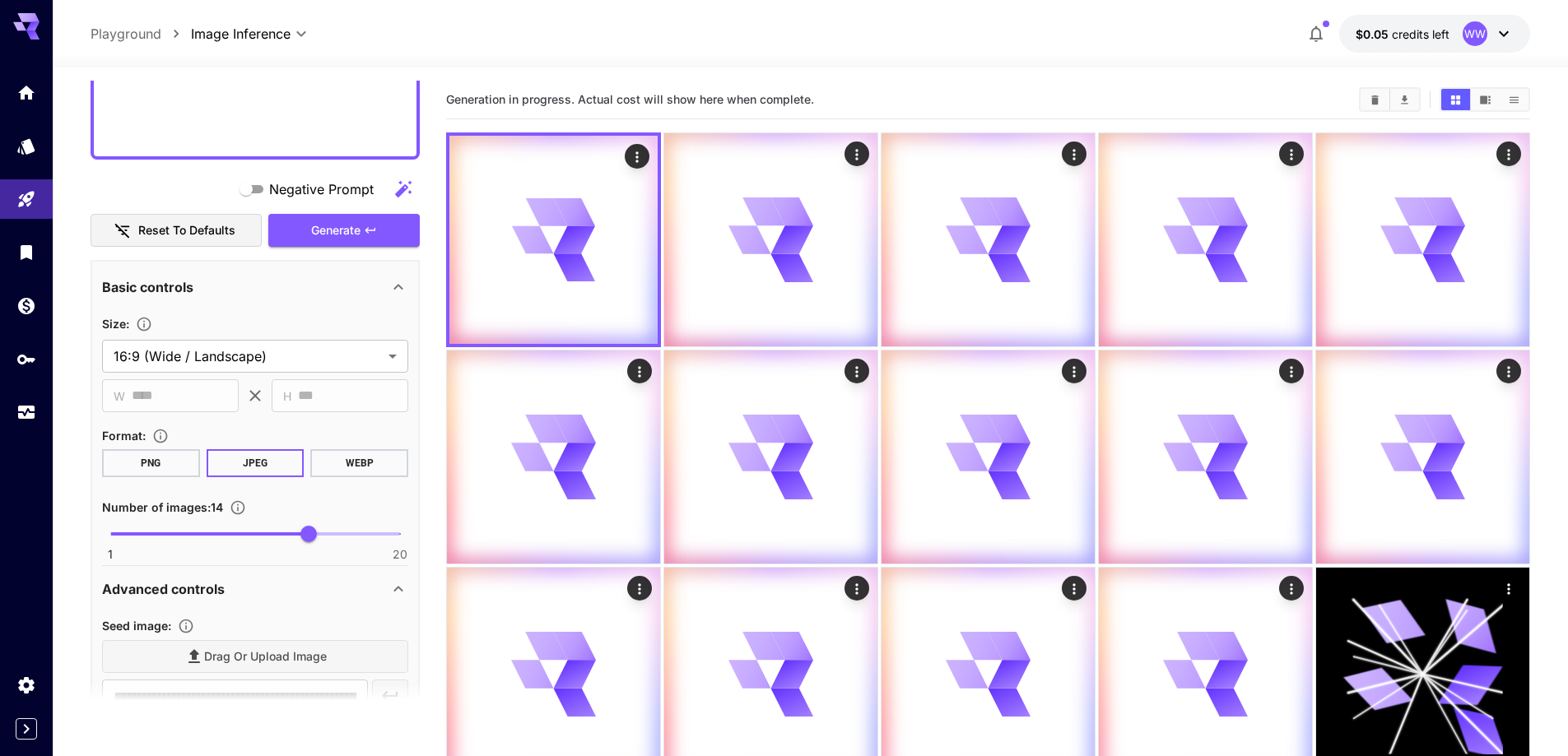
click at [360, 225] on span "Generate" at bounding box center [336, 231] width 50 height 21
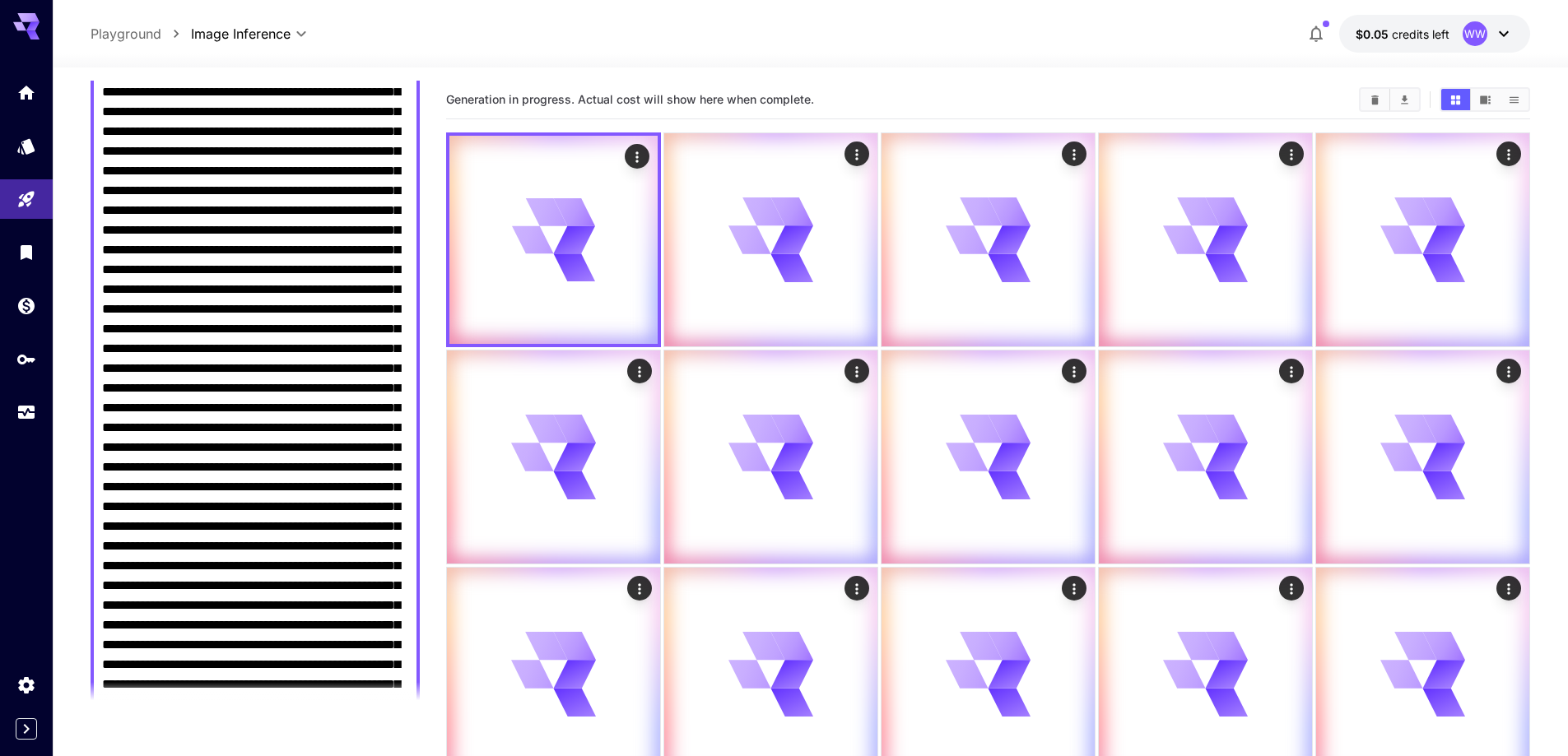
scroll to position [0, 0]
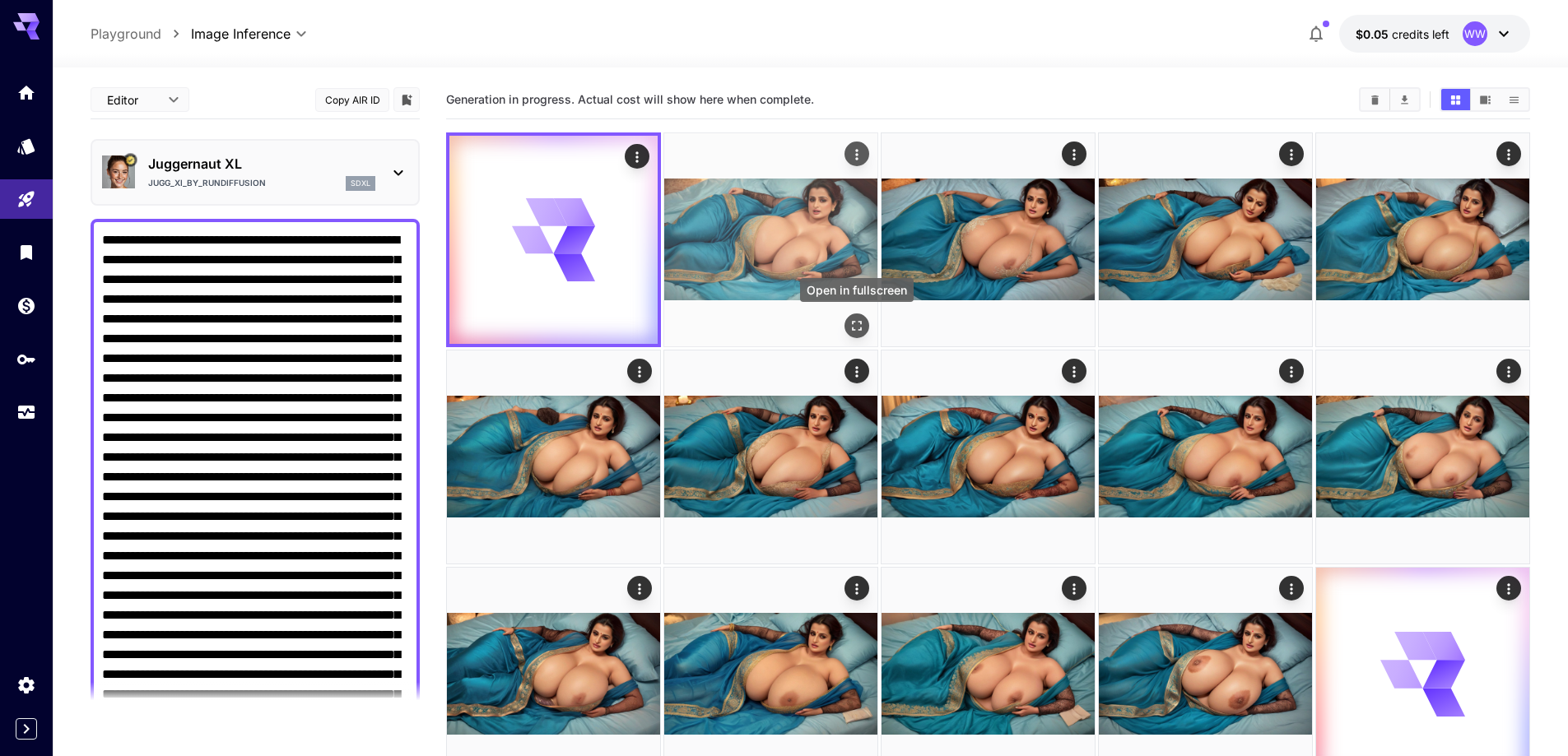
click at [855, 317] on icon "Open in fullscreen" at bounding box center [856, 325] width 16 height 16
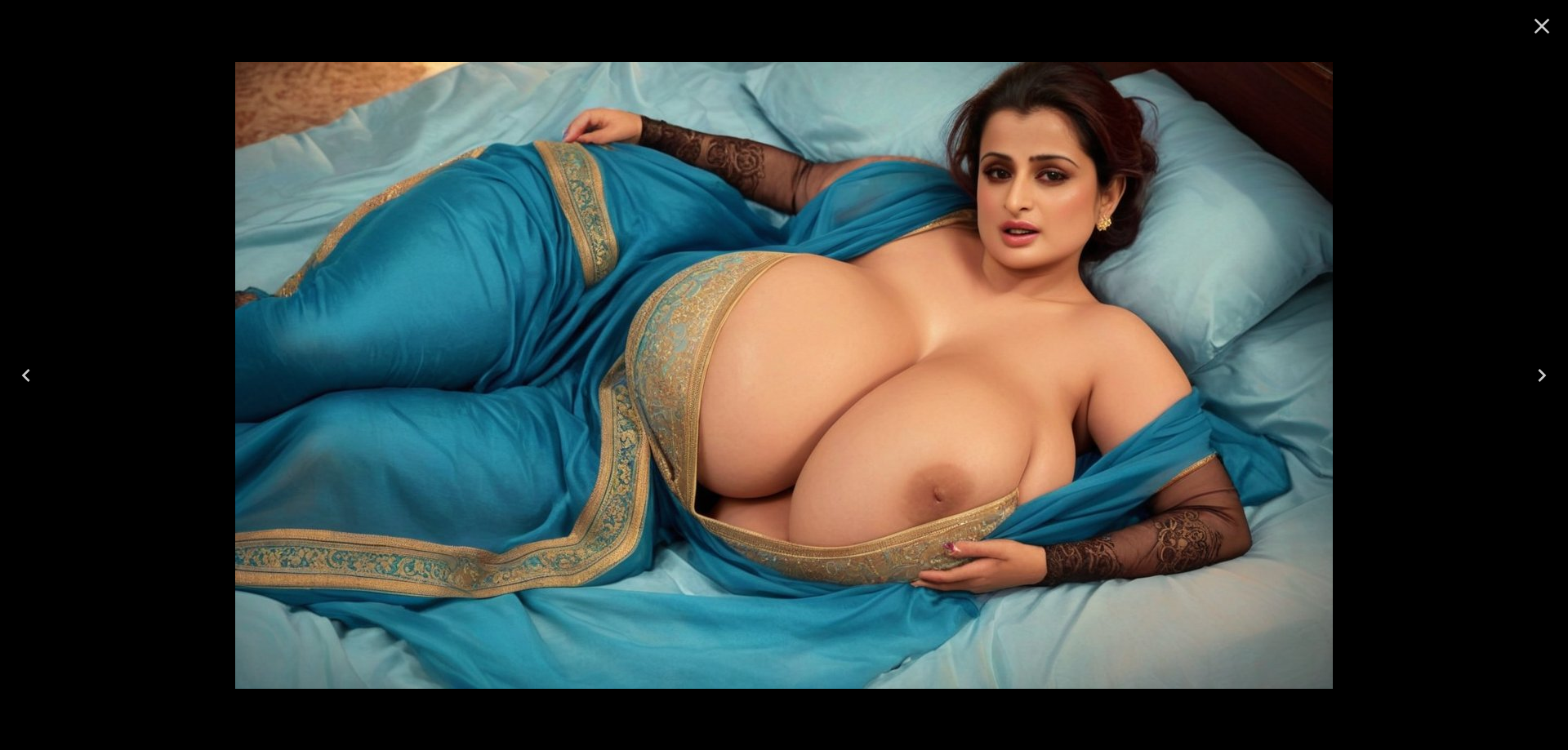
click at [1552, 17] on icon "Close" at bounding box center [1542, 25] width 26 height 26
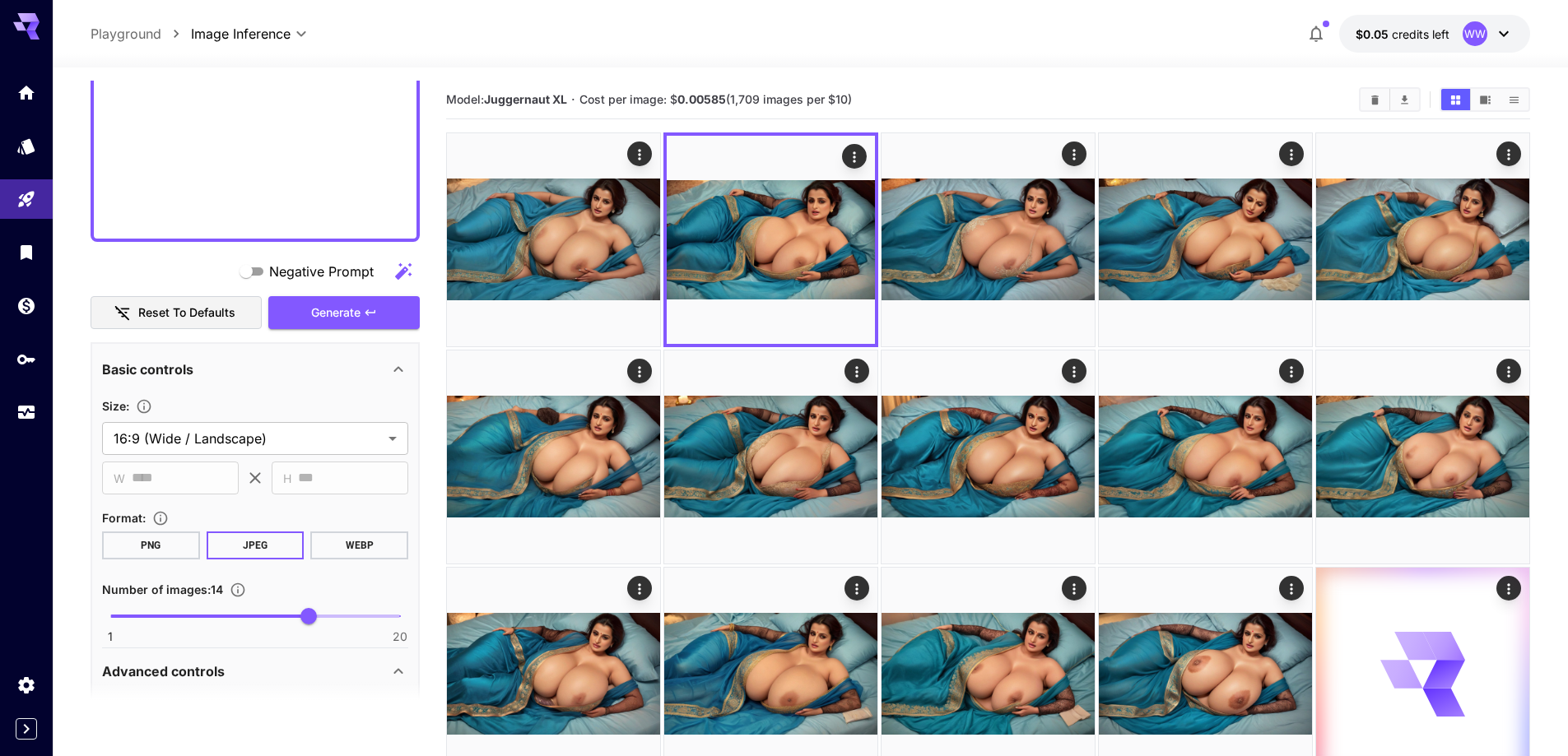
scroll to position [1234, 0]
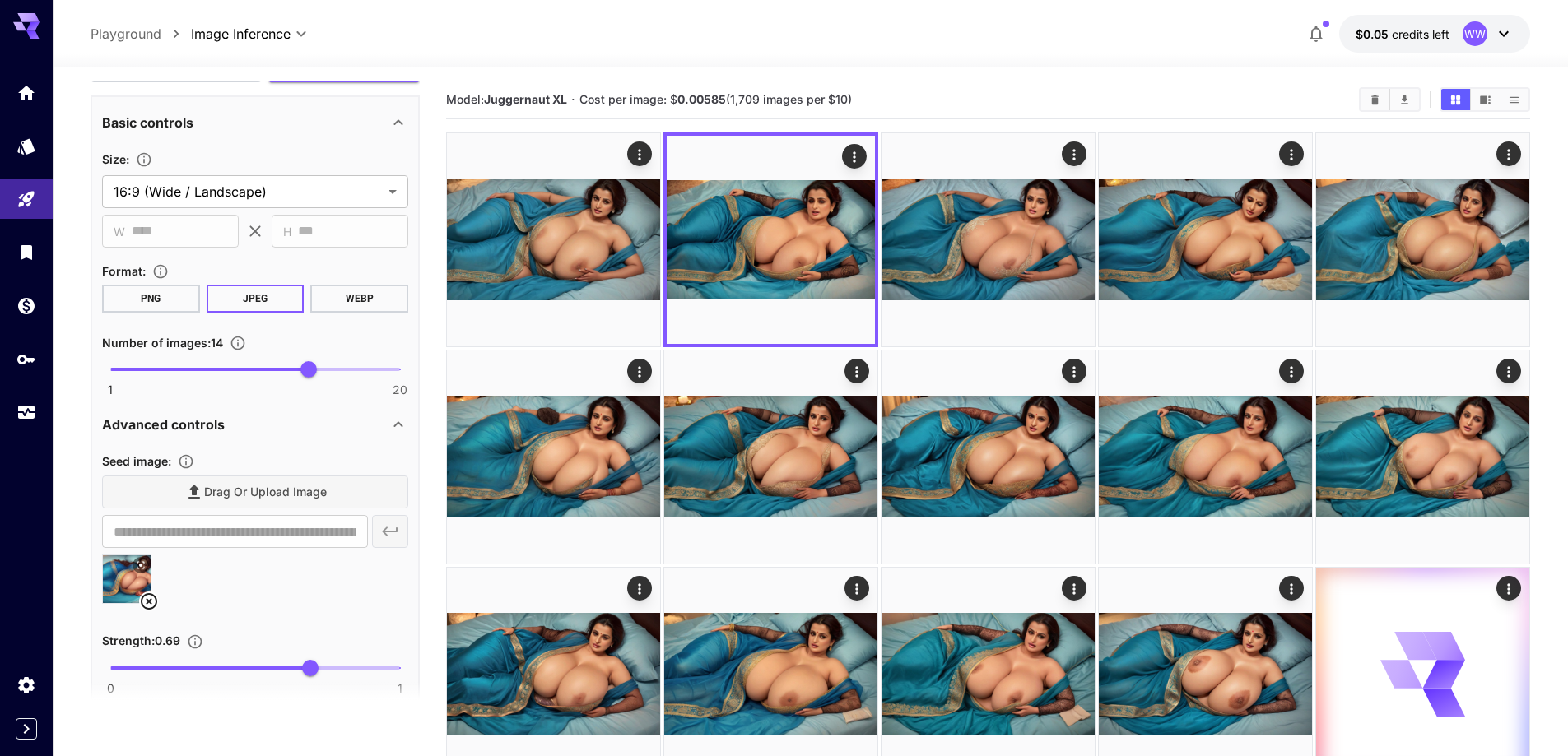
click at [138, 599] on img at bounding box center [127, 579] width 48 height 48
click at [259, 475] on div "Drag or upload image" at bounding box center [255, 492] width 306 height 33
click at [153, 602] on icon at bounding box center [149, 601] width 20 height 20
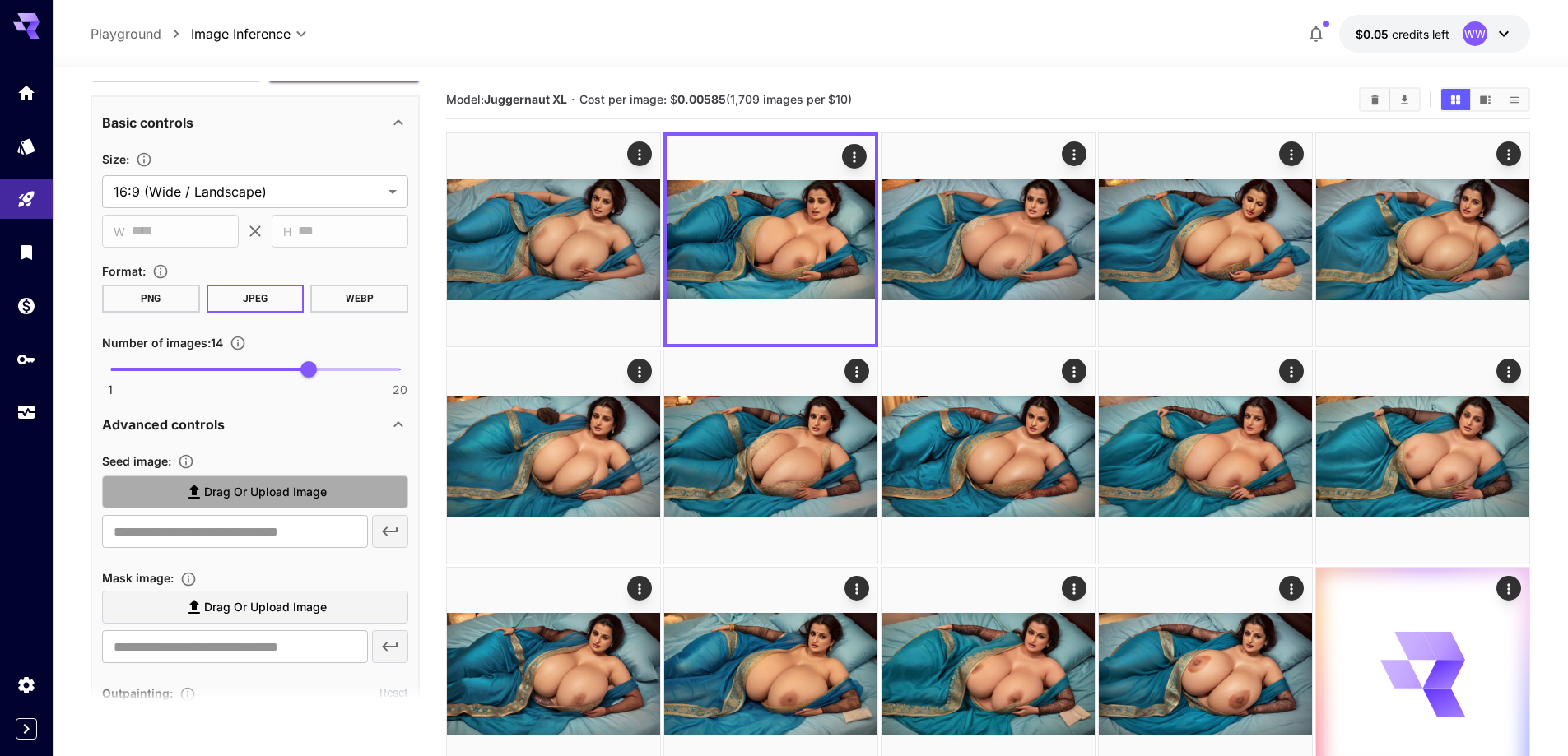
click at [267, 489] on span "Drag or upload image" at bounding box center [265, 493] width 122 height 21
click at [0, 0] on input "Drag or upload image" at bounding box center [0, 0] width 0 height 0
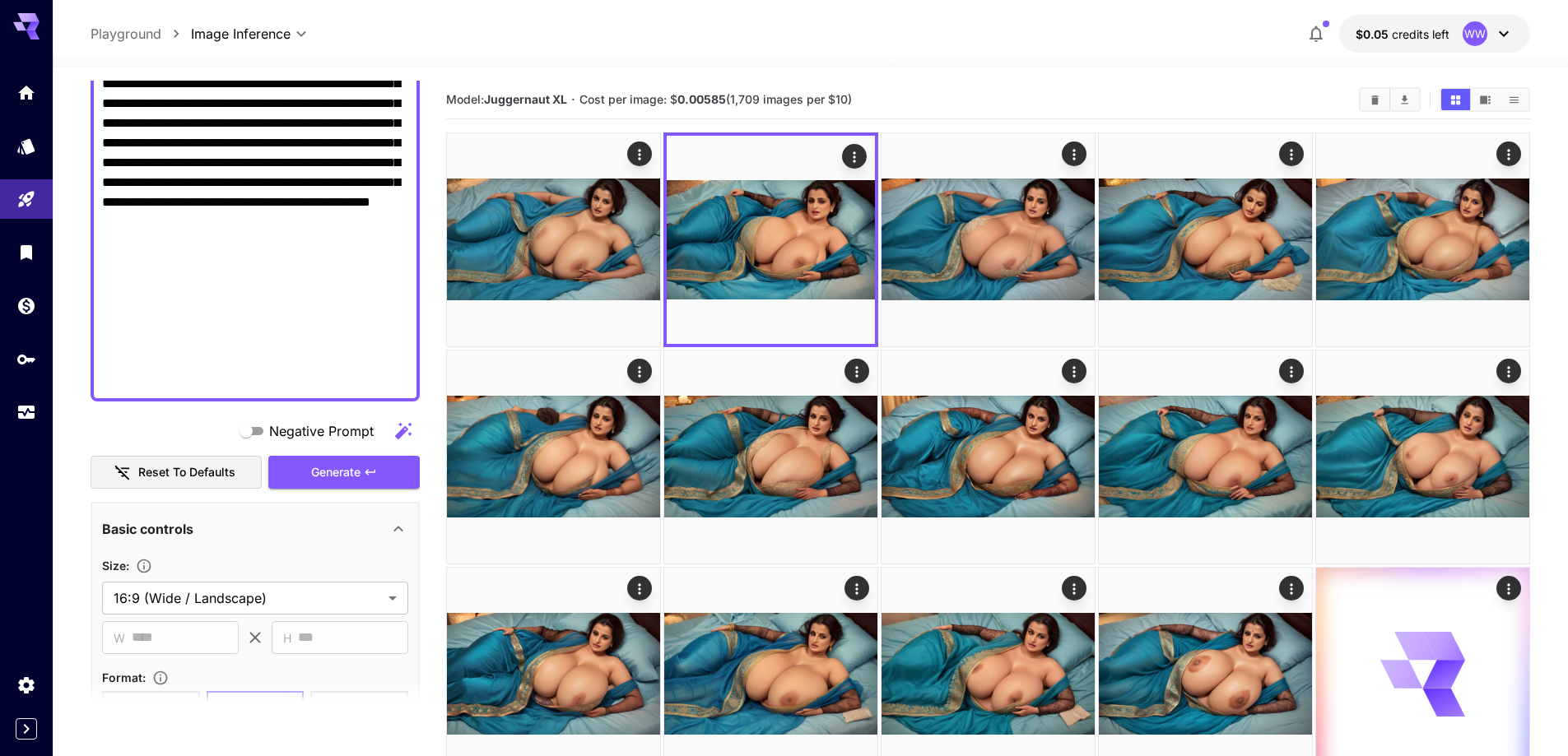
scroll to position [823, 0]
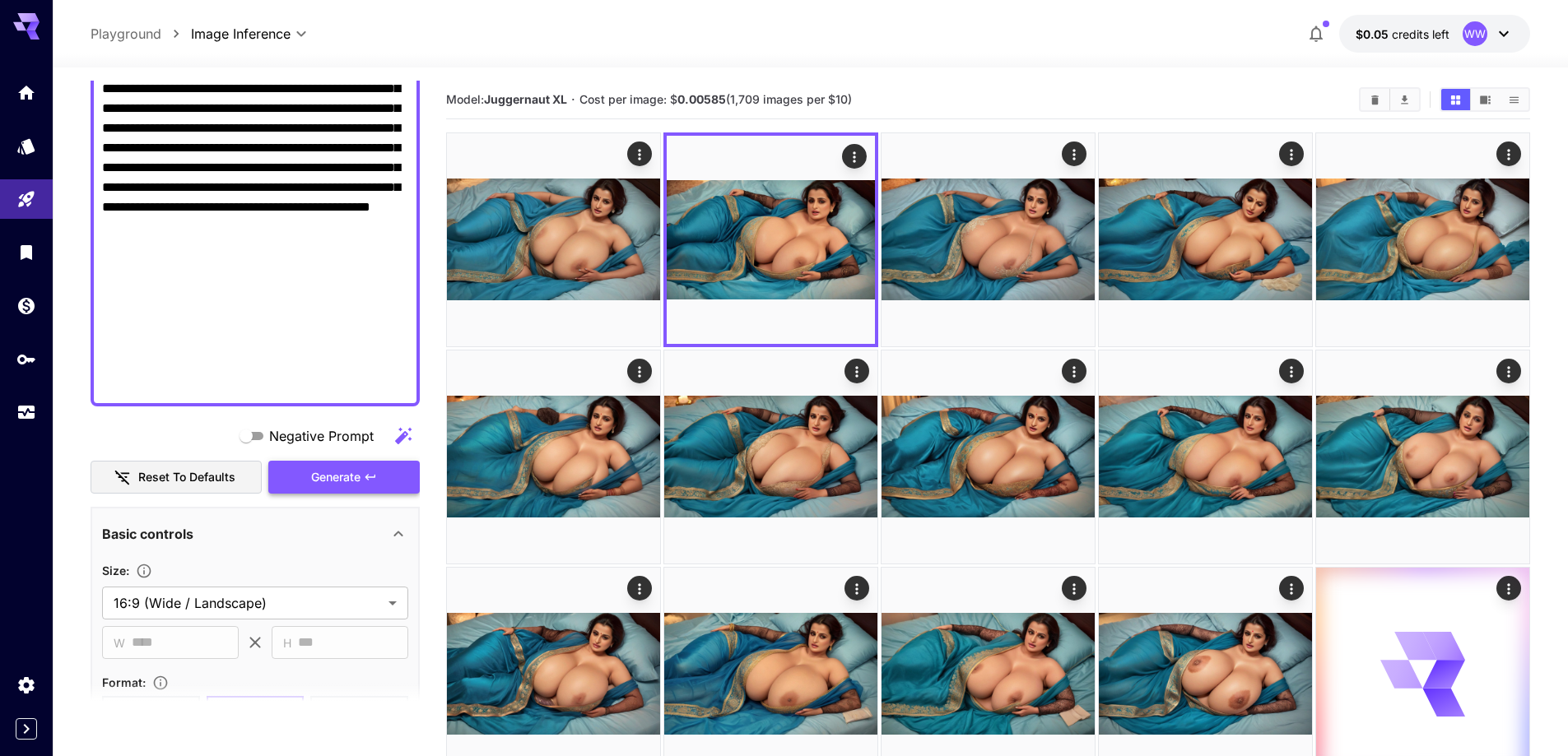
type input "**********"
click at [336, 472] on span "Generate" at bounding box center [336, 477] width 50 height 21
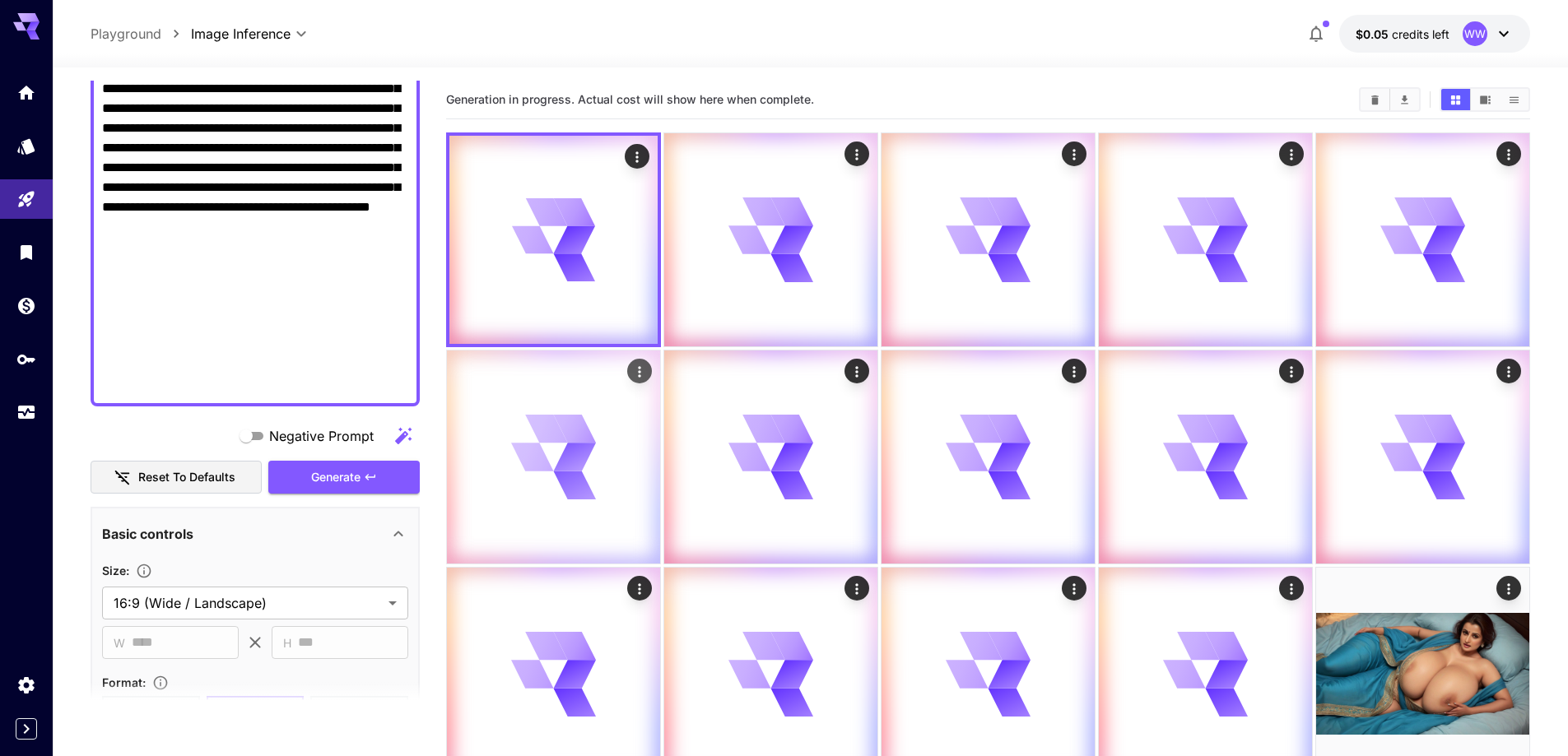
scroll to position [329, 0]
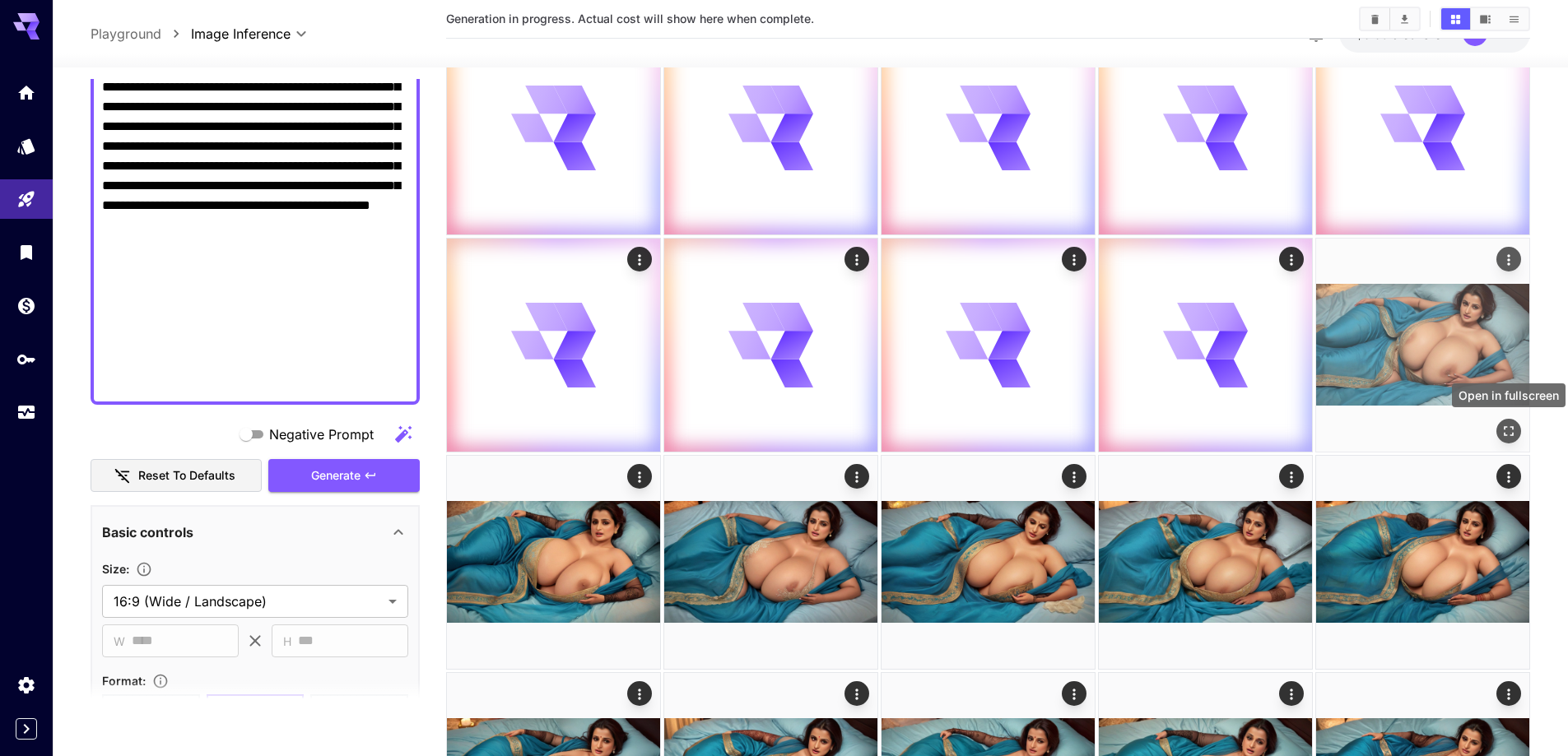
click at [1504, 440] on button "Open in fullscreen" at bounding box center [1508, 431] width 25 height 25
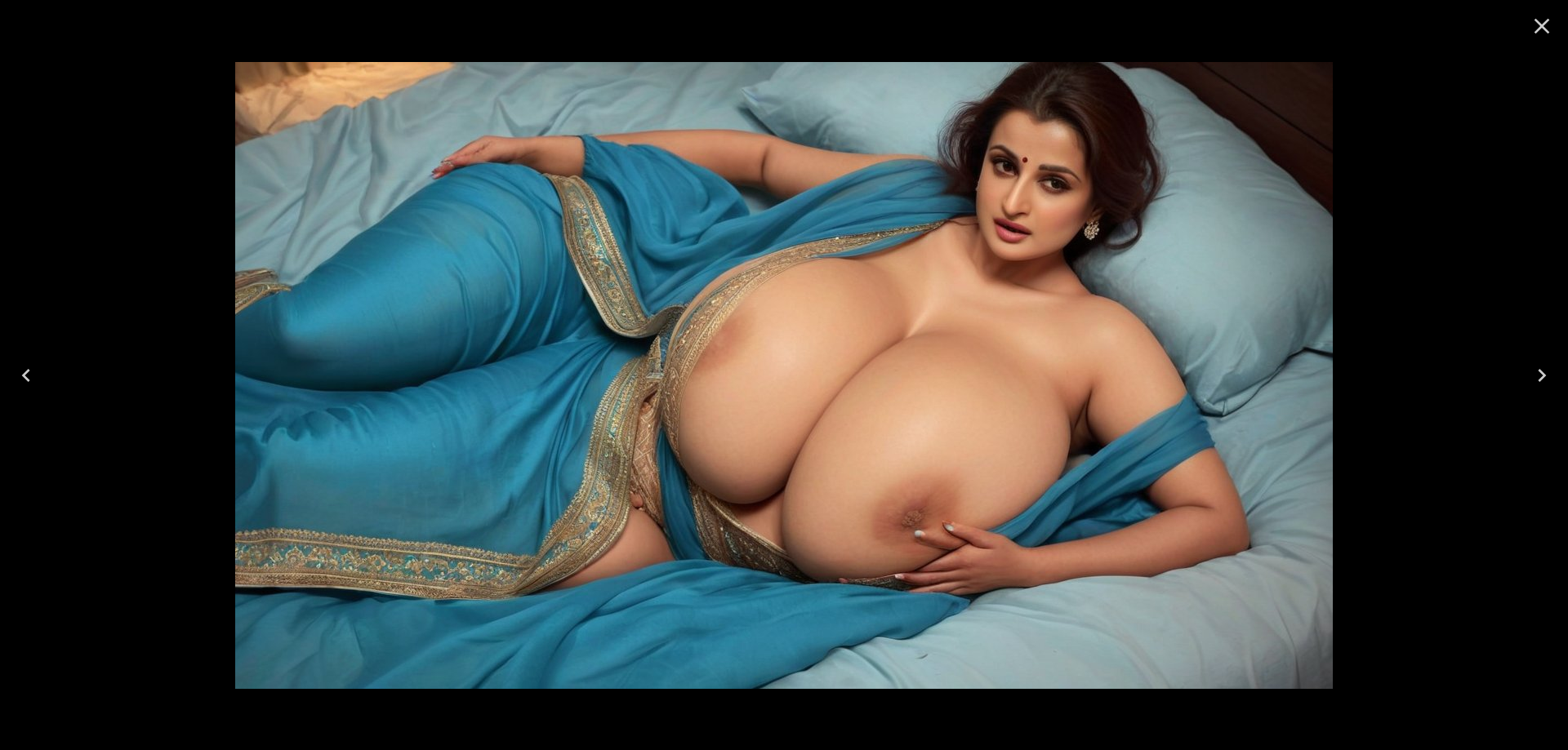
drag, startPoint x: 1531, startPoint y: 369, endPoint x: 1361, endPoint y: 386, distance: 170.8
click at [1531, 368] on icon "Next" at bounding box center [1542, 375] width 26 height 26
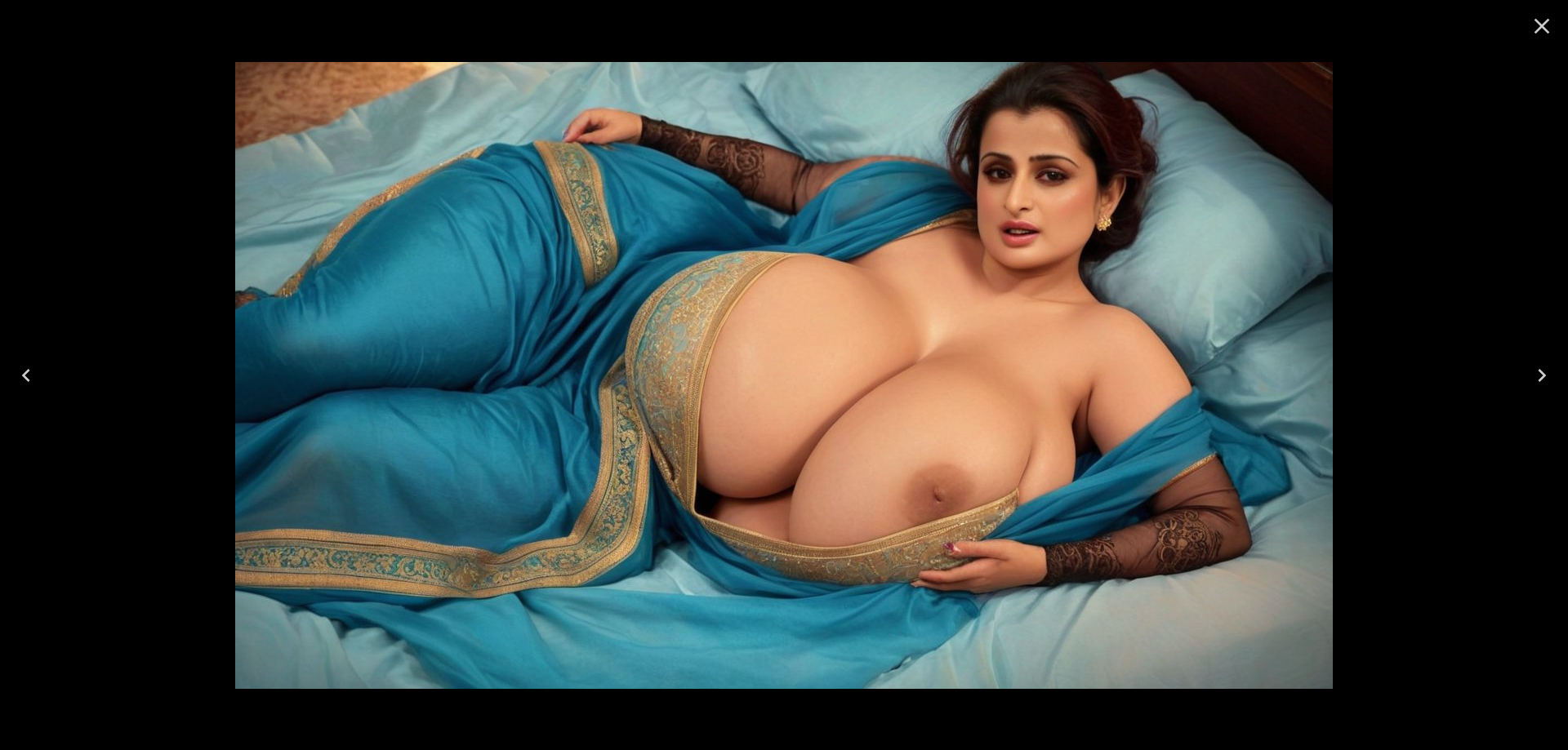
click at [1538, 381] on icon "Next" at bounding box center [1542, 375] width 26 height 26
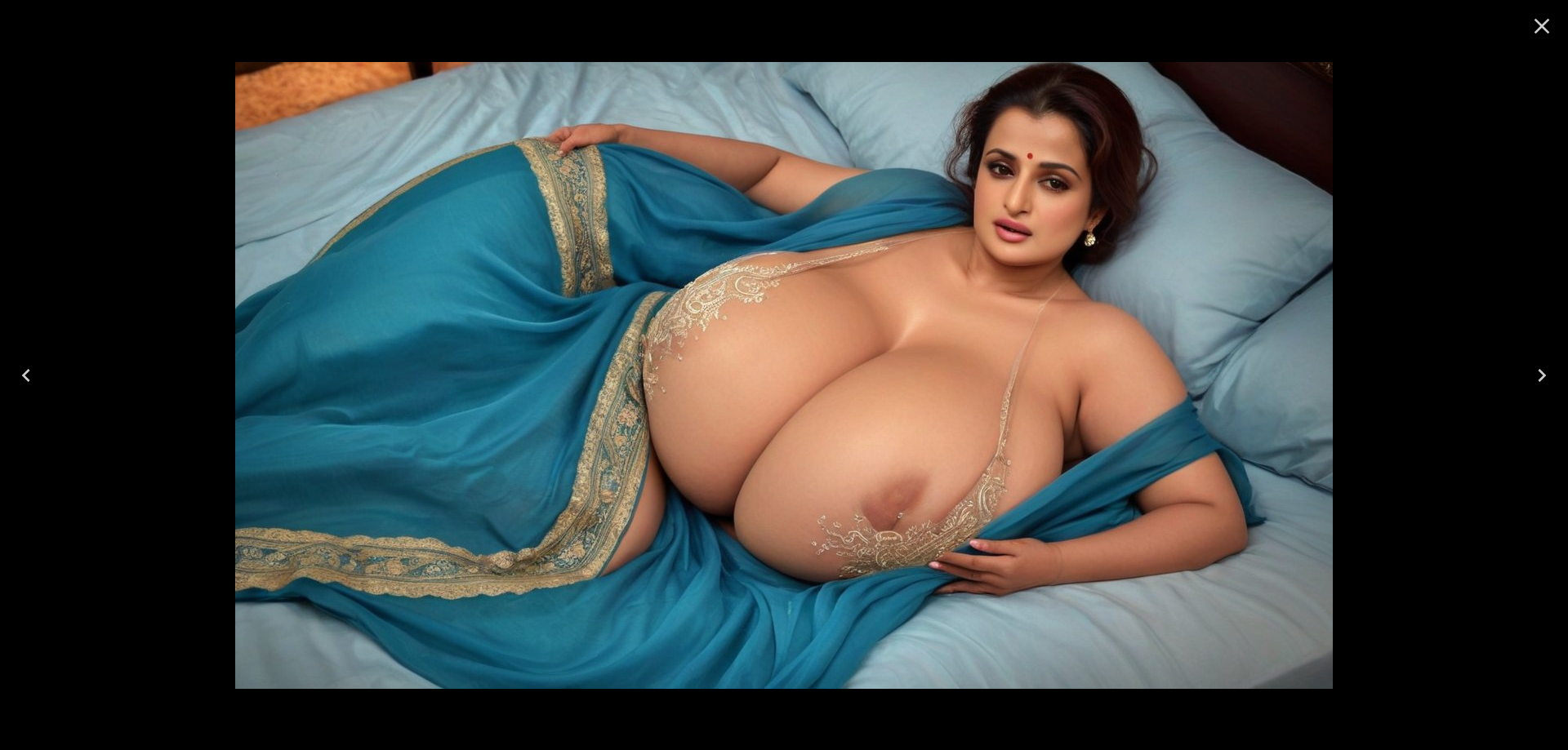
click at [1544, 378] on icon "Next" at bounding box center [1542, 375] width 26 height 26
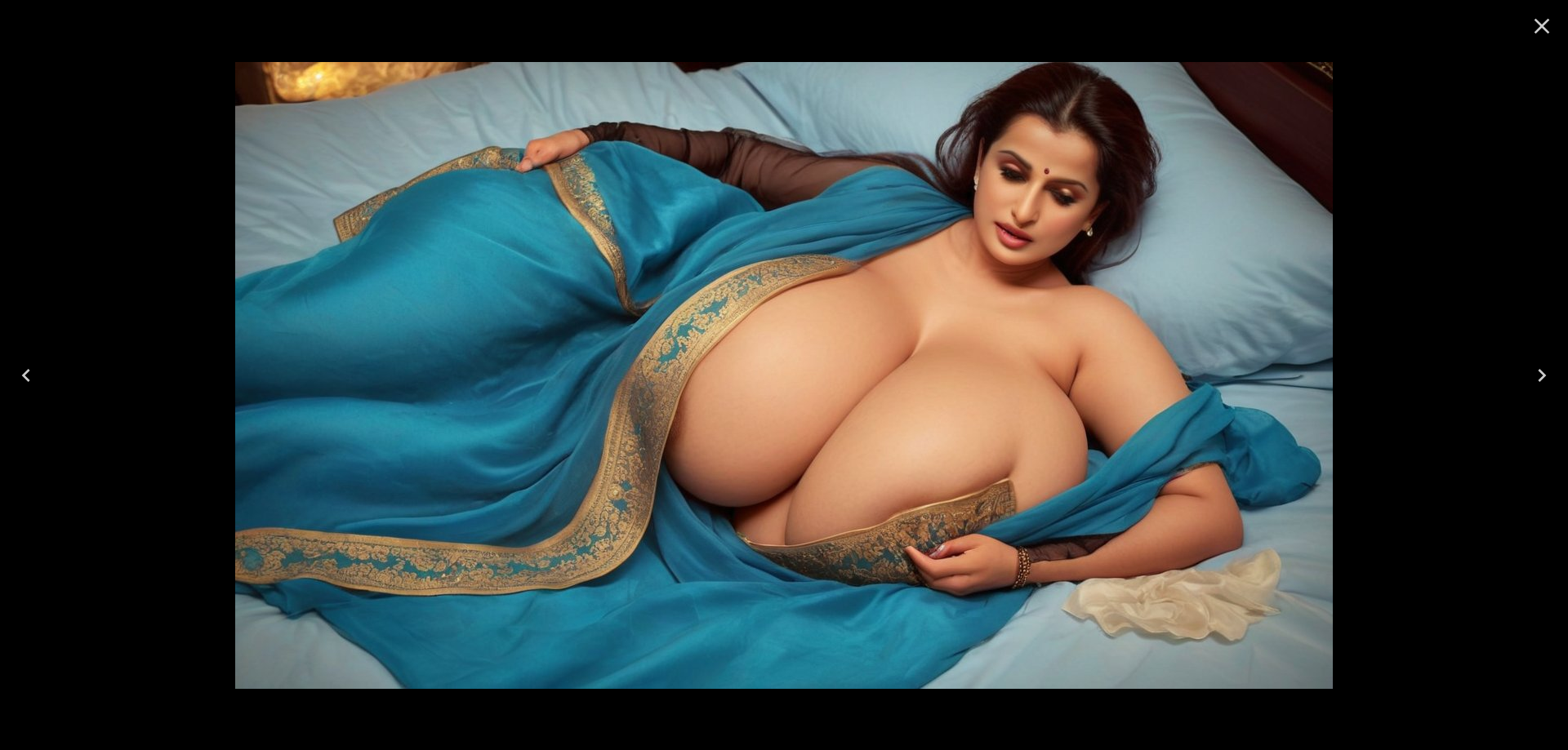
click at [1539, 364] on icon "Next" at bounding box center [1542, 375] width 26 height 26
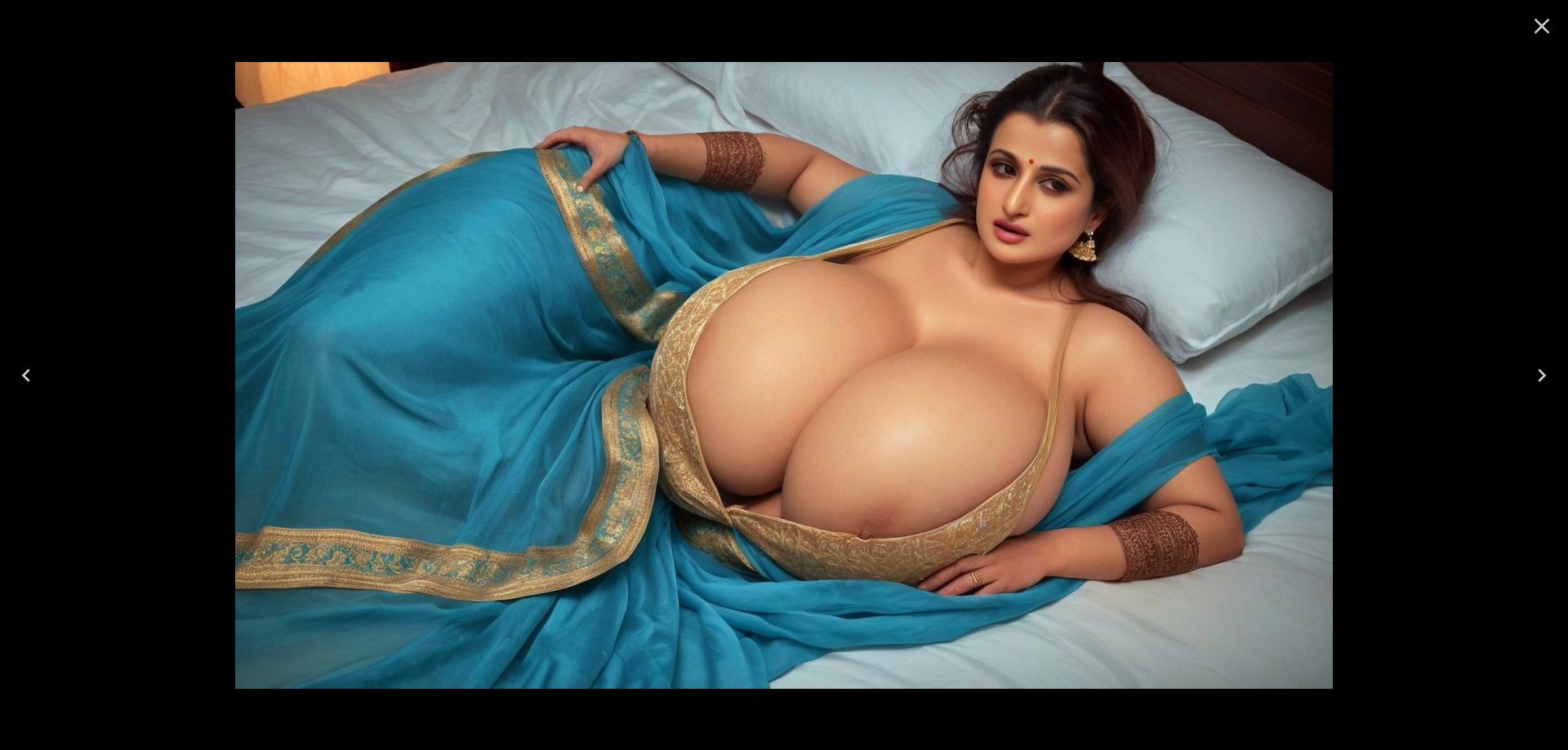
click at [1539, 364] on icon "Next" at bounding box center [1542, 375] width 26 height 26
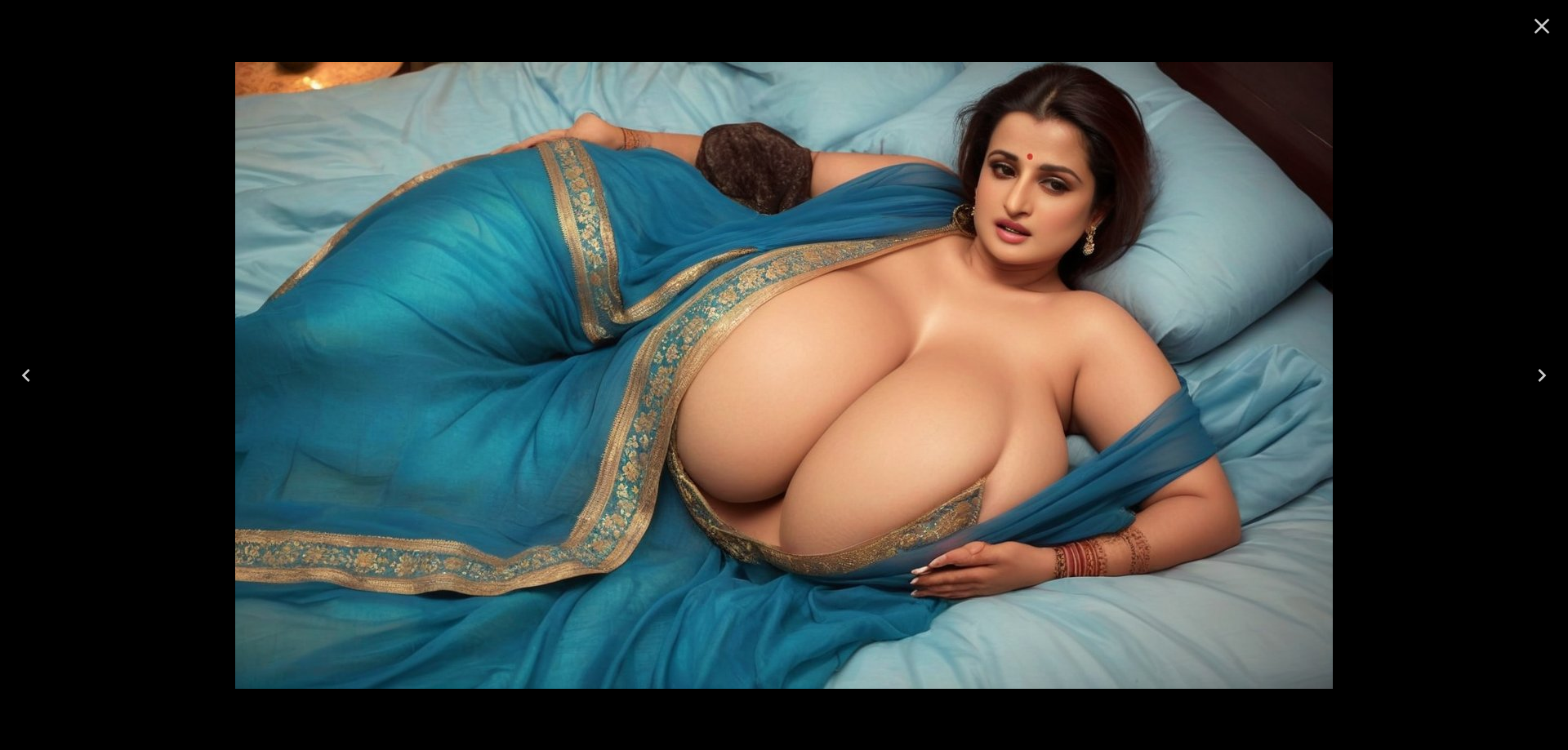
click at [1545, 376] on icon "Next" at bounding box center [1542, 375] width 26 height 26
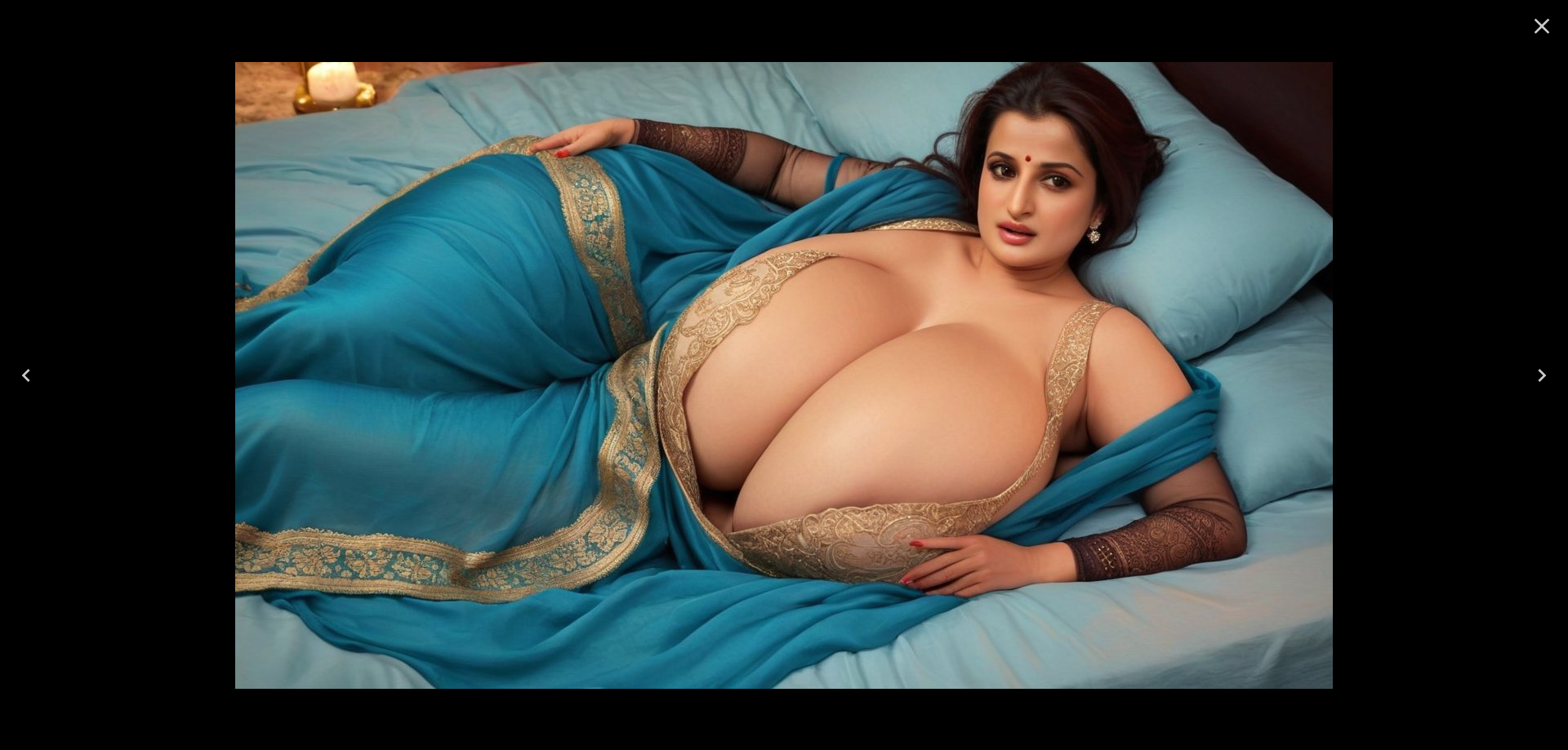
click at [1545, 376] on icon "Next" at bounding box center [1542, 375] width 26 height 26
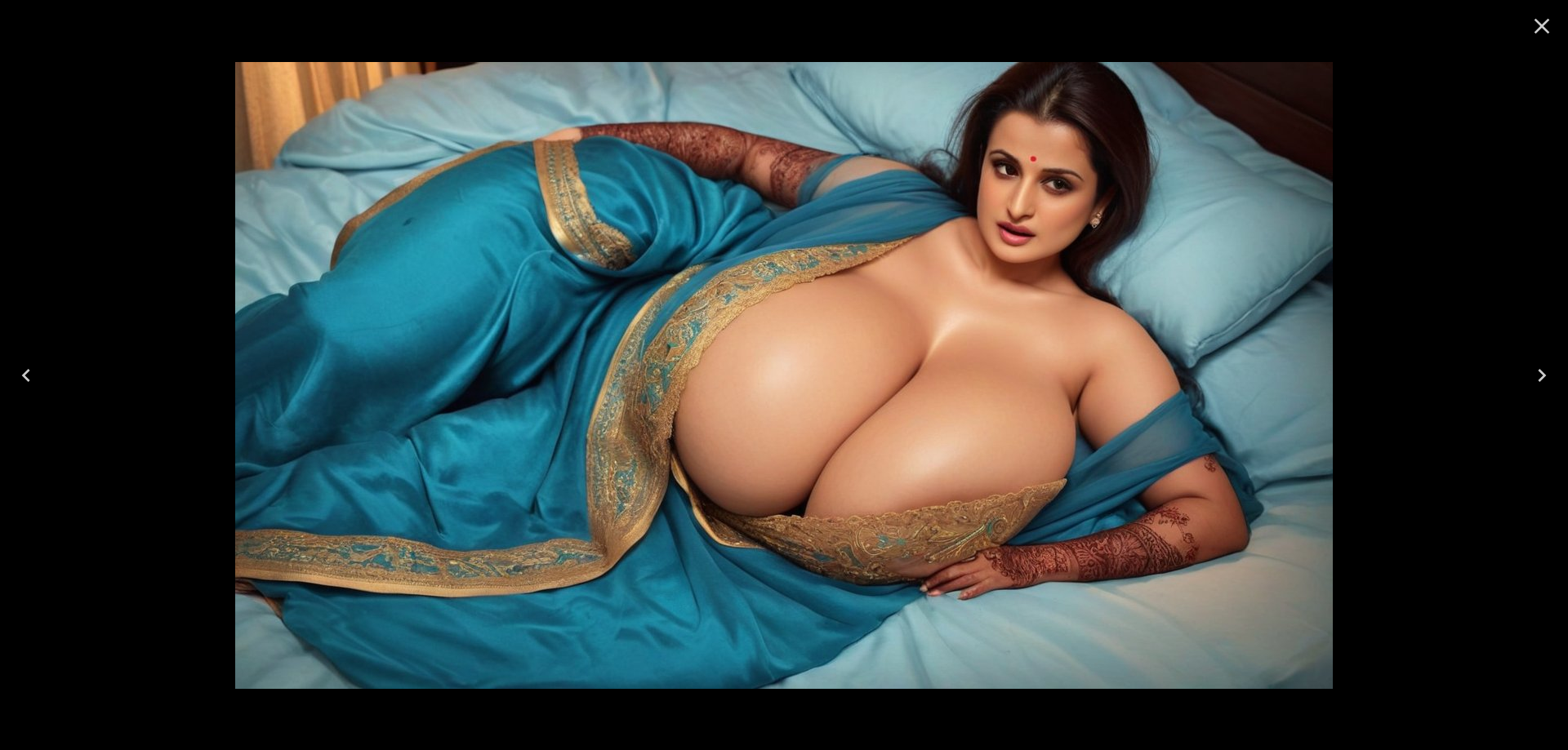
click at [1537, 372] on icon "Next" at bounding box center [1542, 375] width 26 height 26
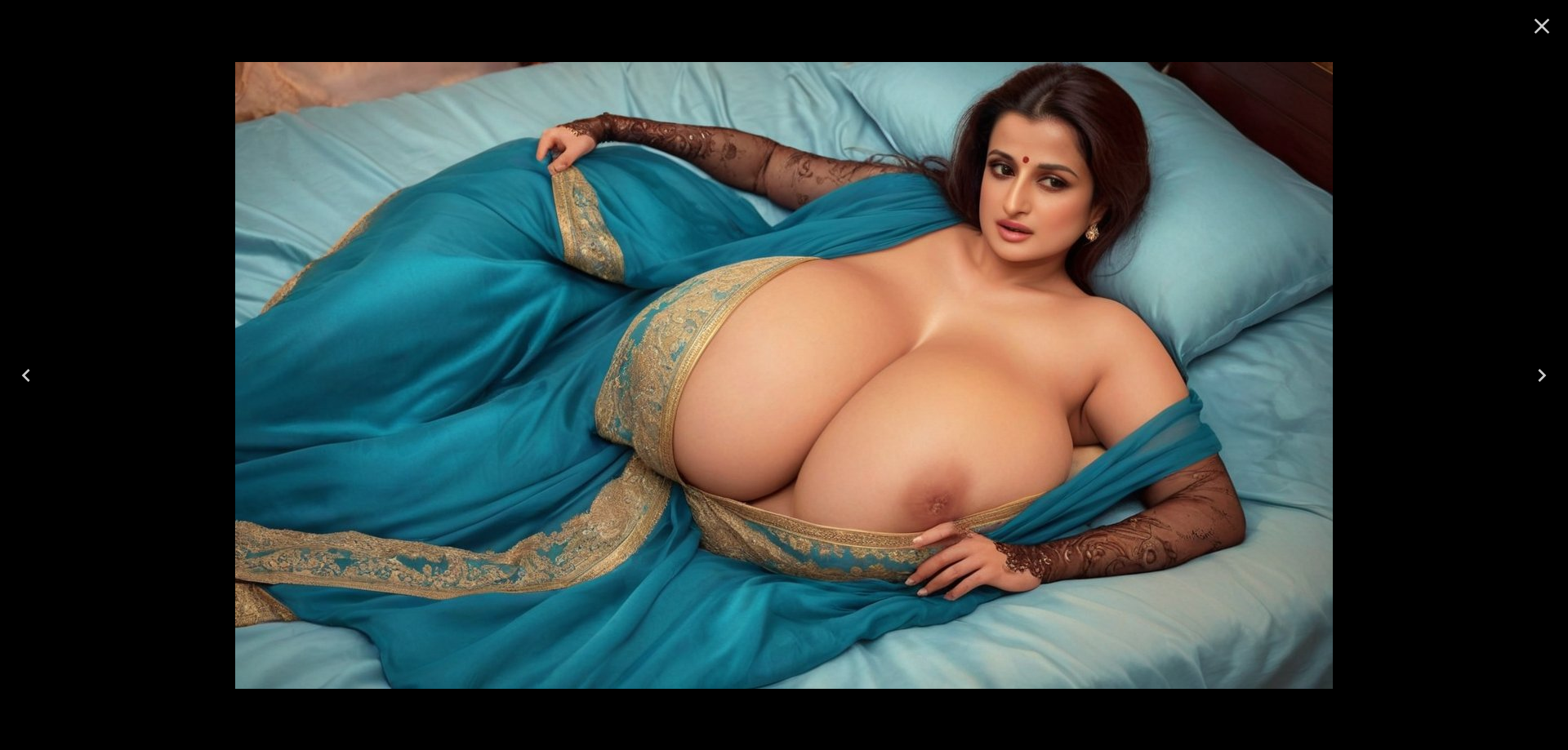
click at [1561, 395] on button "Next" at bounding box center [1543, 375] width 53 height 65
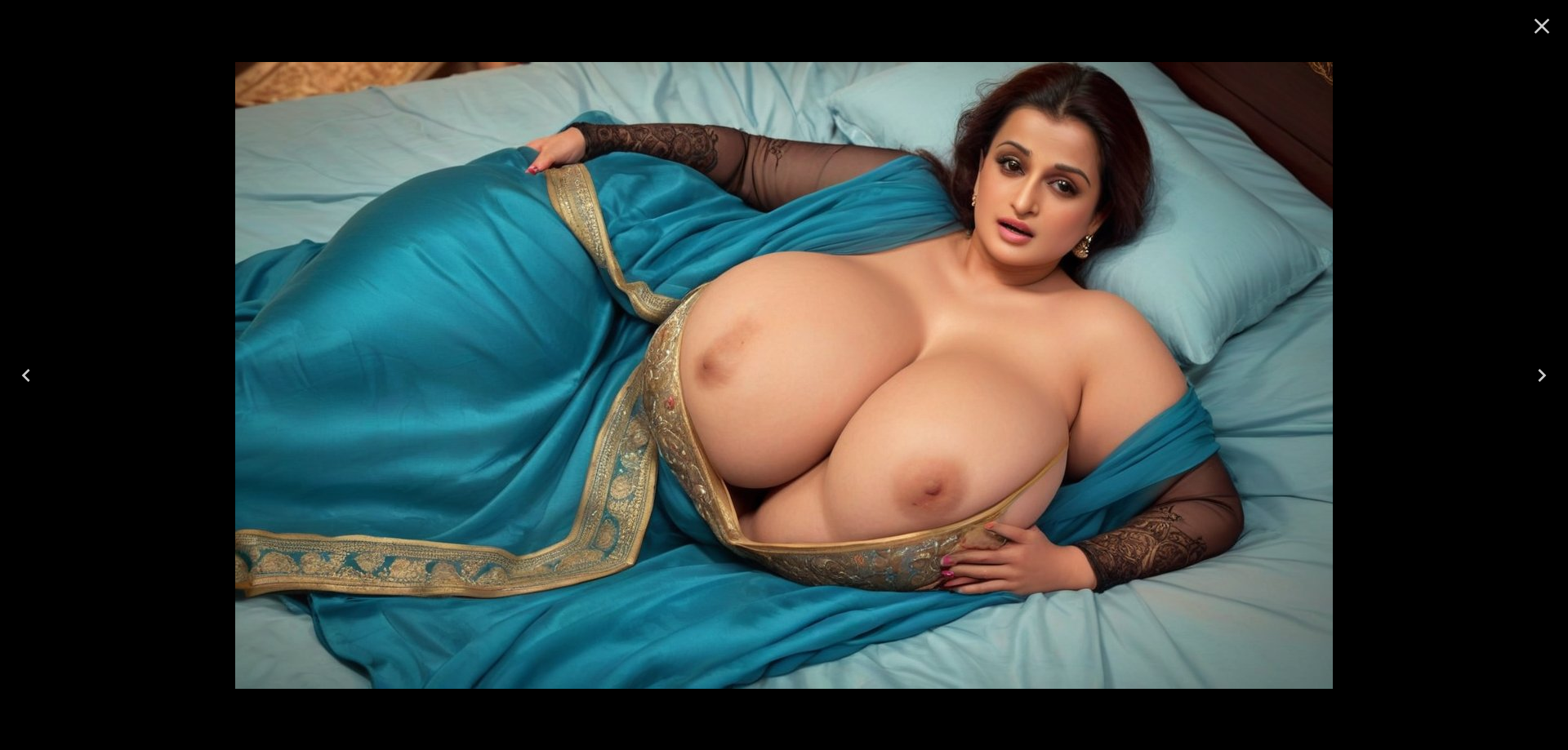
click at [1537, 372] on icon "Next" at bounding box center [1542, 375] width 26 height 26
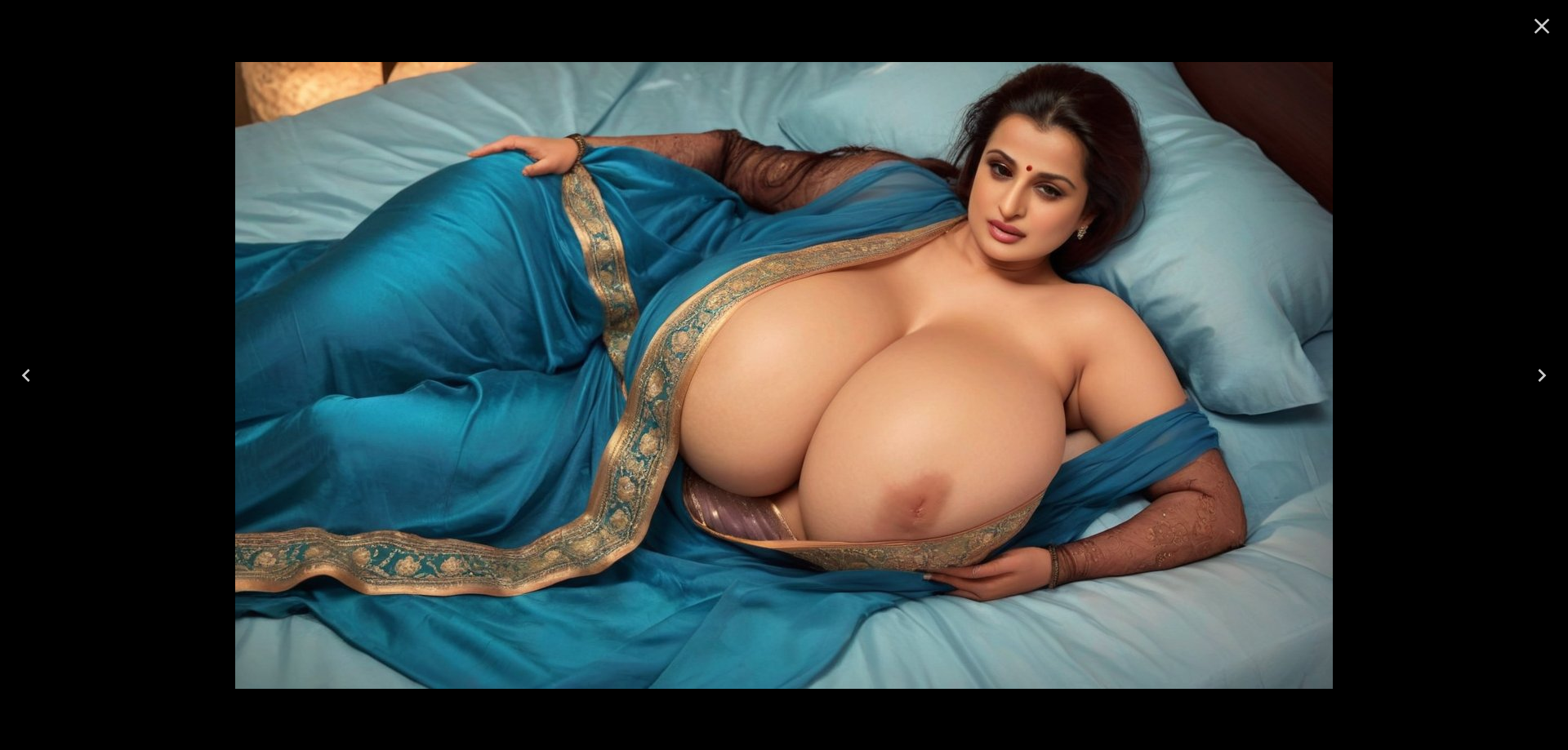
click at [1537, 372] on icon "Next" at bounding box center [1542, 375] width 26 height 26
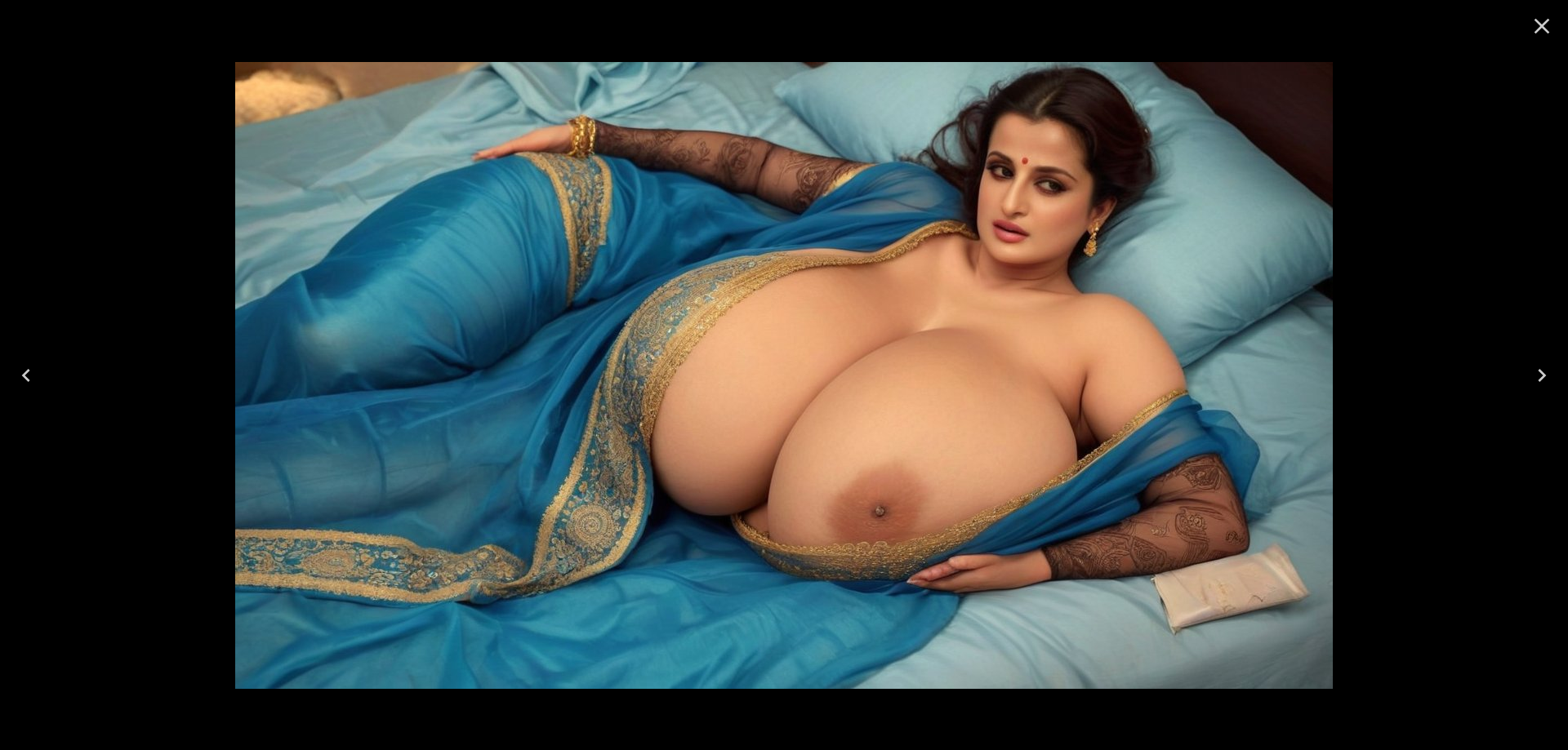
click at [1537, 372] on icon "Next" at bounding box center [1542, 375] width 26 height 26
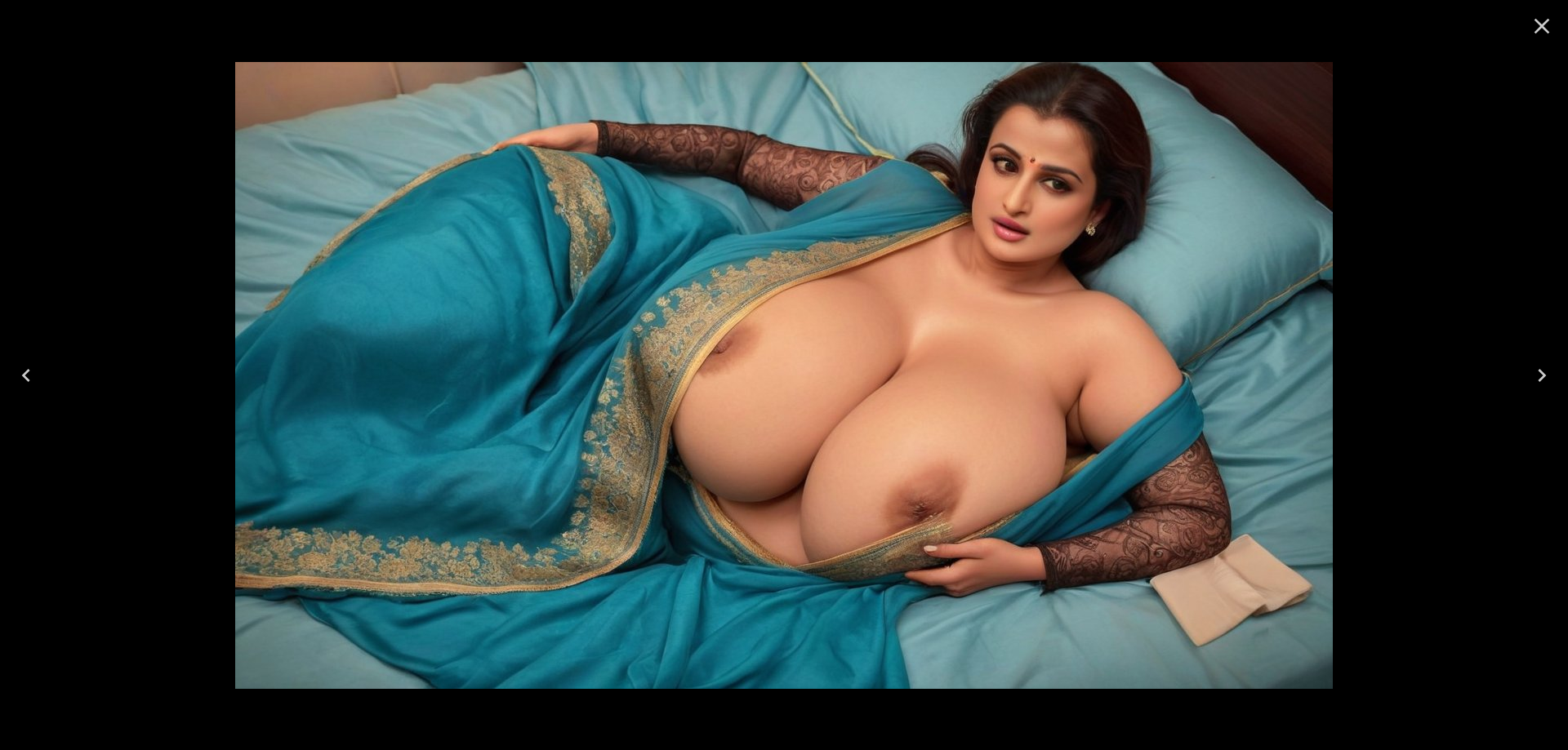
click at [1537, 21] on icon "Close" at bounding box center [1543, 26] width 15 height 15
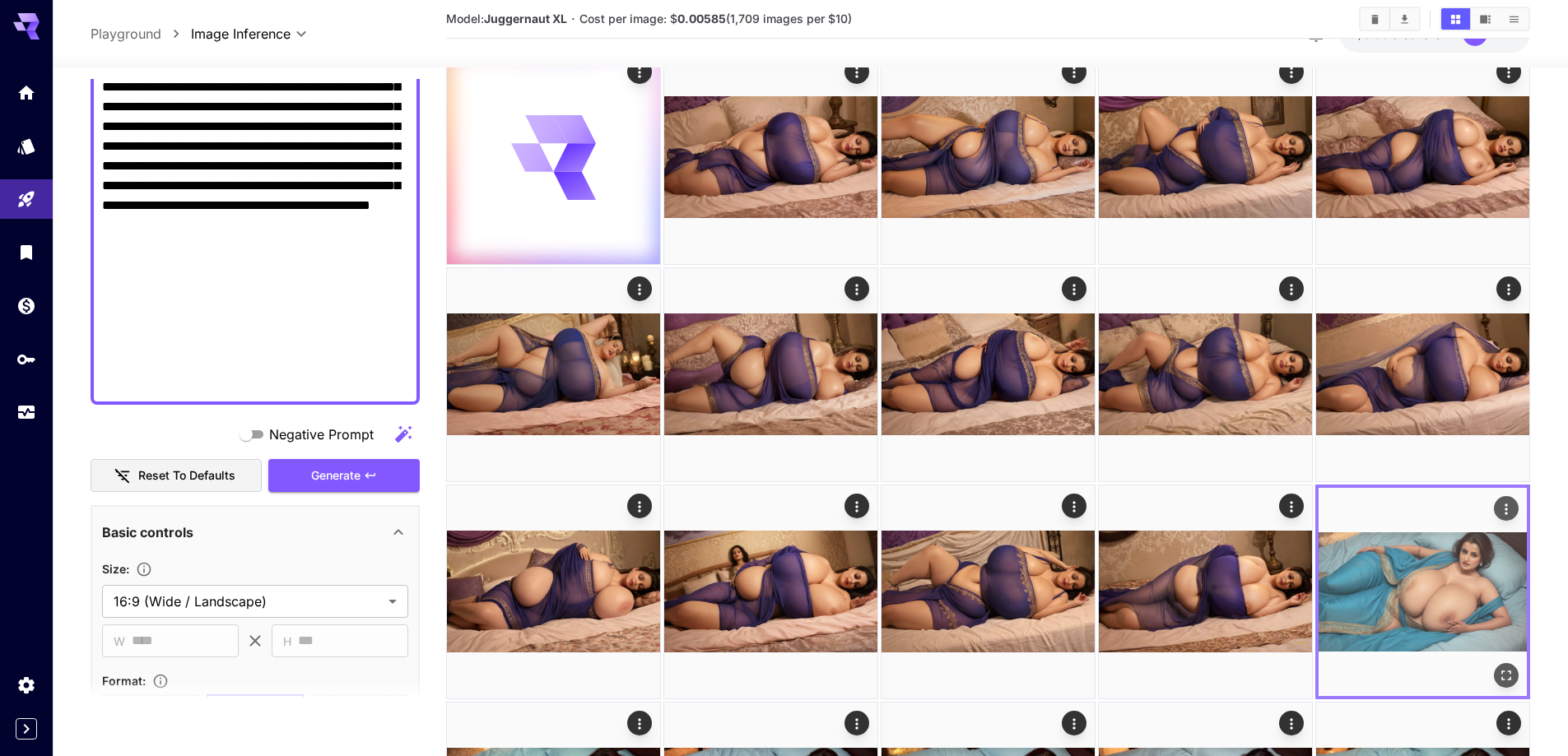
scroll to position [0, 0]
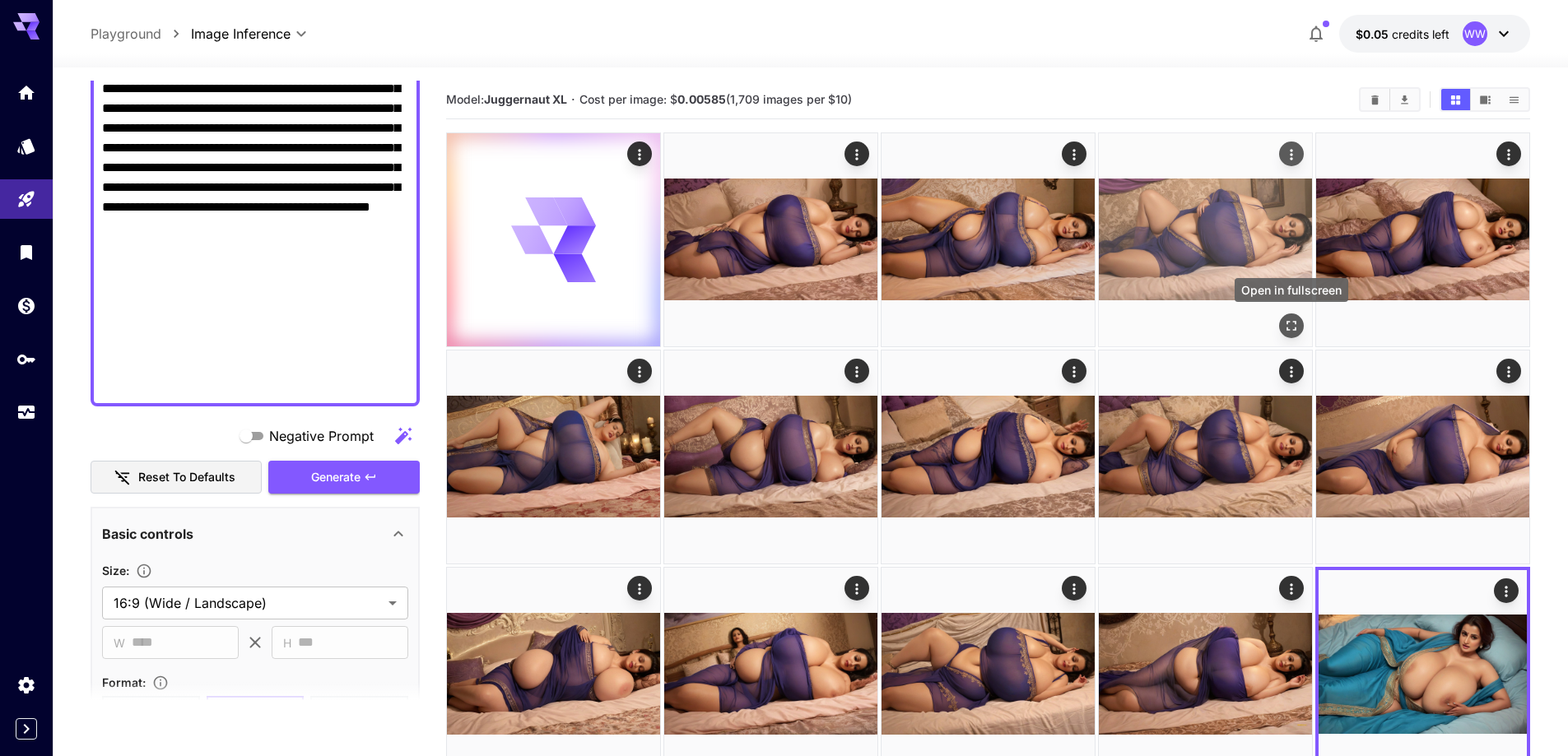
click at [1289, 324] on icon "Open in fullscreen" at bounding box center [1291, 325] width 16 height 16
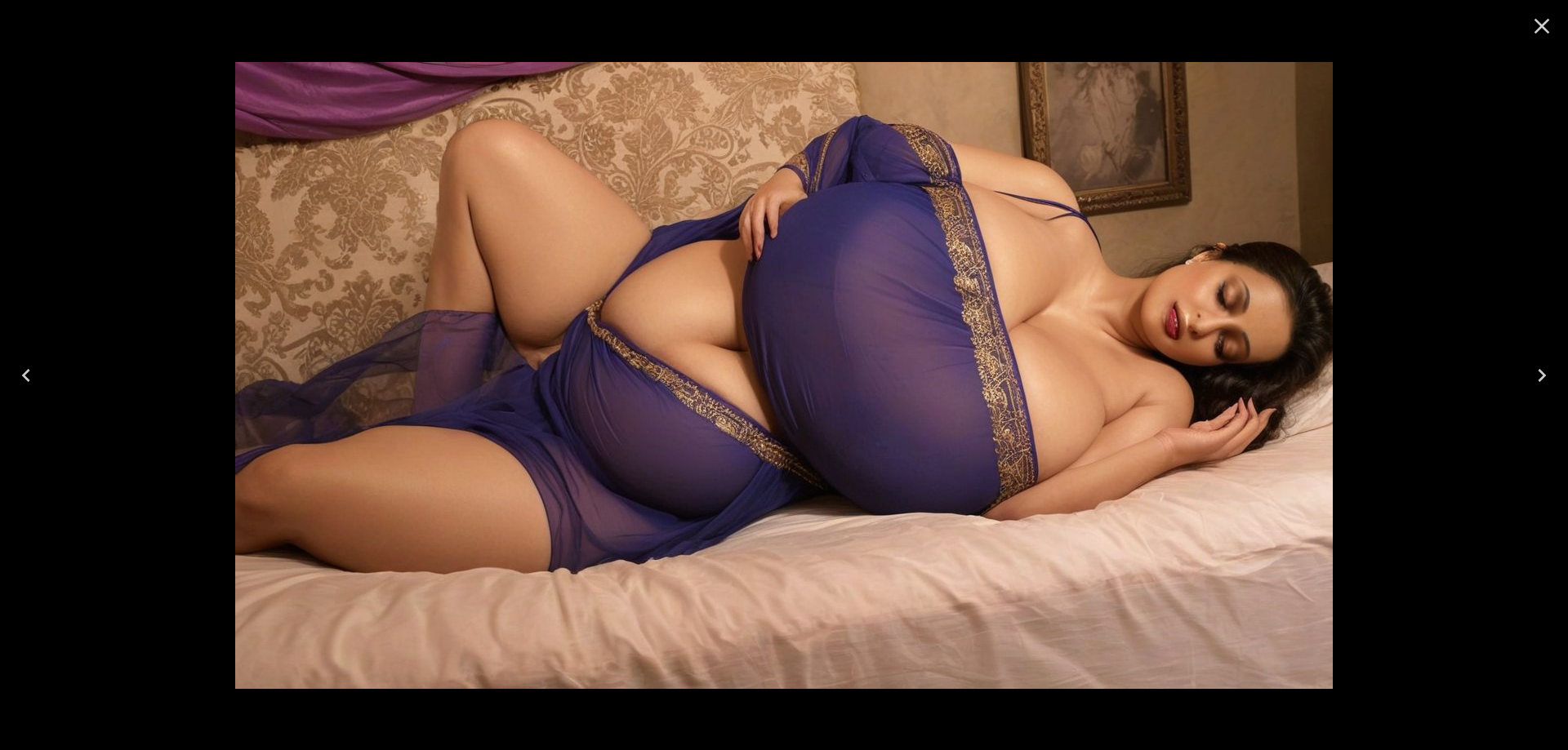
click at [1545, 379] on icon "Next" at bounding box center [1542, 375] width 26 height 26
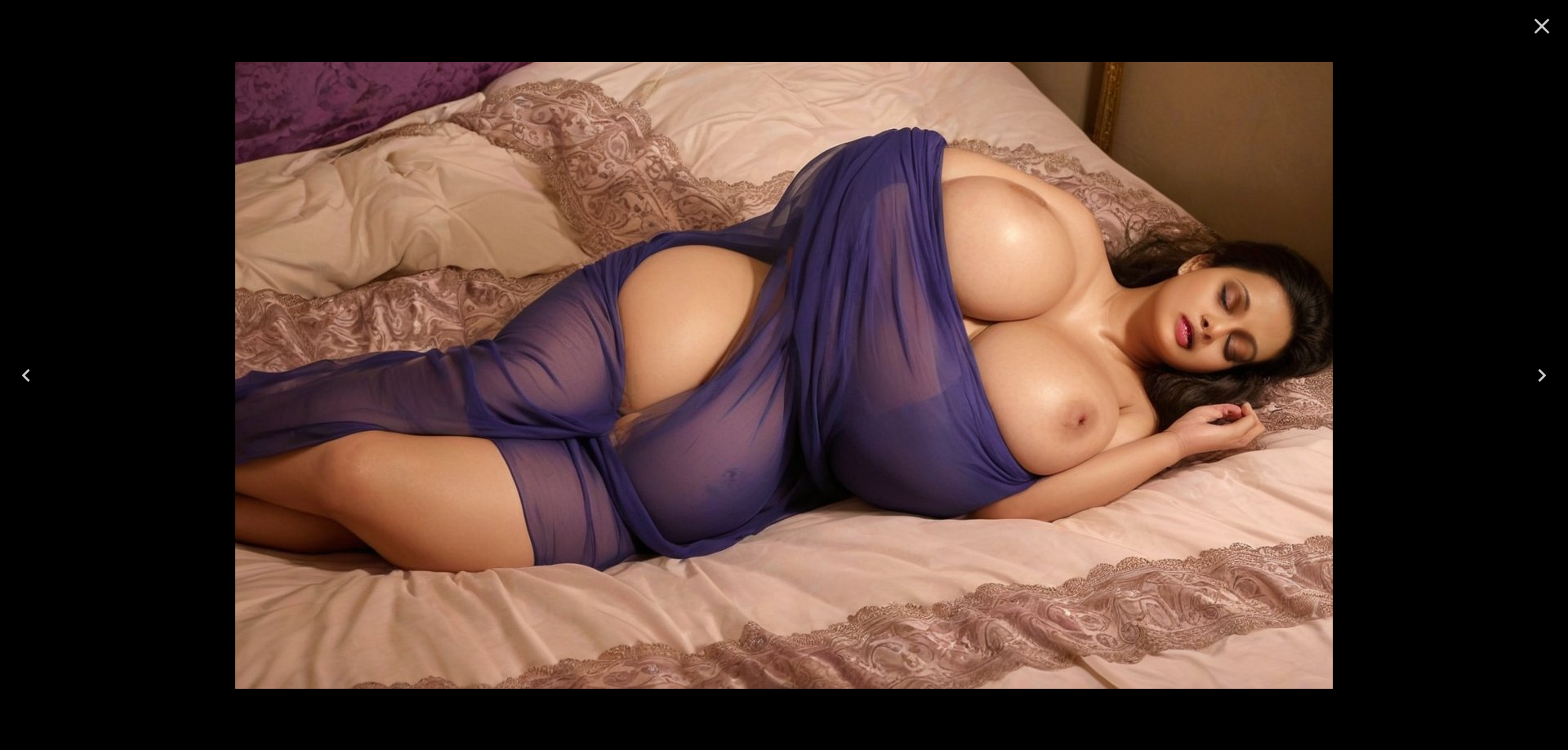
click at [1545, 378] on icon "Next" at bounding box center [1542, 375] width 26 height 26
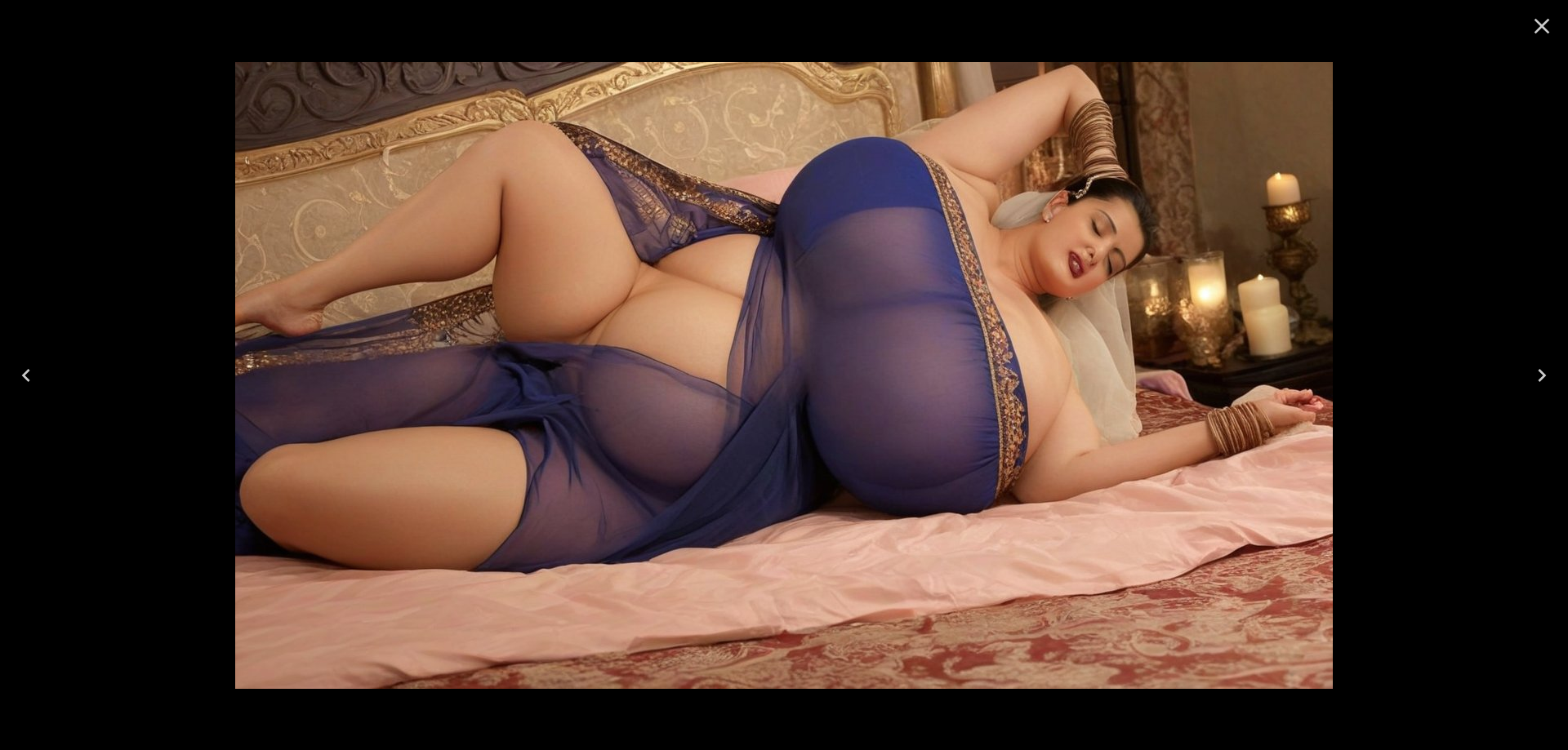
click at [1544, 379] on icon "Next" at bounding box center [1542, 375] width 26 height 26
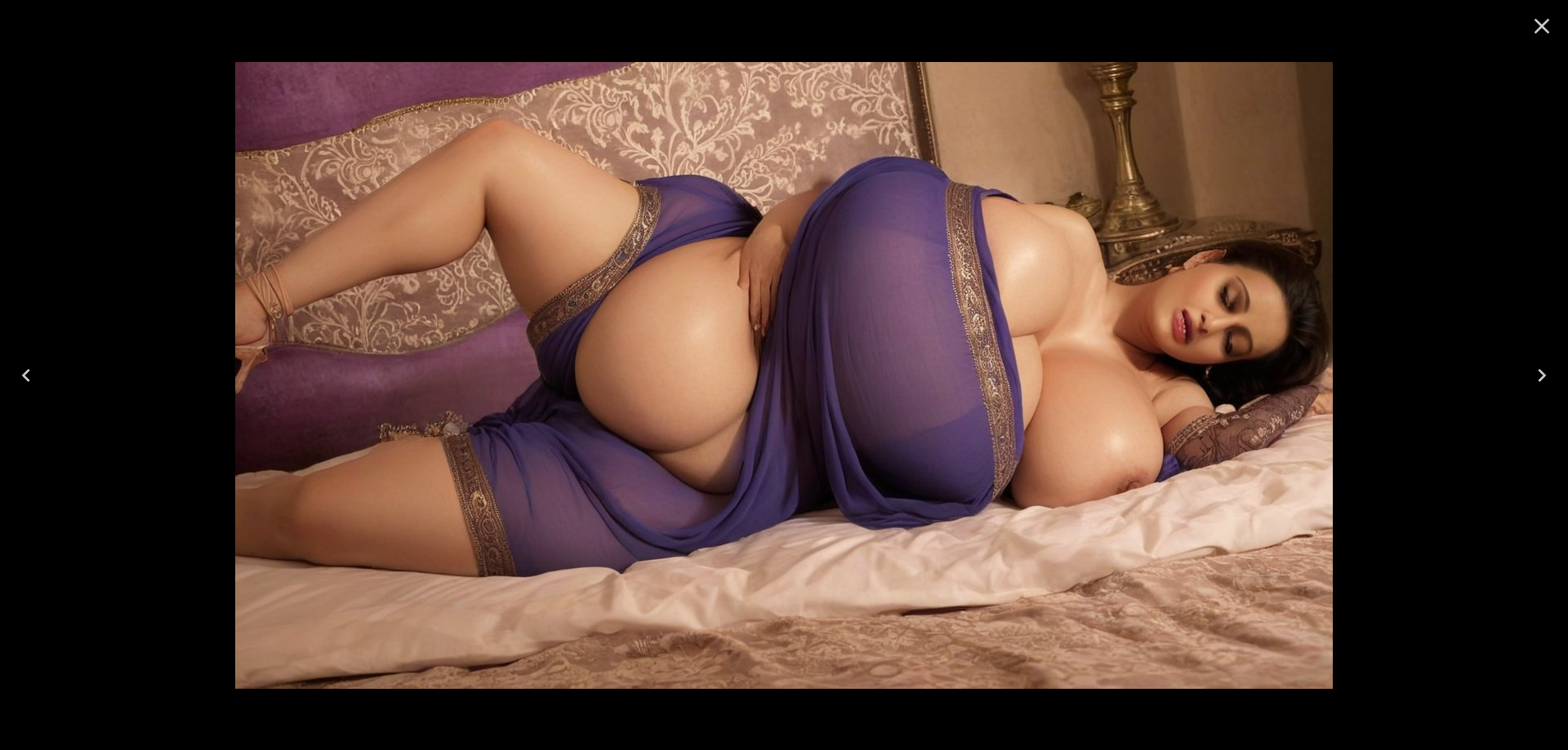
click at [1544, 379] on icon "Next" at bounding box center [1542, 375] width 26 height 26
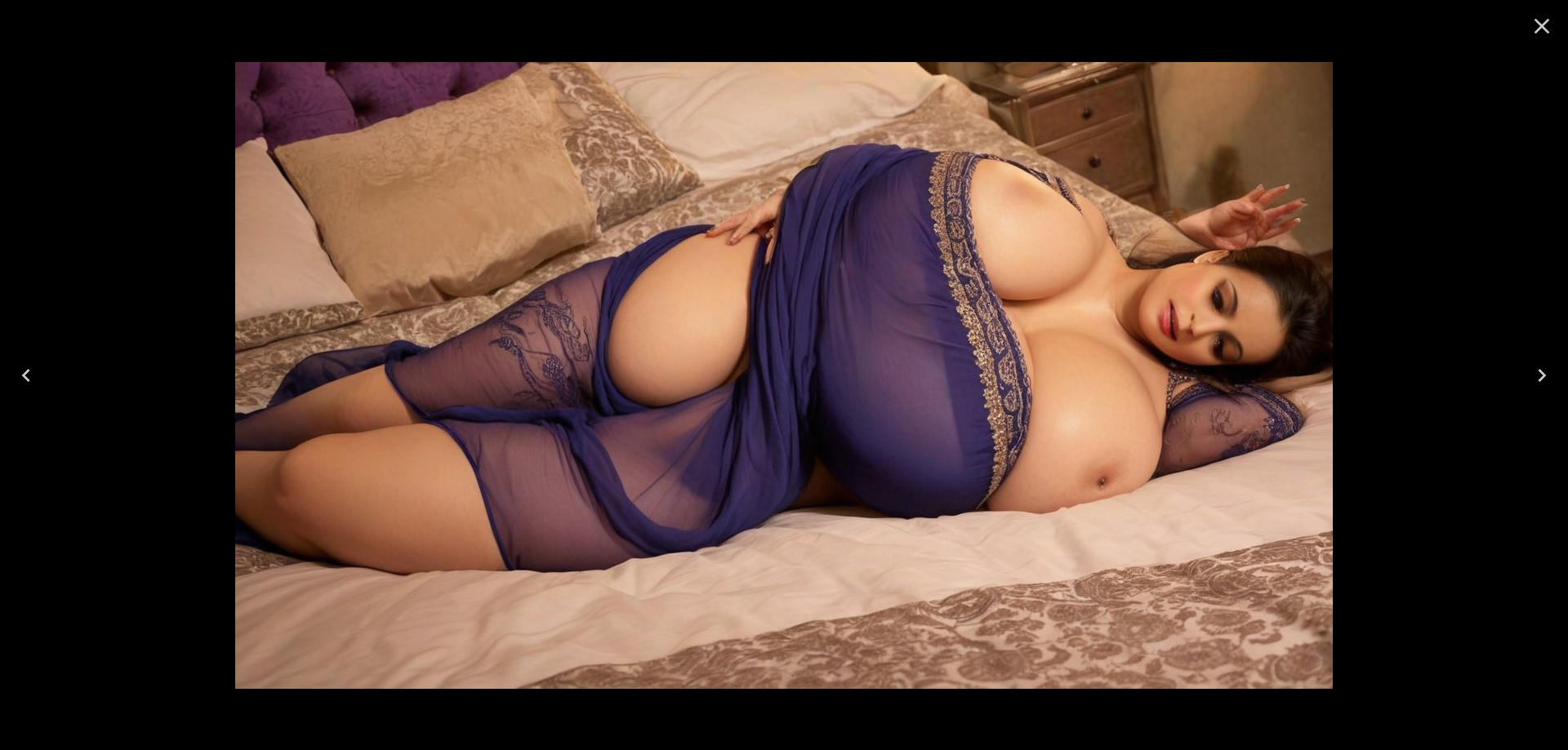
click at [1544, 379] on icon "Next" at bounding box center [1542, 375] width 26 height 26
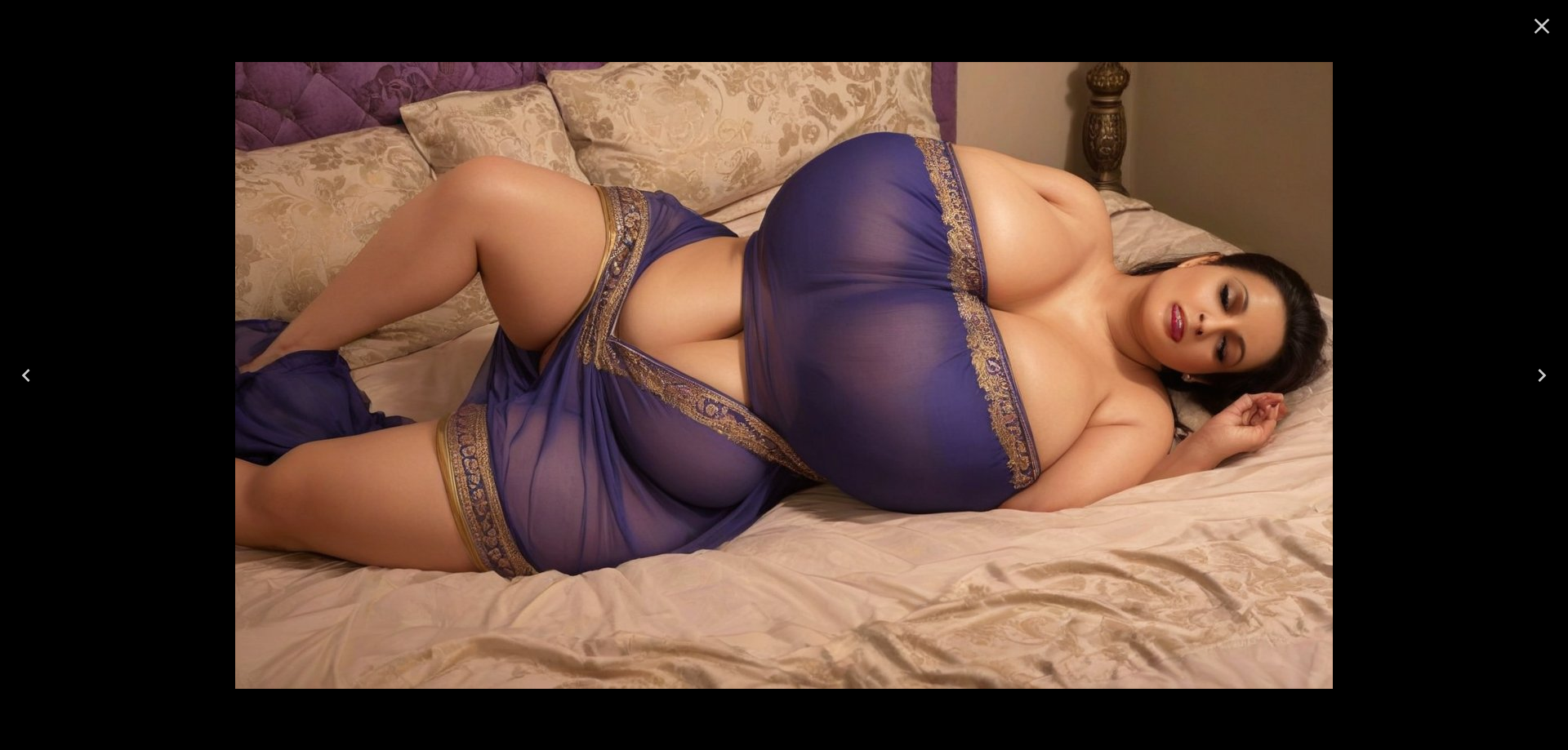
click at [1545, 39] on button "Close" at bounding box center [1542, 26] width 39 height 39
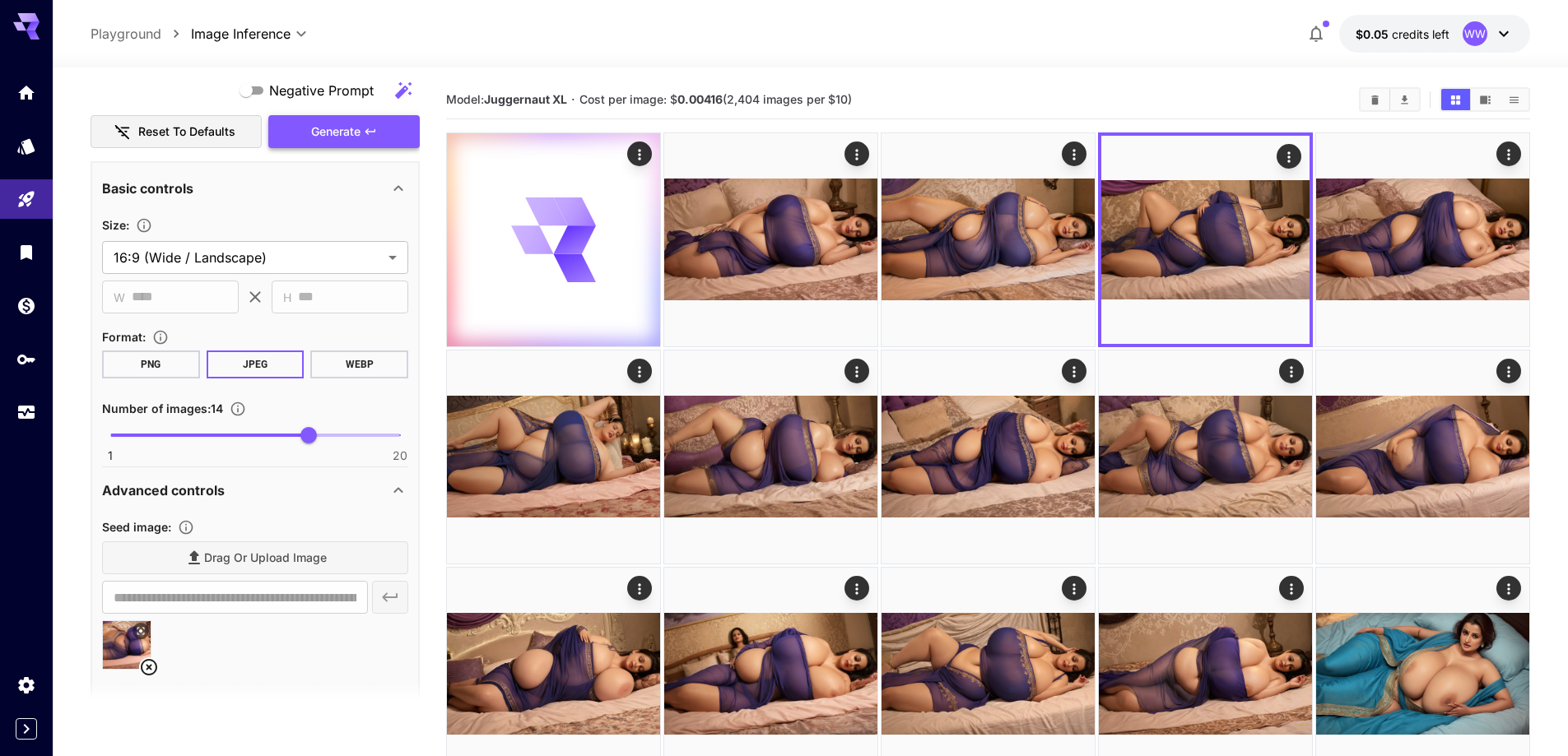
scroll to position [1398, 0]
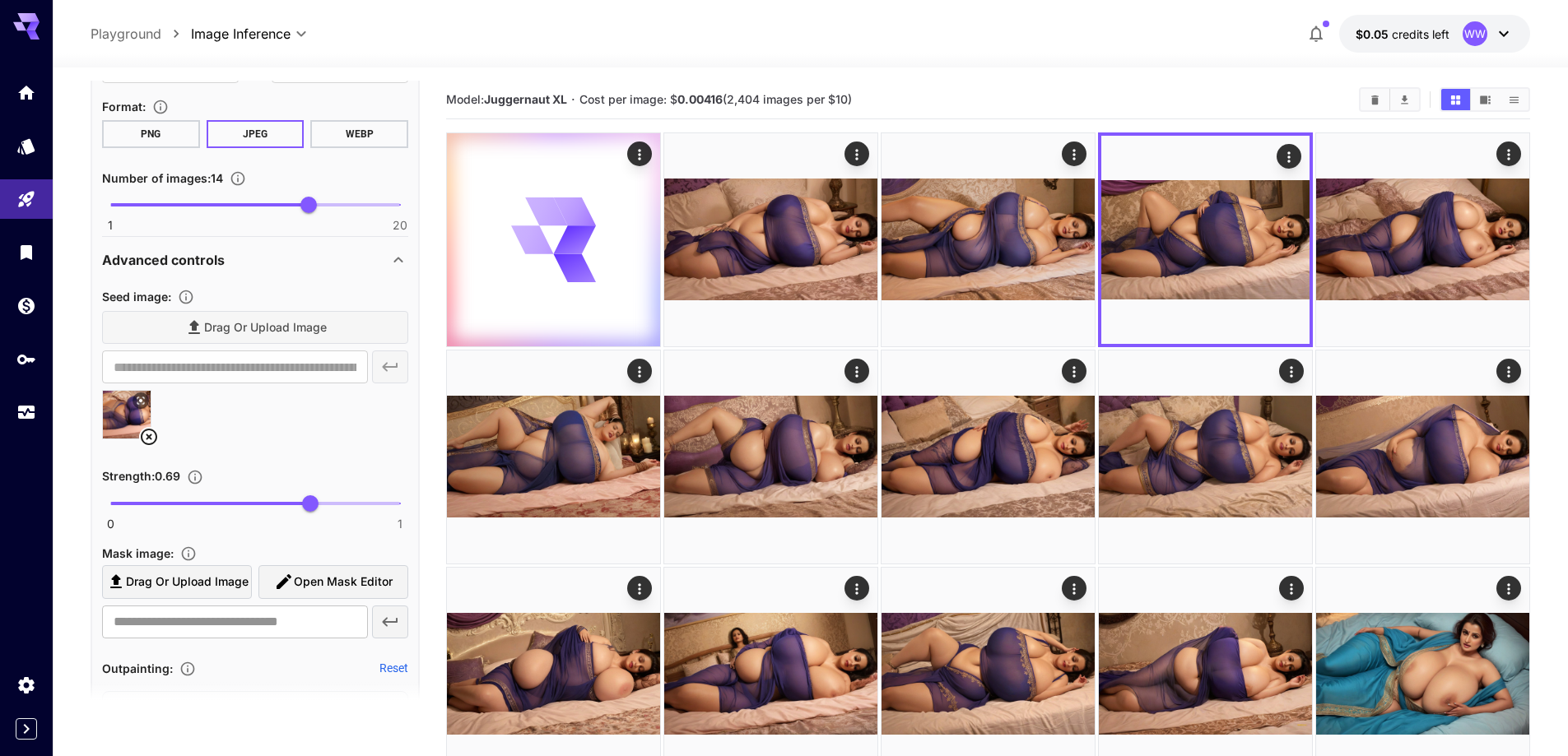
click at [145, 436] on icon at bounding box center [149, 436] width 20 height 20
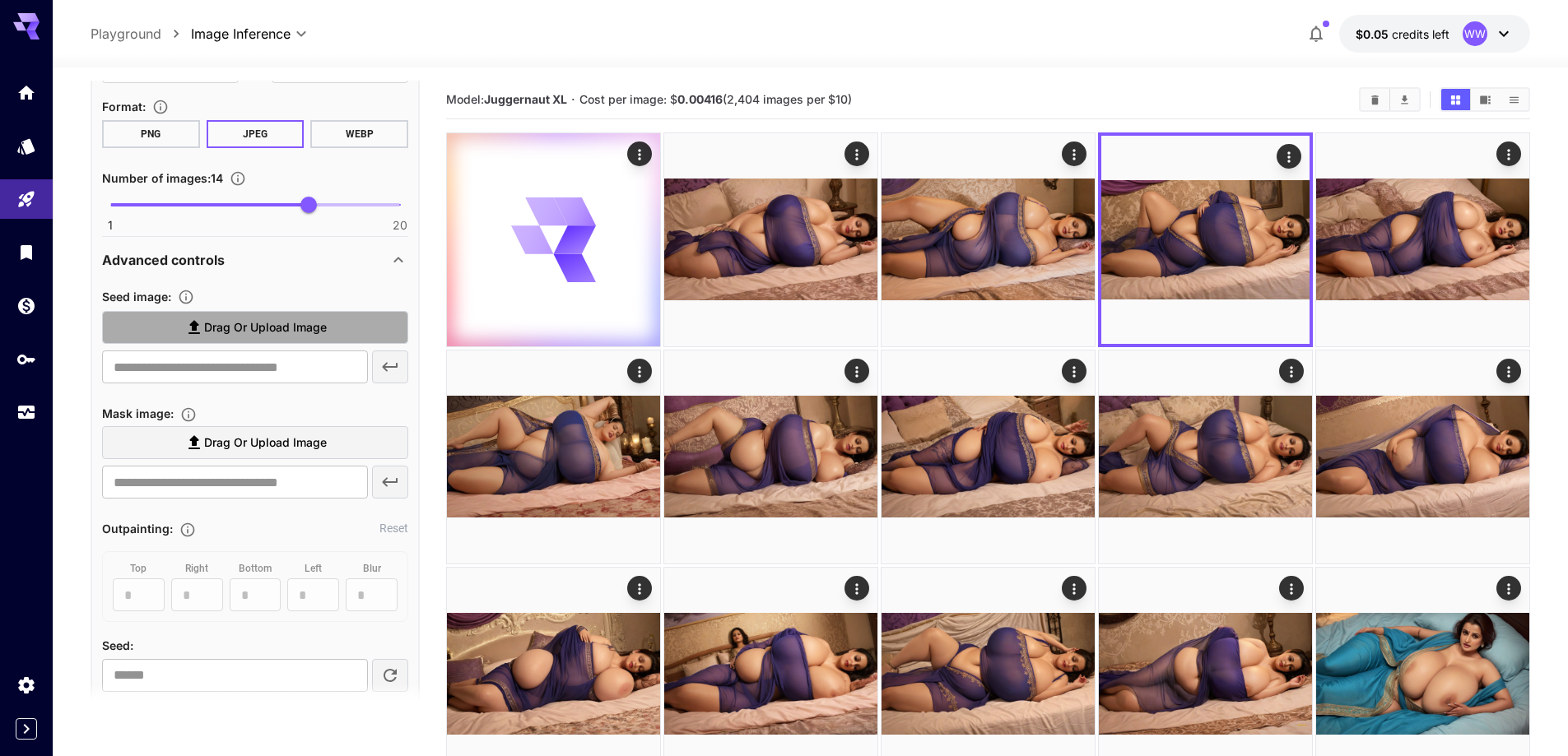
click at [278, 324] on span "Drag or upload image" at bounding box center [265, 328] width 122 height 21
click at [0, 0] on input "Drag or upload image" at bounding box center [0, 0] width 0 height 0
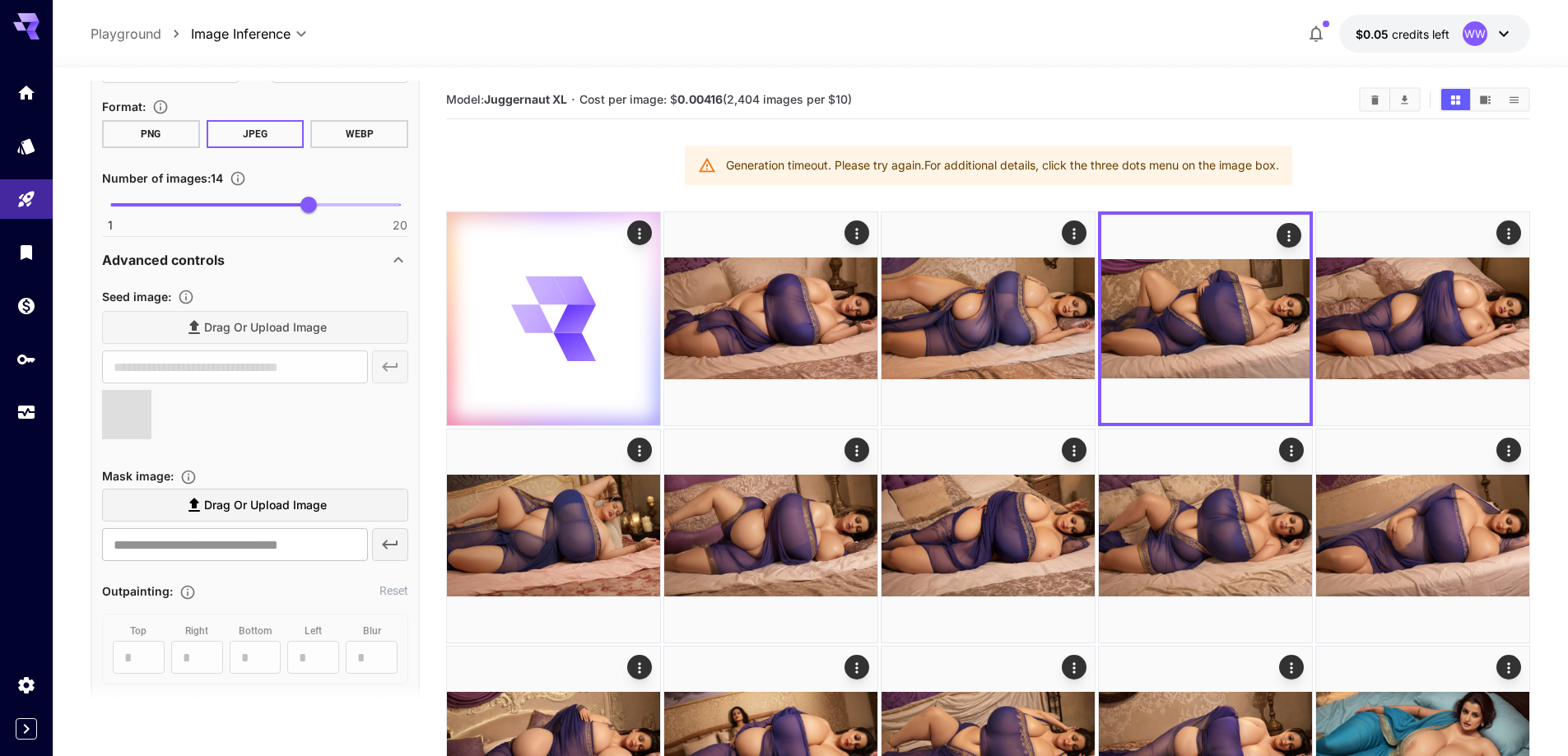
type input "**********"
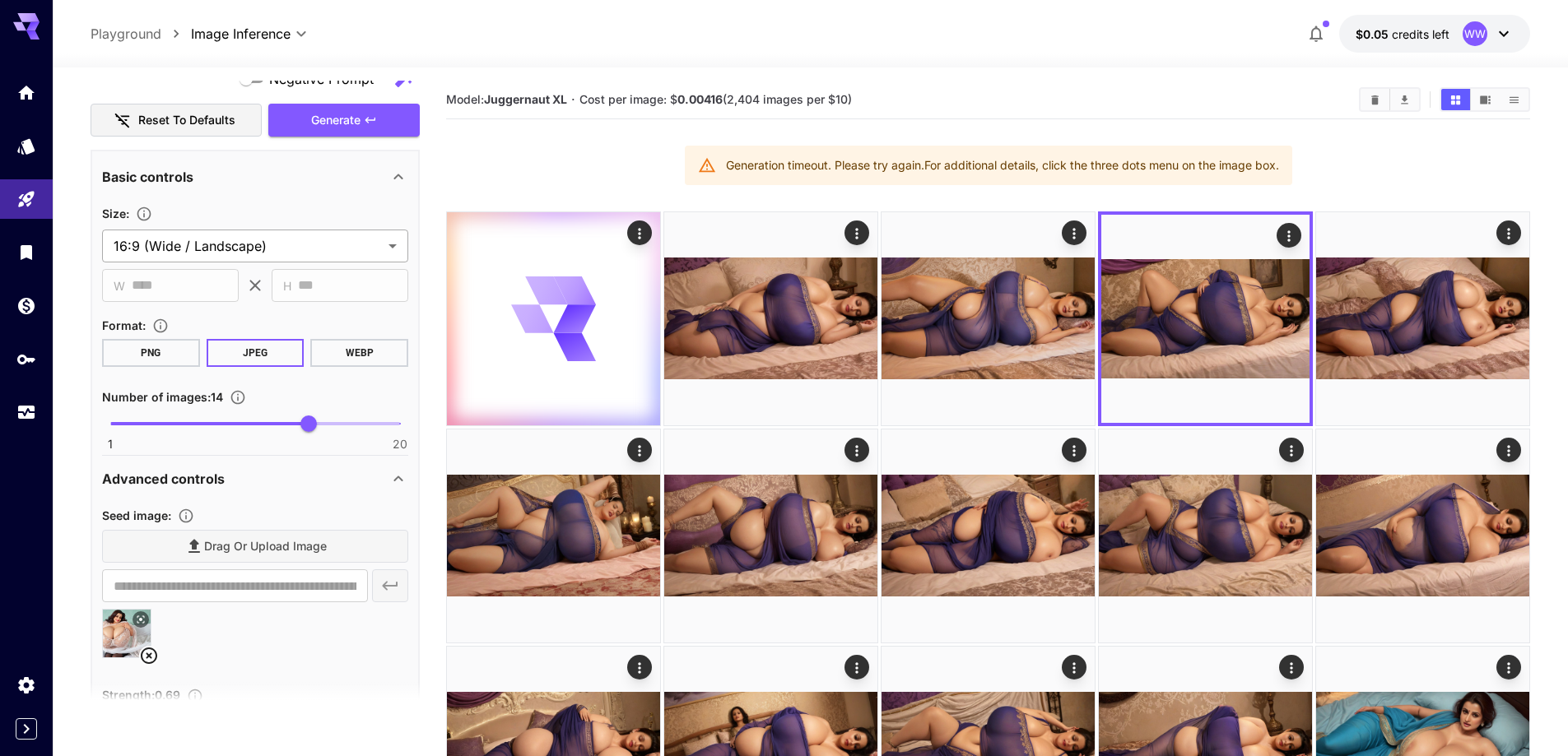
scroll to position [1152, 0]
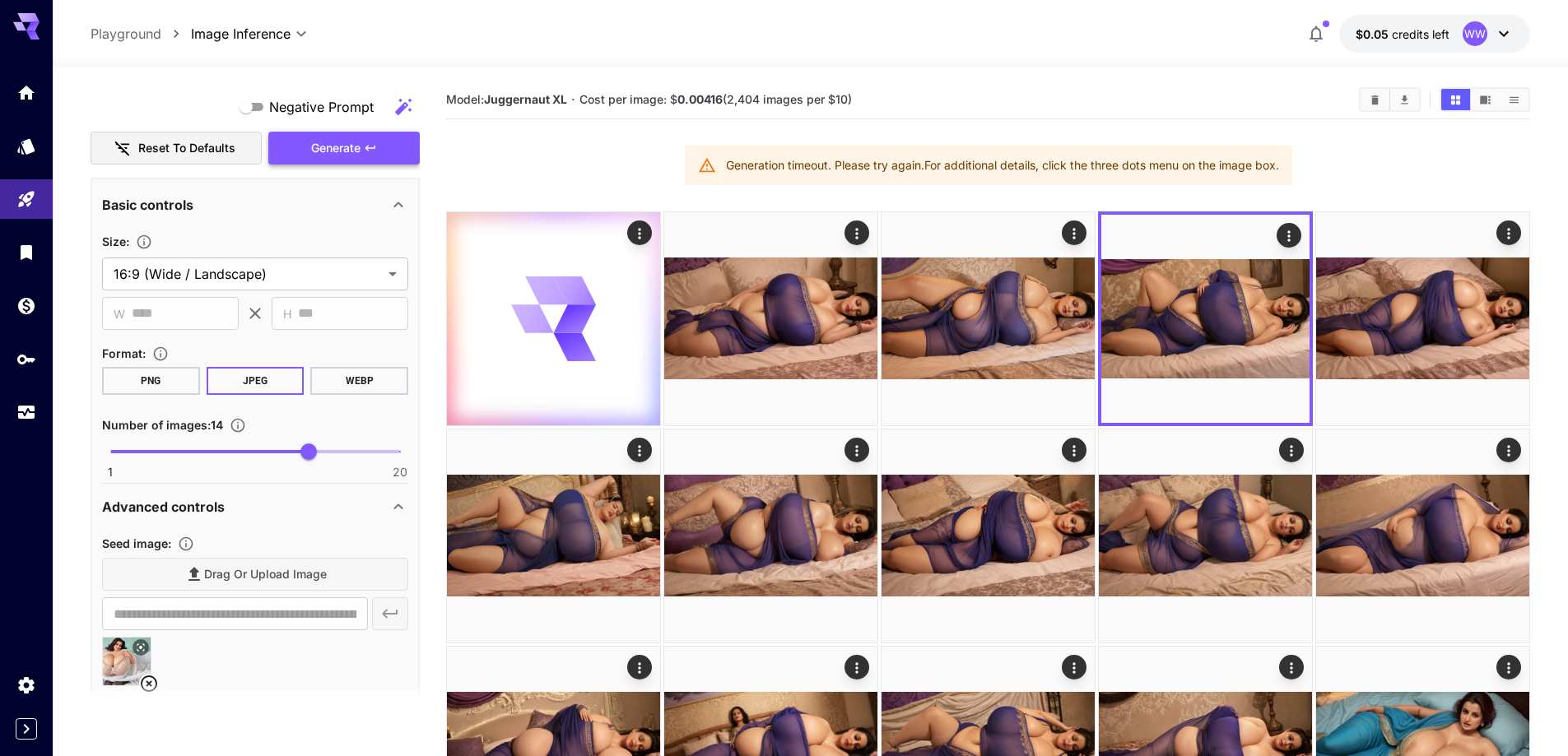
click at [378, 164] on button "Generate" at bounding box center [344, 148] width 151 height 33
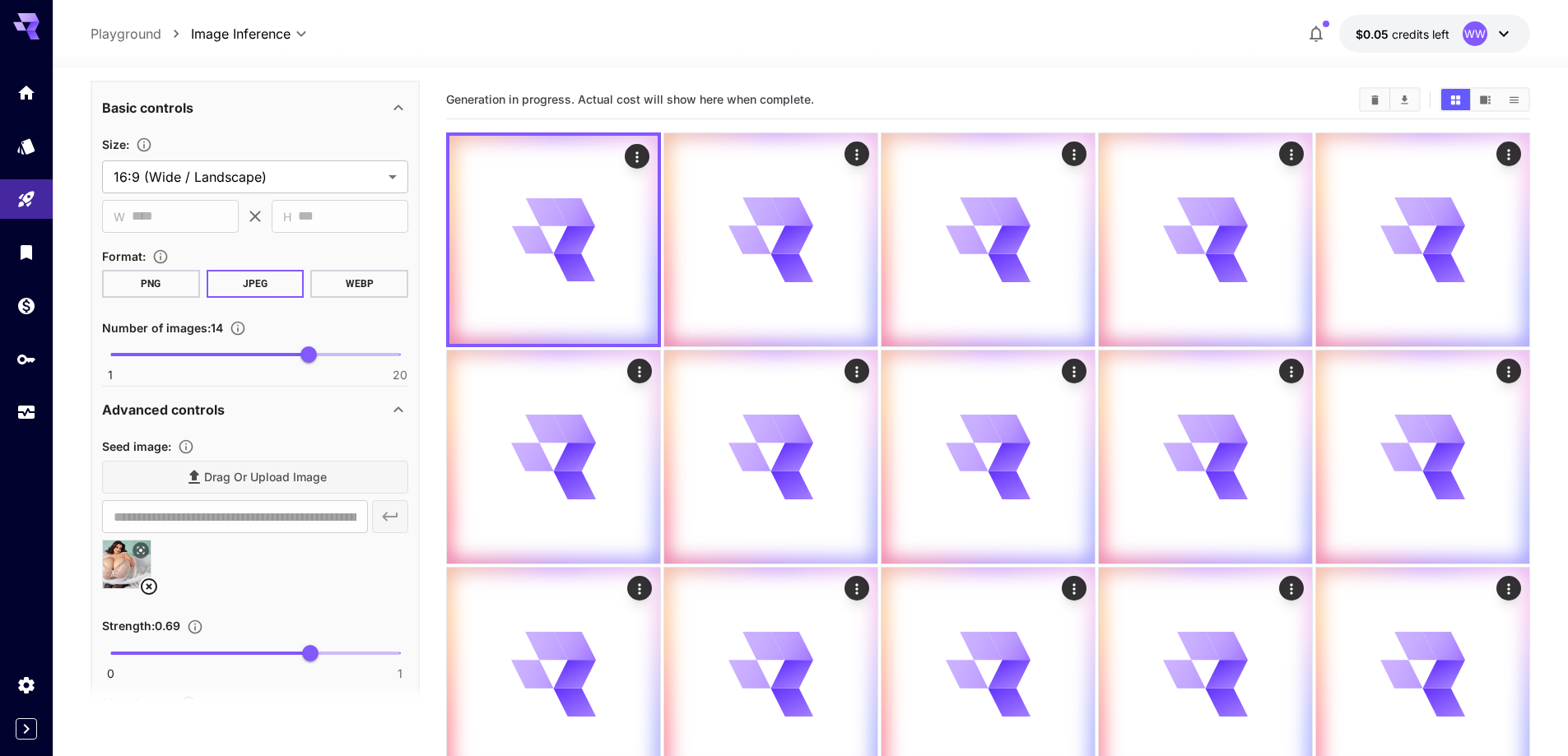
scroll to position [1398, 0]
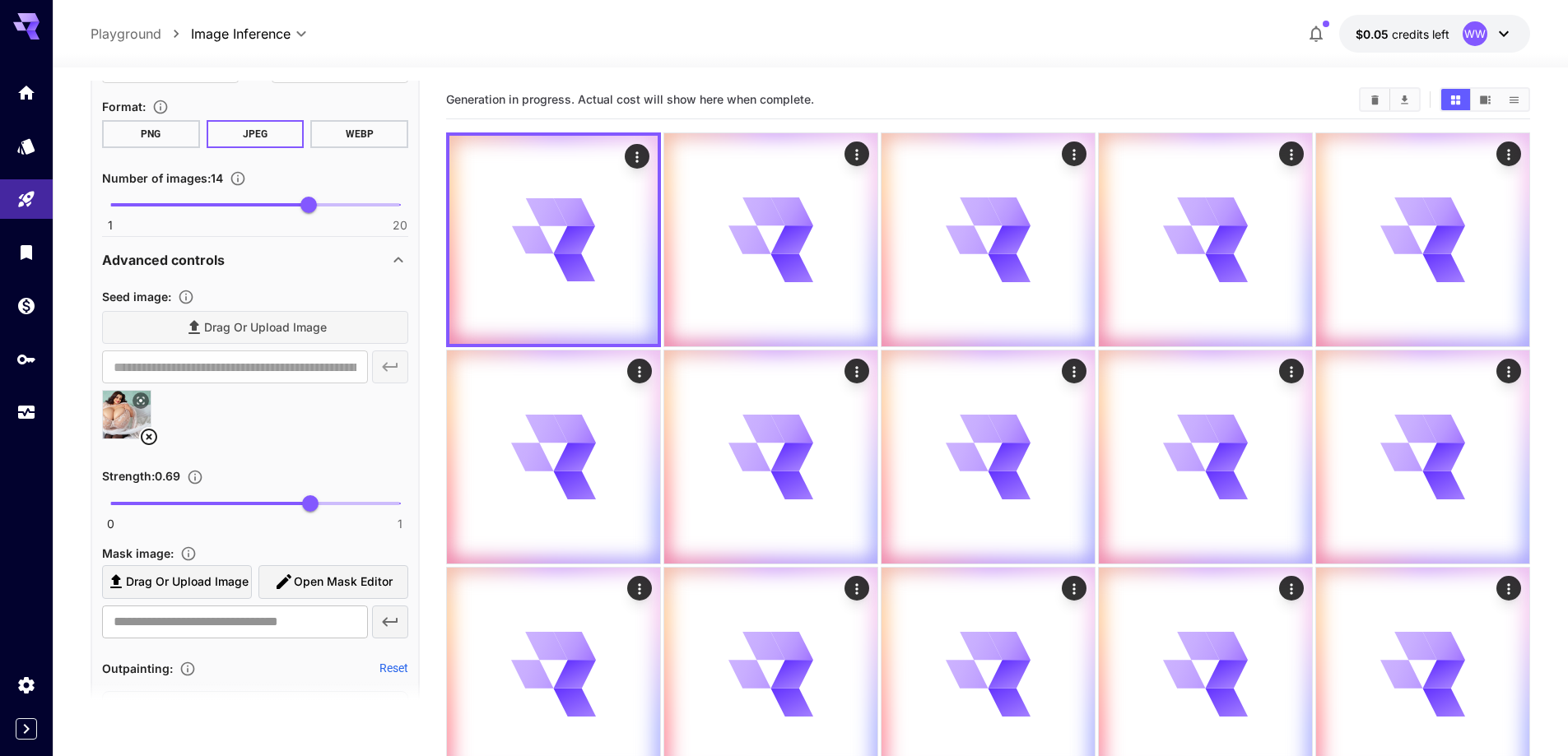
click at [146, 433] on icon at bounding box center [149, 436] width 20 height 20
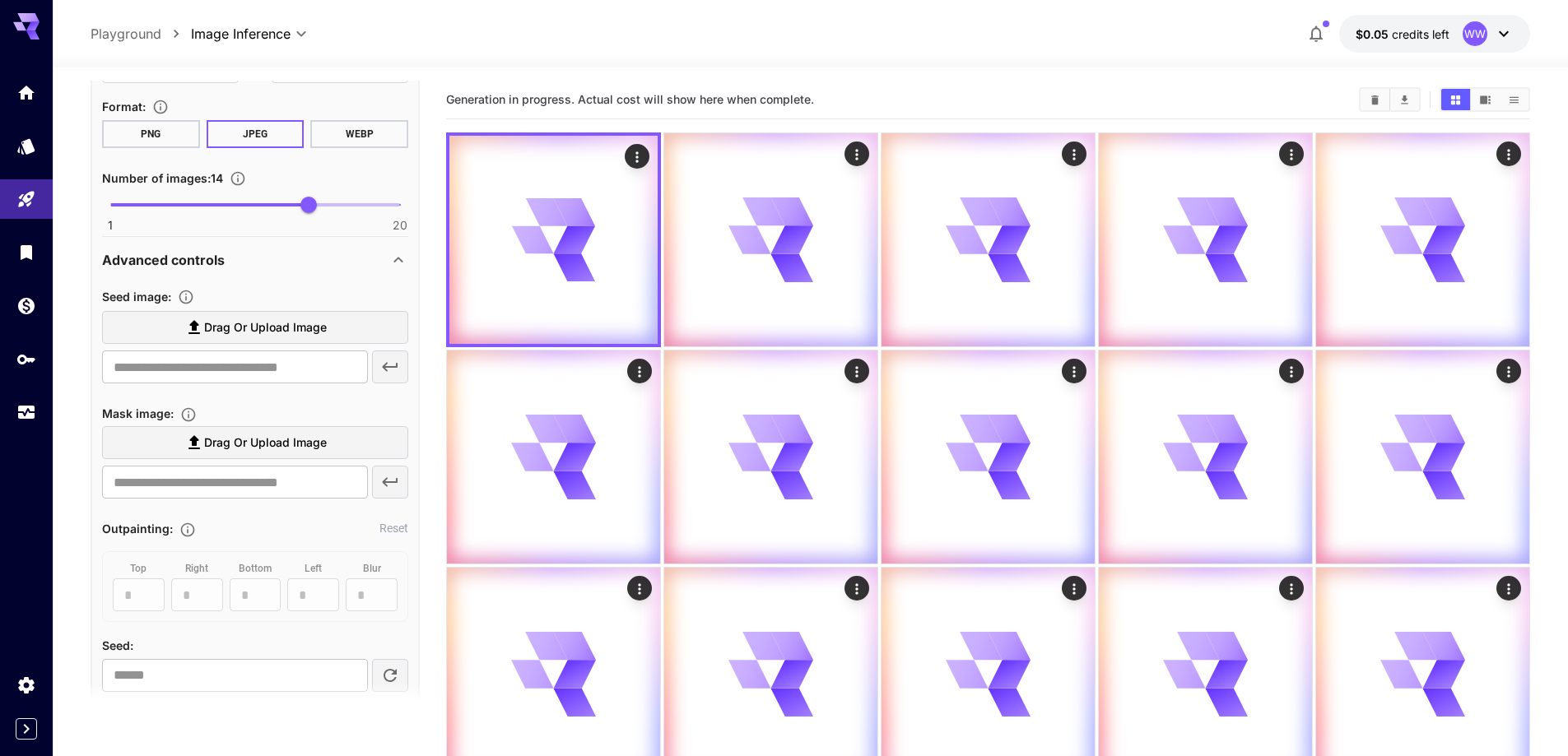
click at [228, 334] on span "Drag or upload image" at bounding box center [265, 328] width 122 height 21
click at [0, 0] on input "Drag or upload image" at bounding box center [0, 0] width 0 height 0
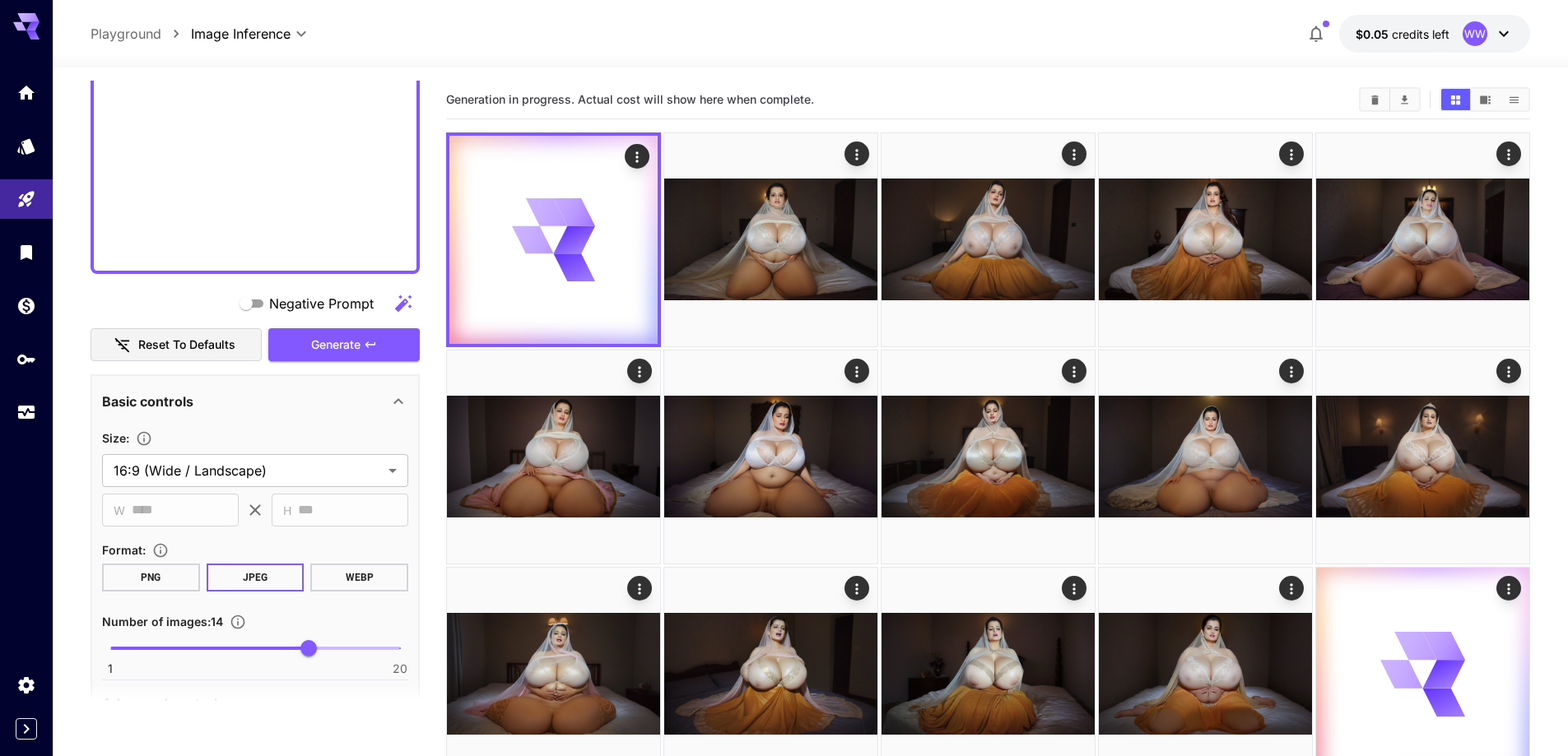
scroll to position [905, 0]
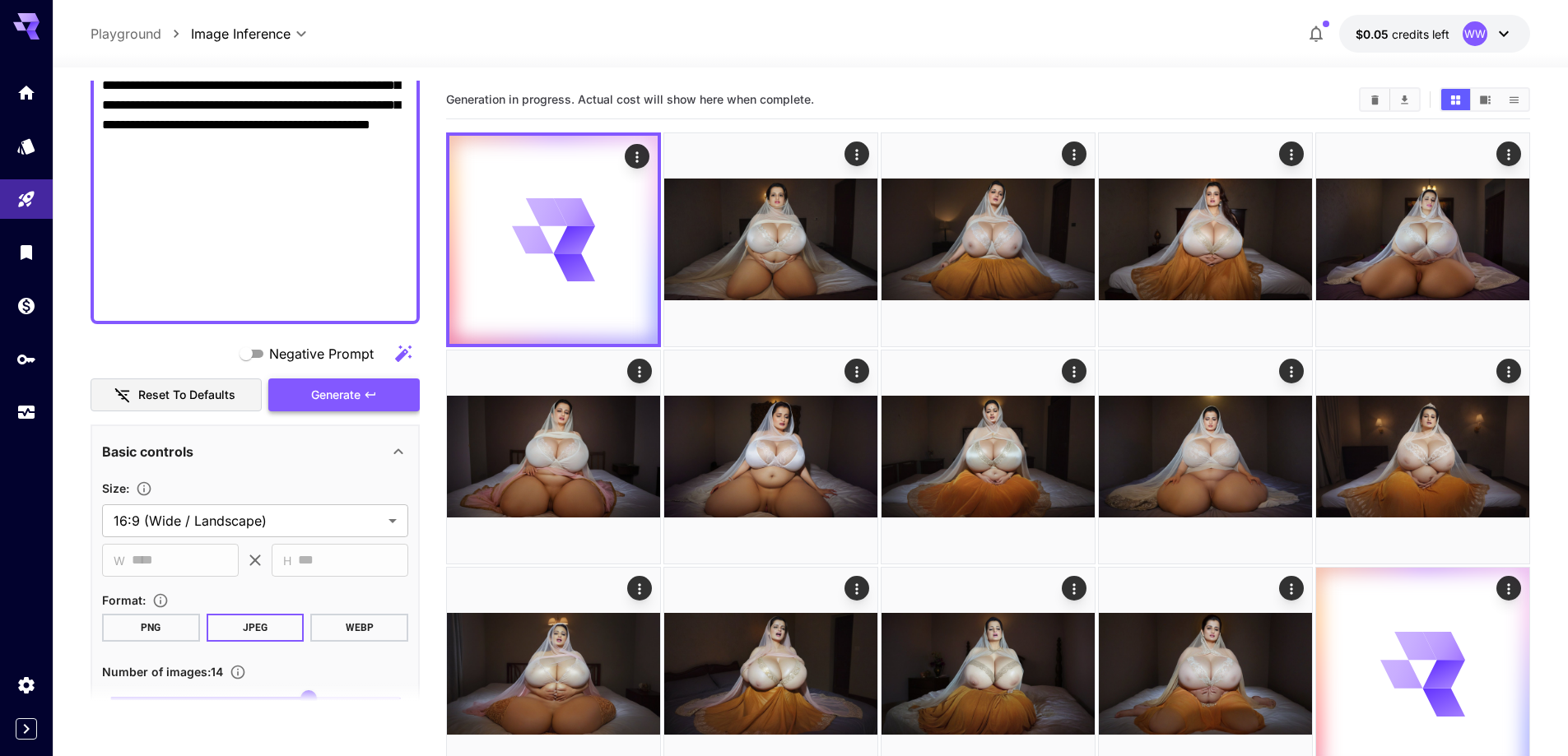
click at [322, 385] on span "Generate" at bounding box center [336, 395] width 50 height 21
type input "**********"
